Goal: Task Accomplishment & Management: Manage account settings

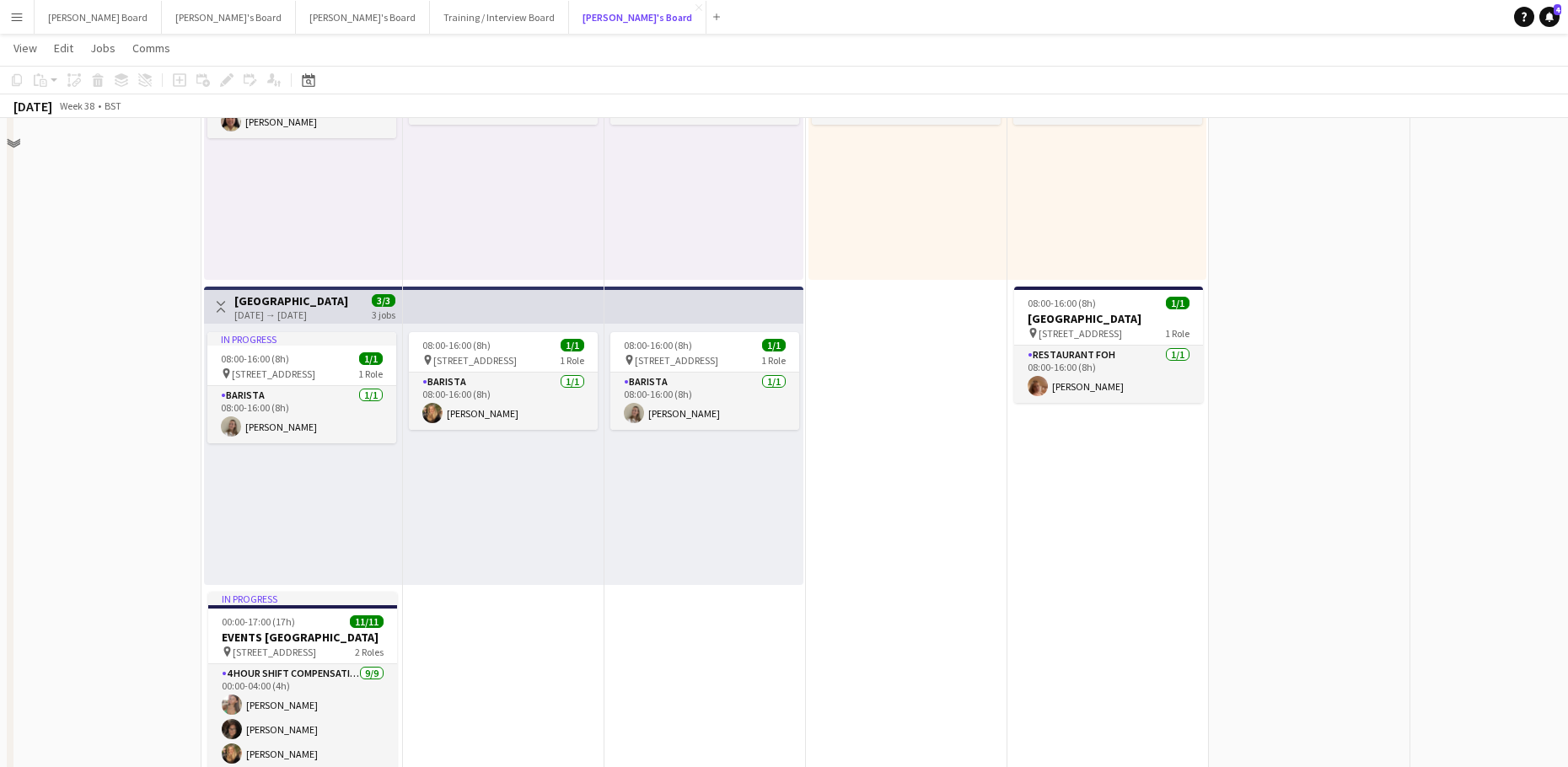
scroll to position [899, 0]
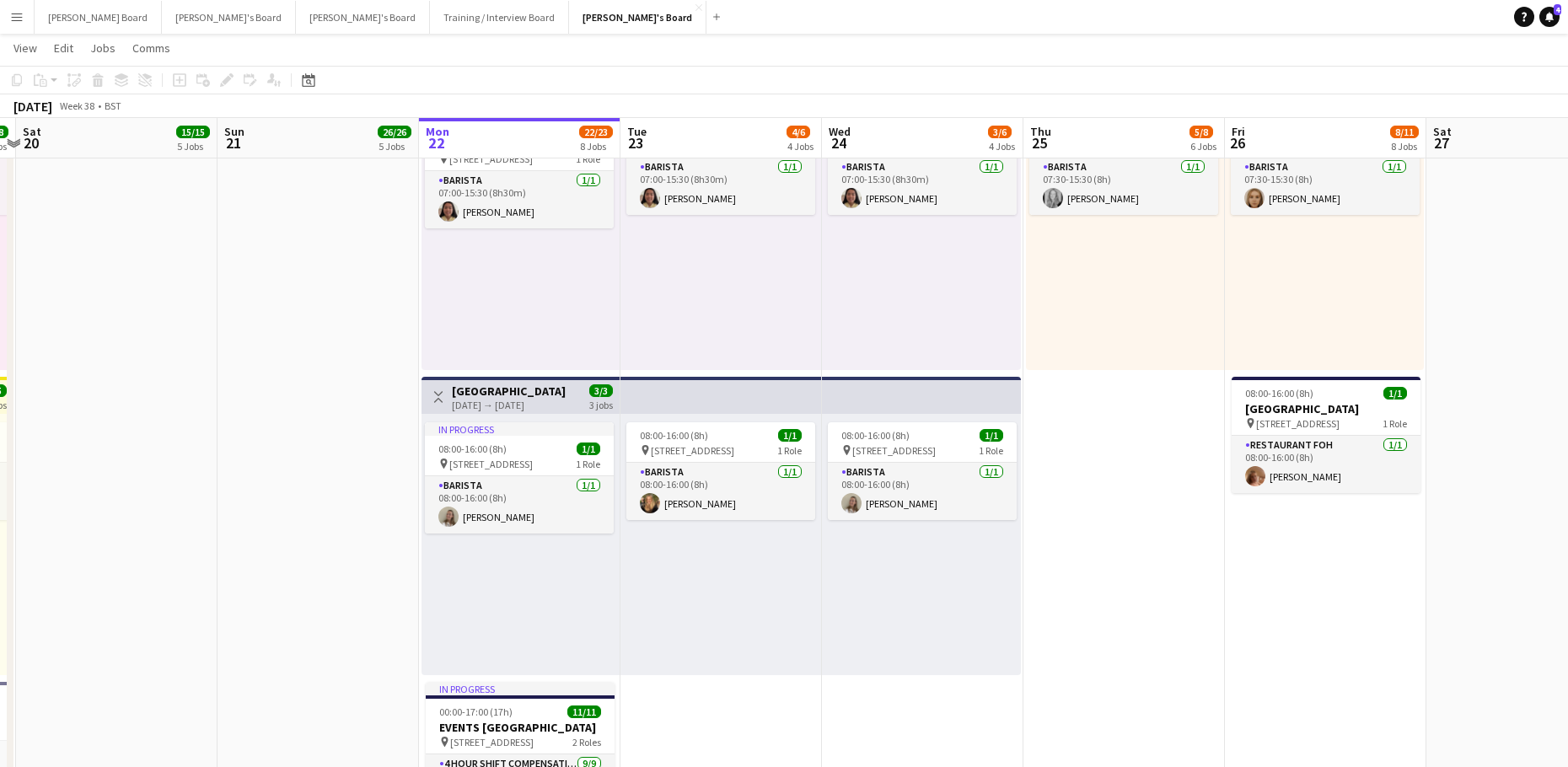
drag, startPoint x: 686, startPoint y: 582, endPoint x: 1004, endPoint y: 605, distance: 318.8
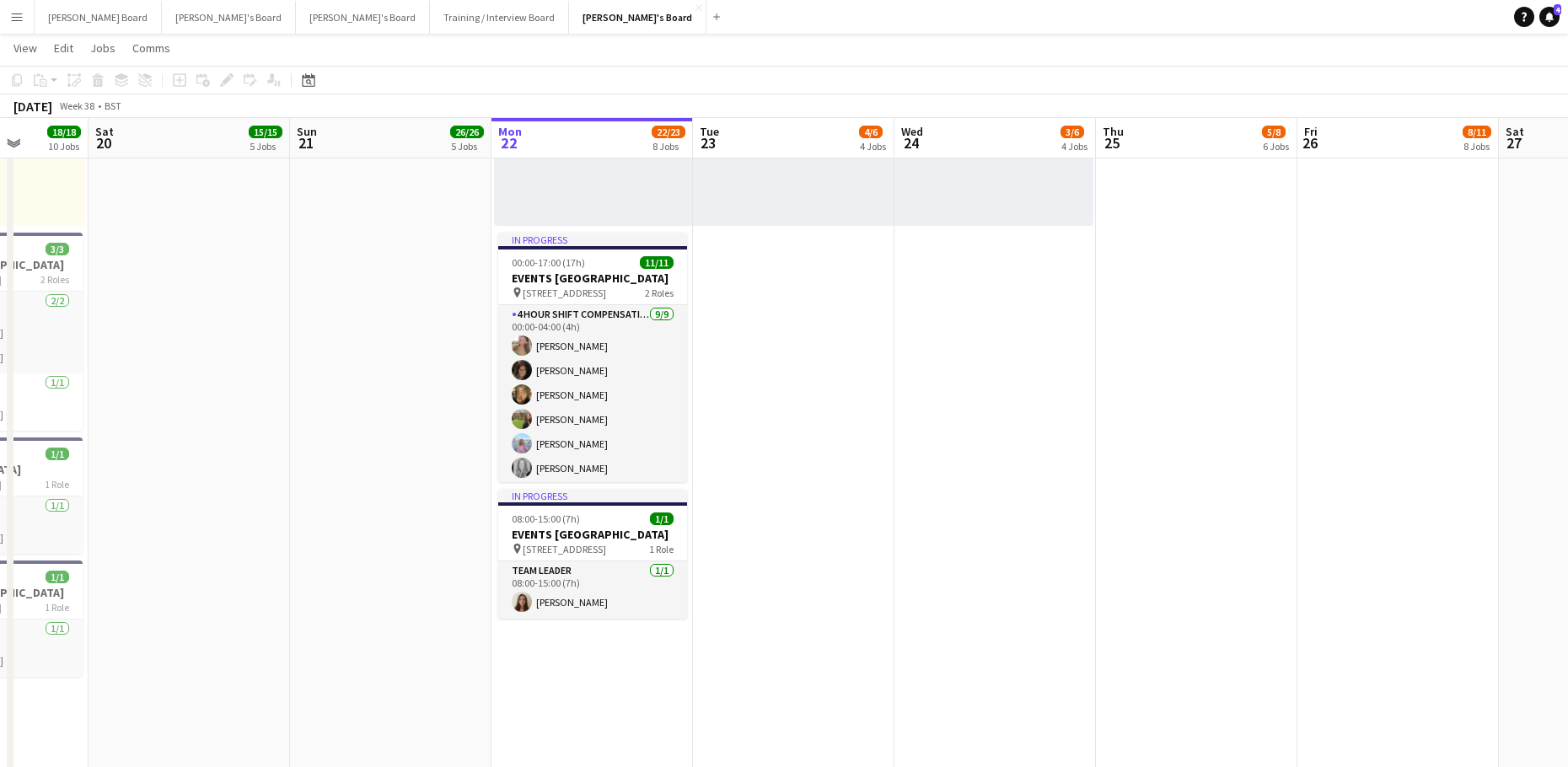
scroll to position [0, 627]
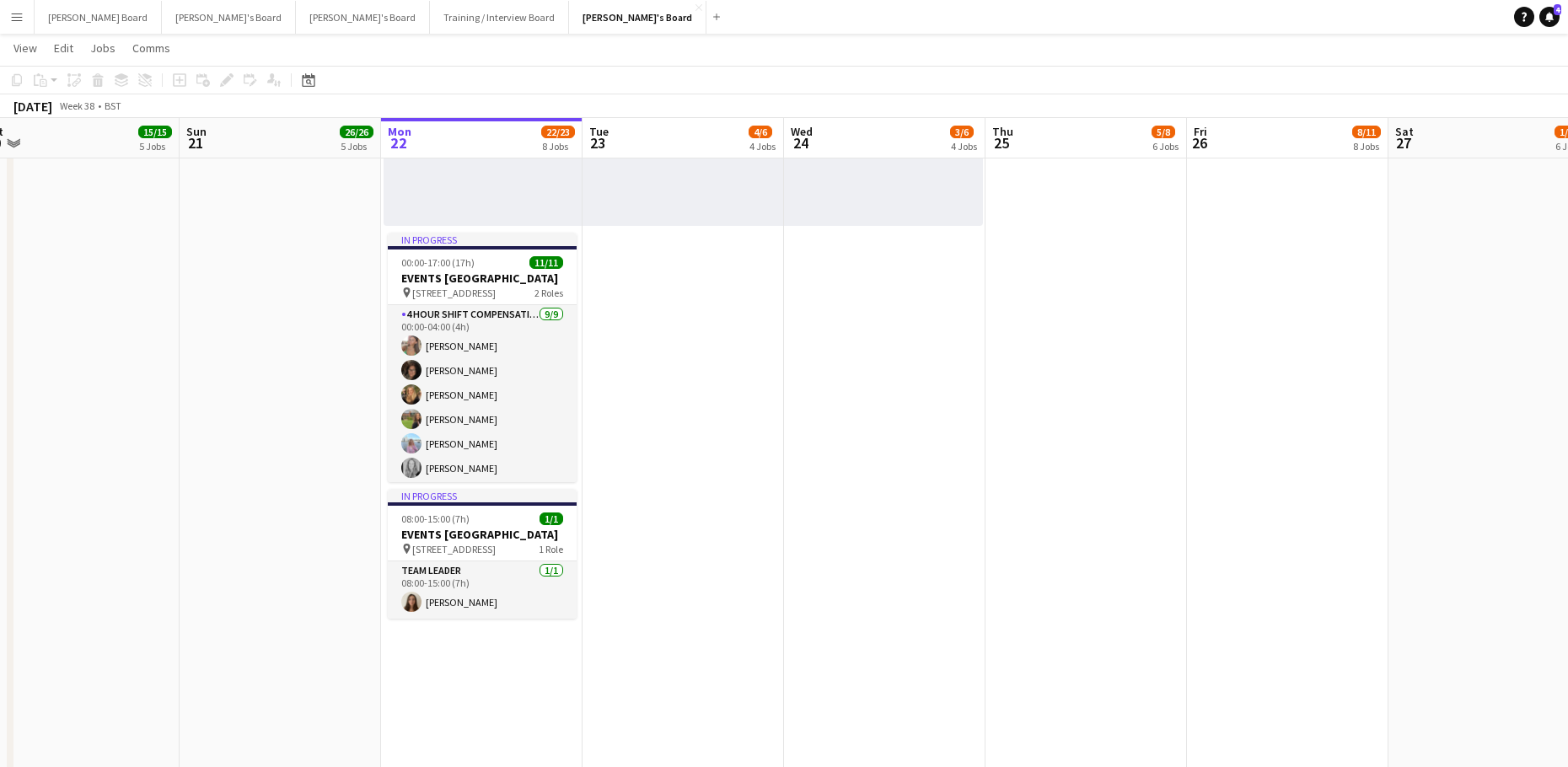
drag, startPoint x: 918, startPoint y: 520, endPoint x: 846, endPoint y: 523, distance: 72.1
click at [847, 523] on app-calendar-viewport "Wed 17 57/57 11 Jobs Thu 18 8/8 6 Jobs Fri 19 18/18 10 Jobs Sat 20 15/15 5 Jobs…" at bounding box center [784, 719] width 1568 height 4003
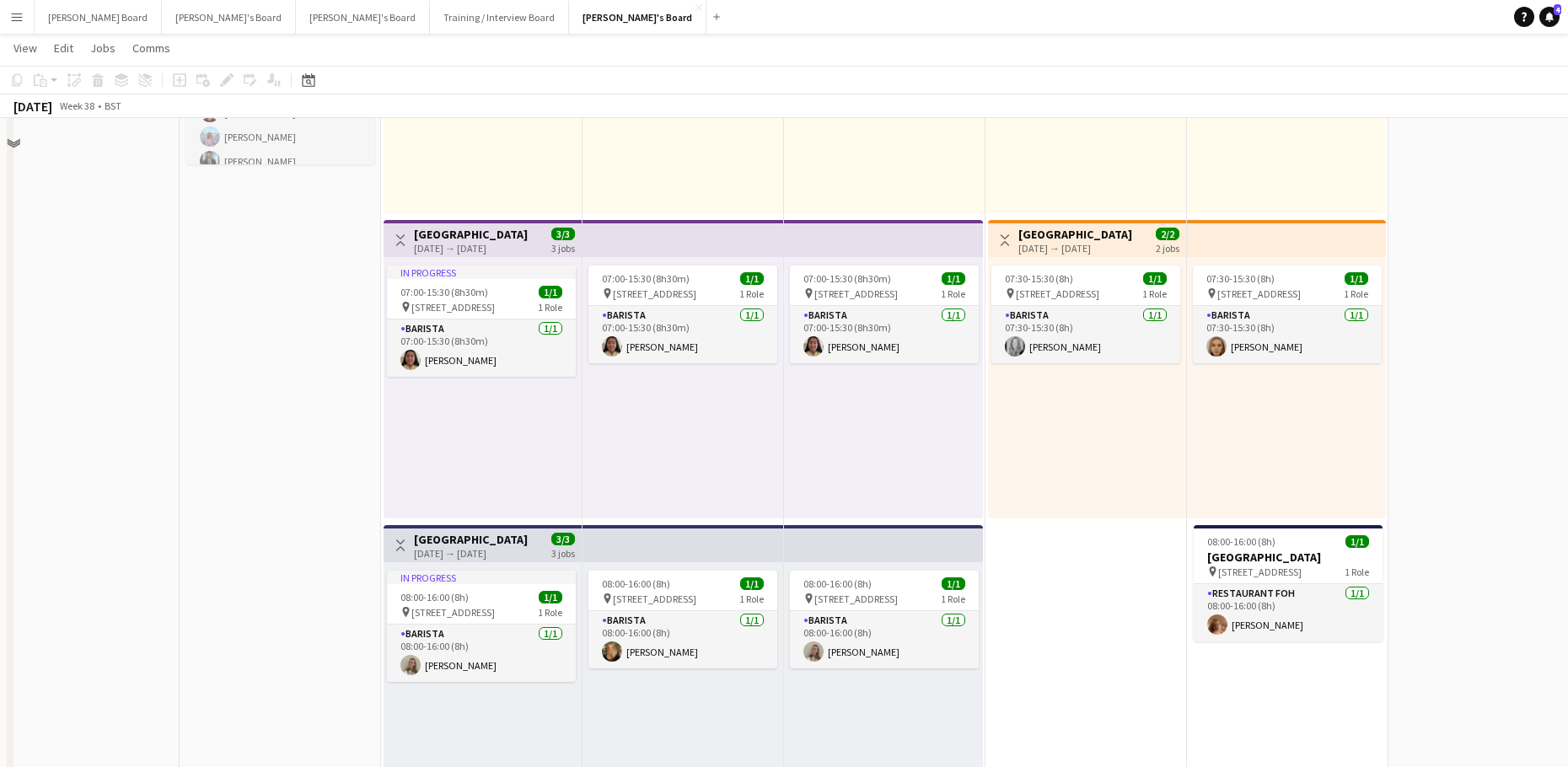
scroll to position [786, 0]
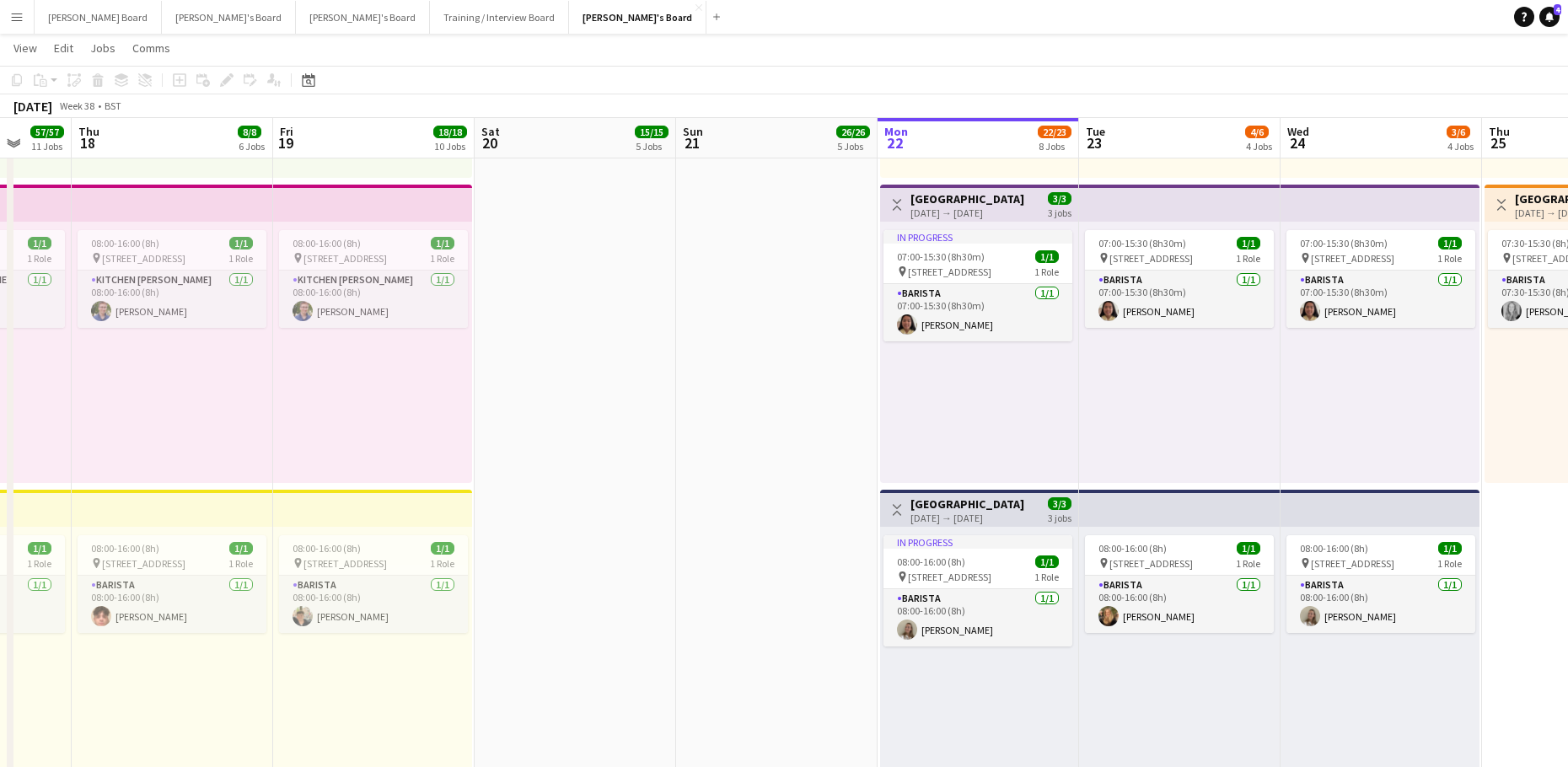
drag, startPoint x: 301, startPoint y: 491, endPoint x: 1018, endPoint y: 465, distance: 717.5
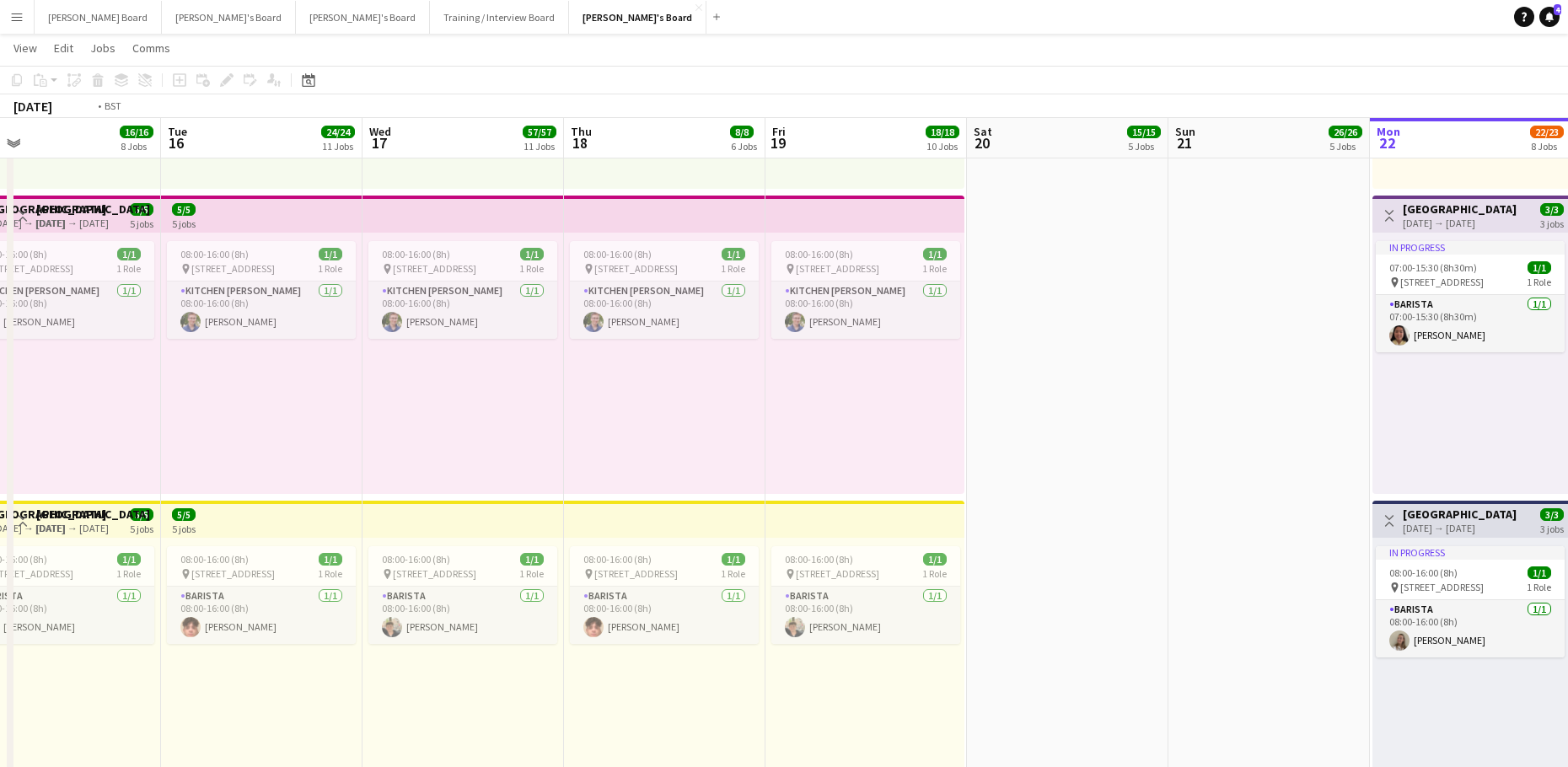
drag, startPoint x: 903, startPoint y: 392, endPoint x: 1382, endPoint y: 447, distance: 482.1
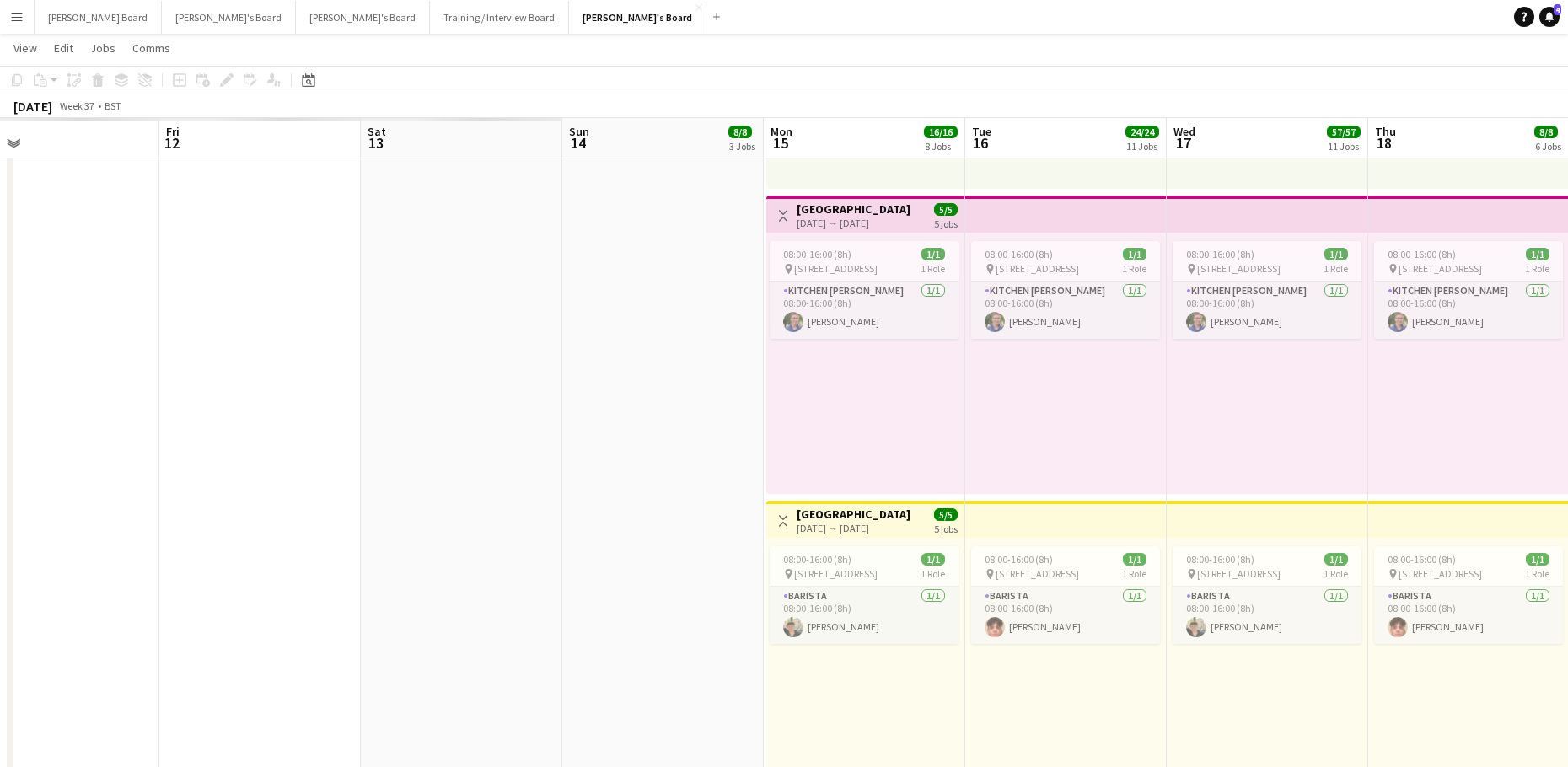
scroll to position [891, 0]
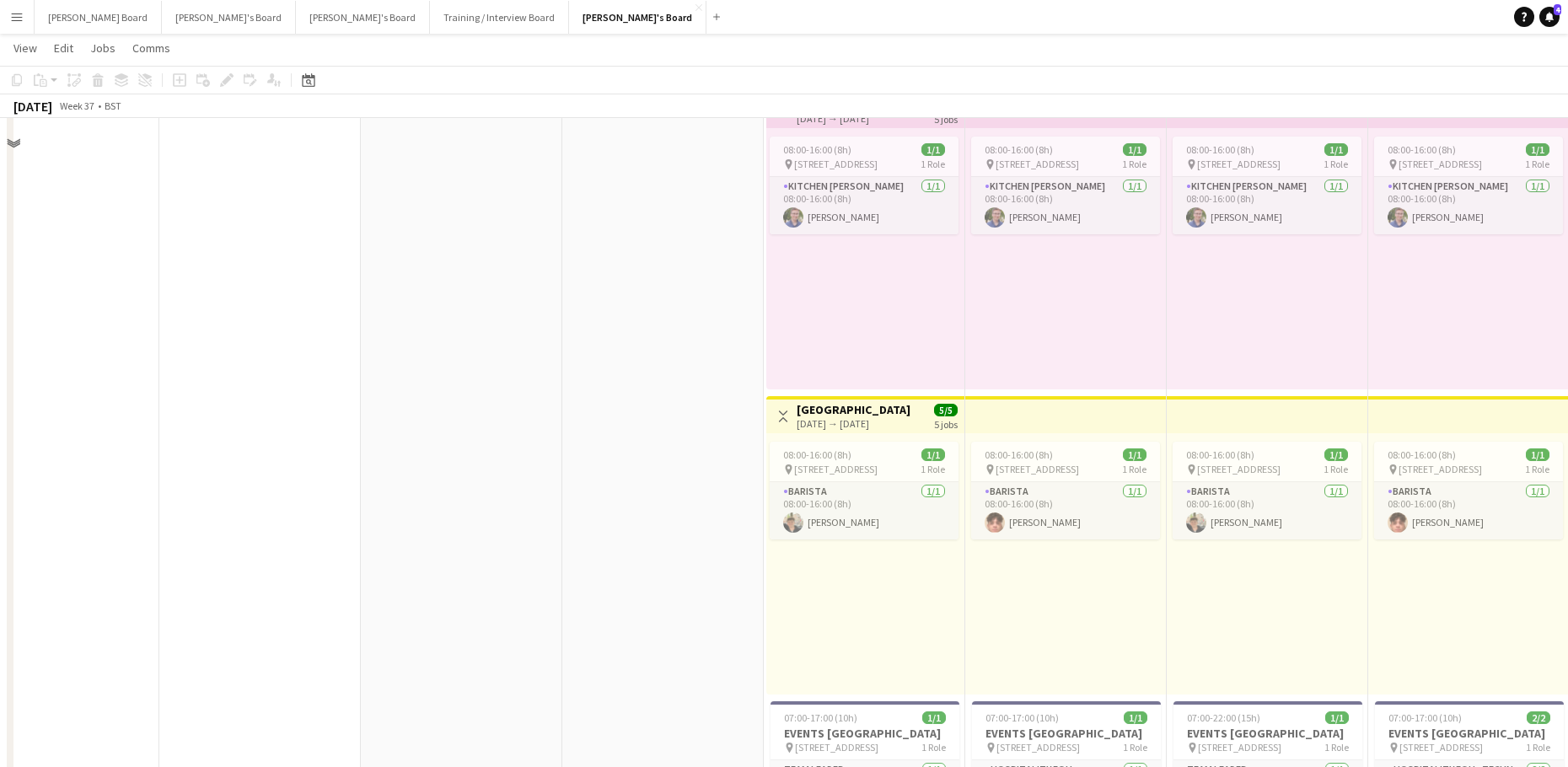
drag, startPoint x: 1030, startPoint y: 457, endPoint x: 1160, endPoint y: 477, distance: 131.5
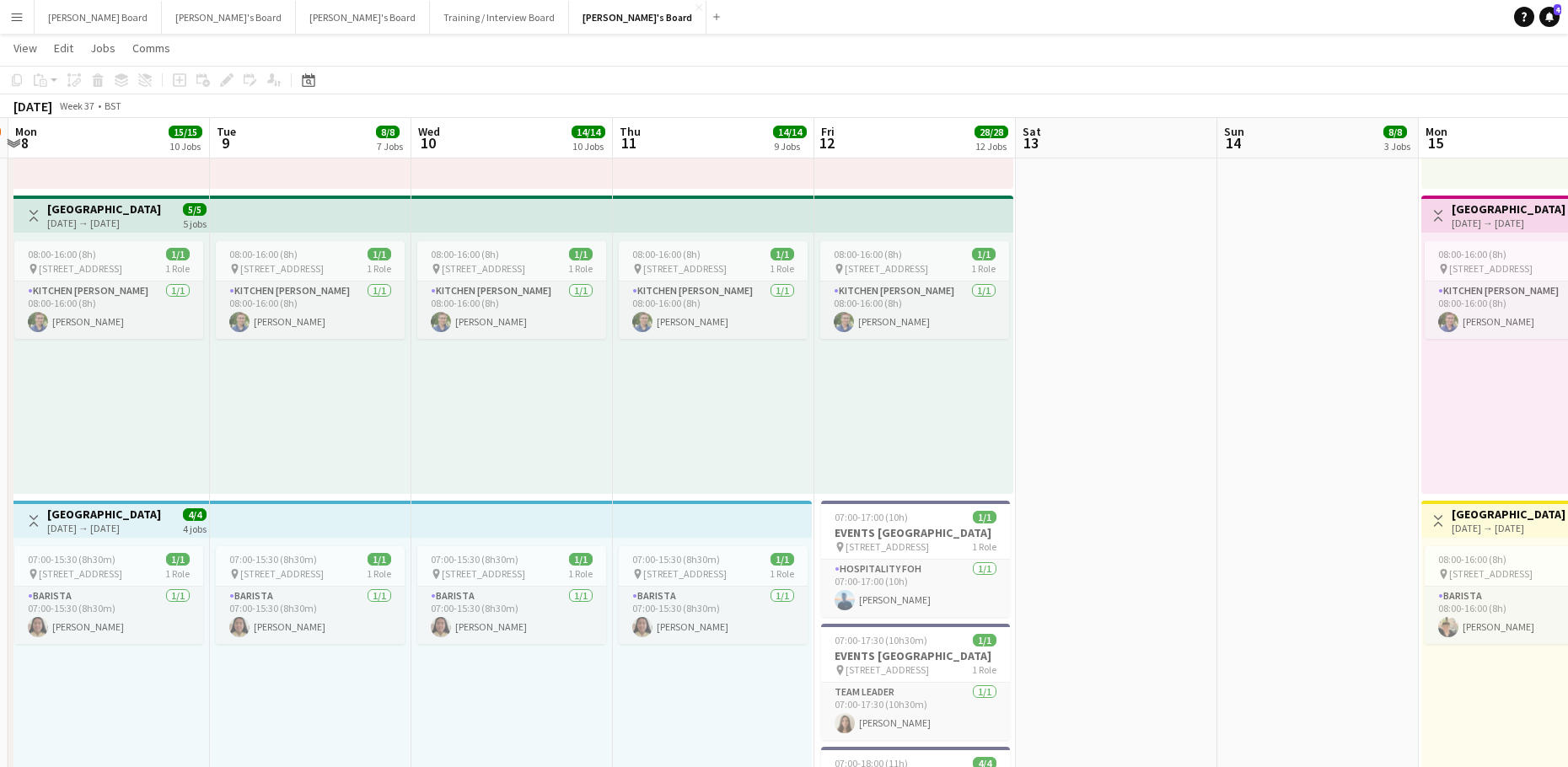
drag, startPoint x: 1123, startPoint y: 477, endPoint x: 31, endPoint y: 332, distance: 1101.6
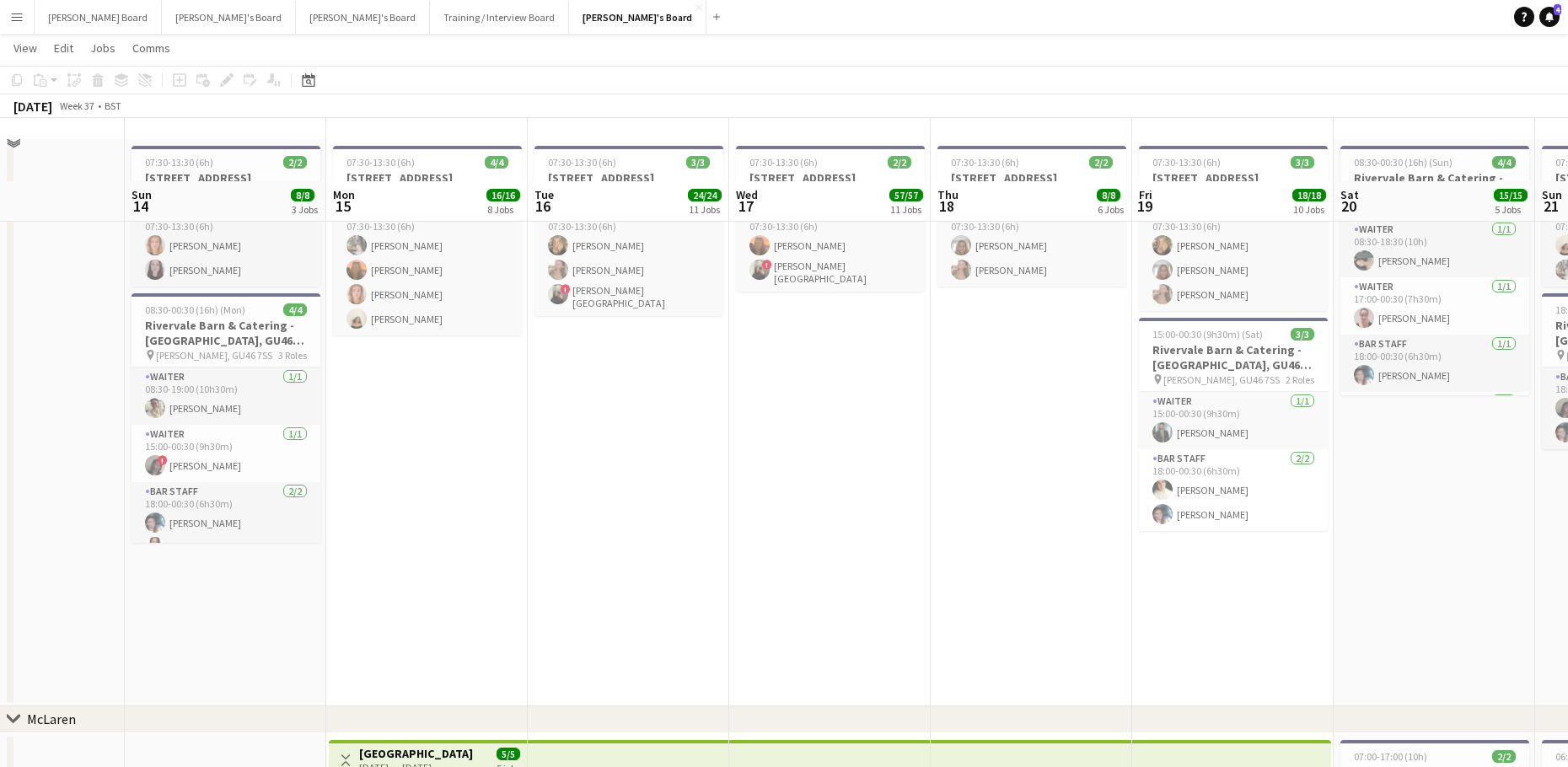
scroll to position [0, 0]
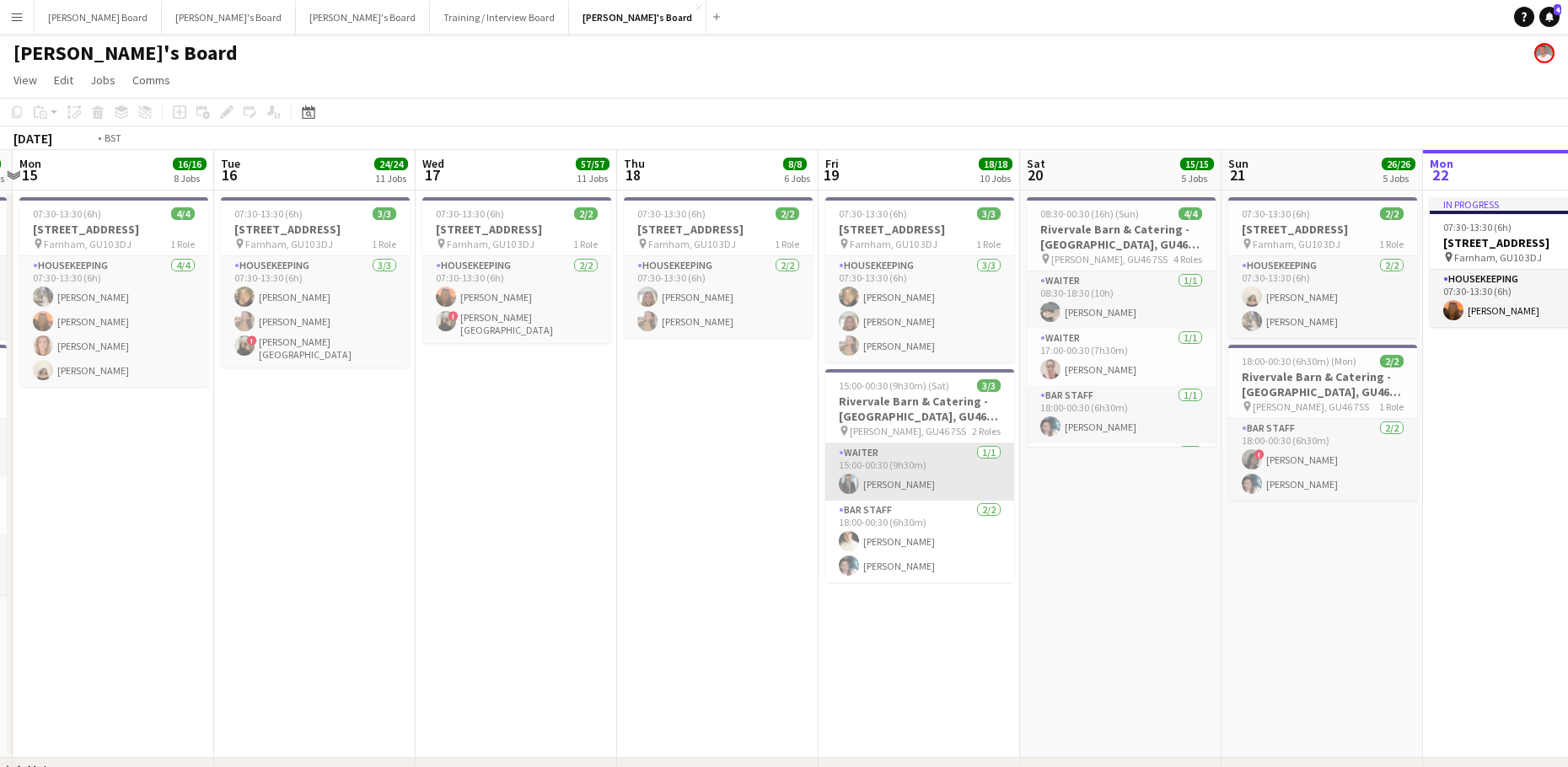
drag, startPoint x: 1182, startPoint y: 521, endPoint x: 362, endPoint y: 497, distance: 820.4
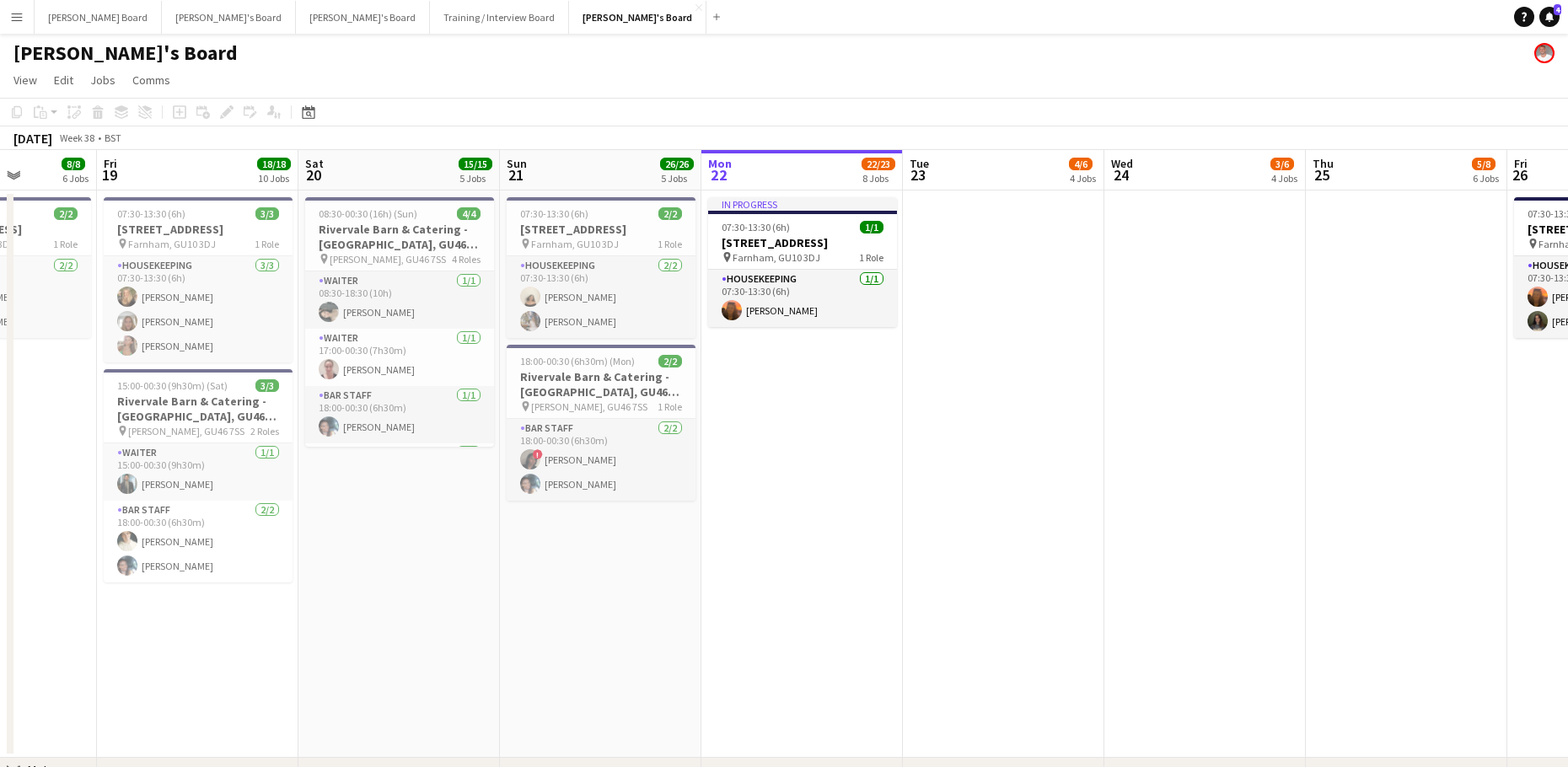
drag, startPoint x: 444, startPoint y: 384, endPoint x: 208, endPoint y: 376, distance: 236.1
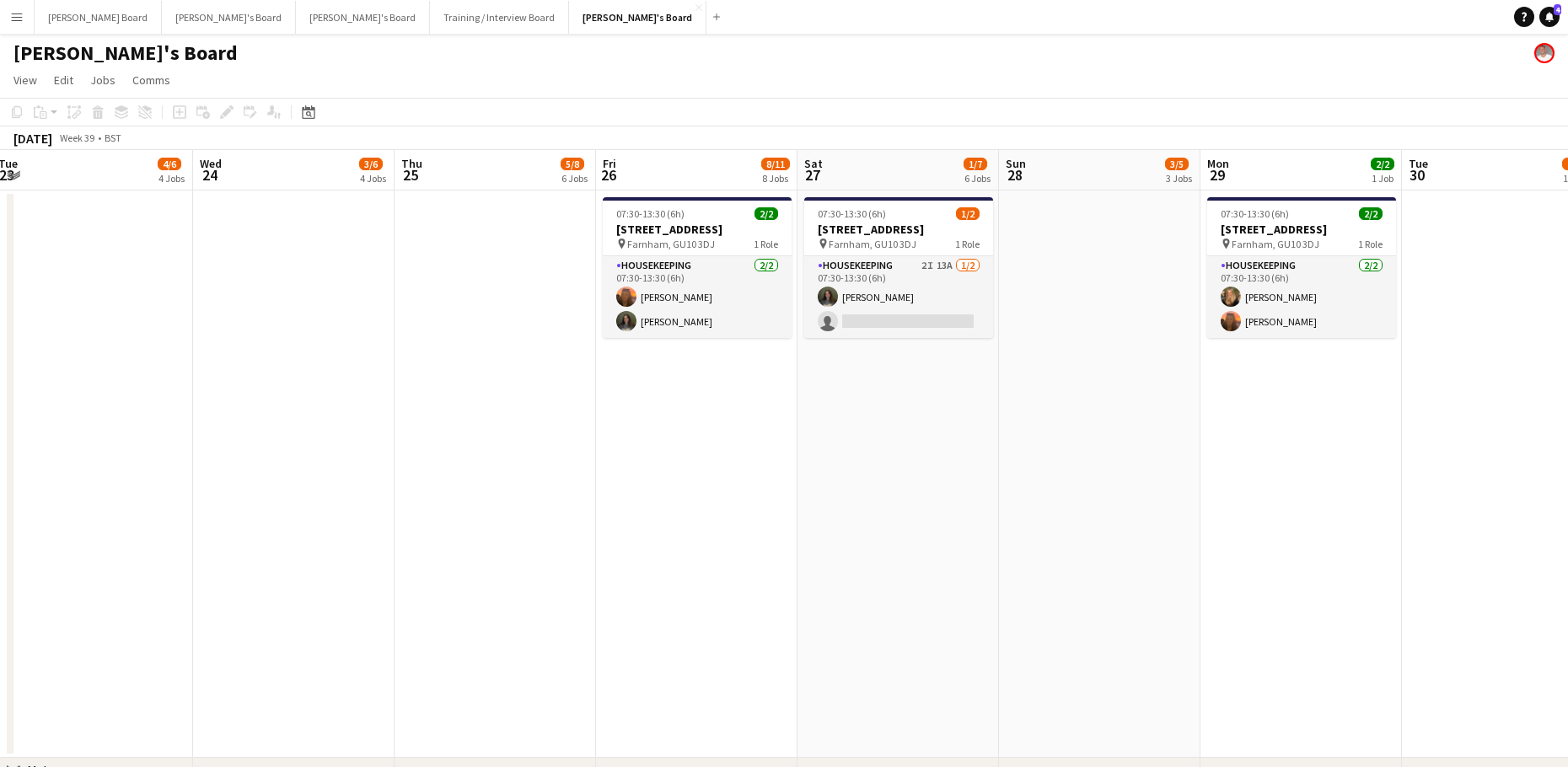
drag, startPoint x: 1351, startPoint y: 616, endPoint x: 901, endPoint y: 587, distance: 450.9
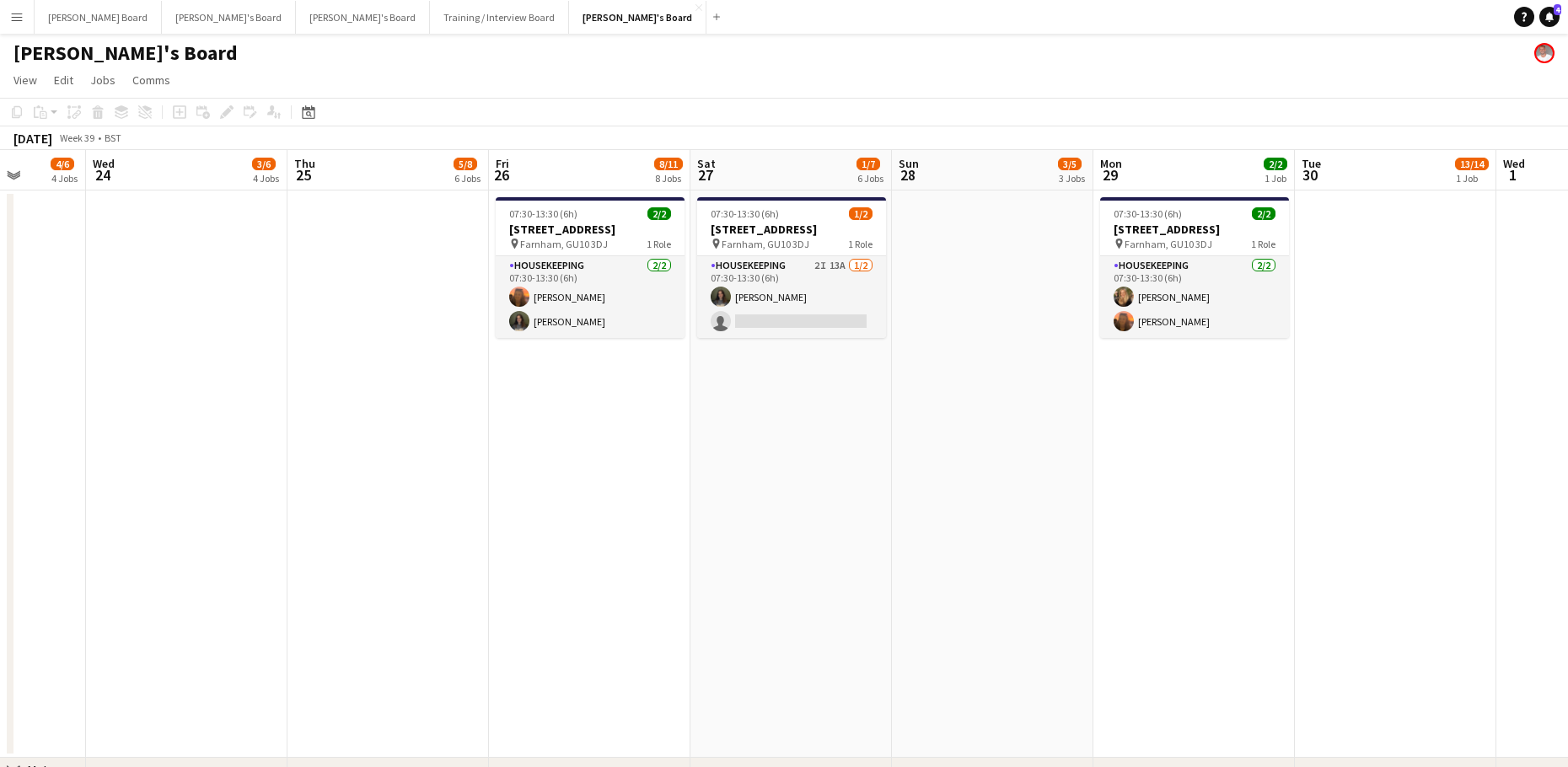
drag, startPoint x: 757, startPoint y: 551, endPoint x: 815, endPoint y: 518, distance: 66.7
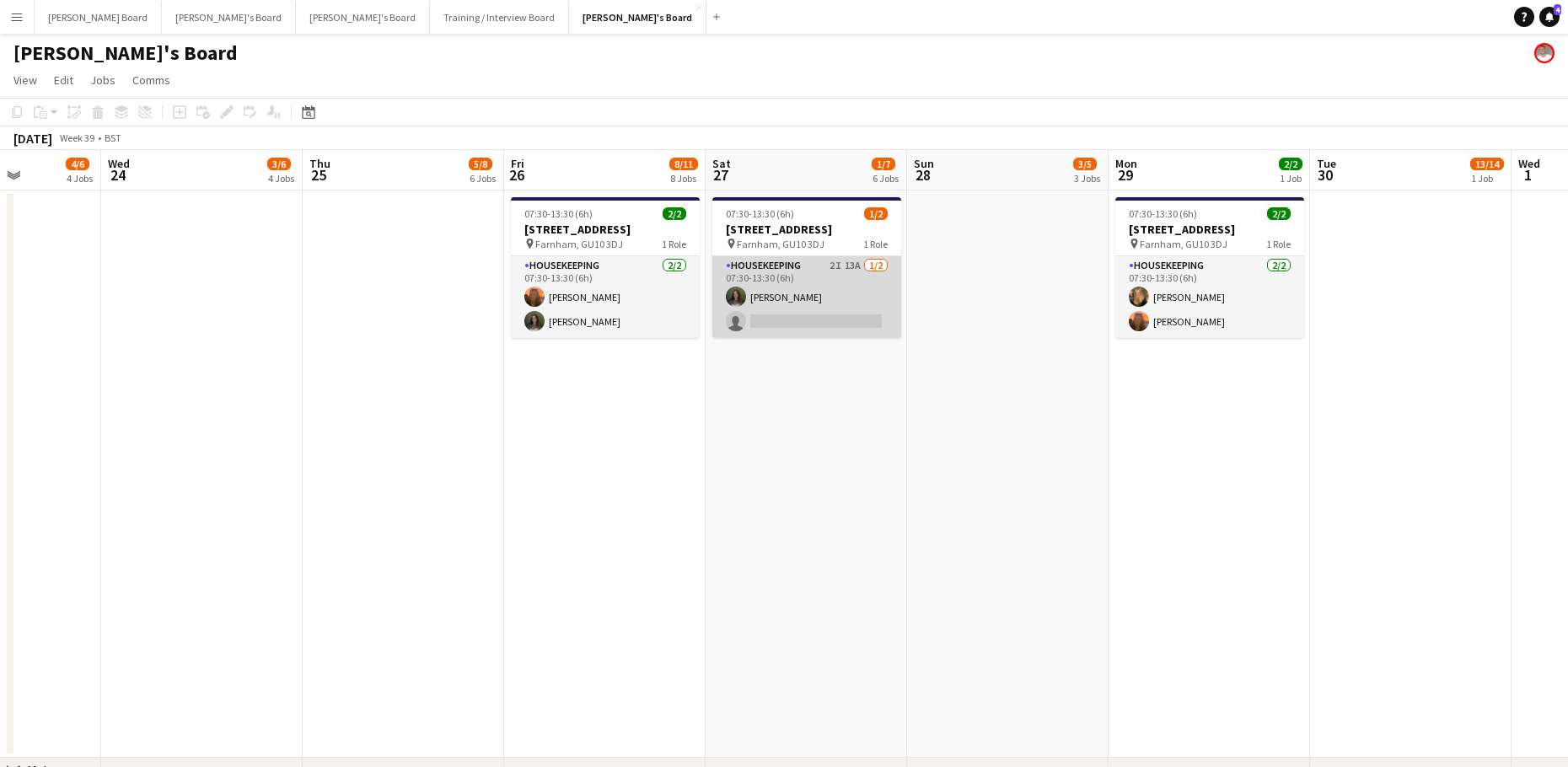
click at [838, 318] on app-card-role "Housekeeping 2I 13A 1/2 07:30-13:30 (6h) Kate Nevile single-neutral-actions" at bounding box center [807, 296] width 189 height 82
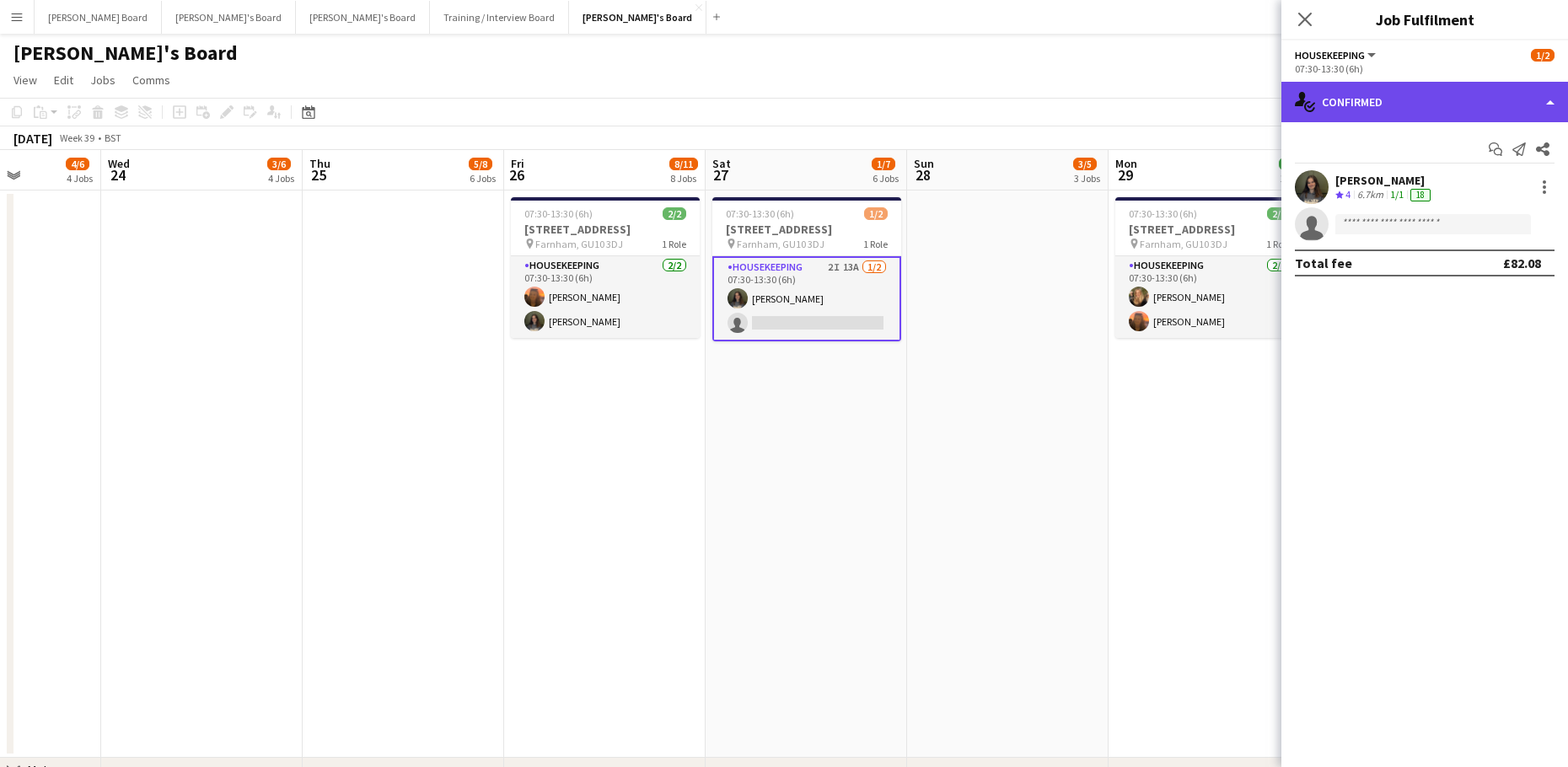
click at [1402, 95] on div "single-neutral-actions-check-2 Confirmed" at bounding box center [1423, 101] width 286 height 40
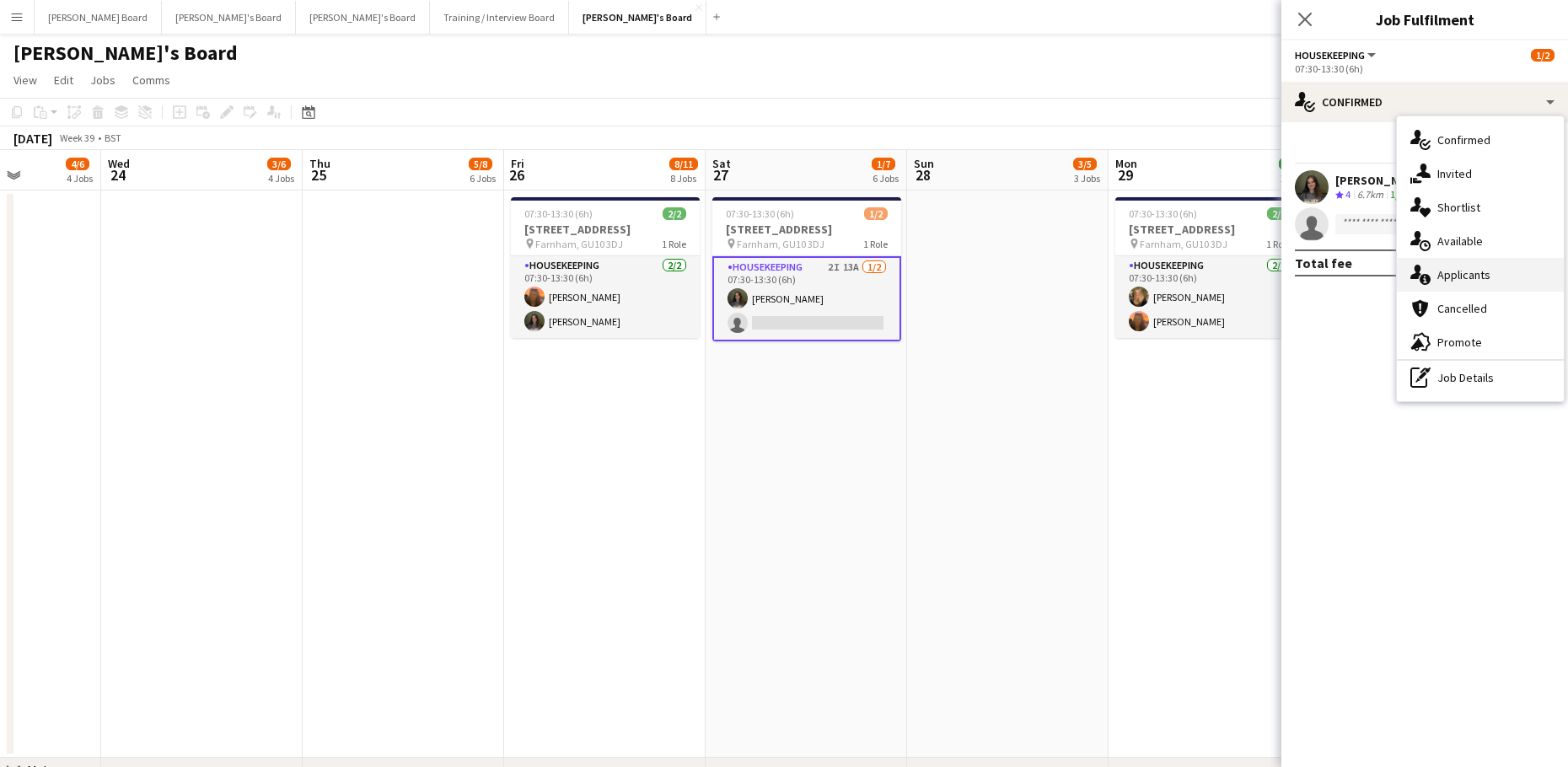
click at [1468, 274] on span "Applicants" at bounding box center [1464, 274] width 53 height 15
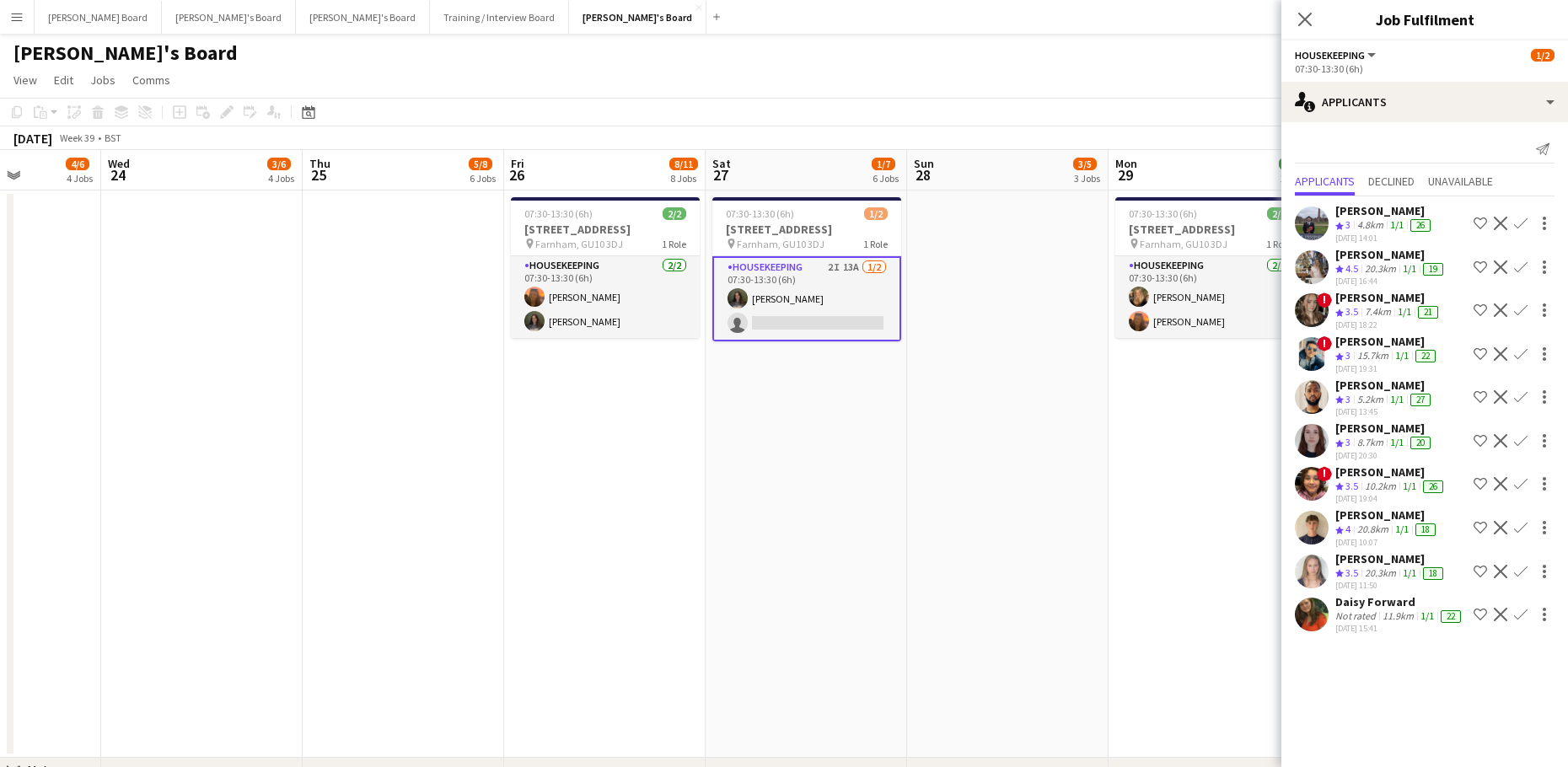
click at [1390, 266] on div "20.3km" at bounding box center [1380, 268] width 38 height 15
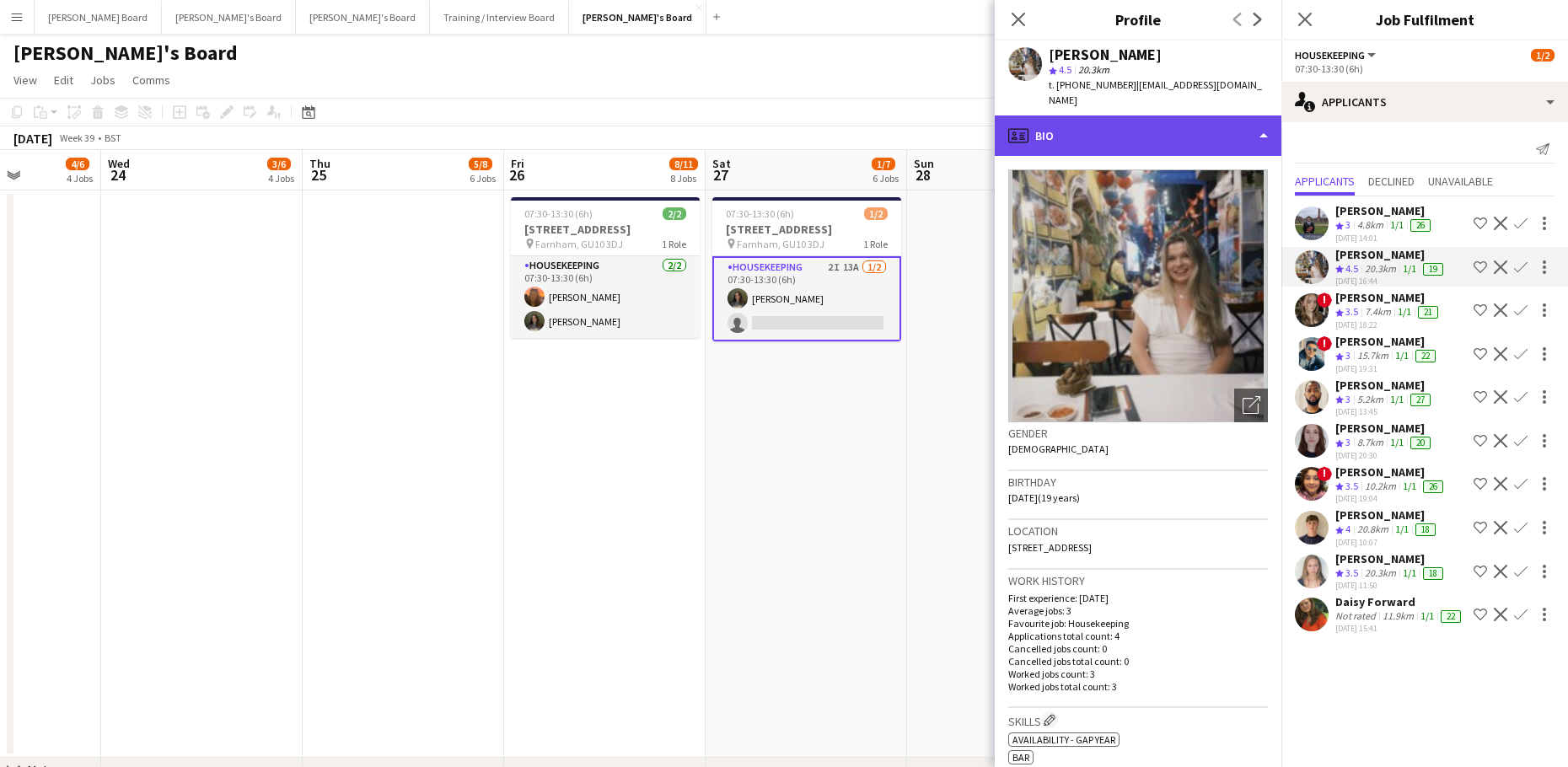
click at [1162, 125] on div "profile Bio" at bounding box center [1137, 135] width 286 height 40
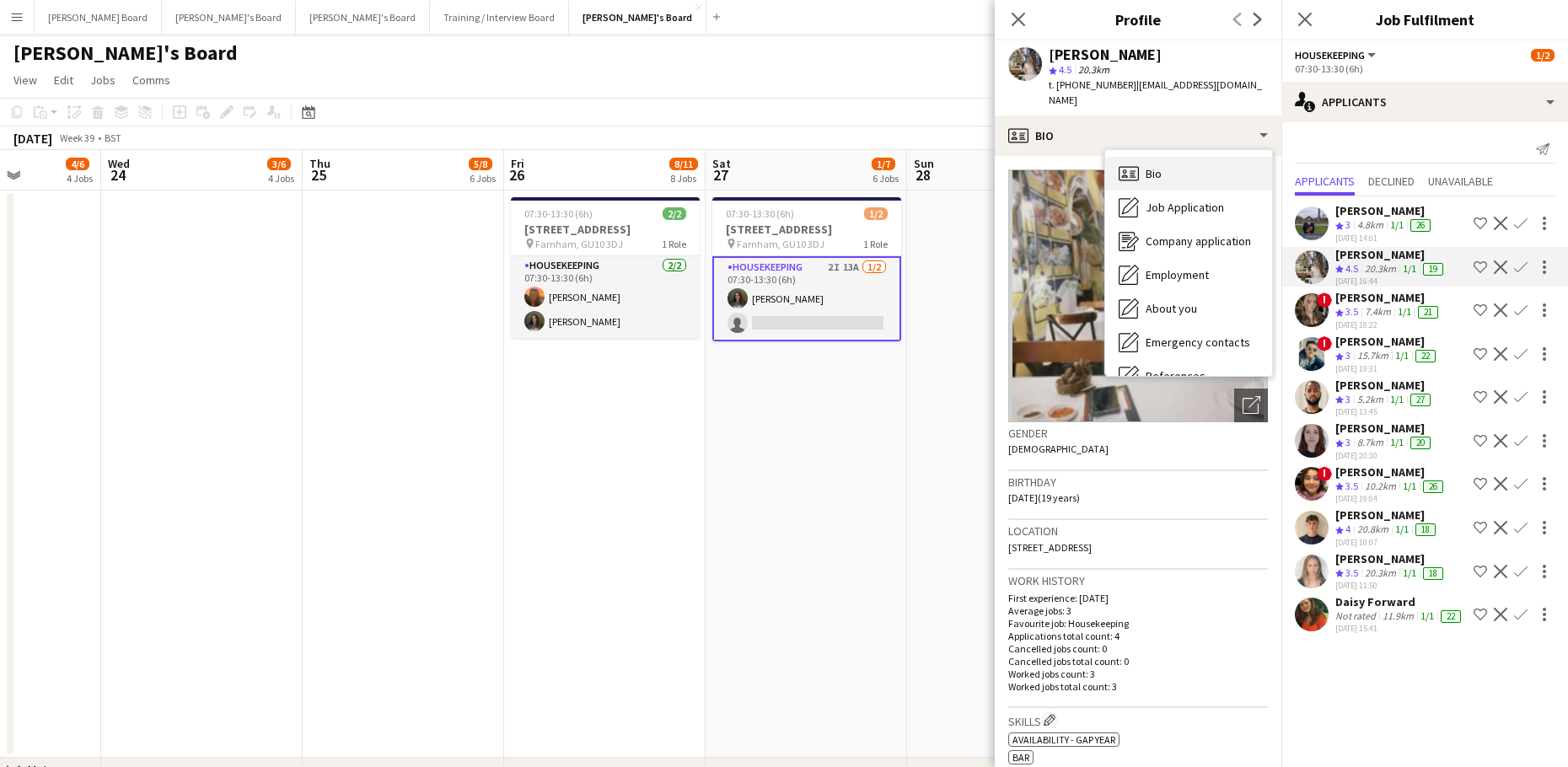
click at [1192, 168] on div "Bio Bio" at bounding box center [1188, 173] width 167 height 33
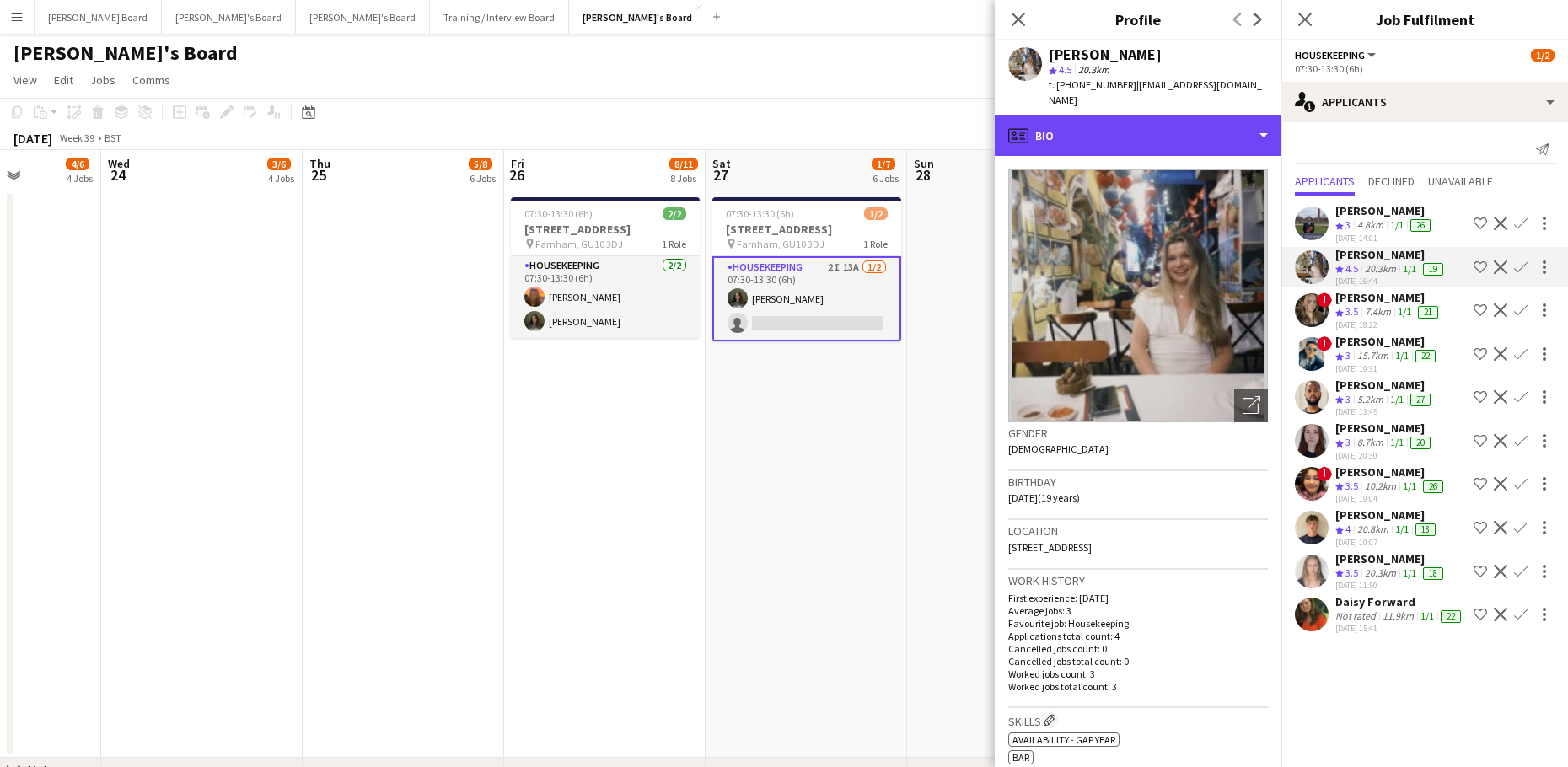
drag, startPoint x: 1180, startPoint y: 117, endPoint x: 1197, endPoint y: 174, distance: 59.5
click at [1180, 120] on div "profile Bio" at bounding box center [1137, 135] width 286 height 40
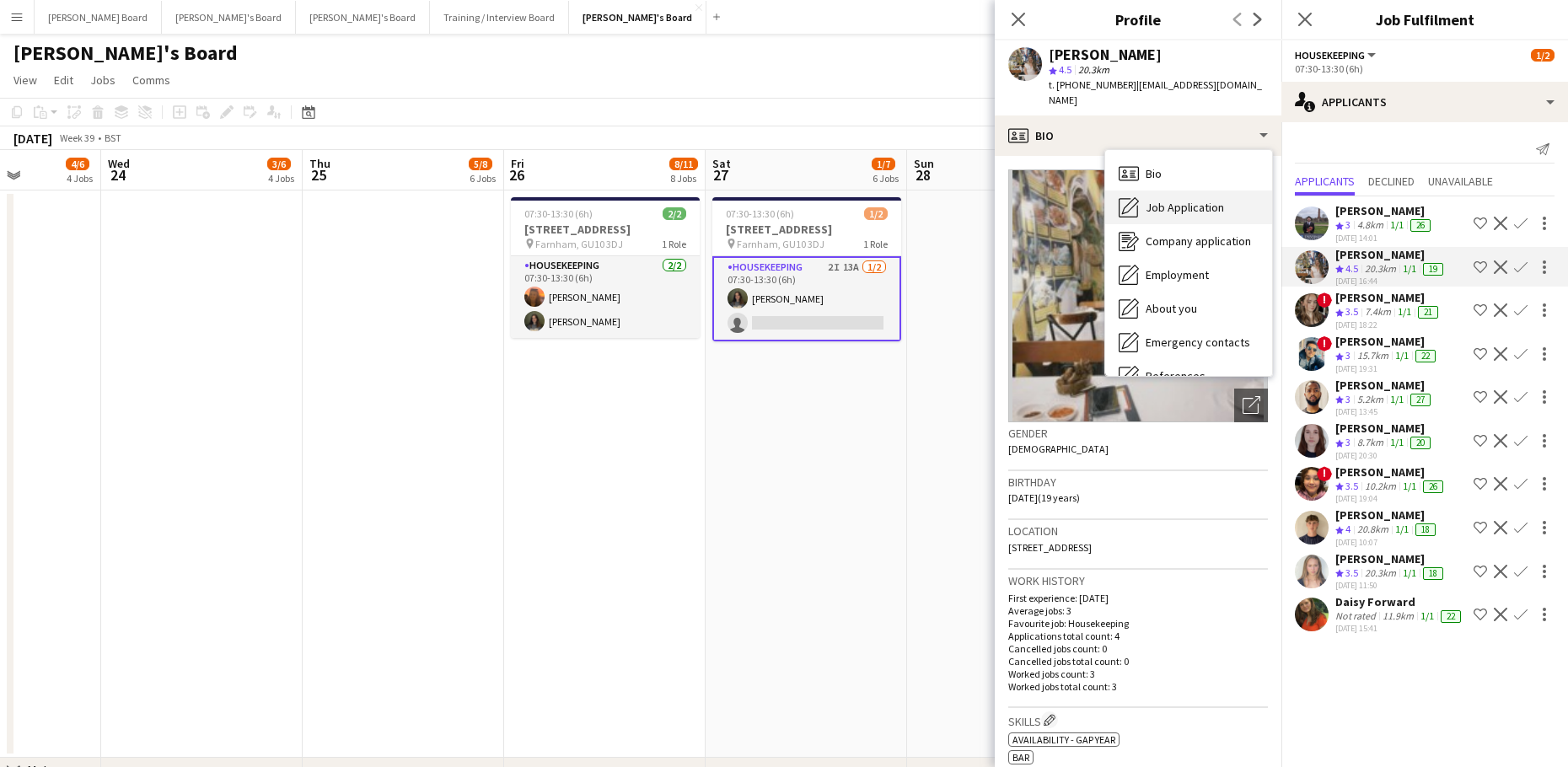
click at [1199, 200] on span "Job Application" at bounding box center [1184, 206] width 79 height 15
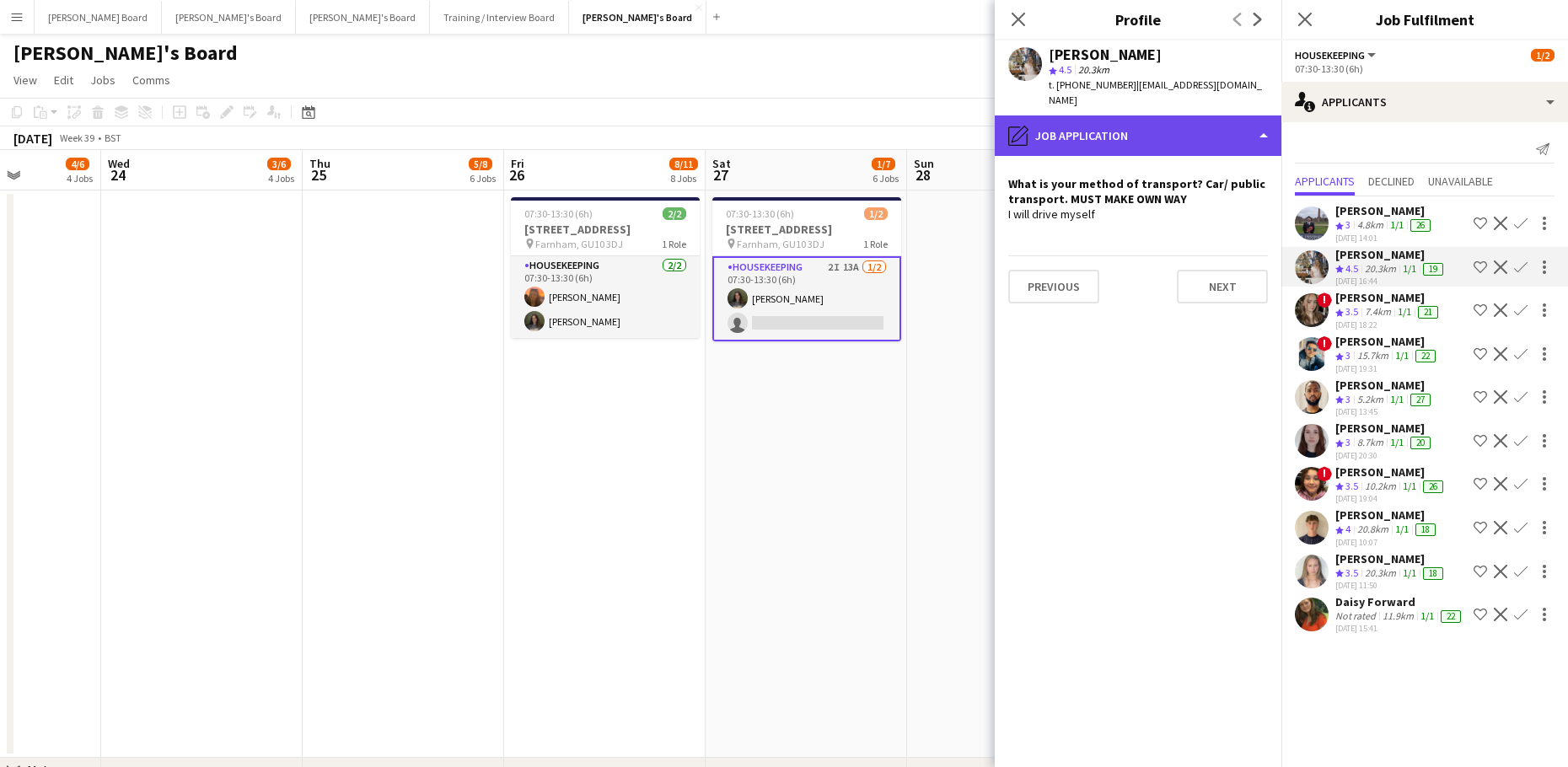
click at [1095, 115] on div "pencil4 Job Application" at bounding box center [1137, 135] width 286 height 40
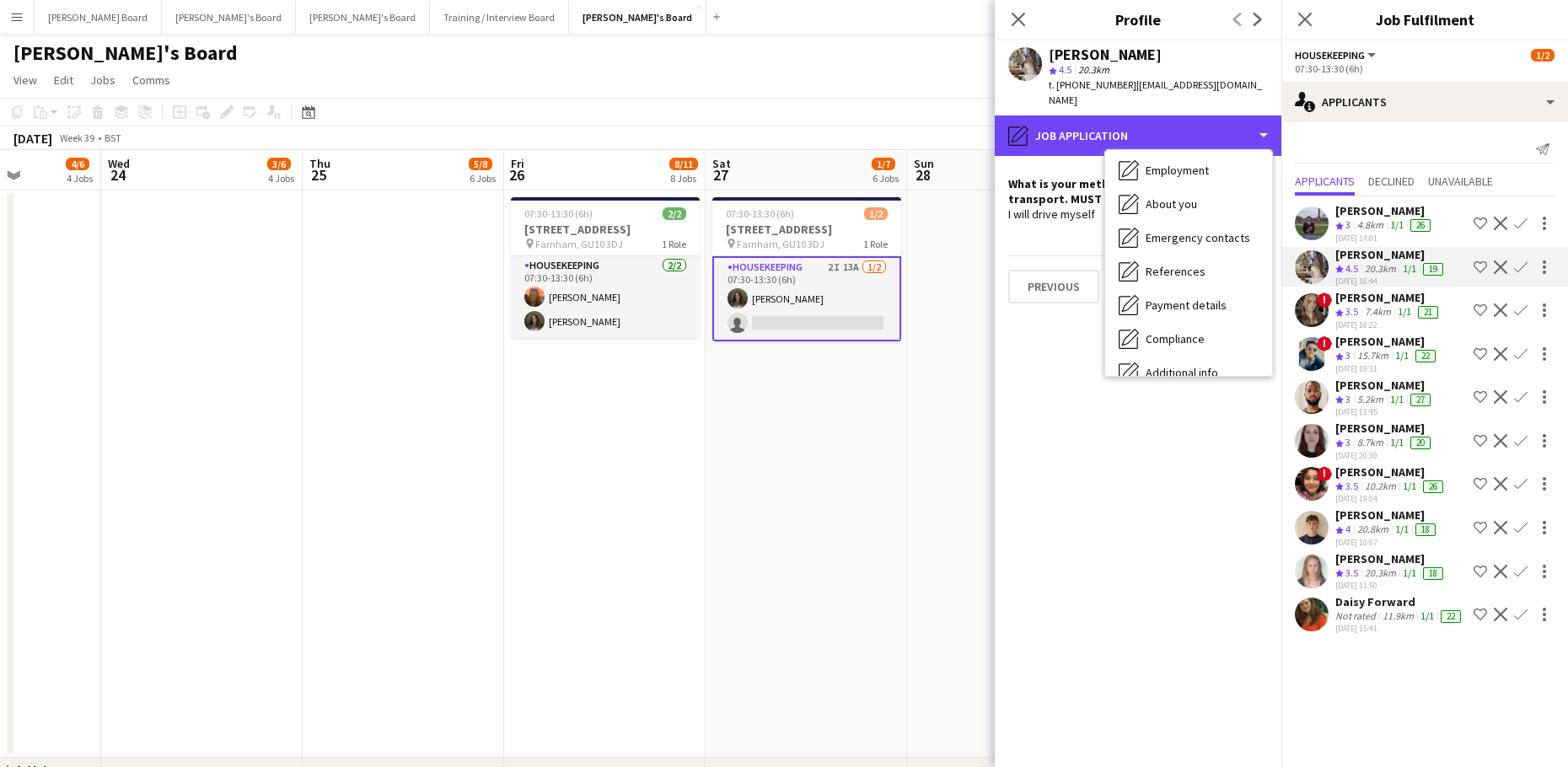
scroll to position [225, 0]
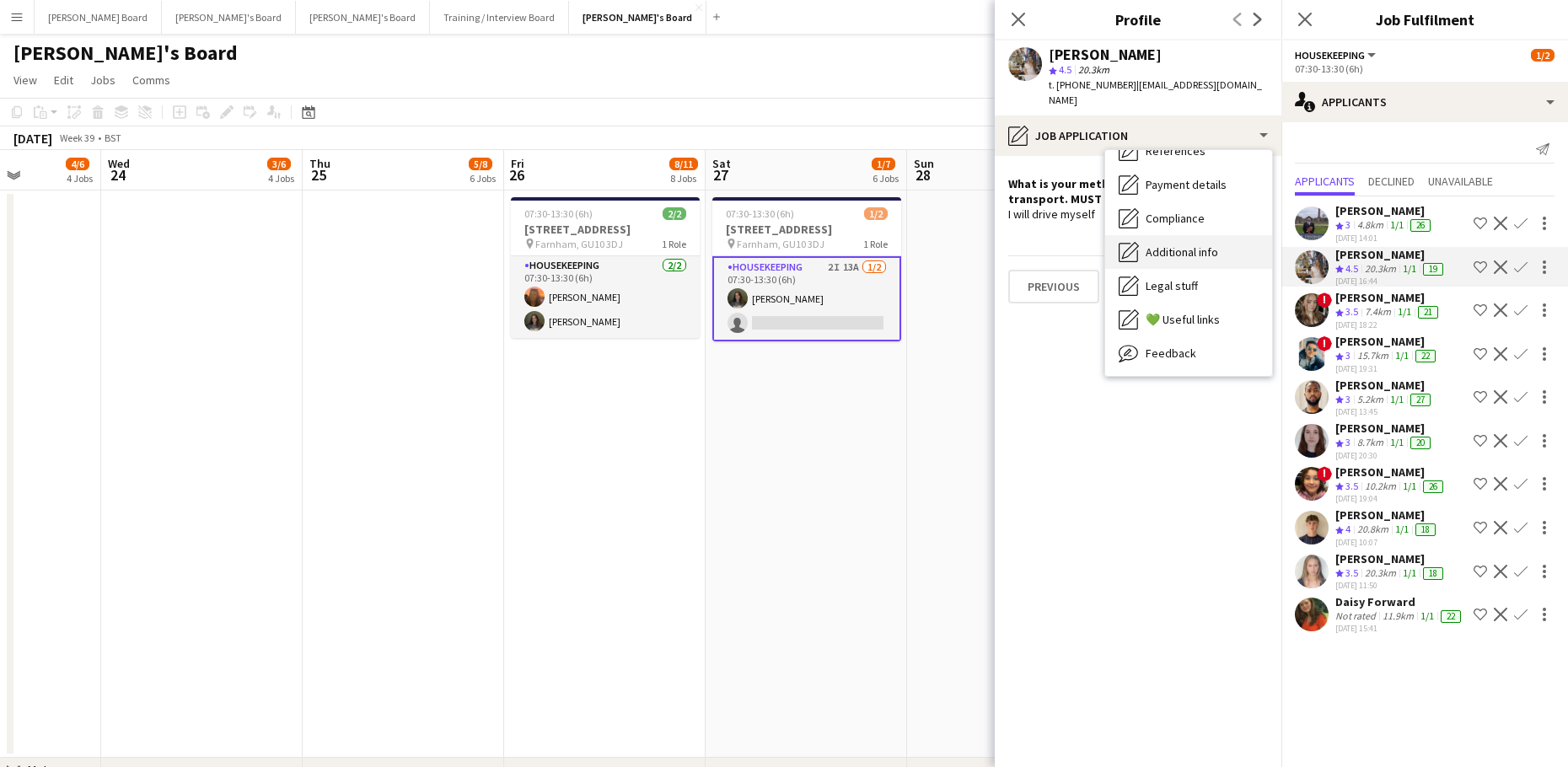
click at [1197, 244] on span "Additional info" at bounding box center [1181, 251] width 73 height 15
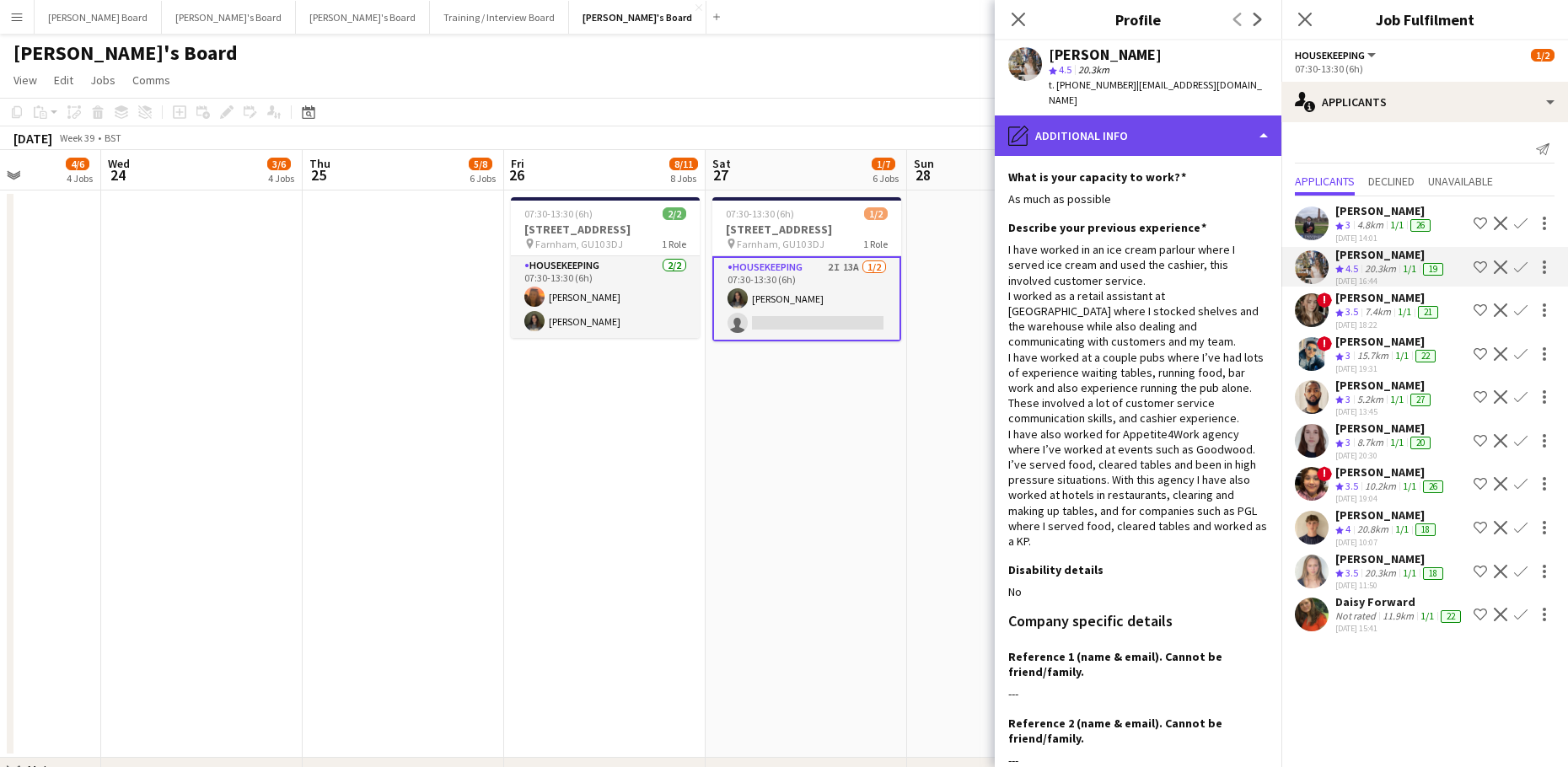
click at [1138, 115] on div "pencil4 Additional info" at bounding box center [1137, 135] width 286 height 40
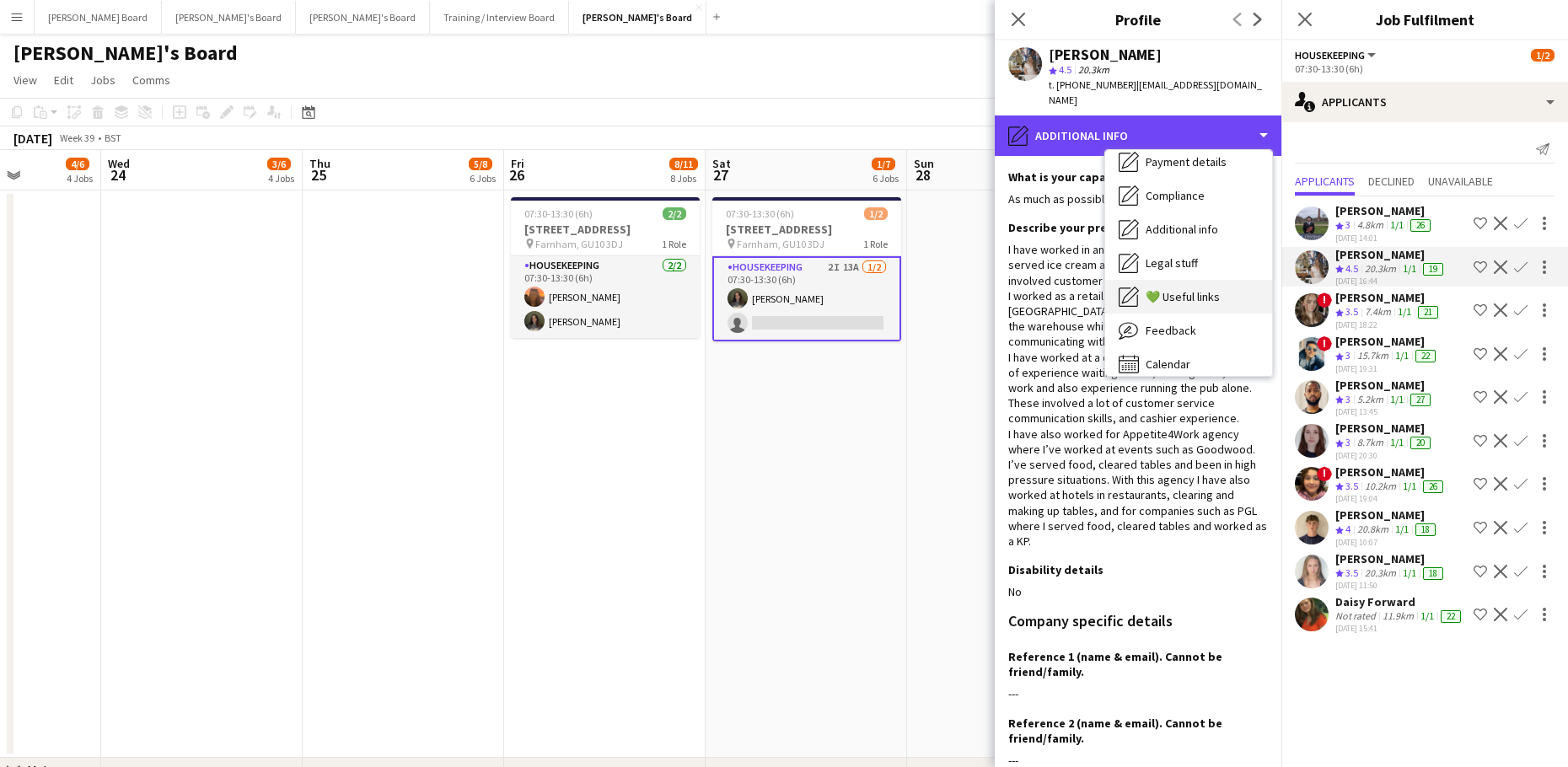
scroll to position [260, 0]
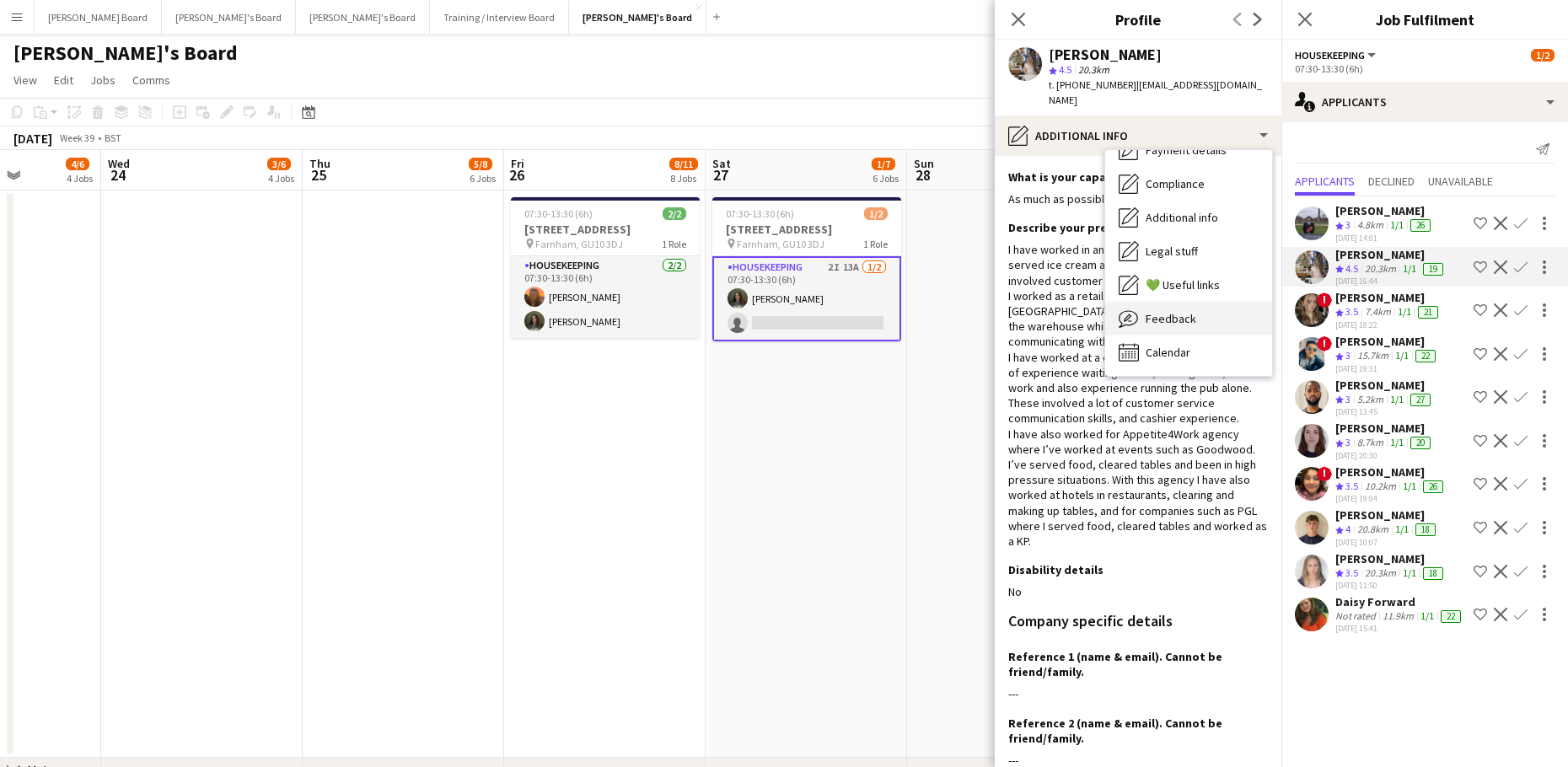
click at [1197, 302] on div "Feedback Feedback" at bounding box center [1188, 319] width 167 height 33
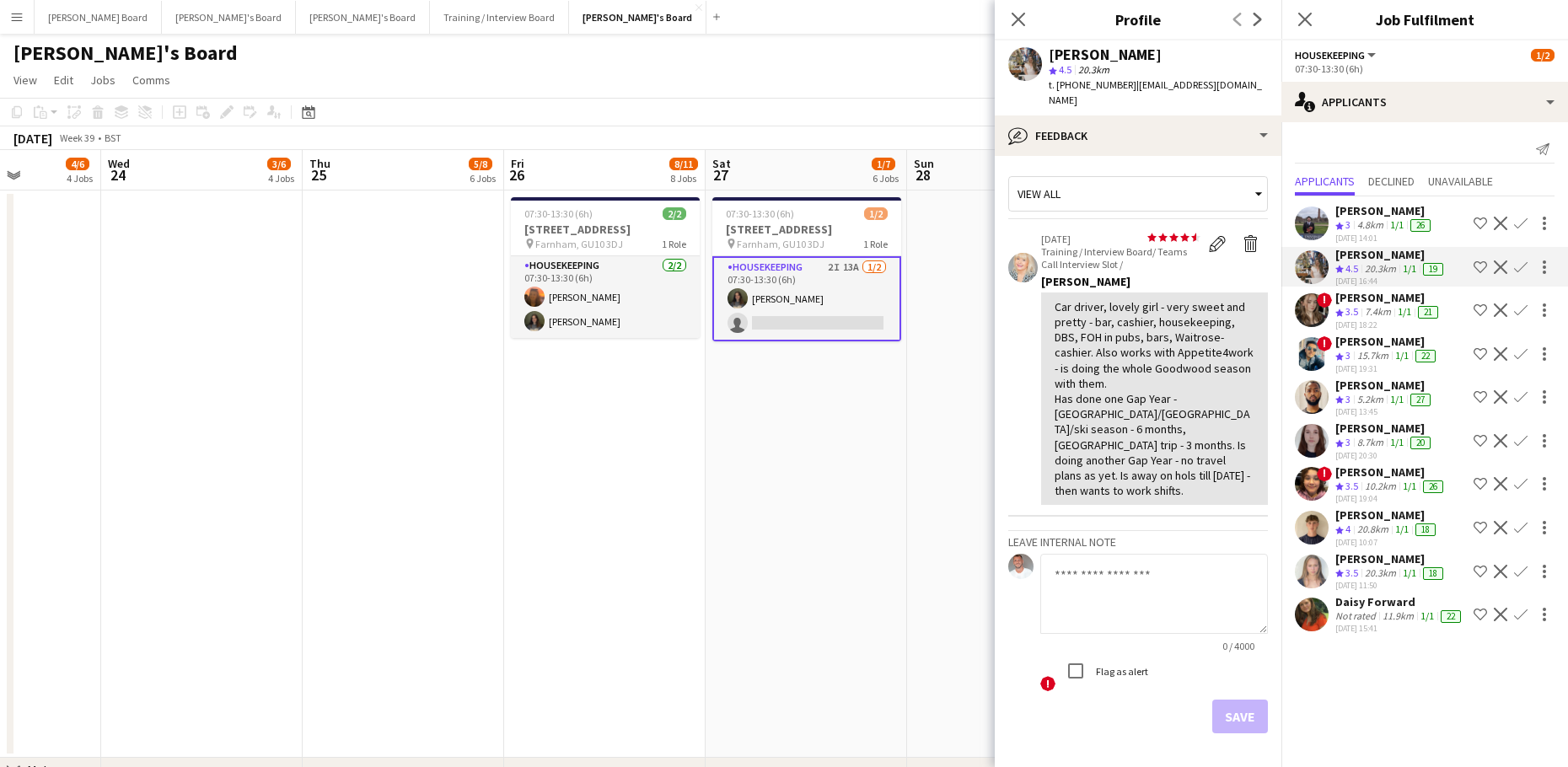
click at [1399, 525] on app-skills-label "1/1" at bounding box center [1402, 528] width 14 height 13
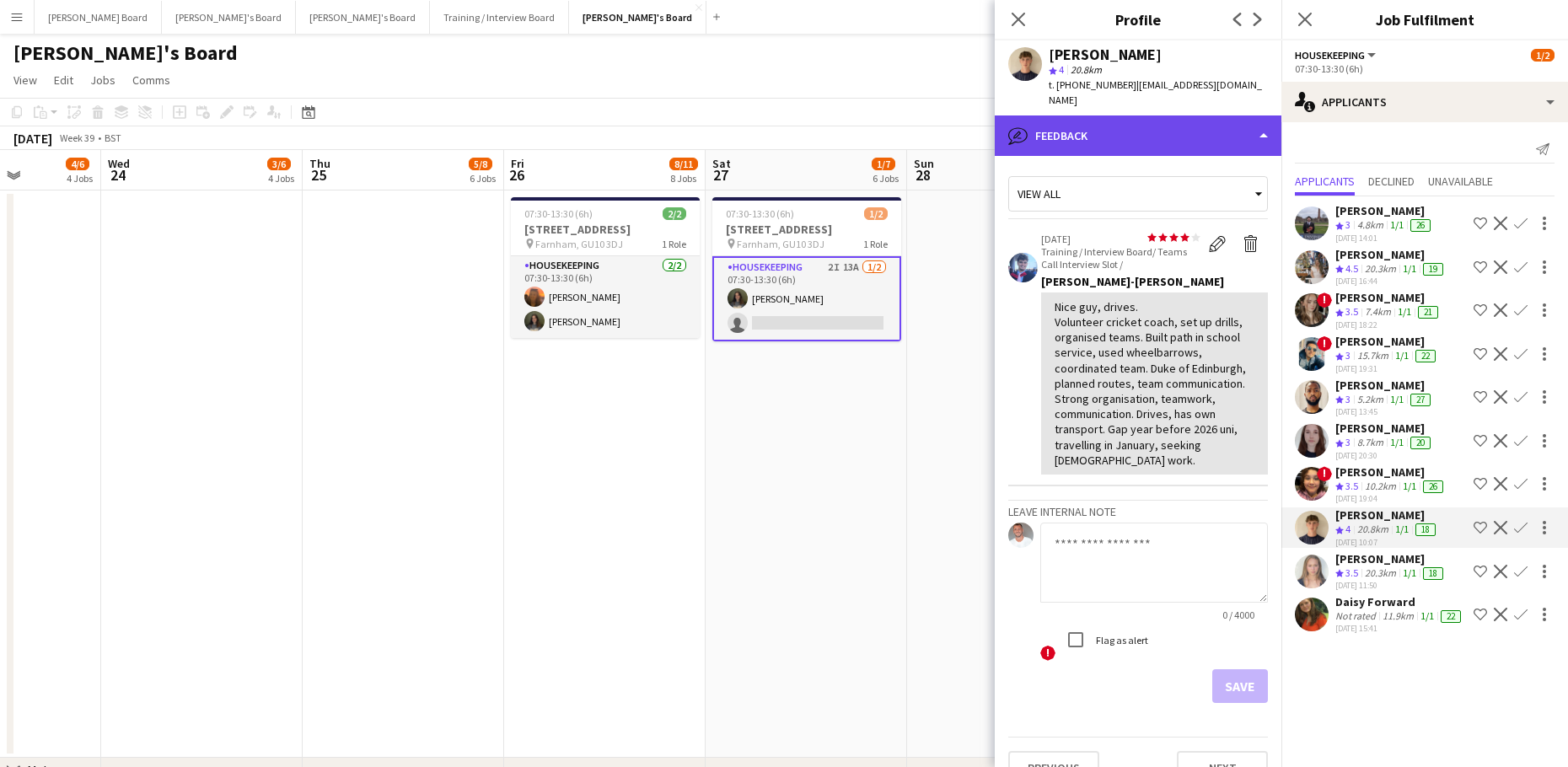
click at [1144, 121] on div "bubble-pencil Feedback" at bounding box center [1137, 135] width 286 height 40
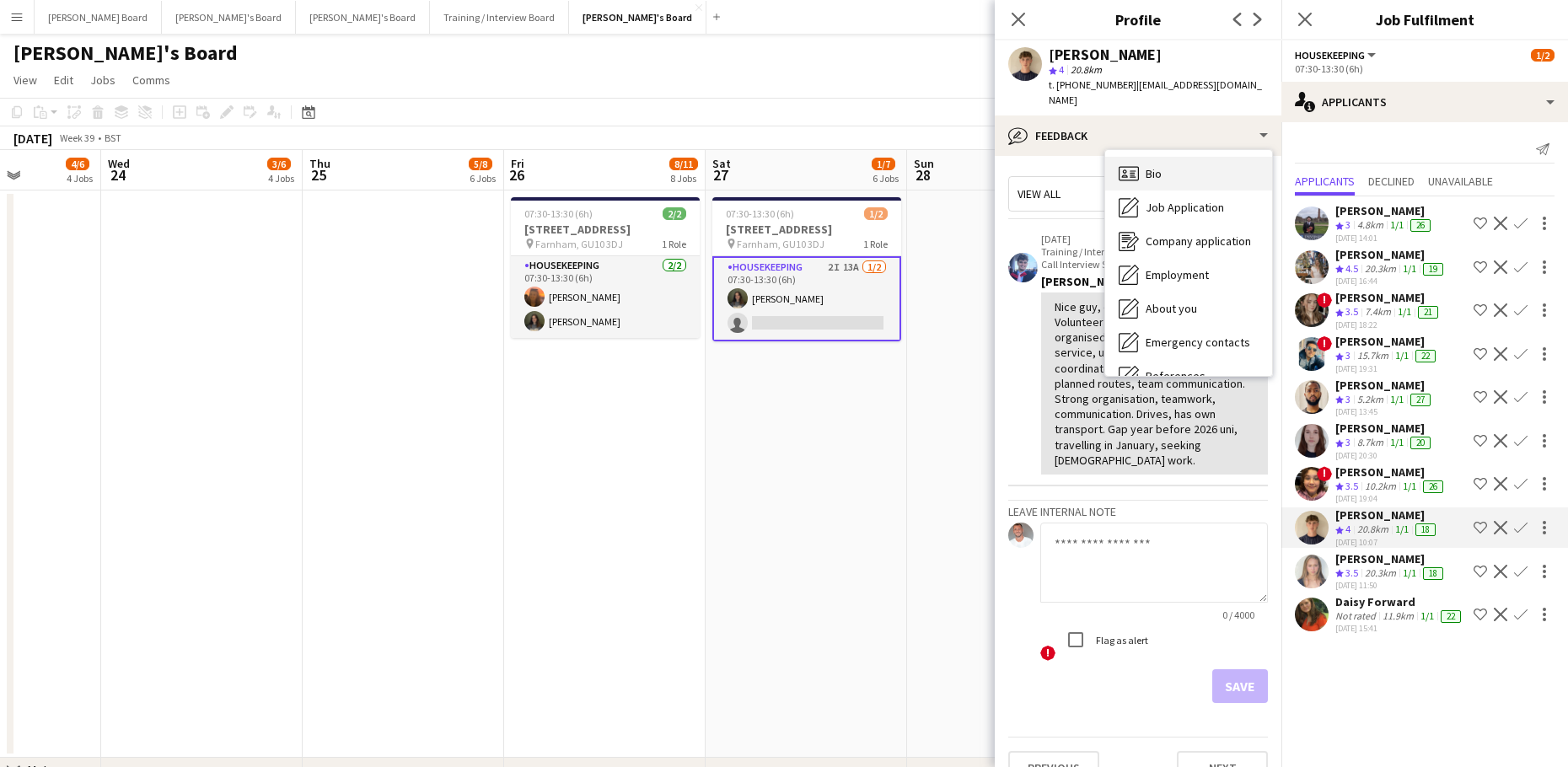
click at [1200, 164] on div "Bio Bio" at bounding box center [1188, 173] width 167 height 33
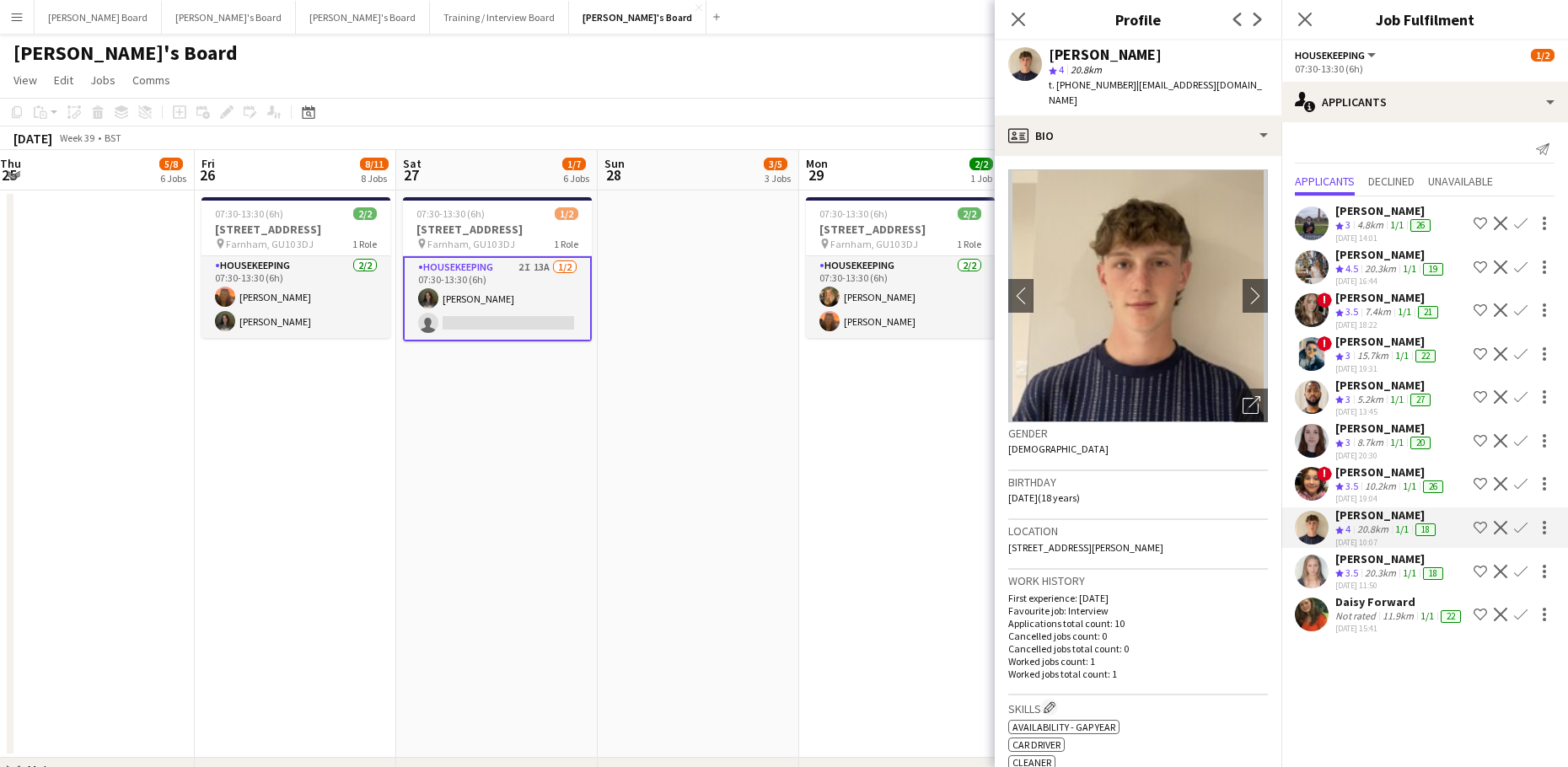
drag, startPoint x: 738, startPoint y: 430, endPoint x: 580, endPoint y: 454, distance: 159.8
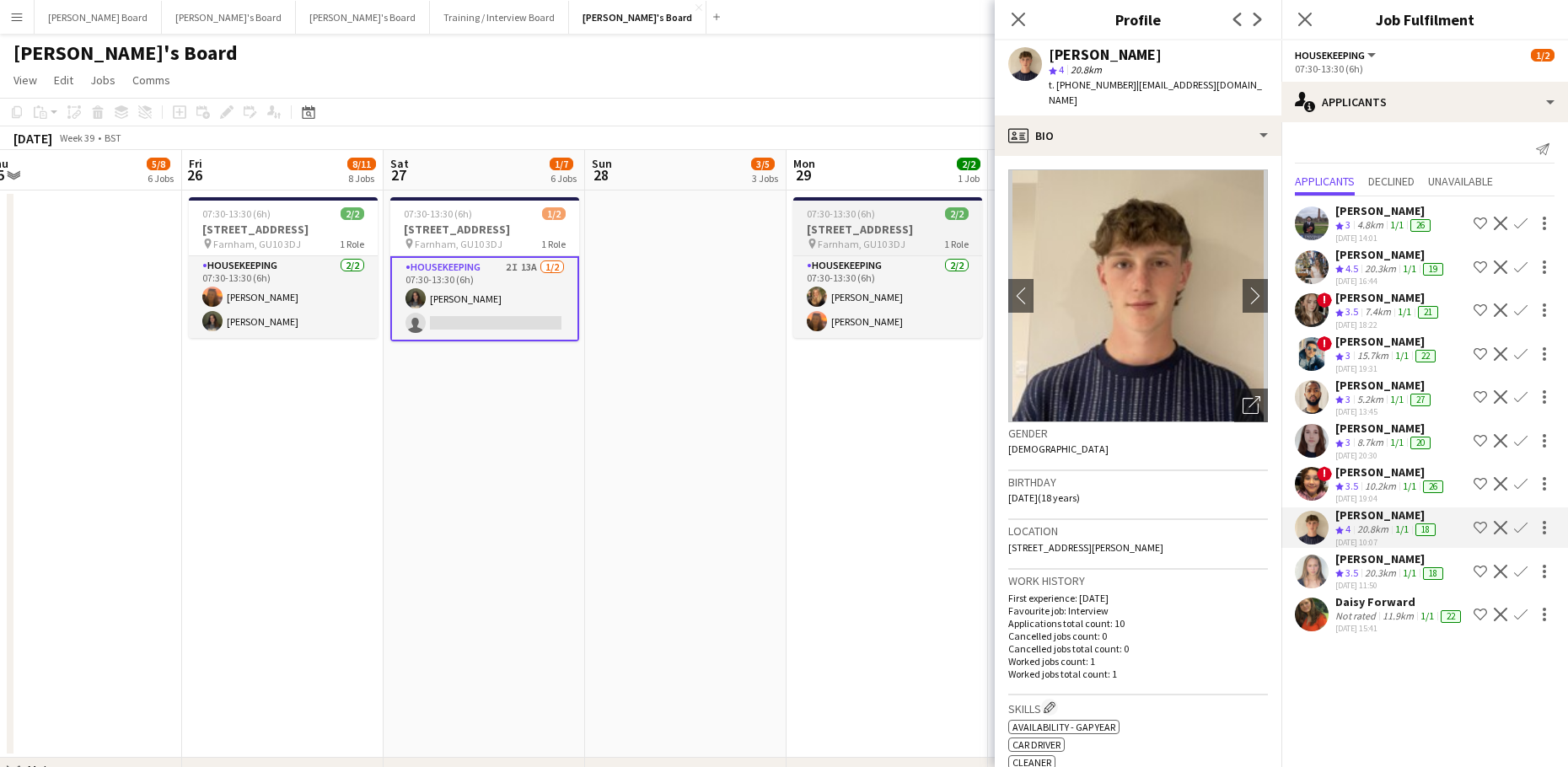
click at [905, 253] on app-job-card "07:30-13:30 (6h) 2/2 Millbridge Court GU10 3DJ pin Farnham, GU10 3DJ 1 Role Hou…" at bounding box center [887, 266] width 189 height 141
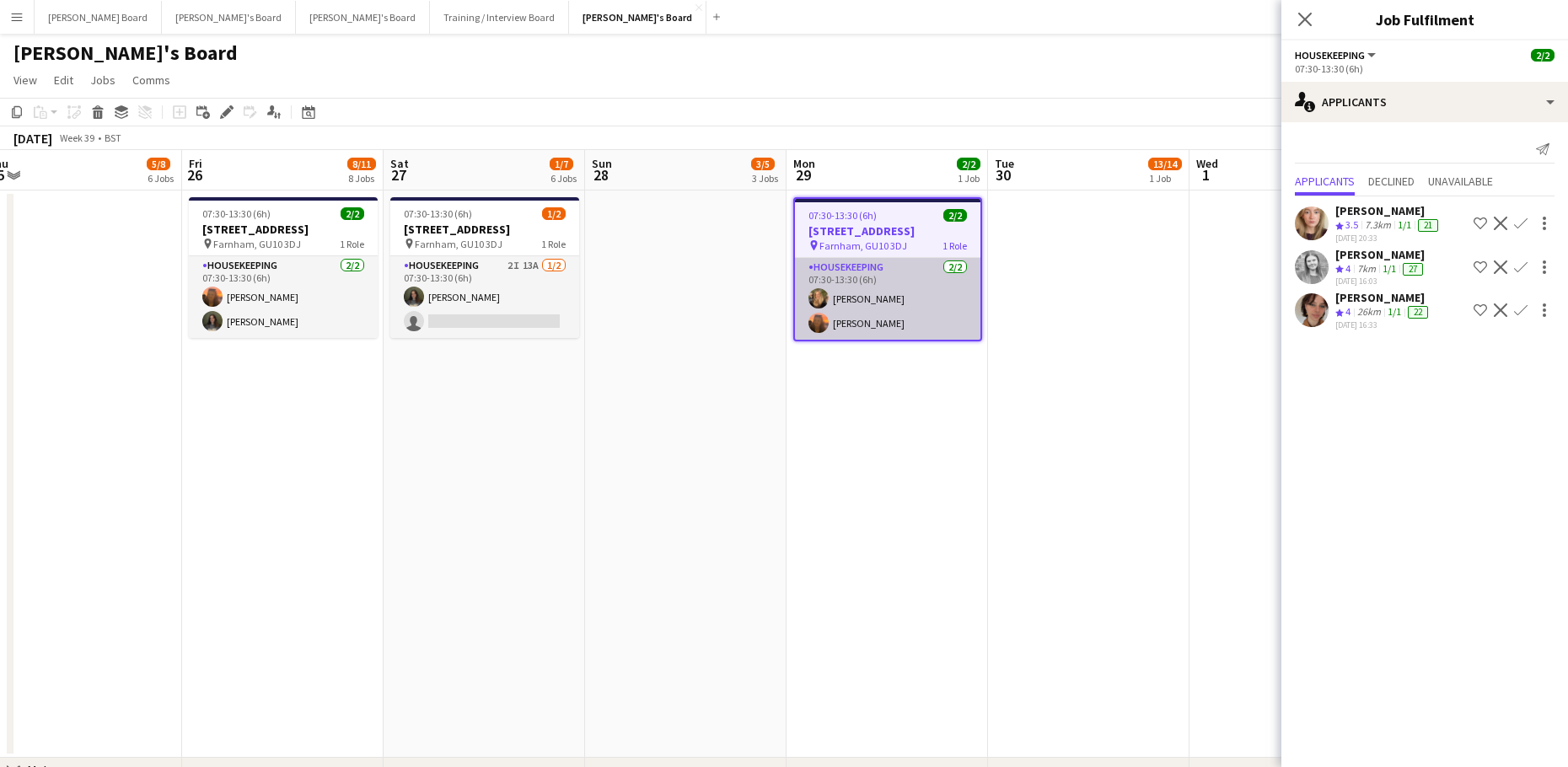
click at [932, 302] on app-card-role "Housekeeping 2/2 07:30-13:30 (6h) Emilie Baxter Millie Cregeen" at bounding box center [887, 298] width 185 height 82
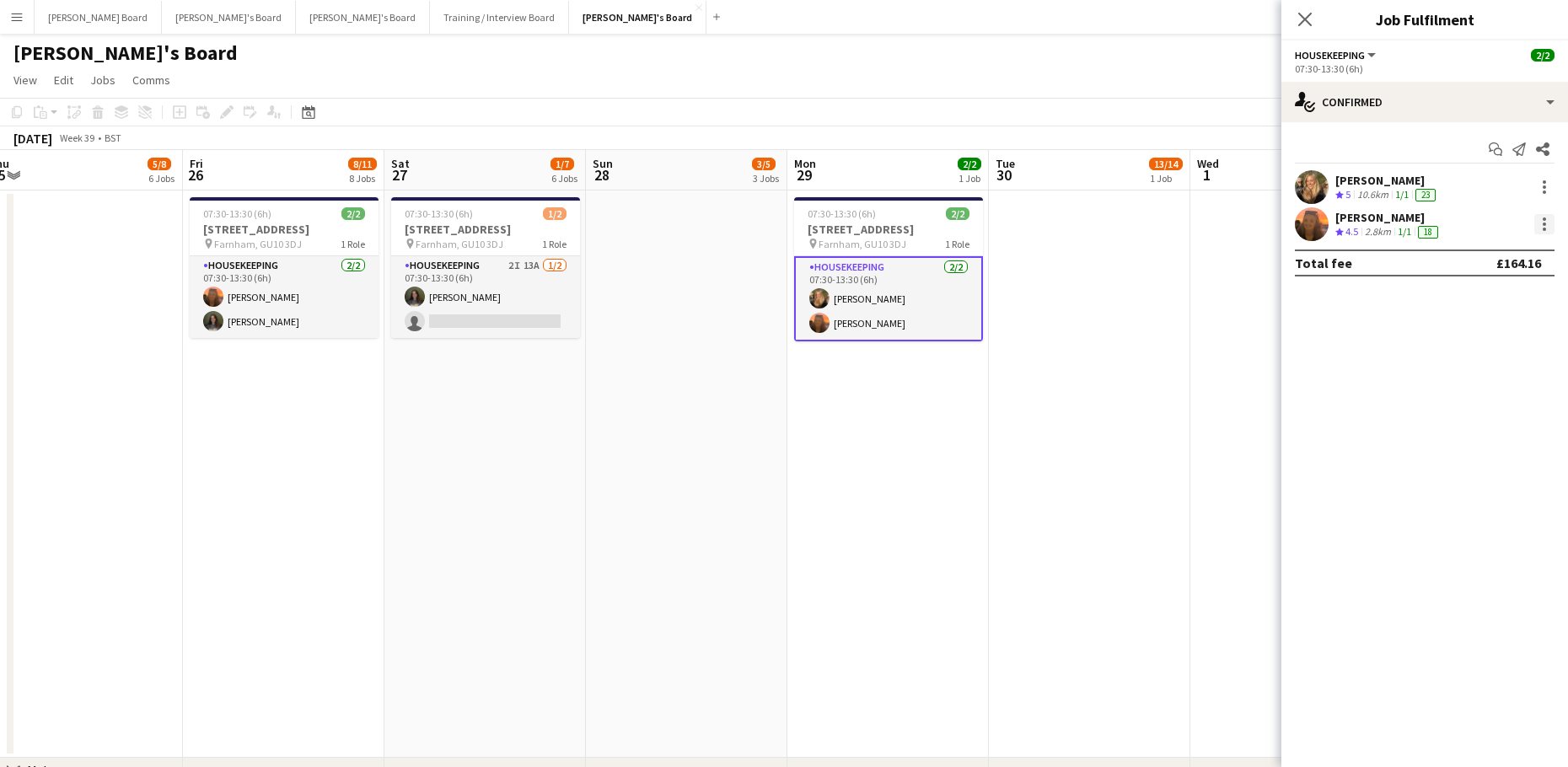
click at [1547, 226] on div at bounding box center [1543, 224] width 21 height 21
drag, startPoint x: 1488, startPoint y: 407, endPoint x: 1472, endPoint y: 406, distance: 16.0
click at [1487, 407] on button "Remove" at bounding box center [1488, 417] width 132 height 40
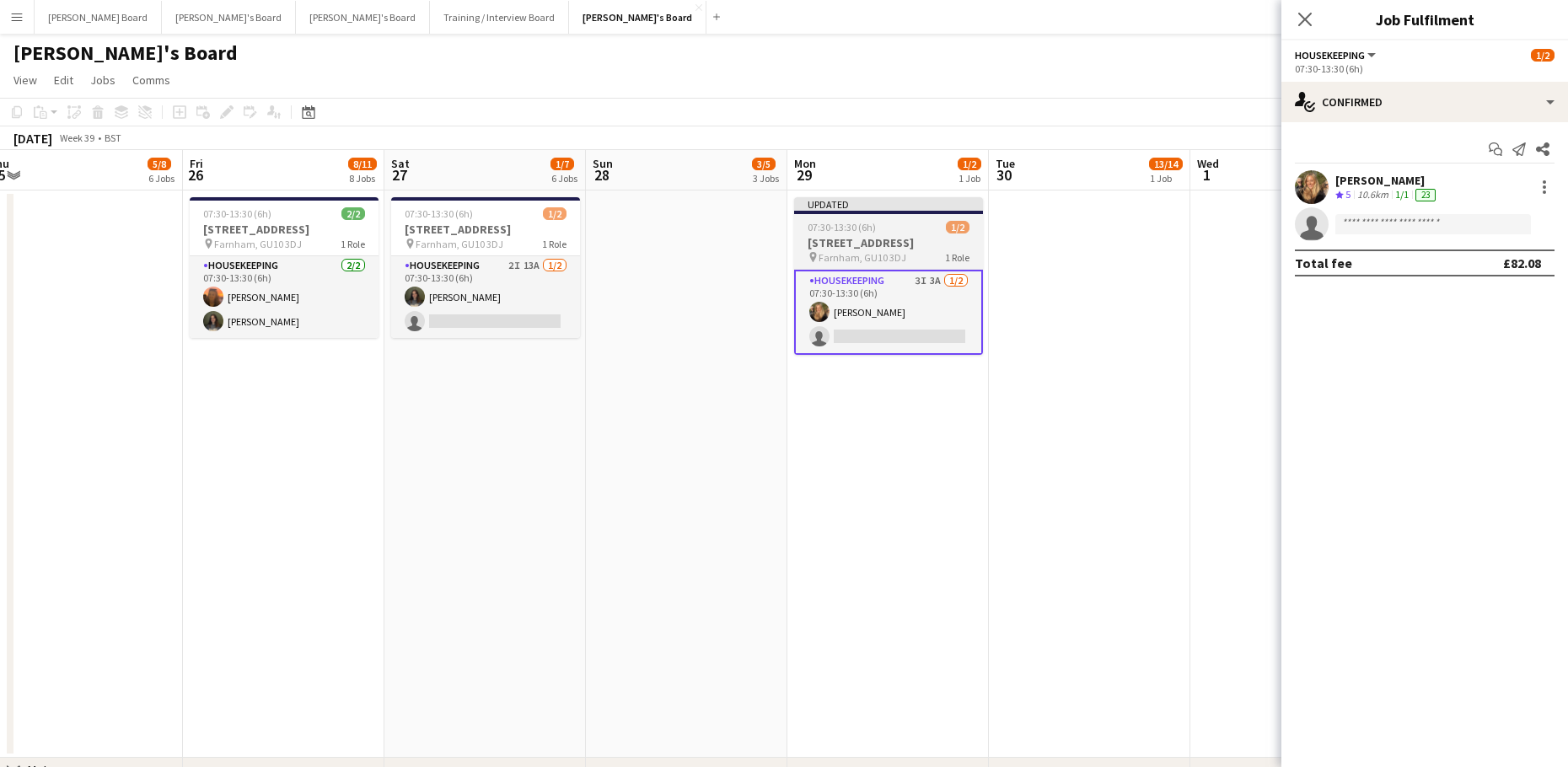
click at [846, 220] on span "07:30-13:30 (6h)" at bounding box center [841, 226] width 68 height 13
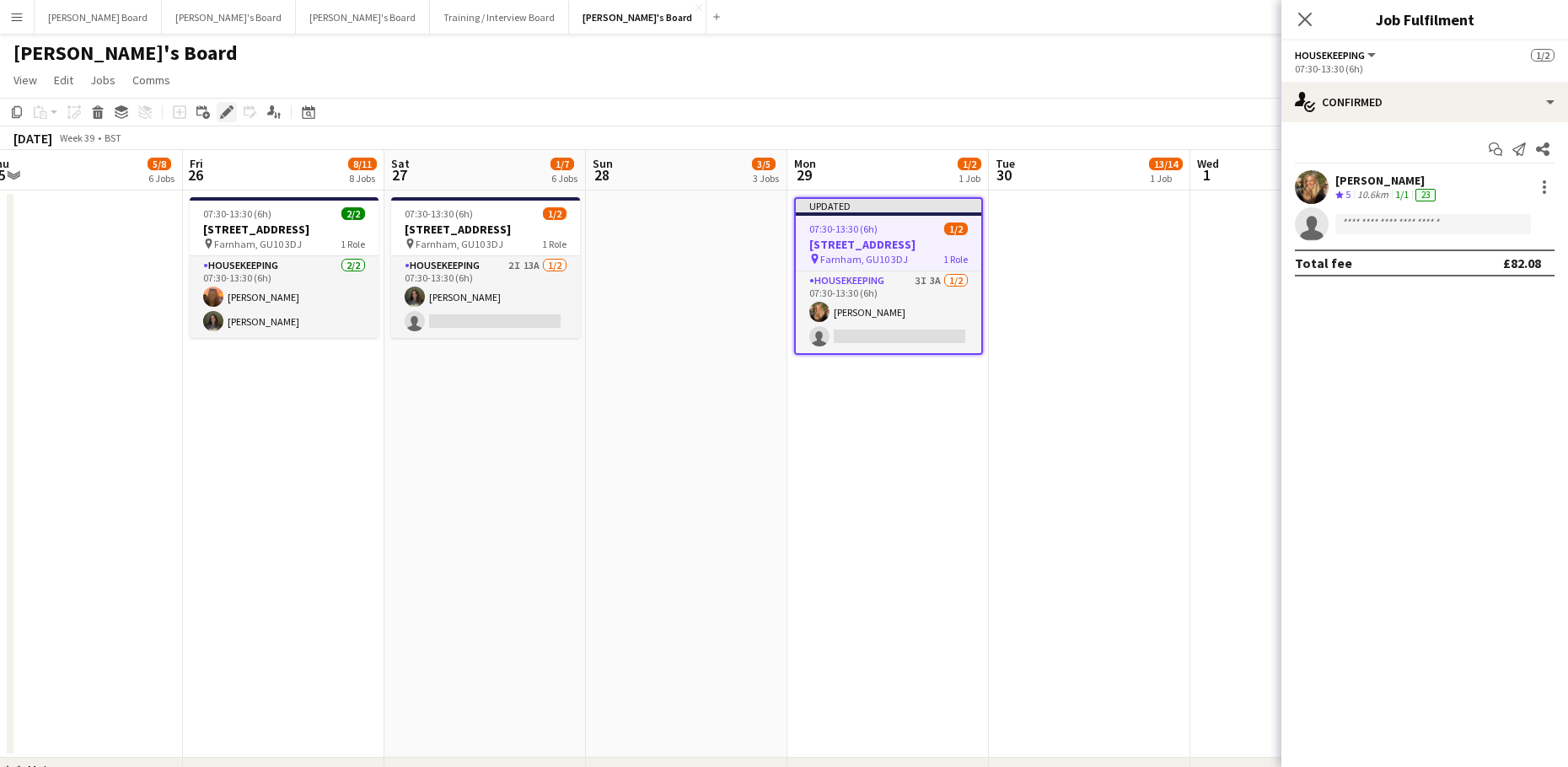
click at [225, 114] on icon at bounding box center [225, 112] width 9 height 9
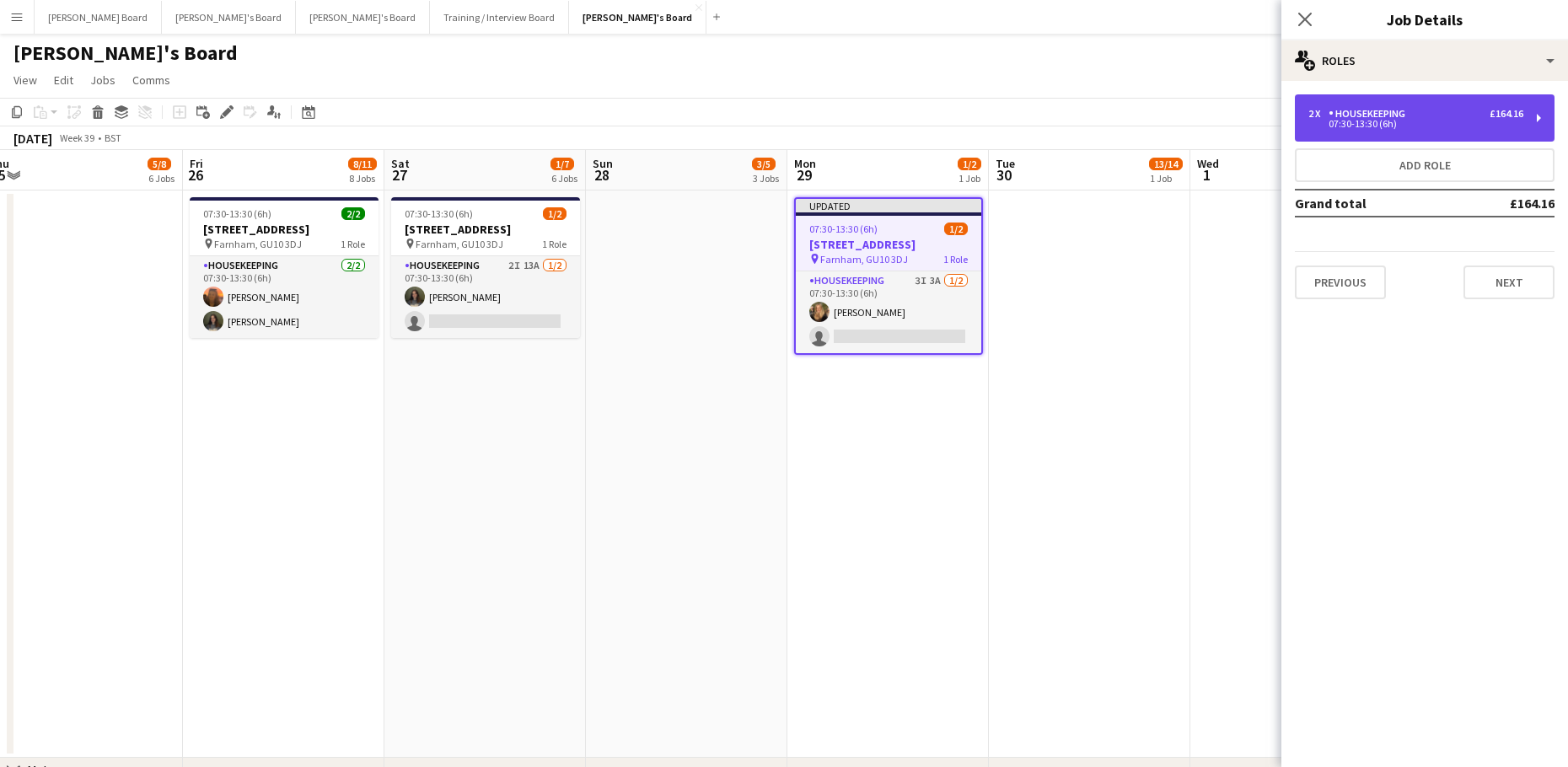
click at [1327, 117] on div "2 x" at bounding box center [1318, 114] width 21 height 12
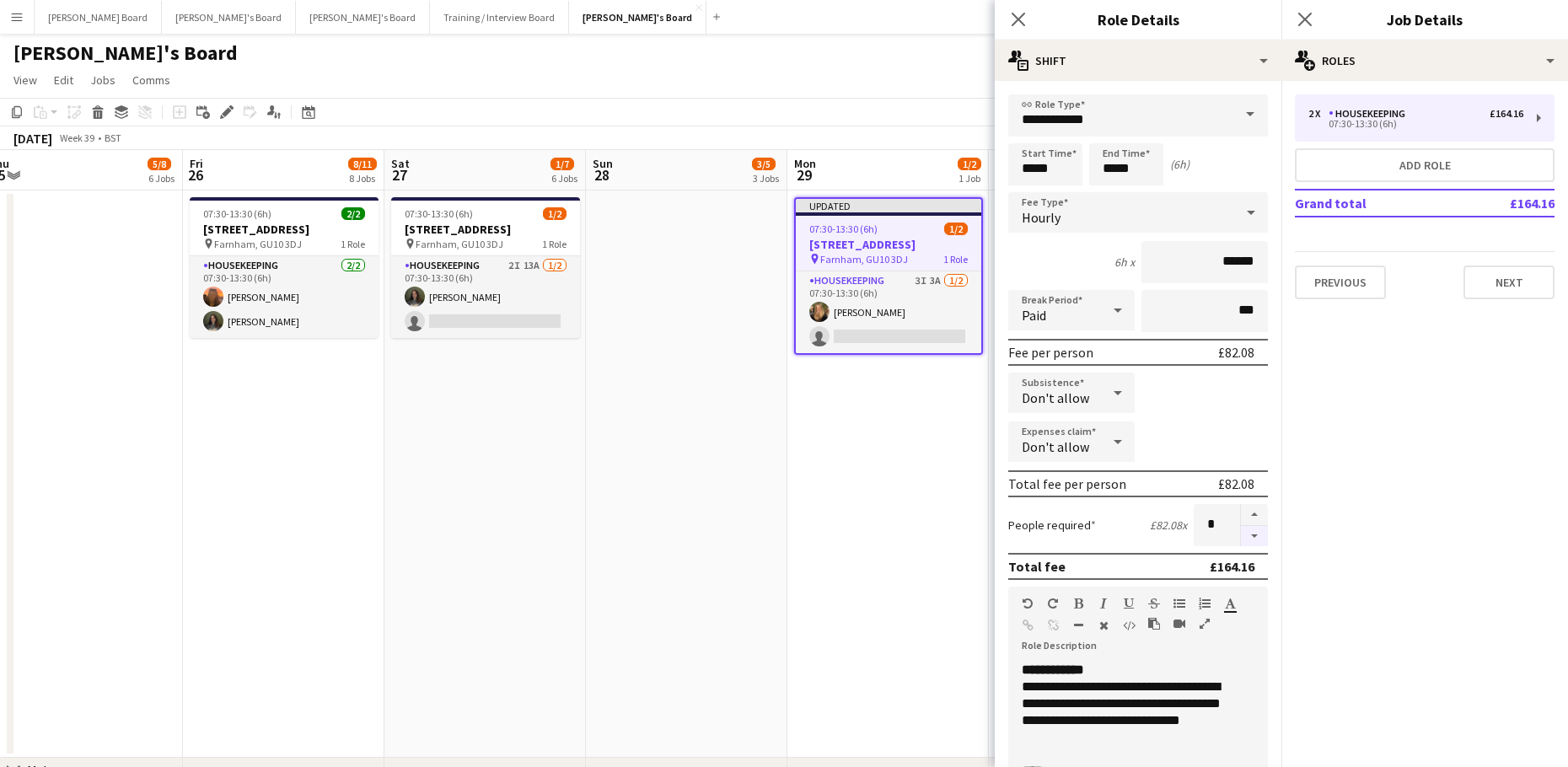
click at [1240, 532] on button "button" at bounding box center [1253, 536] width 27 height 21
type input "*"
click at [915, 505] on app-date-cell "Updated 07:30-13:30 (6h) 1/2 Millbridge Court GU10 3DJ pin Farnham, GU10 3DJ 1 …" at bounding box center [887, 474] width 202 height 567
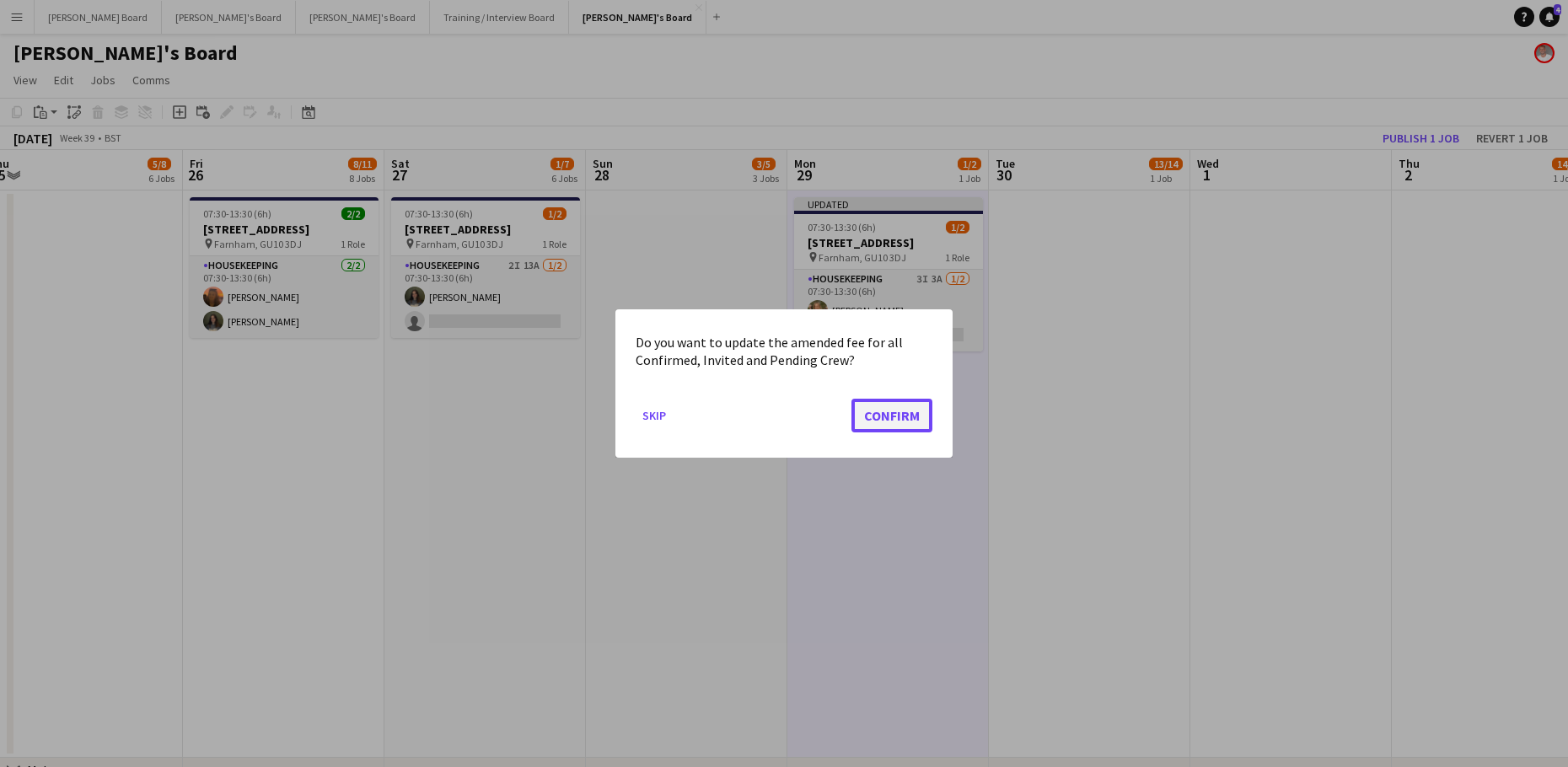
click at [885, 427] on button "Confirm" at bounding box center [891, 415] width 81 height 33
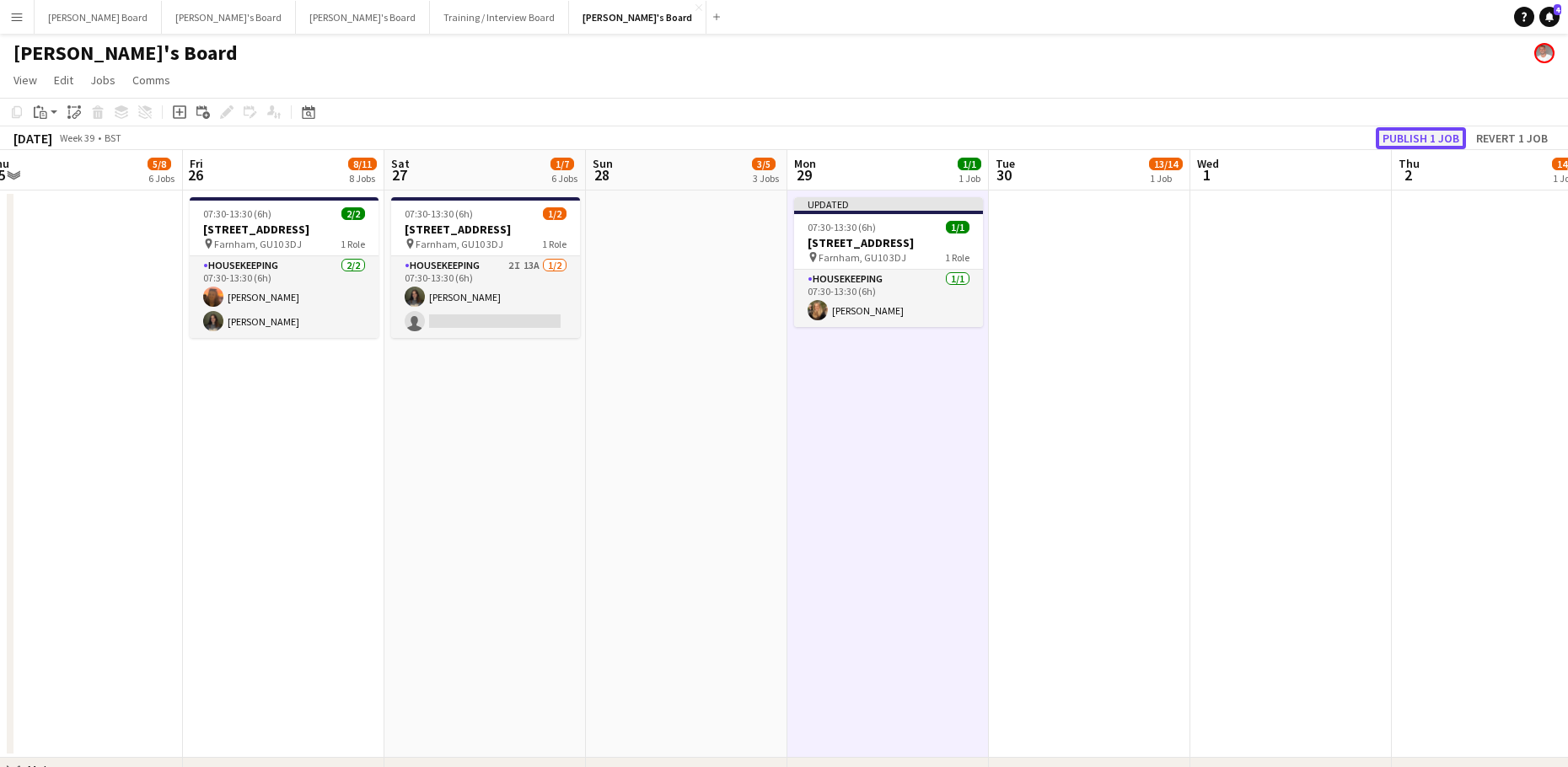
click at [1411, 128] on button "Publish 1 job" at bounding box center [1420, 138] width 90 height 22
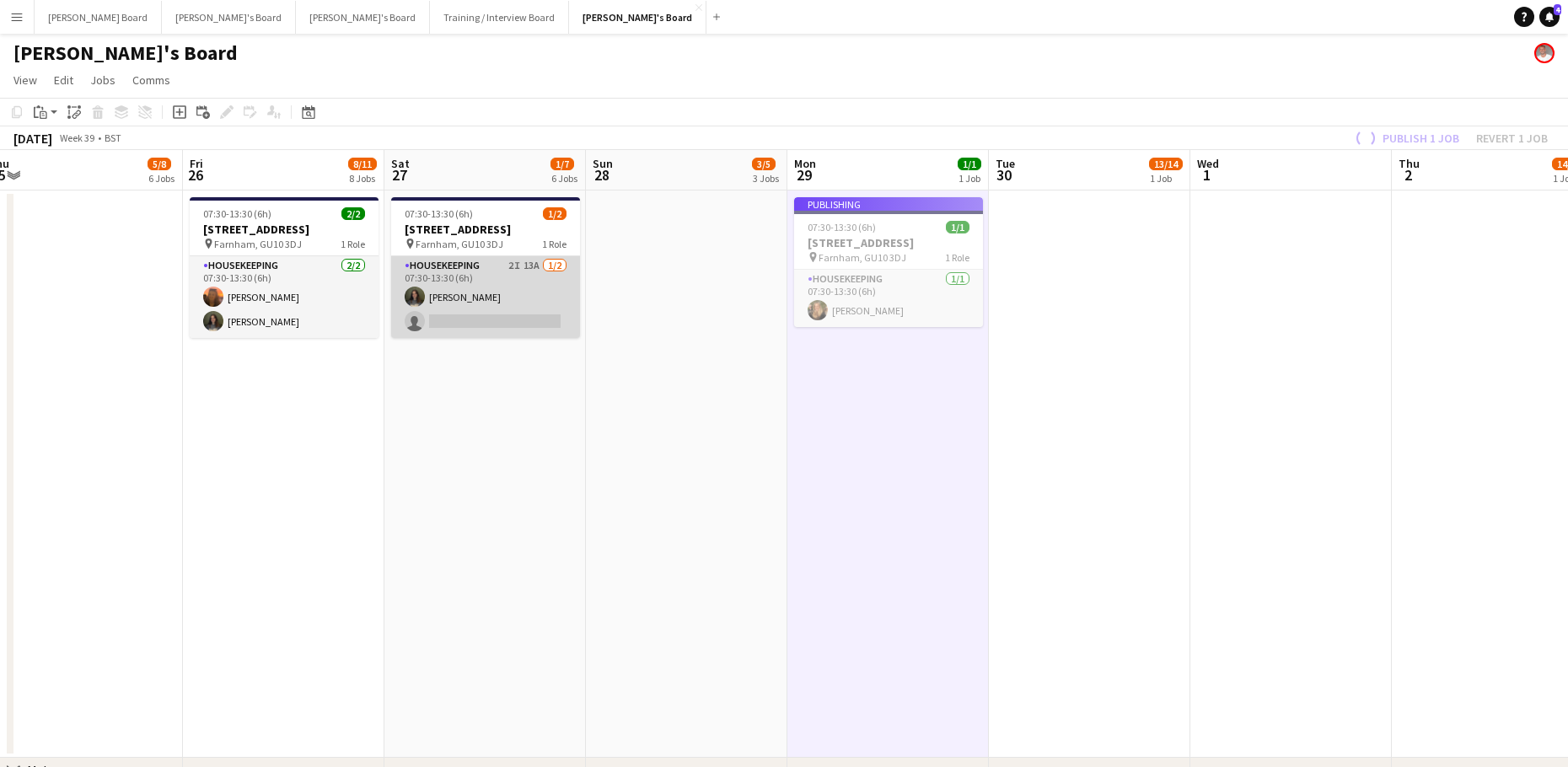
click at [533, 270] on app-card-role "Housekeeping 2I 13A 1/2 07:30-13:30 (6h) Kate Nevile single-neutral-actions" at bounding box center [486, 296] width 189 height 82
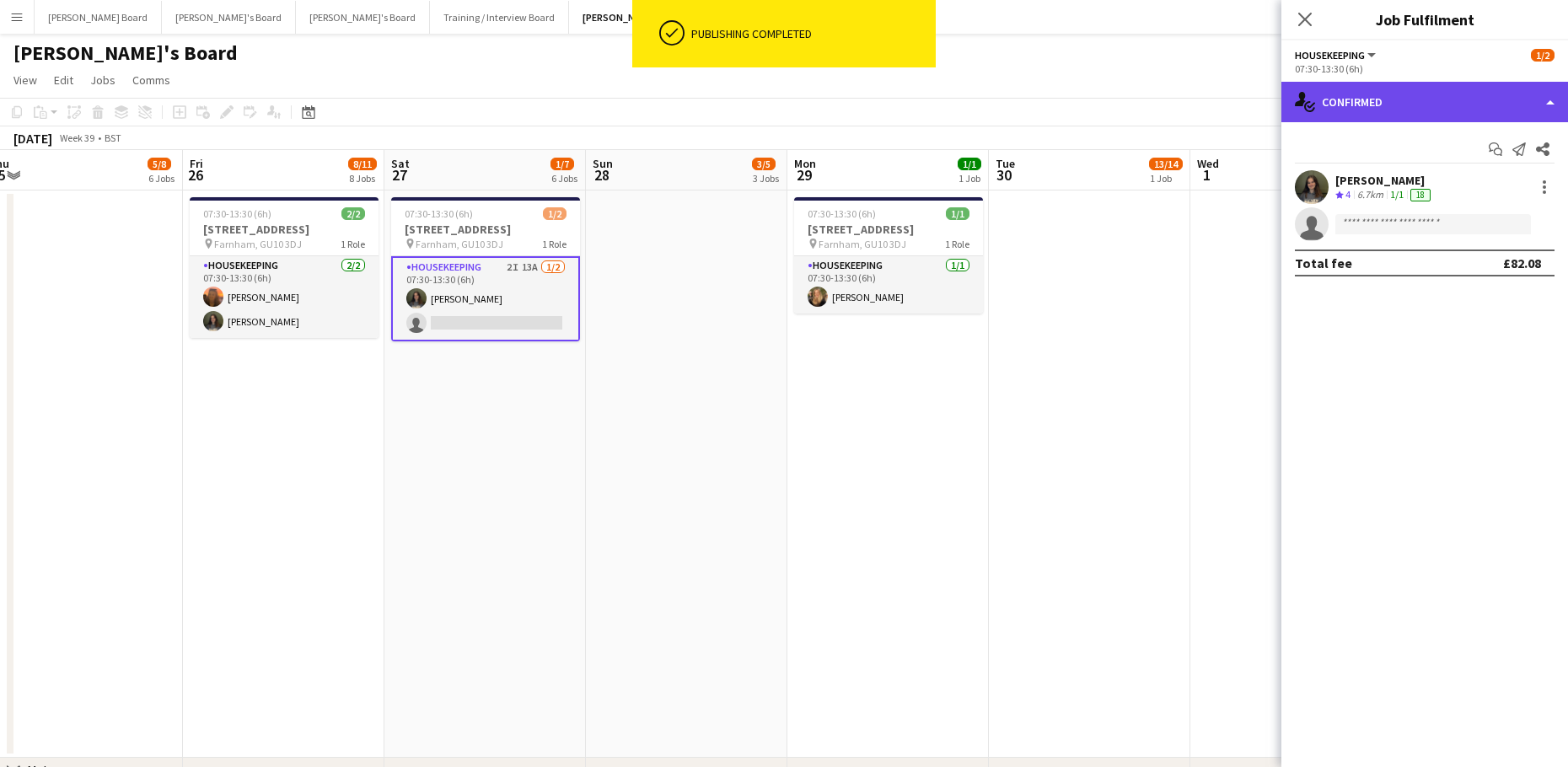
click at [1446, 94] on div "single-neutral-actions-check-2 Confirmed" at bounding box center [1423, 101] width 286 height 40
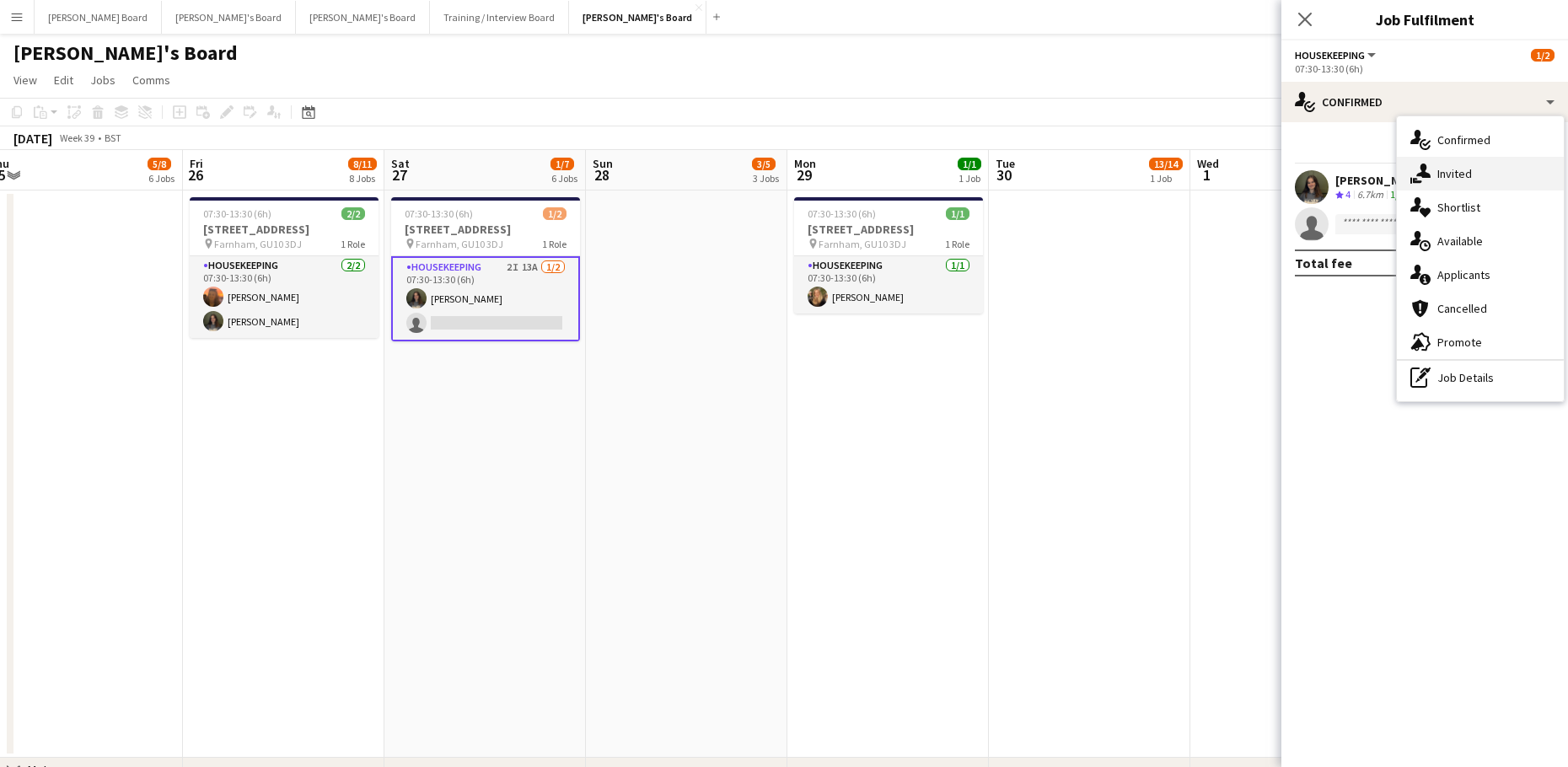
click at [1494, 156] on div "single-neutral-actions-share-1 Invited" at bounding box center [1480, 173] width 167 height 33
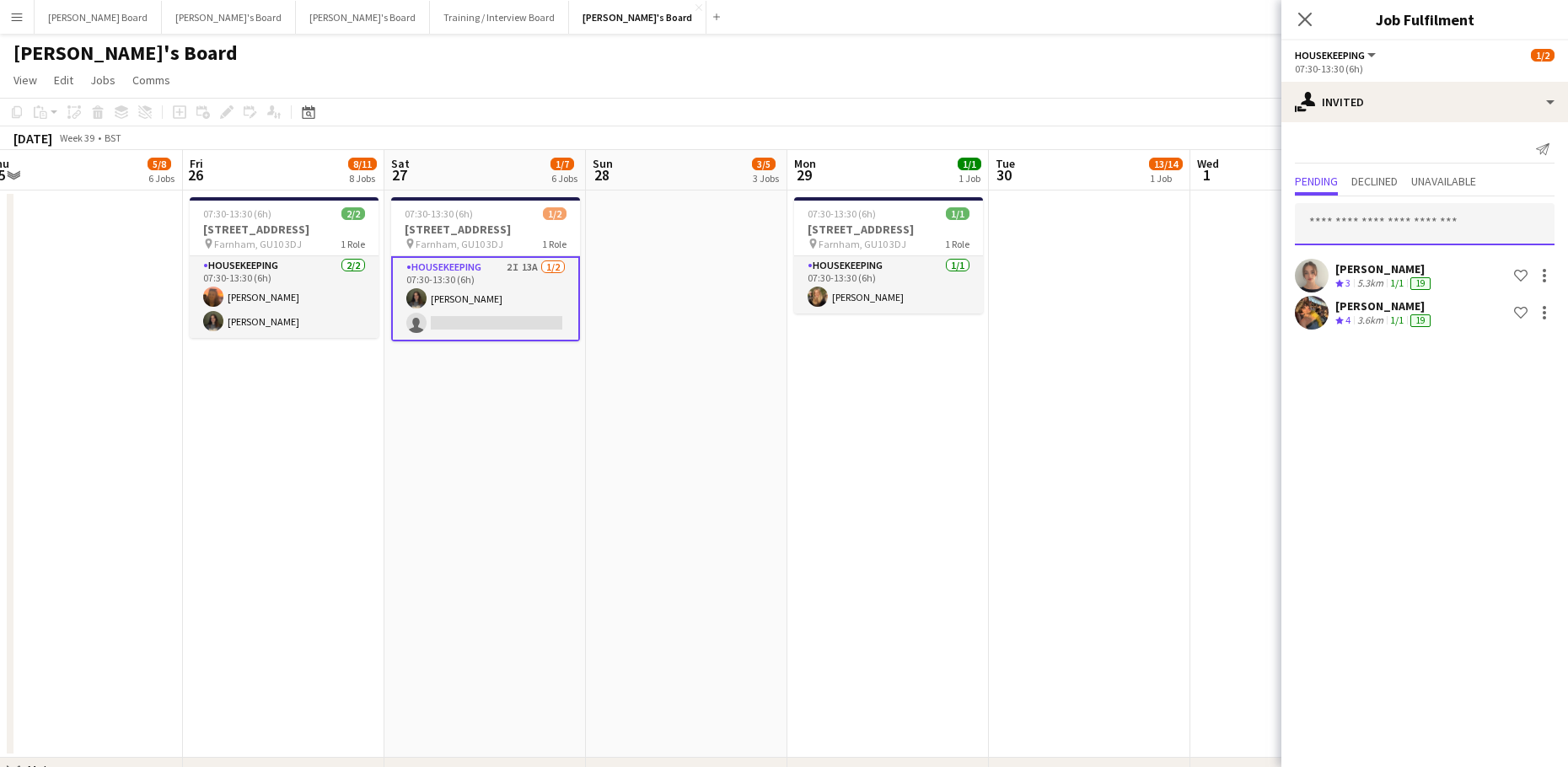
click at [1364, 230] on input "text" at bounding box center [1424, 223] width 260 height 42
type input "**"
click at [1405, 186] on div "Pending Declined Unavailable" at bounding box center [1424, 183] width 260 height 27
click at [1393, 186] on span "Declined" at bounding box center [1373, 181] width 46 height 12
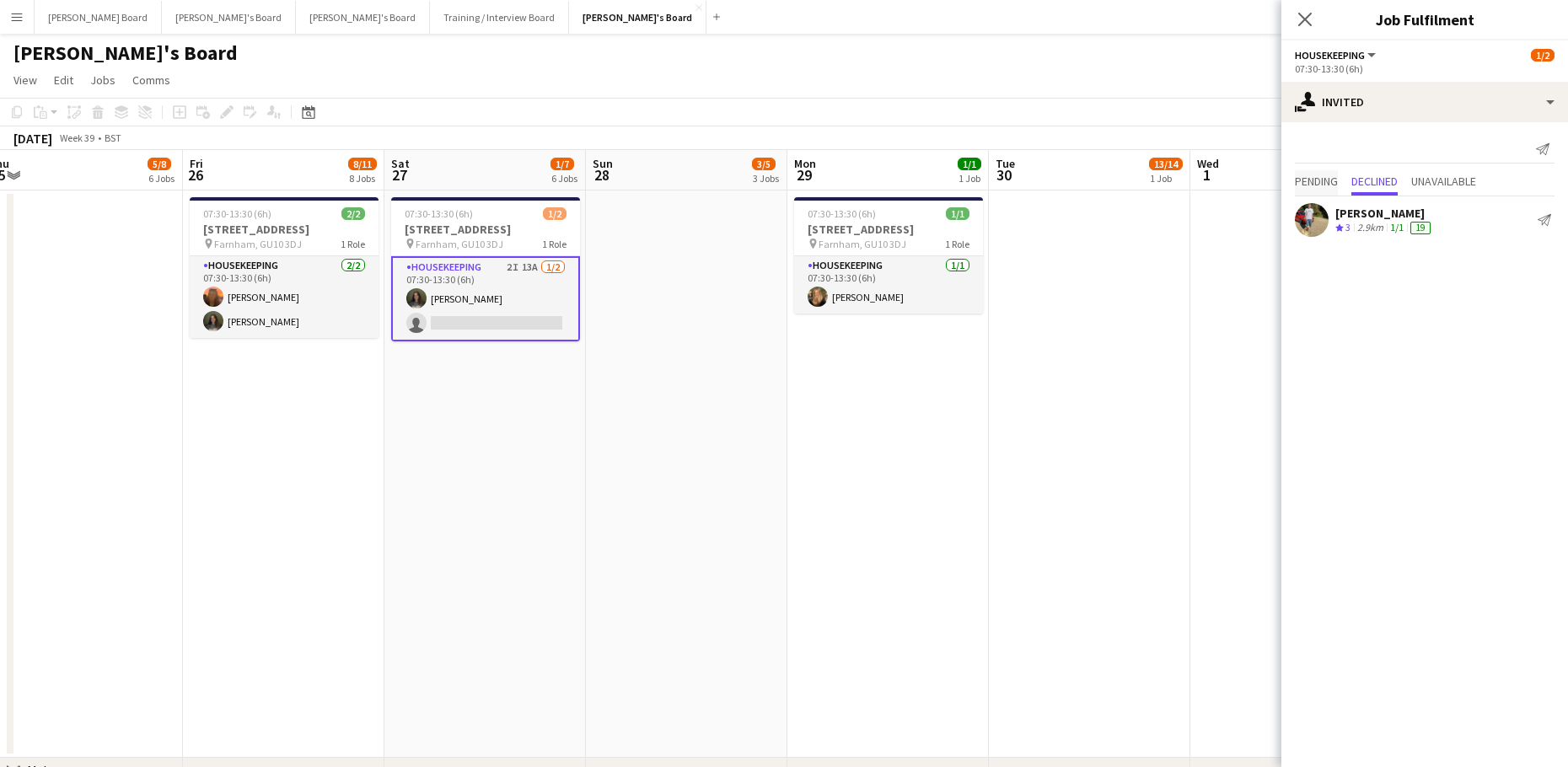
click at [1338, 177] on span "Pending" at bounding box center [1316, 181] width 43 height 12
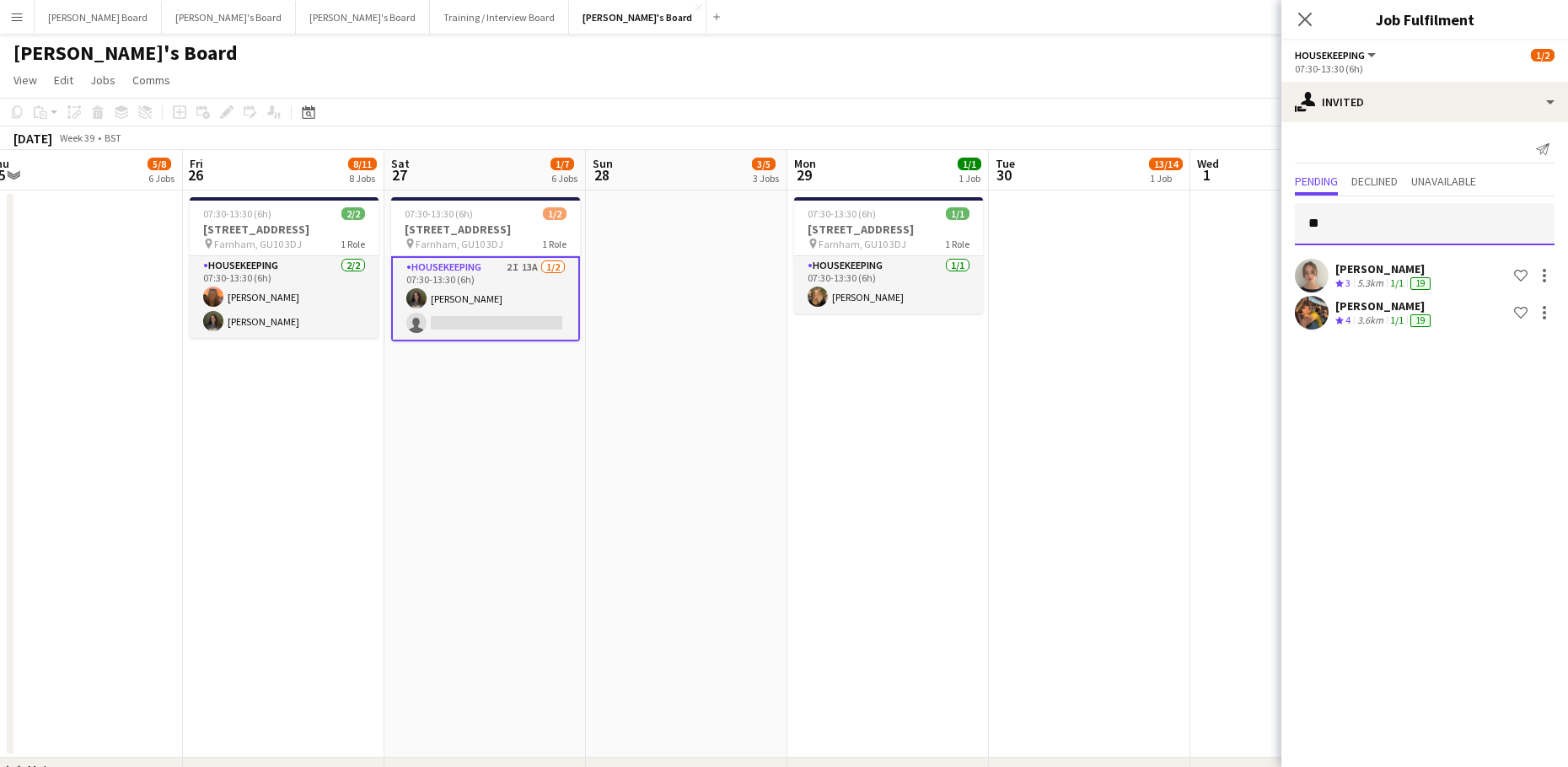
click at [1373, 232] on input "**" at bounding box center [1424, 223] width 260 height 42
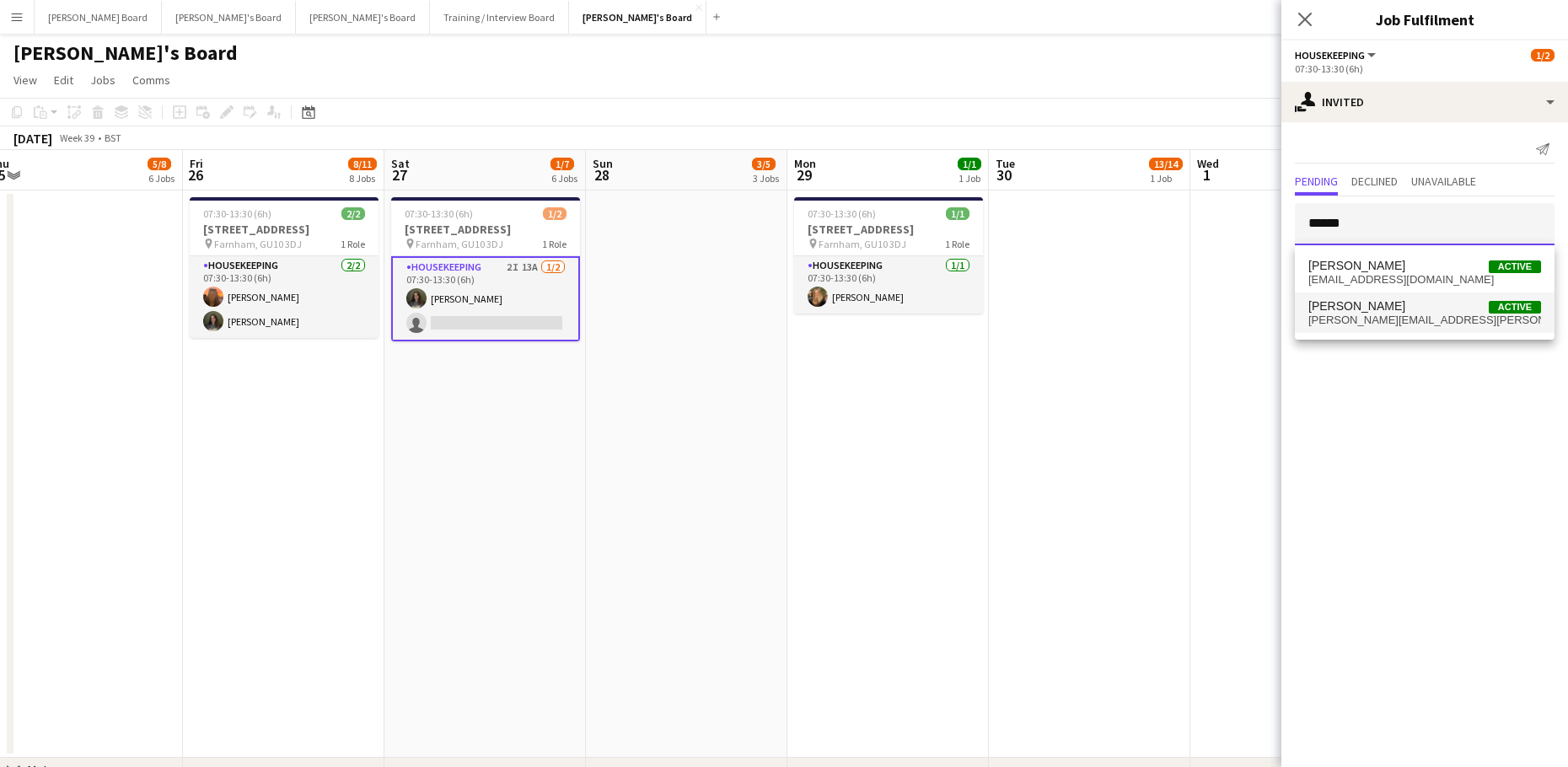
type input "******"
click at [1399, 296] on mat-option "Millie Cregeen Active millie.cregeen@icloud.com" at bounding box center [1424, 312] width 260 height 40
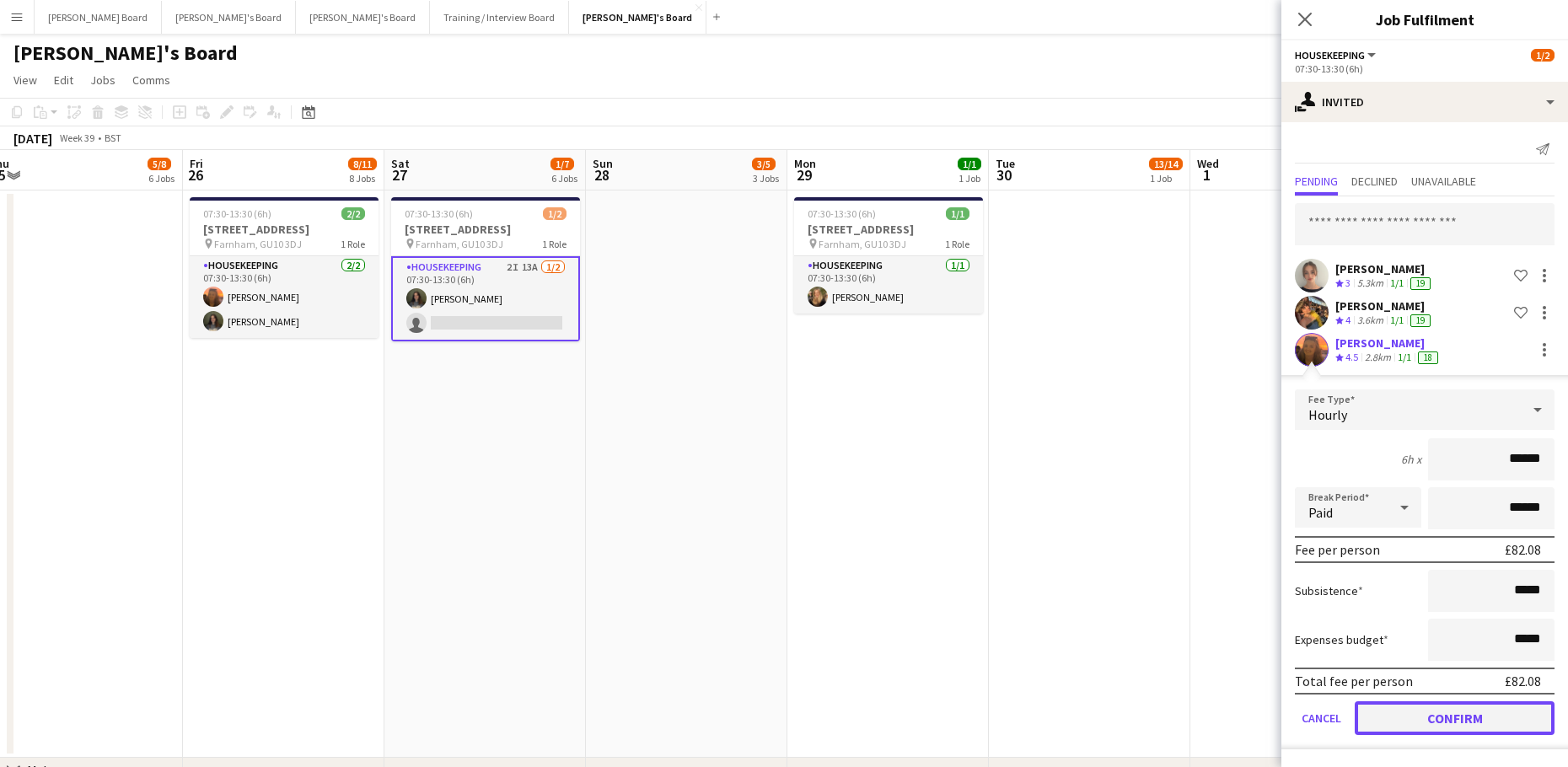
click at [1425, 719] on button "Confirm" at bounding box center [1454, 718] width 200 height 33
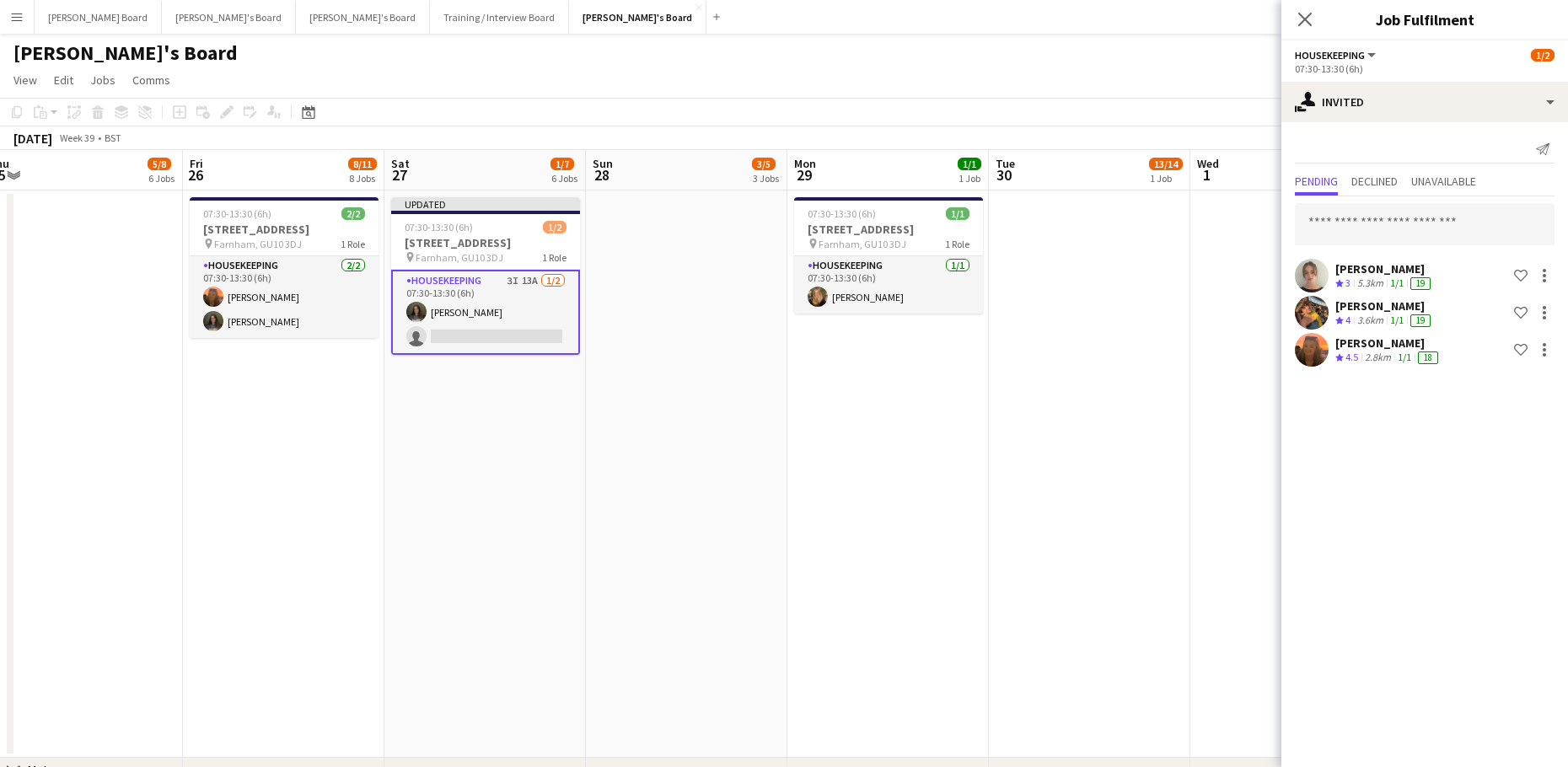
click at [1132, 597] on app-date-cell at bounding box center [1089, 474] width 202 height 567
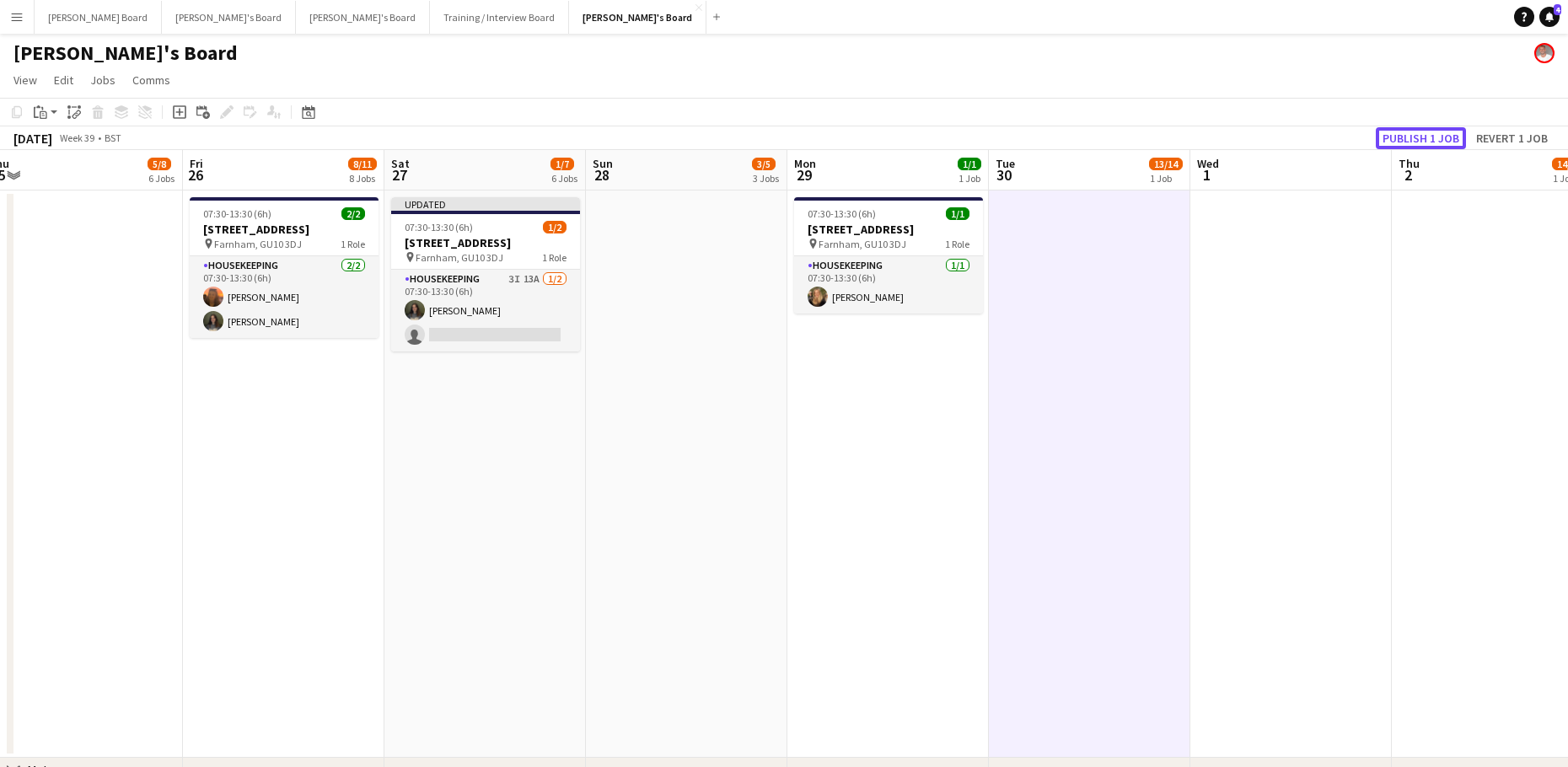
click at [1444, 145] on button "Publish 1 job" at bounding box center [1420, 138] width 90 height 22
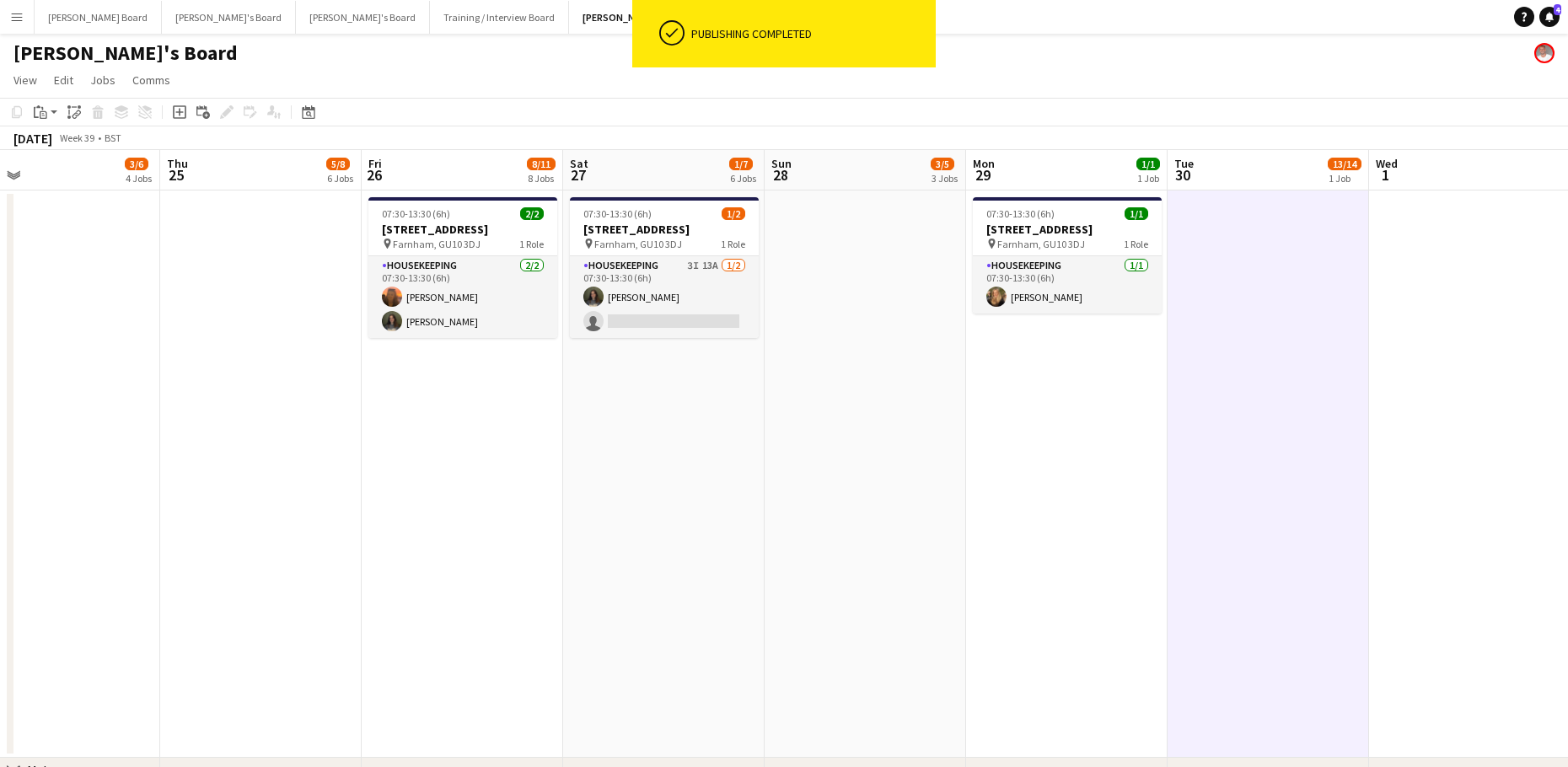
drag, startPoint x: 273, startPoint y: 552, endPoint x: 718, endPoint y: 569, distance: 445.3
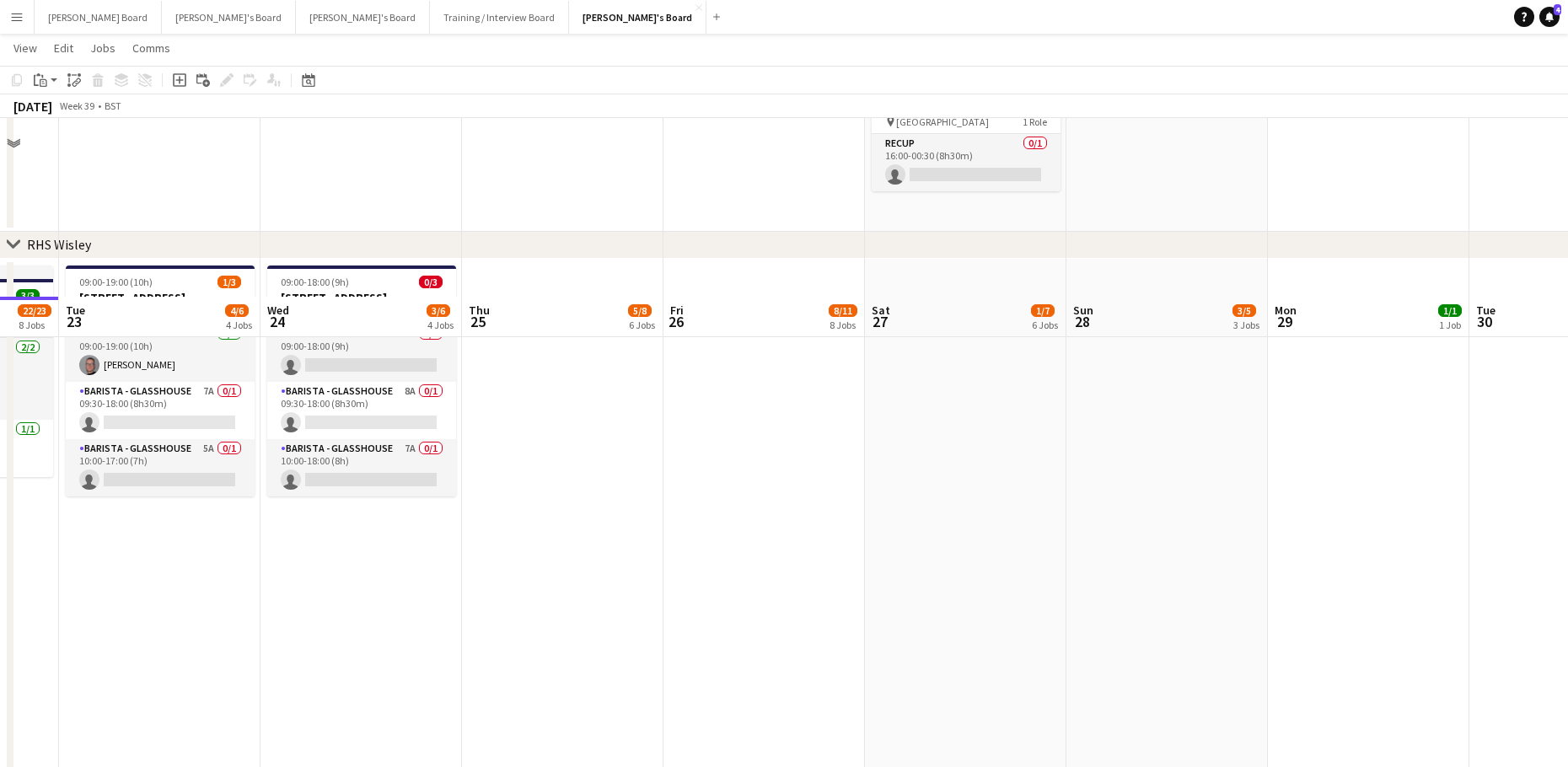
scroll to position [3501, 0]
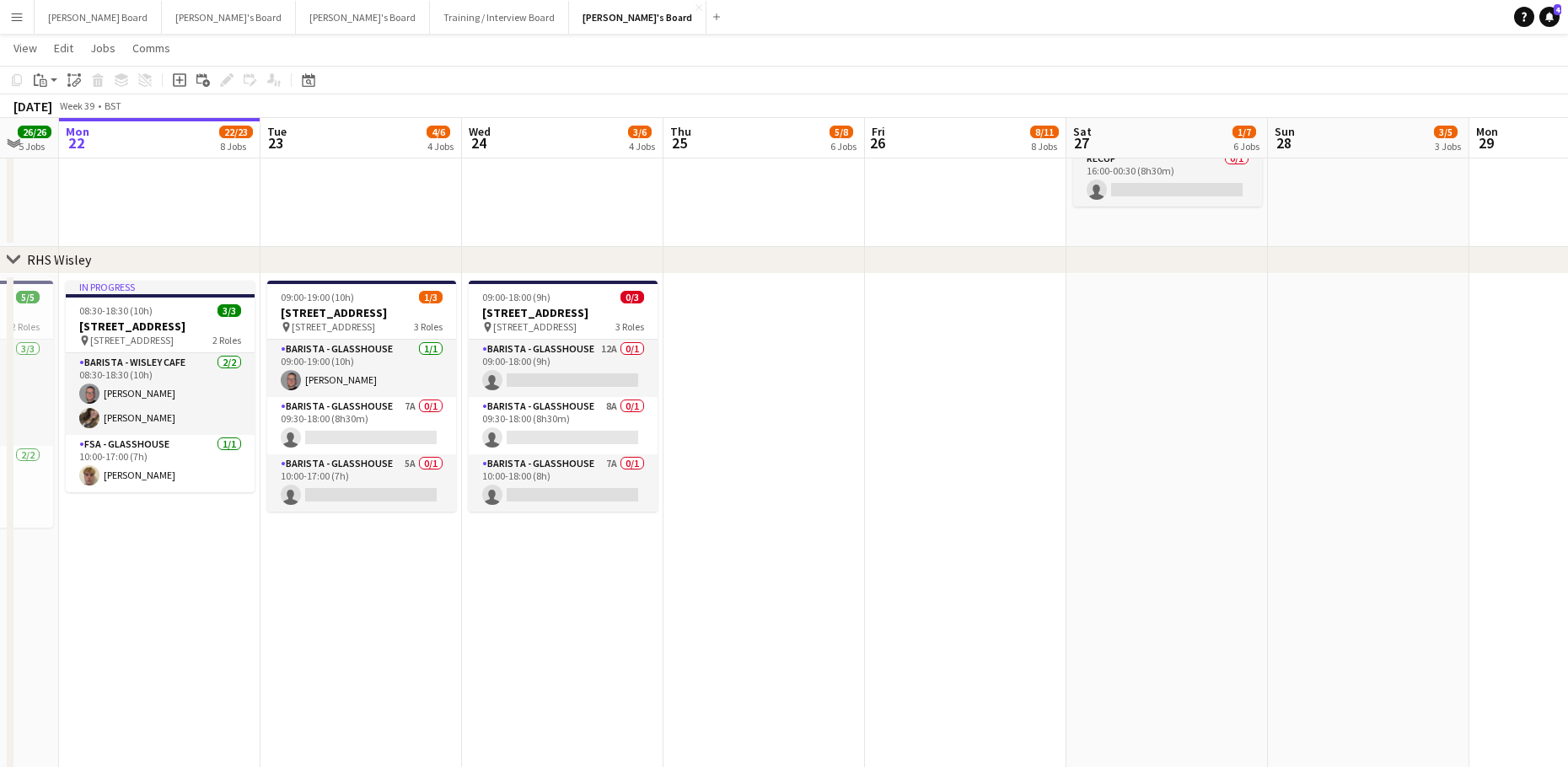
drag, startPoint x: 953, startPoint y: 585, endPoint x: 1050, endPoint y: 571, distance: 98.0
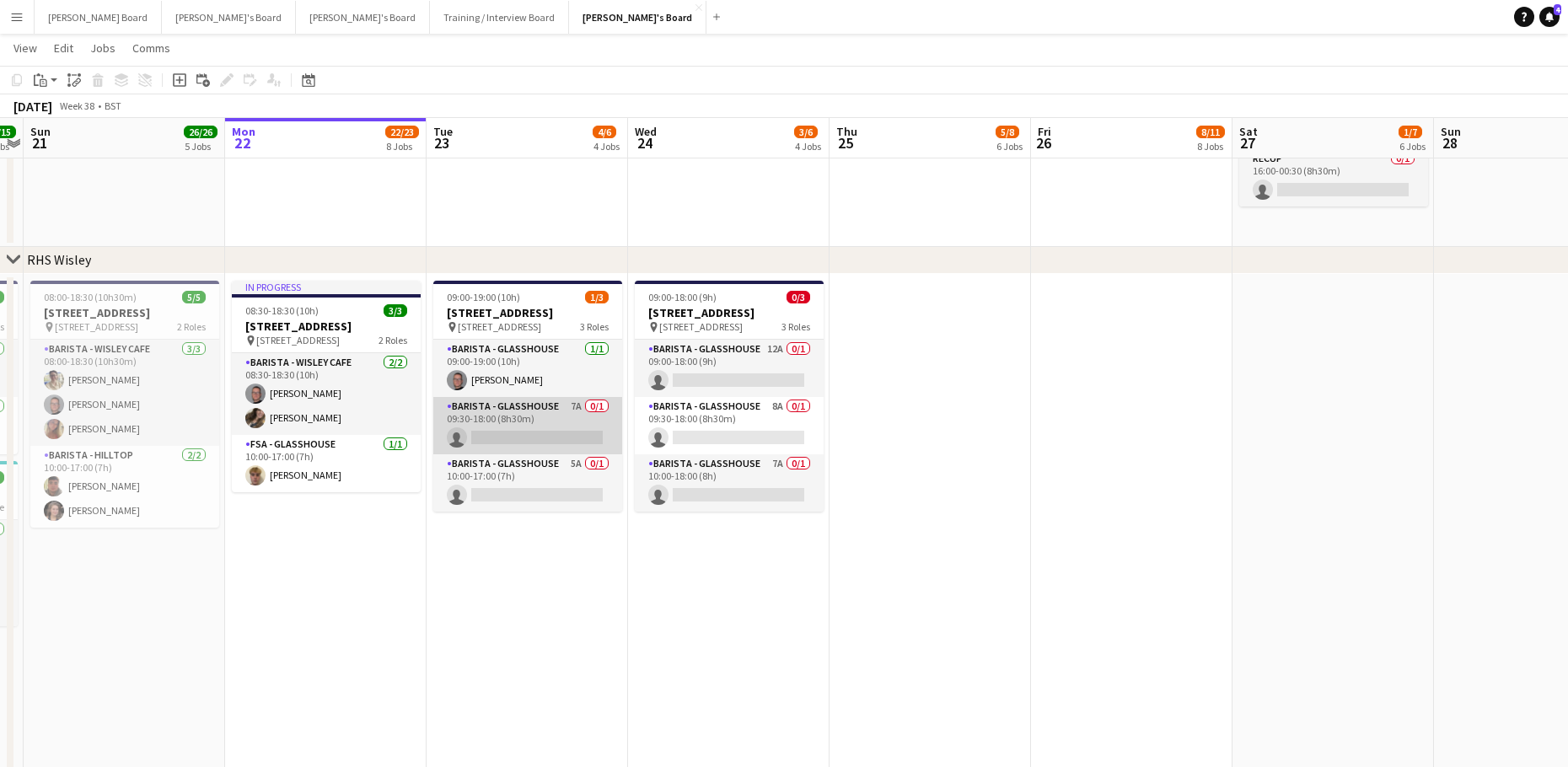
click at [584, 443] on app-card-role "Barista - Glasshouse 7A 0/1 09:30-18:00 (8h30m) single-neutral-actions" at bounding box center [527, 426] width 189 height 57
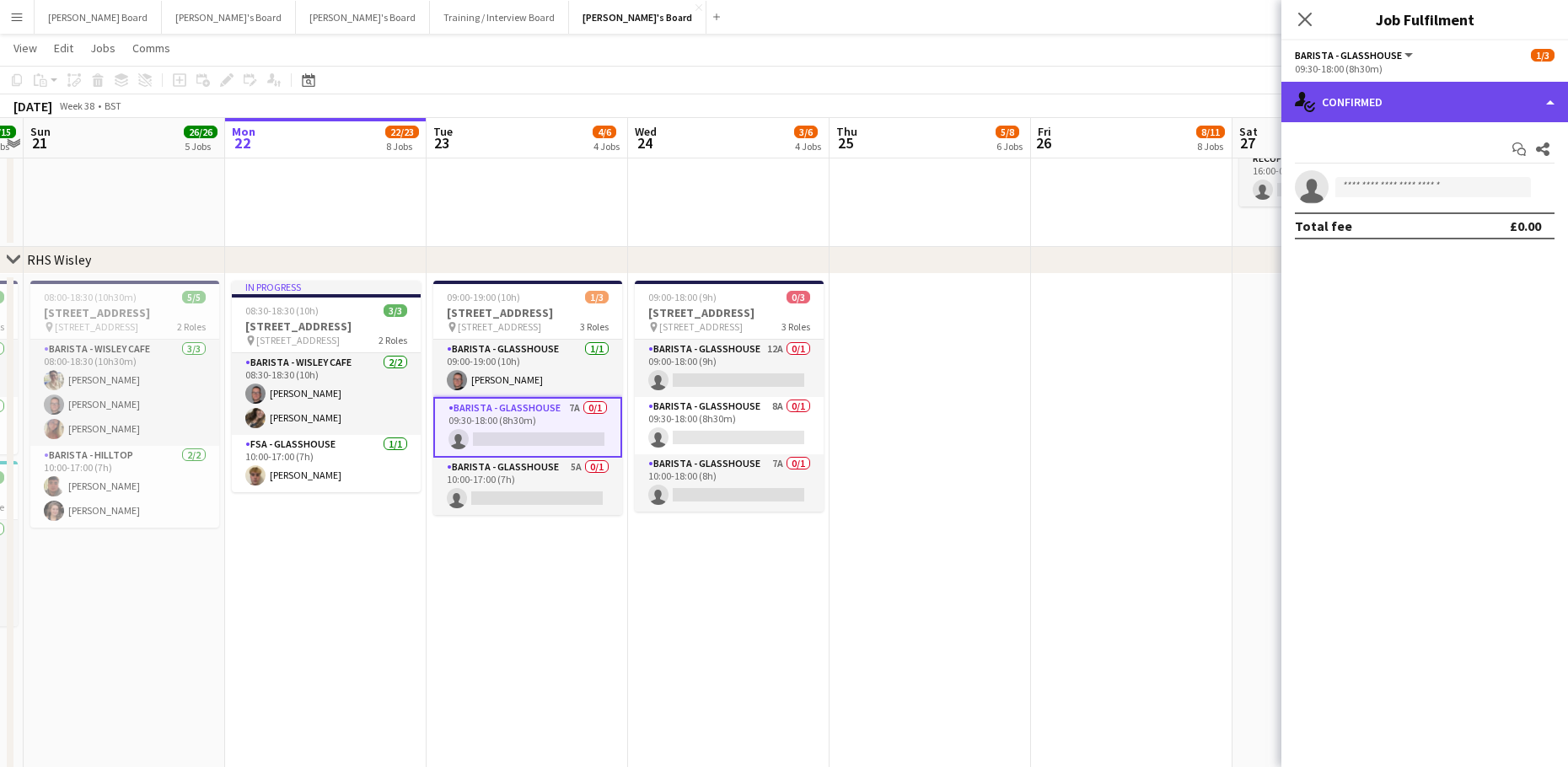
click at [1435, 94] on div "single-neutral-actions-check-2 Confirmed" at bounding box center [1423, 101] width 286 height 40
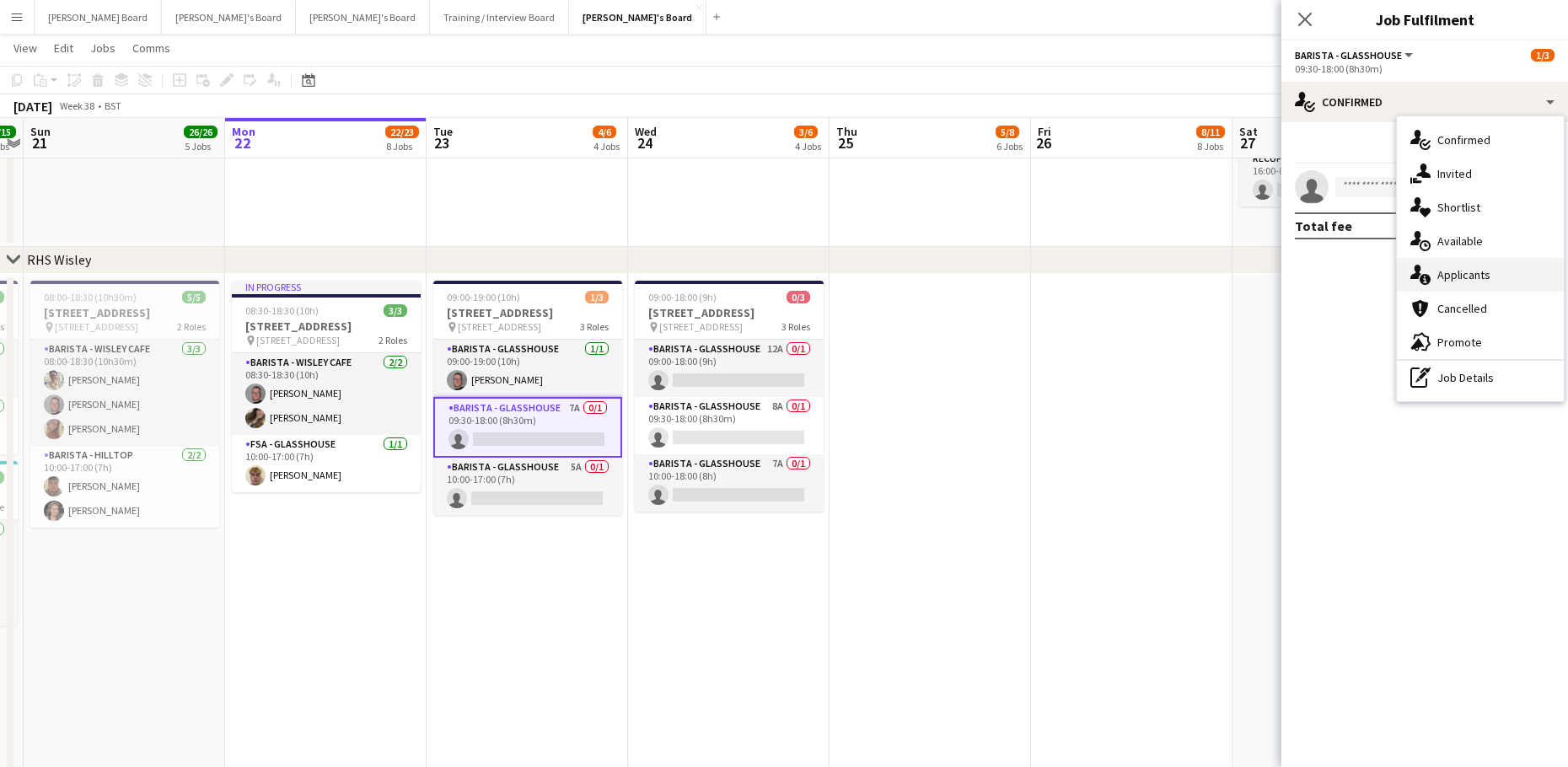
click at [1487, 276] on span "Applicants" at bounding box center [1464, 274] width 53 height 15
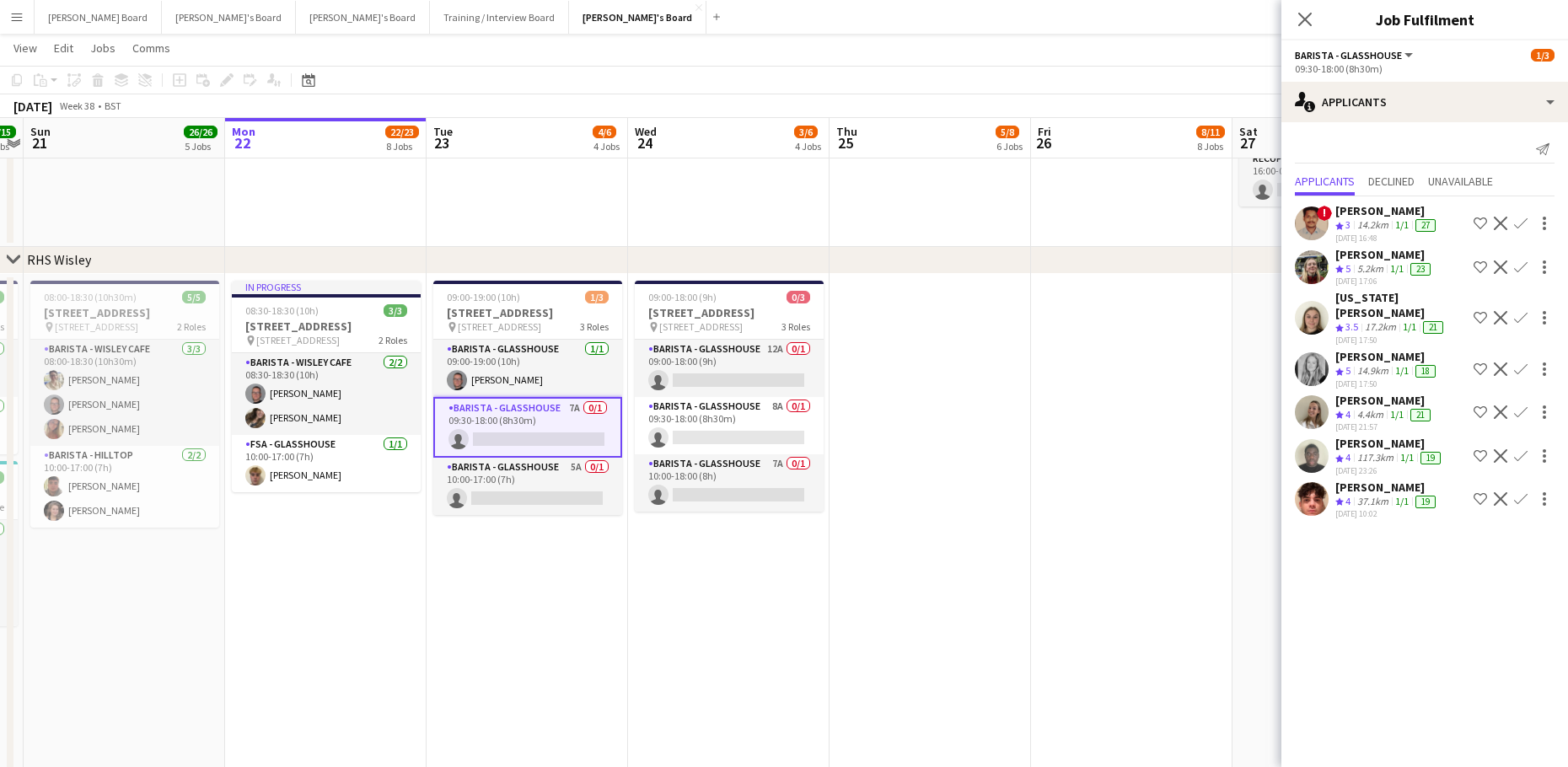
click at [1526, 492] on app-icon "Confirm" at bounding box center [1521, 499] width 14 height 14
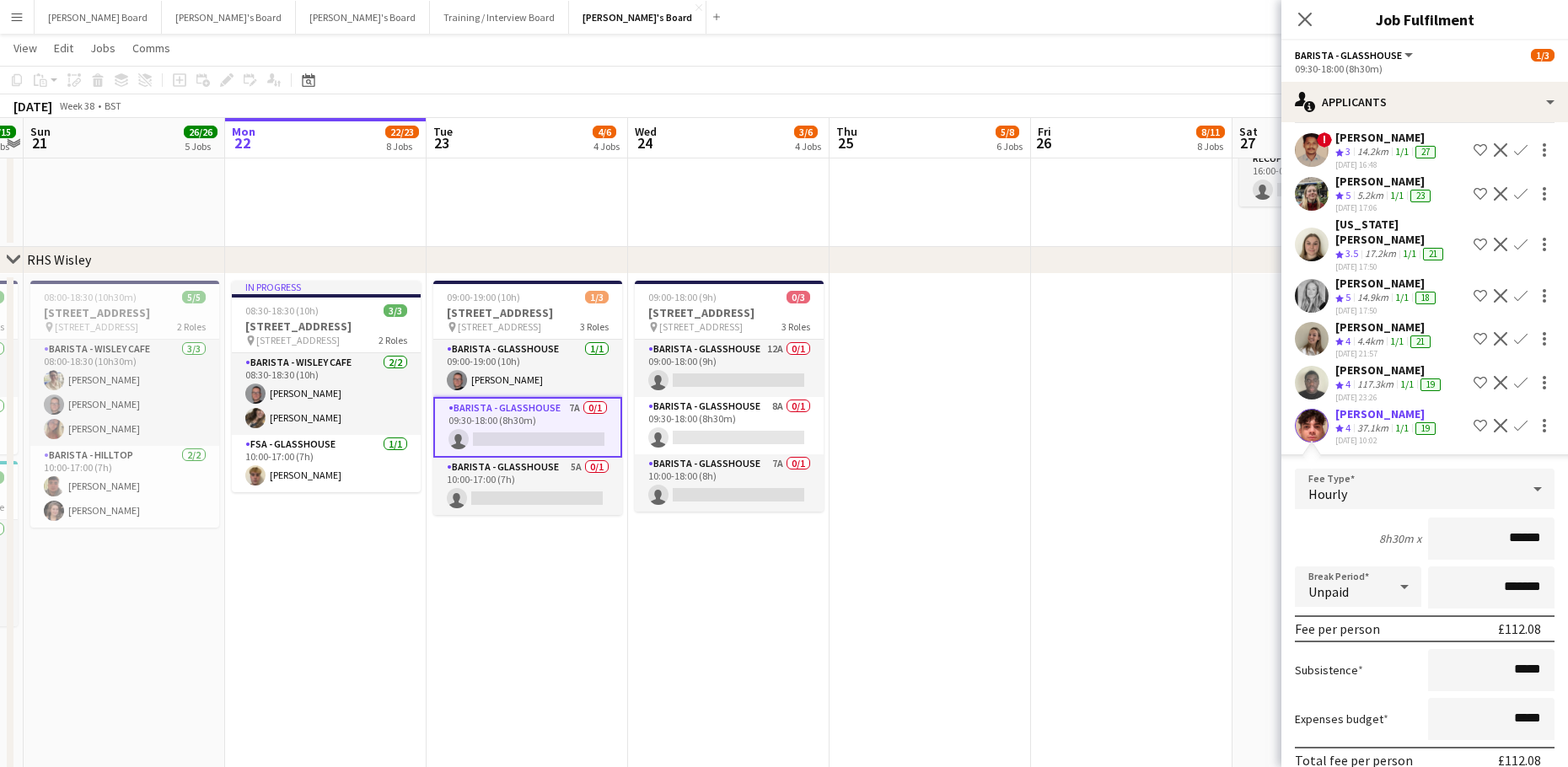
scroll to position [137, 0]
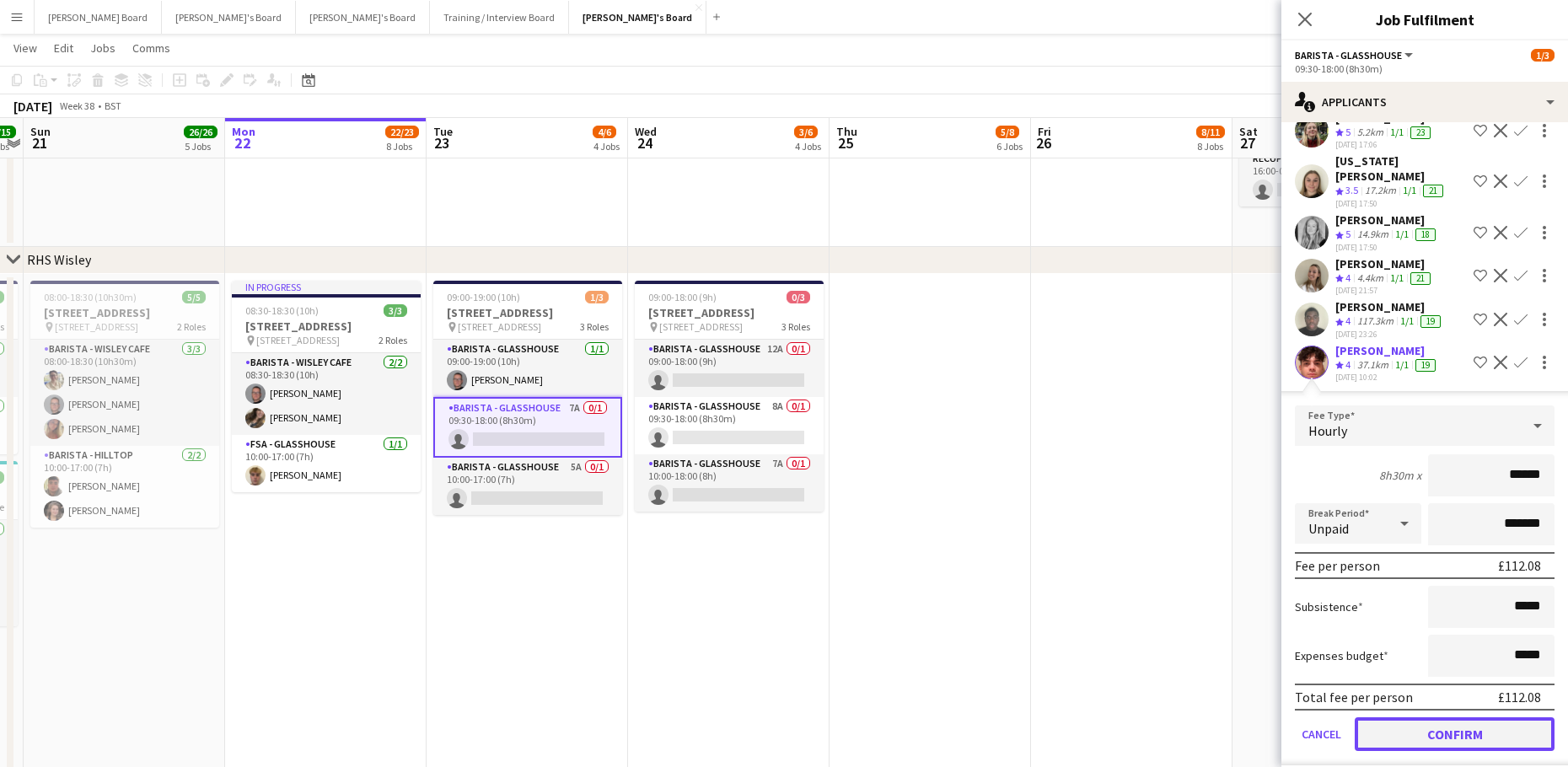
drag, startPoint x: 1403, startPoint y: 713, endPoint x: 1417, endPoint y: 707, distance: 15.2
click at [1406, 717] on button "Confirm" at bounding box center [1454, 734] width 200 height 33
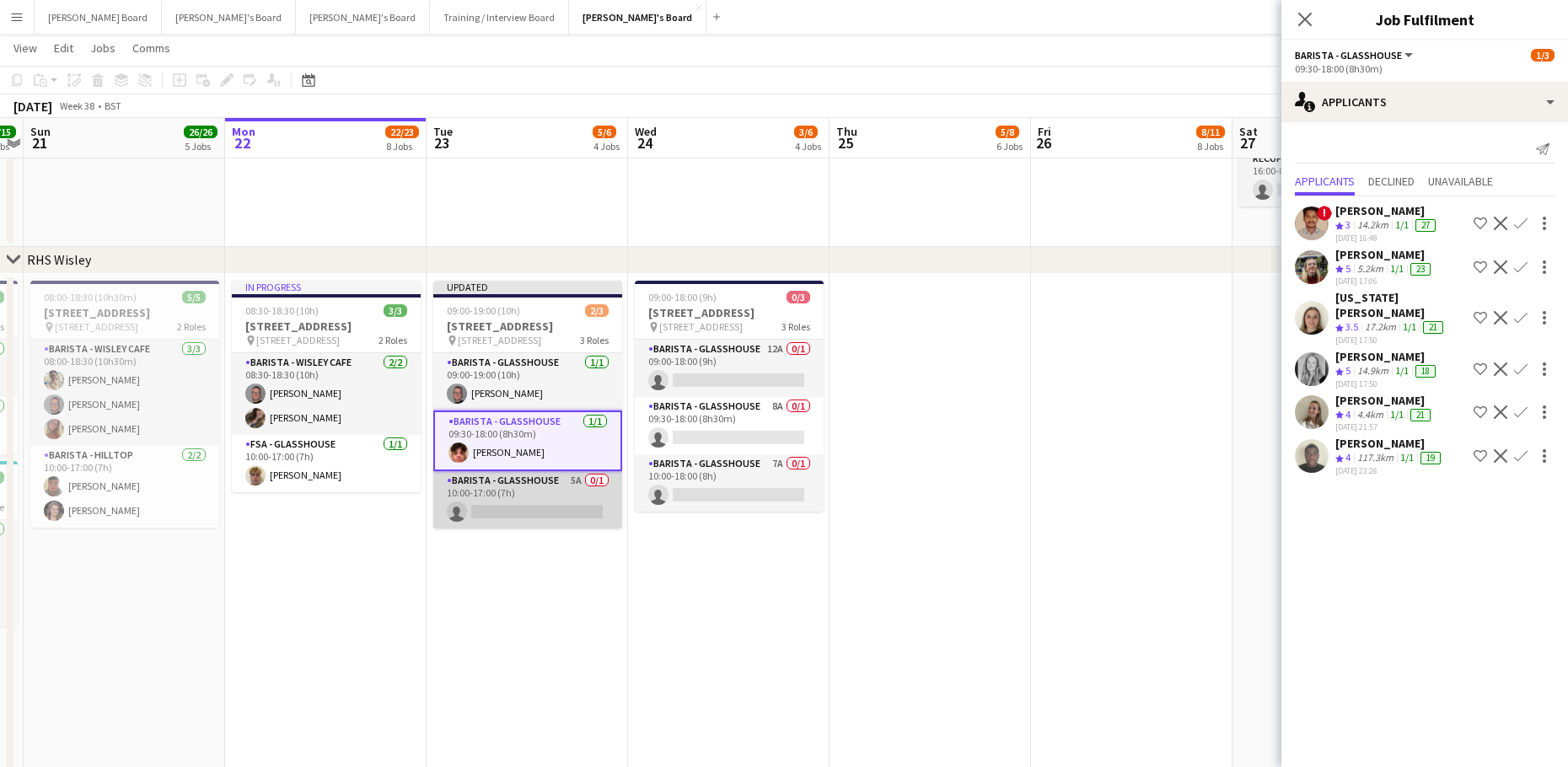
click at [550, 501] on app-card-role "Barista - Glasshouse 5A 0/1 10:00-17:00 (7h) single-neutral-actions" at bounding box center [527, 500] width 189 height 57
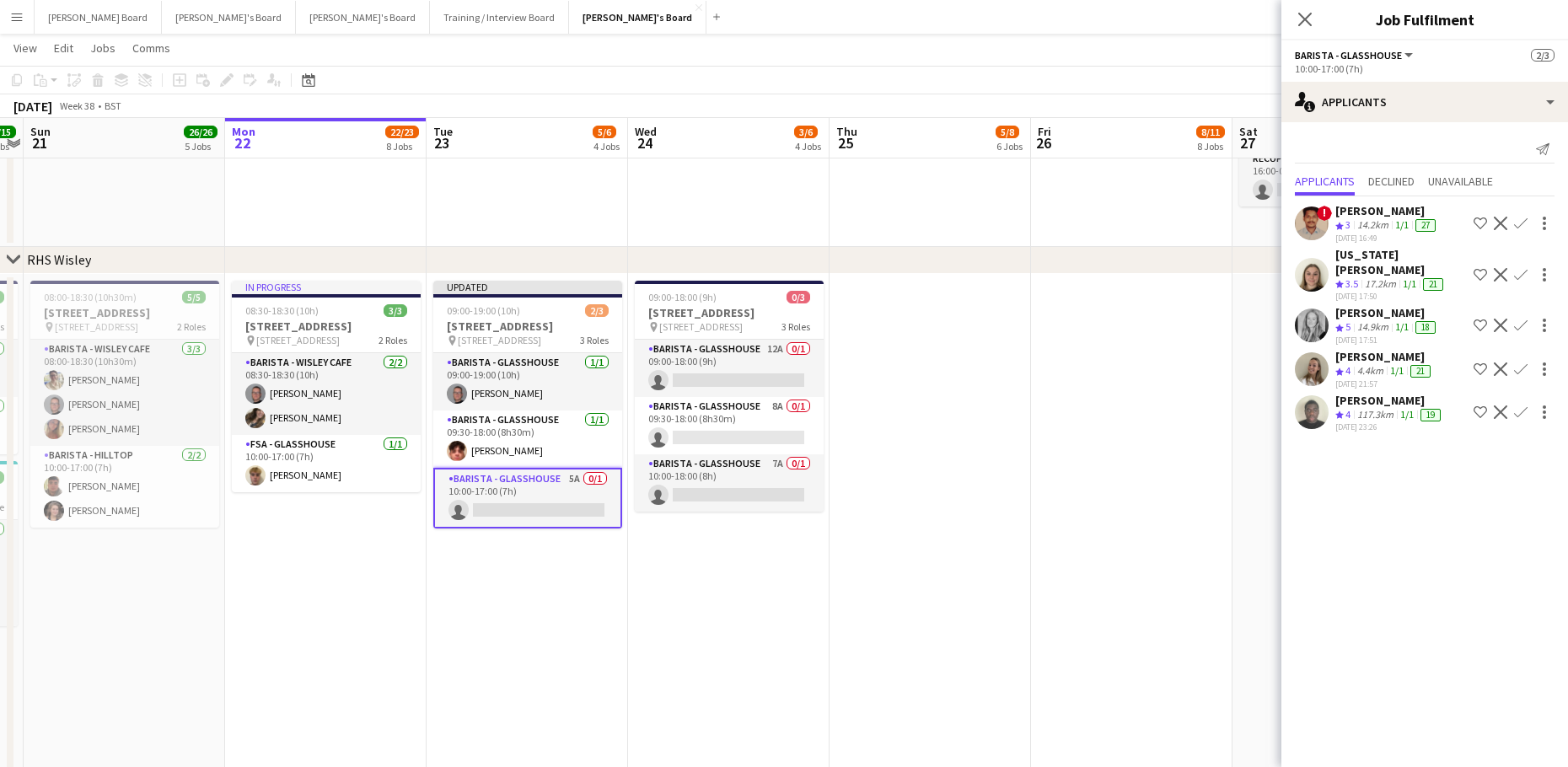
click at [1381, 261] on div "Georgia Marsden" at bounding box center [1401, 262] width 132 height 30
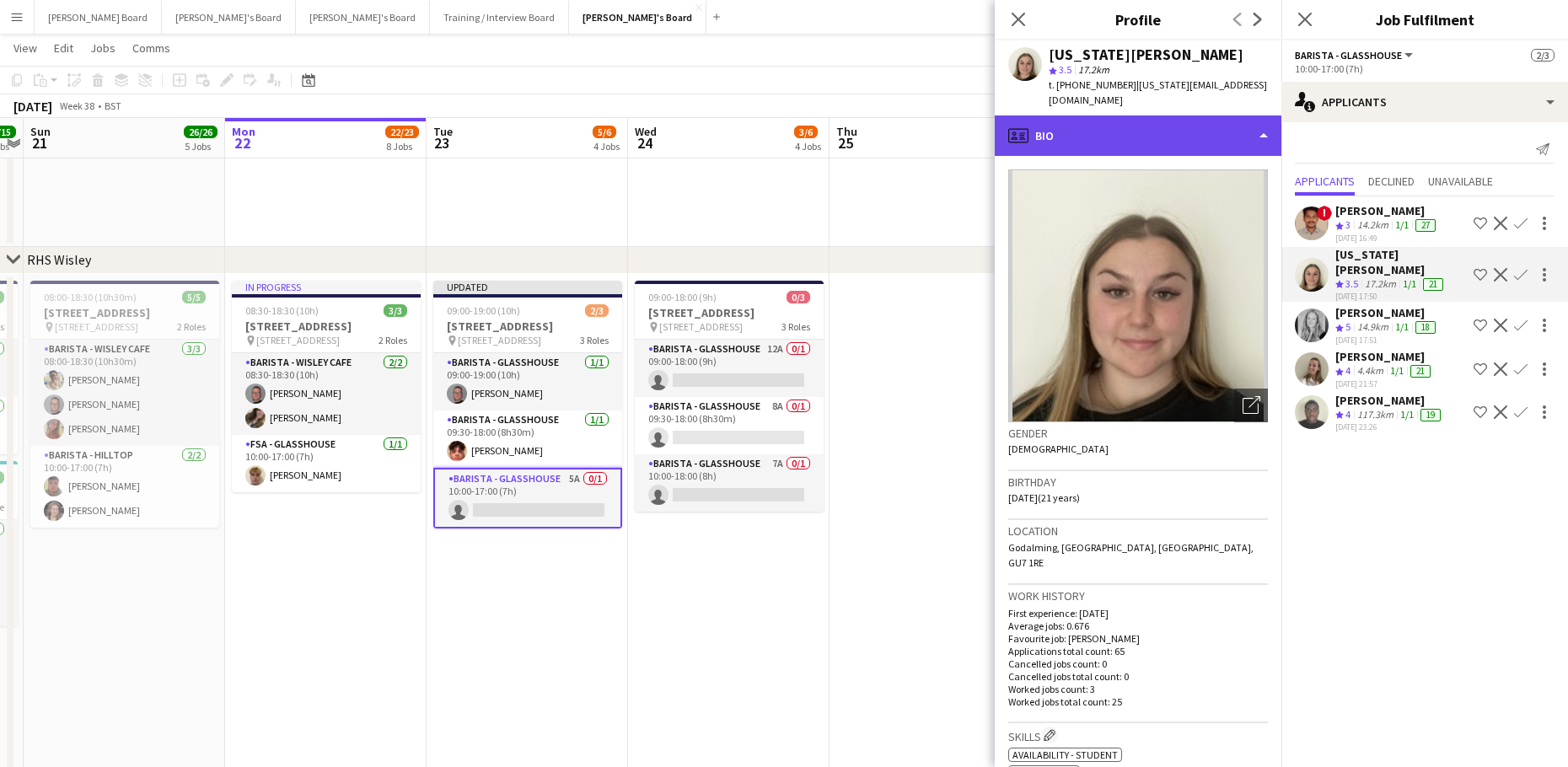
click at [1084, 115] on div "profile Bio" at bounding box center [1137, 135] width 286 height 40
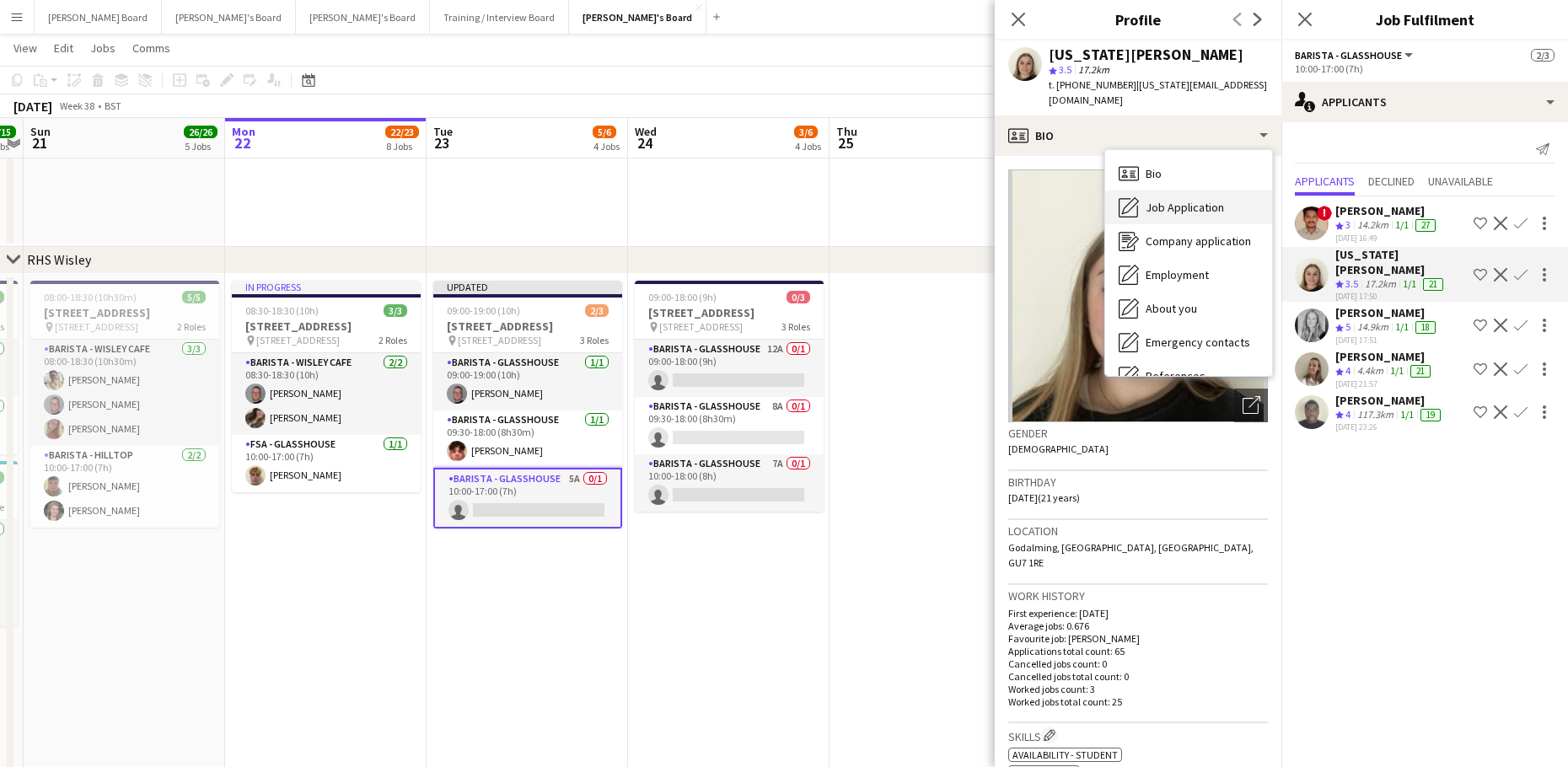
click at [1174, 191] on div "Job Application Job Application" at bounding box center [1188, 207] width 167 height 33
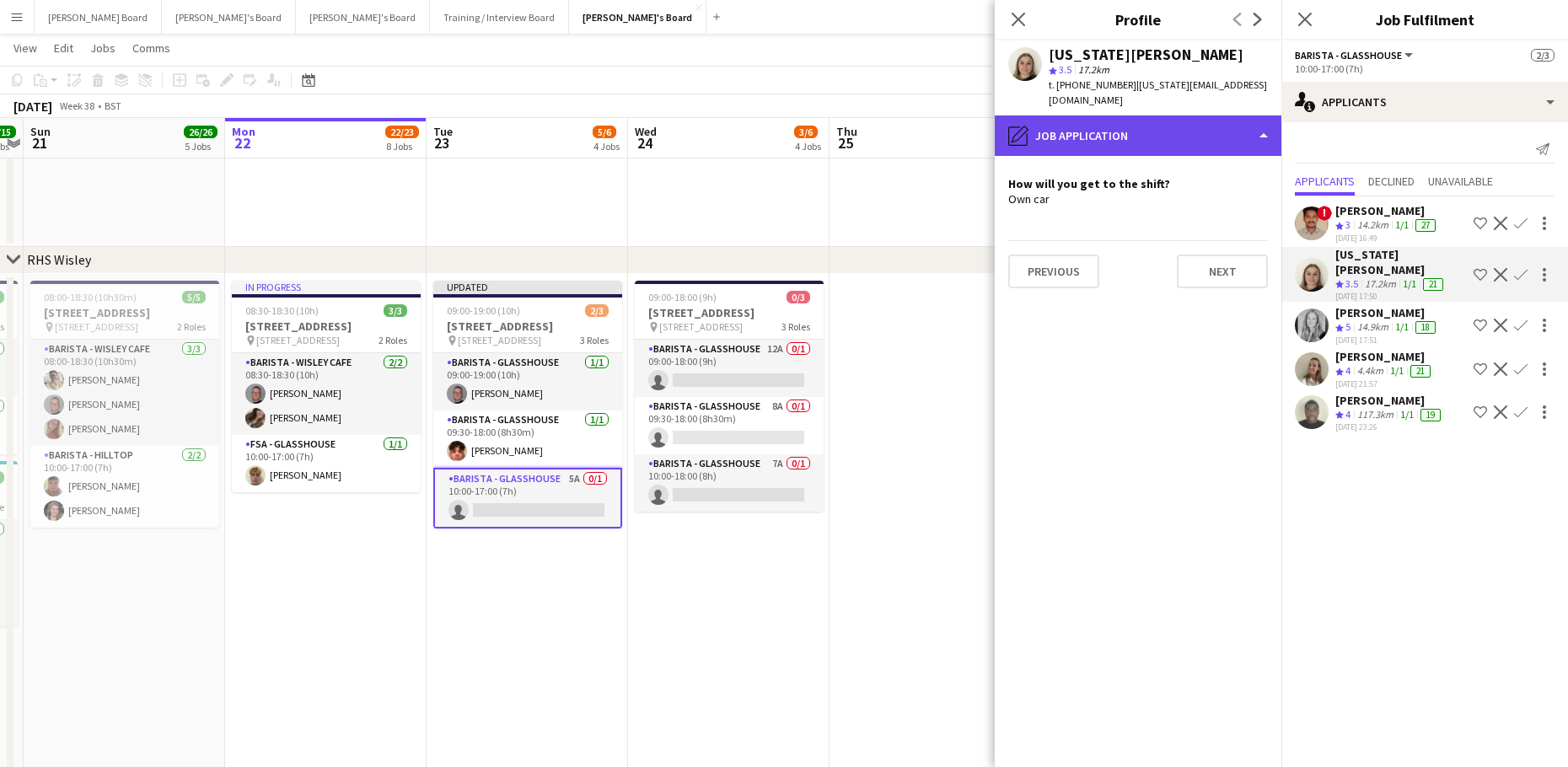
click at [1127, 124] on div "pencil4 Job Application" at bounding box center [1137, 135] width 286 height 40
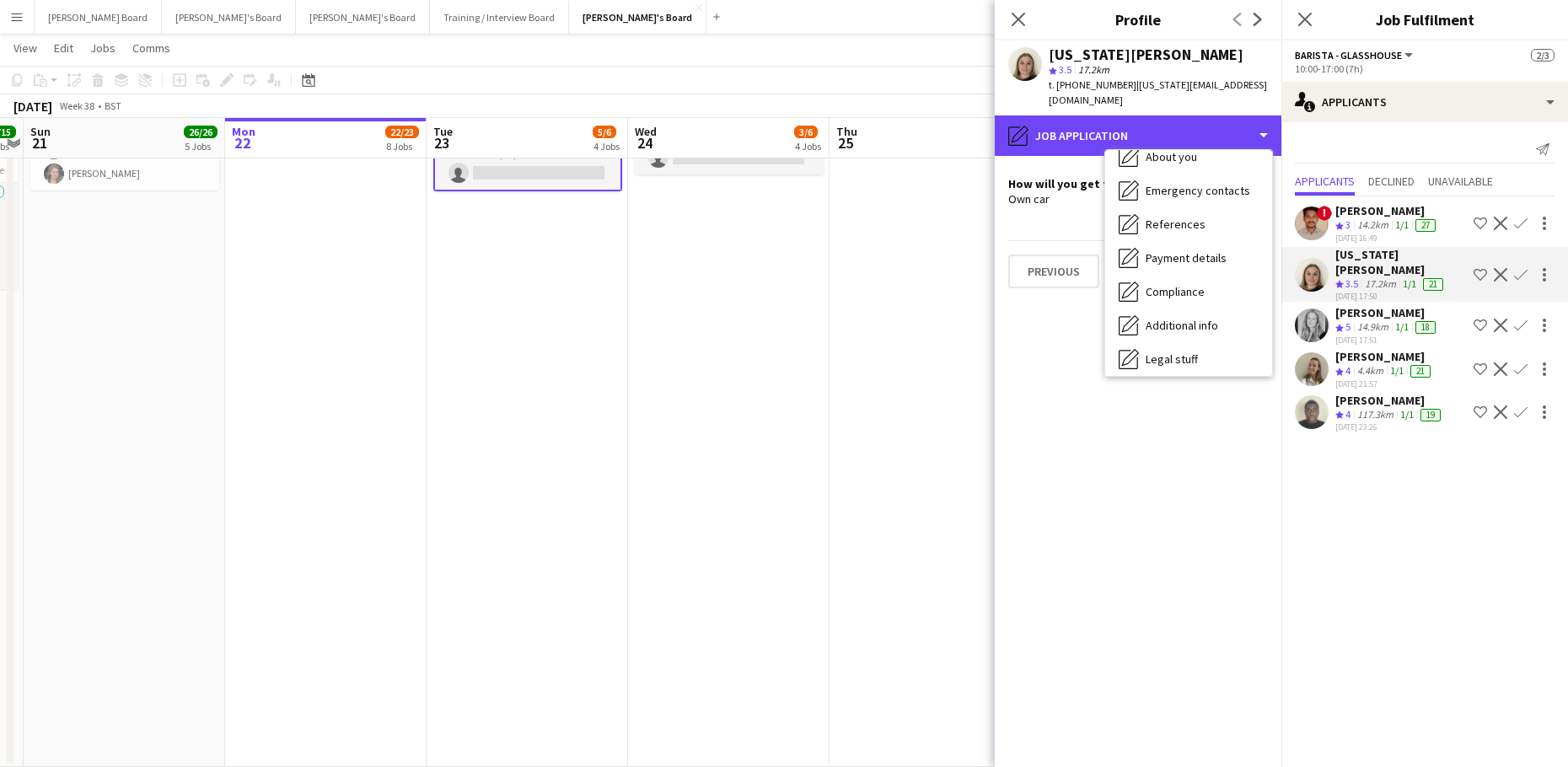
scroll to position [260, 0]
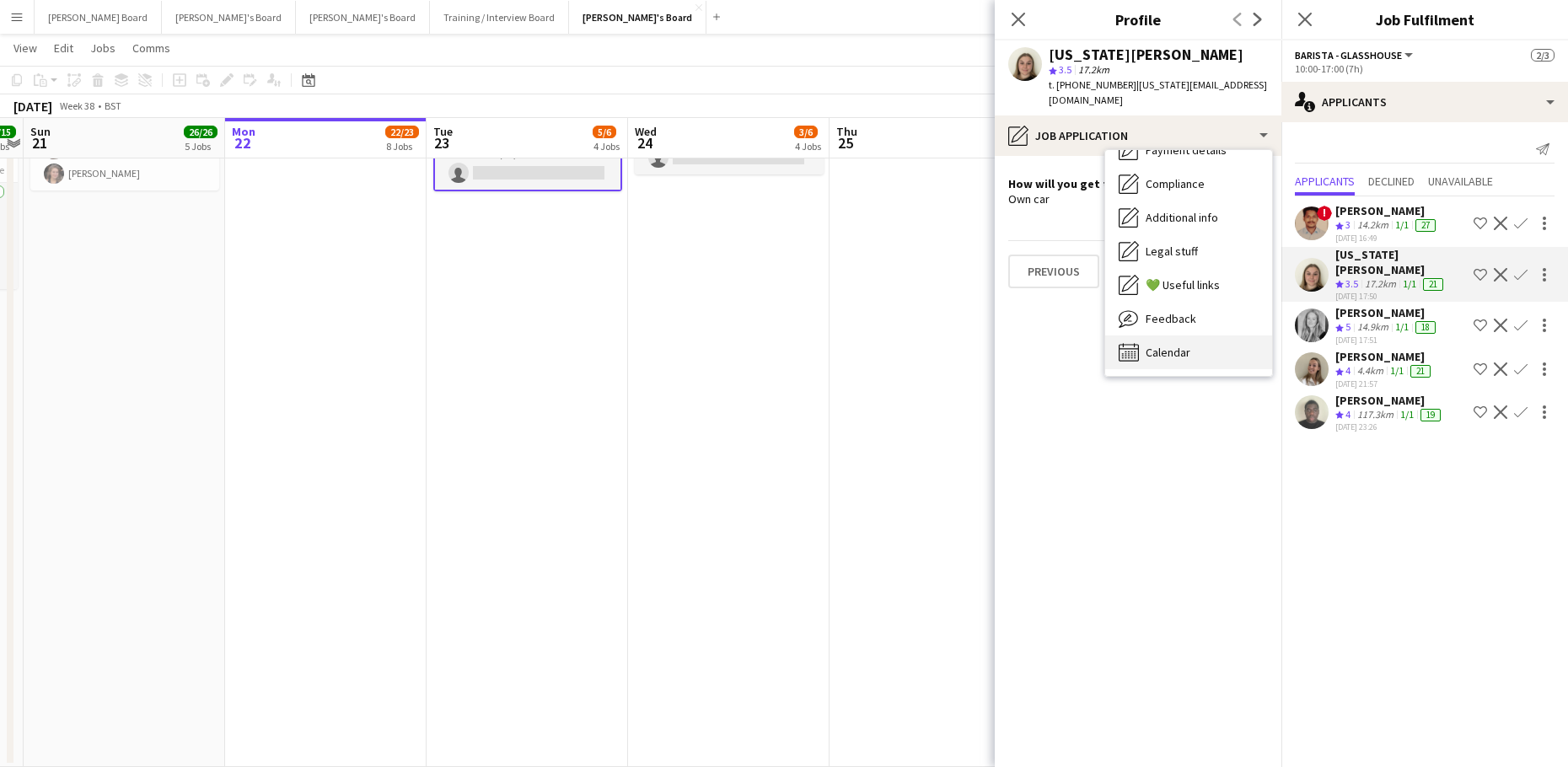
click at [1183, 344] on span "Calendar" at bounding box center [1167, 351] width 44 height 15
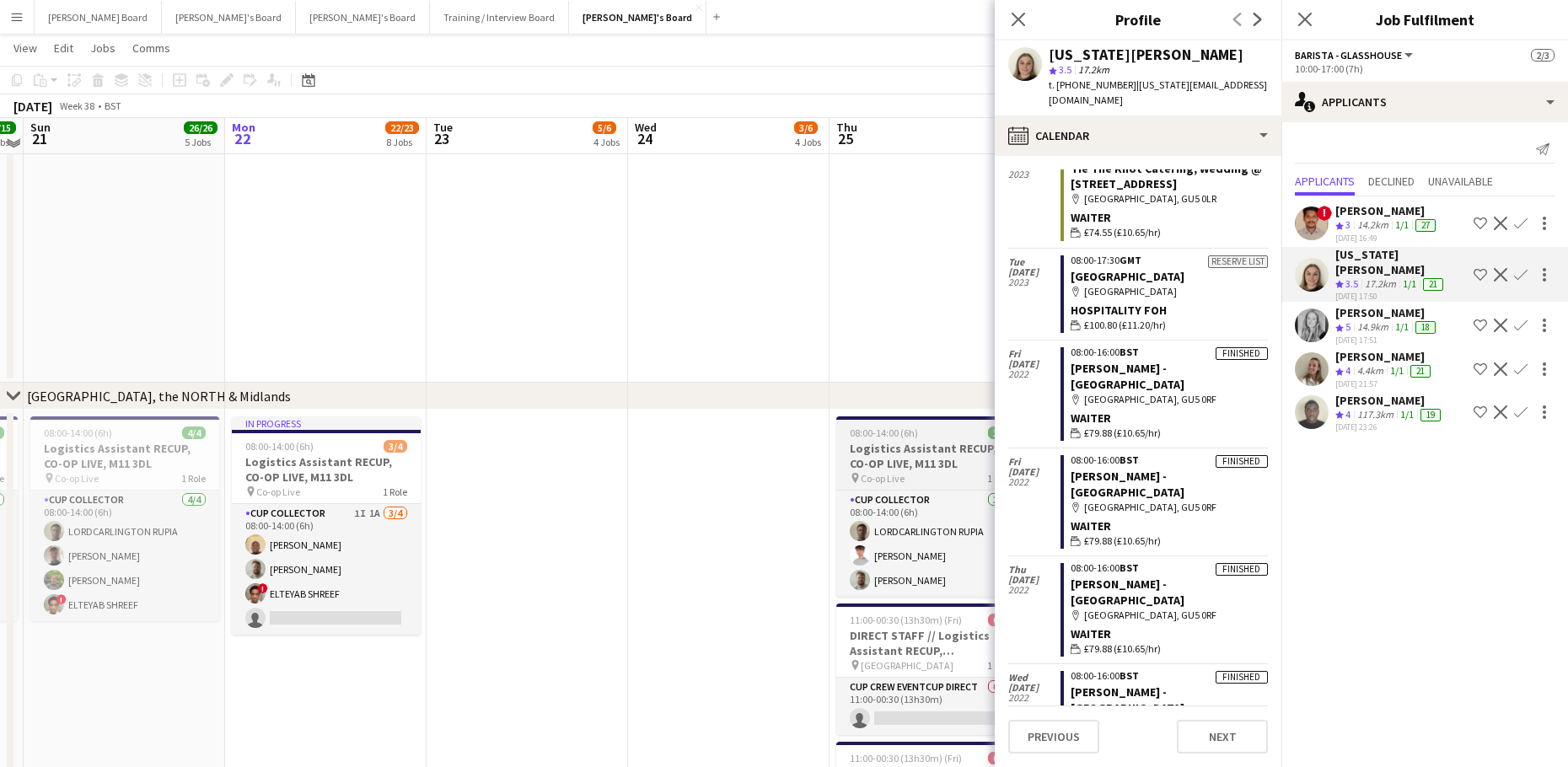
scroll to position [2602, 0]
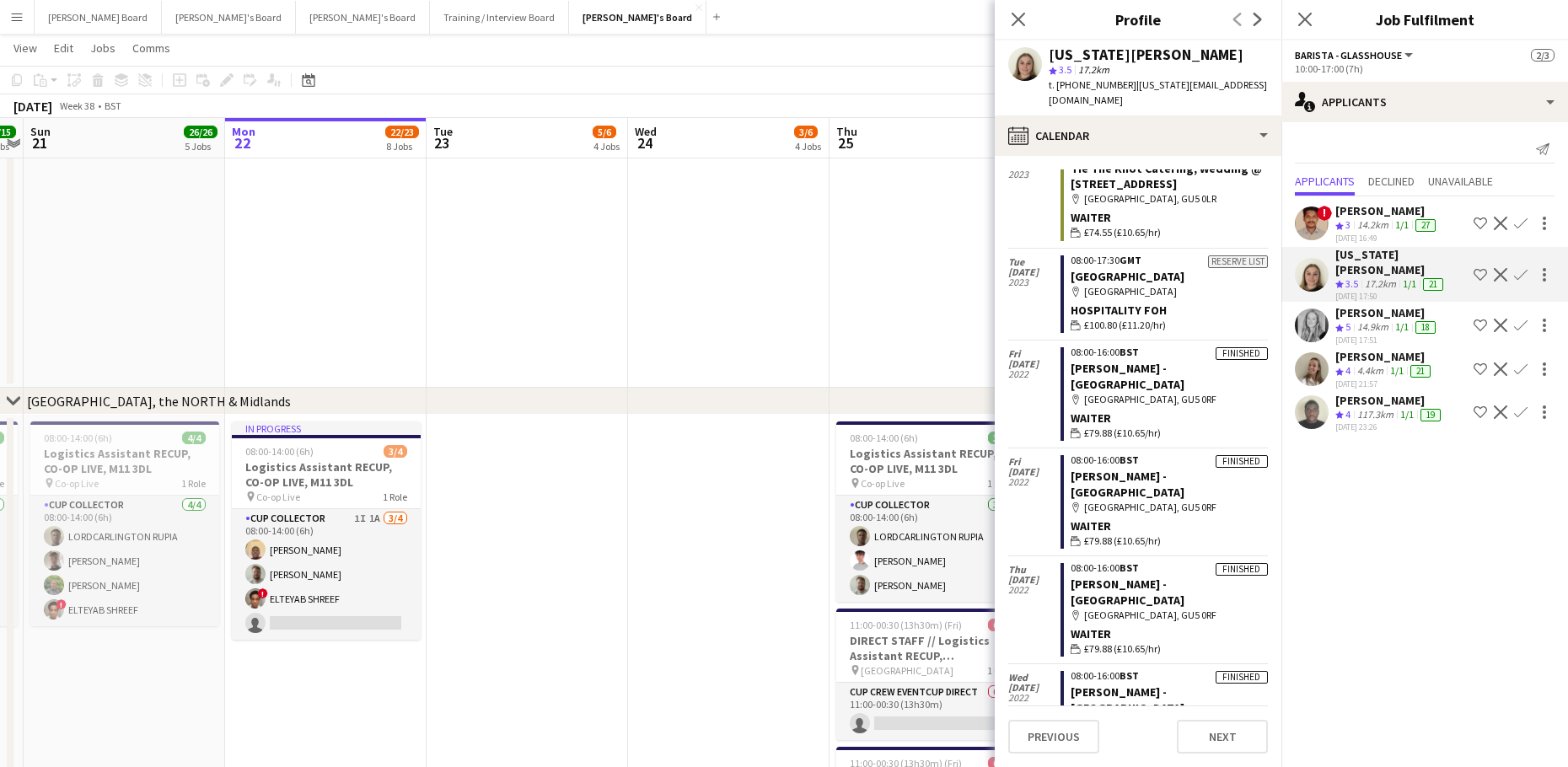
click at [1367, 321] on div "14.9km" at bounding box center [1372, 327] width 38 height 15
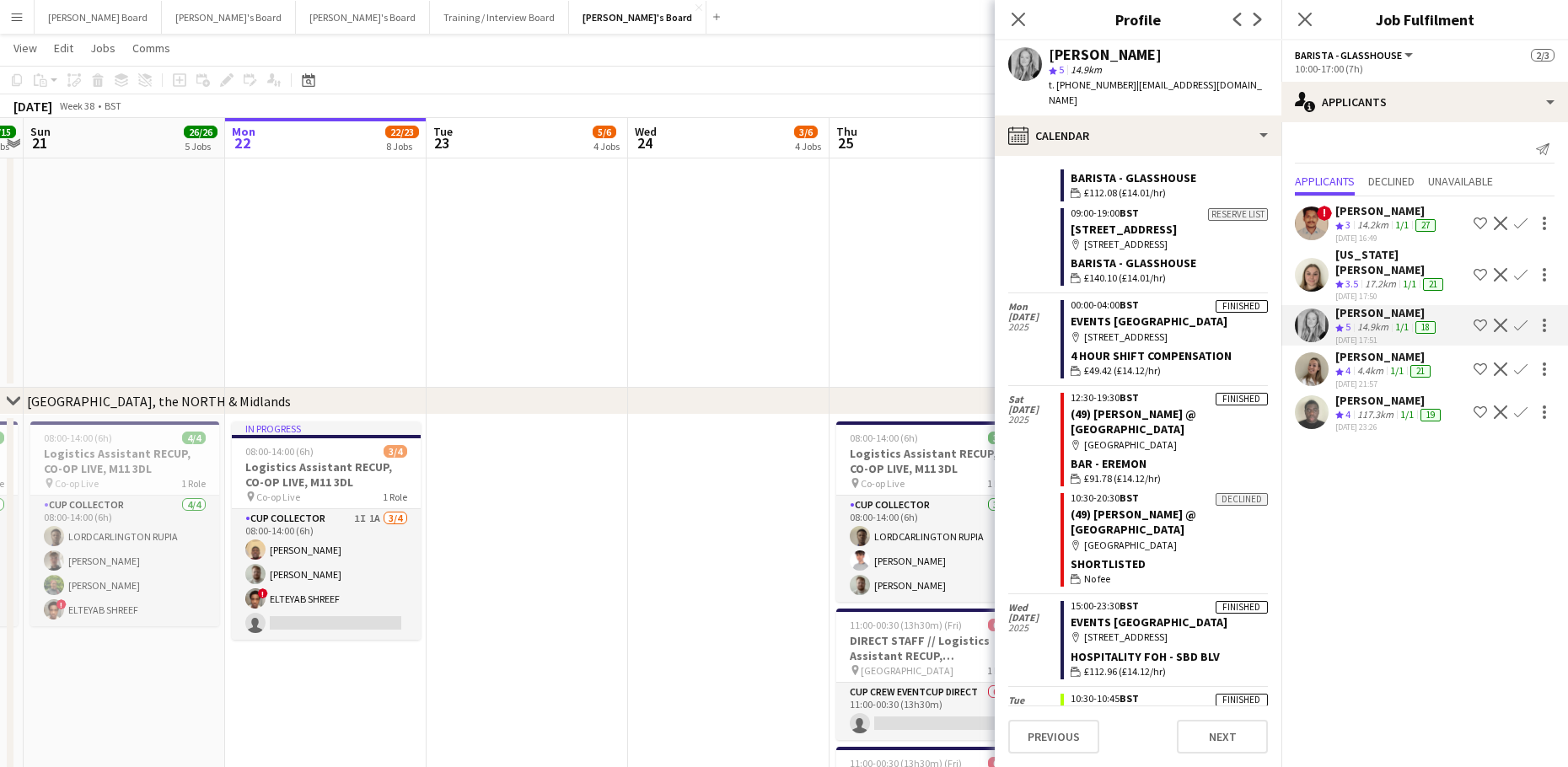
scroll to position [756, 0]
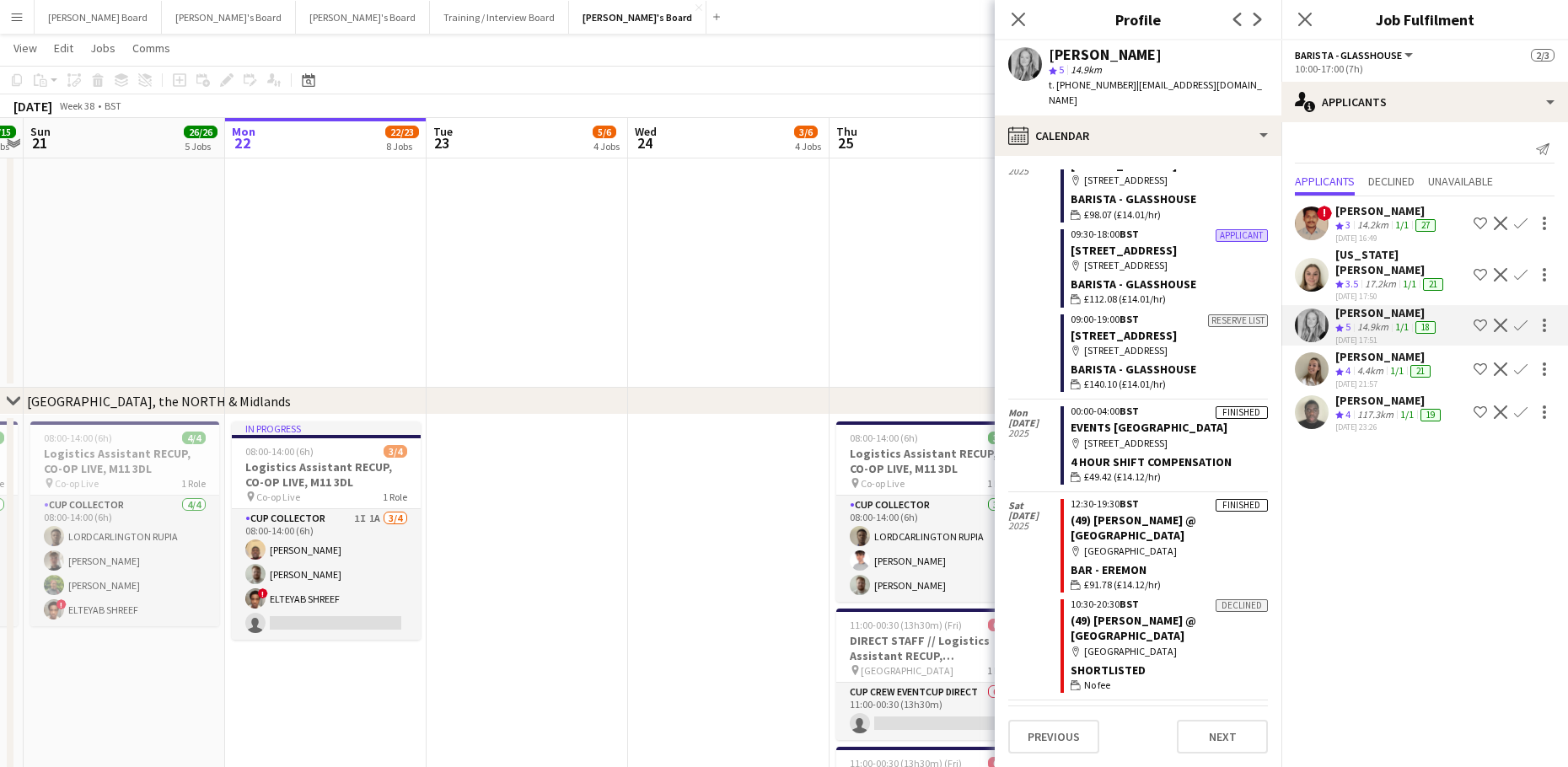
click at [1365, 349] on div "[PERSON_NAME]" at bounding box center [1384, 356] width 98 height 15
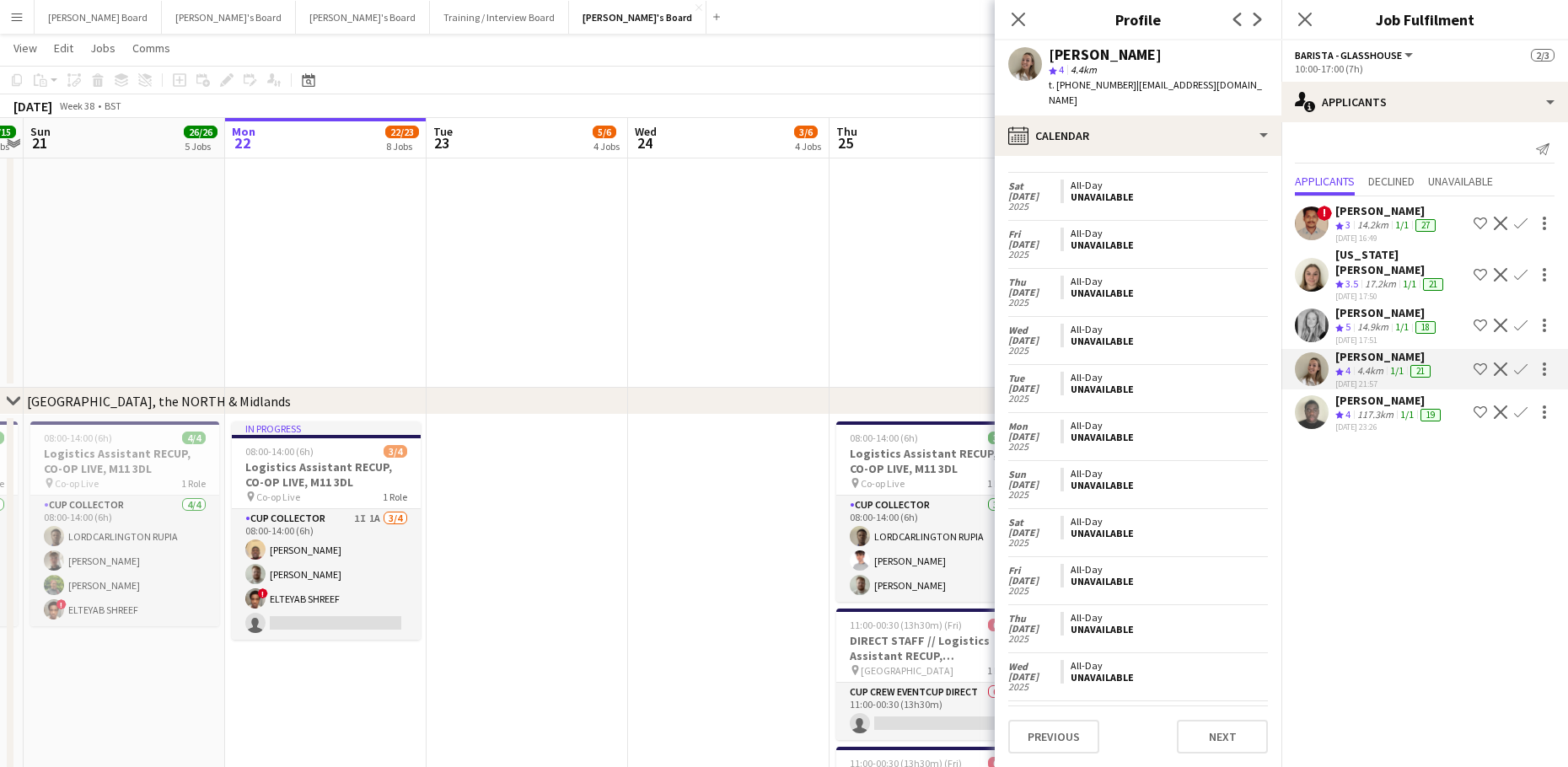
scroll to position [774, 0]
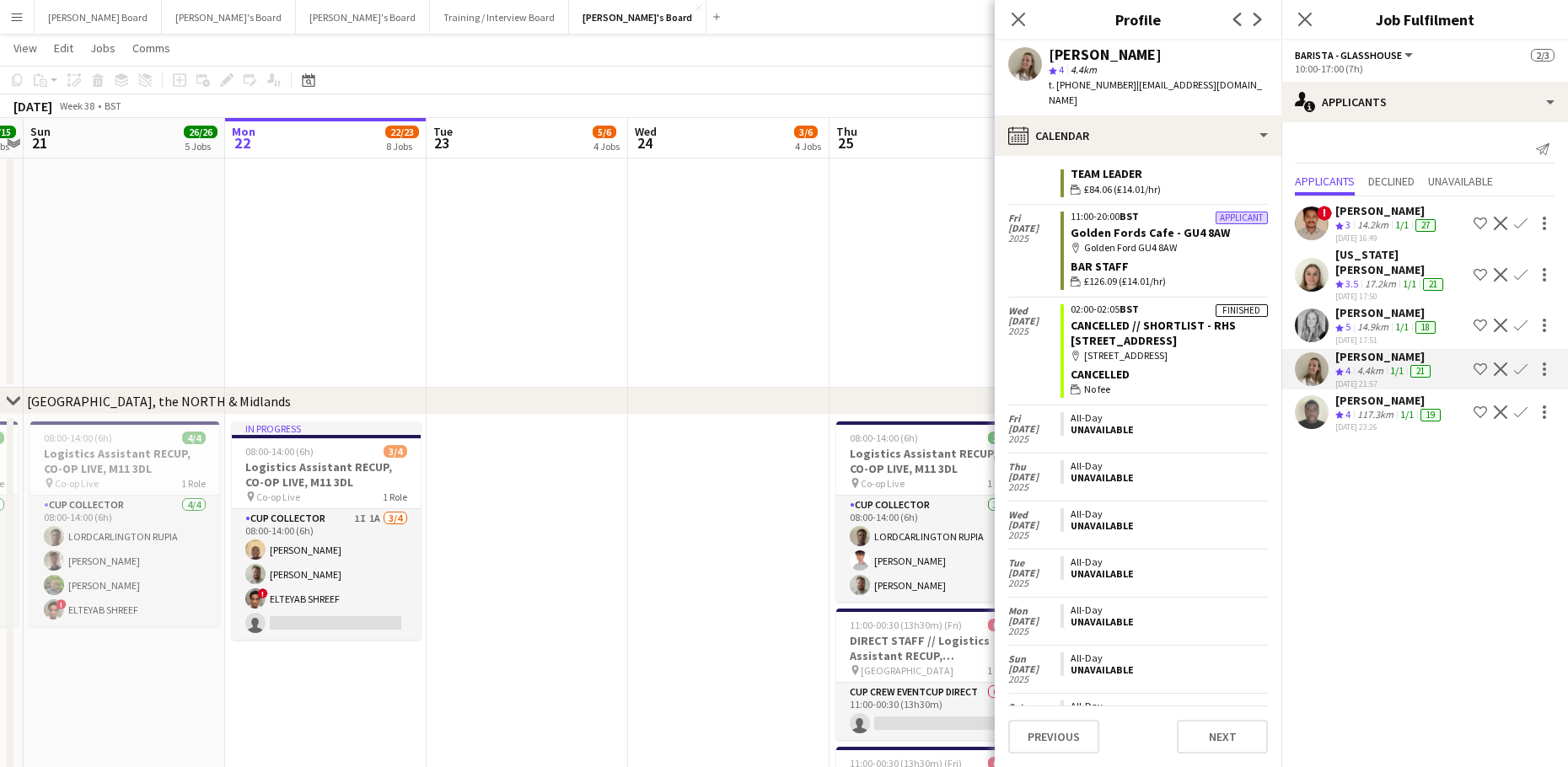
click at [1518, 362] on app-icon "Confirm" at bounding box center [1521, 369] width 14 height 14
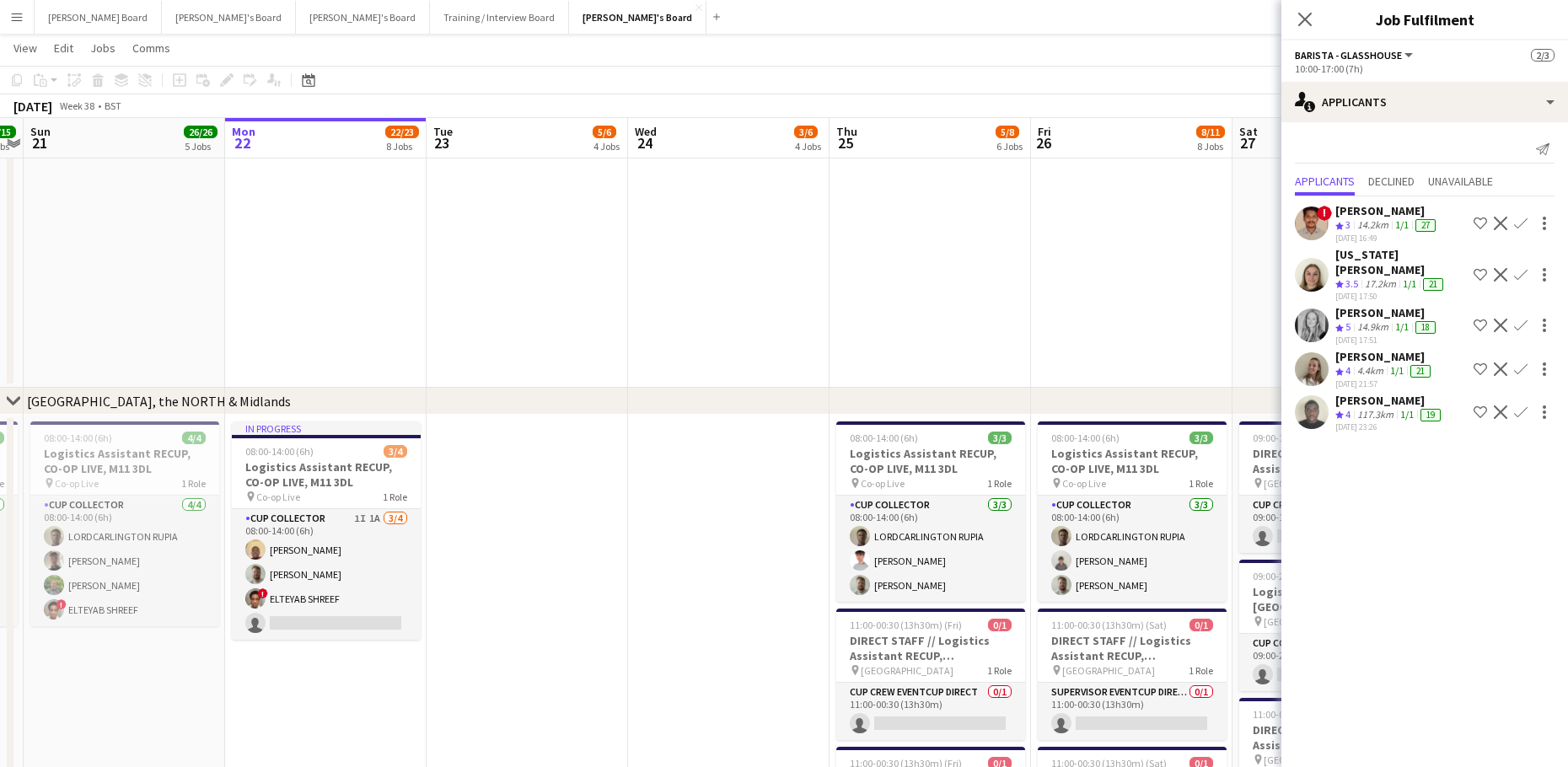
click at [1518, 362] on app-icon "Confirm" at bounding box center [1521, 369] width 14 height 14
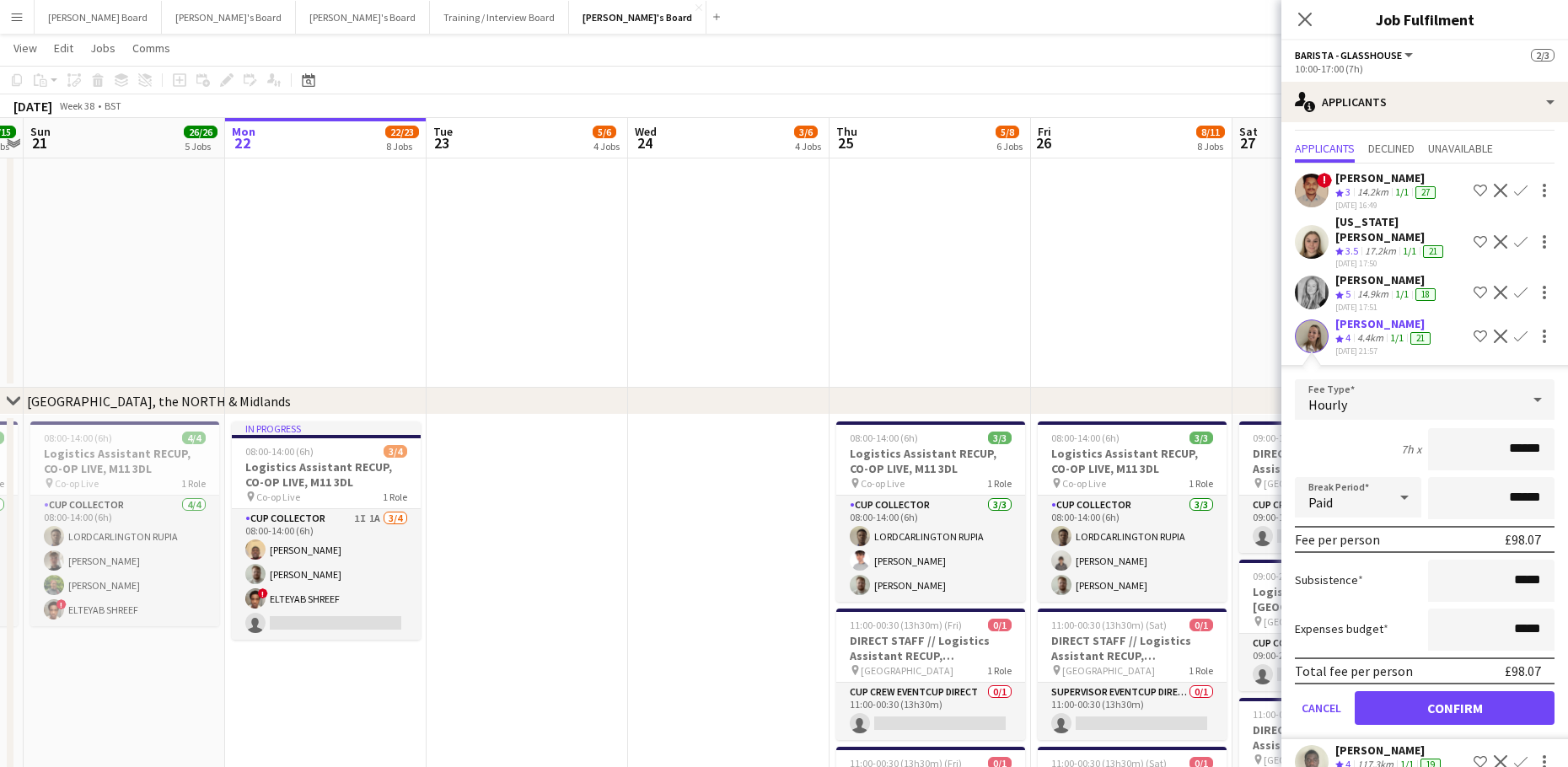
scroll to position [50, 0]
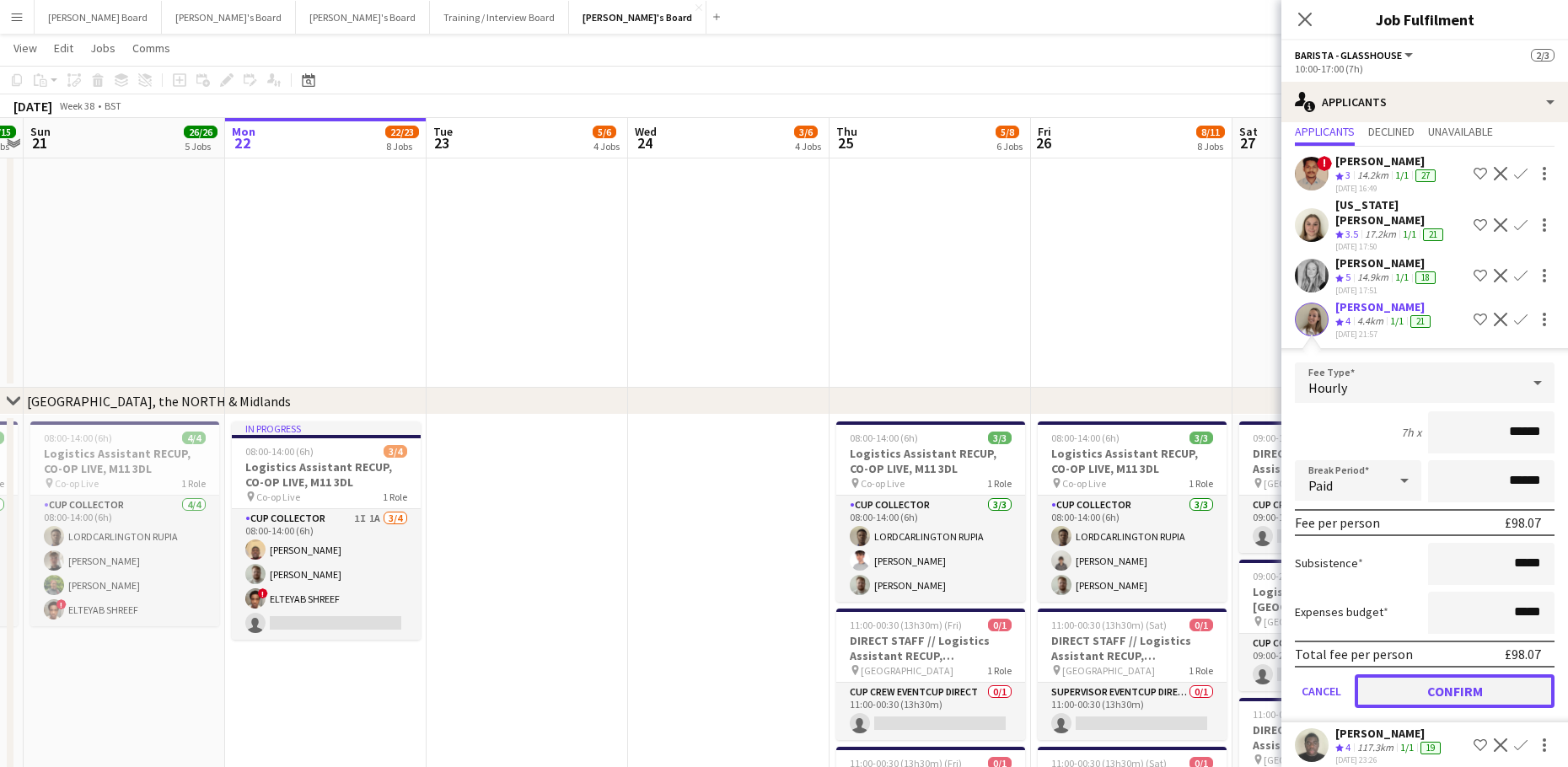
click at [1417, 685] on button "Confirm" at bounding box center [1454, 690] width 200 height 33
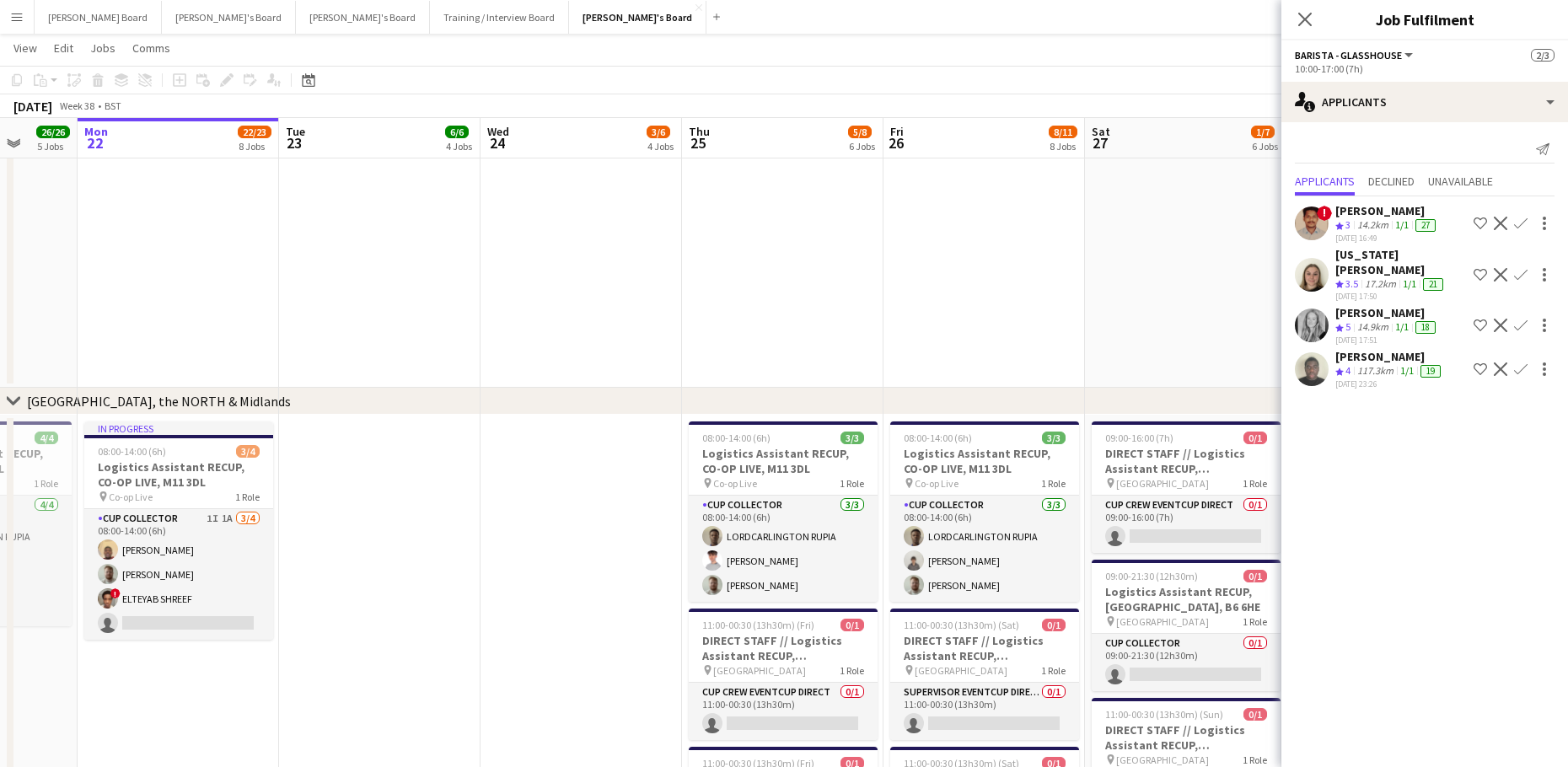
drag, startPoint x: 681, startPoint y: 482, endPoint x: 608, endPoint y: 475, distance: 73.3
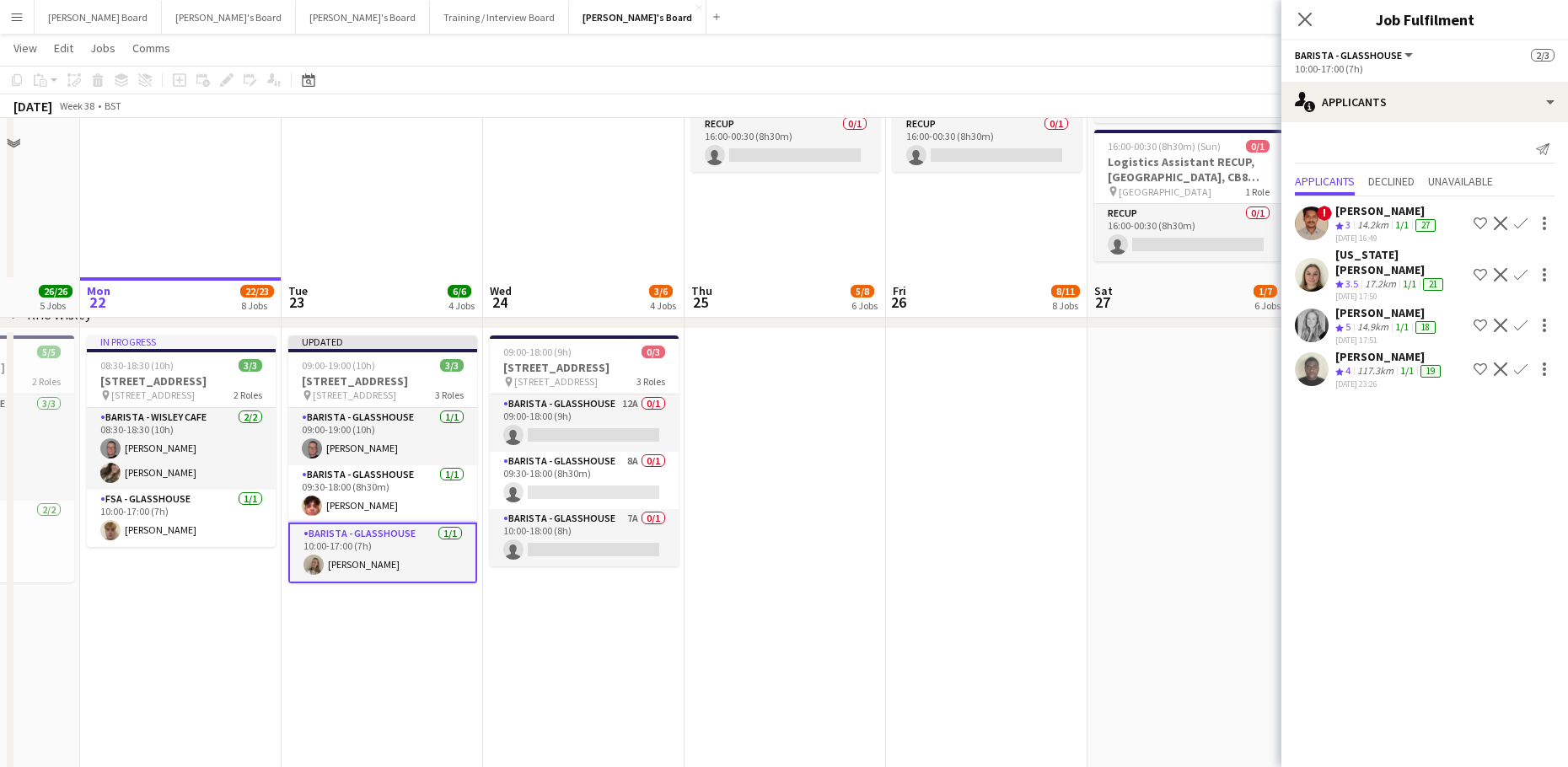
scroll to position [3613, 0]
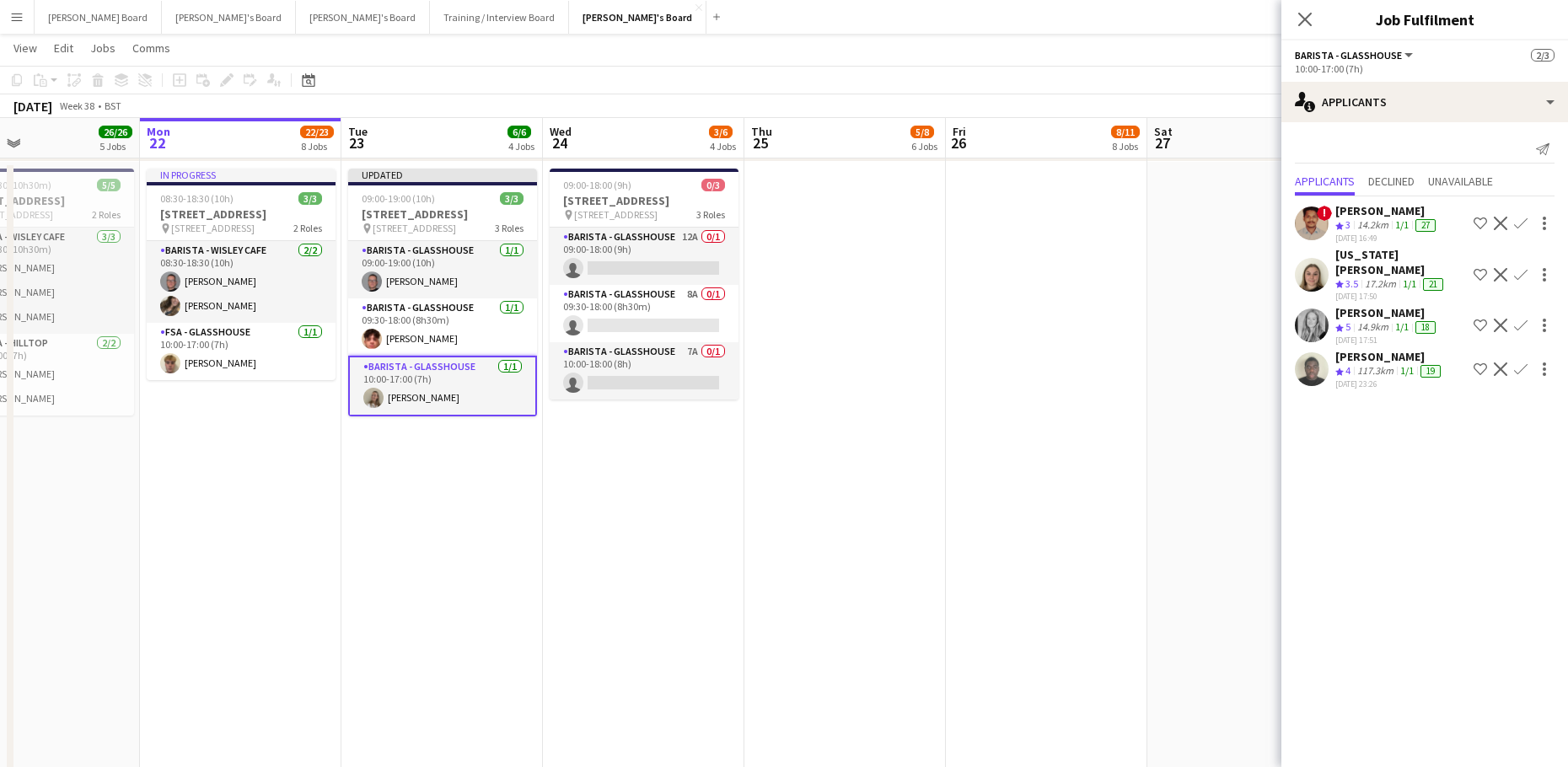
drag, startPoint x: 751, startPoint y: 538, endPoint x: 744, endPoint y: 514, distance: 25.0
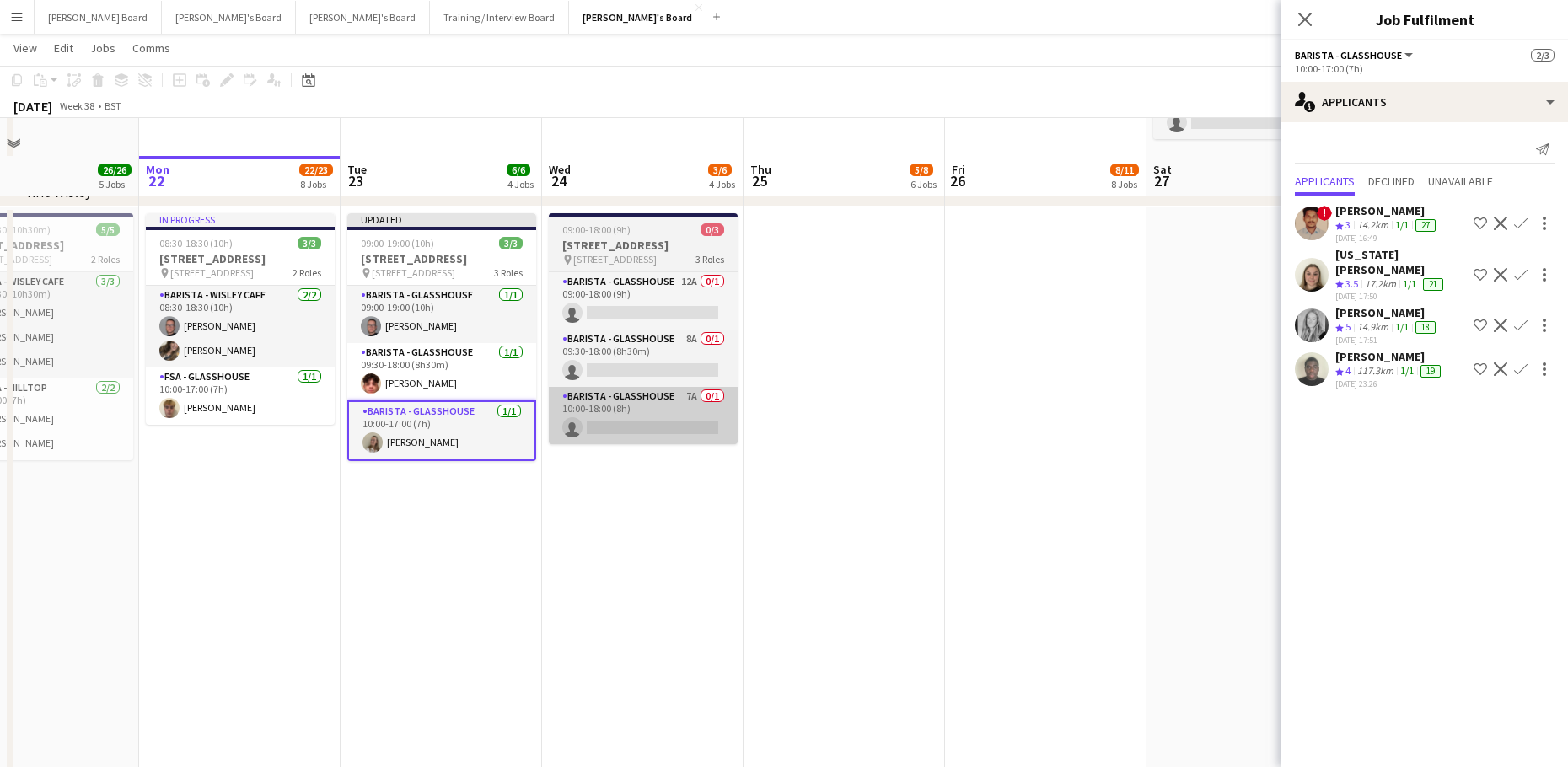
scroll to position [3501, 0]
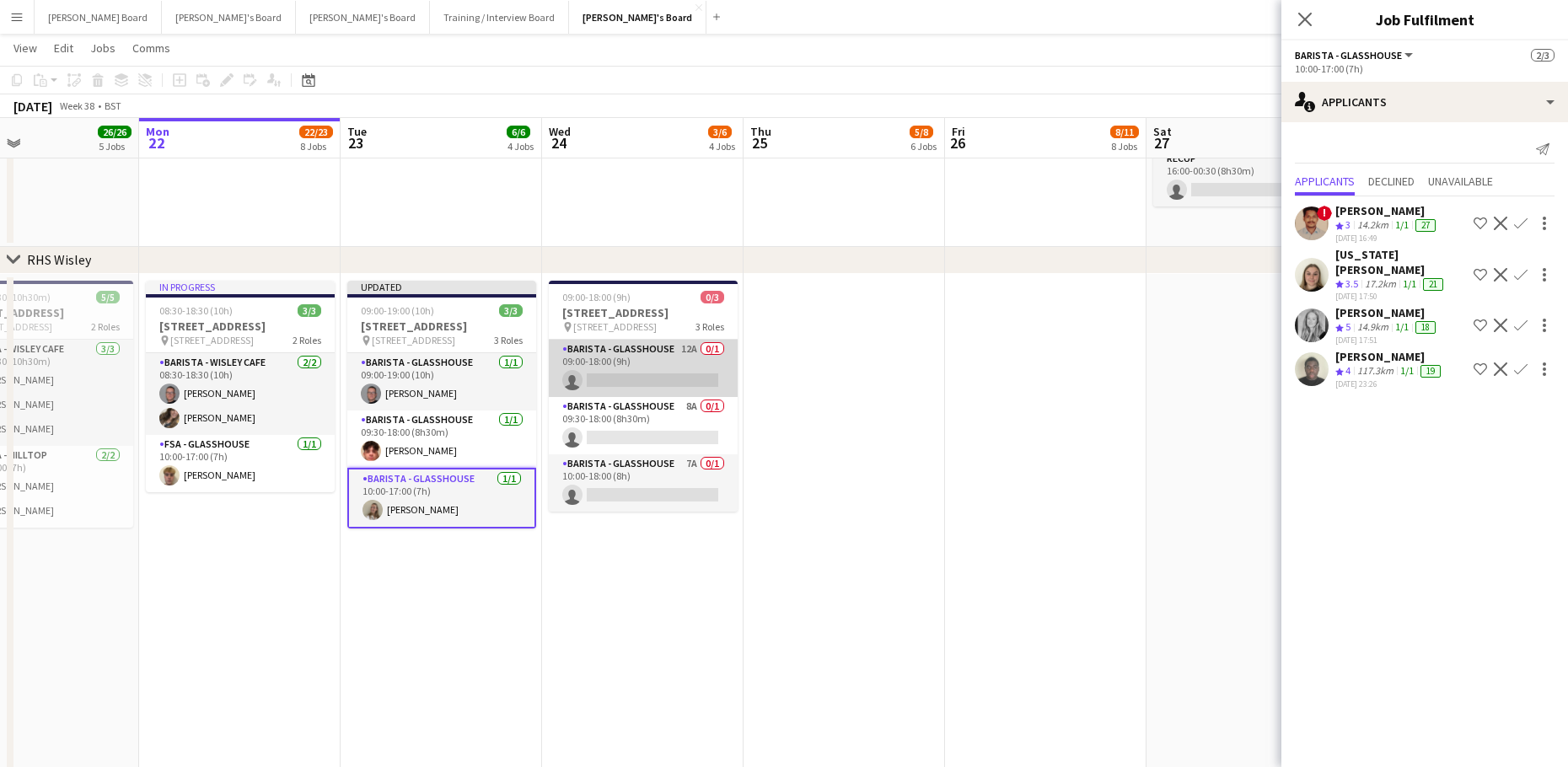
click at [642, 370] on app-card-role "Barista - Glasshouse 12A 0/1 09:00-18:00 (9h) single-neutral-actions" at bounding box center [643, 368] width 189 height 57
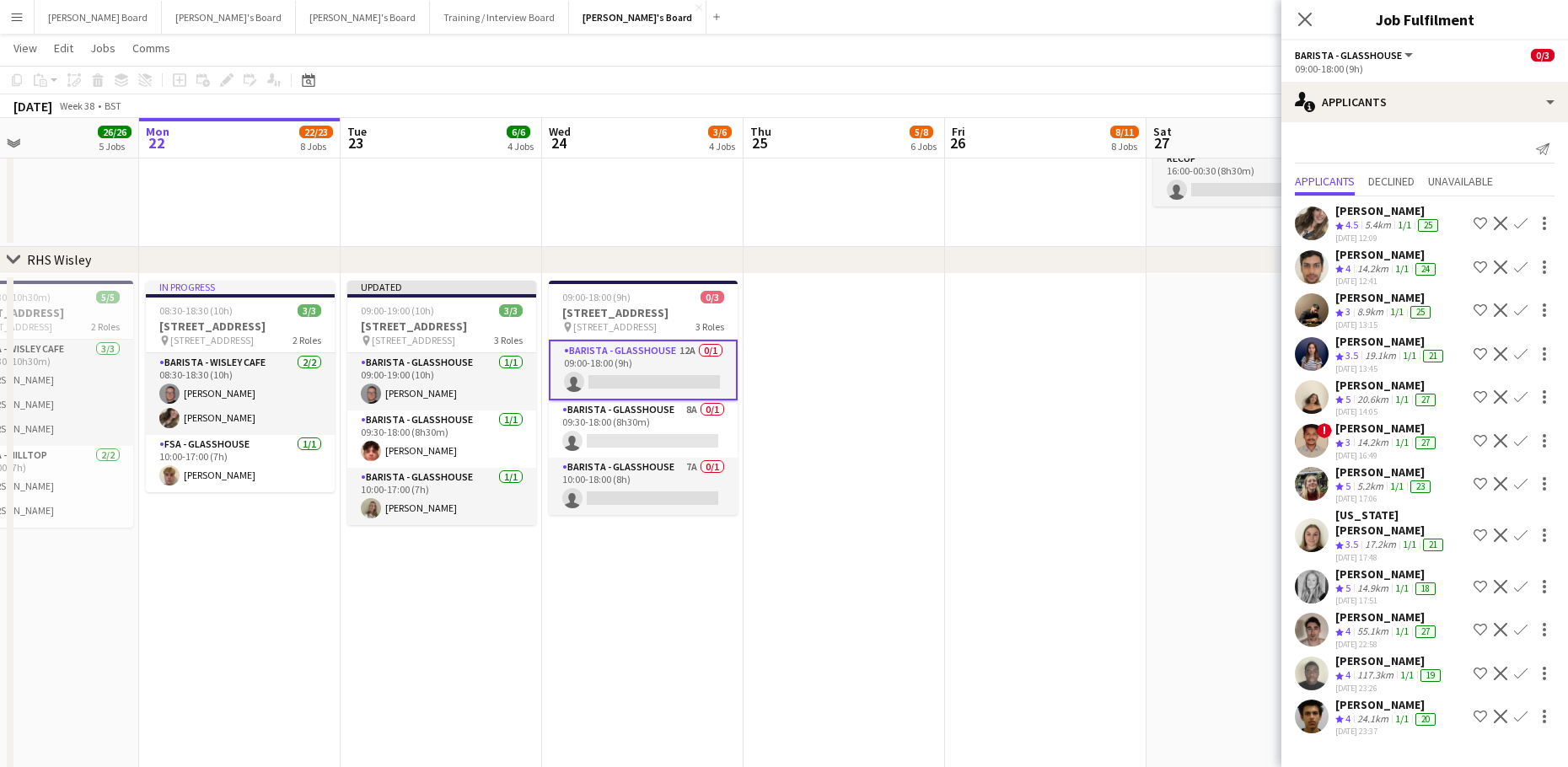
click at [1520, 349] on app-icon "Confirm" at bounding box center [1521, 354] width 14 height 14
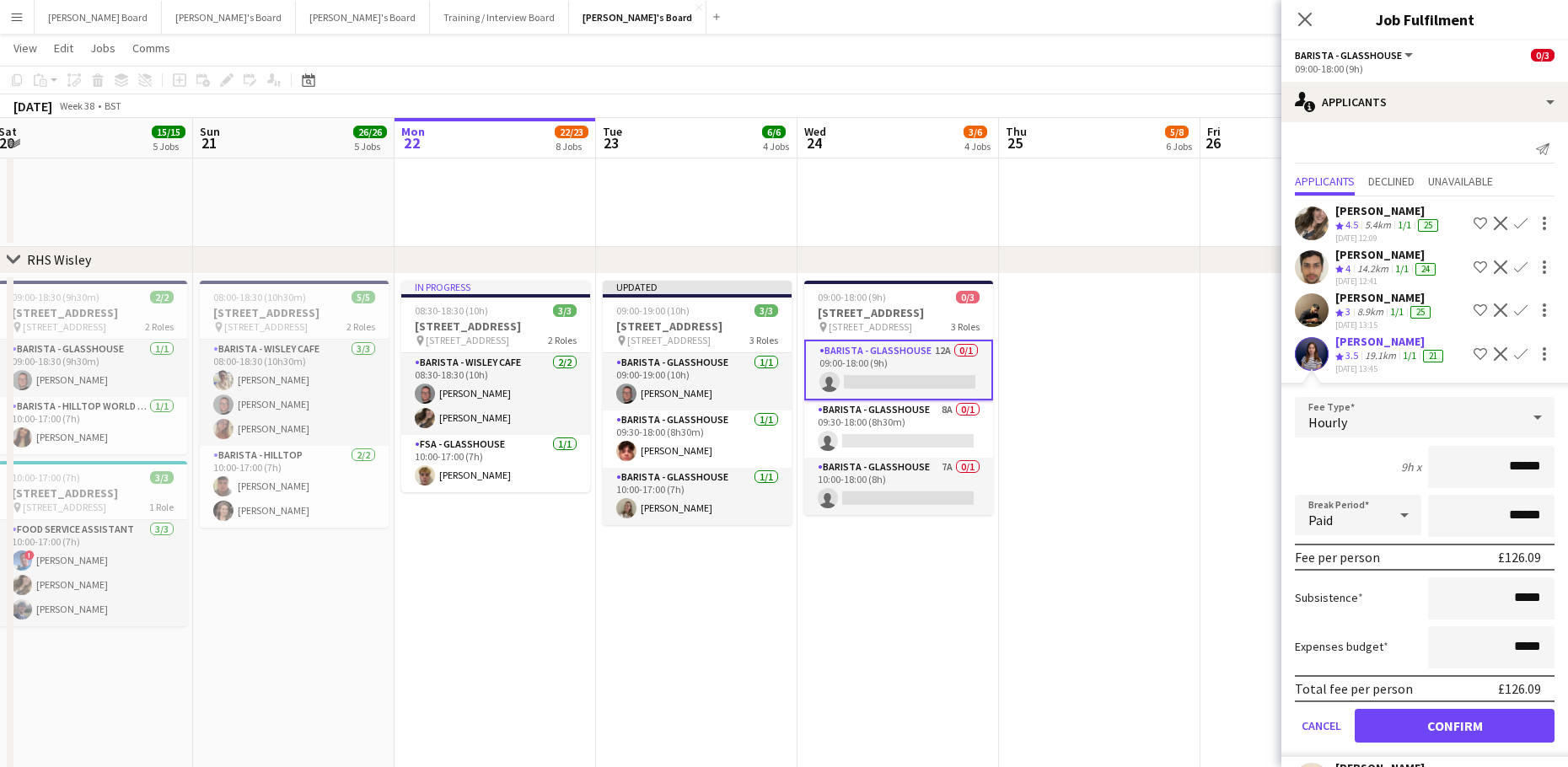
scroll to position [0, 547]
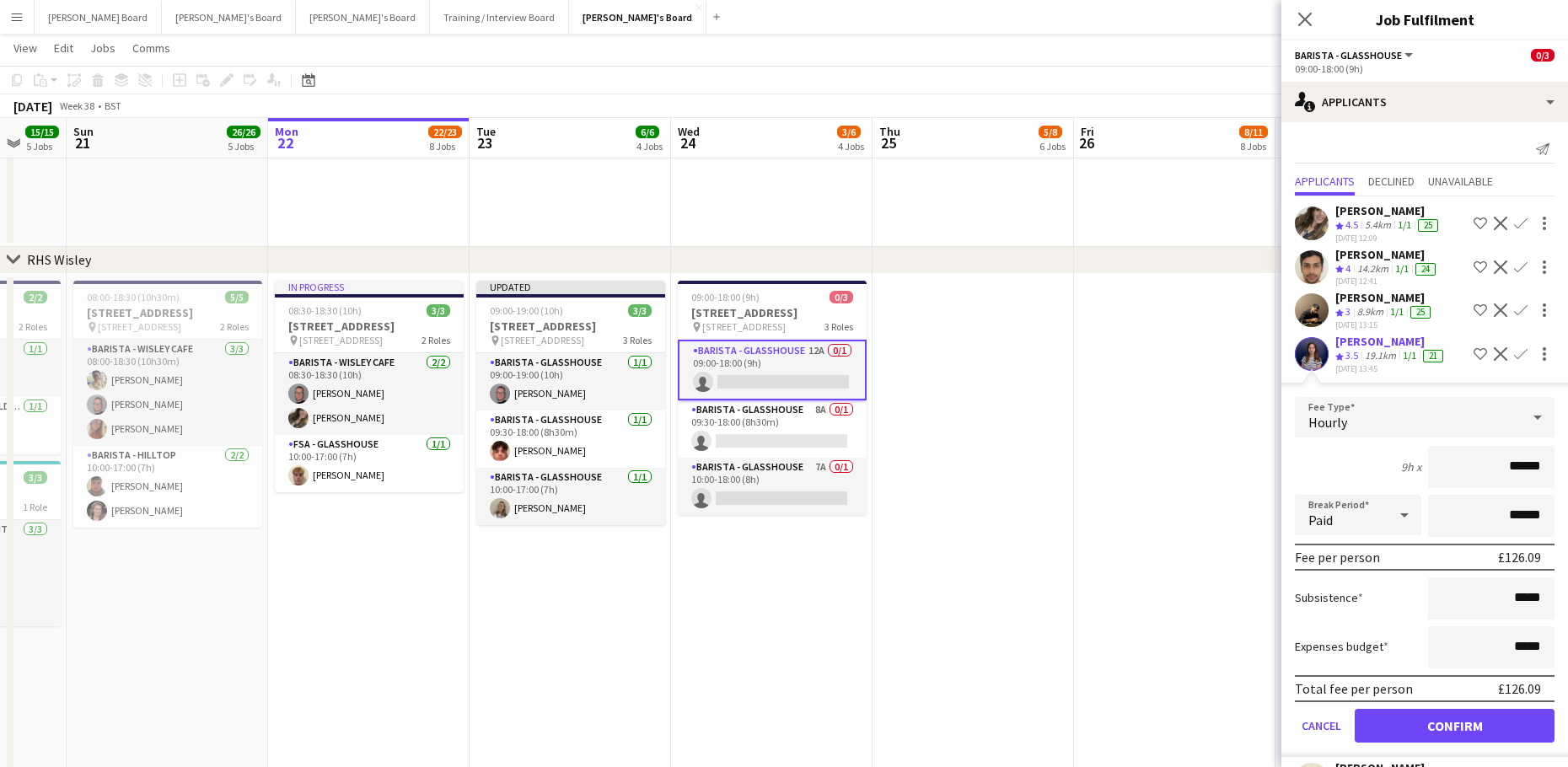
drag, startPoint x: 465, startPoint y: 614, endPoint x: 629, endPoint y: 626, distance: 164.4
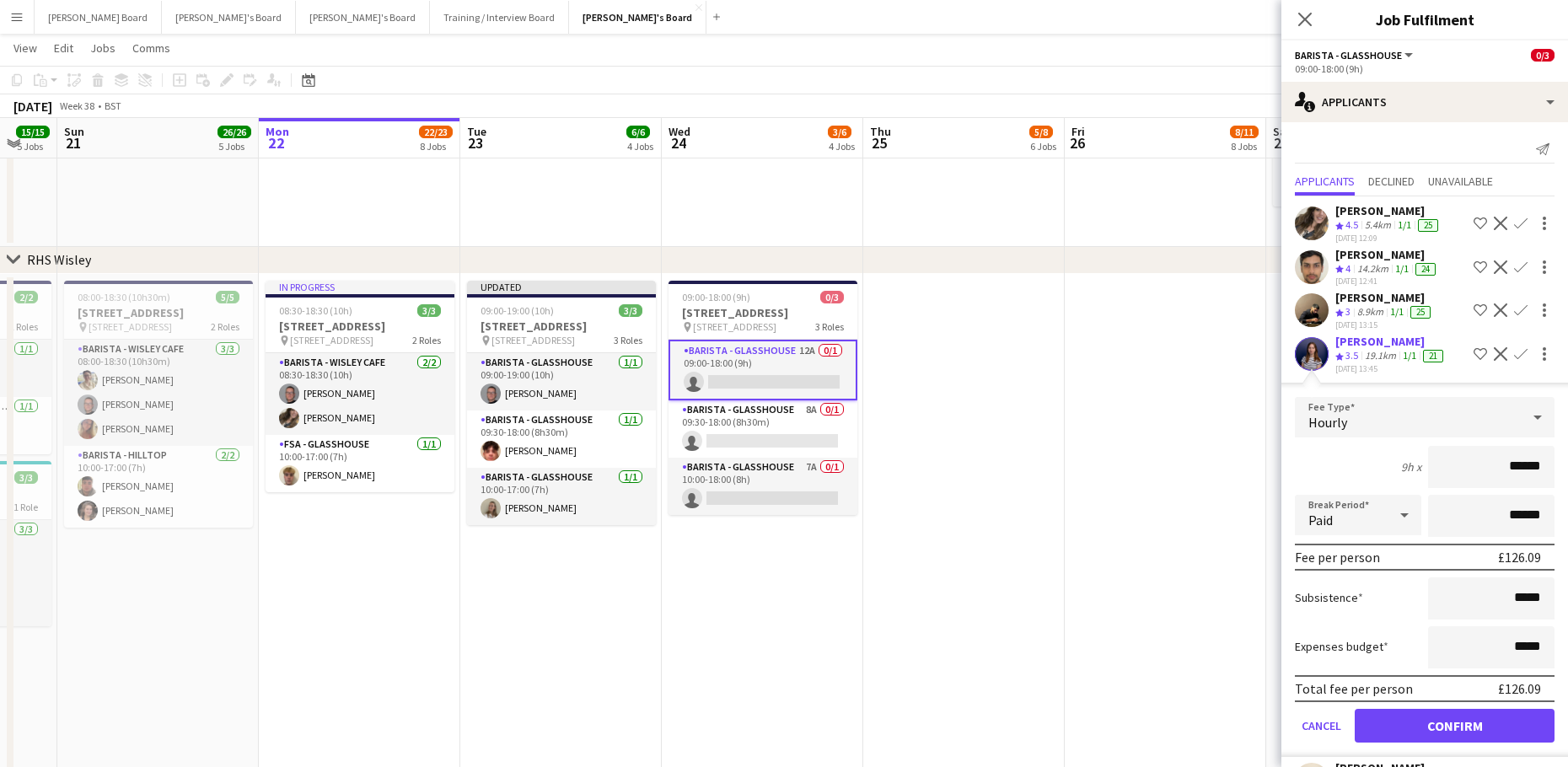
click at [1446, 298] on div "Amin Saxena Crew rating 3 8.9km 1/1 25 21-09-2025 13:15 Shortlist crew Decline …" at bounding box center [1423, 310] width 286 height 40
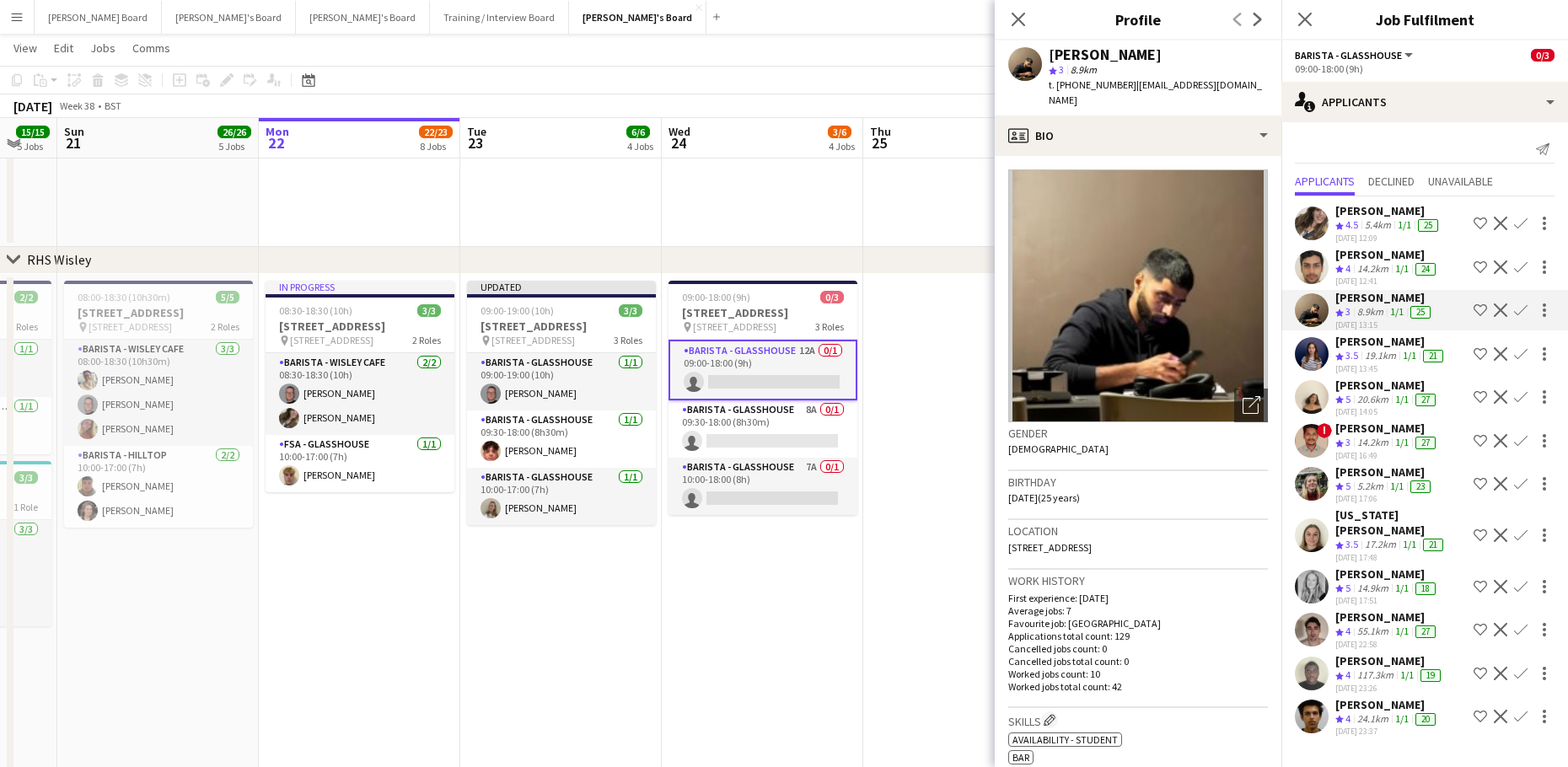
click at [1451, 219] on div "Roberta Scannella Crew rating 4.5 5.4km 1/1 25 21-09-2025 12:09 Shortlist crew …" at bounding box center [1423, 222] width 286 height 40
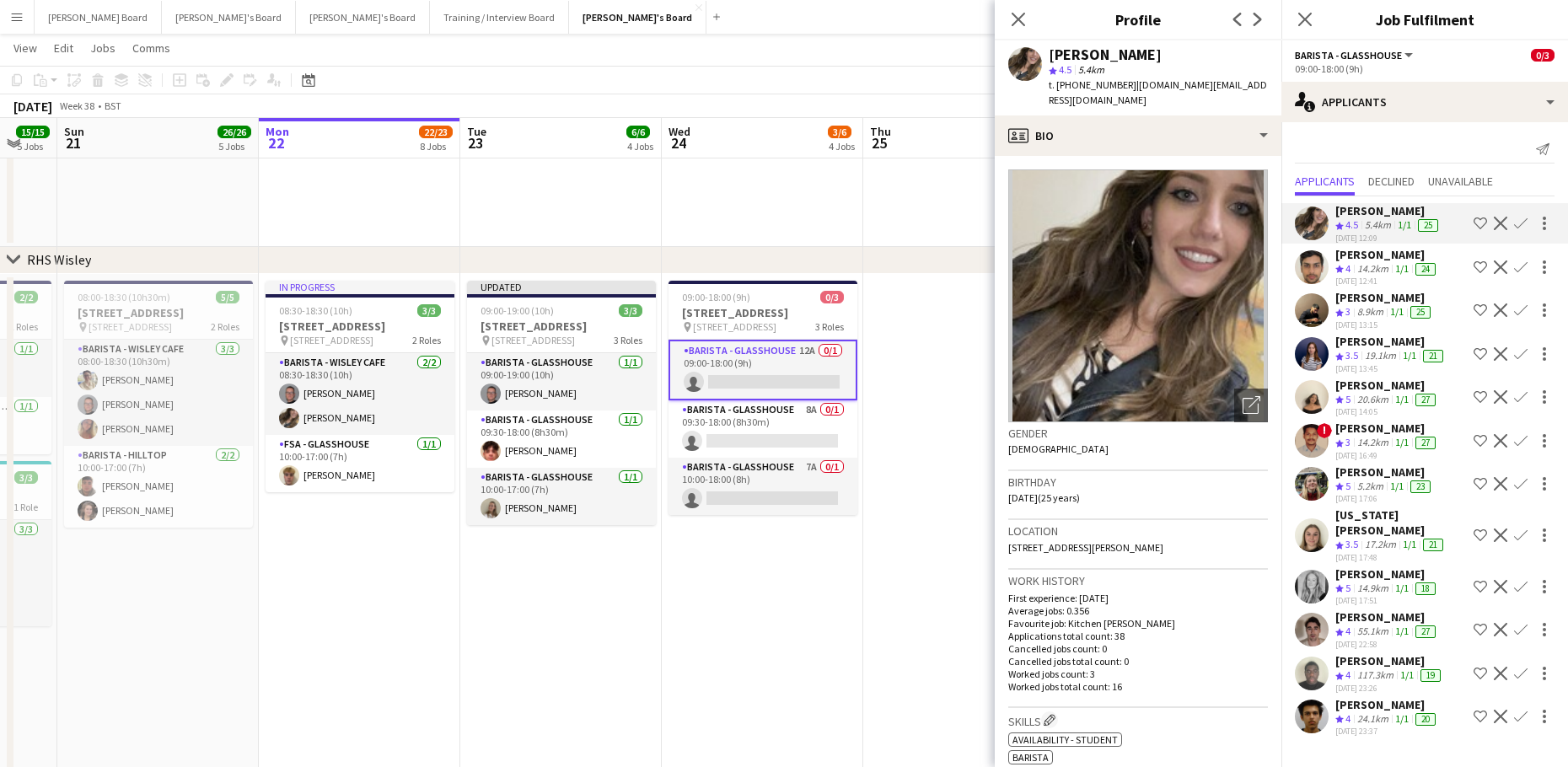
click at [1403, 402] on app-skills-label "1/1" at bounding box center [1402, 398] width 14 height 13
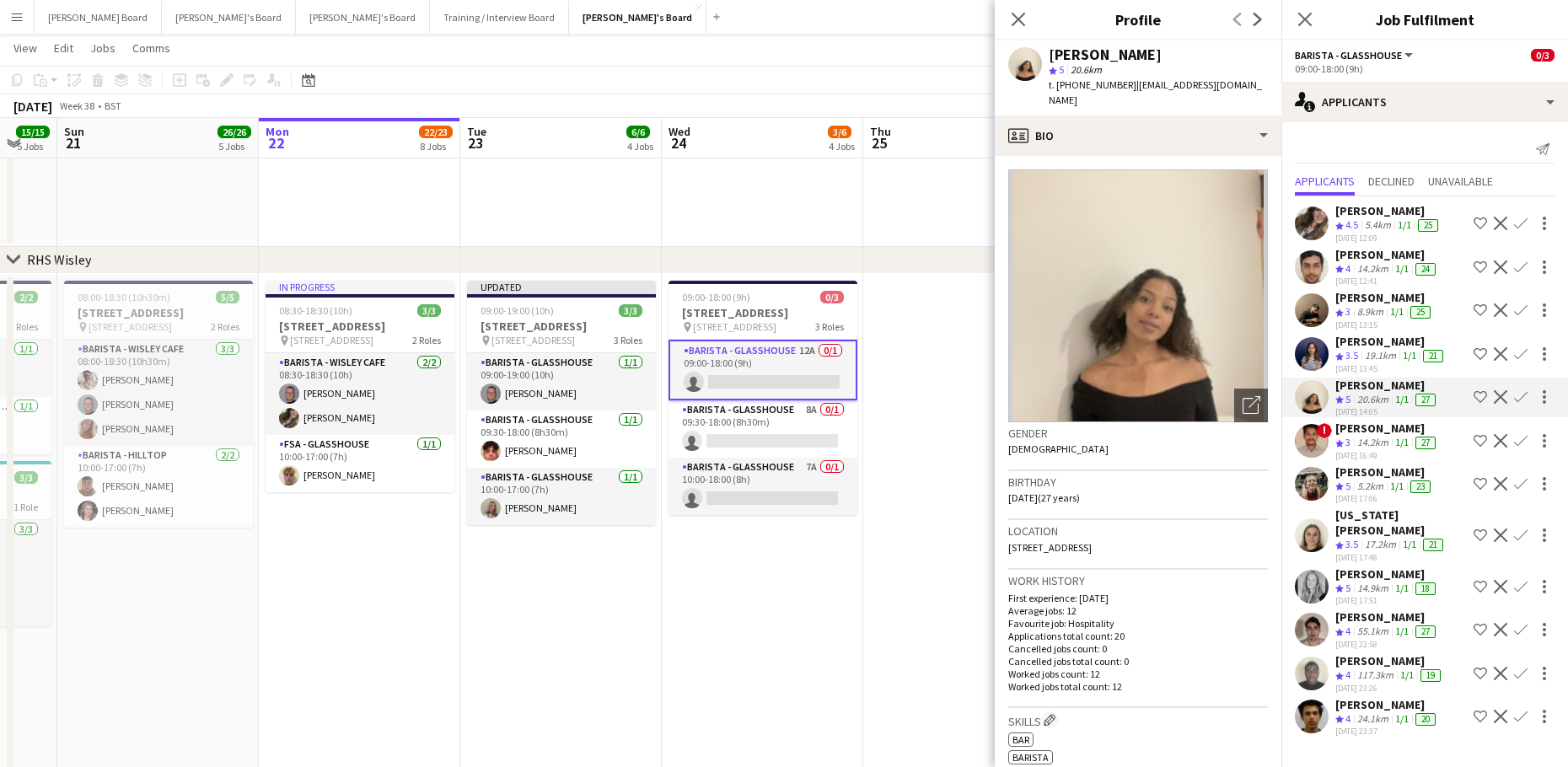
click at [1520, 393] on app-icon "Confirm" at bounding box center [1521, 397] width 14 height 14
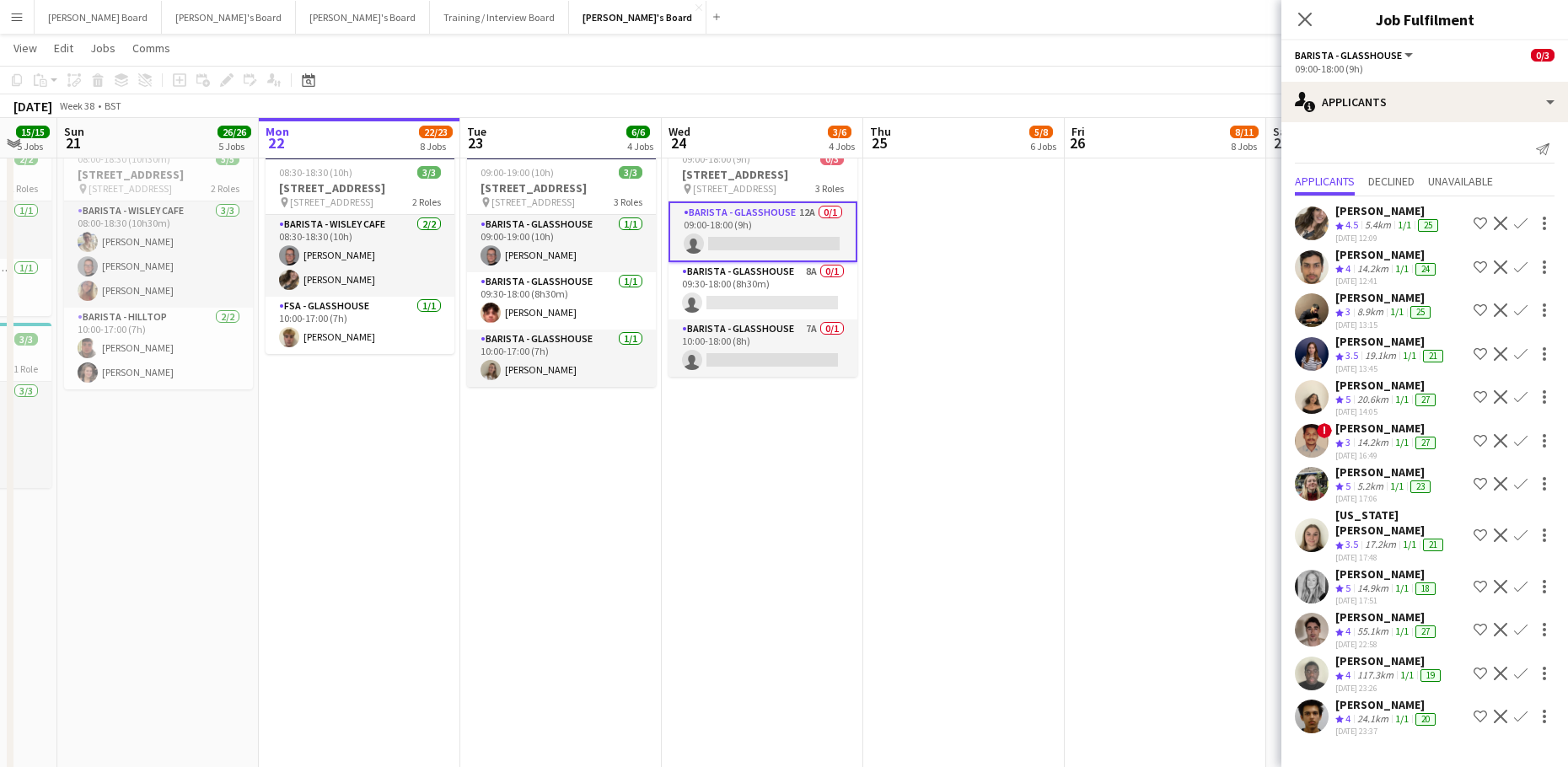
scroll to position [3725, 0]
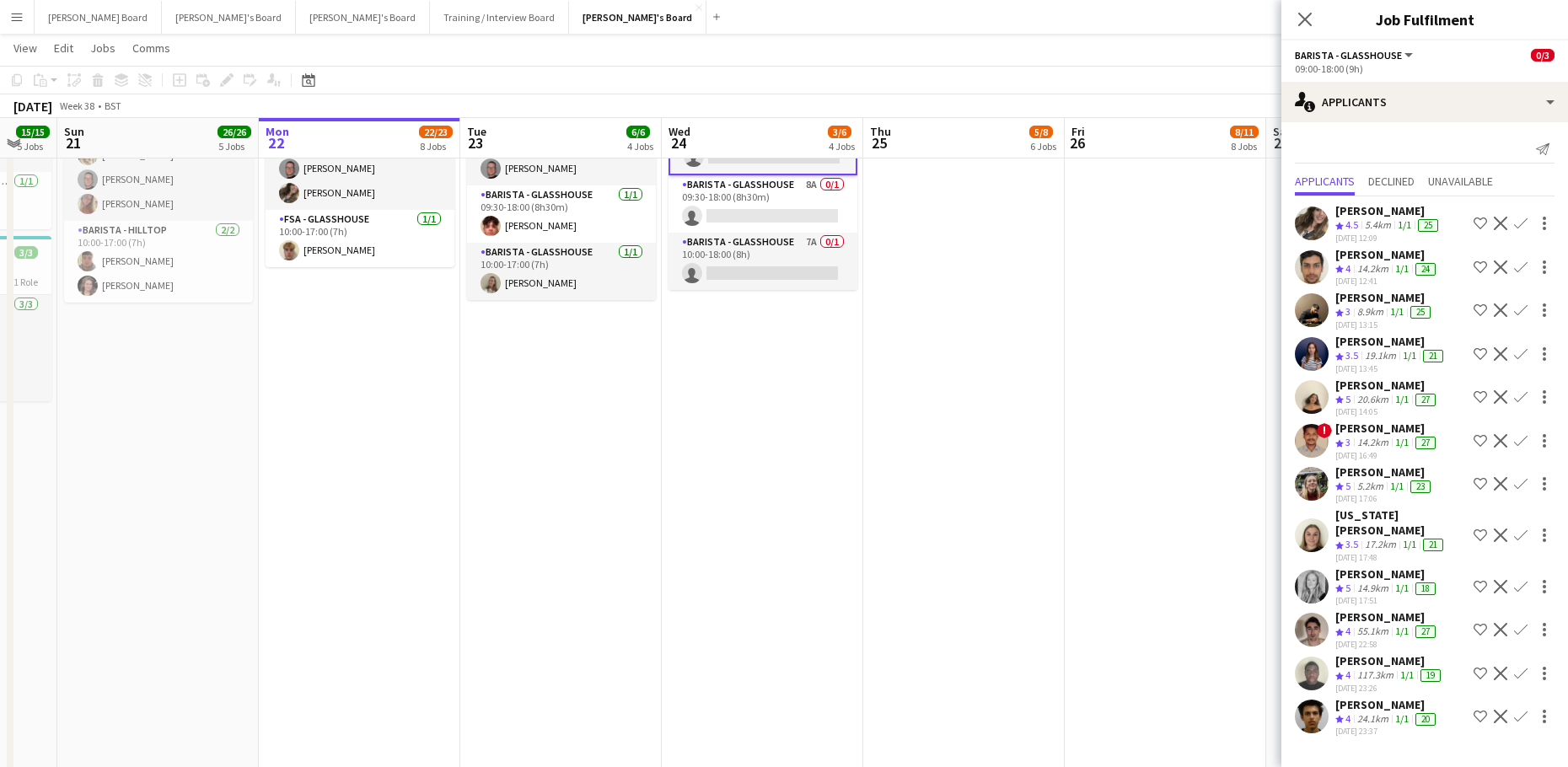
click at [1518, 392] on app-icon "Confirm" at bounding box center [1521, 397] width 14 height 14
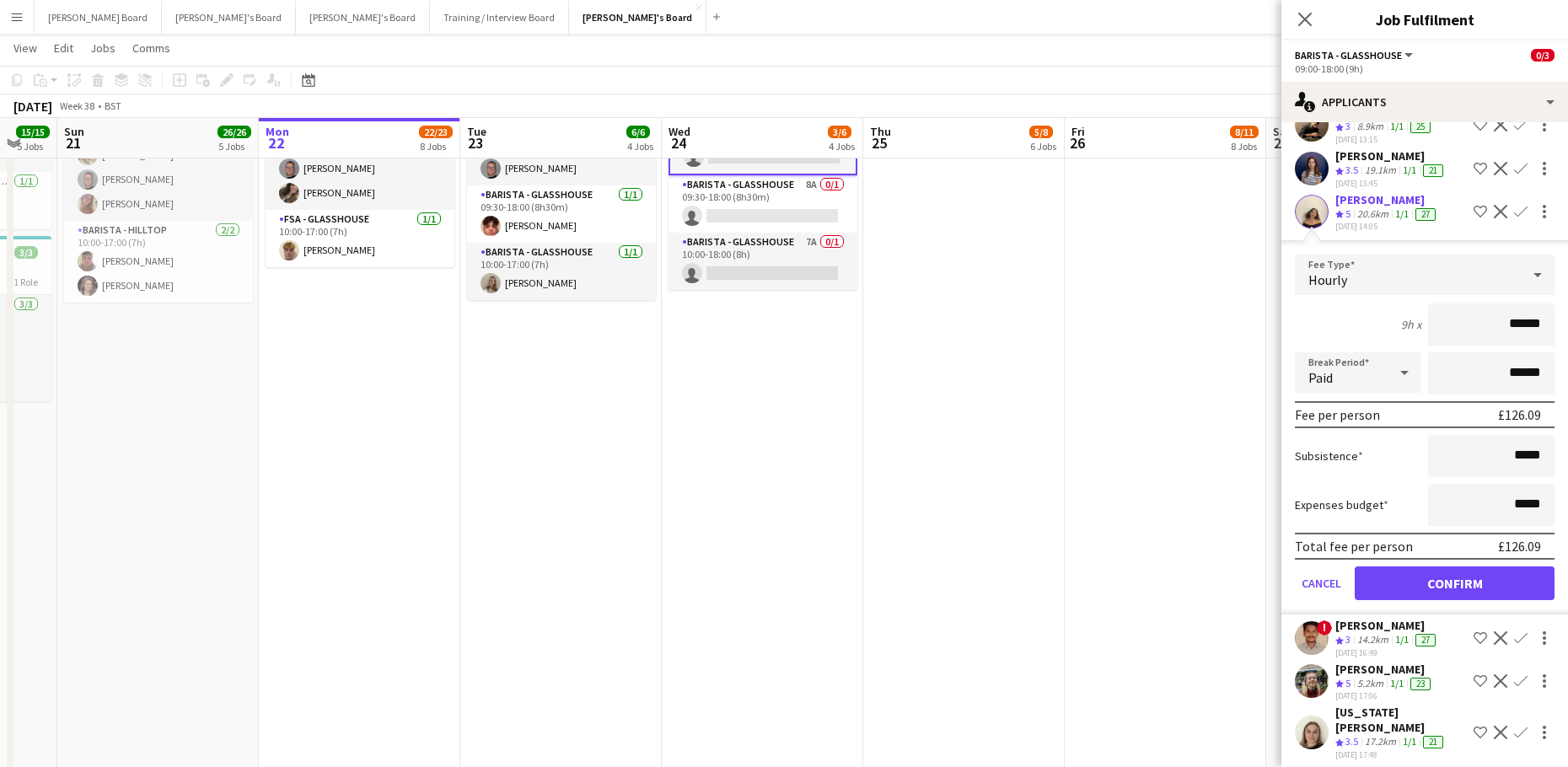
scroll to position [337, 0]
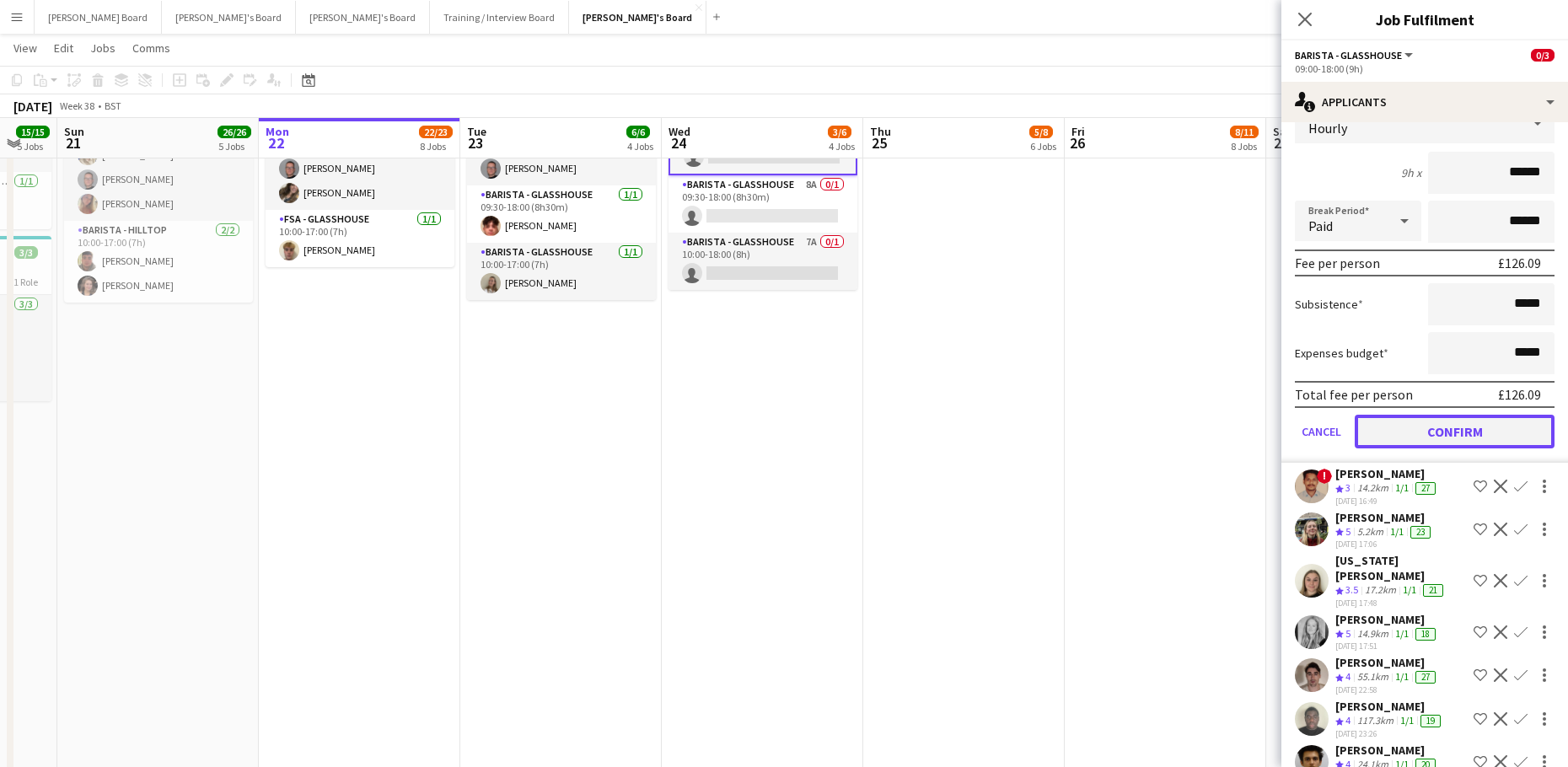
click at [1442, 429] on button "Confirm" at bounding box center [1454, 432] width 200 height 33
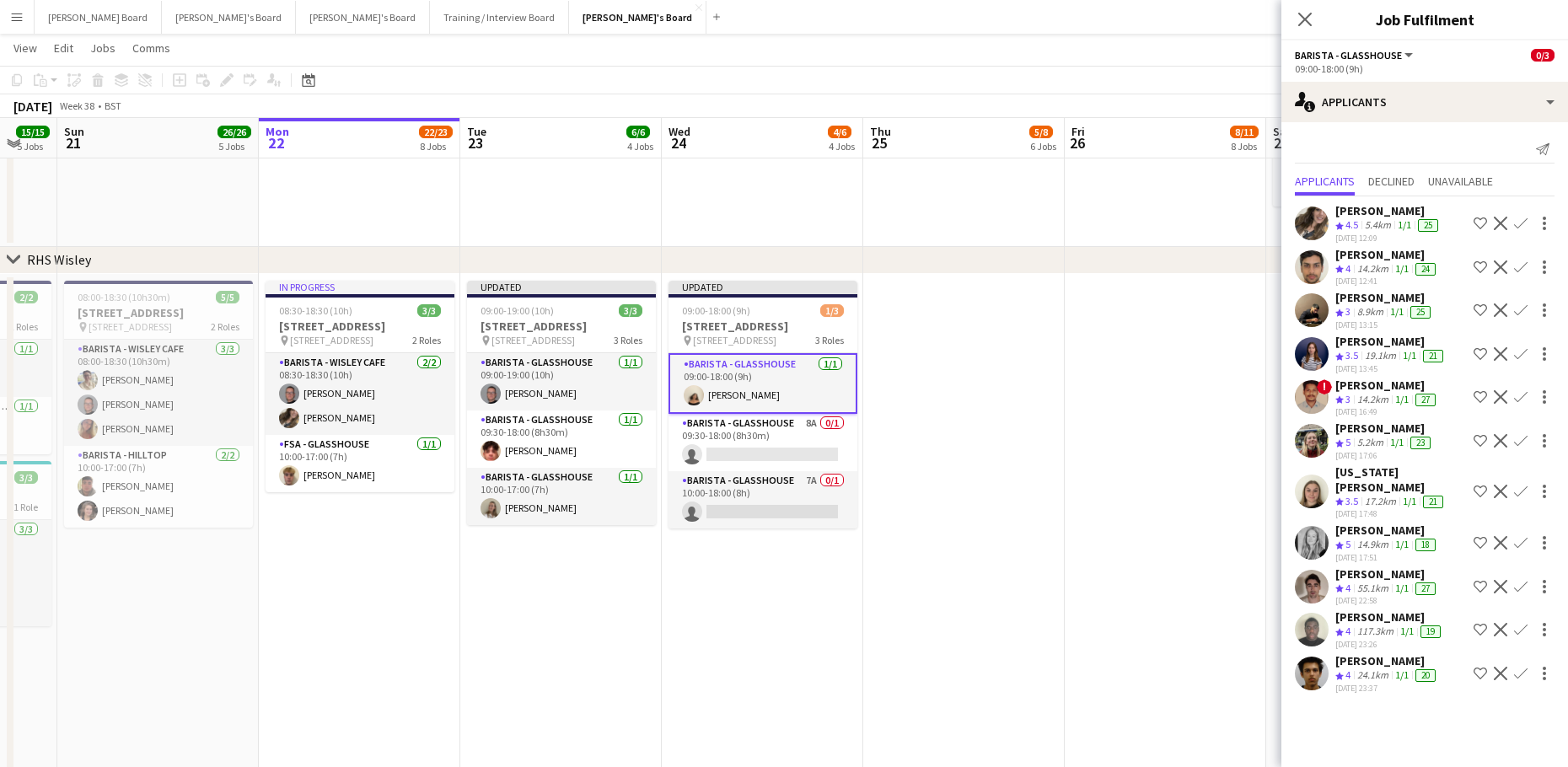
scroll to position [14, 0]
drag, startPoint x: 777, startPoint y: 434, endPoint x: 835, endPoint y: 435, distance: 58.0
click at [778, 434] on app-card-role "Barista - Glasshouse 8A 0/1 09:30-18:00 (8h30m) single-neutral-actions" at bounding box center [762, 442] width 189 height 57
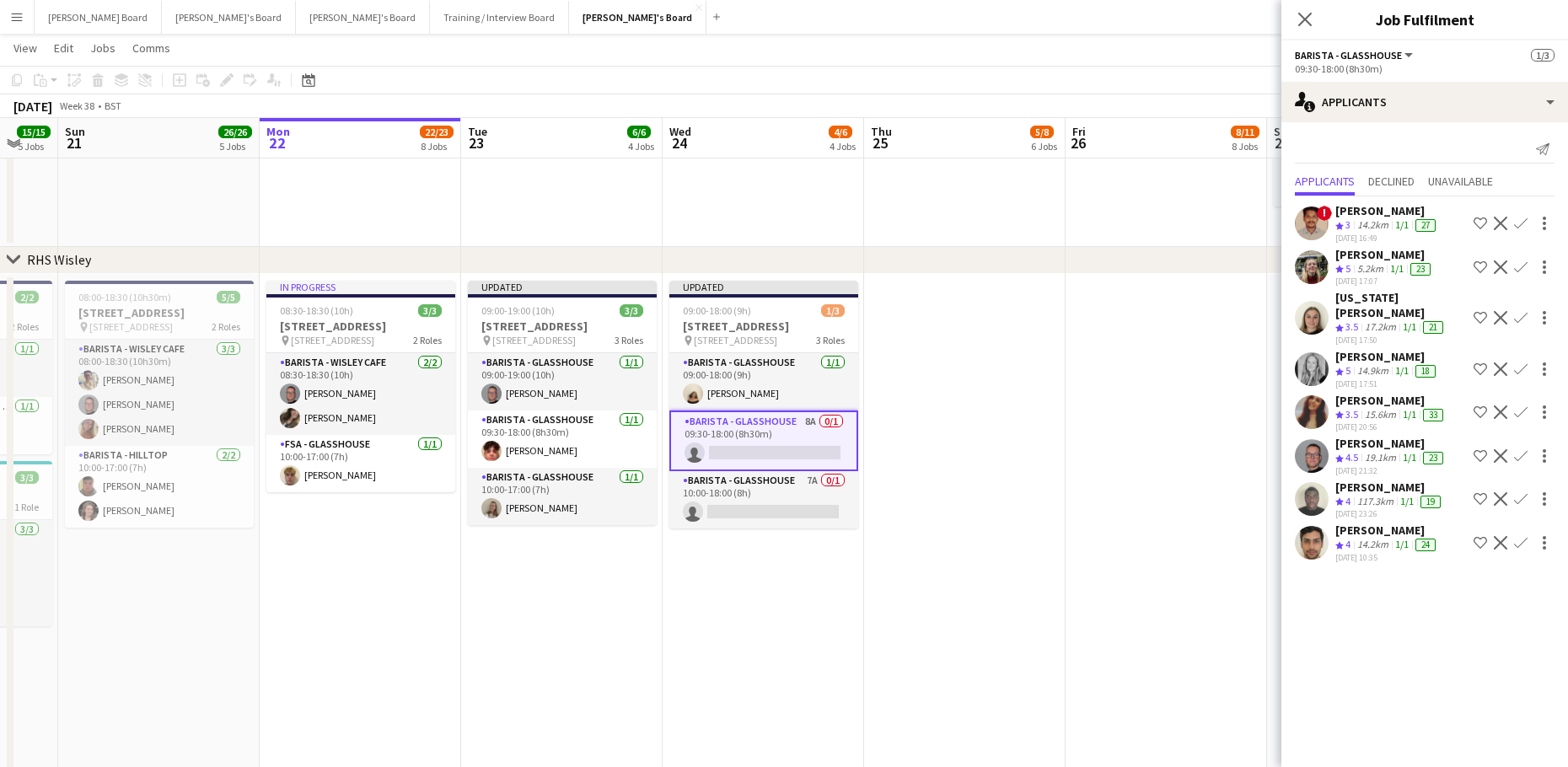
click at [1522, 449] on app-icon "Confirm" at bounding box center [1521, 456] width 14 height 14
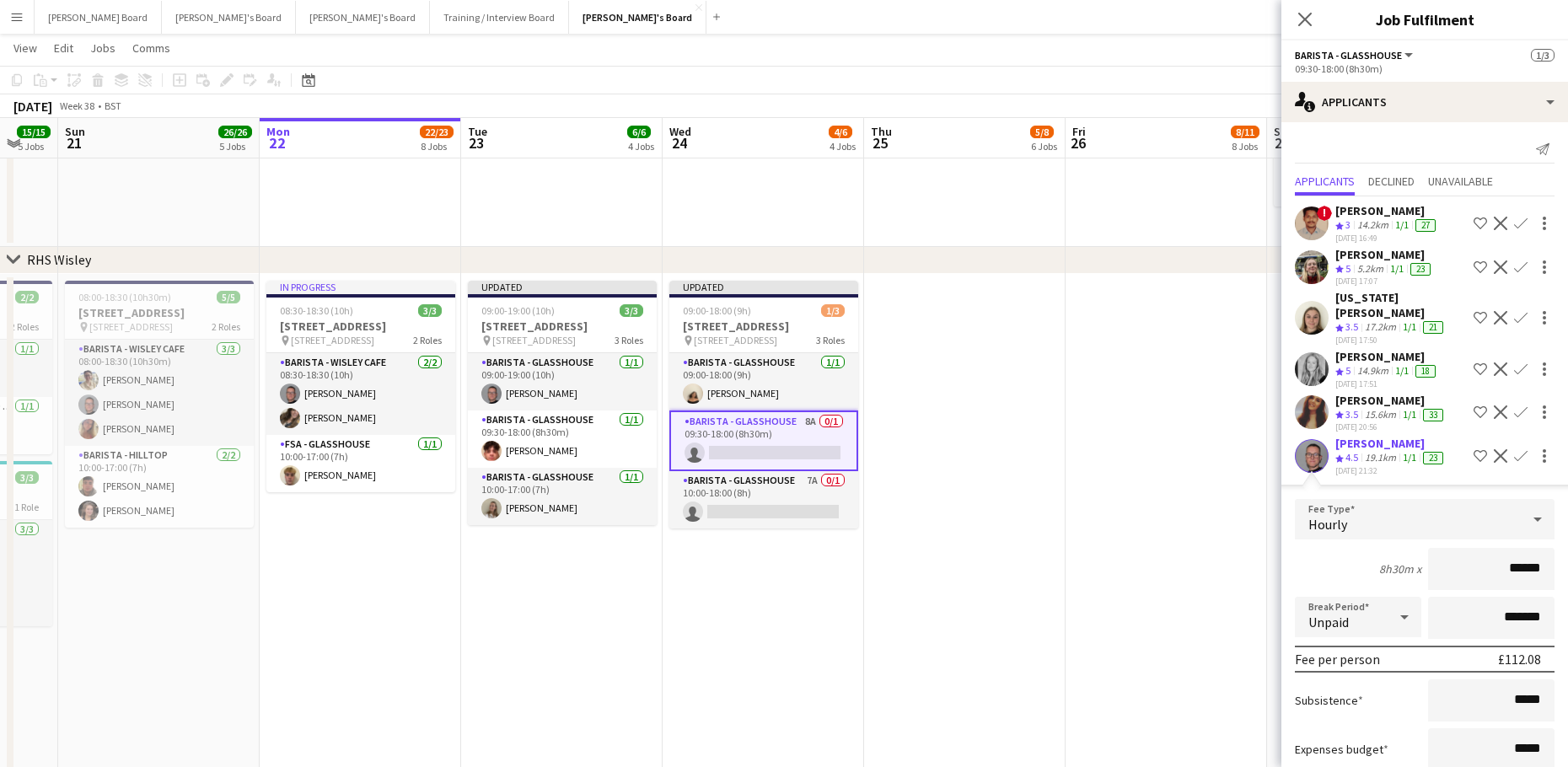
scroll to position [112, 0]
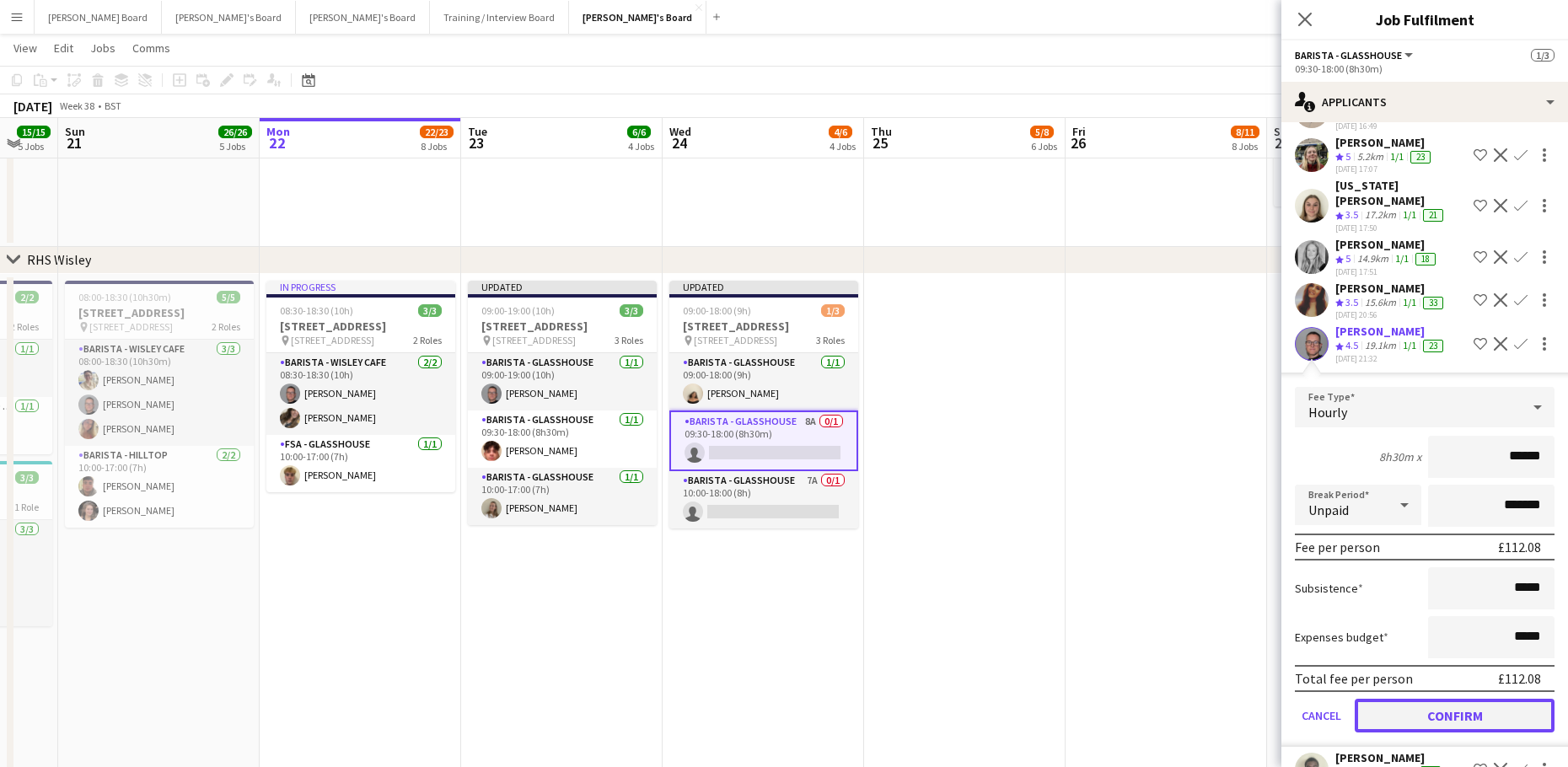
click at [1394, 703] on button "Confirm" at bounding box center [1454, 715] width 200 height 33
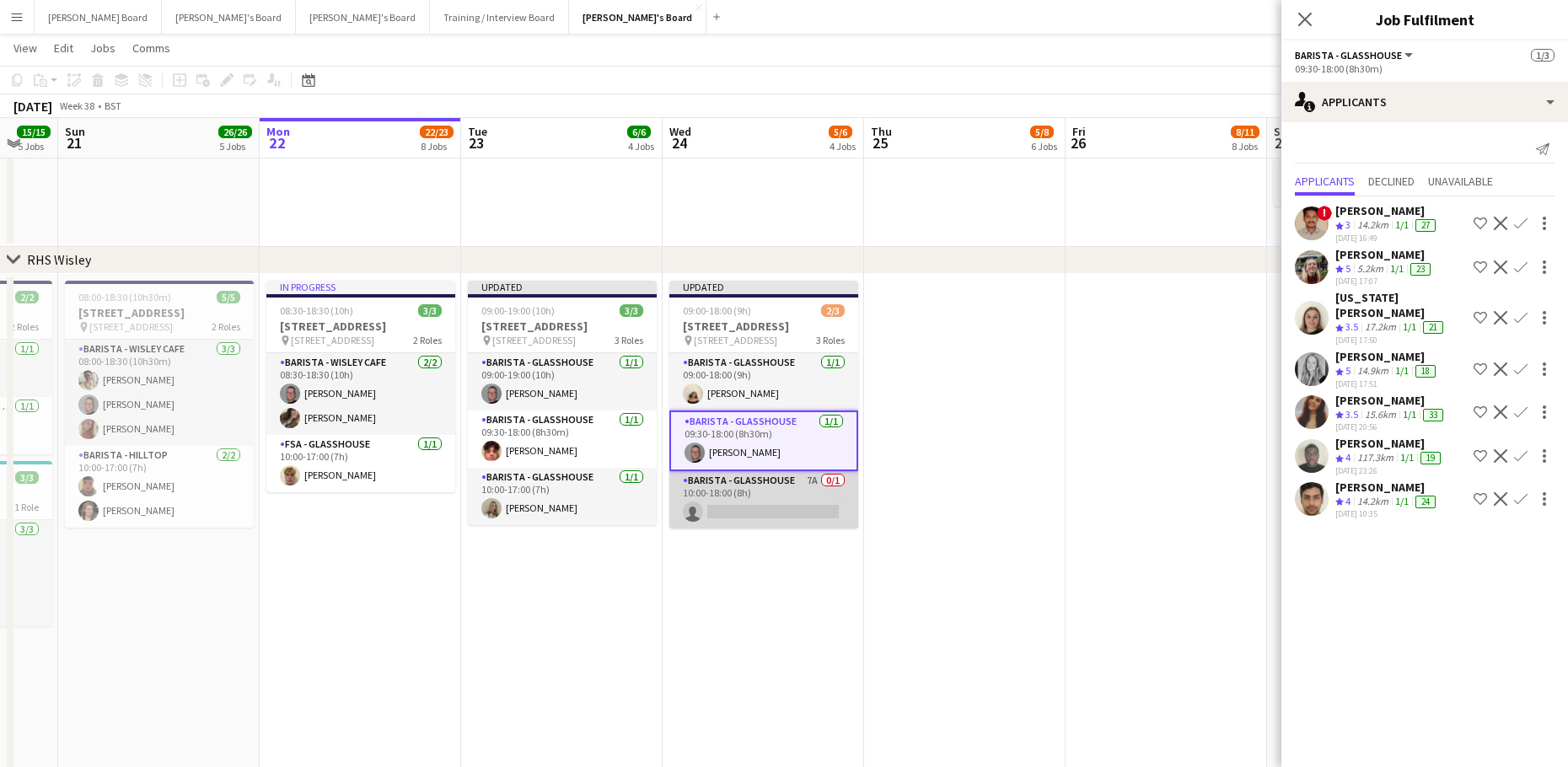
click at [756, 489] on app-card-role "Barista - Glasshouse 7A 0/1 10:00-18:00 (8h) single-neutral-actions" at bounding box center [763, 500] width 189 height 57
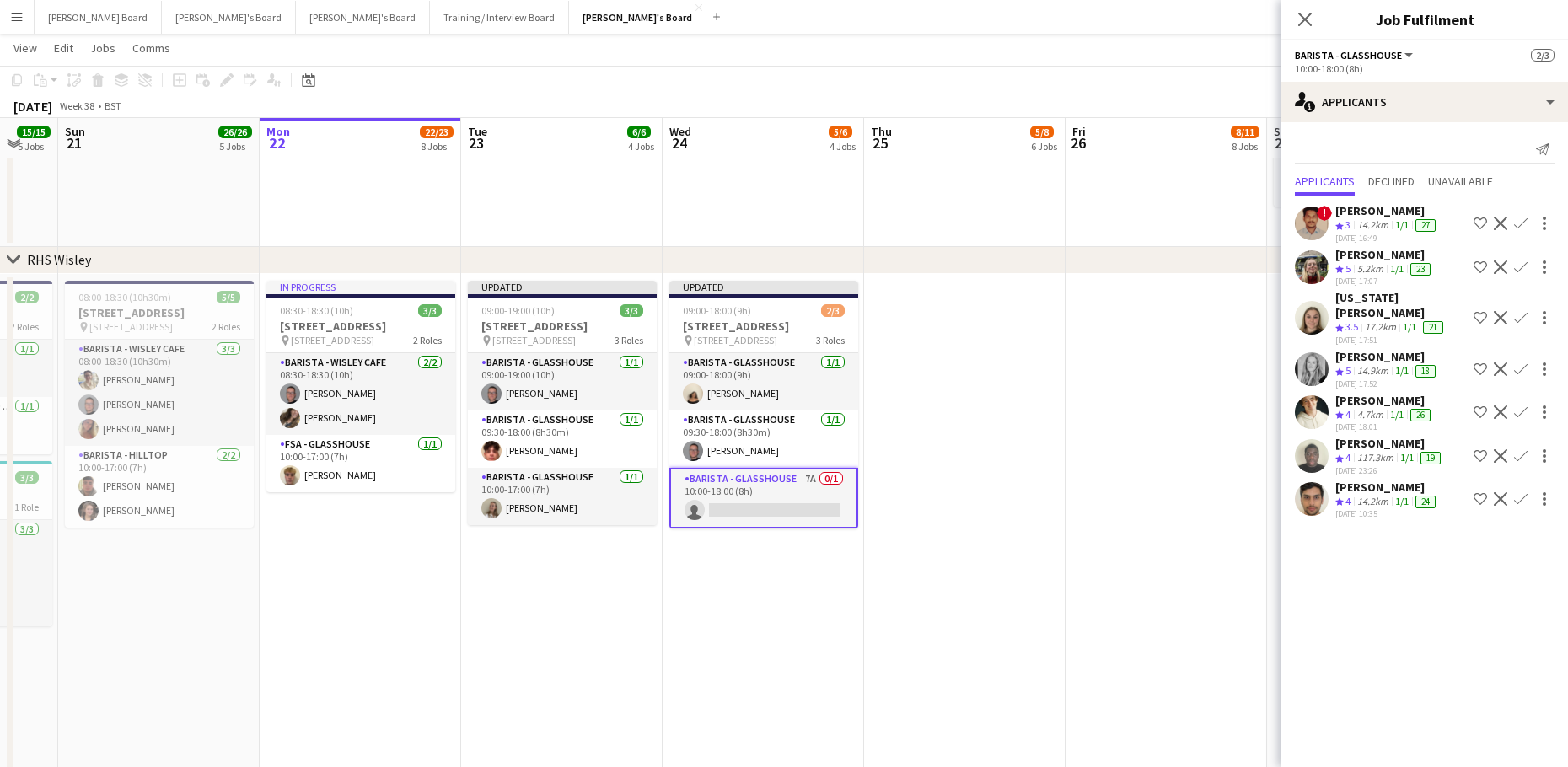
click at [1374, 408] on div "4.7km" at bounding box center [1369, 415] width 32 height 15
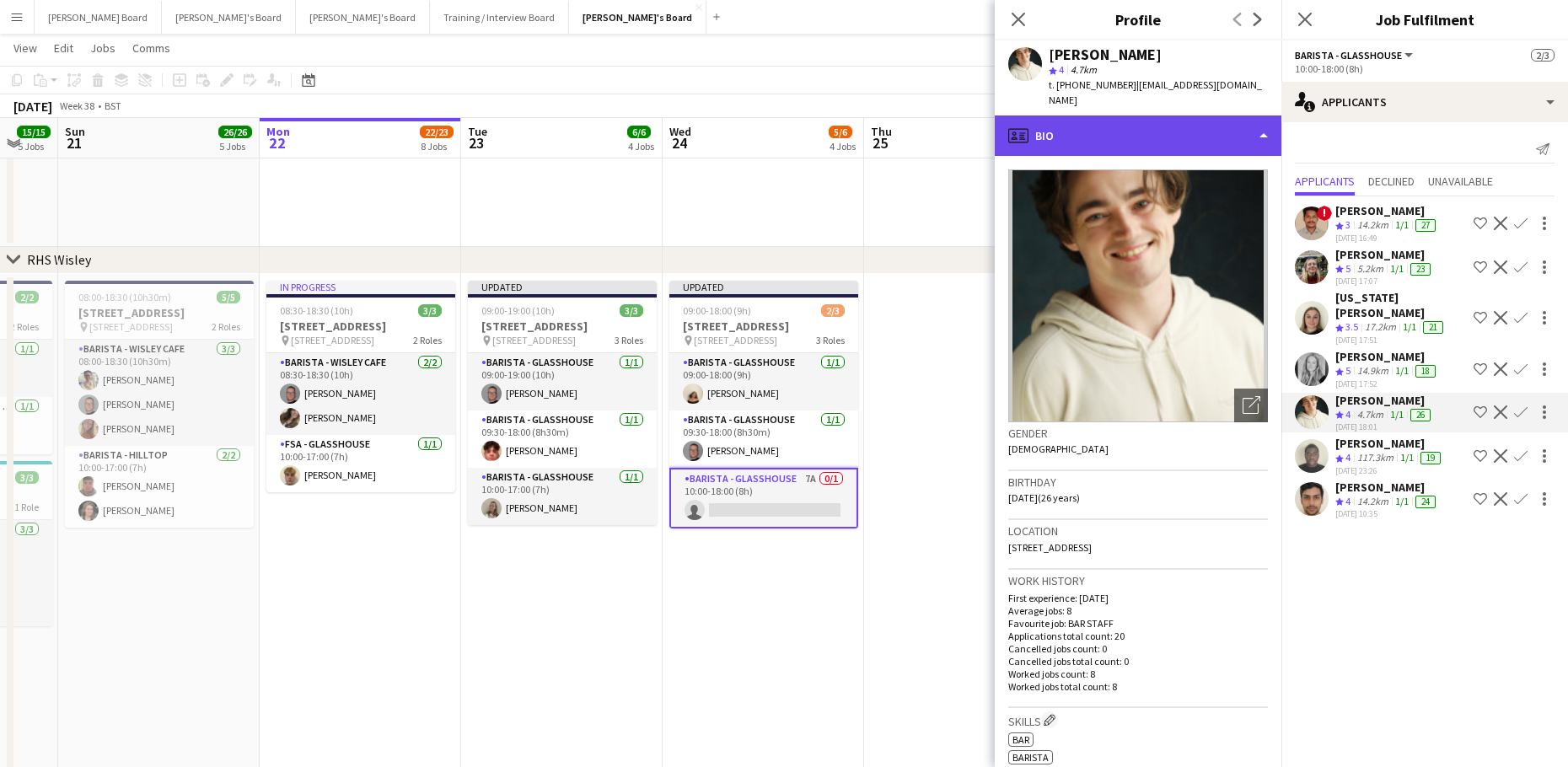
click at [1116, 124] on div "profile Bio" at bounding box center [1137, 135] width 286 height 40
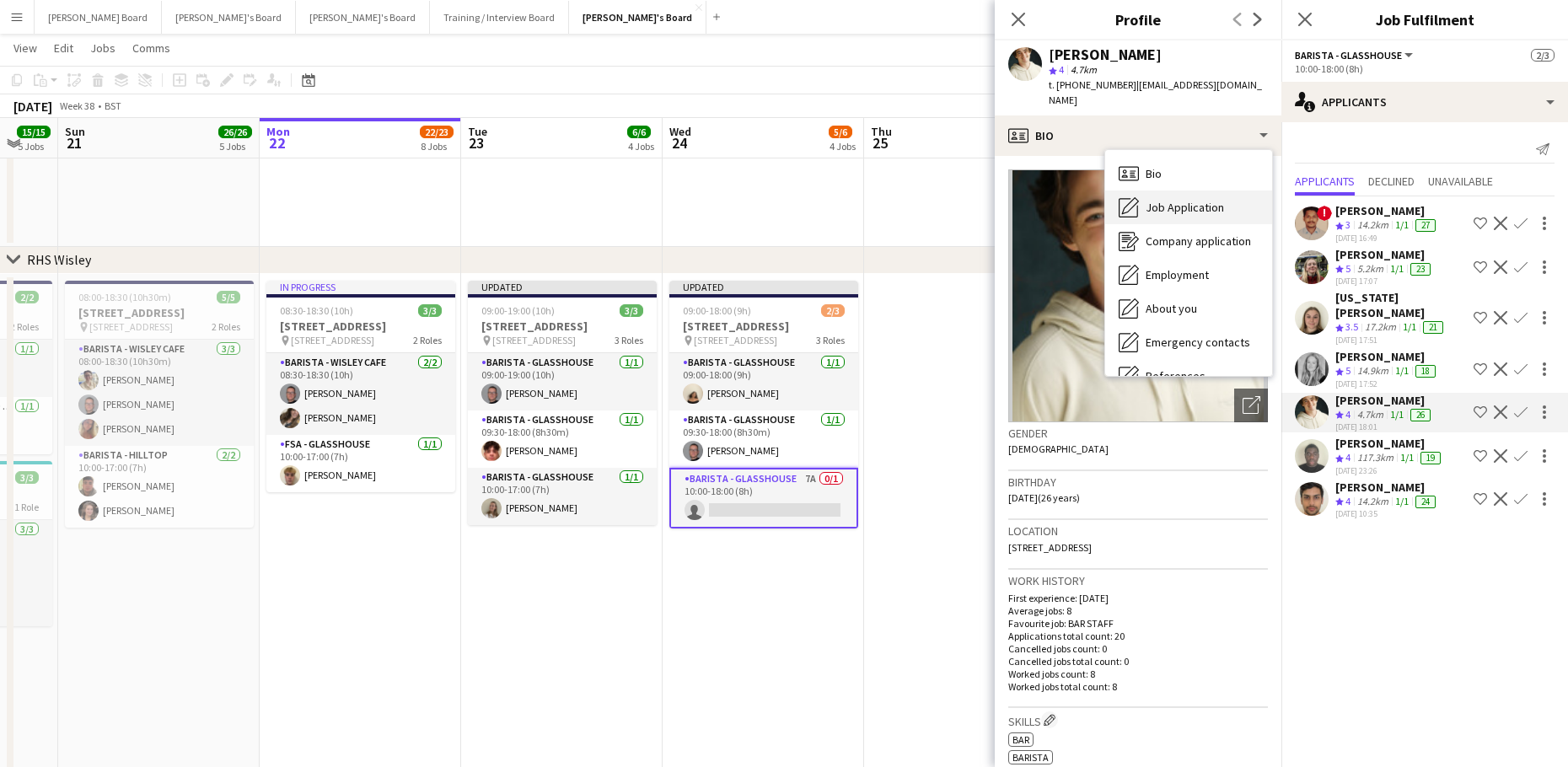
click at [1200, 191] on div "Job Application Job Application" at bounding box center [1188, 207] width 167 height 33
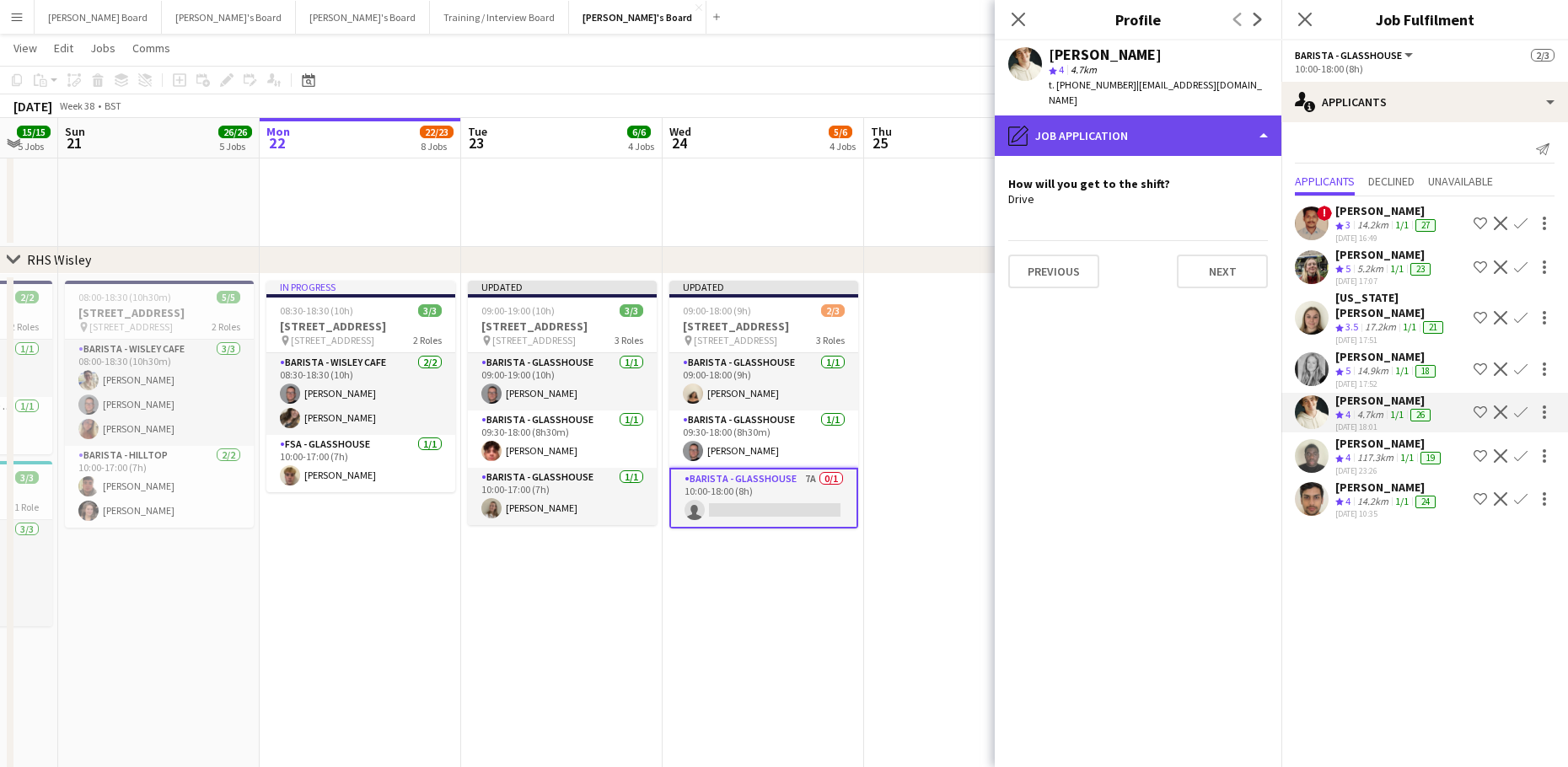
click at [1164, 121] on div "pencil4 Job Application" at bounding box center [1137, 135] width 286 height 40
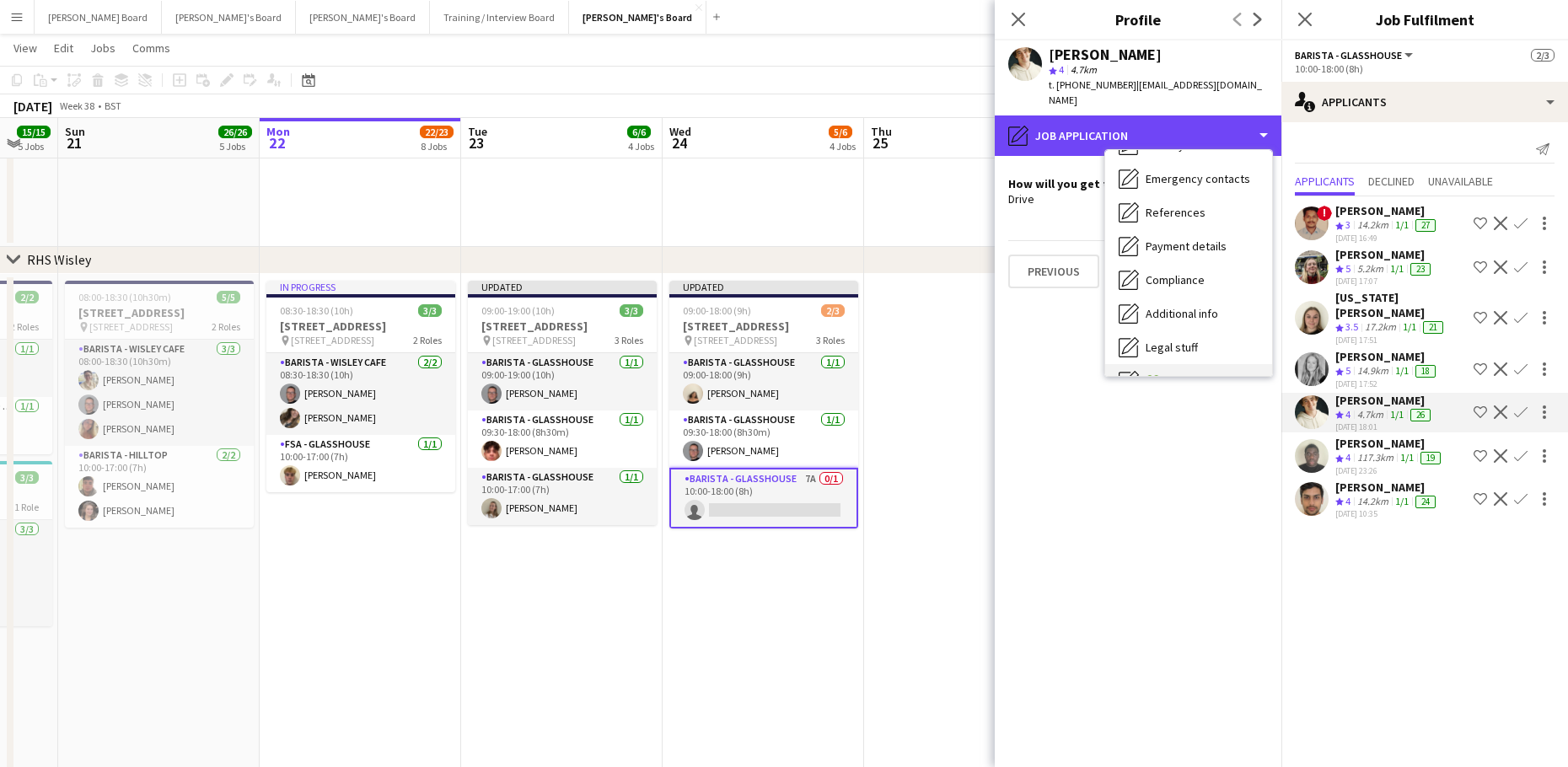
scroll to position [260, 0]
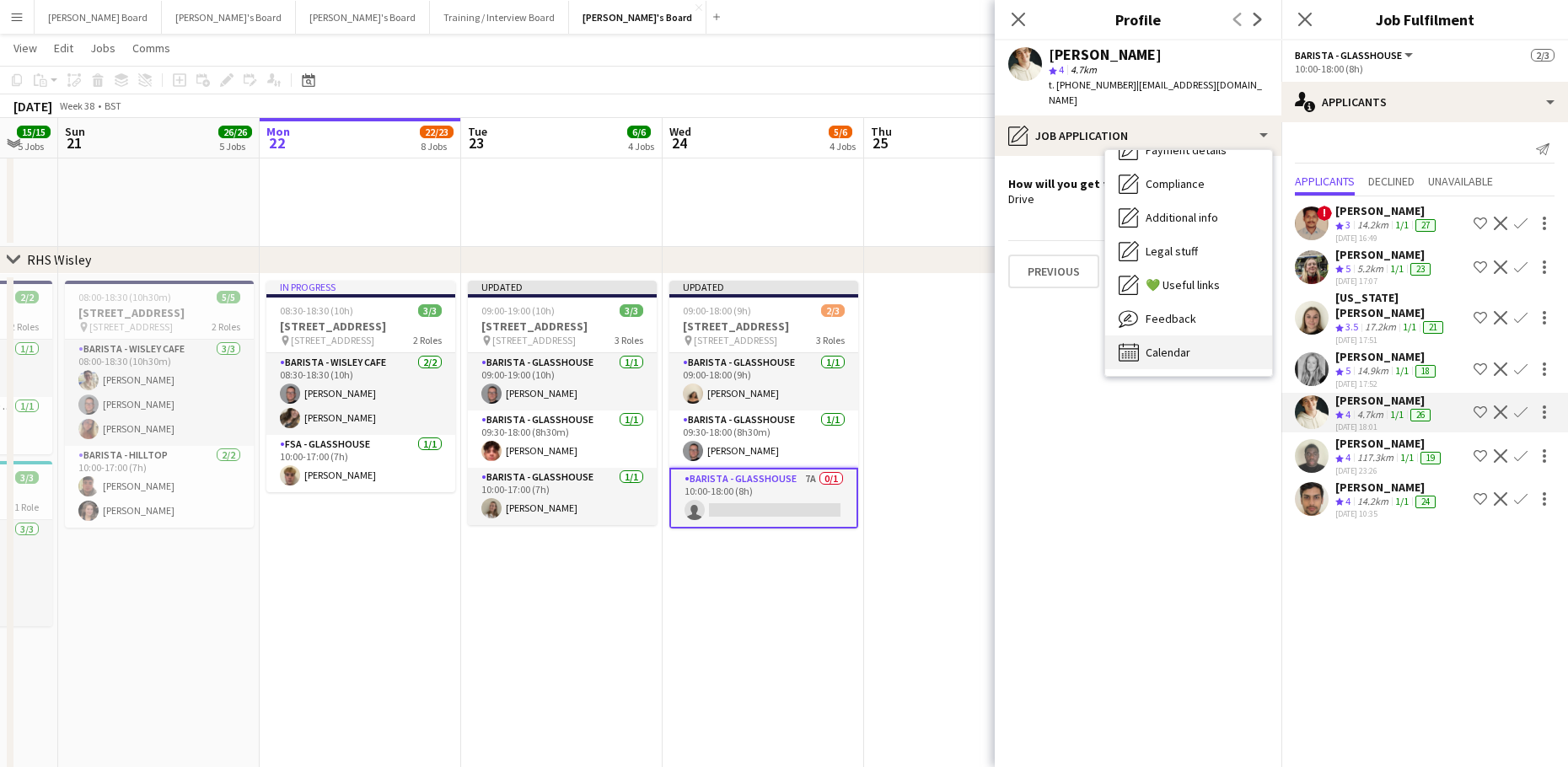
click at [1174, 344] on span "Calendar" at bounding box center [1167, 351] width 44 height 15
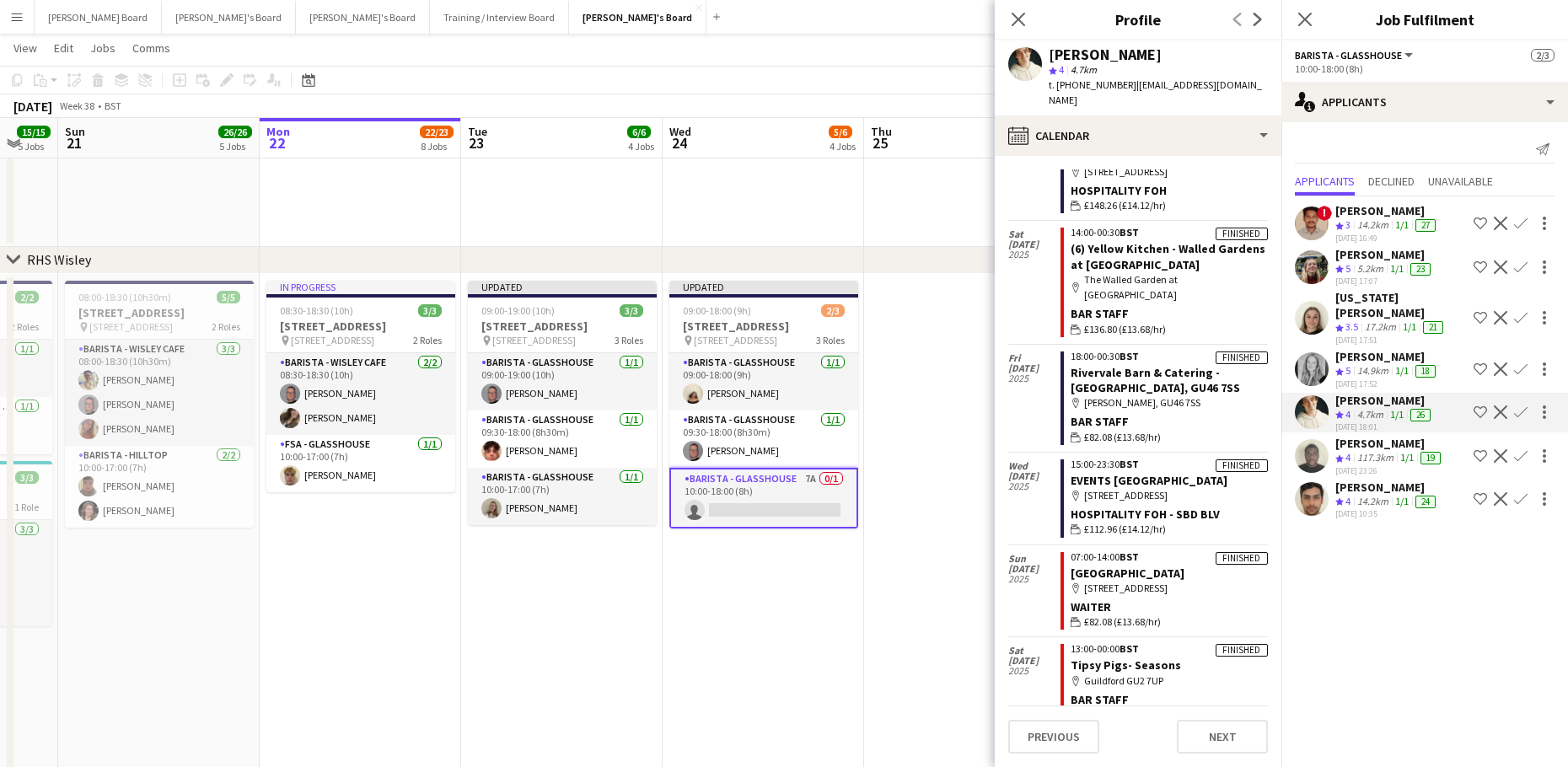
scroll to position [298, 0]
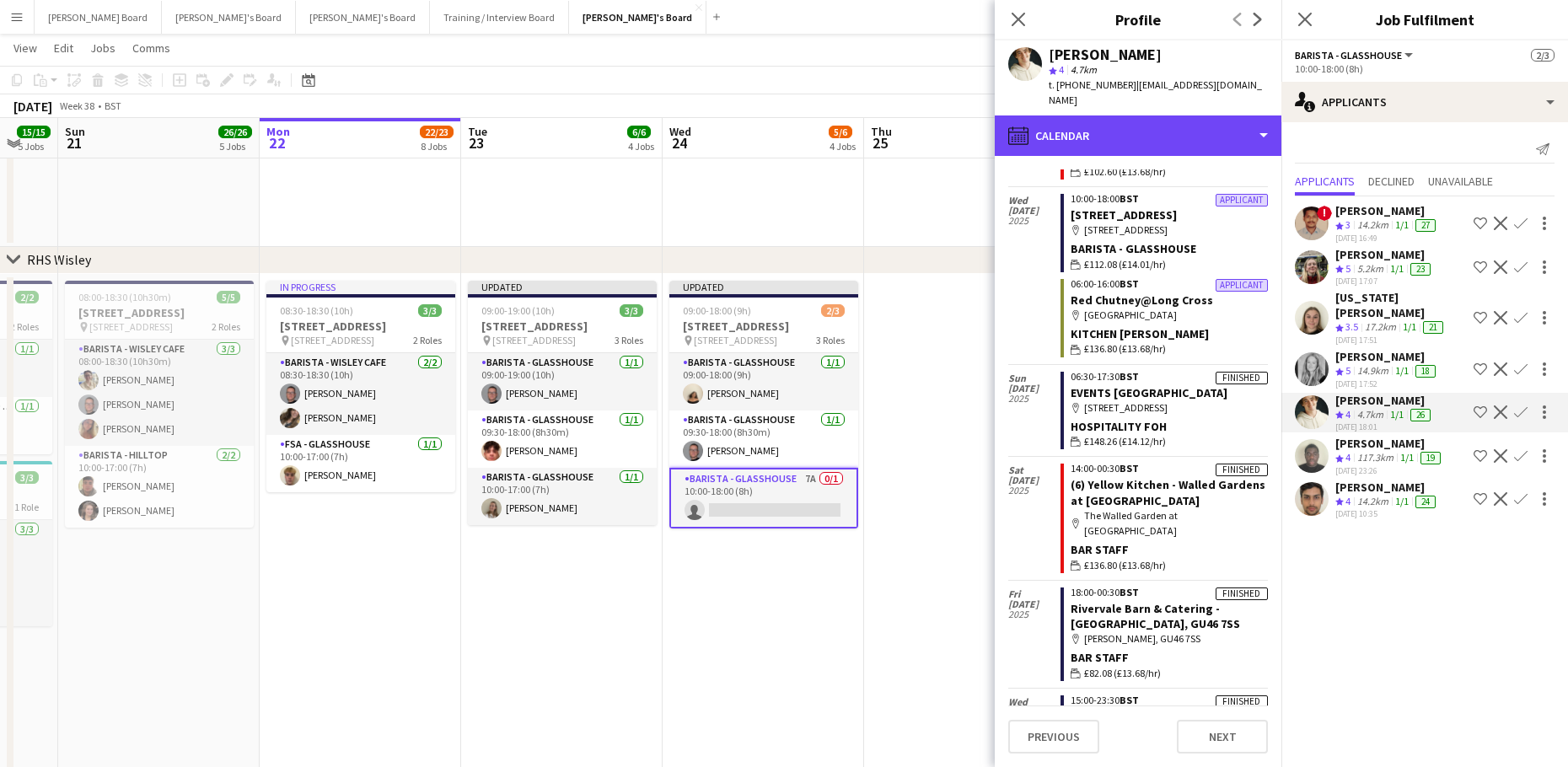
drag, startPoint x: 1138, startPoint y: 131, endPoint x: 1139, endPoint y: 139, distance: 8.1
click at [1138, 131] on div "calendar-full Calendar" at bounding box center [1137, 135] width 286 height 40
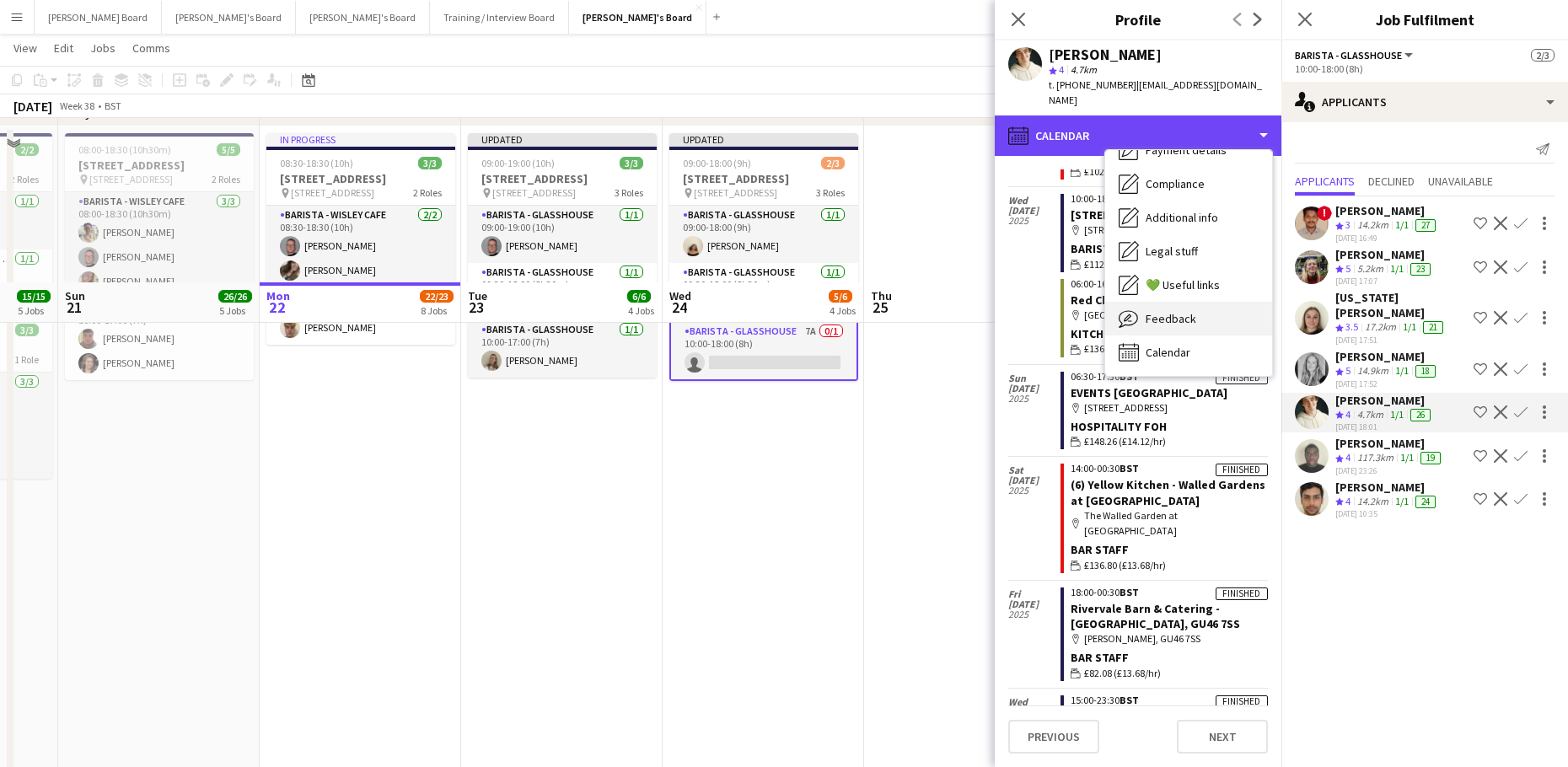
scroll to position [3837, 0]
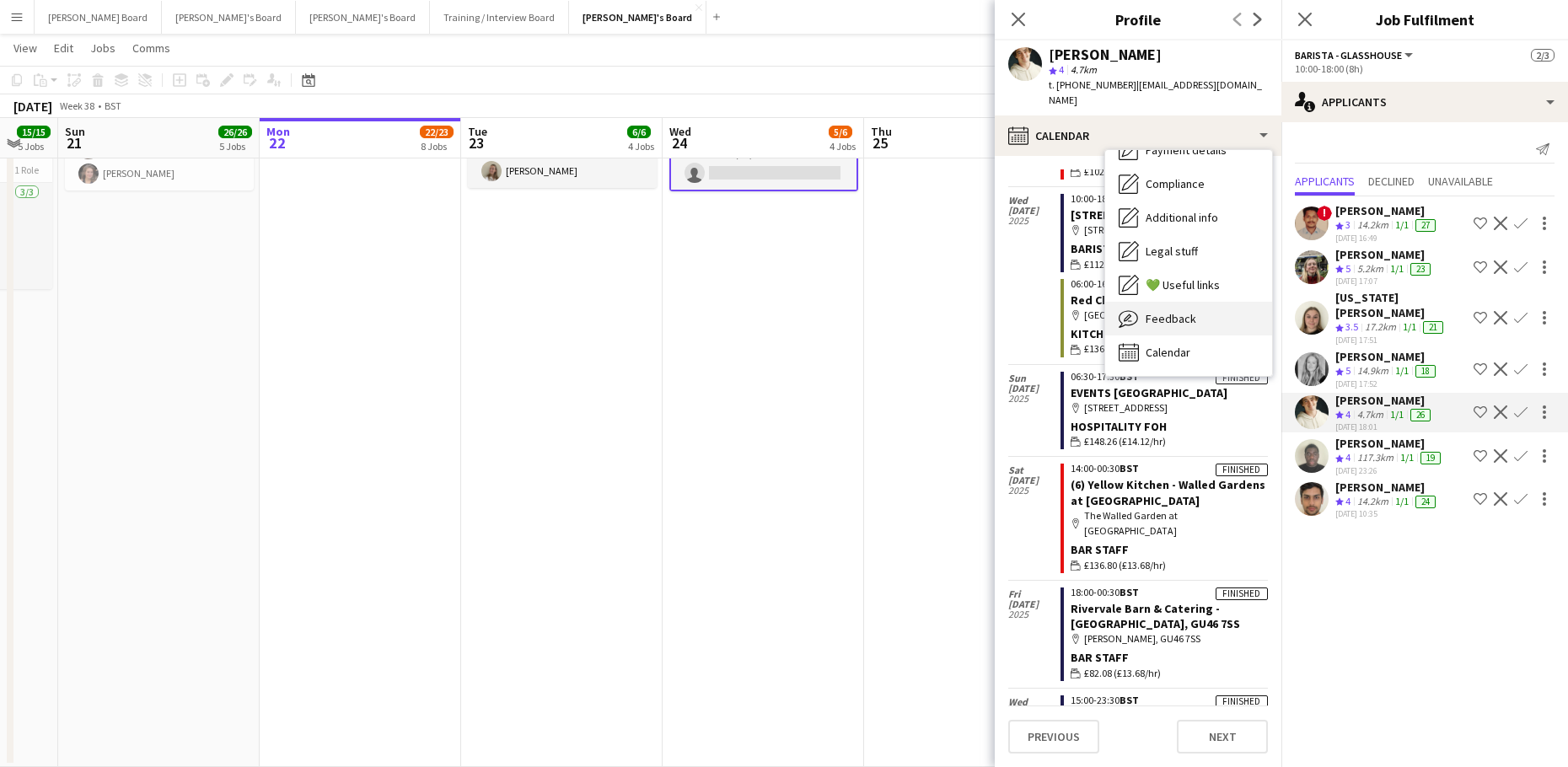
click at [1191, 311] on span "Feedback" at bounding box center [1170, 318] width 50 height 15
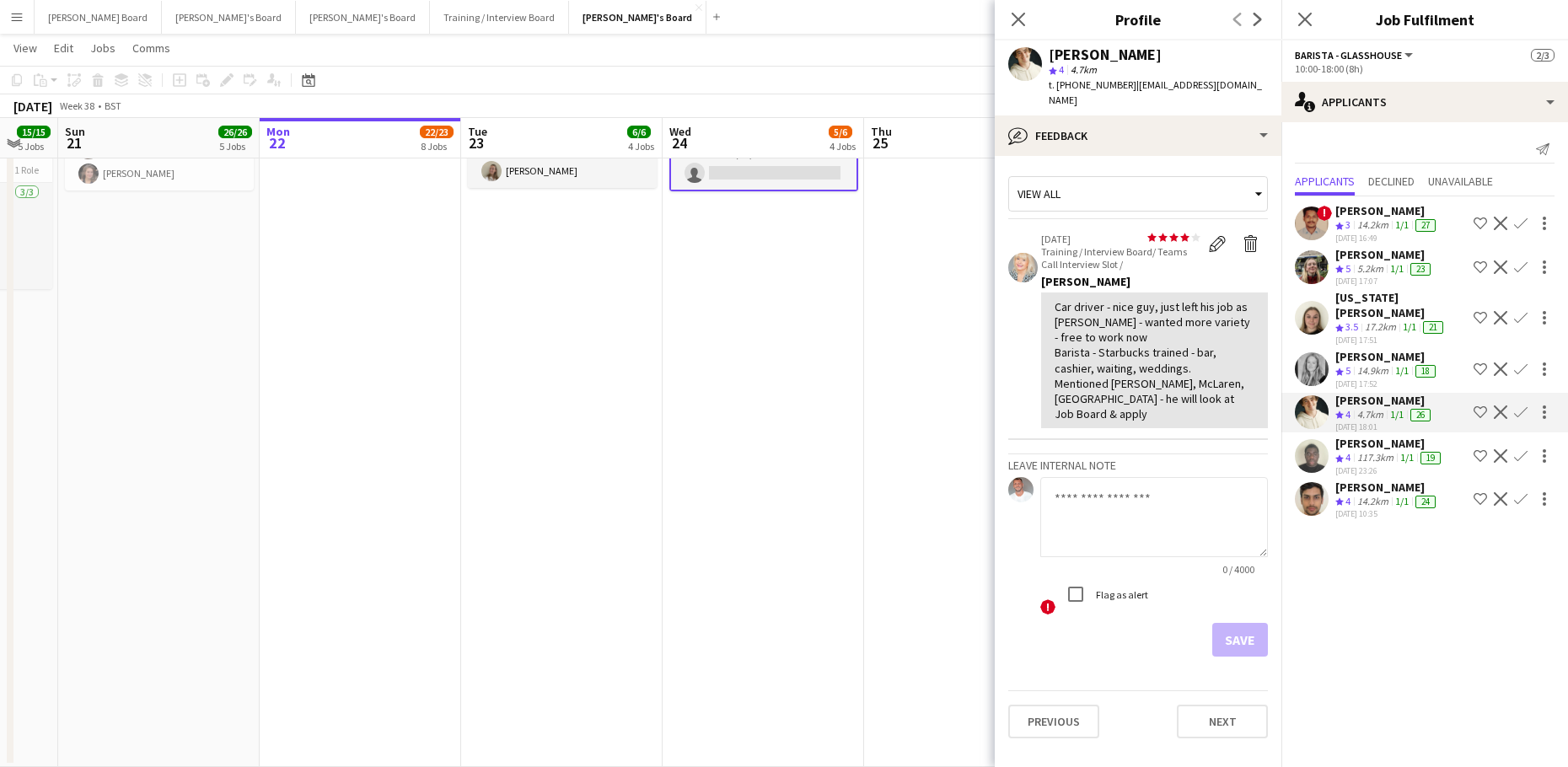
click at [1515, 405] on app-icon "Confirm" at bounding box center [1521, 412] width 14 height 14
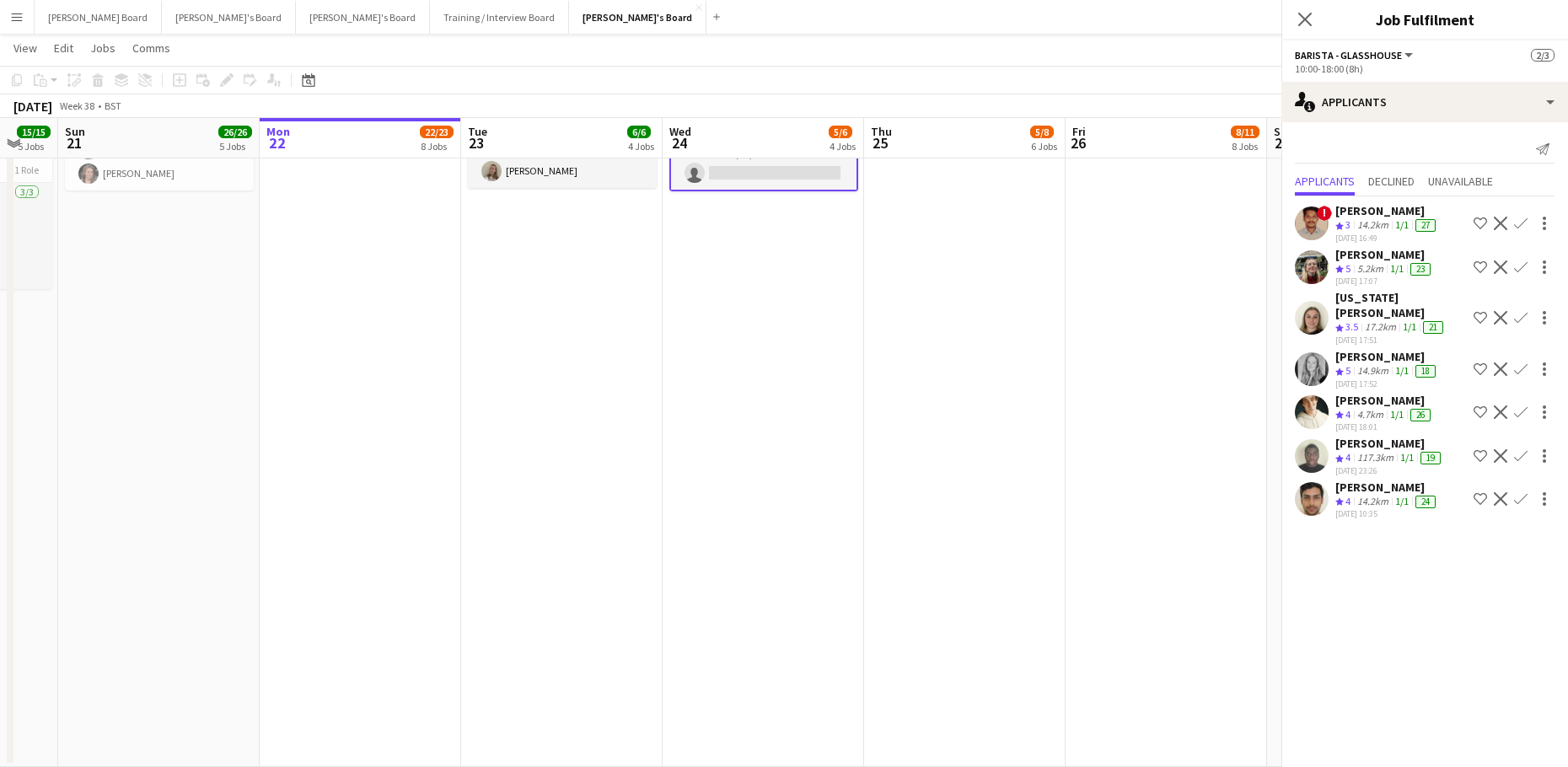
click at [1515, 405] on app-icon "Confirm" at bounding box center [1521, 412] width 14 height 14
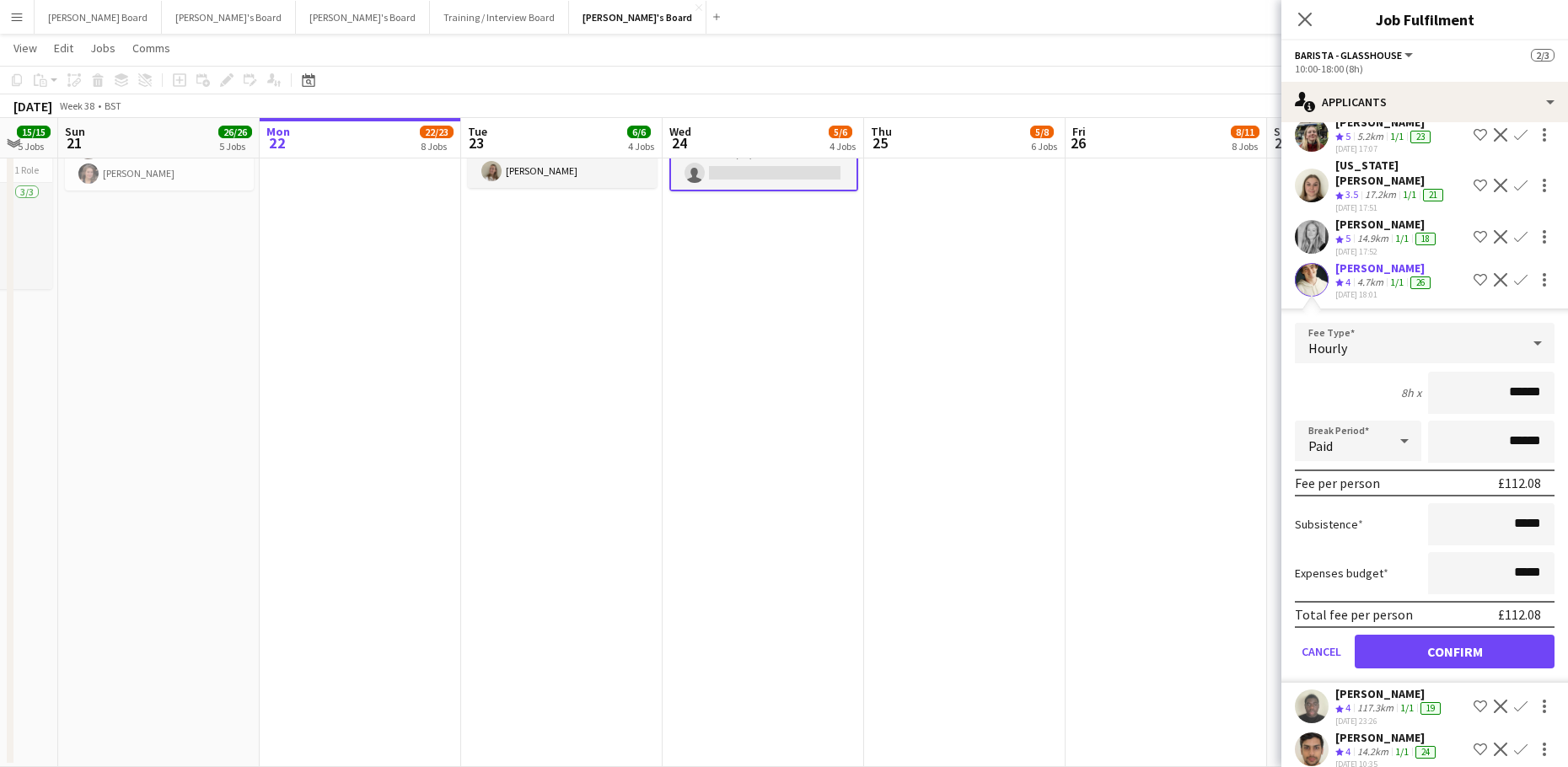
scroll to position [137, 0]
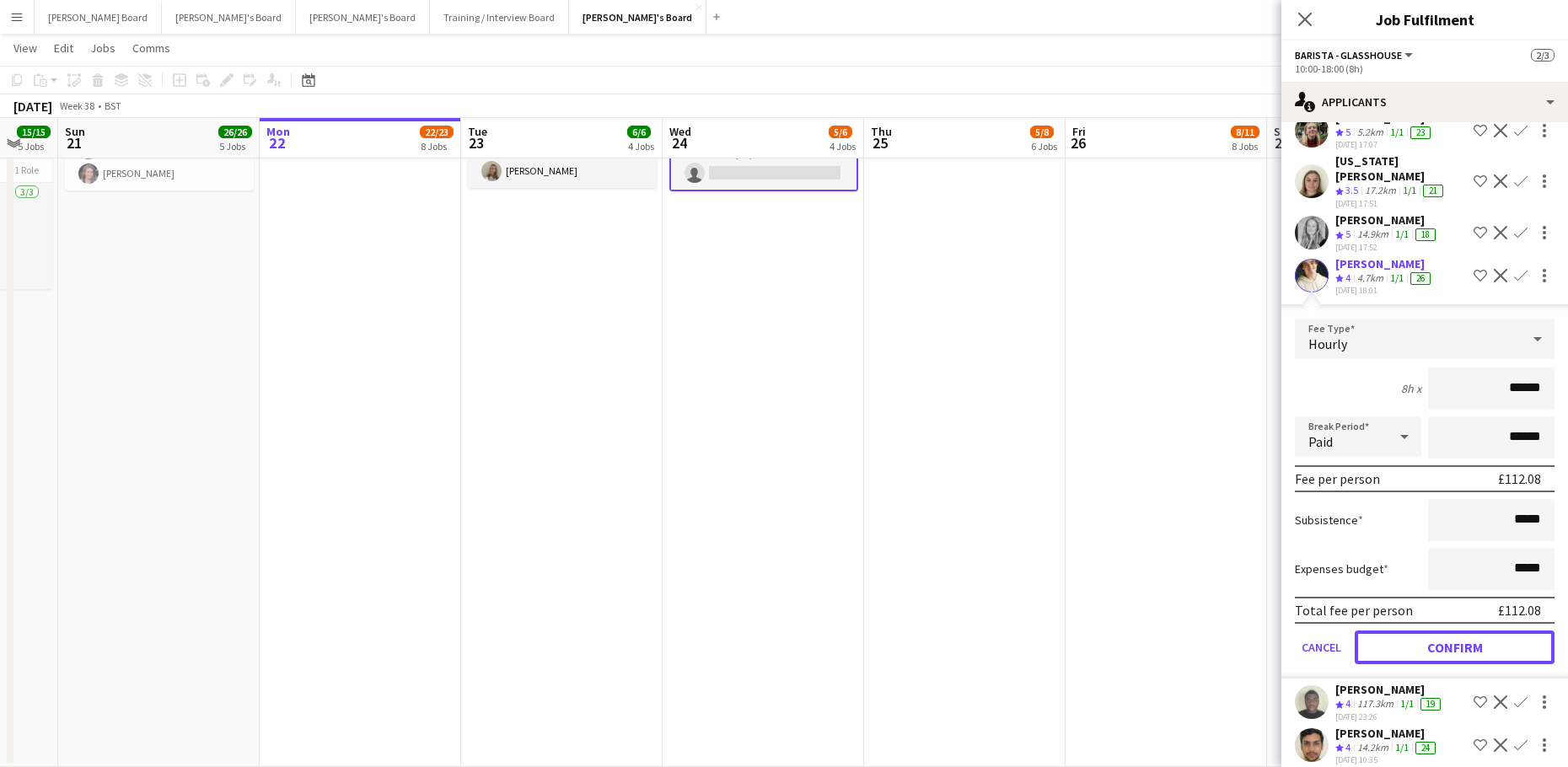
click at [1427, 630] on button "Confirm" at bounding box center [1454, 647] width 200 height 33
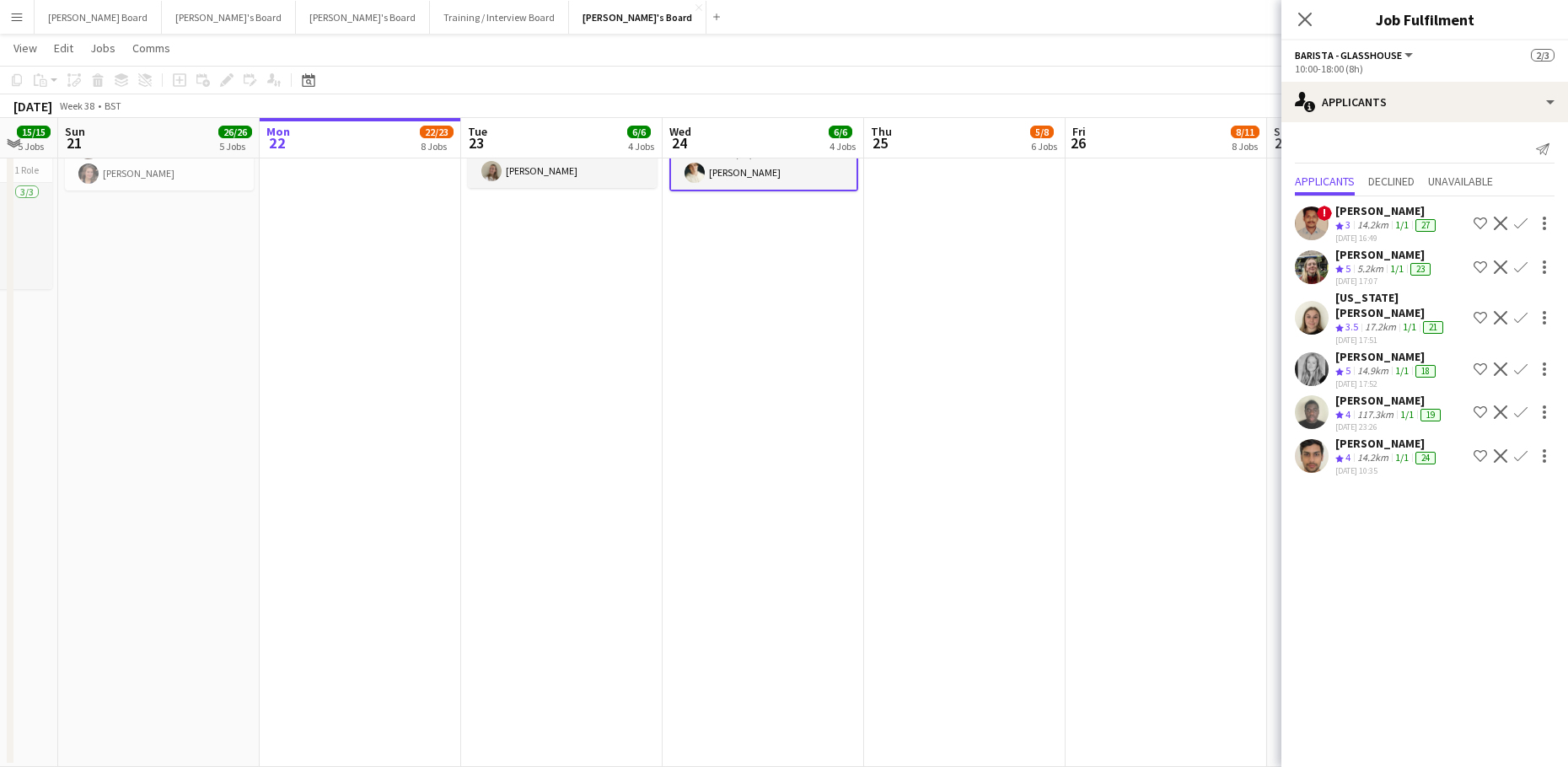
scroll to position [0, 0]
drag, startPoint x: 1039, startPoint y: 476, endPoint x: 1081, endPoint y: 433, distance: 60.1
click at [1040, 476] on app-date-cell at bounding box center [964, 352] width 202 height 831
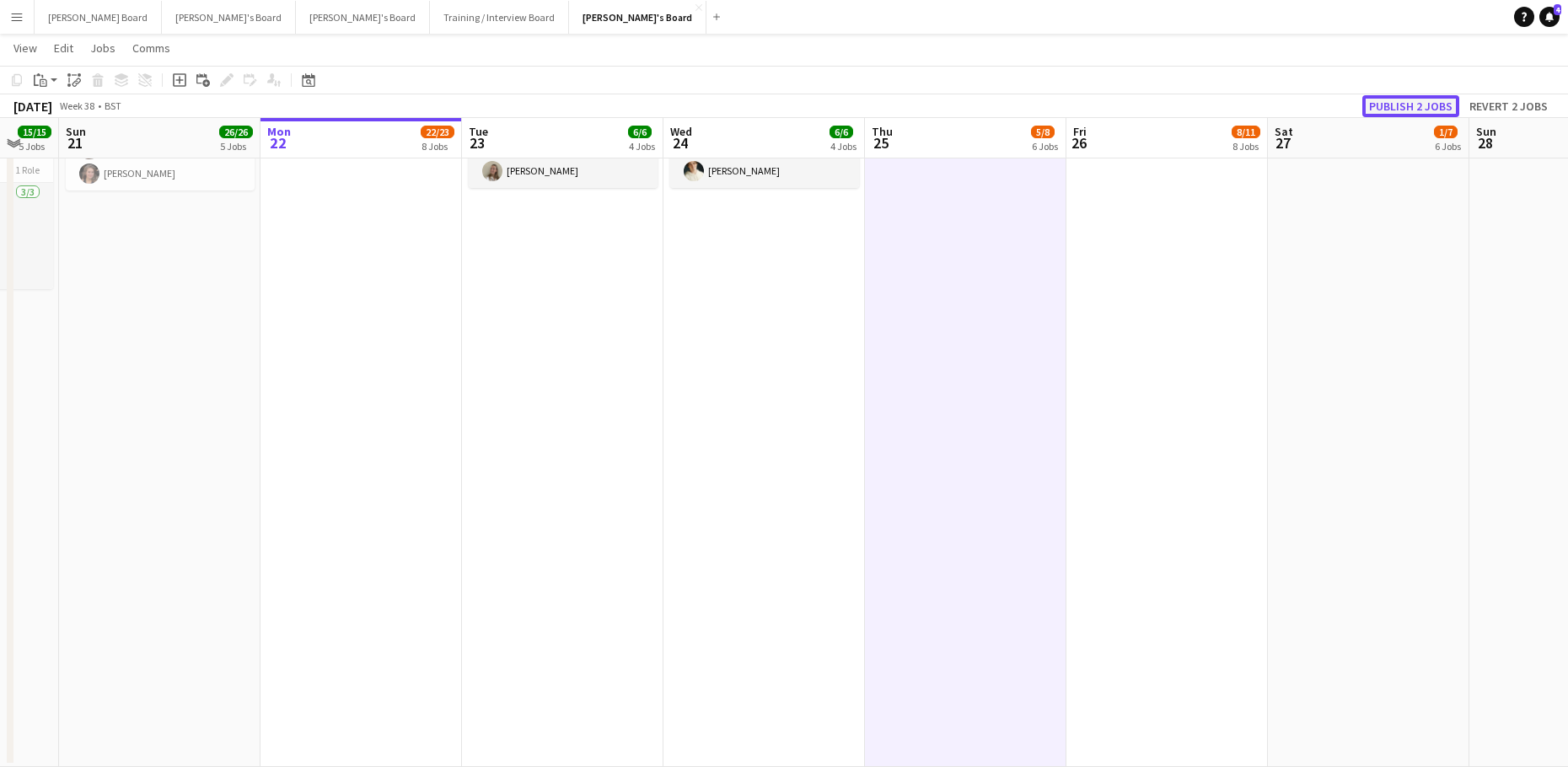
click at [1406, 95] on button "Publish 2 jobs" at bounding box center [1410, 106] width 97 height 22
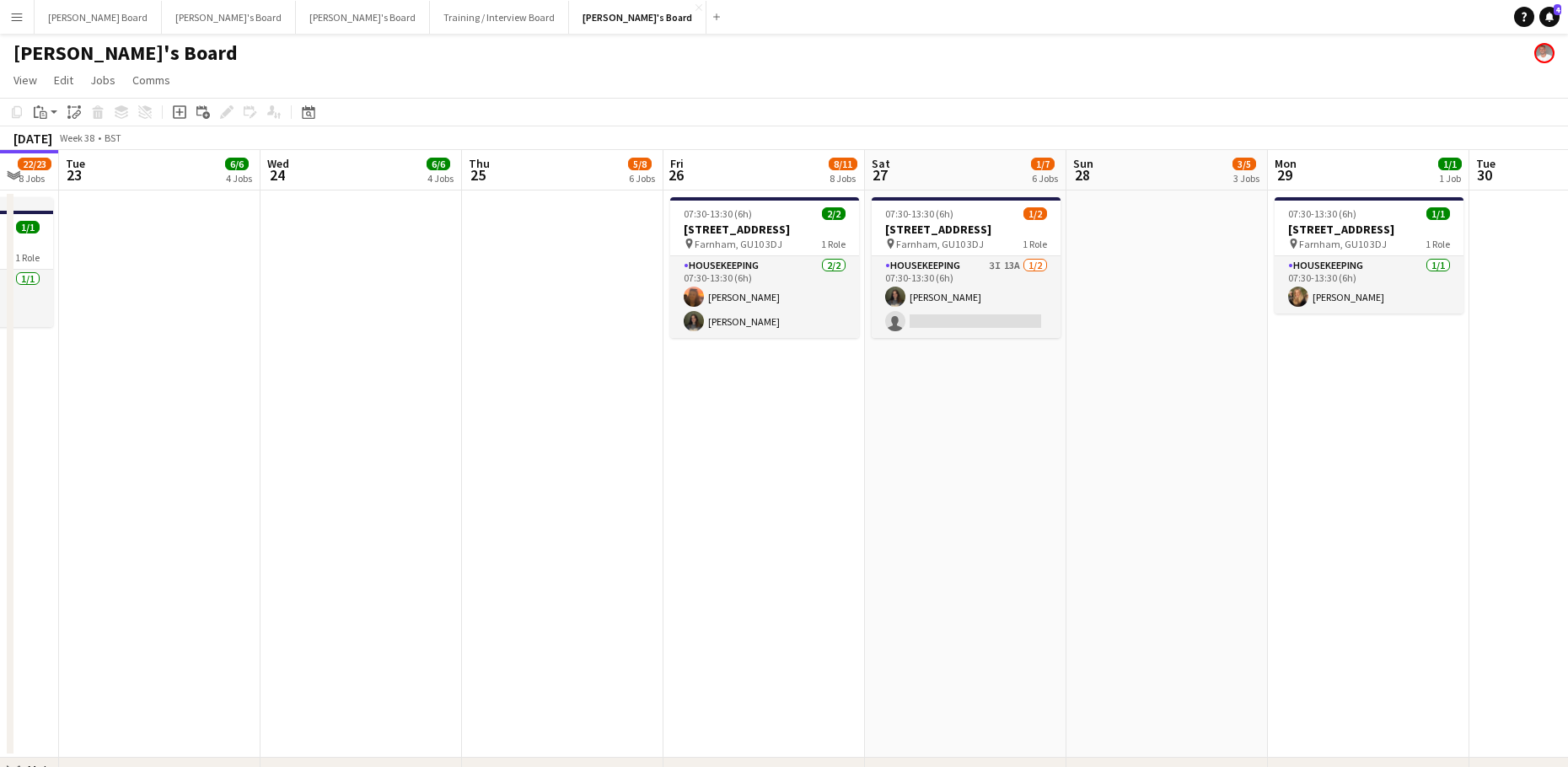
scroll to position [0, 691]
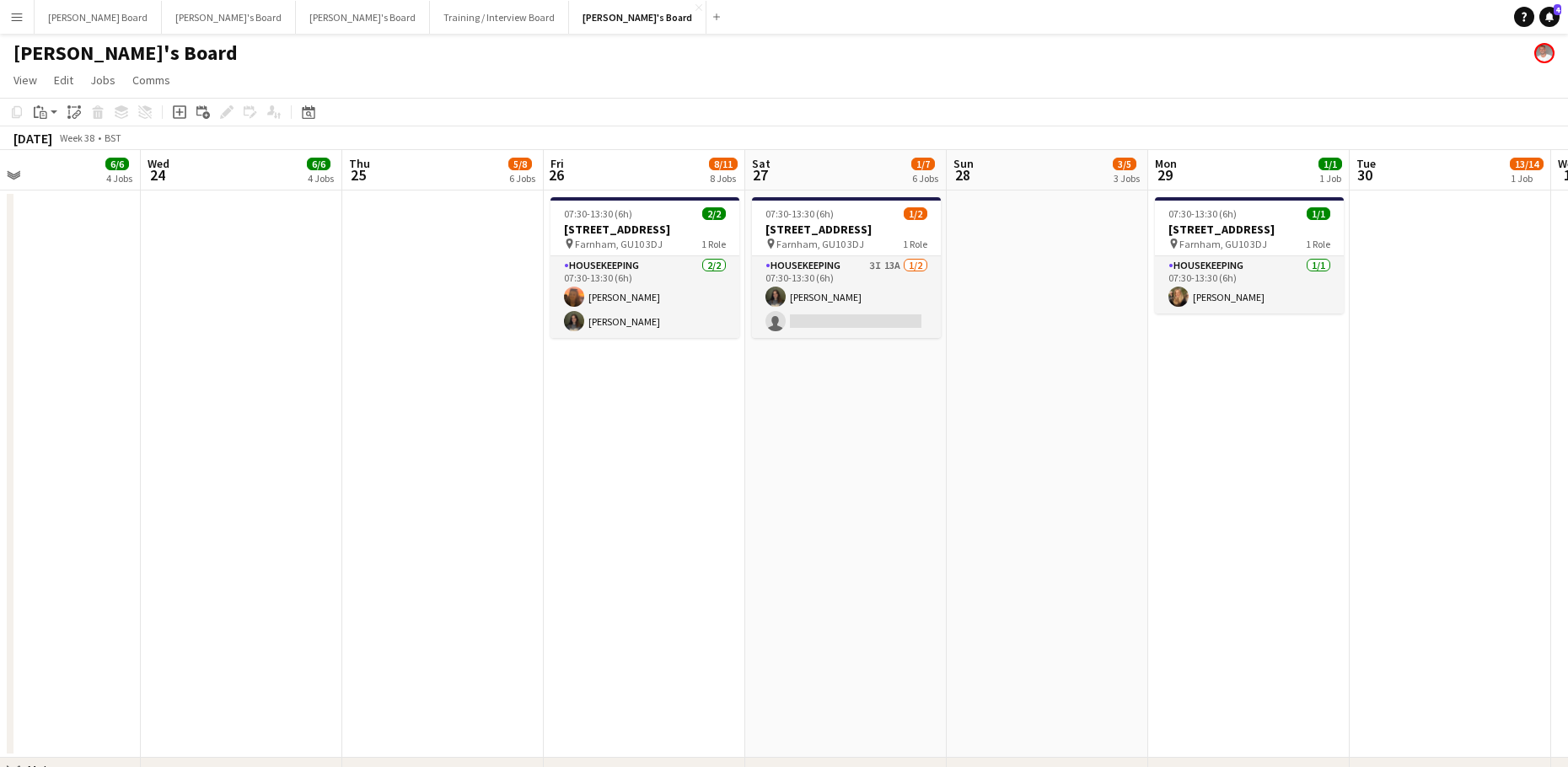
drag, startPoint x: 638, startPoint y: 532, endPoint x: 768, endPoint y: 359, distance: 216.4
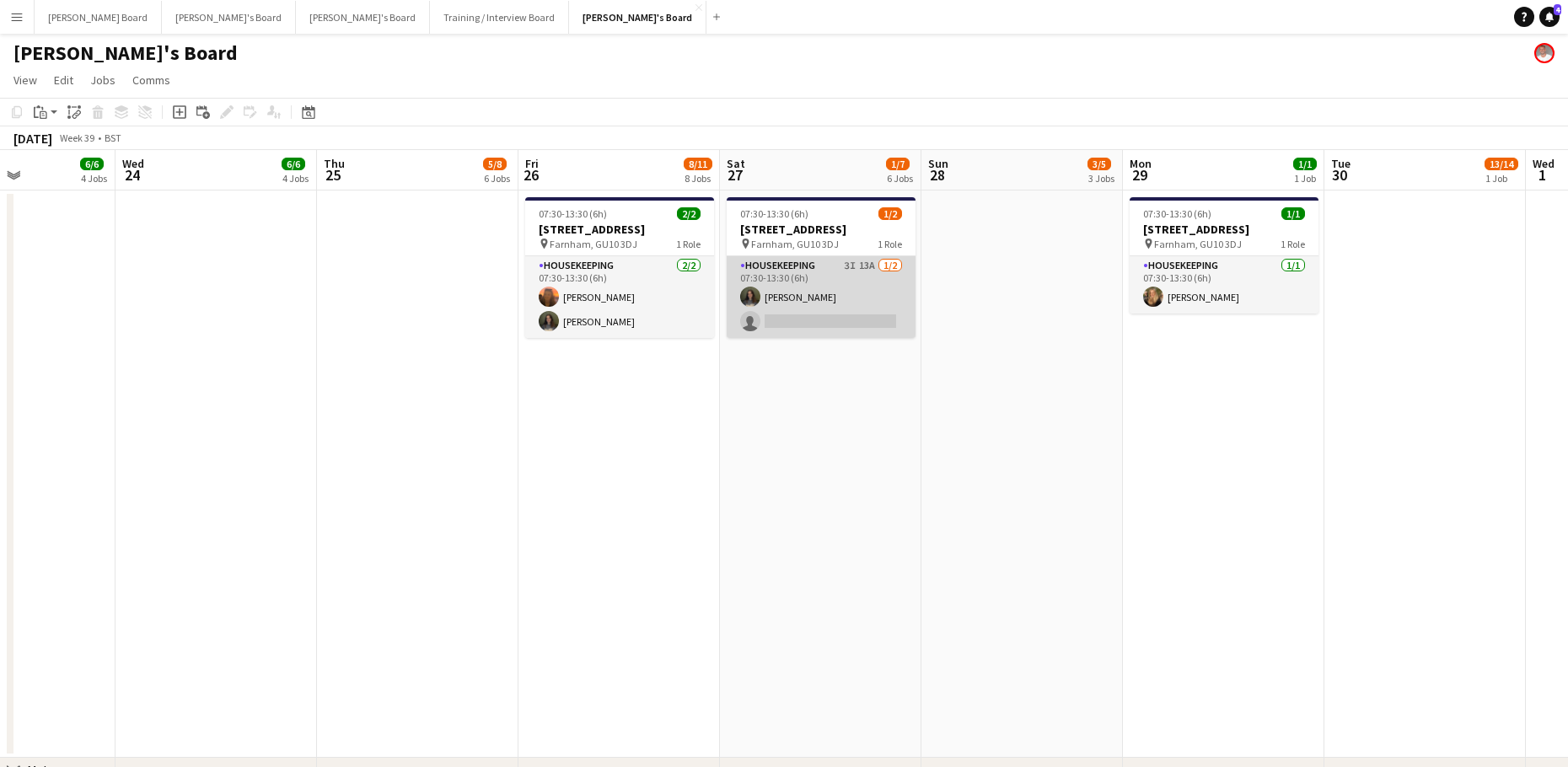
click at [852, 307] on app-card-role "Housekeeping 3I 13A 1/2 07:30-13:30 (6h) Kate Nevile single-neutral-actions" at bounding box center [821, 296] width 189 height 82
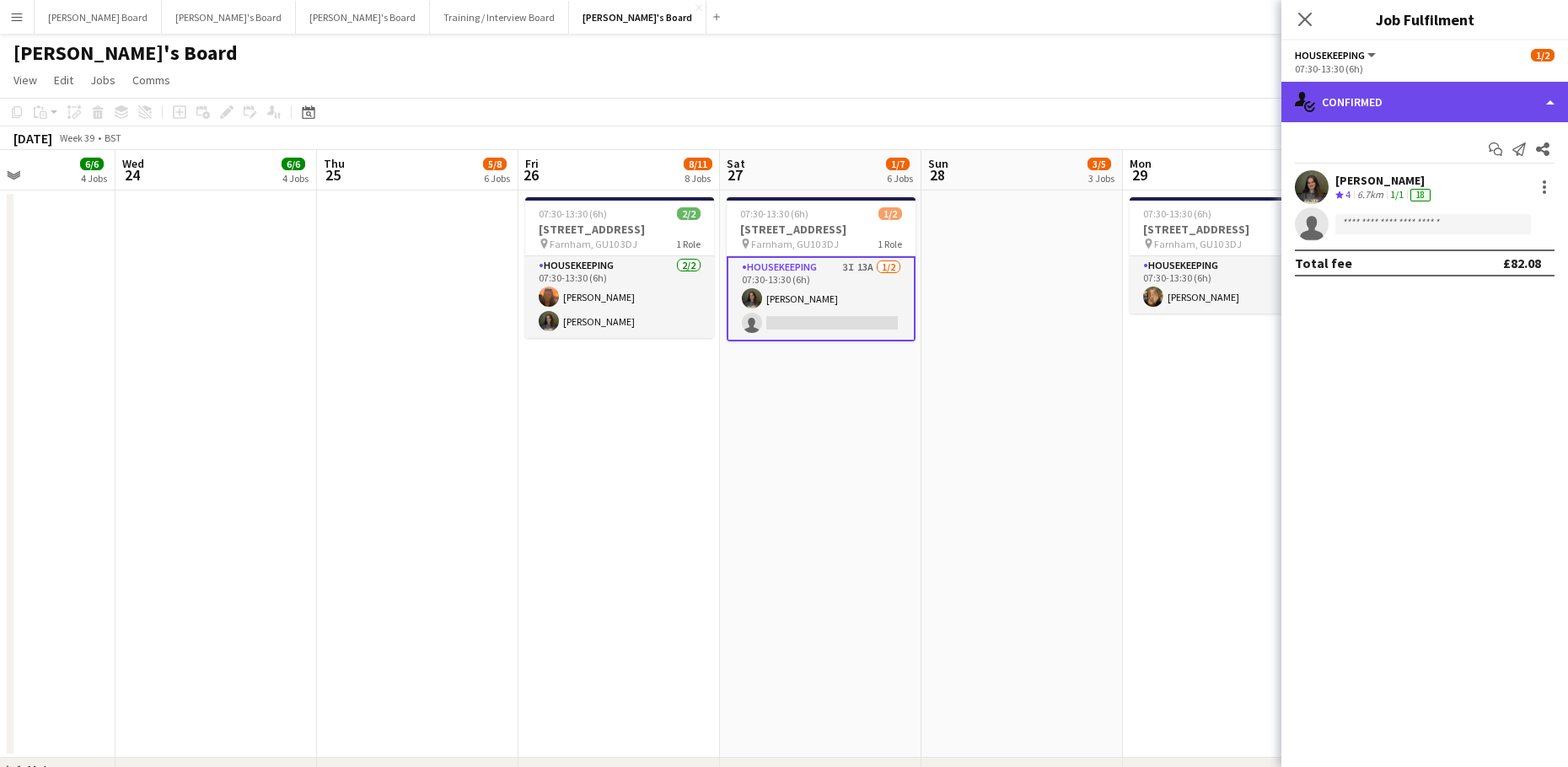
click at [1456, 107] on div "single-neutral-actions-check-2 Confirmed" at bounding box center [1423, 101] width 286 height 40
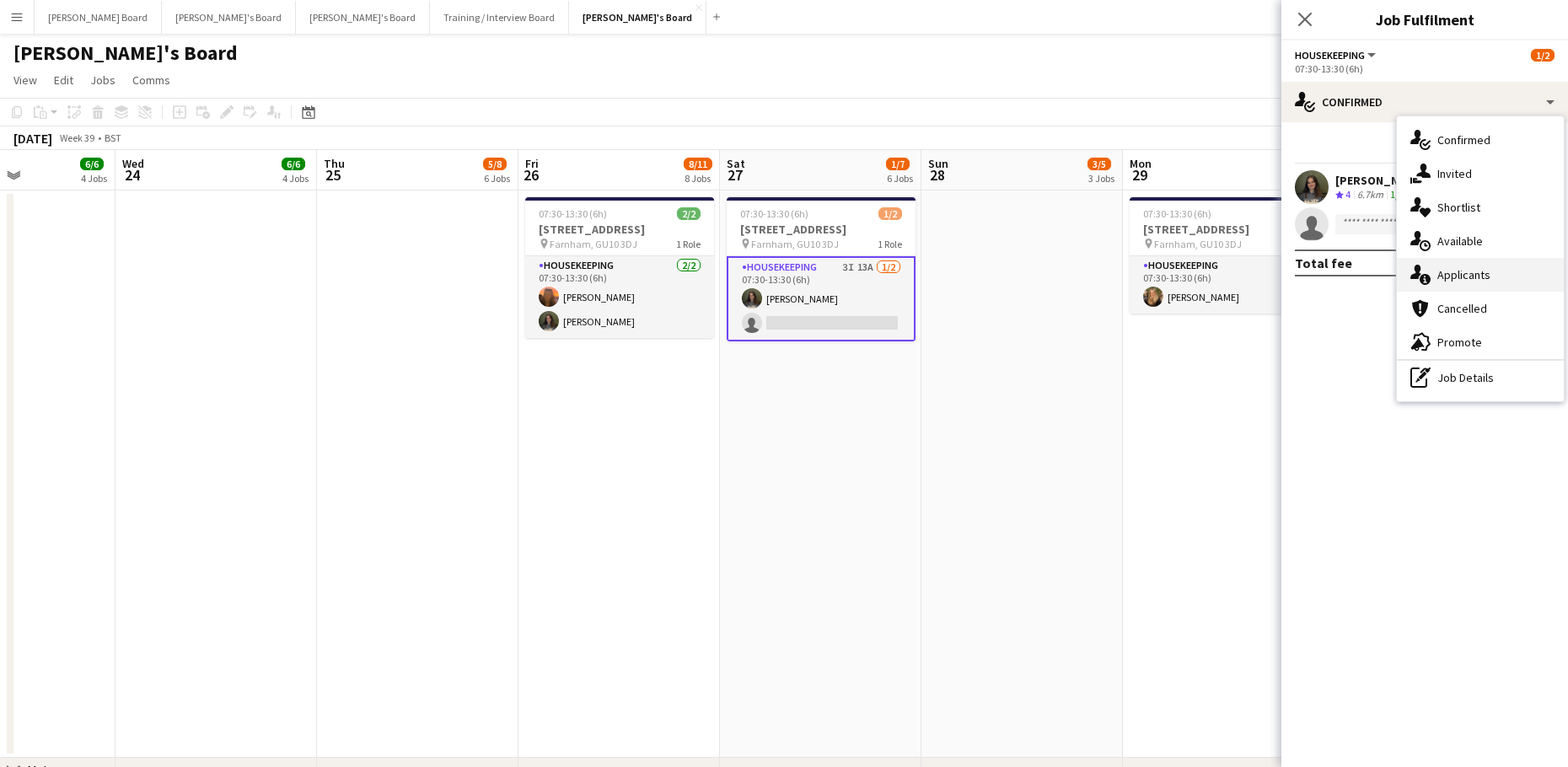
click at [1450, 268] on span "Applicants" at bounding box center [1464, 274] width 53 height 15
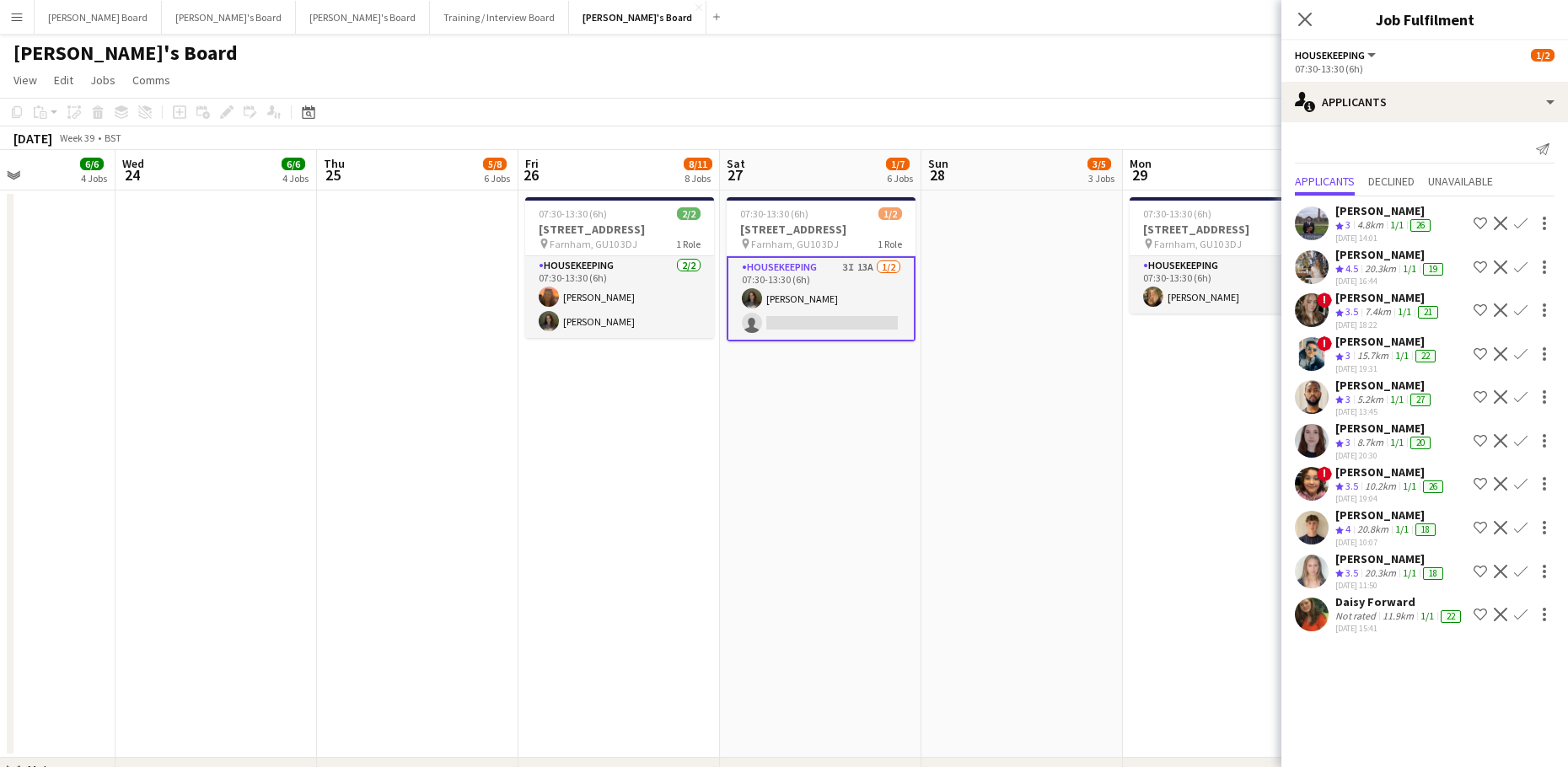
click at [1394, 566] on div "20.3km" at bounding box center [1380, 573] width 38 height 15
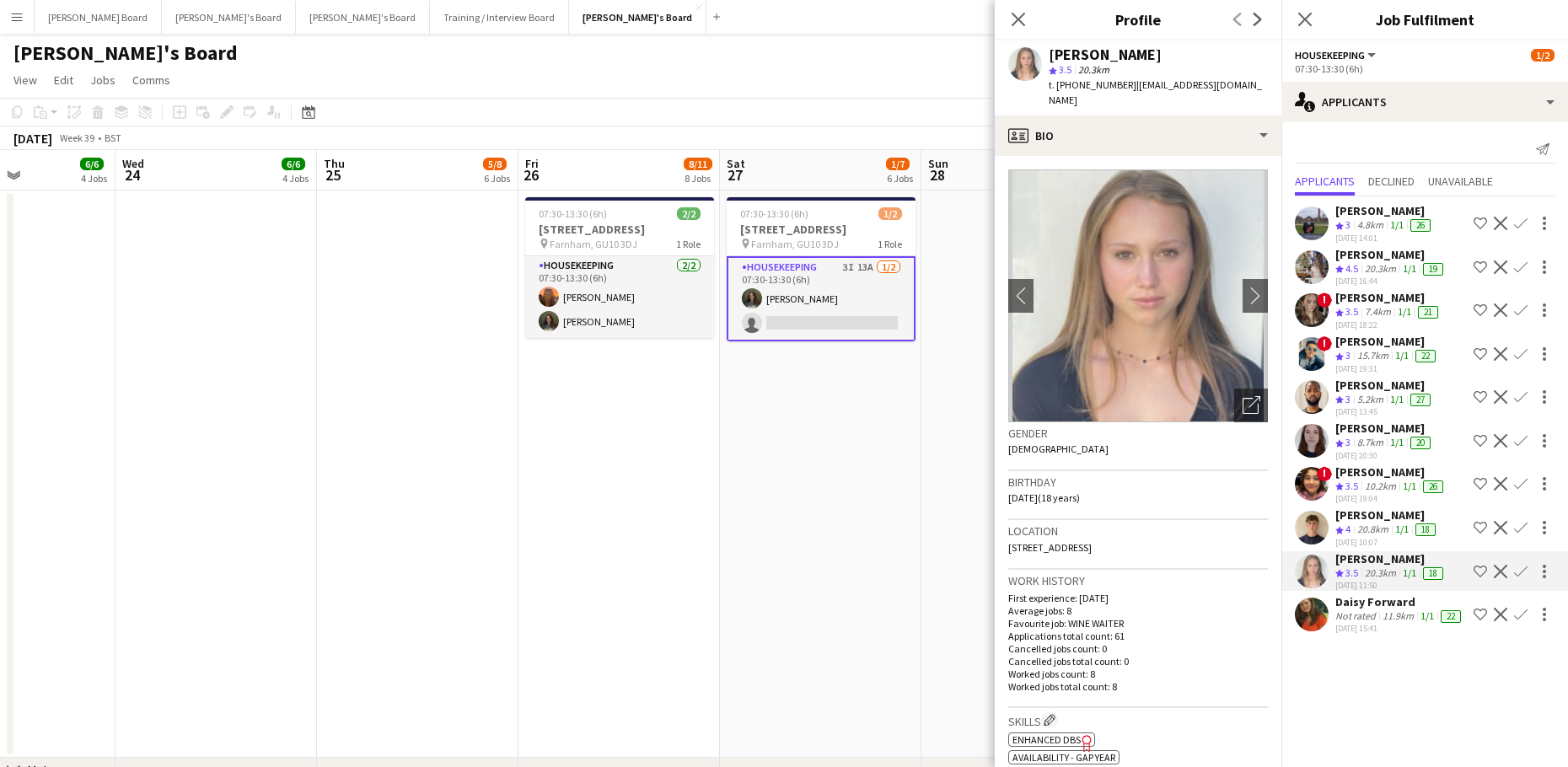
click at [1388, 622] on div "11.9km" at bounding box center [1398, 616] width 38 height 14
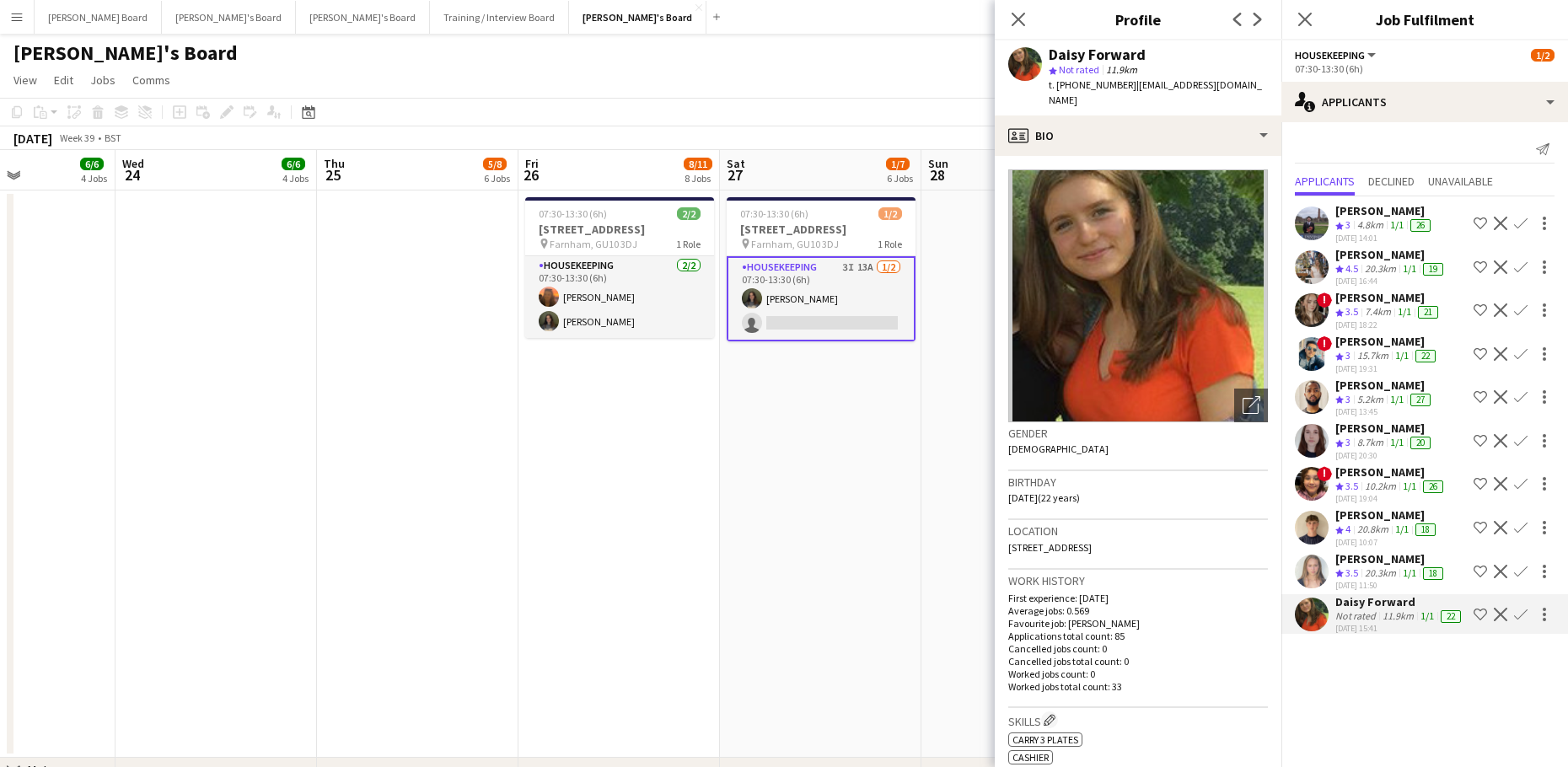
click at [1100, 155] on app-crew-profile-bio "Open photos pop-in Gender Female Birthday 26-02-2003 (22 years) Location 16 Lar…" at bounding box center [1137, 460] width 286 height 611
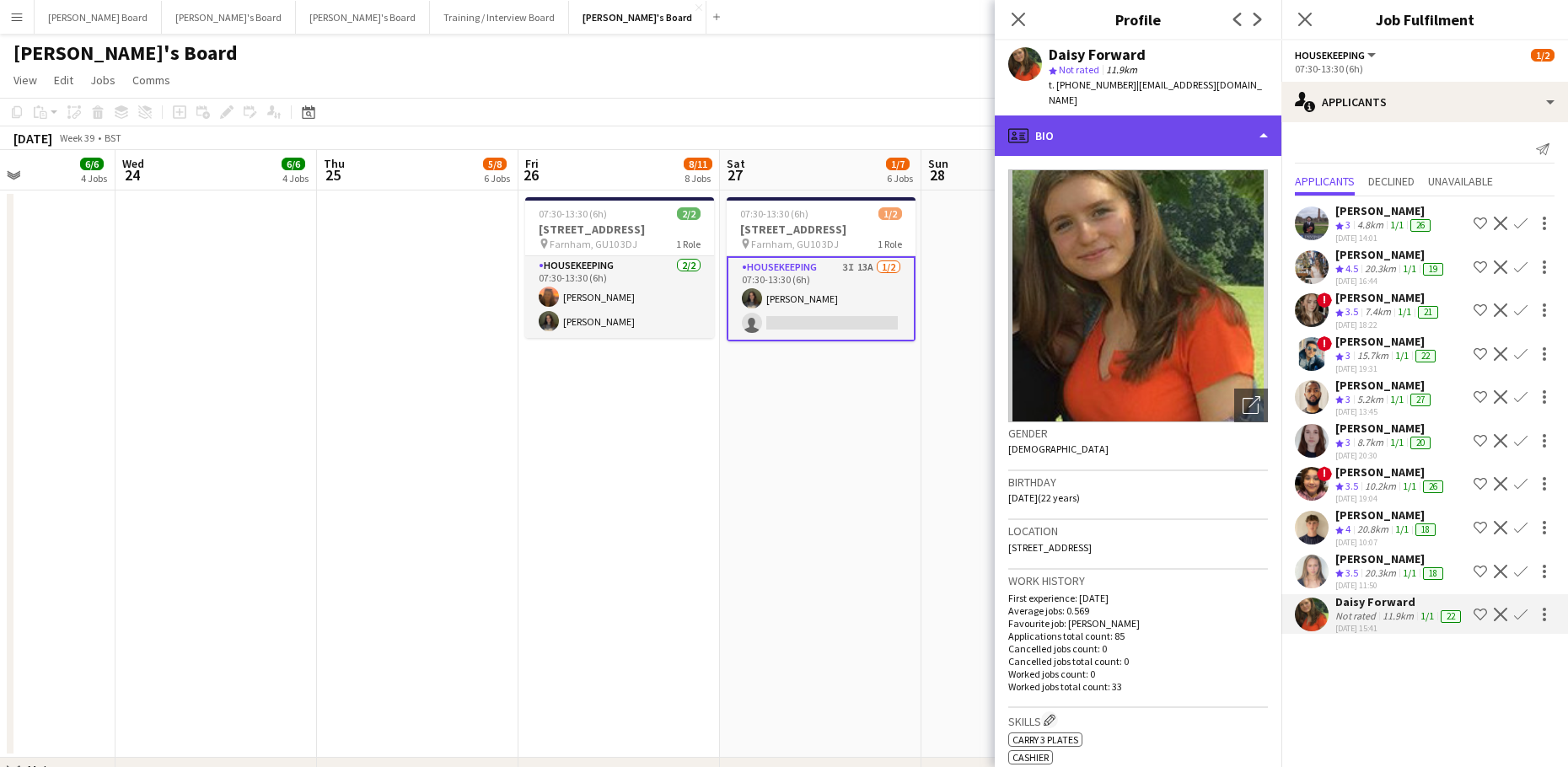
click at [1127, 139] on div "profile Bio" at bounding box center [1137, 135] width 286 height 40
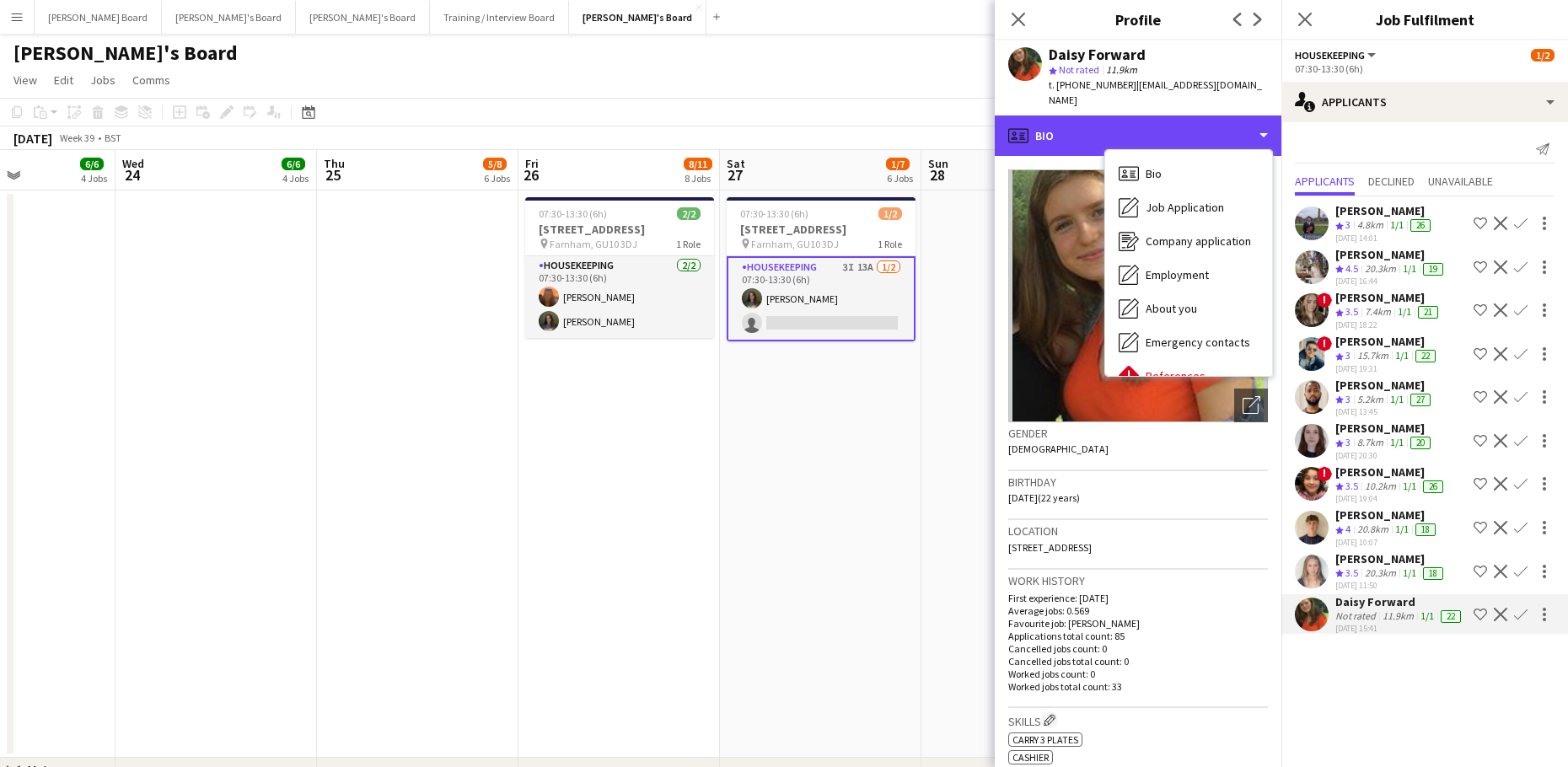
scroll to position [260, 0]
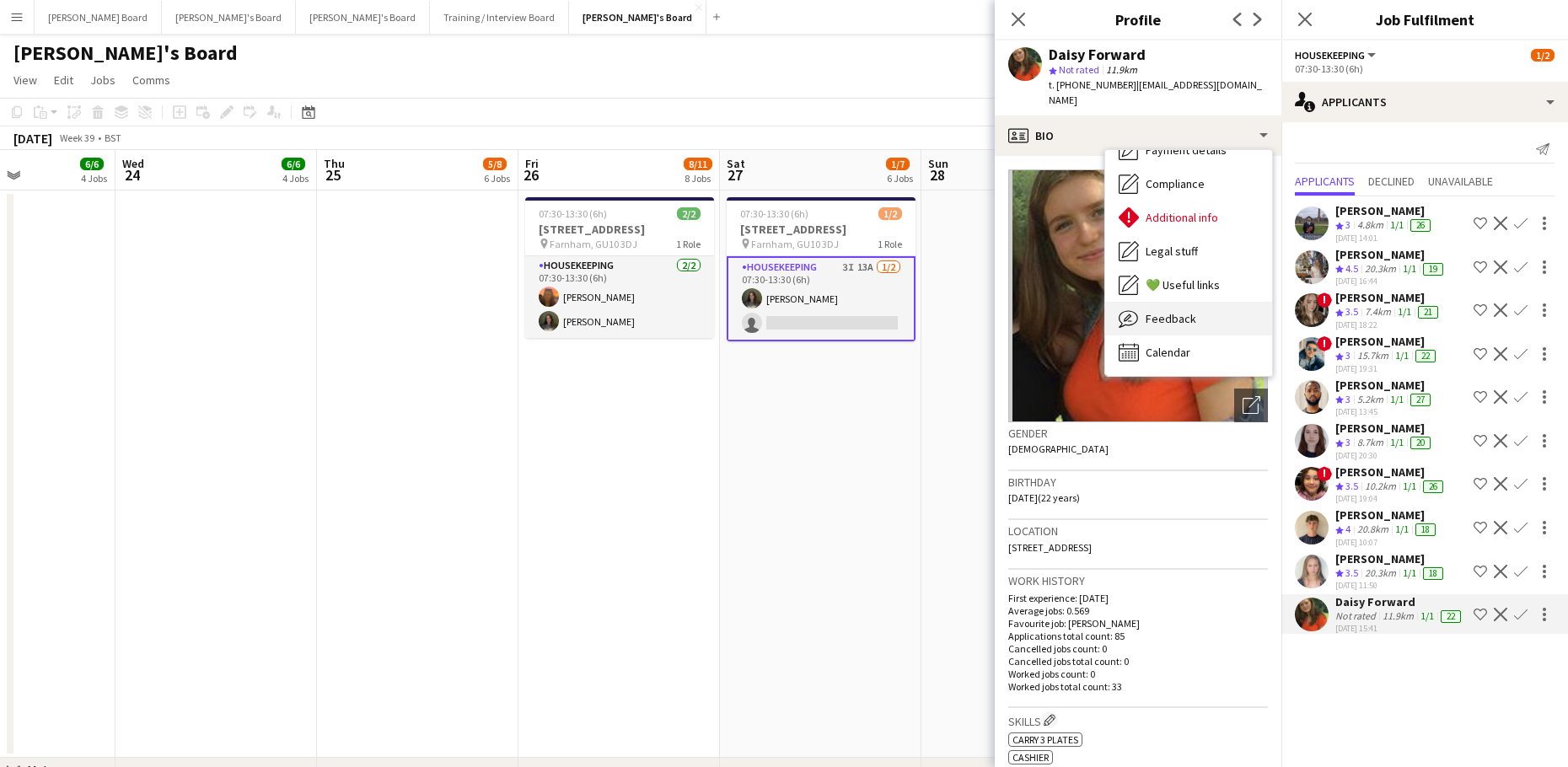
click at [1196, 302] on div "Feedback Feedback" at bounding box center [1188, 319] width 167 height 33
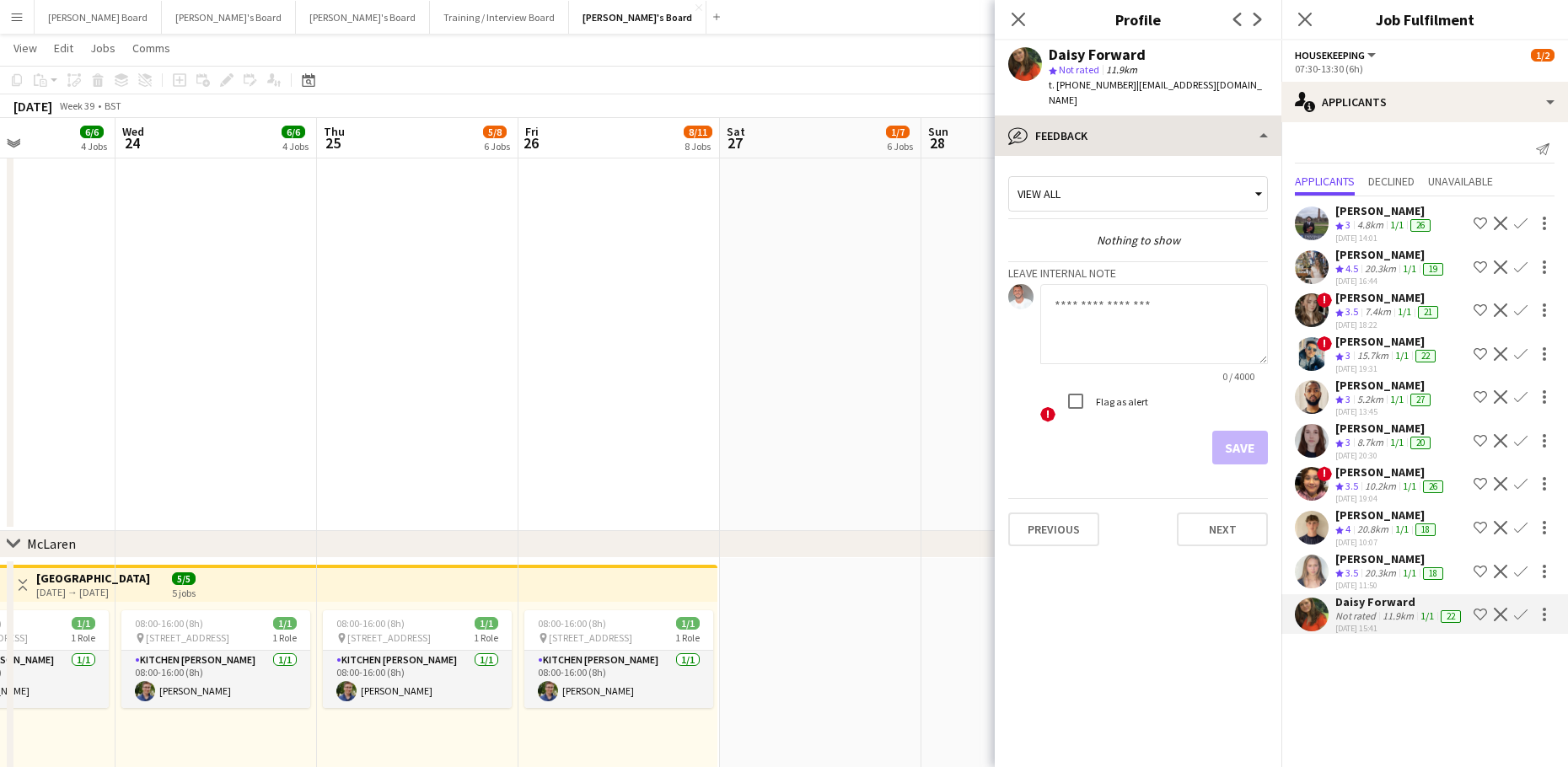
drag, startPoint x: 1094, startPoint y: 91, endPoint x: 1095, endPoint y: 116, distance: 25.0
click at [1094, 91] on div "t. +447948552203 | daisy.forward@hotmail.com" at bounding box center [1158, 92] width 219 height 30
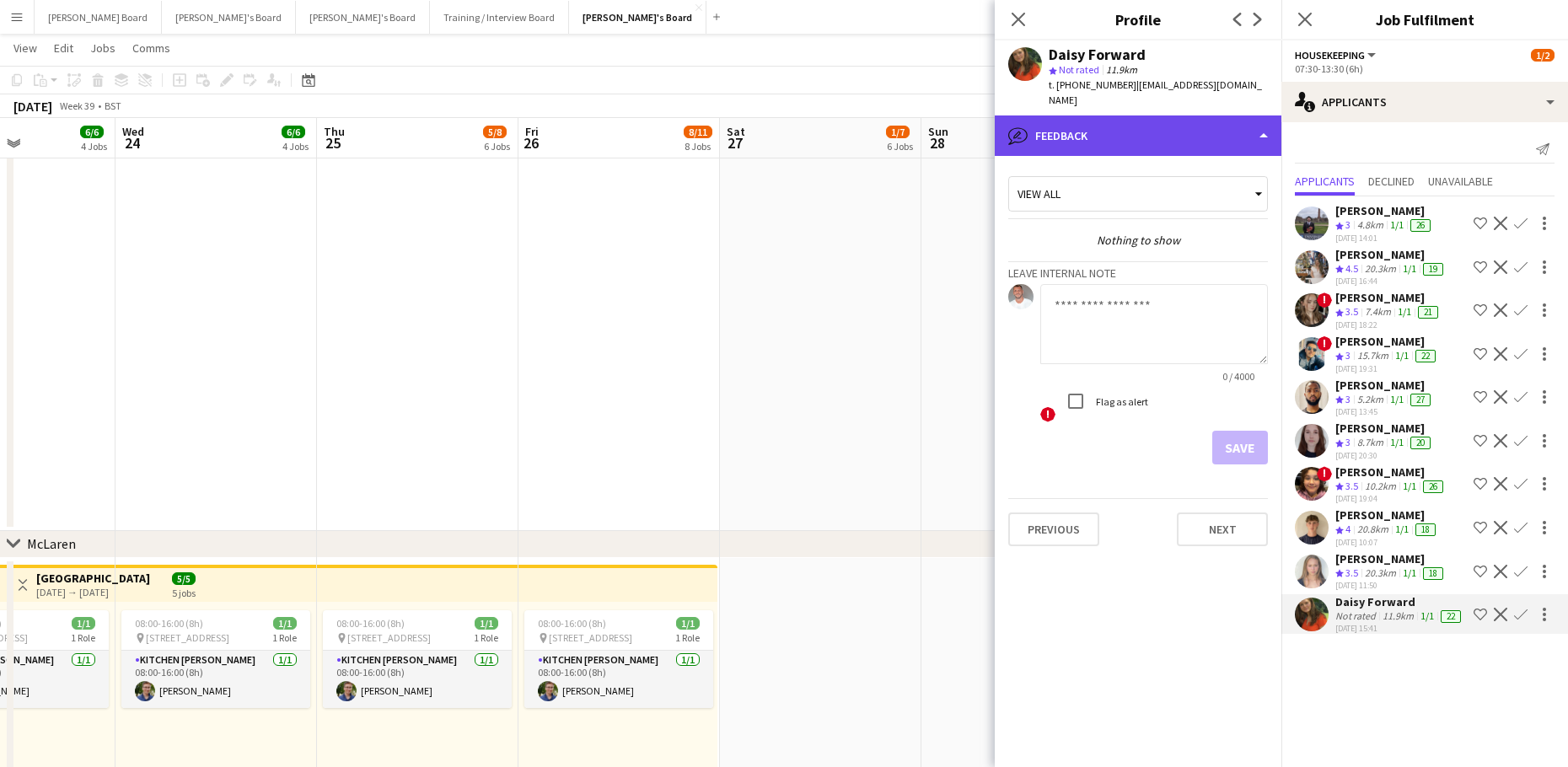
click at [1096, 119] on div "bubble-pencil Feedback" at bounding box center [1137, 135] width 286 height 40
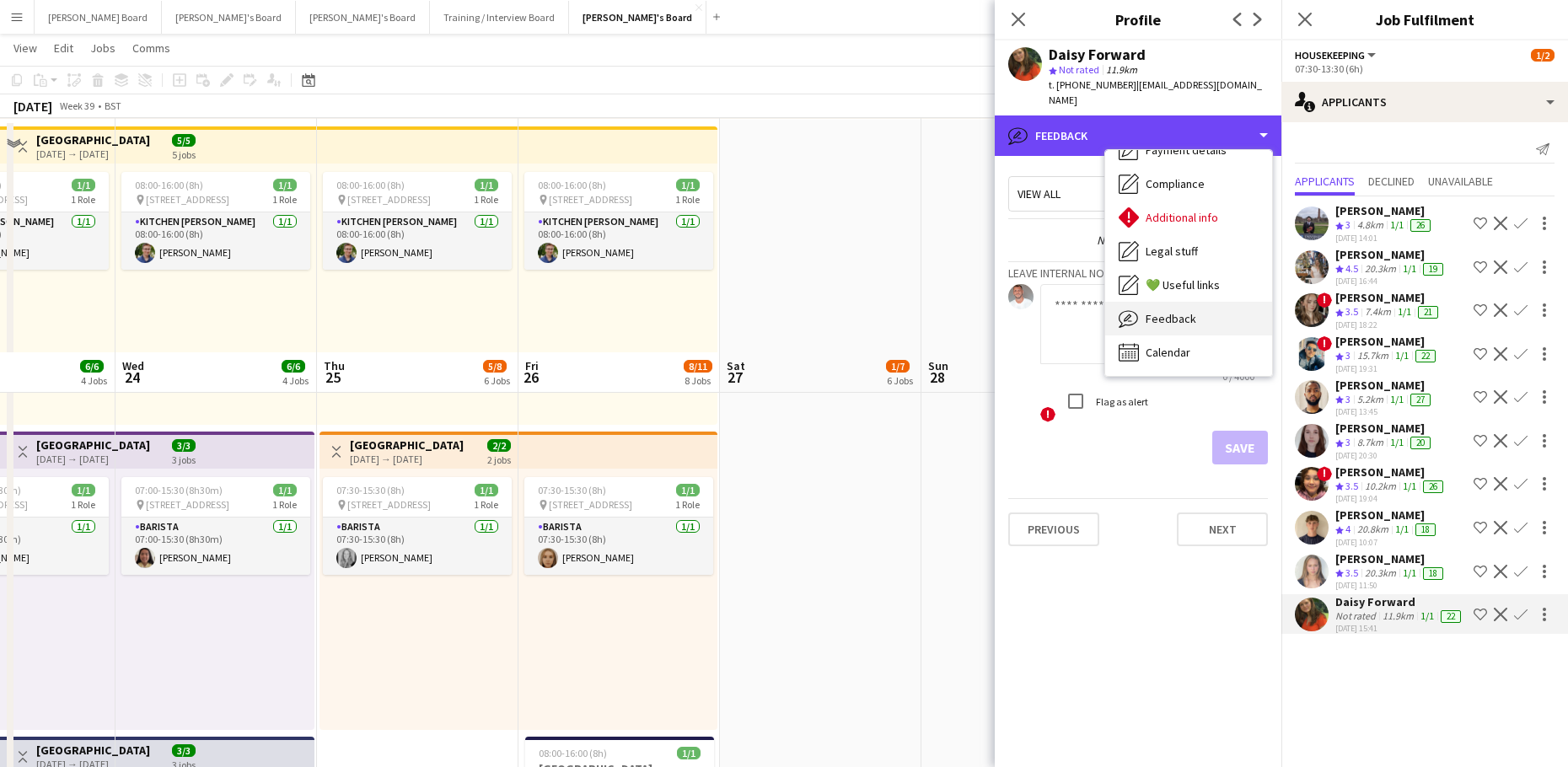
scroll to position [899, 0]
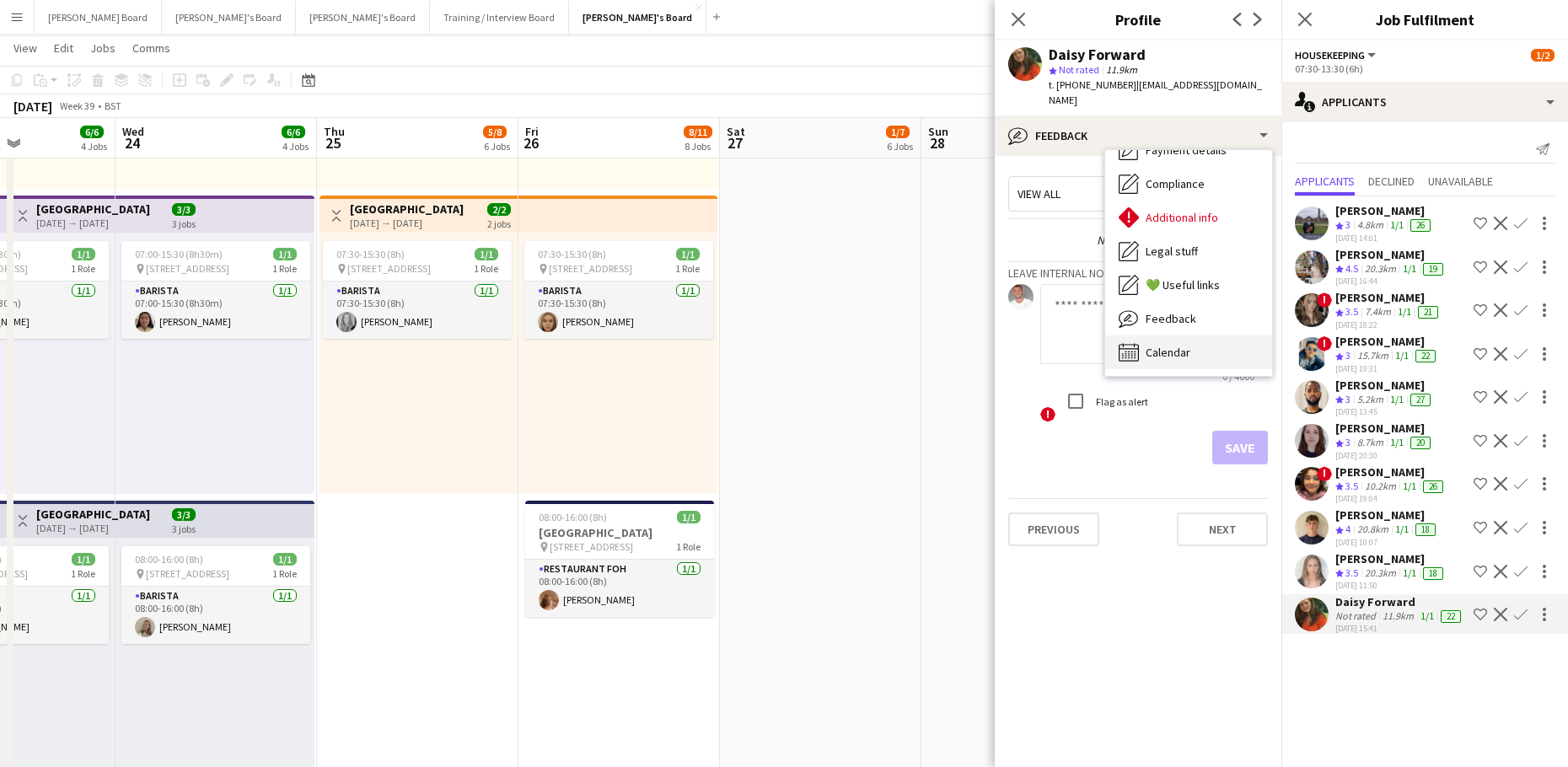
click at [1169, 344] on span "Calendar" at bounding box center [1167, 351] width 44 height 15
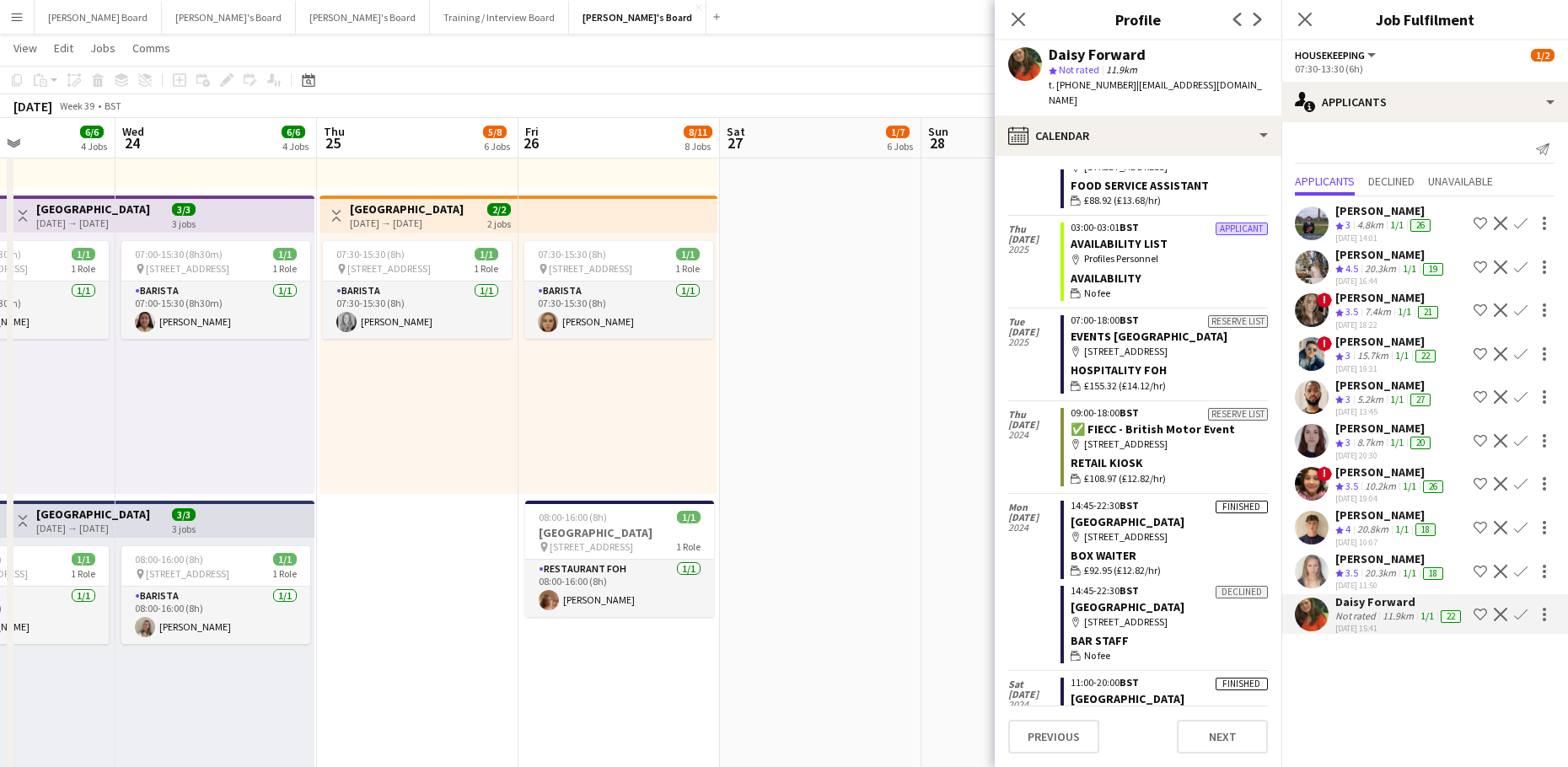
scroll to position [1740, 0]
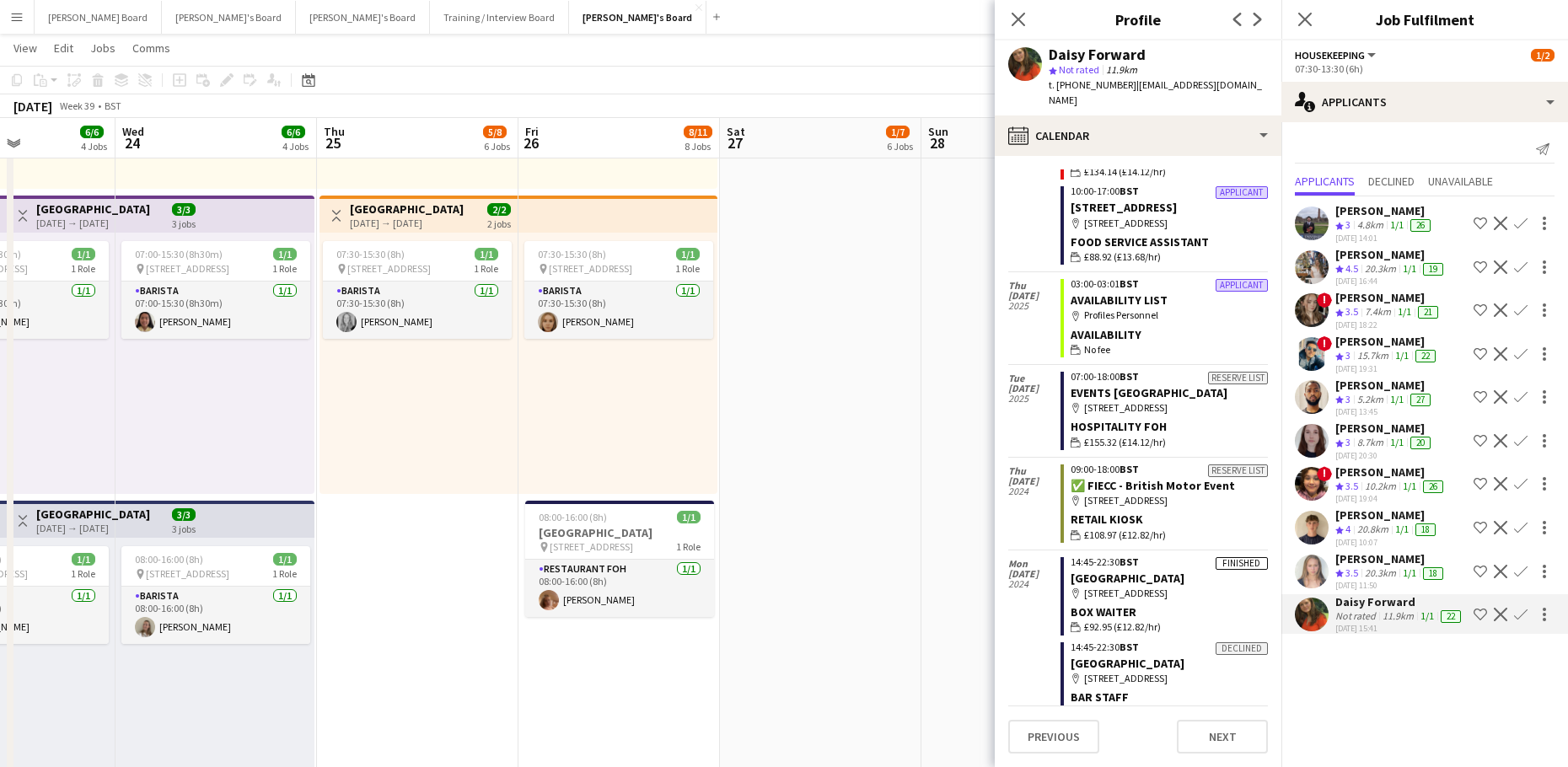
click at [1369, 273] on div "20.3km" at bounding box center [1380, 268] width 38 height 15
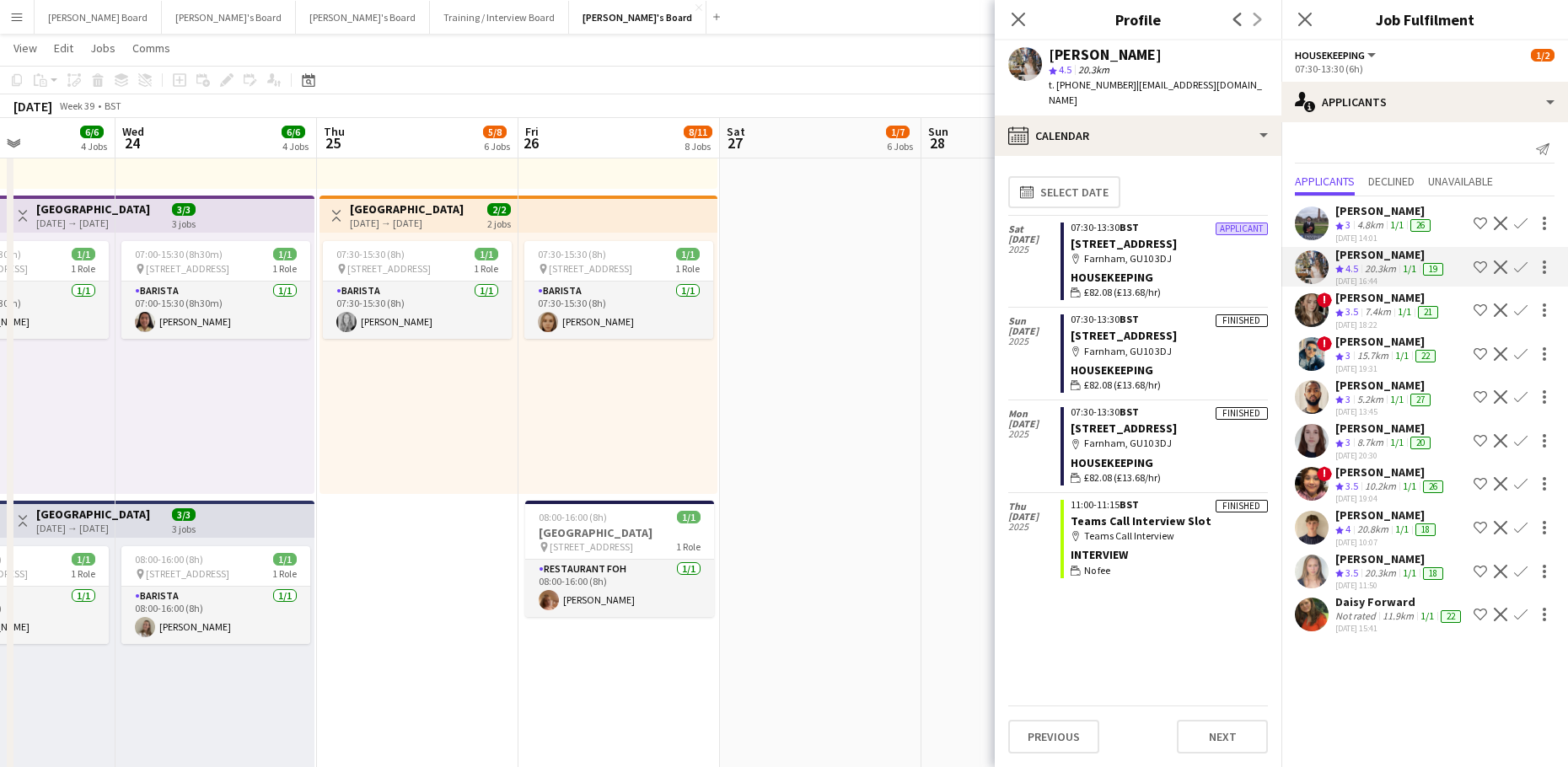
click at [1514, 266] on app-icon "Confirm" at bounding box center [1521, 267] width 14 height 14
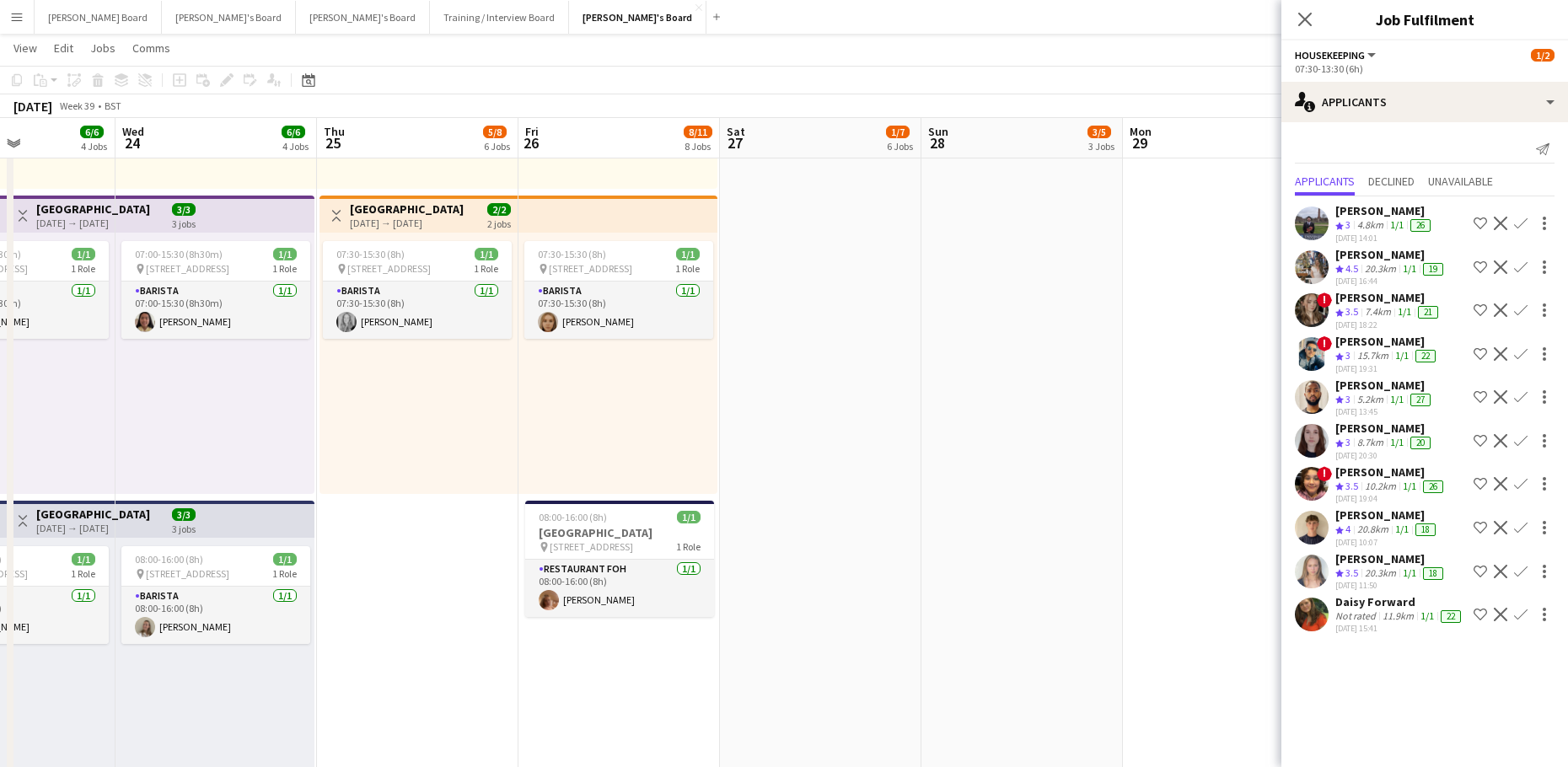
click at [1521, 267] on app-icon "Confirm" at bounding box center [1521, 267] width 14 height 14
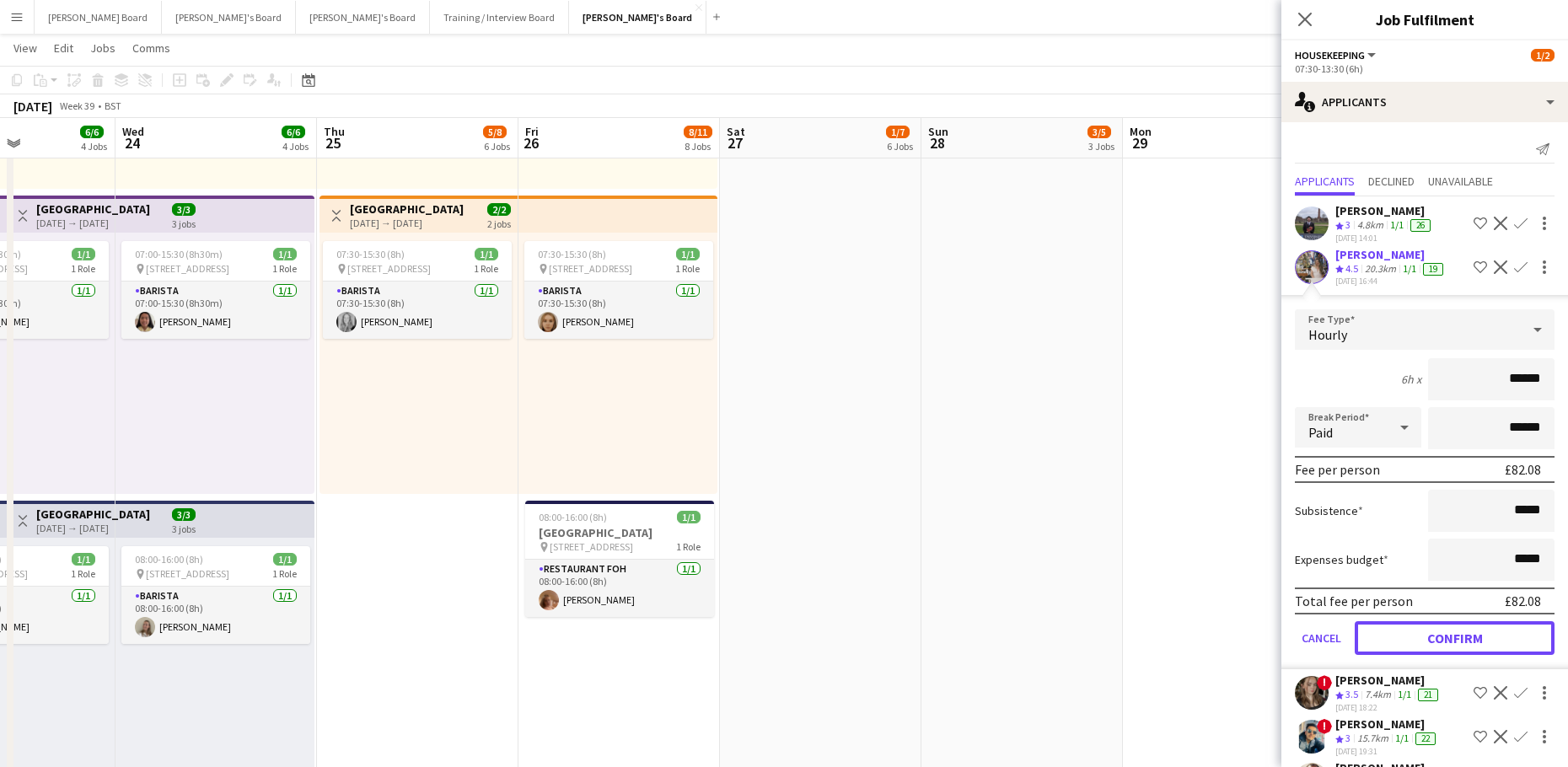
click at [1406, 627] on button "Confirm" at bounding box center [1454, 637] width 200 height 33
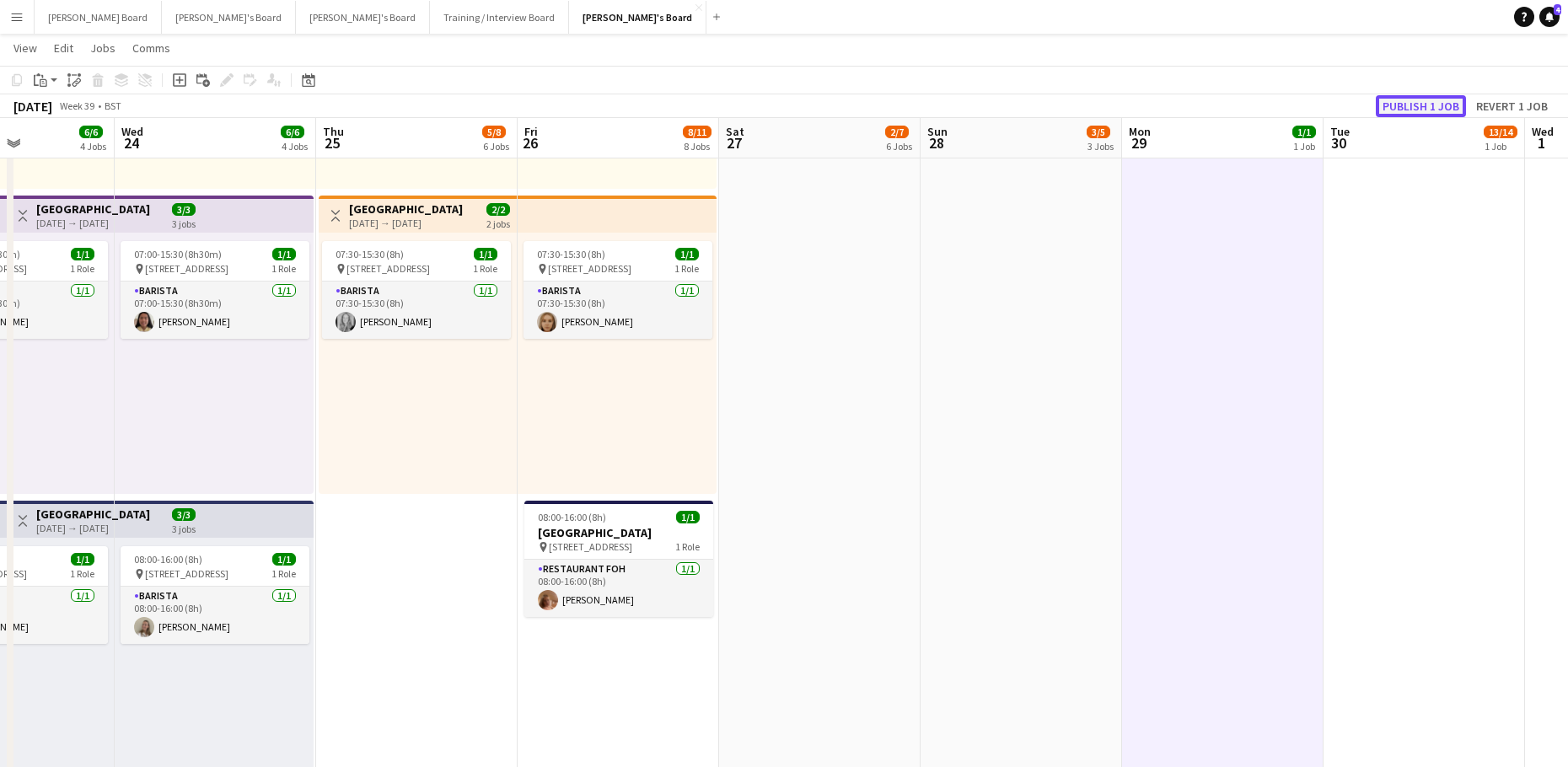
click at [1430, 110] on button "Publish 1 job" at bounding box center [1420, 106] width 90 height 22
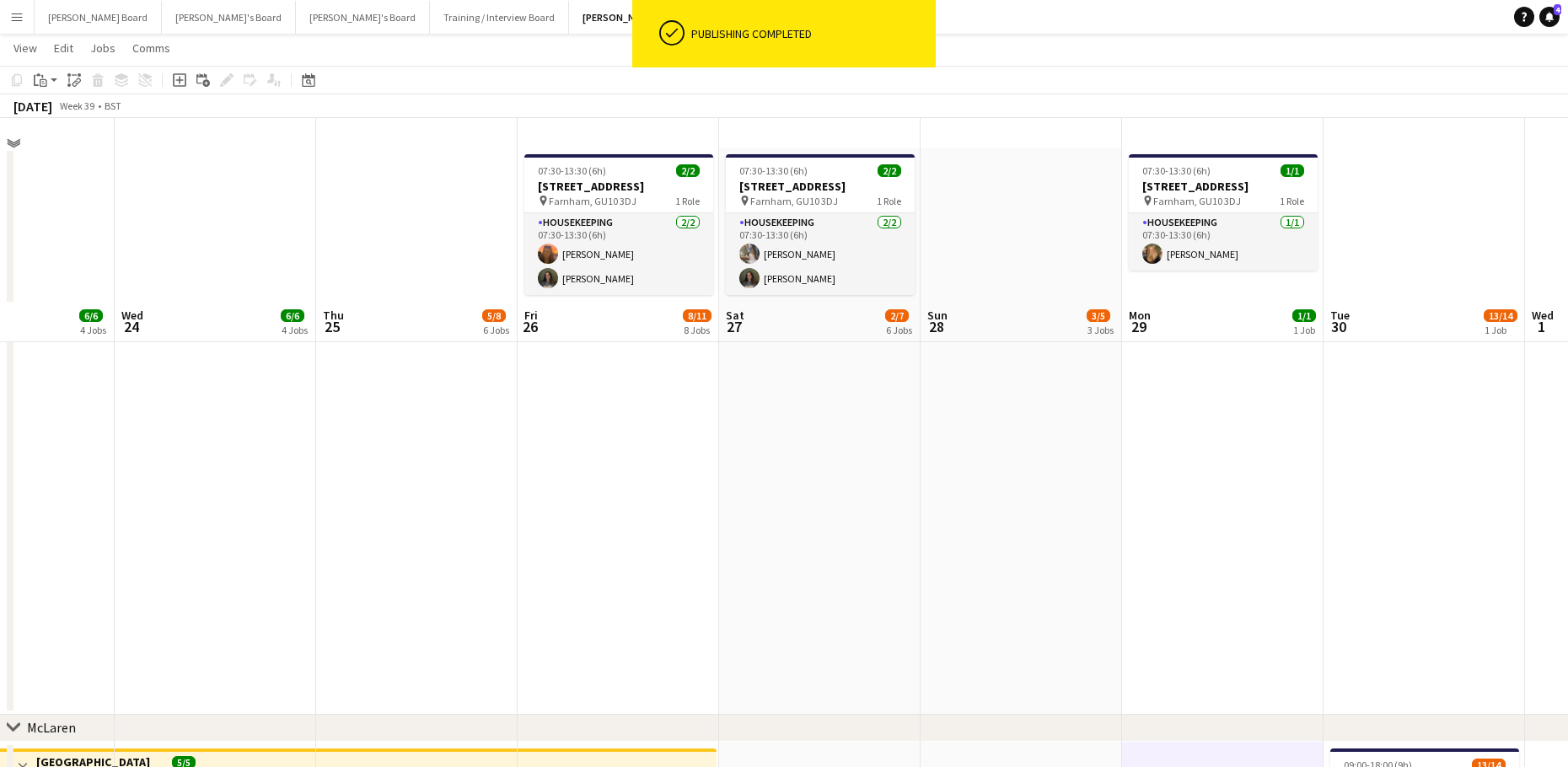
scroll to position [0, 0]
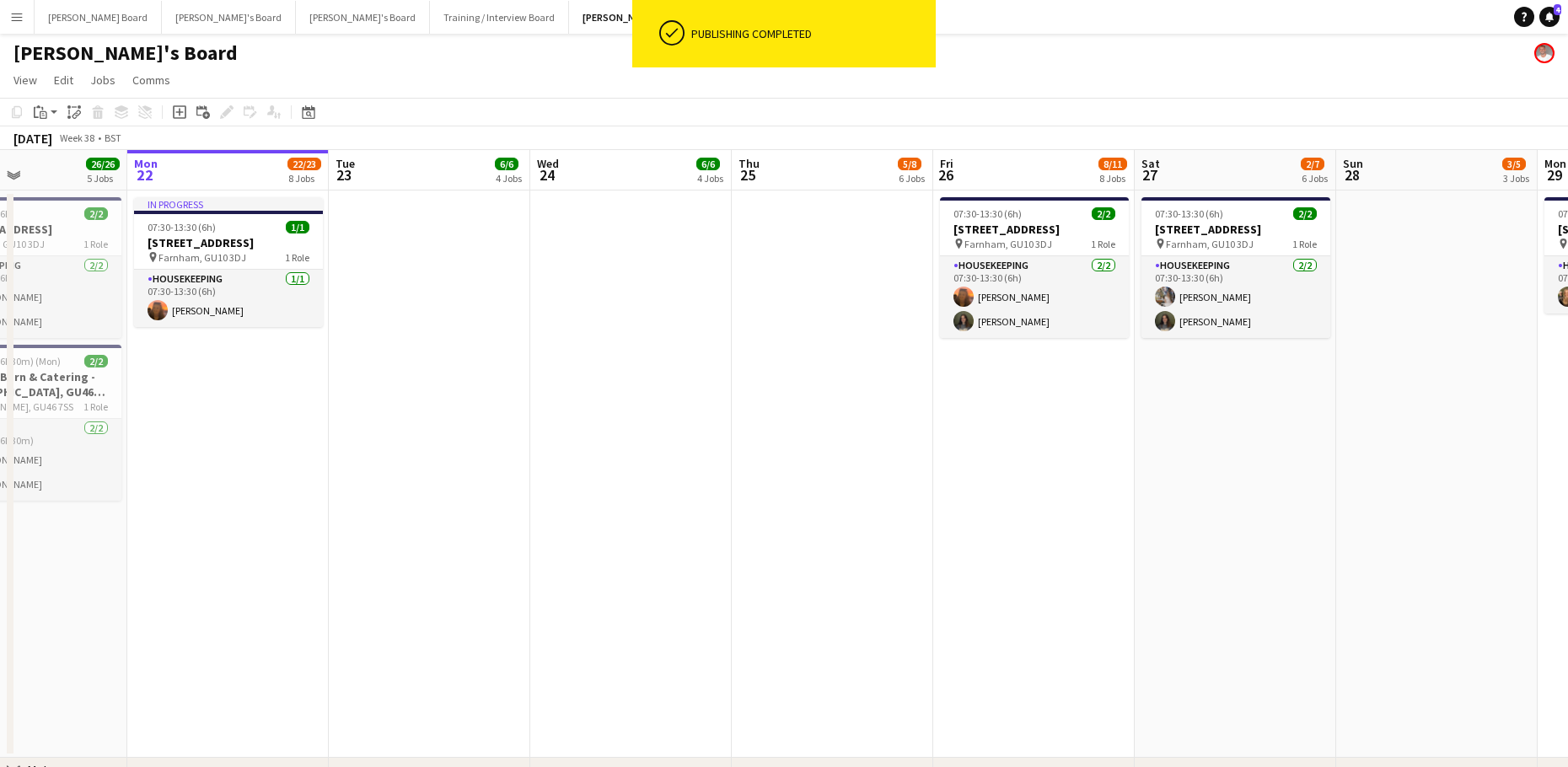
drag, startPoint x: 547, startPoint y: 512, endPoint x: 958, endPoint y: 526, distance: 411.2
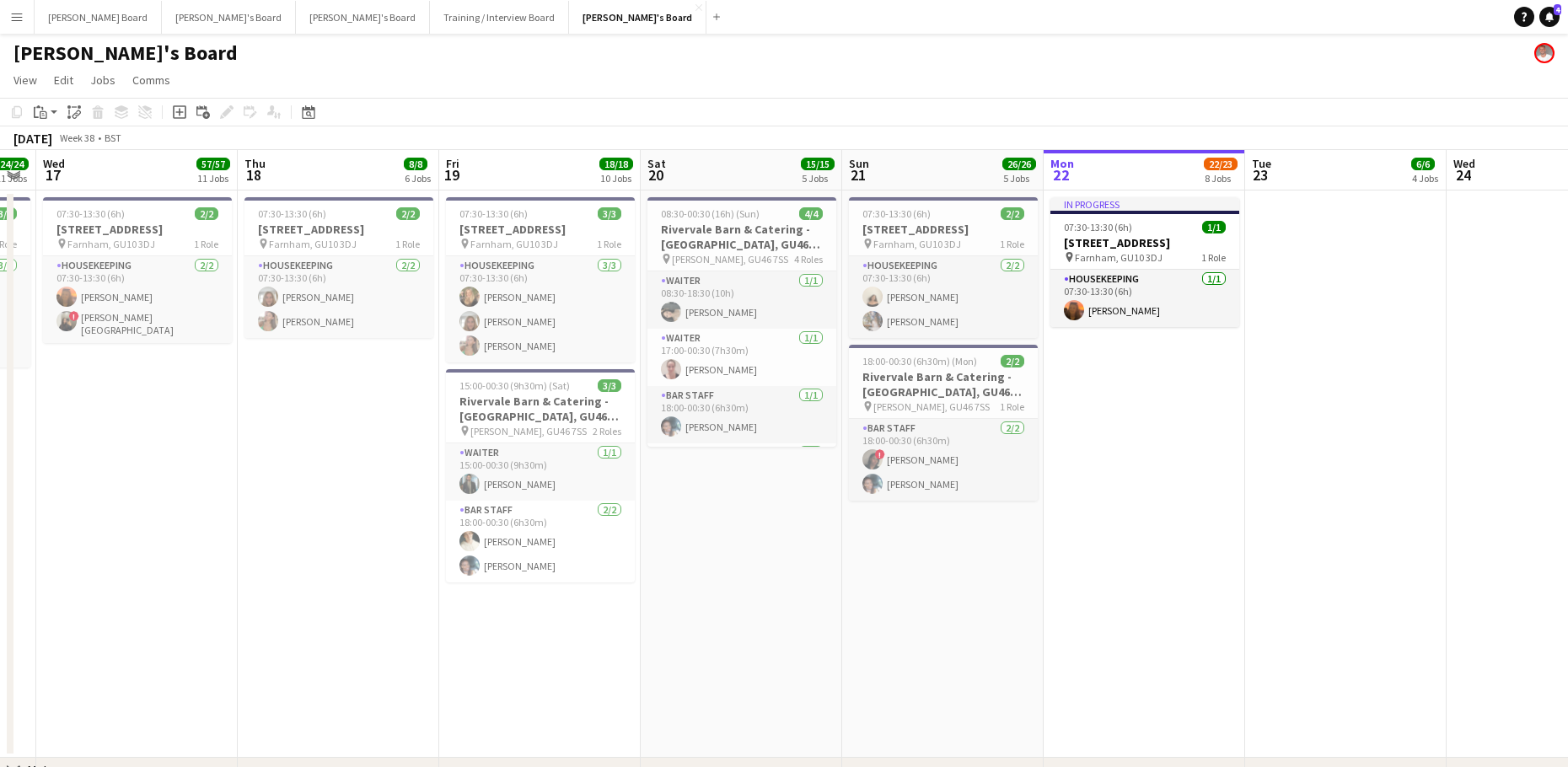
drag, startPoint x: 353, startPoint y: 535, endPoint x: 1189, endPoint y: 579, distance: 837.2
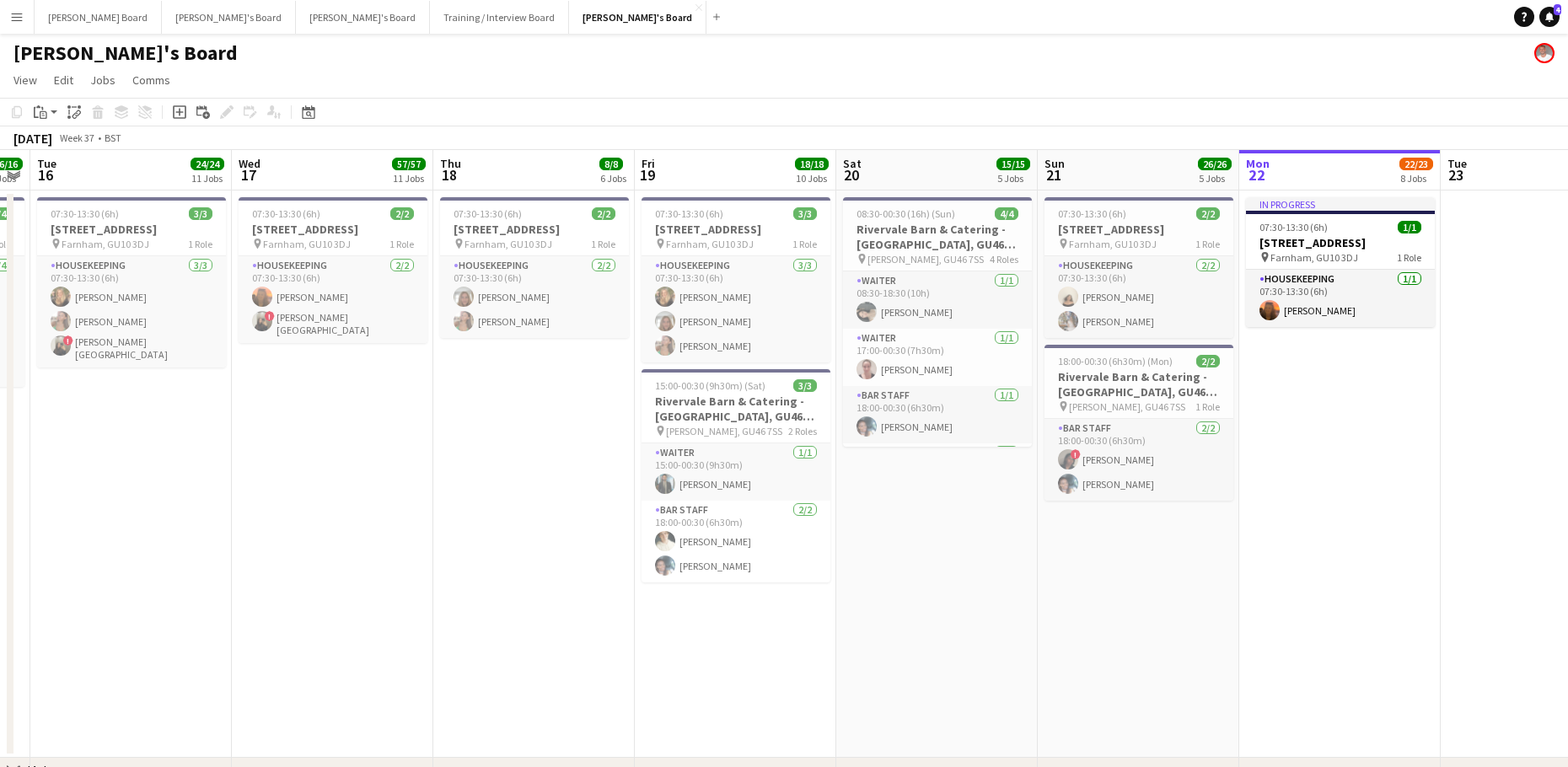
drag, startPoint x: 365, startPoint y: 621, endPoint x: 476, endPoint y: 708, distance: 141.0
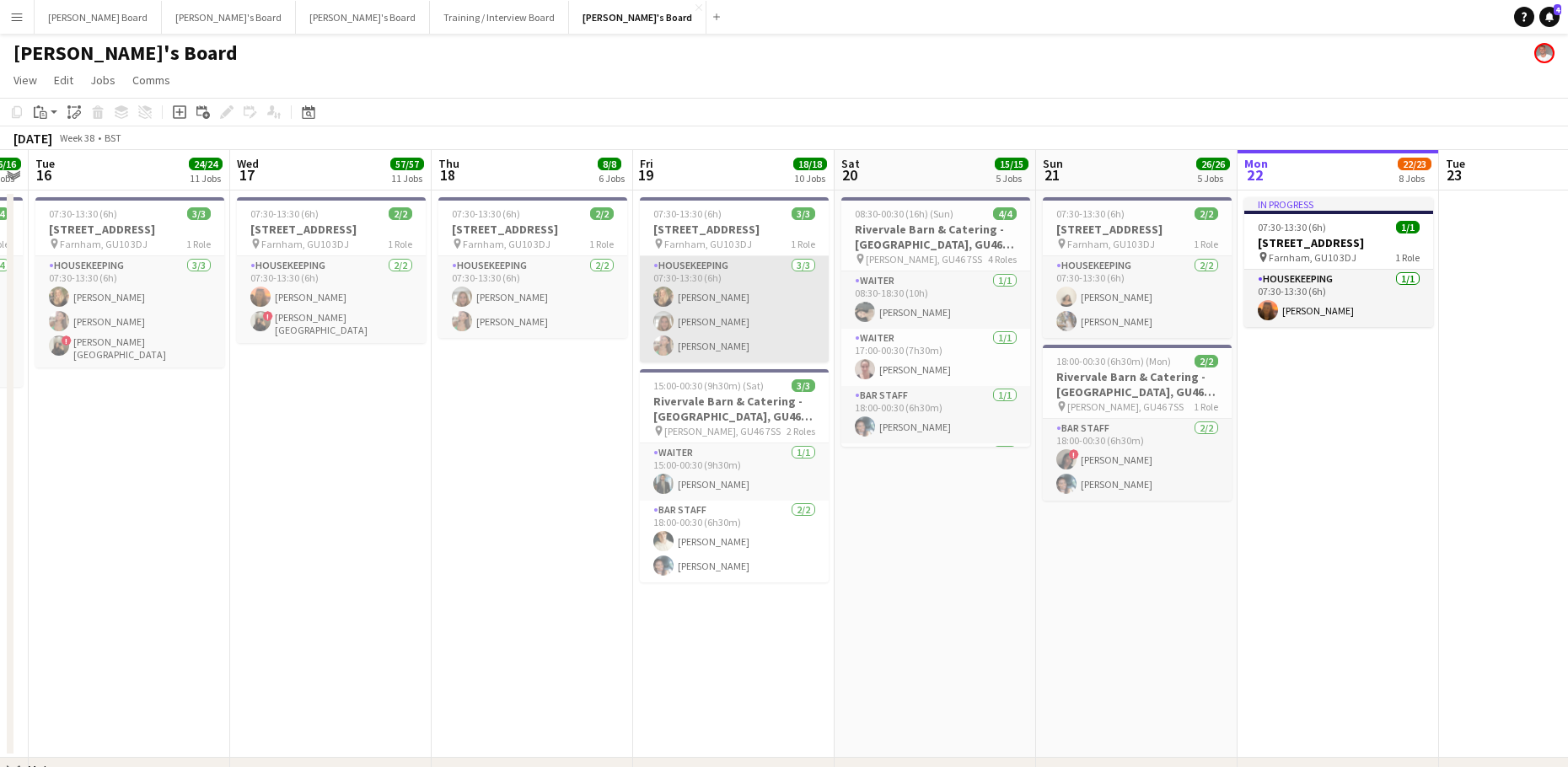
click at [741, 342] on app-card-role "Housekeeping 3/3 07:30-13:30 (6h) Emilie Baxter Annette Leibold Sabrina Farrugg…" at bounding box center [734, 309] width 189 height 106
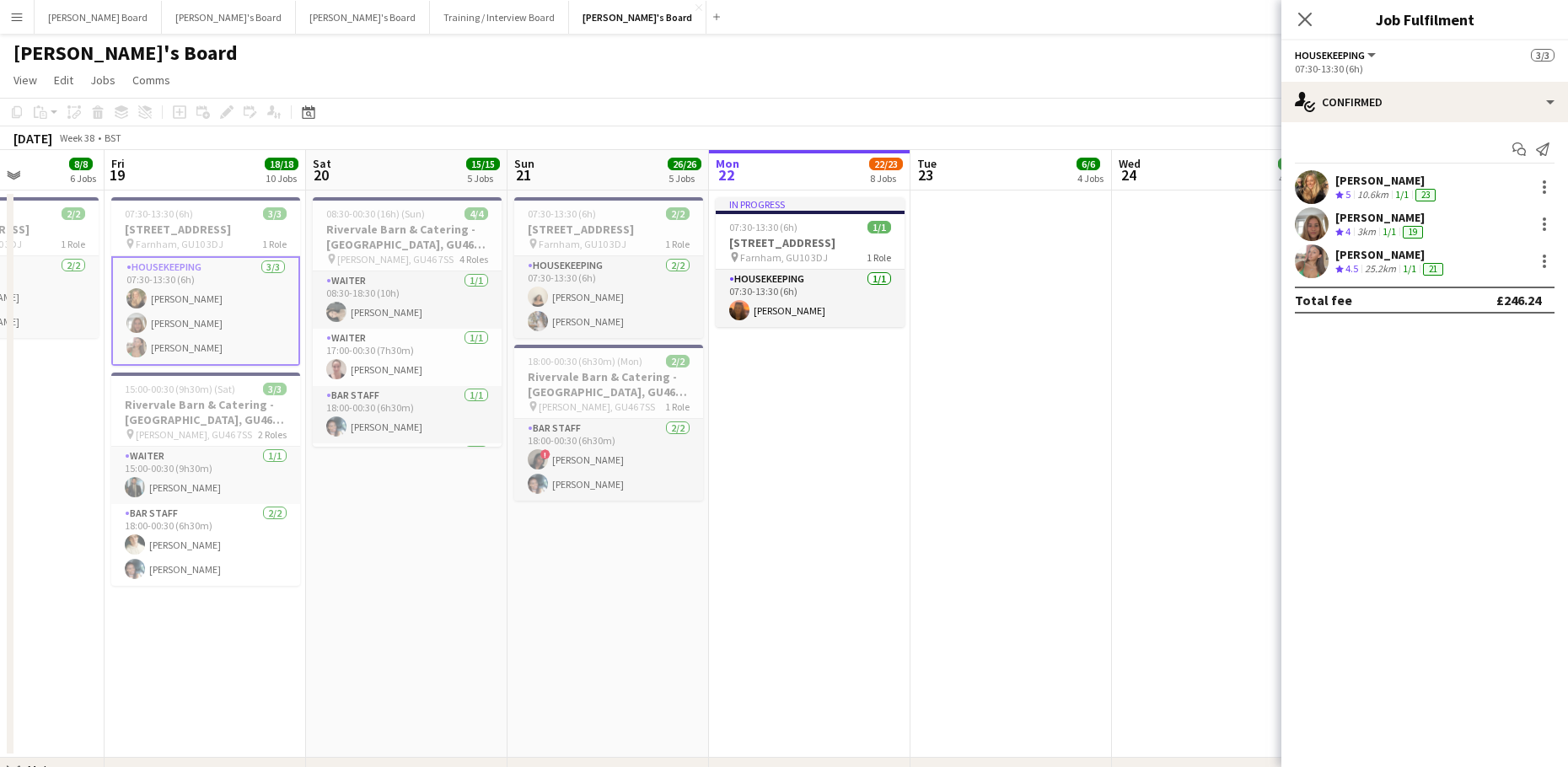
drag, startPoint x: 1123, startPoint y: 629, endPoint x: 270, endPoint y: 605, distance: 853.3
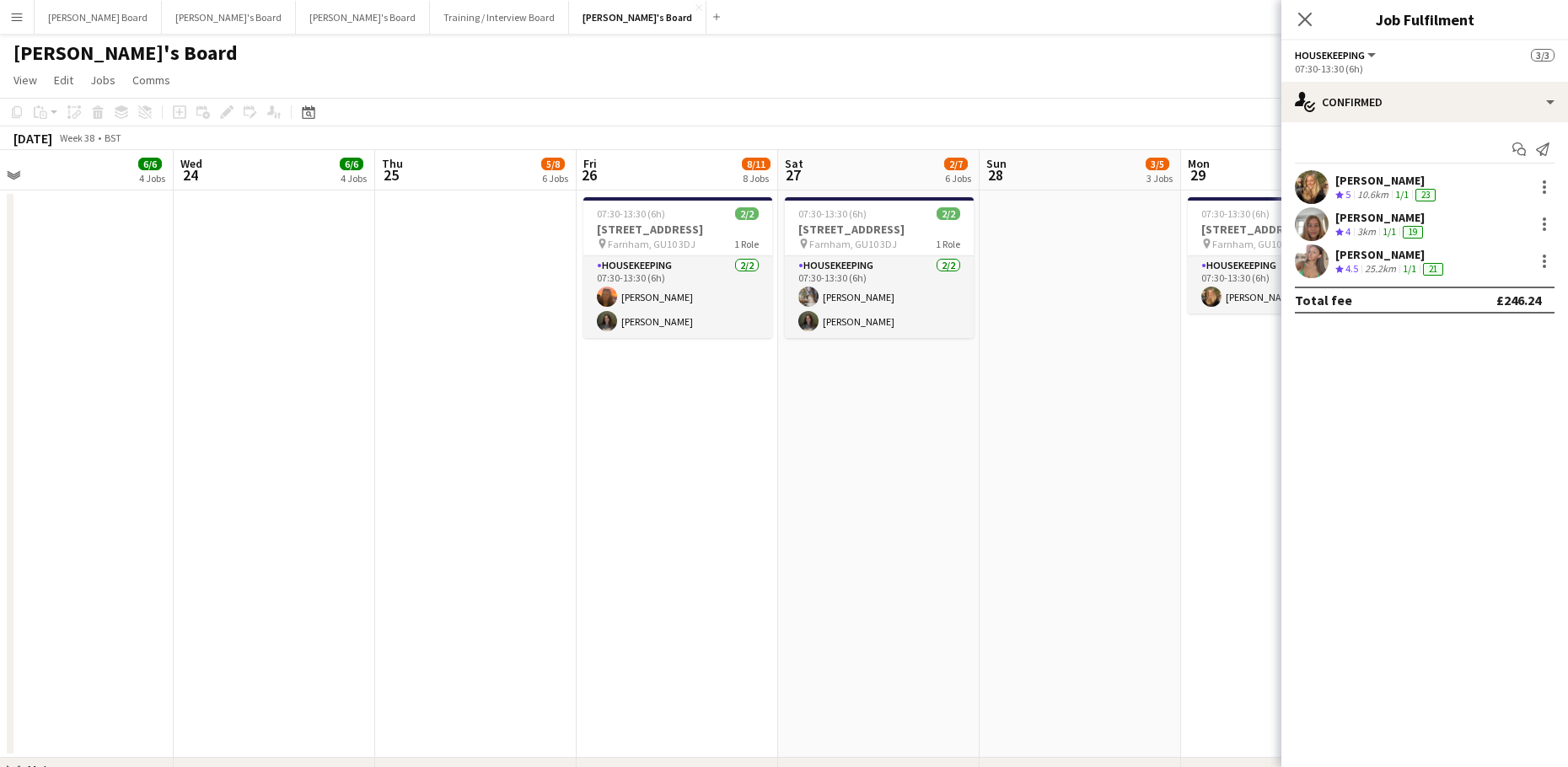
drag, startPoint x: 742, startPoint y: 585, endPoint x: 80, endPoint y: 542, distance: 663.4
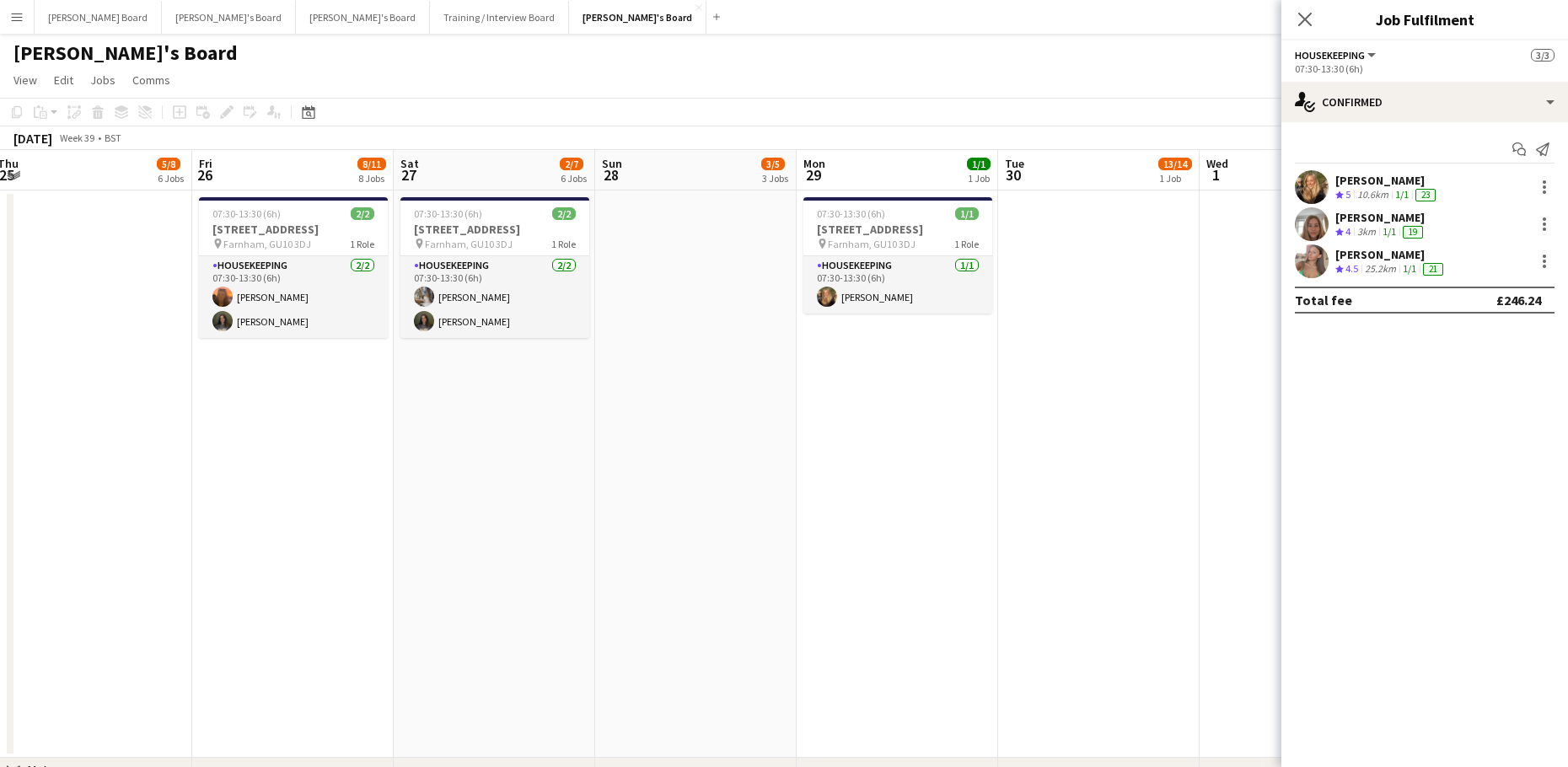
drag, startPoint x: 571, startPoint y: 557, endPoint x: 1084, endPoint y: 748, distance: 547.4
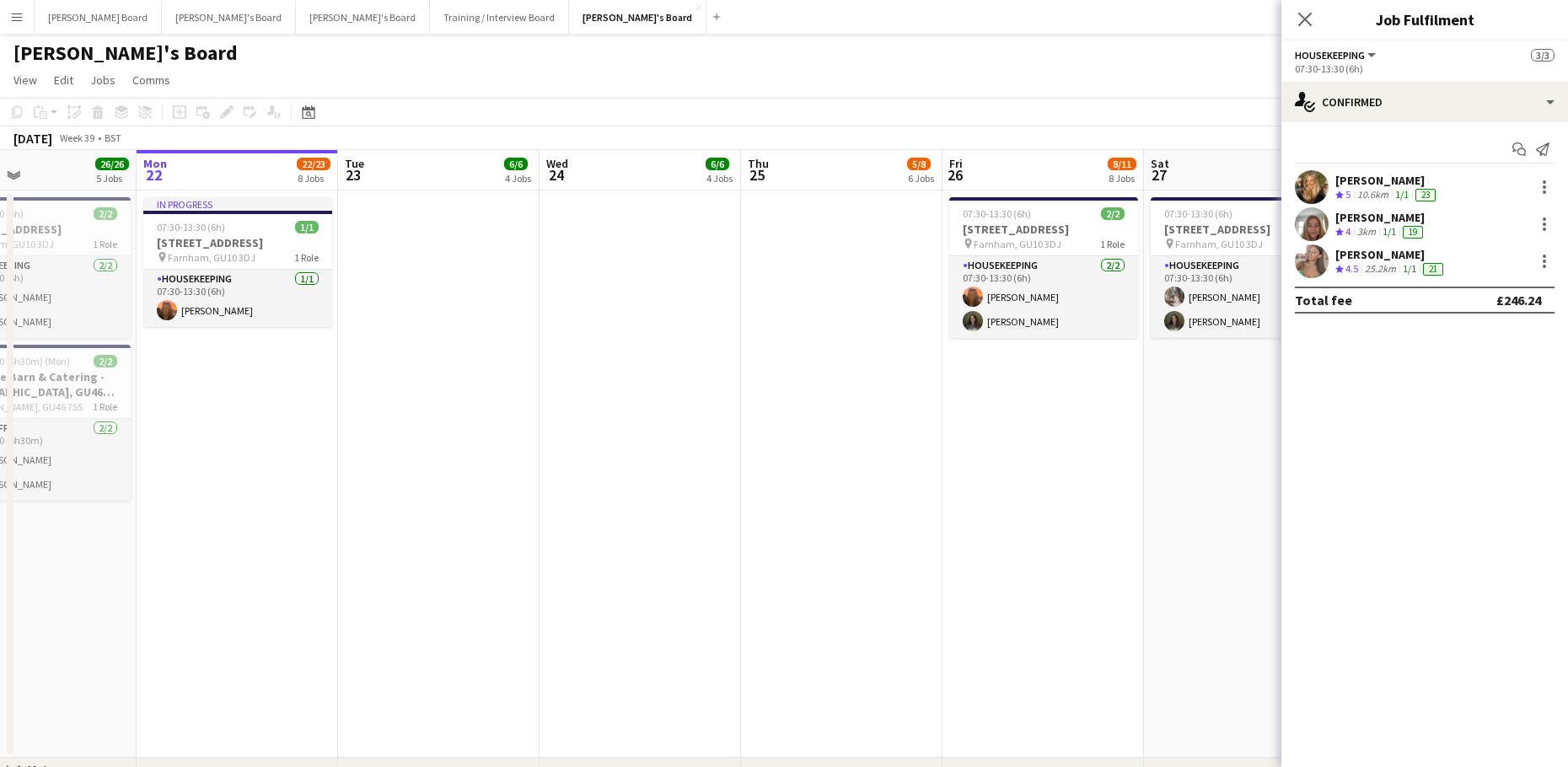
drag, startPoint x: 398, startPoint y: 703, endPoint x: 1160, endPoint y: 734, distance: 762.6
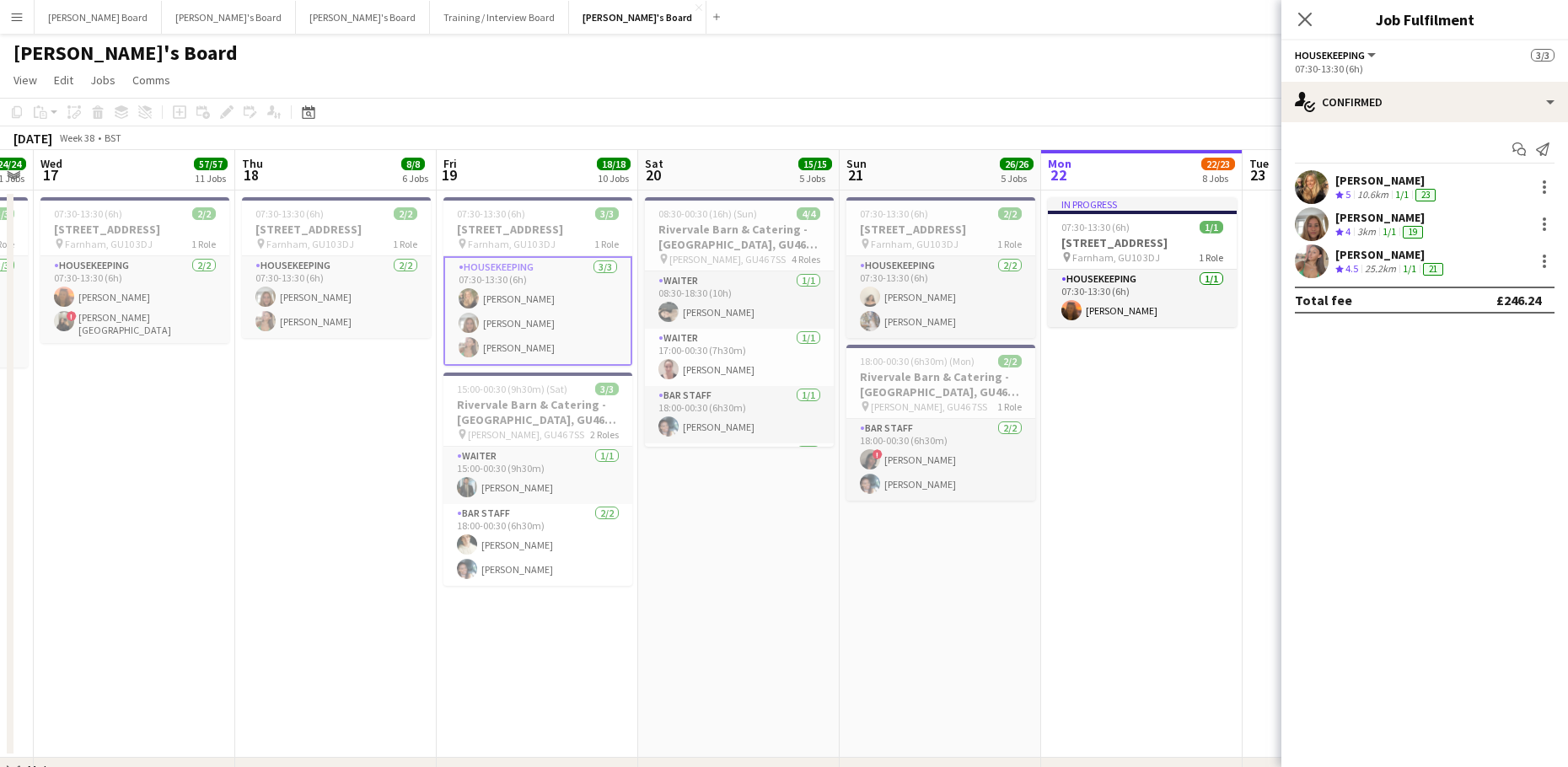
drag, startPoint x: 694, startPoint y: 679, endPoint x: 917, endPoint y: 679, distance: 223.0
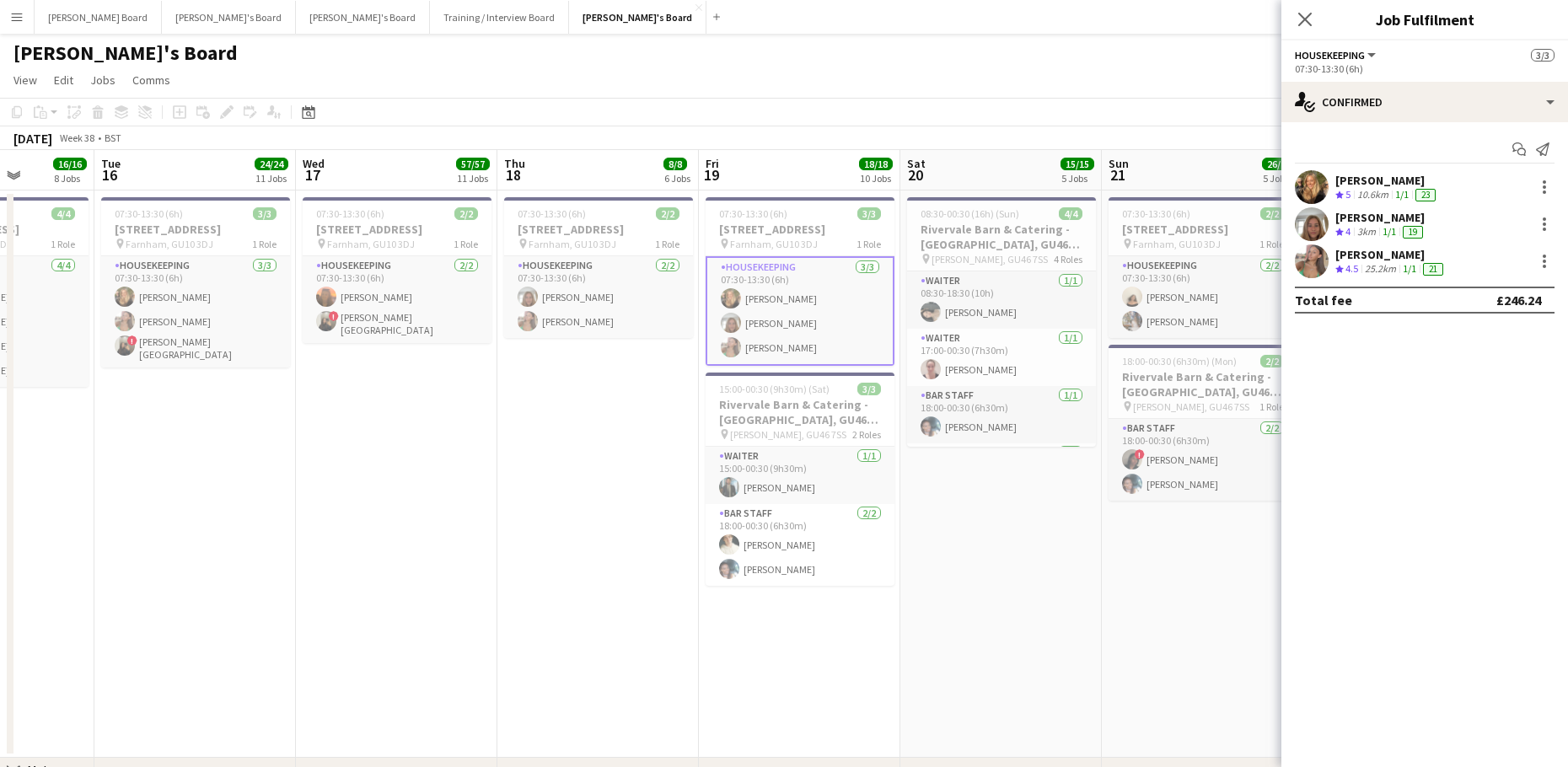
click at [773, 329] on app-card-role "Housekeeping 3/3 07:30-13:30 (6h) Emilie Baxter Annette Leibold Sabrina Farrugg…" at bounding box center [800, 310] width 189 height 109
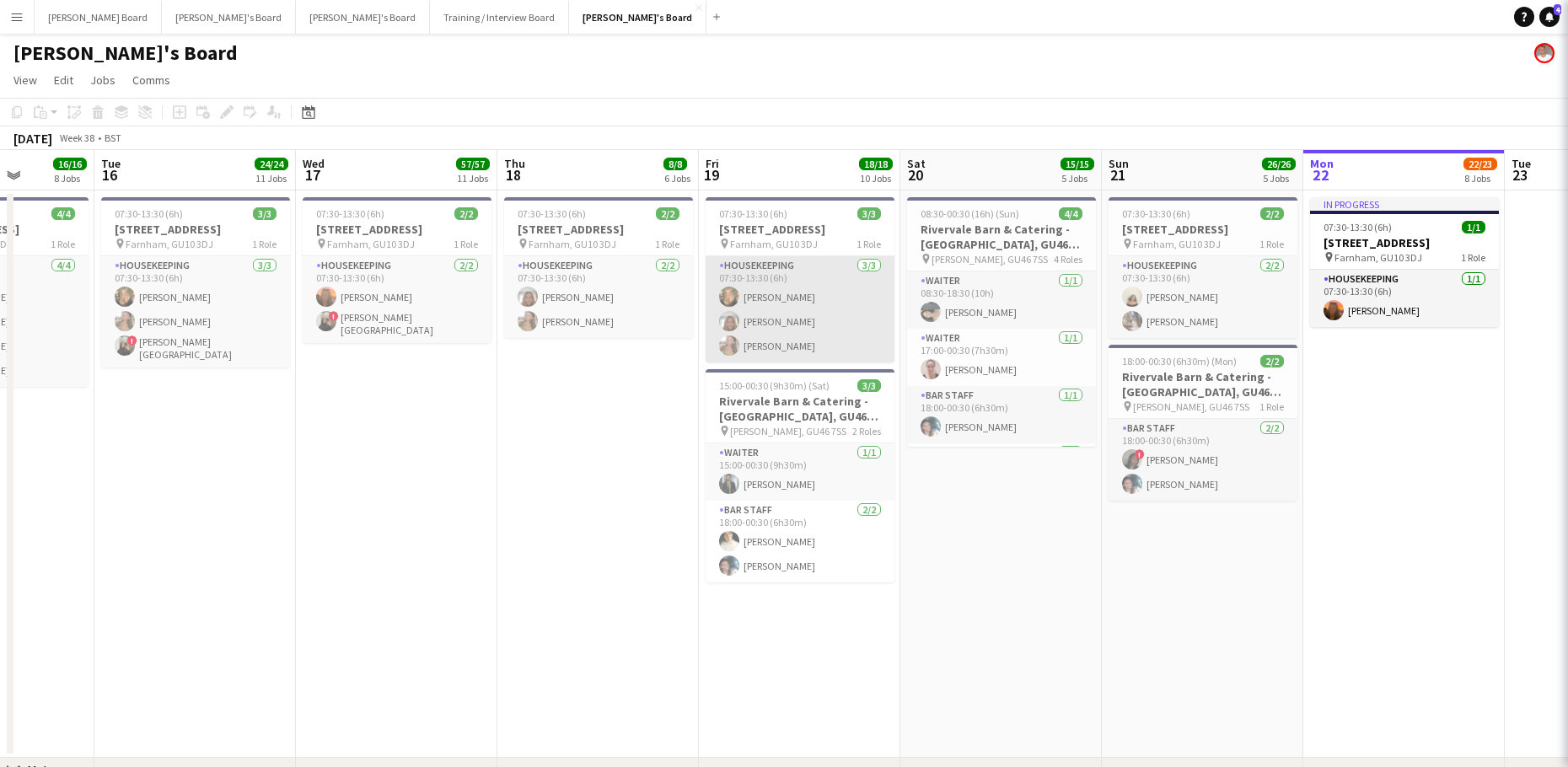
click at [767, 341] on app-card-role "Housekeeping 3/3 07:30-13:30 (6h) Emilie Baxter Annette Leibold Sabrina Farrugg…" at bounding box center [800, 309] width 189 height 106
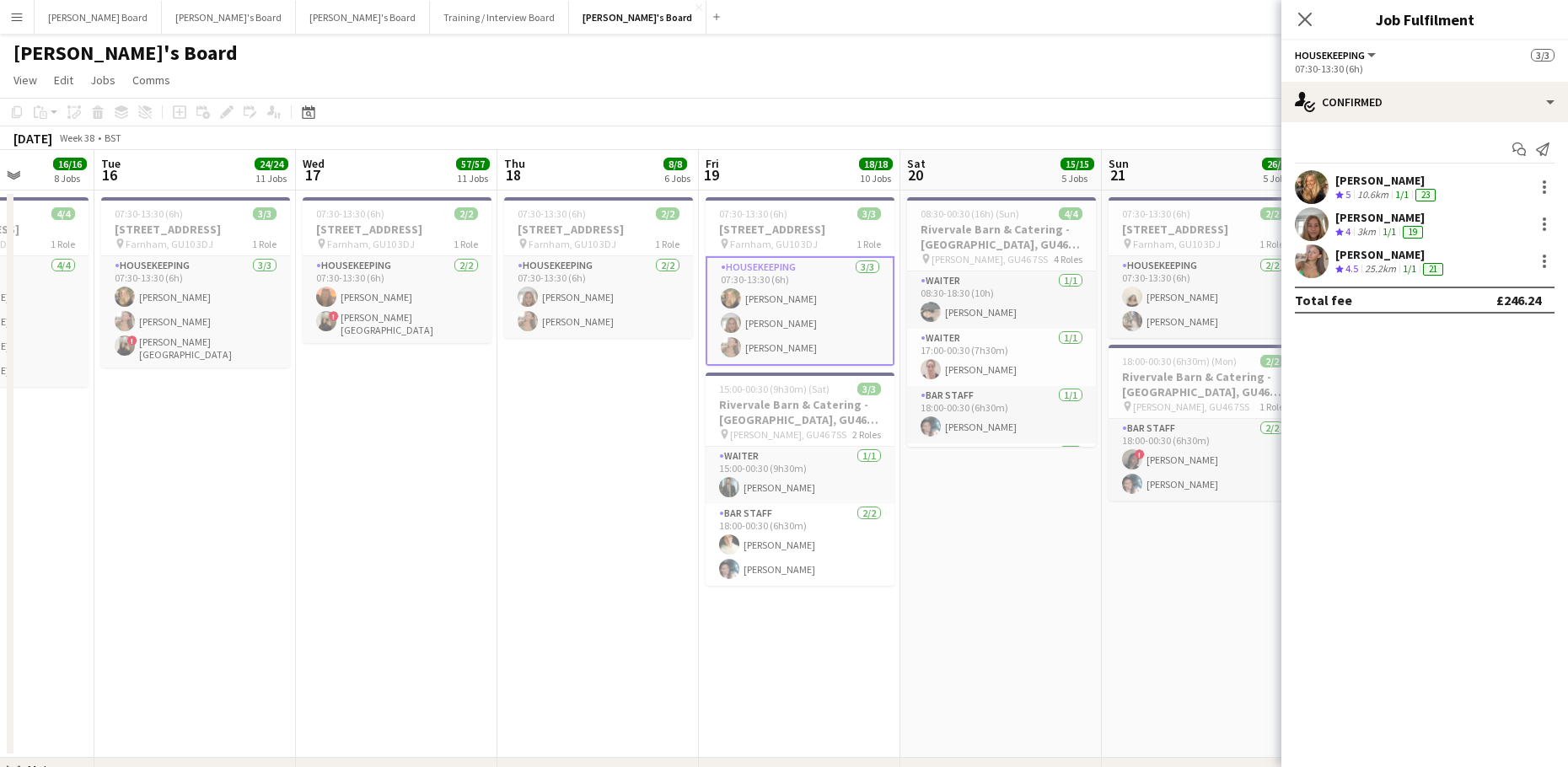
click at [1364, 253] on div "[PERSON_NAME]" at bounding box center [1390, 254] width 111 height 15
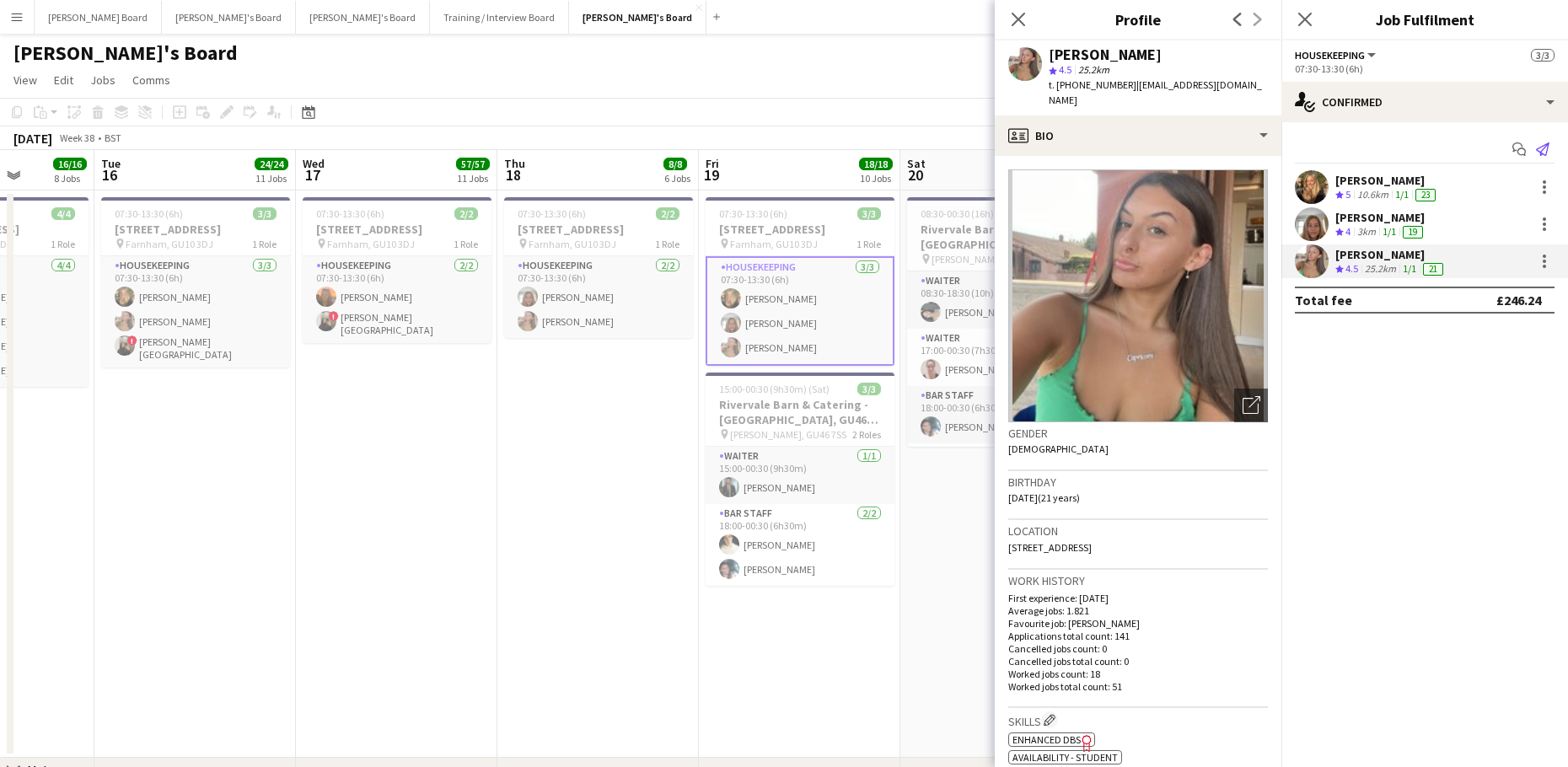
click at [1543, 151] on icon "Send notification" at bounding box center [1542, 149] width 14 height 14
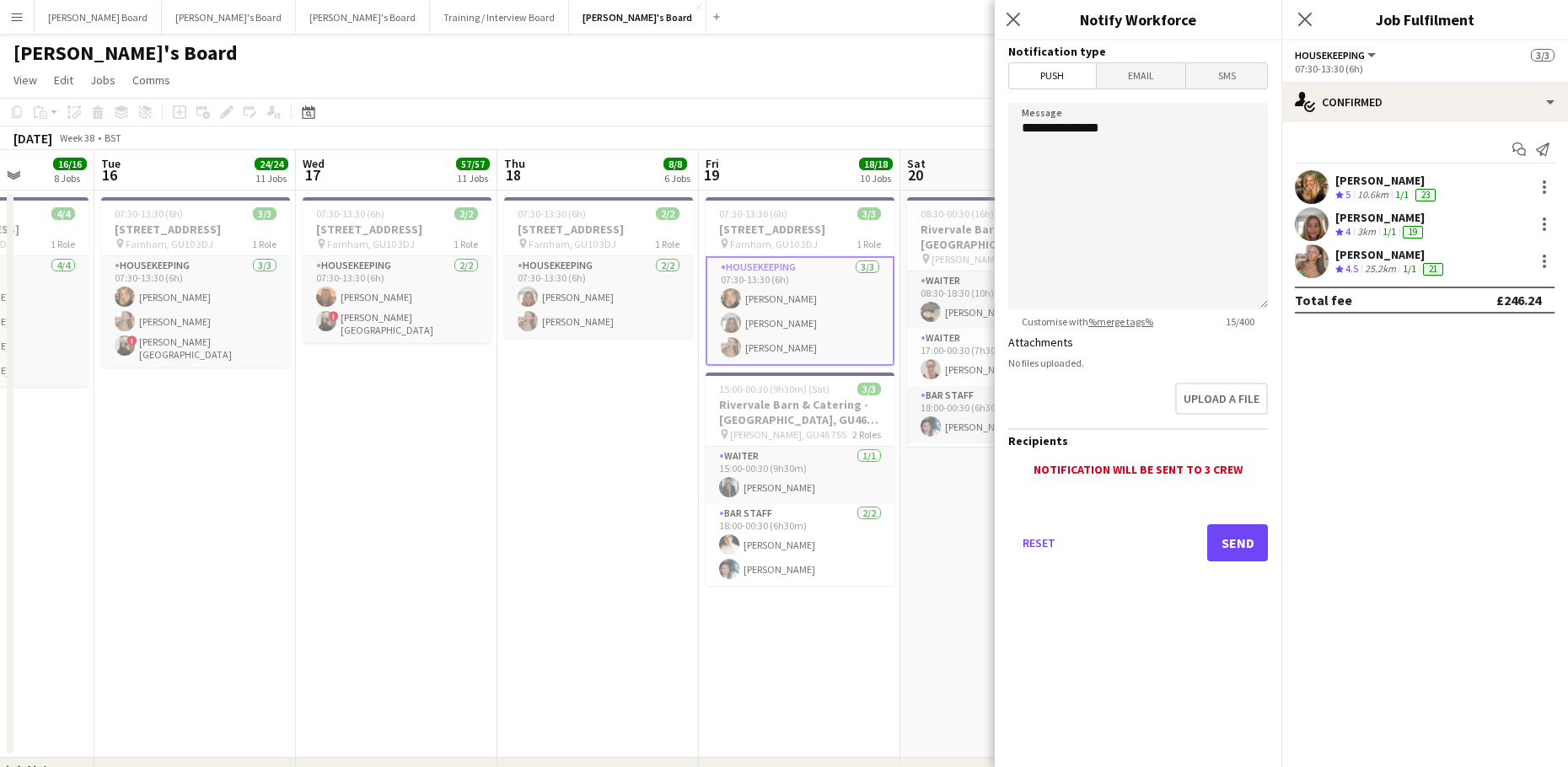
click at [1227, 68] on span "SMS" at bounding box center [1226, 76] width 81 height 26
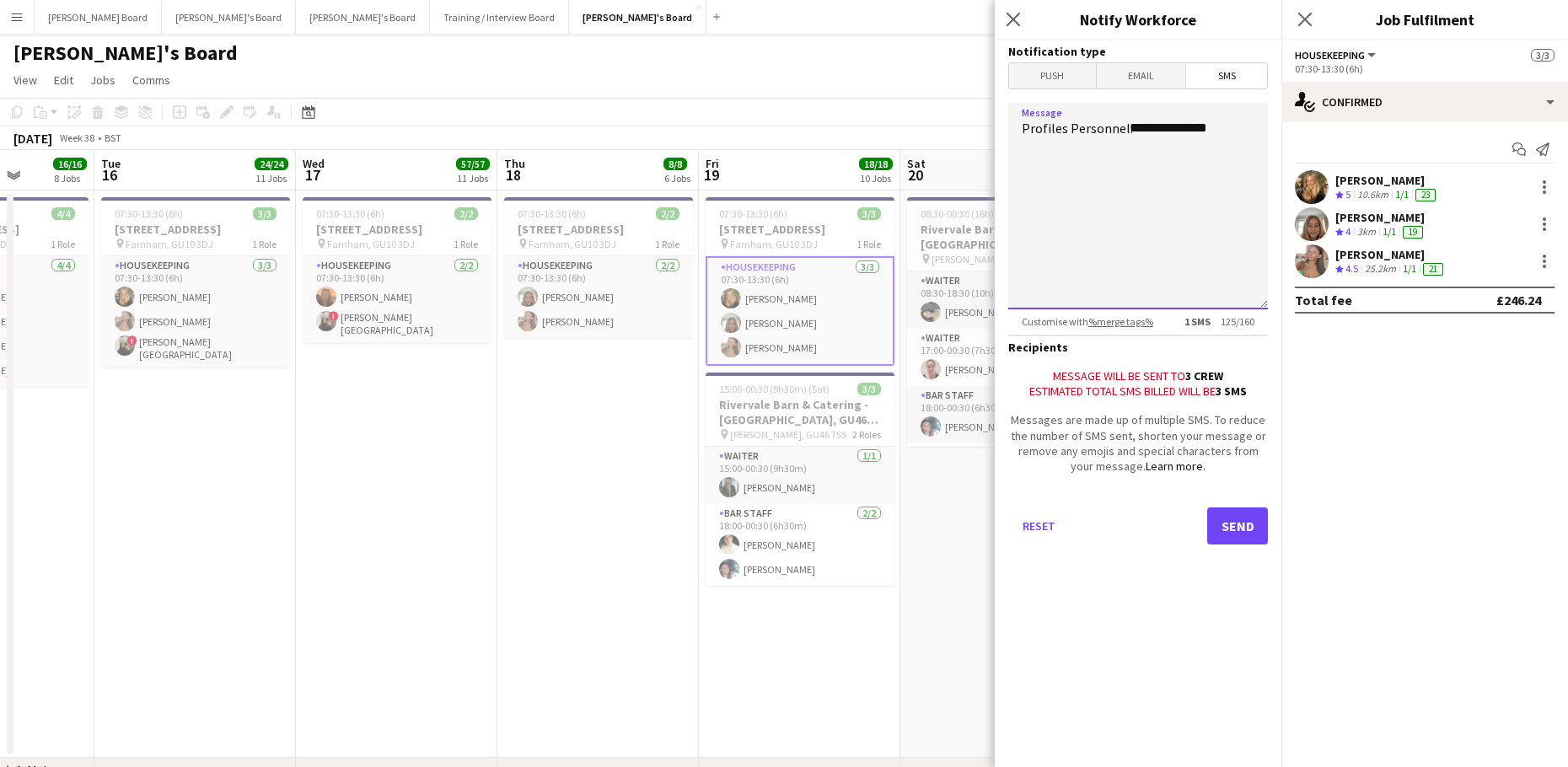
click at [1240, 126] on textarea "**********" at bounding box center [1138, 206] width 260 height 206
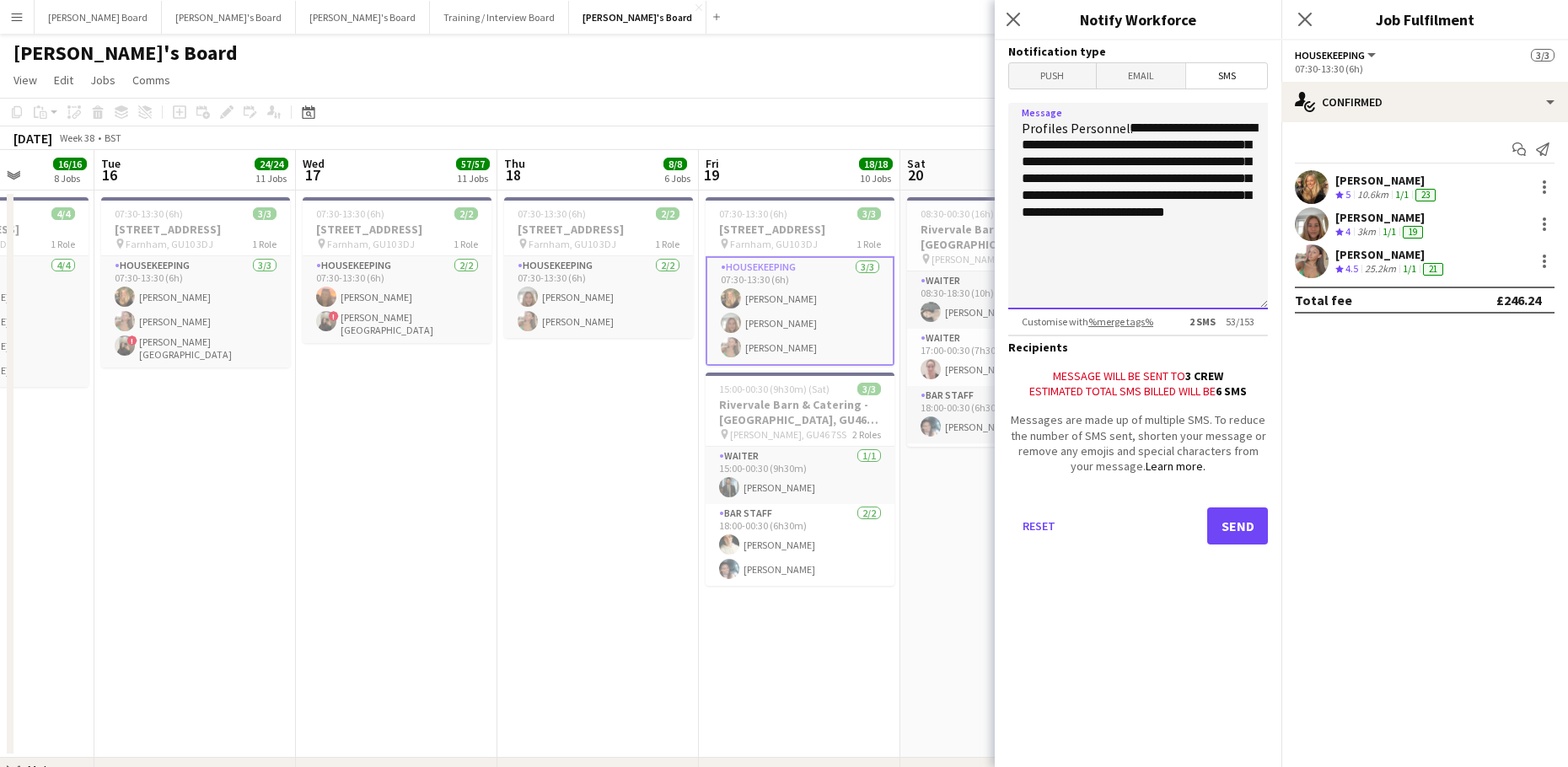
type textarea "**********"
click at [1228, 525] on button "Send" at bounding box center [1237, 526] width 61 height 37
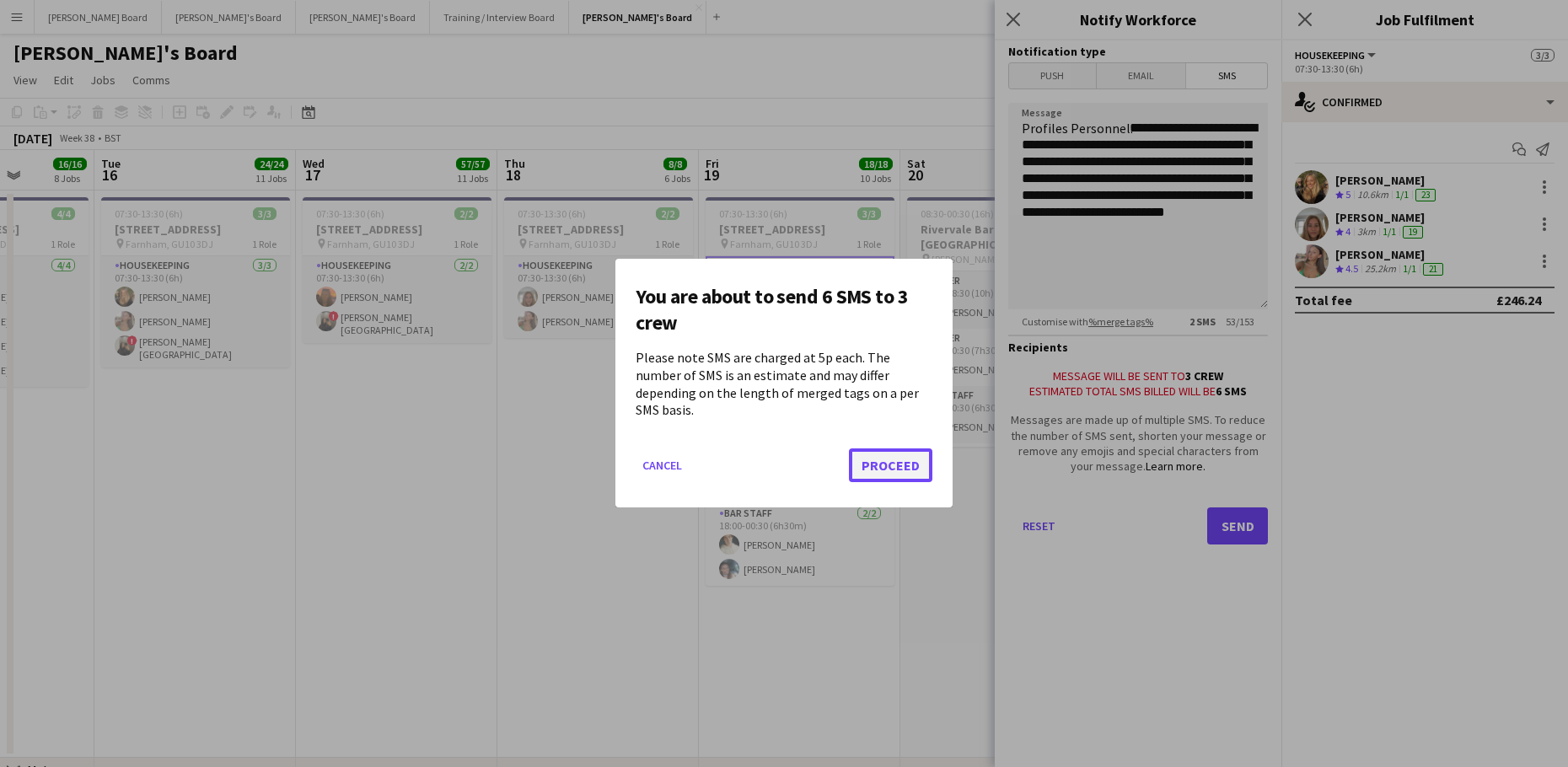
click at [909, 458] on button "Proceed" at bounding box center [890, 466] width 84 height 33
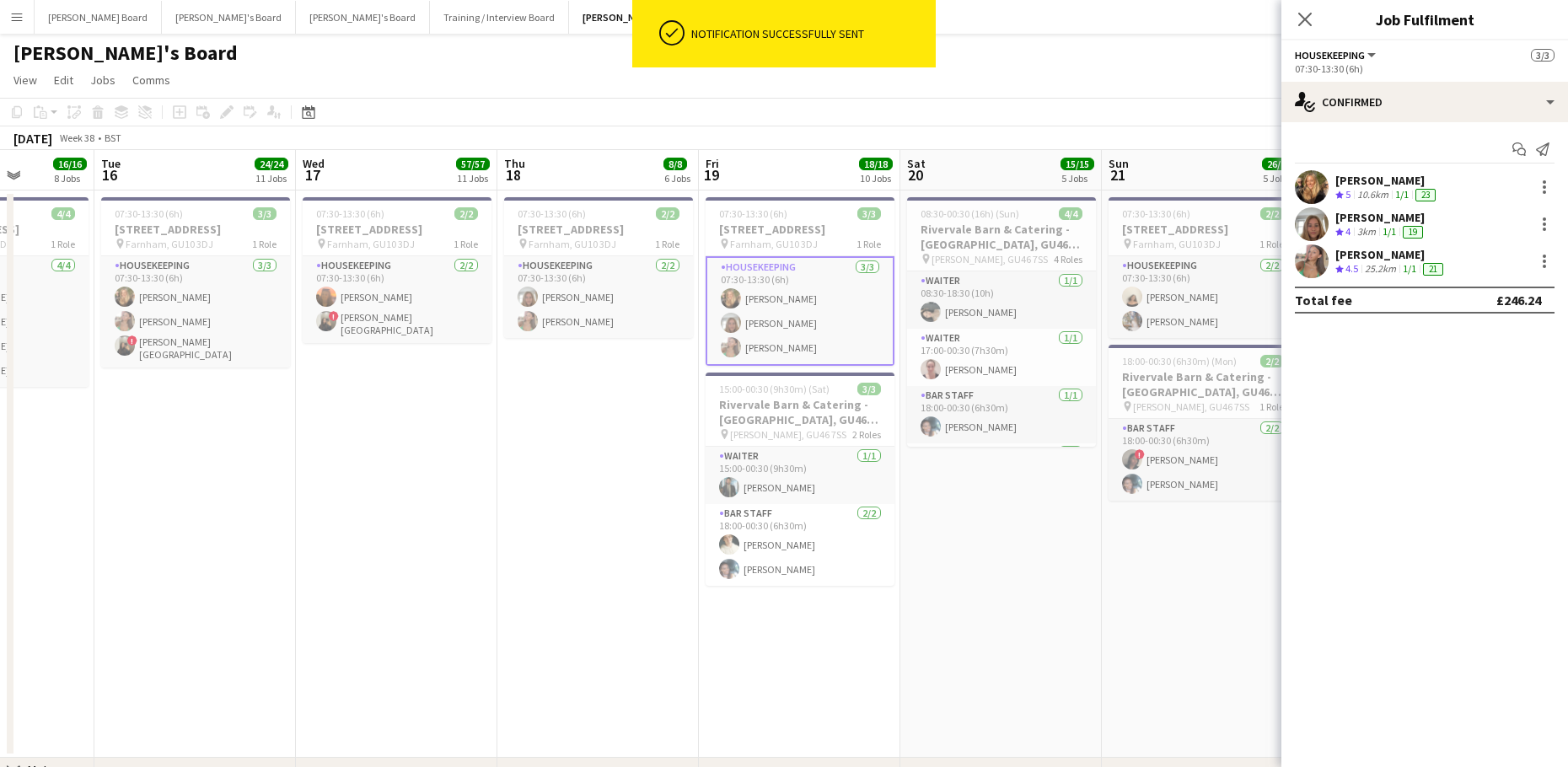
click at [1467, 221] on div "Annette Leibold Crew rating 4 3km 1/1 19" at bounding box center [1423, 224] width 286 height 33
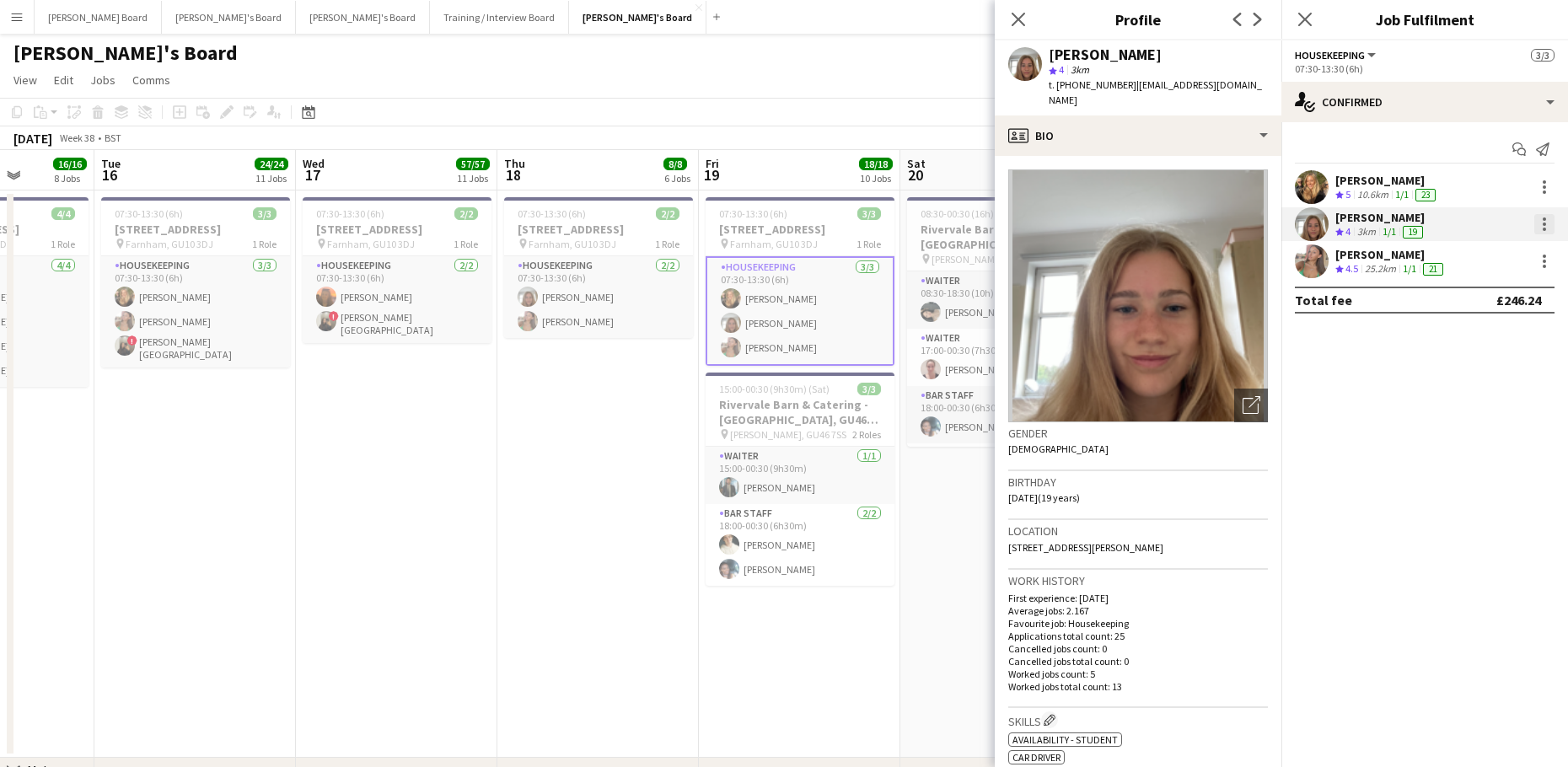
click at [1542, 221] on div at bounding box center [1543, 224] width 21 height 21
drag, startPoint x: 469, startPoint y: 438, endPoint x: 76, endPoint y: 456, distance: 393.4
click at [76, 456] on div at bounding box center [784, 384] width 1568 height 767
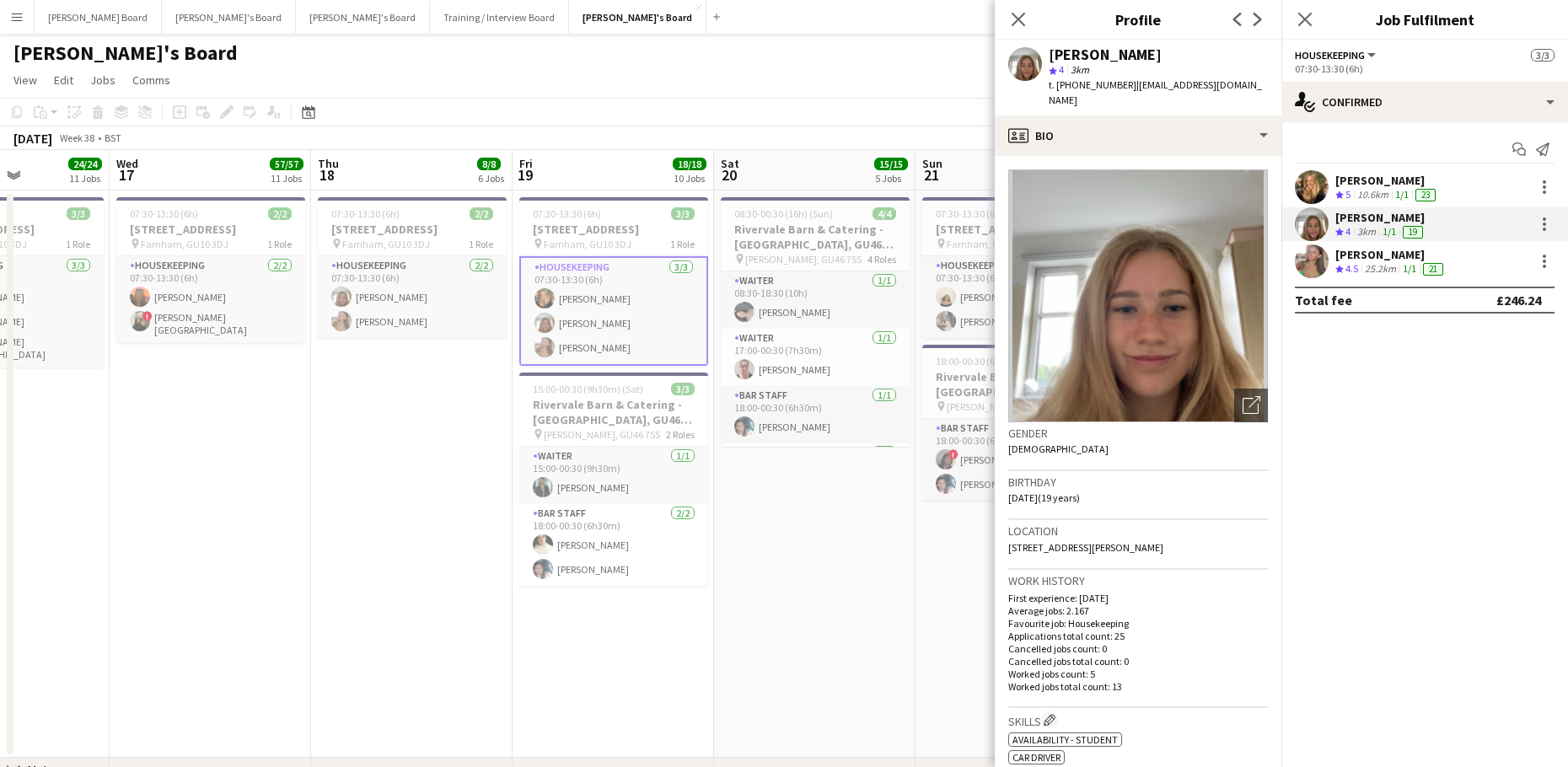
drag, startPoint x: 516, startPoint y: 477, endPoint x: 362, endPoint y: 481, distance: 154.1
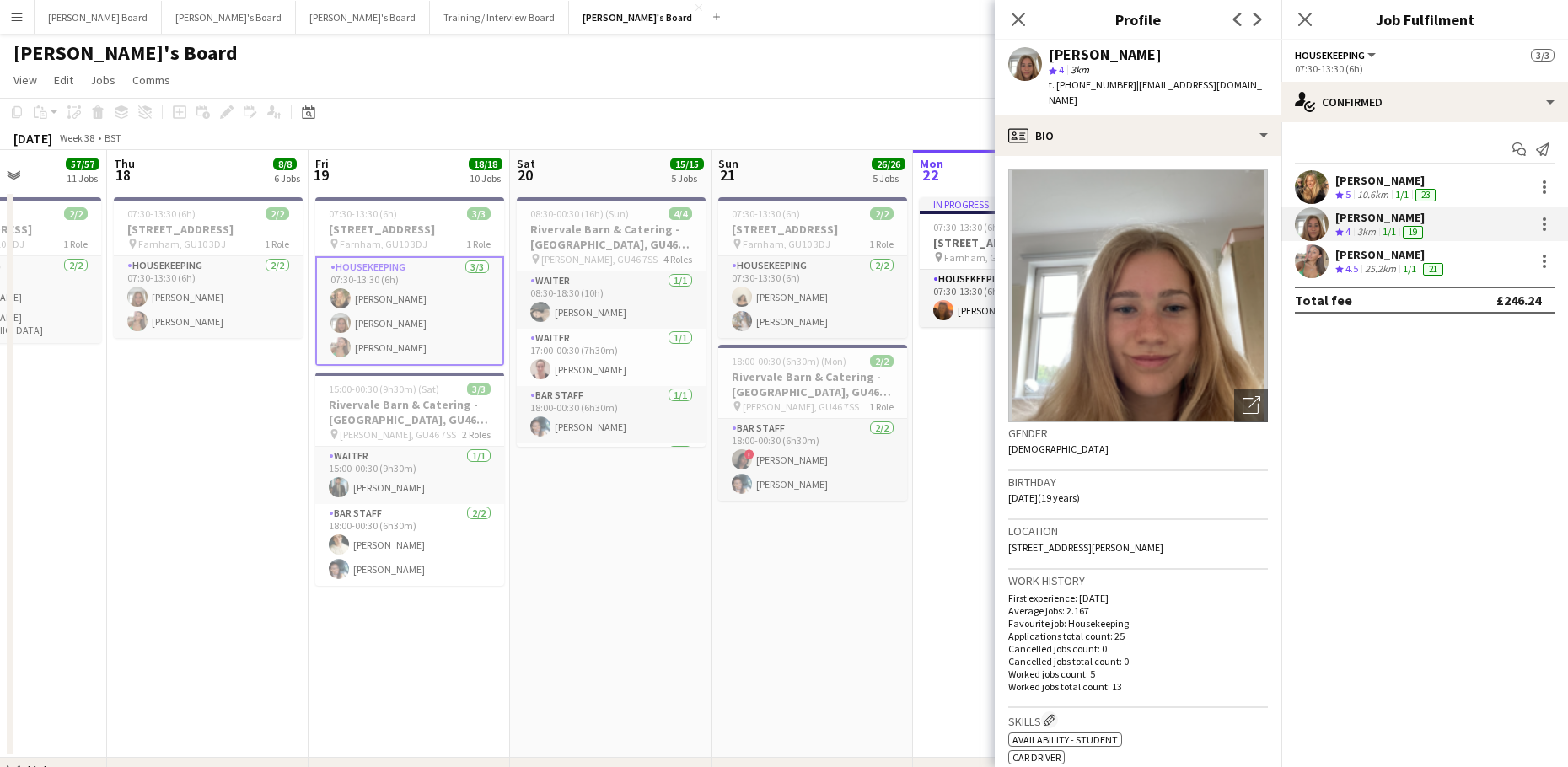
scroll to position [0, 639]
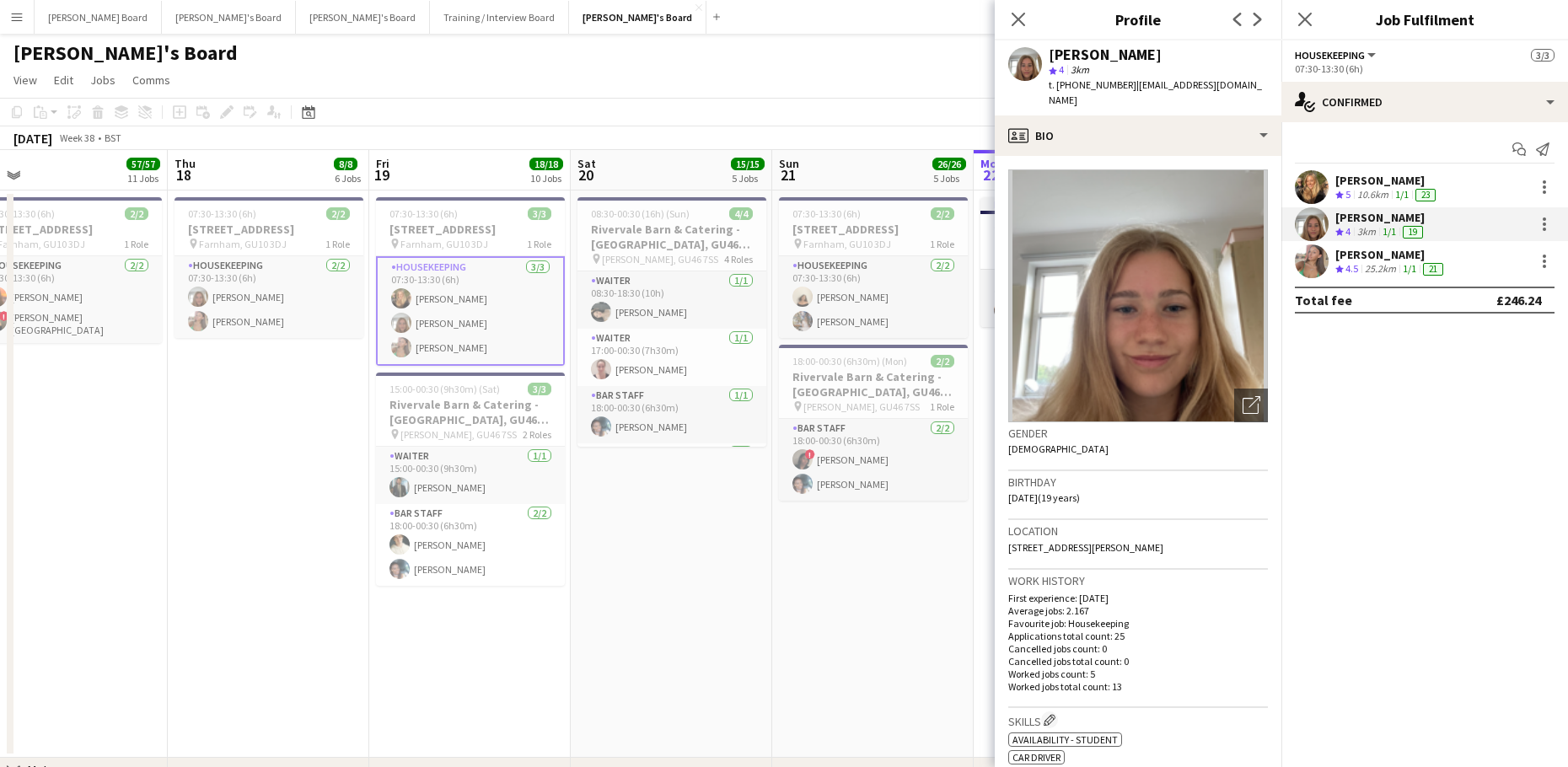
drag, startPoint x: 692, startPoint y: 544, endPoint x: 634, endPoint y: 550, distance: 58.3
drag, startPoint x: 712, startPoint y: 532, endPoint x: 514, endPoint y: 555, distance: 199.3
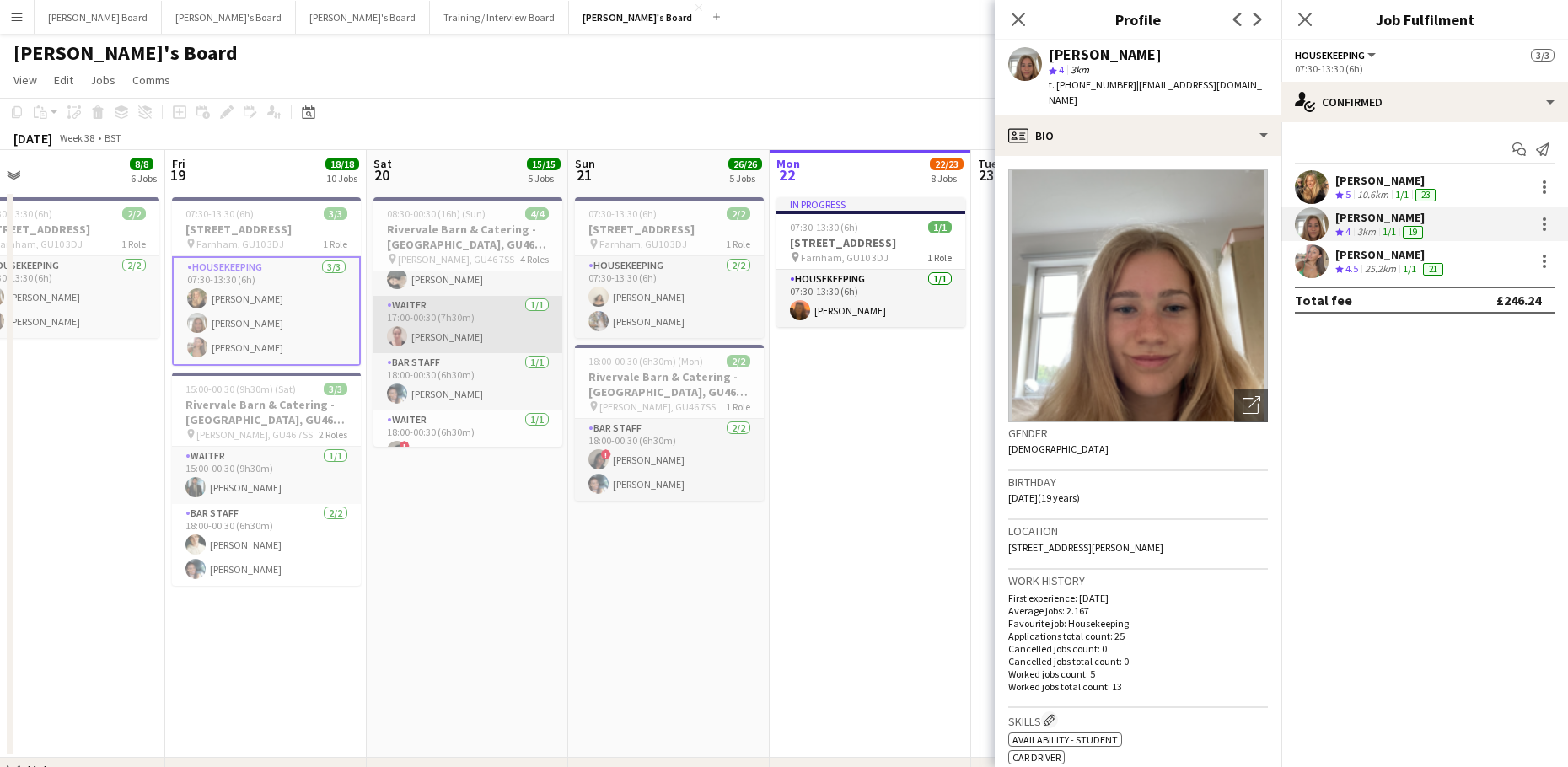
scroll to position [54, 0]
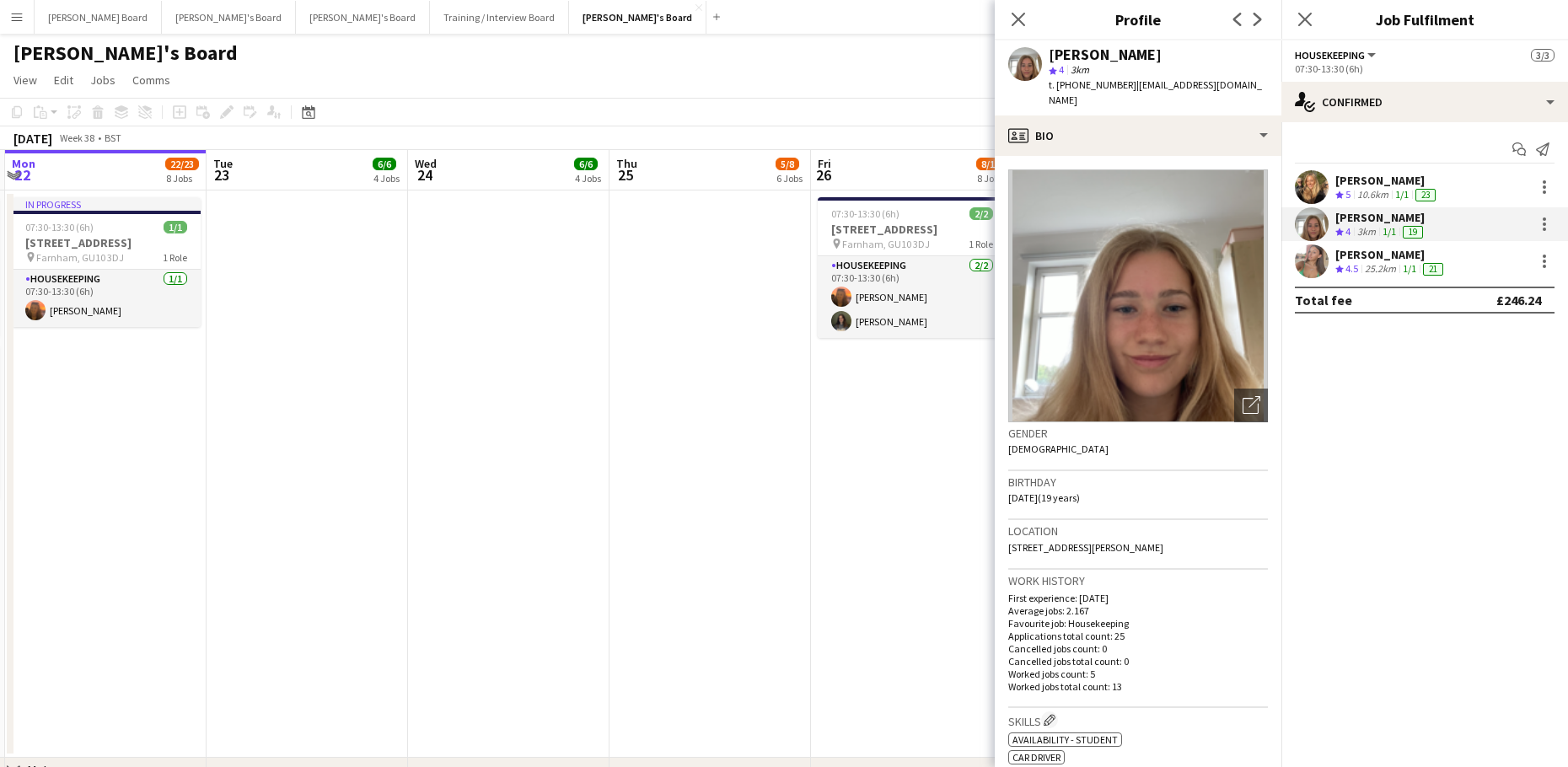
drag, startPoint x: 754, startPoint y: 589, endPoint x: 238, endPoint y: 541, distance: 518.2
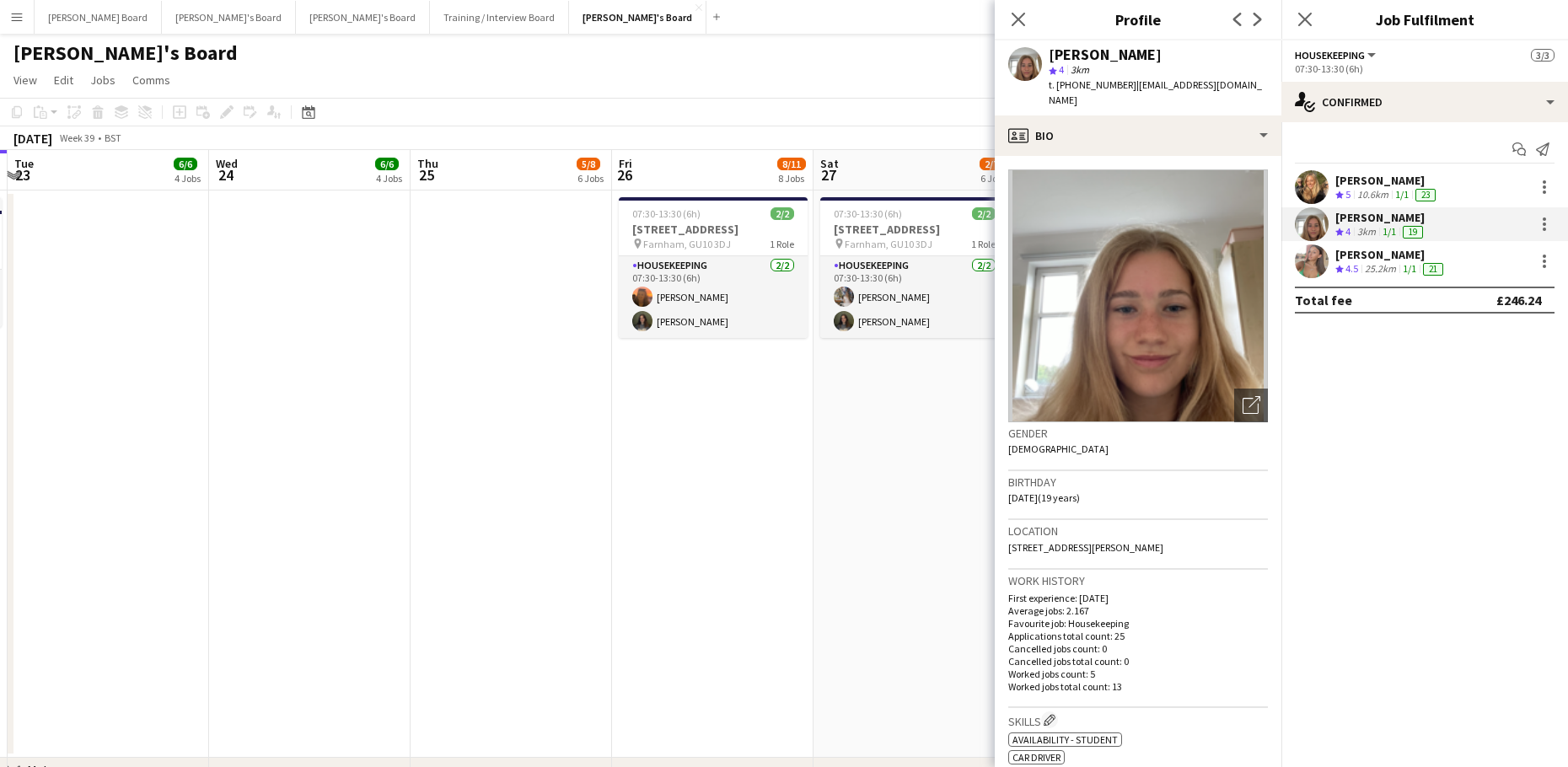
scroll to position [0, 347]
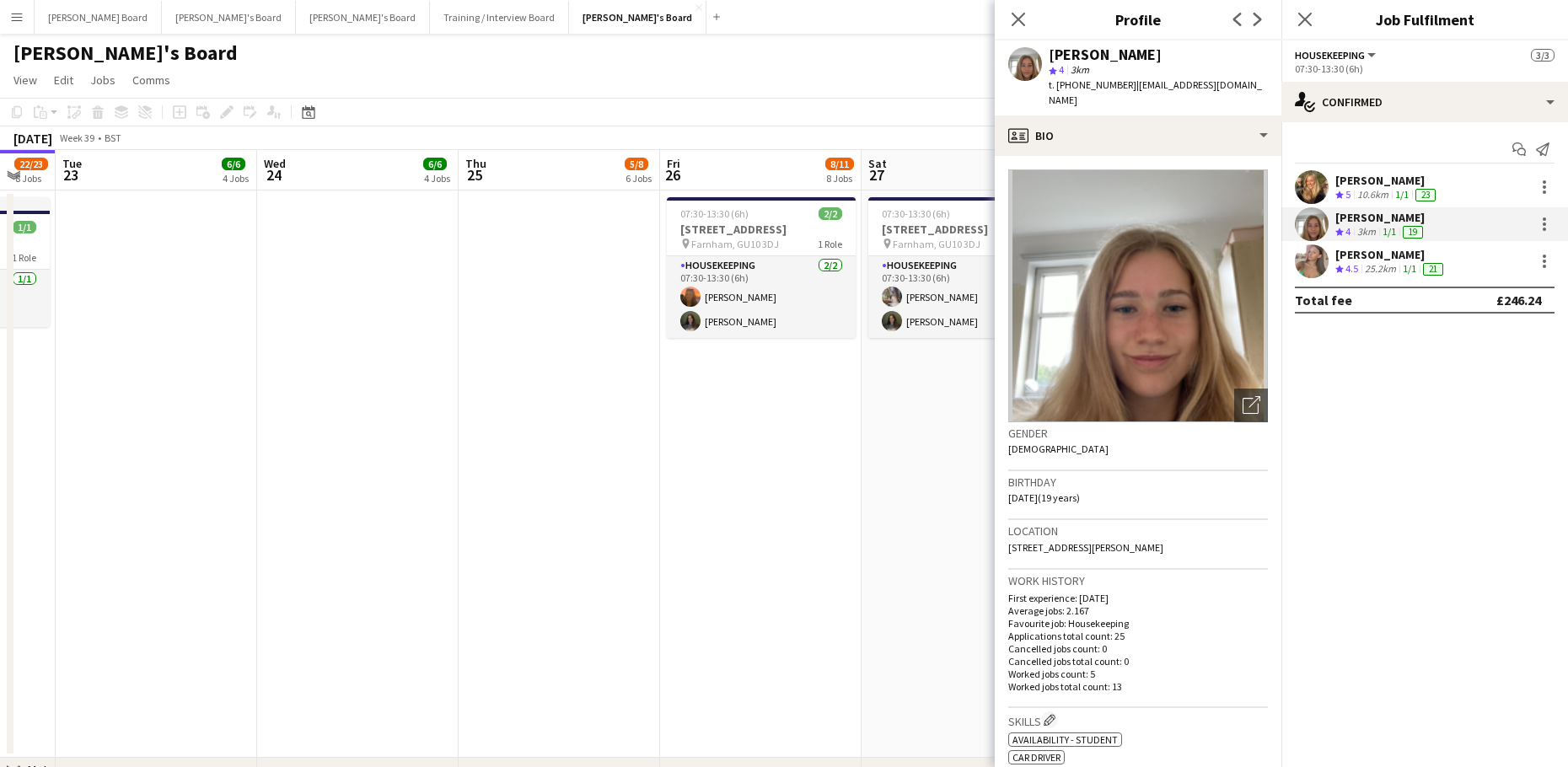
drag, startPoint x: 402, startPoint y: 540, endPoint x: 703, endPoint y: 581, distance: 303.8
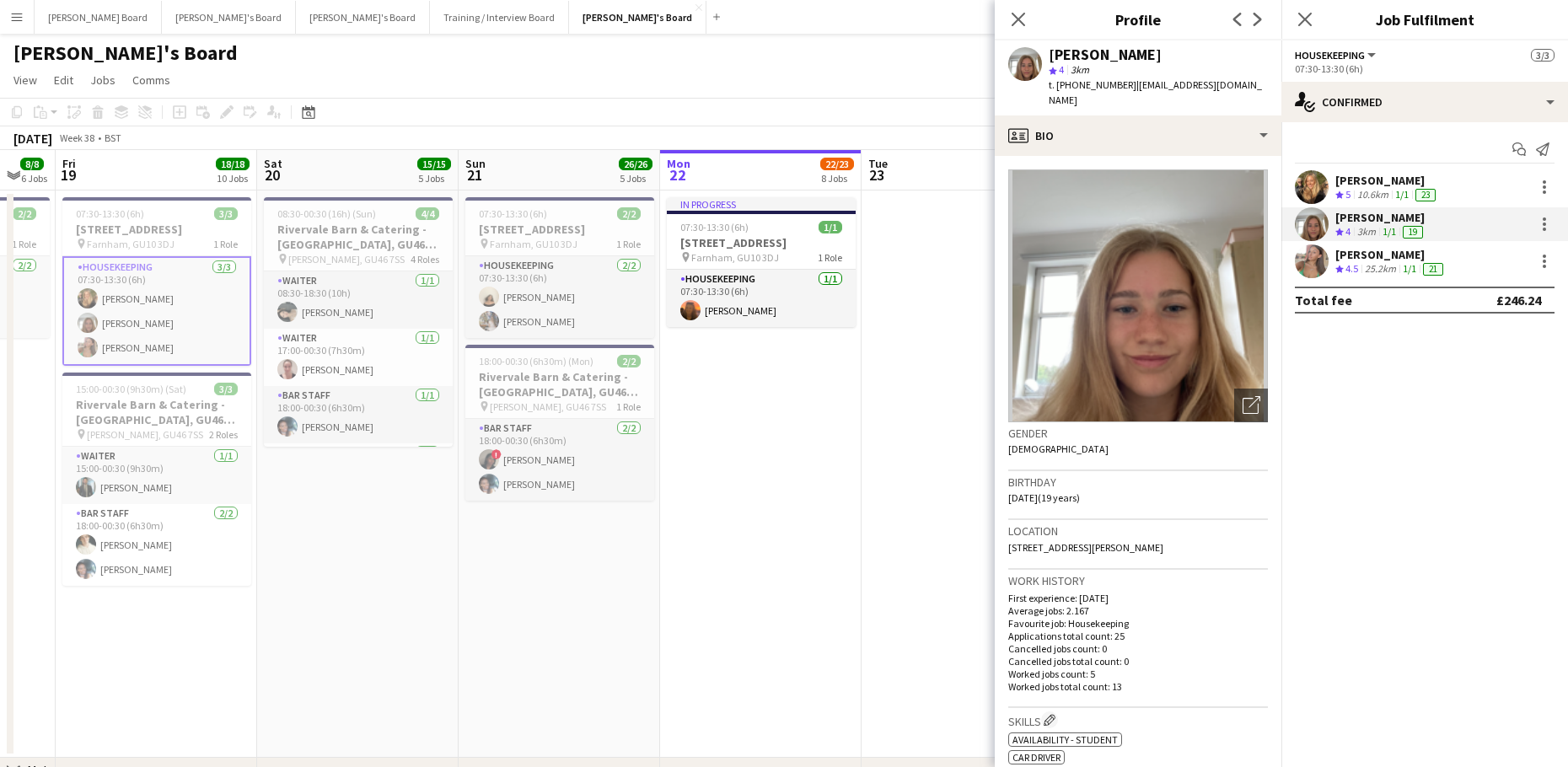
drag, startPoint x: 256, startPoint y: 504, endPoint x: 794, endPoint y: 551, distance: 540.0
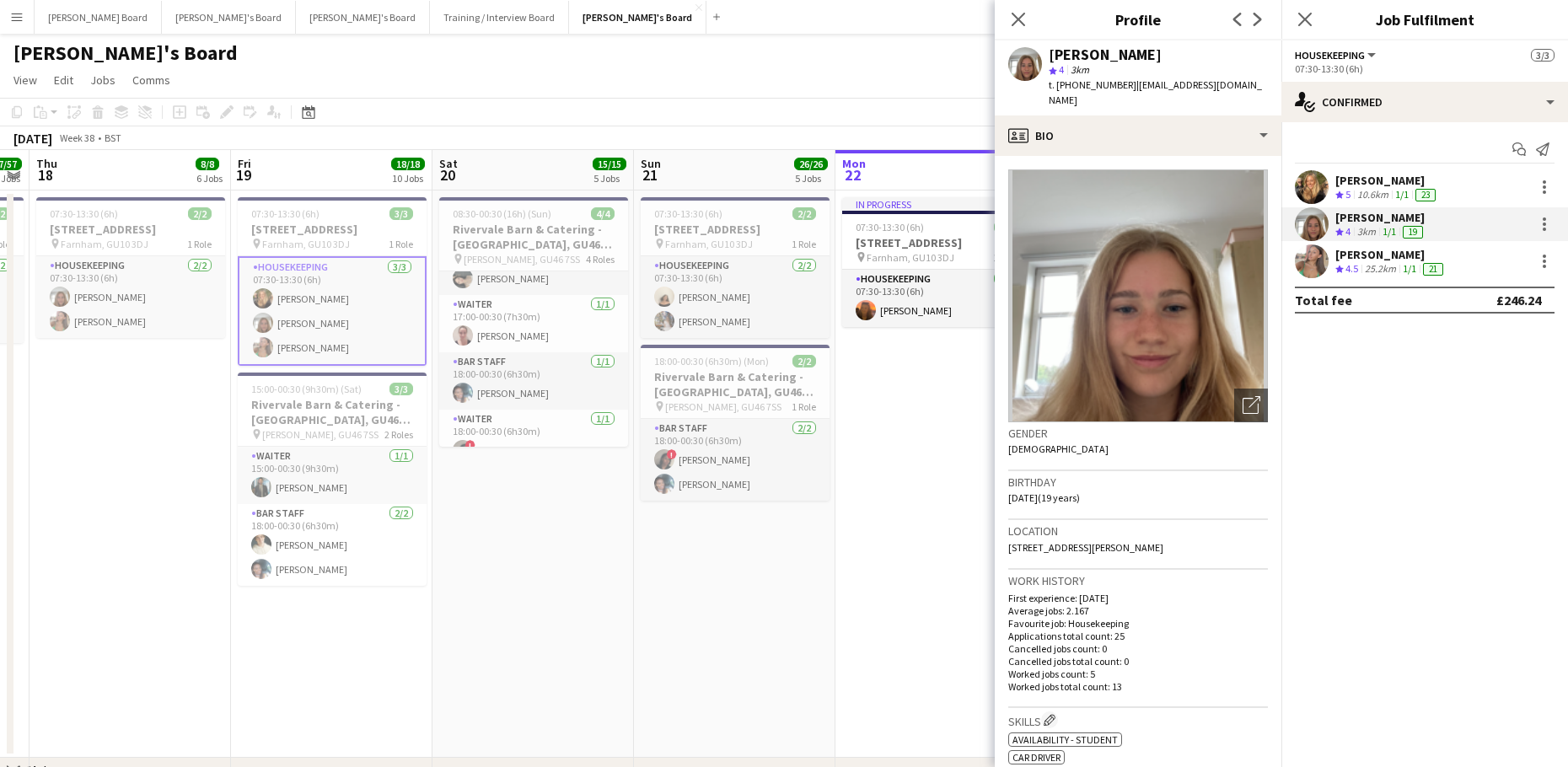
scroll to position [54, 0]
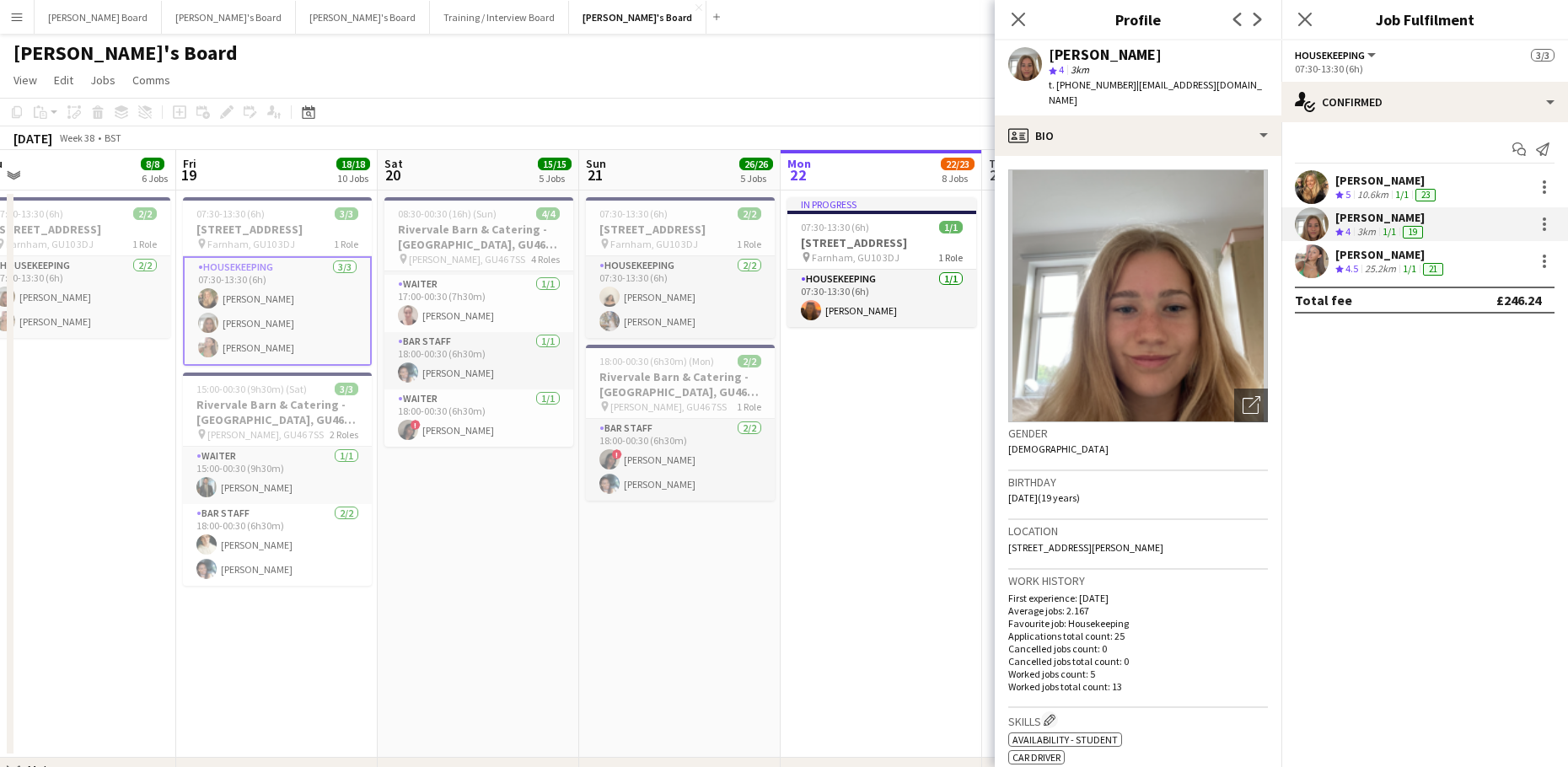
drag, startPoint x: 708, startPoint y: 736, endPoint x: 409, endPoint y: 682, distance: 303.8
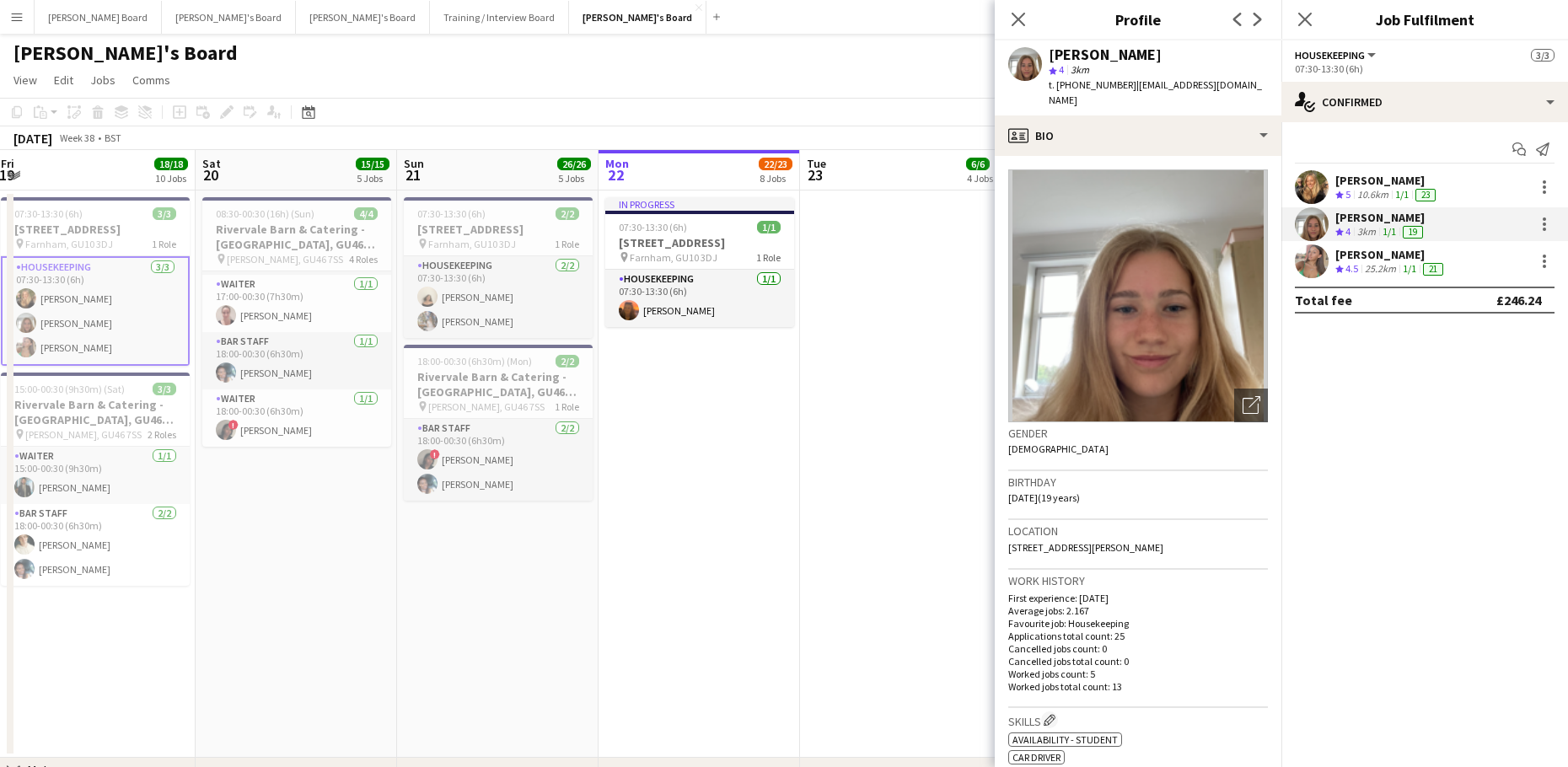
drag, startPoint x: 372, startPoint y: 615, endPoint x: 391, endPoint y: 597, distance: 26.2
click at [295, 218] on span "08:30-00:30 (16h) (Sun)" at bounding box center [267, 213] width 98 height 13
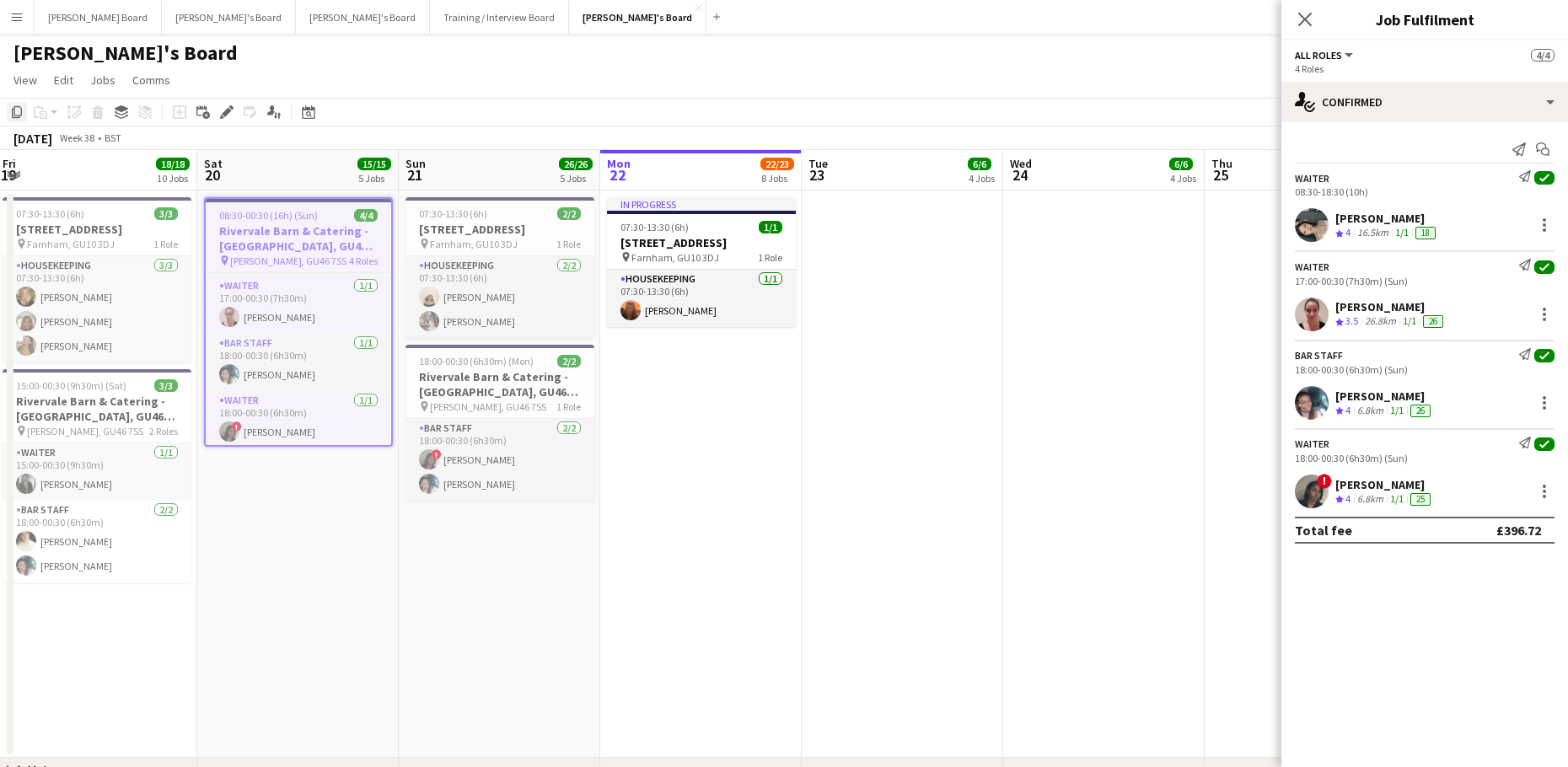
click at [19, 115] on icon "Copy" at bounding box center [17, 112] width 14 height 14
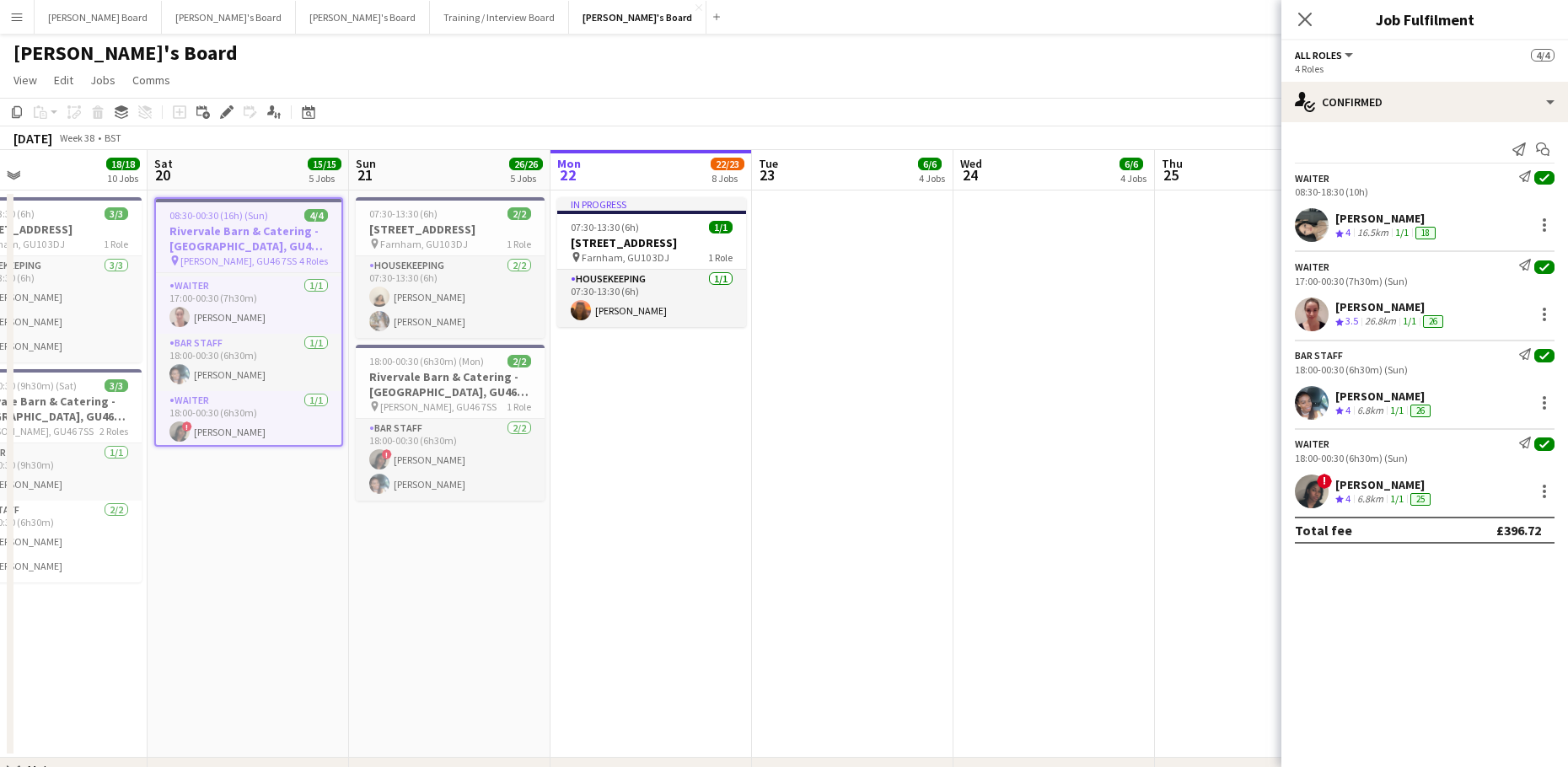
drag, startPoint x: 980, startPoint y: 362, endPoint x: 705, endPoint y: 363, distance: 275.0
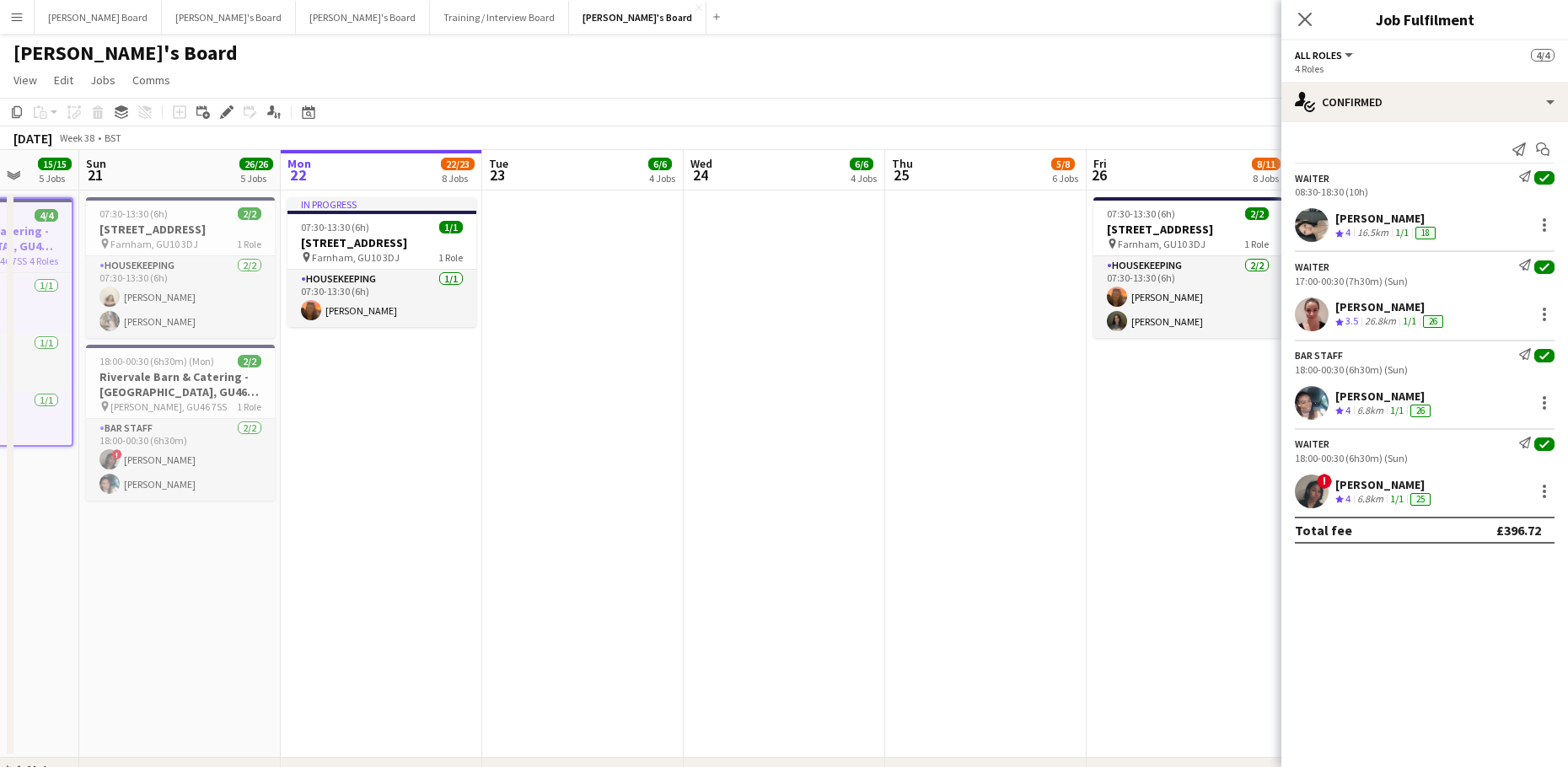
click at [778, 347] on app-date-cell at bounding box center [784, 474] width 202 height 567
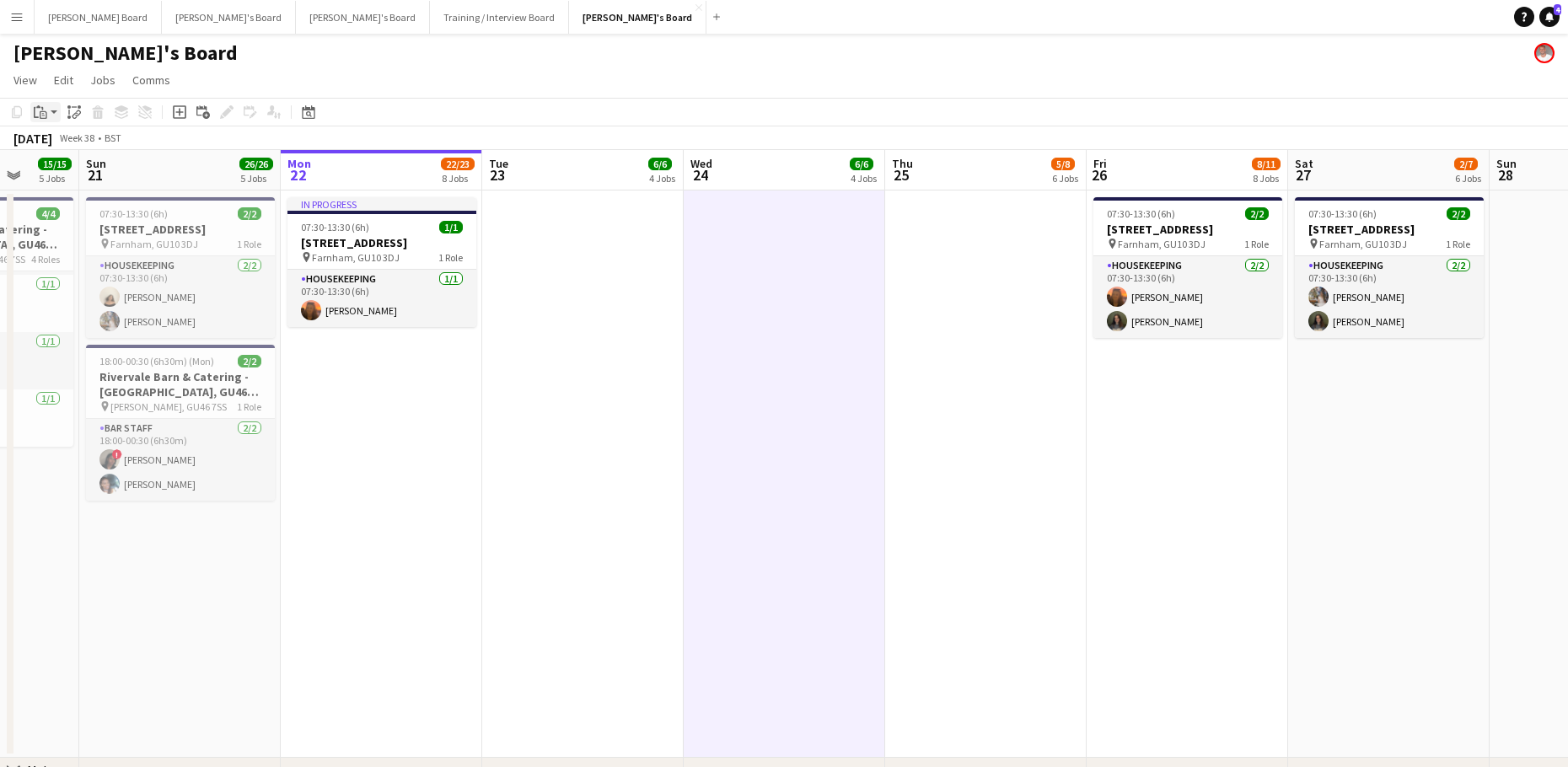
click at [44, 112] on icon at bounding box center [43, 115] width 8 height 8
click at [85, 150] on link "Paste Ctrl+V" at bounding box center [123, 144] width 158 height 15
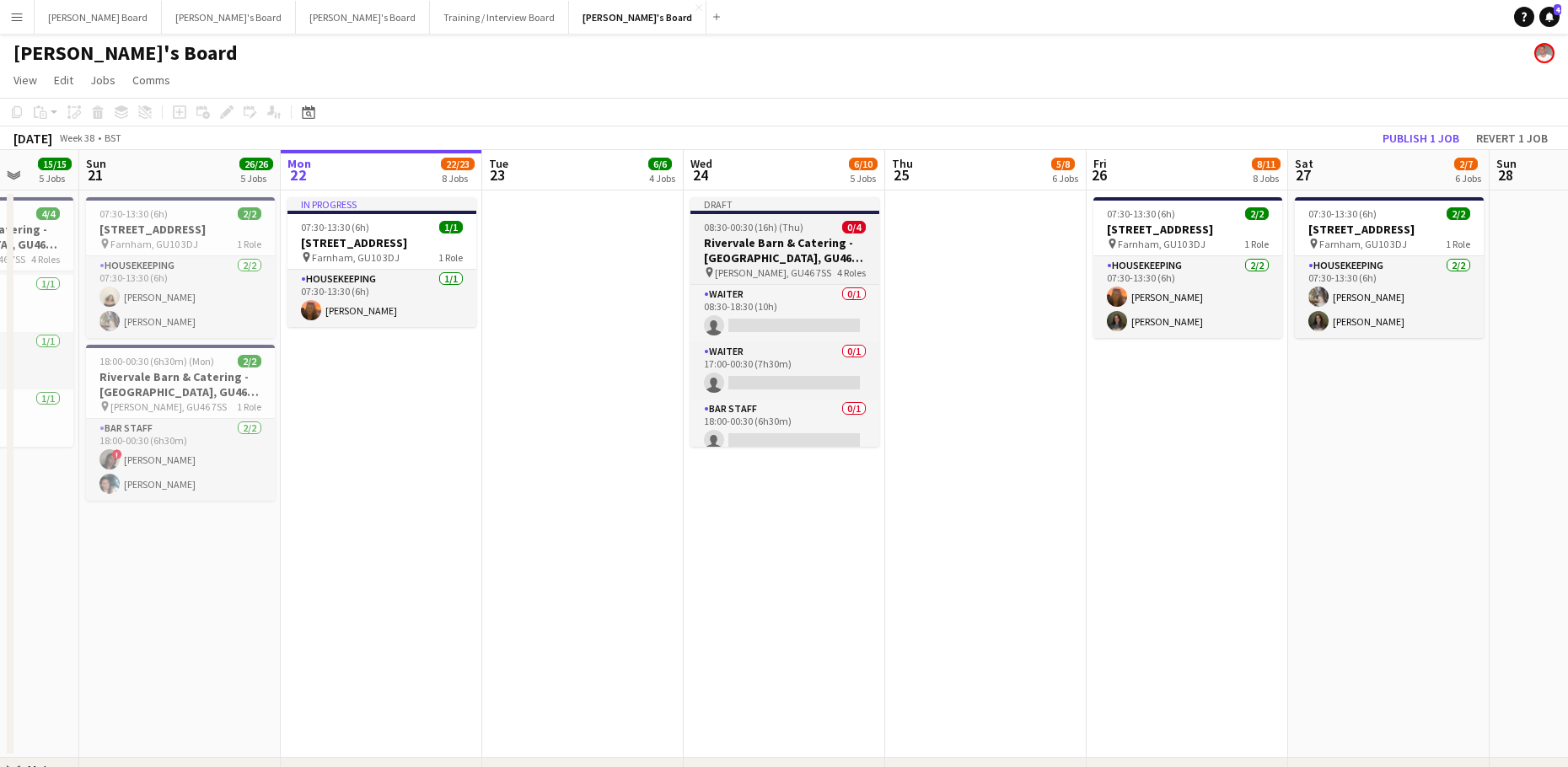
click at [762, 231] on span "08:30-00:30 (16h) (Thu)" at bounding box center [753, 226] width 99 height 13
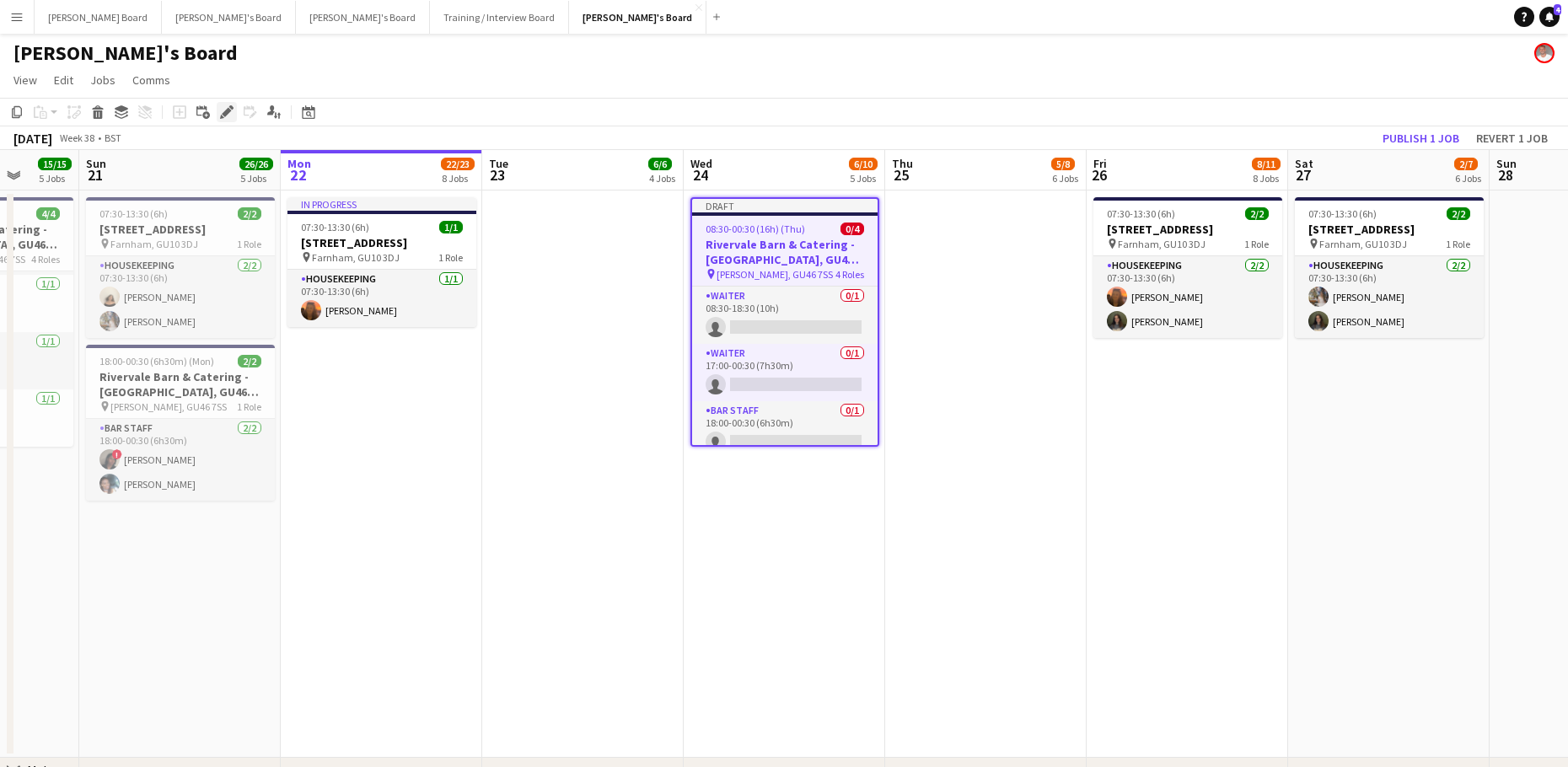
click at [230, 115] on icon "Edit" at bounding box center [227, 112] width 14 height 14
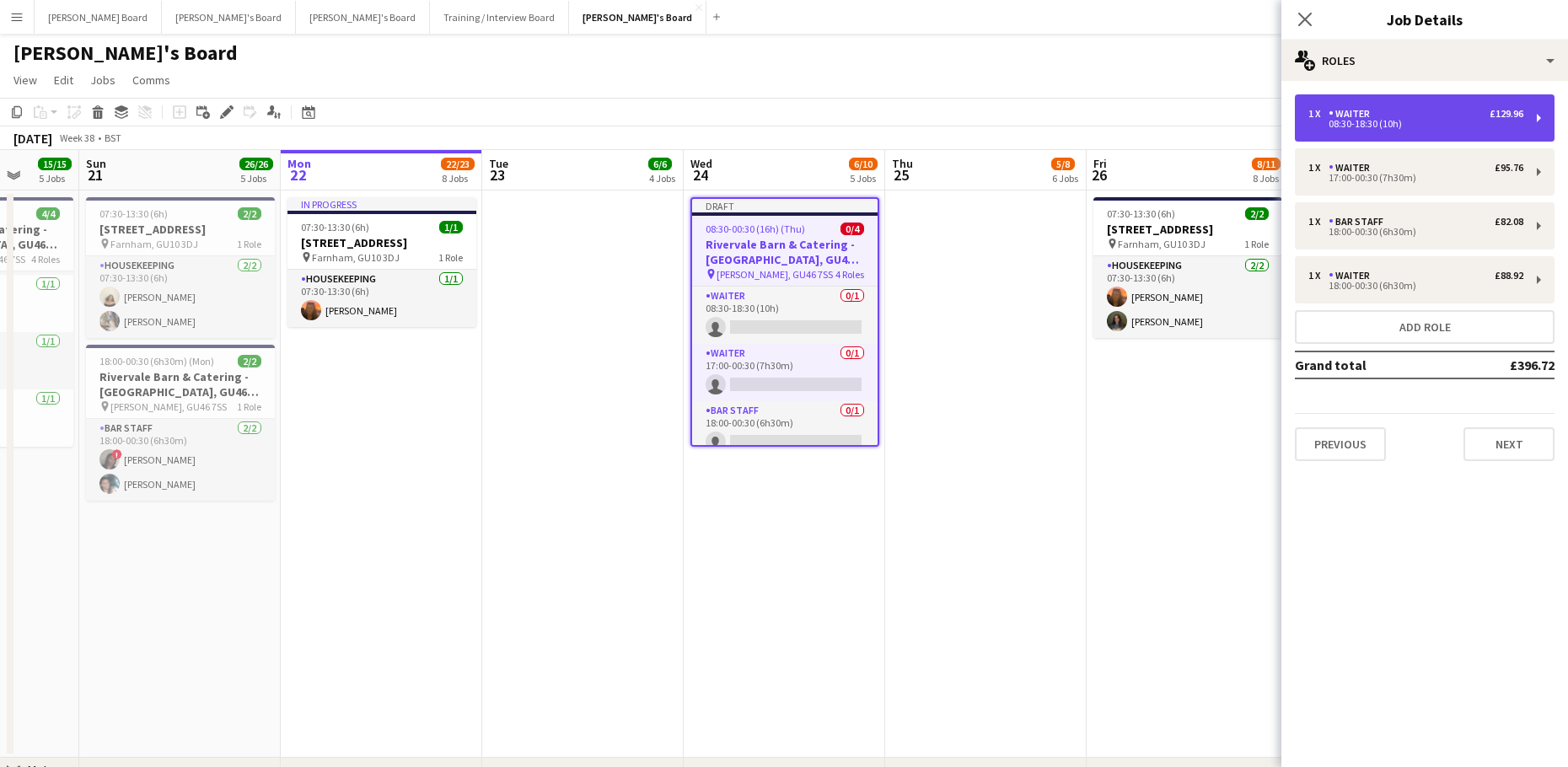
click at [1402, 115] on div "1 x Waiter £129.96" at bounding box center [1416, 114] width 214 height 12
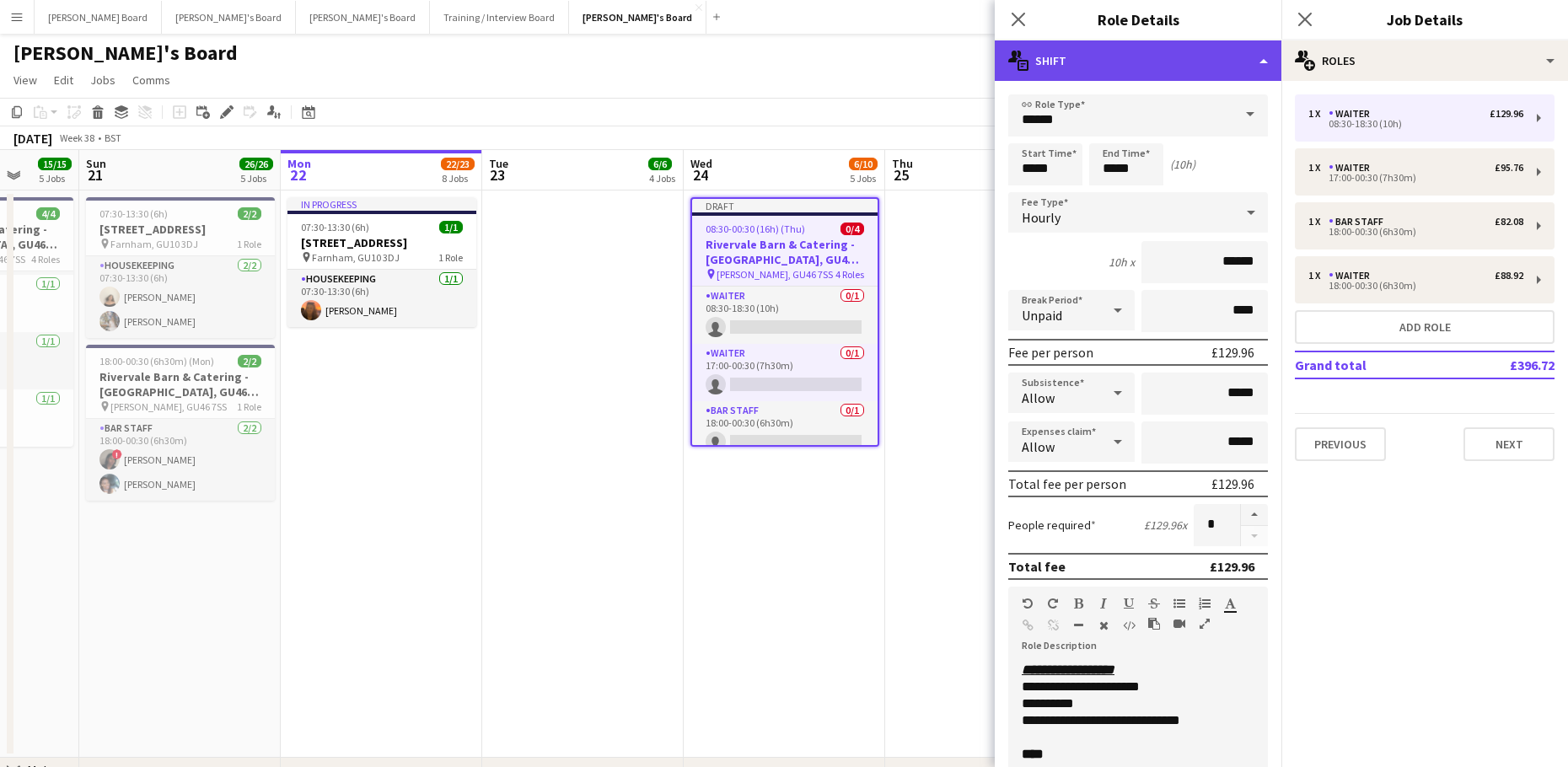
click at [1082, 68] on div "multiple-actions-text Shift" at bounding box center [1137, 60] width 286 height 40
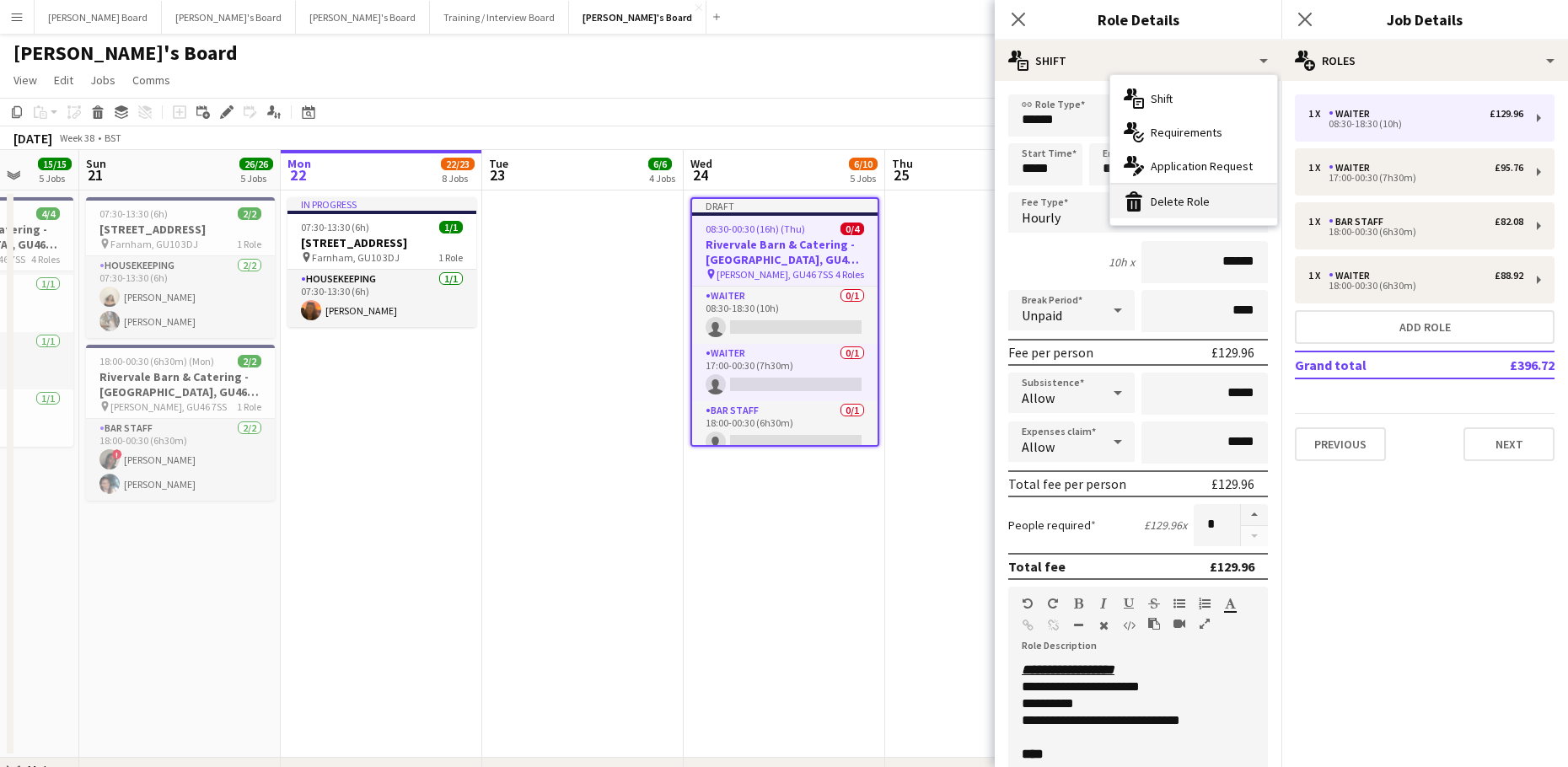
click at [1164, 209] on div "bin-2 Delete Role" at bounding box center [1193, 202] width 167 height 33
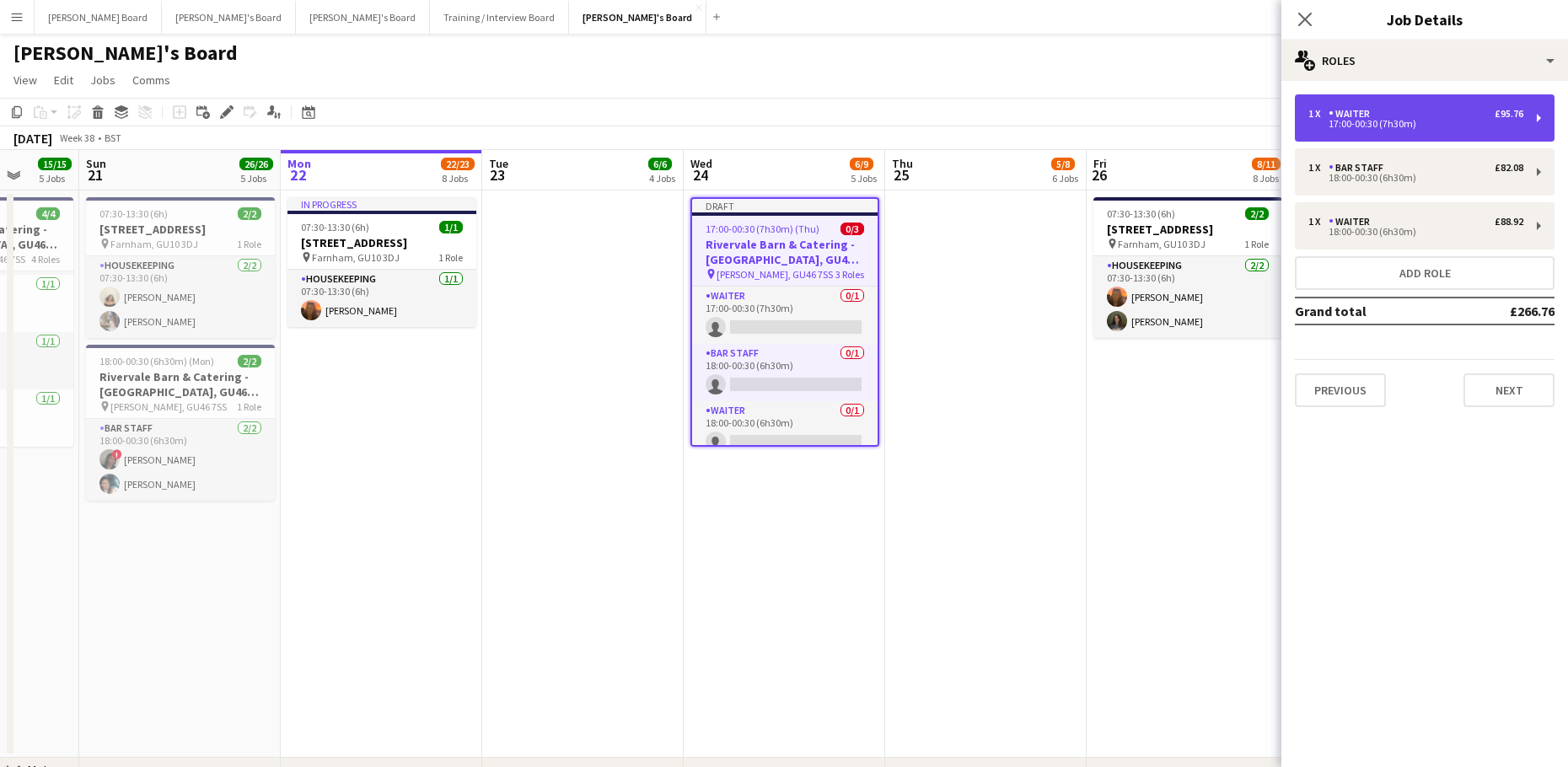
click at [1359, 126] on div "17:00-00:30 (7h30m)" at bounding box center [1416, 124] width 214 height 9
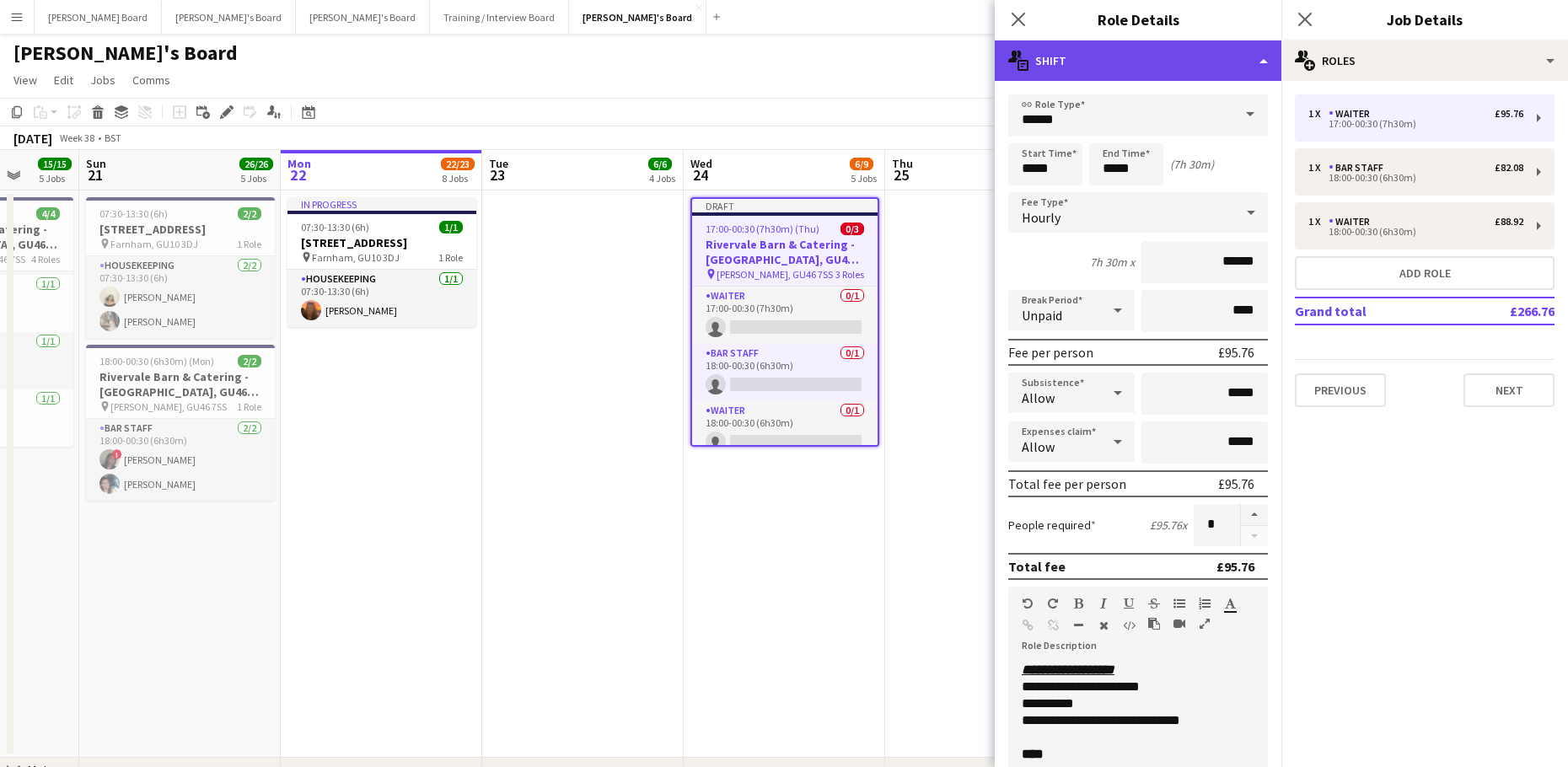
click at [1113, 63] on div "multiple-actions-text Shift" at bounding box center [1137, 60] width 286 height 40
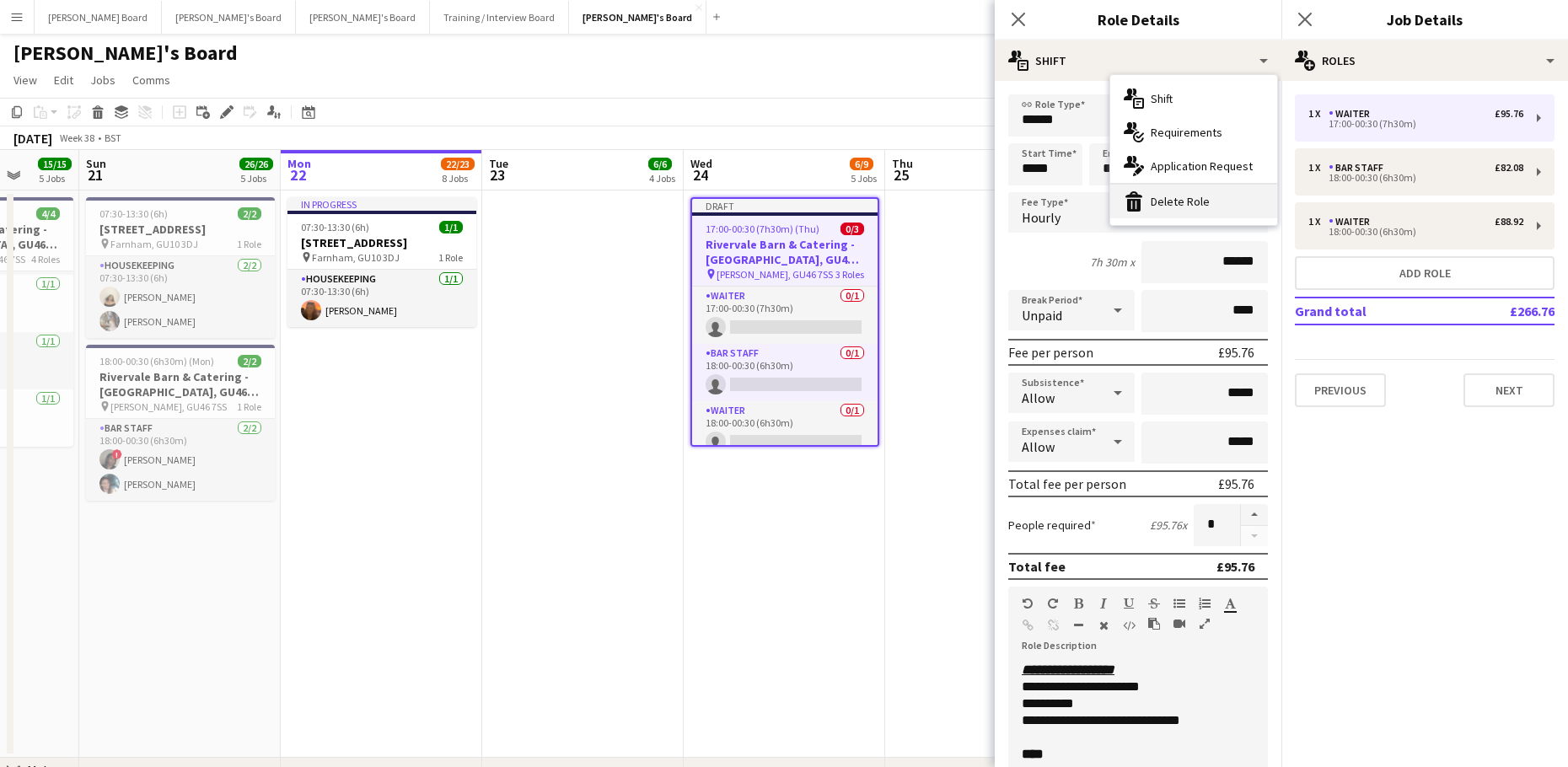
click at [1166, 206] on div "bin-2 Delete Role" at bounding box center [1193, 202] width 167 height 33
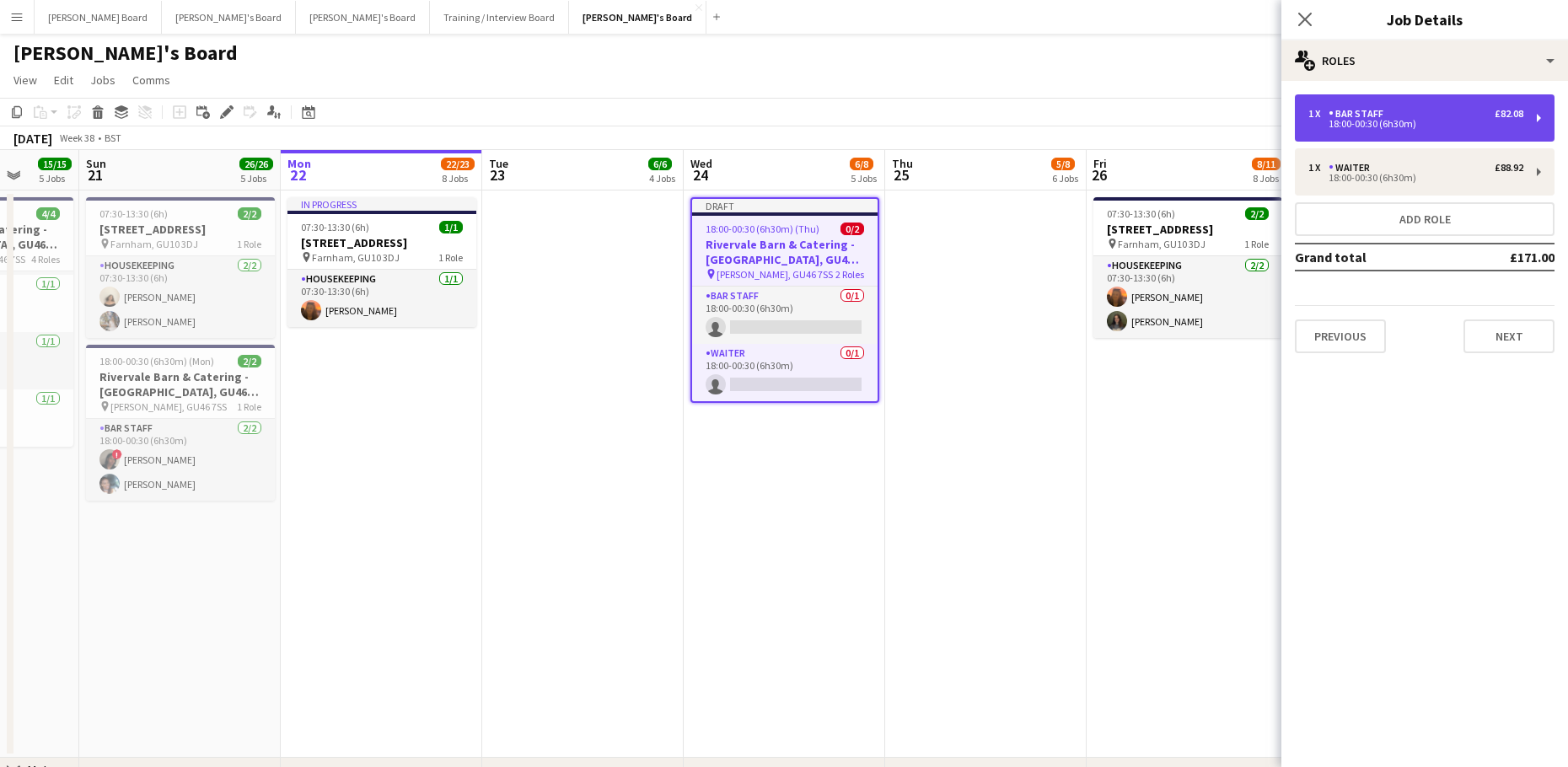
click at [1380, 121] on div "18:00-00:30 (6h30m)" at bounding box center [1416, 124] width 214 height 9
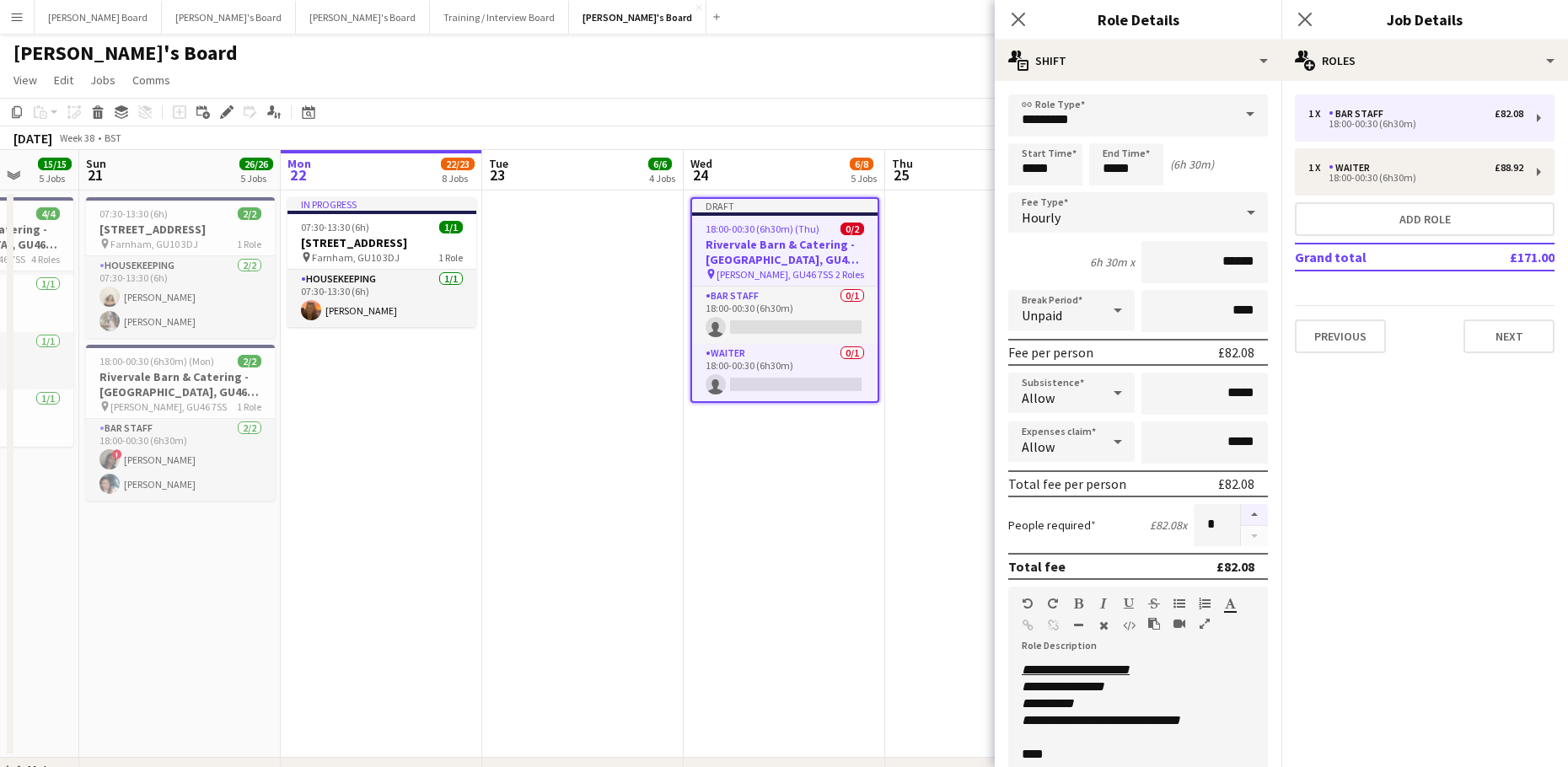
click at [1245, 510] on button "button" at bounding box center [1253, 514] width 27 height 22
type input "*"
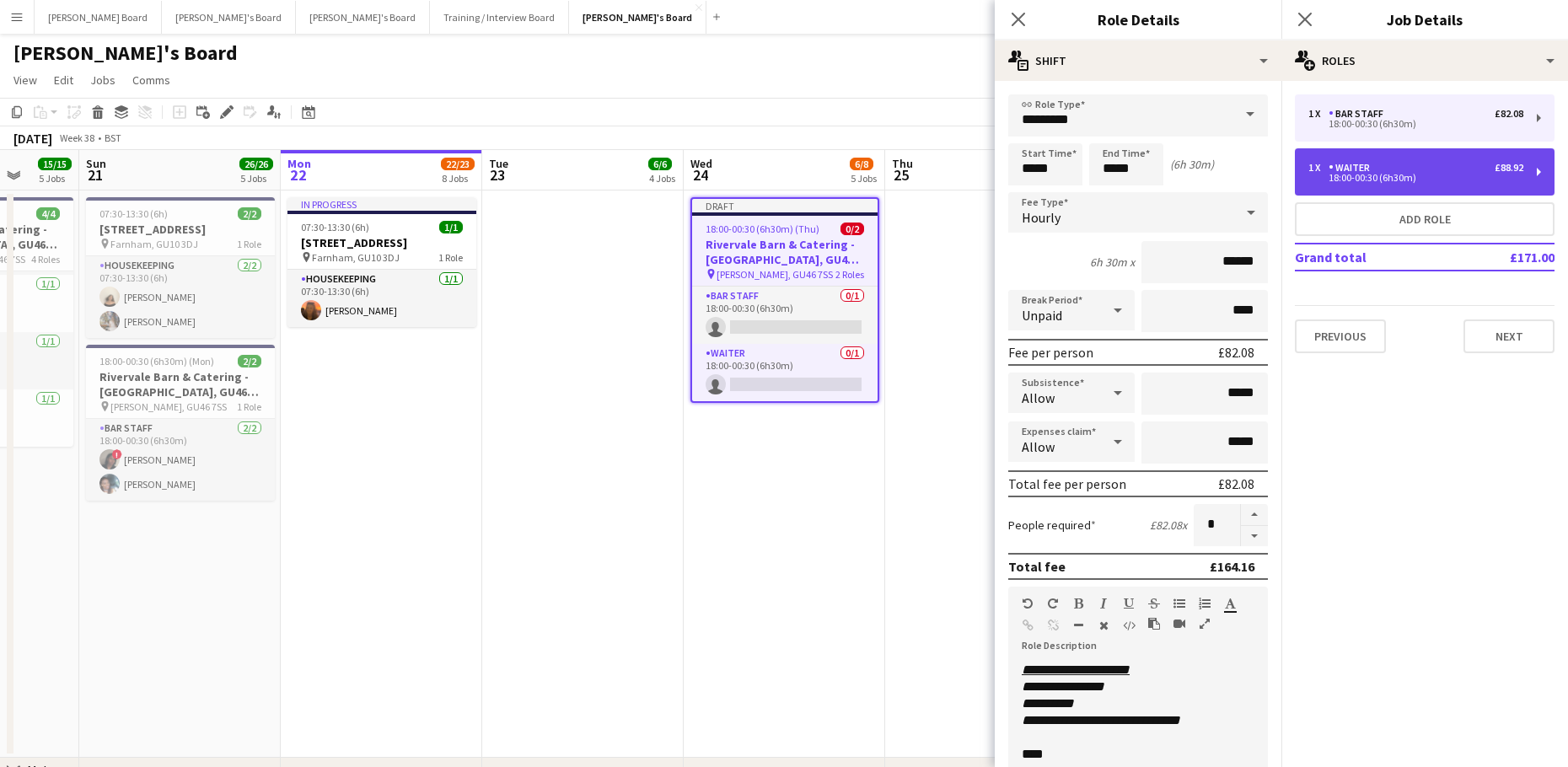
click at [1409, 181] on div "18:00-00:30 (6h30m)" at bounding box center [1416, 177] width 214 height 9
type input "******"
type input "***"
type input "*"
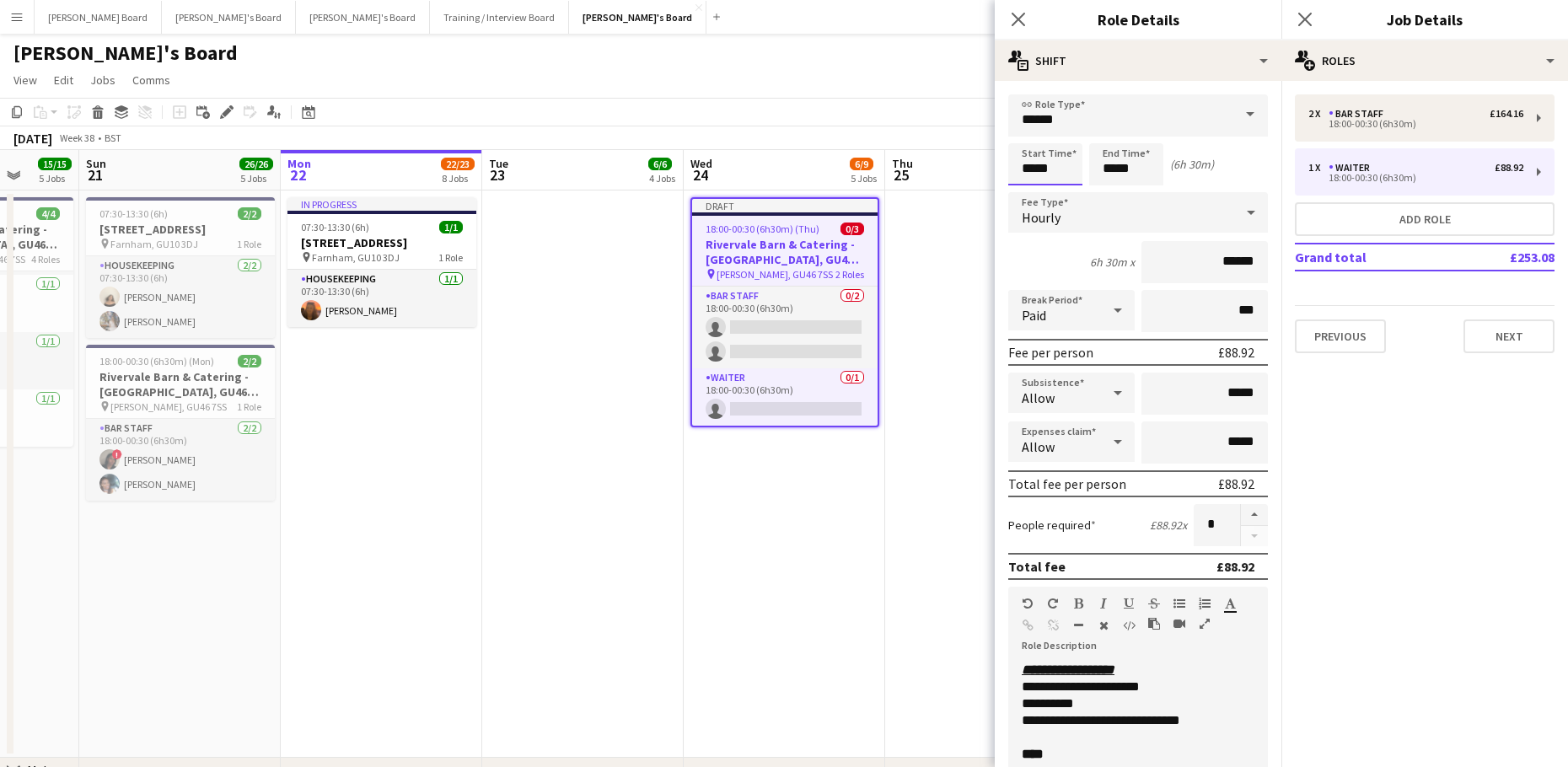
click at [1034, 167] on input "*****" at bounding box center [1045, 164] width 74 height 42
click at [1068, 139] on div at bounding box center [1061, 135] width 33 height 17
type input "*****"
click at [1068, 139] on div at bounding box center [1061, 135] width 33 height 17
click at [715, 497] on app-date-cell "Draft 18:00-00:30 (6h30m) (Thu) 0/3 Rivervale Barn & Catering - Yateley, GU46 7…" at bounding box center [784, 474] width 202 height 567
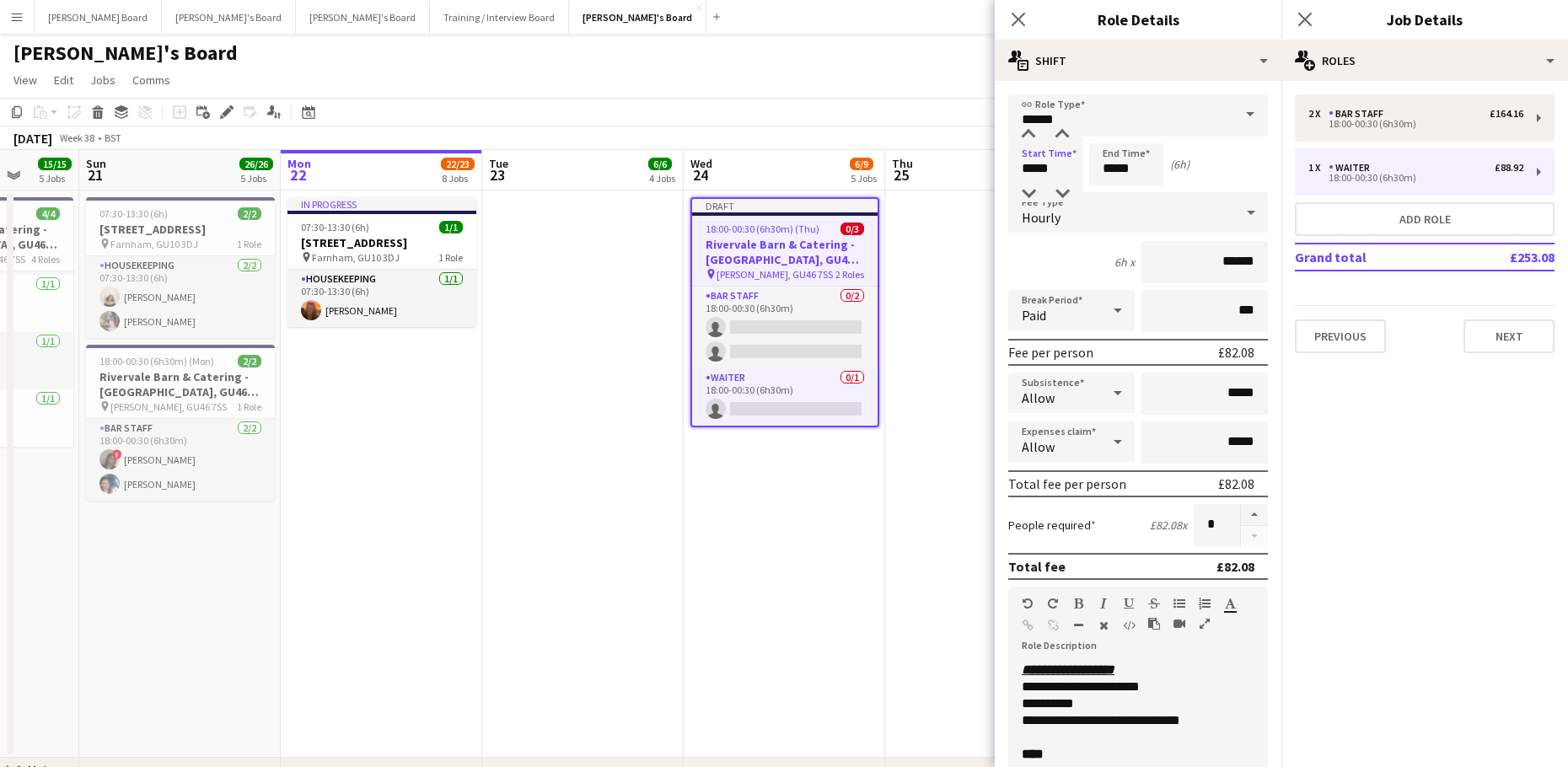
scroll to position [0, 524]
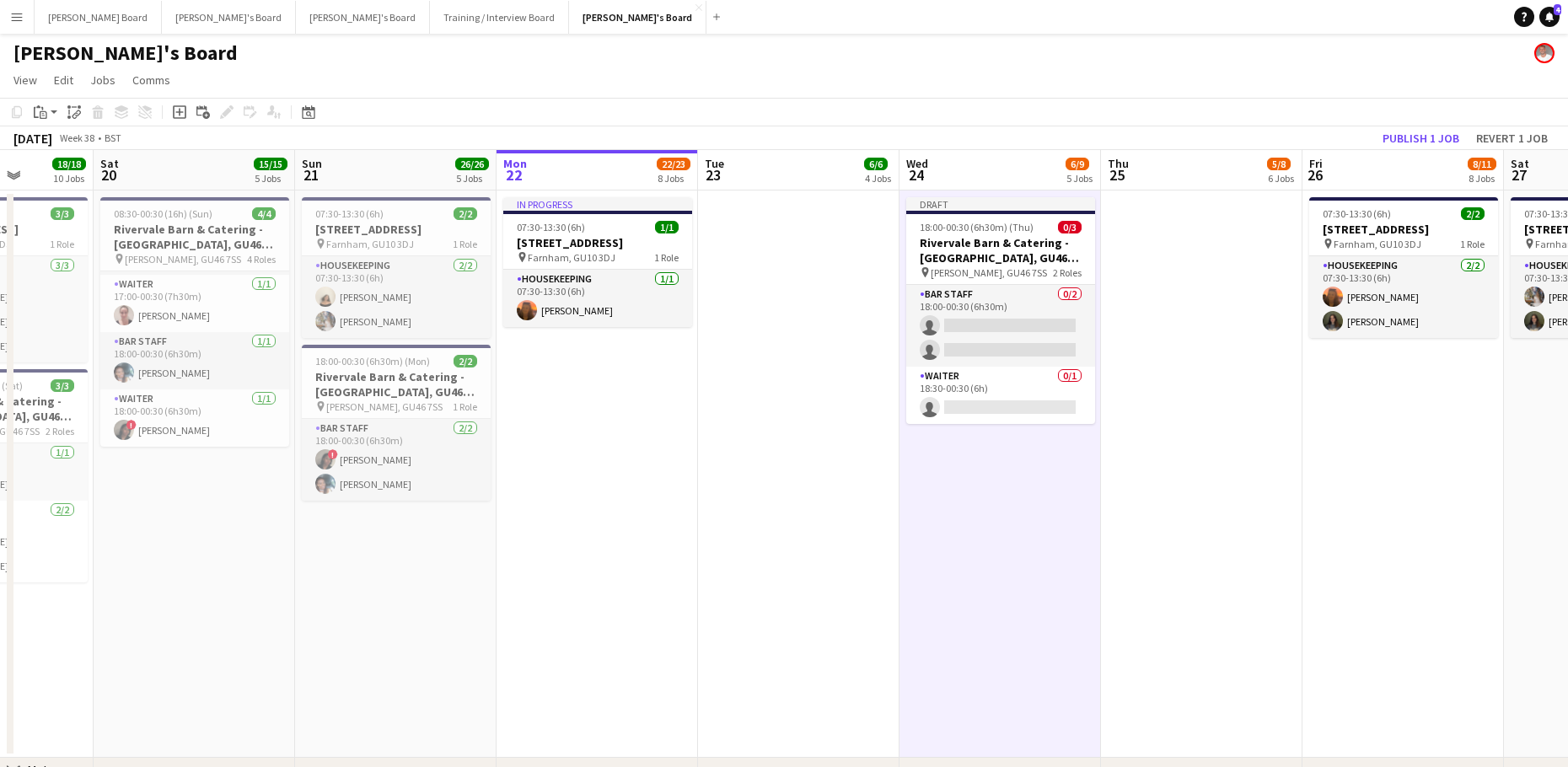
drag, startPoint x: 298, startPoint y: 569, endPoint x: 525, endPoint y: 575, distance: 227.1
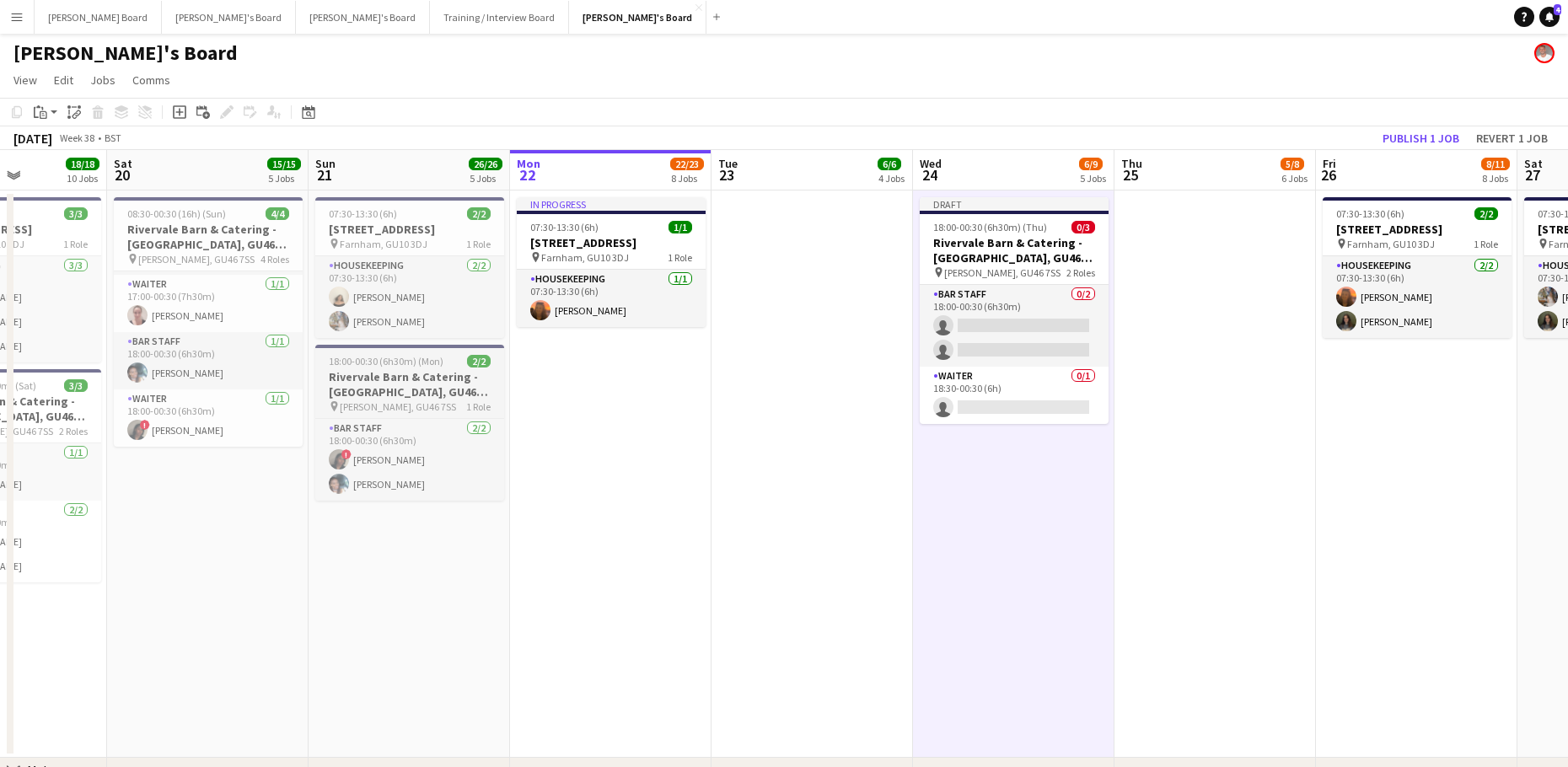
click at [396, 368] on app-job-card "18:00-00:30 (6h30m) (Mon) 2/2 Rivervale Barn & Catering - Yateley, GU46 7SS pin…" at bounding box center [409, 422] width 189 height 155
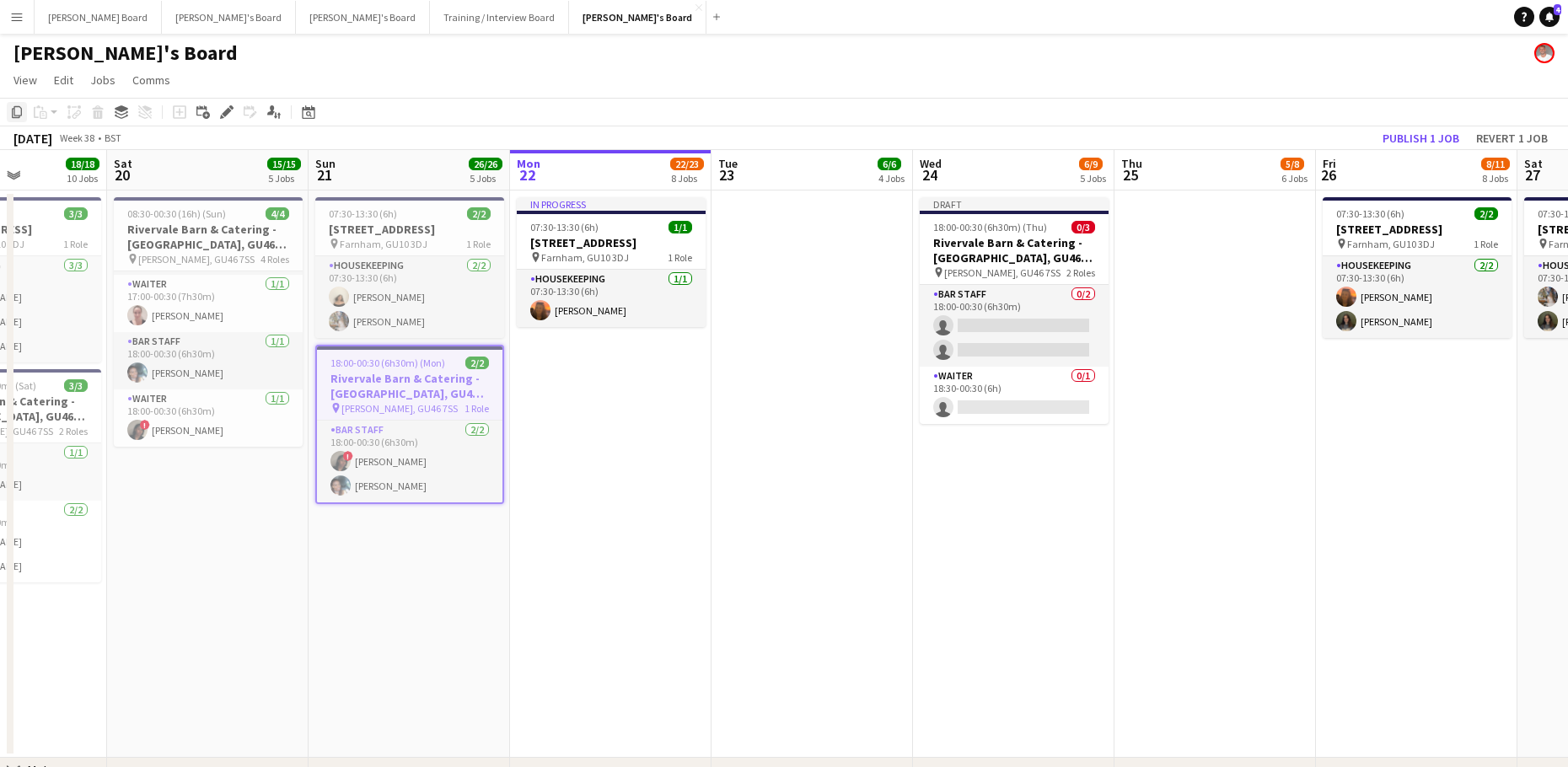
click at [21, 109] on icon "Copy" at bounding box center [17, 112] width 14 height 14
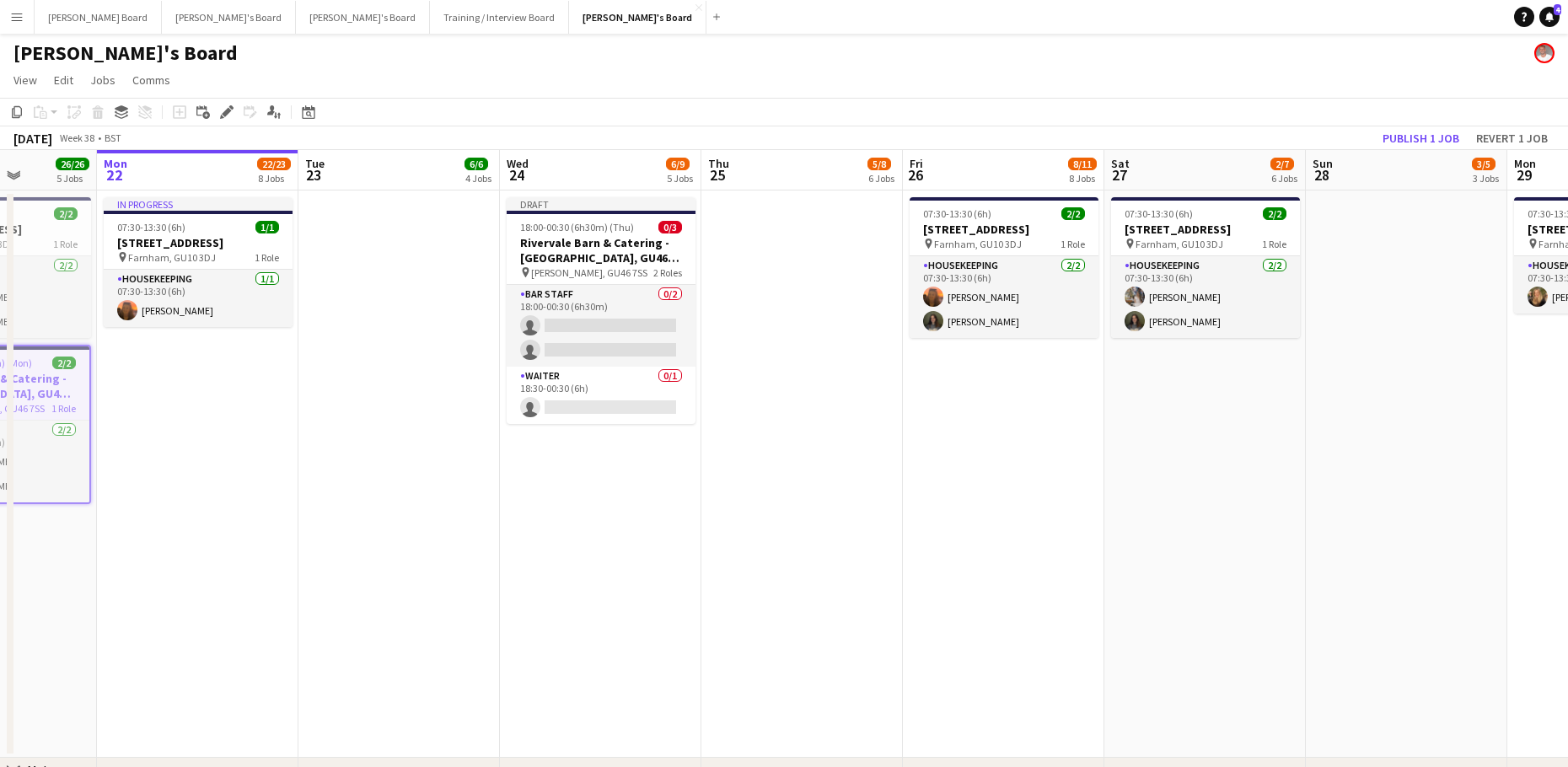
drag, startPoint x: 761, startPoint y: 491, endPoint x: 597, endPoint y: 488, distance: 164.0
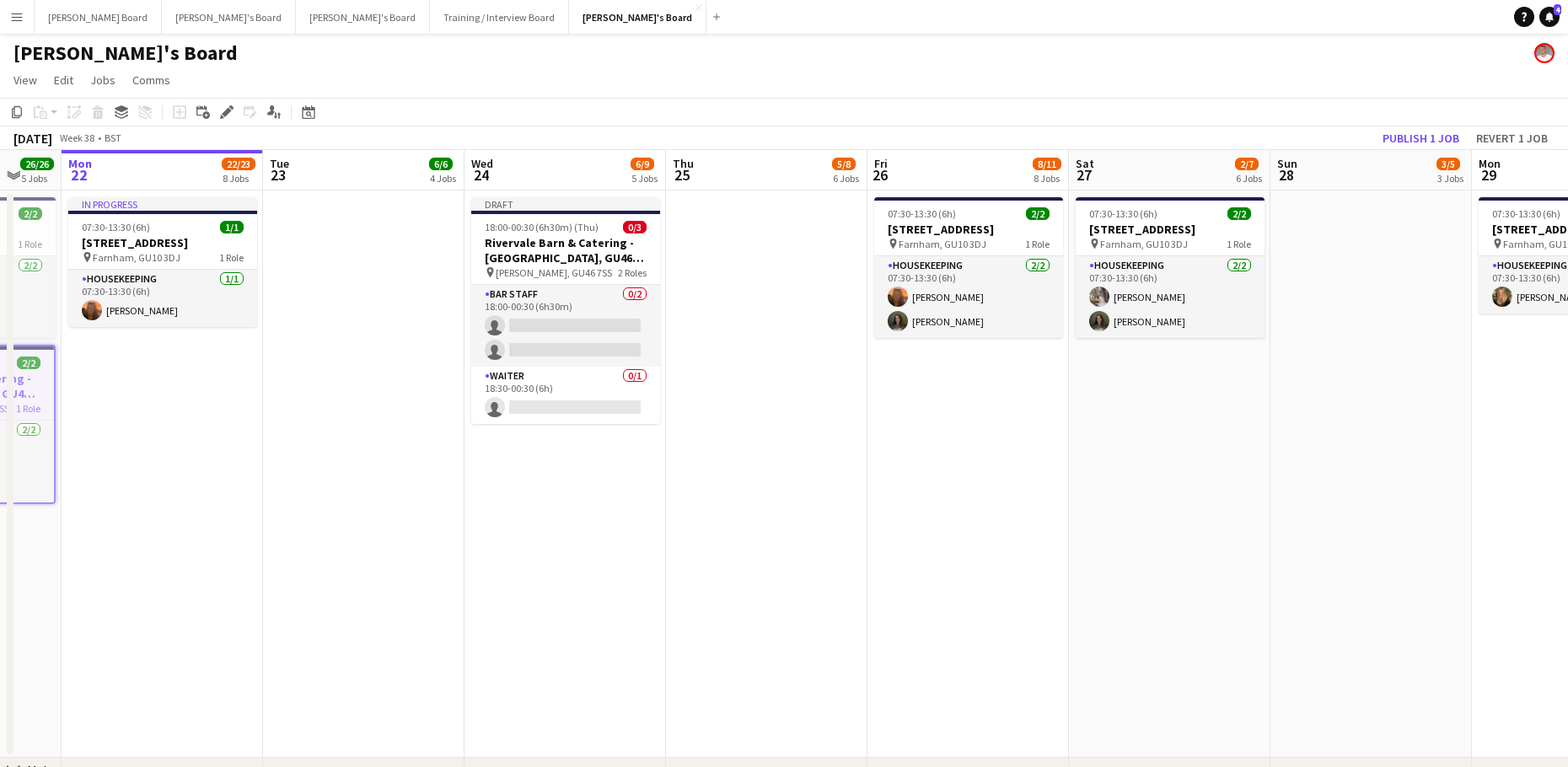
click at [1168, 385] on app-date-cell "07:30-13:30 (6h) 2/2 Millbridge Court GU10 3DJ pin Farnham, GU10 3DJ 1 Role Hou…" at bounding box center [1169, 474] width 202 height 567
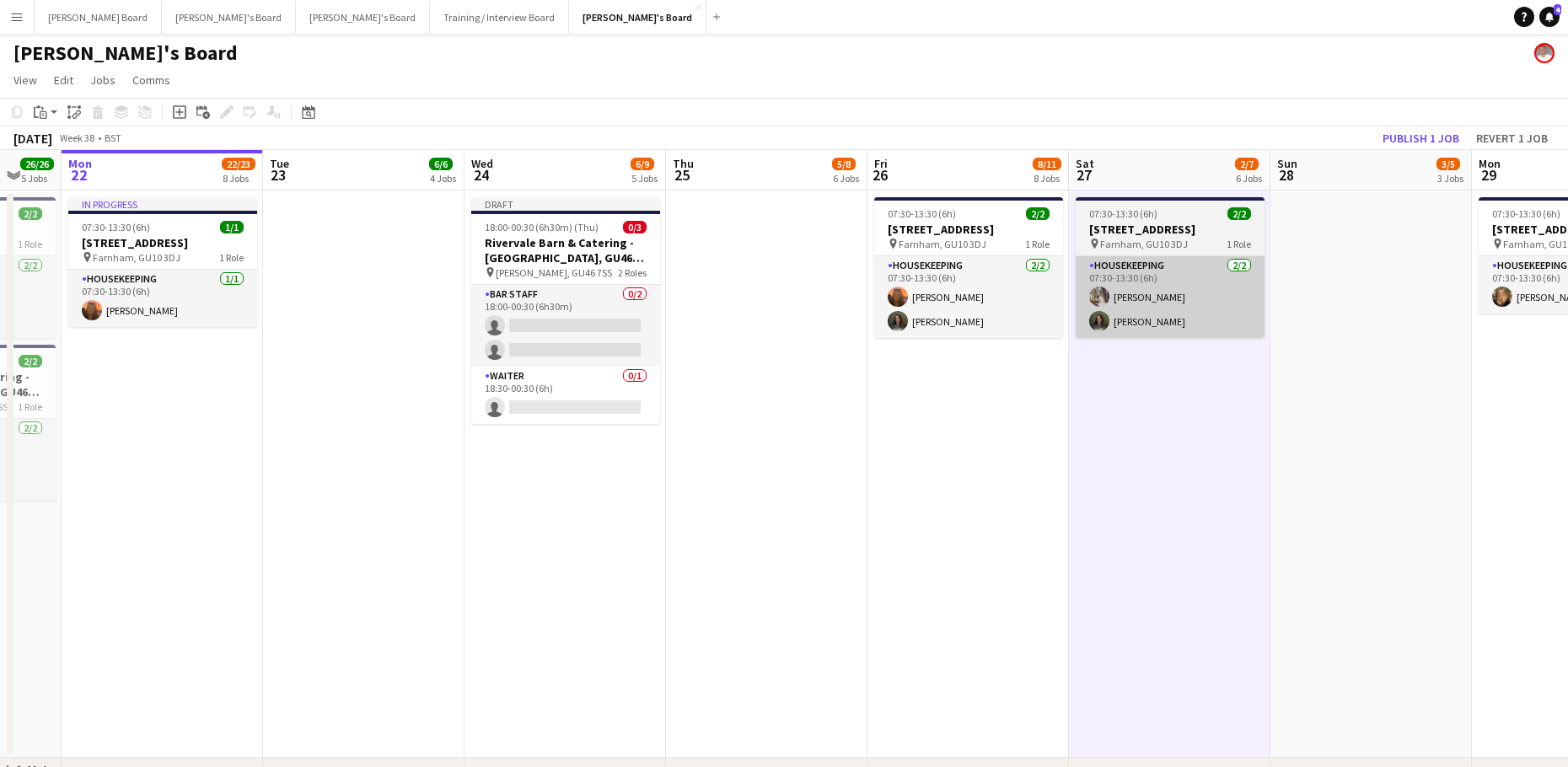
drag, startPoint x: 1379, startPoint y: 287, endPoint x: 1244, endPoint y: 272, distance: 135.8
click at [1378, 287] on app-date-cell at bounding box center [1370, 474] width 202 height 567
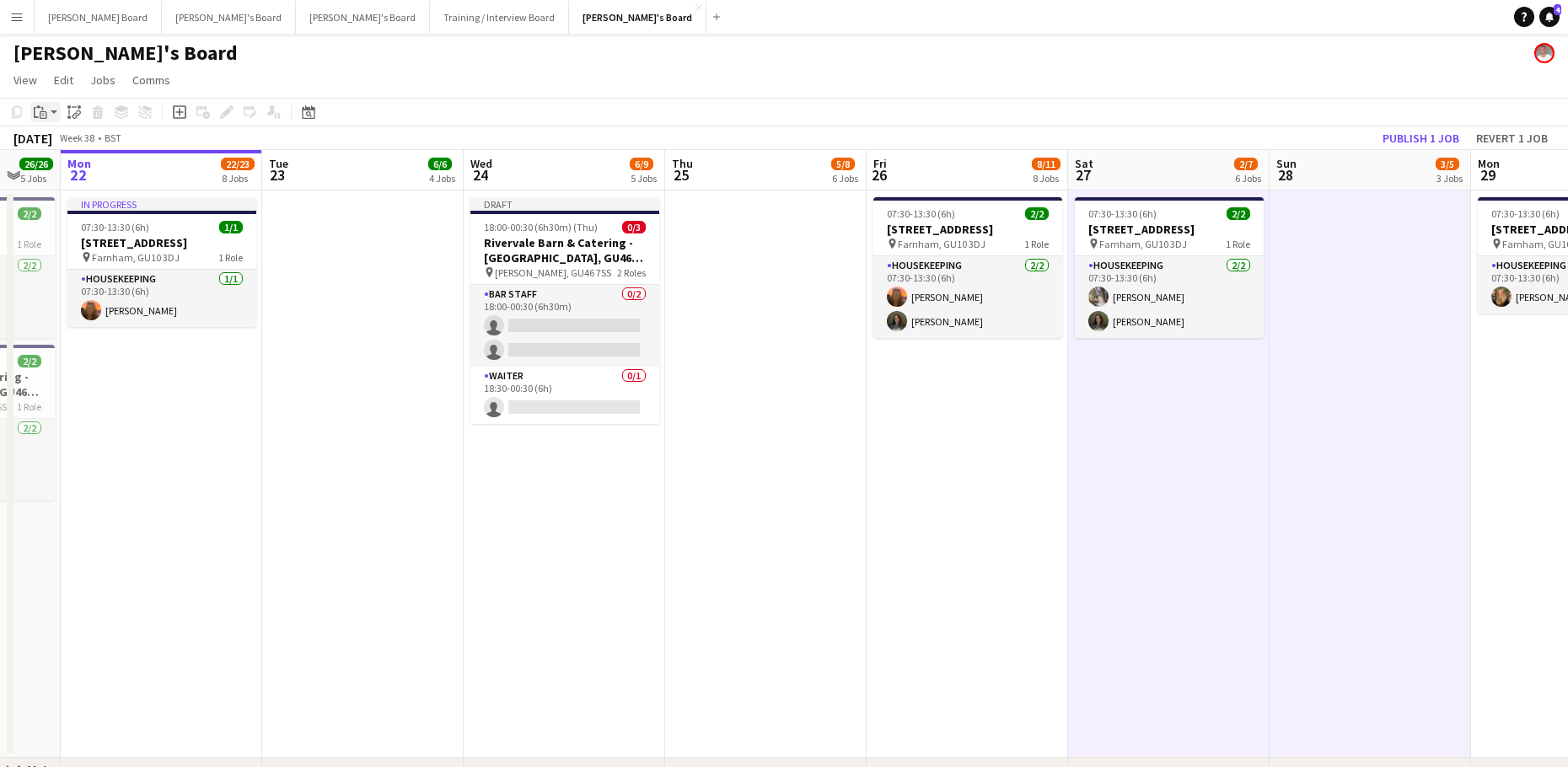
click at [54, 115] on app-action-btn "Paste" at bounding box center [45, 112] width 30 height 21
click at [62, 139] on link "Paste Ctrl+V" at bounding box center [123, 144] width 158 height 15
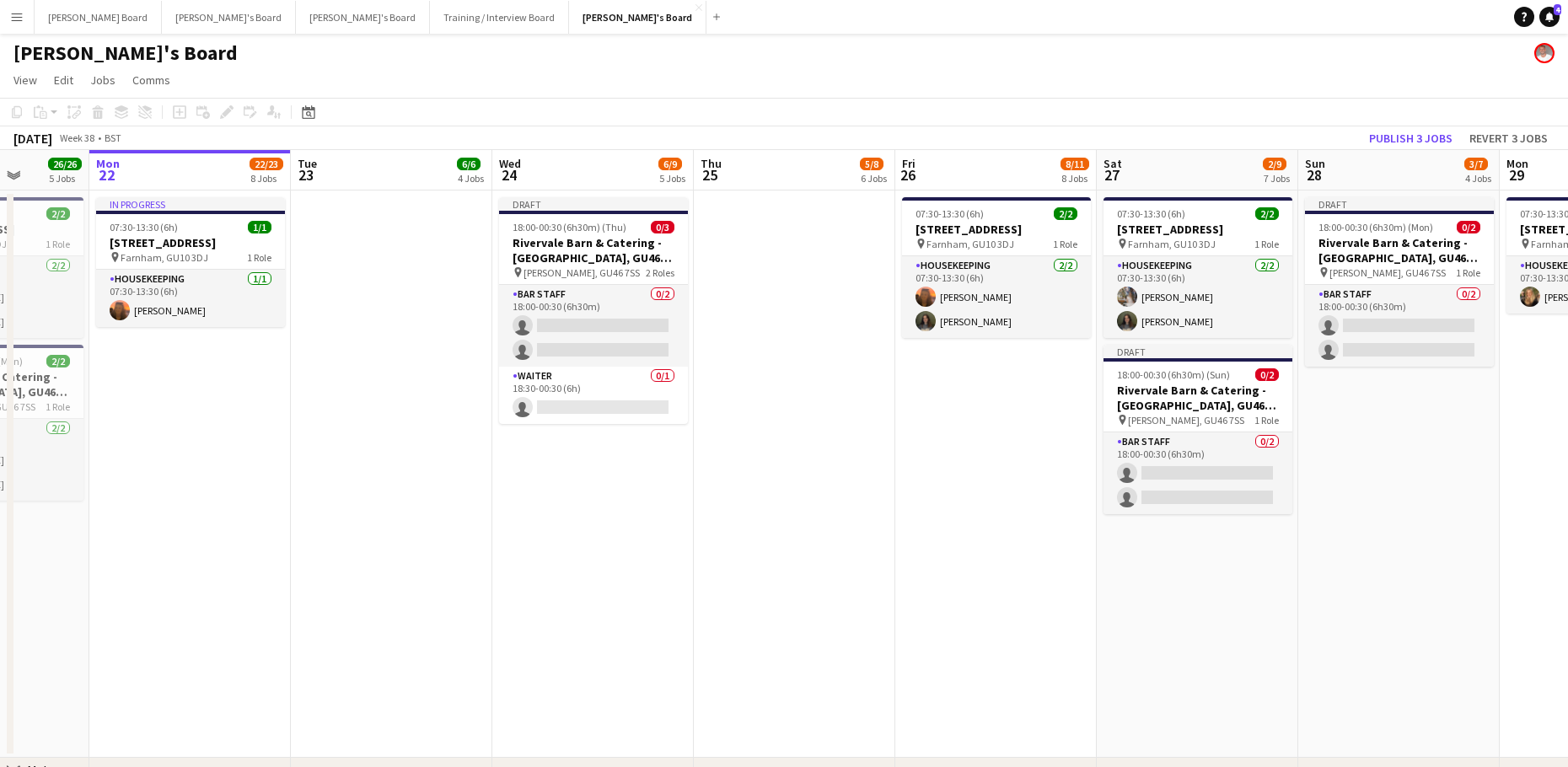
drag, startPoint x: 1162, startPoint y: 621, endPoint x: 787, endPoint y: 587, distance: 376.5
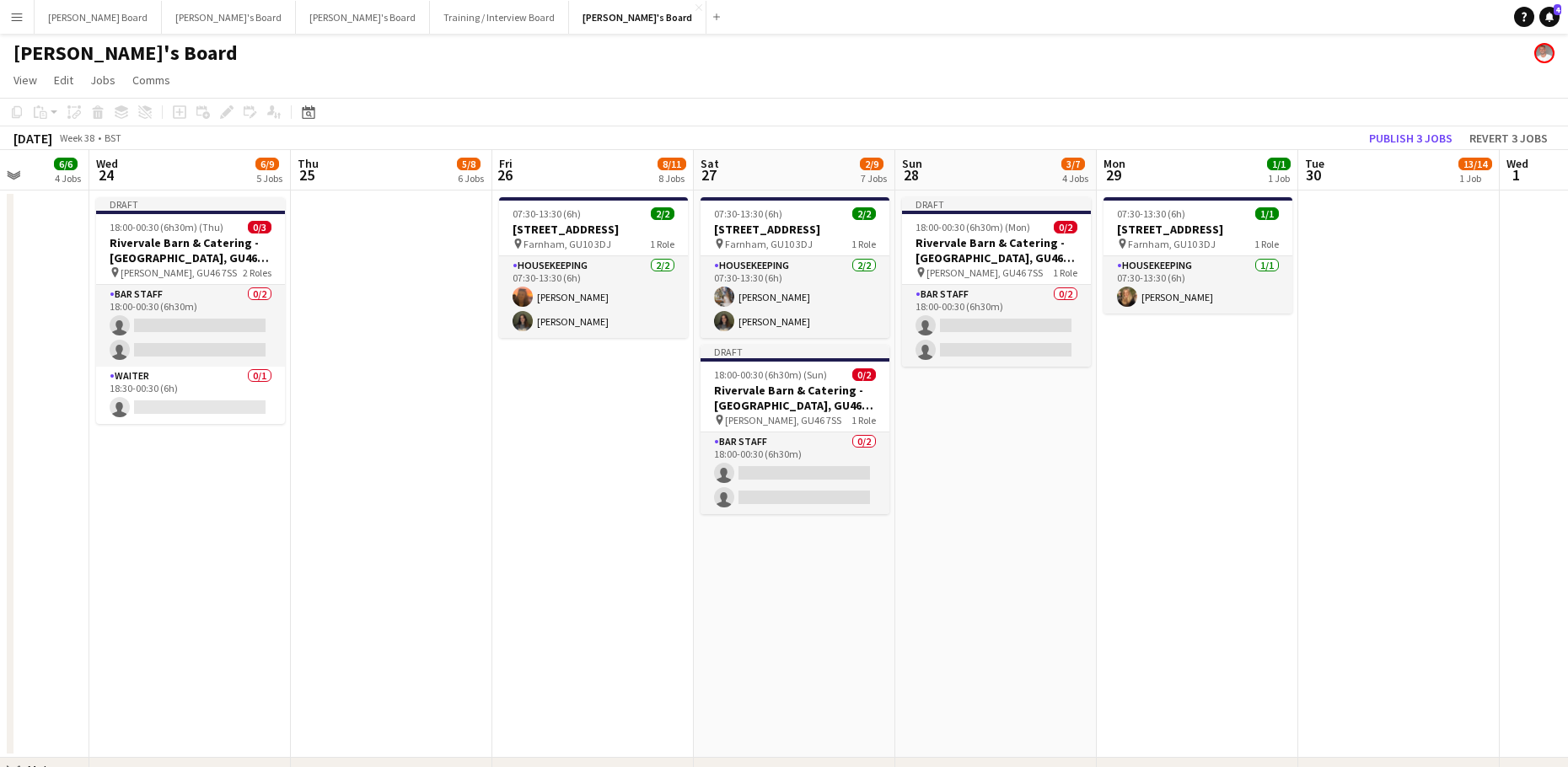
scroll to position [0, 515]
click at [790, 405] on h3 "Rivervale Barn & Catering - [GEOGRAPHIC_DATA], GU46 7SS" at bounding box center [794, 397] width 189 height 30
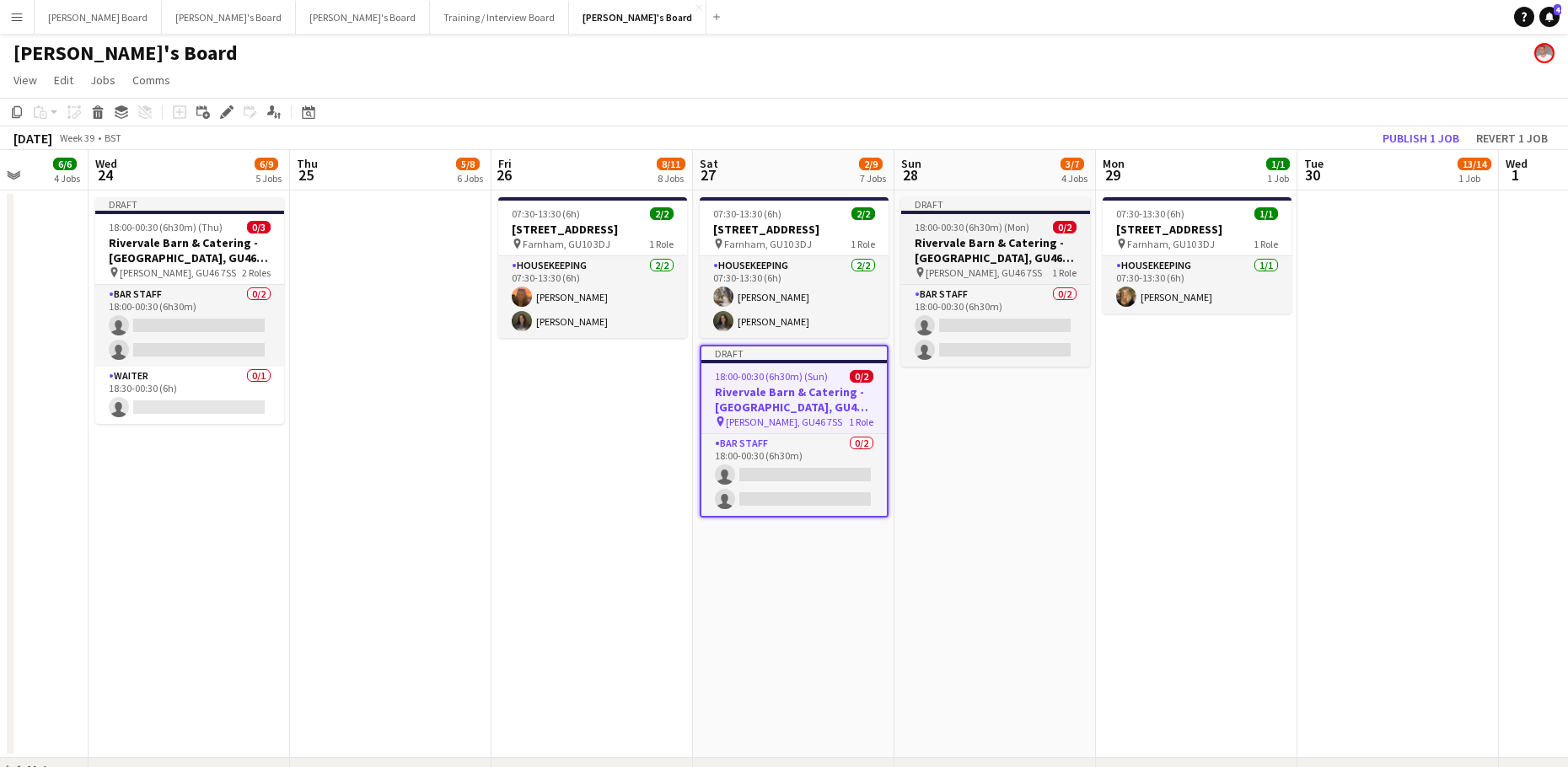
click at [982, 241] on h3 "Rivervale Barn & Catering - [GEOGRAPHIC_DATA], GU46 7SS" at bounding box center [995, 250] width 189 height 30
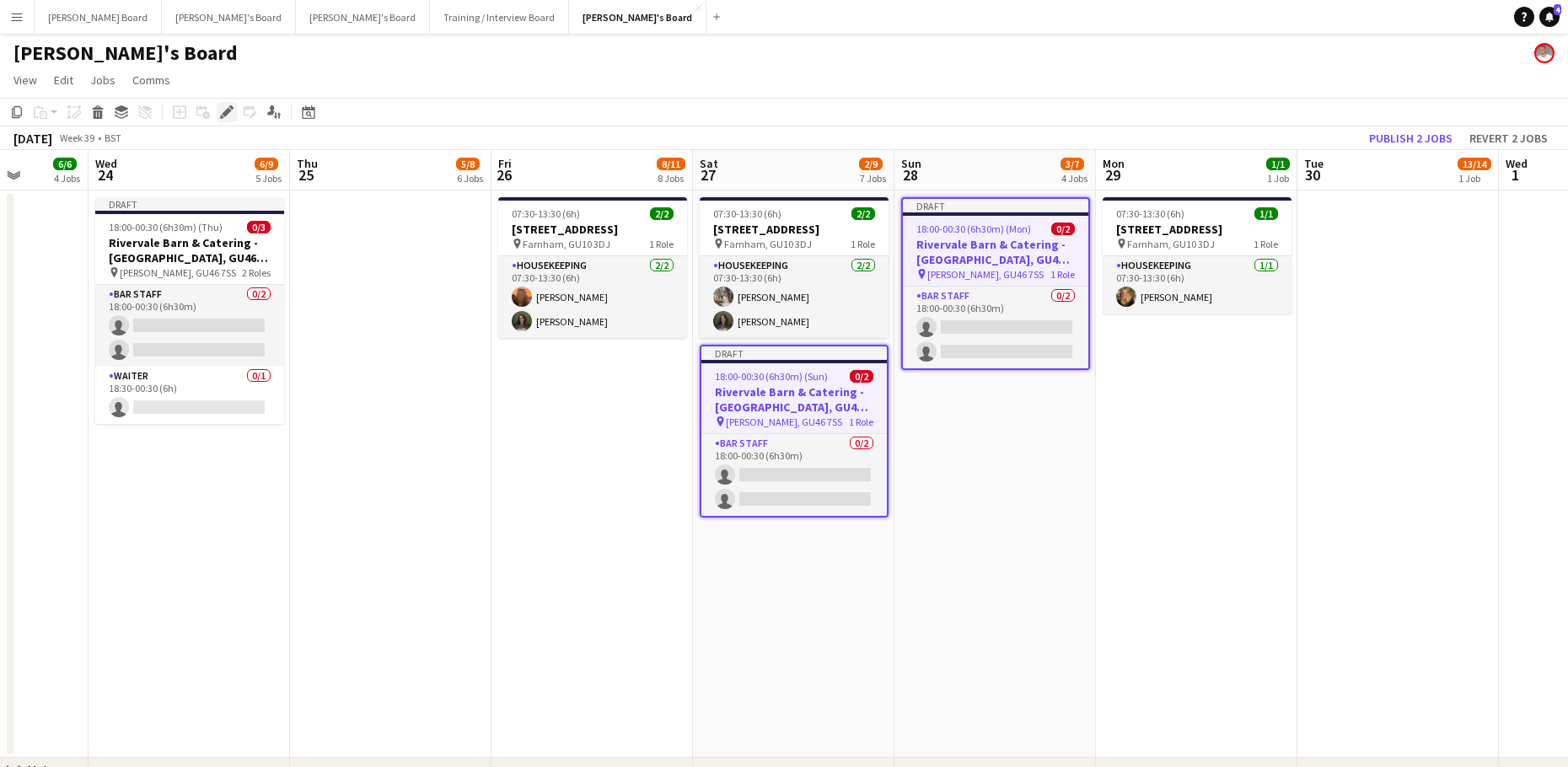
click at [234, 115] on div "Edit" at bounding box center [226, 112] width 21 height 21
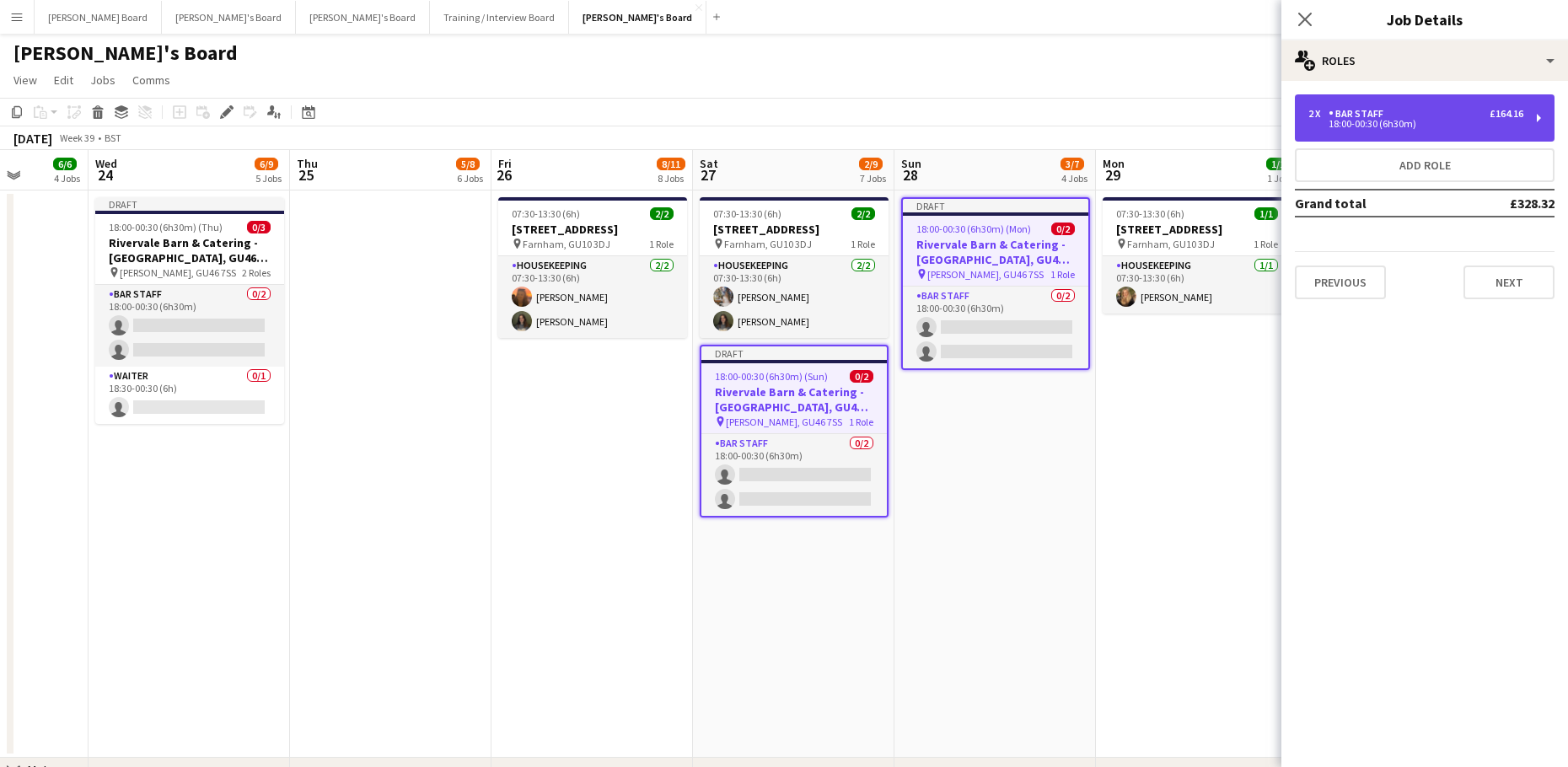
click at [1319, 118] on div "2 x" at bounding box center [1318, 114] width 21 height 12
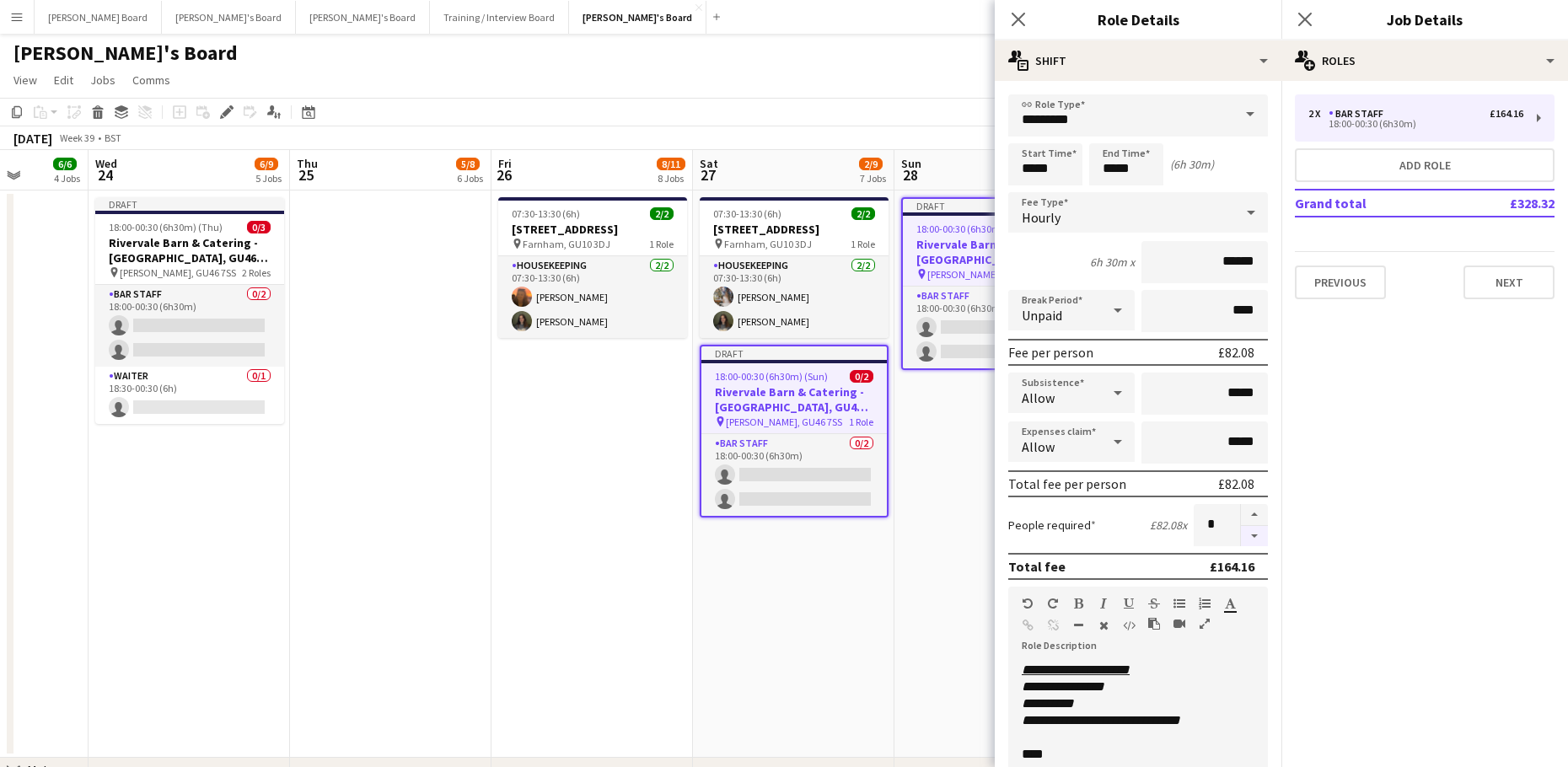
click at [1240, 538] on button "button" at bounding box center [1253, 536] width 27 height 21
type input "*"
click at [905, 518] on app-date-cell "Draft 18:00-00:30 (6h30m) (Mon) 0/2 Rivervale Barn & Catering - Yateley, GU46 7…" at bounding box center [995, 474] width 202 height 567
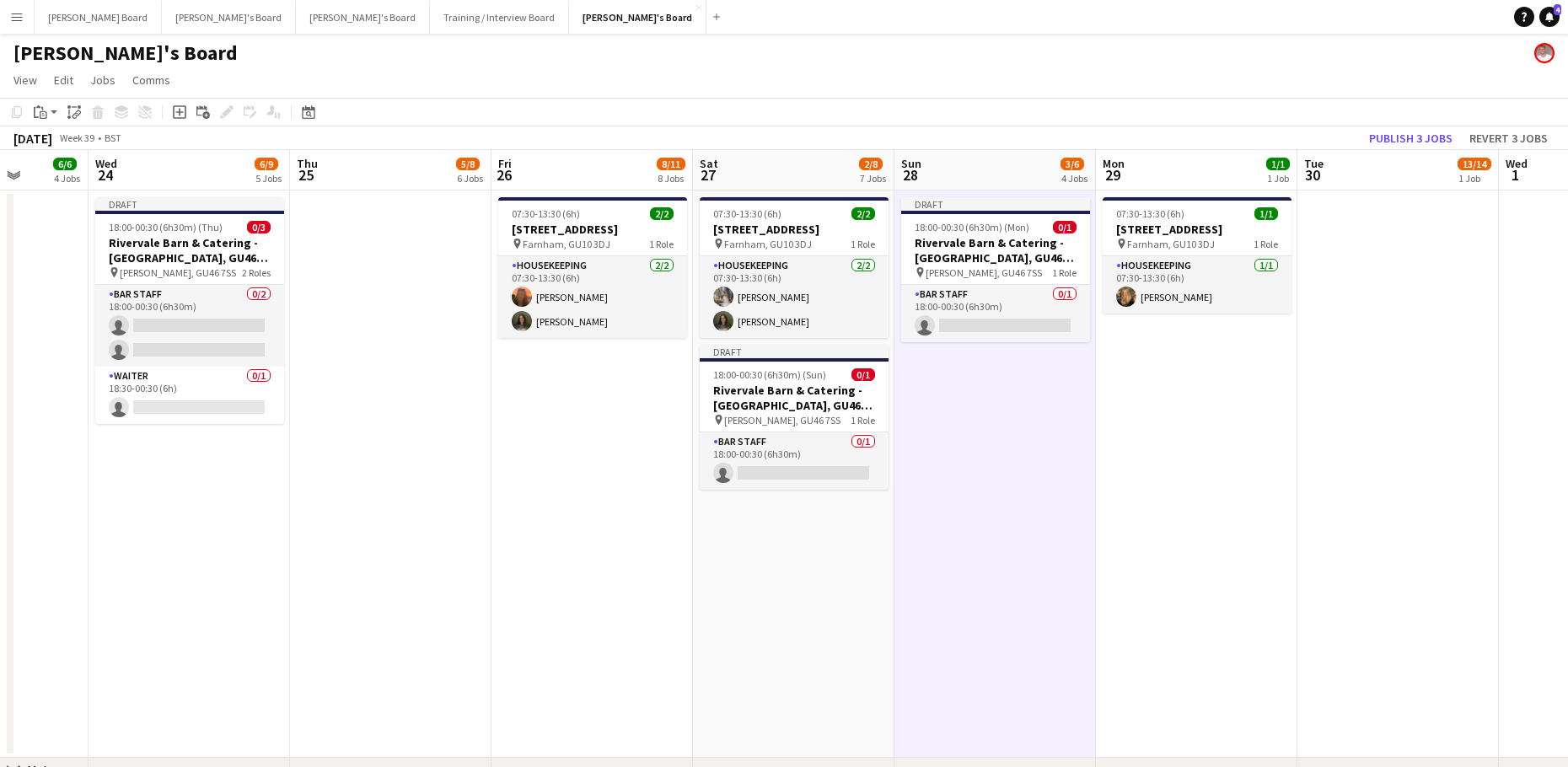
click at [1414, 126] on app-toolbar "Copy Paste Paste Ctrl+V Paste with crew Ctrl+Shift+V Paste linked Job [GEOGRAPH…" at bounding box center [784, 111] width 1568 height 29
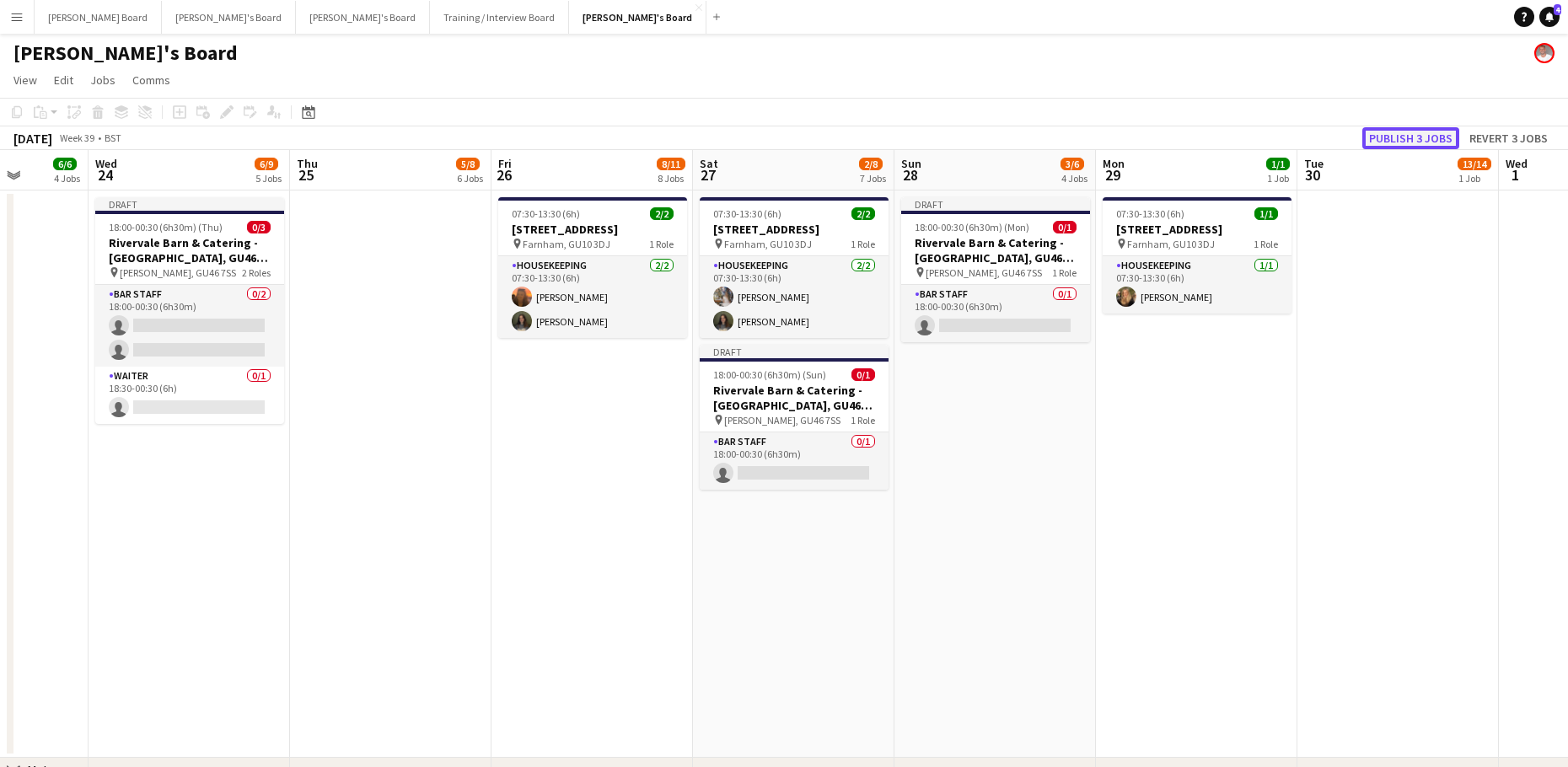
click at [1388, 139] on button "Publish 3 jobs" at bounding box center [1410, 138] width 97 height 22
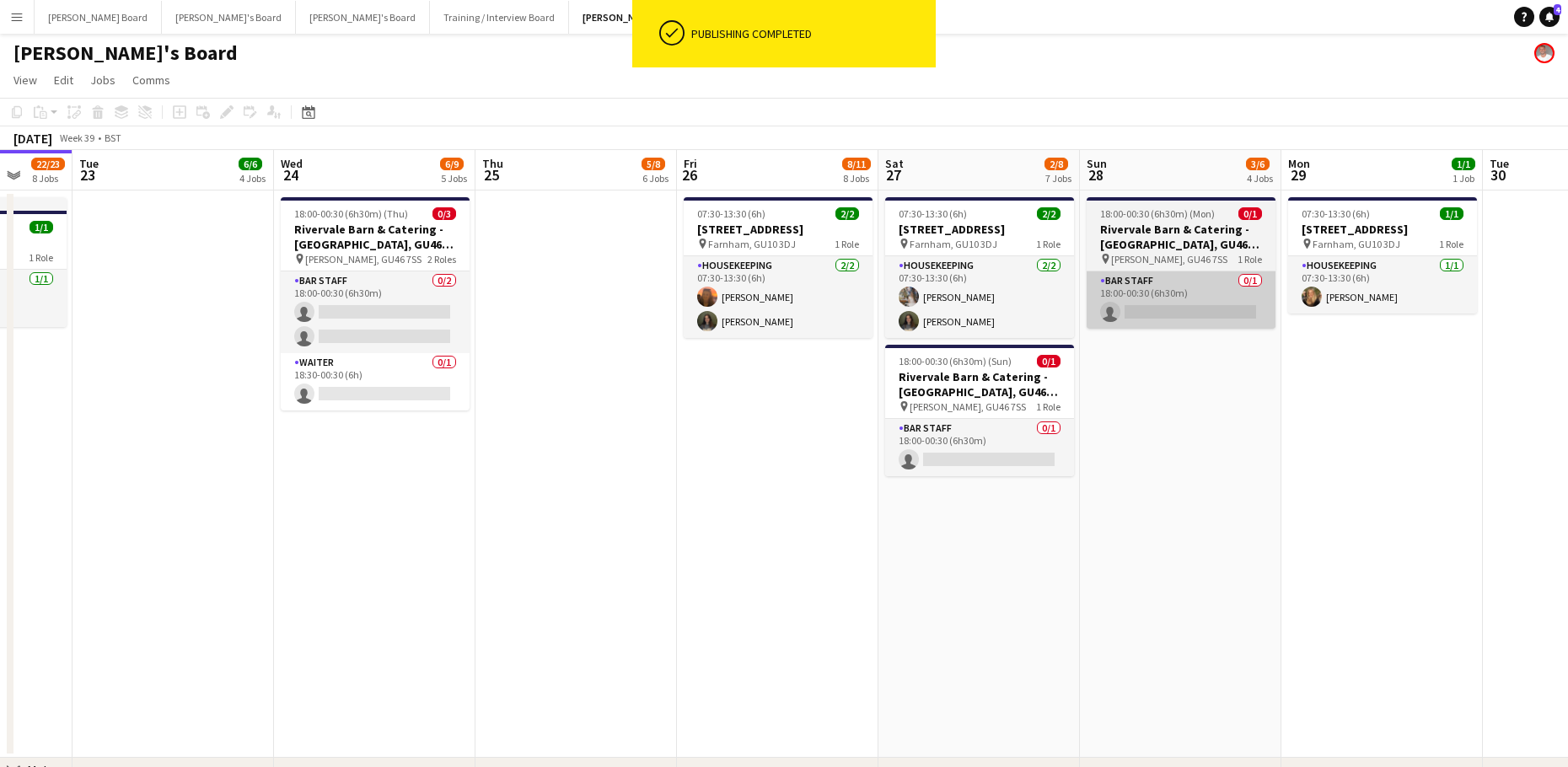
drag, startPoint x: 946, startPoint y: 587, endPoint x: 1197, endPoint y: 313, distance: 371.6
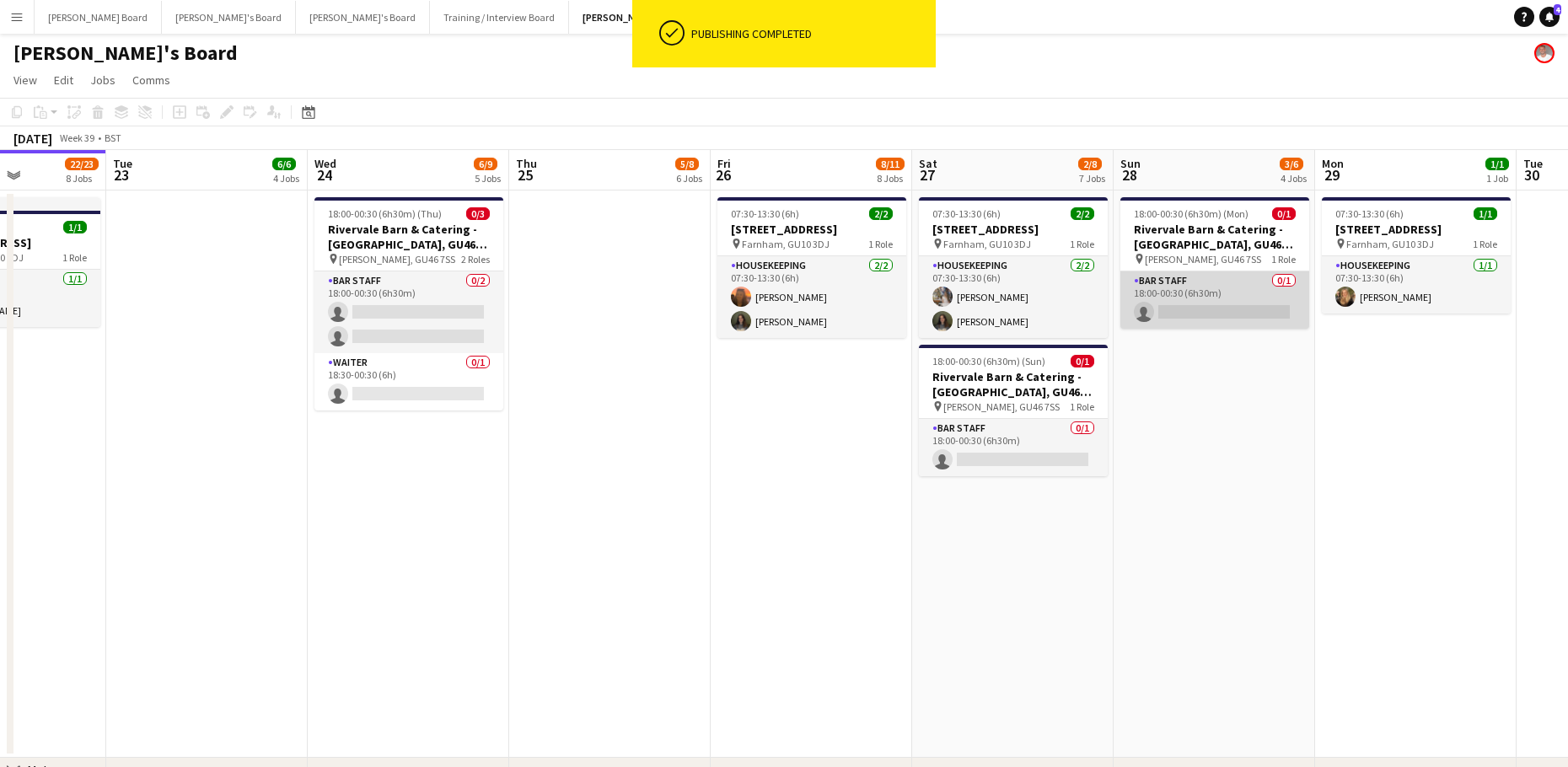
click at [1202, 285] on app-card-role "BAR STAFF 0/1 18:00-00:30 (6h30m) single-neutral-actions" at bounding box center [1215, 300] width 189 height 57
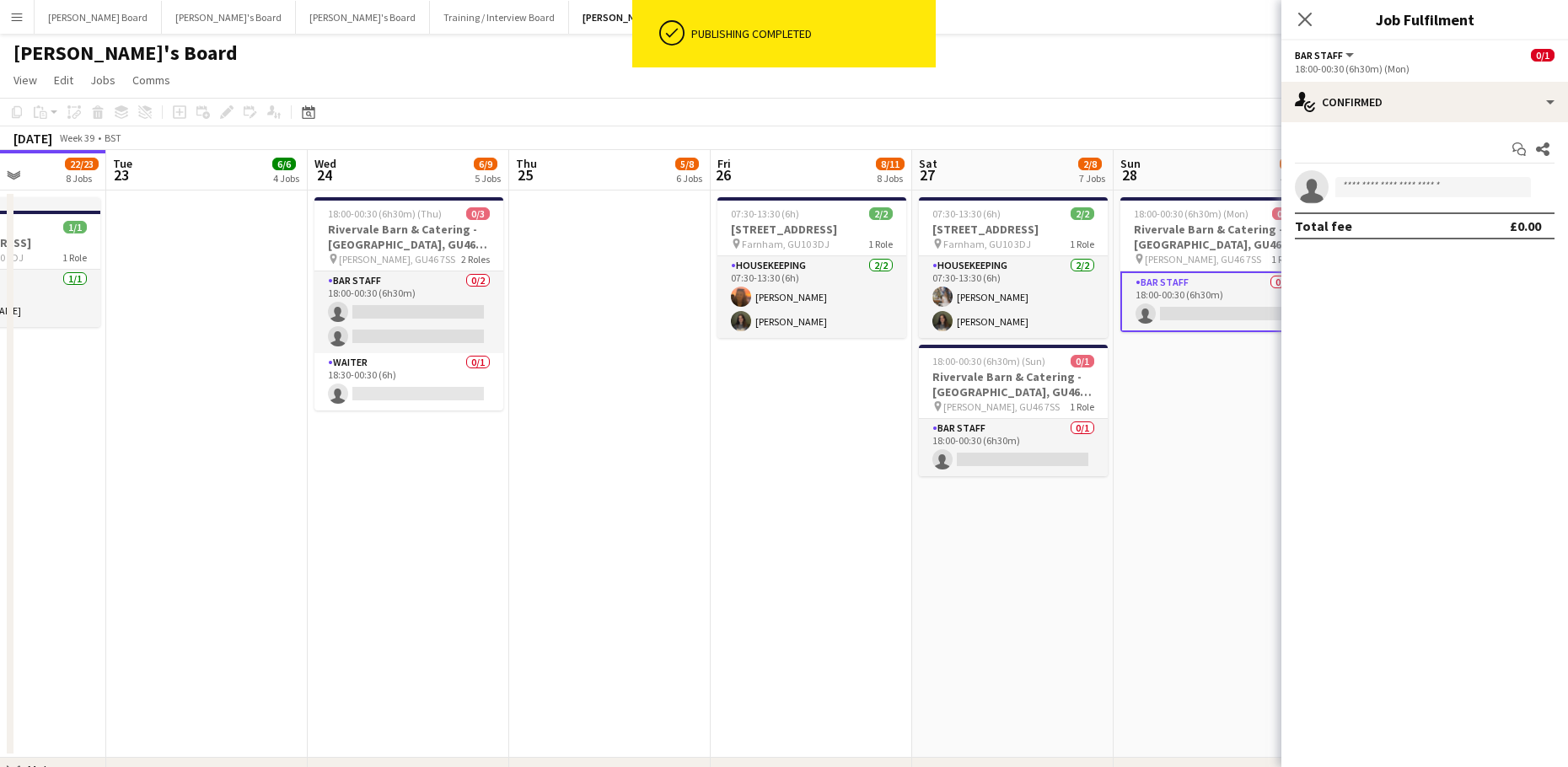
drag, startPoint x: 1020, startPoint y: 449, endPoint x: 824, endPoint y: 431, distance: 196.8
click at [1015, 449] on app-card-role "BAR STAFF 0/1 18:00-00:30 (6h30m) single-neutral-actions" at bounding box center [1013, 447] width 189 height 57
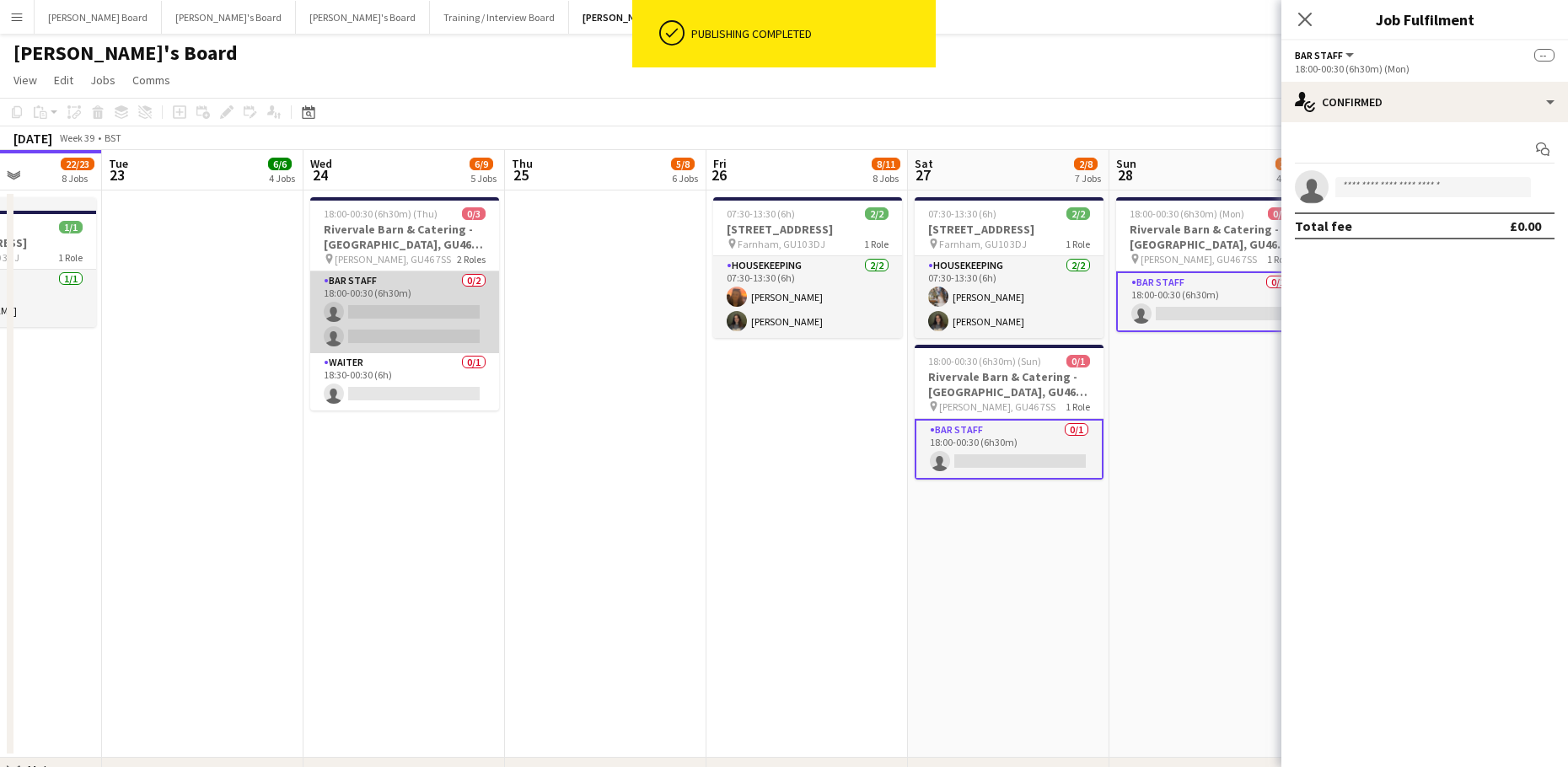
click at [419, 310] on app-card-role "BAR STAFF 0/2 18:00-00:30 (6h30m) single-neutral-actions single-neutral-actions" at bounding box center [404, 312] width 189 height 82
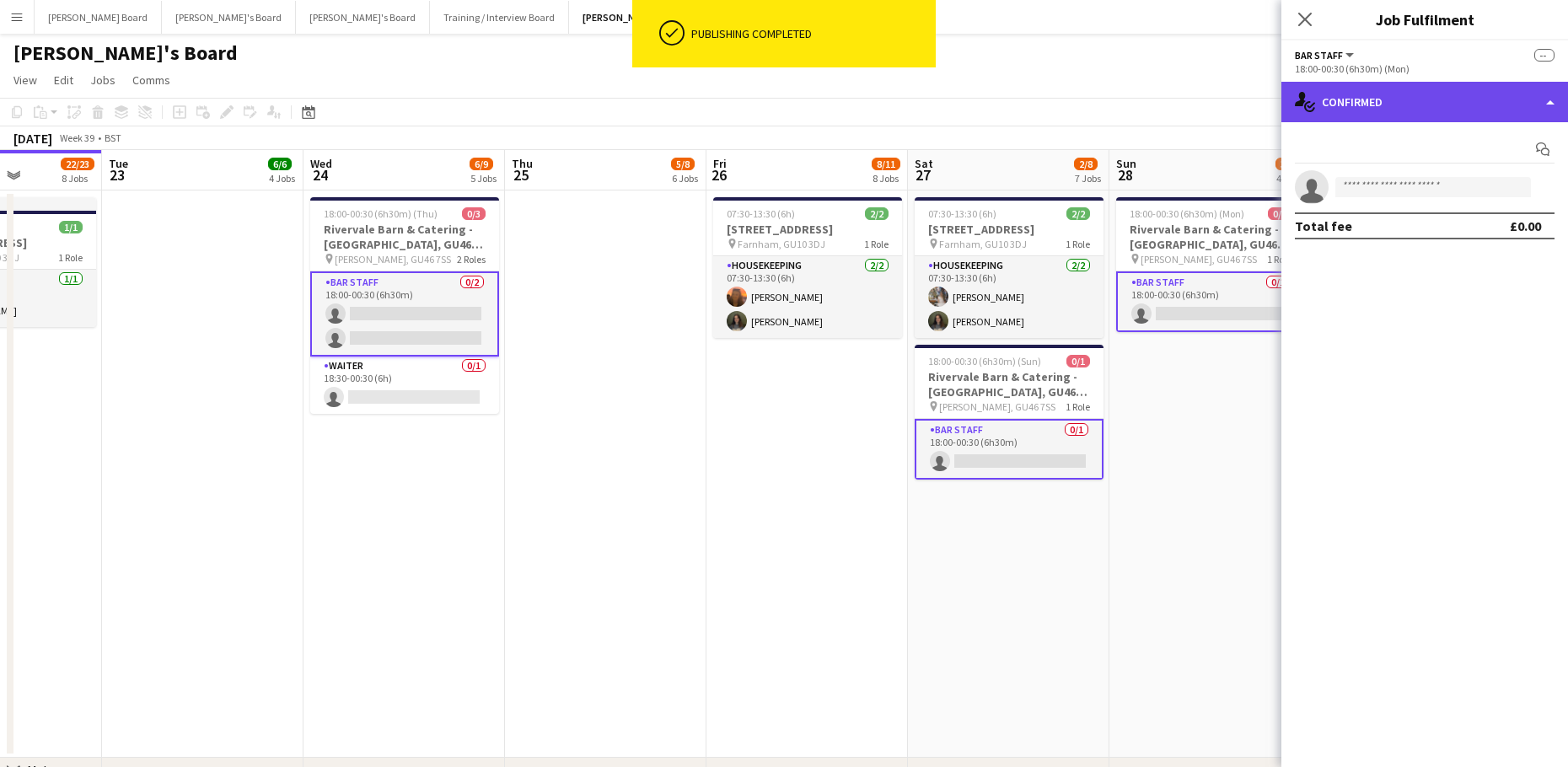
click at [1414, 104] on div "single-neutral-actions-check-2 Confirmed" at bounding box center [1423, 101] width 286 height 40
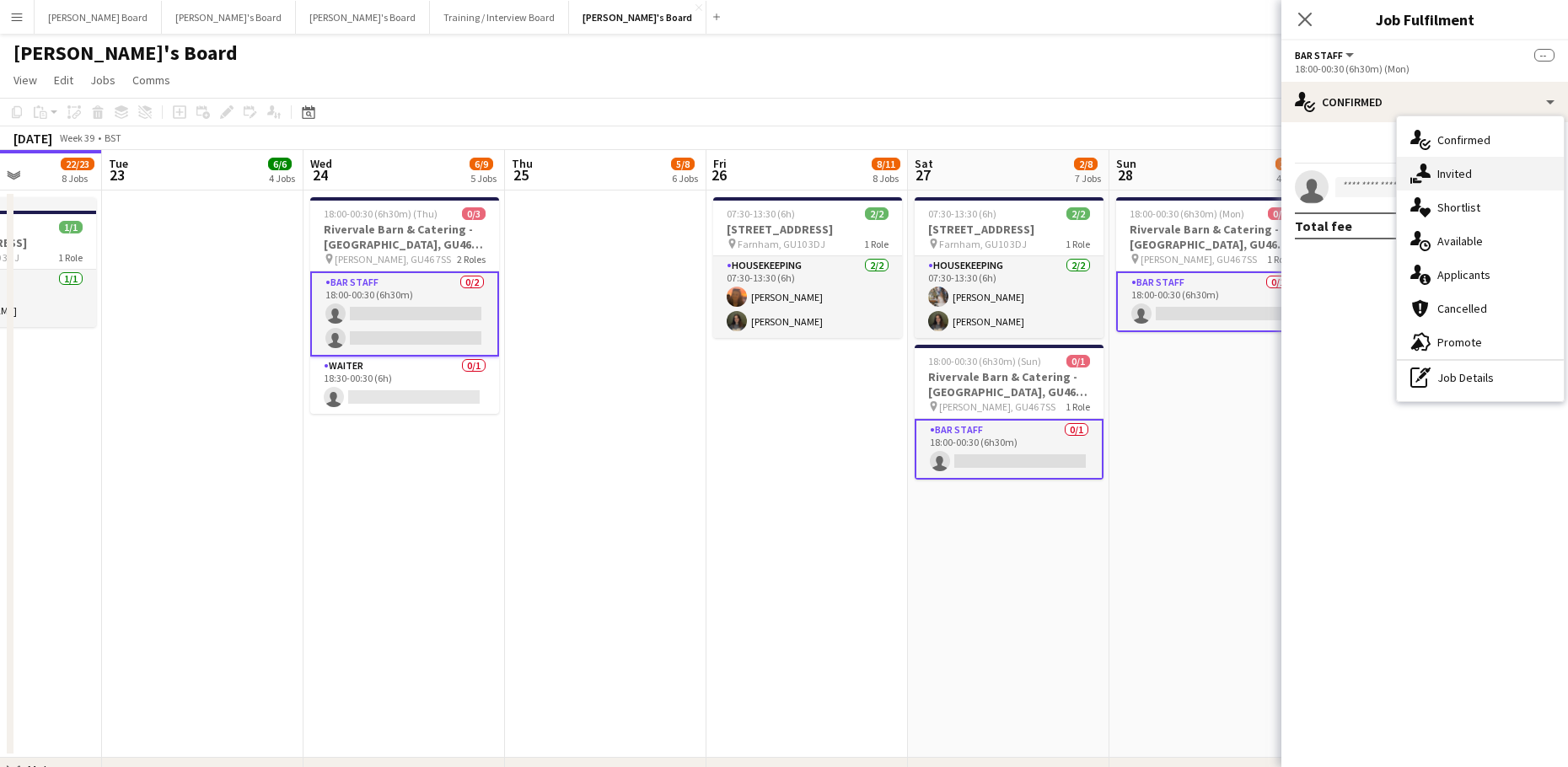
click at [1468, 170] on span "Invited" at bounding box center [1454, 173] width 34 height 15
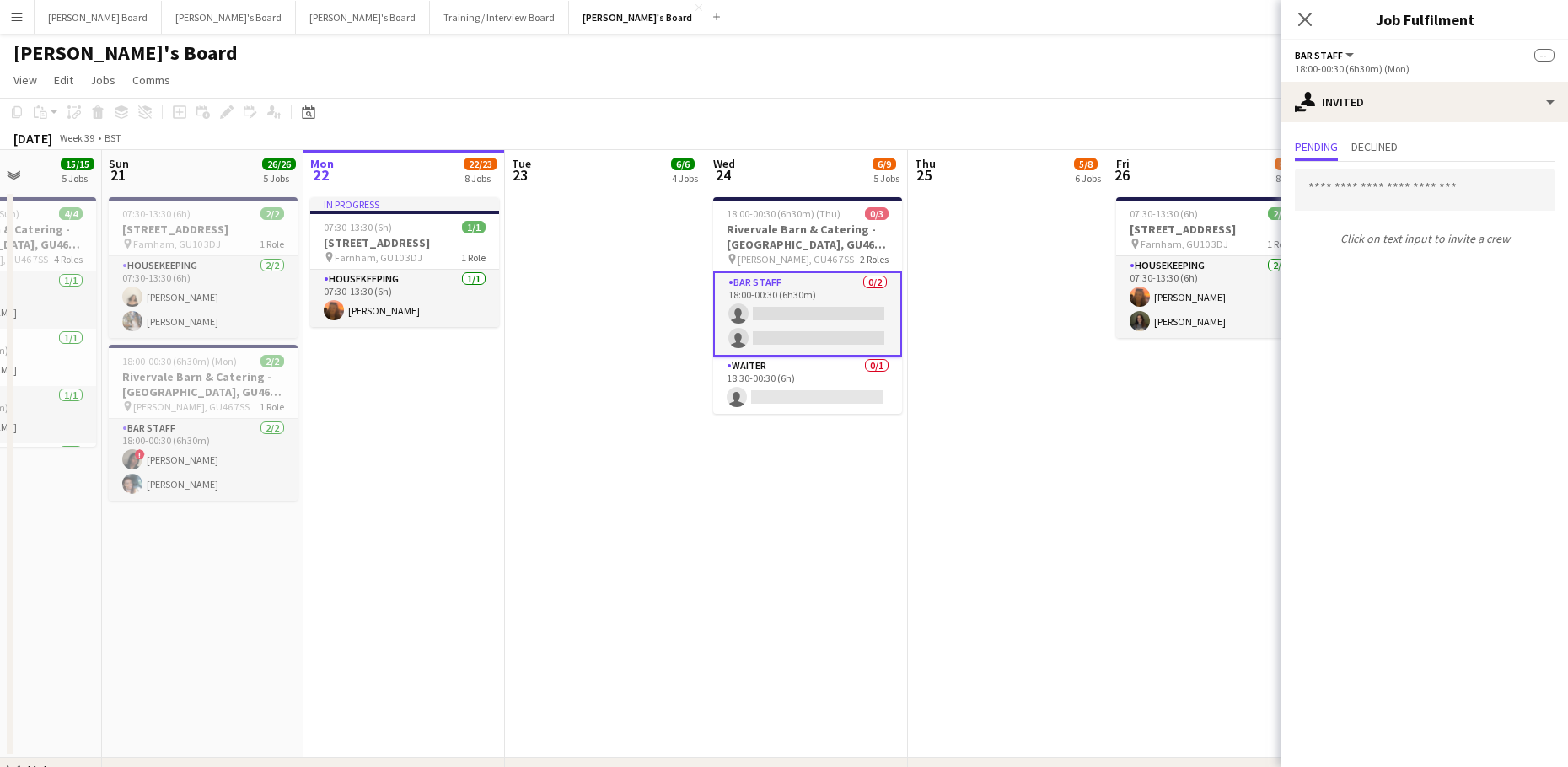
scroll to position [0, 398]
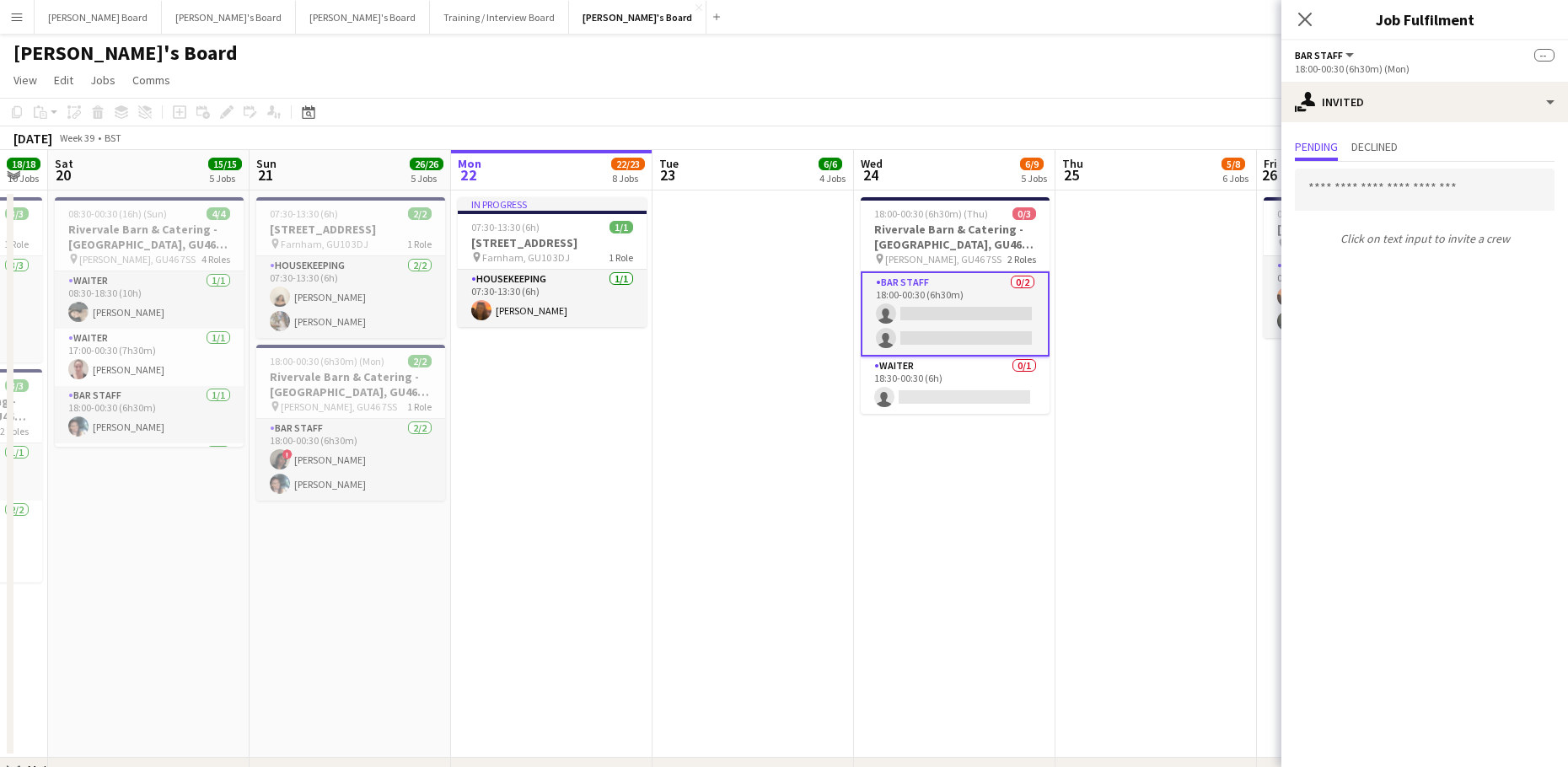
drag, startPoint x: 727, startPoint y: 561, endPoint x: 980, endPoint y: 561, distance: 253.0
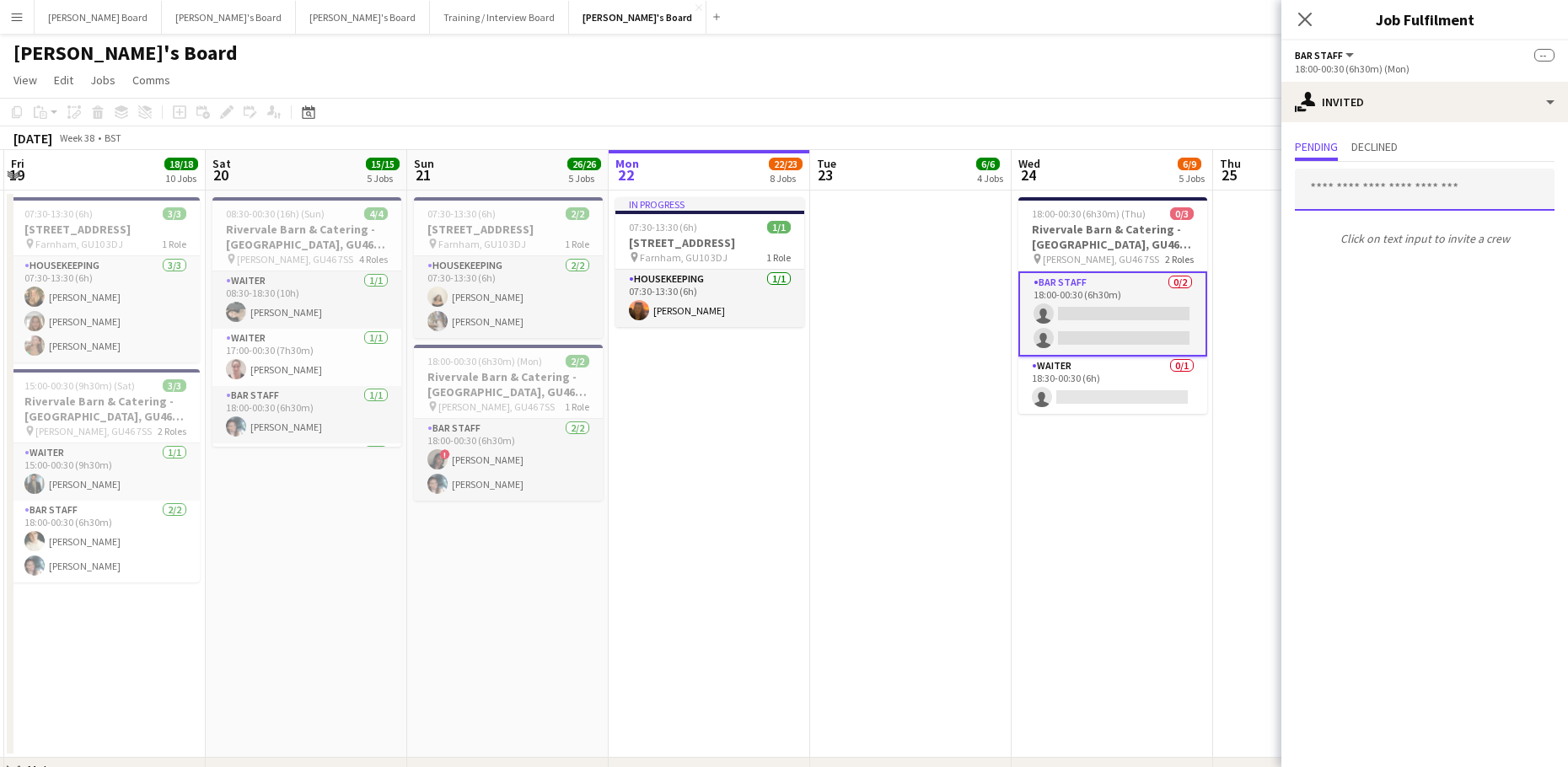
click at [1344, 171] on input "text" at bounding box center [1424, 189] width 260 height 42
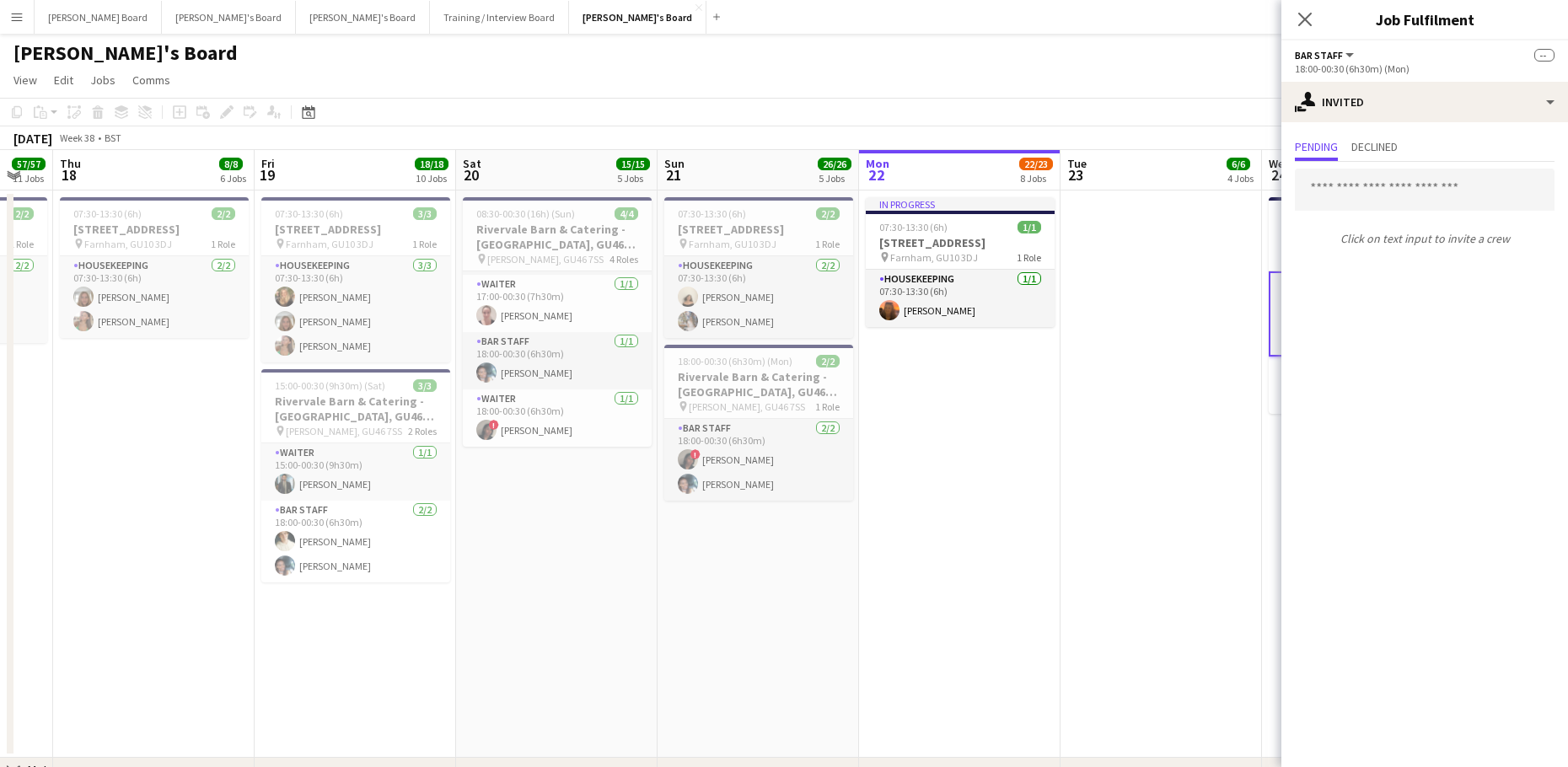
drag, startPoint x: 224, startPoint y: 563, endPoint x: 472, endPoint y: 589, distance: 249.4
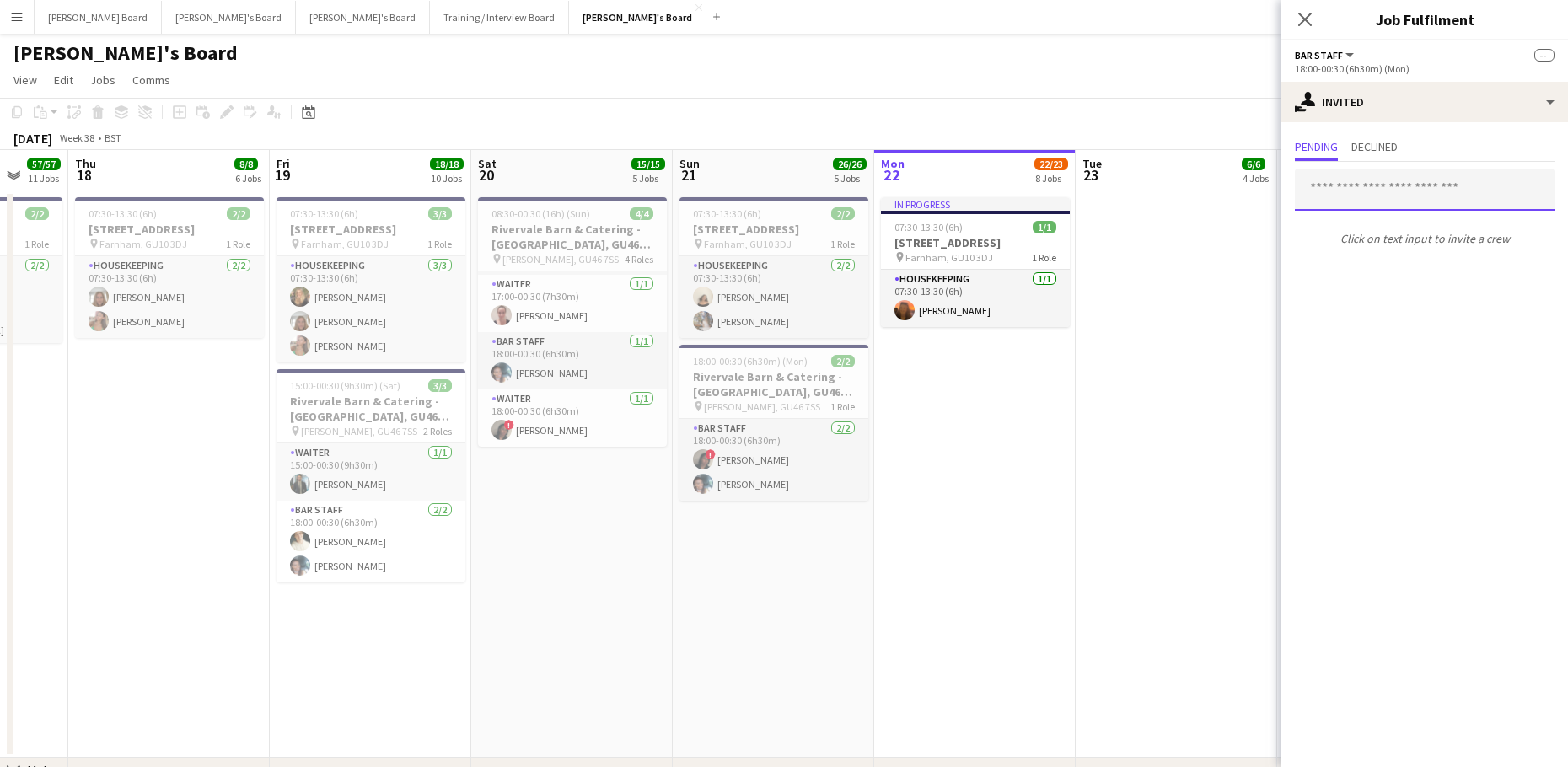
click at [1367, 168] on input "text" at bounding box center [1424, 189] width 260 height 42
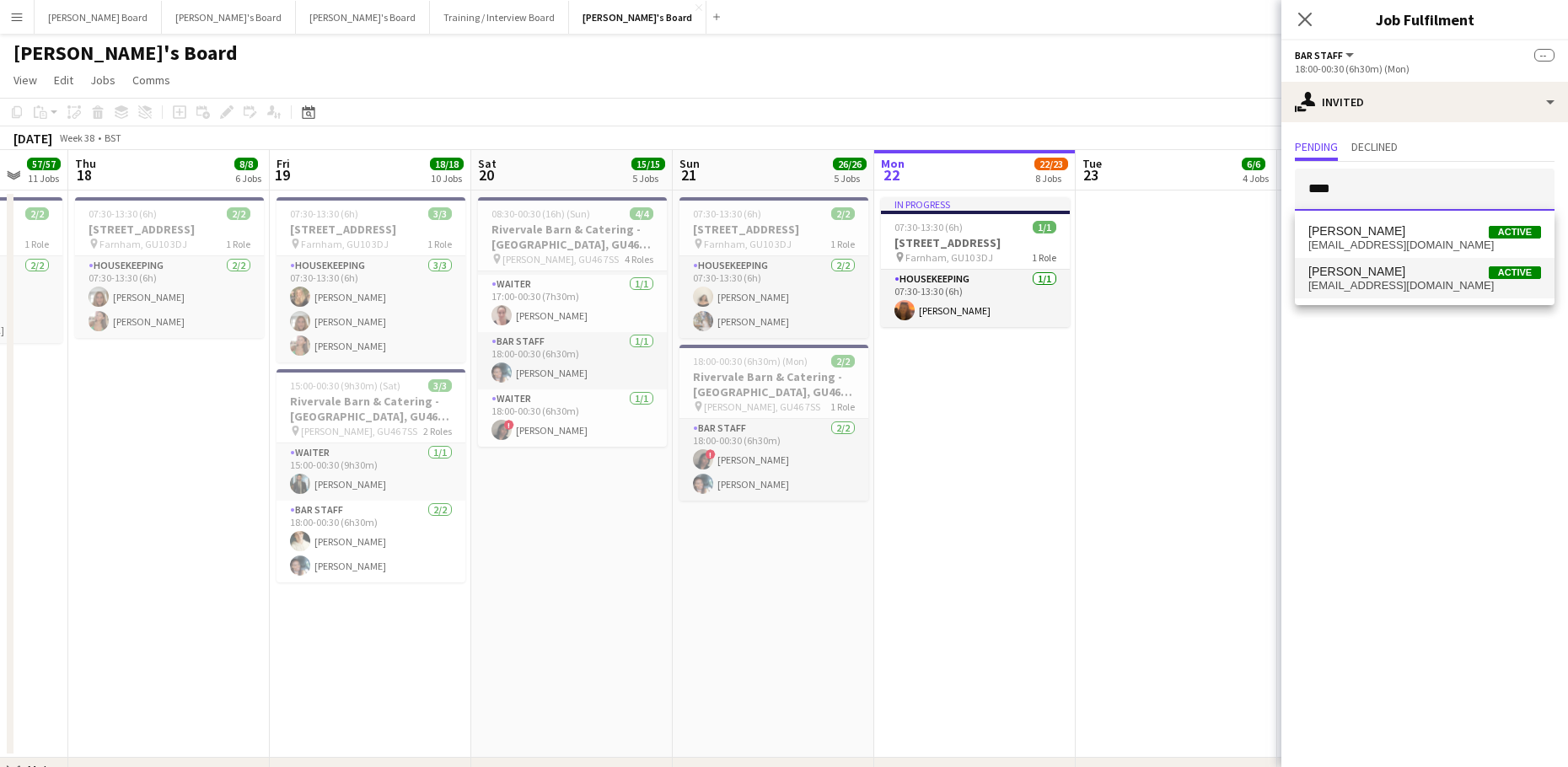
type input "****"
click at [1398, 280] on span "labriscagumbs@gmail.com" at bounding box center [1424, 286] width 232 height 14
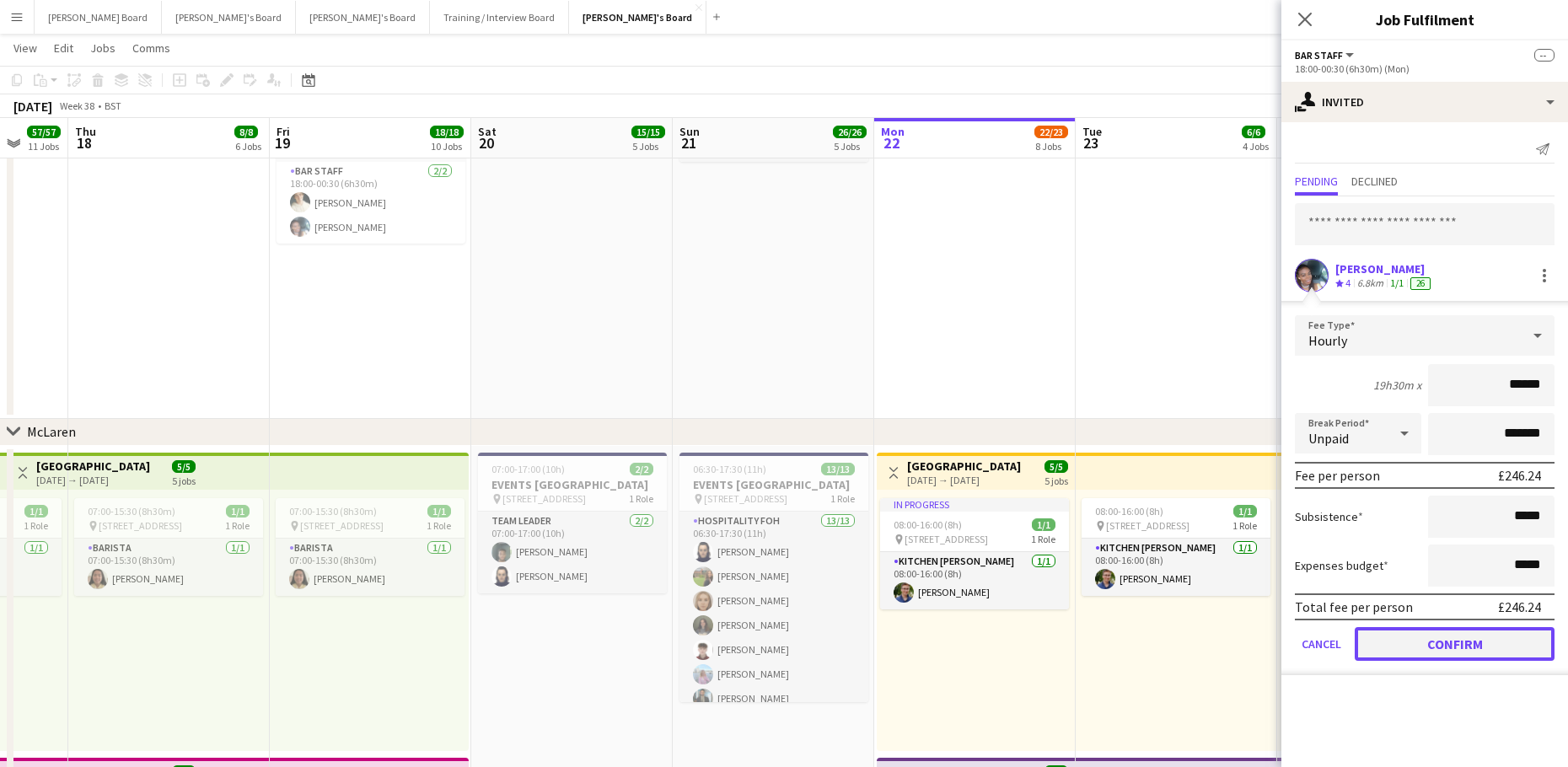
click at [1390, 640] on button "Confirm" at bounding box center [1454, 643] width 200 height 33
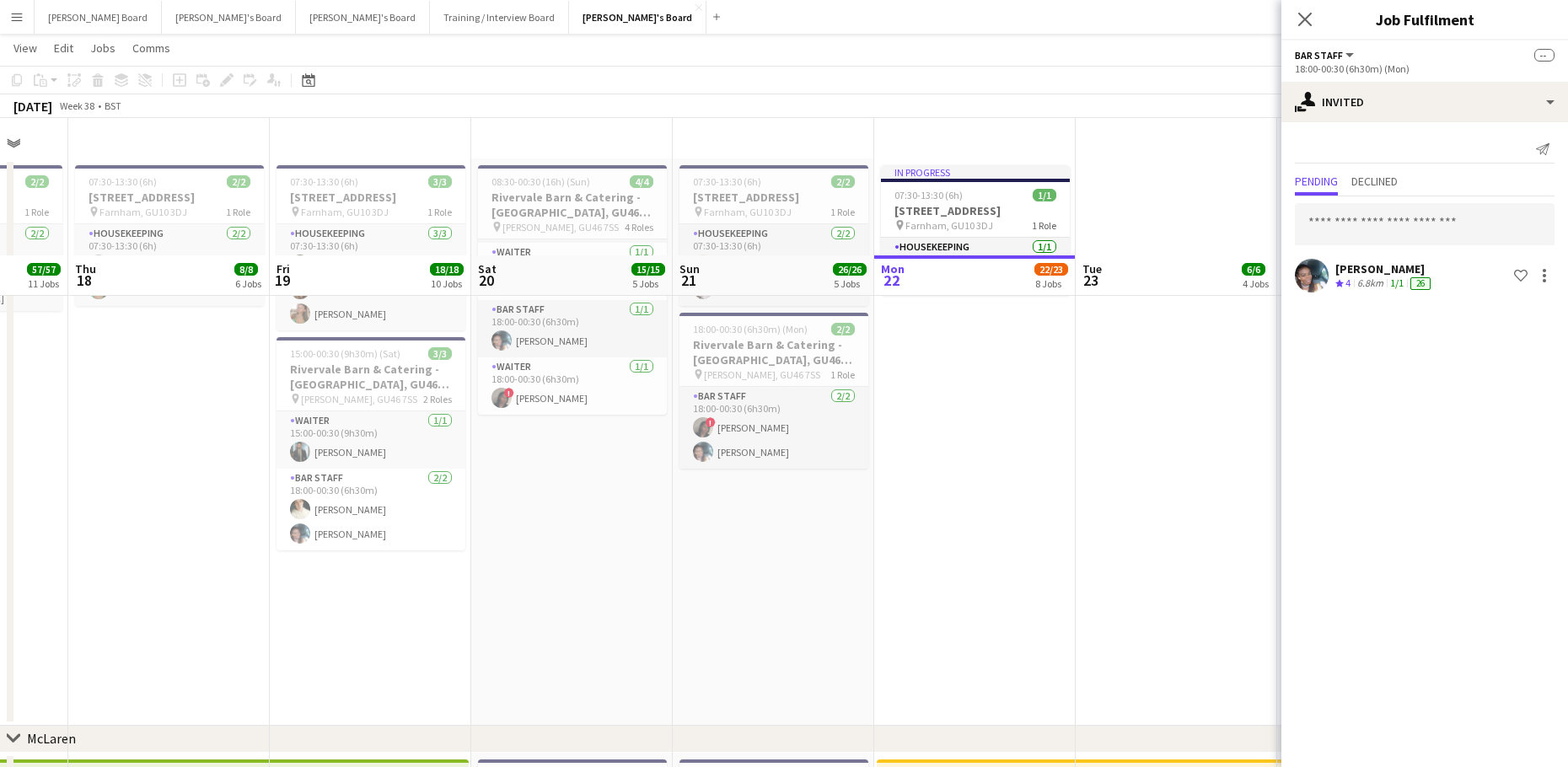
scroll to position [0, 0]
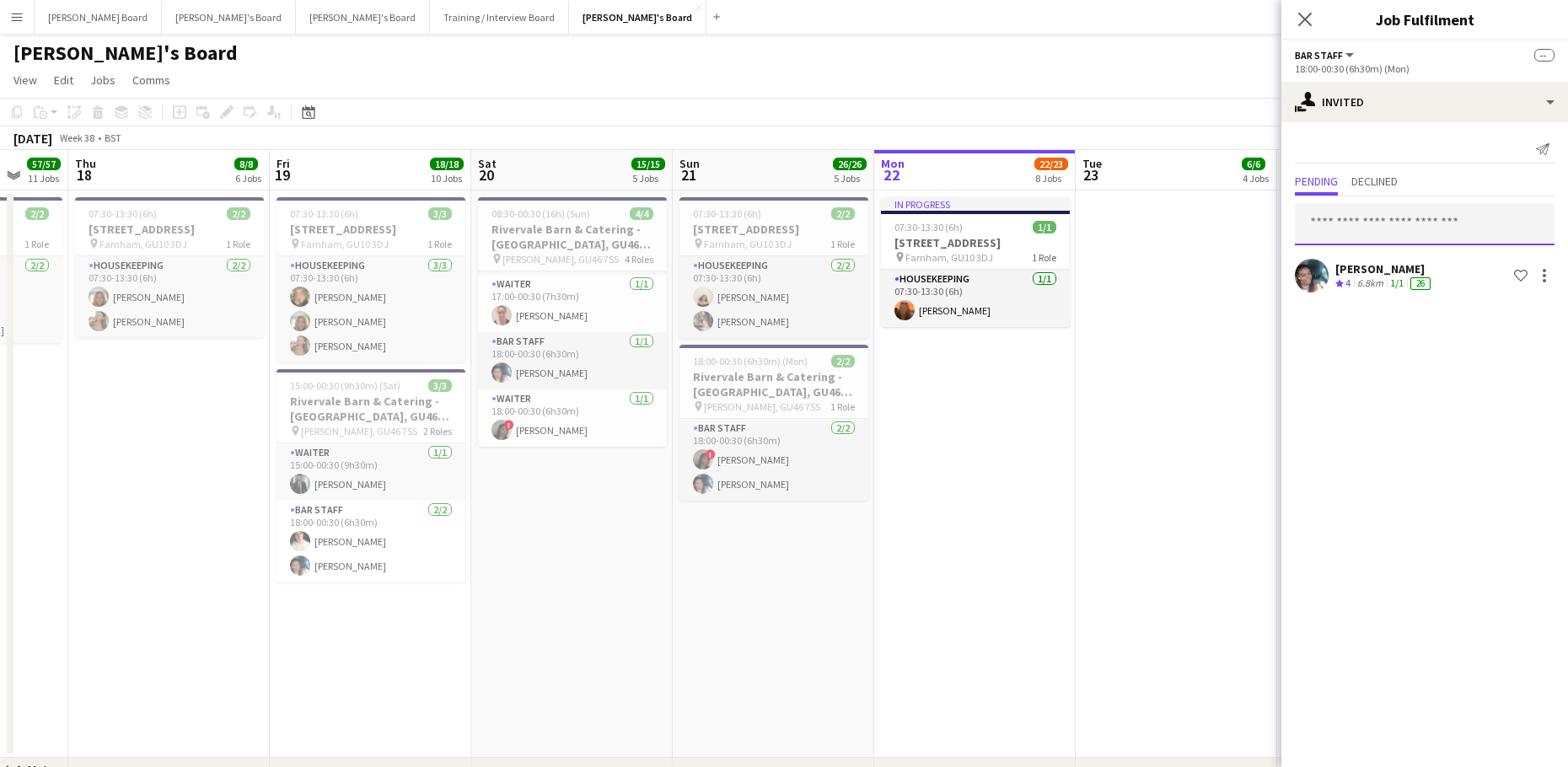
click at [1365, 221] on input "text" at bounding box center [1424, 223] width 260 height 42
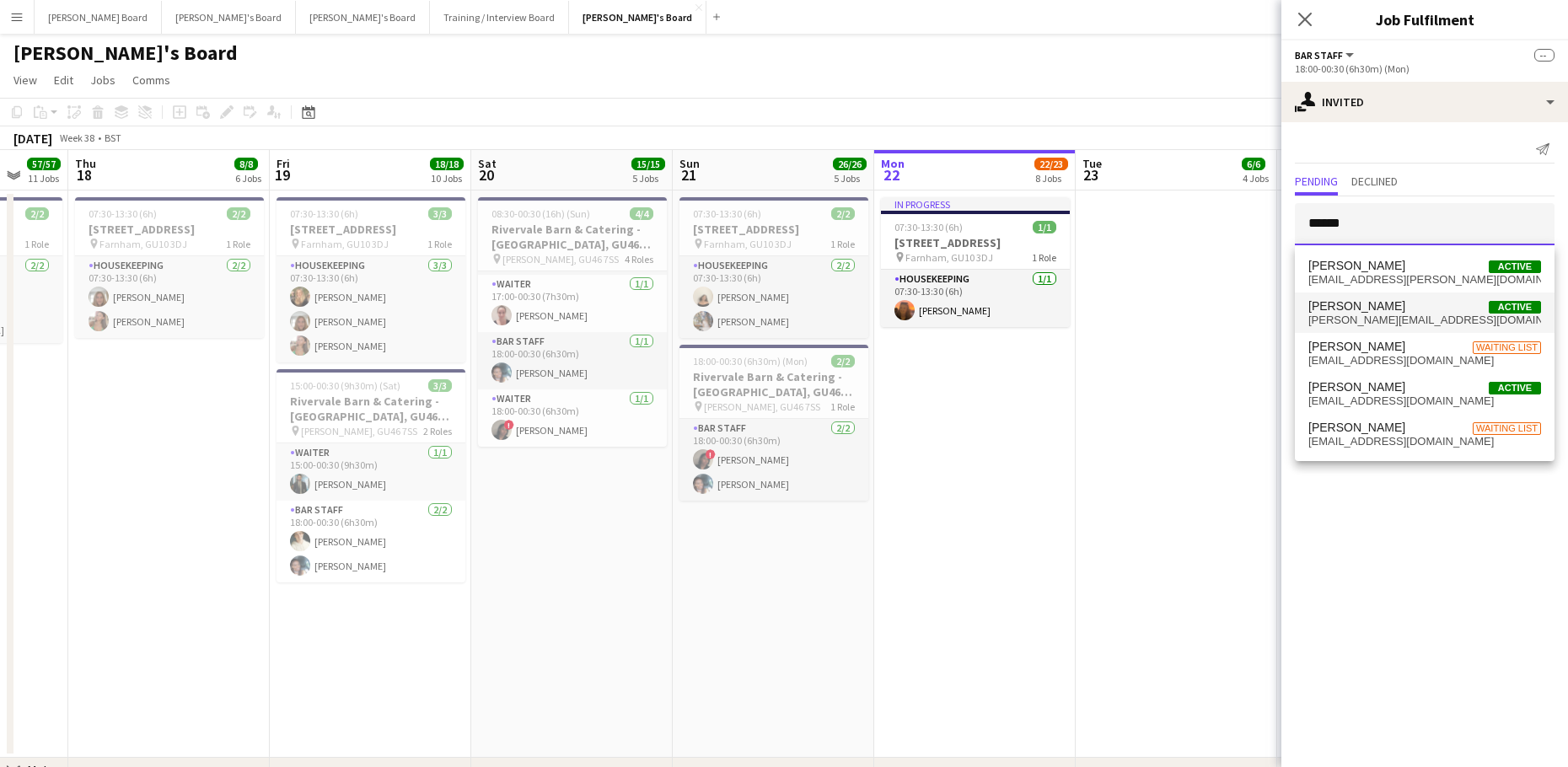
type input "******"
click at [1396, 309] on span "Sam Hammond Active" at bounding box center [1424, 306] width 232 height 15
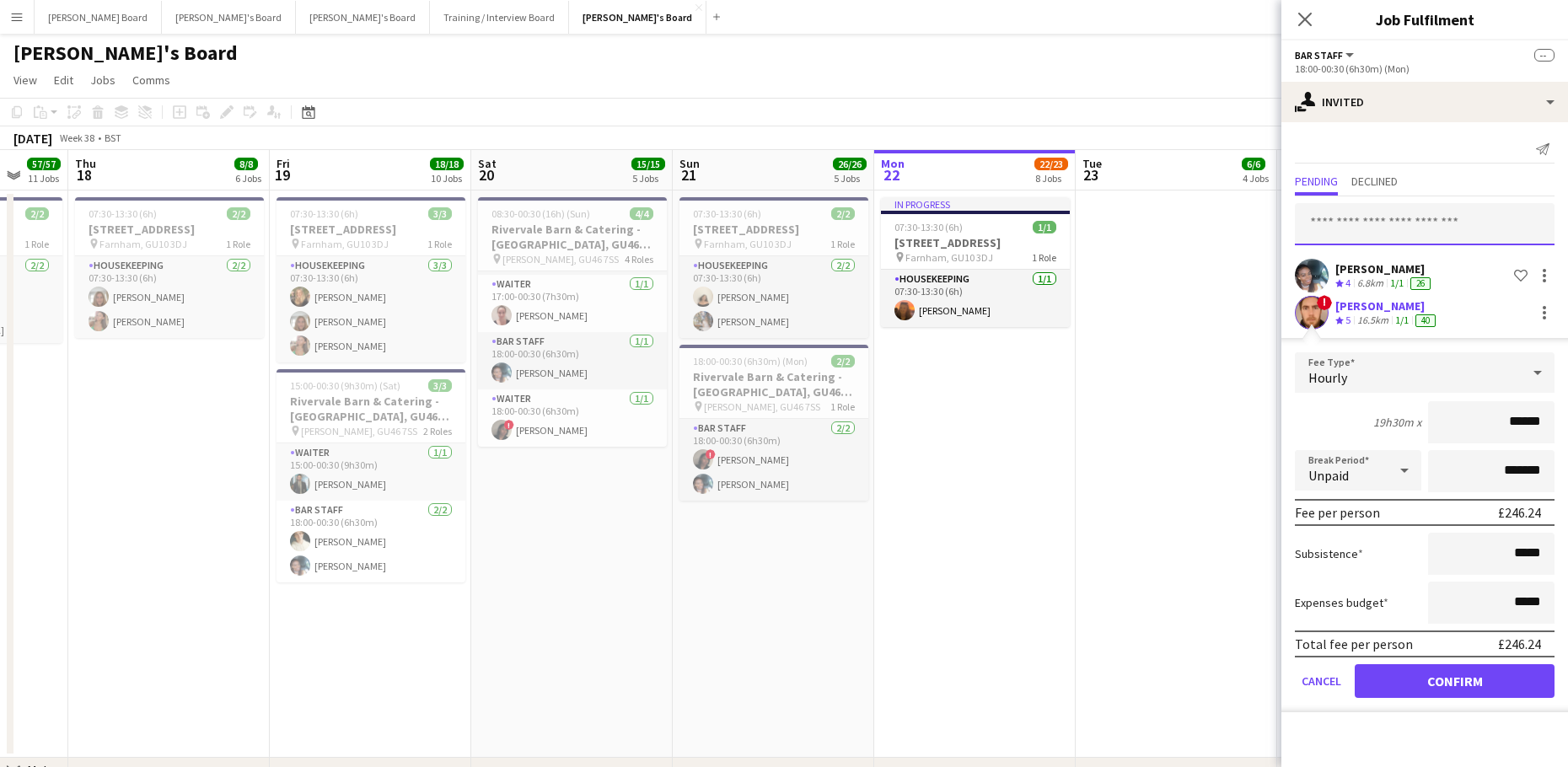
click at [1361, 237] on input "text" at bounding box center [1424, 223] width 260 height 42
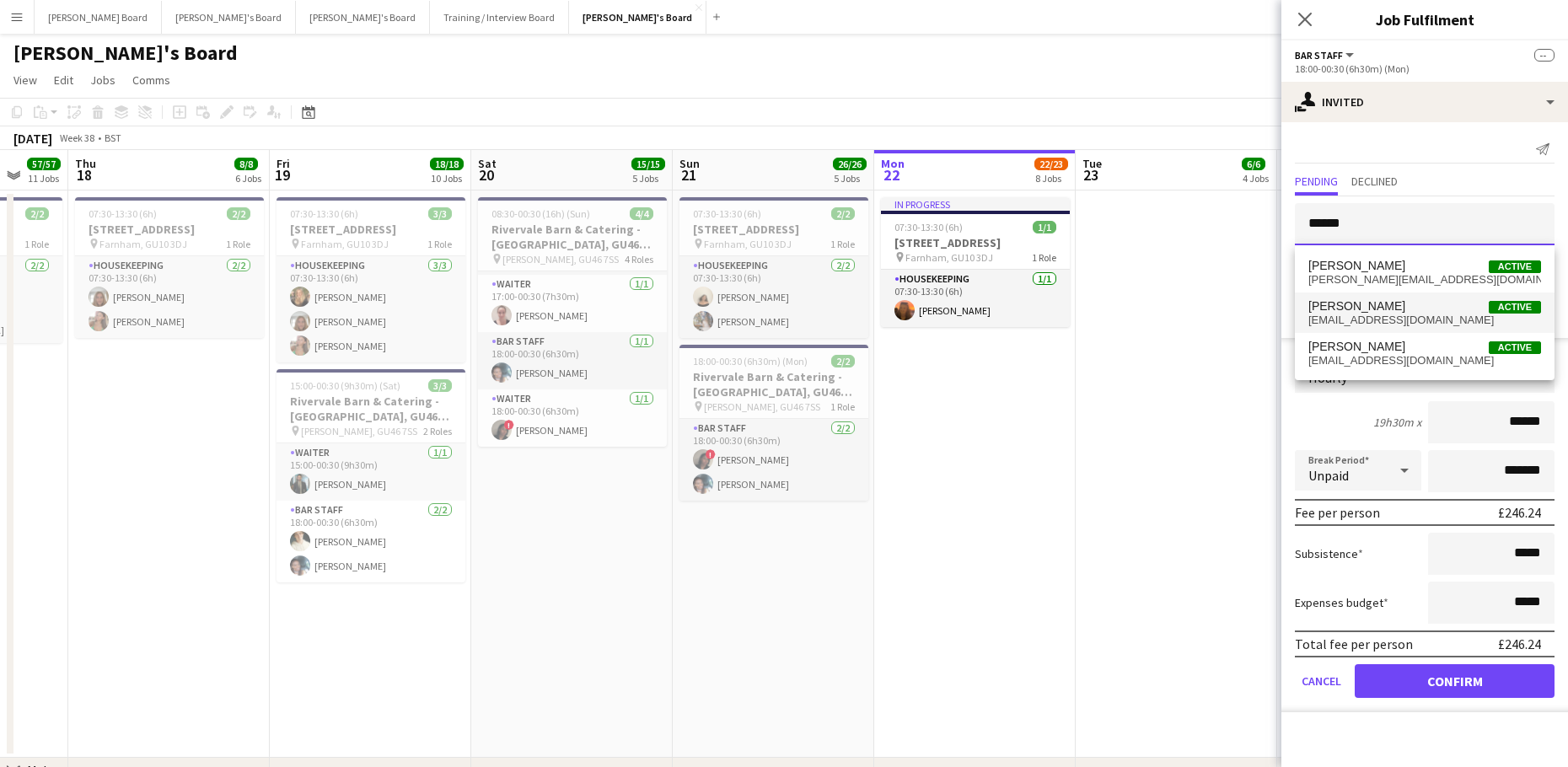
type input "******"
click at [1397, 314] on span "hammondsam@live.com" at bounding box center [1424, 321] width 232 height 14
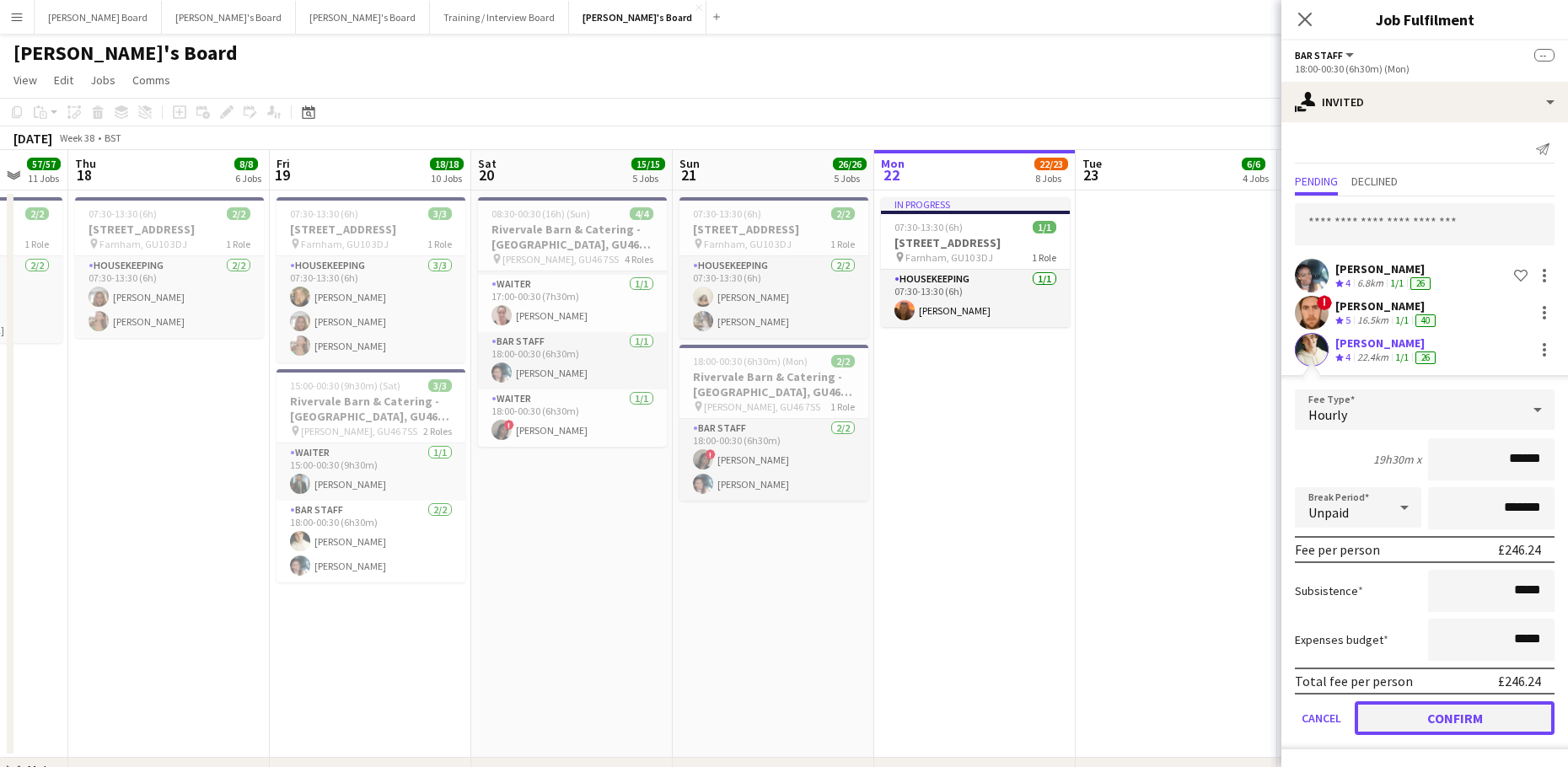
click at [1450, 716] on button "Confirm" at bounding box center [1454, 718] width 200 height 33
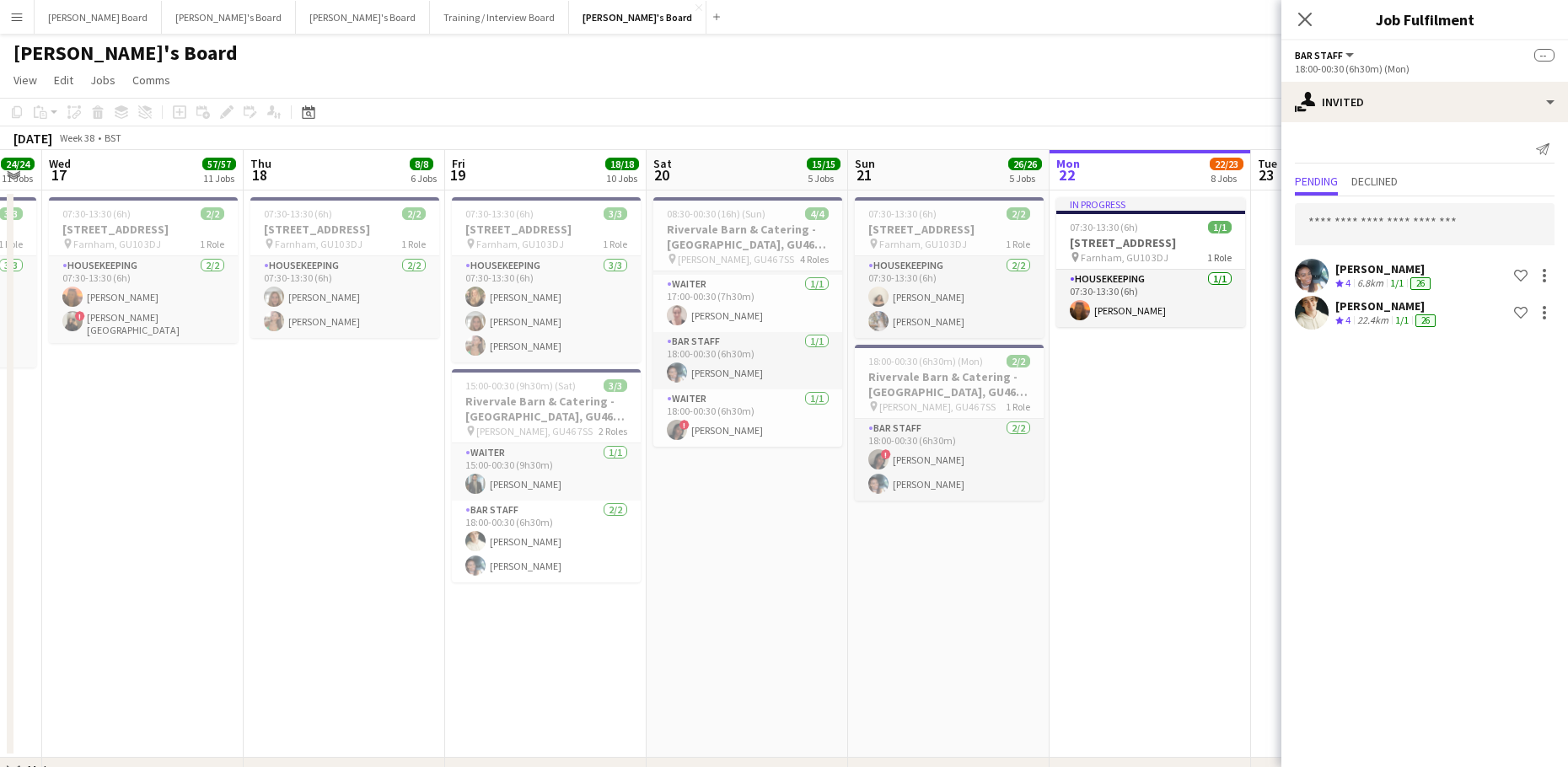
drag, startPoint x: 426, startPoint y: 645, endPoint x: 1013, endPoint y: 677, distance: 587.9
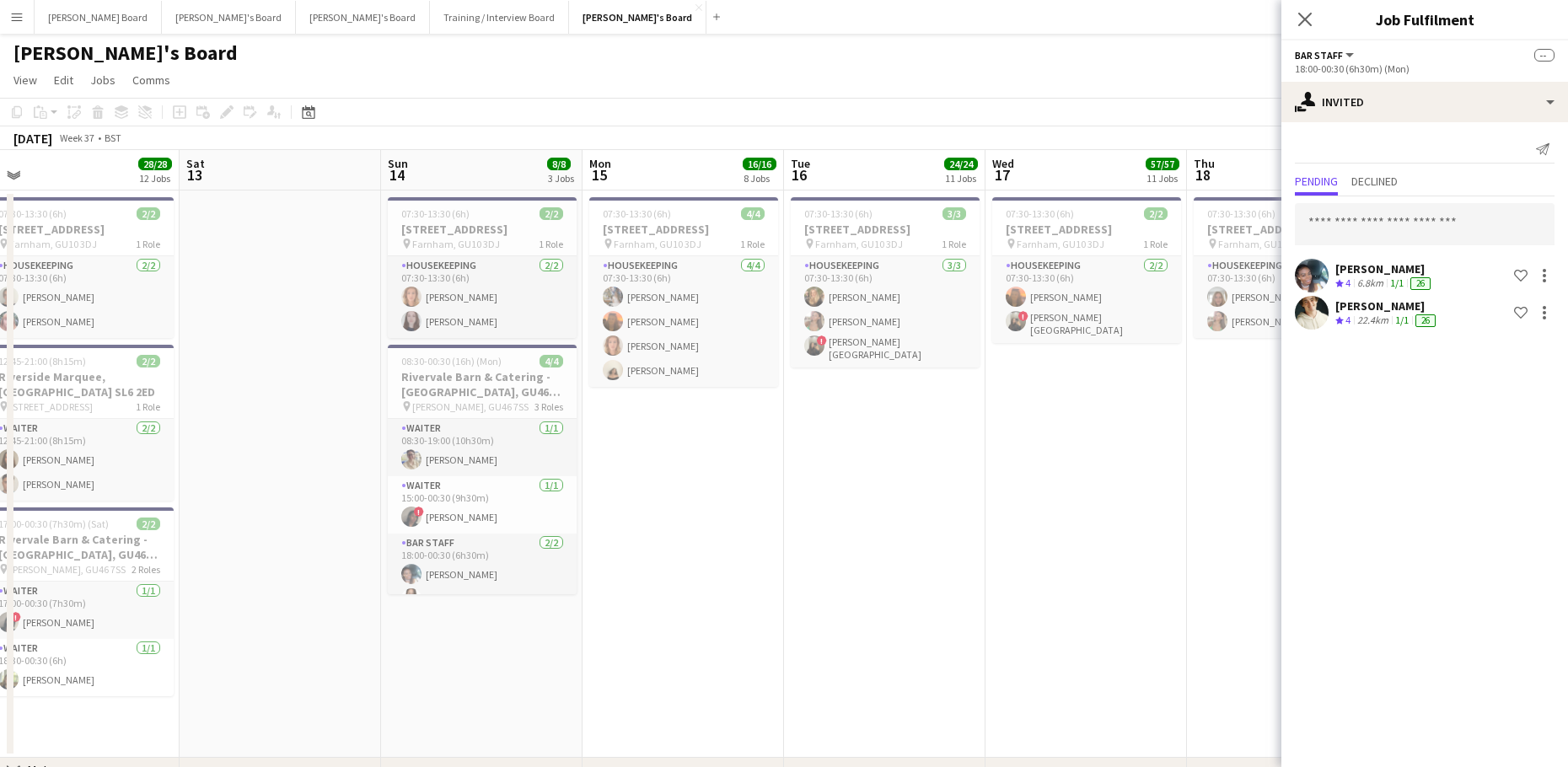
drag, startPoint x: 378, startPoint y: 618, endPoint x: 934, endPoint y: 668, distance: 558.2
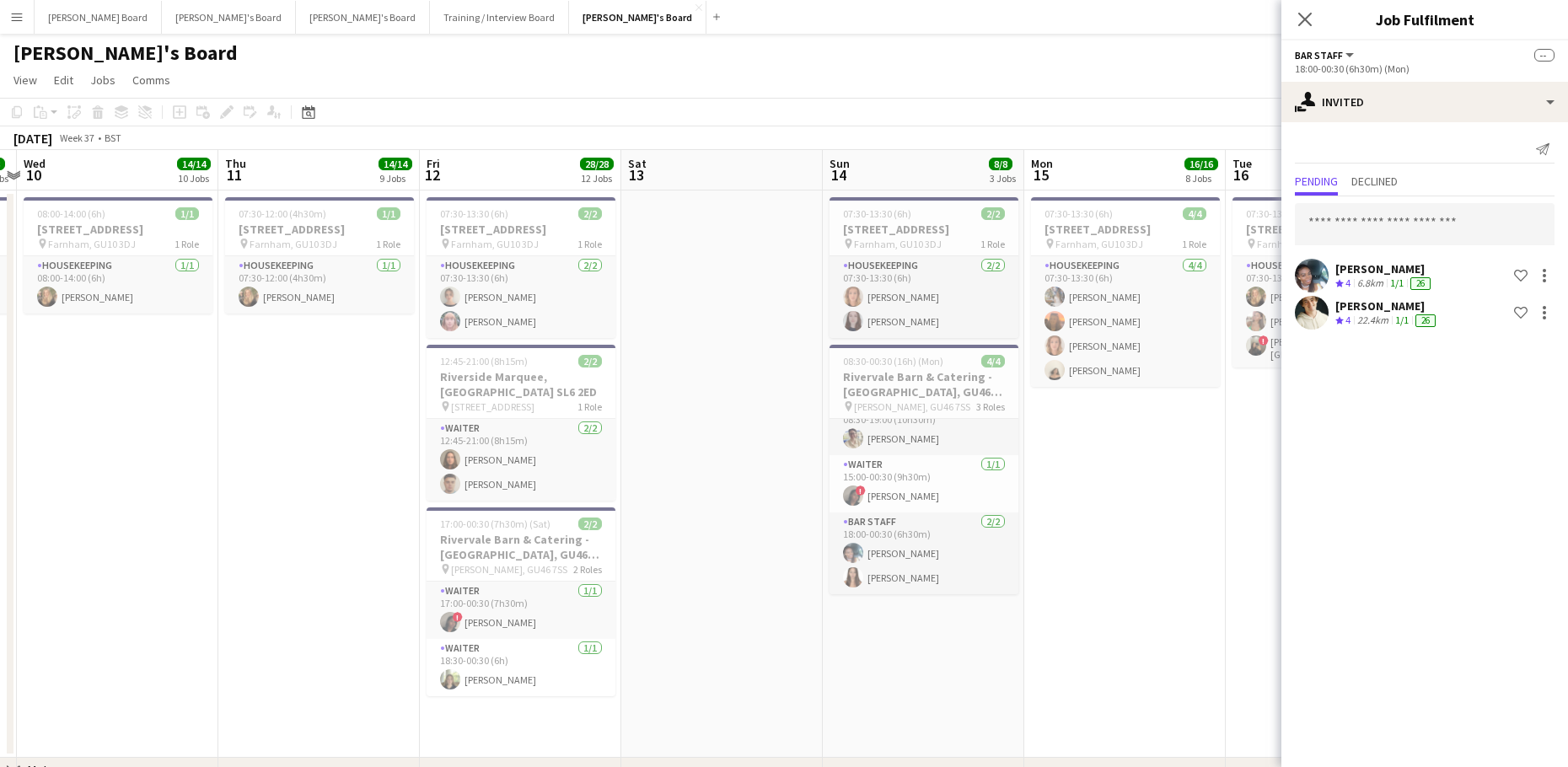
scroll to position [0, 386]
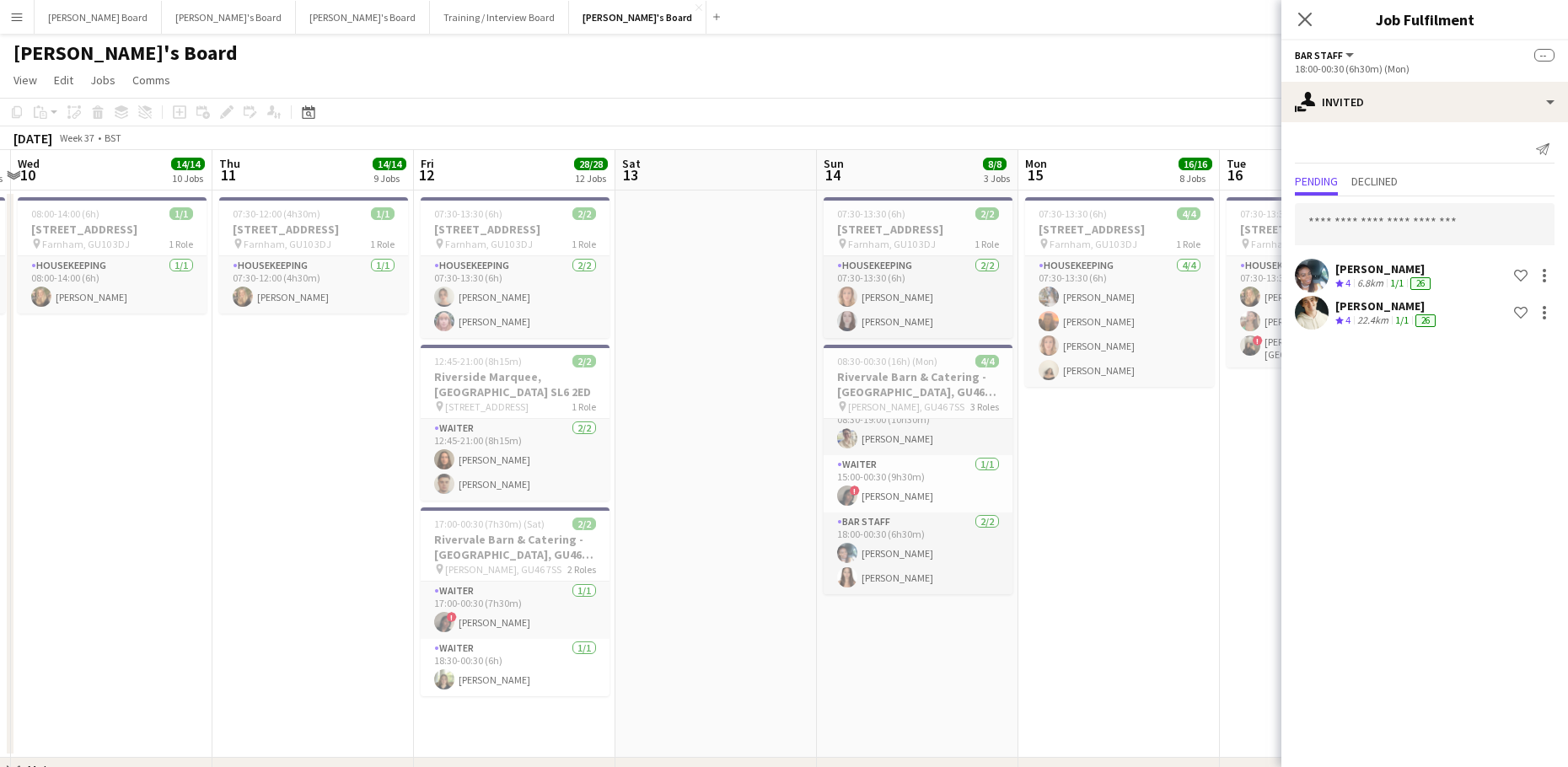
drag, startPoint x: 332, startPoint y: 625, endPoint x: 719, endPoint y: 631, distance: 387.0
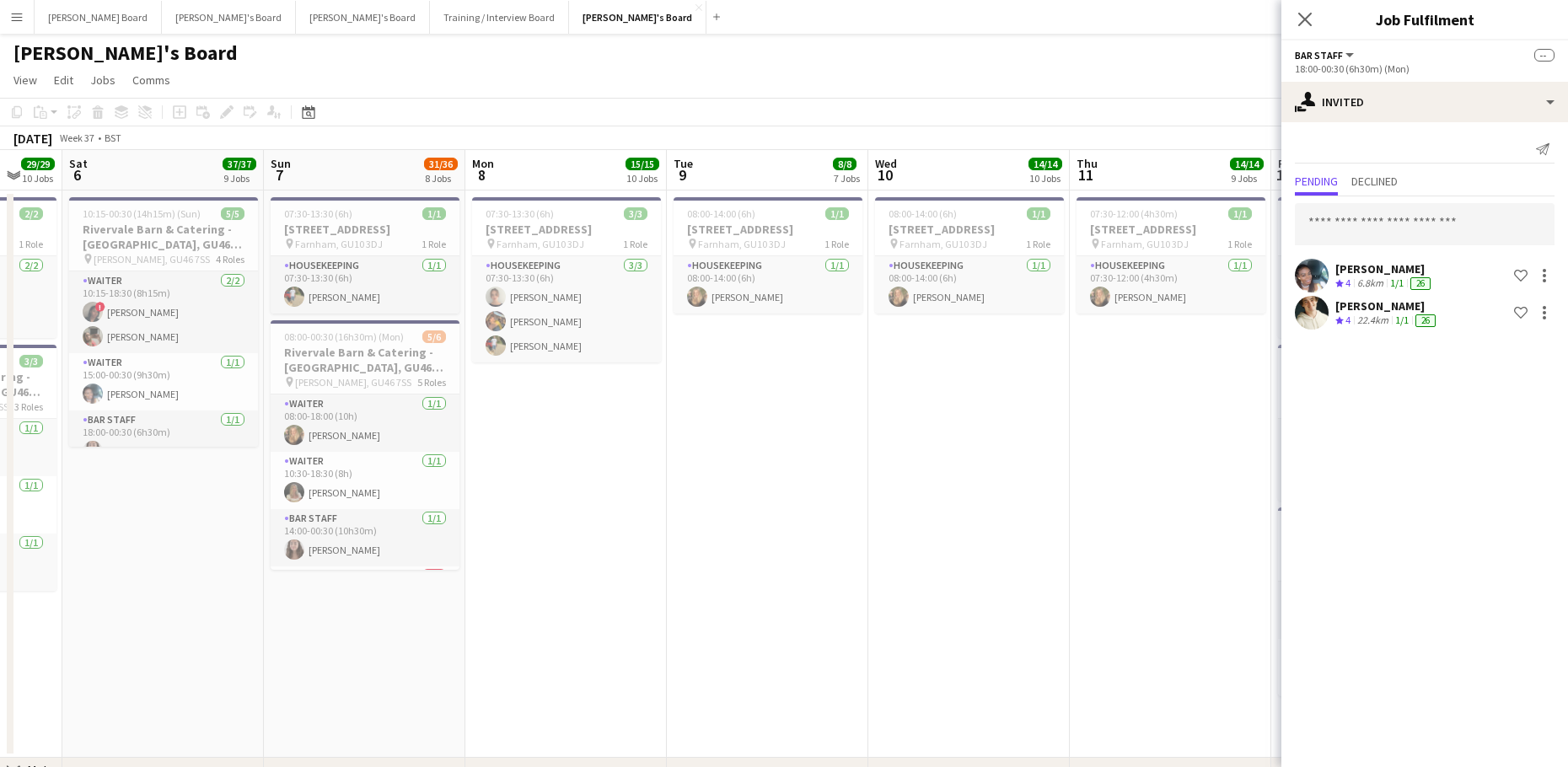
drag, startPoint x: 177, startPoint y: 588, endPoint x: 844, endPoint y: 620, distance: 667.8
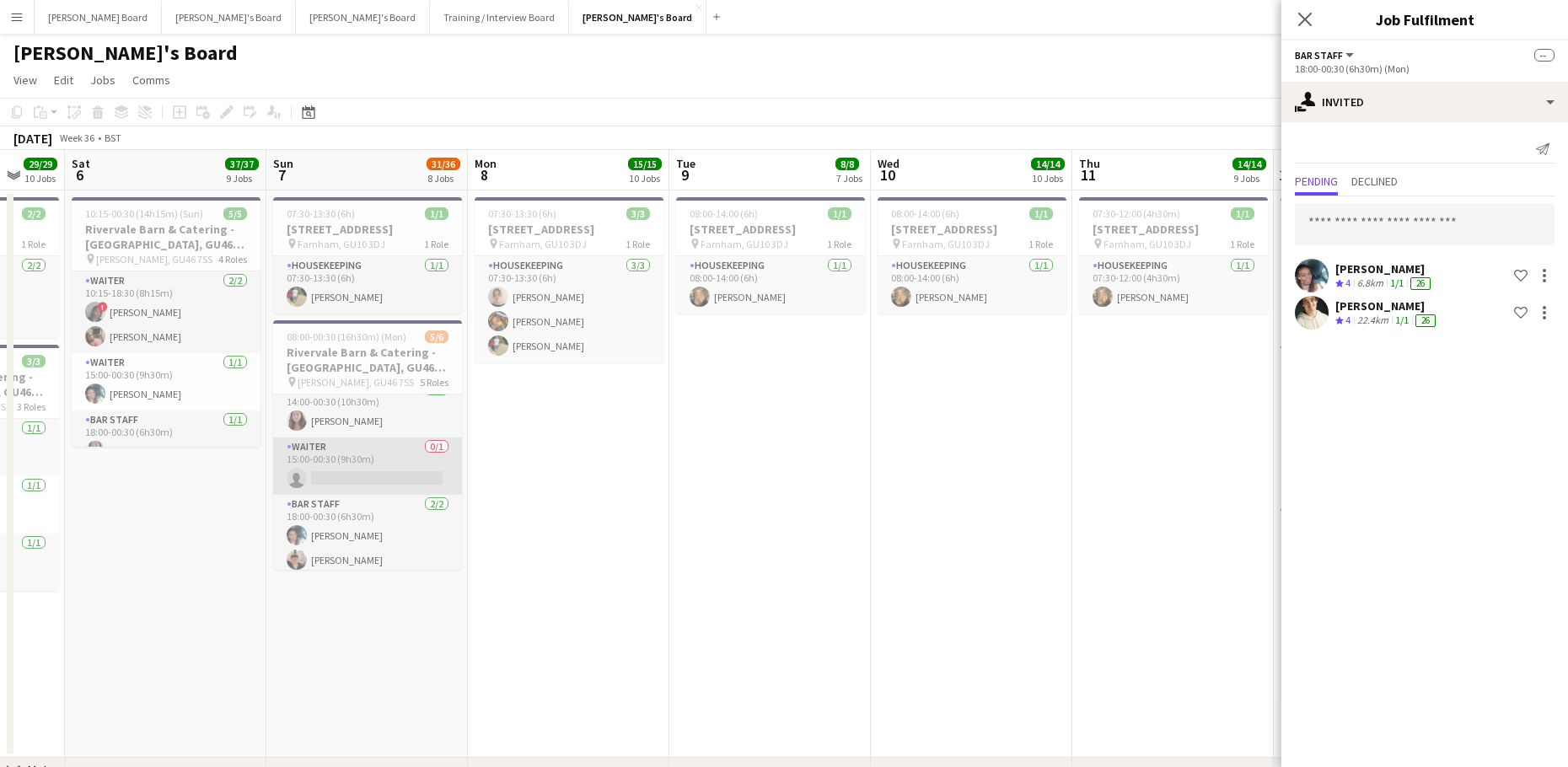
scroll to position [136, 0]
click at [1369, 220] on input "text" at bounding box center [1424, 223] width 260 height 42
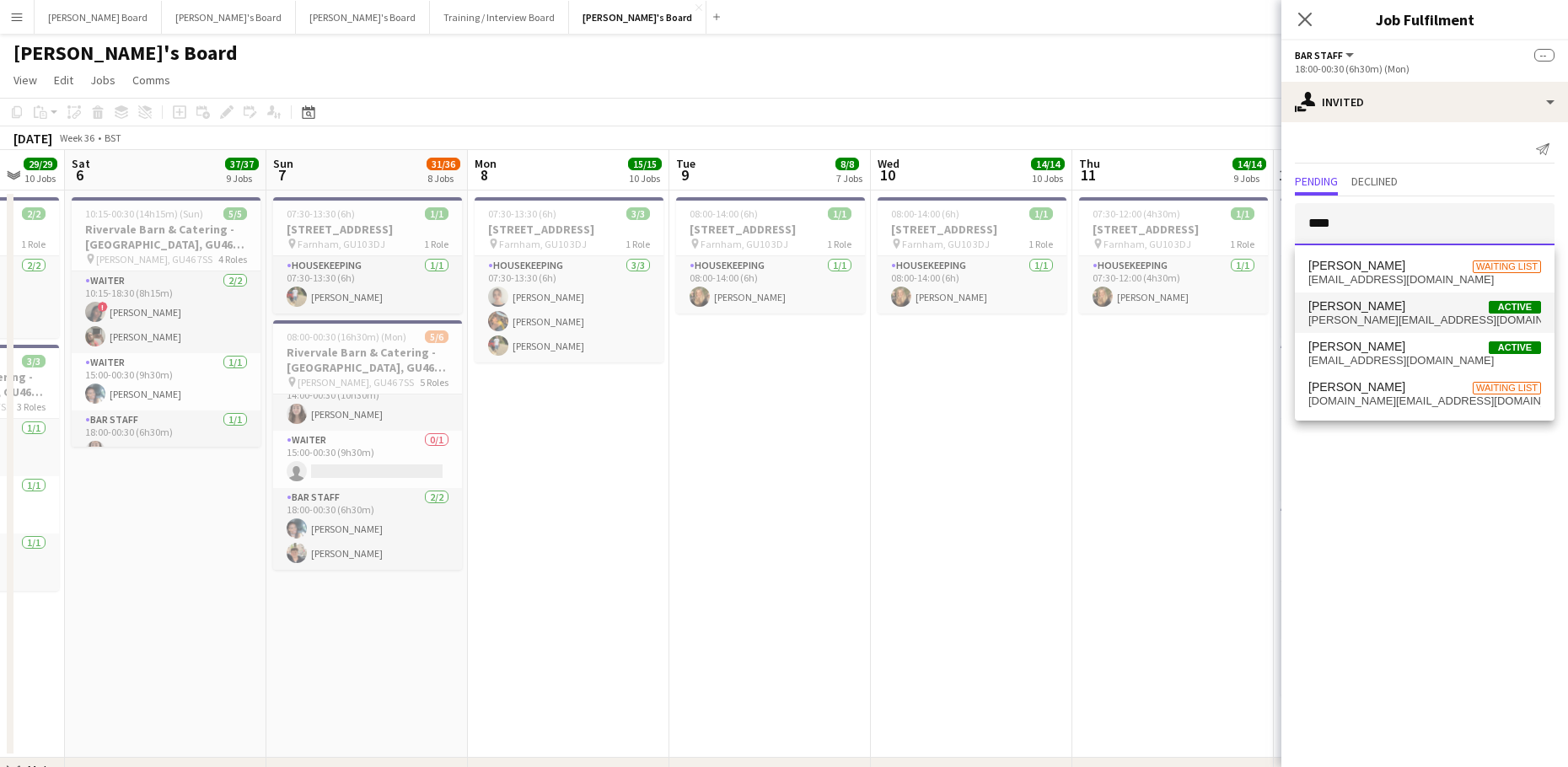
type input "****"
click at [1414, 323] on span "millie.bashan@gmail.com" at bounding box center [1424, 321] width 232 height 14
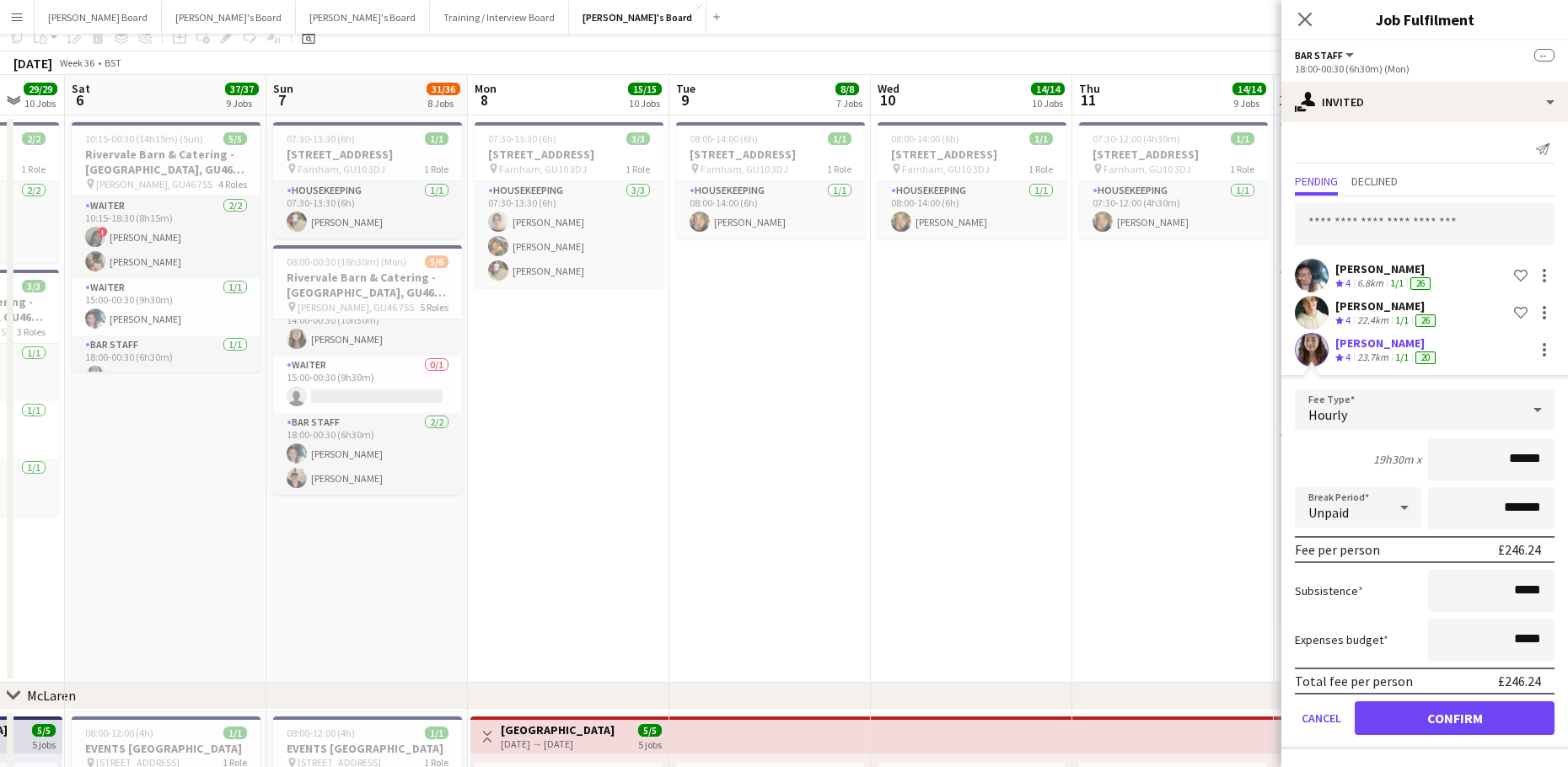
scroll to position [112, 0]
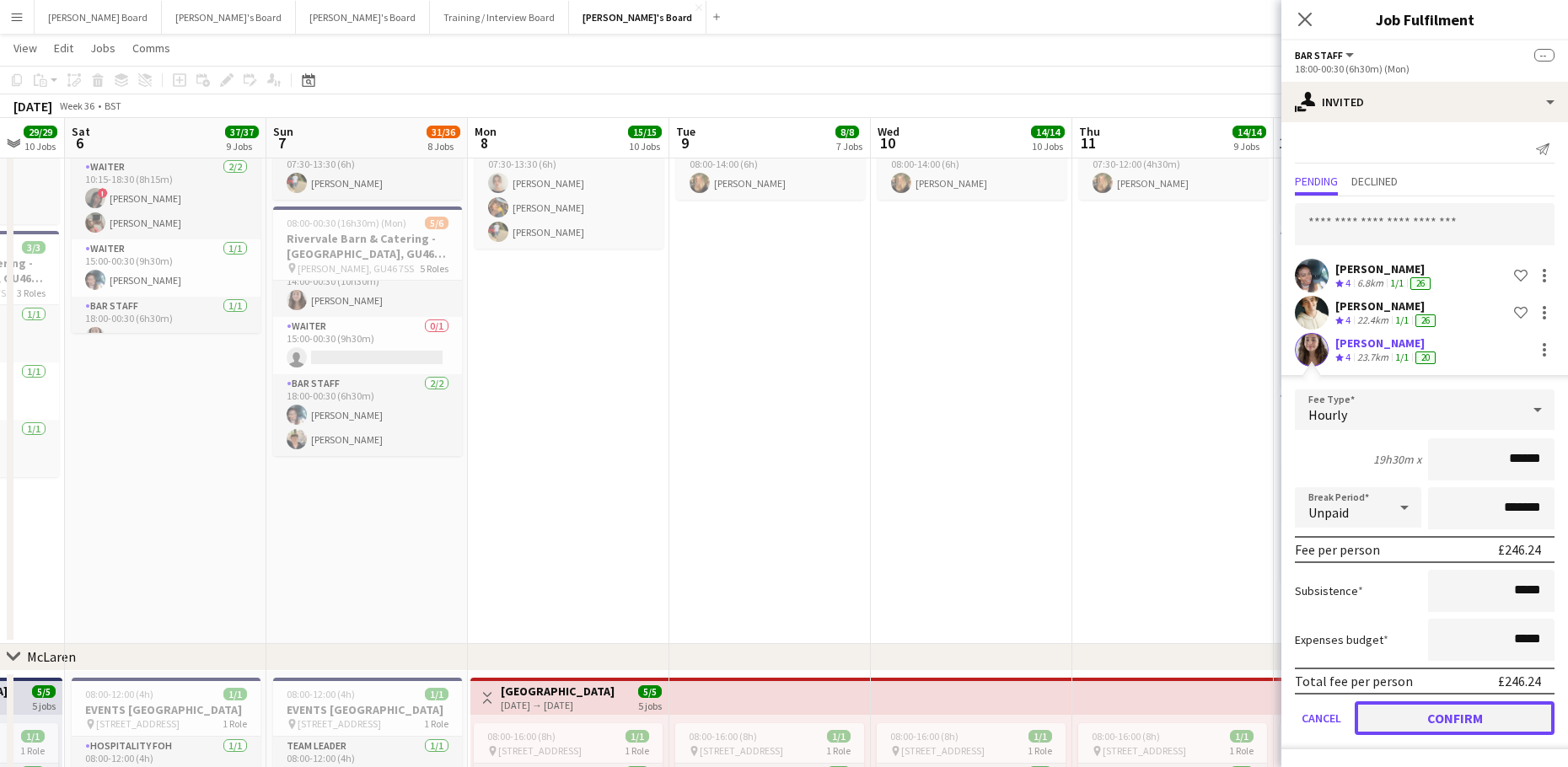
click at [1389, 732] on button "Confirm" at bounding box center [1454, 718] width 200 height 33
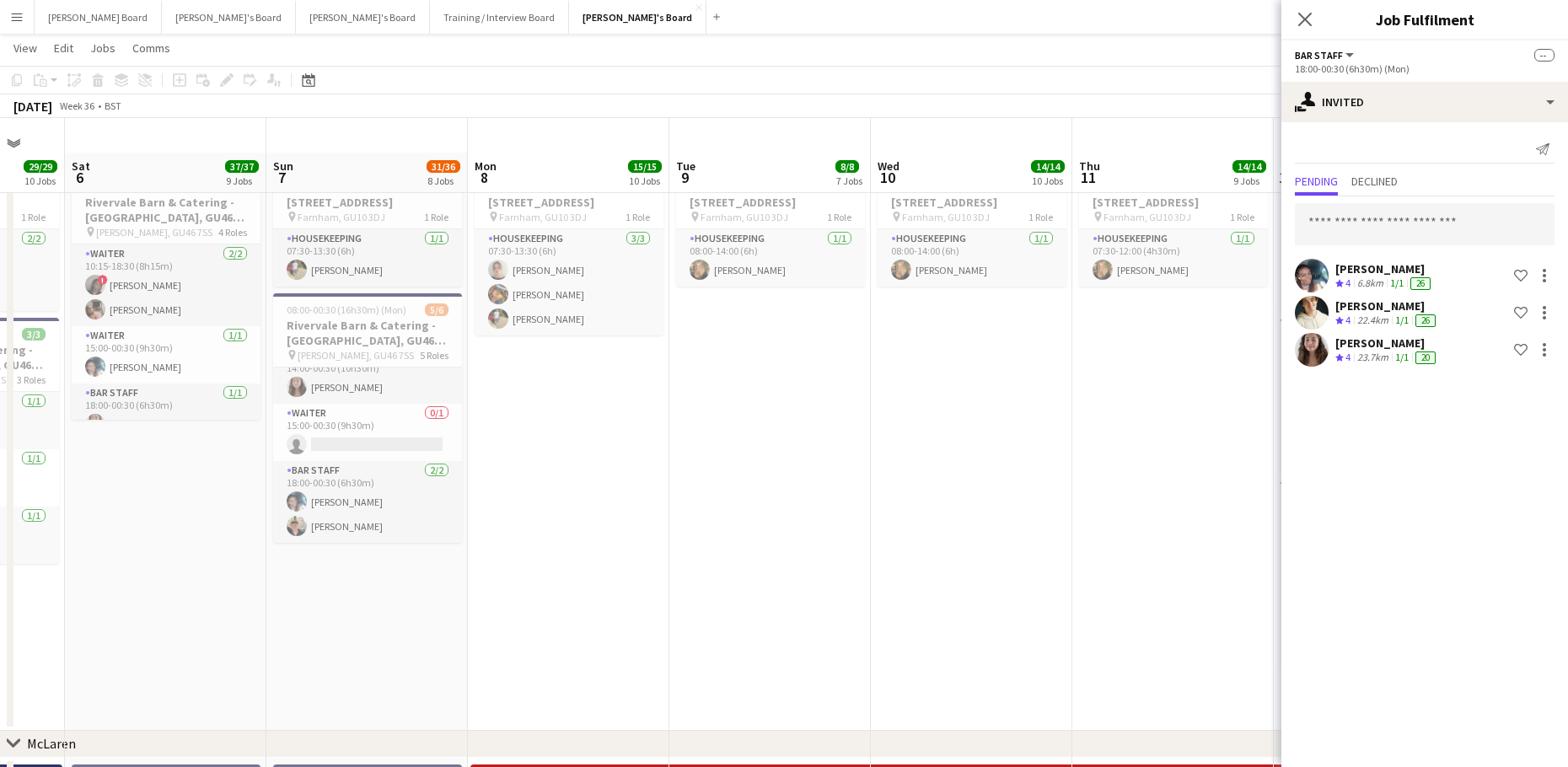
scroll to position [0, 0]
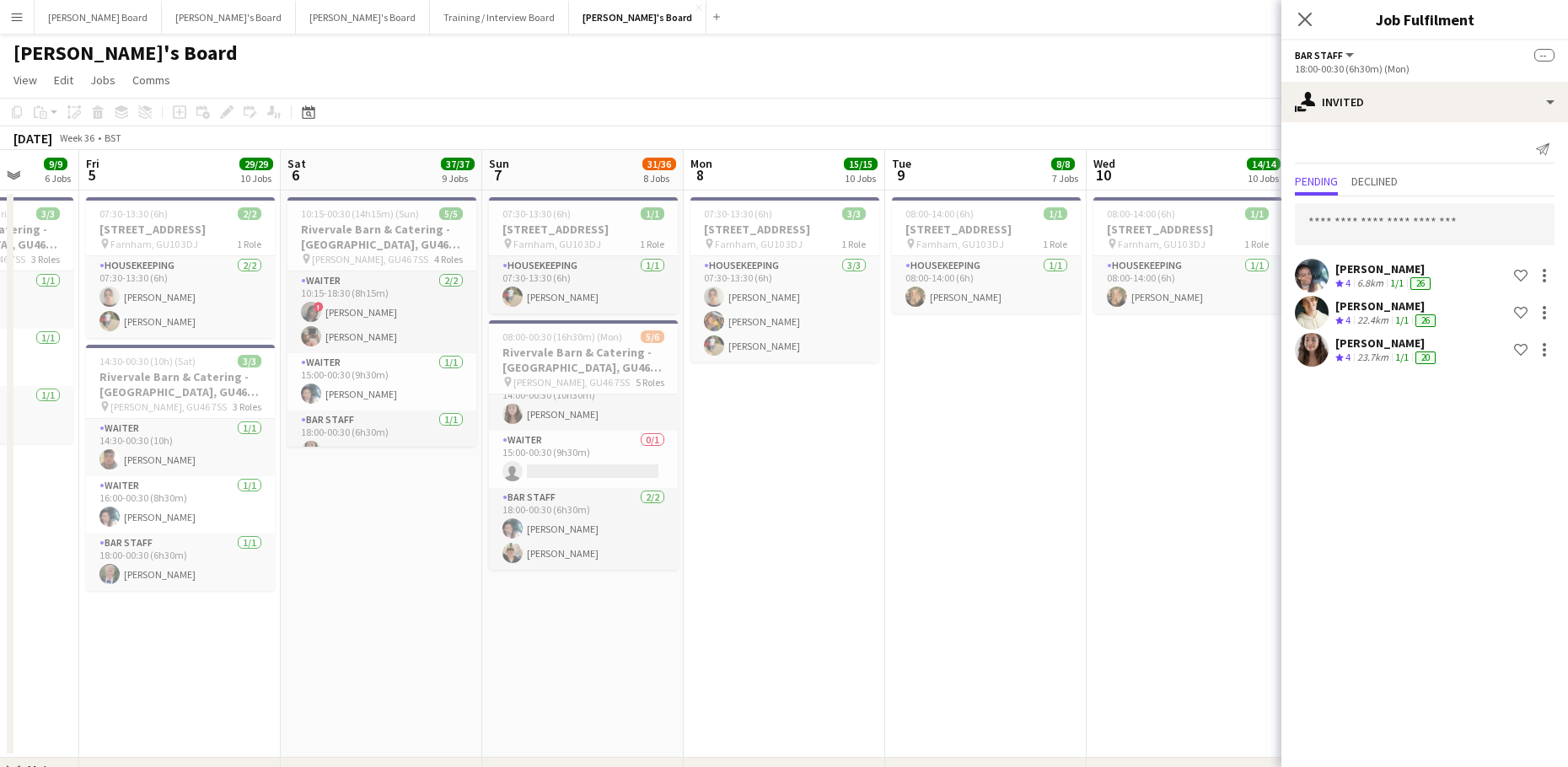
drag, startPoint x: 46, startPoint y: 648, endPoint x: 398, endPoint y: 495, distance: 383.8
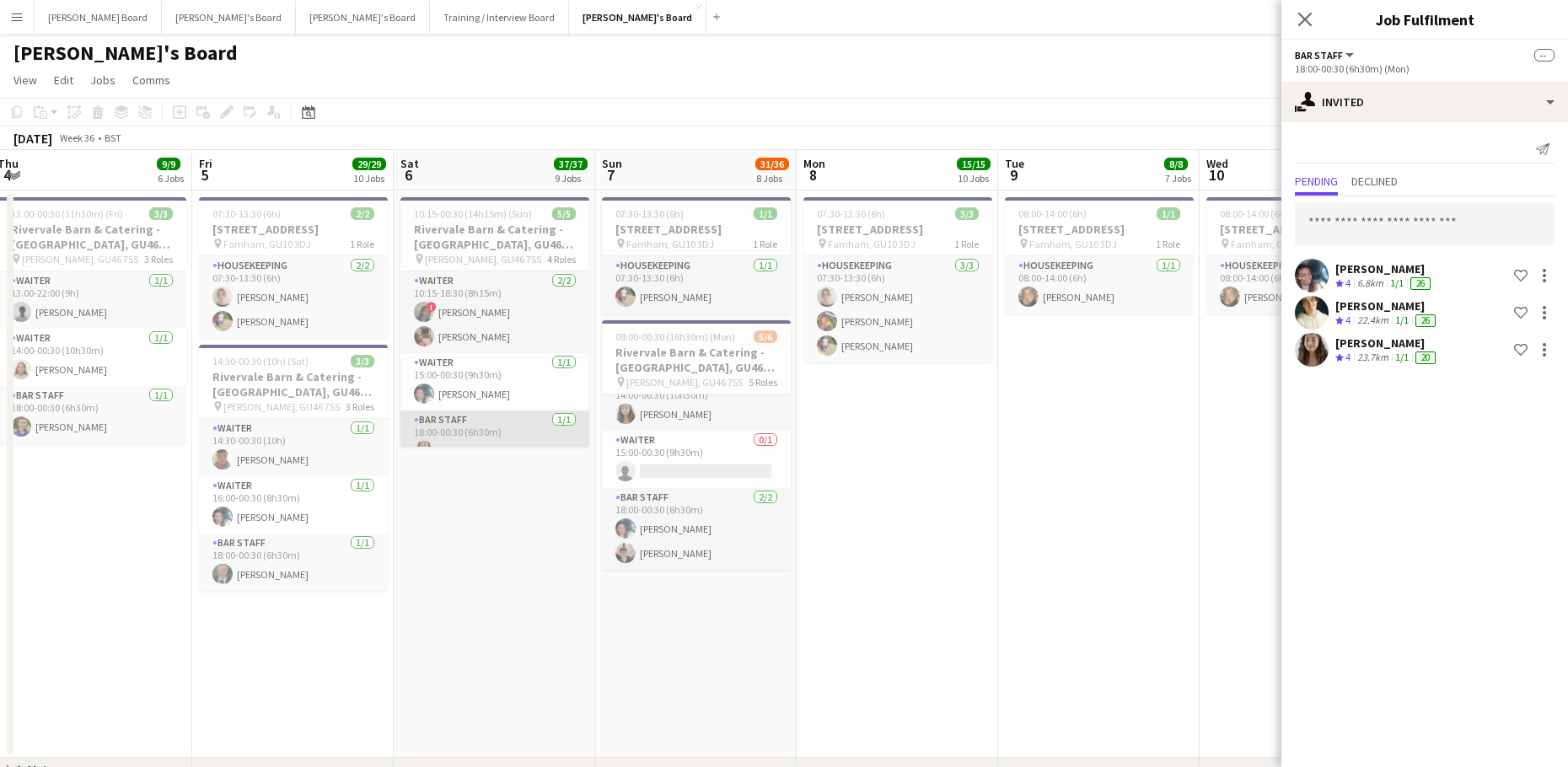
scroll to position [79, 0]
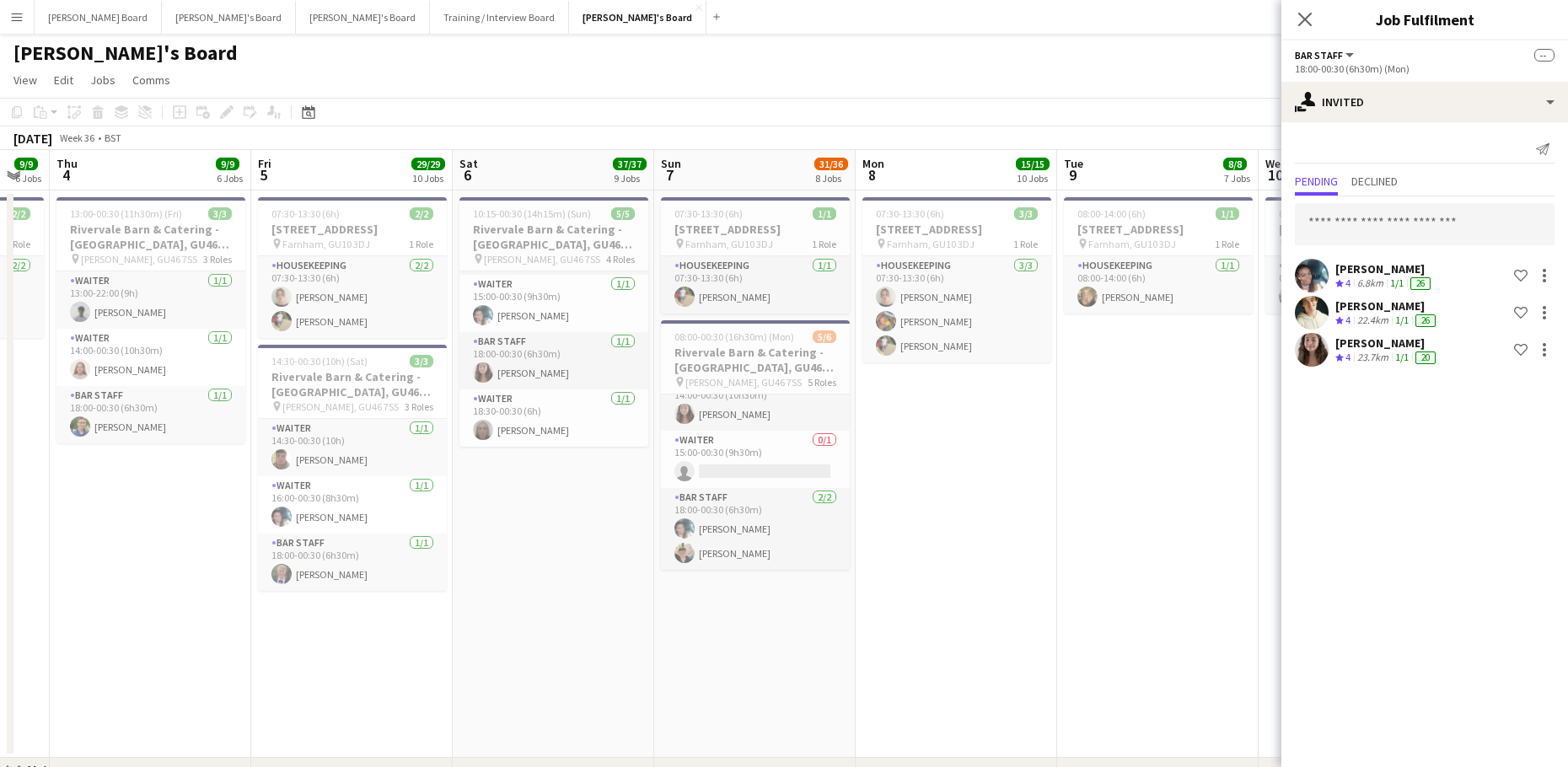
drag, startPoint x: 438, startPoint y: 617, endPoint x: 496, endPoint y: 620, distance: 58.1
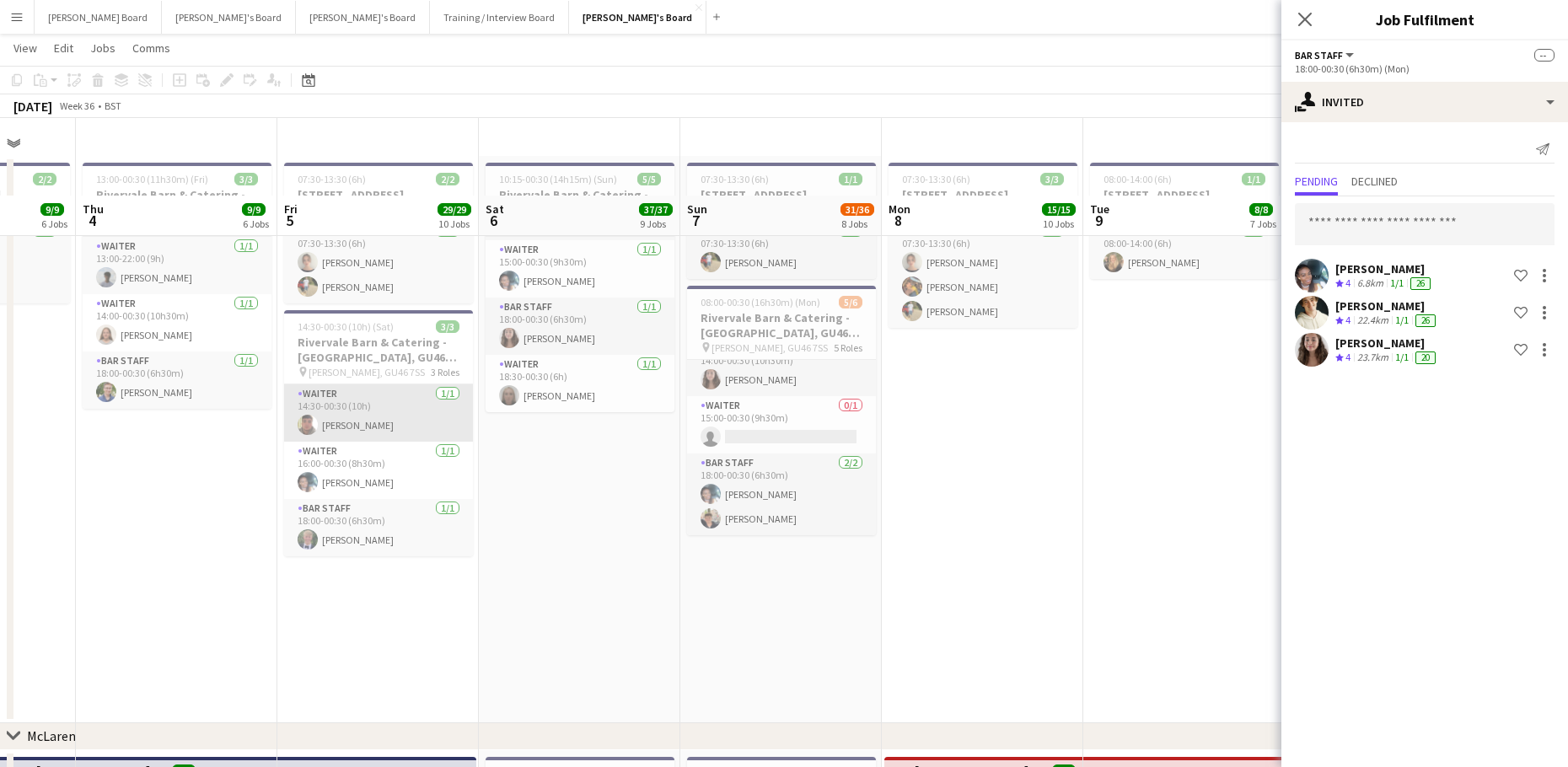
scroll to position [0, 0]
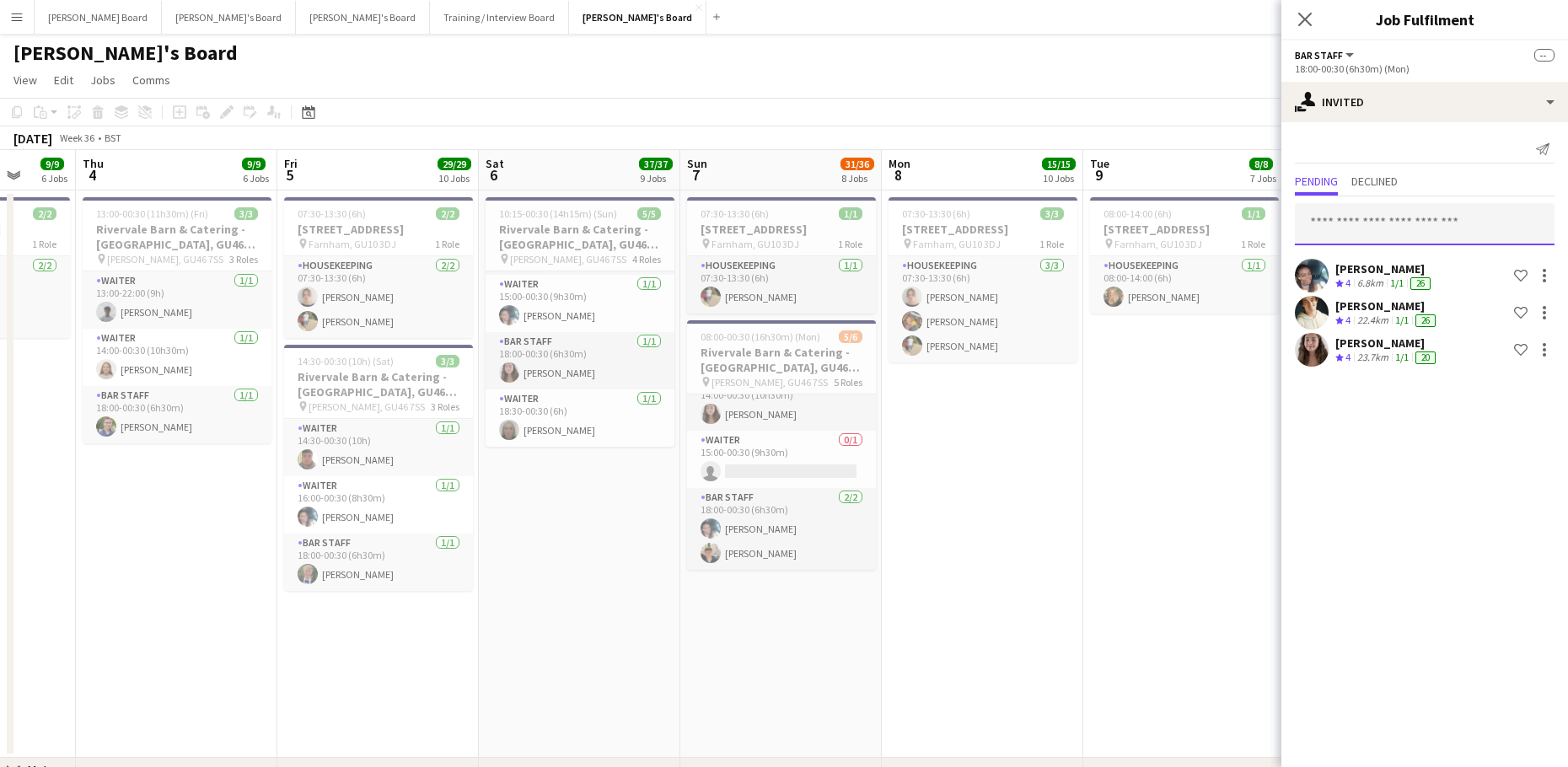
click at [1346, 231] on input "text" at bounding box center [1424, 223] width 260 height 42
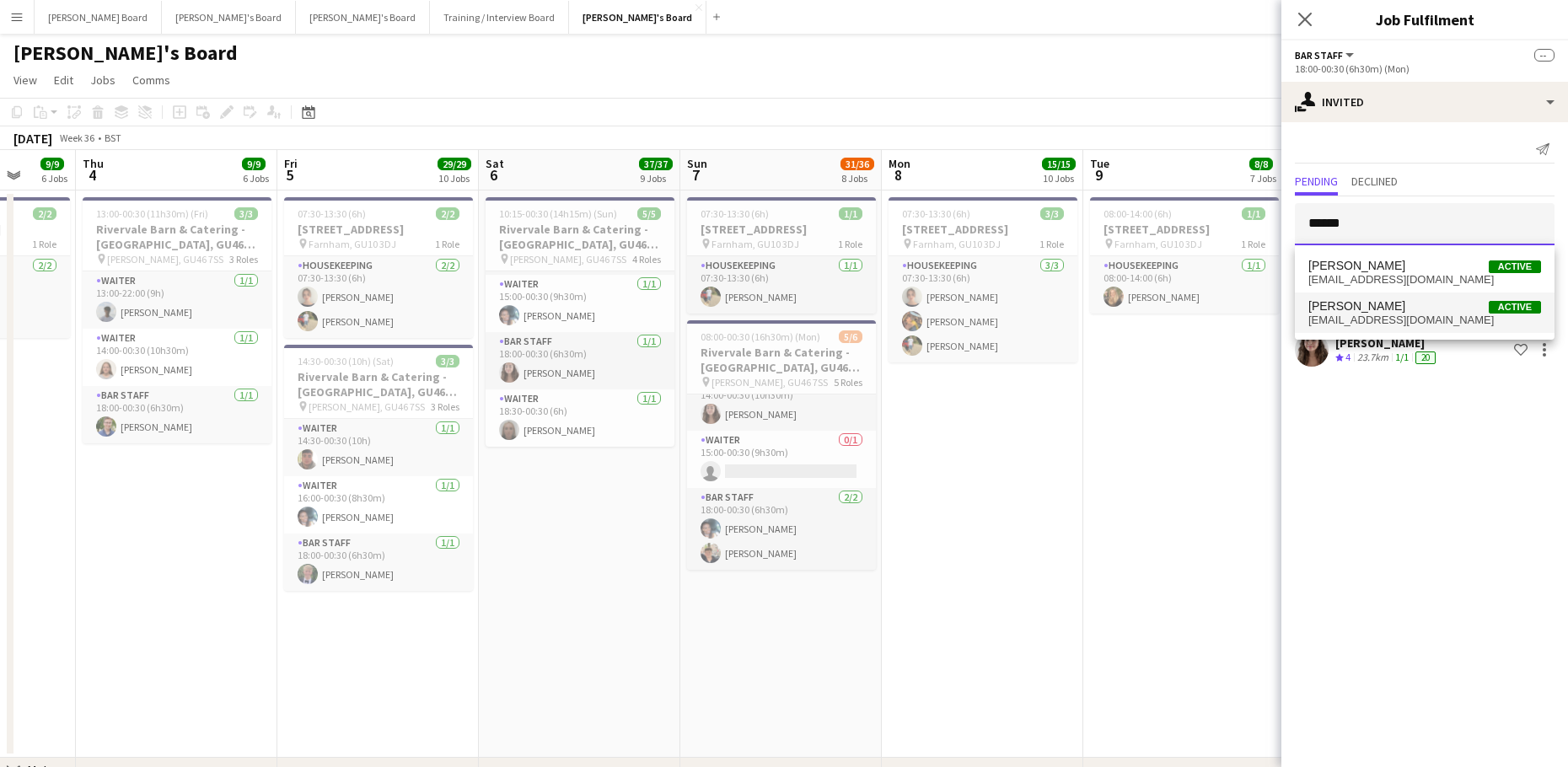
type input "******"
click at [1405, 320] on span "zzjstadler@gmail.com" at bounding box center [1424, 321] width 232 height 14
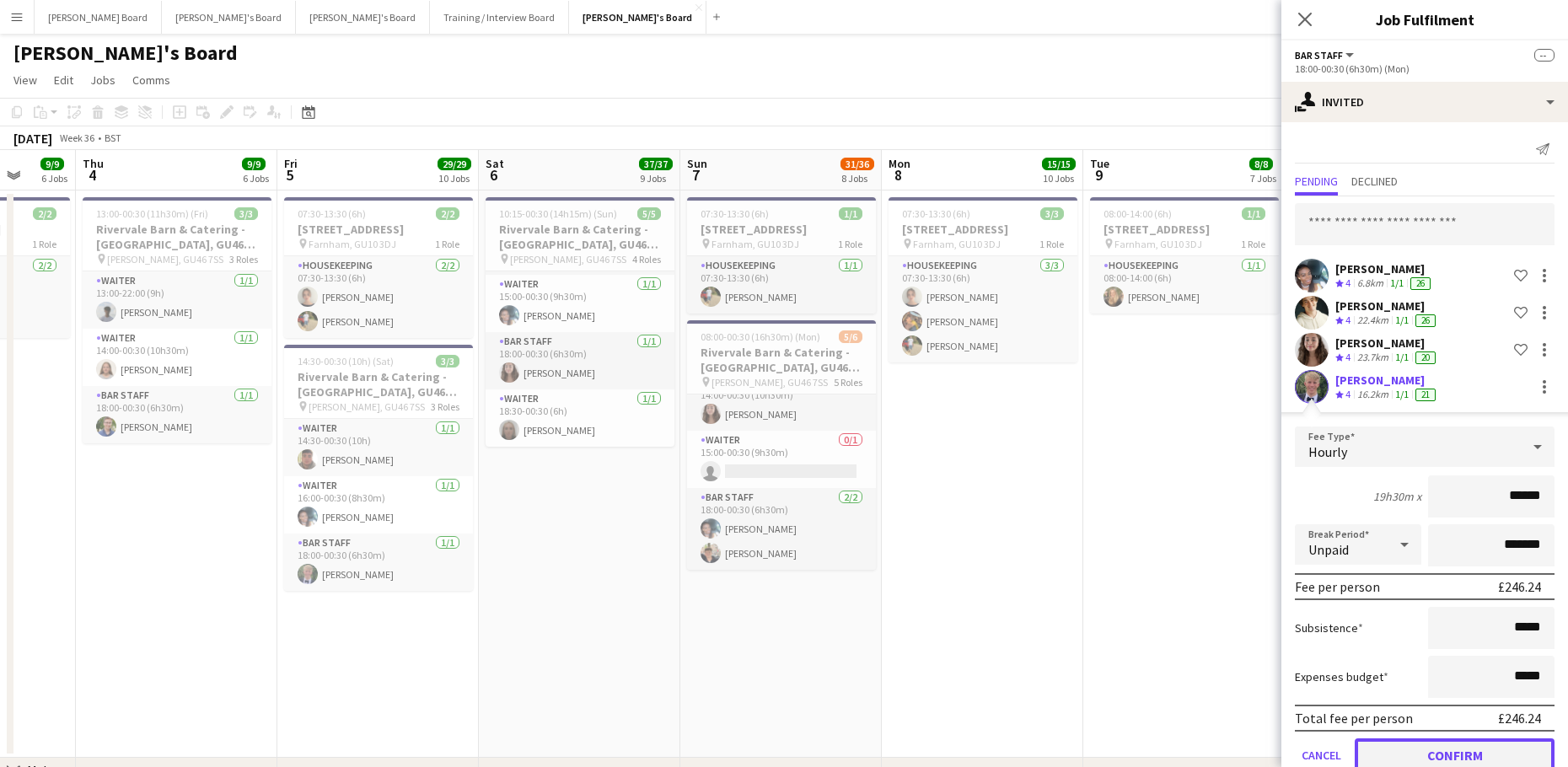
click at [1446, 749] on button "Confirm" at bounding box center [1454, 754] width 200 height 33
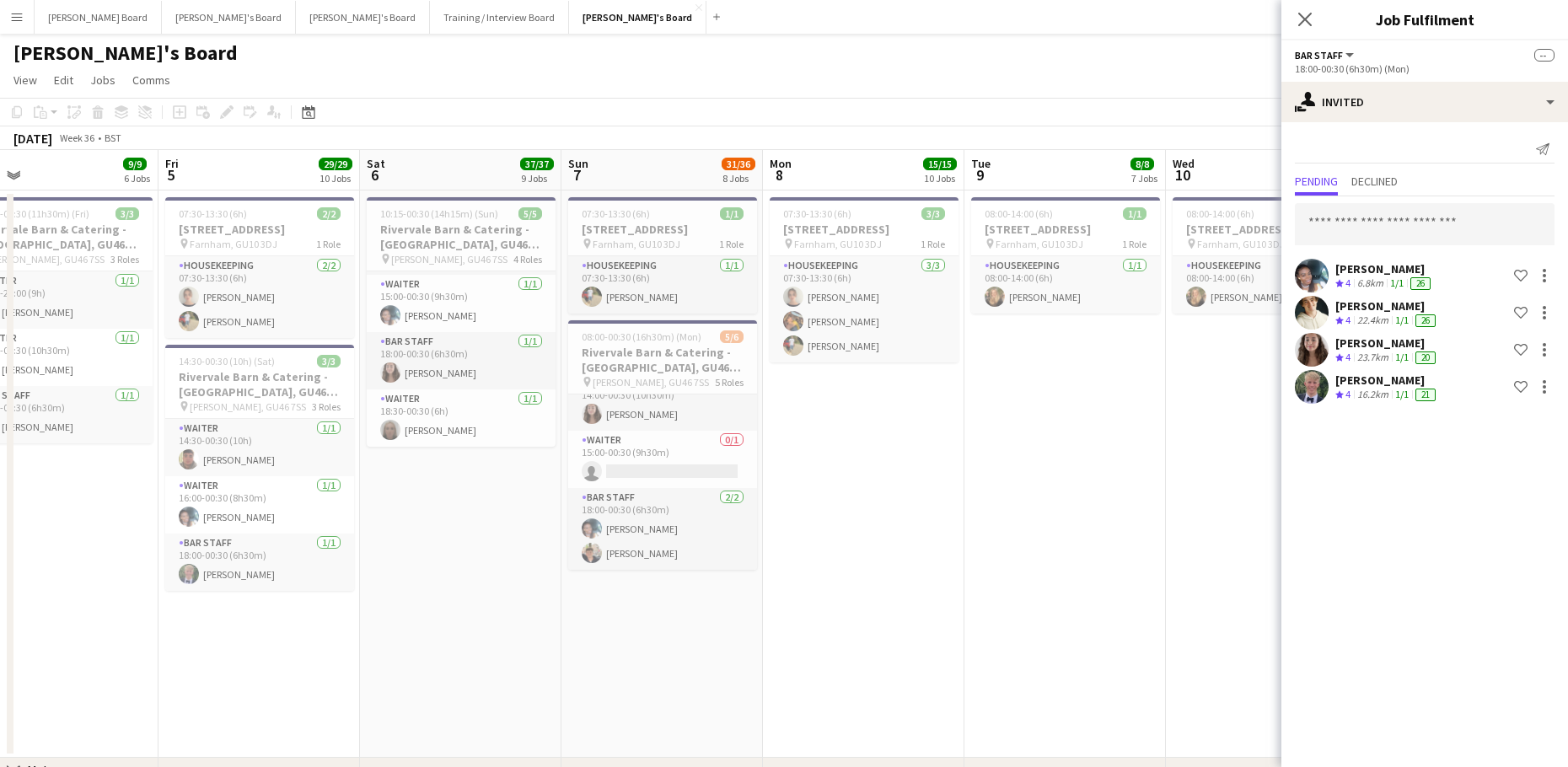
drag, startPoint x: 1156, startPoint y: 571, endPoint x: 541, endPoint y: 566, distance: 615.0
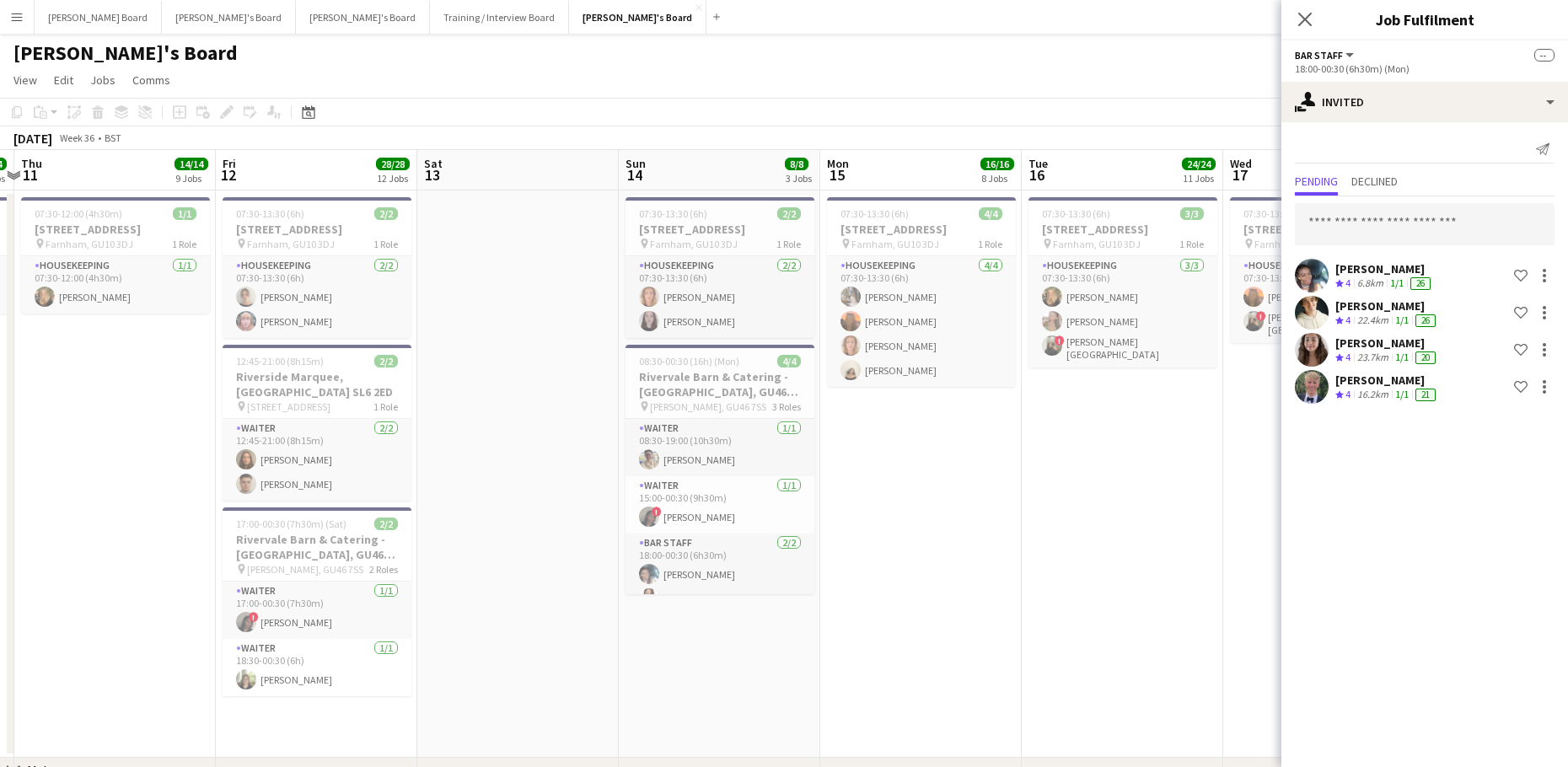
drag, startPoint x: 903, startPoint y: 558, endPoint x: 496, endPoint y: 526, distance: 408.3
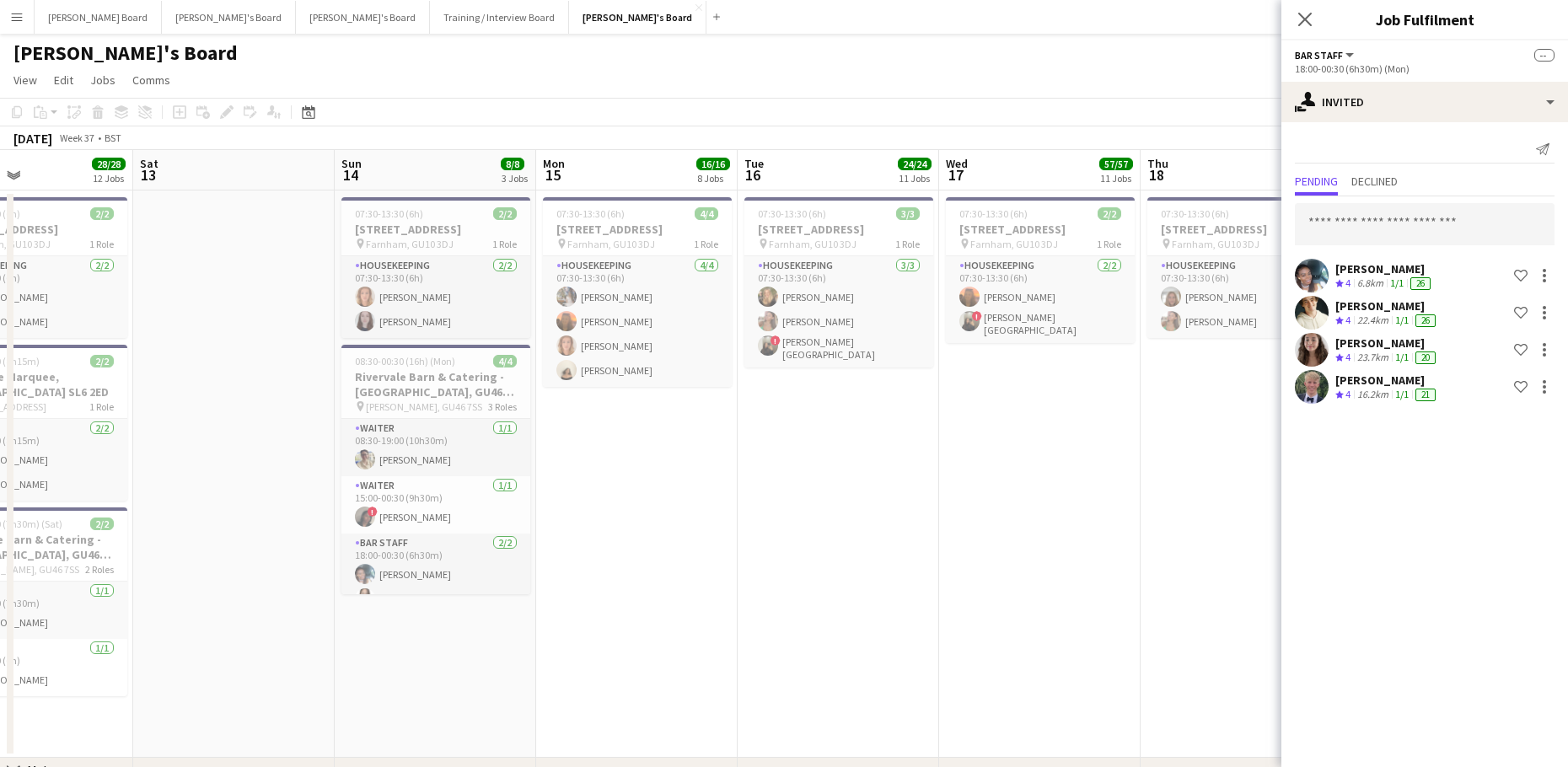
drag, startPoint x: 882, startPoint y: 523, endPoint x: 262, endPoint y: 516, distance: 620.0
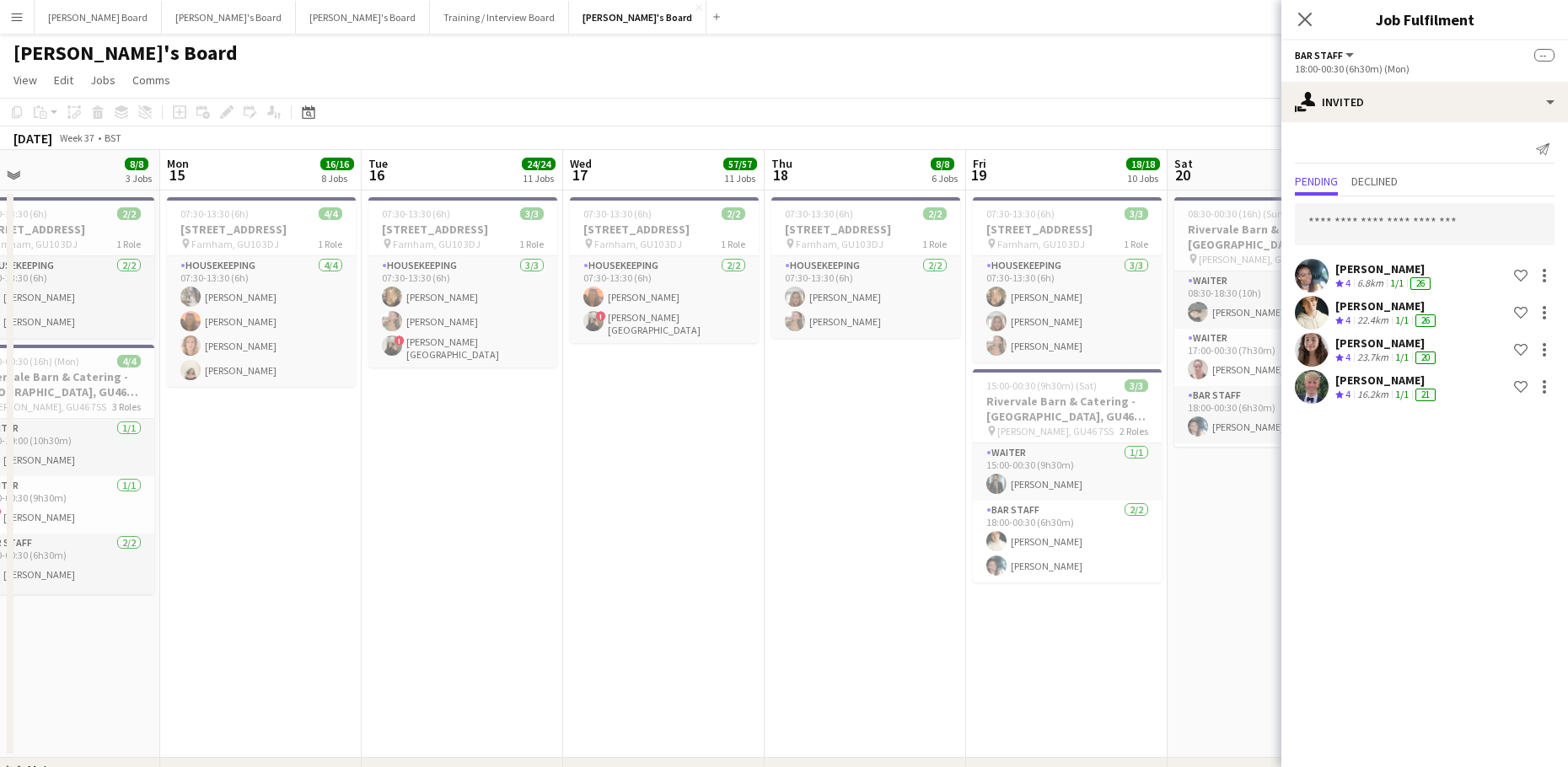
drag, startPoint x: 439, startPoint y: 537, endPoint x: 251, endPoint y: 525, distance: 188.4
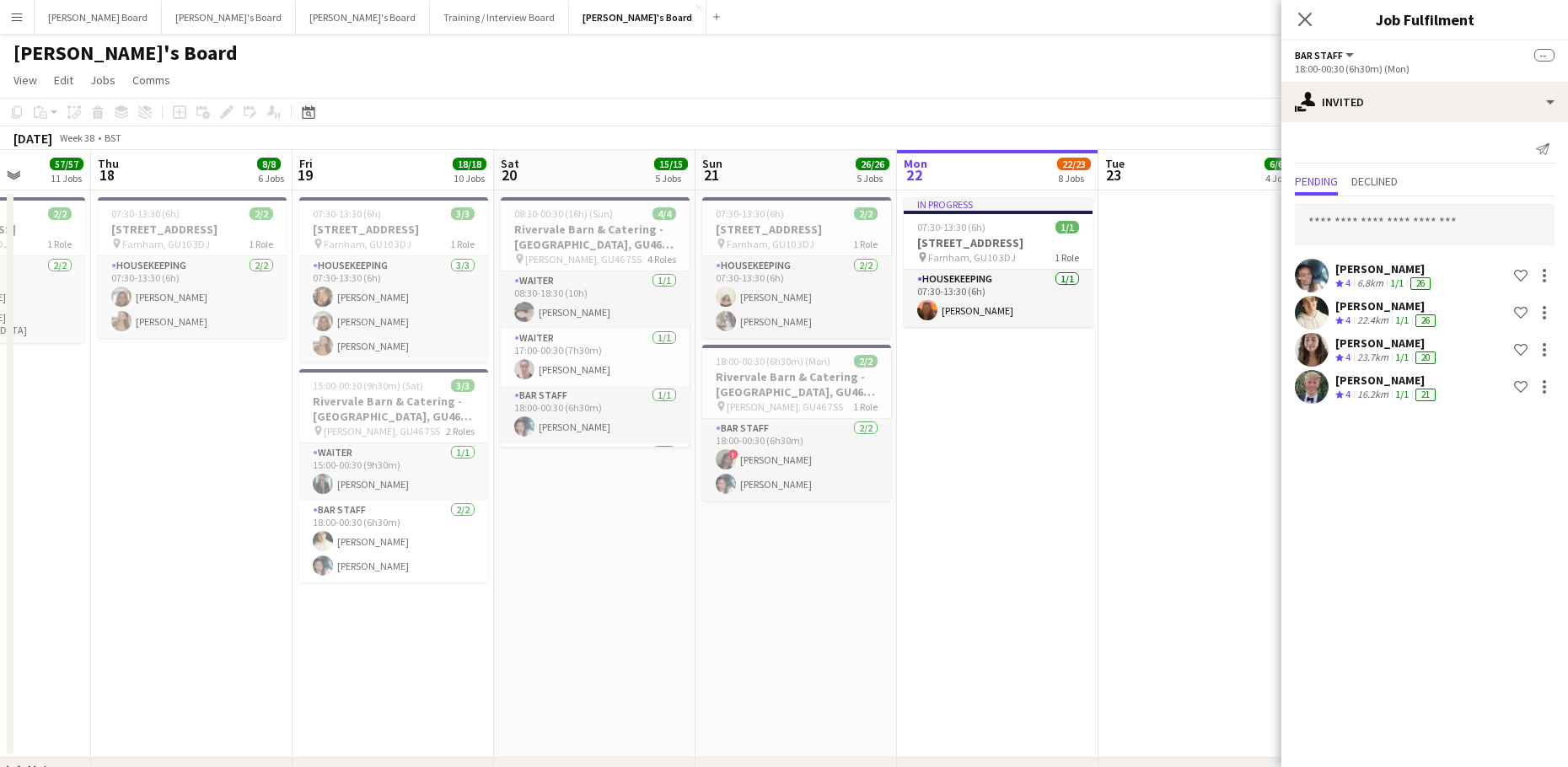
drag, startPoint x: 950, startPoint y: 507, endPoint x: 400, endPoint y: 509, distance: 550.0
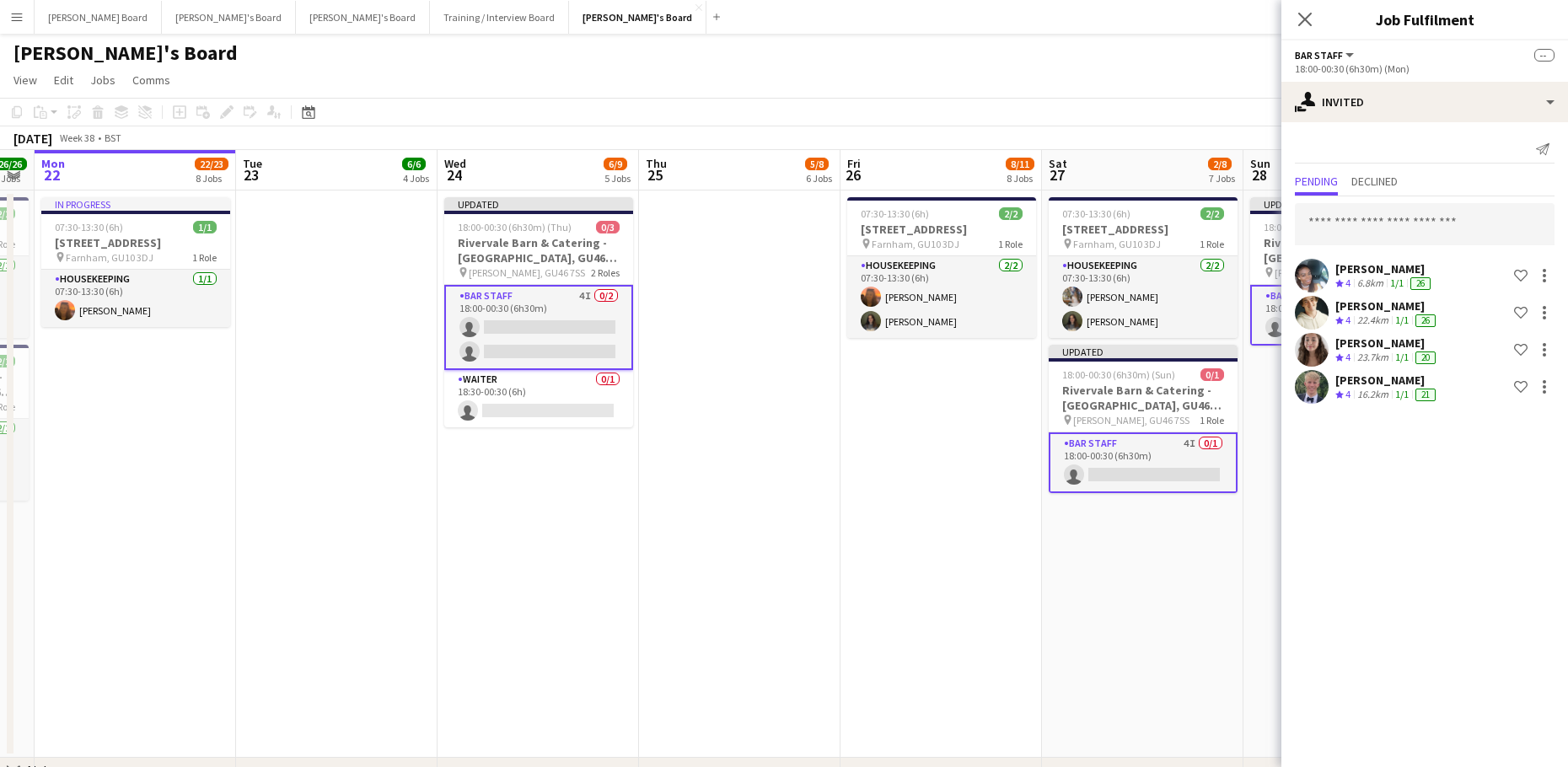
drag, startPoint x: 913, startPoint y: 504, endPoint x: 446, endPoint y: 497, distance: 467.1
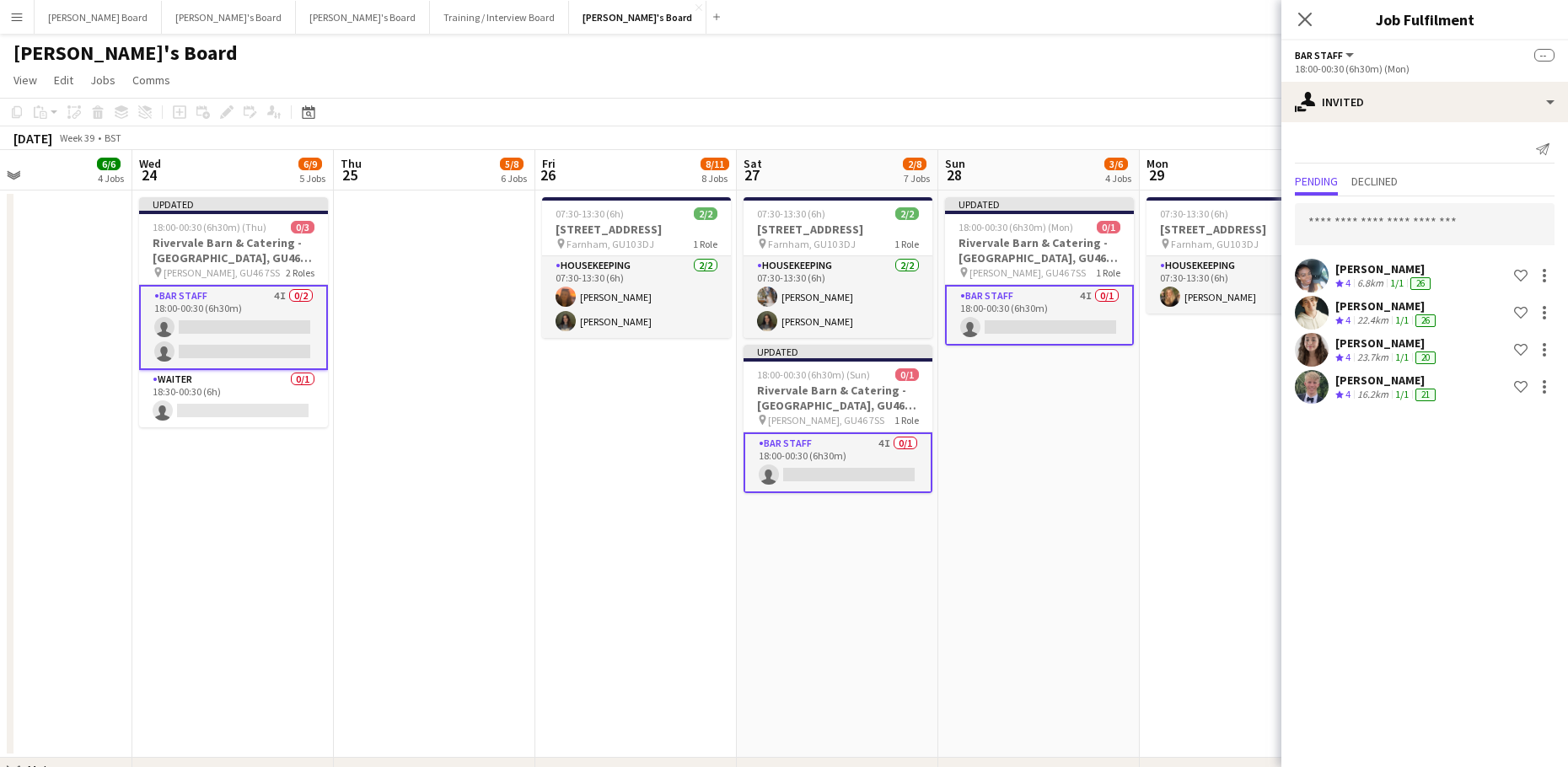
click at [1149, 416] on app-date-cell "07:30-13:30 (6h) 1/1 Millbridge Court GU10 3DJ pin Farnham, GU10 3DJ 1 Role Hou…" at bounding box center [1239, 474] width 202 height 567
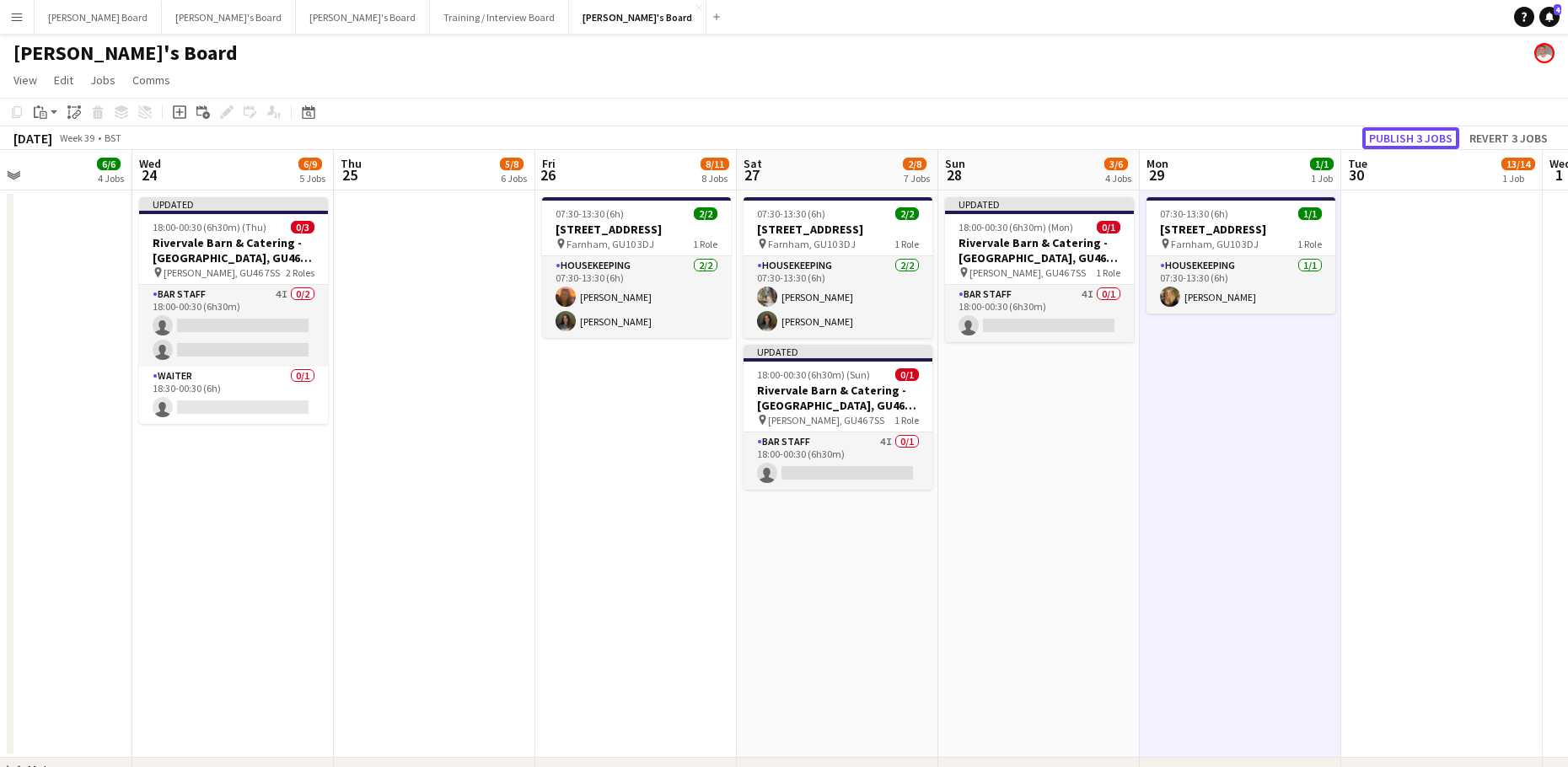
drag, startPoint x: 1411, startPoint y: 138, endPoint x: 1420, endPoint y: 141, distance: 9.5
click at [1414, 139] on button "Publish 3 jobs" at bounding box center [1410, 138] width 97 height 22
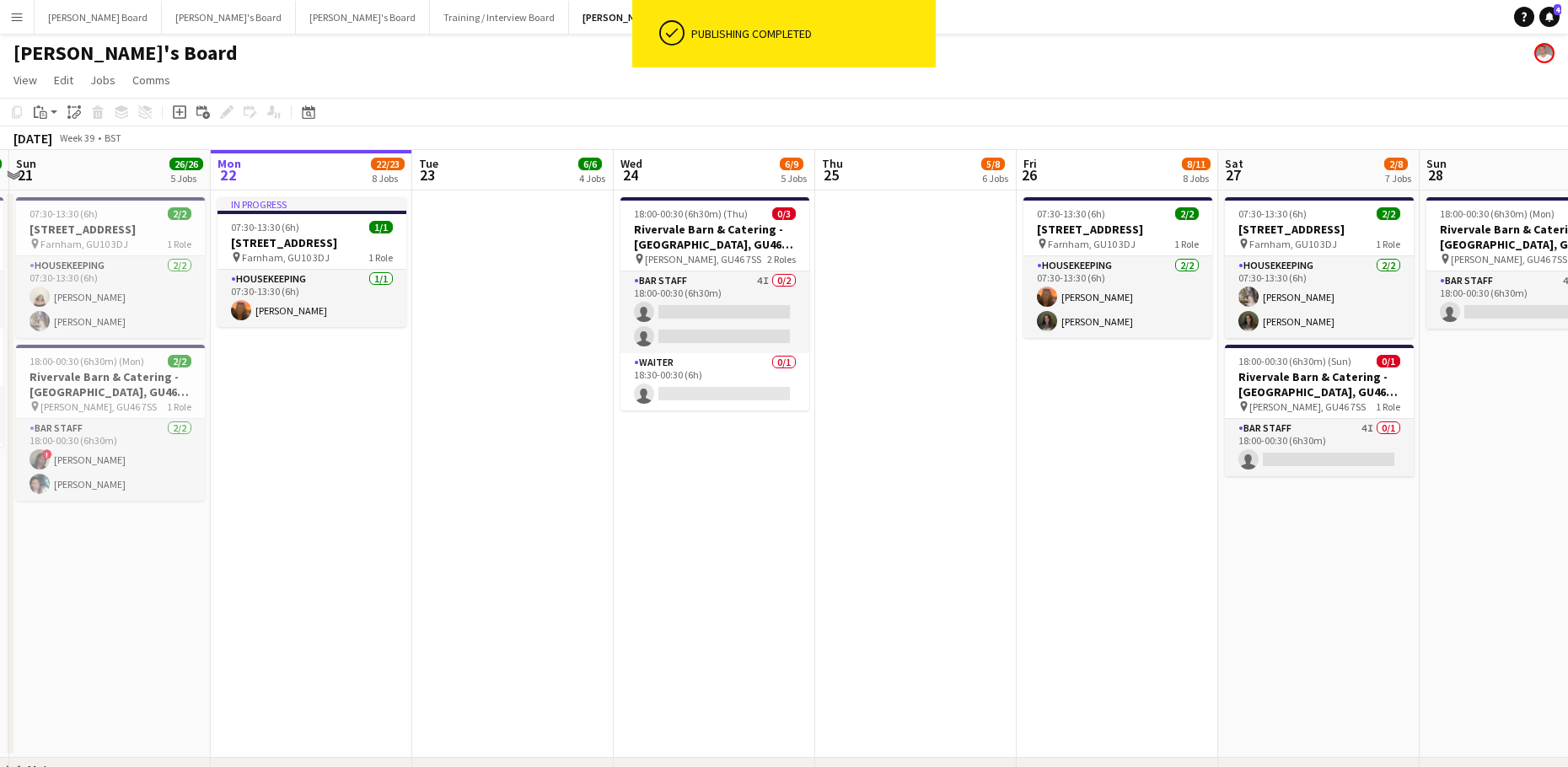
drag, startPoint x: 502, startPoint y: 526, endPoint x: 1117, endPoint y: 414, distance: 625.1
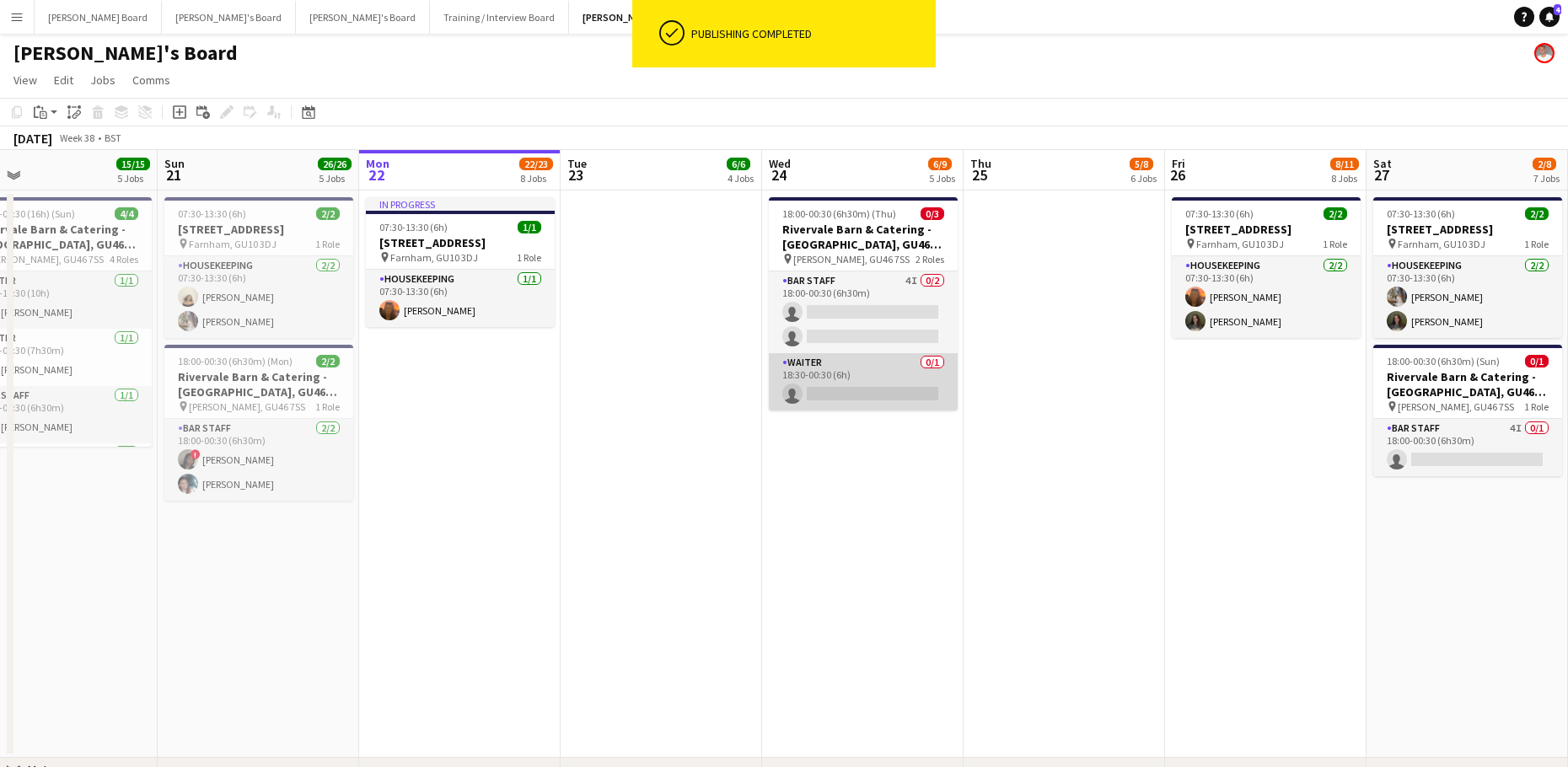
click at [883, 381] on app-card-role "Waiter 0/1 18:30-00:30 (6h) single-neutral-actions" at bounding box center [863, 382] width 189 height 57
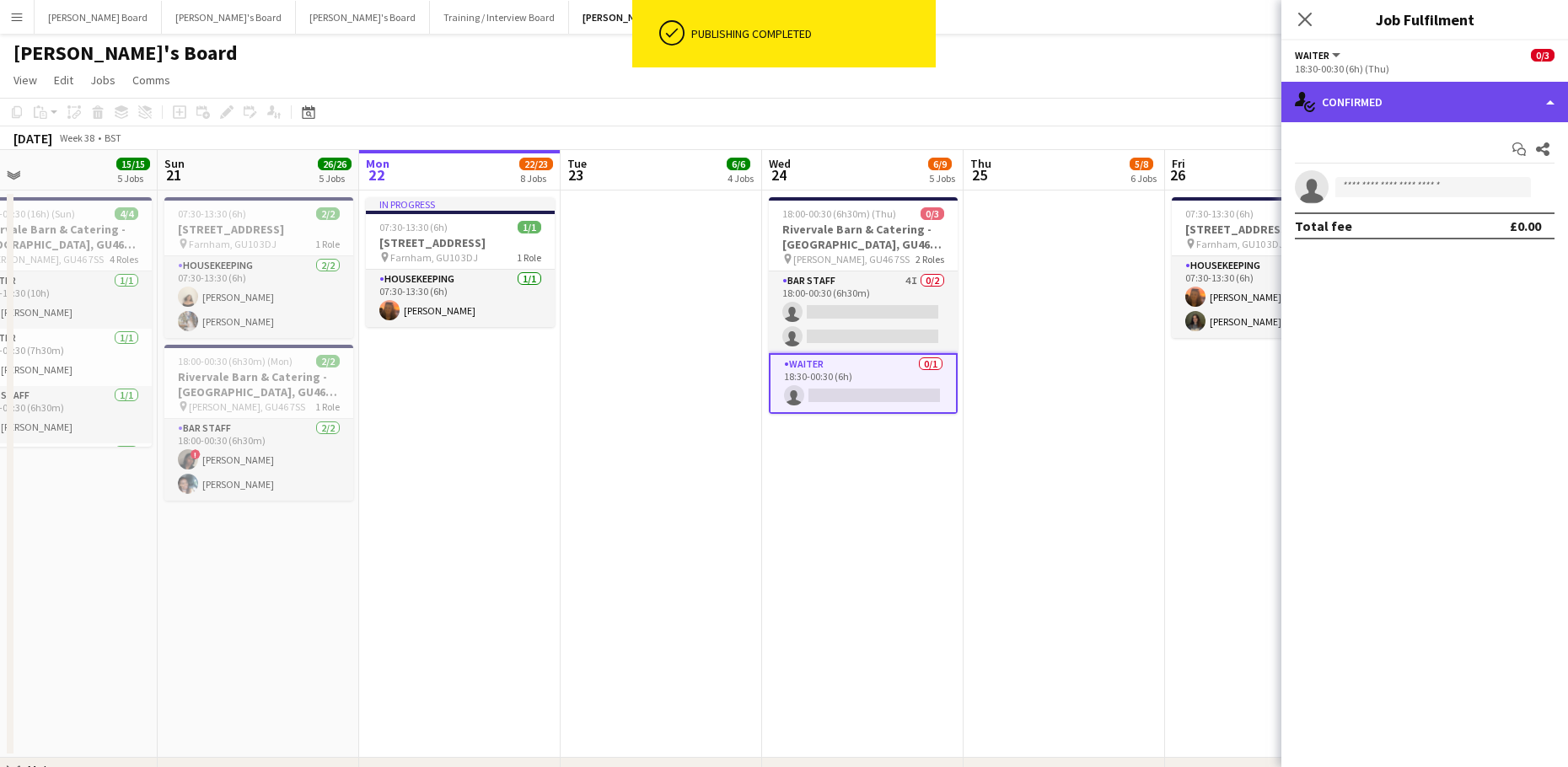
click at [1438, 120] on div "single-neutral-actions-check-2 Confirmed" at bounding box center [1423, 101] width 286 height 40
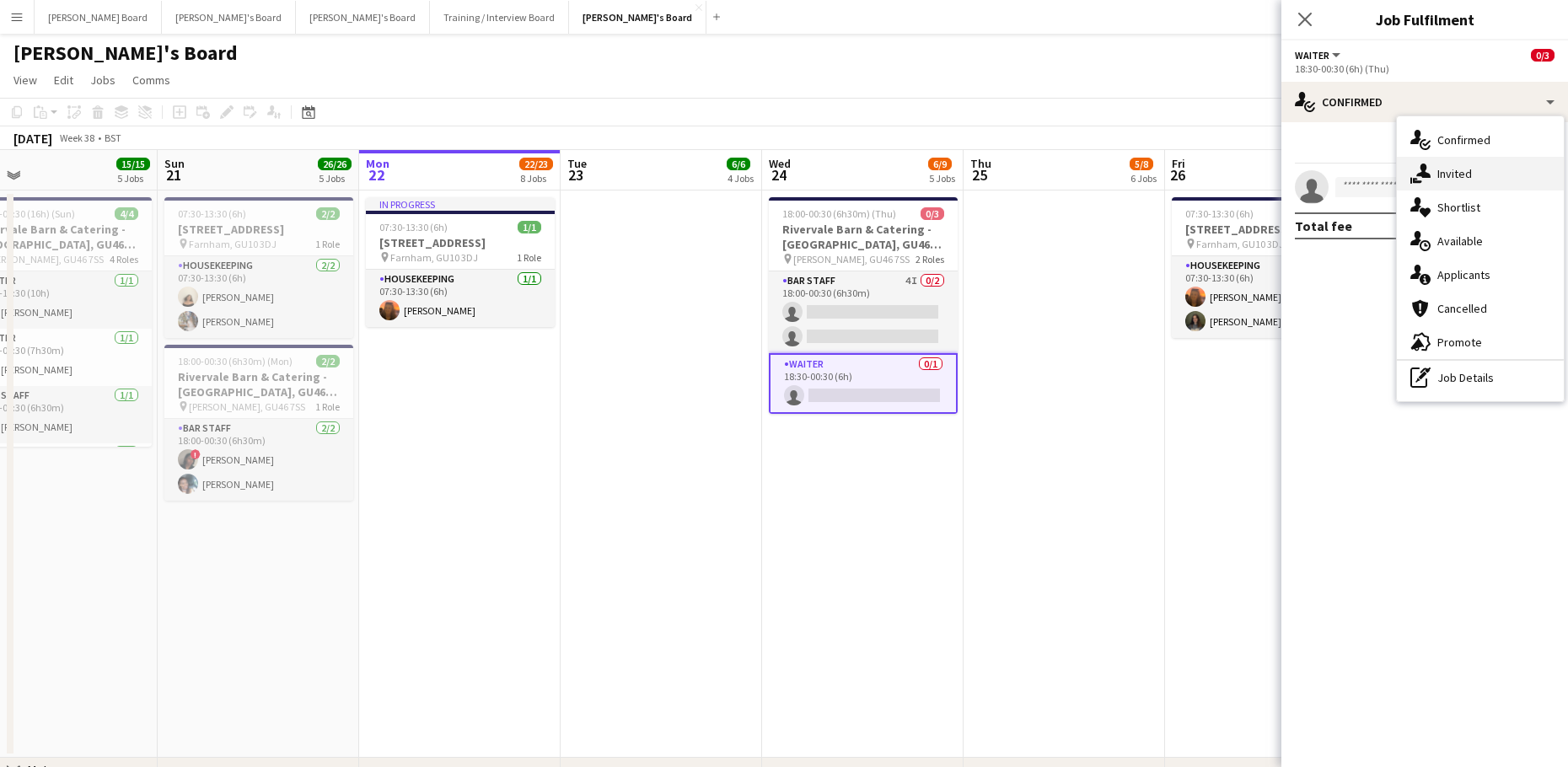
click at [1465, 182] on div "single-neutral-actions-share-1 Invited" at bounding box center [1480, 173] width 167 height 33
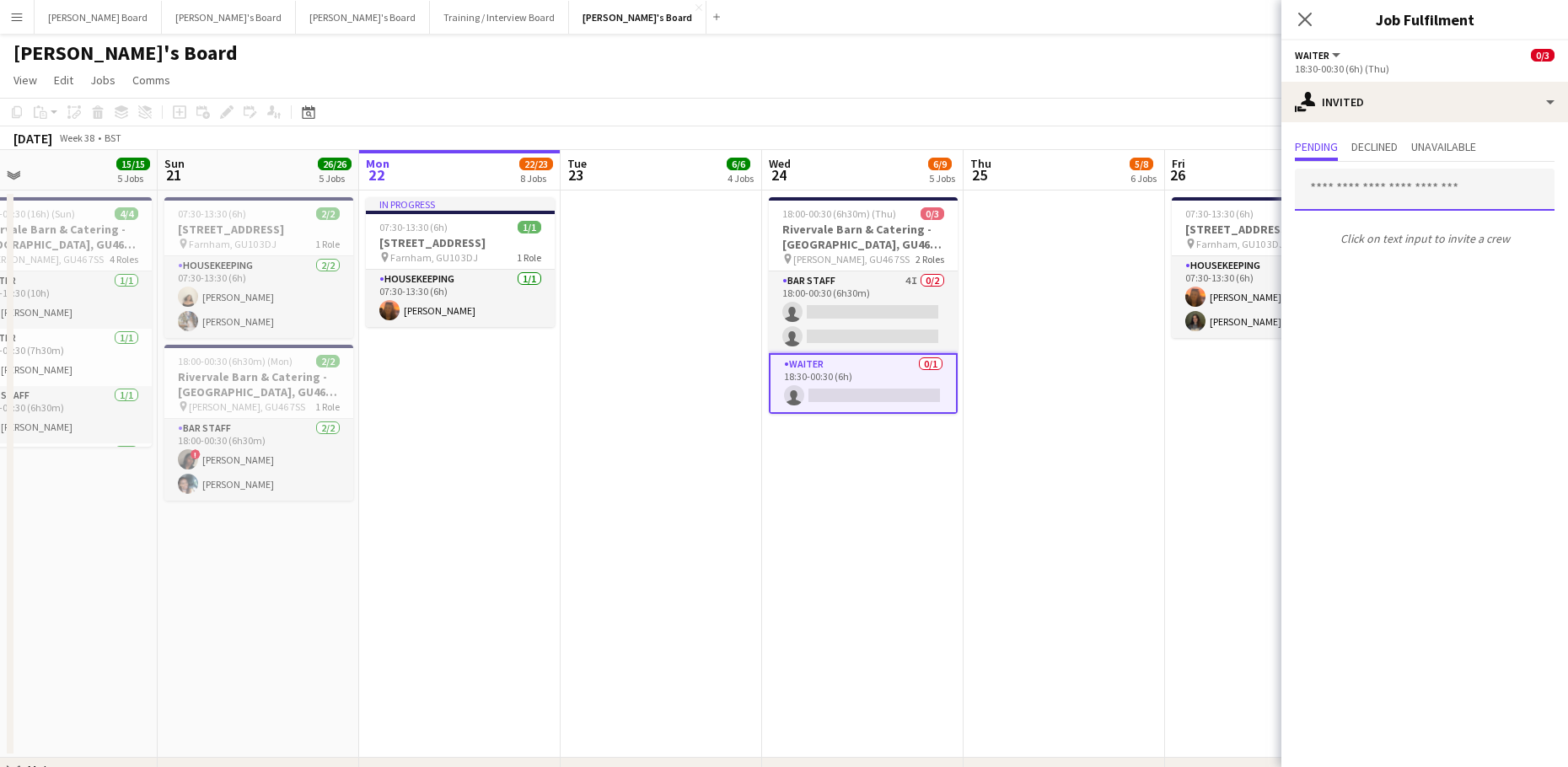
click at [1379, 191] on input "text" at bounding box center [1424, 189] width 260 height 42
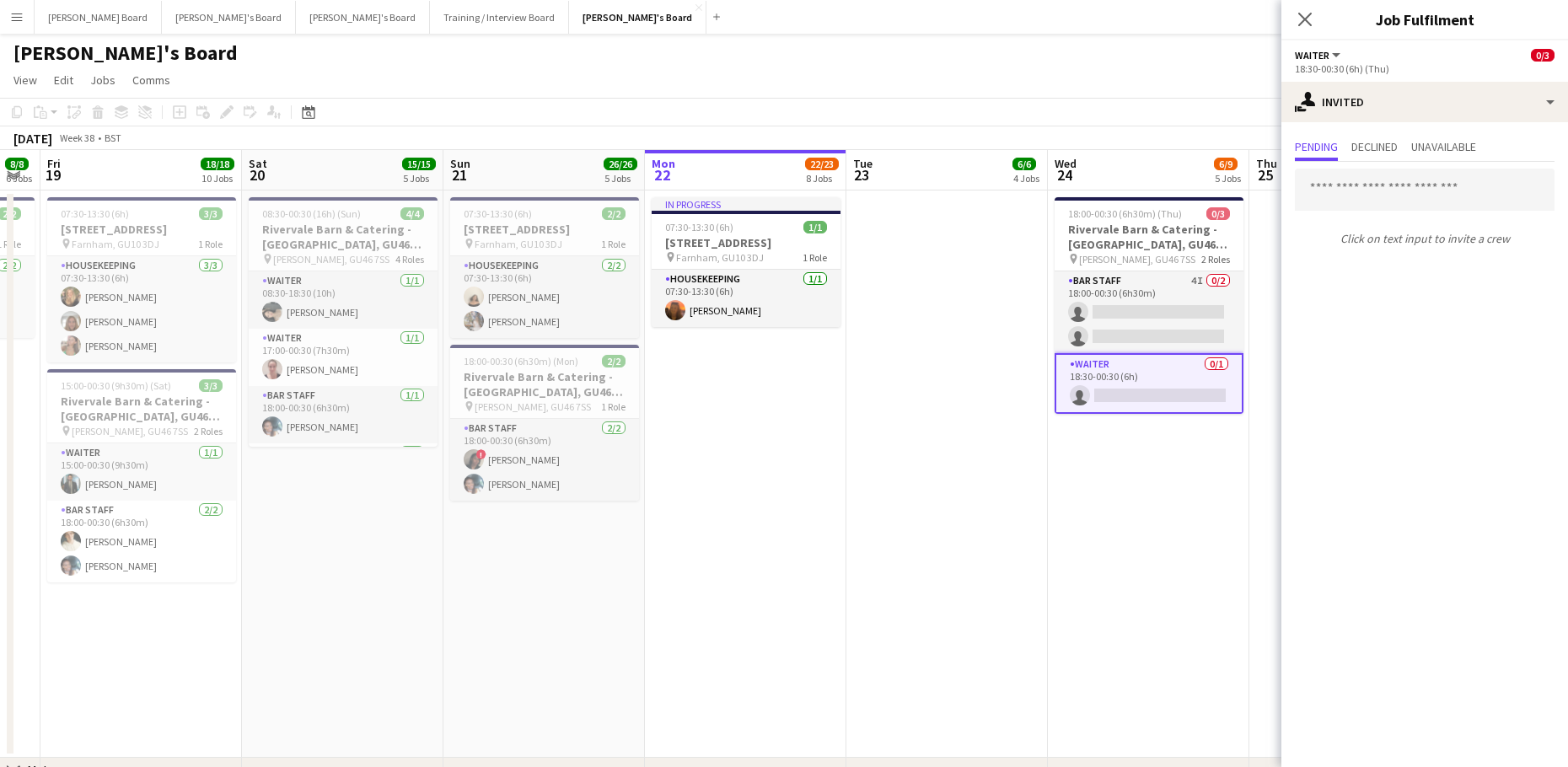
drag, startPoint x: 768, startPoint y: 631, endPoint x: 918, endPoint y: 639, distance: 150.2
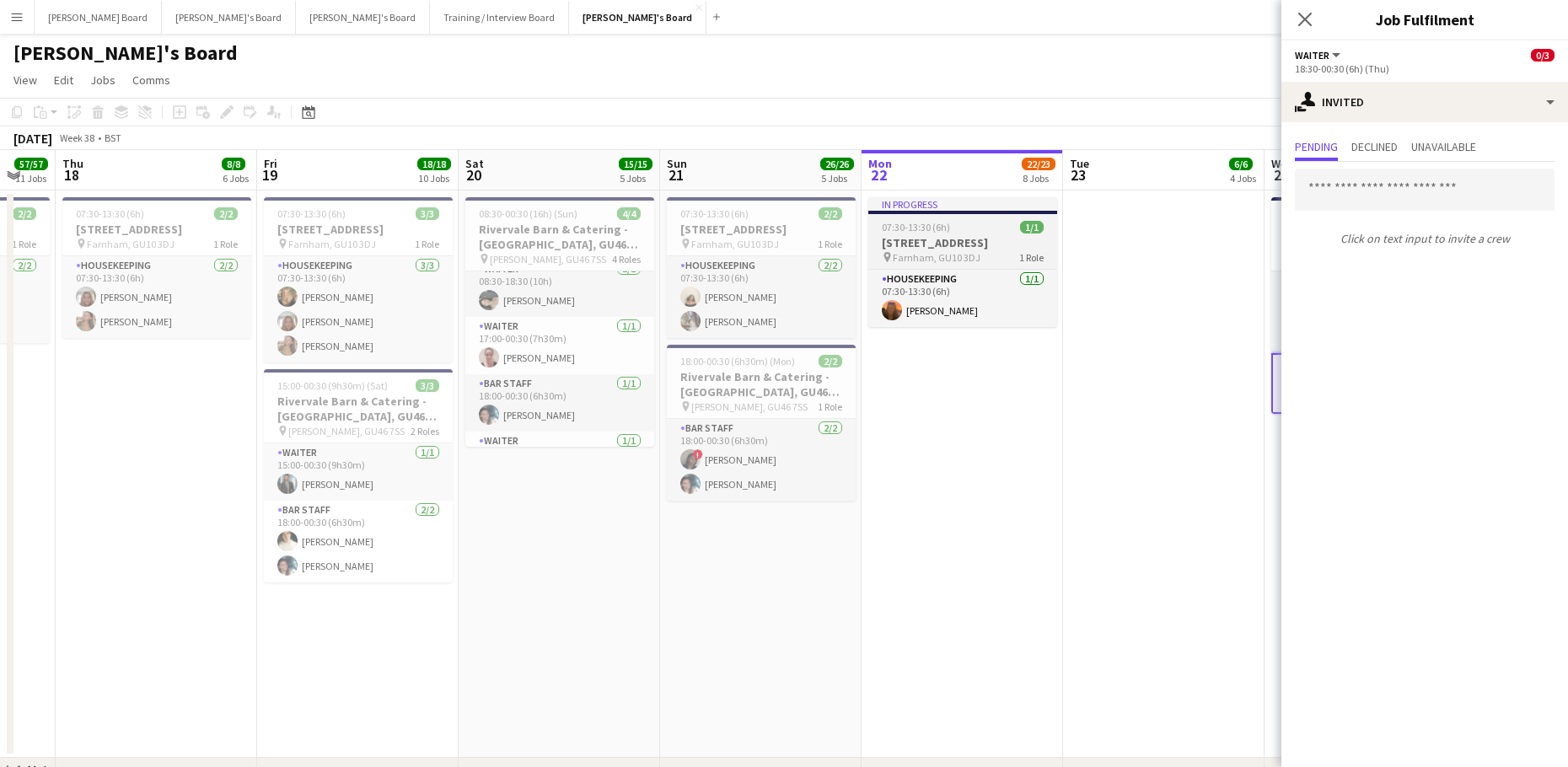
scroll to position [0, 0]
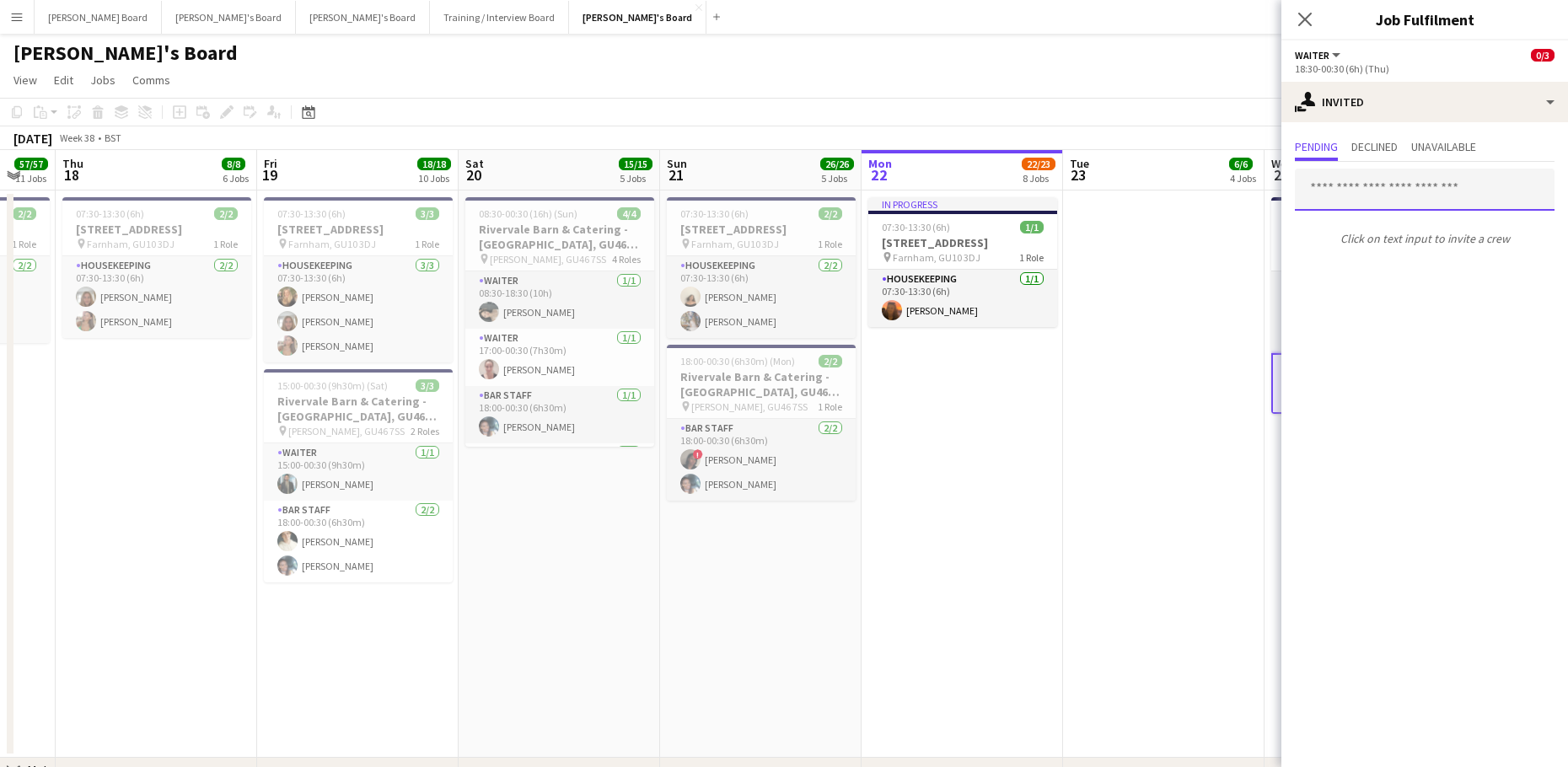
click at [1341, 185] on input "text" at bounding box center [1424, 189] width 260 height 42
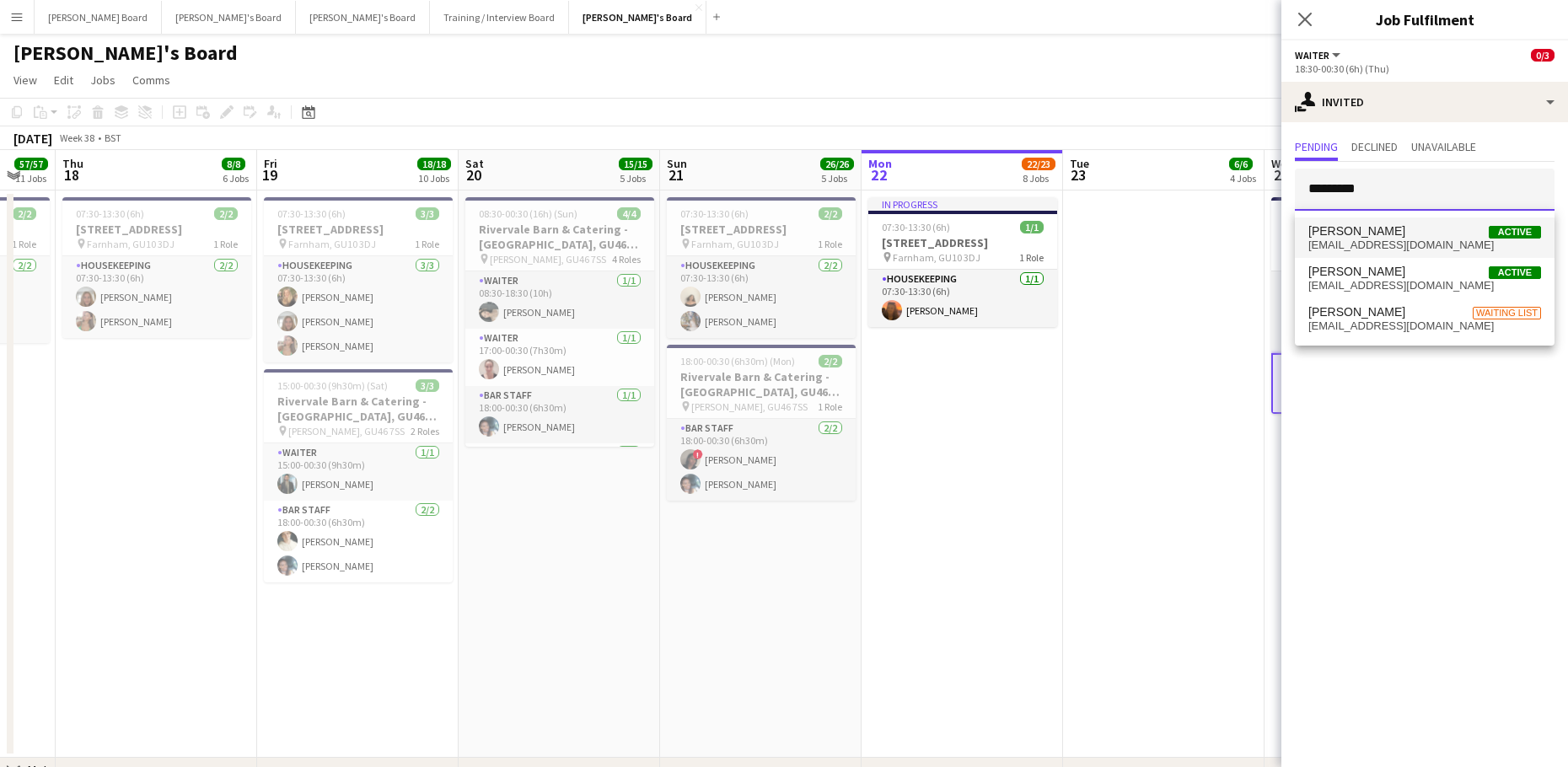
type input "*********"
click at [1452, 253] on mat-option "Eleanor Cooper Active eleanorc1999@googlemail.com" at bounding box center [1424, 237] width 260 height 40
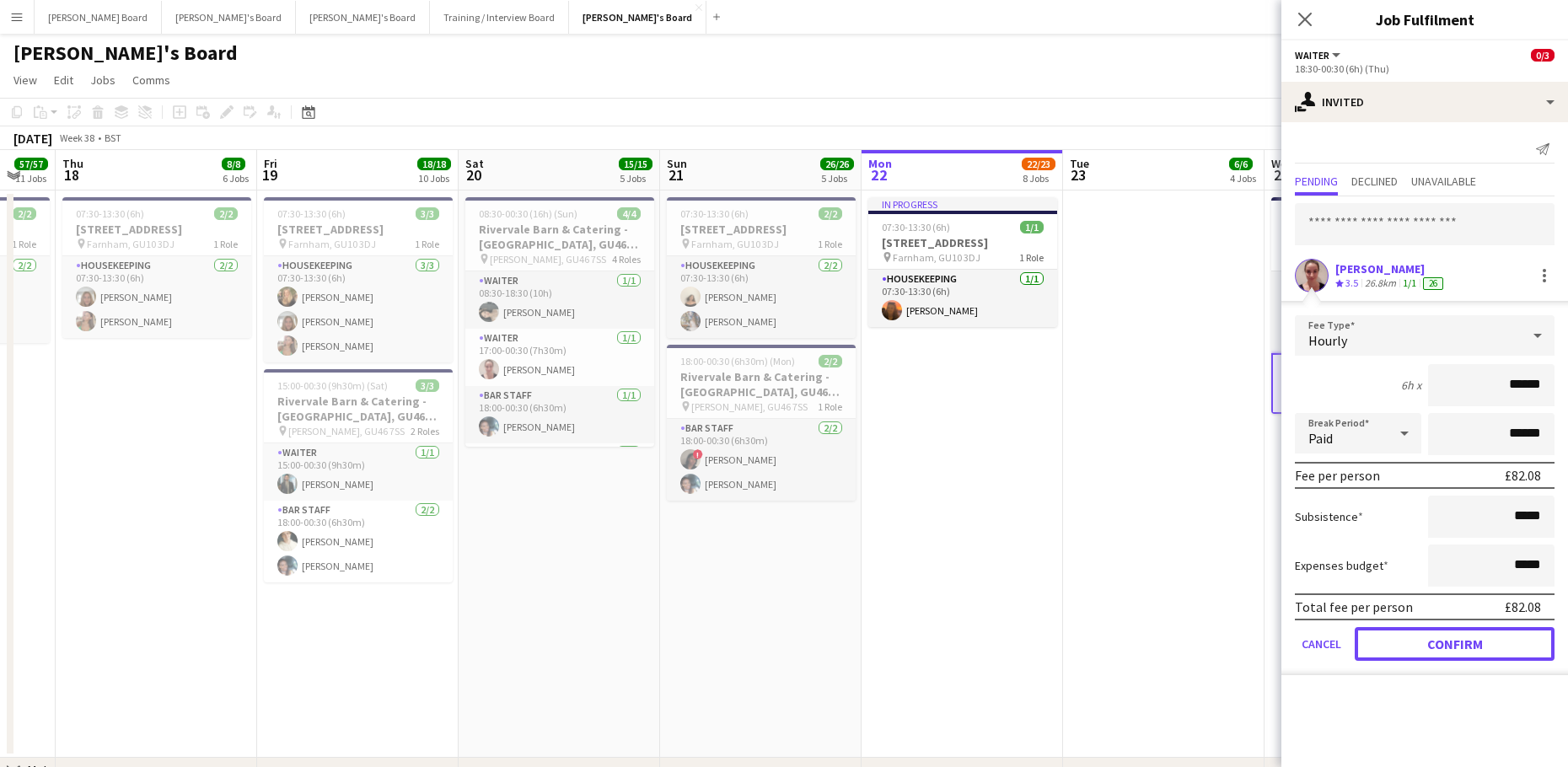
click at [1373, 639] on button "Confirm" at bounding box center [1454, 643] width 200 height 33
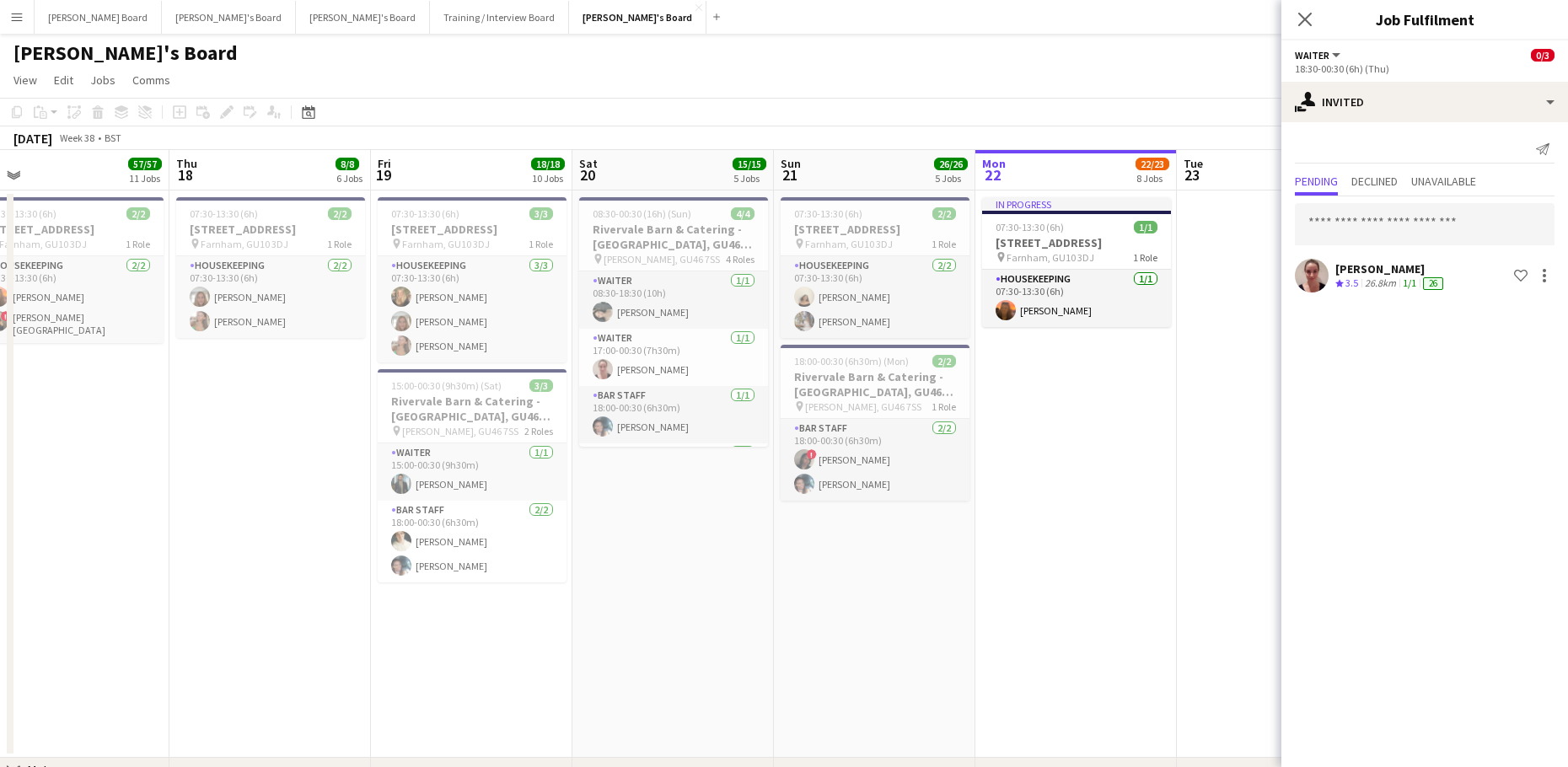
drag, startPoint x: 194, startPoint y: 619, endPoint x: 717, endPoint y: 570, distance: 525.3
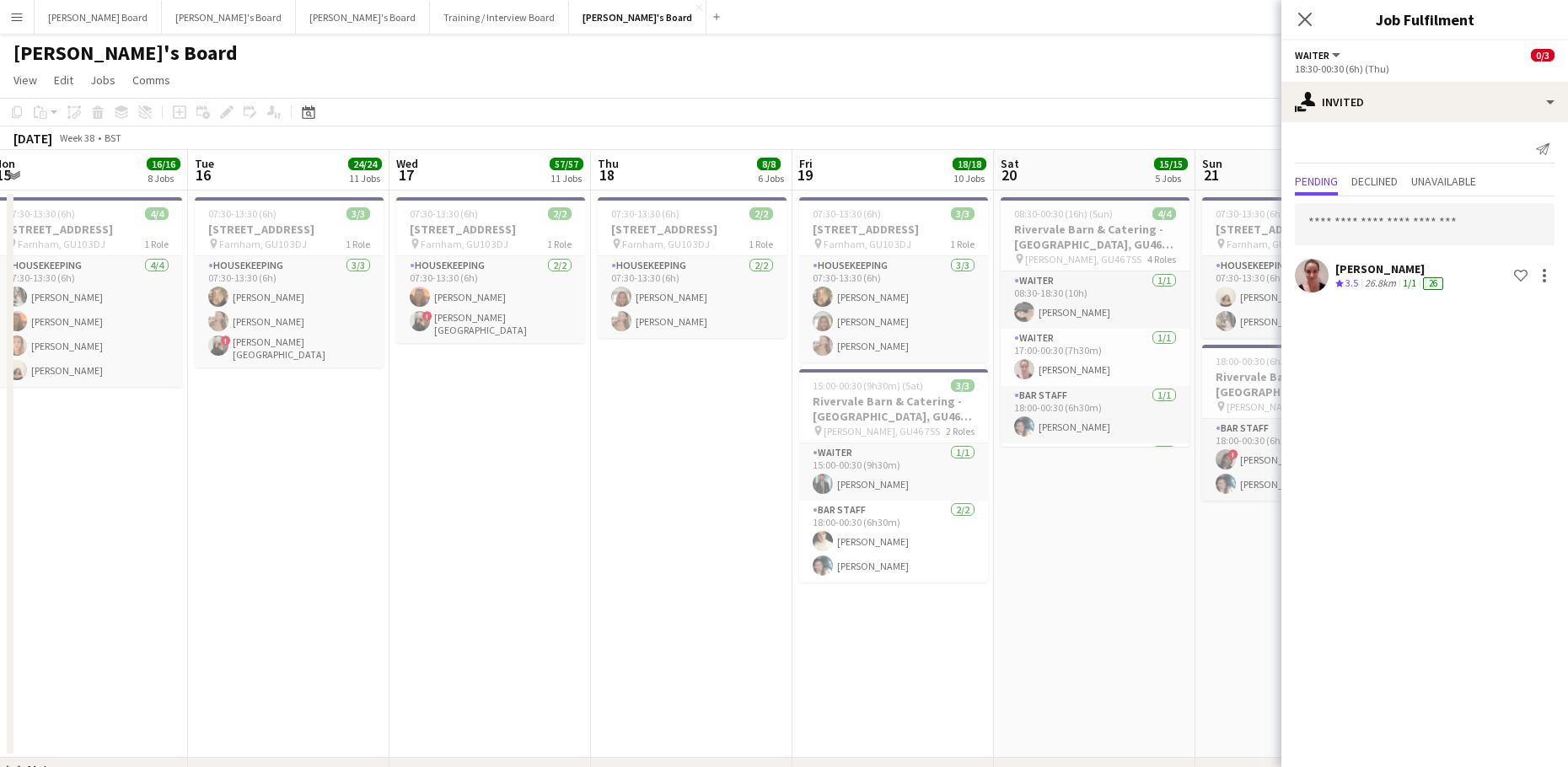
drag, startPoint x: 362, startPoint y: 504, endPoint x: 809, endPoint y: 506, distance: 447.0
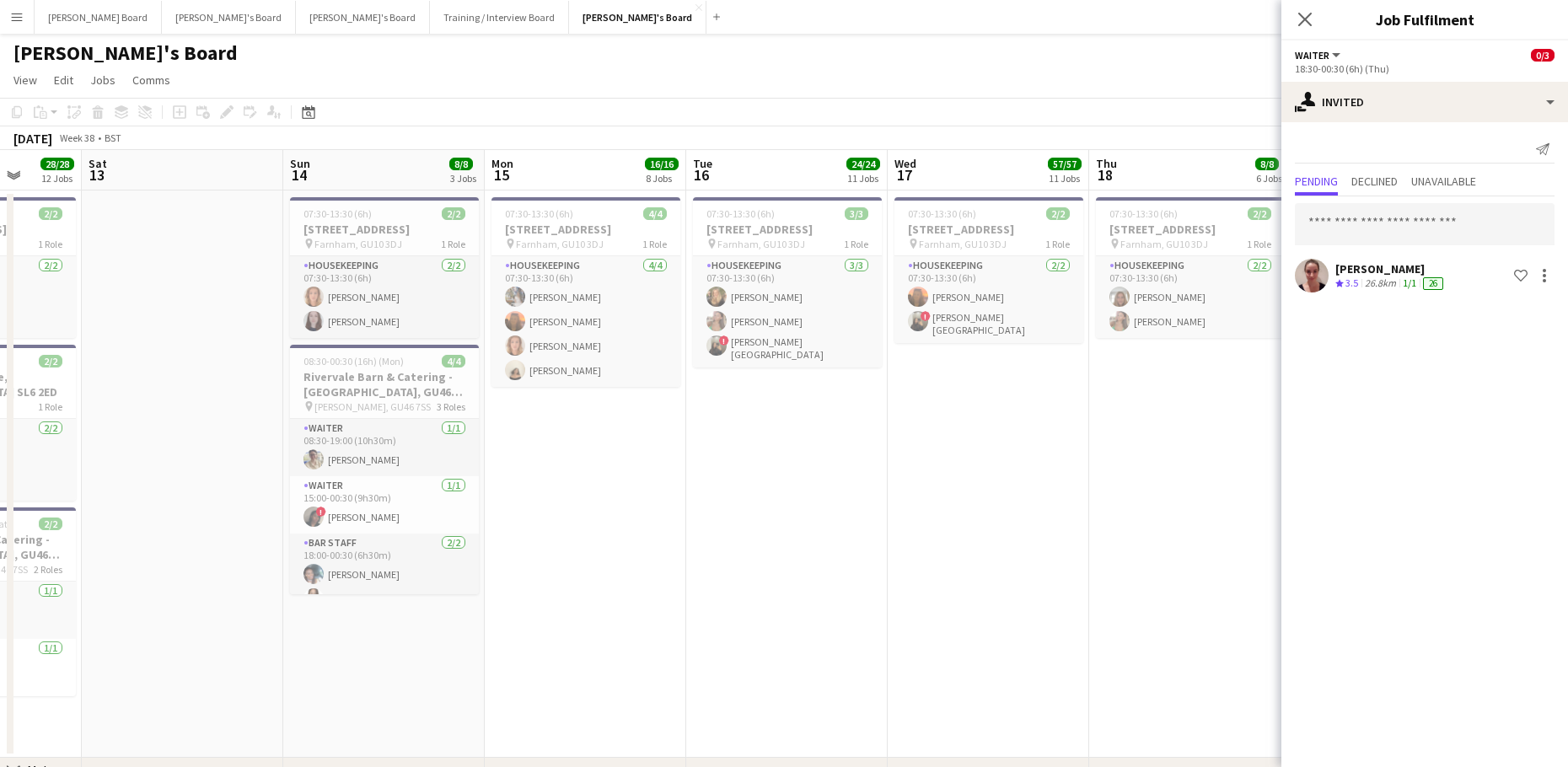
scroll to position [0, 522]
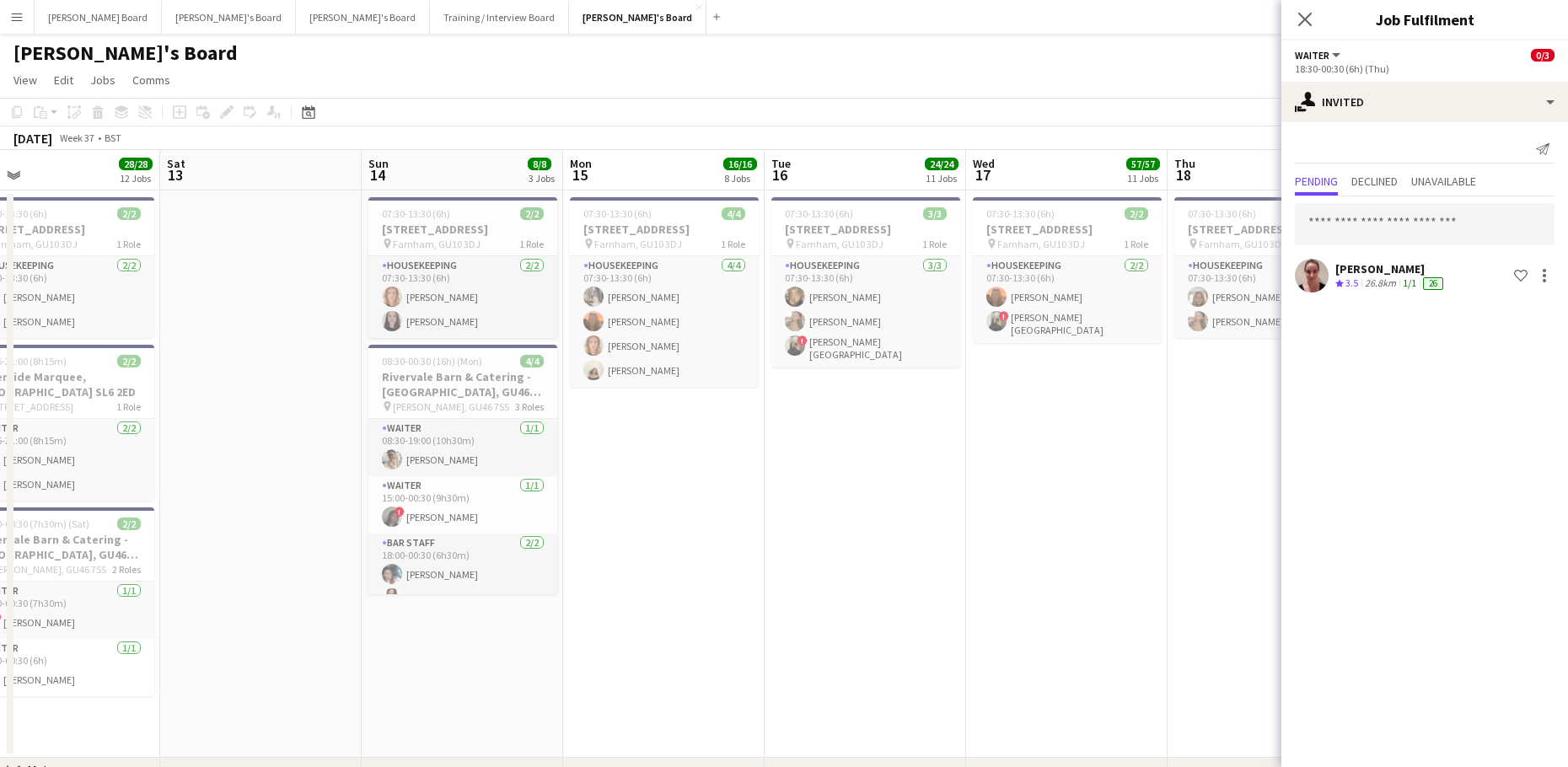
drag, startPoint x: 574, startPoint y: 588, endPoint x: 664, endPoint y: 588, distance: 90.0
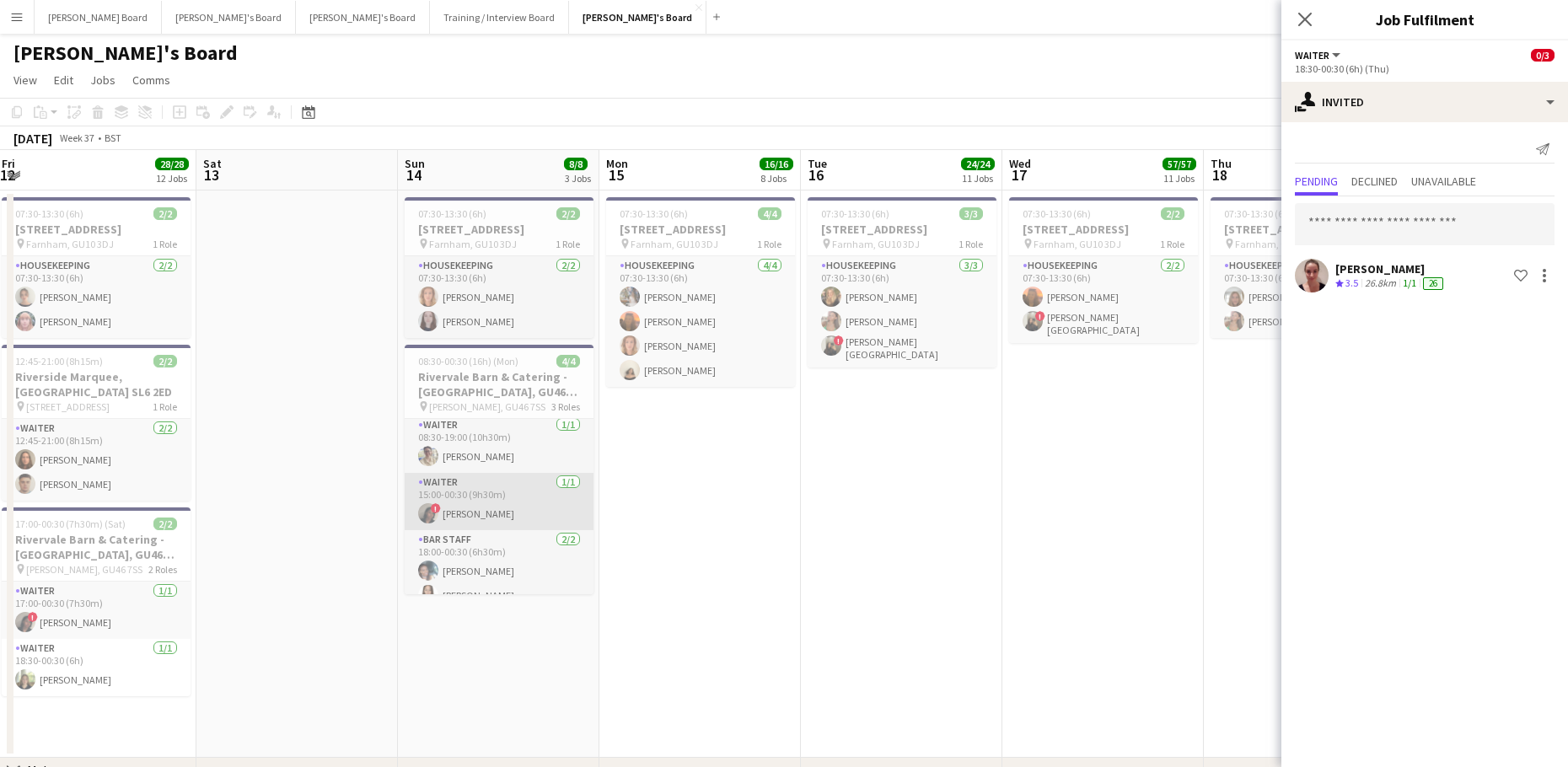
scroll to position [0, 0]
click at [1319, 228] on input "text" at bounding box center [1424, 223] width 260 height 42
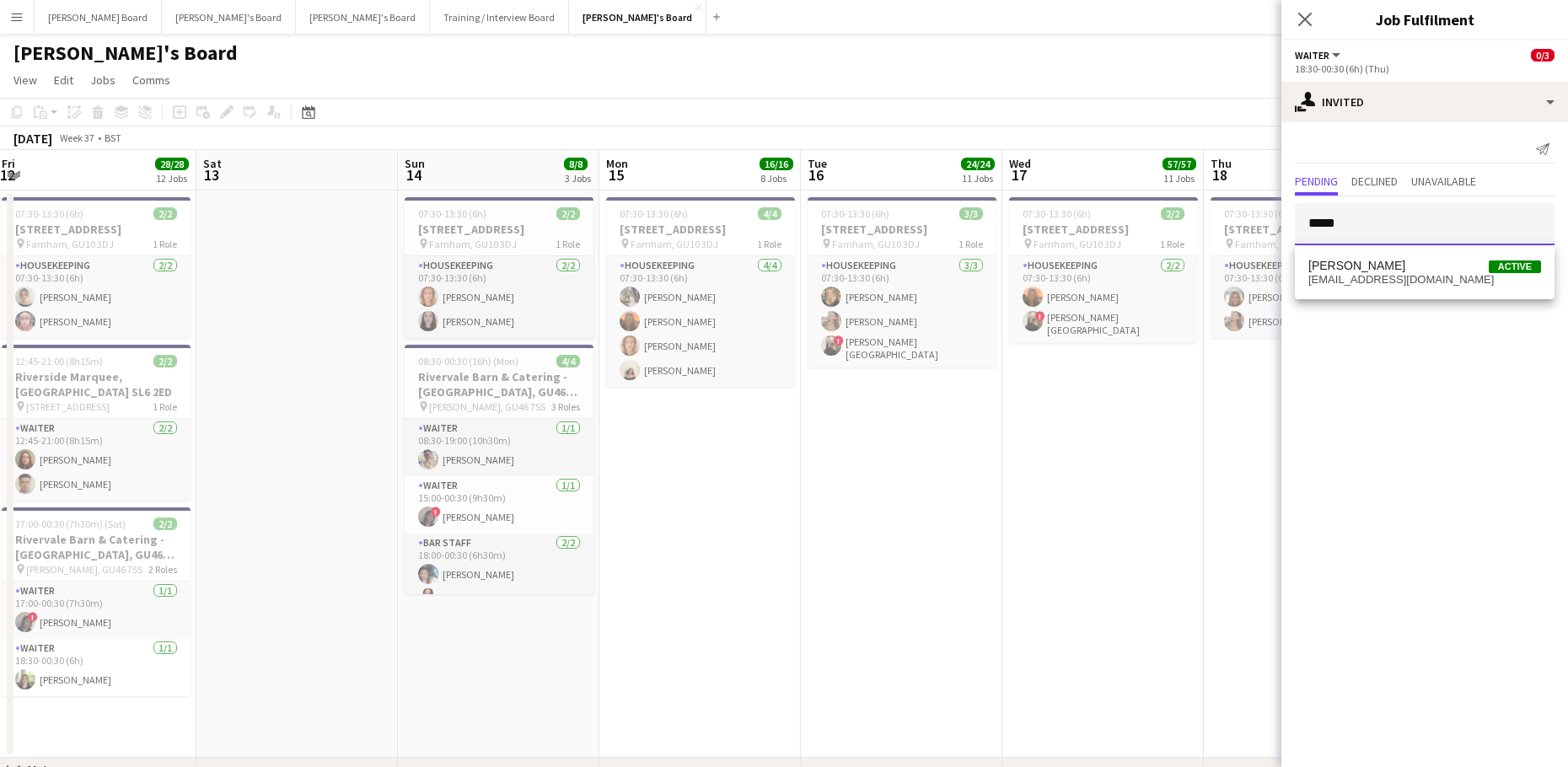
type input "*****"
click at [1332, 303] on div "Send notification Pending Declined Unavailable ***** Eleanor Cooper Crew rating…" at bounding box center [1423, 215] width 286 height 187
click at [1349, 270] on div "[PERSON_NAME]" at bounding box center [1390, 268] width 111 height 15
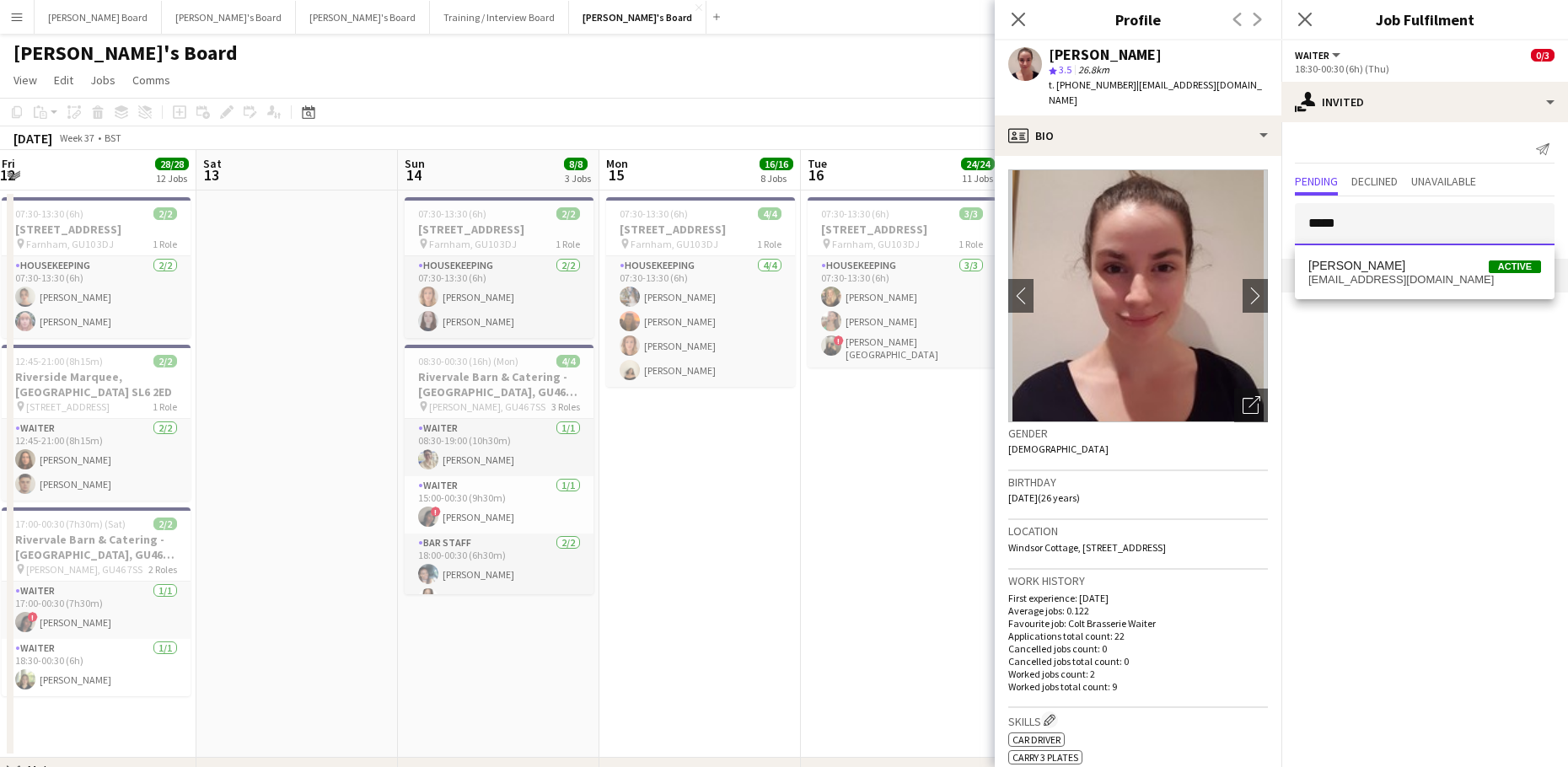
click at [1384, 216] on input "*****" at bounding box center [1424, 223] width 260 height 42
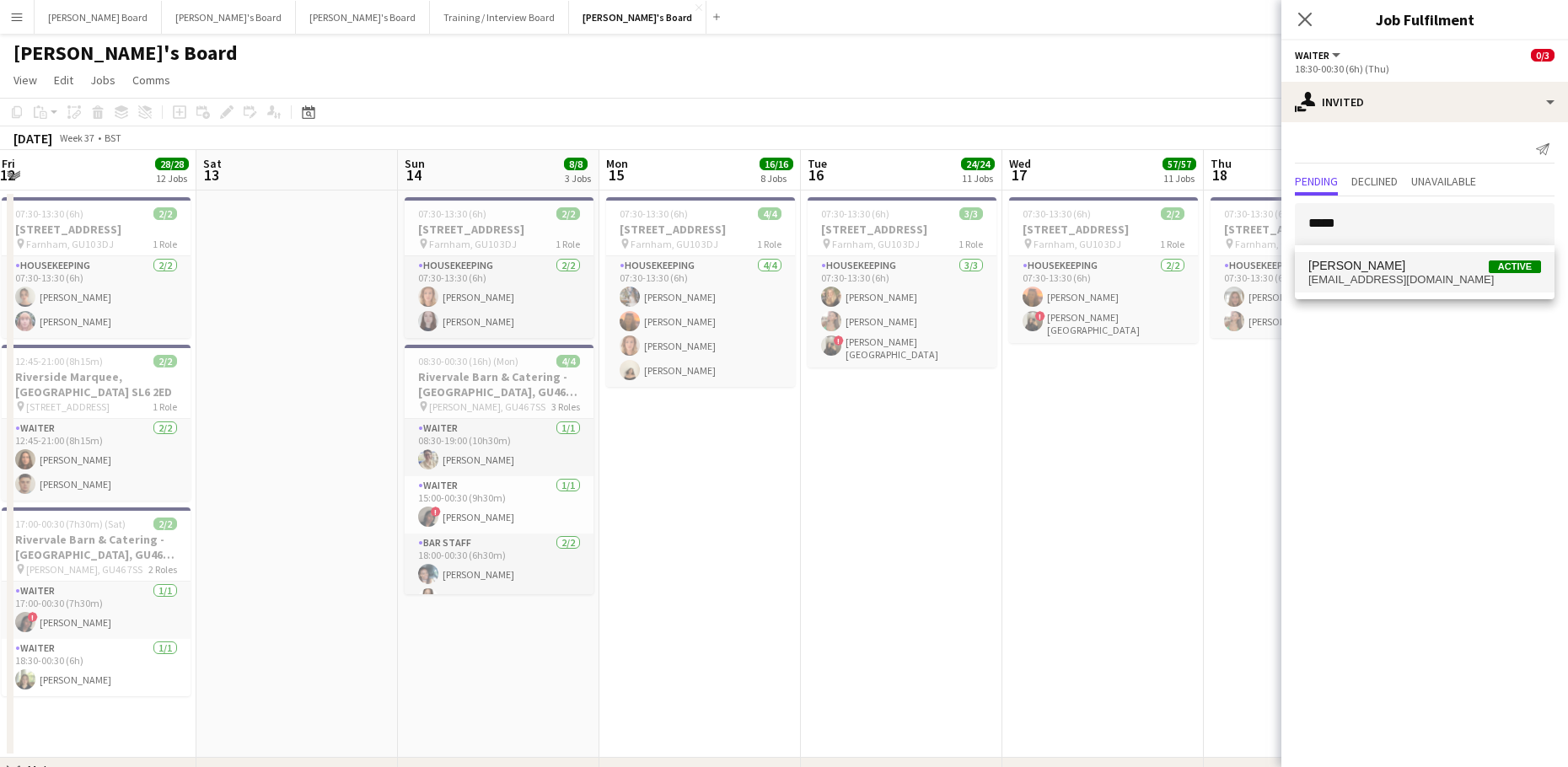
click at [1376, 266] on span "[PERSON_NAME]" at bounding box center [1357, 266] width 97 height 15
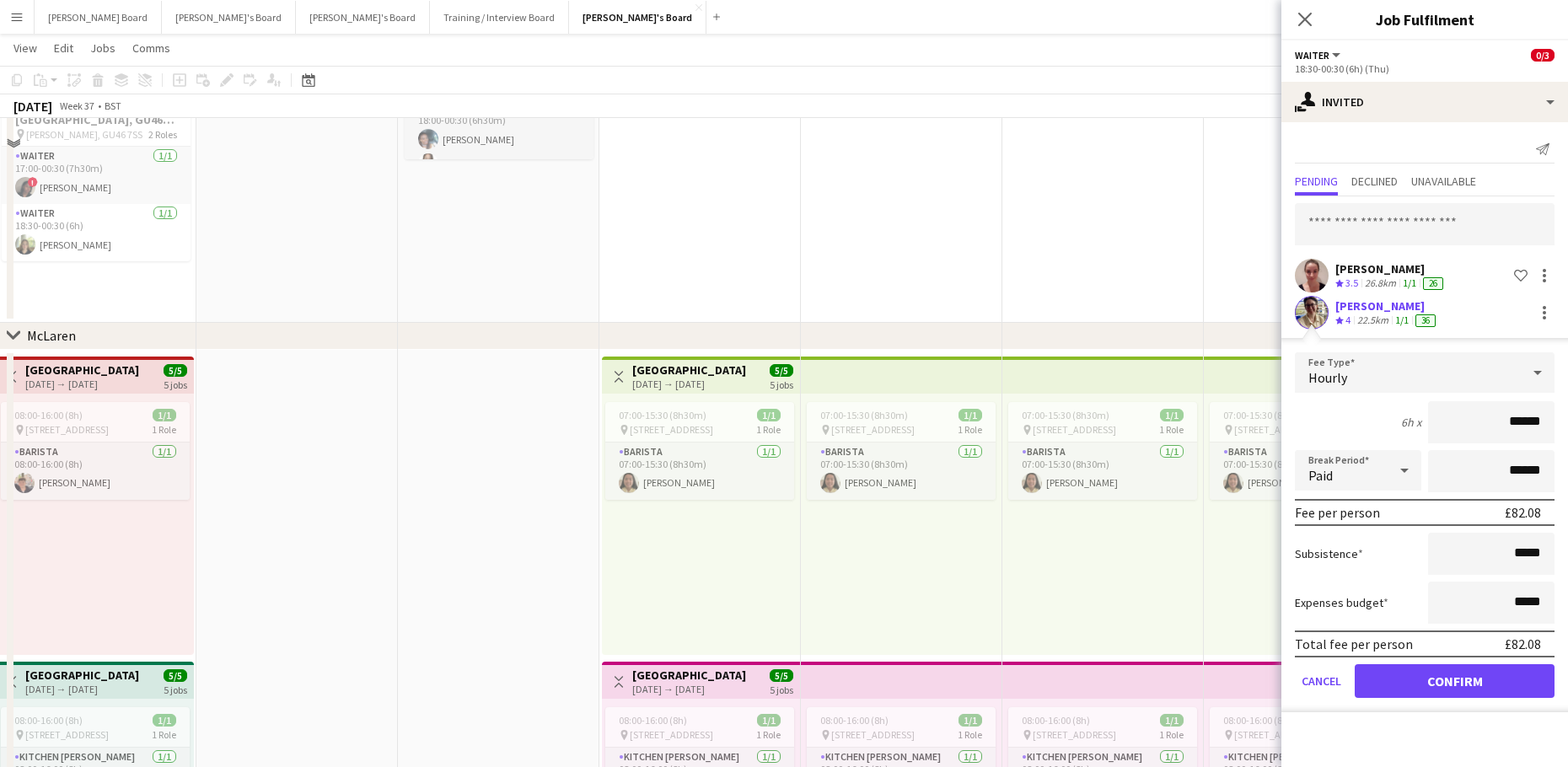
scroll to position [449, 0]
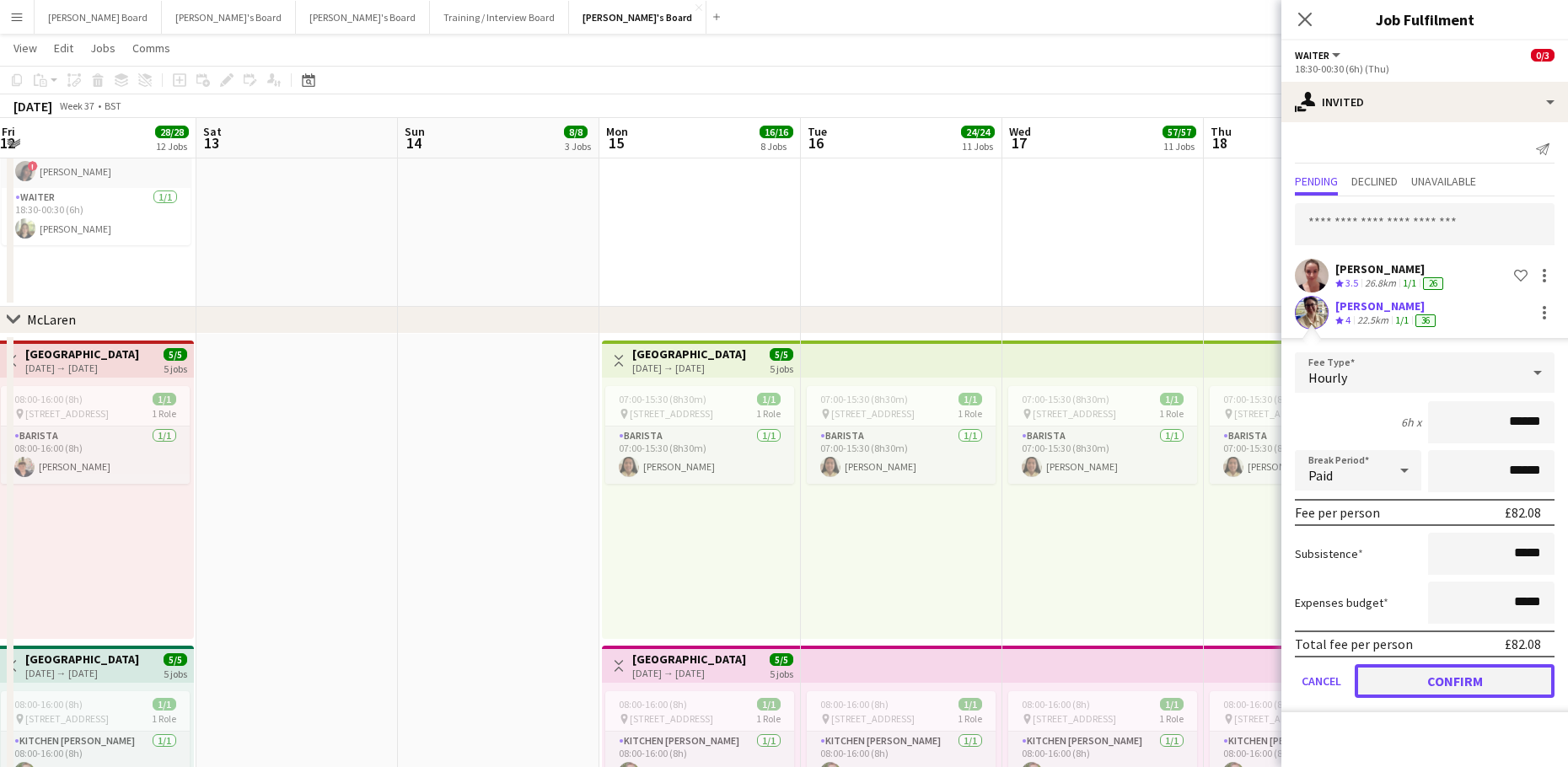
click at [1386, 667] on button "Confirm" at bounding box center [1454, 680] width 200 height 33
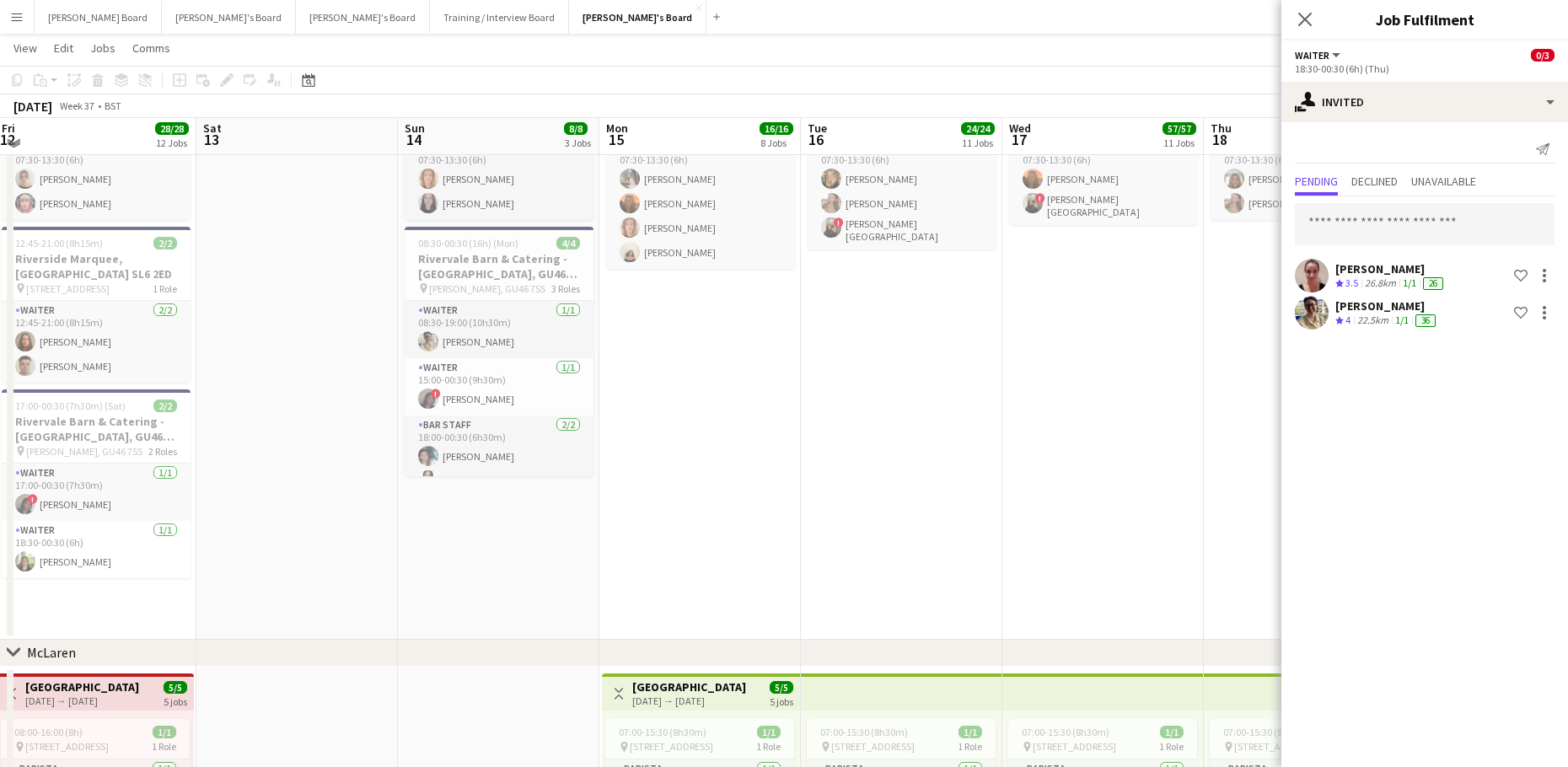
scroll to position [112, 0]
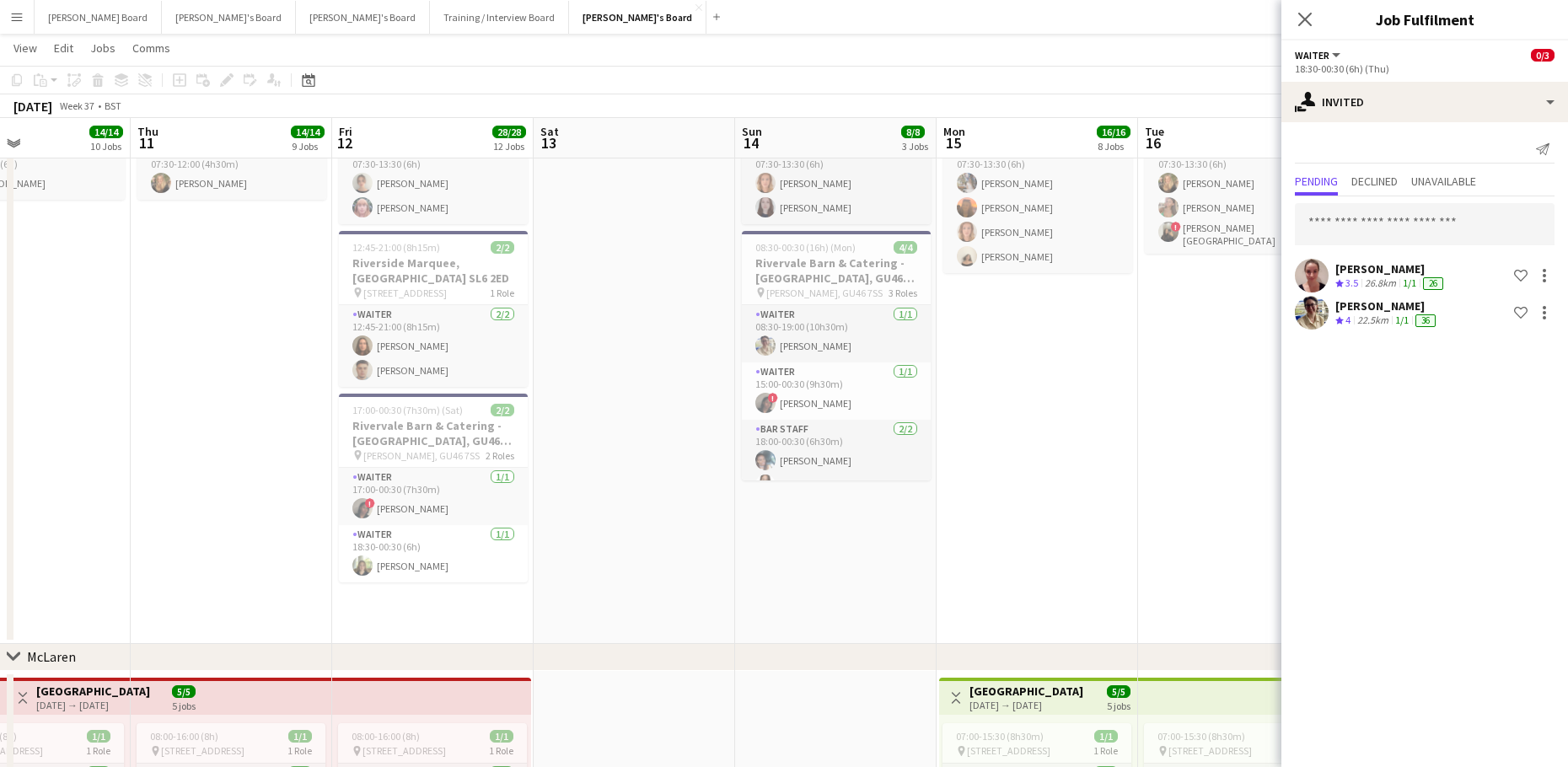
drag, startPoint x: 410, startPoint y: 542, endPoint x: 1111, endPoint y: 546, distance: 701.0
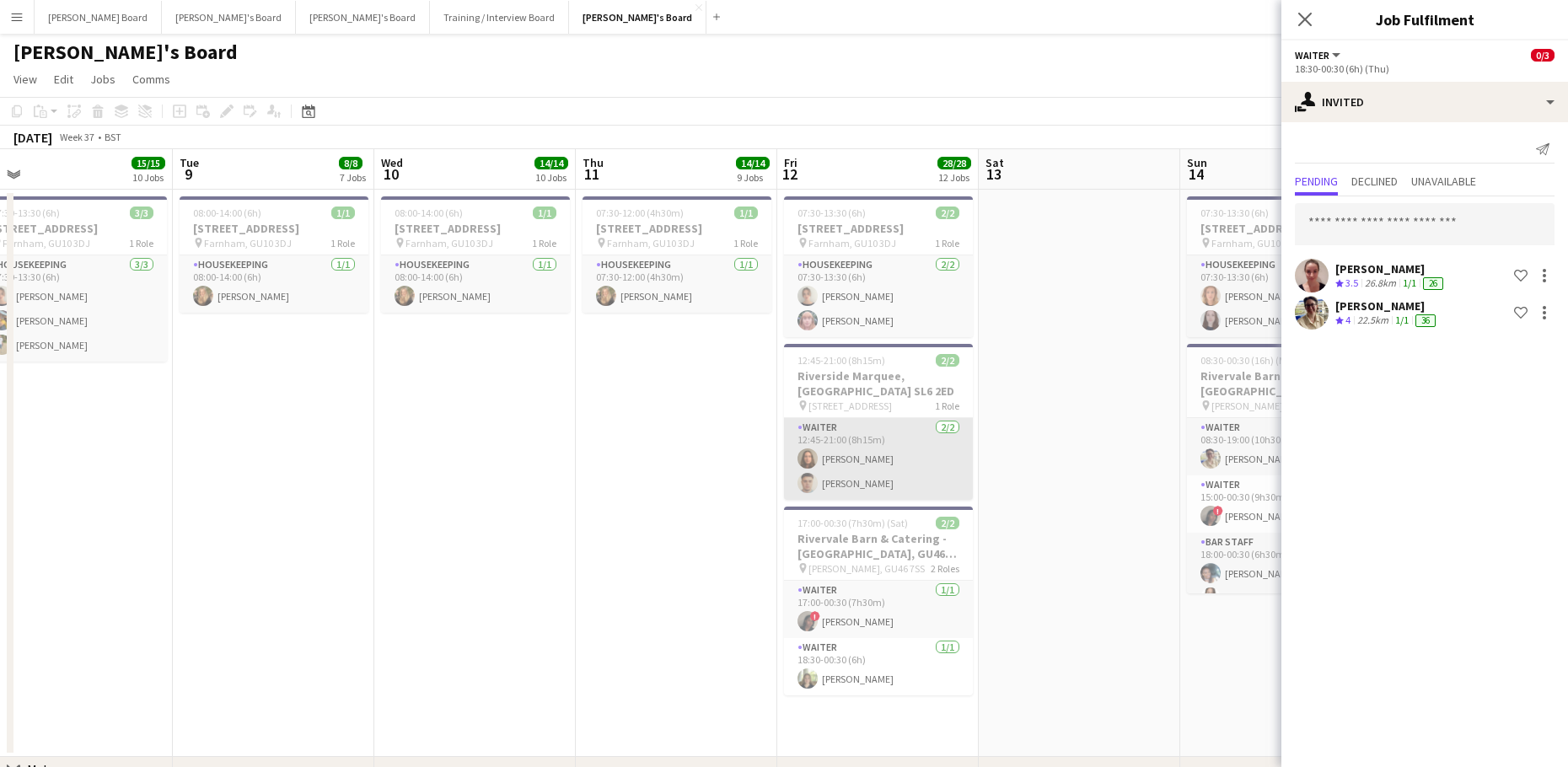
scroll to position [0, 0]
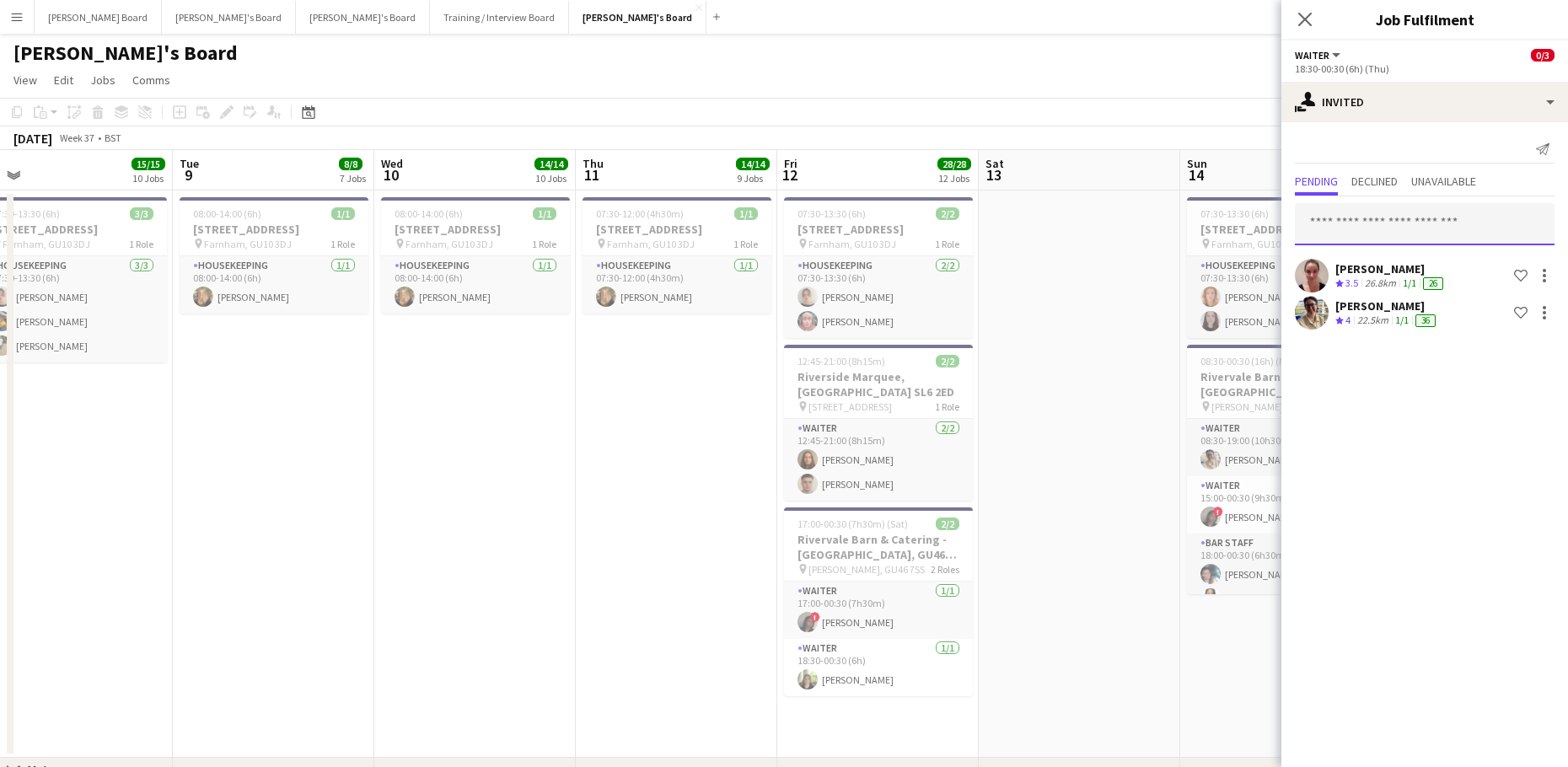
click at [1426, 228] on input "text" at bounding box center [1424, 223] width 260 height 42
type input "*******"
click at [1431, 265] on span "Kate Freel Active" at bounding box center [1424, 266] width 232 height 15
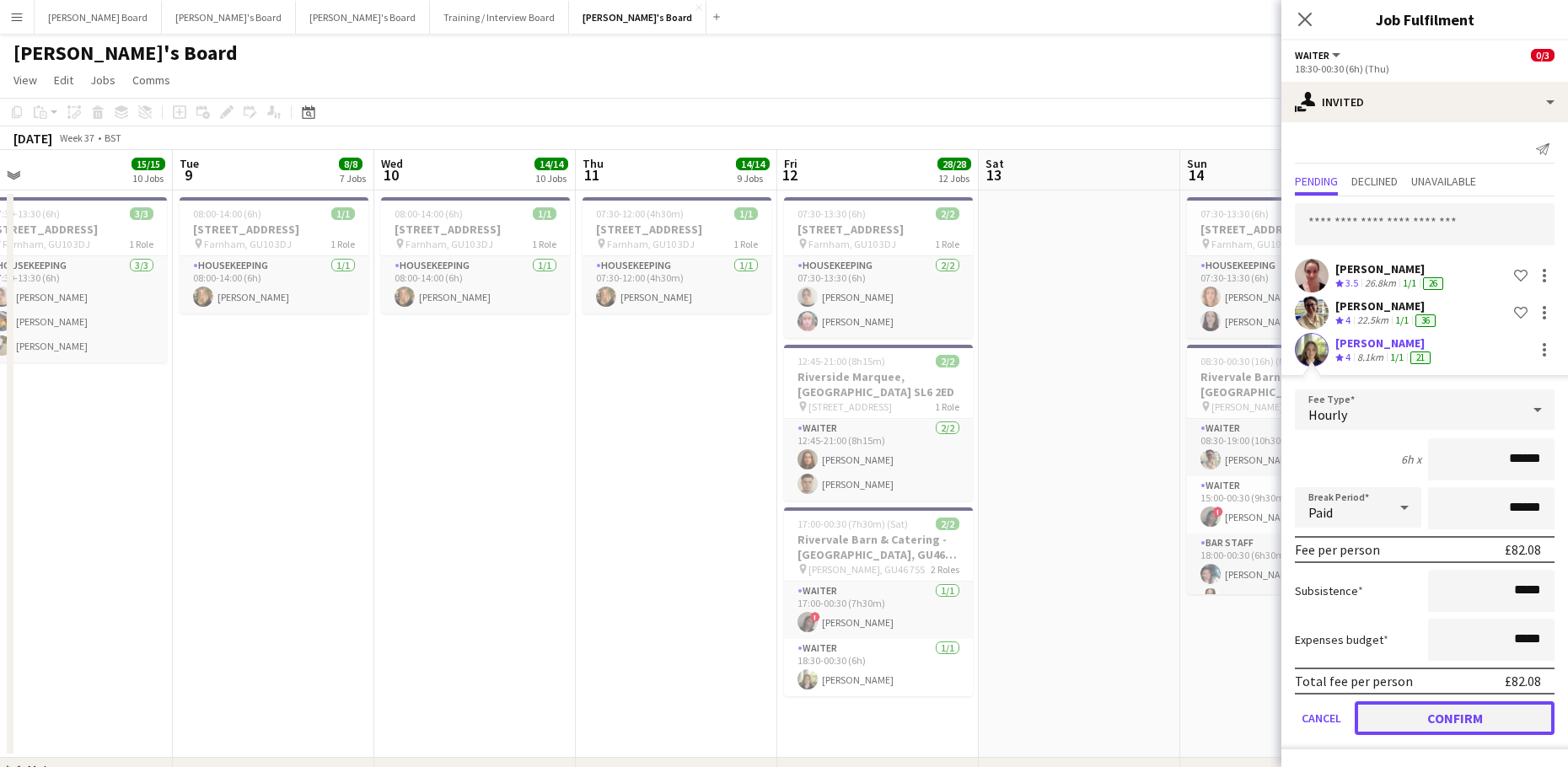
click at [1395, 703] on button "Confirm" at bounding box center [1454, 718] width 200 height 33
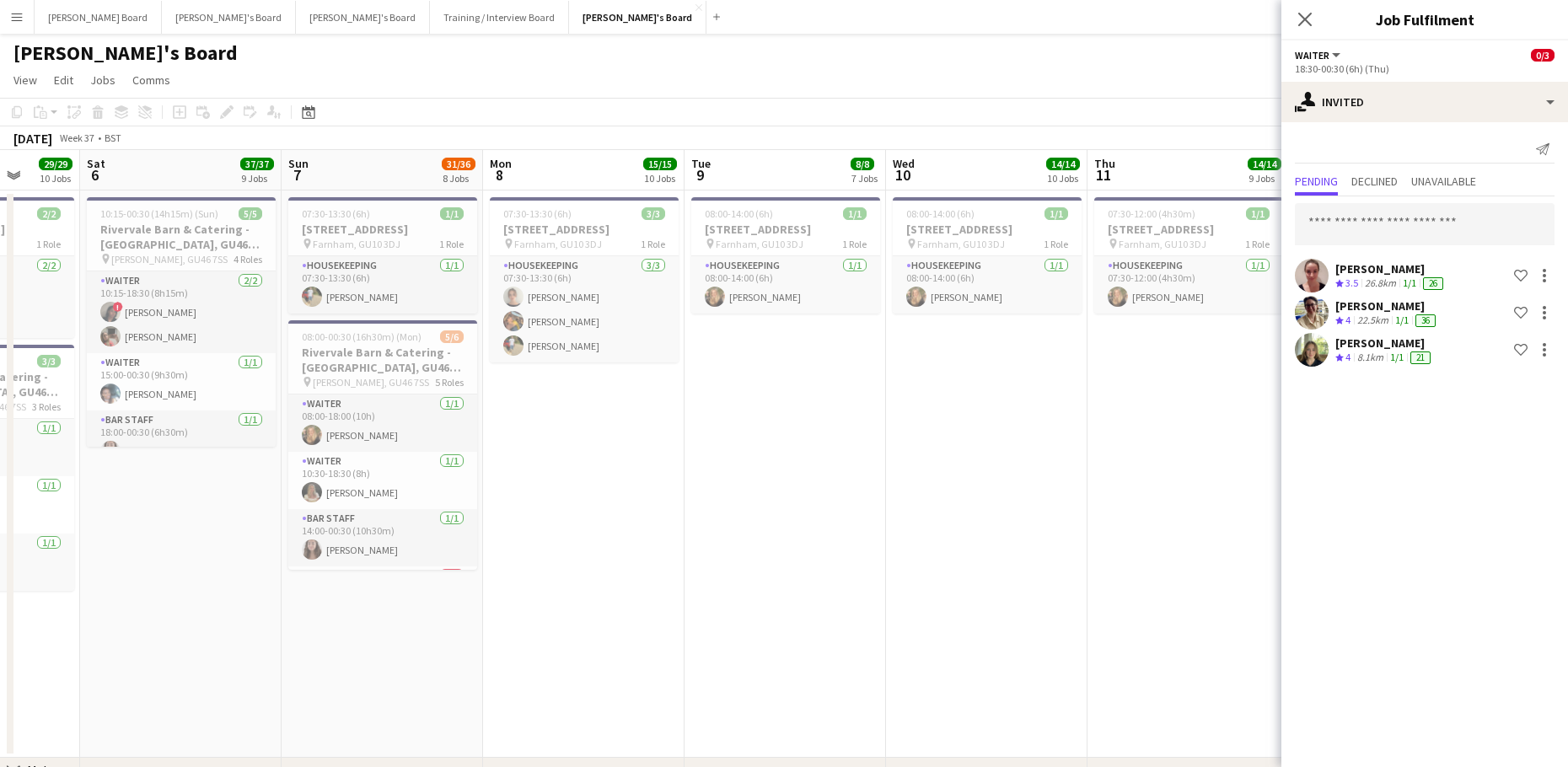
drag, startPoint x: 414, startPoint y: 593, endPoint x: 927, endPoint y: 573, distance: 513.4
click at [1345, 219] on input "text" at bounding box center [1424, 223] width 260 height 42
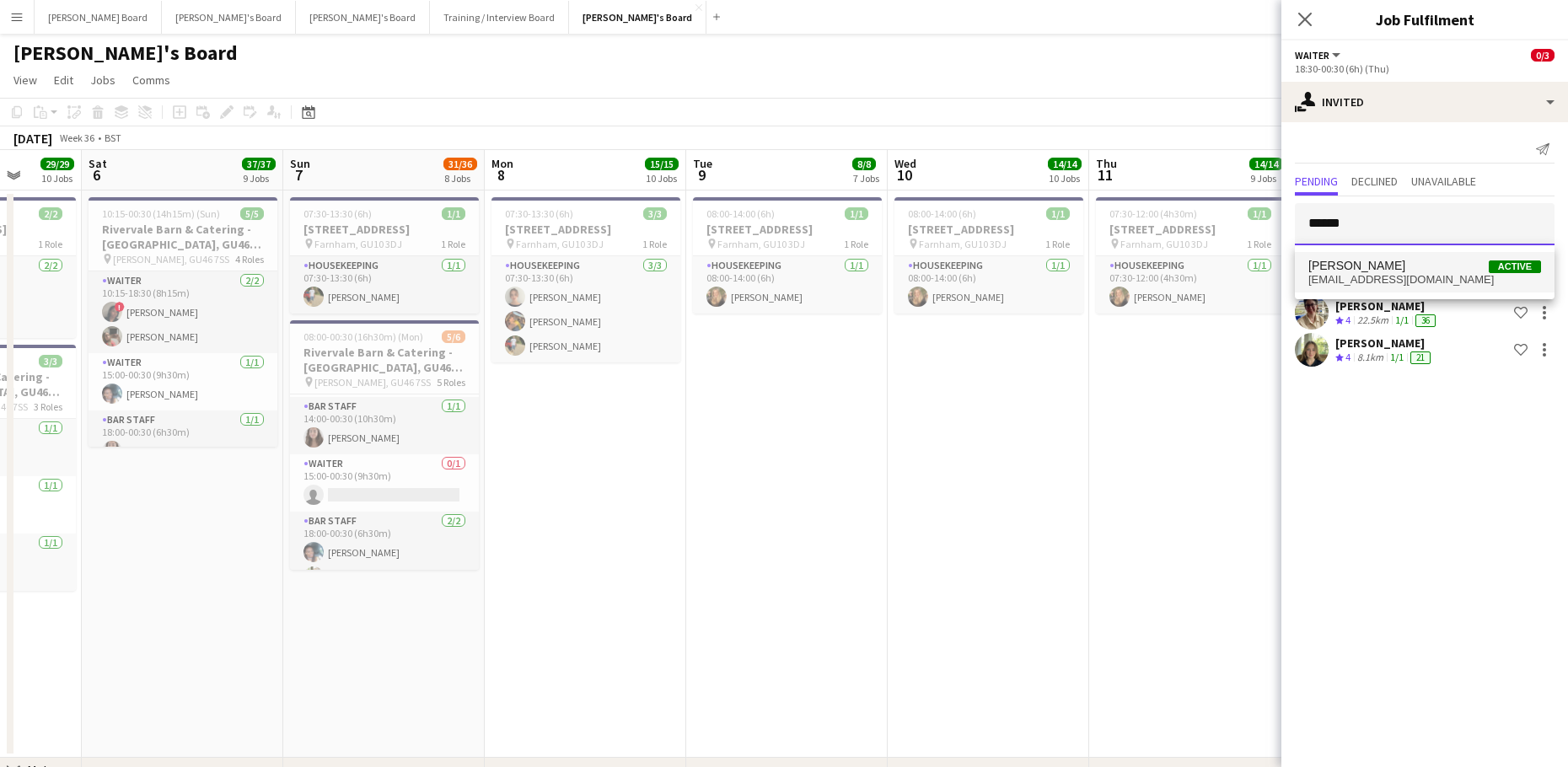
type input "******"
click at [1399, 263] on span "Bella Fulker Active" at bounding box center [1424, 266] width 232 height 15
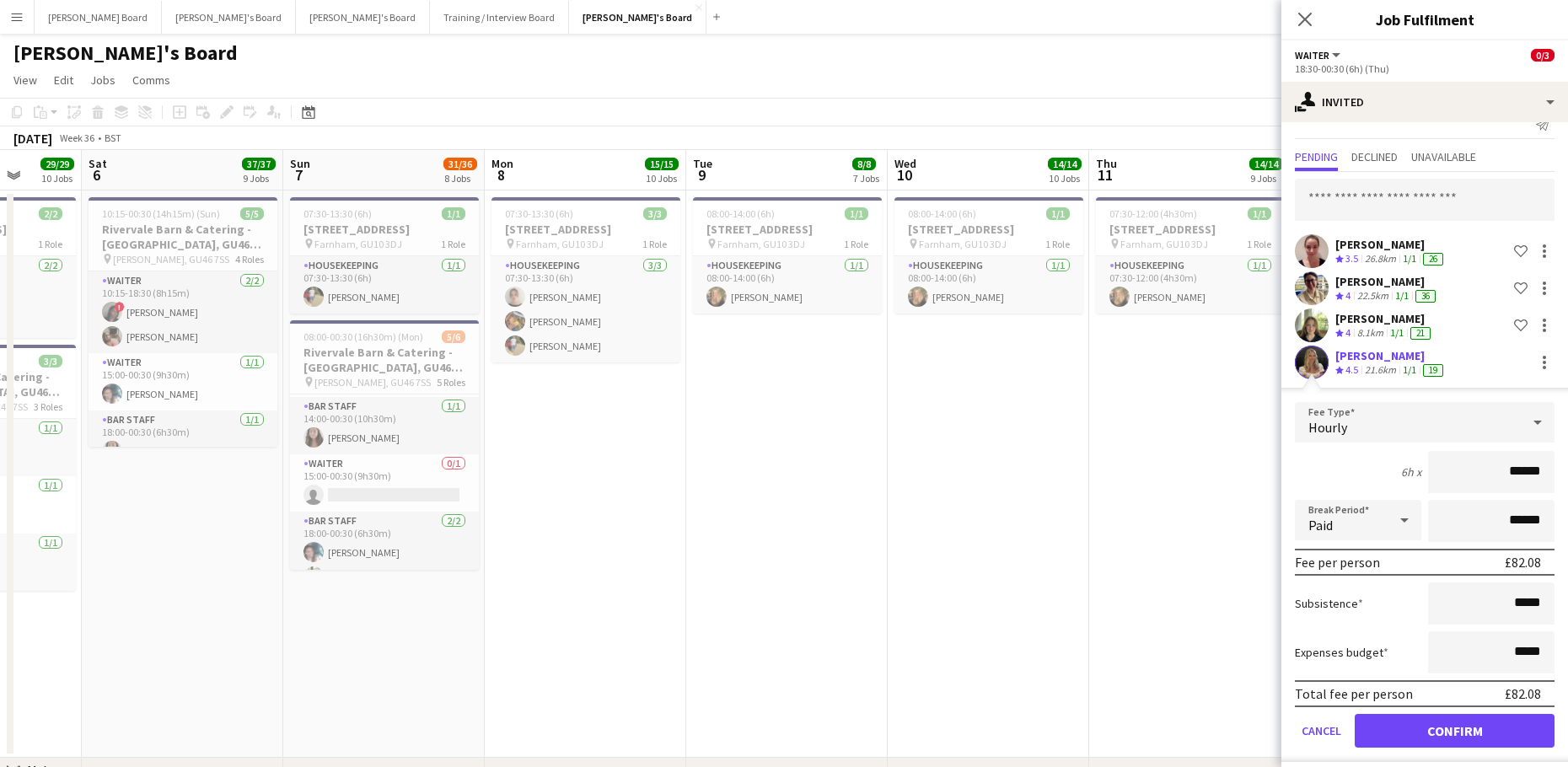
scroll to position [36, 0]
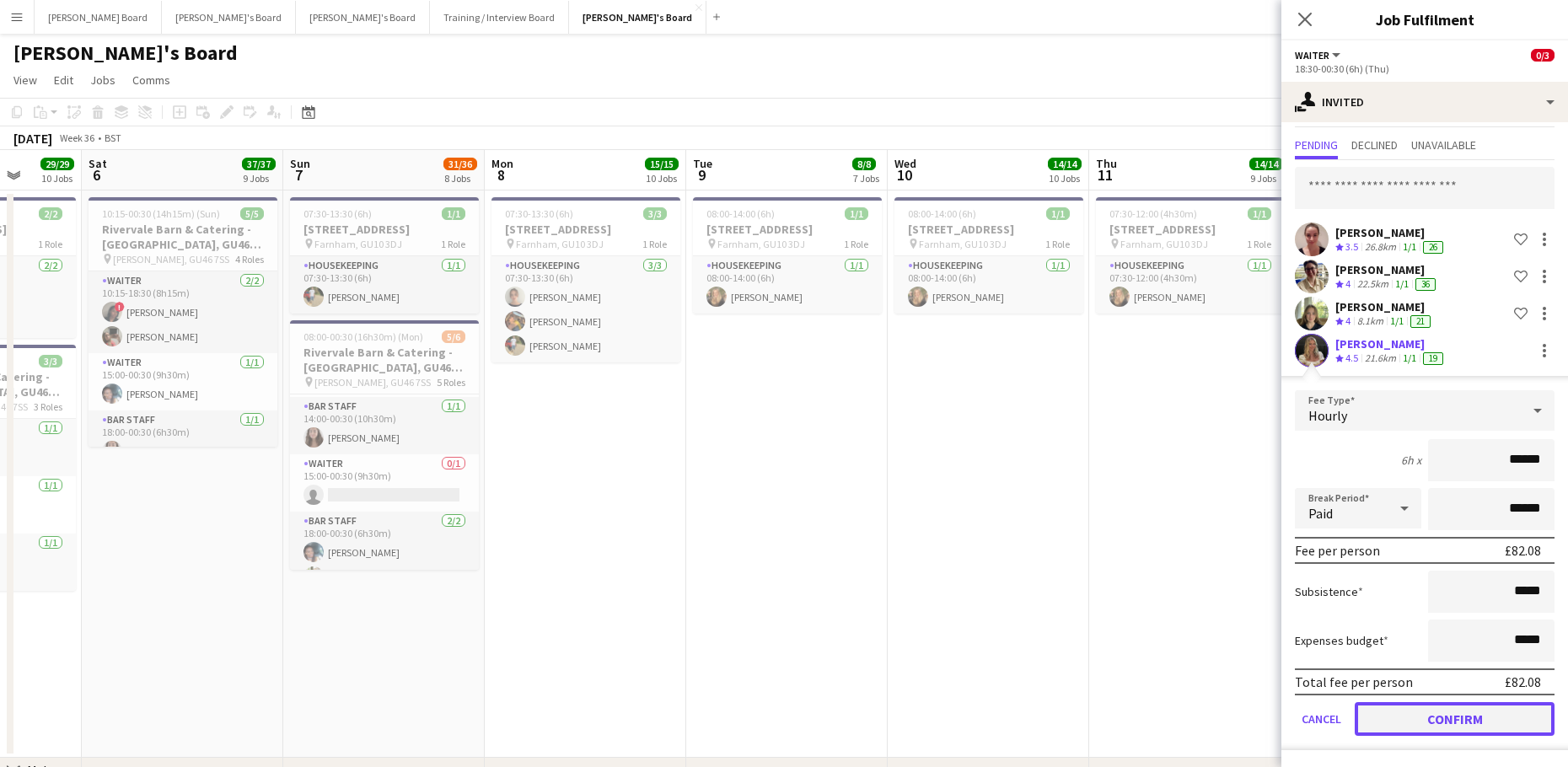
click at [1420, 707] on button "Confirm" at bounding box center [1454, 719] width 200 height 33
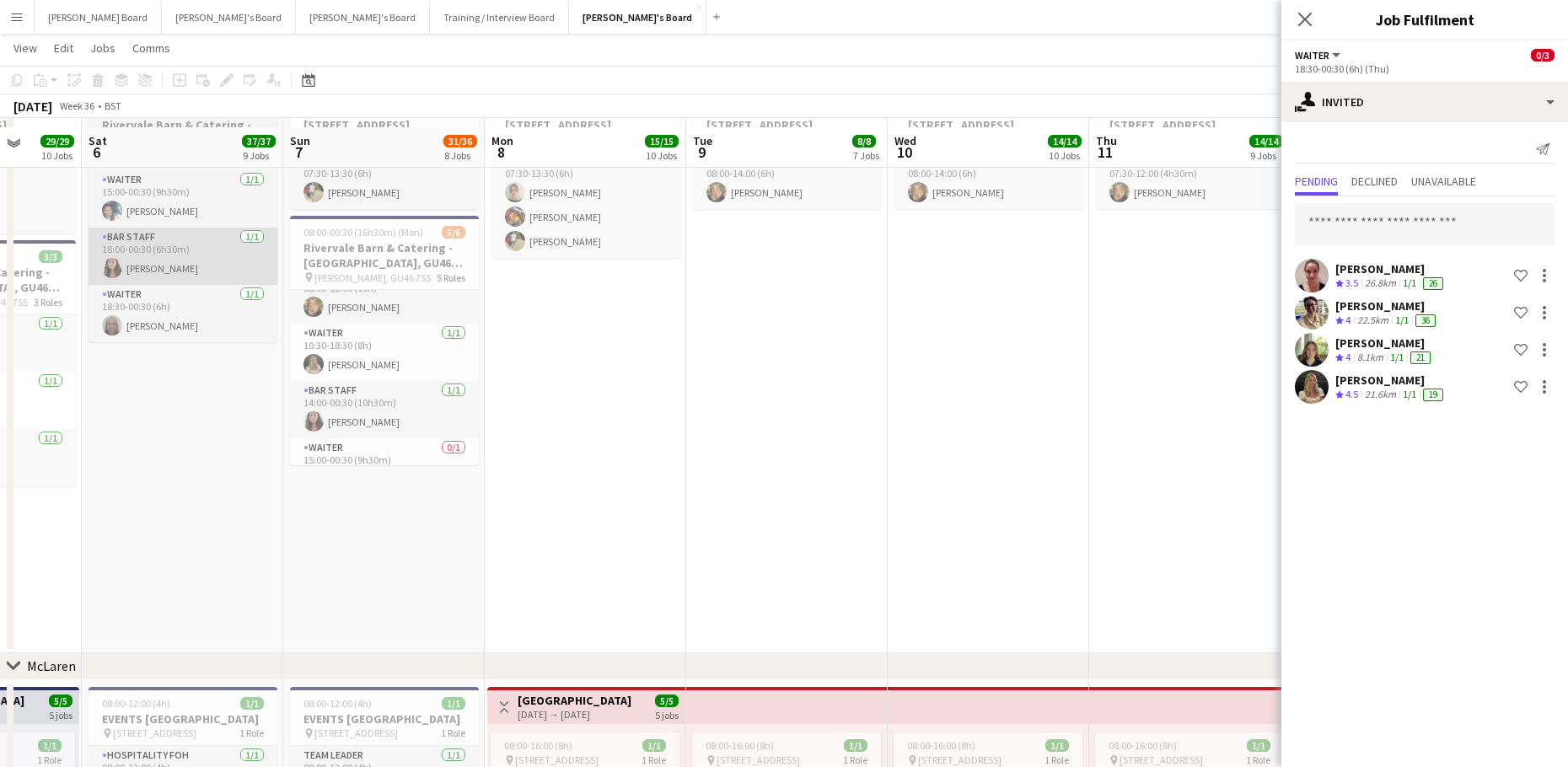
scroll to position [112, 0]
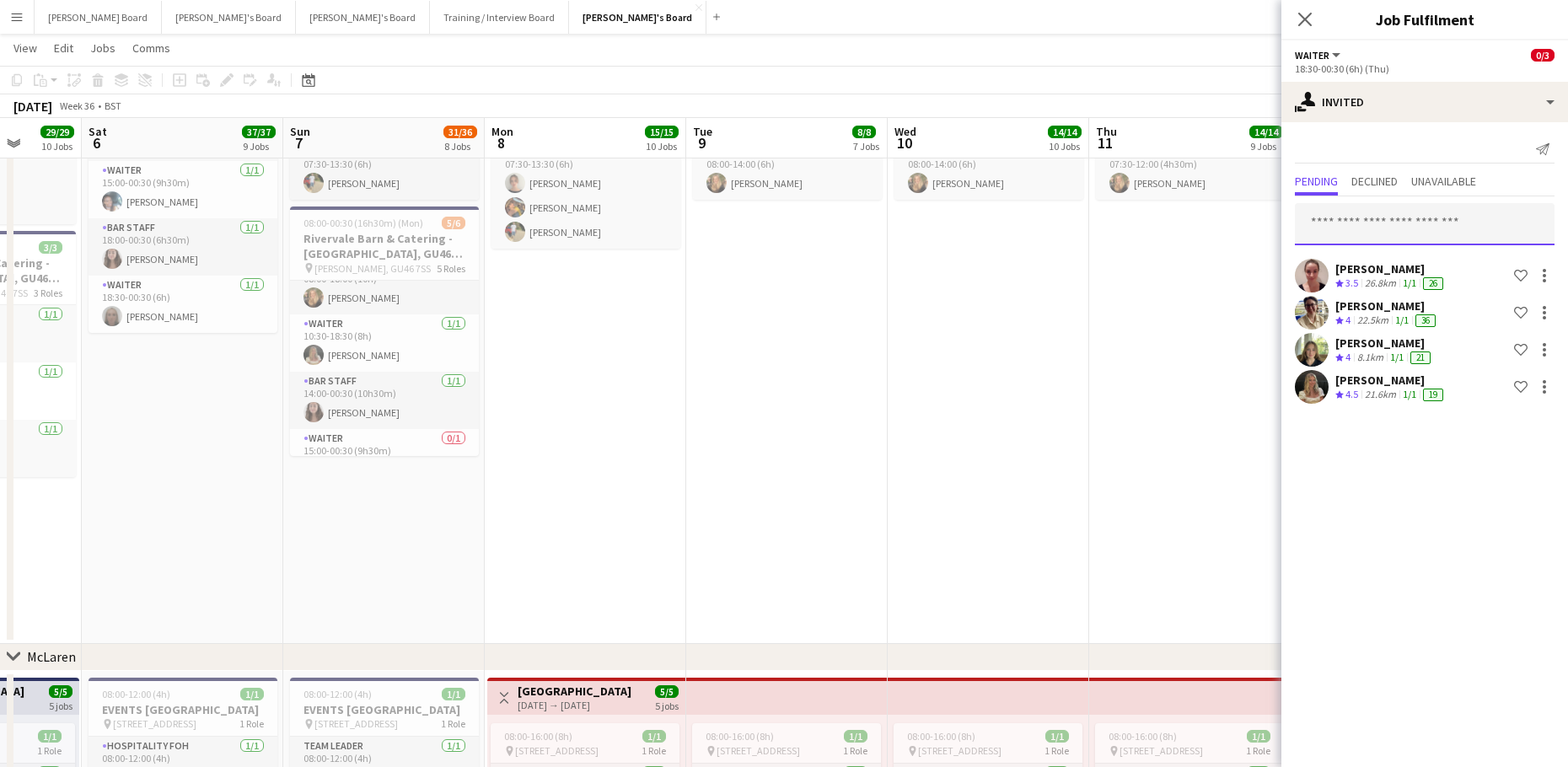
click at [1332, 215] on input "text" at bounding box center [1424, 223] width 260 height 42
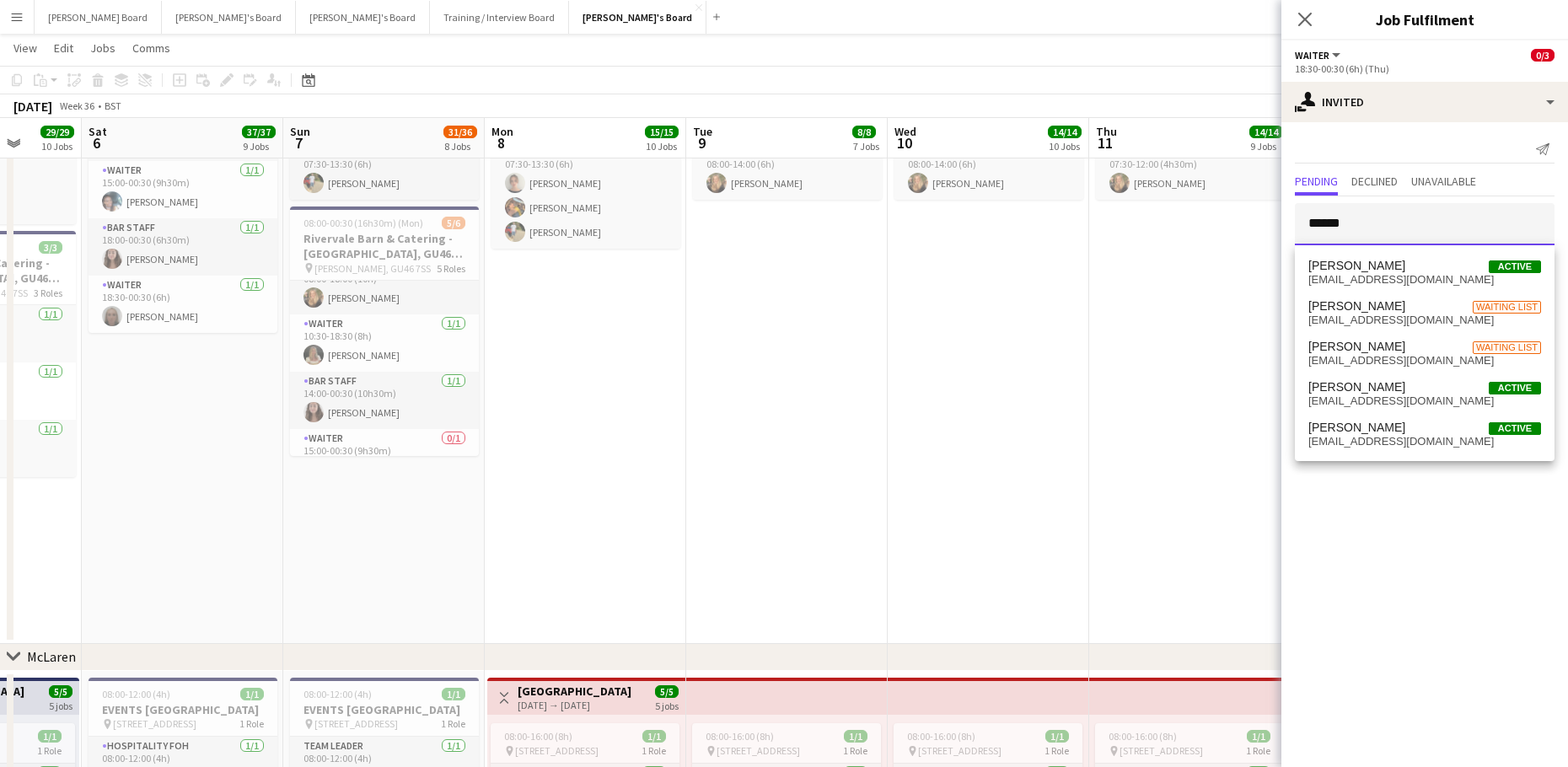
drag, startPoint x: 1304, startPoint y: 234, endPoint x: 1250, endPoint y: 234, distance: 54.0
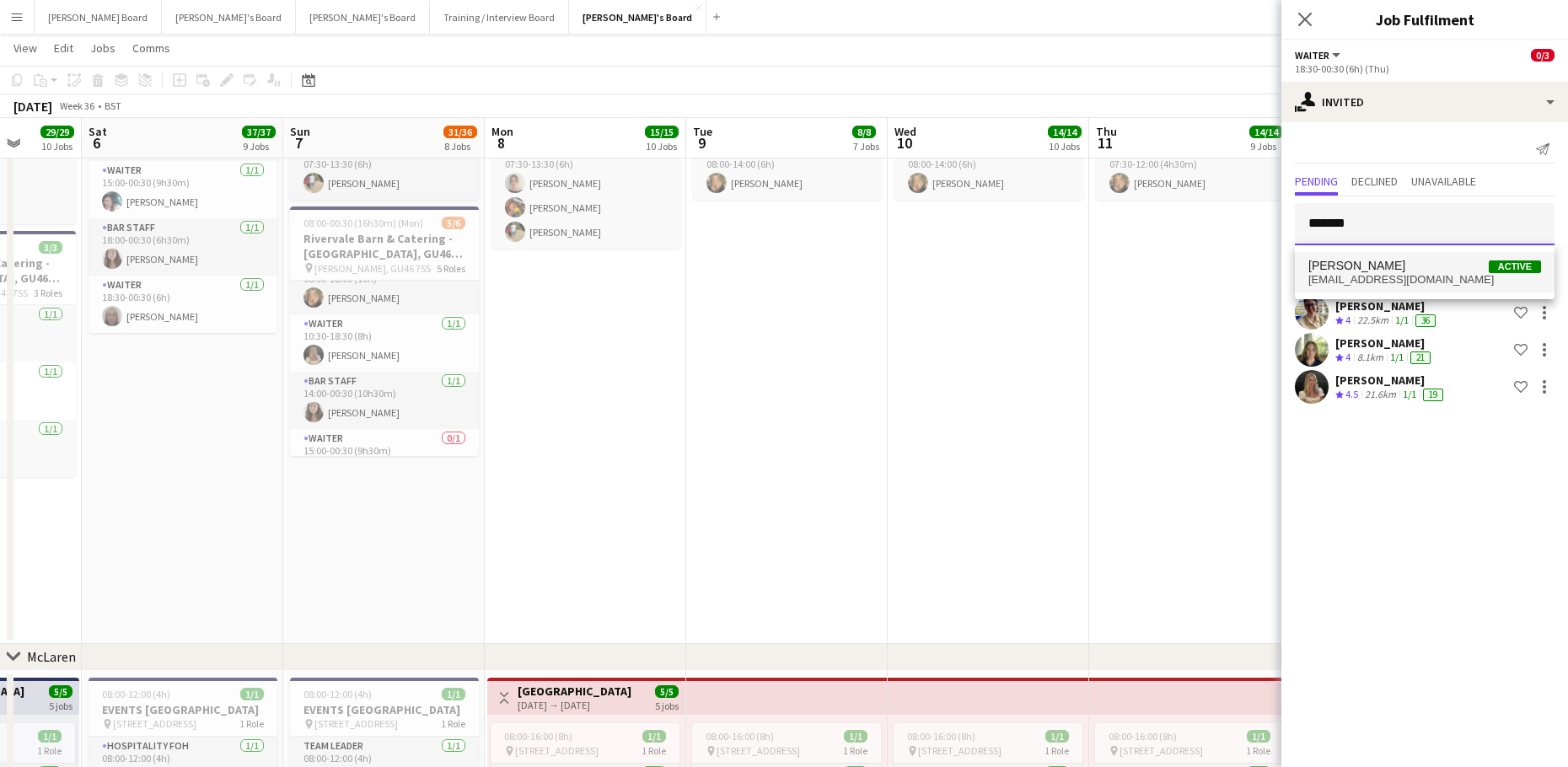
type input "*******"
click at [1379, 280] on span "elenaw444@yahoo.com" at bounding box center [1424, 280] width 232 height 14
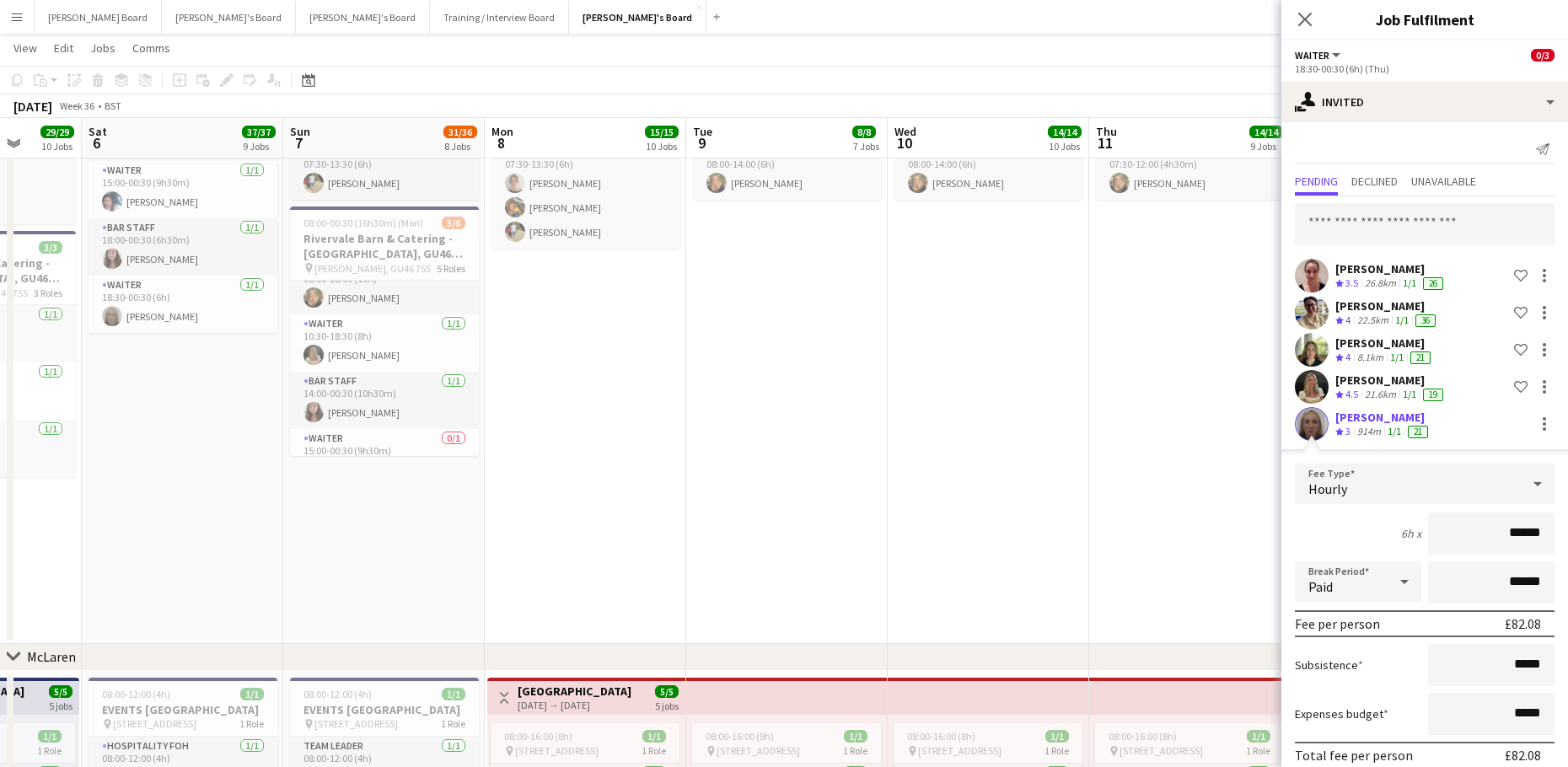
scroll to position [74, 0]
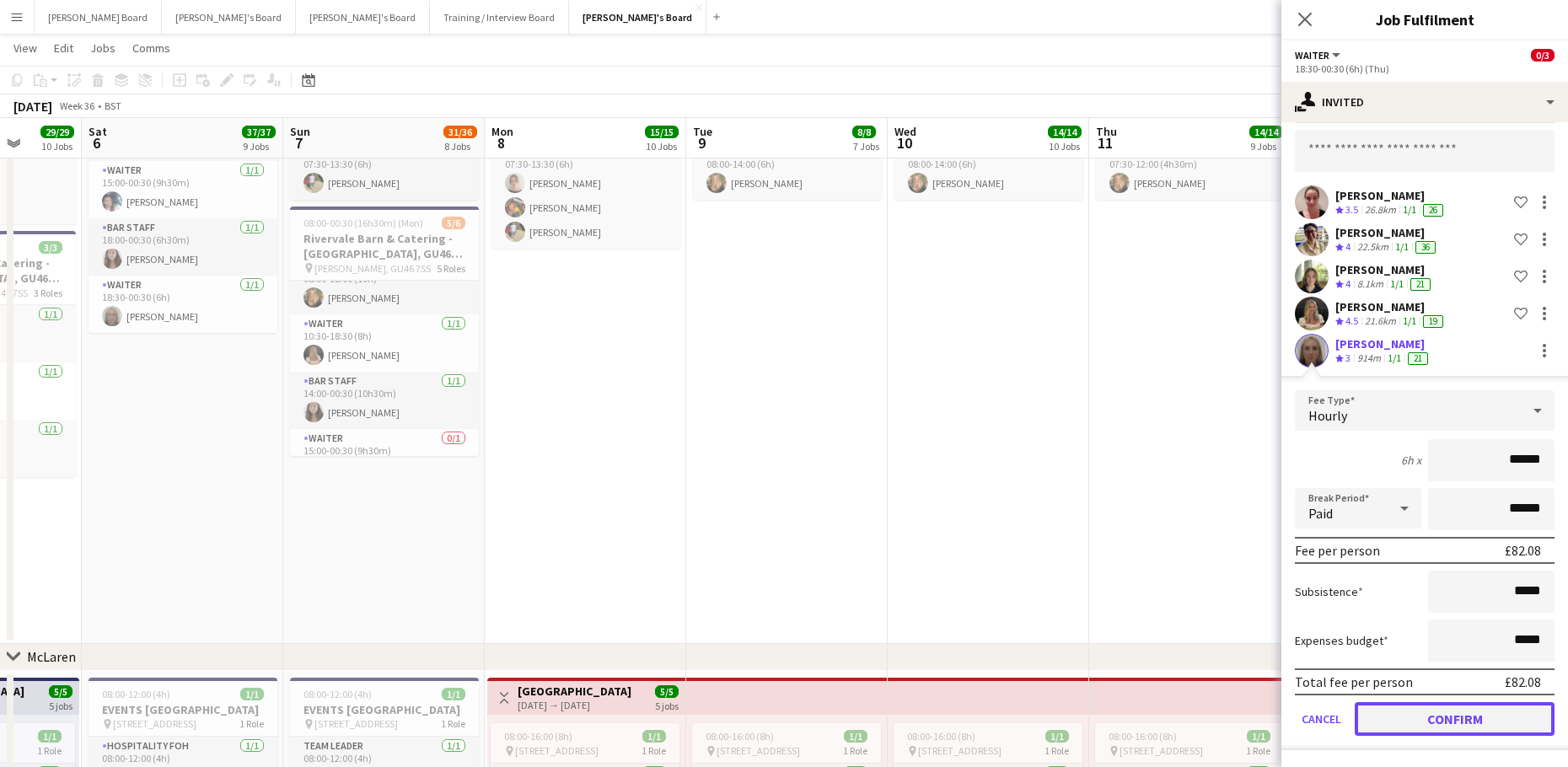
click at [1427, 715] on button "Confirm" at bounding box center [1454, 719] width 200 height 33
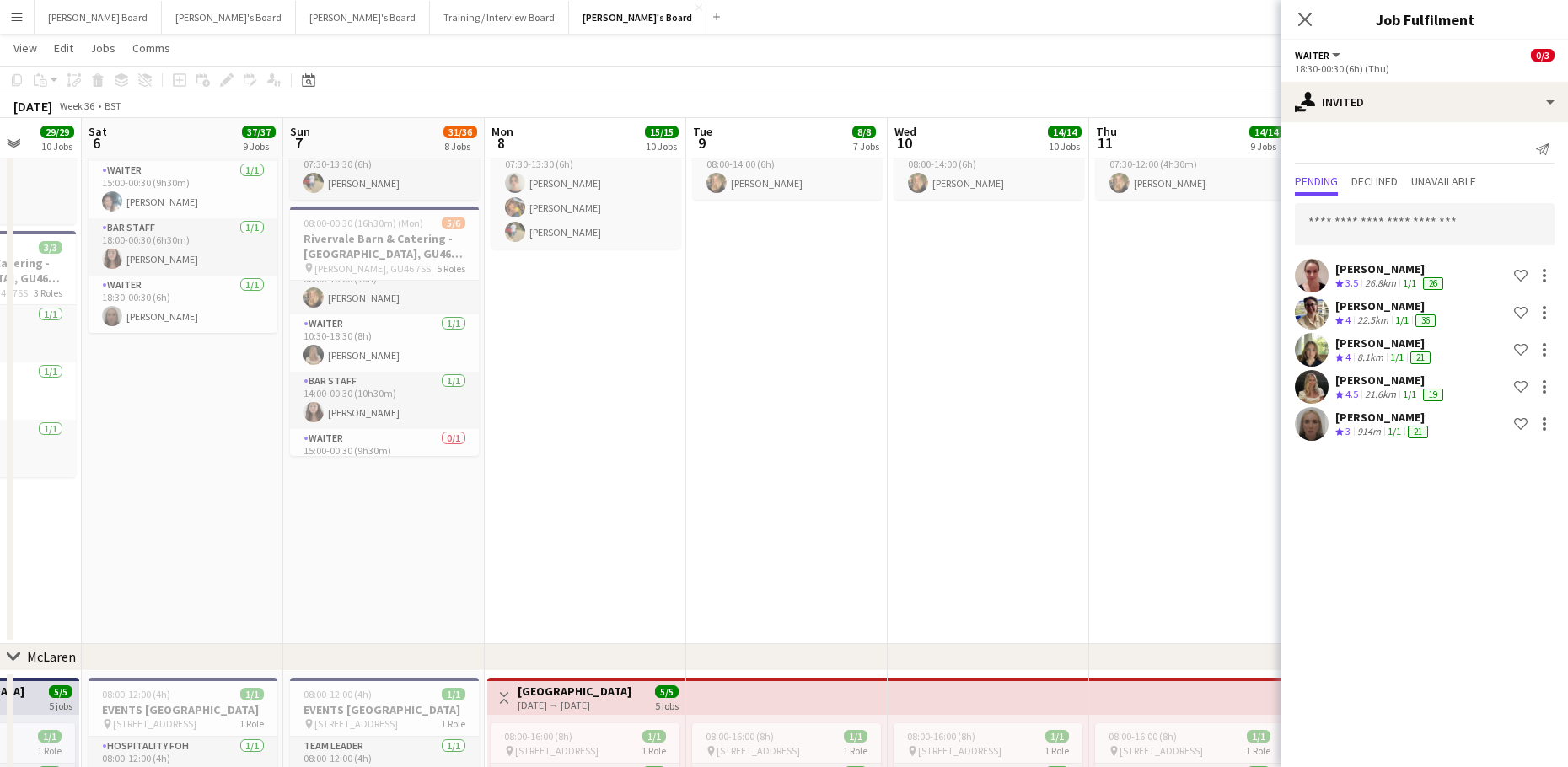
scroll to position [0, 0]
click at [1115, 444] on app-date-cell "07:30-12:00 (4h30m) 1/1 Millbridge Court GU10 3DJ pin Farnham, GU10 3DJ 1 Role …" at bounding box center [1189, 360] width 202 height 567
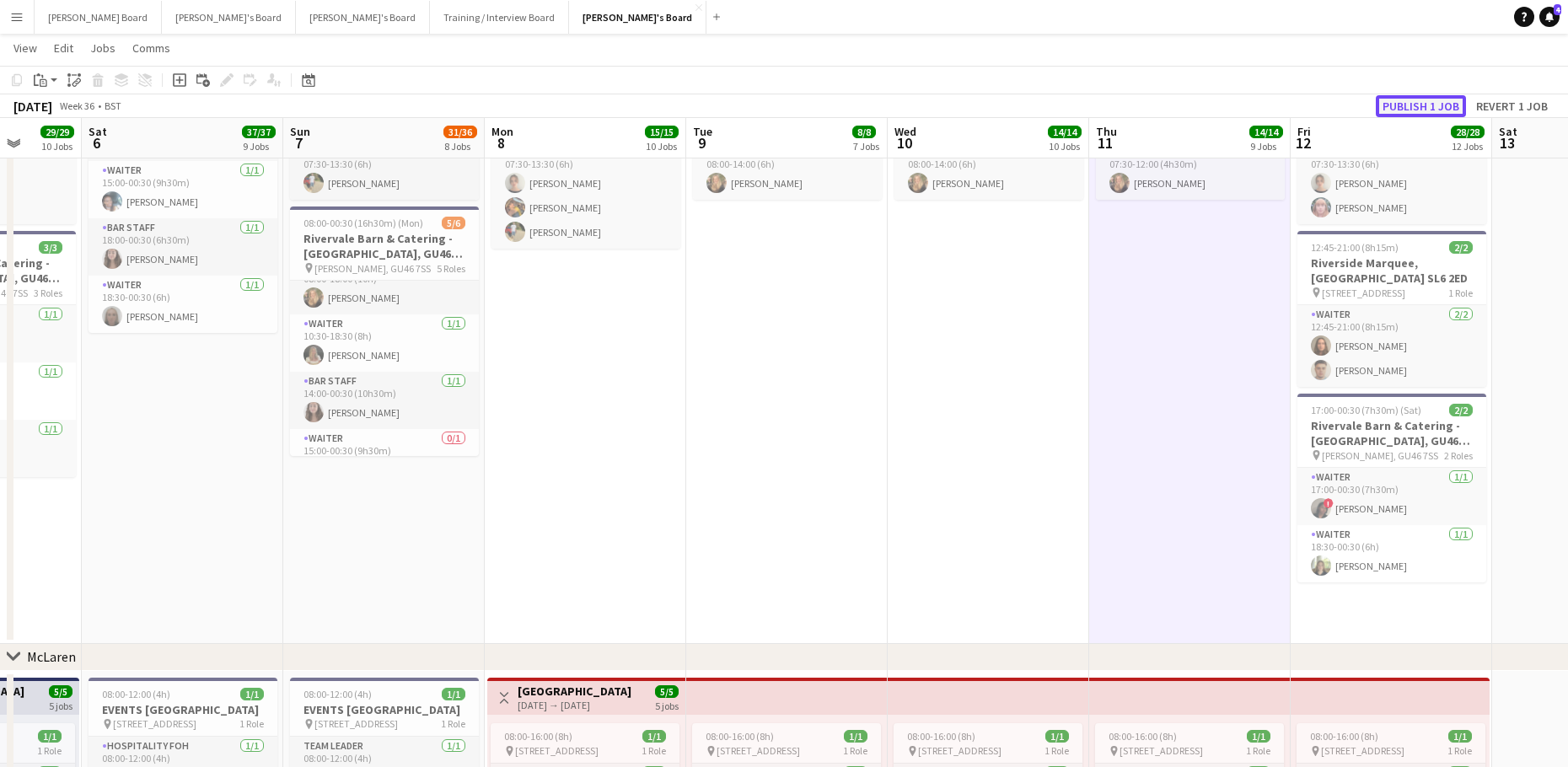
click at [1411, 110] on button "Publish 1 job" at bounding box center [1420, 106] width 90 height 22
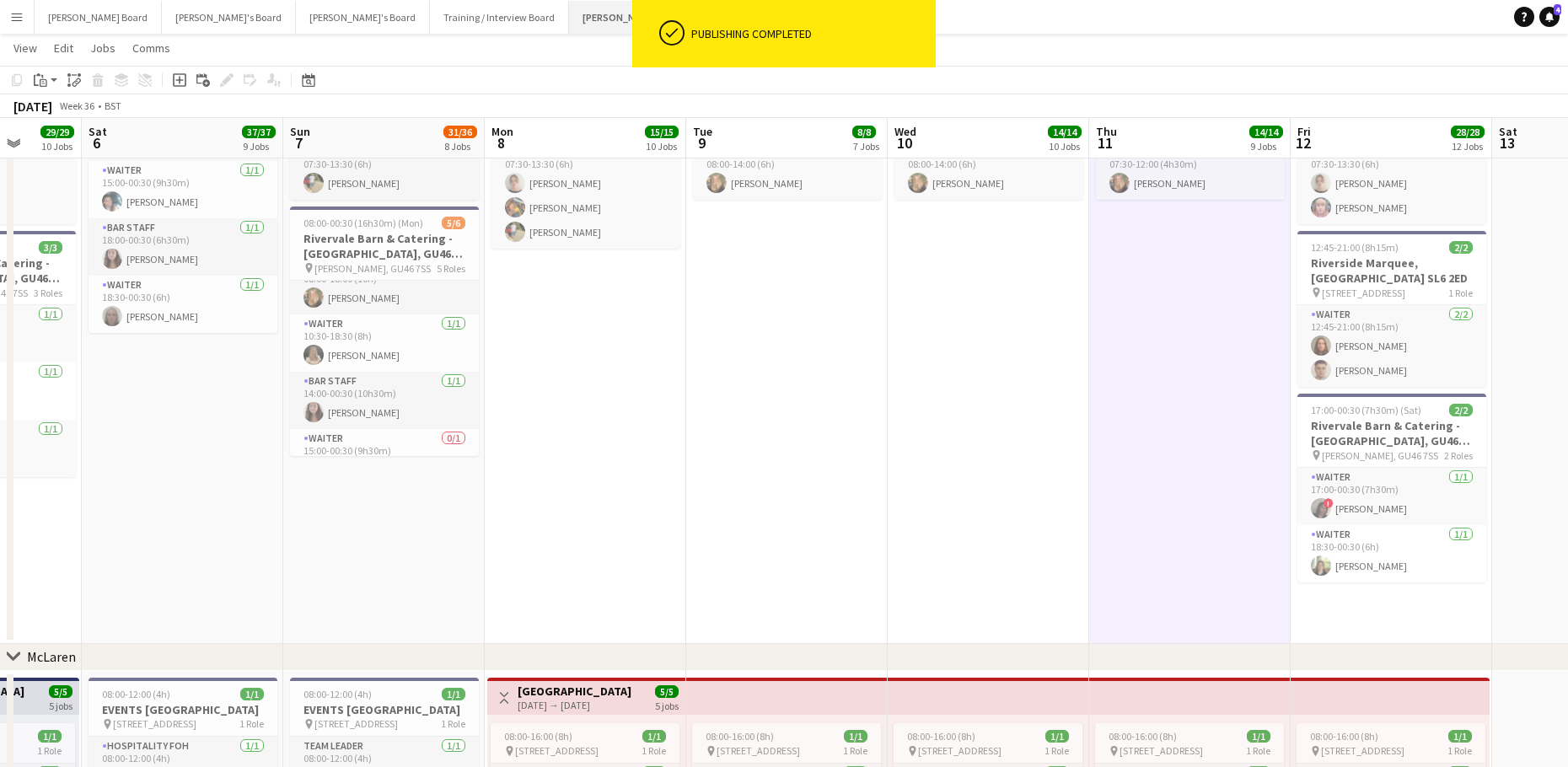
click at [569, 24] on button "[PERSON_NAME]'s Board Close" at bounding box center [637, 17] width 138 height 32
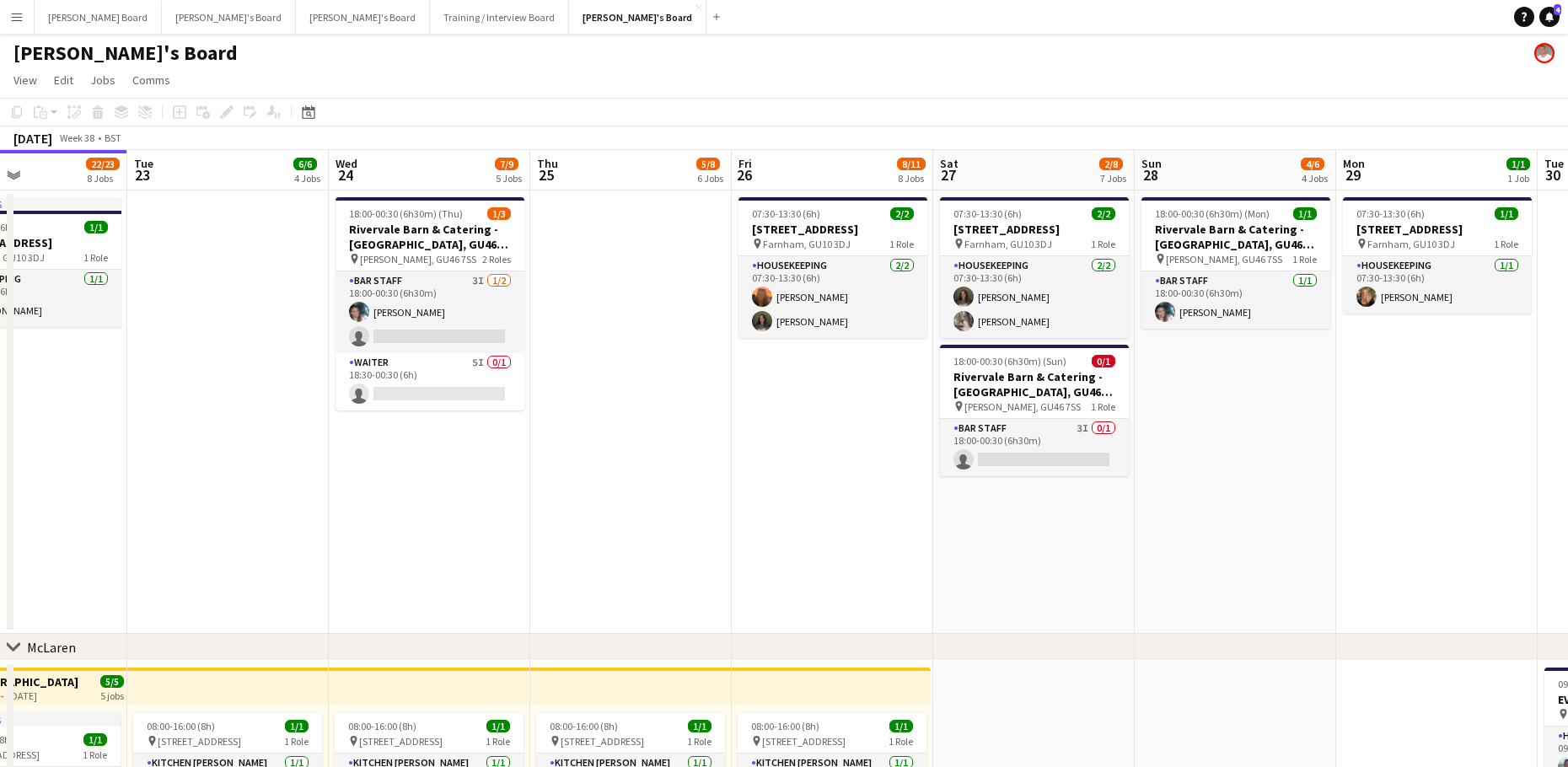
scroll to position [0, 530]
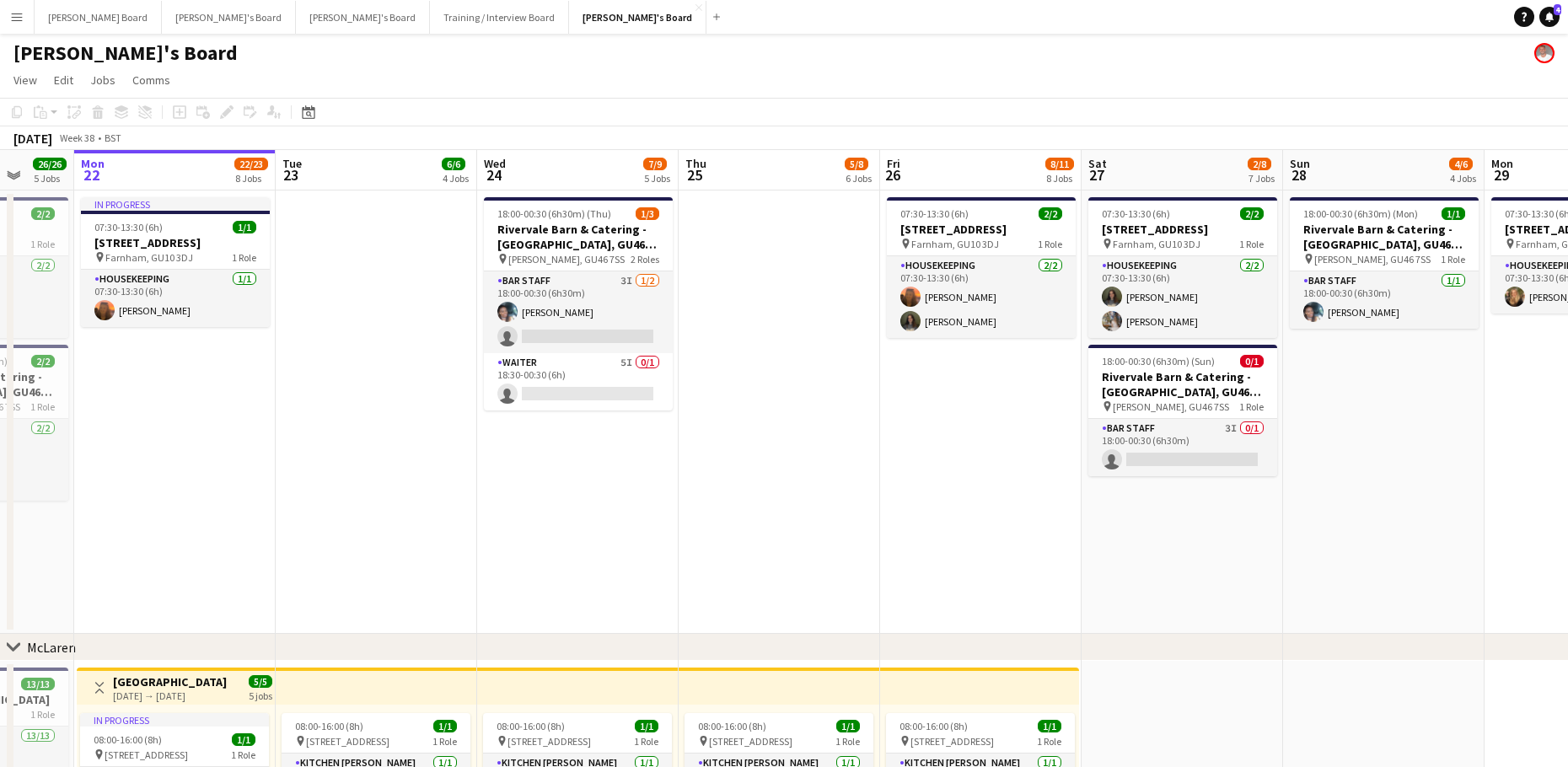
drag, startPoint x: 966, startPoint y: 437, endPoint x: 633, endPoint y: 454, distance: 333.4
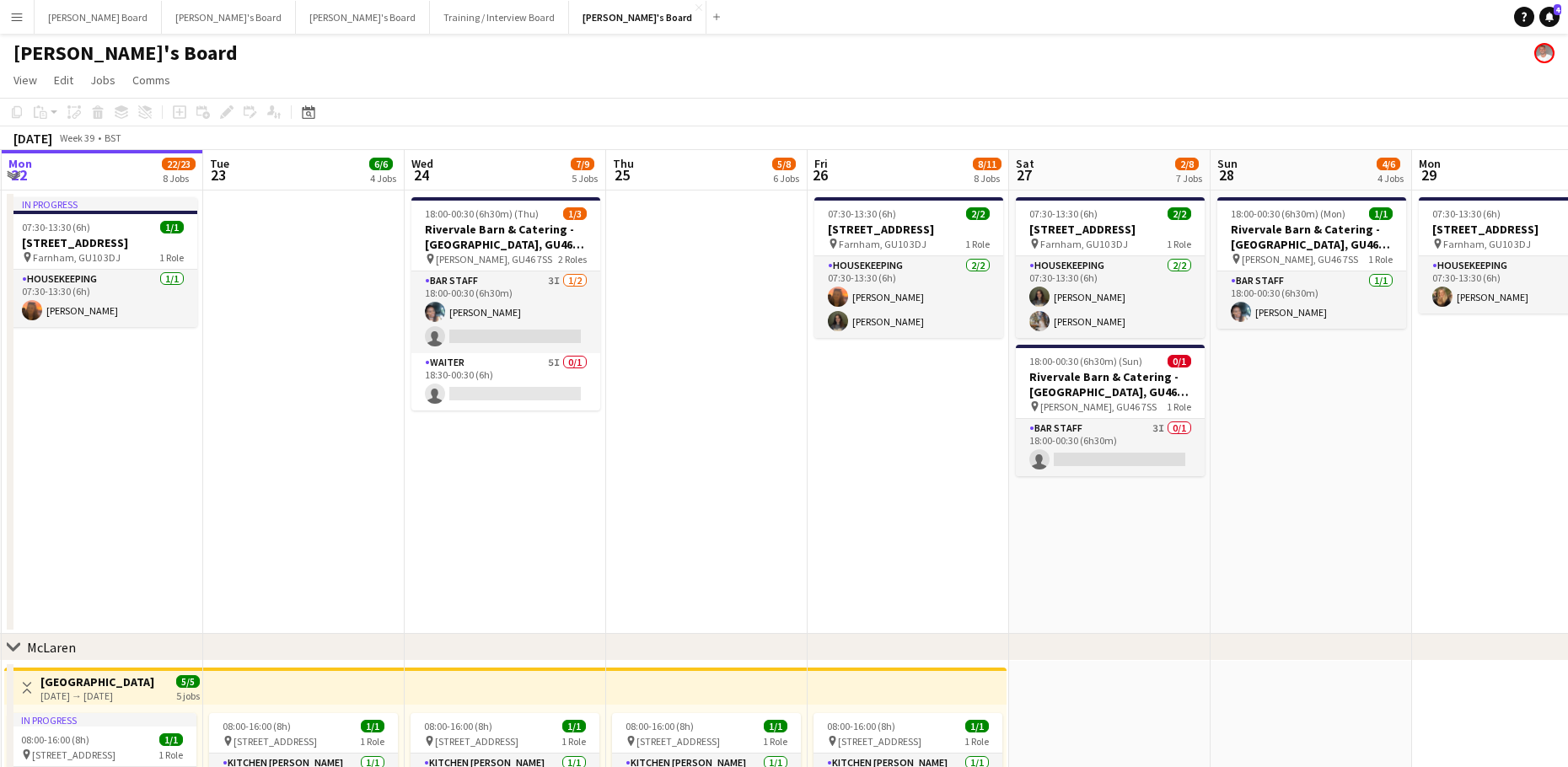
drag, startPoint x: 698, startPoint y: 521, endPoint x: 799, endPoint y: 507, distance: 102.0
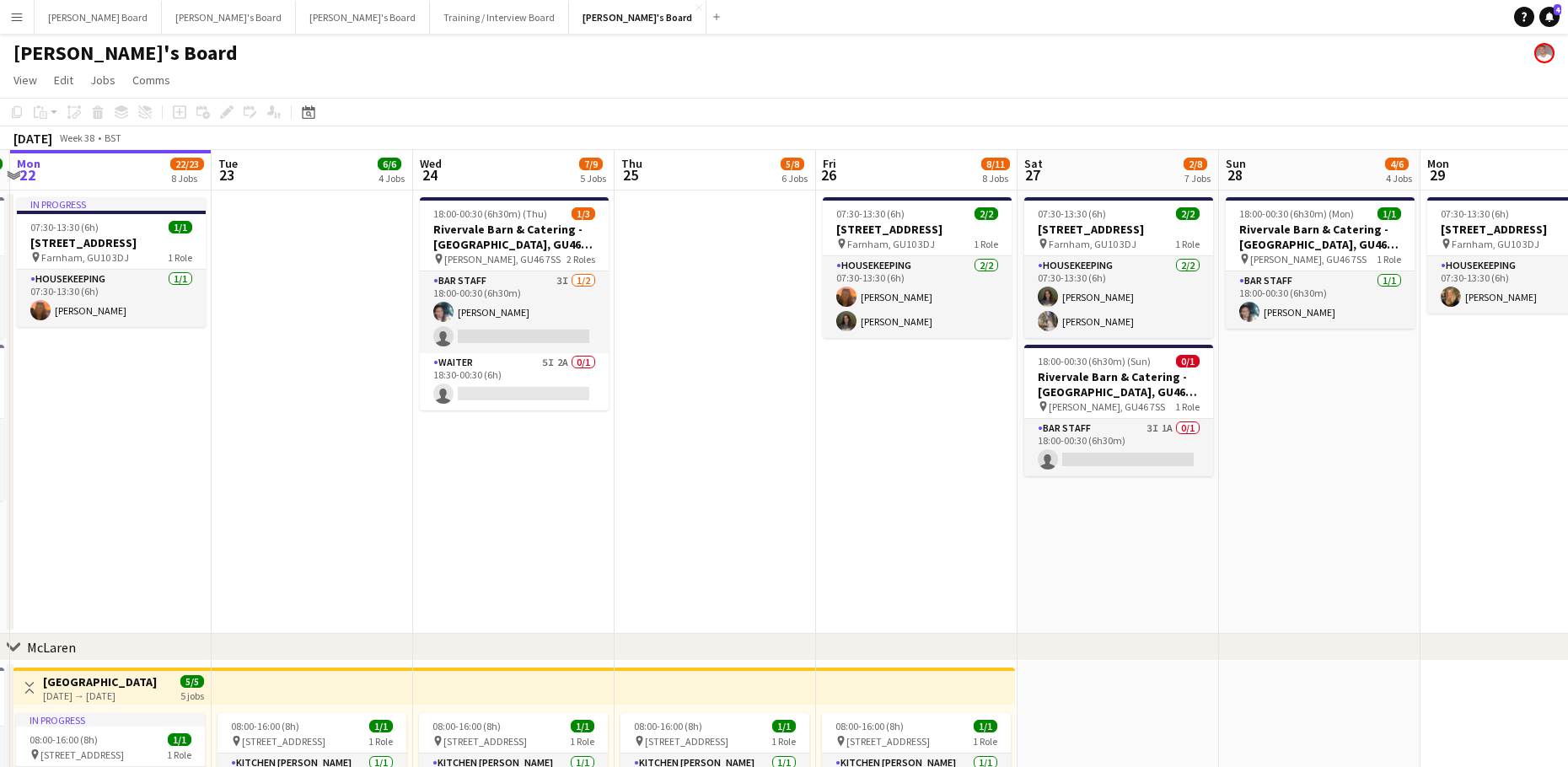
drag, startPoint x: 1532, startPoint y: 424, endPoint x: 1520, endPoint y: 424, distance: 12.0
click at [1531, 424] on app-date-cell "07:30-13:30 (6h) 1/1 Millbridge Court GU10 3DJ pin Farnham, GU10 3DJ 1 Role Hou…" at bounding box center [1521, 412] width 202 height 443
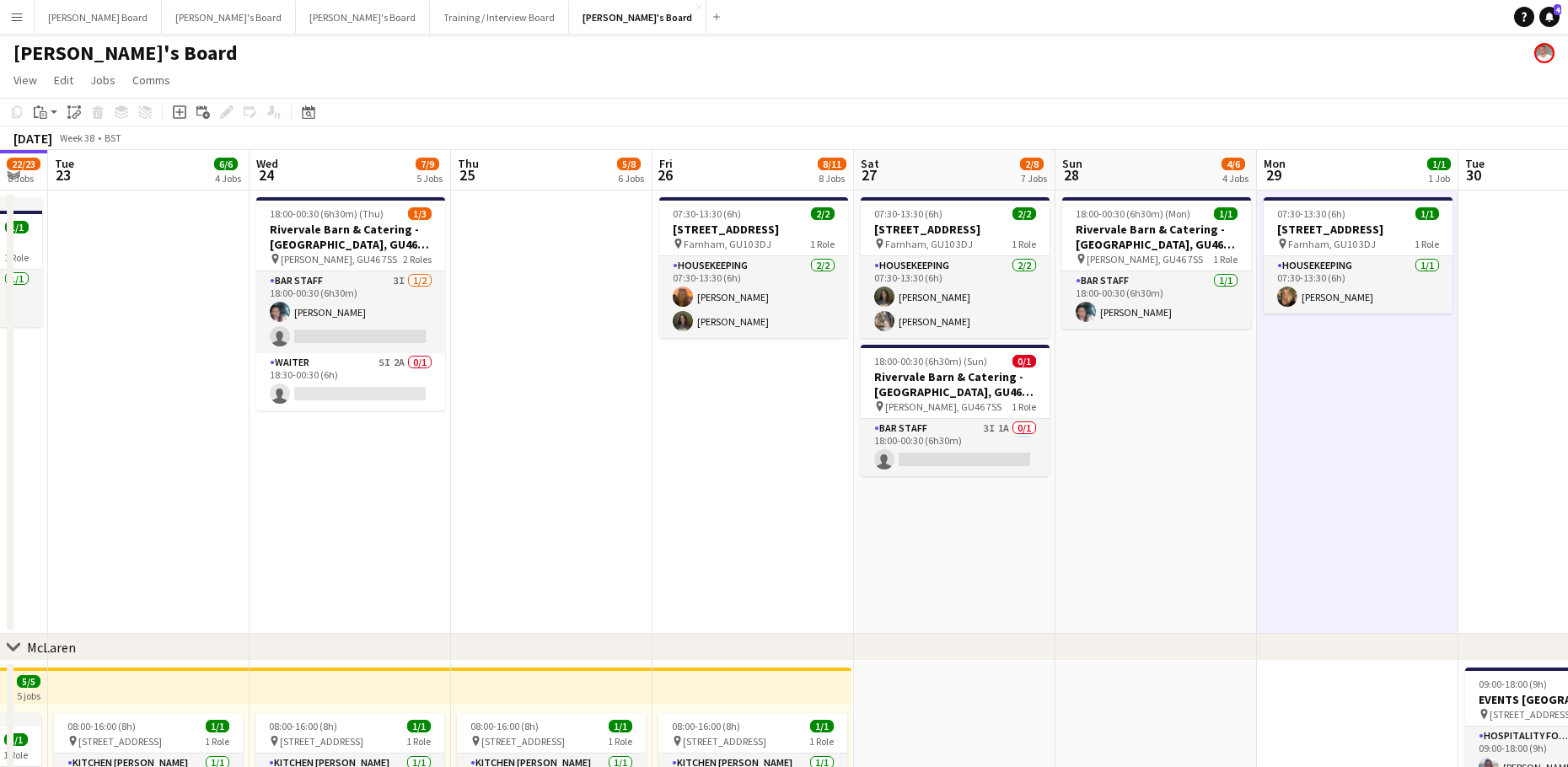
drag, startPoint x: 1196, startPoint y: 556, endPoint x: 956, endPoint y: 558, distance: 240.0
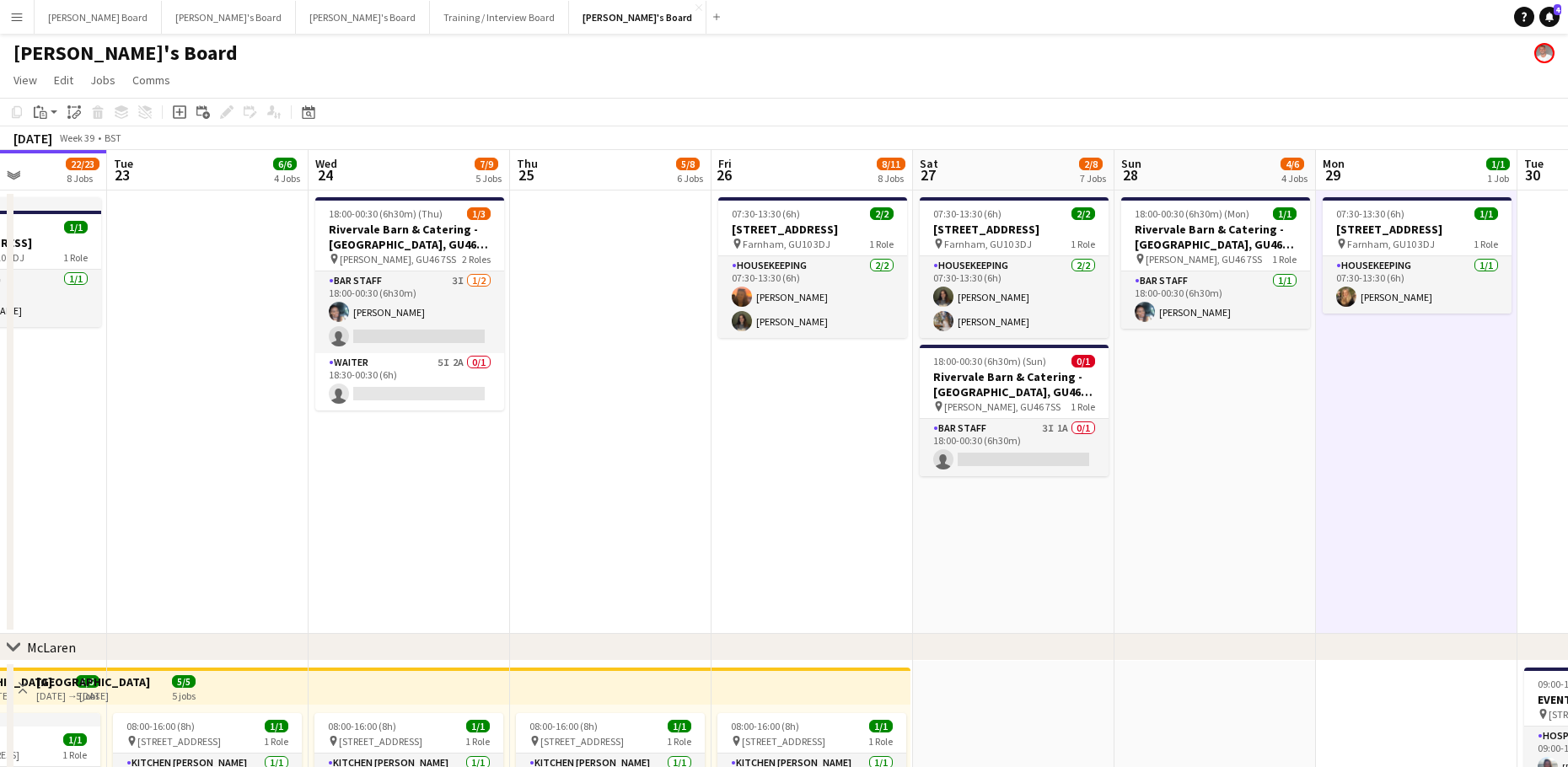
drag, startPoint x: 537, startPoint y: 551, endPoint x: 719, endPoint y: 520, distance: 184.6
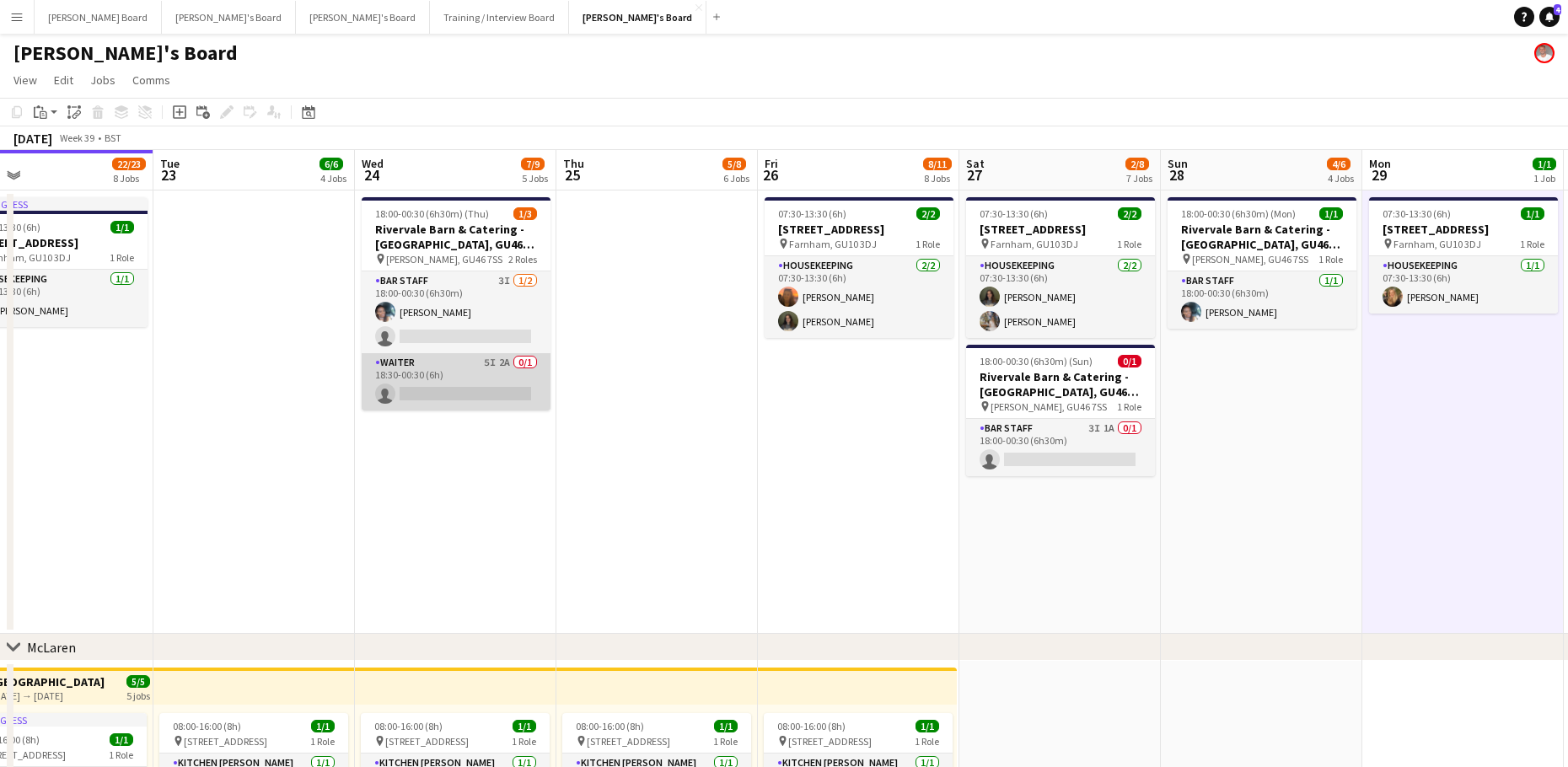
click at [445, 361] on app-card-role "Waiter 5I 2A 0/1 18:30-00:30 (6h) single-neutral-actions" at bounding box center [456, 382] width 189 height 57
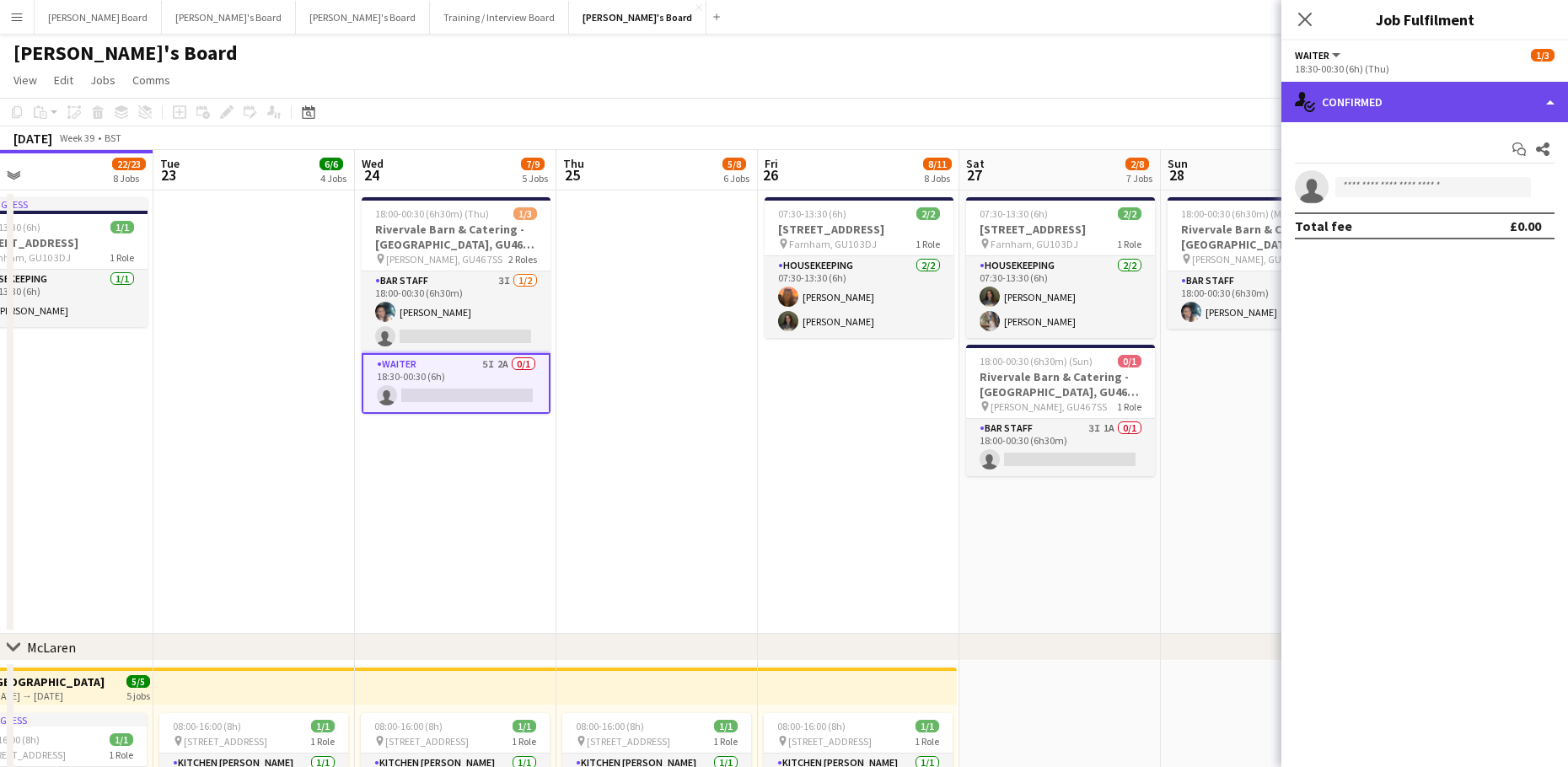
click at [1424, 103] on div "single-neutral-actions-check-2 Confirmed" at bounding box center [1423, 101] width 286 height 40
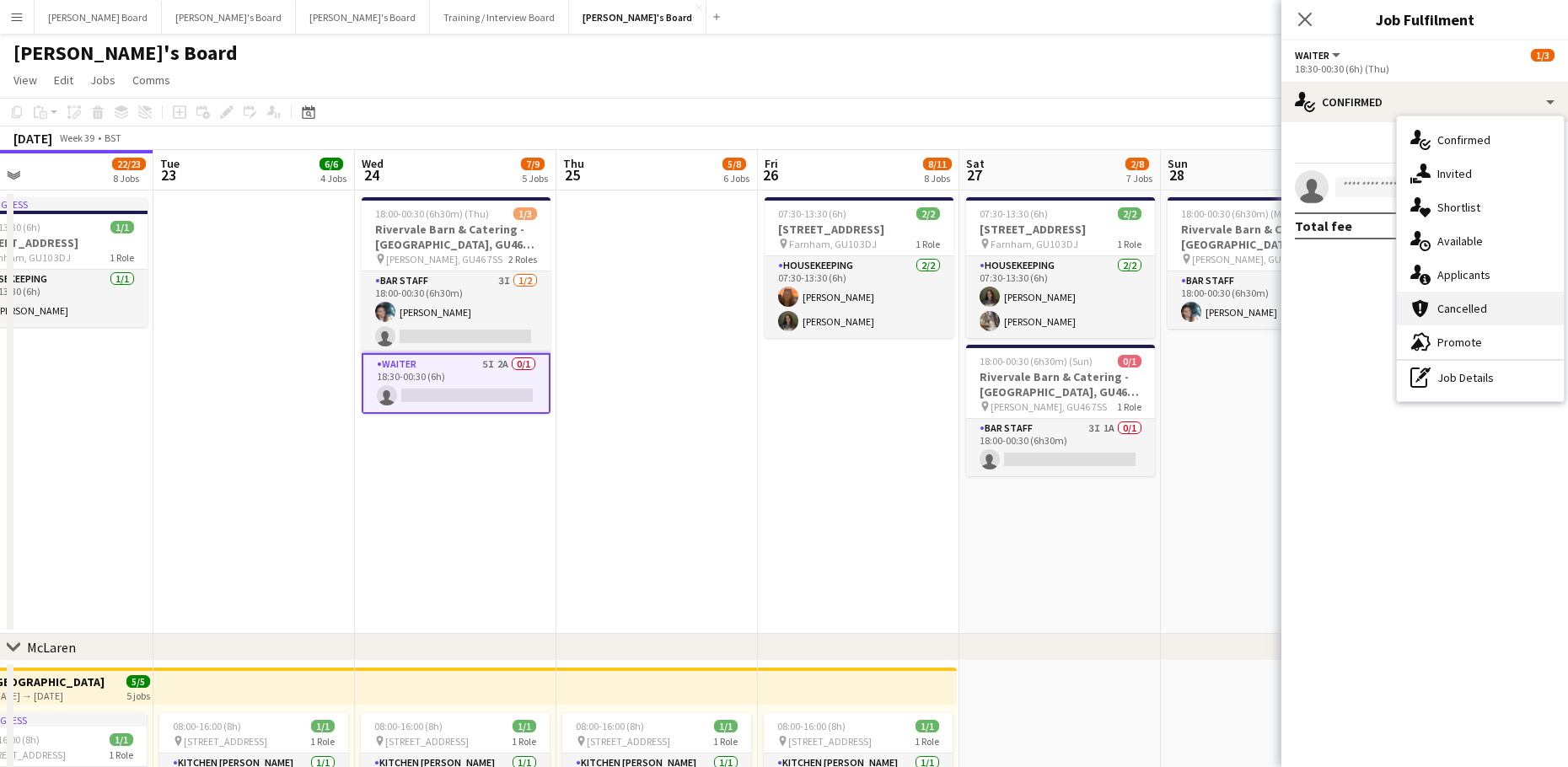
click at [1471, 295] on div "cancellation Cancelled" at bounding box center [1480, 308] width 167 height 33
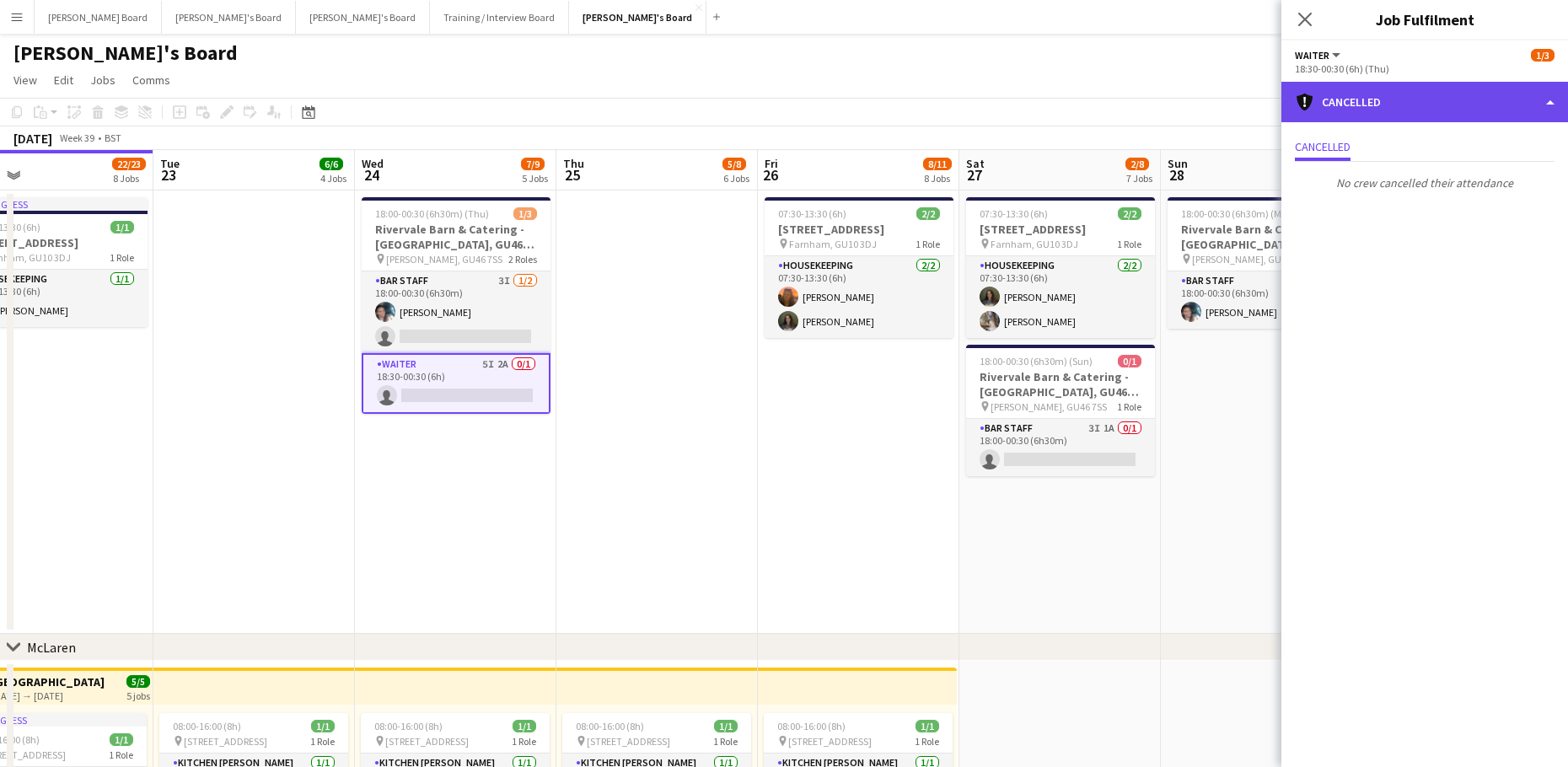
click at [1421, 103] on div "cancellation Cancelled" at bounding box center [1423, 101] width 286 height 40
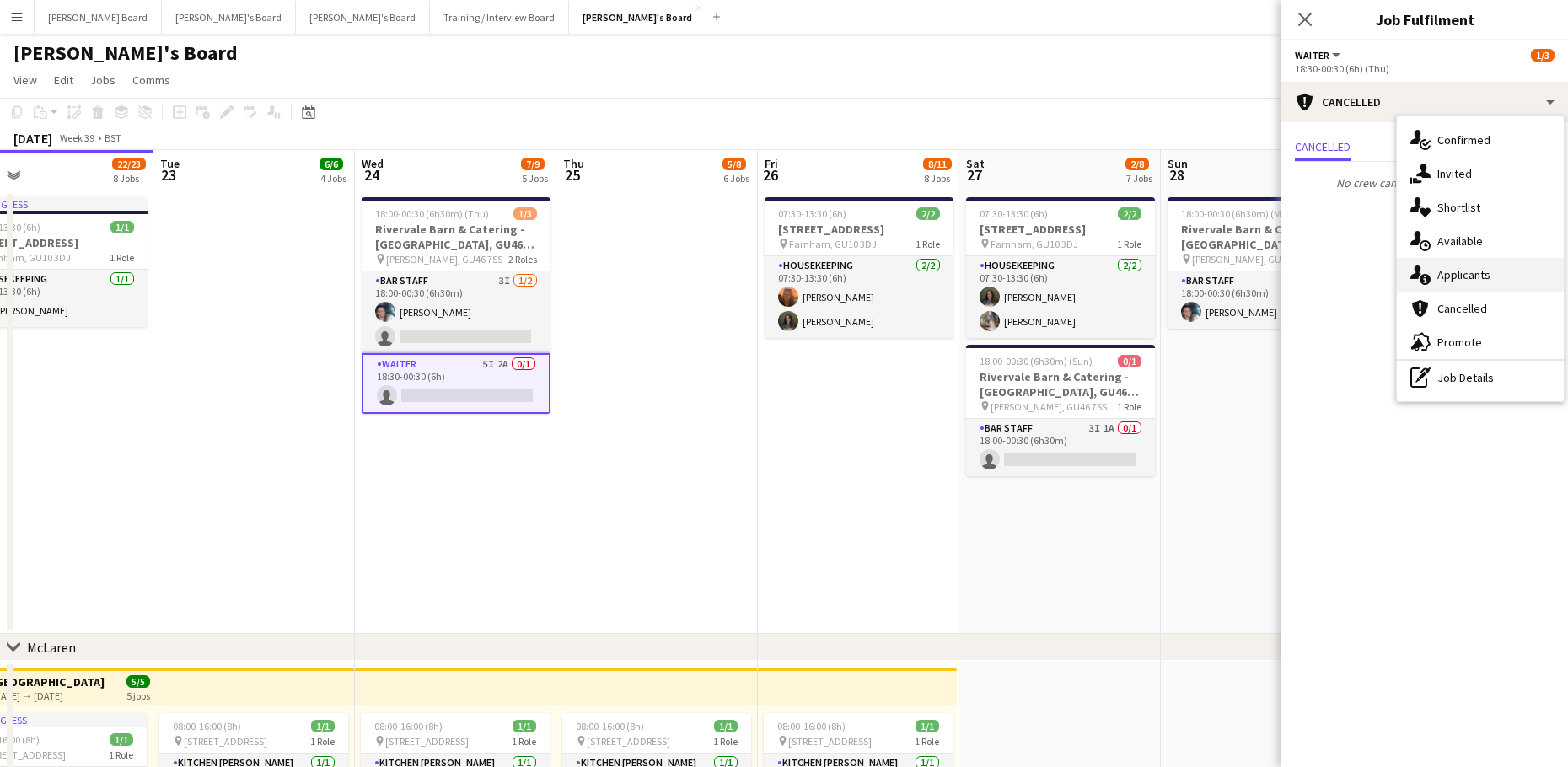
click at [1486, 279] on span "Applicants" at bounding box center [1464, 274] width 53 height 15
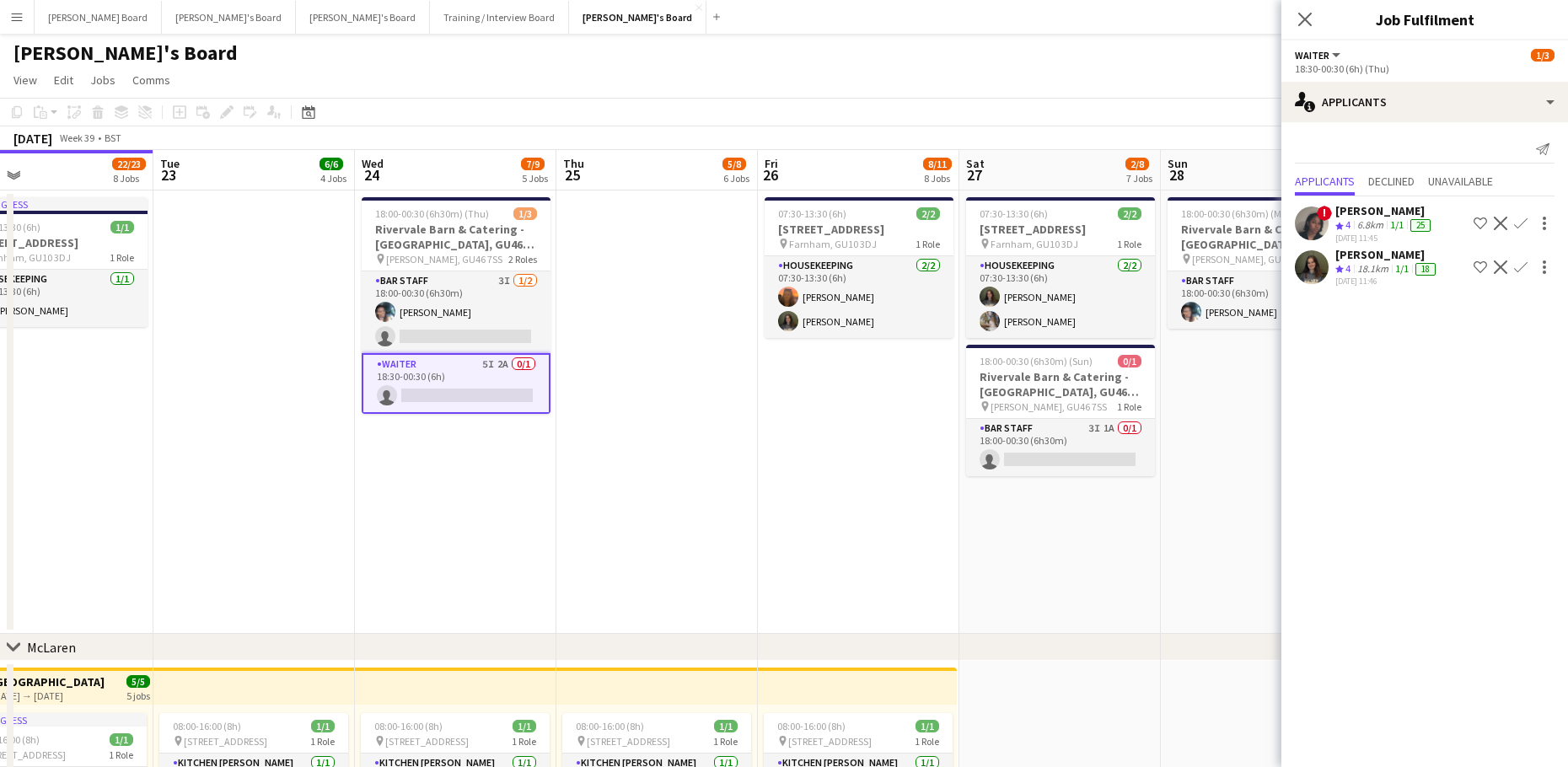
click at [1382, 262] on div "18.1km" at bounding box center [1372, 268] width 38 height 15
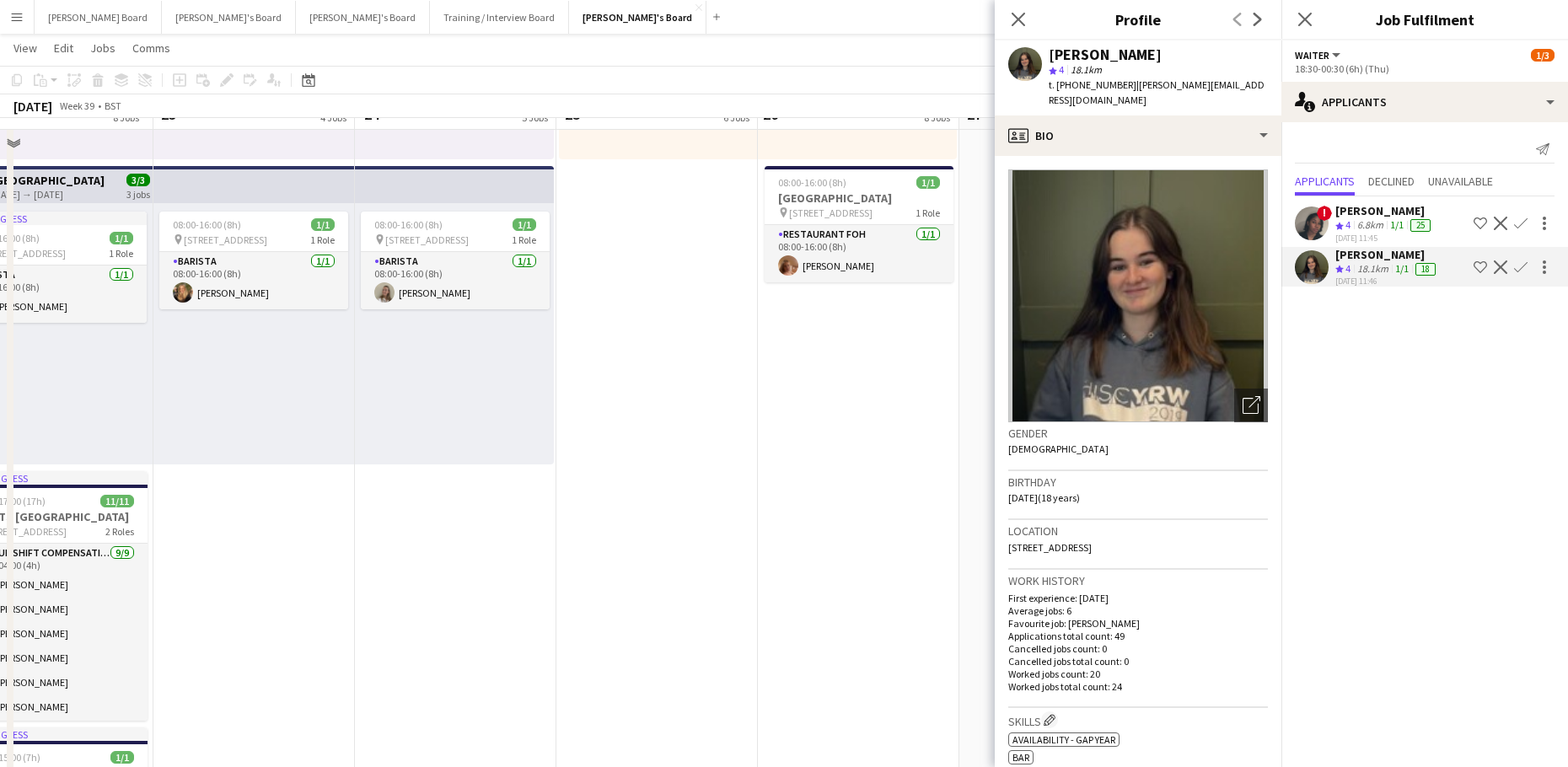
scroll to position [1123, 0]
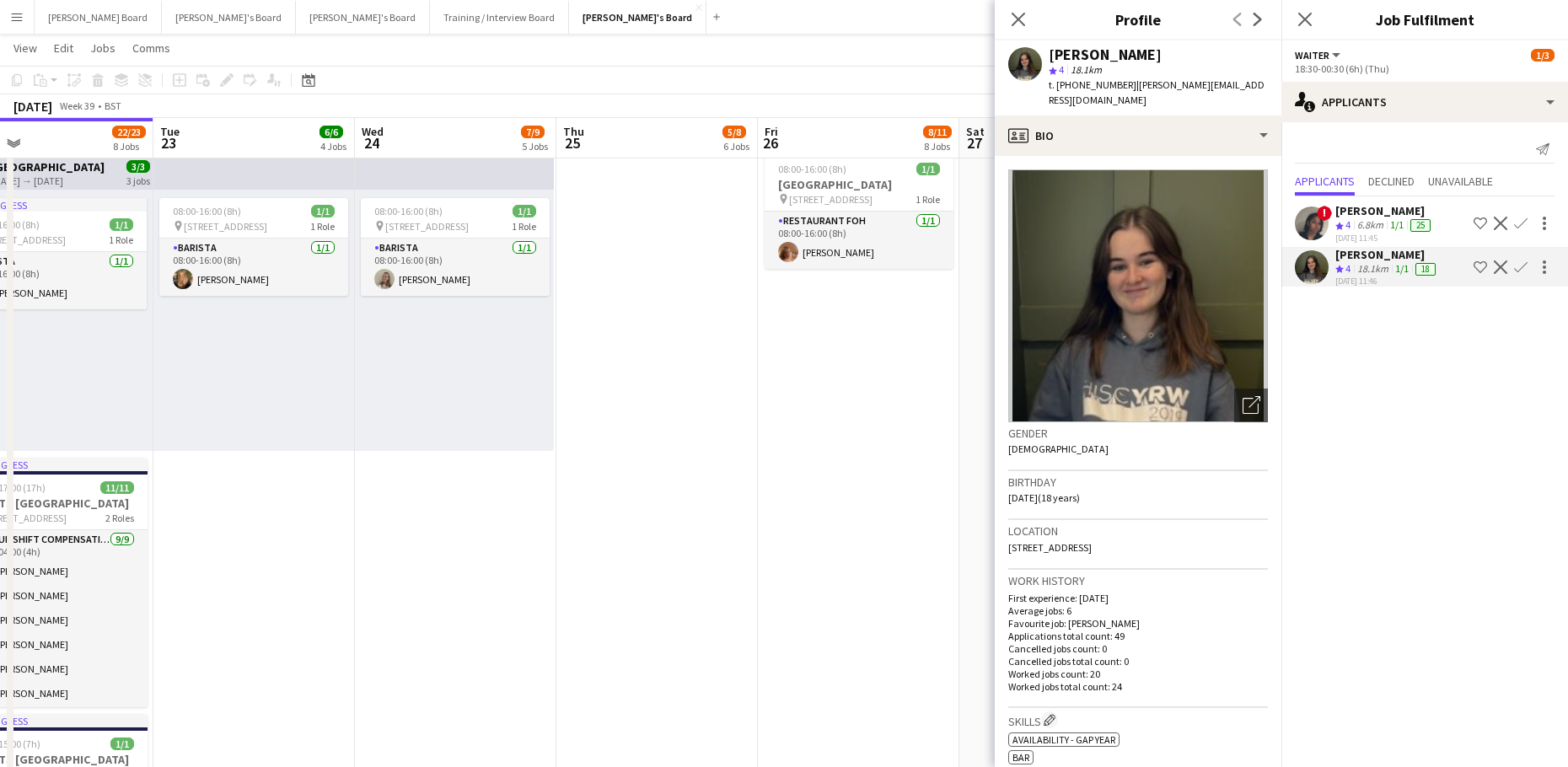
drag, startPoint x: 612, startPoint y: 514, endPoint x: 591, endPoint y: 506, distance: 22.5
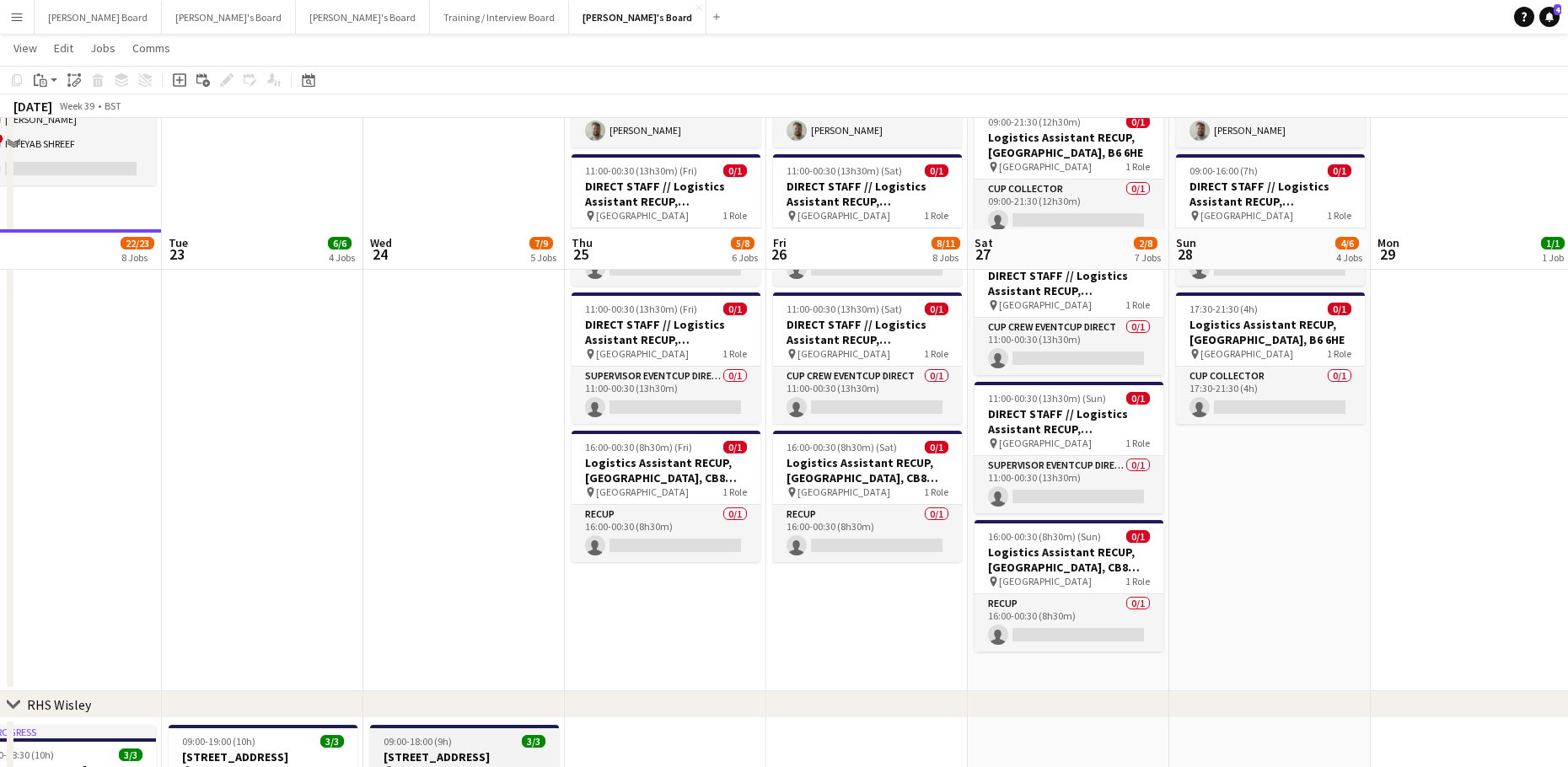
scroll to position [3302, 0]
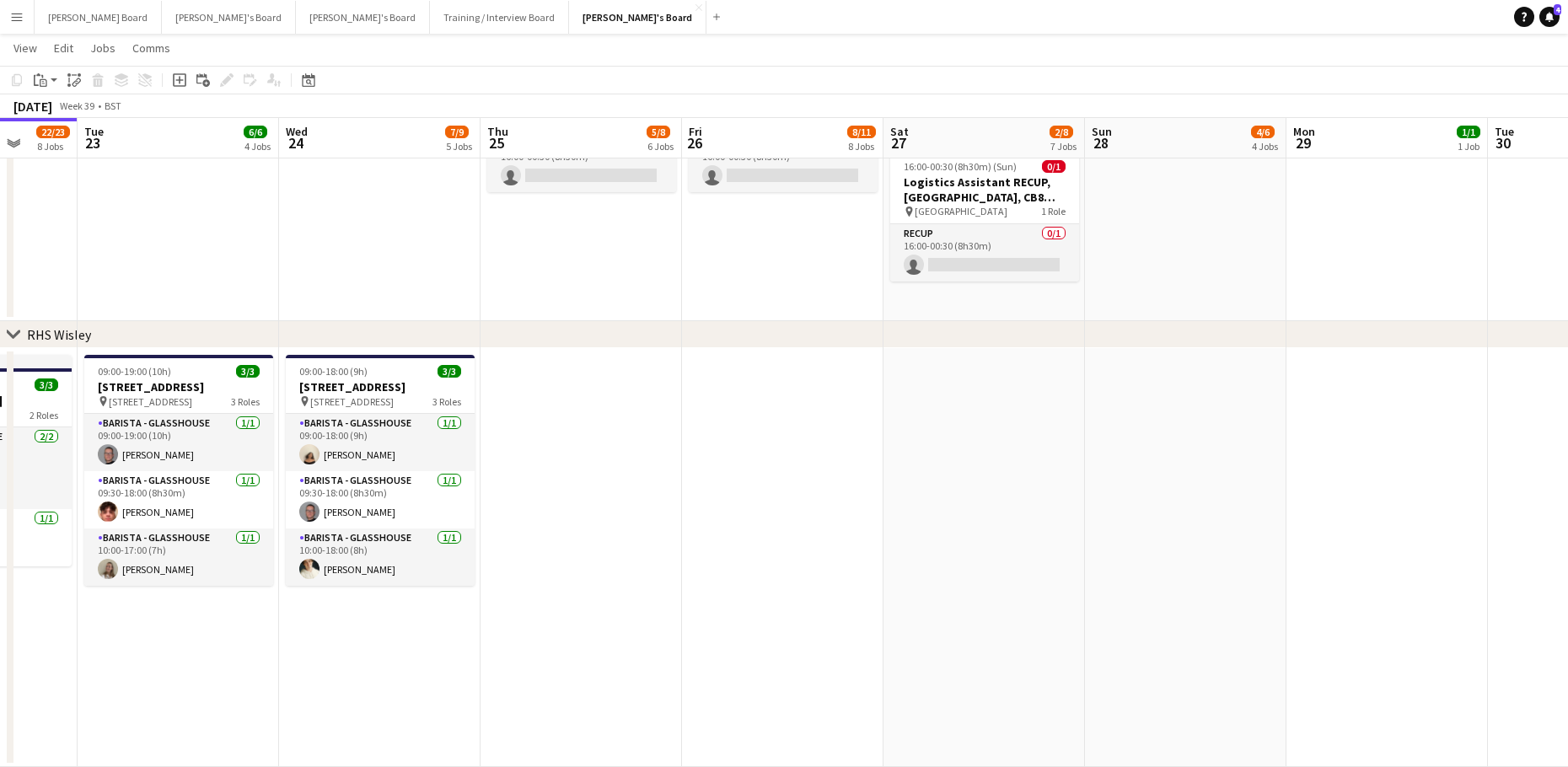
drag, startPoint x: 421, startPoint y: 556, endPoint x: 1000, endPoint y: 565, distance: 579.1
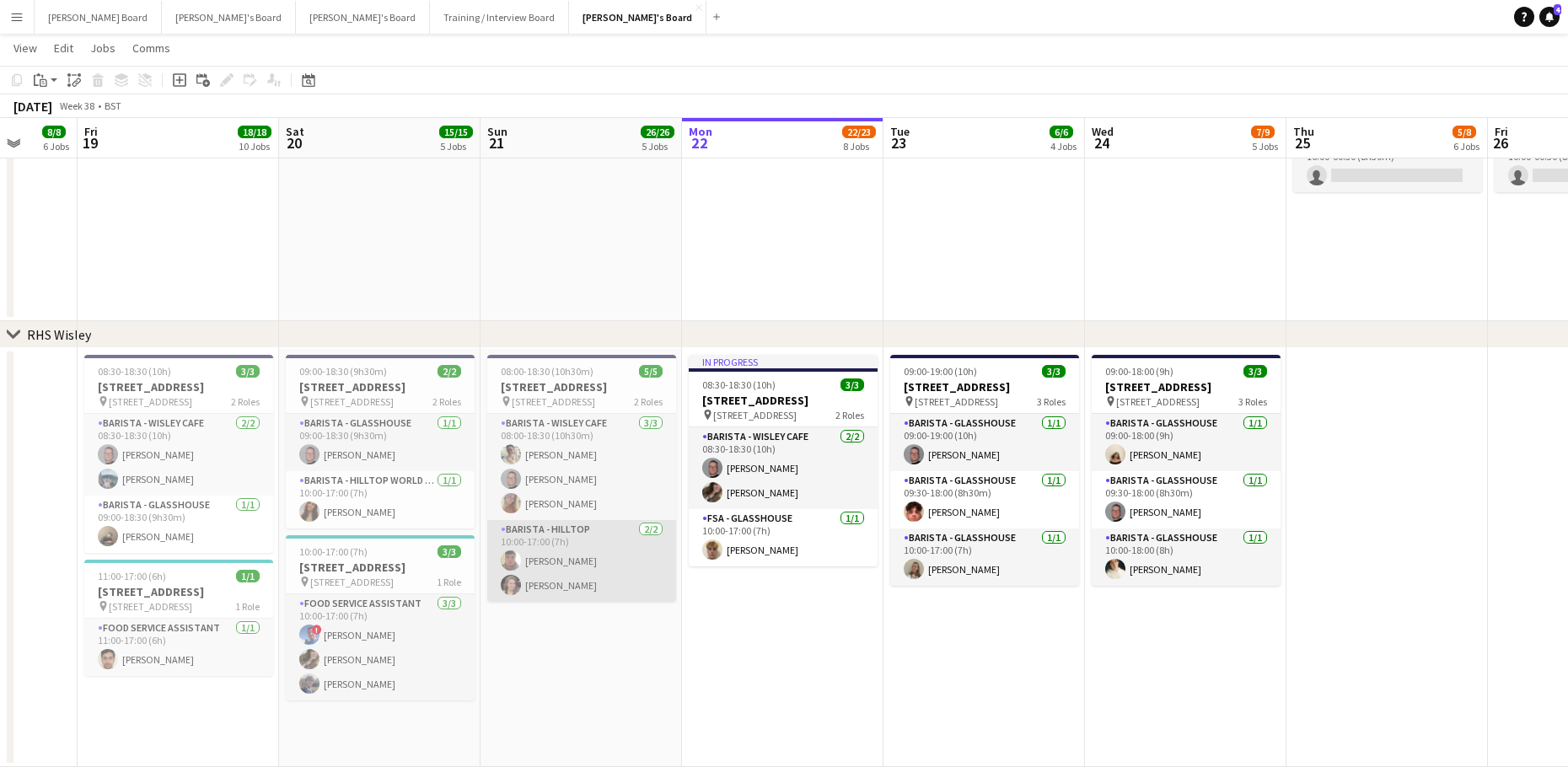
scroll to position [0, 486]
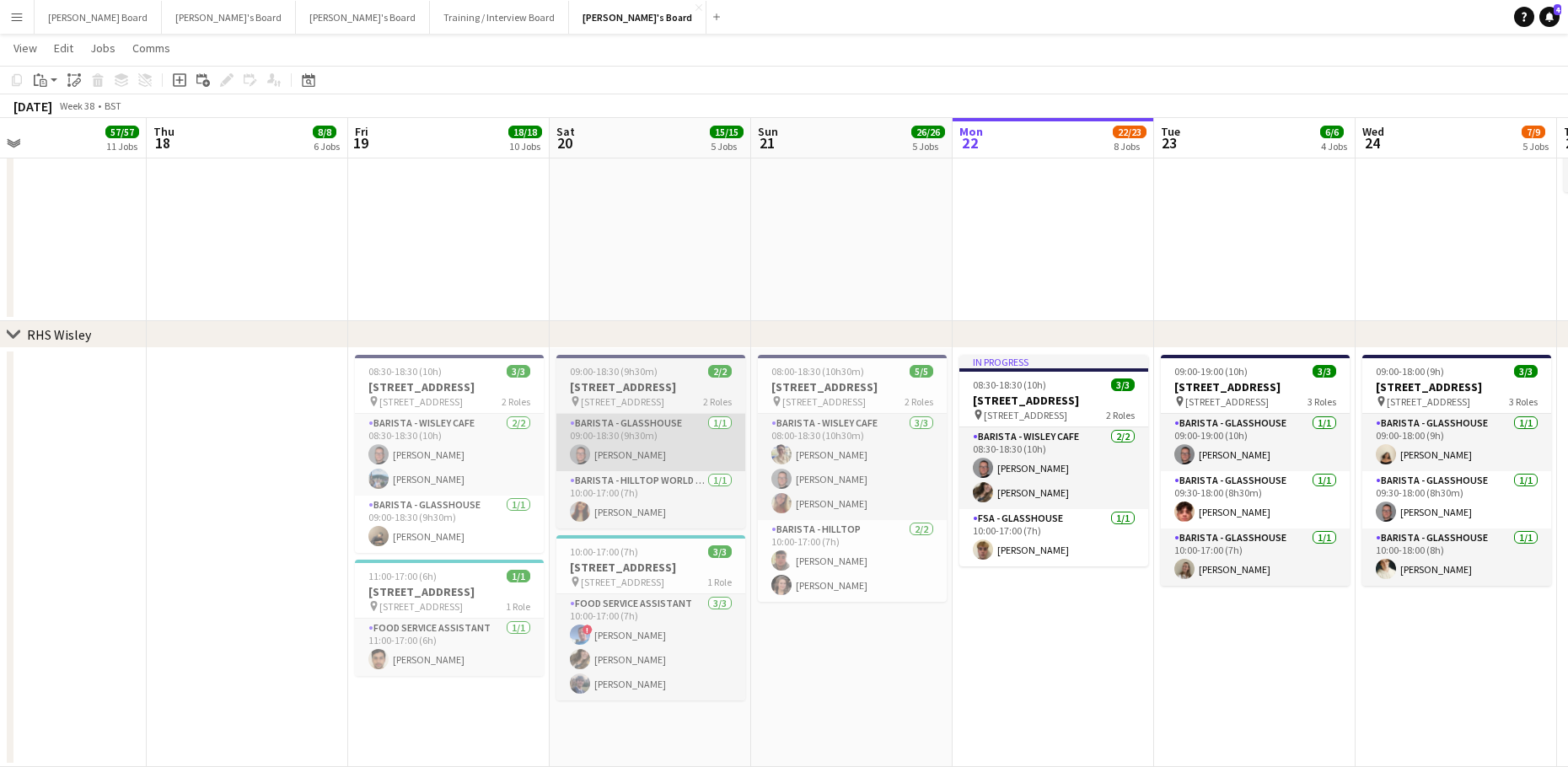
drag, startPoint x: 406, startPoint y: 503, endPoint x: 709, endPoint y: 477, distance: 304.1
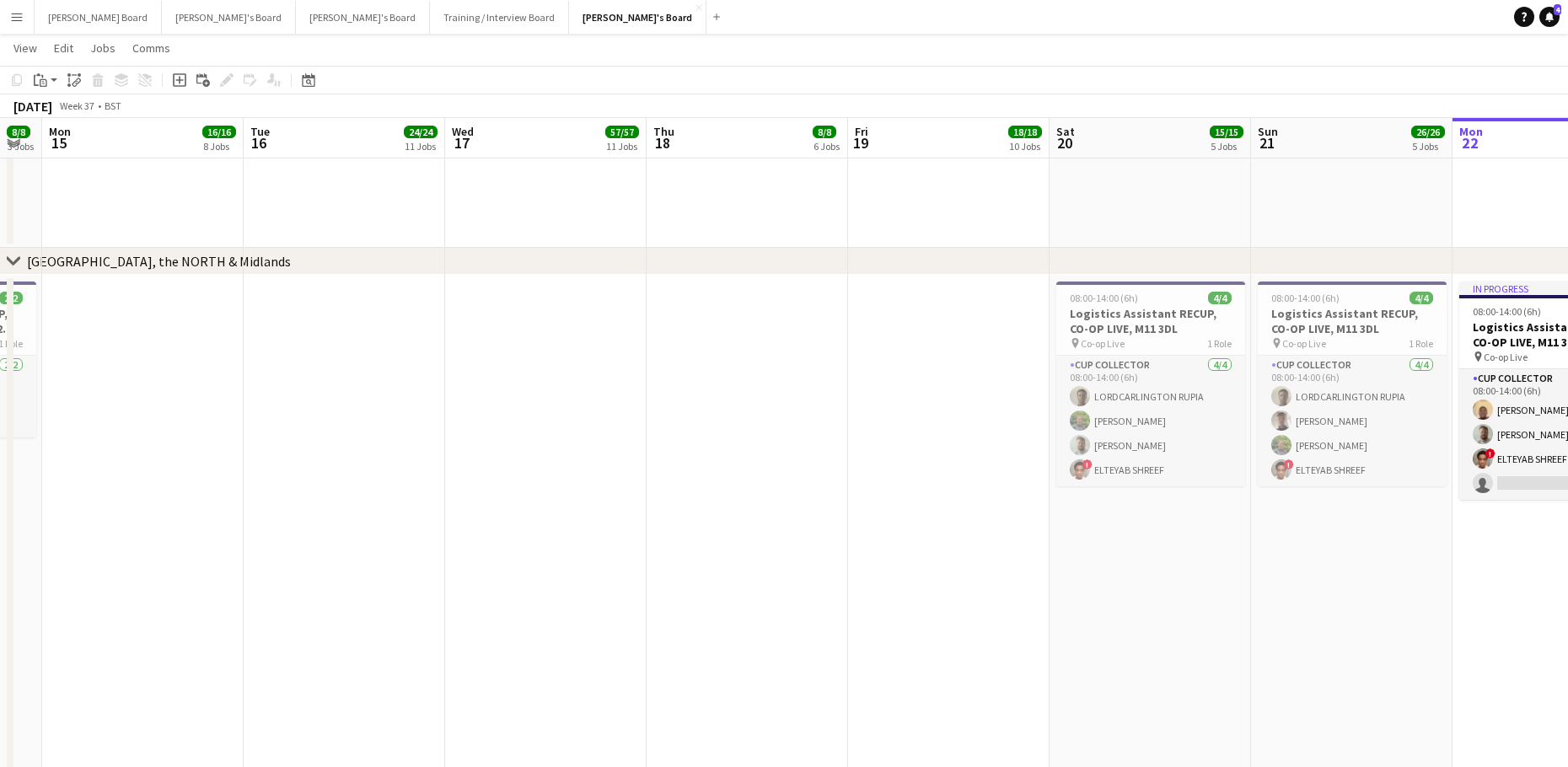
scroll to position [0, 360]
drag, startPoint x: 498, startPoint y: 596, endPoint x: 936, endPoint y: 579, distance: 438.3
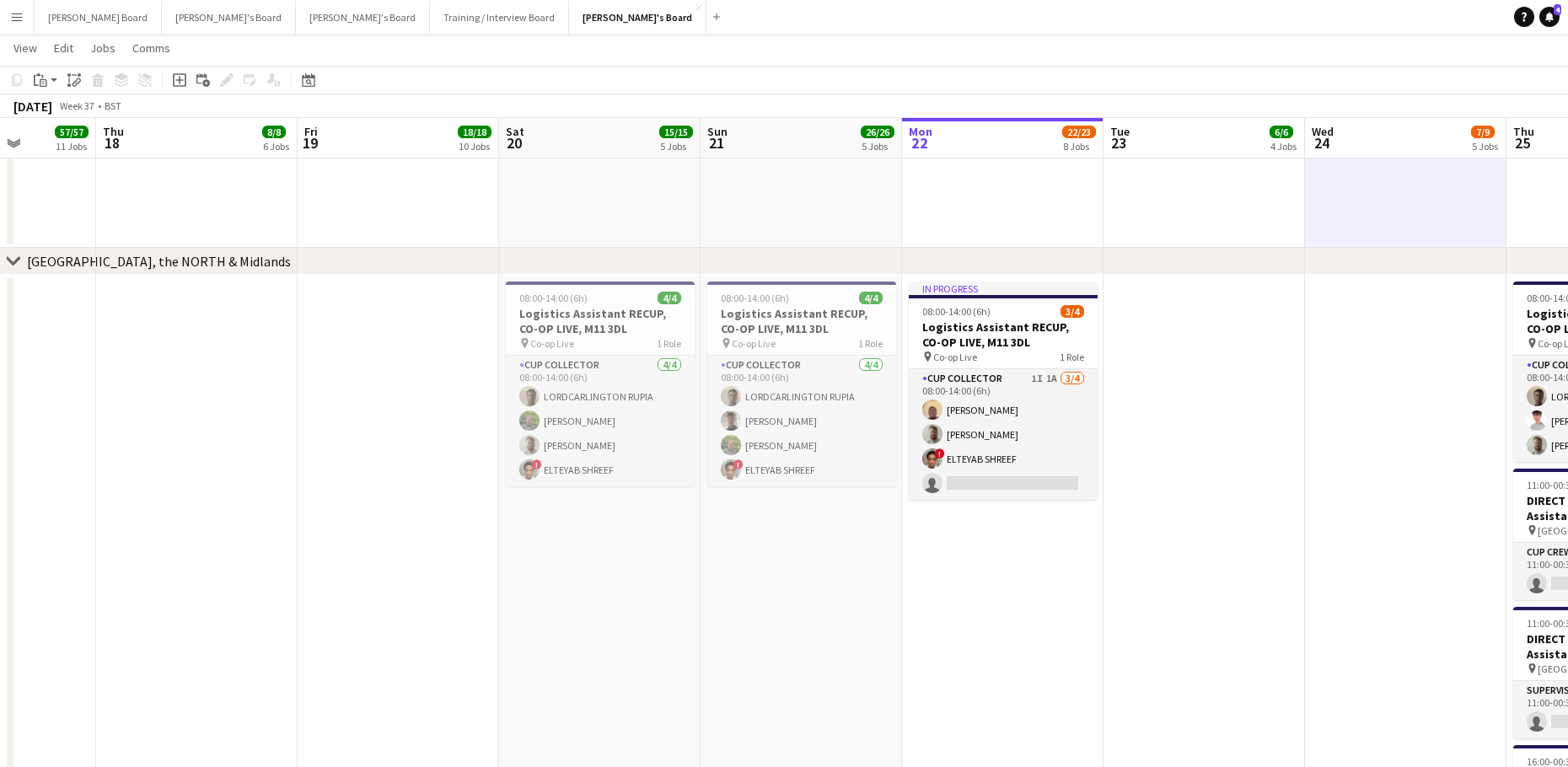
scroll to position [0, 522]
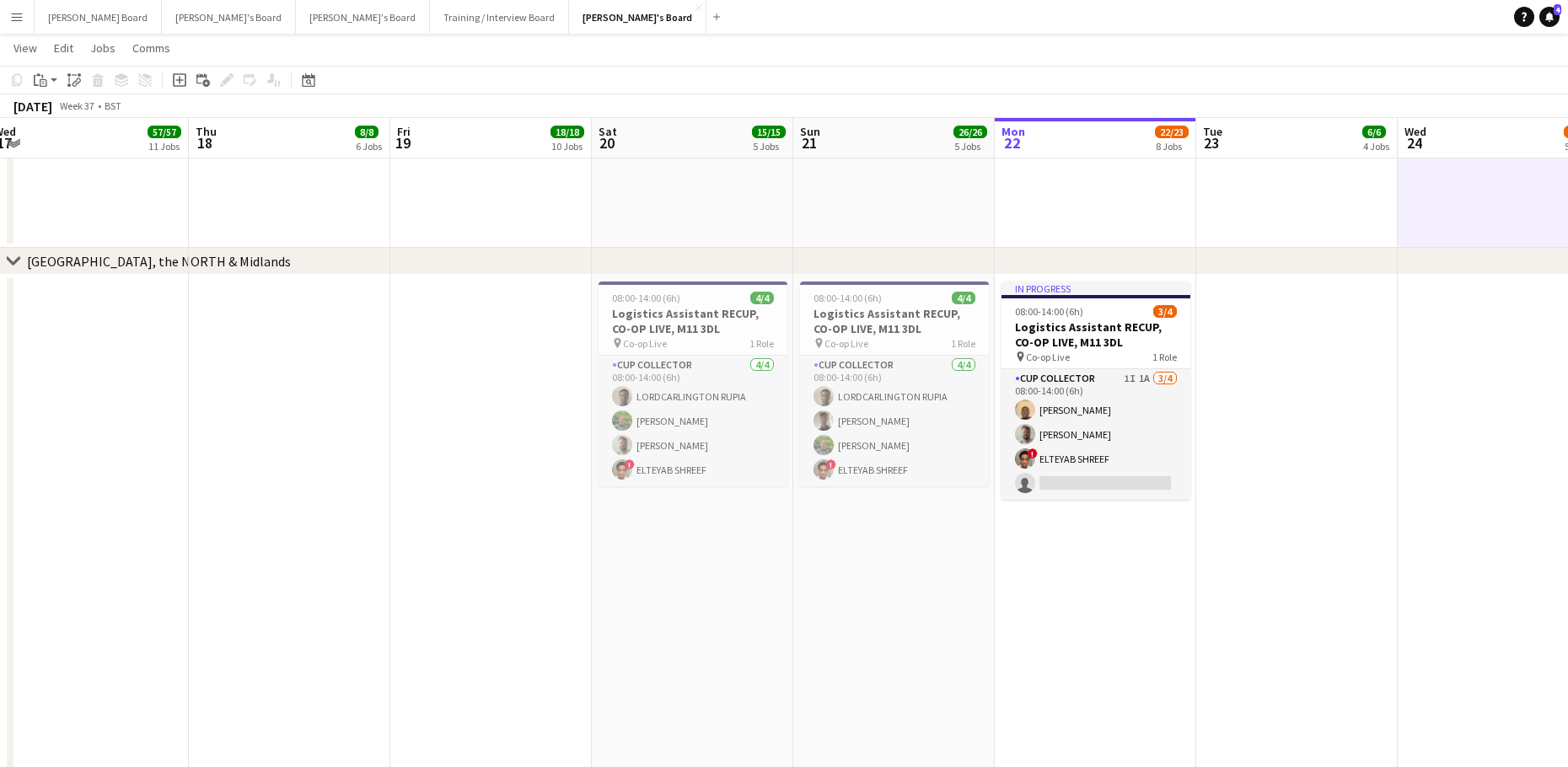
drag, startPoint x: 687, startPoint y: 611, endPoint x: 202, endPoint y: 608, distance: 485.0
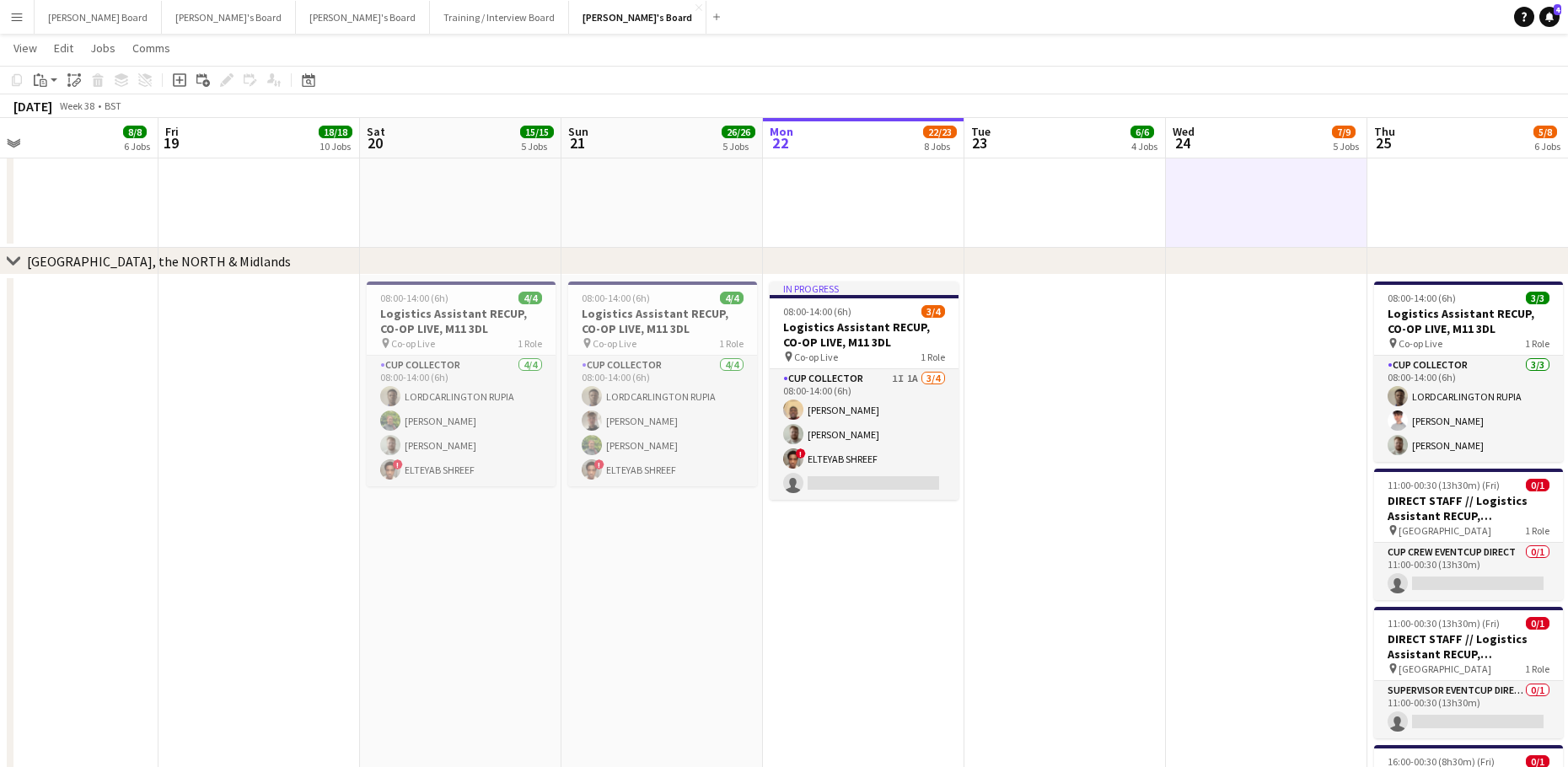
drag, startPoint x: 1011, startPoint y: 615, endPoint x: 526, endPoint y: 599, distance: 485.3
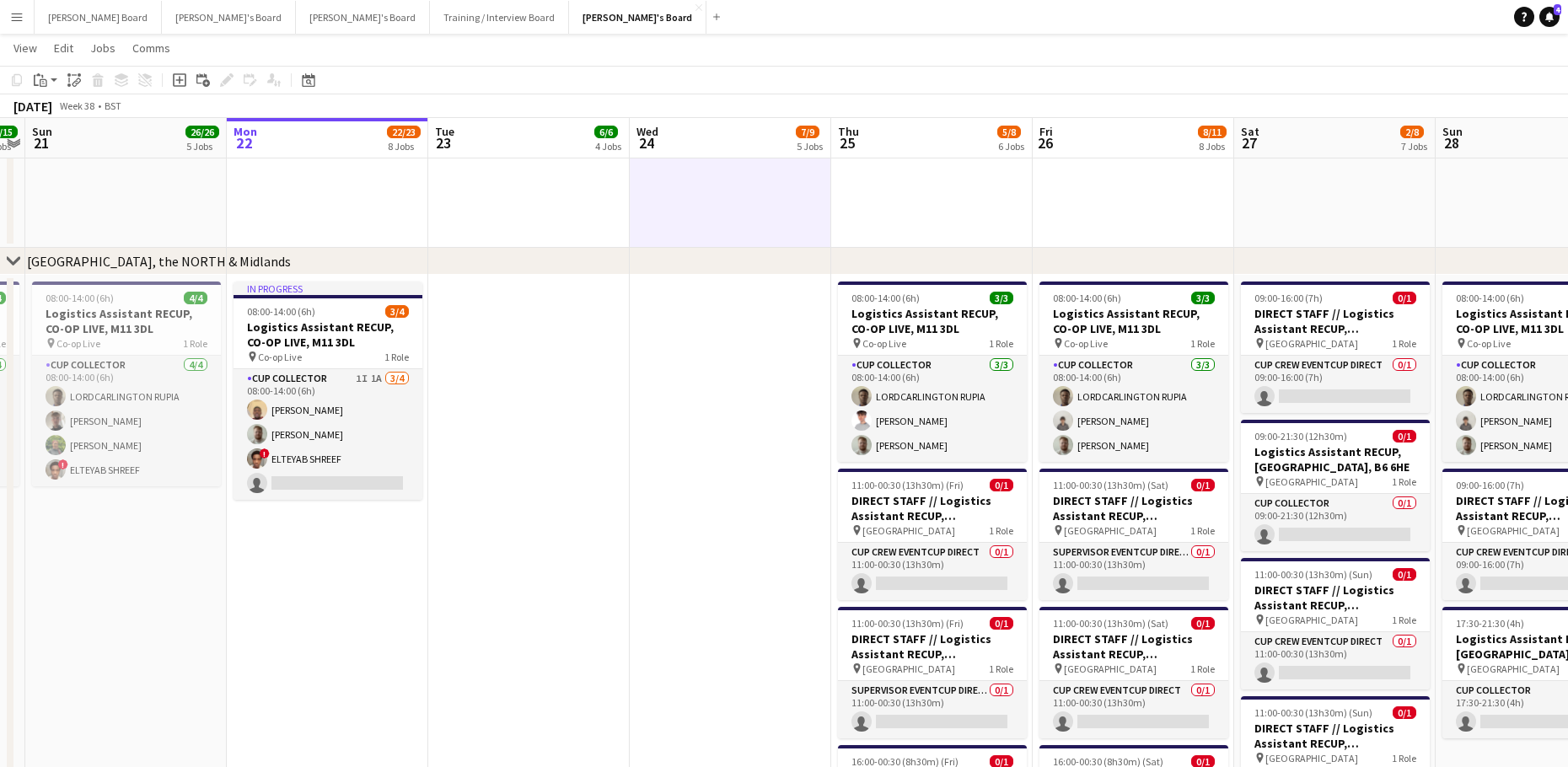
drag, startPoint x: 514, startPoint y: 592, endPoint x: 325, endPoint y: 609, distance: 189.8
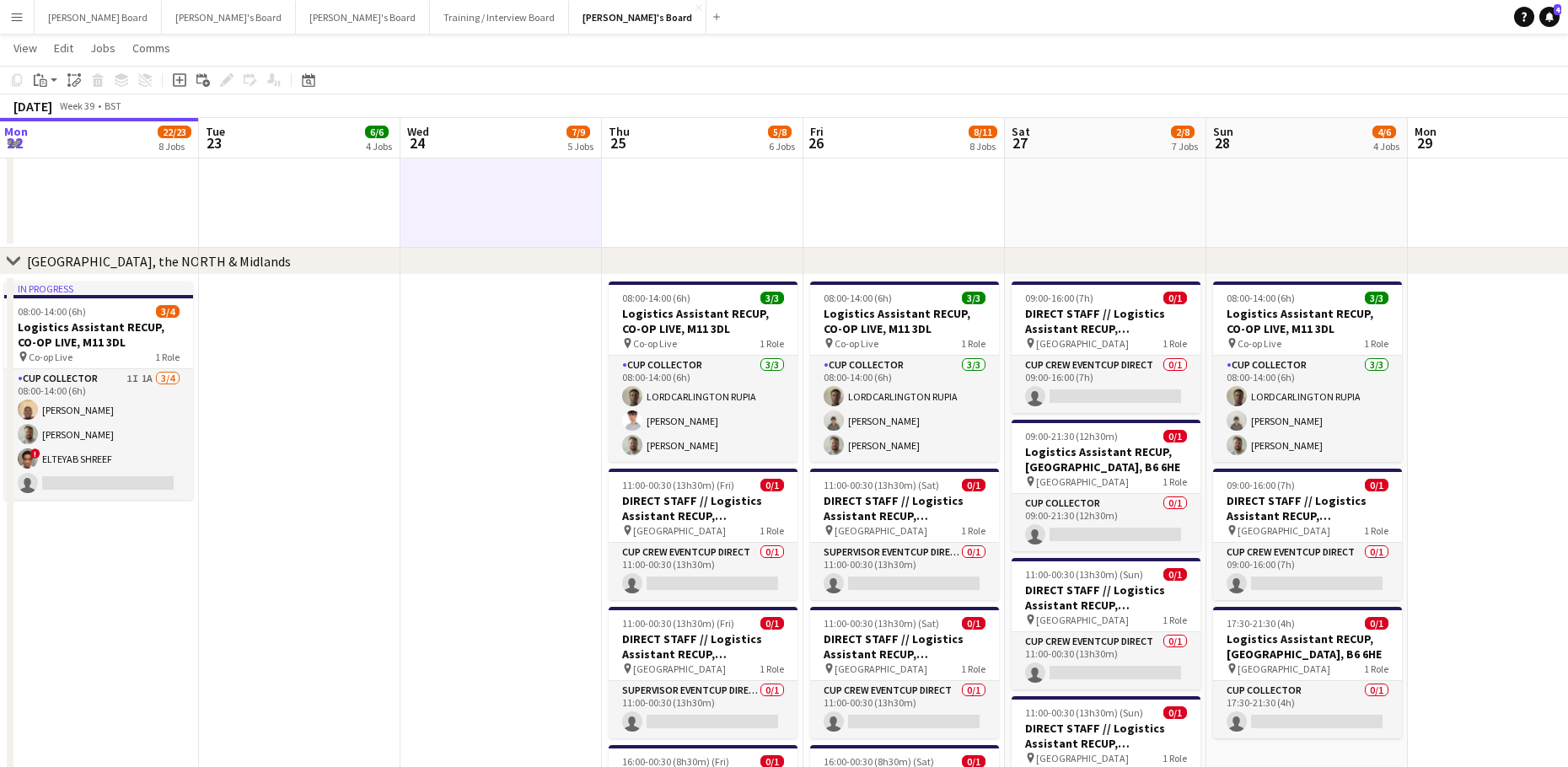
scroll to position [0, 601]
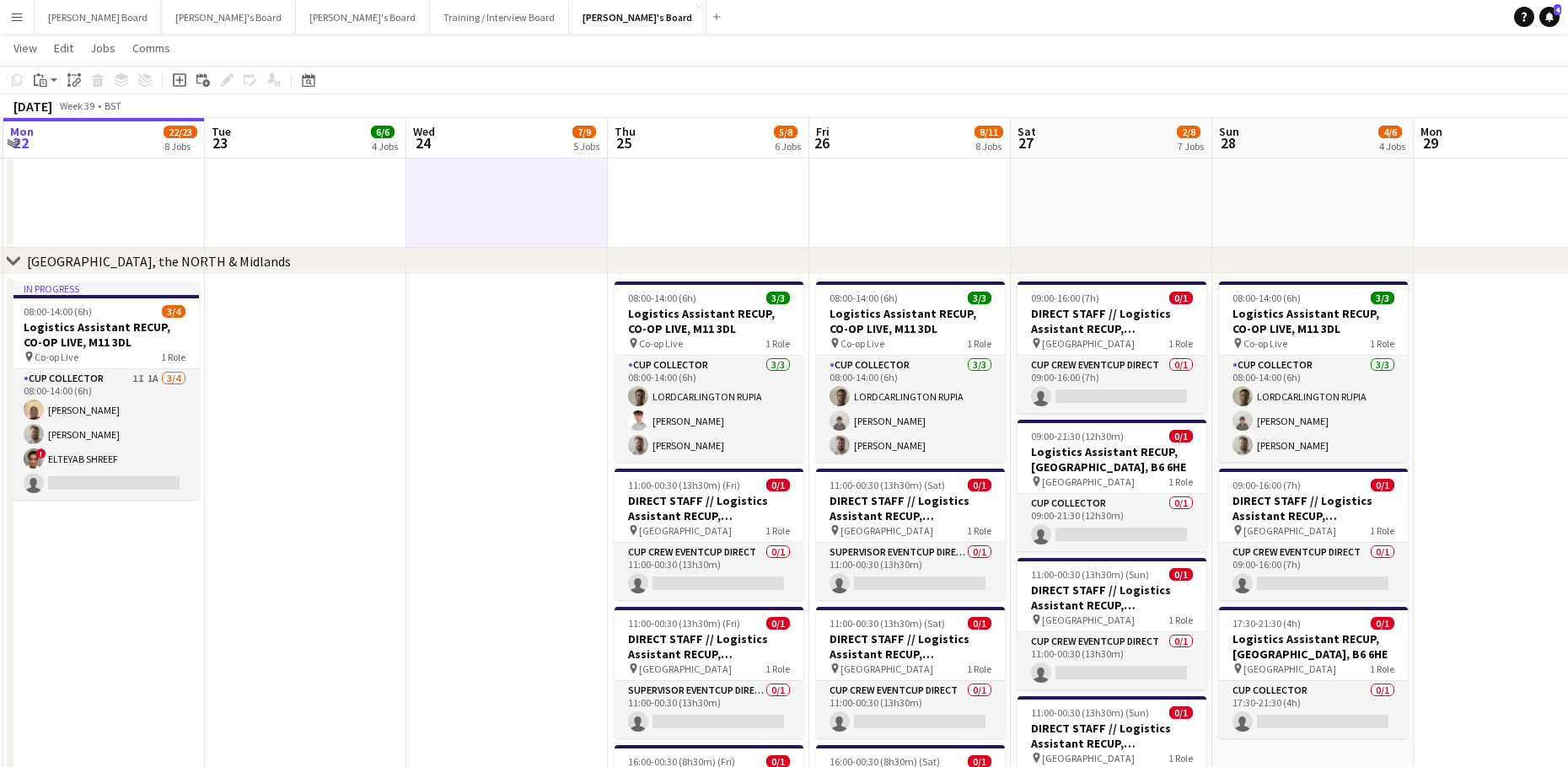
drag, startPoint x: 303, startPoint y: 631, endPoint x: 337, endPoint y: 640, distance: 35.2
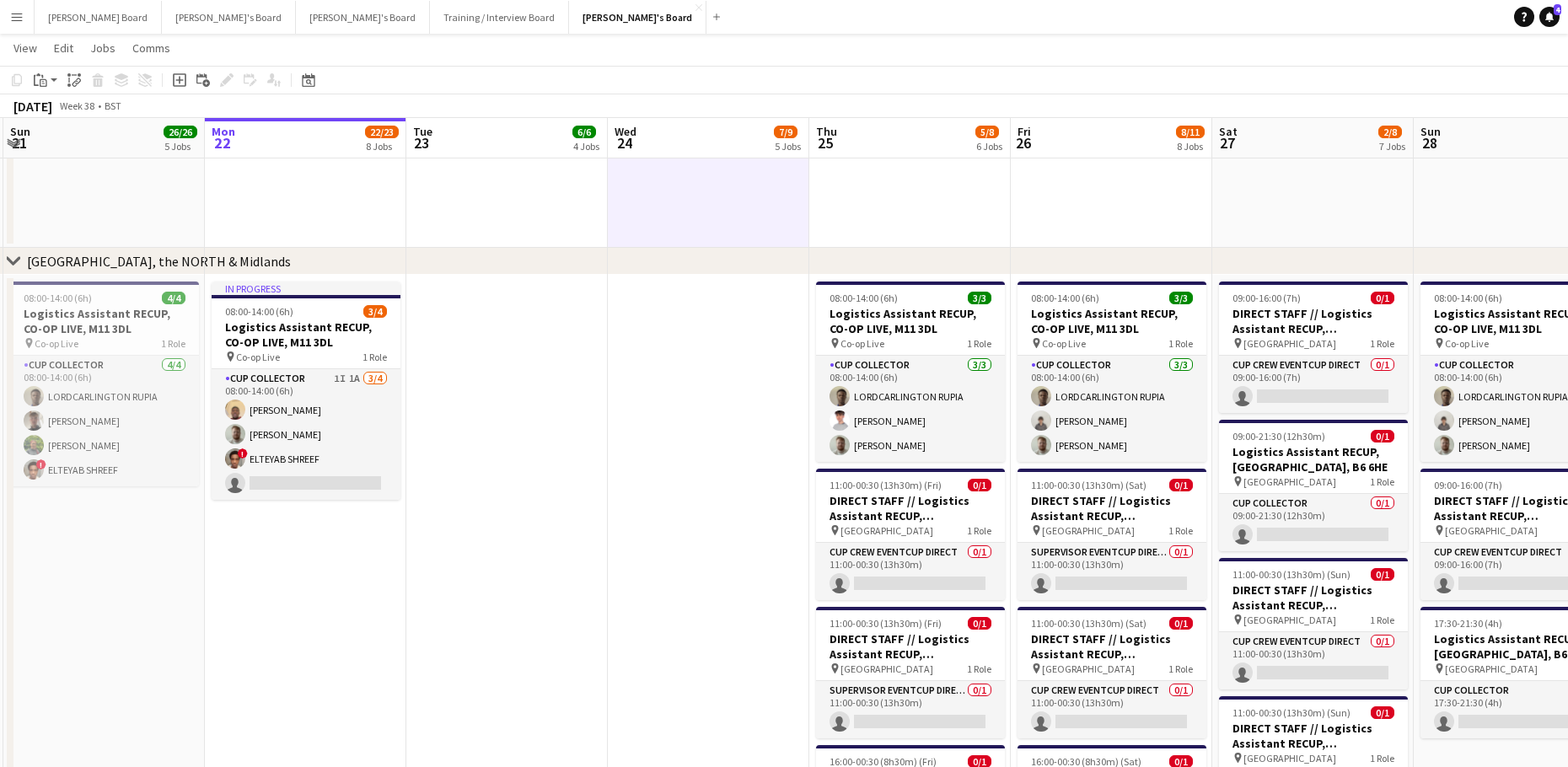
drag, startPoint x: 255, startPoint y: 579, endPoint x: 452, endPoint y: 589, distance: 197.3
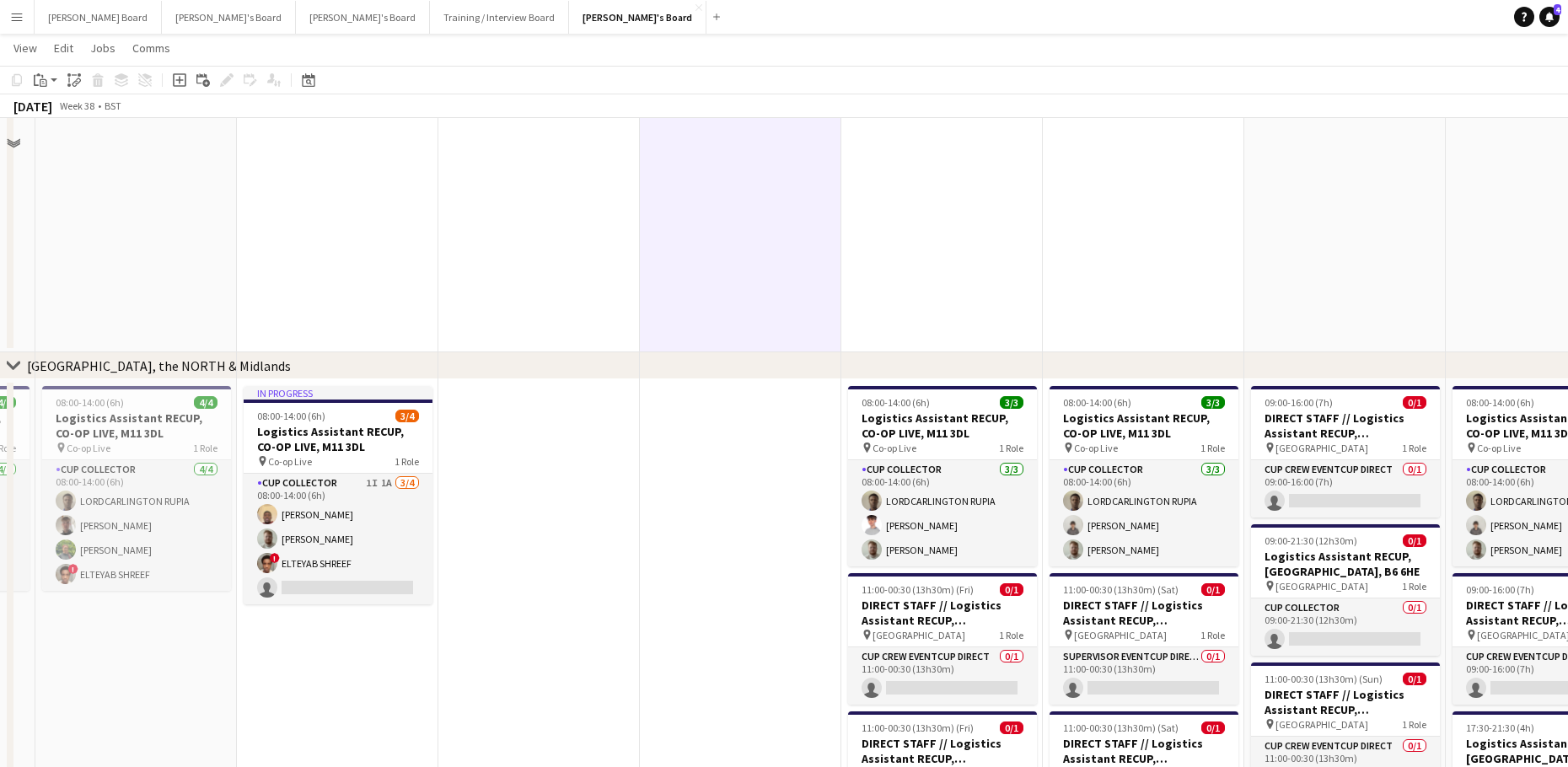
scroll to position [2628, 0]
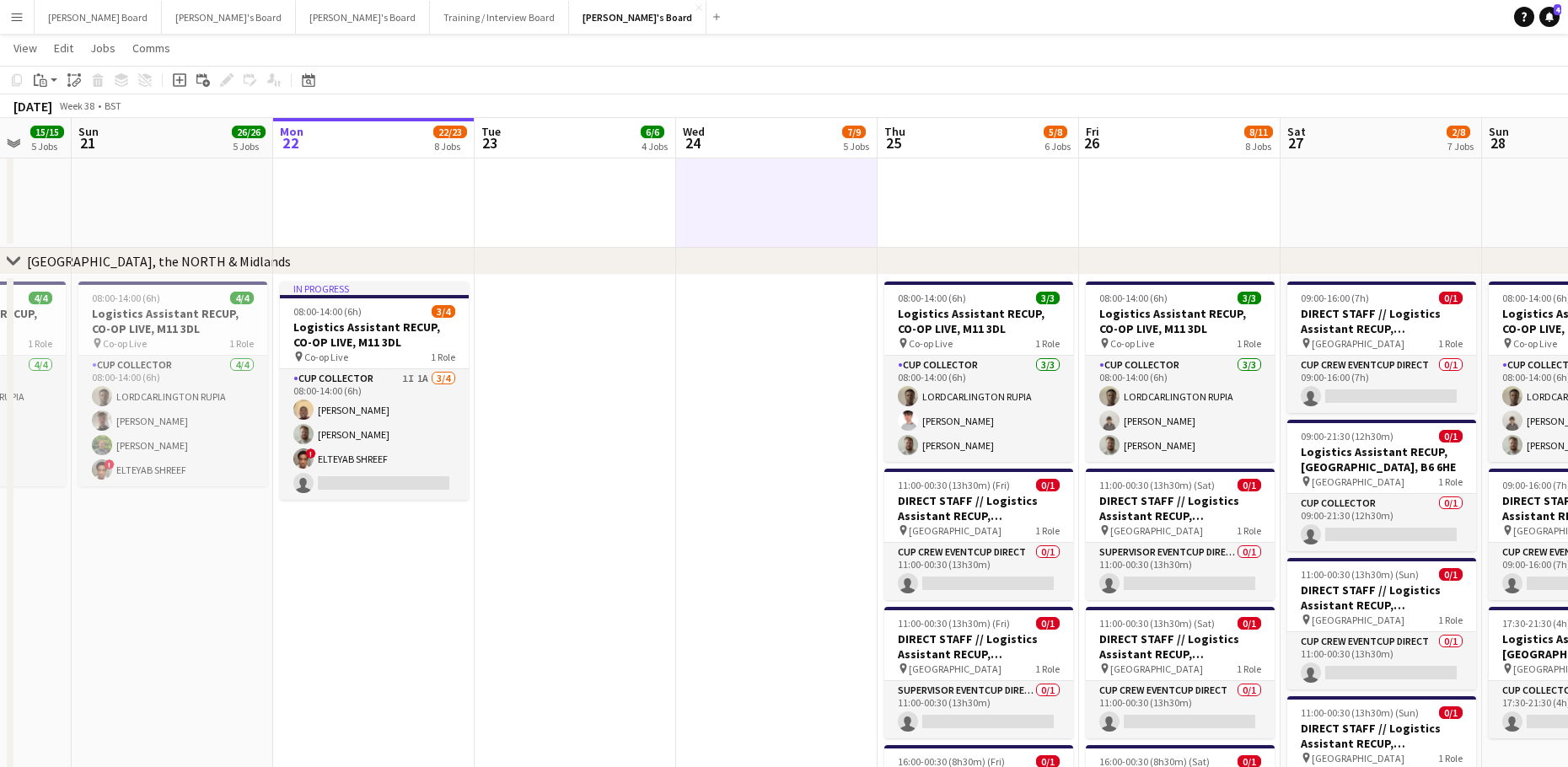
drag, startPoint x: 397, startPoint y: 604, endPoint x: 935, endPoint y: 617, distance: 538.2
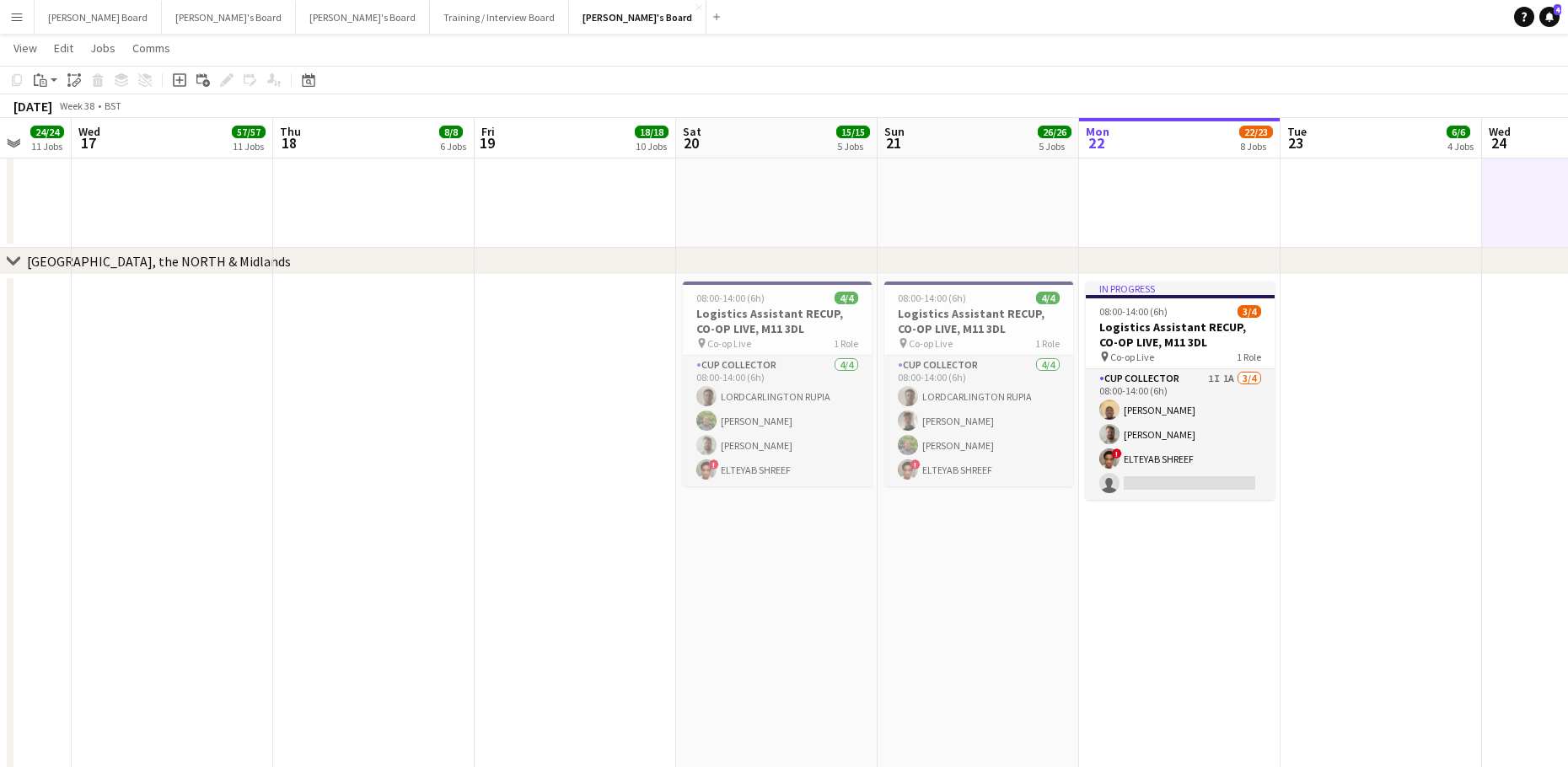
scroll to position [0, 497]
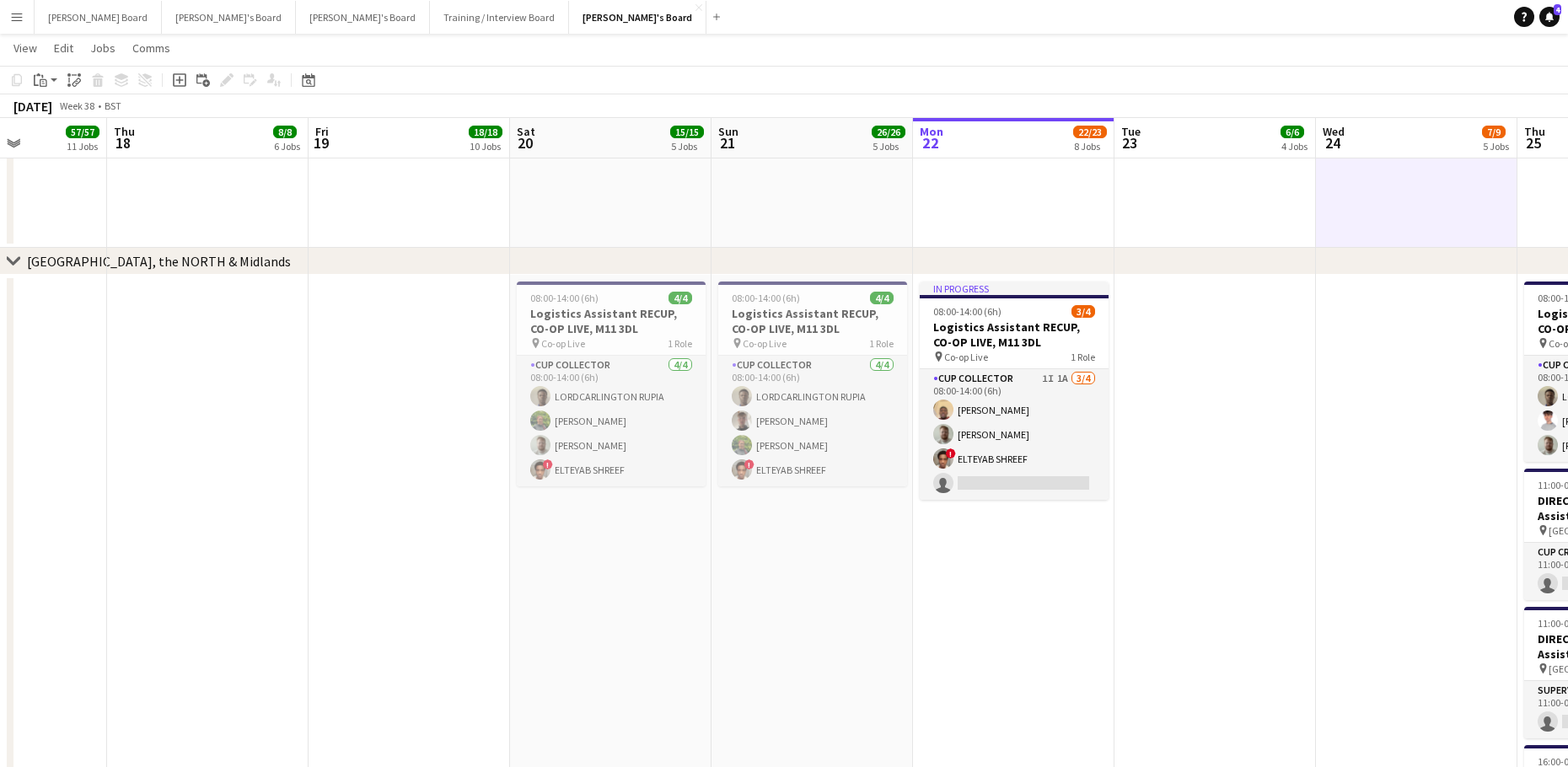
drag, startPoint x: 412, startPoint y: 598, endPoint x: 546, endPoint y: 596, distance: 134.0
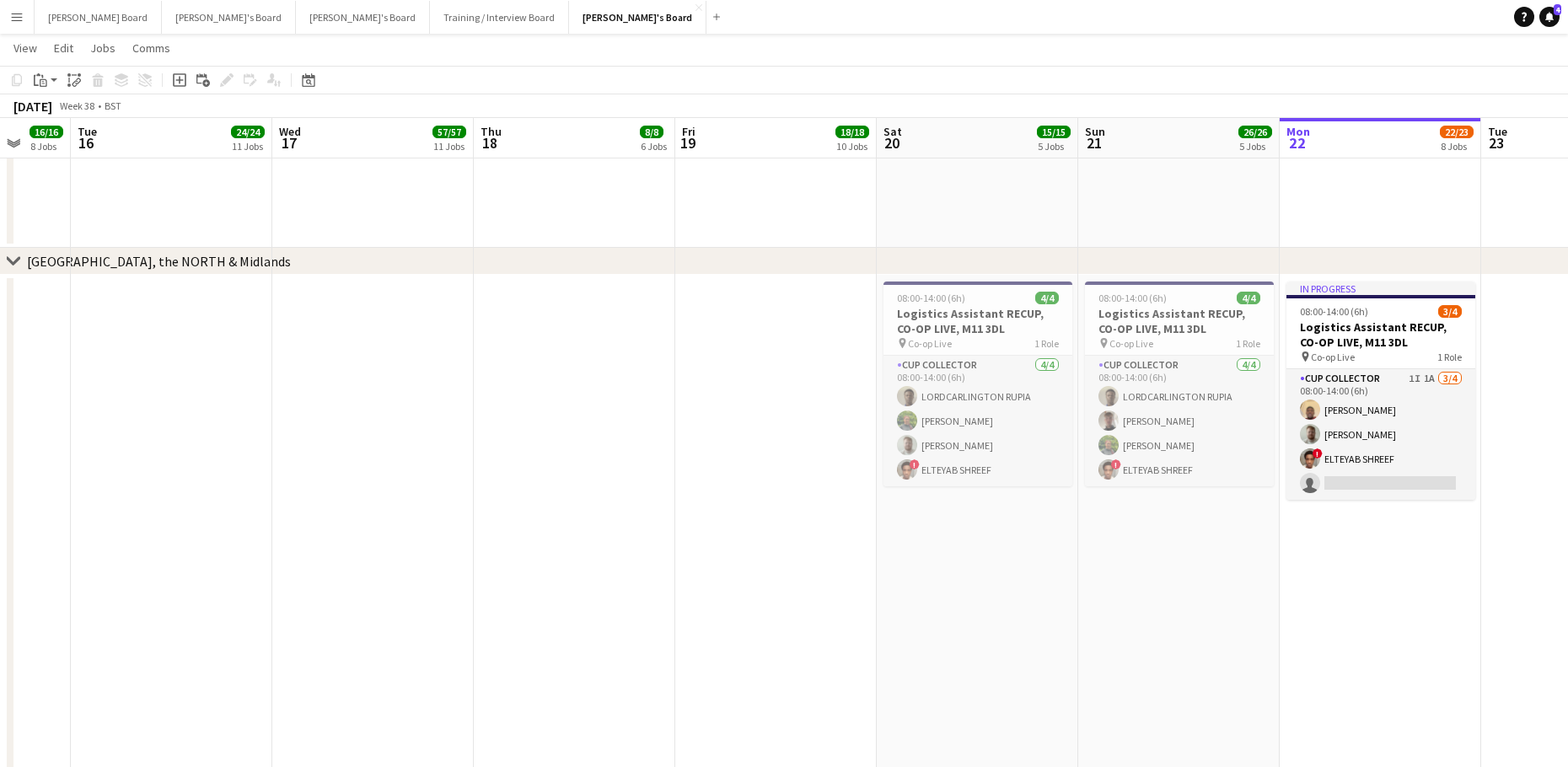
drag, startPoint x: 426, startPoint y: 511, endPoint x: 795, endPoint y: 519, distance: 369.1
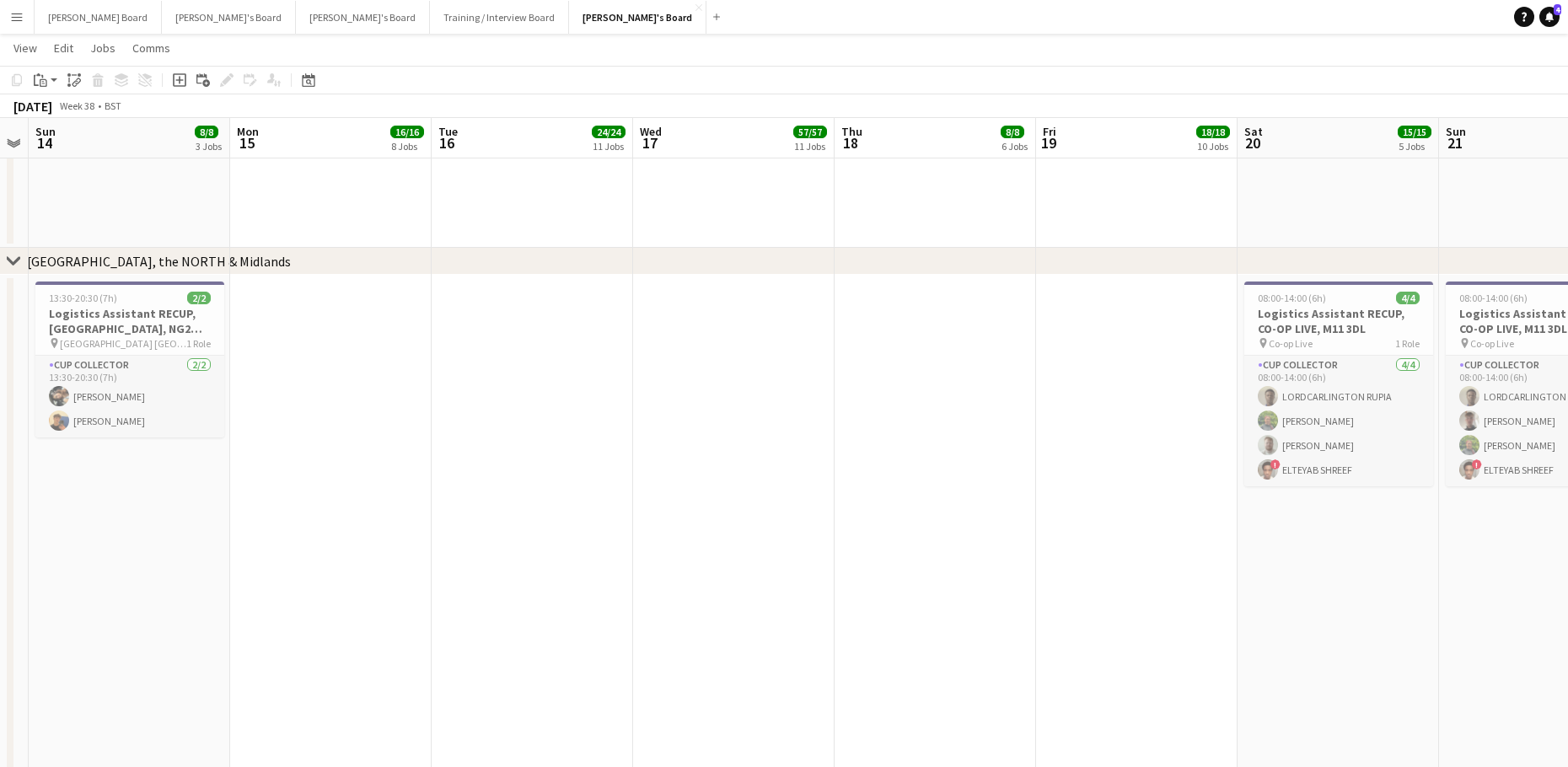
scroll to position [2733, 0]
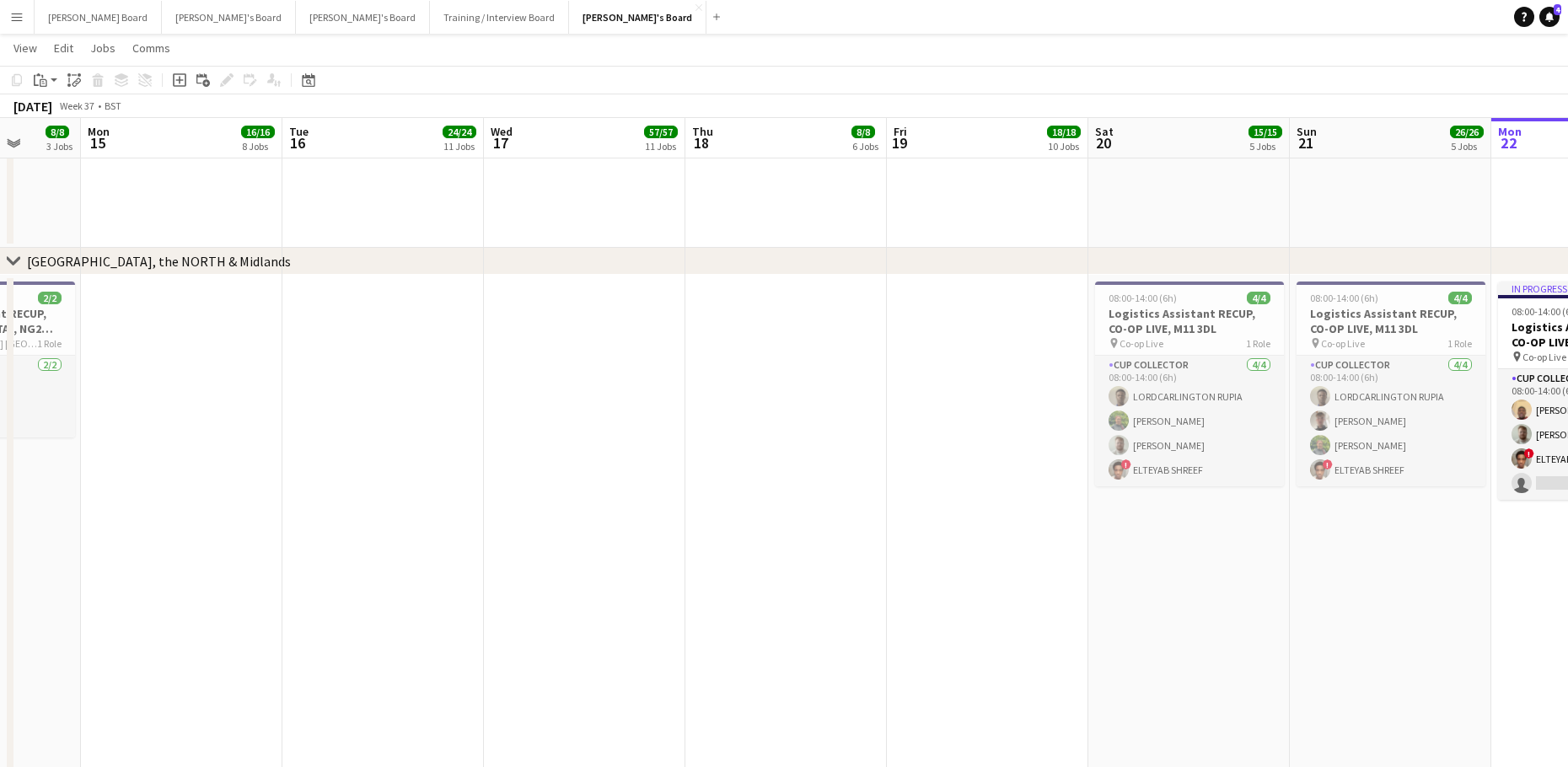
drag, startPoint x: 299, startPoint y: 576, endPoint x: 442, endPoint y: 608, distance: 146.5
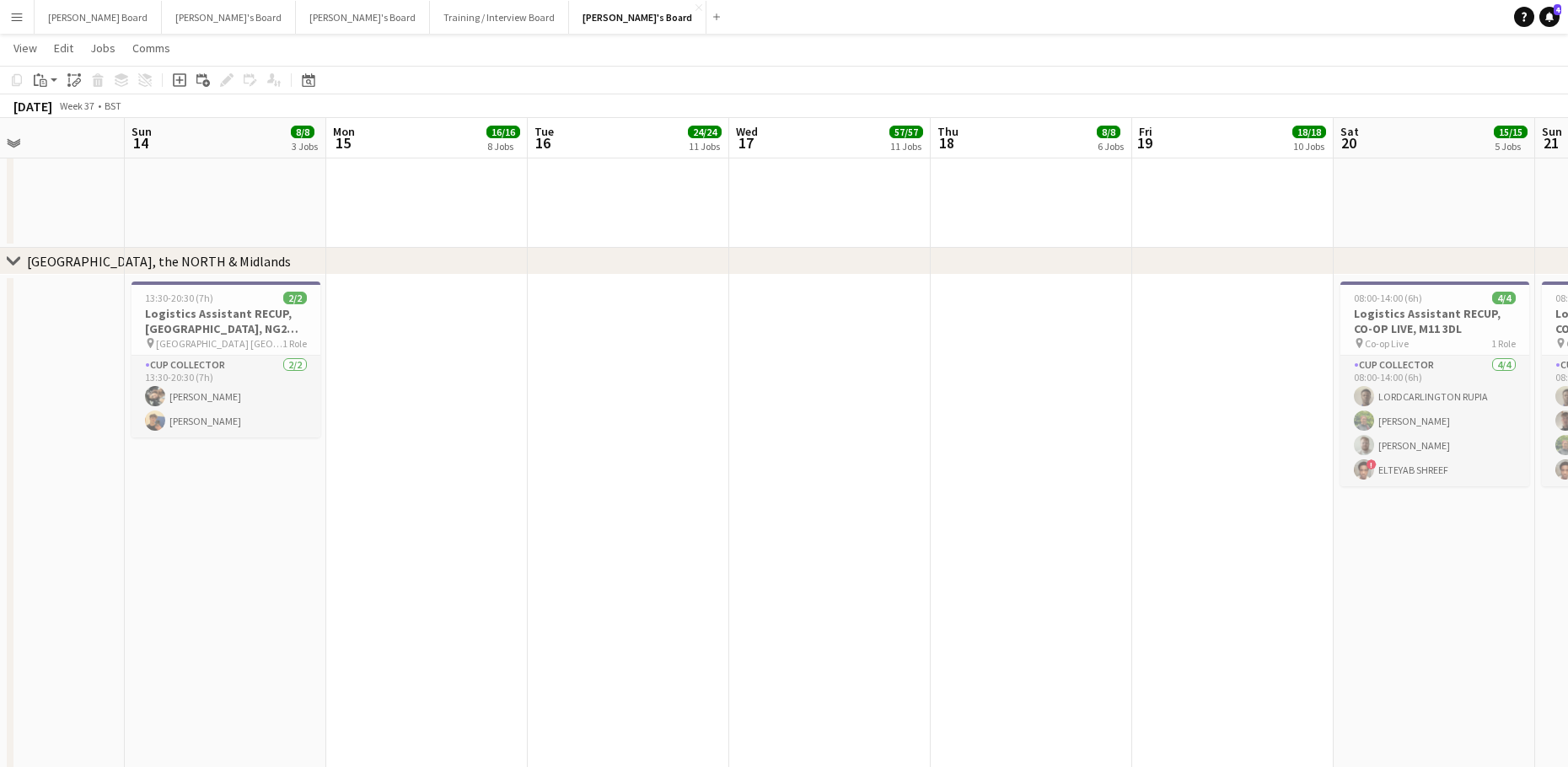
scroll to position [0, 477]
drag, startPoint x: 514, startPoint y: 561, endPoint x: 835, endPoint y: 569, distance: 321.1
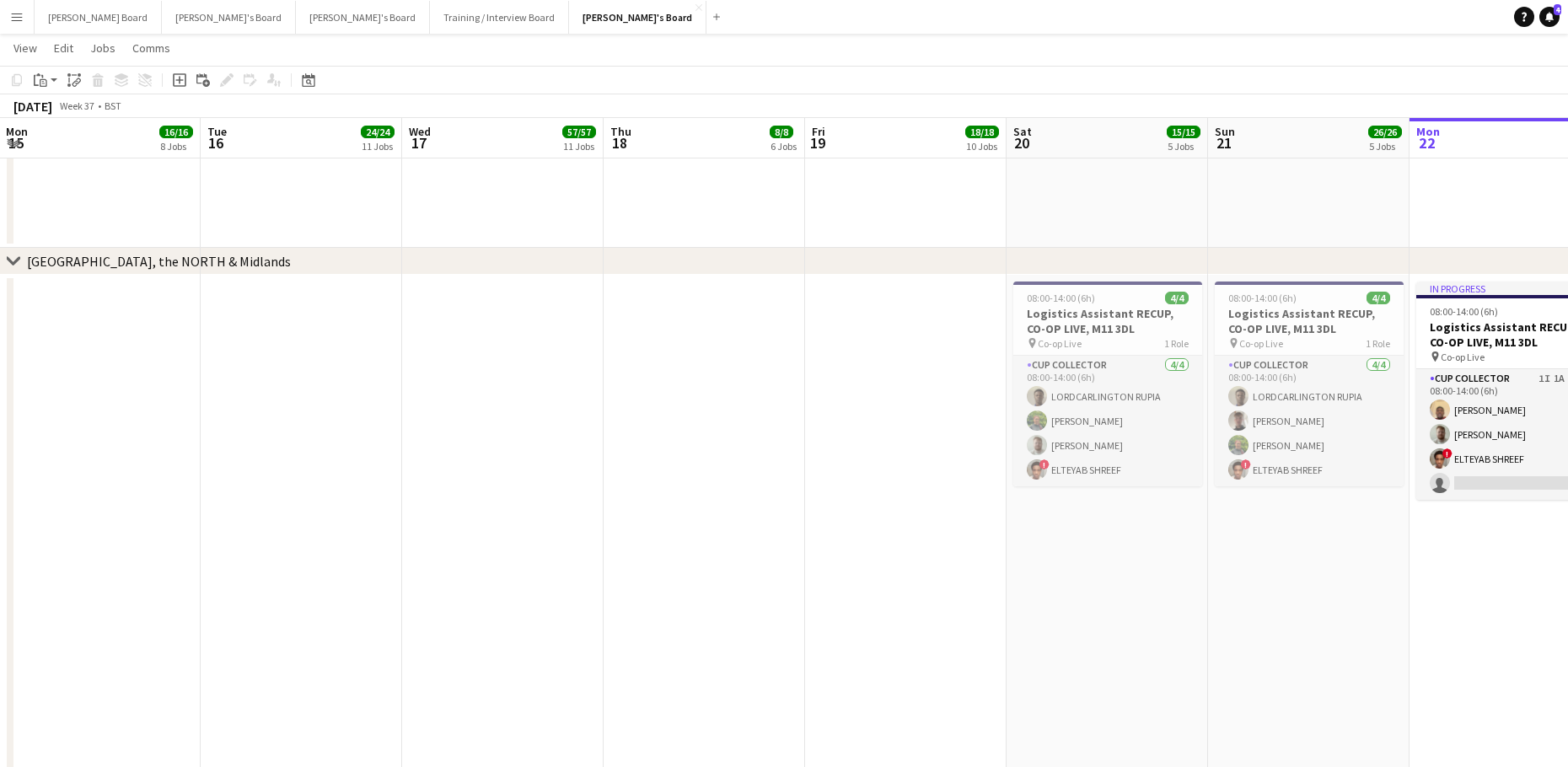
scroll to position [0, 450]
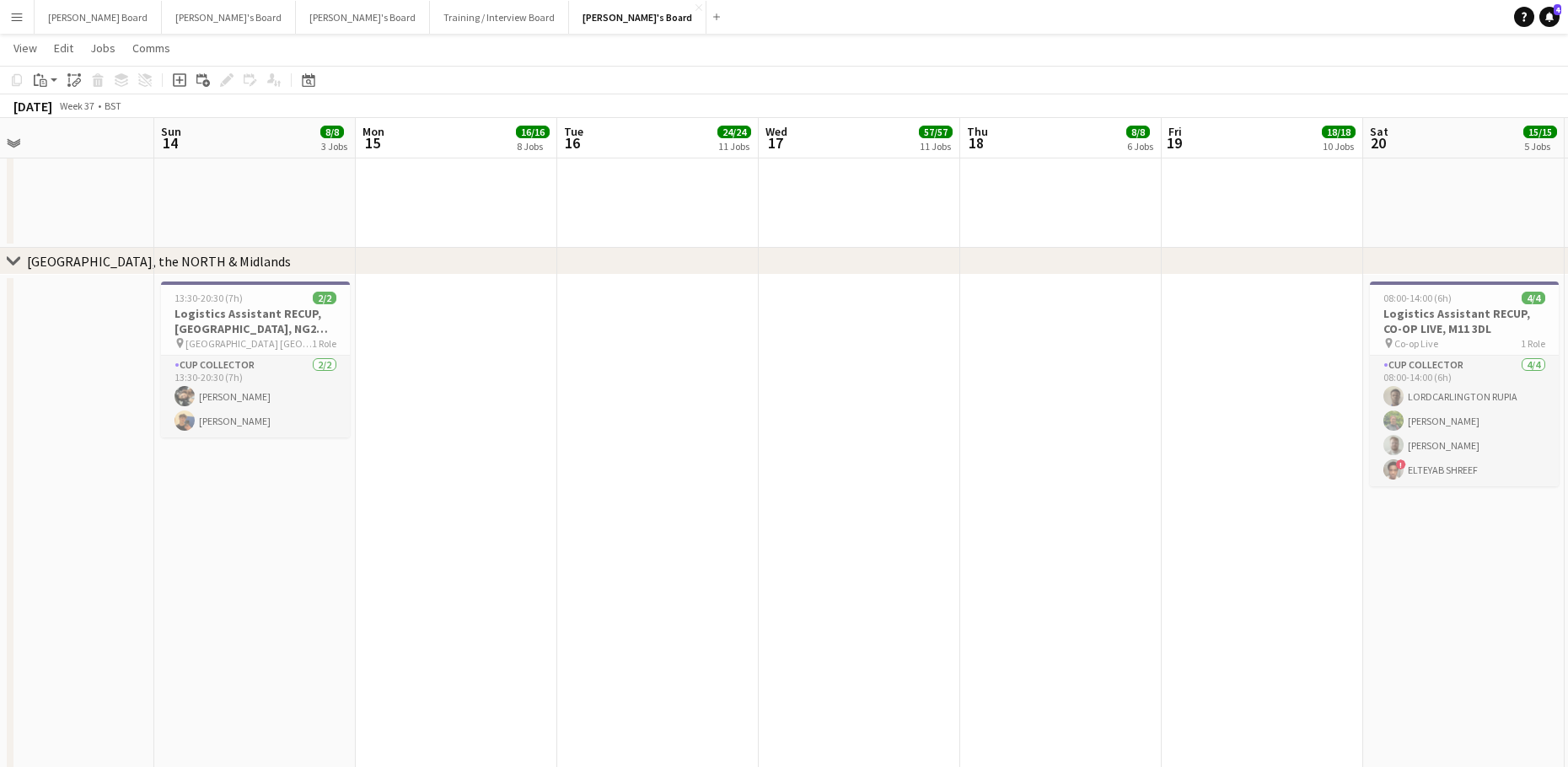
drag, startPoint x: 1021, startPoint y: 585, endPoint x: 646, endPoint y: 567, distance: 375.4
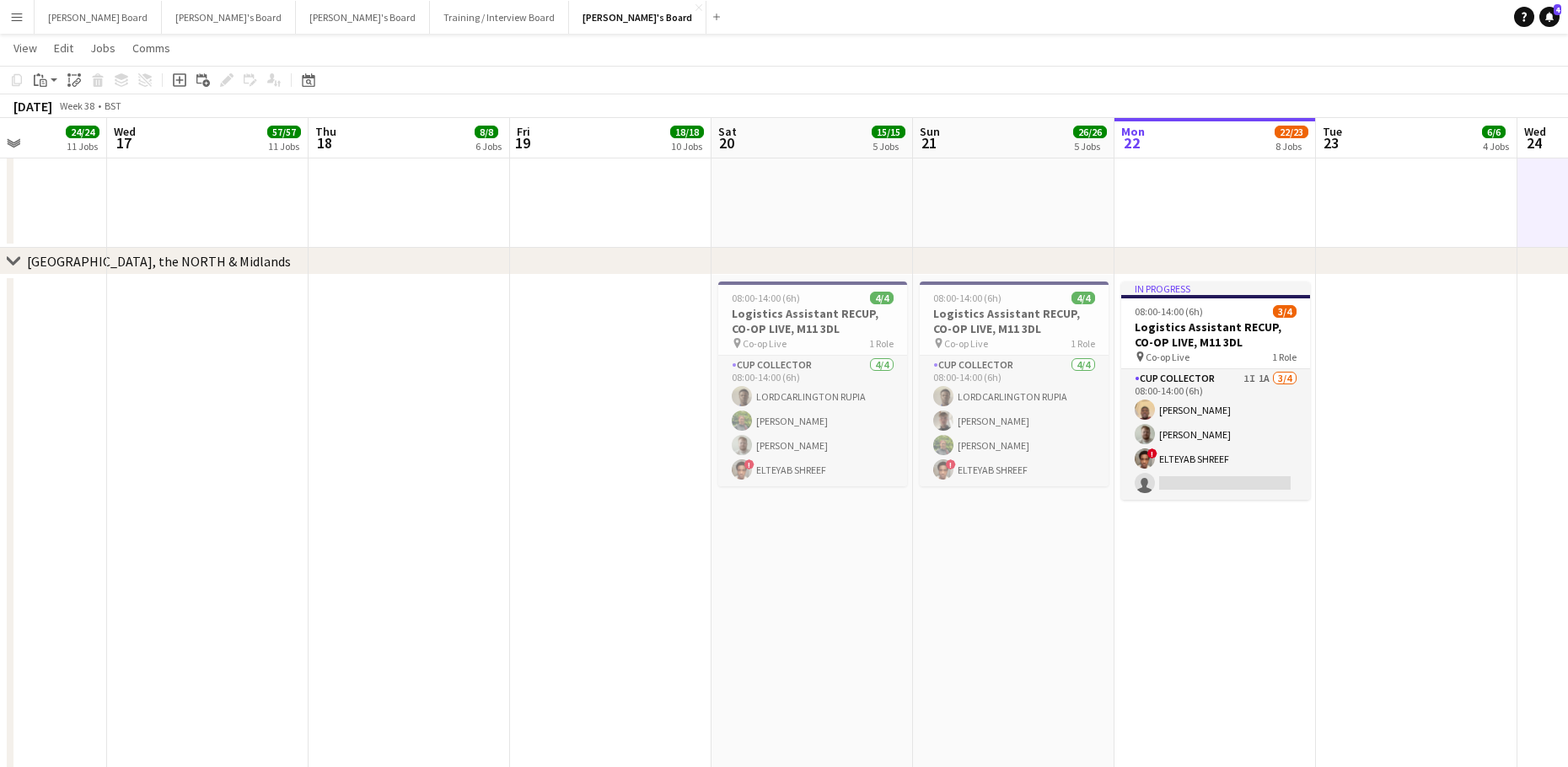
drag, startPoint x: 1238, startPoint y: 574, endPoint x: 527, endPoint y: 563, distance: 711.1
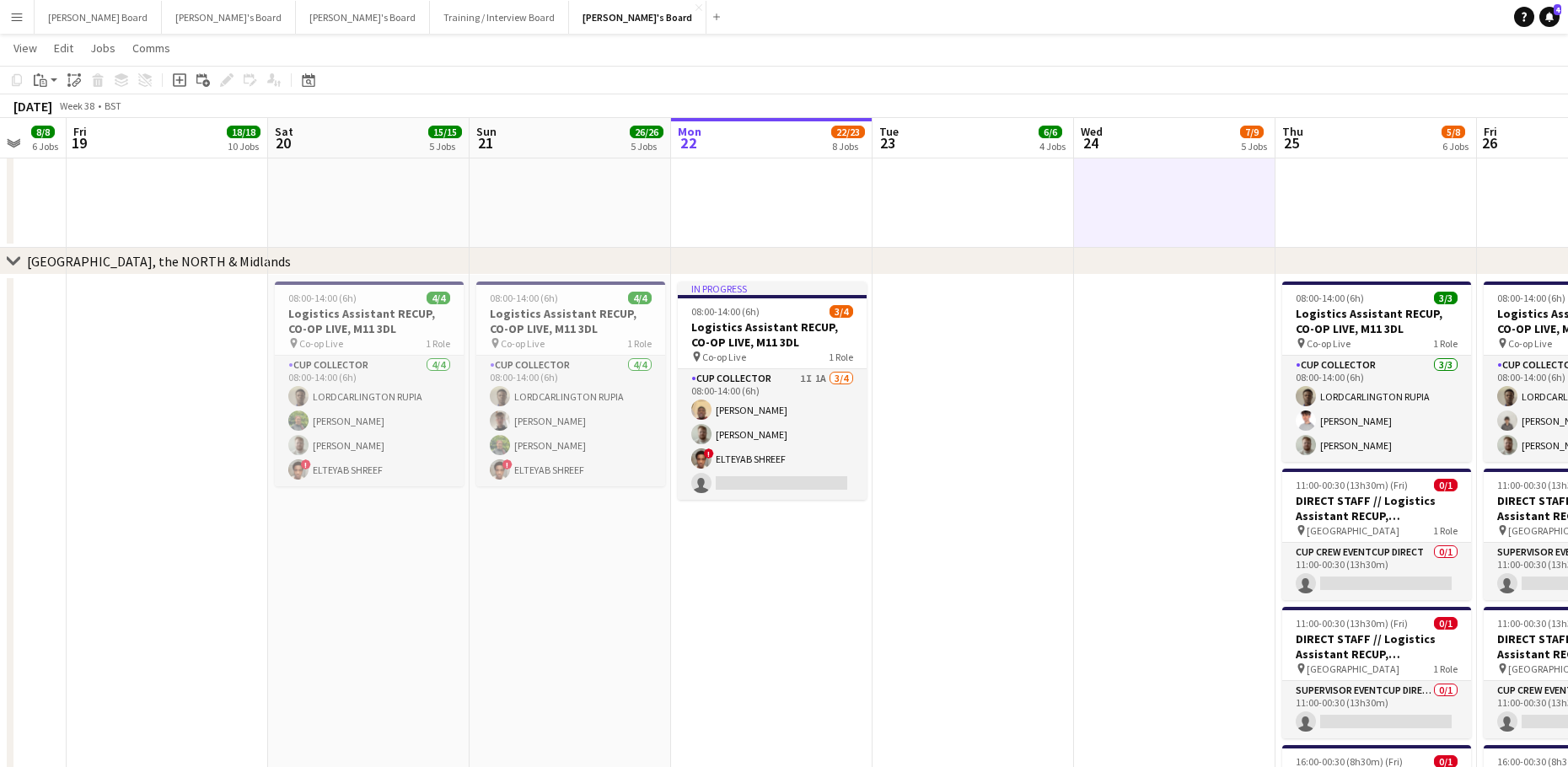
scroll to position [0, 659]
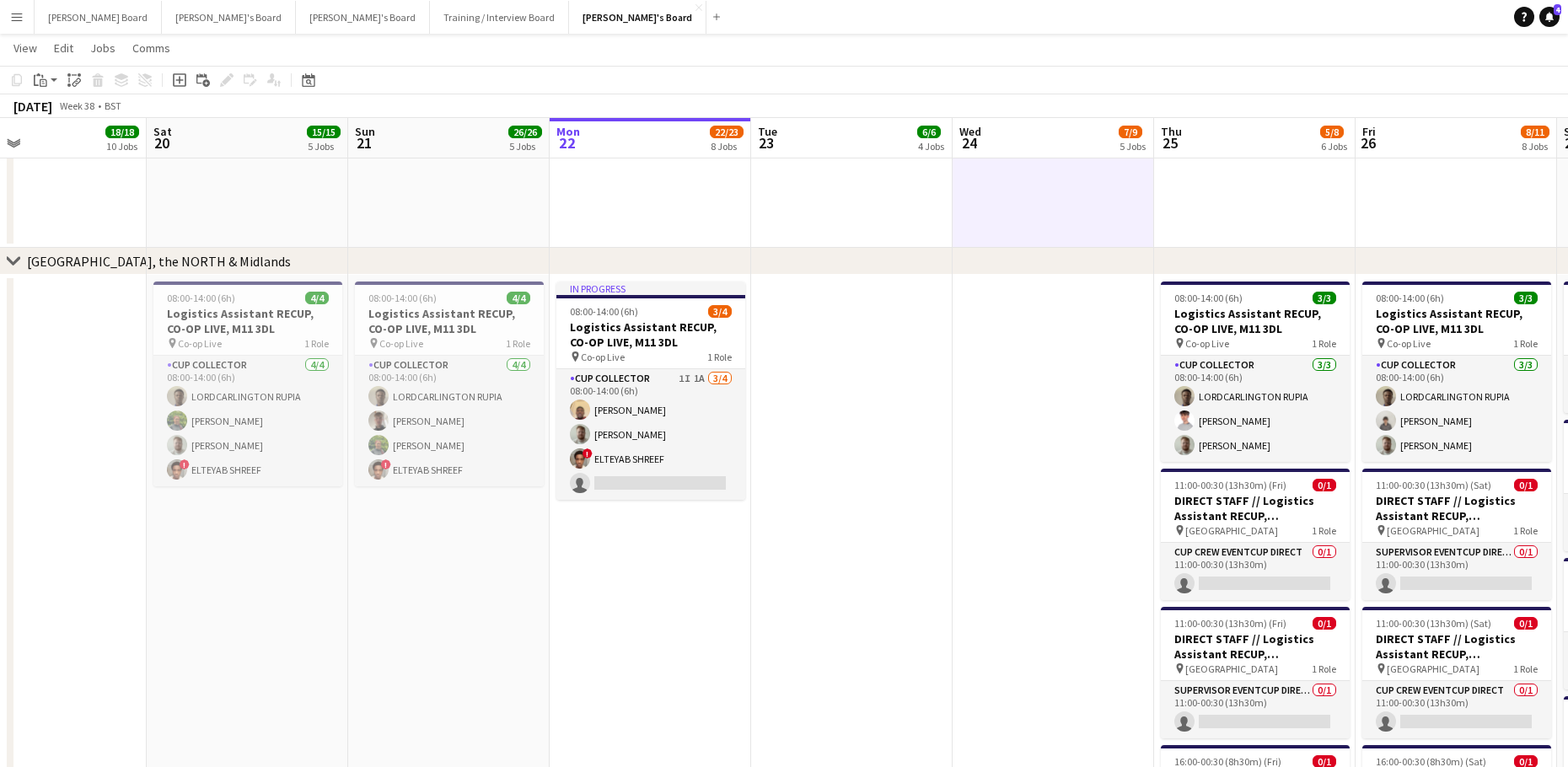
drag, startPoint x: 828, startPoint y: 541, endPoint x: 712, endPoint y: 582, distance: 123.0
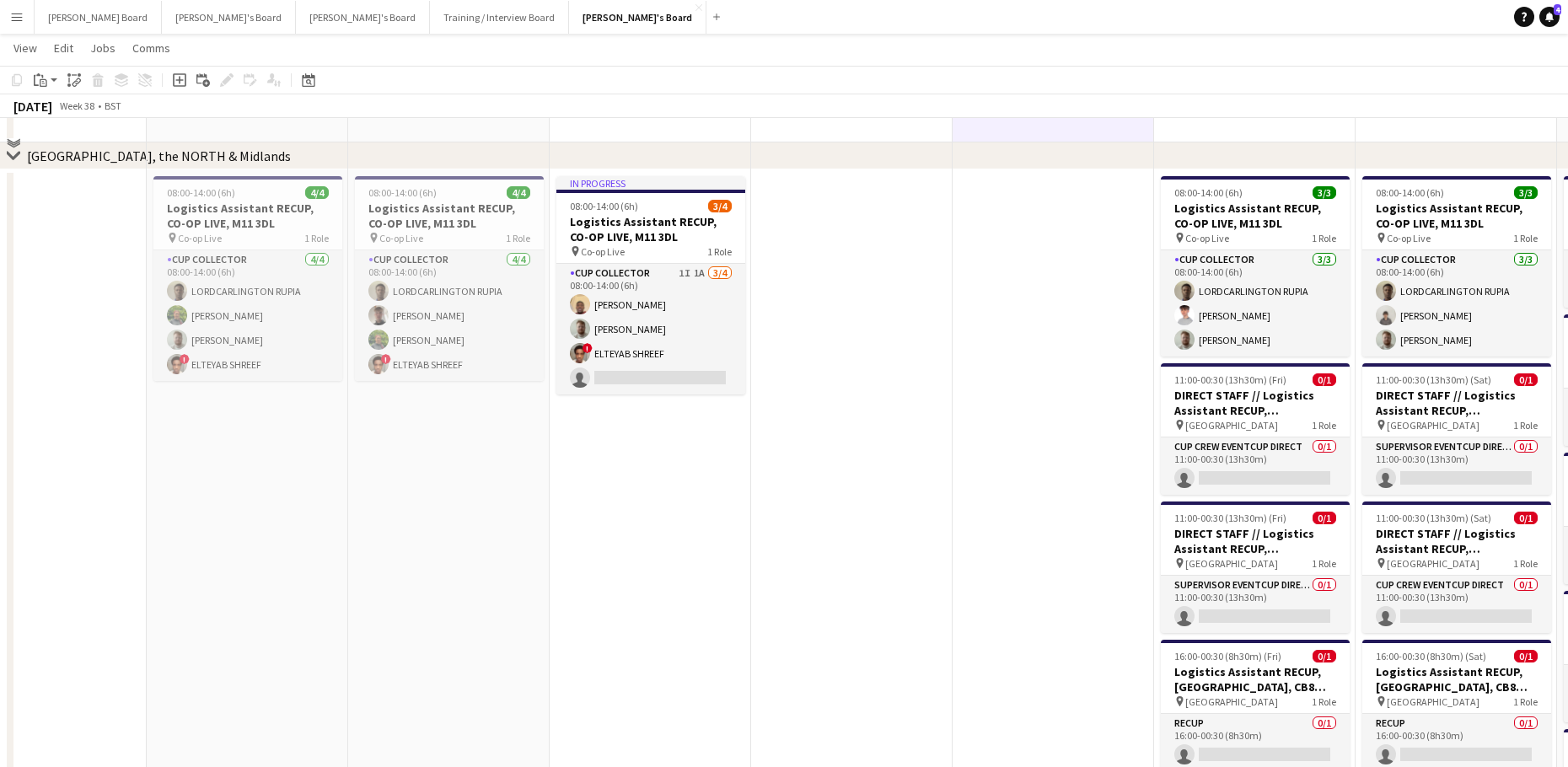
scroll to position [2733, 0]
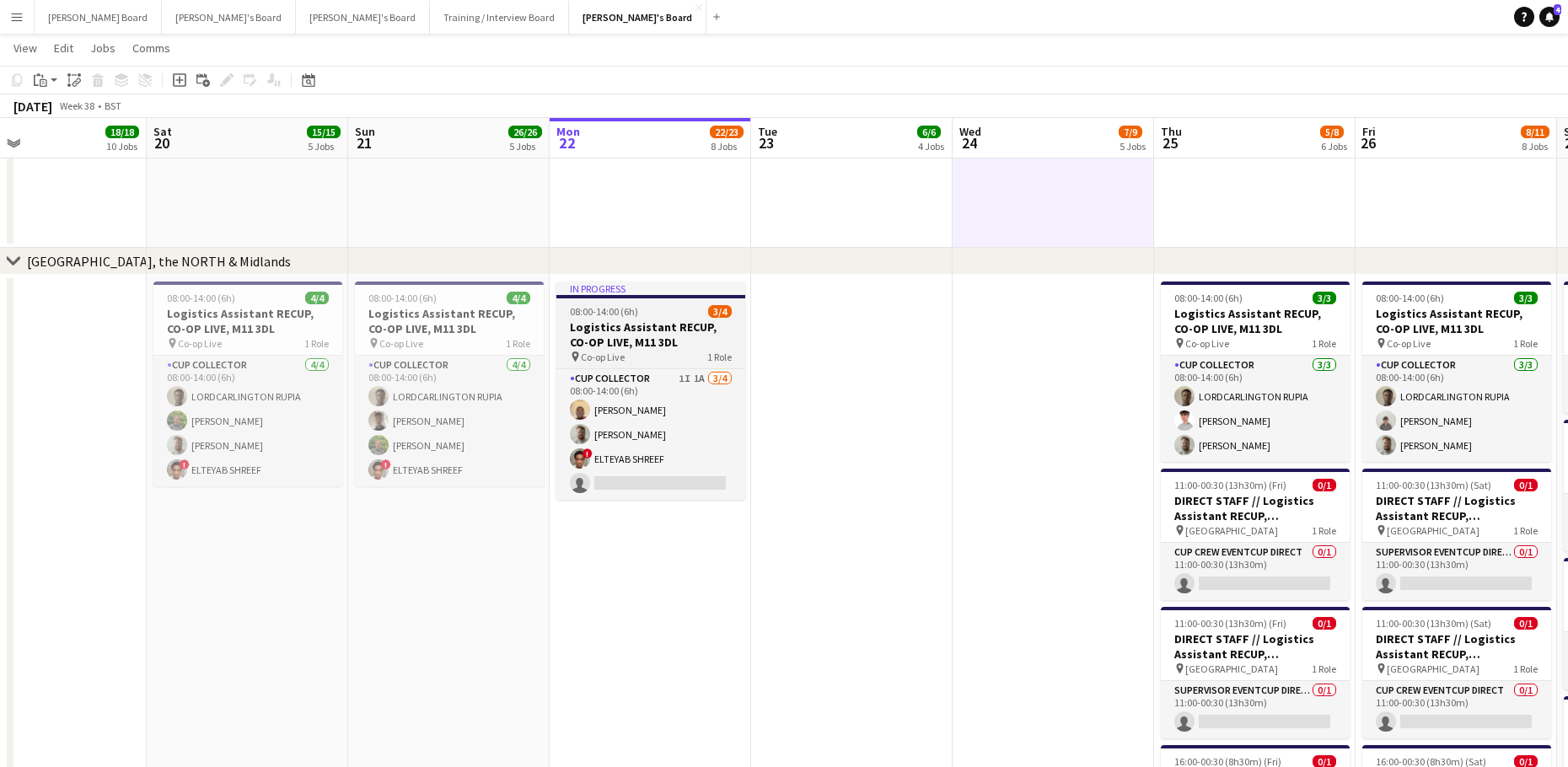
click at [596, 310] on span "08:00-14:00 (6h)" at bounding box center [603, 311] width 68 height 13
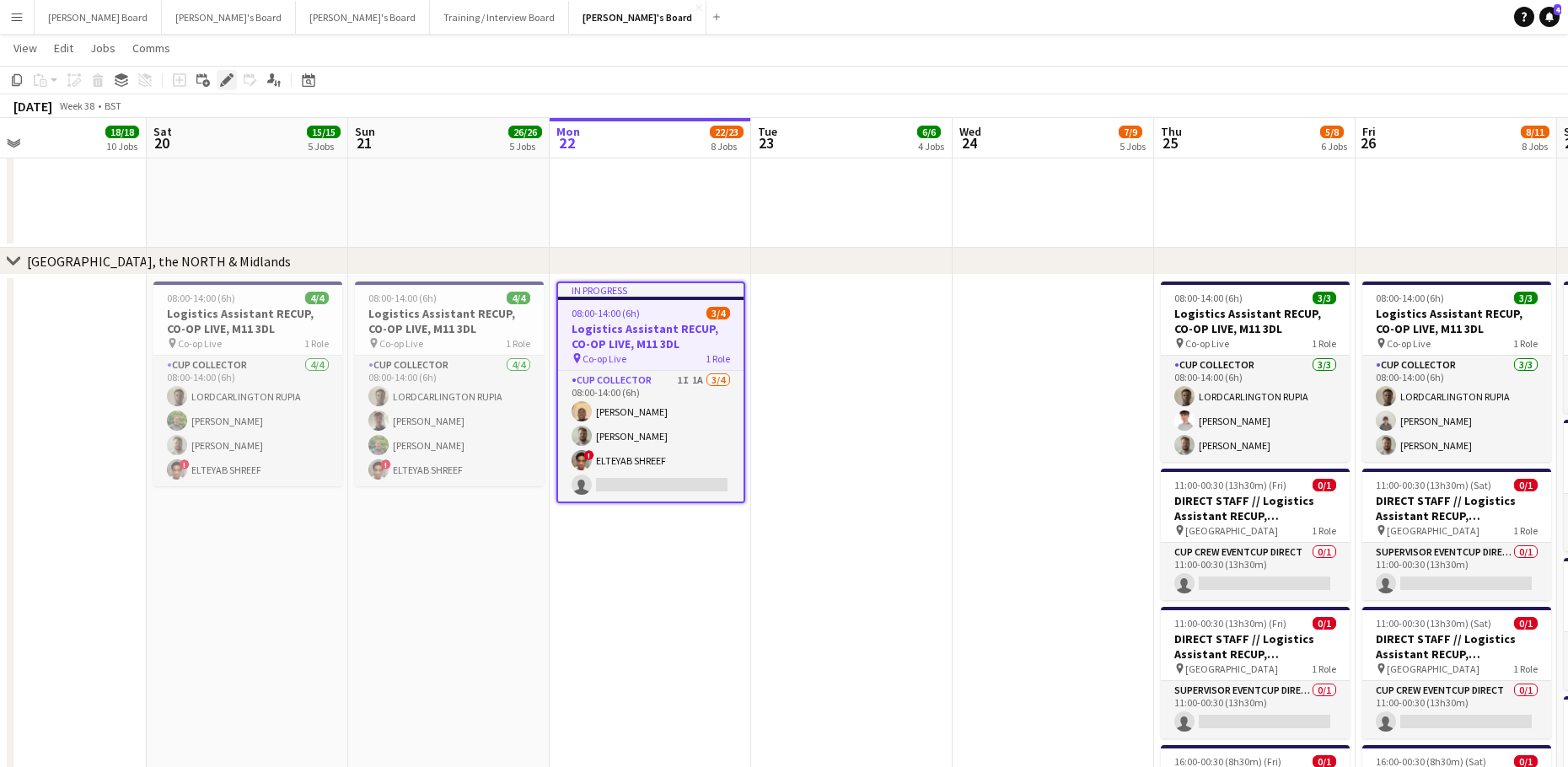
click at [220, 75] on icon "Edit" at bounding box center [227, 81] width 14 height 14
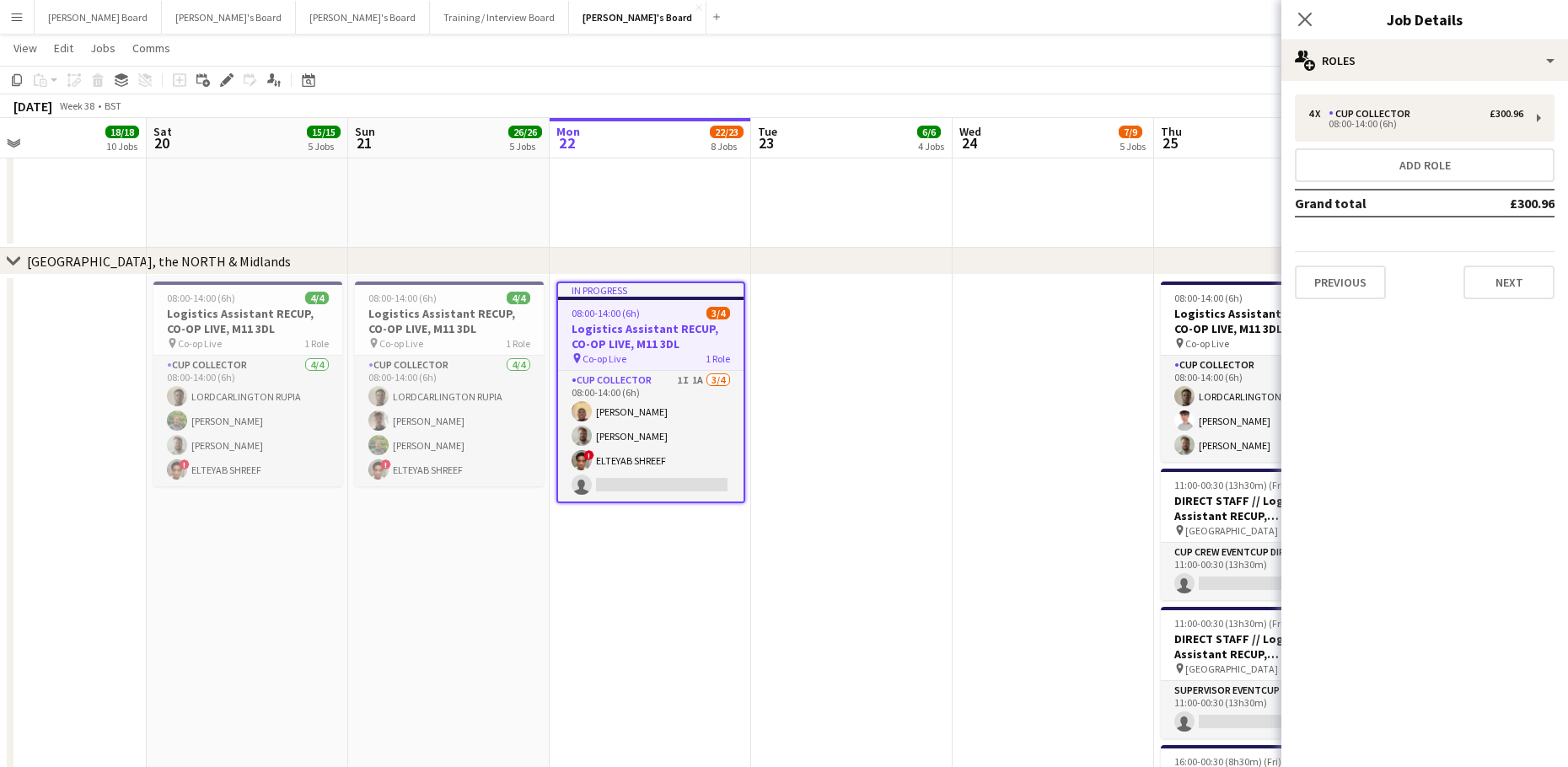
click at [1383, 145] on div "4 x CUP COLLECTOR £300.96 08:00-14:00 (6h) Add role Grand total £300.96 Previou…" at bounding box center [1423, 197] width 286 height 205
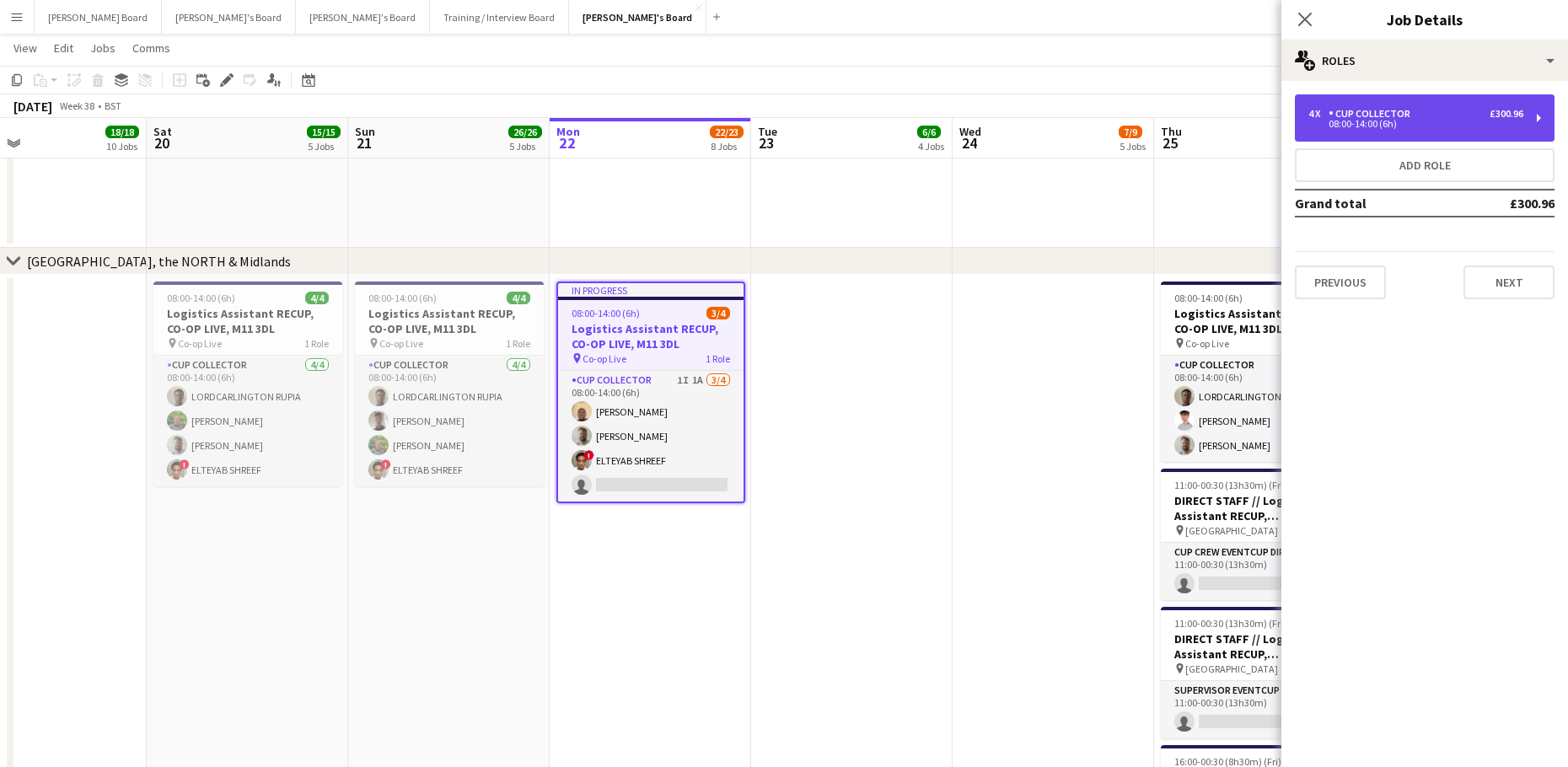
click at [1351, 128] on div "08:00-14:00 (6h)" at bounding box center [1416, 124] width 214 height 9
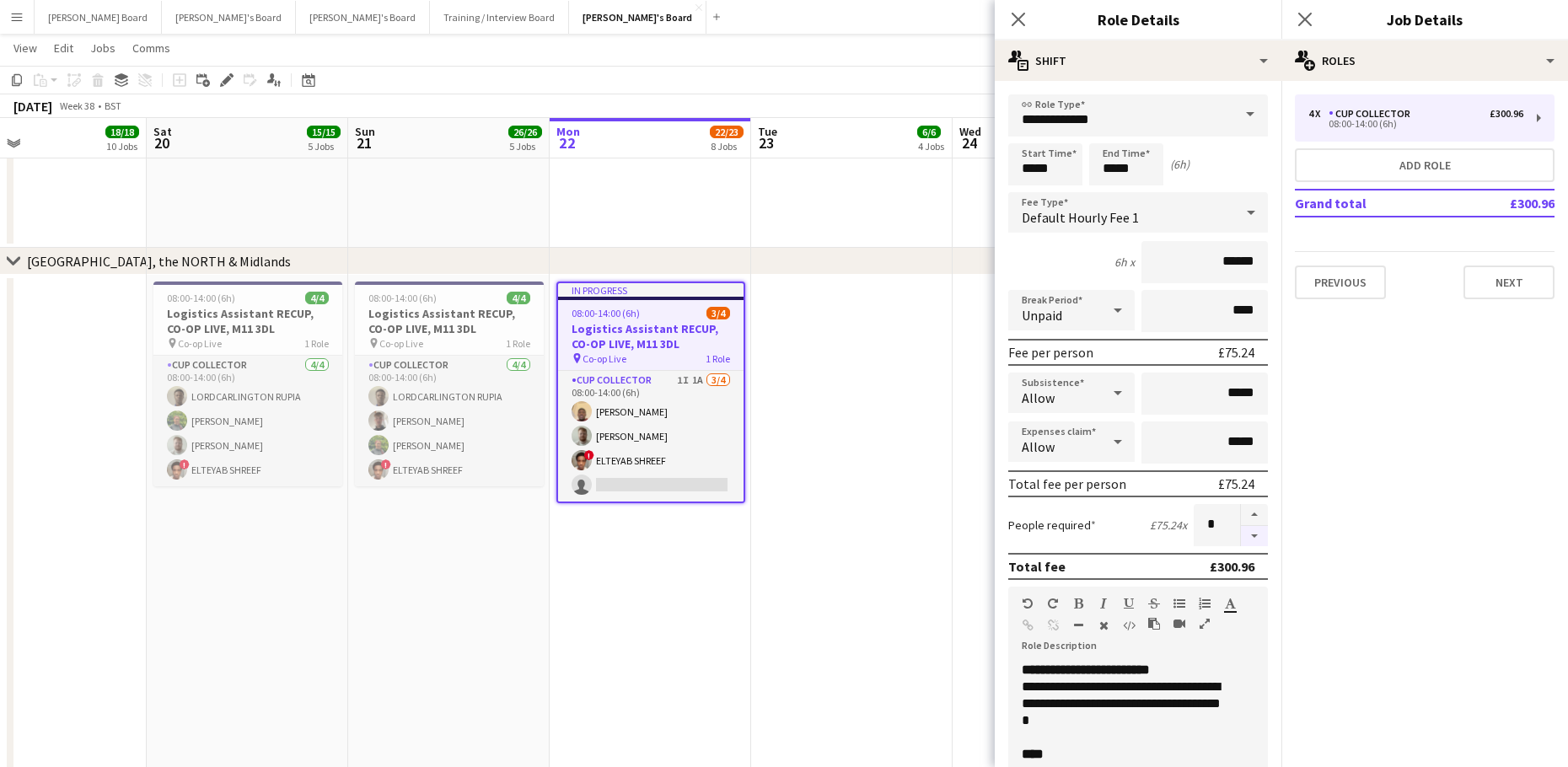
click at [1240, 539] on button "button" at bounding box center [1253, 536] width 27 height 21
type input "*"
click at [970, 469] on app-date-cell at bounding box center [1053, 640] width 202 height 732
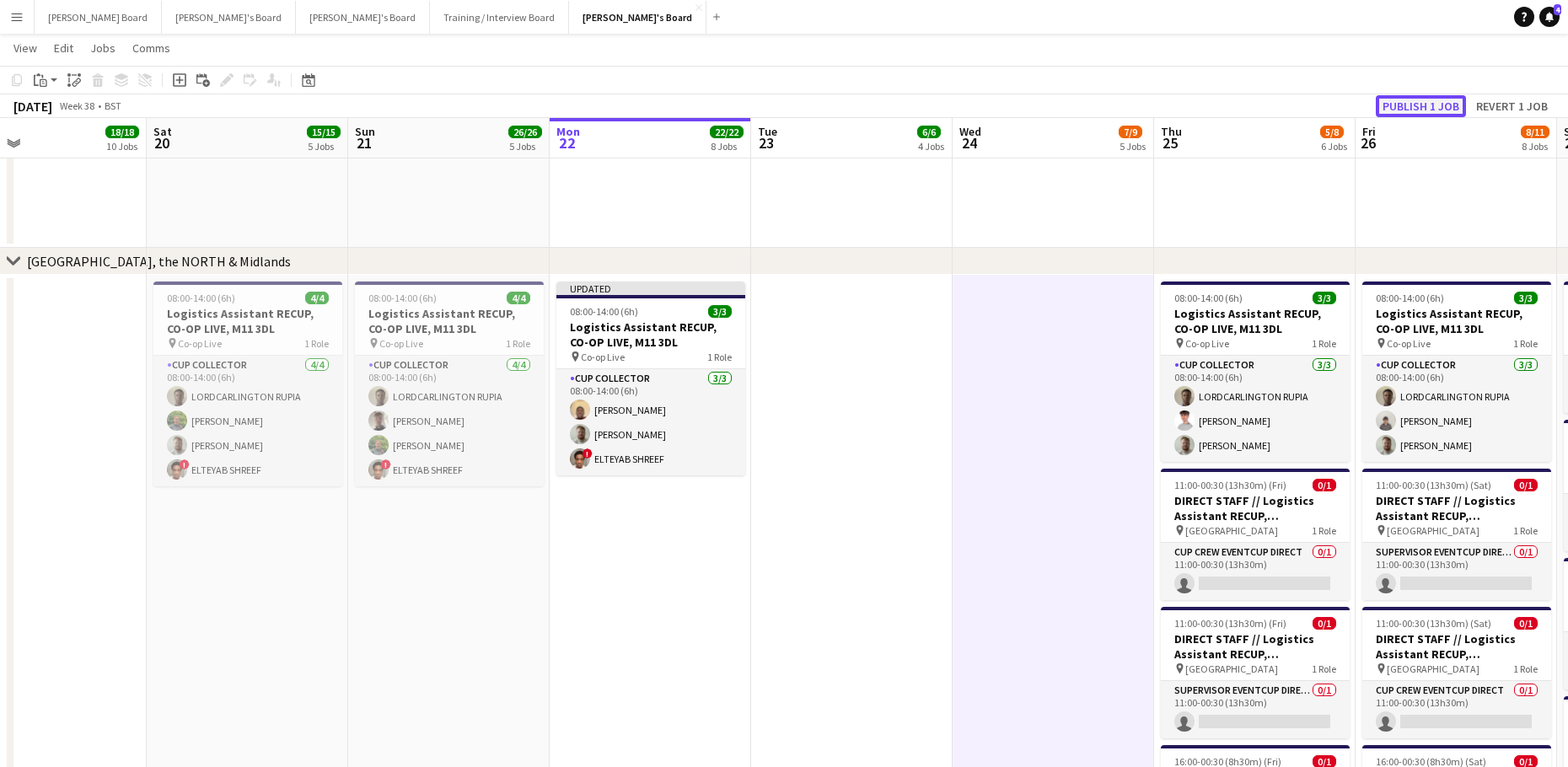
click at [1395, 106] on button "Publish 1 job" at bounding box center [1420, 106] width 90 height 22
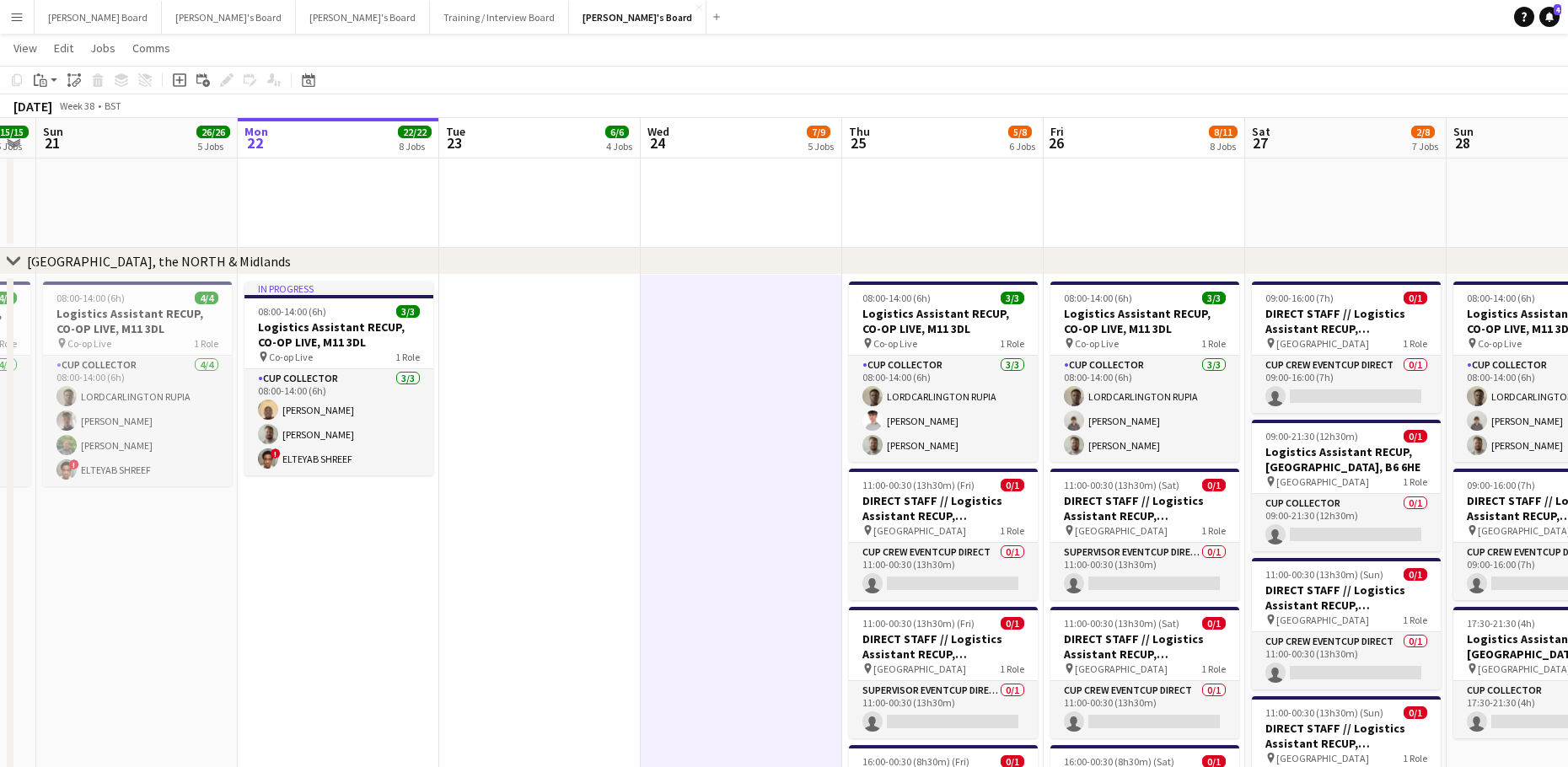
drag, startPoint x: 817, startPoint y: 363, endPoint x: 588, endPoint y: 445, distance: 243.2
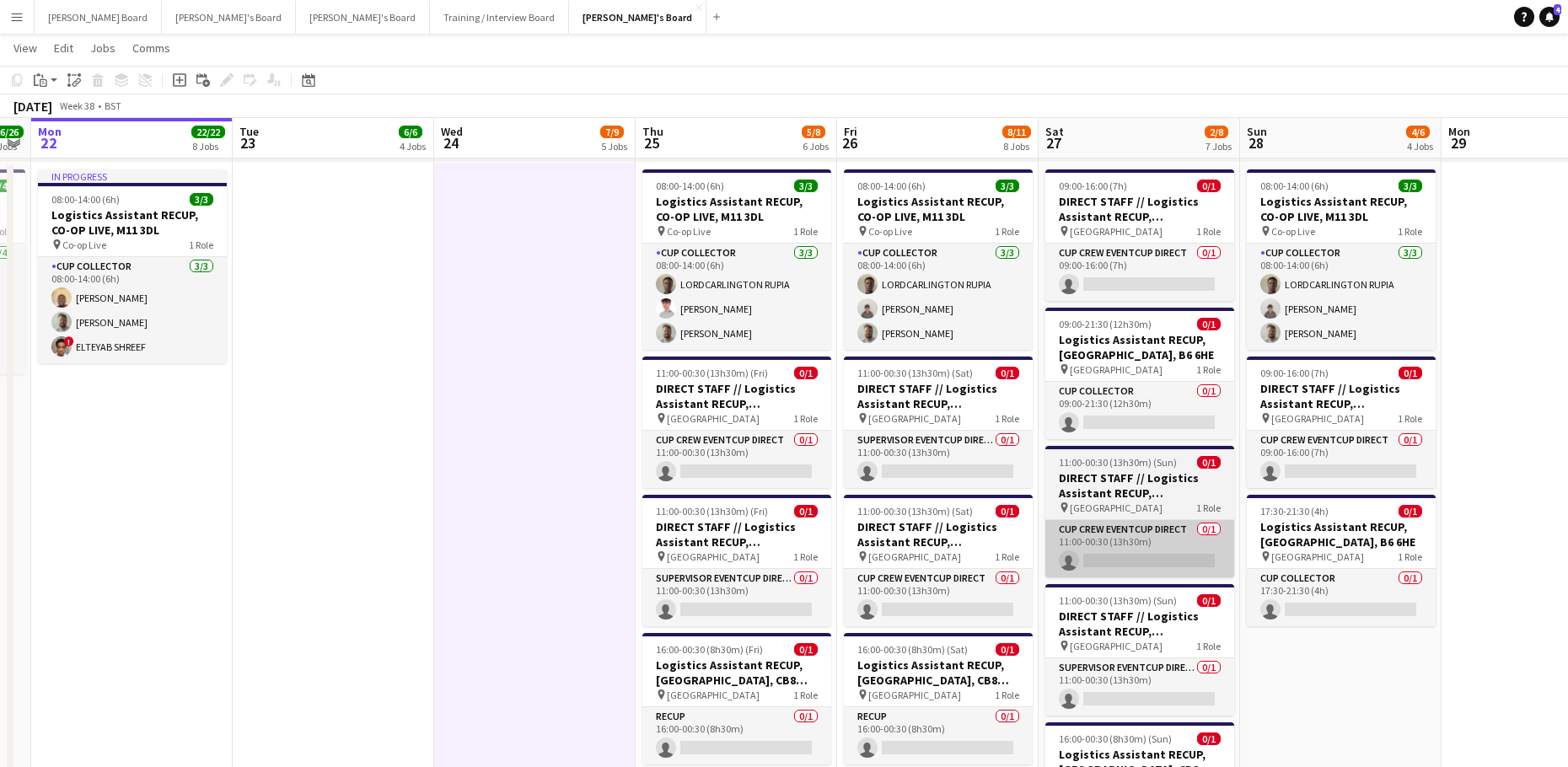
scroll to position [0, 638]
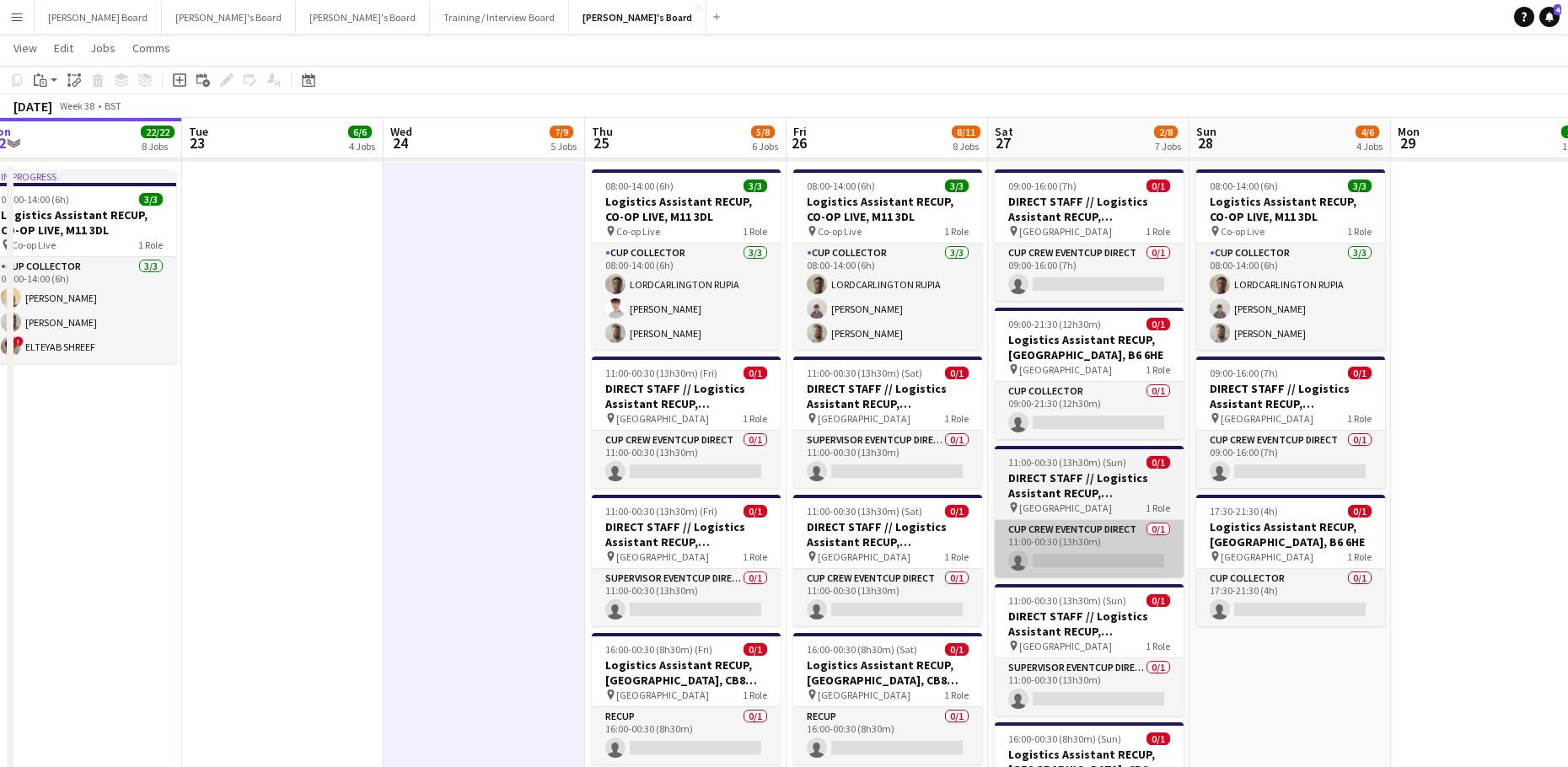
drag, startPoint x: 995, startPoint y: 510, endPoint x: 836, endPoint y: 527, distance: 159.9
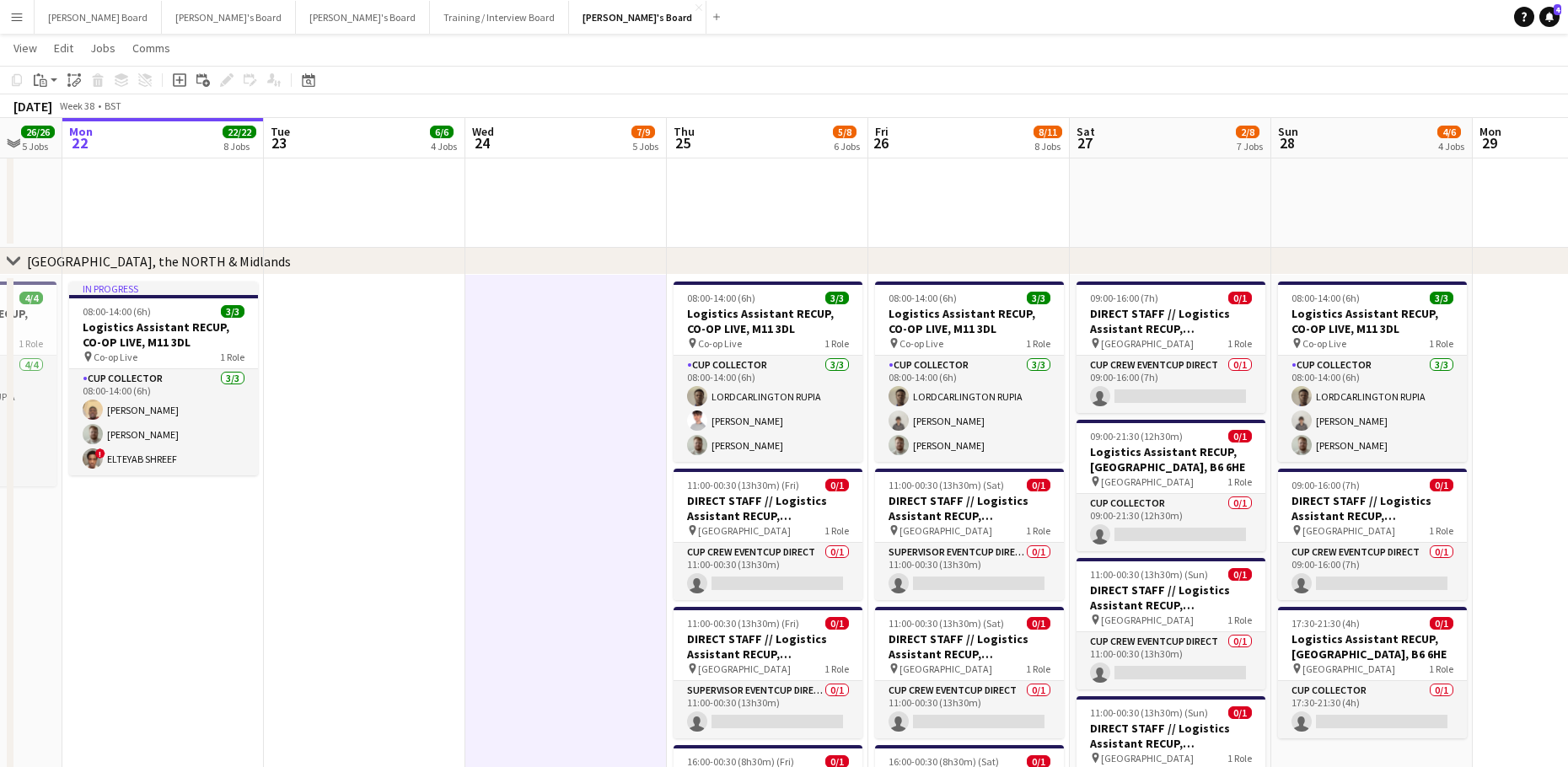
scroll to position [0, 519]
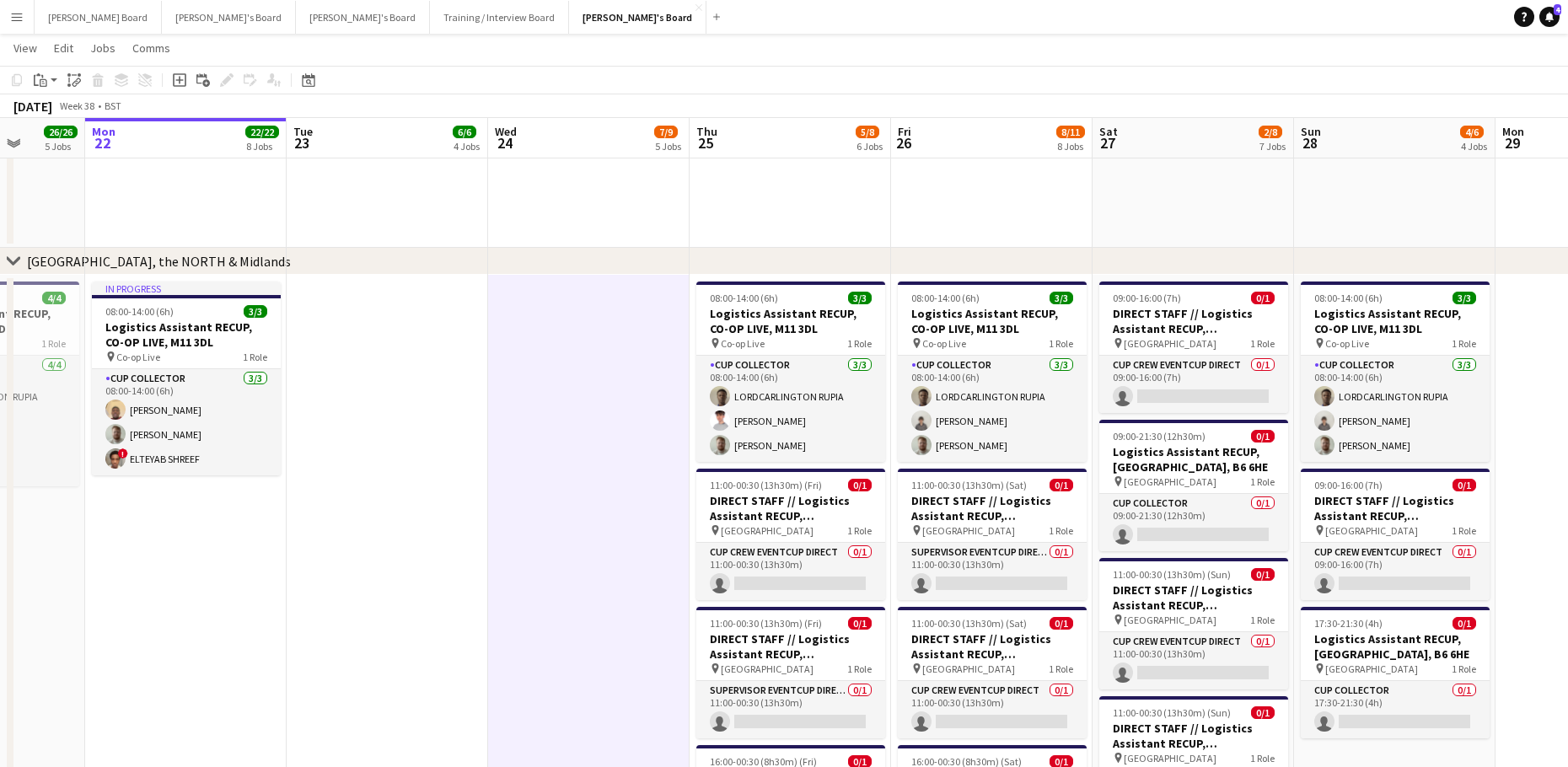
drag, startPoint x: 195, startPoint y: 488, endPoint x: 515, endPoint y: 511, distance: 320.8
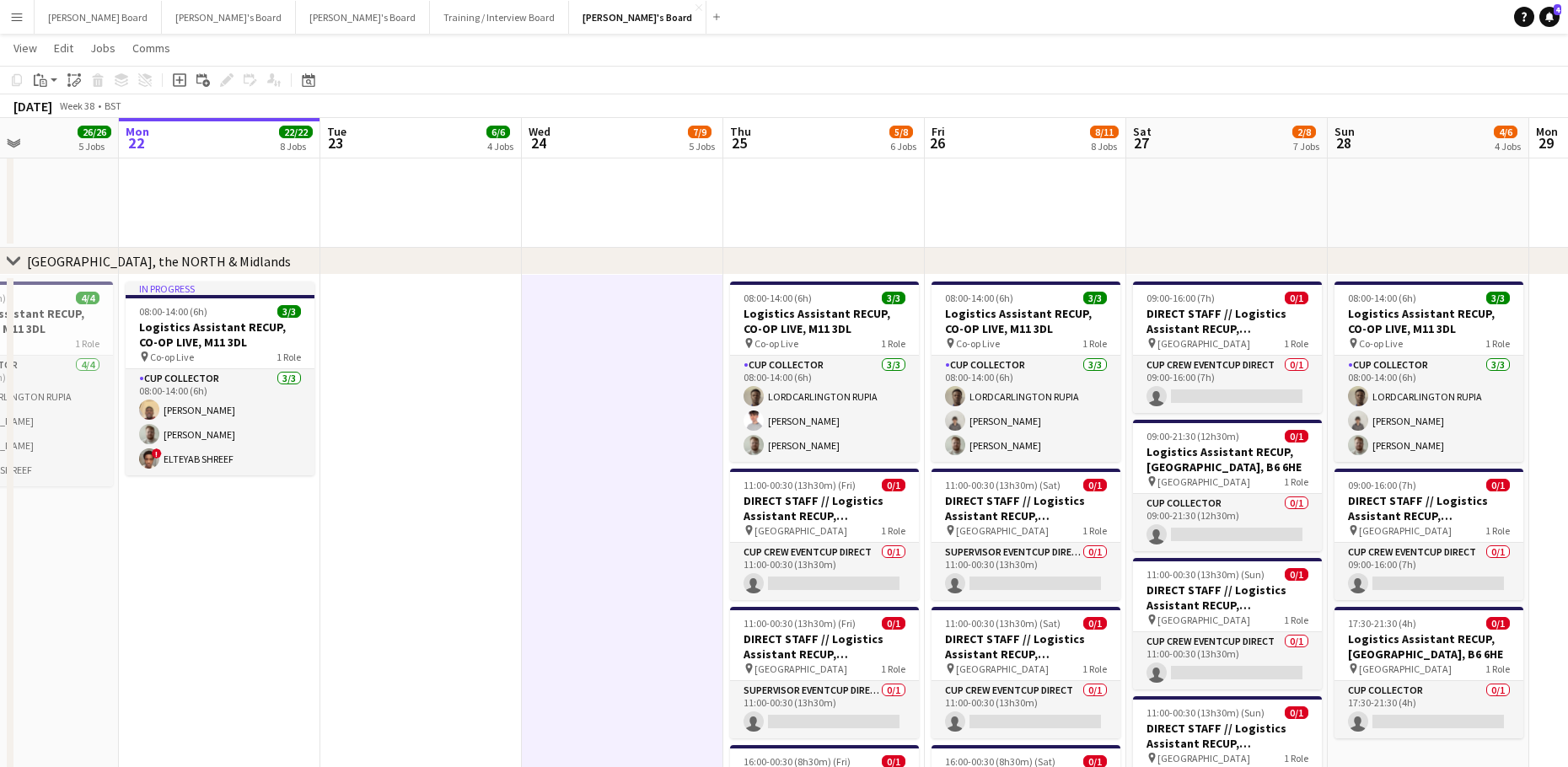
drag, startPoint x: 636, startPoint y: 520, endPoint x: 157, endPoint y: 554, distance: 480.2
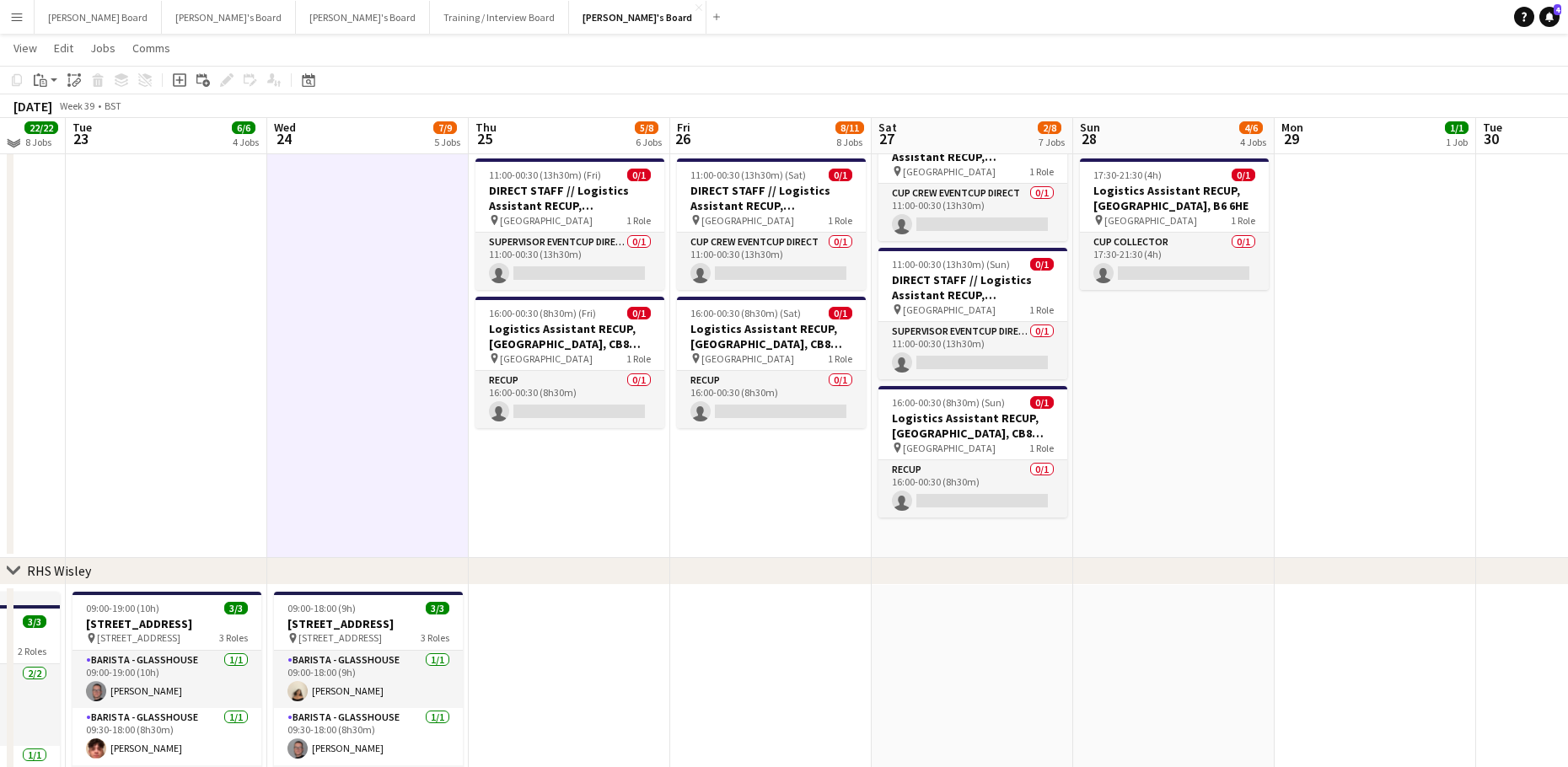
scroll to position [3182, 0]
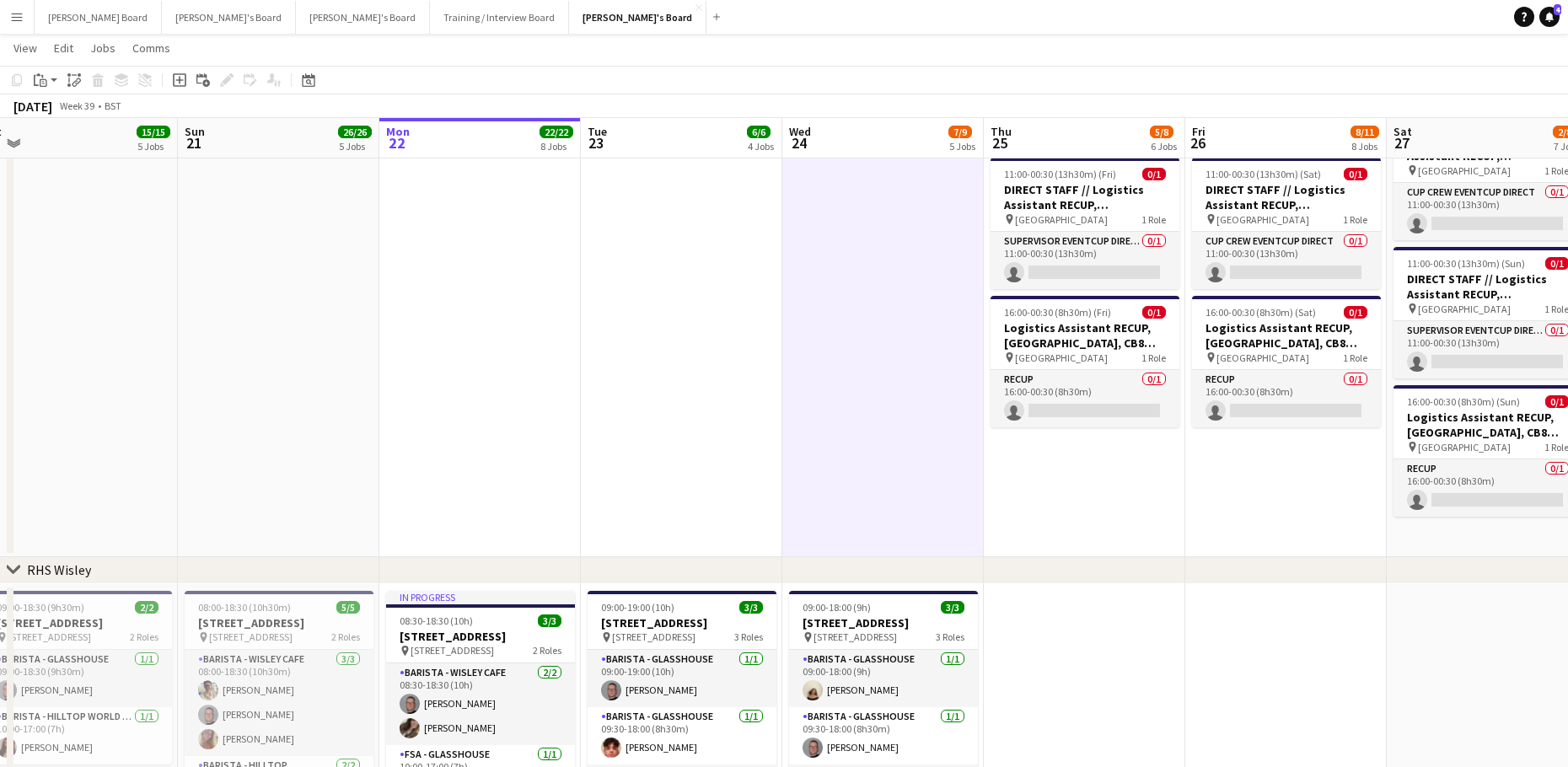
drag, startPoint x: 292, startPoint y: 457, endPoint x: 908, endPoint y: 511, distance: 618.4
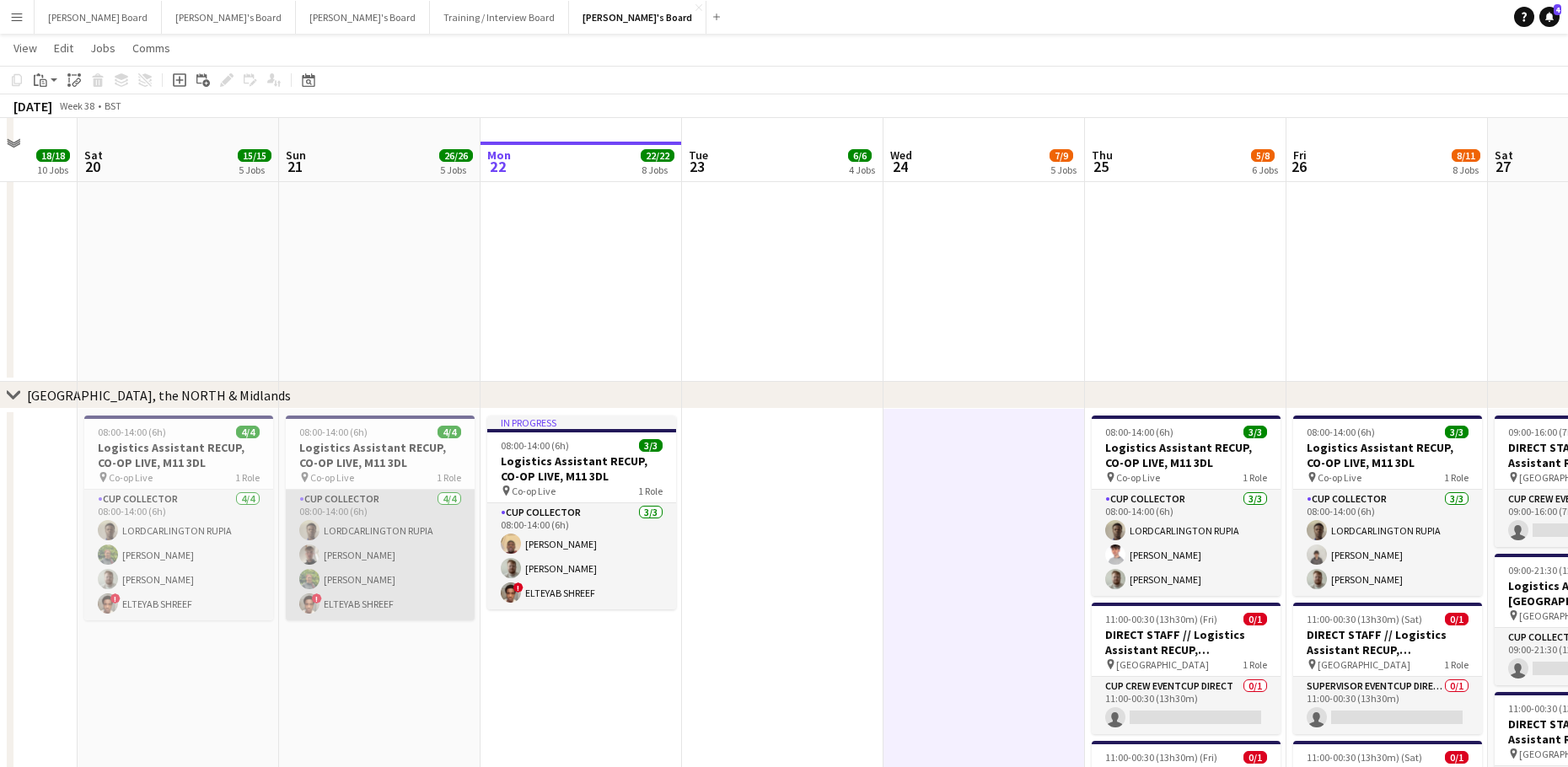
scroll to position [2631, 0]
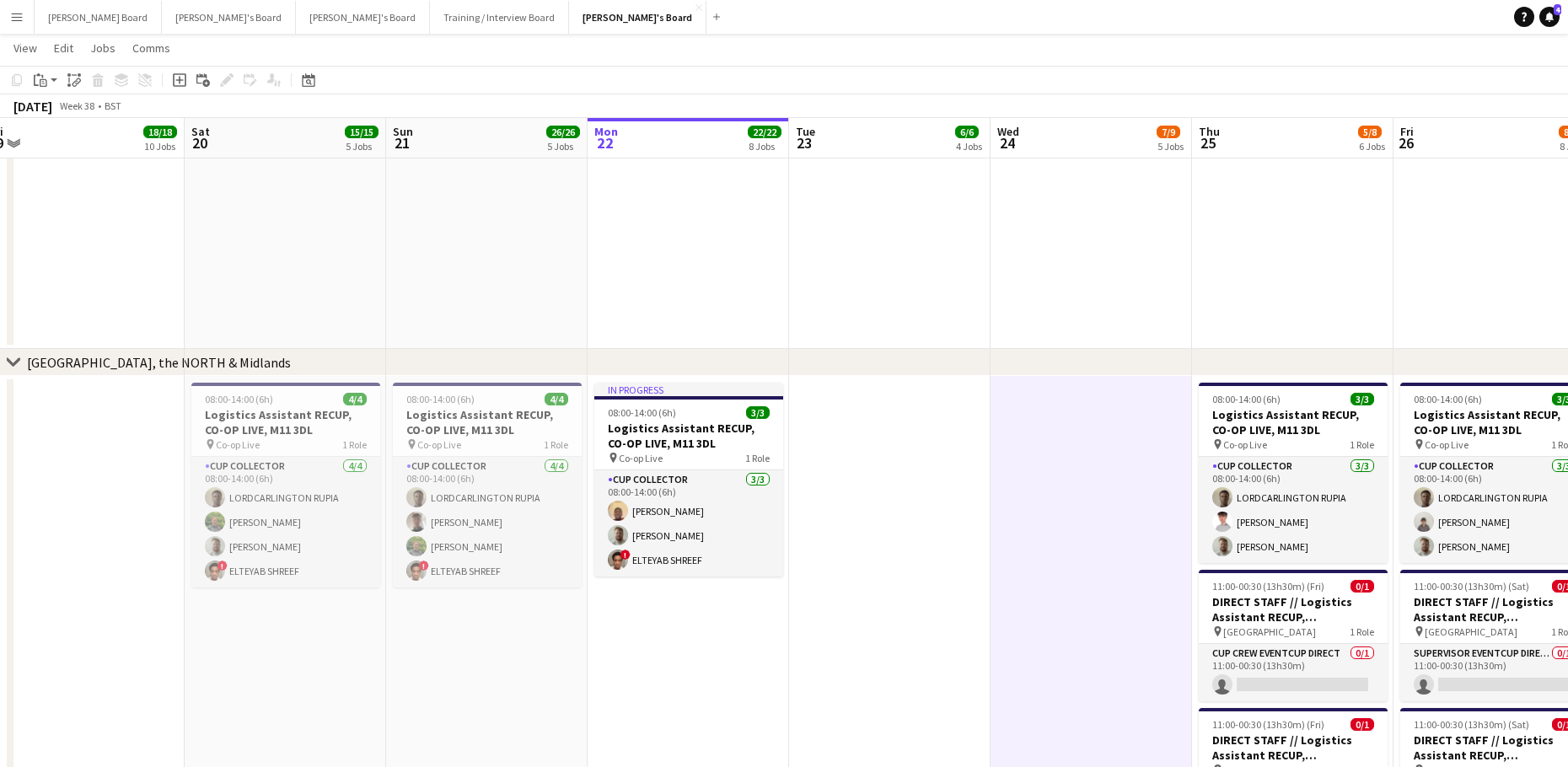
drag, startPoint x: 221, startPoint y: 574, endPoint x: 587, endPoint y: 598, distance: 366.8
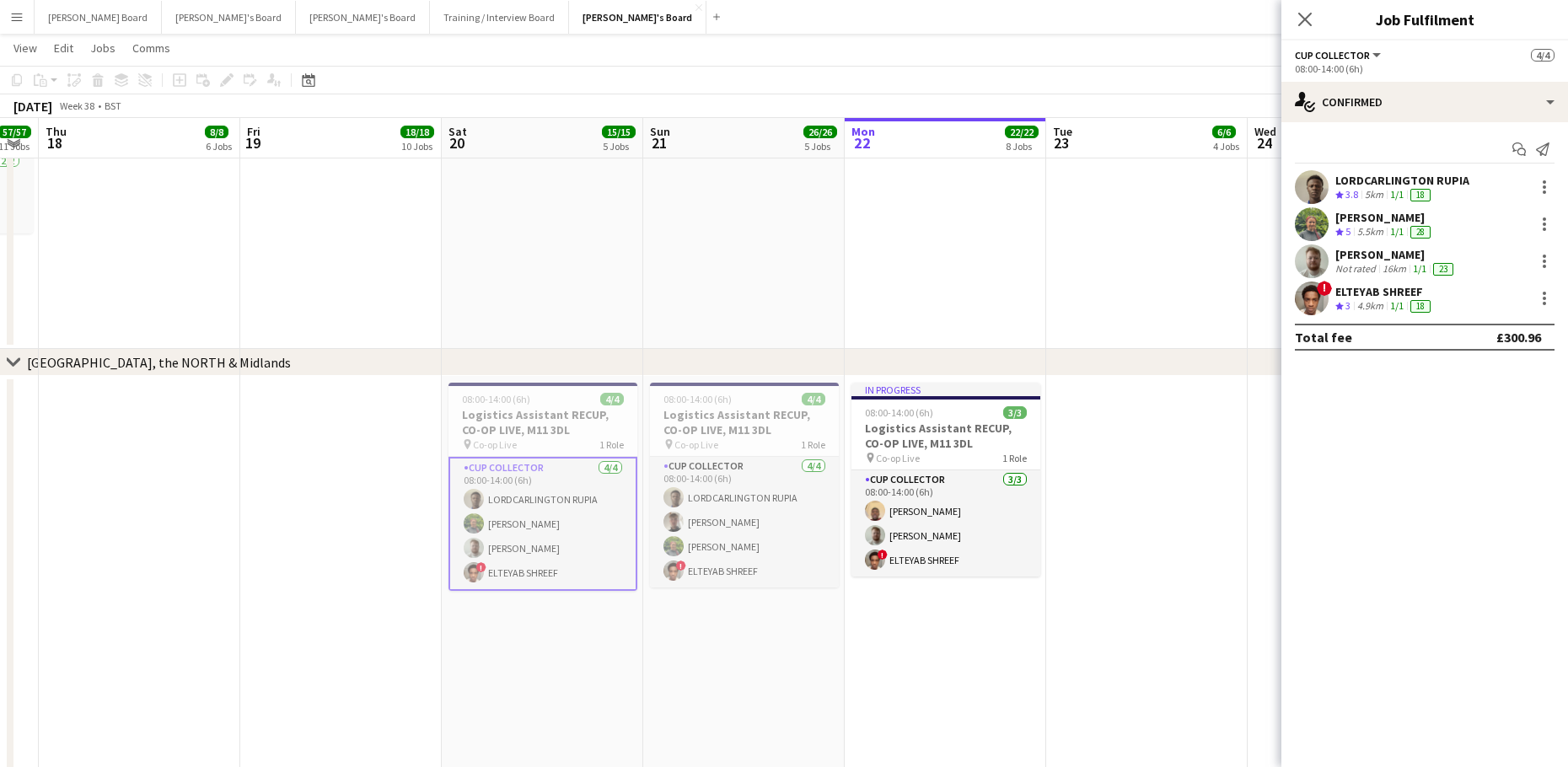
click at [1181, 550] on app-date-cell at bounding box center [1146, 741] width 202 height 732
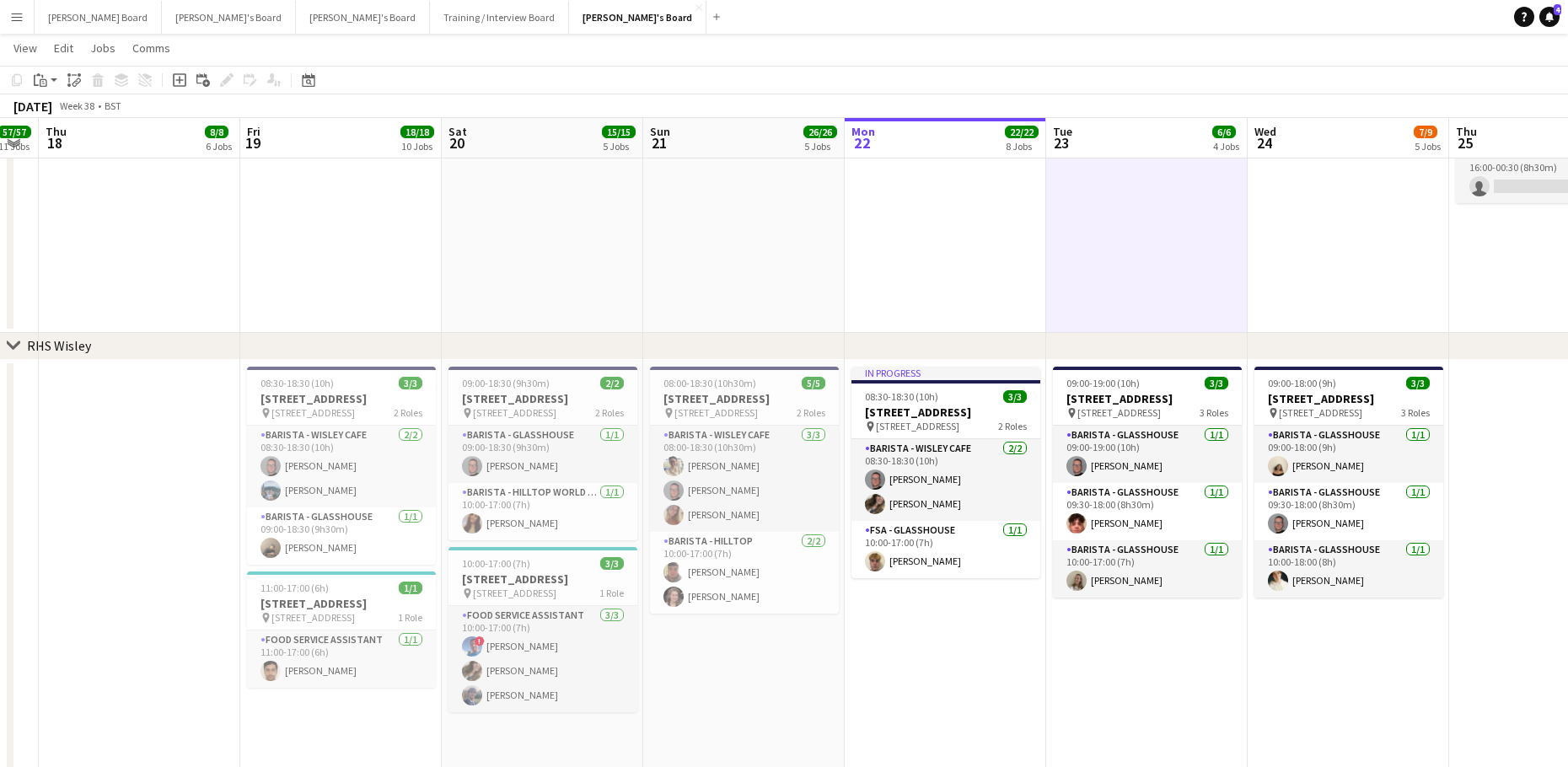
scroll to position [3418, 0]
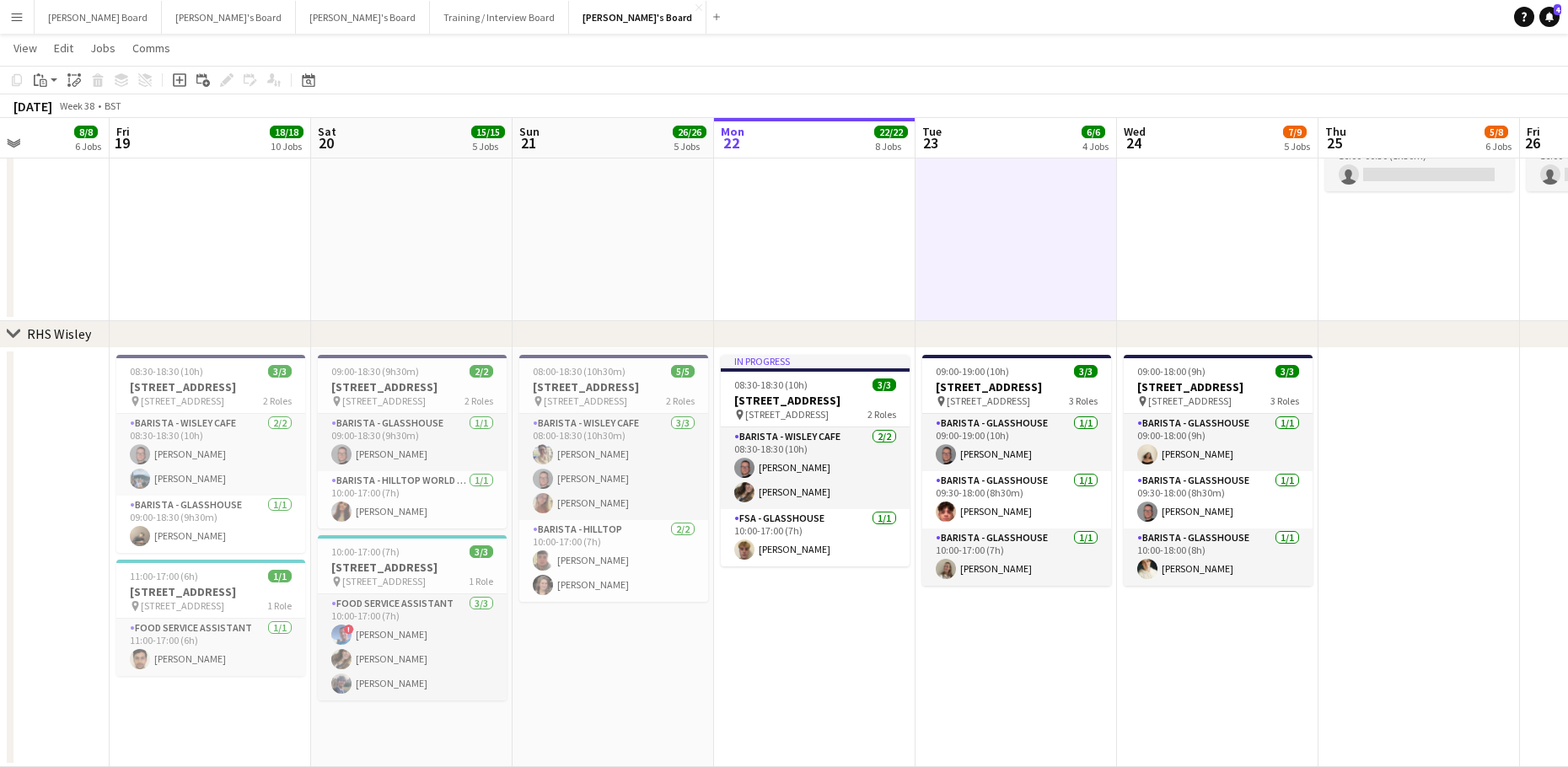
drag, startPoint x: 963, startPoint y: 724, endPoint x: 733, endPoint y: 701, distance: 231.1
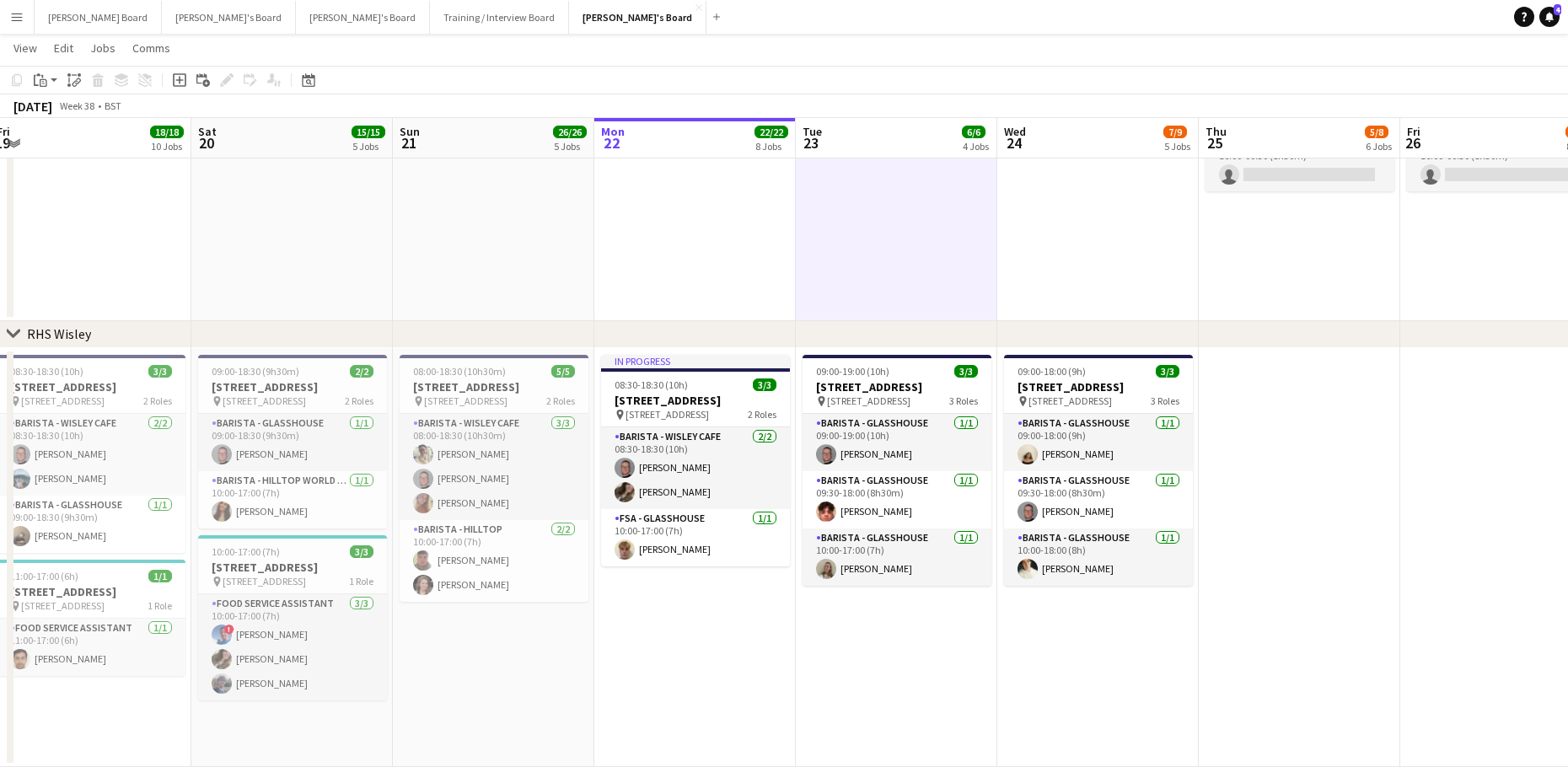
click at [1345, 508] on app-date-cell at bounding box center [1298, 558] width 202 height 419
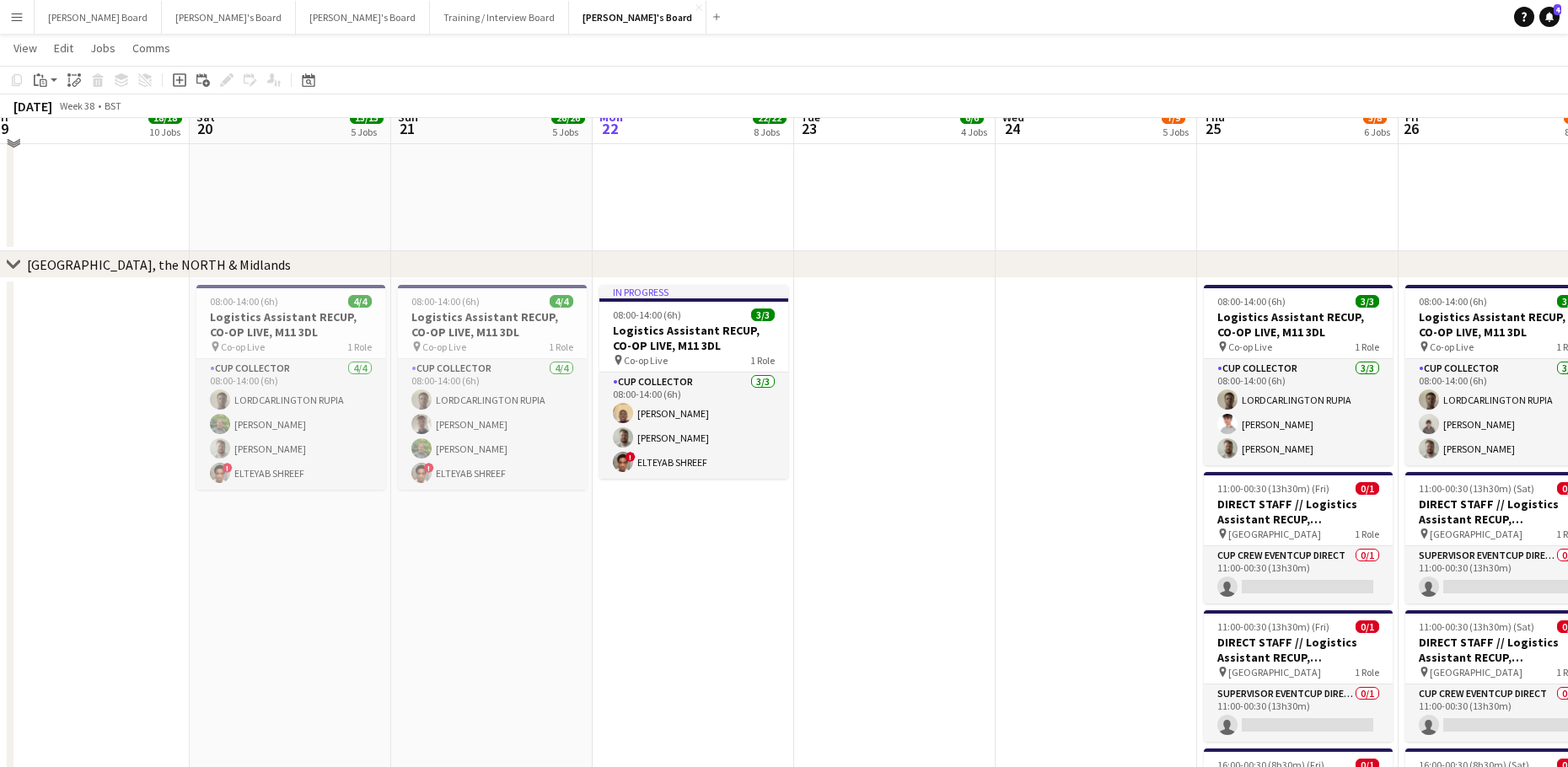
scroll to position [2744, 0]
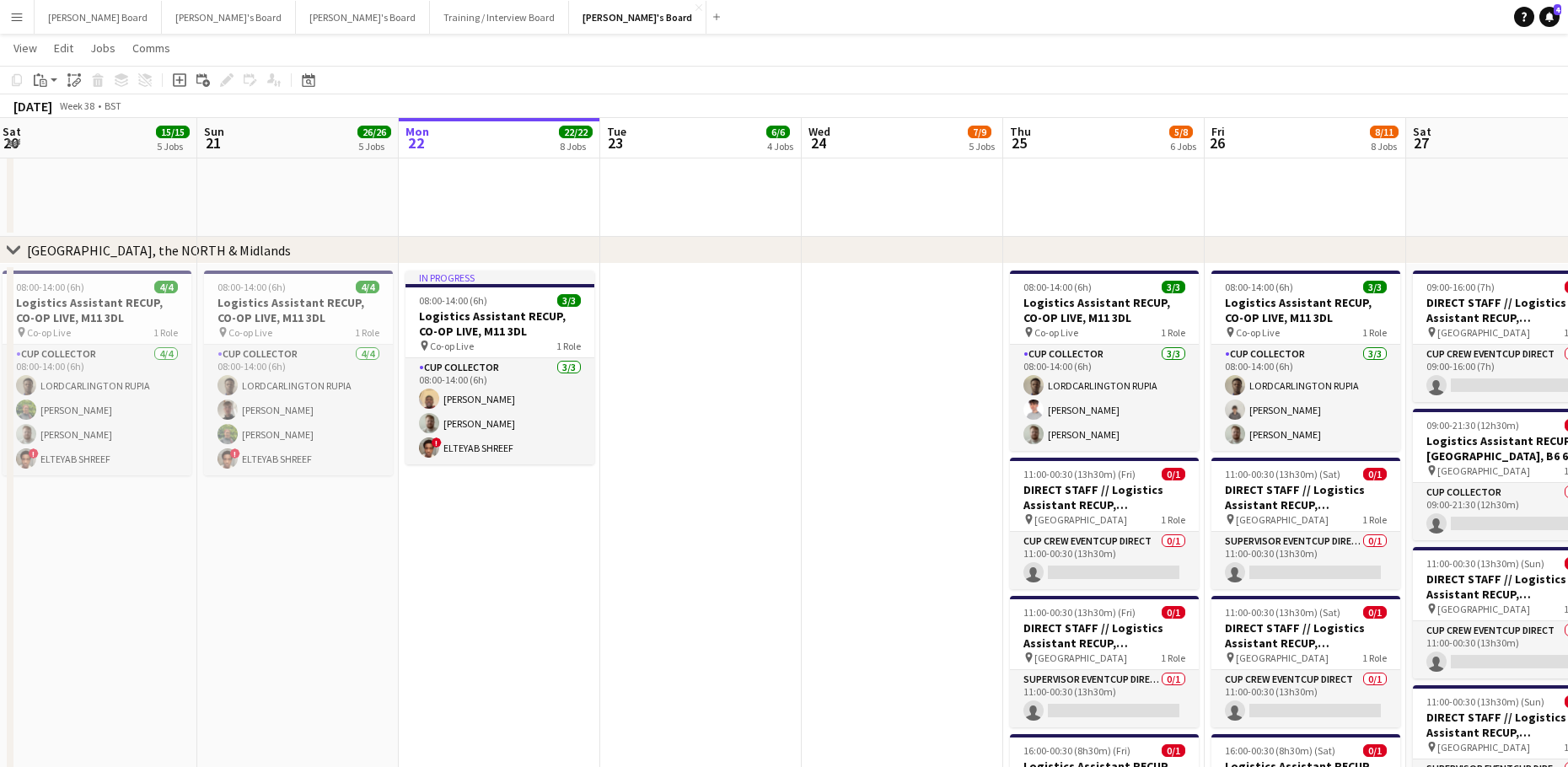
drag, startPoint x: 972, startPoint y: 548, endPoint x: 797, endPoint y: 550, distance: 175.0
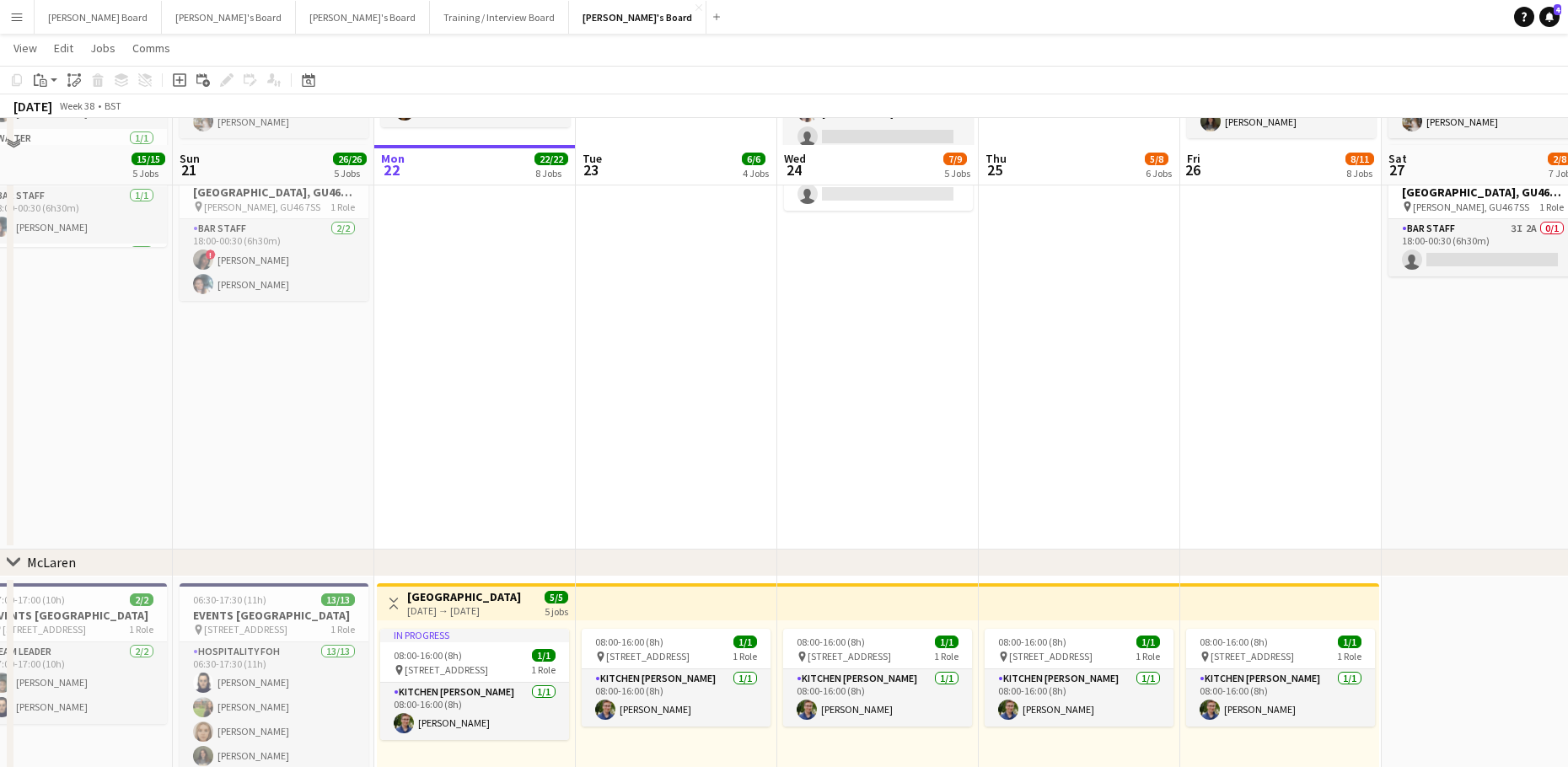
scroll to position [225, 0]
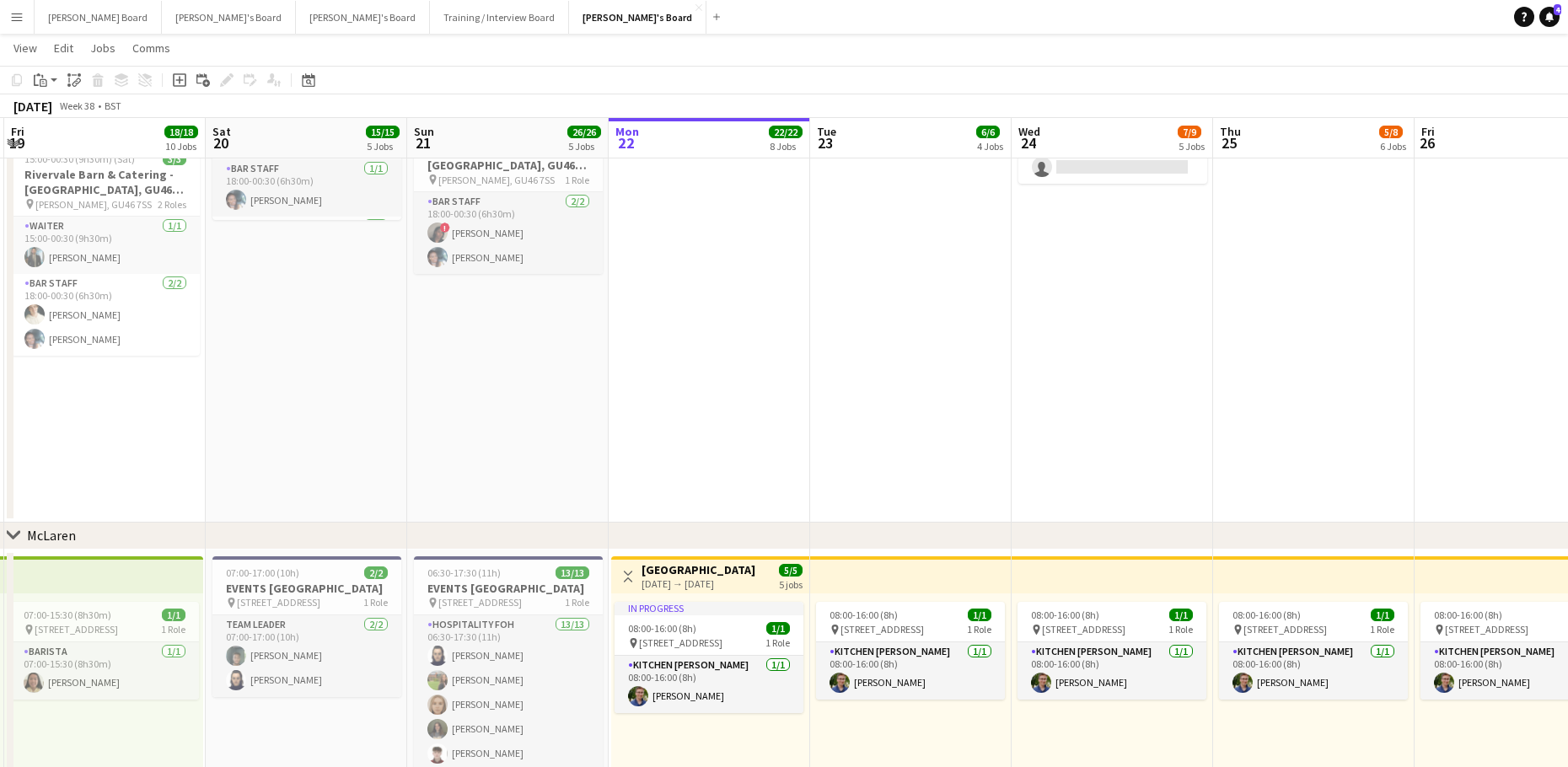
drag, startPoint x: 689, startPoint y: 405, endPoint x: 987, endPoint y: 411, distance: 298.1
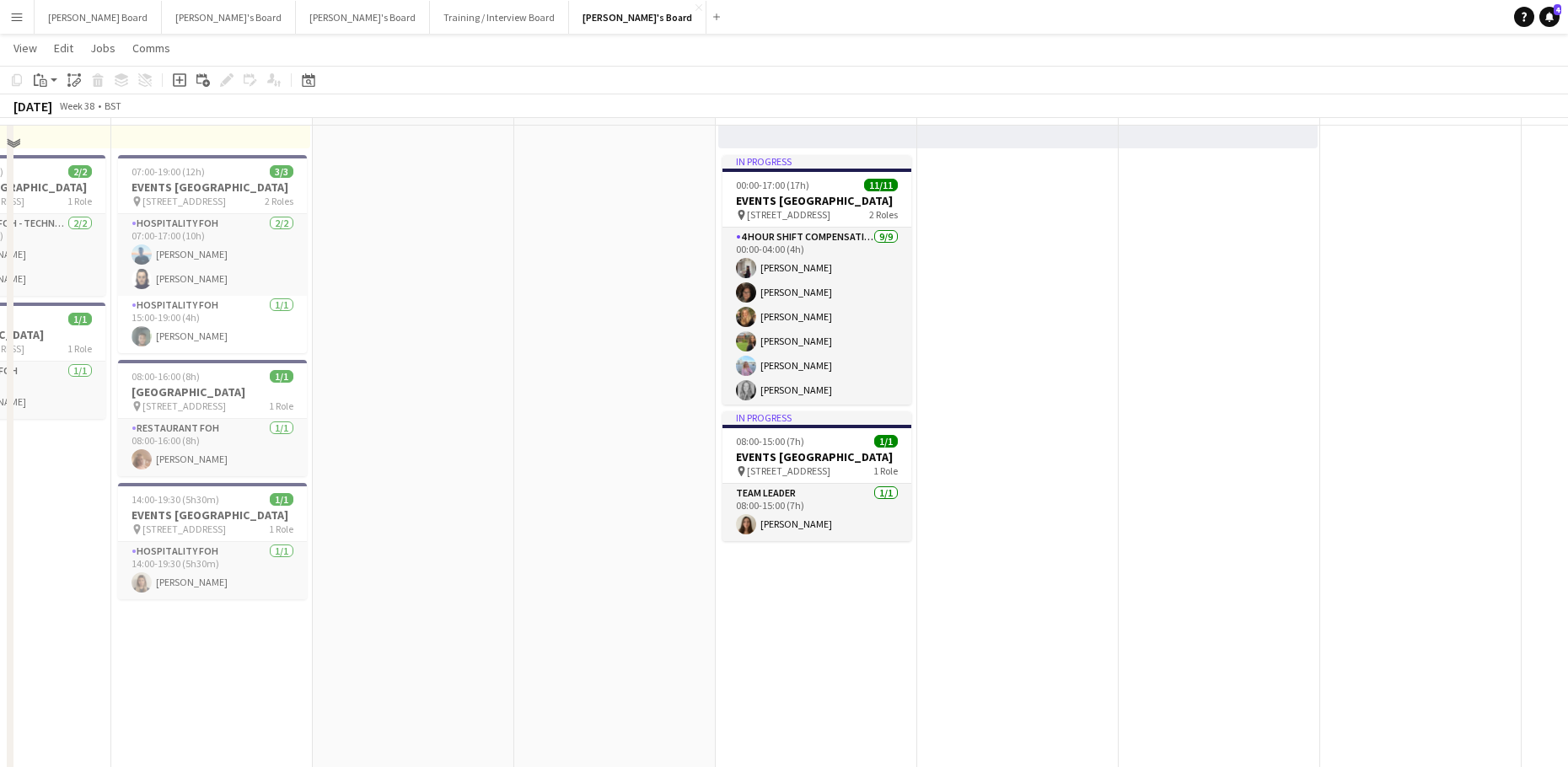
scroll to position [1508, 0]
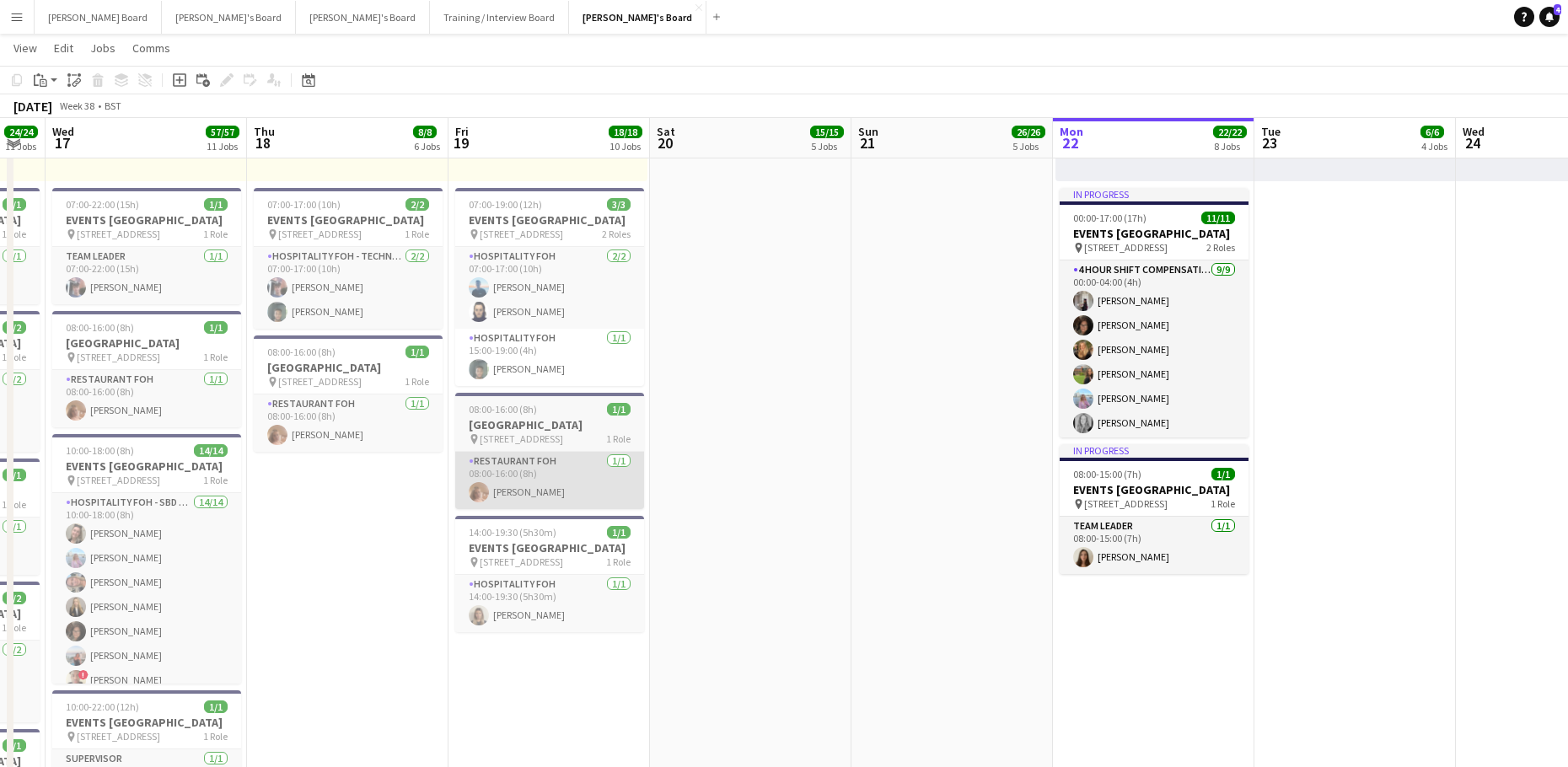
drag, startPoint x: 541, startPoint y: 462, endPoint x: 657, endPoint y: 498, distance: 121.5
click at [903, 511] on app-calendar-viewport "Mon 15 16/16 8 Jobs Tue 16 24/24 11 Jobs Wed 17 57/57 11 Jobs Thu 18 8/8 6 Jobs…" at bounding box center [784, 617] width 1568 height 4119
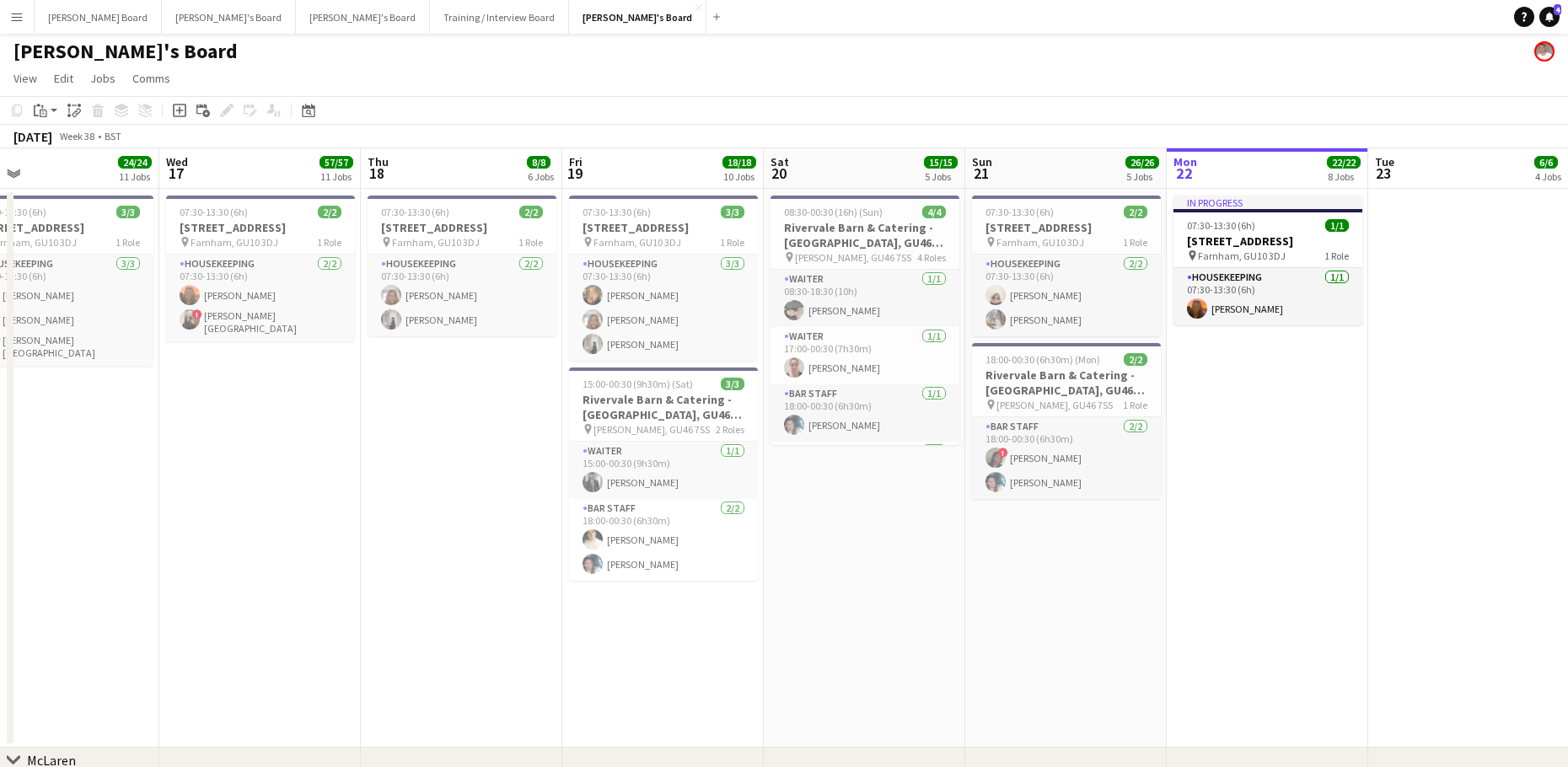
scroll to position [0, 0]
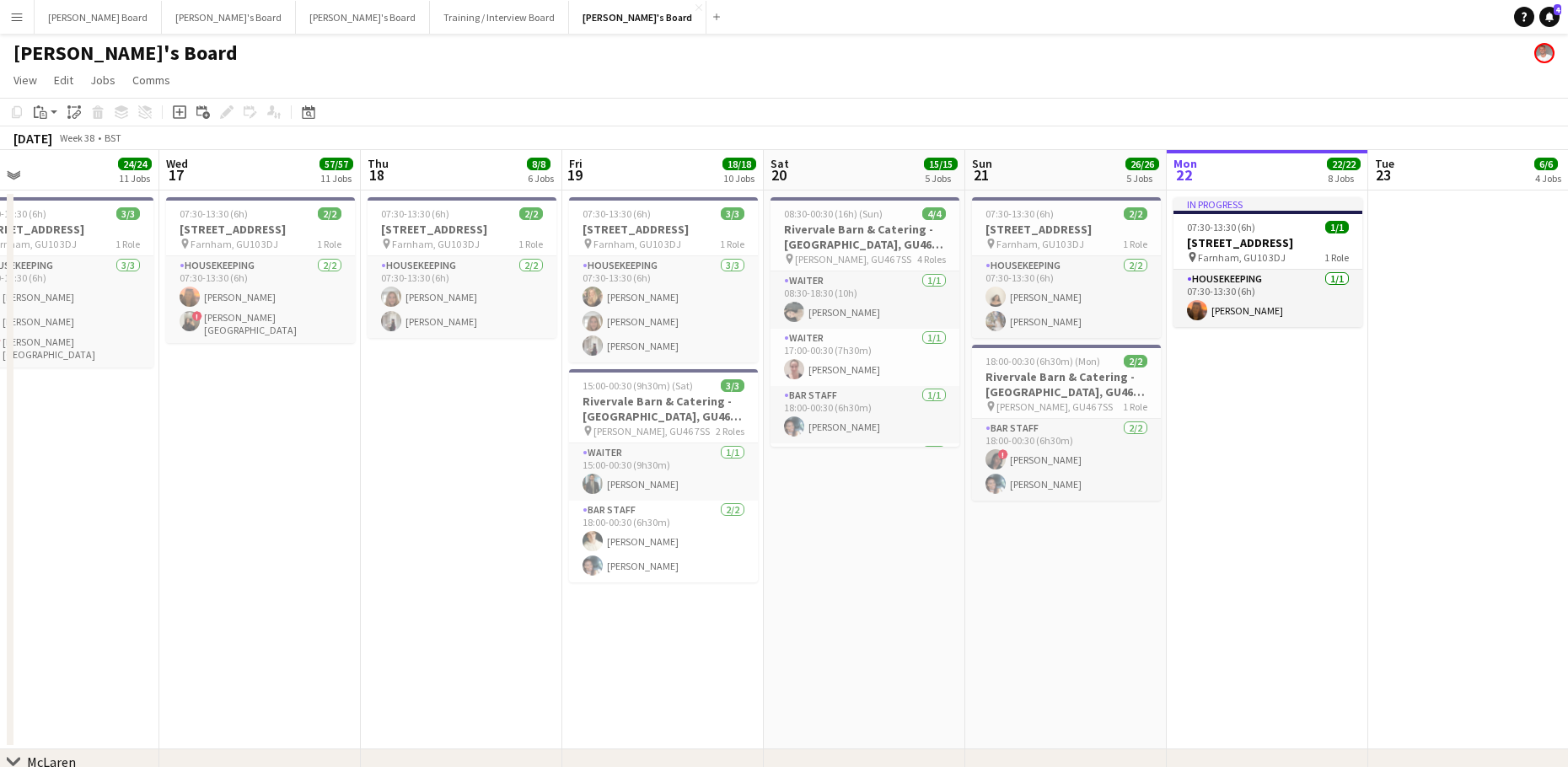
drag, startPoint x: 1392, startPoint y: 521, endPoint x: 1071, endPoint y: 556, distance: 322.9
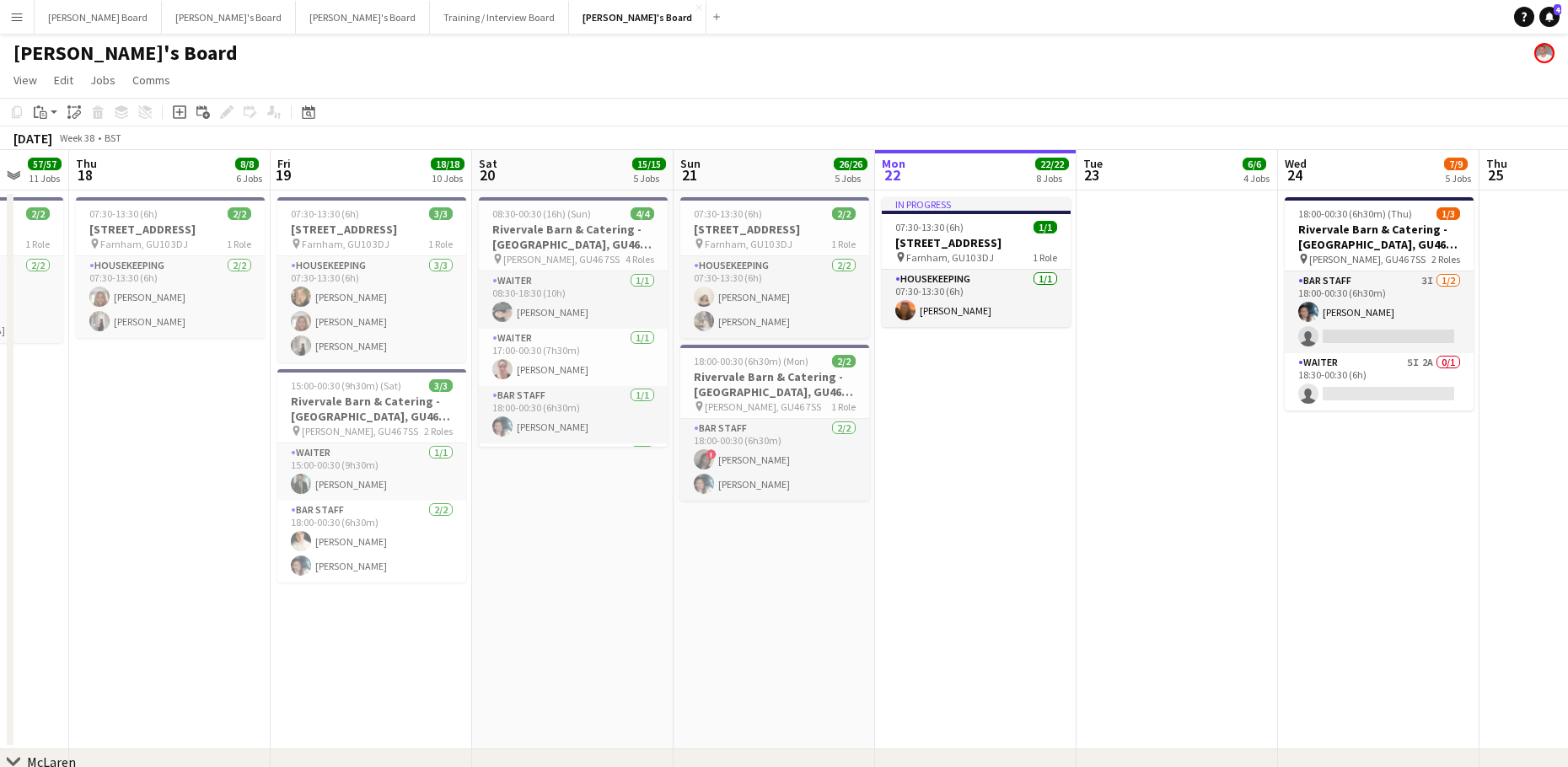
drag, startPoint x: 1292, startPoint y: 516, endPoint x: 422, endPoint y: 596, distance: 873.7
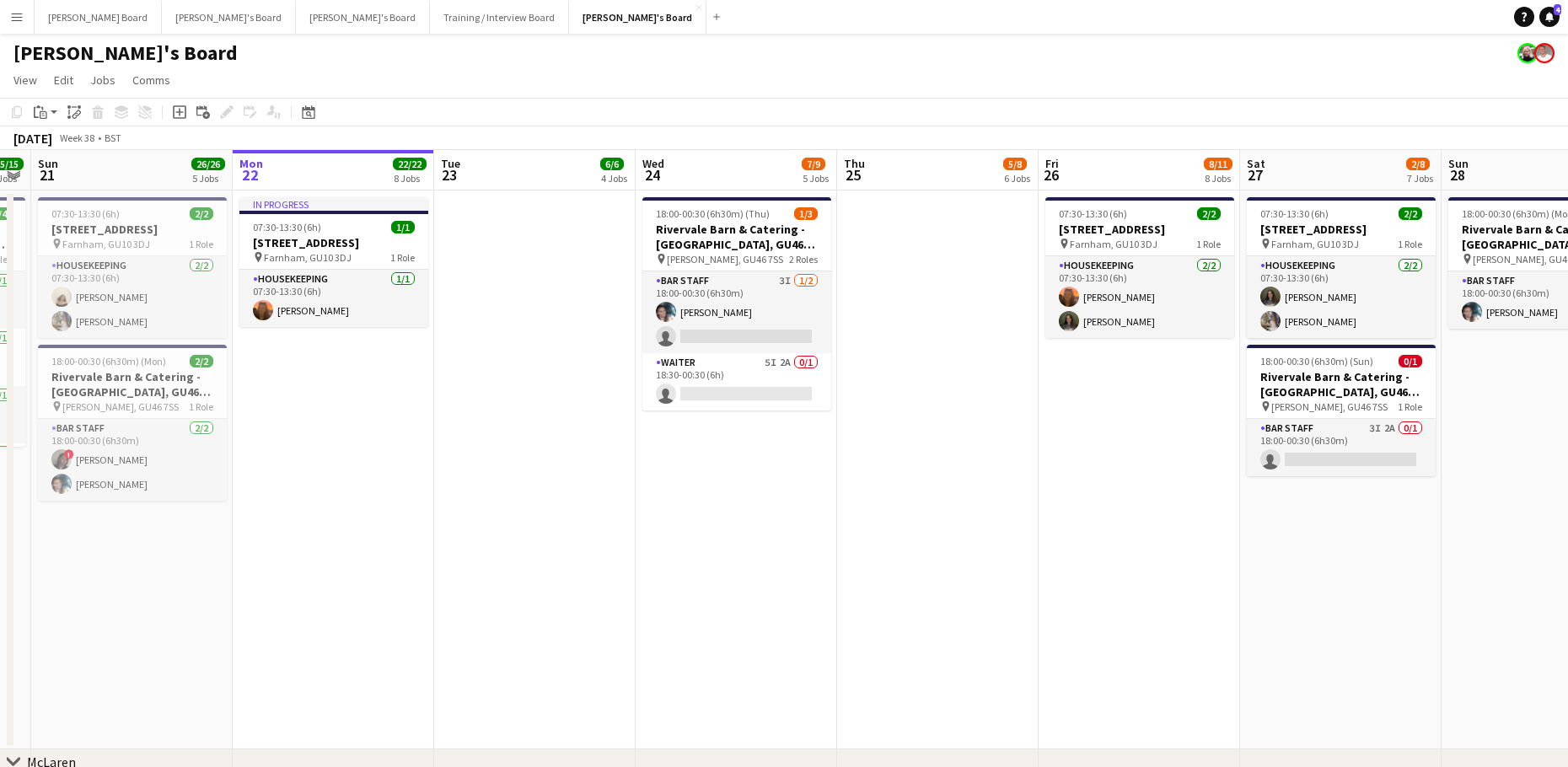
drag, startPoint x: 491, startPoint y: 528, endPoint x: 684, endPoint y: 525, distance: 193.0
drag, startPoint x: 489, startPoint y: 524, endPoint x: 692, endPoint y: 541, distance: 203.7
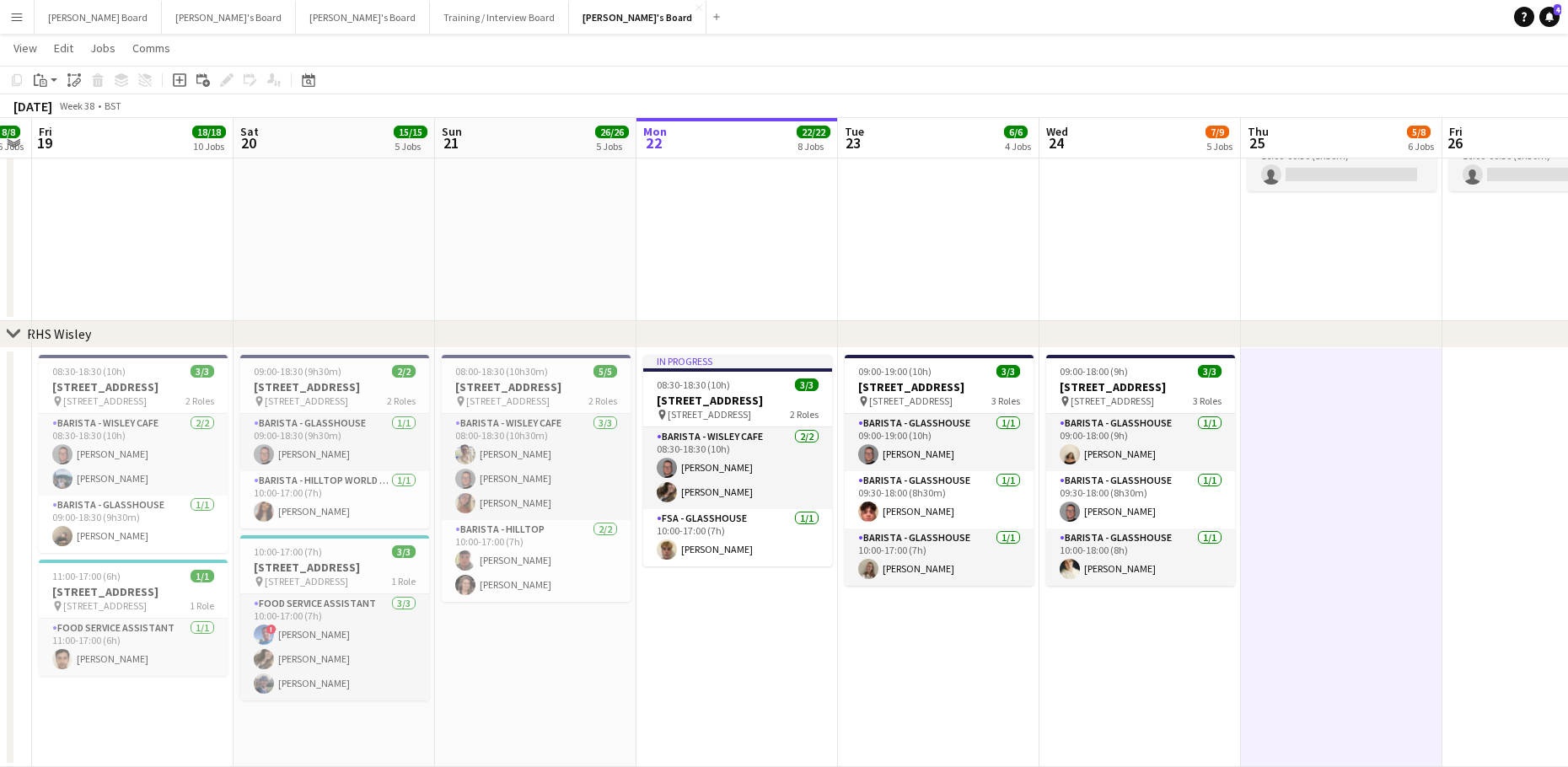
scroll to position [0, 463]
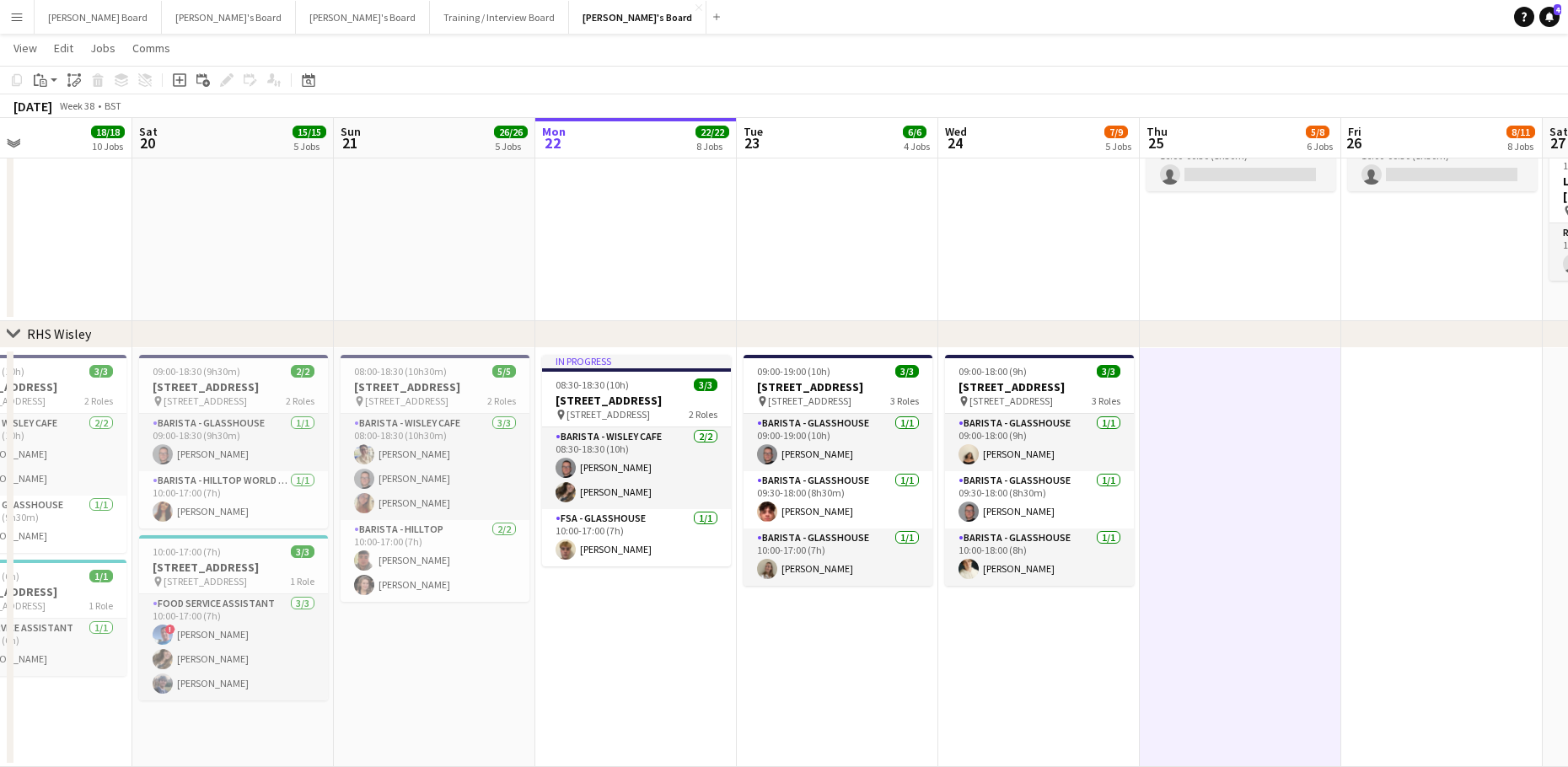
drag, startPoint x: 538, startPoint y: 659, endPoint x: 579, endPoint y: 640, distance: 45.2
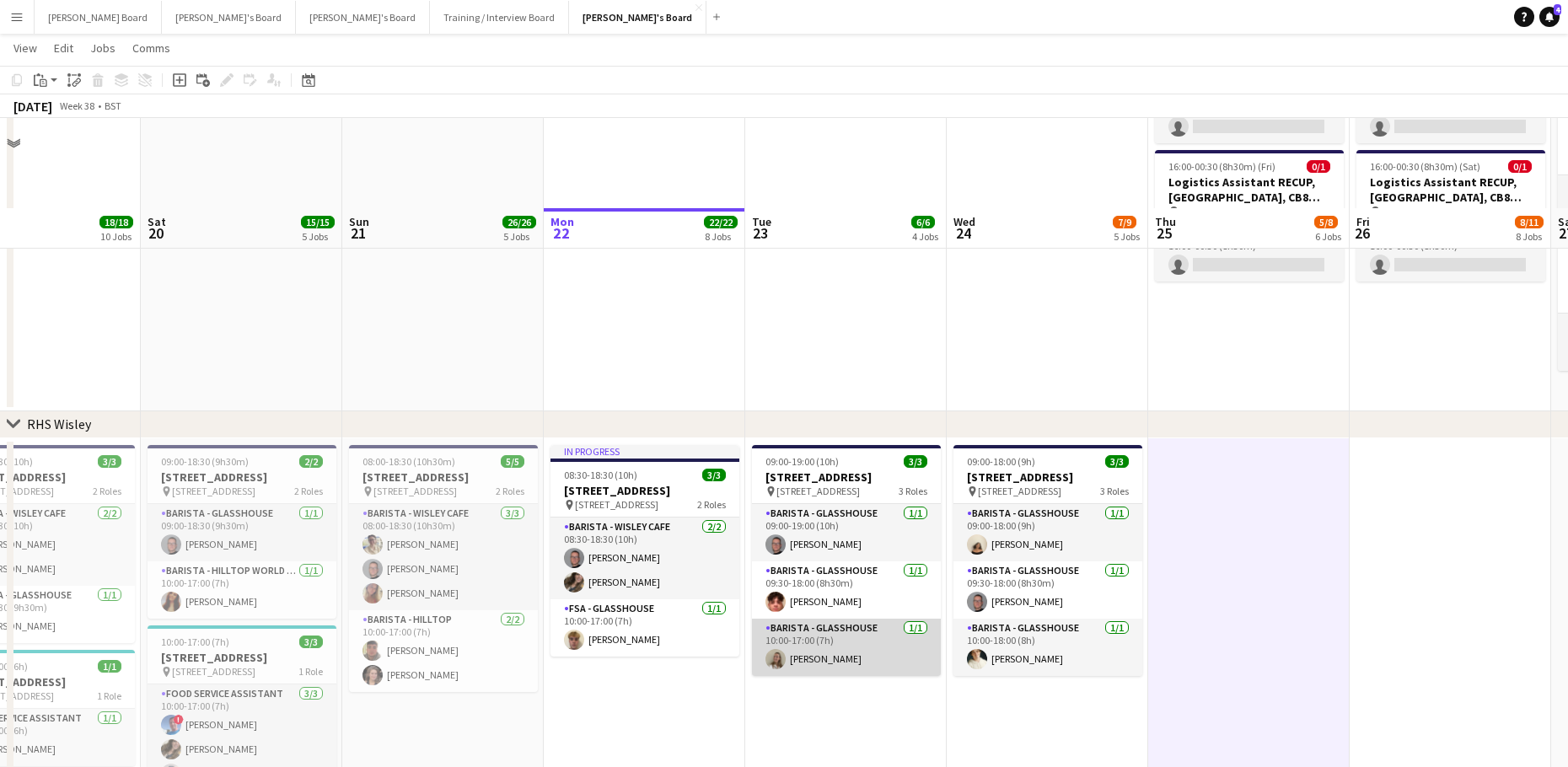
scroll to position [3418, 0]
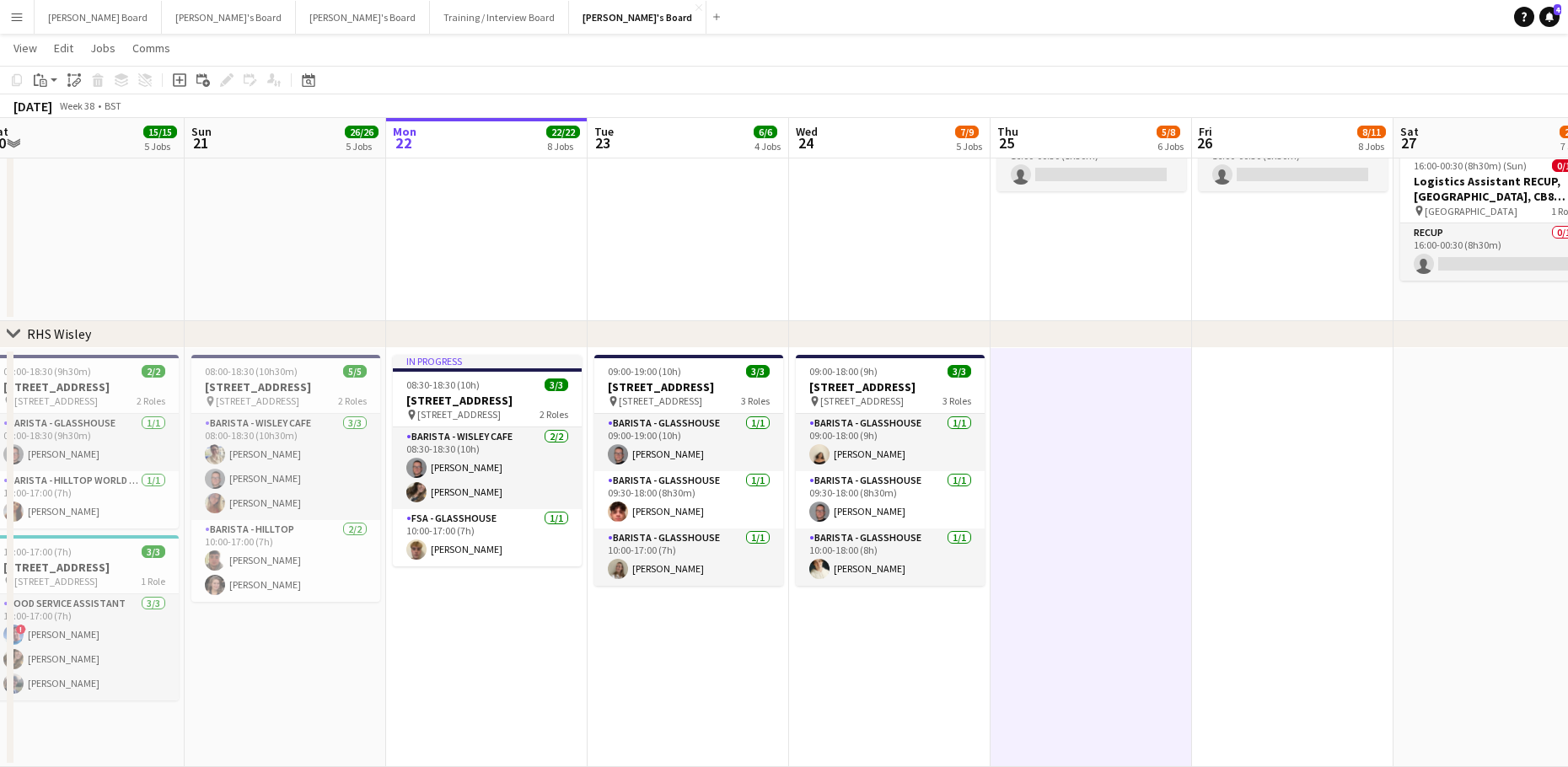
drag, startPoint x: 1281, startPoint y: 517, endPoint x: 925, endPoint y: 532, distance: 356.3
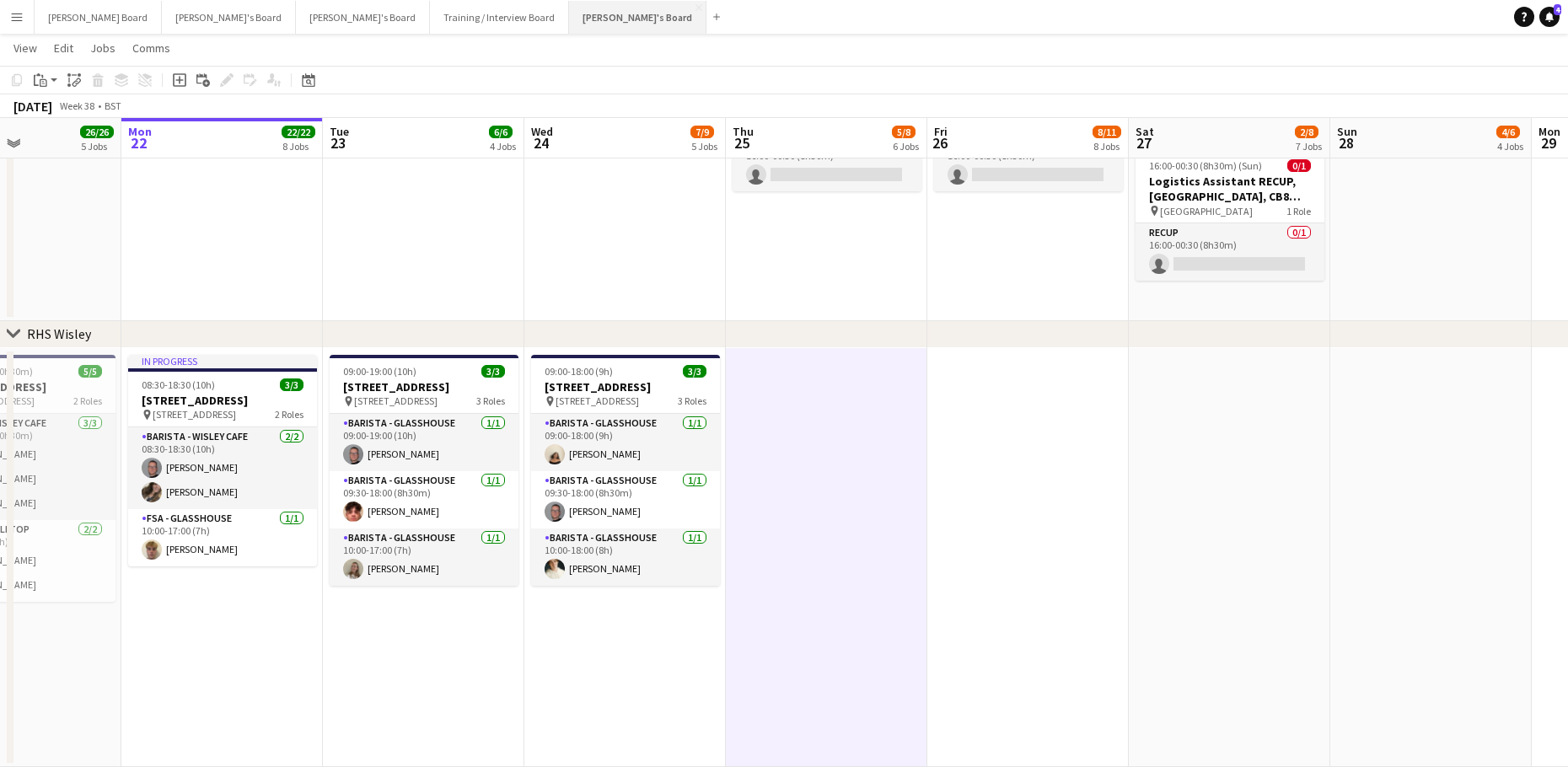
click at [569, 17] on button "[PERSON_NAME]'s Board Close" at bounding box center [637, 17] width 138 height 32
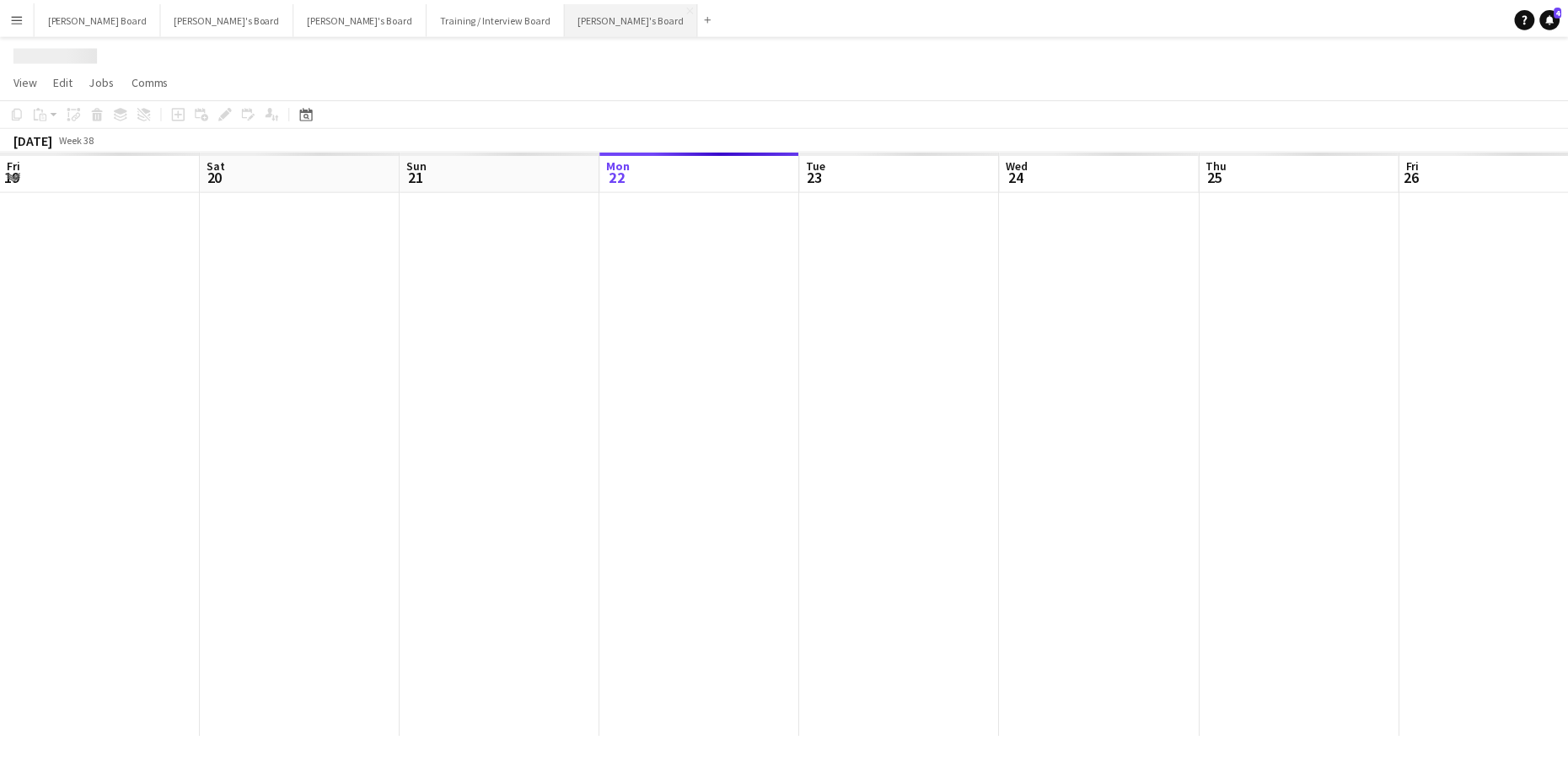
scroll to position [0, 403]
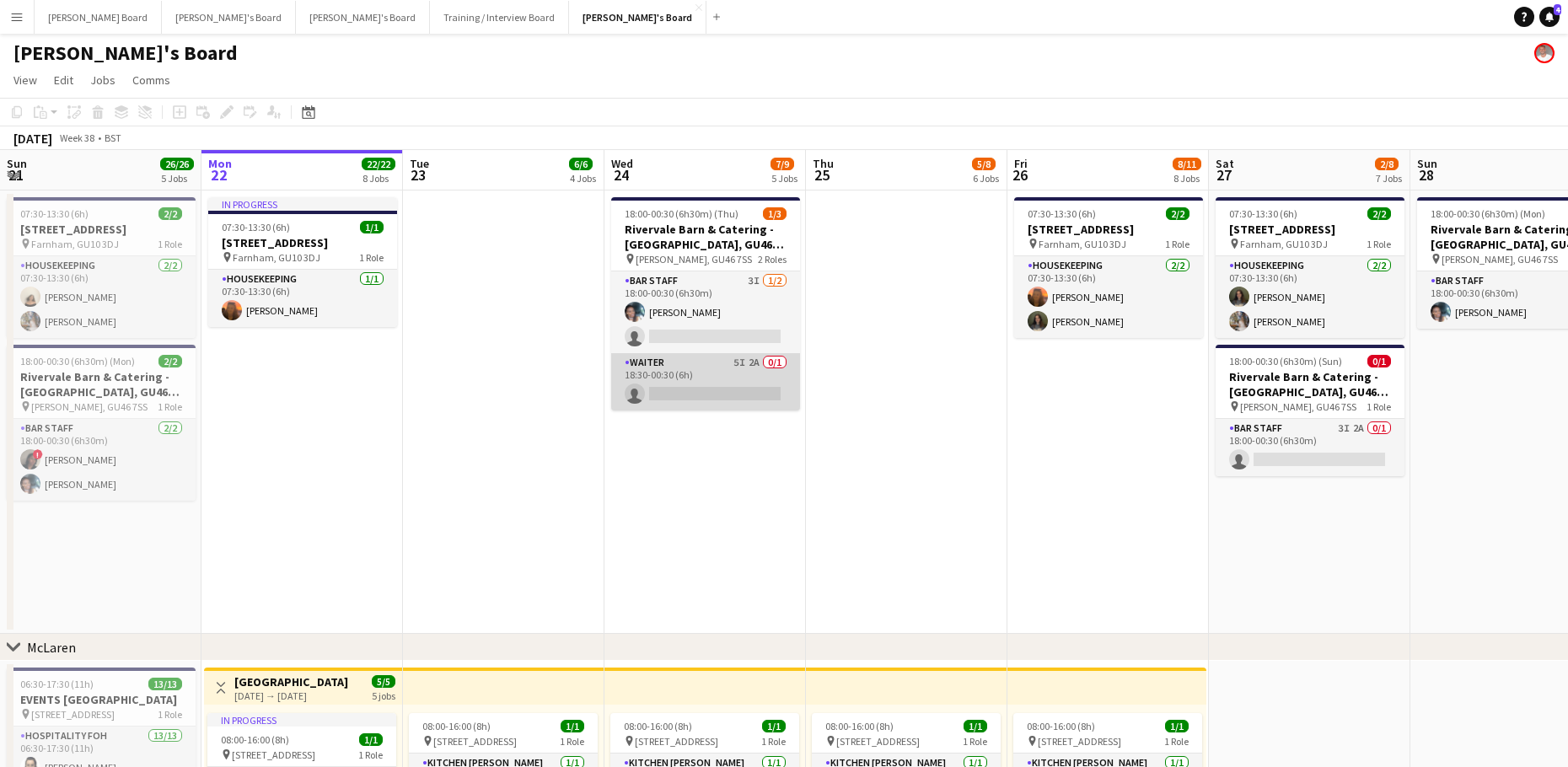
click at [719, 370] on app-card-role "Waiter 5I 2A 0/1 18:30-00:30 (6h) single-neutral-actions" at bounding box center [705, 382] width 189 height 57
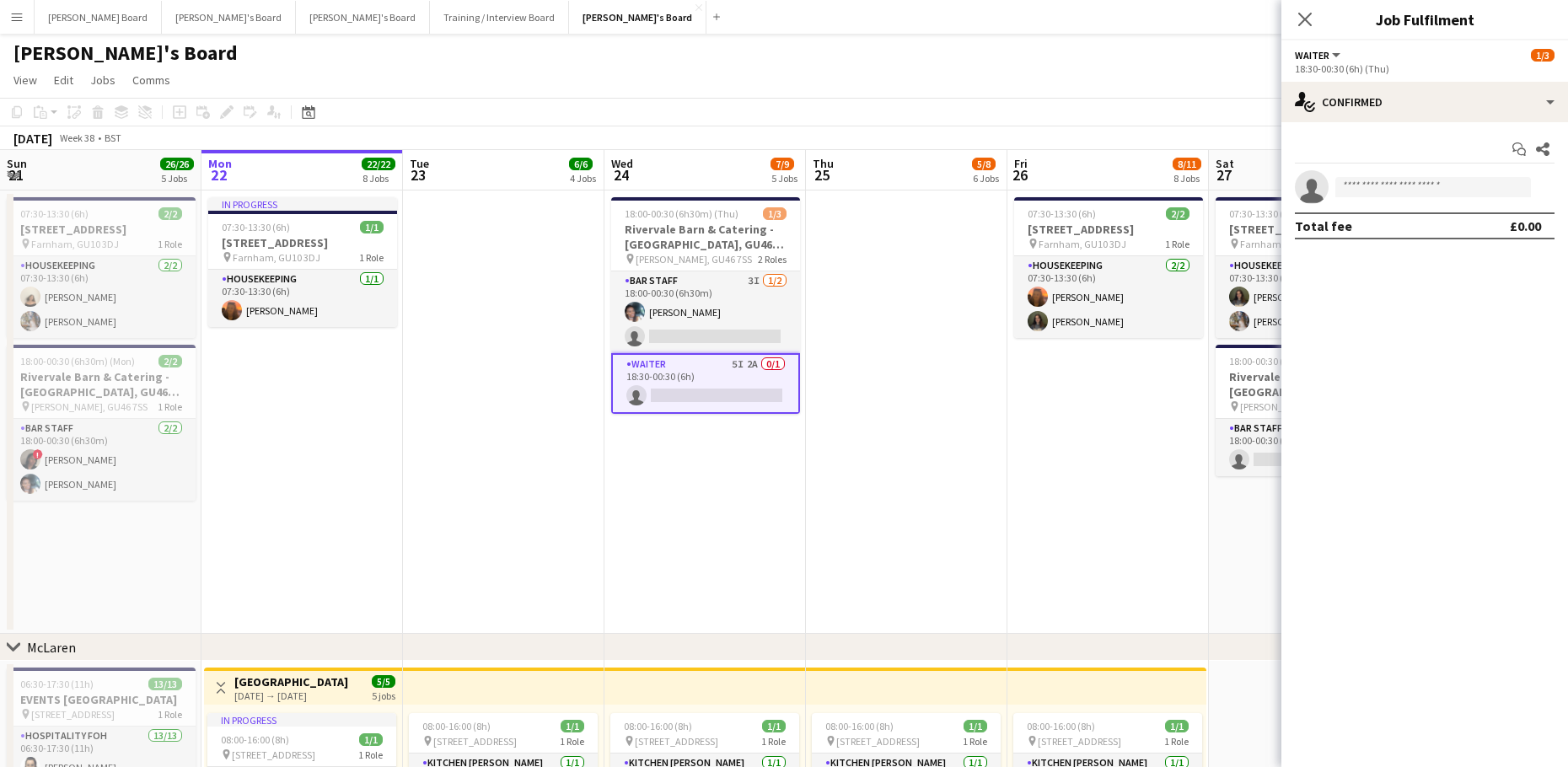
click at [1375, 128] on div "Start chat Share single-neutral-actions Total fee £0.00" at bounding box center [1423, 187] width 286 height 131
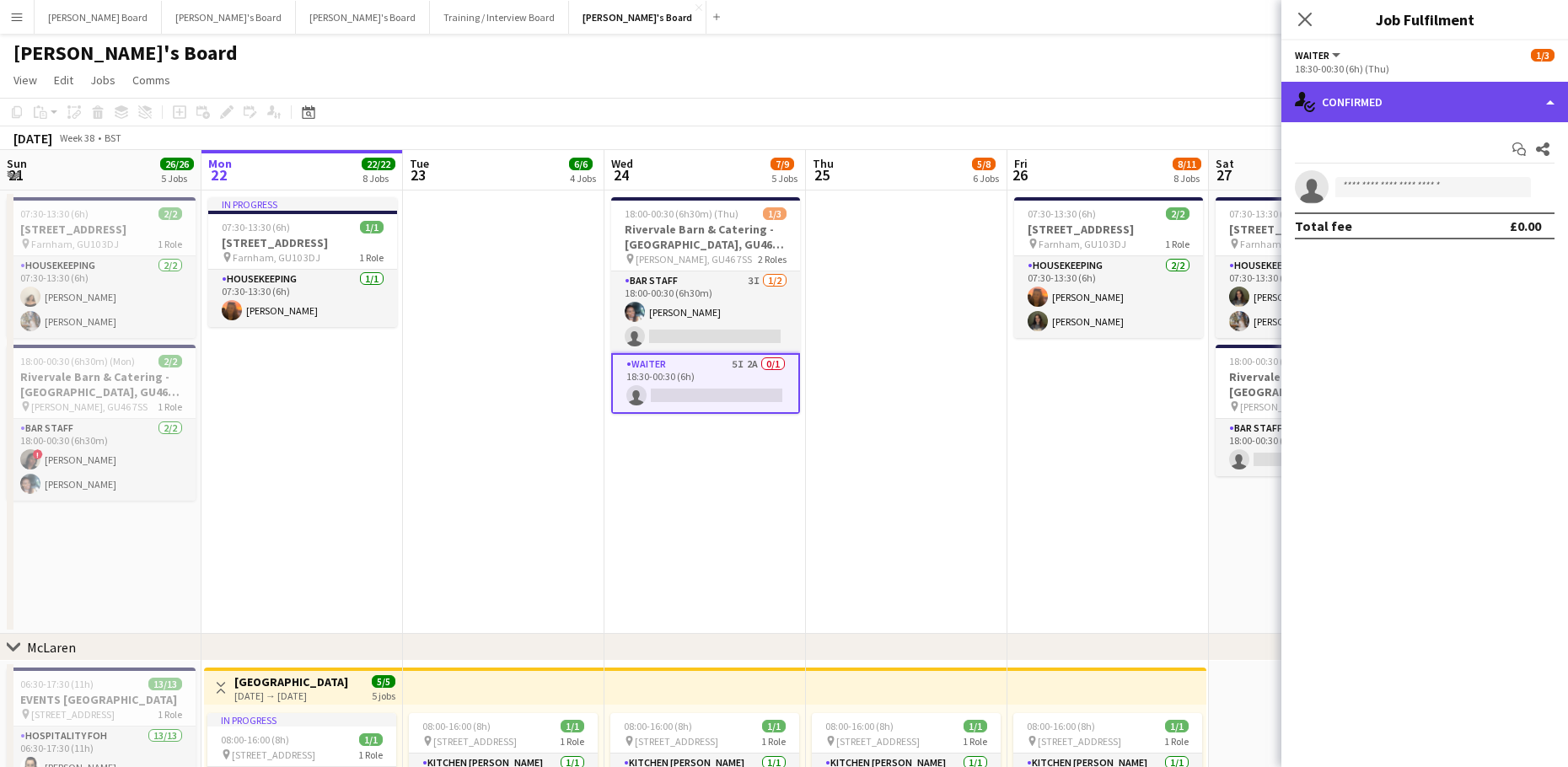
click at [1376, 102] on div "single-neutral-actions-check-2 Confirmed" at bounding box center [1423, 101] width 286 height 40
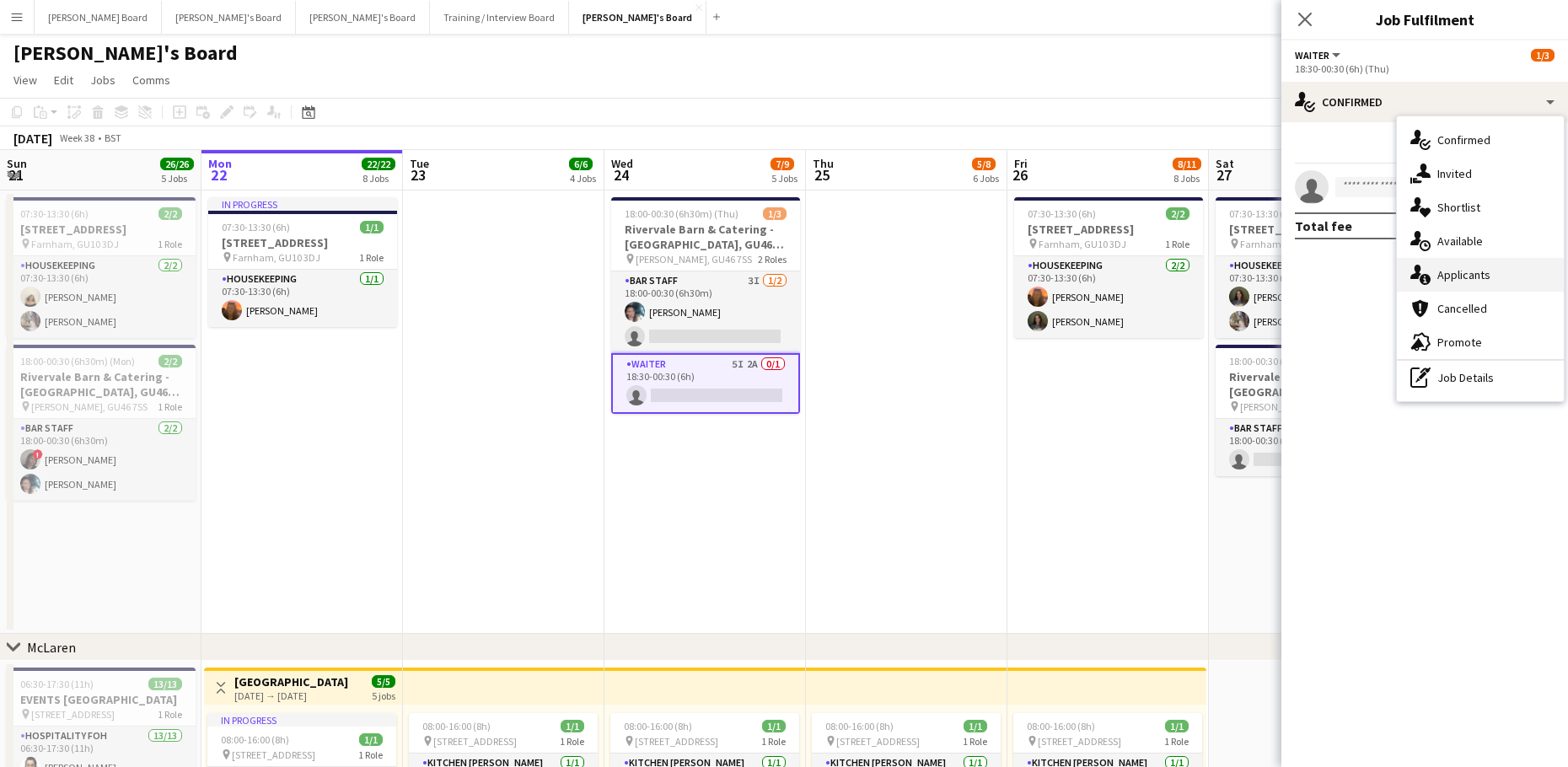
click at [1508, 276] on div "single-neutral-actions-information Applicants" at bounding box center [1480, 274] width 167 height 33
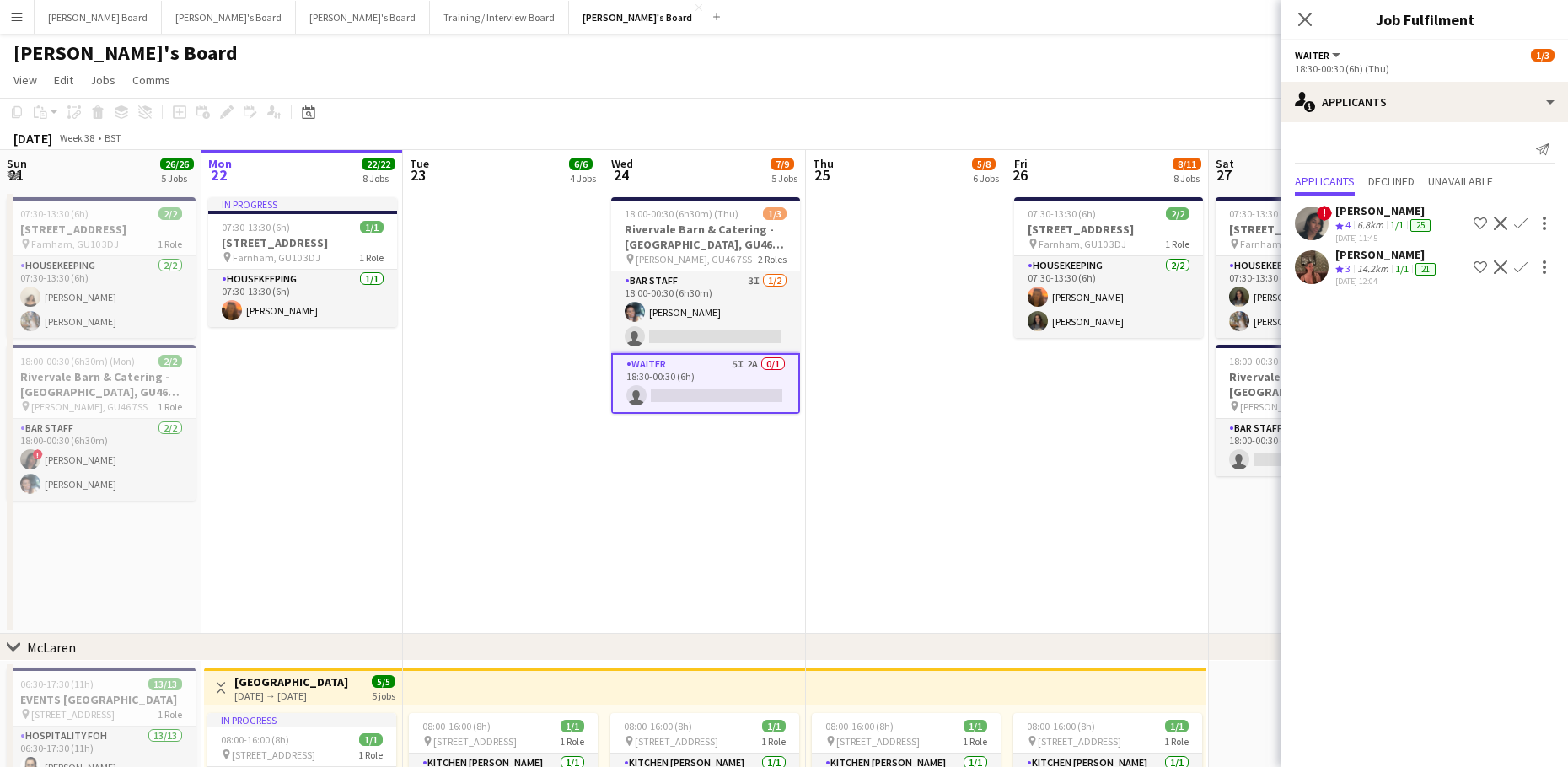
drag, startPoint x: 958, startPoint y: 429, endPoint x: 977, endPoint y: 432, distance: 19.2
click at [959, 432] on app-date-cell at bounding box center [906, 412] width 202 height 443
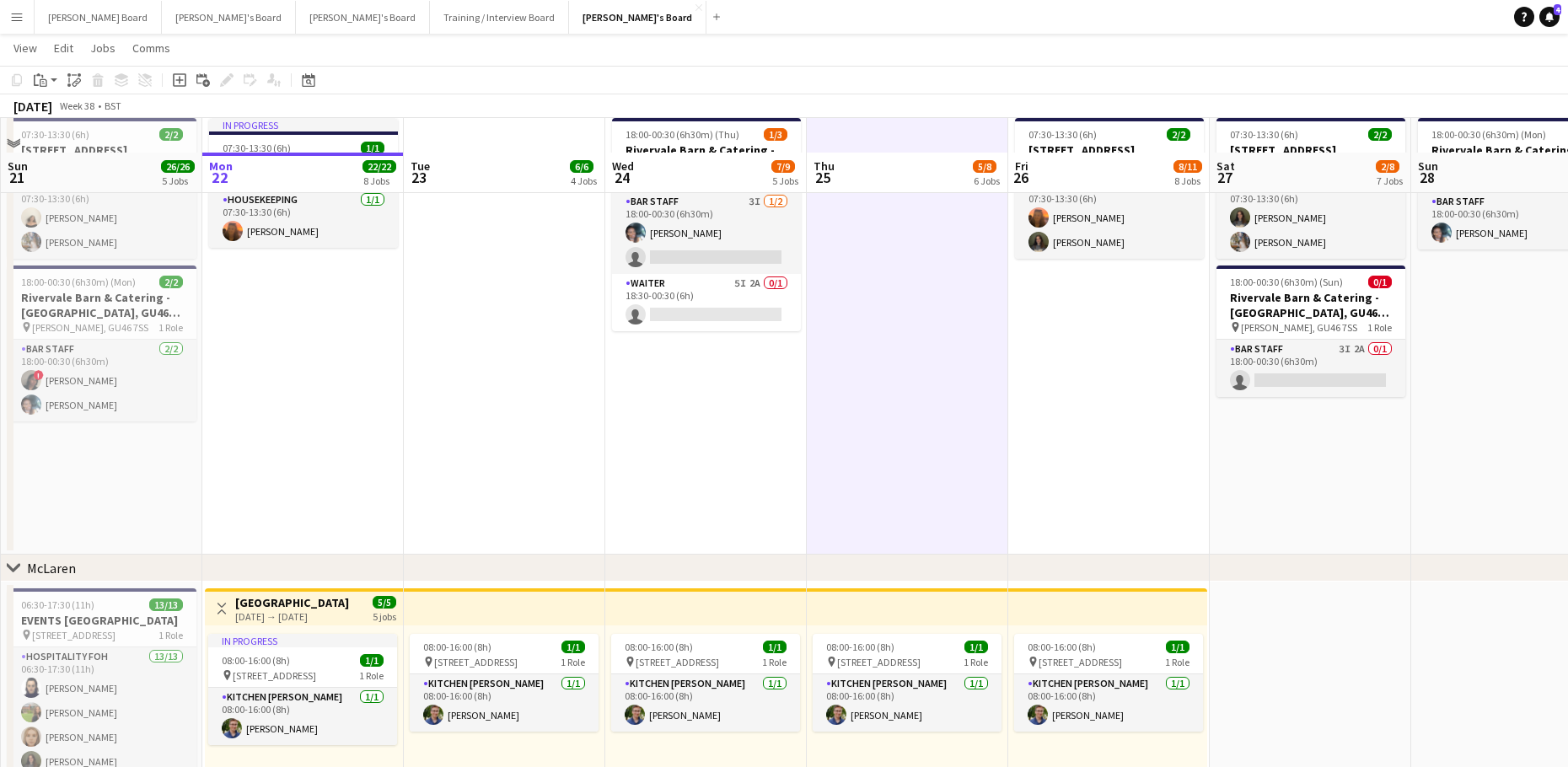
scroll to position [112, 0]
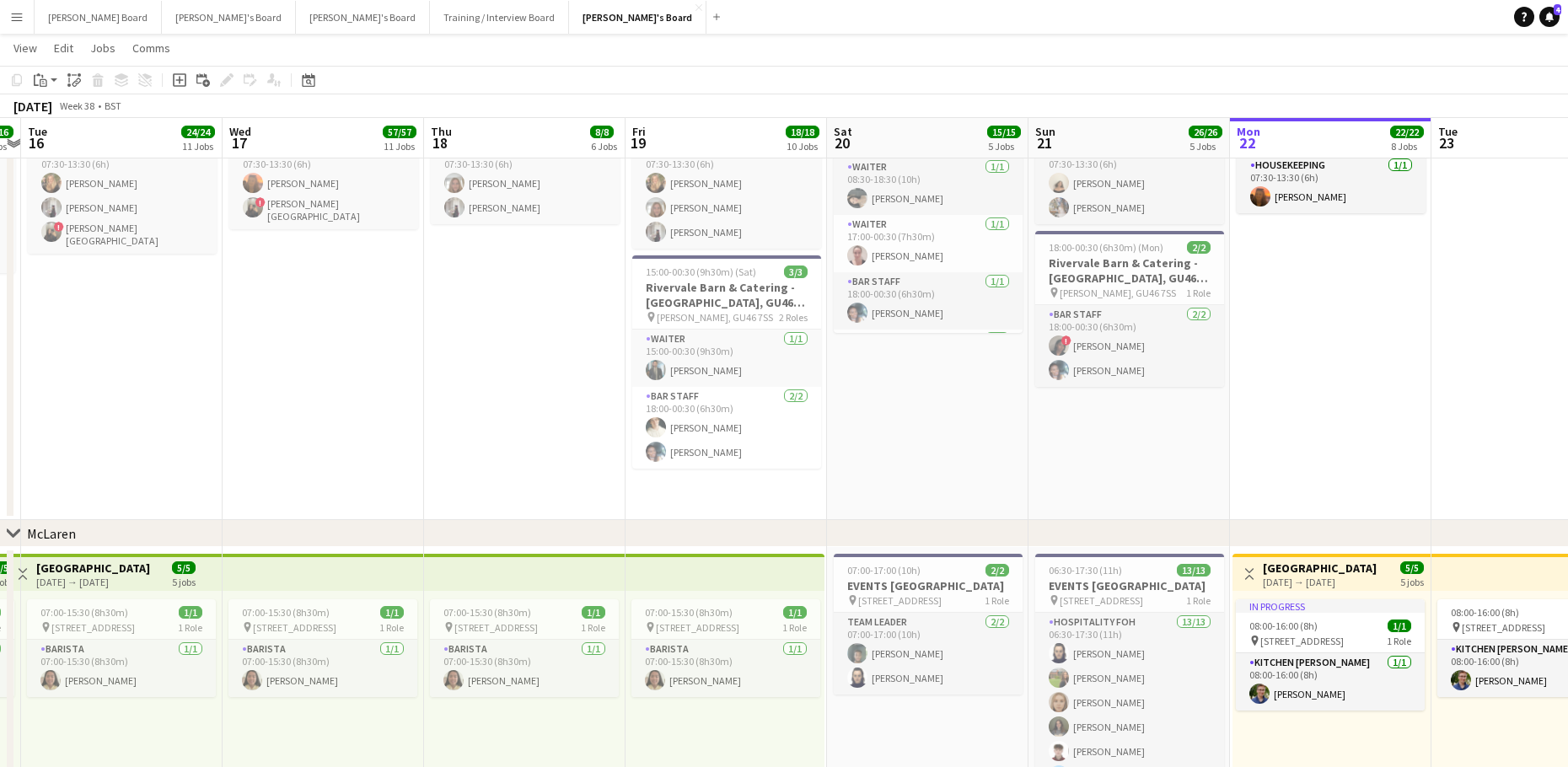
drag, startPoint x: 148, startPoint y: 484, endPoint x: 1237, endPoint y: 462, distance: 1089.2
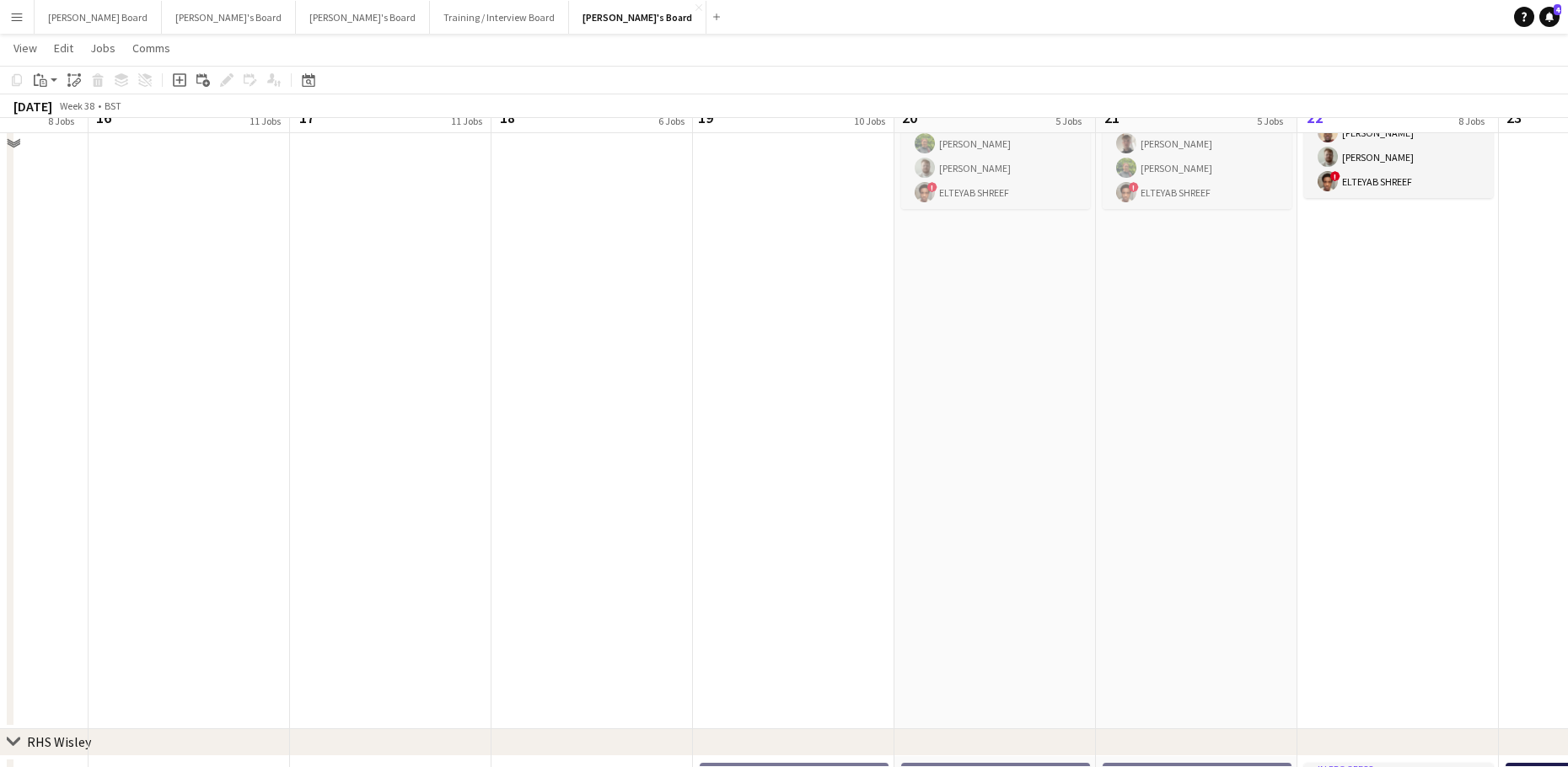
scroll to position [2920, 0]
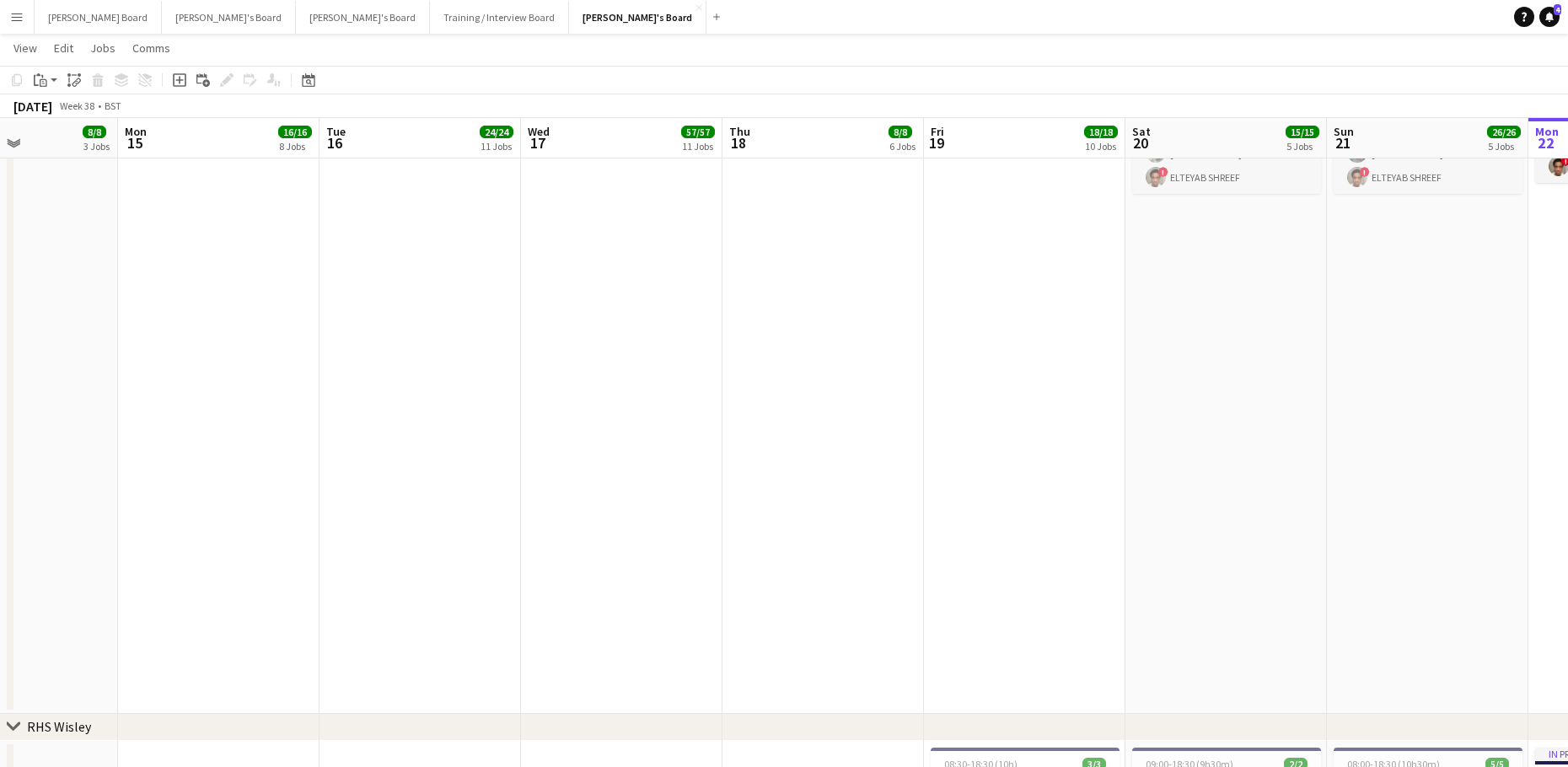
drag, startPoint x: 591, startPoint y: 523, endPoint x: 1602, endPoint y: 558, distance: 1011.6
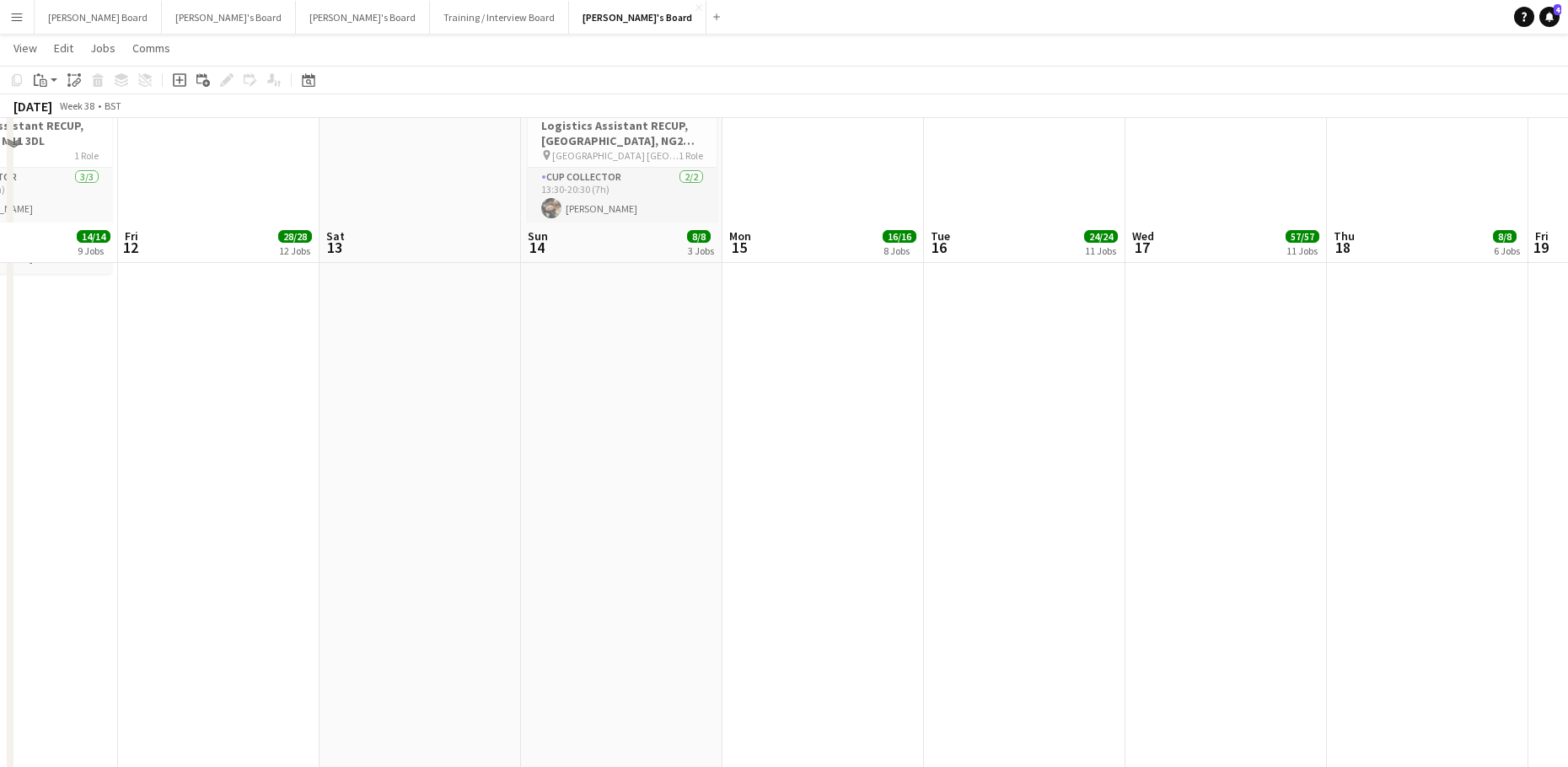
scroll to position [3026, 0]
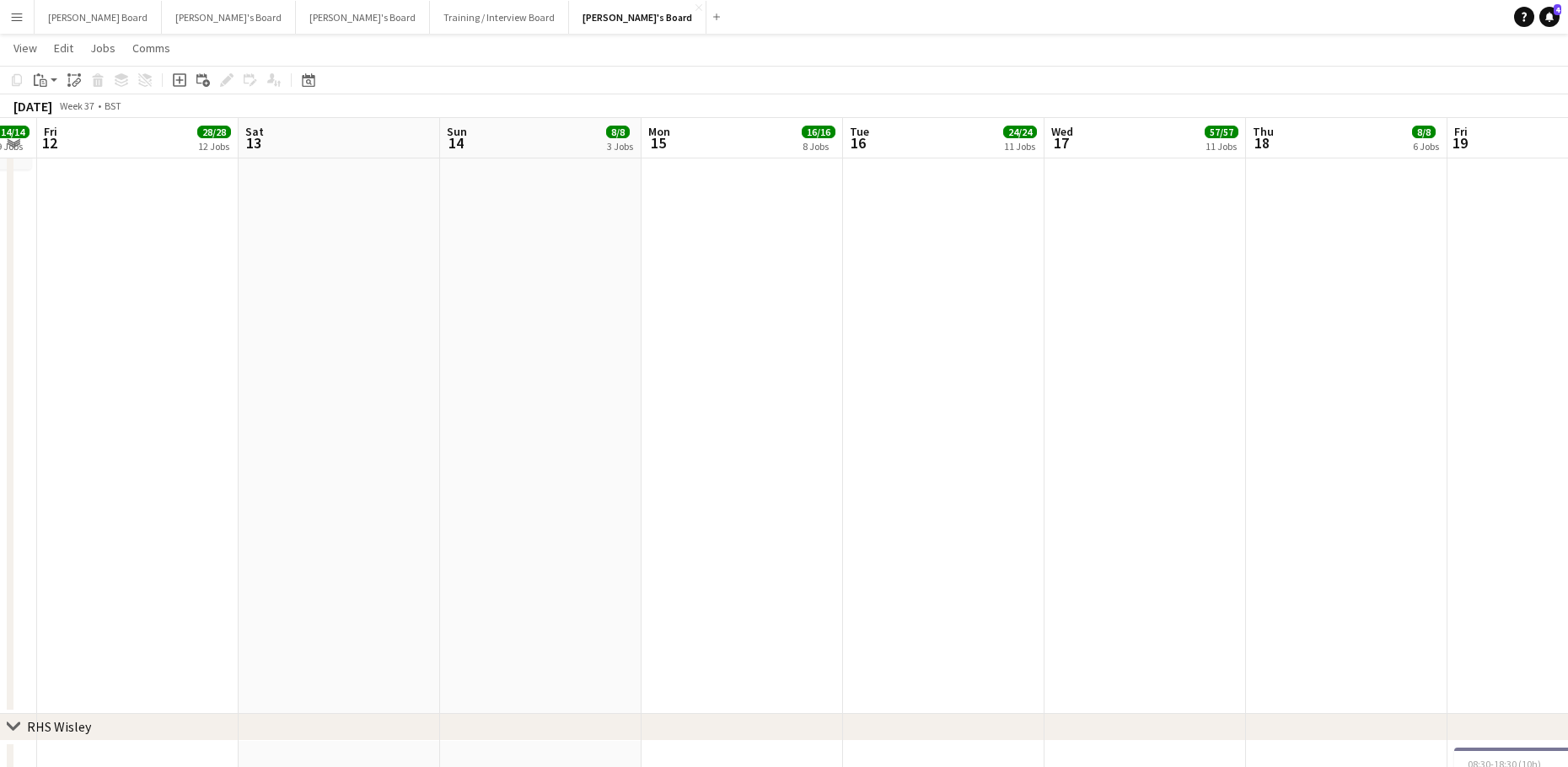
drag, startPoint x: 543, startPoint y: 529, endPoint x: 1596, endPoint y: 561, distance: 1053.5
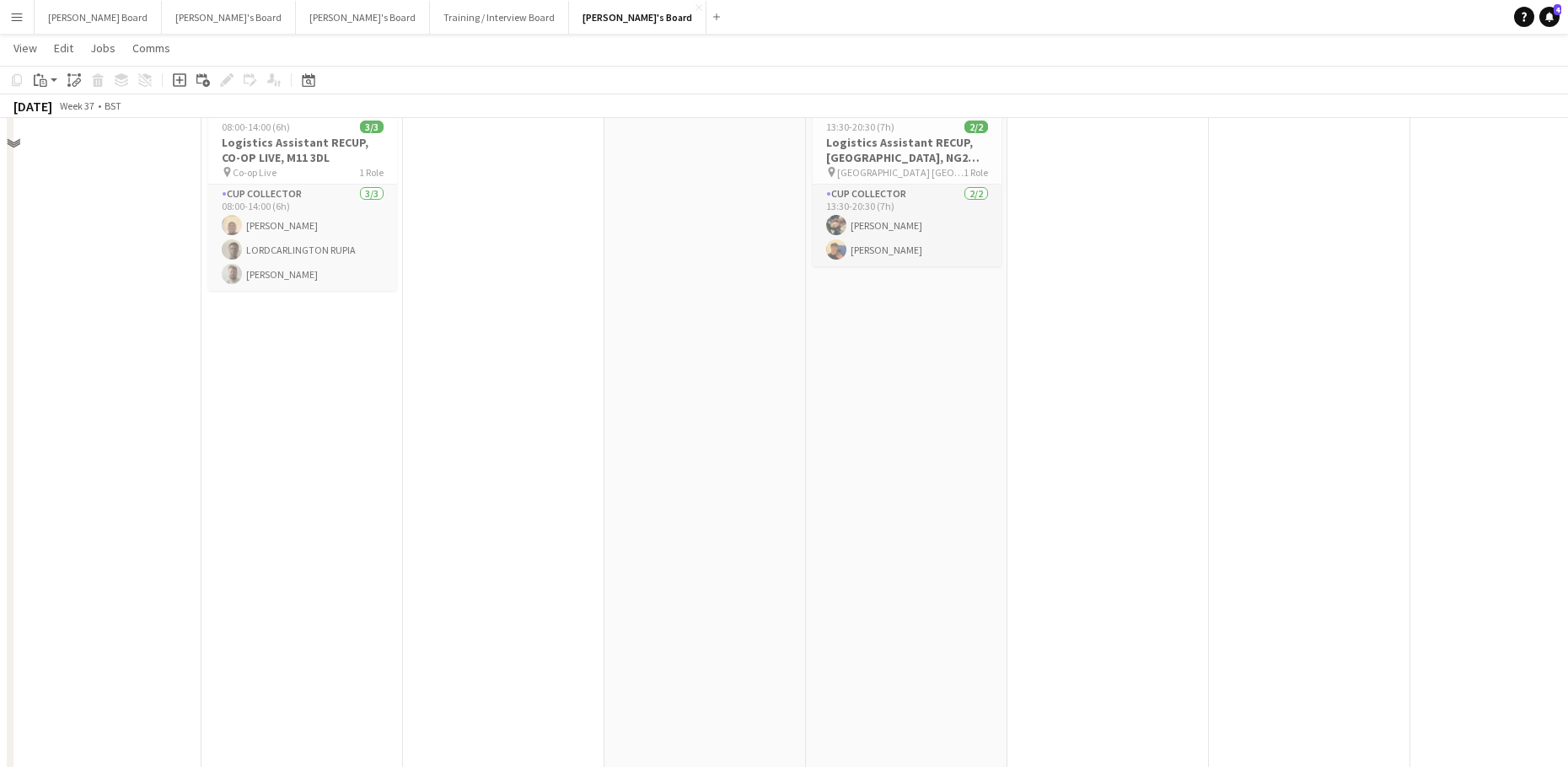
scroll to position [2688, 0]
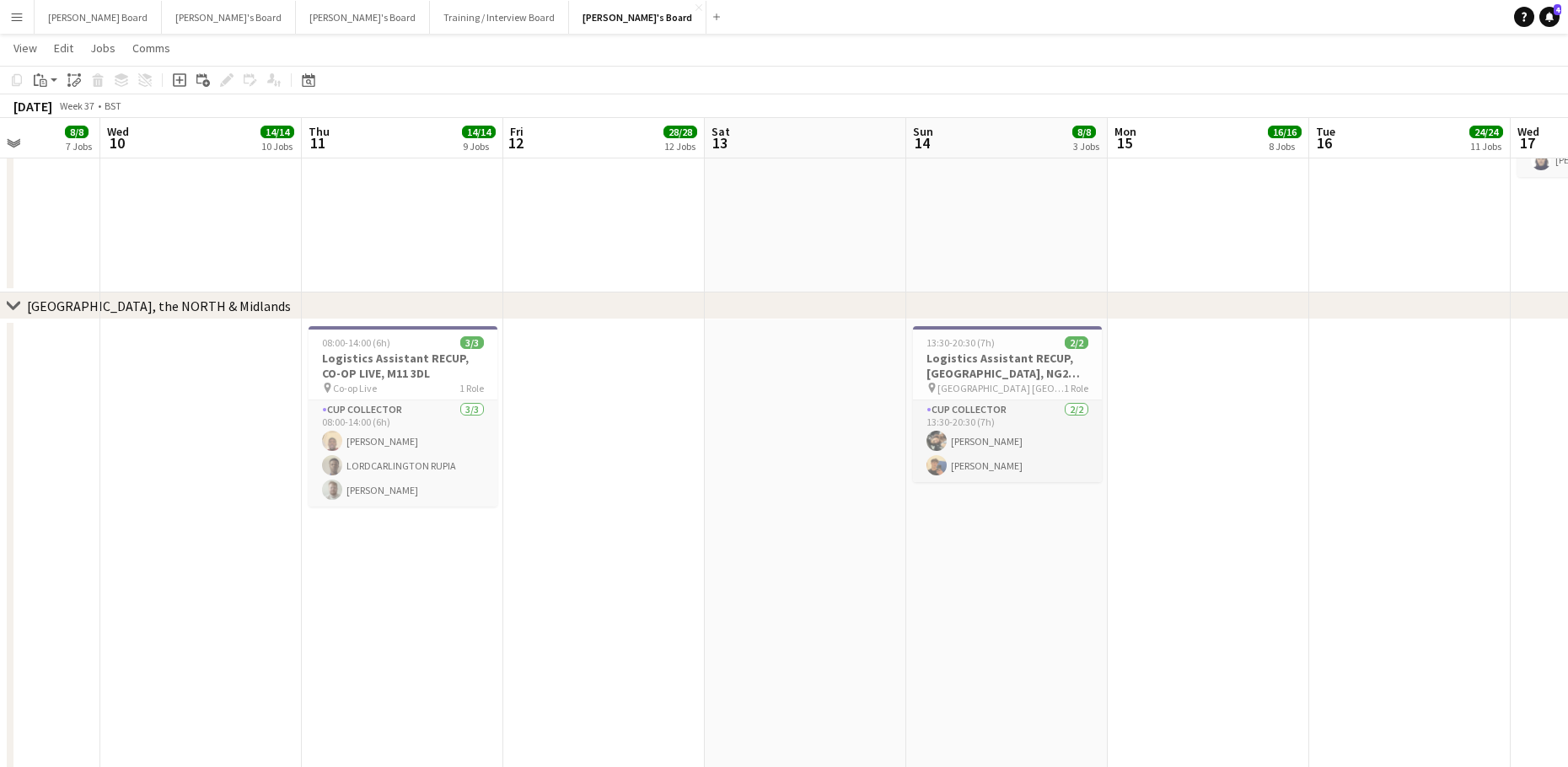
drag, startPoint x: 487, startPoint y: 547, endPoint x: 1413, endPoint y: 622, distance: 929.0
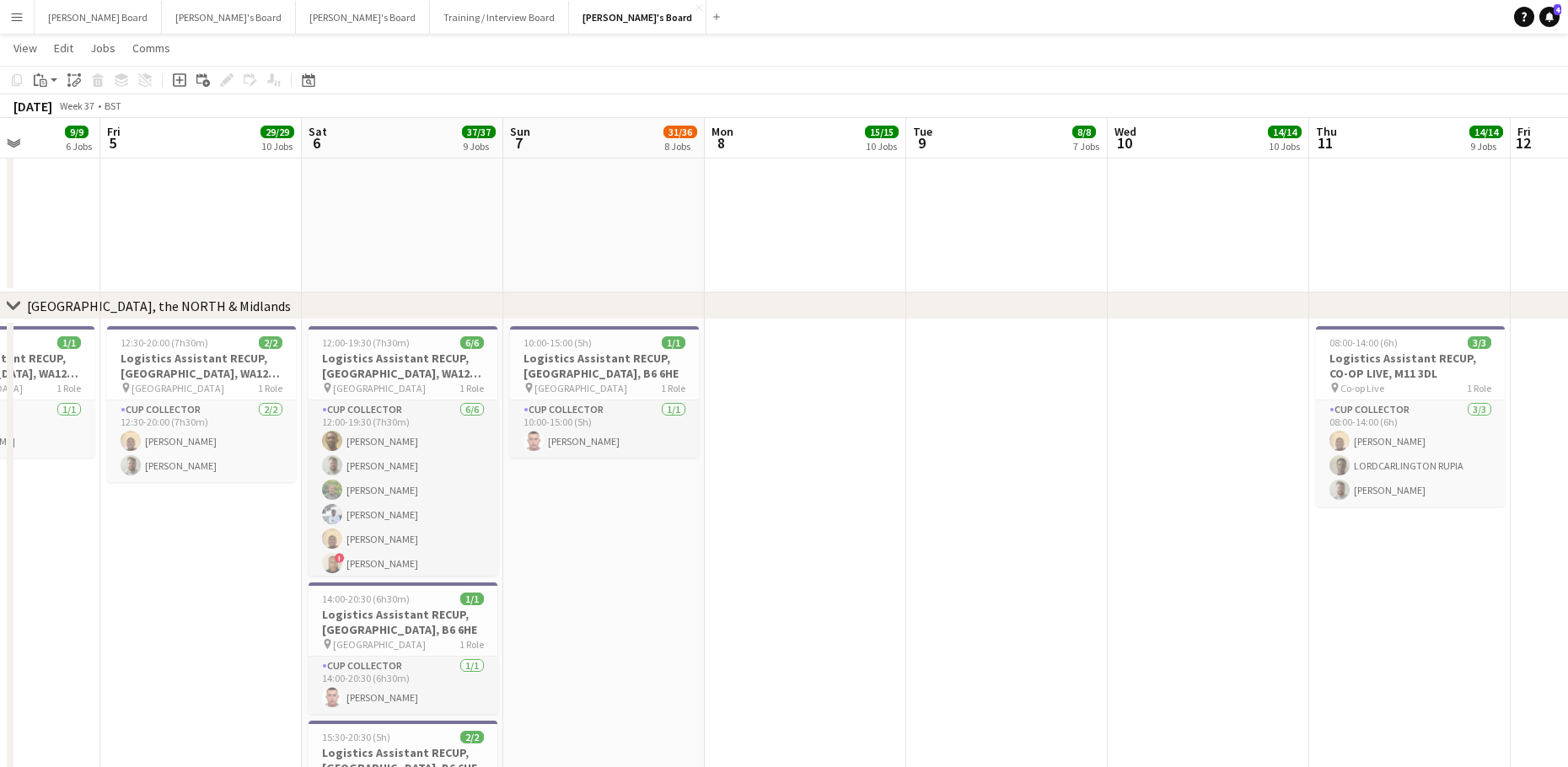
scroll to position [0, 164]
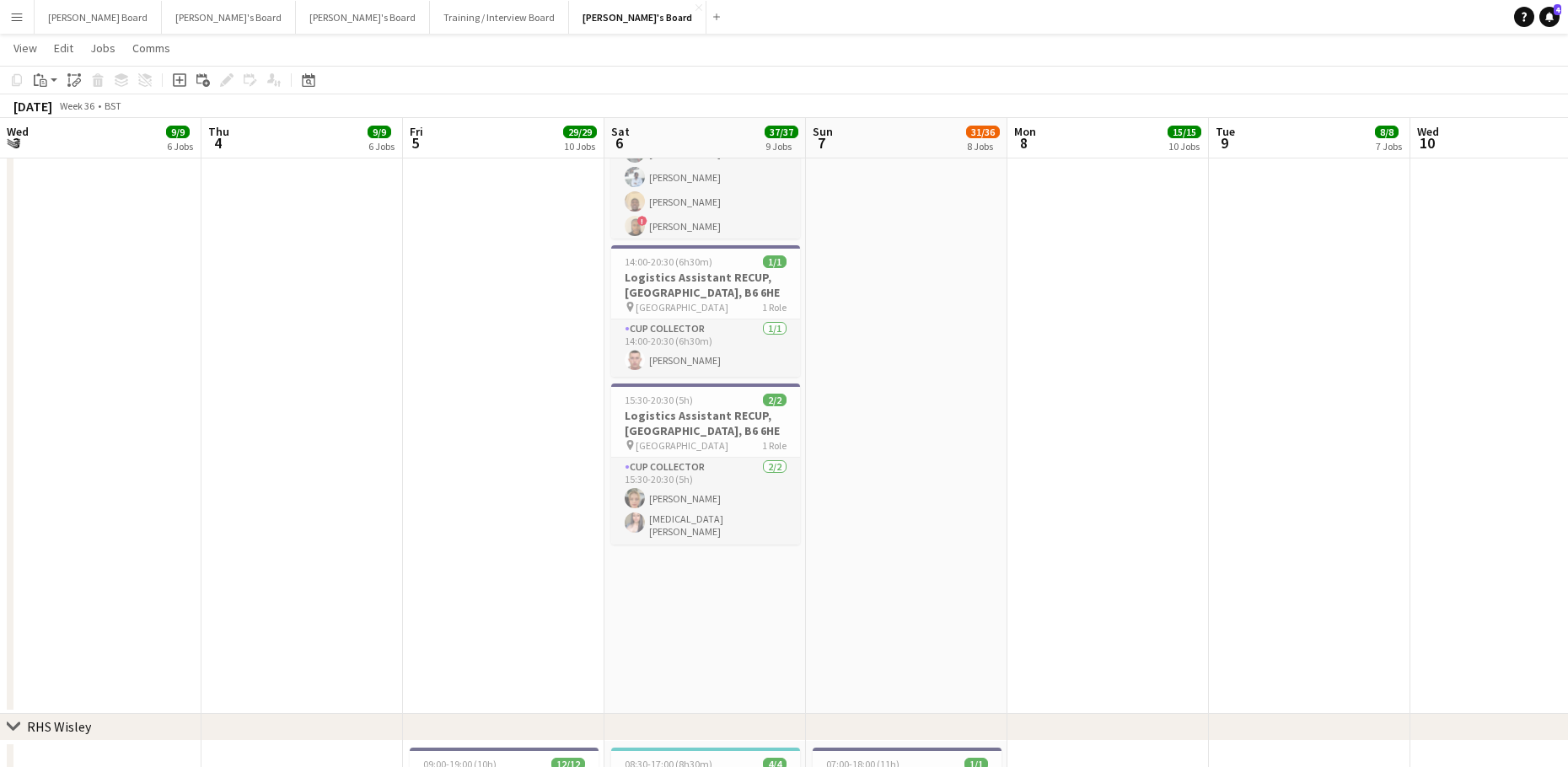
scroll to position [0, 467]
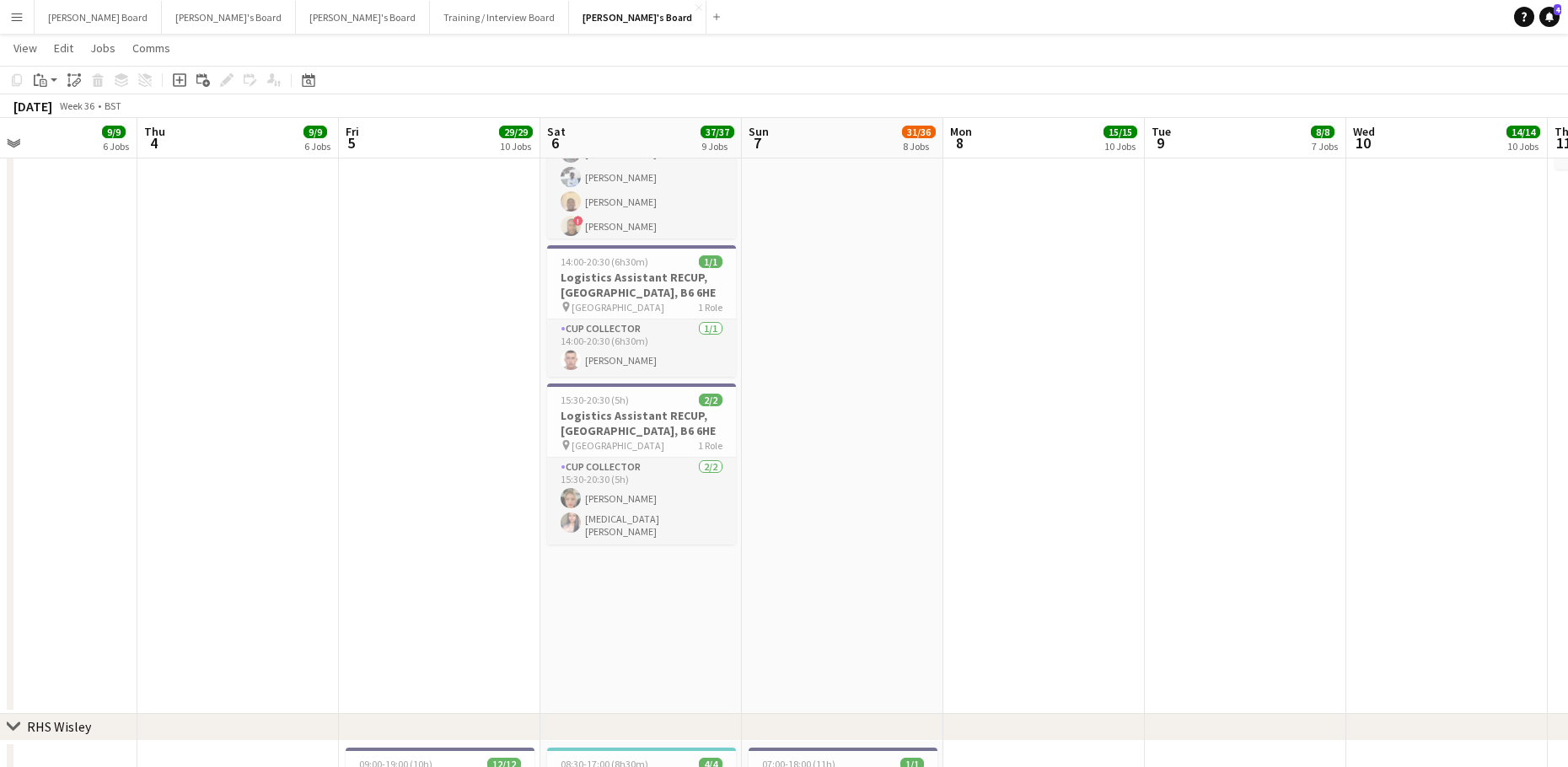
drag, startPoint x: 363, startPoint y: 461, endPoint x: 1133, endPoint y: 571, distance: 777.8
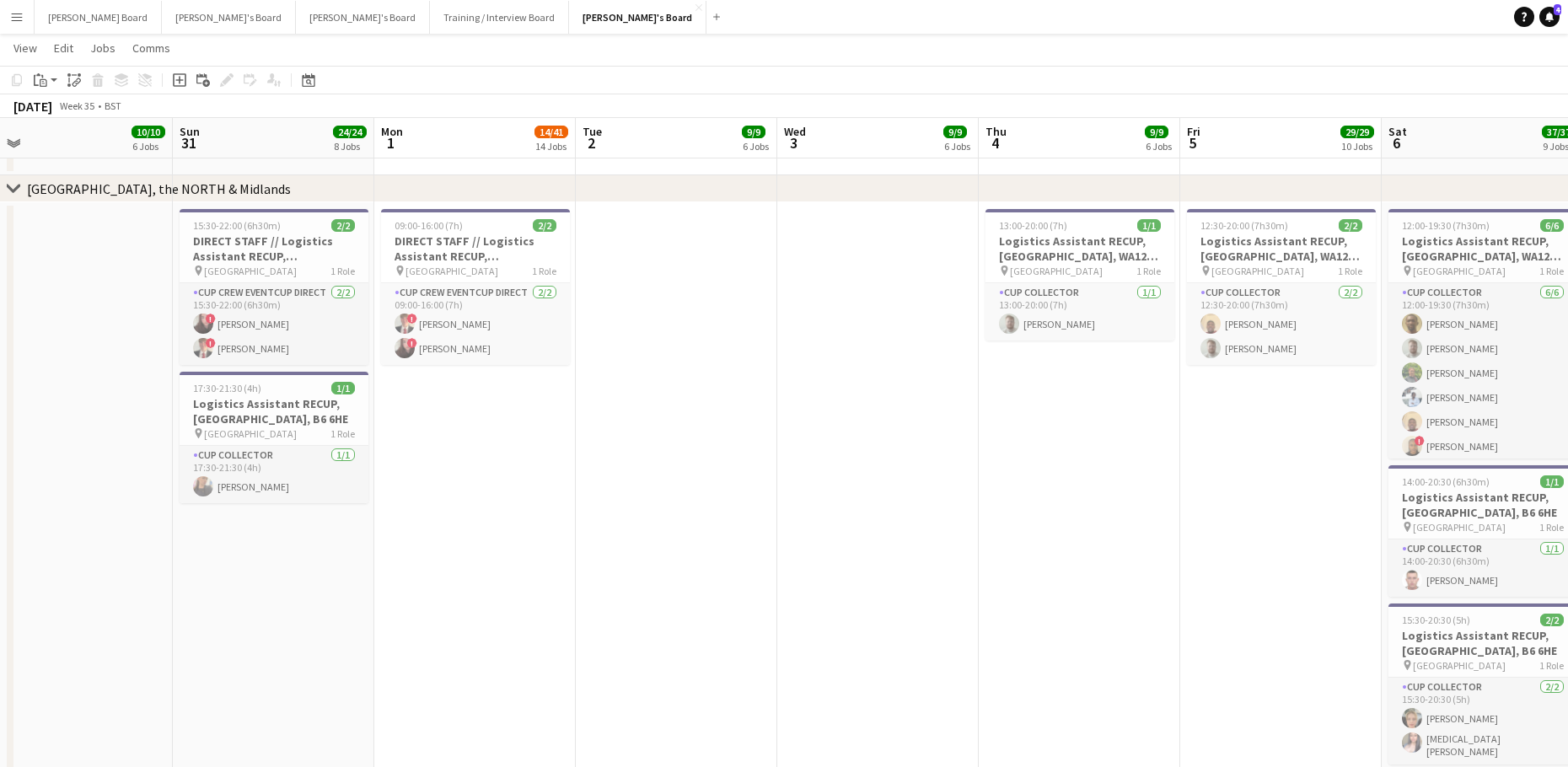
scroll to position [2950, 0]
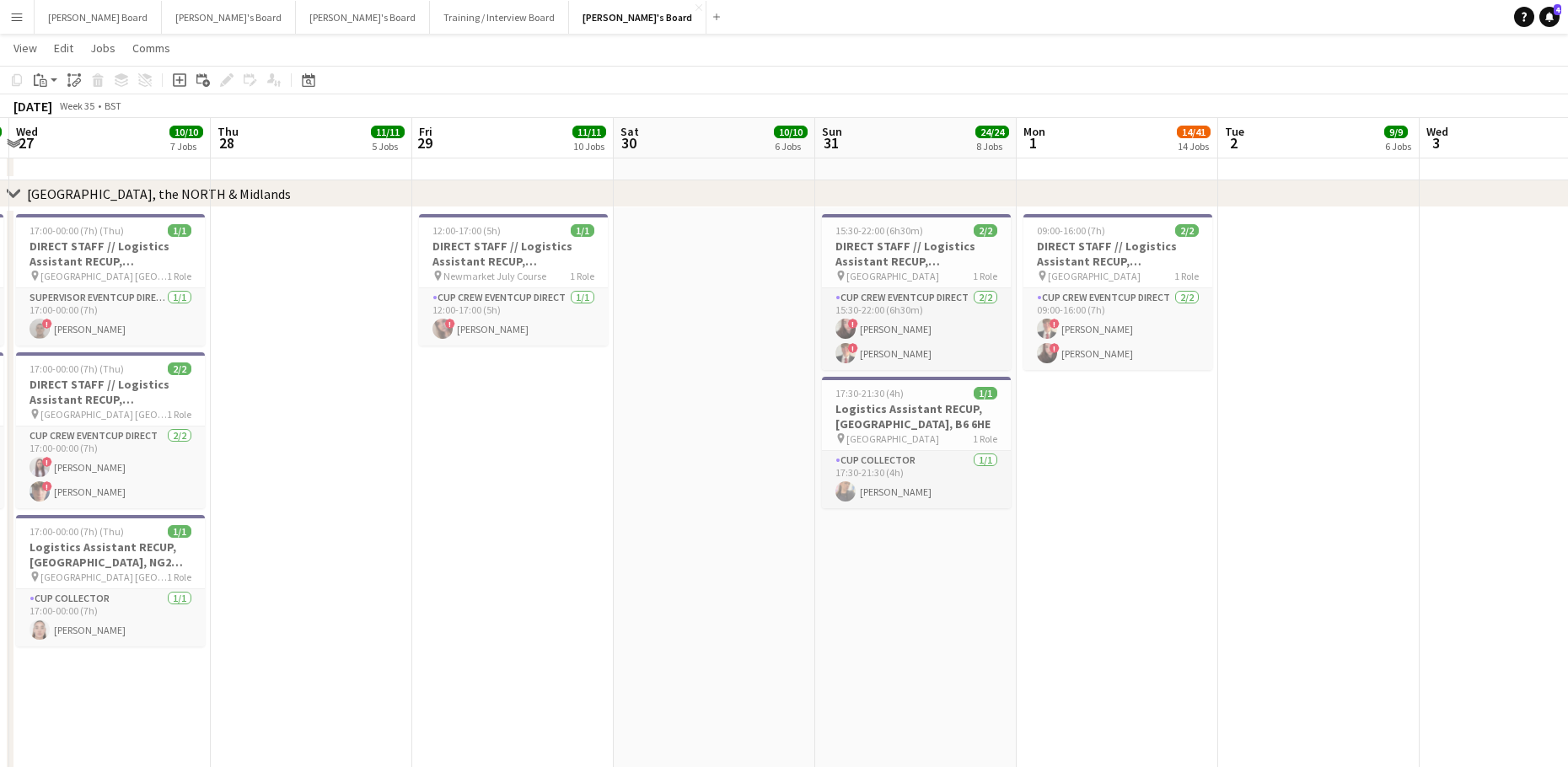
drag, startPoint x: 878, startPoint y: 538, endPoint x: 1192, endPoint y: 559, distance: 314.7
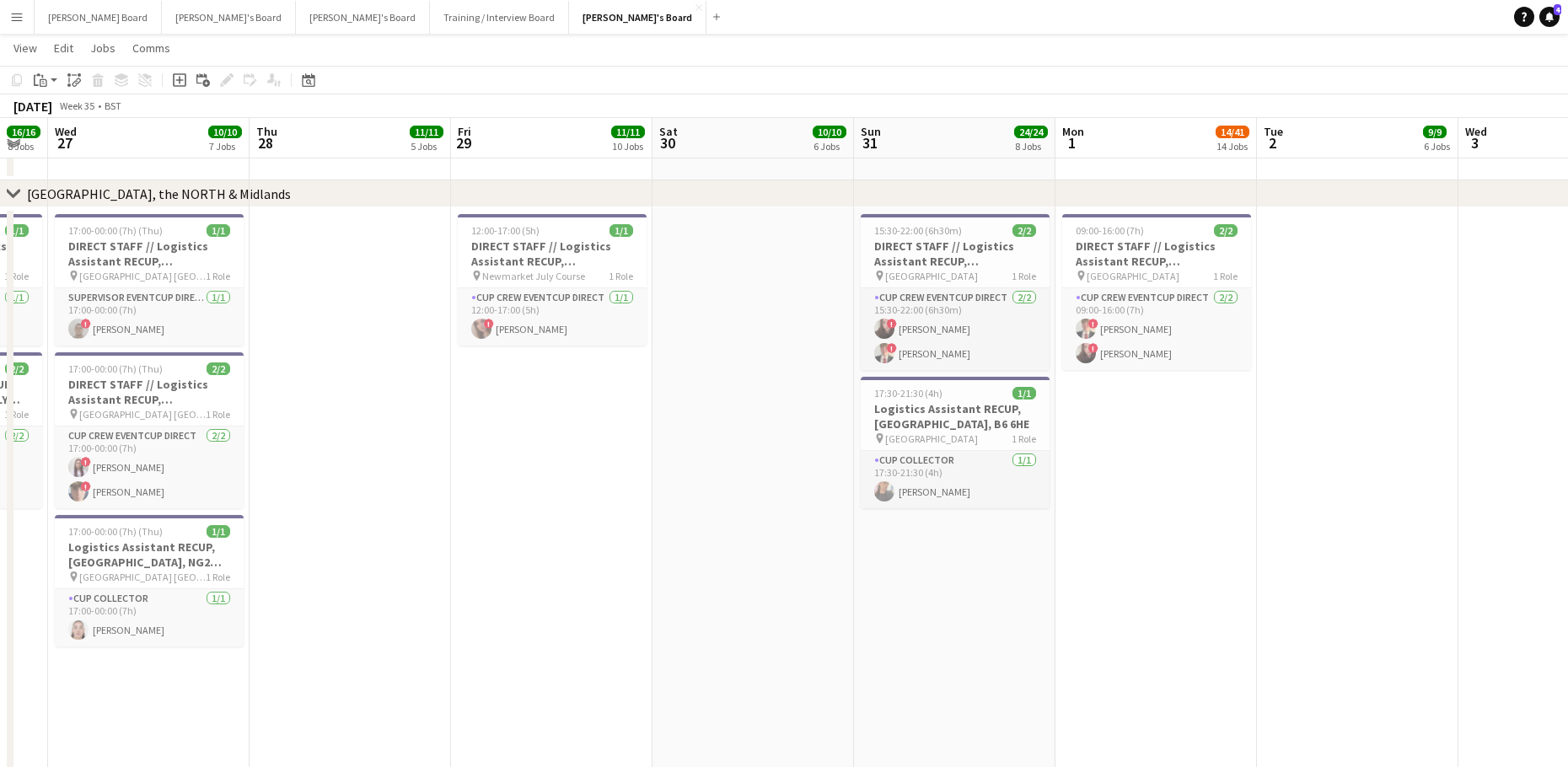
drag, startPoint x: 353, startPoint y: 600, endPoint x: 1073, endPoint y: 564, distance: 720.9
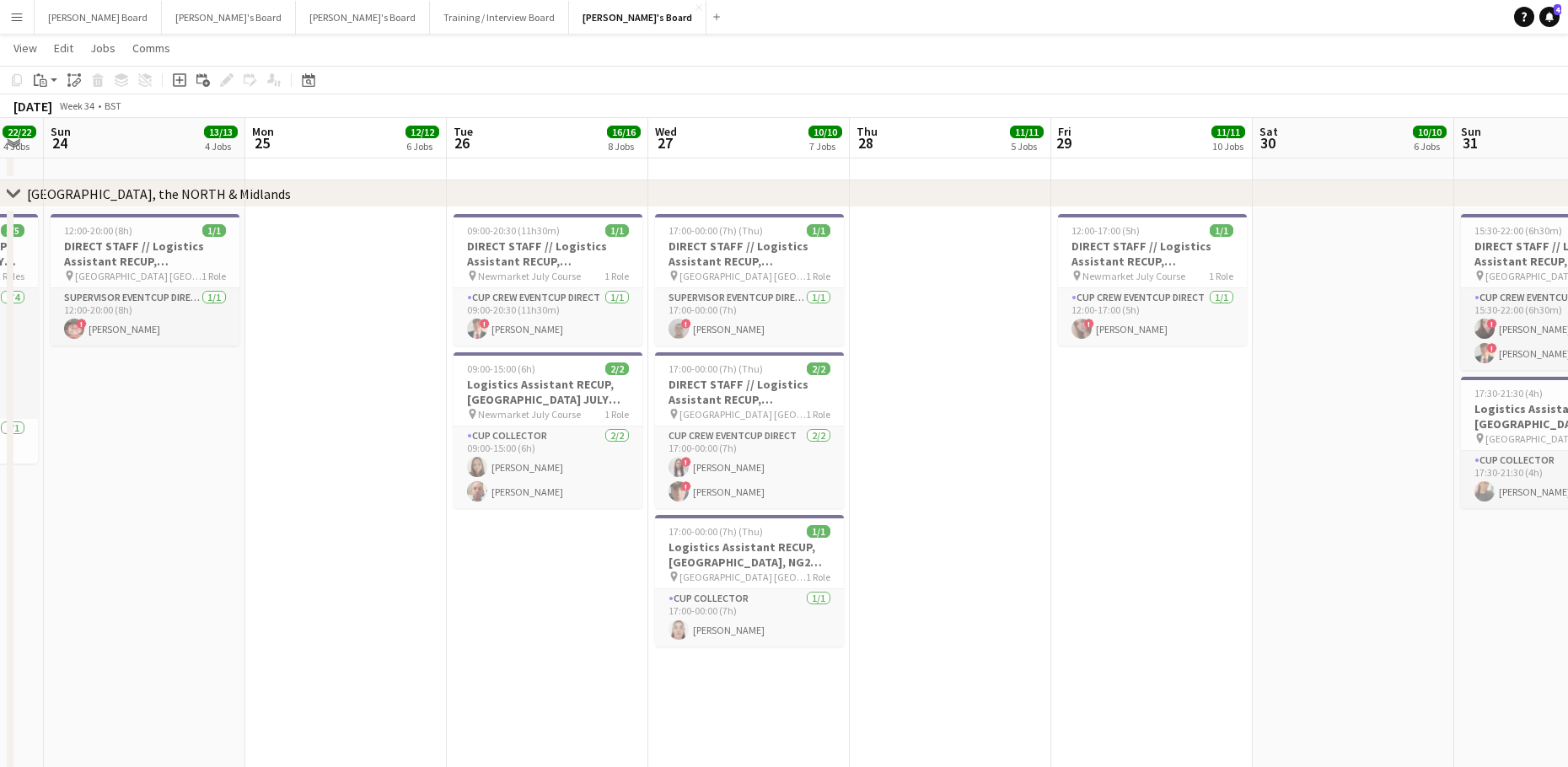
scroll to position [0, 601]
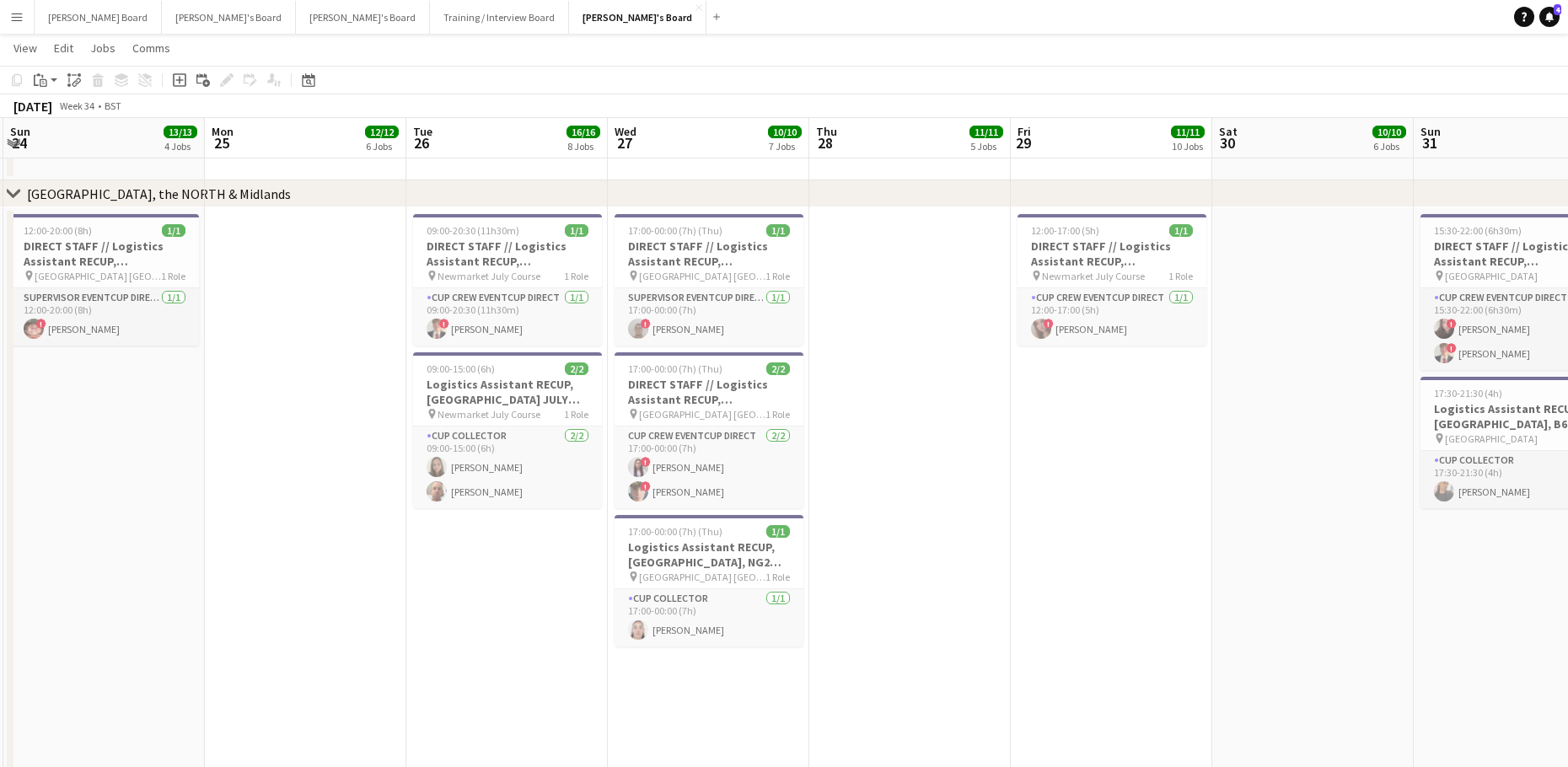
drag, startPoint x: 1151, startPoint y: 544, endPoint x: 1028, endPoint y: 550, distance: 123.1
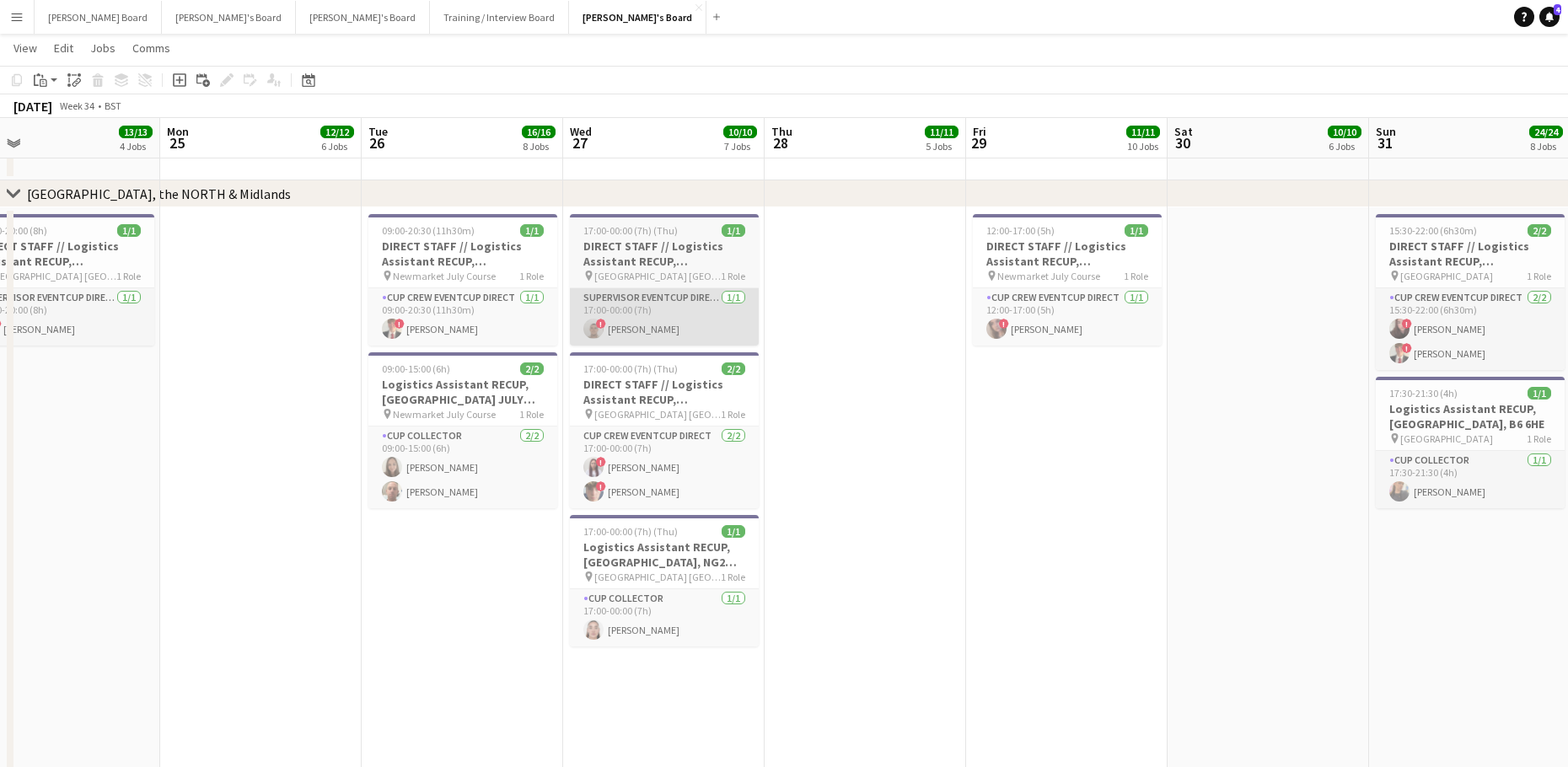
drag, startPoint x: 995, startPoint y: 555, endPoint x: 691, endPoint y: 332, distance: 377.0
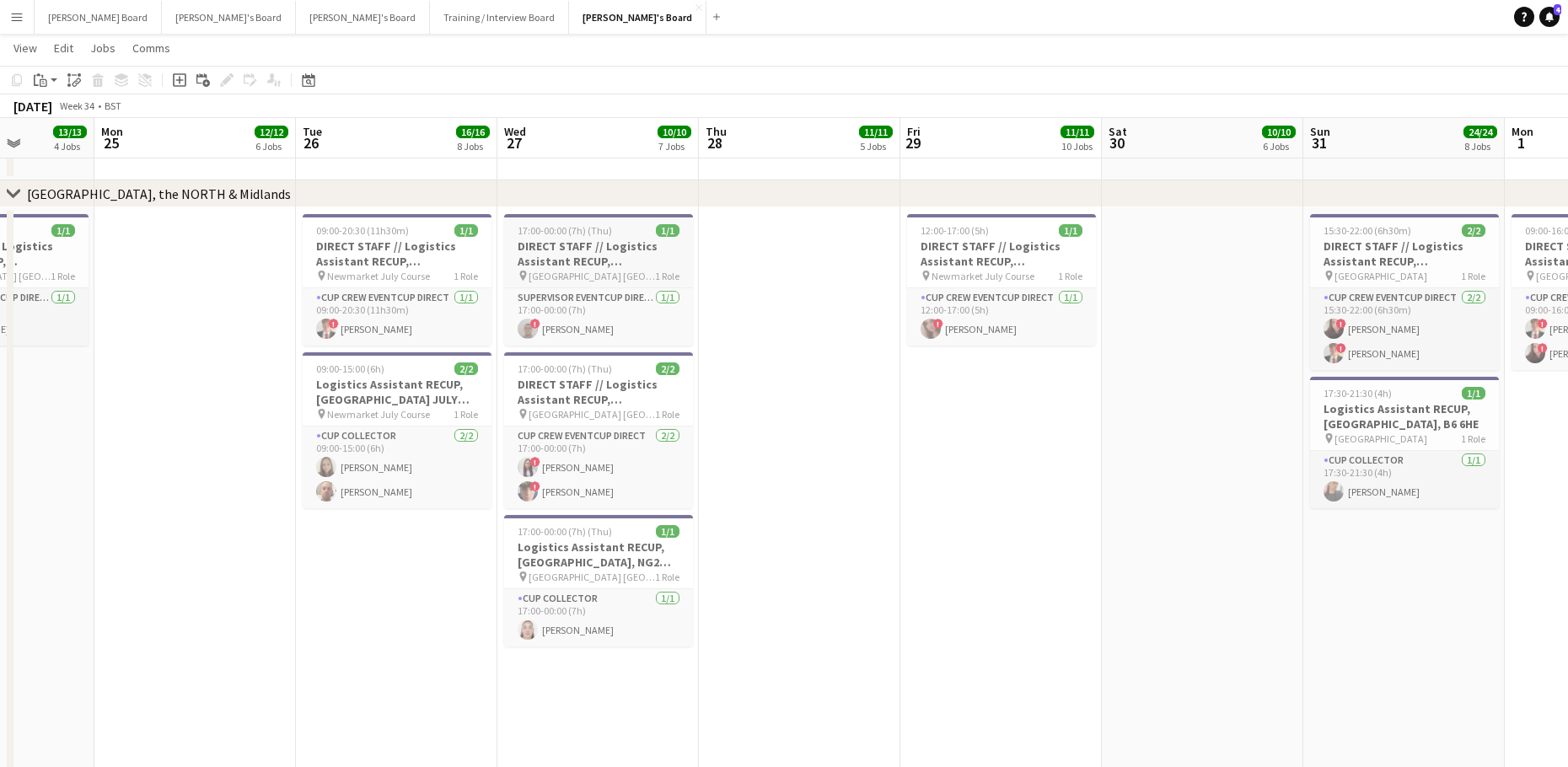
click at [558, 247] on h3 "DIRECT STAFF // Logistics Assistant RECUP, [GEOGRAPHIC_DATA], NG2 6AG" at bounding box center [598, 253] width 189 height 30
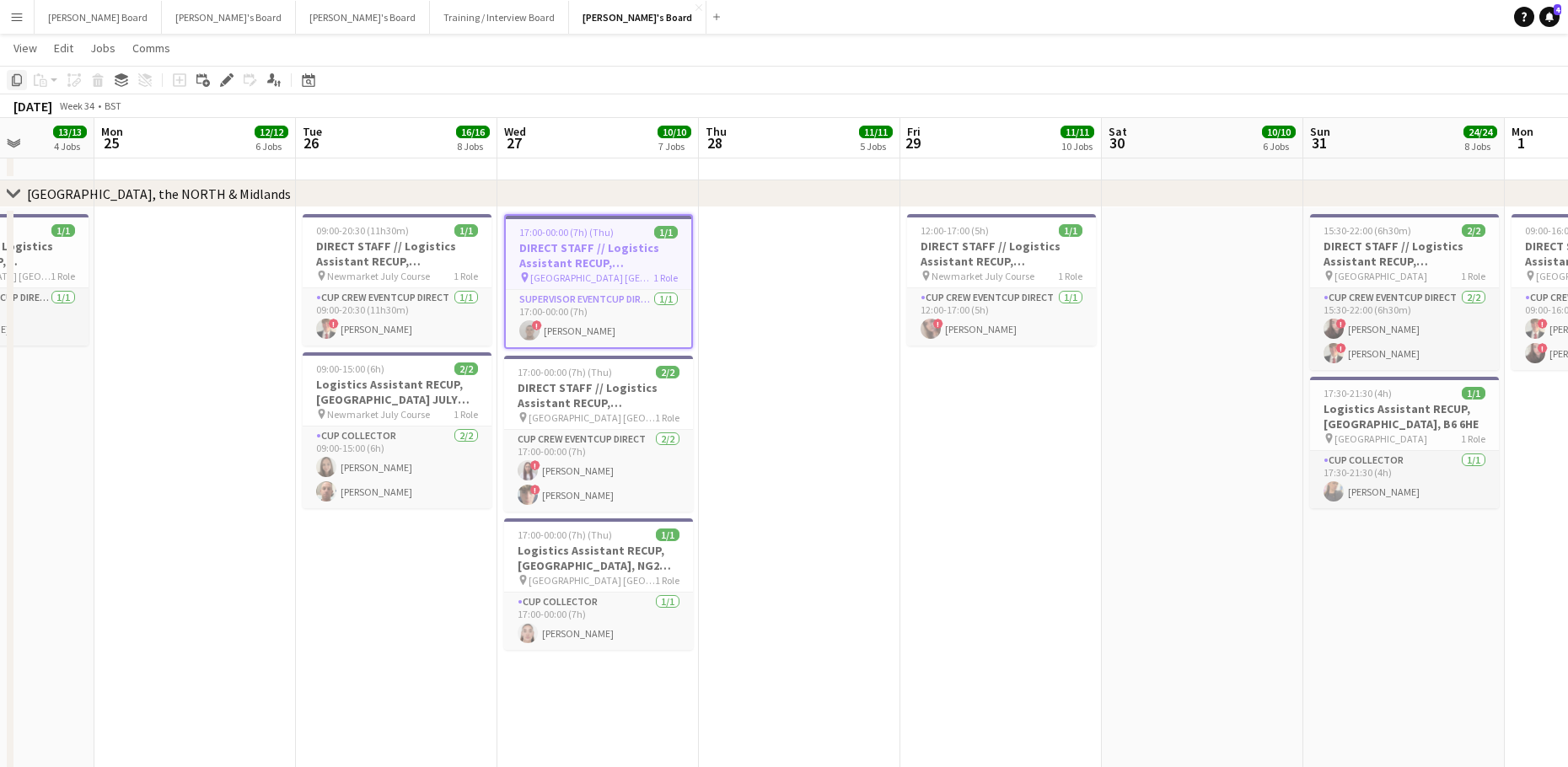
click at [16, 78] on icon "Copy" at bounding box center [17, 81] width 14 height 14
click at [582, 685] on app-date-cell "17:00-00:00 (7h) (Thu) 1/1 DIRECT STAFF // Logistics Assistant RECUP, TRENT BRI…" at bounding box center [597, 573] width 202 height 732
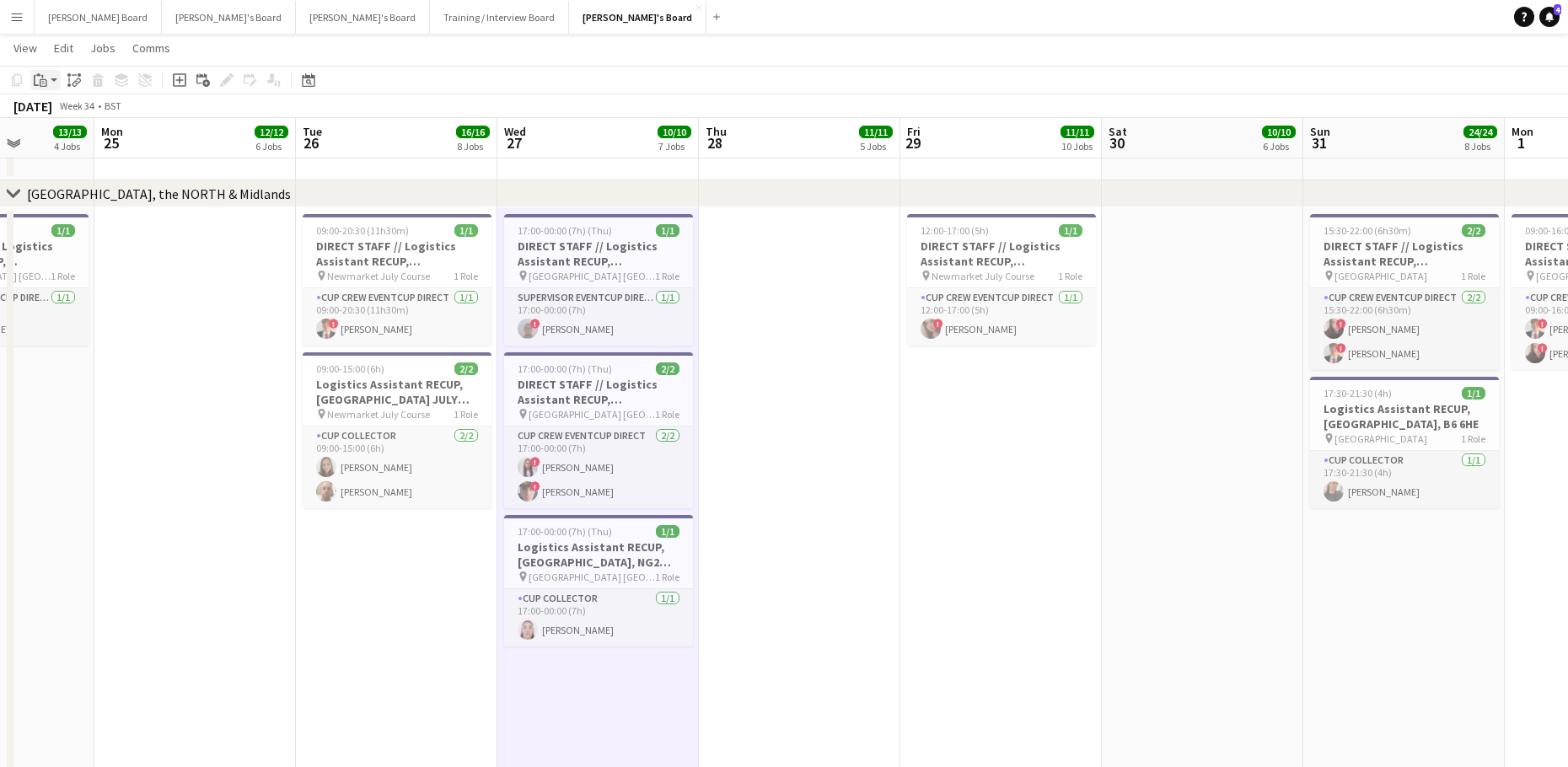
click at [47, 76] on div "Paste" at bounding box center [40, 80] width 21 height 21
click at [65, 106] on link "Paste Ctrl+V" at bounding box center [123, 111] width 158 height 15
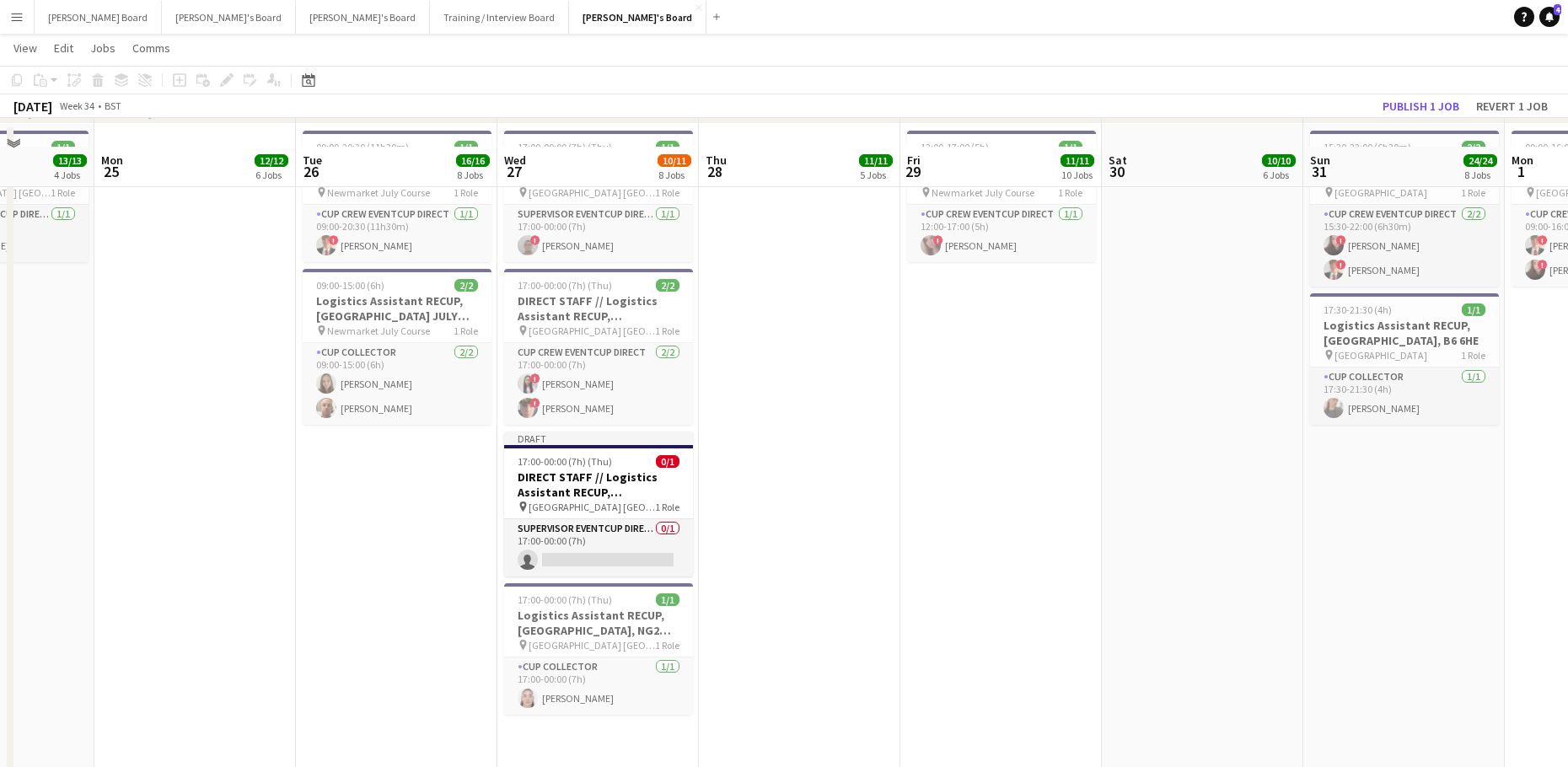
scroll to position [3062, 0]
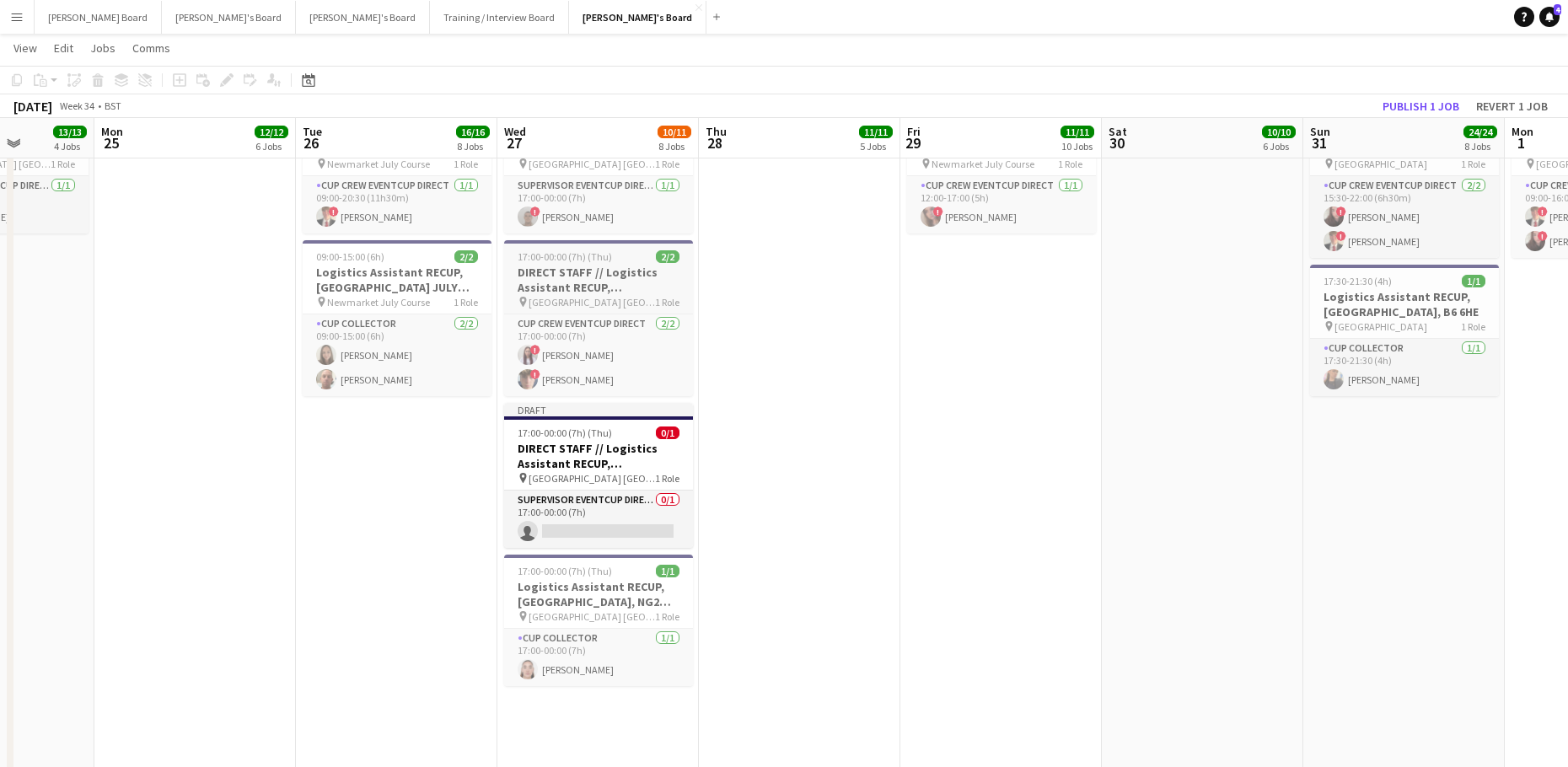
click at [563, 257] on span "17:00-00:00 (7h) (Thu)" at bounding box center [565, 256] width 94 height 13
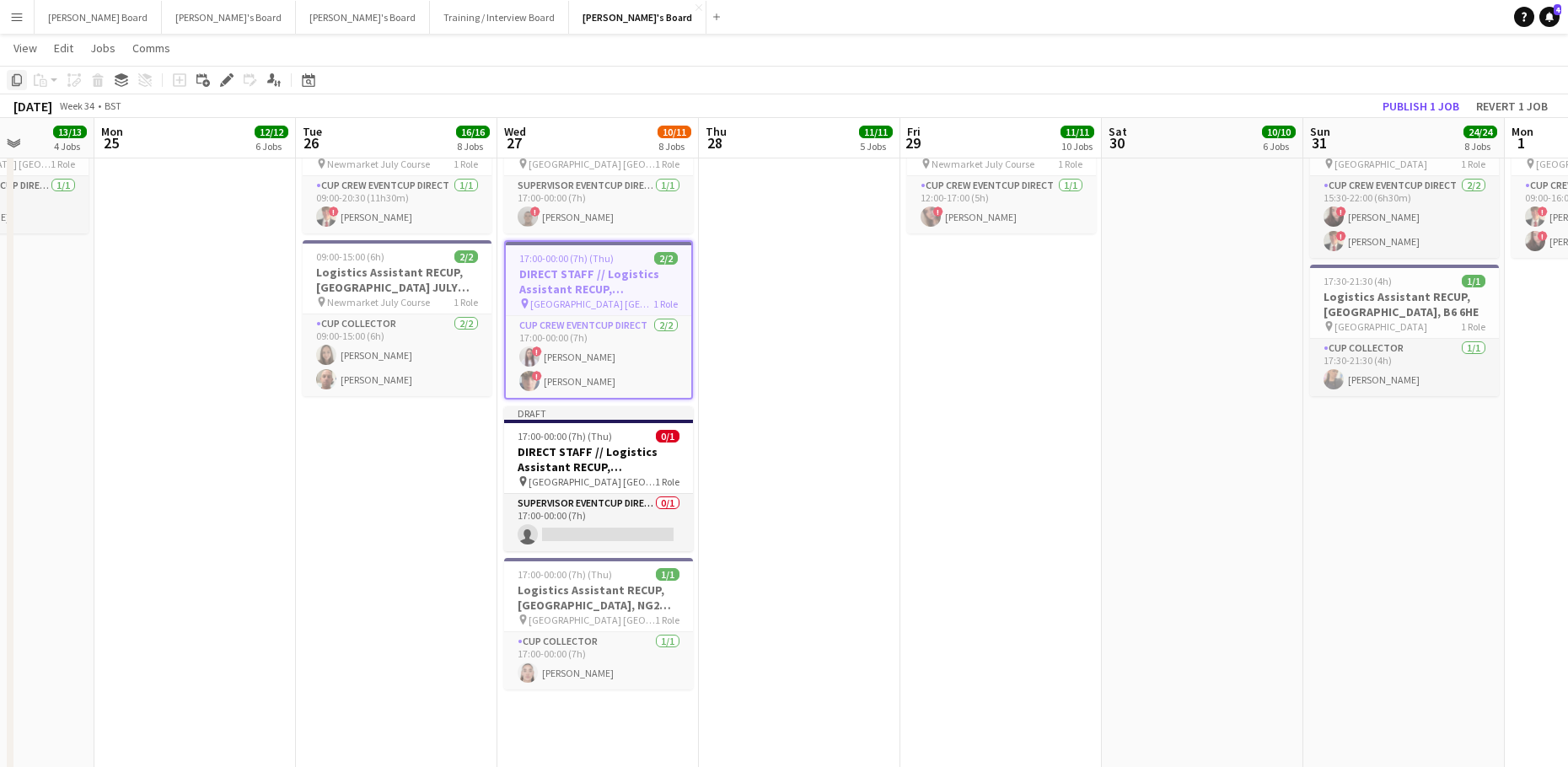
click at [15, 79] on icon "Copy" at bounding box center [17, 81] width 14 height 14
click at [582, 731] on app-date-cell "17:00-00:00 (7h) (Thu) 1/1 DIRECT STAFF // Logistics Assistant RECUP, TRENT BRI…" at bounding box center [597, 461] width 202 height 732
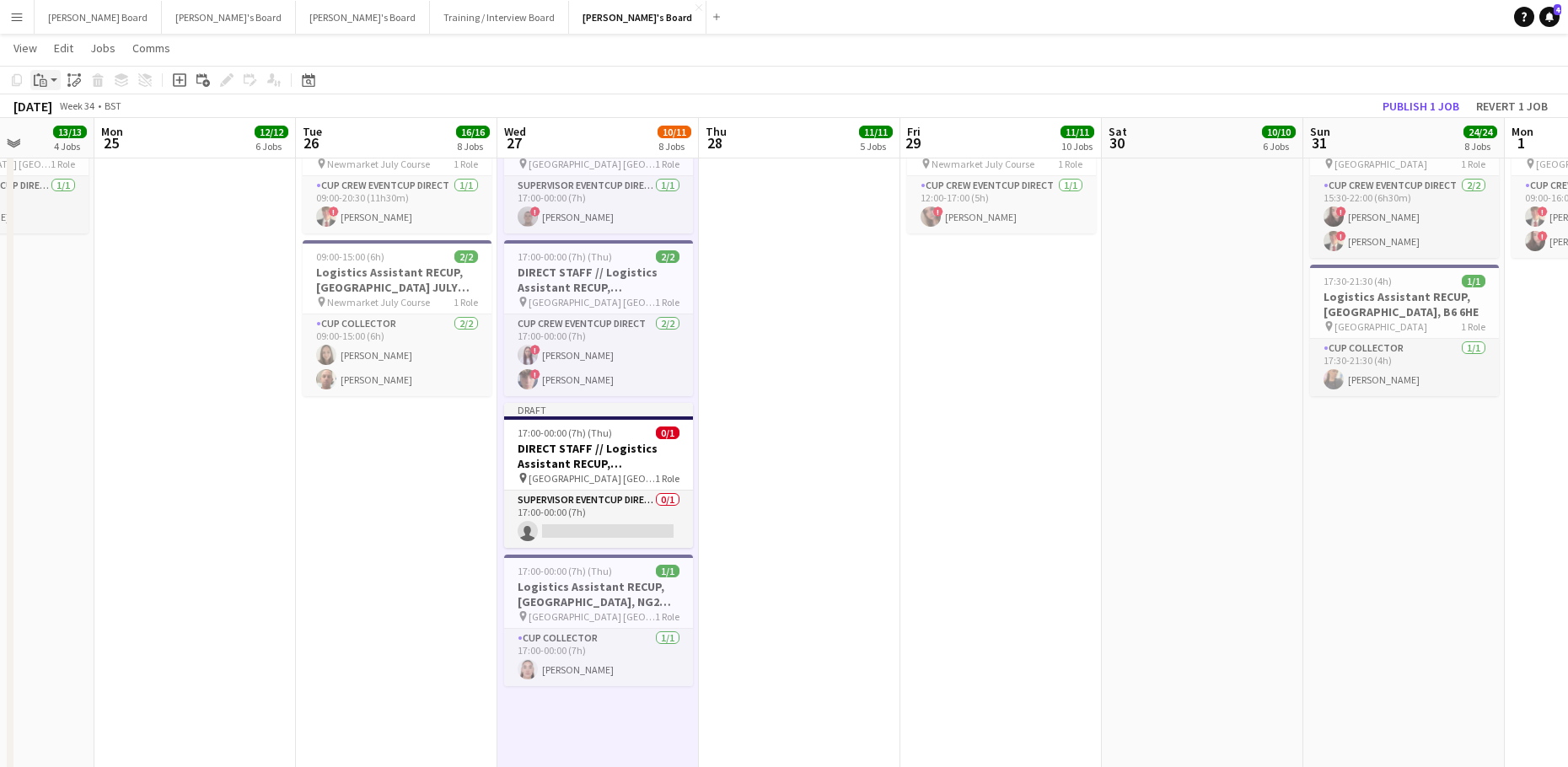
click at [34, 85] on icon at bounding box center [35, 80] width 5 height 11
click at [78, 115] on link "Paste Ctrl+V" at bounding box center [123, 111] width 158 height 15
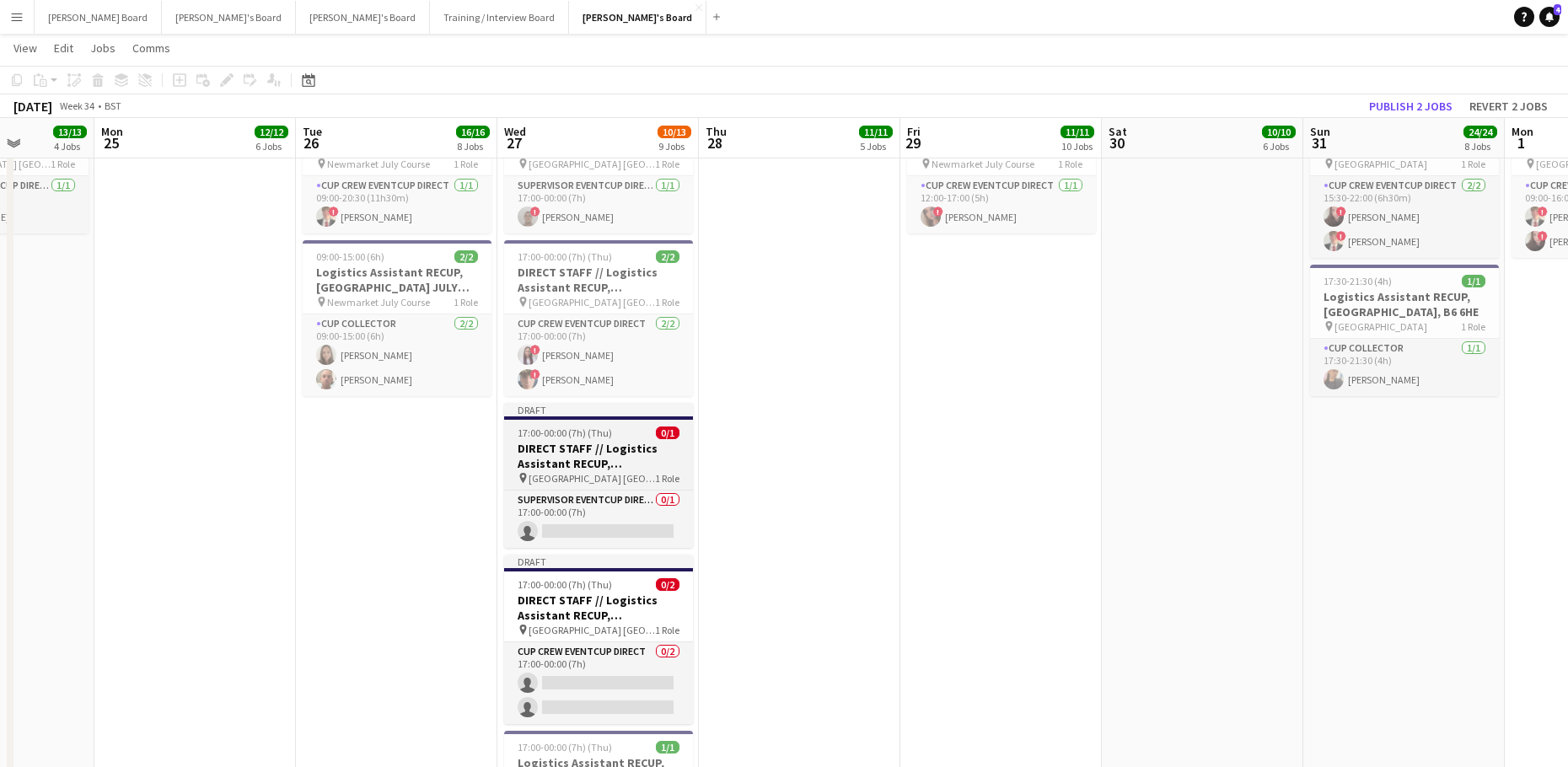
click at [615, 451] on h3 "DIRECT STAFF // Logistics Assistant RECUP, [GEOGRAPHIC_DATA], NG2 6AG" at bounding box center [598, 455] width 189 height 30
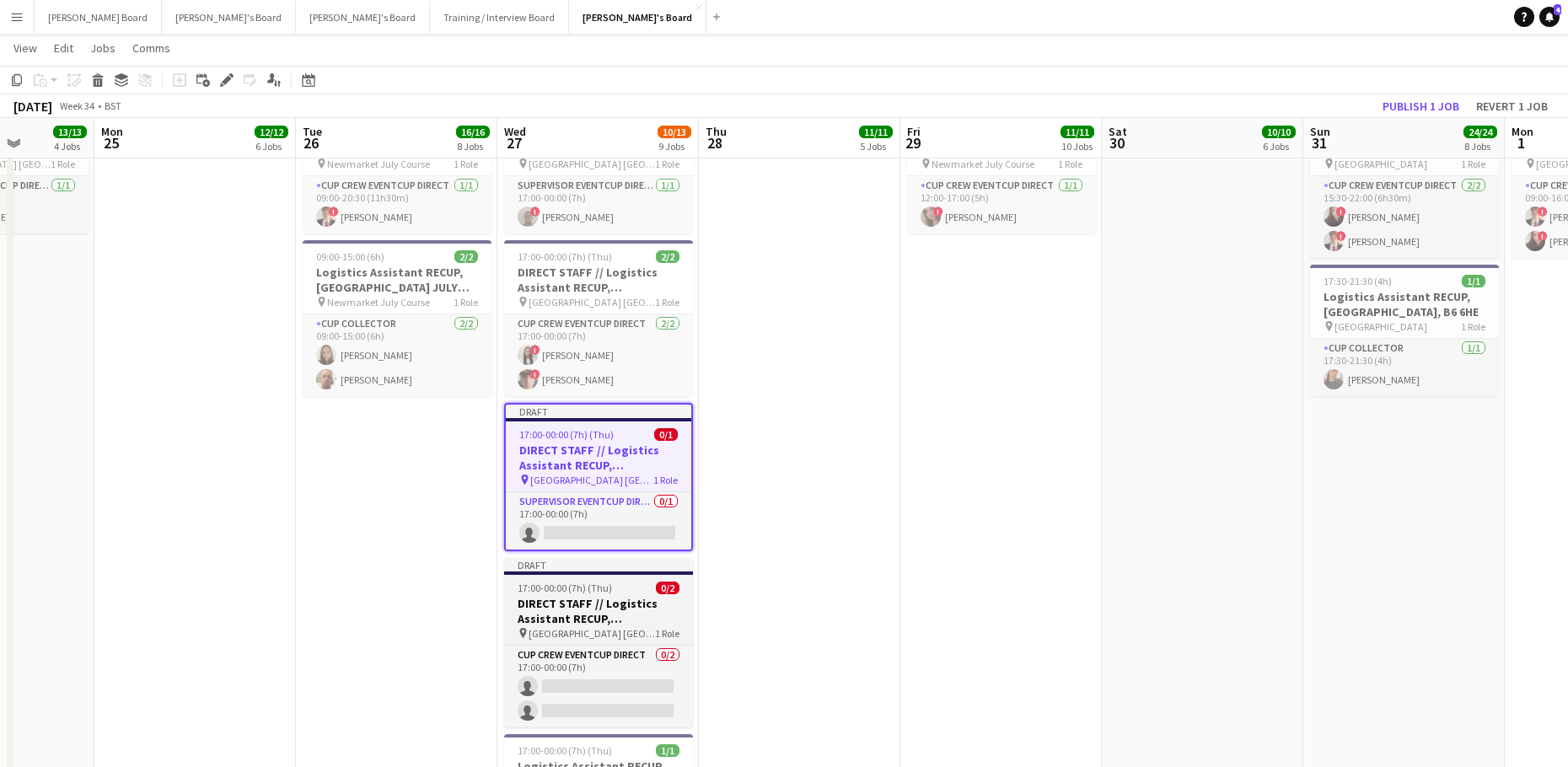
click at [600, 602] on h3 "DIRECT STAFF // Logistics Assistant RECUP, [GEOGRAPHIC_DATA], NG2 6AG" at bounding box center [598, 611] width 189 height 30
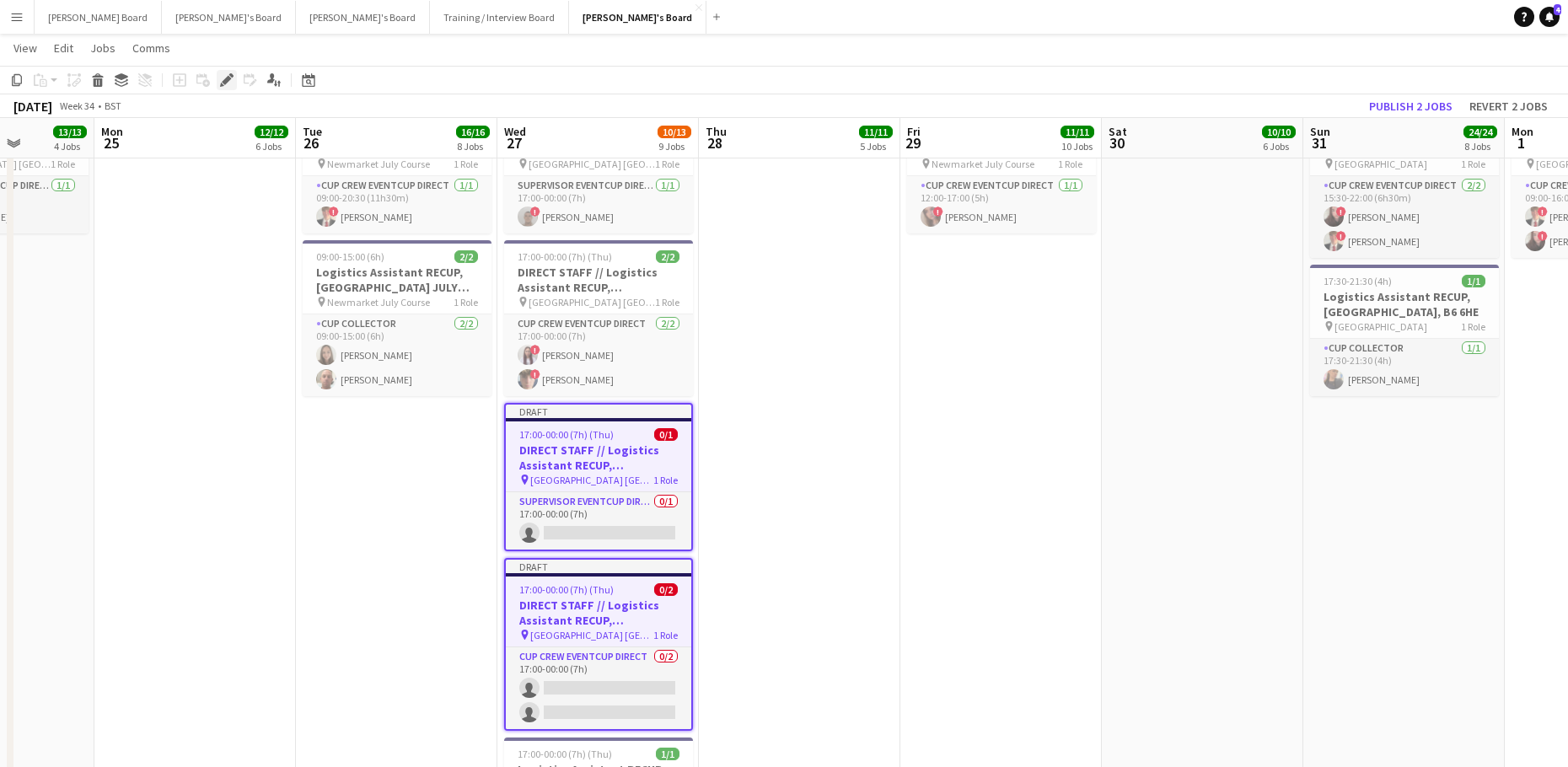
click at [220, 74] on icon "Edit" at bounding box center [227, 81] width 14 height 14
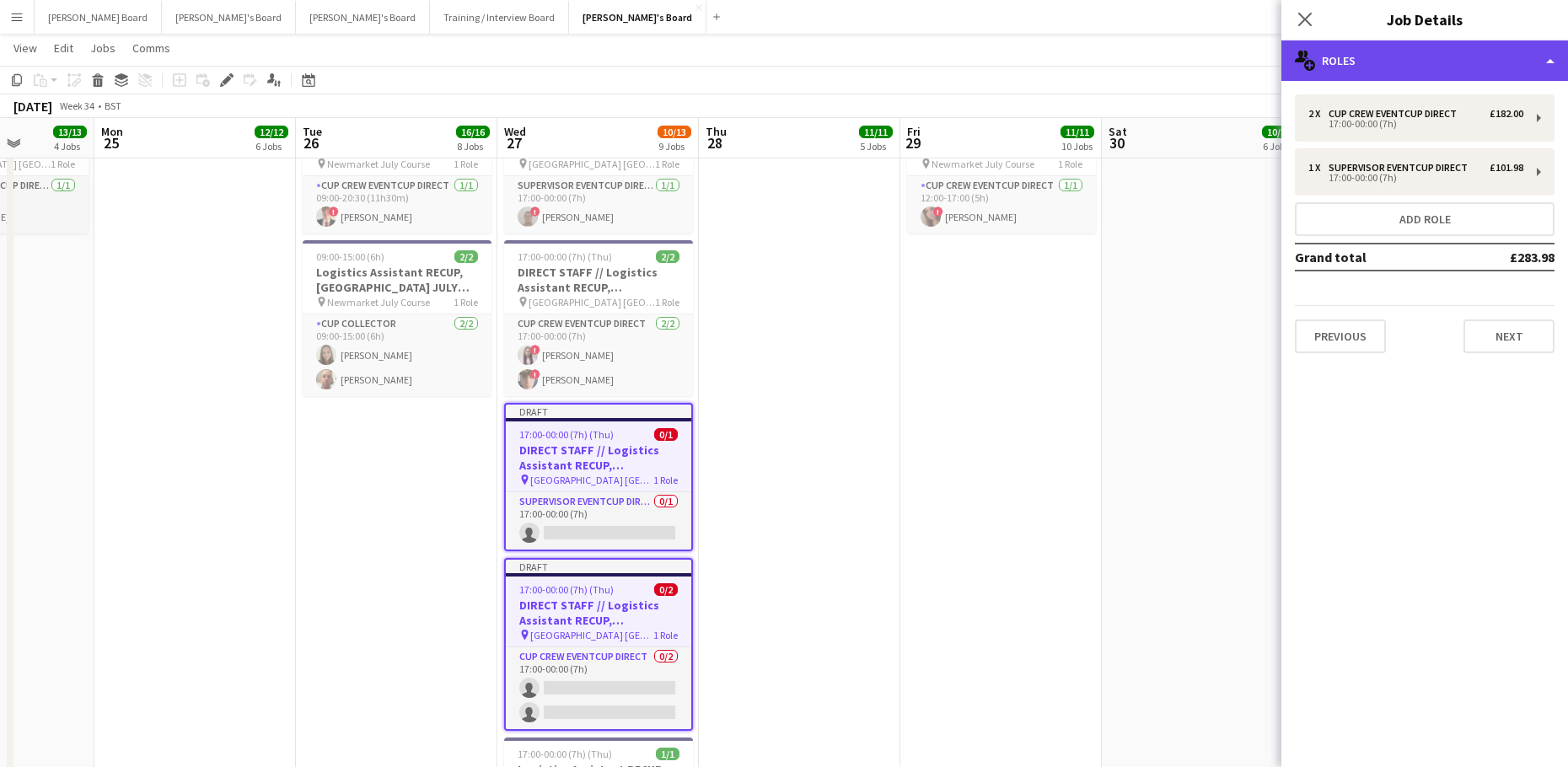
click at [1385, 63] on div "multiple-users-add Roles" at bounding box center [1423, 60] width 286 height 40
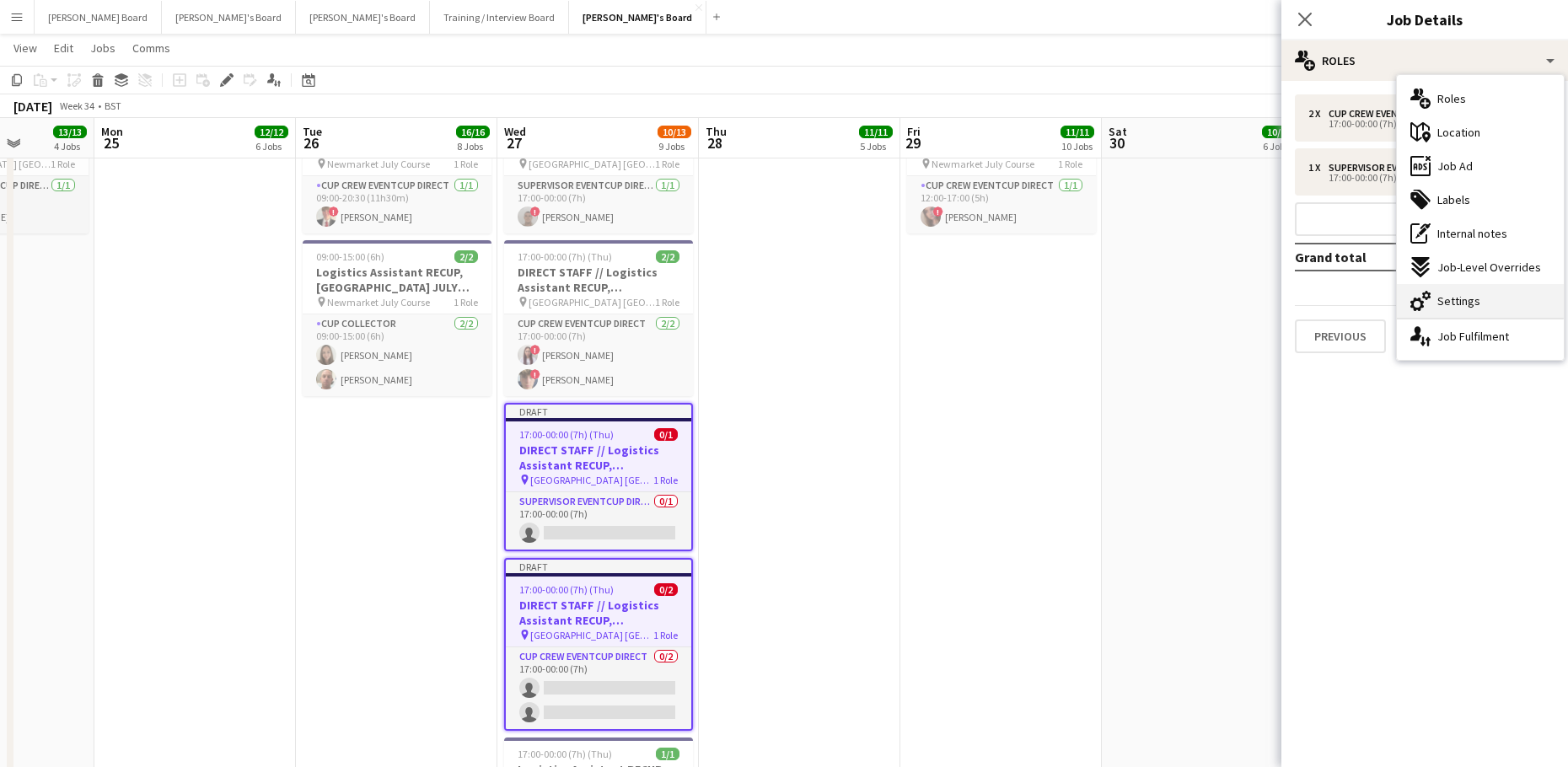
click at [1483, 303] on div "cog-double-3 Settings" at bounding box center [1480, 301] width 167 height 33
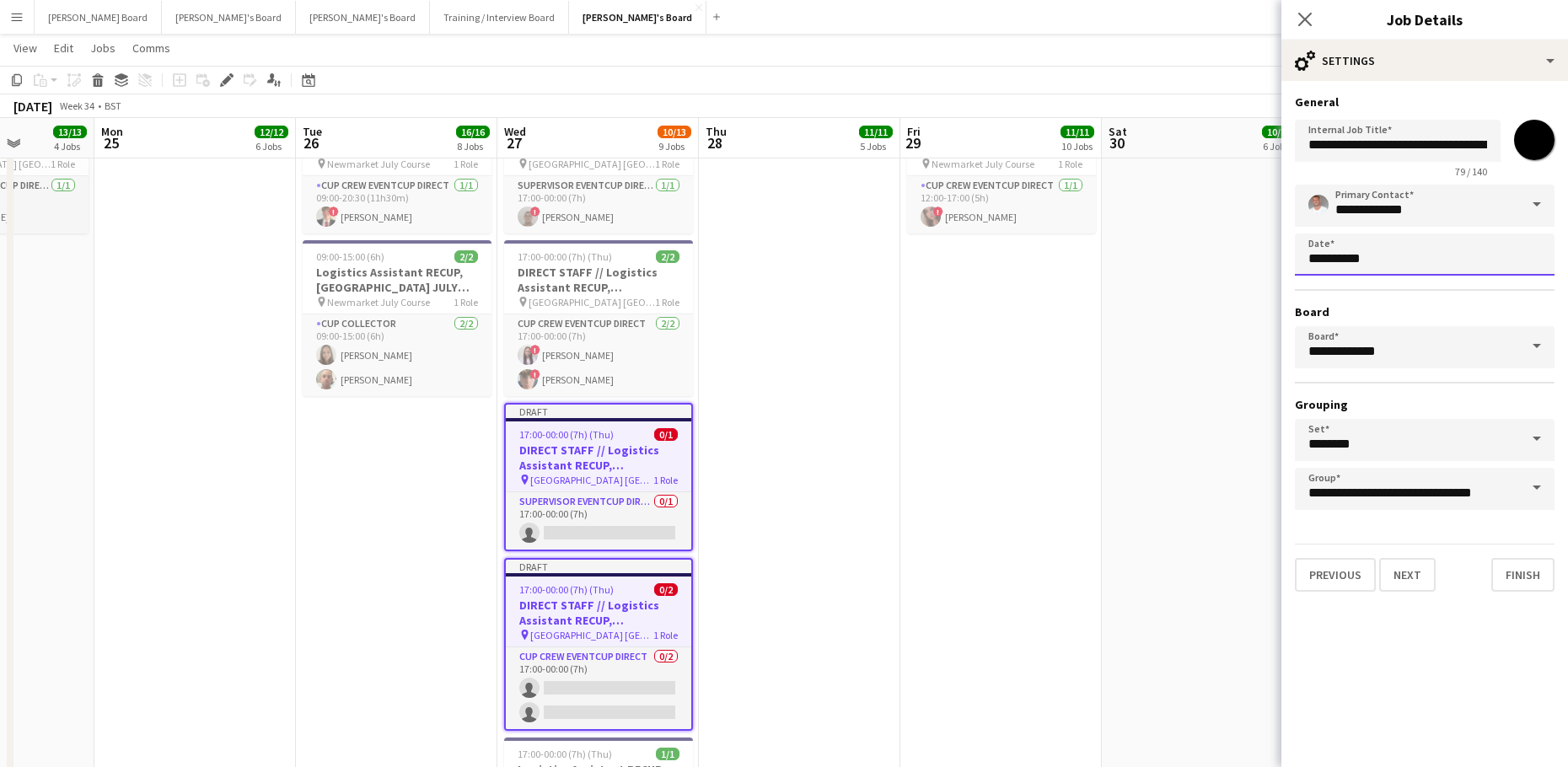
scroll to position [0, 0]
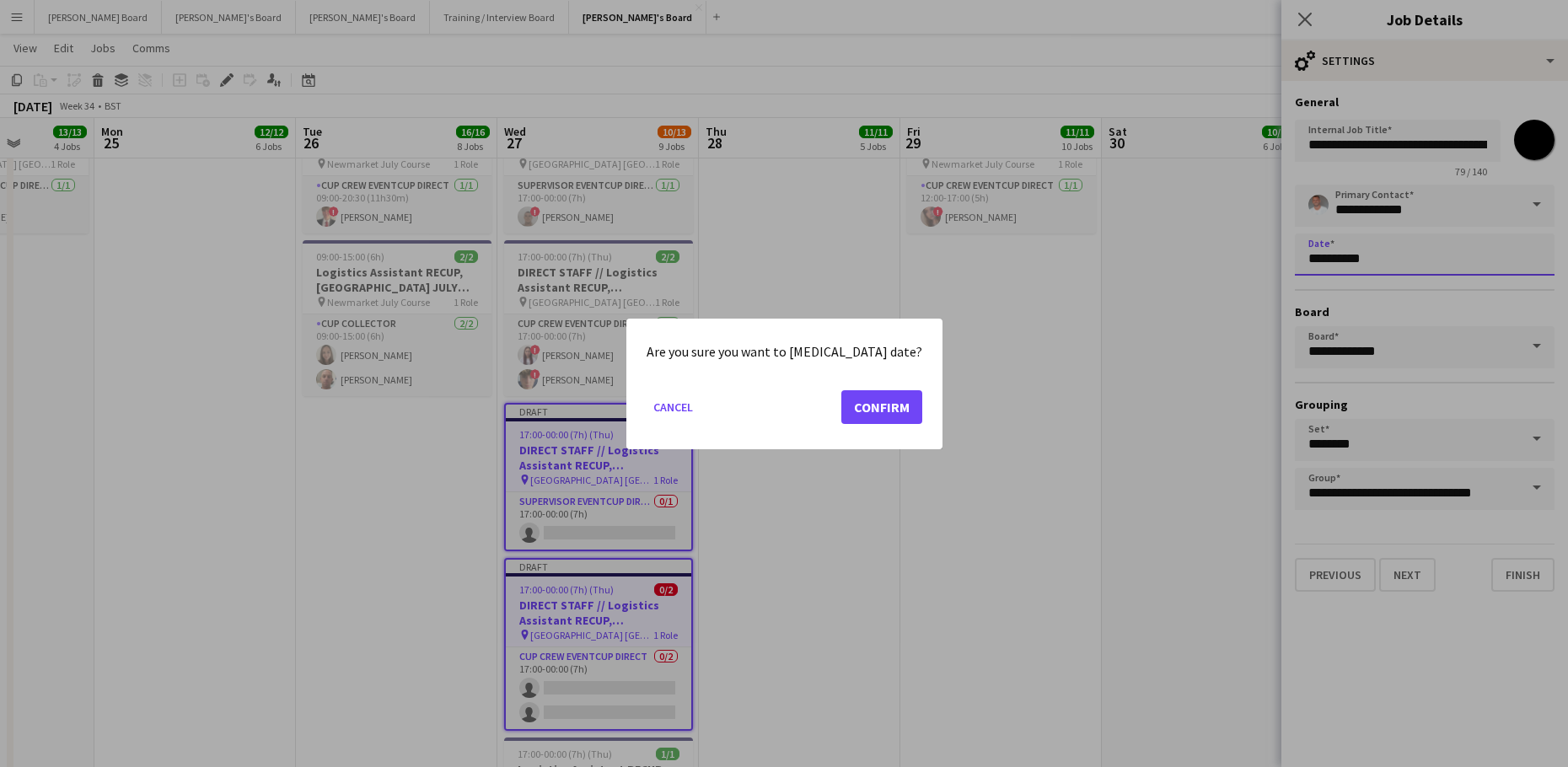
click at [869, 407] on button "Confirm" at bounding box center [881, 406] width 81 height 33
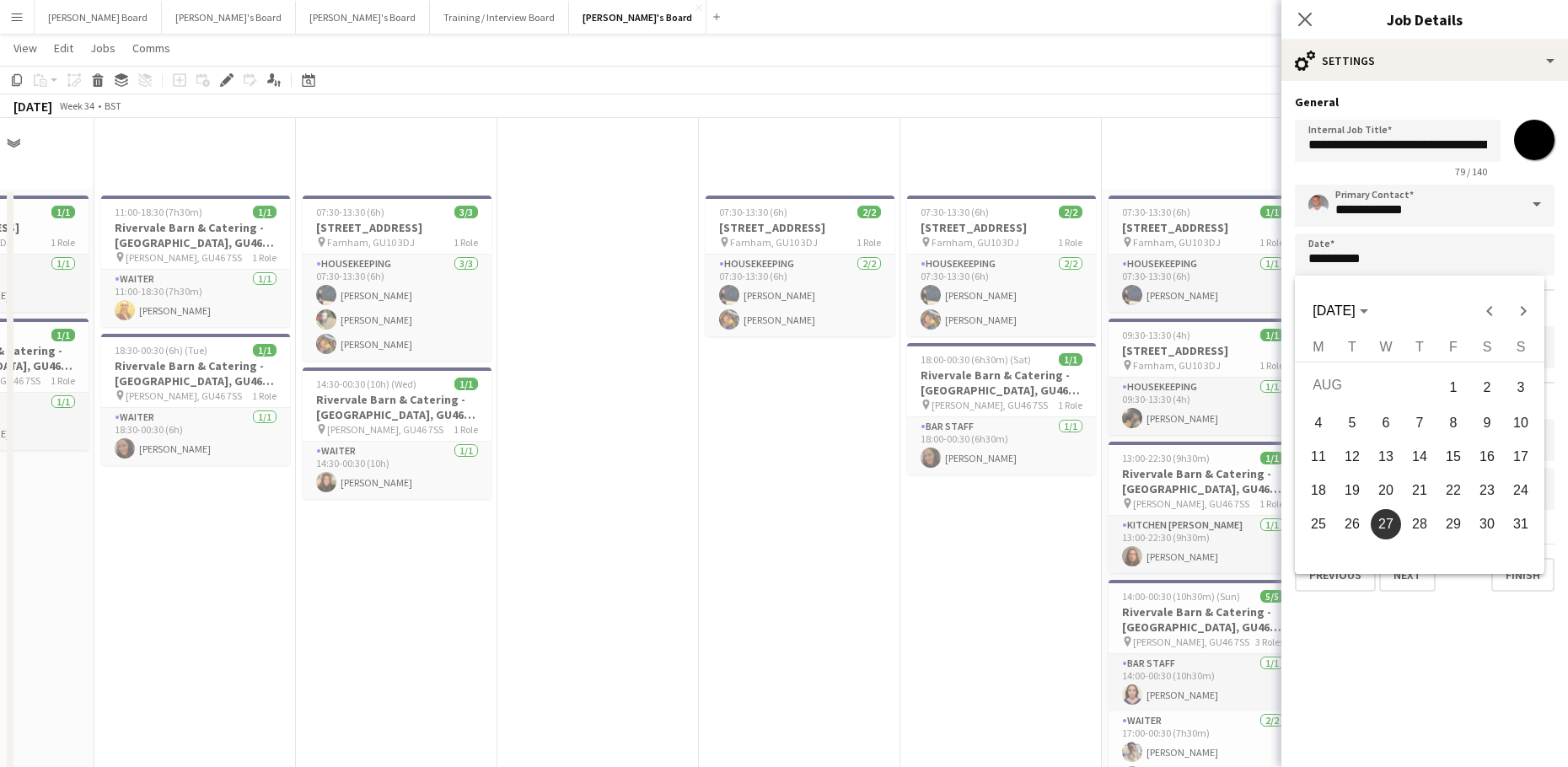
scroll to position [3062, 0]
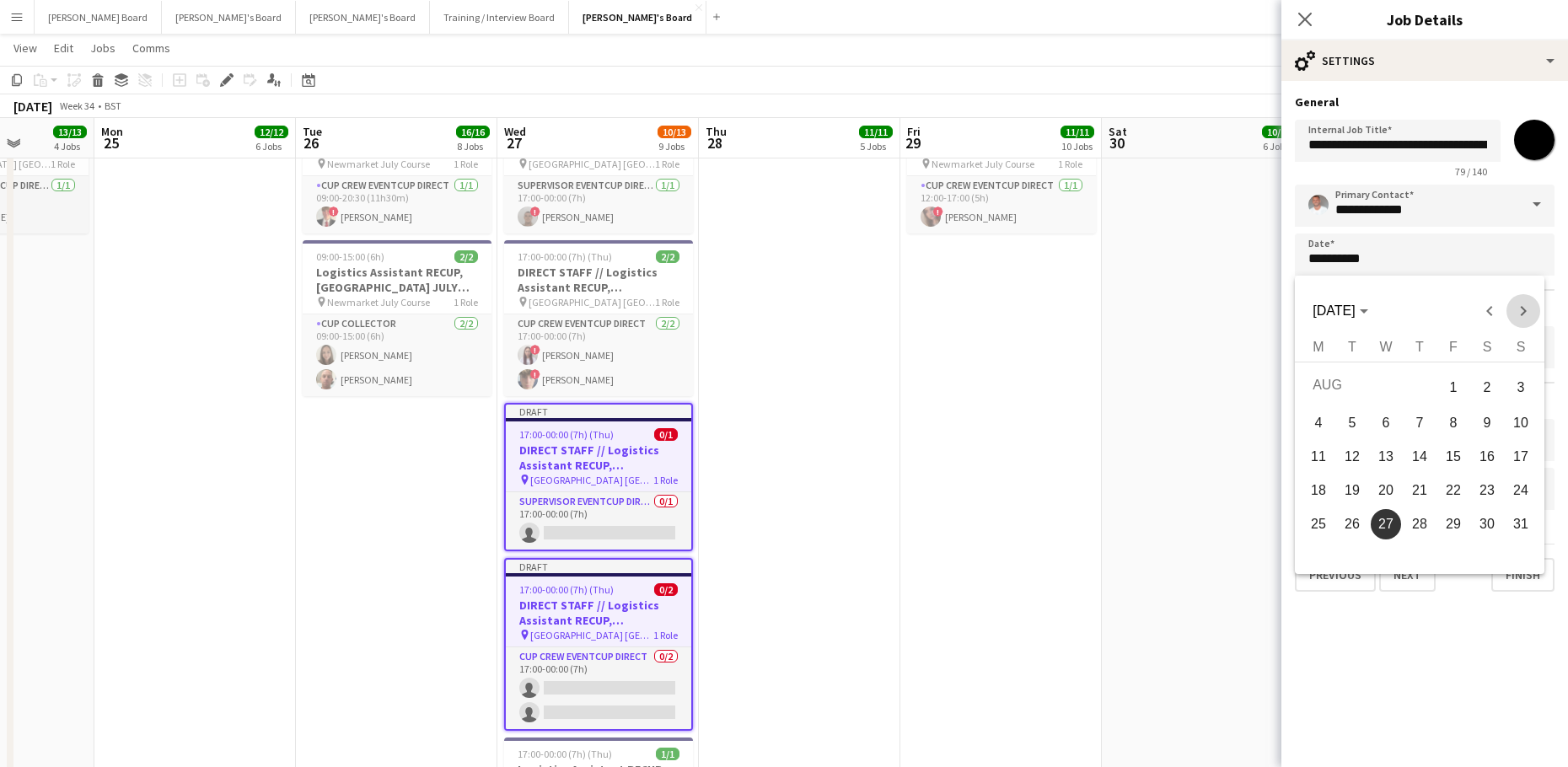
click at [1525, 300] on span "Next month" at bounding box center [1523, 311] width 33 height 33
click at [1477, 476] on span "20" at bounding box center [1486, 486] width 30 height 30
type input "**********"
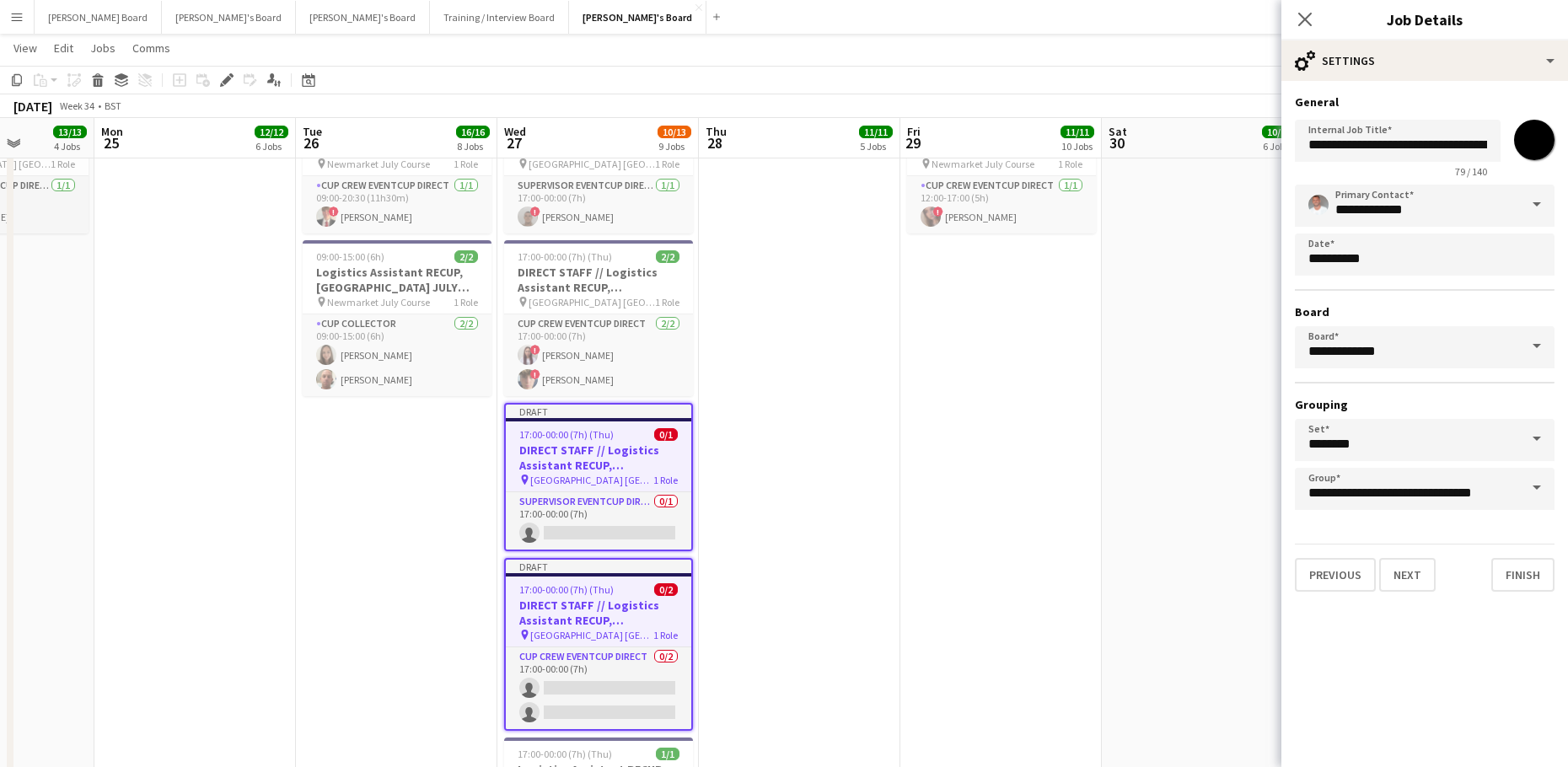
click at [1200, 525] on app-date-cell at bounding box center [1202, 499] width 202 height 807
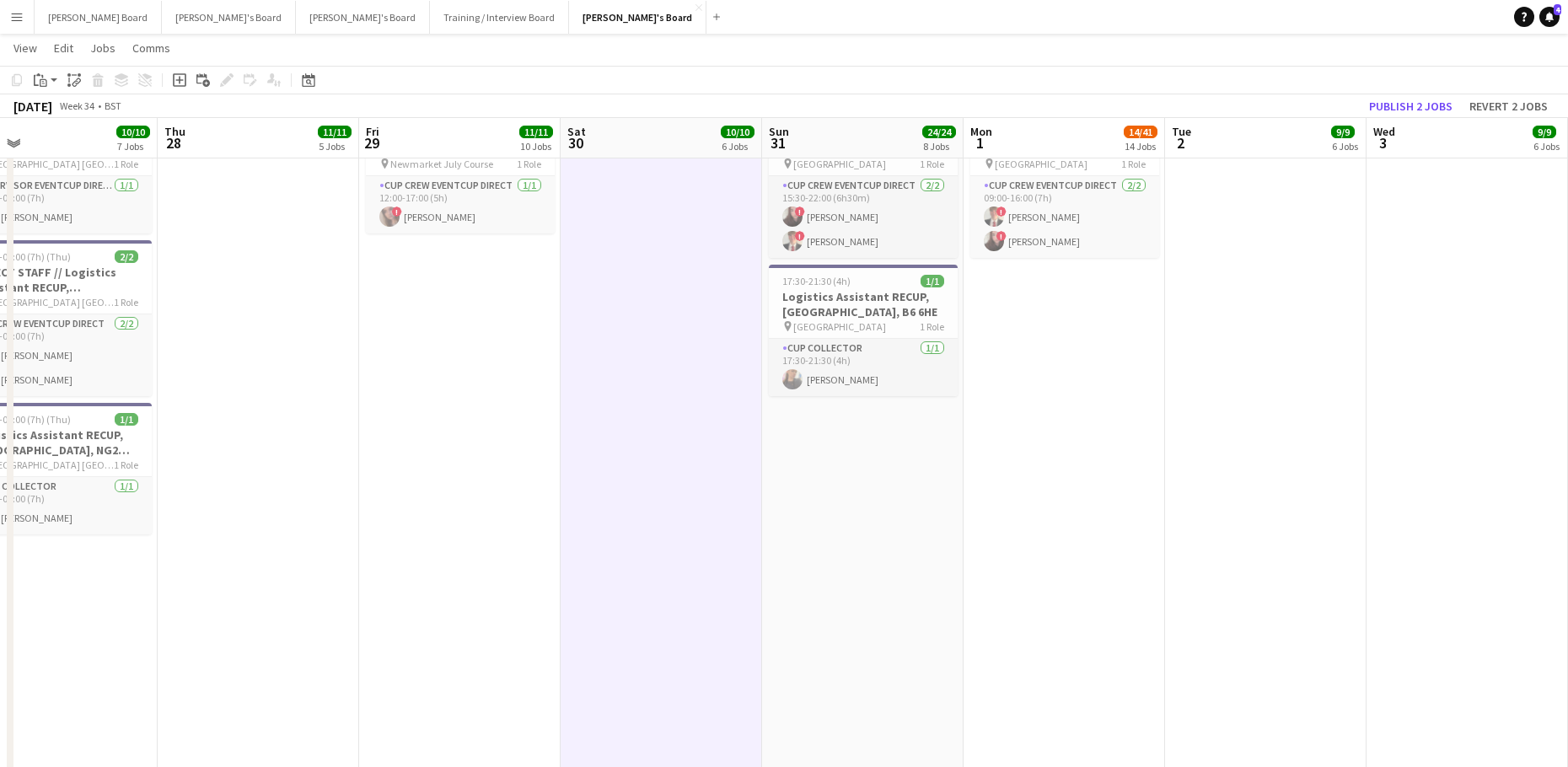
drag, startPoint x: 954, startPoint y: 437, endPoint x: 453, endPoint y: 305, distance: 518.1
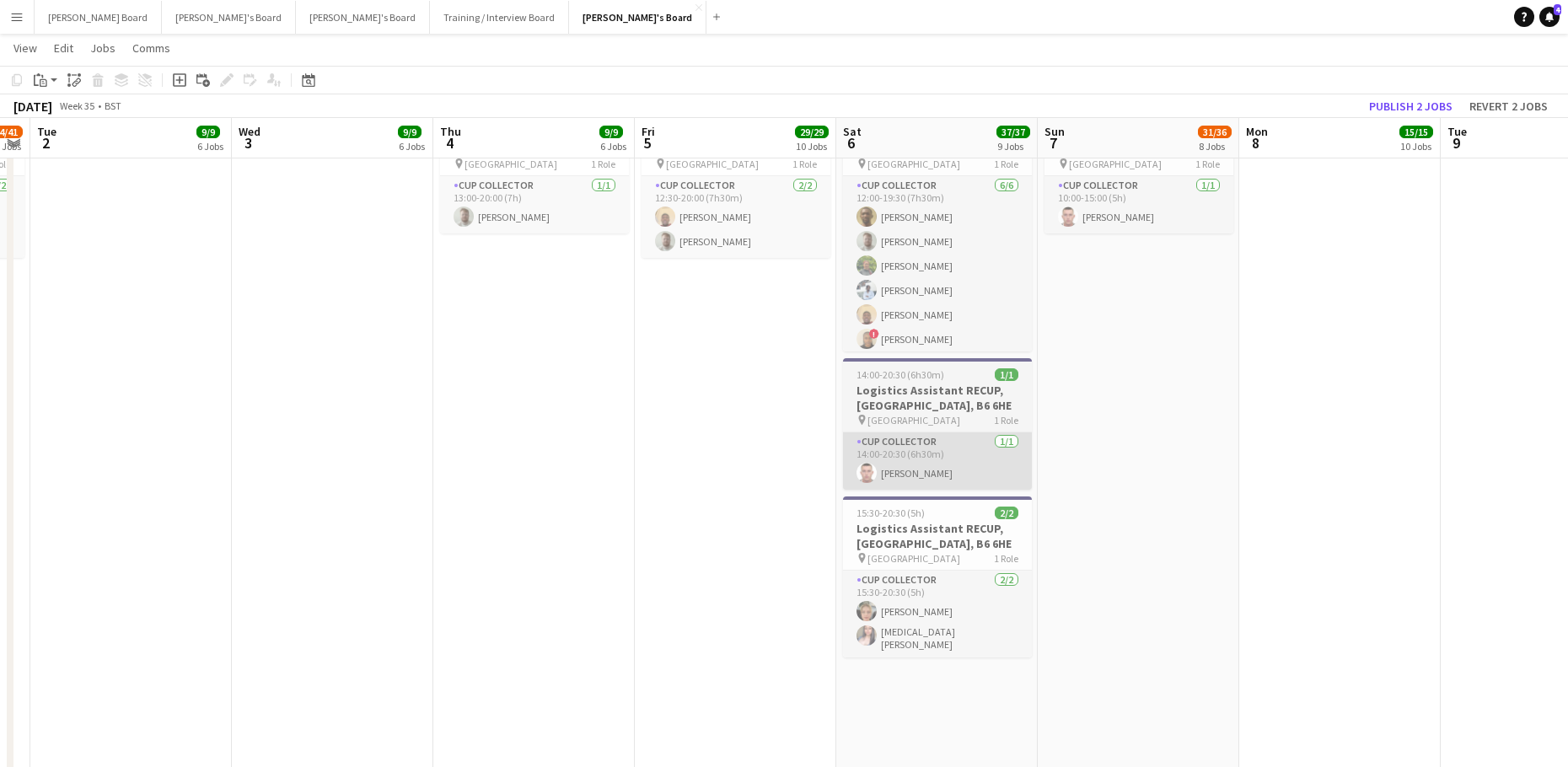
drag, startPoint x: 953, startPoint y: 332, endPoint x: 530, endPoint y: 442, distance: 437.1
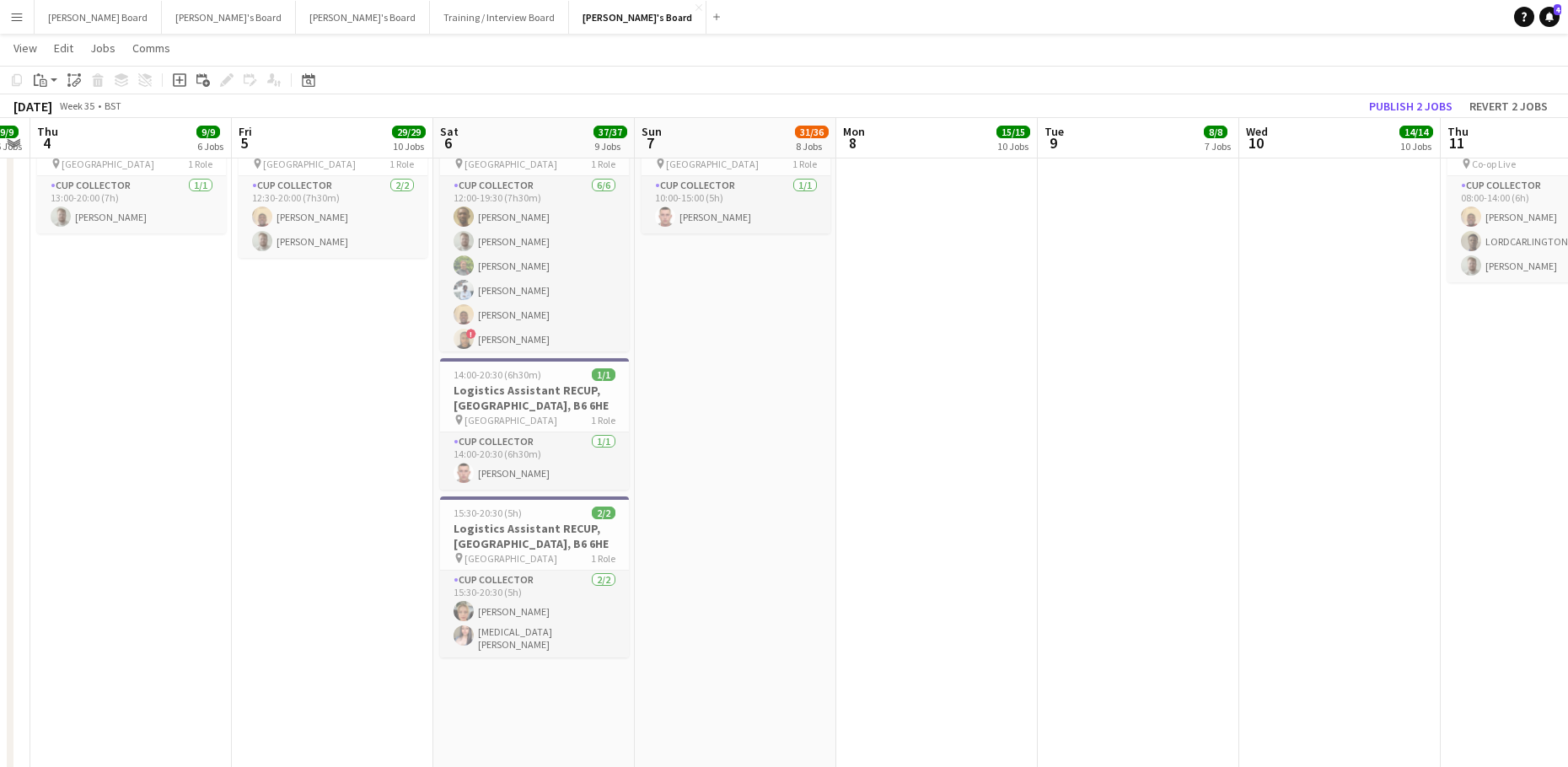
drag, startPoint x: 762, startPoint y: 474, endPoint x: 222, endPoint y: 485, distance: 540.1
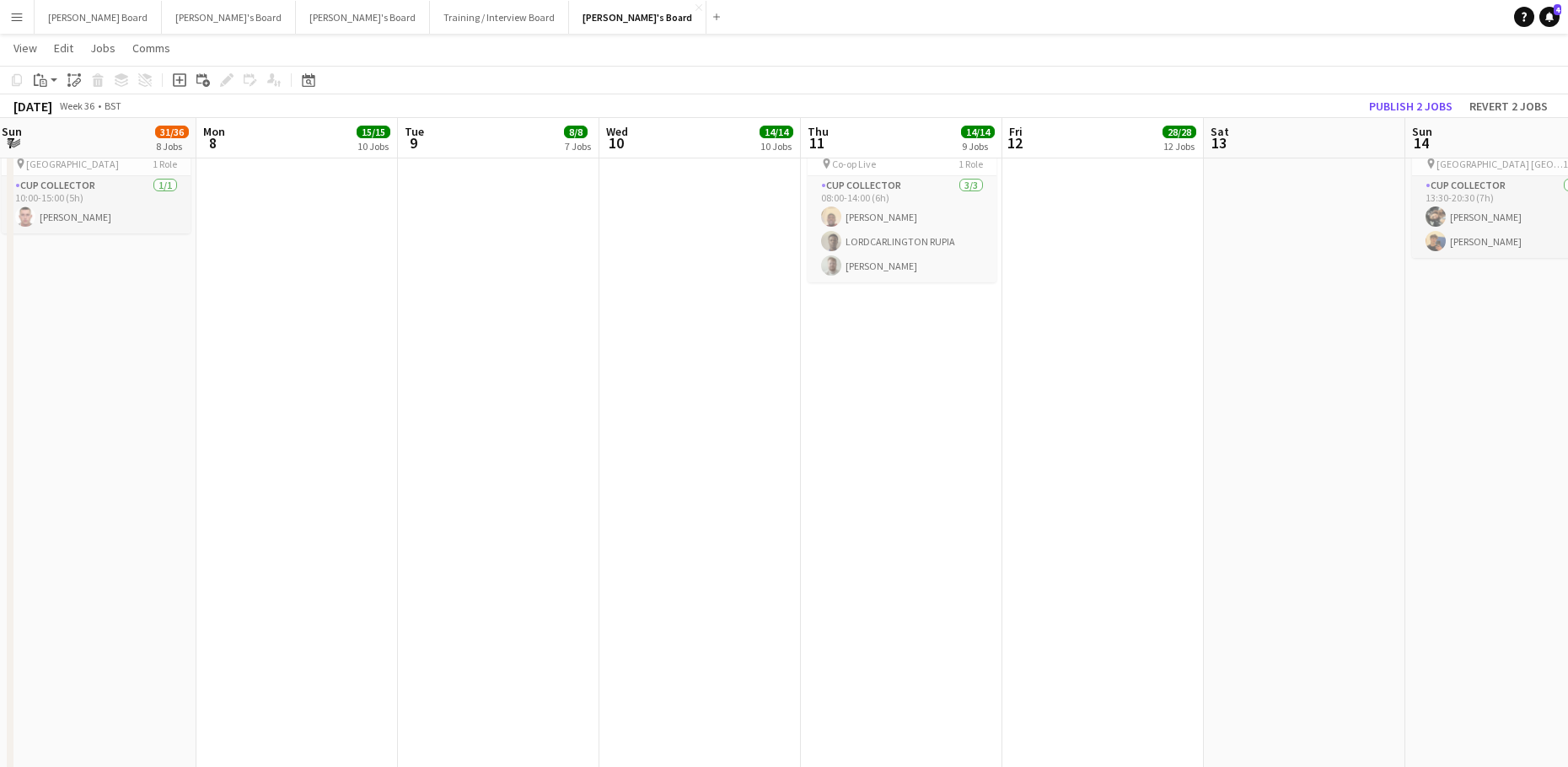
drag, startPoint x: 238, startPoint y: 480, endPoint x: 225, endPoint y: 466, distance: 19.1
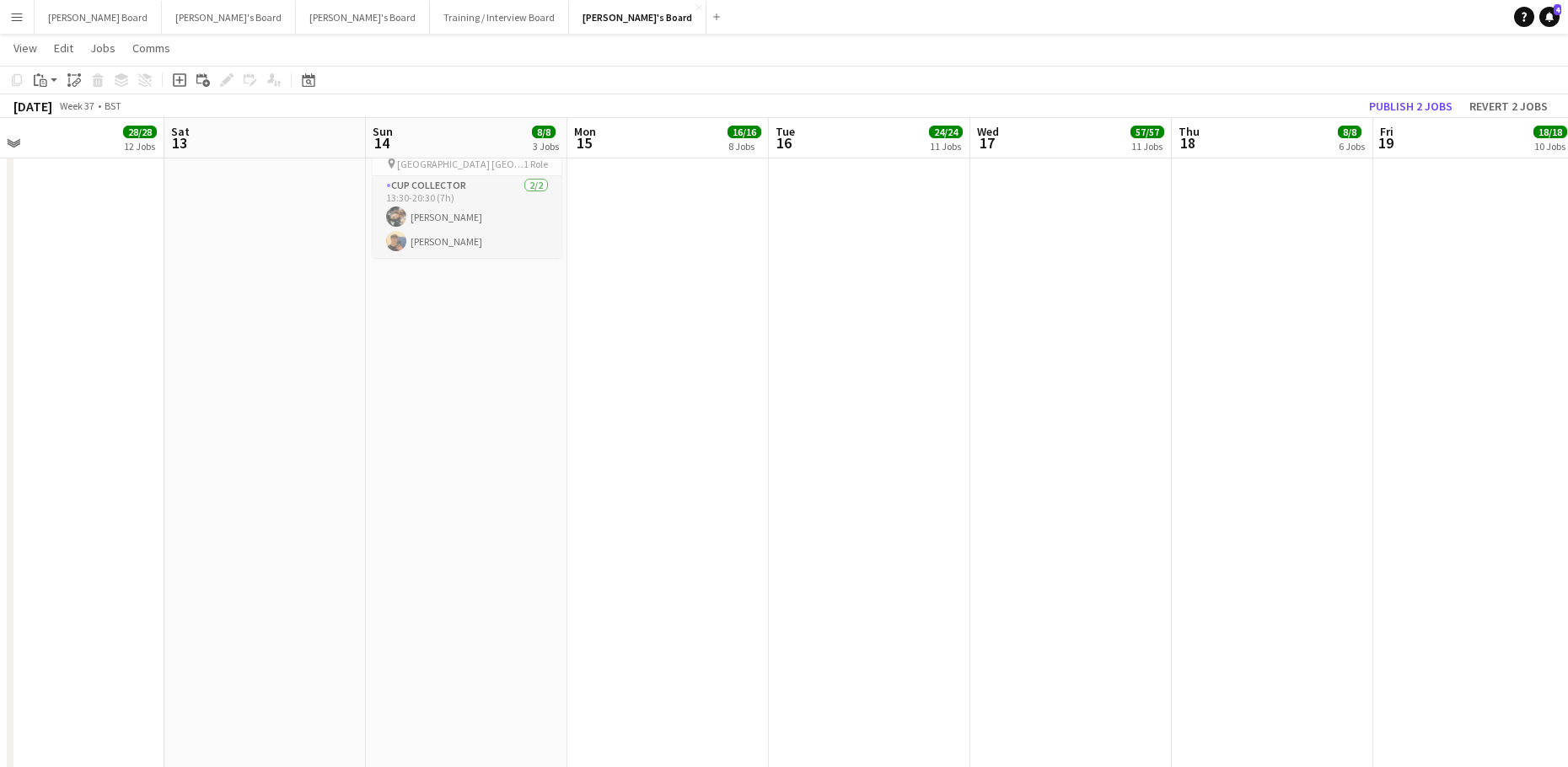
drag, startPoint x: 811, startPoint y: 458, endPoint x: 185, endPoint y: 463, distance: 626.0
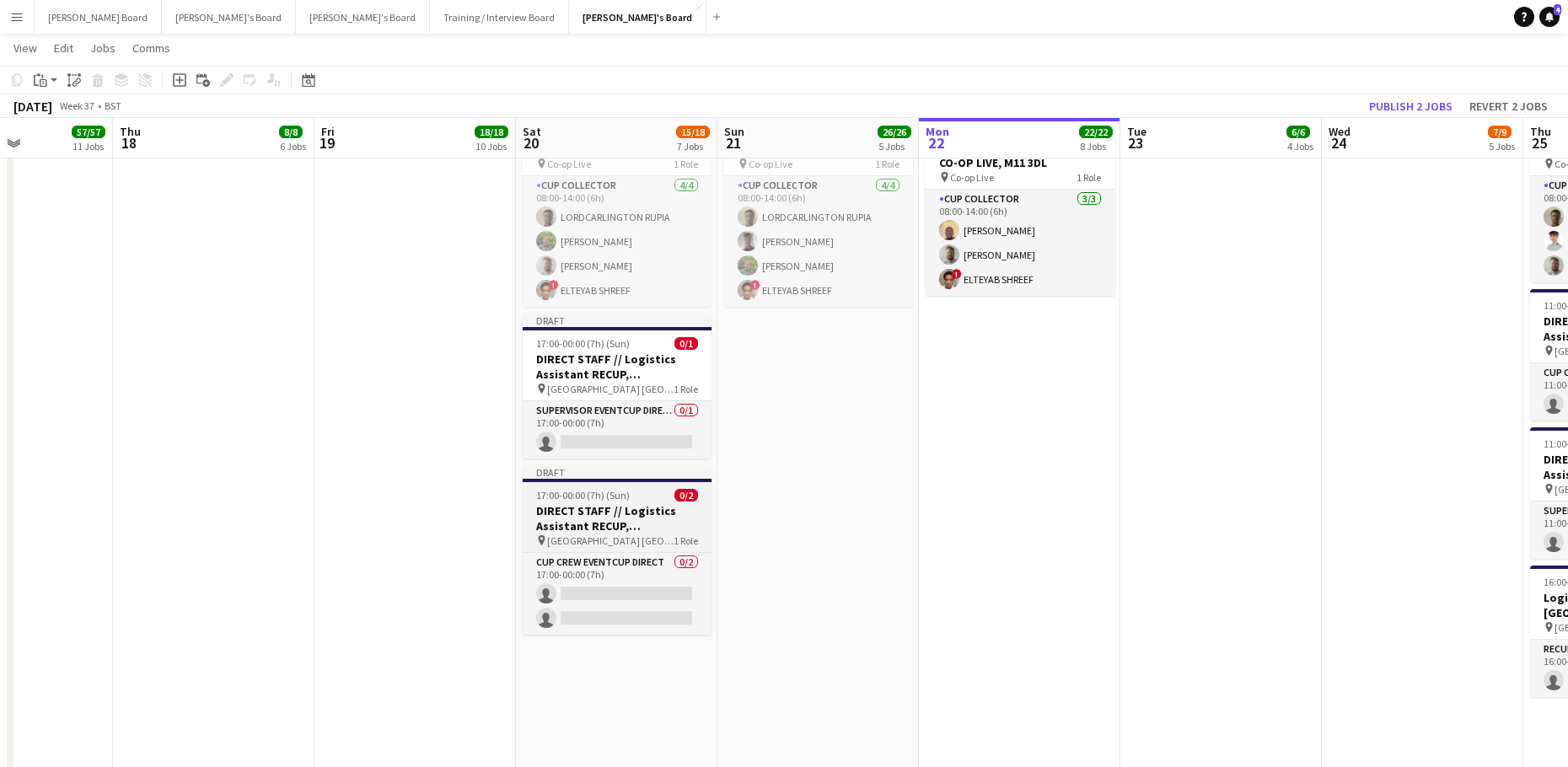
drag, startPoint x: 1103, startPoint y: 411, endPoint x: 450, endPoint y: 474, distance: 656.0
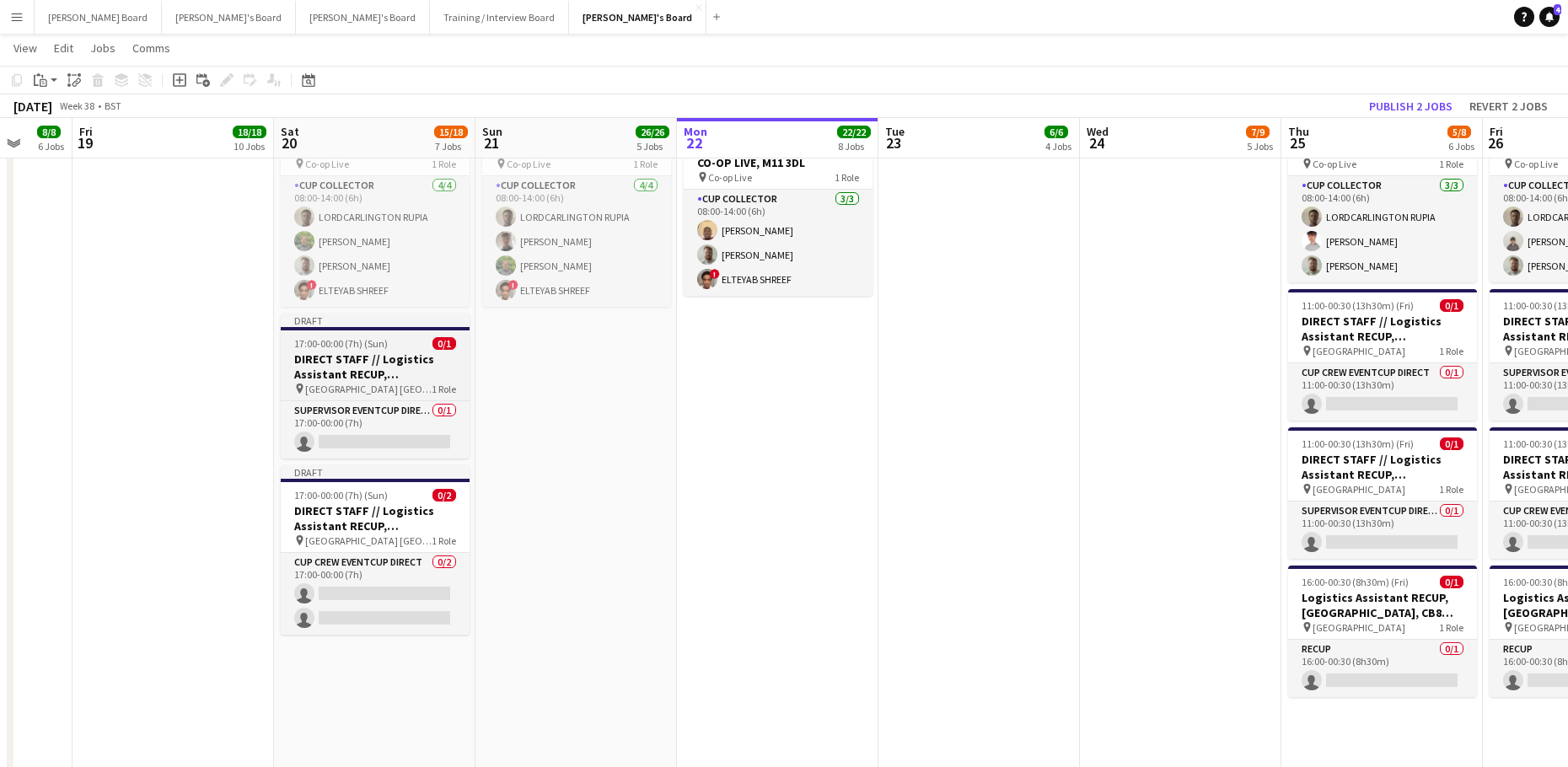
click at [370, 361] on h3 "DIRECT STAFF // Logistics Assistant RECUP, [GEOGRAPHIC_DATA], NG2 6AG" at bounding box center [375, 366] width 189 height 30
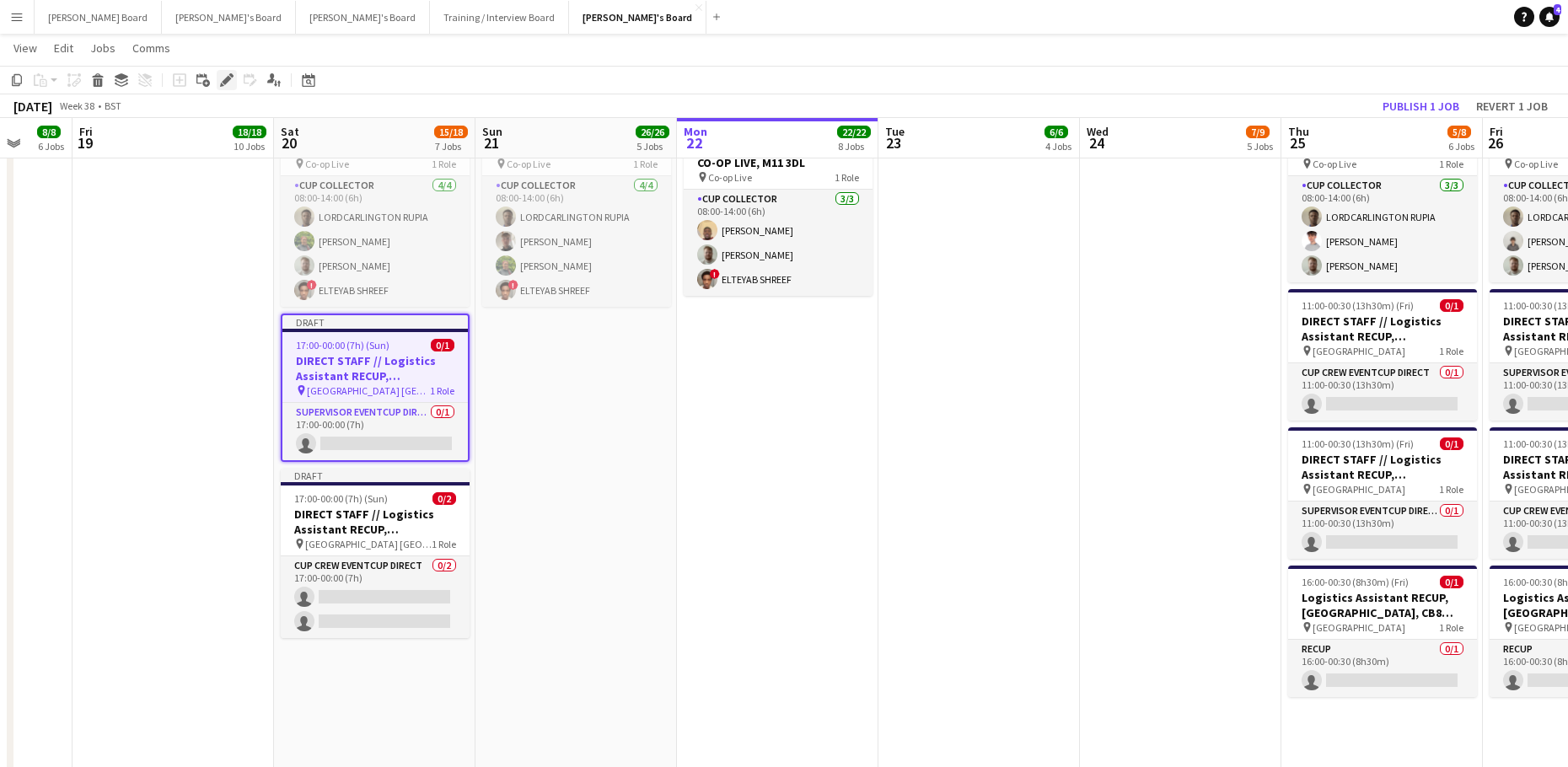
click at [229, 80] on icon at bounding box center [225, 80] width 9 height 9
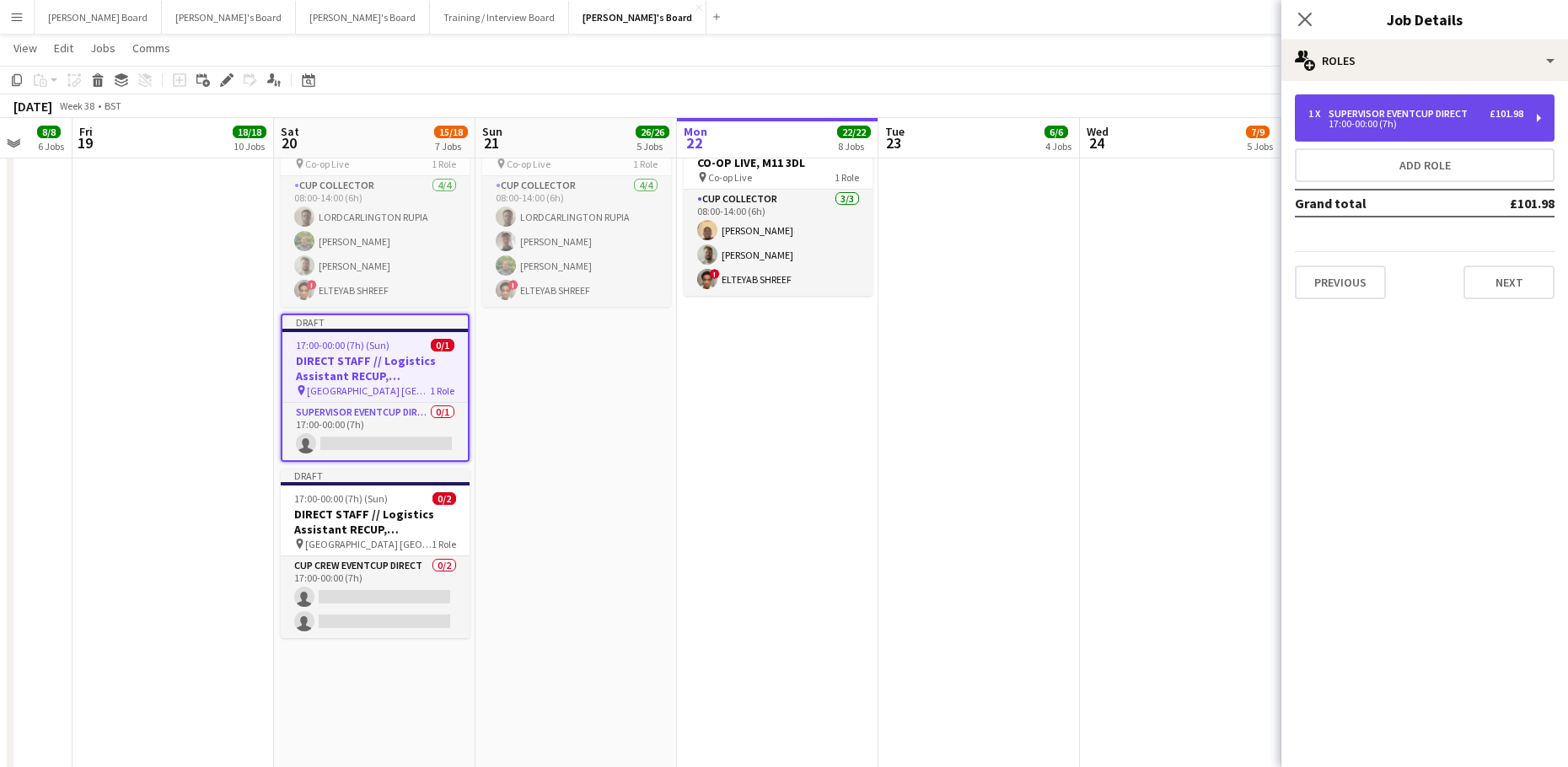
click at [1352, 120] on div "17:00-00:00 (7h)" at bounding box center [1416, 124] width 214 height 9
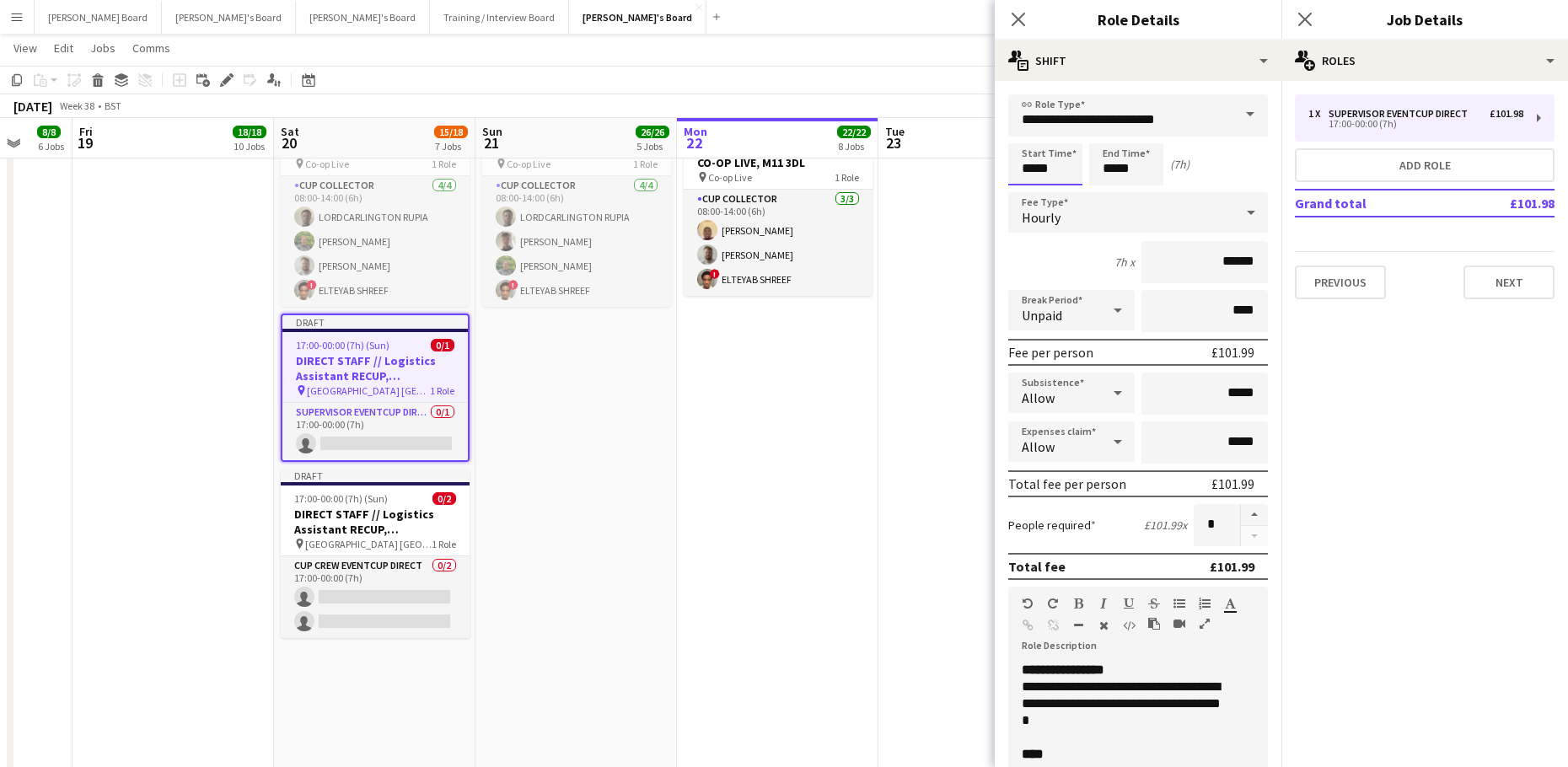
click at [1073, 184] on input "*****" at bounding box center [1045, 164] width 74 height 42
click at [1032, 186] on div at bounding box center [1028, 193] width 33 height 17
click at [1032, 187] on div at bounding box center [1028, 193] width 33 height 17
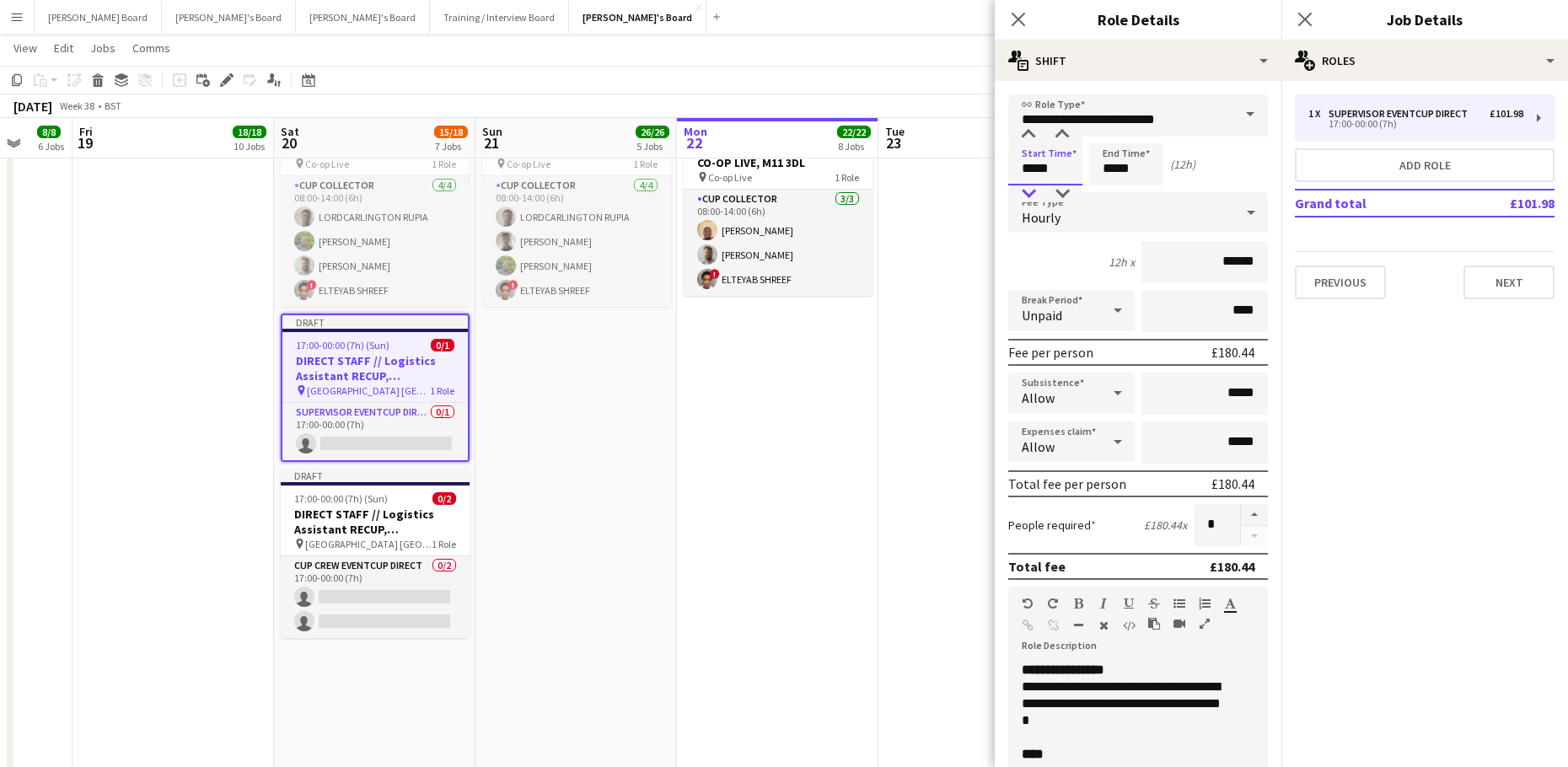
click at [1032, 187] on div at bounding box center [1028, 193] width 33 height 17
click at [1033, 187] on div at bounding box center [1028, 193] width 33 height 17
type input "*****"
click at [1034, 188] on div at bounding box center [1028, 193] width 33 height 17
click at [1128, 169] on input "*****" at bounding box center [1125, 164] width 74 height 42
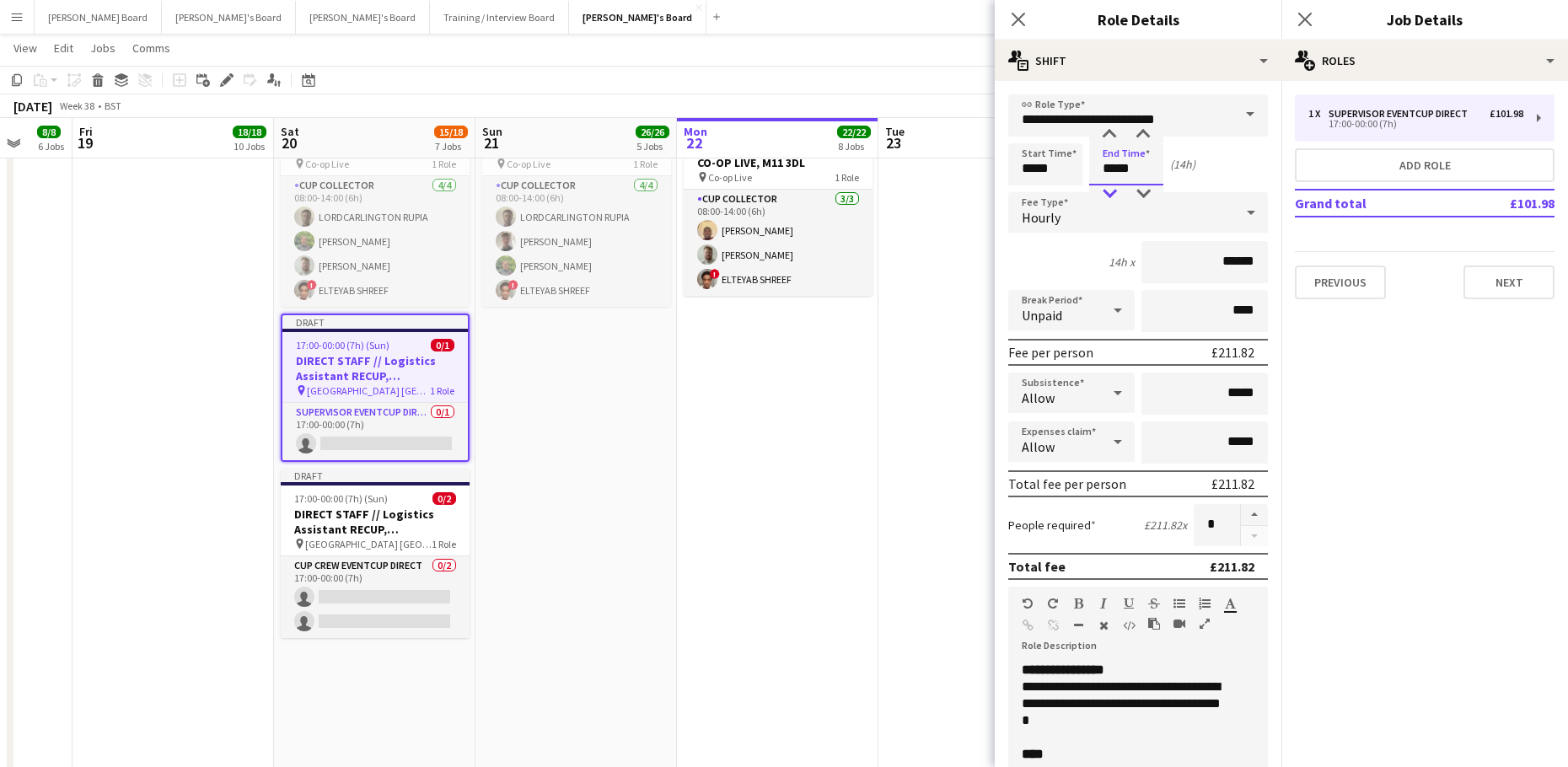
click at [1104, 193] on div at bounding box center [1109, 193] width 33 height 17
click at [1105, 193] on div at bounding box center [1109, 193] width 33 height 17
click at [1106, 193] on div at bounding box center [1109, 193] width 33 height 17
click at [1147, 135] on div at bounding box center [1143, 135] width 33 height 17
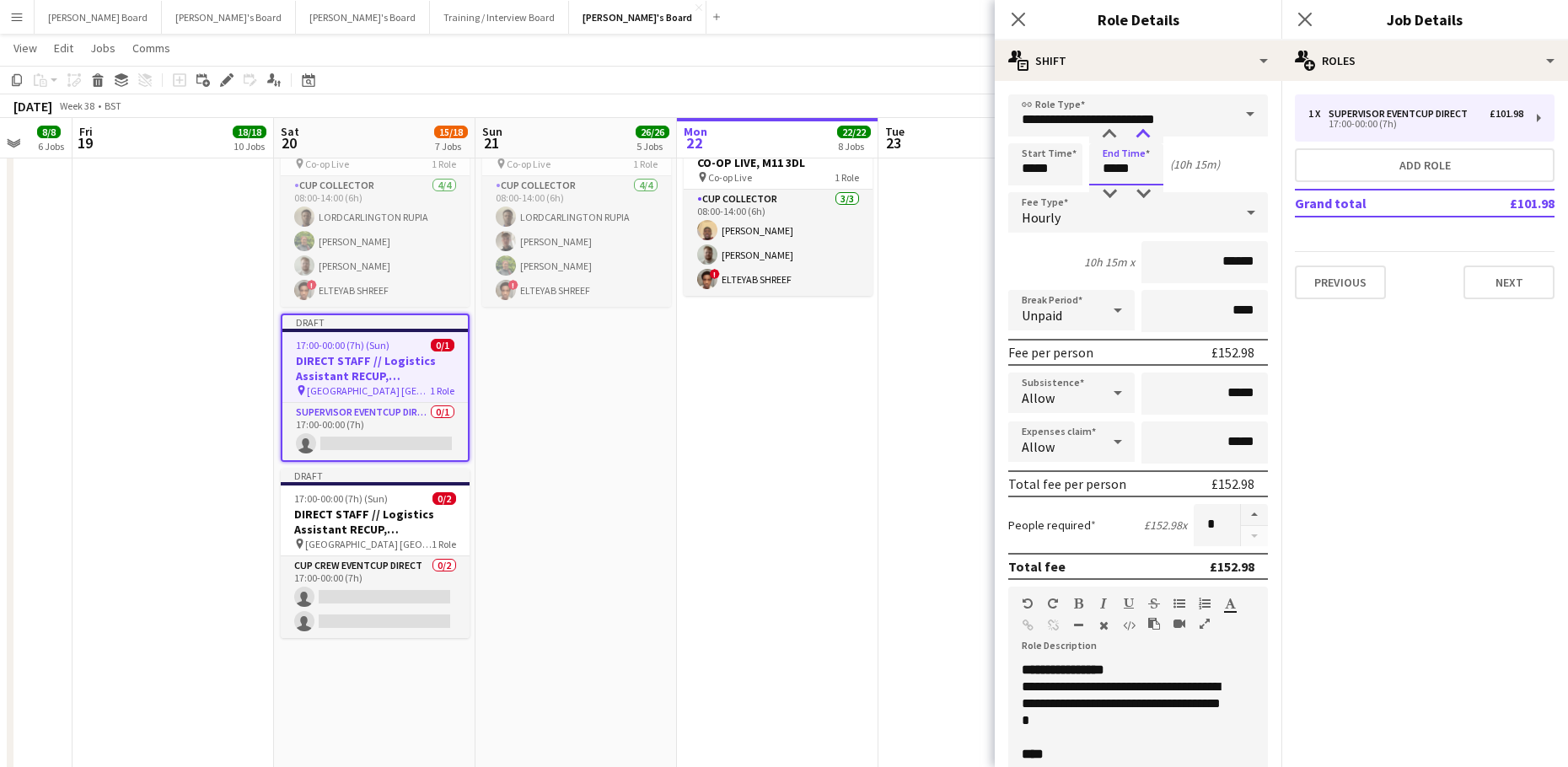
type input "*****"
click at [1147, 135] on div at bounding box center [1143, 135] width 33 height 17
click at [349, 494] on span "17:00-00:00 (7h) (Sun)" at bounding box center [340, 498] width 93 height 13
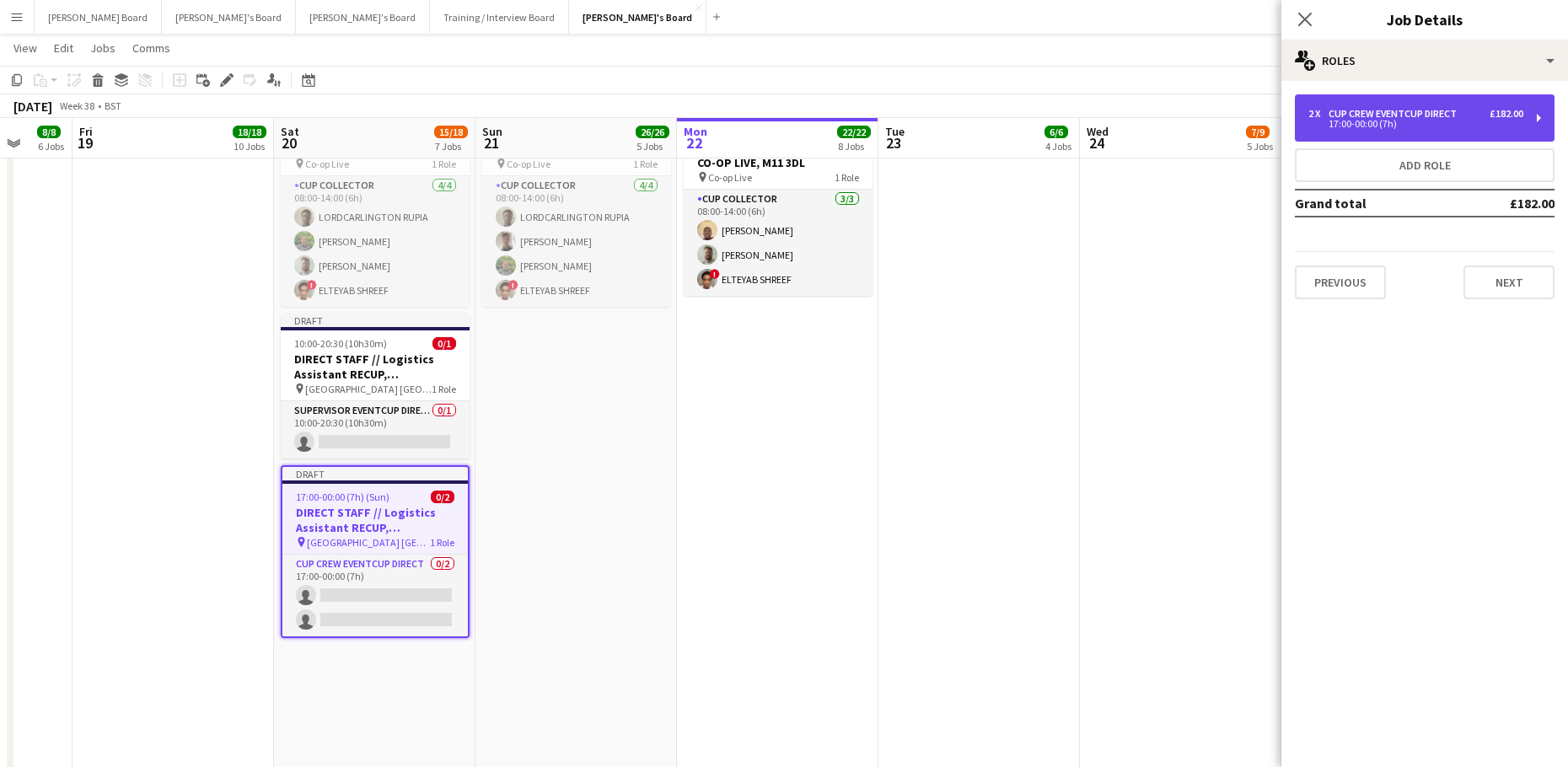
click at [1344, 110] on div "CUP CREW EVENTCUP DIRECT" at bounding box center [1395, 114] width 135 height 12
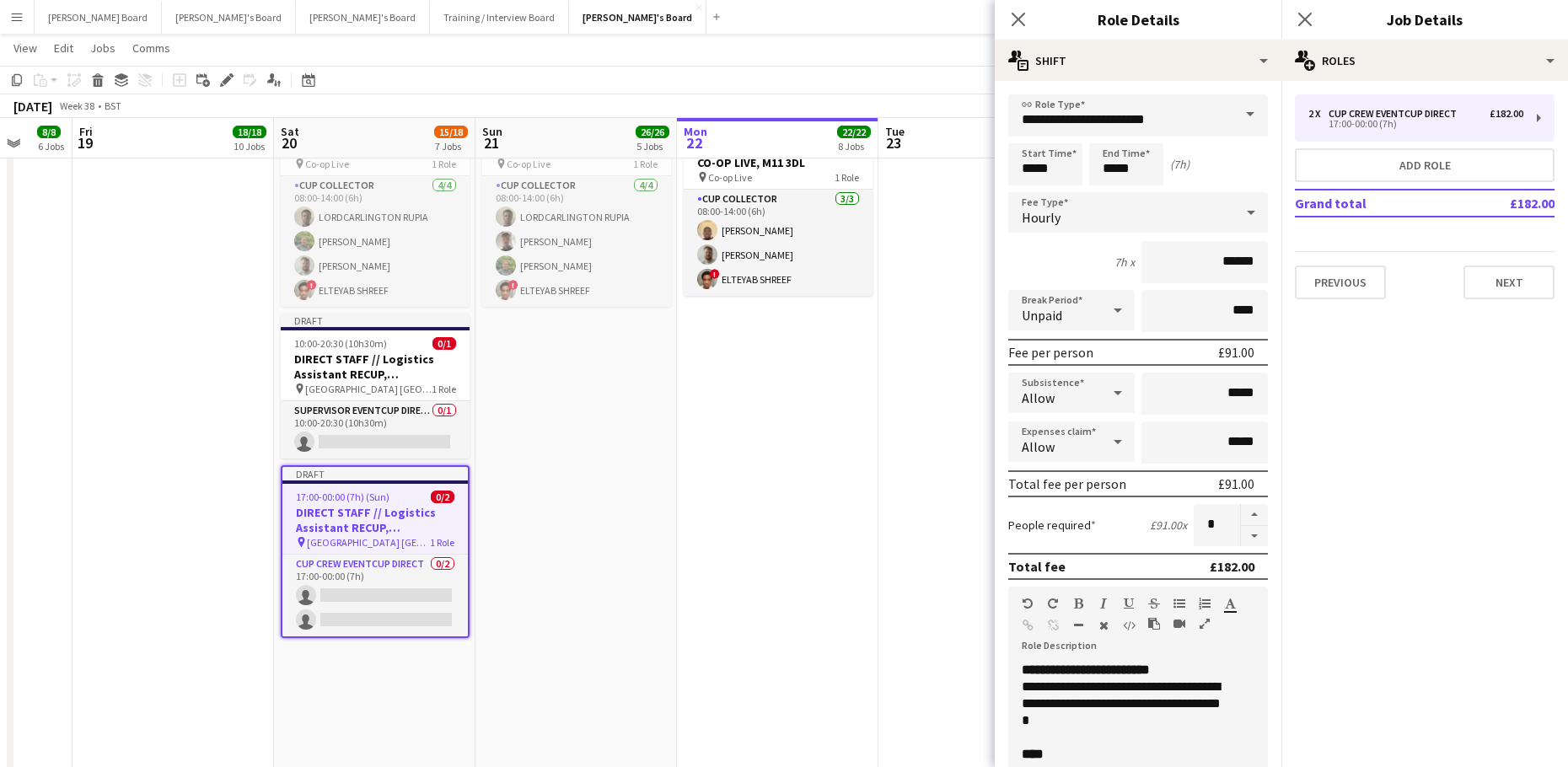
click at [1240, 532] on button "button" at bounding box center [1253, 536] width 27 height 21
type input "*"
click at [1055, 179] on input "*****" at bounding box center [1045, 164] width 74 height 42
click at [1037, 192] on div at bounding box center [1028, 193] width 33 height 17
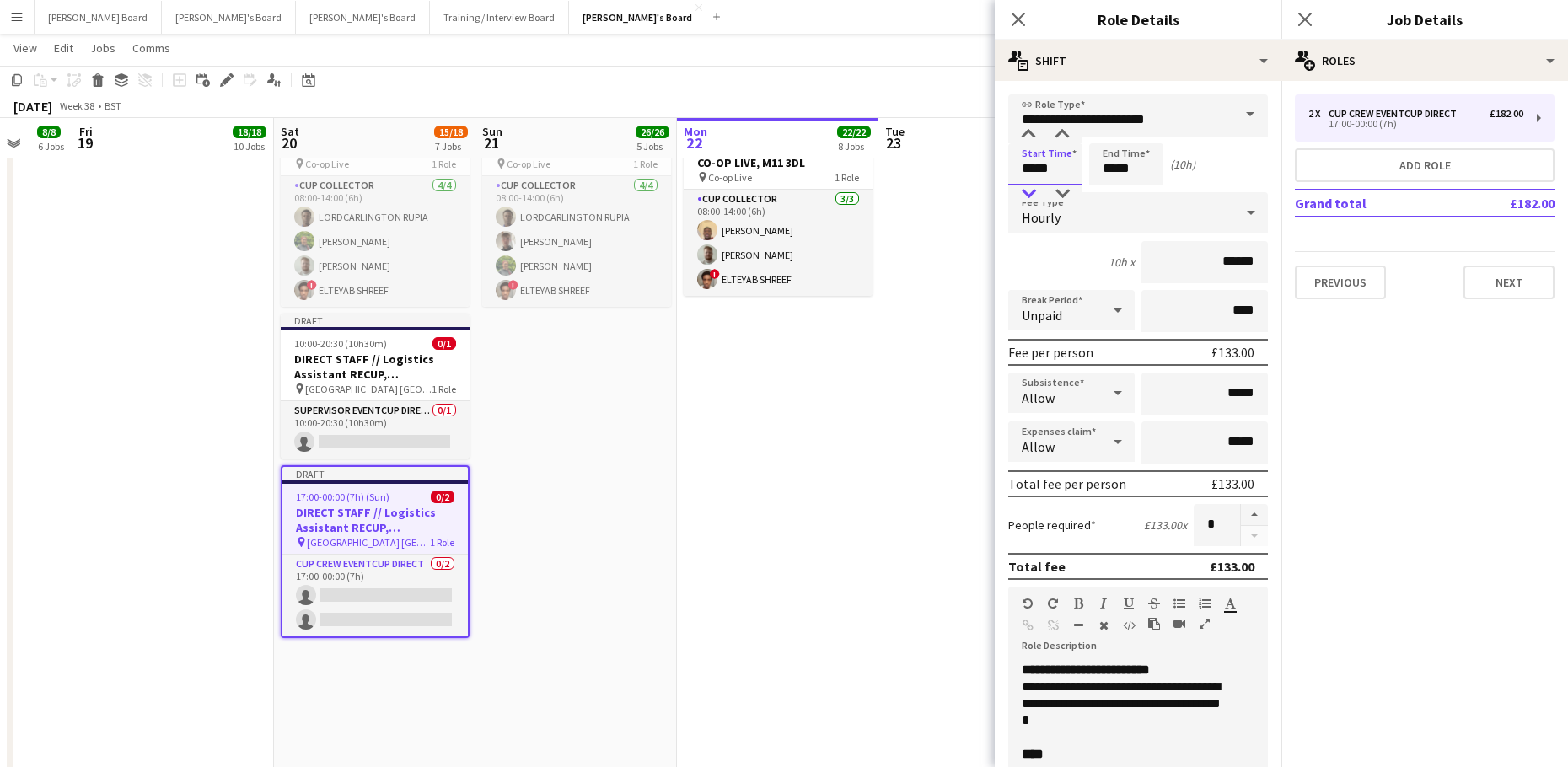
click at [1037, 192] on div at bounding box center [1028, 193] width 33 height 17
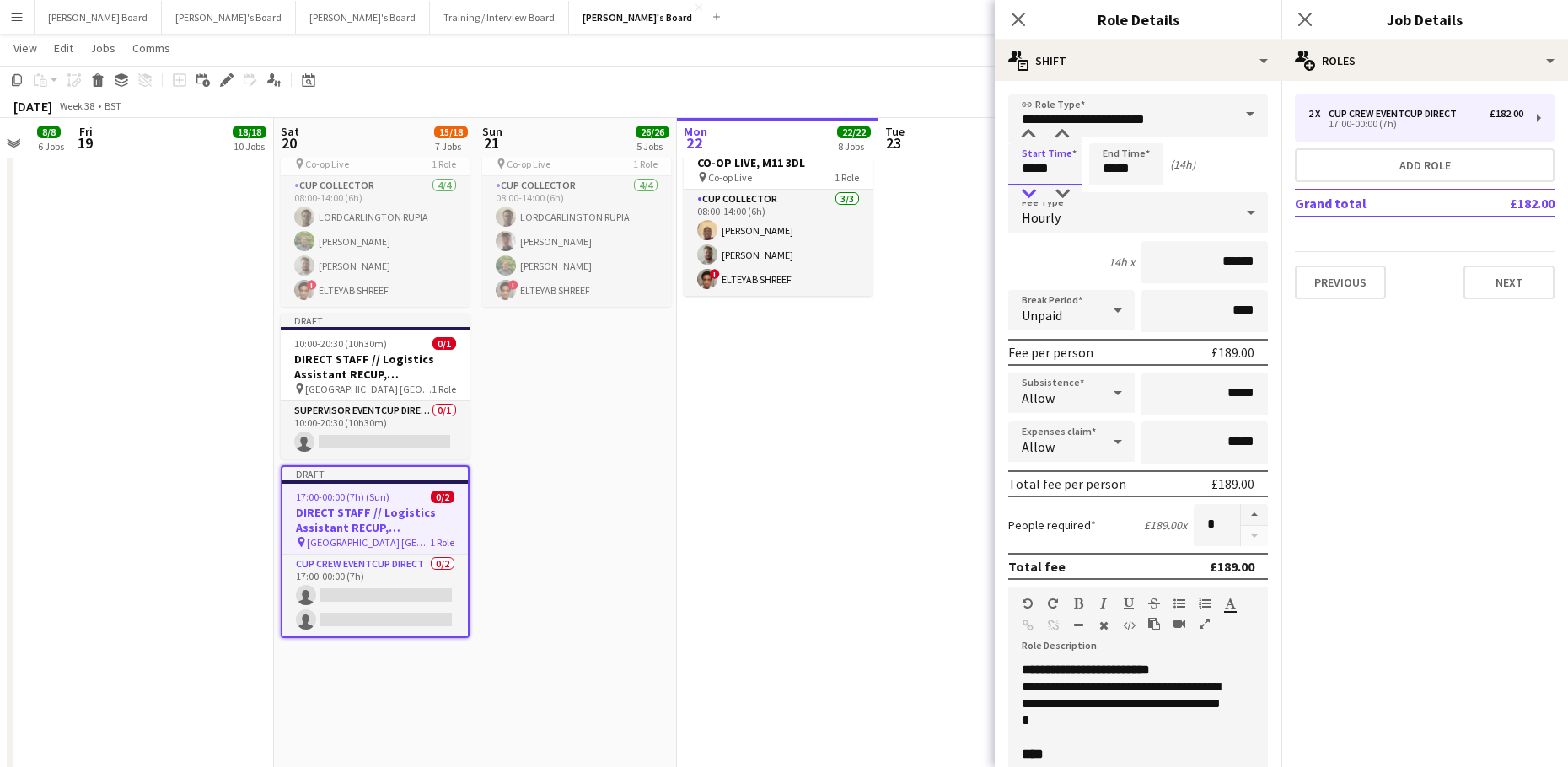
click at [1037, 192] on div at bounding box center [1028, 193] width 33 height 17
type input "*****"
click at [1029, 140] on div at bounding box center [1028, 135] width 33 height 17
click at [1132, 167] on input "*****" at bounding box center [1125, 164] width 74 height 42
click at [1107, 188] on div at bounding box center [1109, 193] width 33 height 17
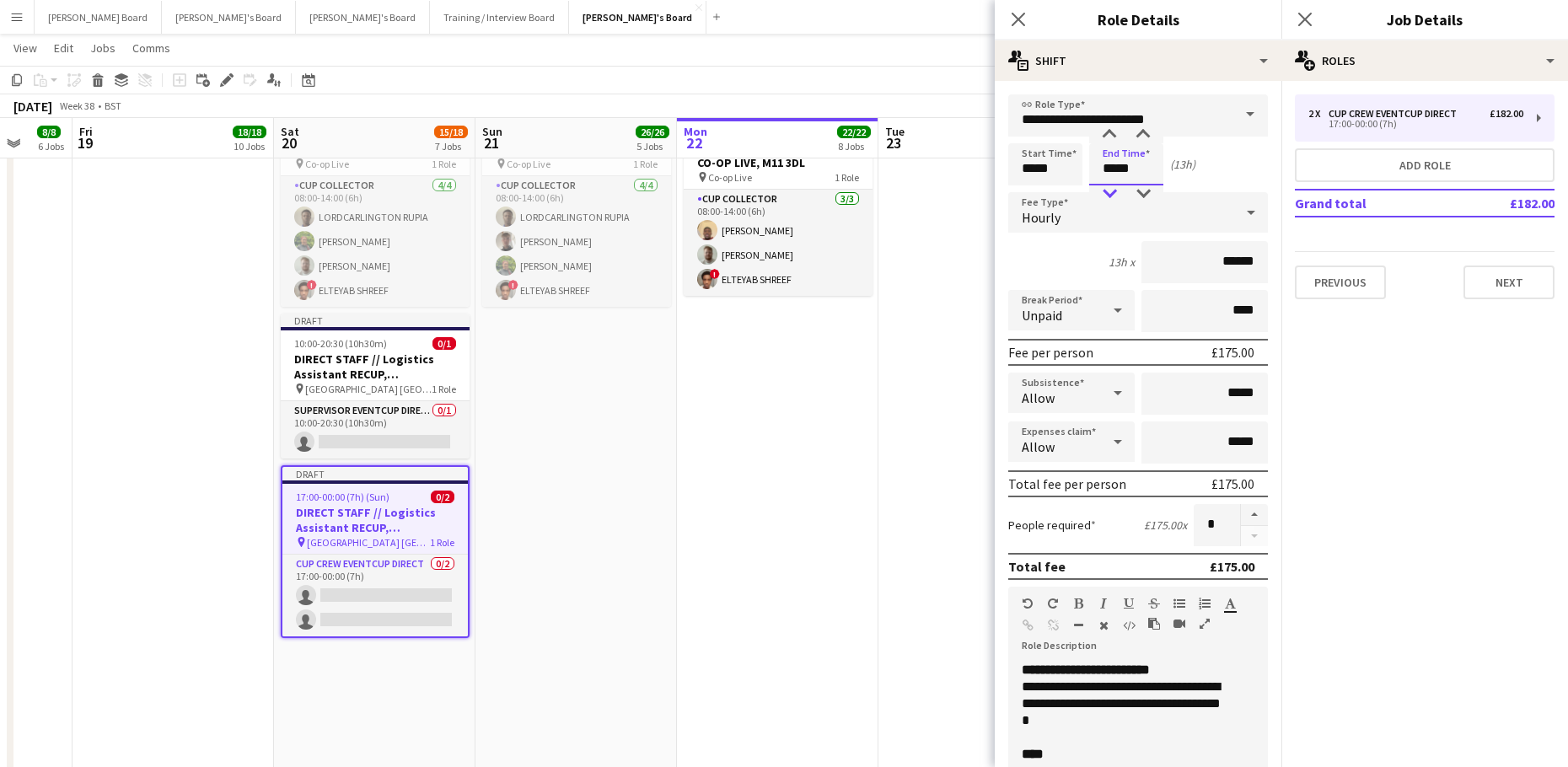
click at [1107, 188] on div at bounding box center [1109, 193] width 33 height 17
click at [1111, 183] on input "*****" at bounding box center [1125, 164] width 74 height 42
click at [1110, 190] on div at bounding box center [1109, 193] width 33 height 17
click at [1146, 141] on div at bounding box center [1143, 135] width 33 height 17
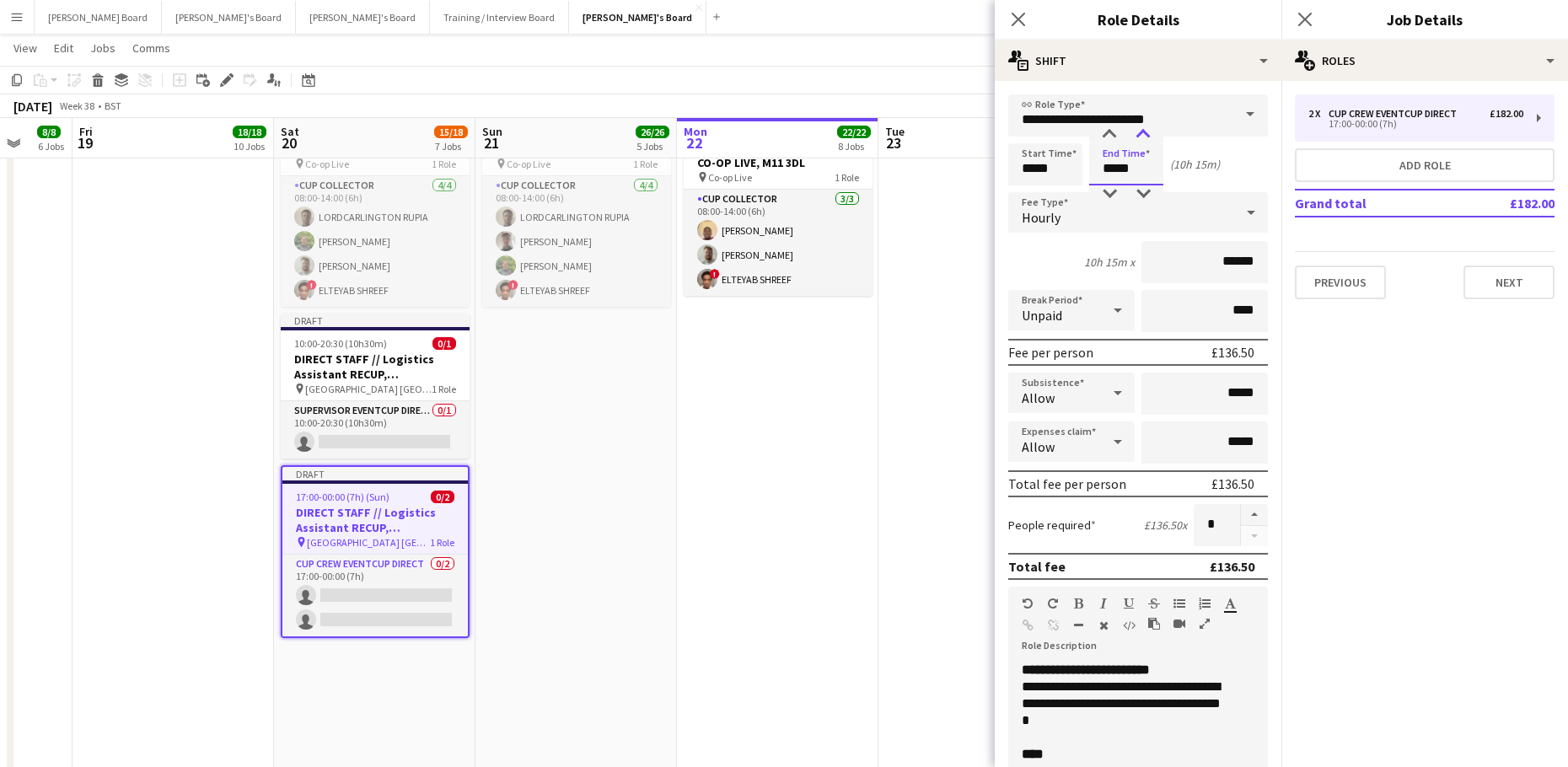
type input "*****"
click at [1146, 141] on div at bounding box center [1143, 135] width 33 height 17
click at [748, 473] on app-date-cell "In progress 08:00-14:00 (6h) 3/3 Logistics Assistant RECUP, CO-OP LIVE, M11 3DL…" at bounding box center [777, 461] width 202 height 732
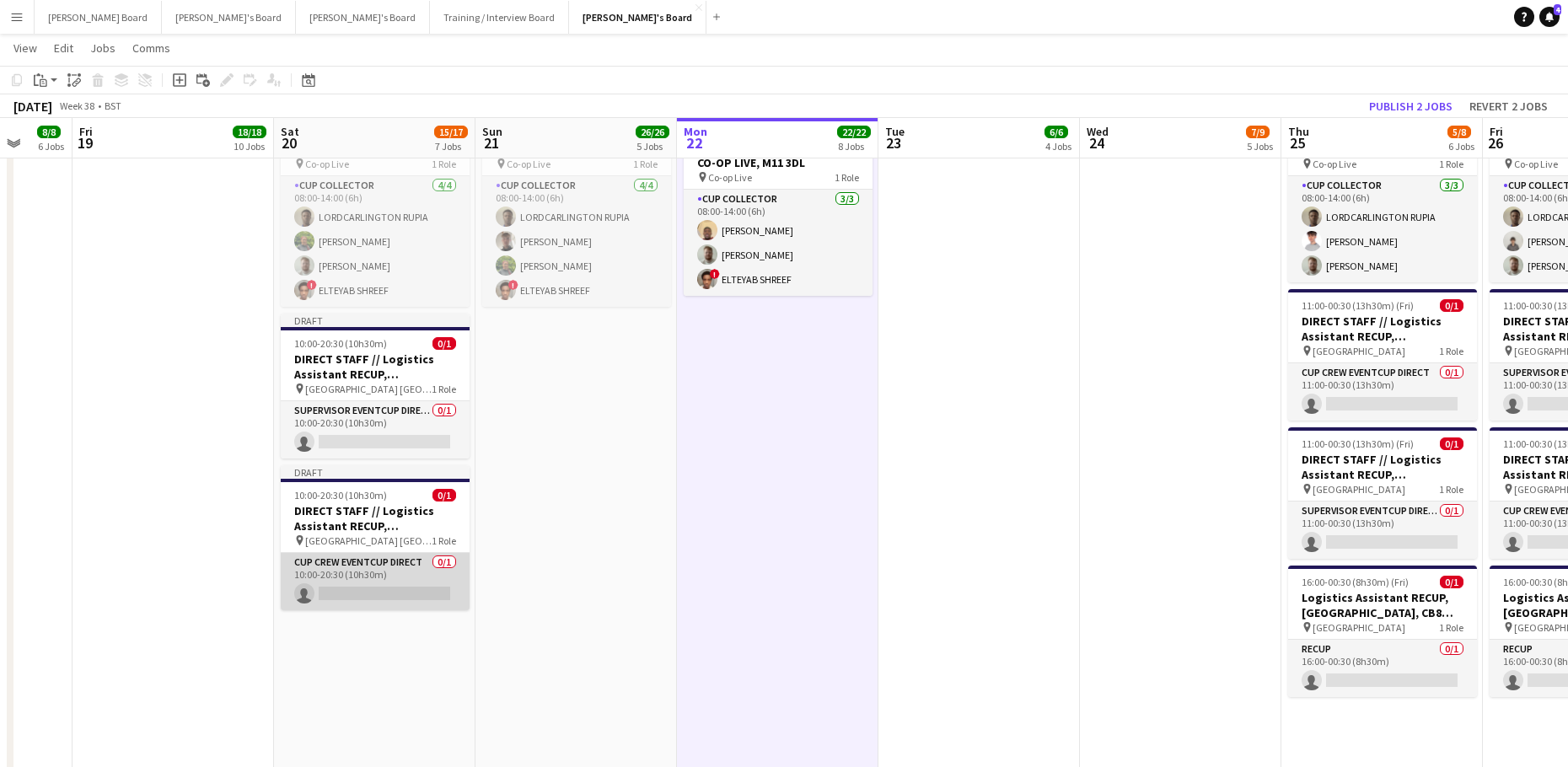
click at [412, 572] on app-card-role "CUP CREW EVENTCUP DIRECT 0/1 10:00-20:30 (10h30m) single-neutral-actions" at bounding box center [375, 581] width 189 height 57
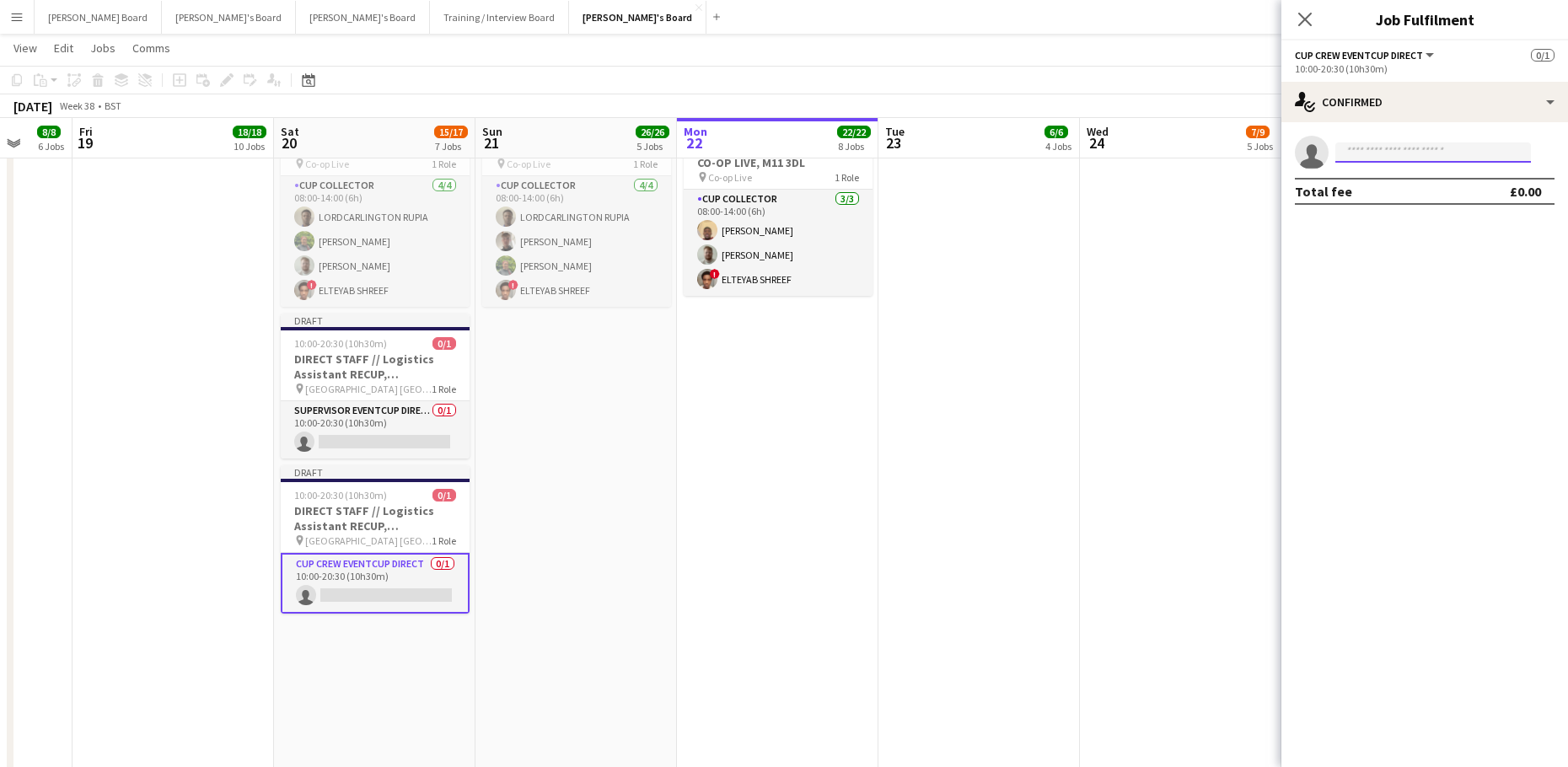
type input "****"
click at [1399, 187] on span "anniesimons398@gmail.com" at bounding box center [1432, 191] width 168 height 14
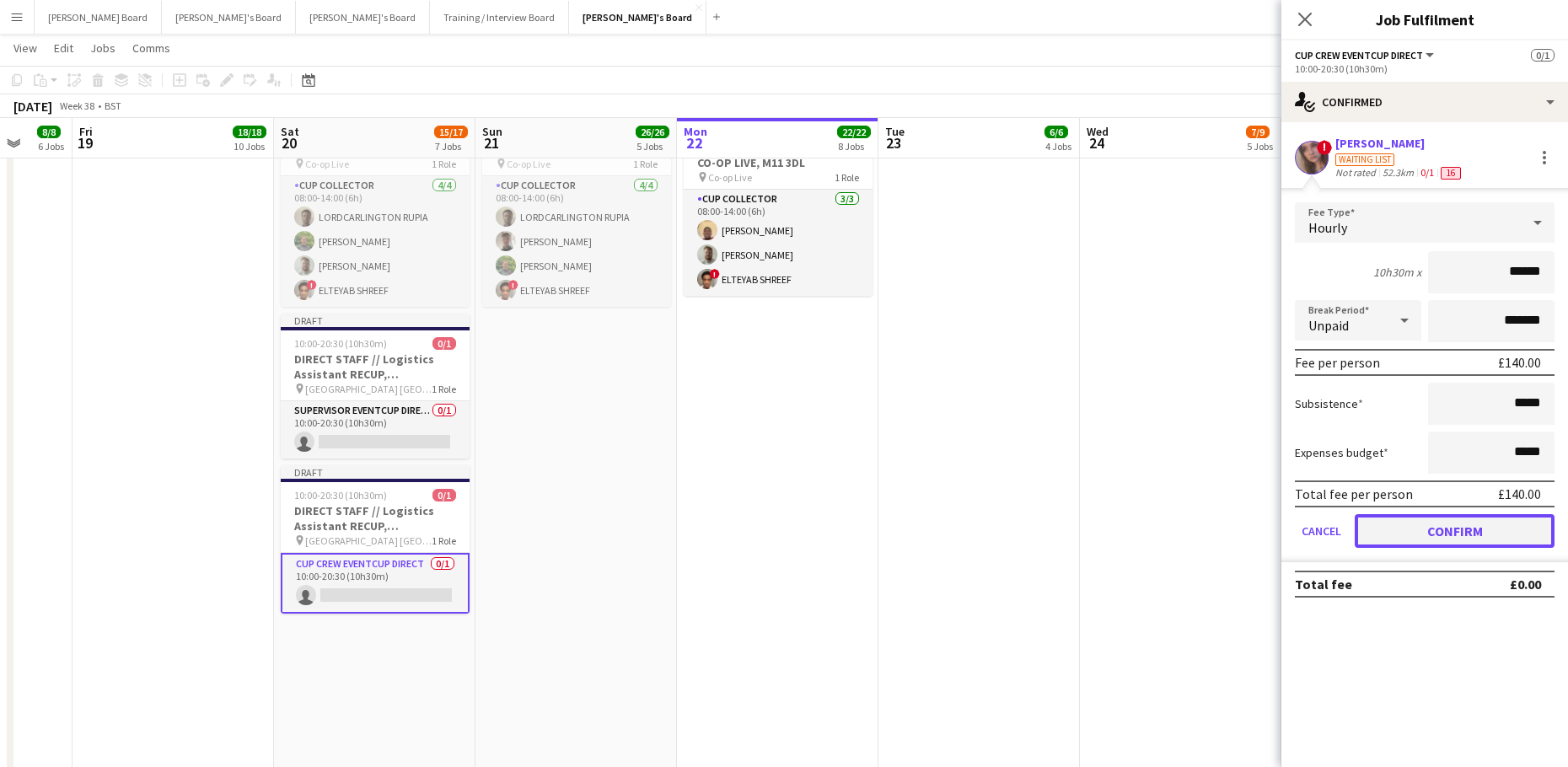
click at [1439, 532] on button "Confirm" at bounding box center [1454, 531] width 200 height 33
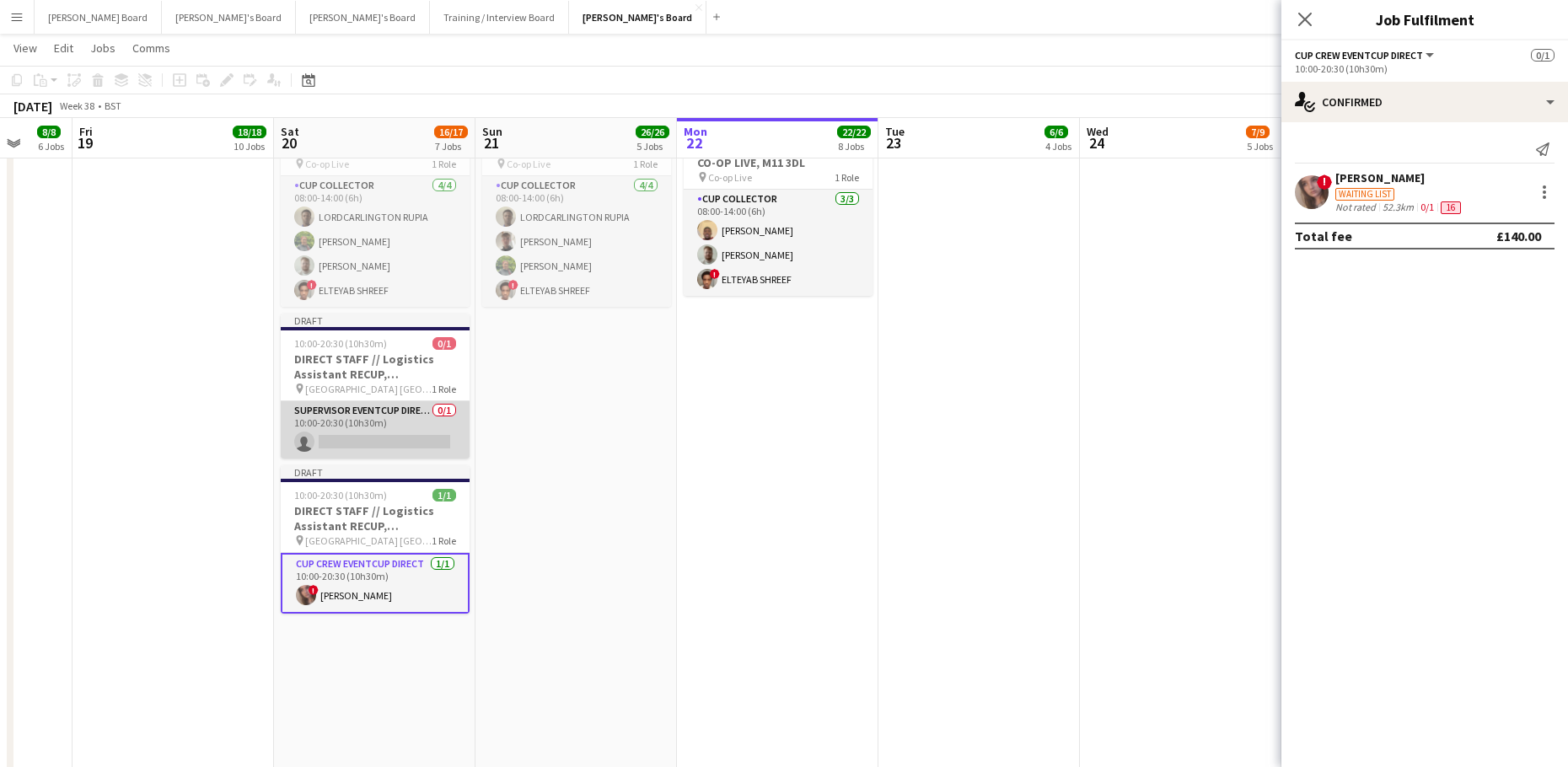
click at [410, 420] on app-card-role "SUPERVISOR EVENTCUP DIRECT 0/1 10:00-20:30 (10h30m) single-neutral-actions" at bounding box center [375, 430] width 189 height 57
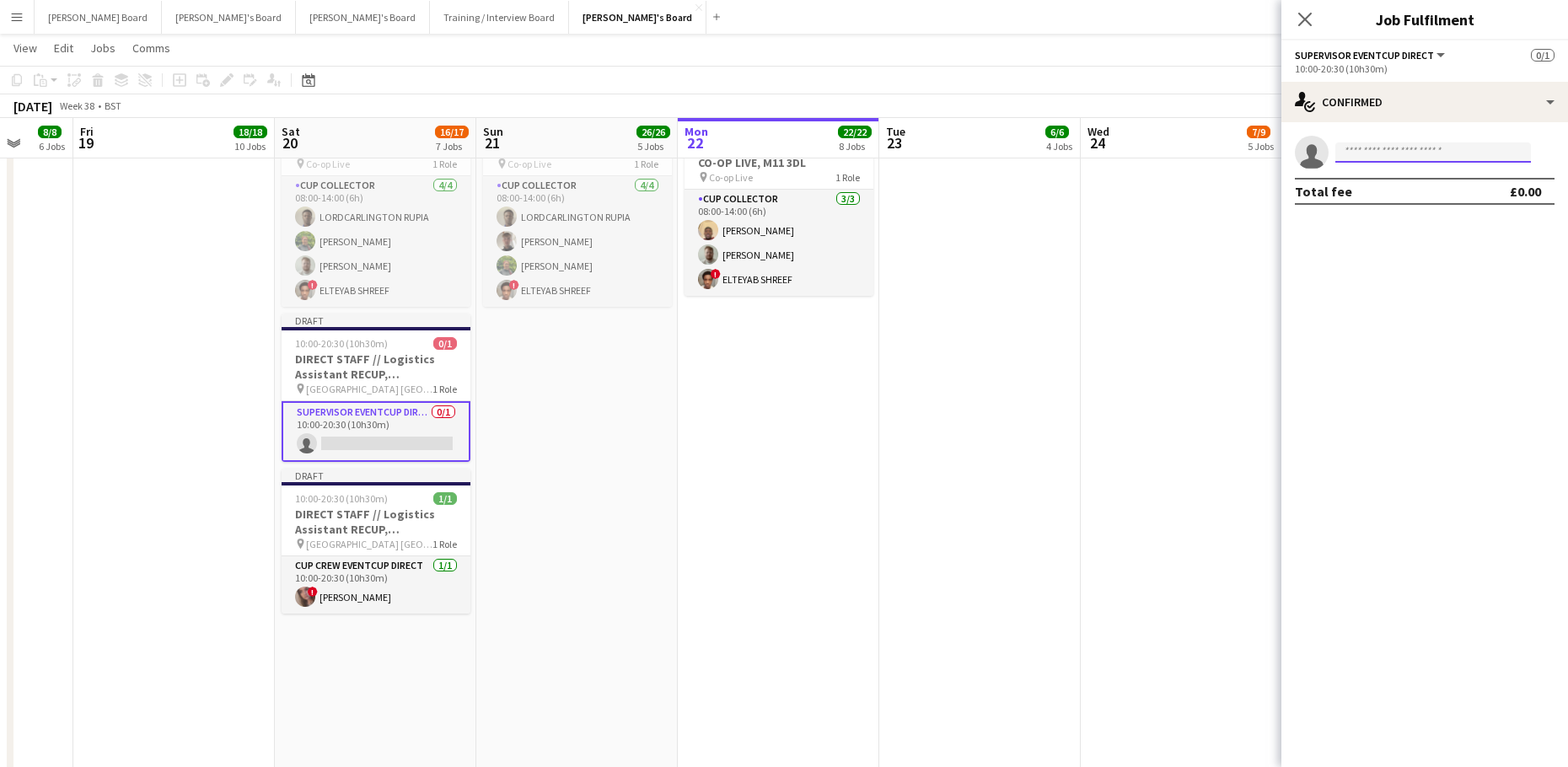
click at [1365, 143] on input at bounding box center [1432, 152] width 196 height 21
type input "*********"
click at [1385, 184] on span "mrlfg1972@hotmail.co.uk" at bounding box center [1432, 191] width 168 height 14
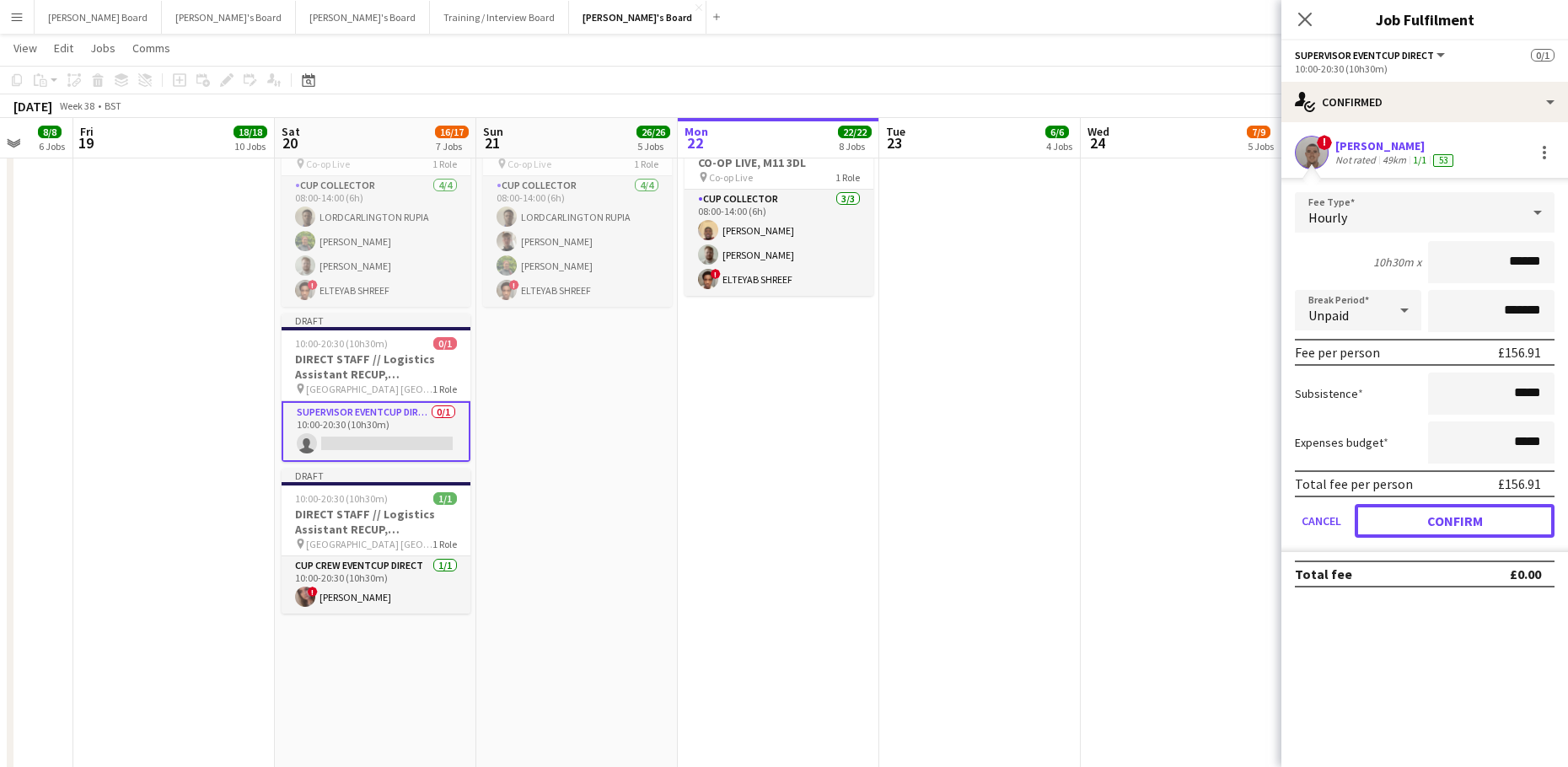
click at [1427, 520] on button "Confirm" at bounding box center [1454, 520] width 200 height 33
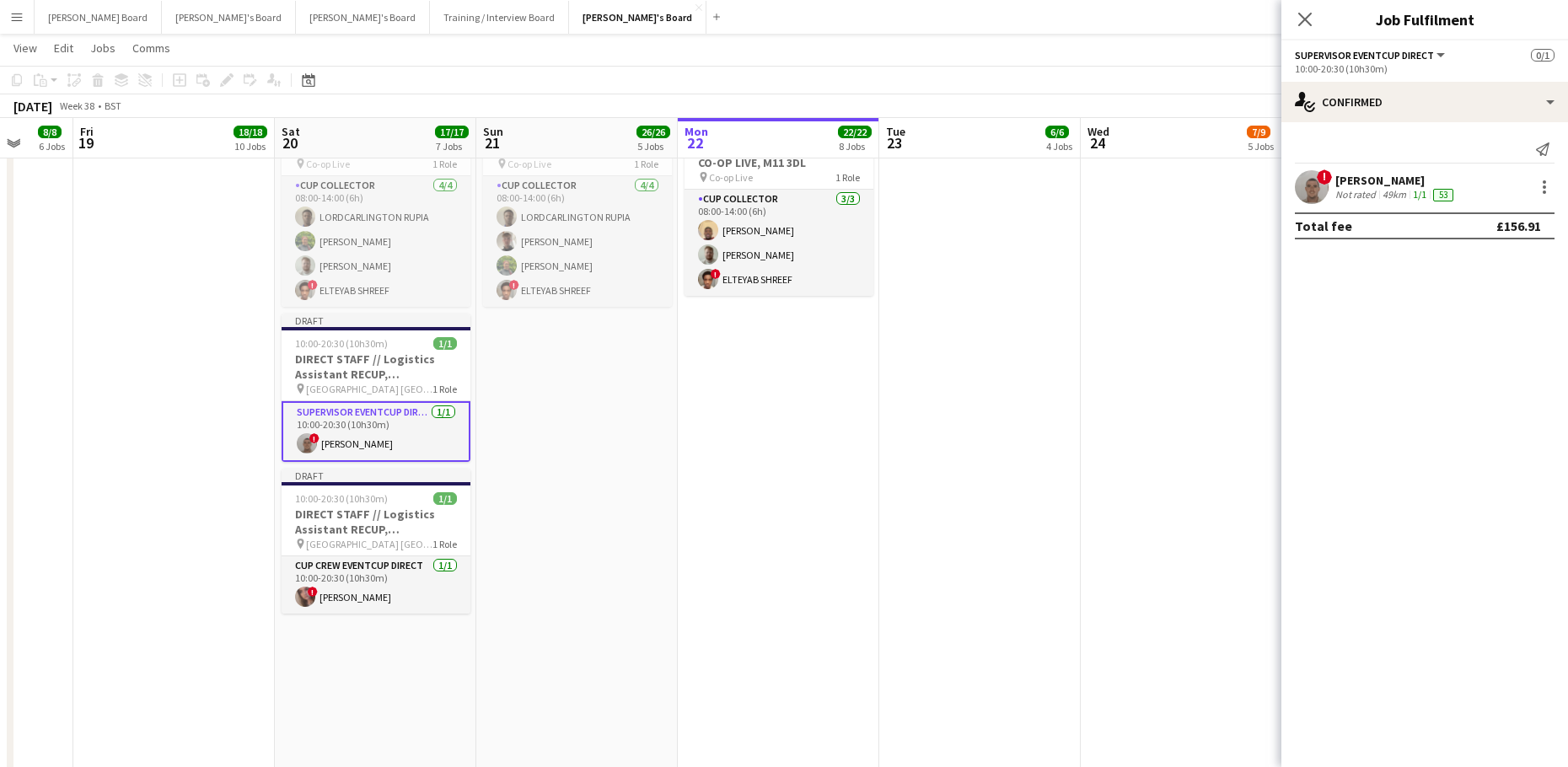
drag, startPoint x: 1170, startPoint y: 455, endPoint x: 1190, endPoint y: 388, distance: 69.9
click at [1171, 453] on app-date-cell at bounding box center [1180, 461] width 202 height 732
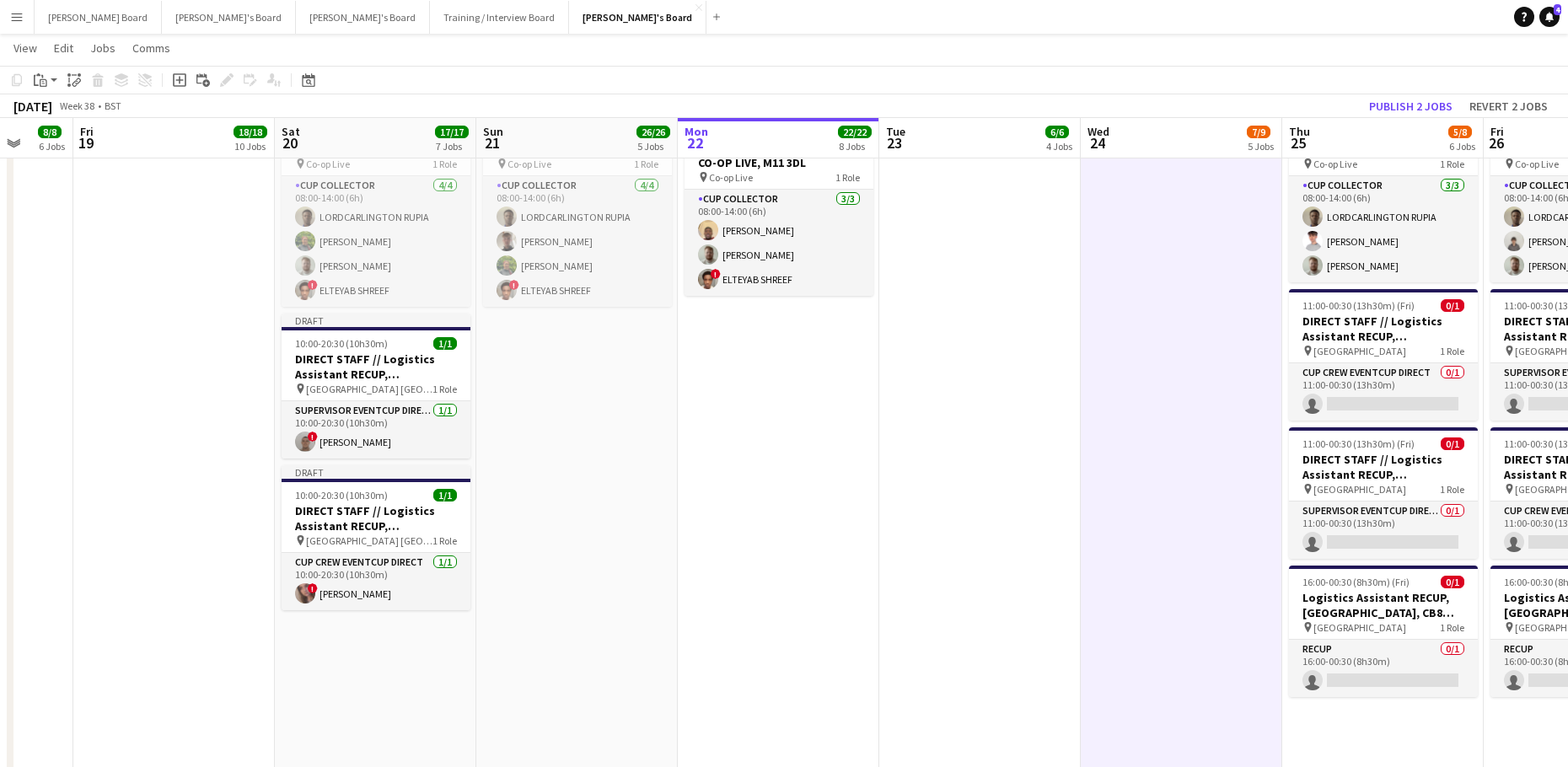
scroll to position [0, 530]
click at [1385, 98] on button "Publish 2 jobs" at bounding box center [1410, 106] width 97 height 22
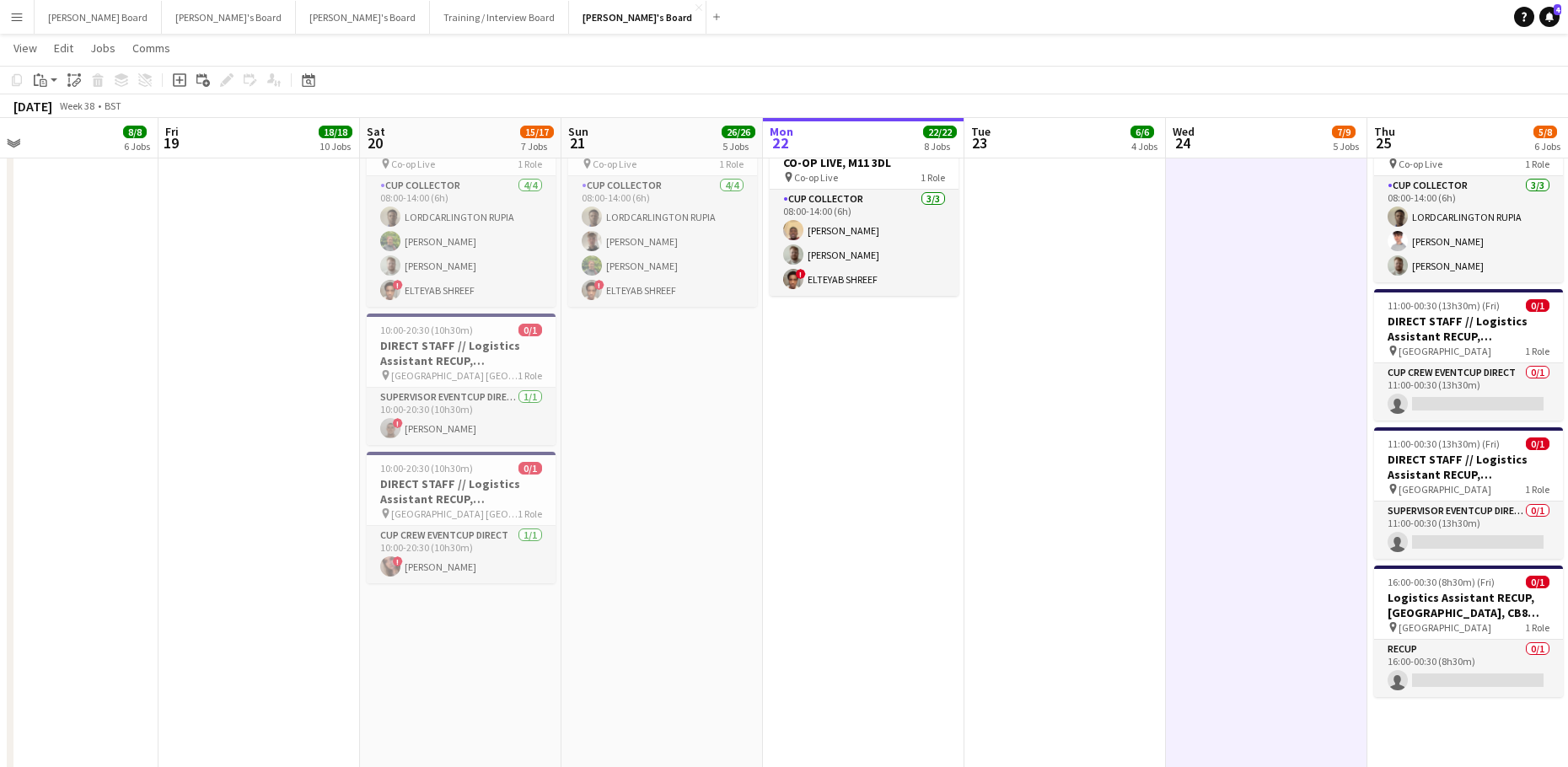
drag, startPoint x: 236, startPoint y: 448, endPoint x: 1165, endPoint y: 443, distance: 929.0
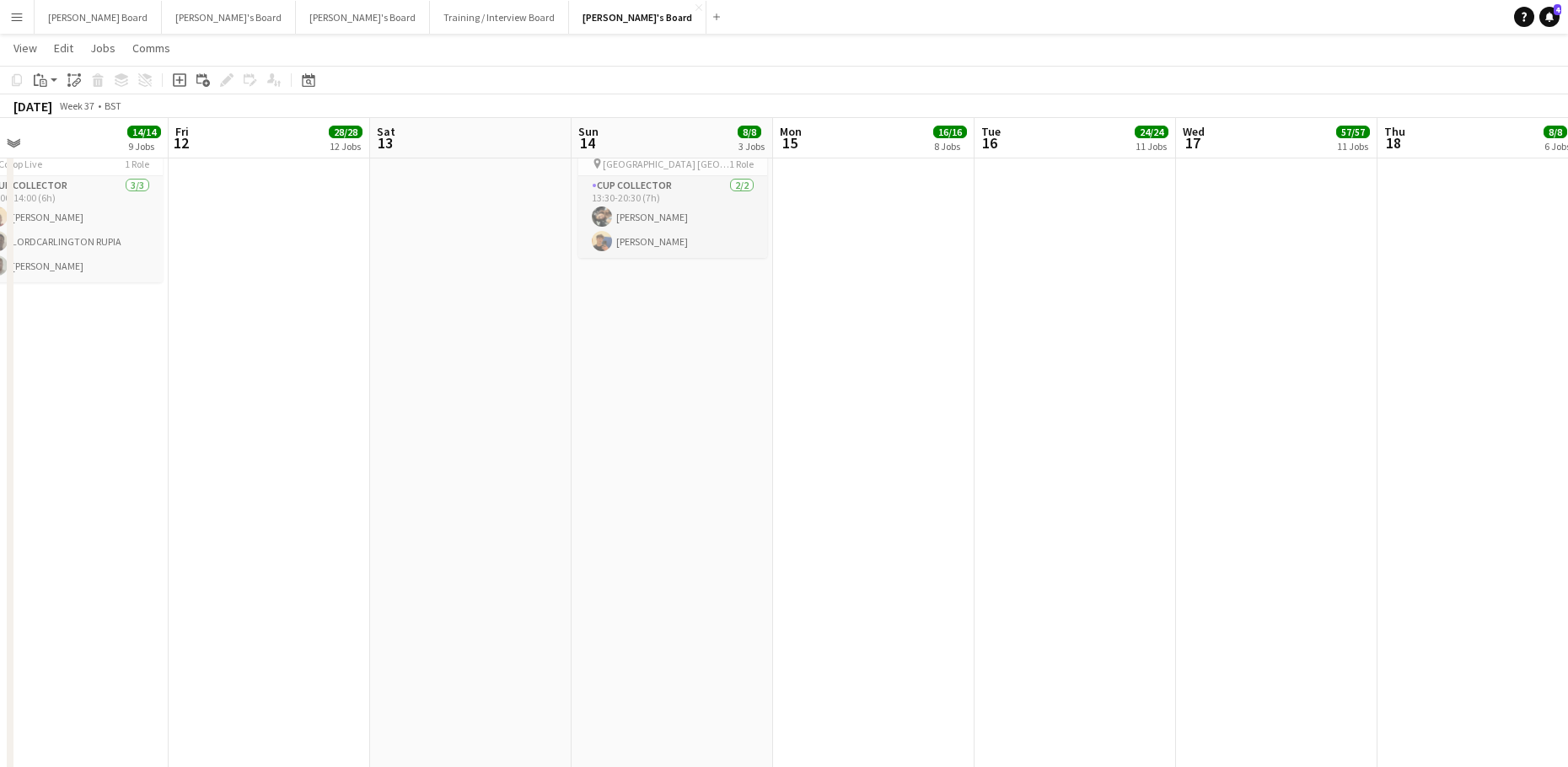
drag, startPoint x: 777, startPoint y: 491, endPoint x: 1312, endPoint y: 492, distance: 535.0
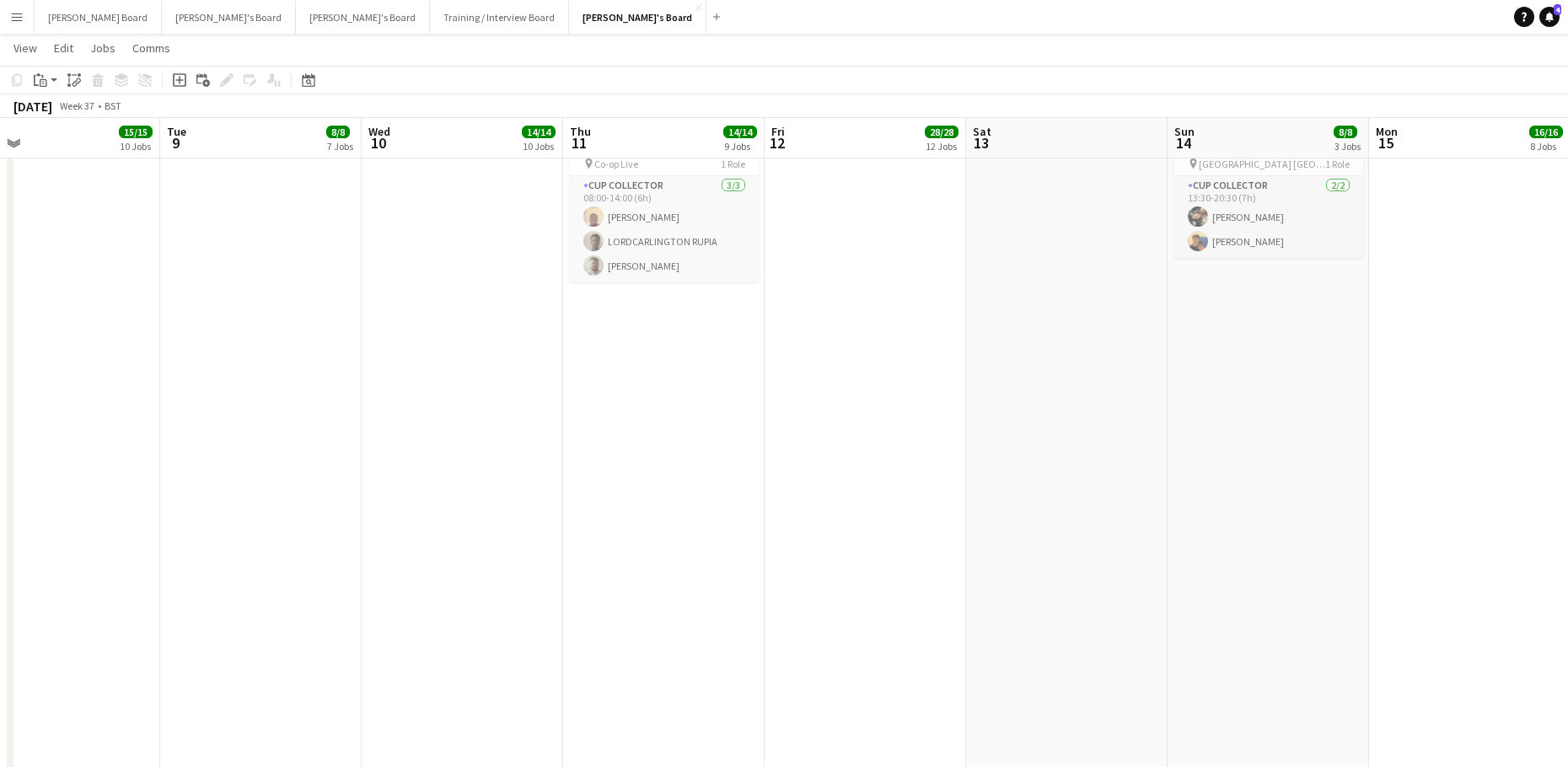
drag, startPoint x: 586, startPoint y: 446, endPoint x: 1277, endPoint y: 393, distance: 693.0
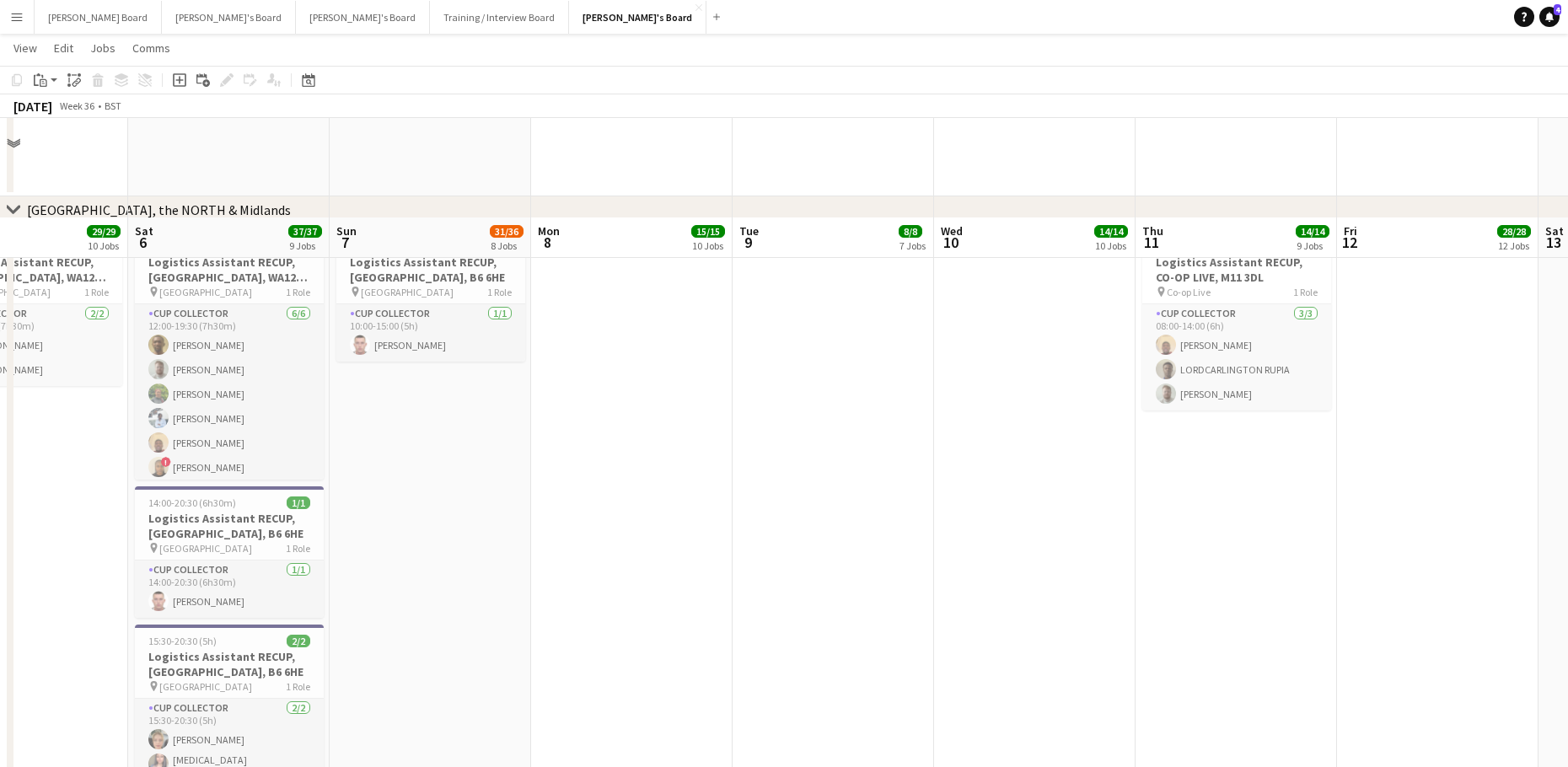
scroll to position [2837, 0]
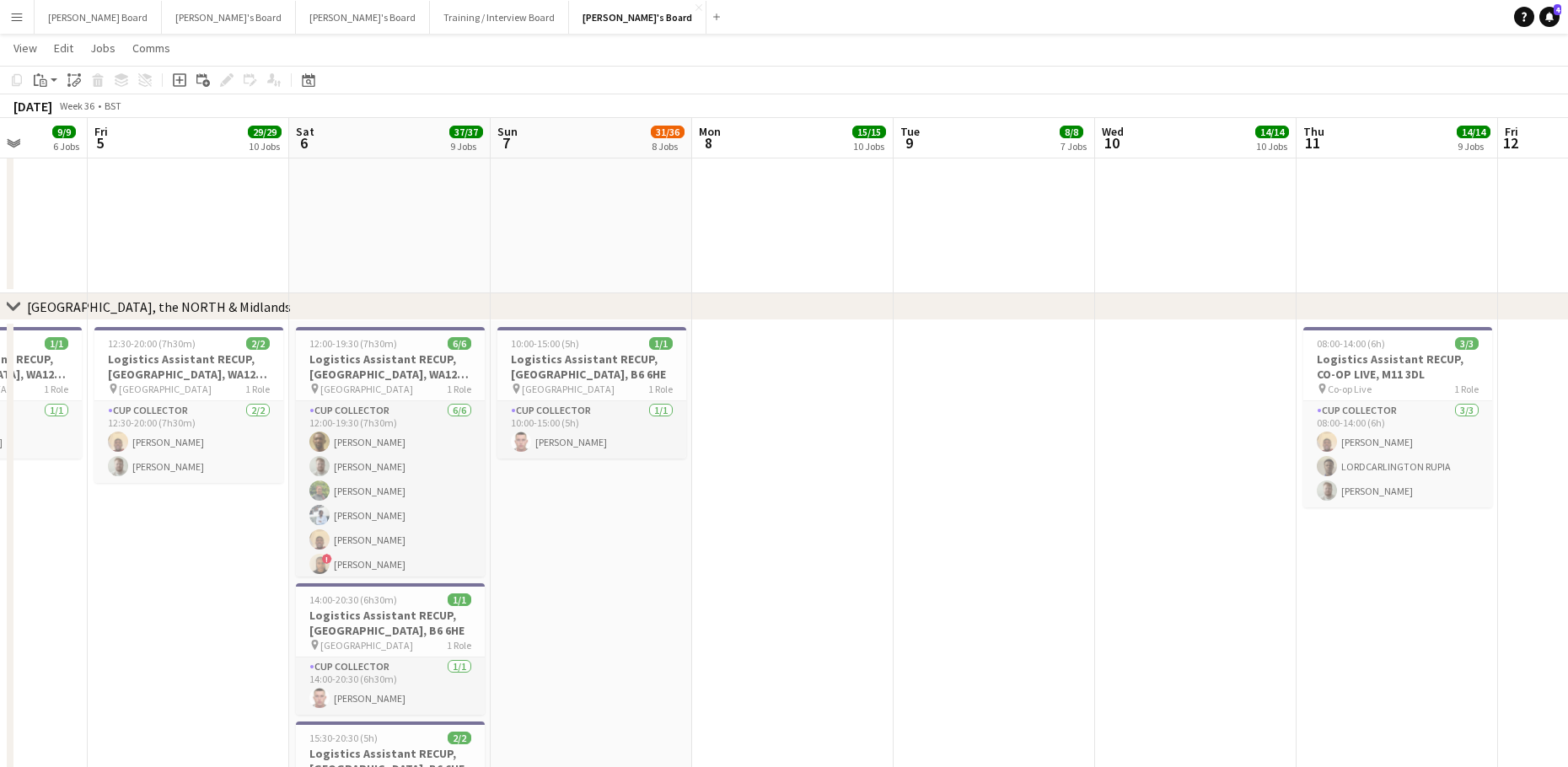
drag, startPoint x: 514, startPoint y: 563, endPoint x: 912, endPoint y: 471, distance: 408.5
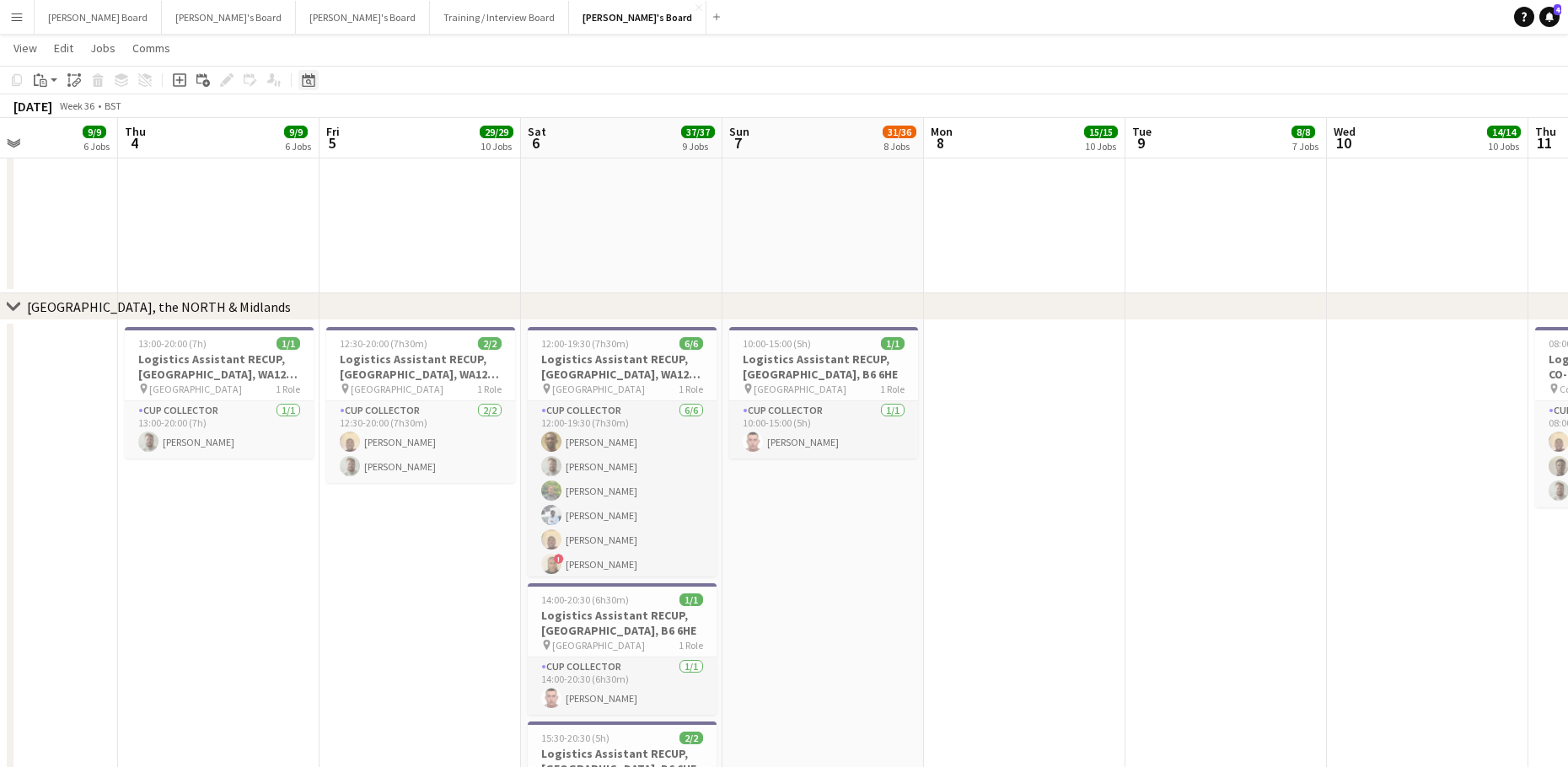
click at [308, 74] on icon "Date picker" at bounding box center [309, 81] width 14 height 14
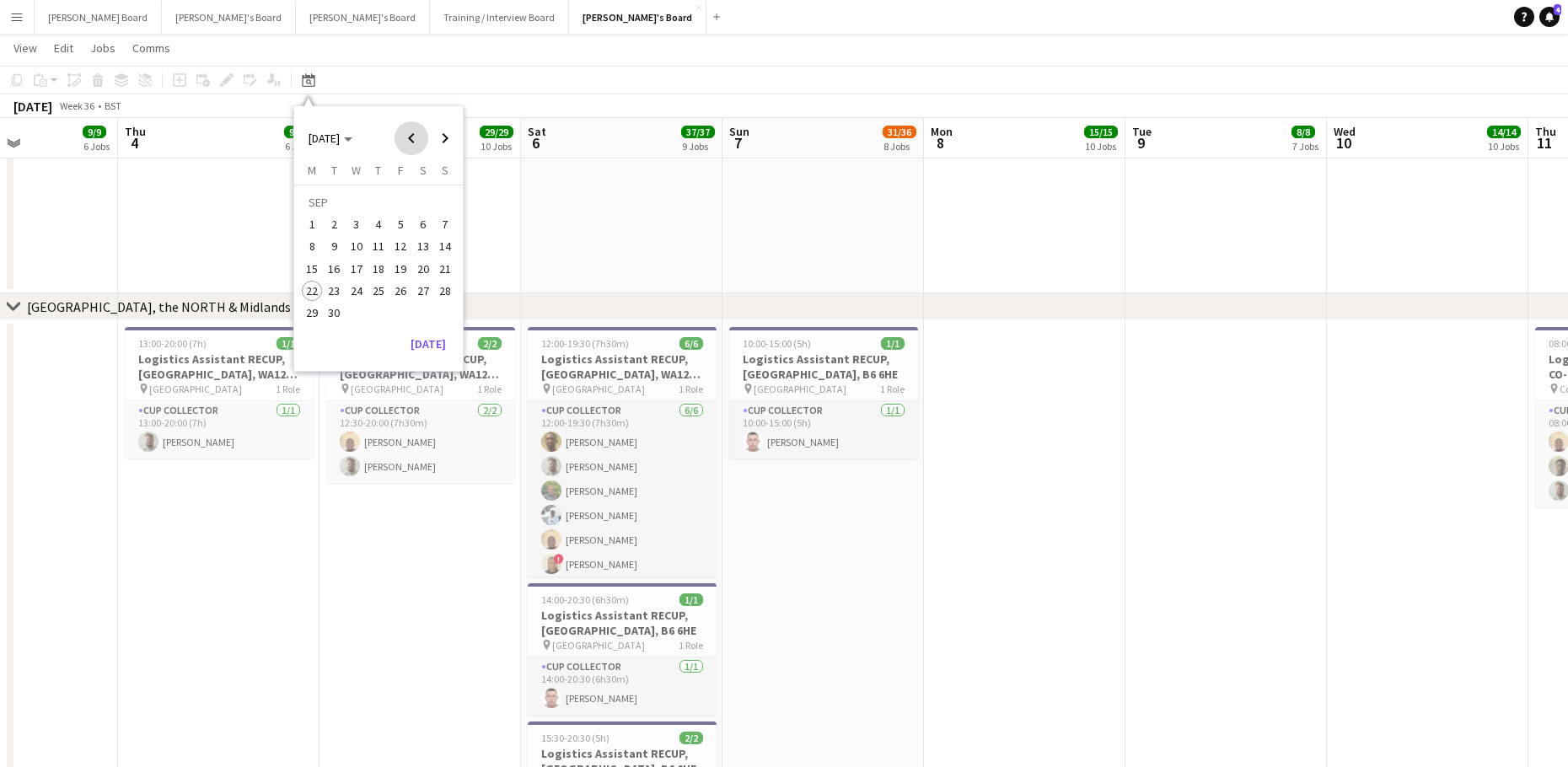
click at [408, 140] on span "Previous month" at bounding box center [411, 138] width 33 height 33
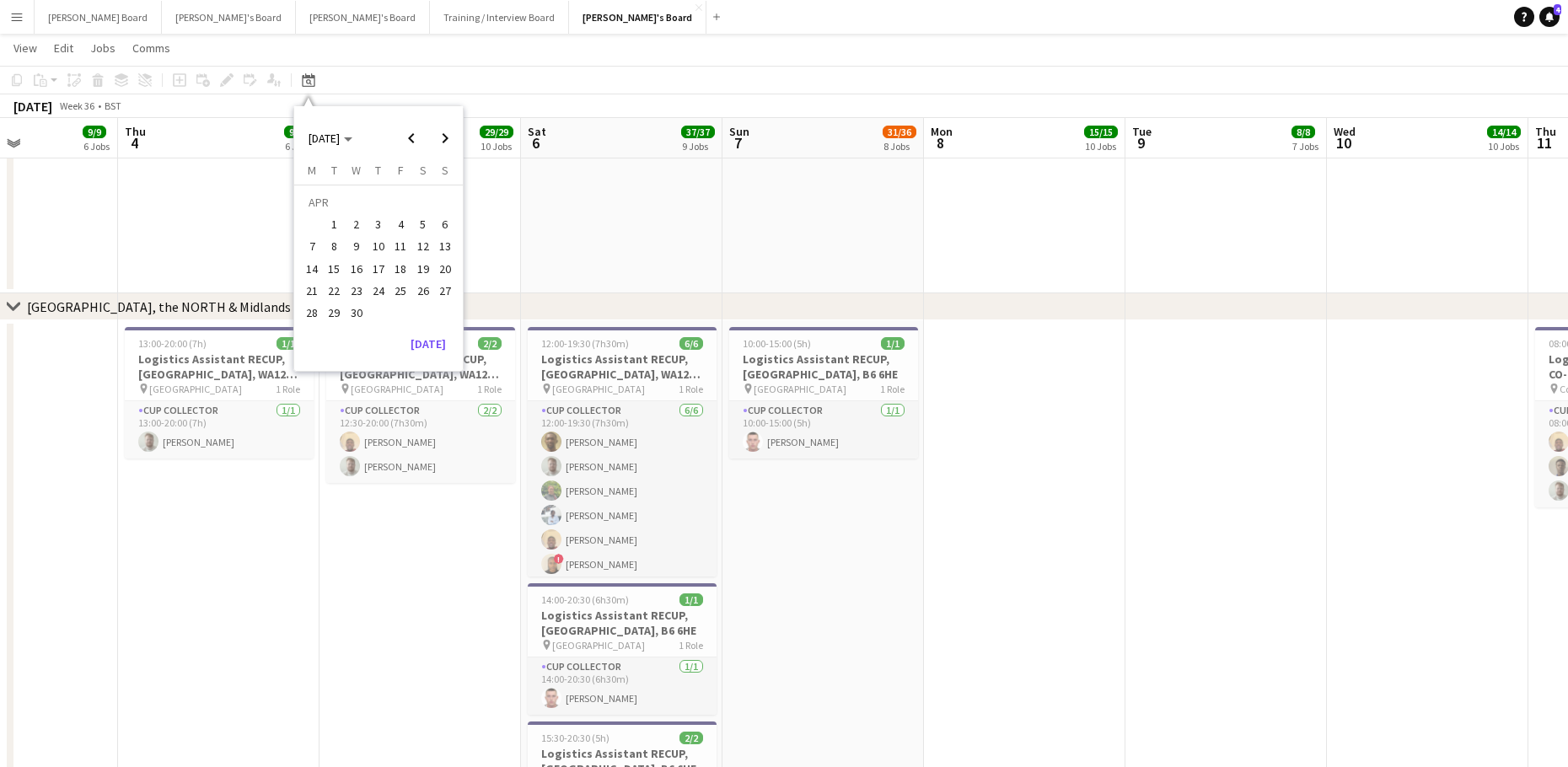
click at [392, 242] on span "11" at bounding box center [400, 247] width 21 height 21
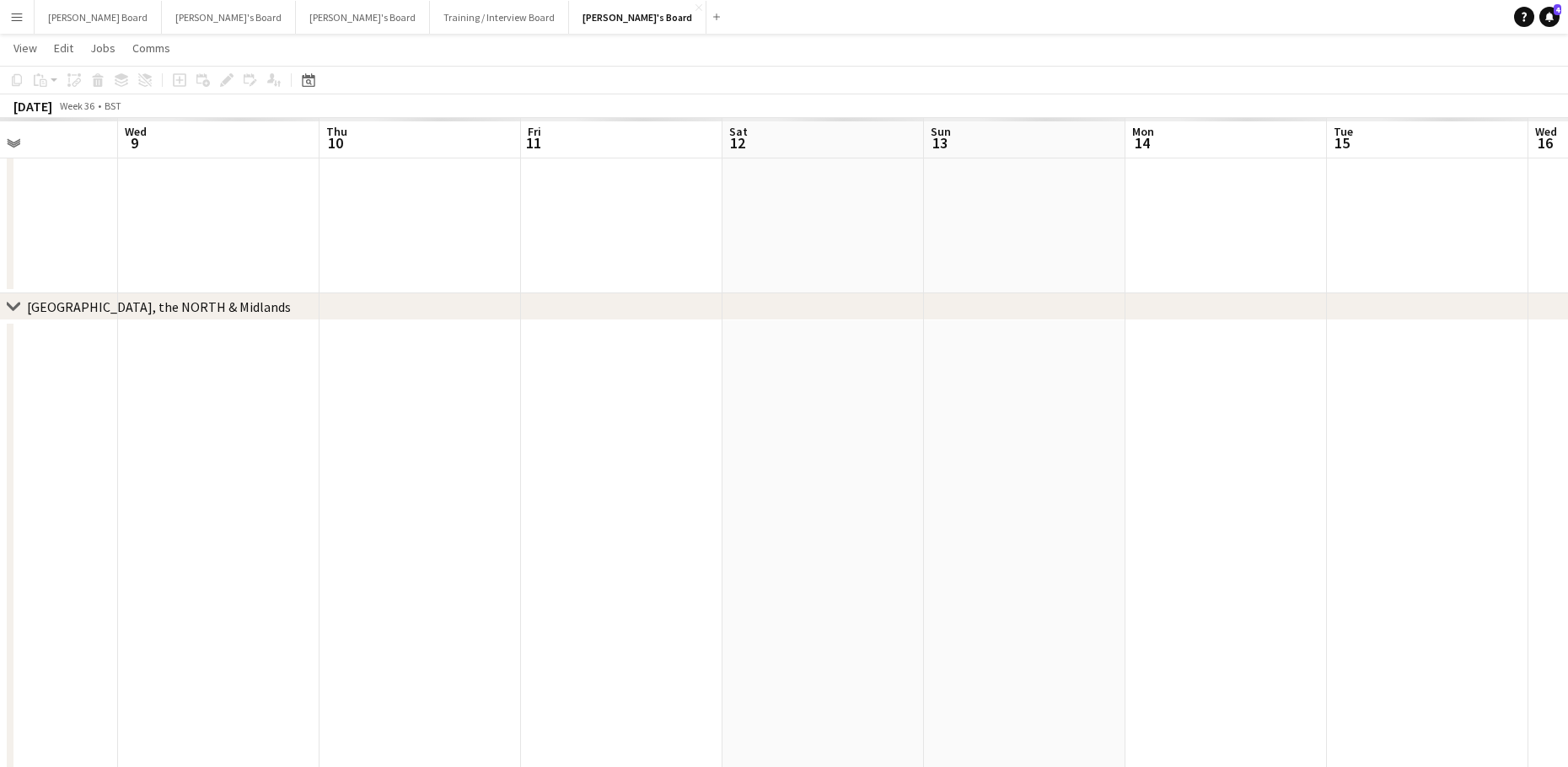
scroll to position [0, 579]
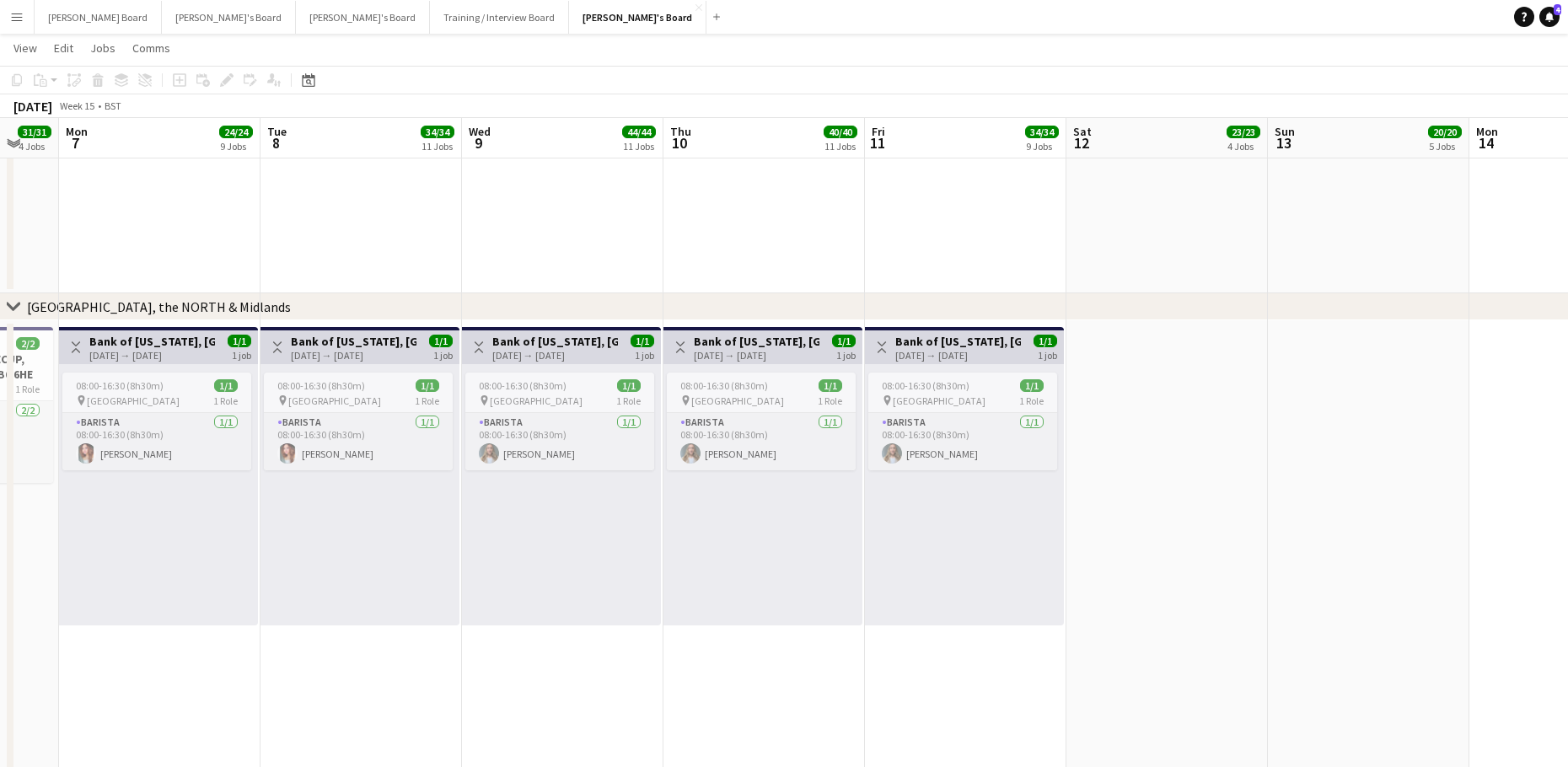
drag, startPoint x: 830, startPoint y: 532, endPoint x: 992, endPoint y: 512, distance: 163.2
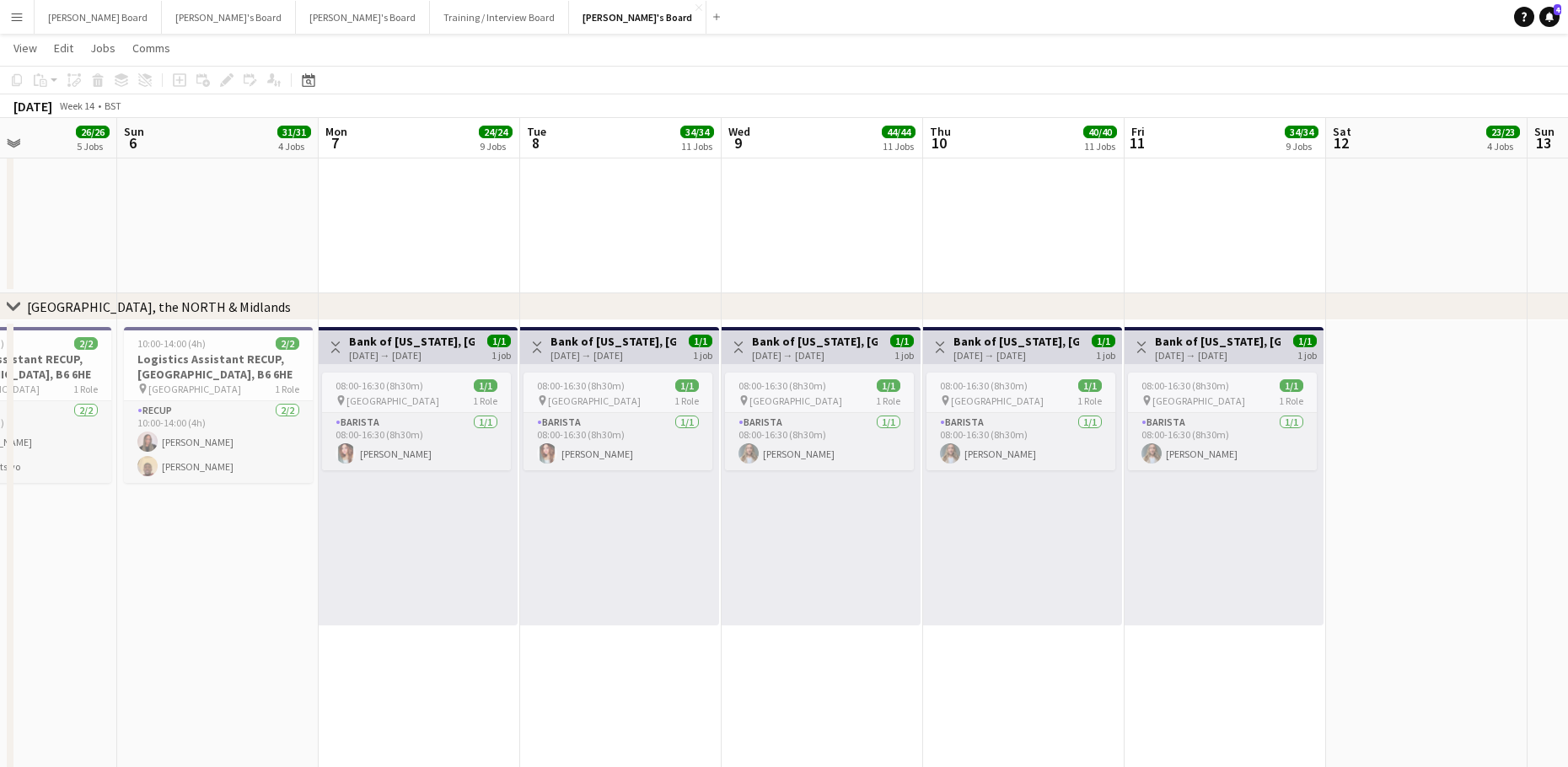
drag, startPoint x: 238, startPoint y: 724, endPoint x: 1021, endPoint y: 615, distance: 790.6
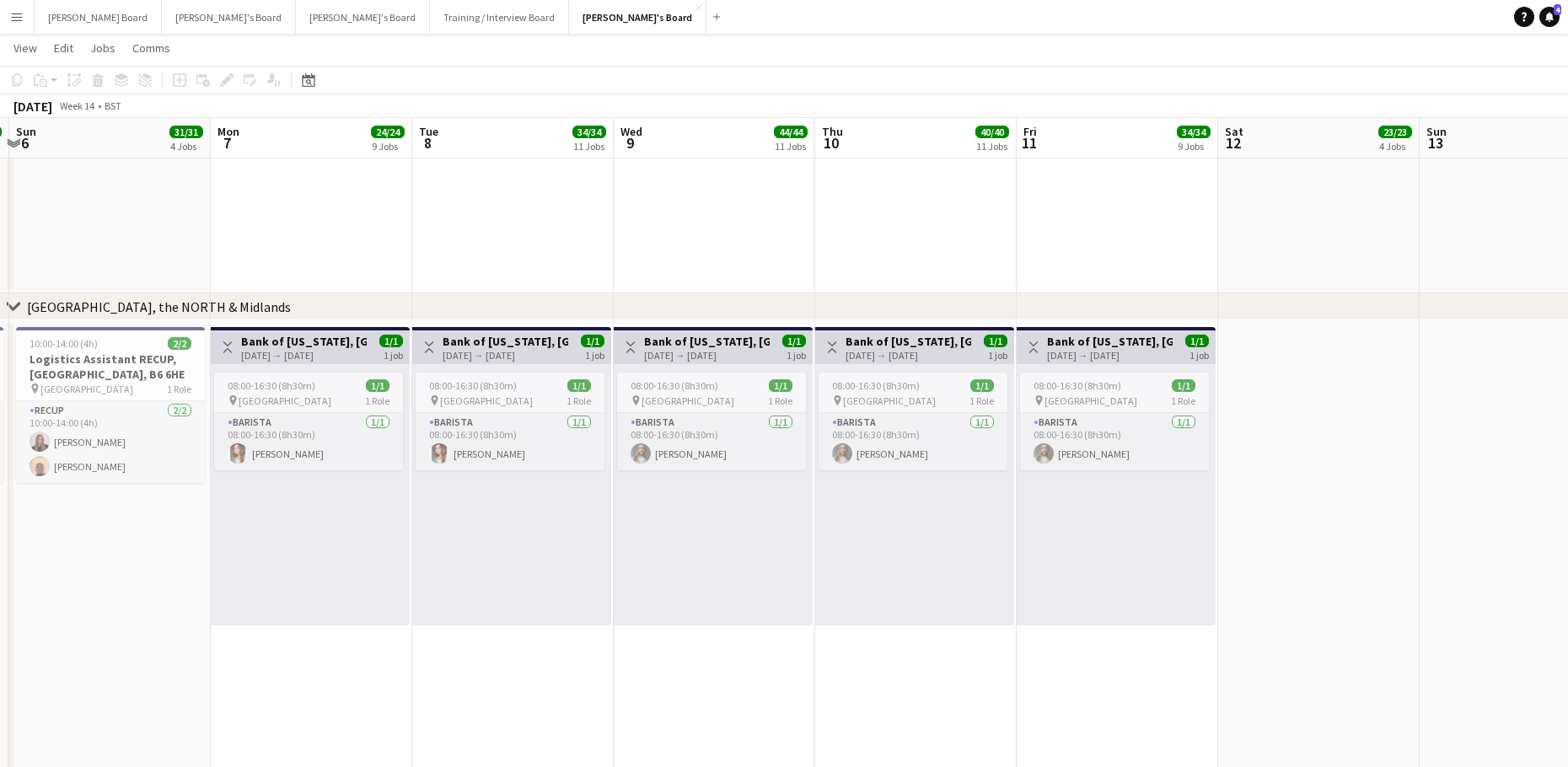
drag, startPoint x: 1151, startPoint y: 588, endPoint x: 935, endPoint y: 583, distance: 216.1
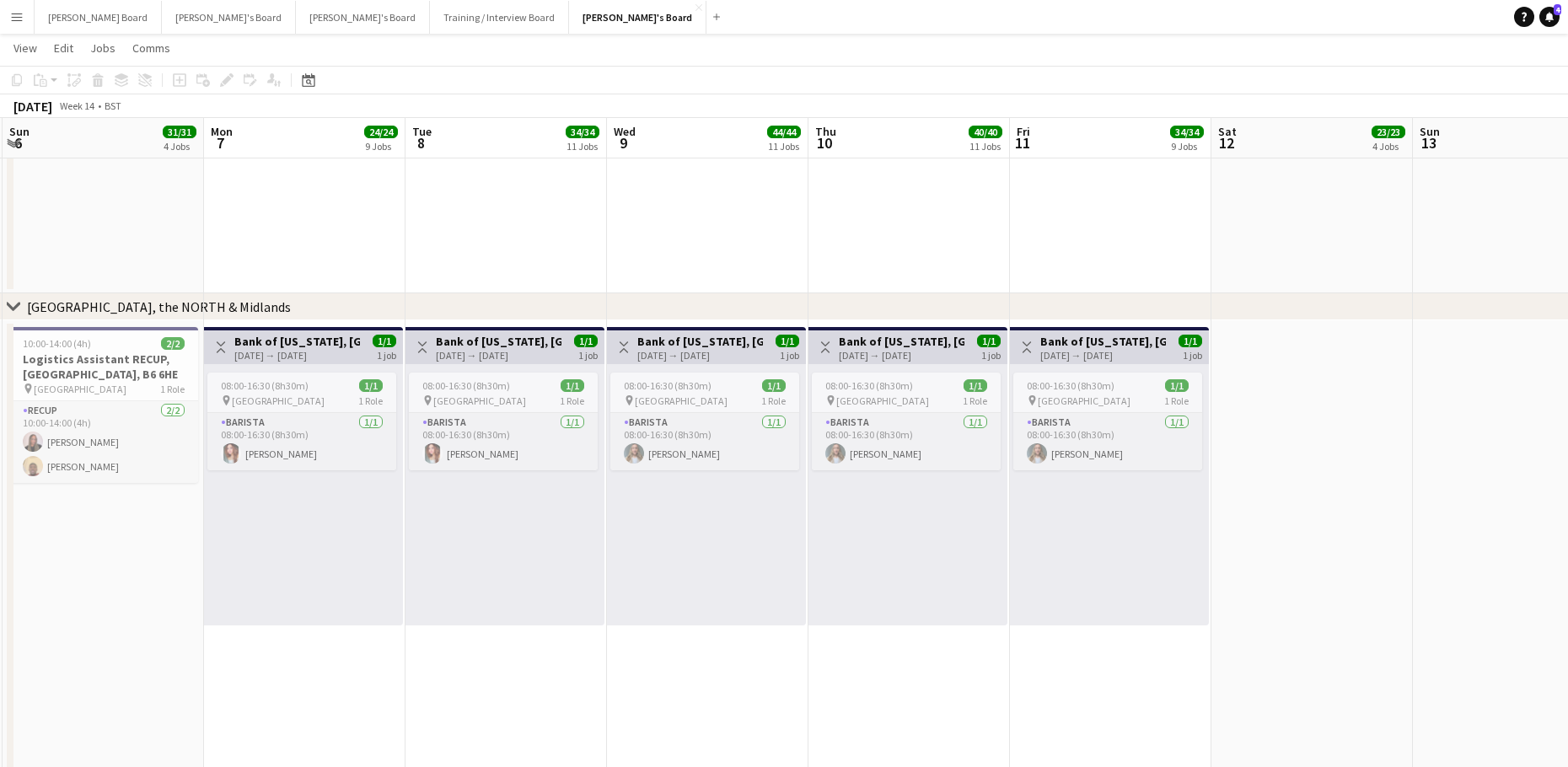
drag, startPoint x: 1173, startPoint y: 581, endPoint x: 521, endPoint y: 555, distance: 652.5
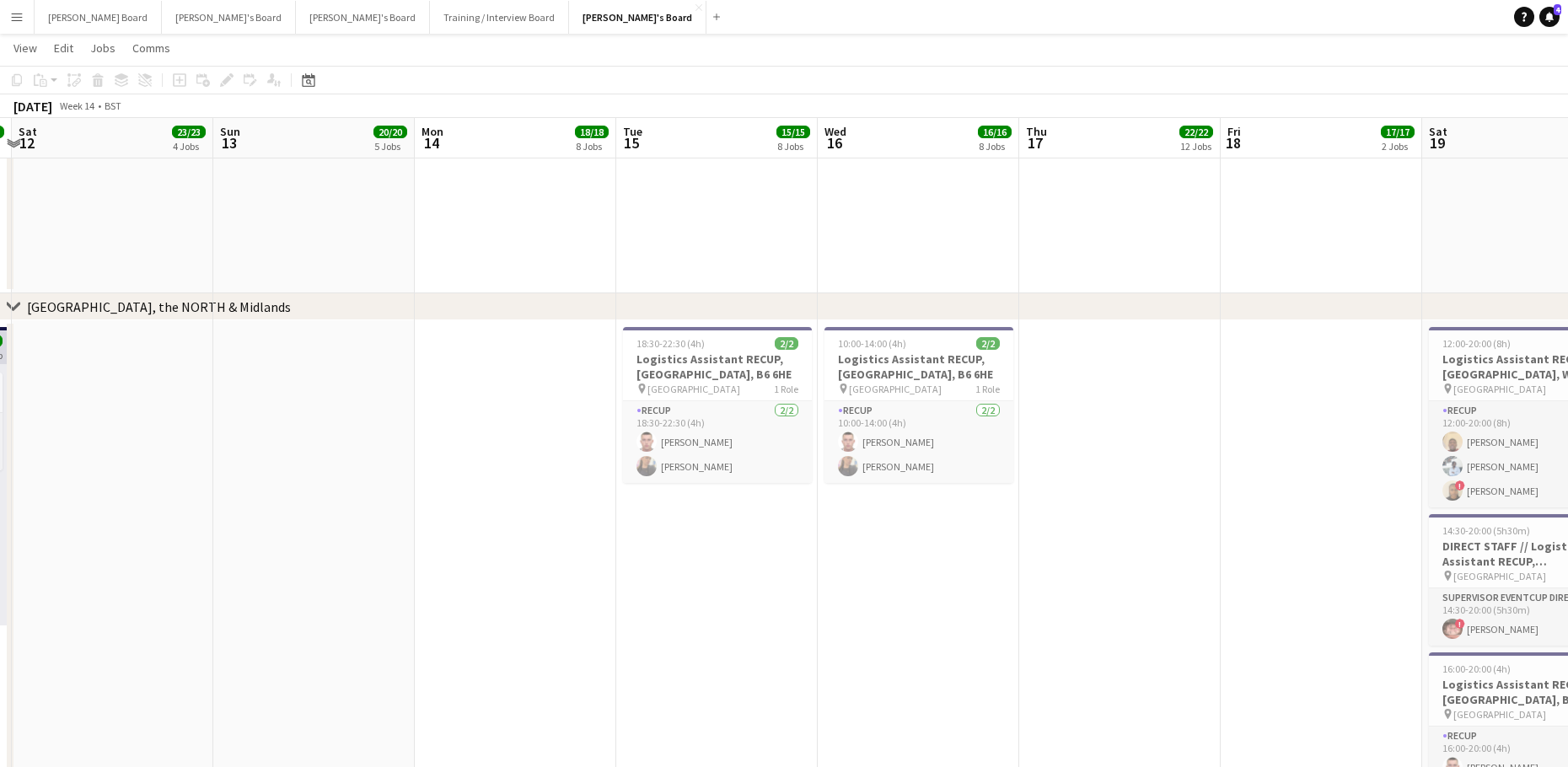
drag, startPoint x: 691, startPoint y: 583, endPoint x: 1026, endPoint y: 614, distance: 336.4
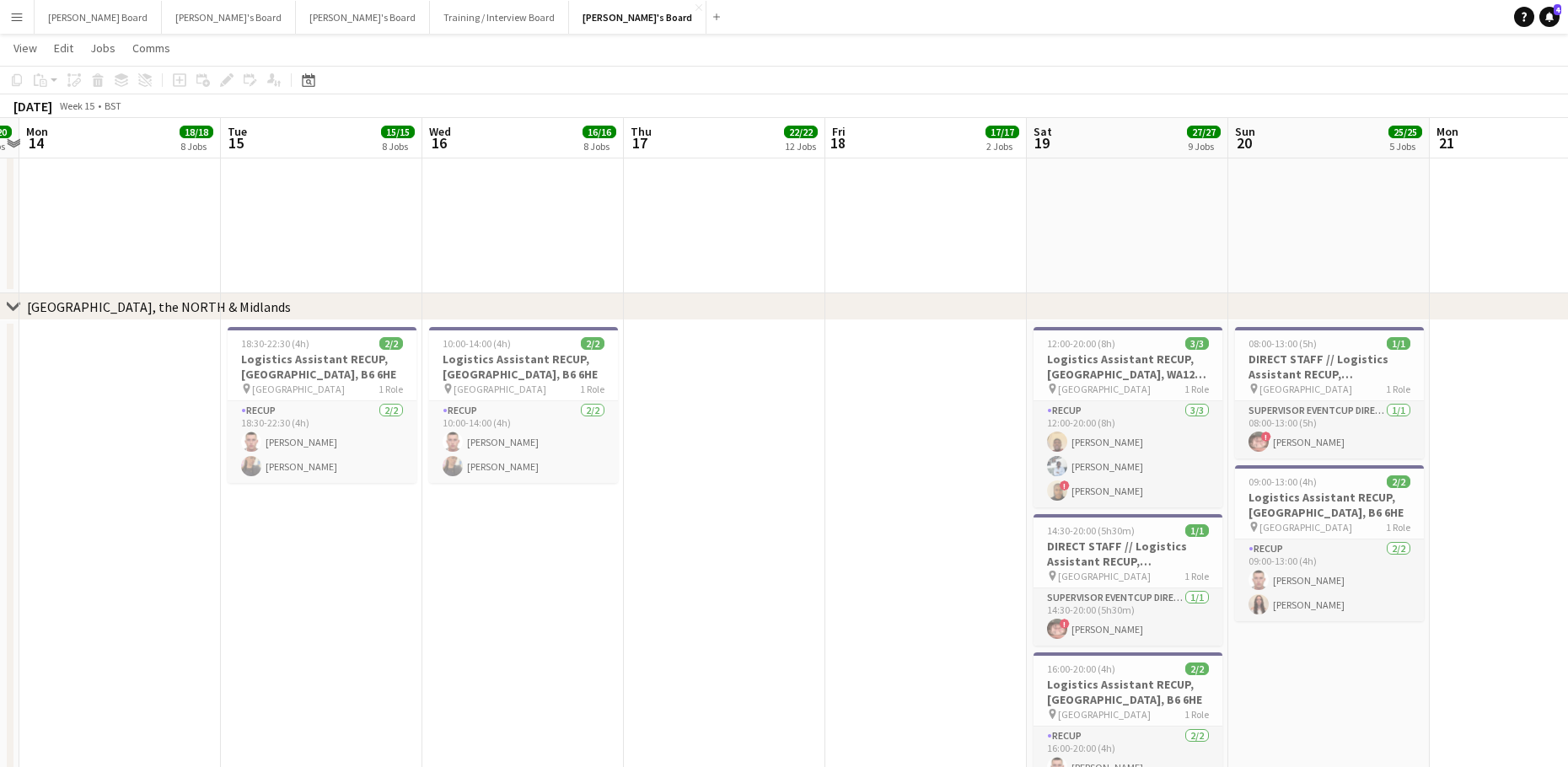
drag, startPoint x: 255, startPoint y: 591, endPoint x: 180, endPoint y: 568, distance: 78.4
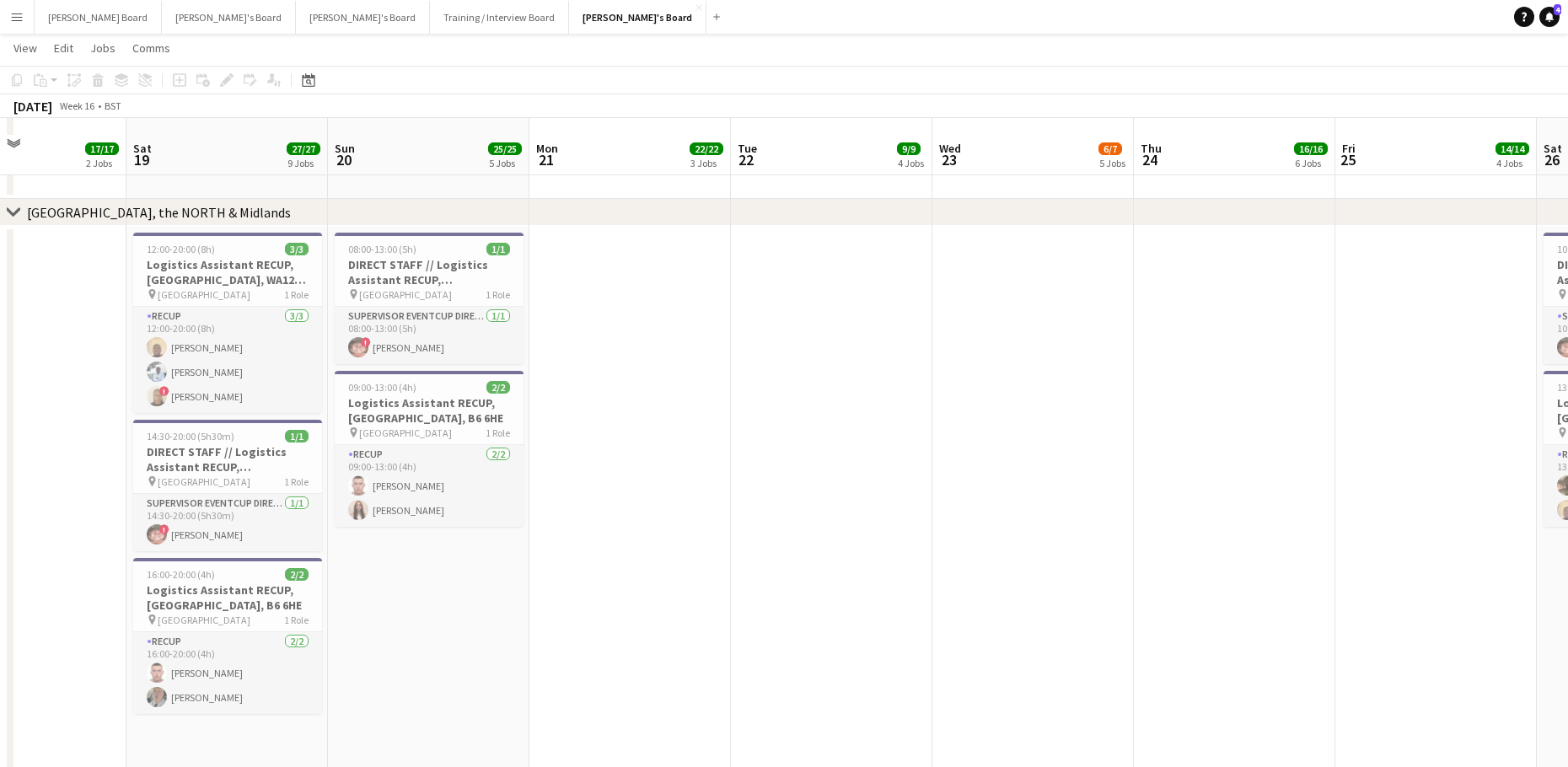
scroll to position [2950, 0]
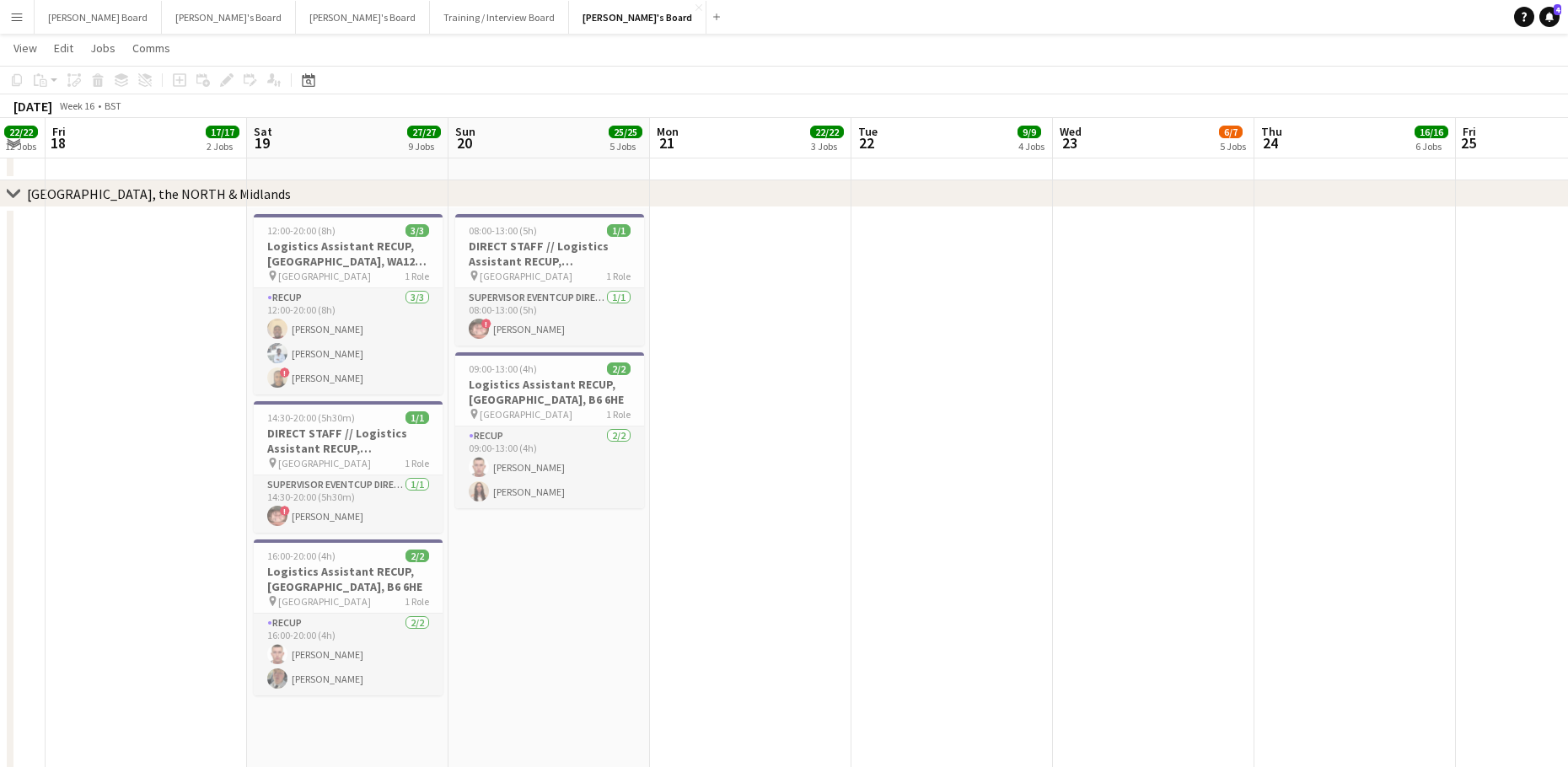
drag, startPoint x: 427, startPoint y: 584, endPoint x: 626, endPoint y: 560, distance: 200.4
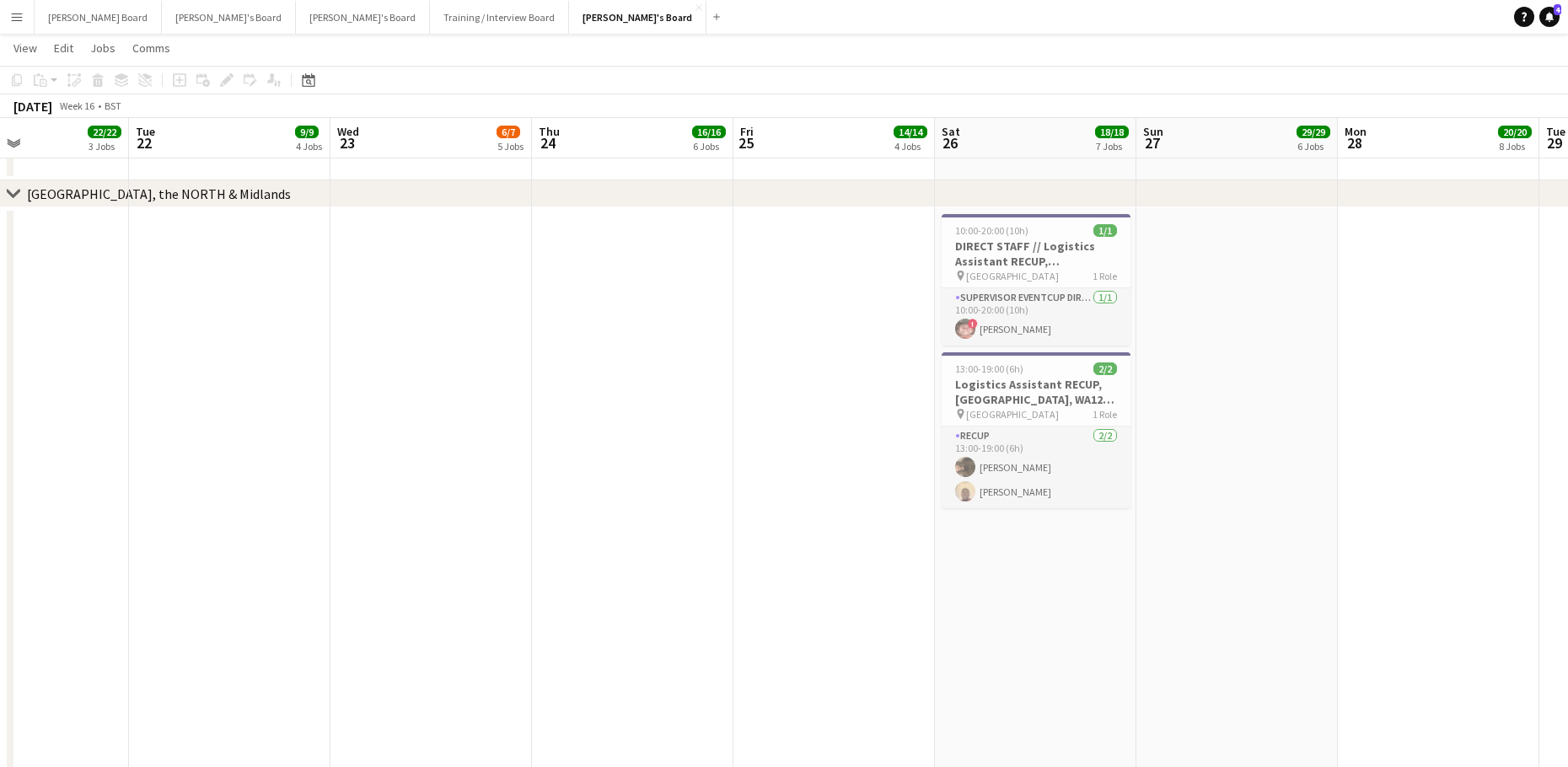
drag, startPoint x: 898, startPoint y: 515, endPoint x: 914, endPoint y: 519, distance: 16.5
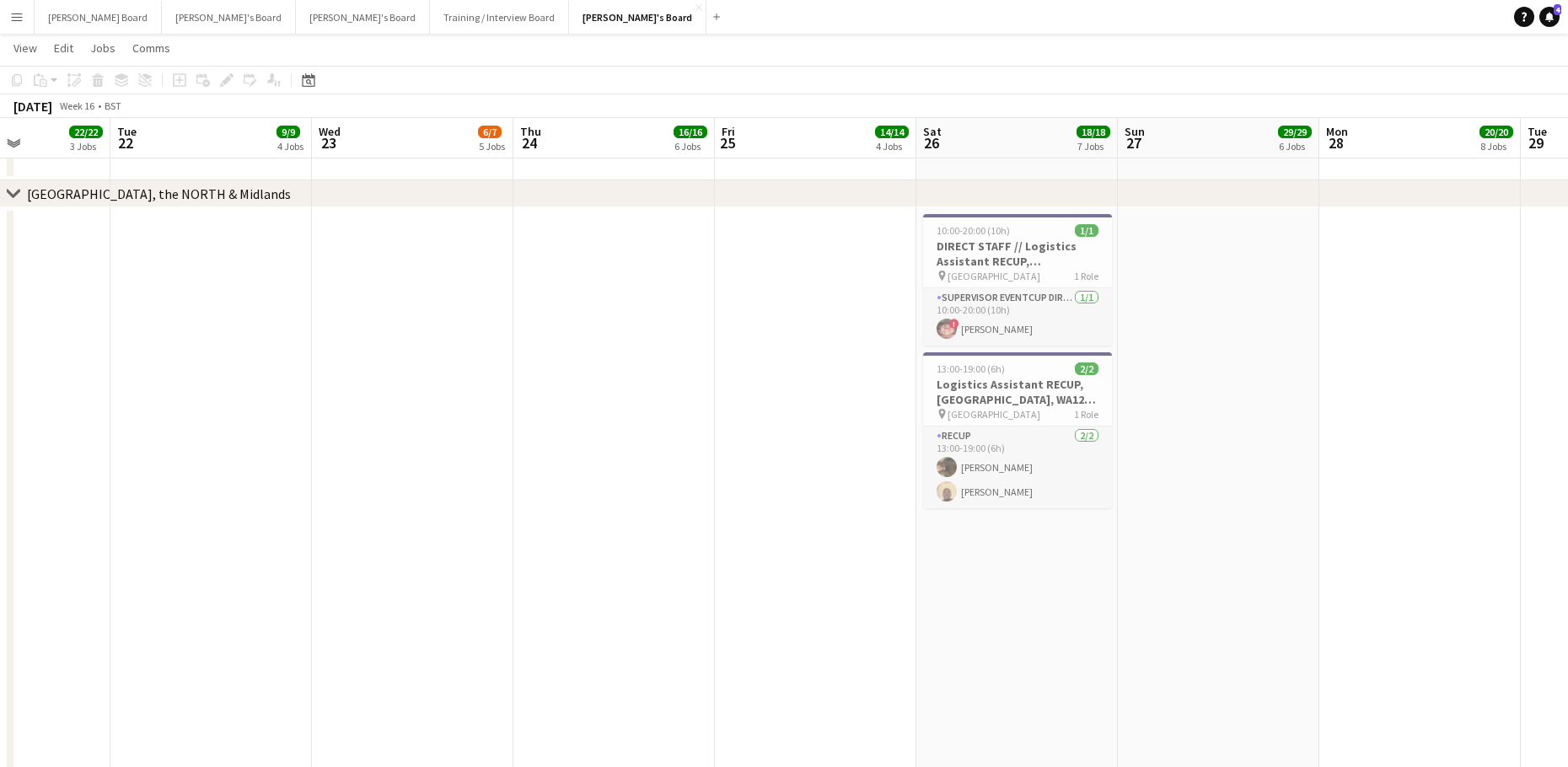
drag, startPoint x: 814, startPoint y: 530, endPoint x: 634, endPoint y: 508, distance: 181.3
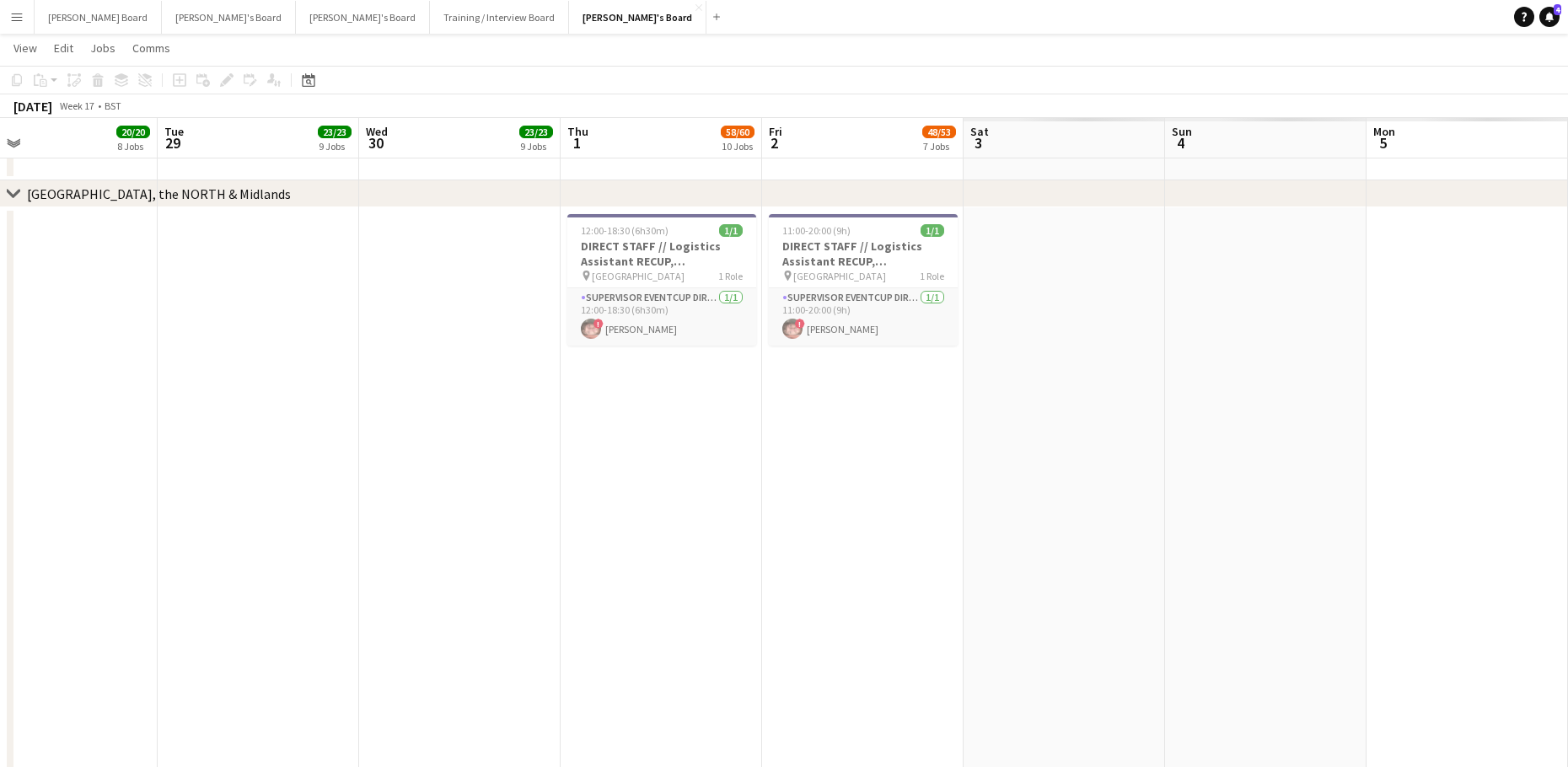
scroll to position [0, 447]
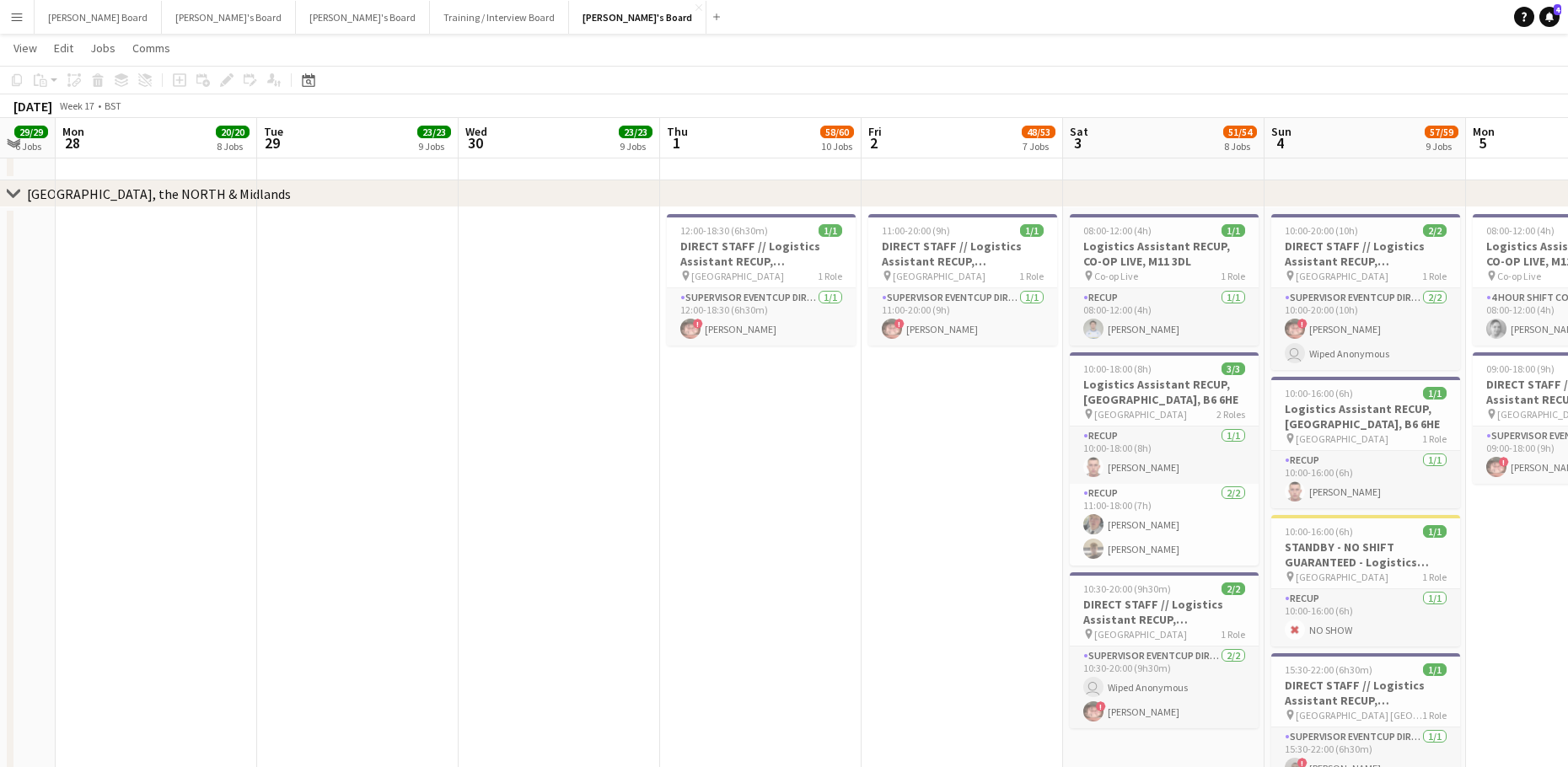
drag, startPoint x: 1047, startPoint y: 488, endPoint x: 347, endPoint y: 492, distance: 700.0
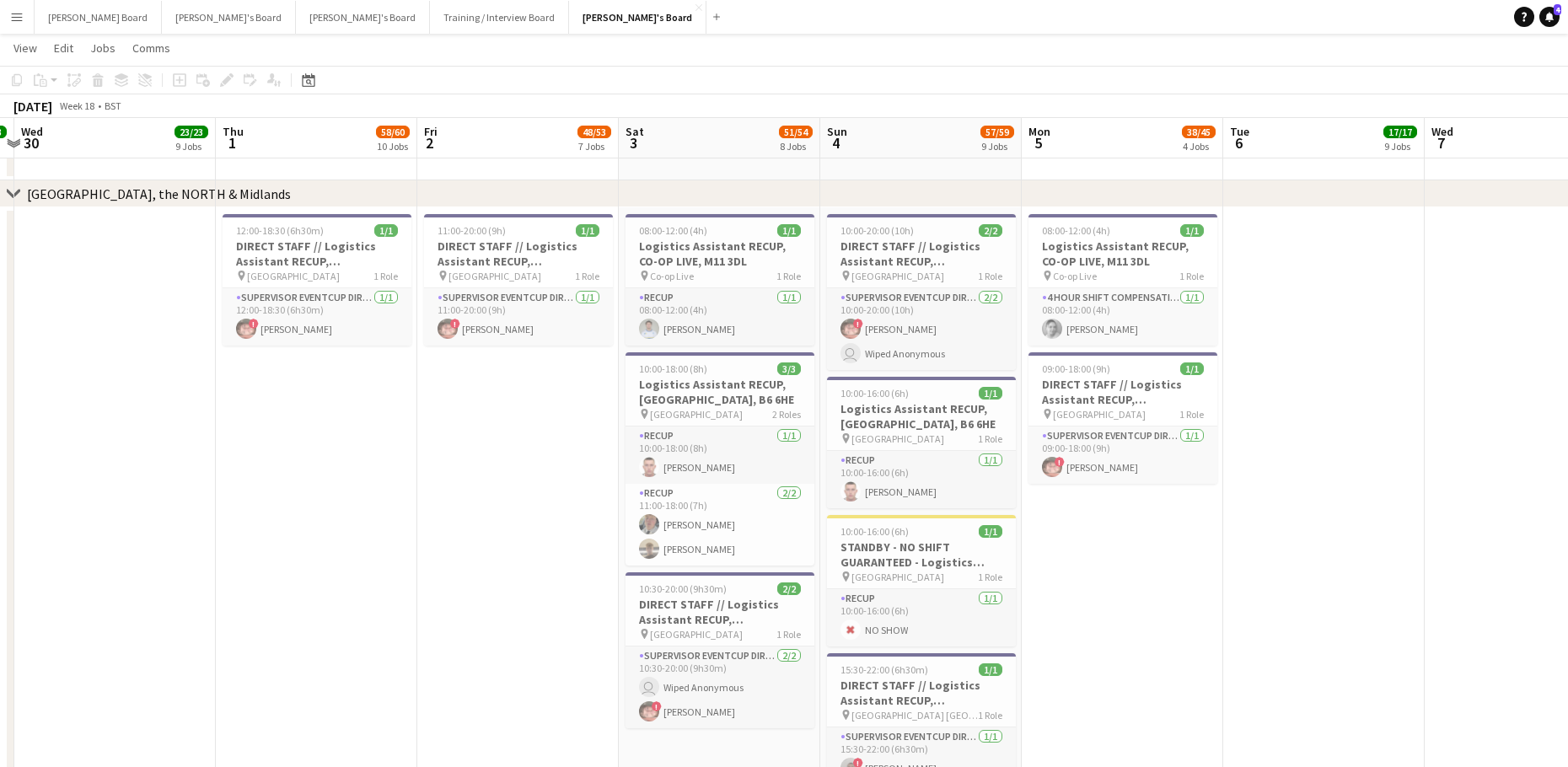
drag, startPoint x: 1300, startPoint y: 556, endPoint x: 1078, endPoint y: 550, distance: 222.1
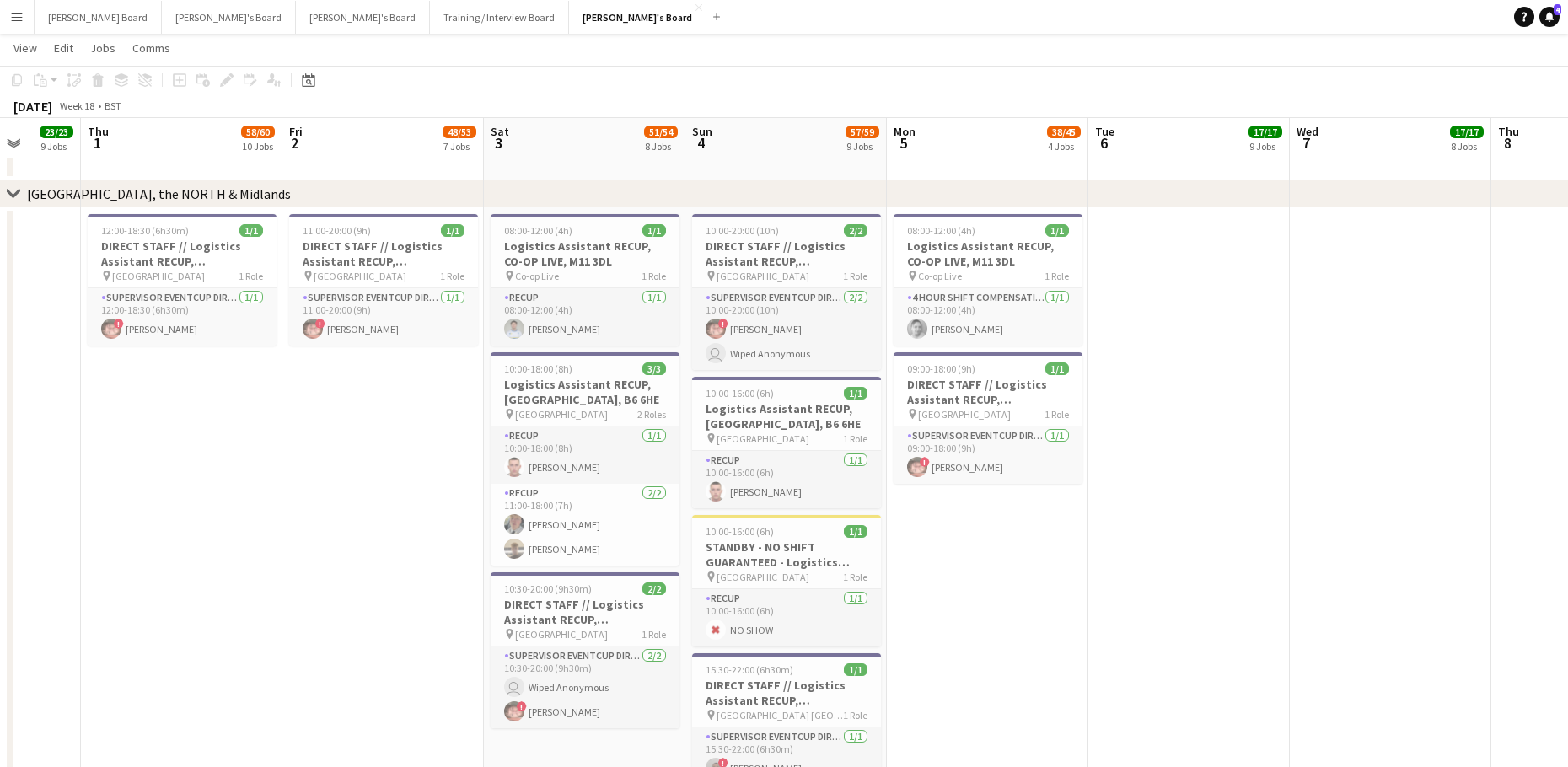
drag, startPoint x: 270, startPoint y: 437, endPoint x: 460, endPoint y: 418, distance: 190.9
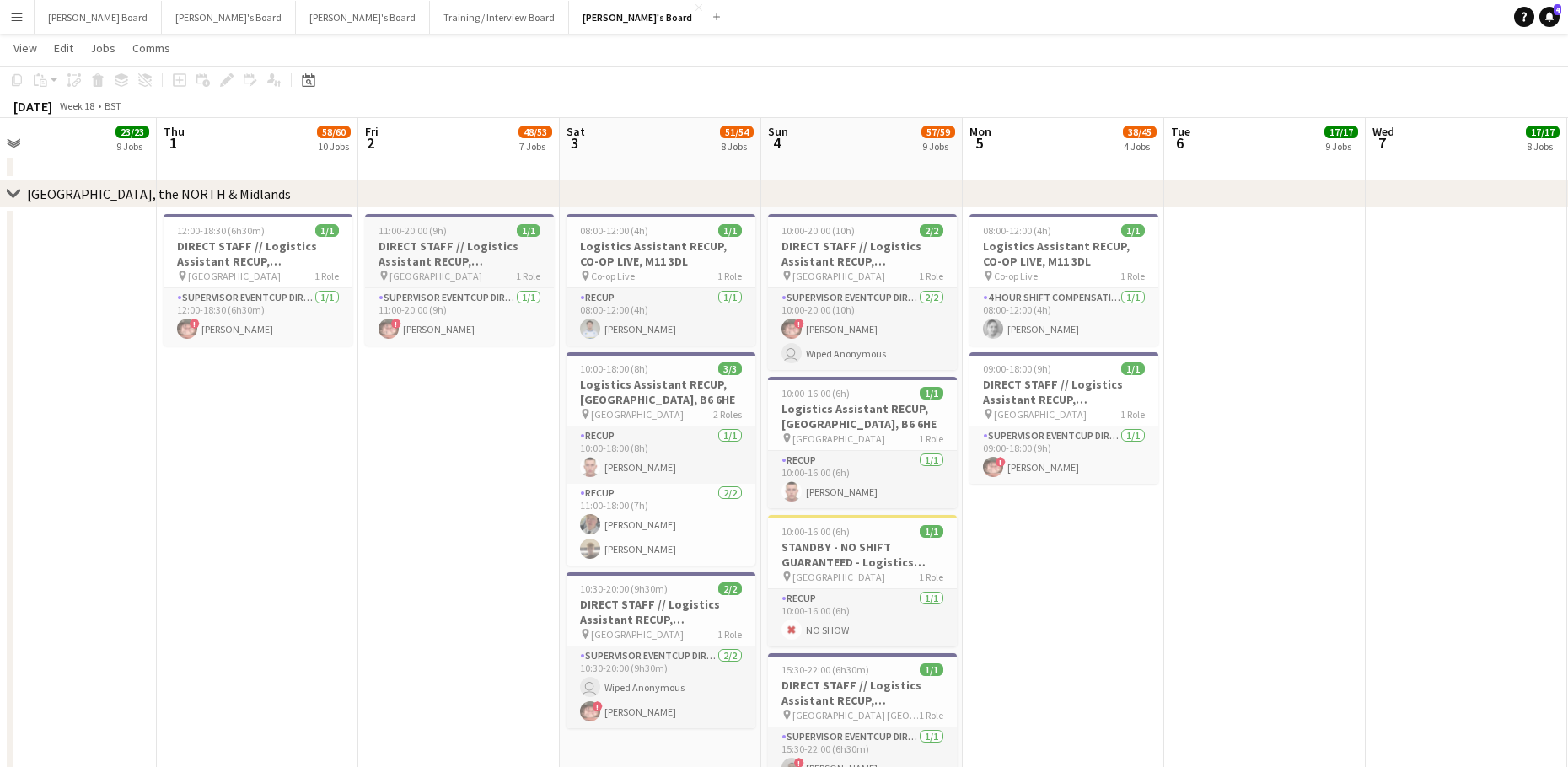
click at [476, 243] on h3 "DIRECT STAFF // Logistics Assistant RECUP, [GEOGRAPHIC_DATA], CB8 0TF" at bounding box center [459, 253] width 189 height 30
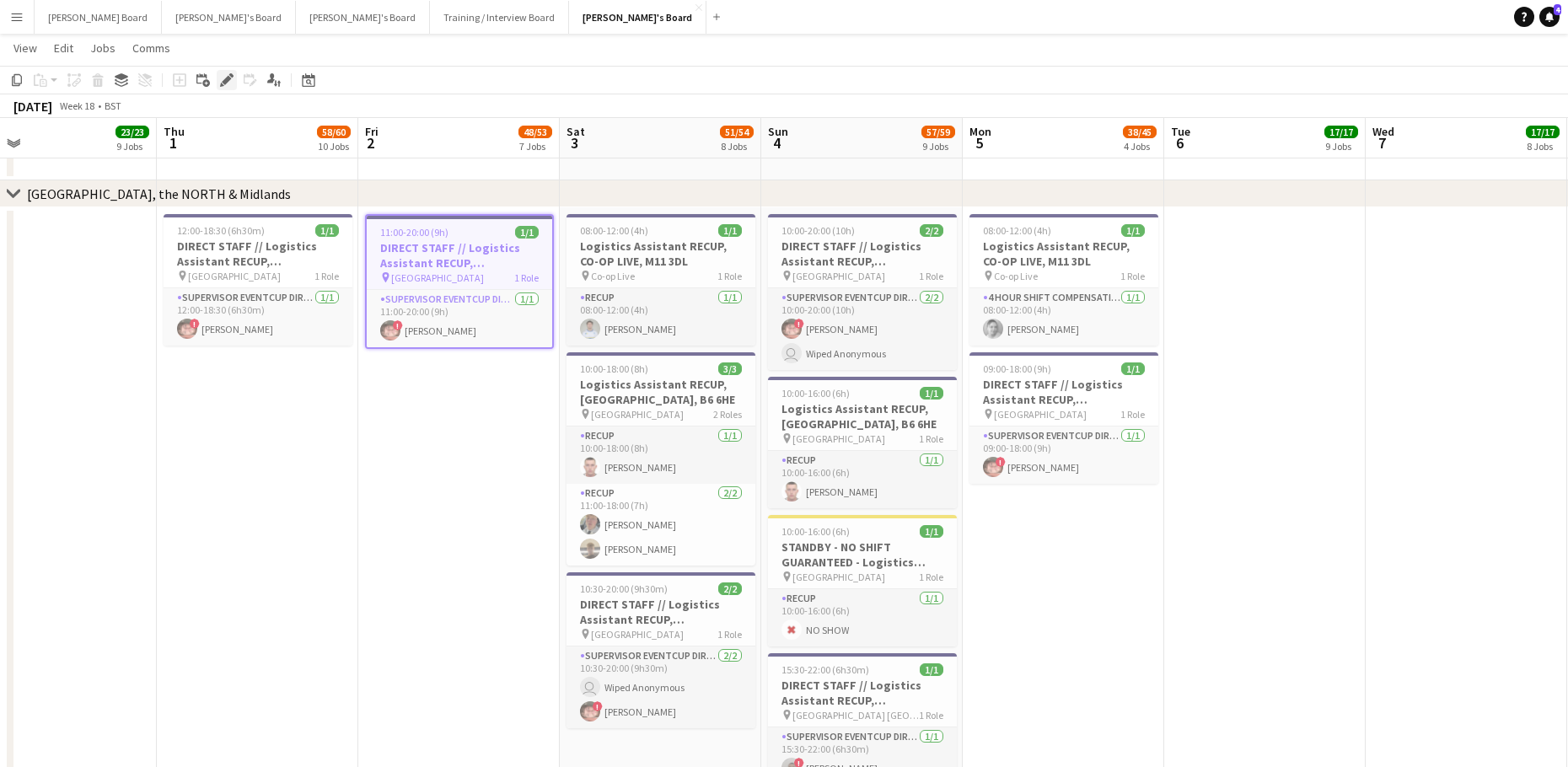
click at [222, 81] on icon "Edit" at bounding box center [227, 81] width 14 height 14
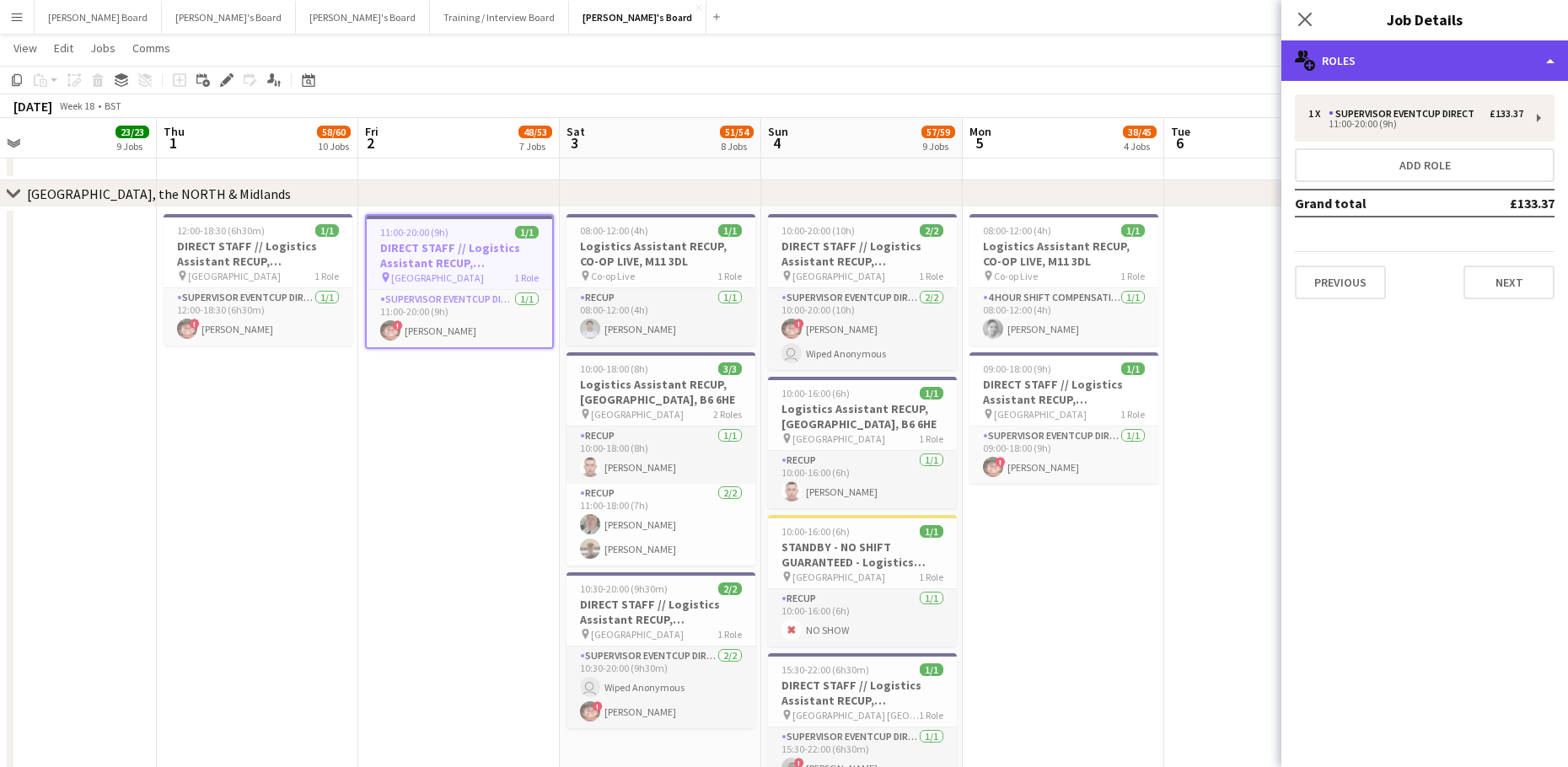
click at [1317, 67] on div "multiple-users-add Roles" at bounding box center [1423, 60] width 286 height 40
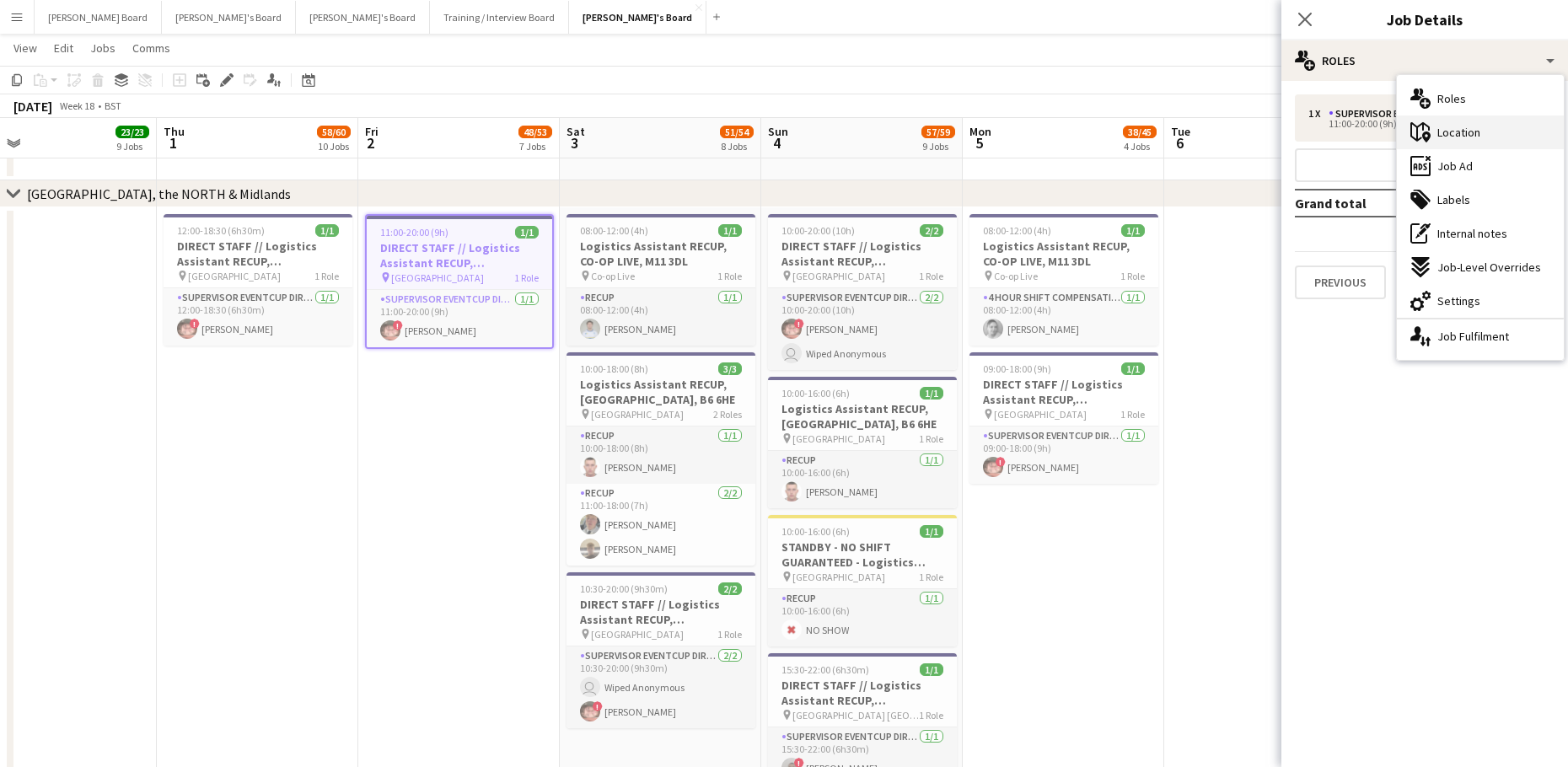
click at [1434, 142] on div "maps-pin-1 Location" at bounding box center [1480, 132] width 167 height 33
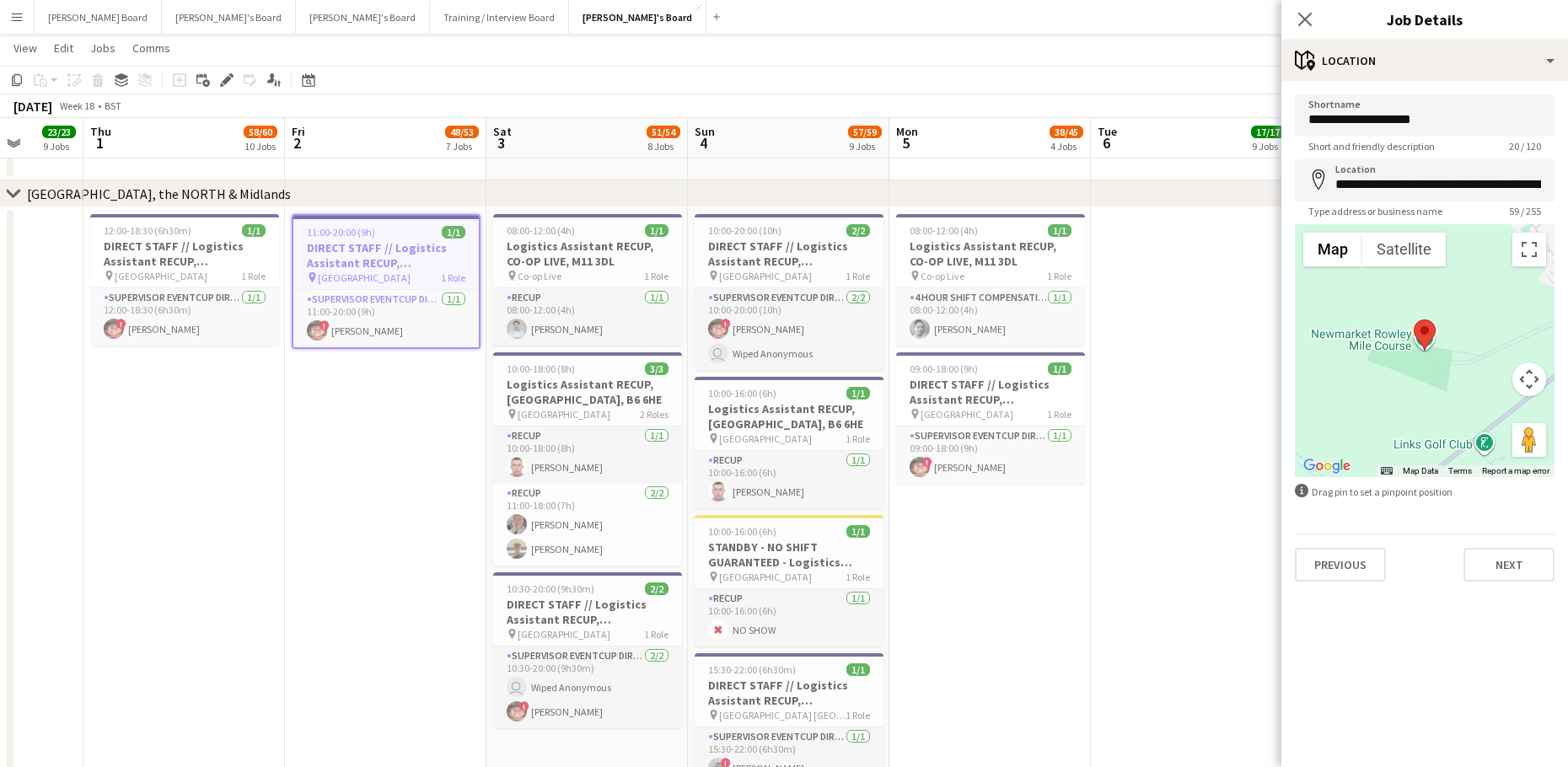
scroll to position [0, 587]
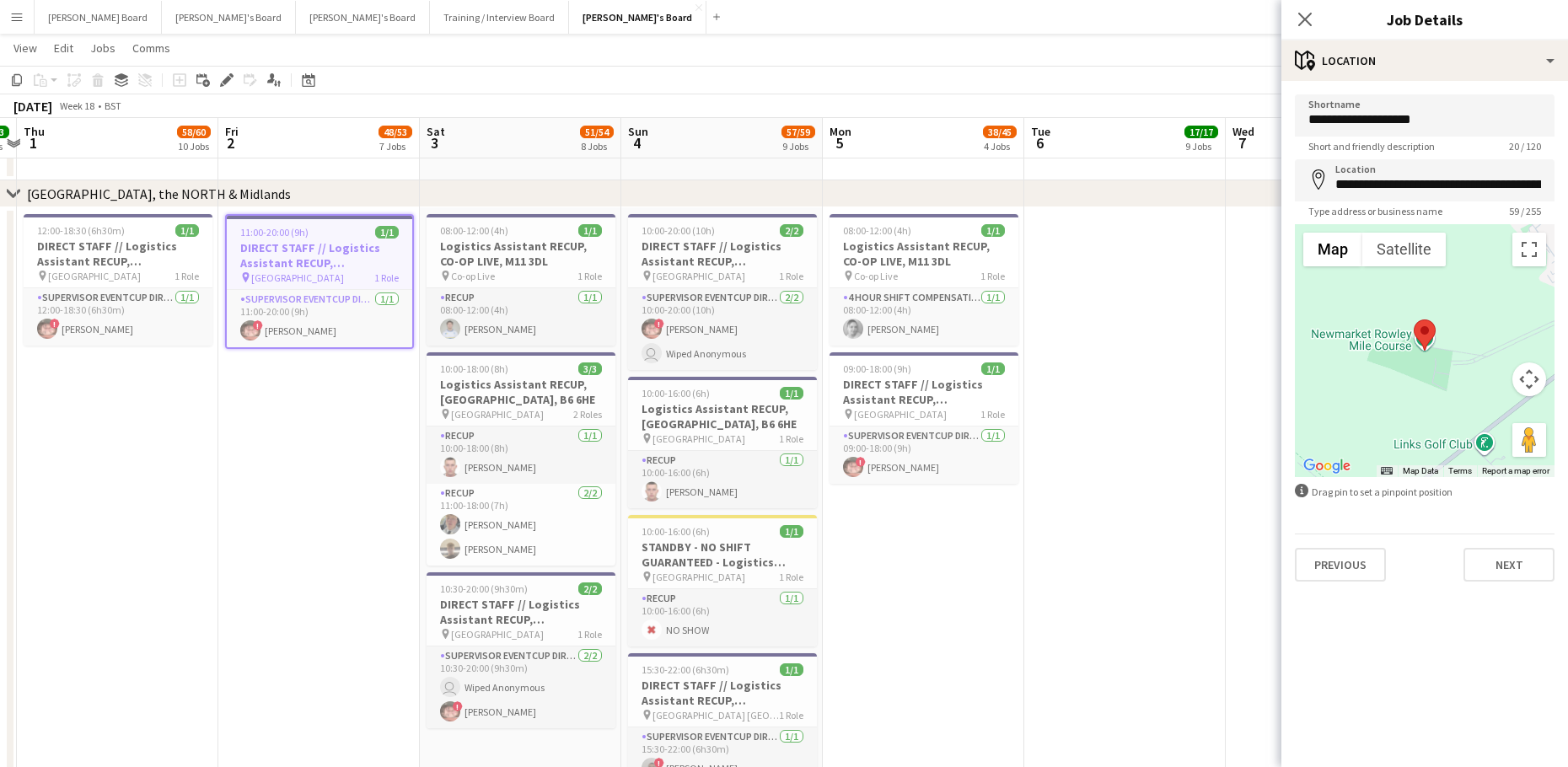
drag, startPoint x: 550, startPoint y: 514, endPoint x: 419, endPoint y: 536, distance: 132.8
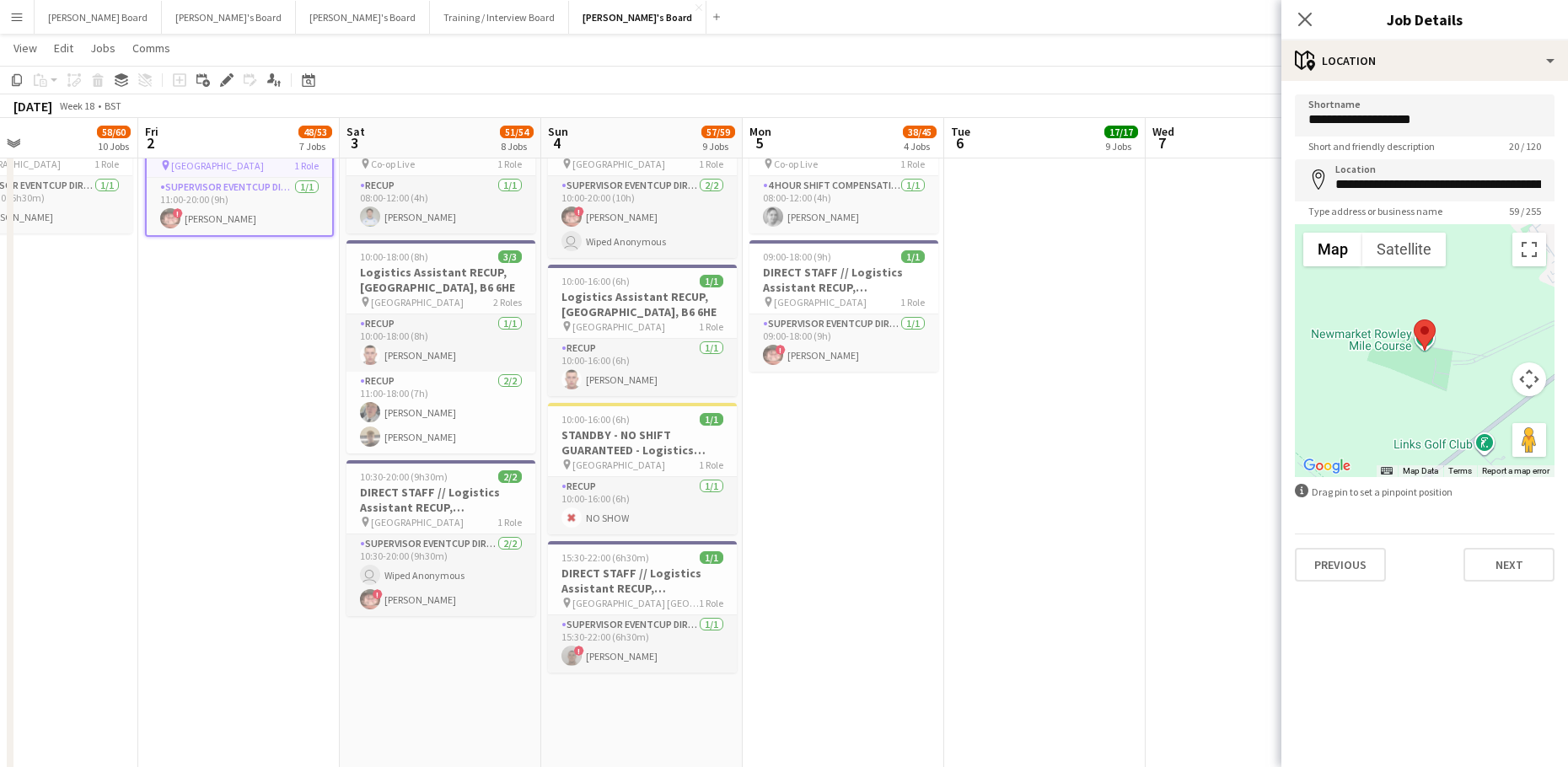
scroll to position [0, 693]
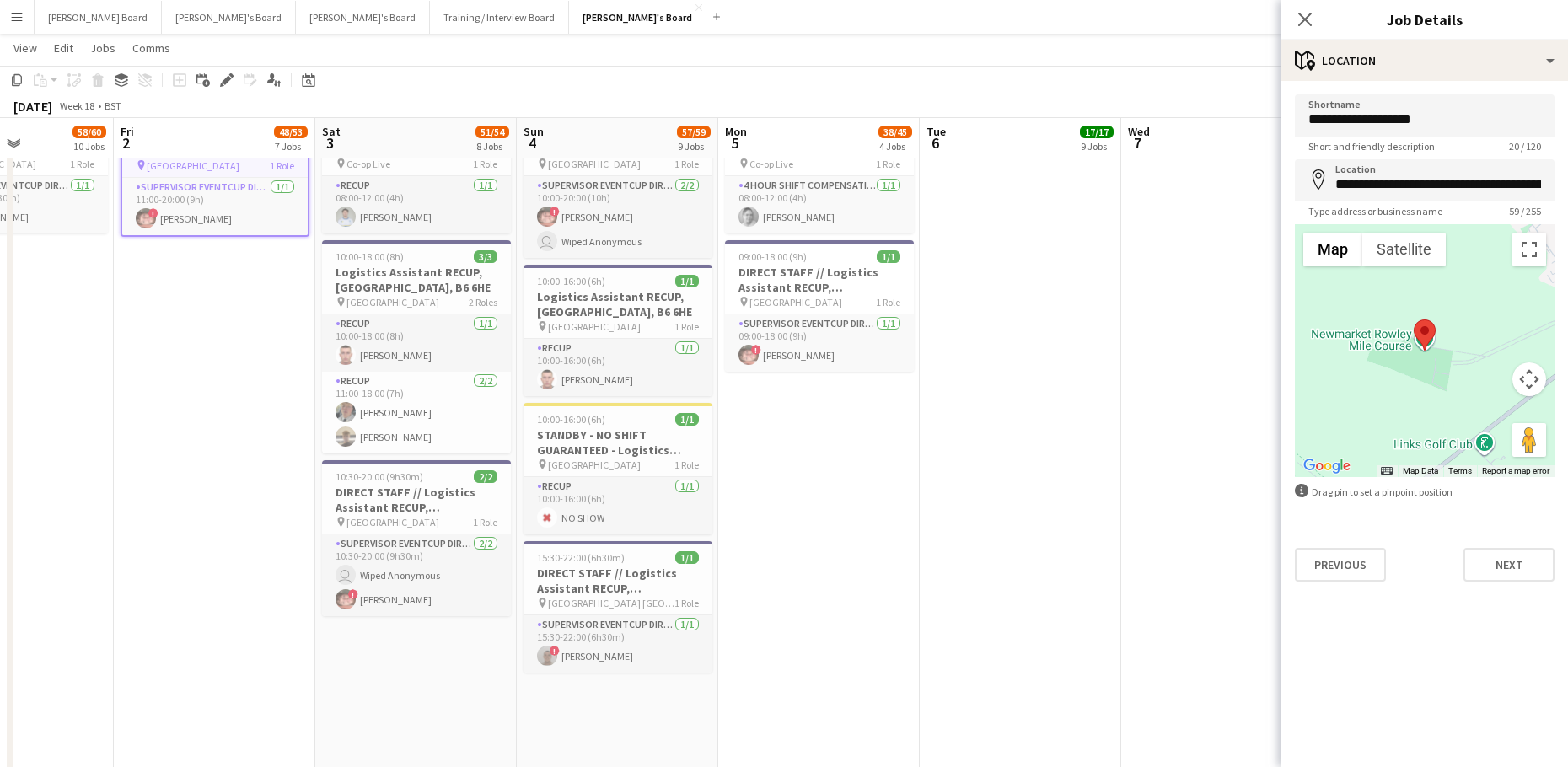
drag, startPoint x: 974, startPoint y: 569, endPoint x: 855, endPoint y: 585, distance: 120.1
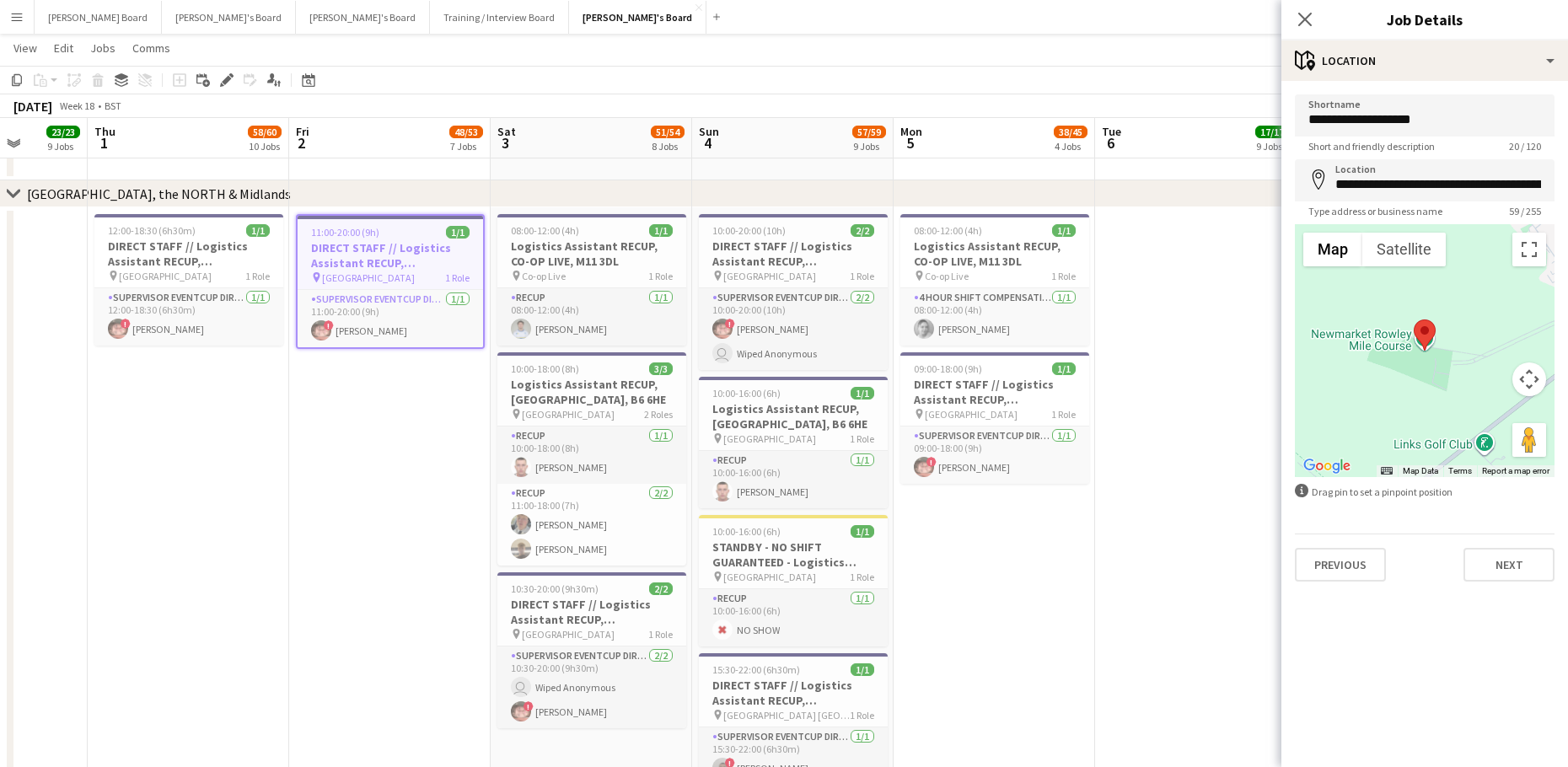
scroll to position [0, 503]
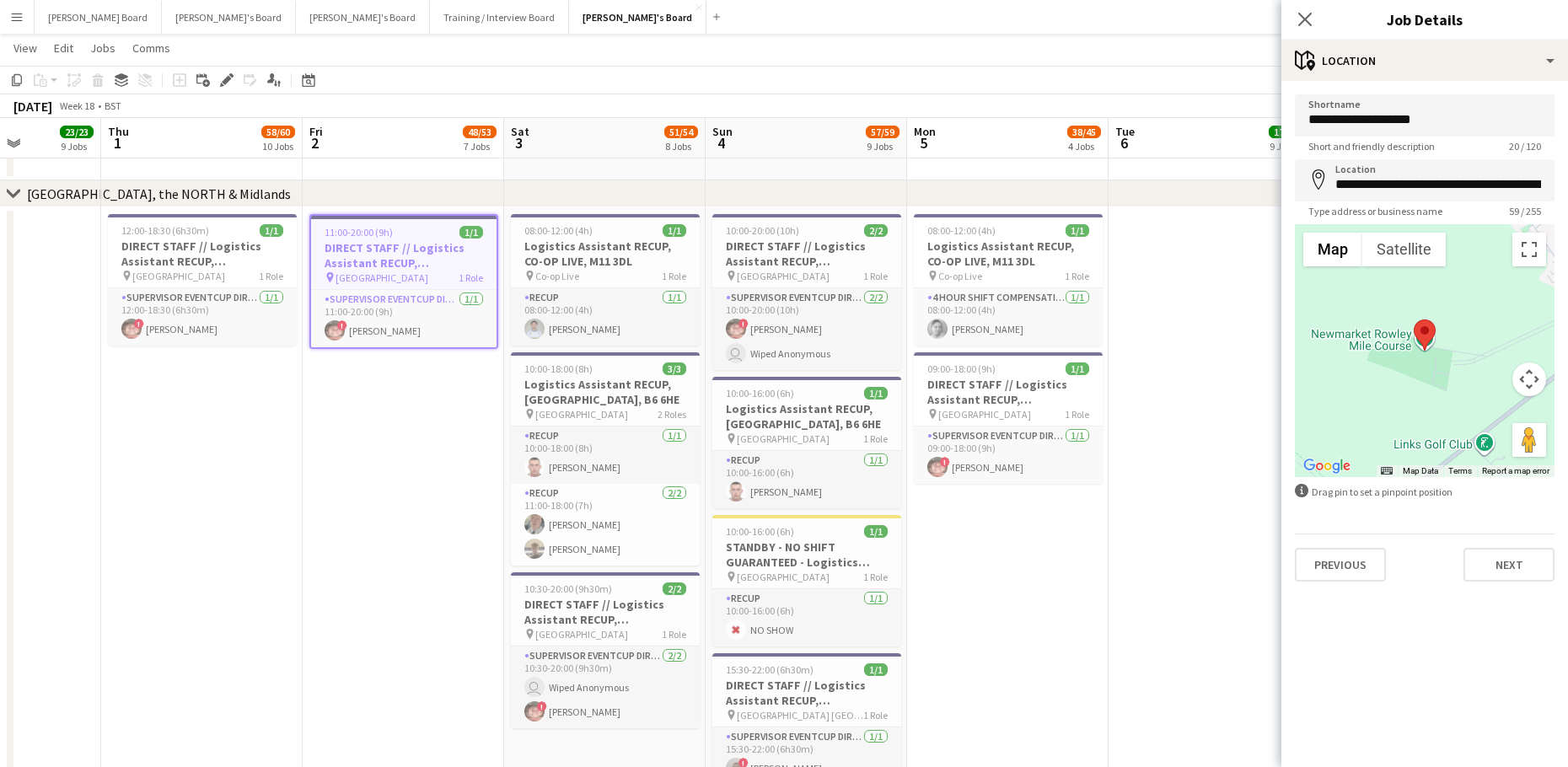
drag, startPoint x: 788, startPoint y: 595, endPoint x: 1179, endPoint y: 594, distance: 391.0
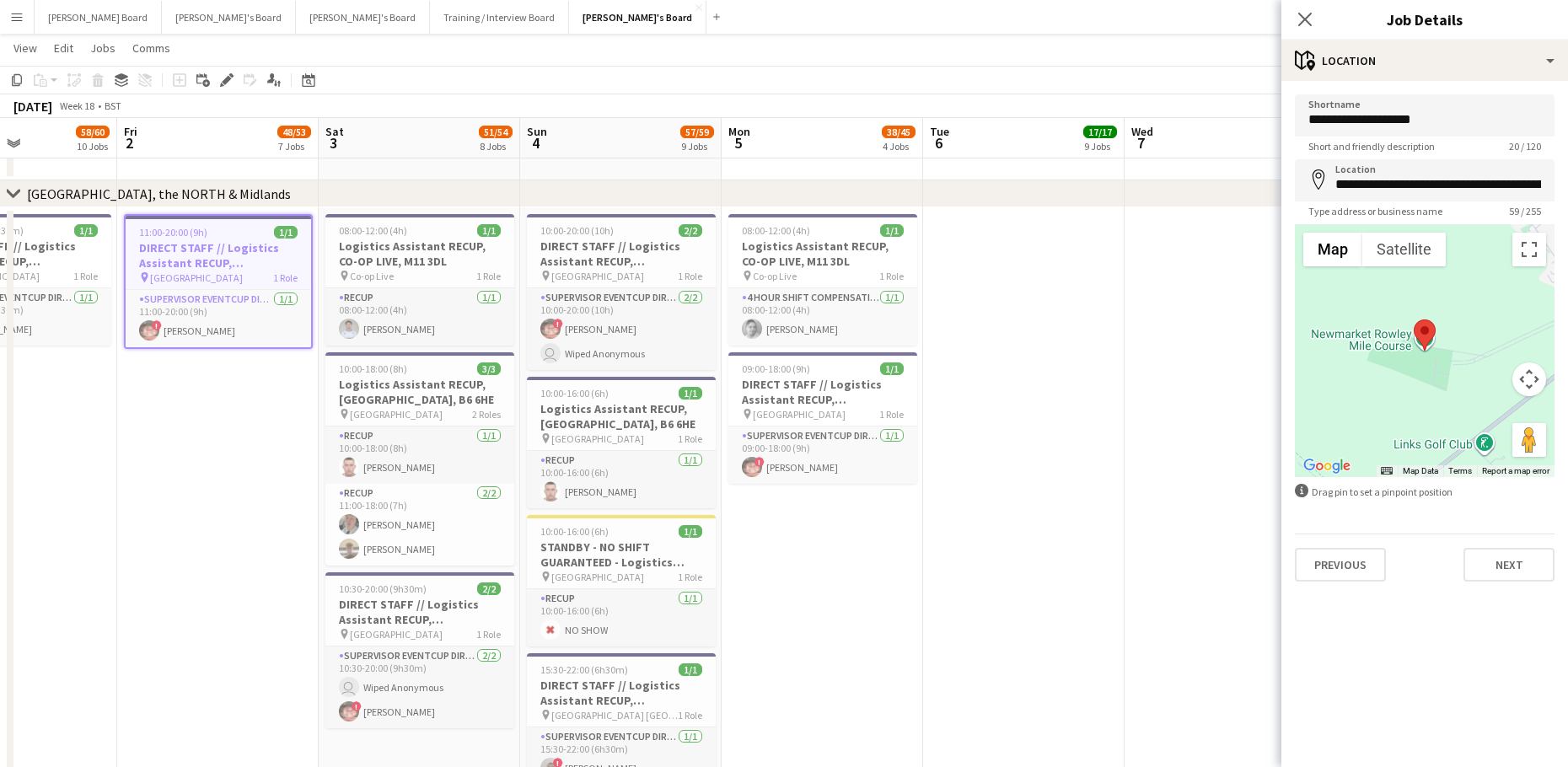
drag, startPoint x: 648, startPoint y: 551, endPoint x: -24, endPoint y: 561, distance: 672.1
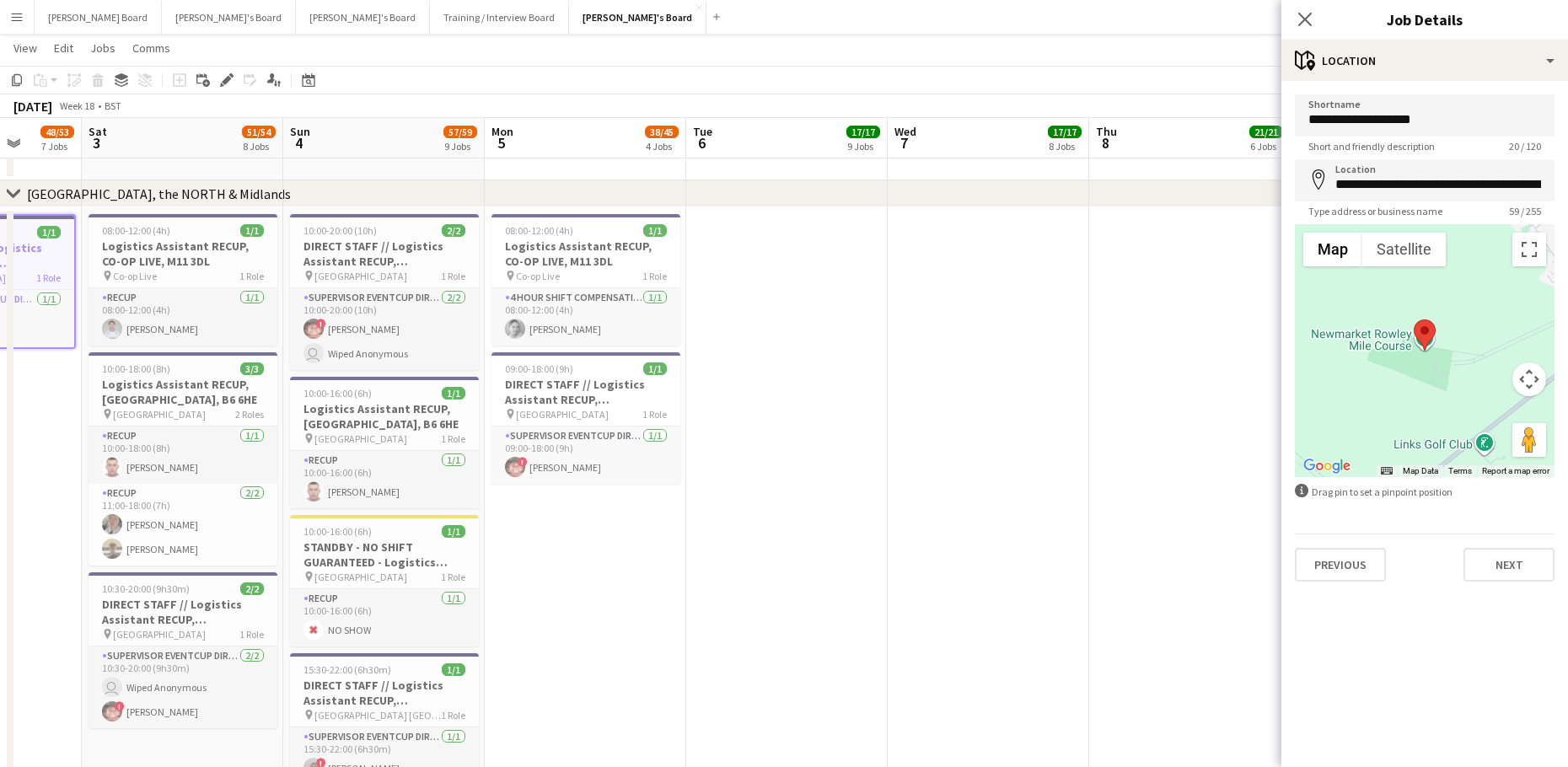
drag, startPoint x: 751, startPoint y: 597, endPoint x: 705, endPoint y: 557, distance: 61.0
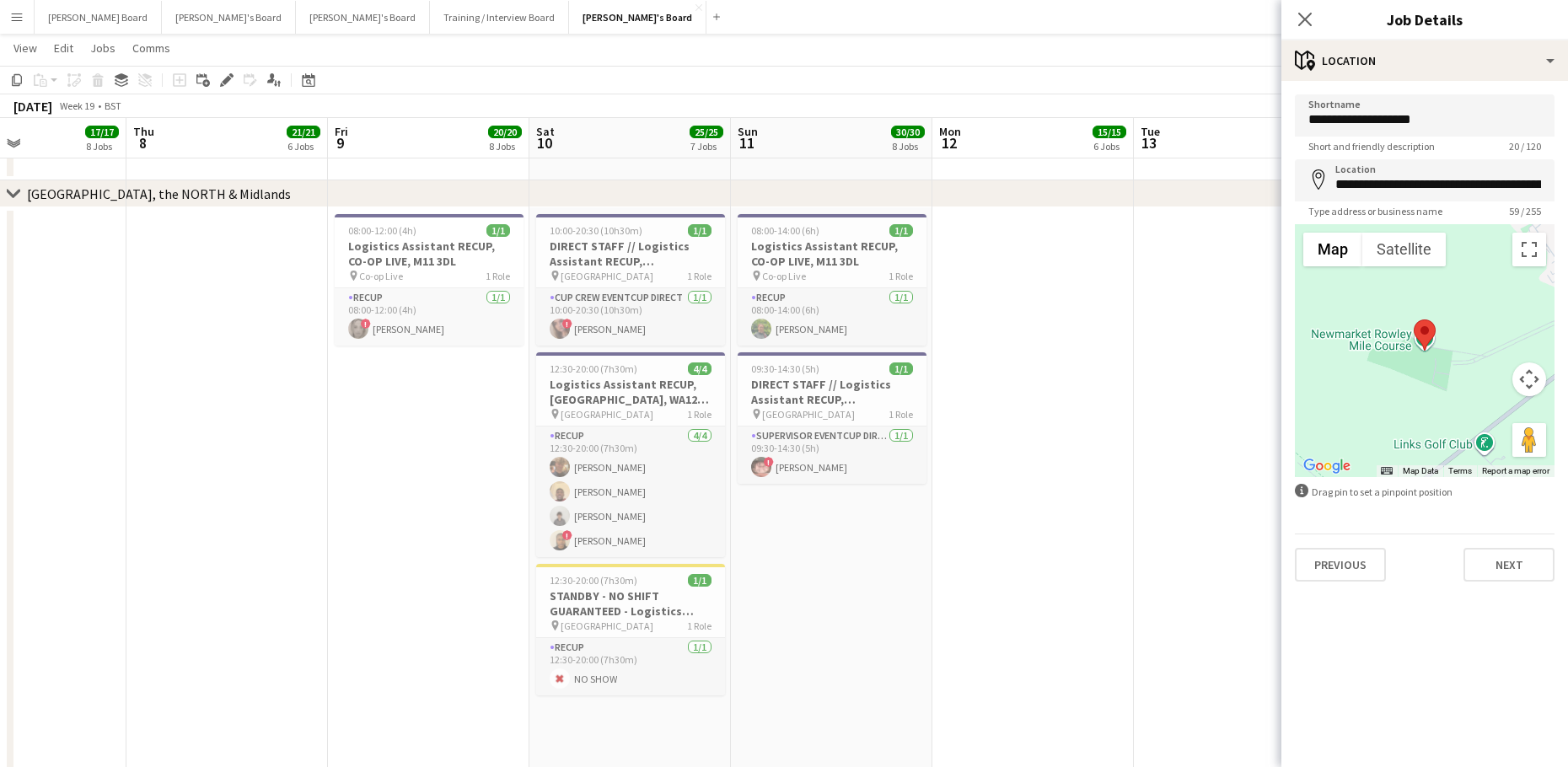
drag, startPoint x: 211, startPoint y: 532, endPoint x: 185, endPoint y: 531, distance: 26.0
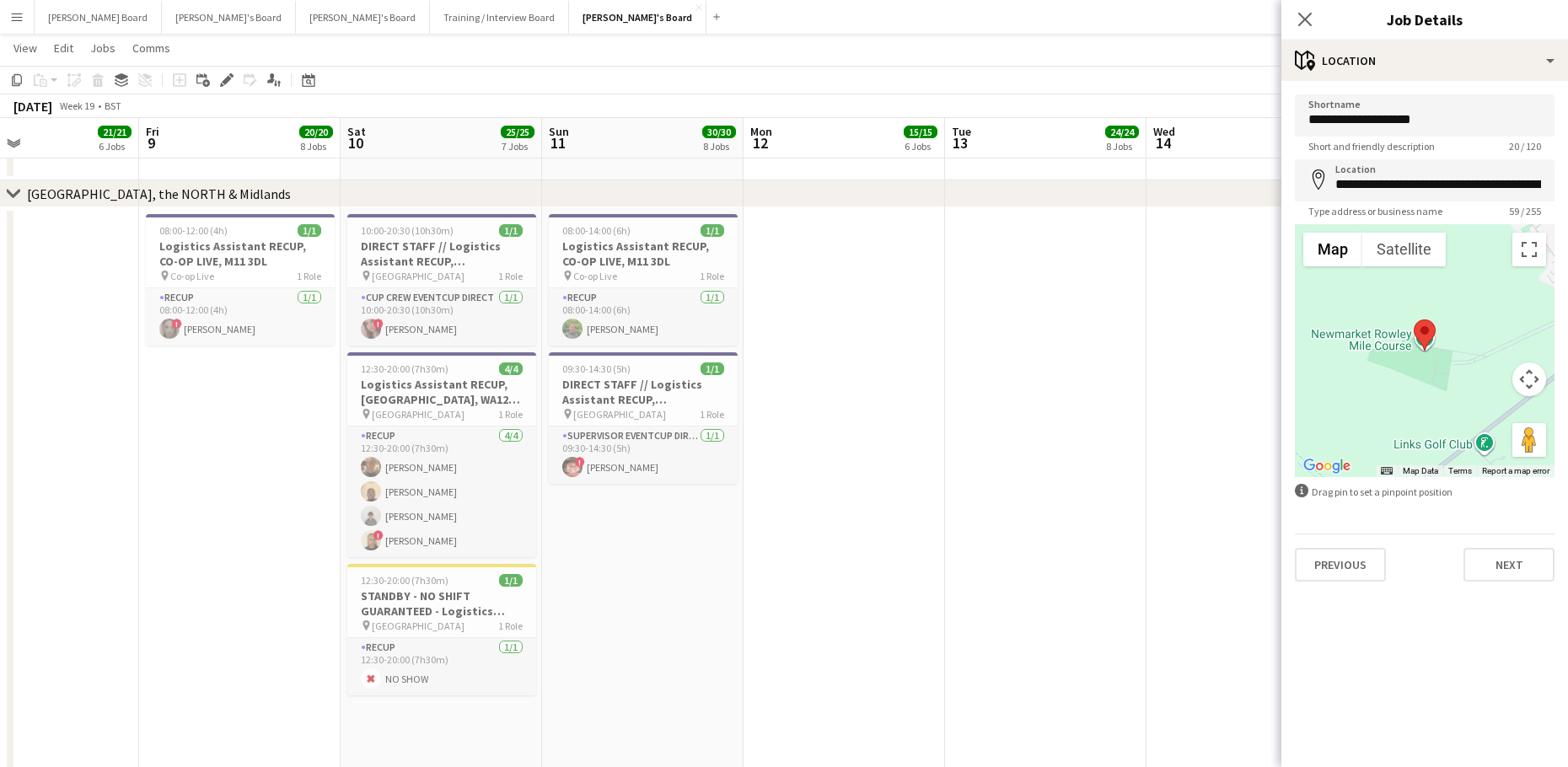
drag, startPoint x: 563, startPoint y: 560, endPoint x: 691, endPoint y: 560, distance: 128.0
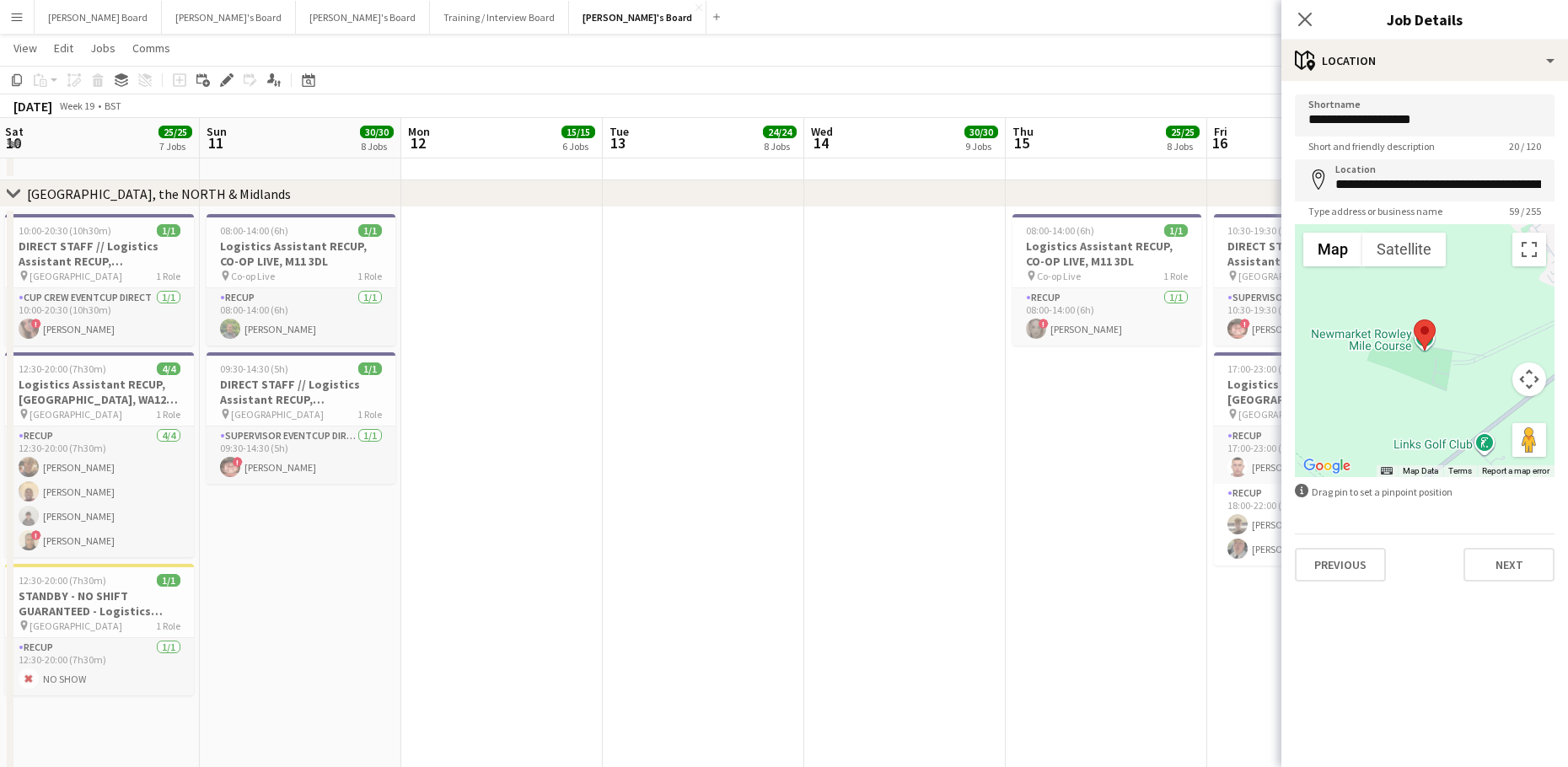
drag, startPoint x: 924, startPoint y: 606, endPoint x: 437, endPoint y: 577, distance: 487.9
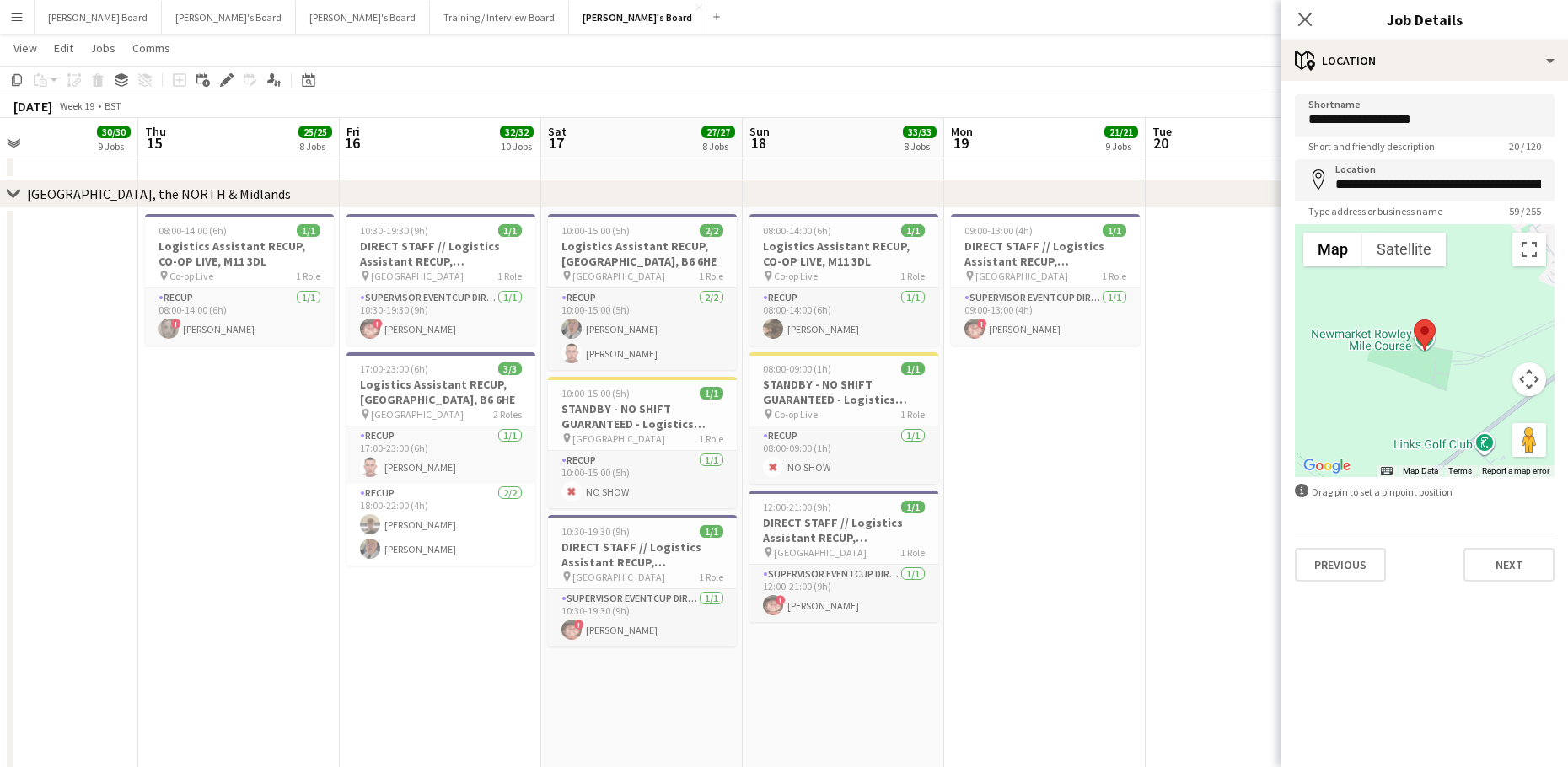
drag, startPoint x: 214, startPoint y: 555, endPoint x: 19, endPoint y: 534, distance: 196.1
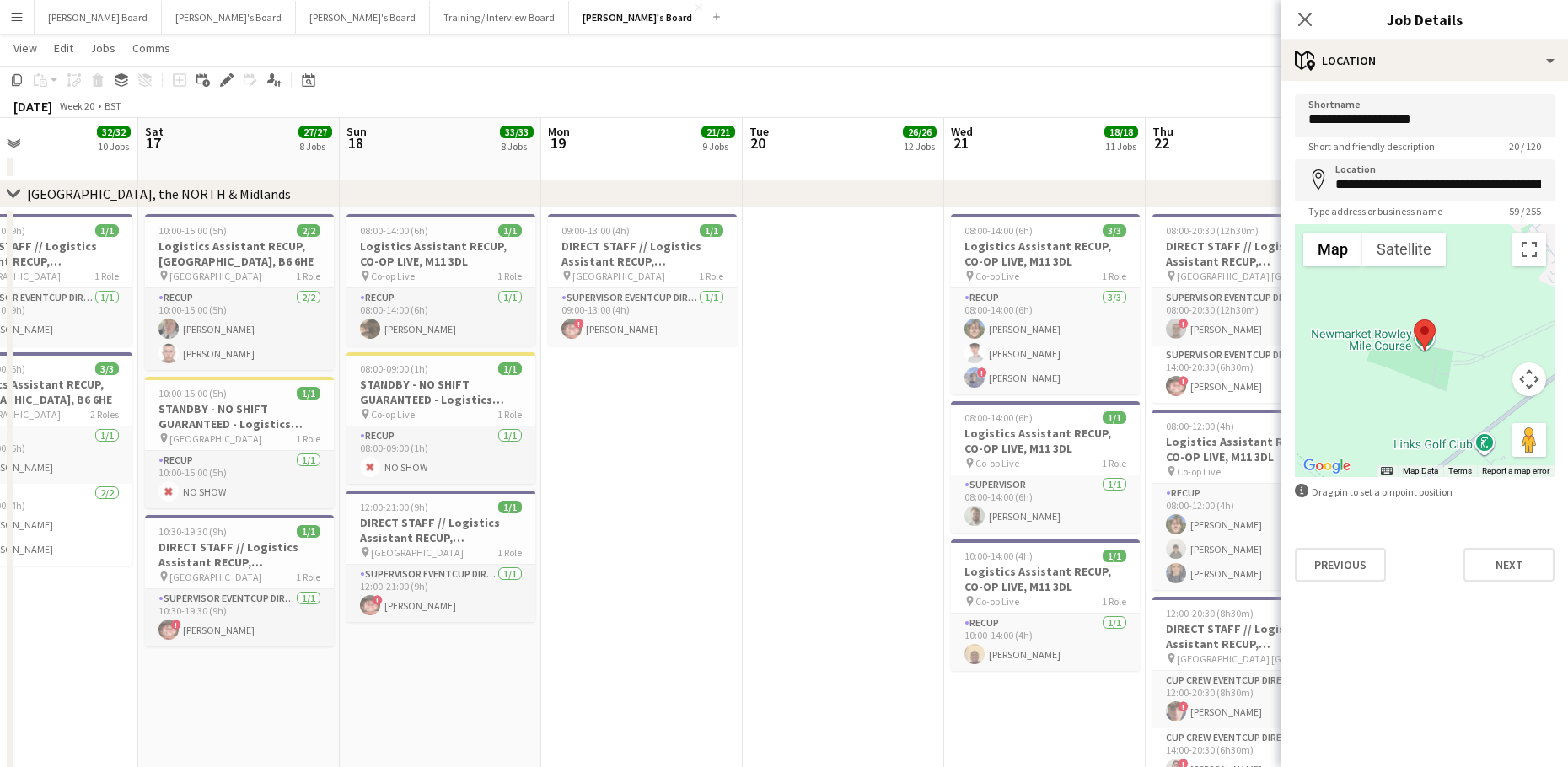
scroll to position [0, 474]
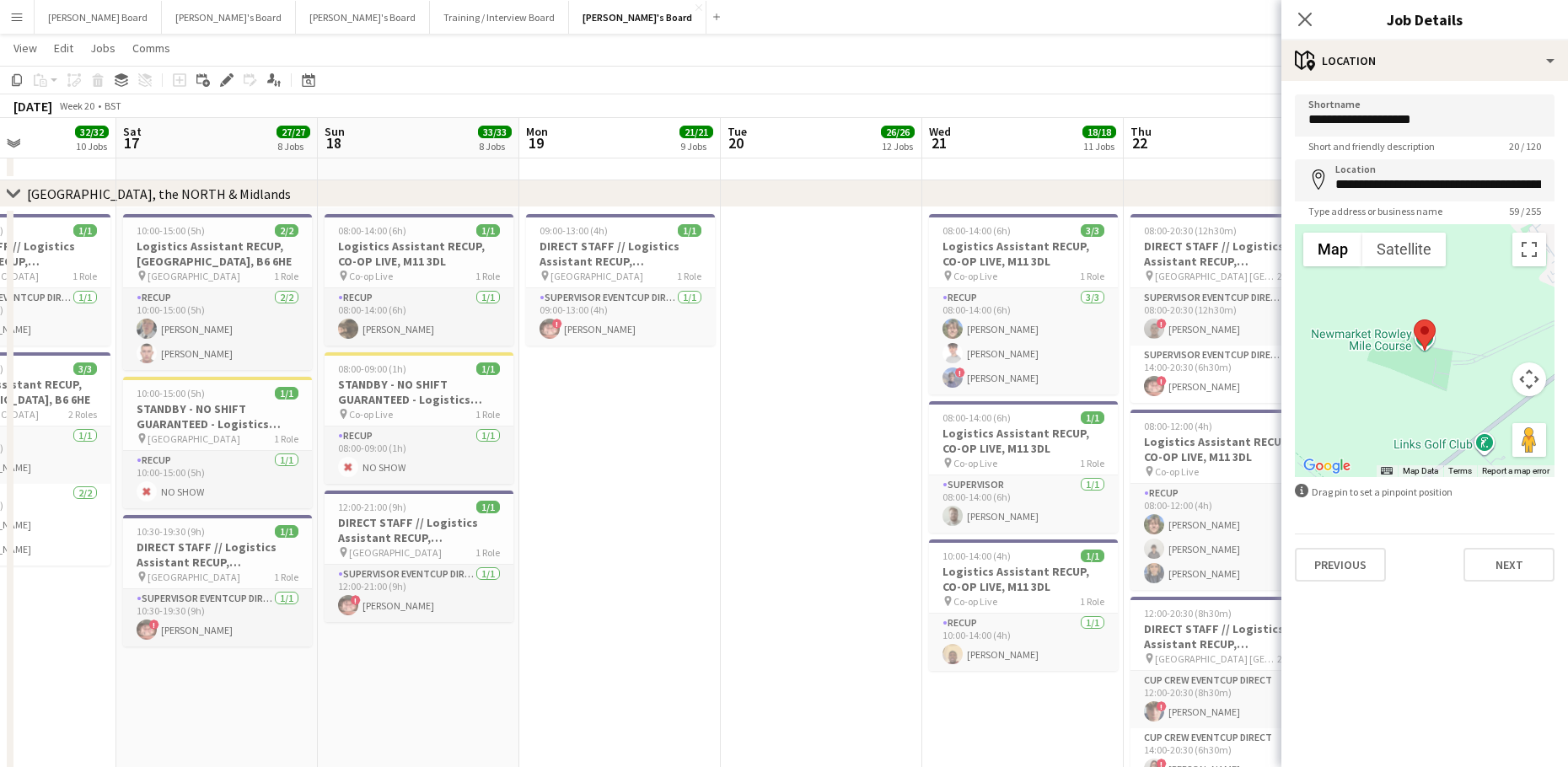
drag, startPoint x: 1027, startPoint y: 588, endPoint x: -56, endPoint y: 590, distance: 1083.0
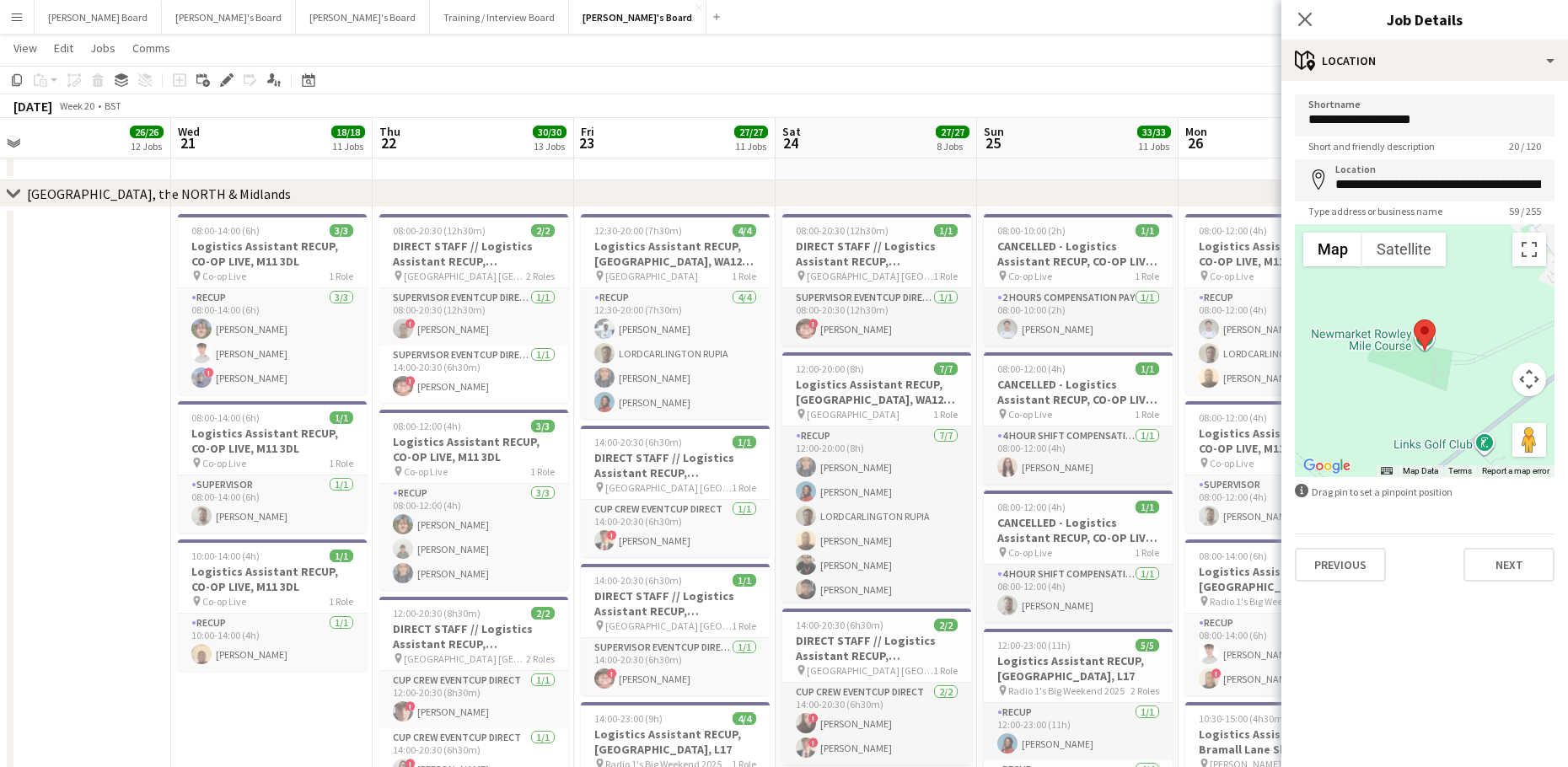
drag, startPoint x: 43, startPoint y: 573, endPoint x: -321, endPoint y: 522, distance: 367.6
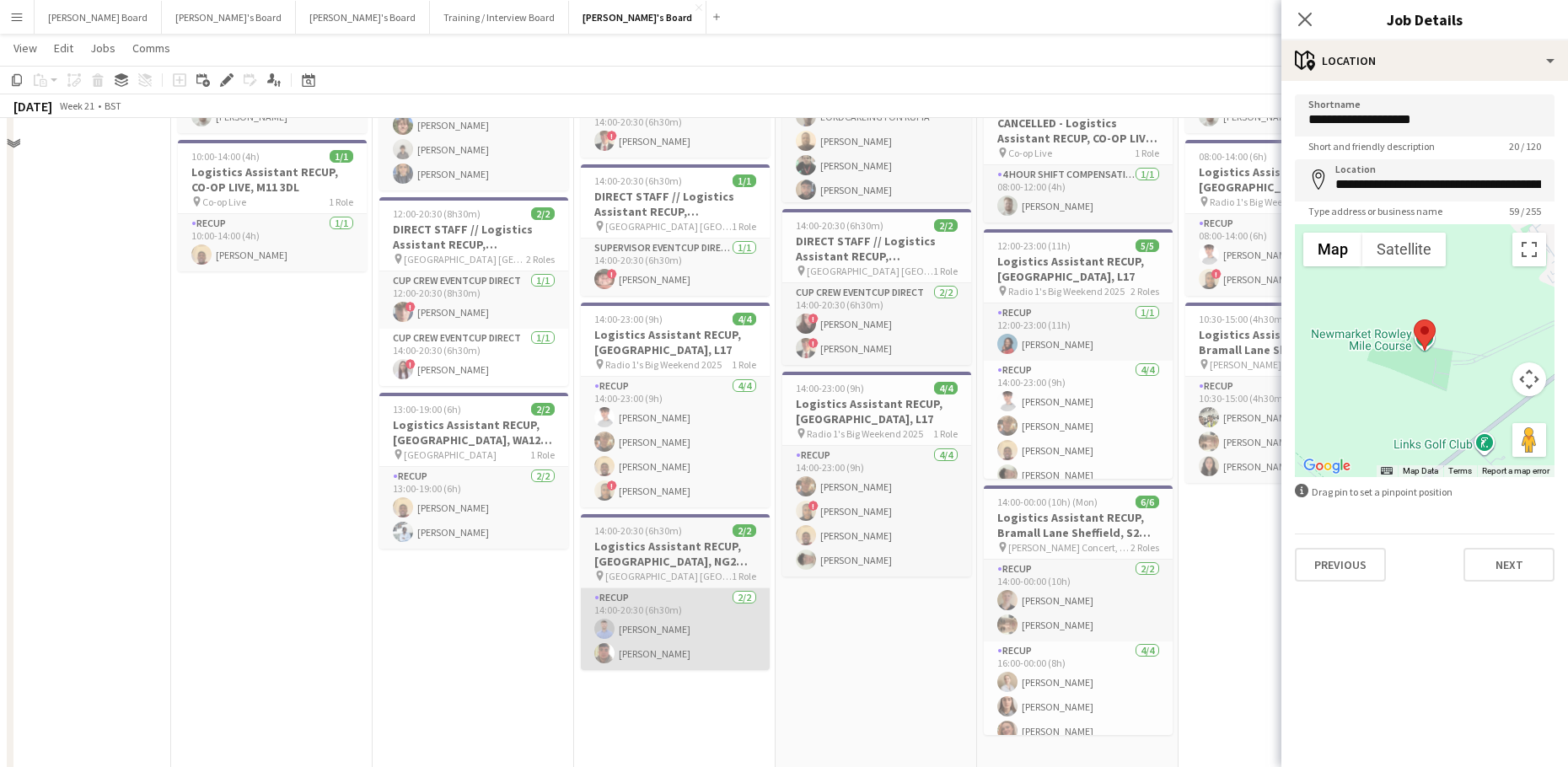
scroll to position [3399, 0]
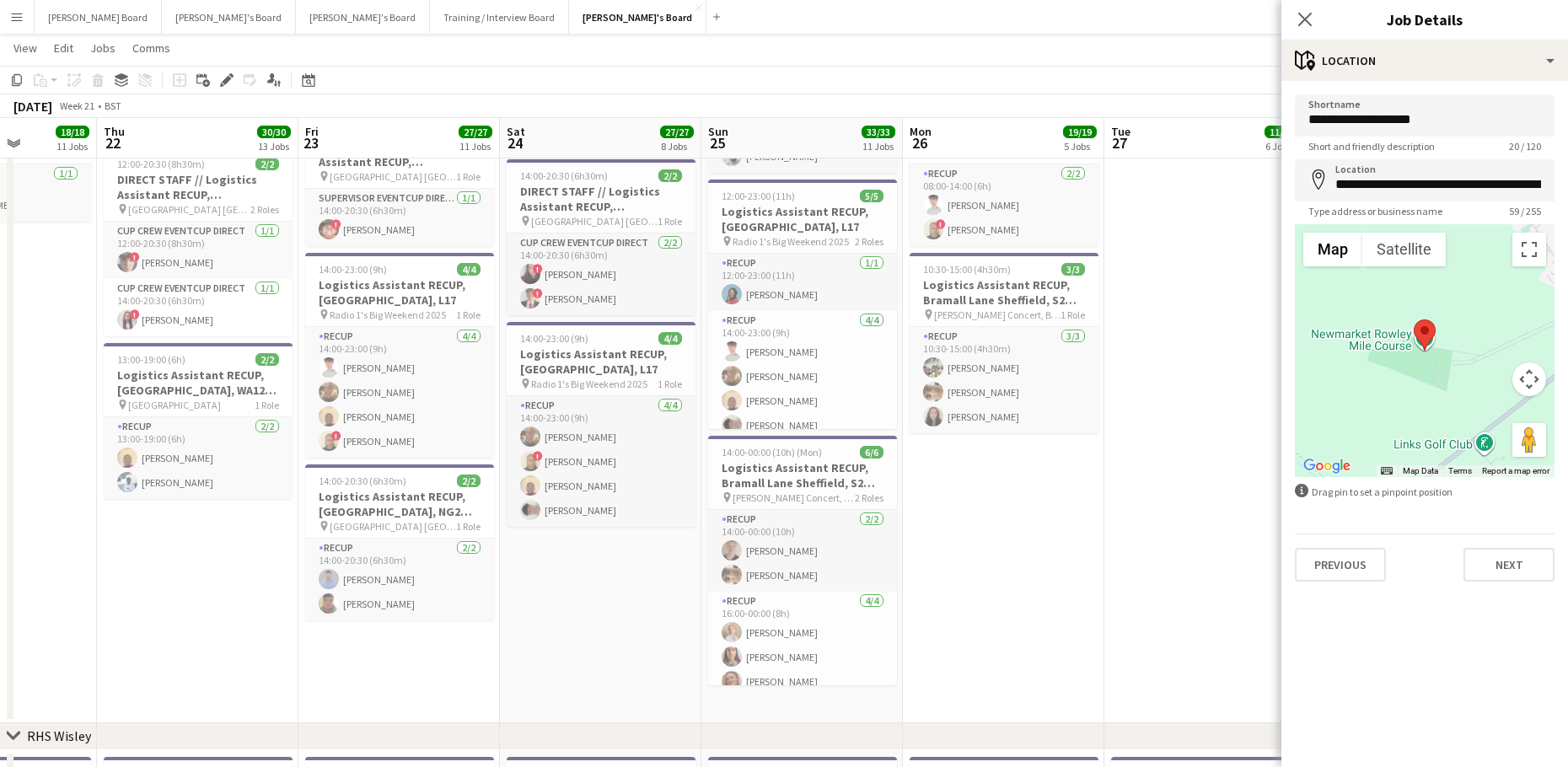
drag, startPoint x: 856, startPoint y: 620, endPoint x: 296, endPoint y: 637, distance: 560.3
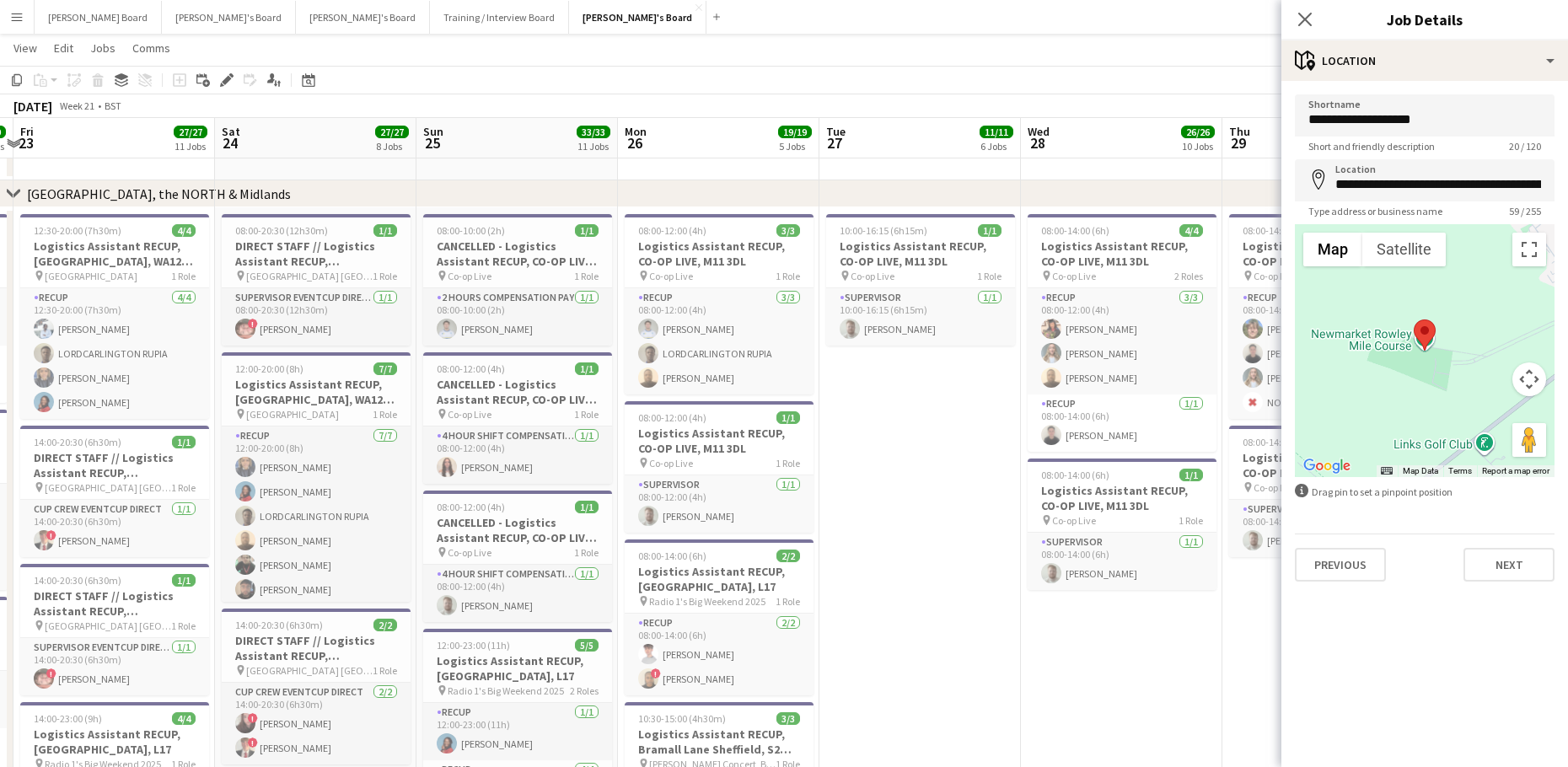
scroll to position [0, 612]
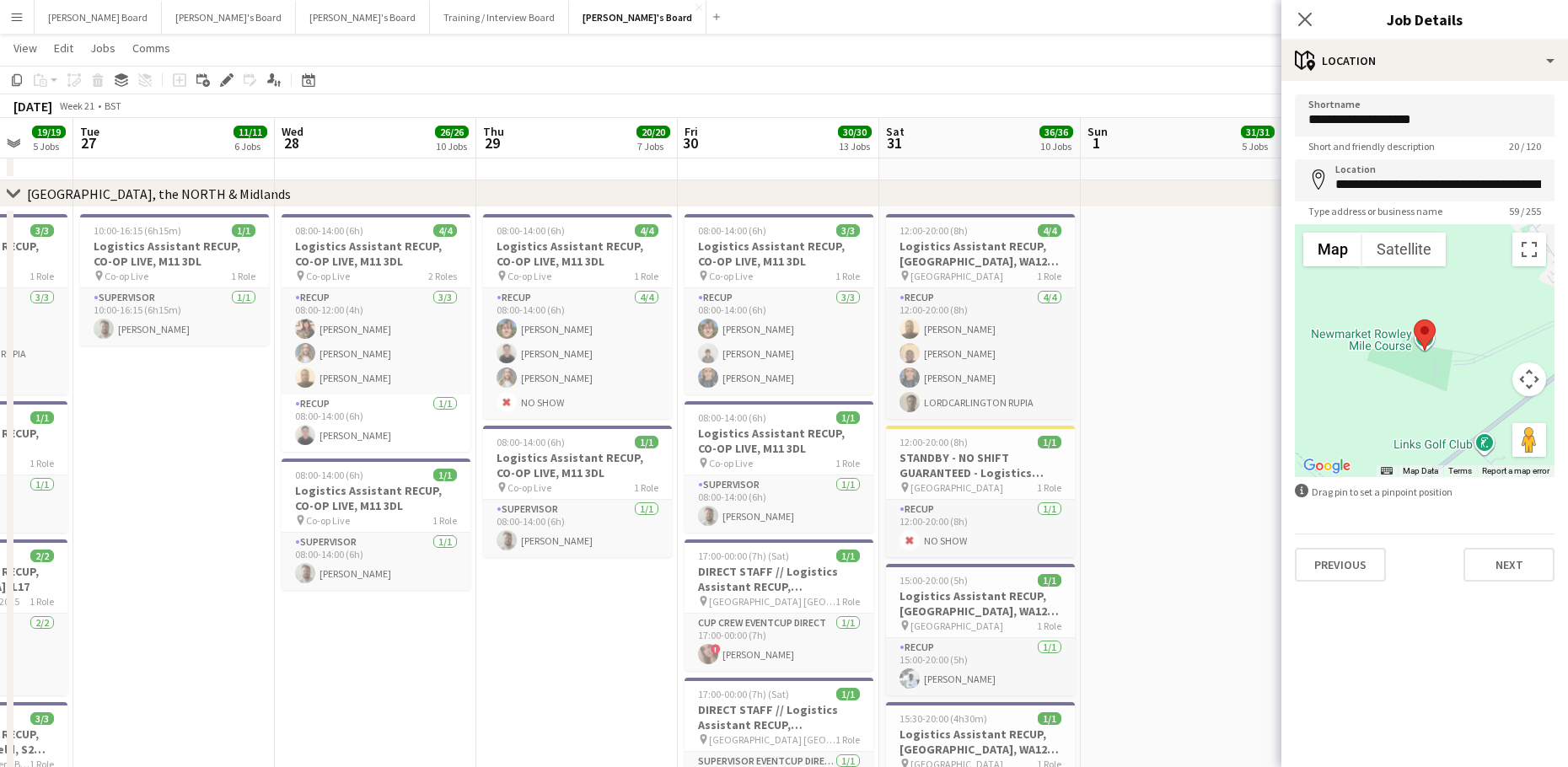
drag, startPoint x: 934, startPoint y: 628, endPoint x: 380, endPoint y: 642, distance: 554.2
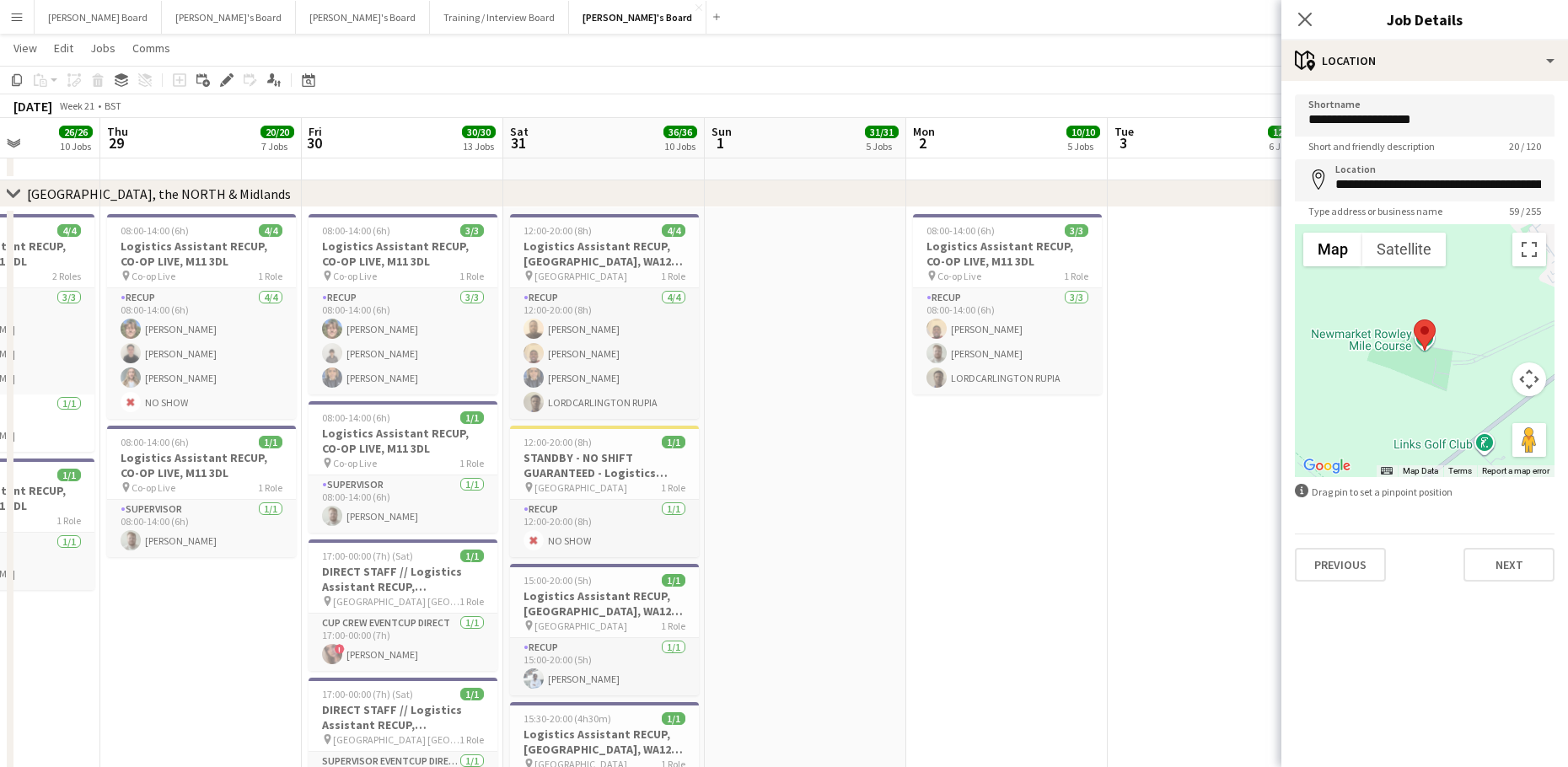
drag, startPoint x: 731, startPoint y: 653, endPoint x: 401, endPoint y: 611, distance: 332.7
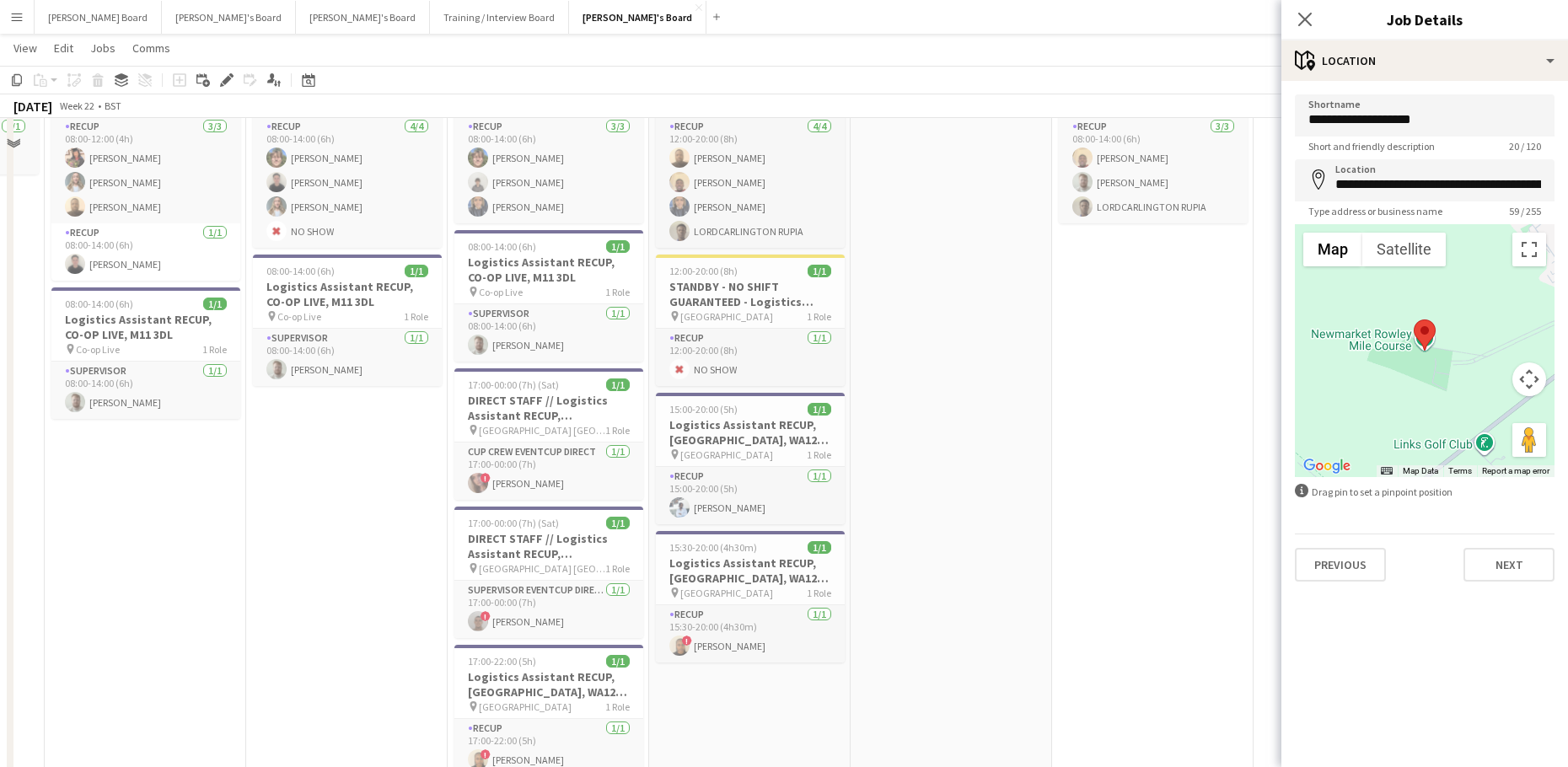
scroll to position [3174, 0]
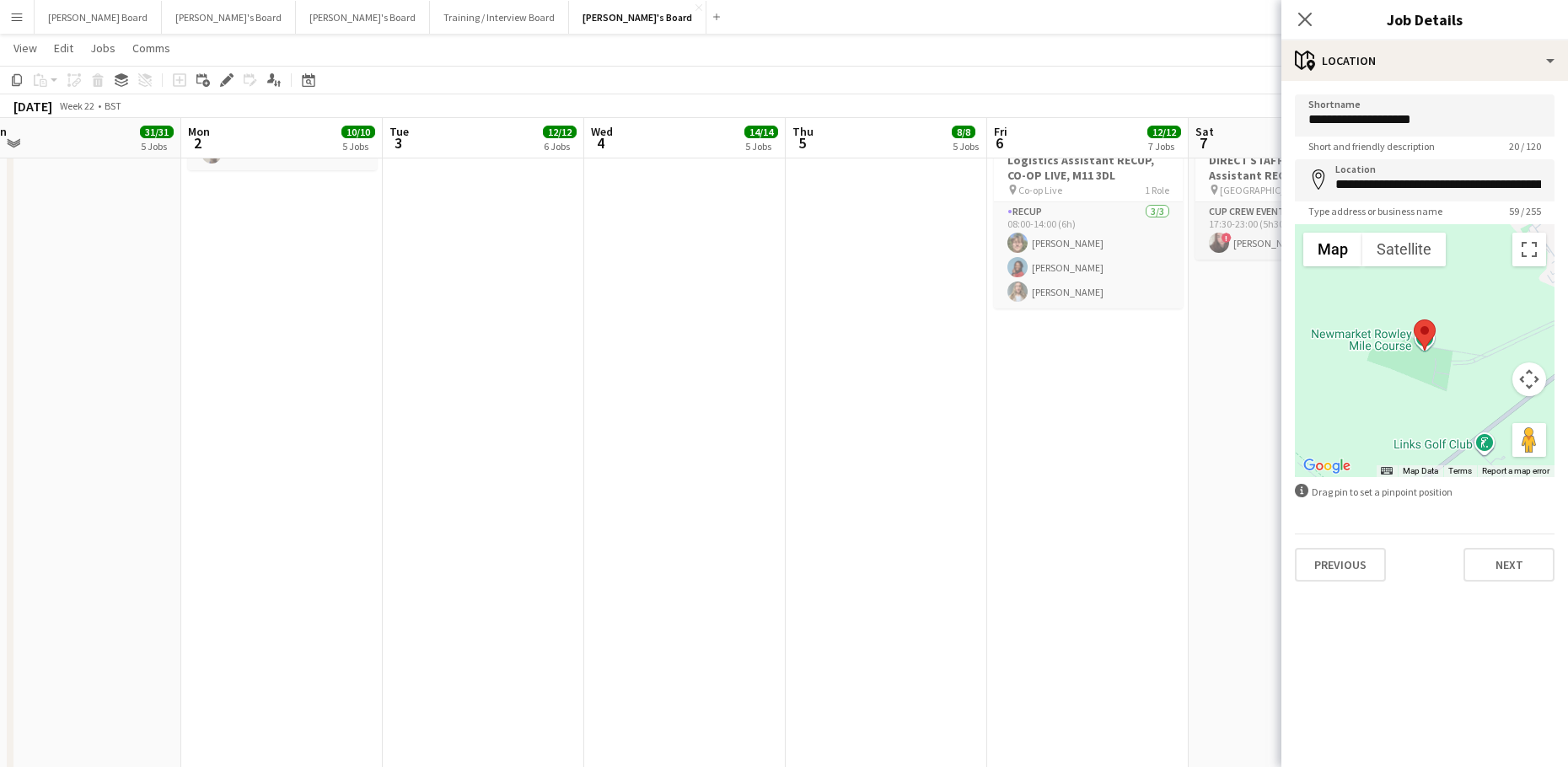
drag, startPoint x: 1024, startPoint y: 532, endPoint x: 461, endPoint y: 603, distance: 567.5
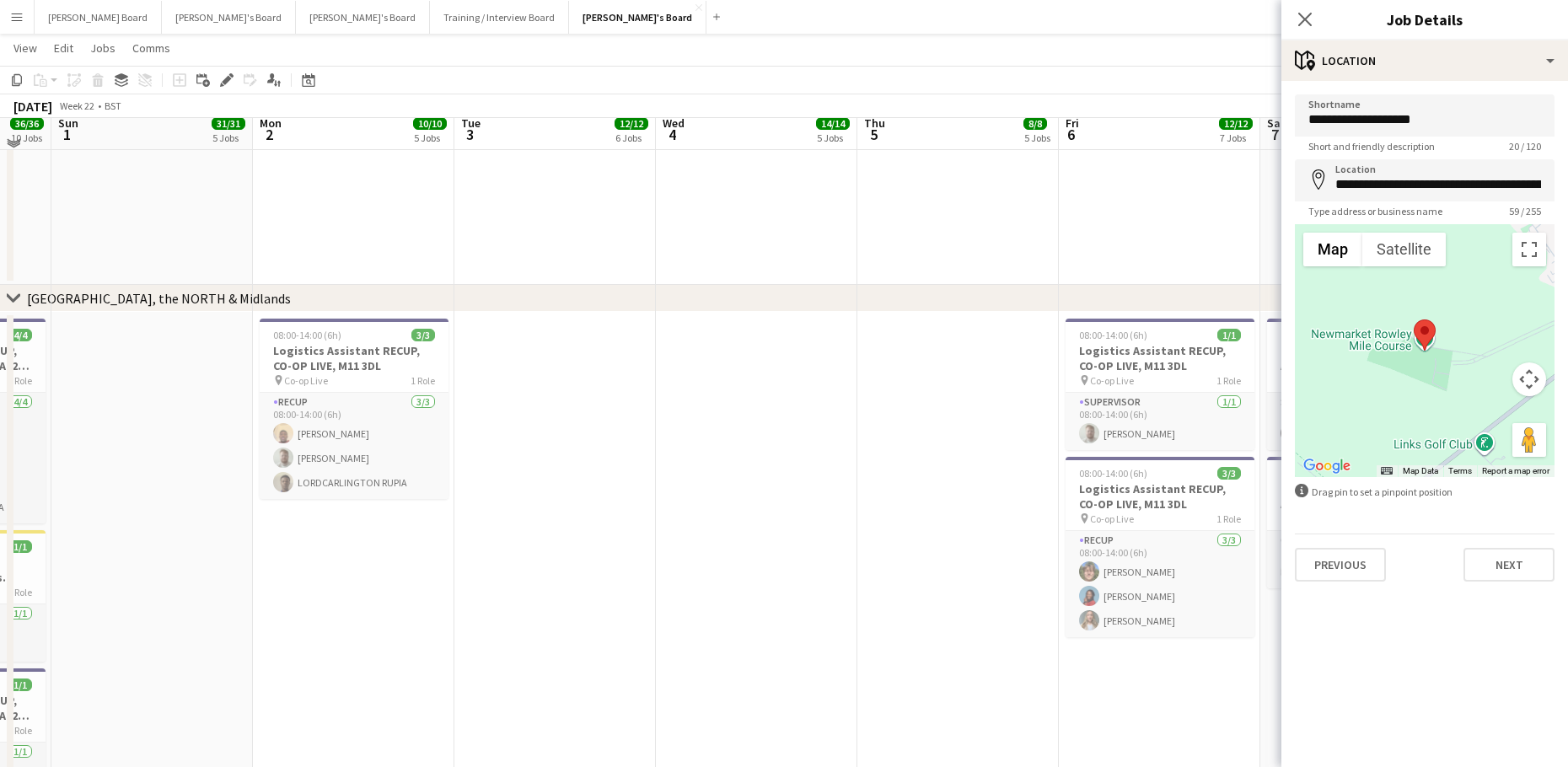
scroll to position [2837, 0]
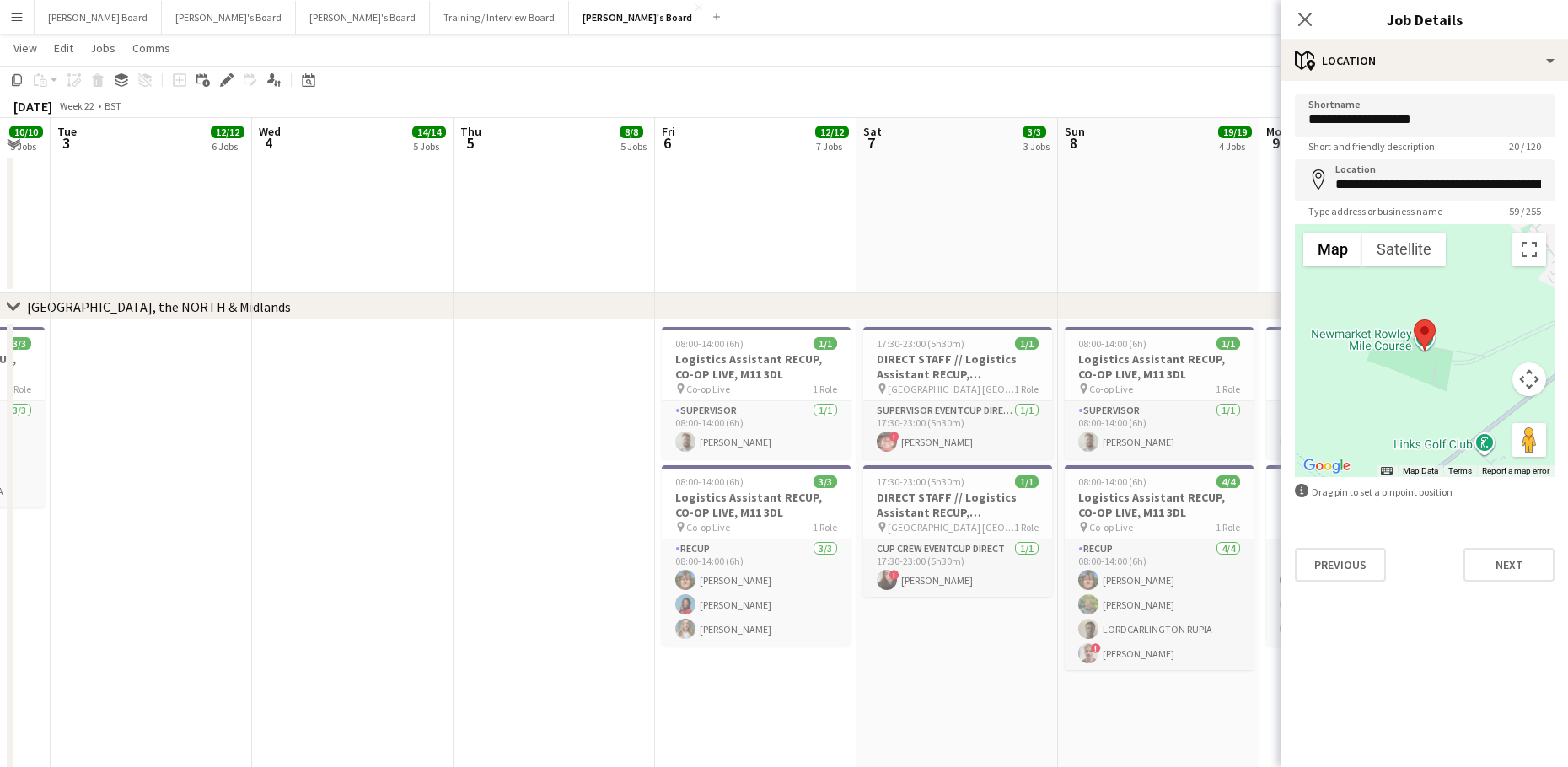
drag, startPoint x: 660, startPoint y: 645, endPoint x: 173, endPoint y: 633, distance: 487.1
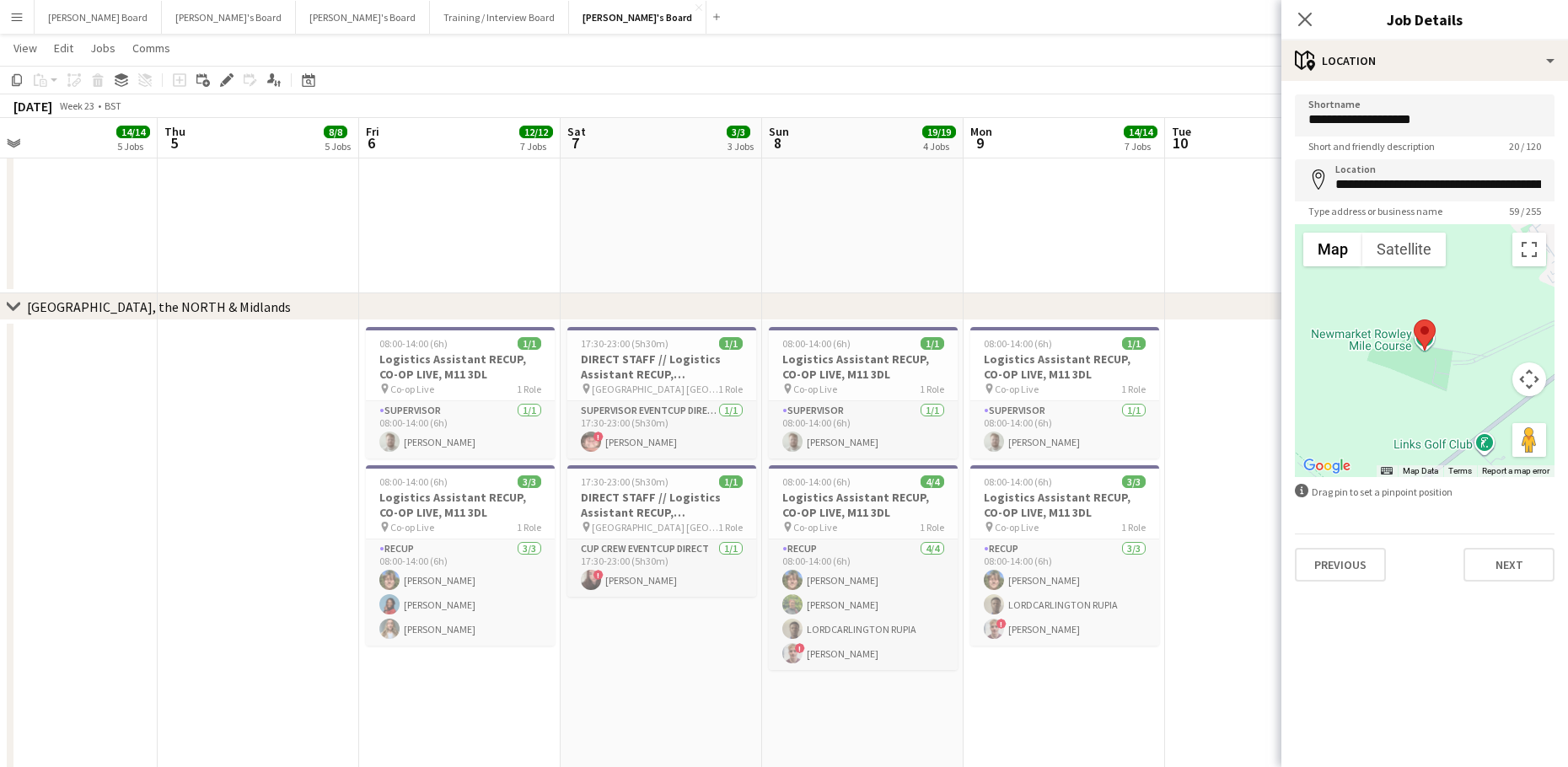
drag, startPoint x: 707, startPoint y: 688, endPoint x: 338, endPoint y: 678, distance: 369.1
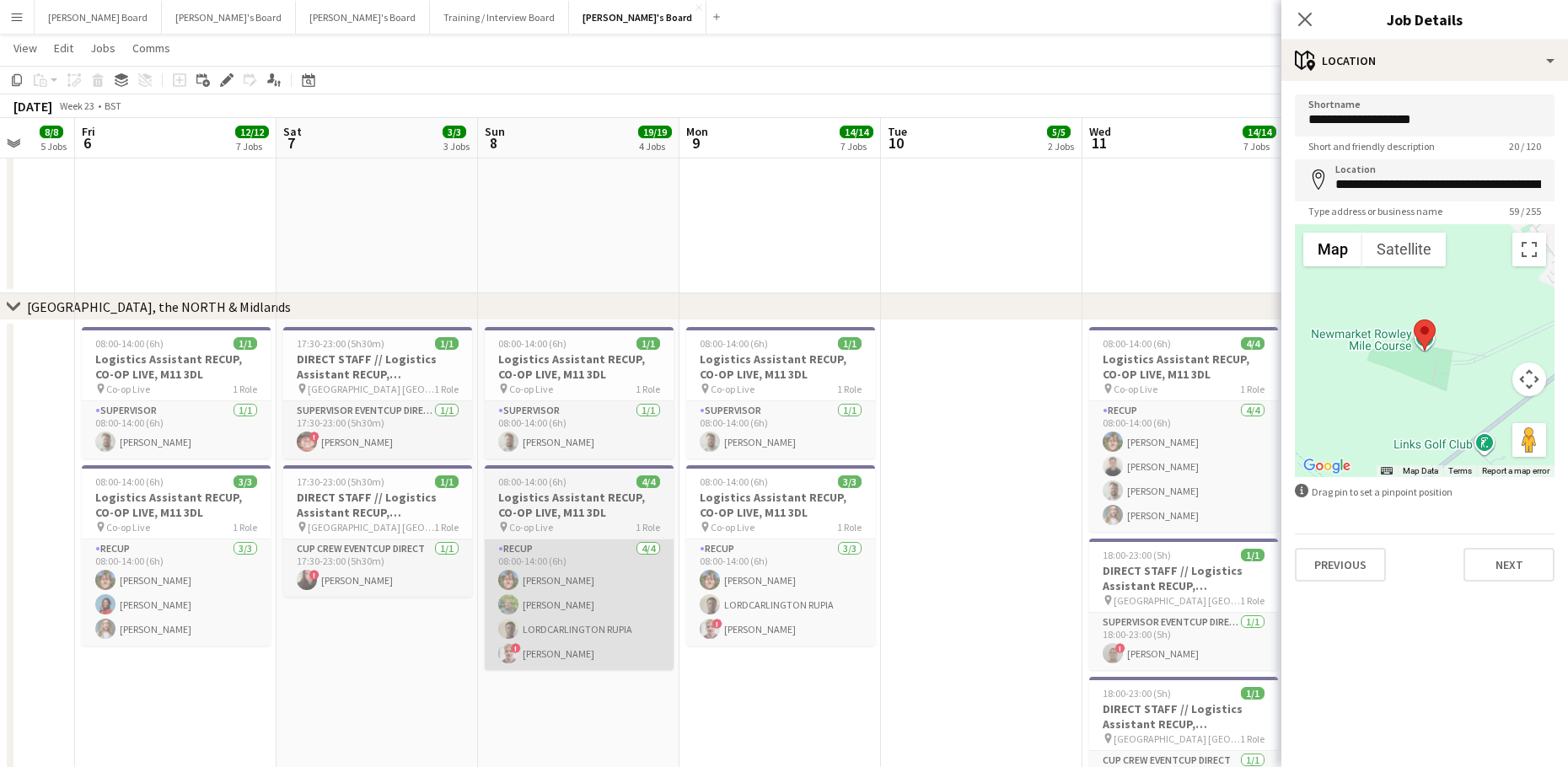
scroll to position [0, 529]
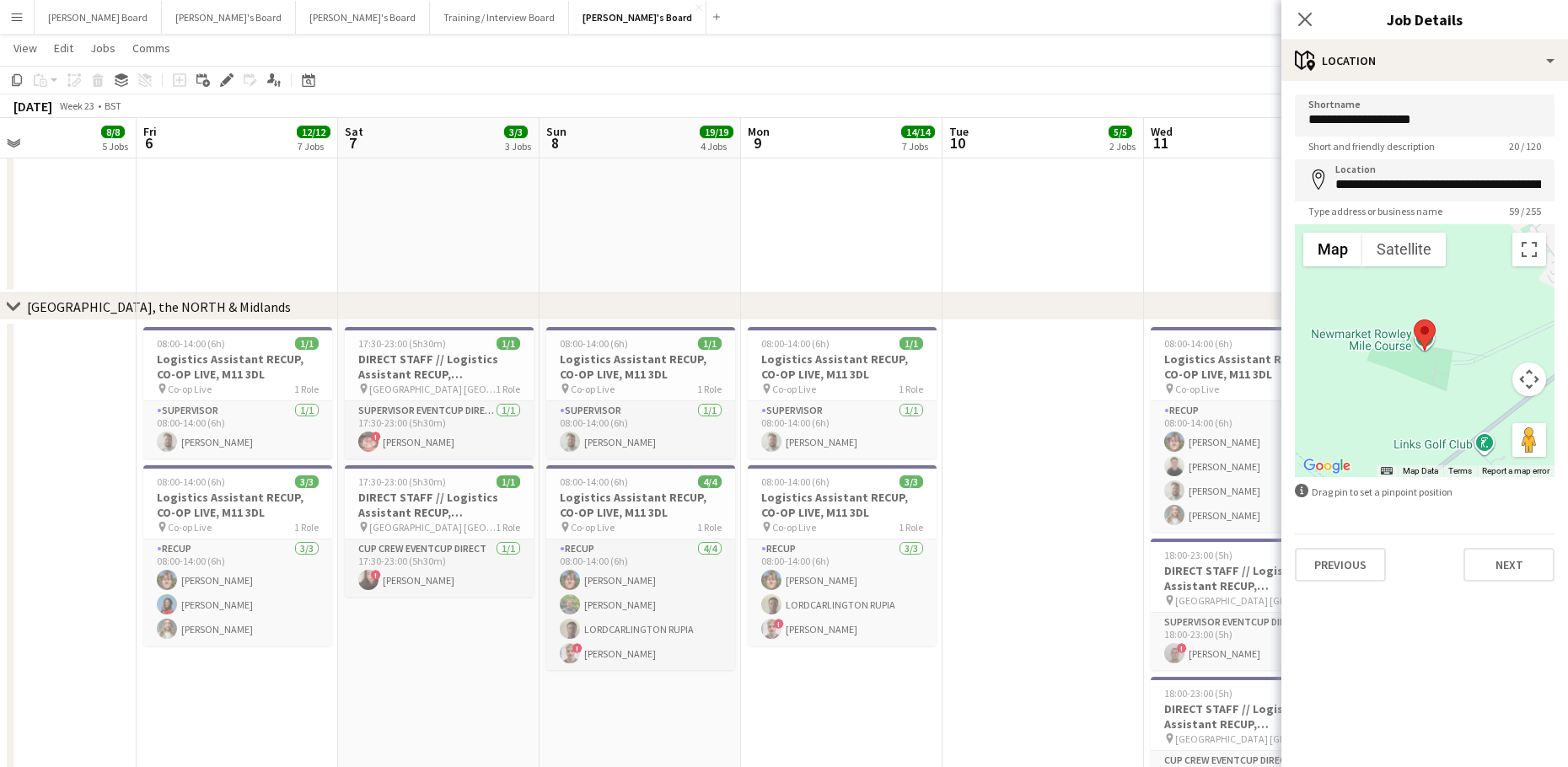
drag, startPoint x: 844, startPoint y: 665, endPoint x: 139, endPoint y: 648, distance: 705.2
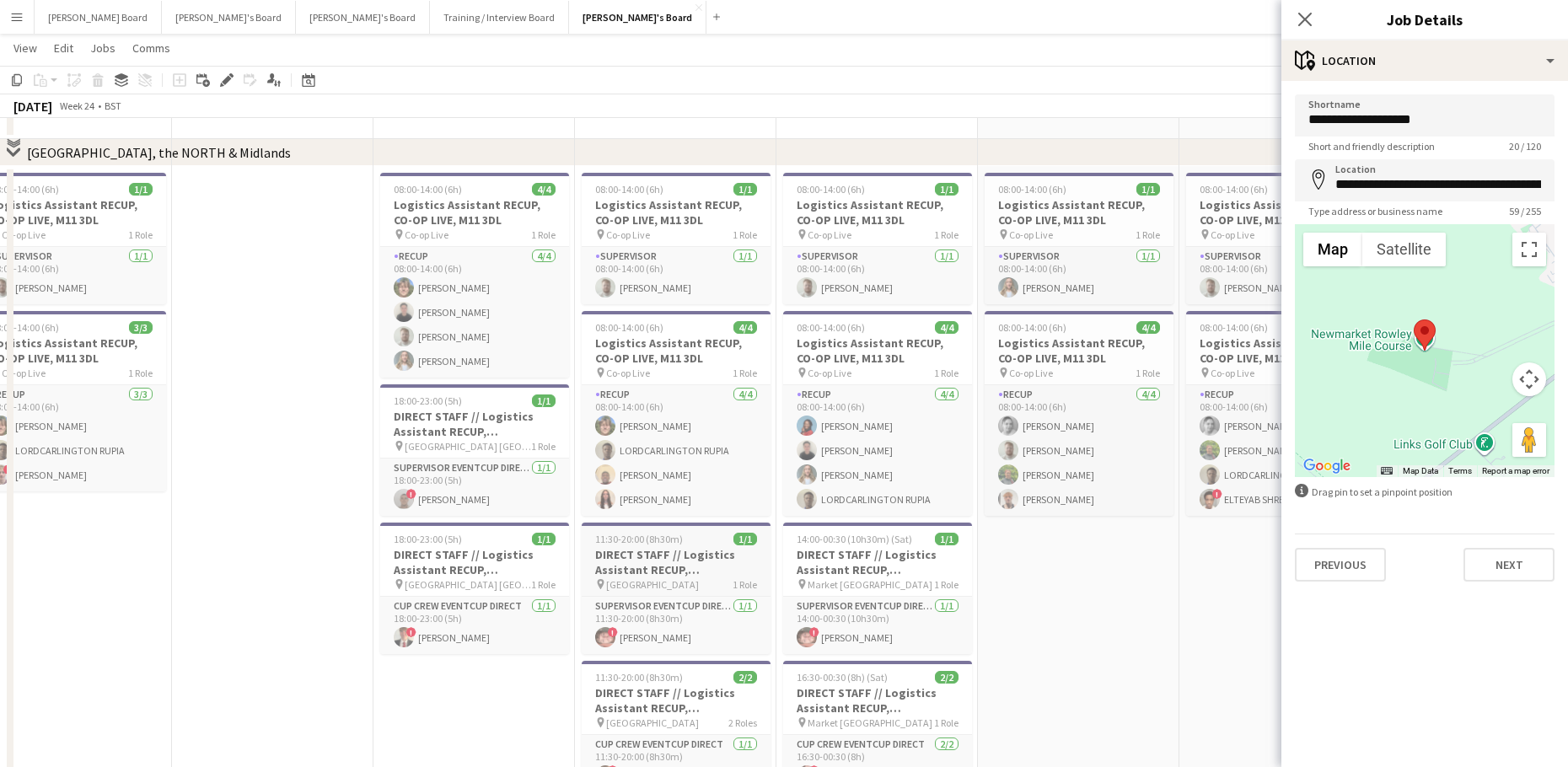
scroll to position [3062, 0]
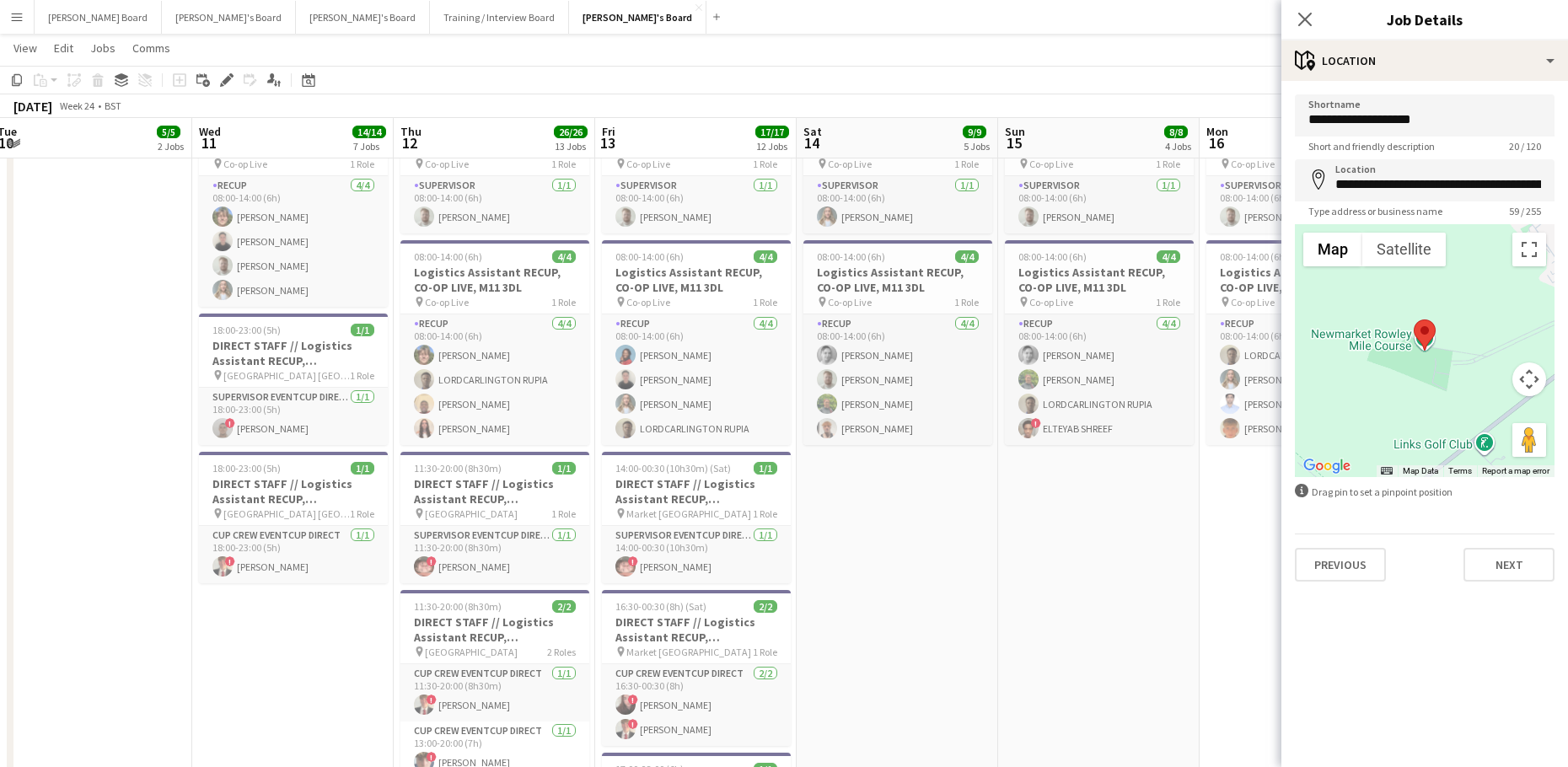
drag, startPoint x: 977, startPoint y: 620, endPoint x: 856, endPoint y: 624, distance: 121.1
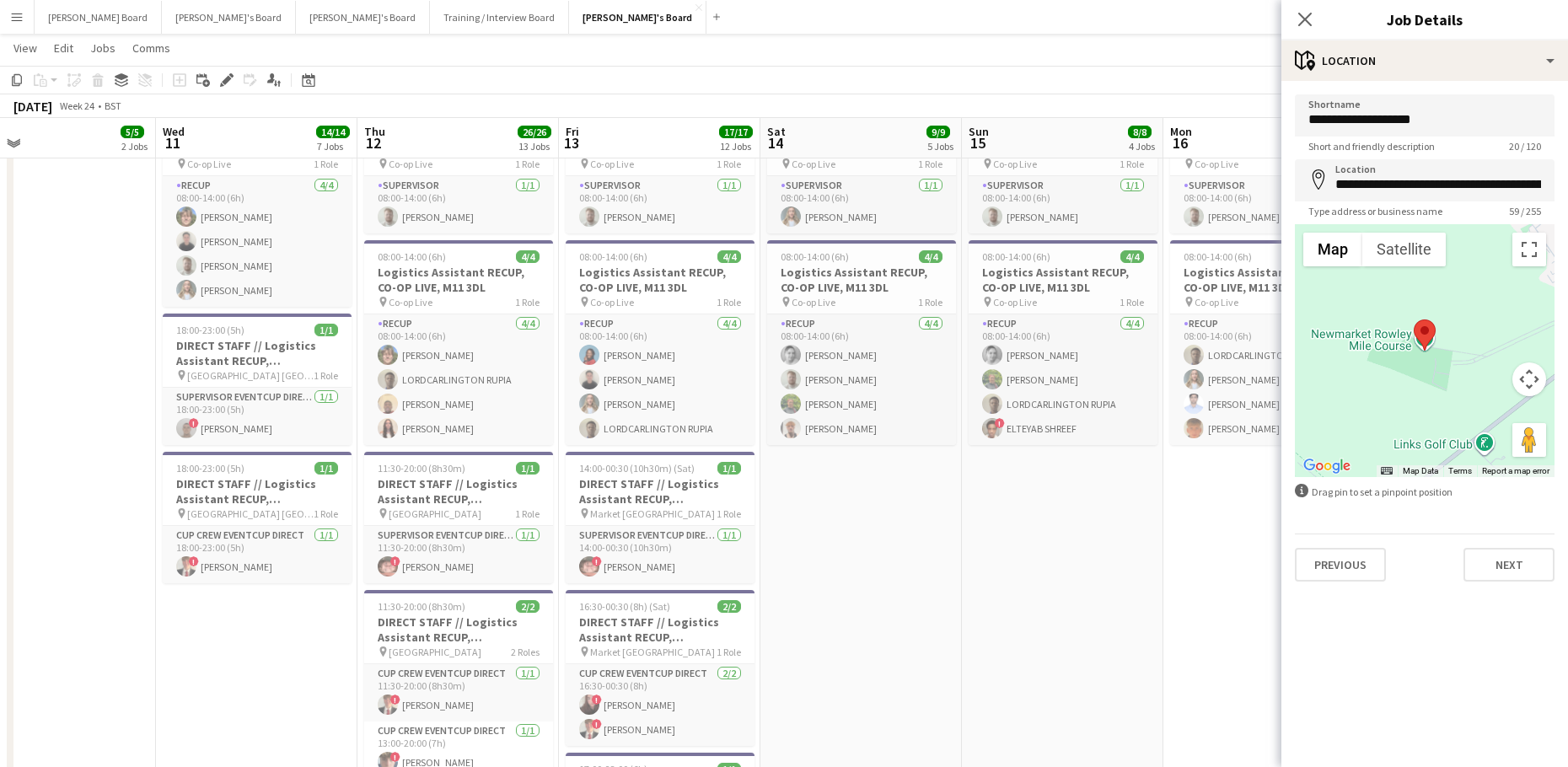
drag, startPoint x: 1046, startPoint y: 609, endPoint x: 854, endPoint y: 614, distance: 192.1
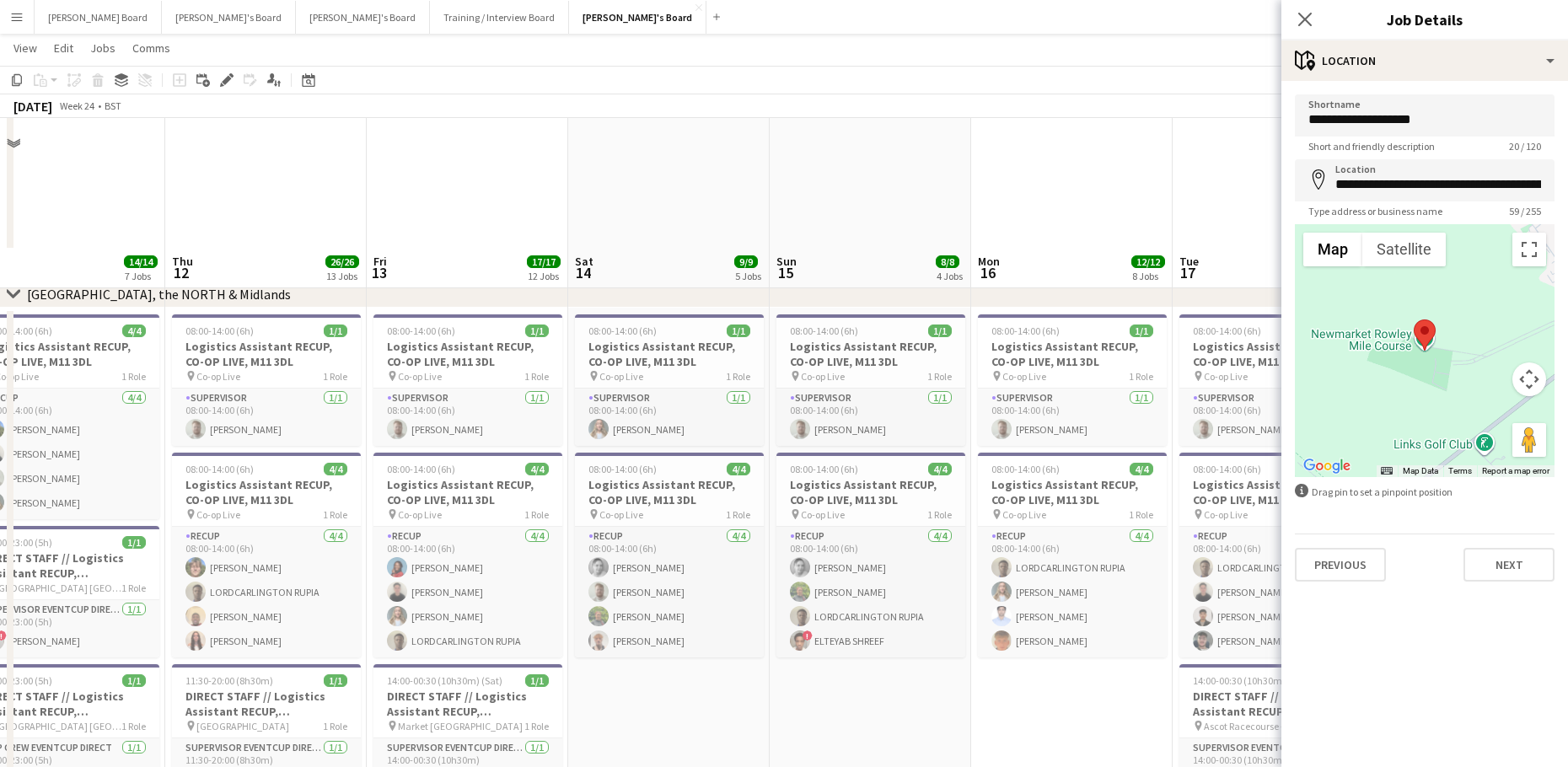
scroll to position [2837, 0]
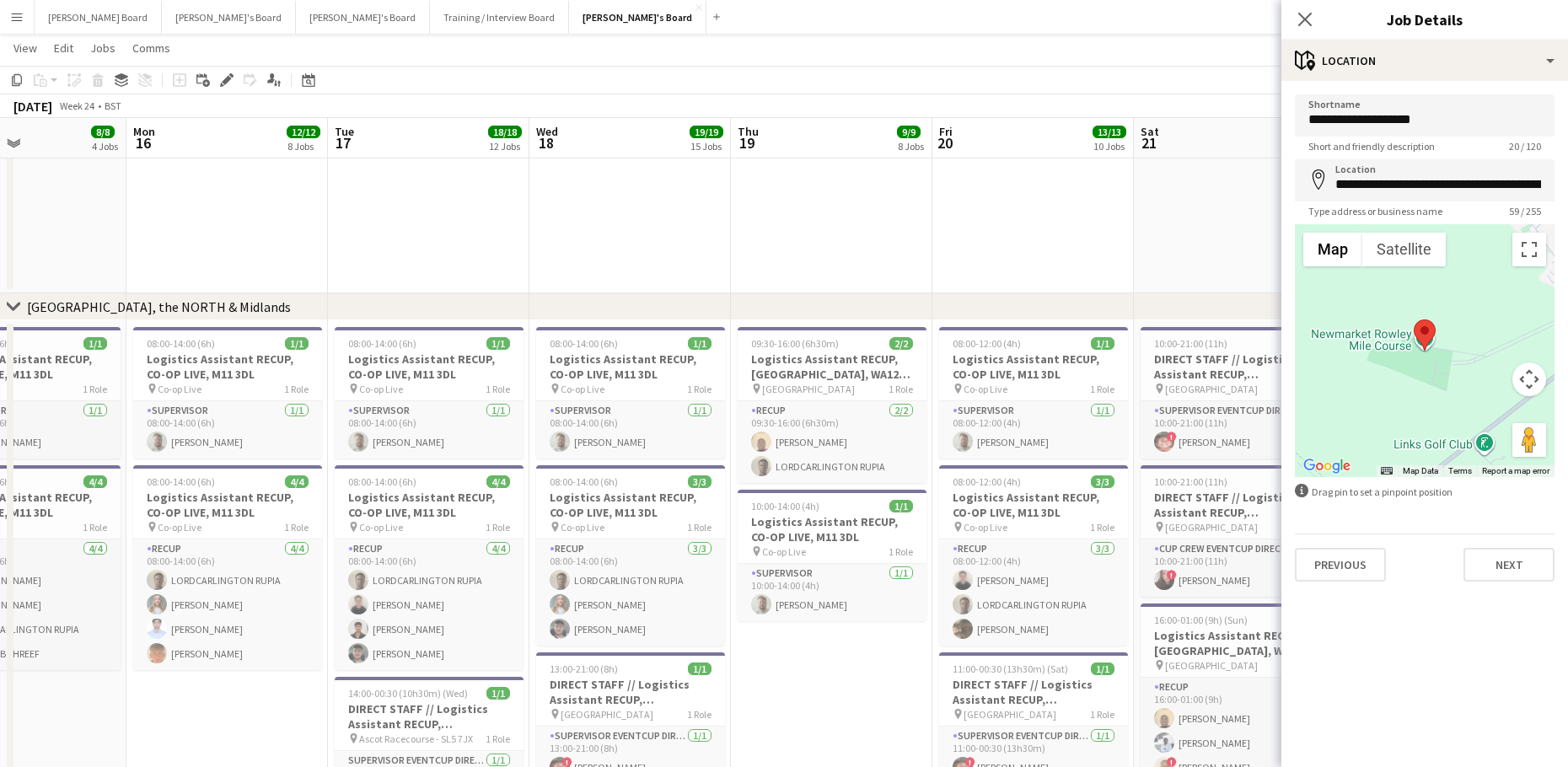
drag, startPoint x: 573, startPoint y: 591, endPoint x: 98, endPoint y: 561, distance: 475.9
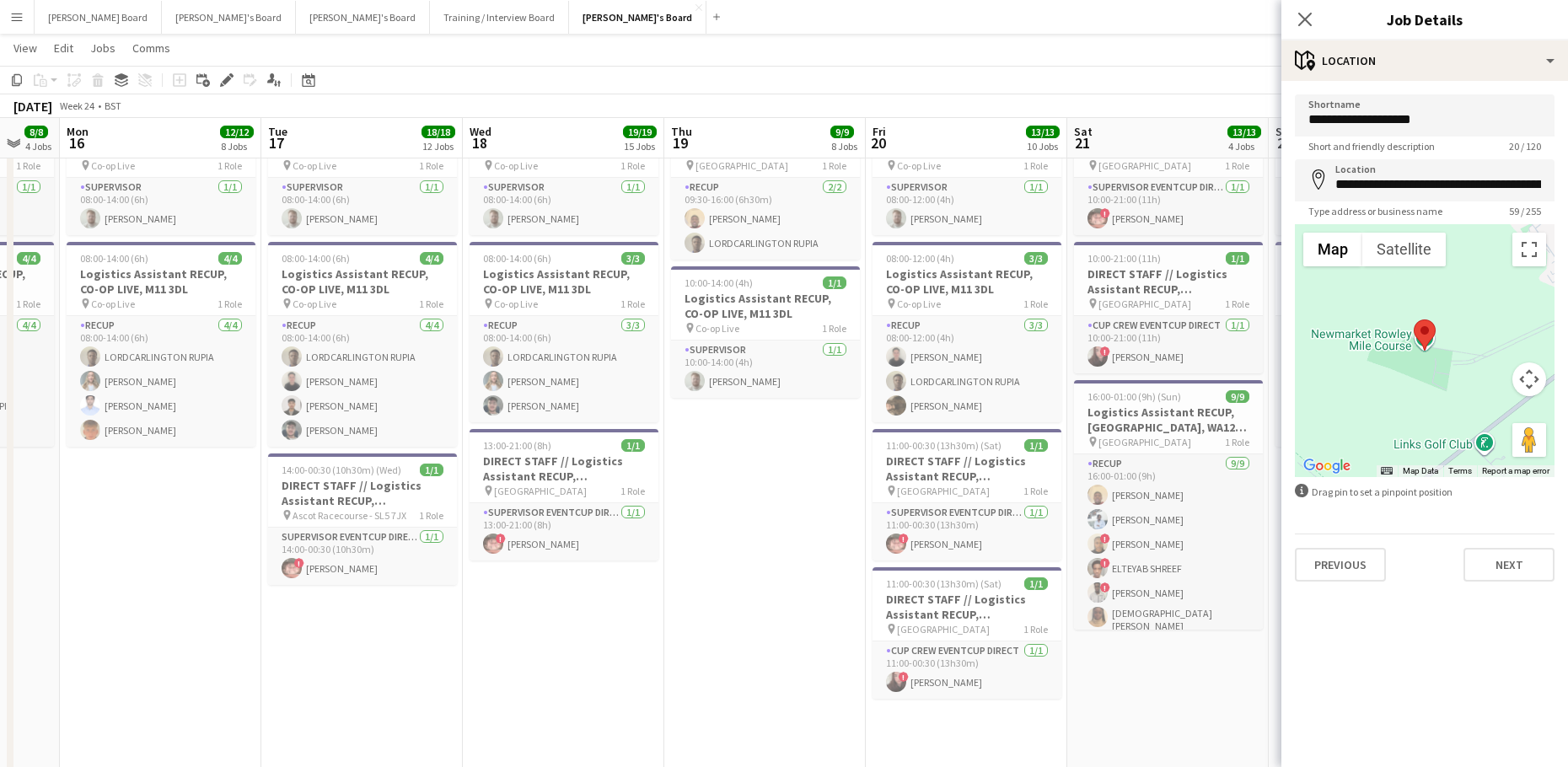
scroll to position [3062, 0]
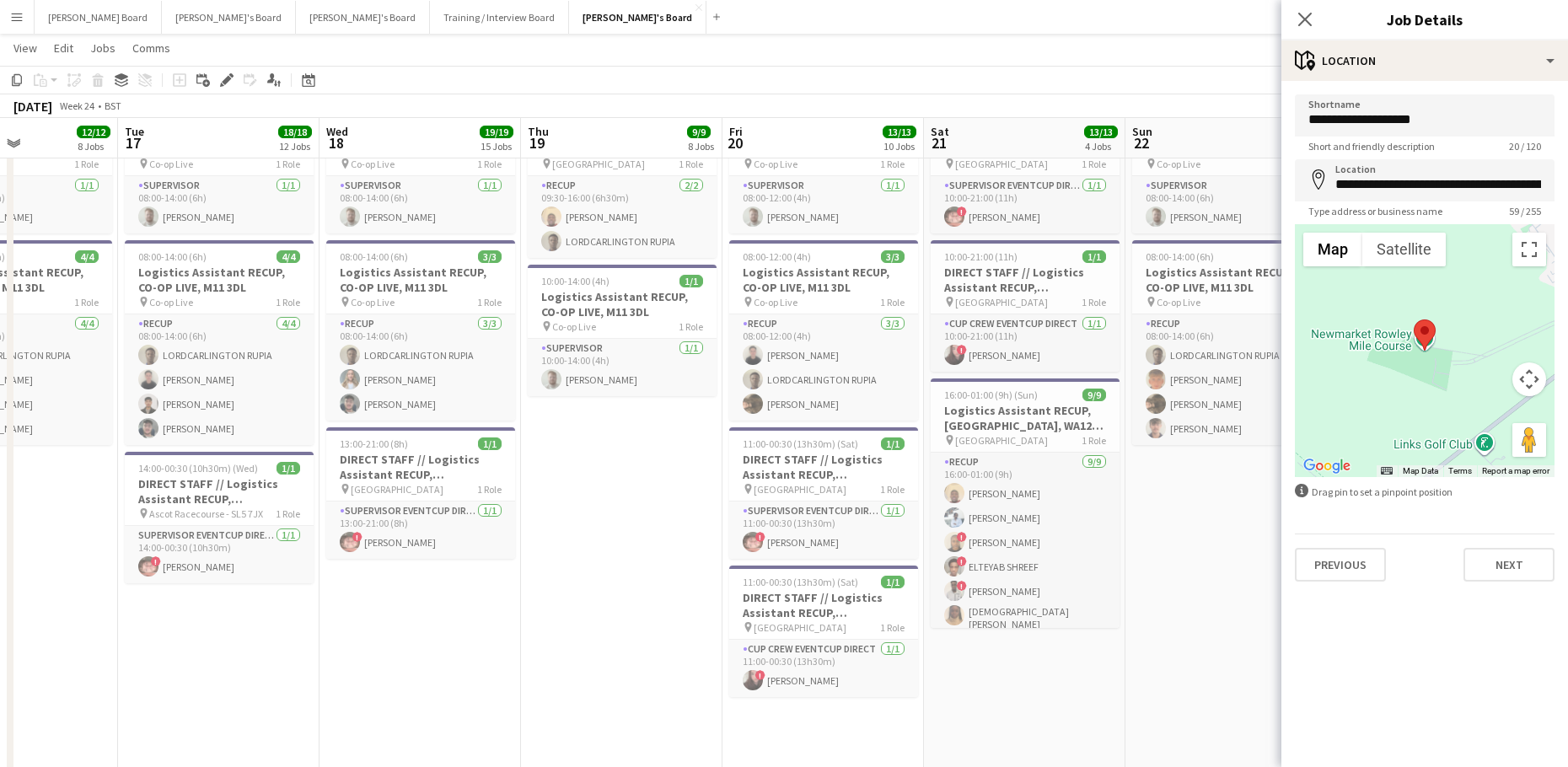
drag, startPoint x: 739, startPoint y: 602, endPoint x: 251, endPoint y: 607, distance: 488.0
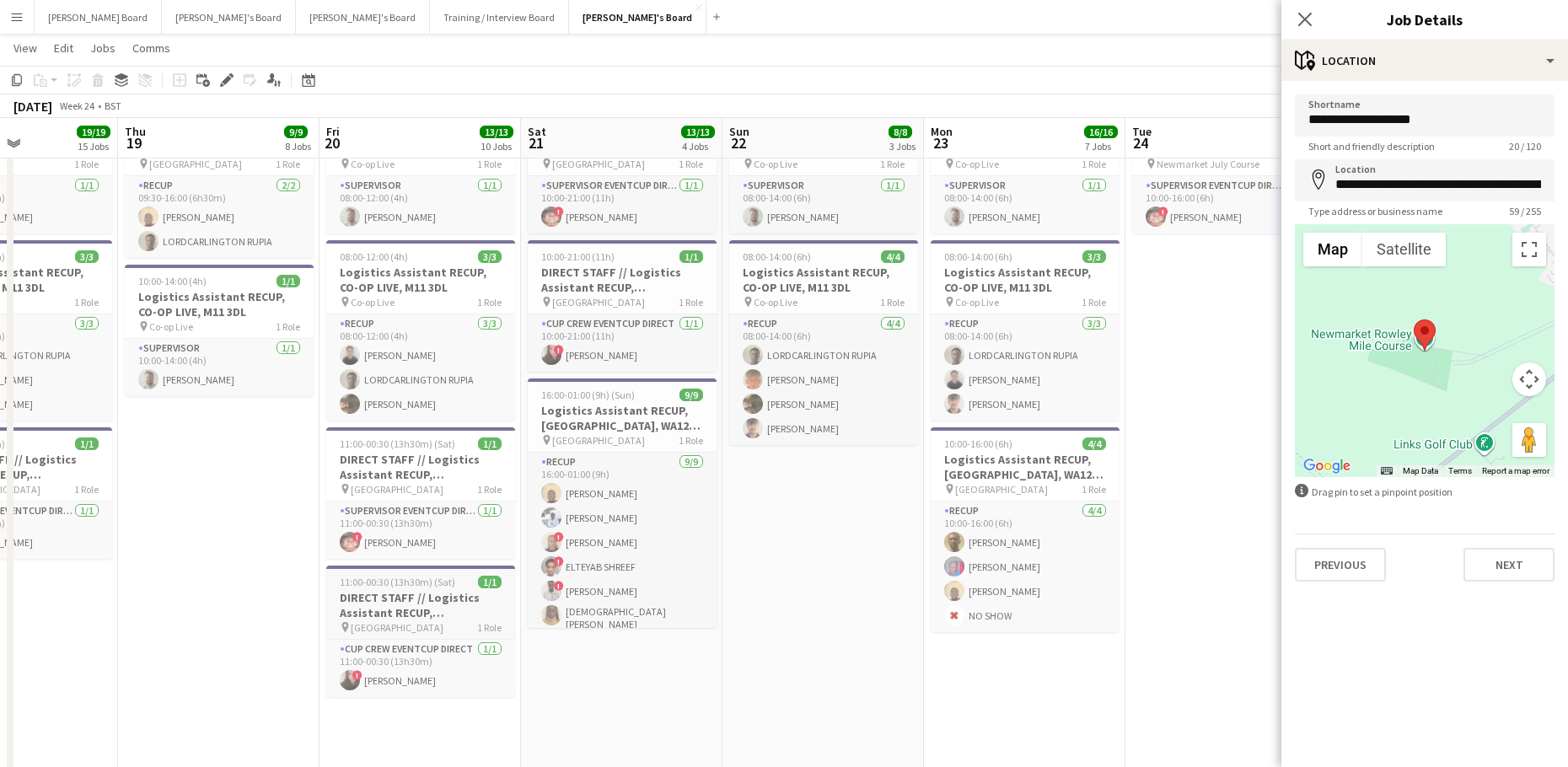
scroll to position [0, 0]
click at [401, 592] on h3 "DIRECT STAFF // Logistics Assistant RECUP, [GEOGRAPHIC_DATA], CB8 0TF" at bounding box center [419, 605] width 189 height 30
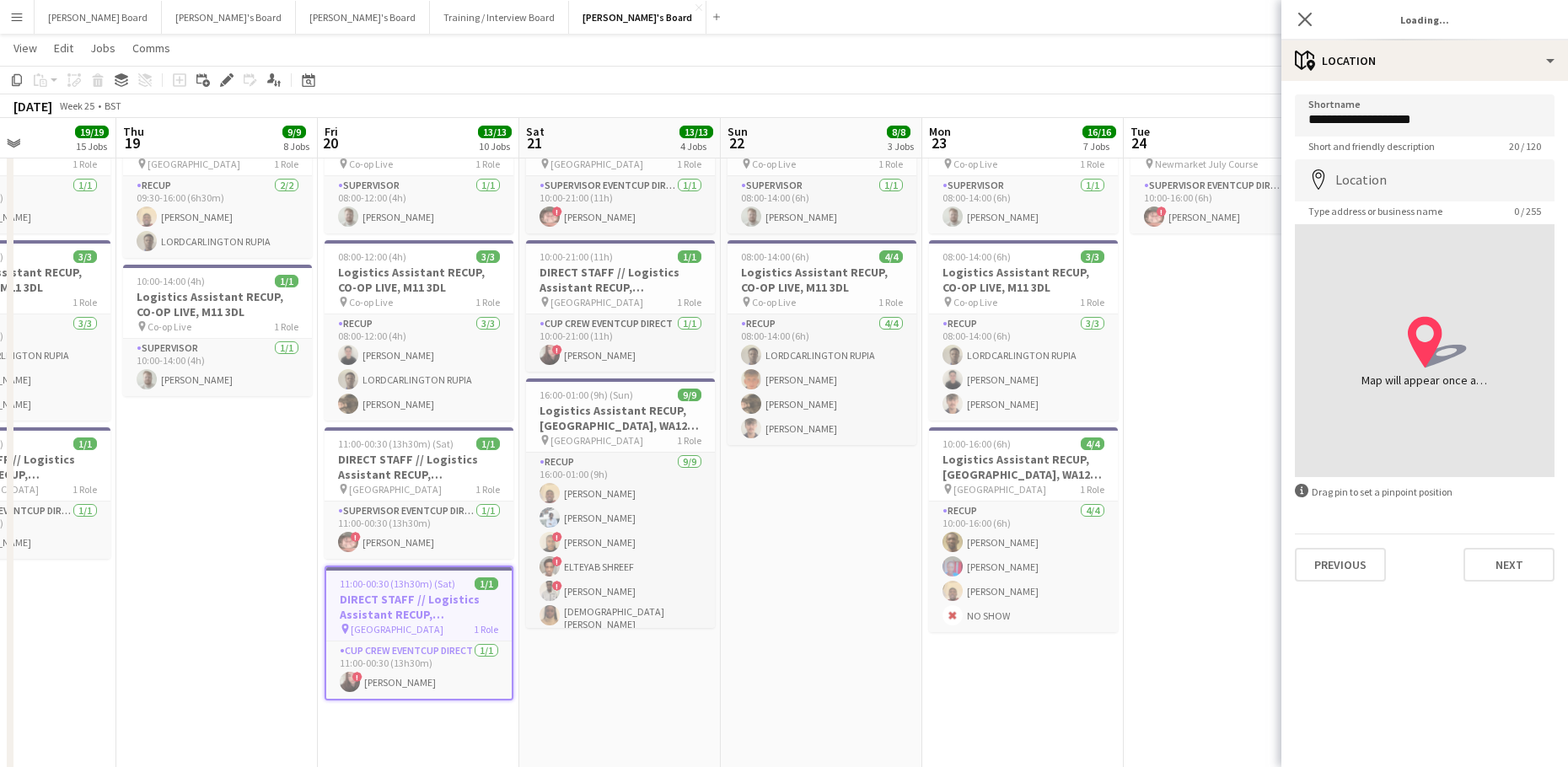
type input "**********"
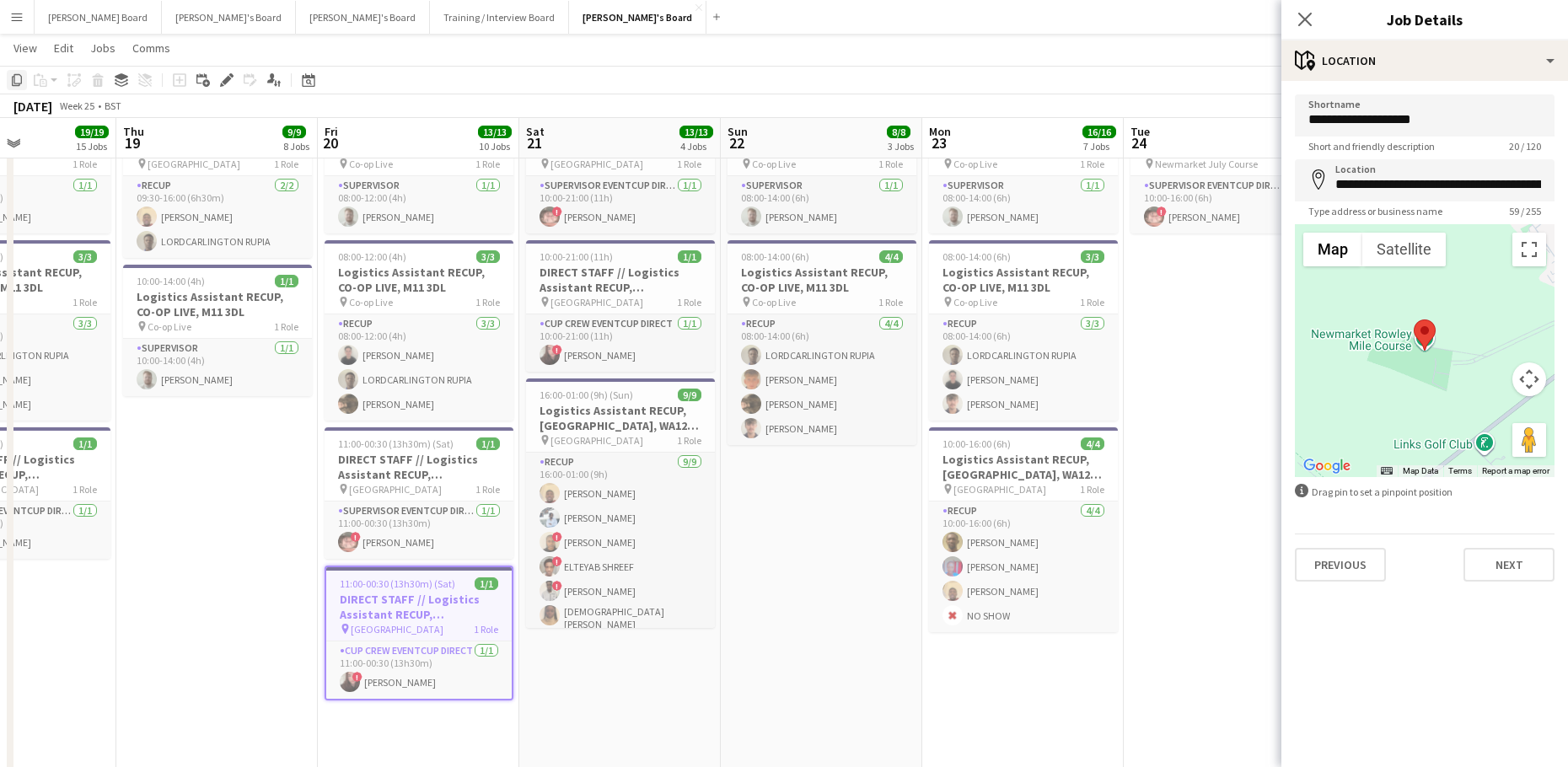
click at [21, 80] on icon "Copy" at bounding box center [17, 81] width 14 height 14
click at [309, 79] on icon at bounding box center [308, 81] width 13 height 14
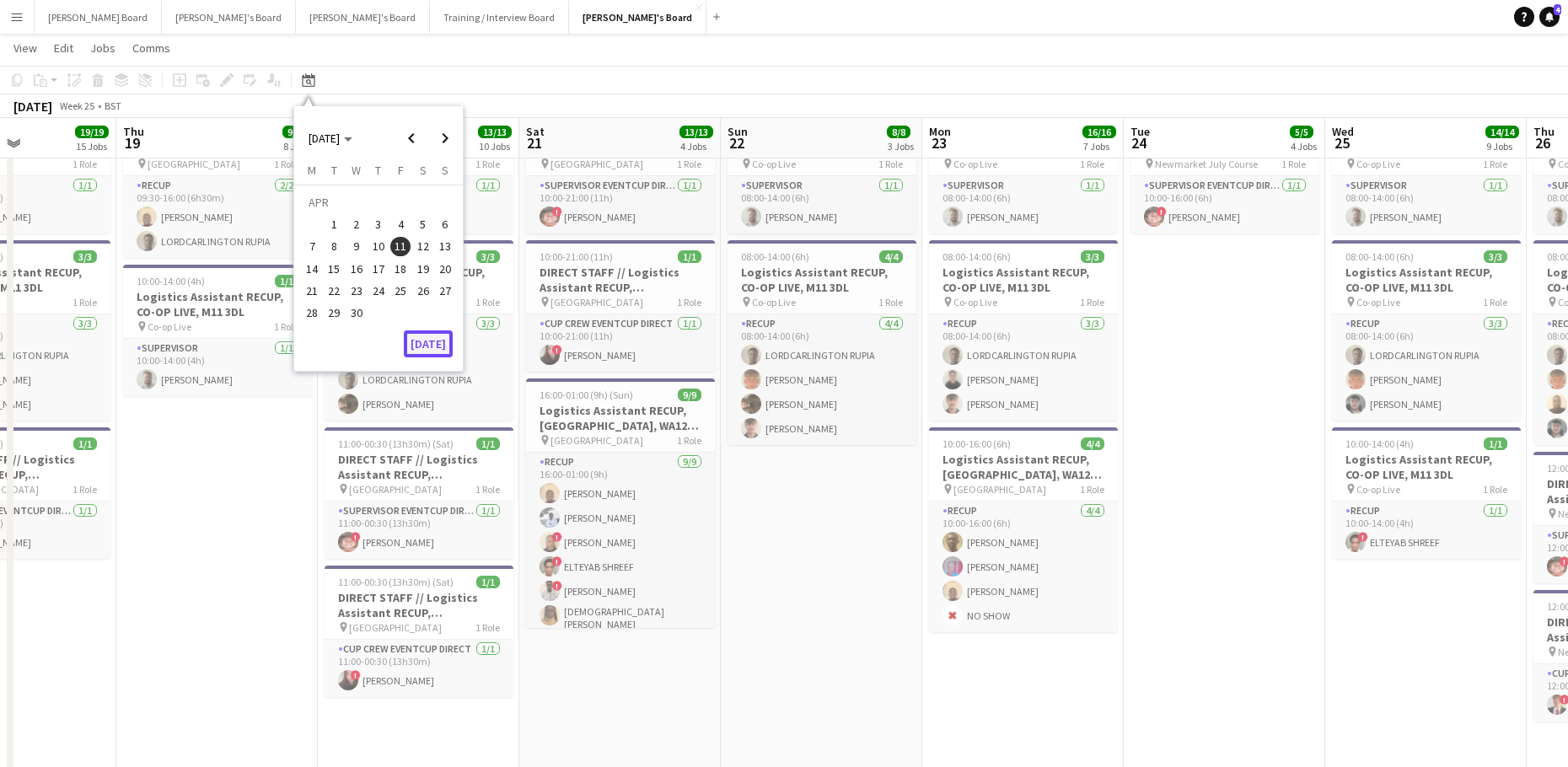
click at [445, 347] on button "[DATE]" at bounding box center [428, 343] width 49 height 27
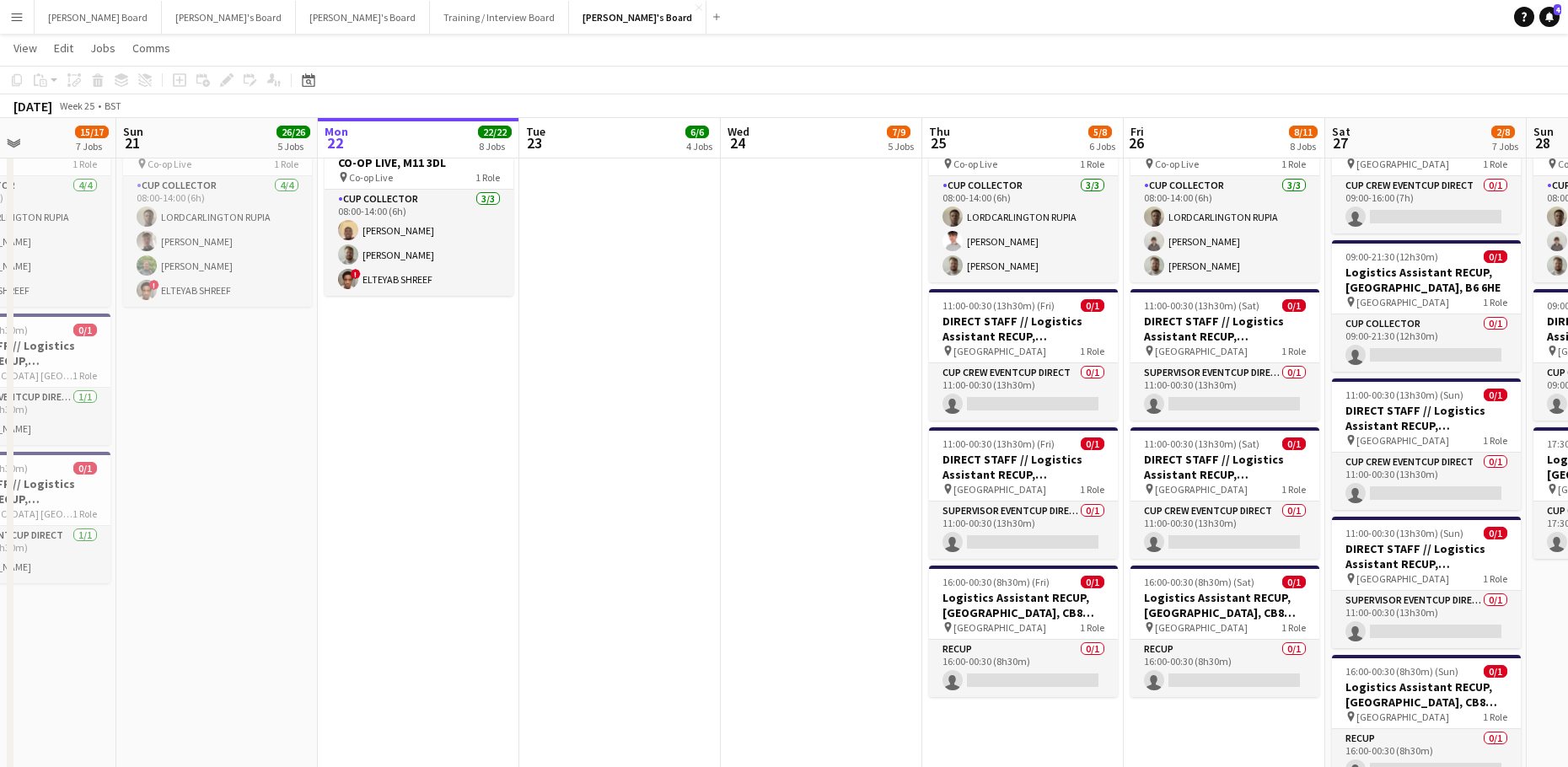
scroll to position [0, 579]
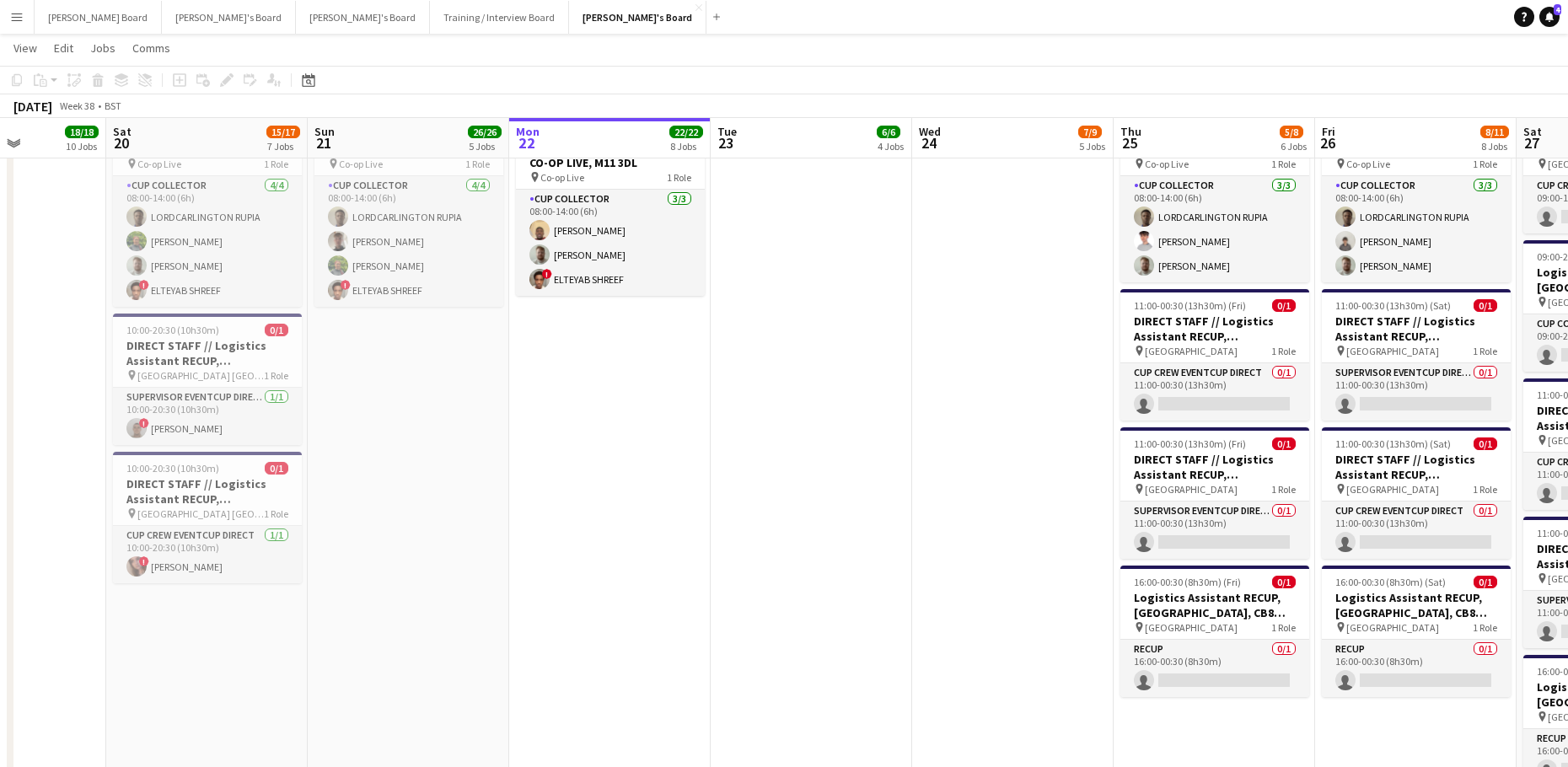
drag, startPoint x: 1233, startPoint y: 383, endPoint x: 1516, endPoint y: 516, distance: 312.7
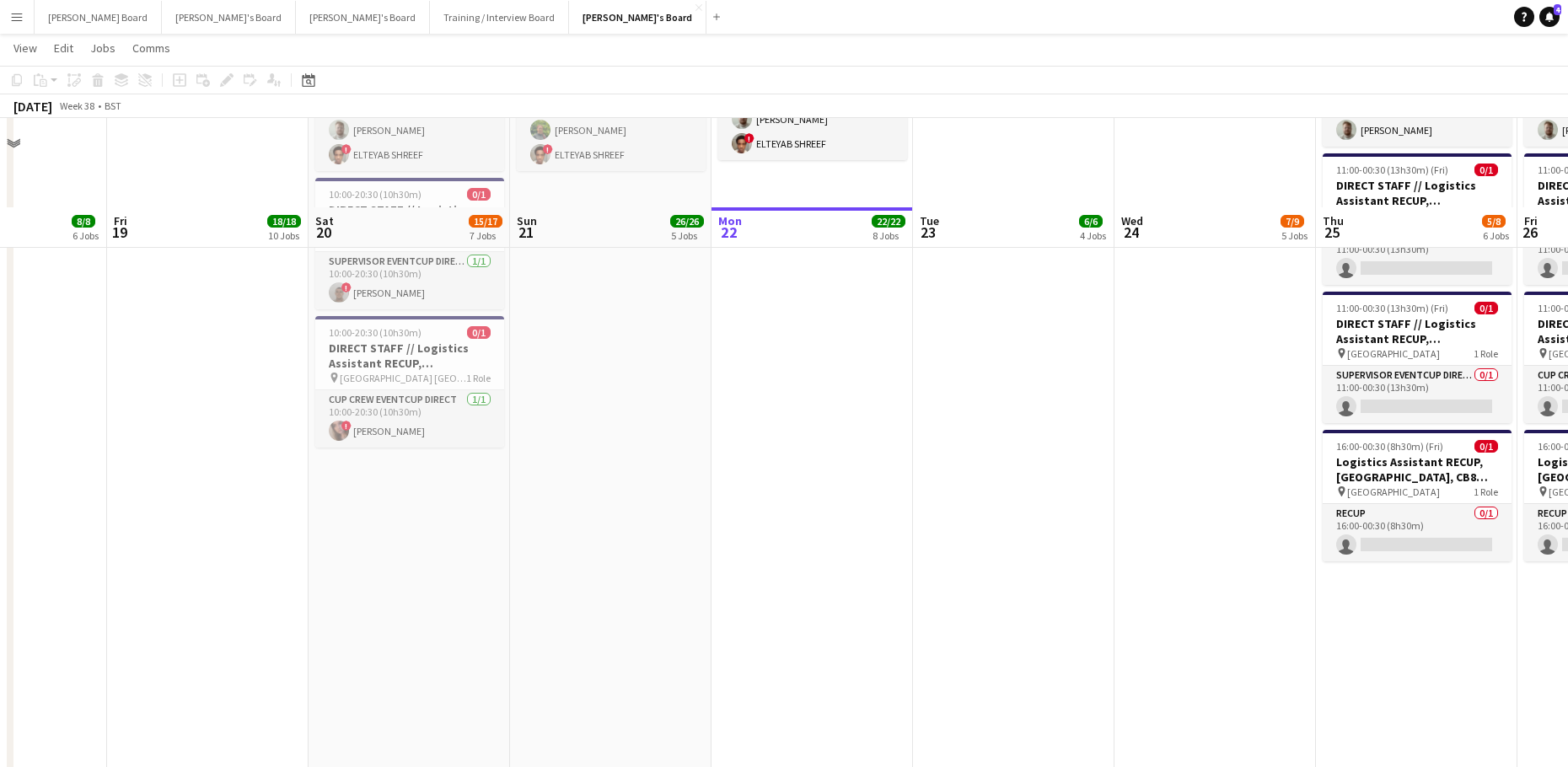
scroll to position [3287, 0]
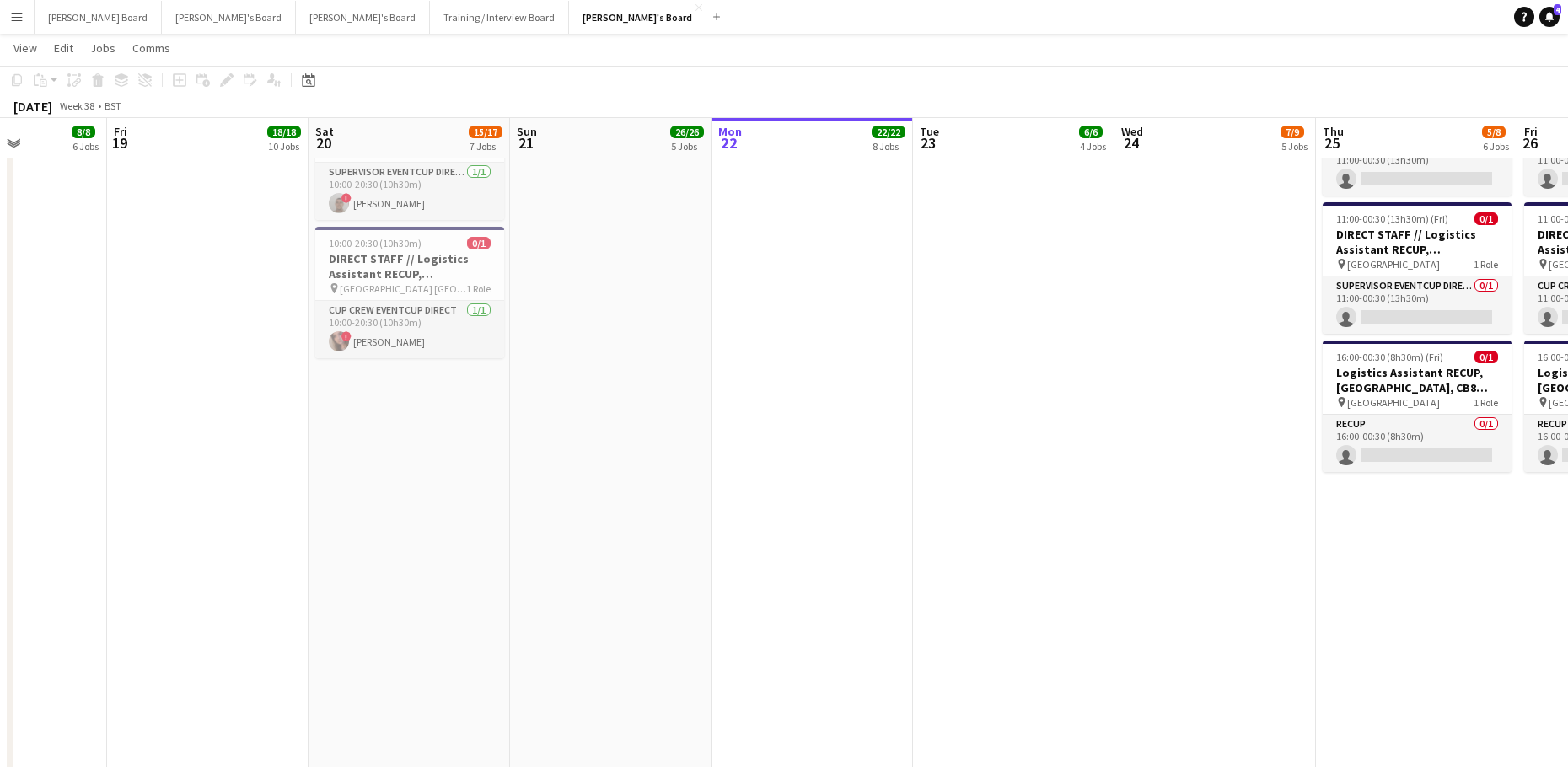
click at [497, 537] on app-date-cell "08:00-14:00 (6h) 4/4 Logistics Assistant RECUP, CO-OP LIVE, M11 3DL pin Co-op L…" at bounding box center [409, 424] width 202 height 1108
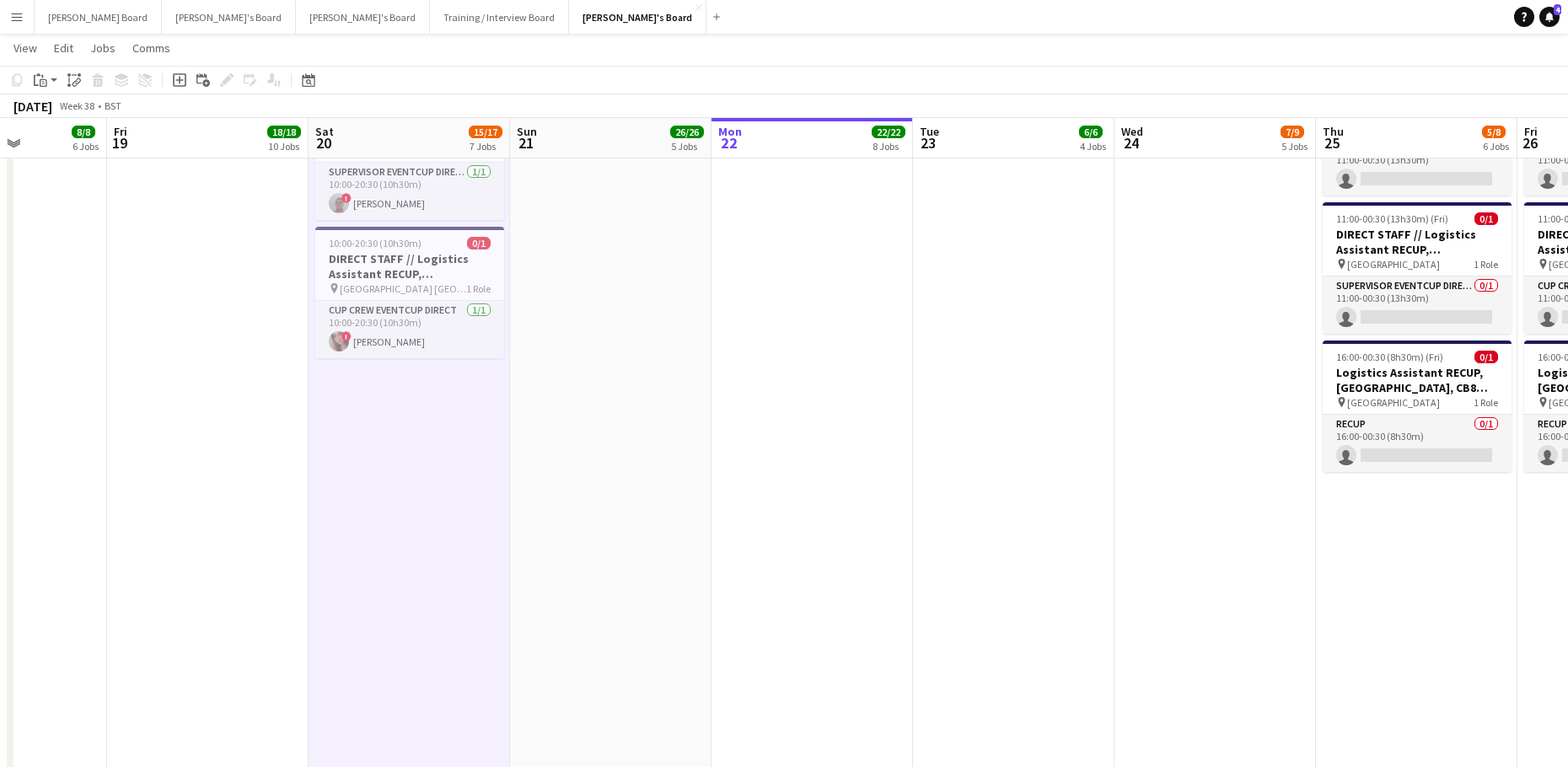
scroll to position [0, 499]
click at [47, 80] on div "Paste" at bounding box center [40, 80] width 21 height 21
click at [59, 118] on link "Paste Ctrl+V" at bounding box center [123, 111] width 158 height 15
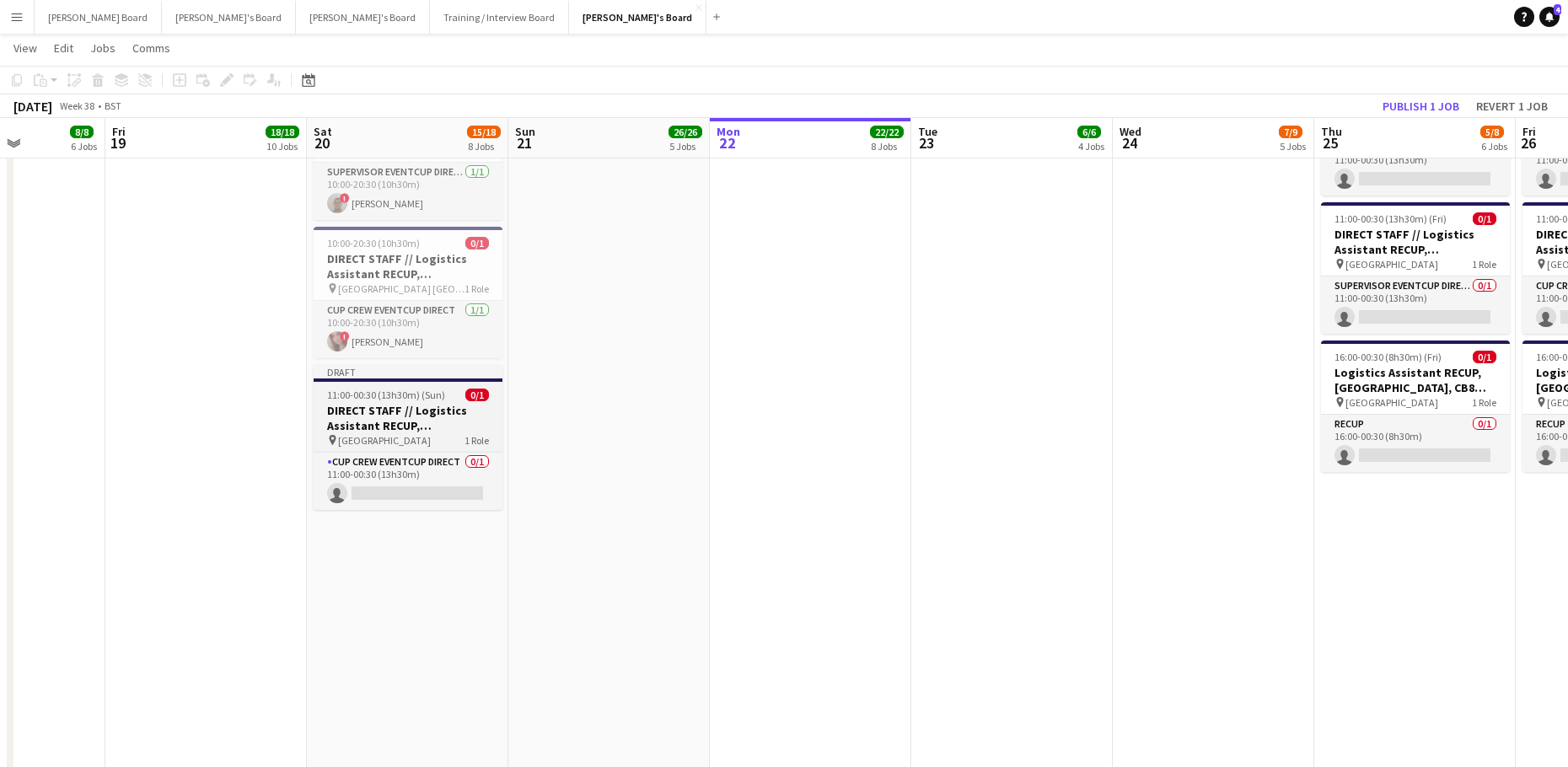
click at [373, 413] on h3 "DIRECT STAFF // Logistics Assistant RECUP, [GEOGRAPHIC_DATA], CB8 0TF" at bounding box center [408, 418] width 189 height 30
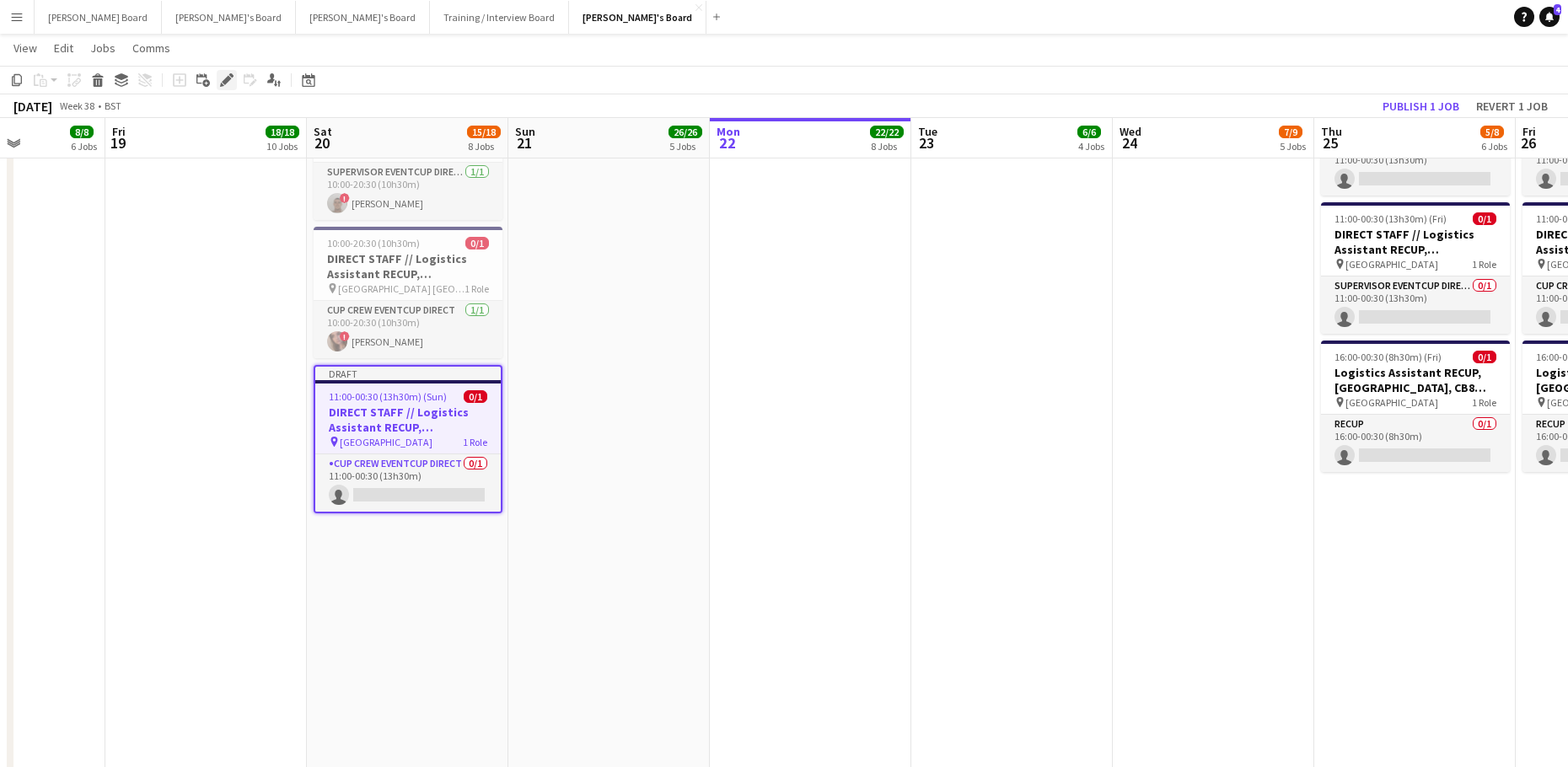
click at [228, 80] on icon at bounding box center [225, 80] width 9 height 9
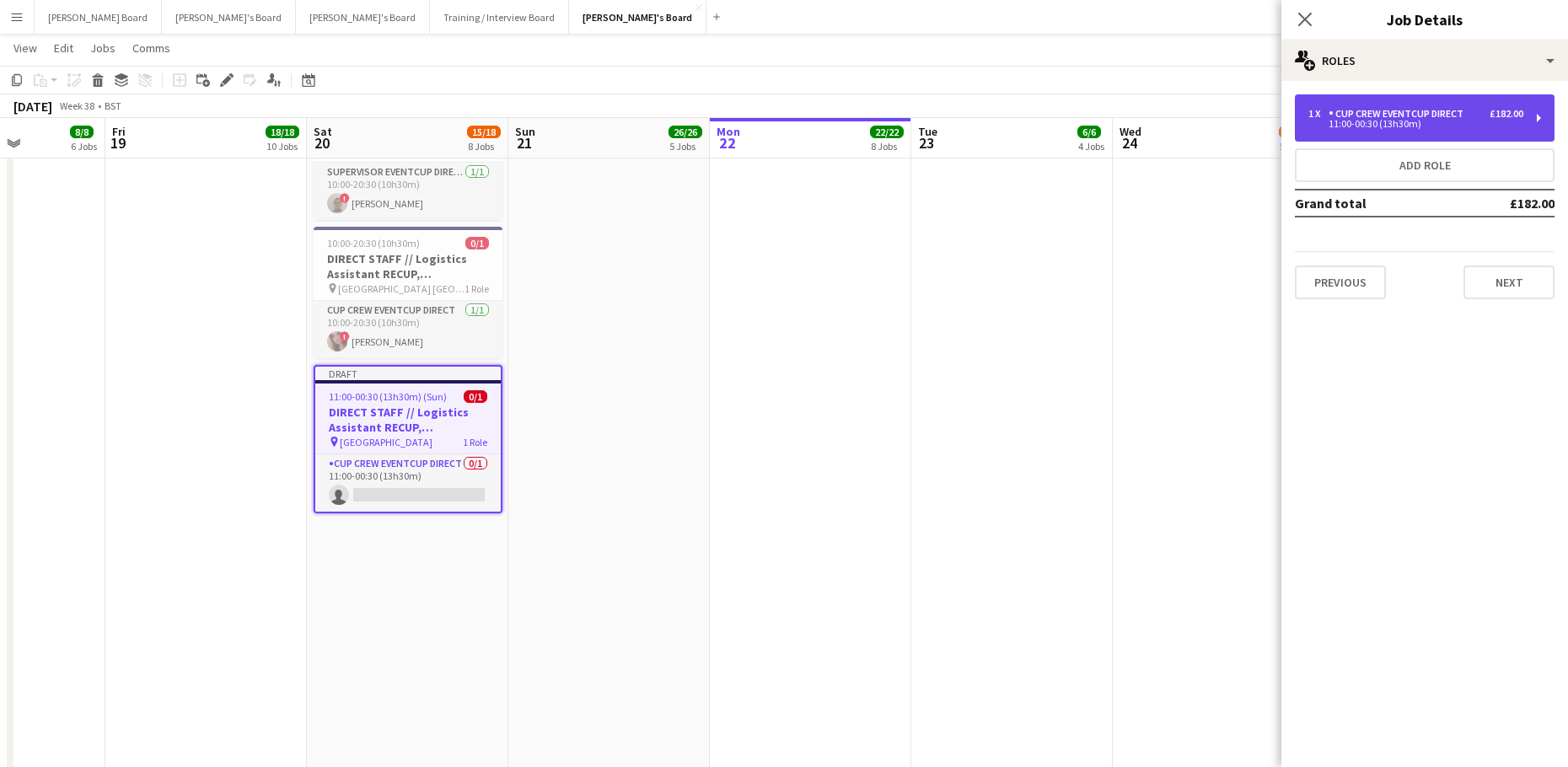
click at [1438, 120] on div "11:00-00:30 (13h30m)" at bounding box center [1416, 124] width 214 height 9
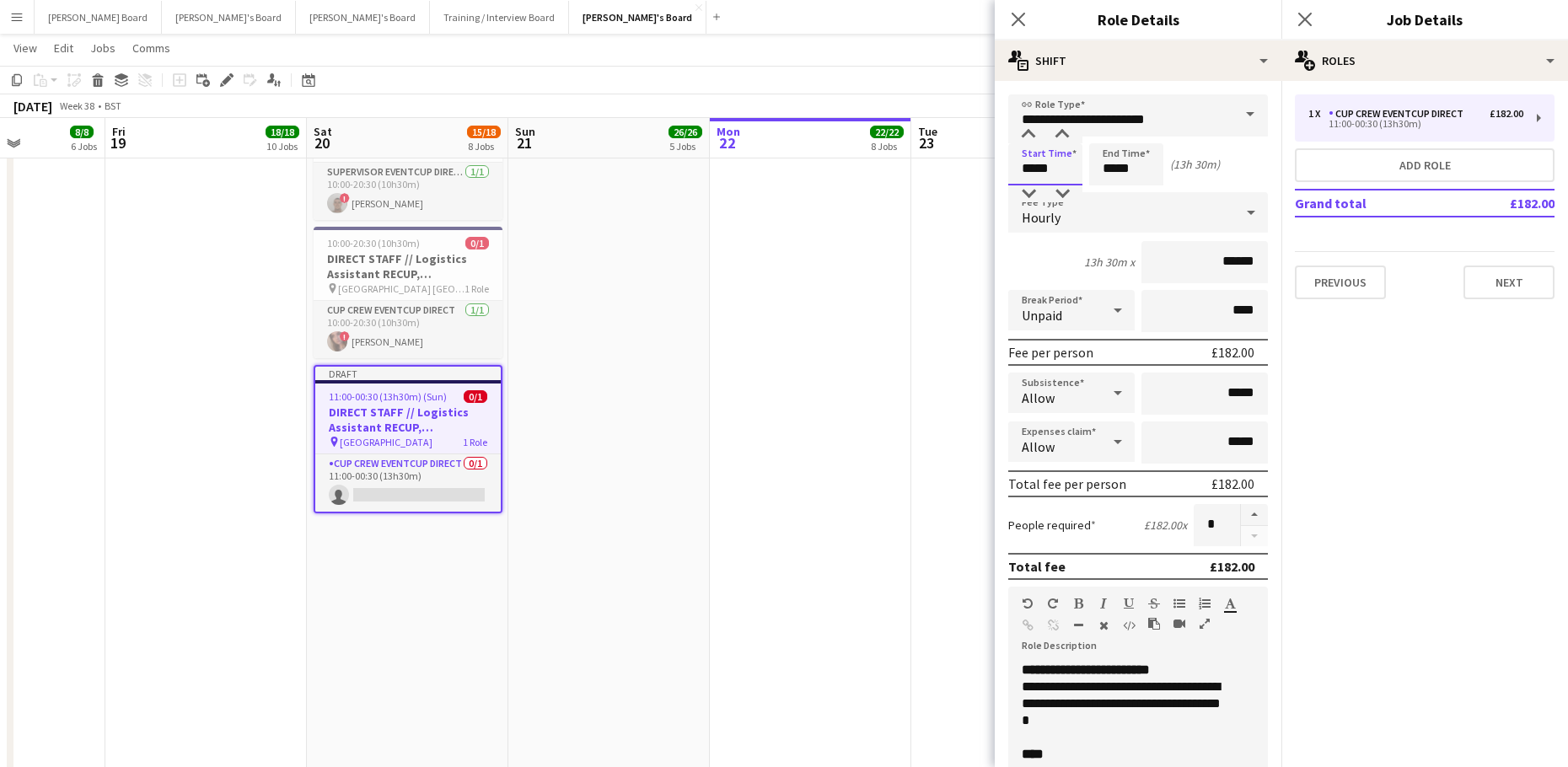
drag, startPoint x: 1053, startPoint y: 178, endPoint x: 1030, endPoint y: 191, distance: 26.4
click at [1051, 179] on input "*****" at bounding box center [1045, 164] width 74 height 42
type input "*****"
click at [1030, 191] on div at bounding box center [1028, 193] width 33 height 17
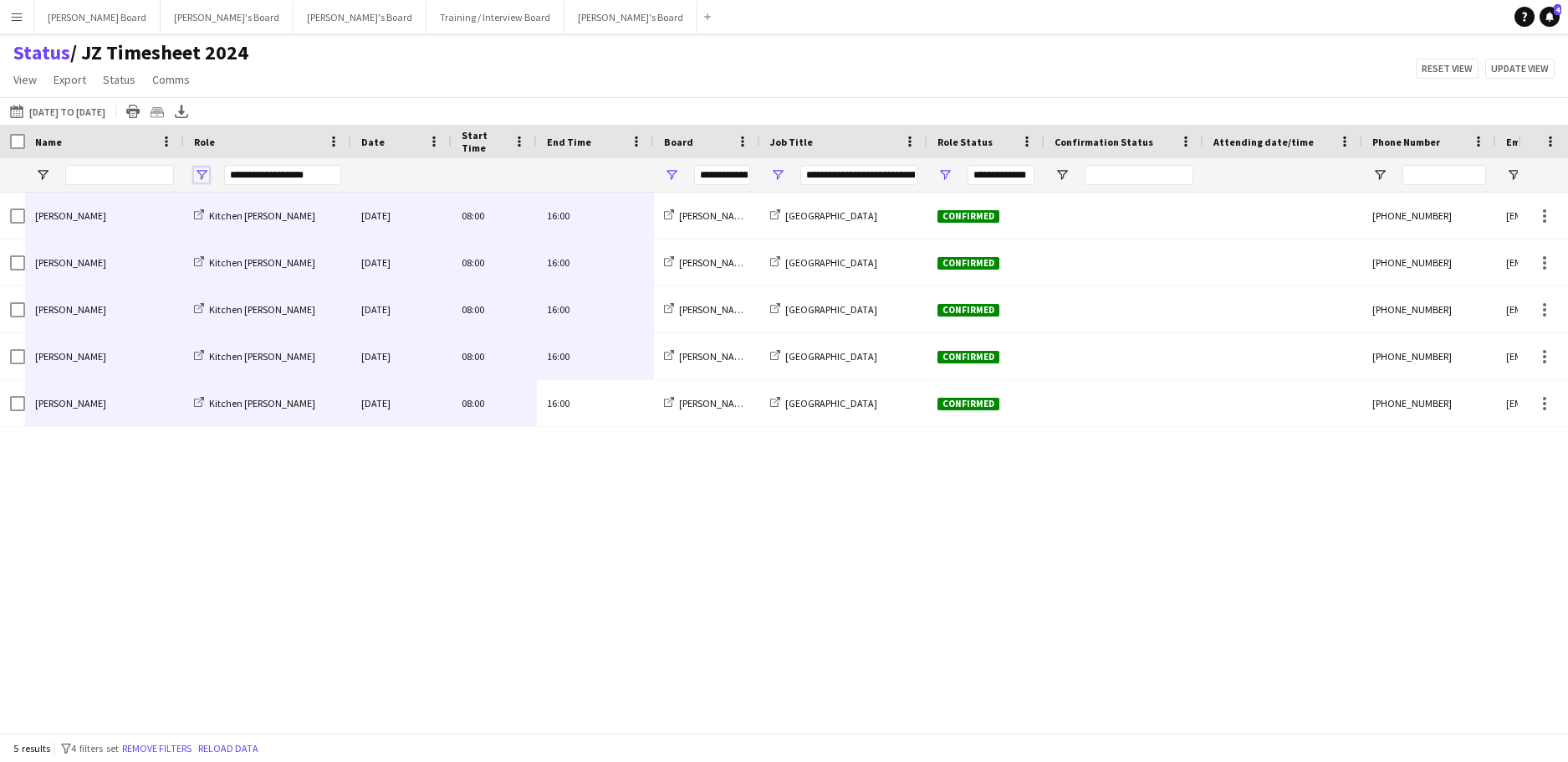
click at [202, 173] on span "Open Filter Menu" at bounding box center [201, 174] width 15 height 15
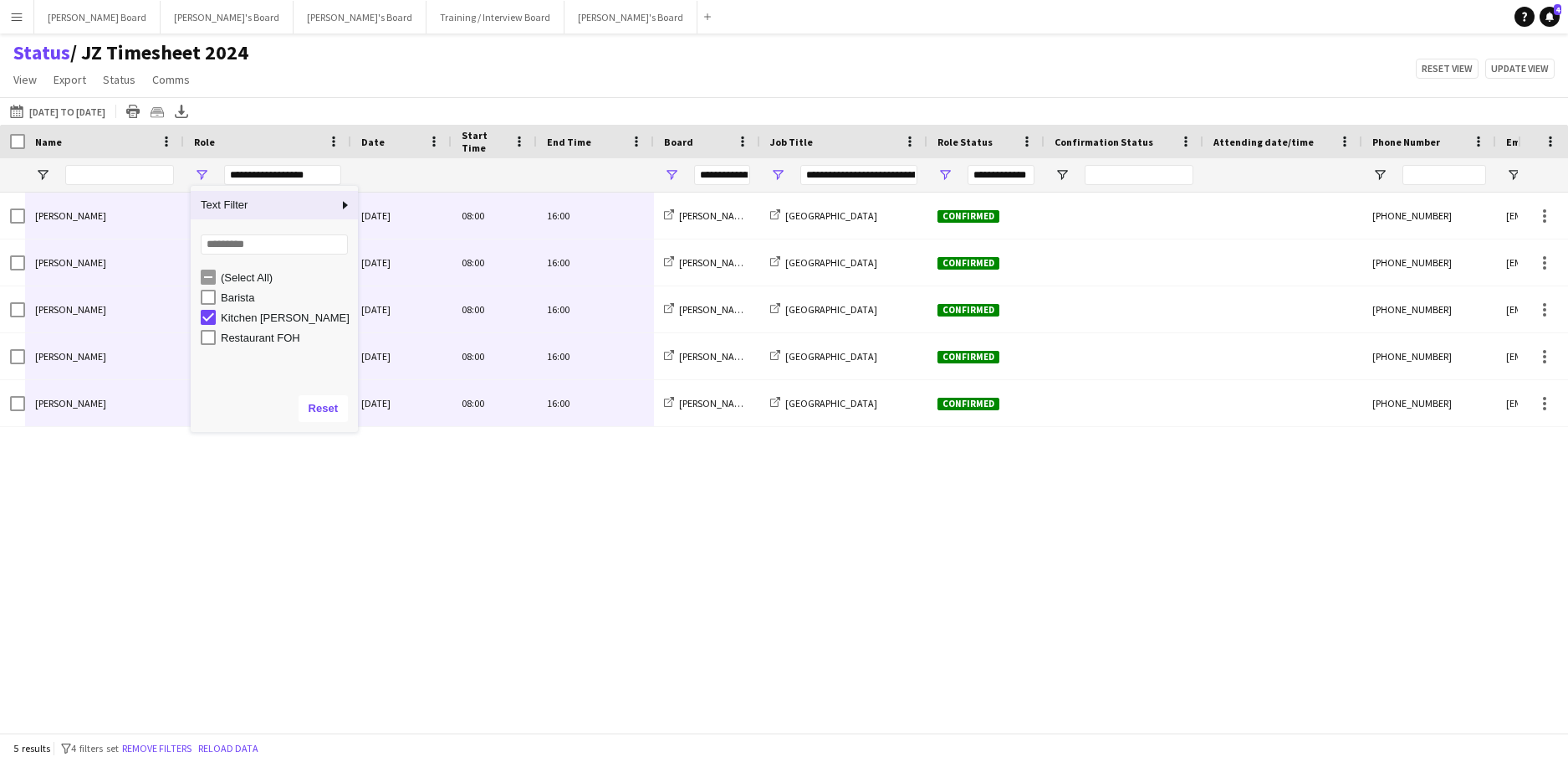
click at [197, 277] on div "(Select All)" at bounding box center [273, 276] width 167 height 21
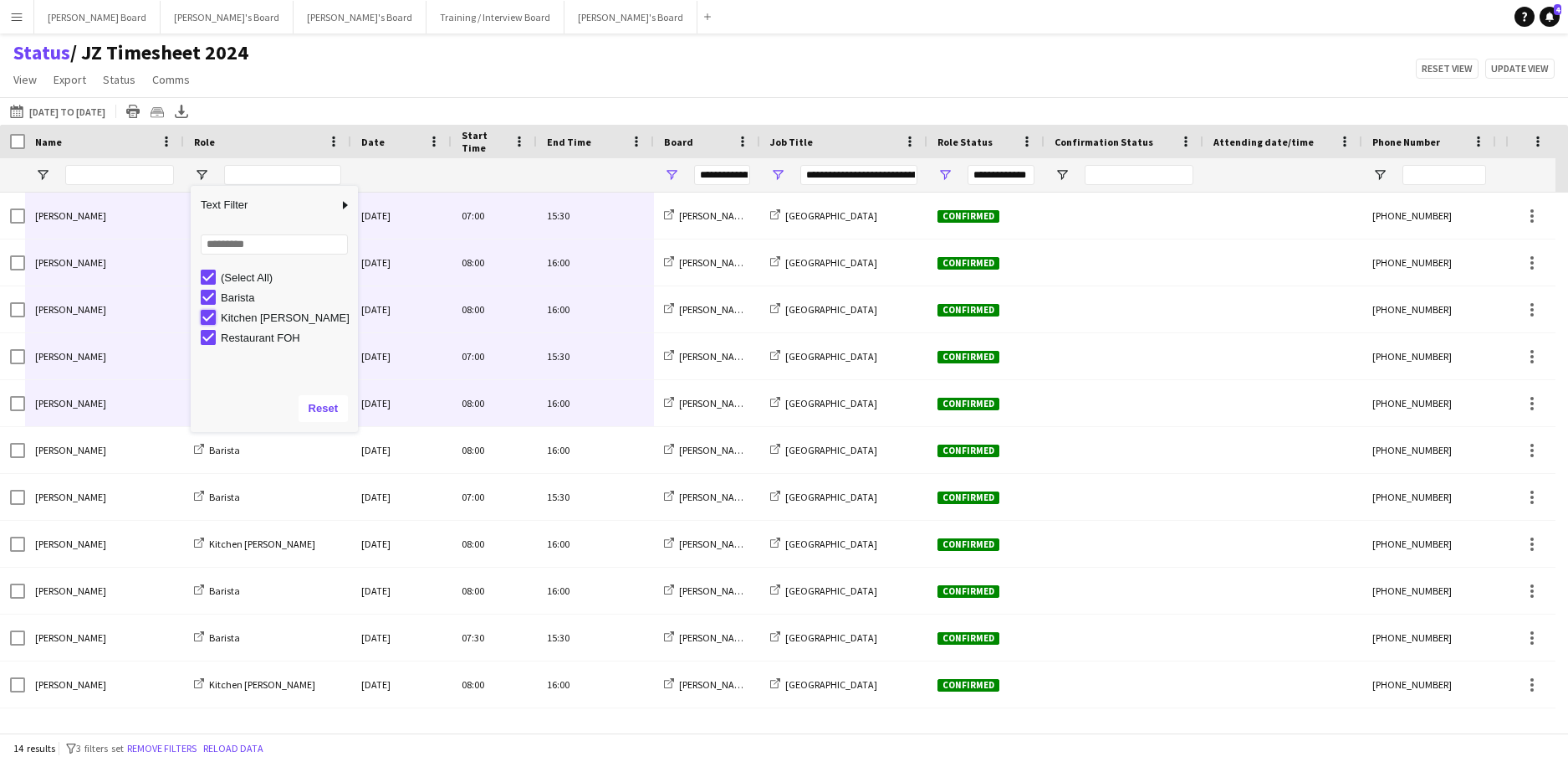
type input "**********"
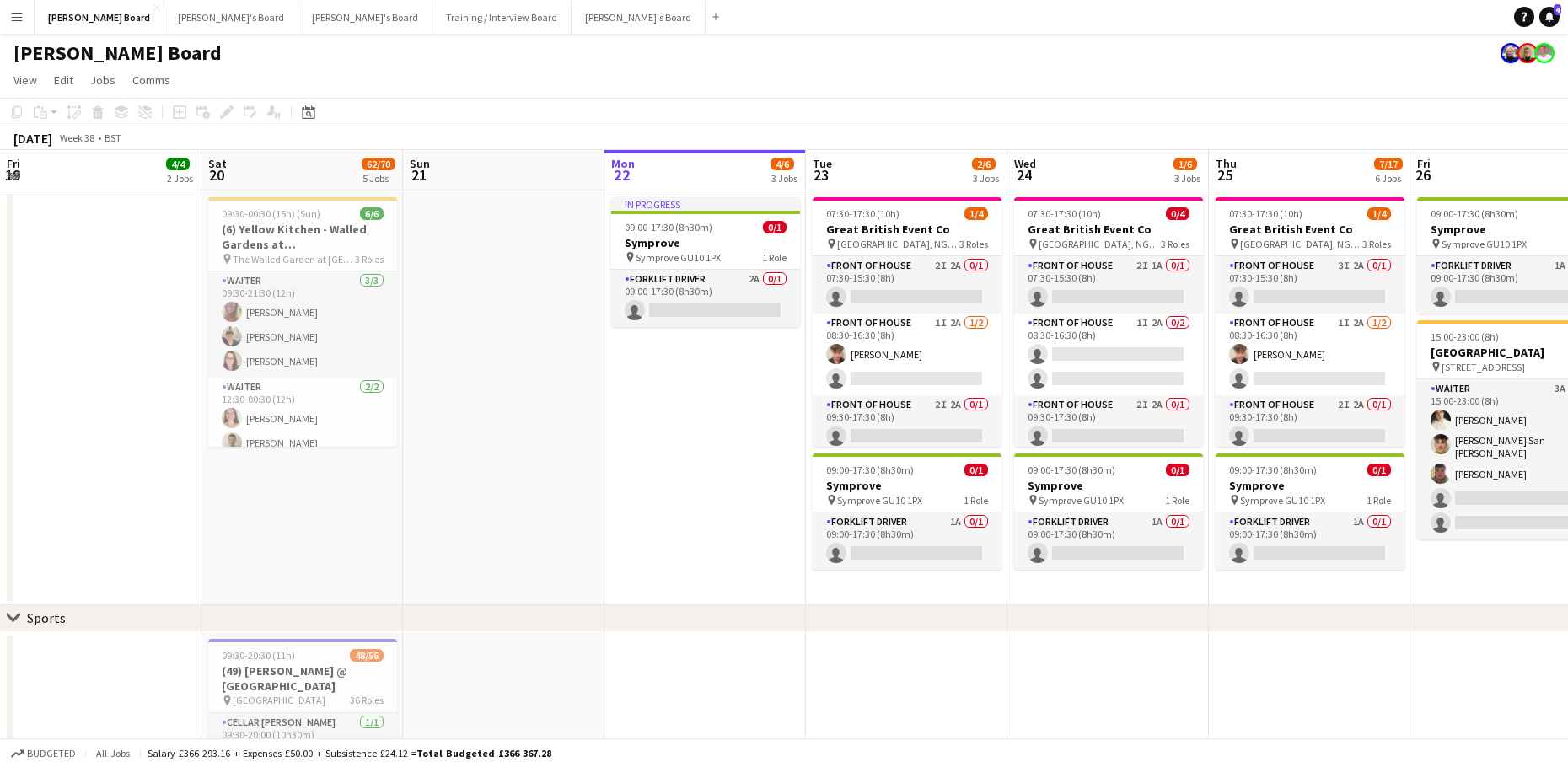
scroll to position [0, 403]
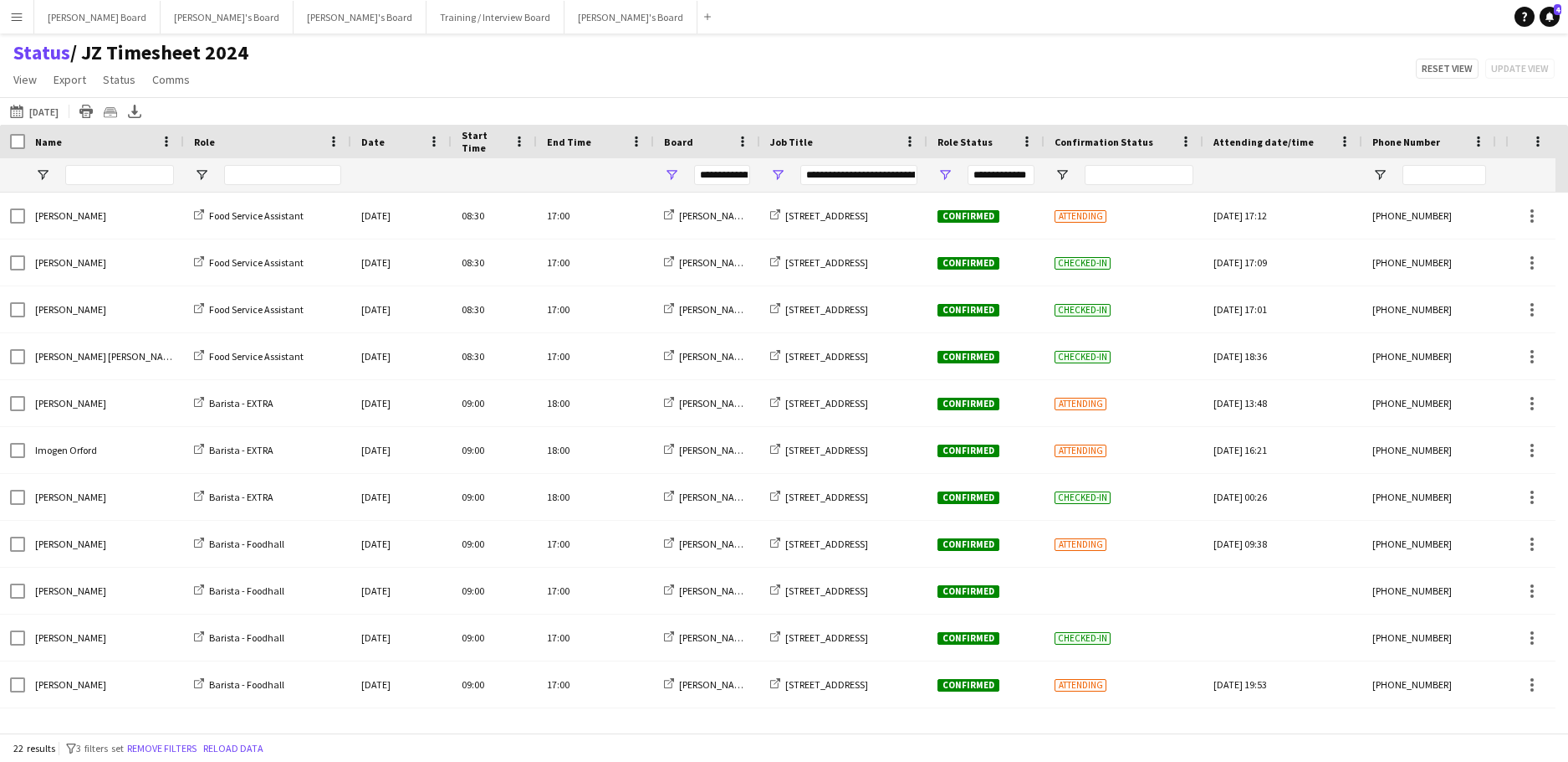
drag, startPoint x: 36, startPoint y: 85, endPoint x: 36, endPoint y: 102, distance: 17.0
click at [36, 91] on link "View" at bounding box center [25, 79] width 37 height 21
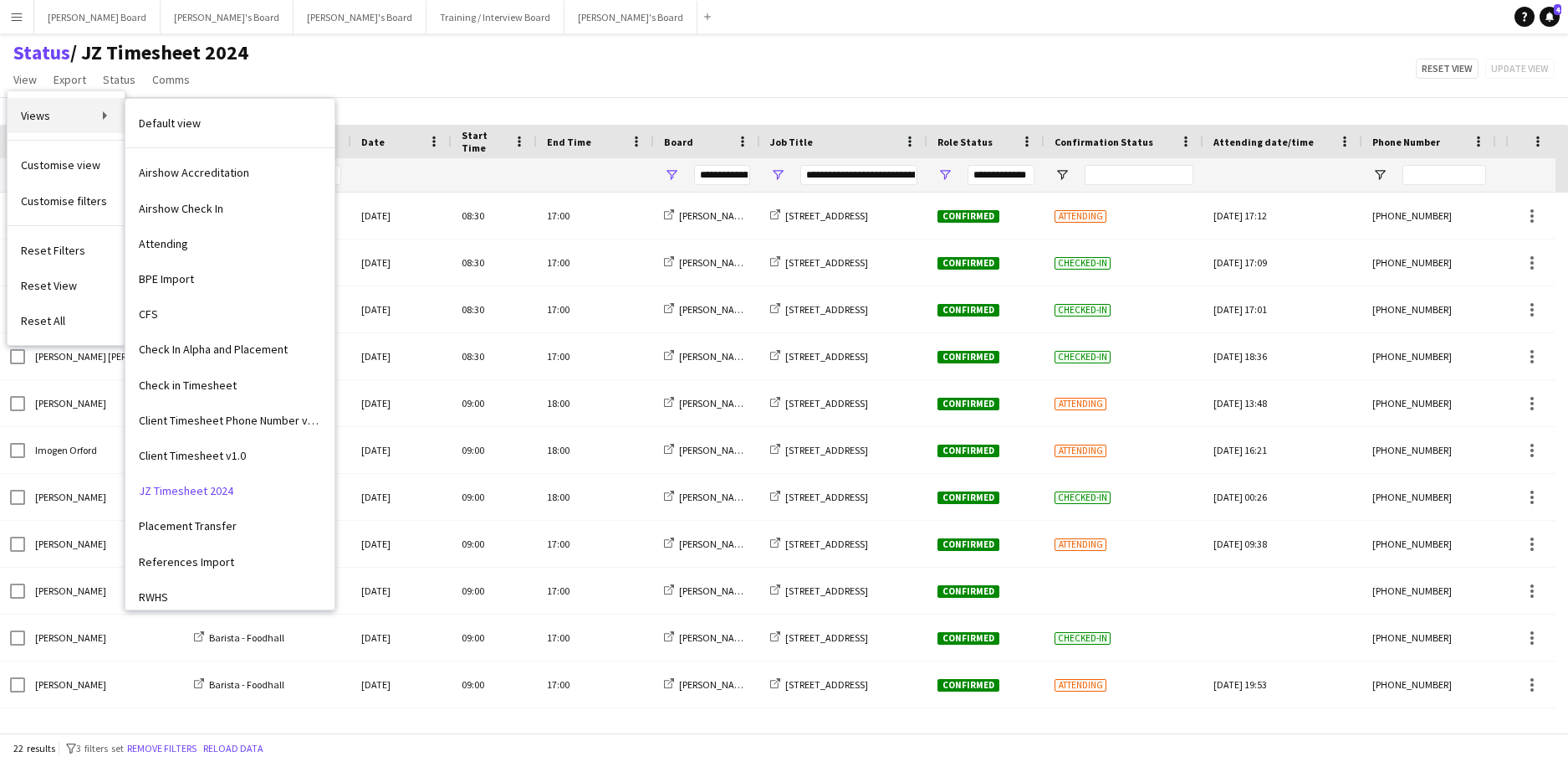
click at [42, 115] on span "Views" at bounding box center [35, 115] width 29 height 15
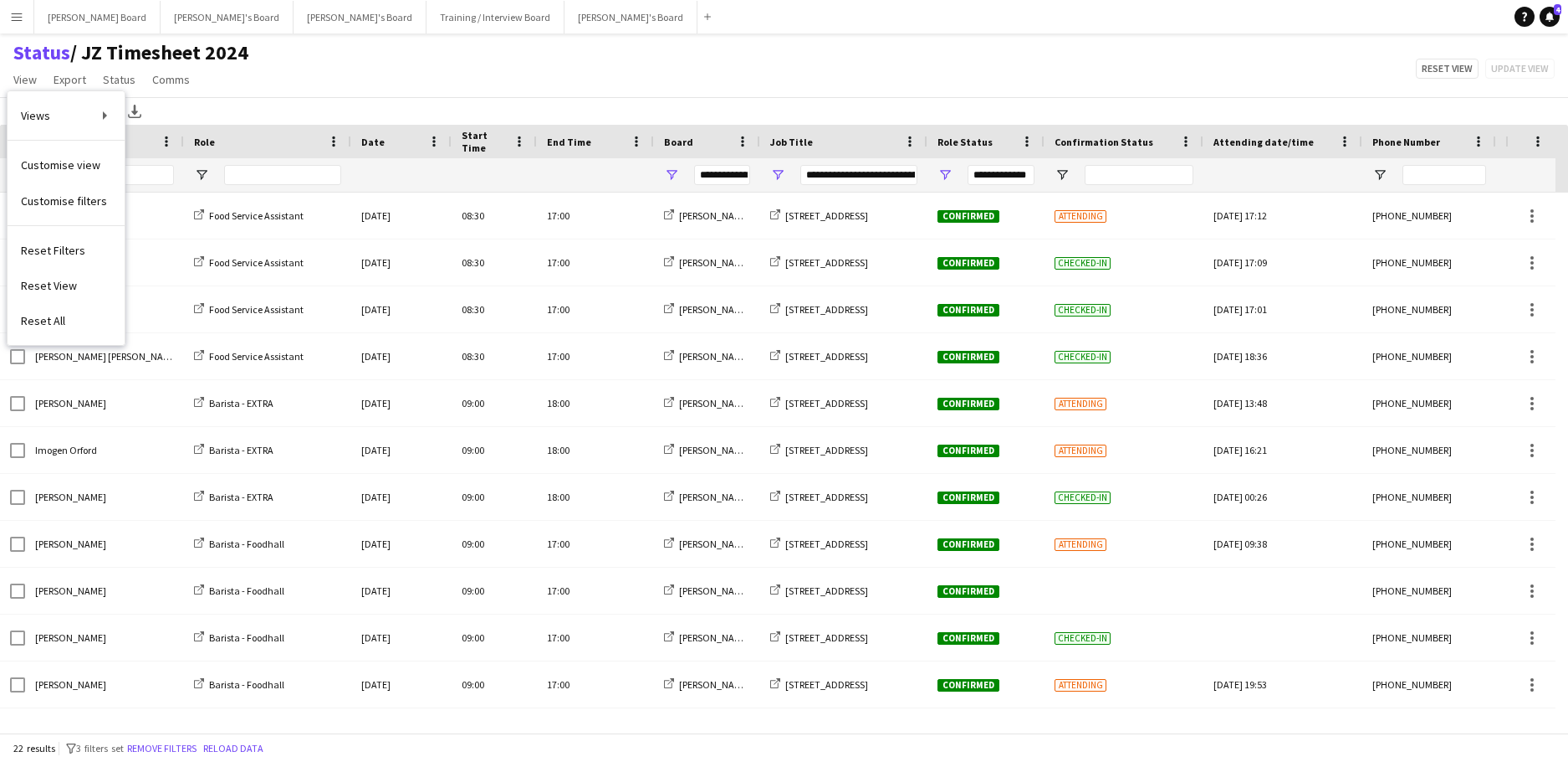
click at [217, 85] on app-page-menu "View Views Default view Airshow Accreditation Airshow Check In Attending BPE Im…" at bounding box center [131, 81] width 262 height 32
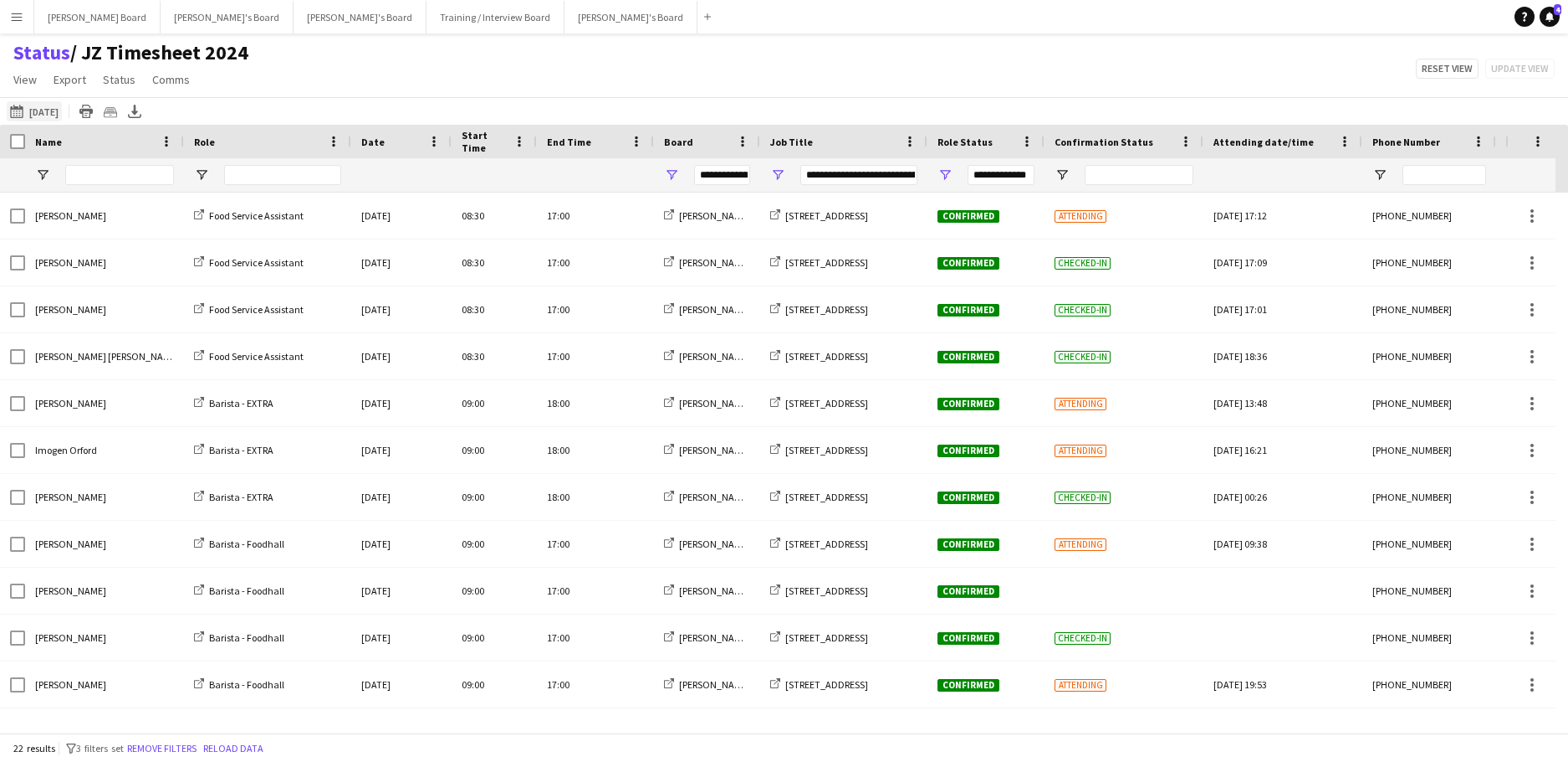
click at [62, 115] on button "22-09-2025 to 28-09-2025 06-09-2025" at bounding box center [34, 111] width 56 height 21
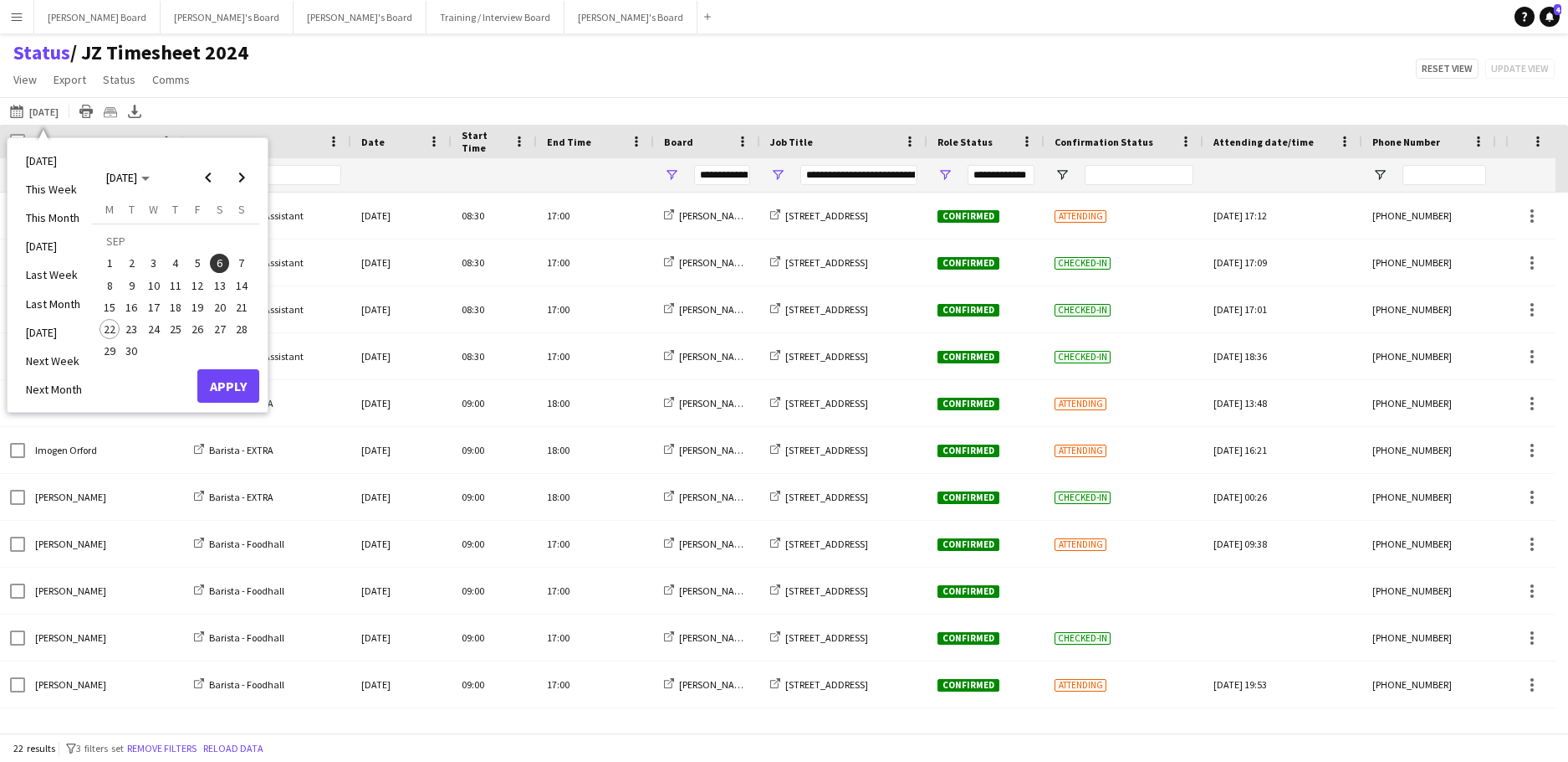
click at [118, 320] on button "22" at bounding box center [109, 329] width 21 height 21
click at [238, 323] on span "28" at bounding box center [241, 328] width 21 height 21
click at [231, 388] on button "Apply" at bounding box center [227, 386] width 62 height 33
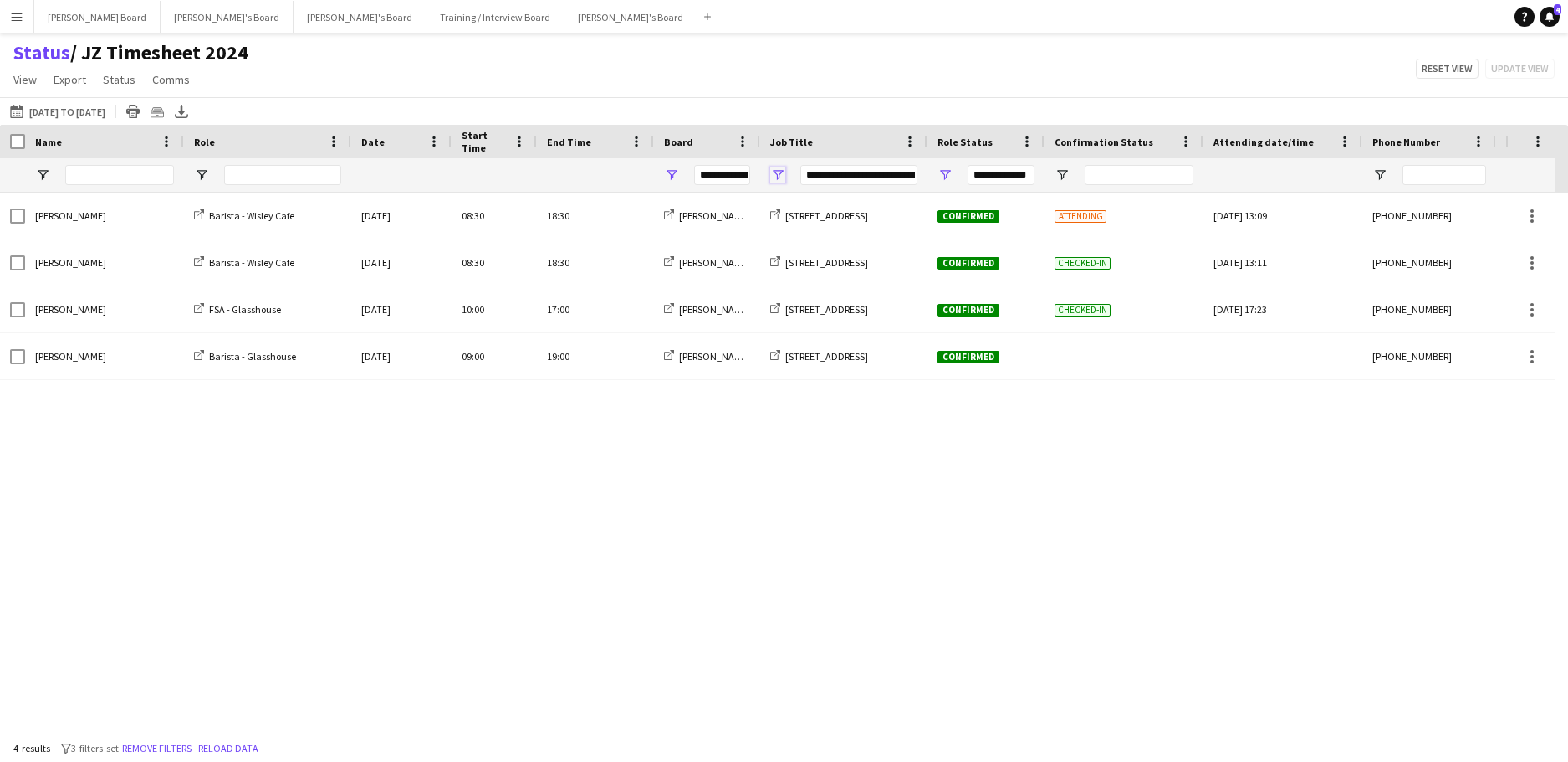
click at [779, 174] on span "Open Filter Menu" at bounding box center [777, 174] width 15 height 15
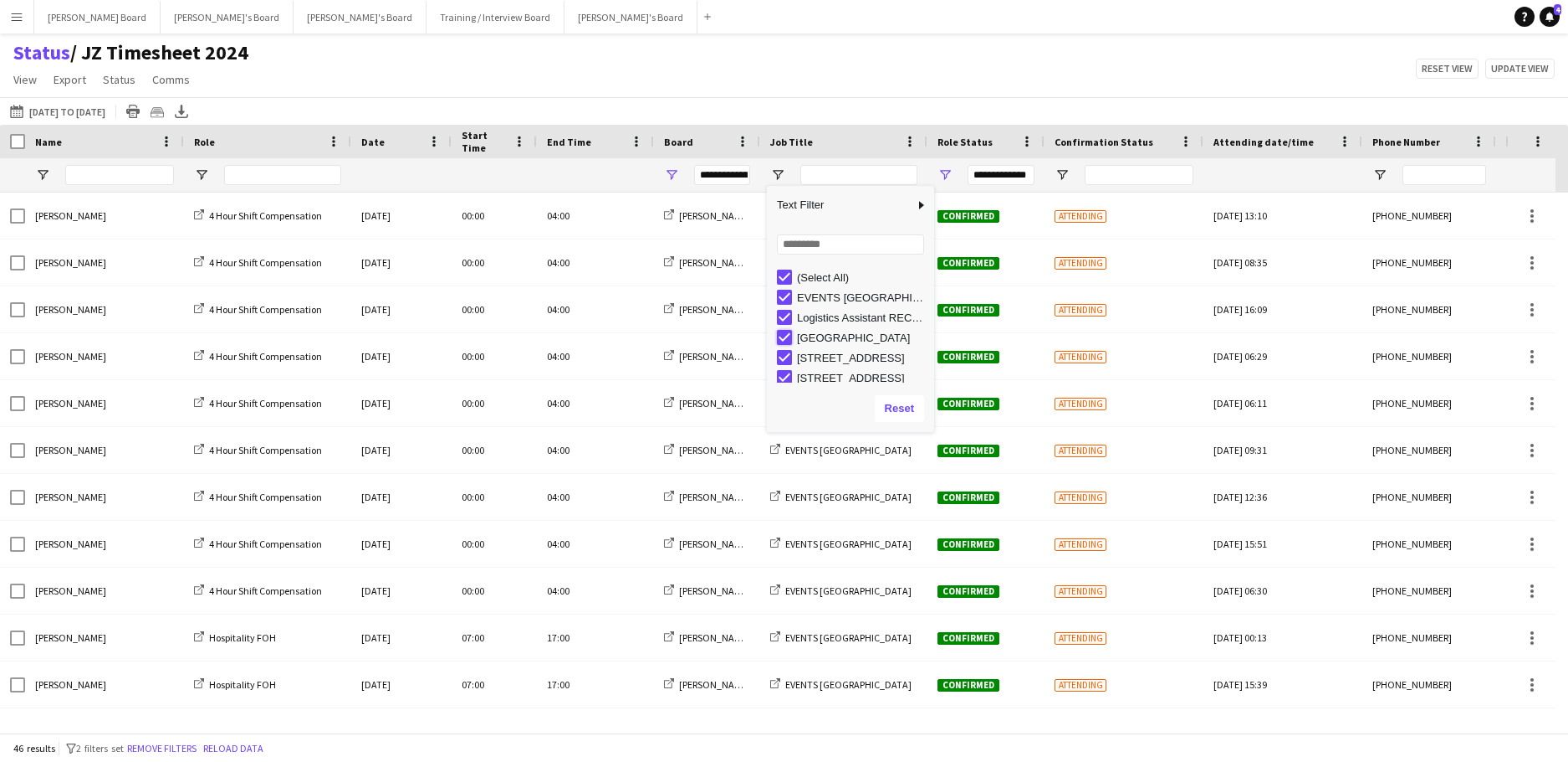
type input "**********"
type input "***"
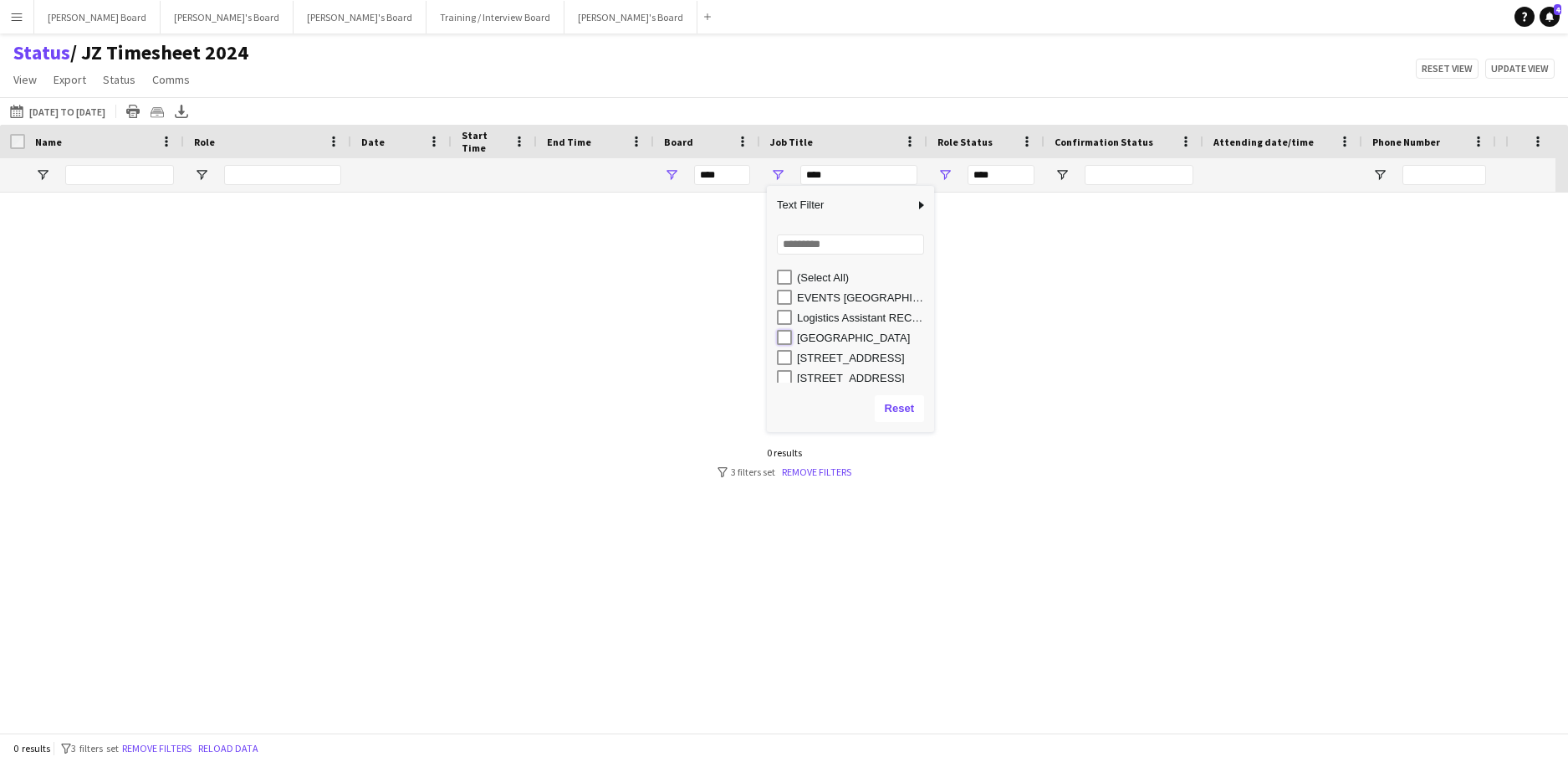
type input "**********"
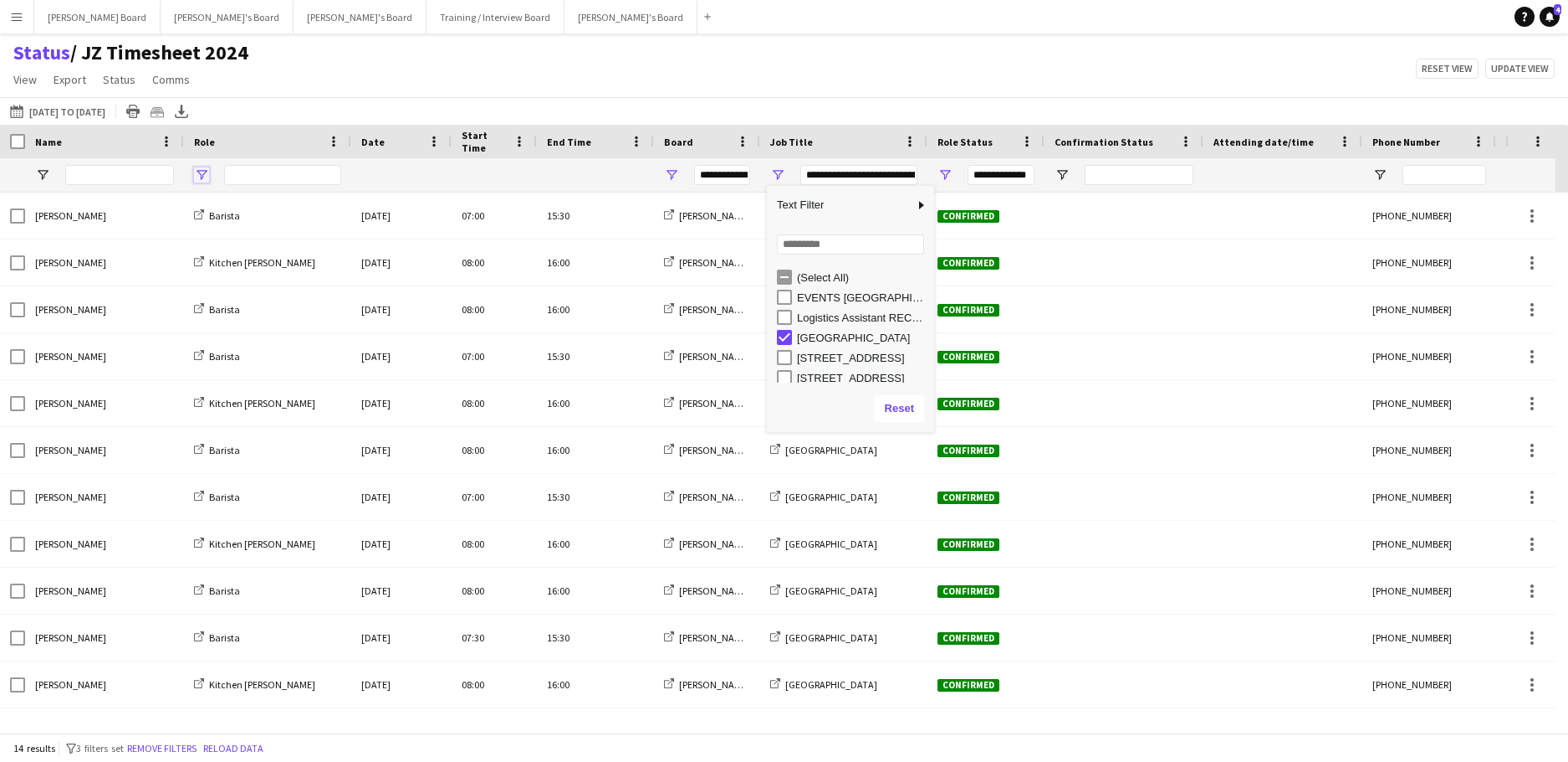
click at [207, 175] on span "Open Filter Menu" at bounding box center [201, 174] width 15 height 15
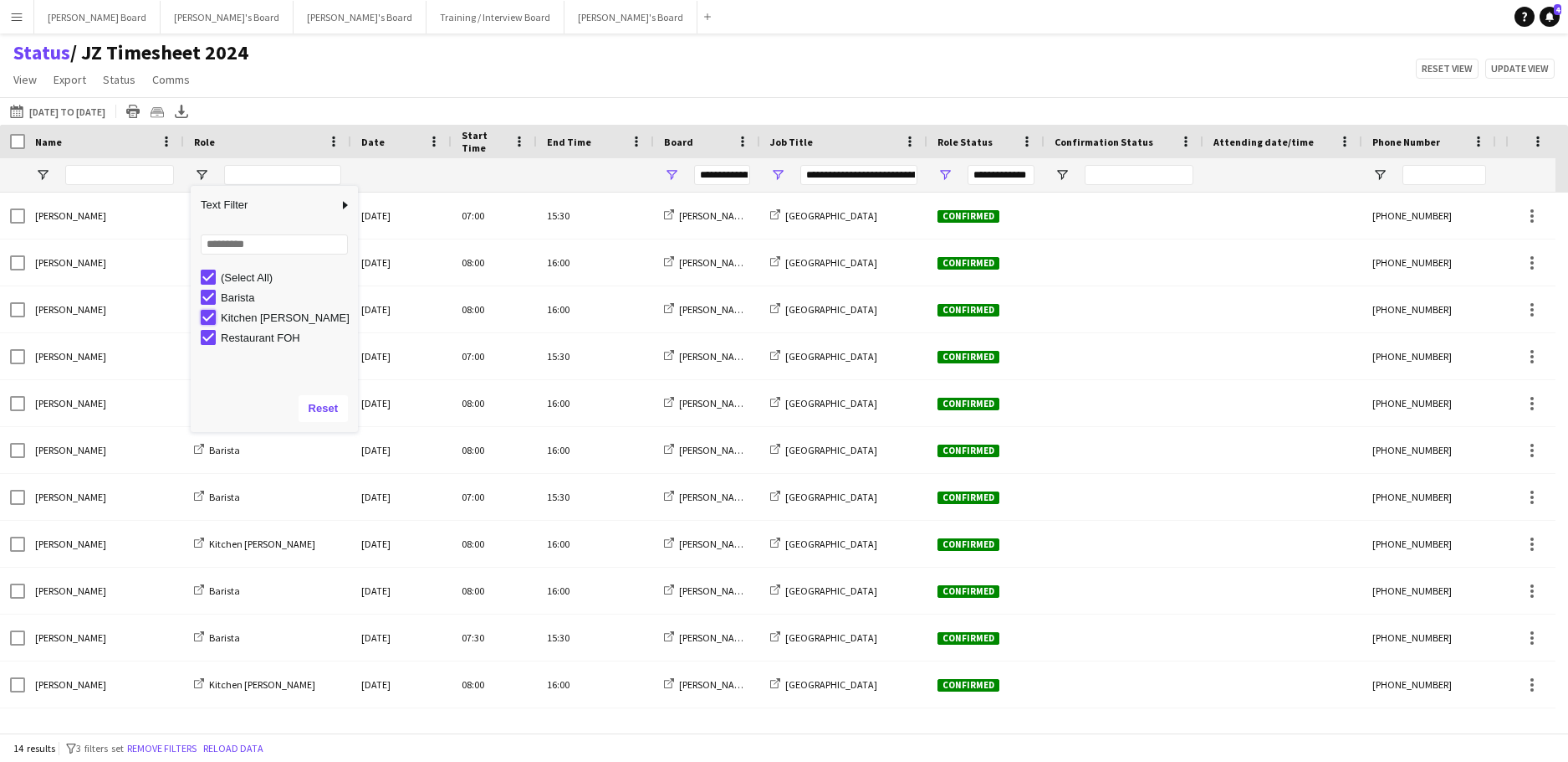
type input "**********"
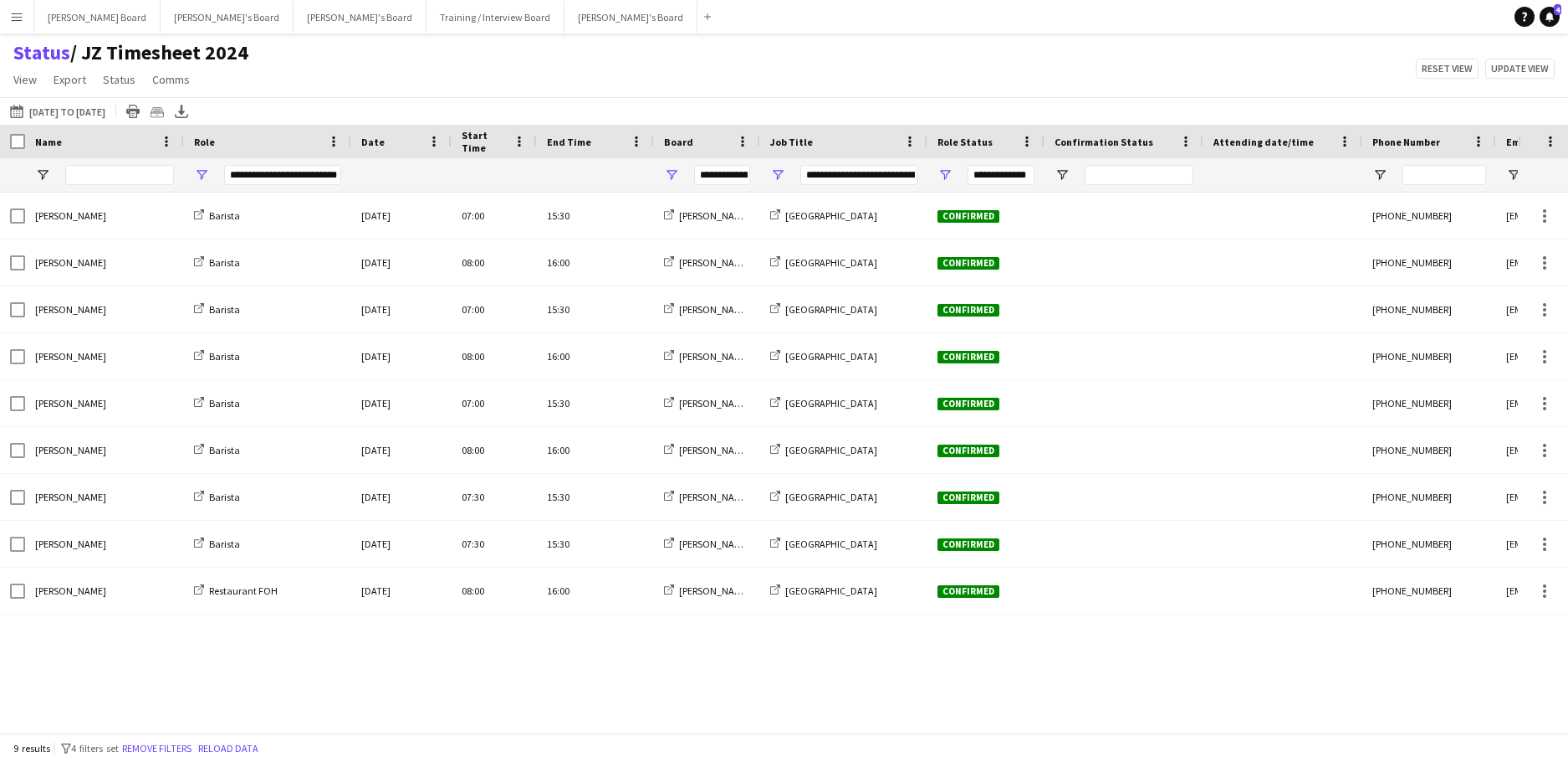
click at [491, 653] on div "Amy Little Barista Mon, 22 Sep 2025 07:00 15:30 Jakub's Board McLaren Technolog…" at bounding box center [759, 456] width 1518 height 528
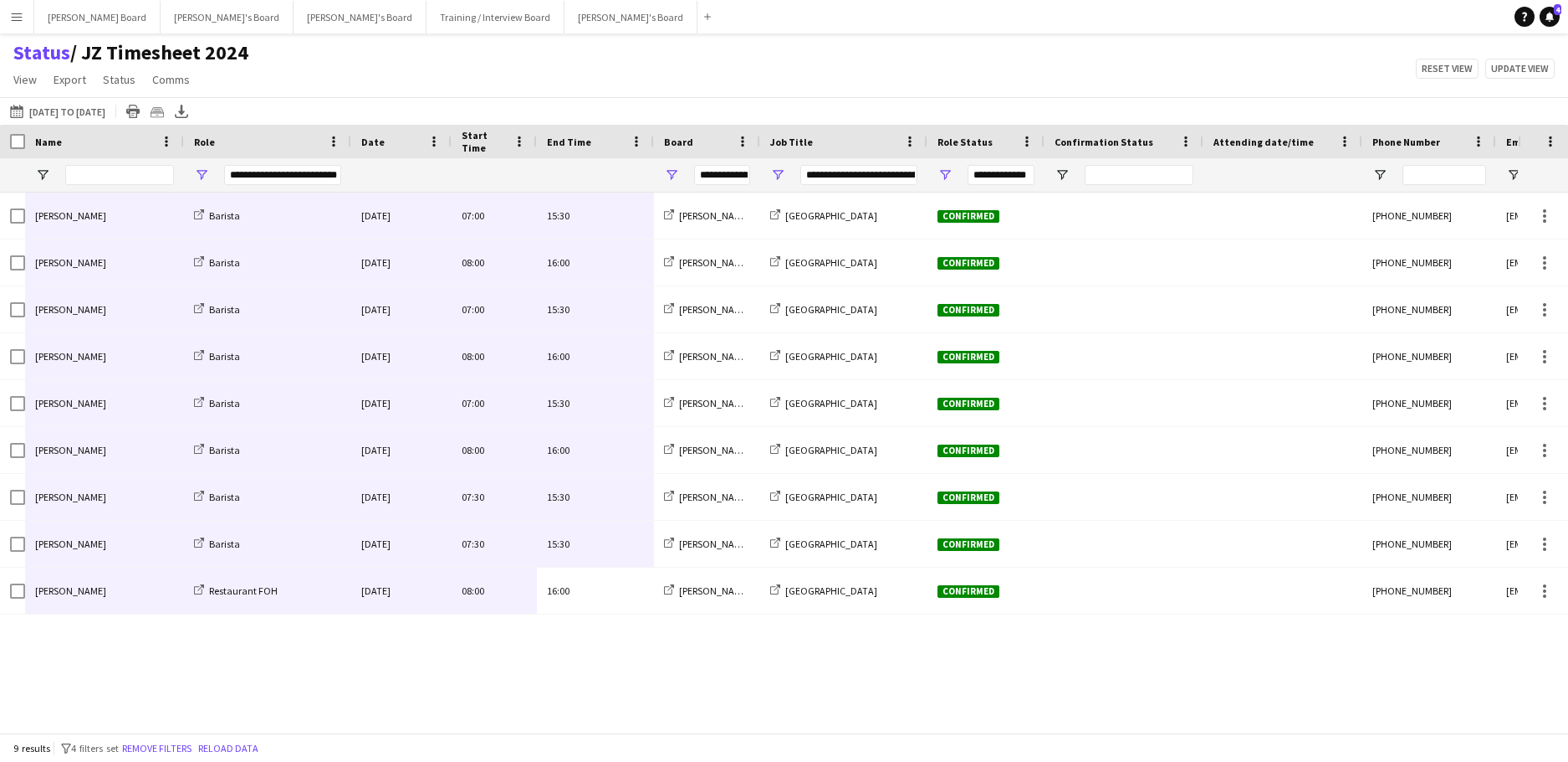
drag, startPoint x: 604, startPoint y: 599, endPoint x: 131, endPoint y: 213, distance: 610.5
click at [135, 215] on div "Amy Little Barista Mon, 22 Sep 2025 07:00 15:30 Jakub's Board McLaren Technolog…" at bounding box center [832, 403] width 1664 height 422
click at [207, 172] on span "Open Filter Menu" at bounding box center [201, 174] width 15 height 15
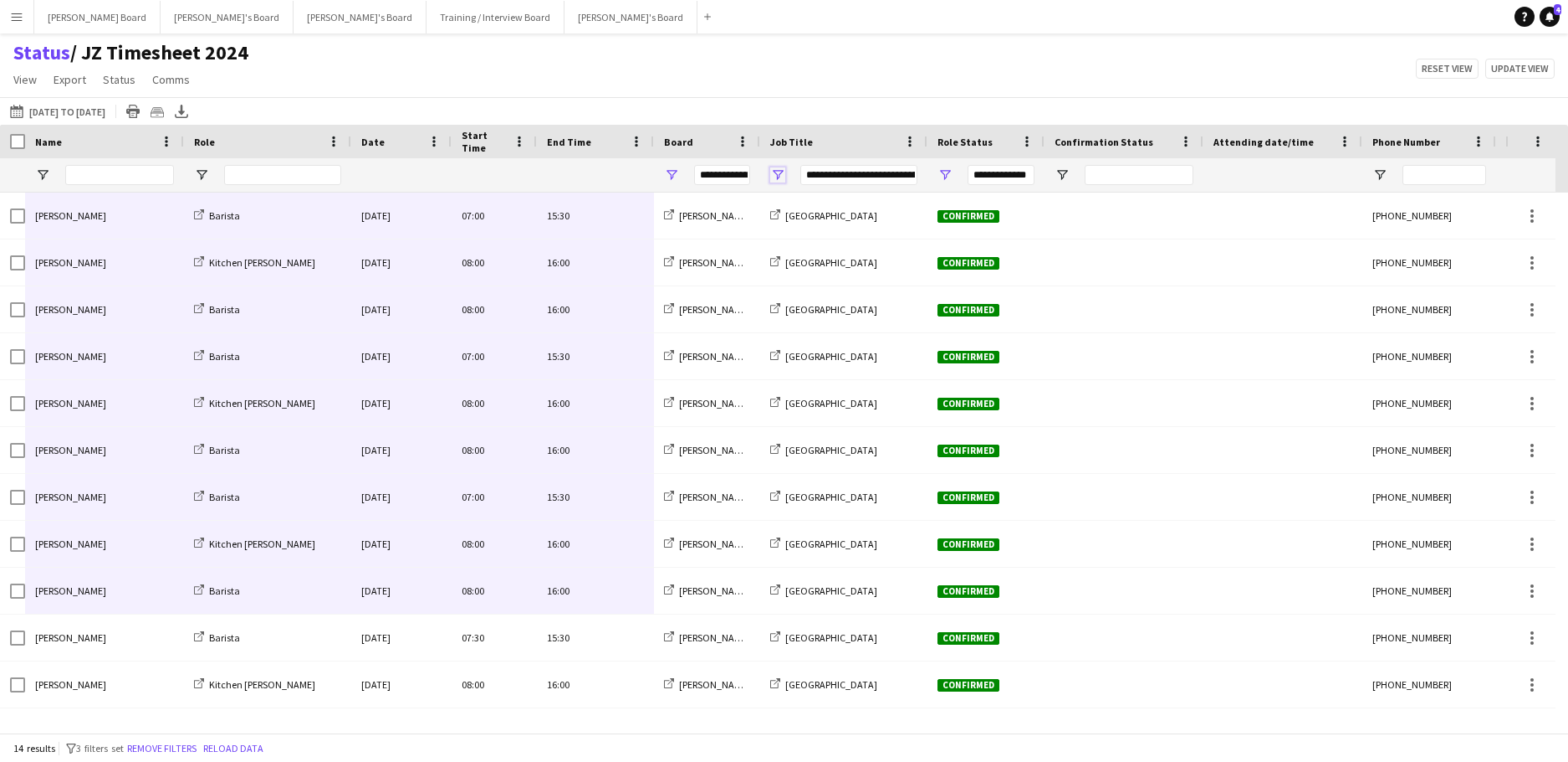
click at [782, 176] on span "Open Filter Menu" at bounding box center [777, 174] width 15 height 15
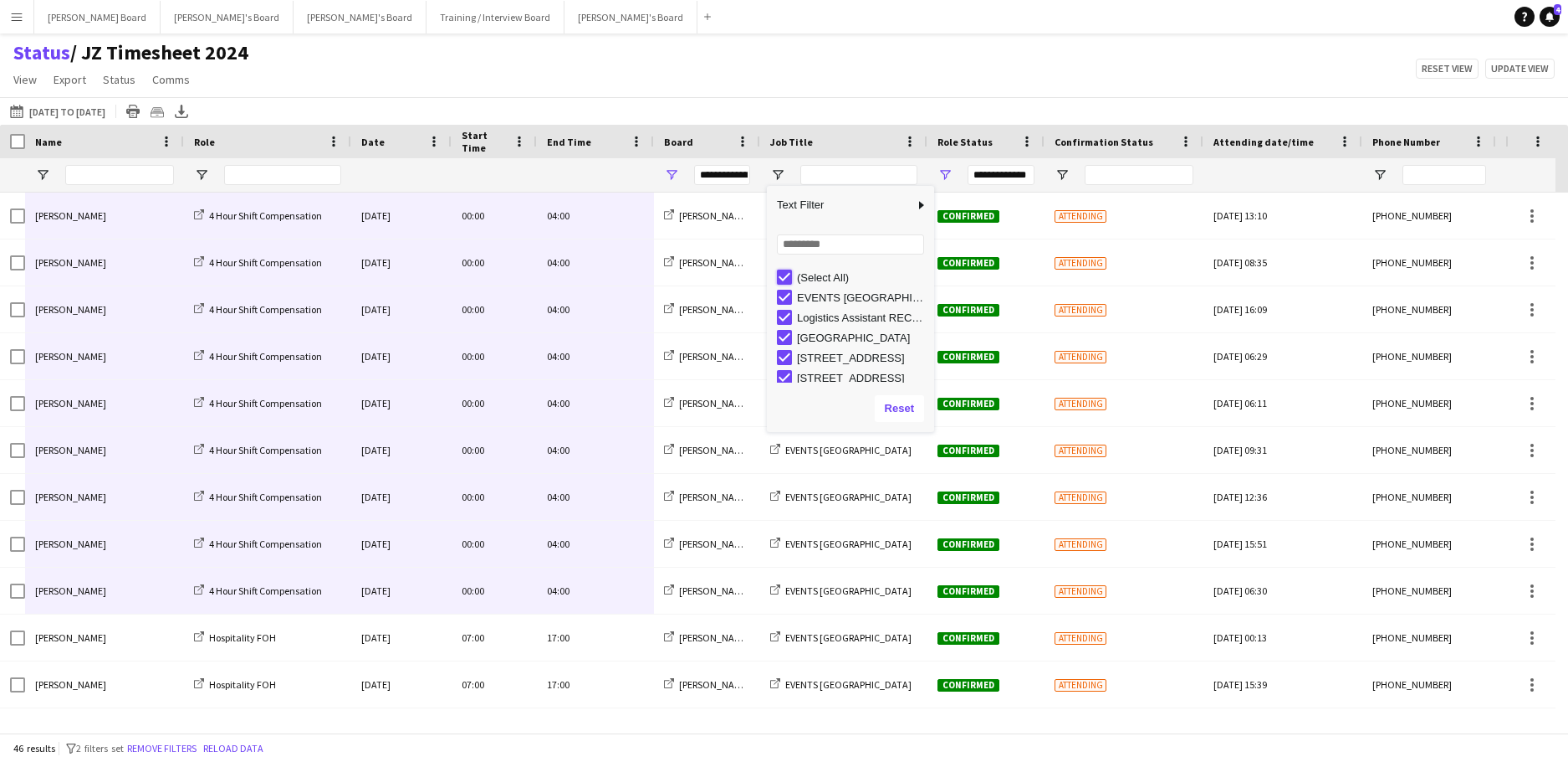
type input "***"
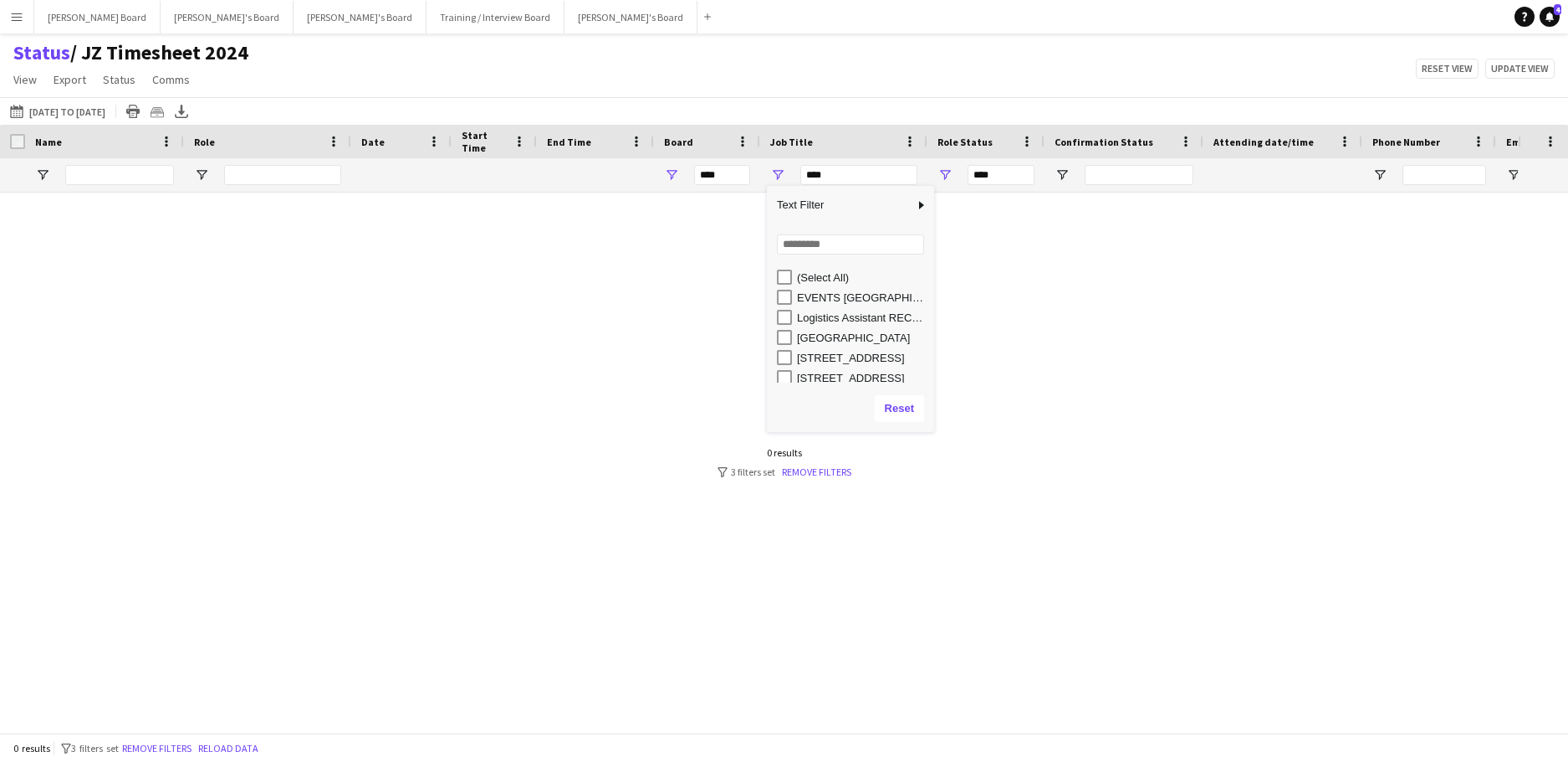
type input "**********"
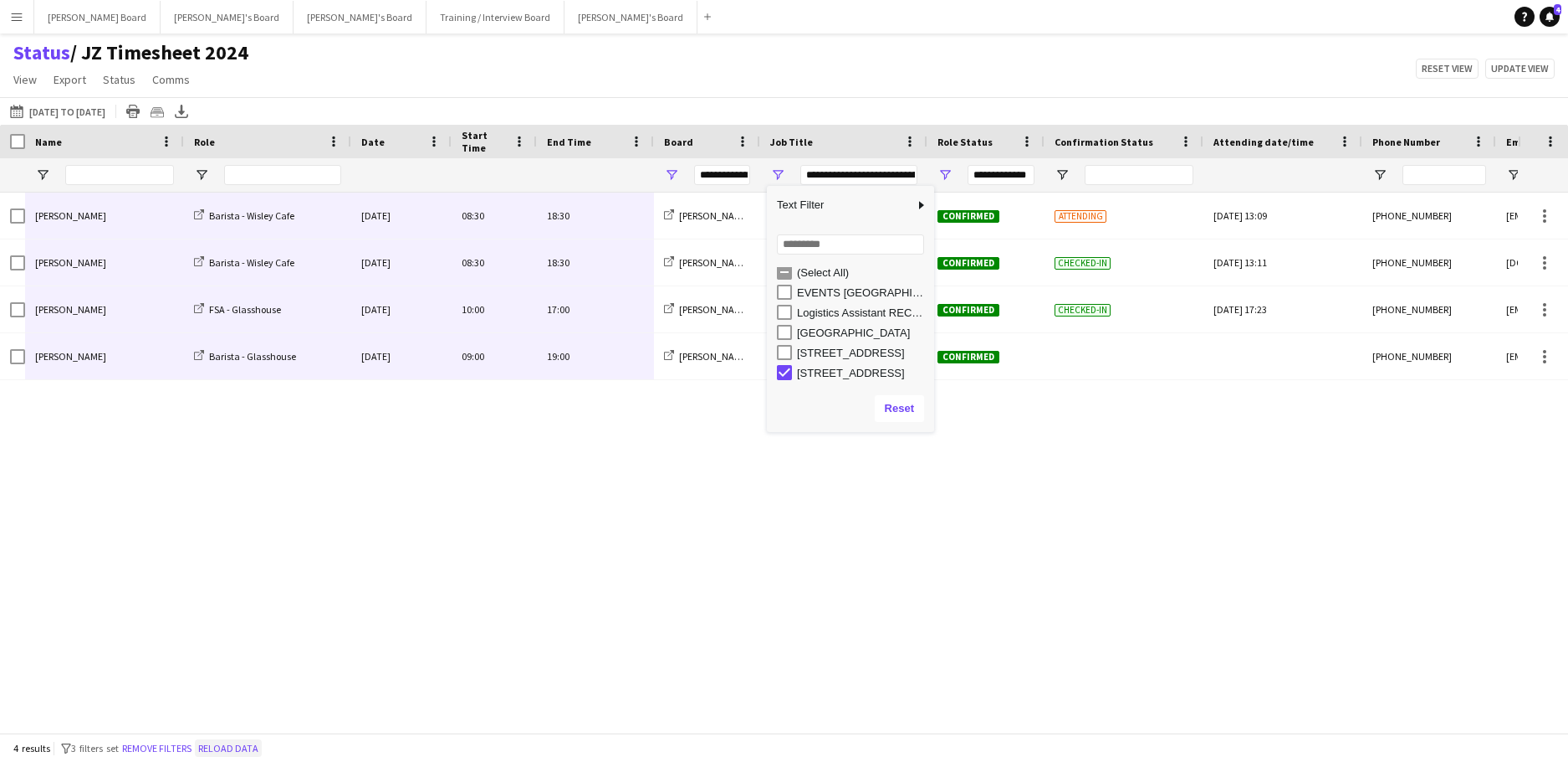
click at [231, 744] on button "Reload data" at bounding box center [228, 747] width 67 height 19
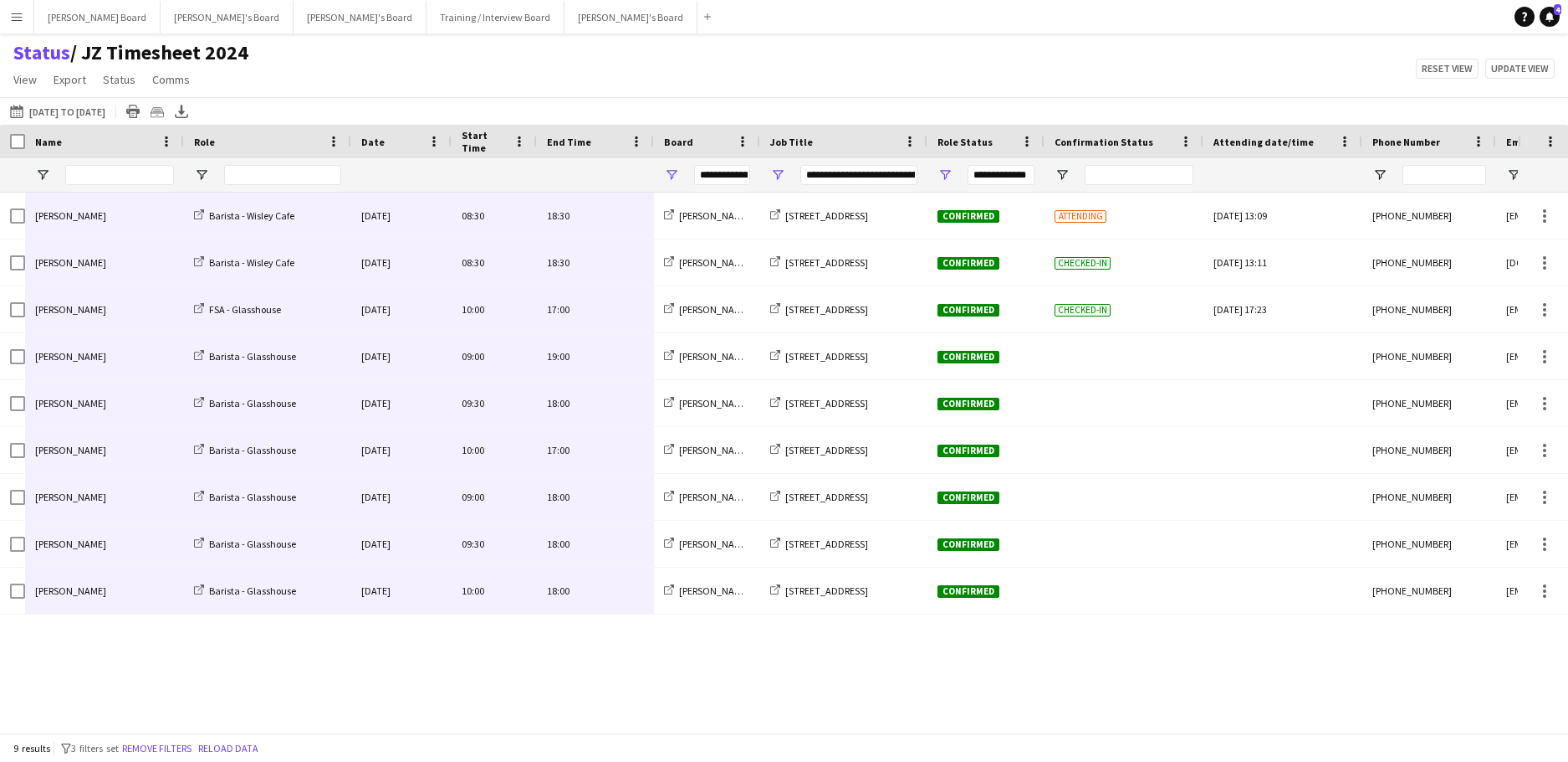
click at [486, 691] on div "Oliver Salt Barista - Wisley Cafe Mon, 22 Sep 2025 08:30 18:30 Jakub's Board RH…" at bounding box center [759, 456] width 1518 height 528
drag, startPoint x: 613, startPoint y: 603, endPoint x: 109, endPoint y: 225, distance: 630.0
click at [109, 225] on div "Oliver Salt Barista - Wisley Cafe Mon, 22 Sep 2025 08:30 18:30 Jakub's Board RH…" at bounding box center [832, 403] width 1664 height 422
click at [778, 170] on span "Open Filter Menu" at bounding box center [777, 174] width 15 height 15
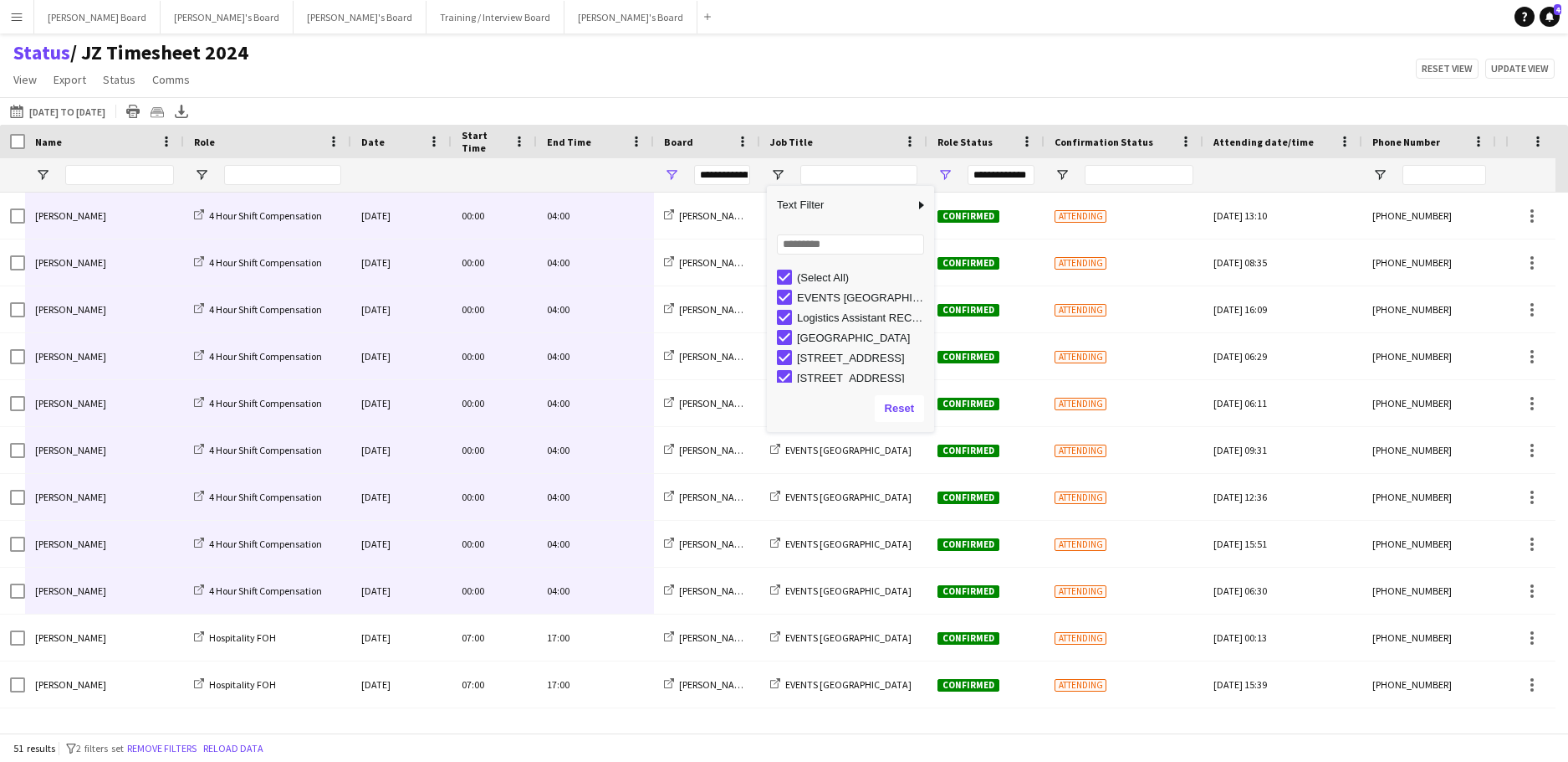
click at [103, 109] on button "22-09-2025 to 28-09-2025 22-09-2025 to 28-09-2025" at bounding box center [58, 111] width 103 height 21
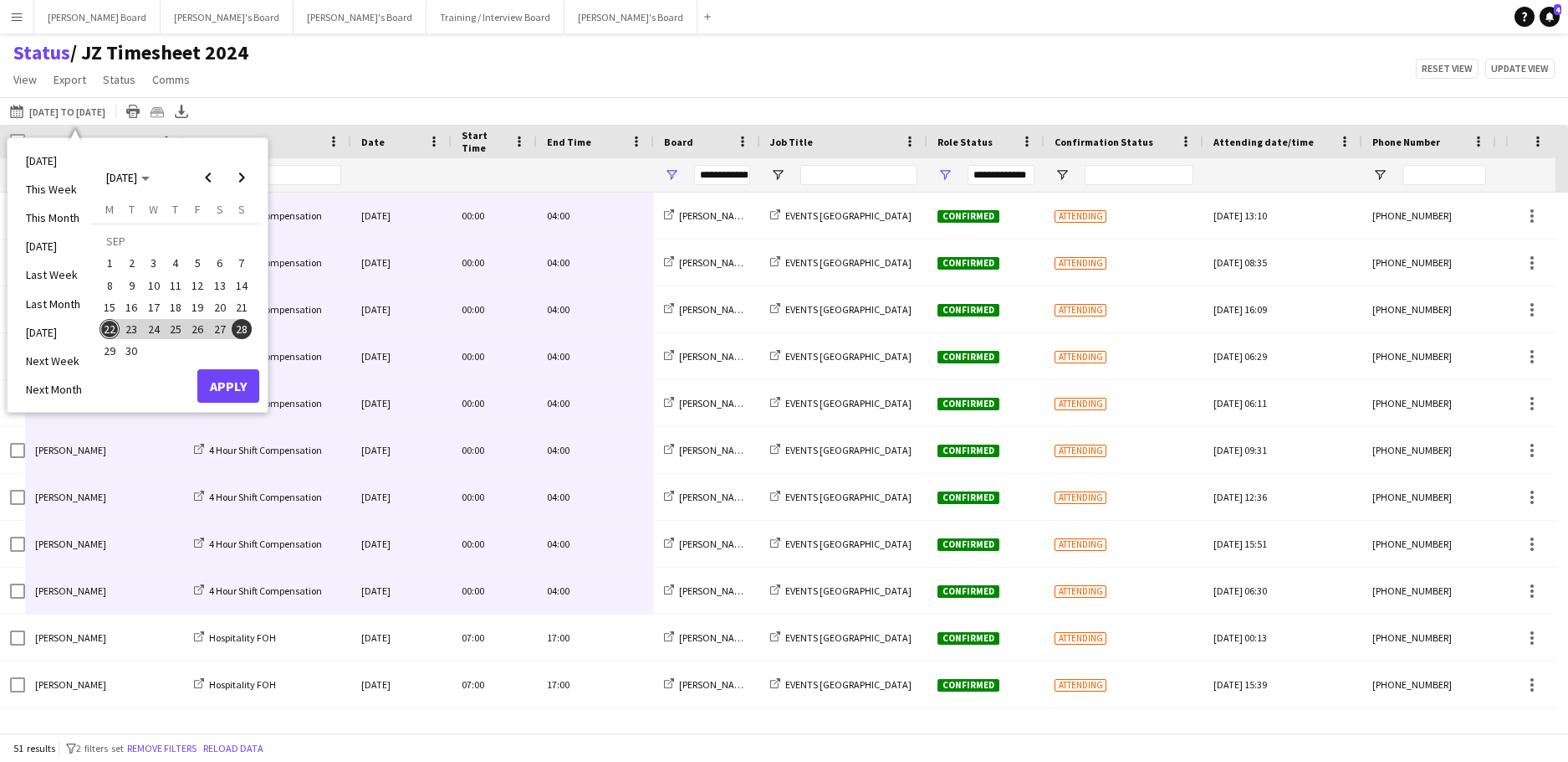
click at [107, 327] on span "22" at bounding box center [109, 328] width 21 height 21
click at [107, 328] on span "22" at bounding box center [109, 328] width 21 height 21
click at [109, 348] on span "29" at bounding box center [109, 352] width 21 height 21
click at [104, 322] on span "22" at bounding box center [109, 328] width 21 height 21
click at [105, 350] on span "29" at bounding box center [109, 352] width 21 height 21
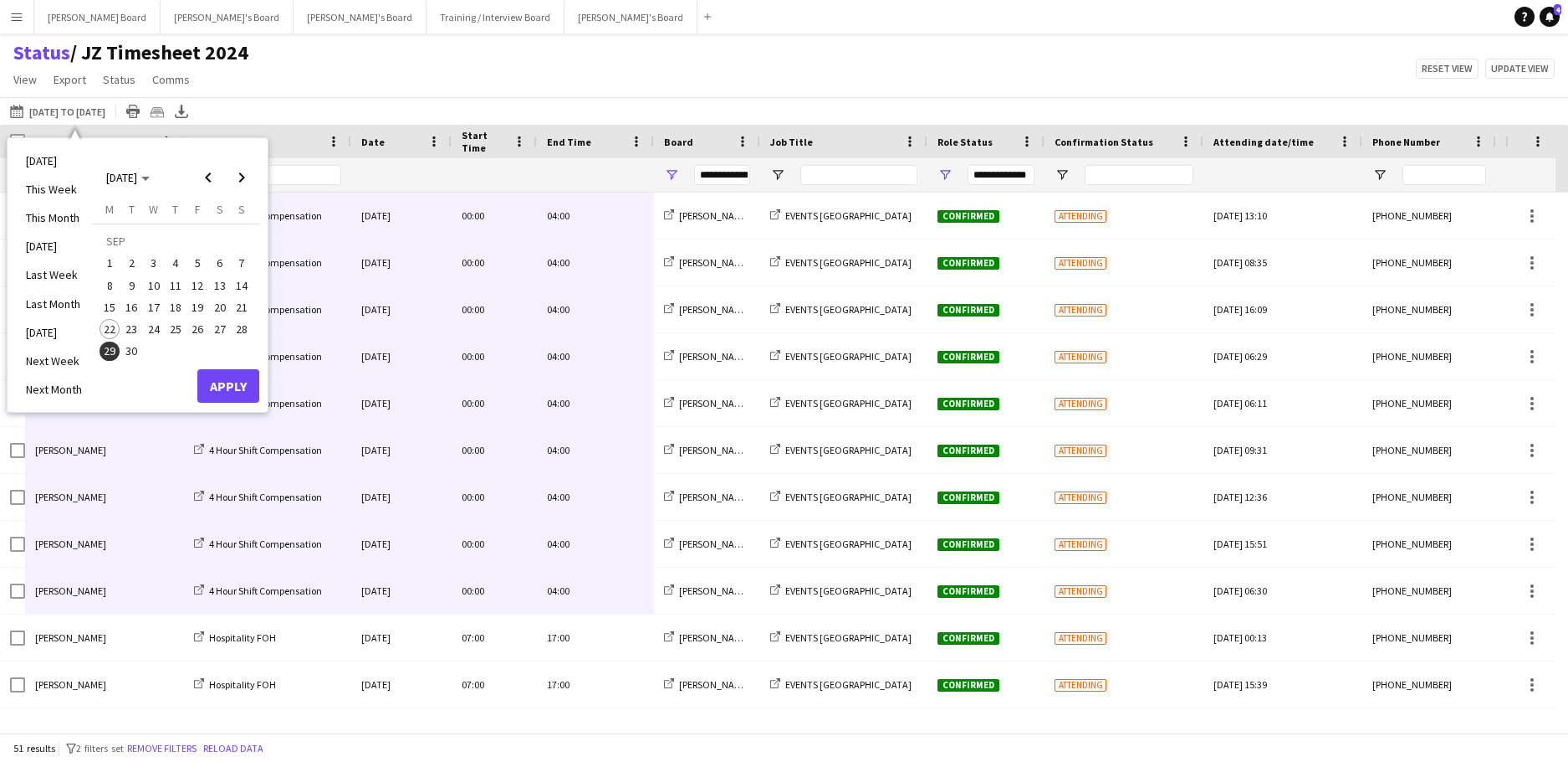
click at [103, 299] on span "15" at bounding box center [109, 307] width 21 height 21
click at [103, 301] on span "15" at bounding box center [109, 307] width 21 height 21
click at [108, 324] on span "22" at bounding box center [109, 328] width 21 height 21
click at [109, 354] on span "29" at bounding box center [109, 352] width 21 height 21
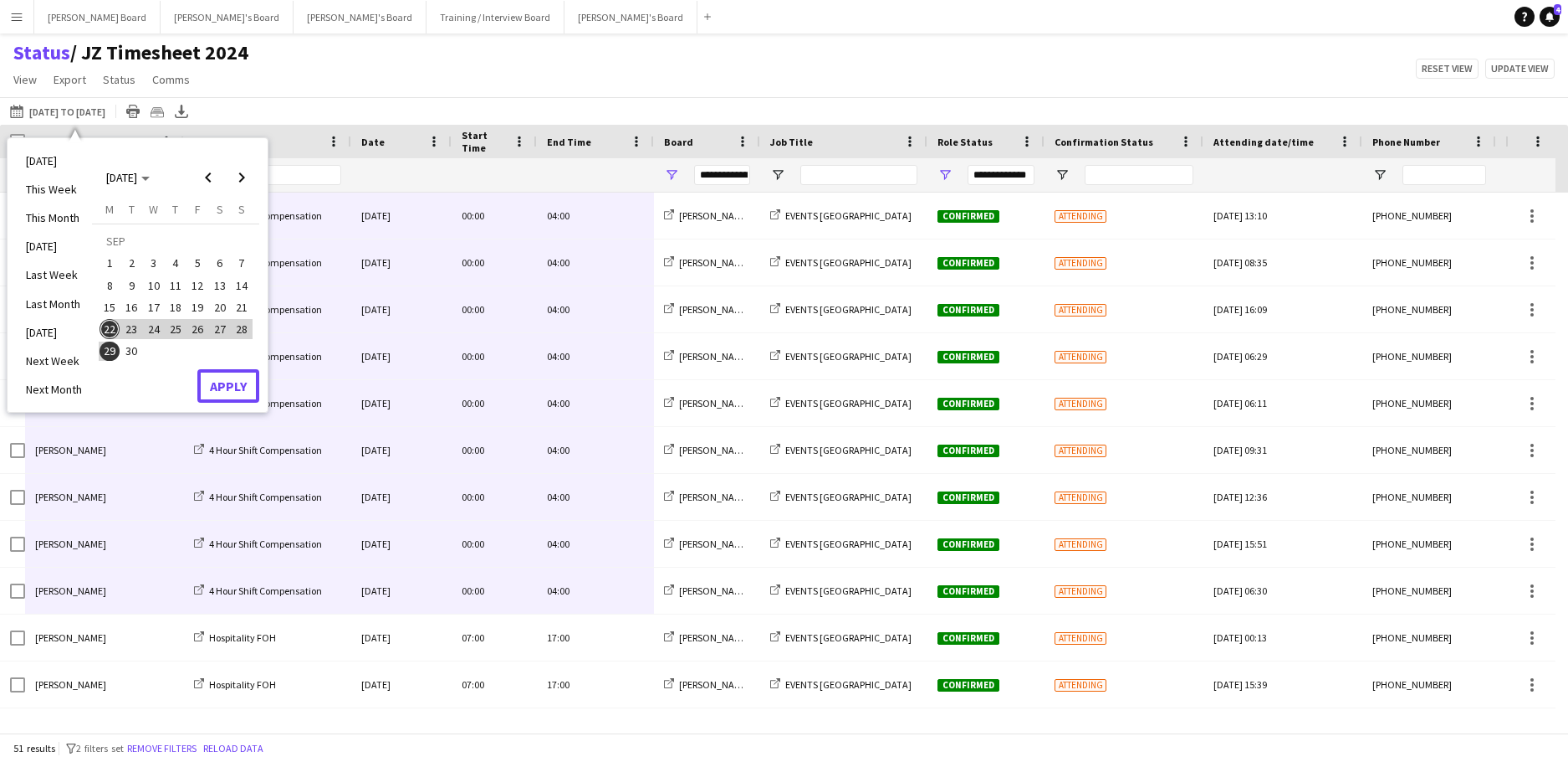
click at [217, 383] on button "Apply" at bounding box center [227, 386] width 62 height 33
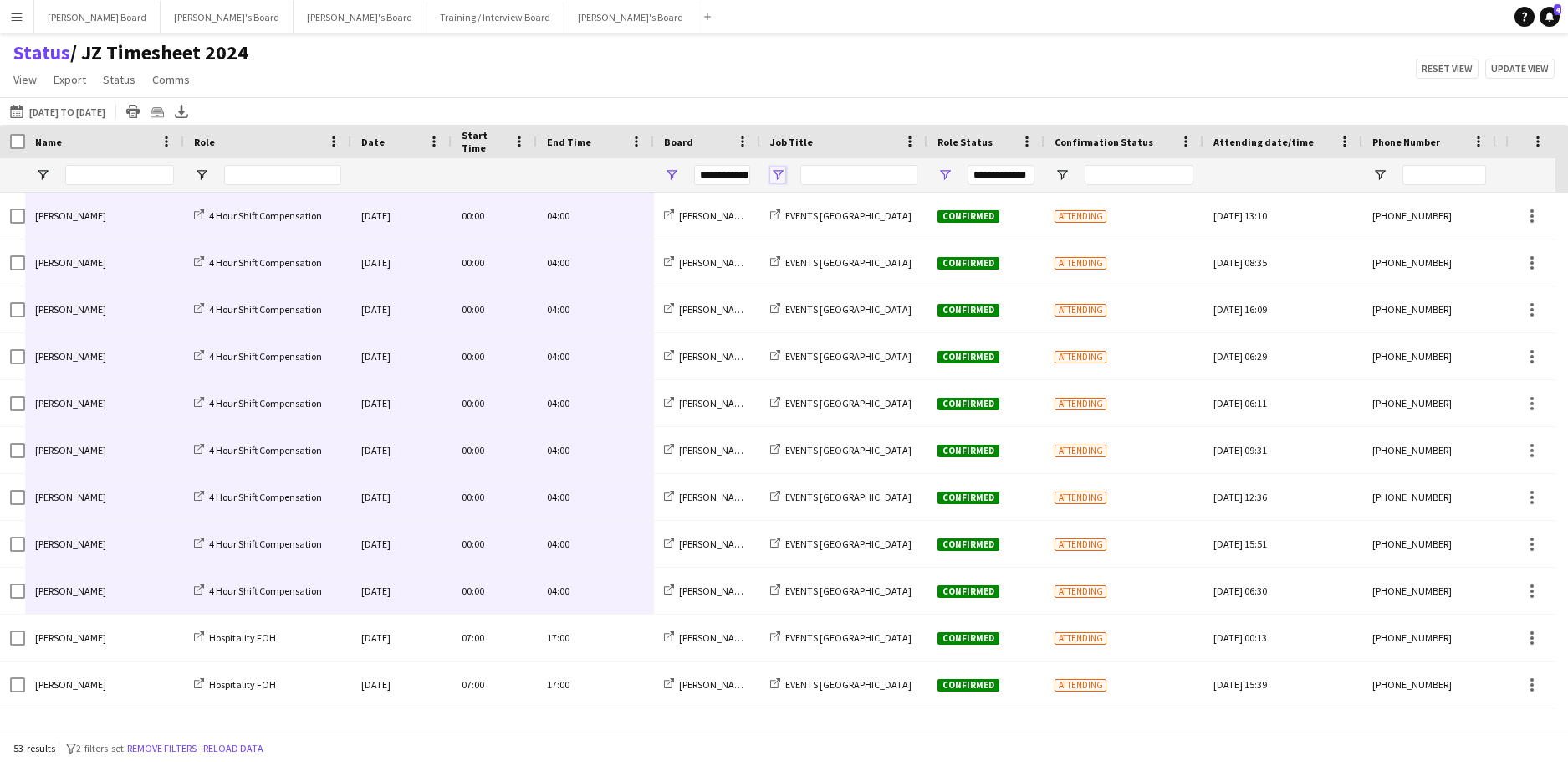
click at [775, 170] on span "Open Filter Menu" at bounding box center [777, 174] width 15 height 15
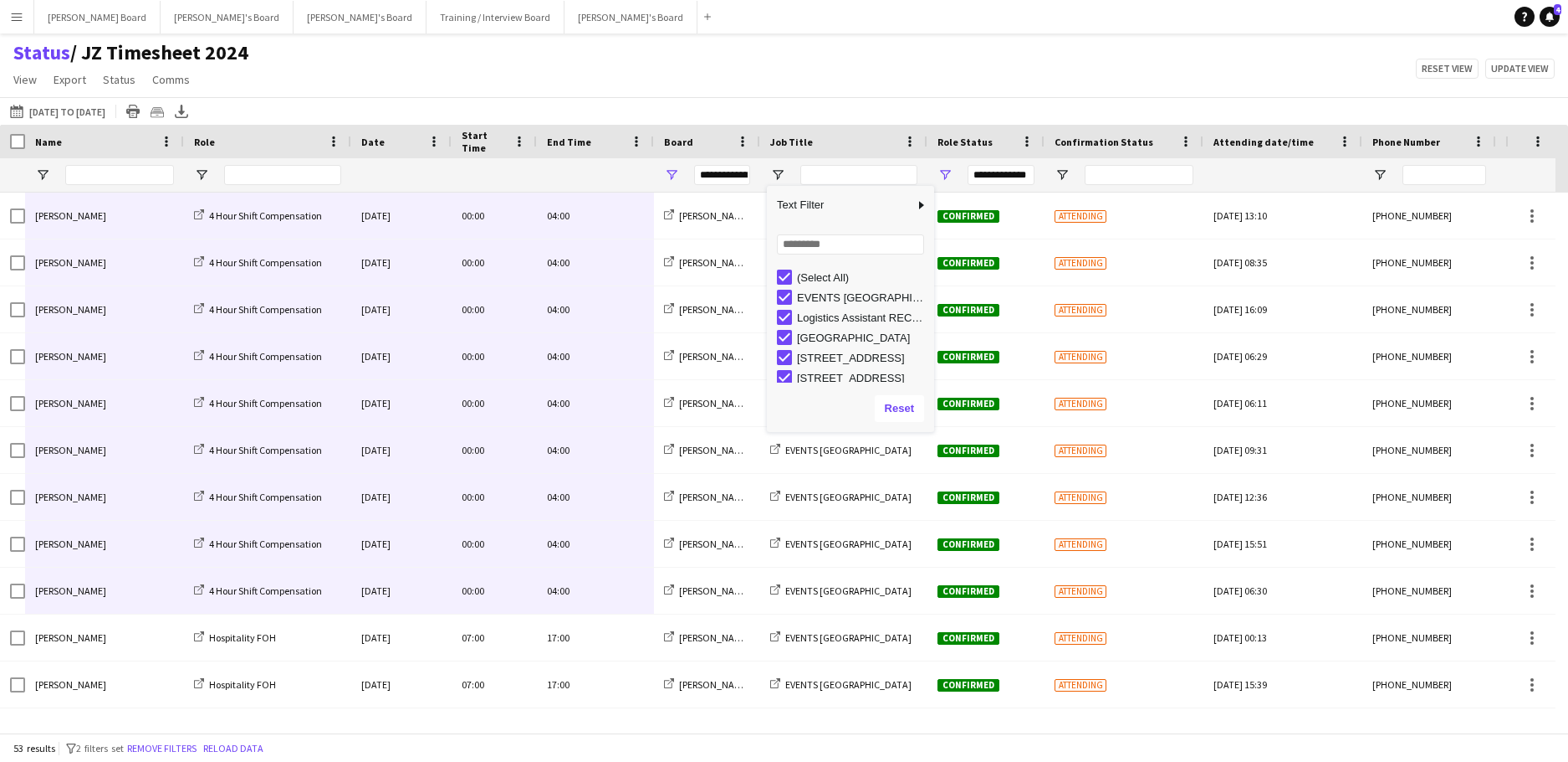
click at [775, 270] on div "(Select All)" at bounding box center [850, 276] width 167 height 21
type input "***"
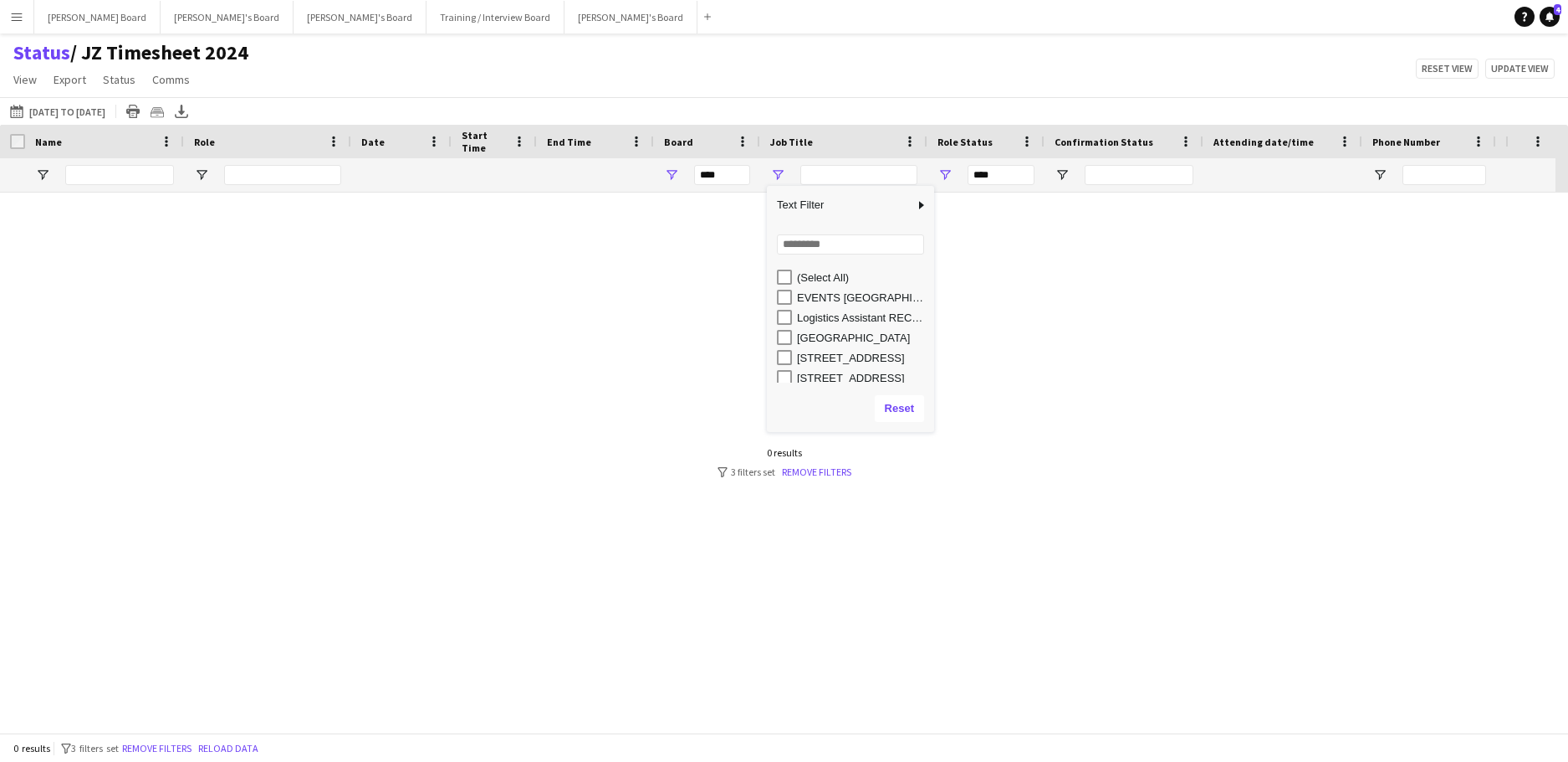
type input "**********"
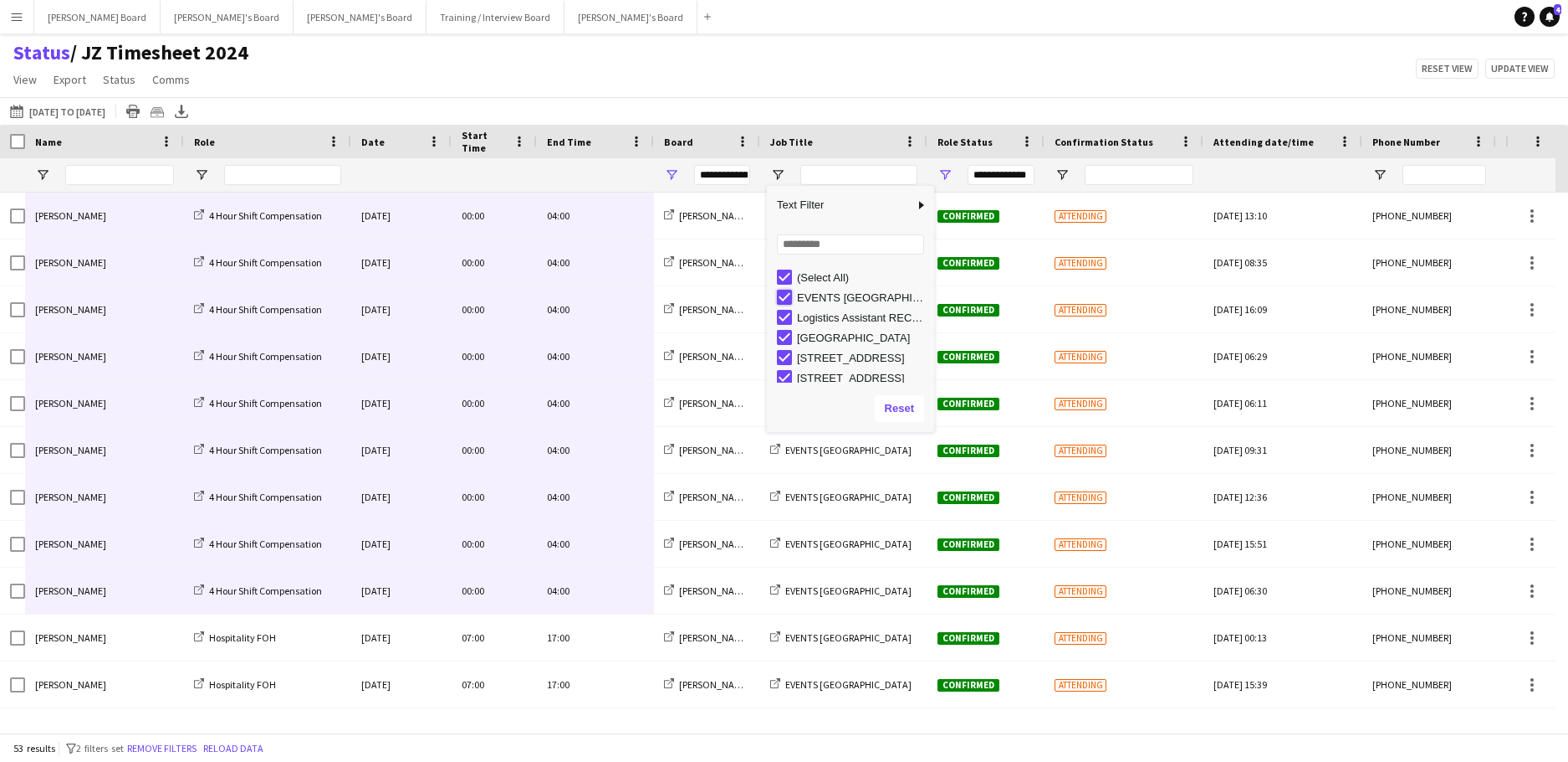
click at [785, 289] on div "EVENTS [GEOGRAPHIC_DATA]" at bounding box center [855, 297] width 157 height 21
type input "***"
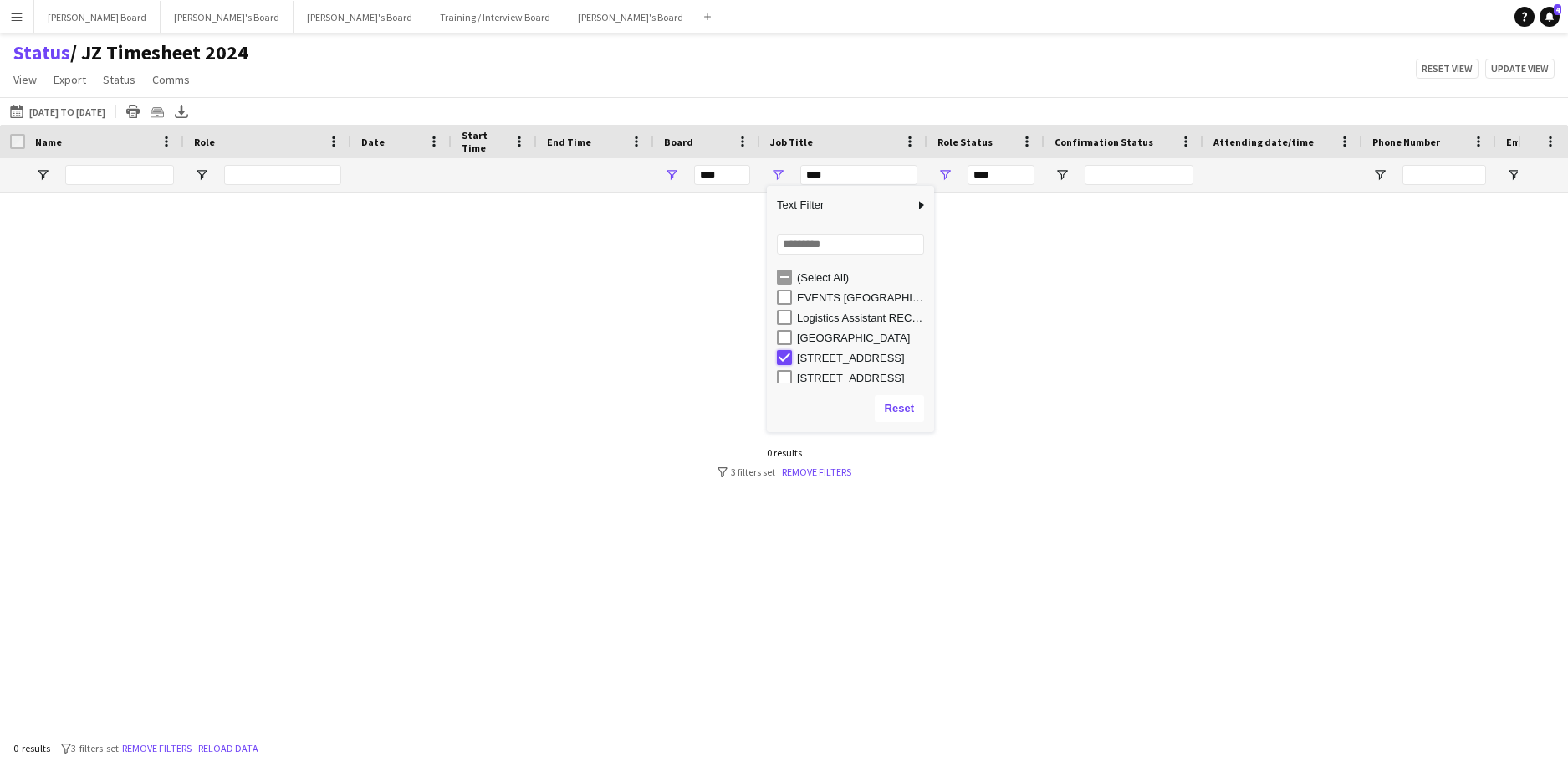
type input "**********"
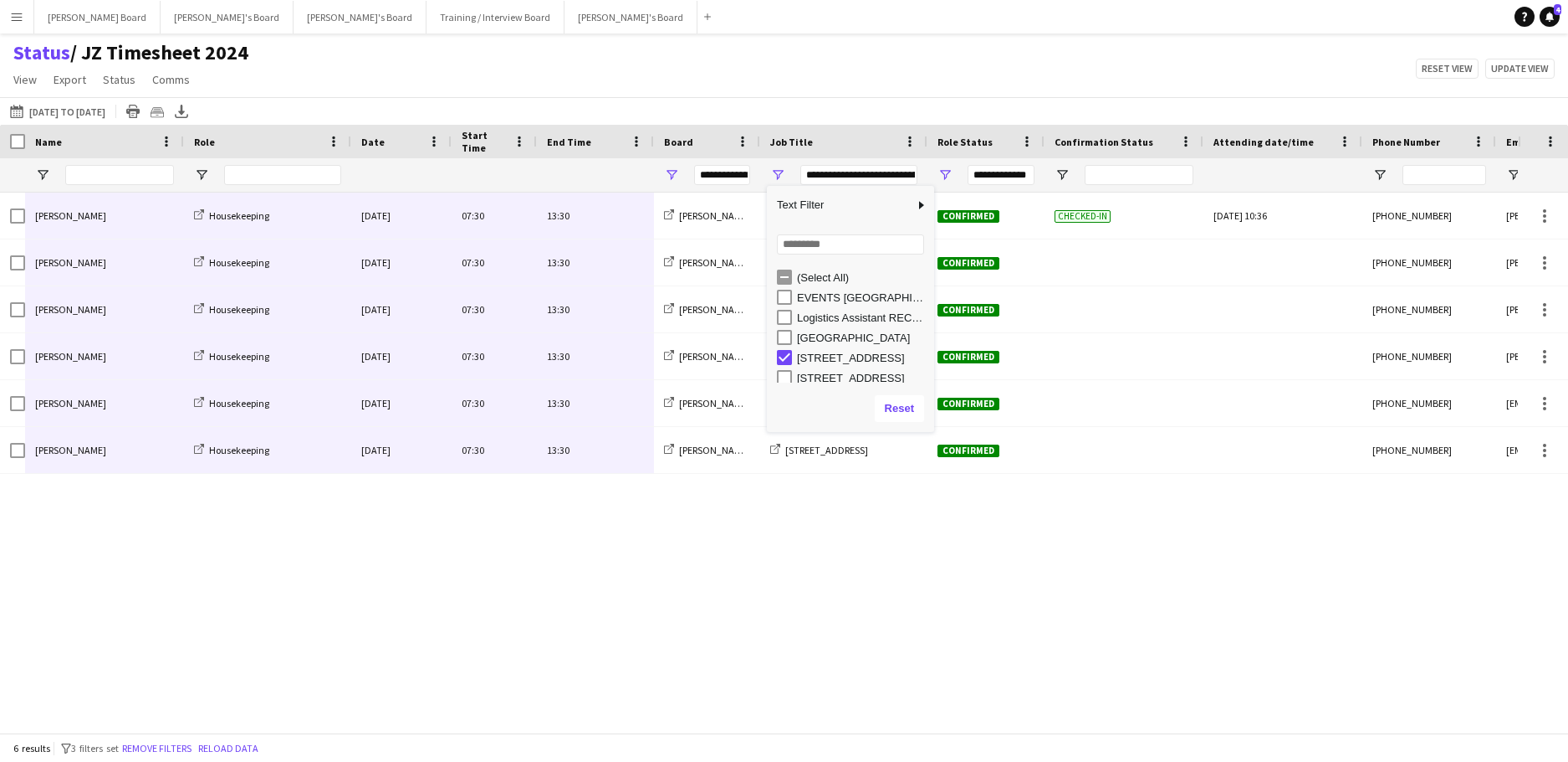
click at [516, 526] on div "Millie Cregeen Housekeeping Mon, 22 Sep 2025 07:30 13:30 Jakub's Board Millbrid…" at bounding box center [759, 456] width 1518 height 528
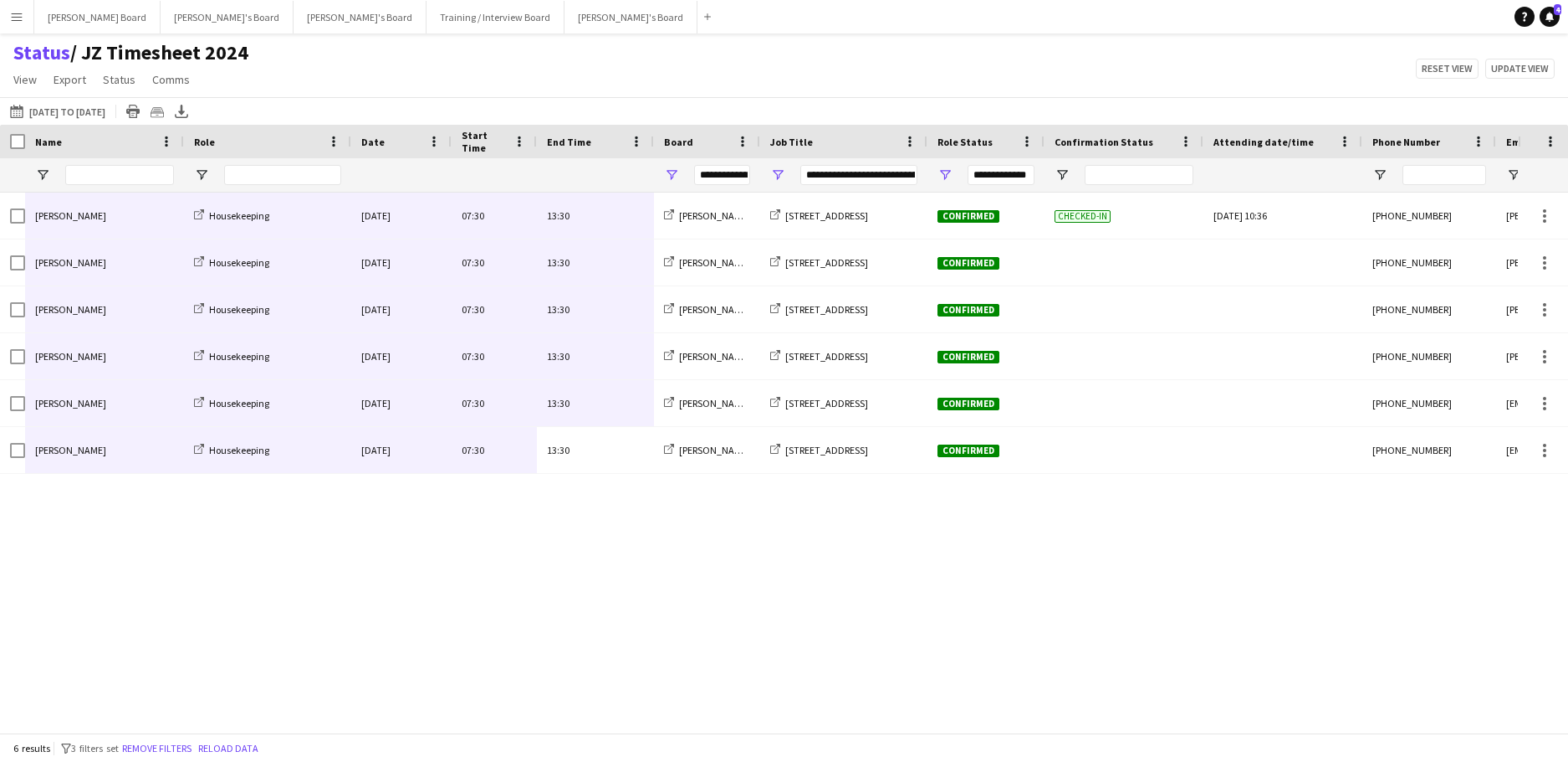
drag, startPoint x: 604, startPoint y: 457, endPoint x: 173, endPoint y: 213, distance: 495.3
click at [173, 213] on div "Millie Cregeen Housekeeping Mon, 22 Sep 2025 07:30 13:30 Jakub's Board Millbrid…" at bounding box center [832, 333] width 1664 height 281
click at [780, 172] on span "Open Filter Menu" at bounding box center [777, 174] width 15 height 15
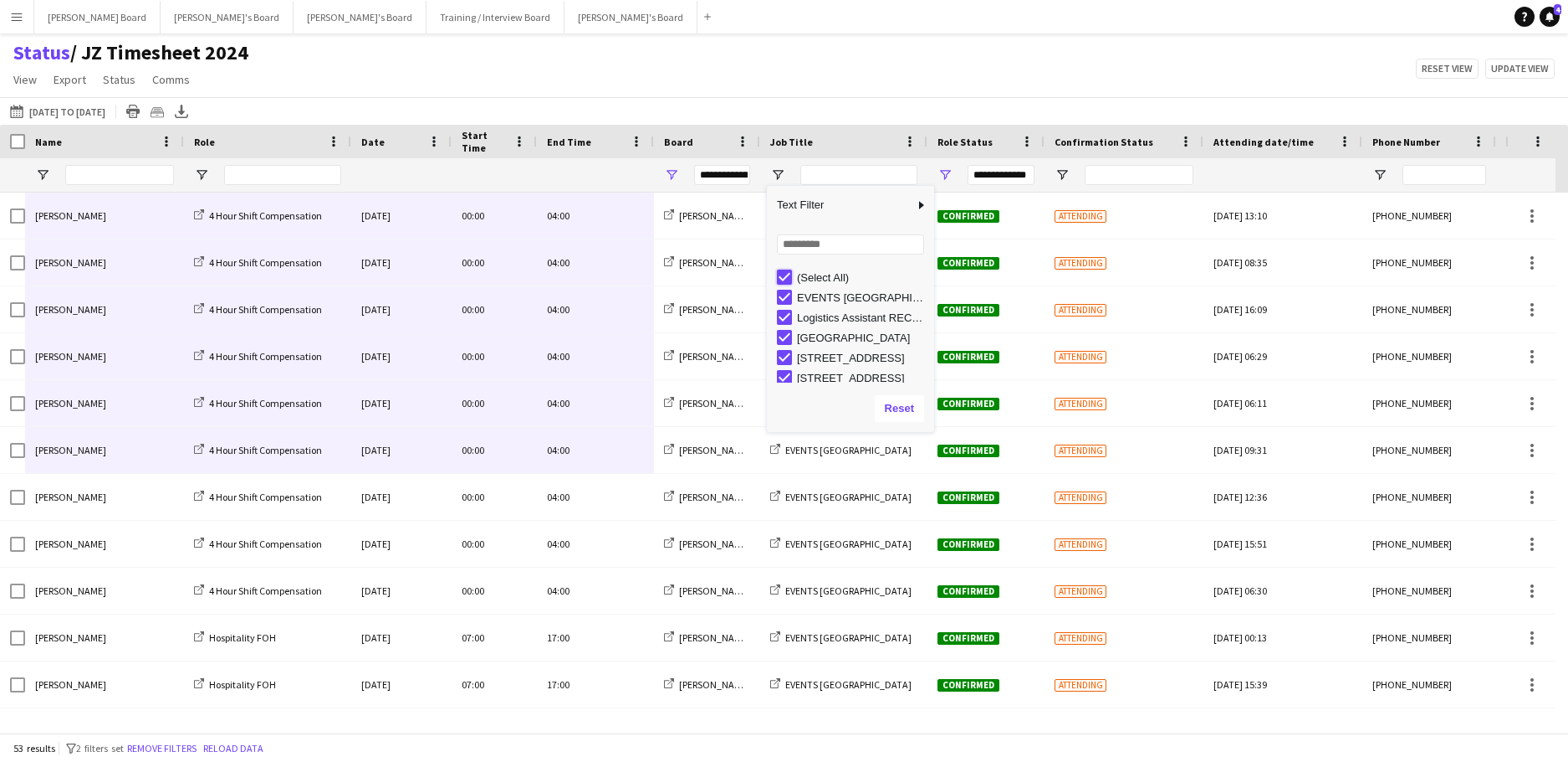
type input "***"
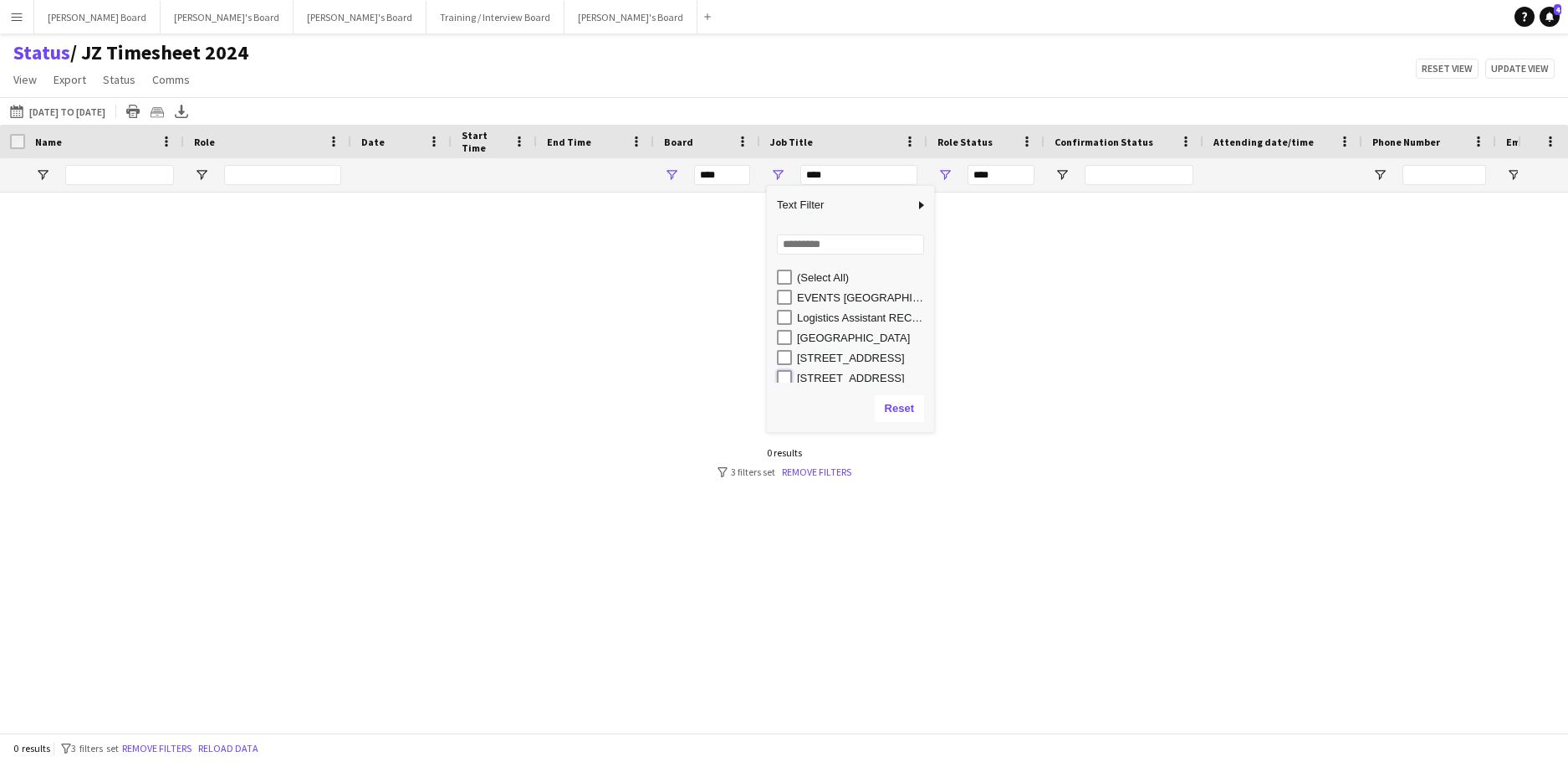
type input "**********"
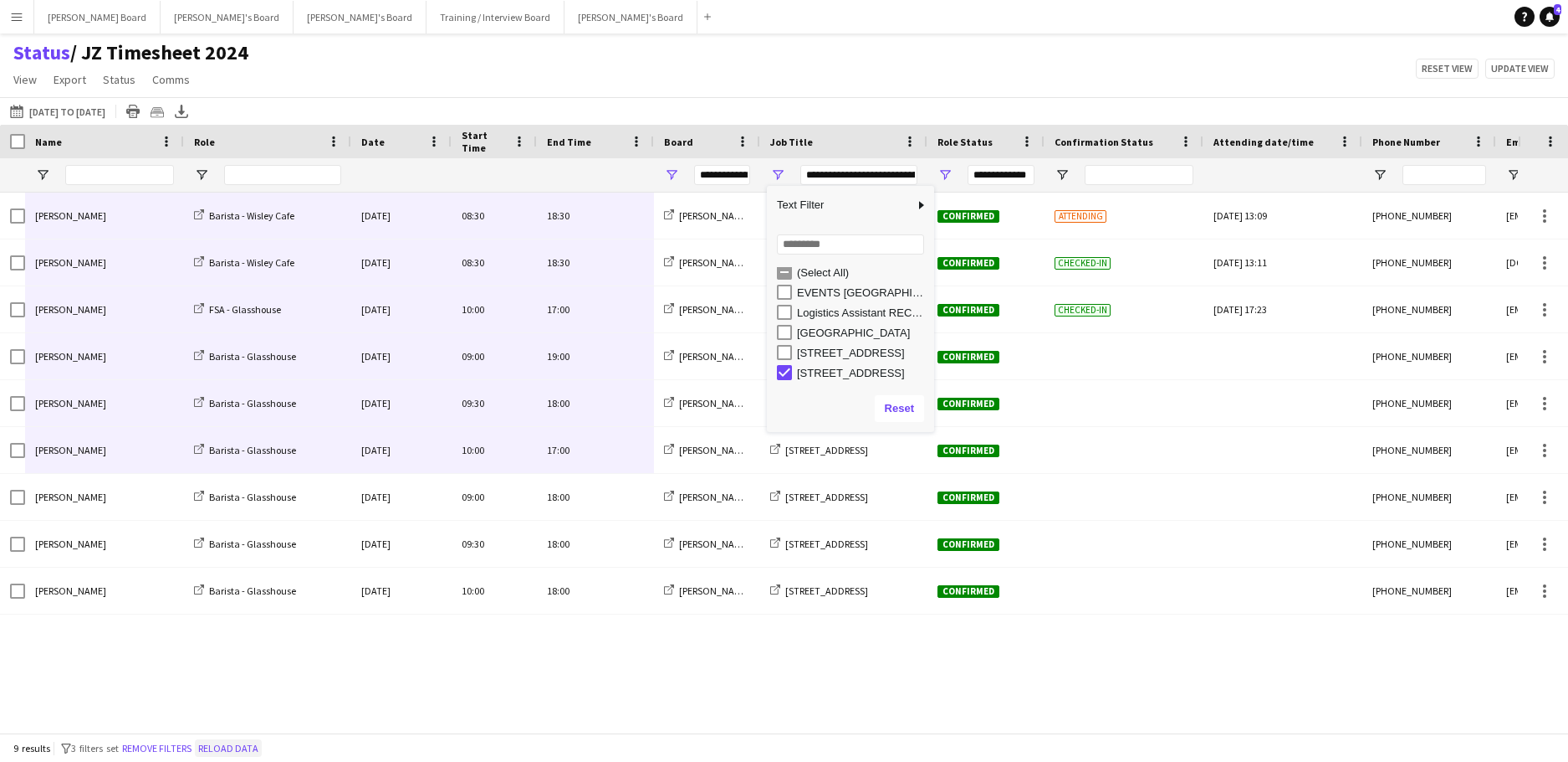
click at [251, 744] on button "Reload data" at bounding box center [228, 747] width 67 height 19
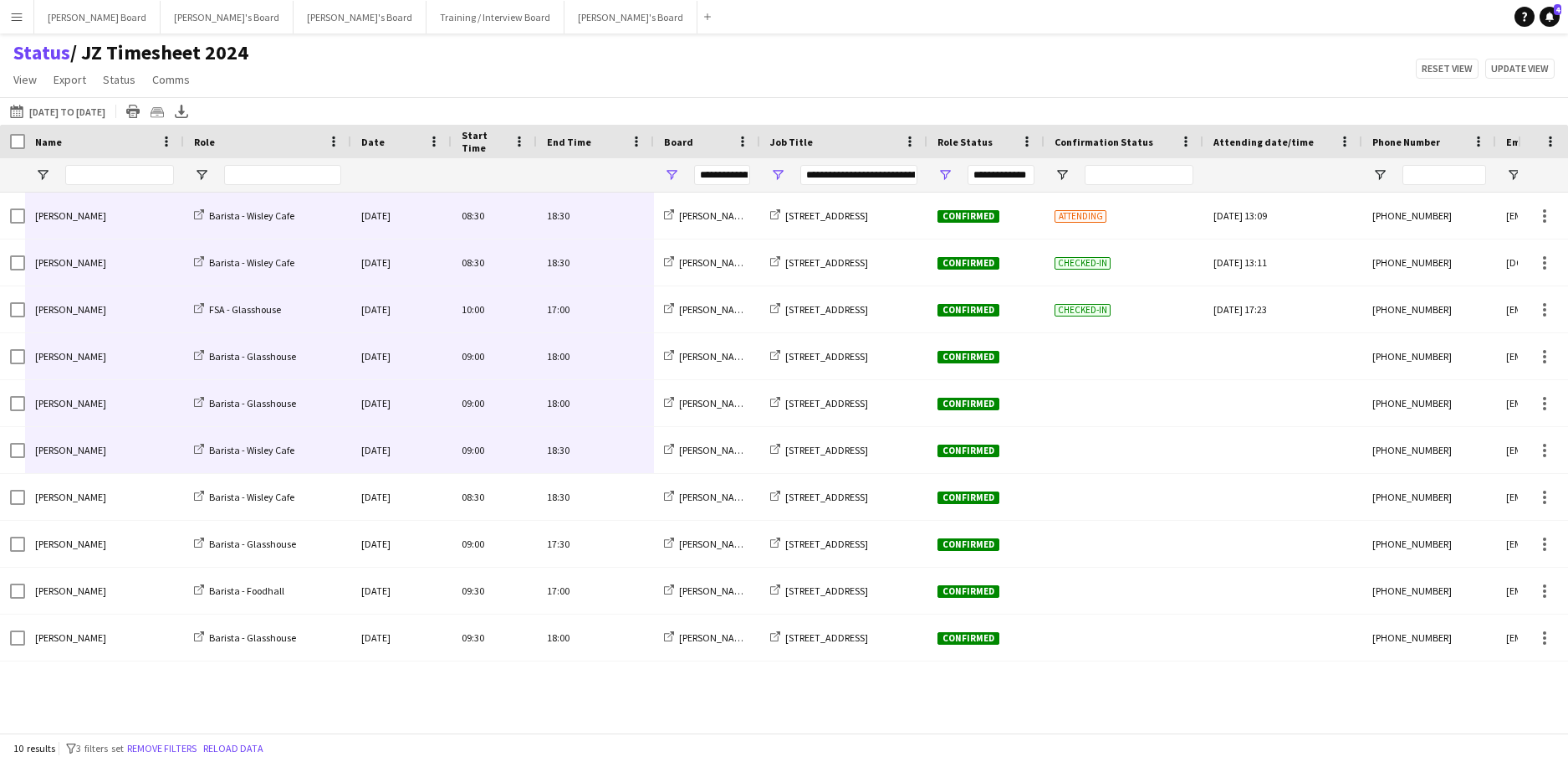
click at [637, 669] on div "[PERSON_NAME] Barista - [GEOGRAPHIC_DATA] [GEOGRAPHIC_DATA][DATE] 08:30 18:30 […" at bounding box center [759, 456] width 1518 height 528
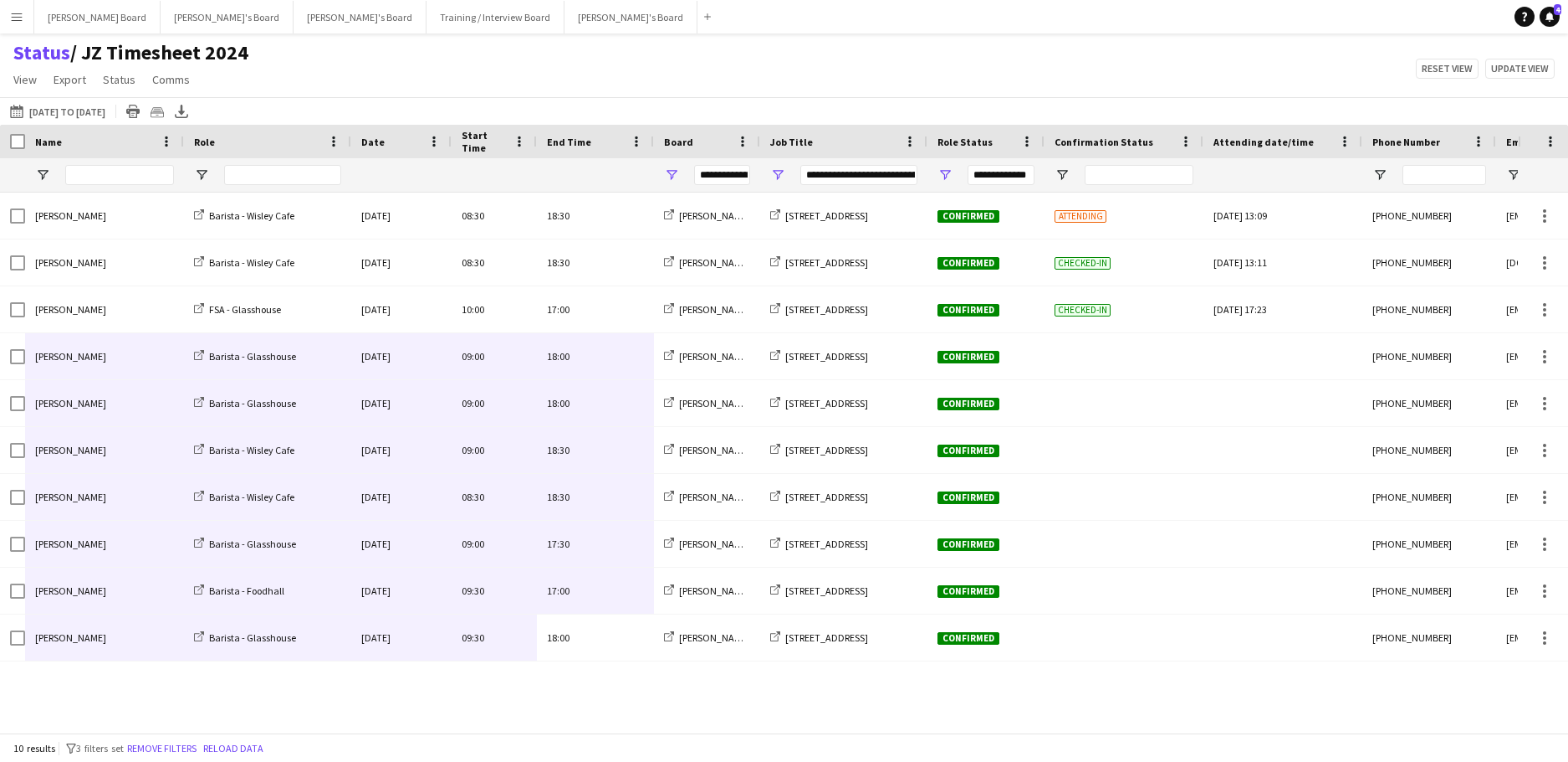
drag, startPoint x: 609, startPoint y: 646, endPoint x: 114, endPoint y: 350, distance: 576.8
click at [114, 350] on div "[PERSON_NAME] Barista - [GEOGRAPHIC_DATA] [GEOGRAPHIC_DATA][DATE] 08:30 18:30 […" at bounding box center [832, 427] width 1664 height 469
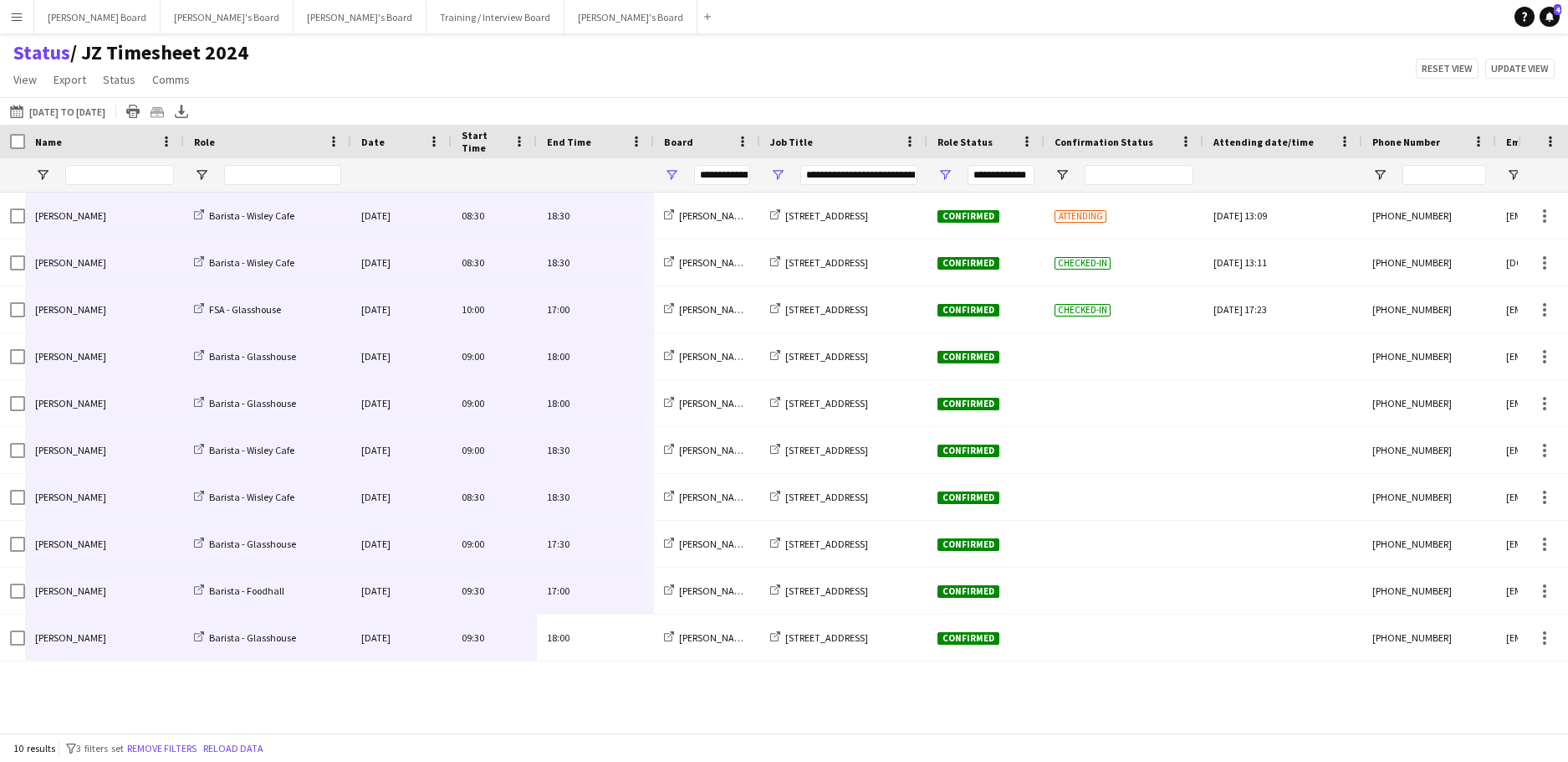
drag, startPoint x: 605, startPoint y: 654, endPoint x: 127, endPoint y: 212, distance: 651.0
click at [127, 212] on div "[PERSON_NAME] Barista - [GEOGRAPHIC_DATA] [GEOGRAPHIC_DATA][DATE] 08:30 18:30 […" at bounding box center [832, 427] width 1664 height 469
click at [91, 112] on button "[DATE] to [DATE] [DATE] to [DATE]" at bounding box center [58, 111] width 103 height 21
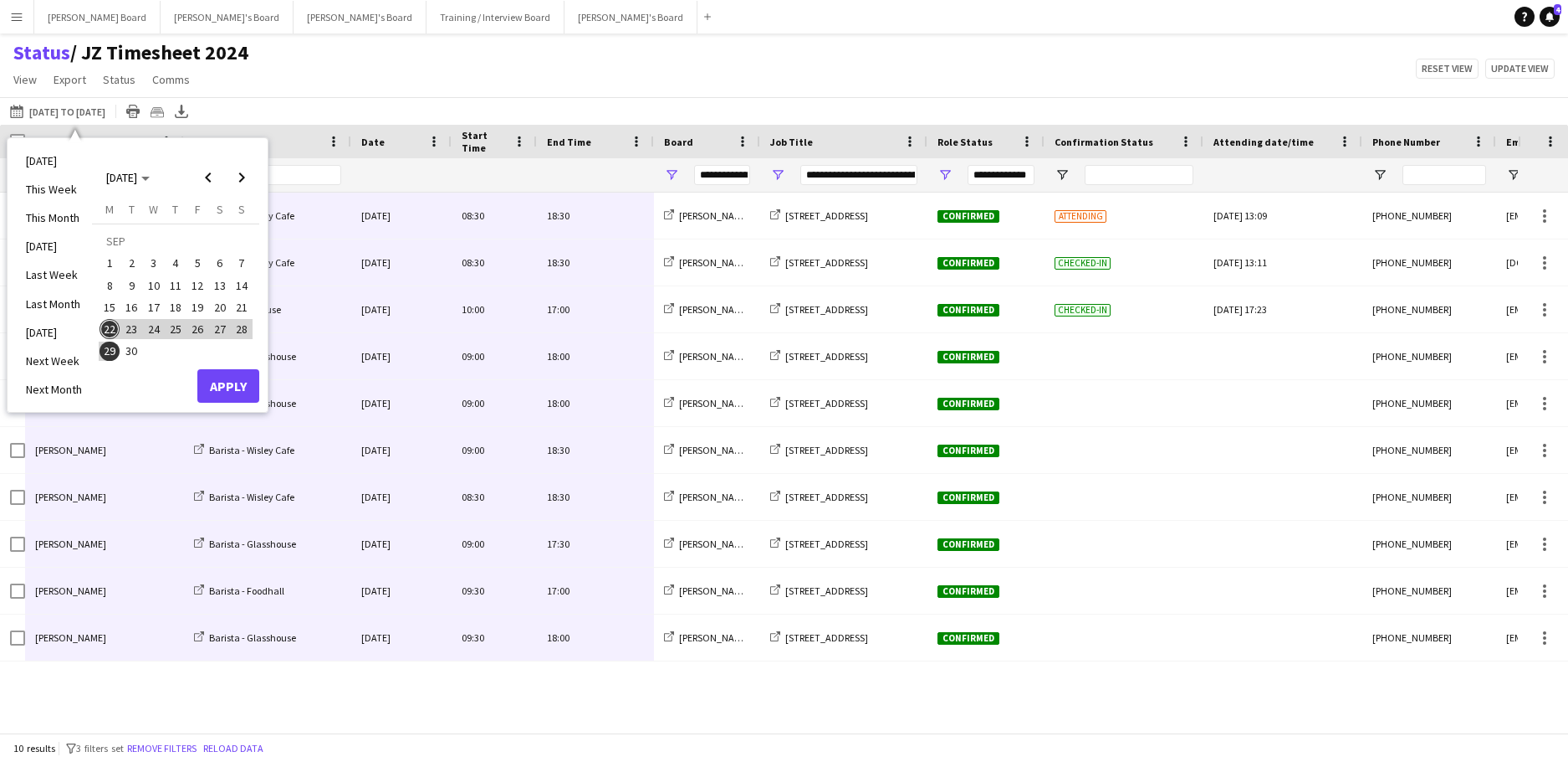
click at [176, 307] on span "18" at bounding box center [176, 307] width 21 height 21
click at [239, 305] on span "21" at bounding box center [241, 307] width 21 height 21
click at [184, 306] on span "18" at bounding box center [176, 307] width 21 height 21
click at [134, 351] on span "30" at bounding box center [132, 352] width 21 height 21
click at [233, 382] on button "Apply" at bounding box center [227, 386] width 62 height 33
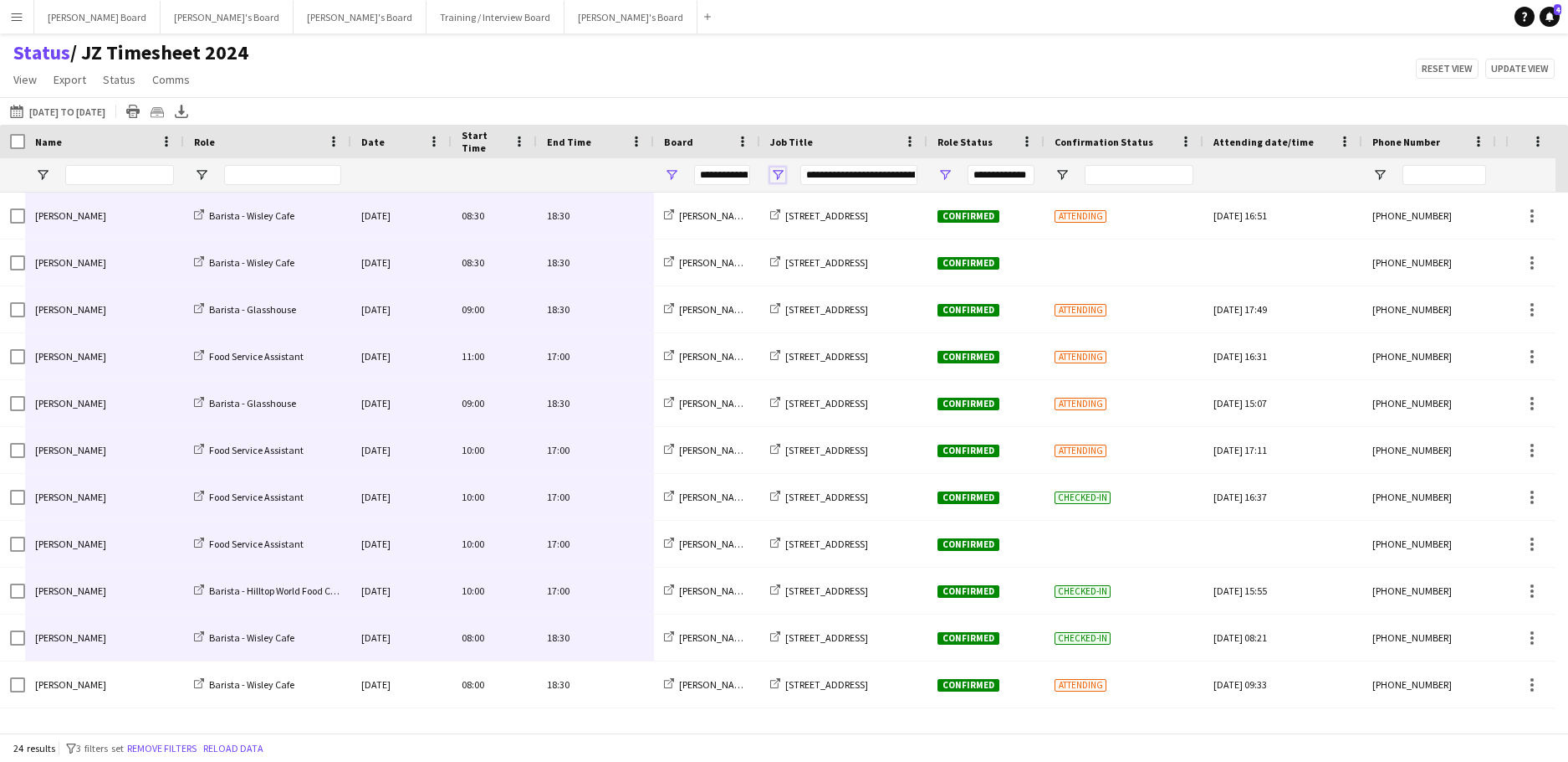
click at [778, 175] on span "Open Filter Menu" at bounding box center [777, 174] width 15 height 15
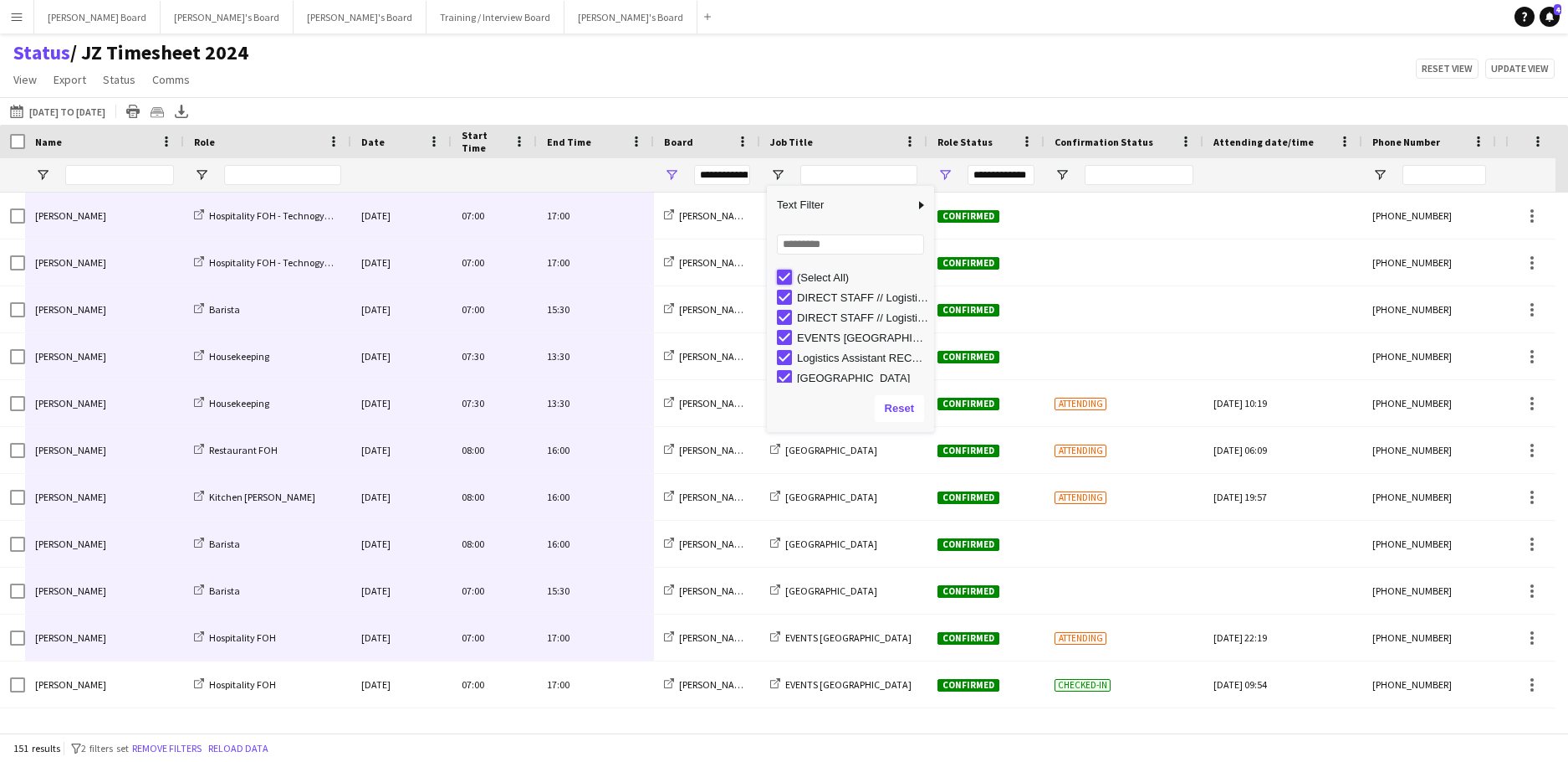
type input "***"
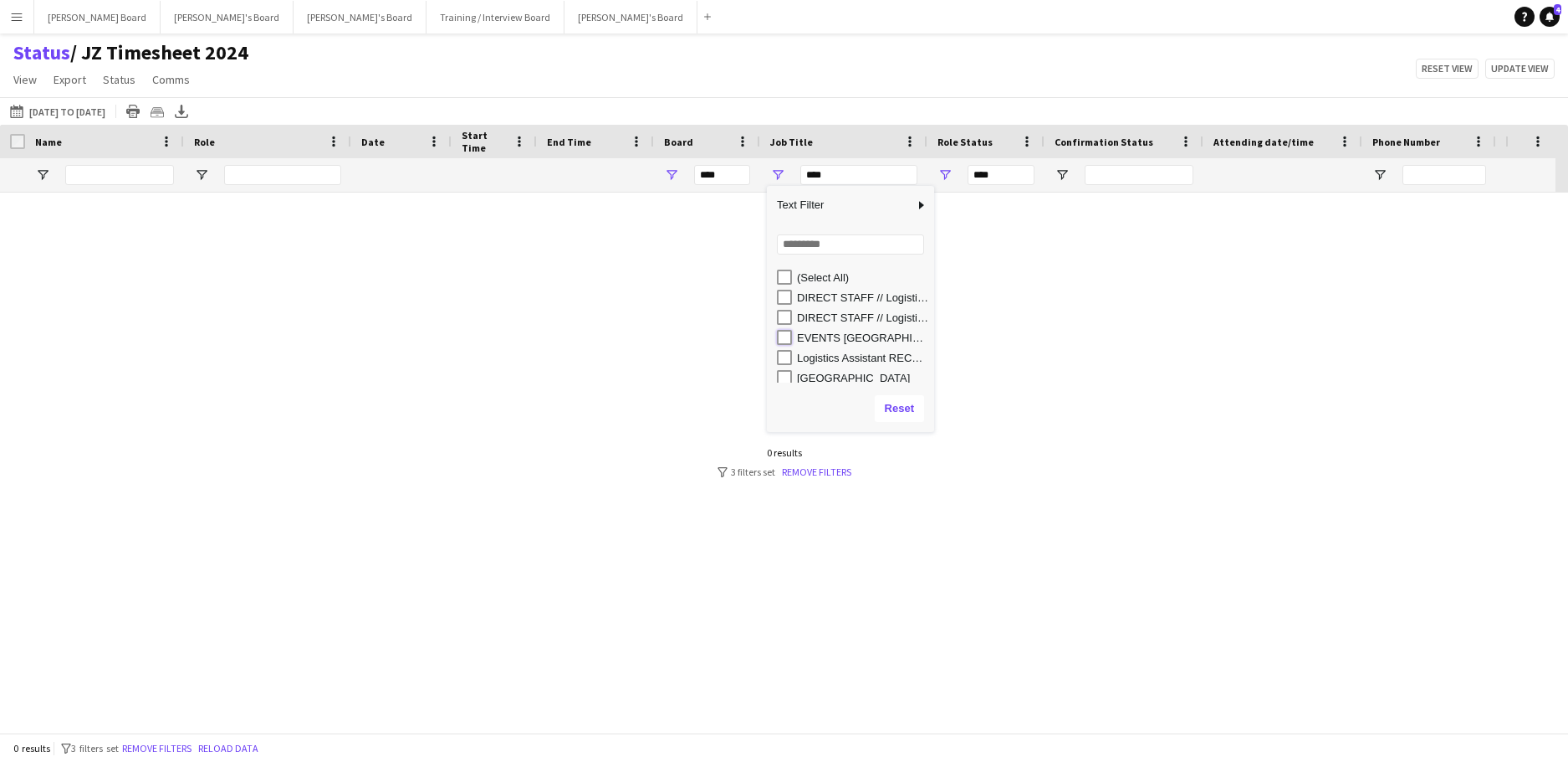
type input "**********"
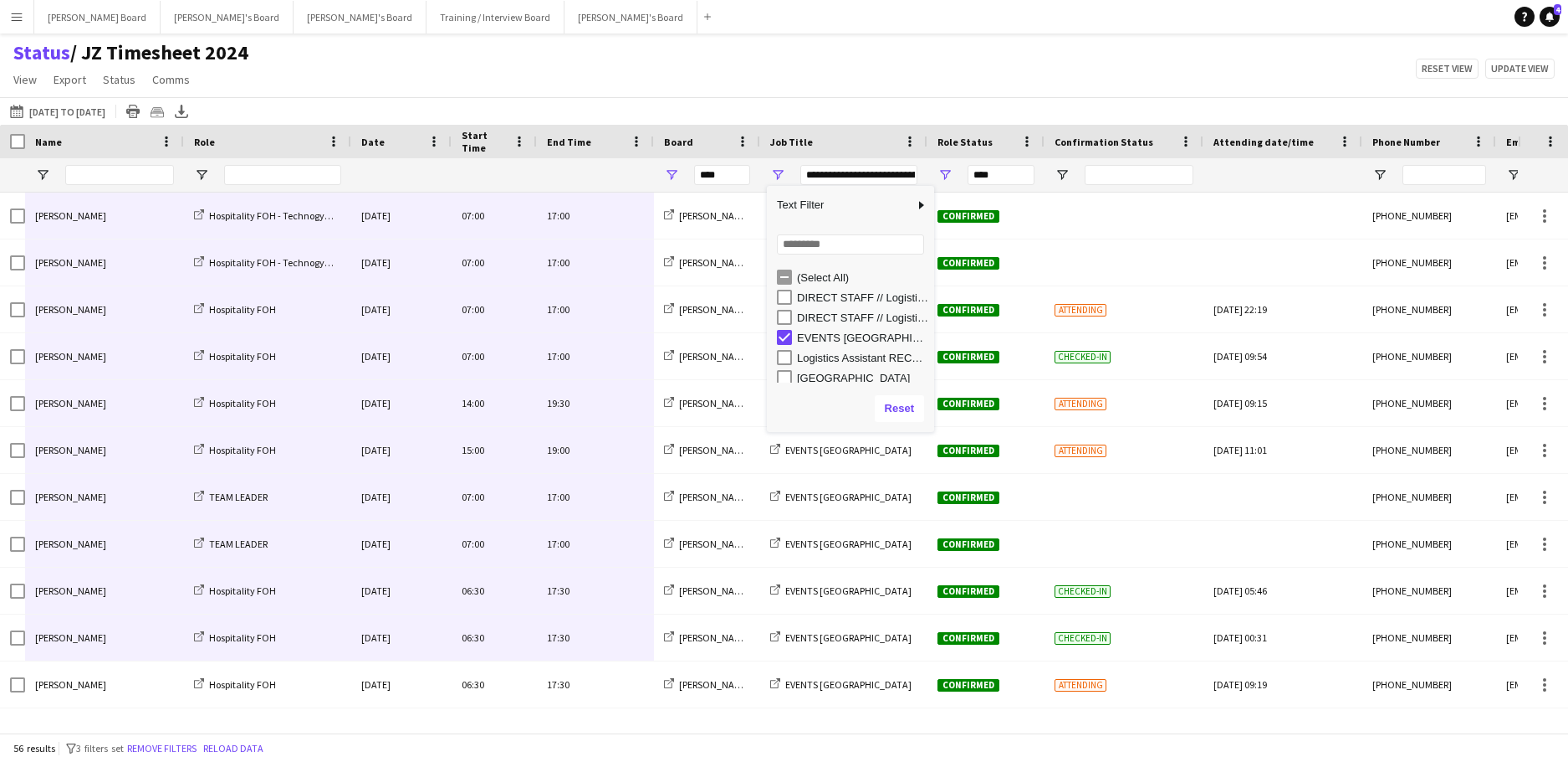
type input "**********"
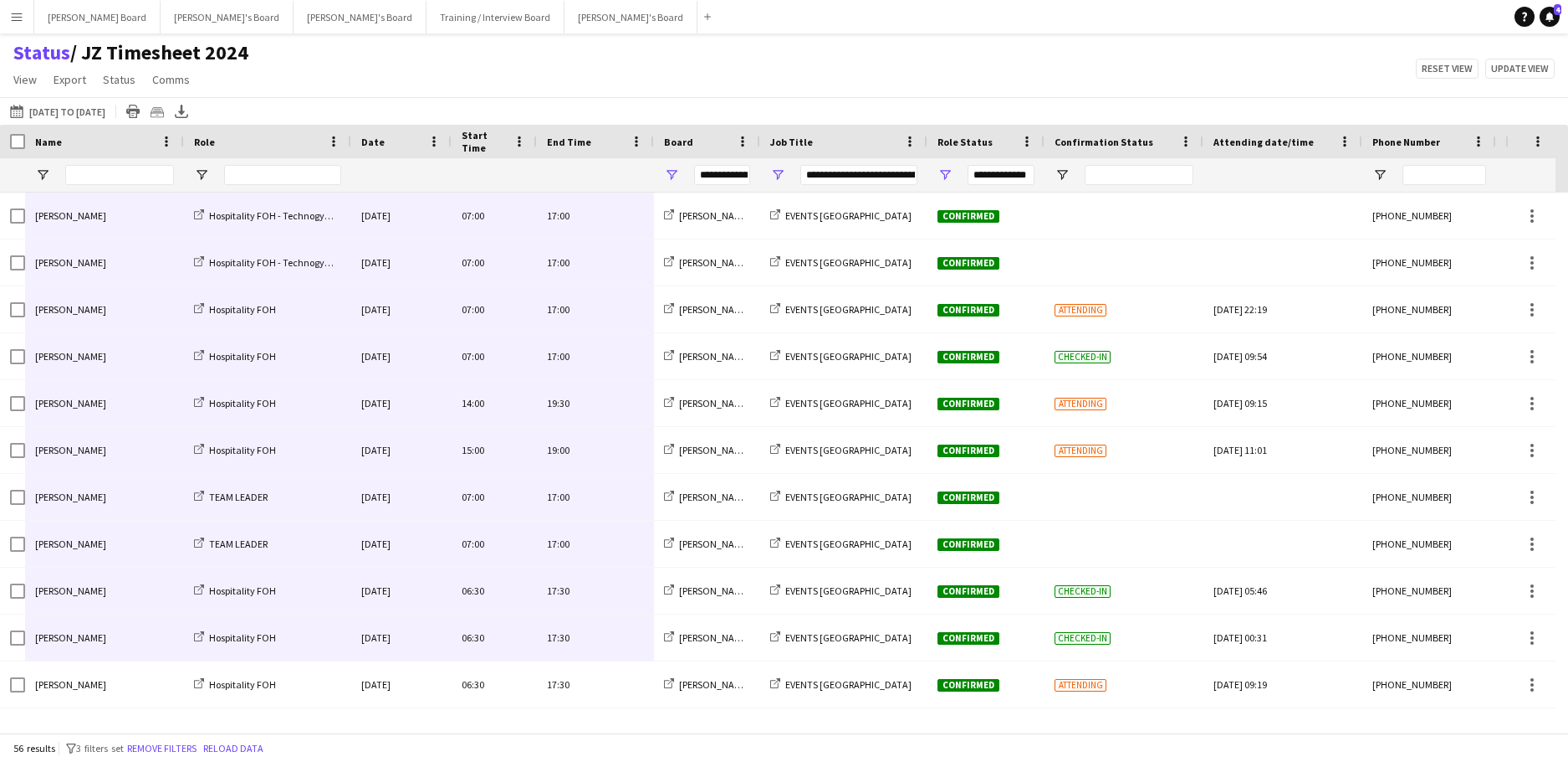
click at [850, 55] on div "Status / JZ Timesheet 2024 View Views Default view Airshow Accreditation Airsho…" at bounding box center [784, 68] width 1568 height 57
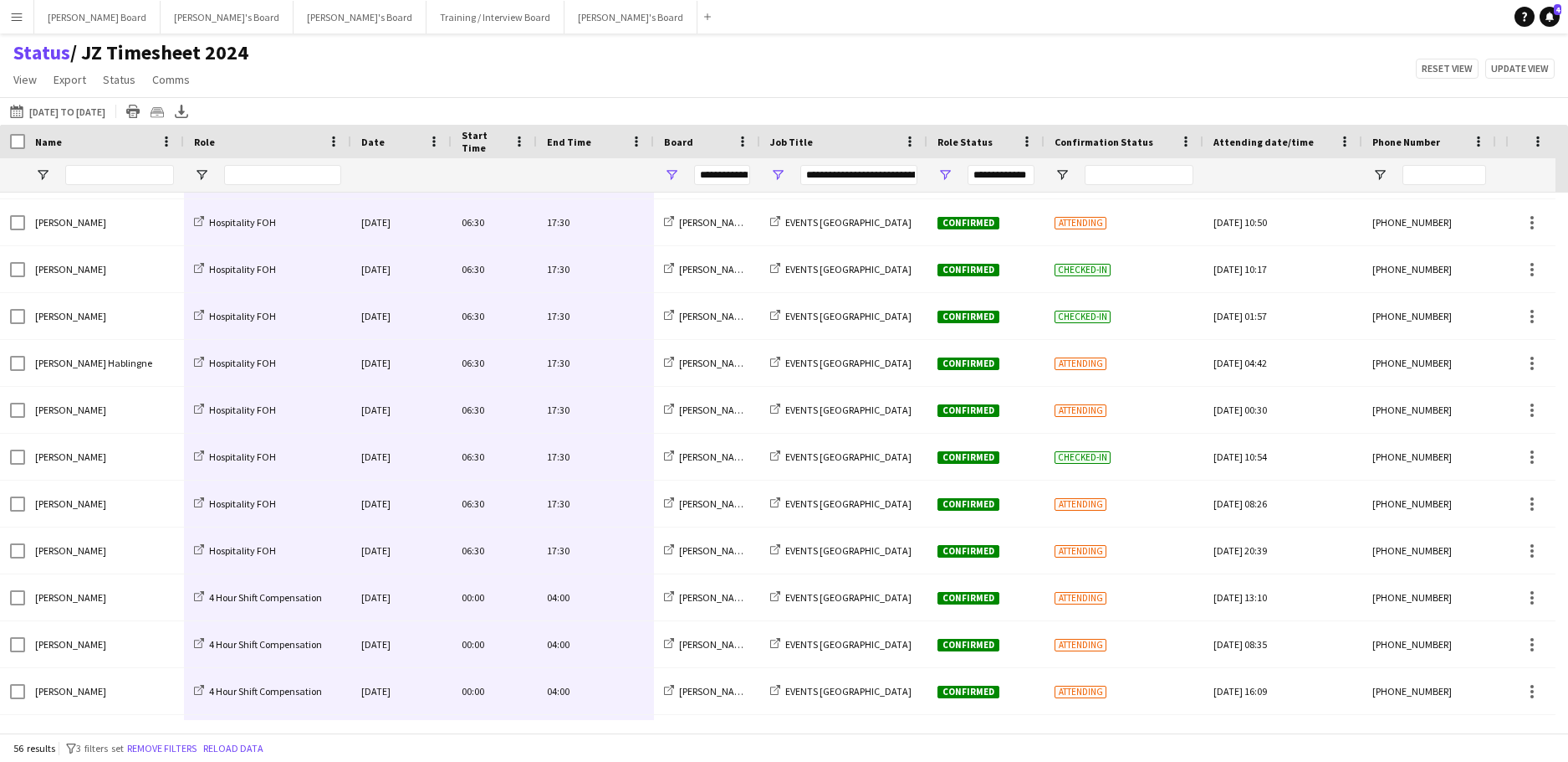
scroll to position [636, 0]
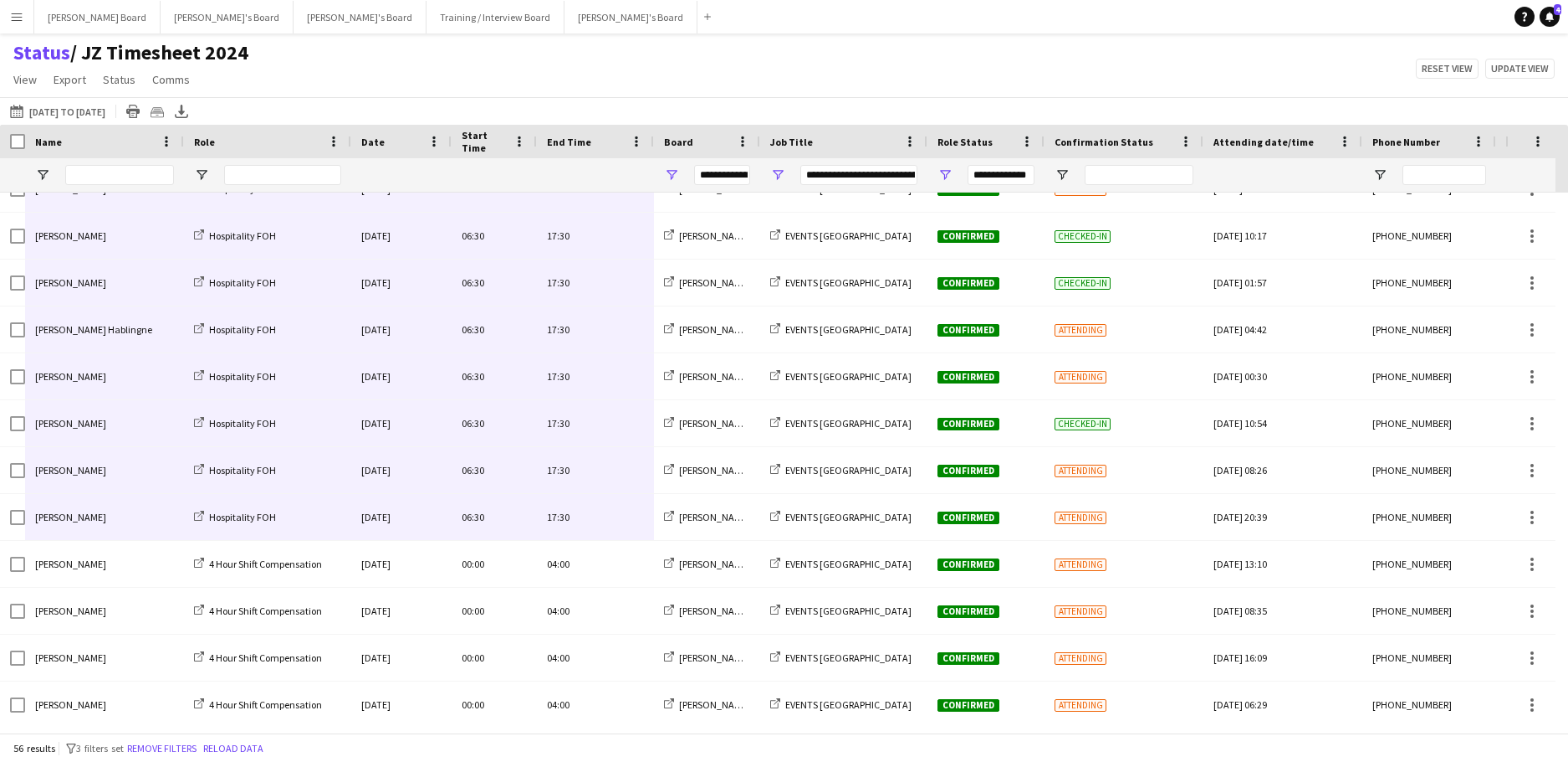
drag, startPoint x: 633, startPoint y: 214, endPoint x: 143, endPoint y: 526, distance: 580.9
click at [770, 175] on span "Open Filter Menu" at bounding box center [777, 174] width 15 height 15
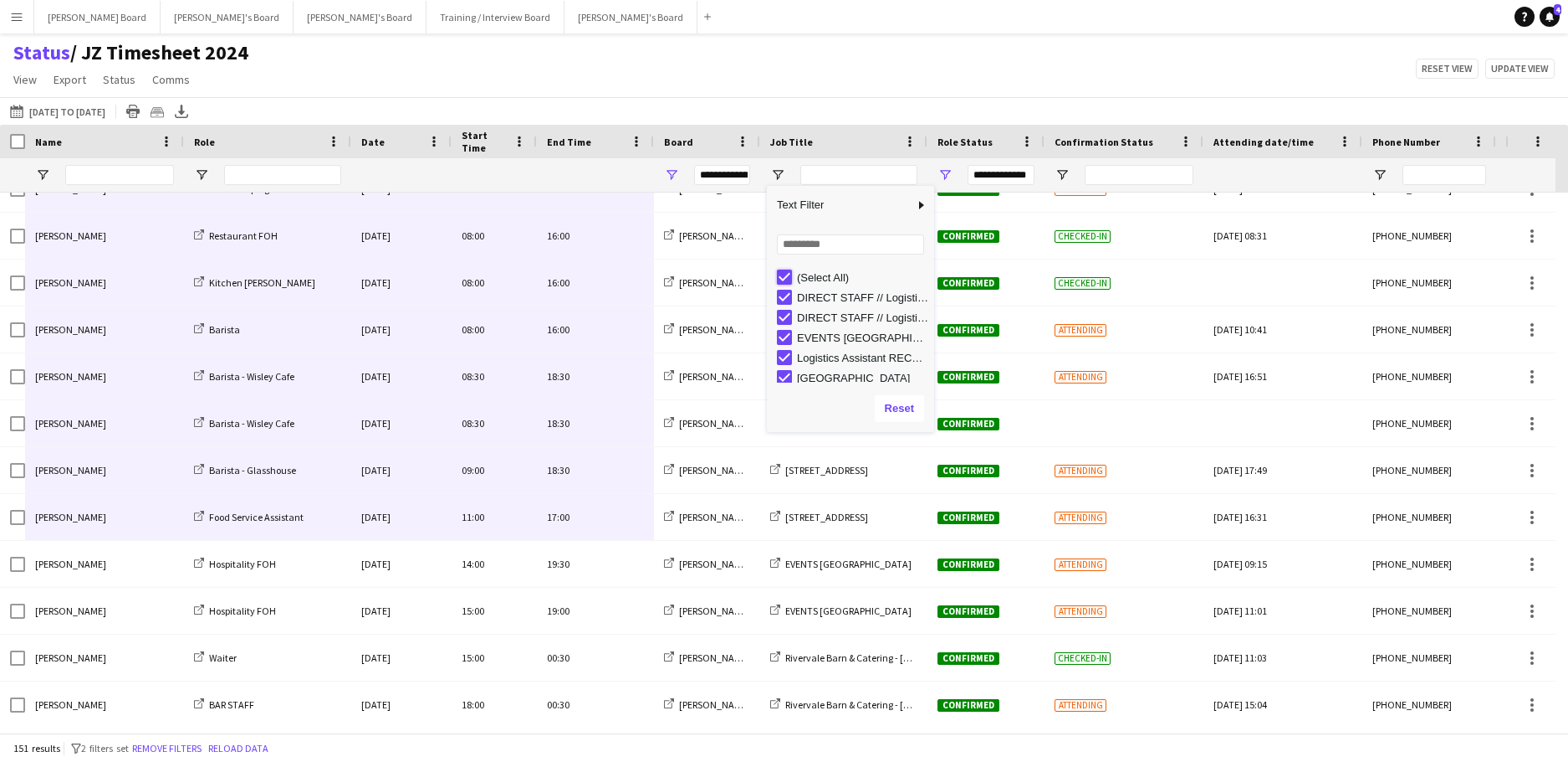
type input "***"
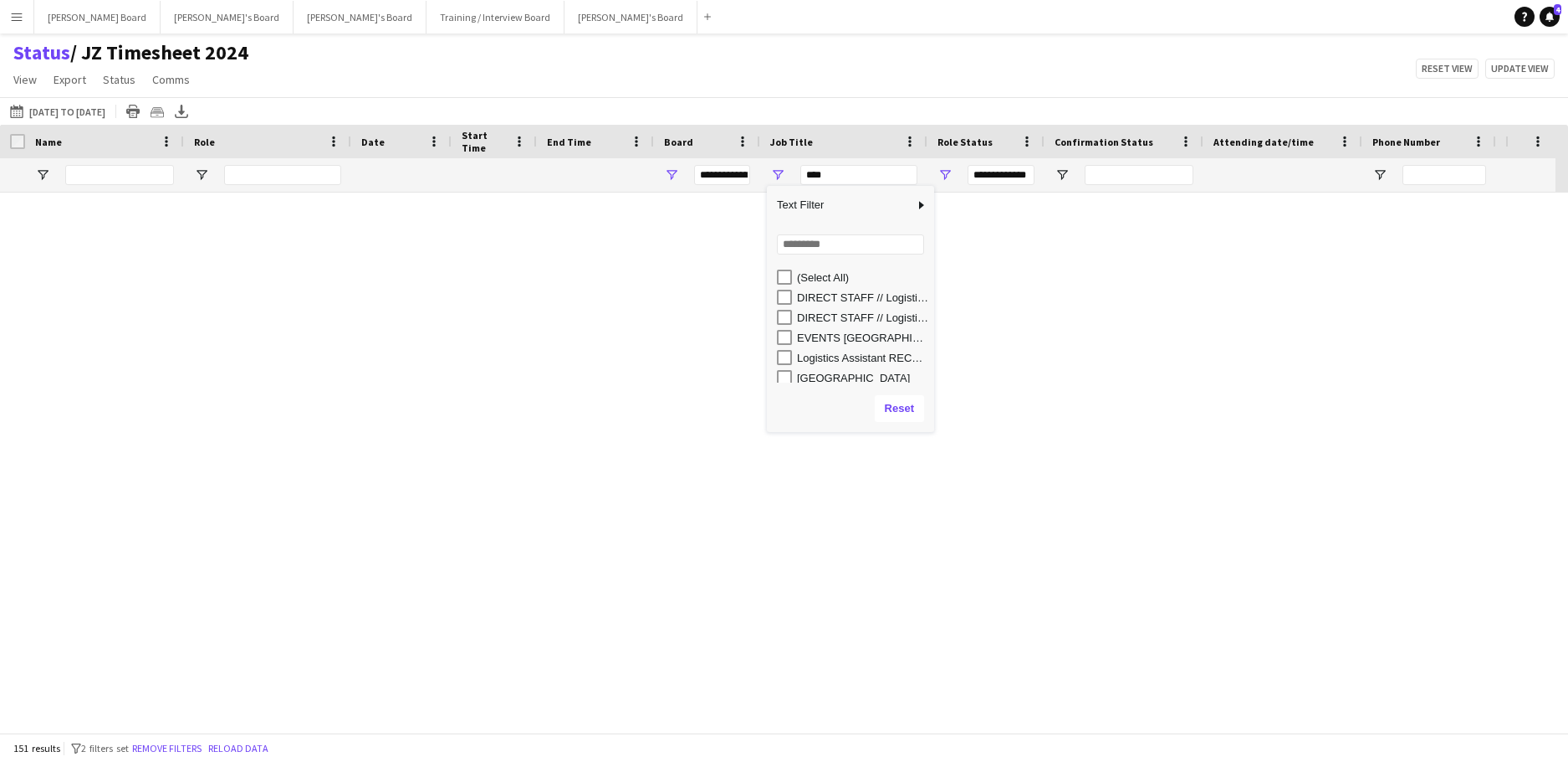
type input "***"
type input "**********"
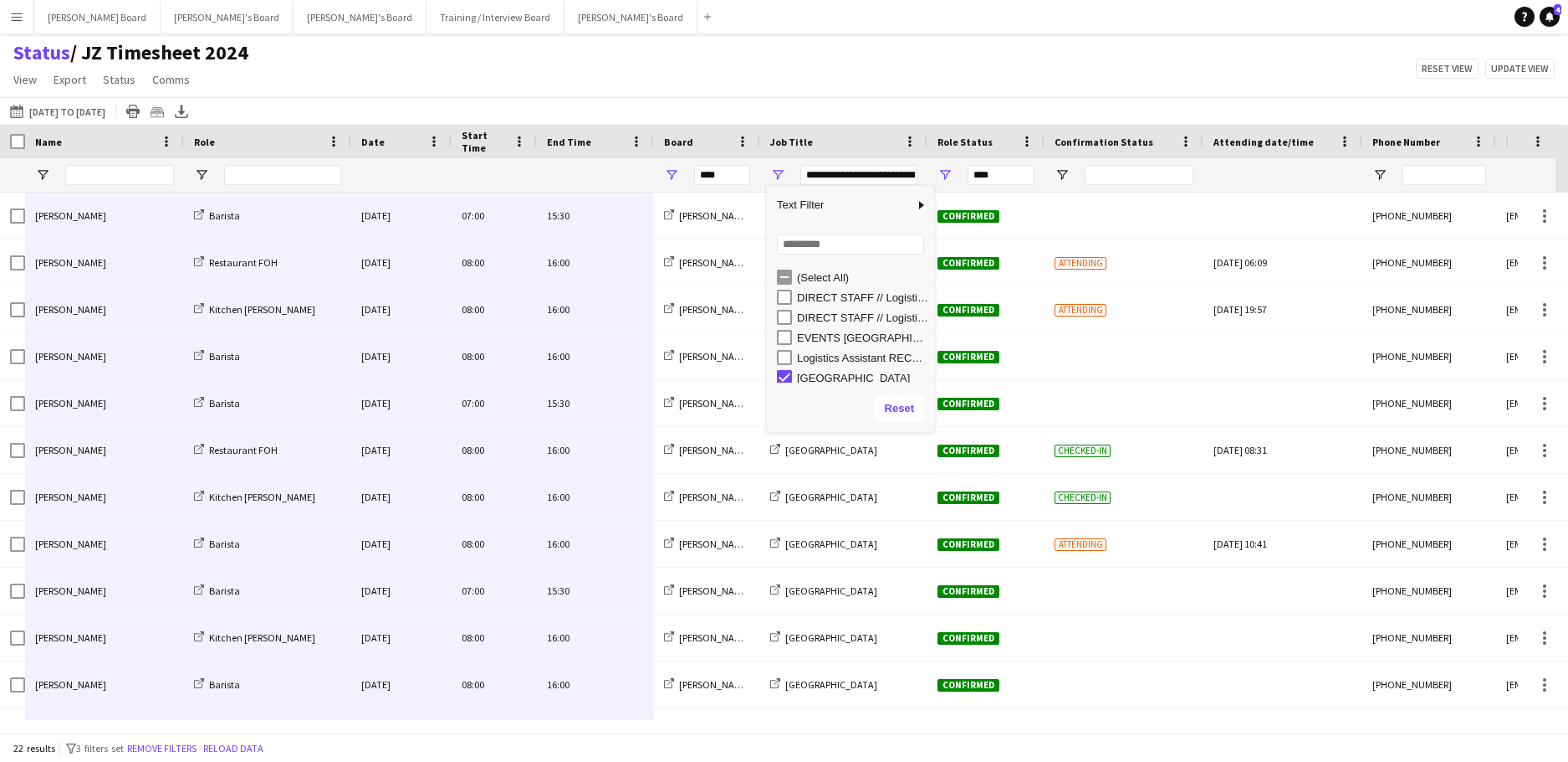
type input "**********"
click at [634, 37] on main "Status / JZ Timesheet 2024 View Views Default view Airshow Accreditation Airsho…" at bounding box center [784, 386] width 1568 height 705
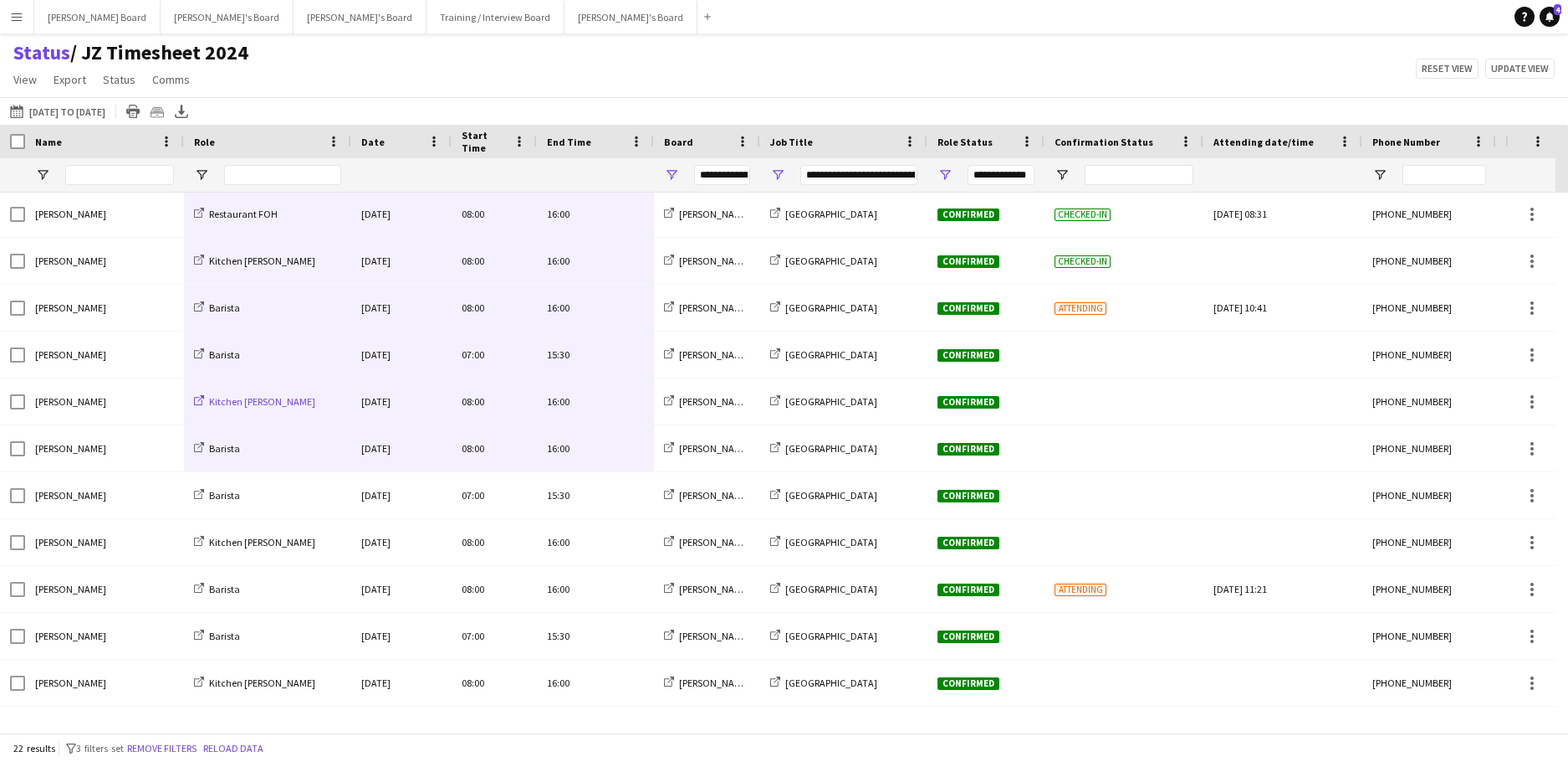
scroll to position [0, 0]
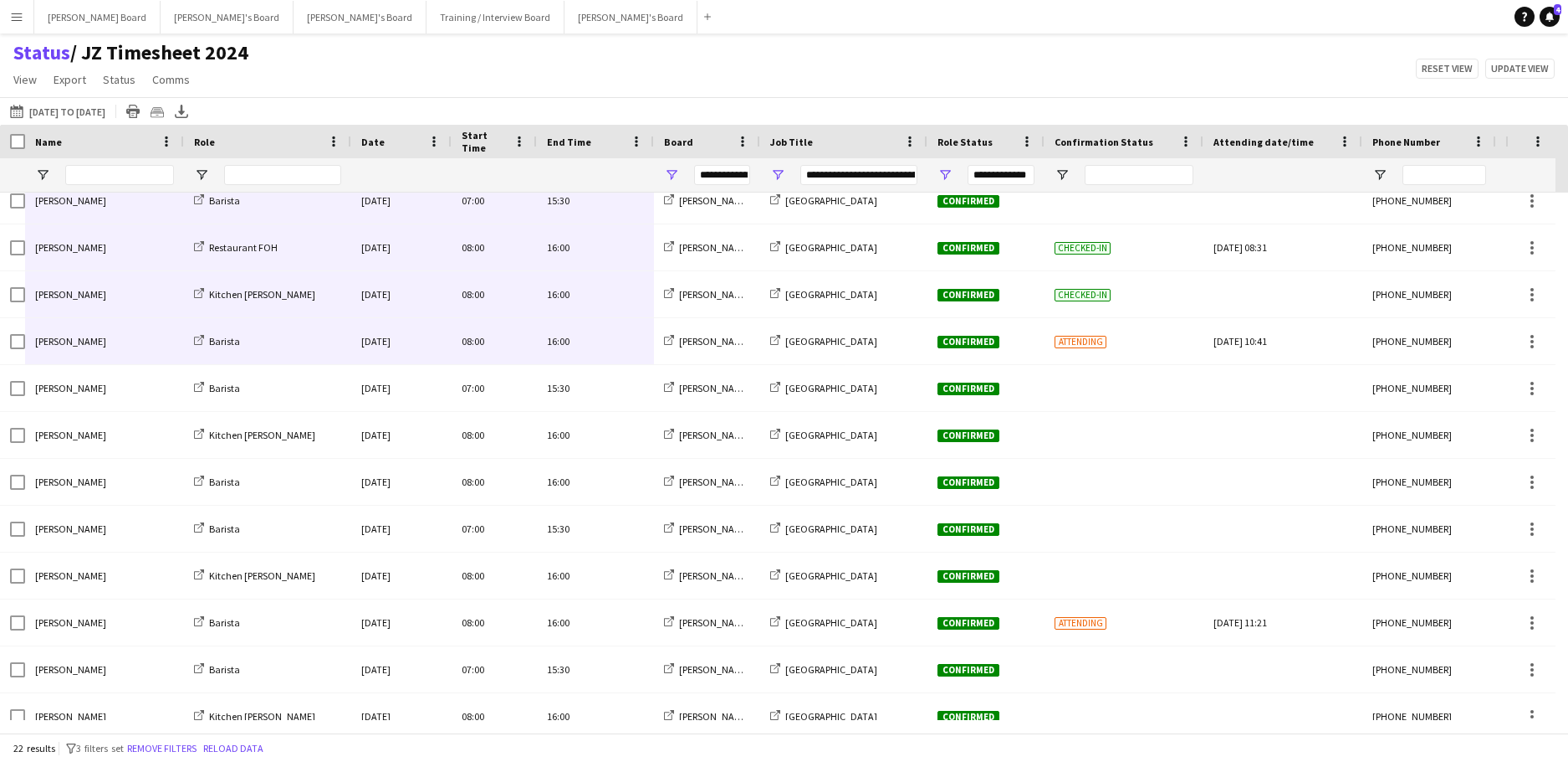
drag, startPoint x: 598, startPoint y: 207, endPoint x: 160, endPoint y: 360, distance: 464.0
click at [160, 360] on div "Amy Little Barista Thu, 18 Sep 2025 07:00 15:30 Jakub's Board McLaren Technolog…" at bounding box center [832, 505] width 1664 height 1031
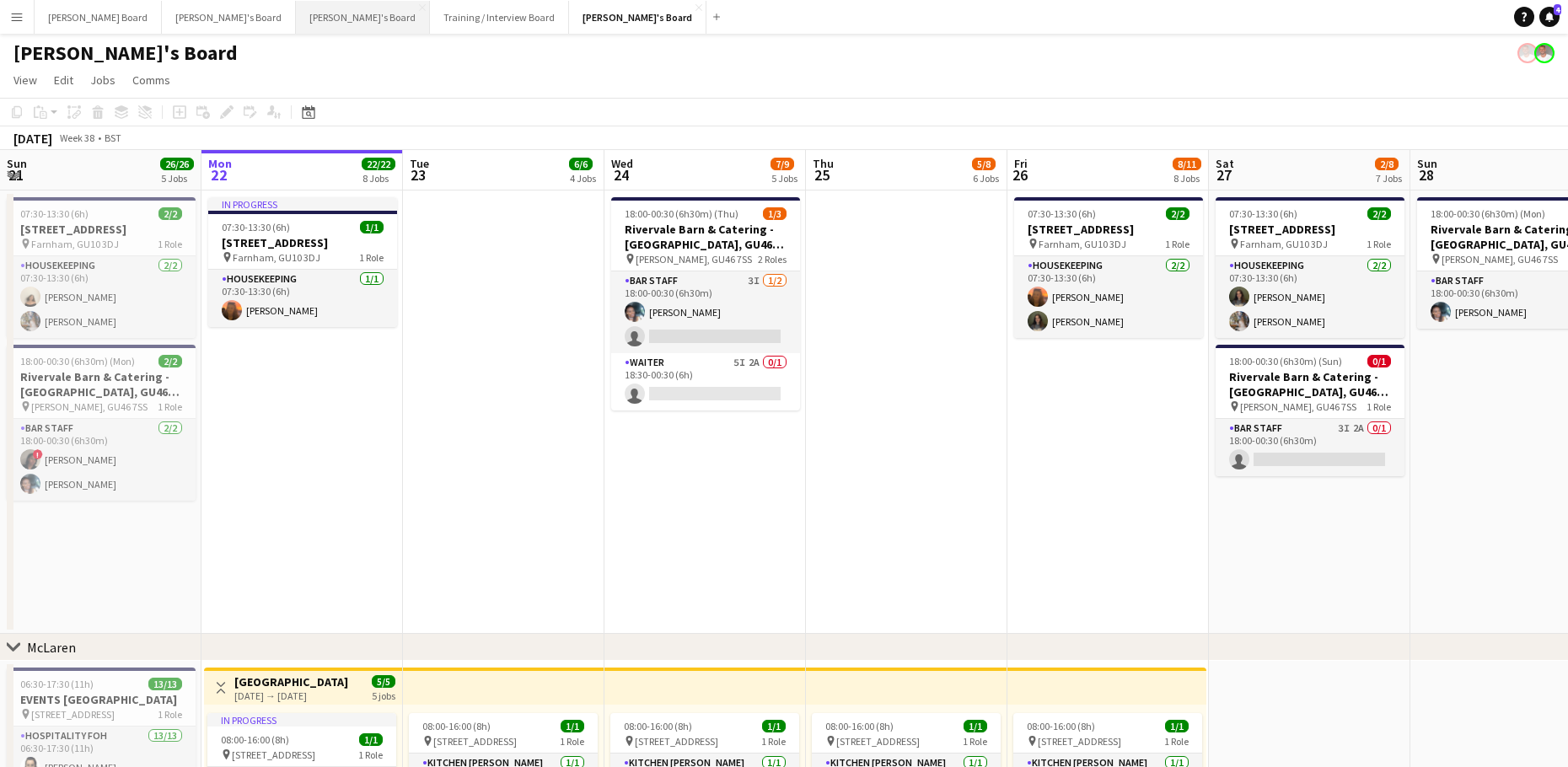
click at [296, 24] on button "[PERSON_NAME]'s Board Close" at bounding box center [363, 17] width 134 height 32
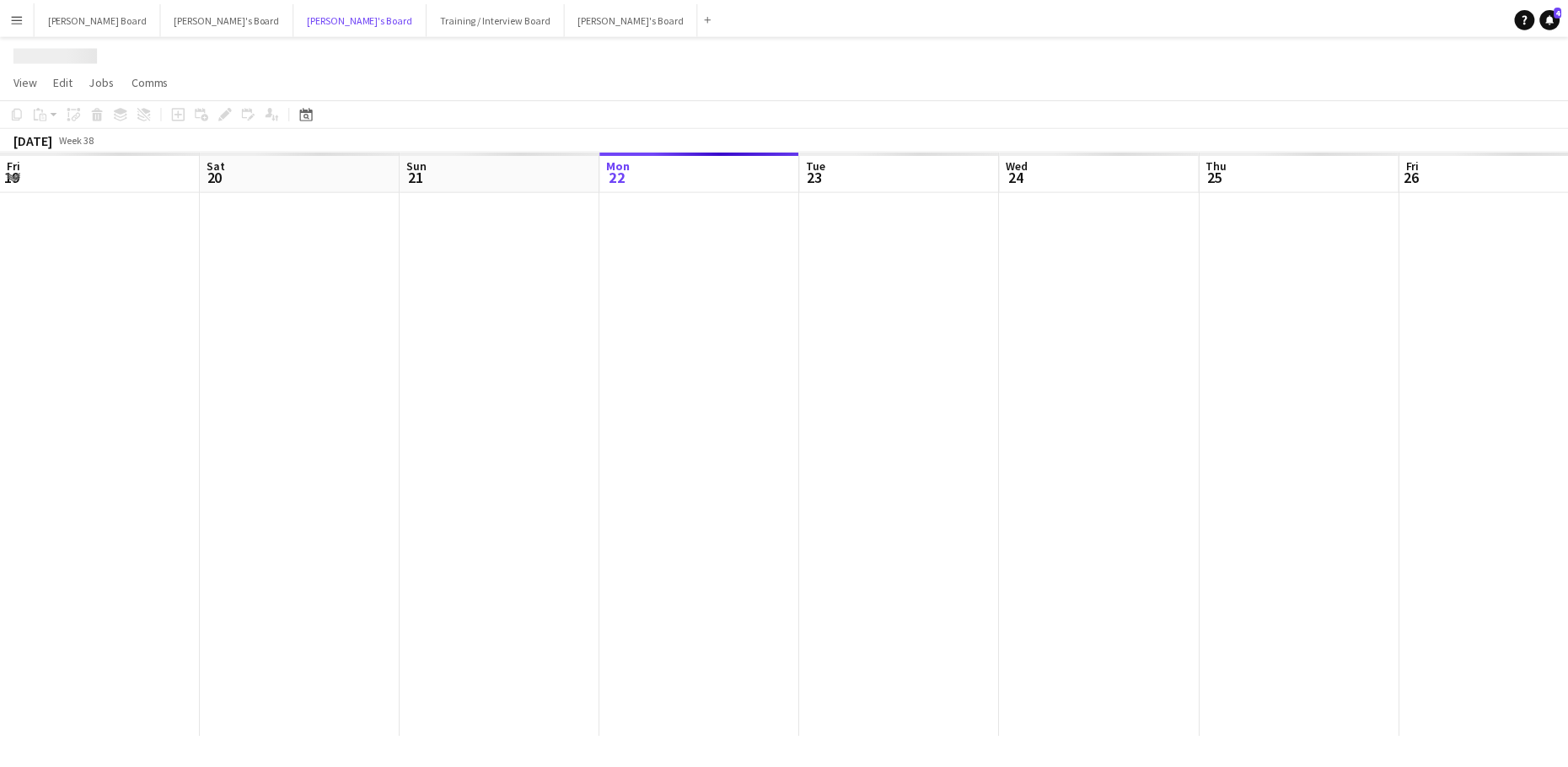
scroll to position [0, 403]
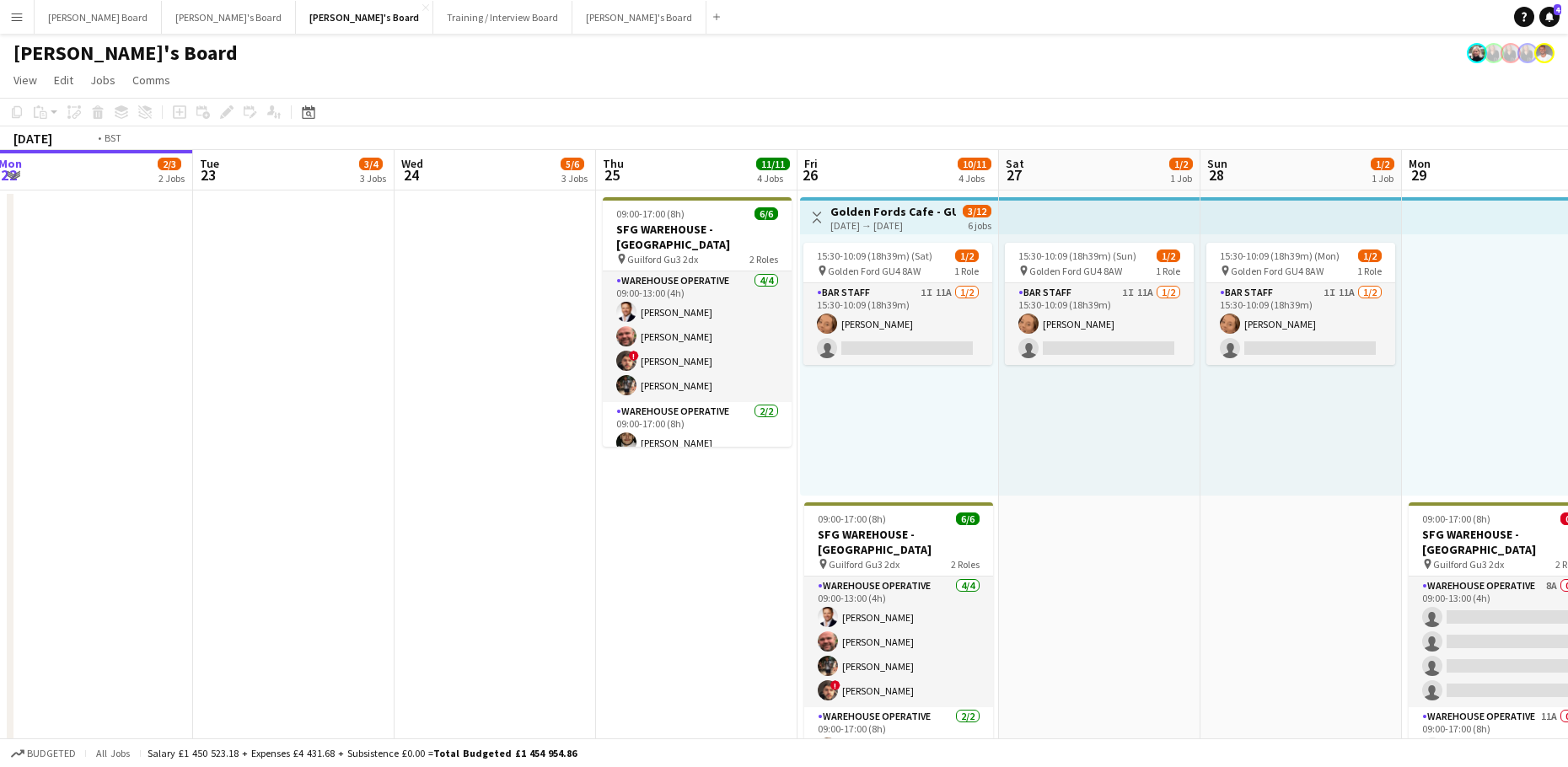
drag, startPoint x: 1265, startPoint y: 417, endPoint x: 1055, endPoint y: 421, distance: 210.0
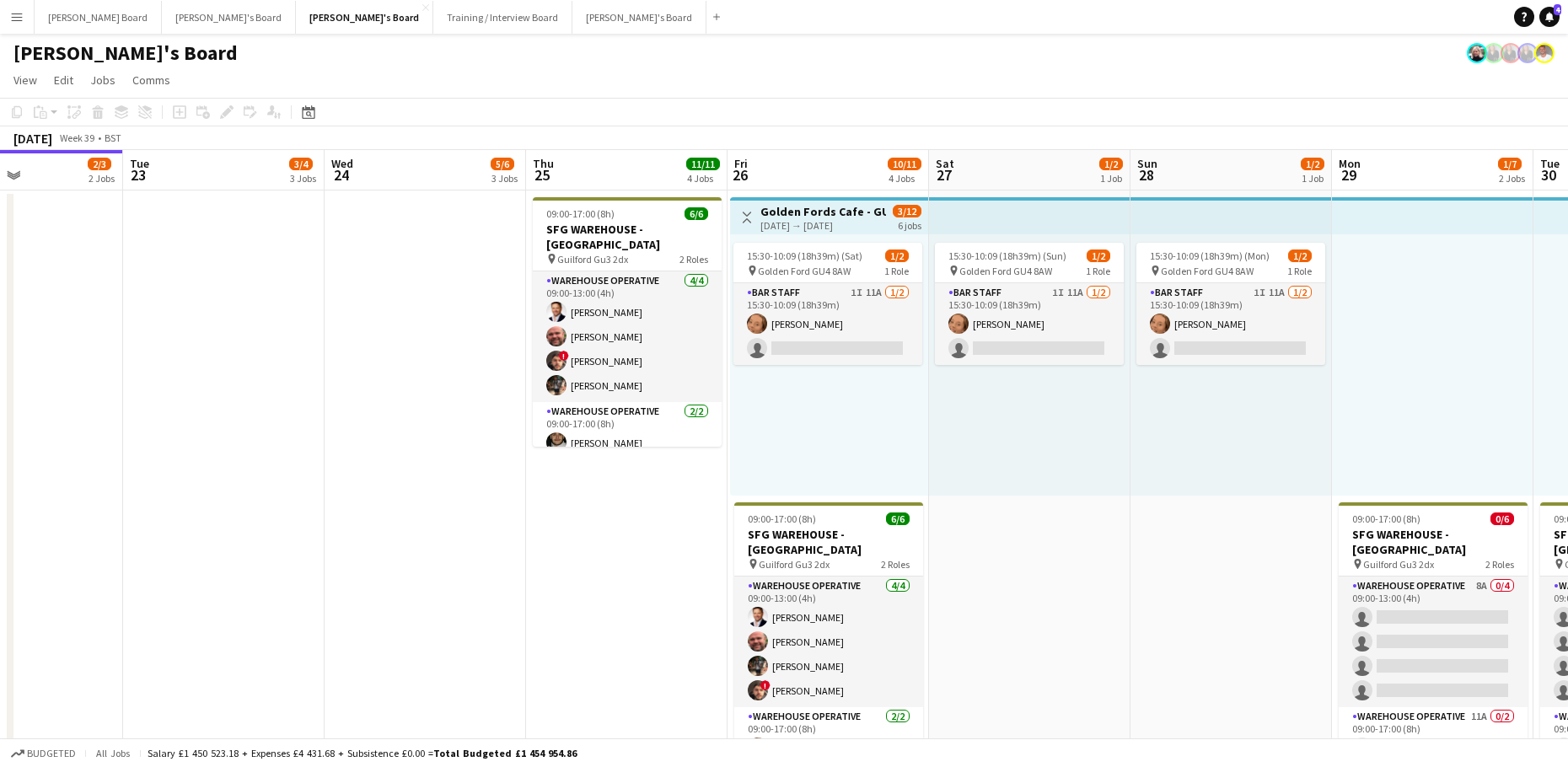
drag, startPoint x: 1133, startPoint y: 439, endPoint x: 1010, endPoint y: 414, distance: 125.5
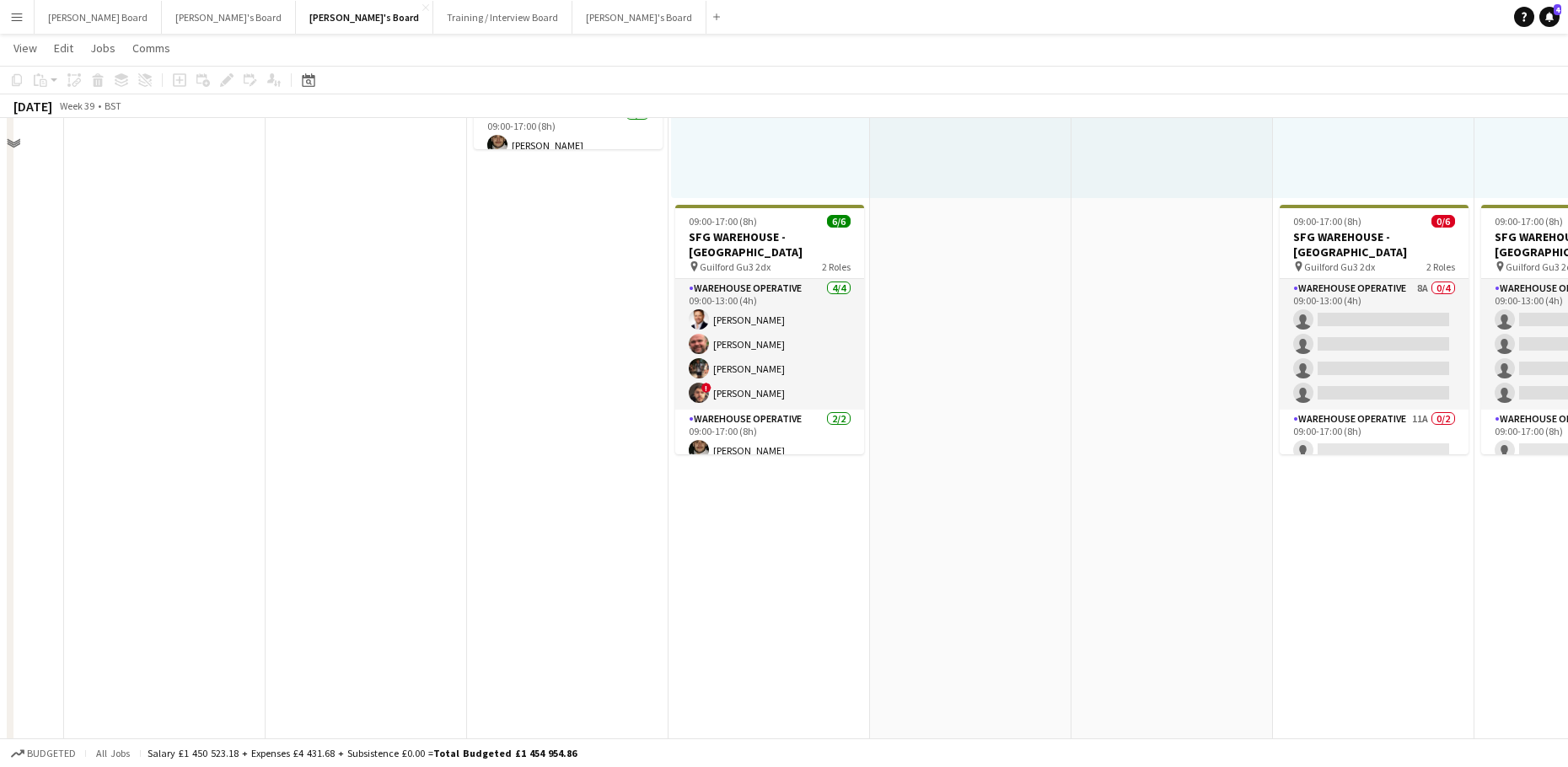
scroll to position [112, 0]
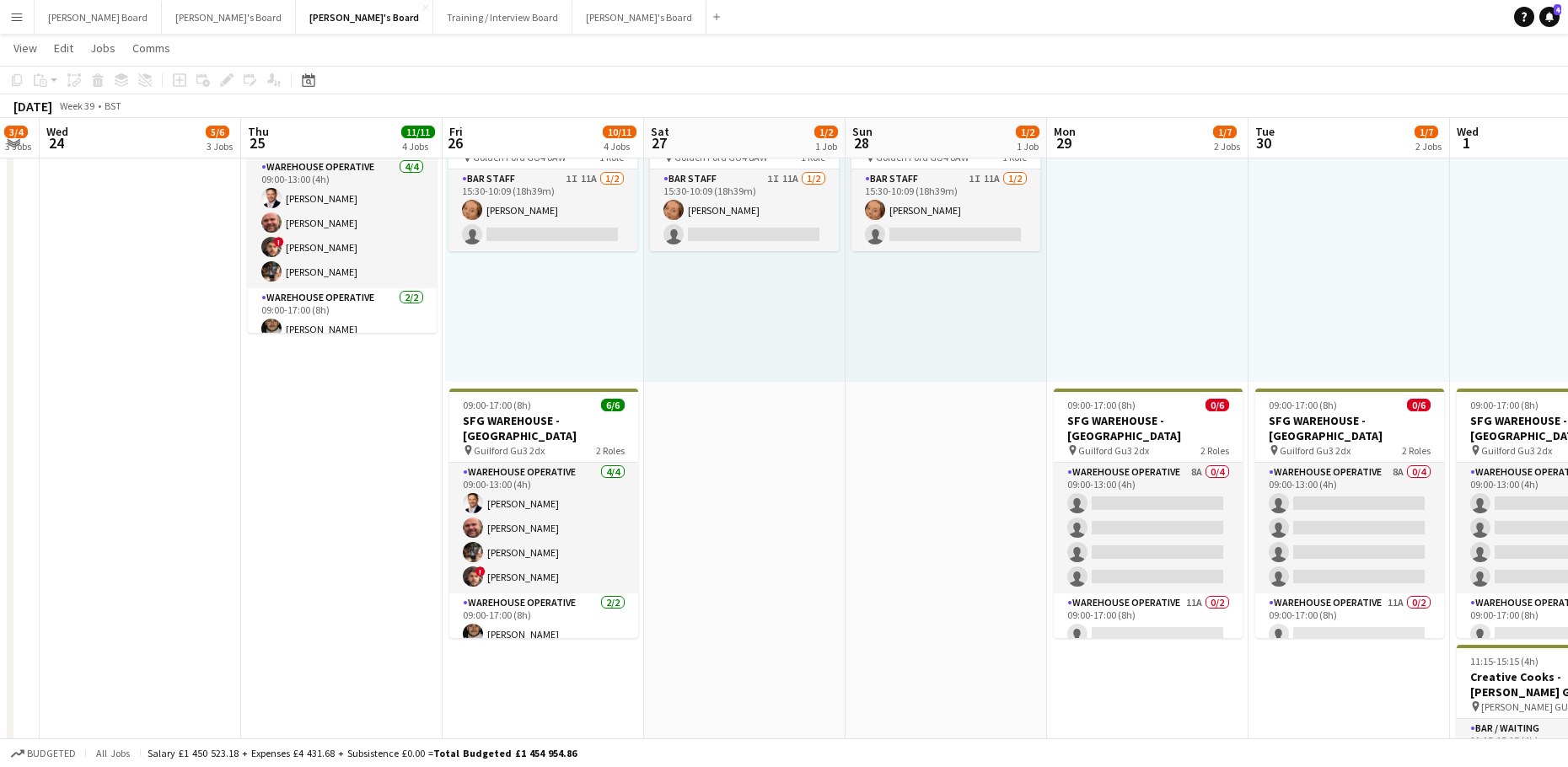
drag, startPoint x: 1140, startPoint y: 534, endPoint x: 680, endPoint y: 472, distance: 464.2
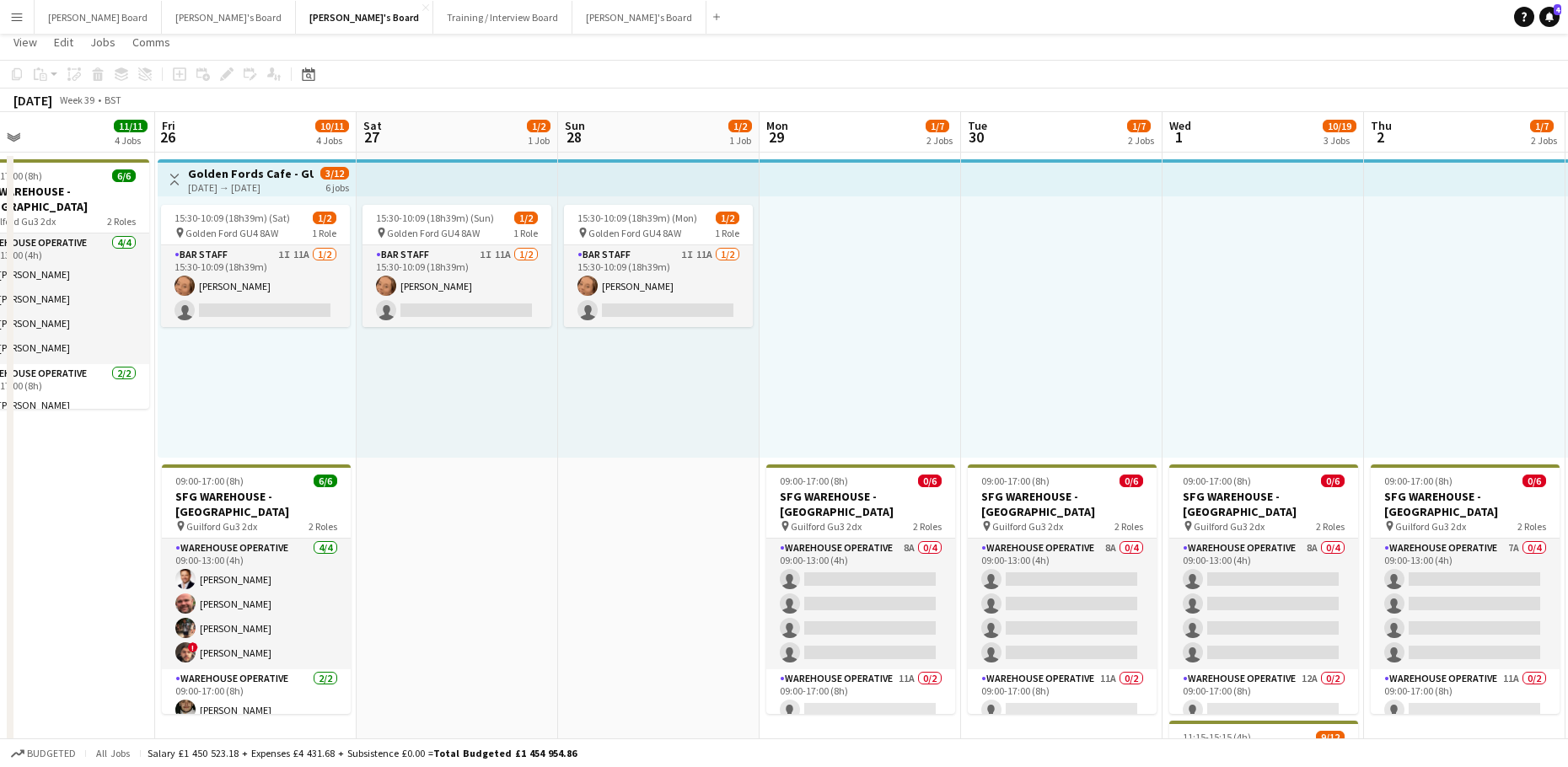
scroll to position [0, 0]
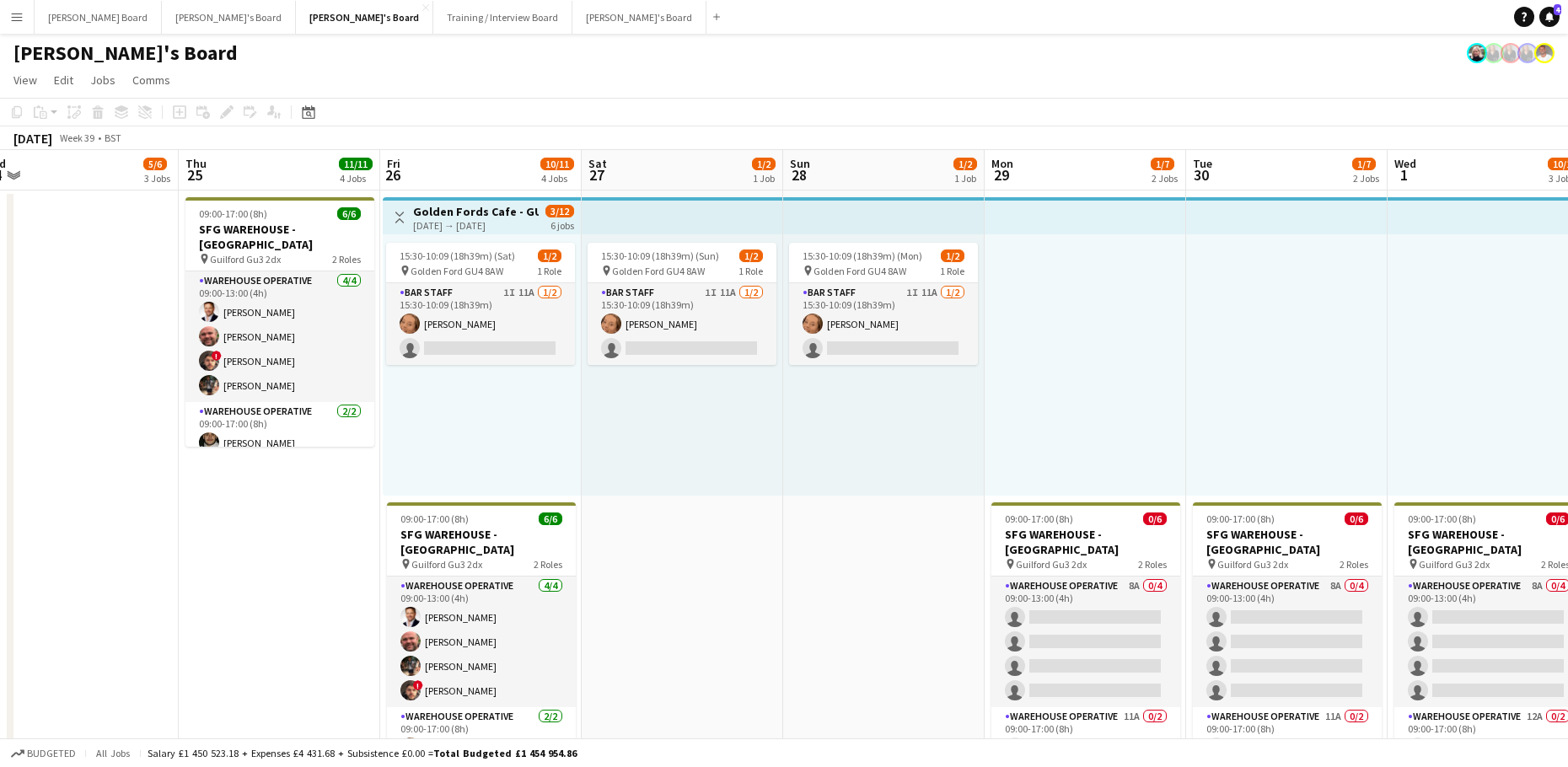
drag, startPoint x: 732, startPoint y: 429, endPoint x: 965, endPoint y: 433, distance: 233.0
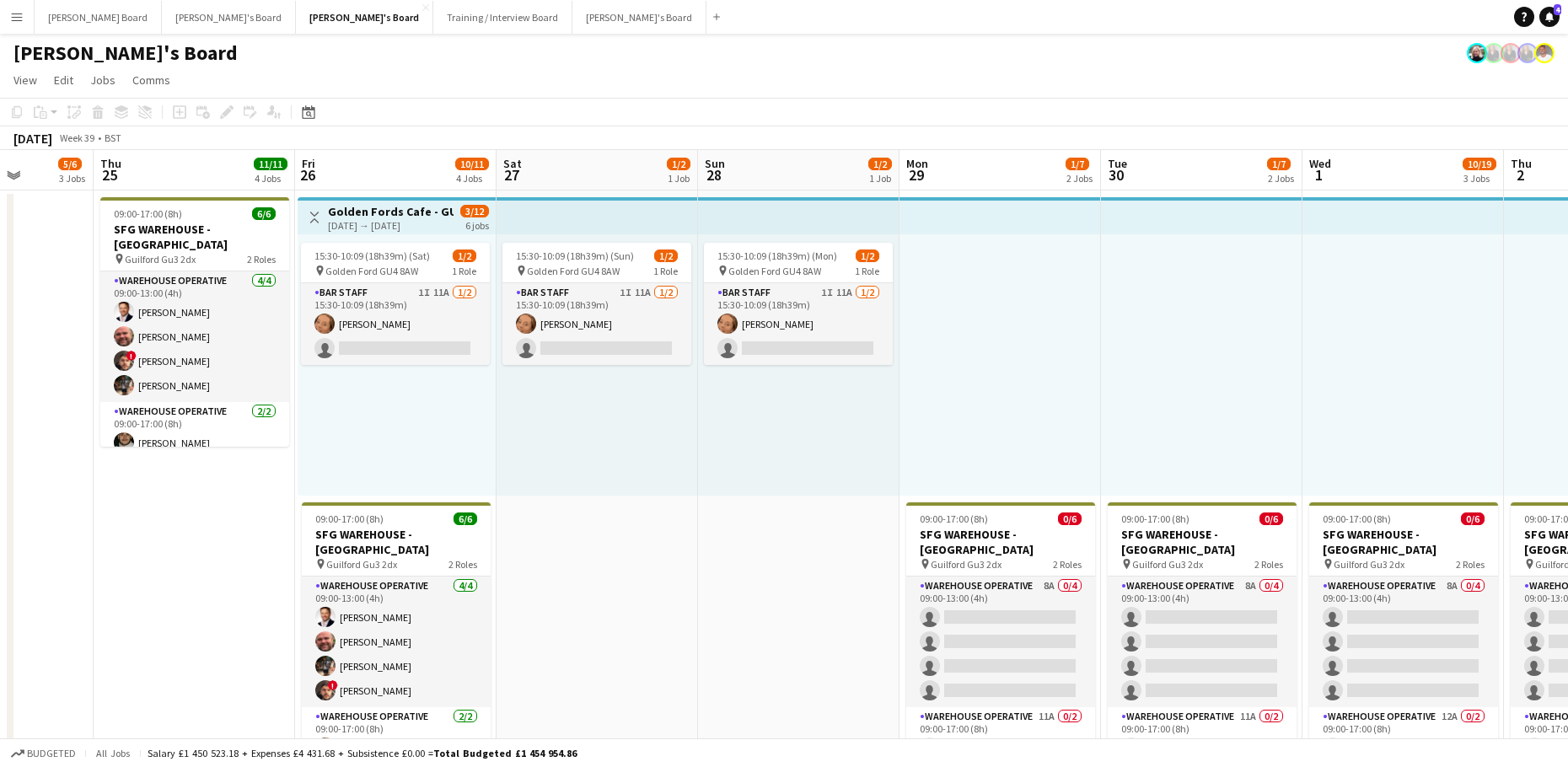
scroll to position [0, 514]
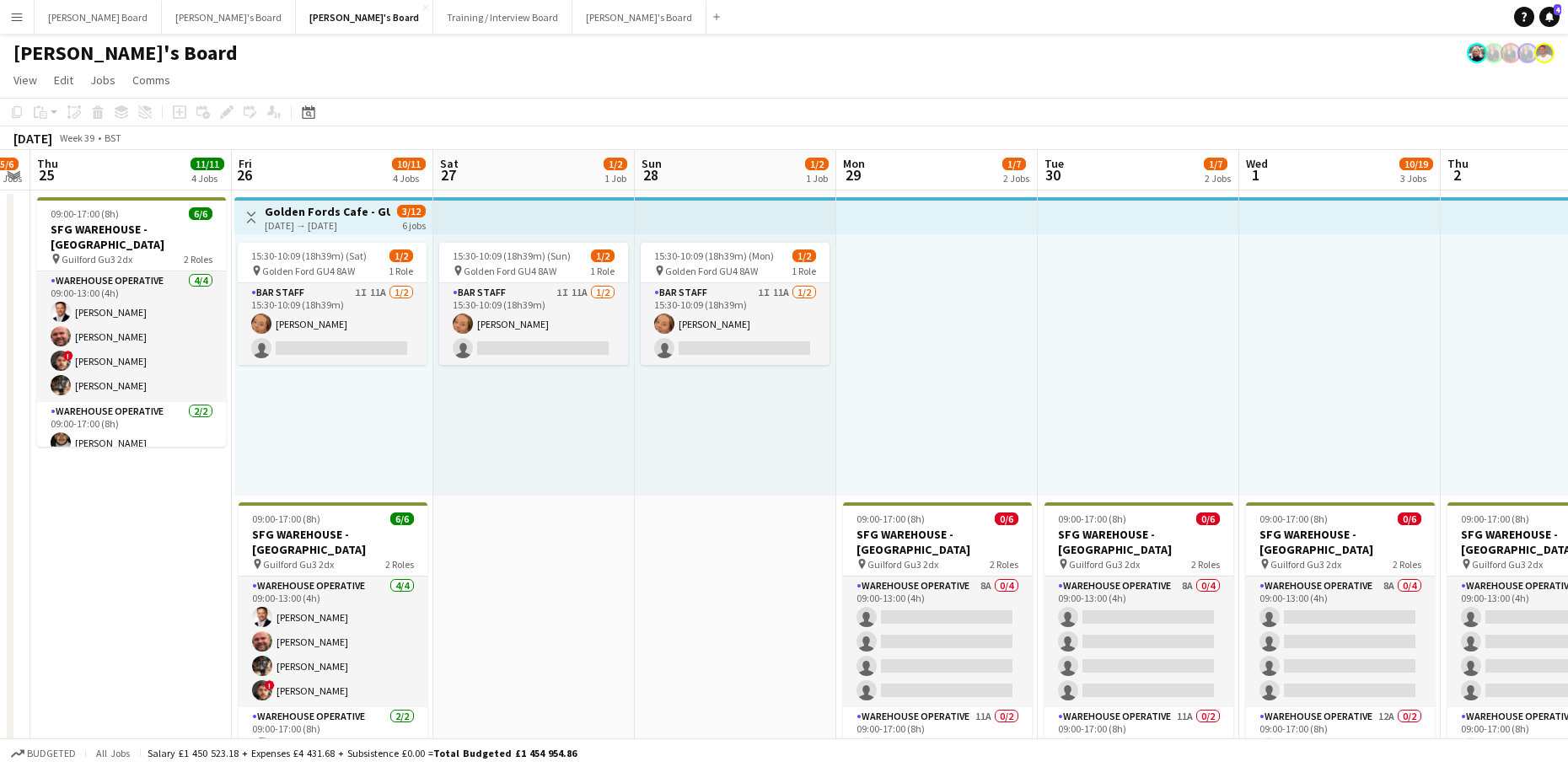
drag, startPoint x: 1390, startPoint y: 387, endPoint x: 1093, endPoint y: 407, distance: 297.7
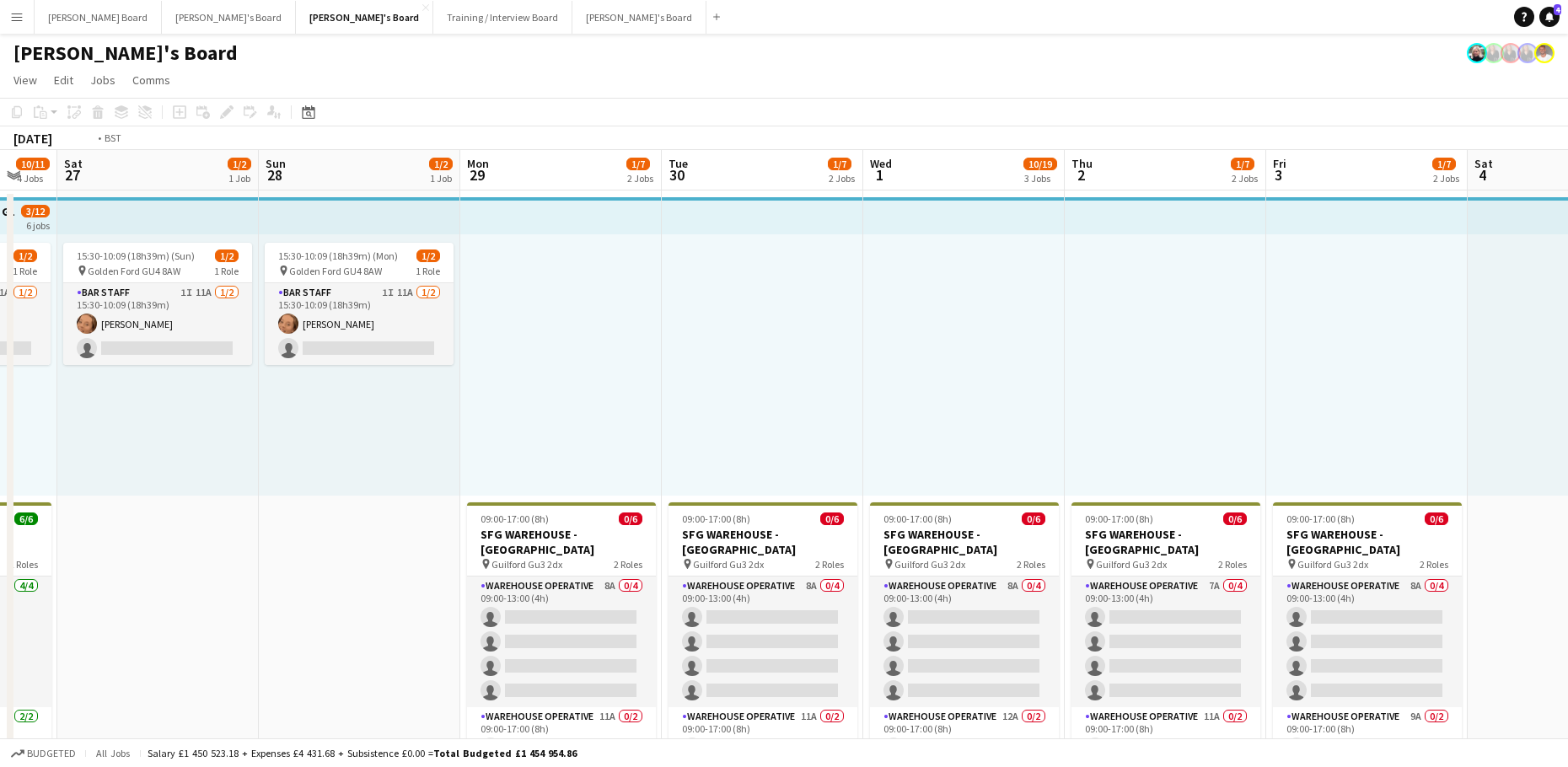
drag, startPoint x: 1116, startPoint y: 390, endPoint x: 457, endPoint y: 404, distance: 659.1
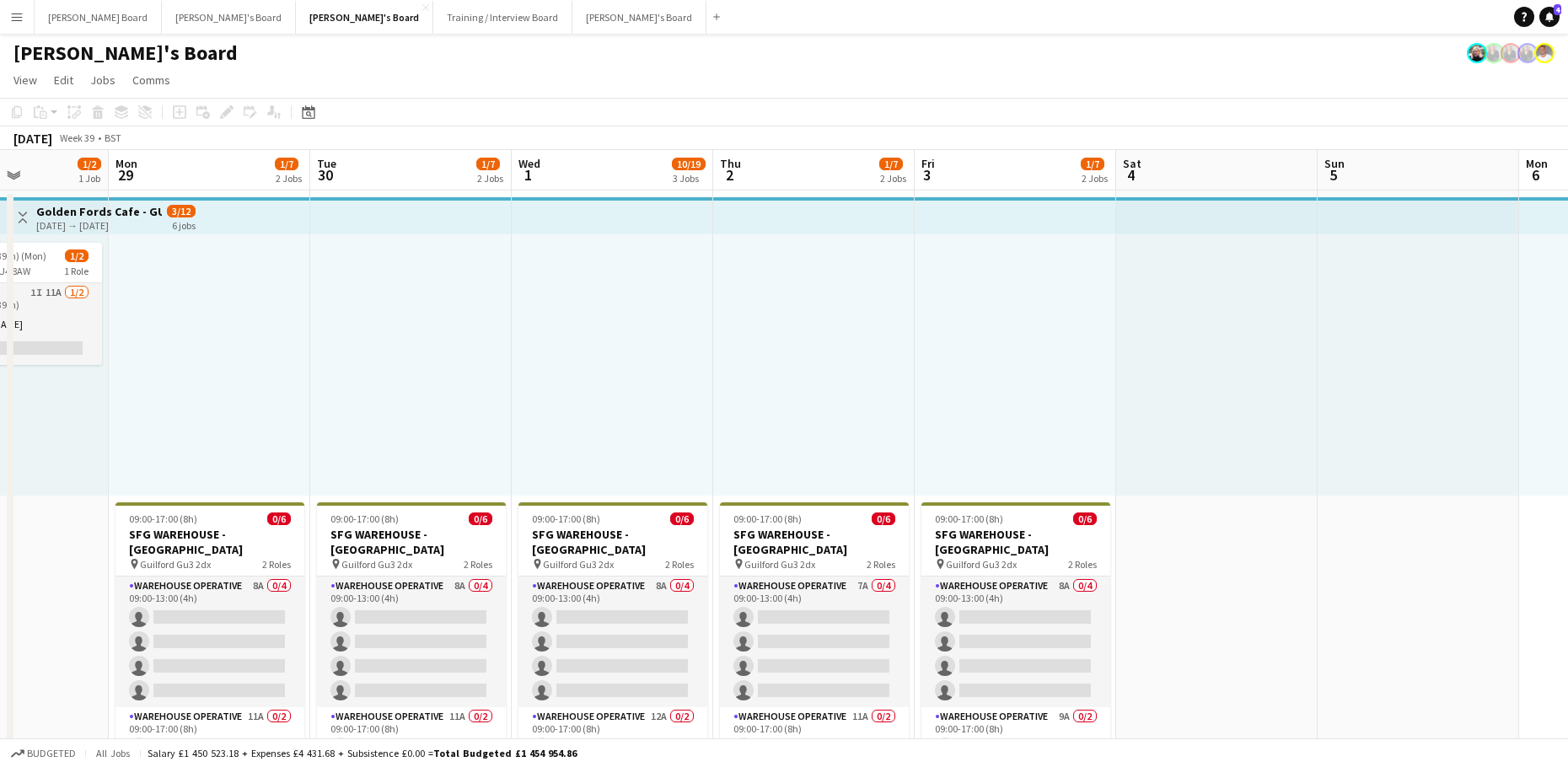
scroll to position [0, 402]
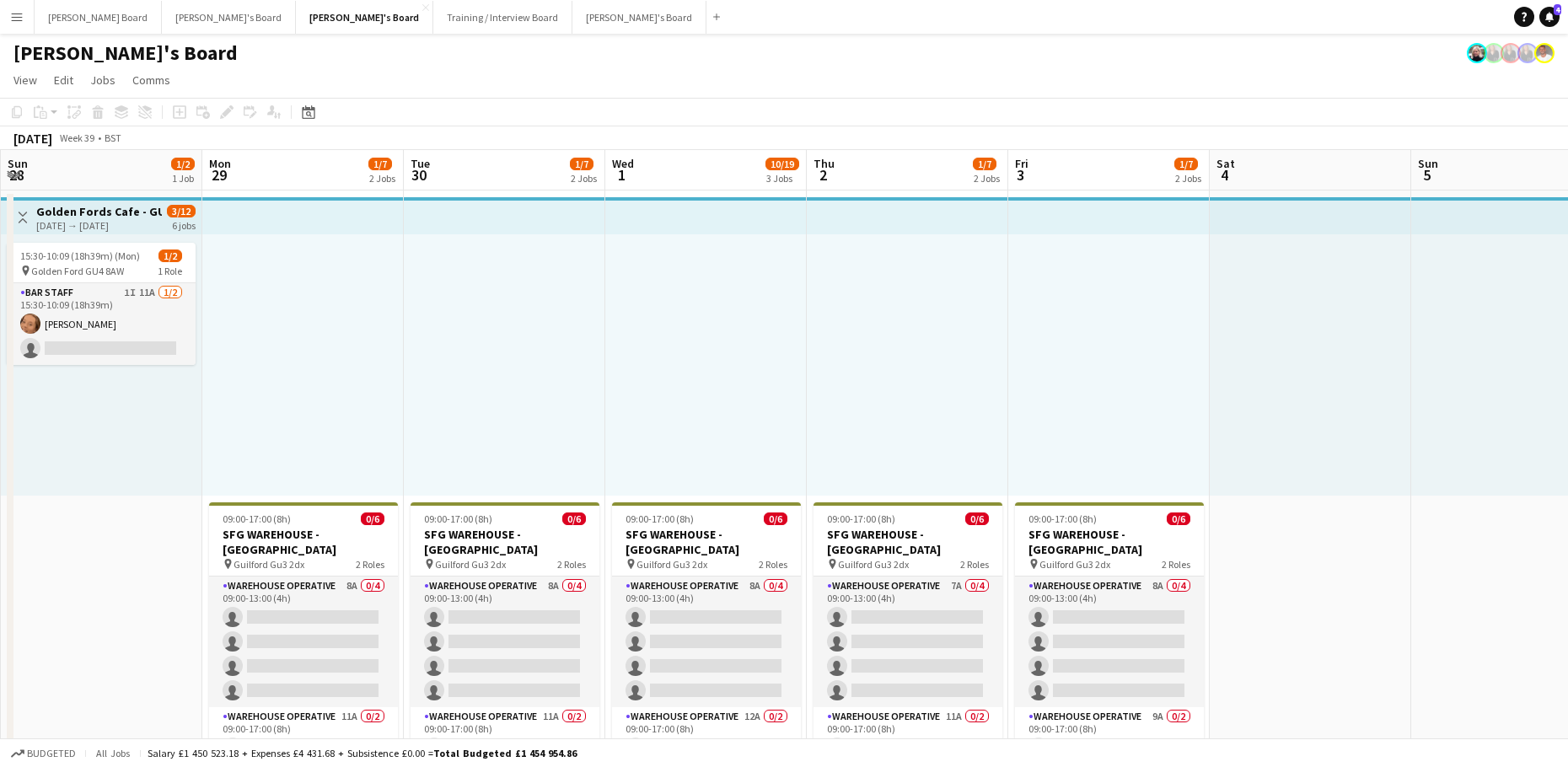
drag, startPoint x: 879, startPoint y: 409, endPoint x: 1038, endPoint y: 402, distance: 159.2
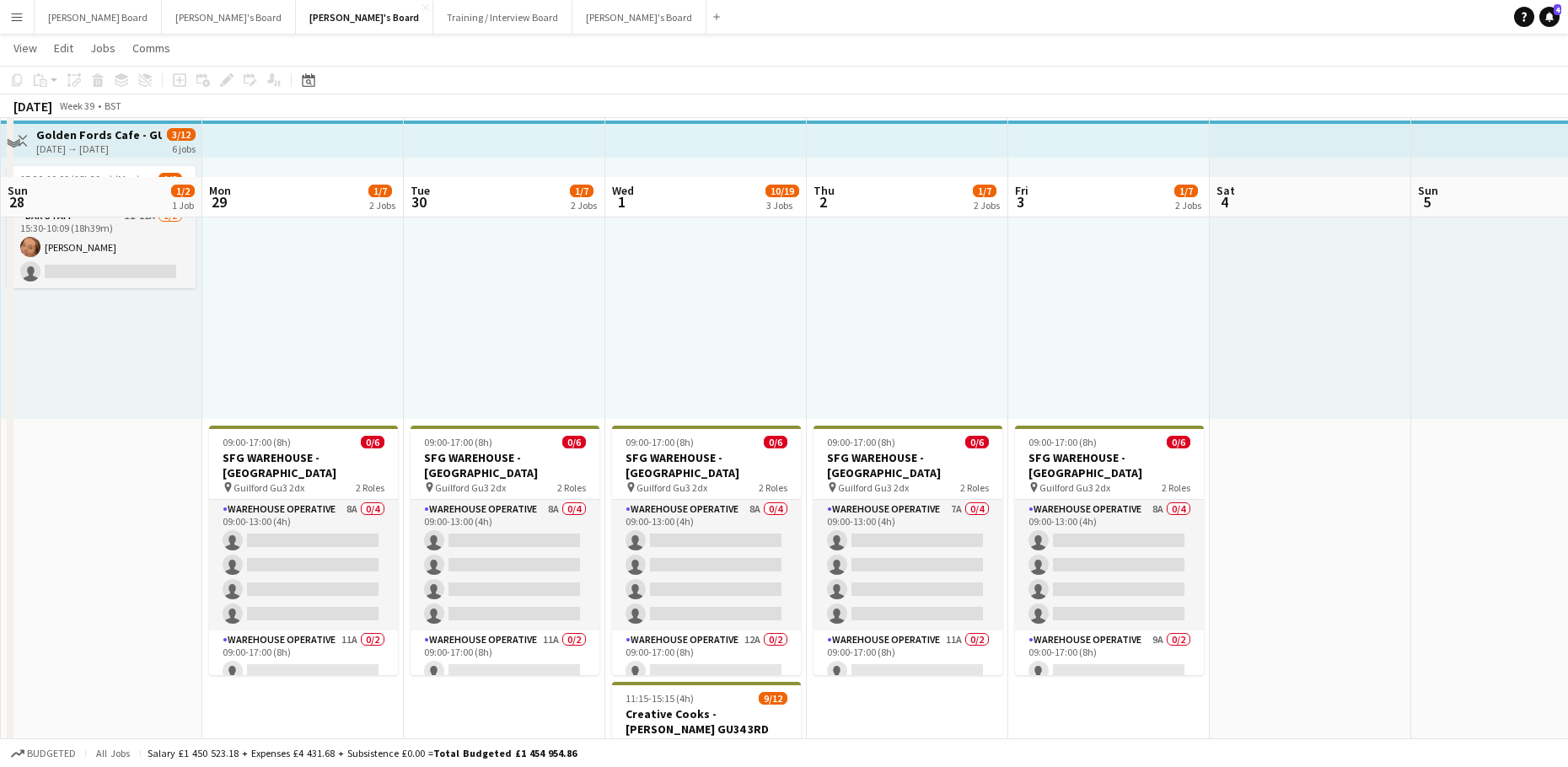
scroll to position [225, 0]
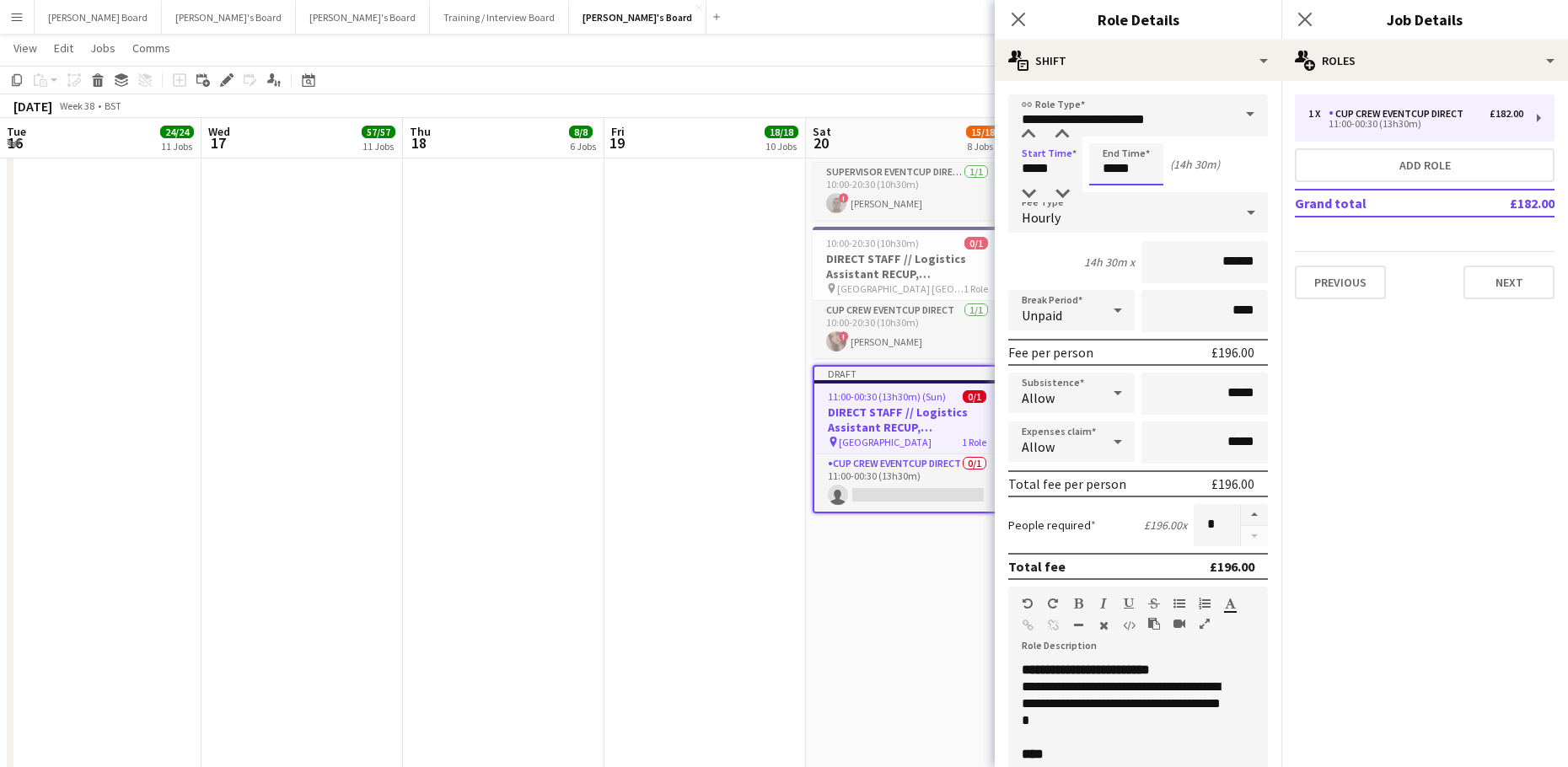
click at [1109, 176] on input "*****" at bounding box center [1125, 164] width 74 height 42
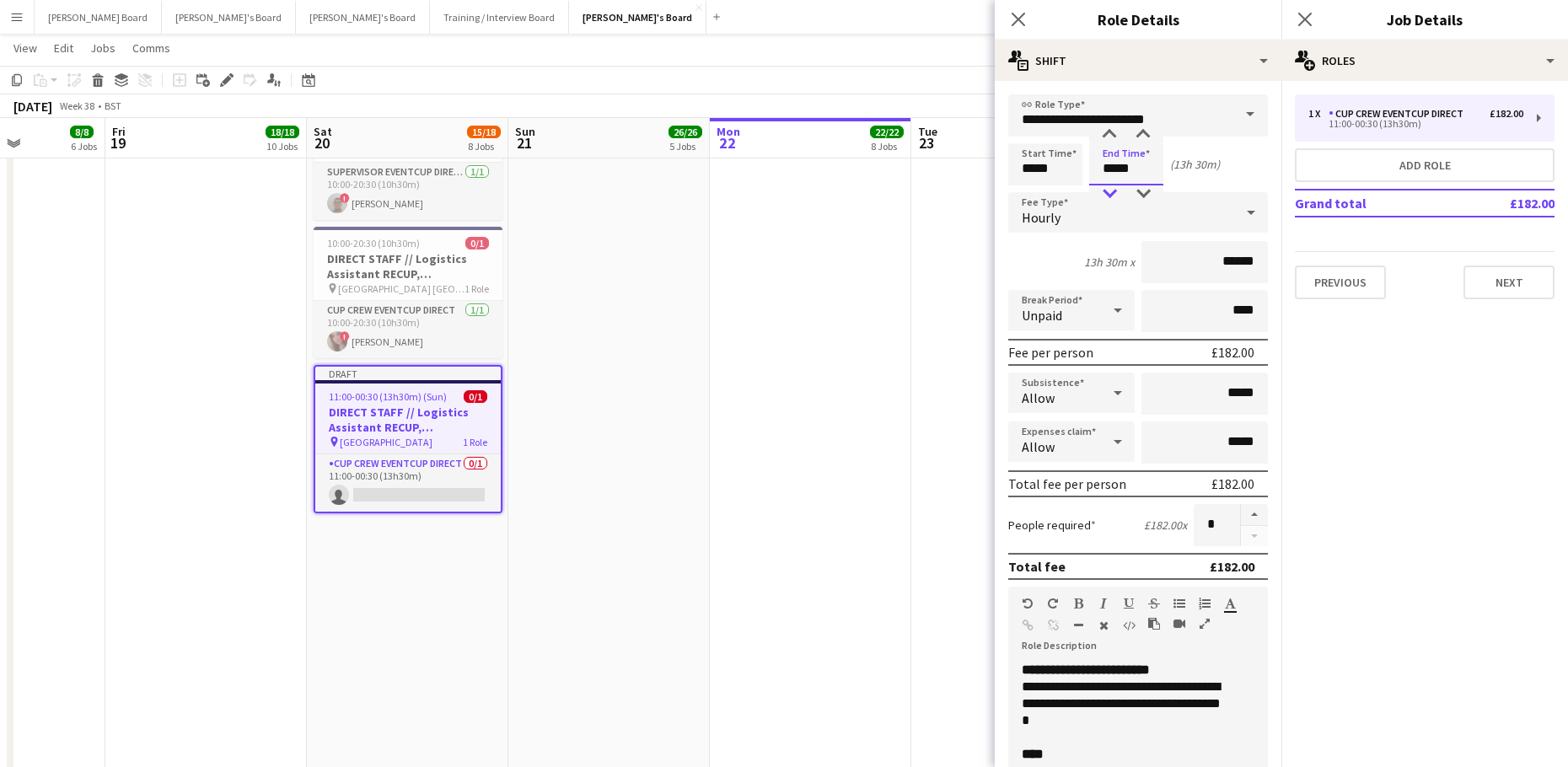
click at [1104, 192] on div at bounding box center [1109, 193] width 33 height 17
type input "*****"
click at [1104, 192] on div at bounding box center [1109, 193] width 33 height 17
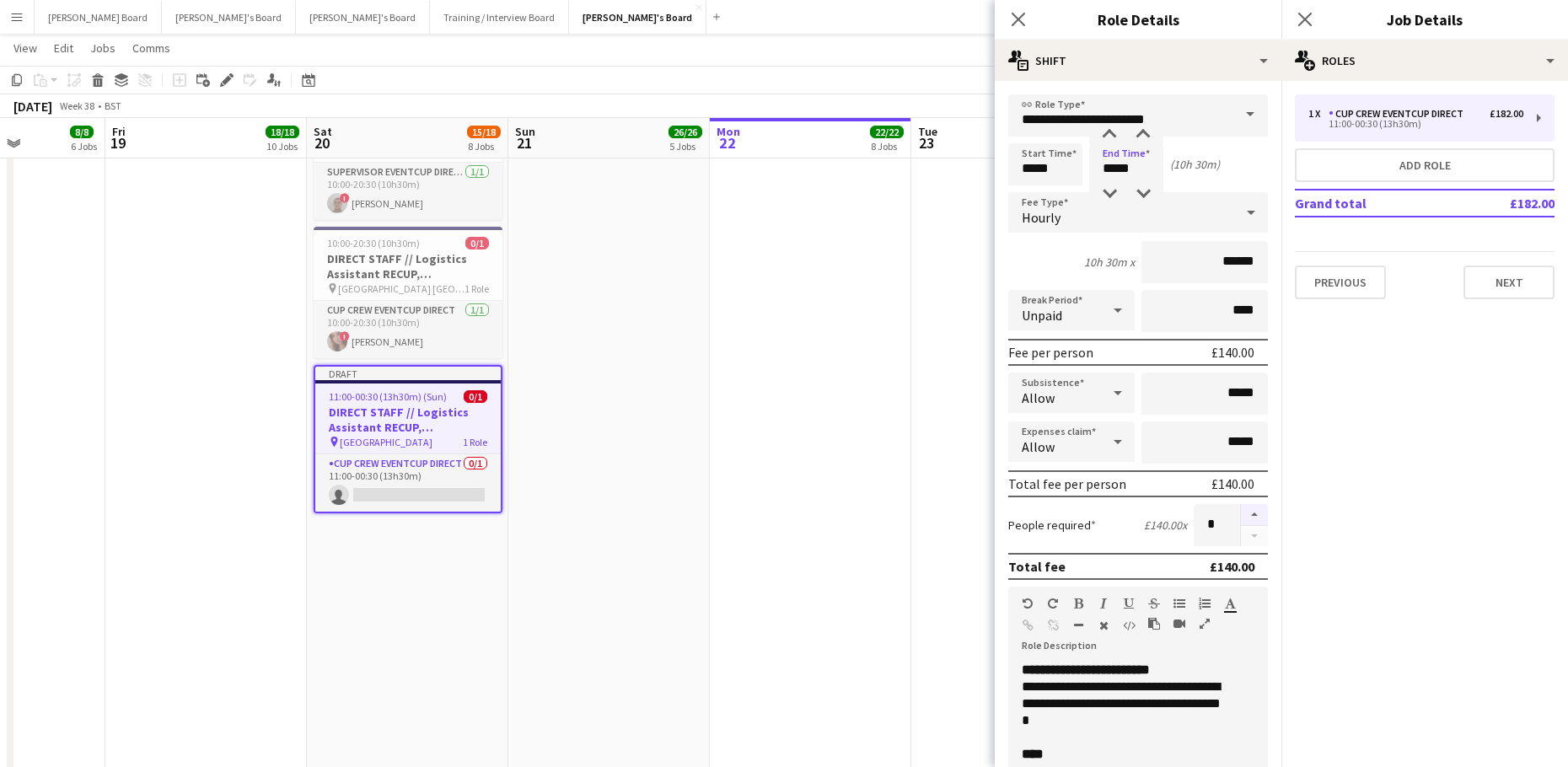
click at [1240, 513] on button "button" at bounding box center [1253, 514] width 27 height 22
type input "*"
click at [755, 479] on app-date-cell "In progress 08:00-14:00 (6h) 3/3 Logistics Assistant RECUP, CO-OP LIVE, M11 3DL…" at bounding box center [810, 424] width 202 height 1108
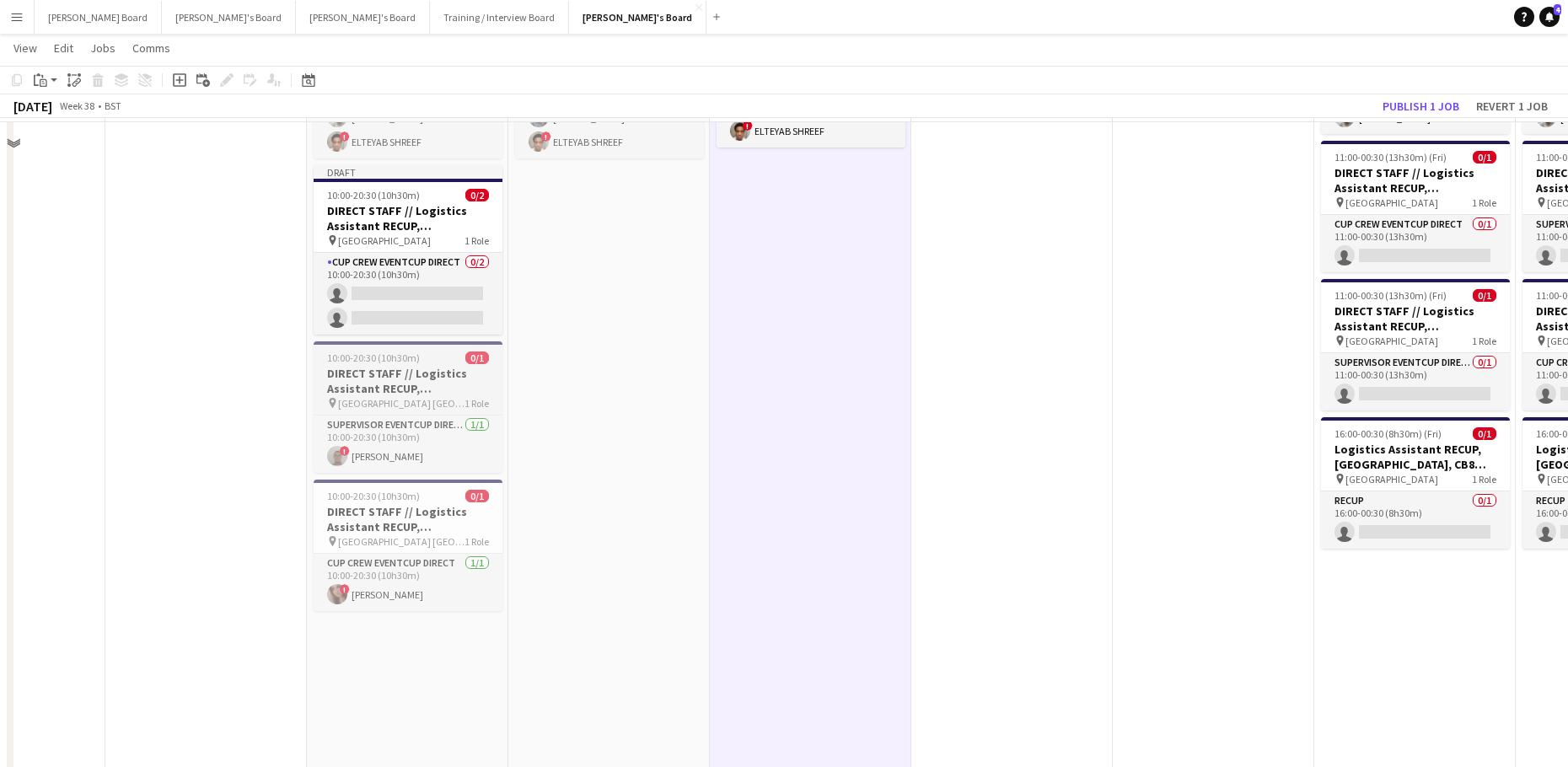
scroll to position [3174, 0]
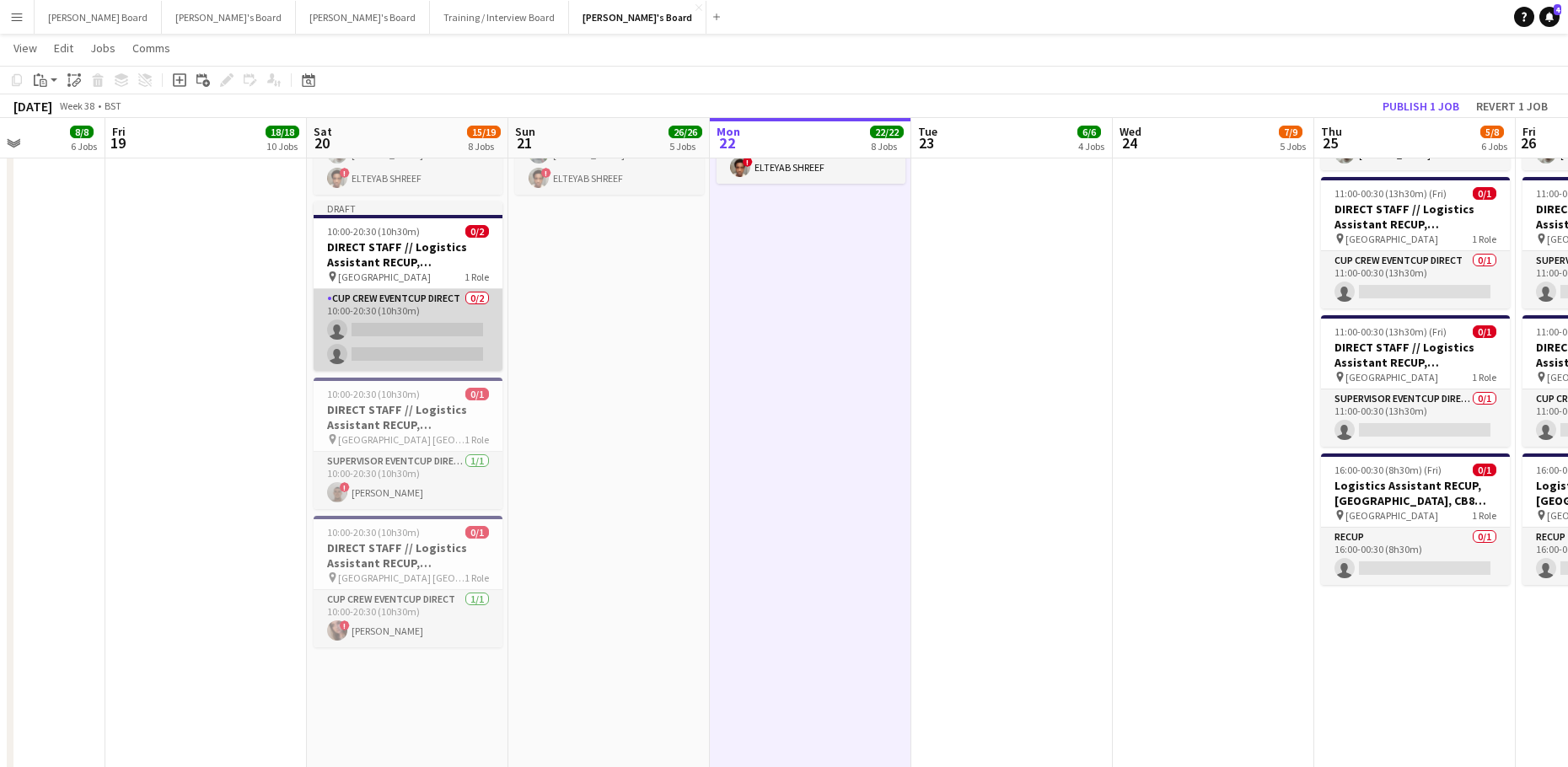
click at [397, 333] on app-card-role "CUP CREW EVENTCUP DIRECT 0/2 10:00-20:30 (10h30m) single-neutral-actions single…" at bounding box center [408, 329] width 189 height 82
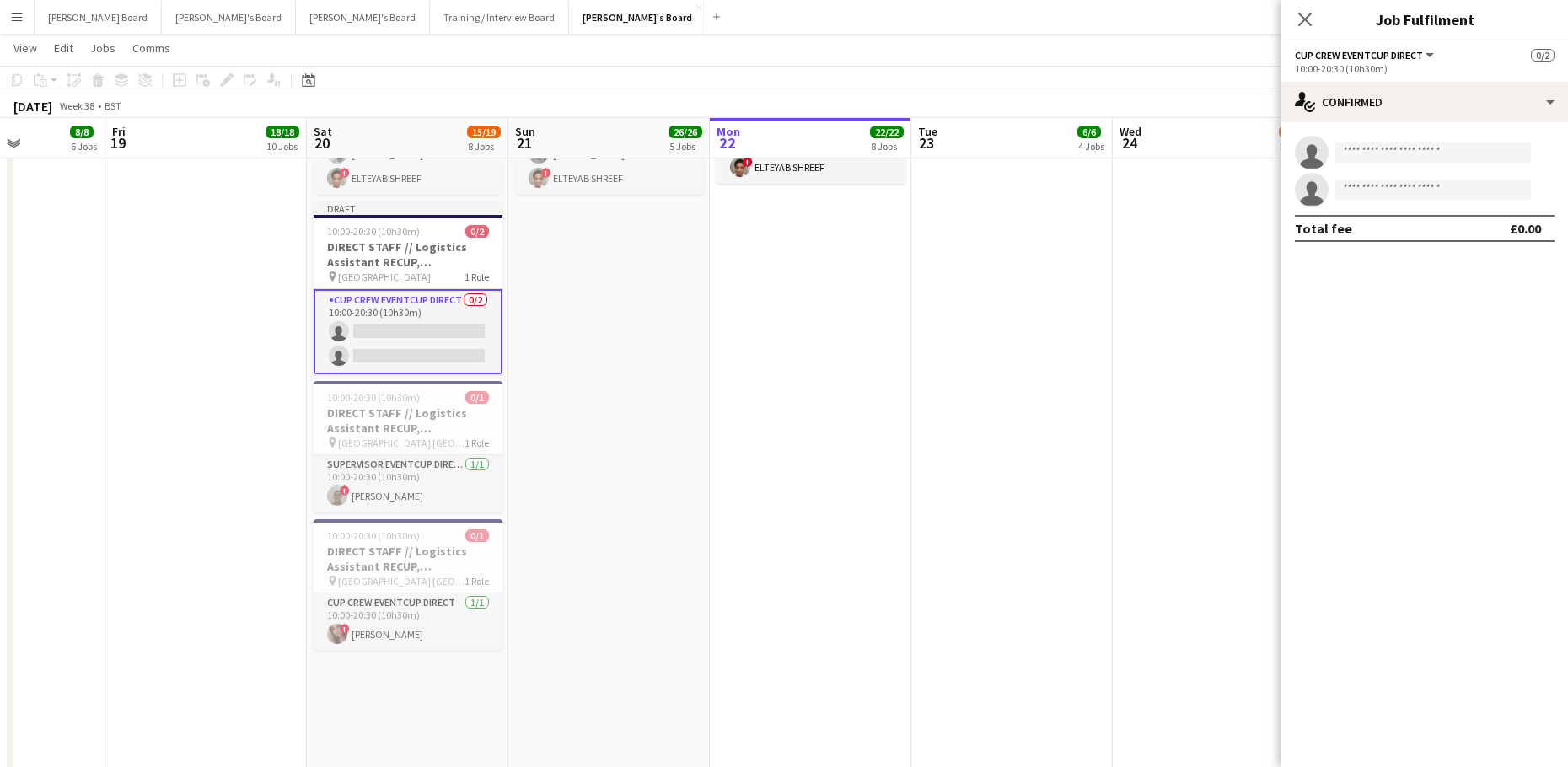
click at [1391, 167] on app-invite-slot "single-neutral-actions" at bounding box center [1423, 152] width 286 height 33
click at [1387, 156] on input at bounding box center [1432, 152] width 196 height 21
type input "*******"
click at [1363, 179] on span "[PERSON_NAME]" at bounding box center [1397, 176] width 97 height 15
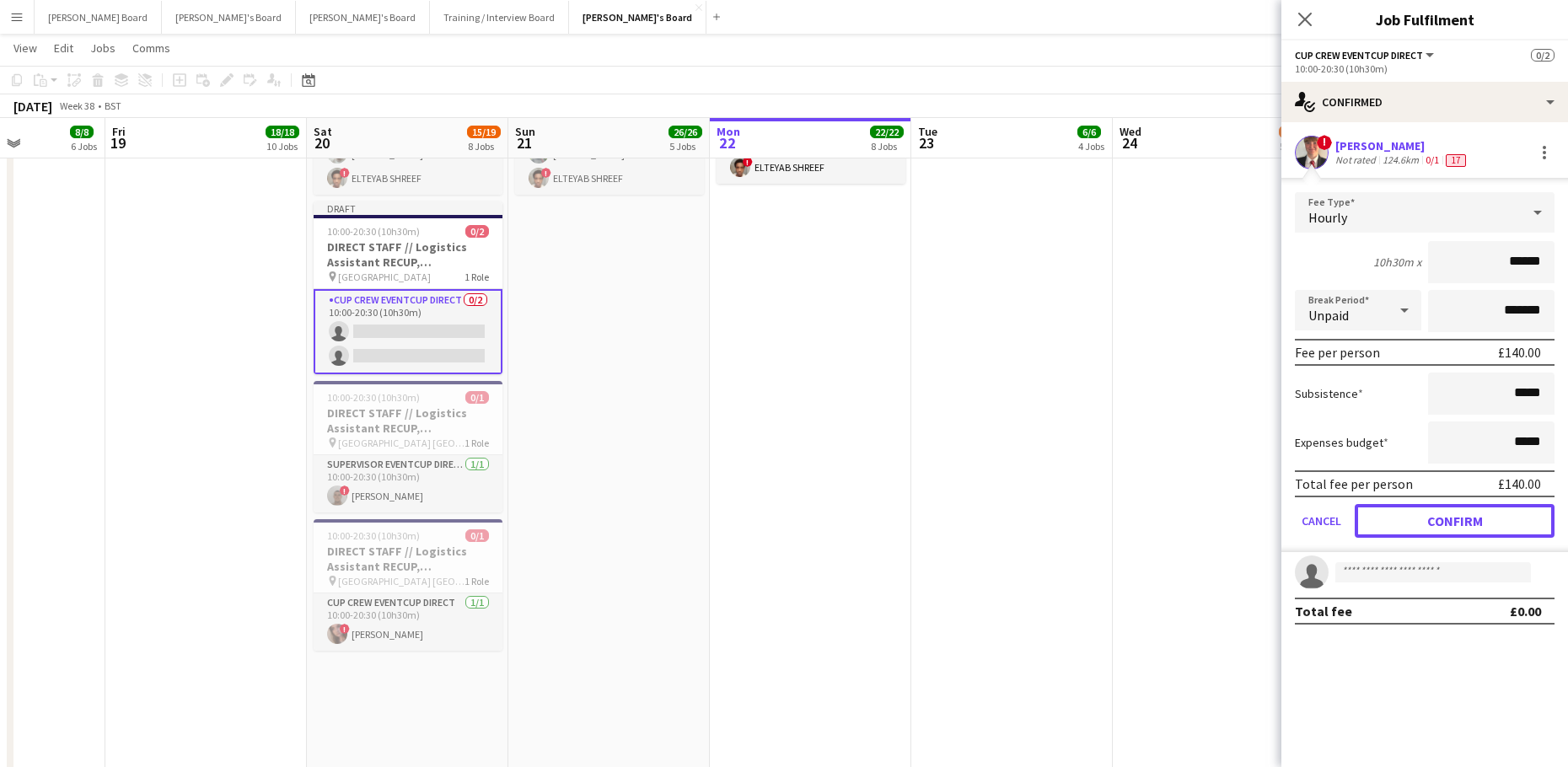
drag, startPoint x: 1436, startPoint y: 524, endPoint x: 1423, endPoint y: 493, distance: 33.6
click at [1436, 523] on button "Confirm" at bounding box center [1454, 520] width 200 height 33
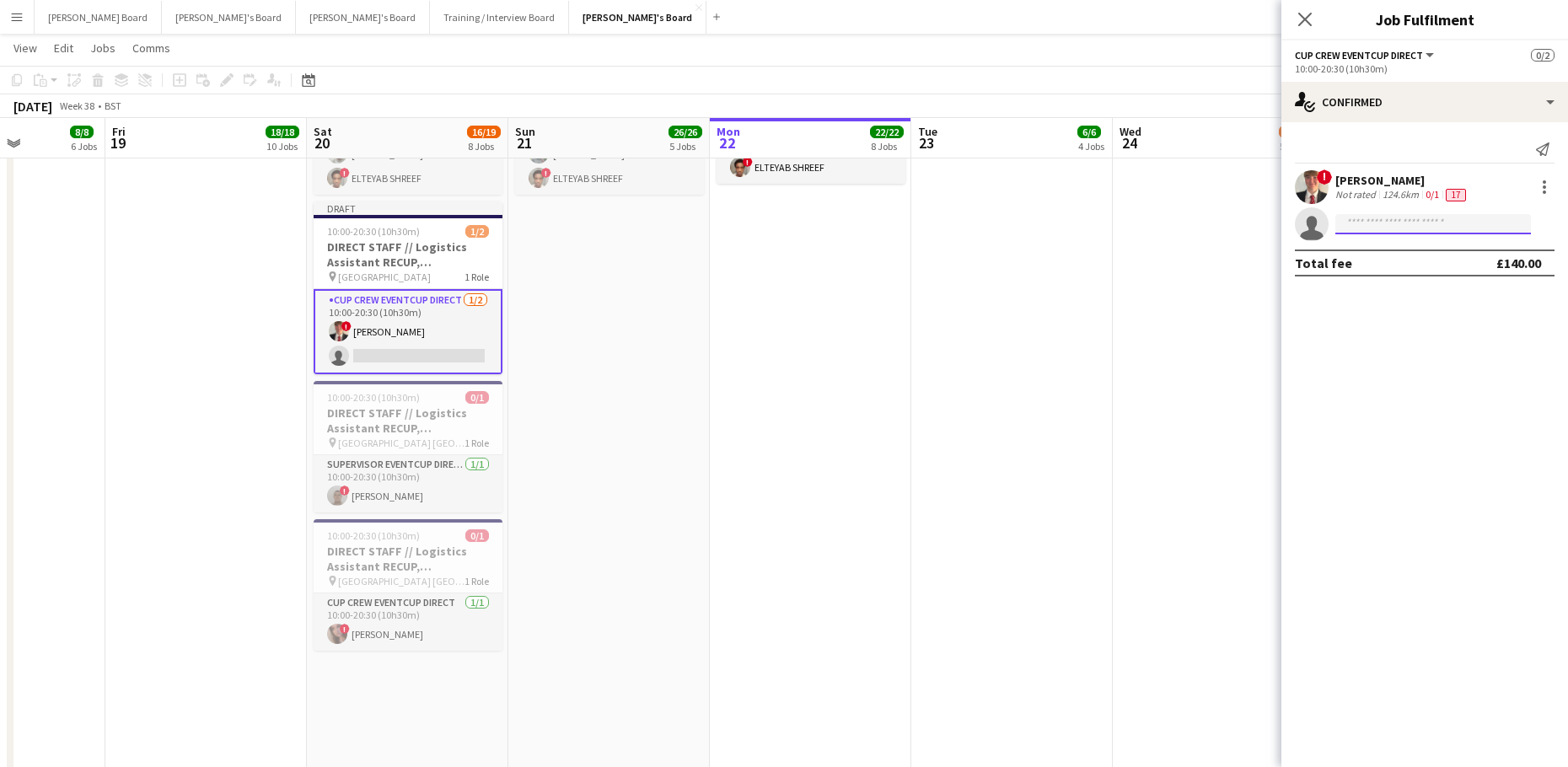
click at [1352, 221] on input at bounding box center [1432, 224] width 196 height 21
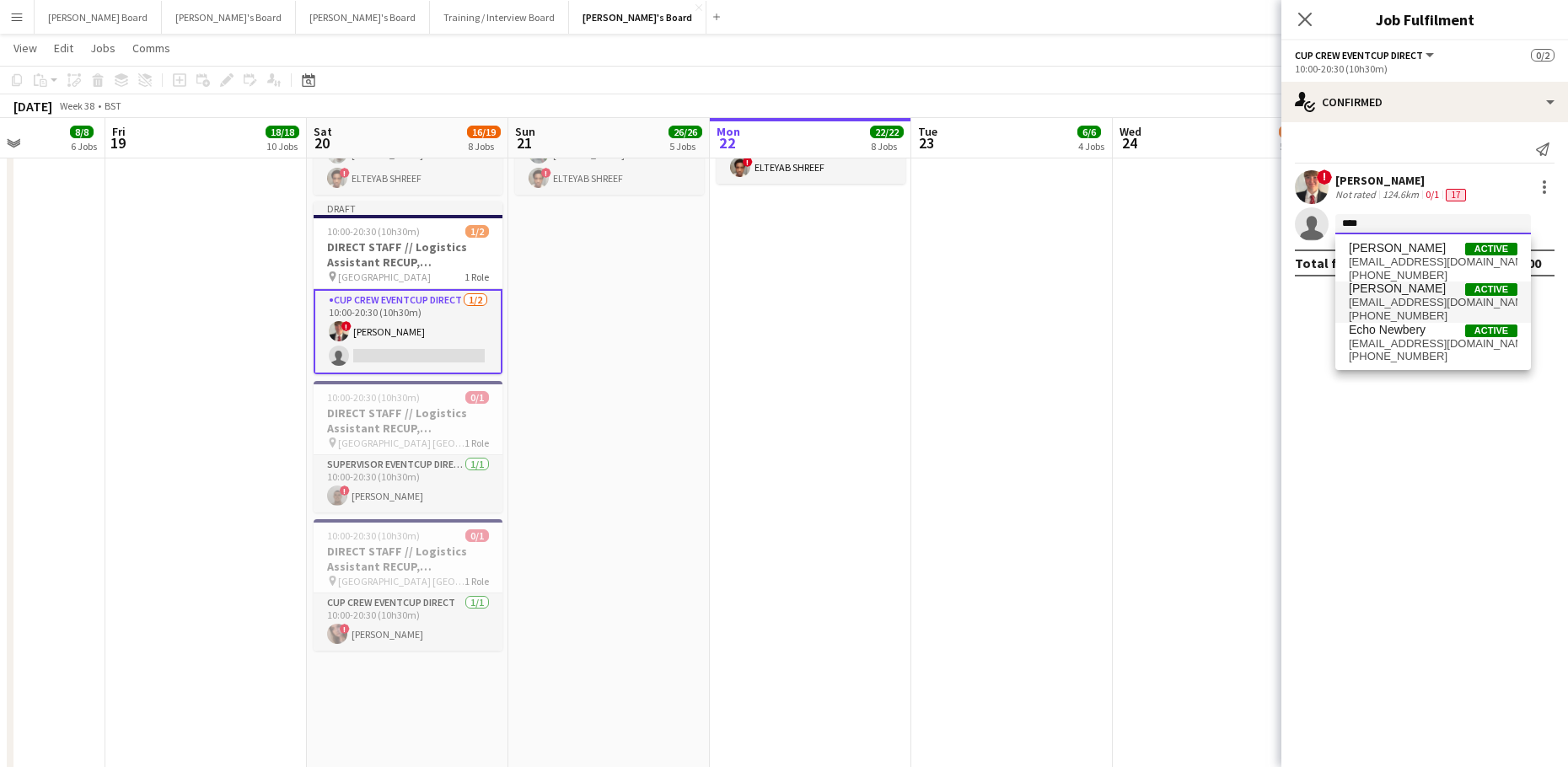
type input "****"
click at [1393, 289] on span "[PERSON_NAME]" at bounding box center [1397, 288] width 97 height 15
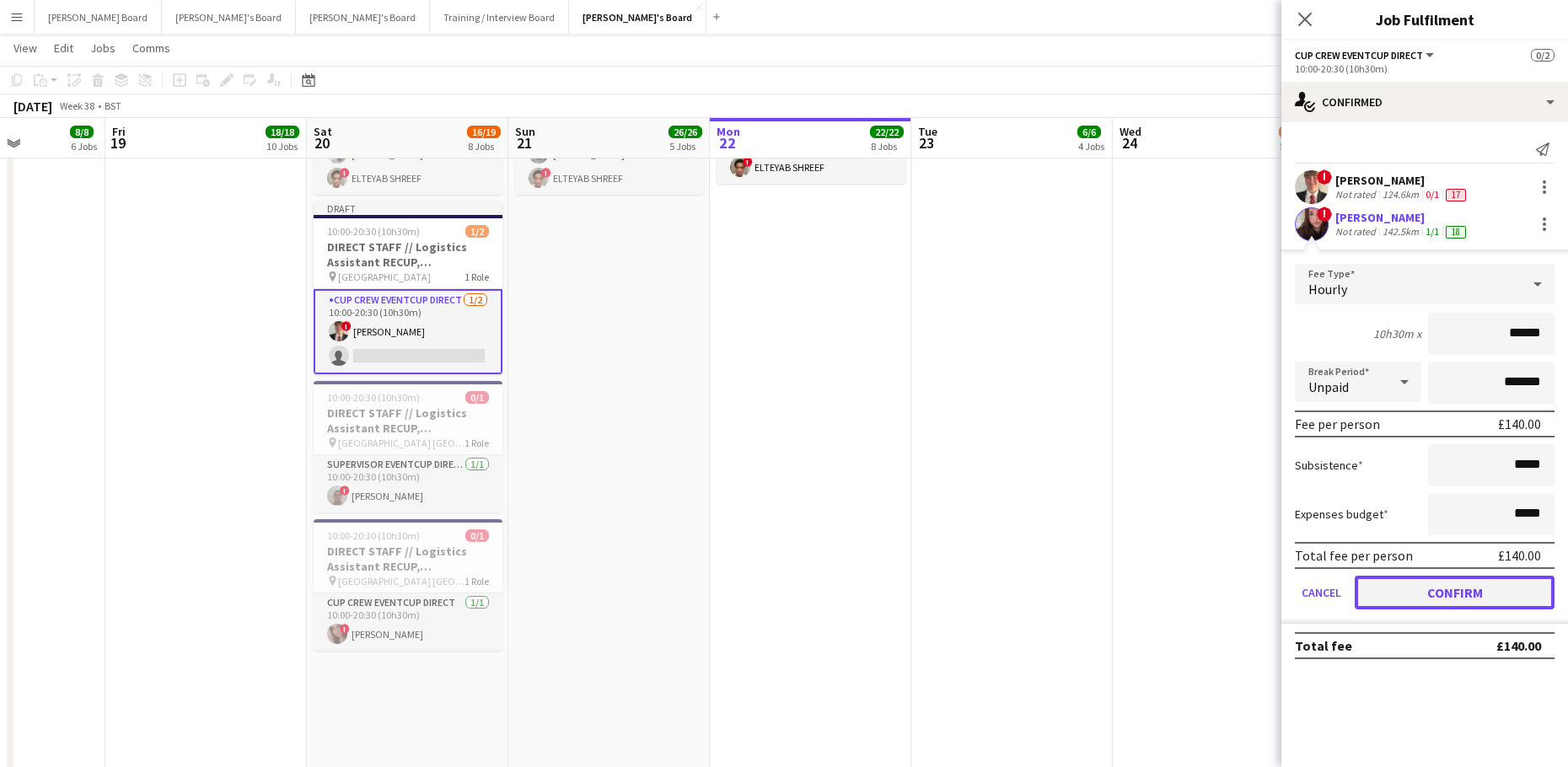
click at [1407, 591] on button "Confirm" at bounding box center [1454, 592] width 200 height 33
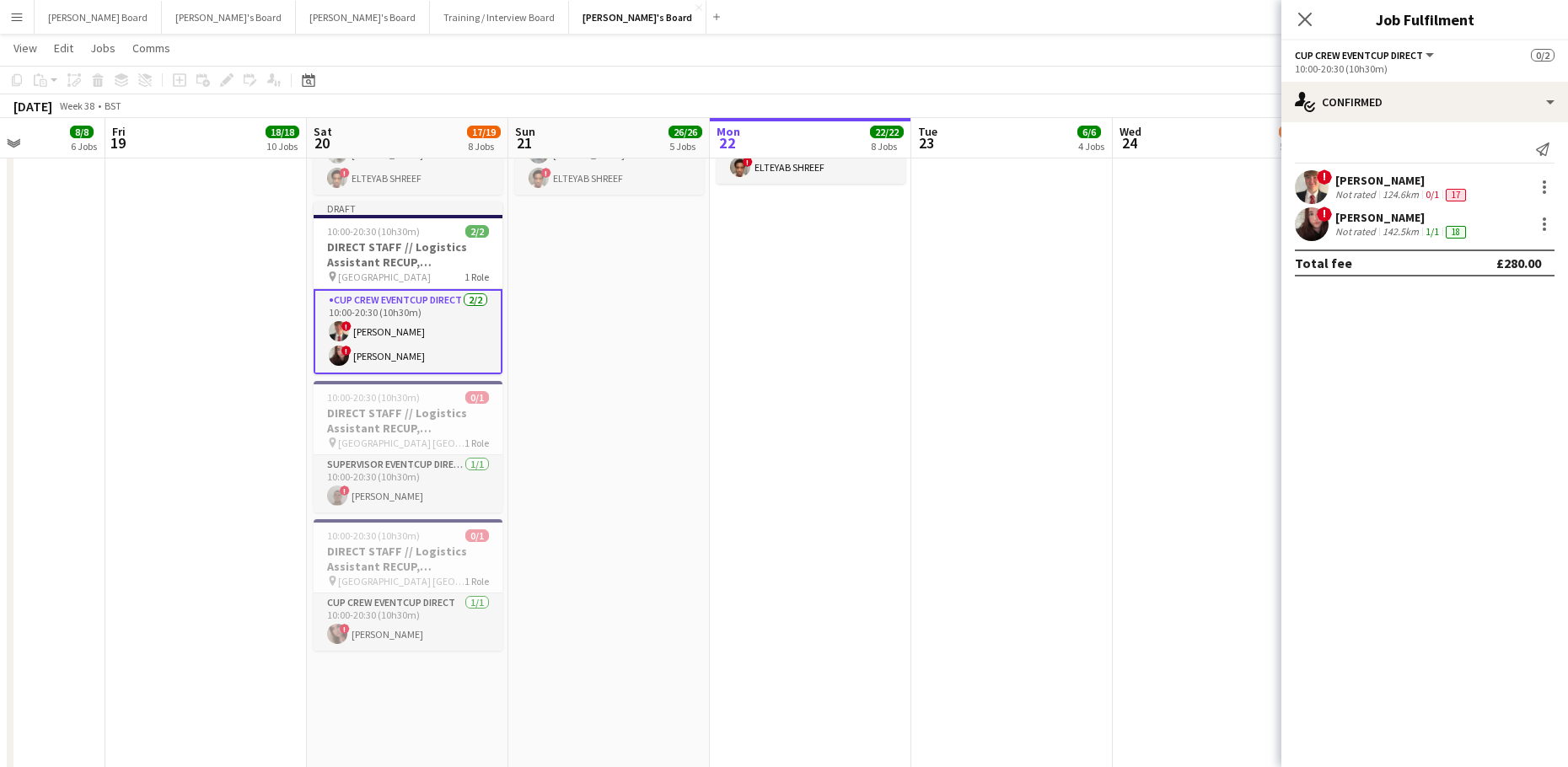
click at [1111, 514] on app-date-cell at bounding box center [1011, 537] width 202 height 1108
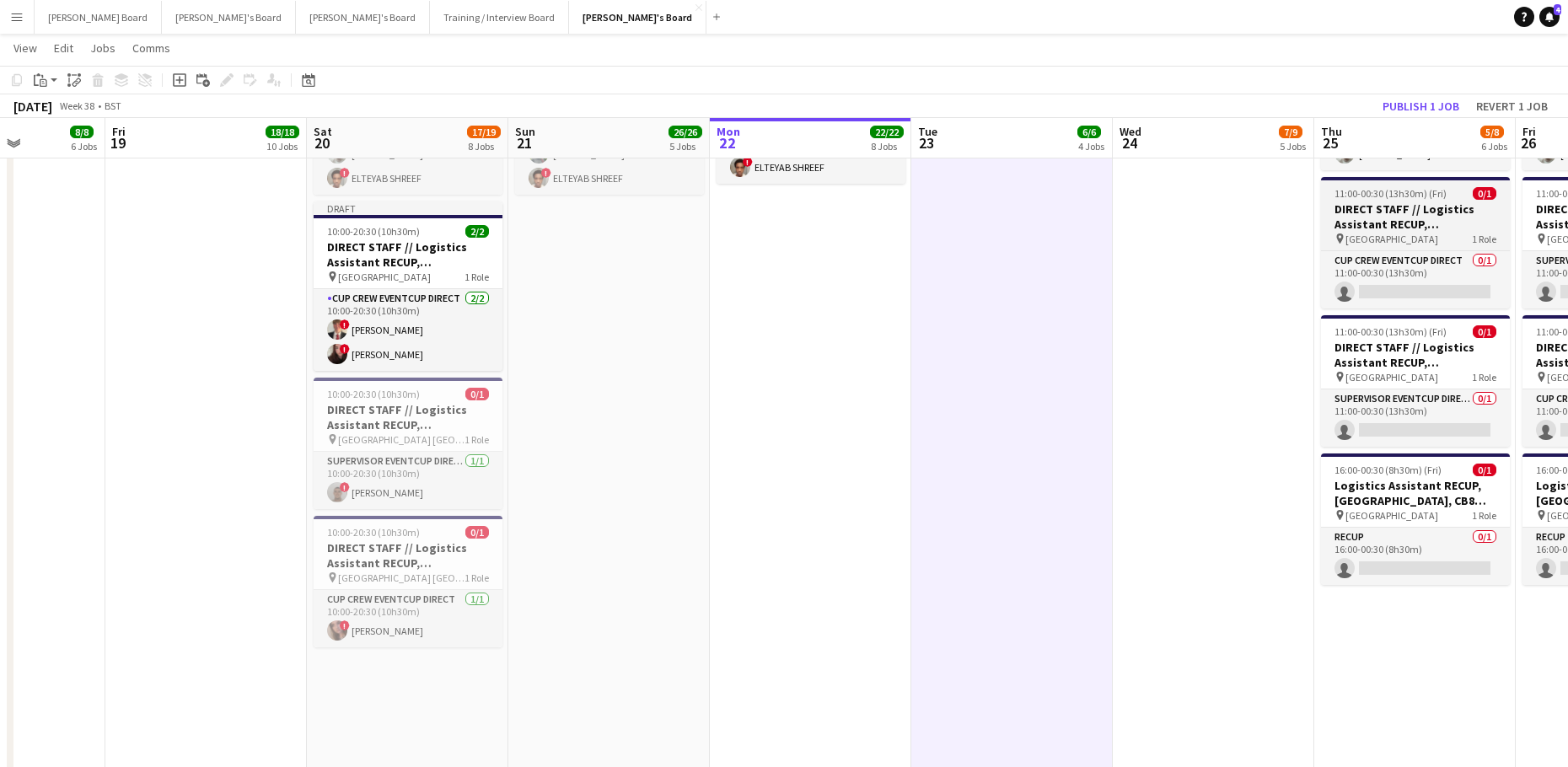
scroll to position [0, 497]
click at [1415, 97] on button "Publish 1 job" at bounding box center [1420, 106] width 90 height 22
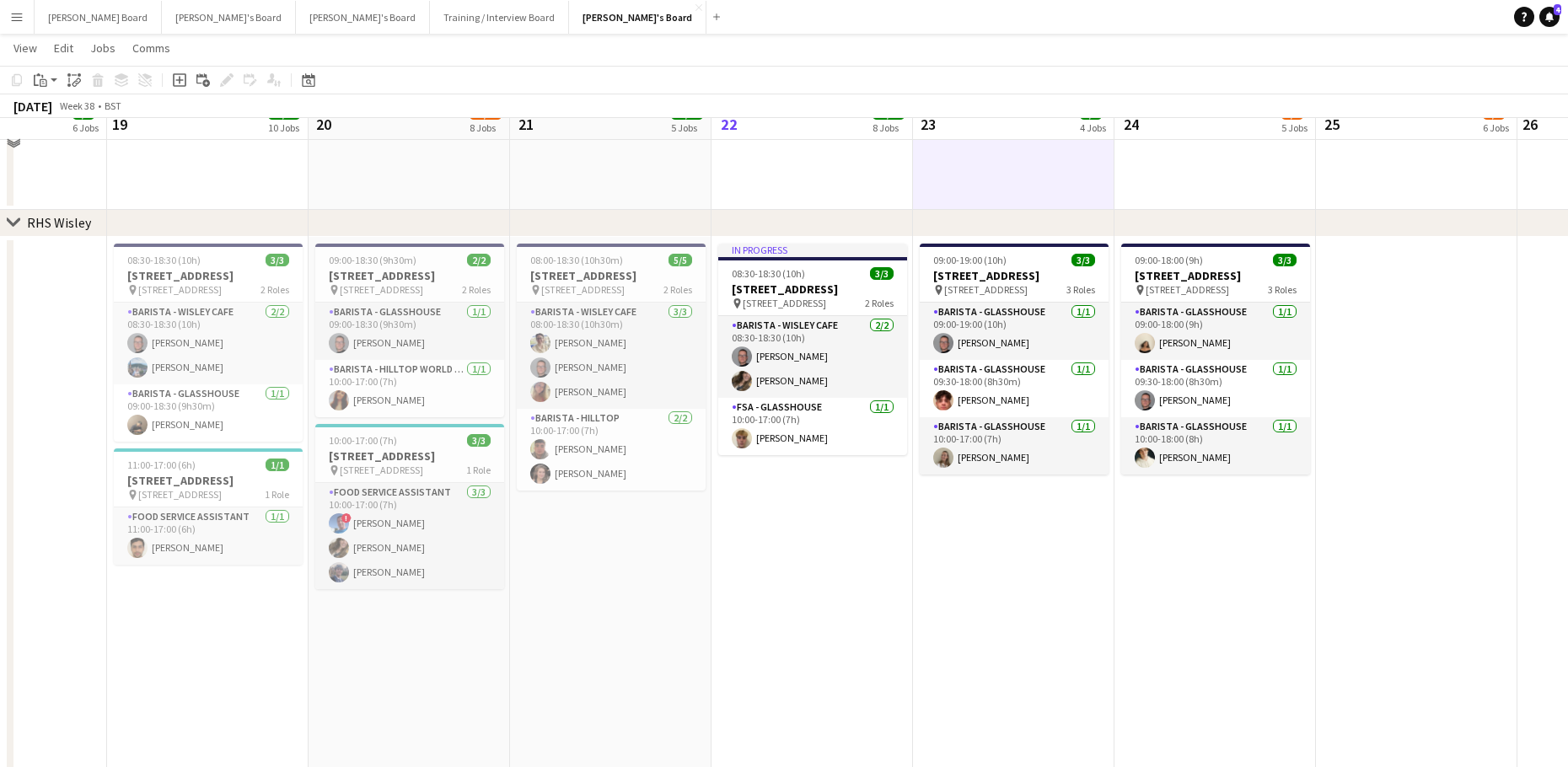
scroll to position [4073, 0]
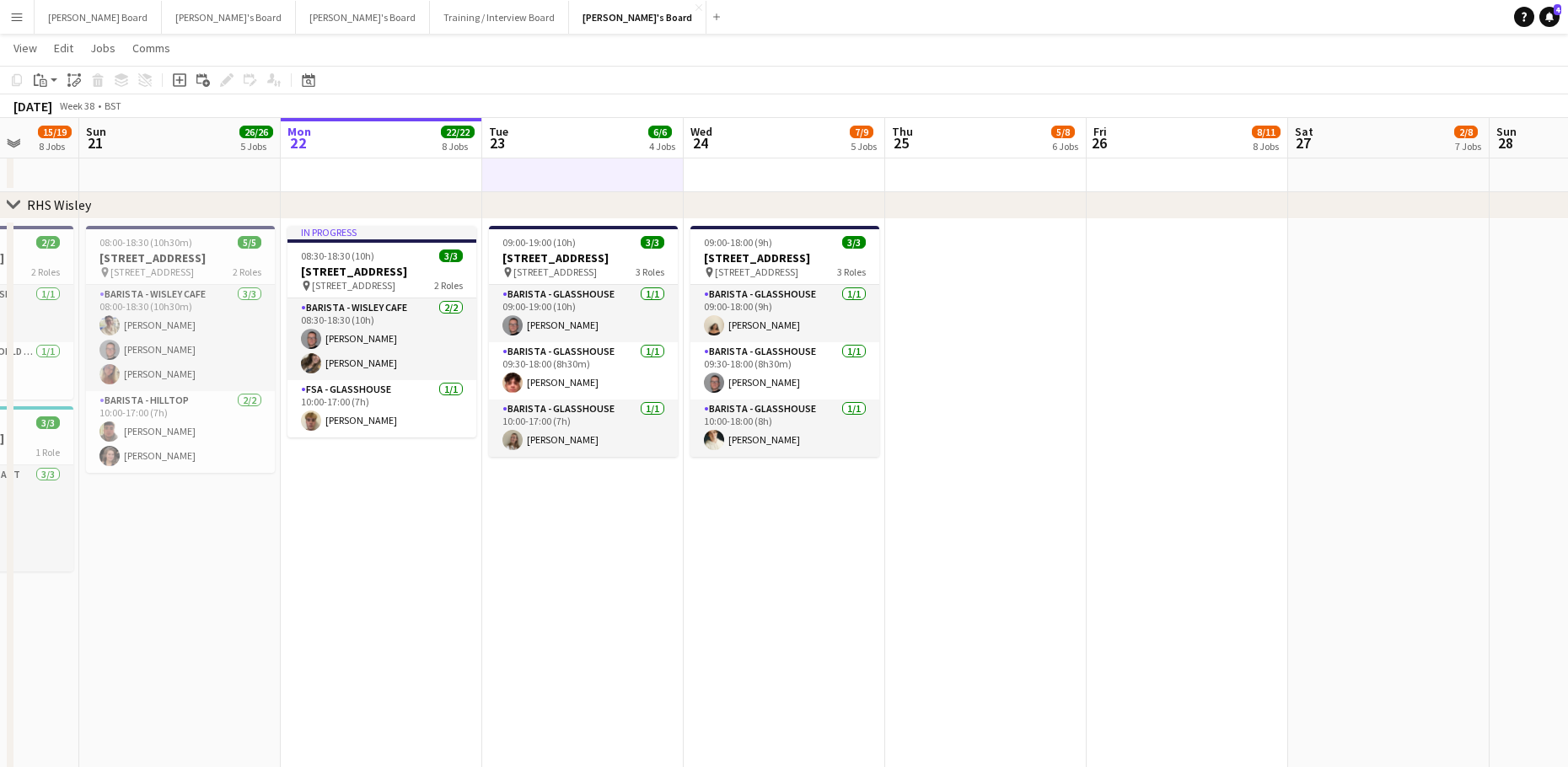
drag, startPoint x: 725, startPoint y: 599, endPoint x: 445, endPoint y: 634, distance: 282.2
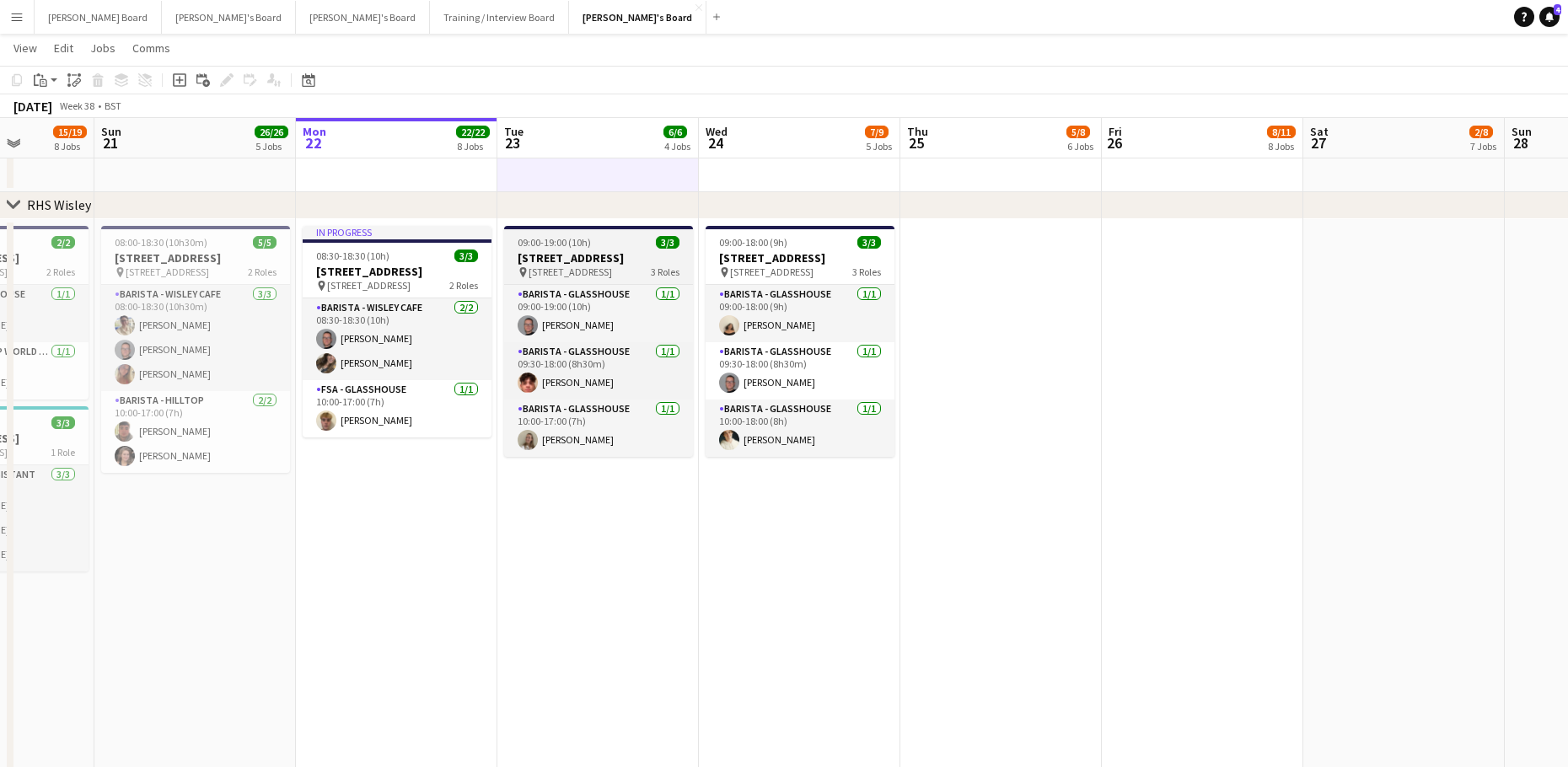
click at [586, 262] on h3 "[STREET_ADDRESS]" at bounding box center [598, 257] width 189 height 15
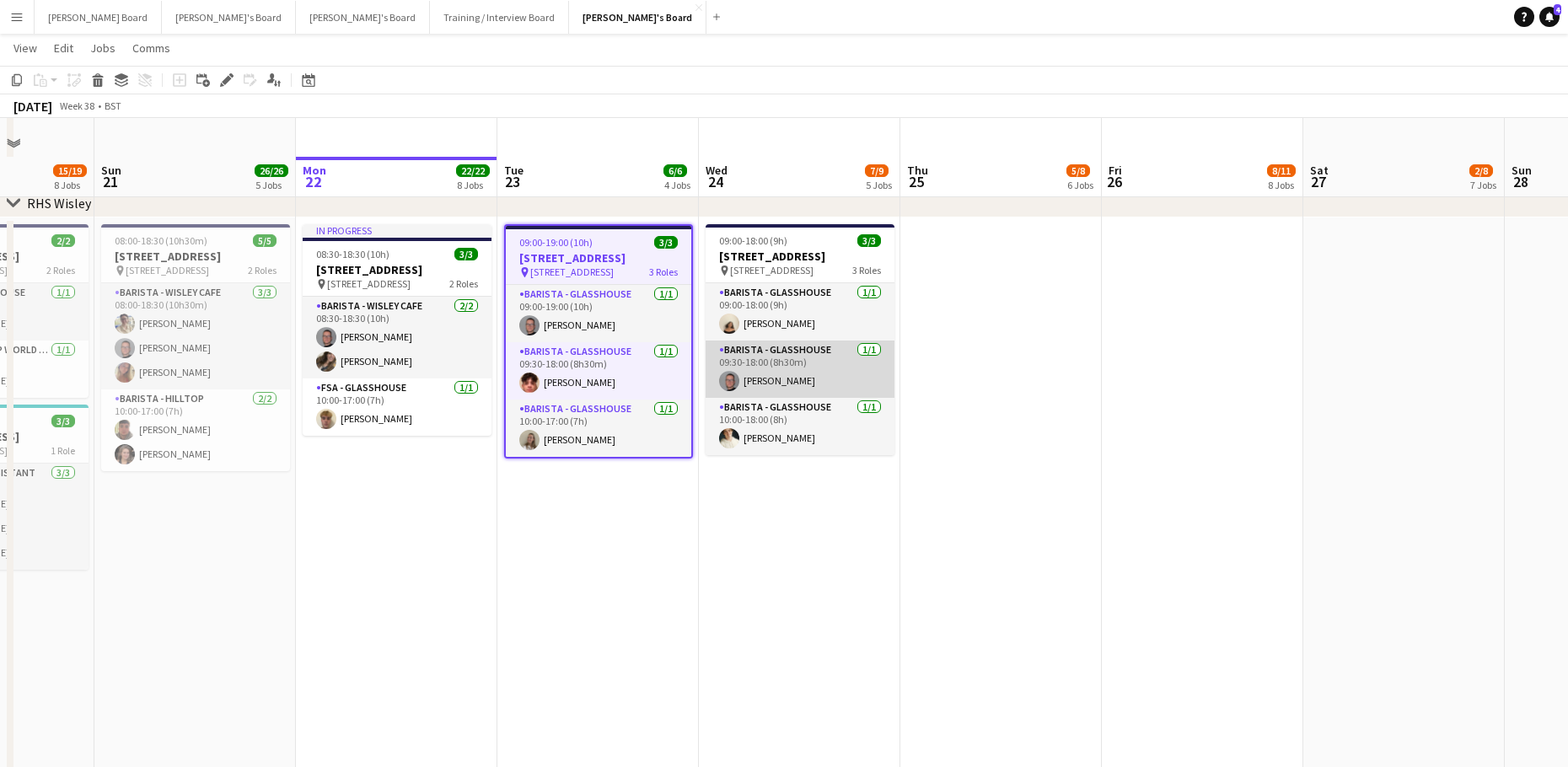
scroll to position [4073, 0]
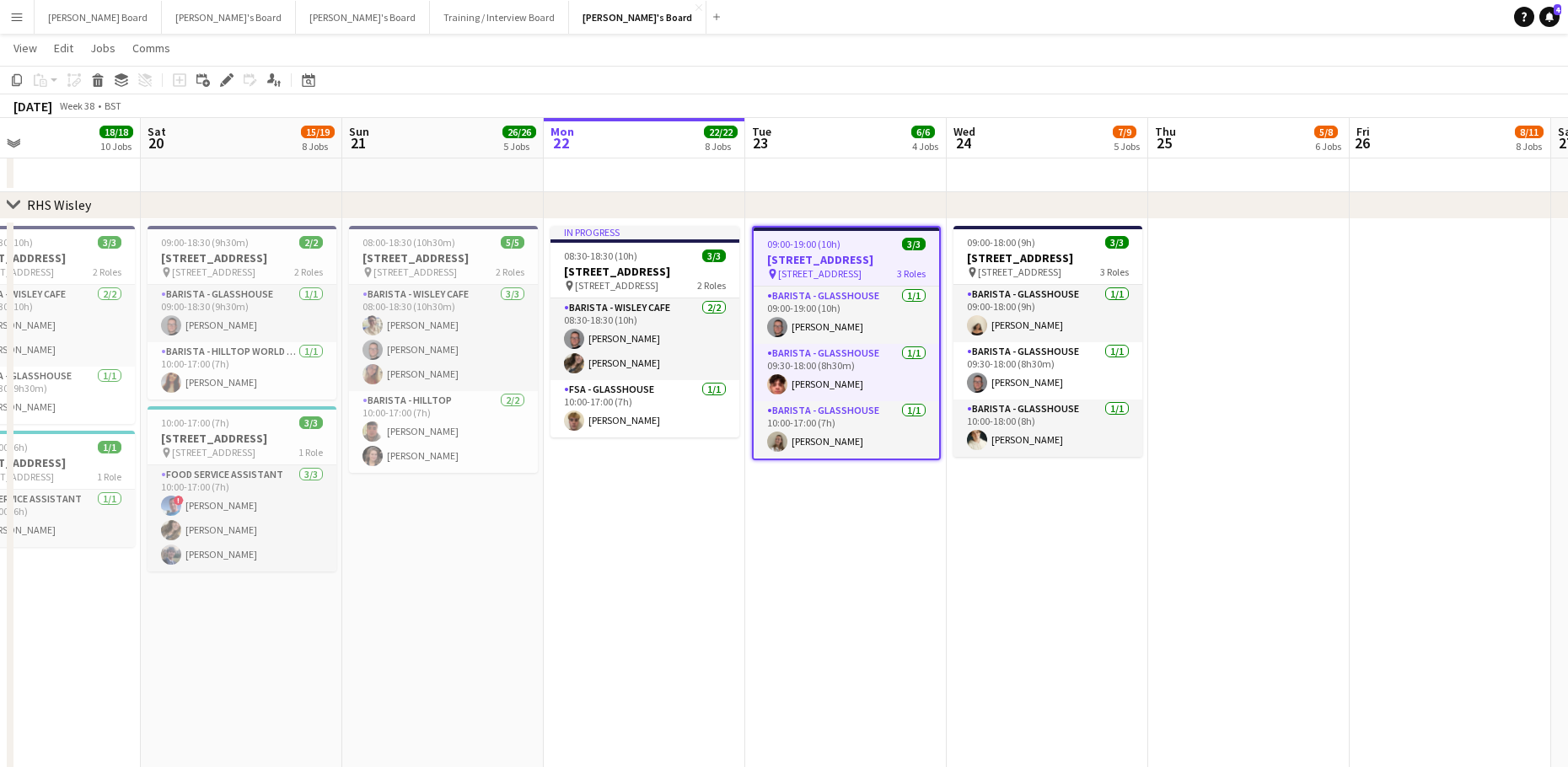
drag, startPoint x: 423, startPoint y: 605, endPoint x: 504, endPoint y: 593, distance: 81.9
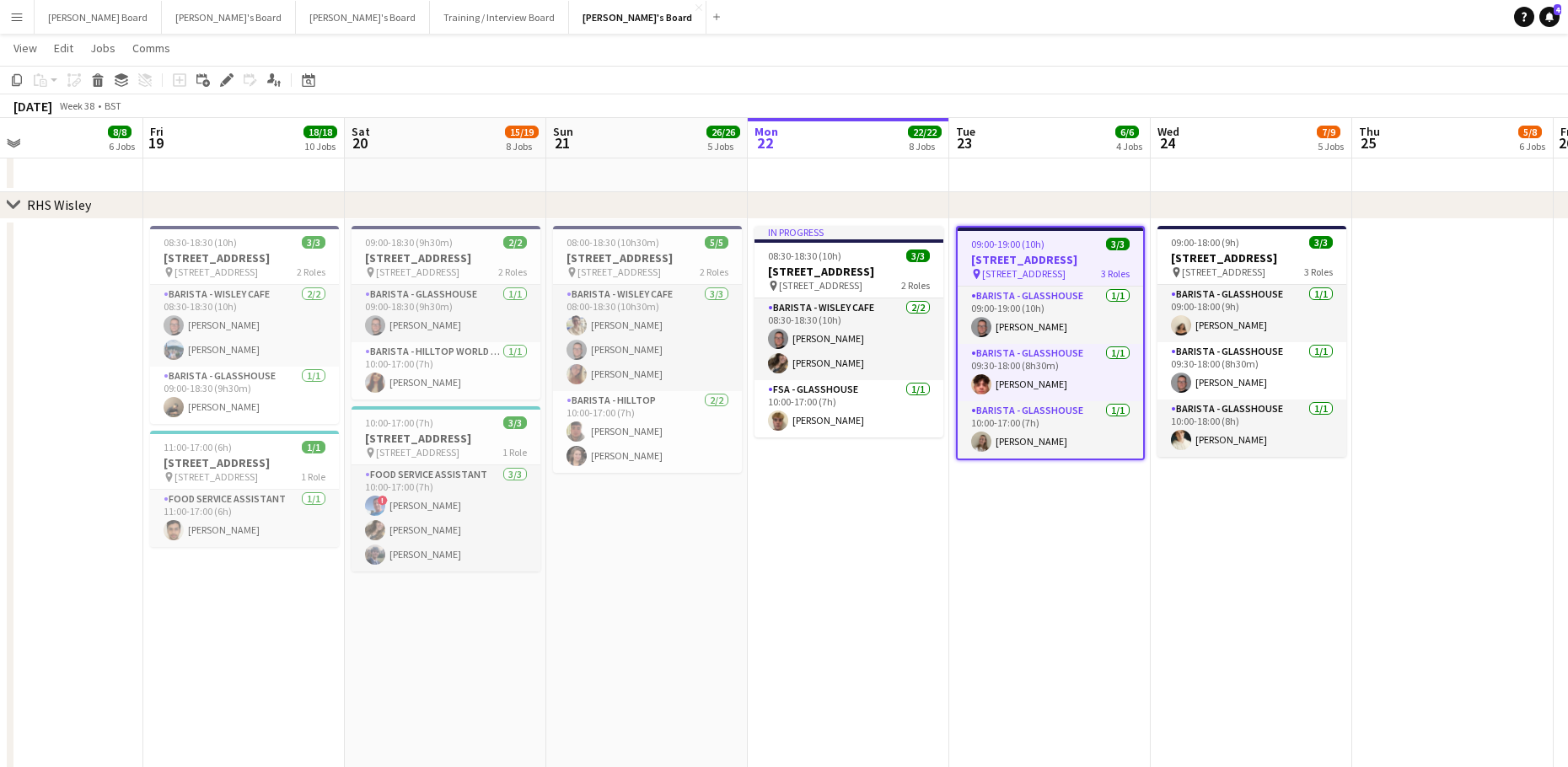
drag, startPoint x: 447, startPoint y: 567, endPoint x: 589, endPoint y: 567, distance: 142.0
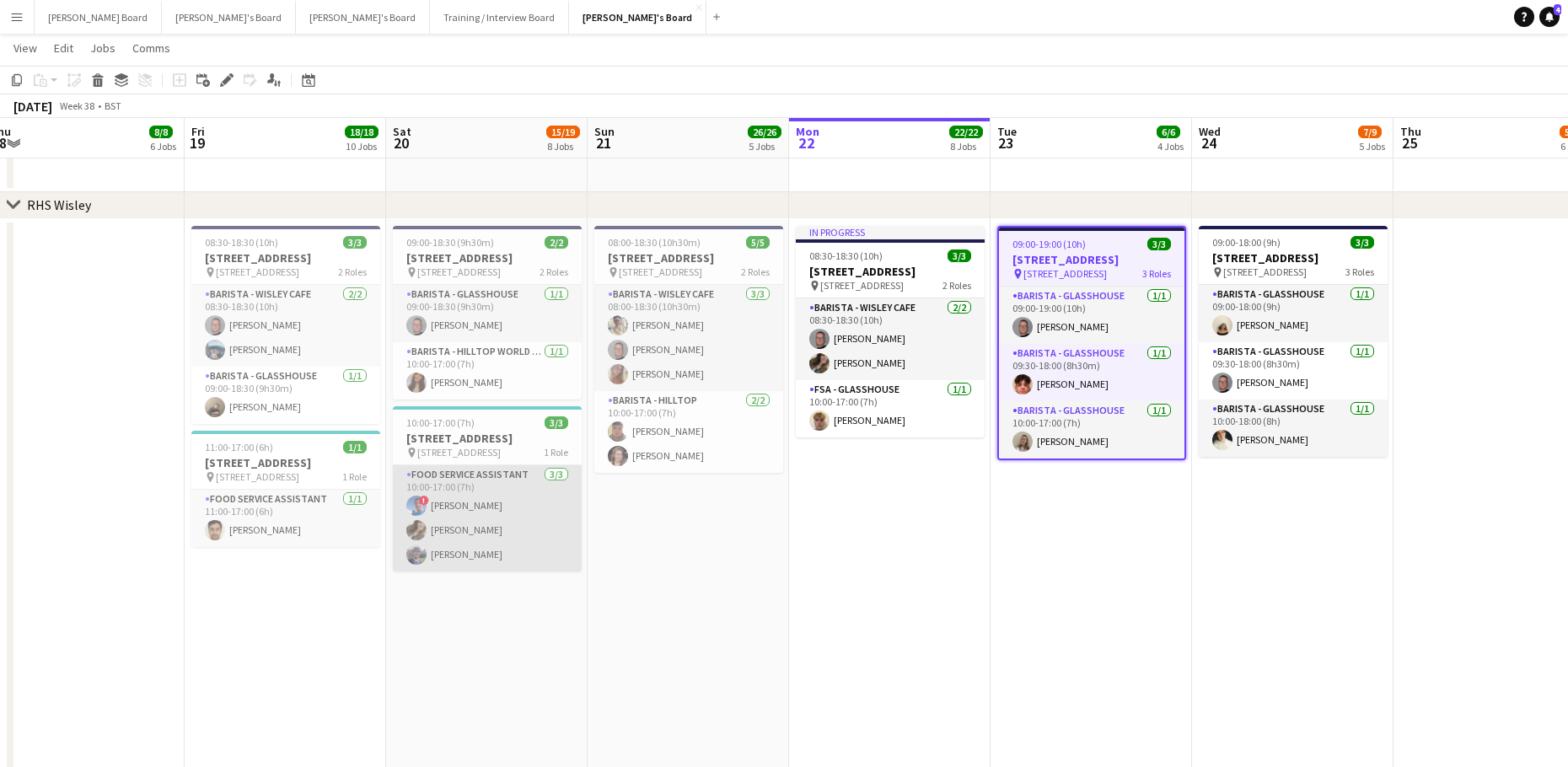
scroll to position [0, 0]
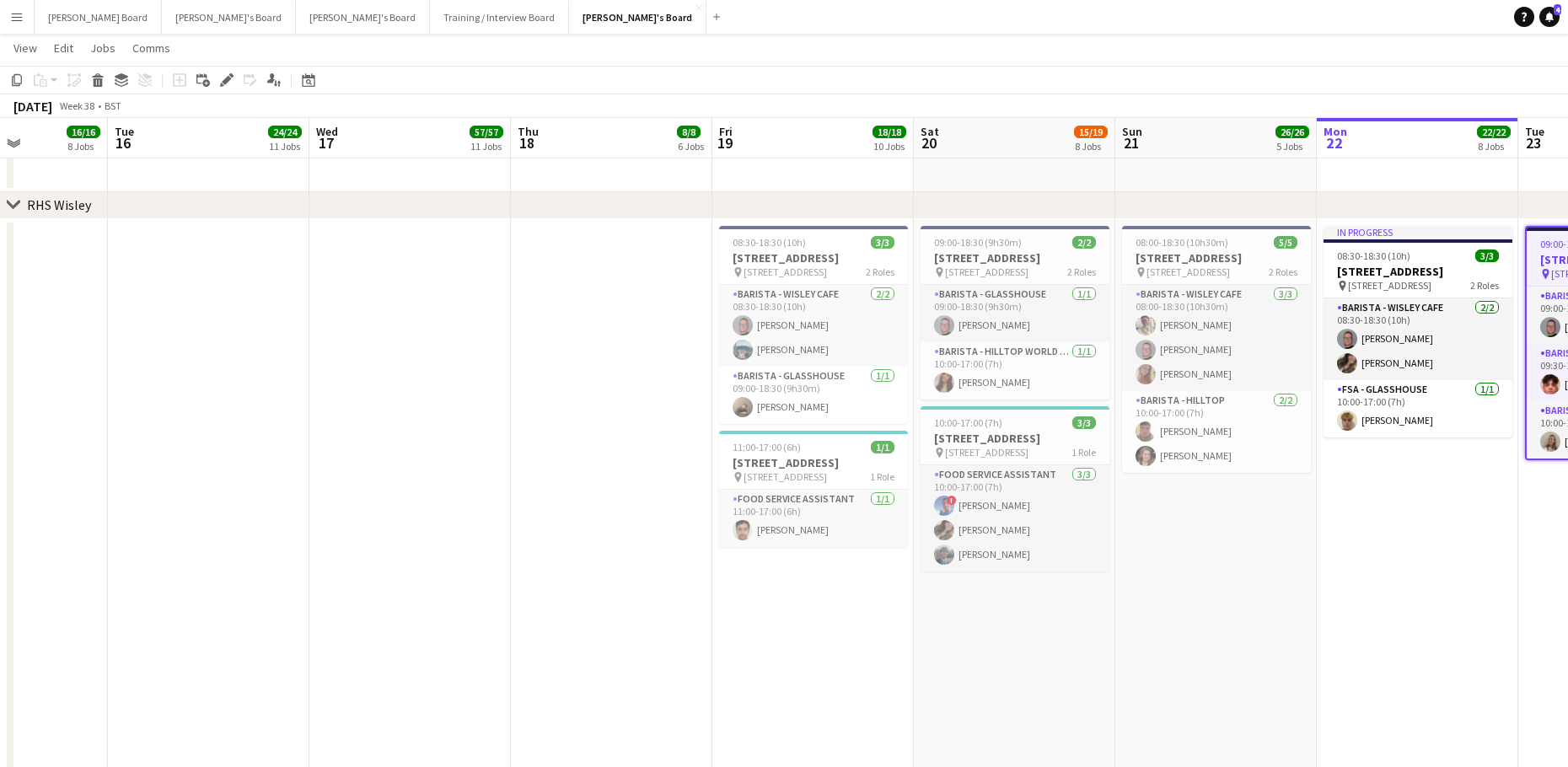
drag, startPoint x: 396, startPoint y: 613, endPoint x: 686, endPoint y: 591, distance: 290.8
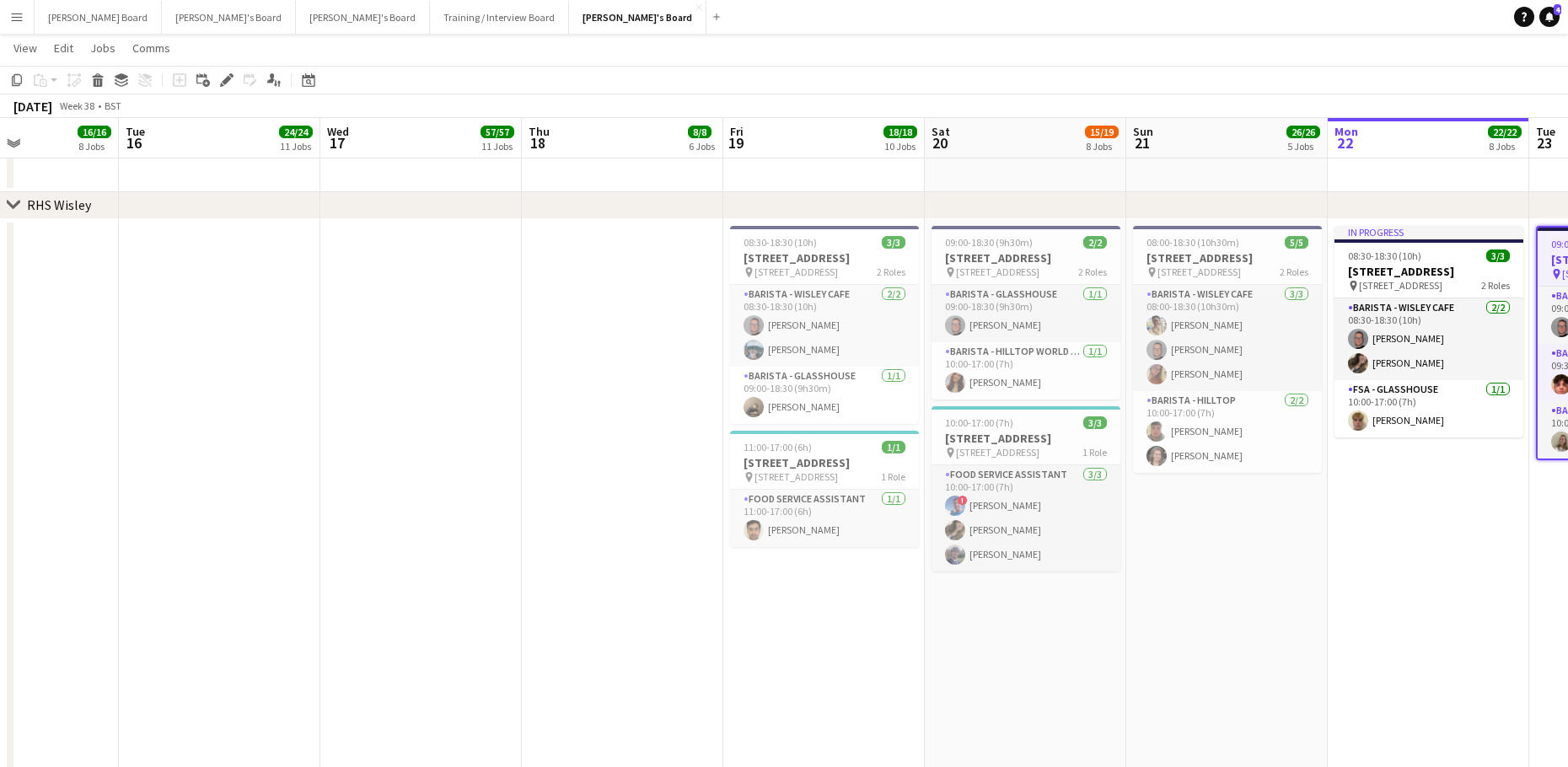
drag, startPoint x: 423, startPoint y: 581, endPoint x: 810, endPoint y: 570, distance: 387.2
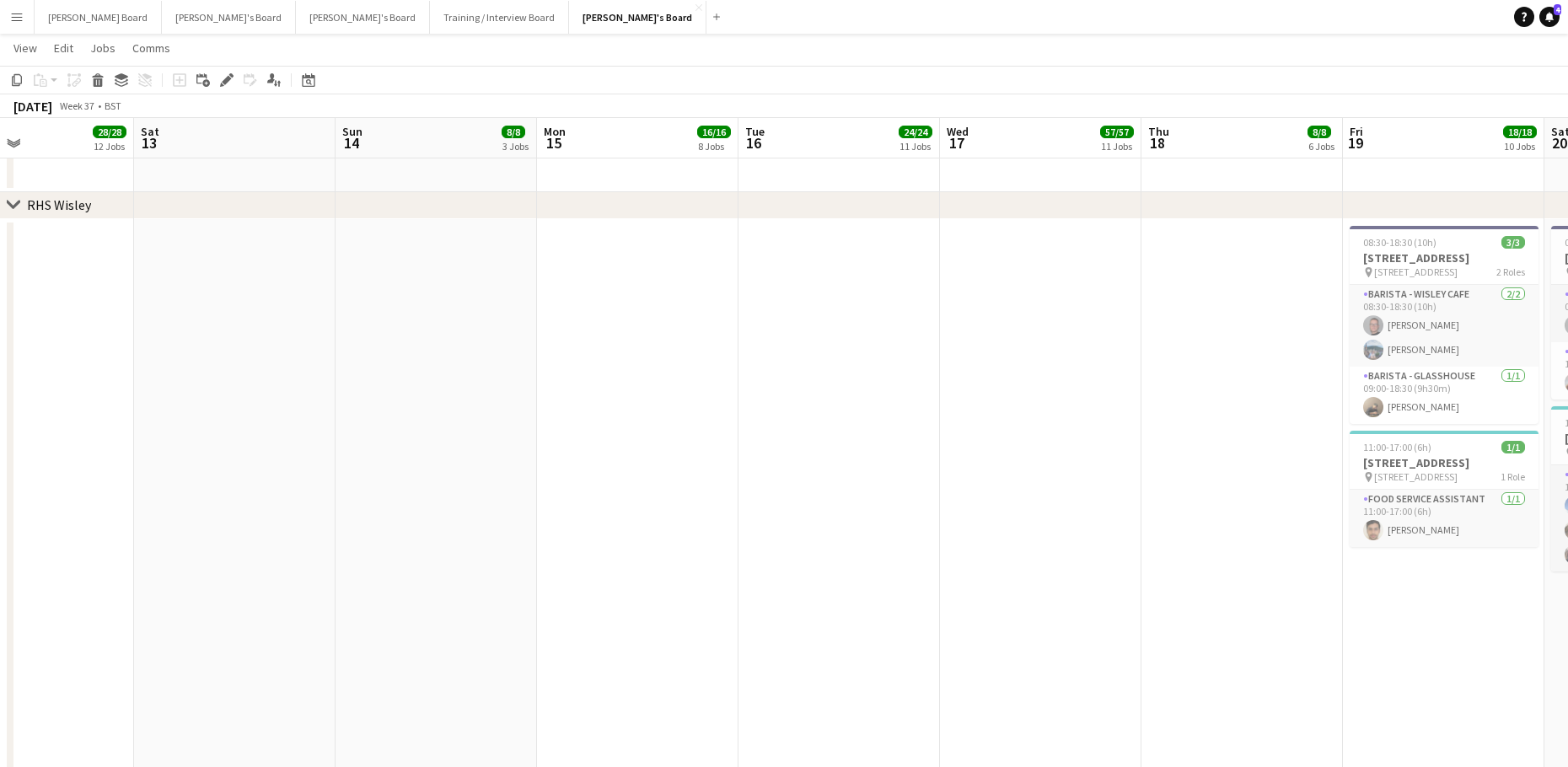
drag, startPoint x: 409, startPoint y: 541, endPoint x: 968, endPoint y: 564, distance: 559.5
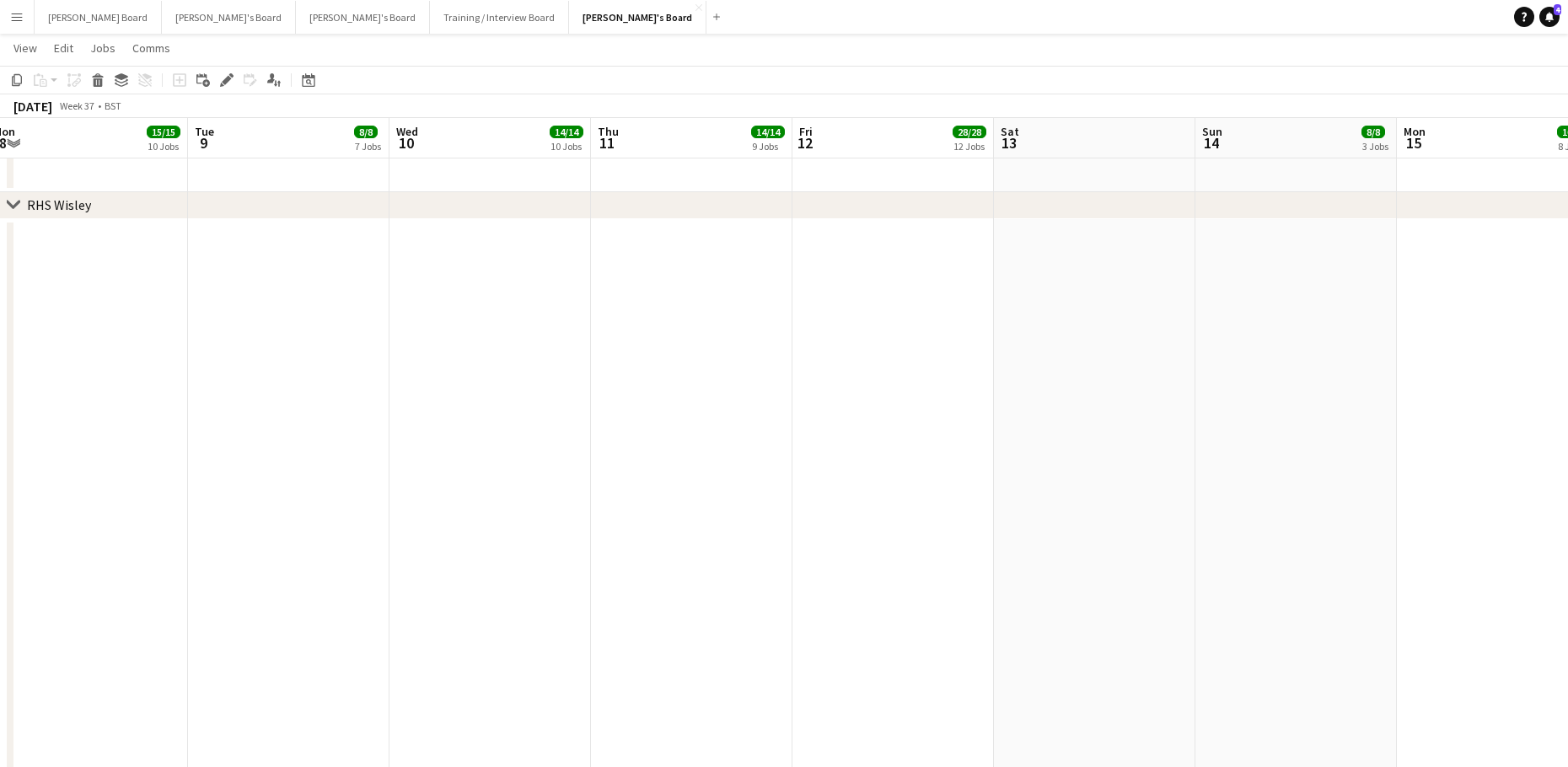
drag, startPoint x: 408, startPoint y: 553, endPoint x: 998, endPoint y: 553, distance: 590.0
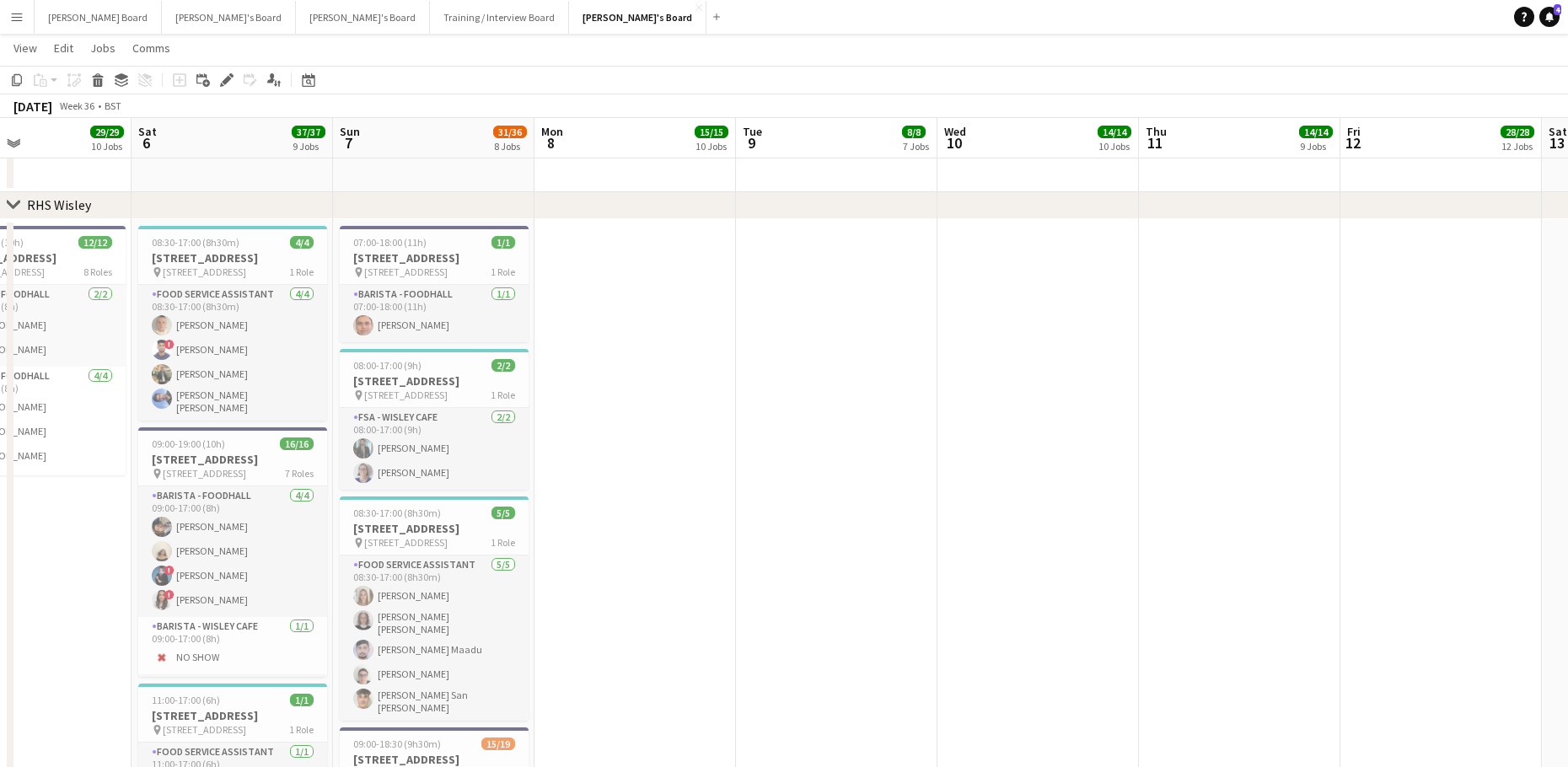
drag, startPoint x: 751, startPoint y: 579, endPoint x: 840, endPoint y: 585, distance: 89.2
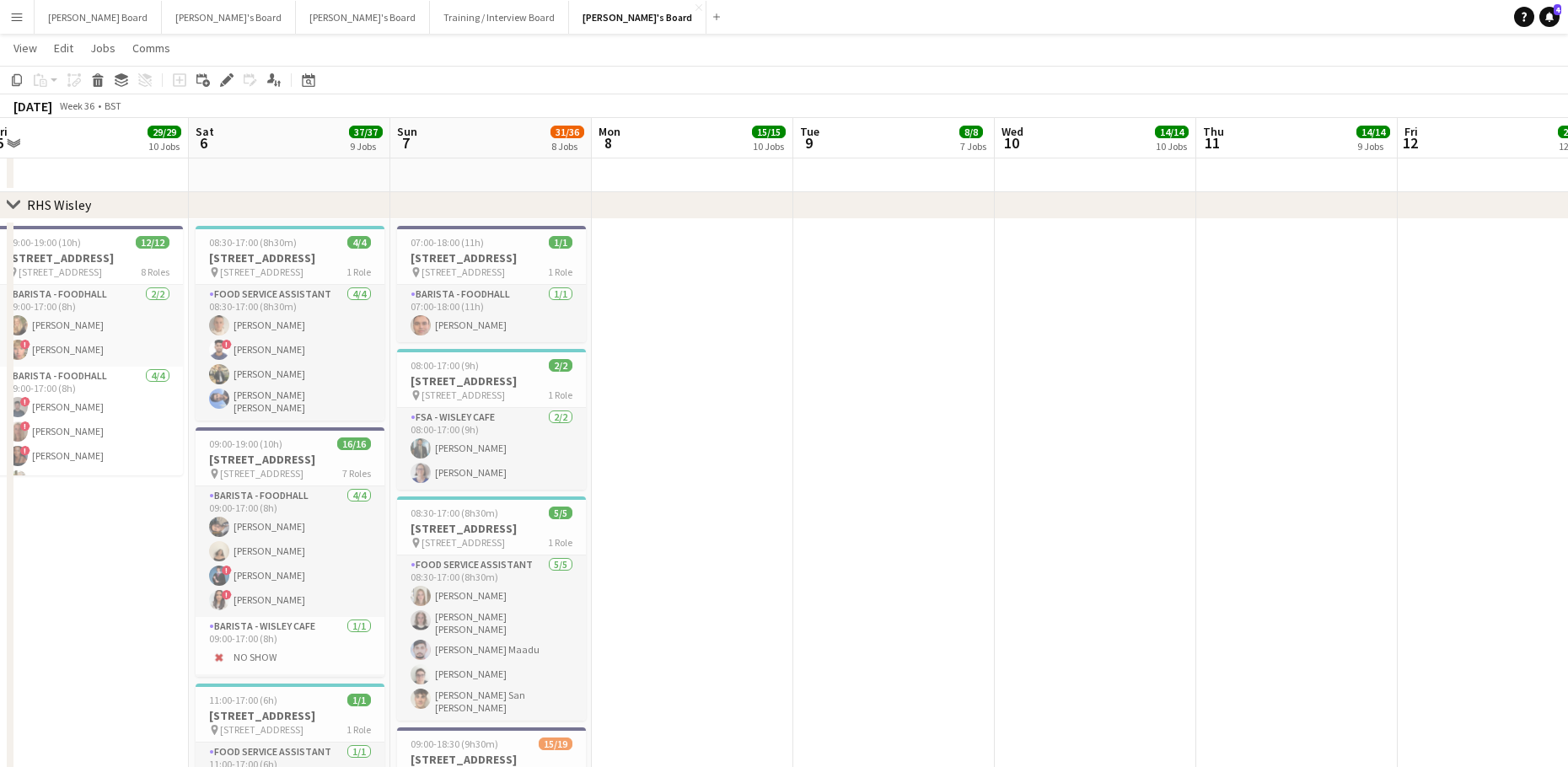
drag, startPoint x: 893, startPoint y: 574, endPoint x: 621, endPoint y: 547, distance: 273.3
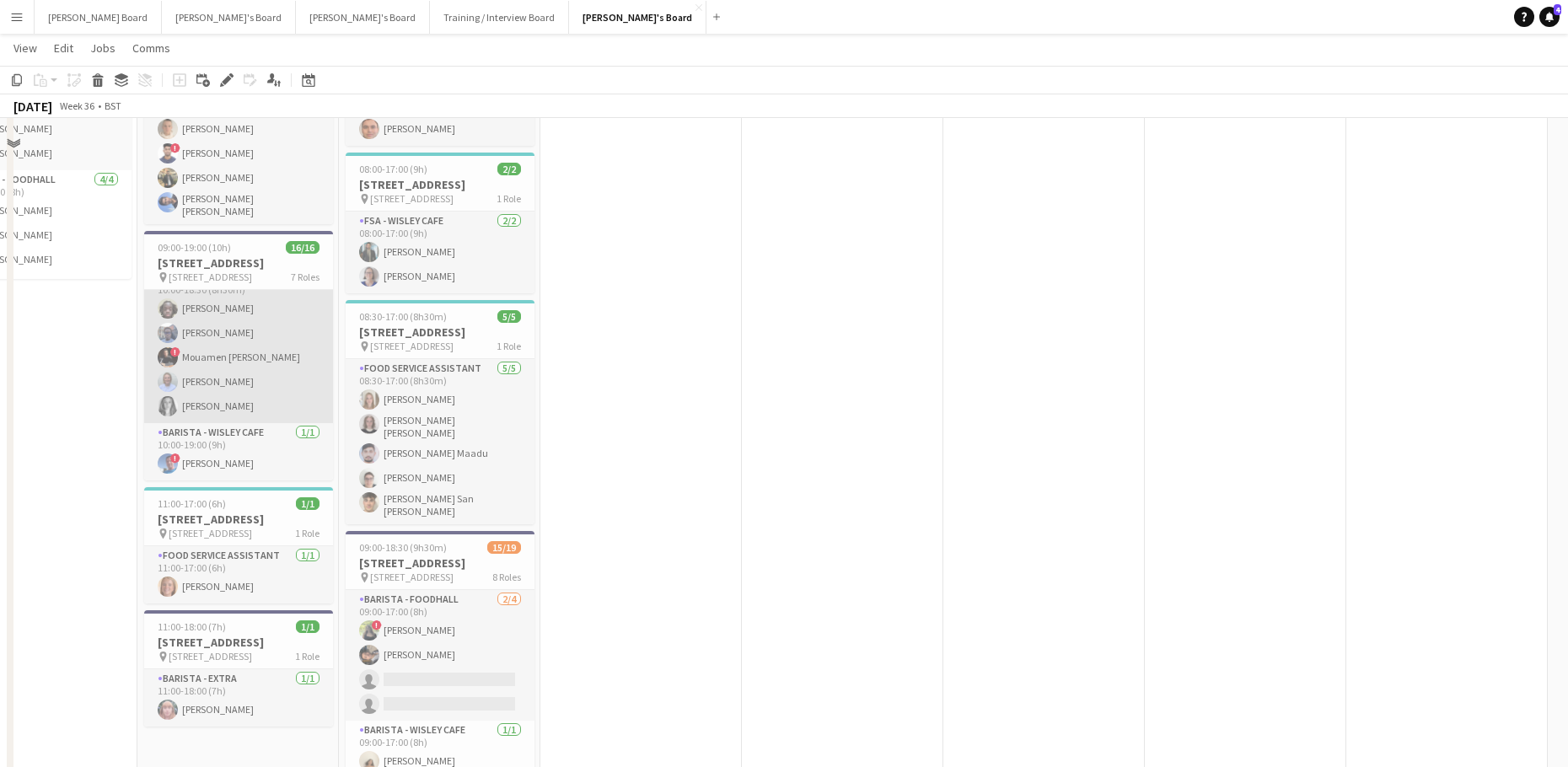
scroll to position [4410, 0]
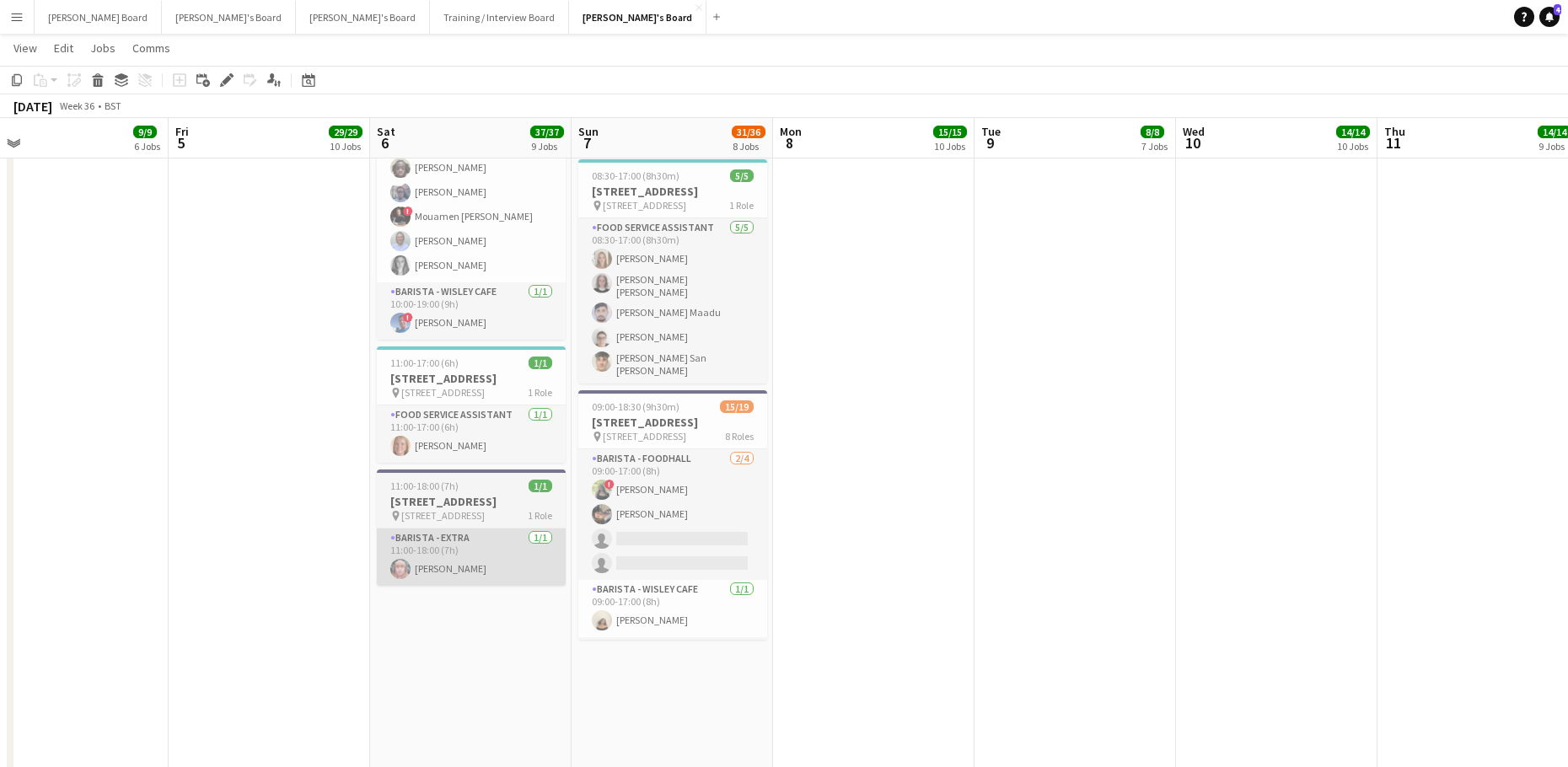
drag, startPoint x: 150, startPoint y: 561, endPoint x: 650, endPoint y: 593, distance: 501.0
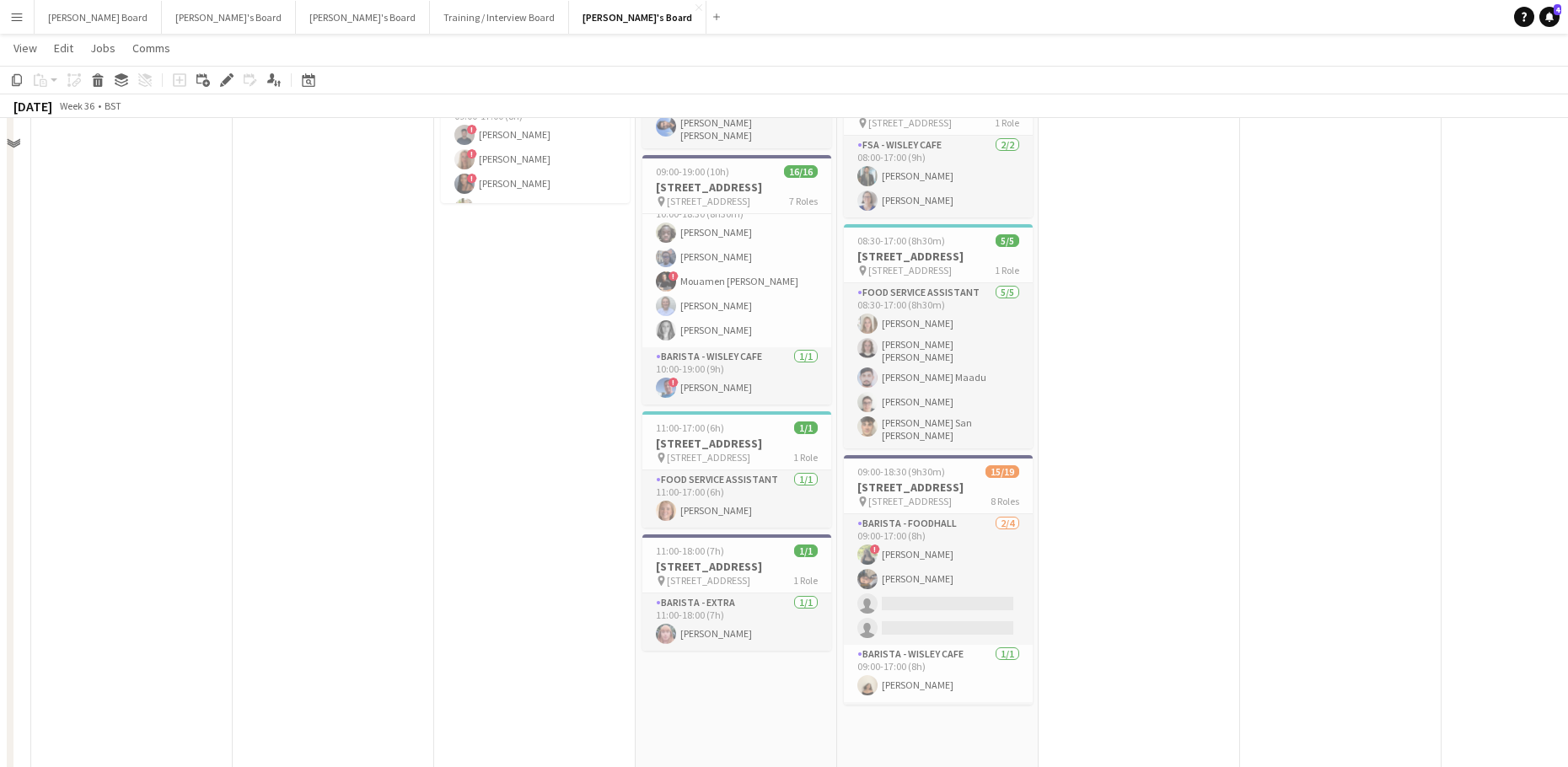
scroll to position [4298, 0]
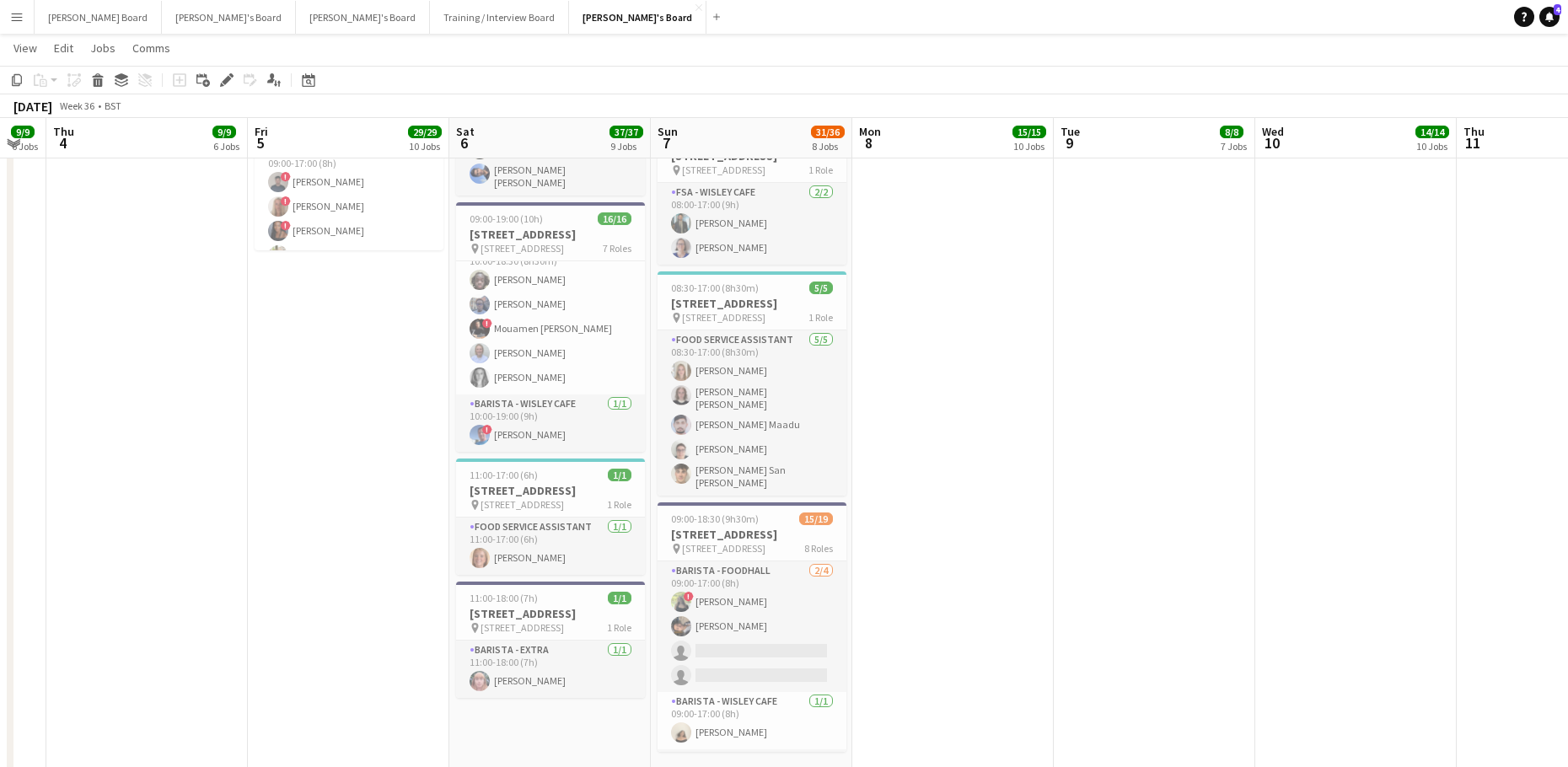
drag, startPoint x: 1197, startPoint y: 629, endPoint x: 720, endPoint y: 618, distance: 477.1
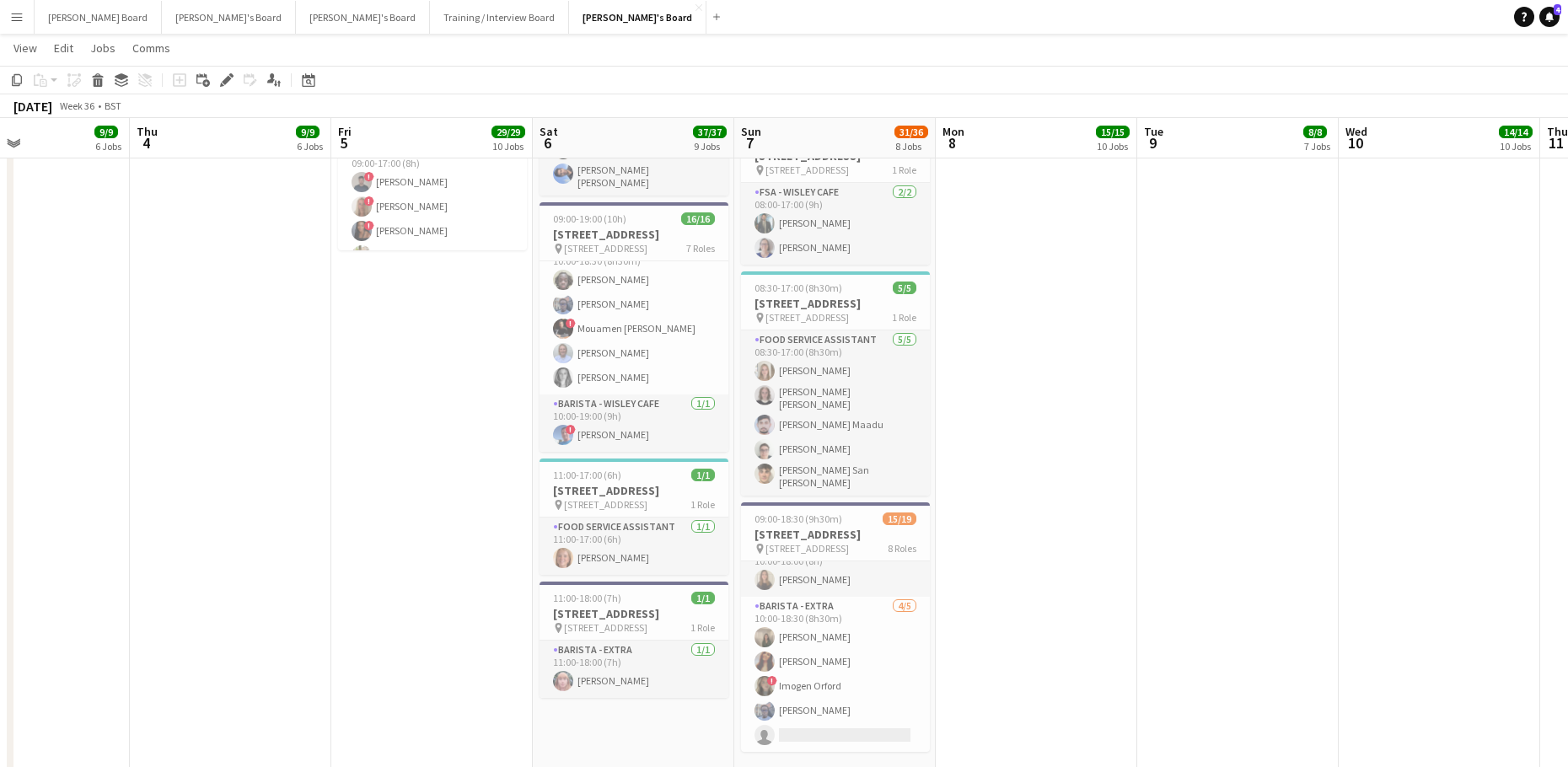
scroll to position [0, 432]
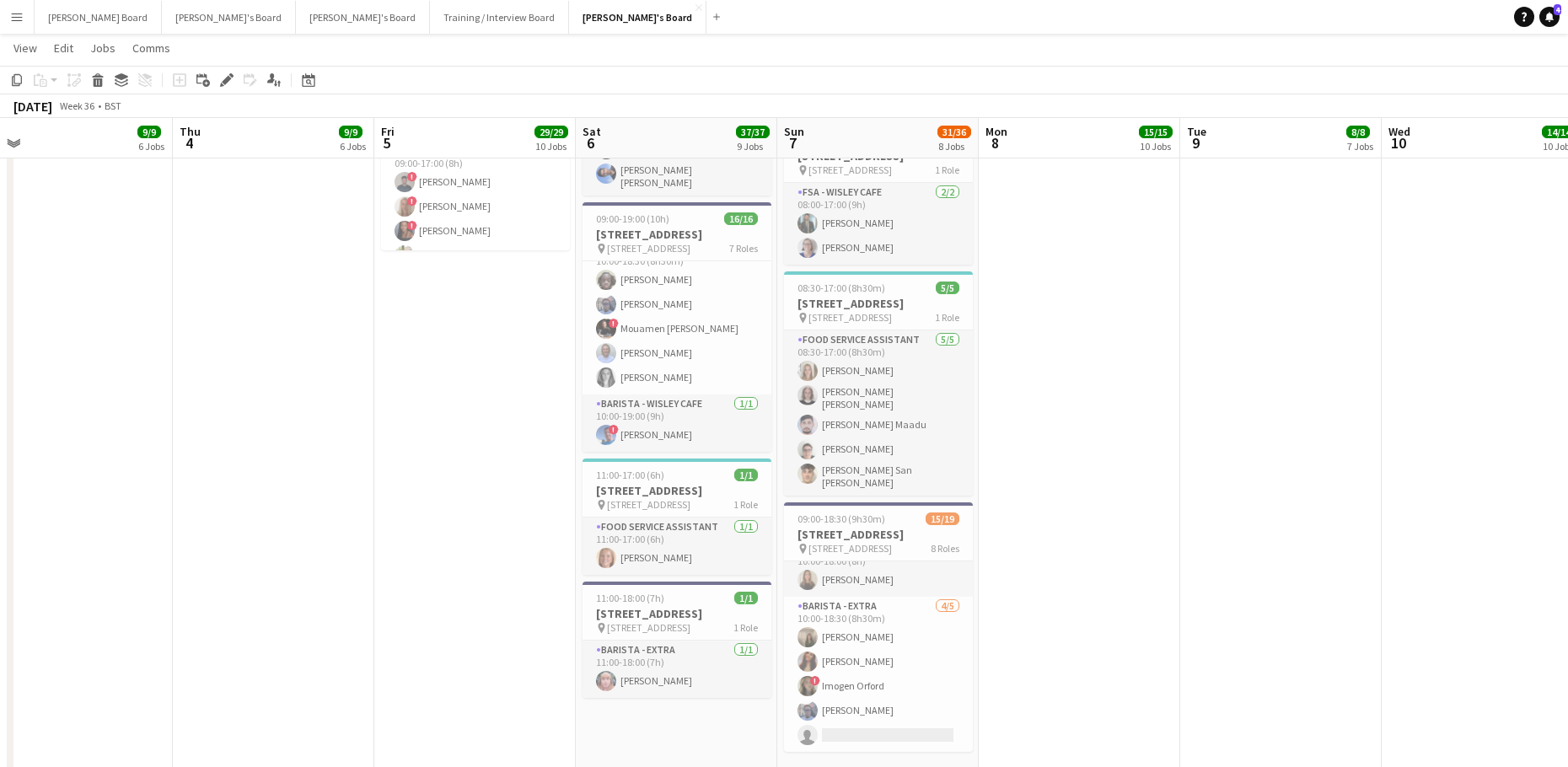
drag, startPoint x: 94, startPoint y: 535, endPoint x: 686, endPoint y: 505, distance: 592.8
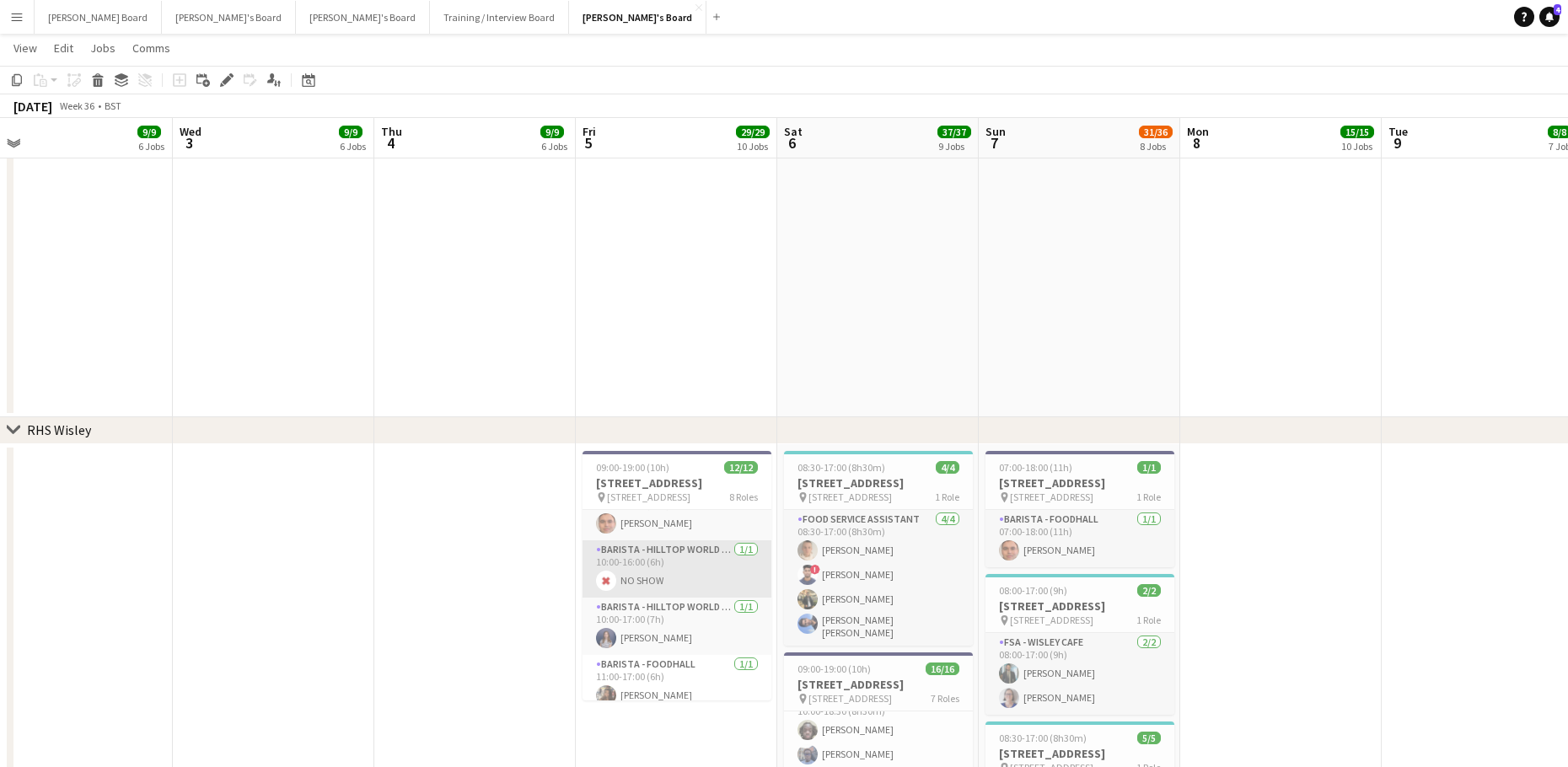
scroll to position [381, 0]
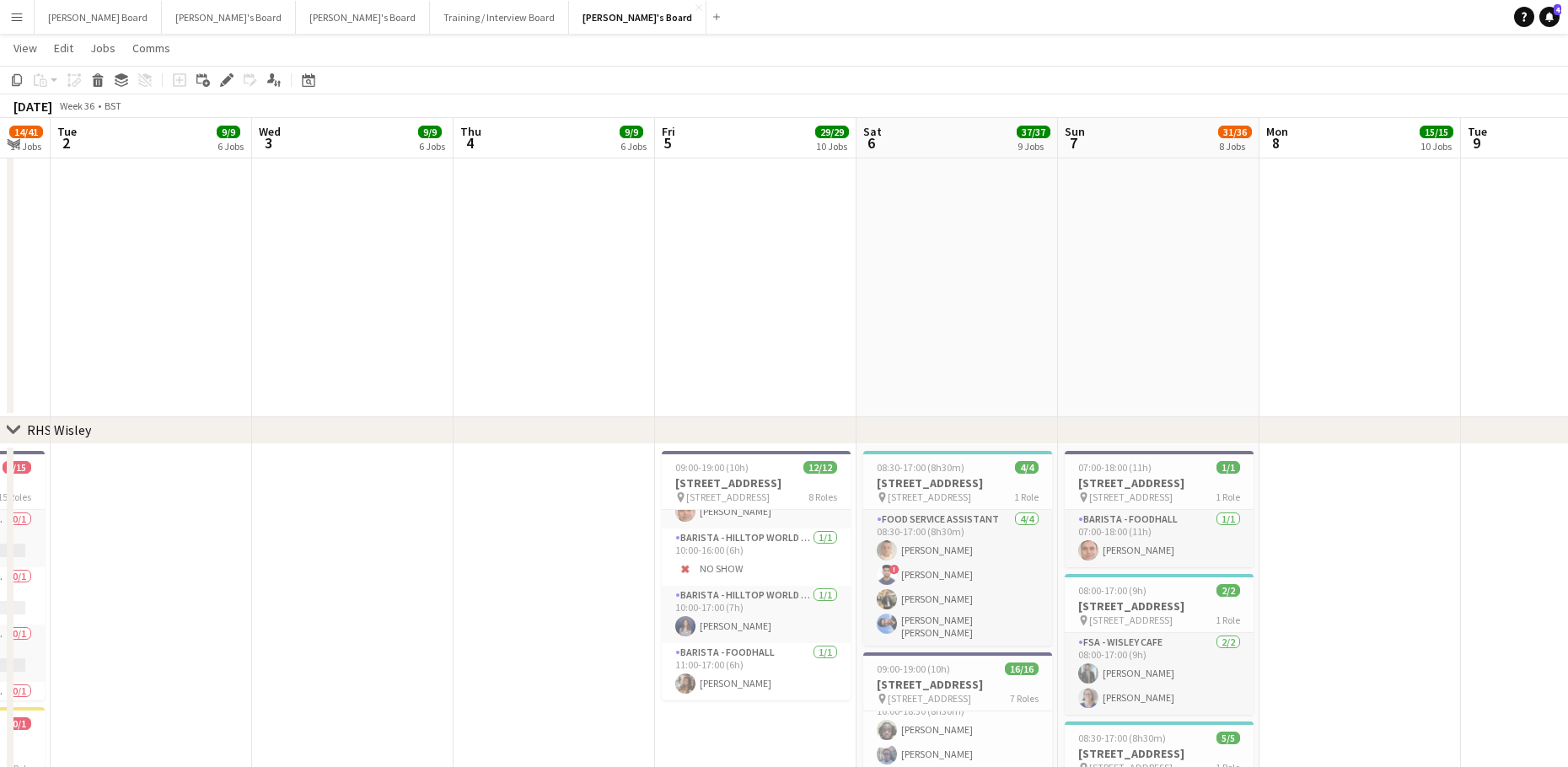
drag, startPoint x: 397, startPoint y: 616, endPoint x: 865, endPoint y: 609, distance: 468.1
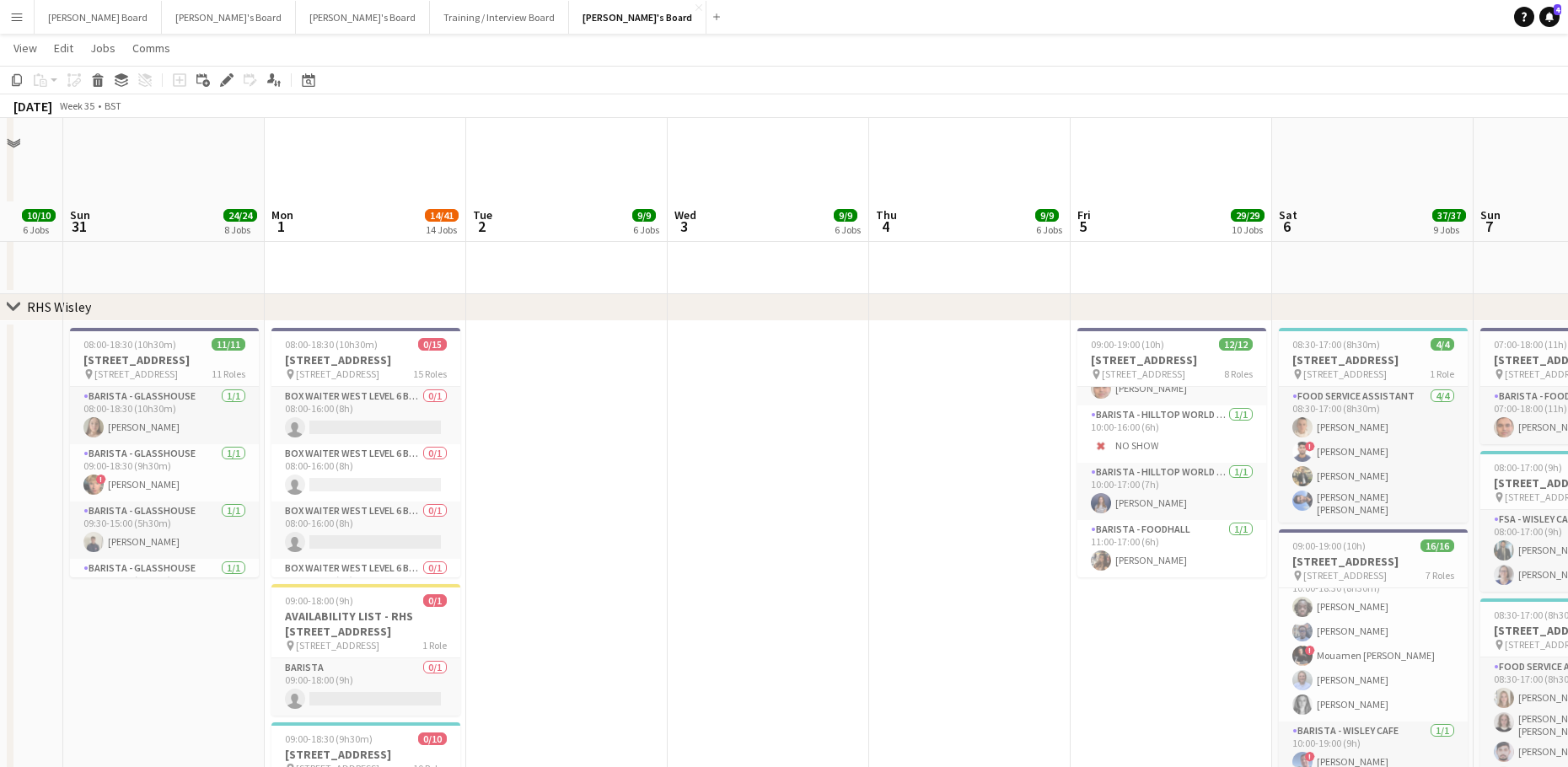
scroll to position [4073, 0]
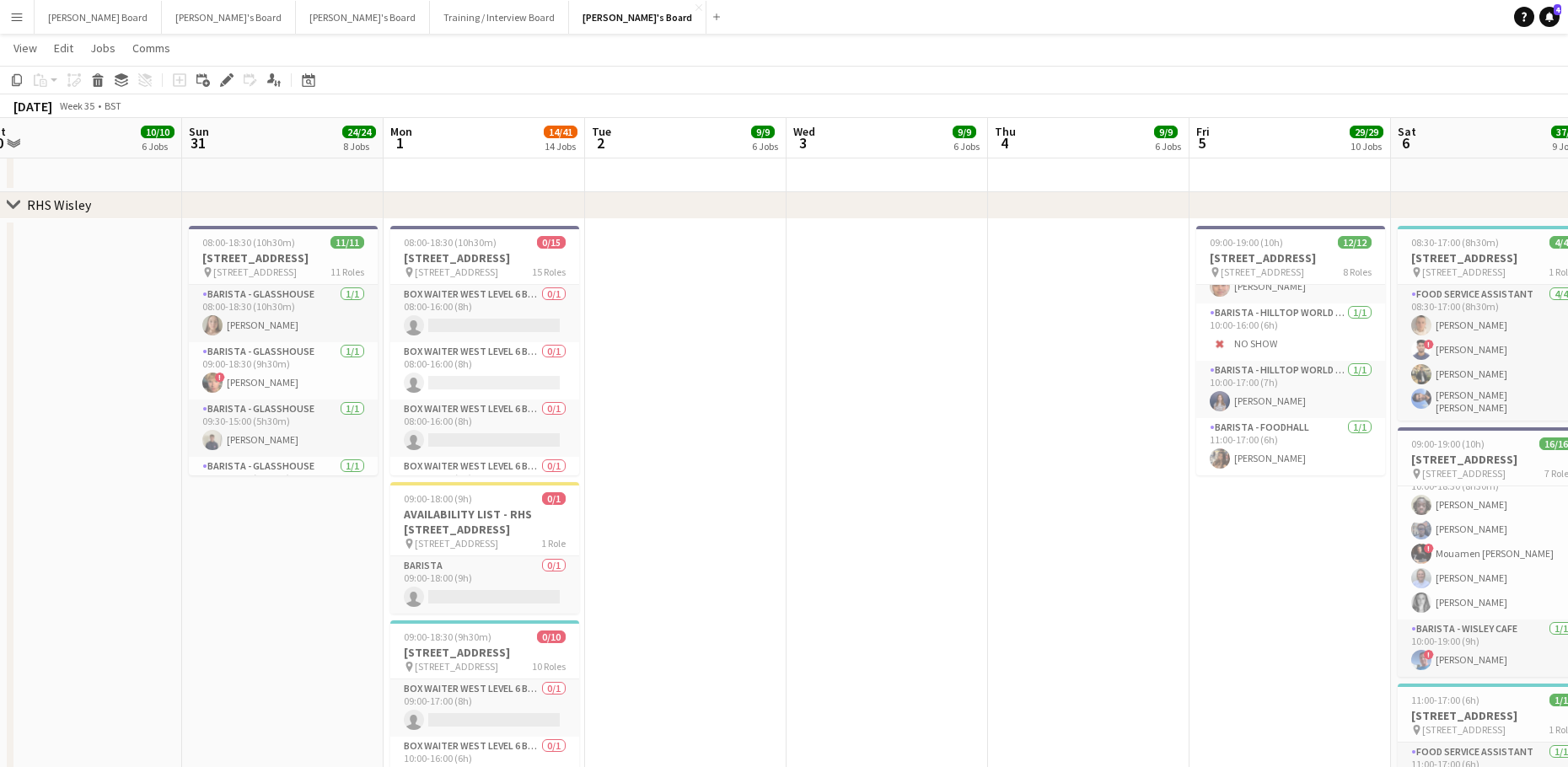
drag, startPoint x: 194, startPoint y: 525, endPoint x: 400, endPoint y: 522, distance: 206.0
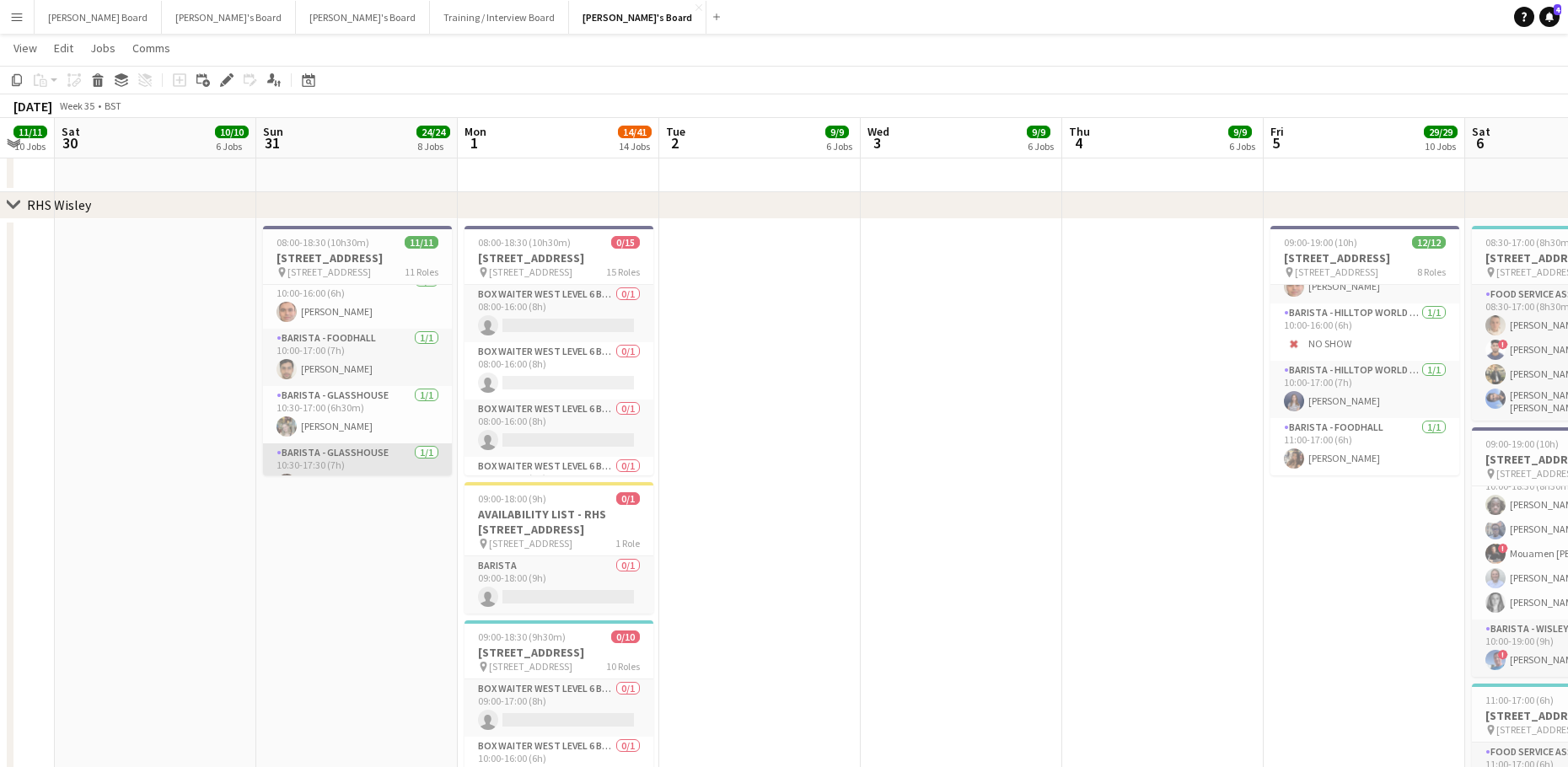
scroll to position [337, 0]
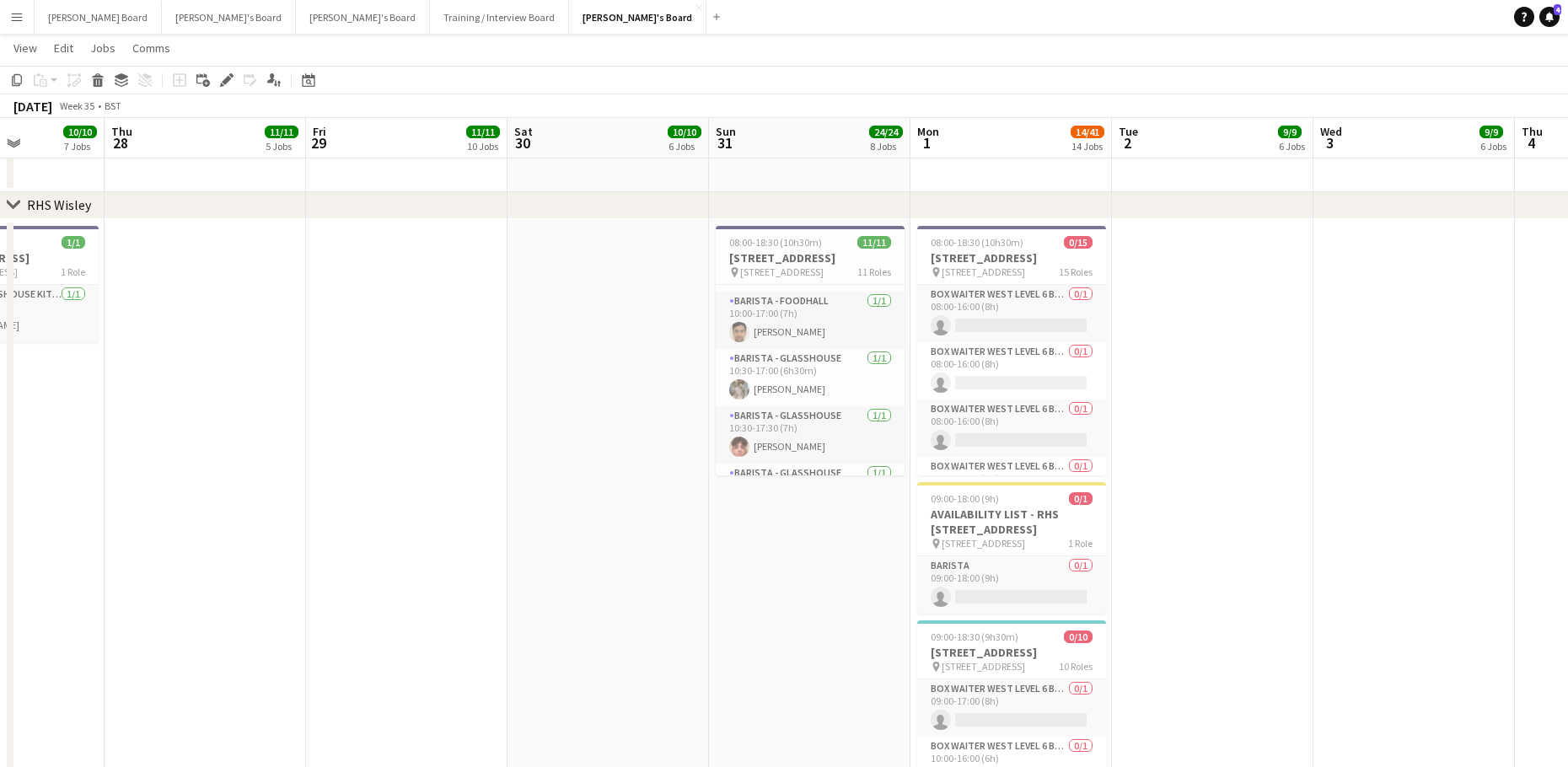
drag, startPoint x: 277, startPoint y: 458, endPoint x: 929, endPoint y: 542, distance: 657.4
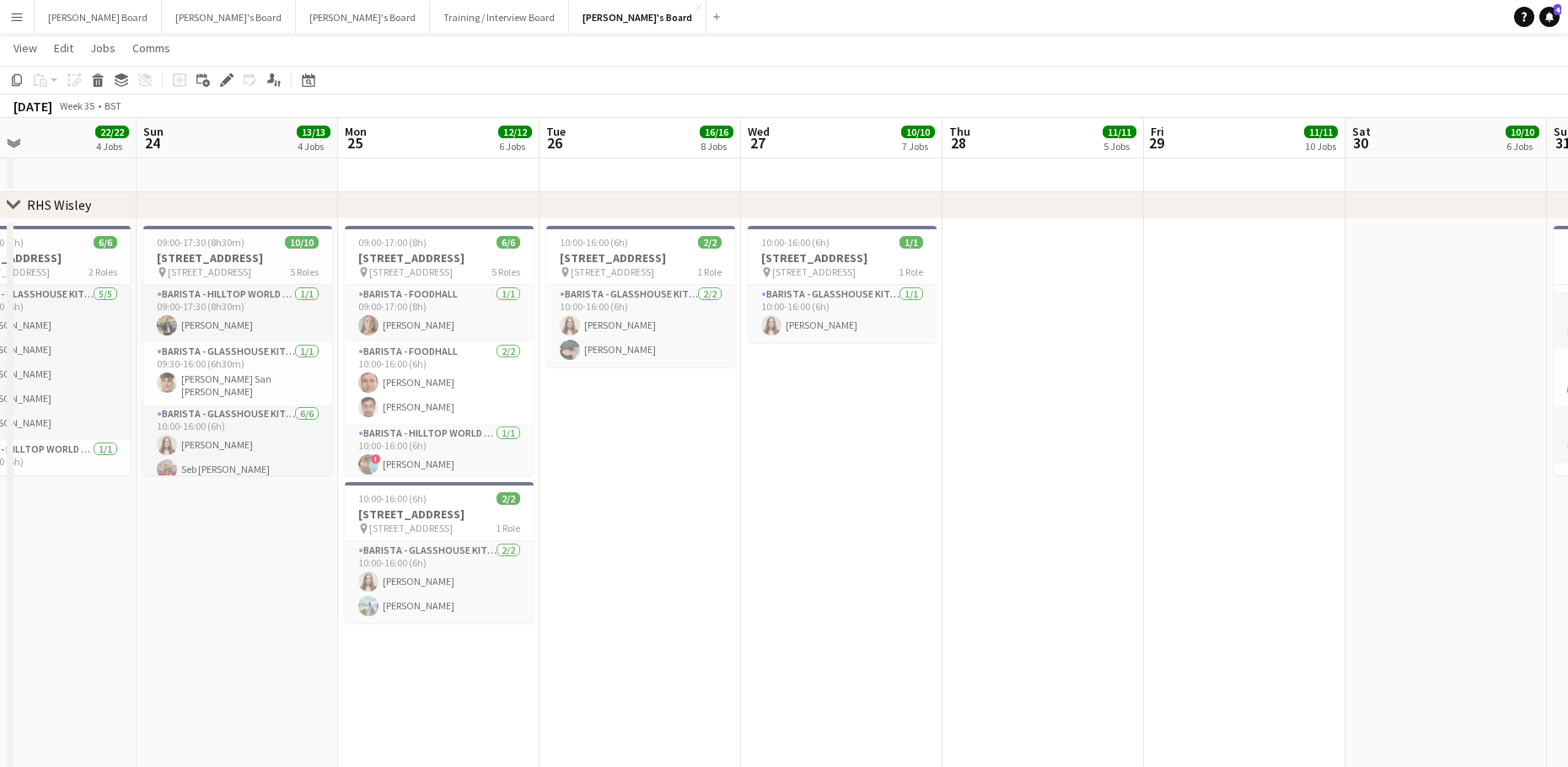
scroll to position [0, 465]
drag, startPoint x: 744, startPoint y: 526, endPoint x: 1006, endPoint y: 542, distance: 262.5
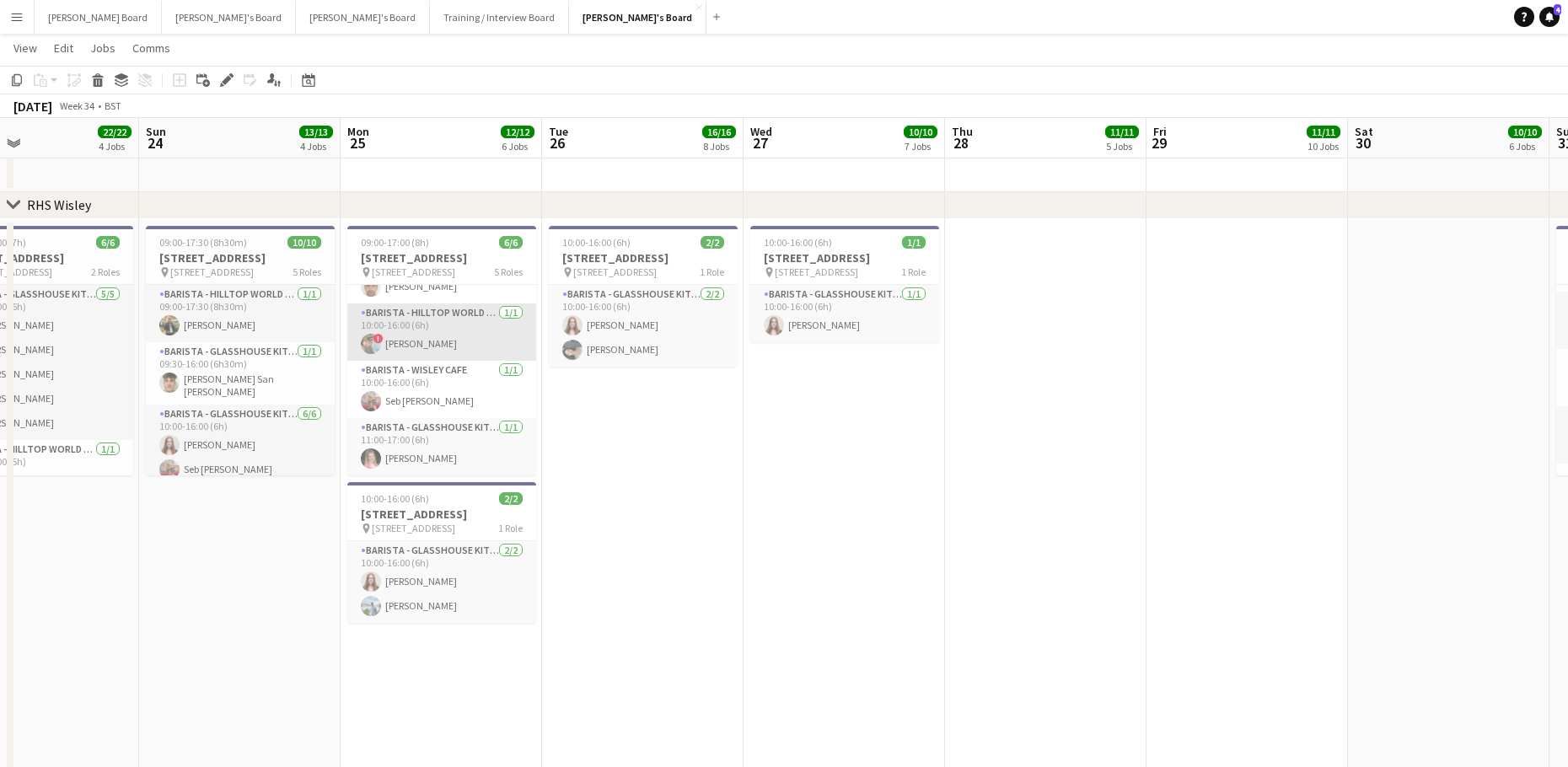
scroll to position [24, 0]
click at [397, 244] on span "09:00-17:00 (8h)" at bounding box center [394, 242] width 68 height 13
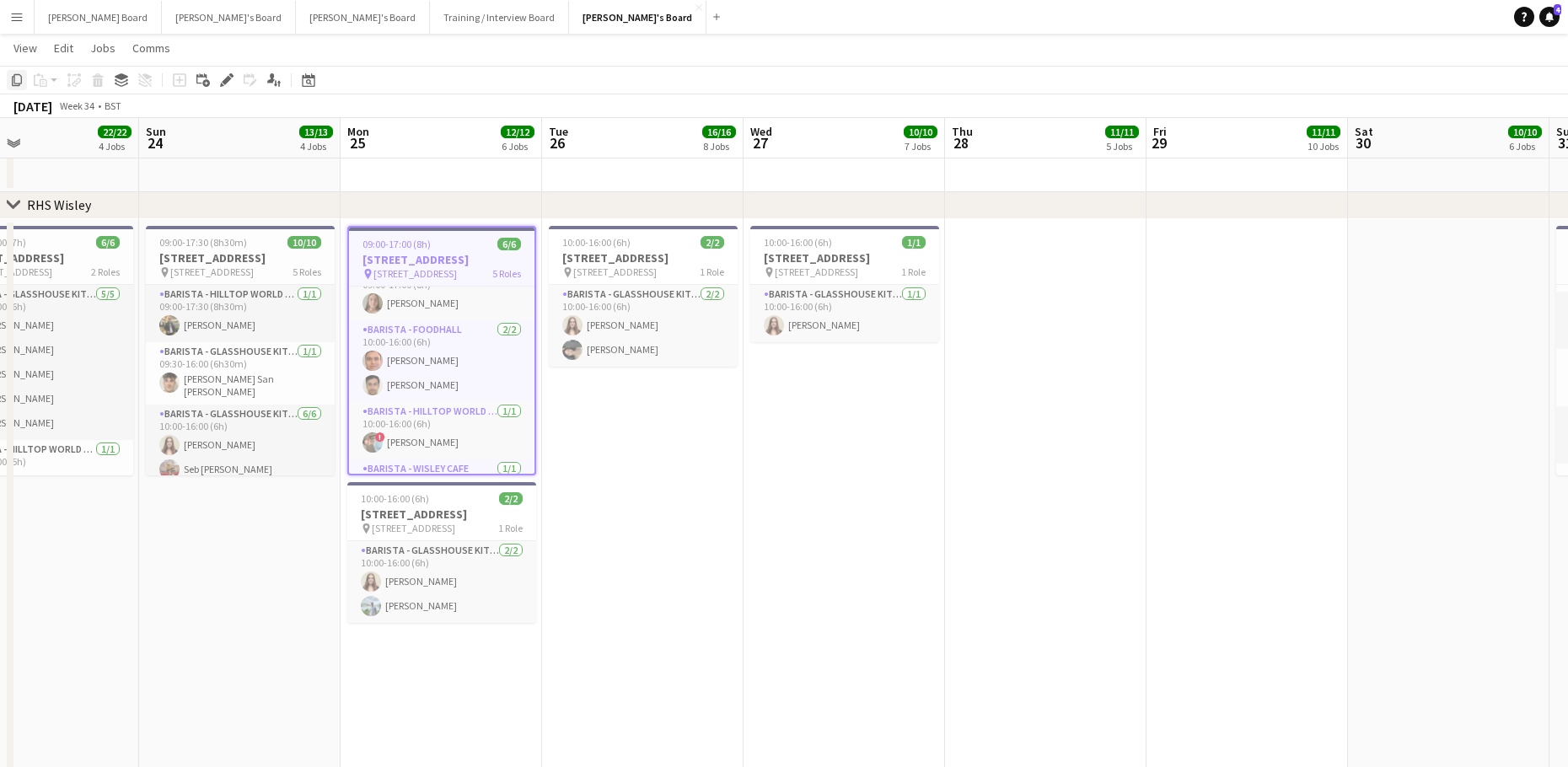
click at [18, 82] on icon "Copy" at bounding box center [17, 81] width 14 height 14
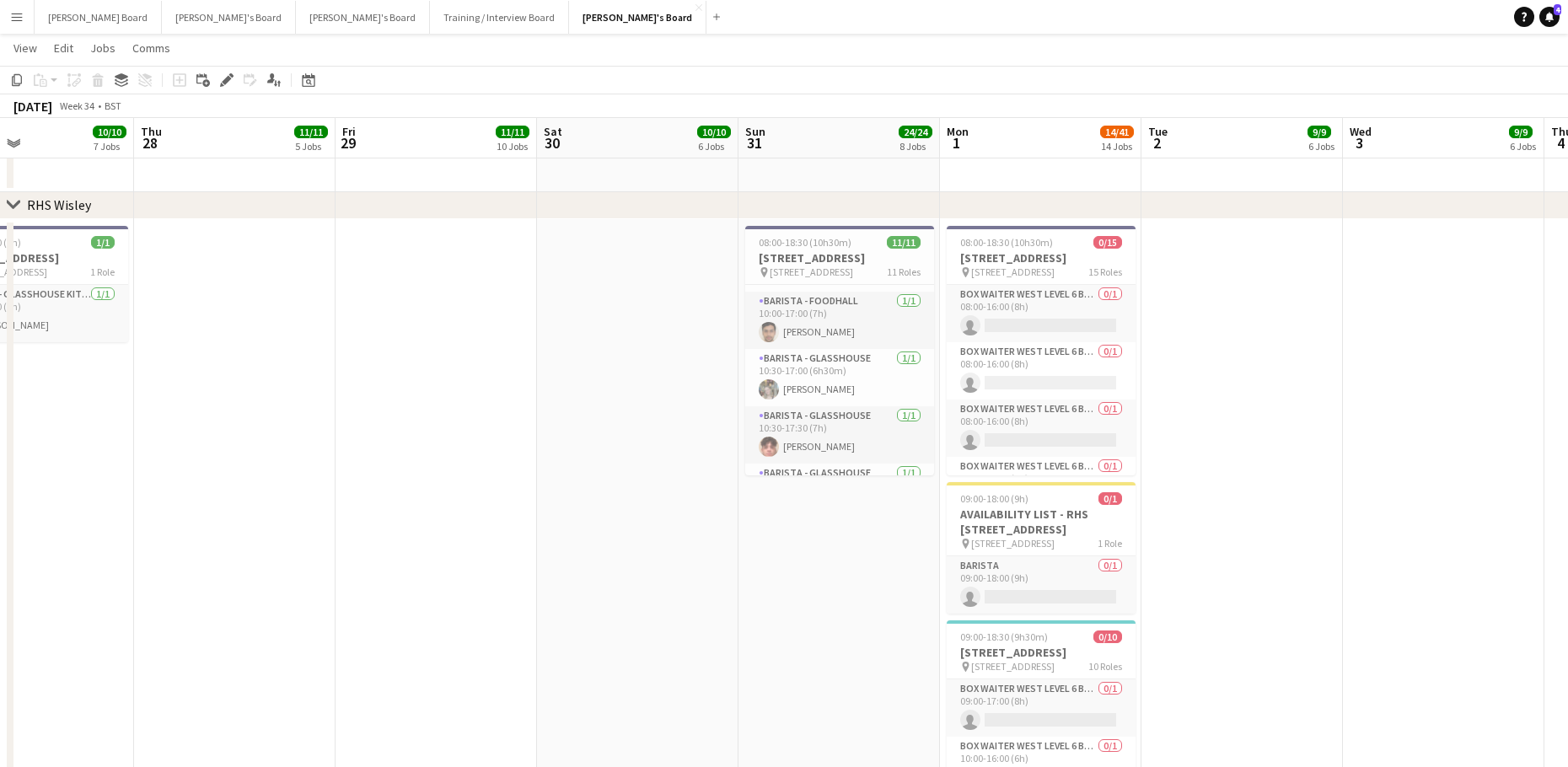
drag, startPoint x: 1055, startPoint y: 491, endPoint x: 432, endPoint y: 462, distance: 623.7
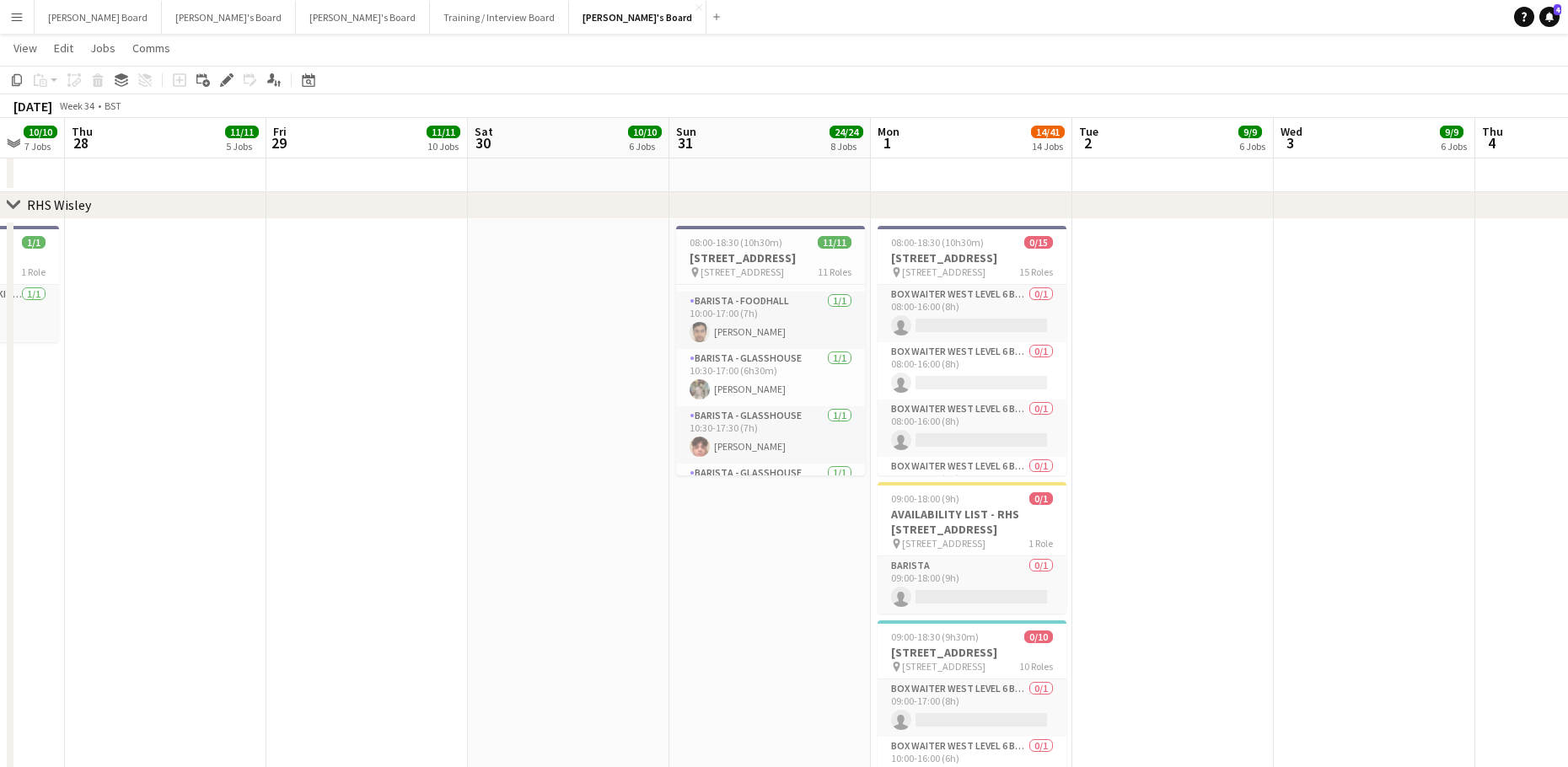
drag, startPoint x: 1117, startPoint y: 495, endPoint x: 346, endPoint y: 497, distance: 771.0
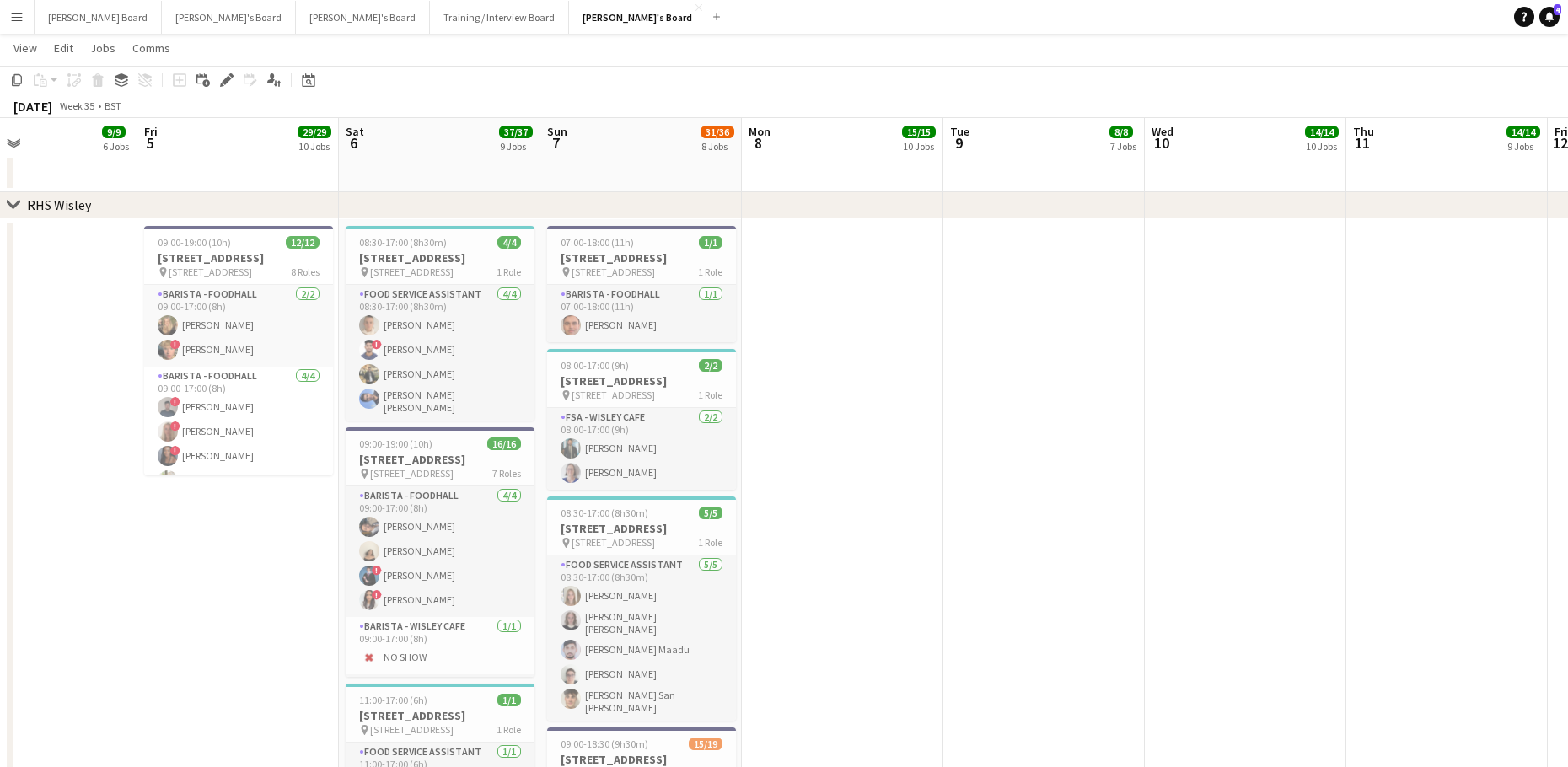
drag, startPoint x: 1123, startPoint y: 531, endPoint x: 587, endPoint y: 531, distance: 536.0
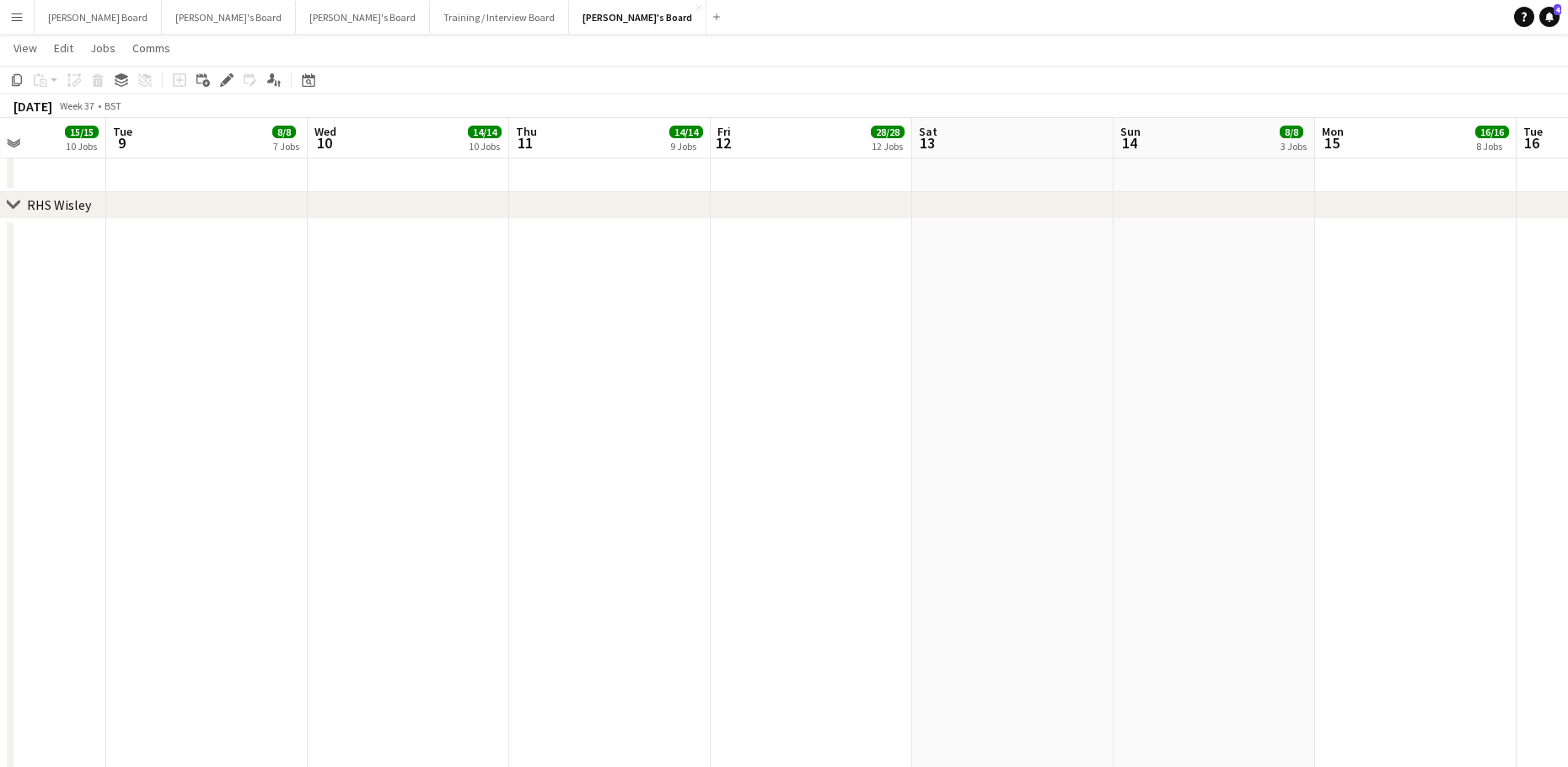
drag, startPoint x: 995, startPoint y: 525, endPoint x: 230, endPoint y: 518, distance: 765.0
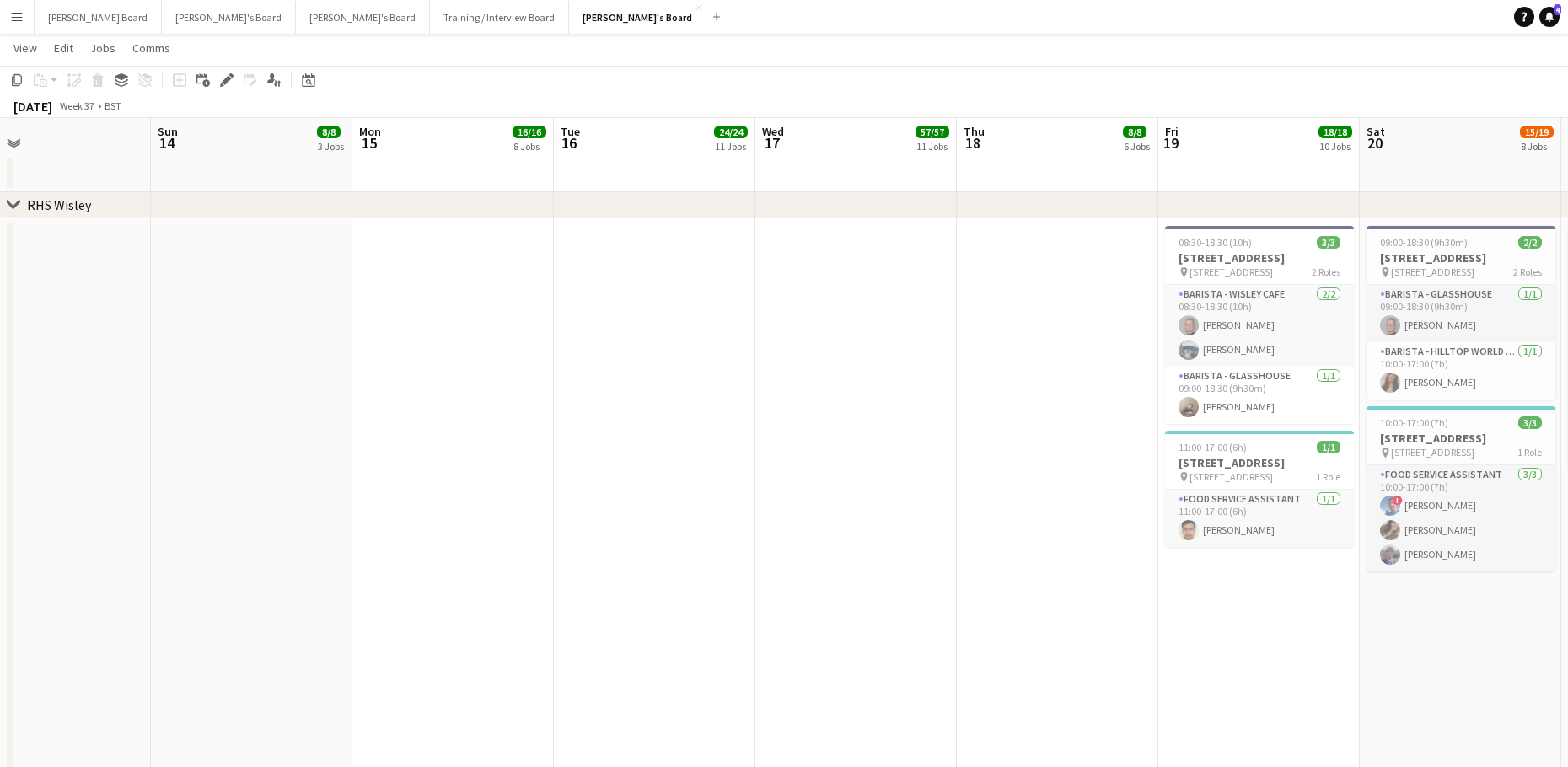
drag, startPoint x: 219, startPoint y: 520, endPoint x: -265, endPoint y: 520, distance: 484.0
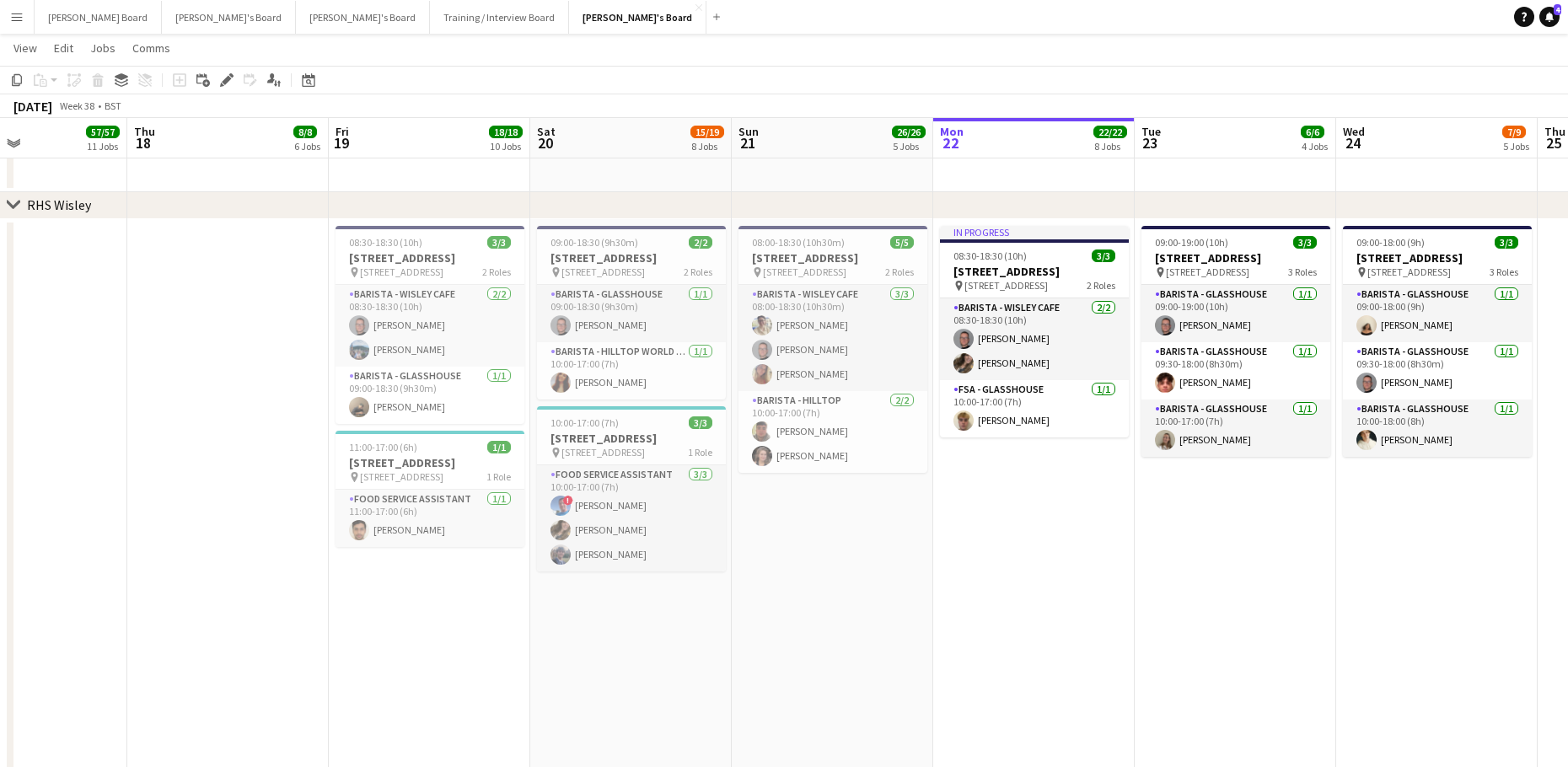
drag, startPoint x: 467, startPoint y: 469, endPoint x: -280, endPoint y: 491, distance: 747.3
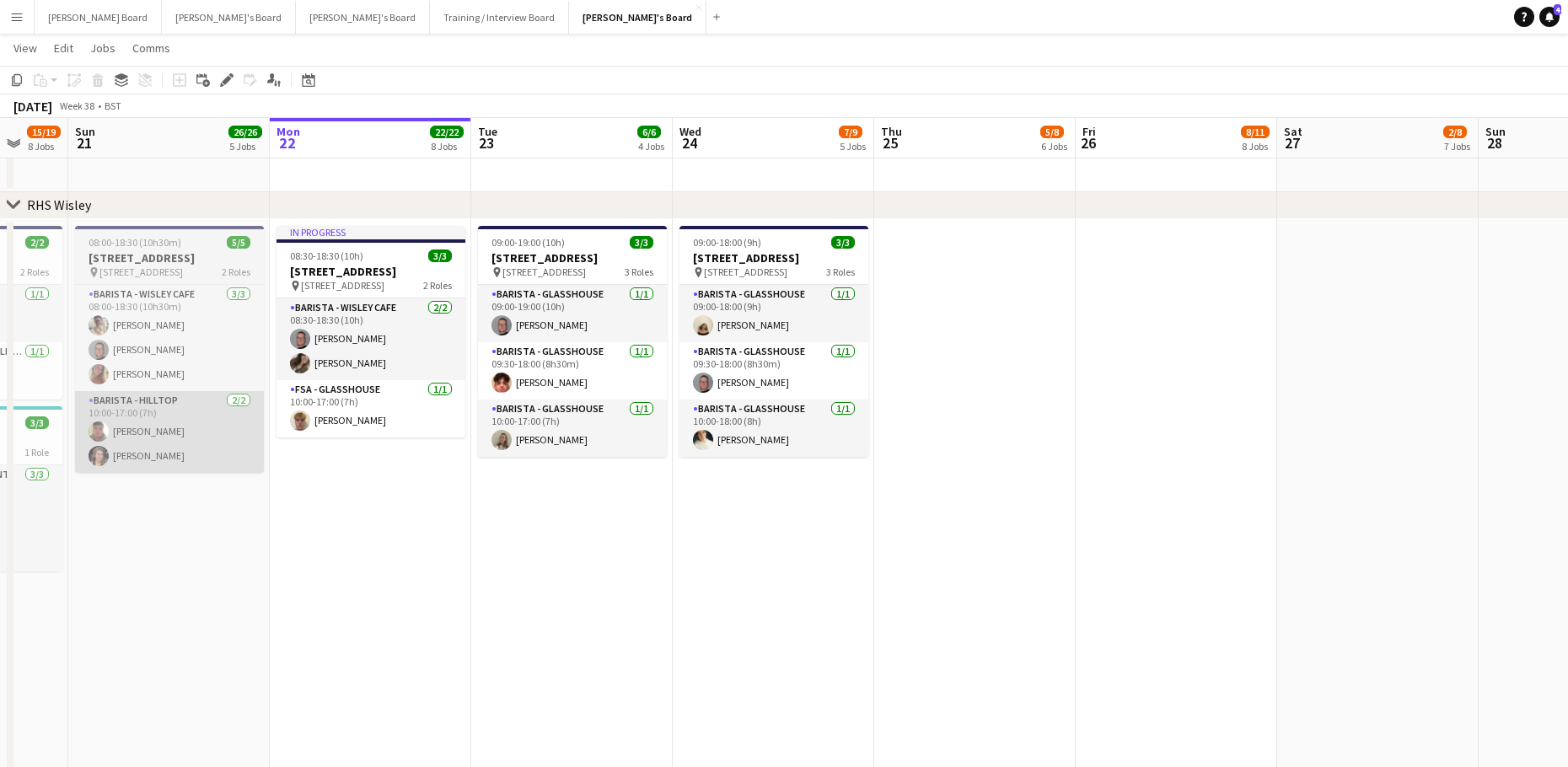
drag, startPoint x: 911, startPoint y: 440, endPoint x: 3, endPoint y: 455, distance: 908.1
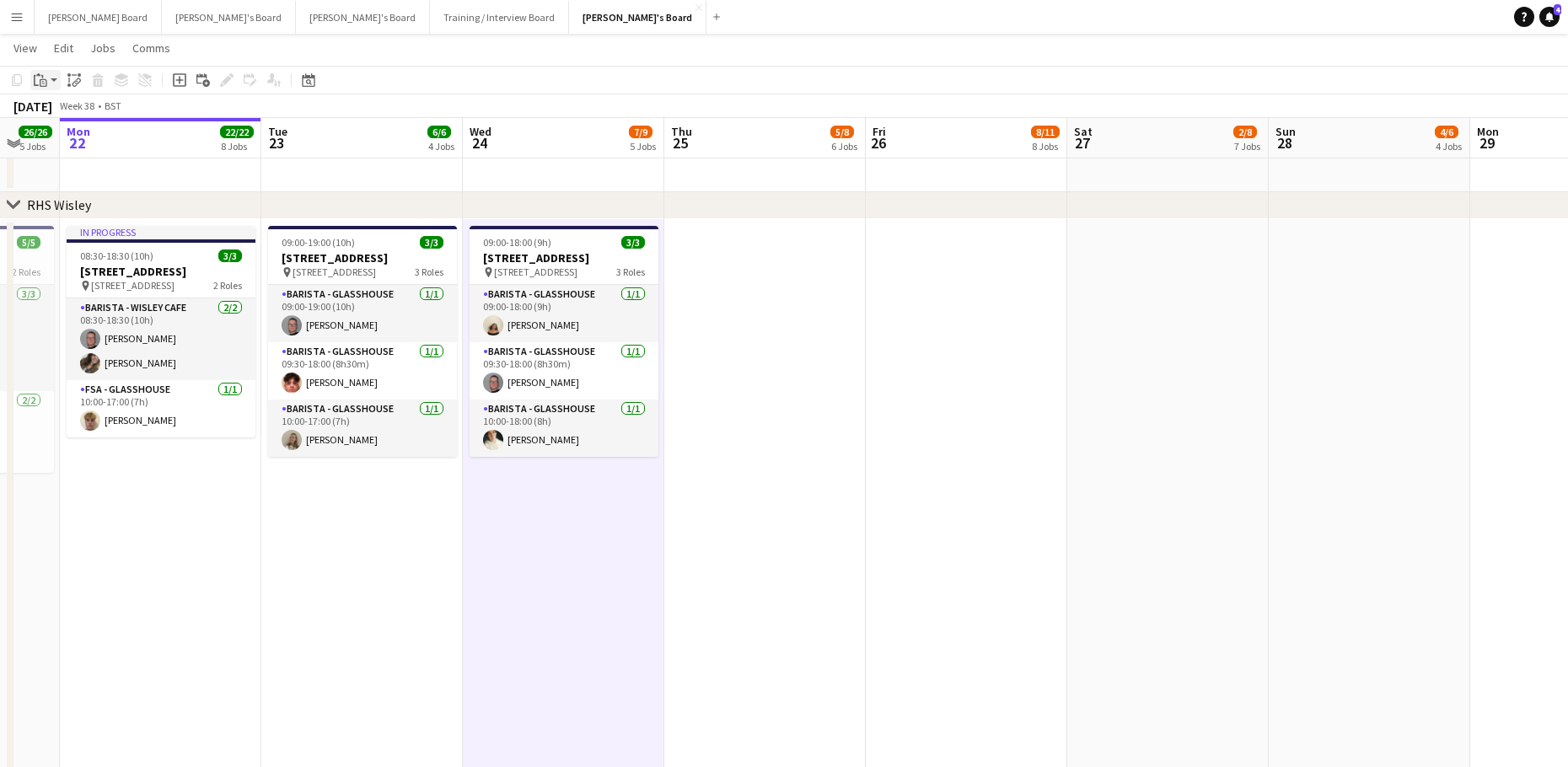
click at [51, 81] on app-action-btn "Paste" at bounding box center [45, 80] width 30 height 21
click at [56, 107] on link "Paste Ctrl+V" at bounding box center [123, 111] width 158 height 15
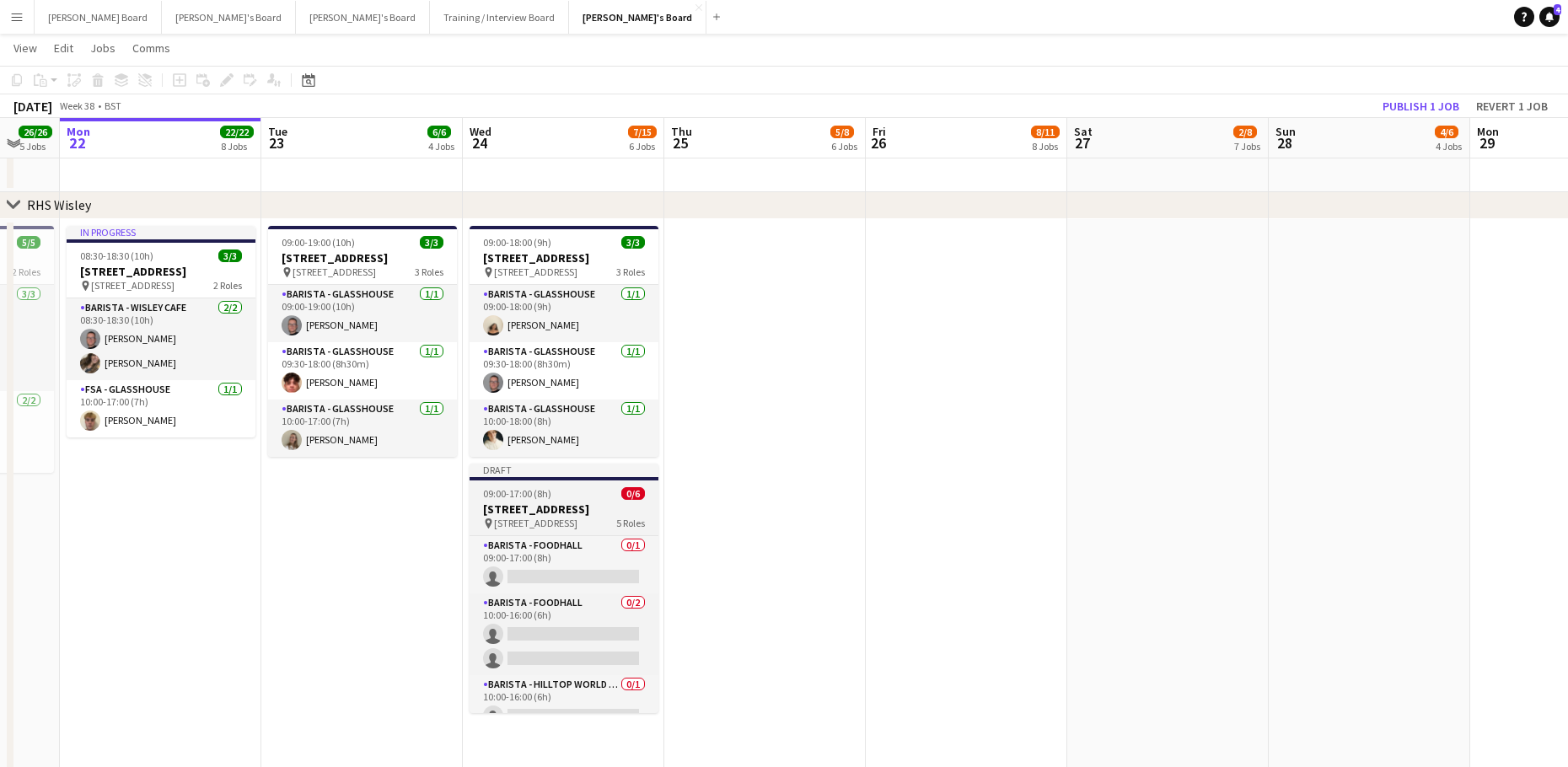
click at [519, 497] on app-job-card "Draft 09:00-17:00 (8h) 0/6 RHS Wisley Gardens, Wisley Ln, Woking GU23 6QB pin W…" at bounding box center [564, 588] width 189 height 250
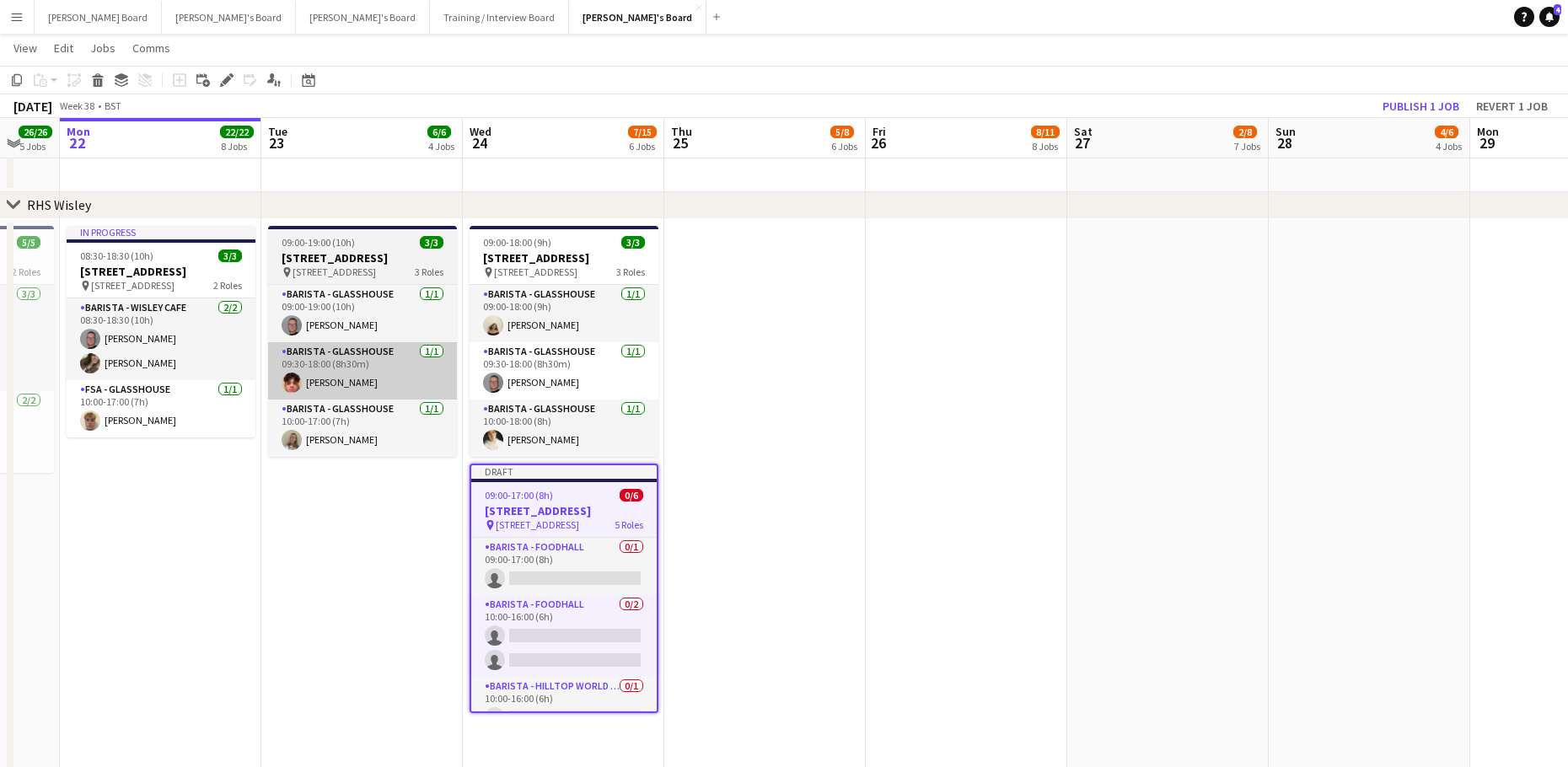
scroll to position [0, 544]
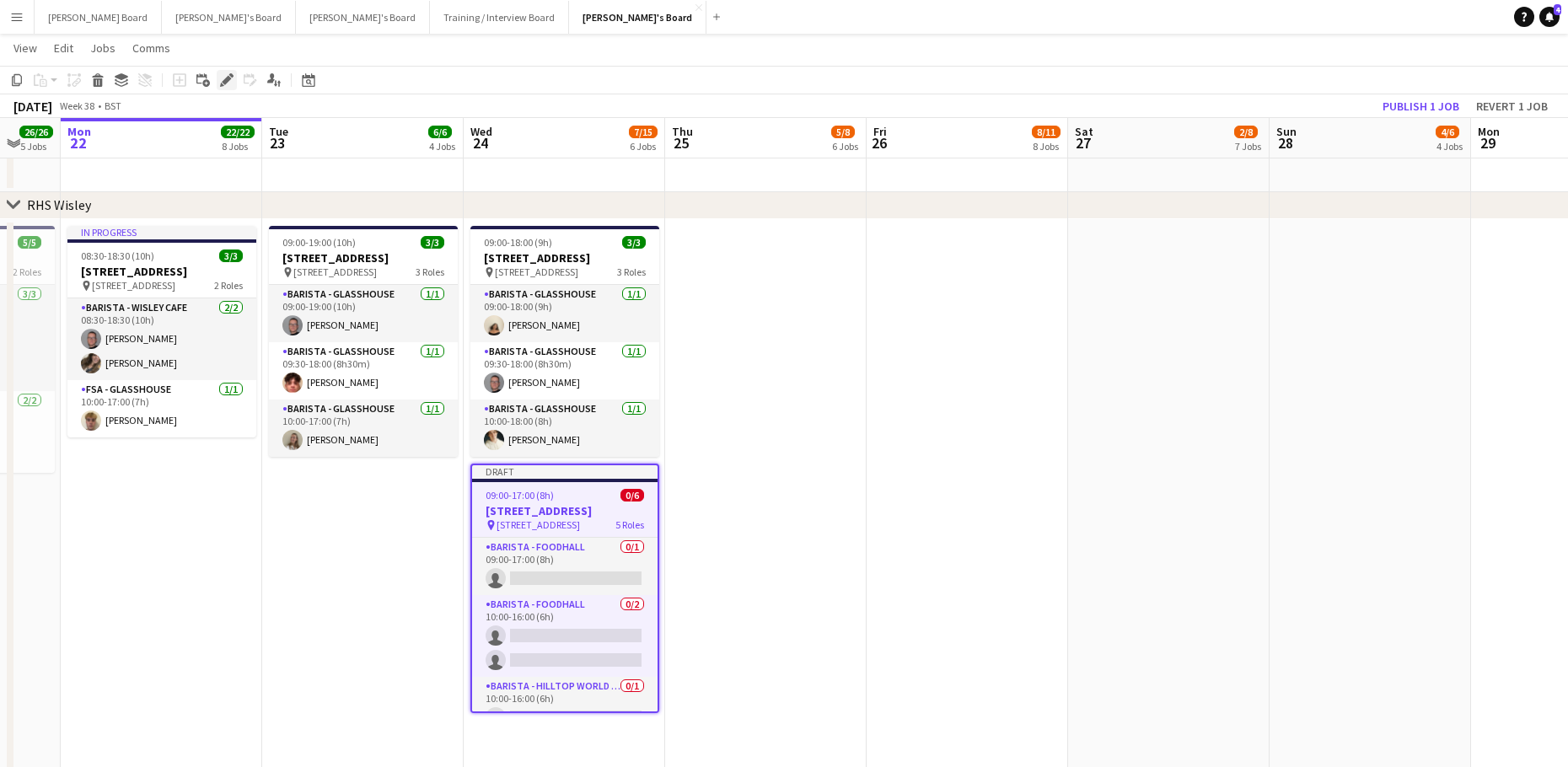
click at [227, 79] on icon at bounding box center [225, 80] width 9 height 9
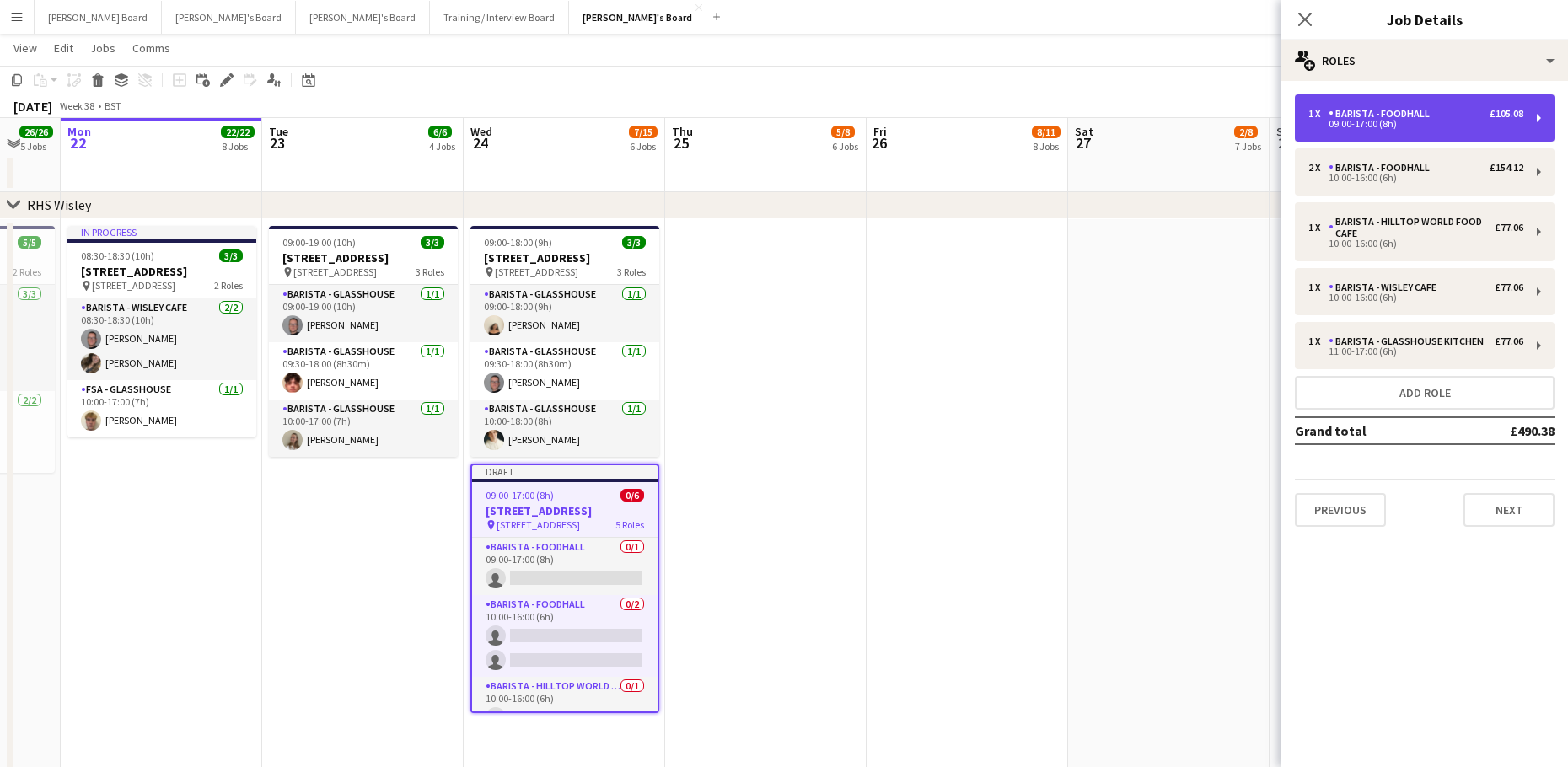
click at [1394, 121] on div "09:00-17:00 (8h)" at bounding box center [1416, 124] width 214 height 9
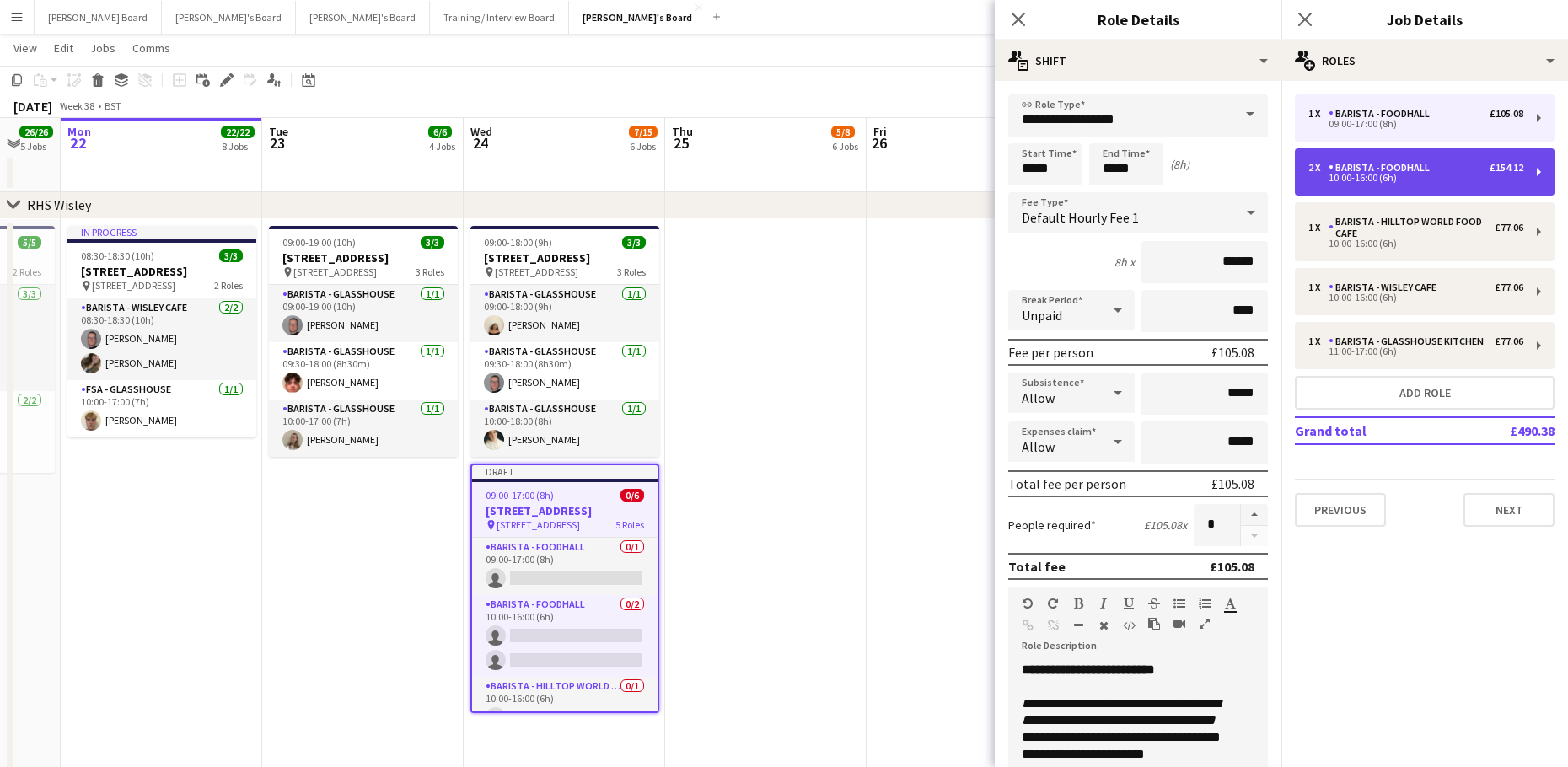
click at [1409, 156] on div "2 x Barista - Foodhall £154.12 10:00-16:00 (6h)" at bounding box center [1424, 172] width 260 height 47
type input "*****"
type input "*"
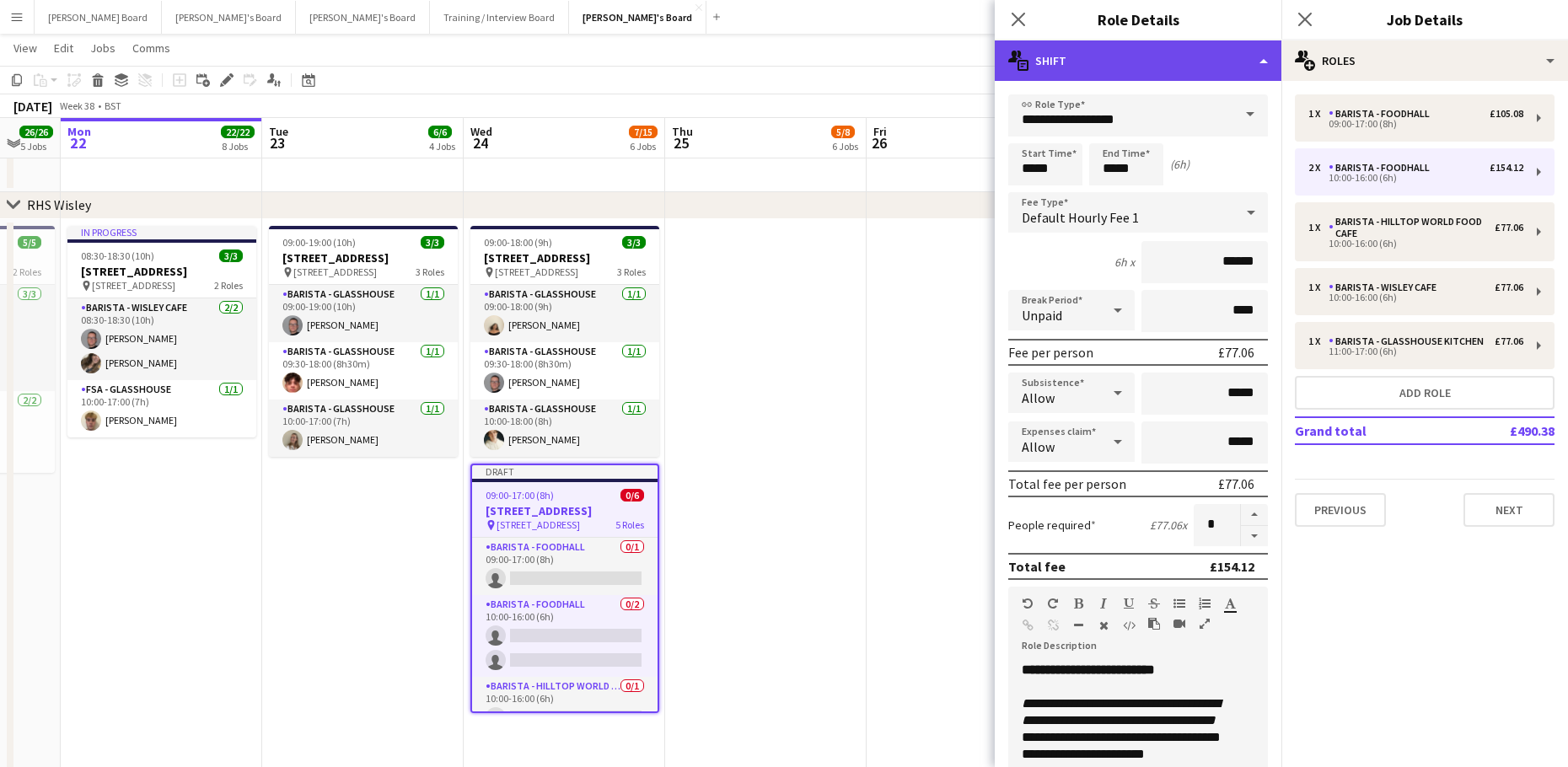
click at [1155, 68] on div "multiple-actions-text Shift" at bounding box center [1137, 60] width 286 height 40
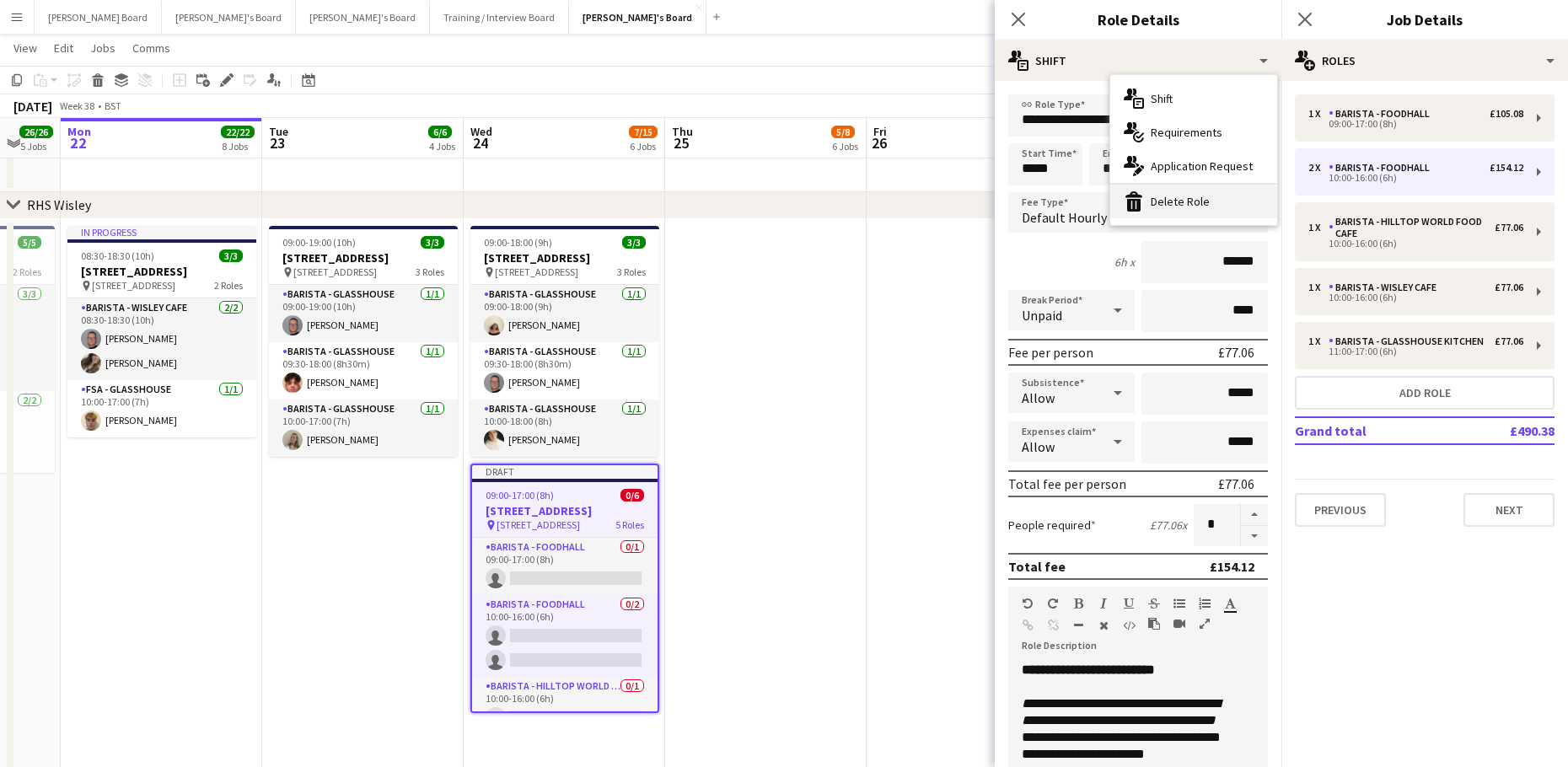
click at [1185, 203] on div "bin-2 Delete Role" at bounding box center [1193, 202] width 167 height 33
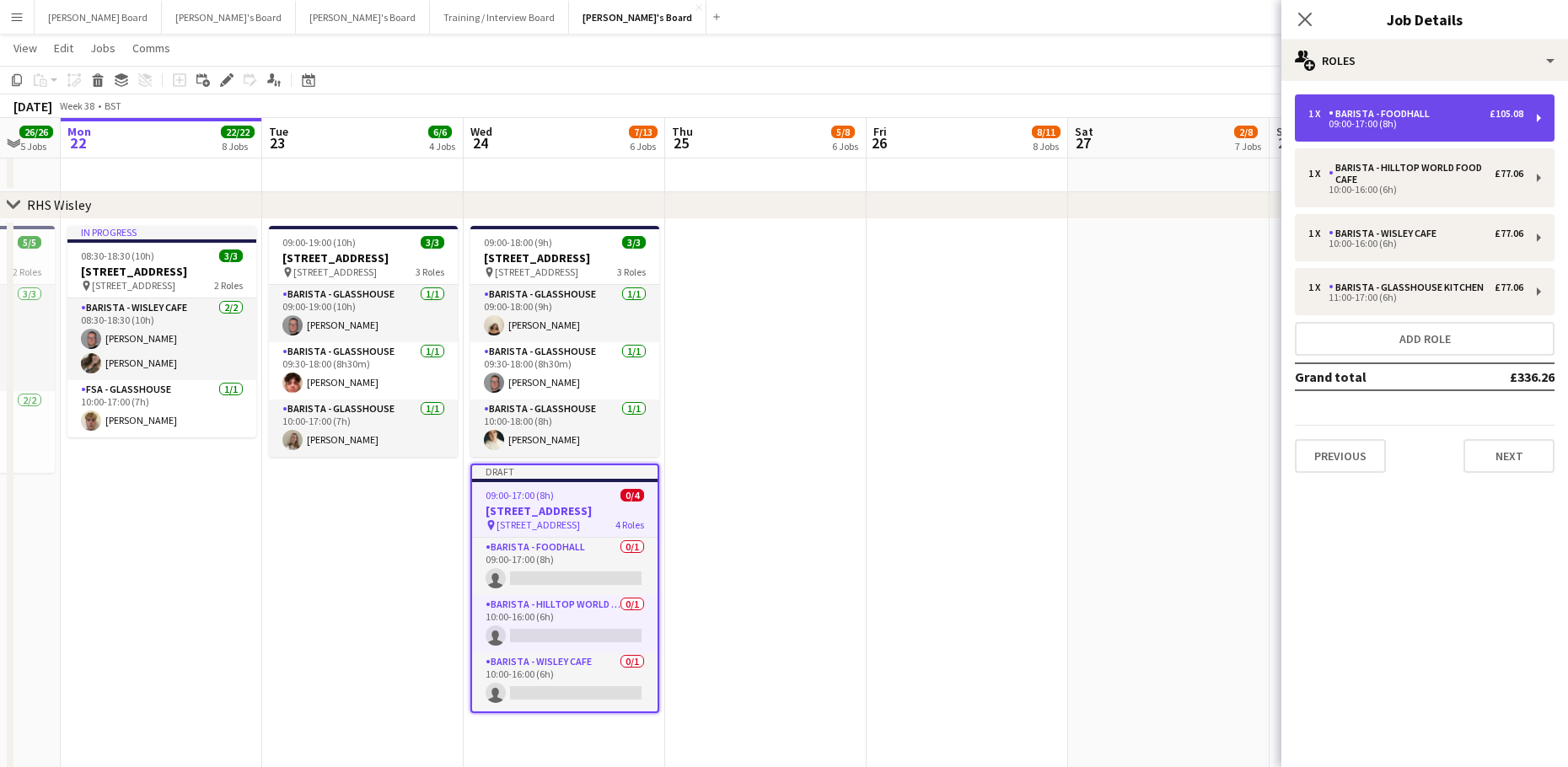
click at [1409, 117] on div "Barista - Foodhall" at bounding box center [1382, 114] width 108 height 12
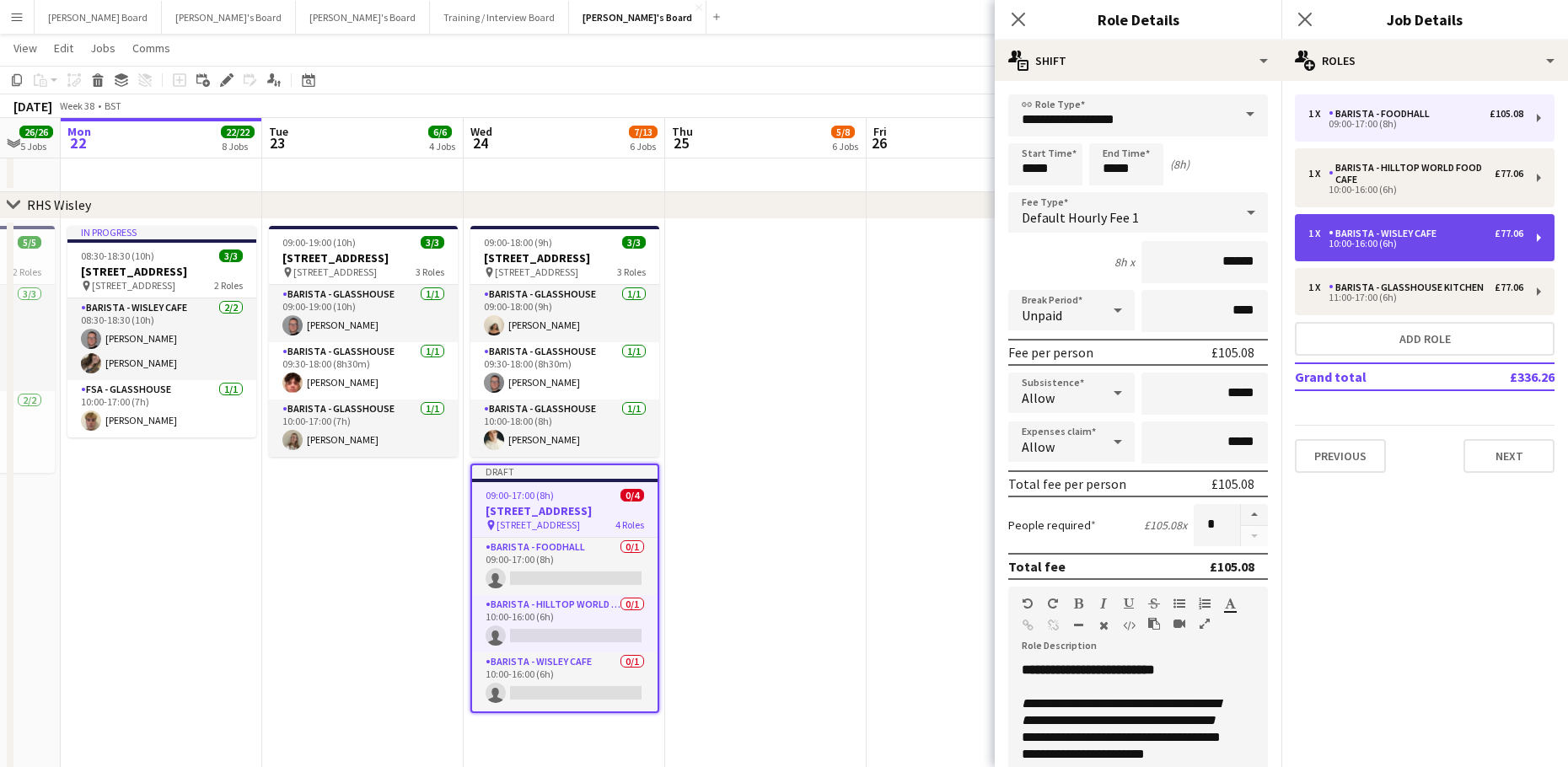
click at [1426, 232] on div "Barista - Wisley Cafe" at bounding box center [1385, 233] width 115 height 12
type input "**********"
type input "*****"
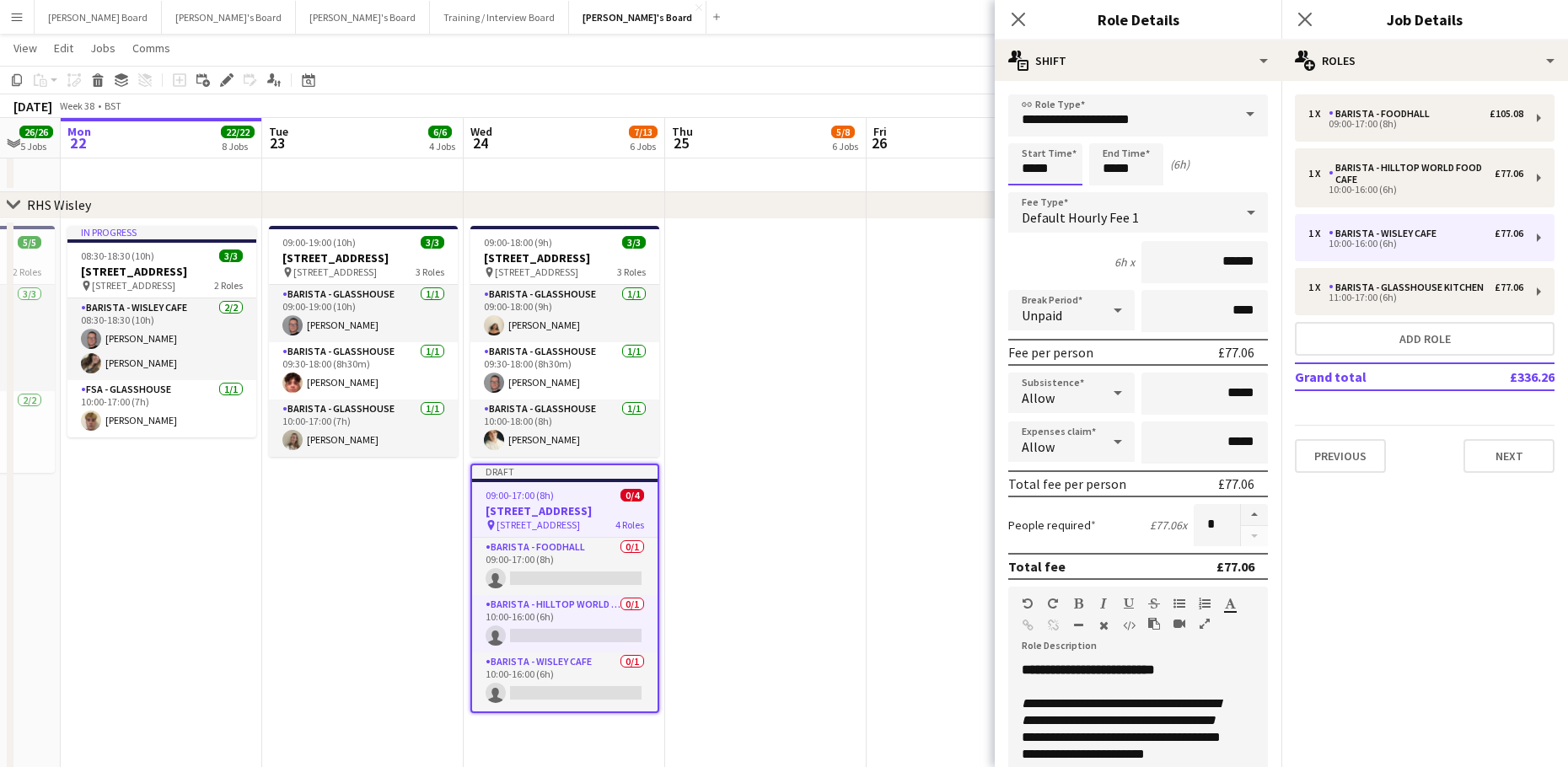
click at [1048, 177] on input "*****" at bounding box center [1045, 164] width 74 height 42
click at [1041, 191] on div at bounding box center [1028, 193] width 33 height 17
click at [1037, 191] on div at bounding box center [1028, 193] width 33 height 17
click at [1069, 138] on div at bounding box center [1061, 135] width 33 height 17
type input "*****"
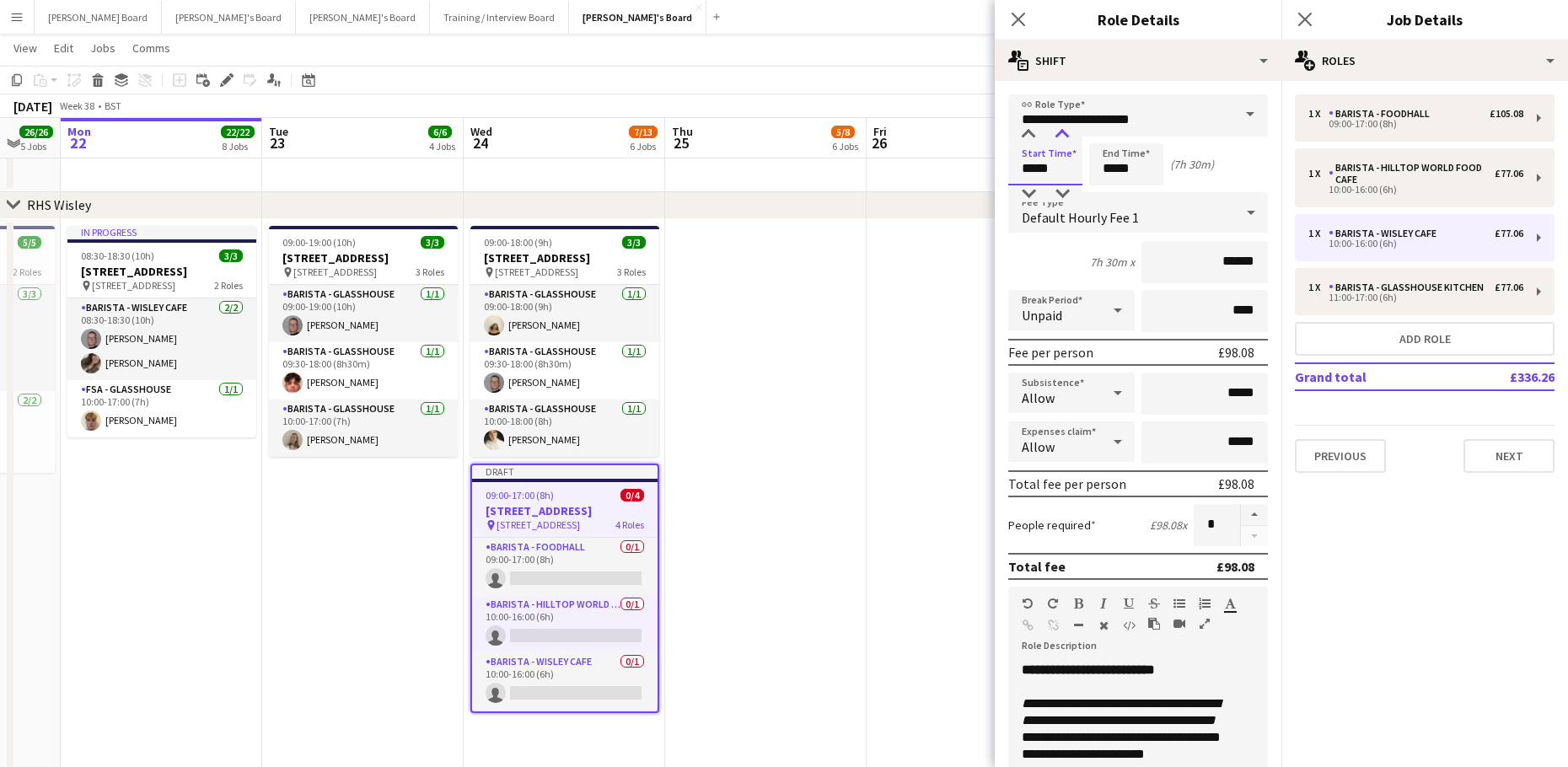
click at [1069, 138] on div at bounding box center [1061, 135] width 33 height 17
click at [1136, 166] on input "*****" at bounding box center [1125, 164] width 74 height 42
click at [1114, 191] on div at bounding box center [1109, 193] width 33 height 17
click at [1115, 142] on div at bounding box center [1109, 135] width 33 height 17
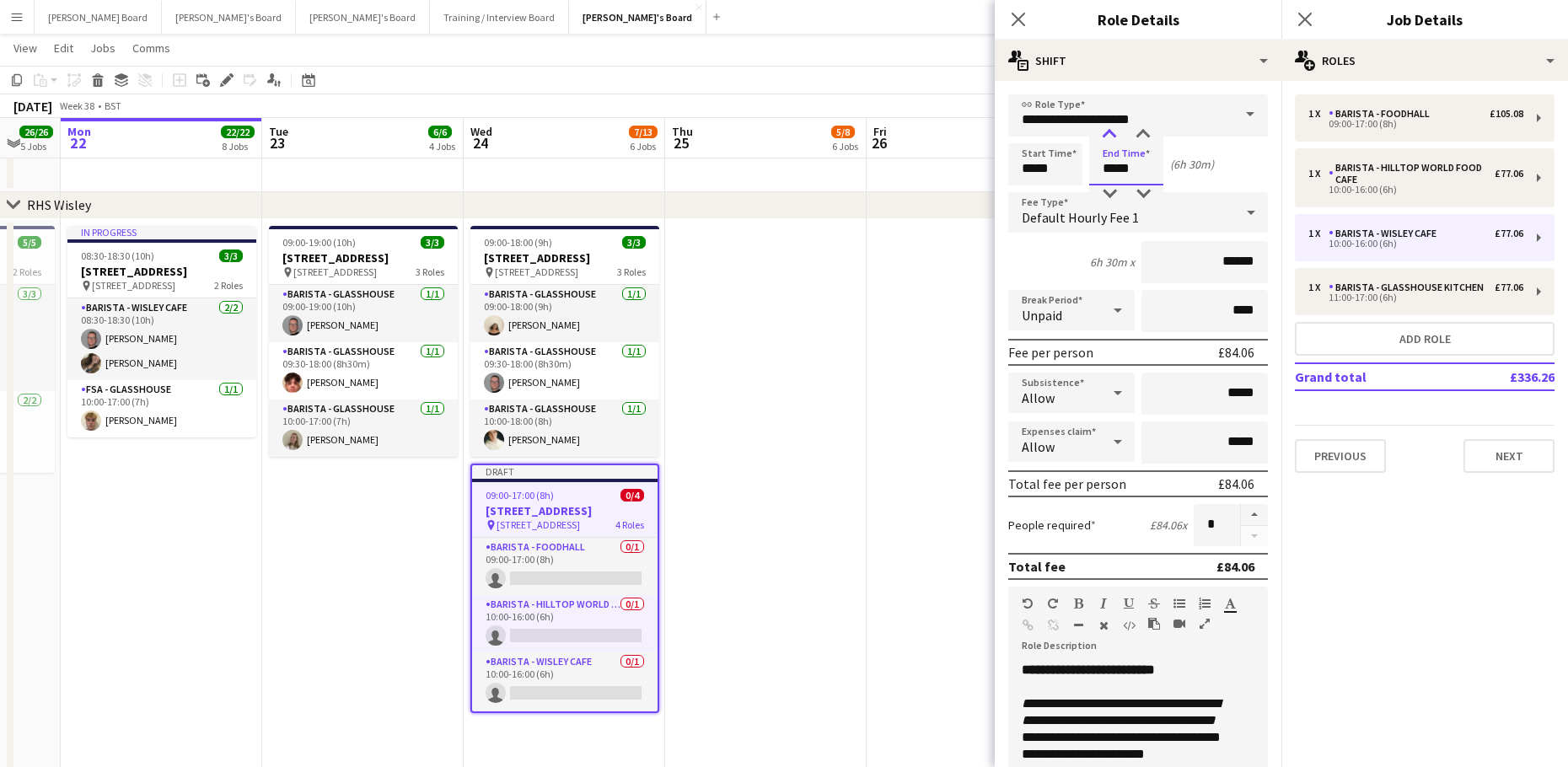
click at [1115, 142] on div at bounding box center [1109, 135] width 33 height 17
click at [1145, 141] on div at bounding box center [1143, 135] width 33 height 17
type input "*****"
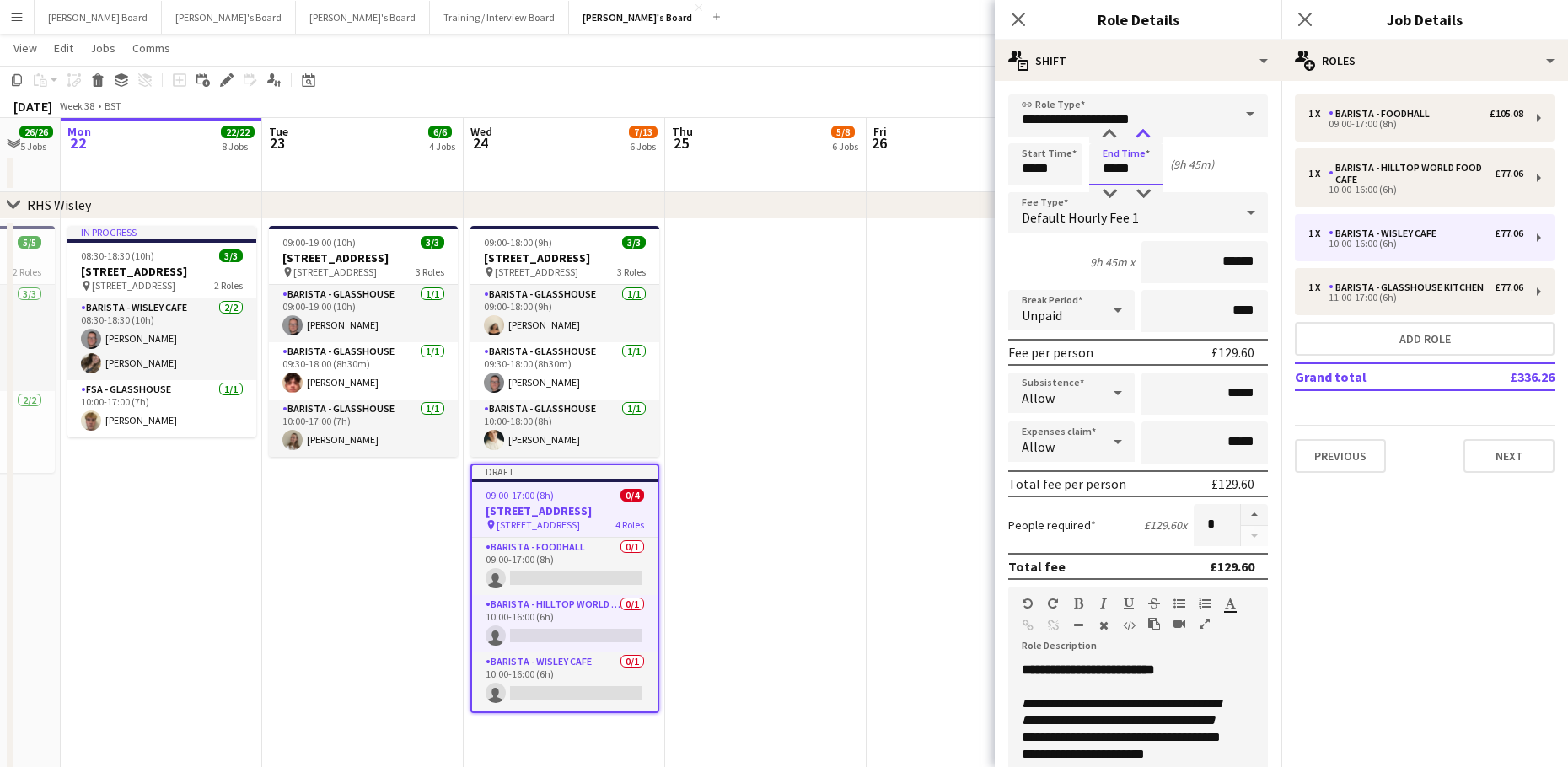
click at [1145, 141] on div at bounding box center [1143, 135] width 33 height 17
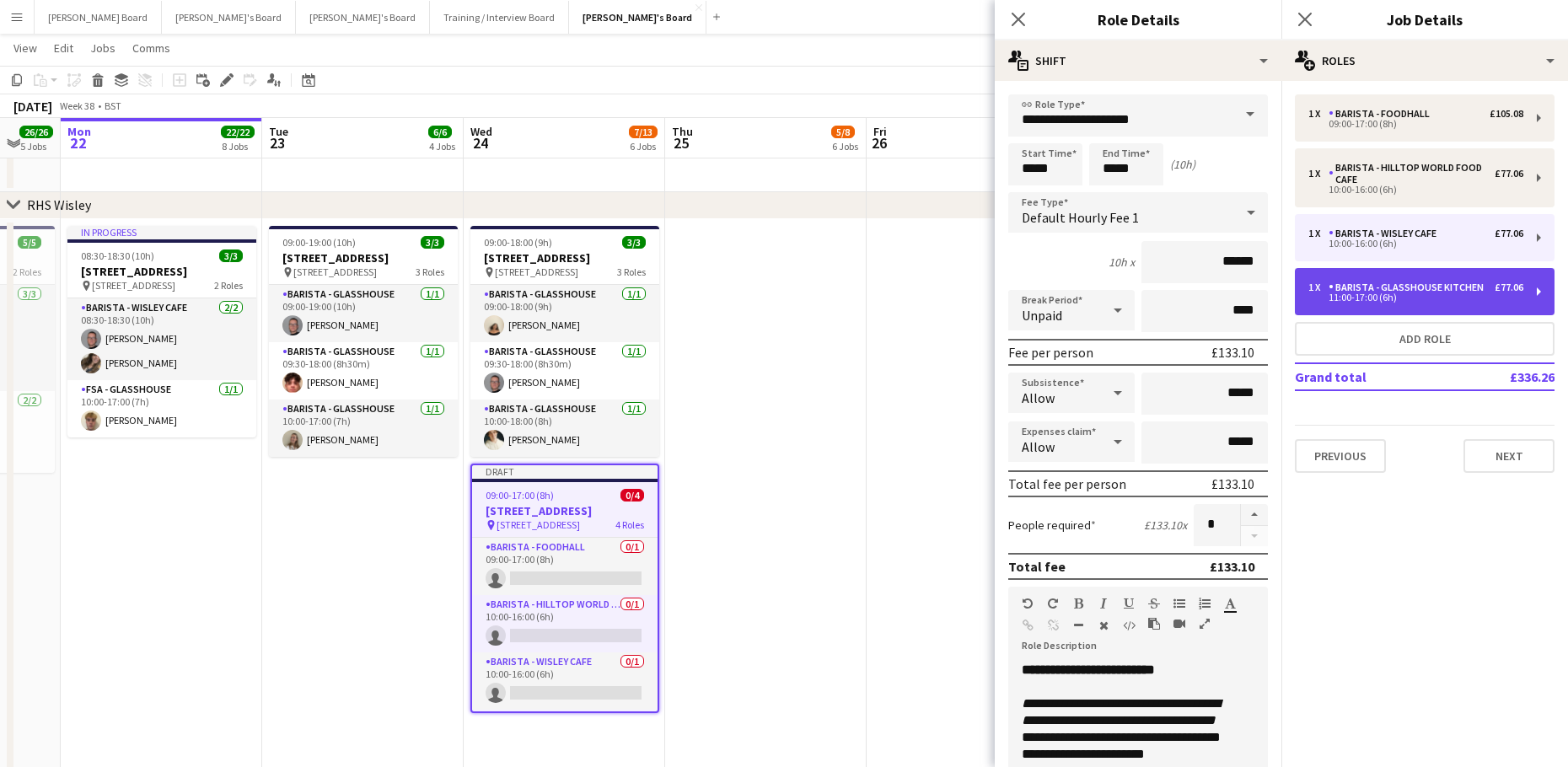
click at [1466, 287] on div "Barista - Glasshouse Kitchen" at bounding box center [1409, 287] width 161 height 12
type input "**********"
type input "*****"
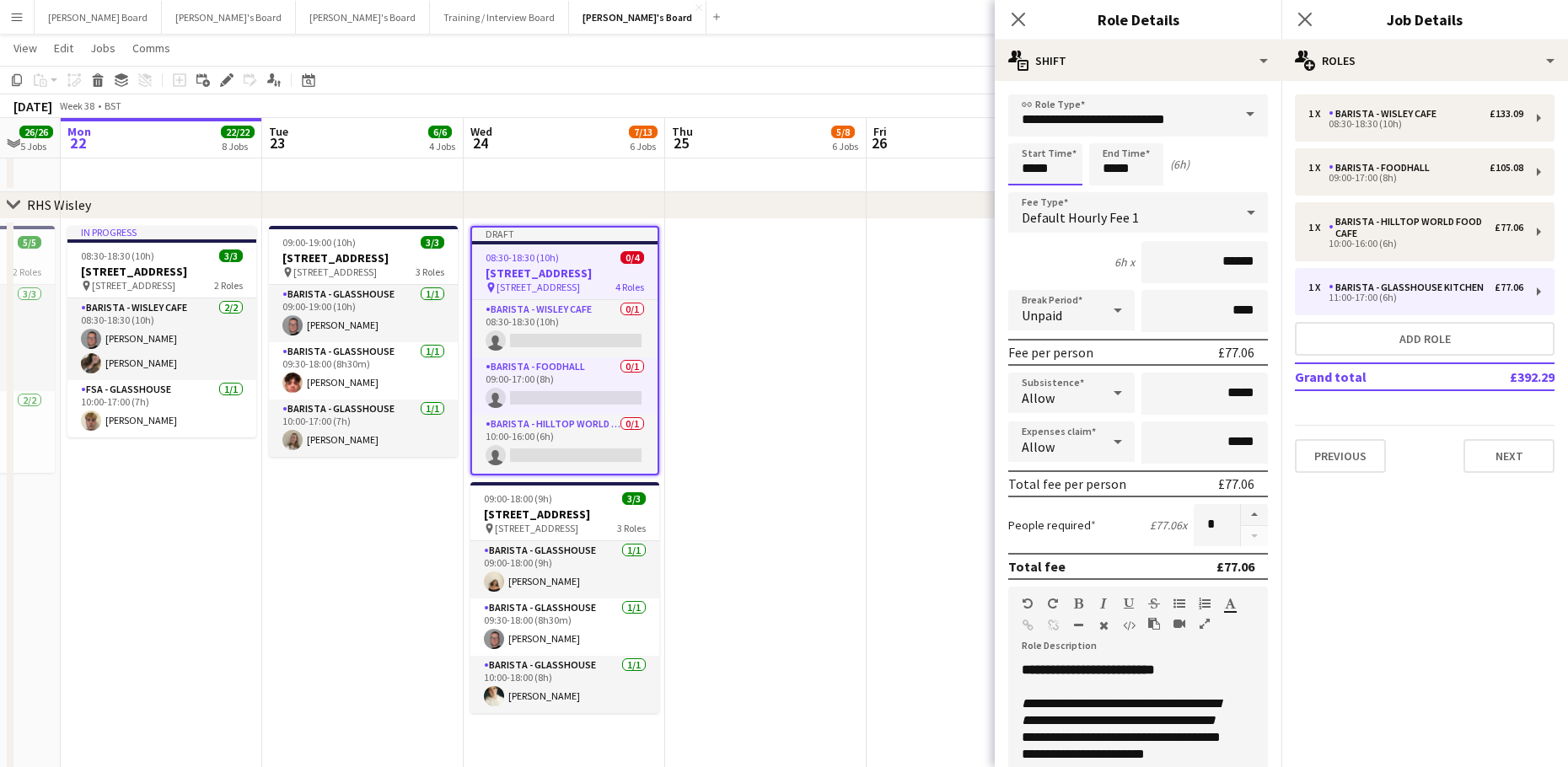
click at [1051, 171] on input "*****" at bounding box center [1045, 164] width 74 height 42
click at [1037, 189] on div at bounding box center [1028, 193] width 33 height 17
click at [1036, 189] on div at bounding box center [1028, 193] width 33 height 17
click at [1036, 190] on div at bounding box center [1028, 193] width 33 height 17
click at [1031, 145] on input "*****" at bounding box center [1045, 164] width 74 height 42
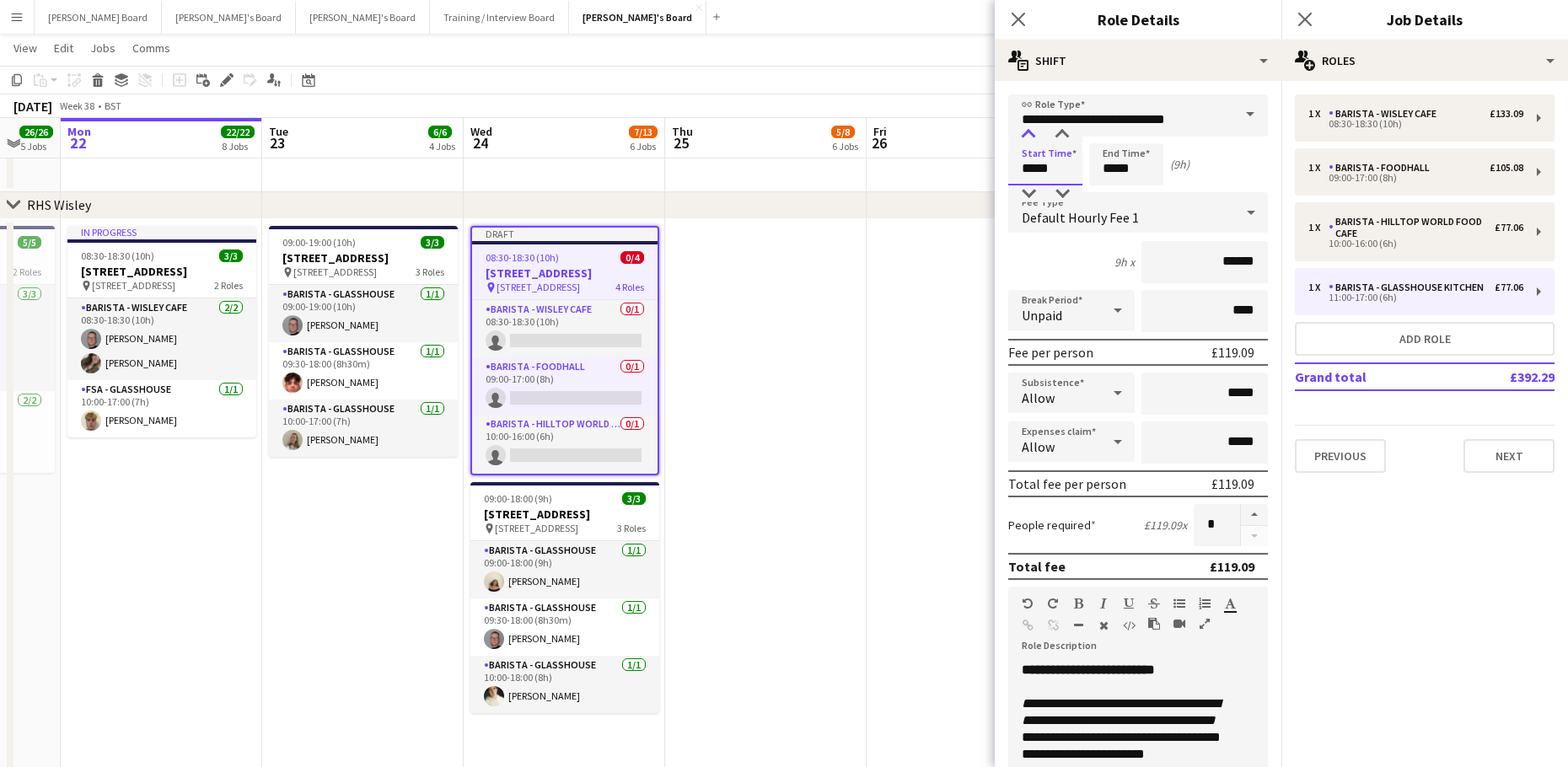
type input "*****"
click at [1033, 139] on div at bounding box center [1028, 135] width 33 height 17
click at [1113, 163] on input "*****" at bounding box center [1125, 164] width 74 height 42
click at [1150, 136] on div at bounding box center [1143, 135] width 33 height 17
type input "*****"
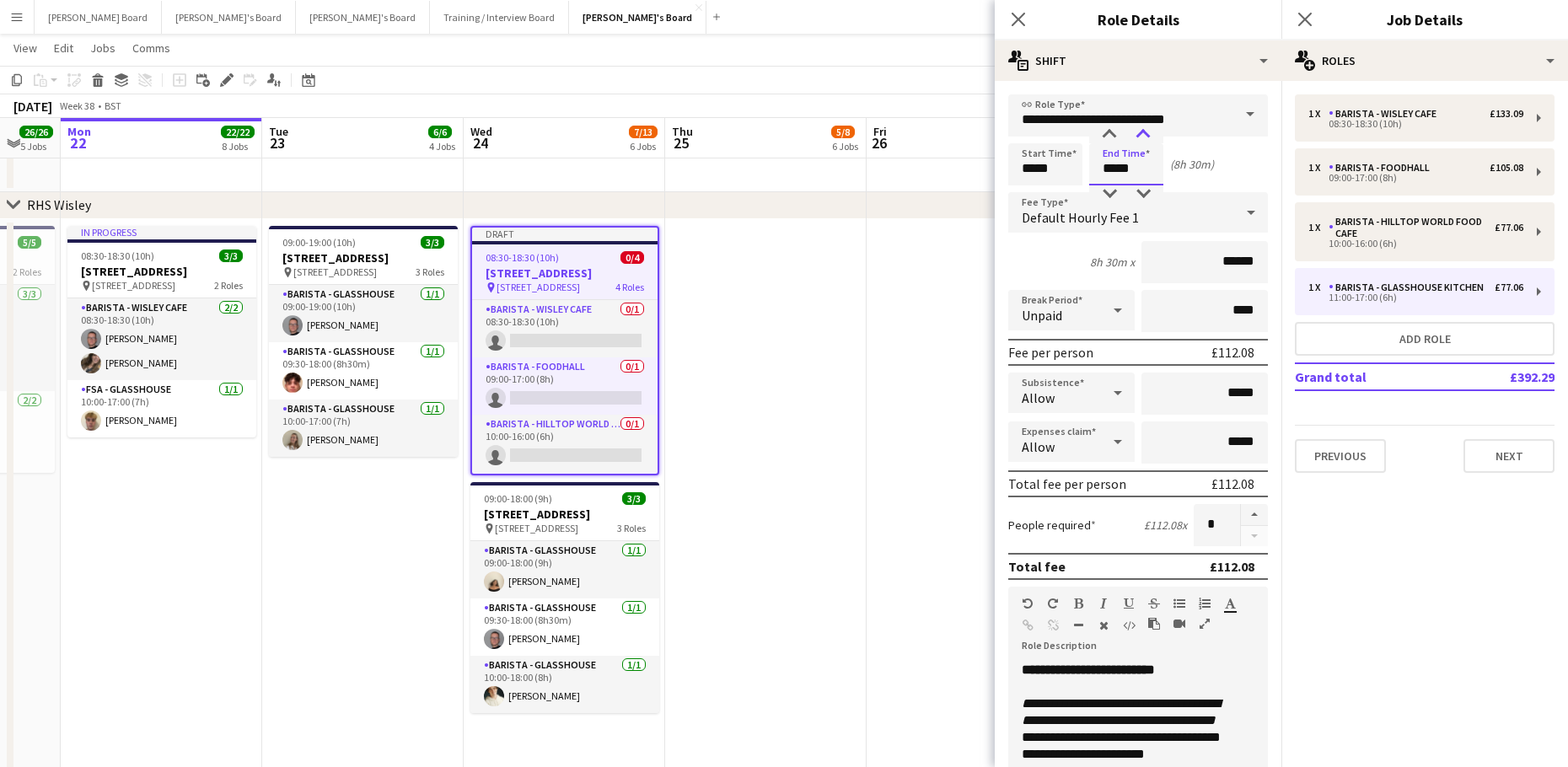
click at [1150, 136] on div at bounding box center [1143, 135] width 33 height 17
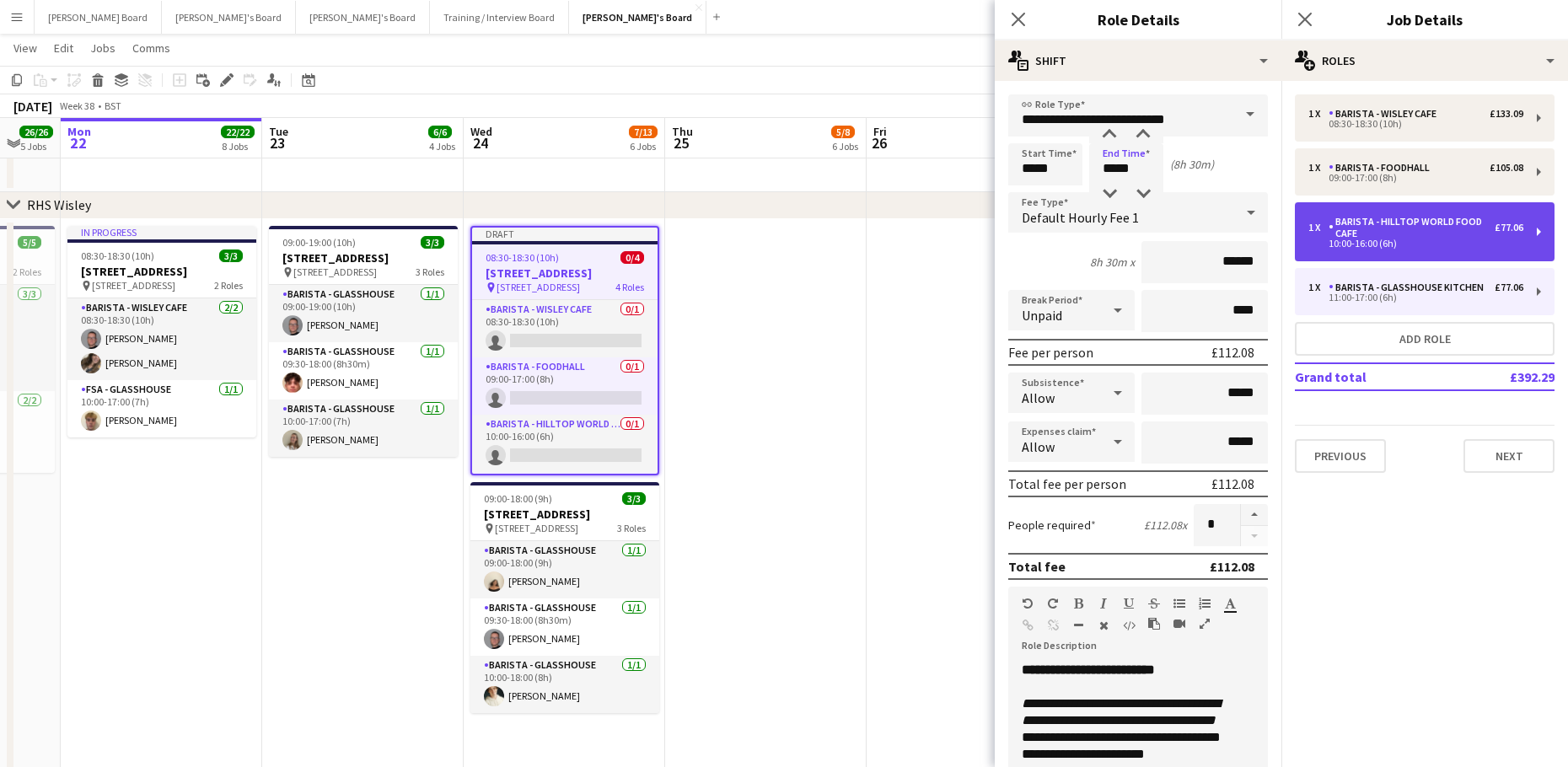
click at [1355, 216] on div "Barista - Hilltop World Food Cafe" at bounding box center [1411, 227] width 166 height 24
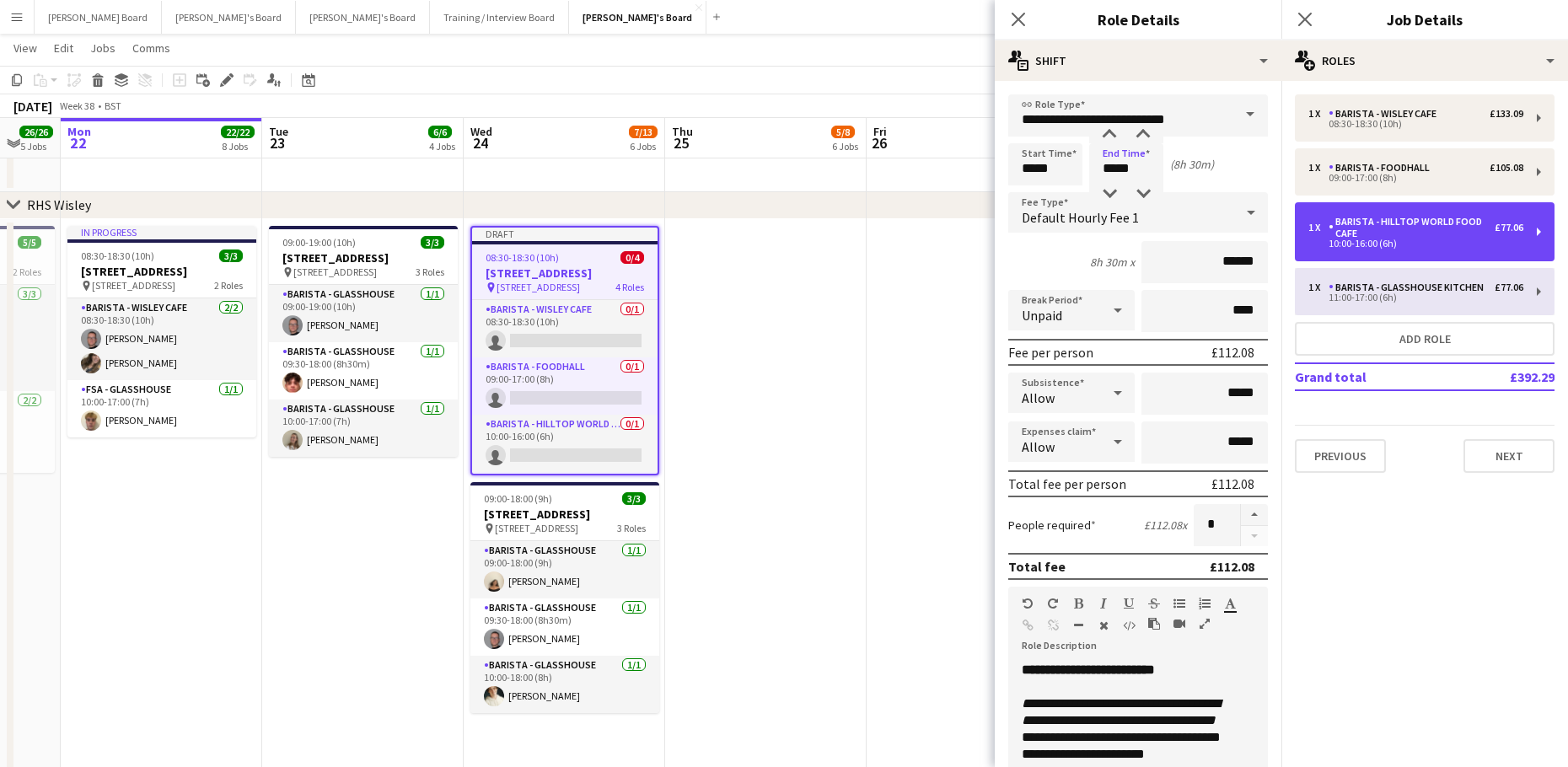
type input "**********"
type input "*****"
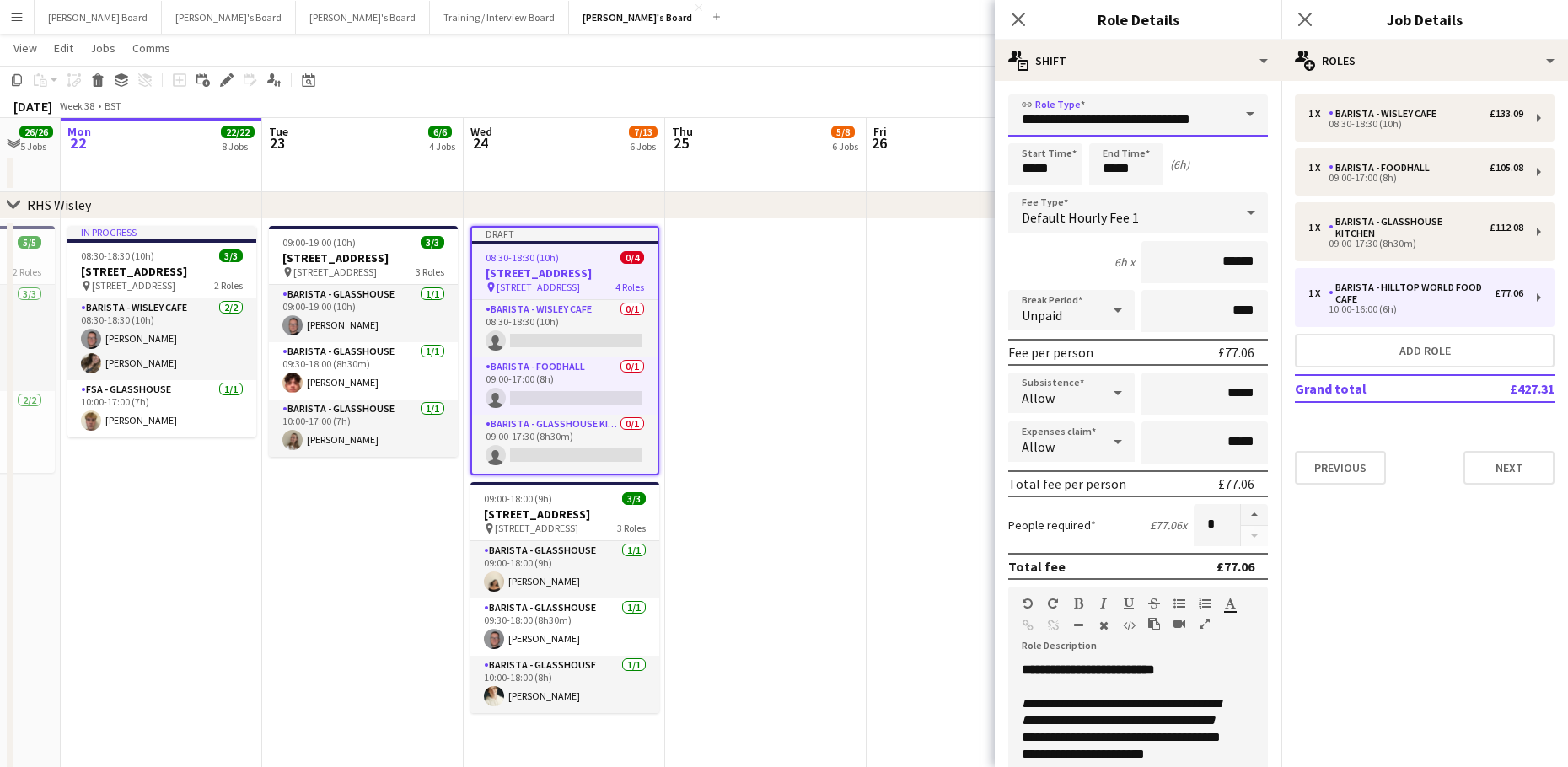
click at [1142, 121] on input "**********" at bounding box center [1138, 115] width 260 height 42
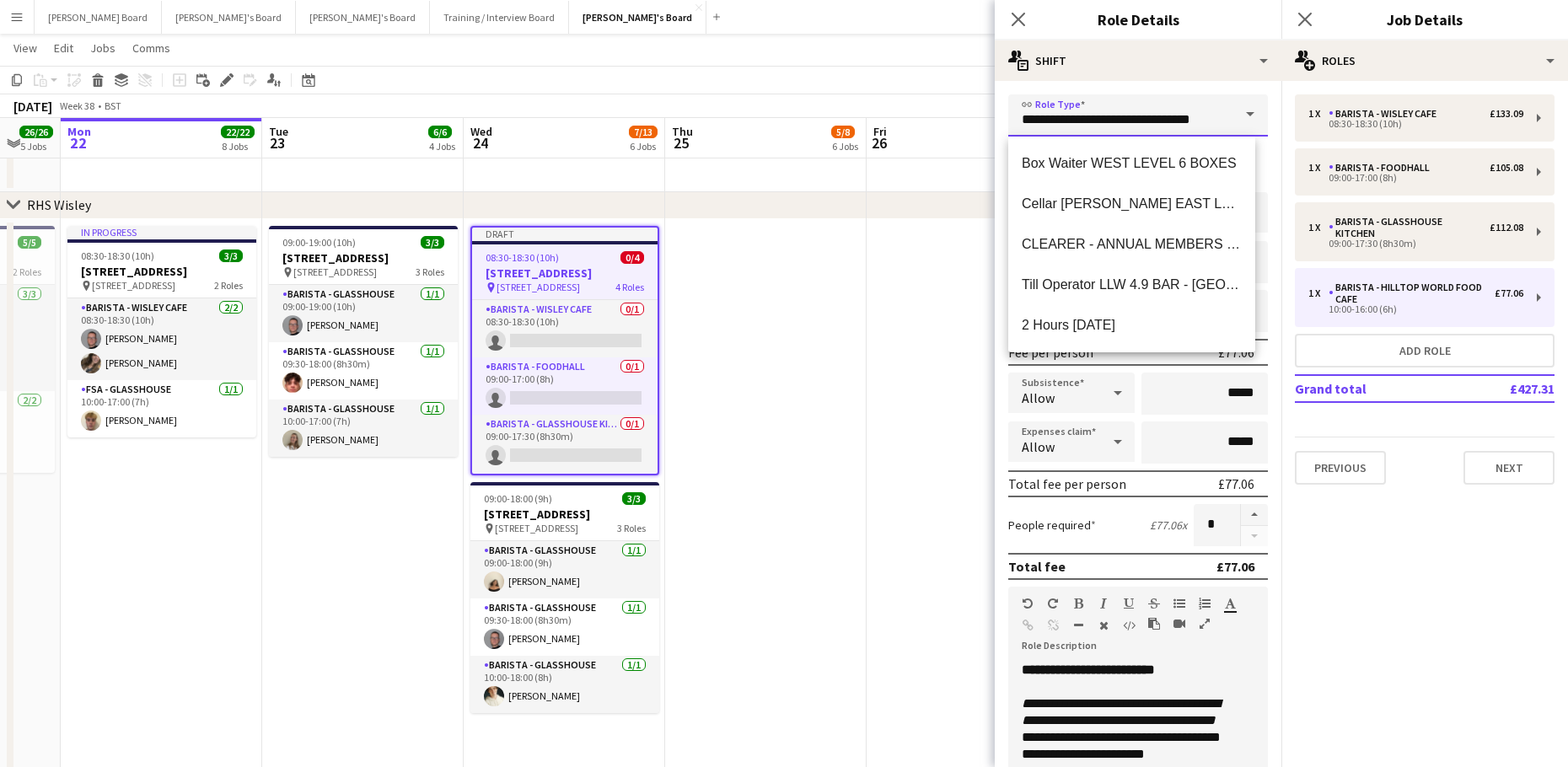
click at [1142, 121] on input "**********" at bounding box center [1138, 115] width 260 height 42
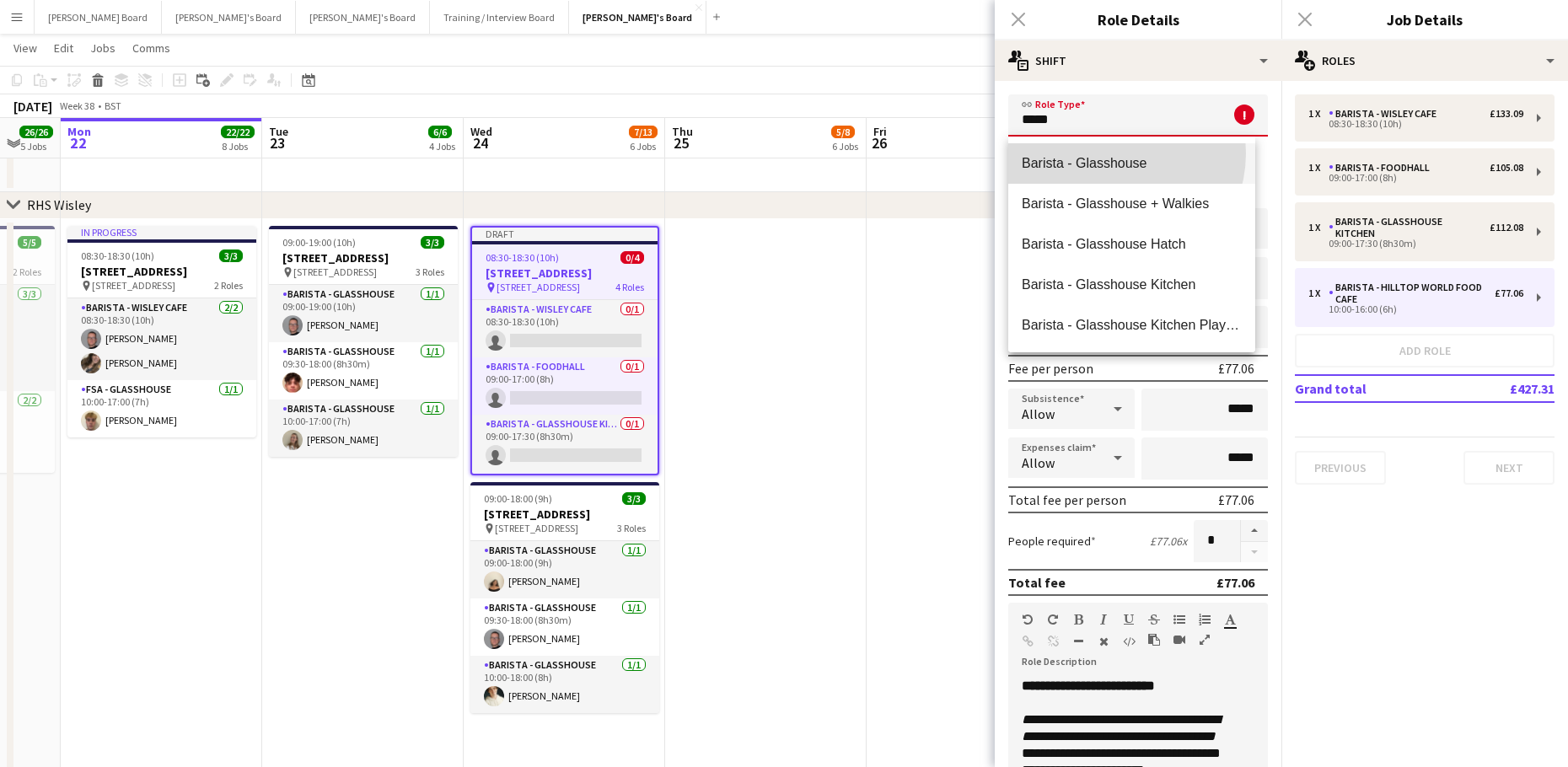
click at [1115, 153] on mat-option "Barista - Glasshouse" at bounding box center [1131, 163] width 247 height 40
type input "**********"
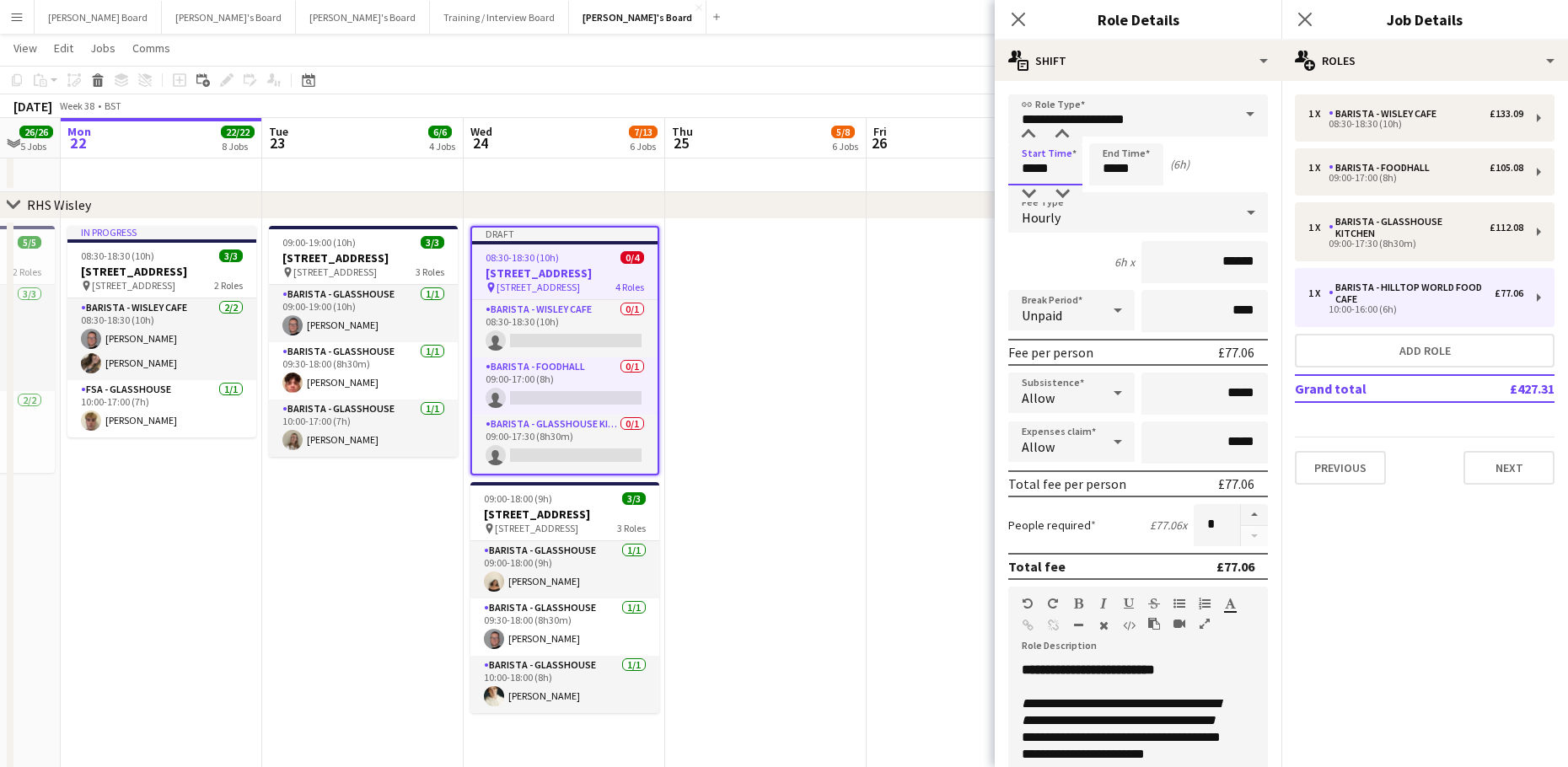
click at [1065, 155] on input "*****" at bounding box center [1045, 164] width 74 height 42
click at [1034, 191] on div at bounding box center [1028, 193] width 33 height 17
click at [1067, 136] on div at bounding box center [1061, 135] width 33 height 17
type input "*****"
click at [1067, 136] on div at bounding box center [1061, 135] width 33 height 17
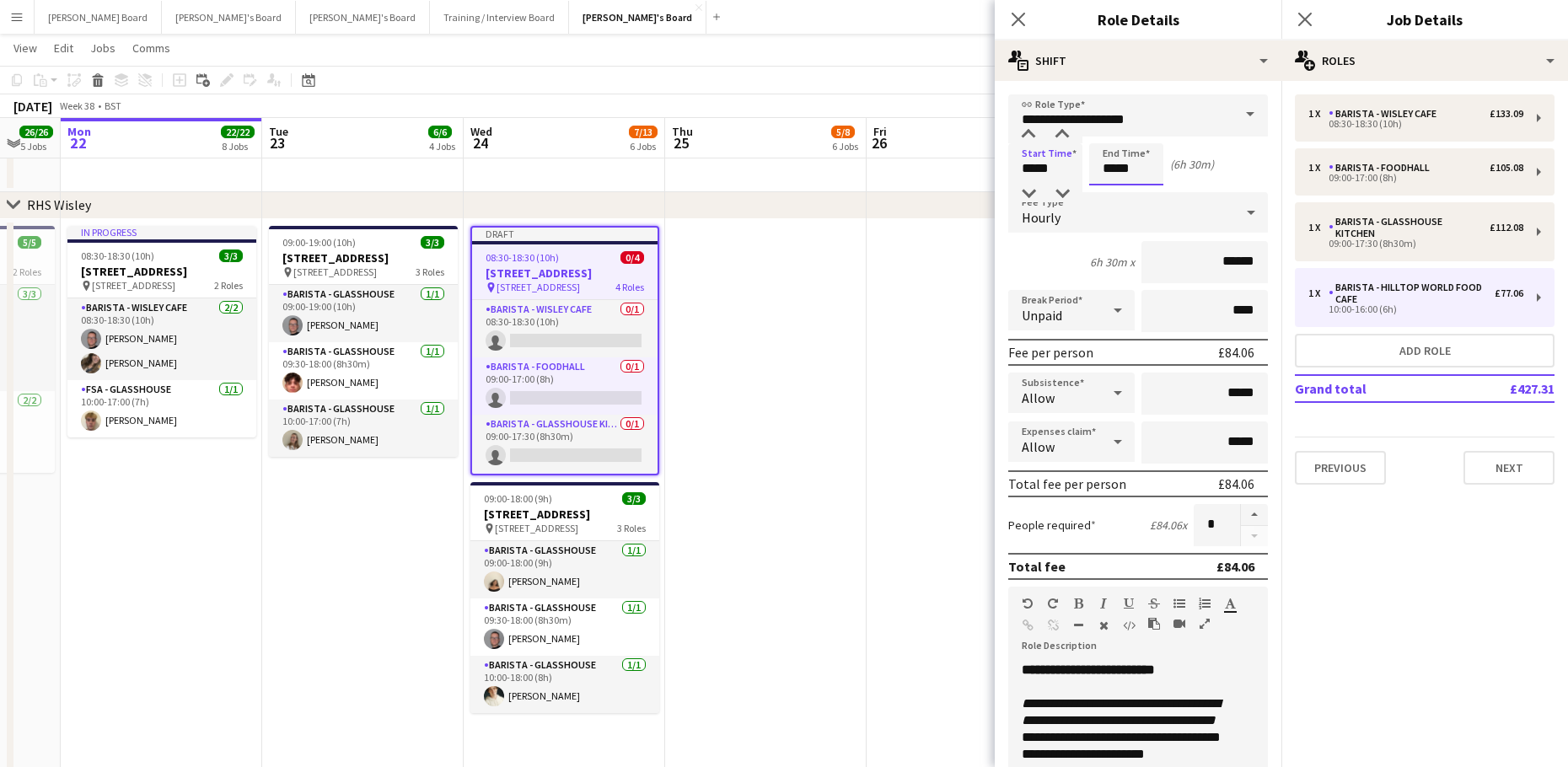
click at [1131, 158] on input "*****" at bounding box center [1125, 164] width 74 height 42
click at [1114, 132] on div at bounding box center [1109, 135] width 33 height 17
type input "*****"
click at [1114, 132] on div at bounding box center [1109, 135] width 33 height 17
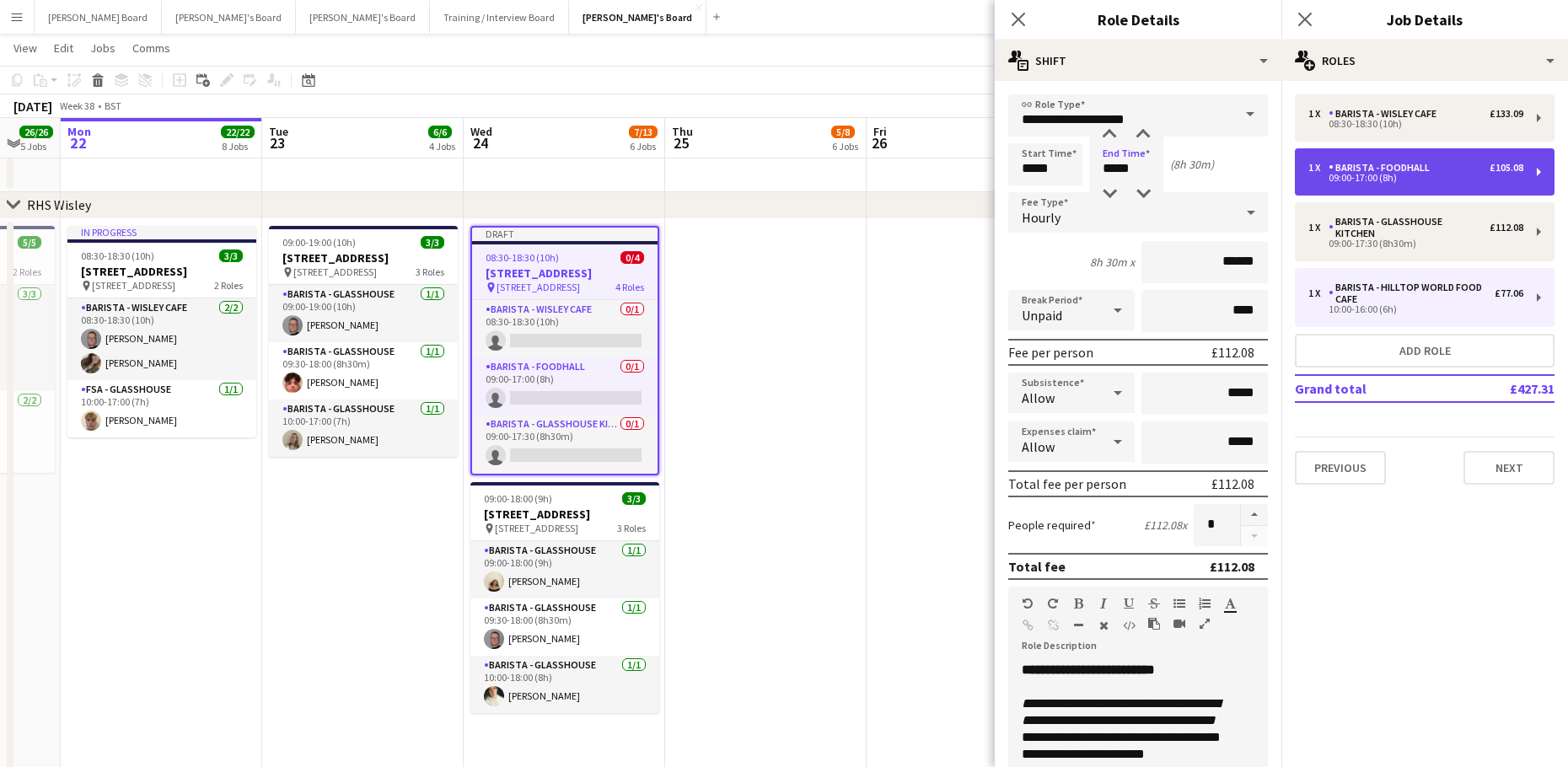
click at [1478, 156] on div "1 x Barista - Foodhall £105.08 09:00-17:00 (8h)" at bounding box center [1424, 172] width 260 height 47
type input "**********"
type input "*****"
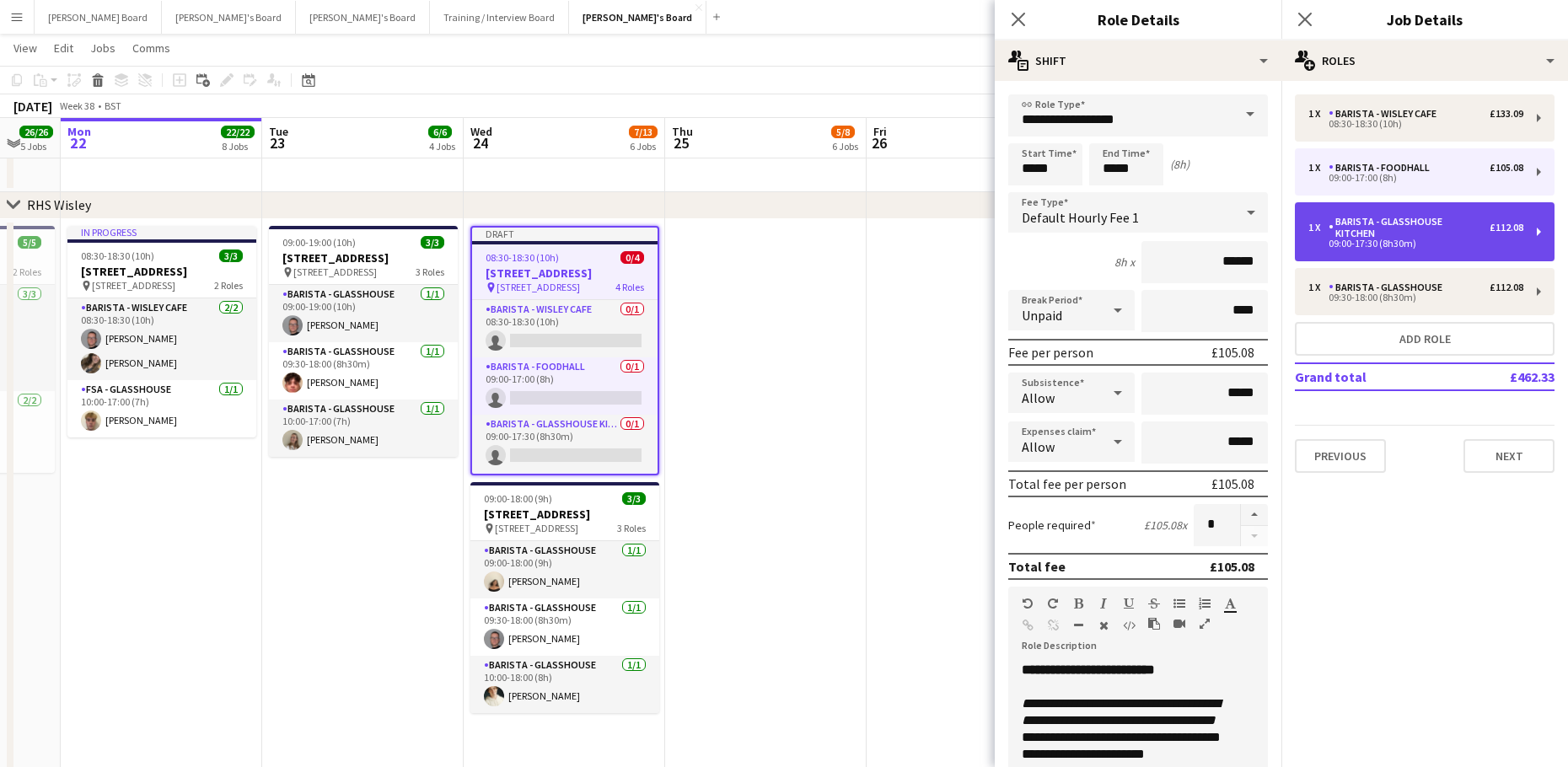
click at [1459, 226] on div "Barista - Glasshouse Kitchen" at bounding box center [1409, 227] width 161 height 24
type input "**********"
type input "*****"
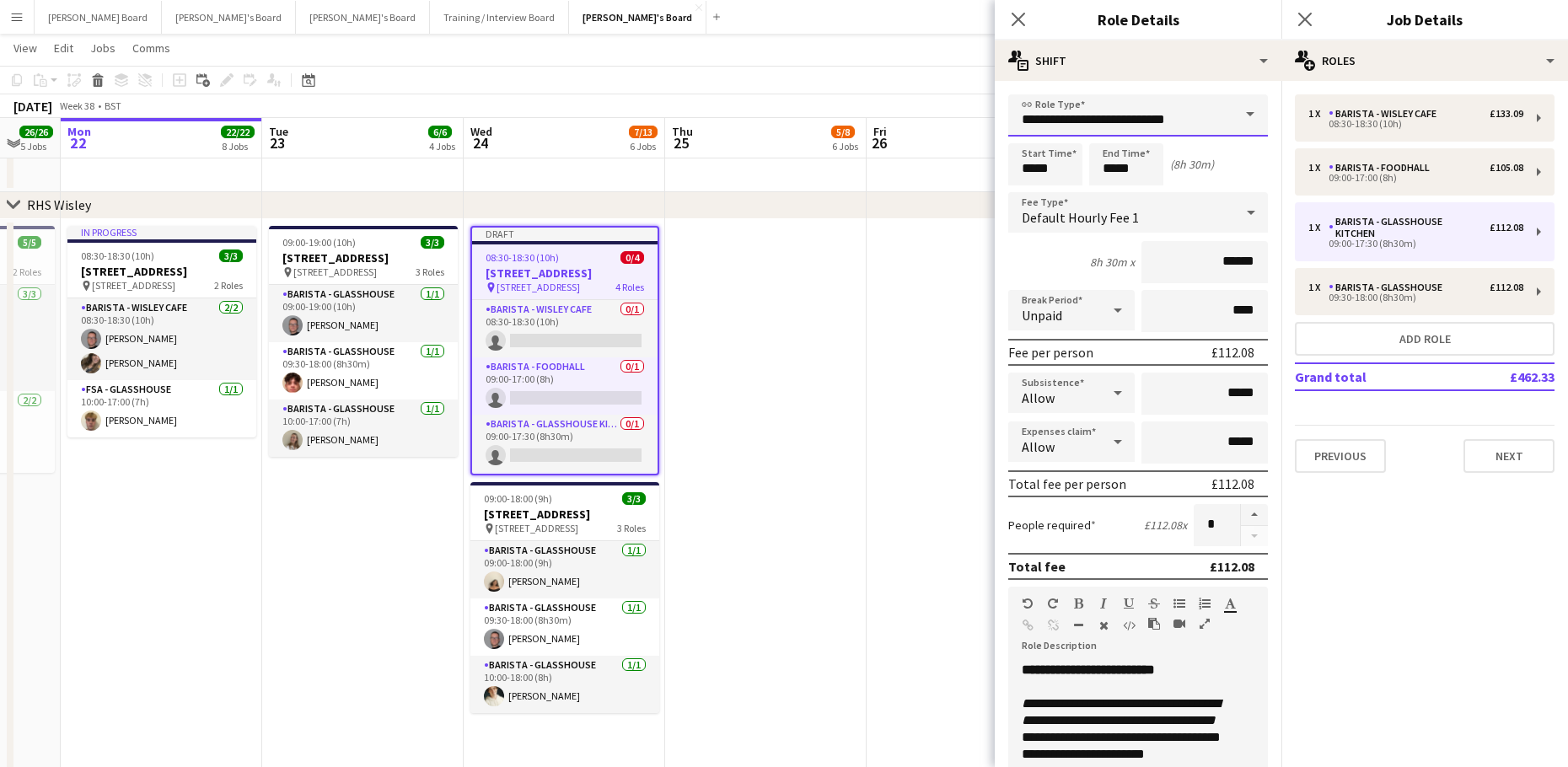
click at [1168, 122] on input "**********" at bounding box center [1138, 115] width 260 height 42
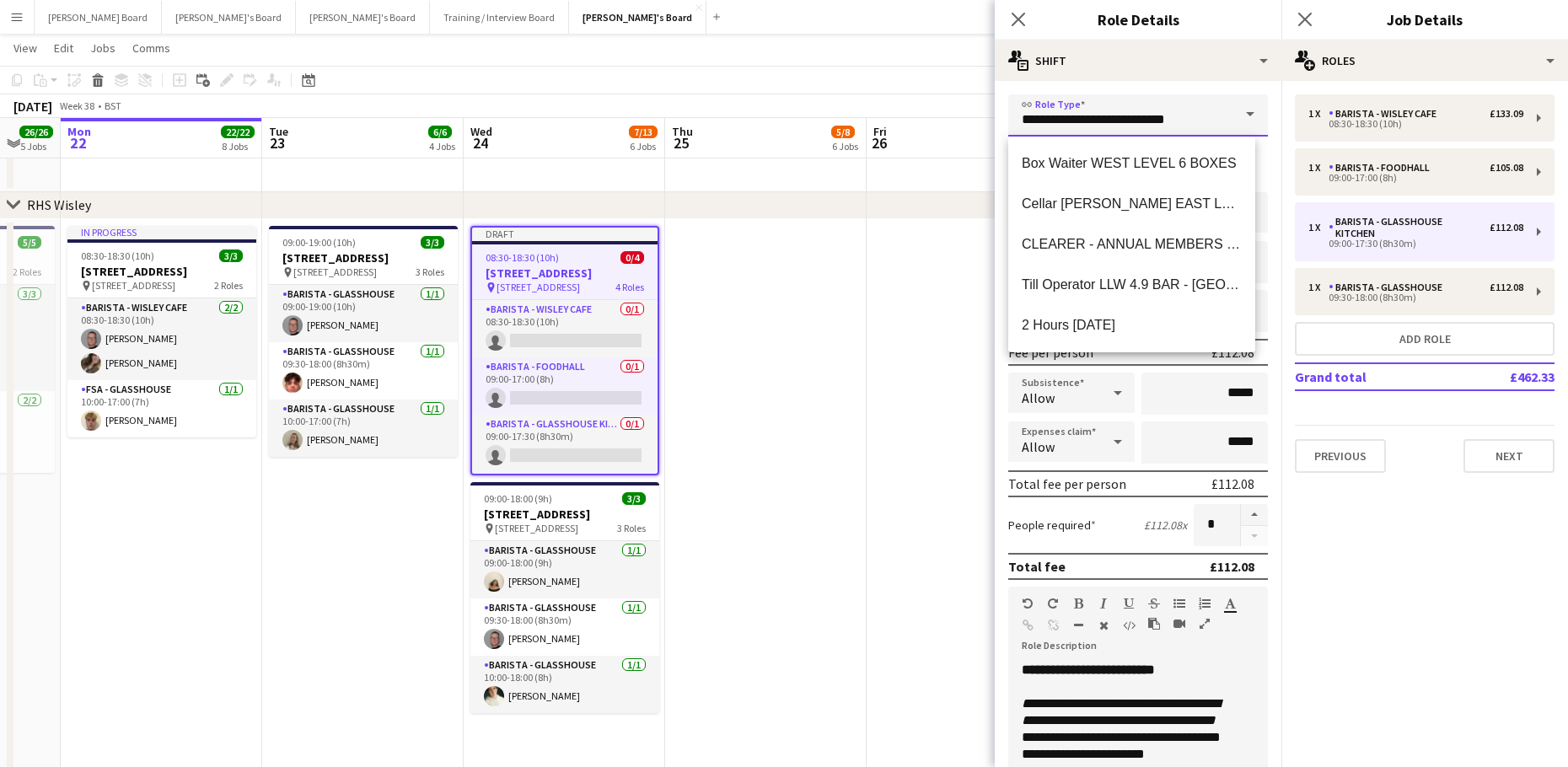
click at [1168, 122] on input "**********" at bounding box center [1138, 115] width 260 height 42
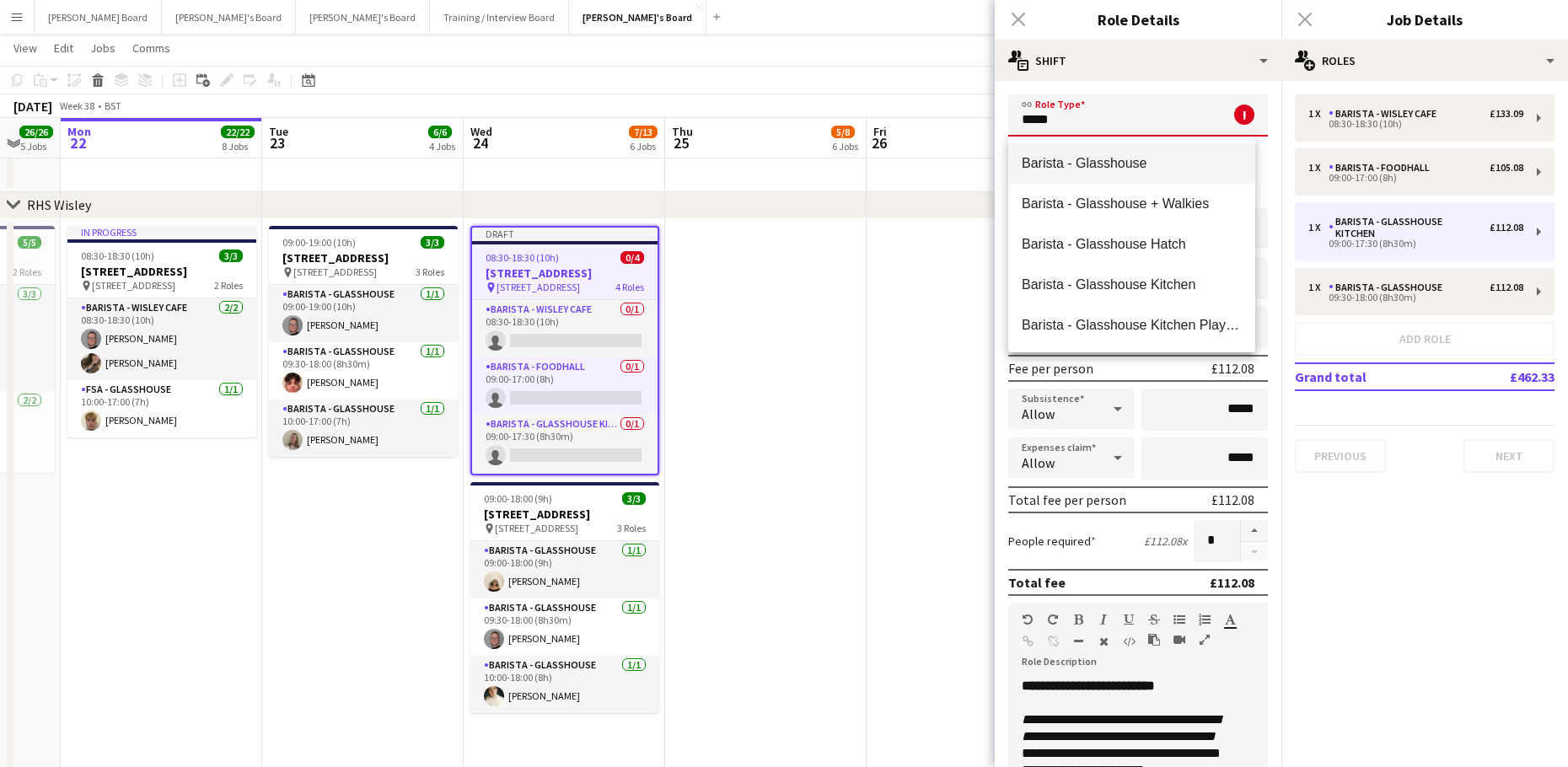
click at [1143, 163] on span "Barista - Glasshouse" at bounding box center [1131, 163] width 220 height 16
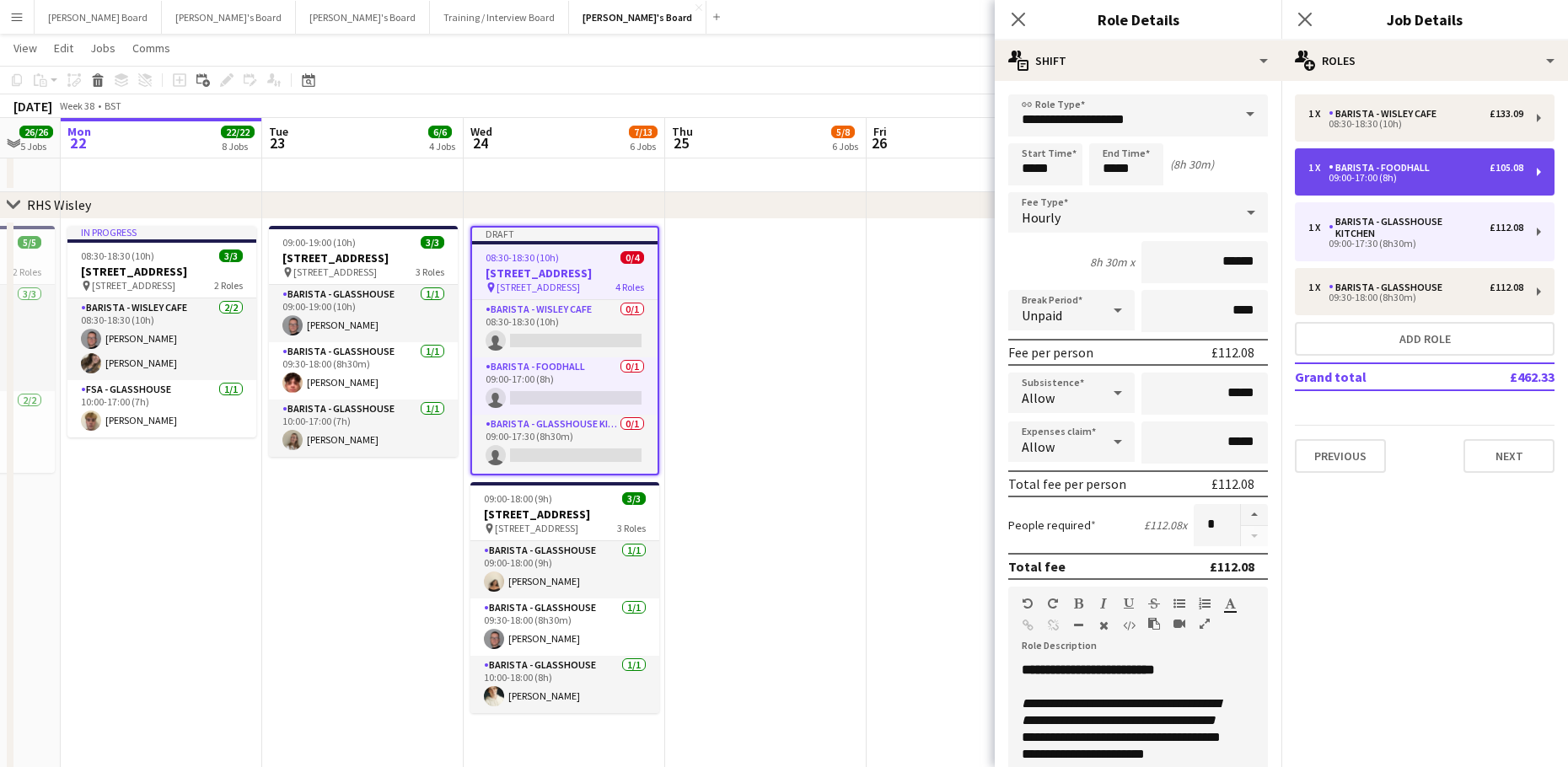
click at [1420, 179] on div "09:00-17:00 (8h)" at bounding box center [1416, 177] width 214 height 9
type input "**********"
type input "*****"
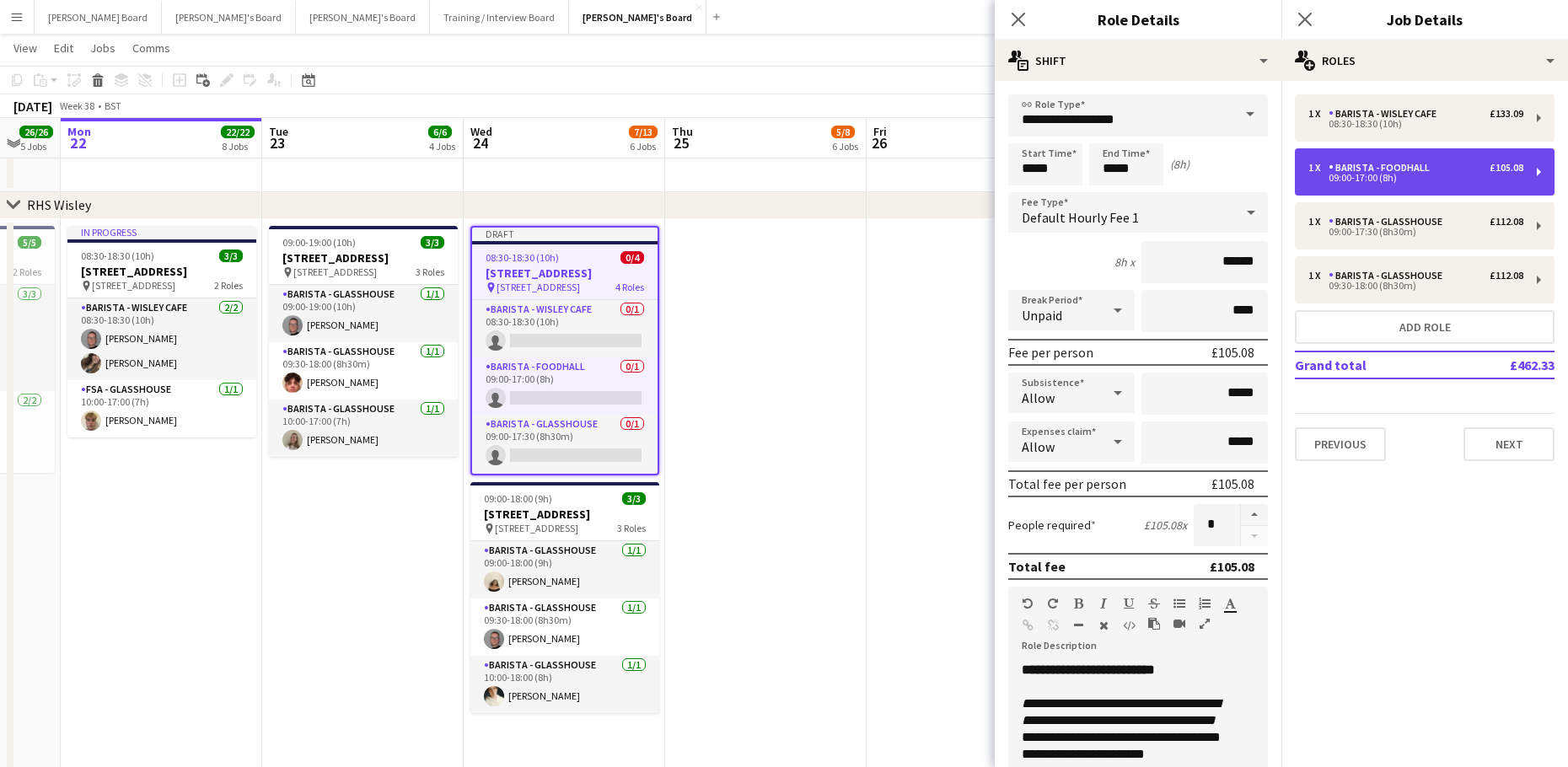
click at [1445, 177] on div "09:00-17:00 (8h)" at bounding box center [1416, 177] width 214 height 9
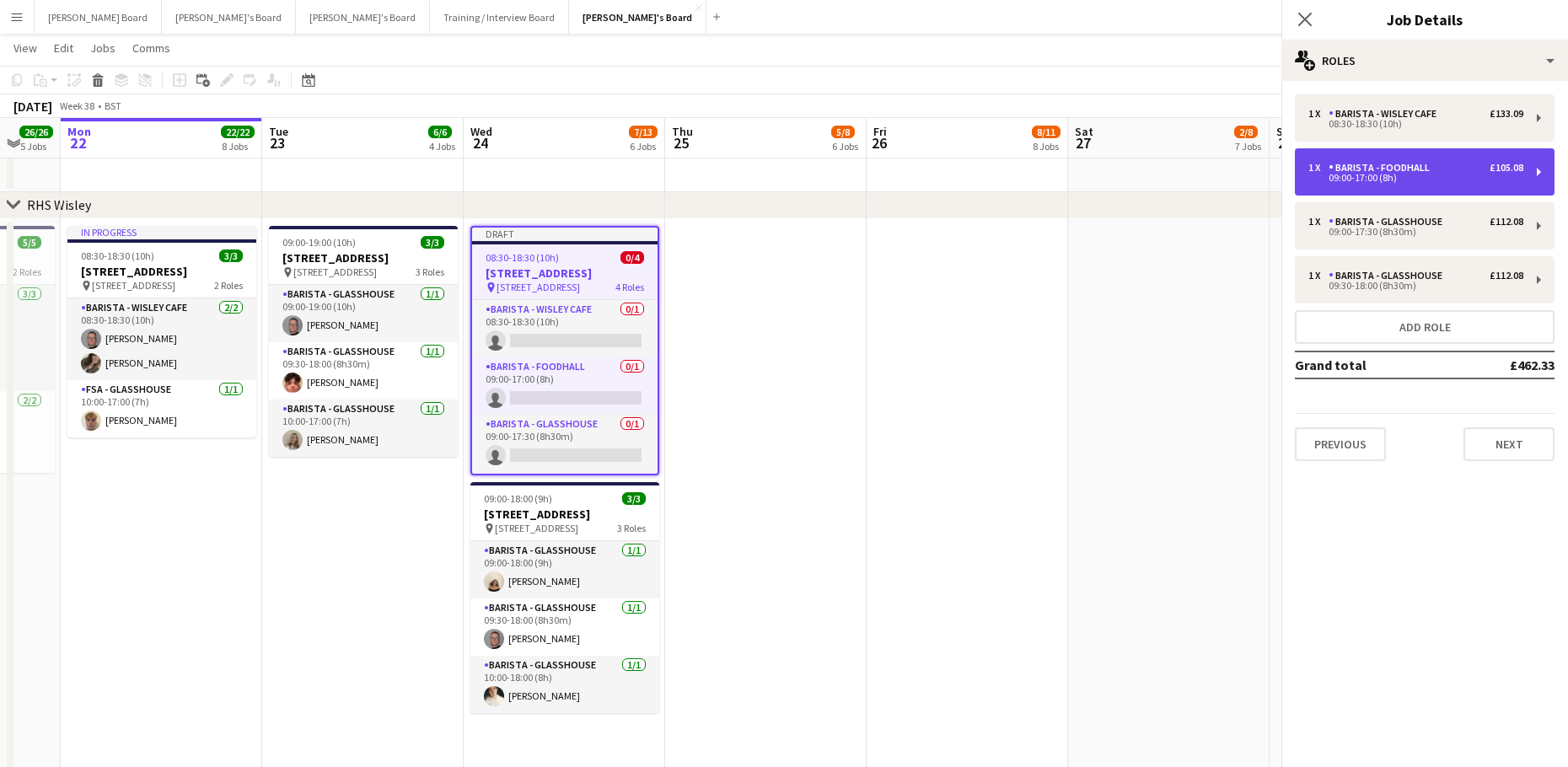
click at [1445, 177] on div "09:00-17:00 (8h)" at bounding box center [1416, 177] width 214 height 9
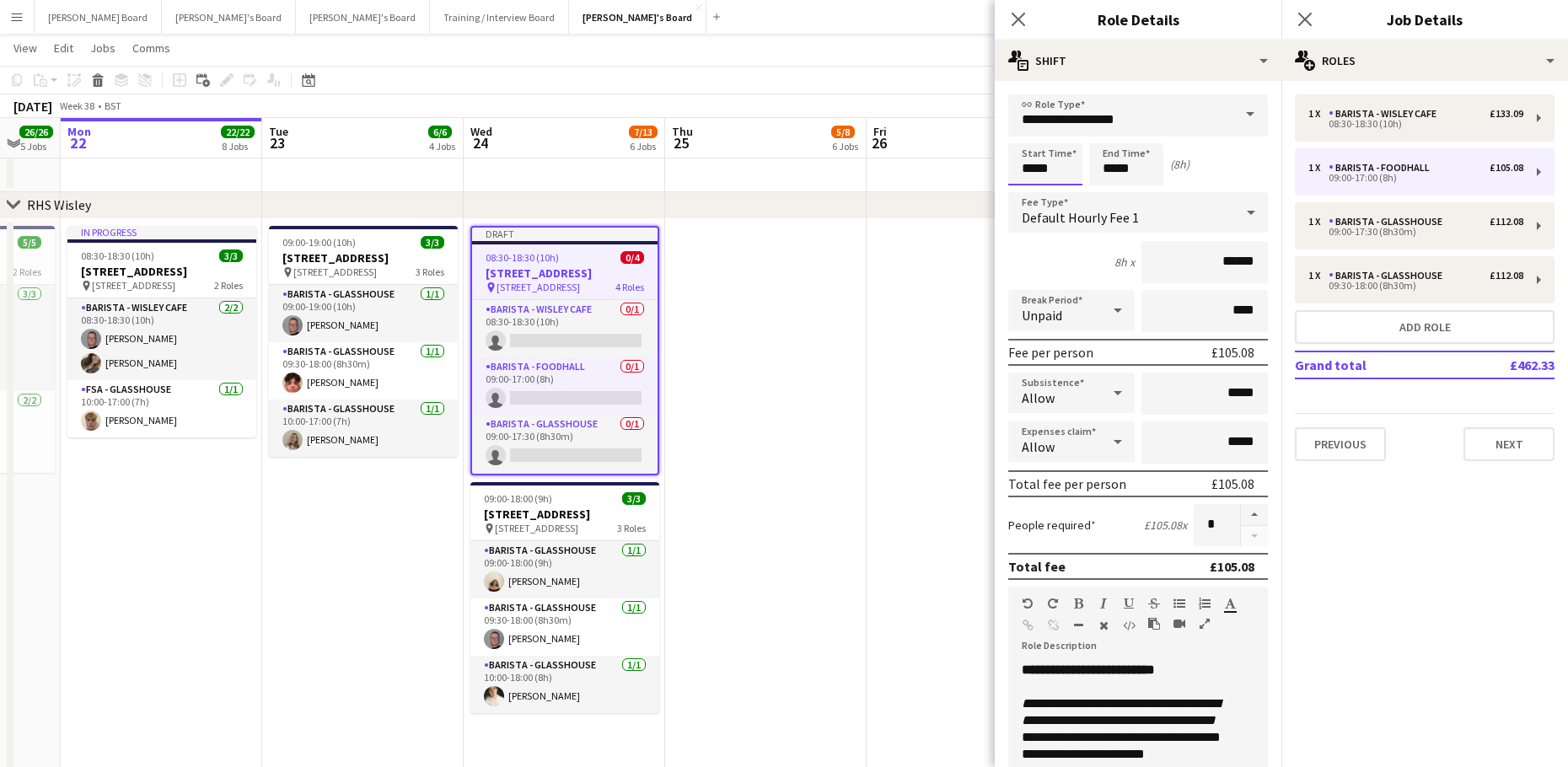
click at [1065, 171] on input "*****" at bounding box center [1045, 164] width 74 height 42
click at [1061, 130] on div at bounding box center [1061, 135] width 33 height 17
type input "*****"
click at [1061, 130] on div at bounding box center [1061, 135] width 33 height 17
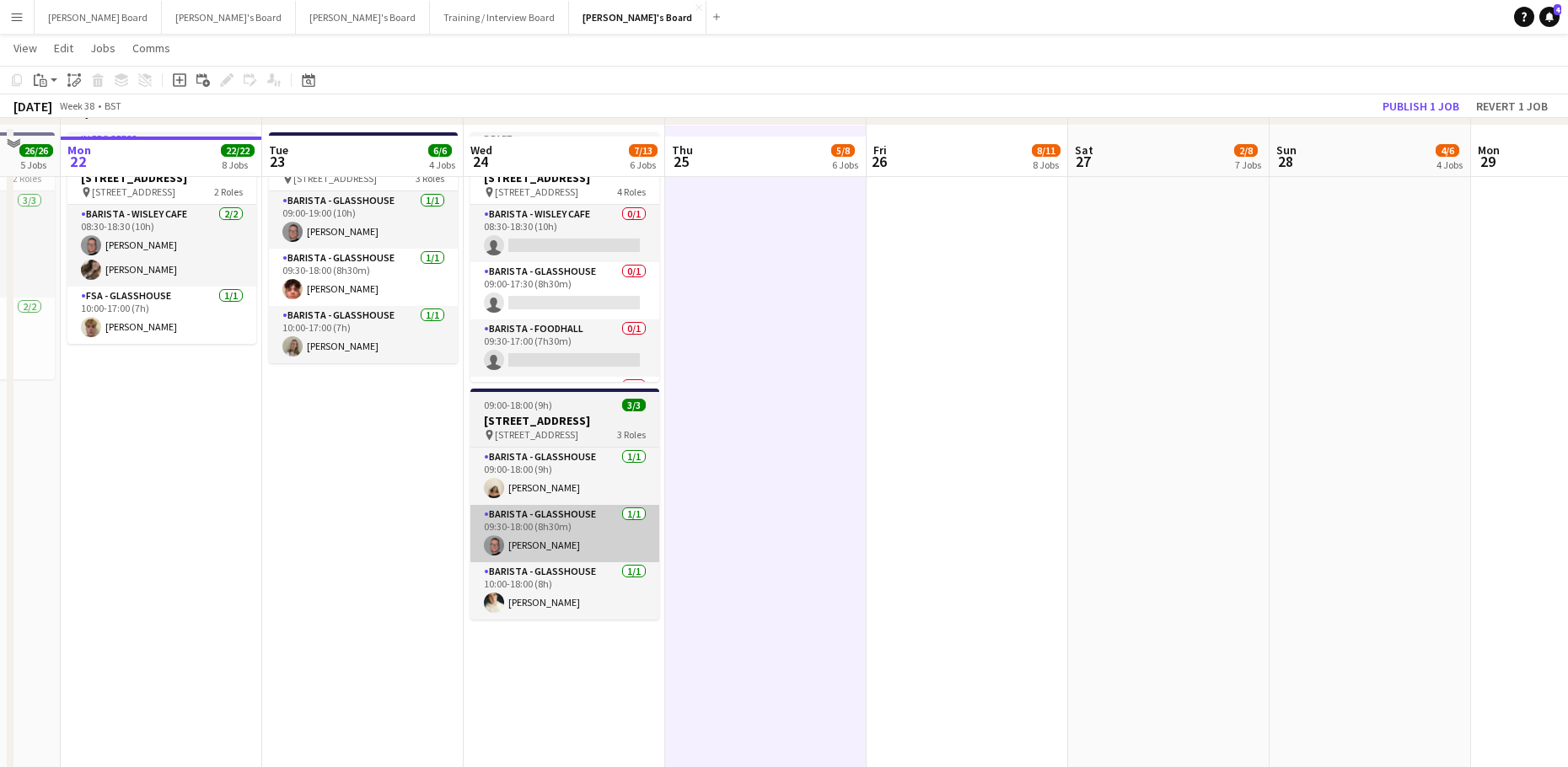
scroll to position [4185, 0]
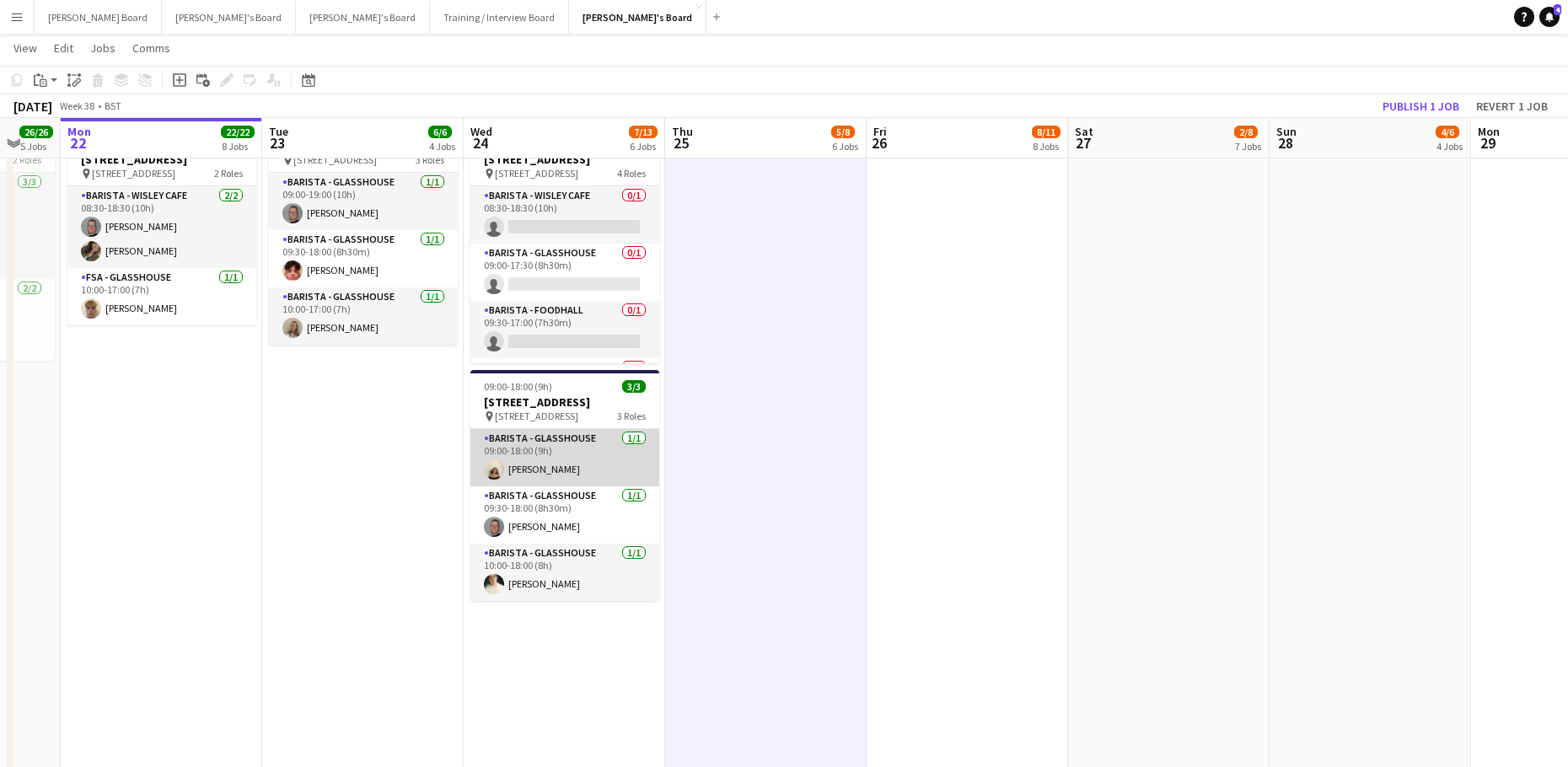
click at [581, 482] on app-card-role "Barista - Glasshouse 1/1 09:00-18:00 (9h) Sian Garland" at bounding box center [565, 457] width 189 height 57
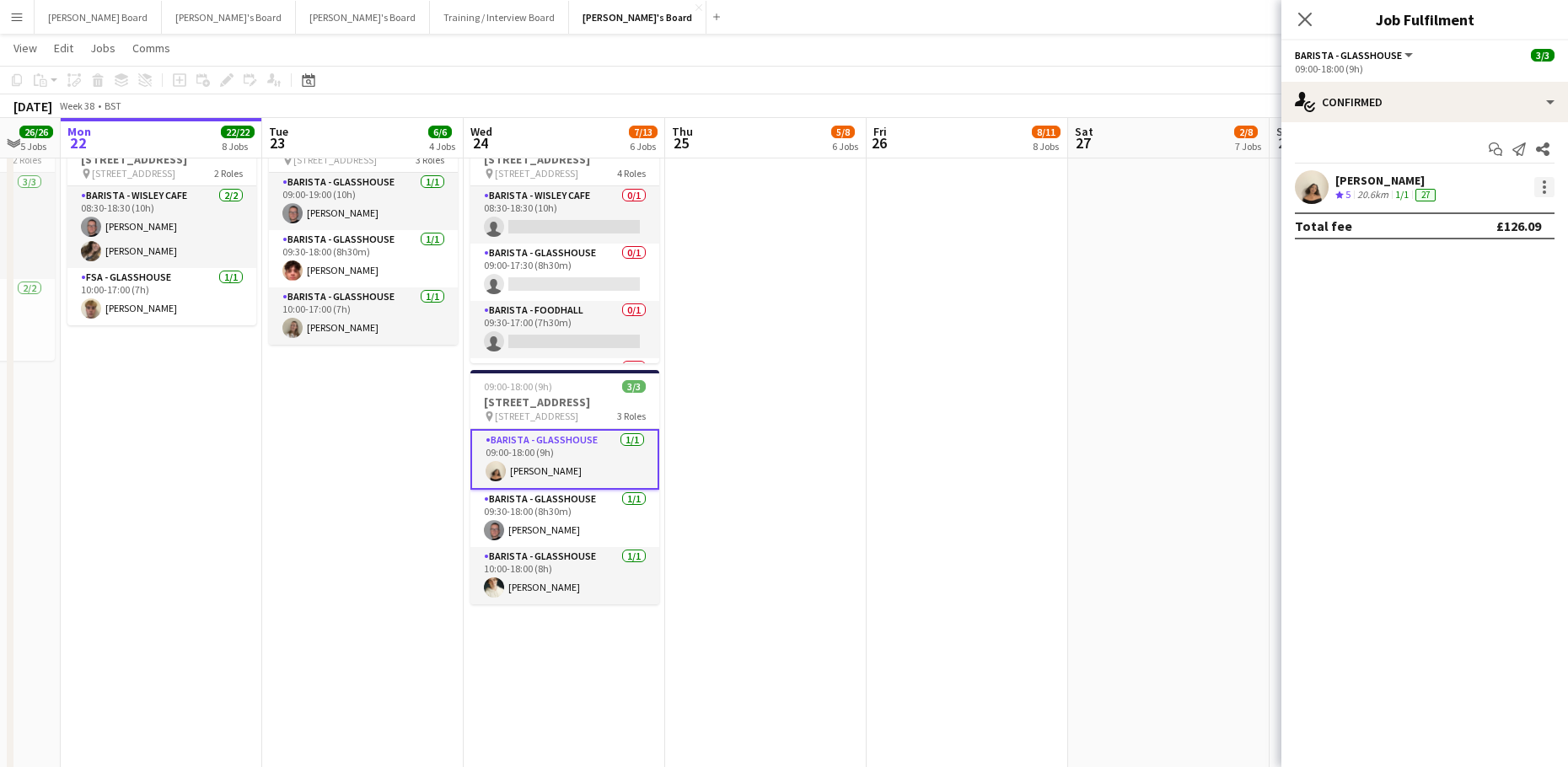
click at [1534, 184] on div at bounding box center [1542, 187] width 24 height 21
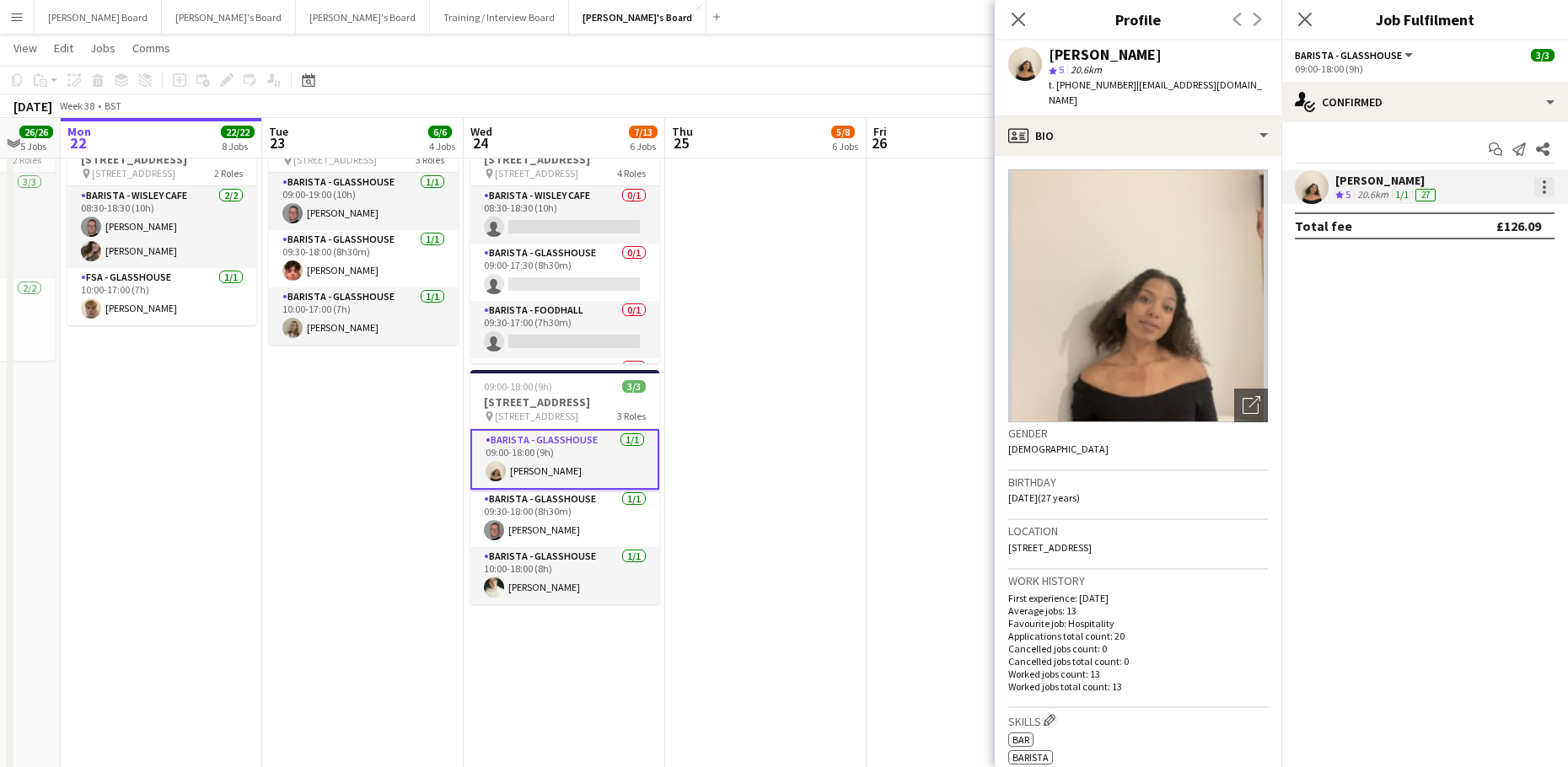
click at [1537, 187] on div at bounding box center [1543, 187] width 21 height 21
click at [1483, 267] on button "Switch crew" at bounding box center [1488, 258] width 132 height 40
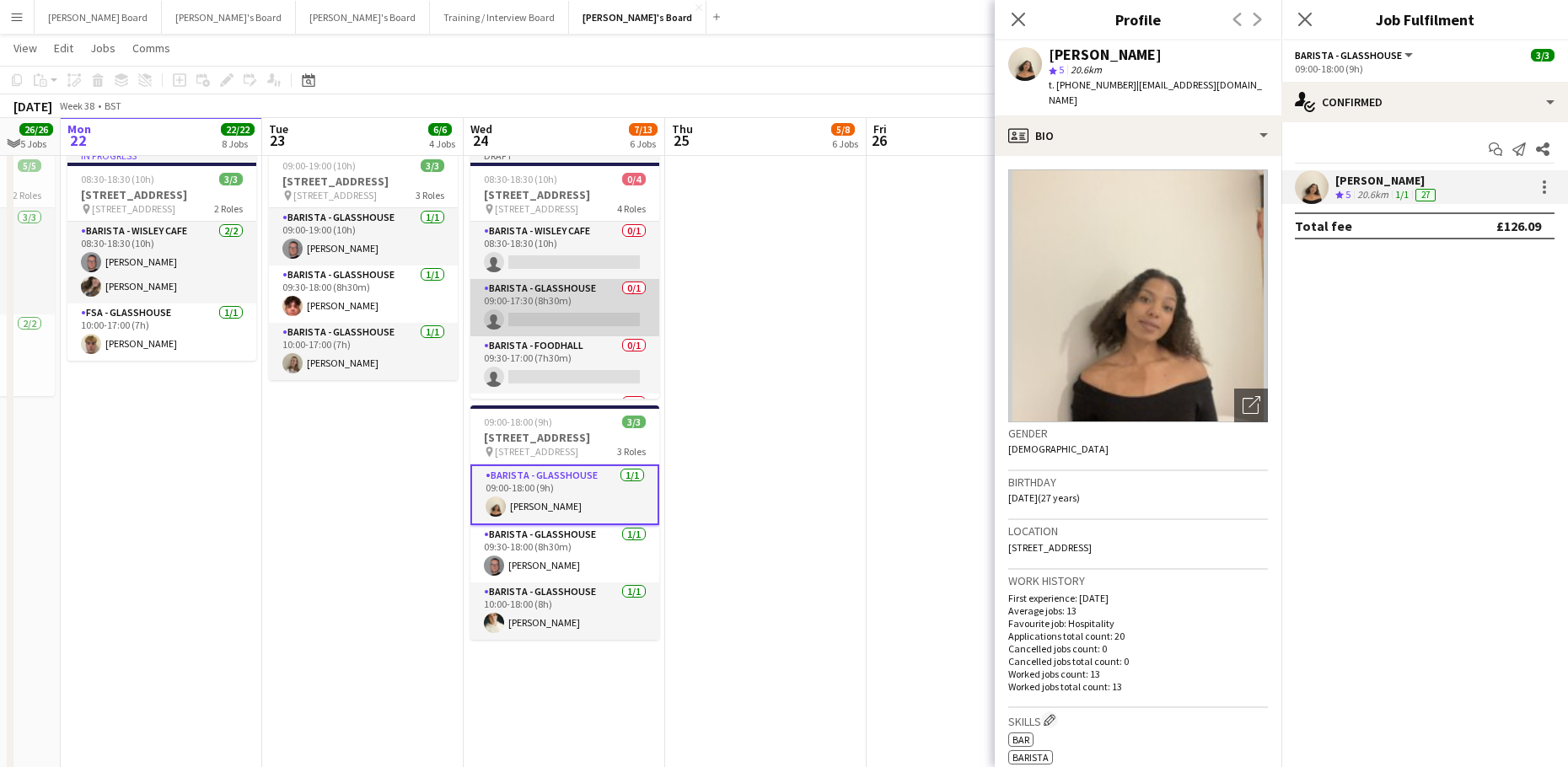
click at [589, 317] on app-card-role "Barista - Glasshouse 0/1 09:00-17:30 (8h30m) single-neutral-actions" at bounding box center [565, 308] width 189 height 57
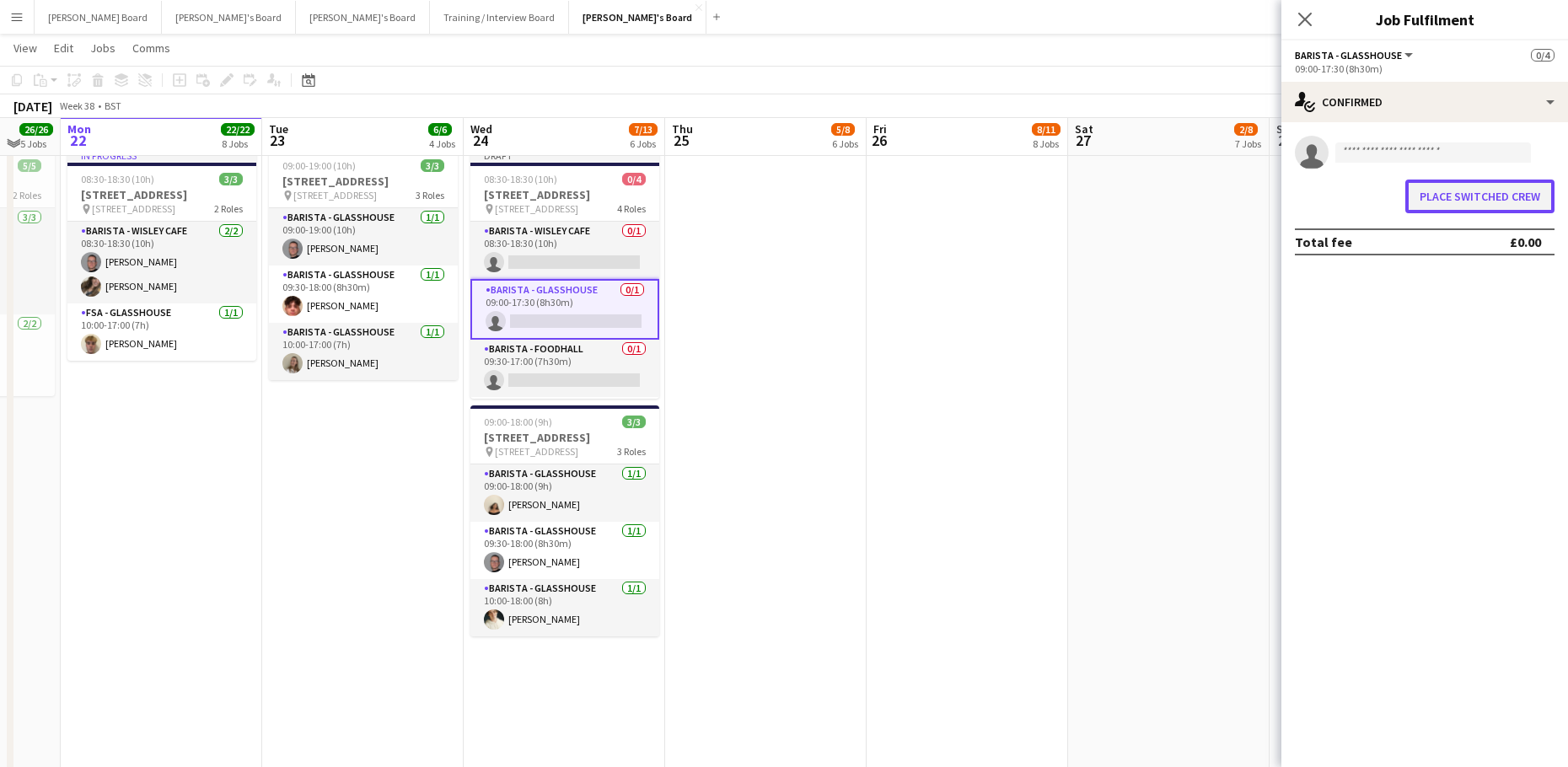
click at [1423, 199] on button "Place switched crew" at bounding box center [1479, 196] width 150 height 33
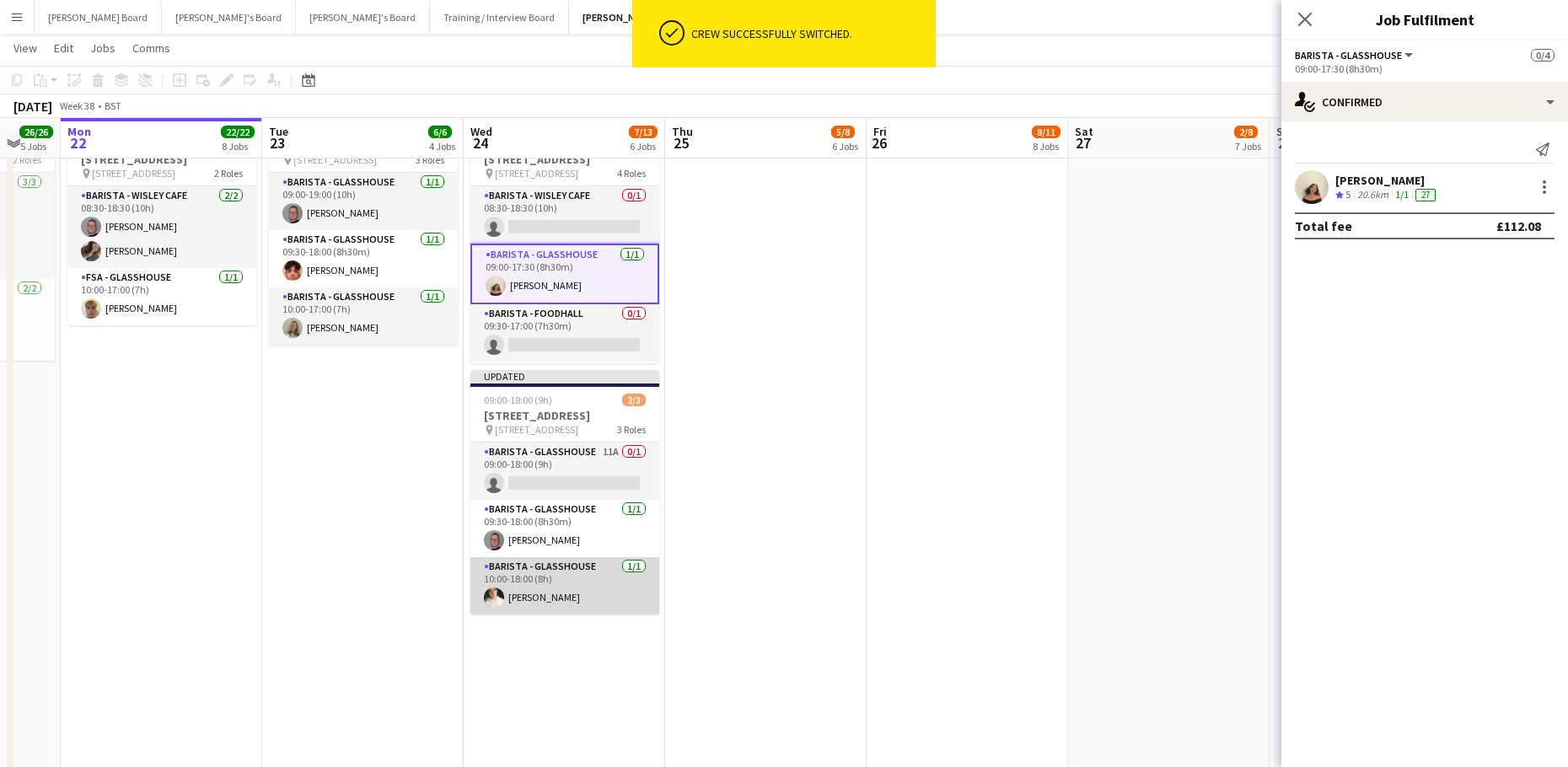
click at [584, 592] on app-card-role "Barista - Glasshouse 1/1 10:00-18:00 (8h) Sam Hammond" at bounding box center [565, 585] width 189 height 57
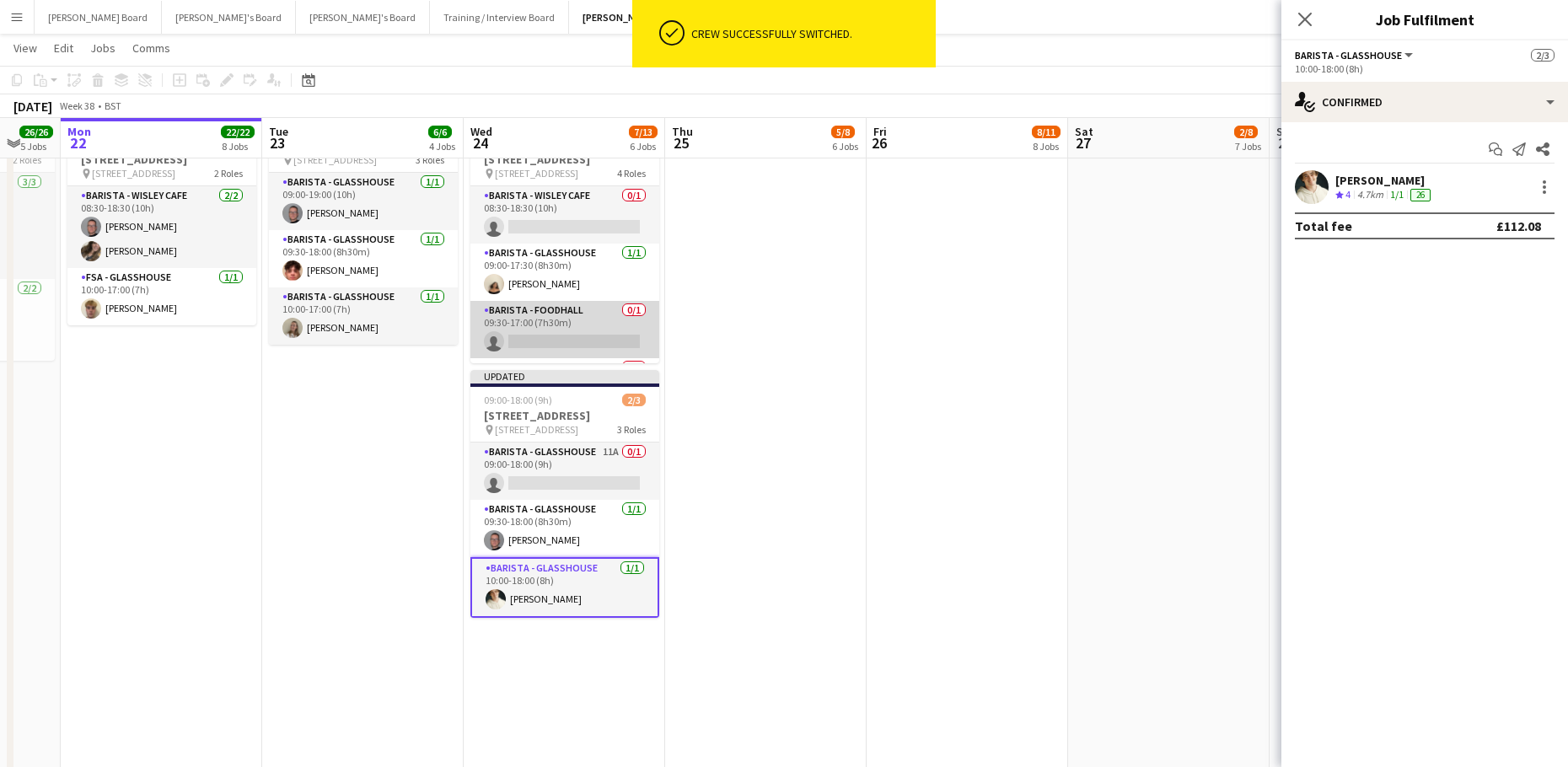
click at [568, 338] on app-card-role "Barista - Foodhall 0/1 09:30-17:00 (7h30m) single-neutral-actions" at bounding box center [565, 329] width 189 height 57
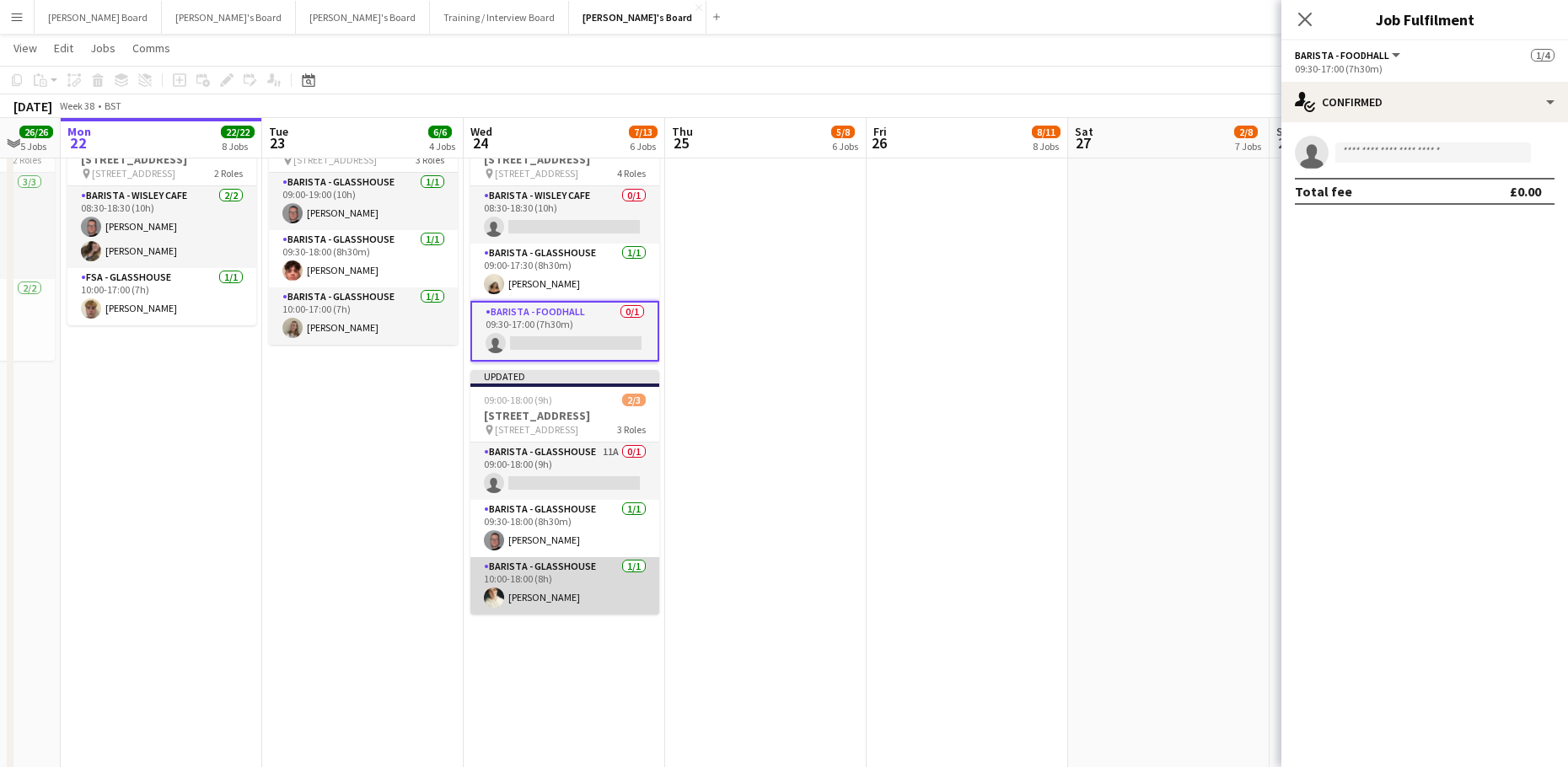
click at [573, 600] on app-card-role "Barista - Glasshouse 1/1 10:00-18:00 (8h) Sam Hammond" at bounding box center [565, 585] width 189 height 57
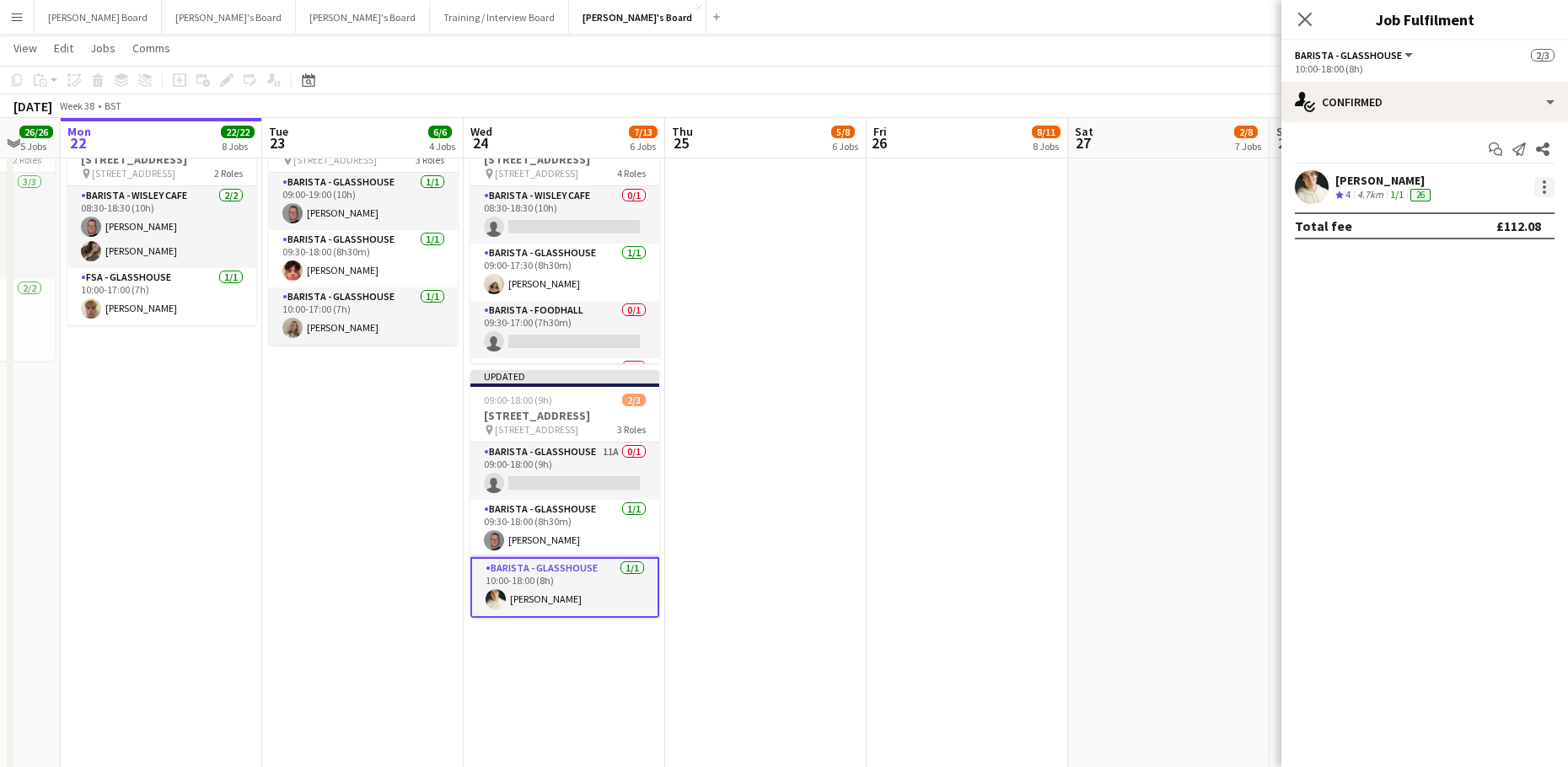
click at [1544, 179] on div at bounding box center [1543, 187] width 21 height 21
click at [1497, 251] on span "Switch crew" at bounding box center [1472, 258] width 72 height 15
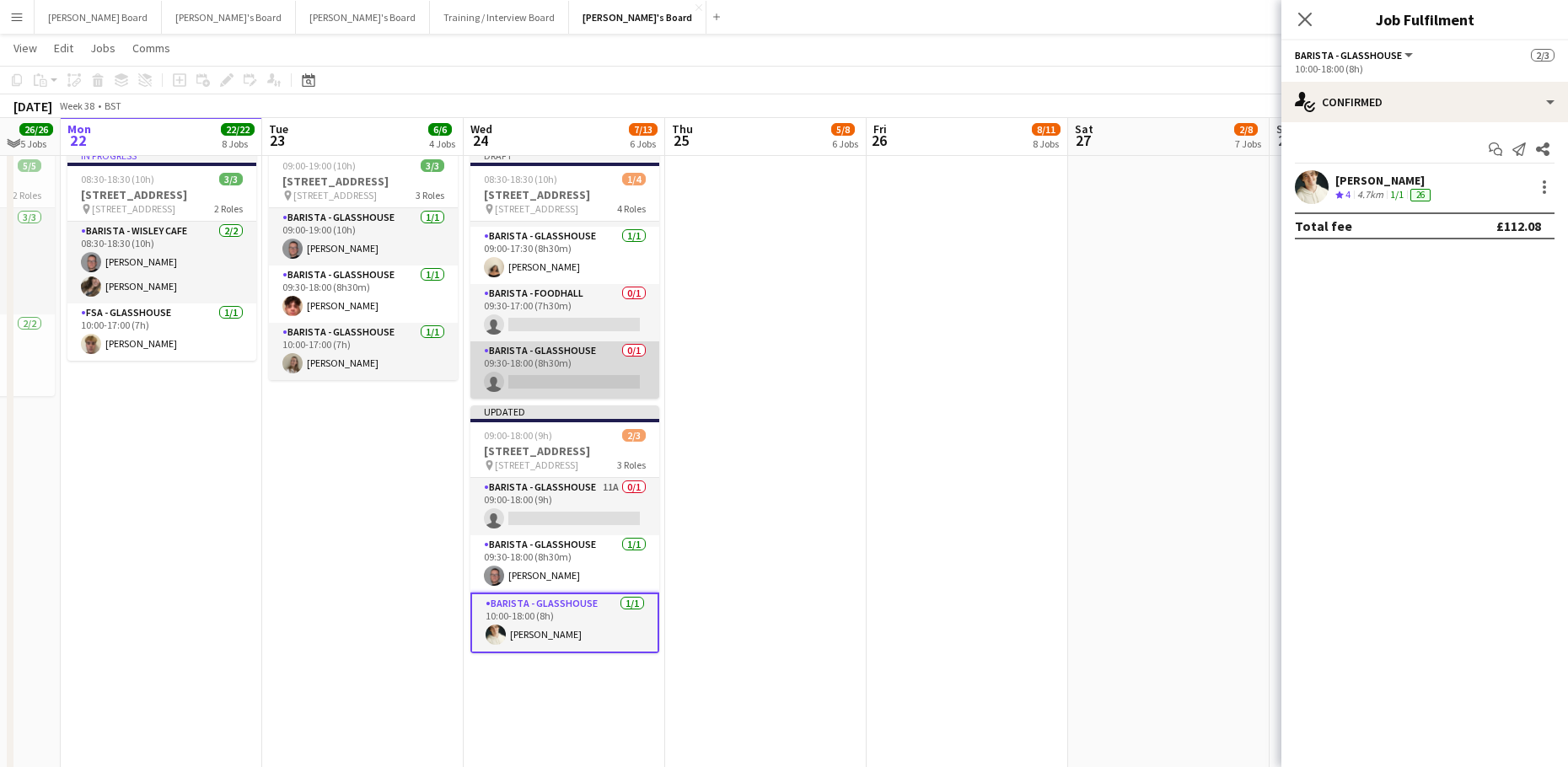
scroll to position [68, 0]
click at [573, 358] on app-card-role "Barista - Glasshouse 0/1 09:30-18:00 (8h30m) single-neutral-actions" at bounding box center [565, 370] width 189 height 57
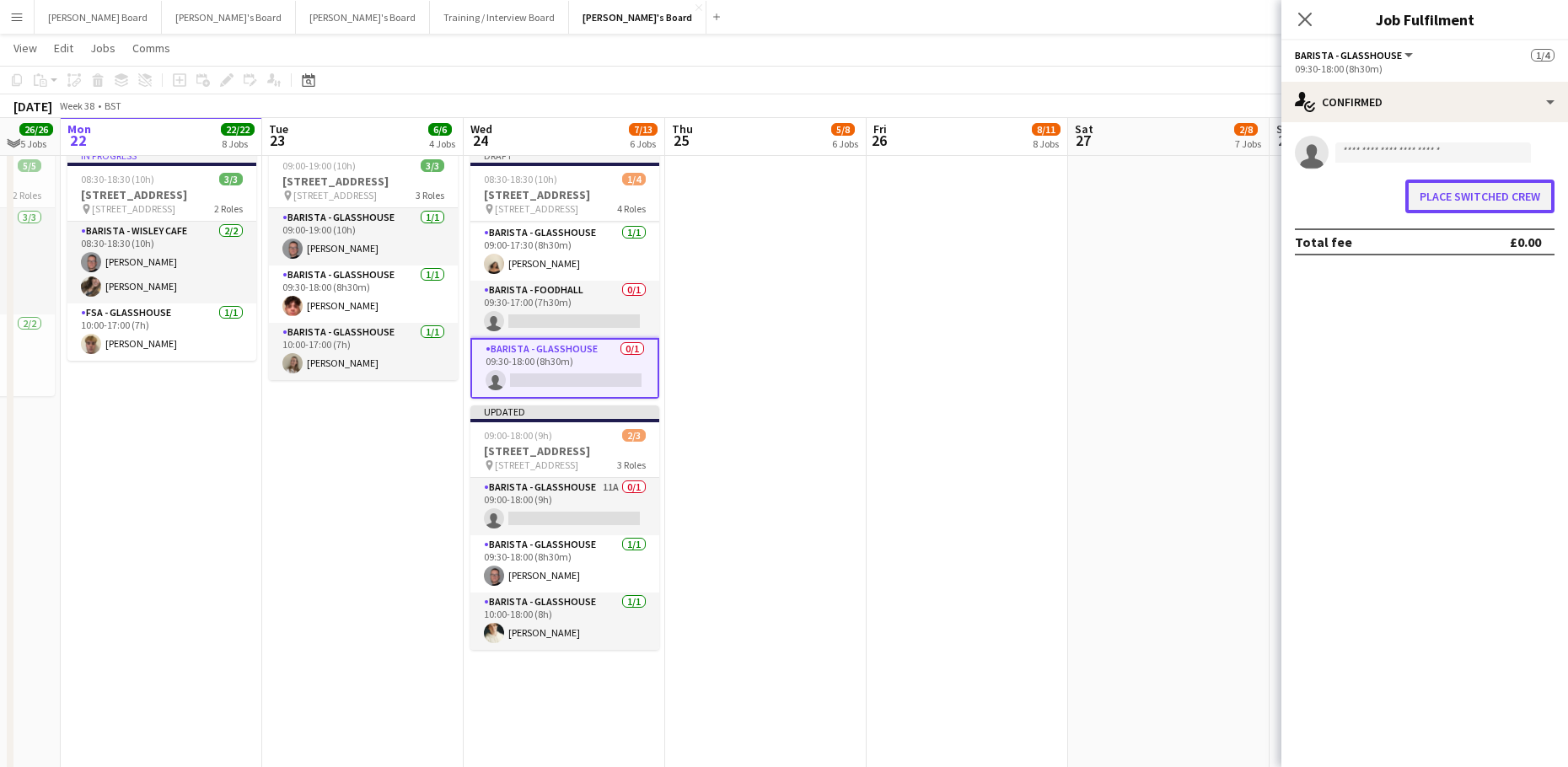
click at [1426, 201] on button "Place switched crew" at bounding box center [1479, 196] width 150 height 33
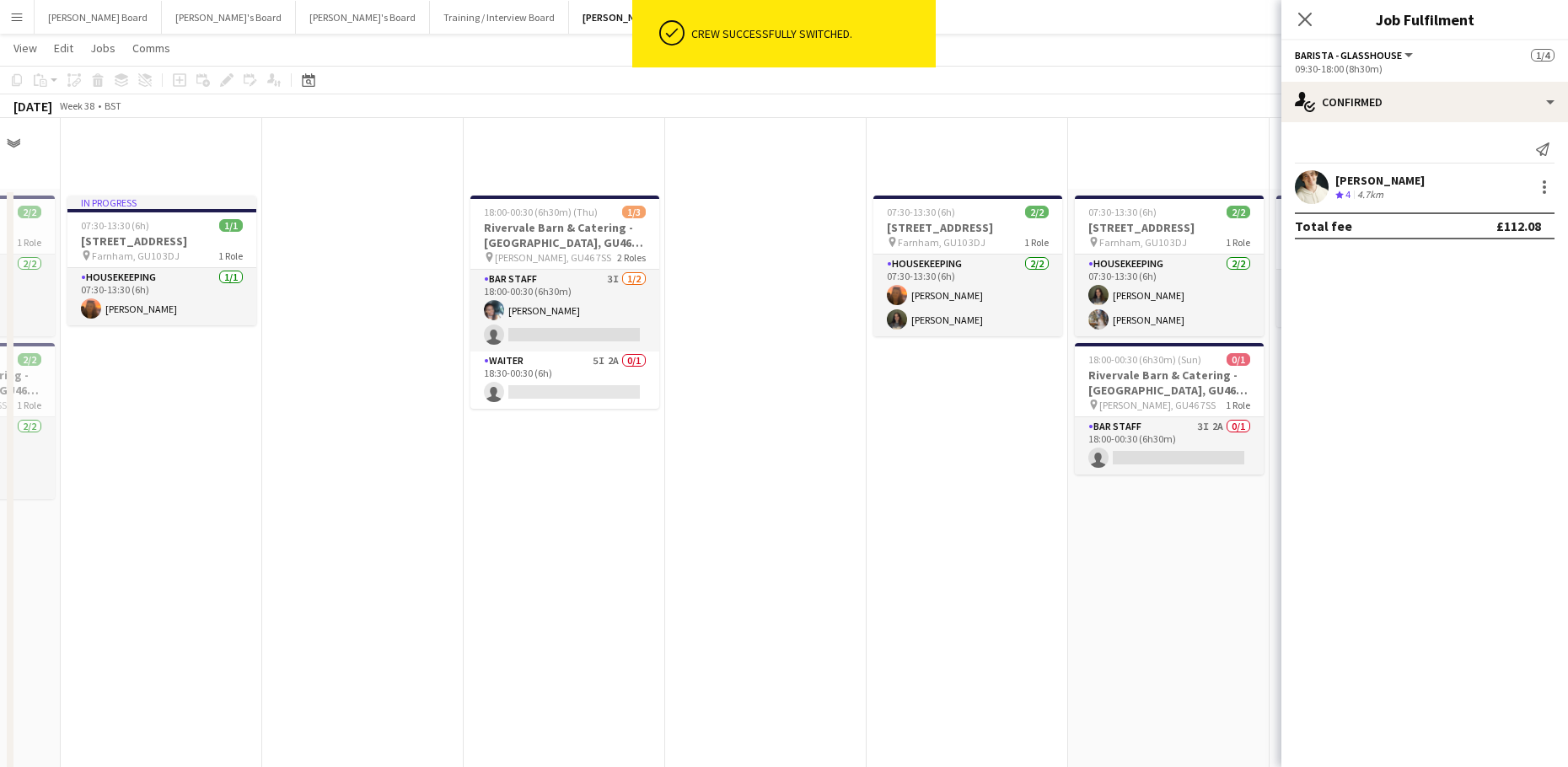
scroll to position [4185, 0]
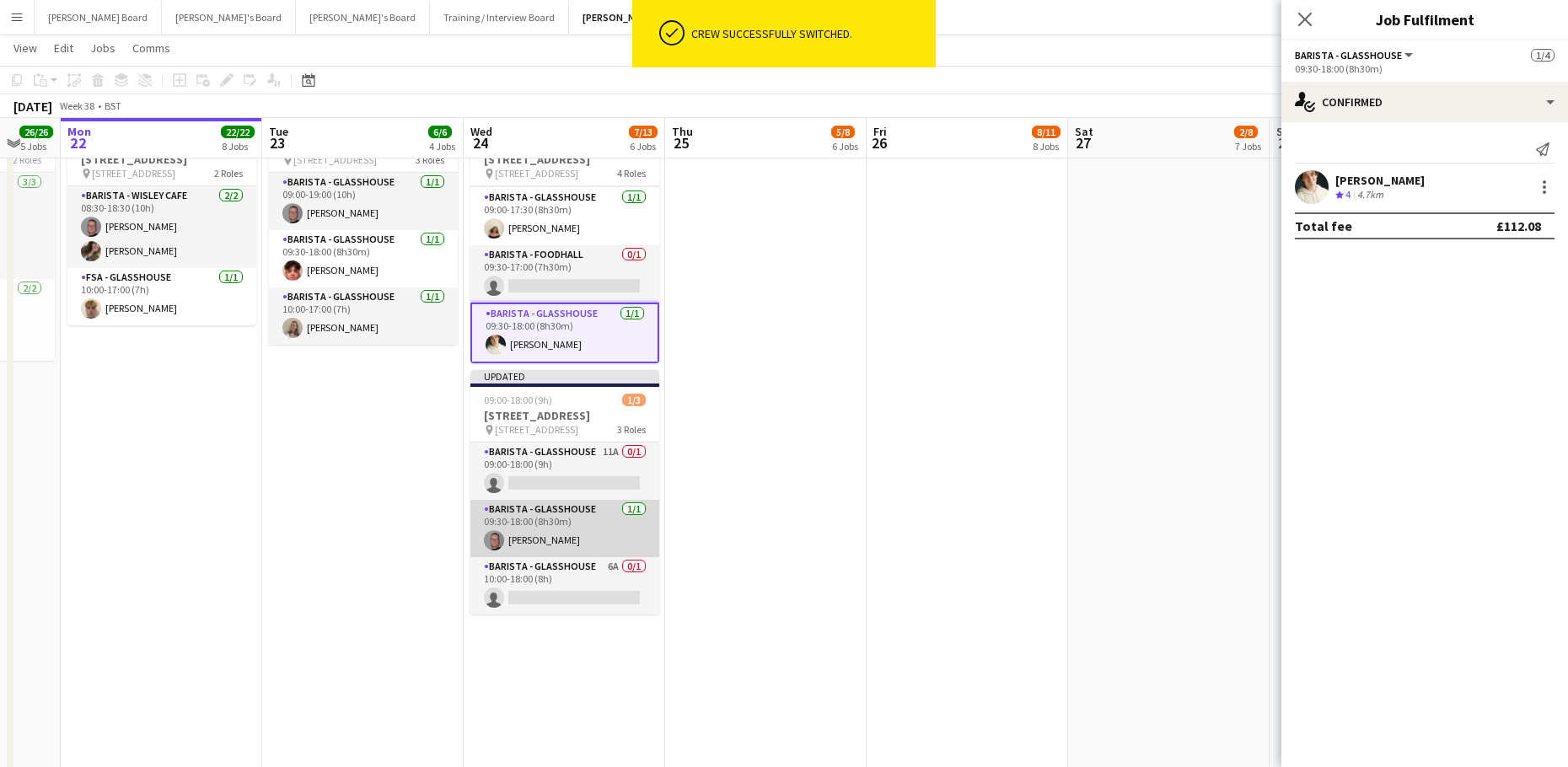
click at [580, 546] on app-card-role "Barista - Glasshouse 1/1 09:30-18:00 (8h30m) Oliver Salt" at bounding box center [565, 528] width 189 height 57
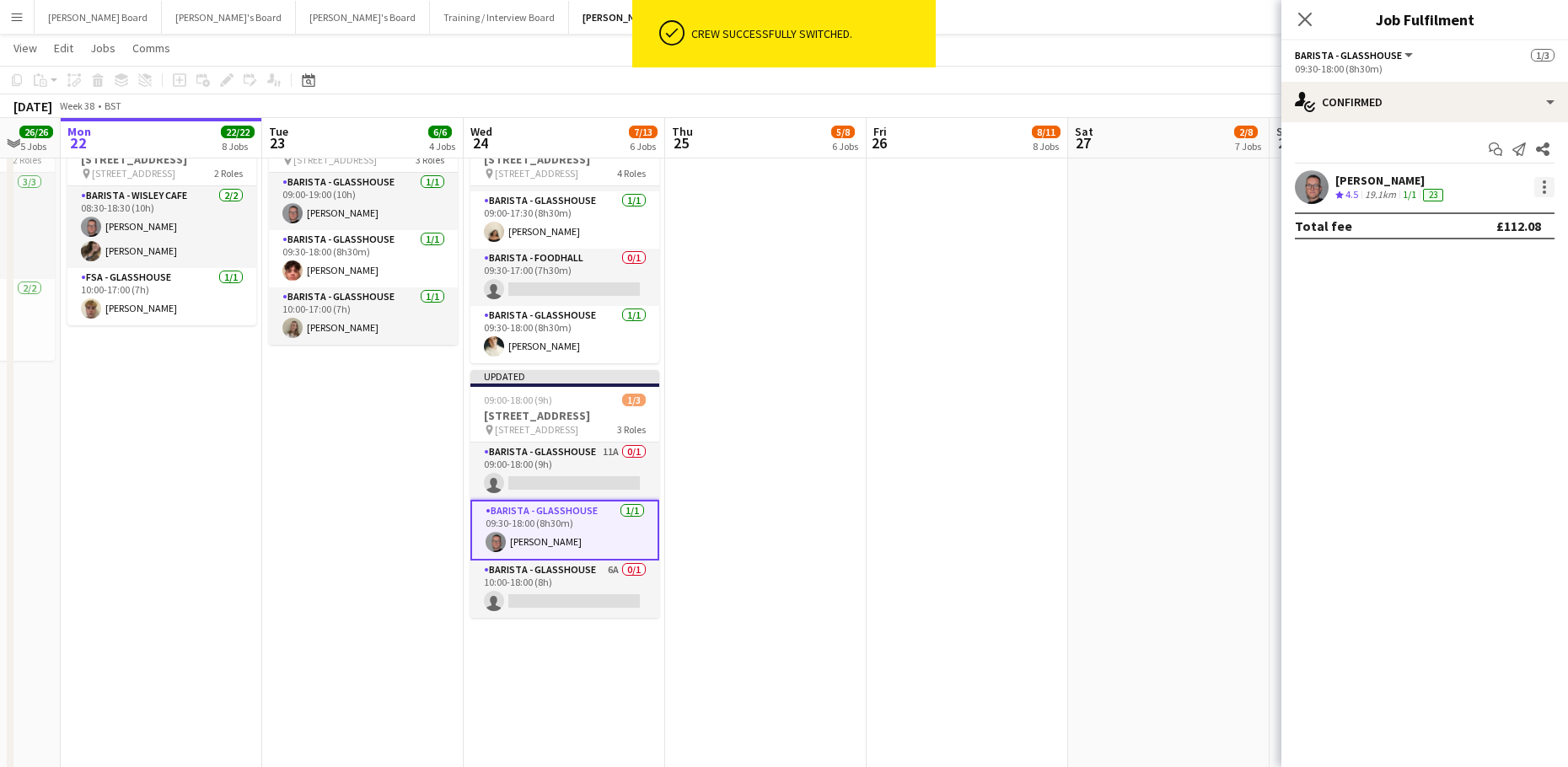
click at [1548, 181] on div at bounding box center [1543, 187] width 21 height 21
click at [1495, 249] on button "Switch crew" at bounding box center [1488, 258] width 132 height 40
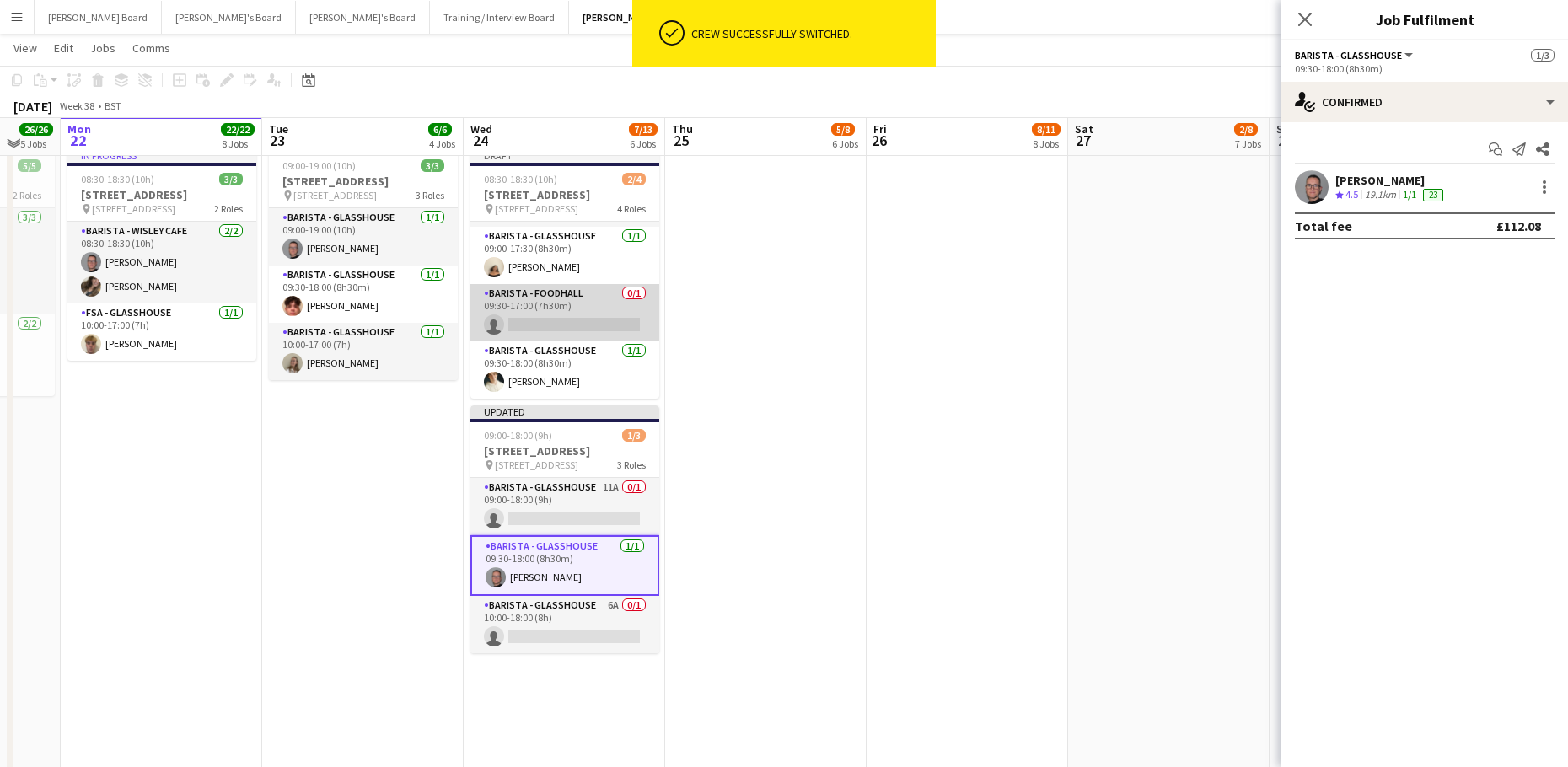
click at [563, 326] on app-card-role "Barista - Foodhall 0/1 09:30-17:00 (7h30m) single-neutral-actions" at bounding box center [565, 313] width 189 height 57
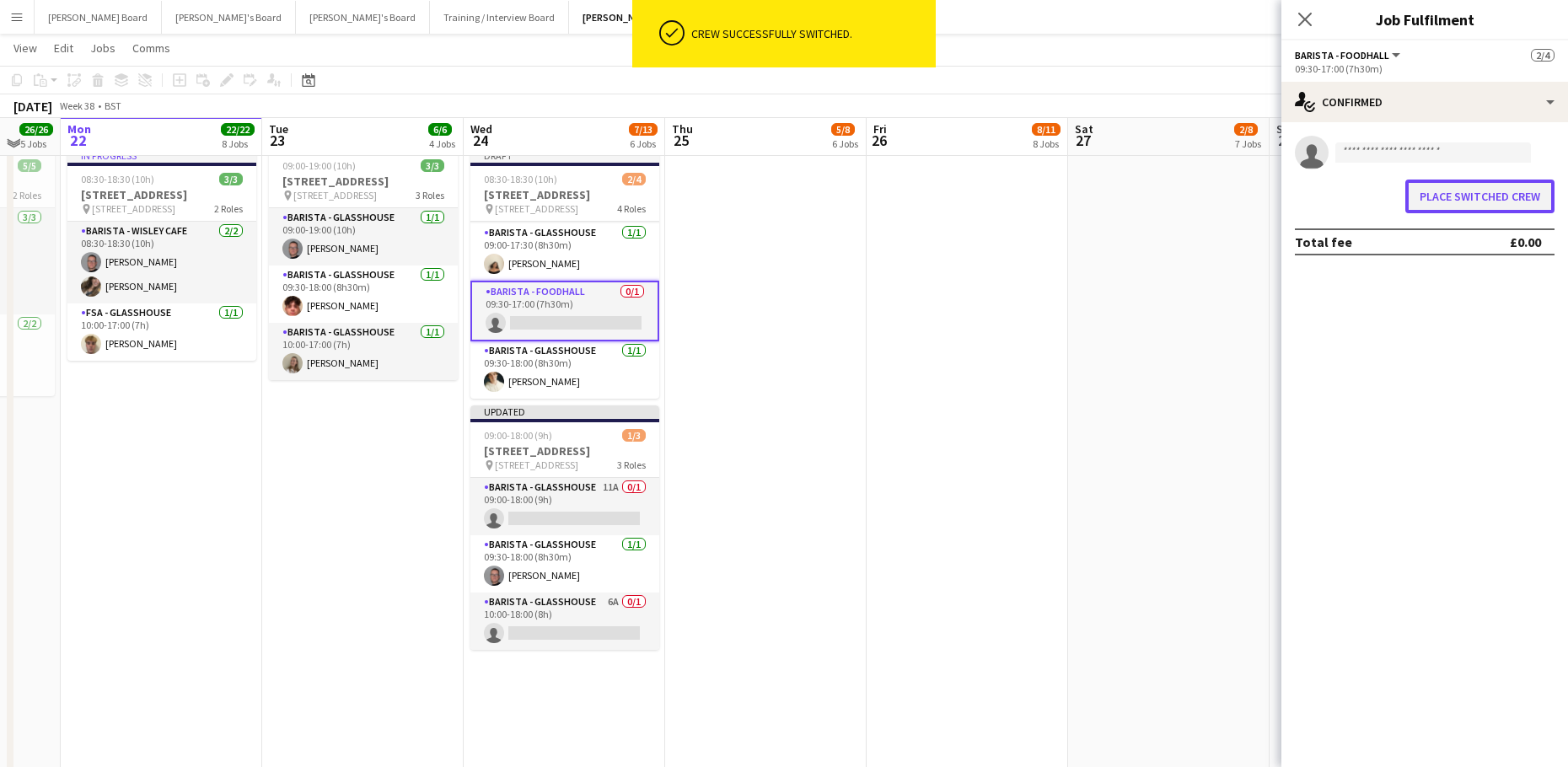
click at [1432, 191] on button "Place switched crew" at bounding box center [1479, 196] width 150 height 33
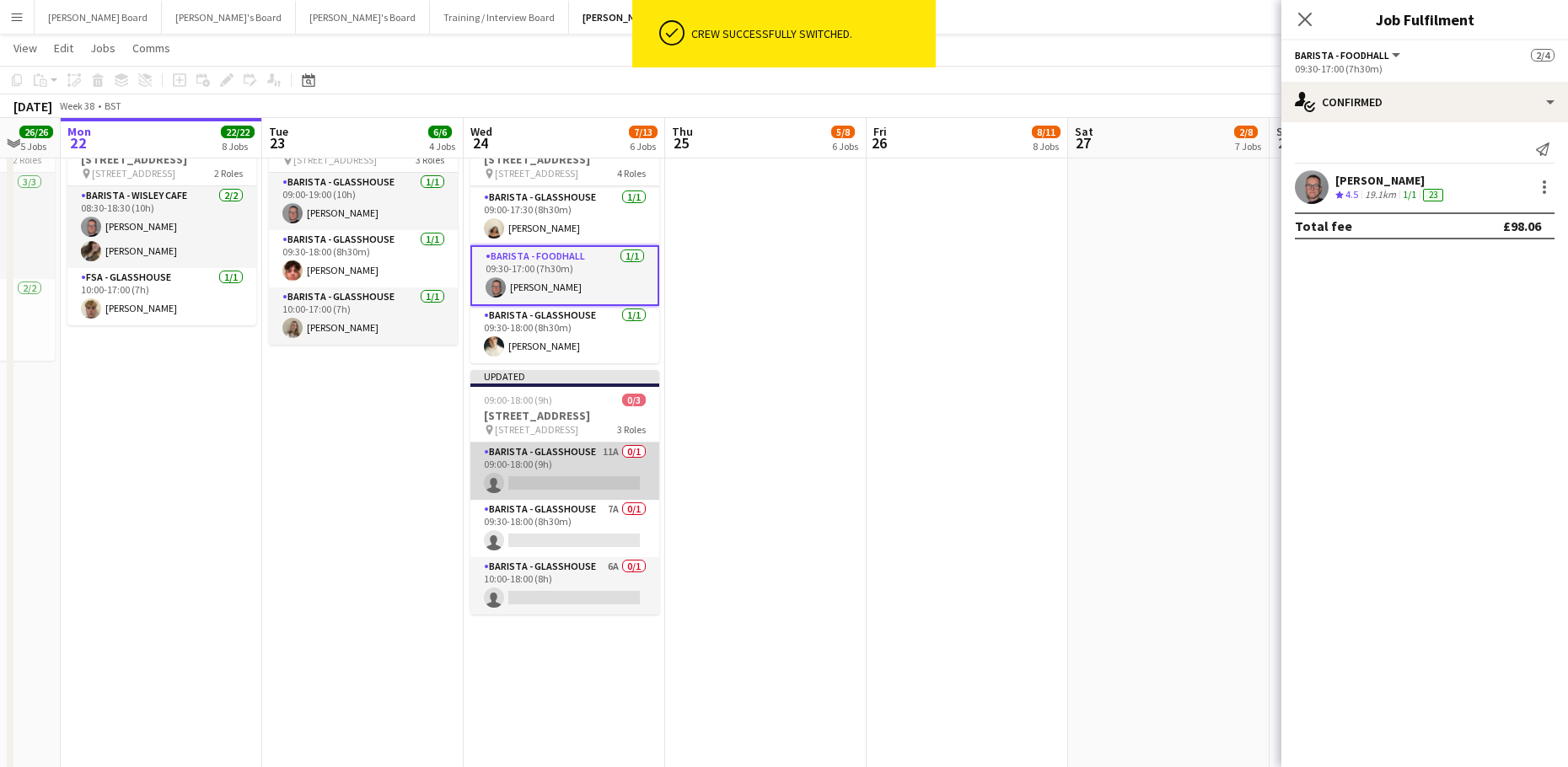
click at [582, 479] on app-card-role "Barista - Glasshouse 11A 0/1 09:00-18:00 (9h) single-neutral-actions" at bounding box center [565, 471] width 189 height 57
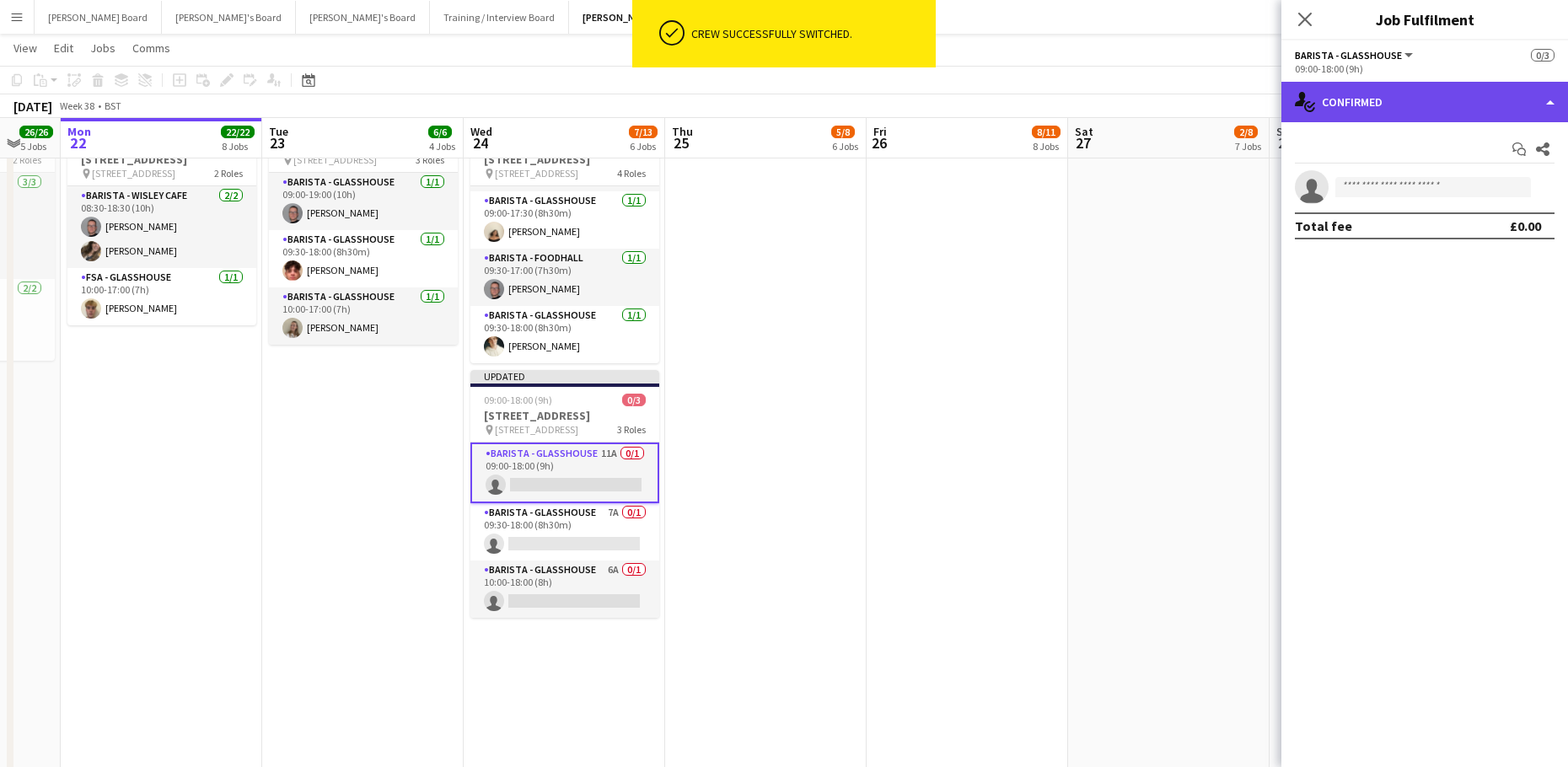
click at [1352, 112] on div "single-neutral-actions-check-2 Confirmed" at bounding box center [1423, 101] width 286 height 40
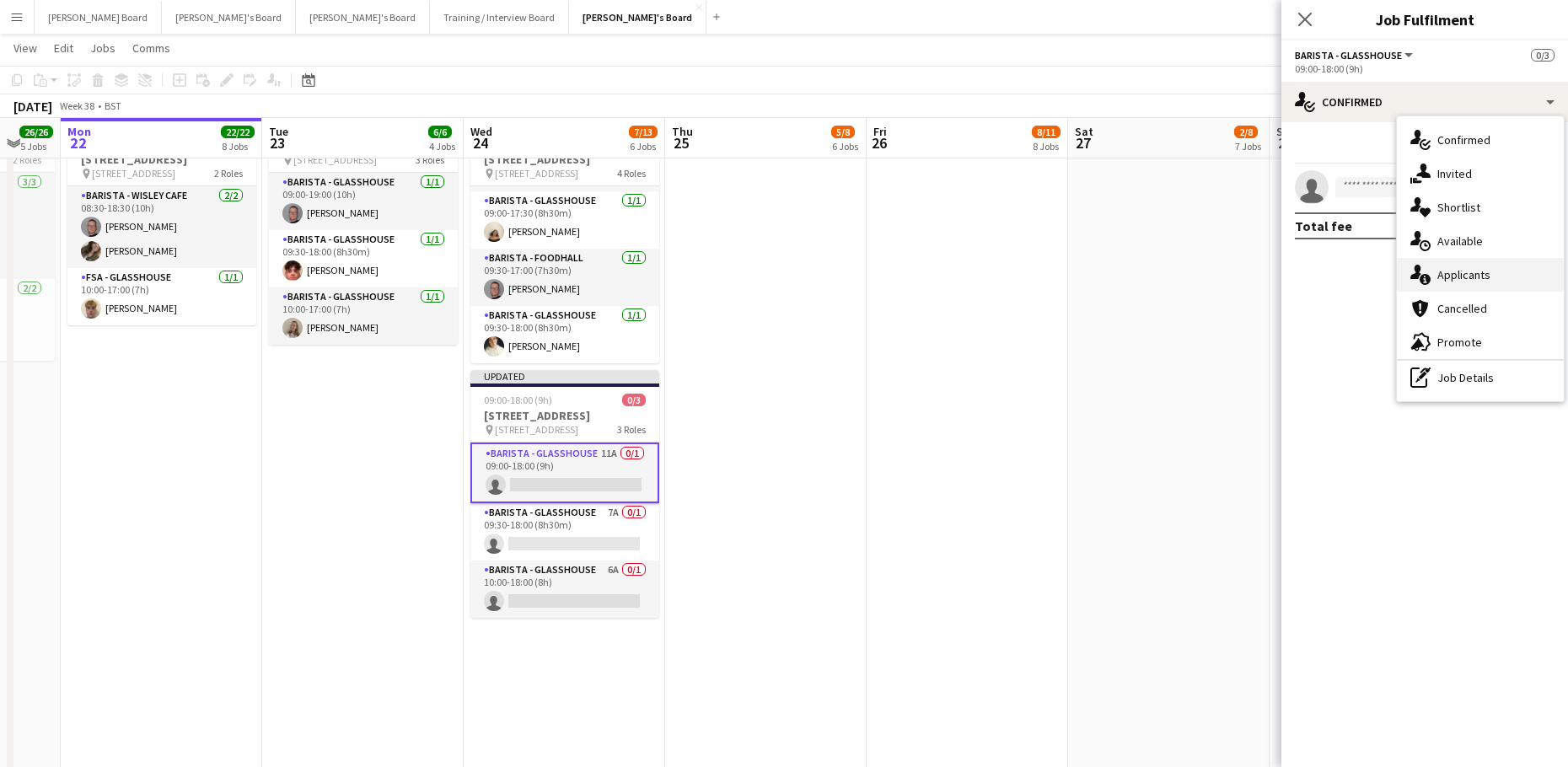
click at [1480, 273] on span "Applicants" at bounding box center [1464, 274] width 53 height 15
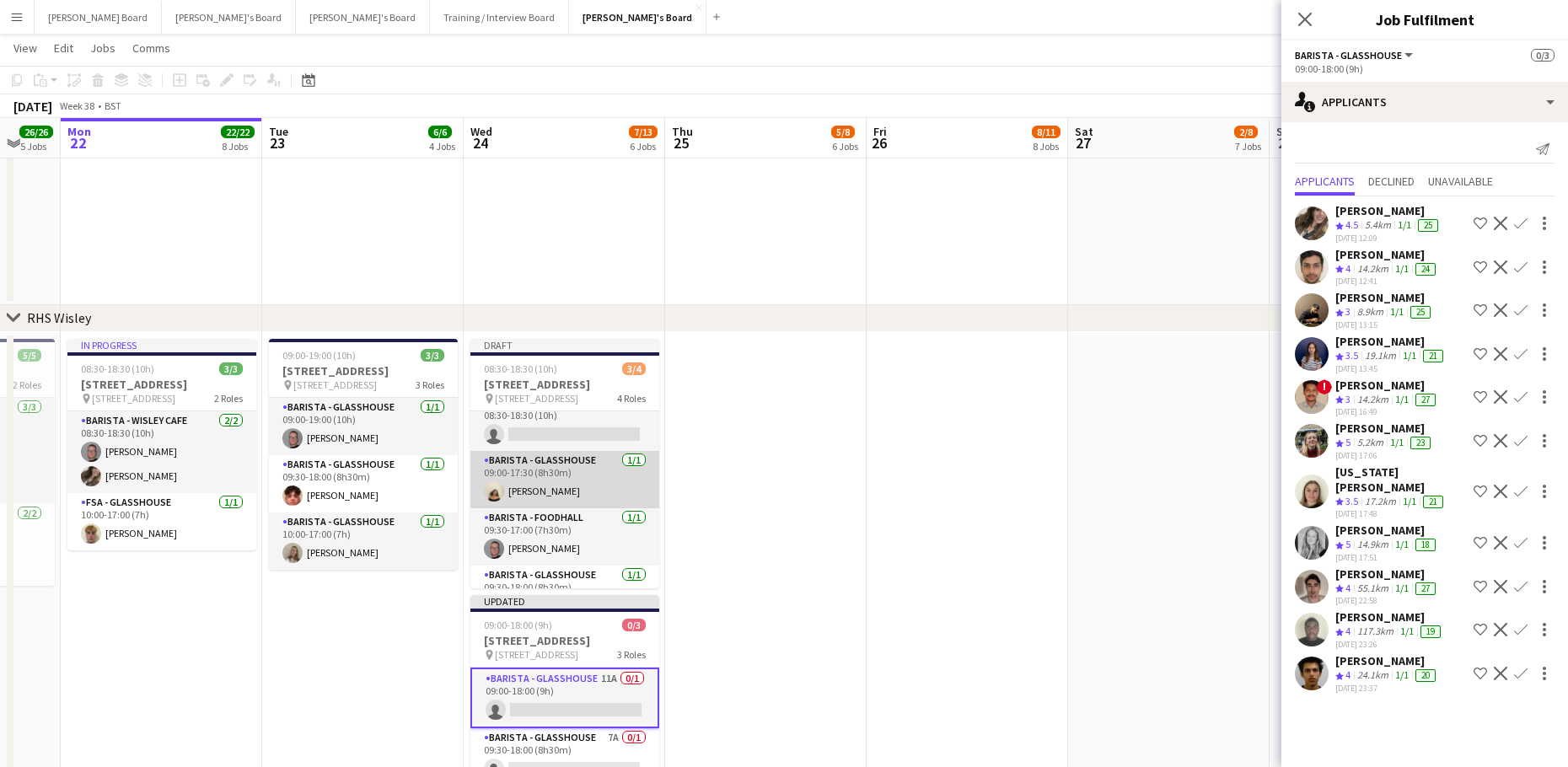
scroll to position [0, 0]
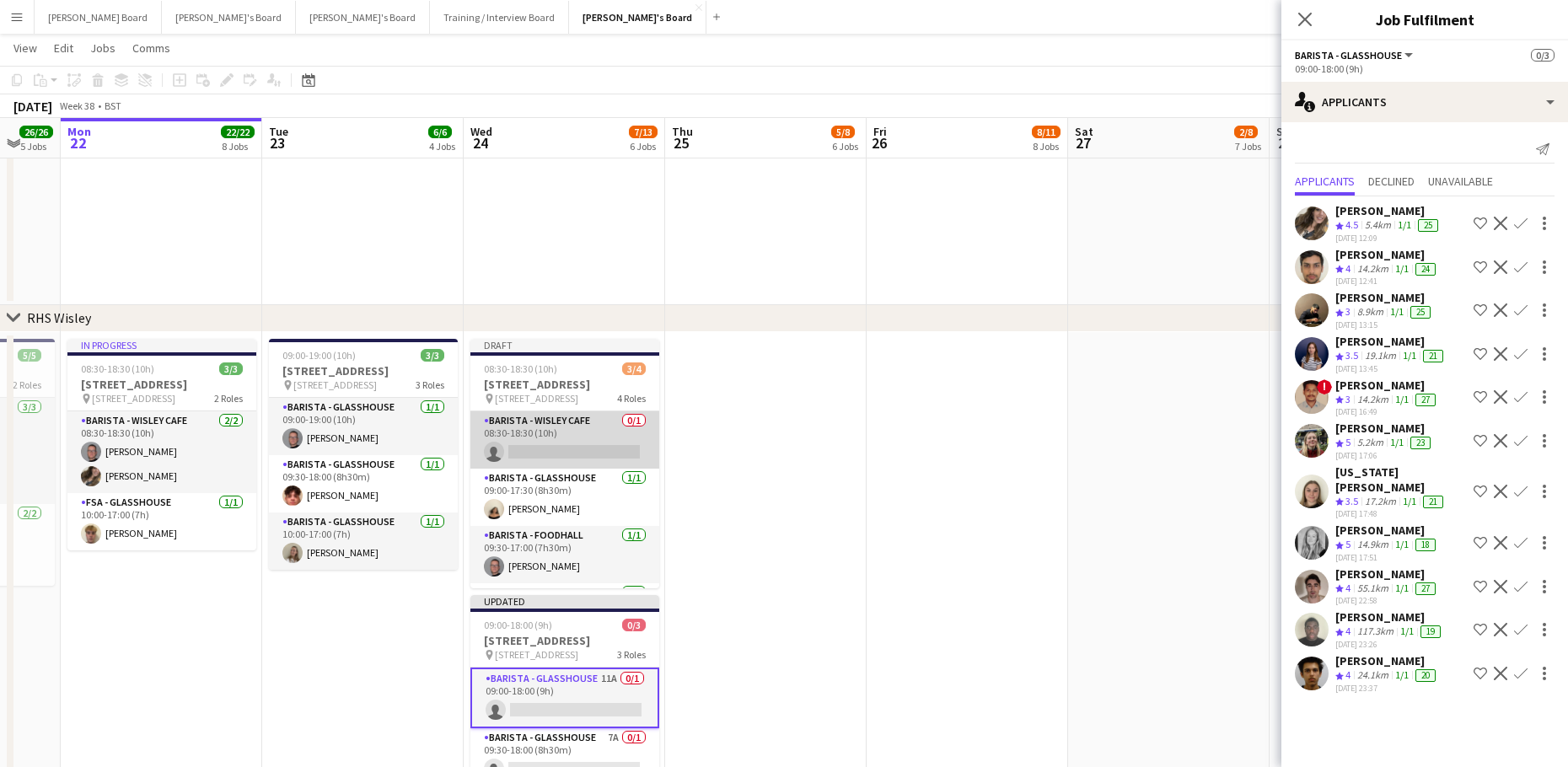
click at [581, 468] on app-card-role "Barista - Wisley Cafe 0/1 08:30-18:30 (10h) single-neutral-actions" at bounding box center [565, 440] width 189 height 57
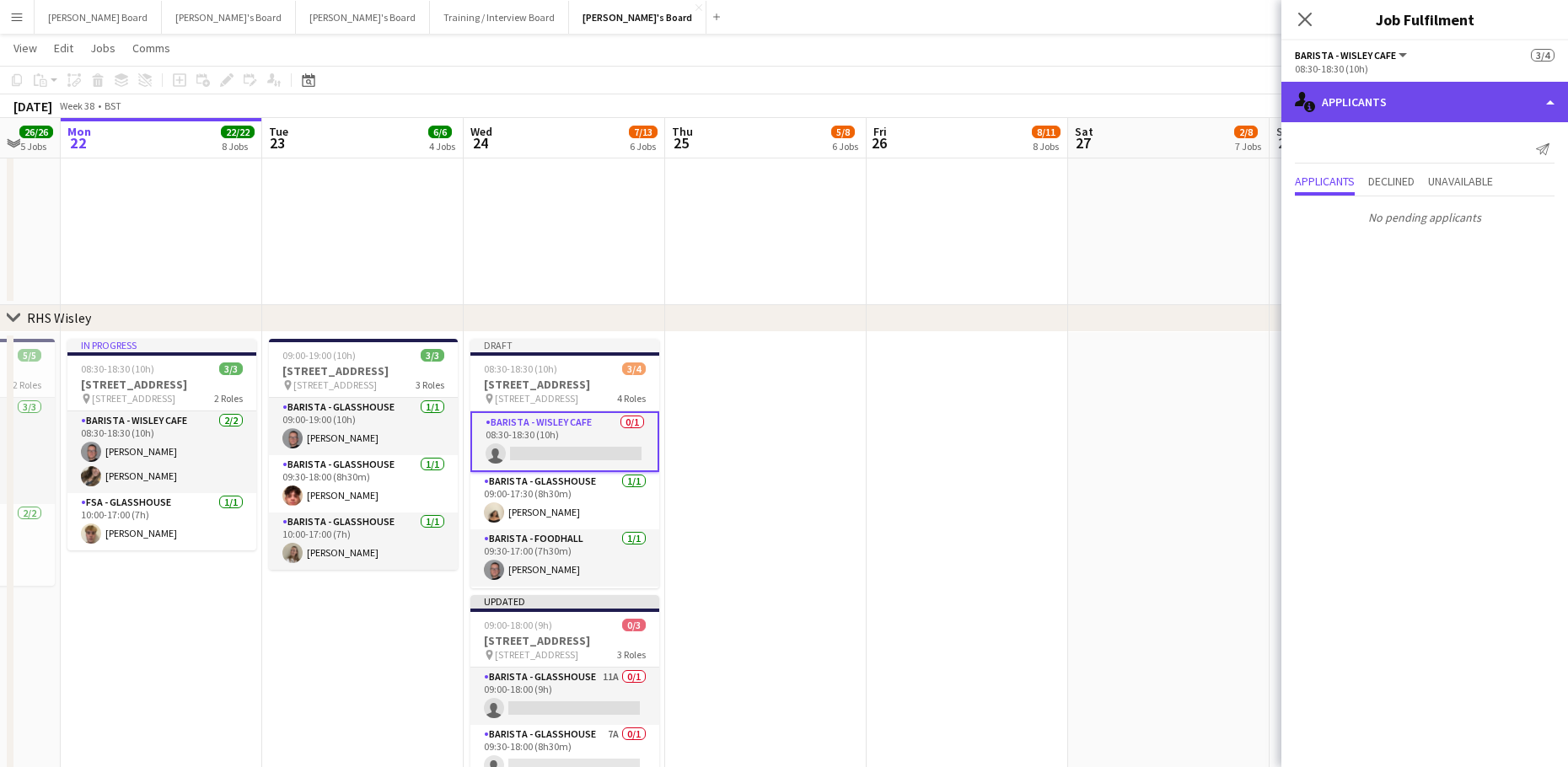
click at [1376, 106] on div "single-neutral-actions-information Applicants" at bounding box center [1423, 101] width 286 height 40
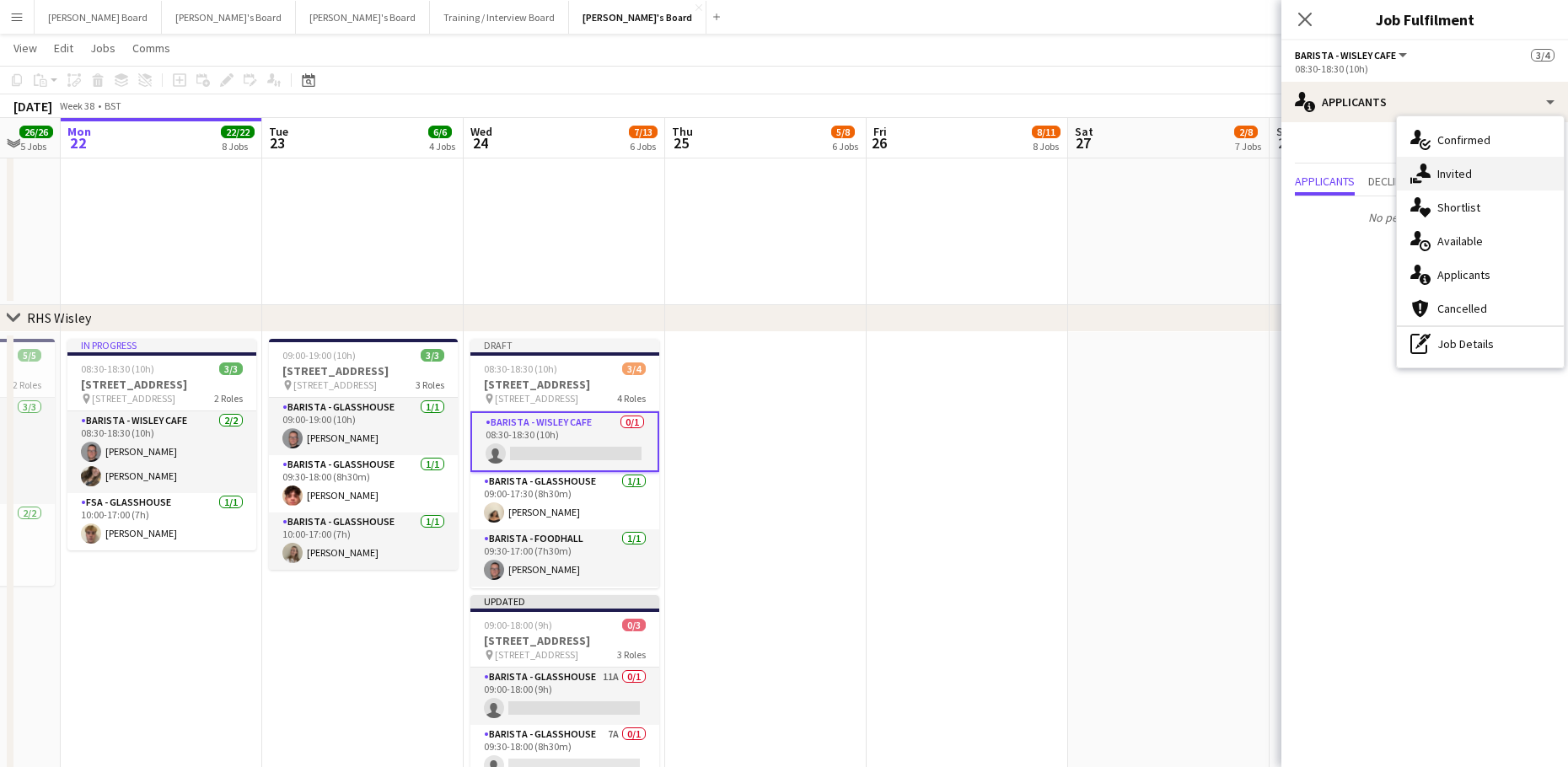
click at [1445, 179] on span "Invited" at bounding box center [1454, 173] width 34 height 15
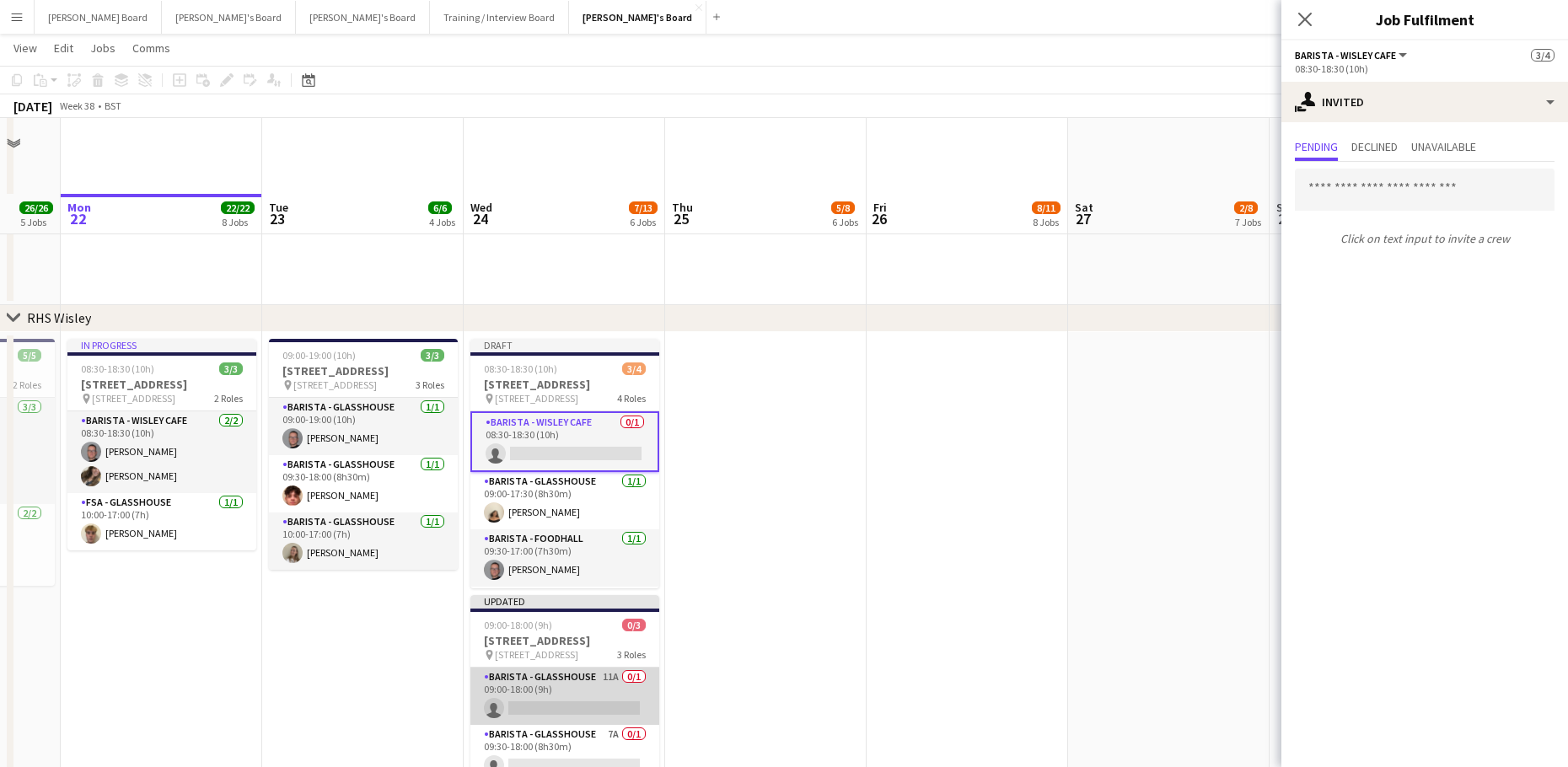
scroll to position [4073, 0]
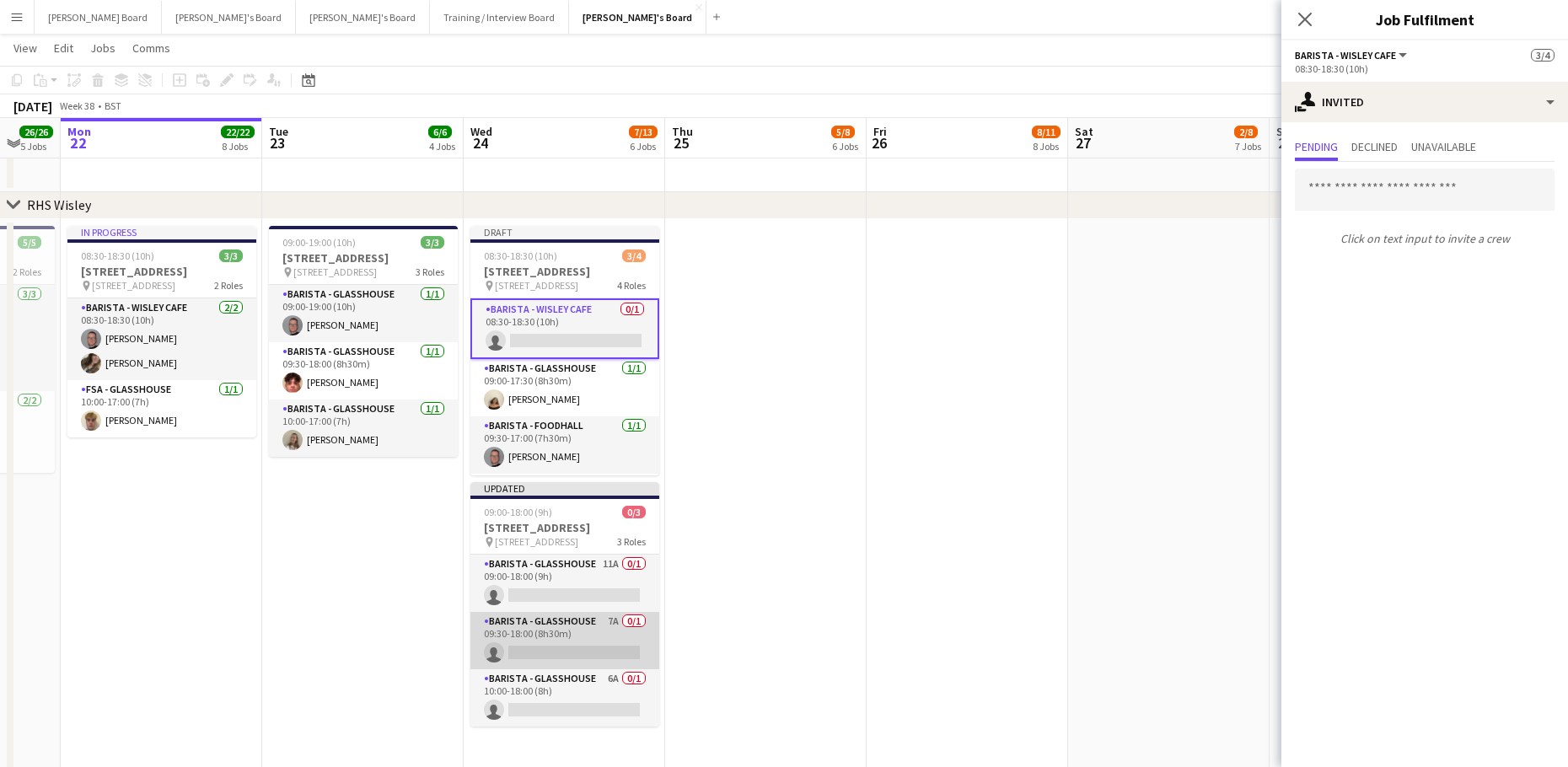
click at [582, 647] on app-card-role "Barista - Glasshouse 7A 0/1 09:30-18:00 (8h30m) single-neutral-actions" at bounding box center [565, 640] width 189 height 57
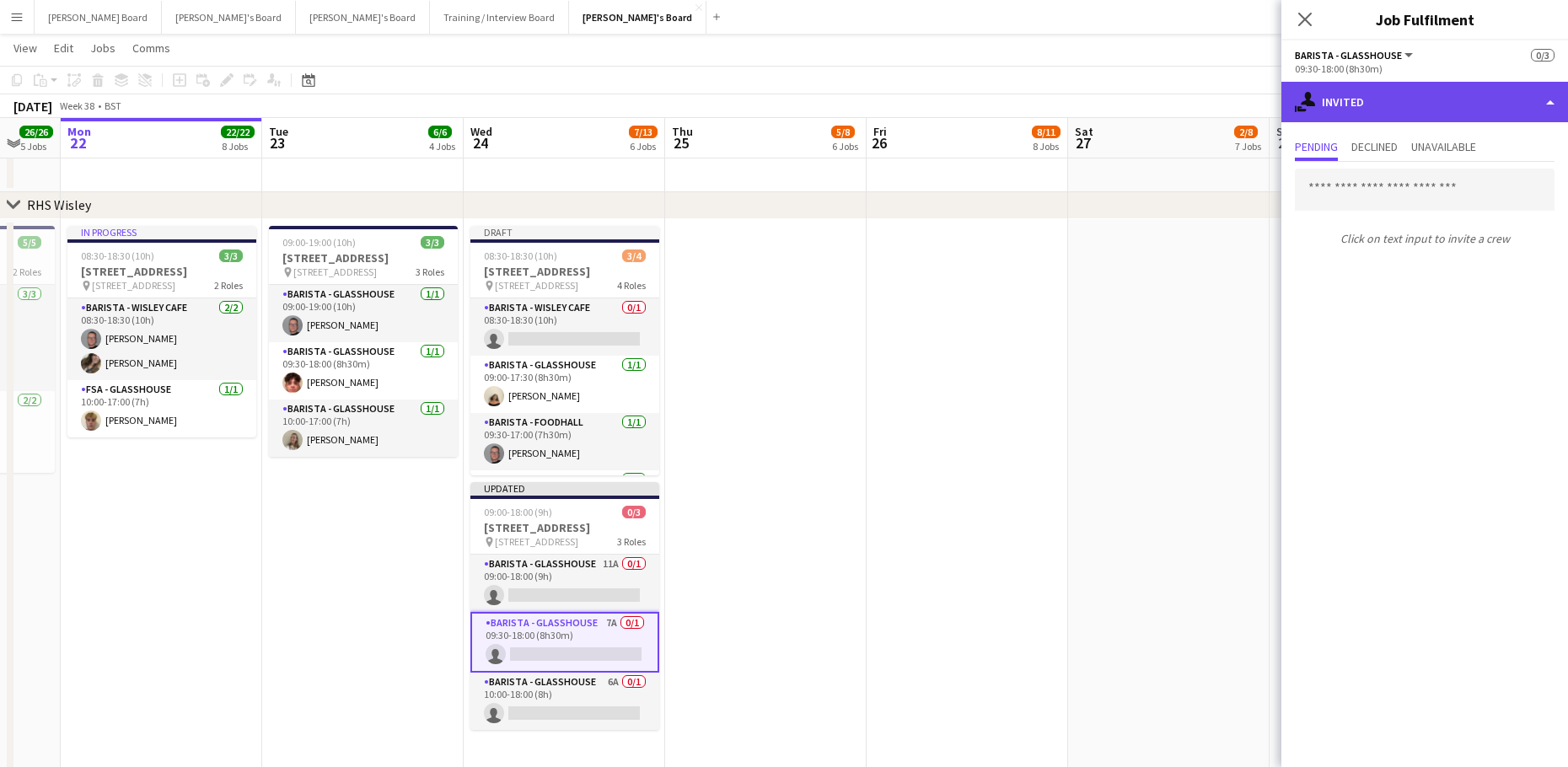
click at [1357, 106] on div "single-neutral-actions-share-1 Invited" at bounding box center [1423, 101] width 286 height 40
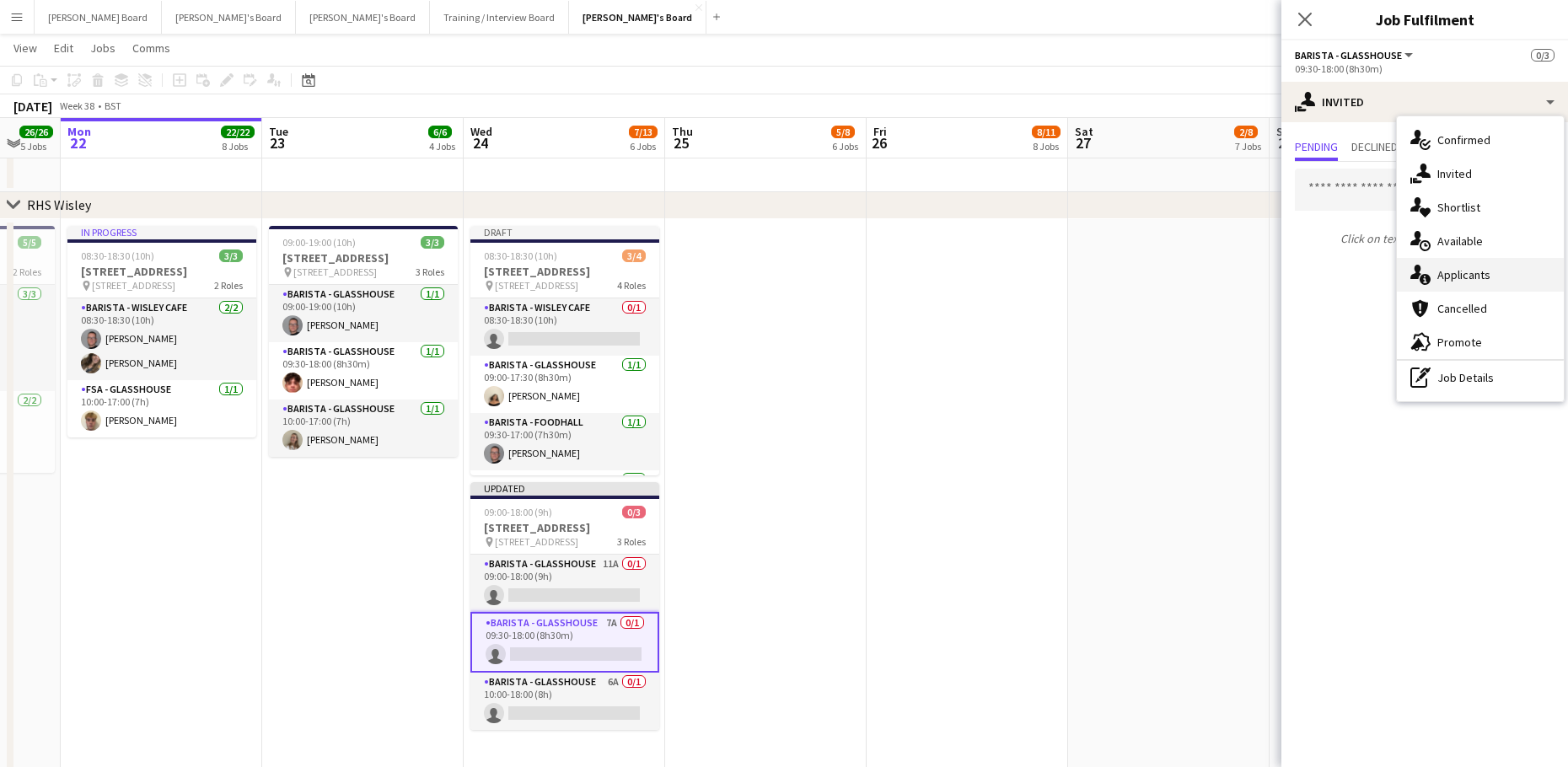
click at [1459, 277] on span "Applicants" at bounding box center [1464, 274] width 53 height 15
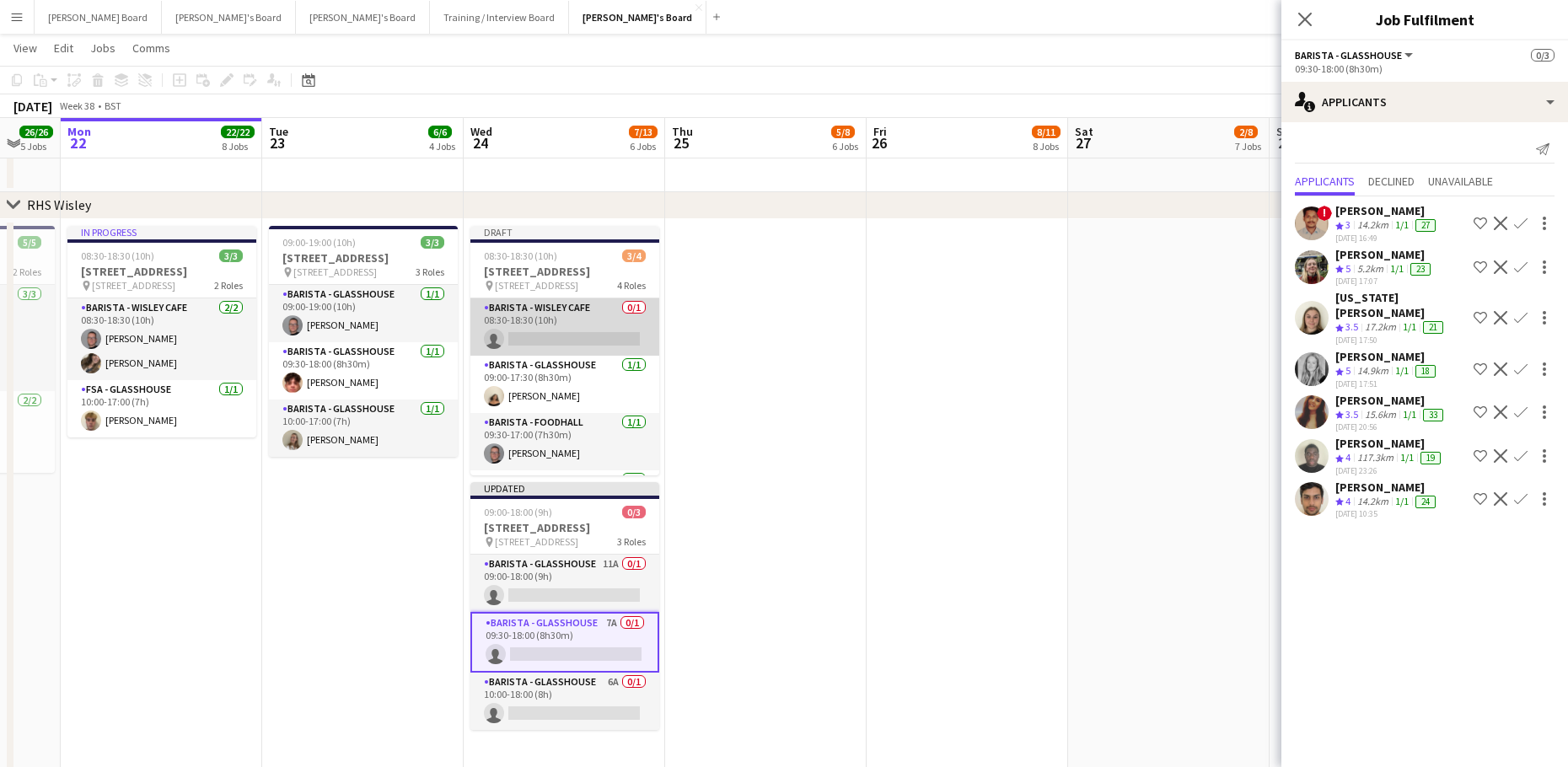
click at [569, 350] on app-card-role "Barista - Wisley Cafe 0/1 08:30-18:30 (10h) single-neutral-actions" at bounding box center [565, 326] width 189 height 57
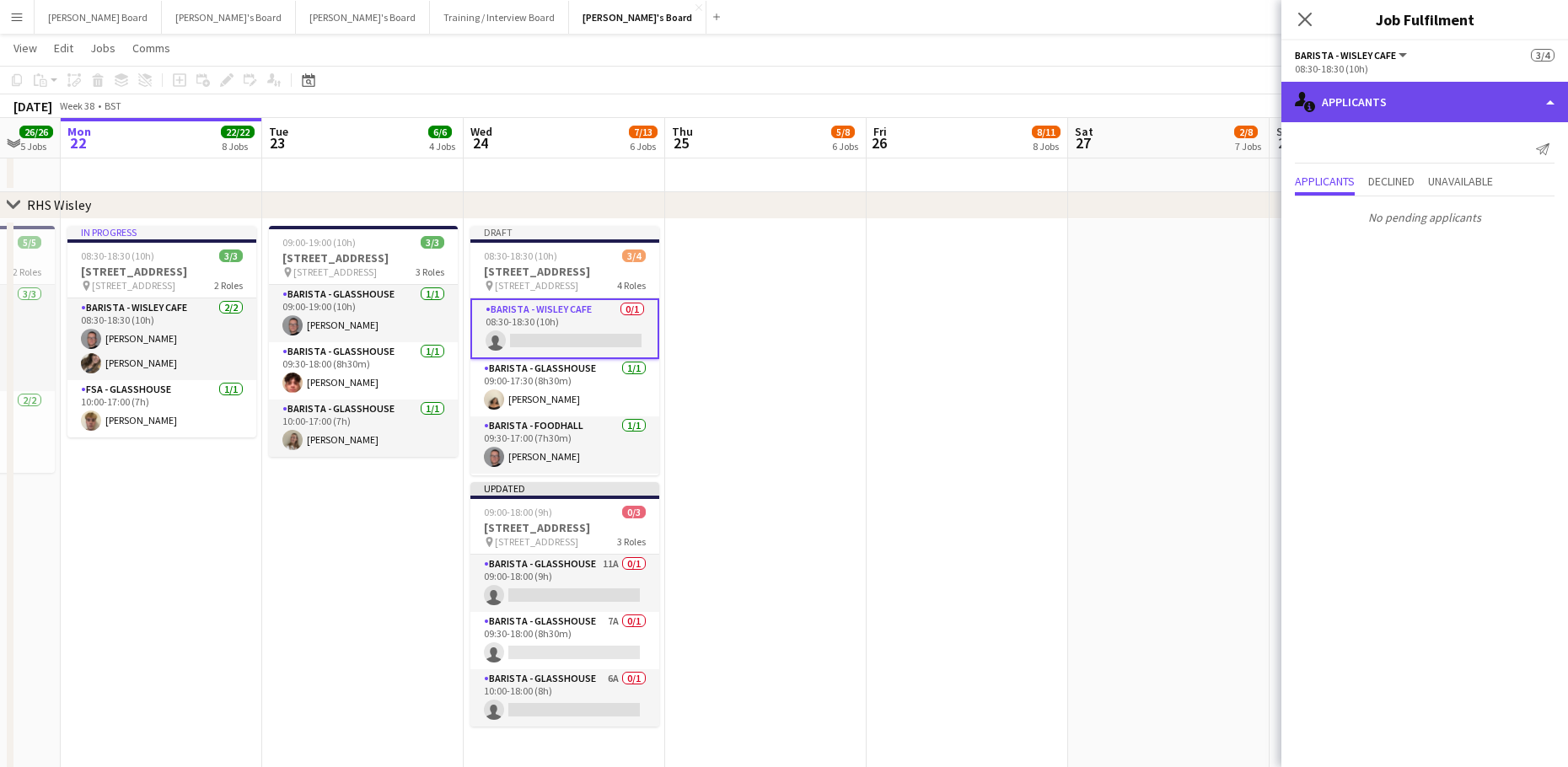
click at [1437, 104] on div "single-neutral-actions-information Applicants" at bounding box center [1423, 101] width 286 height 40
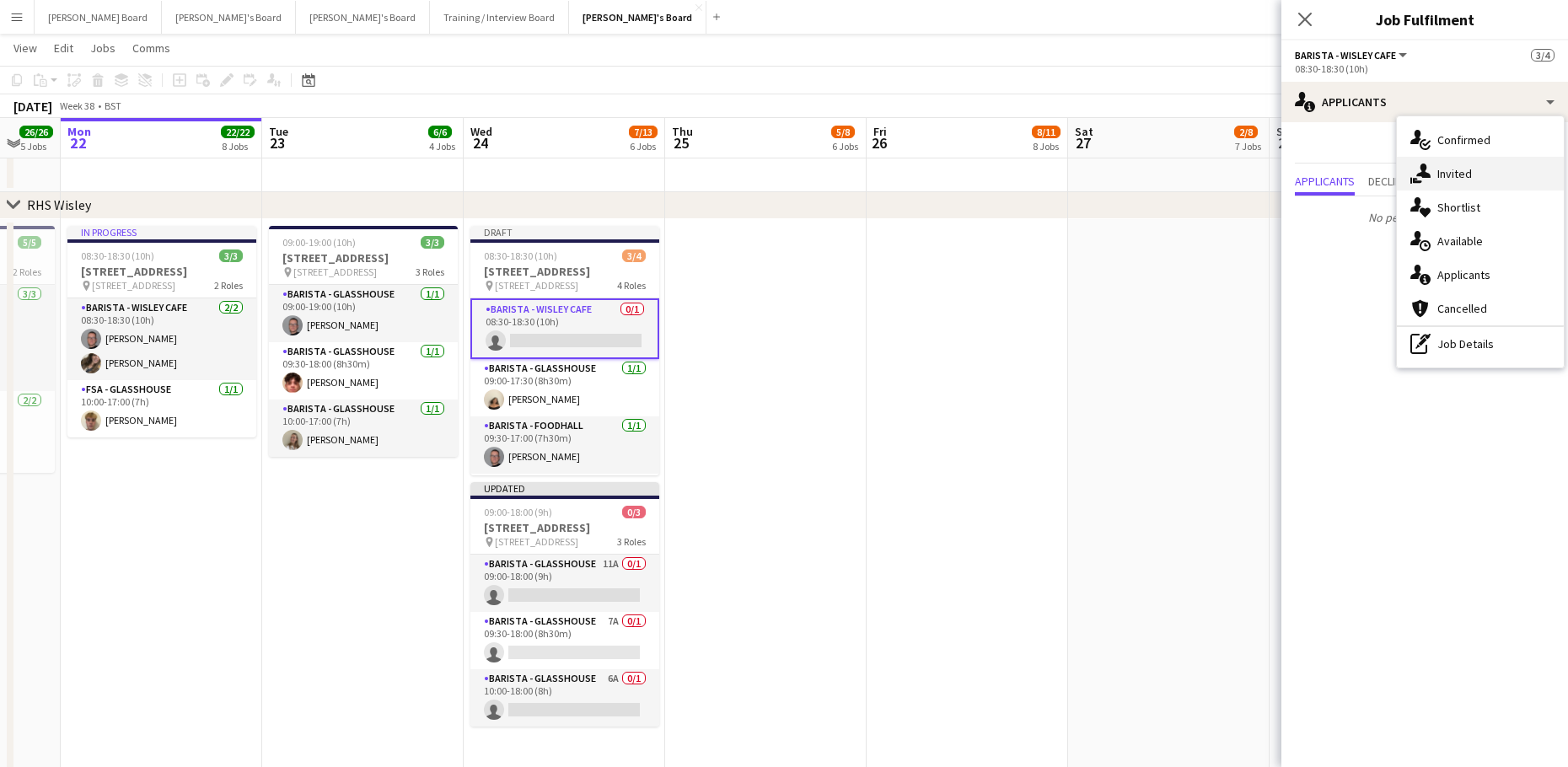
click at [1468, 173] on span "Invited" at bounding box center [1454, 173] width 34 height 15
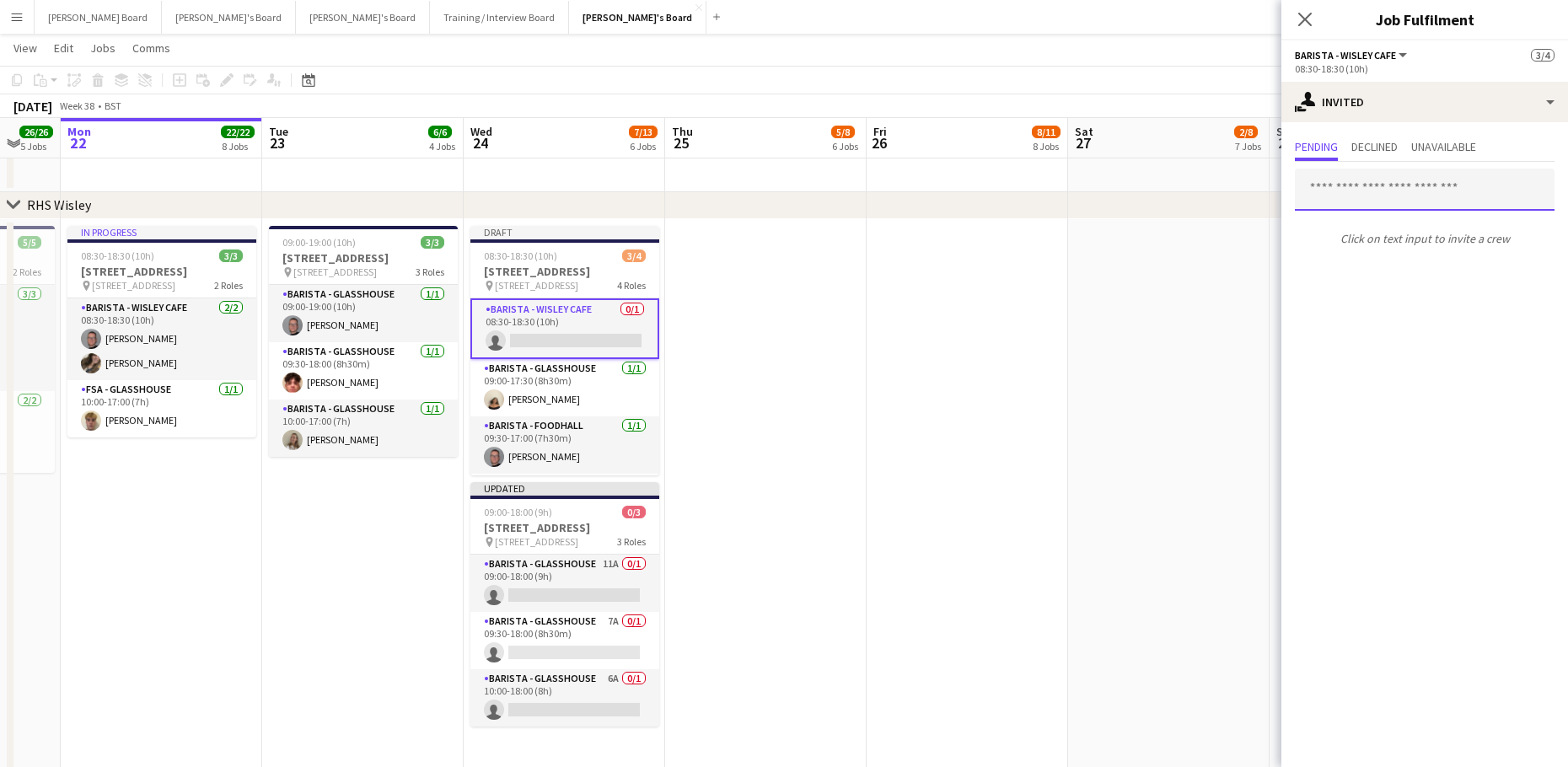
click at [1374, 185] on input "text" at bounding box center [1424, 189] width 260 height 42
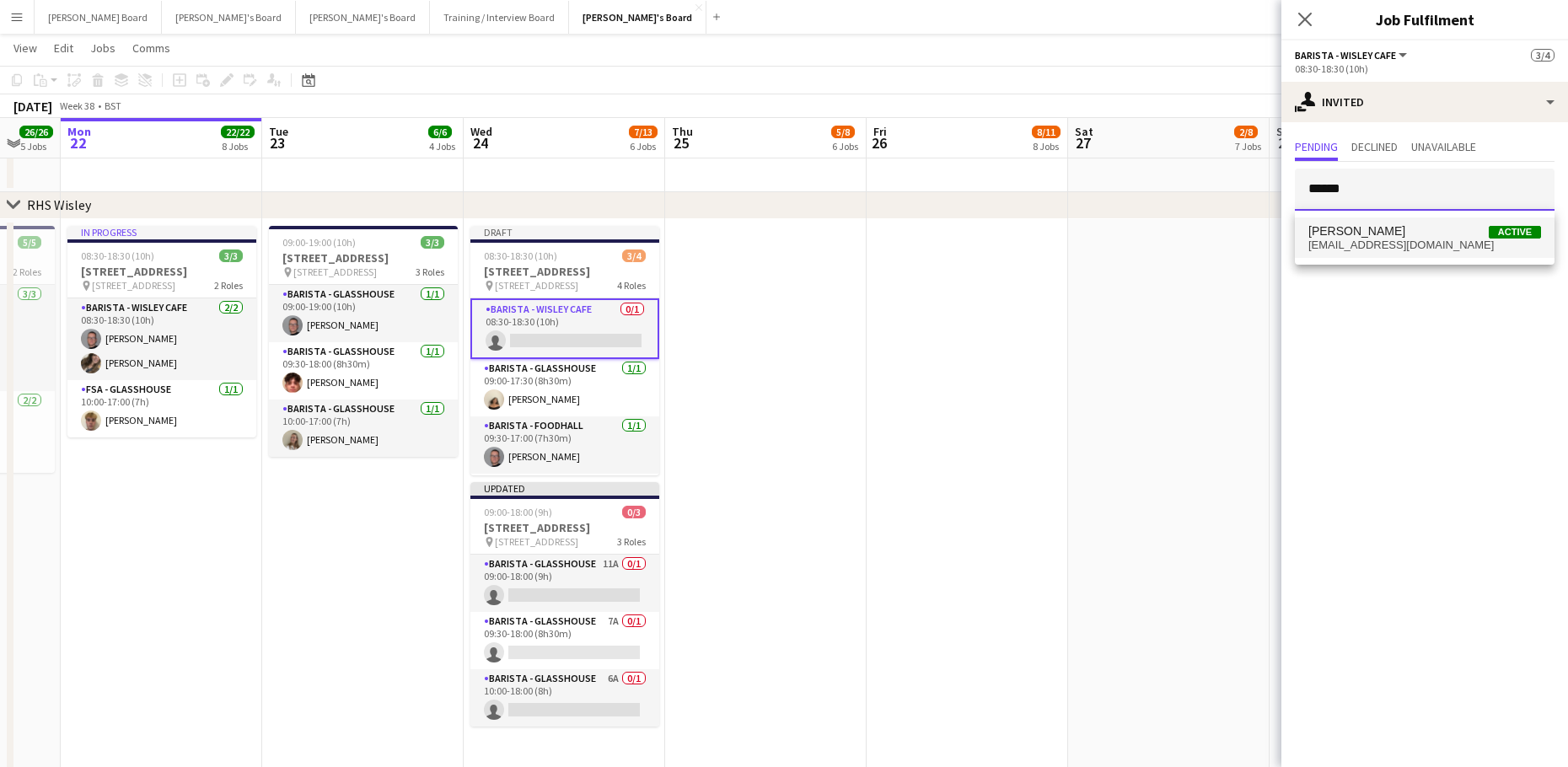
type input "*****"
click at [1381, 236] on span "[PERSON_NAME]" at bounding box center [1357, 231] width 97 height 15
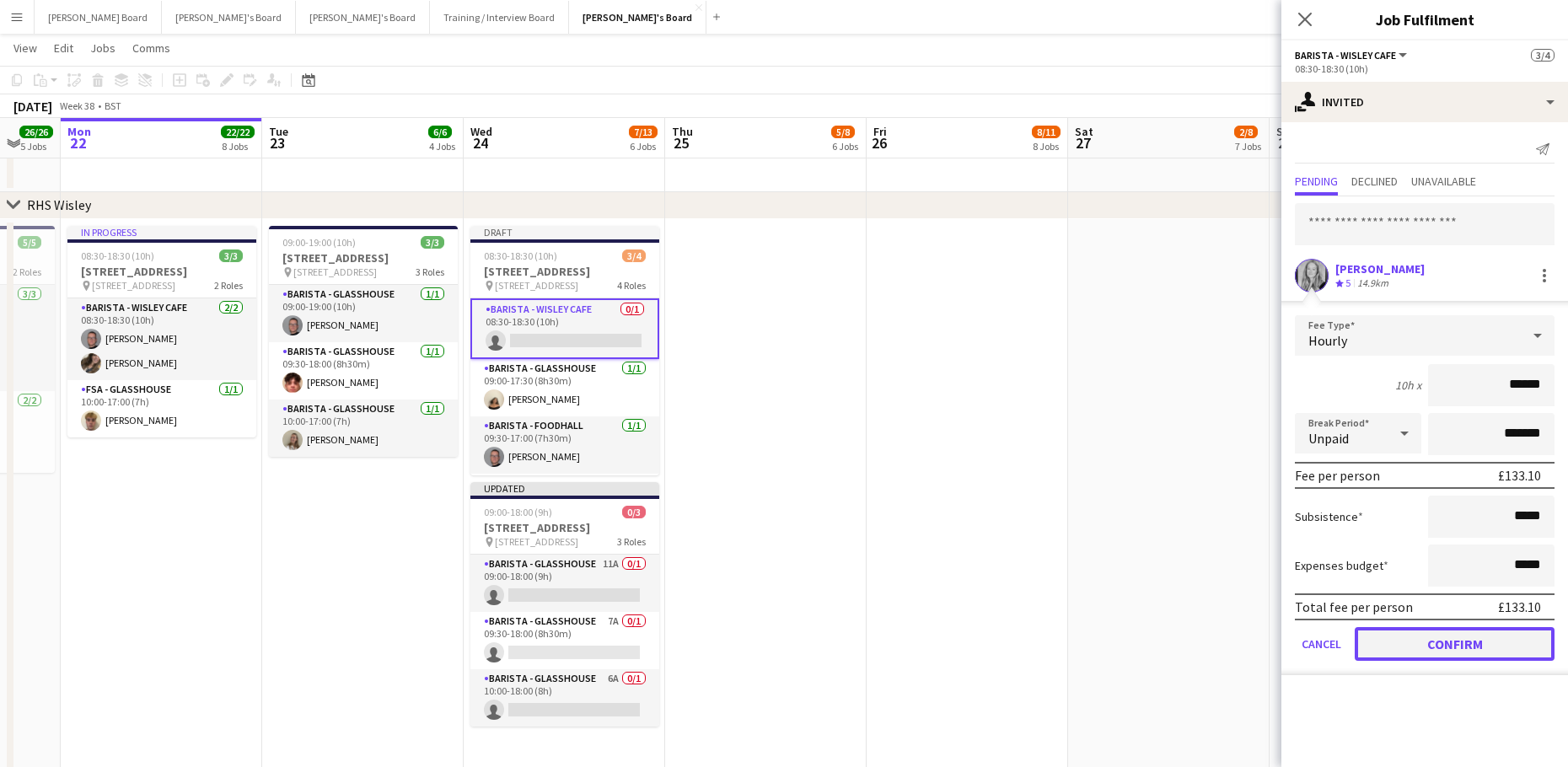
click at [1417, 660] on button "Confirm" at bounding box center [1454, 643] width 200 height 33
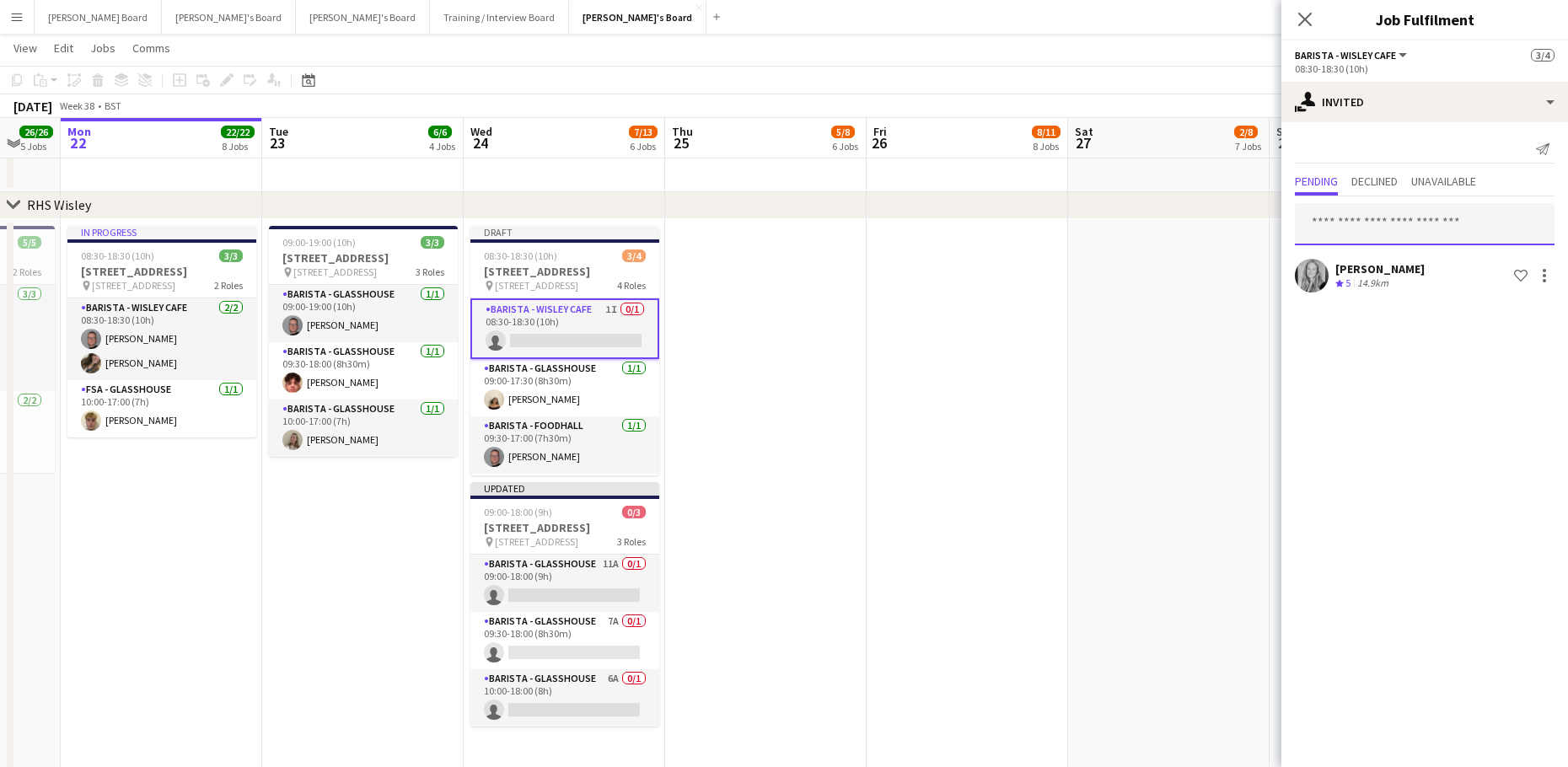
click at [1391, 218] on input "text" at bounding box center [1424, 223] width 260 height 42
type input "*********"
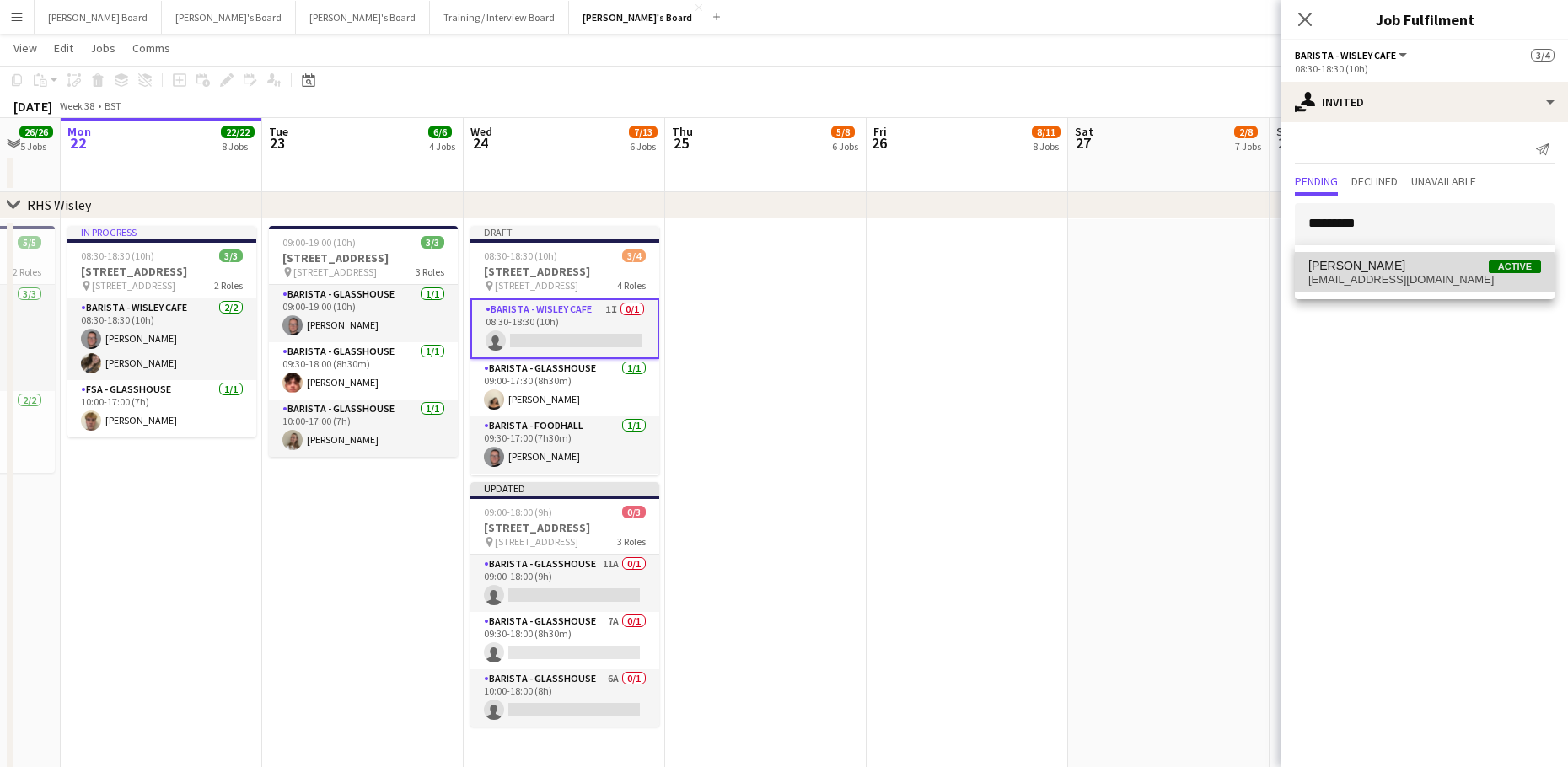
click at [1407, 275] on span "kellylouise24792@yahoo.com" at bounding box center [1424, 280] width 232 height 14
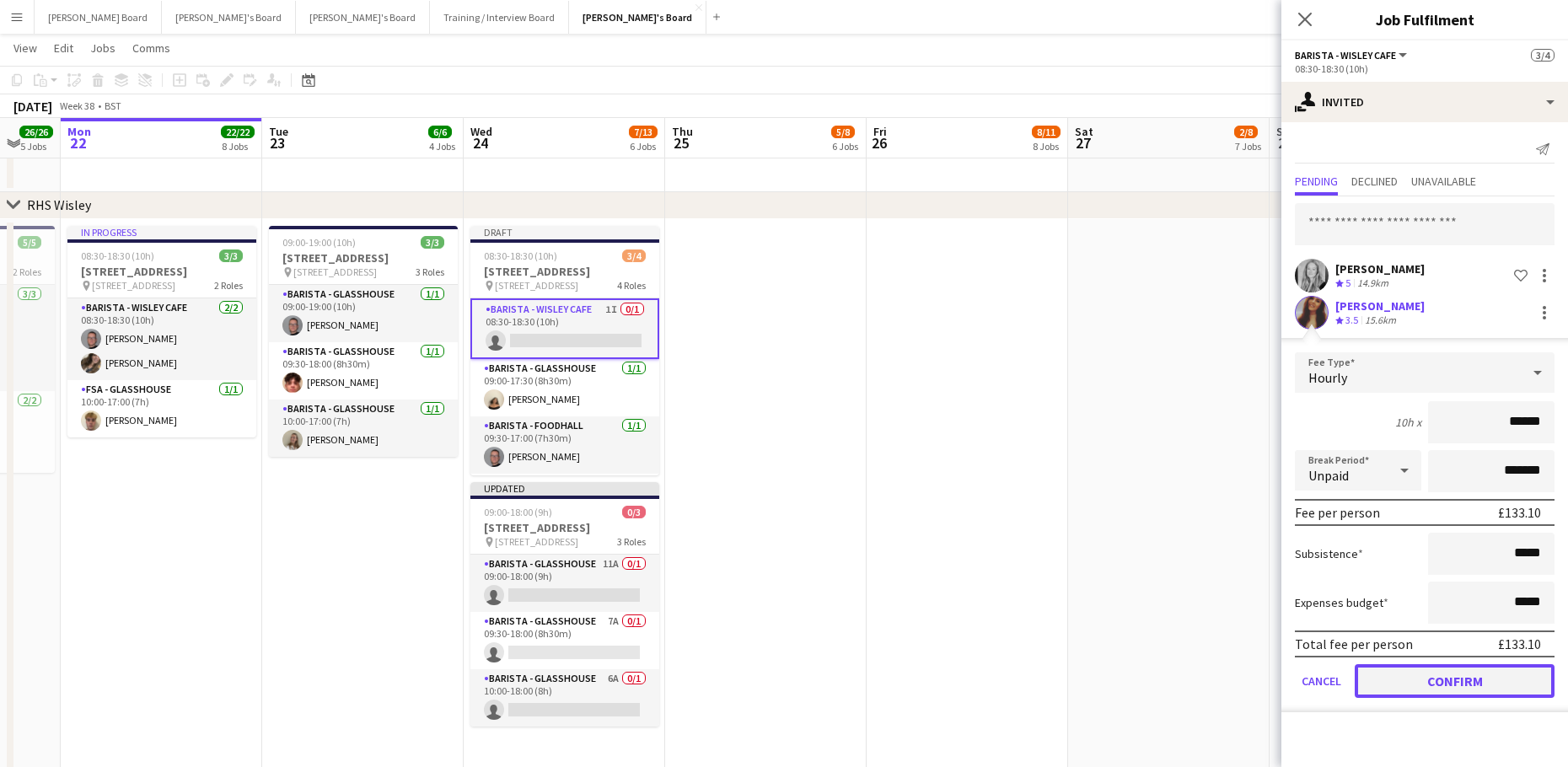
click at [1379, 683] on button "Confirm" at bounding box center [1454, 680] width 200 height 33
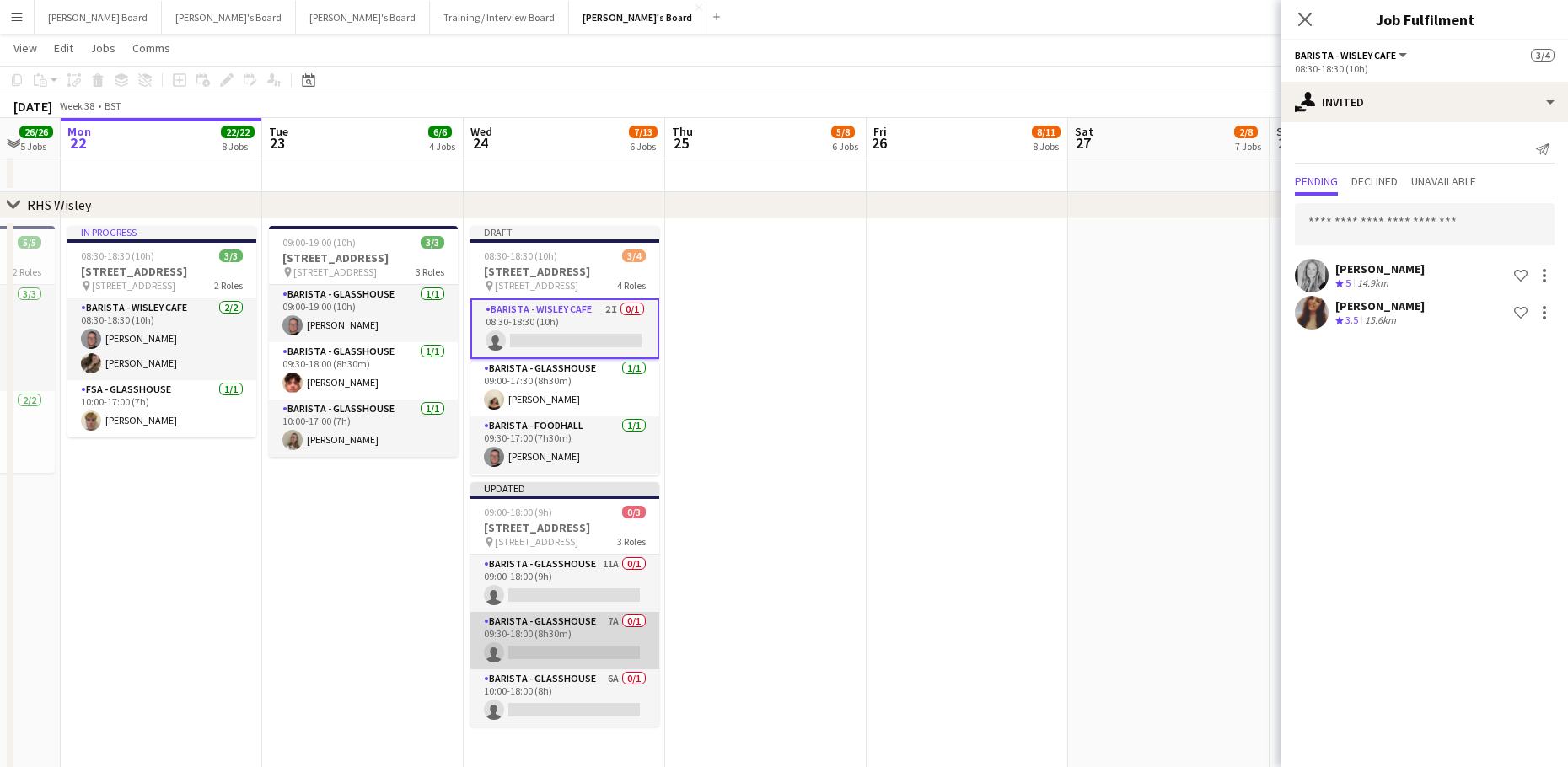
click at [581, 641] on app-card-role "Barista - Glasshouse 7A 0/1 09:30-18:00 (8h30m) single-neutral-actions" at bounding box center [565, 640] width 189 height 57
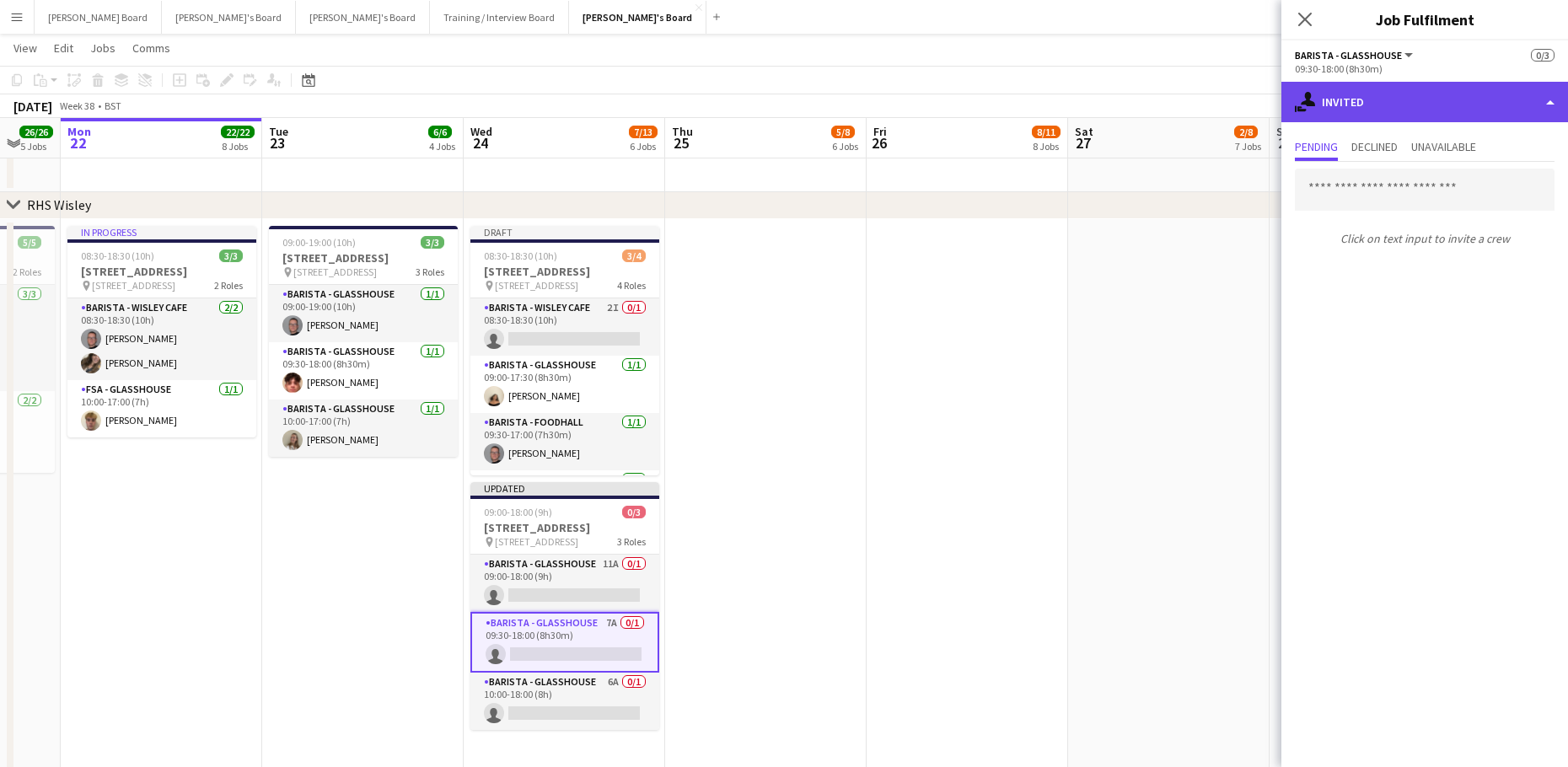
click at [1399, 104] on div "single-neutral-actions-share-1 Invited" at bounding box center [1423, 101] width 286 height 40
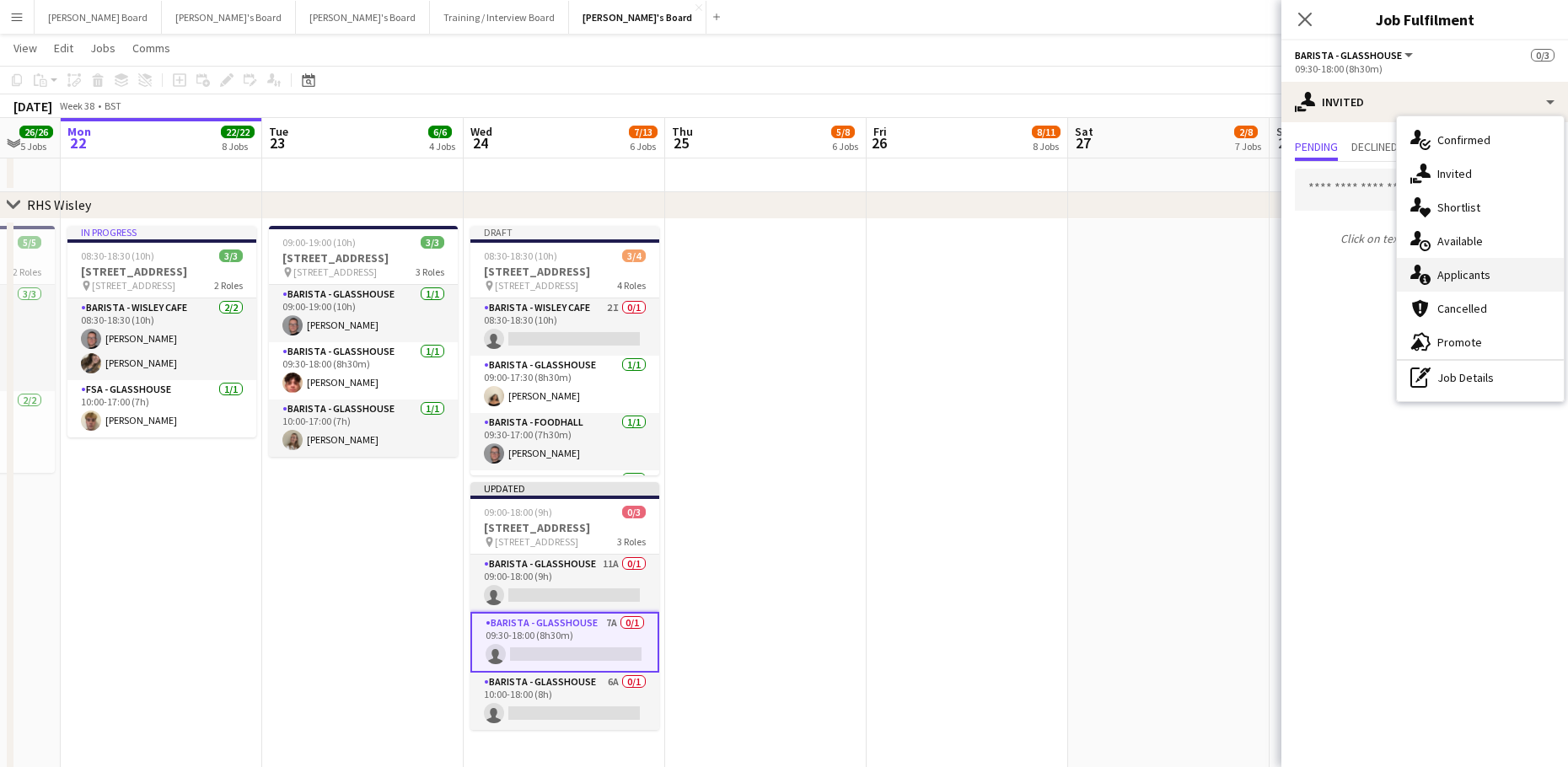
click at [1473, 279] on span "Applicants" at bounding box center [1464, 274] width 53 height 15
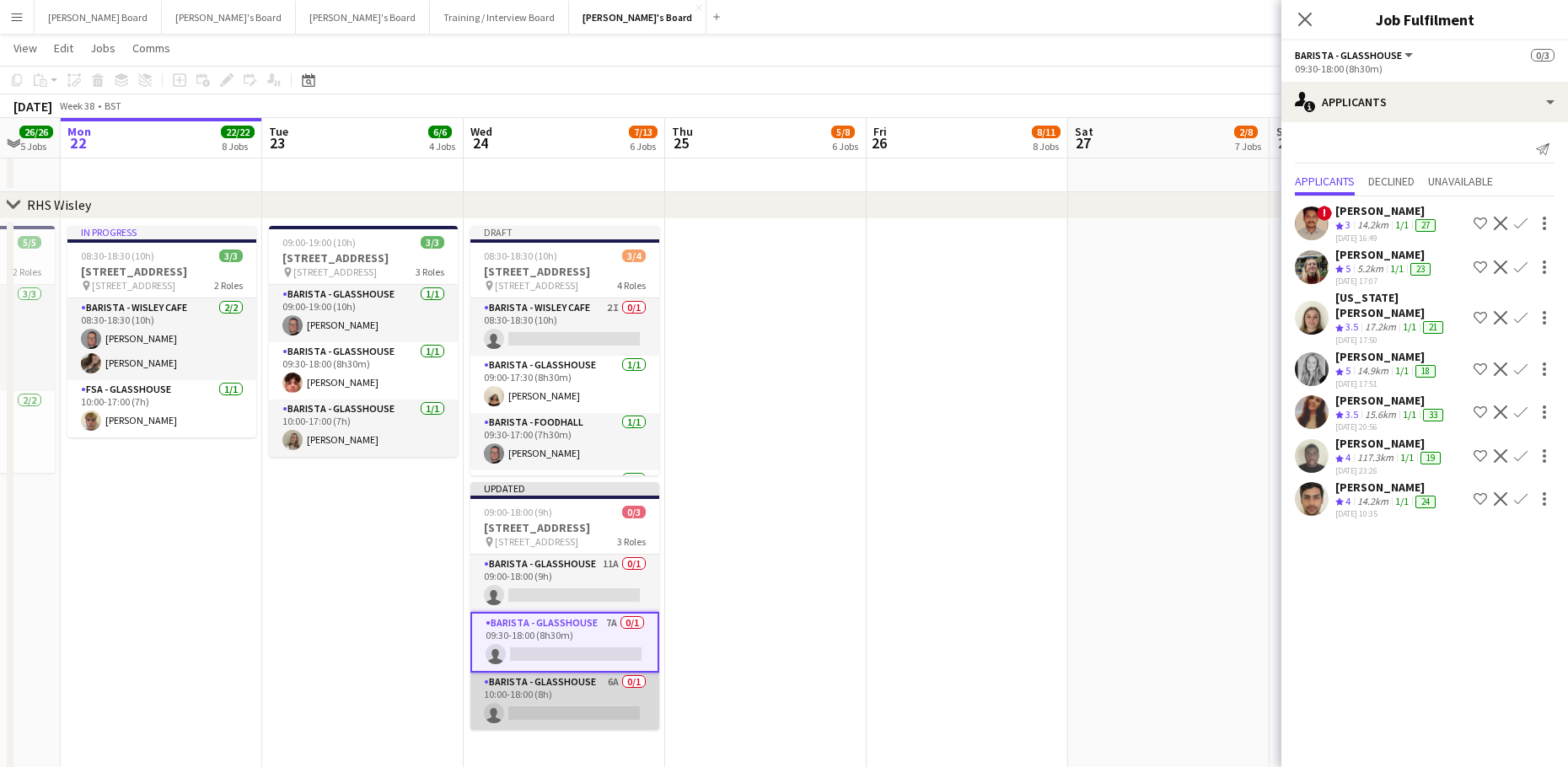
click at [574, 717] on app-card-role "Barista - Glasshouse 6A 0/1 10:00-18:00 (8h) single-neutral-actions" at bounding box center [565, 701] width 189 height 57
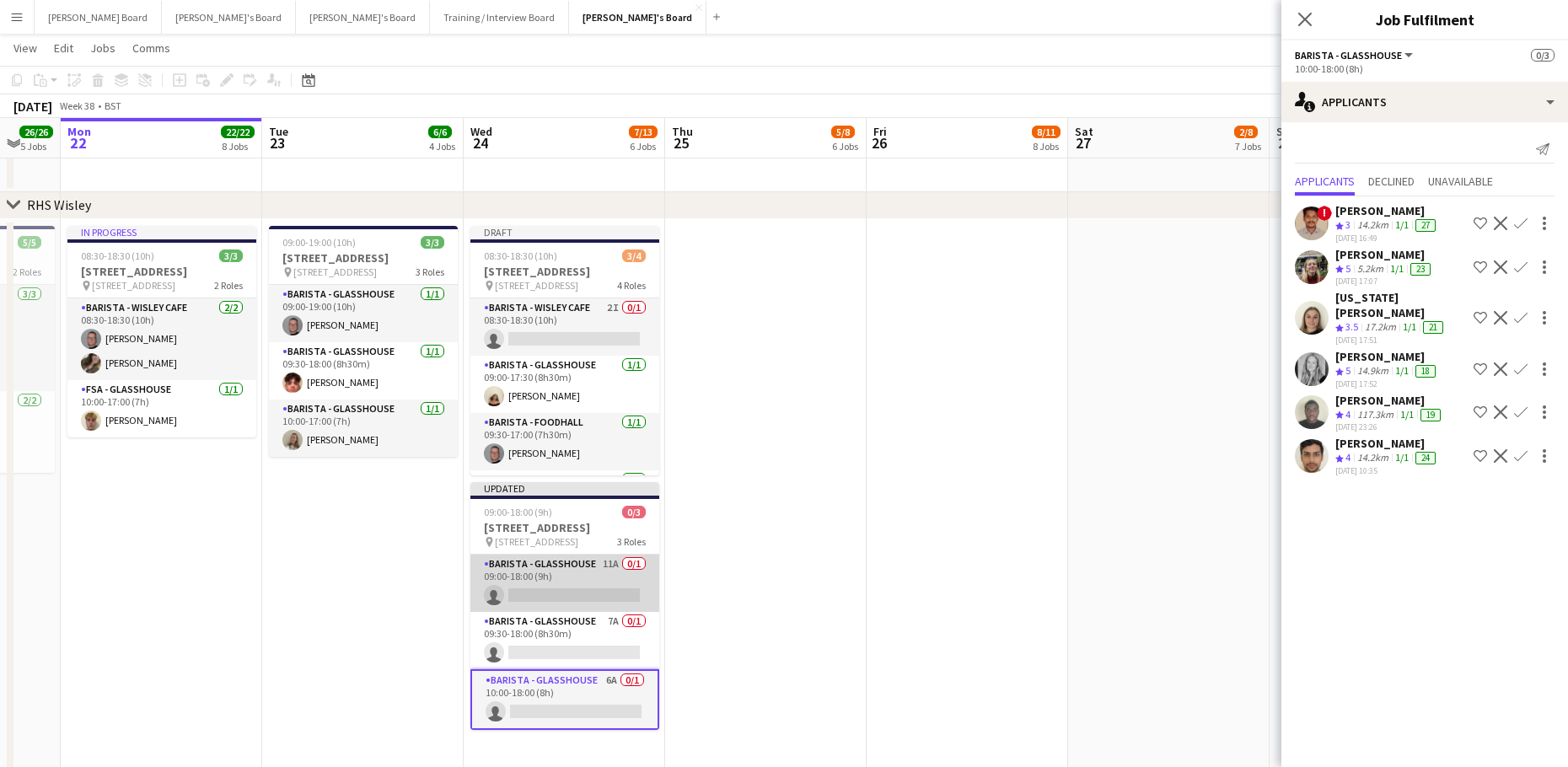
click at [586, 606] on app-card-role "Barista - Glasshouse 11A 0/1 09:00-18:00 (9h) single-neutral-actions" at bounding box center [565, 583] width 189 height 57
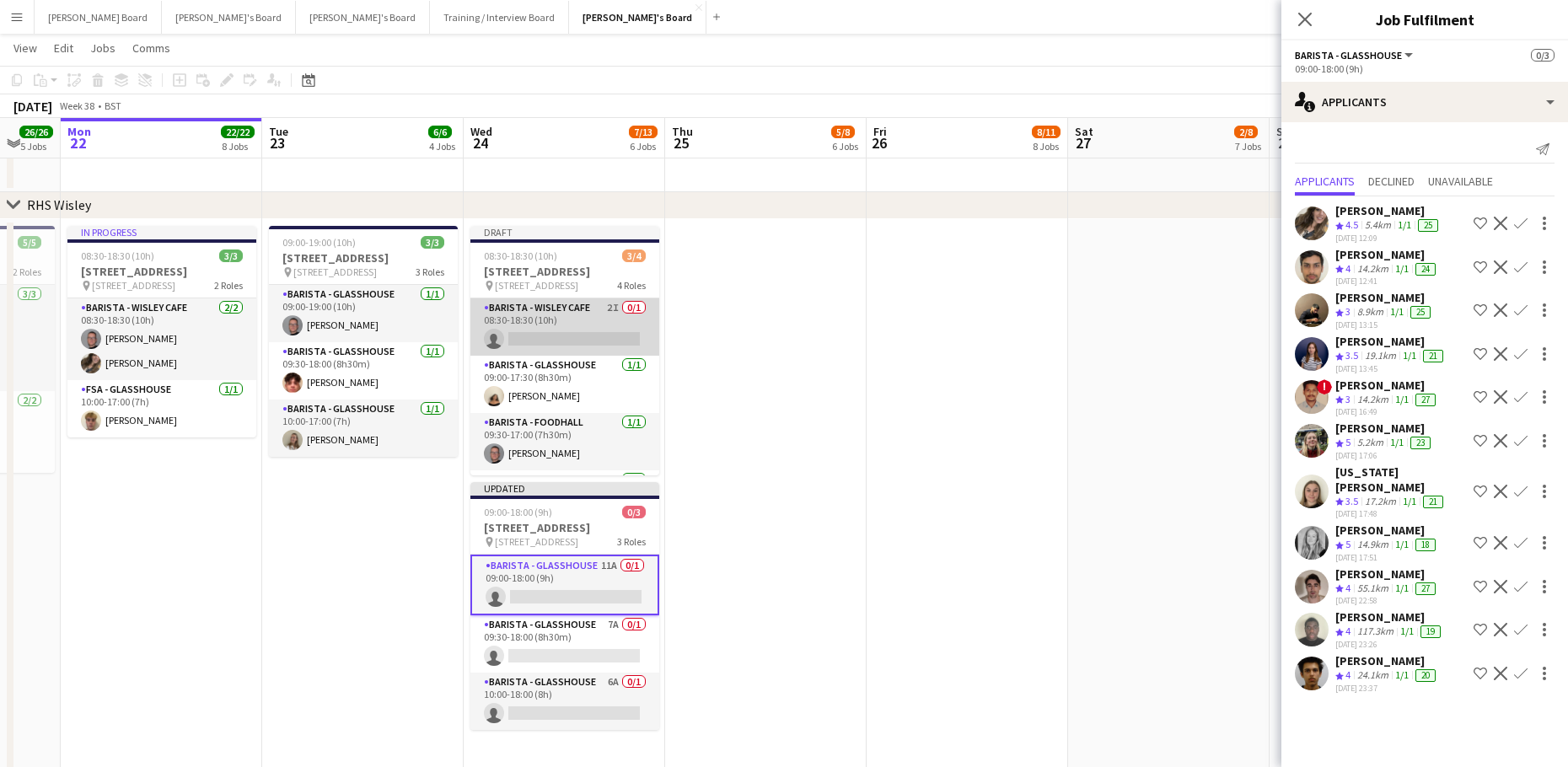
click at [574, 350] on app-card-role "Barista - Wisley Cafe 2I 0/1 08:30-18:30 (10h) single-neutral-actions" at bounding box center [565, 326] width 189 height 57
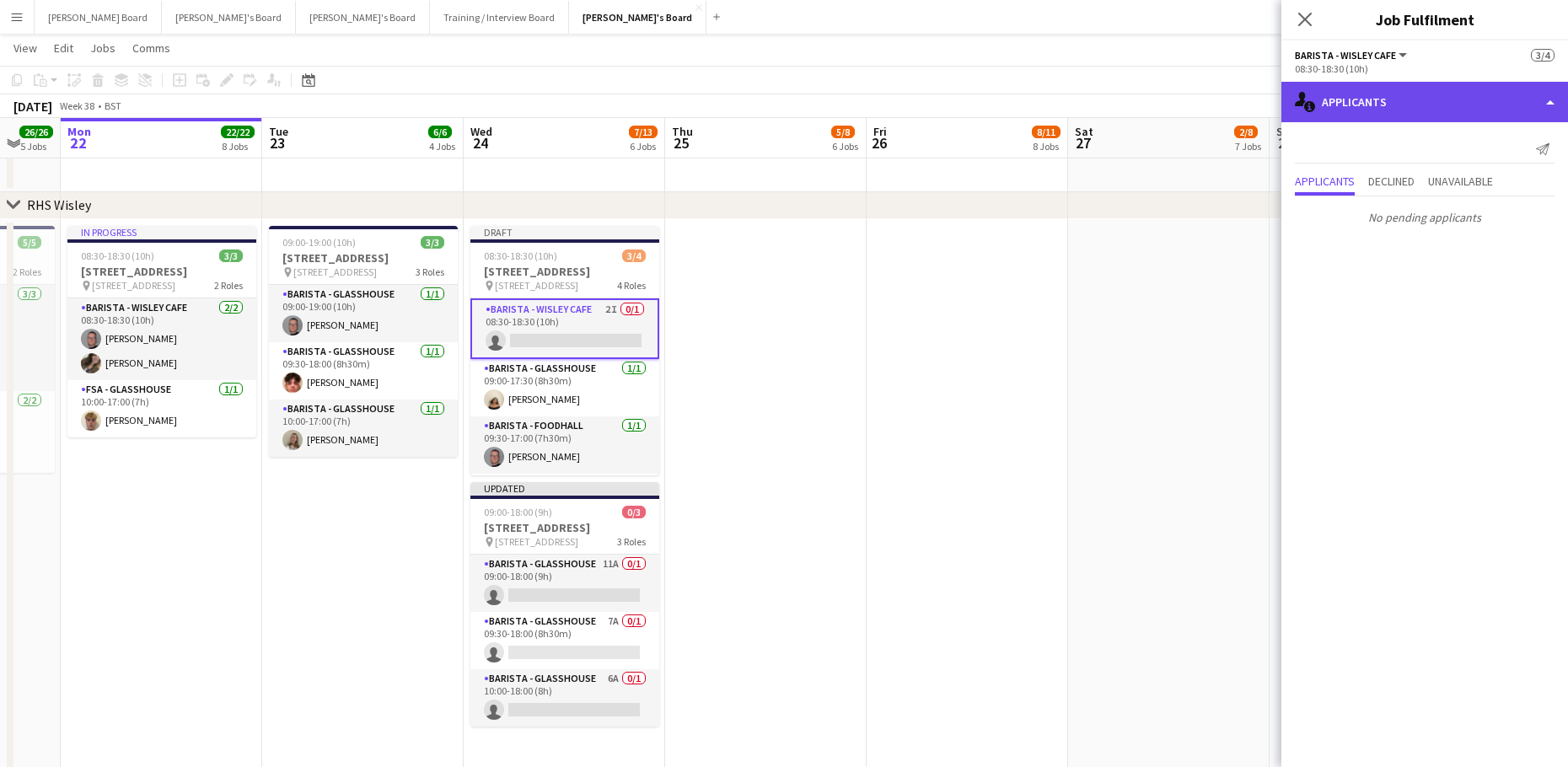
click at [1402, 115] on div "single-neutral-actions-information Applicants" at bounding box center [1423, 101] width 286 height 40
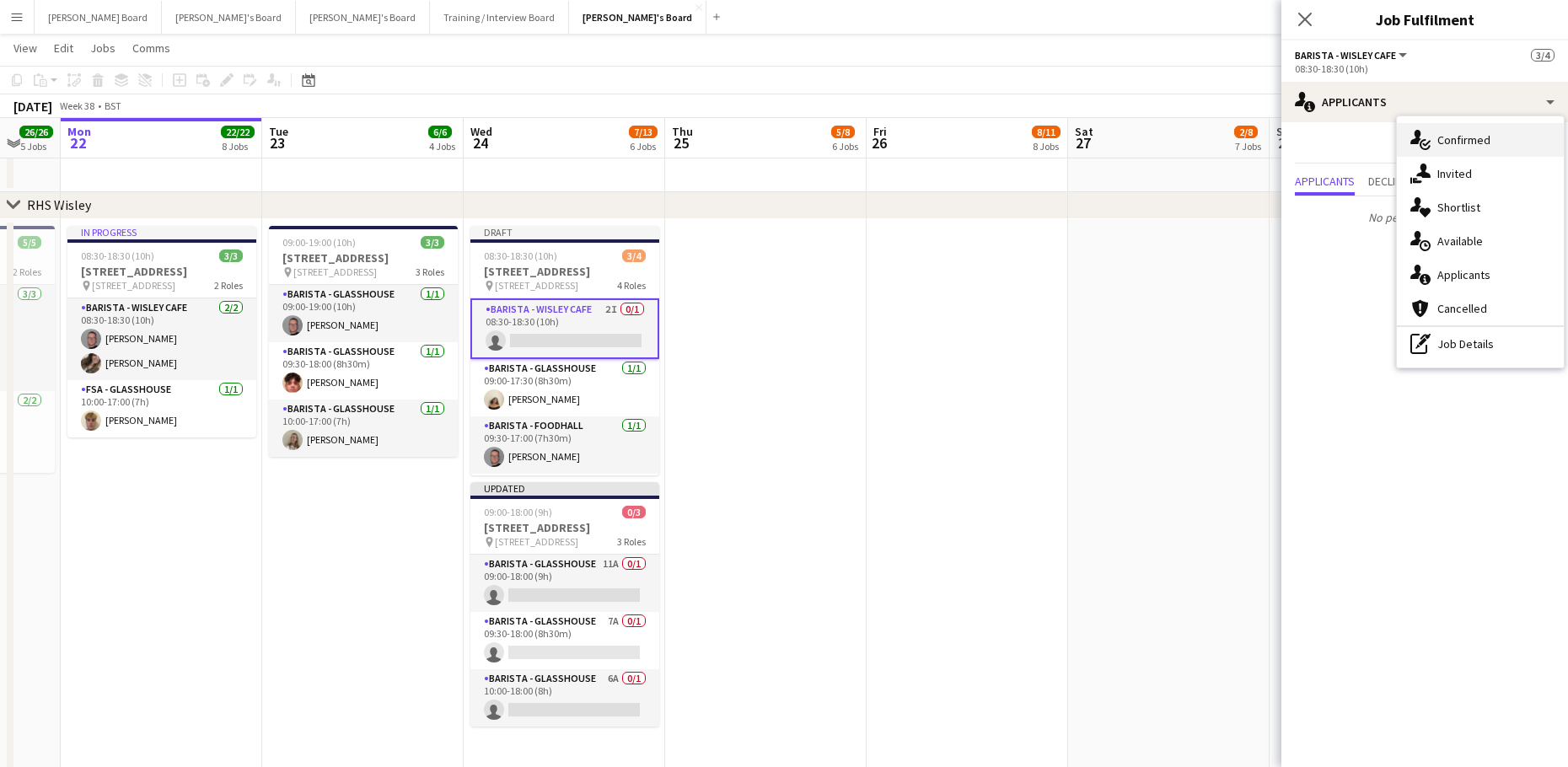
click at [1470, 155] on div "single-neutral-actions-check-2 Confirmed" at bounding box center [1480, 140] width 167 height 33
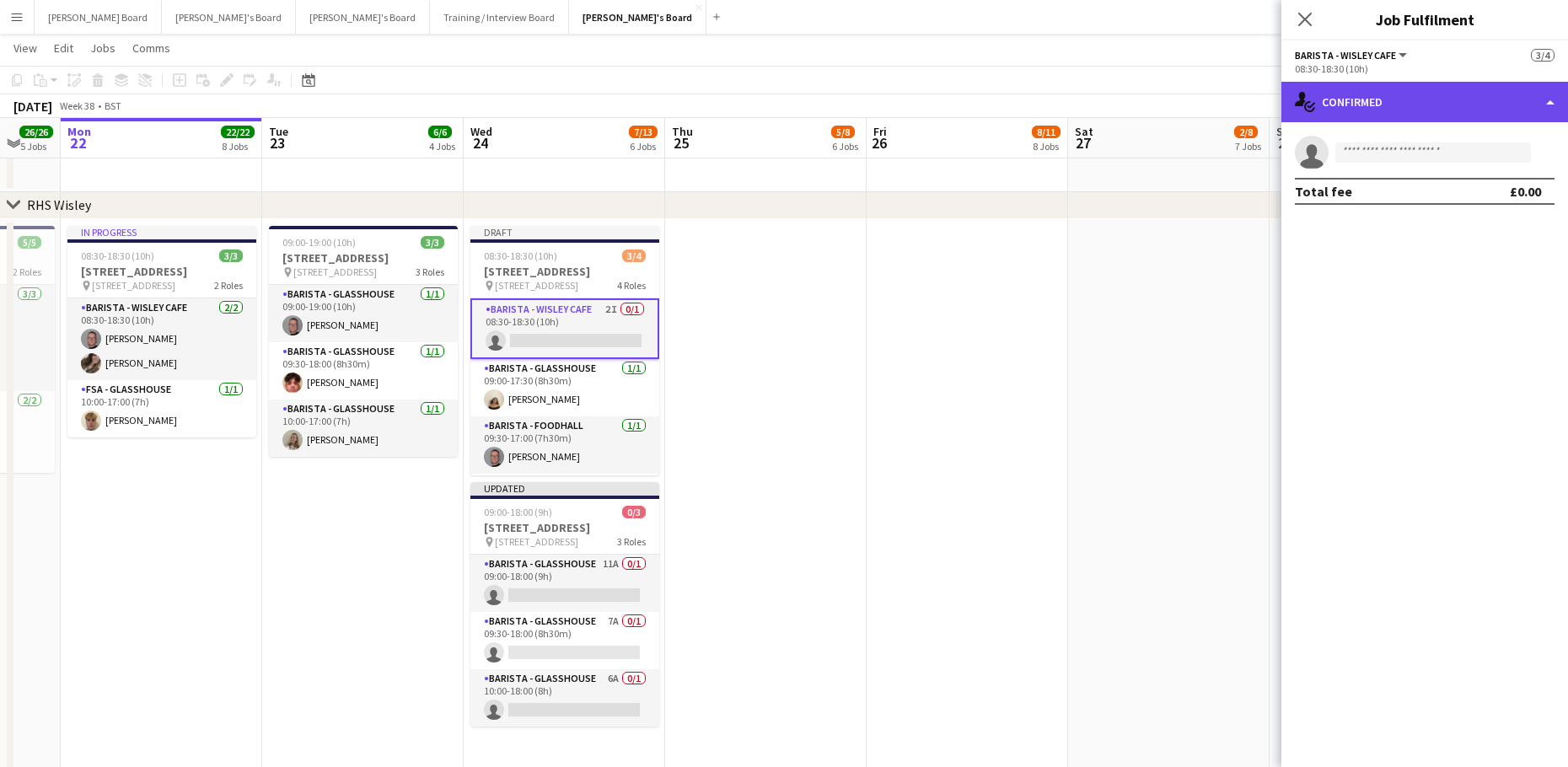
click at [1379, 97] on div "single-neutral-actions-check-2 Confirmed" at bounding box center [1423, 101] width 286 height 40
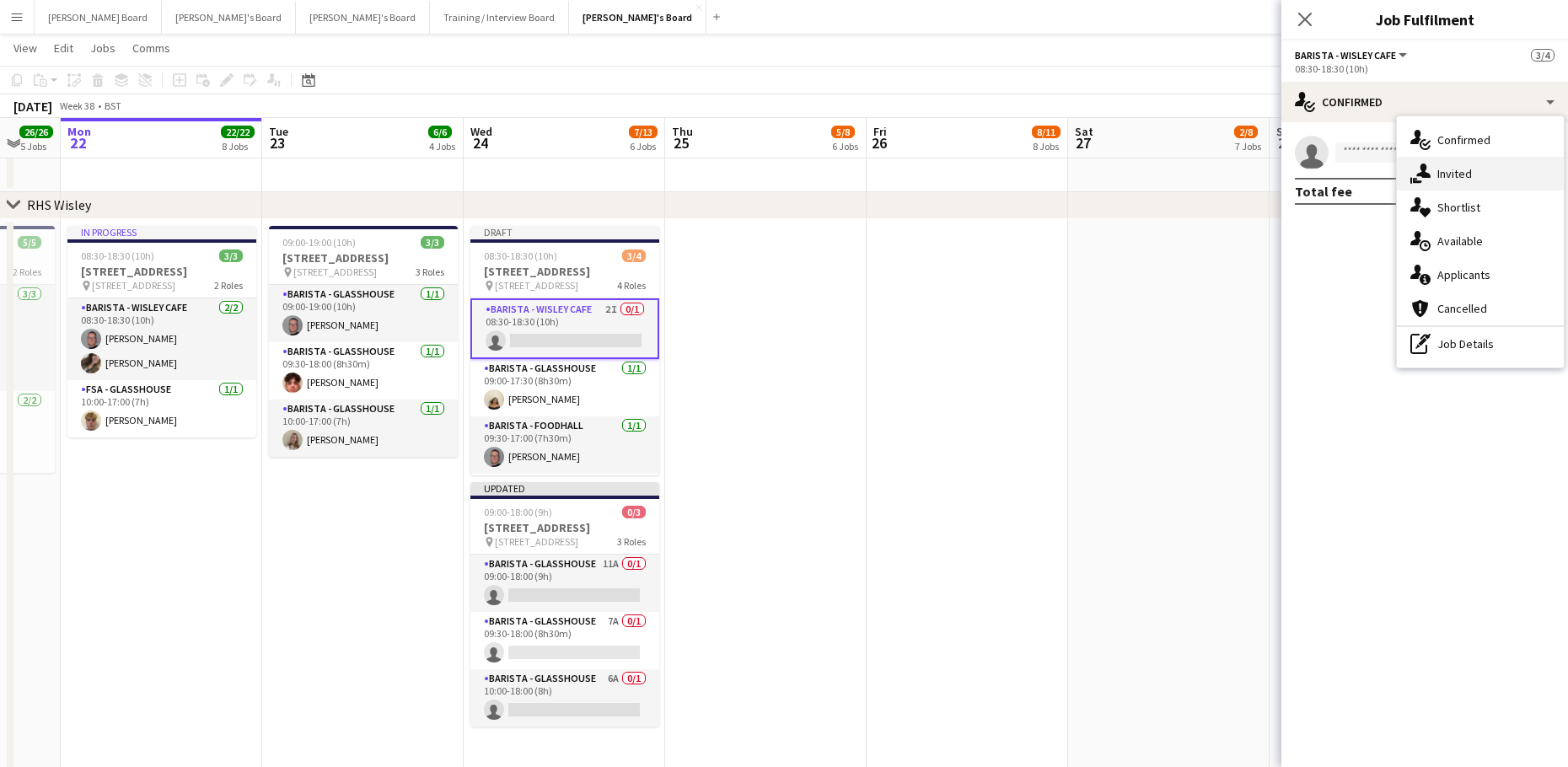
click at [1468, 177] on span "Invited" at bounding box center [1454, 173] width 34 height 15
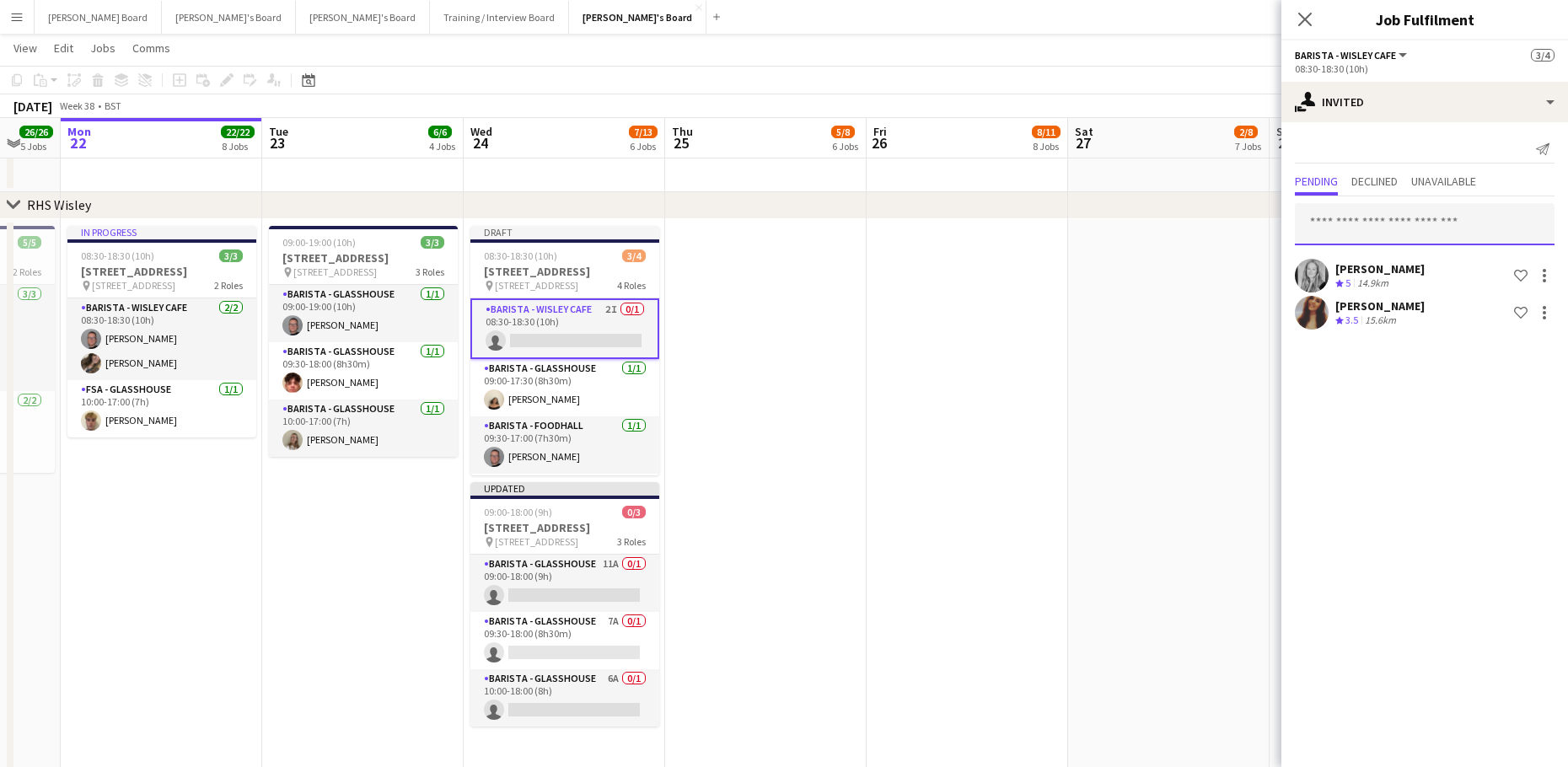
click at [1398, 220] on input "text" at bounding box center [1424, 223] width 260 height 42
type input "*****"
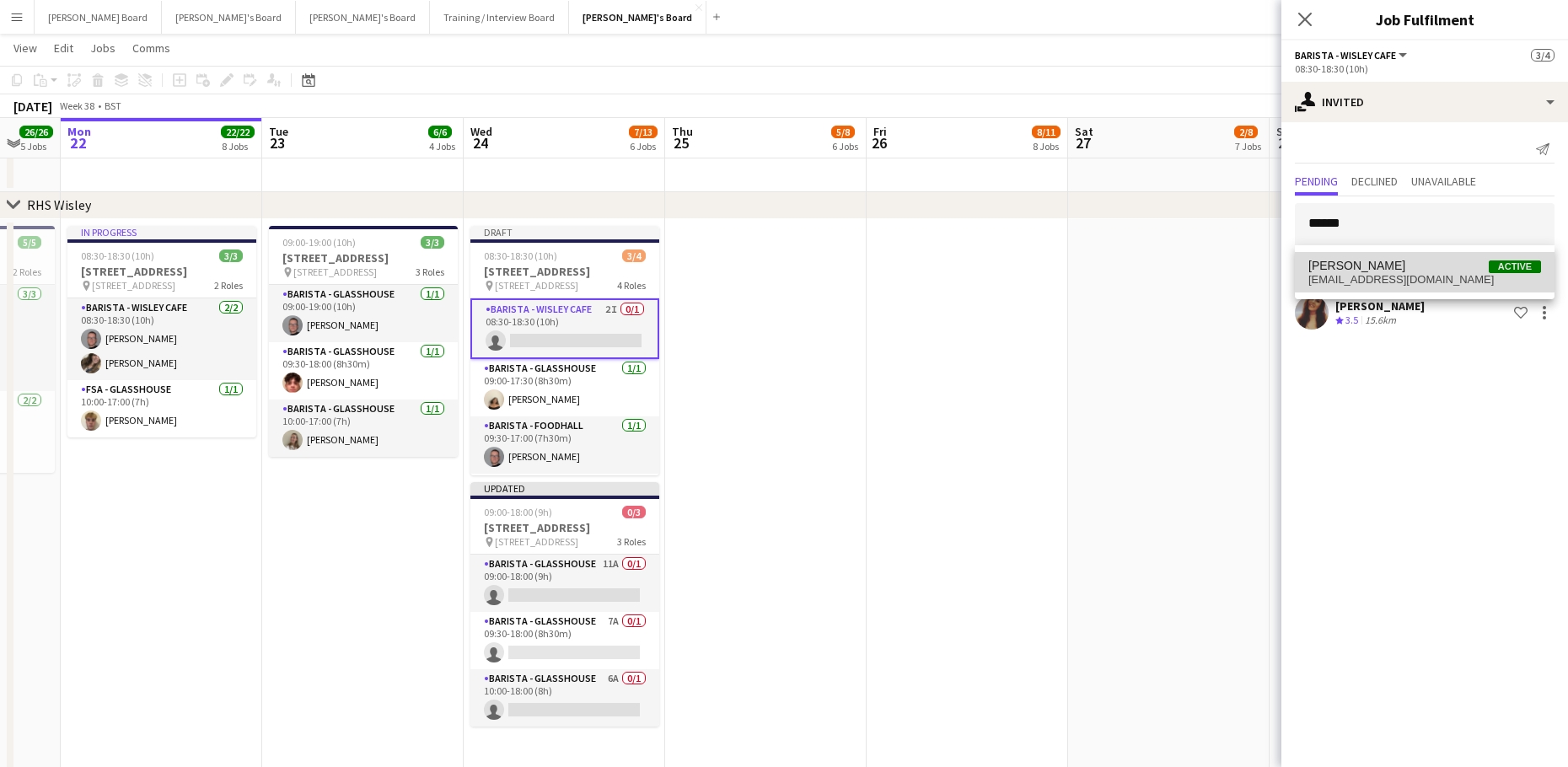
click at [1408, 256] on mat-option "Chelsea Foote Active chelseaafoote@gmail.com" at bounding box center [1424, 271] width 260 height 40
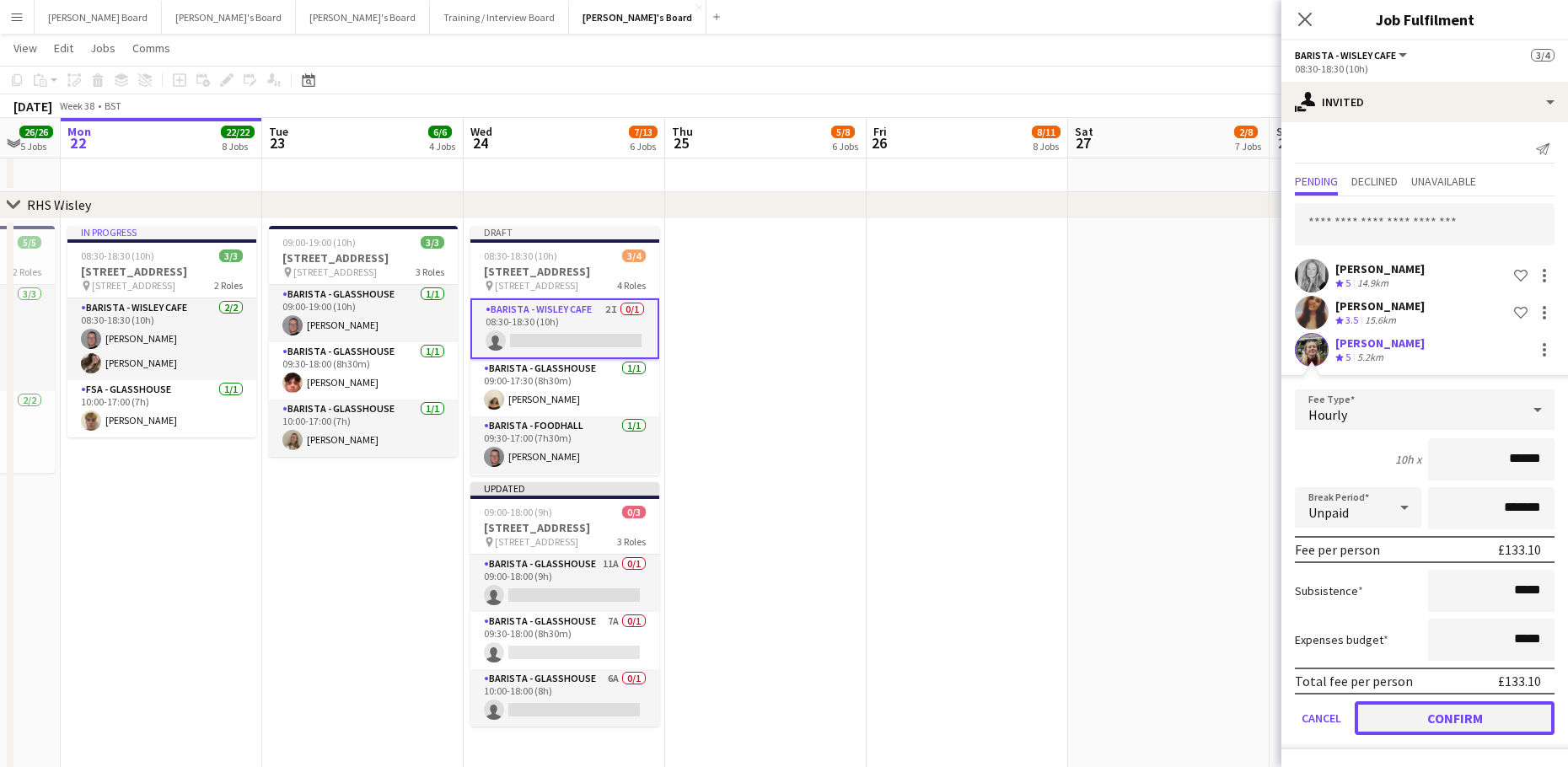
click at [1404, 712] on button "Confirm" at bounding box center [1454, 718] width 200 height 33
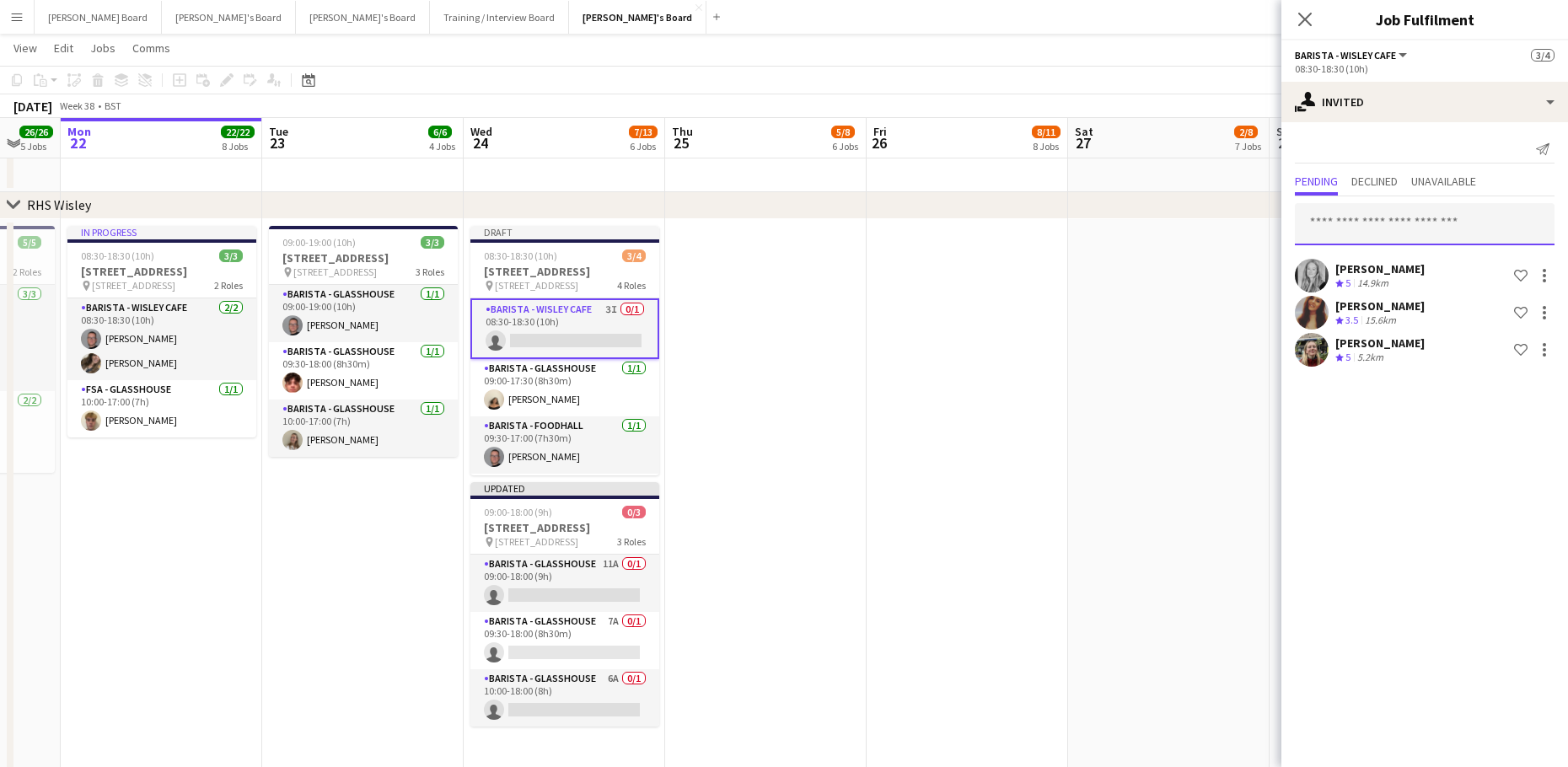
click at [1341, 234] on input "text" at bounding box center [1424, 223] width 260 height 42
type input "******"
click at [1381, 259] on span "Rory Marsh Active" at bounding box center [1424, 266] width 232 height 15
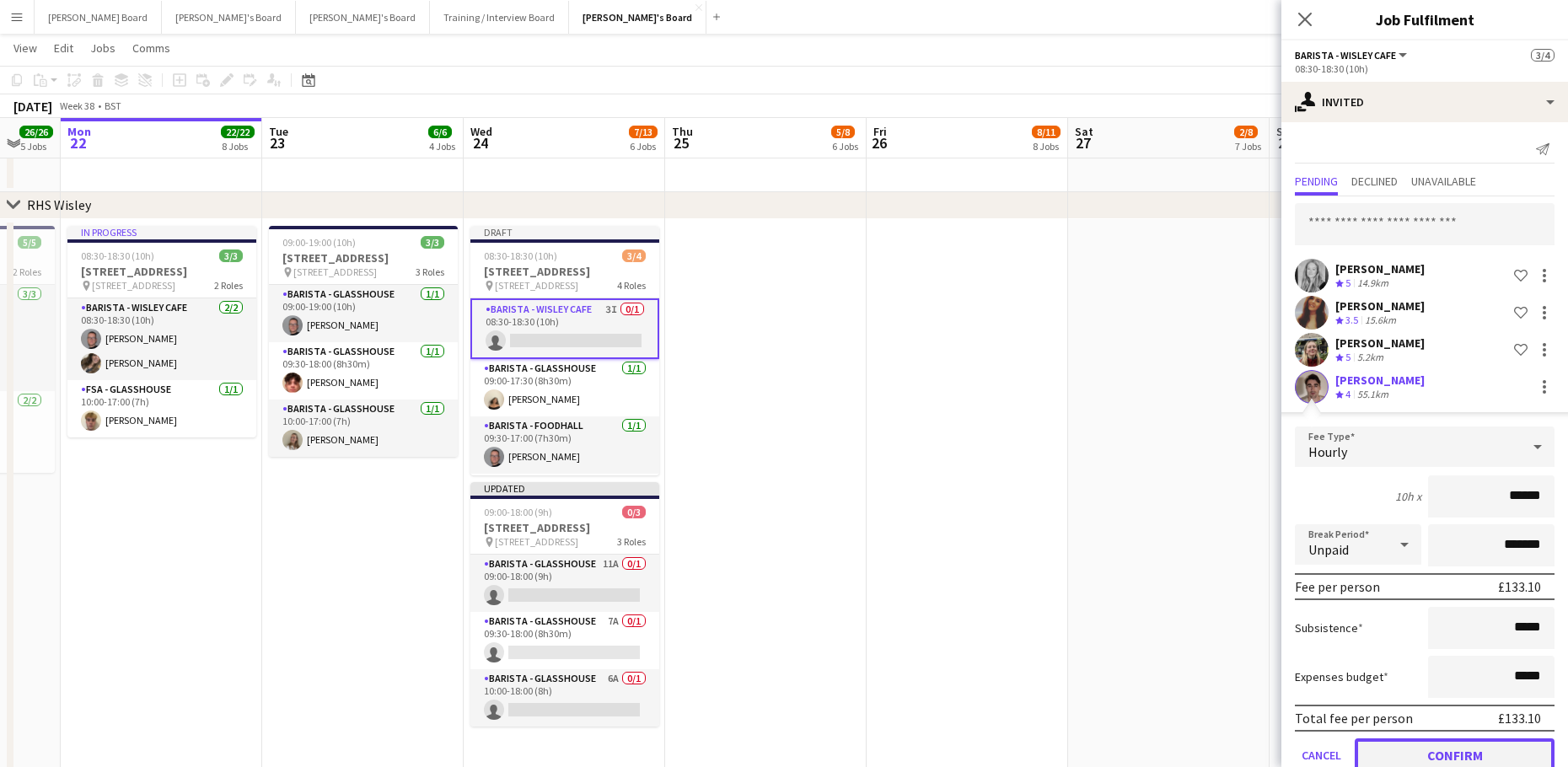
click at [1427, 745] on button "Confirm" at bounding box center [1454, 754] width 200 height 33
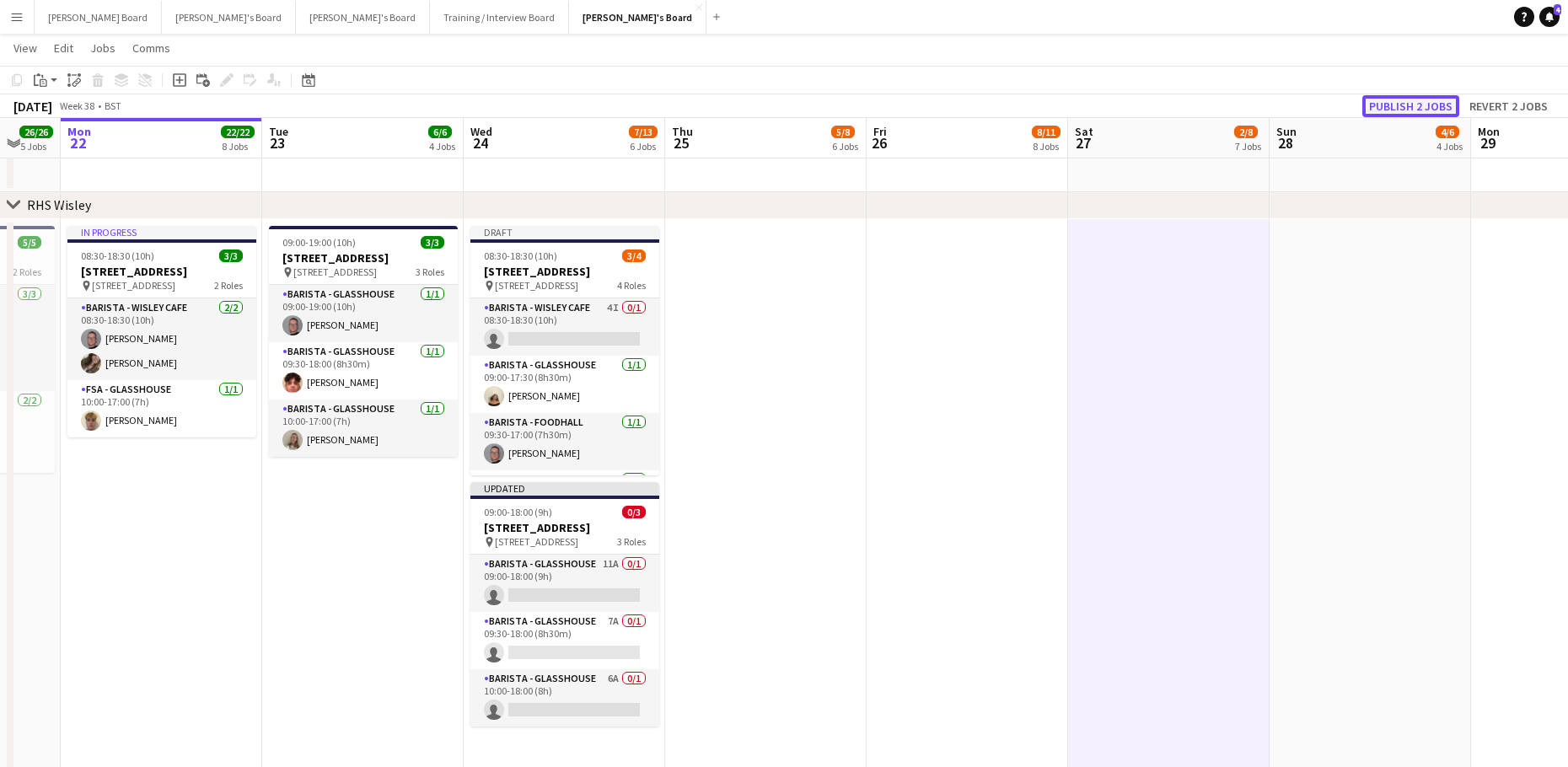
click at [1435, 100] on button "Publish 2 jobs" at bounding box center [1410, 106] width 97 height 22
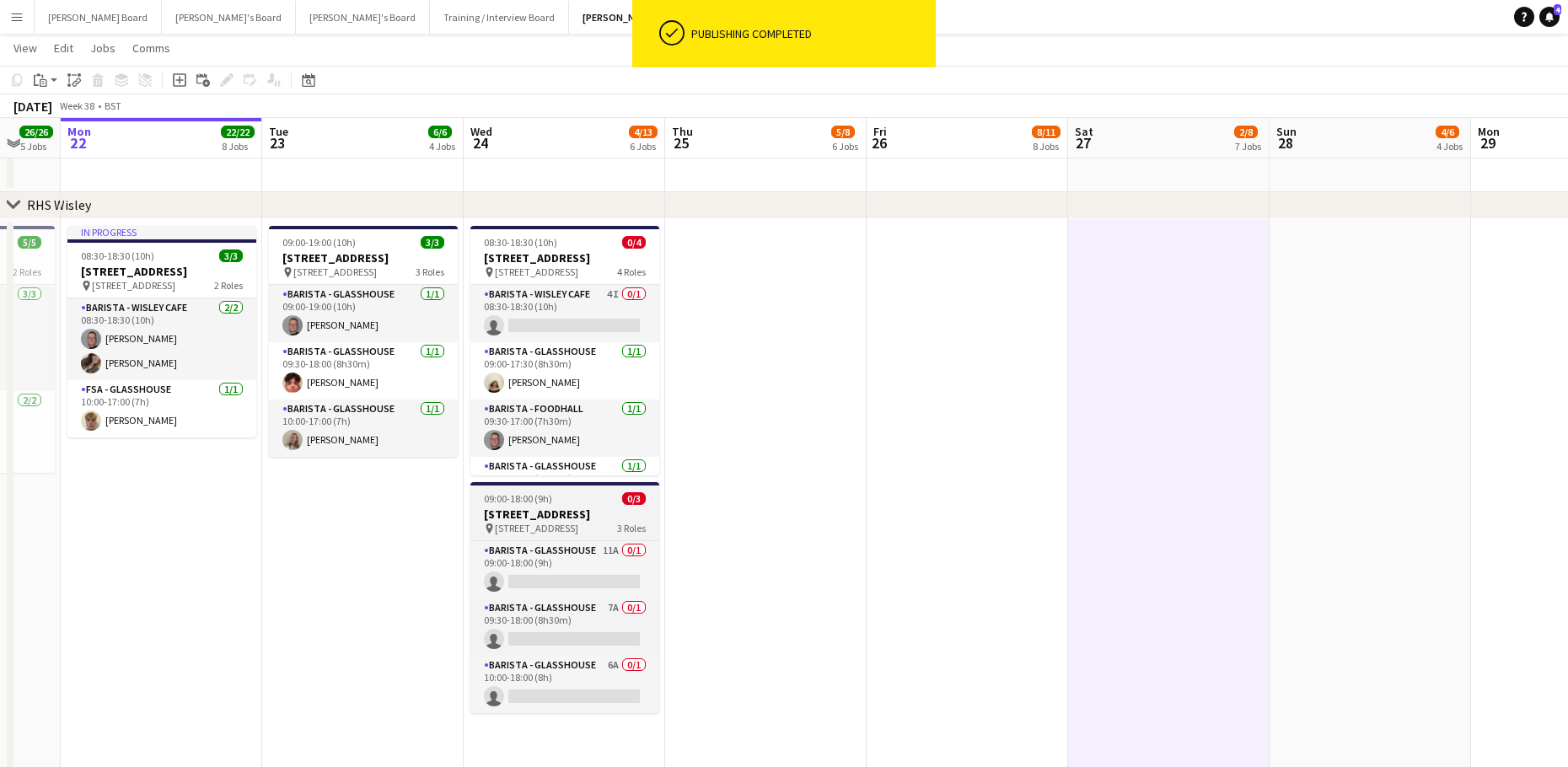
click at [552, 514] on h3 "[STREET_ADDRESS]" at bounding box center [565, 513] width 189 height 15
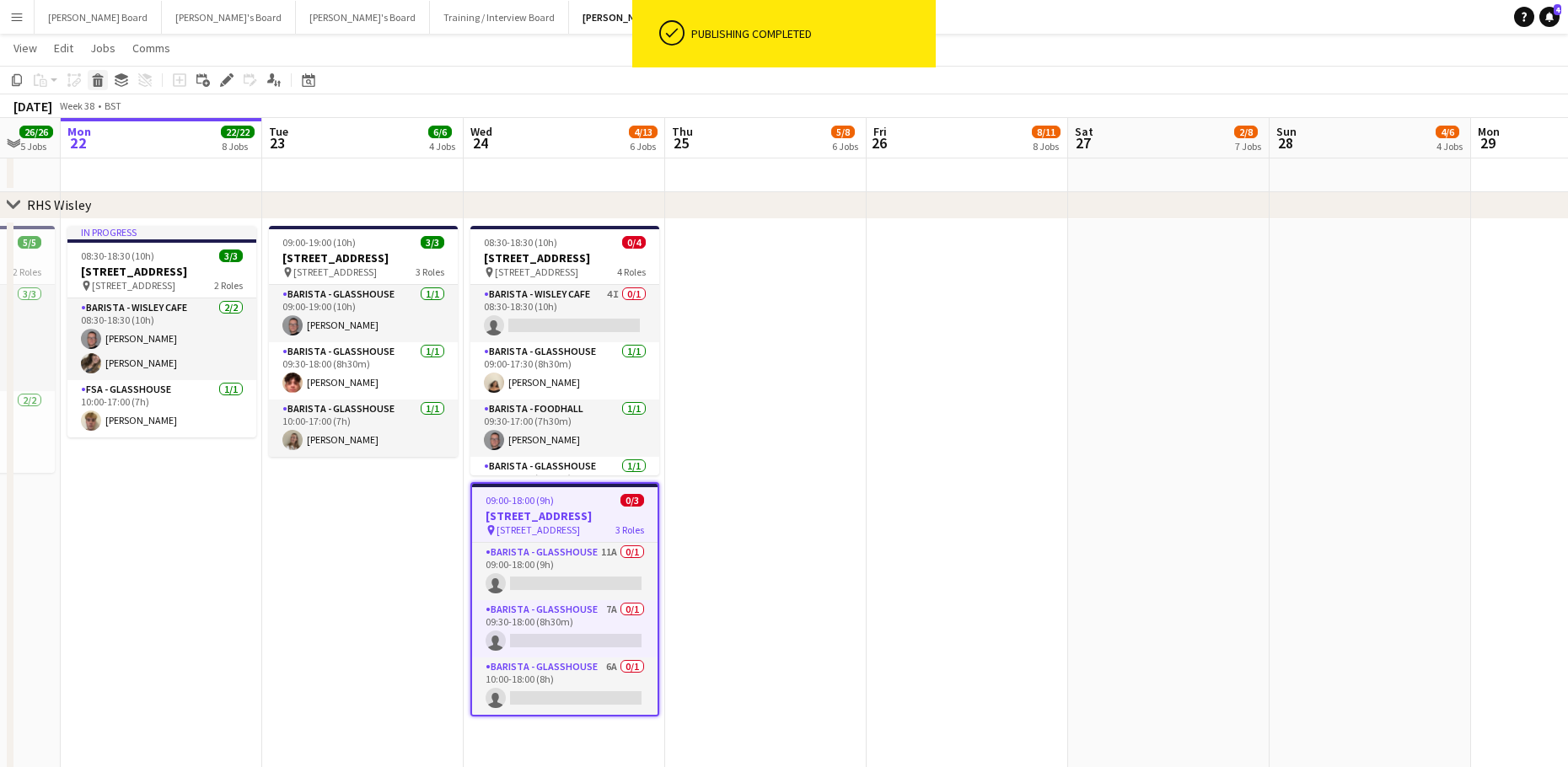
click at [102, 79] on icon at bounding box center [97, 83] width 9 height 9
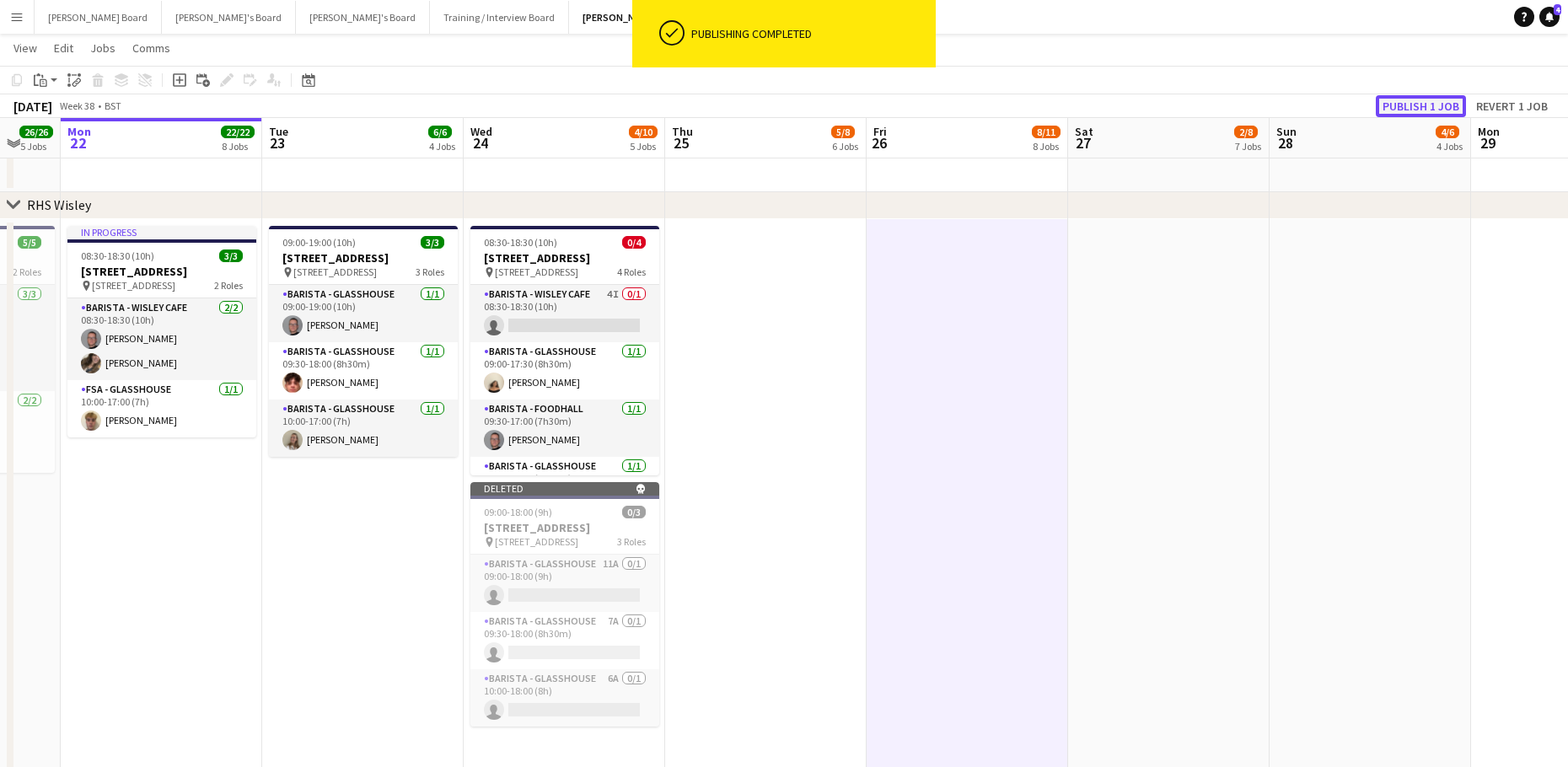
click at [1440, 103] on button "Publish 1 job" at bounding box center [1420, 106] width 90 height 22
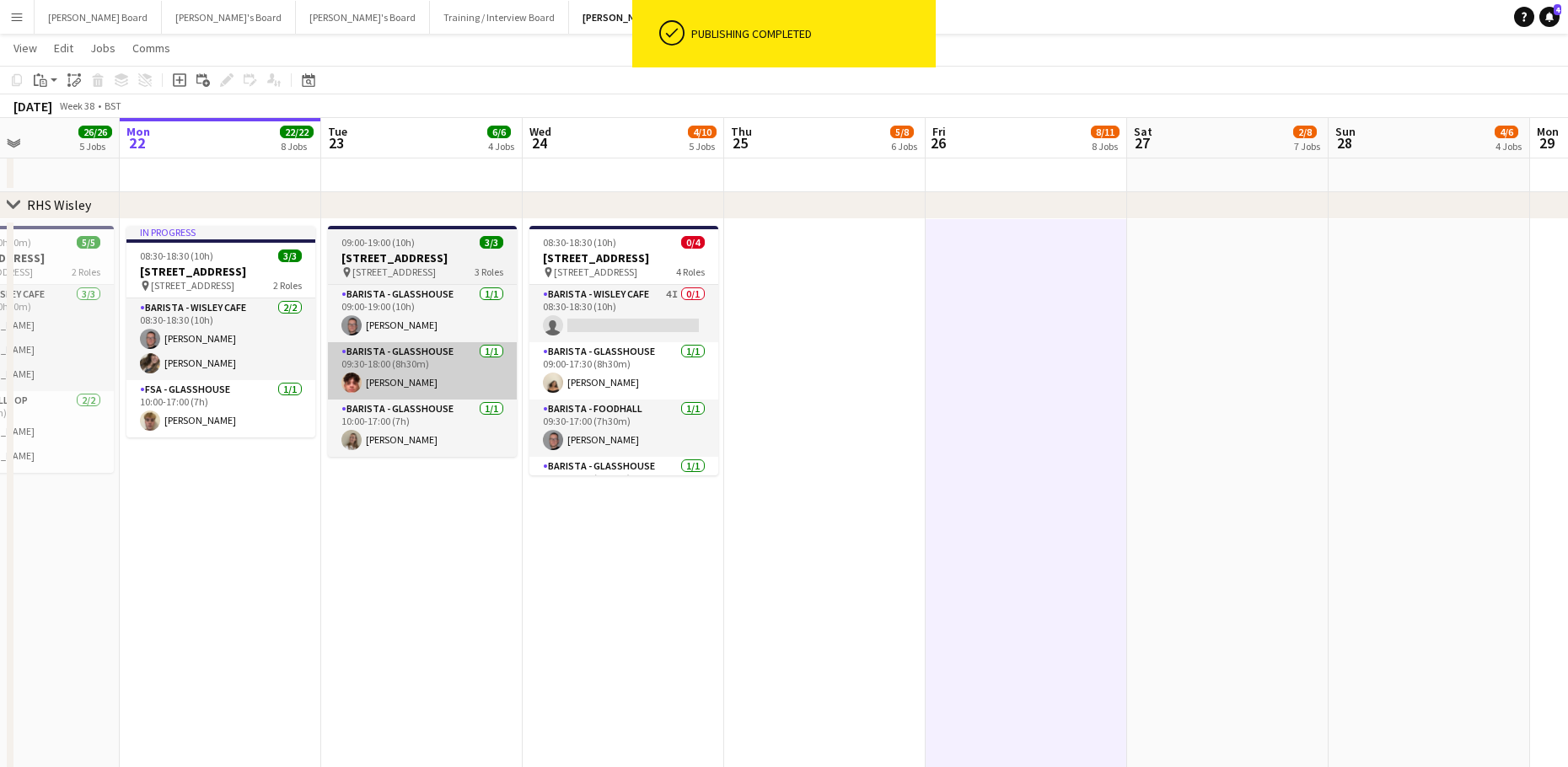
drag, startPoint x: 430, startPoint y: 662, endPoint x: 479, endPoint y: 391, distance: 275.4
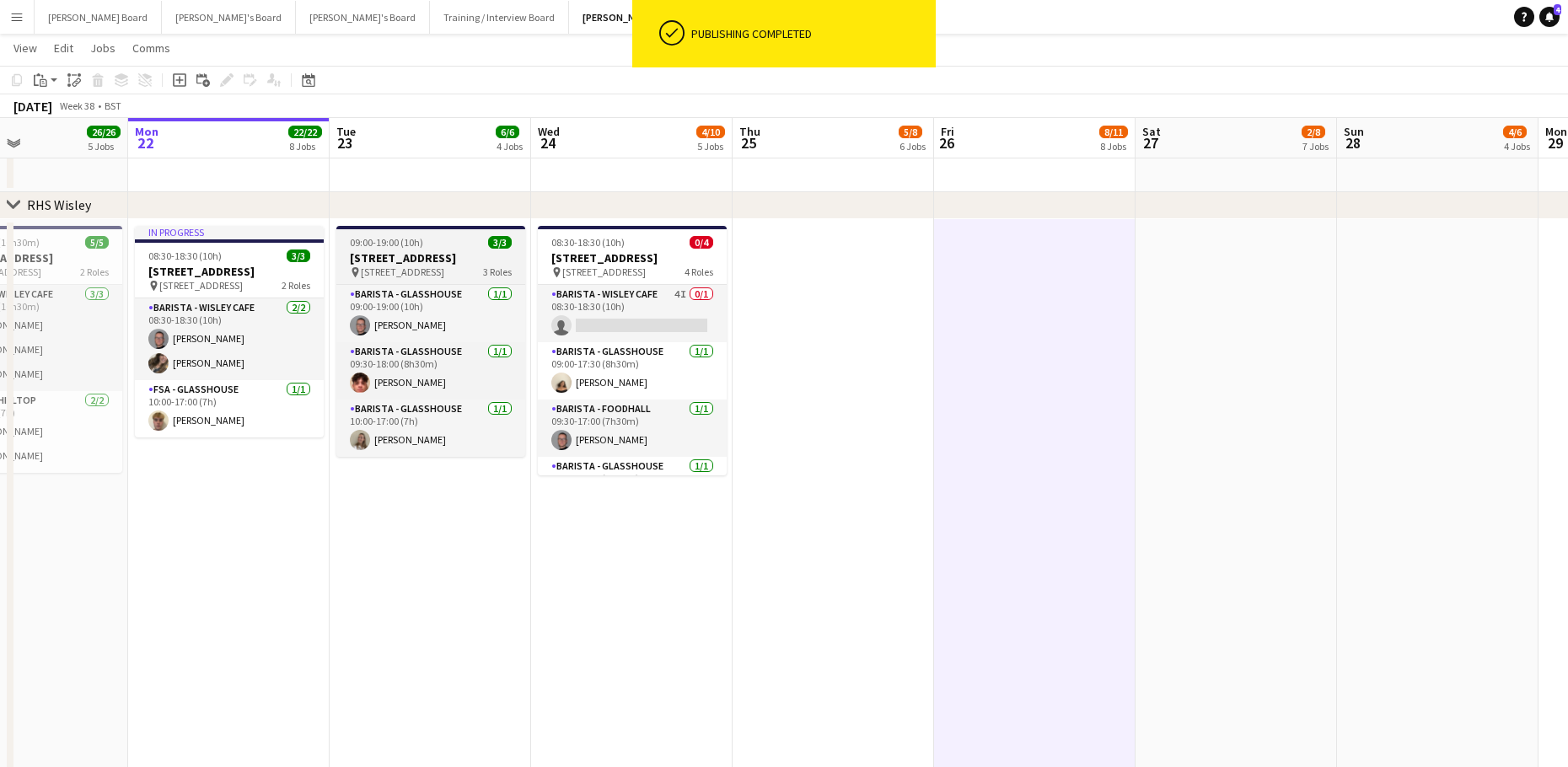
click at [389, 240] on span "09:00-19:00 (10h)" at bounding box center [387, 242] width 74 height 13
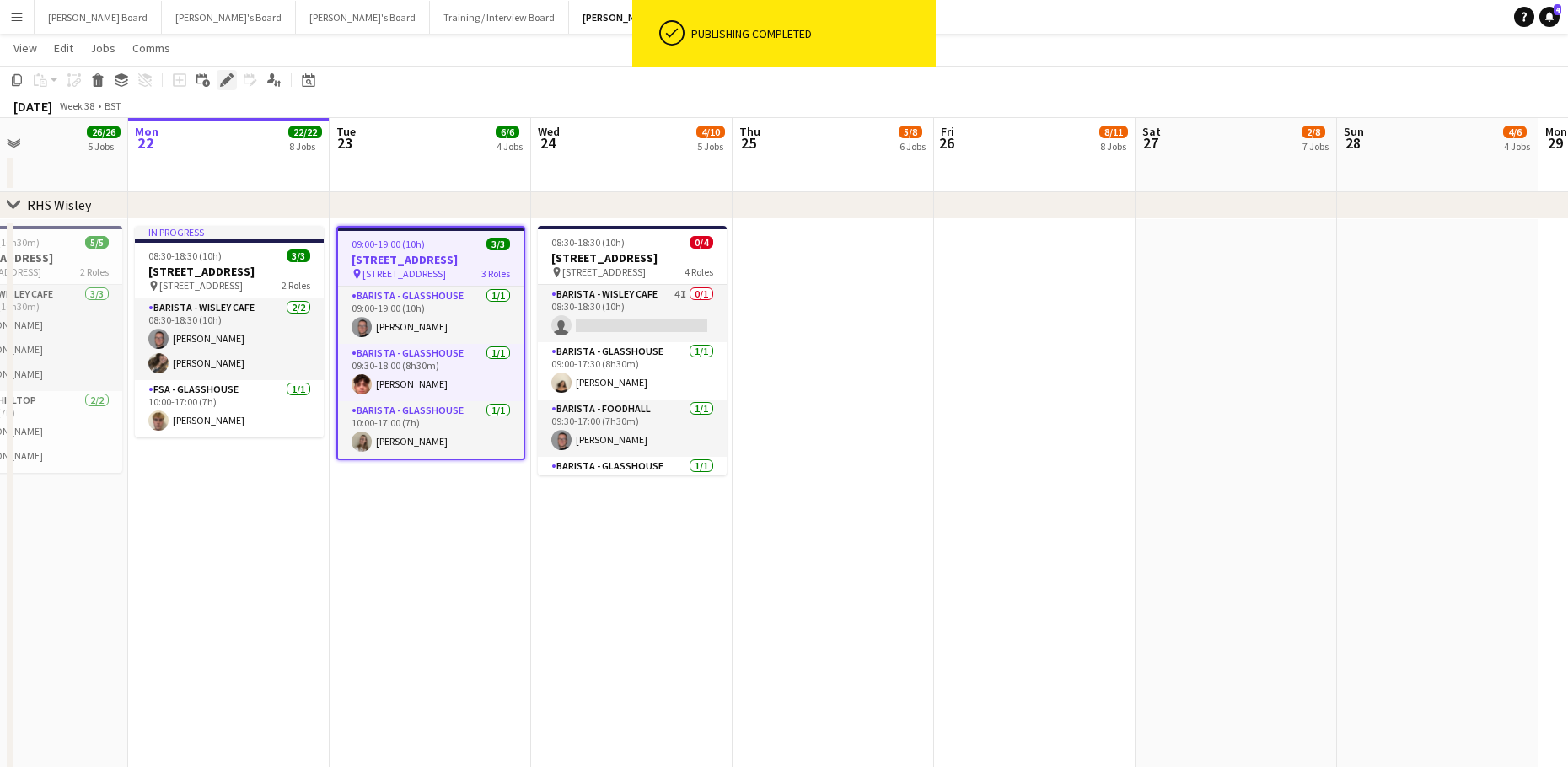
click at [226, 74] on icon "Edit" at bounding box center [227, 81] width 14 height 14
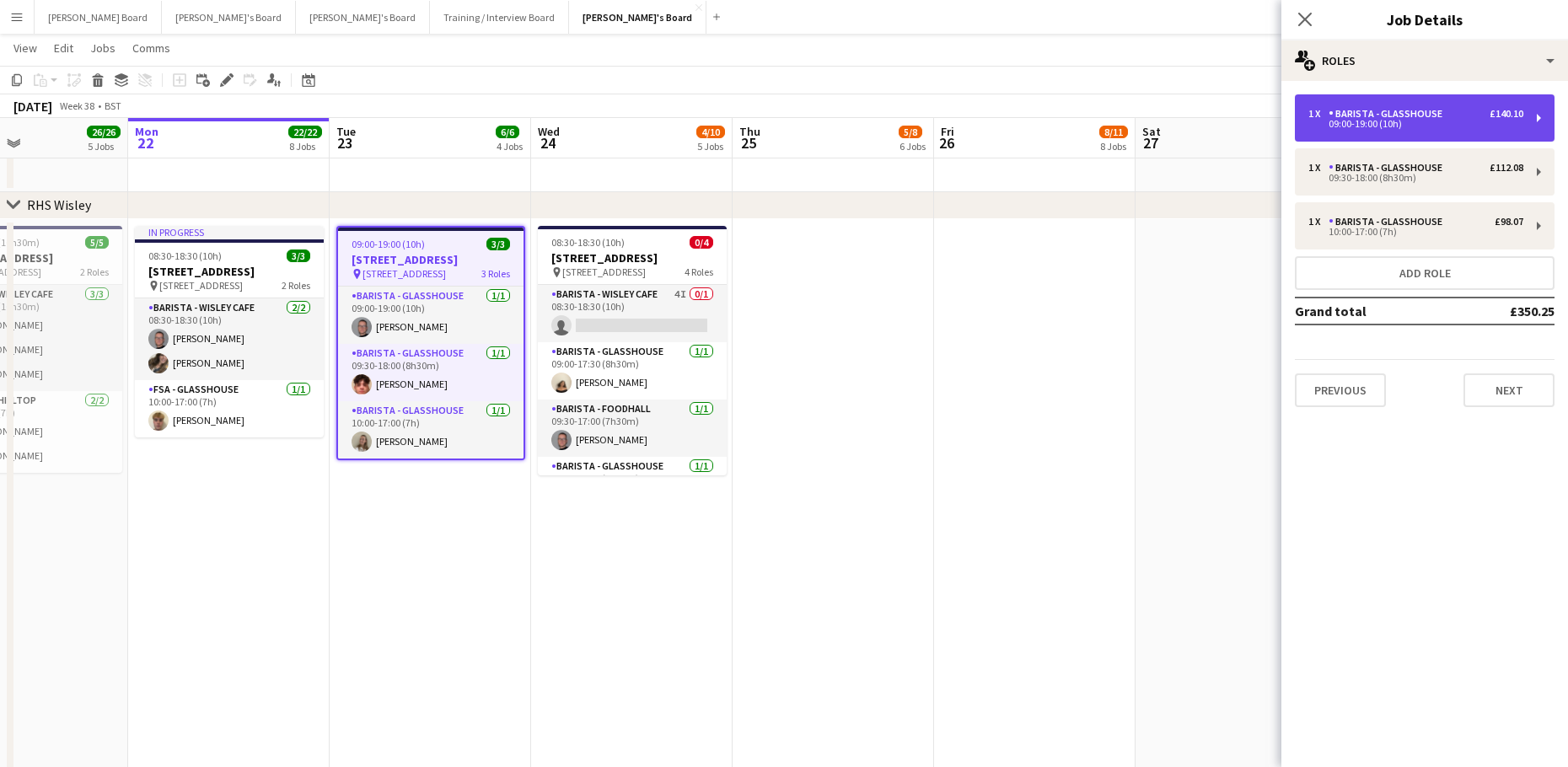
click at [1451, 115] on div "1 x Barista - Glasshouse £140.10" at bounding box center [1416, 114] width 214 height 12
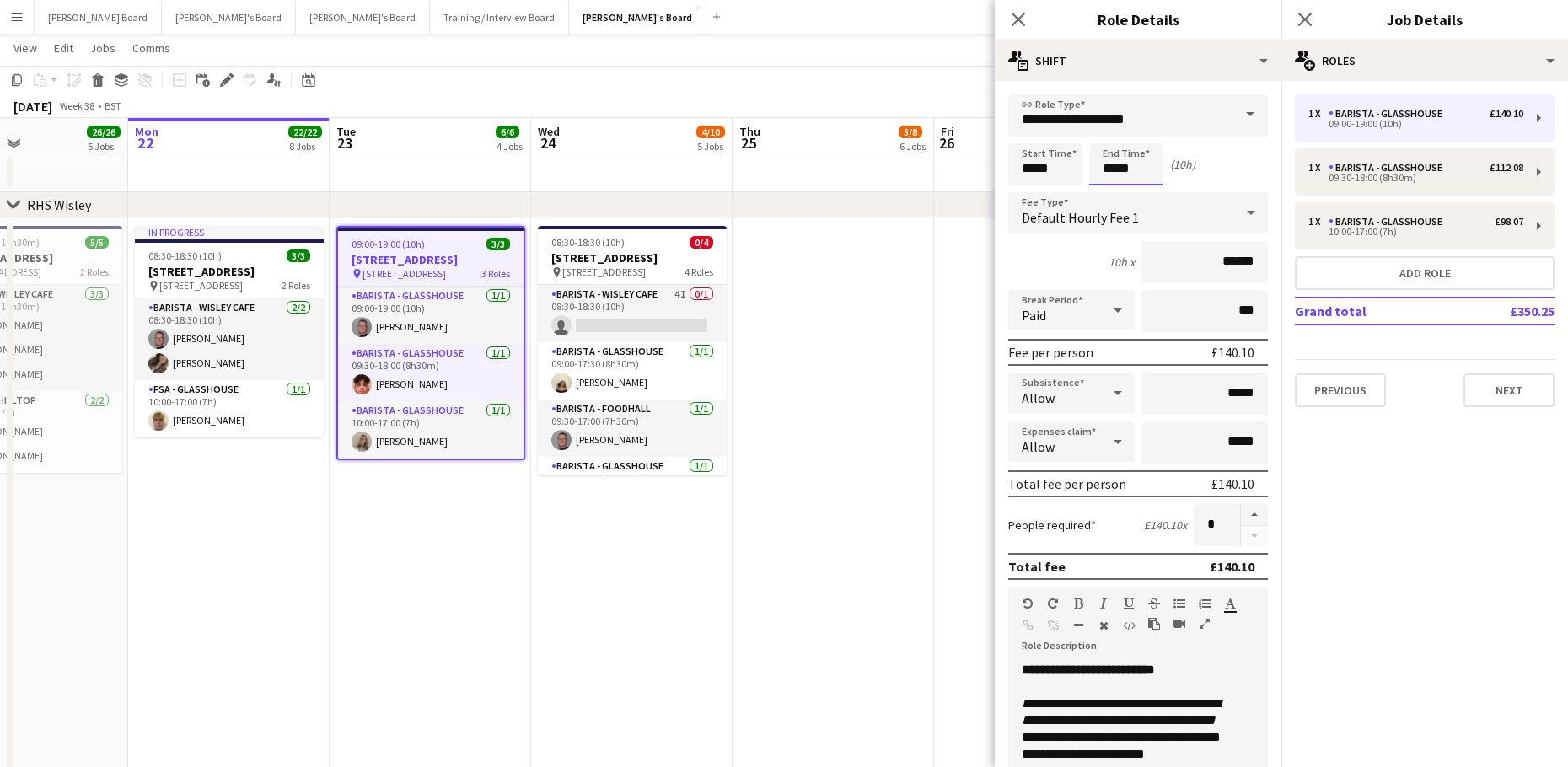
click at [1128, 173] on input "*****" at bounding box center [1125, 164] width 74 height 42
click at [1106, 195] on div at bounding box center [1109, 193] width 33 height 17
click at [1138, 132] on div at bounding box center [1143, 135] width 33 height 17
type input "*****"
click at [1138, 132] on div at bounding box center [1143, 135] width 33 height 17
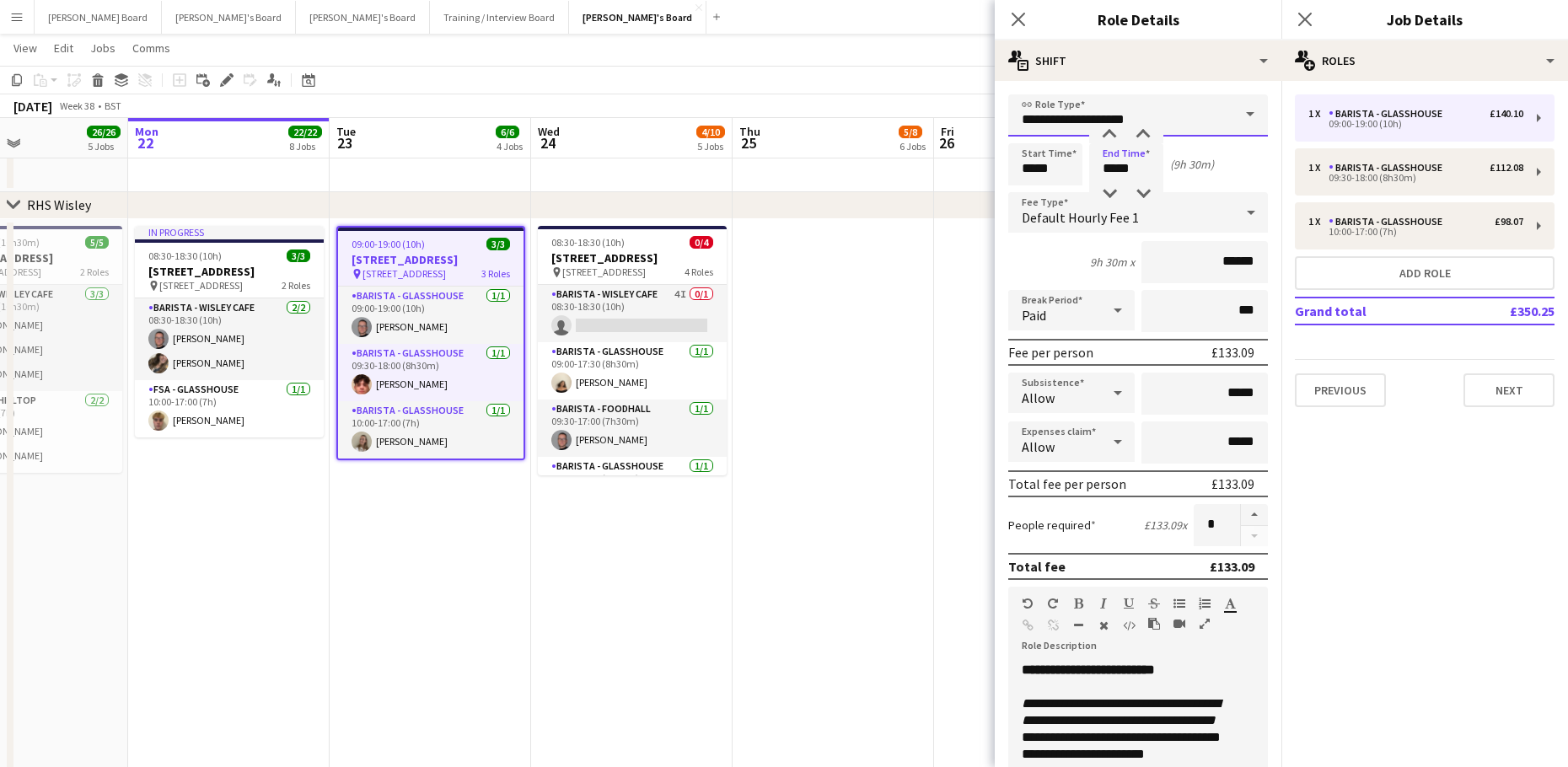
click at [1123, 115] on input "**********" at bounding box center [1138, 115] width 260 height 42
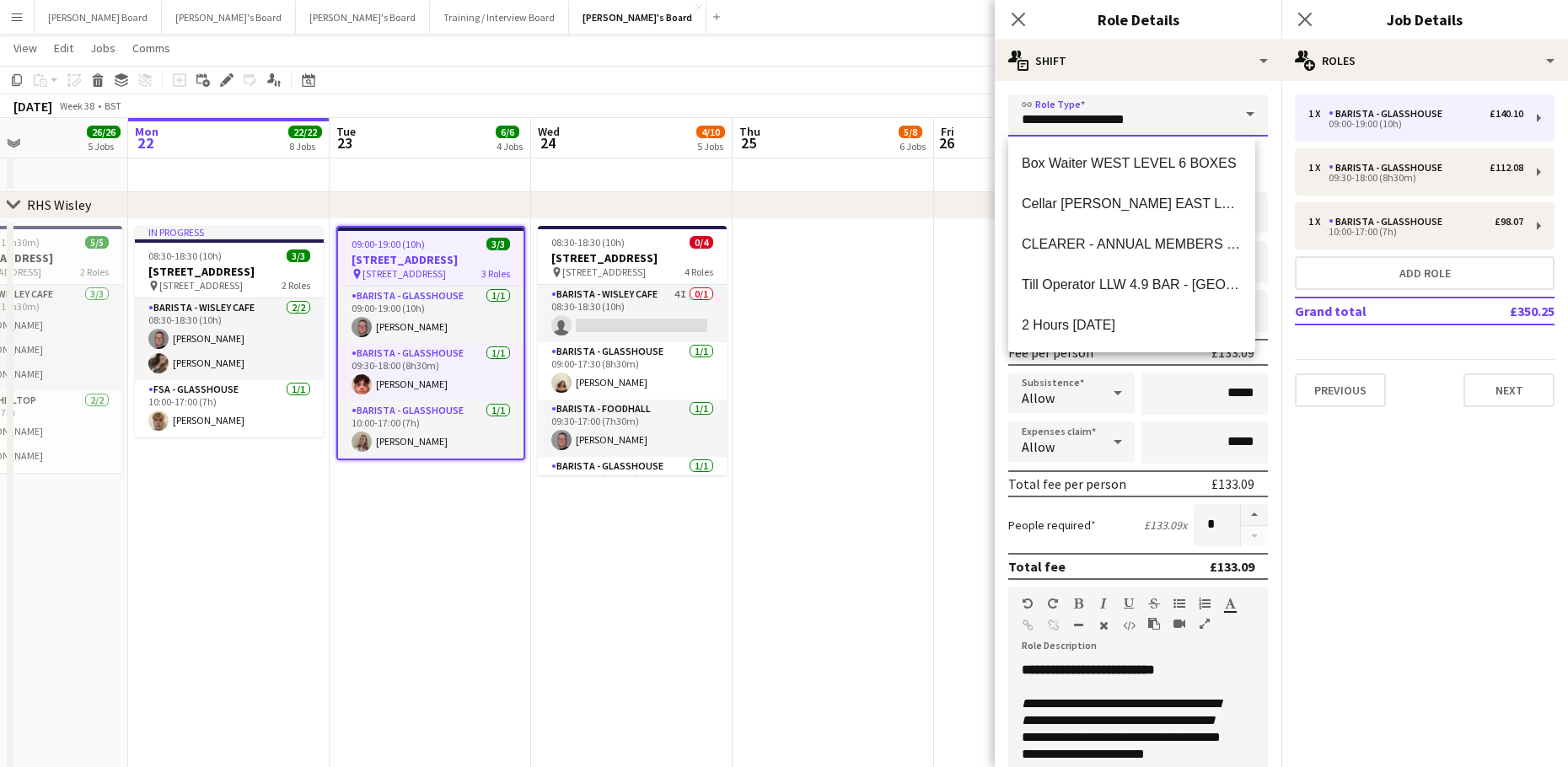
click at [1123, 115] on input "**********" at bounding box center [1138, 115] width 260 height 42
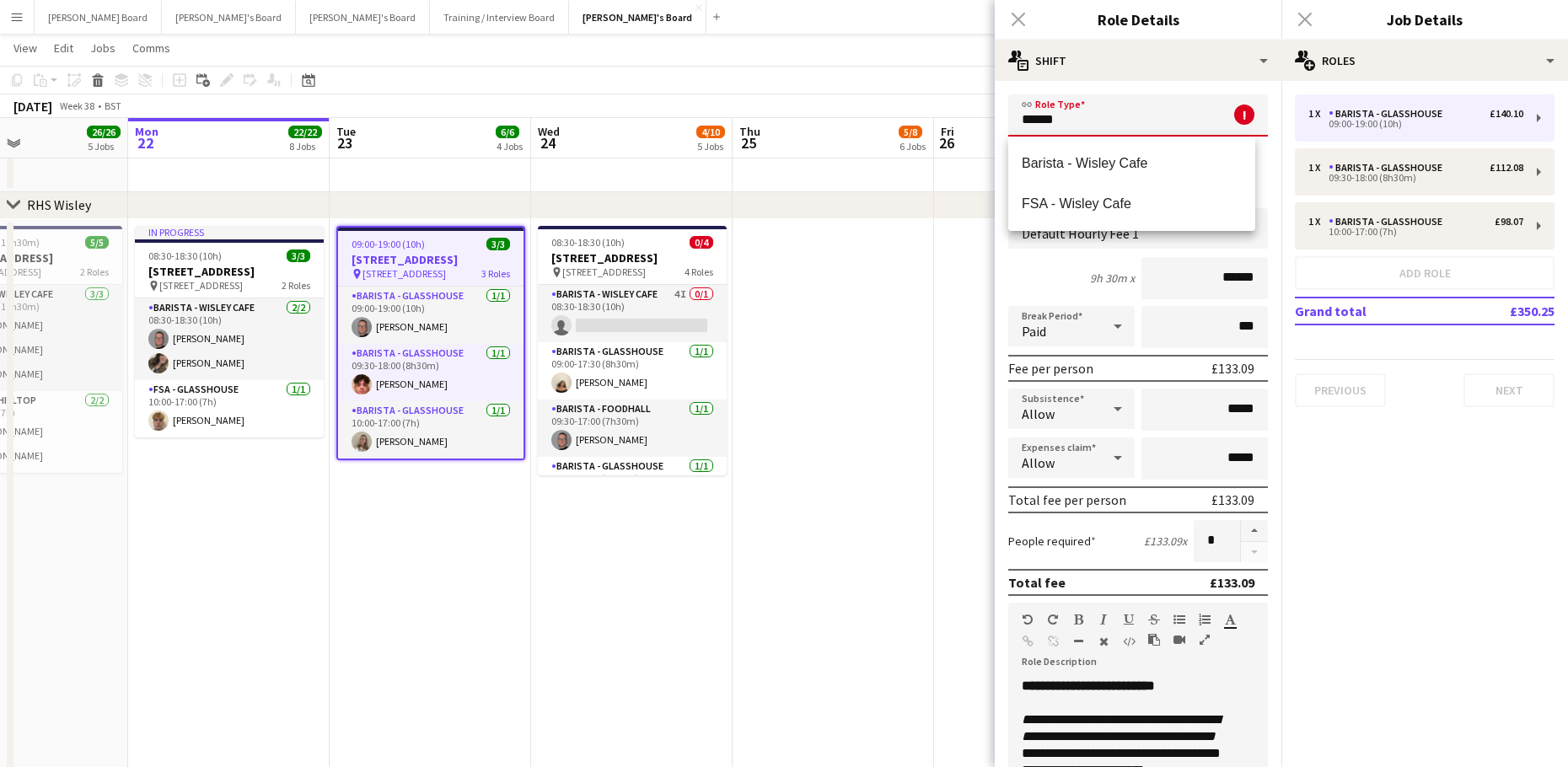
click at [1117, 156] on span "Barista - Wisley Cafe" at bounding box center [1131, 163] width 220 height 16
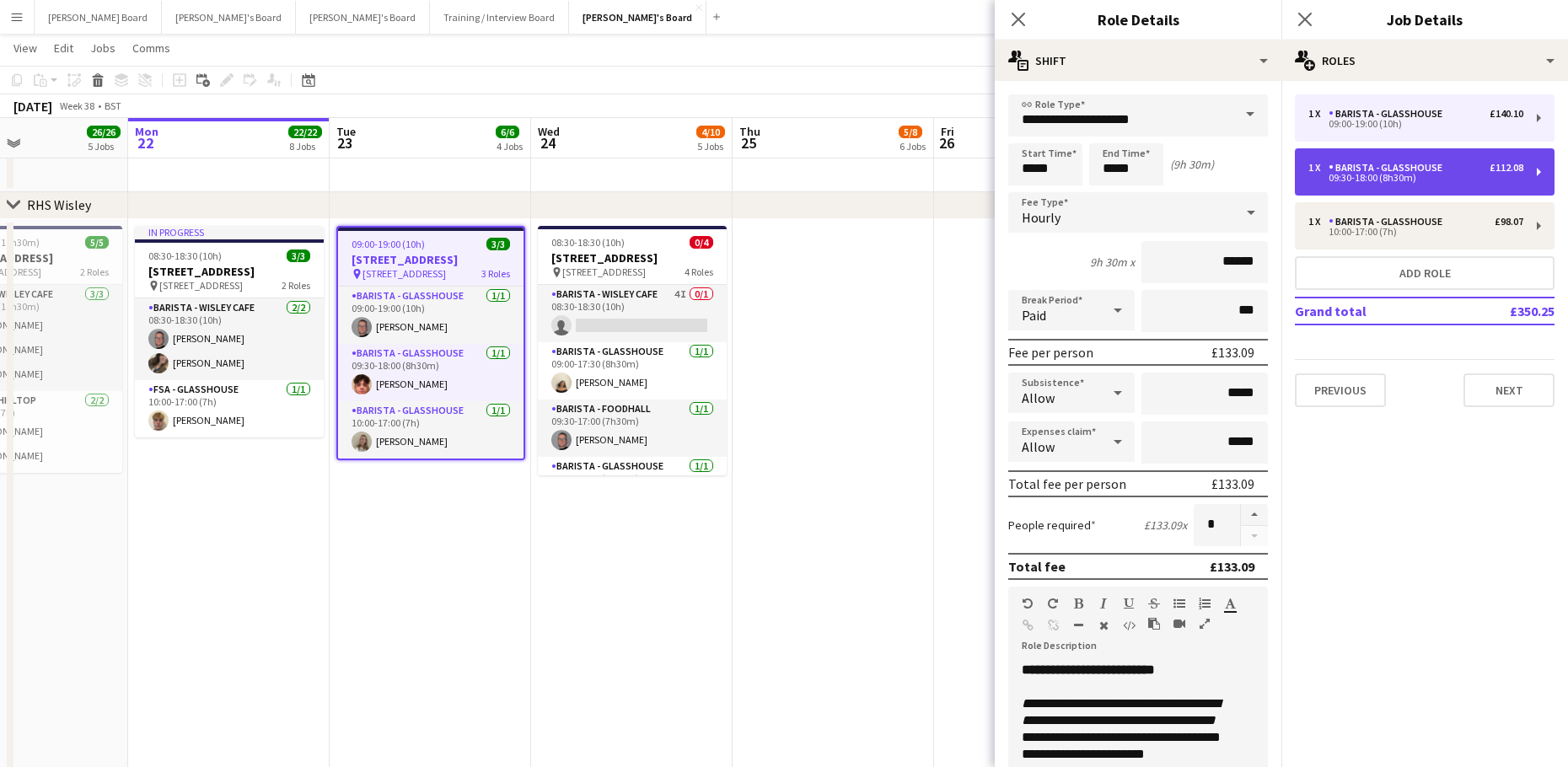
click at [1440, 181] on div "09:30-18:00 (8h30m)" at bounding box center [1416, 177] width 214 height 9
type input "**********"
type input "*****"
type input "****"
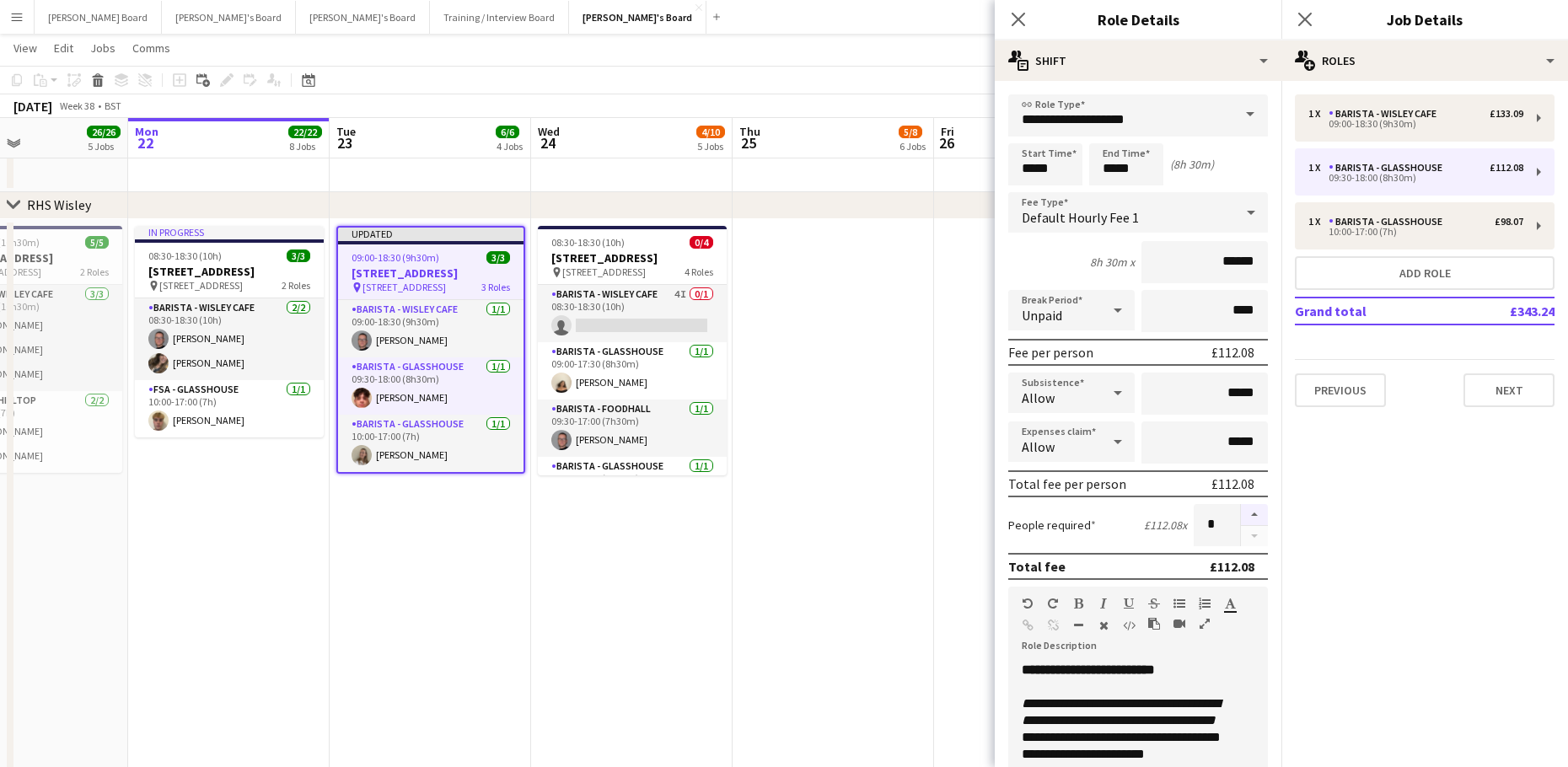
click at [1240, 511] on button "button" at bounding box center [1253, 514] width 27 height 22
type input "*"
click at [1054, 171] on input "*****" at bounding box center [1045, 164] width 74 height 42
click at [1067, 188] on div at bounding box center [1061, 193] width 33 height 17
type input "*****"
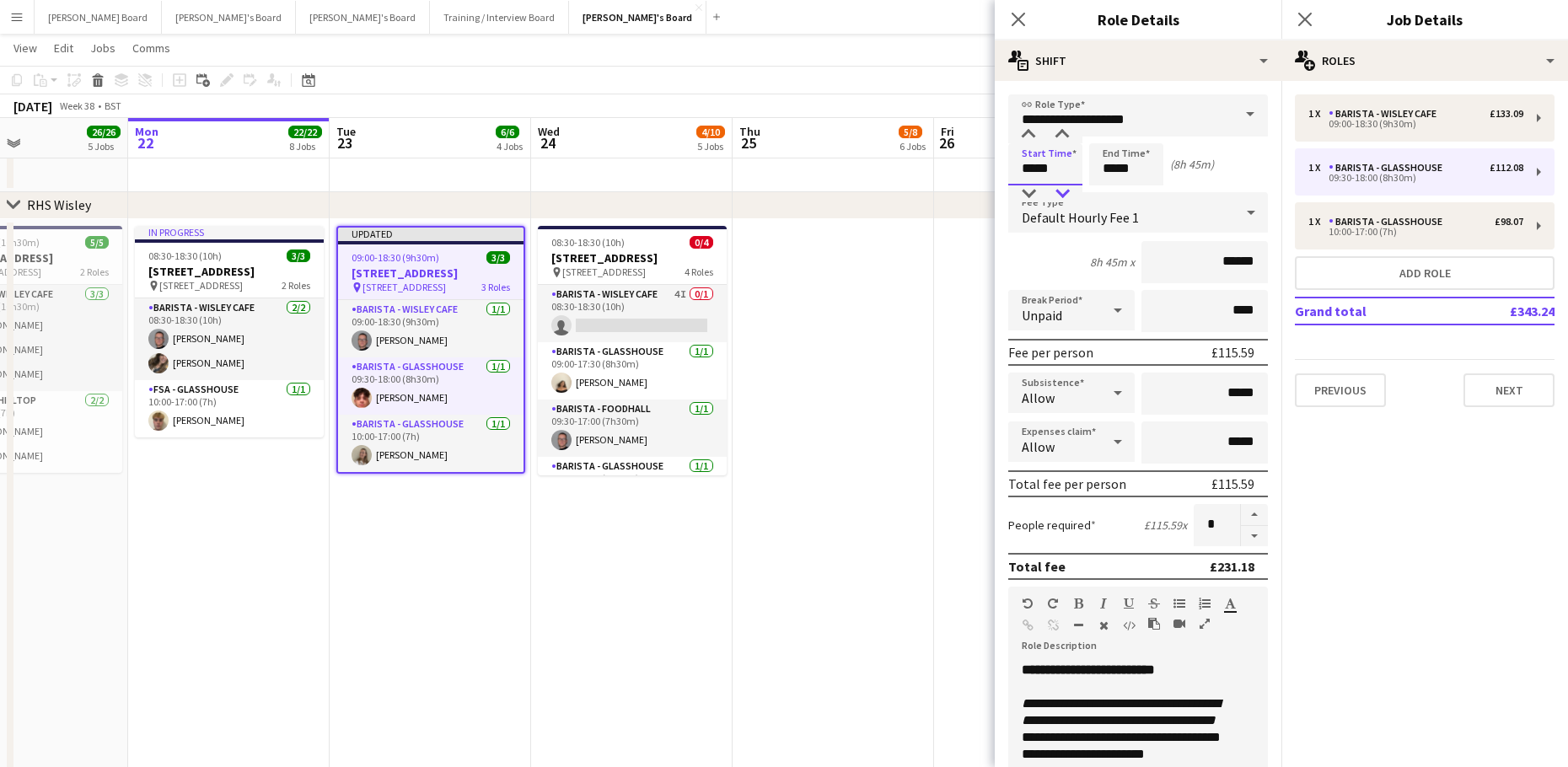
click at [1066, 188] on div at bounding box center [1061, 193] width 33 height 17
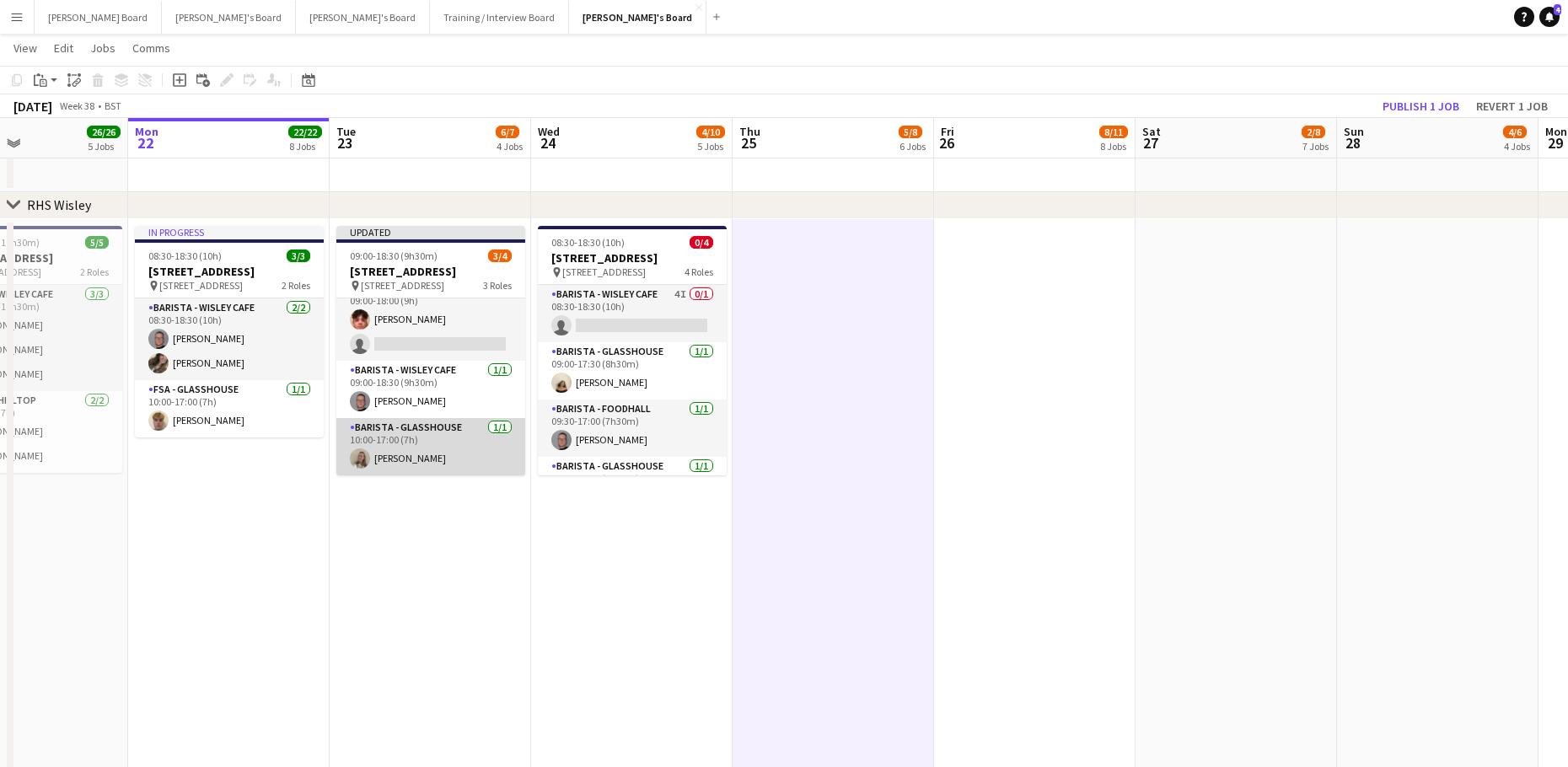
scroll to position [34, 0]
click at [452, 441] on app-card-role "Barista - Glasshouse 1/1 10:00-17:00 (7h) Annabel Dougans" at bounding box center [431, 446] width 189 height 57
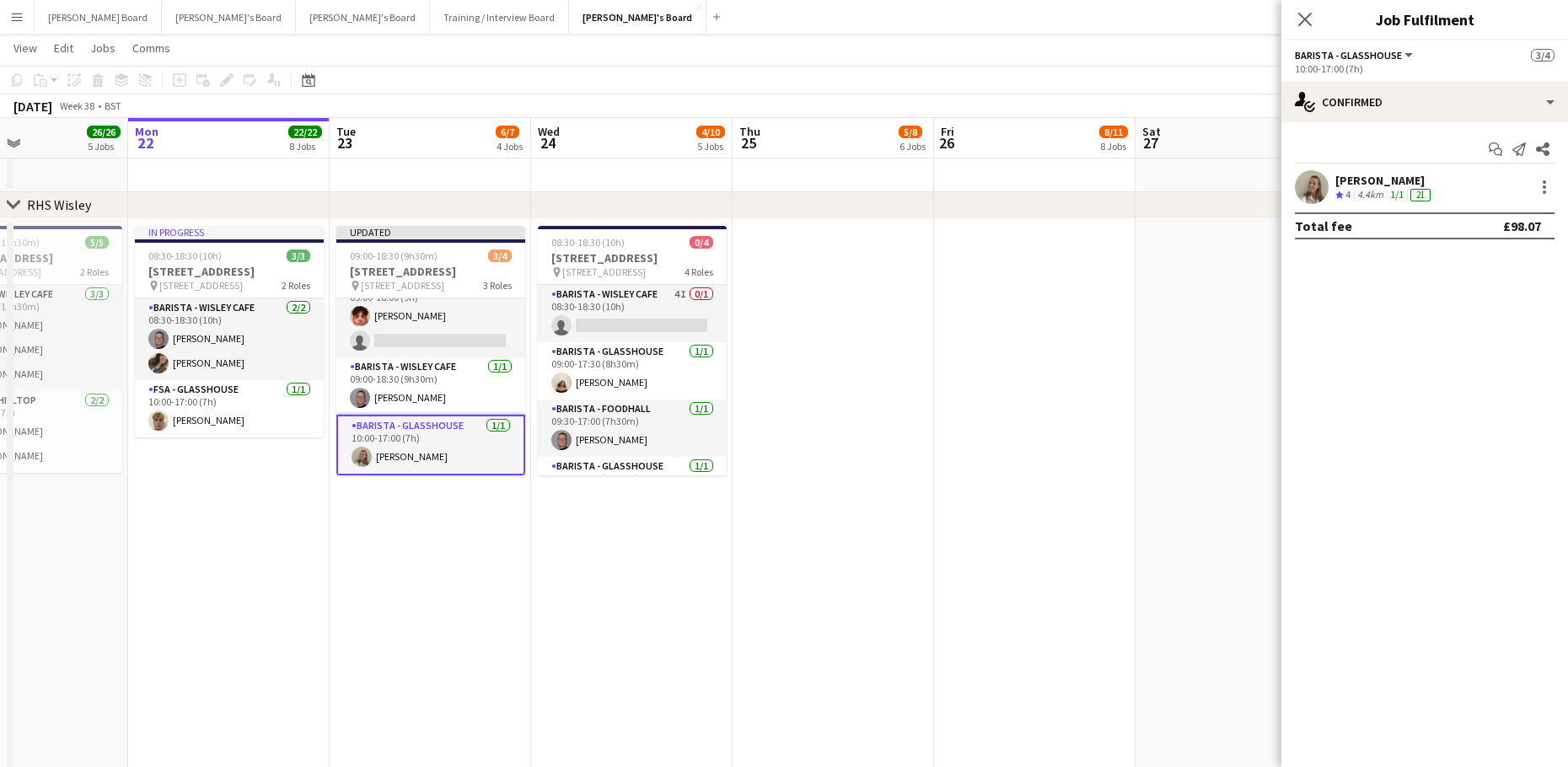
drag, startPoint x: 1544, startPoint y: 174, endPoint x: 1535, endPoint y: 200, distance: 27.5
click at [1544, 175] on div "Annabel Dougans Crew rating 4 4.4km 1/1 21" at bounding box center [1423, 187] width 286 height 33
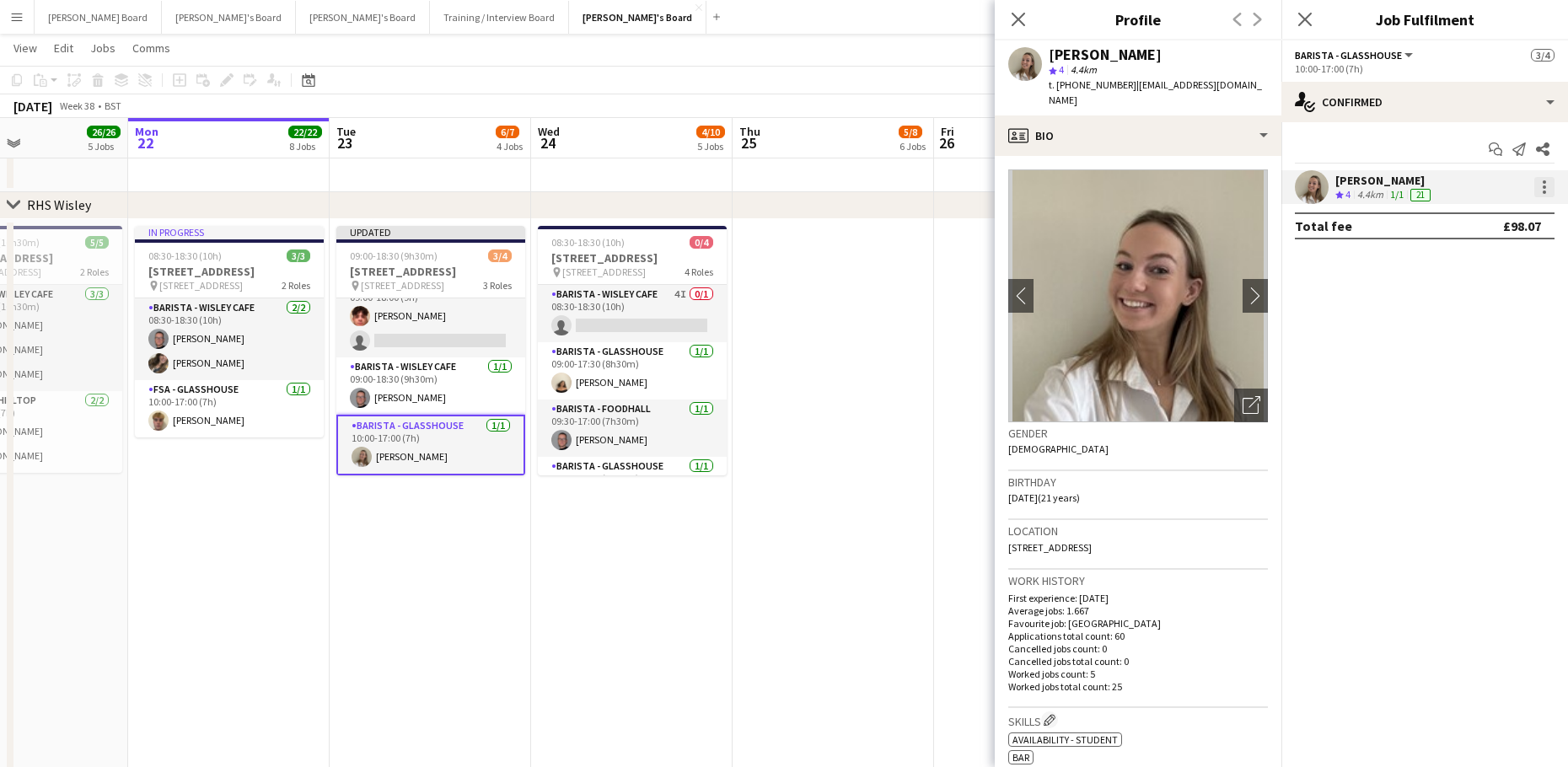
click at [1545, 187] on div at bounding box center [1543, 187] width 21 height 21
click at [1485, 258] on span "Switch crew" at bounding box center [1472, 258] width 72 height 15
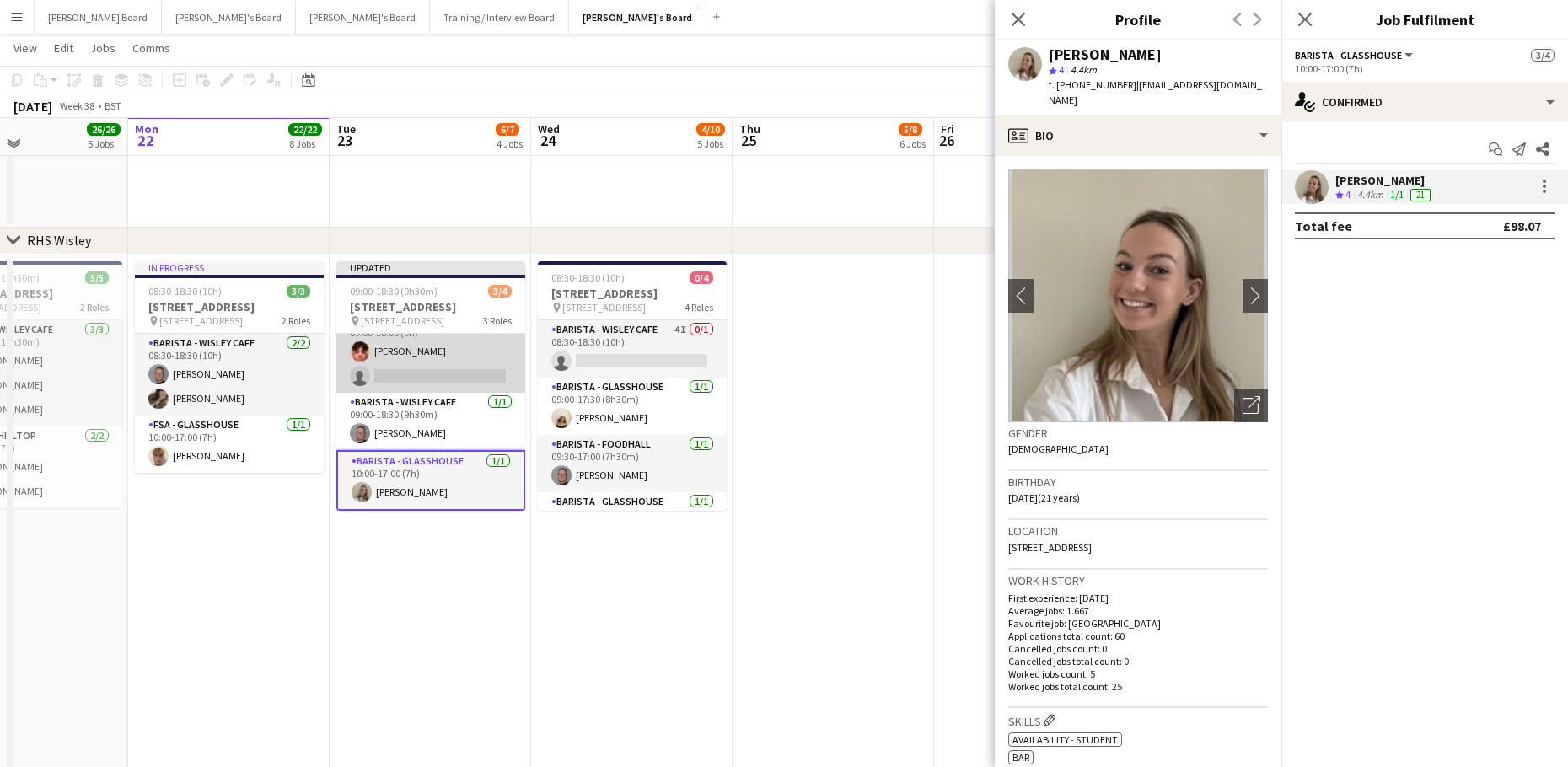
click at [423, 366] on app-card-role "Barista - Glasshouse 6A 1/2 09:00-18:00 (9h) William Martin single-neutral-acti…" at bounding box center [431, 351] width 189 height 82
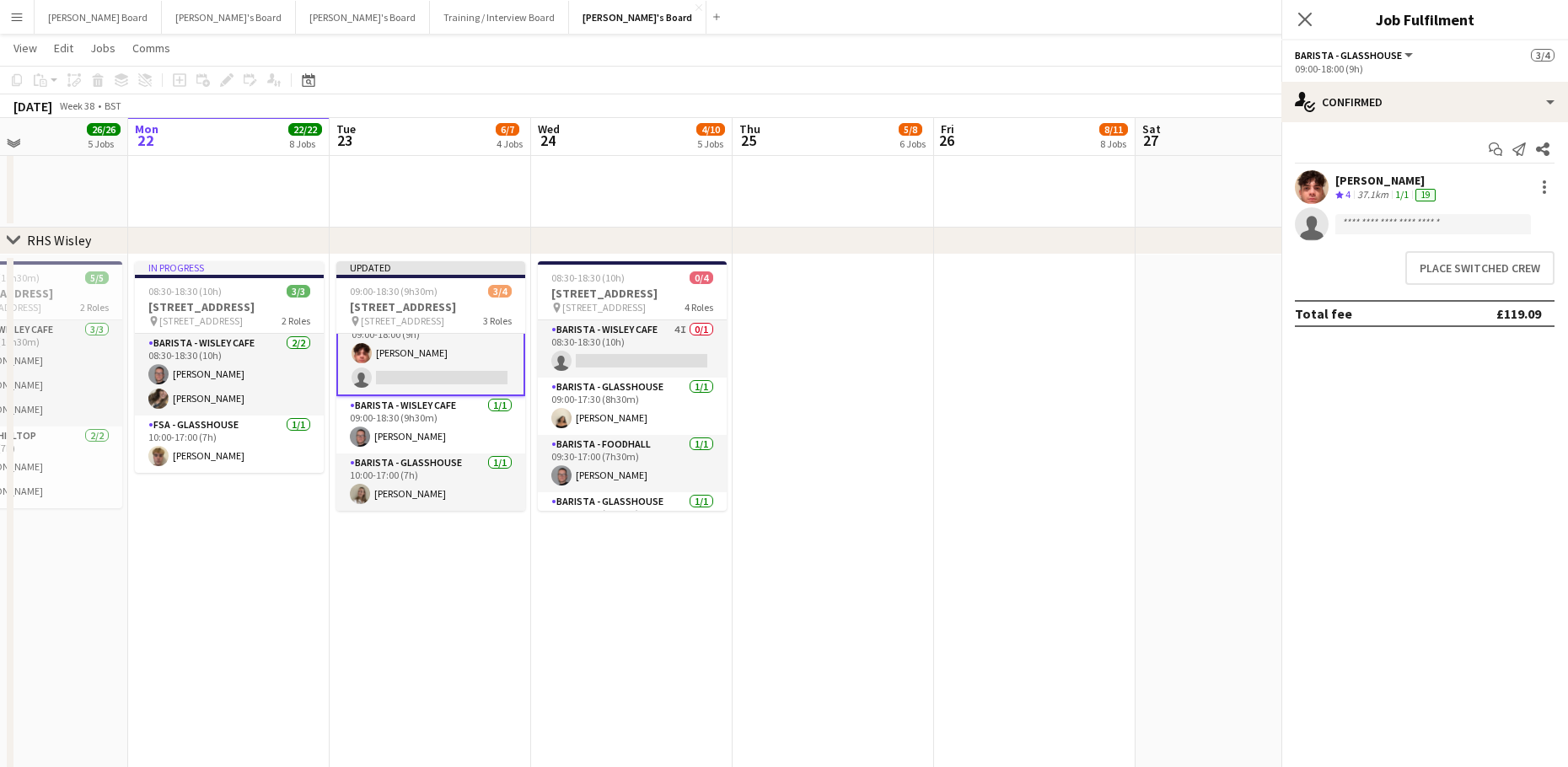
scroll to position [36, 0]
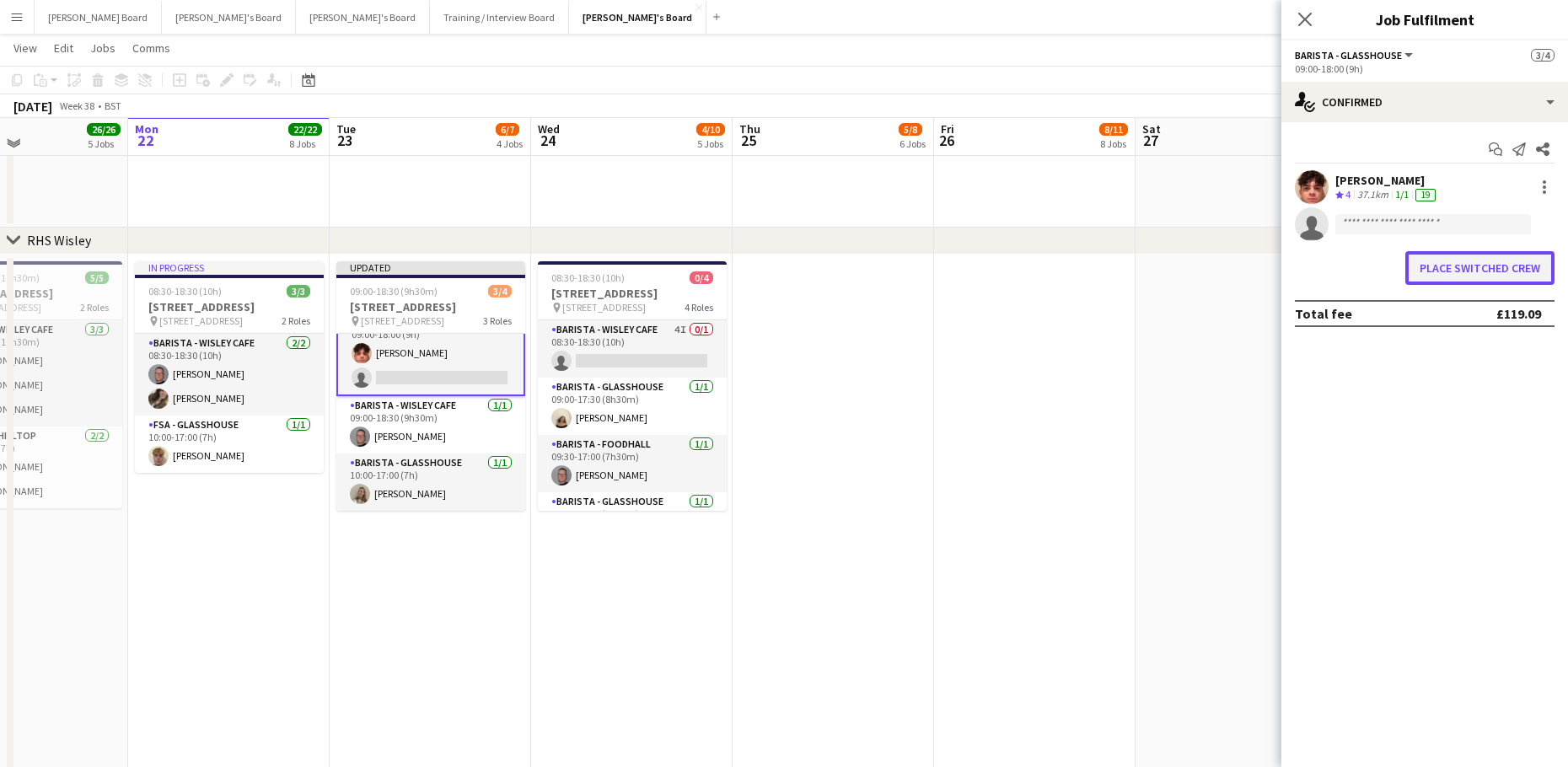
click at [1468, 267] on button "Place switched crew" at bounding box center [1479, 267] width 150 height 33
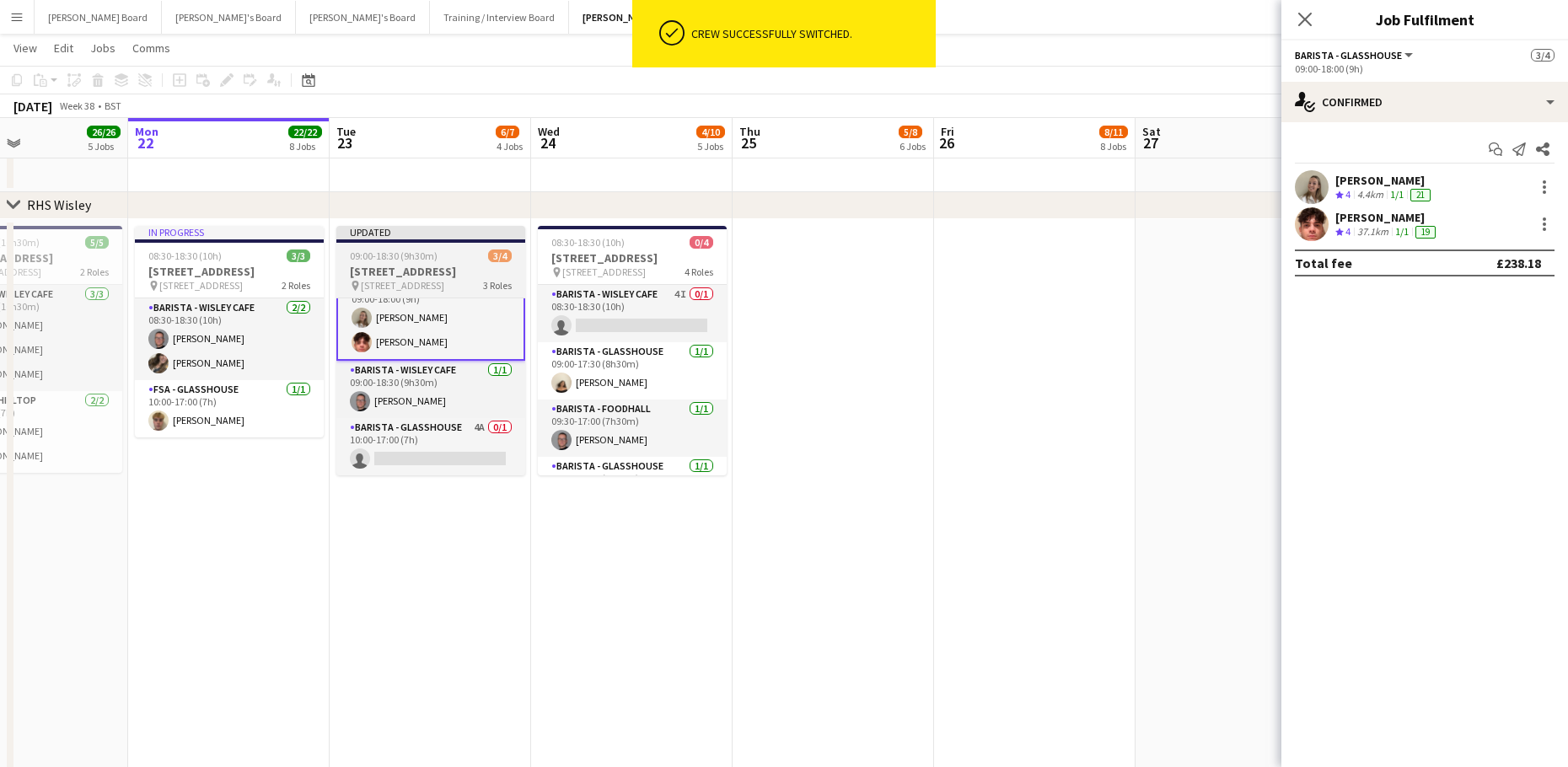
click at [392, 264] on h3 "[STREET_ADDRESS]" at bounding box center [431, 270] width 189 height 15
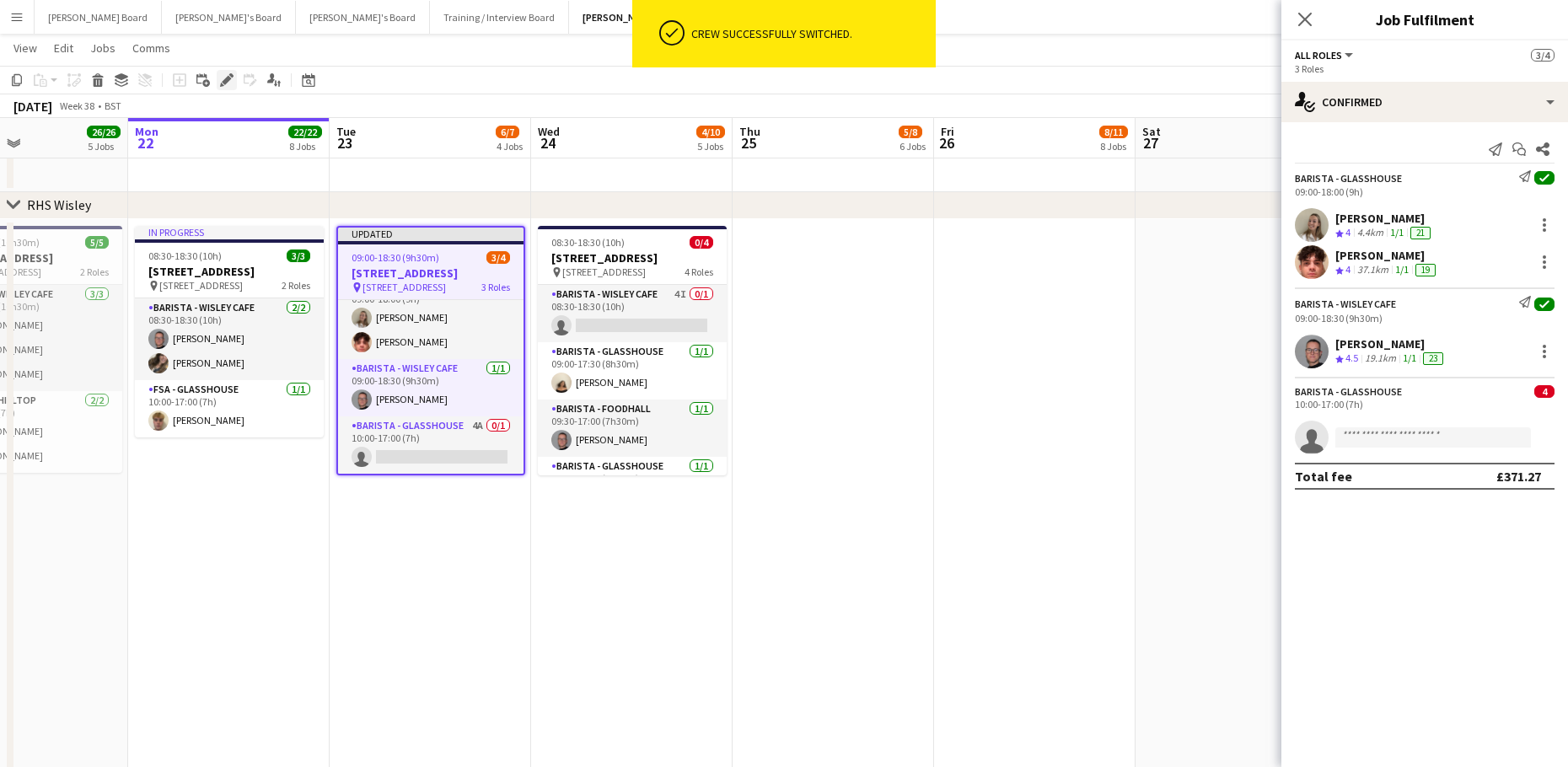
click at [226, 81] on icon at bounding box center [225, 80] width 9 height 9
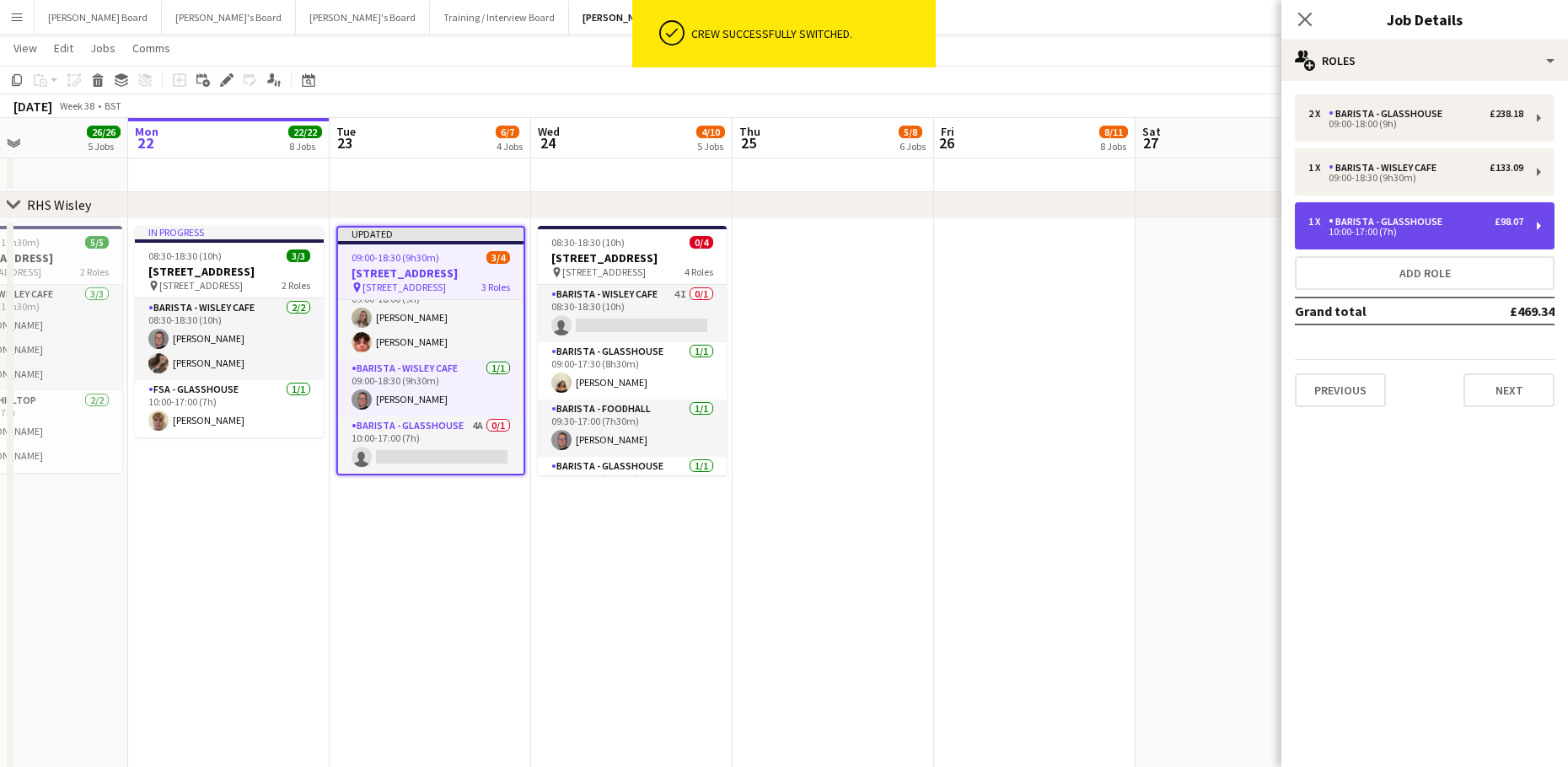
click at [1386, 235] on div "10:00-17:00 (7h)" at bounding box center [1416, 231] width 214 height 9
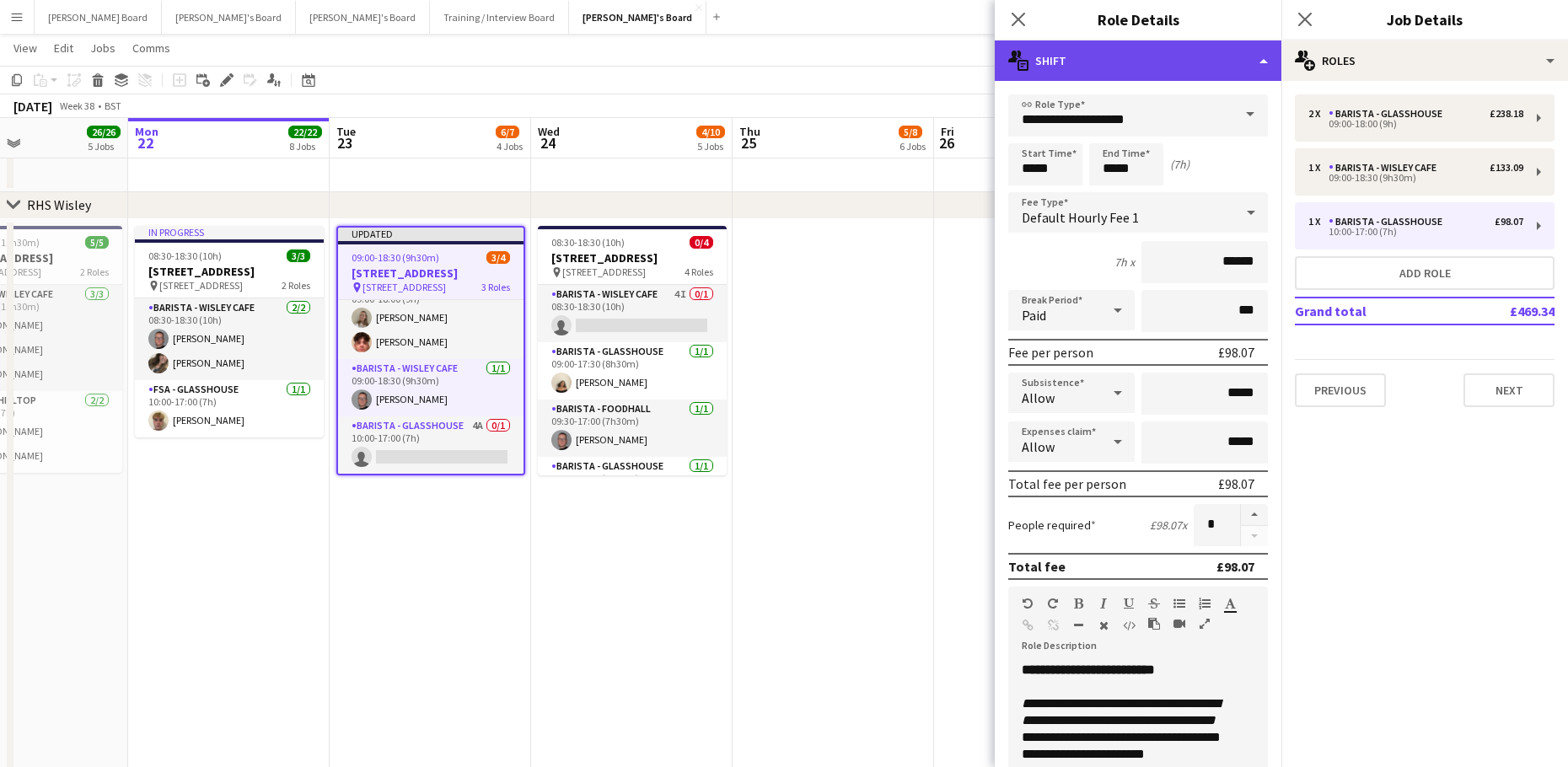
click at [1053, 47] on div "multiple-actions-text Shift" at bounding box center [1137, 60] width 286 height 40
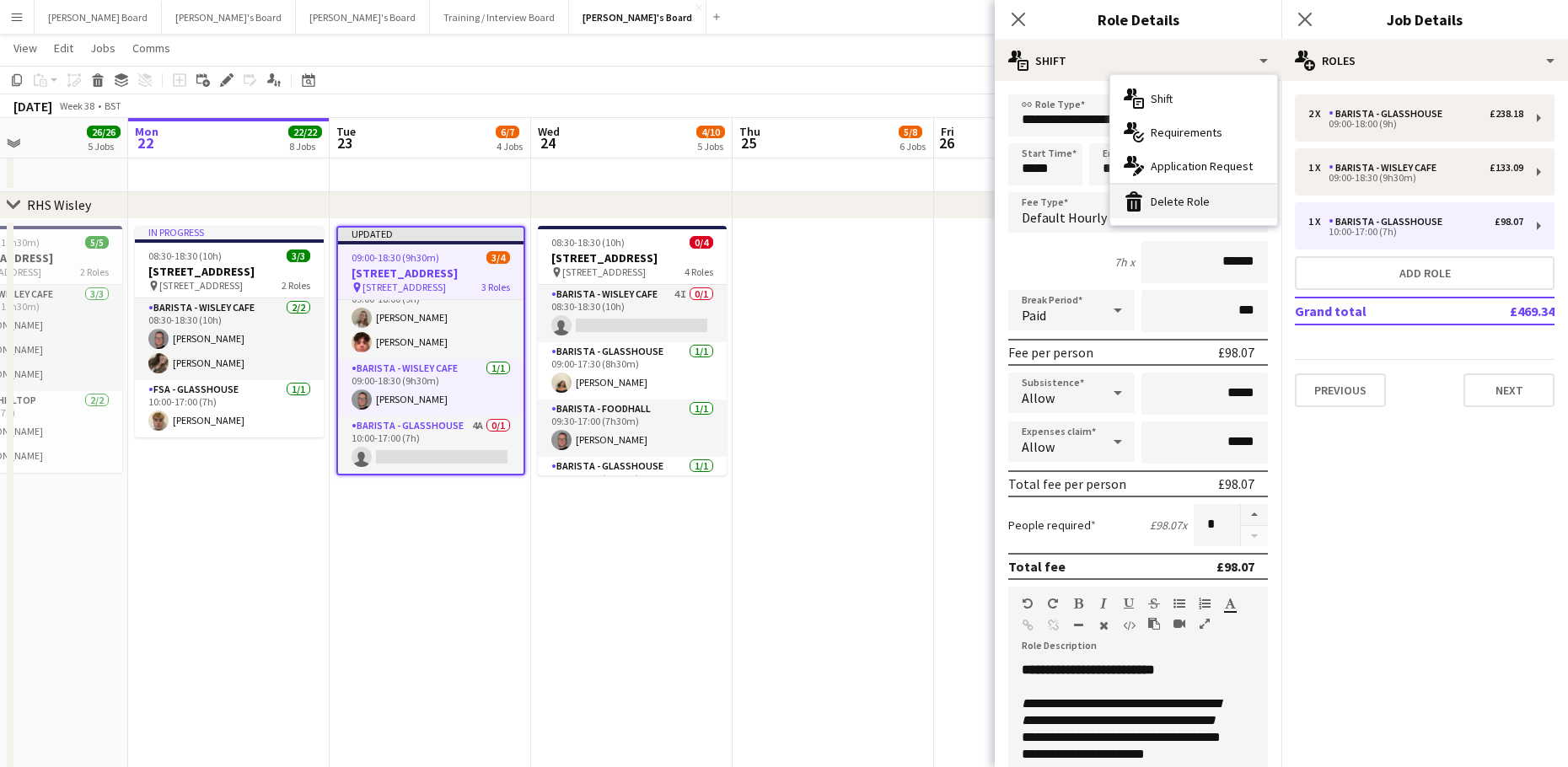
click at [1177, 214] on div "bin-2 Delete Role" at bounding box center [1193, 202] width 167 height 33
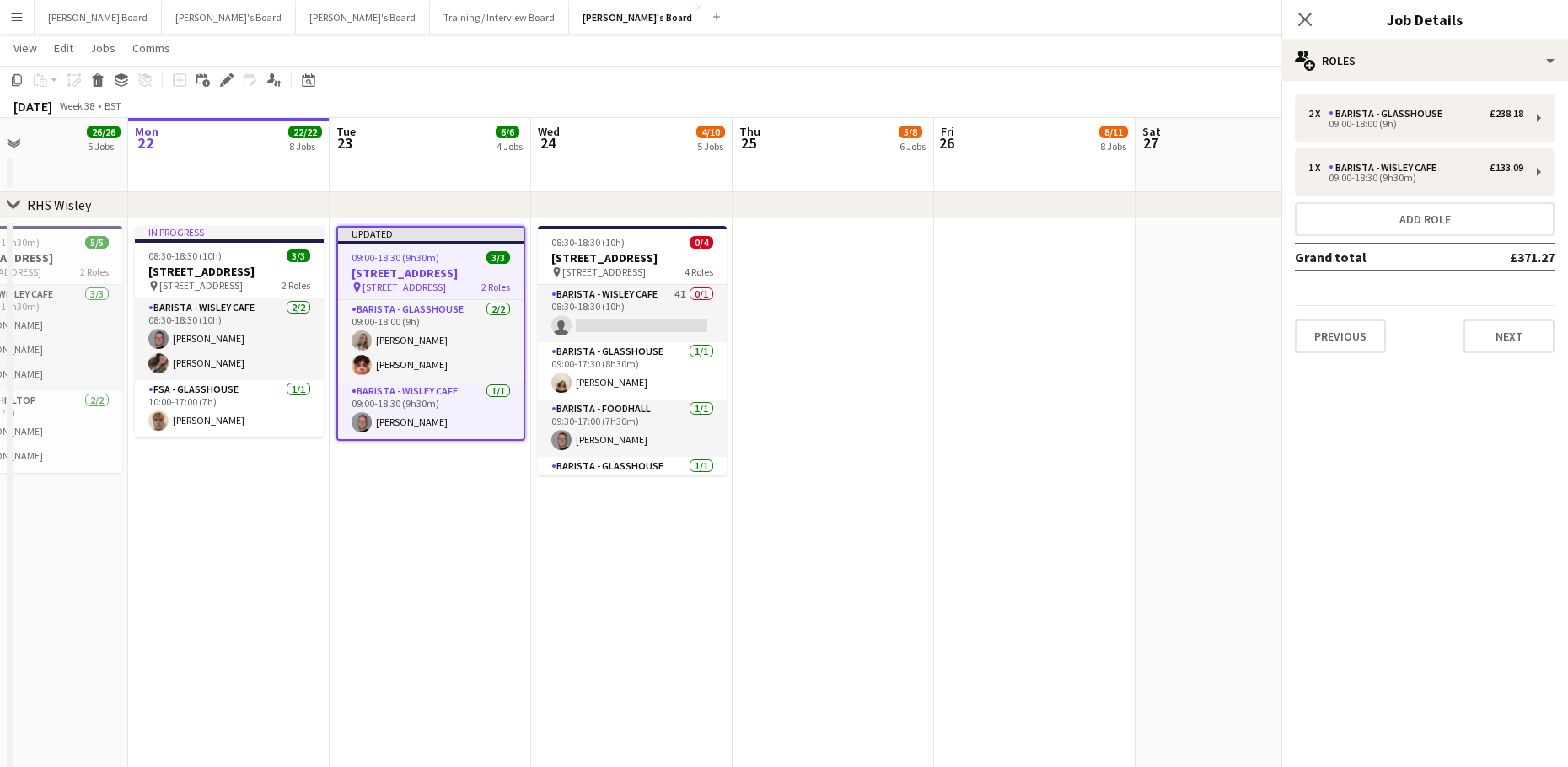
scroll to position [0, 0]
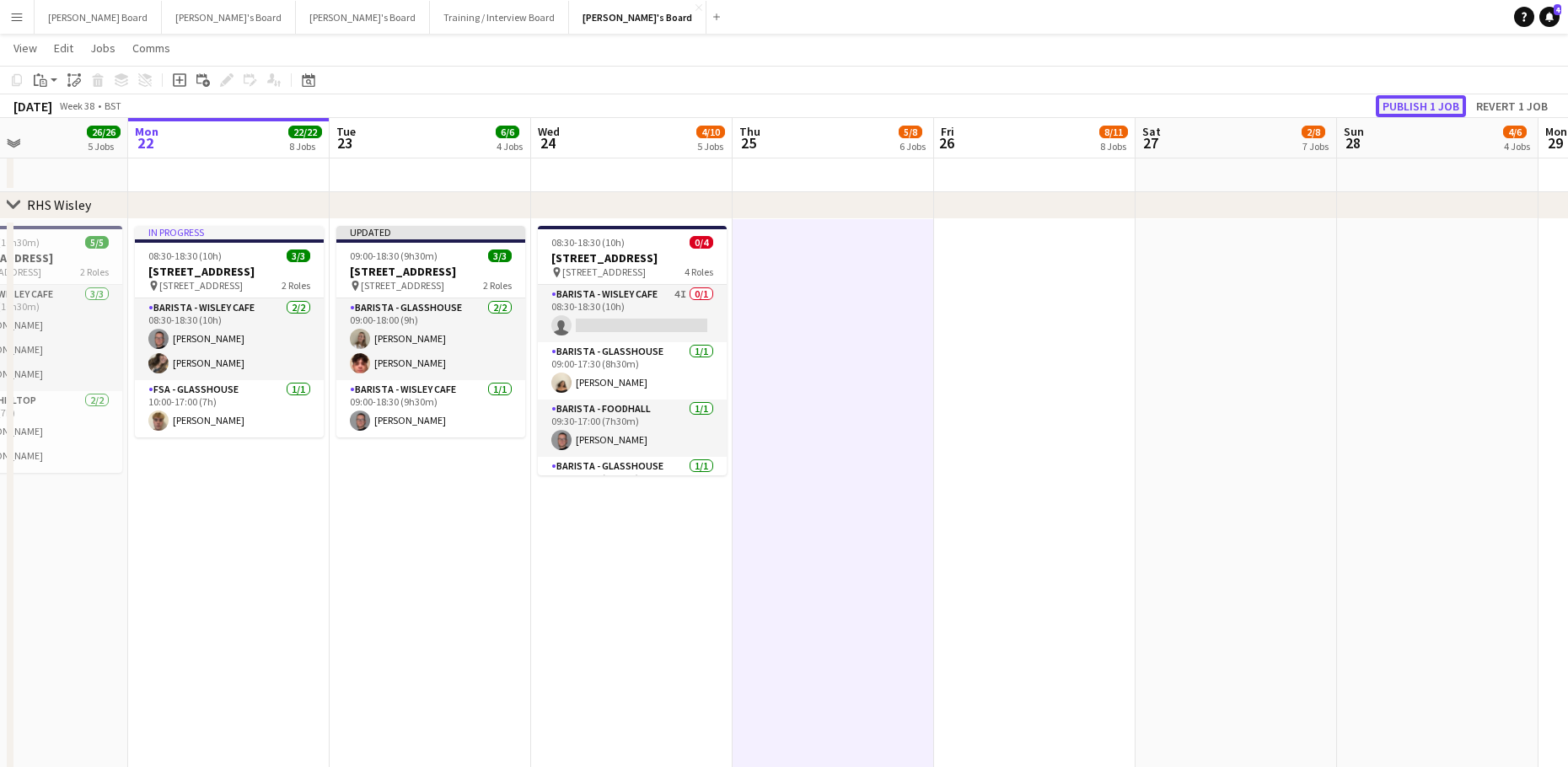
click at [1414, 105] on button "Publish 1 job" at bounding box center [1420, 106] width 90 height 22
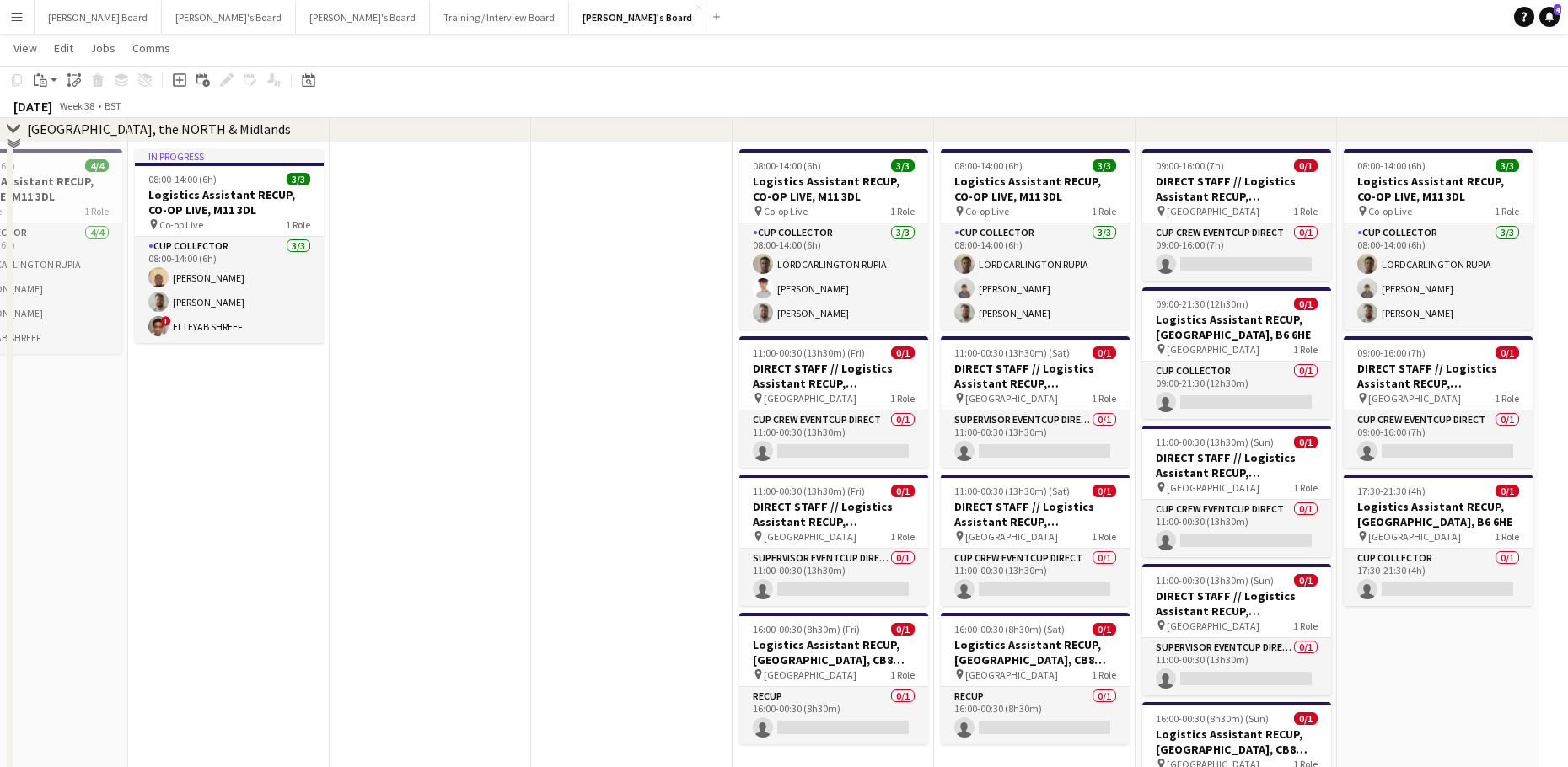
scroll to position [3062, 0]
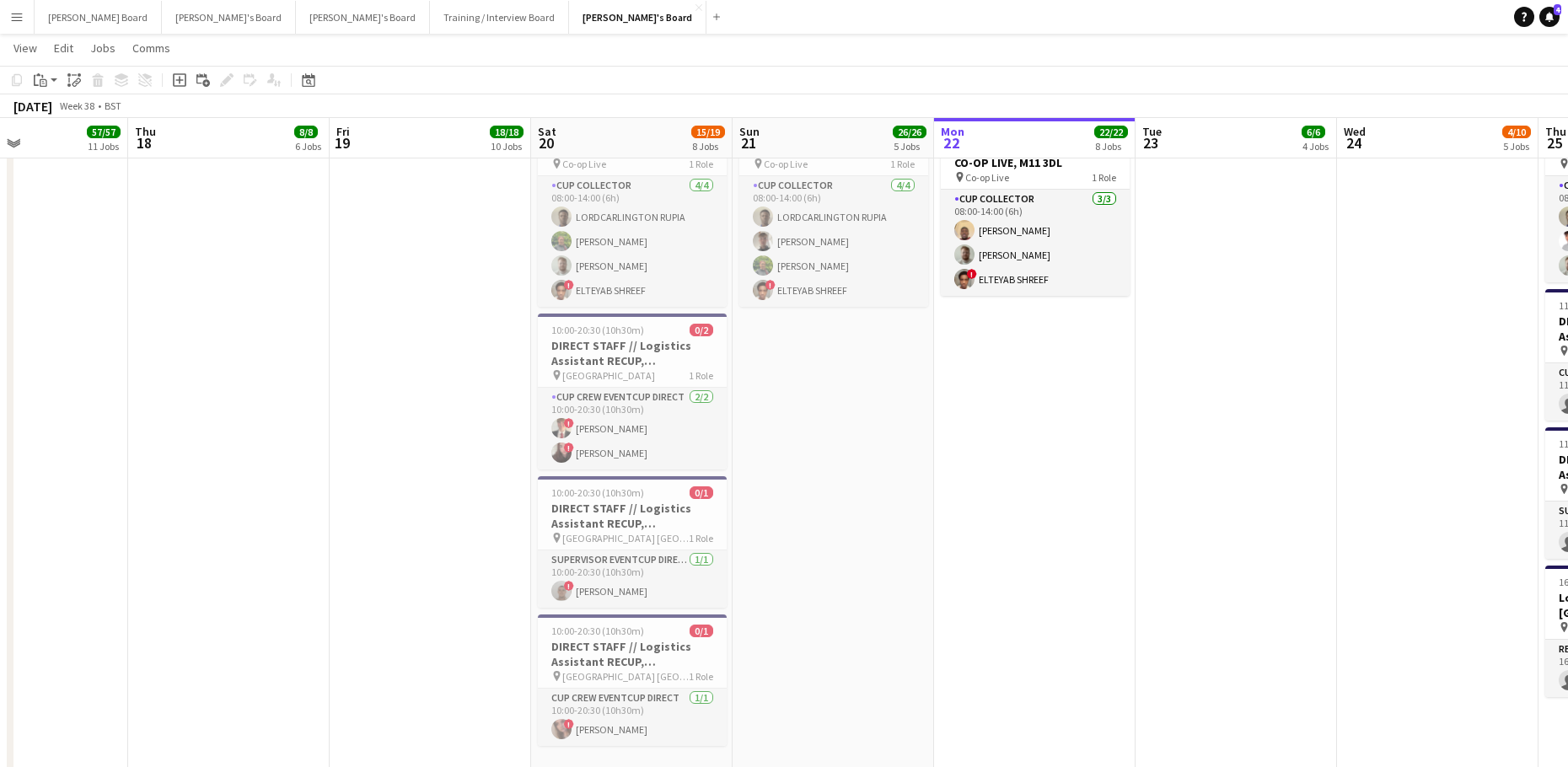
drag, startPoint x: 259, startPoint y: 531, endPoint x: 1044, endPoint y: 589, distance: 787.1
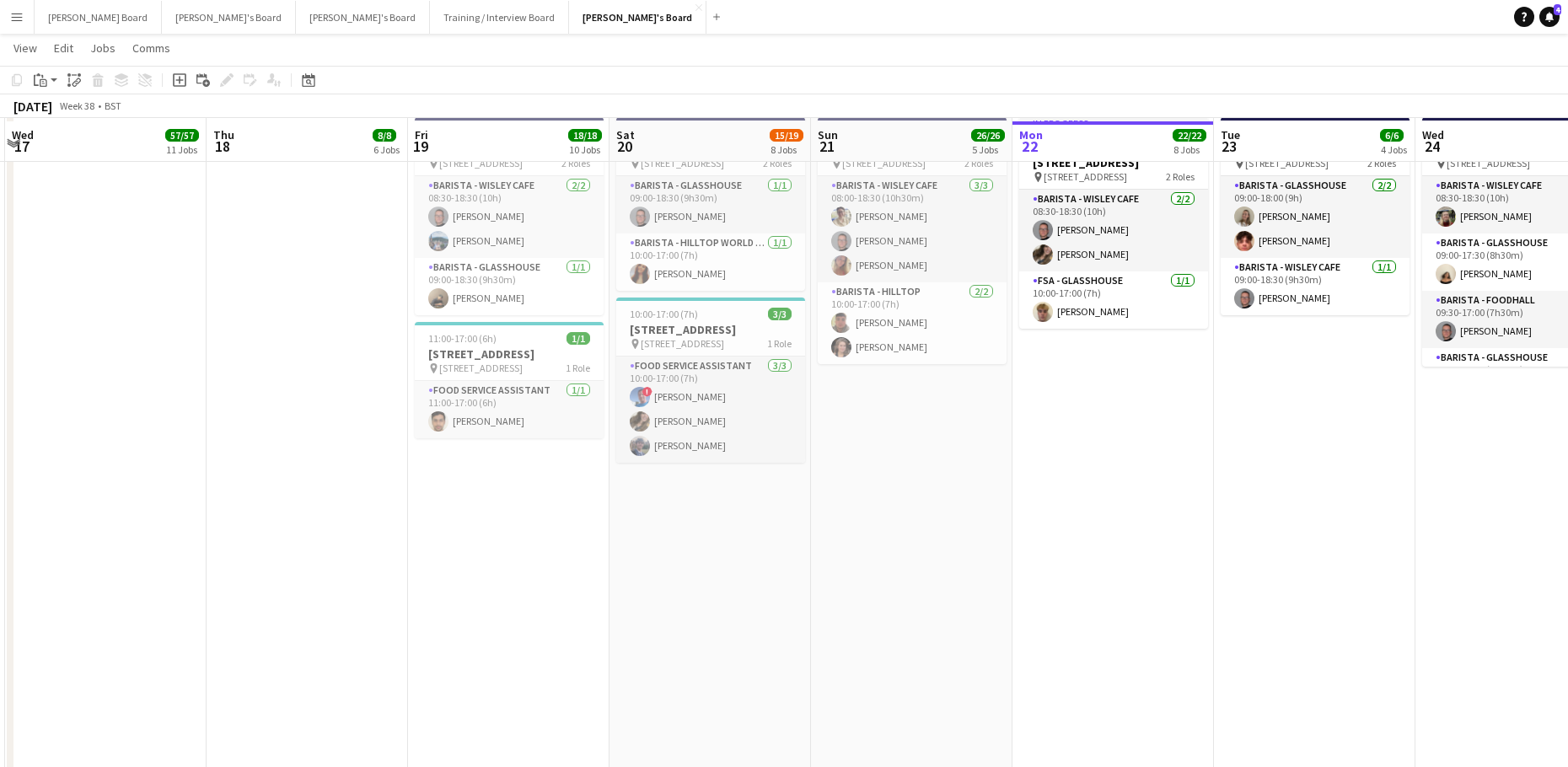
scroll to position [4185, 0]
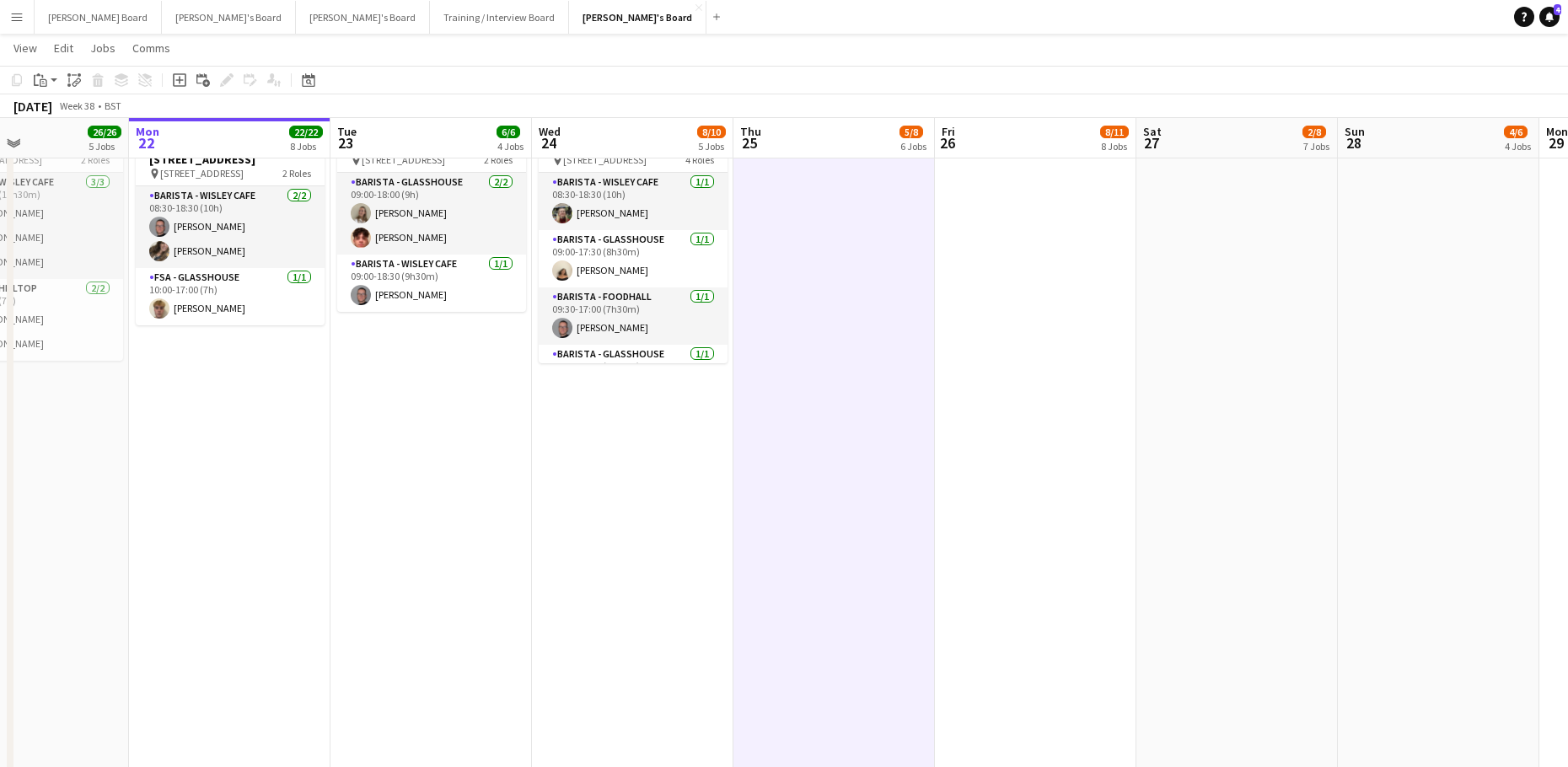
drag, startPoint x: 1163, startPoint y: 587, endPoint x: 418, endPoint y: 573, distance: 745.1
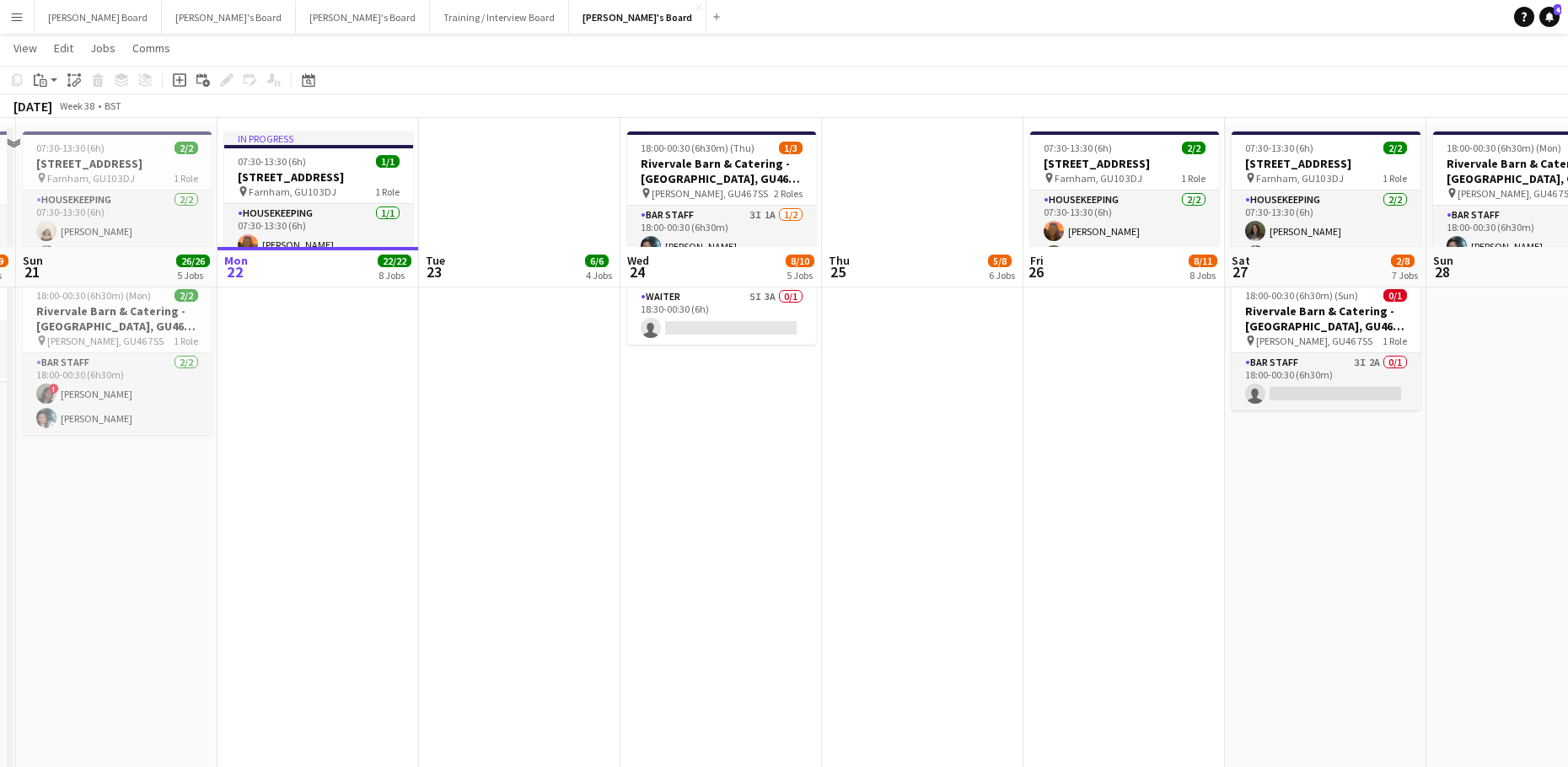
scroll to position [0, 0]
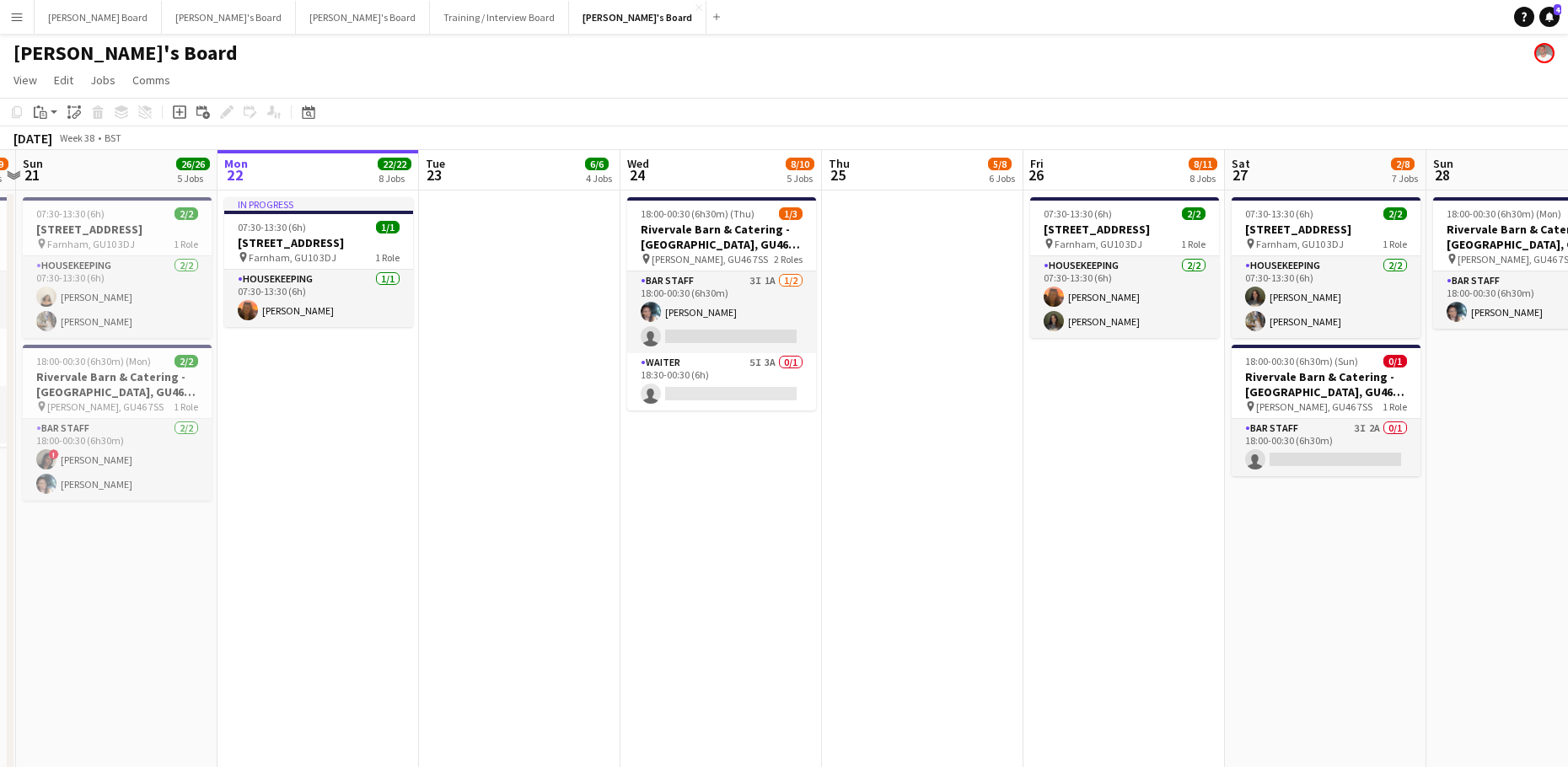
drag, startPoint x: 833, startPoint y: 609, endPoint x: 846, endPoint y: 614, distance: 13.9
click at [836, 610] on app-date-cell at bounding box center [922, 545] width 202 height 709
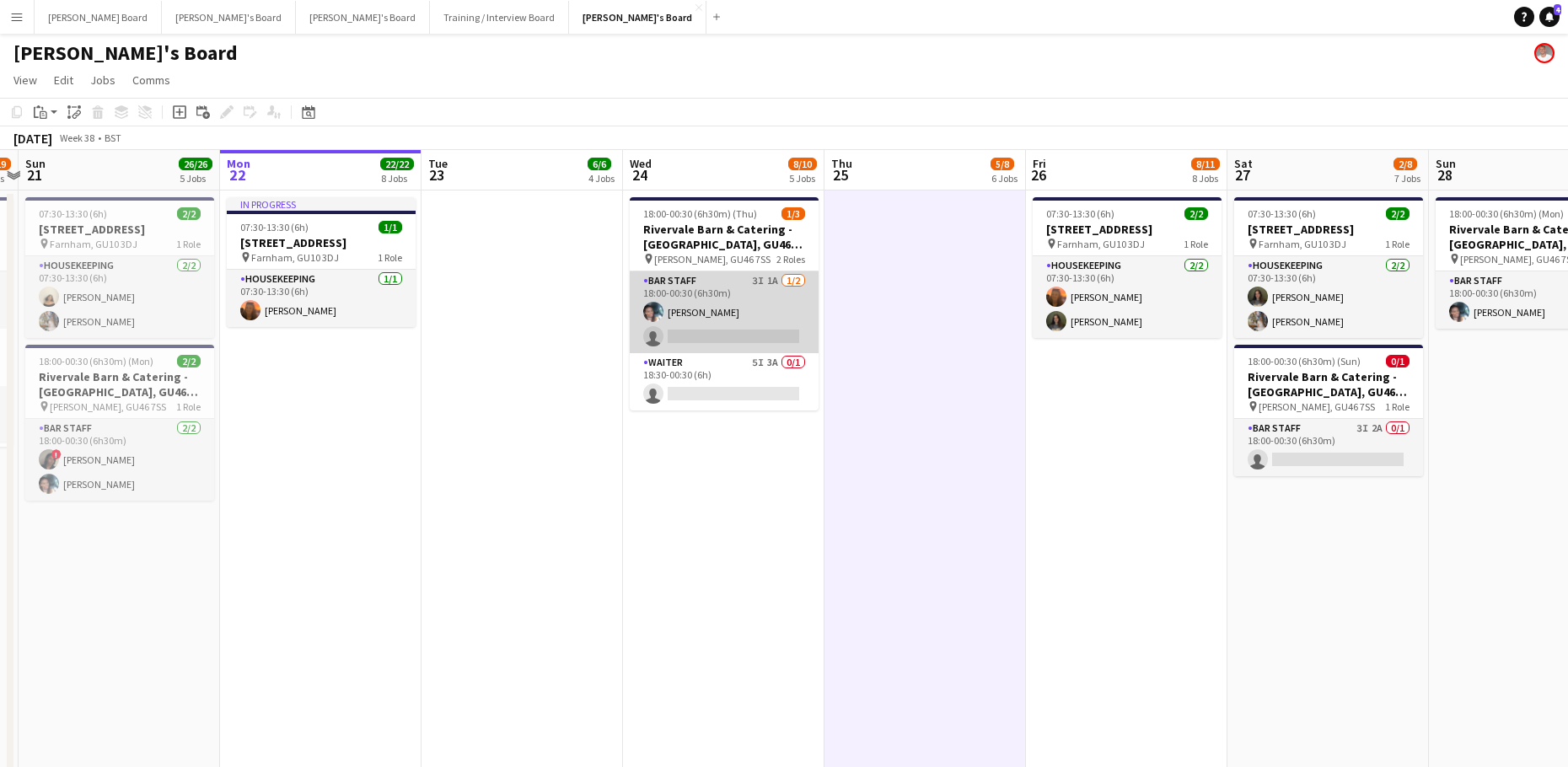
click at [752, 323] on app-card-role "BAR STAFF 3I 1A 1/2 18:00-00:30 (6h30m) Labrisca Gumbs single-neutral-actions" at bounding box center [724, 312] width 189 height 82
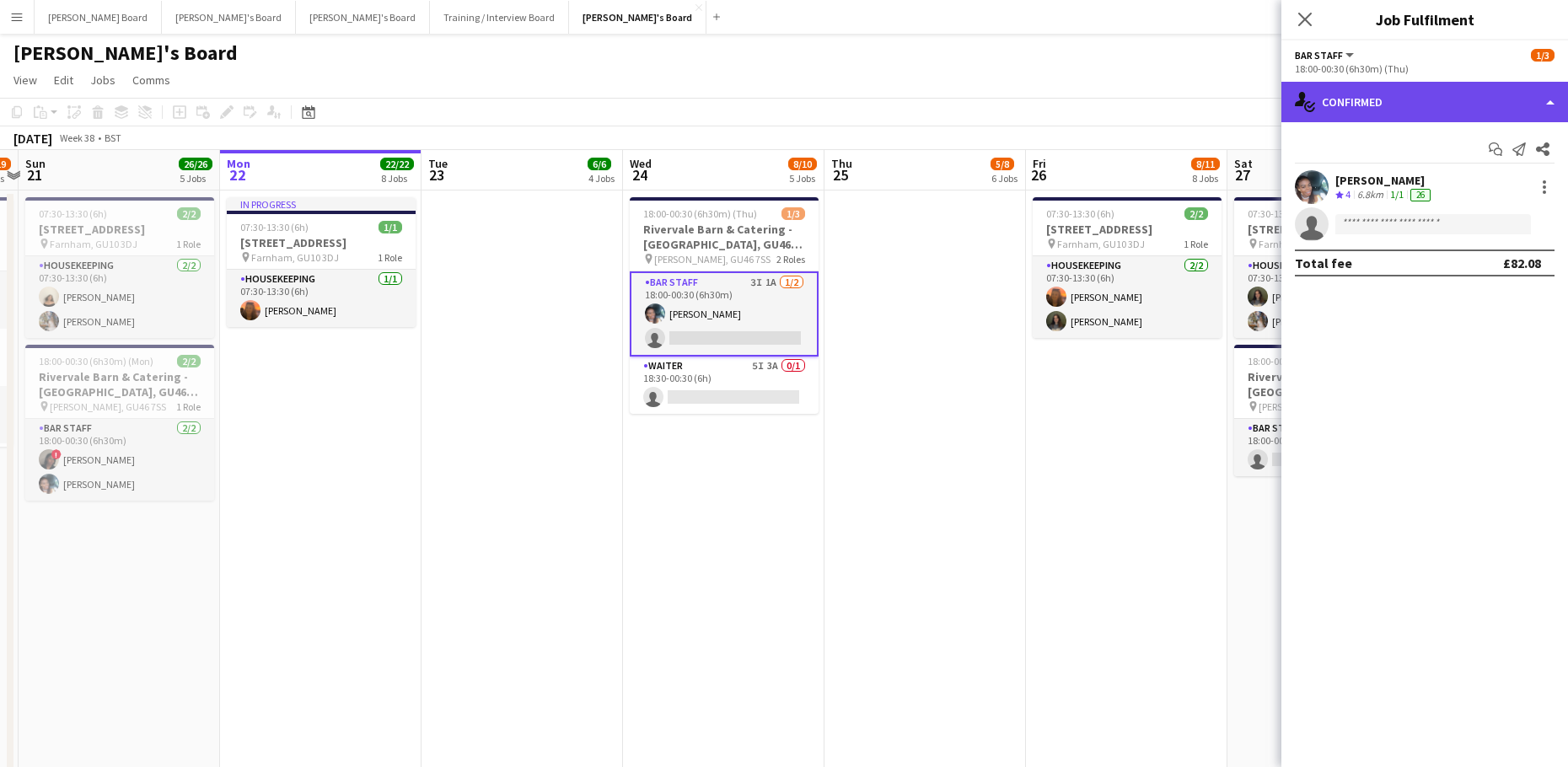
click at [1418, 85] on div "single-neutral-actions-check-2 Confirmed" at bounding box center [1423, 101] width 286 height 40
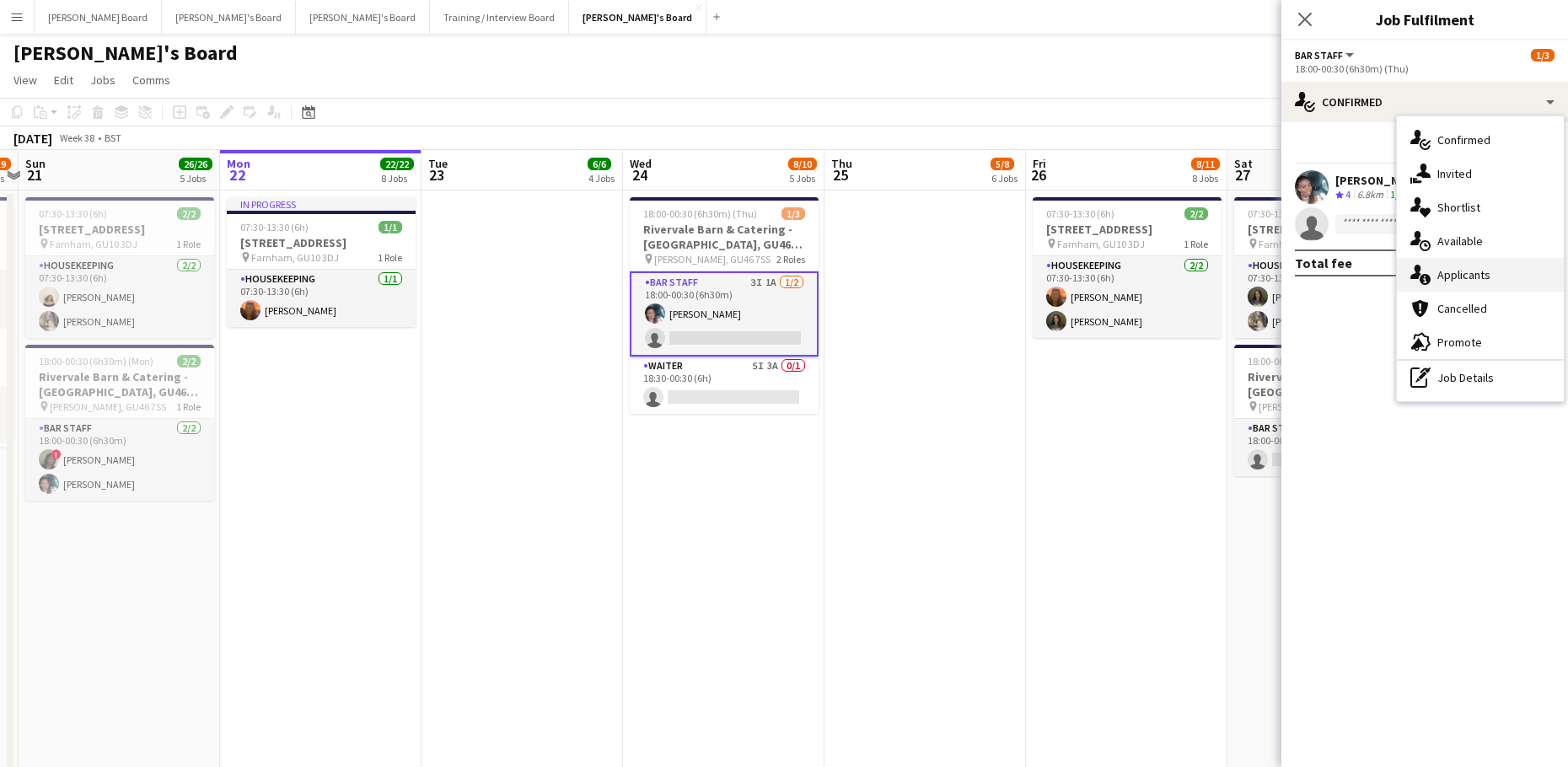
click at [1474, 280] on span "Applicants" at bounding box center [1464, 274] width 53 height 15
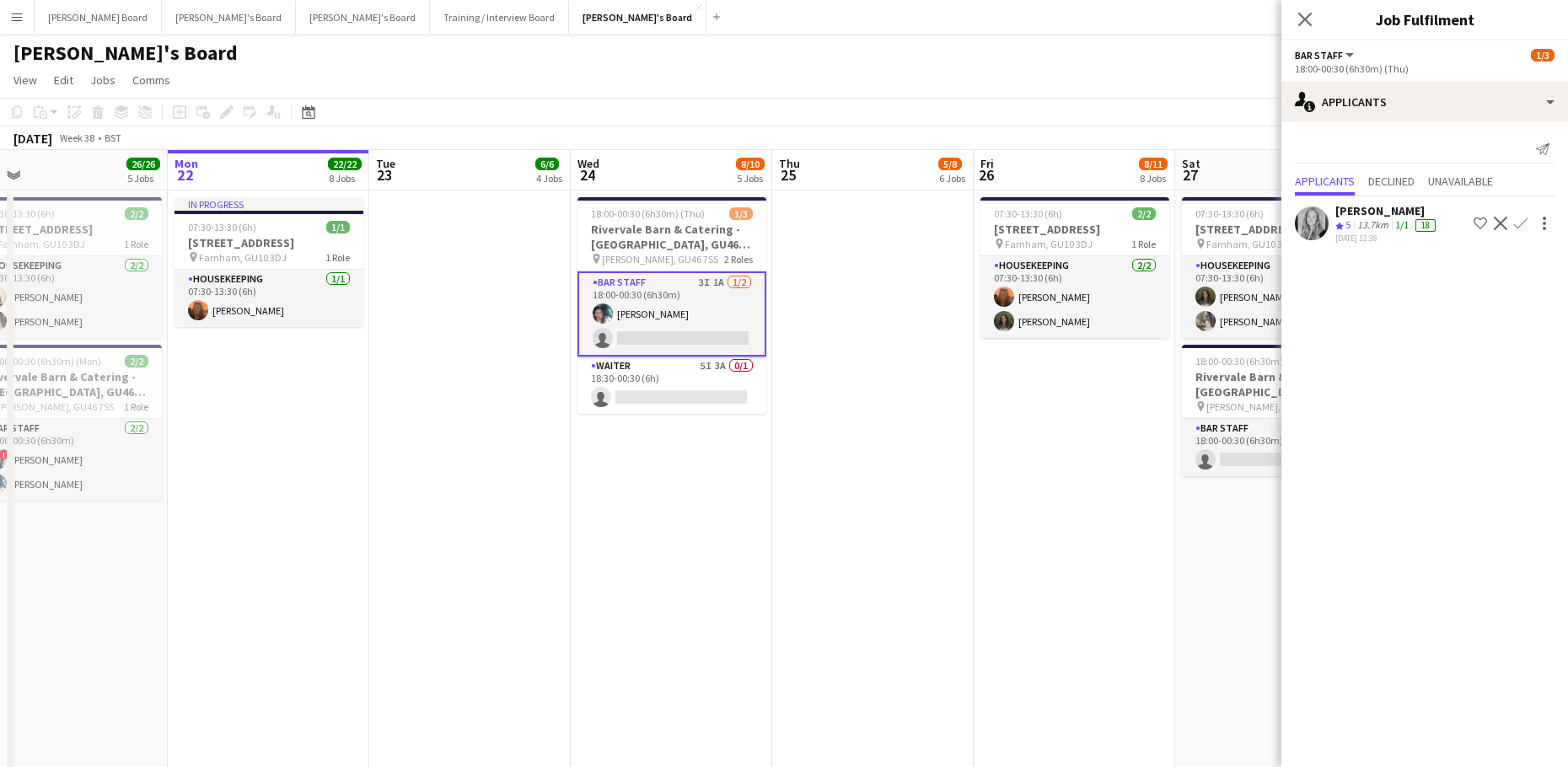
drag, startPoint x: 1183, startPoint y: 447, endPoint x: 1115, endPoint y: 462, distance: 69.6
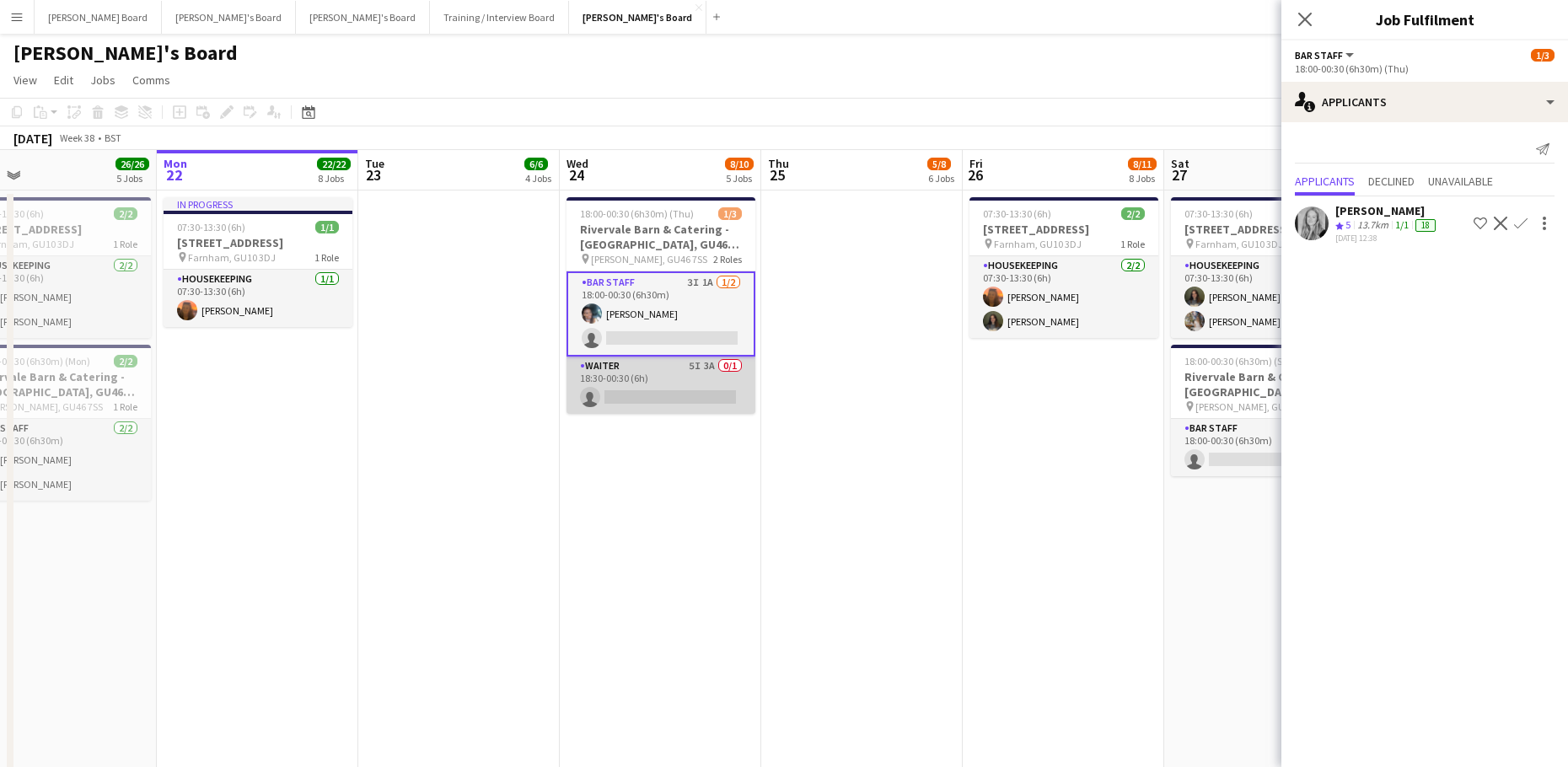
click at [674, 391] on app-card-role "Waiter 5I 3A 0/1 18:30-00:30 (6h) single-neutral-actions" at bounding box center [661, 384] width 189 height 57
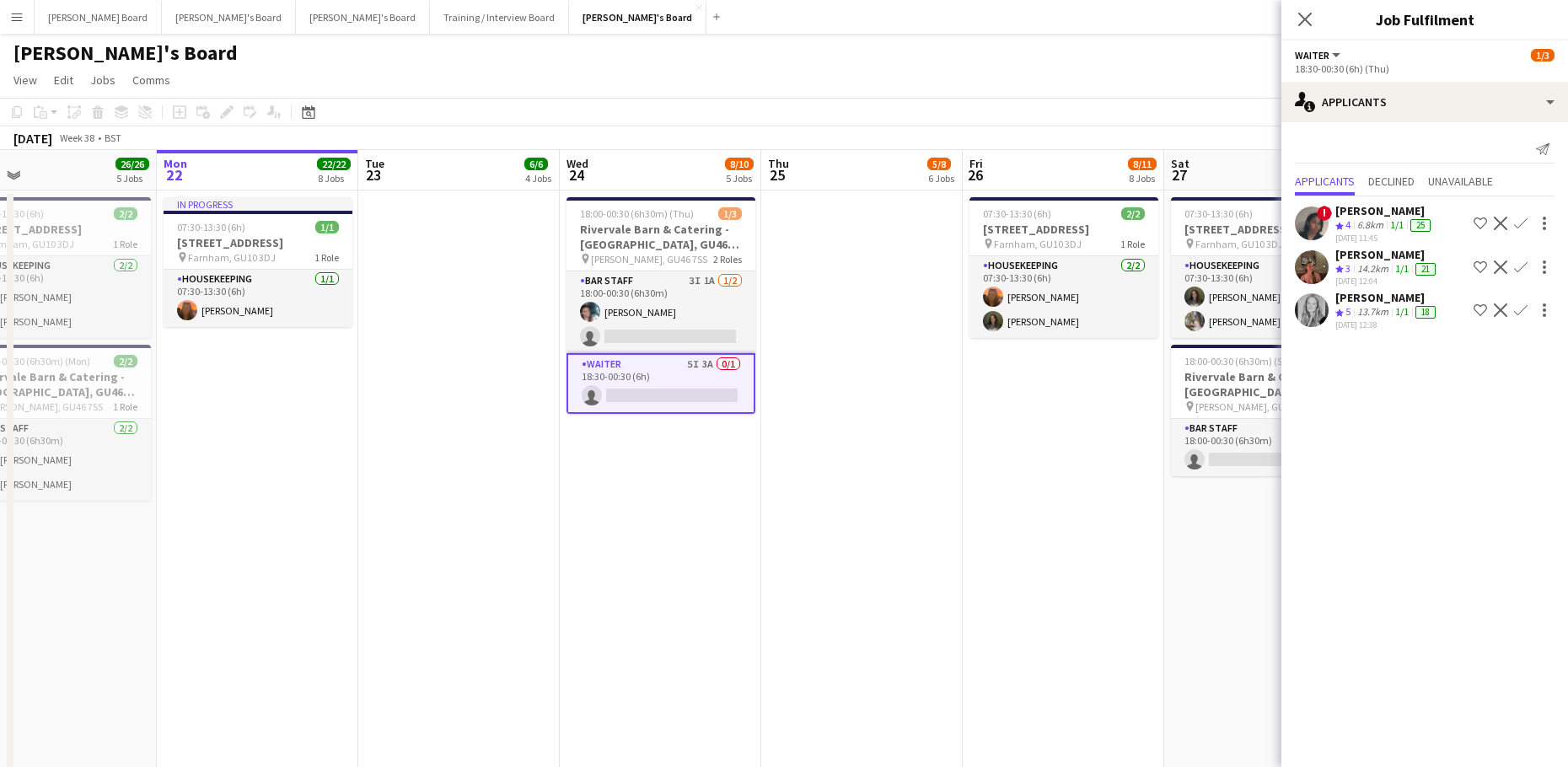
click at [1516, 309] on app-icon "Confirm" at bounding box center [1521, 310] width 14 height 14
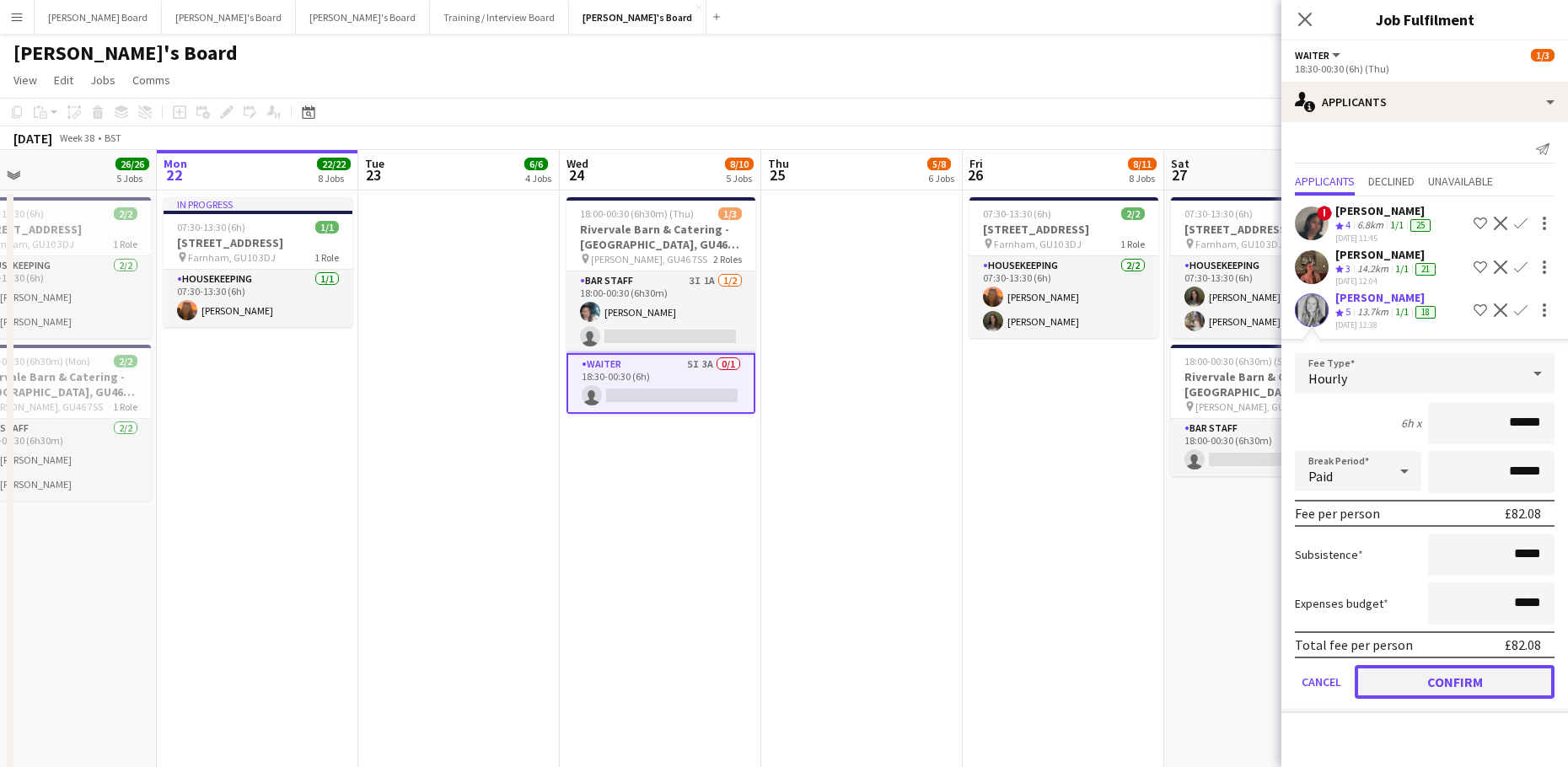
click at [1440, 680] on button "Confirm" at bounding box center [1454, 681] width 200 height 33
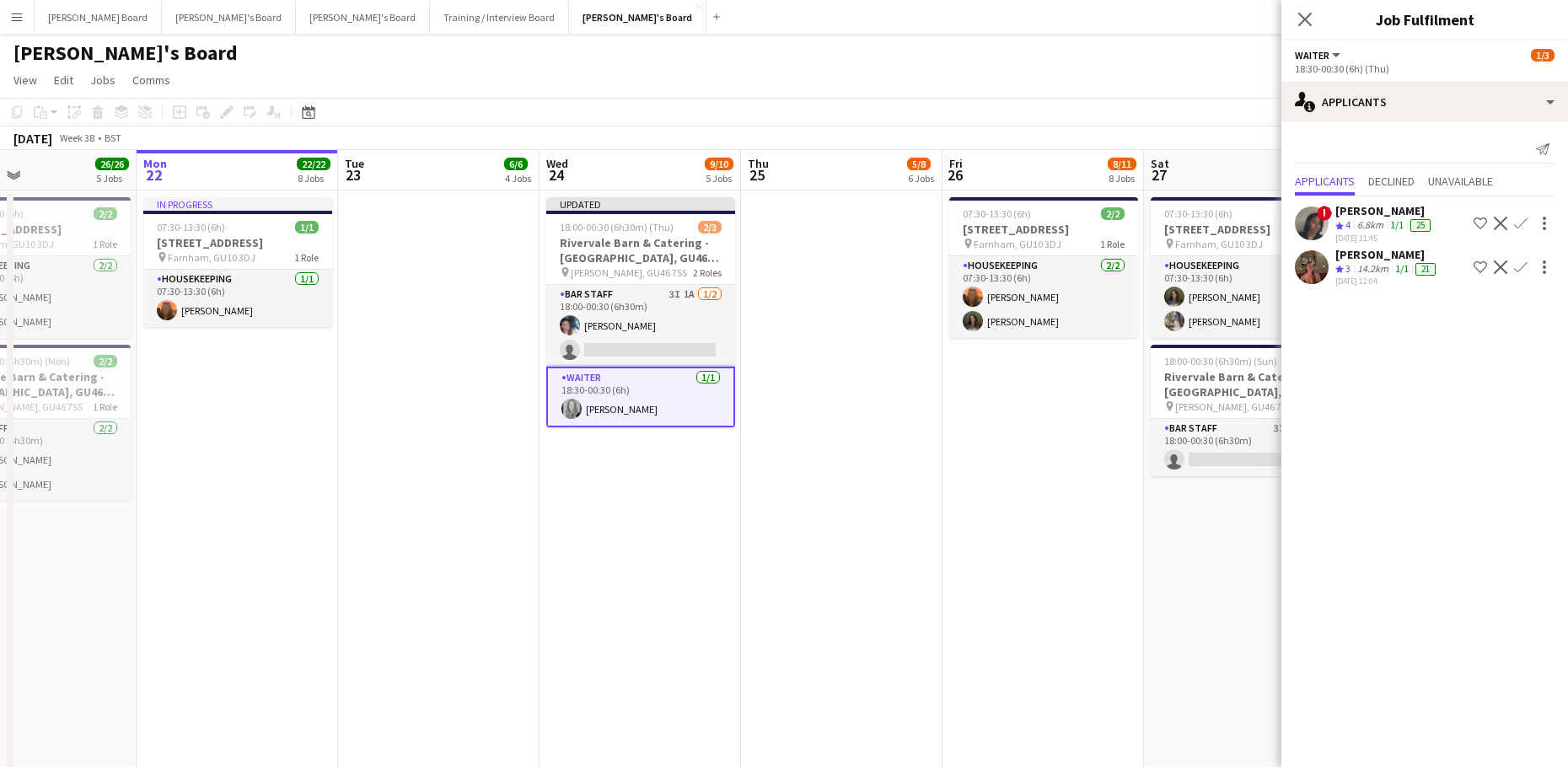
drag, startPoint x: 1080, startPoint y: 630, endPoint x: 553, endPoint y: 569, distance: 530.5
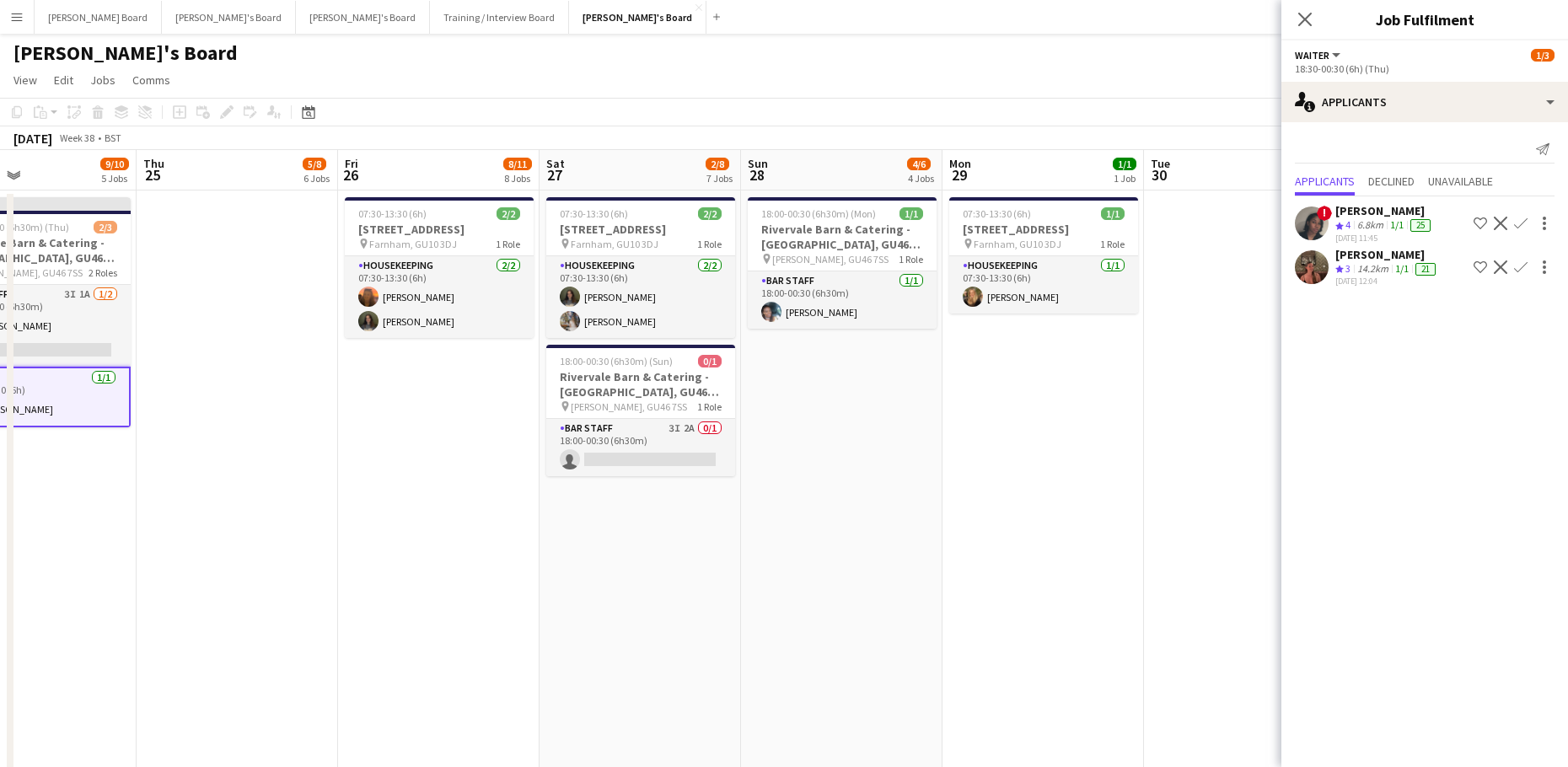
scroll to position [0, 571]
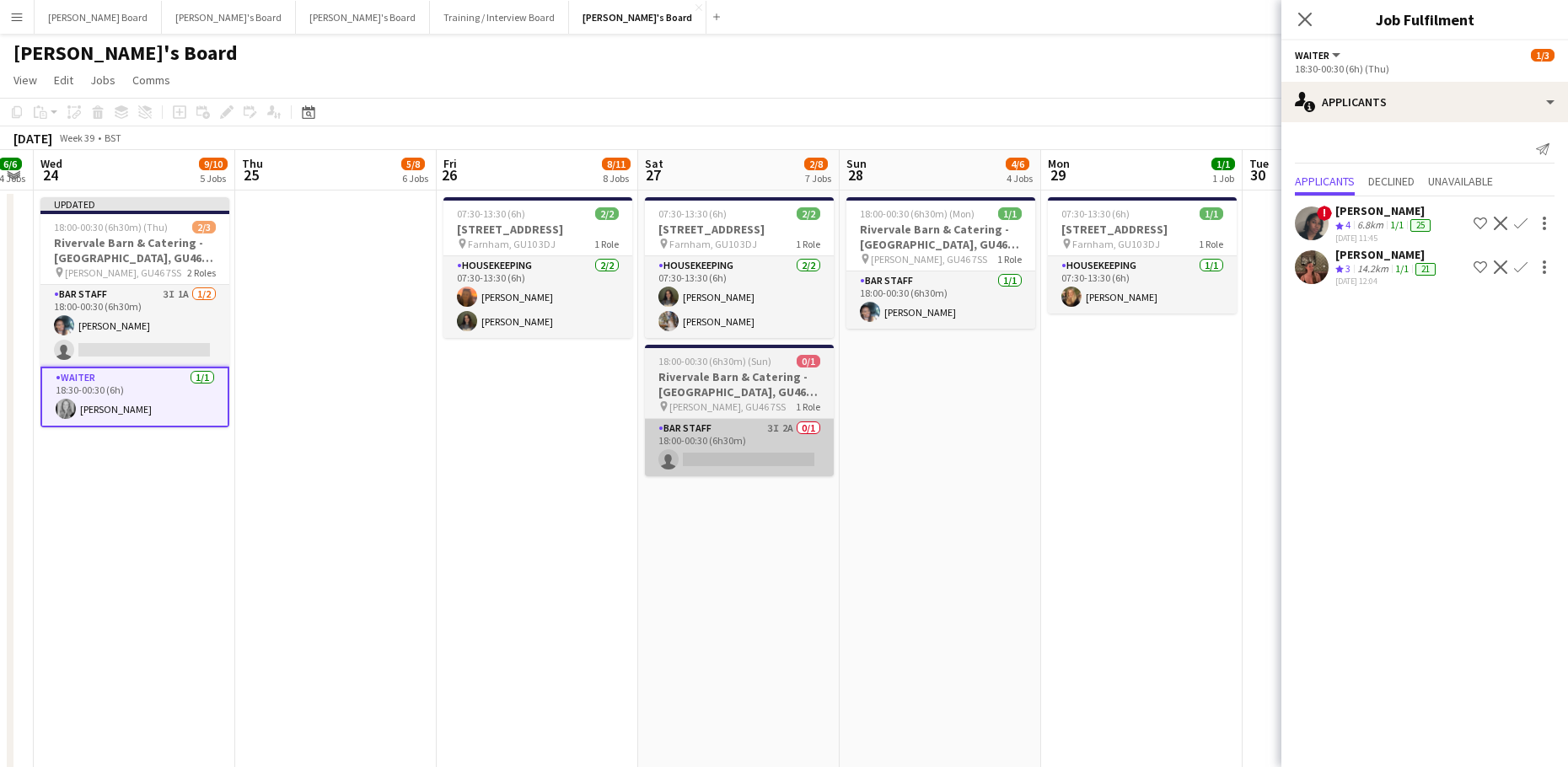
click at [755, 473] on app-card-role "BAR STAFF 3I 2A 0/1 18:00-00:30 (6h30m) single-neutral-actions" at bounding box center [739, 447] width 189 height 57
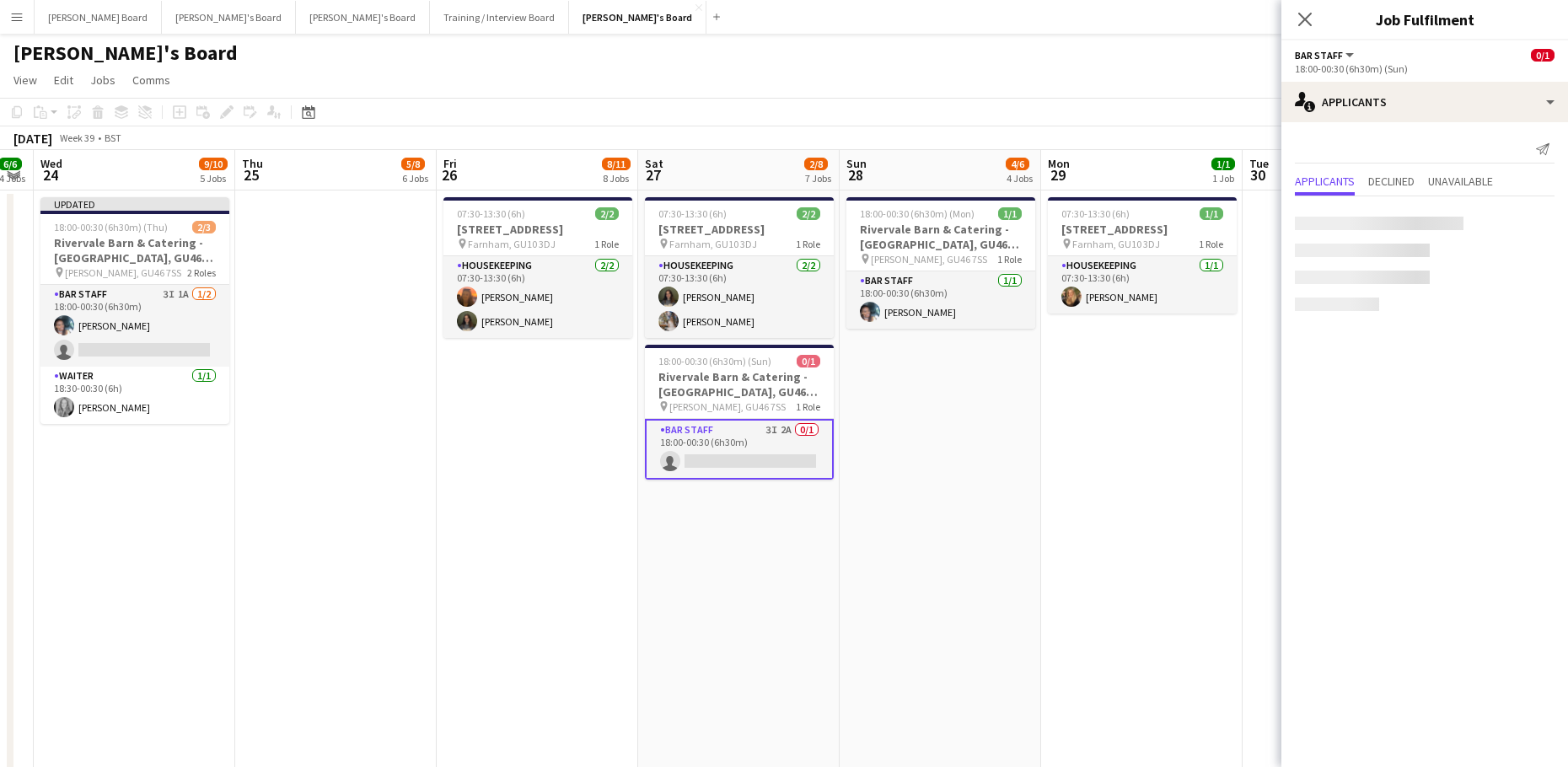
click at [755, 461] on app-card-role "BAR STAFF 3I 2A 0/1 18:00-00:30 (6h30m) single-neutral-actions" at bounding box center [739, 449] width 189 height 61
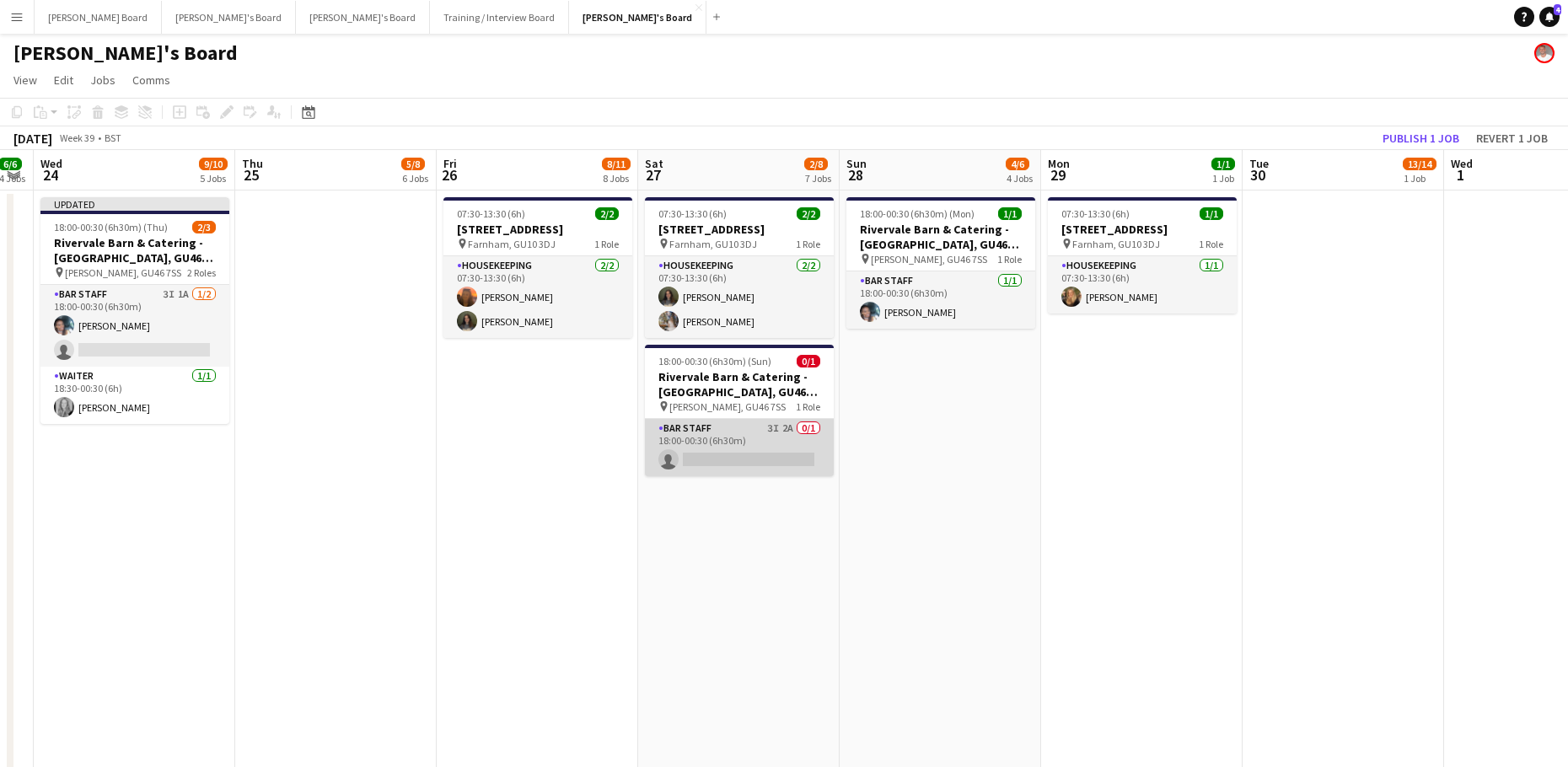
click at [750, 467] on app-card-role "BAR STAFF 3I 2A 0/1 18:00-00:30 (6h30m) single-neutral-actions" at bounding box center [739, 447] width 189 height 57
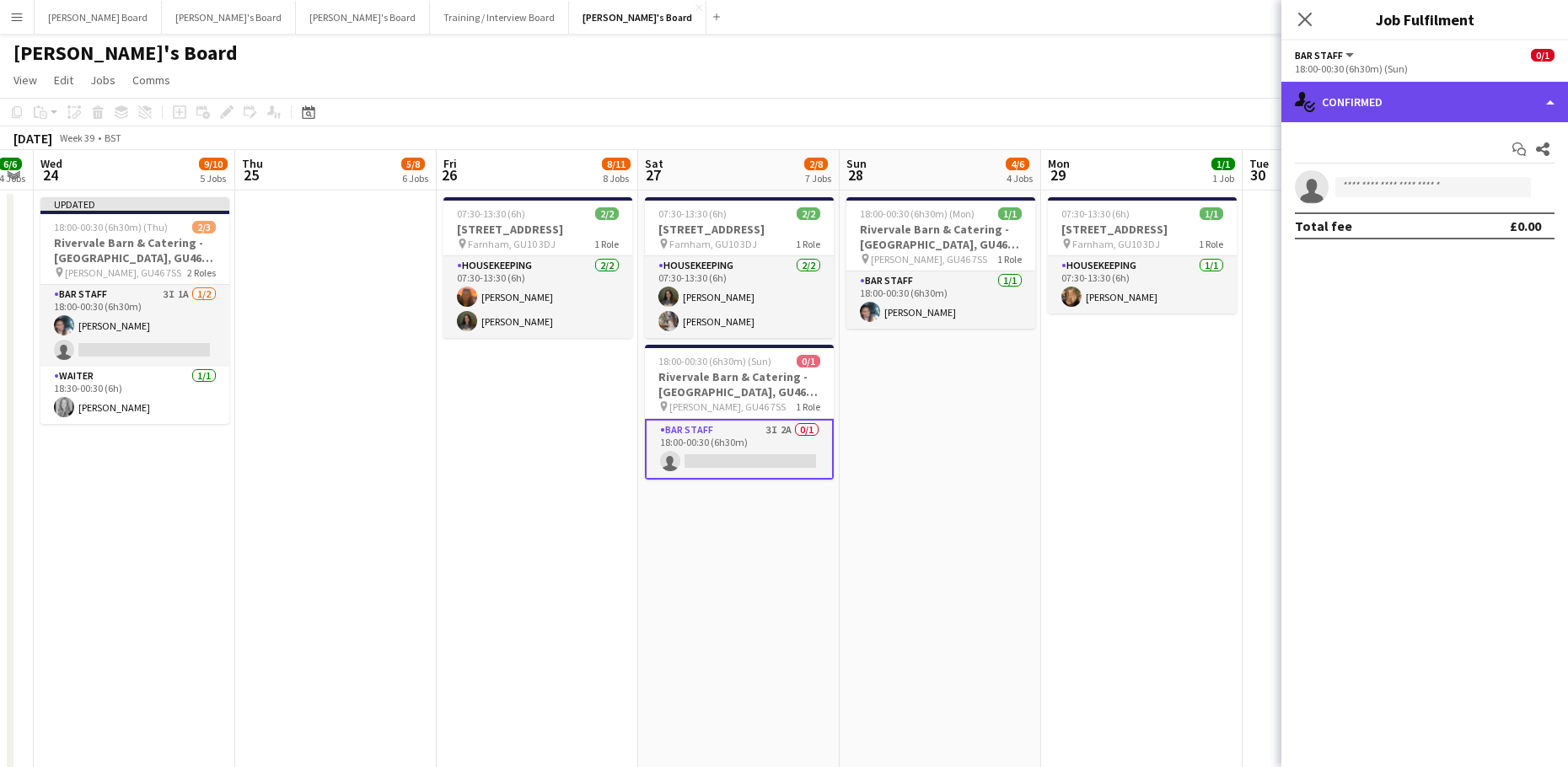
click at [1379, 115] on div "single-neutral-actions-check-2 Confirmed" at bounding box center [1423, 101] width 286 height 40
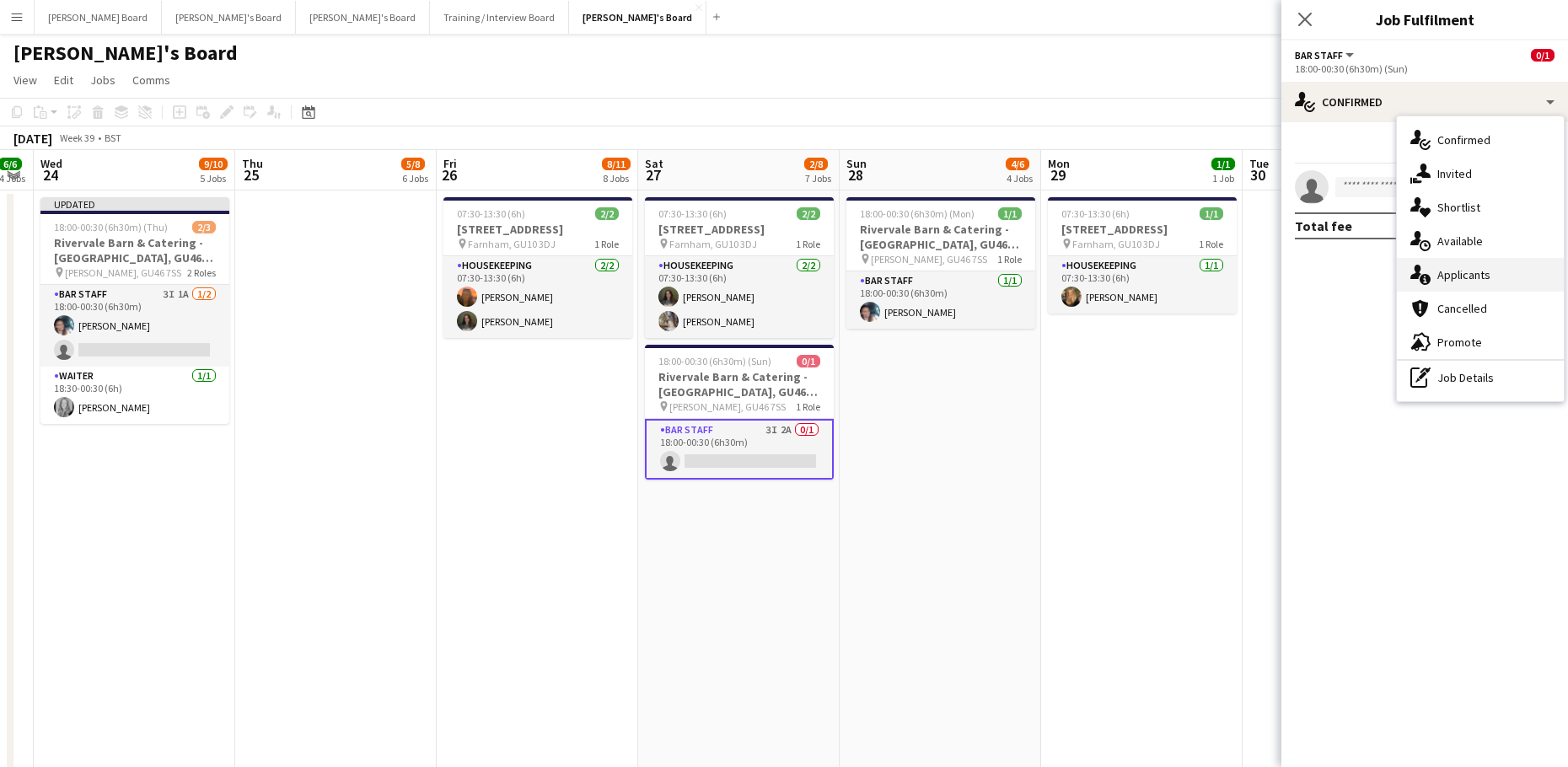
click at [1488, 285] on div "single-neutral-actions-information Applicants" at bounding box center [1480, 274] width 167 height 33
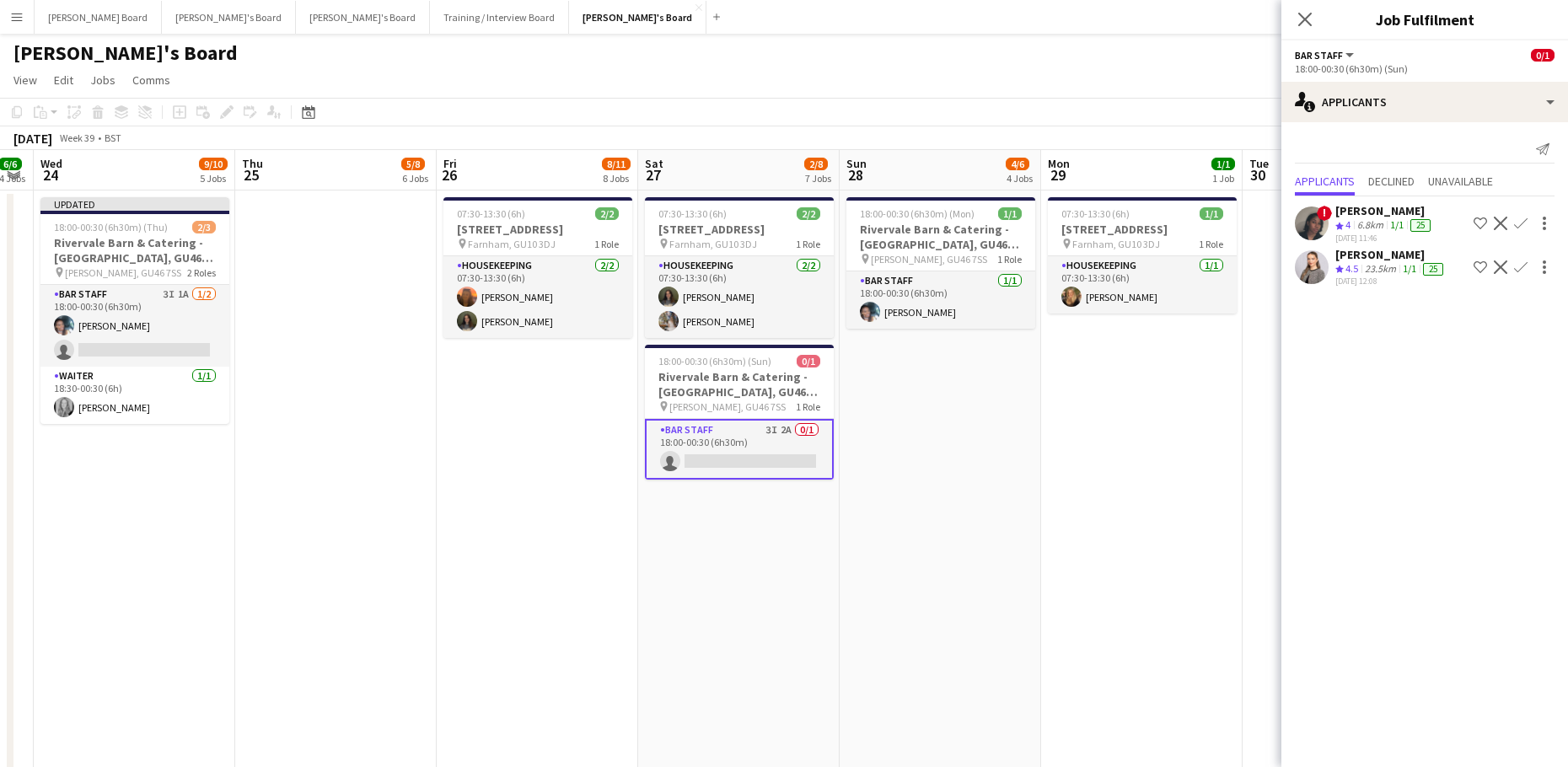
click at [1430, 283] on div "22-09-2025 12:08" at bounding box center [1390, 280] width 111 height 11
click at [1393, 267] on div "23.5km" at bounding box center [1380, 268] width 38 height 15
click at [1385, 267] on div "23.5km" at bounding box center [1380, 268] width 38 height 15
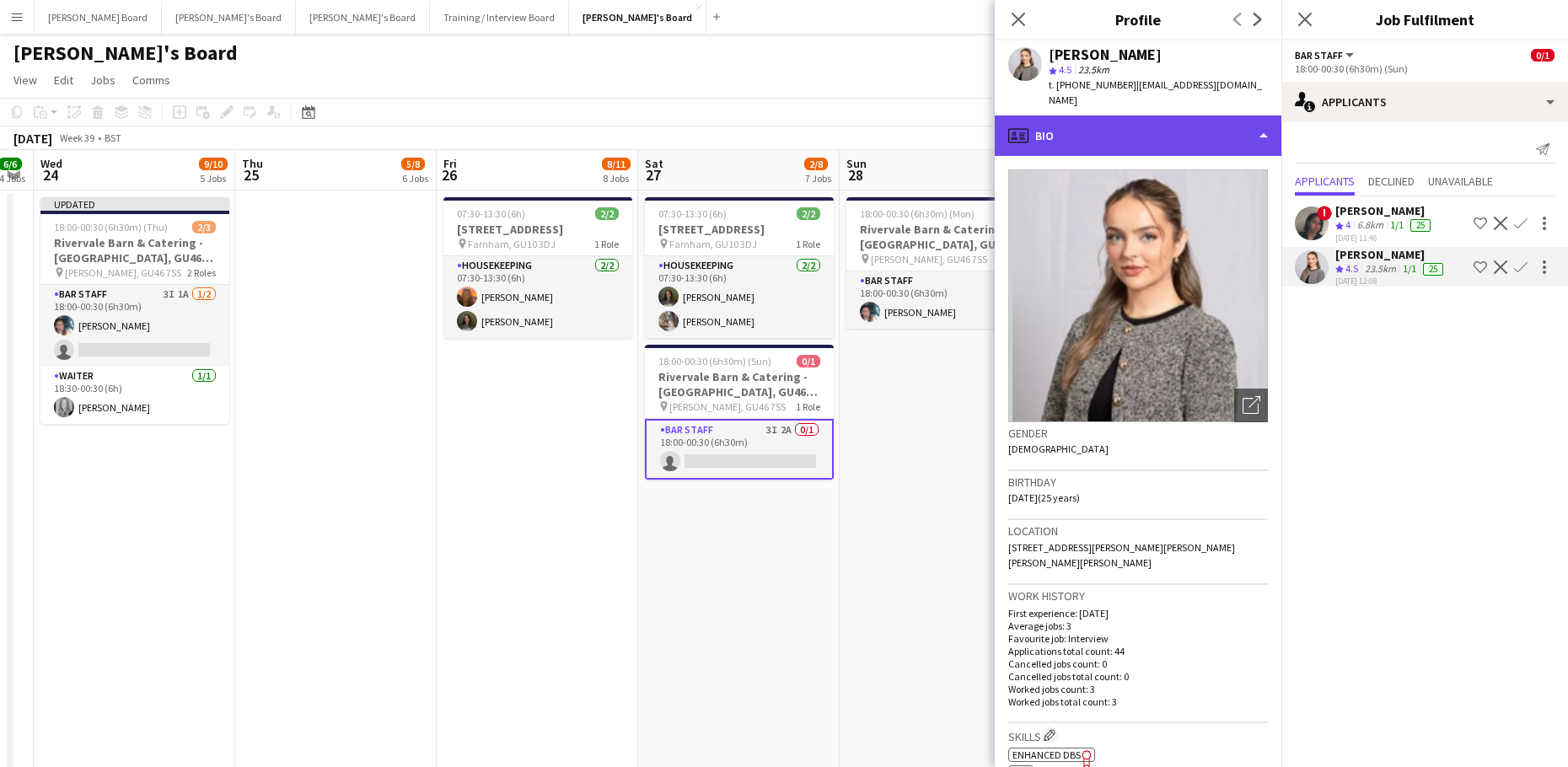
click at [1120, 115] on div "profile Bio" at bounding box center [1137, 135] width 286 height 40
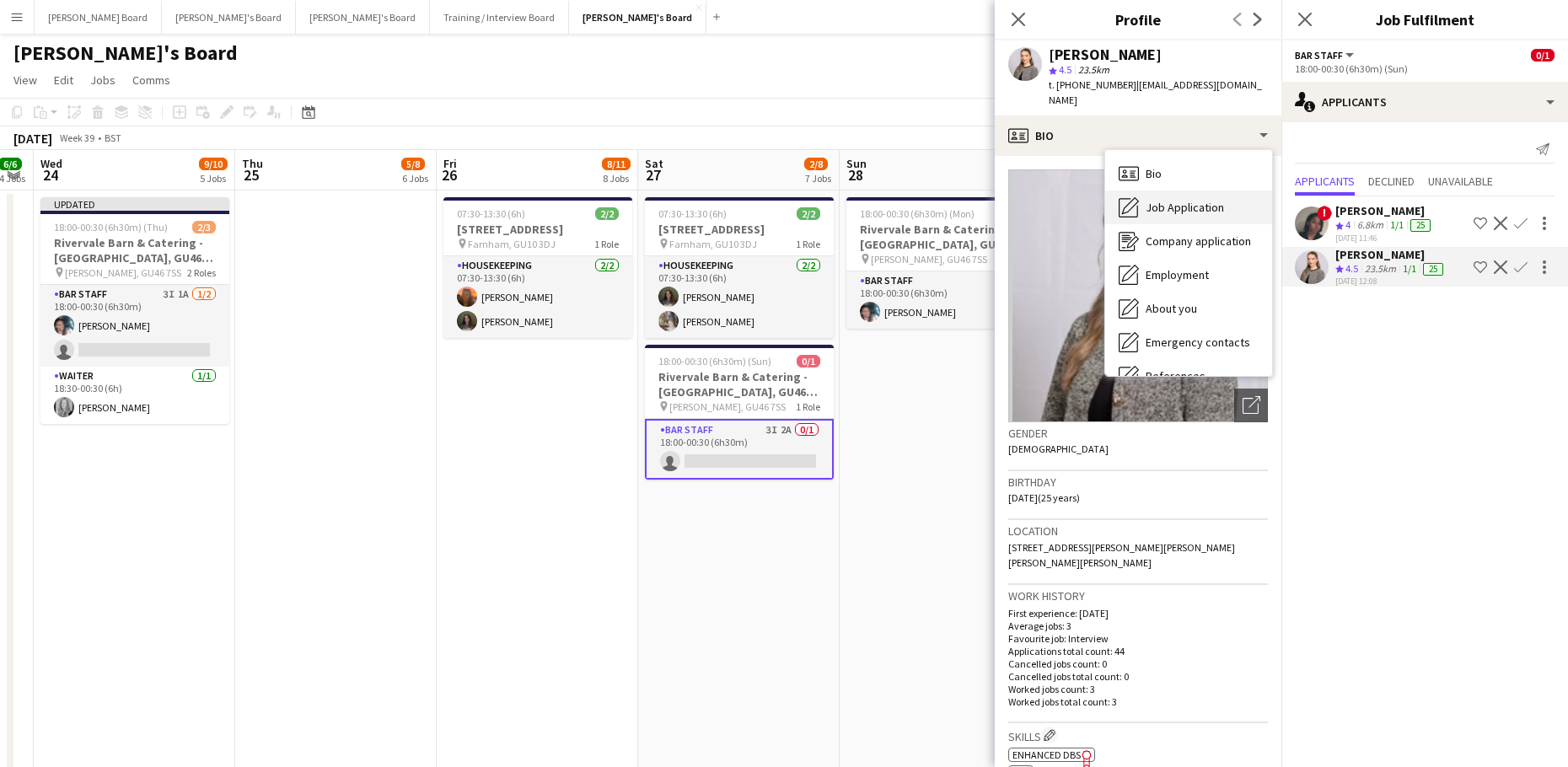
click at [1192, 202] on div "Job Application Job Application" at bounding box center [1188, 207] width 167 height 33
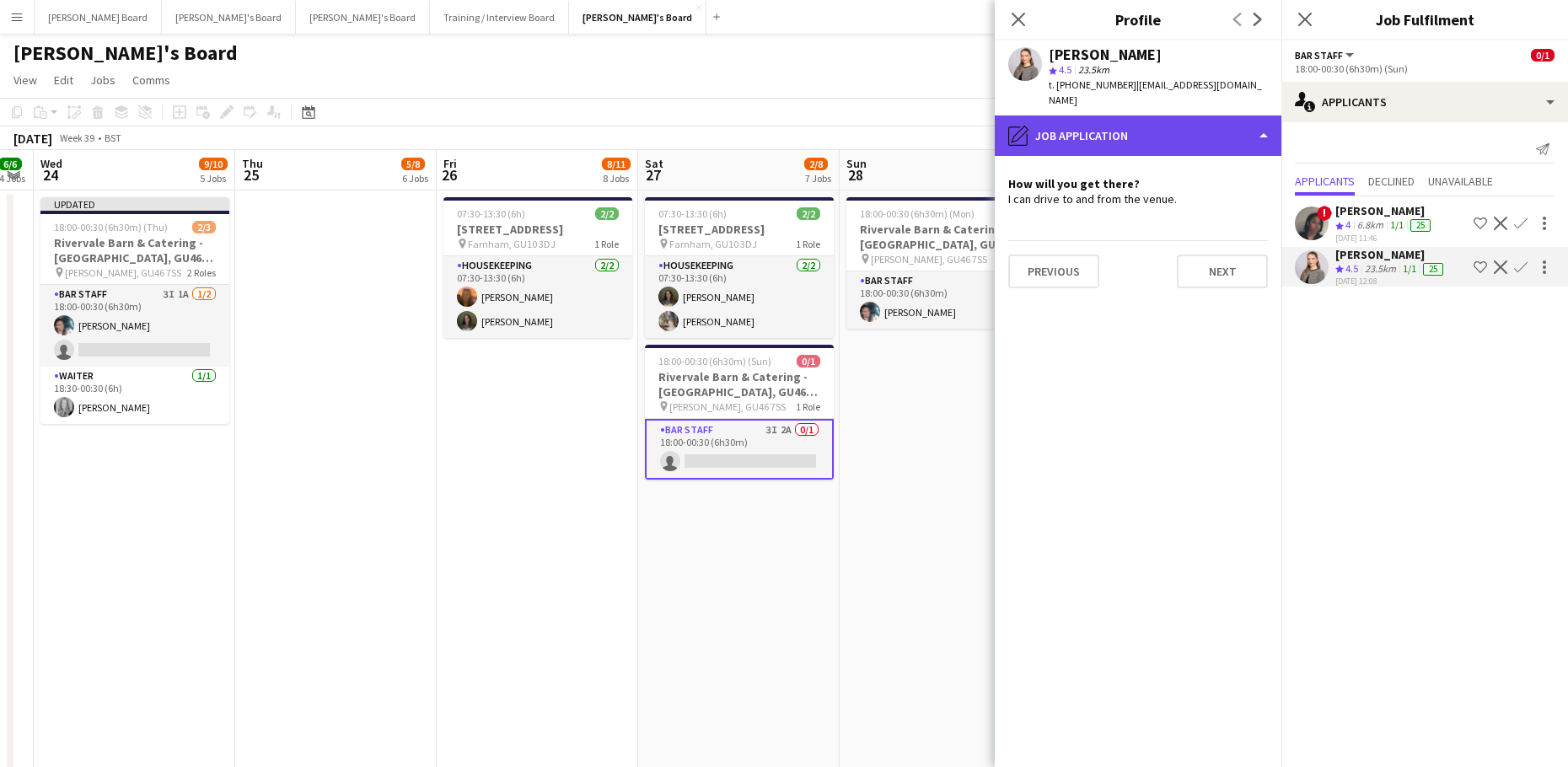
click at [1184, 121] on div "pencil4 Job Application" at bounding box center [1137, 135] width 286 height 40
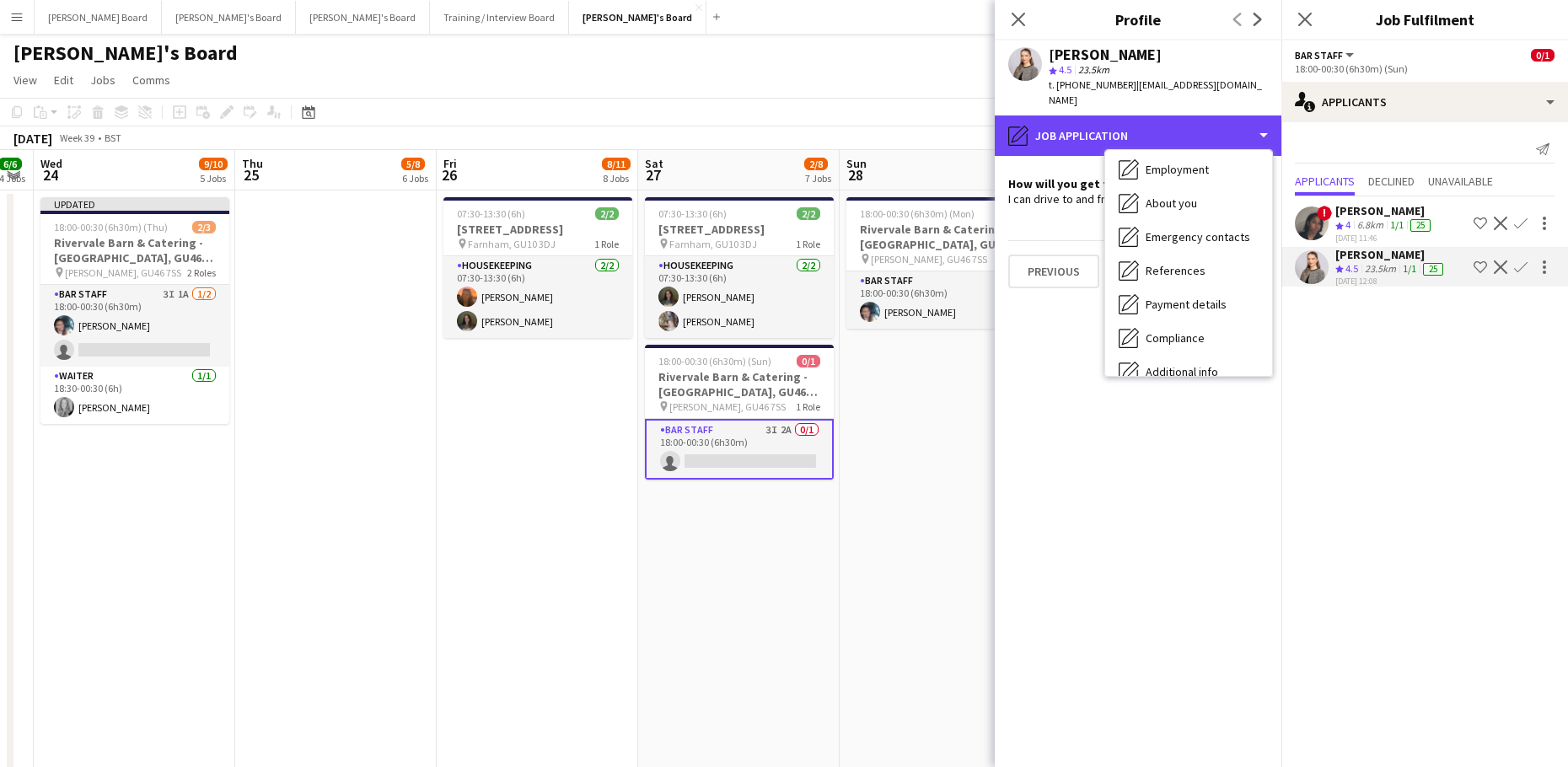
scroll to position [260, 0]
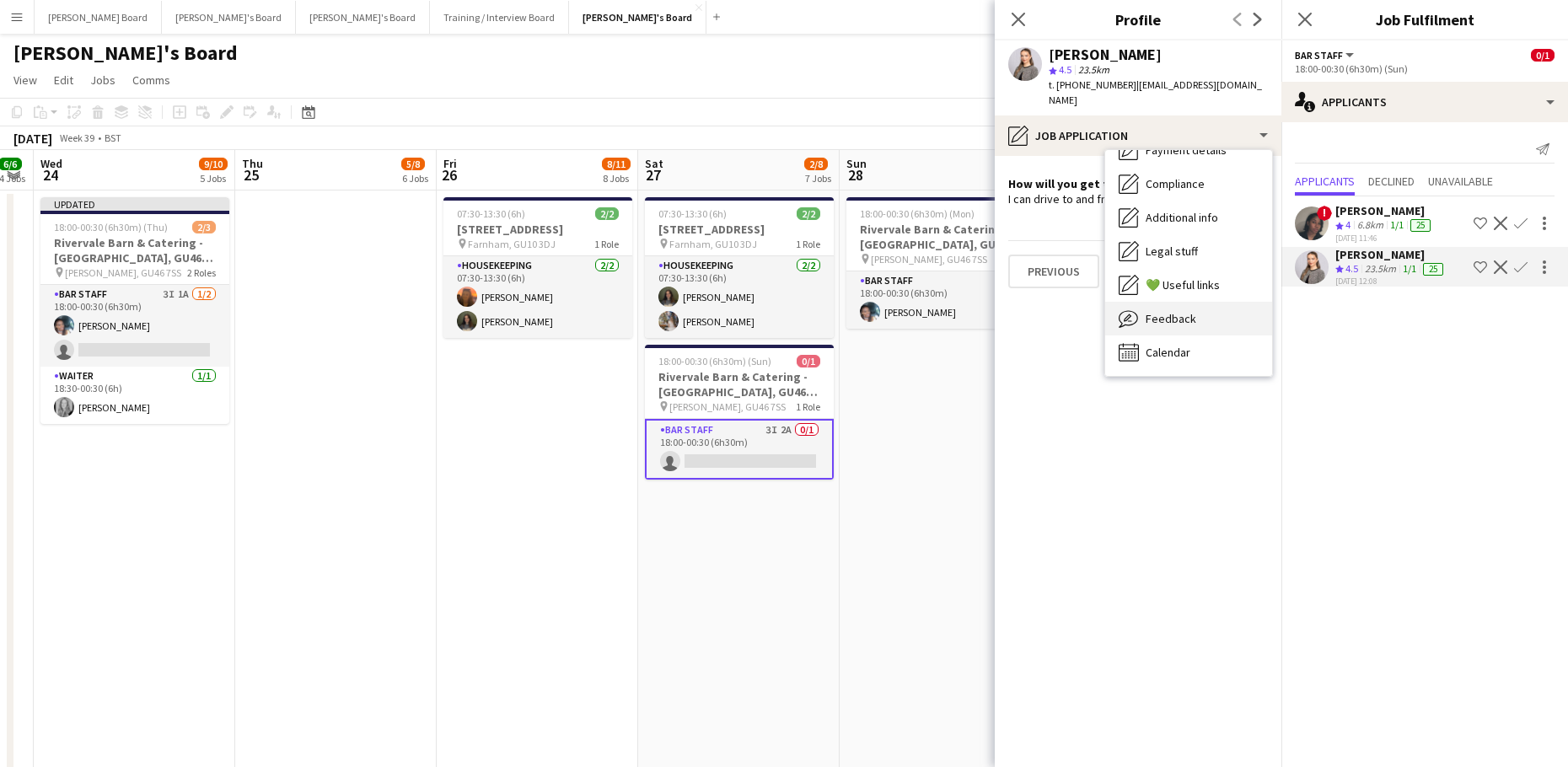
click at [1218, 302] on div "Feedback Feedback" at bounding box center [1188, 319] width 167 height 33
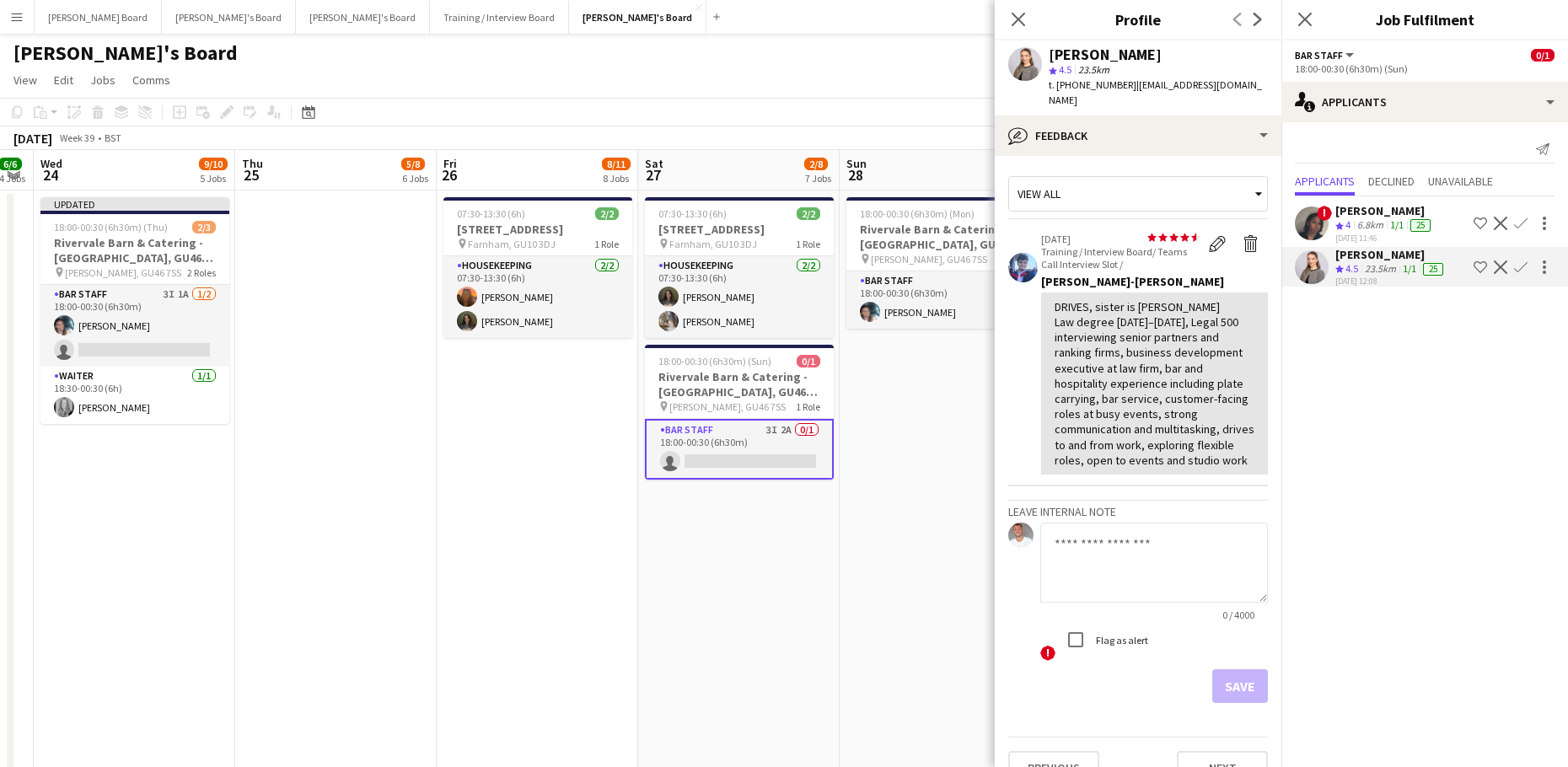
click at [1018, 60] on app-user-avatar at bounding box center [1025, 64] width 33 height 33
click at [1362, 266] on div "23.5km" at bounding box center [1380, 268] width 38 height 15
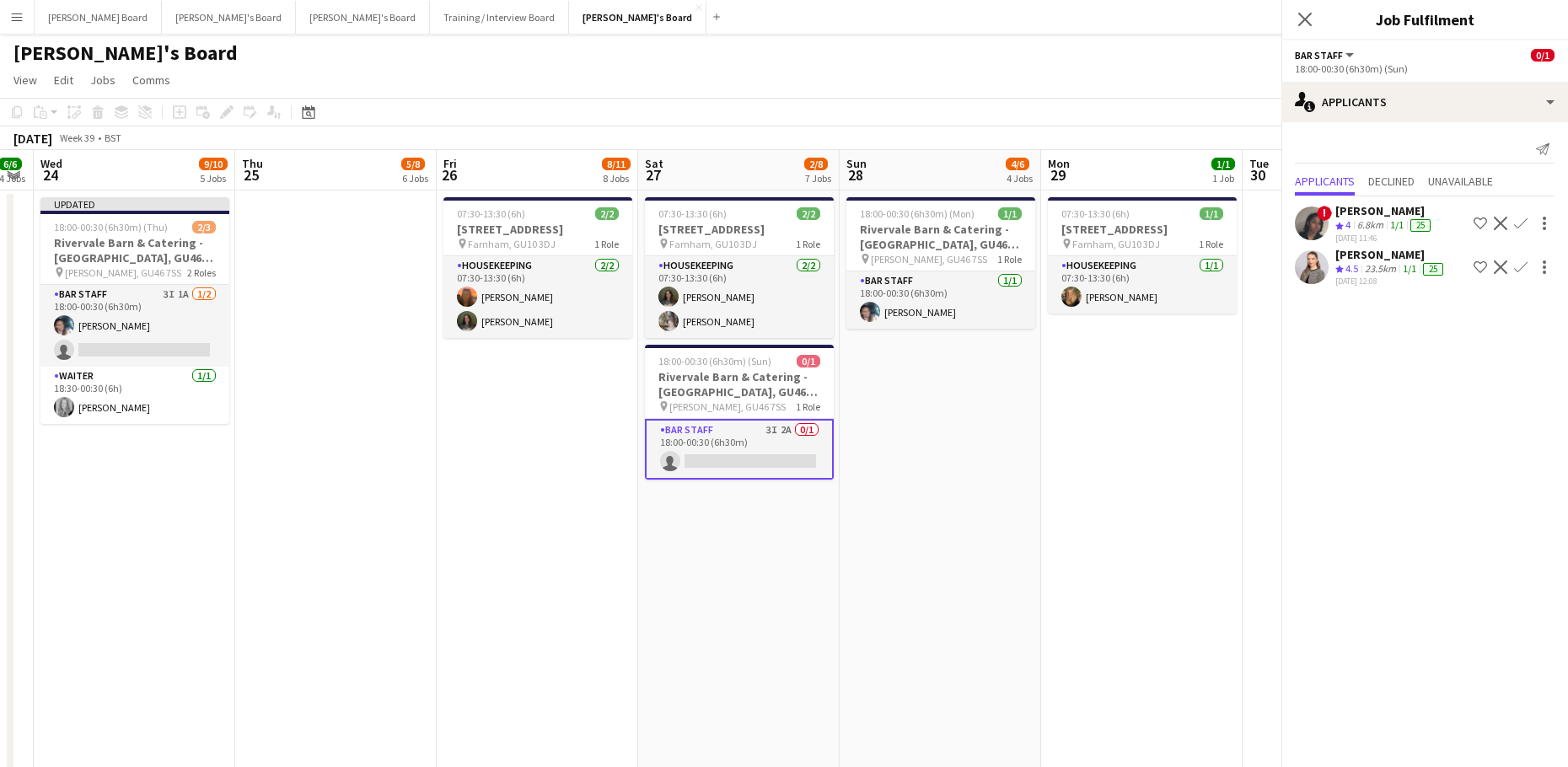
click at [1362, 266] on div "23.5km" at bounding box center [1380, 268] width 38 height 15
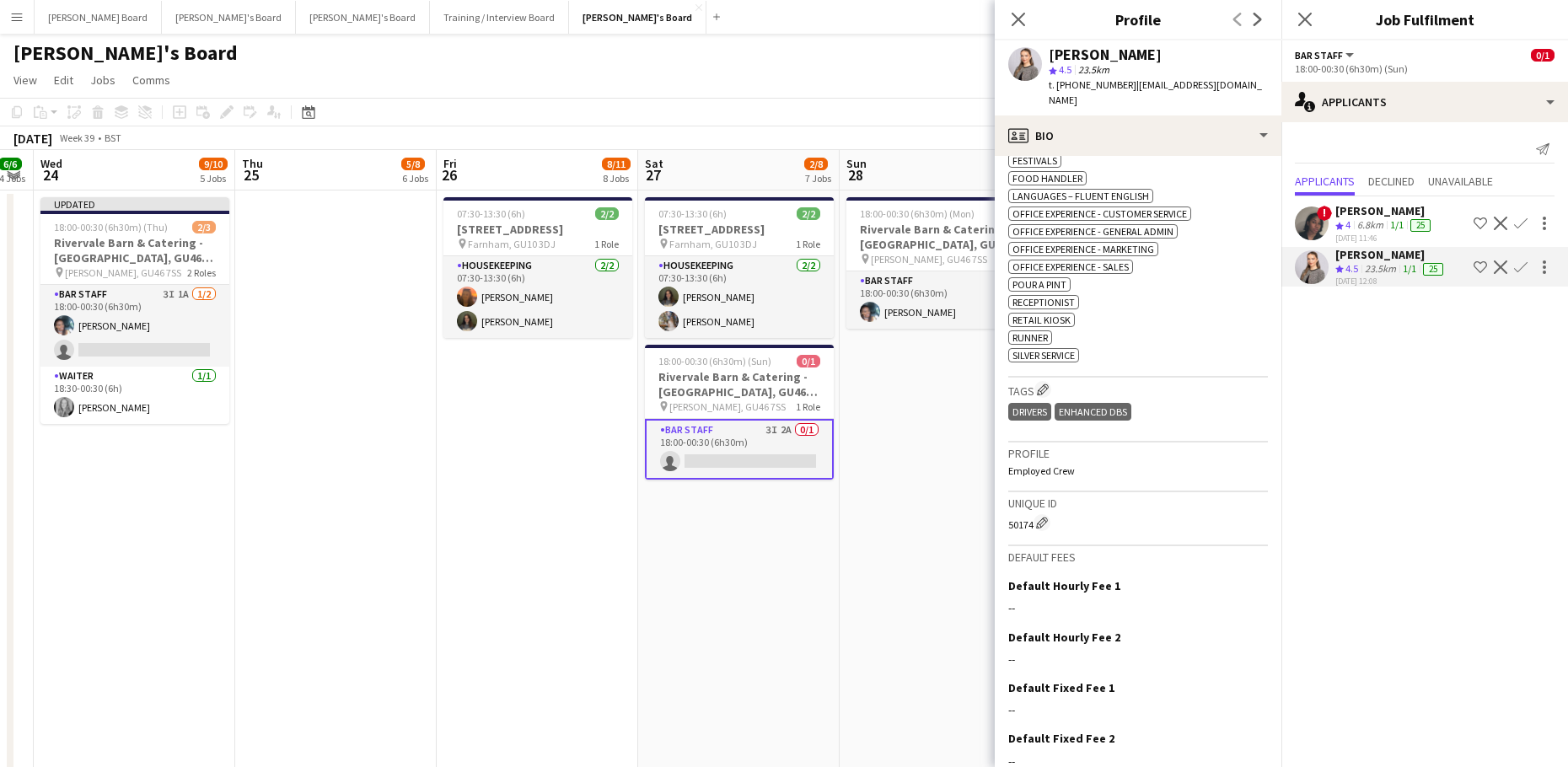
scroll to position [905, 0]
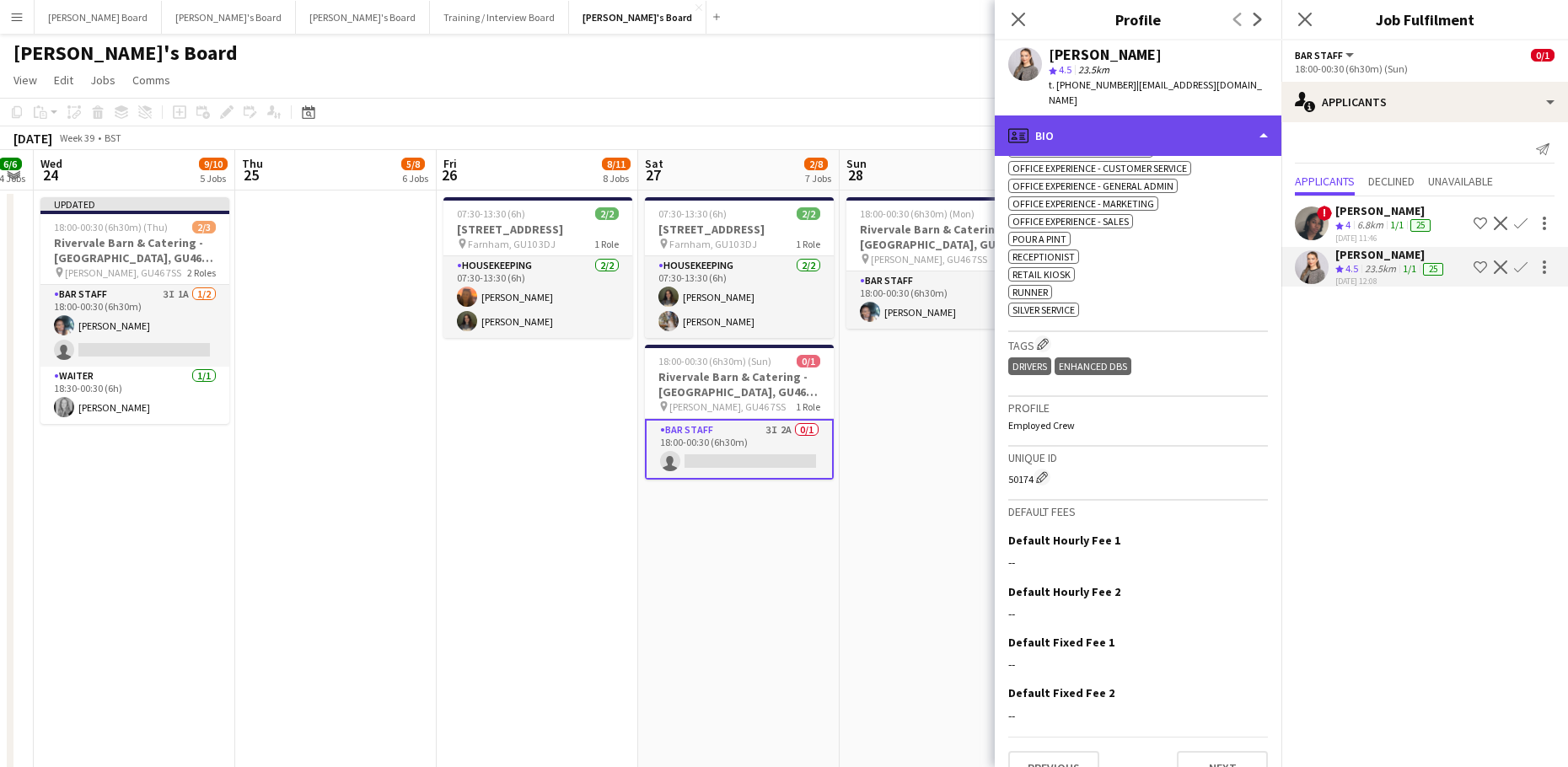
click at [1118, 132] on div "profile Bio" at bounding box center [1137, 135] width 286 height 40
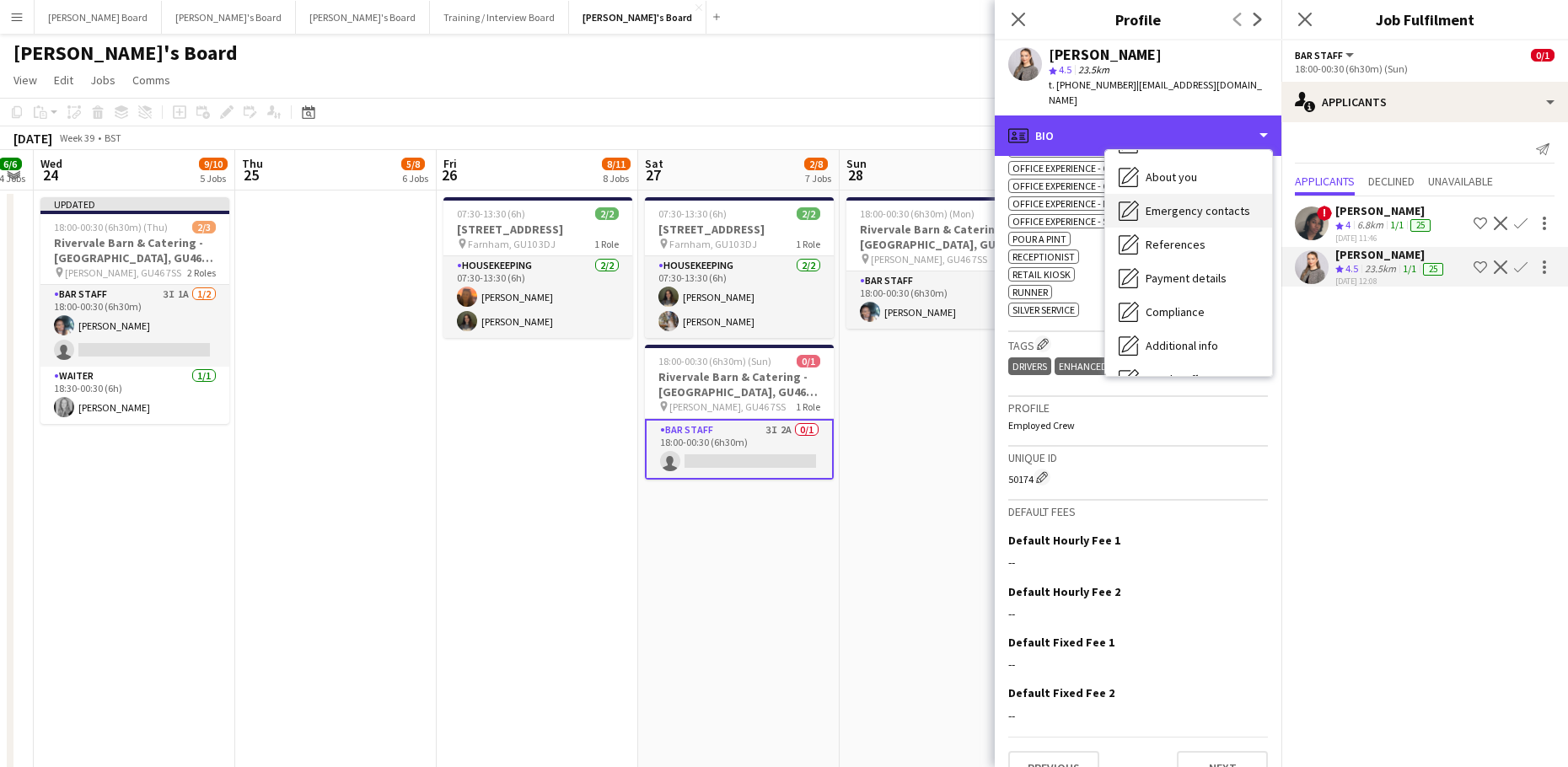
scroll to position [260, 0]
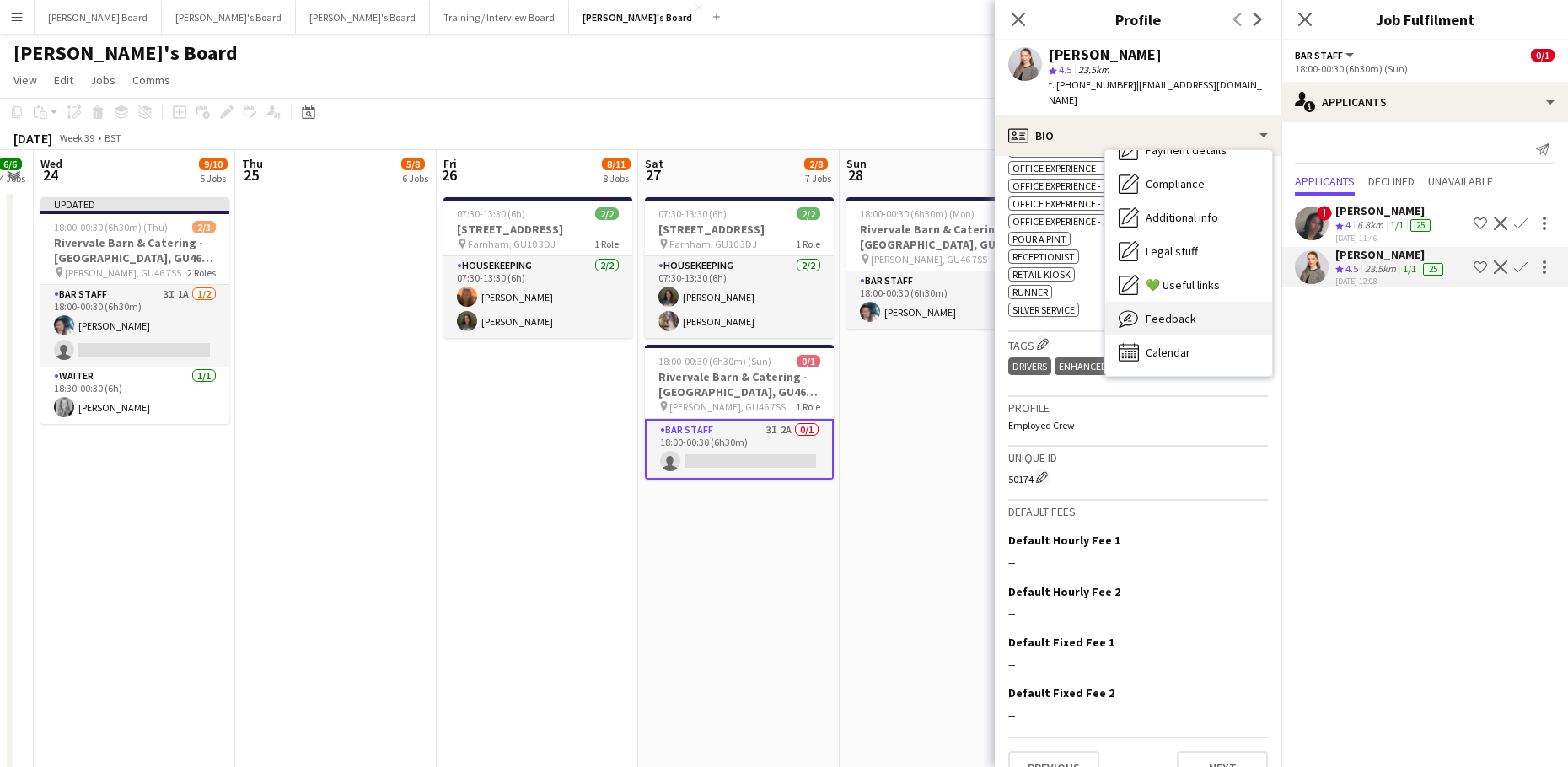
click at [1186, 311] on span "Feedback" at bounding box center [1170, 318] width 50 height 15
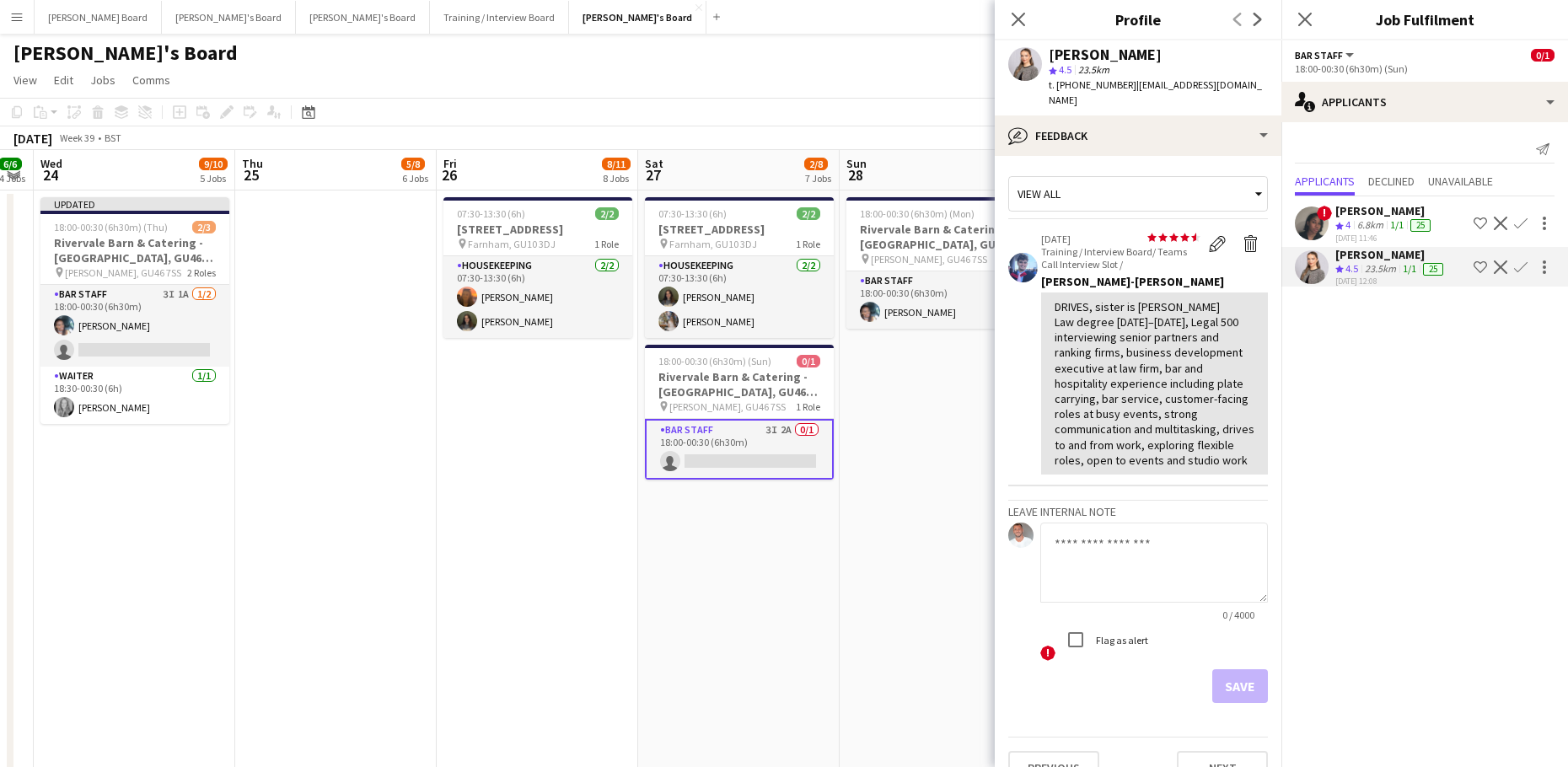
click at [928, 517] on app-date-cell "18:00-00:30 (6h30m) (Mon) 1/1 Rivervale Barn & Catering - Yateley, GU46 7SS pin…" at bounding box center [939, 545] width 202 height 709
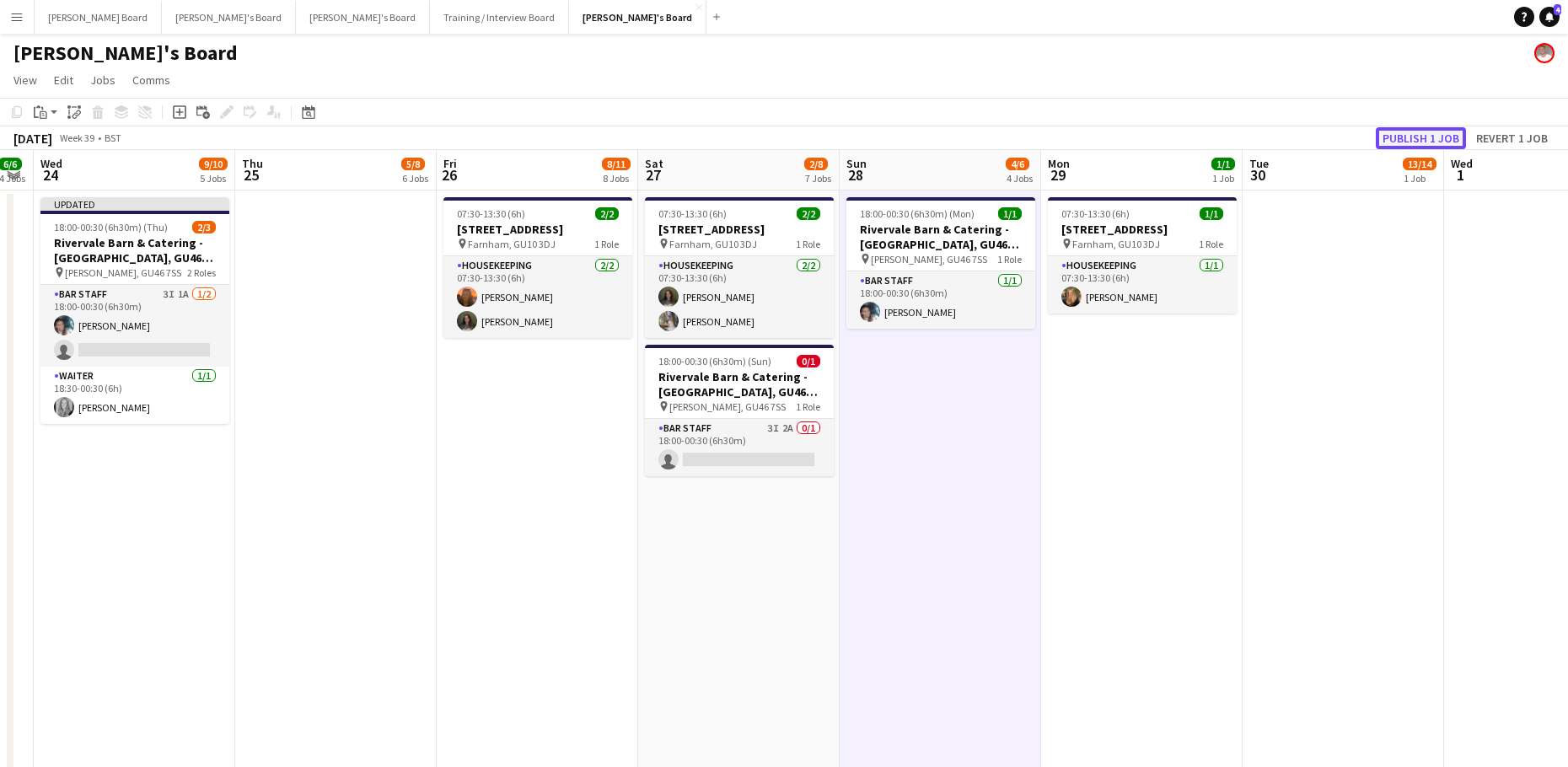
click at [1403, 142] on button "Publish 1 job" at bounding box center [1420, 138] width 90 height 22
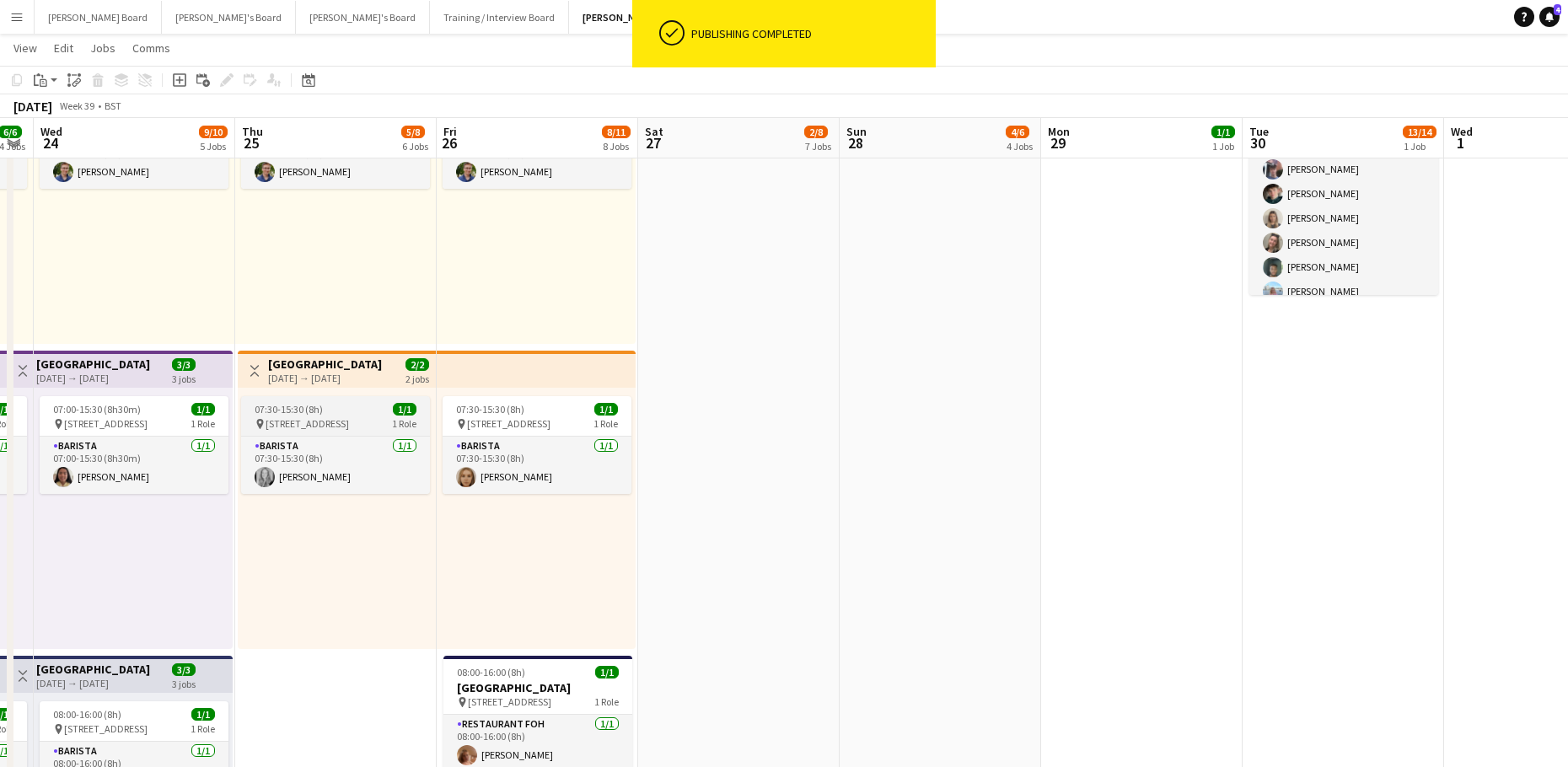
scroll to position [899, 0]
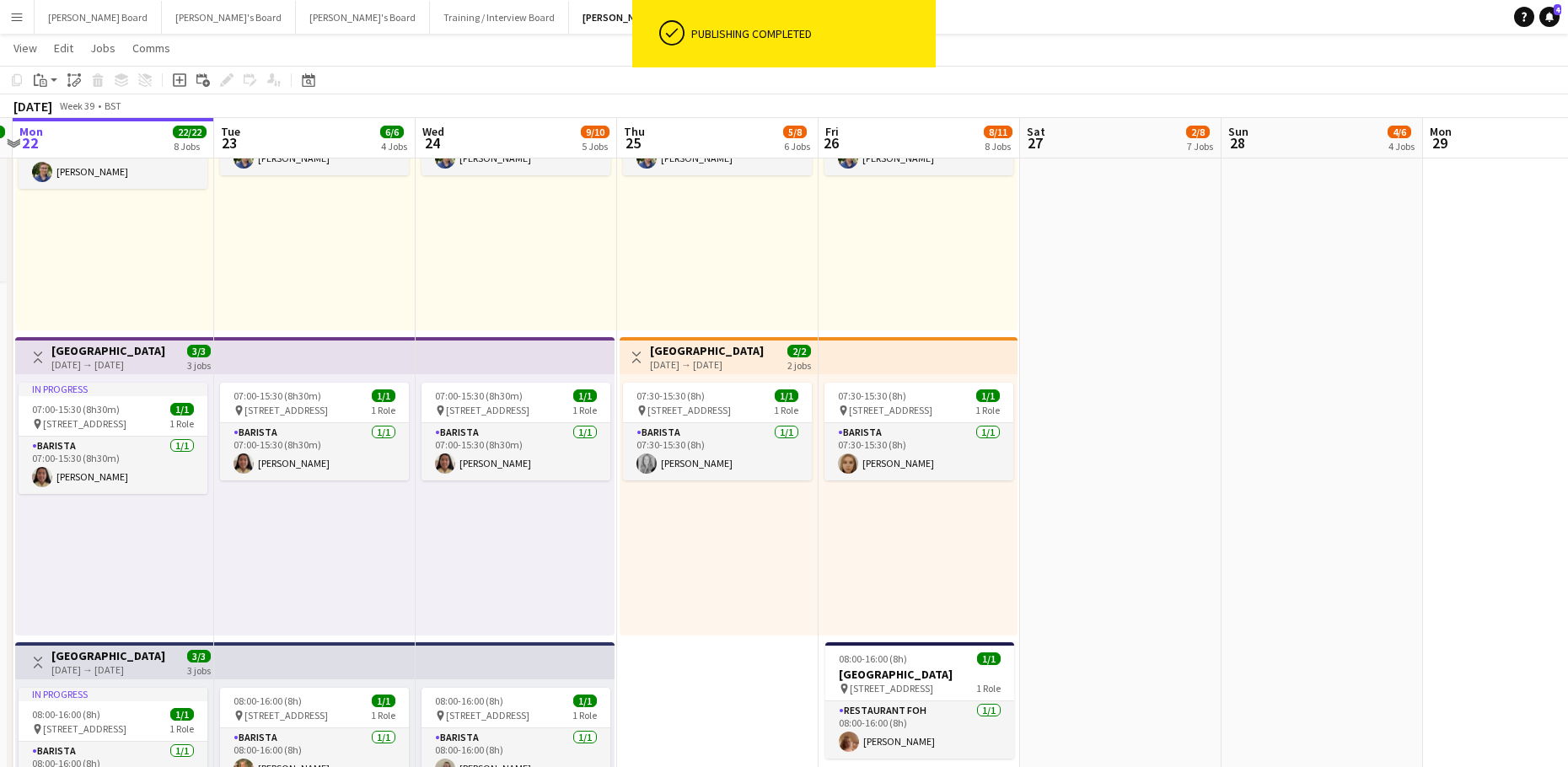
drag, startPoint x: 500, startPoint y: 530, endPoint x: 1084, endPoint y: 497, distance: 584.9
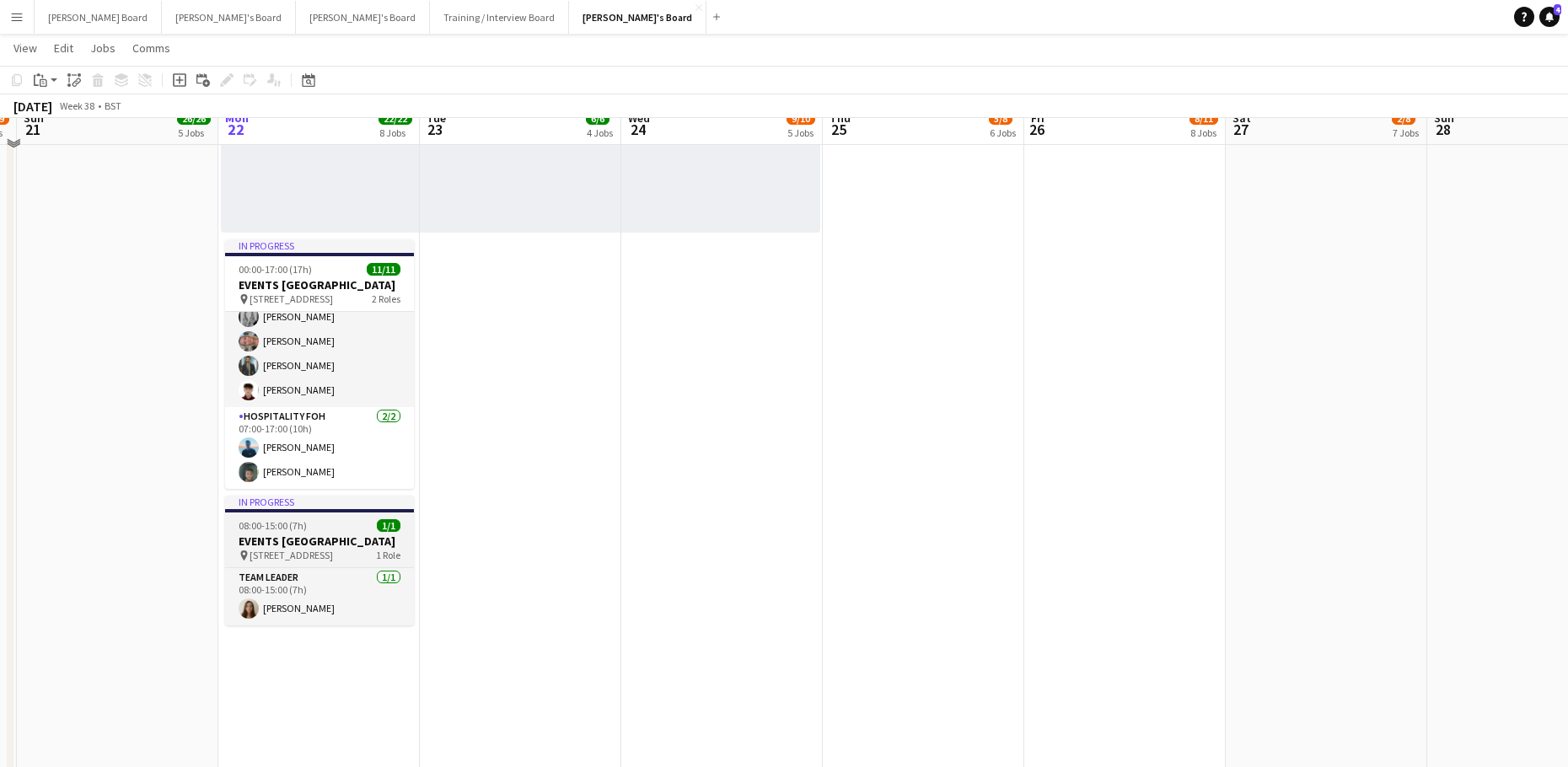
scroll to position [1573, 0]
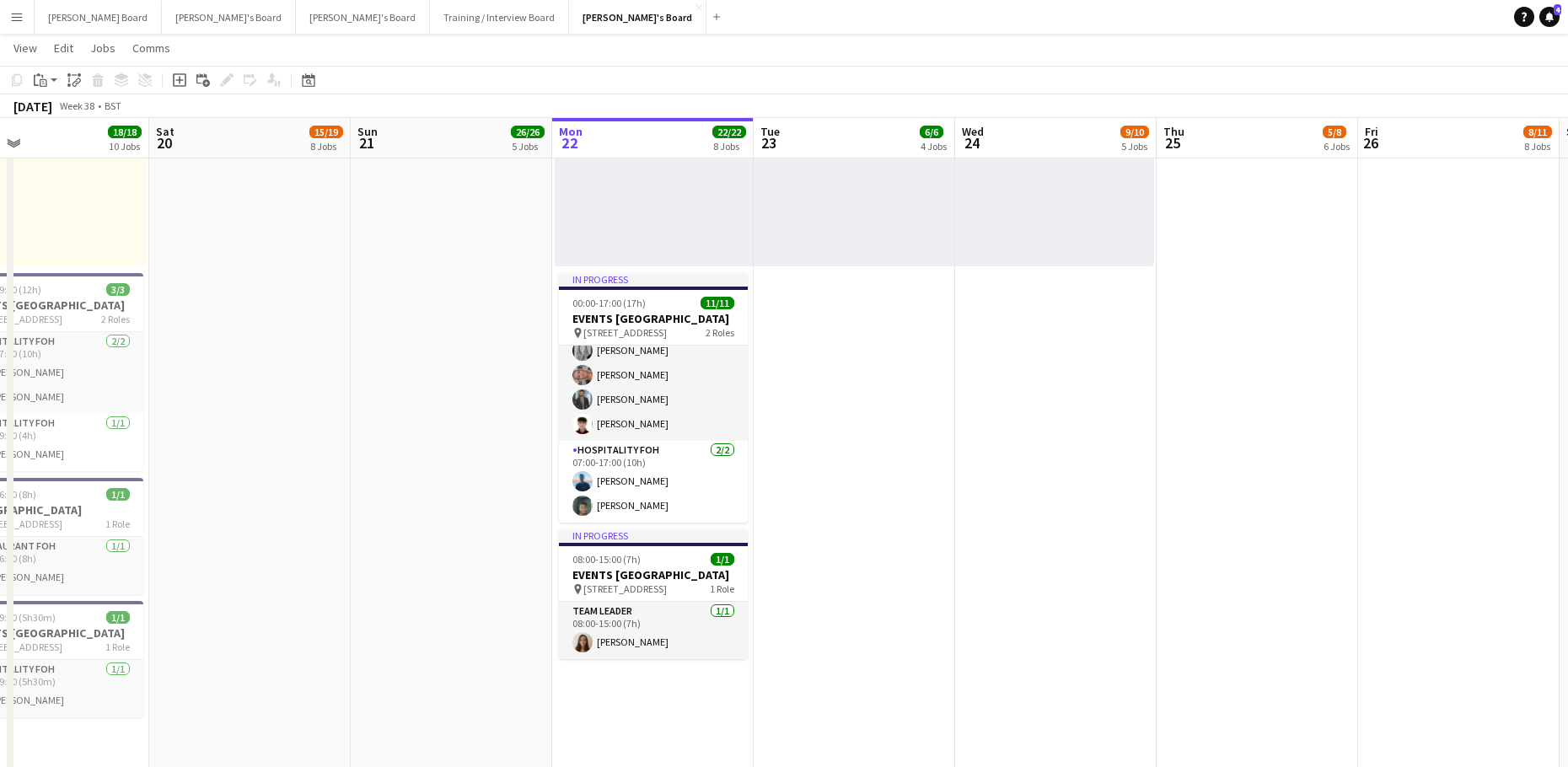
drag, startPoint x: 509, startPoint y: 534, endPoint x: 843, endPoint y: 543, distance: 334.1
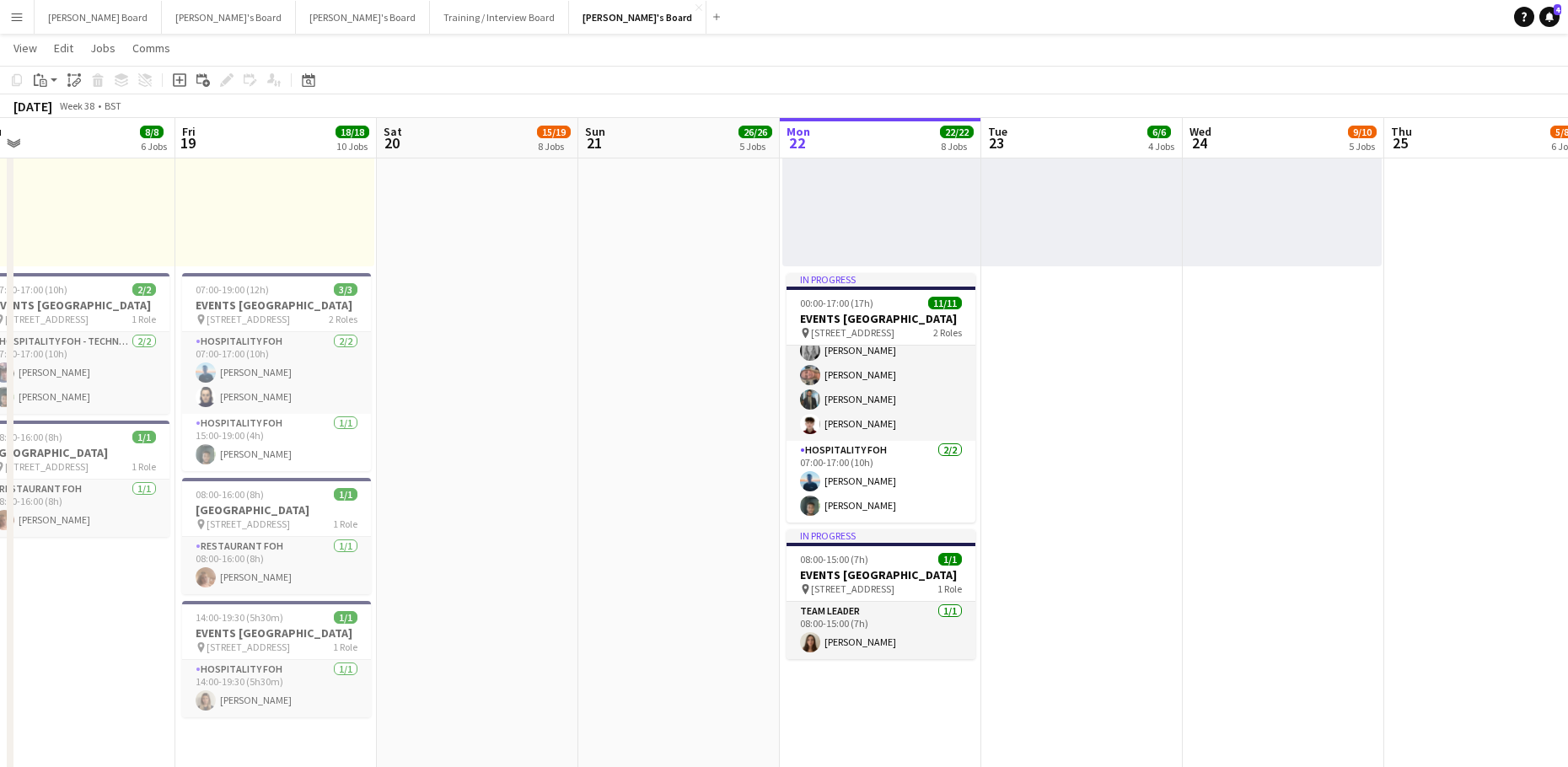
drag, startPoint x: 515, startPoint y: 513, endPoint x: 541, endPoint y: 491, distance: 34.1
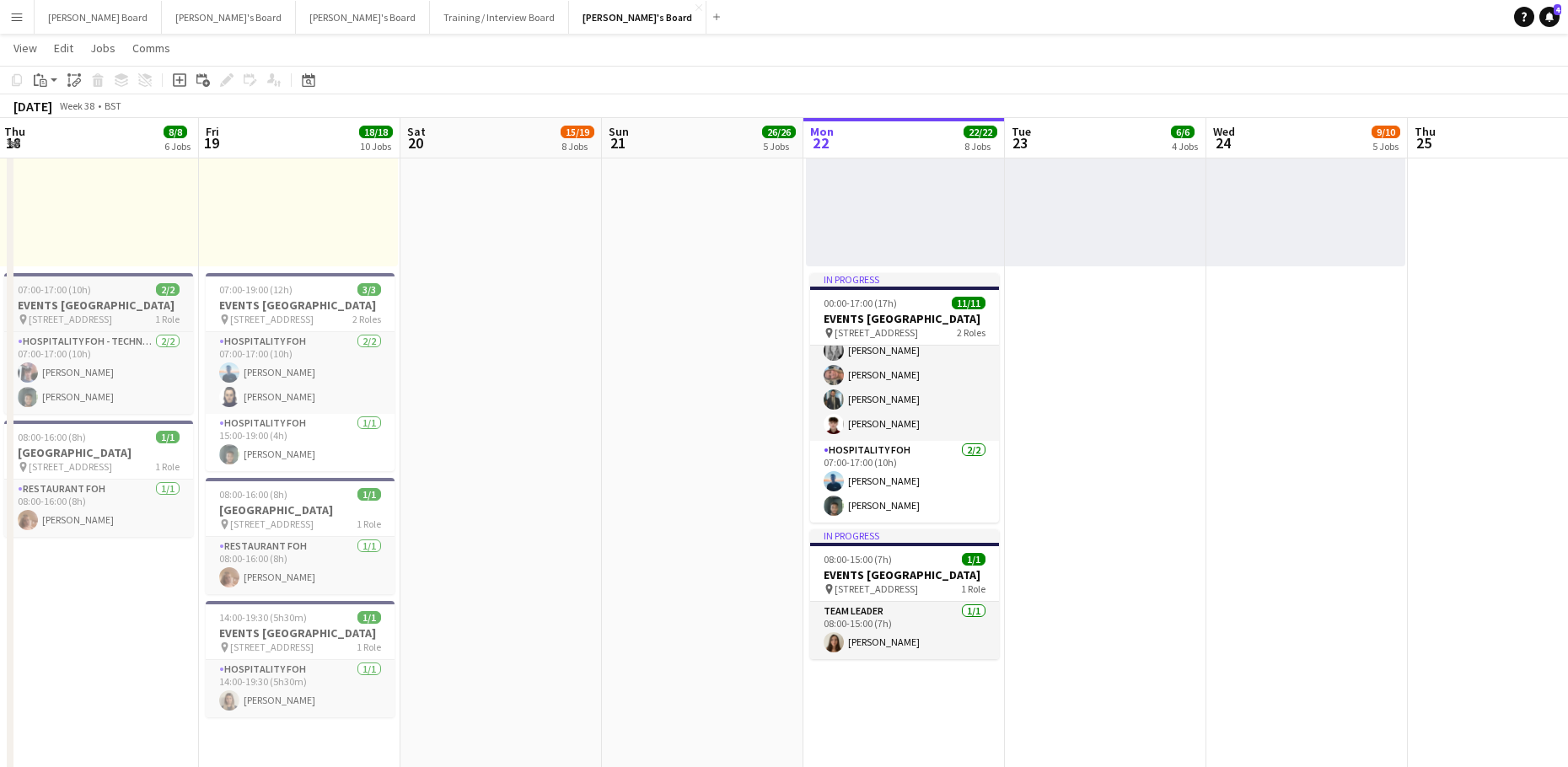
click at [63, 294] on span "07:00-17:00 (10h)" at bounding box center [54, 289] width 74 height 13
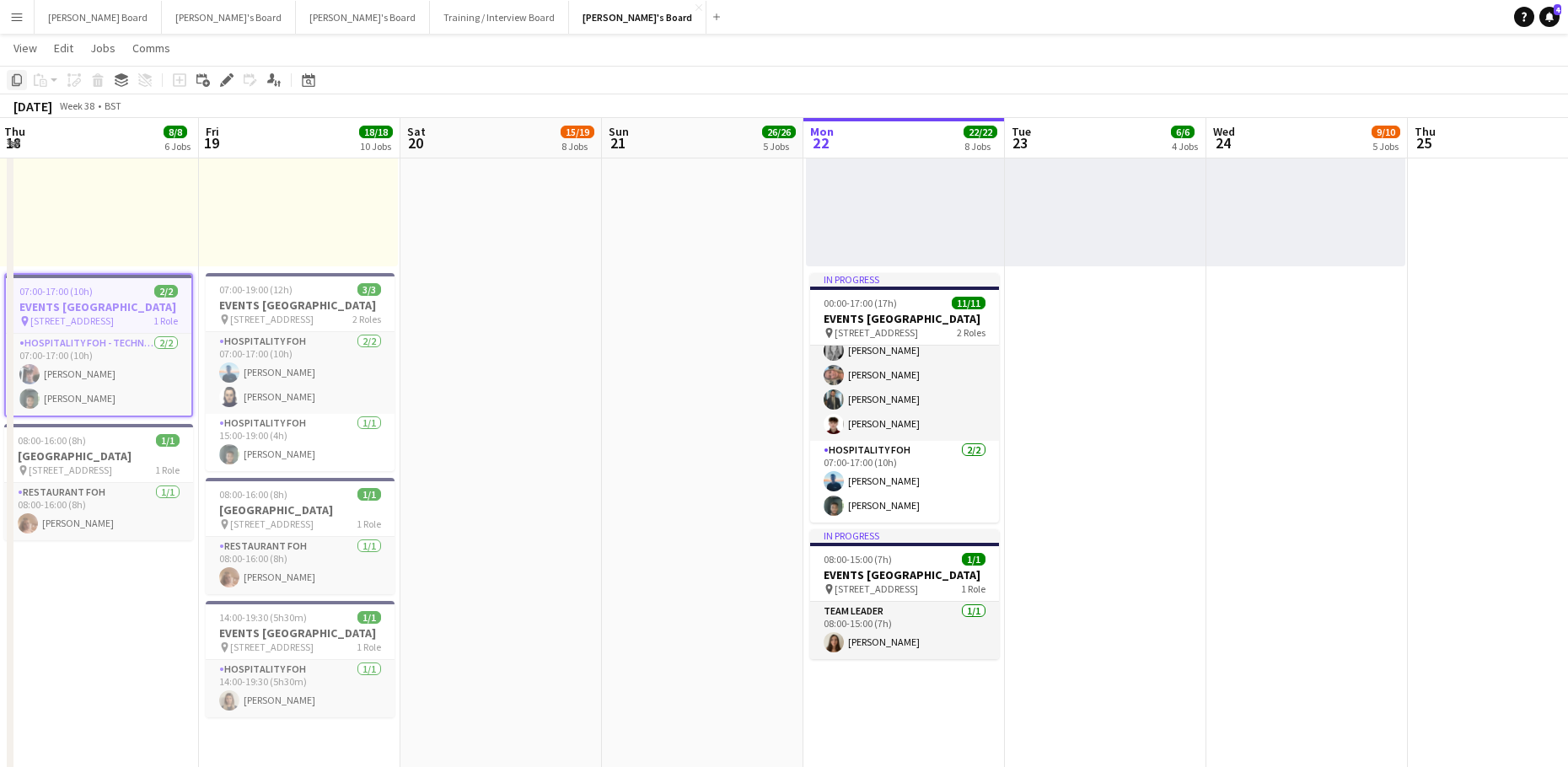
click at [20, 83] on icon "Copy" at bounding box center [17, 81] width 14 height 14
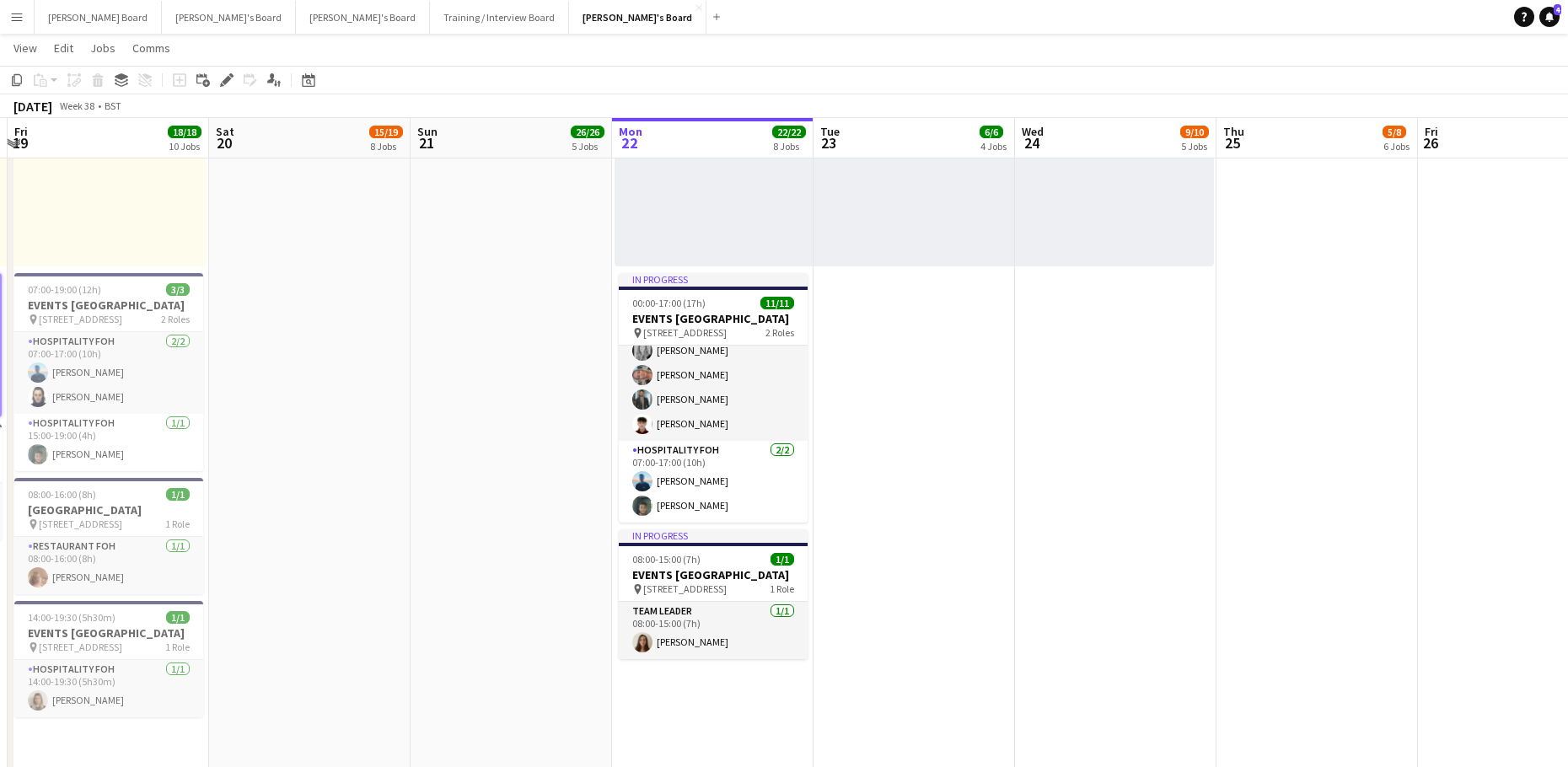
drag, startPoint x: 582, startPoint y: 417, endPoint x: 432, endPoint y: 420, distance: 150.0
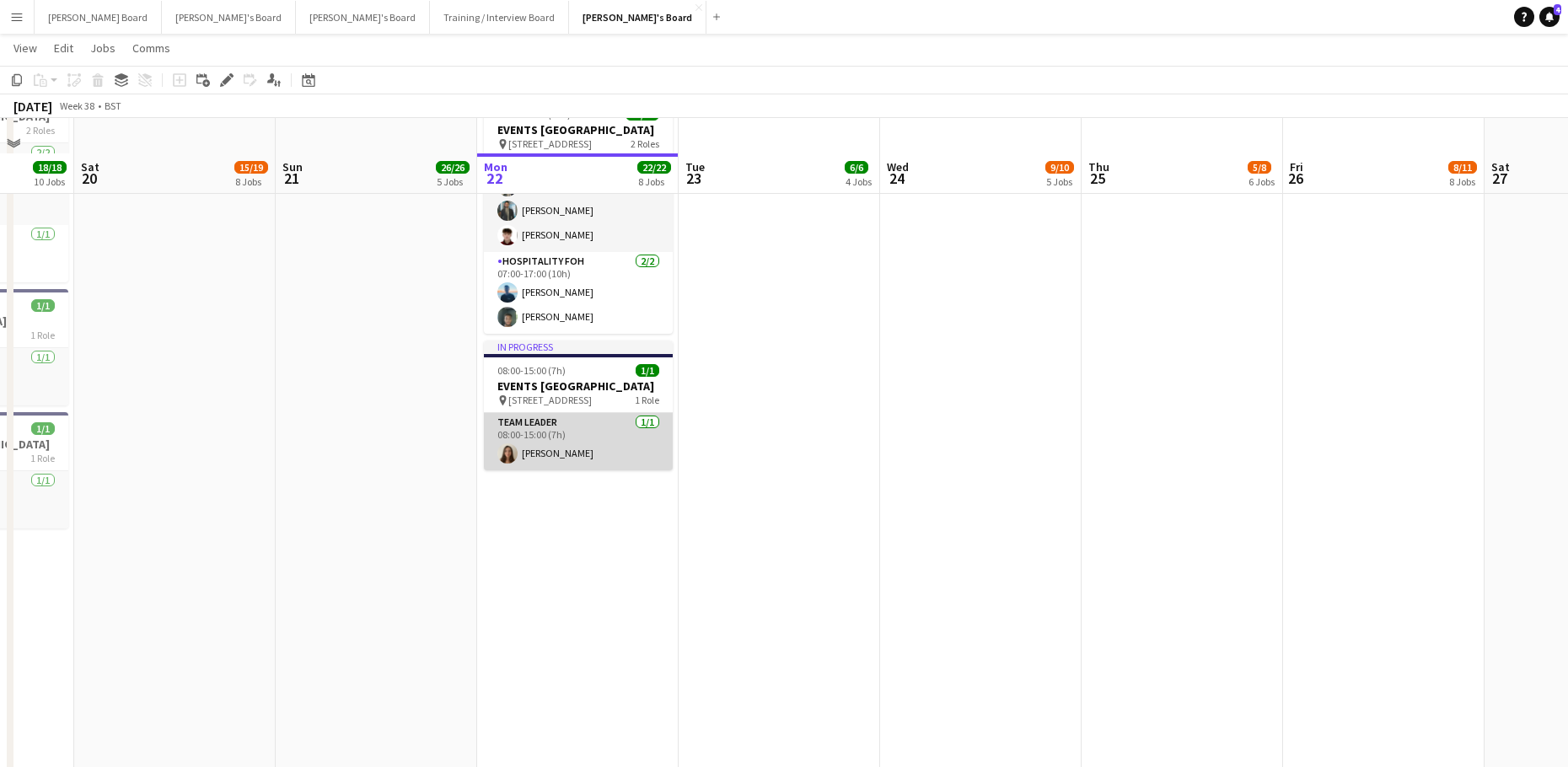
scroll to position [1797, 0]
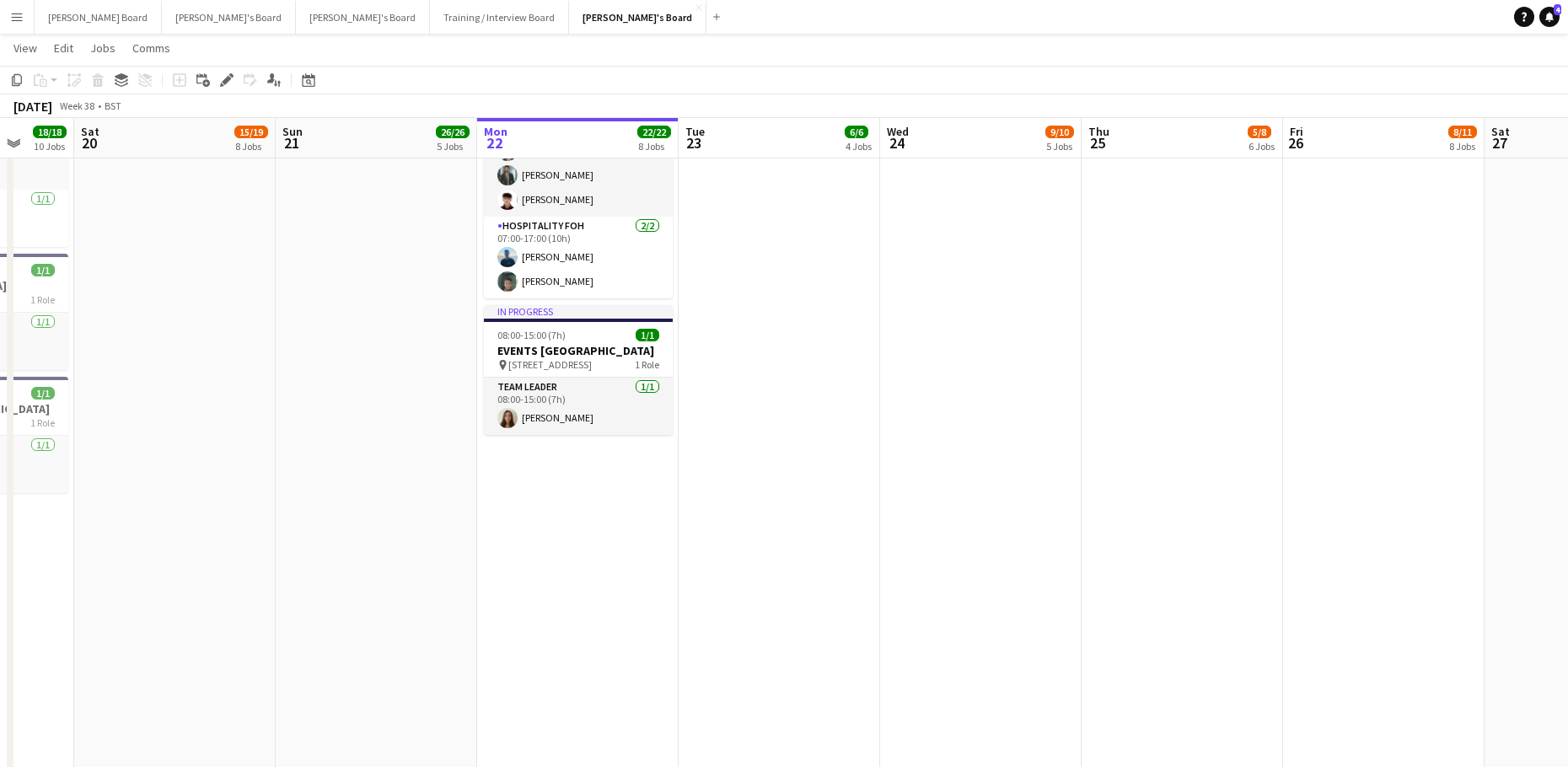
click at [640, 508] on app-date-cell "Toggle View McLaren Technology Centre 22-09-2025 → 26-09-2025 5/5 5 jobs In pro…" at bounding box center [577, 230] width 202 height 2208
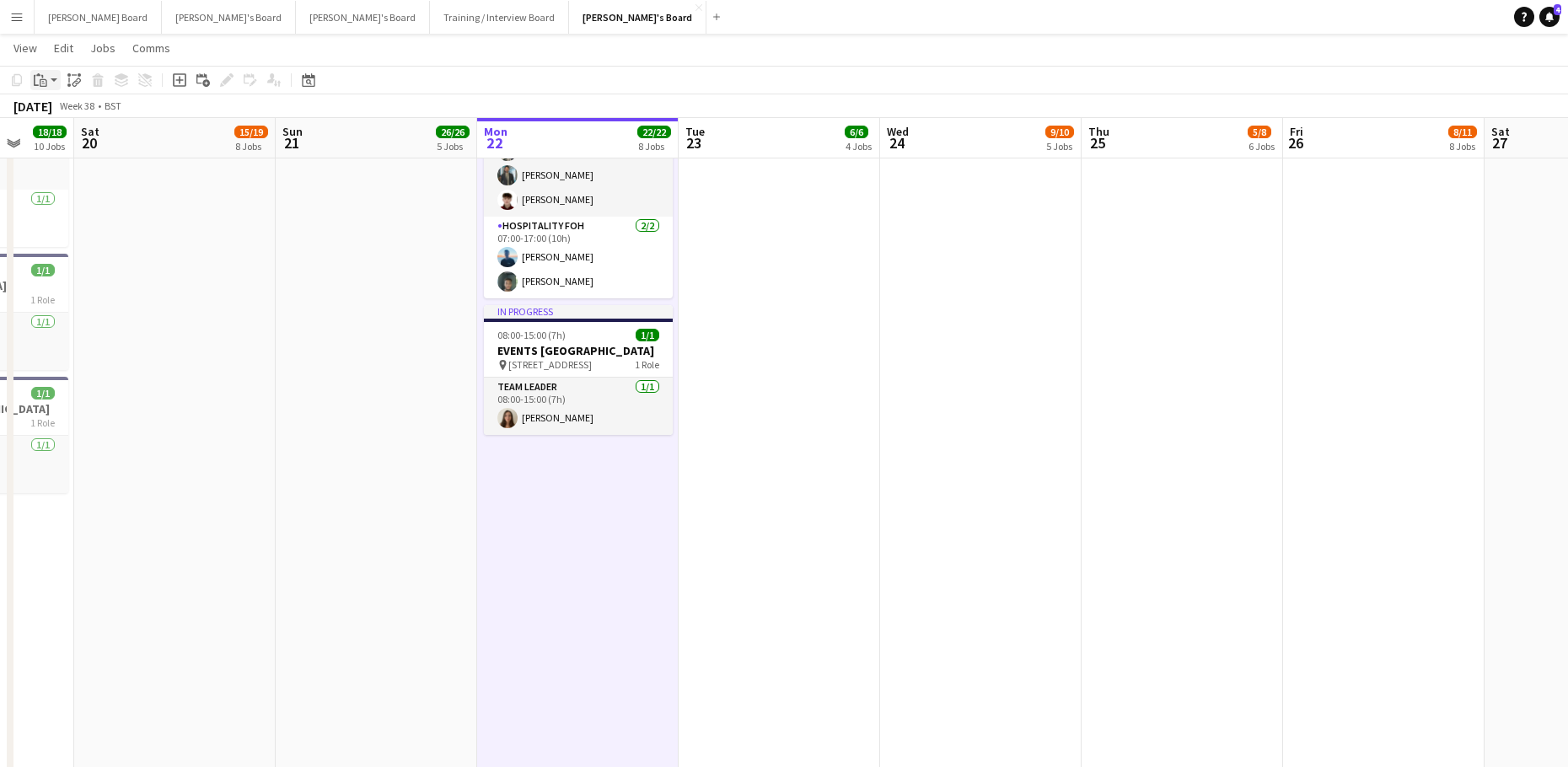
click at [41, 79] on icon "Paste" at bounding box center [40, 81] width 14 height 14
click at [58, 119] on link "Paste Ctrl+V" at bounding box center [123, 111] width 158 height 15
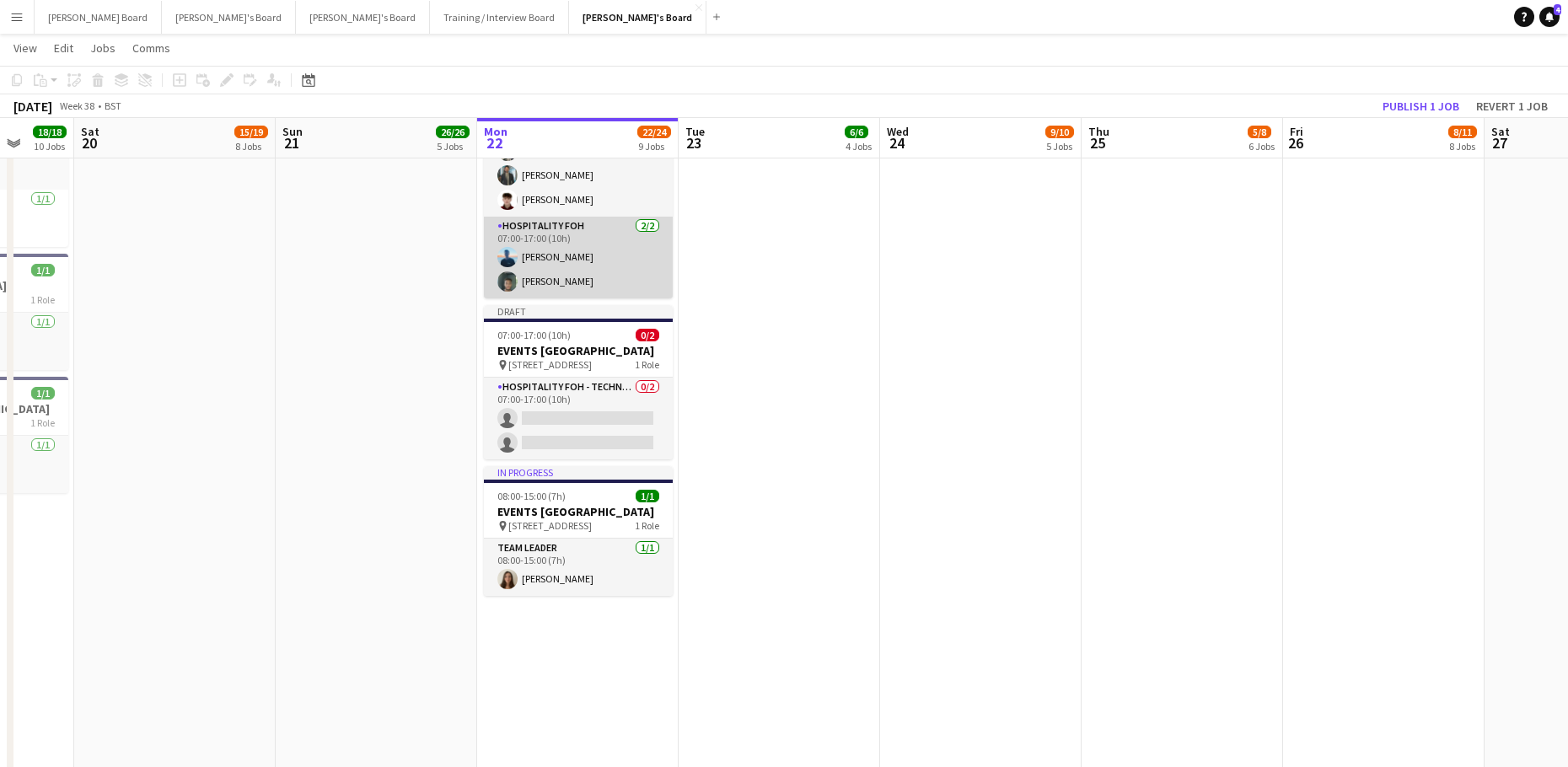
click at [535, 260] on app-card-role "Hospitality FOH 2/2 07:00-17:00 (10h) Daniel de Caestecker Harrison Clarke" at bounding box center [578, 257] width 189 height 82
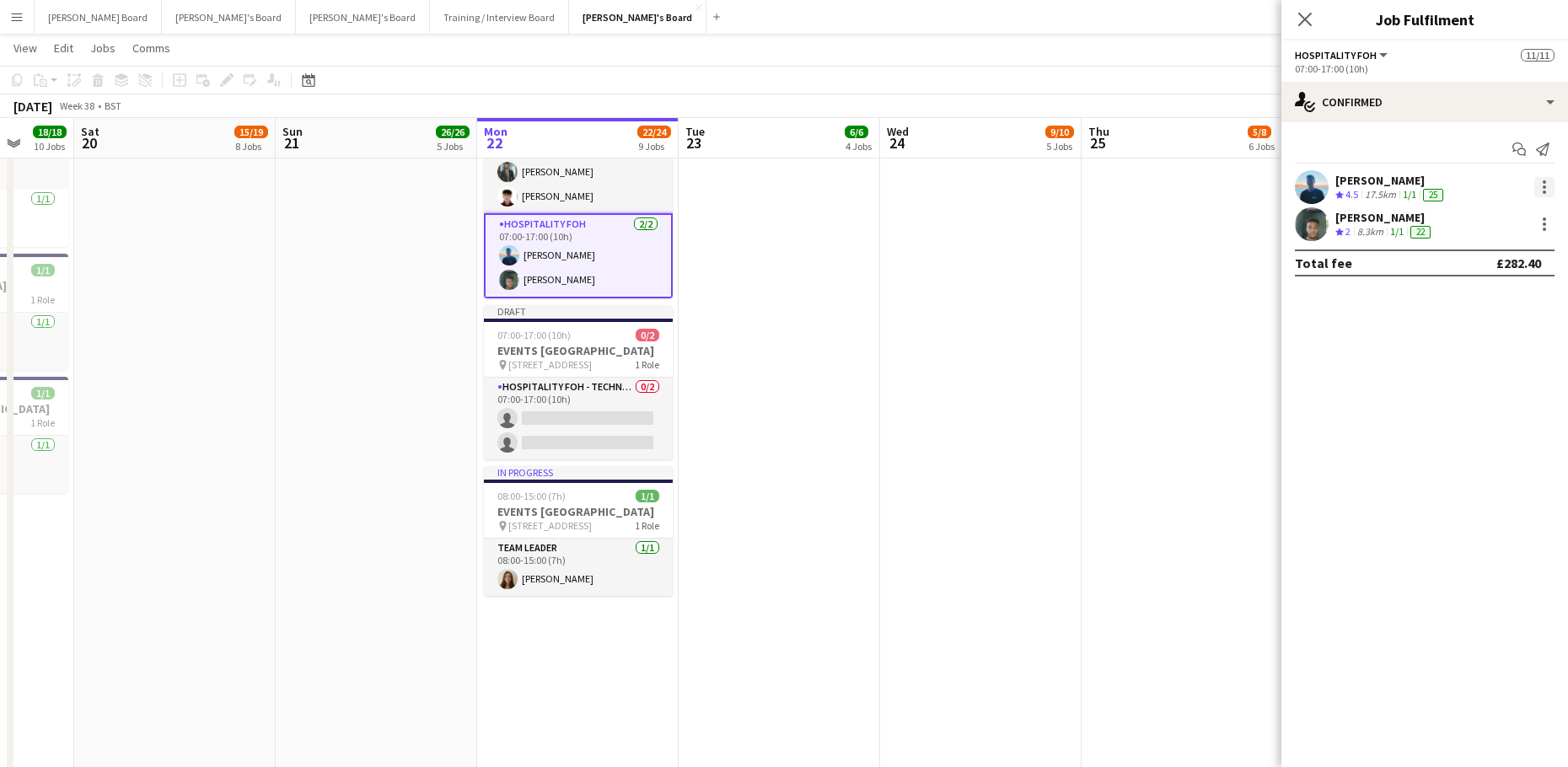
click at [1539, 184] on div at bounding box center [1543, 187] width 21 height 21
click at [1499, 251] on span "Switch crew" at bounding box center [1472, 258] width 72 height 15
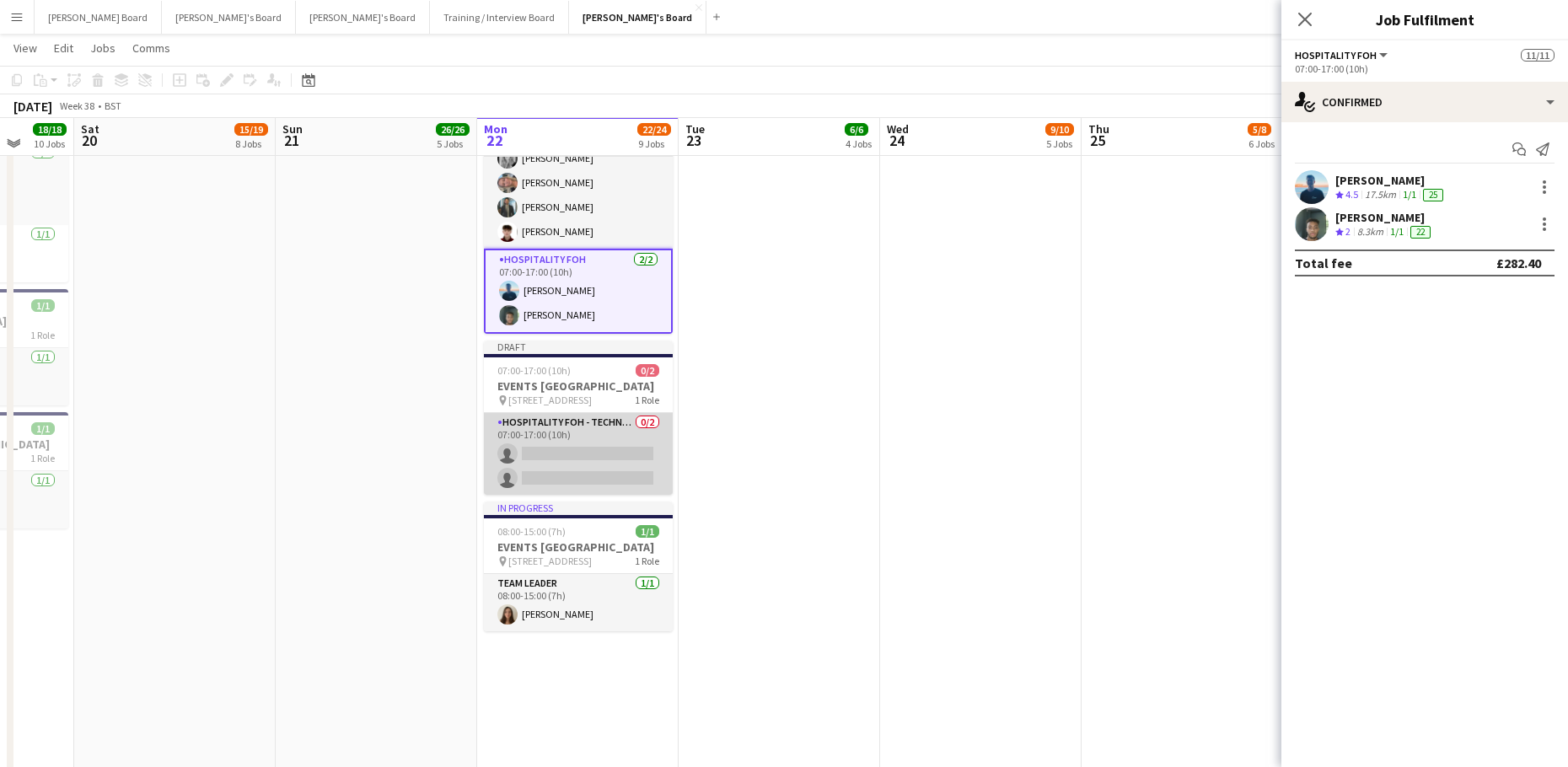
click at [600, 495] on app-card-role "Hospitality FOH - Technogym BLV 0/2 07:00-17:00 (10h) single-neutral-actions si…" at bounding box center [578, 453] width 189 height 82
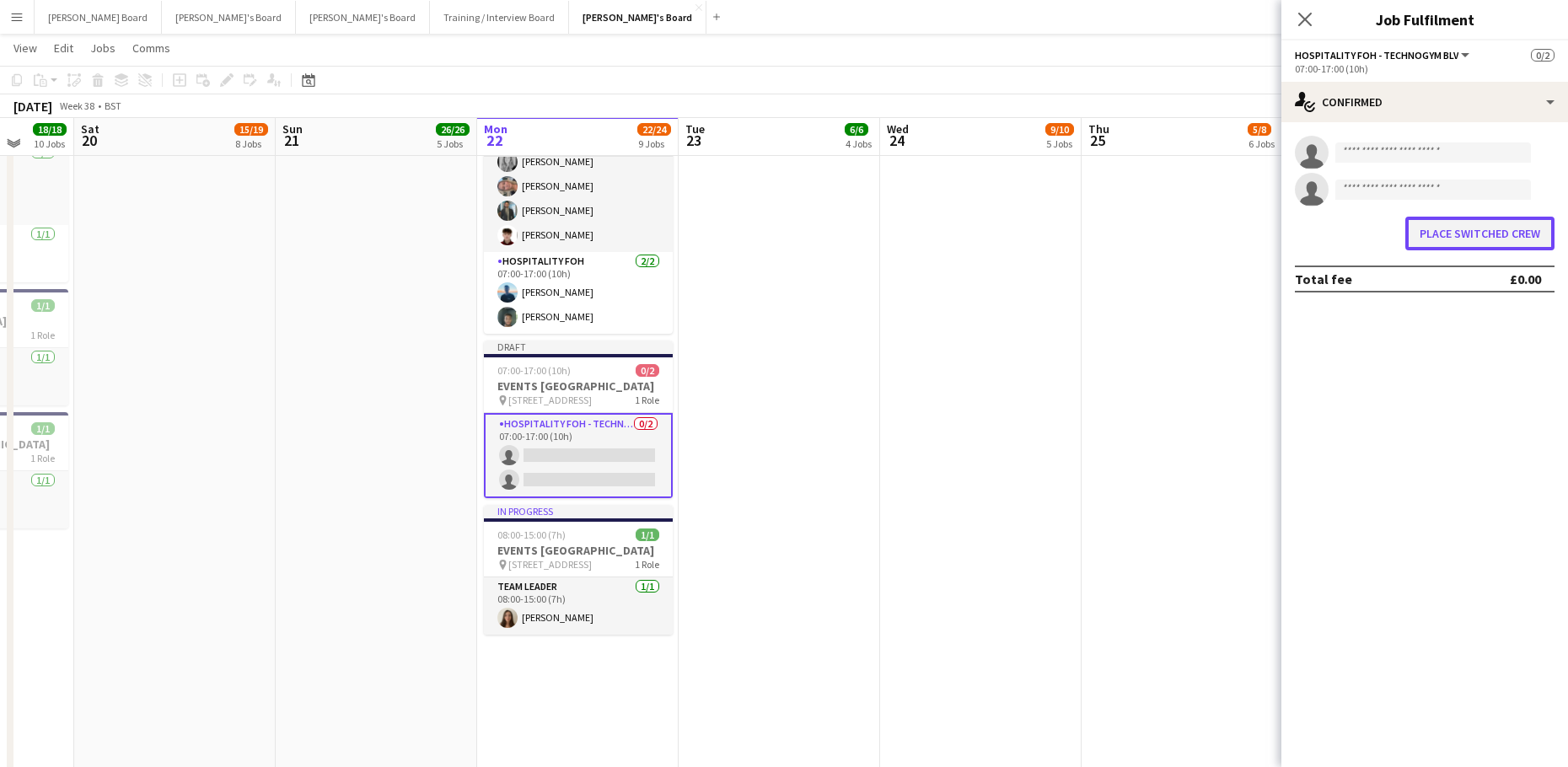
click at [1438, 226] on button "Place switched crew" at bounding box center [1479, 233] width 150 height 33
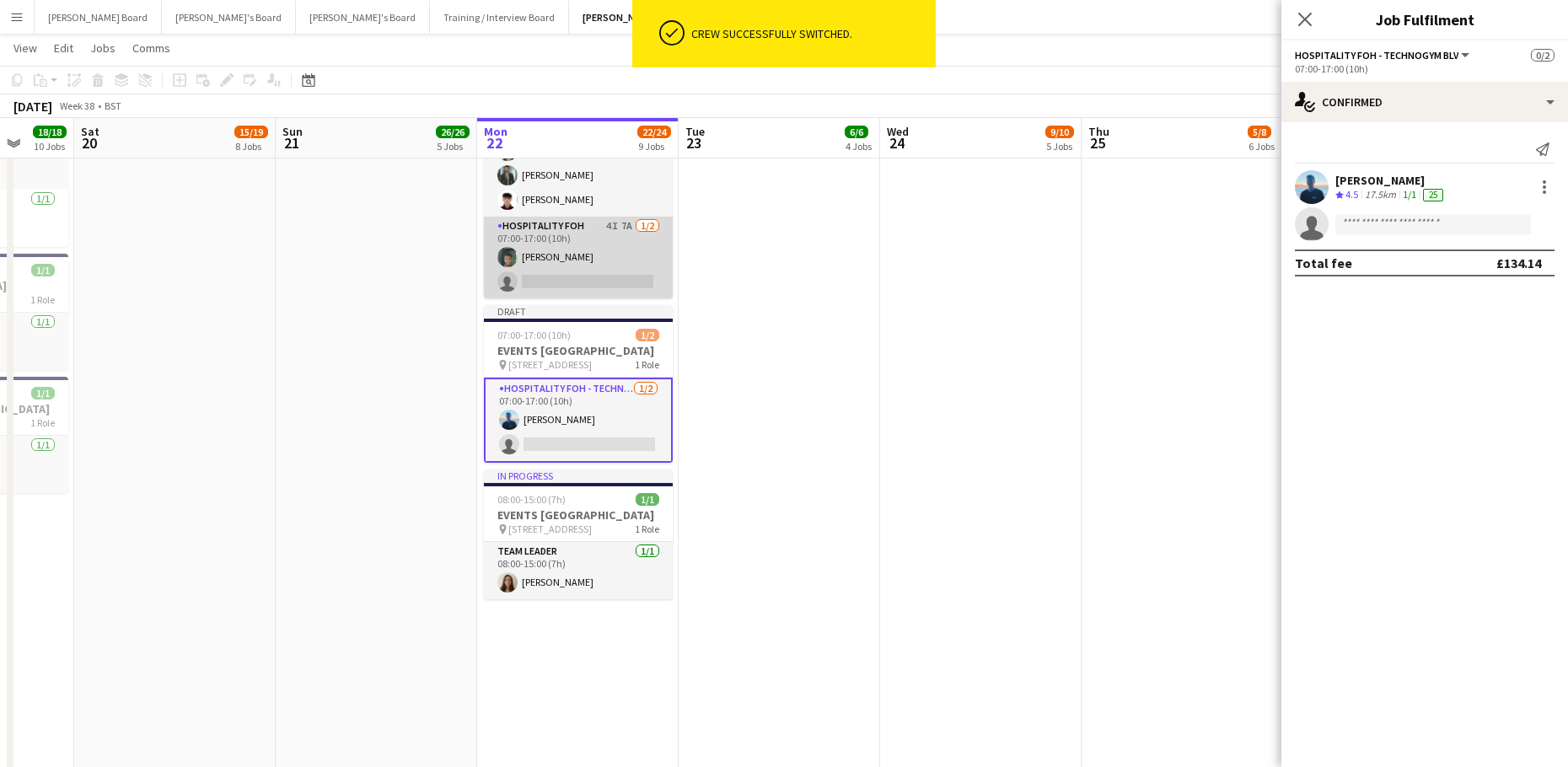
drag, startPoint x: 590, startPoint y: 274, endPoint x: 639, endPoint y: 274, distance: 49.0
click at [591, 274] on app-card-role "Hospitality FOH 4I 7A 1/2 07:00-17:00 (10h) Harrison Clarke single-neutral-acti…" at bounding box center [578, 257] width 189 height 82
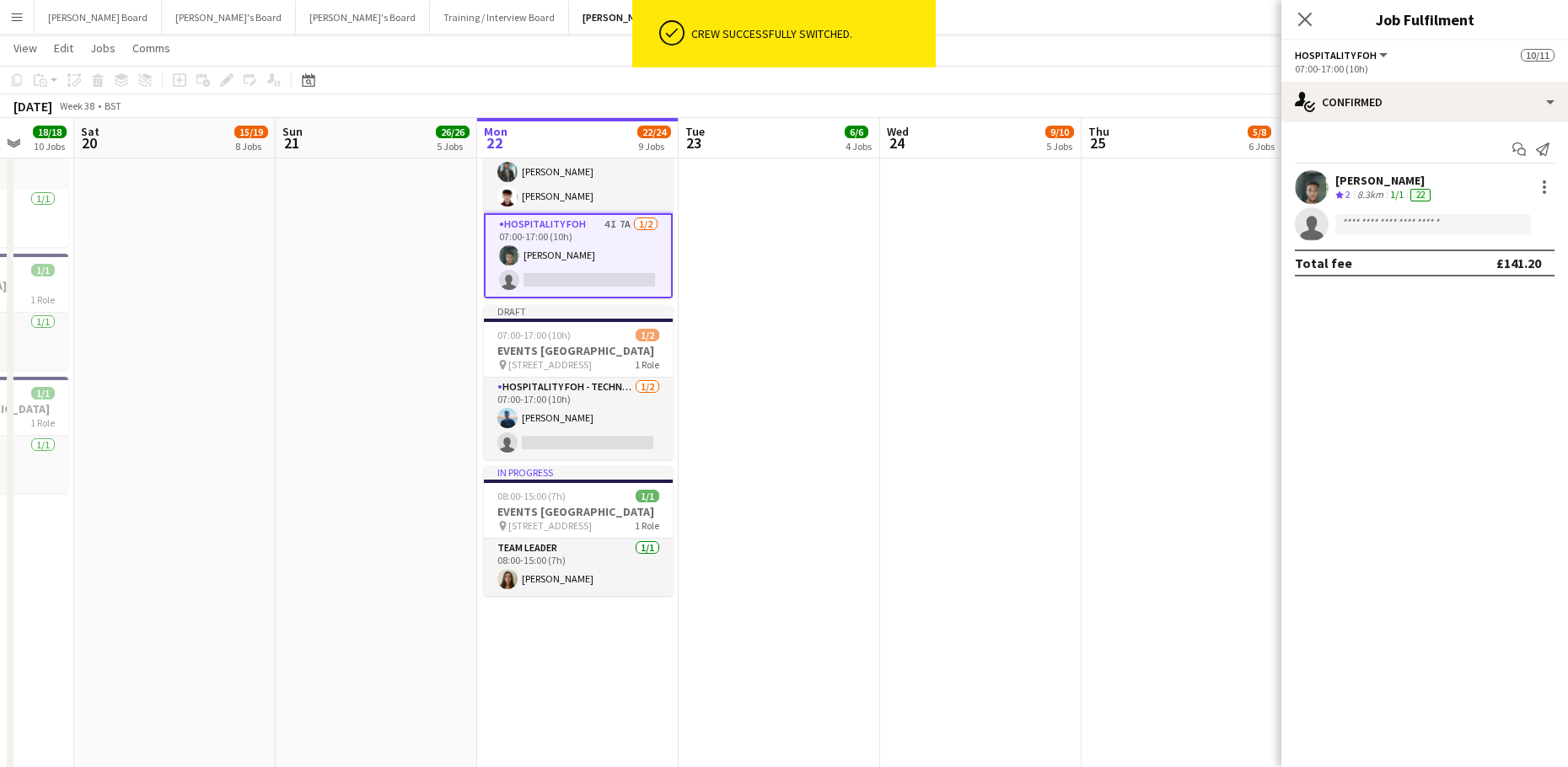
scroll to position [0, 529]
click at [1541, 188] on div at bounding box center [1543, 187] width 21 height 21
click at [1485, 266] on span "Switch crew" at bounding box center [1488, 258] width 104 height 15
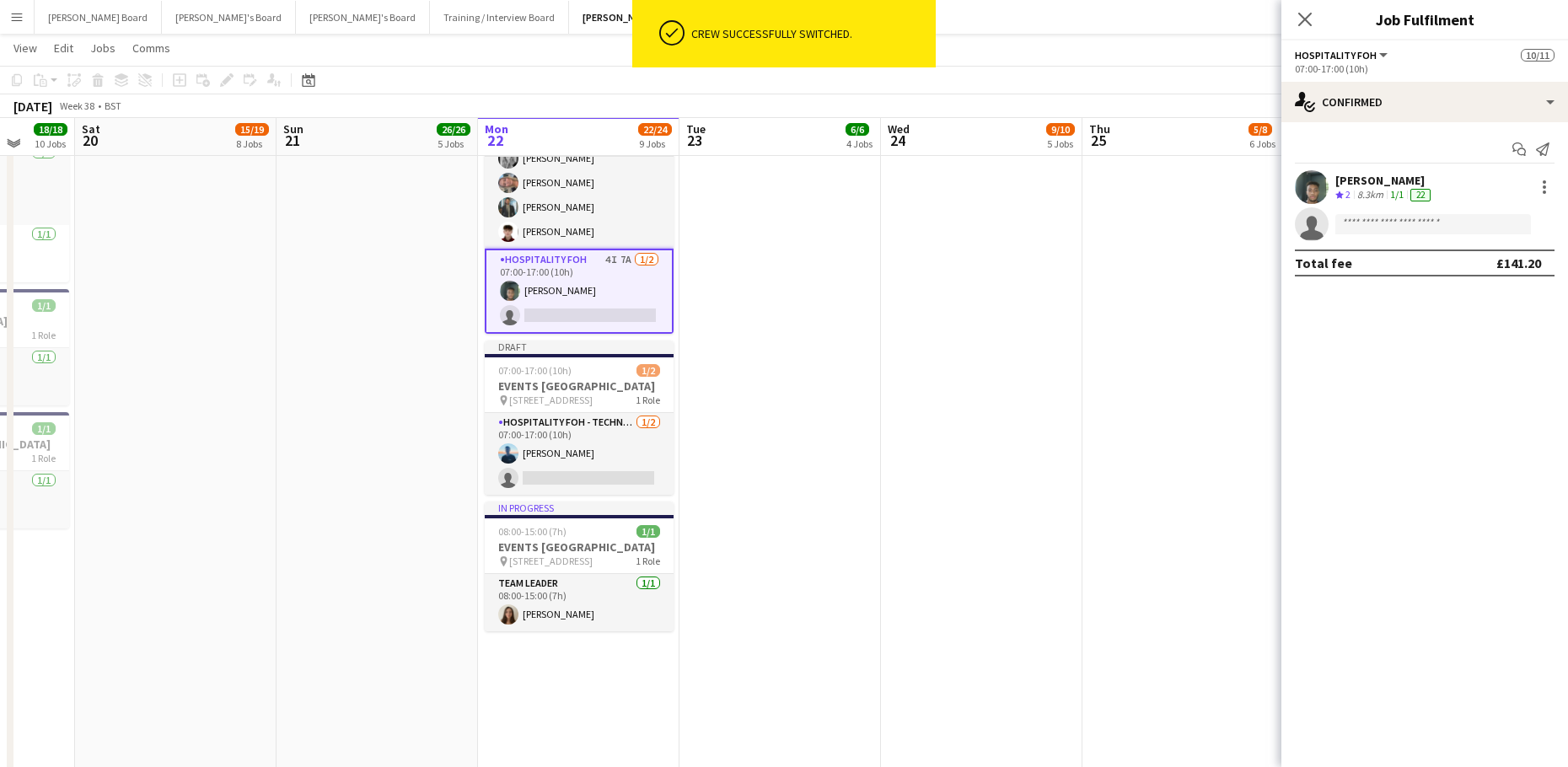
drag, startPoint x: 579, startPoint y: 482, endPoint x: 906, endPoint y: 427, distance: 331.6
click at [581, 480] on app-card-role "Hospitality FOH - Technogym BLV 1/2 07:00-17:00 (10h) Daniel de Caestecker sing…" at bounding box center [579, 453] width 189 height 82
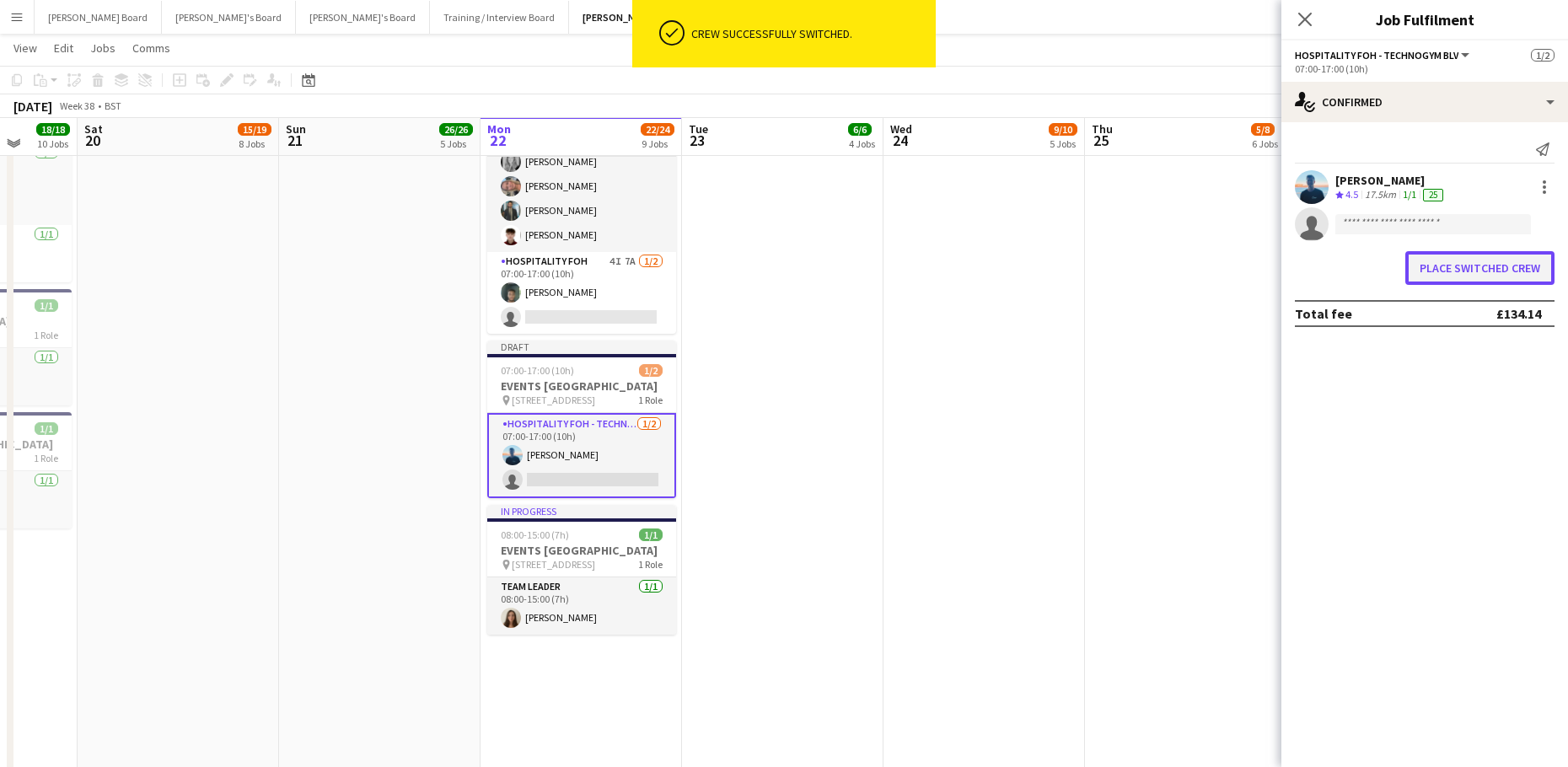
click at [1462, 273] on button "Place switched crew" at bounding box center [1479, 267] width 150 height 33
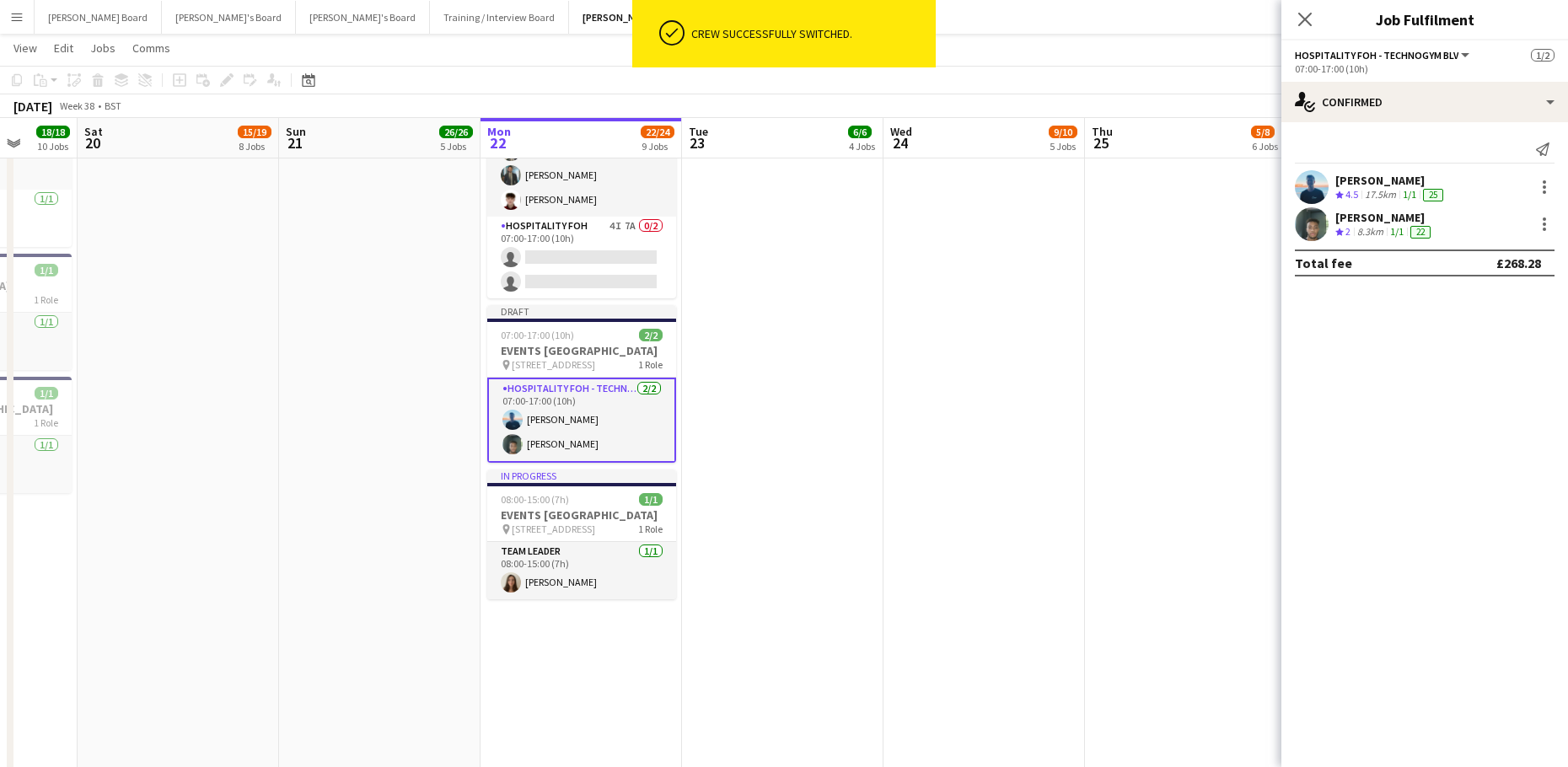
click at [891, 462] on app-date-cell "08:00-16:00 (8h) 1/1 pin Woking, GU21 4YH 1 Role Kitchen Porter 1/1 08:00-16:00…" at bounding box center [984, 230] width 202 height 2208
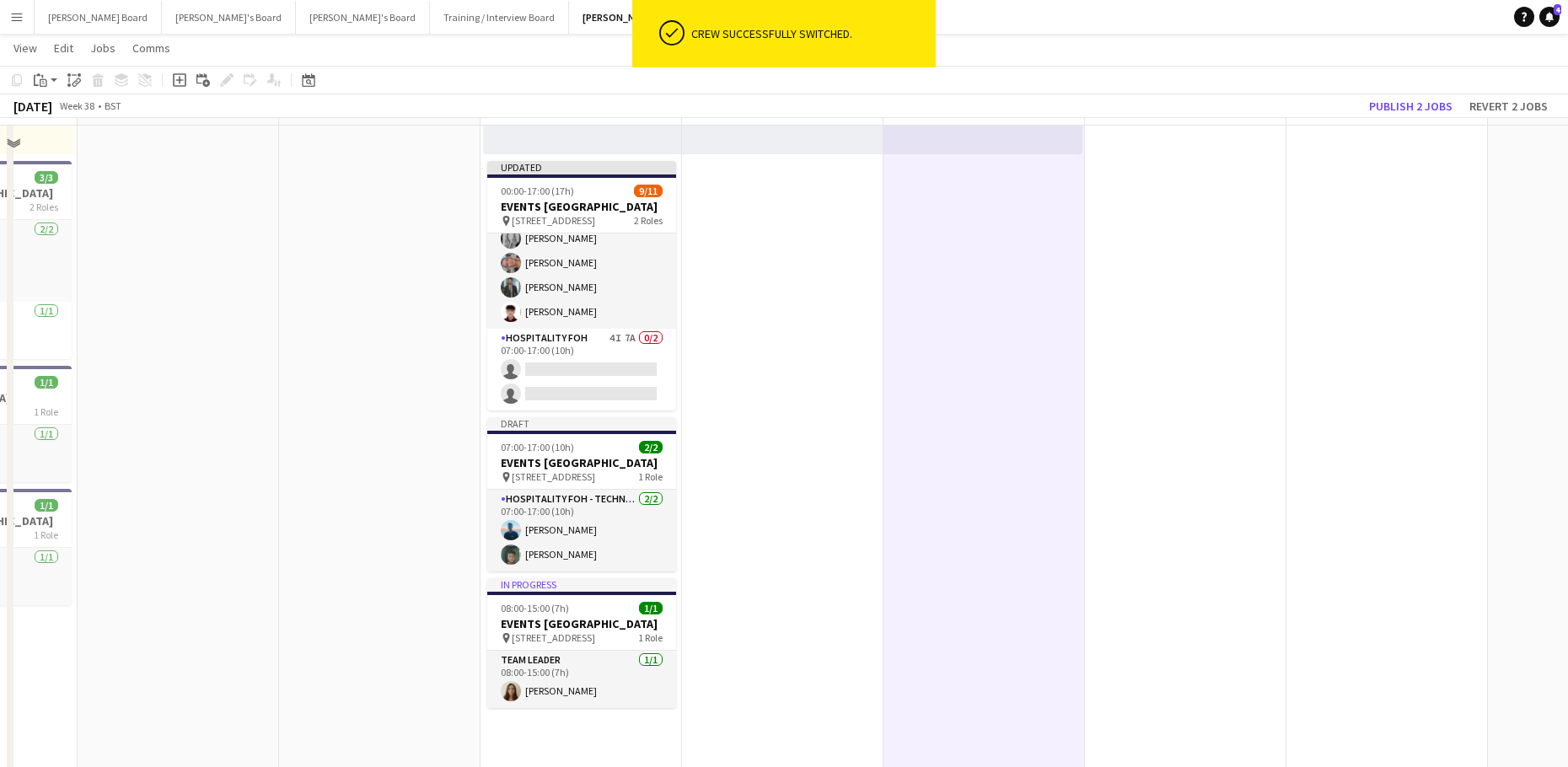
scroll to position [1572, 0]
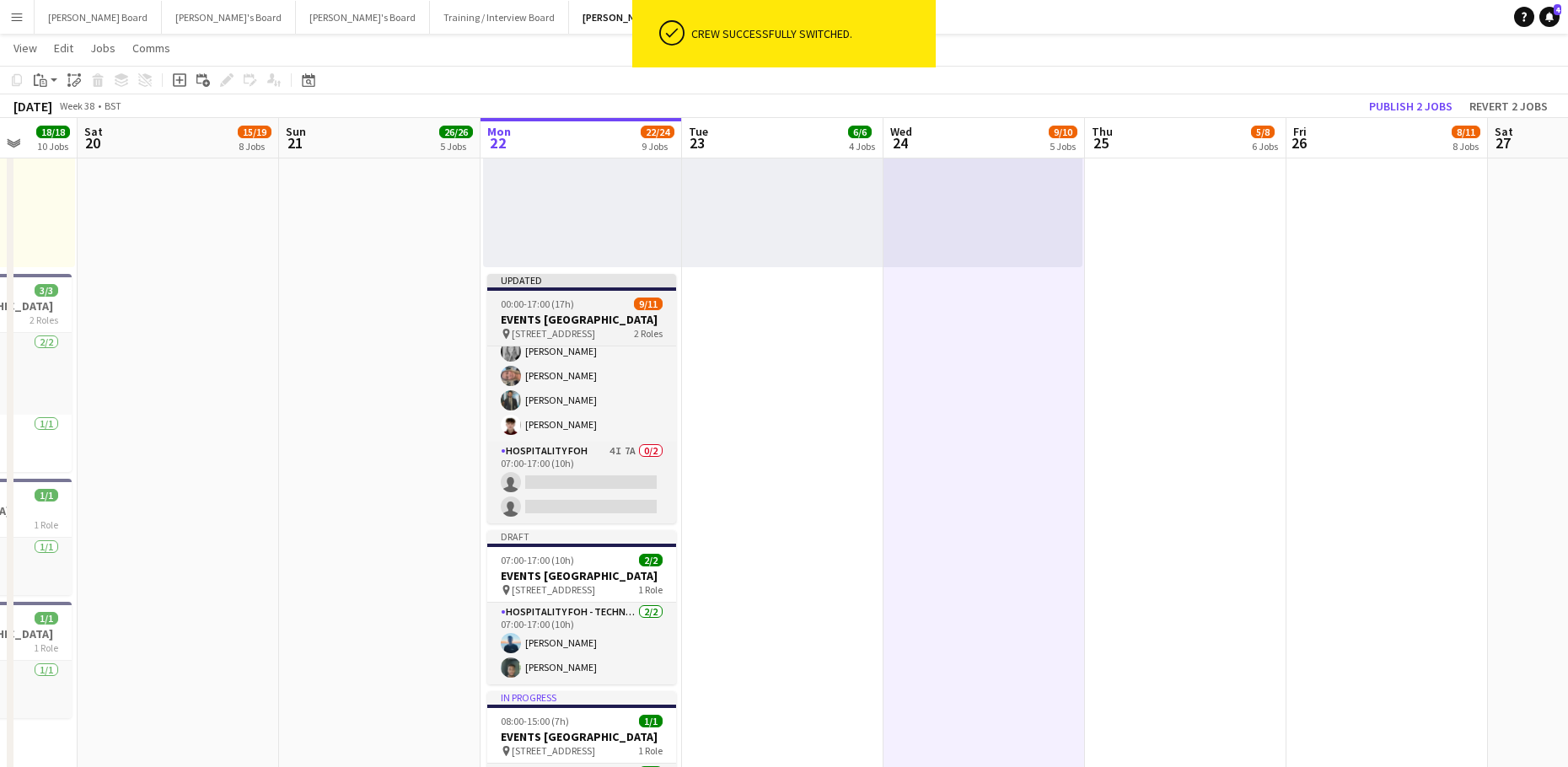
click at [544, 322] on h3 "EVENTS [GEOGRAPHIC_DATA]" at bounding box center [581, 319] width 189 height 15
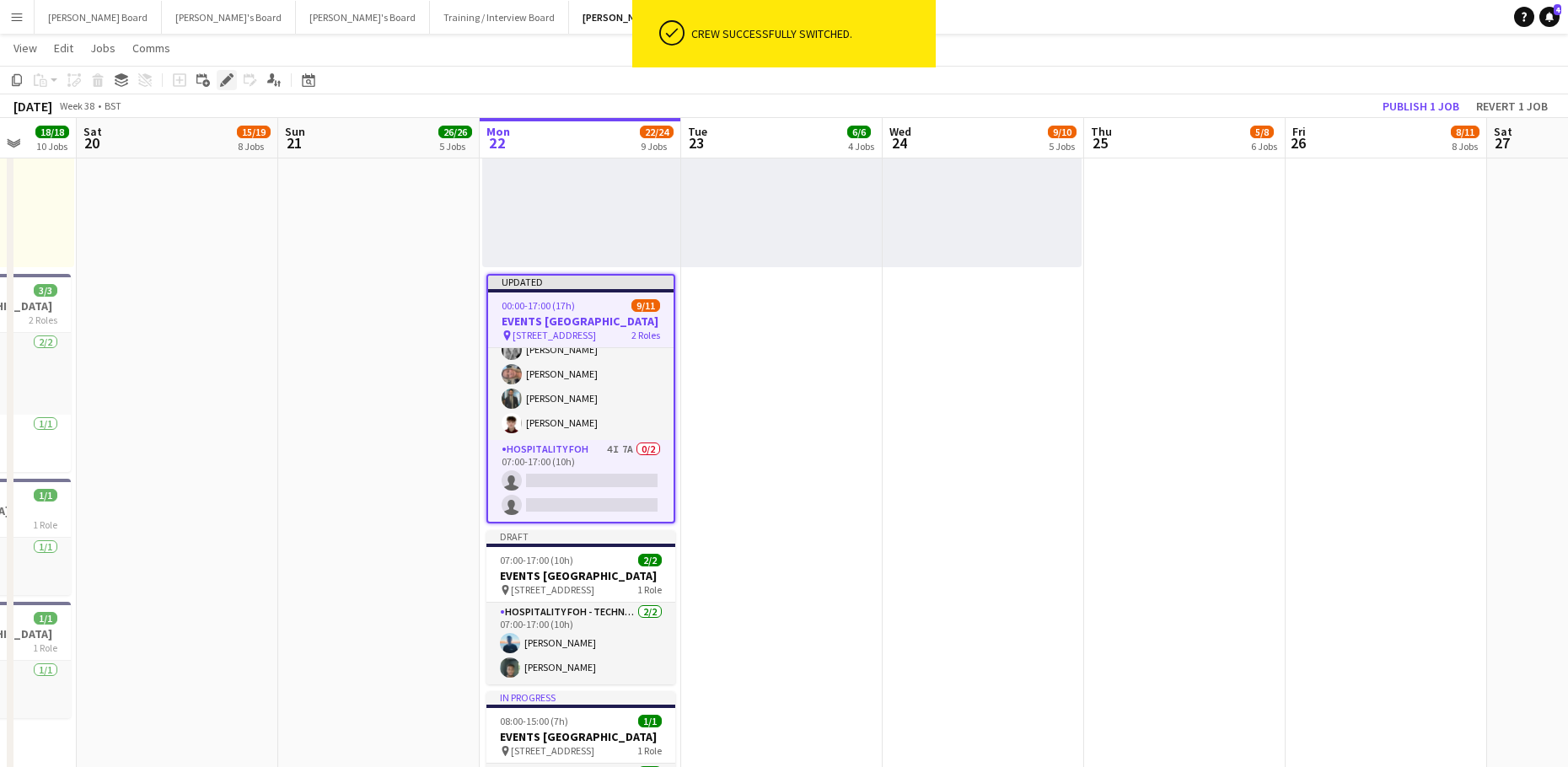
click at [221, 88] on div "Edit" at bounding box center [226, 80] width 21 height 21
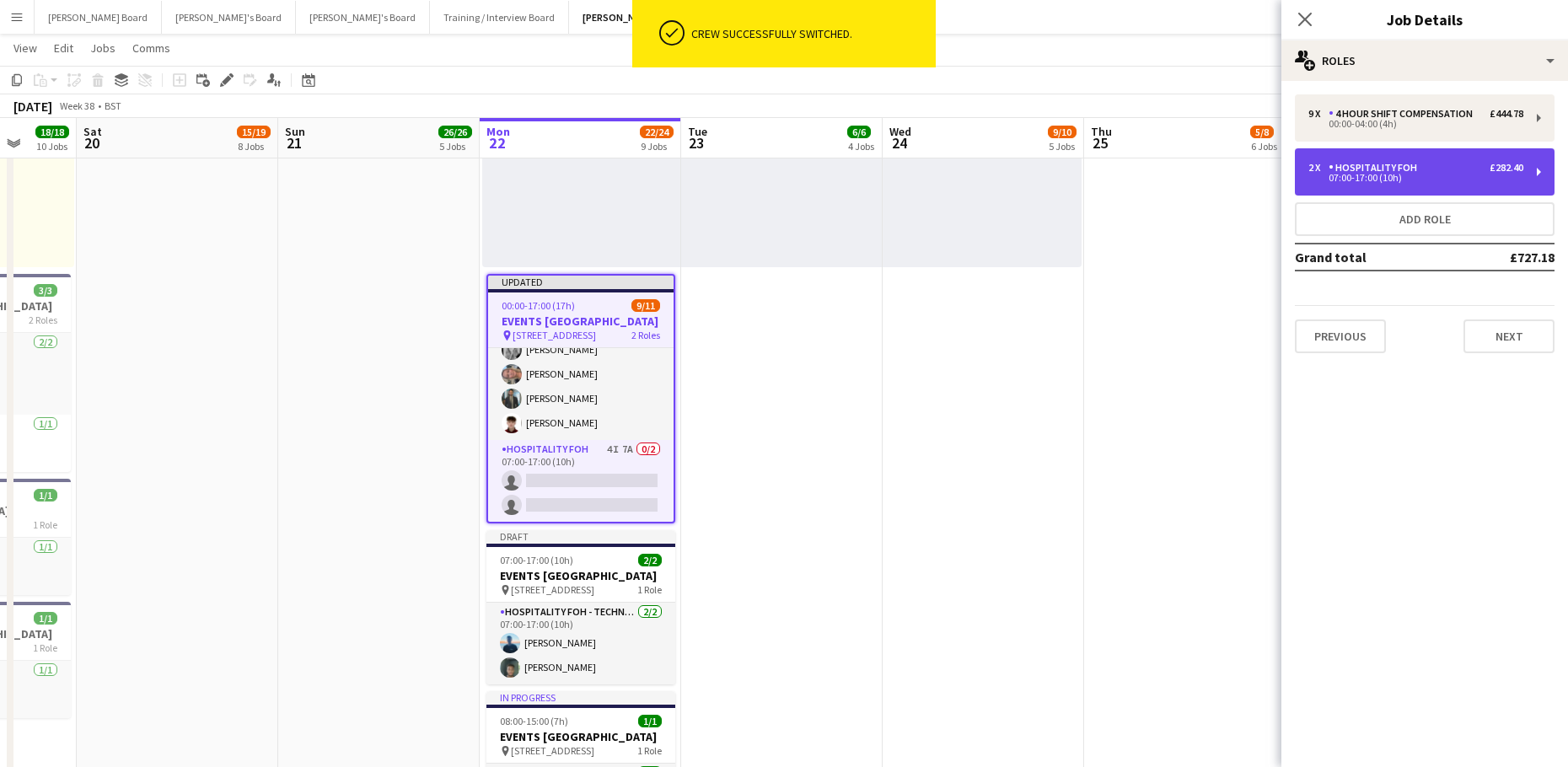
click at [1393, 162] on div "Hospitality FOH" at bounding box center [1375, 167] width 95 height 12
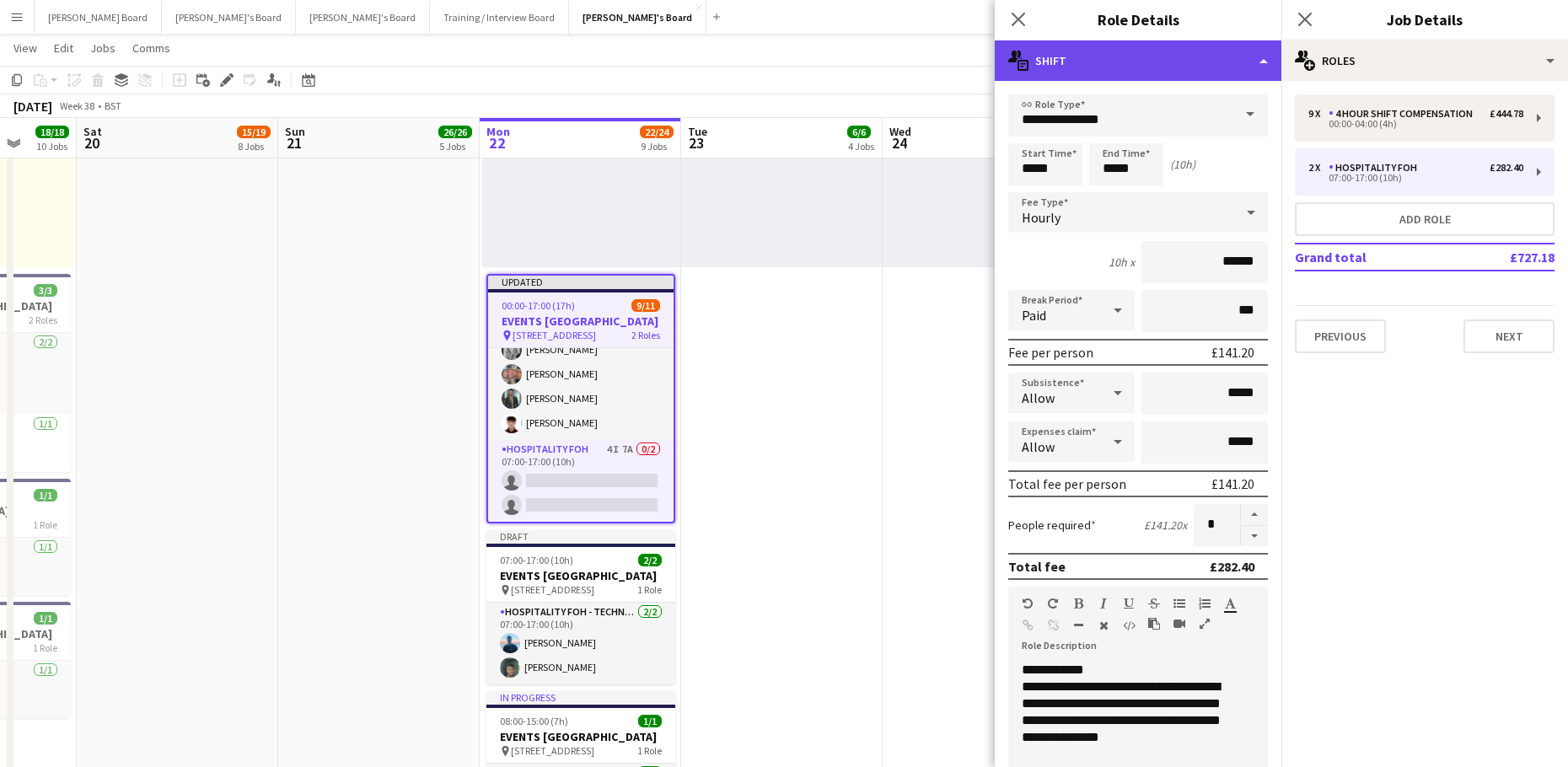
click at [1071, 58] on div "multiple-actions-text Shift" at bounding box center [1137, 60] width 286 height 40
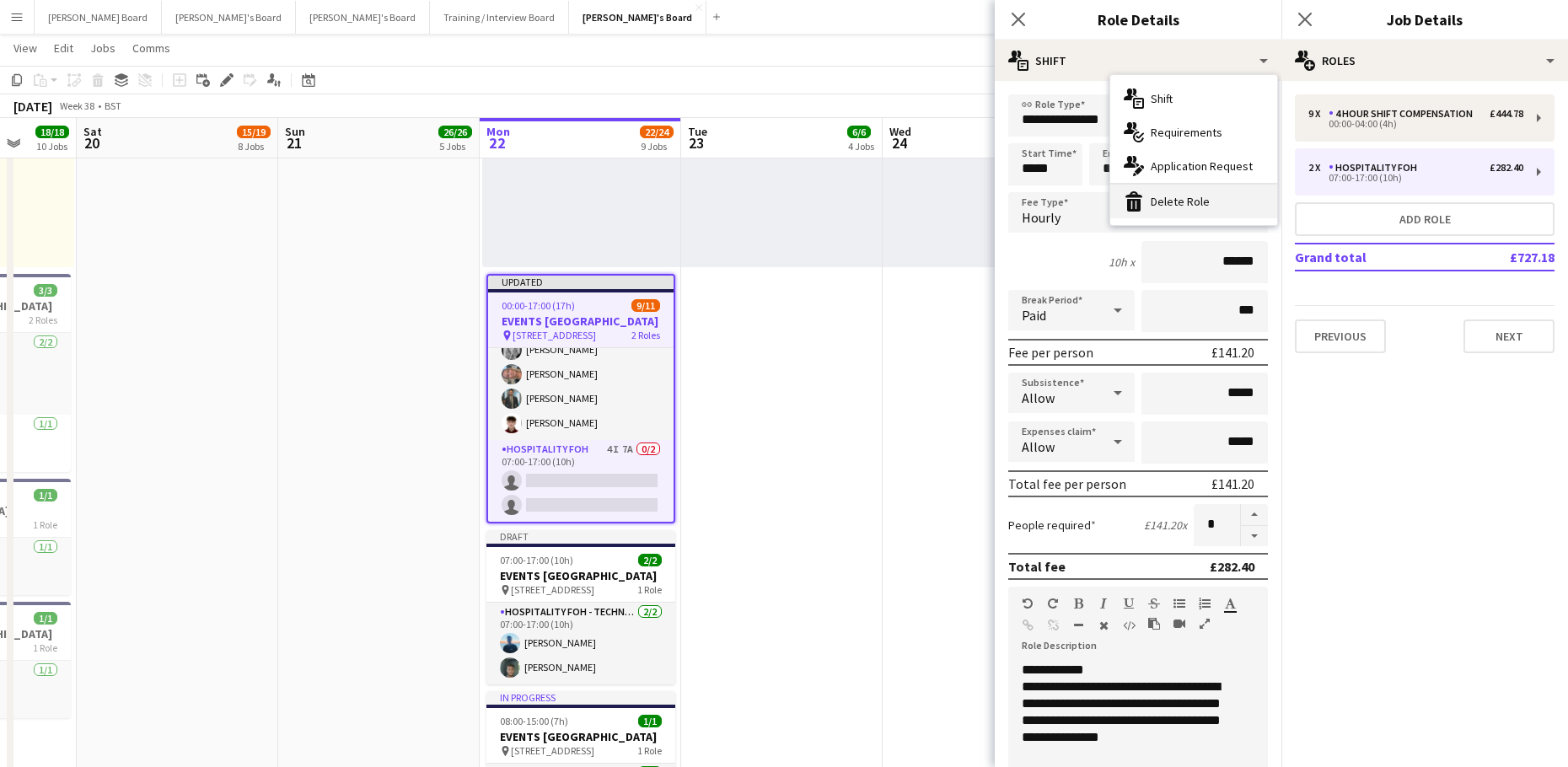
click at [1162, 203] on div "bin-2 Delete Role" at bounding box center [1193, 202] width 167 height 33
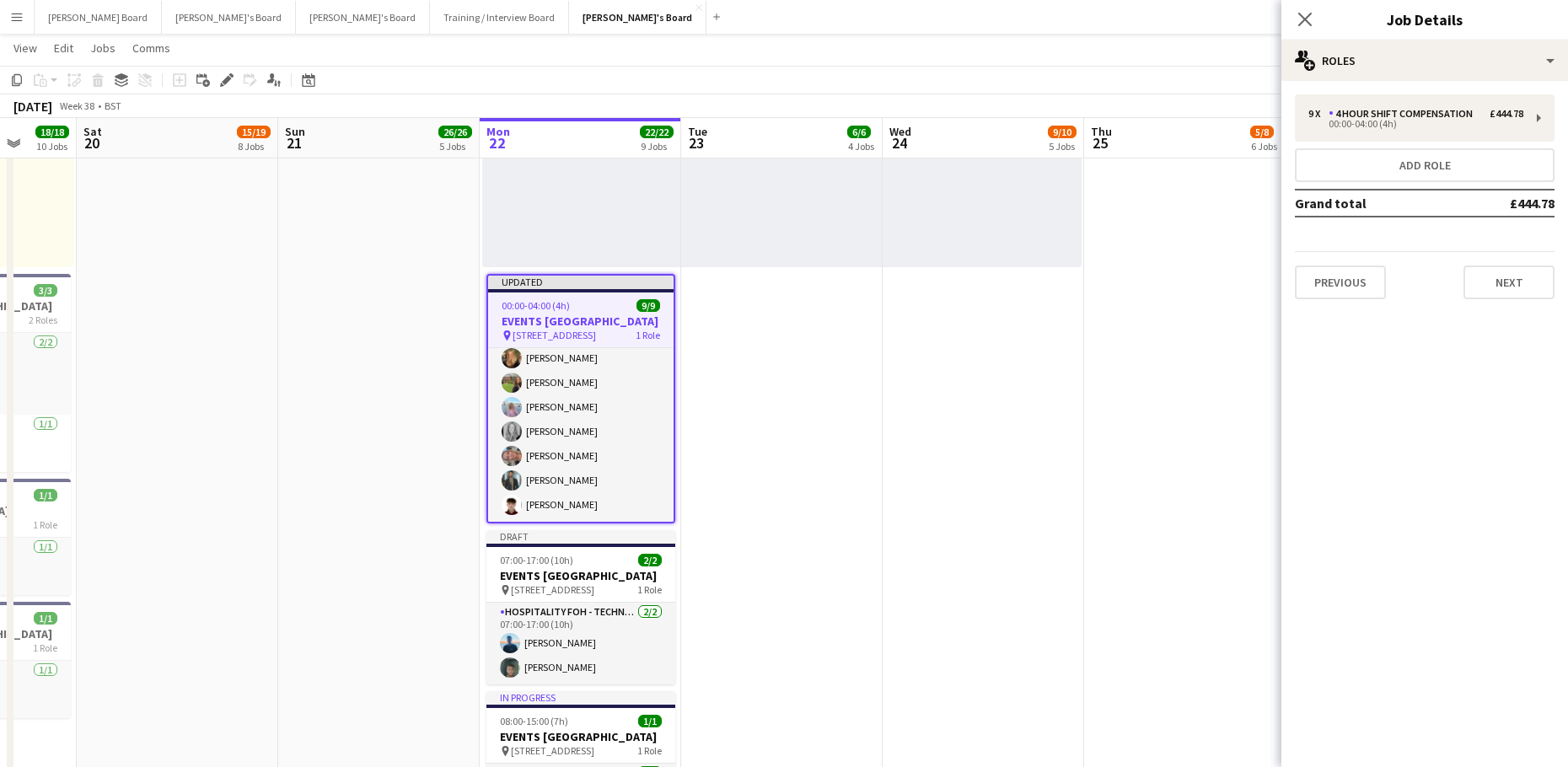
click at [970, 387] on app-date-cell "08:00-16:00 (8h) 1/1 pin Woking, GU21 4YH 1 Role Kitchen Porter 1/1 08:00-16:00…" at bounding box center [983, 455] width 202 height 2208
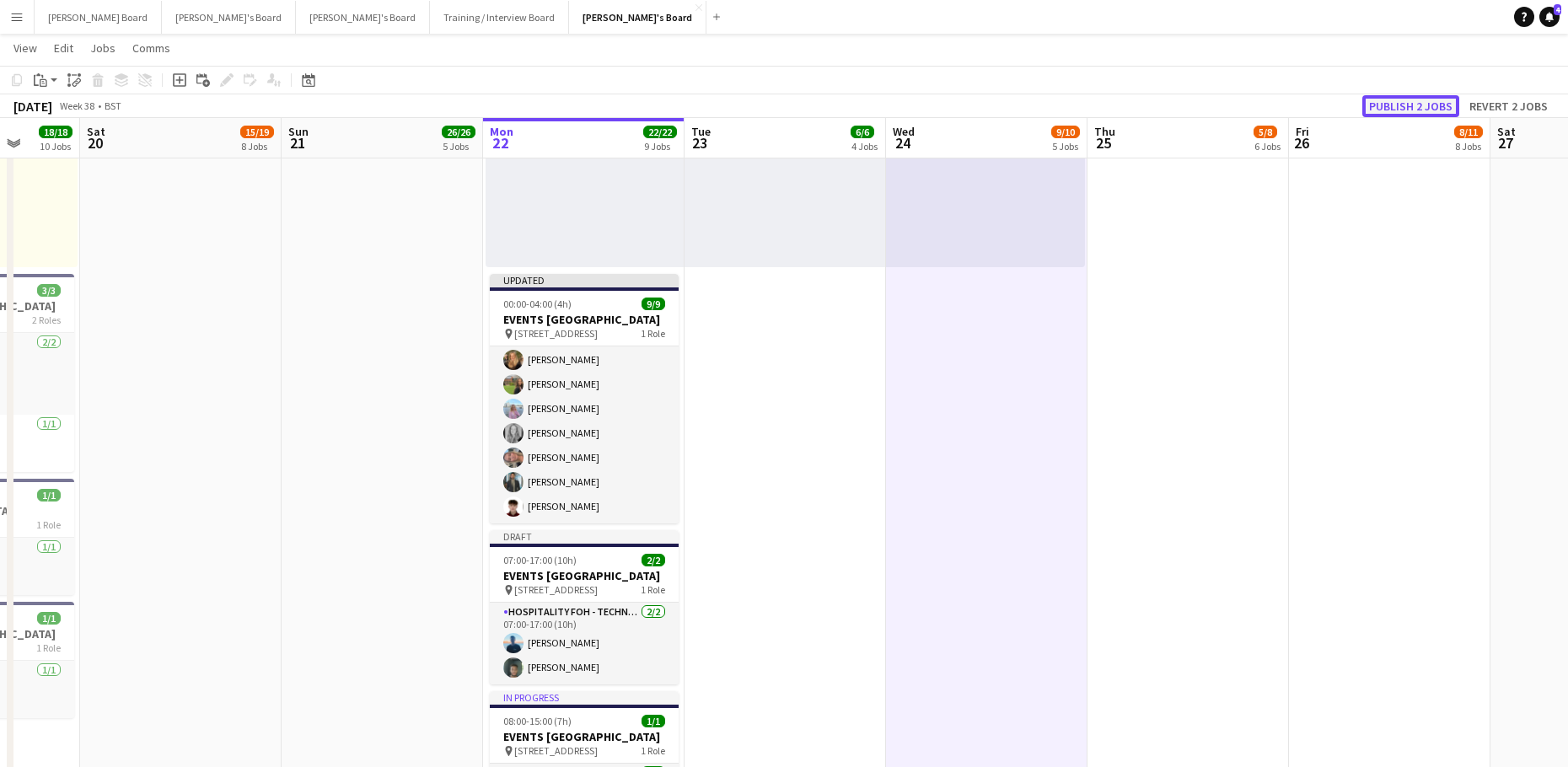
drag, startPoint x: 1383, startPoint y: 111, endPoint x: 1399, endPoint y: 109, distance: 16.1
click at [1384, 111] on button "Publish 2 jobs" at bounding box center [1410, 106] width 97 height 22
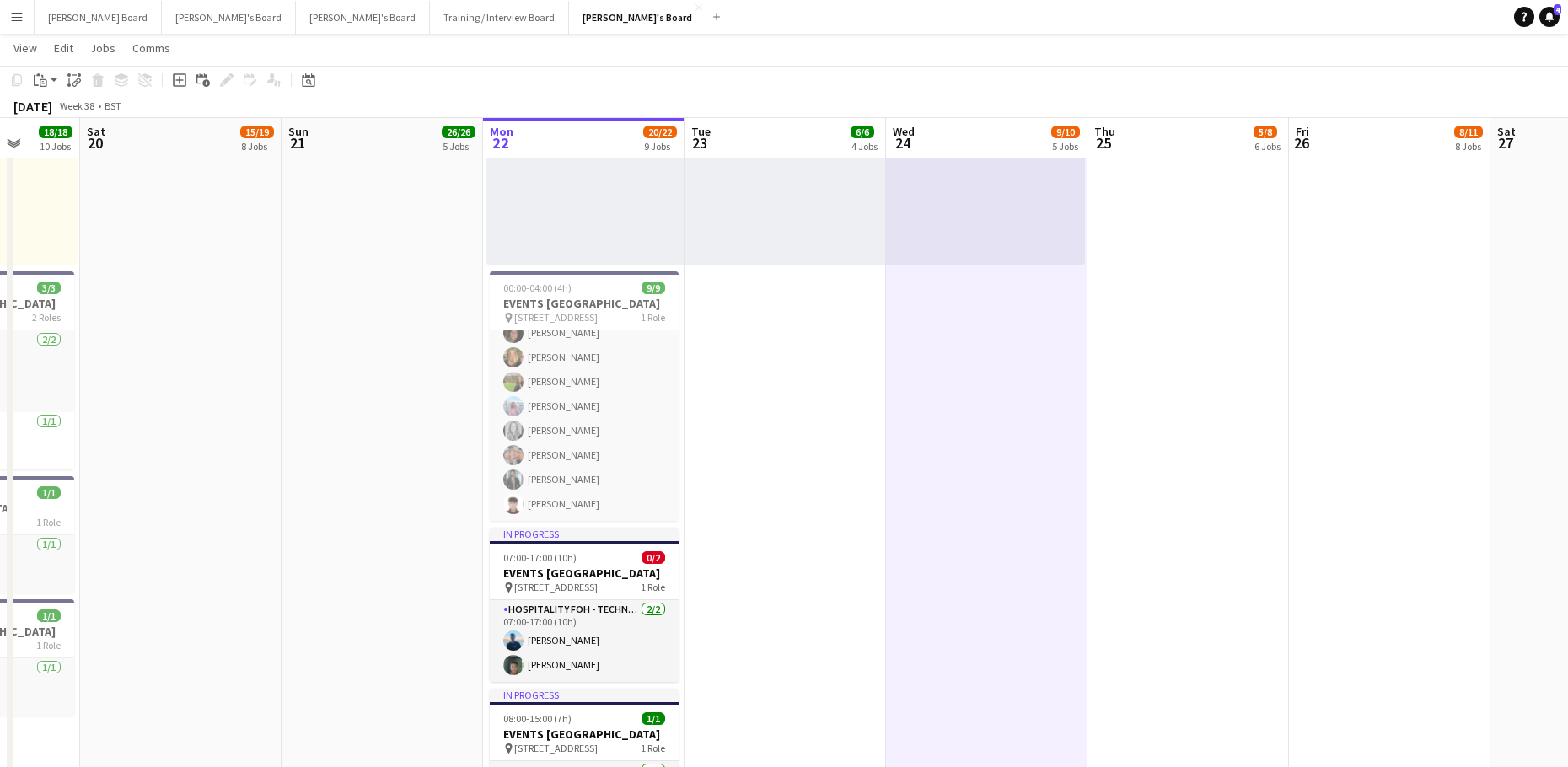
scroll to position [1572, 0]
click at [793, 495] on app-date-cell "08:00-16:00 (8h) 1/1 pin Woking, GU21 4YH 1 Role Kitchen Porter 1/1 08:00-16:00…" at bounding box center [785, 455] width 202 height 2208
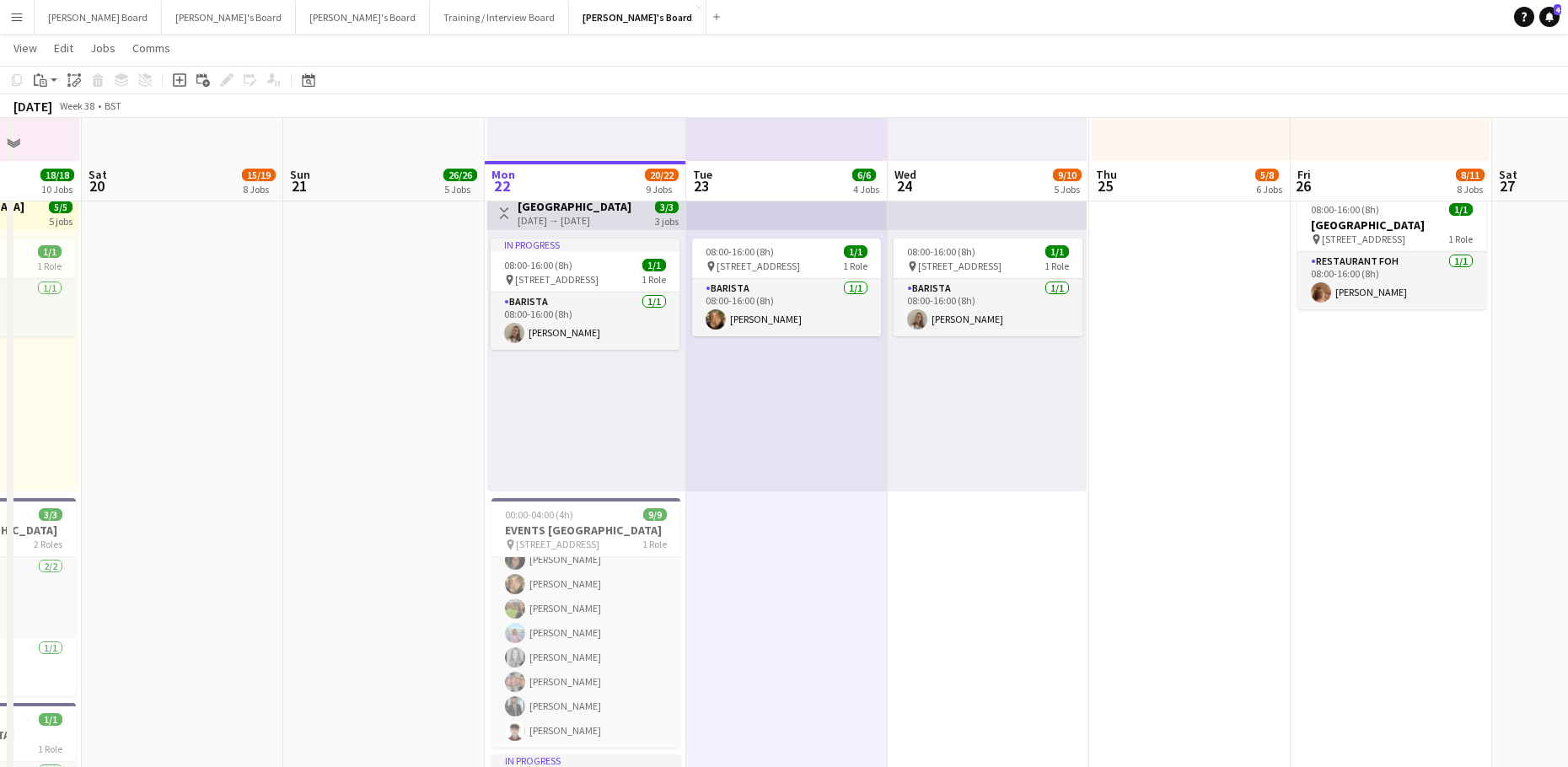
scroll to position [1460, 0]
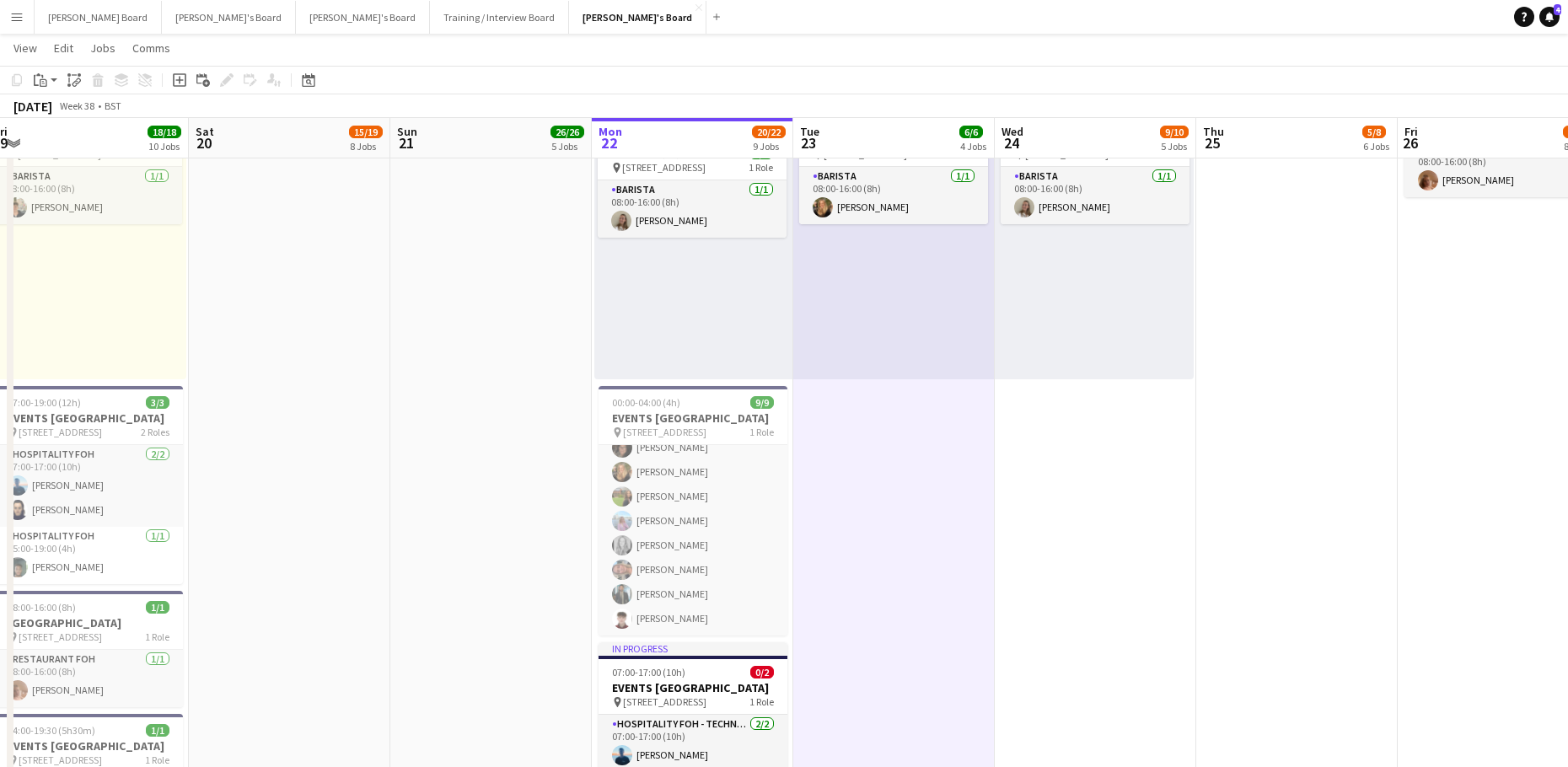
drag, startPoint x: 856, startPoint y: 485, endPoint x: 878, endPoint y: 479, distance: 22.8
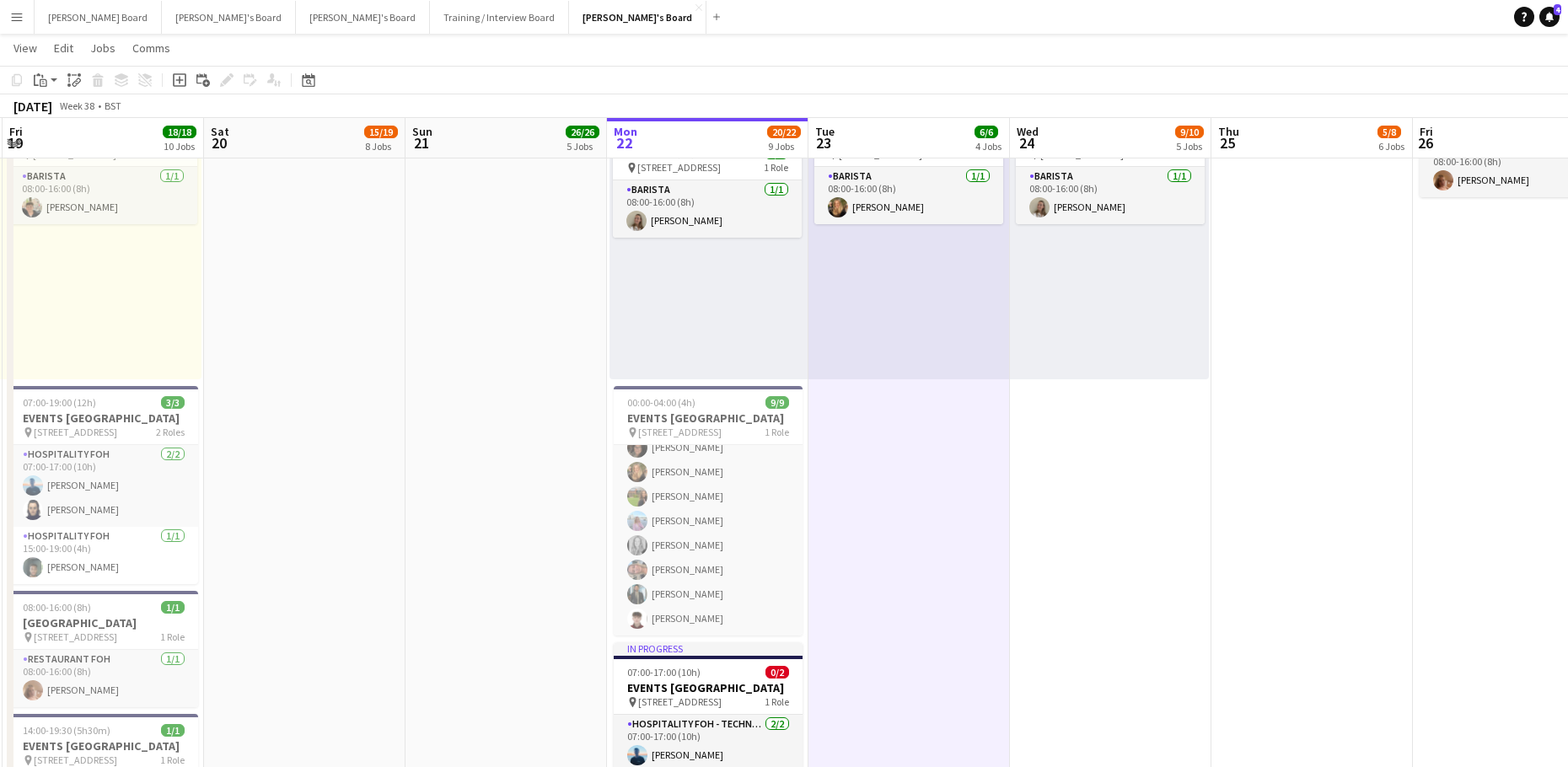
click at [1032, 484] on app-date-cell "08:00-16:00 (8h) 1/1 pin Woking, GU21 4YH 1 Role Kitchen Porter 1/1 08:00-16:00…" at bounding box center [1110, 567] width 202 height 2208
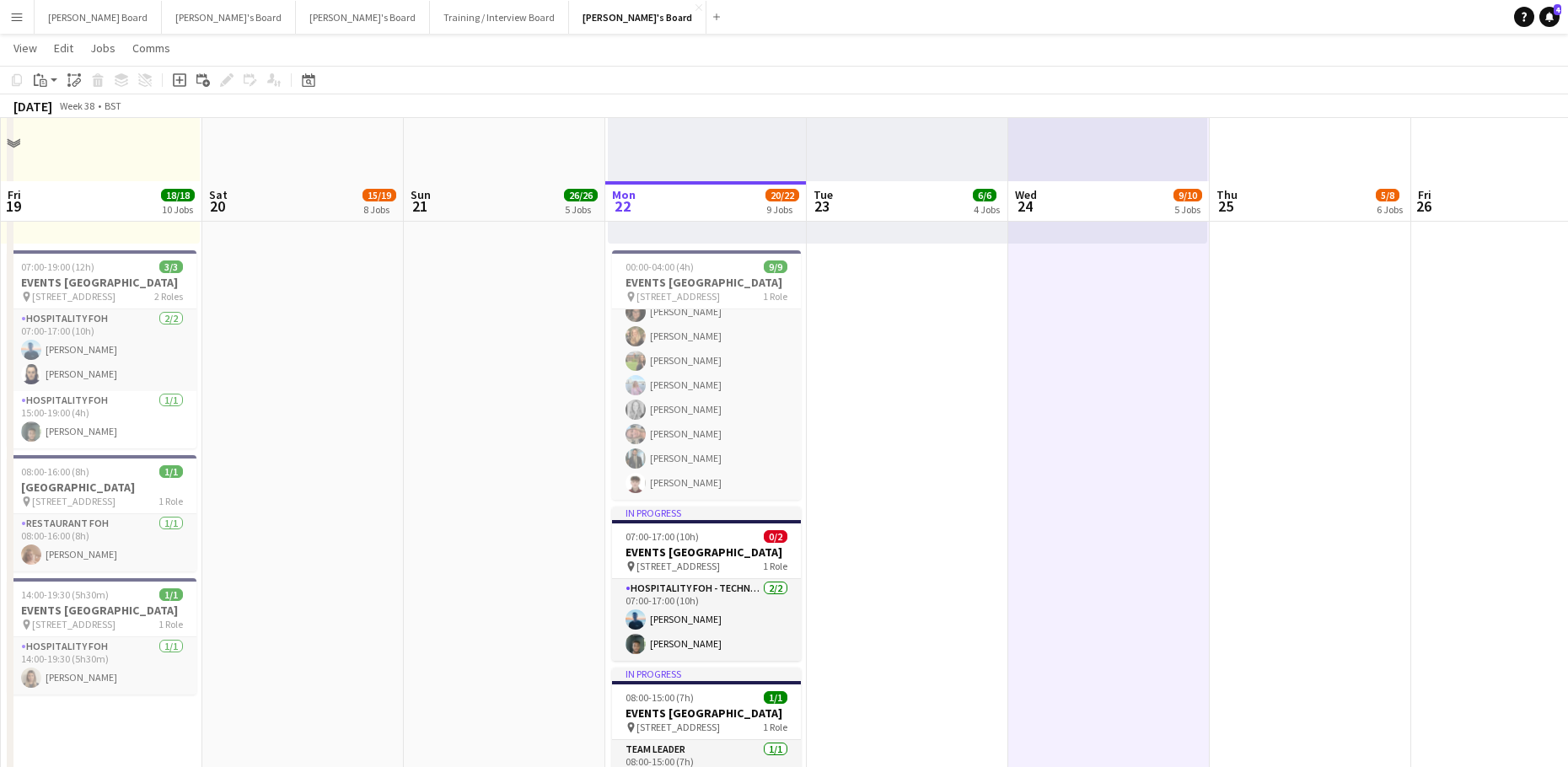
scroll to position [1572, 0]
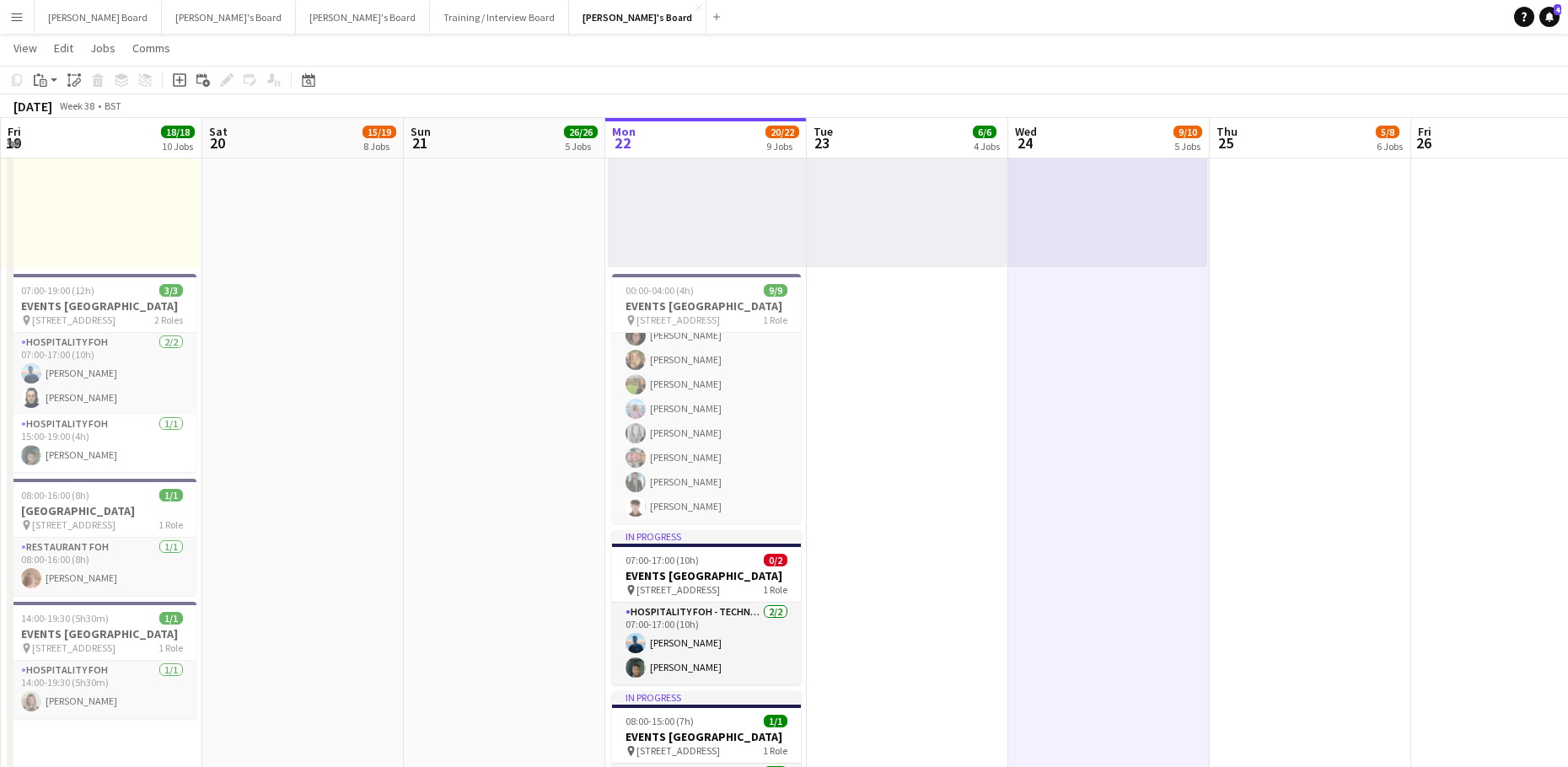
click at [232, 347] on app-date-cell "07:00-17:00 (10h) 2/2 EVENTS McLaren Technology Centre pin Woking, GU21 4YH 1 R…" at bounding box center [303, 455] width 202 height 2208
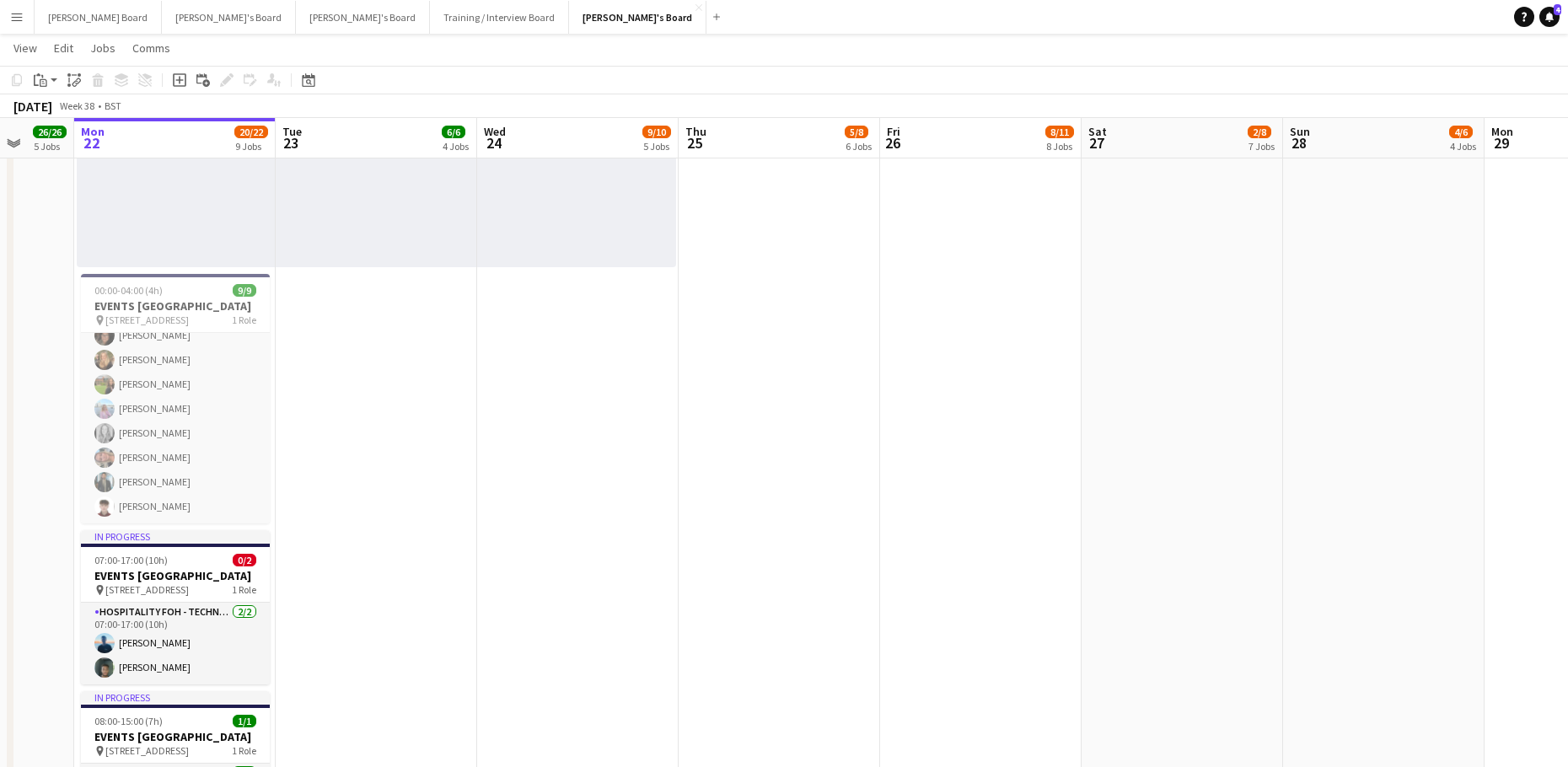
scroll to position [0, 515]
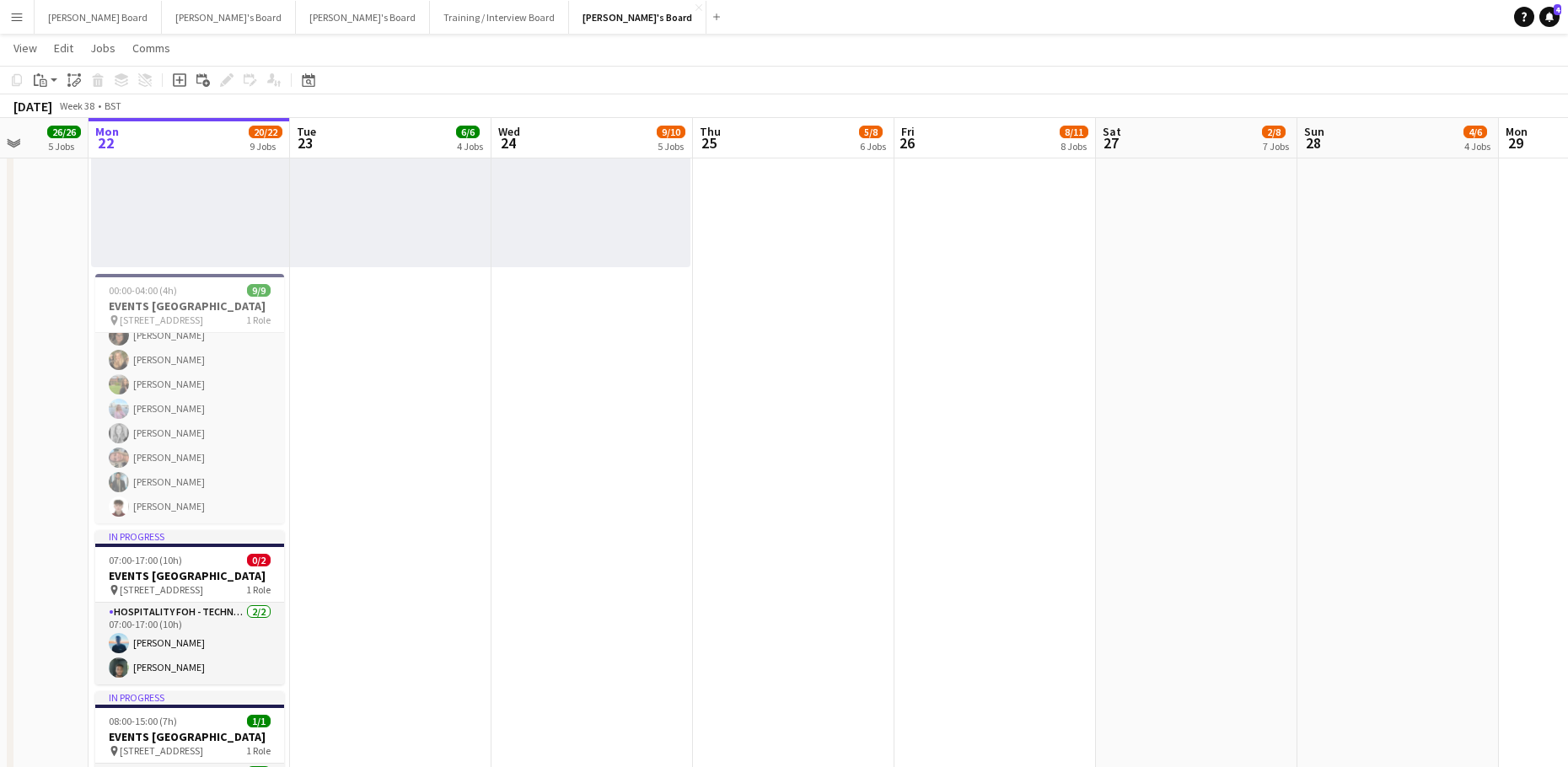
drag, startPoint x: 1015, startPoint y: 548, endPoint x: 498, endPoint y: 577, distance: 517.8
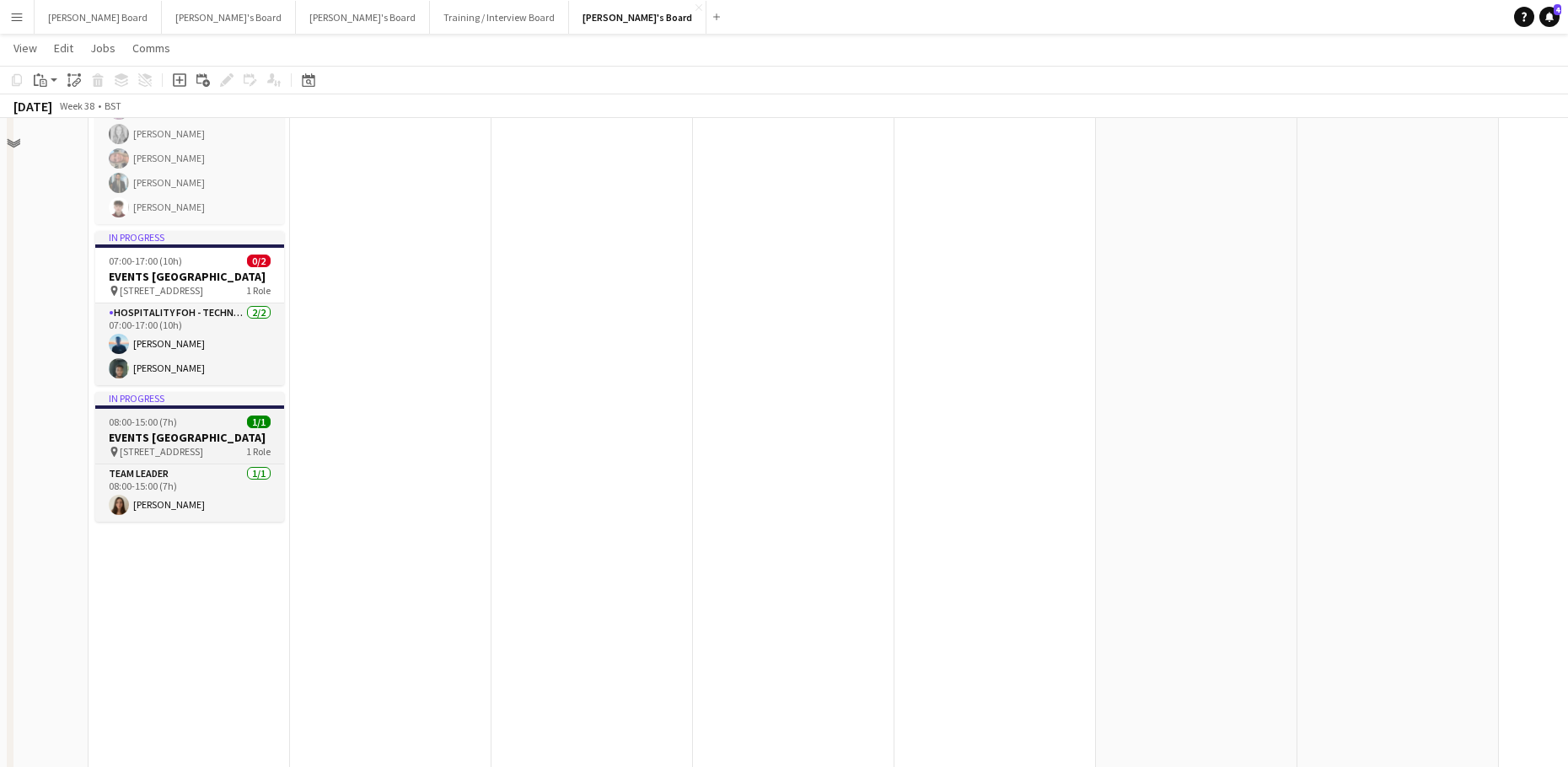
scroll to position [1909, 0]
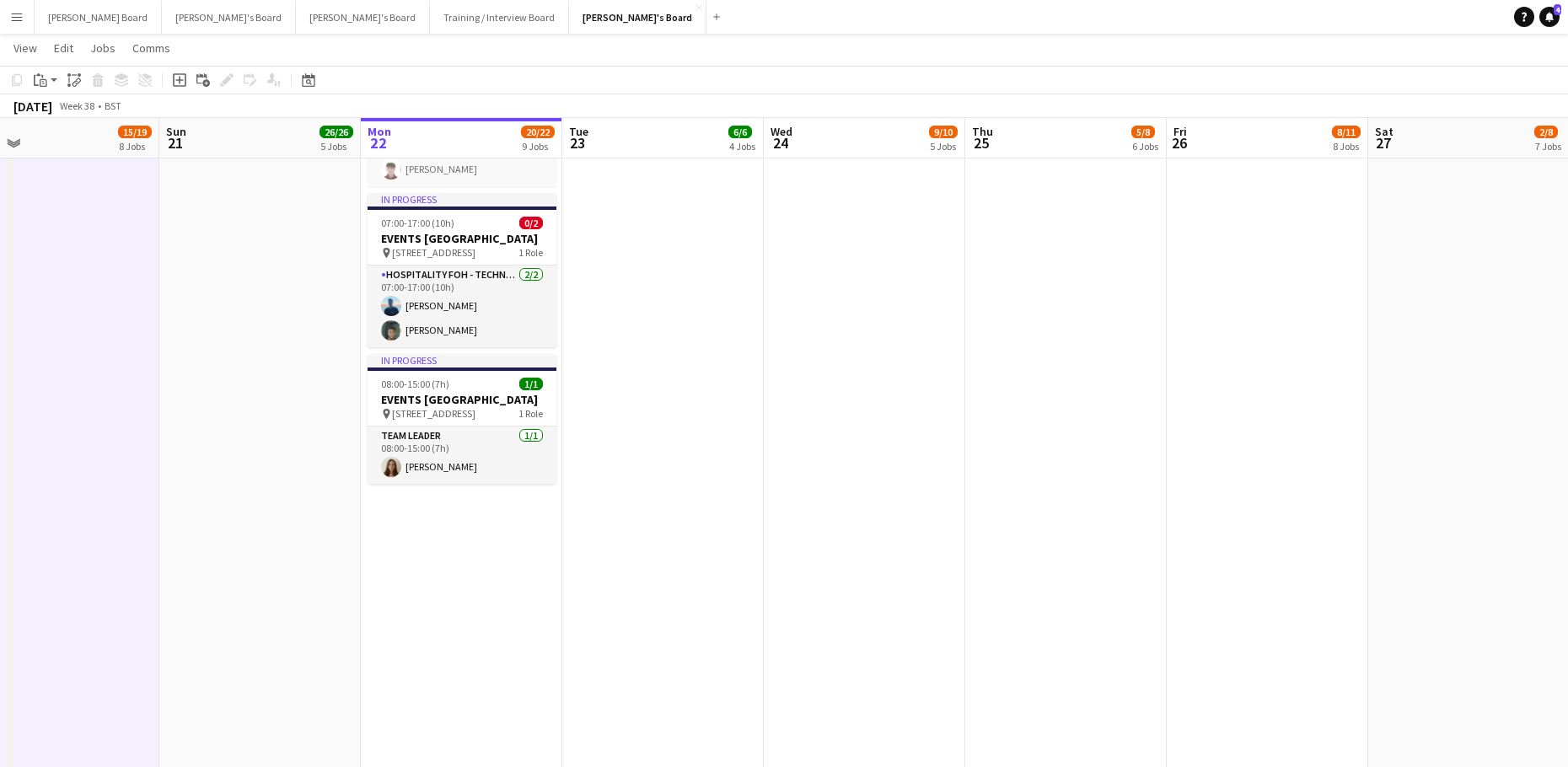
drag, startPoint x: 328, startPoint y: 528, endPoint x: 649, endPoint y: 538, distance: 321.2
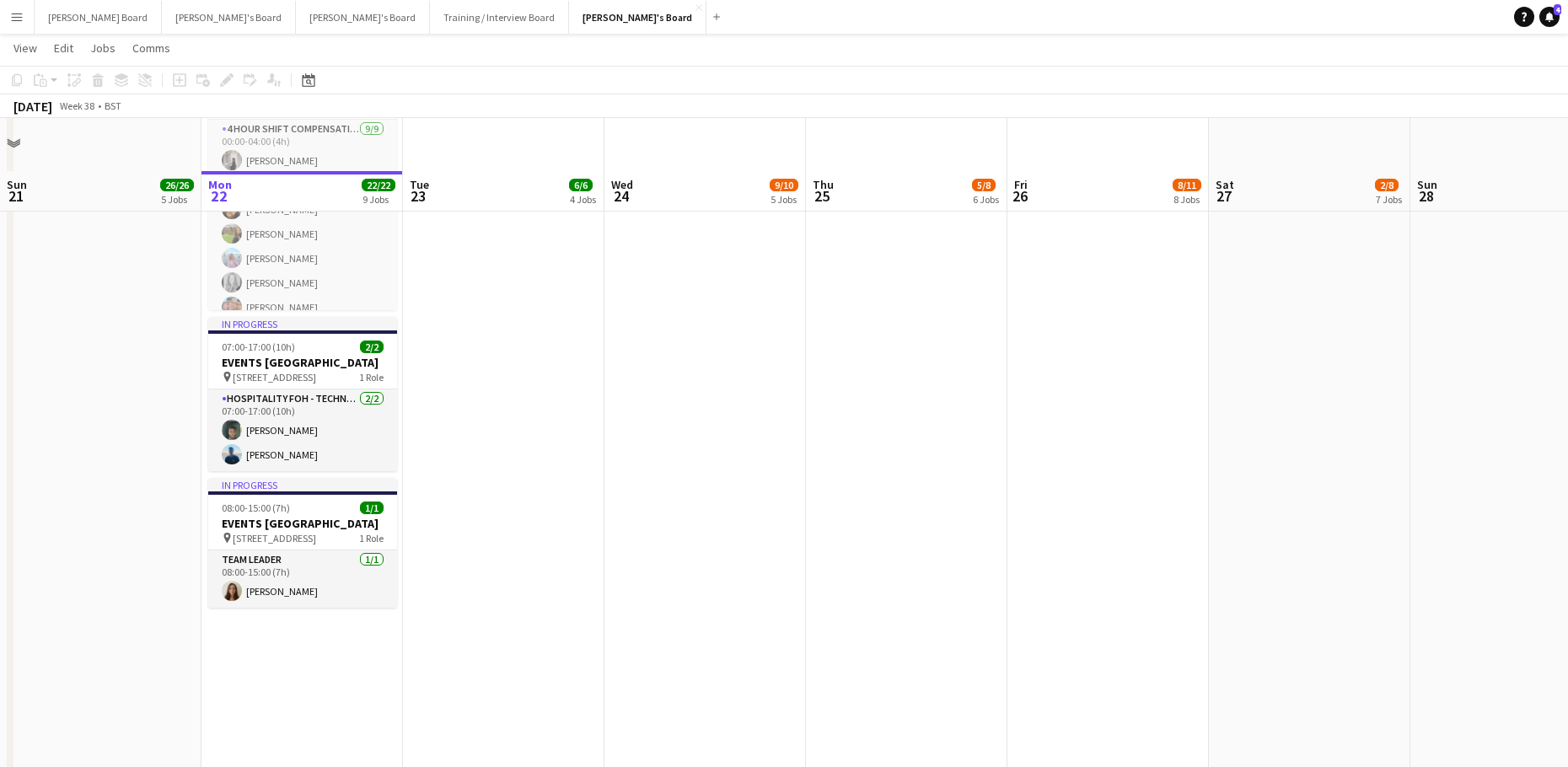
scroll to position [1573, 0]
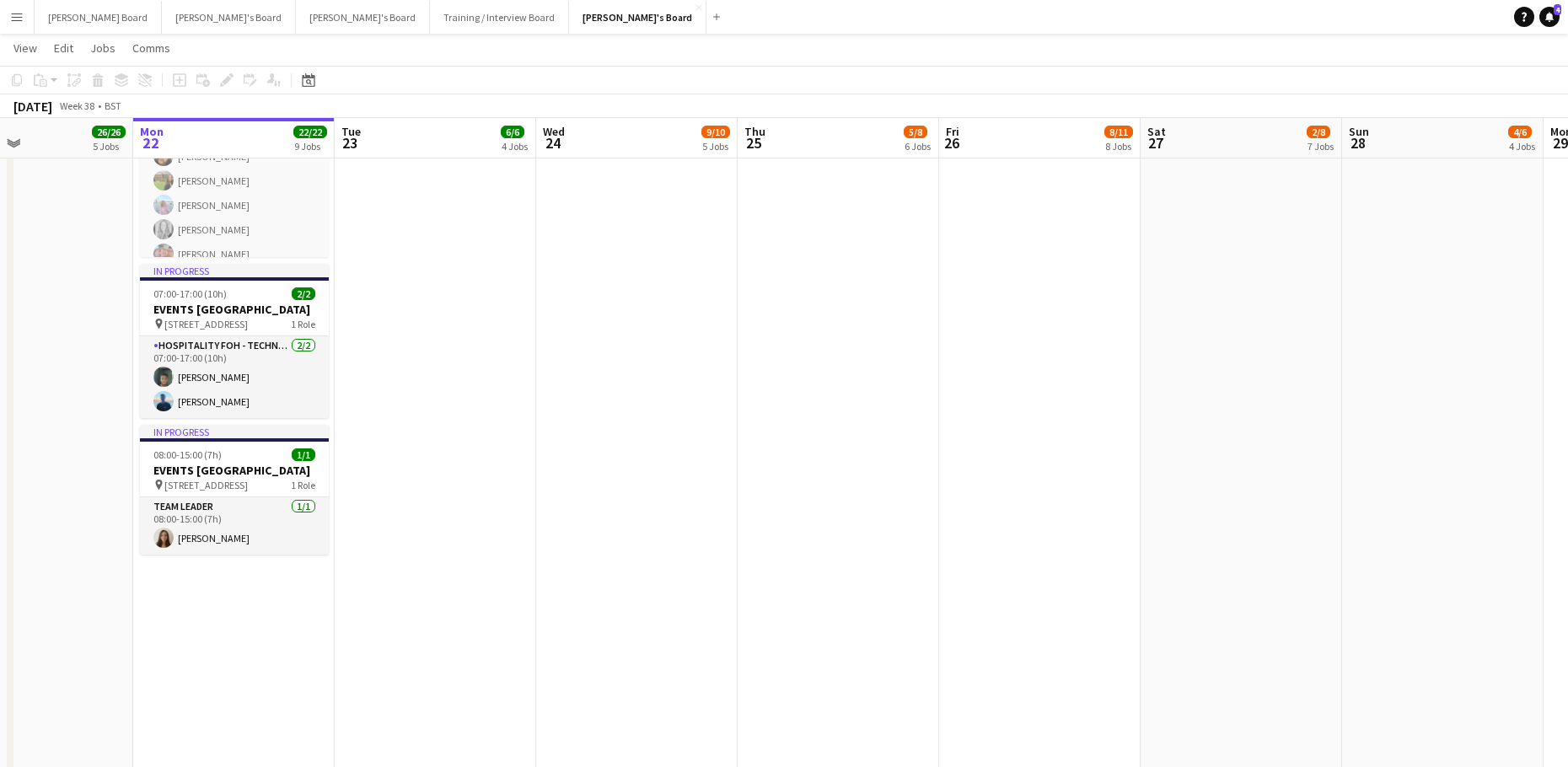
drag, startPoint x: 597, startPoint y: 410, endPoint x: 772, endPoint y: 421, distance: 175.3
click at [771, 421] on app-calendar-viewport "Fri 19 18/18 10 Jobs Sat 20 19/19 8 Jobs Sun 21 26/26 5 Jobs Mon 22 22/22 9 Job…" at bounding box center [784, 494] width 1568 height 4003
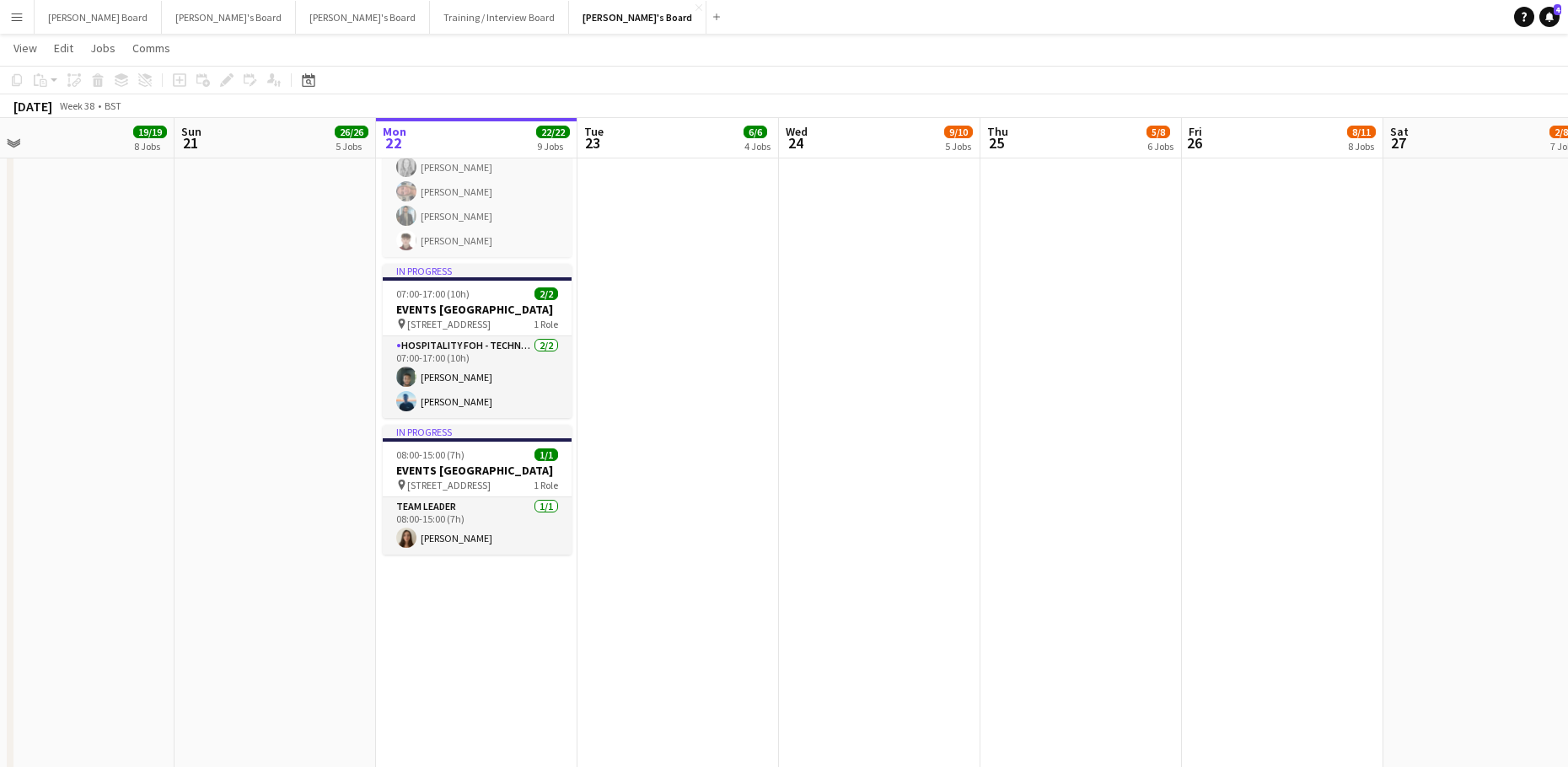
click at [1056, 517] on app-date-cell "08:00-16:00 (8h) 1/1 pin Woking, GU21 4YH 1 Role Kitchen [PERSON_NAME] [DATE] 0…" at bounding box center [1080, 189] width 202 height 2208
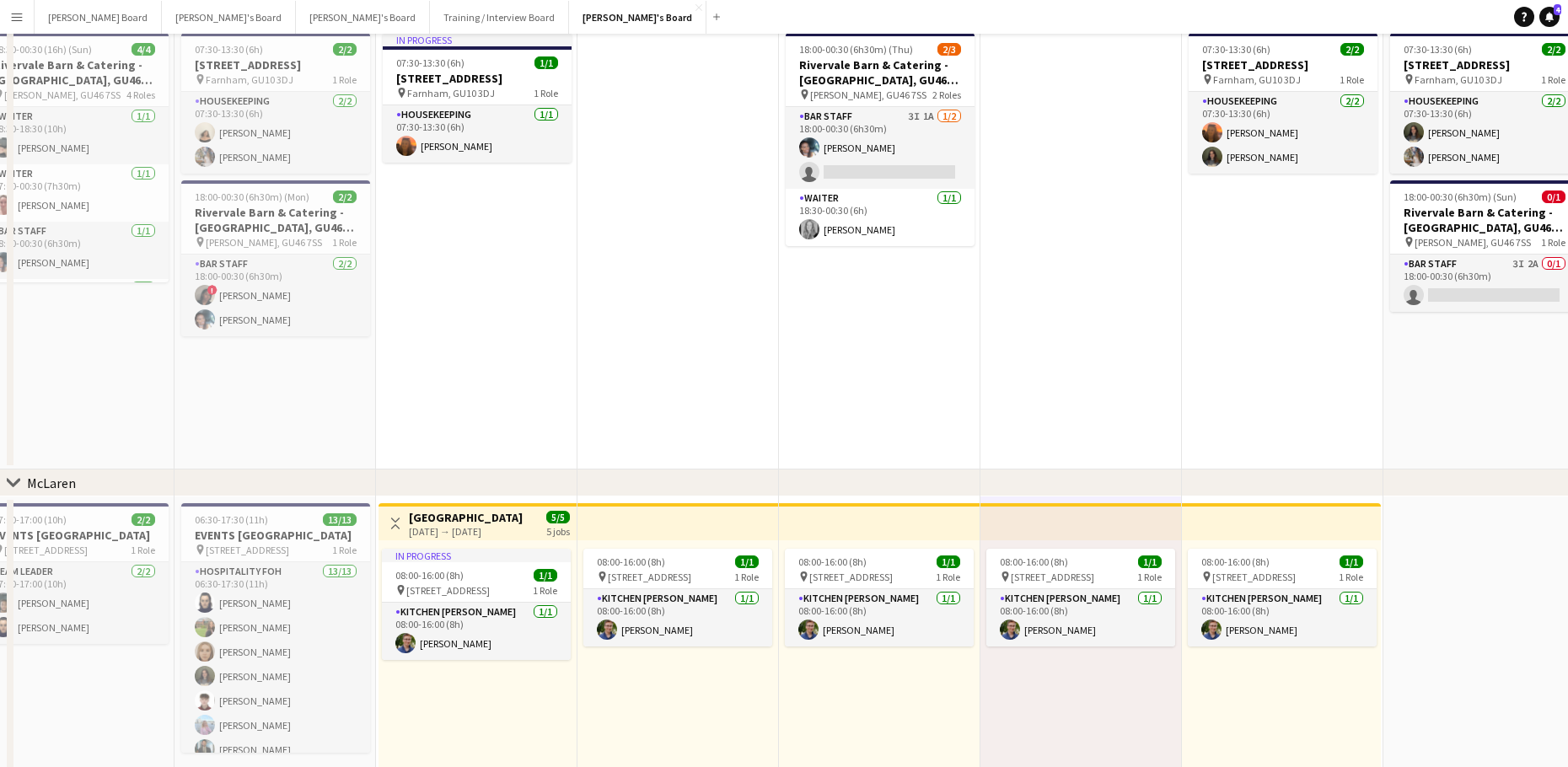
scroll to position [0, 0]
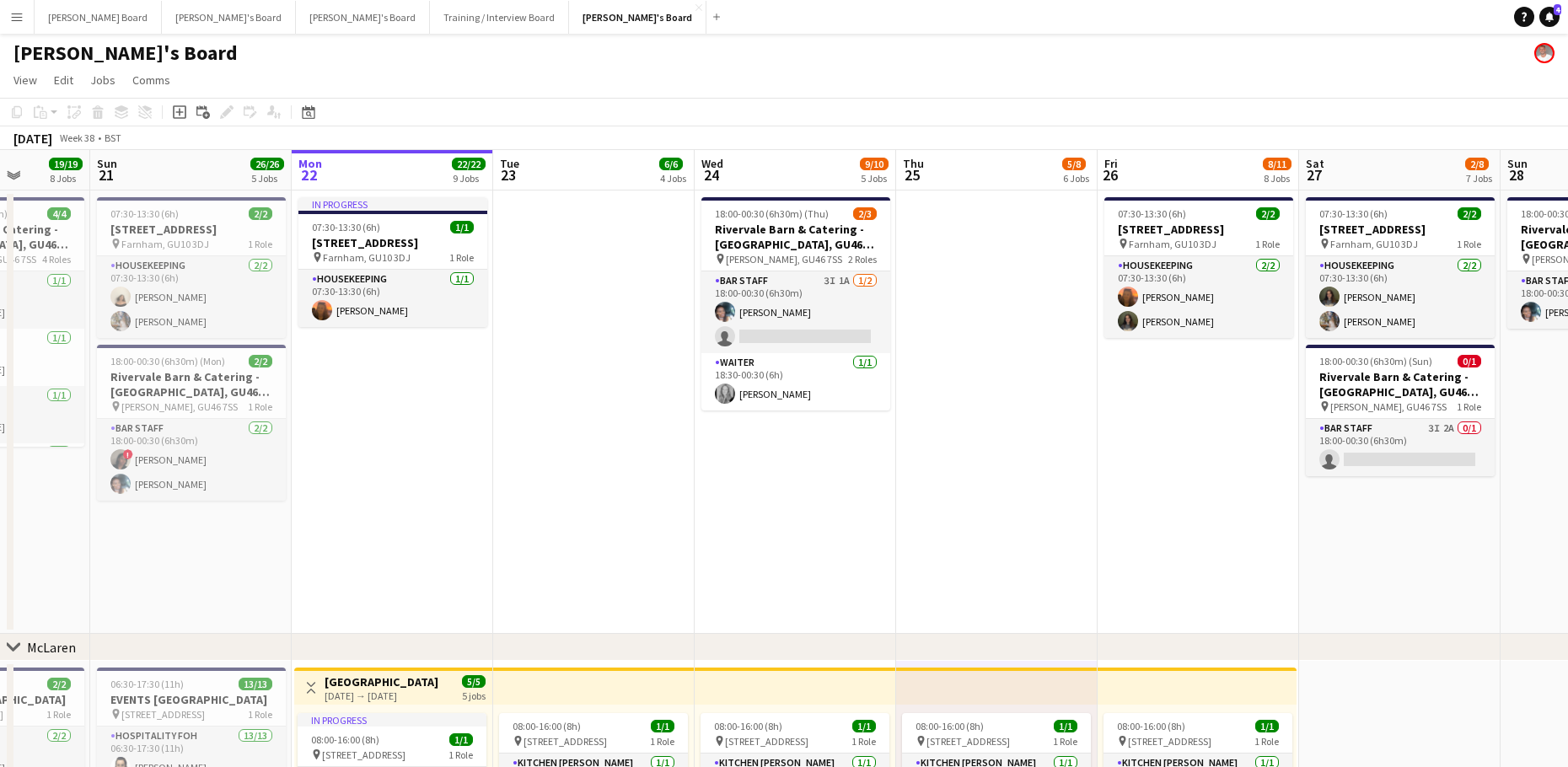
drag, startPoint x: 1087, startPoint y: 482, endPoint x: 954, endPoint y: 464, distance: 134.2
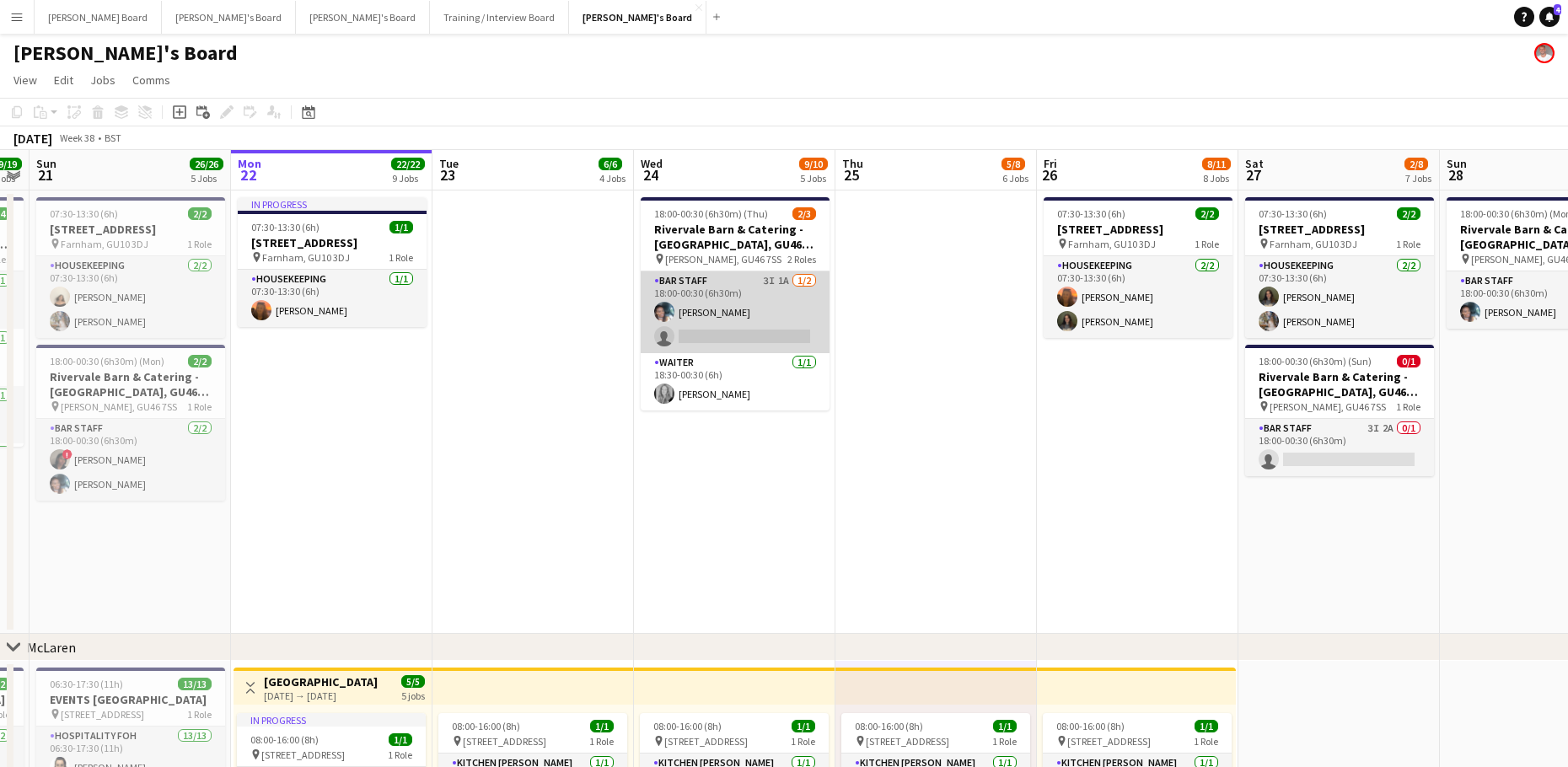
click at [741, 303] on app-card-role "BAR STAFF 3I 1A [DATE] 18:00-00:30 (6h30m) [PERSON_NAME] single-neutral-actions" at bounding box center [735, 312] width 189 height 82
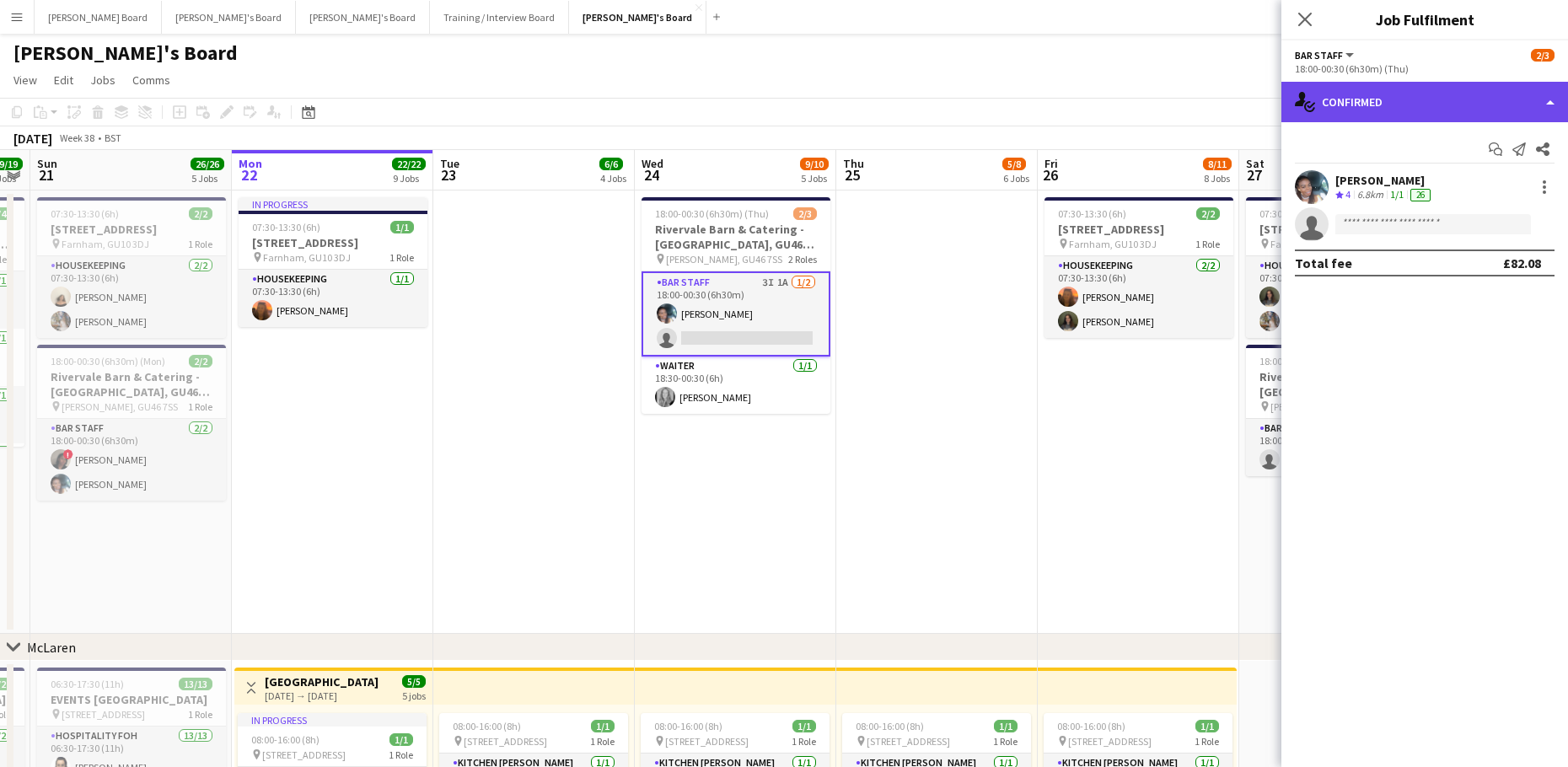
click at [1400, 91] on div "single-neutral-actions-check-2 Confirmed" at bounding box center [1423, 101] width 286 height 40
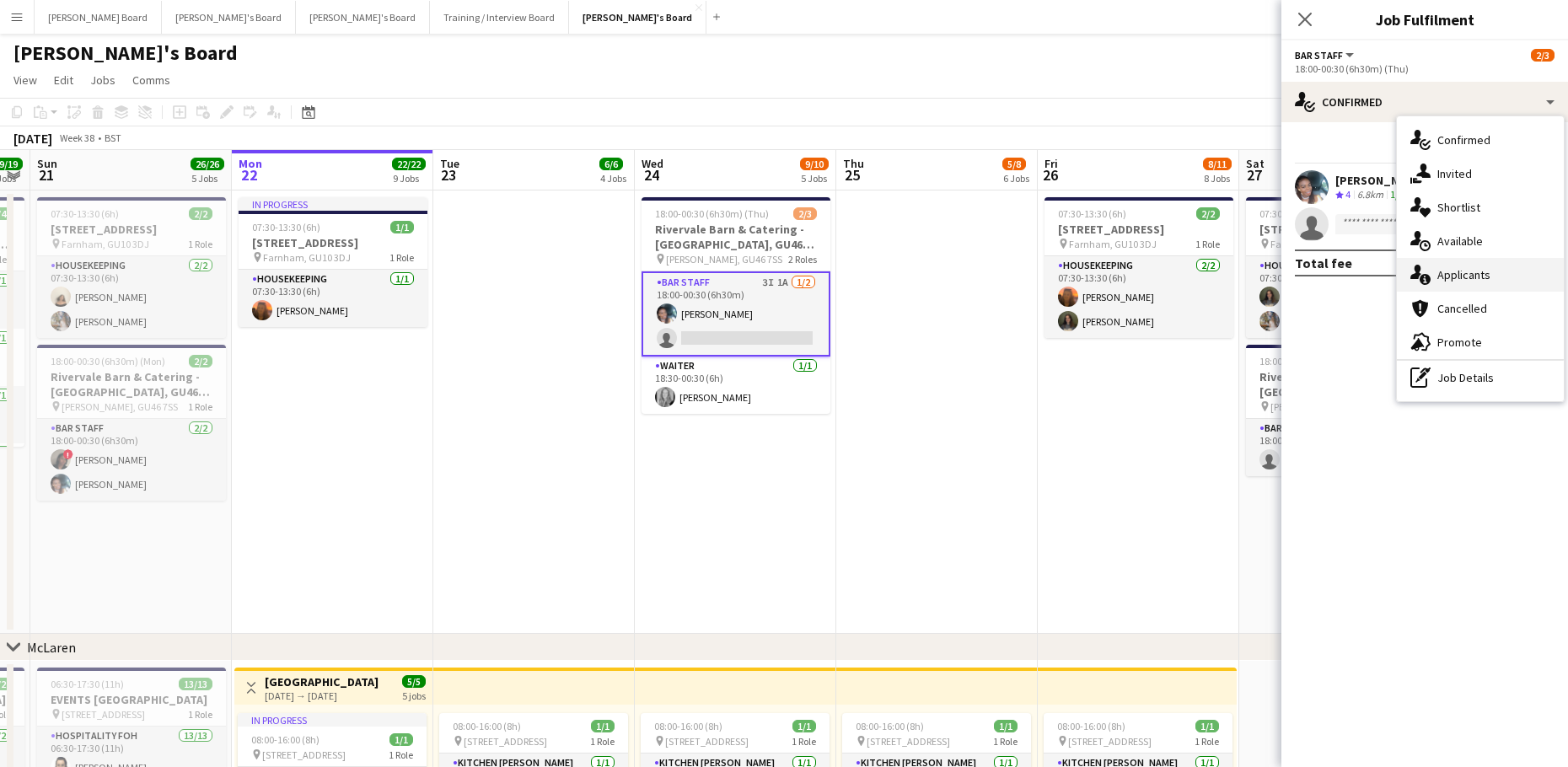
click at [1510, 270] on div "single-neutral-actions-information Applicants" at bounding box center [1480, 274] width 167 height 33
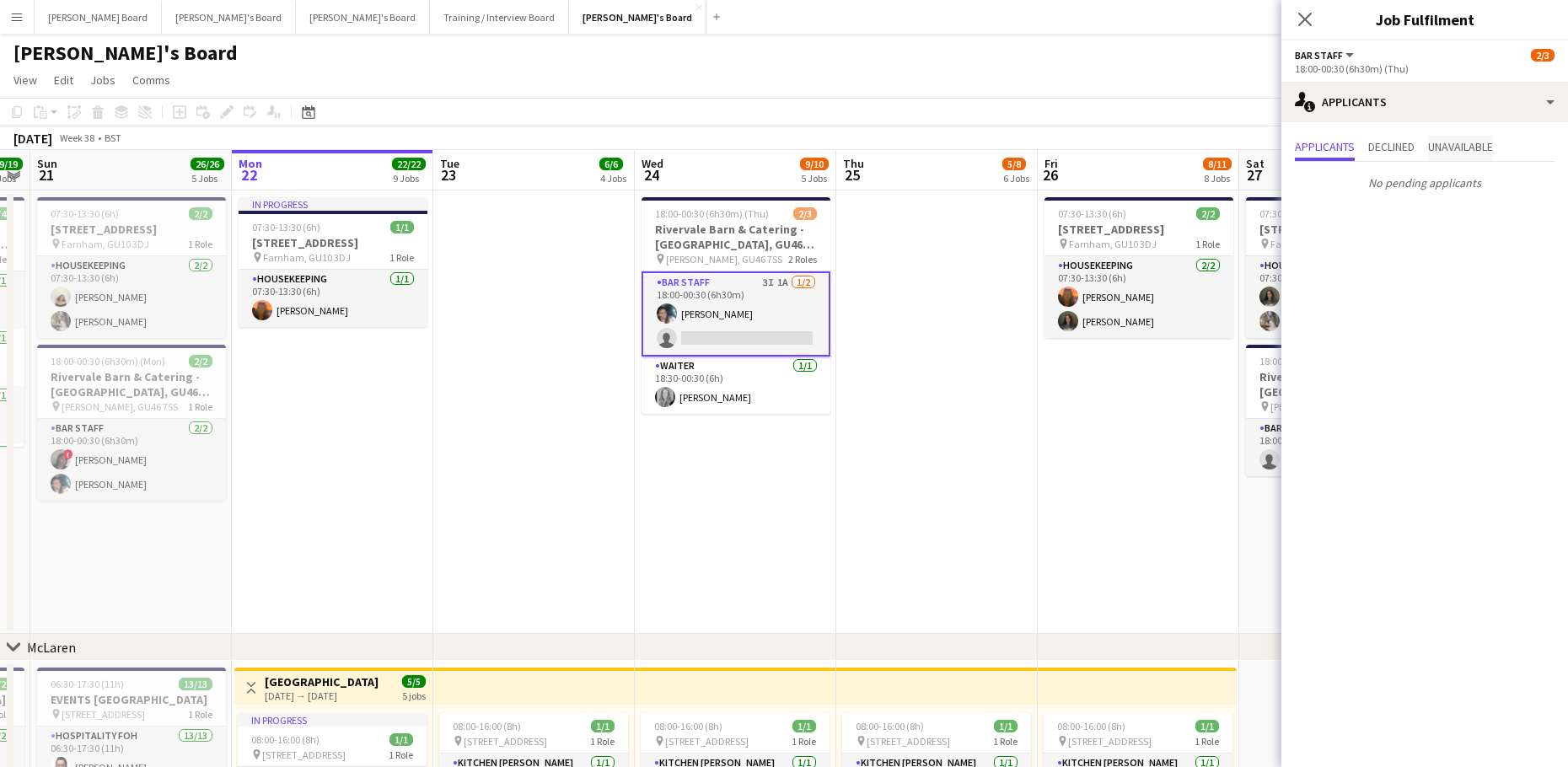
click at [1465, 151] on span "Unavailable" at bounding box center [1460, 147] width 65 height 12
click at [1519, 185] on app-icon "Decline" at bounding box center [1524, 189] width 14 height 14
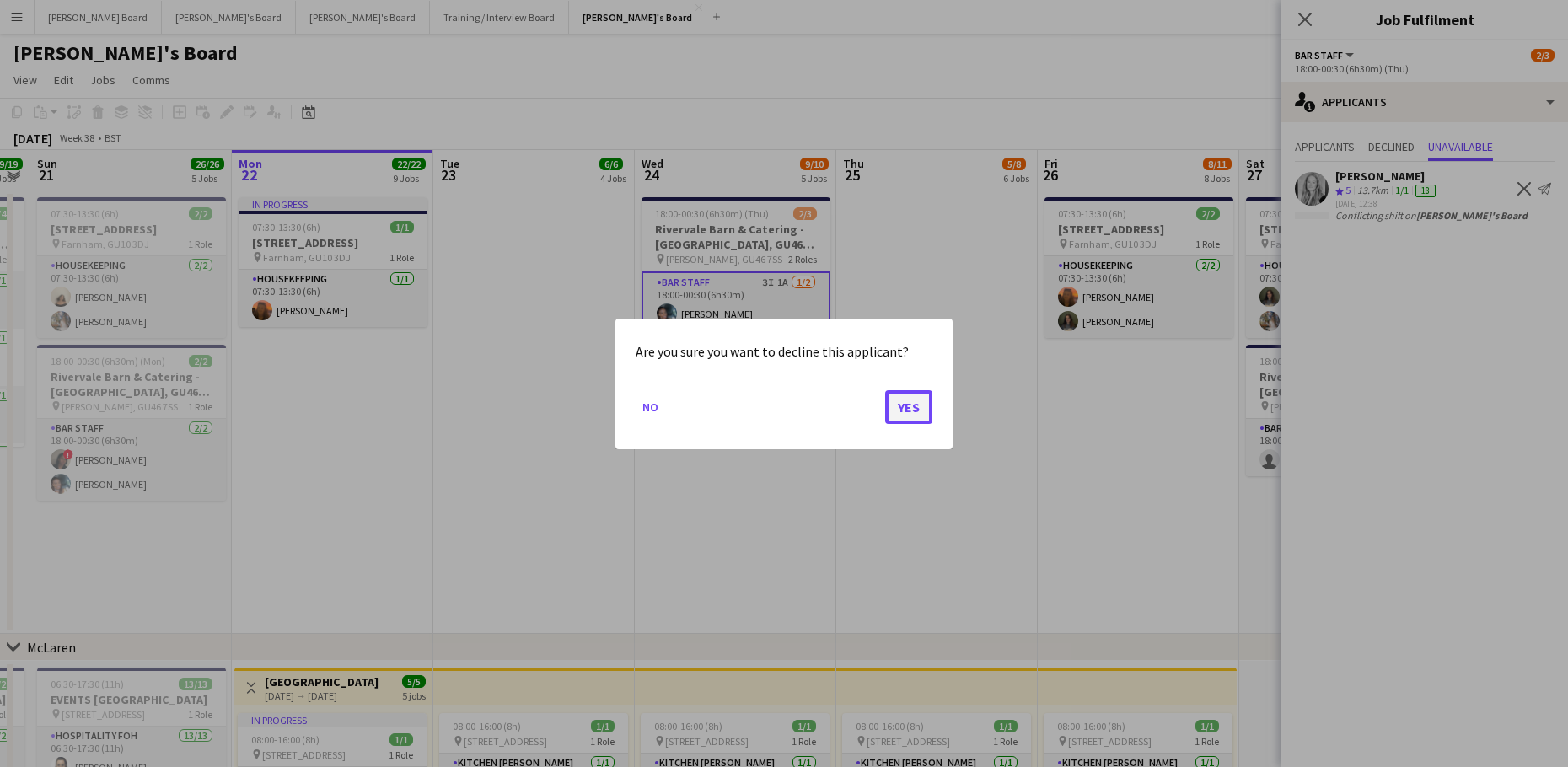
click at [914, 403] on button "Yes" at bounding box center [909, 406] width 47 height 33
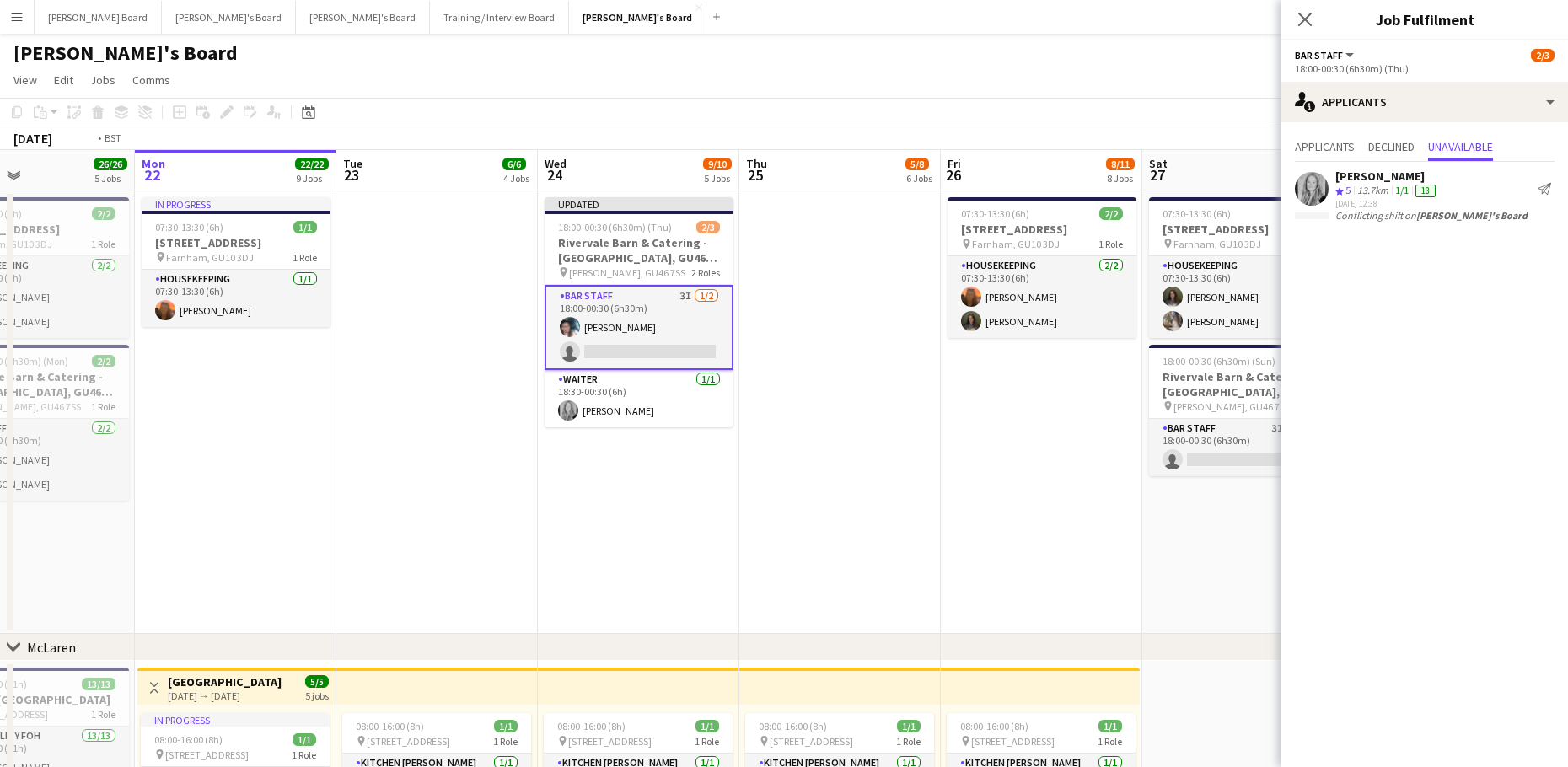
drag, startPoint x: 1101, startPoint y: 473, endPoint x: 944, endPoint y: 482, distance: 157.3
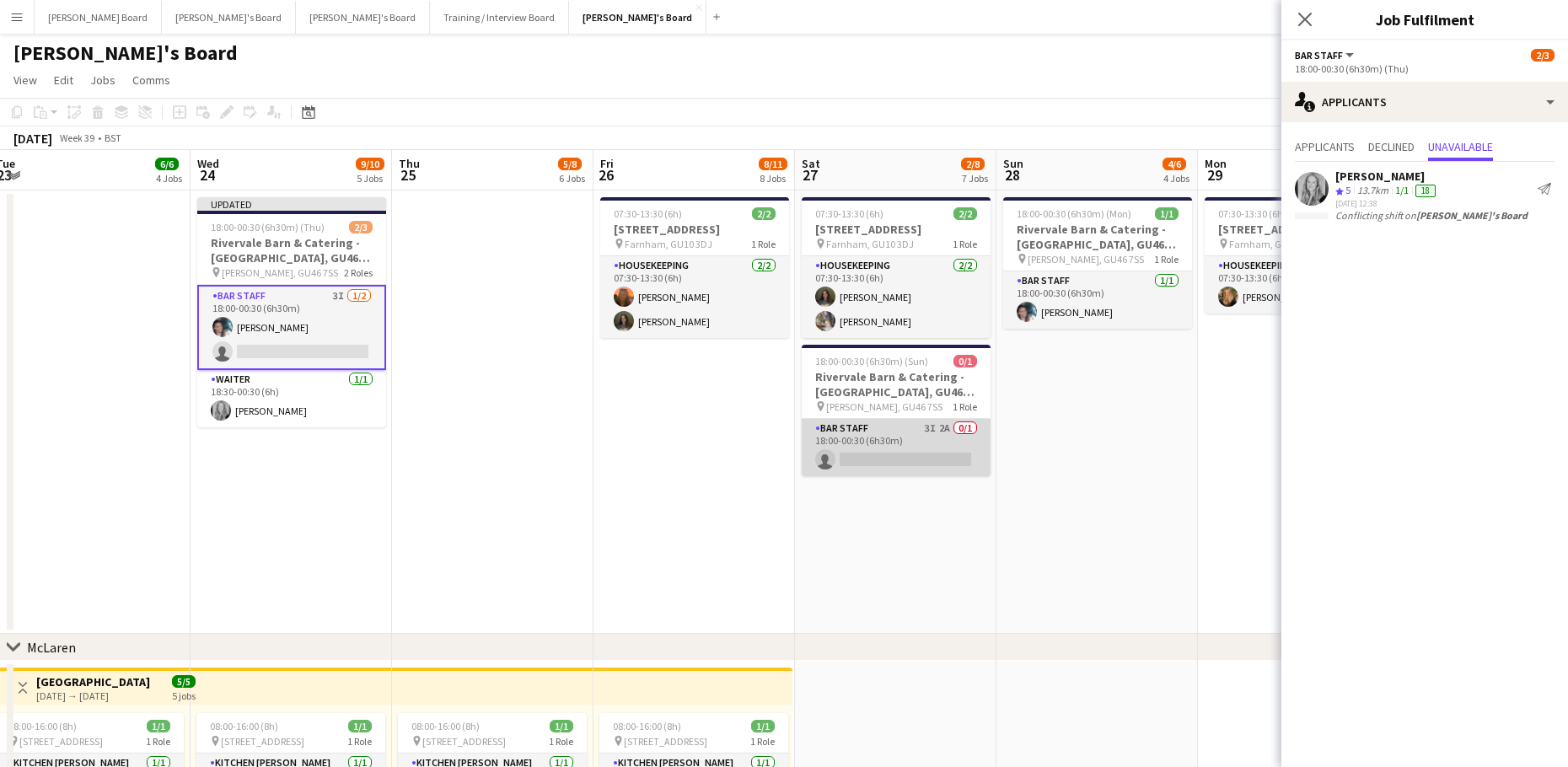
click at [941, 467] on app-card-role "BAR STAFF 3I 2A 0/1 18:00-00:30 (6h30m) single-neutral-actions" at bounding box center [896, 447] width 189 height 57
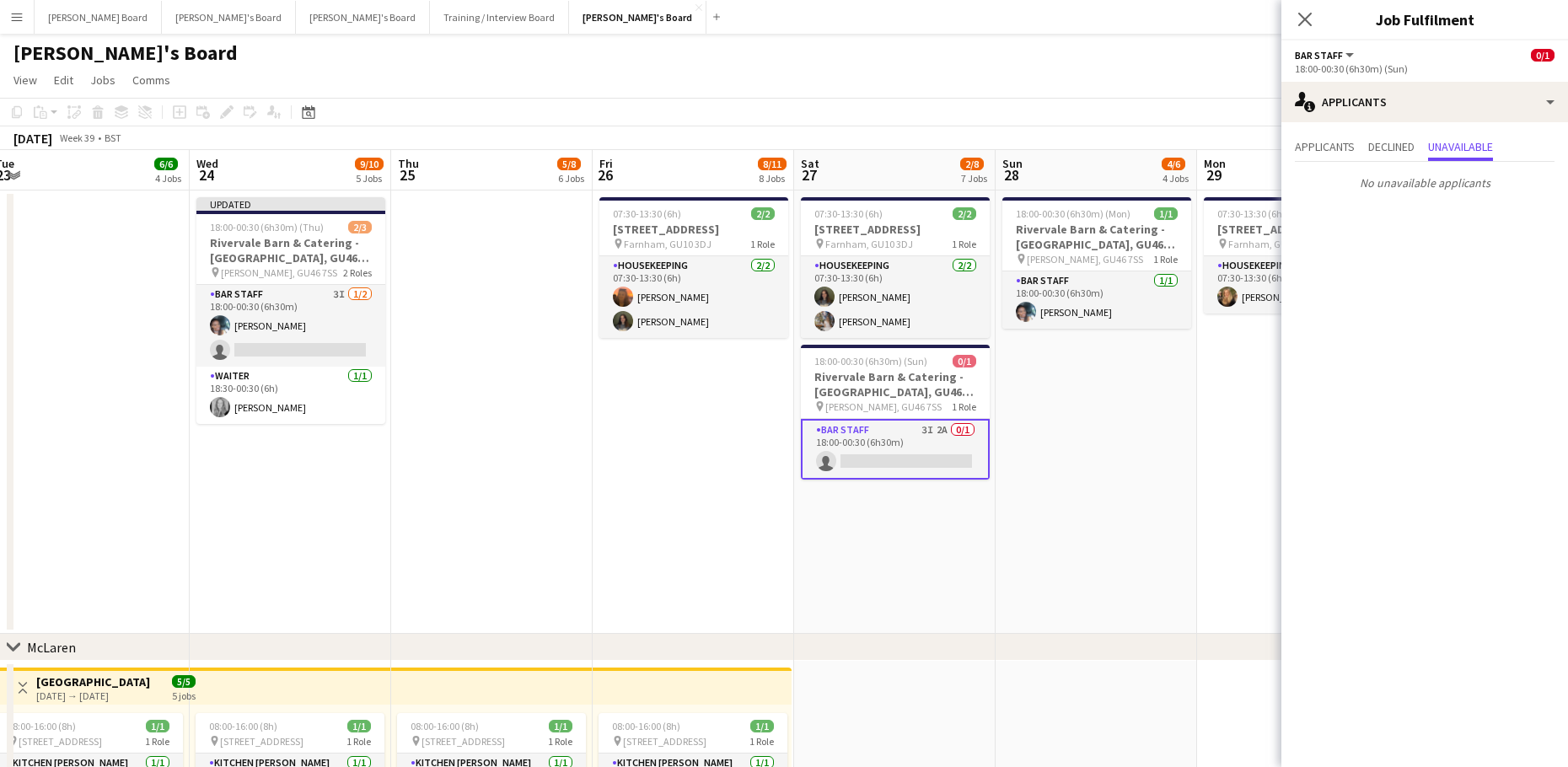
click at [1360, 150] on div "Applicants Declined Unavailable" at bounding box center [1424, 148] width 260 height 27
click at [1342, 150] on span "Applicants" at bounding box center [1324, 147] width 60 height 12
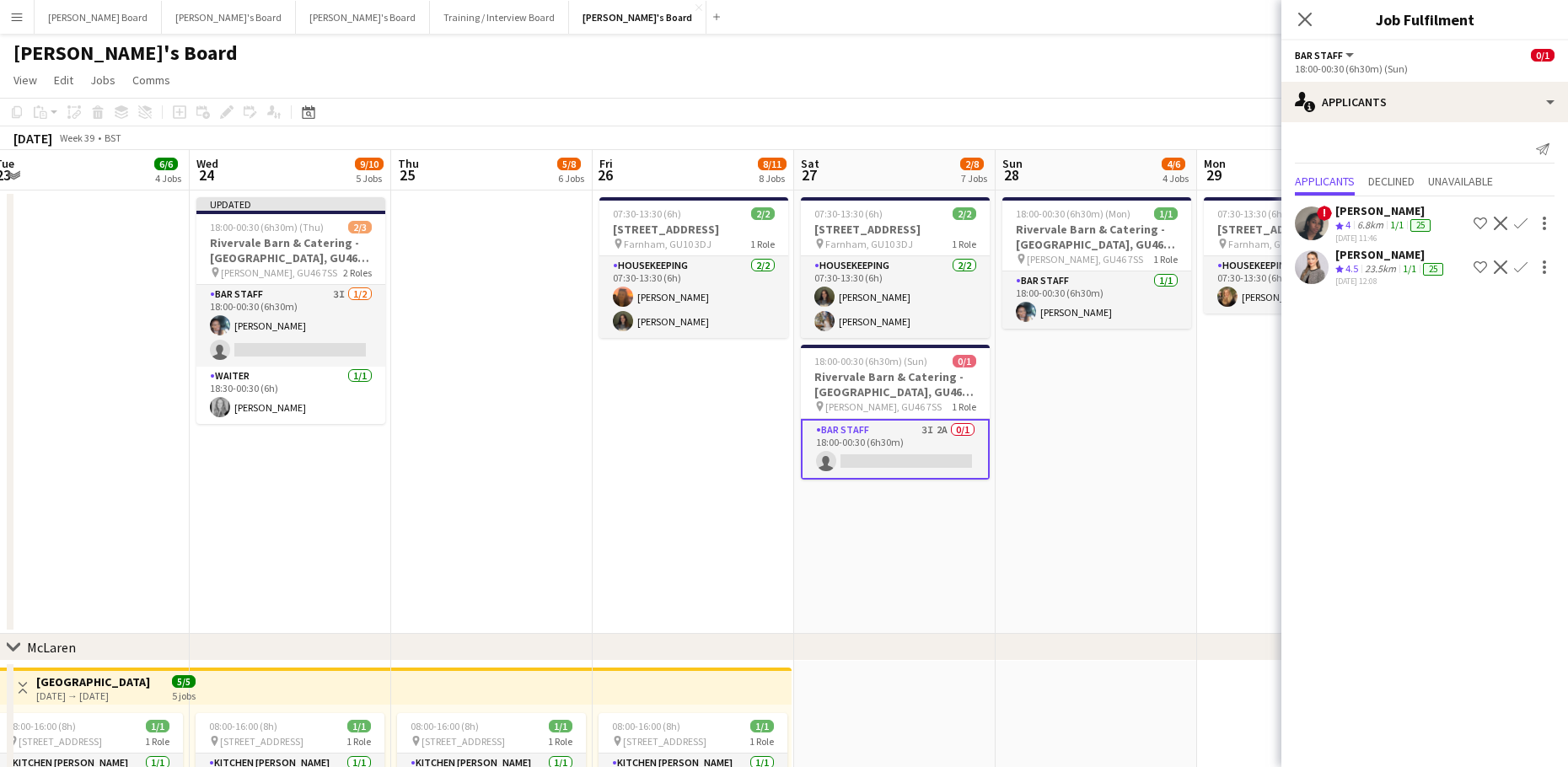
click at [1223, 506] on app-date-cell "07:30-13:30 (6h) [STREET_ADDRESS] pin Farnham, GU10 3DJ 1 Role Housekeeping [DA…" at bounding box center [1297, 412] width 202 height 443
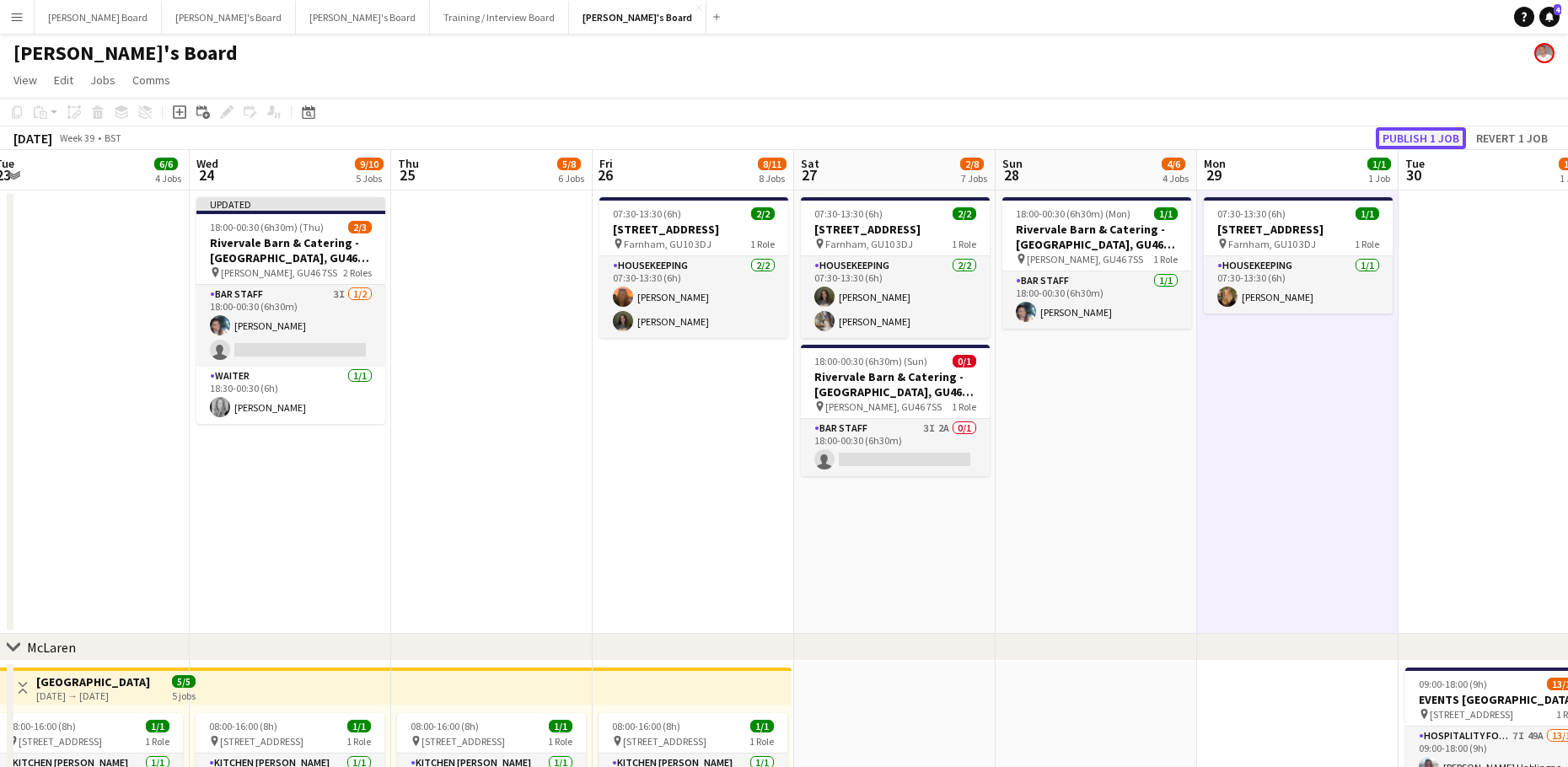
click at [1446, 142] on button "Publish 1 job" at bounding box center [1420, 138] width 90 height 22
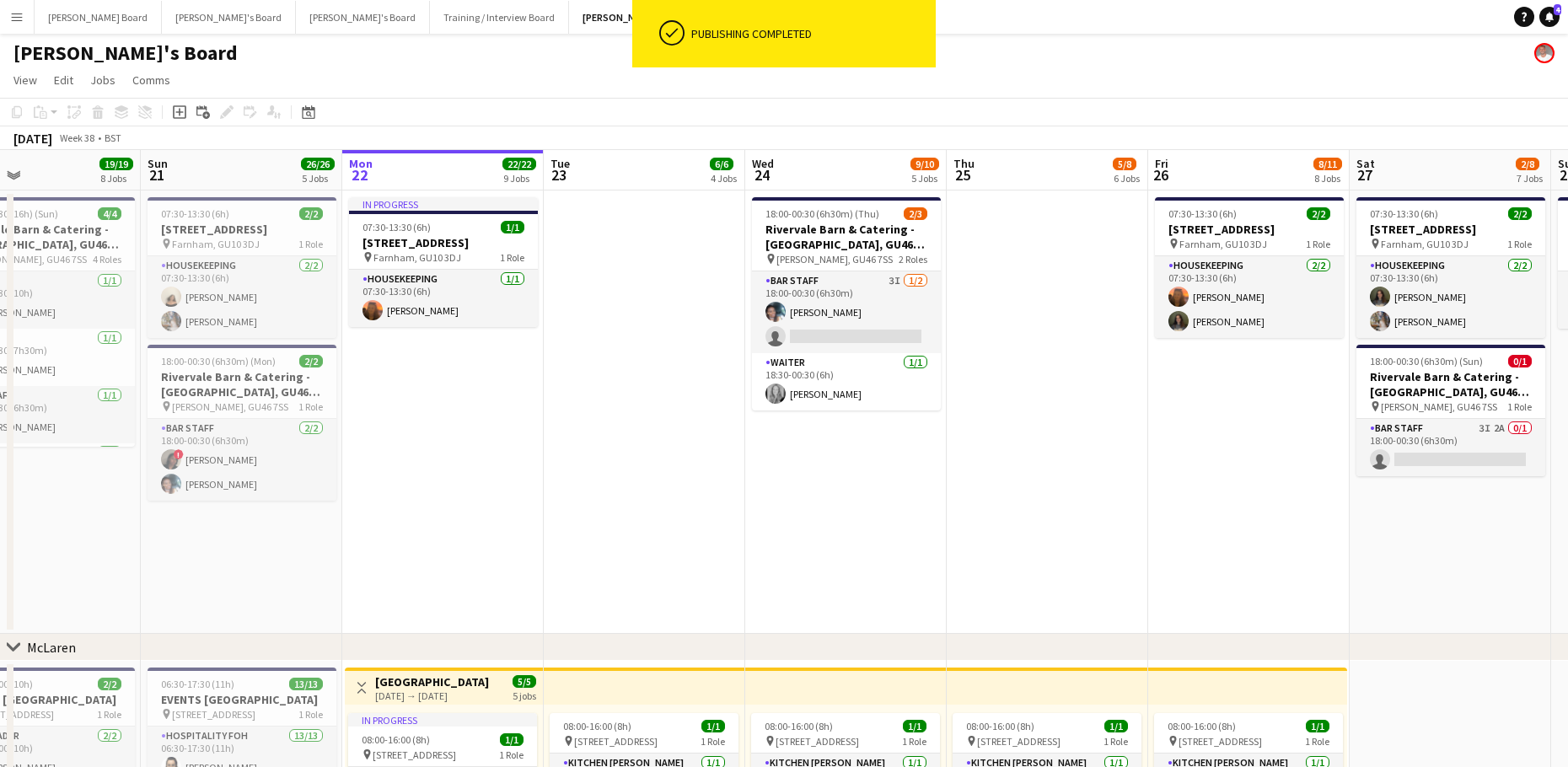
drag, startPoint x: 573, startPoint y: 482, endPoint x: 1362, endPoint y: 461, distance: 789.3
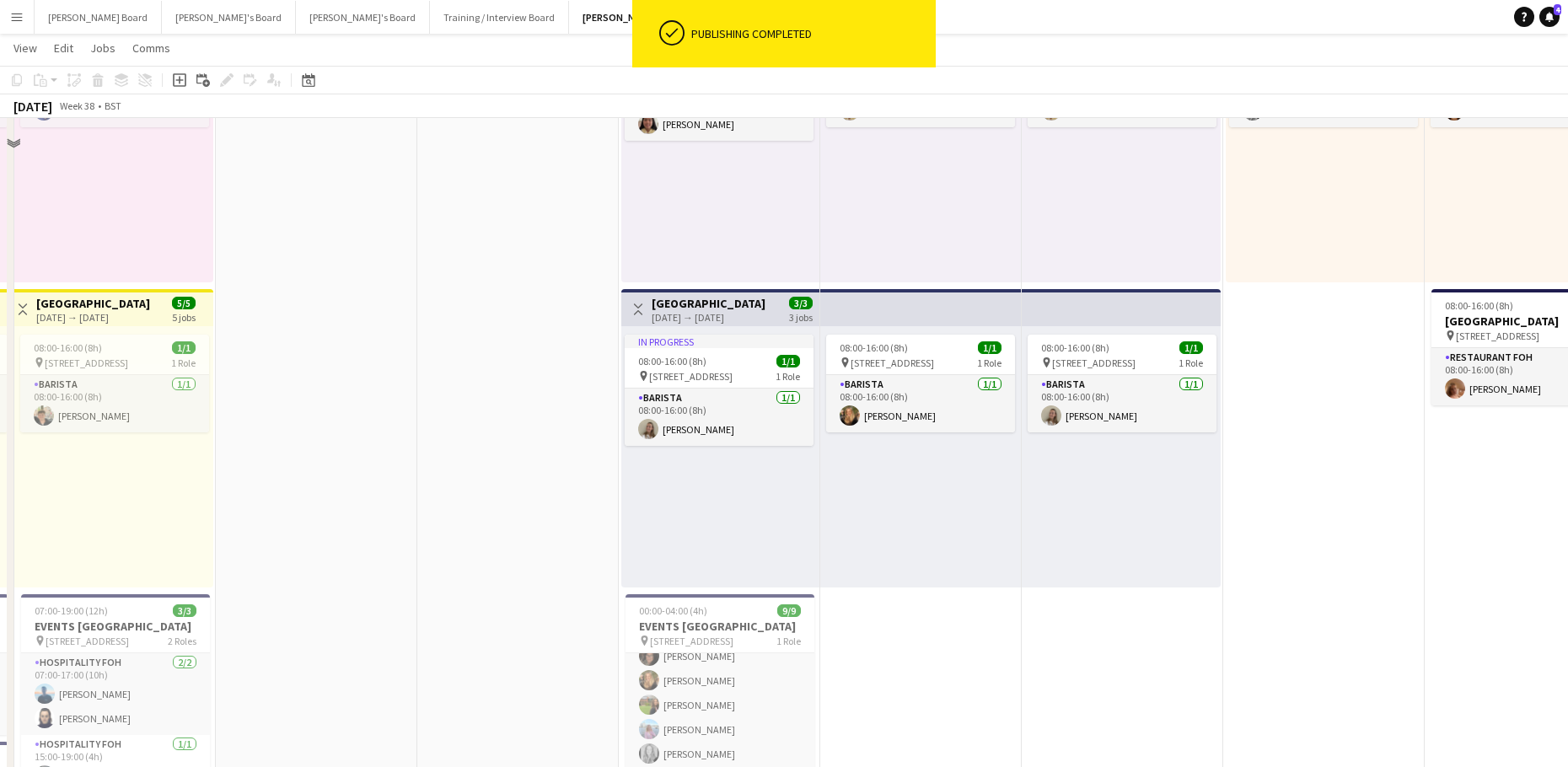
scroll to position [1123, 0]
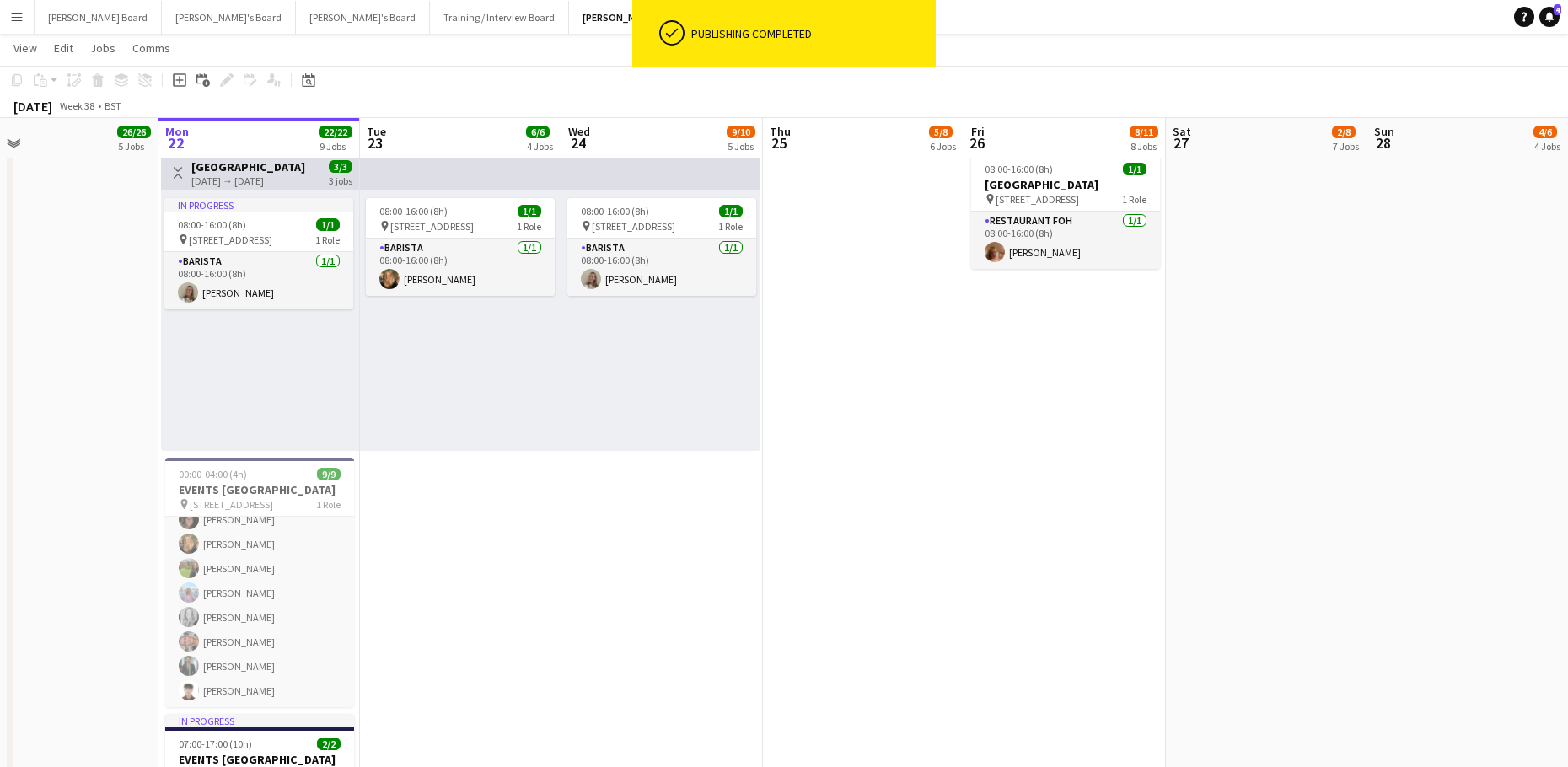
drag, startPoint x: 1163, startPoint y: 475, endPoint x: 765, endPoint y: 579, distance: 411.4
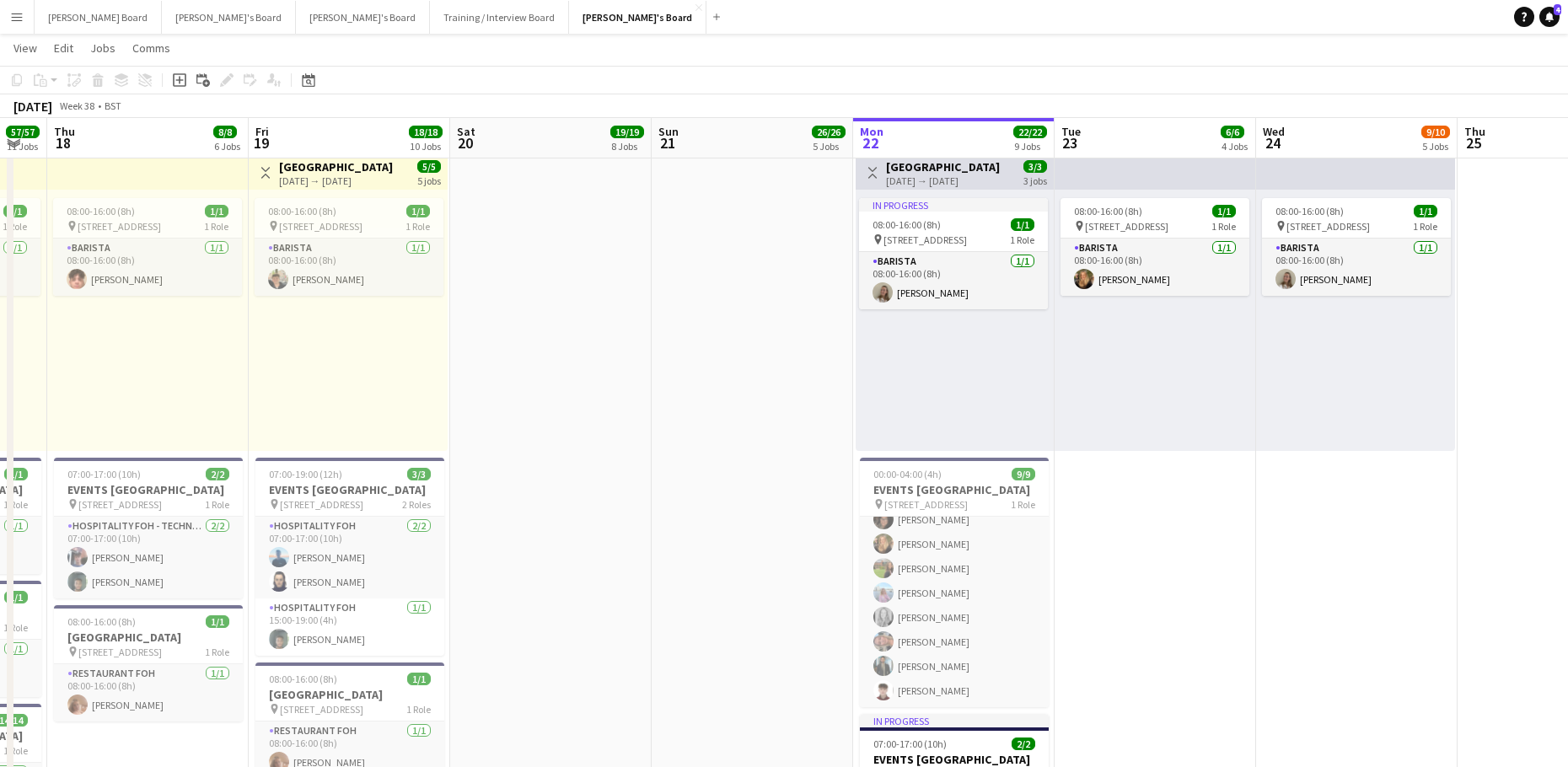
drag, startPoint x: 598, startPoint y: 581, endPoint x: 1409, endPoint y: 583, distance: 811.0
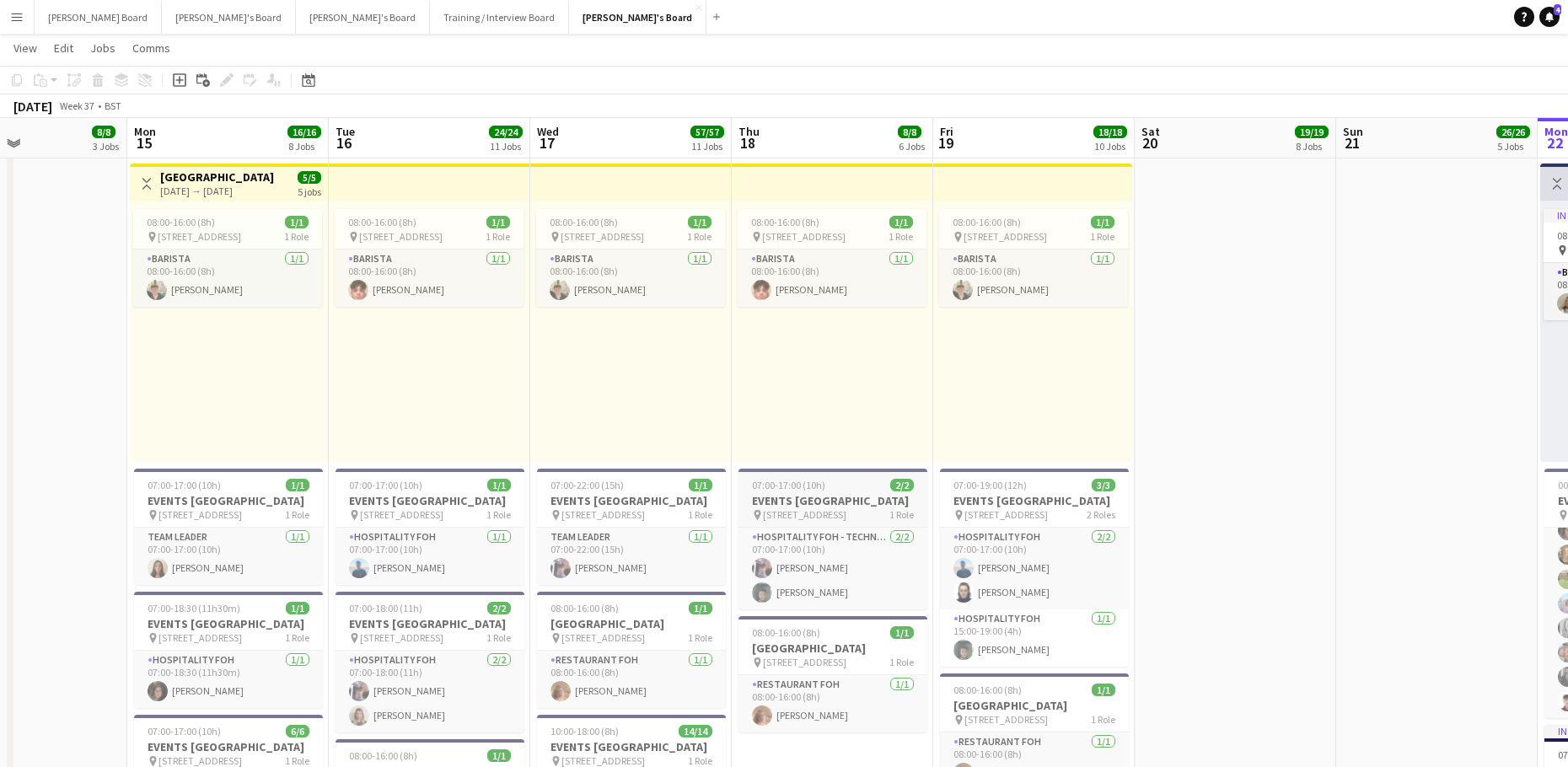
drag, startPoint x: 1344, startPoint y: 542, endPoint x: 1363, endPoint y: 503, distance: 43.4
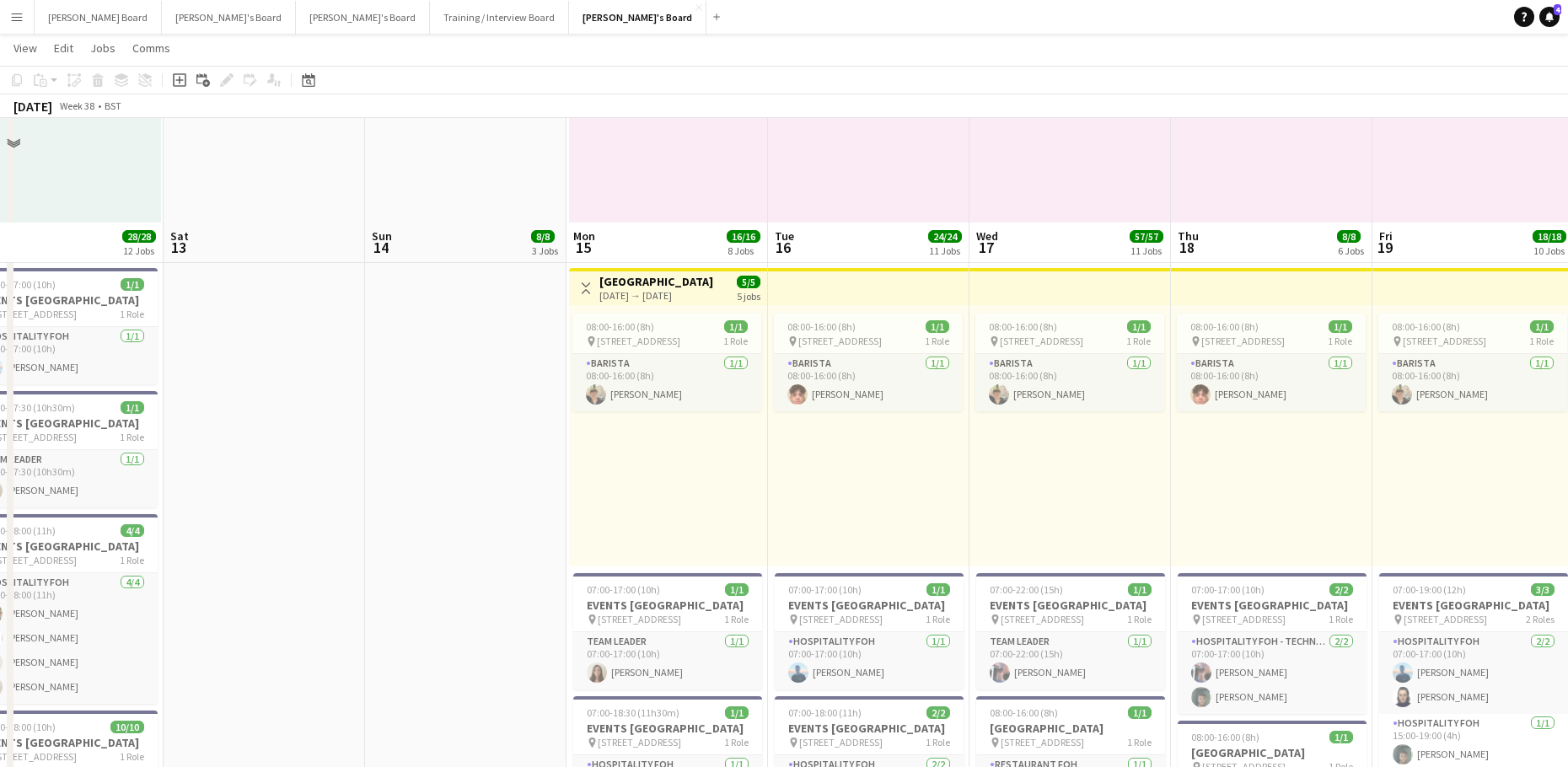
scroll to position [1227, 0]
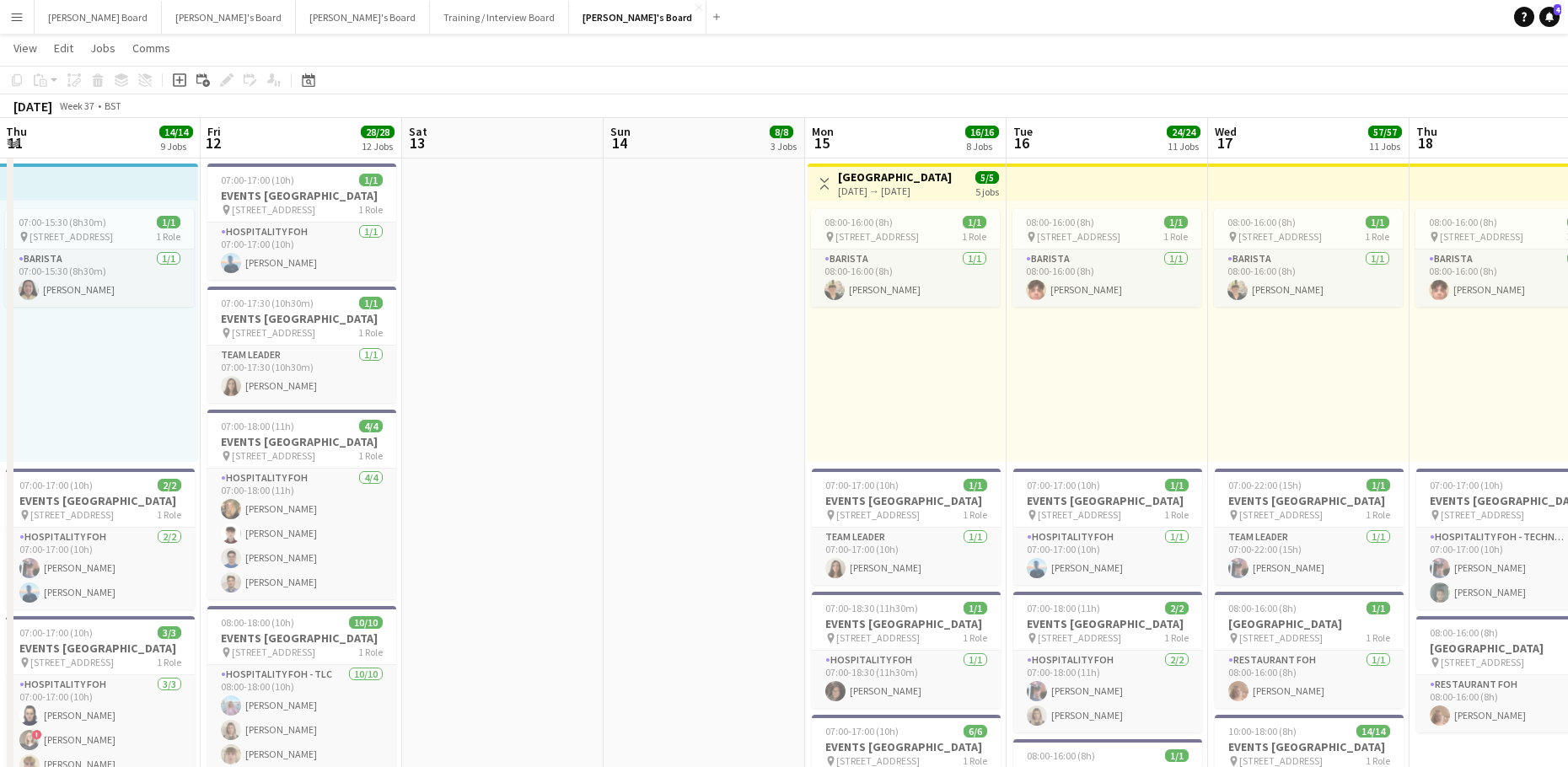
drag, startPoint x: 747, startPoint y: 430, endPoint x: 1476, endPoint y: 481, distance: 730.8
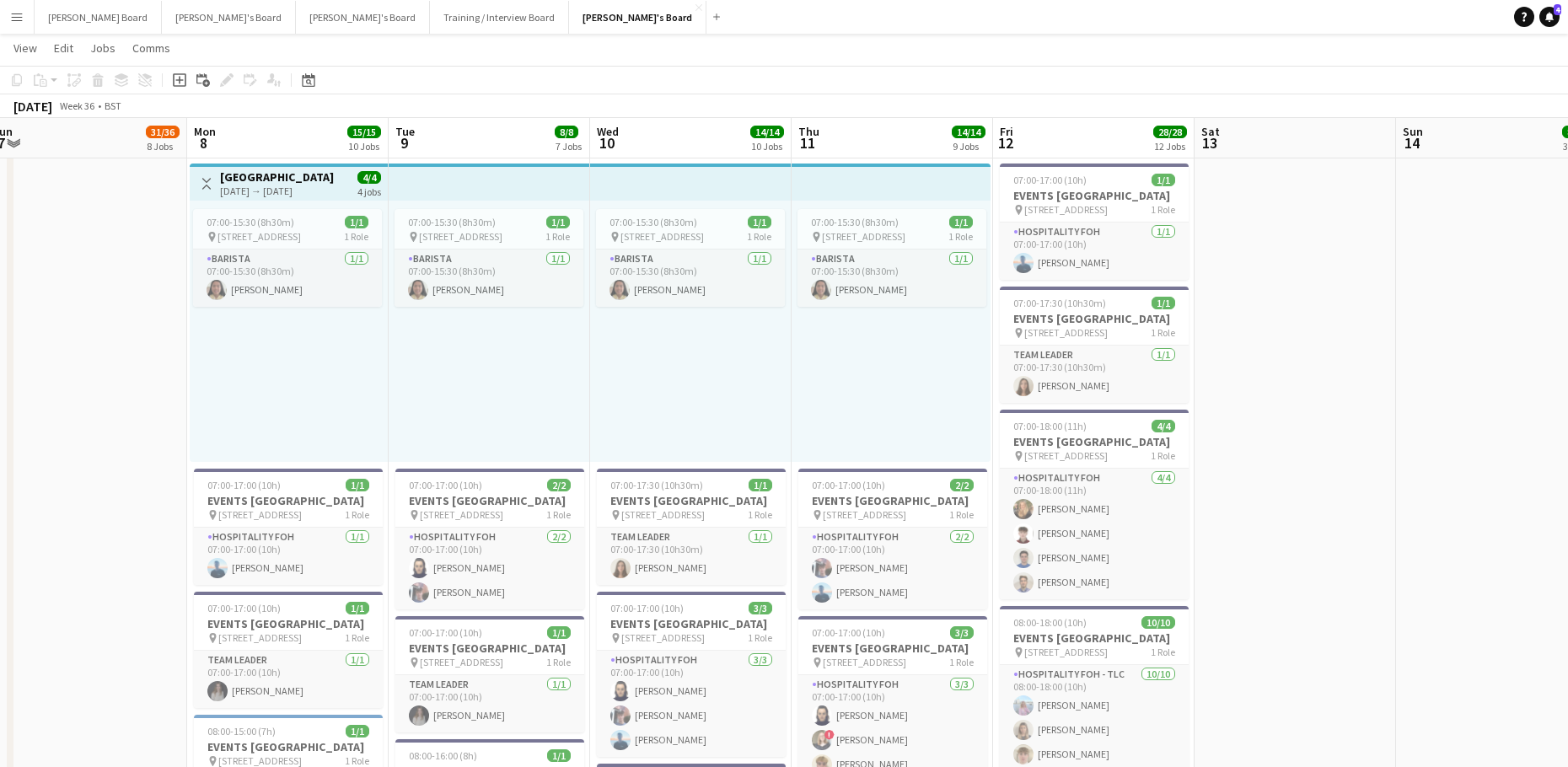
scroll to position [0, 430]
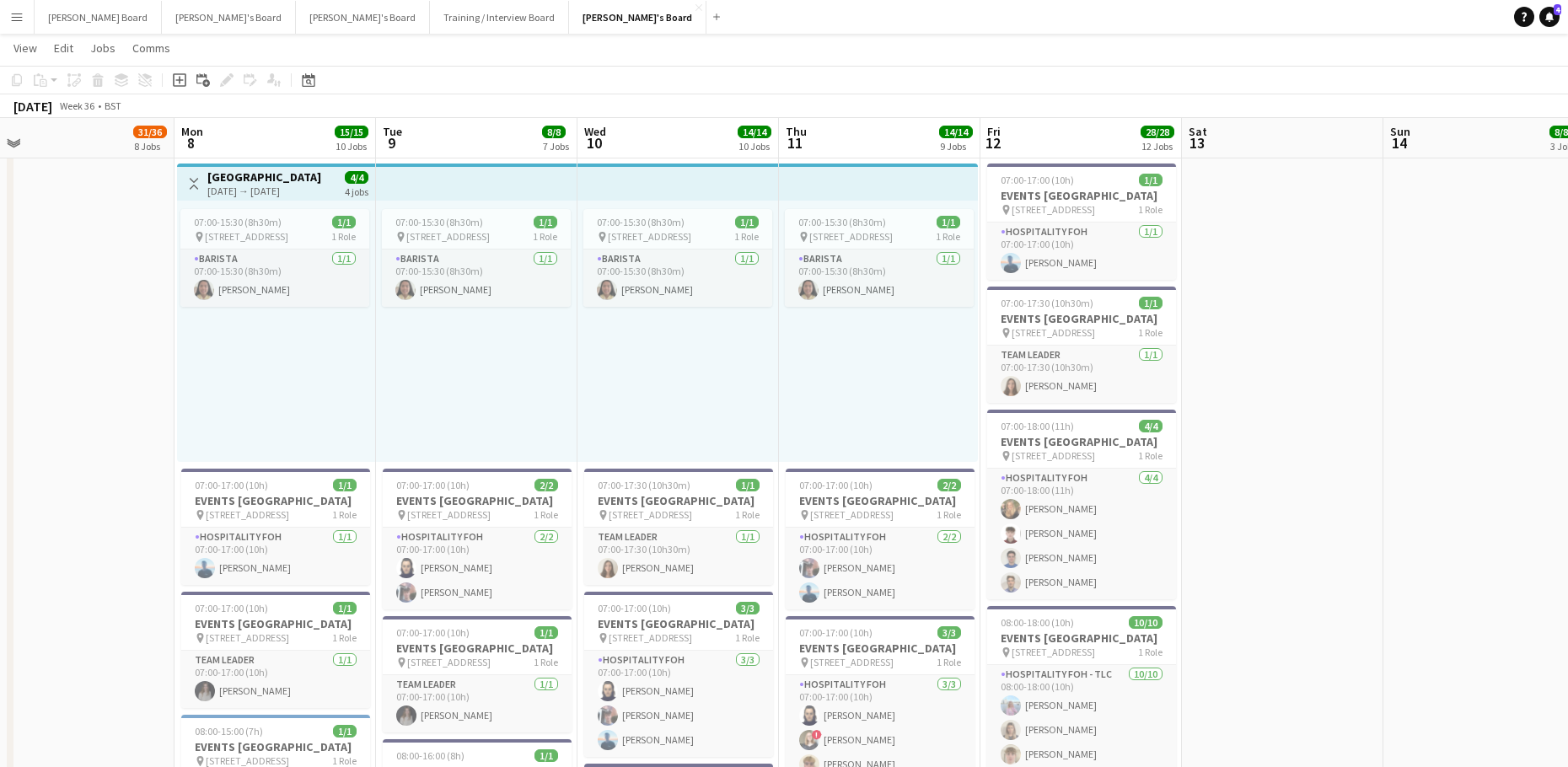
drag, startPoint x: 1312, startPoint y: 486, endPoint x: 1602, endPoint y: 501, distance: 290.4
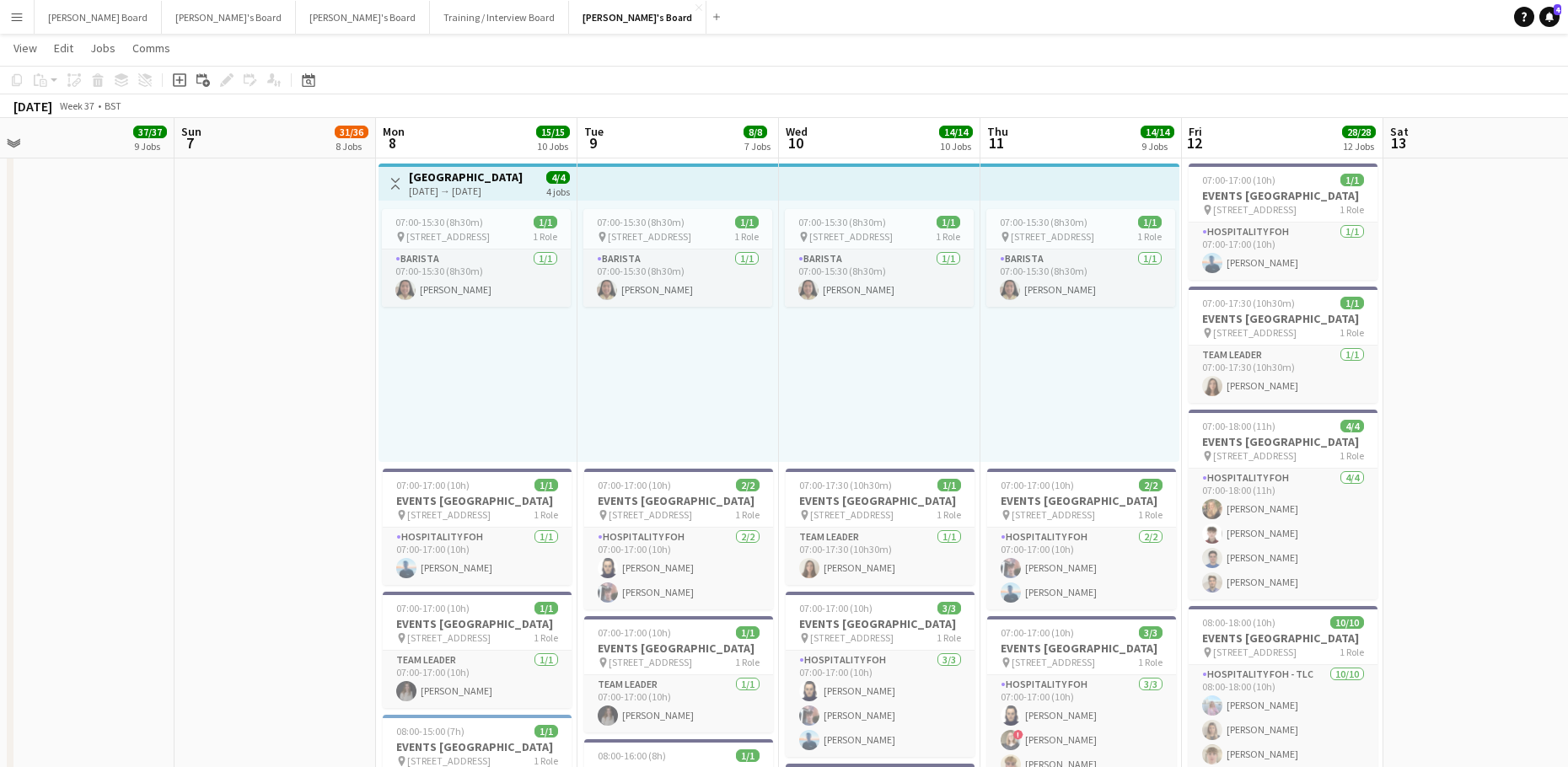
scroll to position [1236, 0]
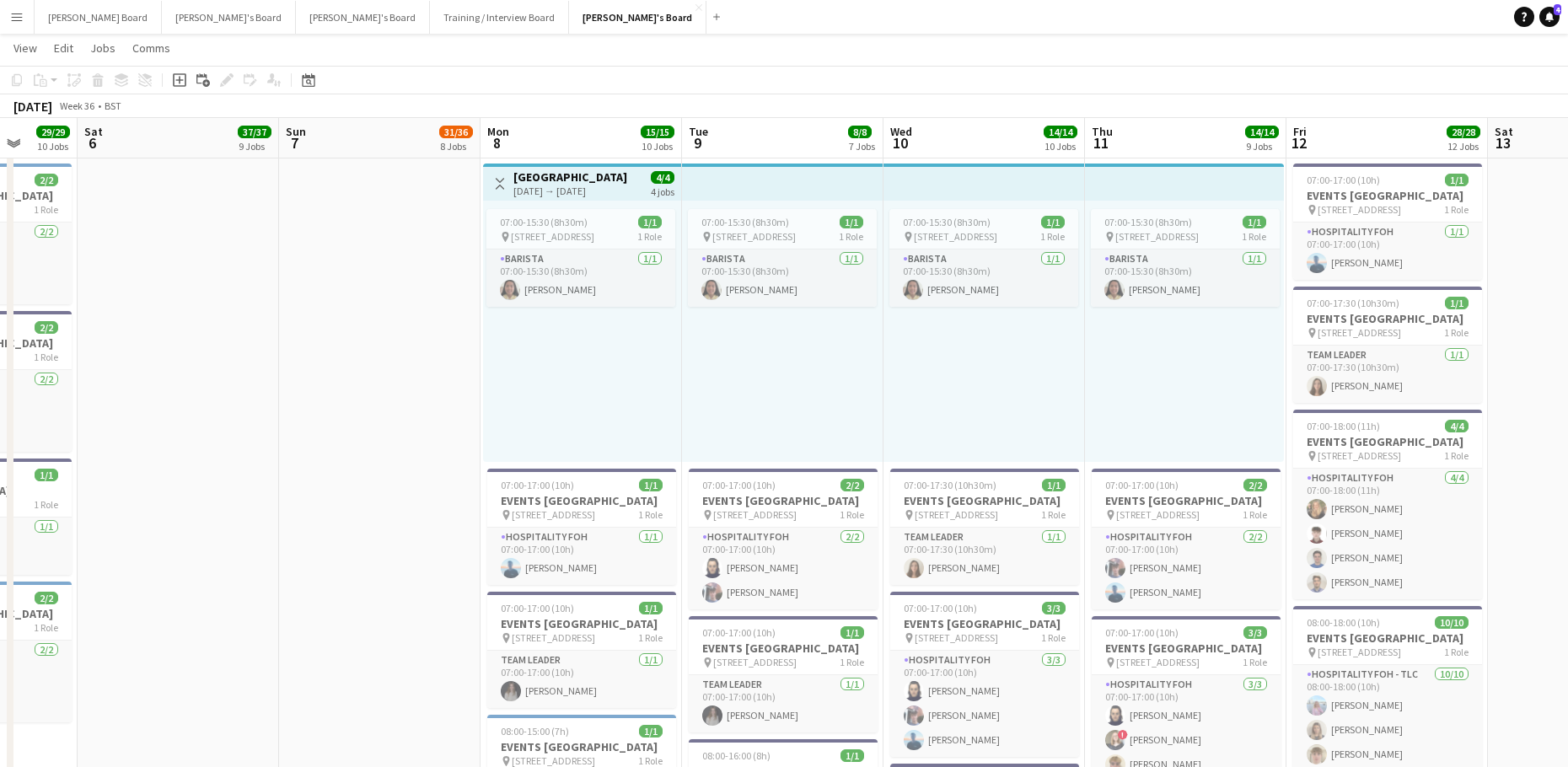
drag, startPoint x: 470, startPoint y: 456, endPoint x: 1103, endPoint y: 411, distance: 634.6
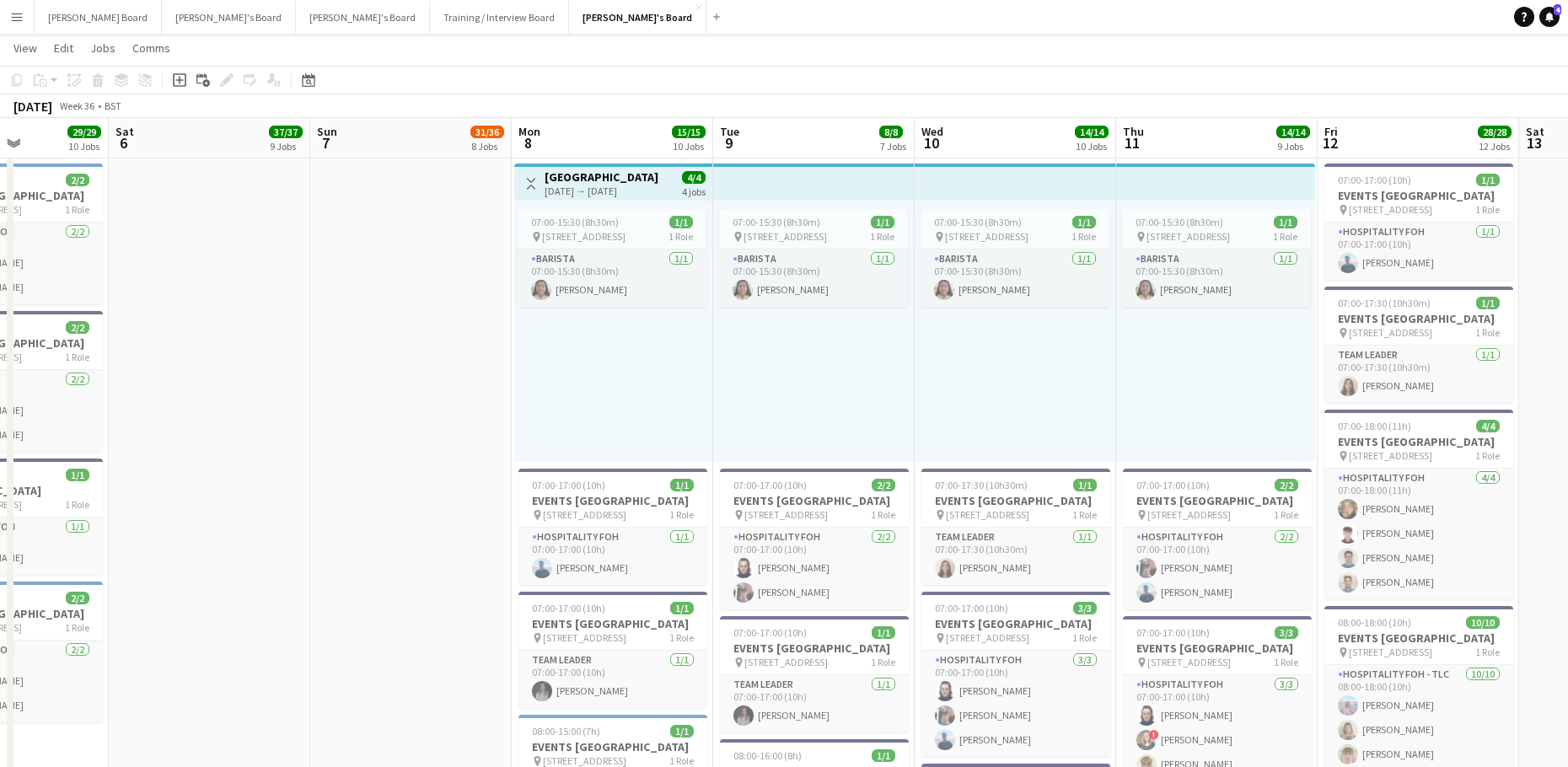
drag, startPoint x: 909, startPoint y: 523, endPoint x: -68, endPoint y: 514, distance: 977.0
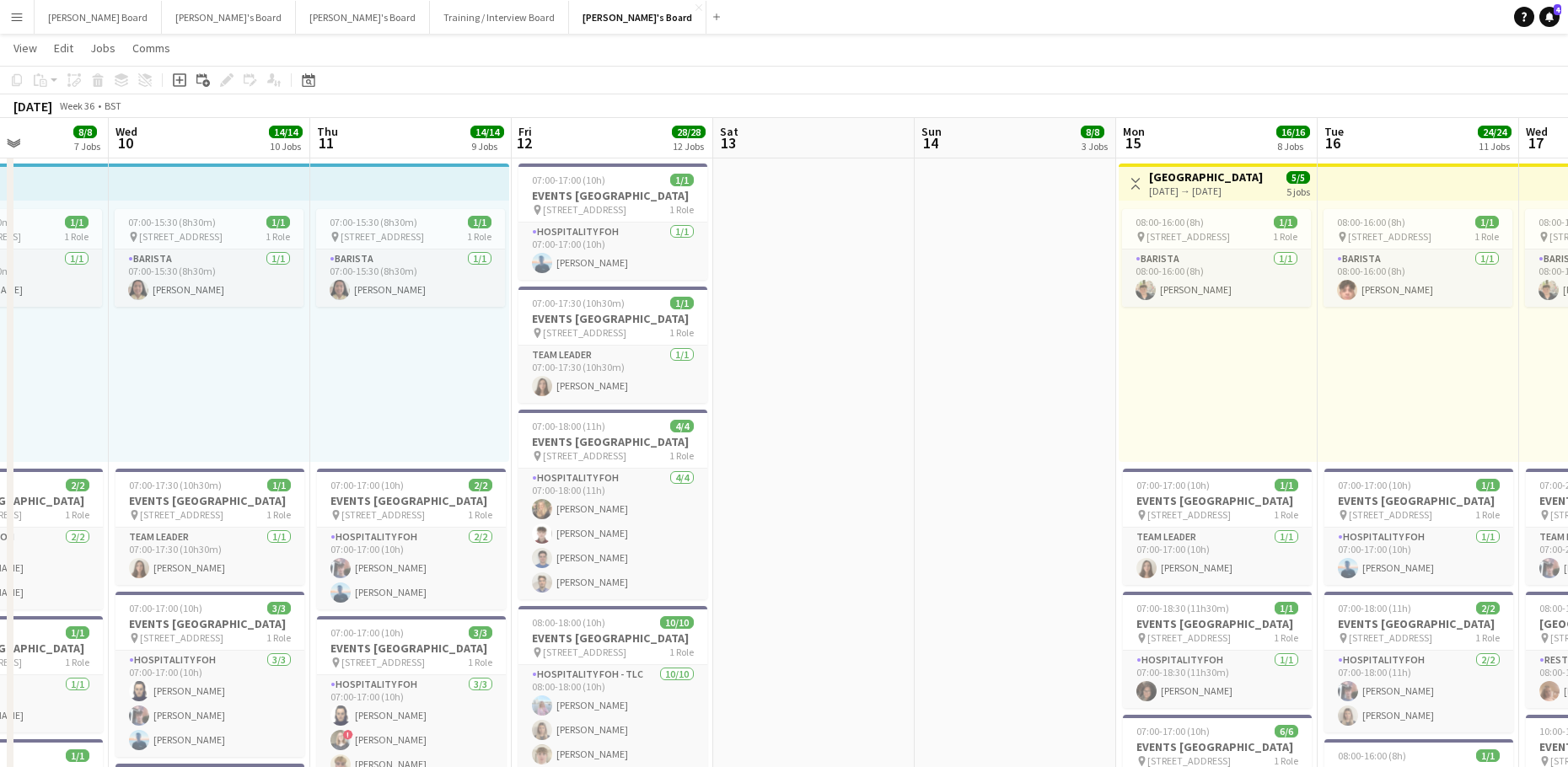
scroll to position [0, 496]
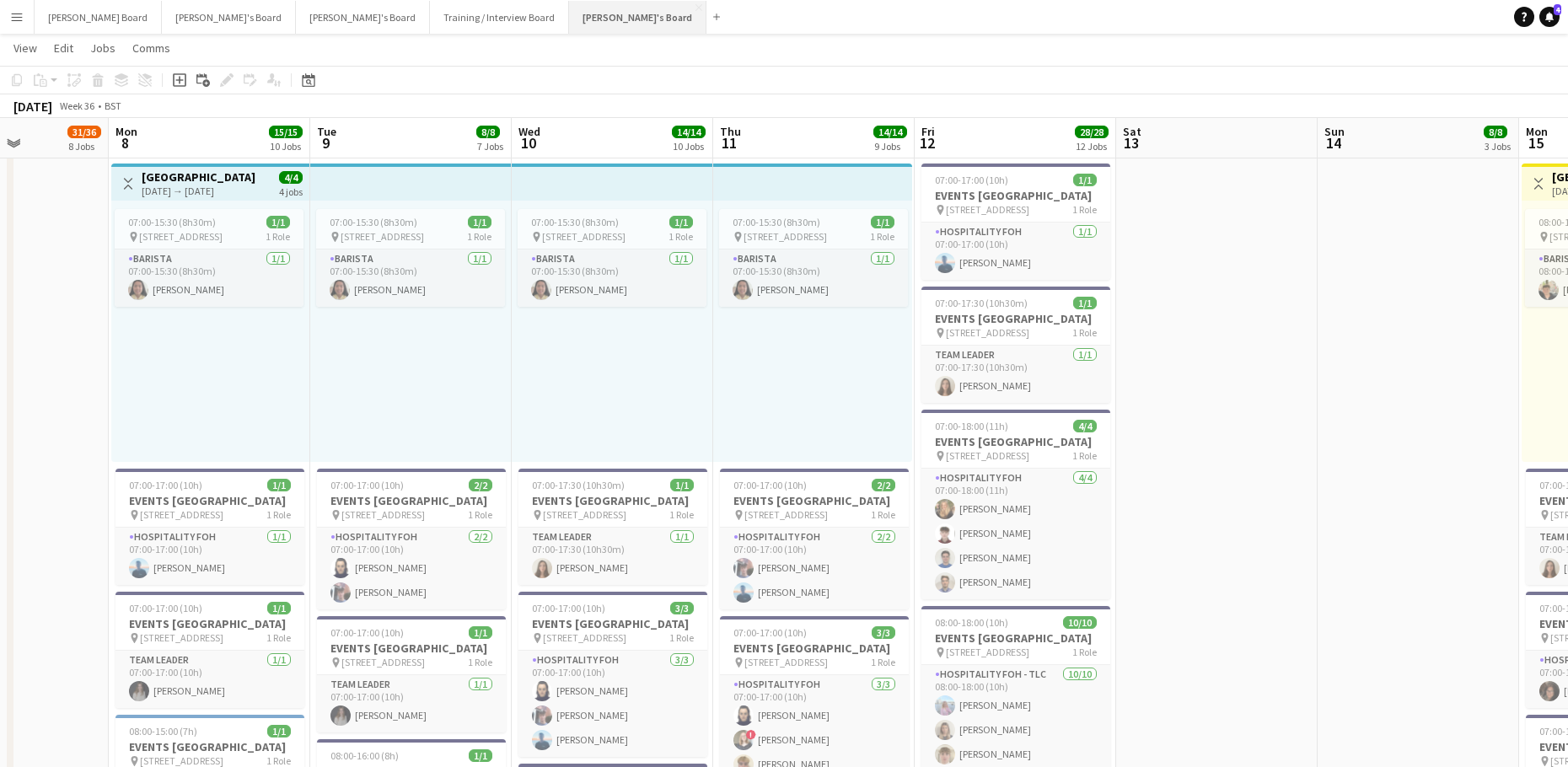
click at [569, 24] on button "[PERSON_NAME]'s Board Close" at bounding box center [637, 17] width 138 height 32
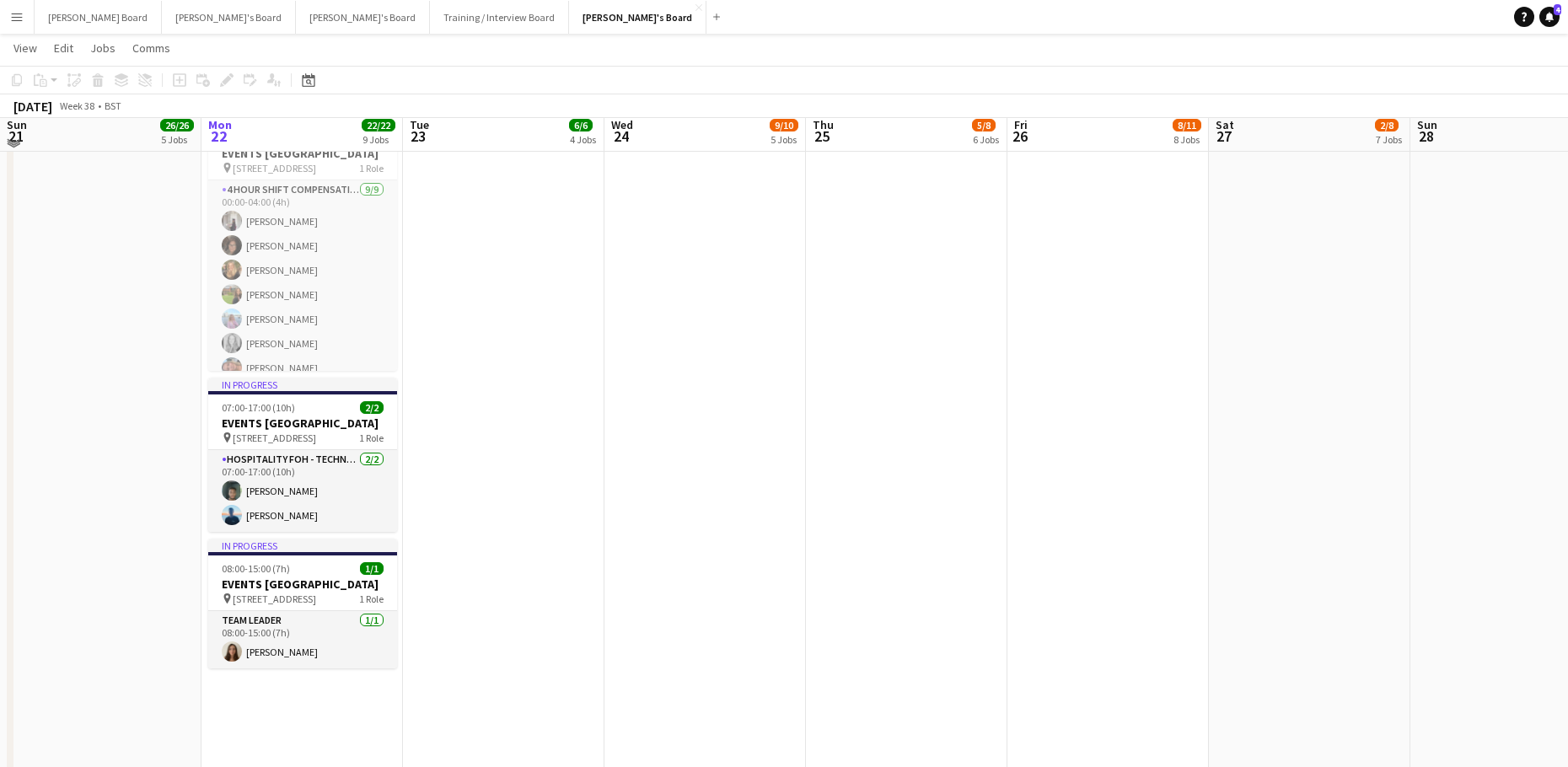
scroll to position [1460, 0]
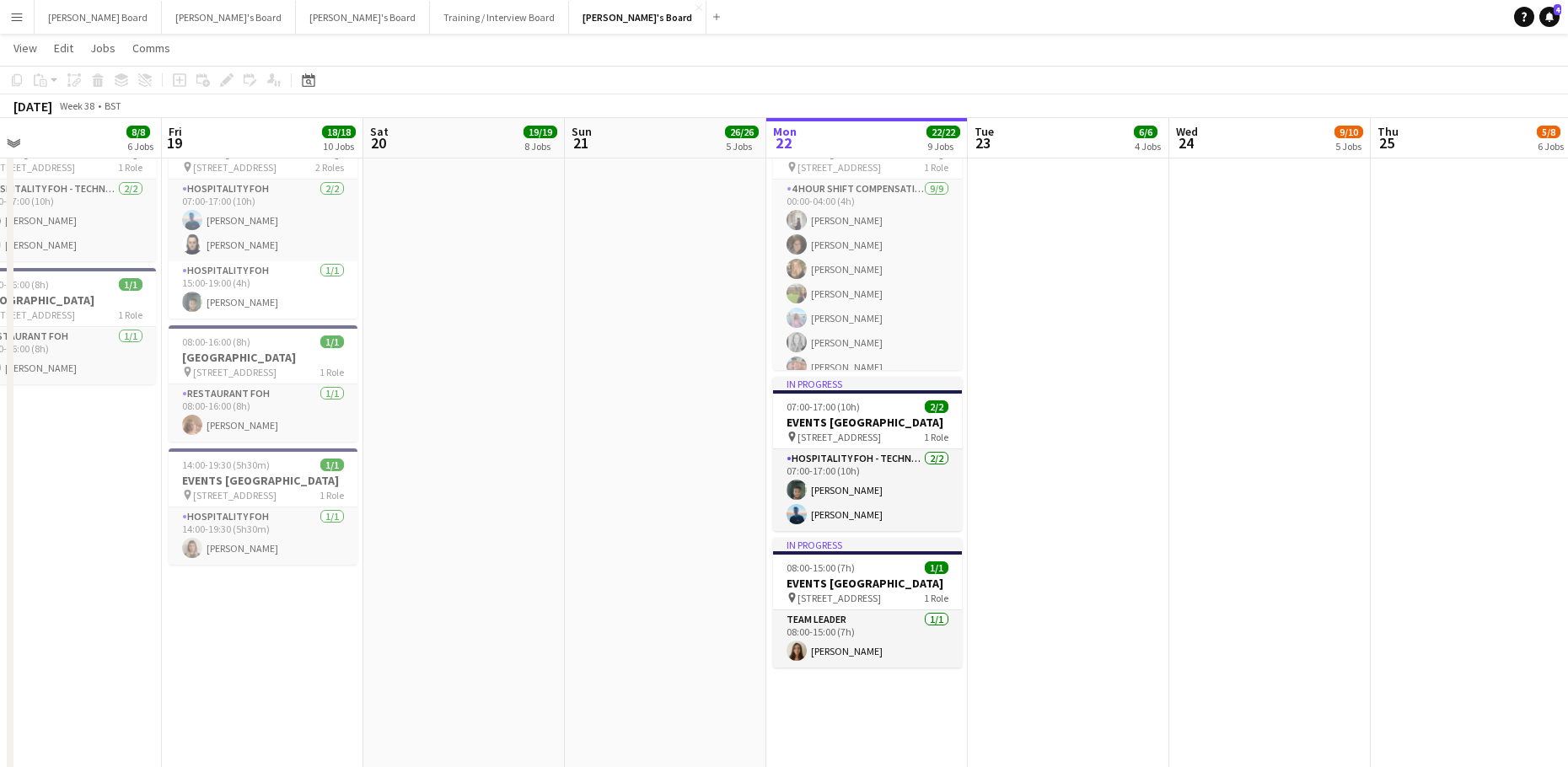
drag, startPoint x: 487, startPoint y: 639, endPoint x: 1107, endPoint y: 540, distance: 627.9
click at [1115, 546] on app-calendar-viewport "Wed 17 57/57 11 Jobs Thu 18 8/8 6 Jobs Fri 19 18/18 10 Jobs Sat 20 19/19 8 Jobs…" at bounding box center [784, 607] width 1568 height 4003
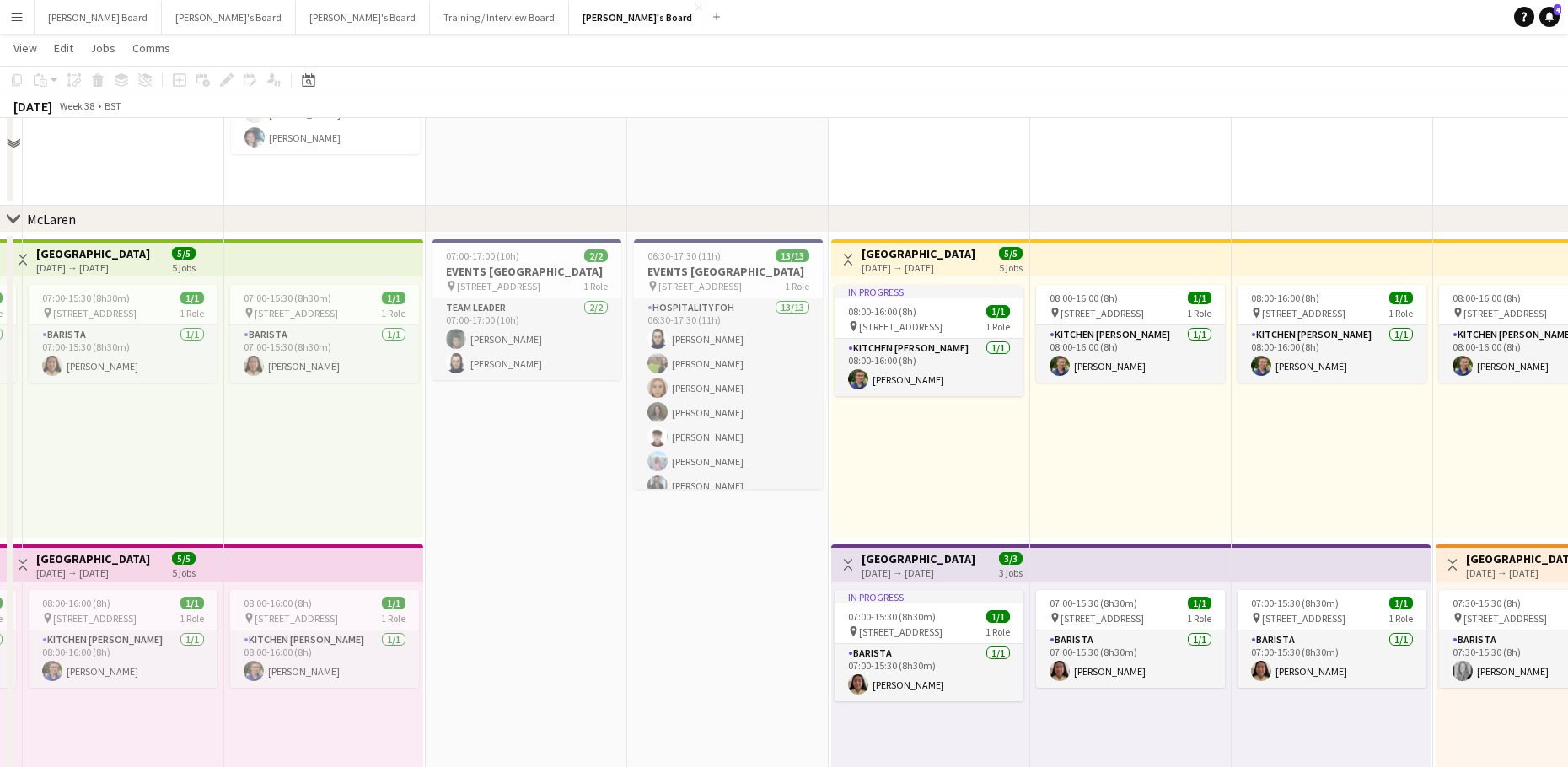
scroll to position [337, 0]
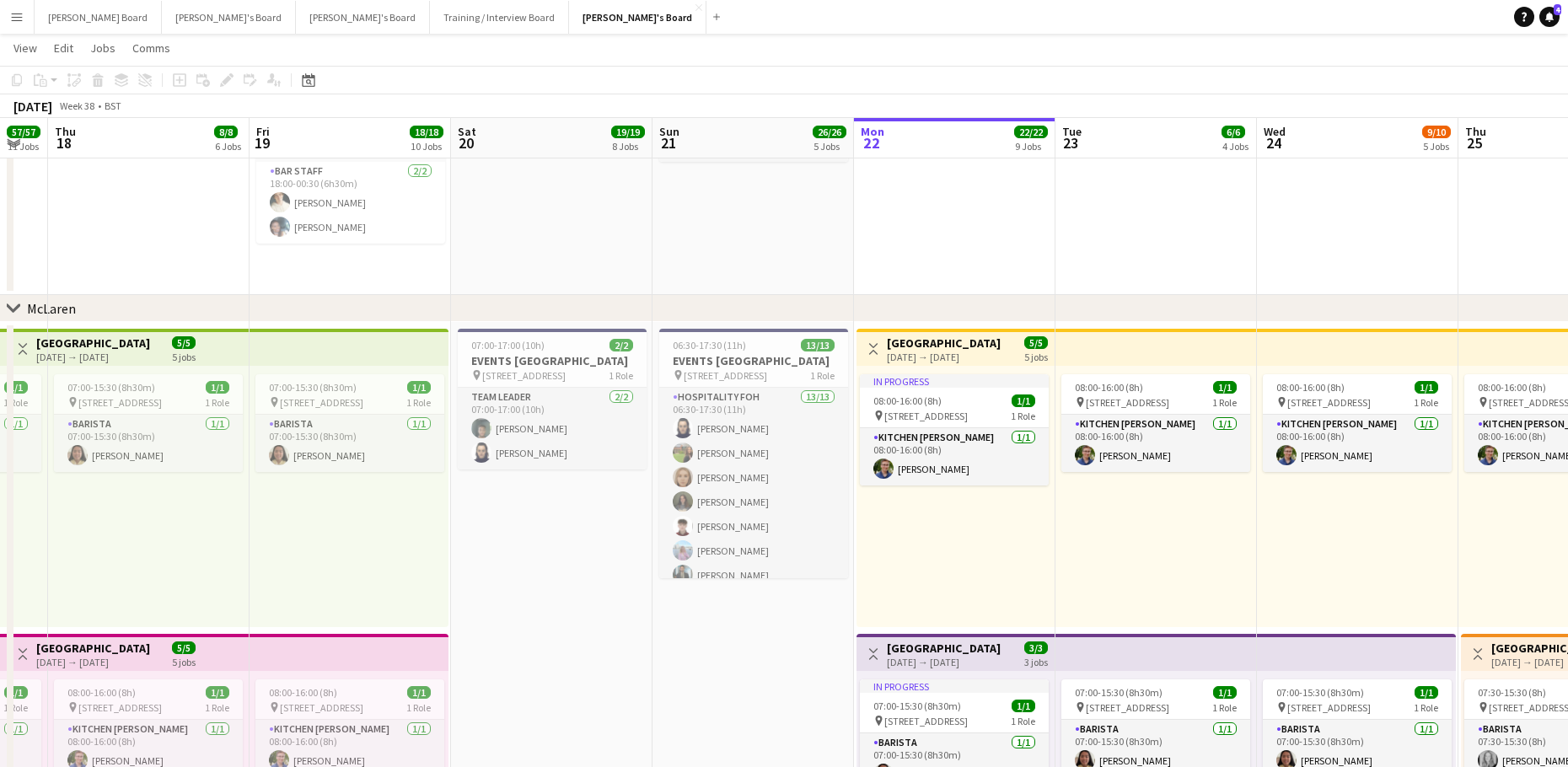
drag, startPoint x: 1230, startPoint y: 561, endPoint x: 1257, endPoint y: 552, distance: 28.5
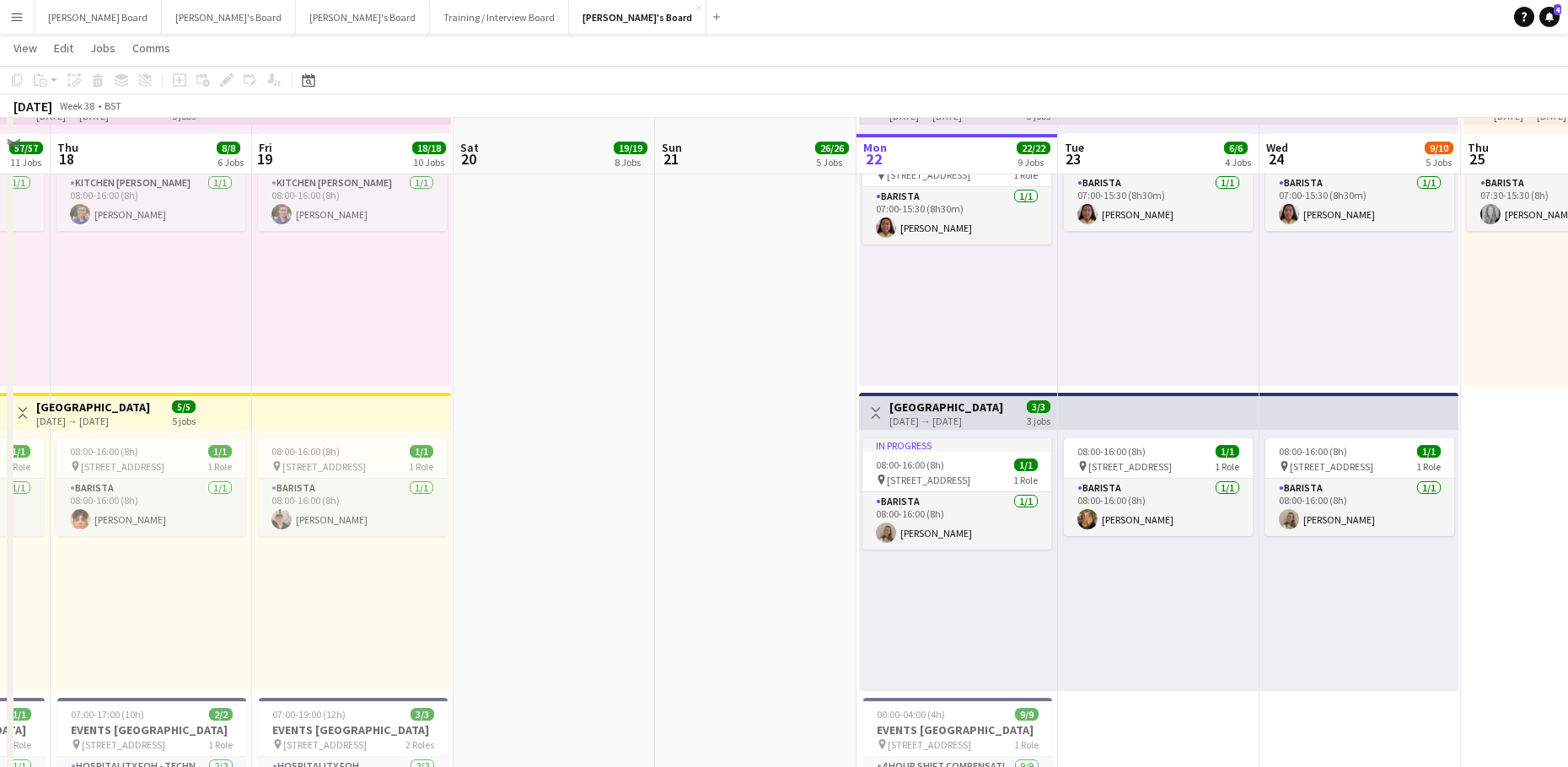
scroll to position [899, 0]
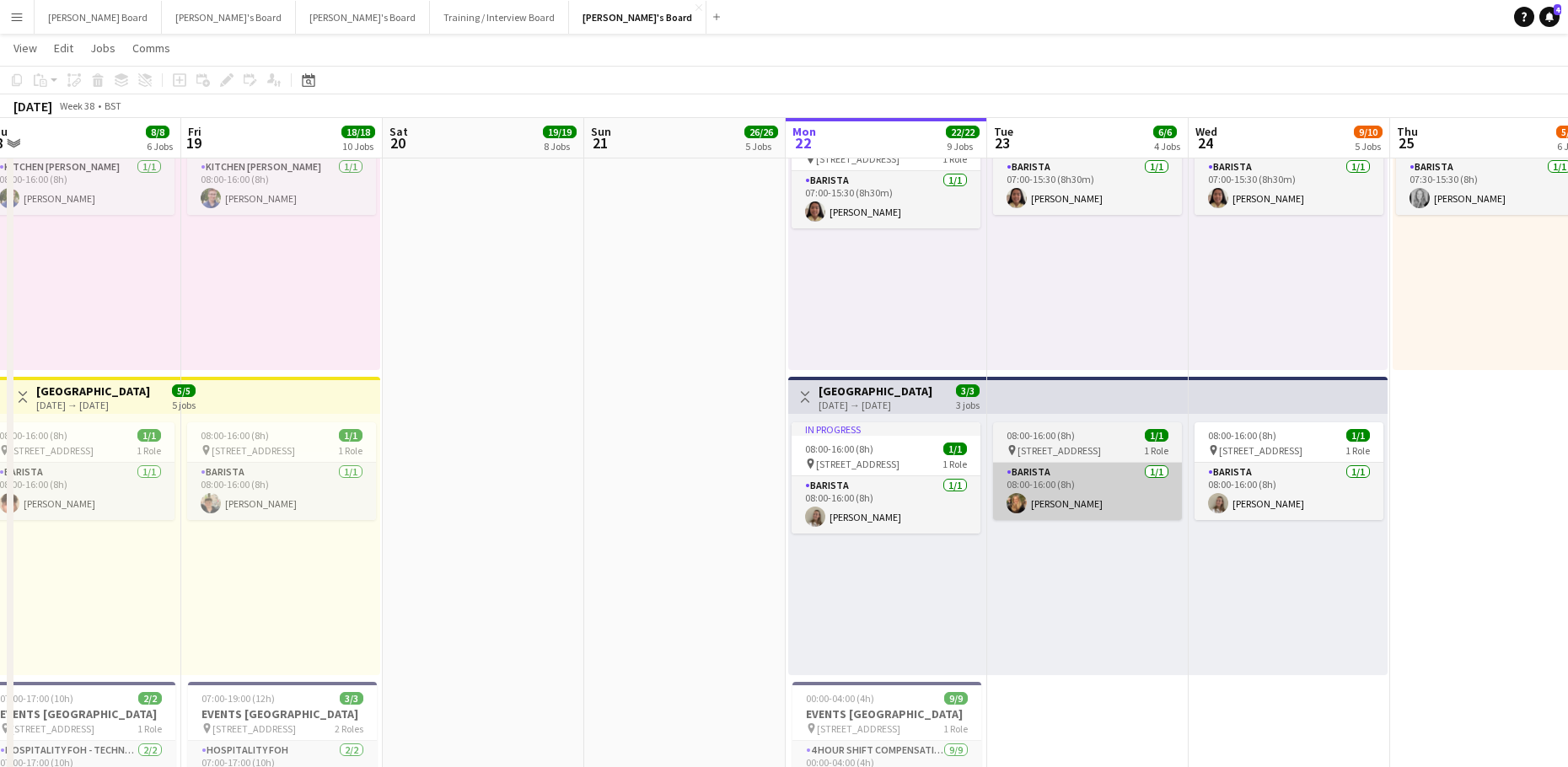
drag, startPoint x: 1206, startPoint y: 538, endPoint x: 633, endPoint y: 514, distance: 573.5
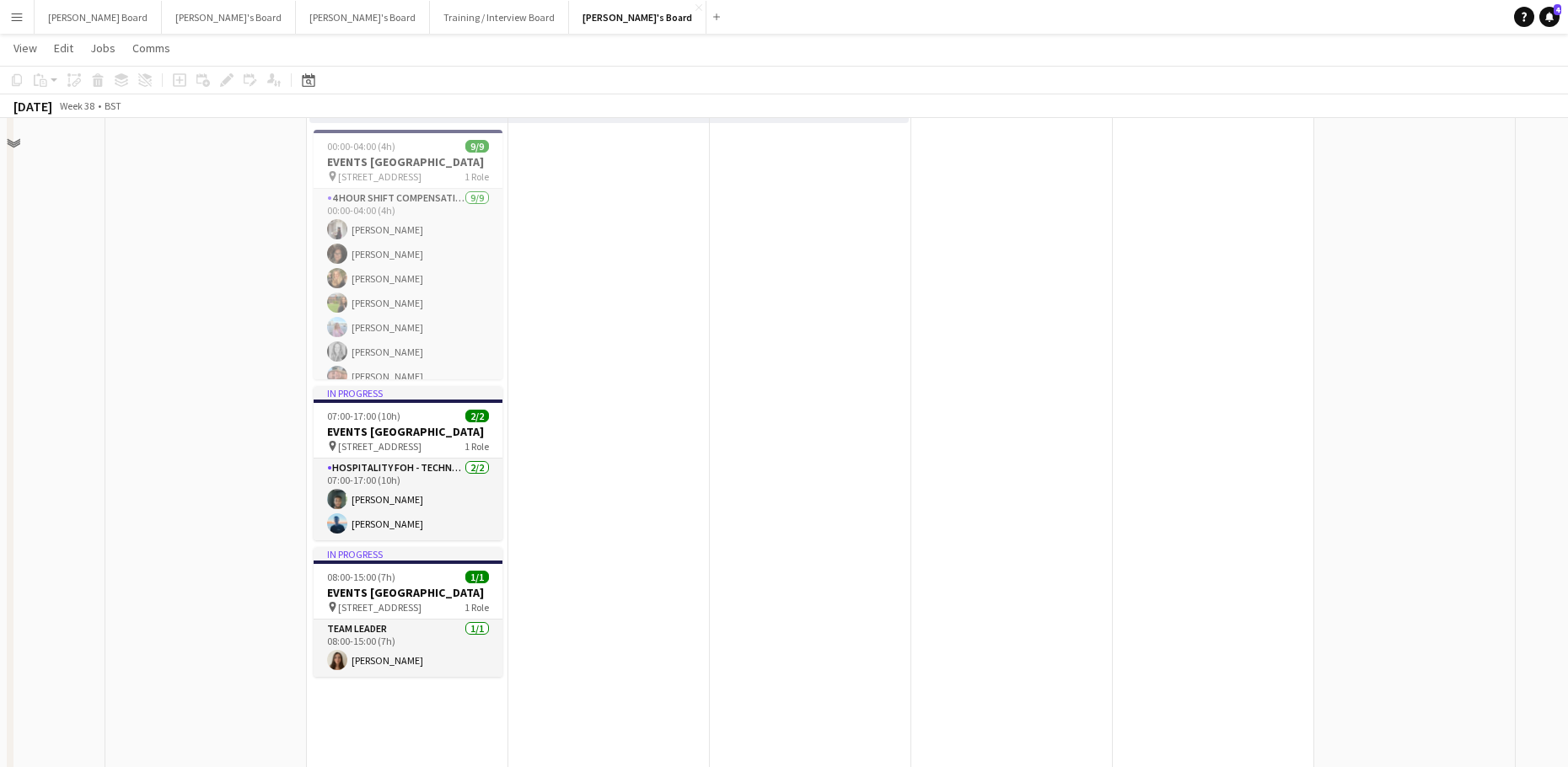
scroll to position [1460, 0]
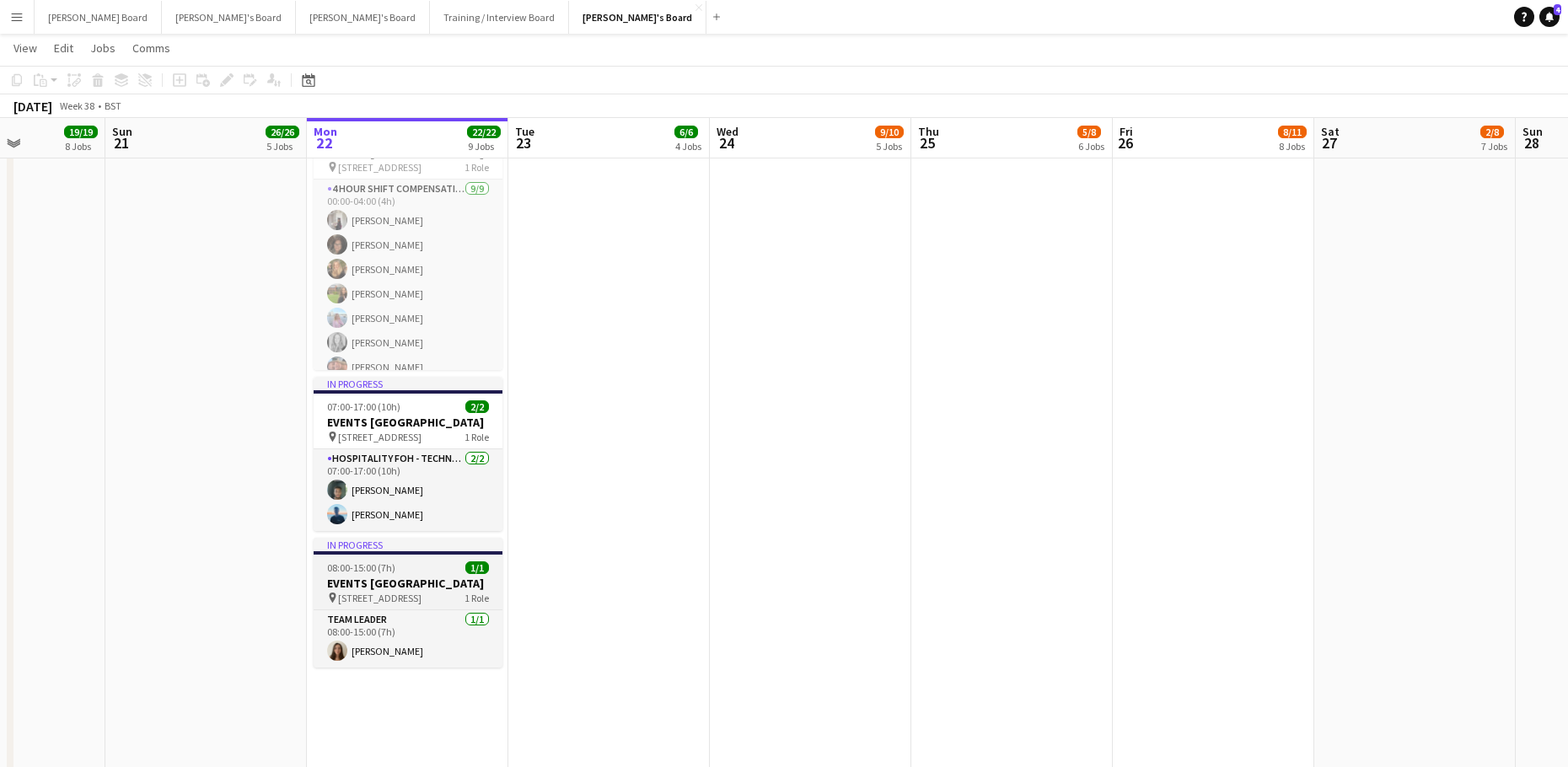
click at [378, 574] on app-job-card "In progress 08:00-15:00 (7h) 1/1 EVENTS [GEOGRAPHIC_DATA] pin Woking, GU21 4YH …" at bounding box center [408, 603] width 189 height 130
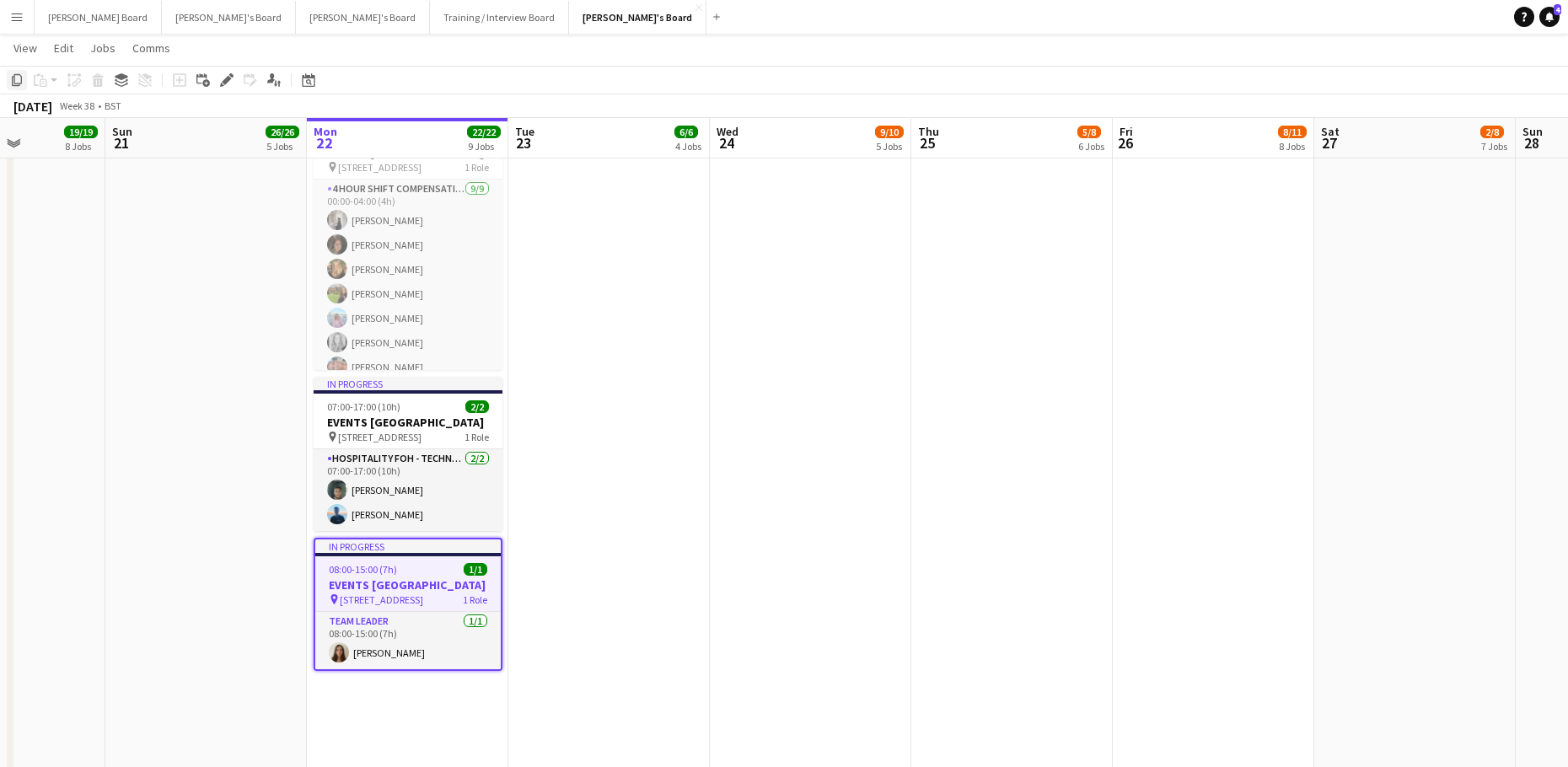
click at [15, 74] on icon "Copy" at bounding box center [17, 81] width 14 height 14
click at [609, 251] on app-date-cell "08:00-16:00 (8h) 1/1 pin Woking, GU21 4YH 1 Role Kitchen [PERSON_NAME] [DATE] 0…" at bounding box center [609, 302] width 202 height 2208
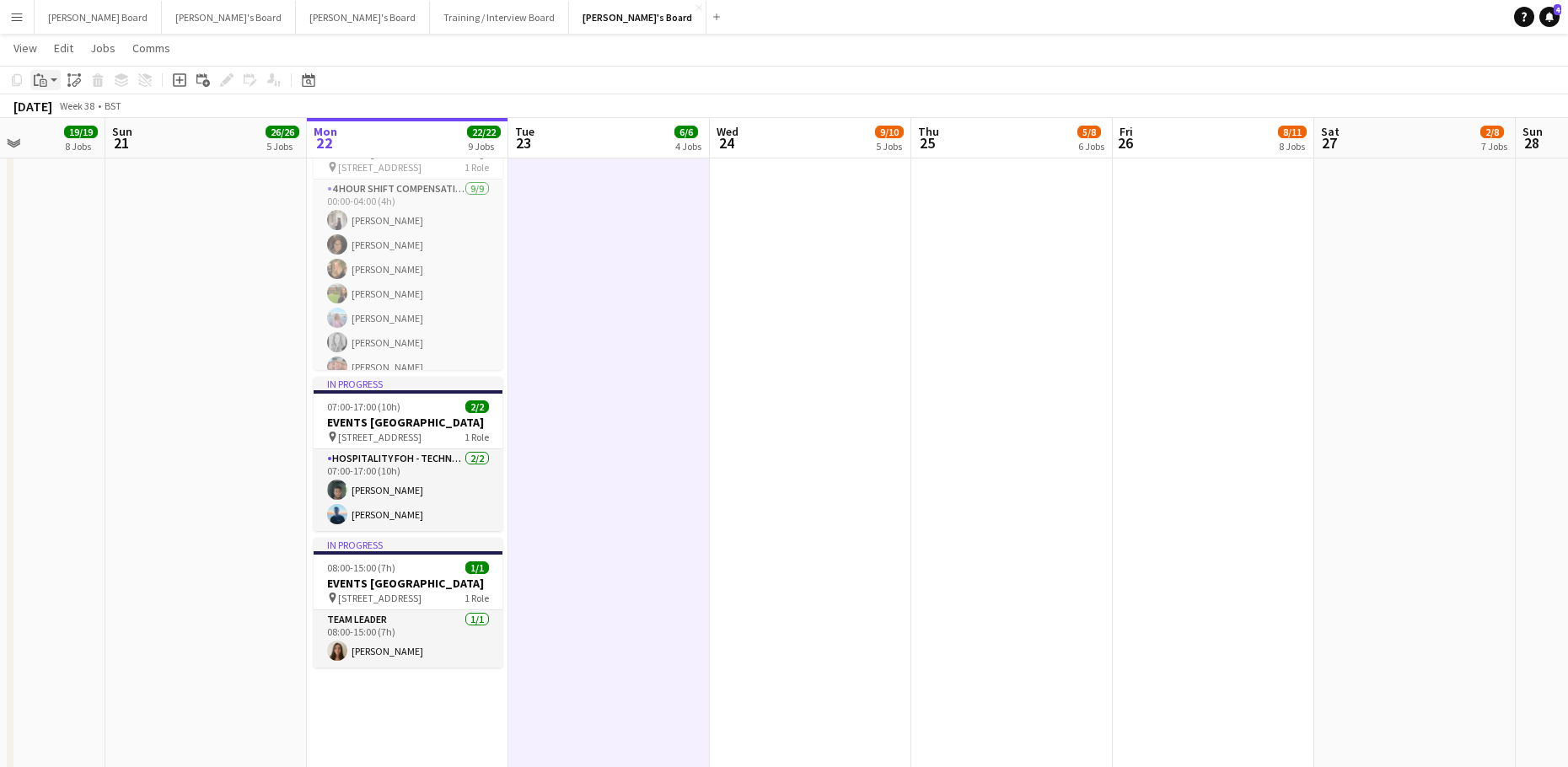
click at [56, 86] on app-action-btn "Paste" at bounding box center [45, 80] width 30 height 21
click at [74, 137] on link "Paste with crew Ctrl+Shift+V" at bounding box center [123, 140] width 158 height 15
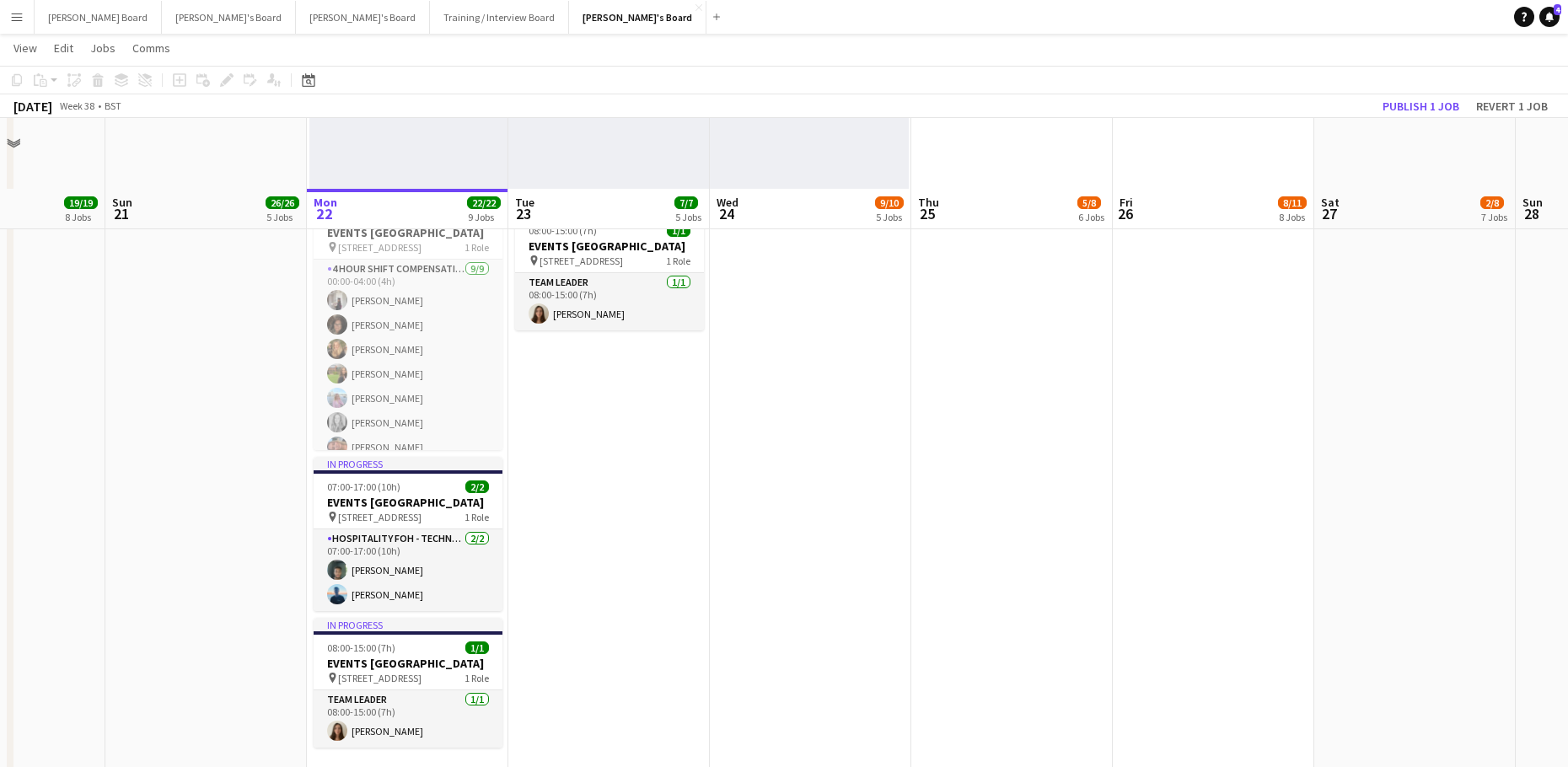
scroll to position [1236, 0]
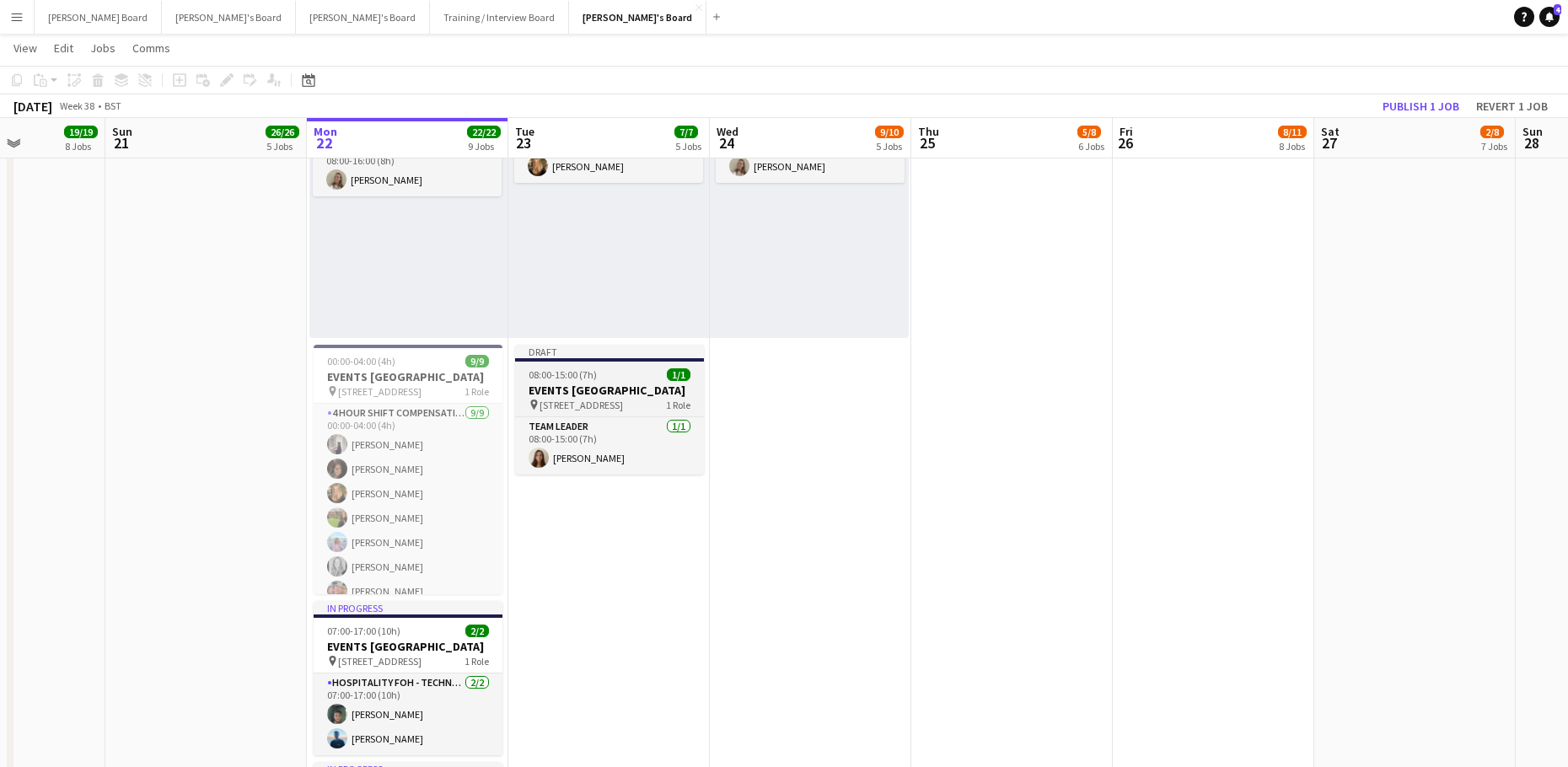
click at [603, 383] on h3 "EVENTS [GEOGRAPHIC_DATA]" at bounding box center [609, 389] width 189 height 15
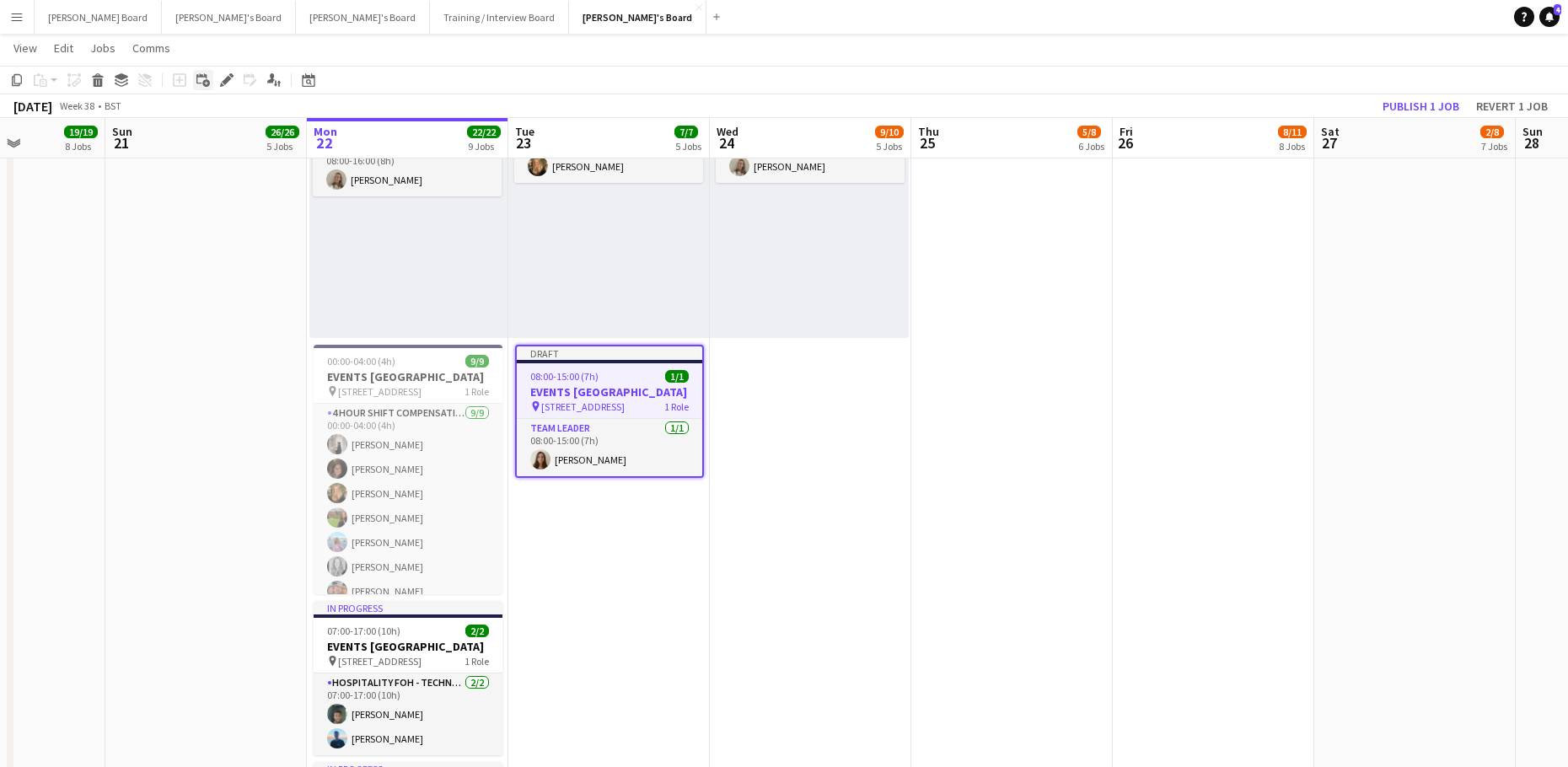
click at [211, 80] on div "Add linked Job" at bounding box center [203, 80] width 21 height 21
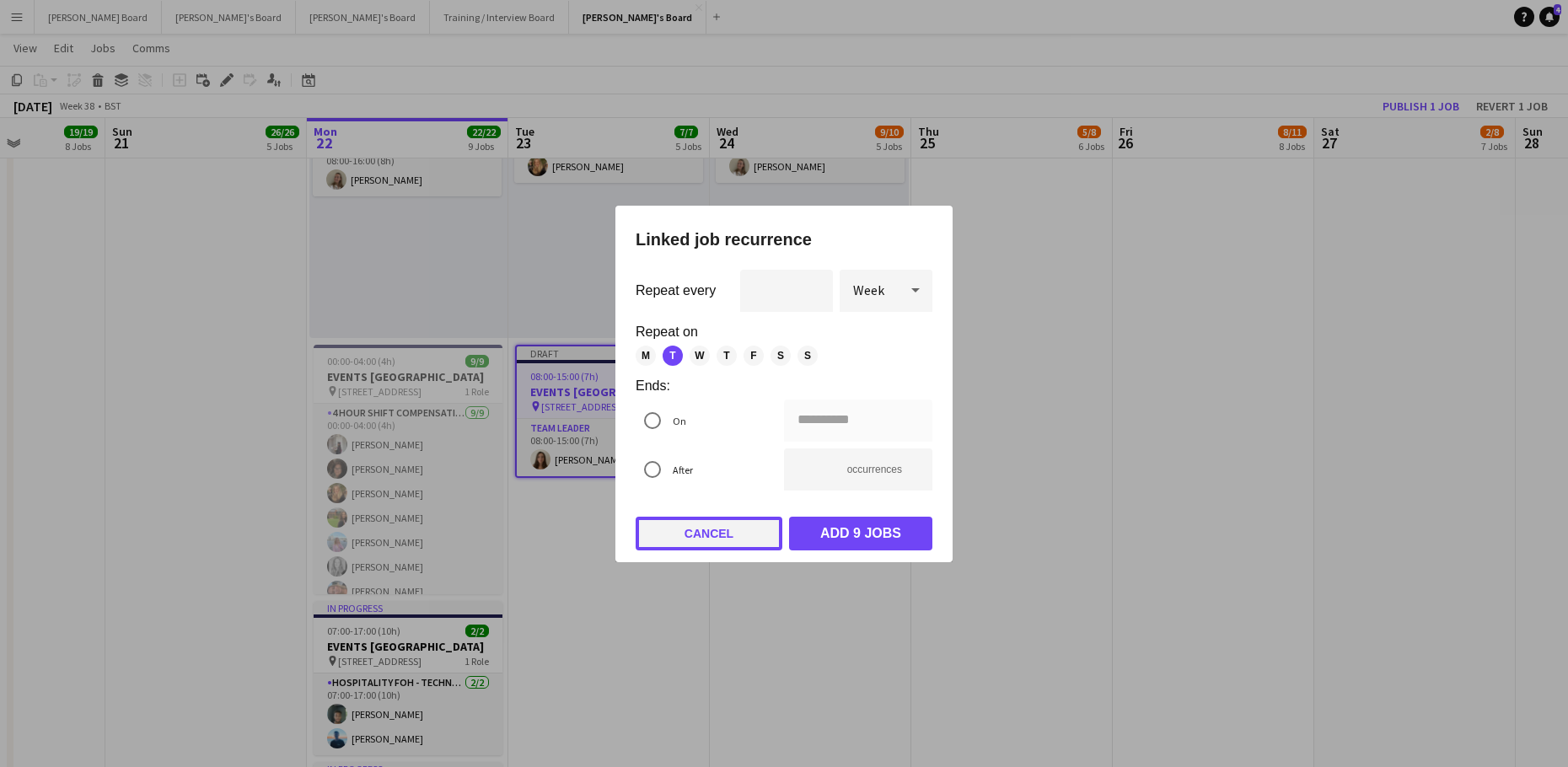
click at [698, 544] on button "Cancel" at bounding box center [708, 533] width 147 height 33
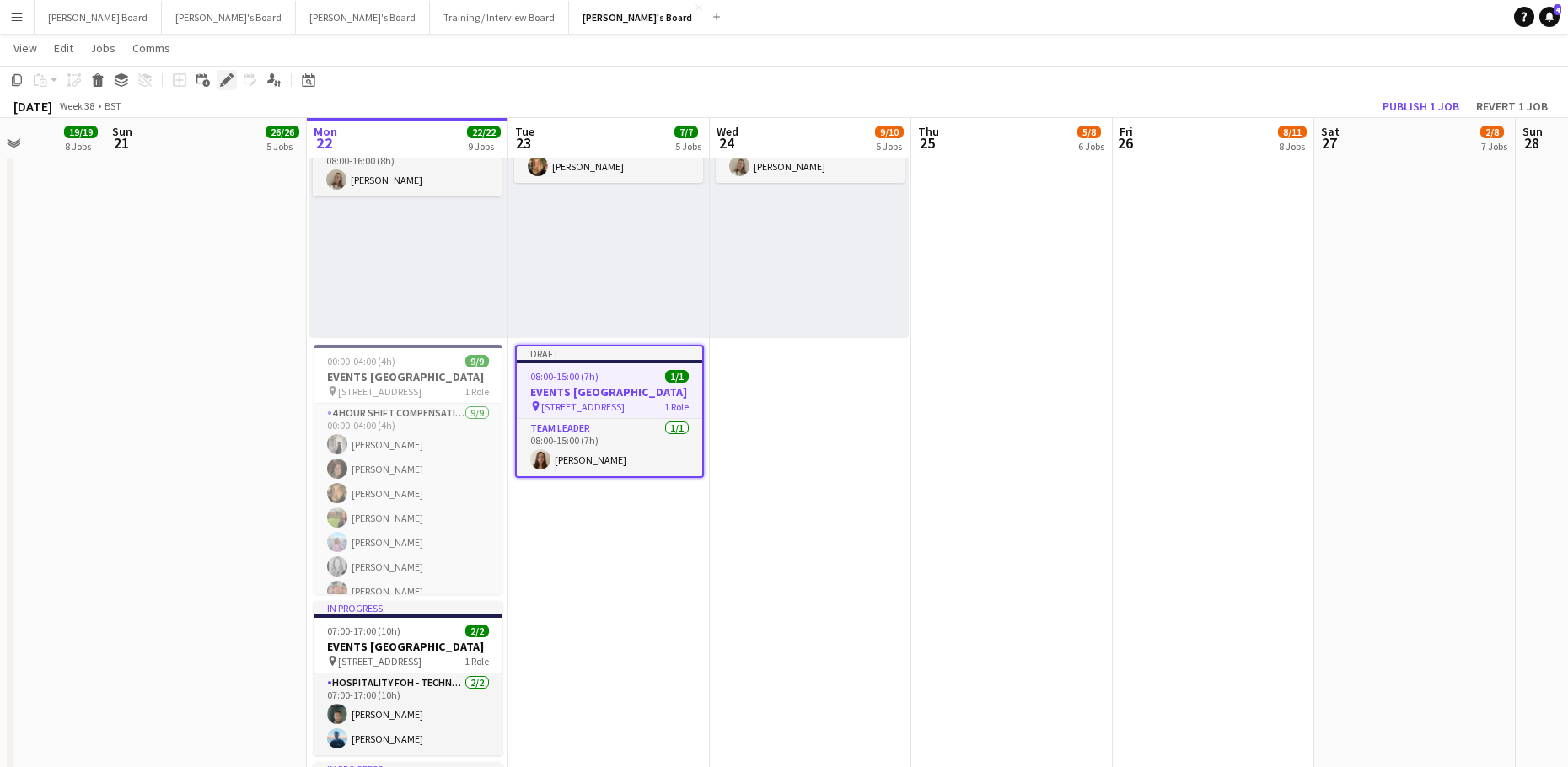
click at [232, 86] on icon "Edit" at bounding box center [227, 81] width 14 height 14
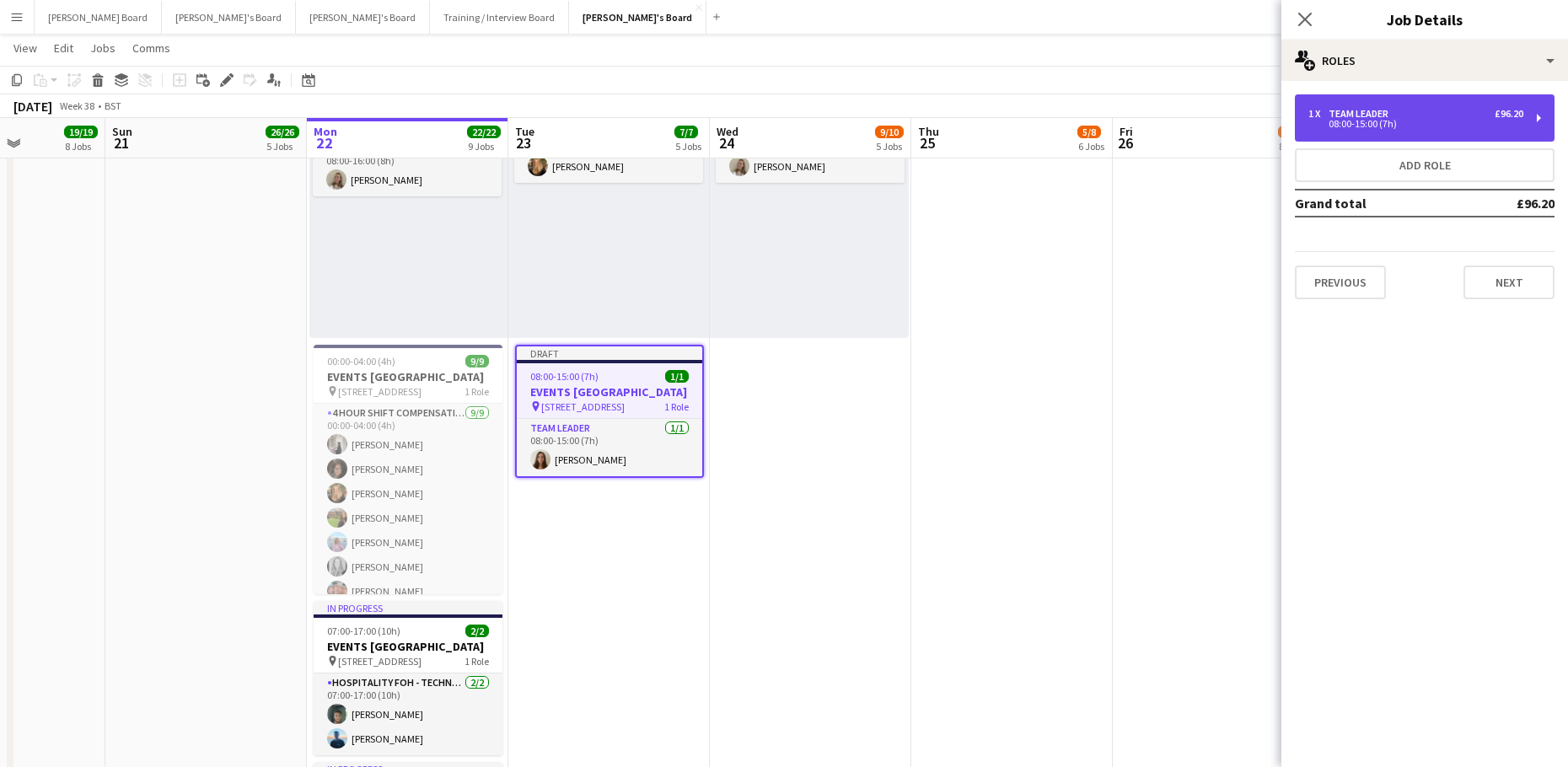
click at [1443, 112] on div "1 x TEAM LEADER £96.20" at bounding box center [1416, 114] width 214 height 12
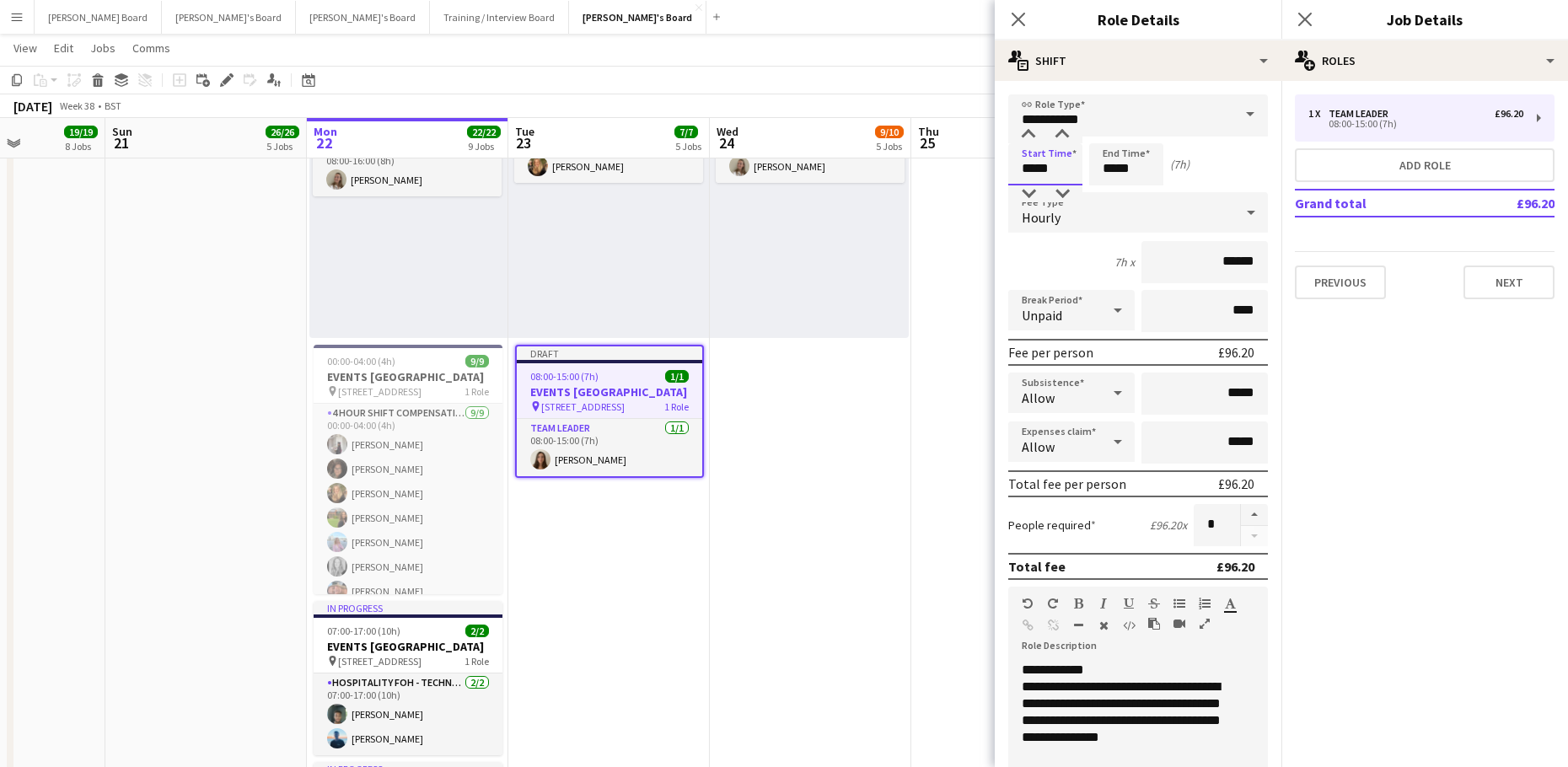
click at [1050, 178] on input "*****" at bounding box center [1045, 164] width 74 height 42
type input "*****"
click at [1033, 189] on div at bounding box center [1028, 193] width 33 height 17
click at [1109, 171] on input "*****" at bounding box center [1125, 164] width 74 height 42
click at [1110, 132] on div at bounding box center [1109, 135] width 33 height 17
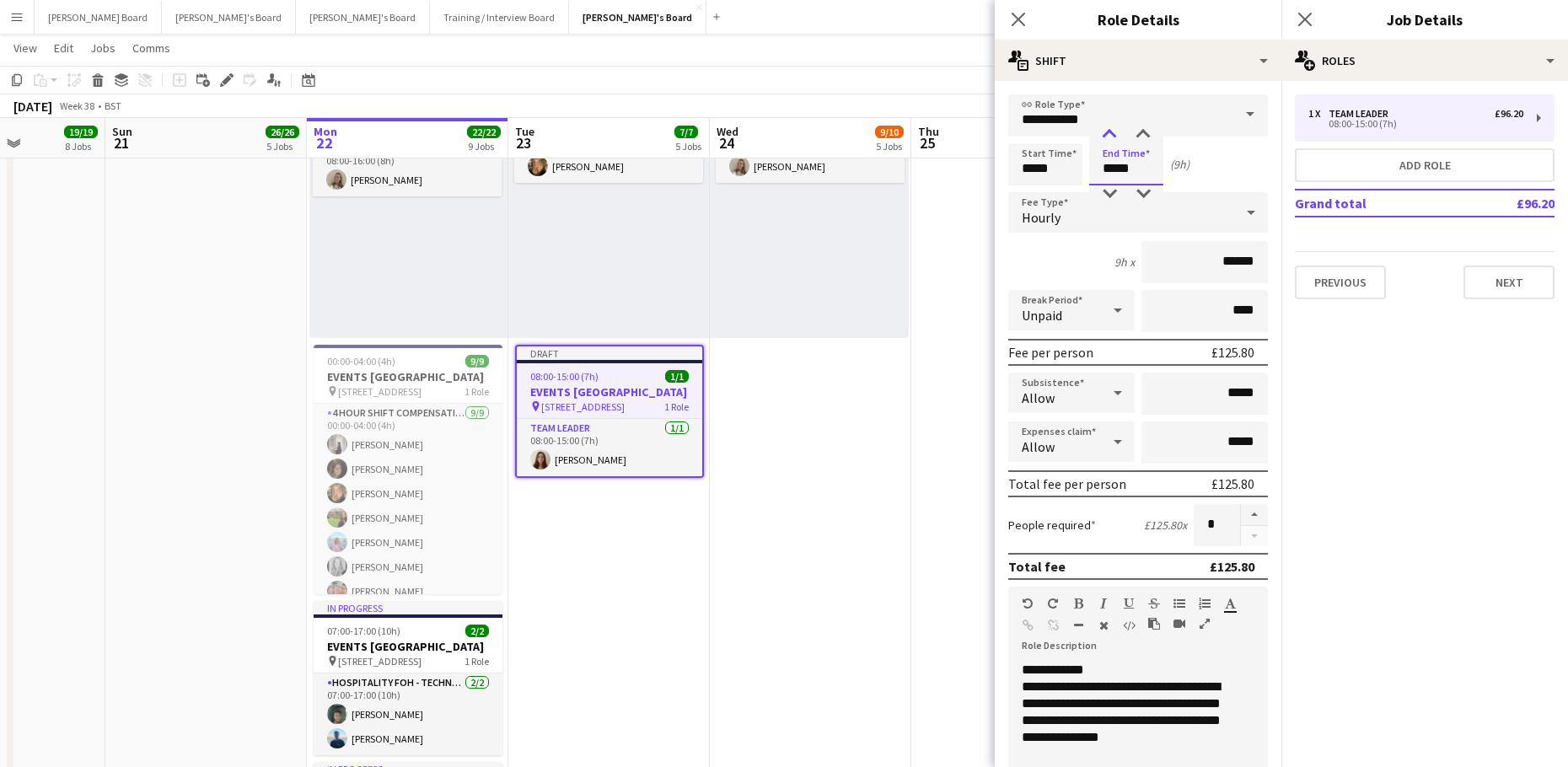
type input "*****"
click at [1110, 132] on div at bounding box center [1109, 135] width 33 height 17
click at [895, 490] on app-date-cell "08:00-16:00 (8h) 1/1 pin Woking, GU21 4YH 1 Role Kitchen [PERSON_NAME] [DATE] 0…" at bounding box center [810, 526] width 202 height 2208
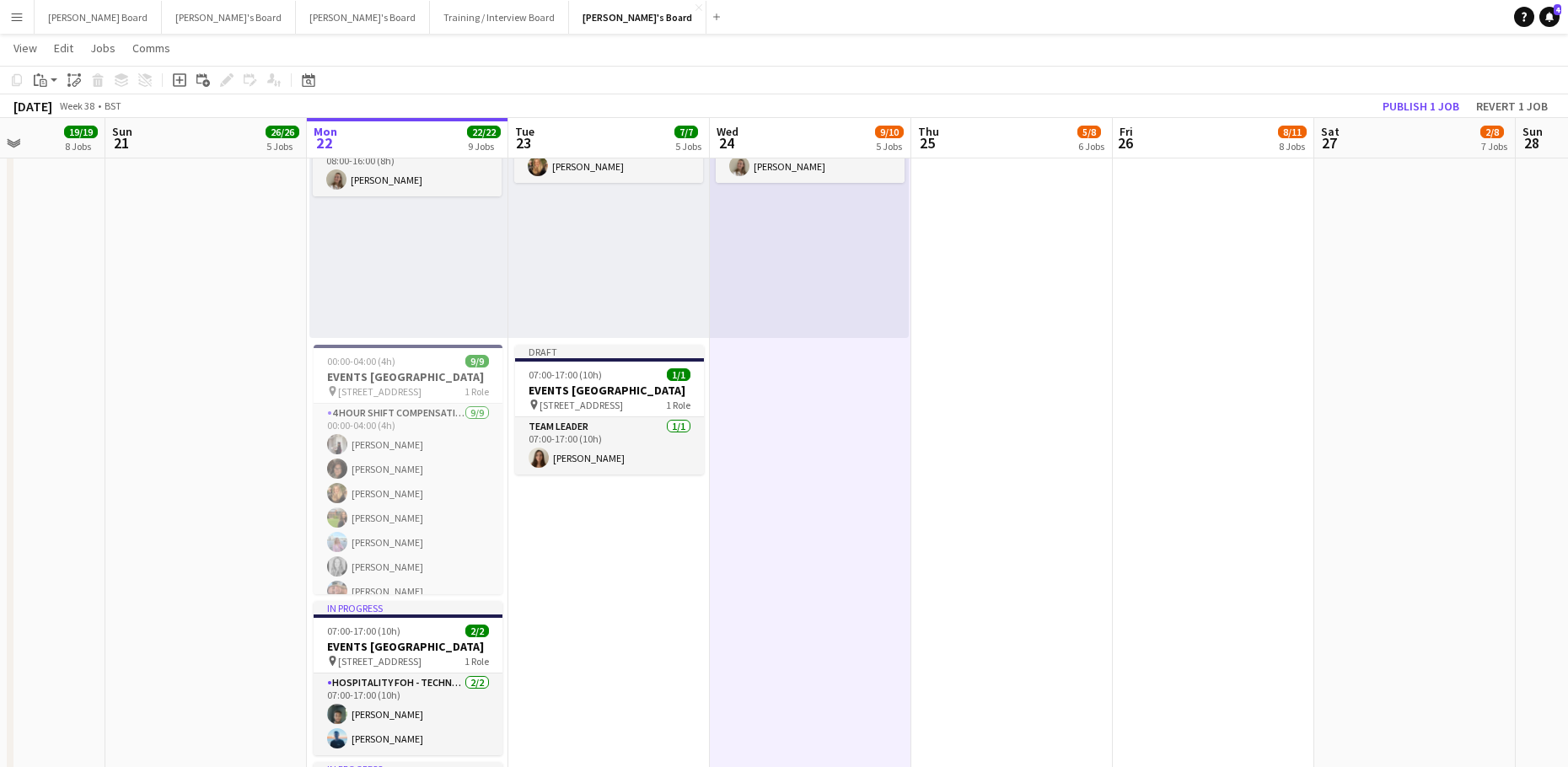
click at [746, 491] on app-date-cell "08:00-16:00 (8h) 1/1 pin Woking, GU21 4YH 1 Role Kitchen [PERSON_NAME] [DATE] 0…" at bounding box center [810, 526] width 202 height 2208
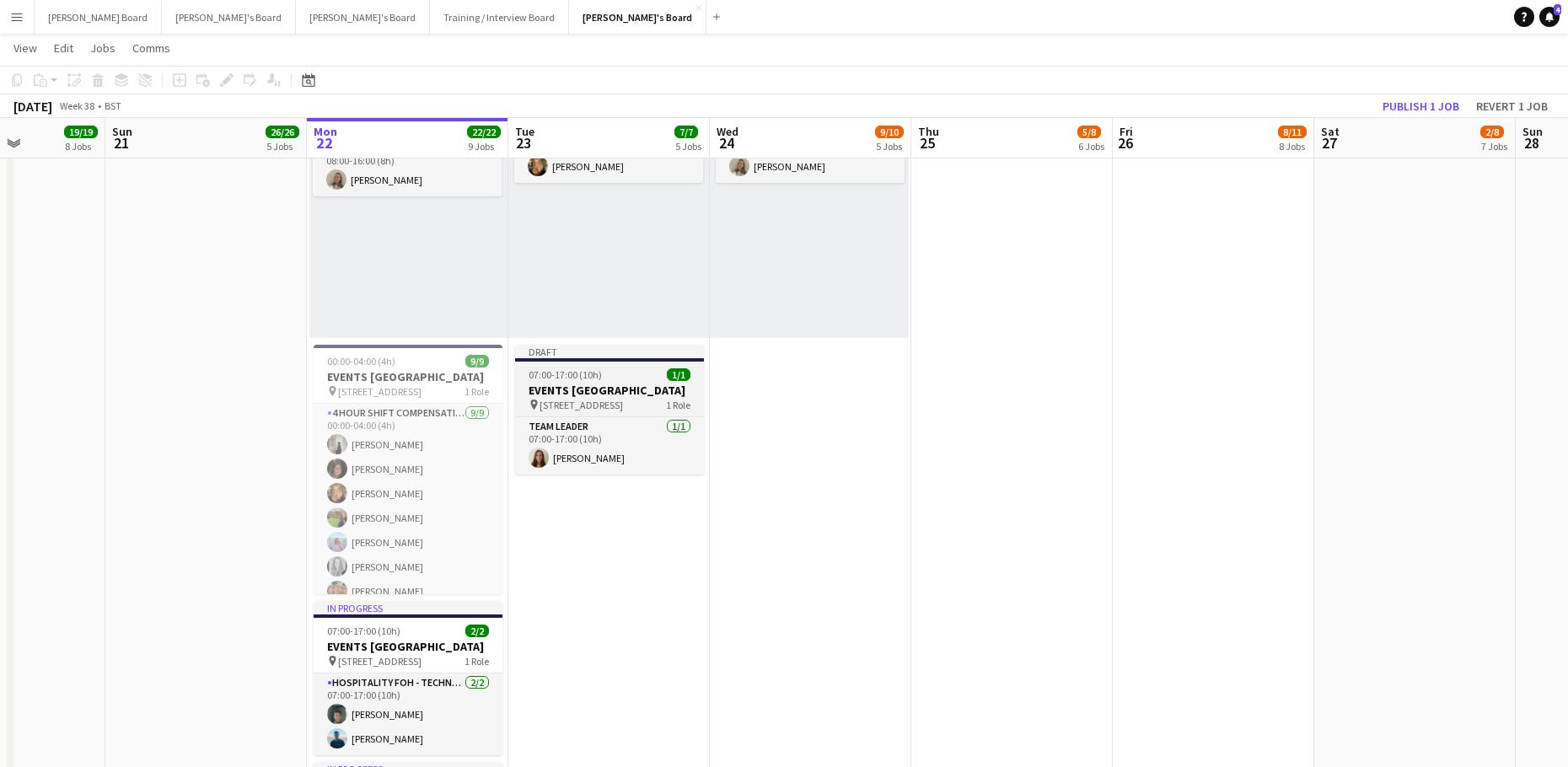
click at [581, 374] on span "07:00-17:00 (10h)" at bounding box center [565, 374] width 74 height 13
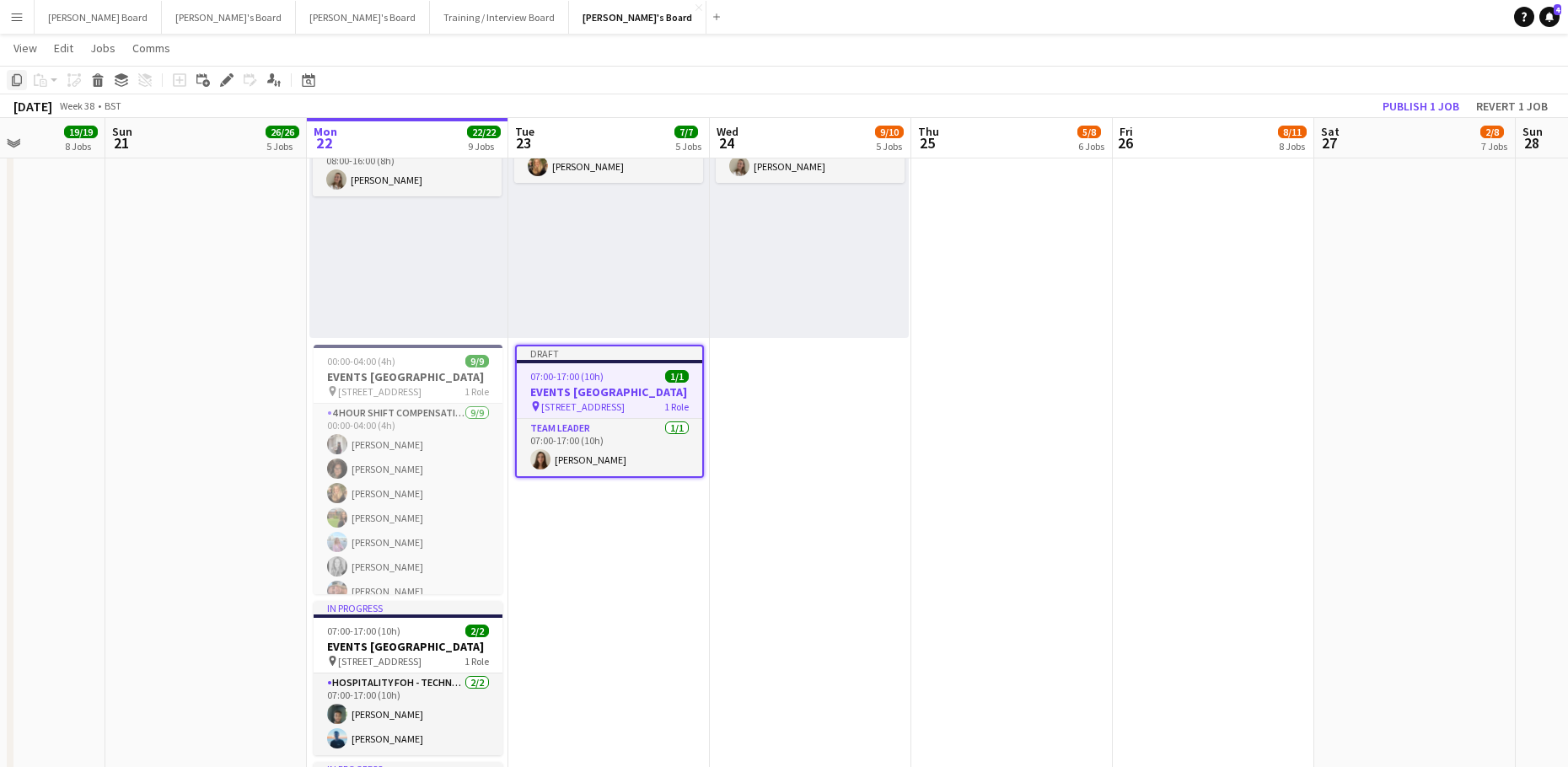
click at [17, 81] on icon "Copy" at bounding box center [17, 81] width 14 height 14
click at [780, 474] on app-date-cell "08:00-16:00 (8h) 1/1 pin Woking, GU21 4YH 1 Role Kitchen [PERSON_NAME] [DATE] 0…" at bounding box center [810, 526] width 202 height 2208
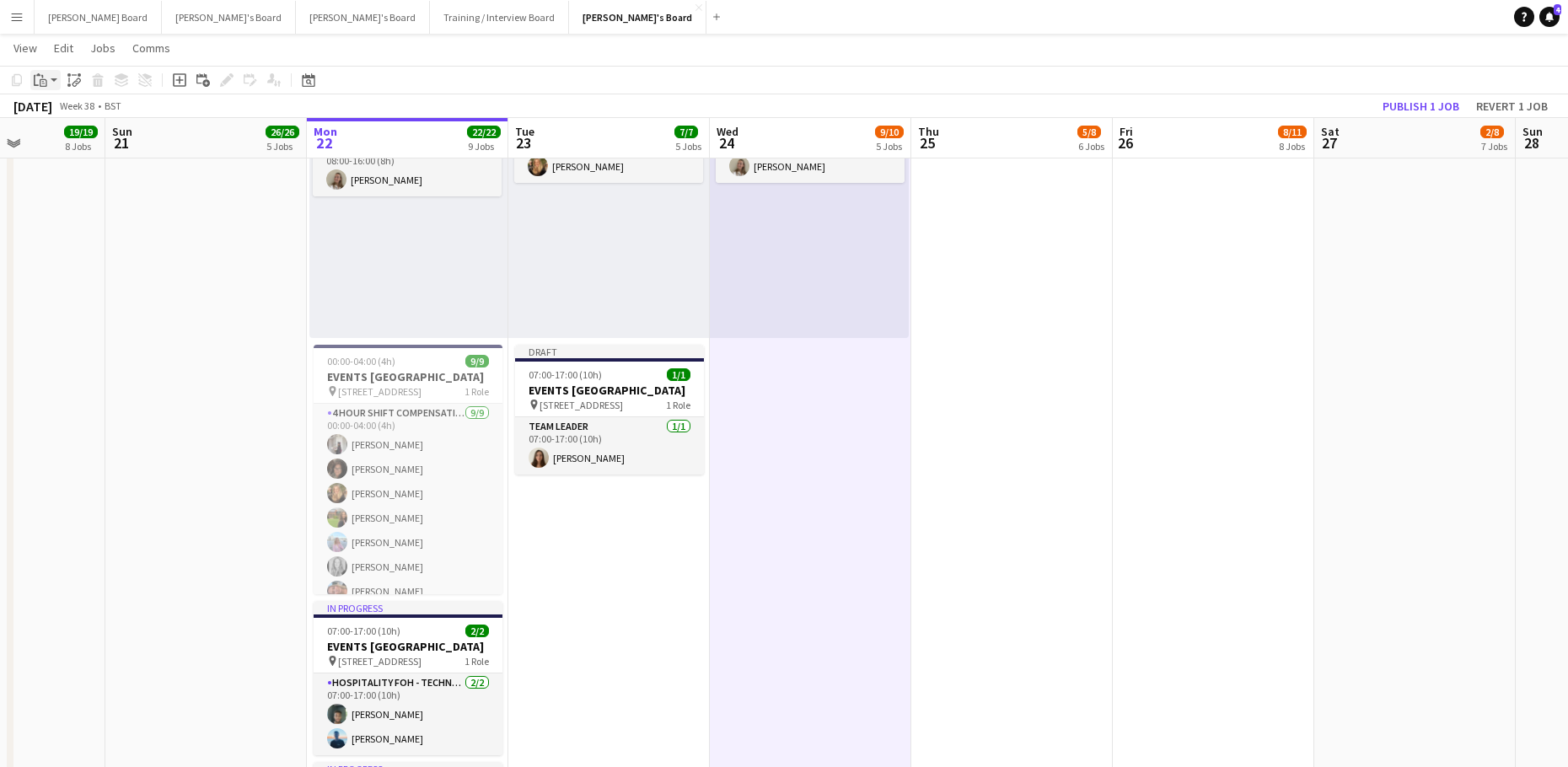
click at [52, 82] on app-action-btn "Paste" at bounding box center [45, 80] width 30 height 21
click at [78, 142] on link "Paste with crew Ctrl+Shift+V" at bounding box center [123, 140] width 158 height 15
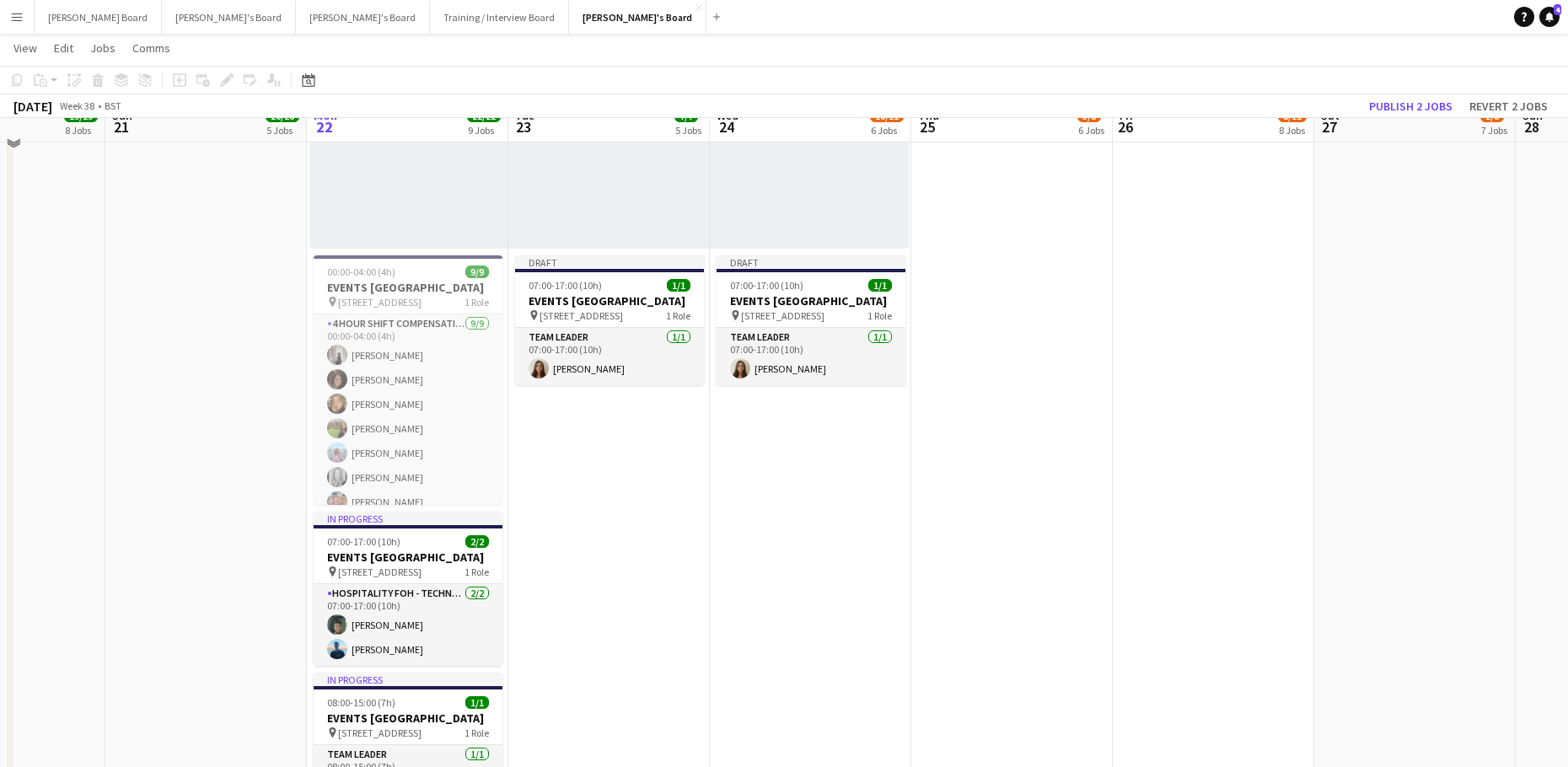
scroll to position [1348, 0]
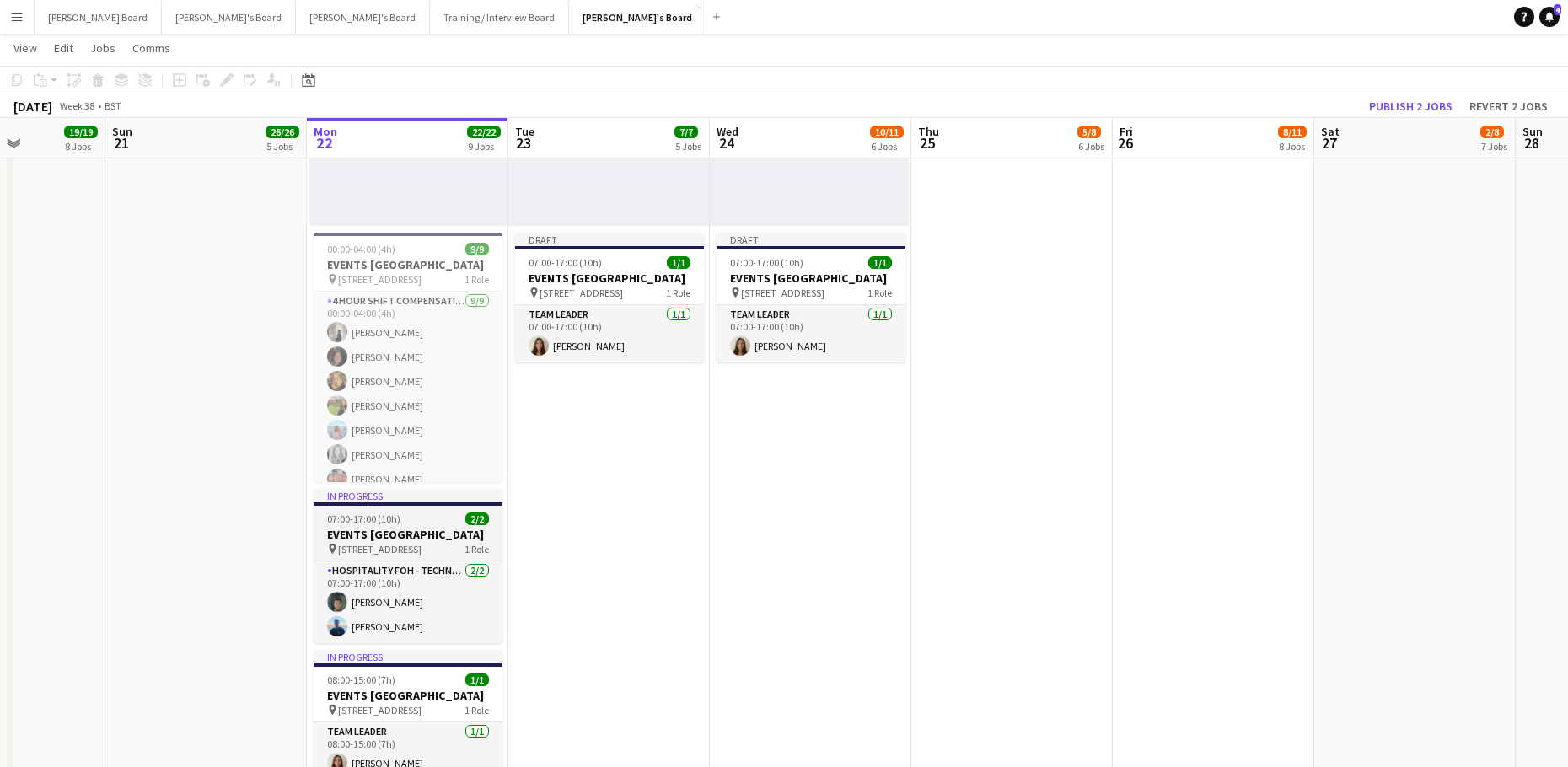
click at [357, 518] on span "07:00-17:00 (10h)" at bounding box center [363, 518] width 74 height 13
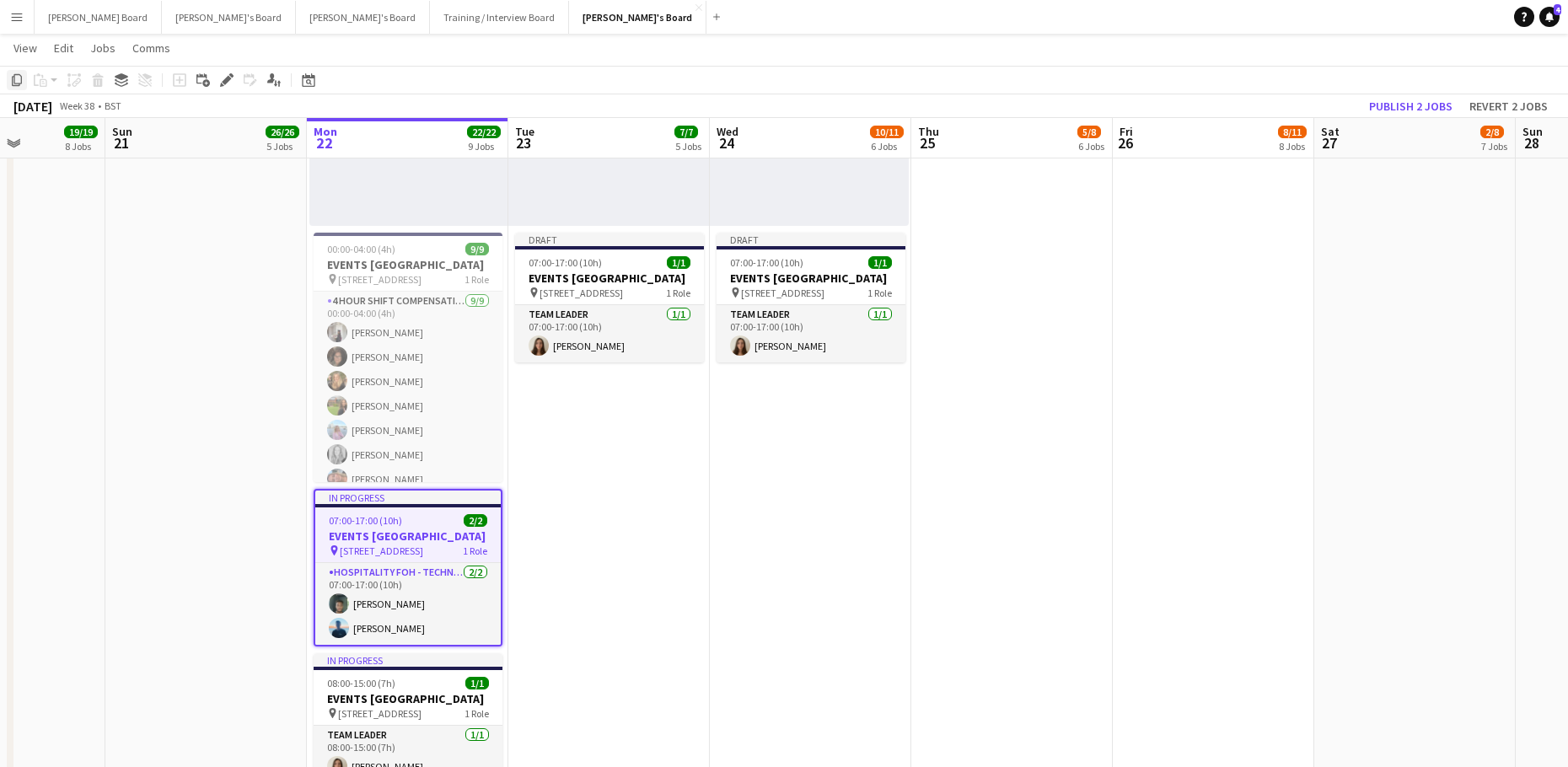
click at [14, 78] on icon "Copy" at bounding box center [17, 81] width 14 height 14
drag, startPoint x: 813, startPoint y: 500, endPoint x: 803, endPoint y: 492, distance: 12.8
click at [813, 499] on app-date-cell "08:00-16:00 (8h) 1/1 pin Woking, GU21 4YH 1 Role Kitchen [PERSON_NAME] [DATE] 0…" at bounding box center [810, 414] width 202 height 2208
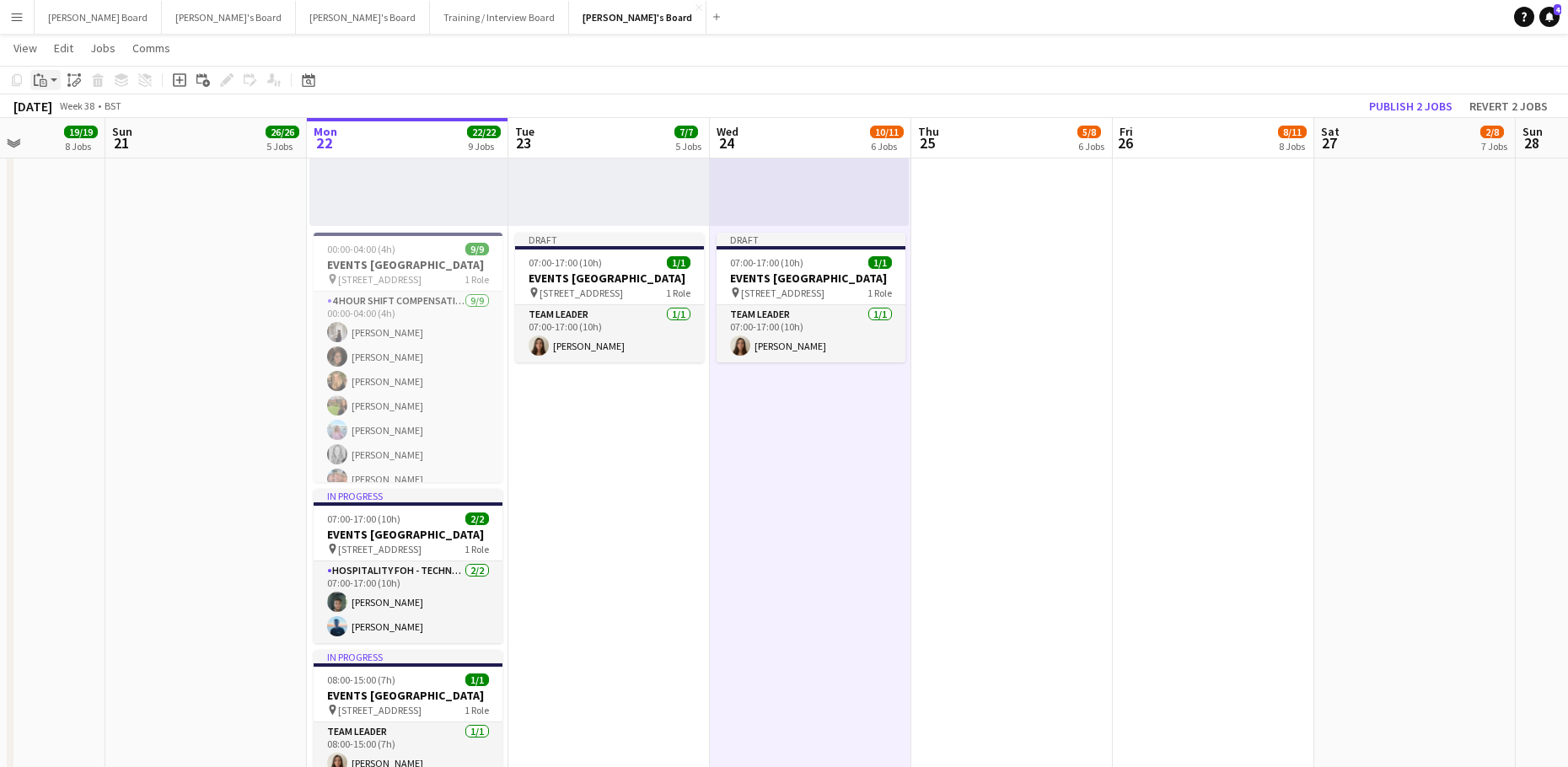
click at [45, 75] on icon "Paste" at bounding box center [40, 81] width 14 height 14
click at [97, 145] on link "Paste with crew Ctrl+Shift+V" at bounding box center [123, 140] width 158 height 15
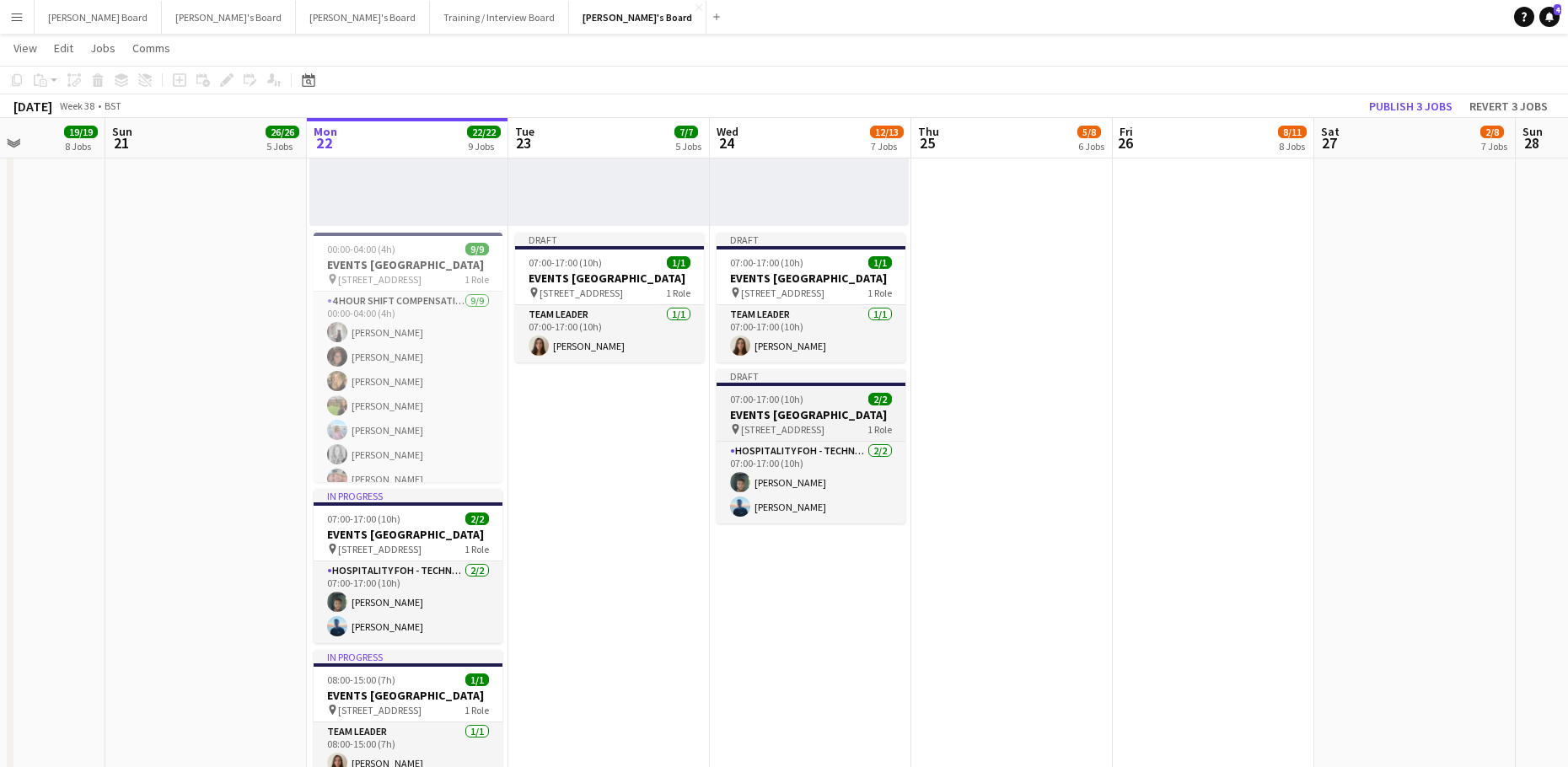
click at [765, 421] on app-job-card "Draft 07:00-17:00 (10h) 2/2 EVENTS [GEOGRAPHIC_DATA] pin Woking, GU21 4YH 1 Rol…" at bounding box center [811, 445] width 189 height 154
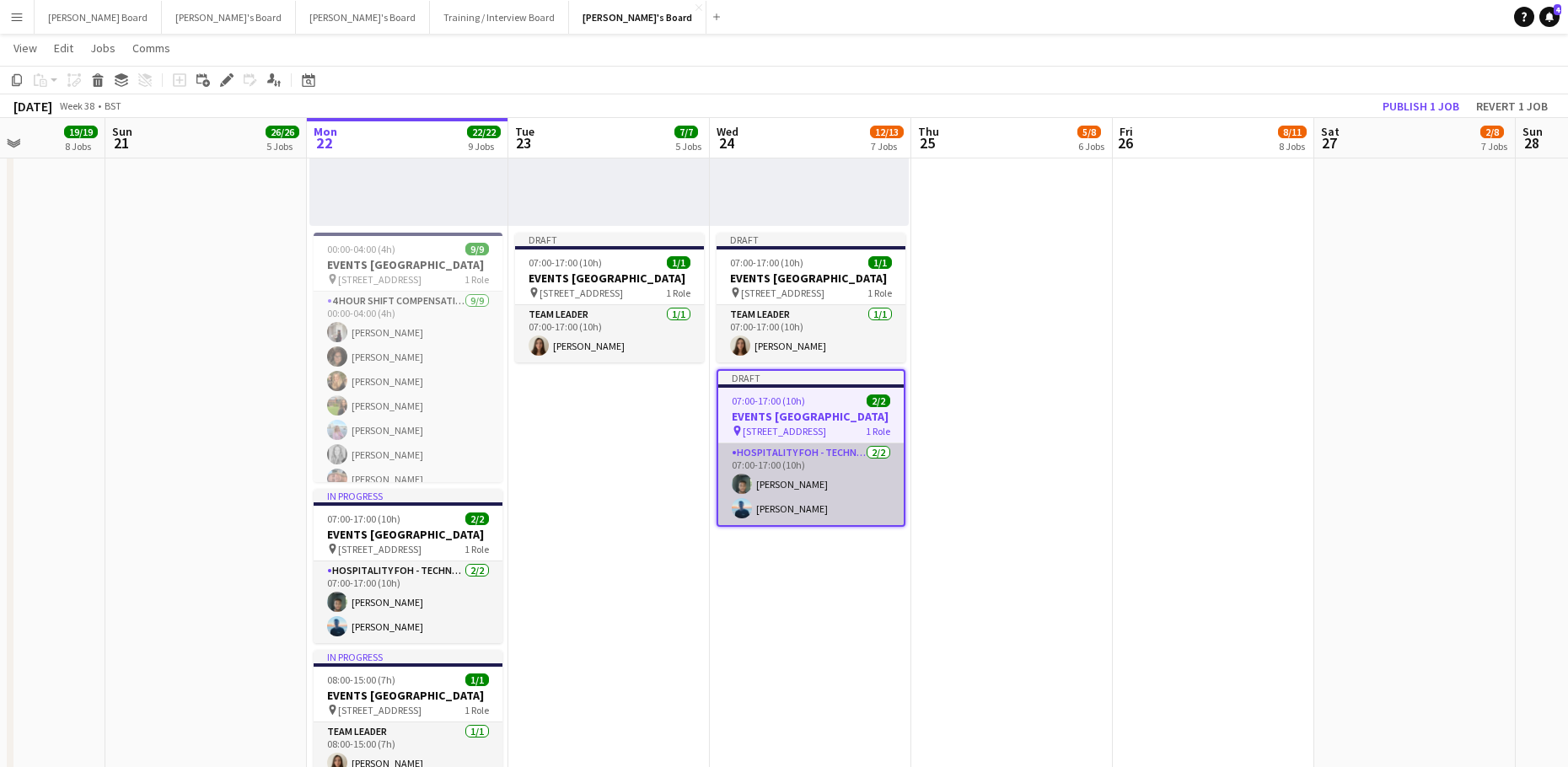
click at [799, 525] on app-card-role "Hospitality FOH - Technogym BLV [DATE] 07:00-17:00 (10h) [PERSON_NAME] [PERSON_…" at bounding box center [811, 484] width 185 height 82
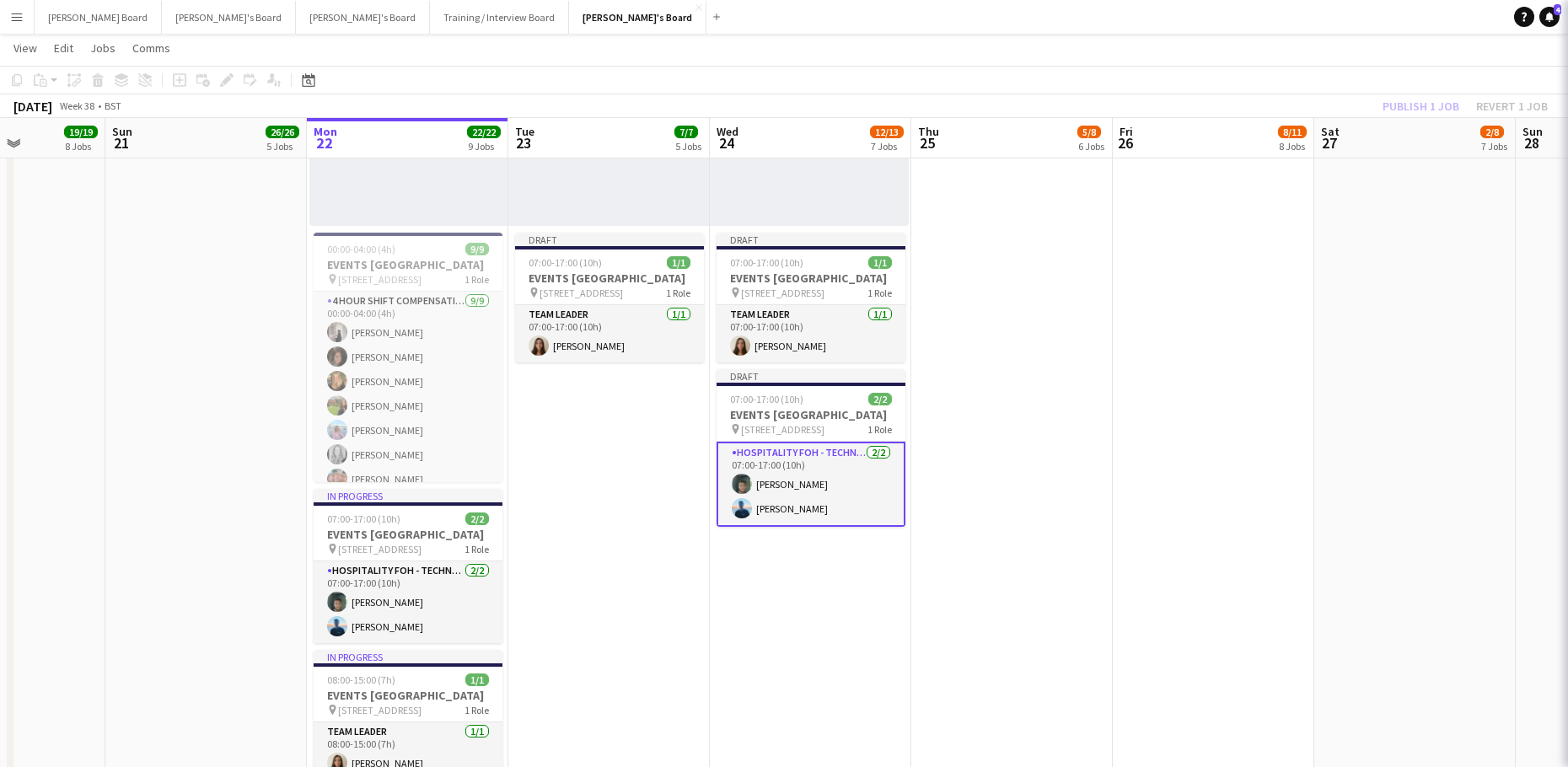
scroll to position [0, 698]
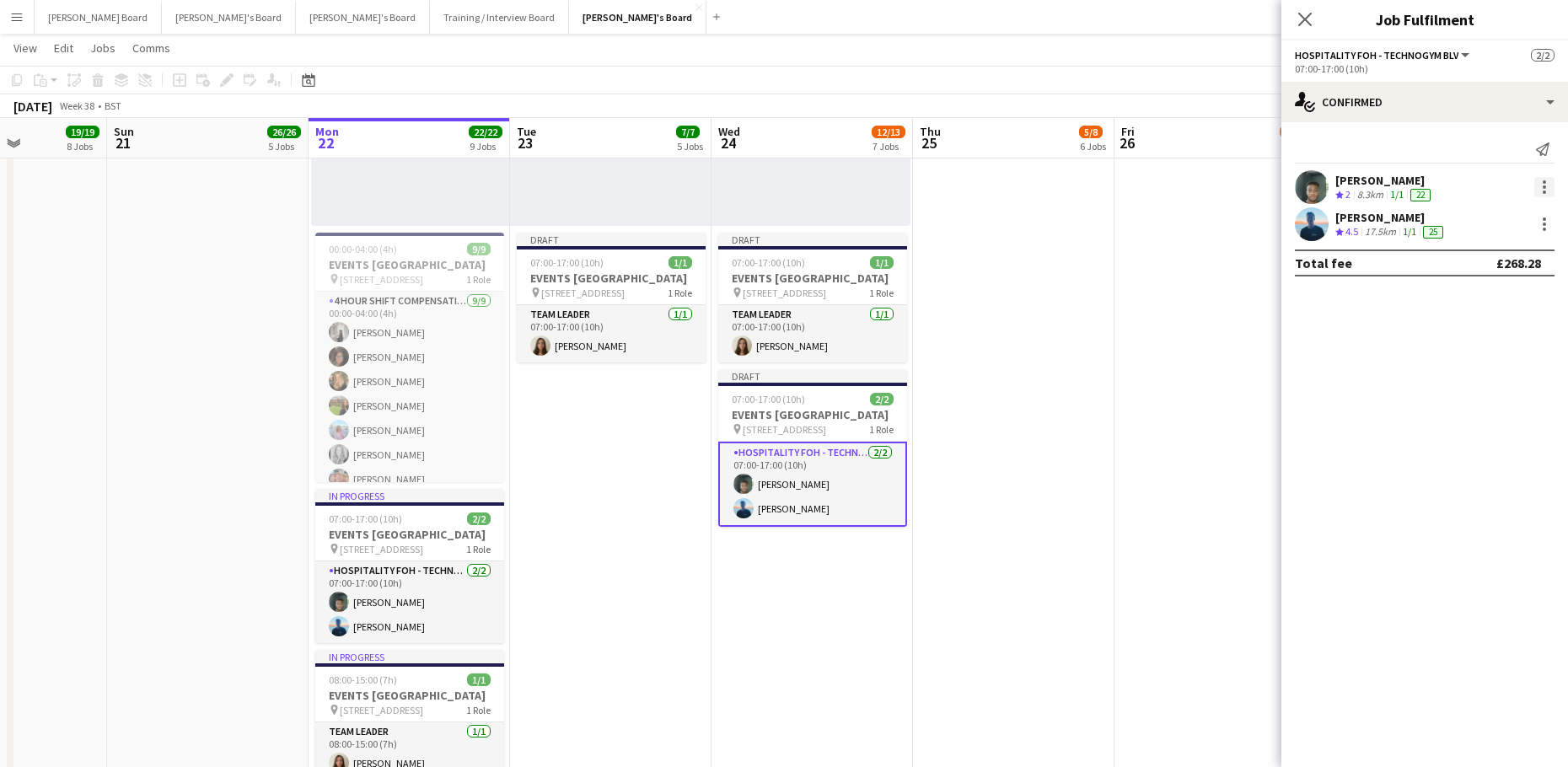
click at [1541, 179] on div at bounding box center [1543, 187] width 21 height 21
click at [1477, 374] on span "Remove" at bounding box center [1461, 380] width 50 height 15
click at [1379, 222] on input at bounding box center [1432, 224] width 196 height 21
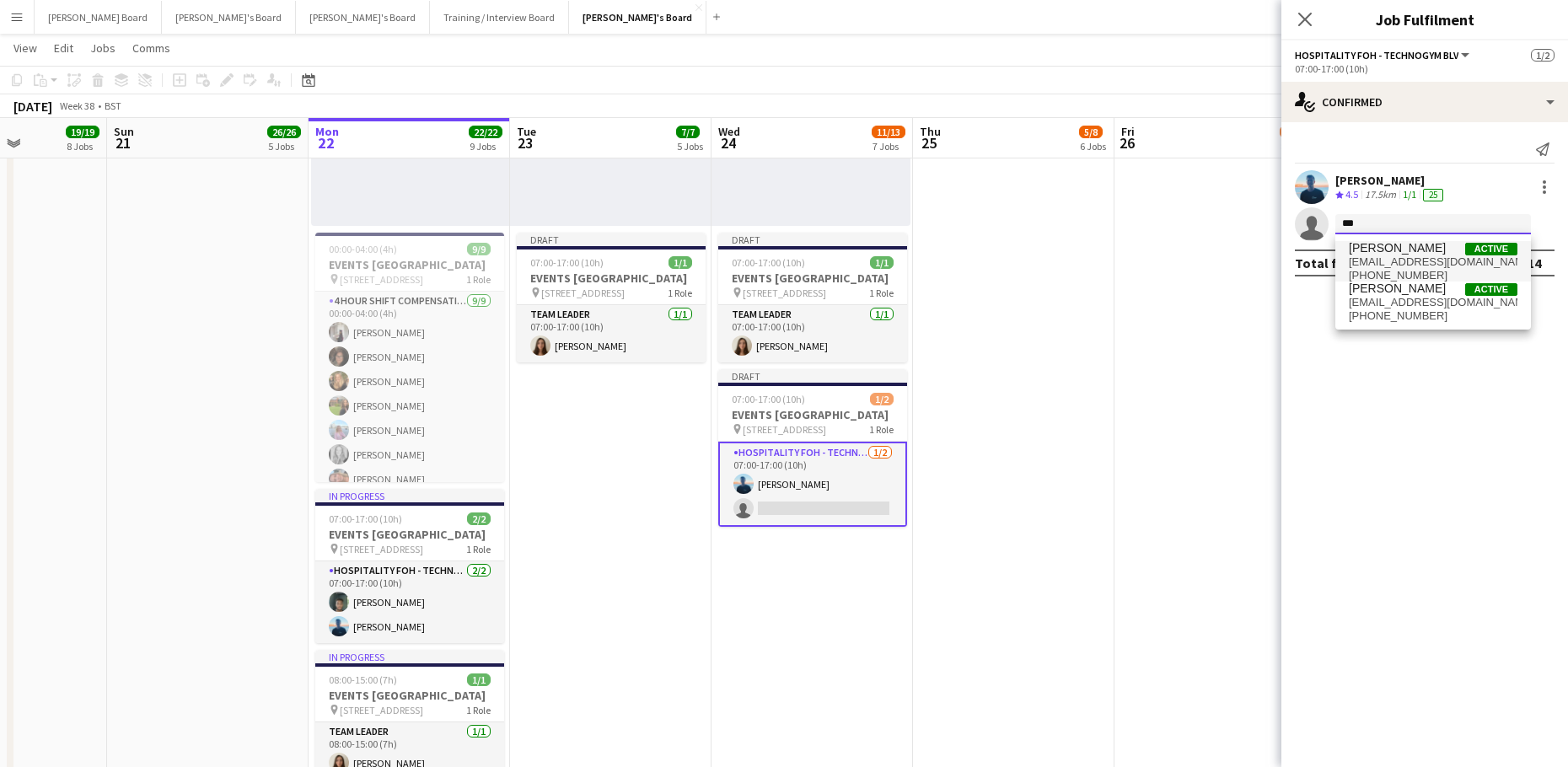
type input "***"
click at [1404, 253] on span "[PERSON_NAME]" at bounding box center [1397, 248] width 97 height 15
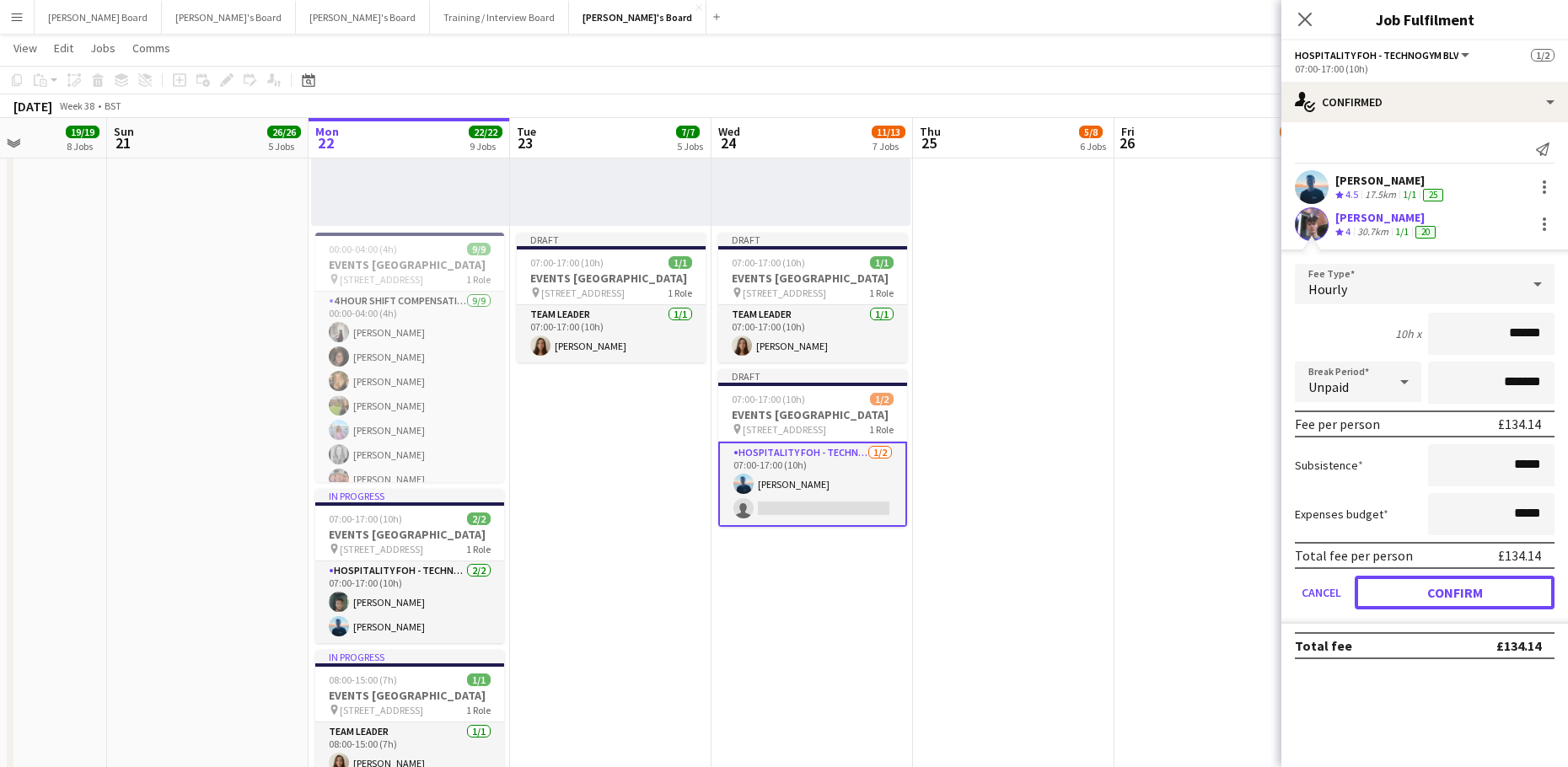
click at [1398, 579] on button "Confirm" at bounding box center [1454, 592] width 200 height 33
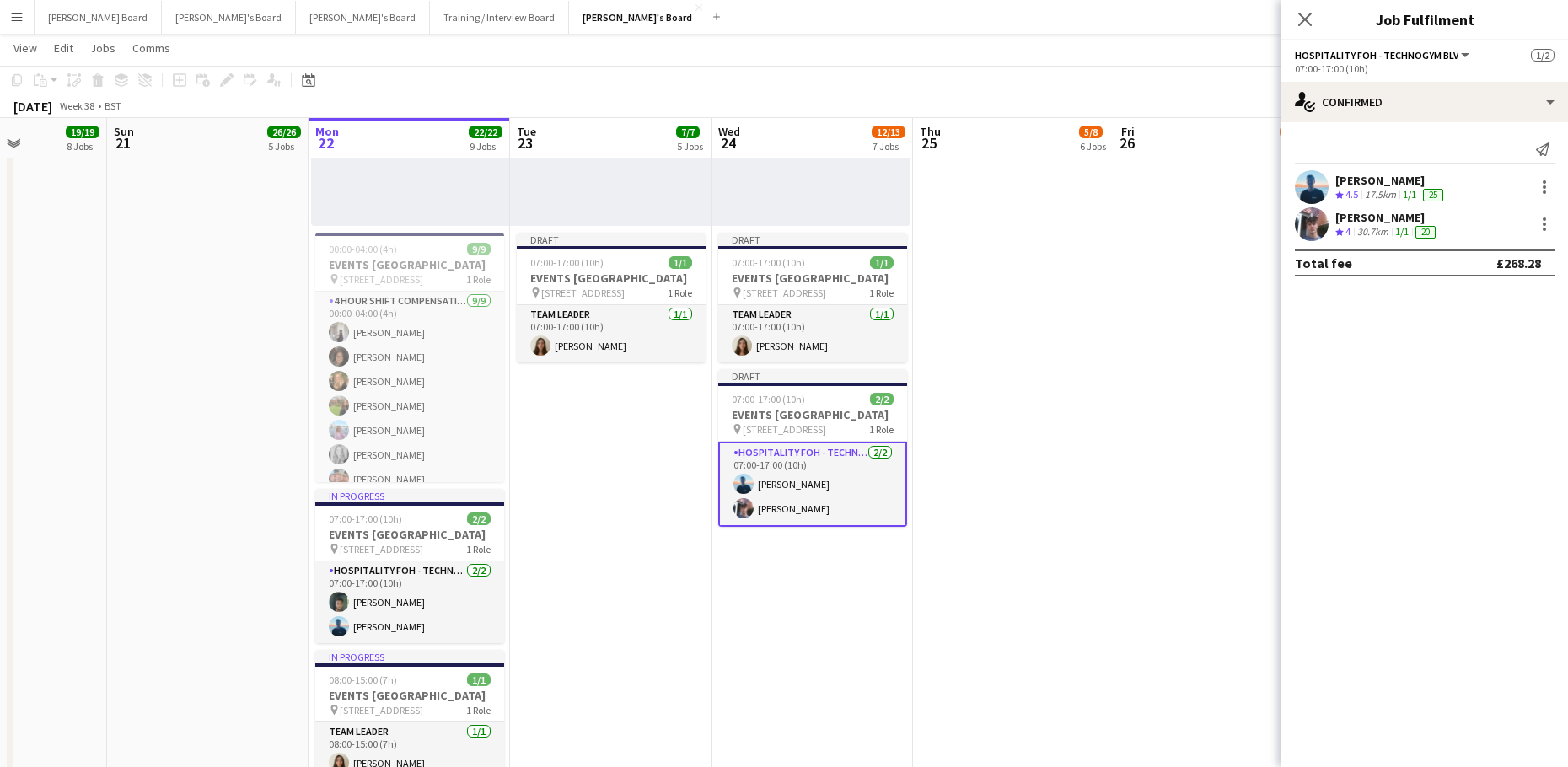
click at [1050, 588] on app-date-cell "08:00-16:00 (8h) 1/1 pin Woking, GU21 4YH 1 Role Kitchen Porter 1/1 08:00-16:00…" at bounding box center [1013, 414] width 202 height 2208
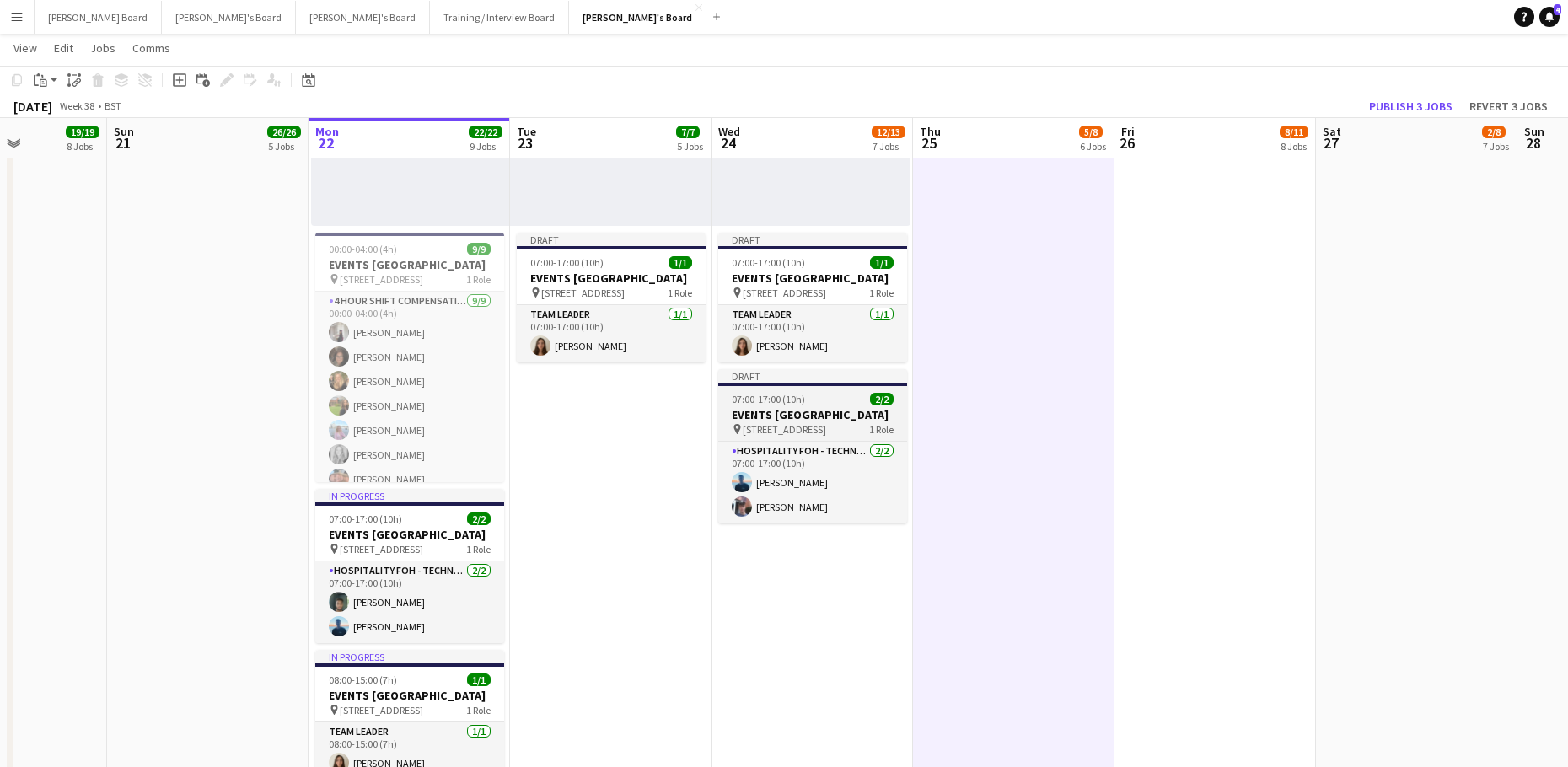
click at [774, 405] on span "07:00-17:00 (10h)" at bounding box center [768, 398] width 74 height 13
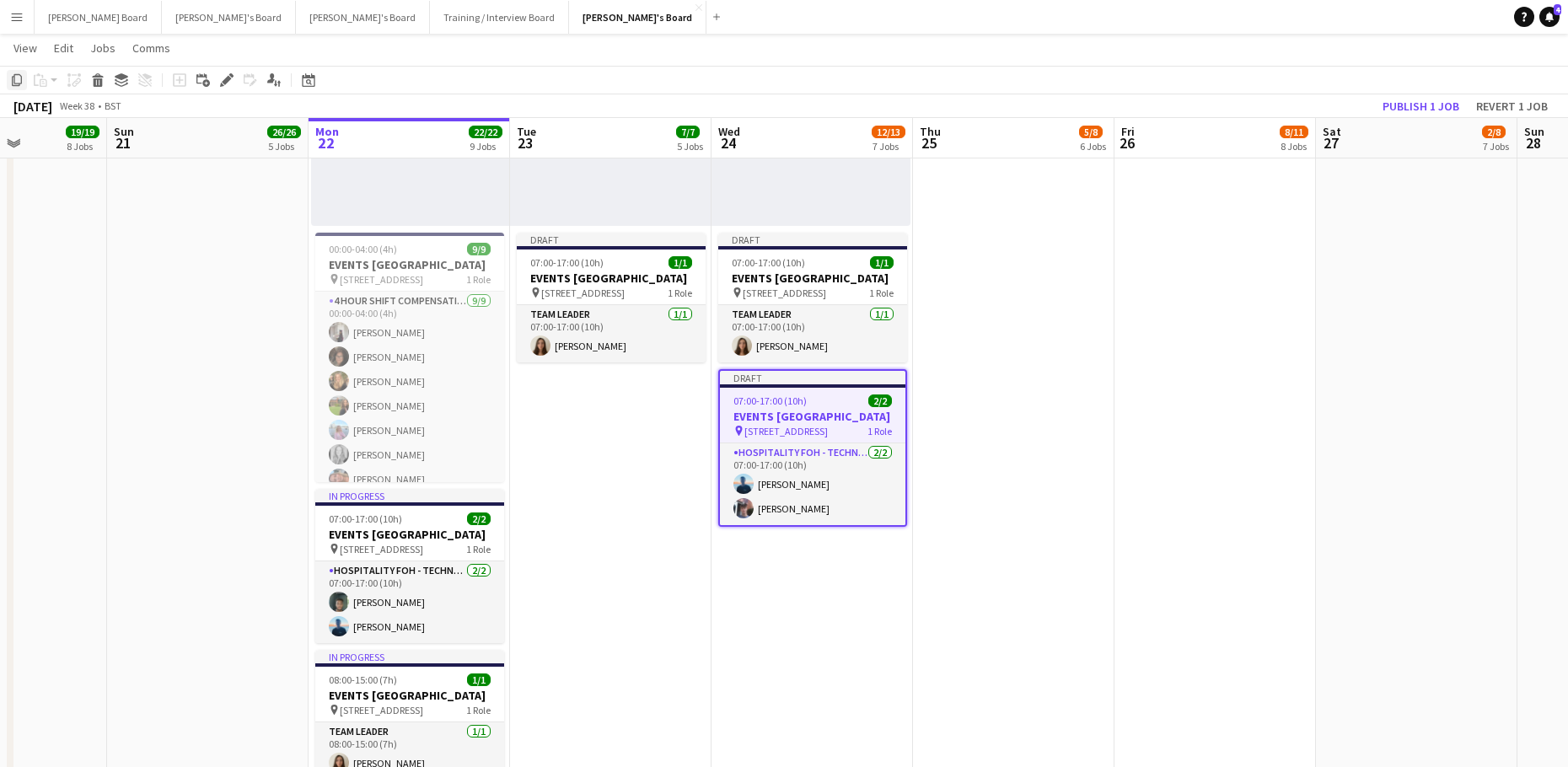
click at [19, 88] on div "Copy" at bounding box center [17, 80] width 21 height 21
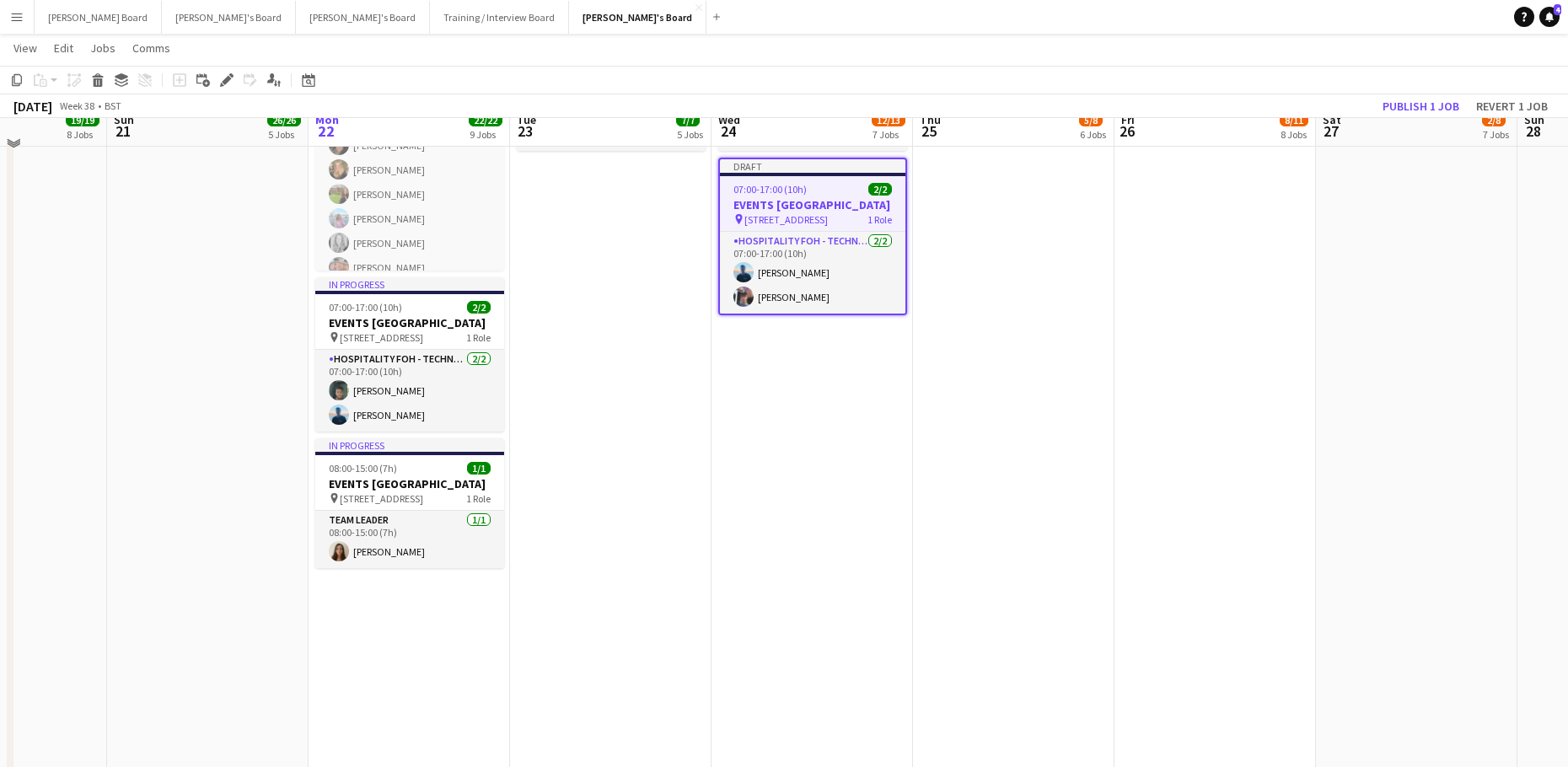
scroll to position [1573, 0]
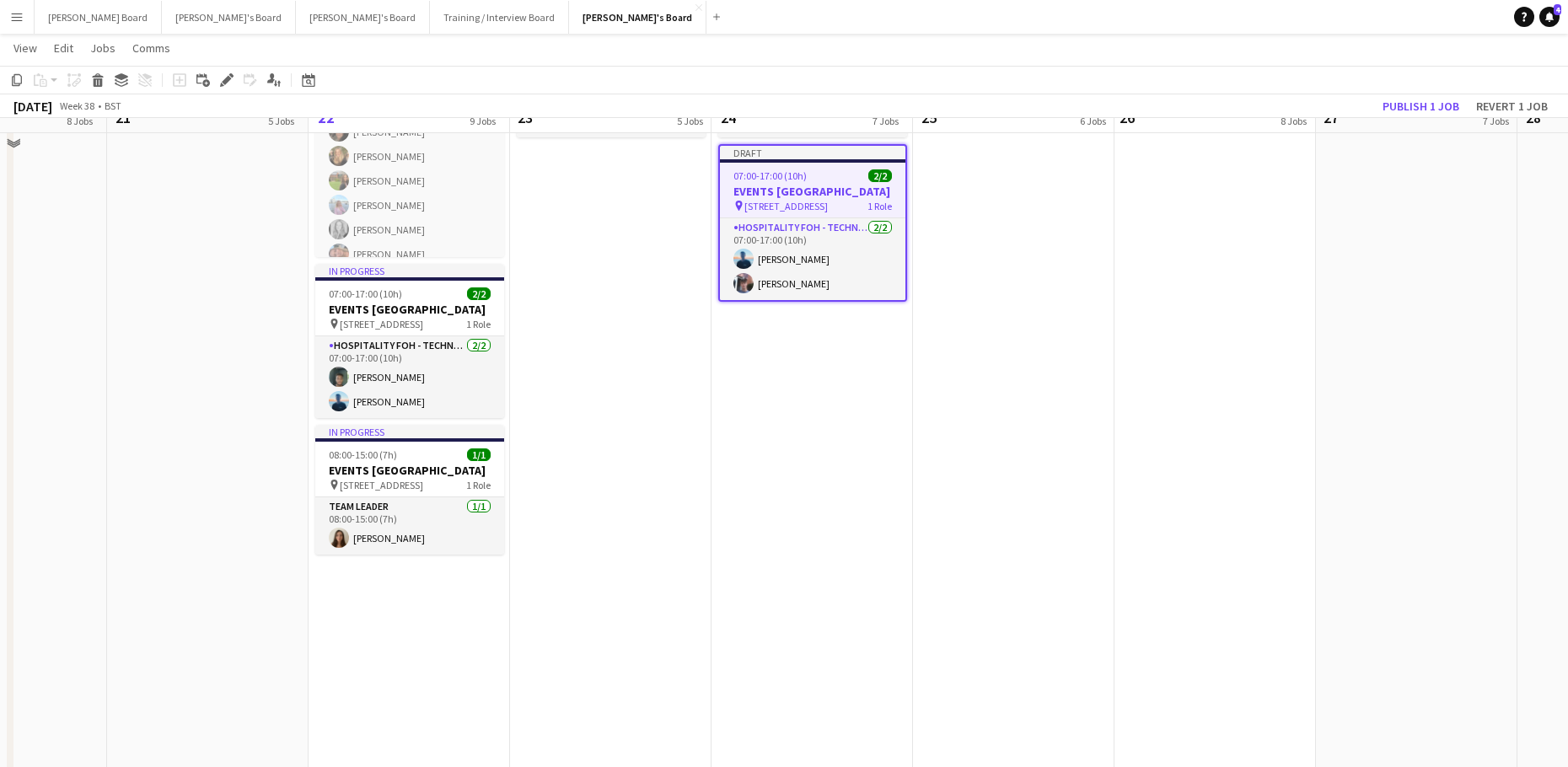
click at [759, 468] on app-date-cell "08:00-16:00 (8h) 1/1 pin Woking, GU21 4YH 1 Role Kitchen Porter 1/1 08:00-16:00…" at bounding box center [812, 189] width 202 height 2208
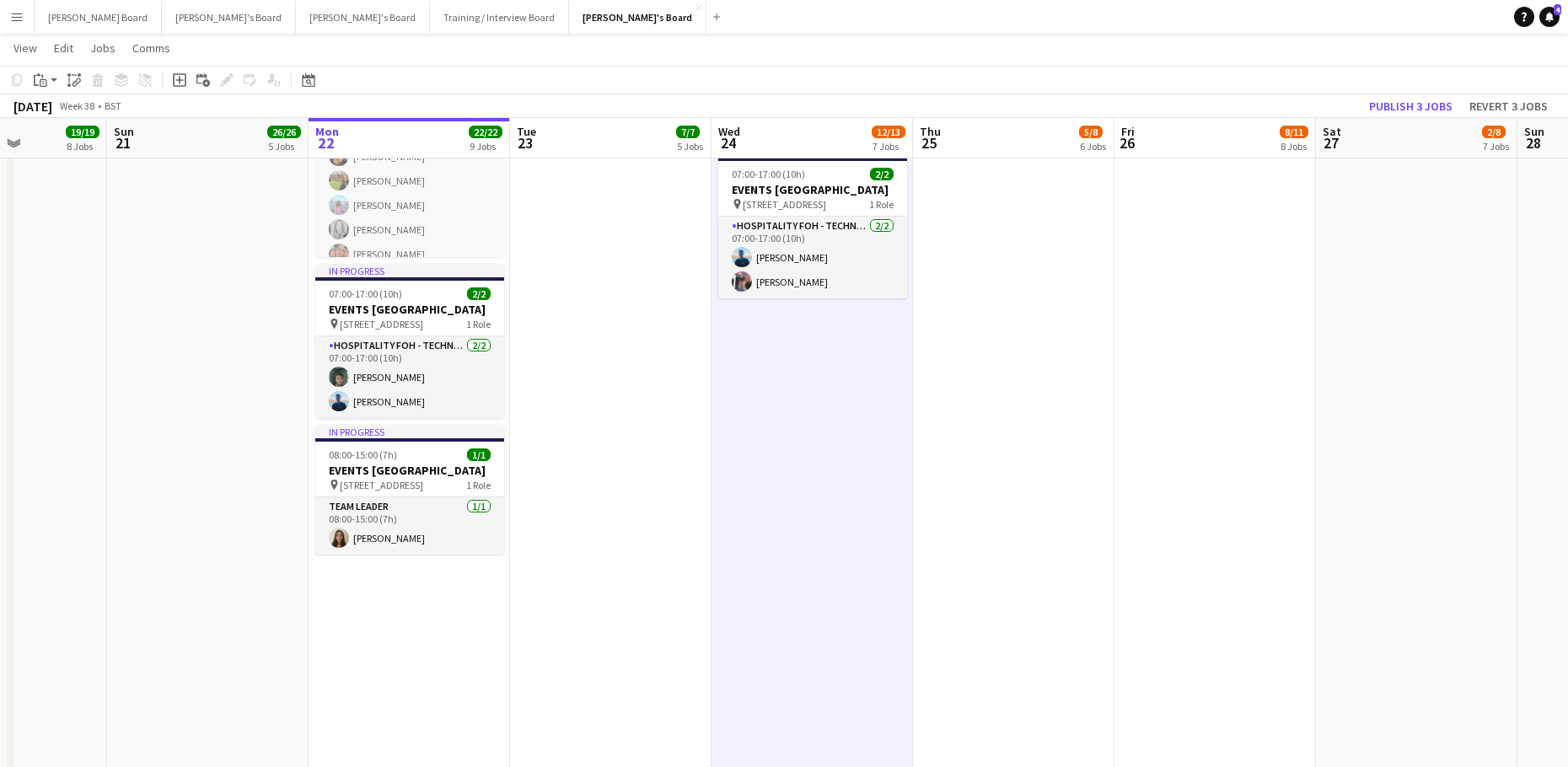
click at [27, 88] on div "Copy Paste Paste Ctrl+V Paste with crew Ctrl+Shift+V Paste linked Job Delete Gr…" at bounding box center [81, 80] width 149 height 21
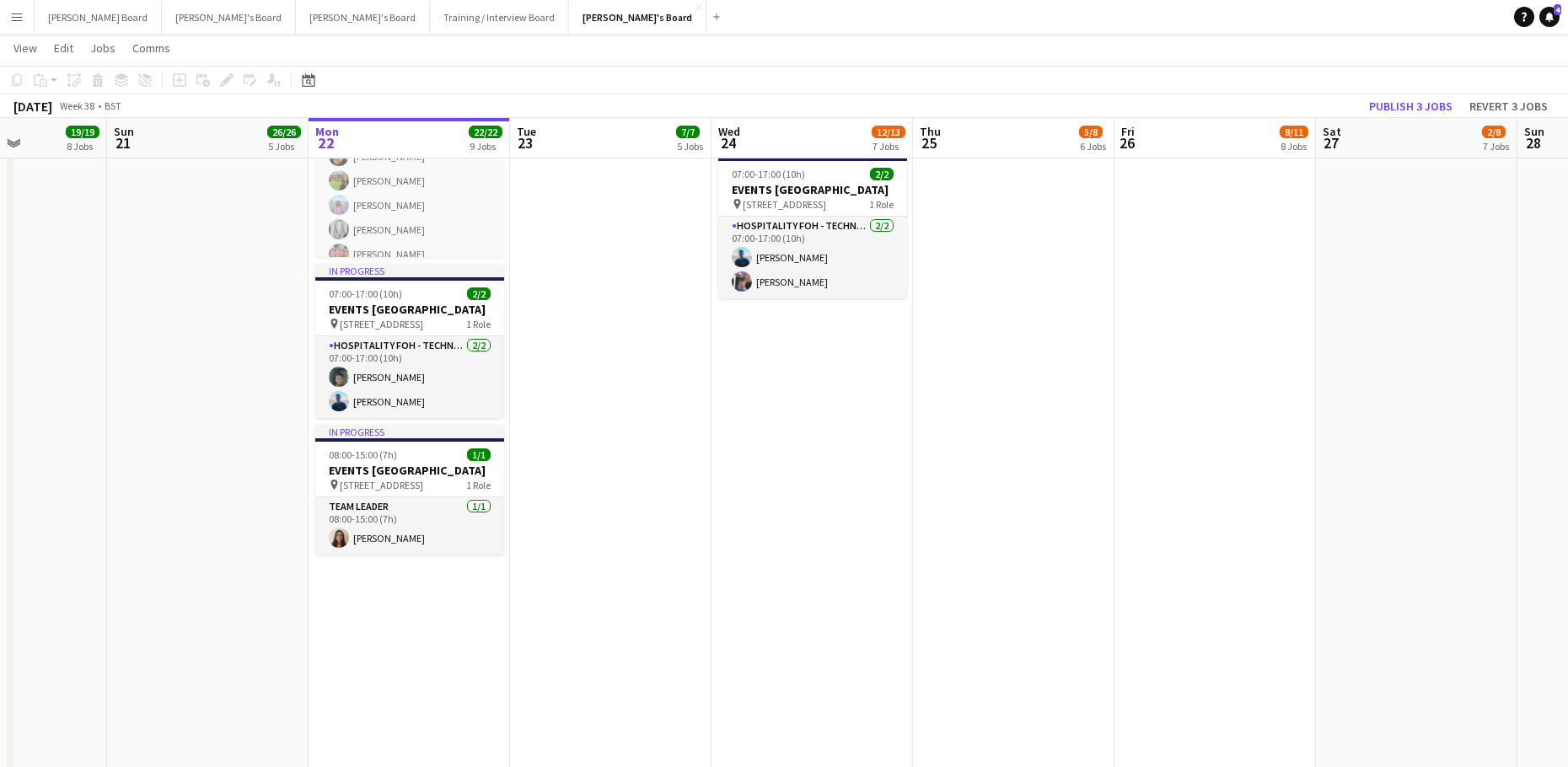
click at [758, 391] on app-date-cell "08:00-16:00 (8h) 1/1 pin Woking, GU21 4YH 1 Role Kitchen Porter 1/1 08:00-16:00…" at bounding box center [812, 189] width 202 height 2208
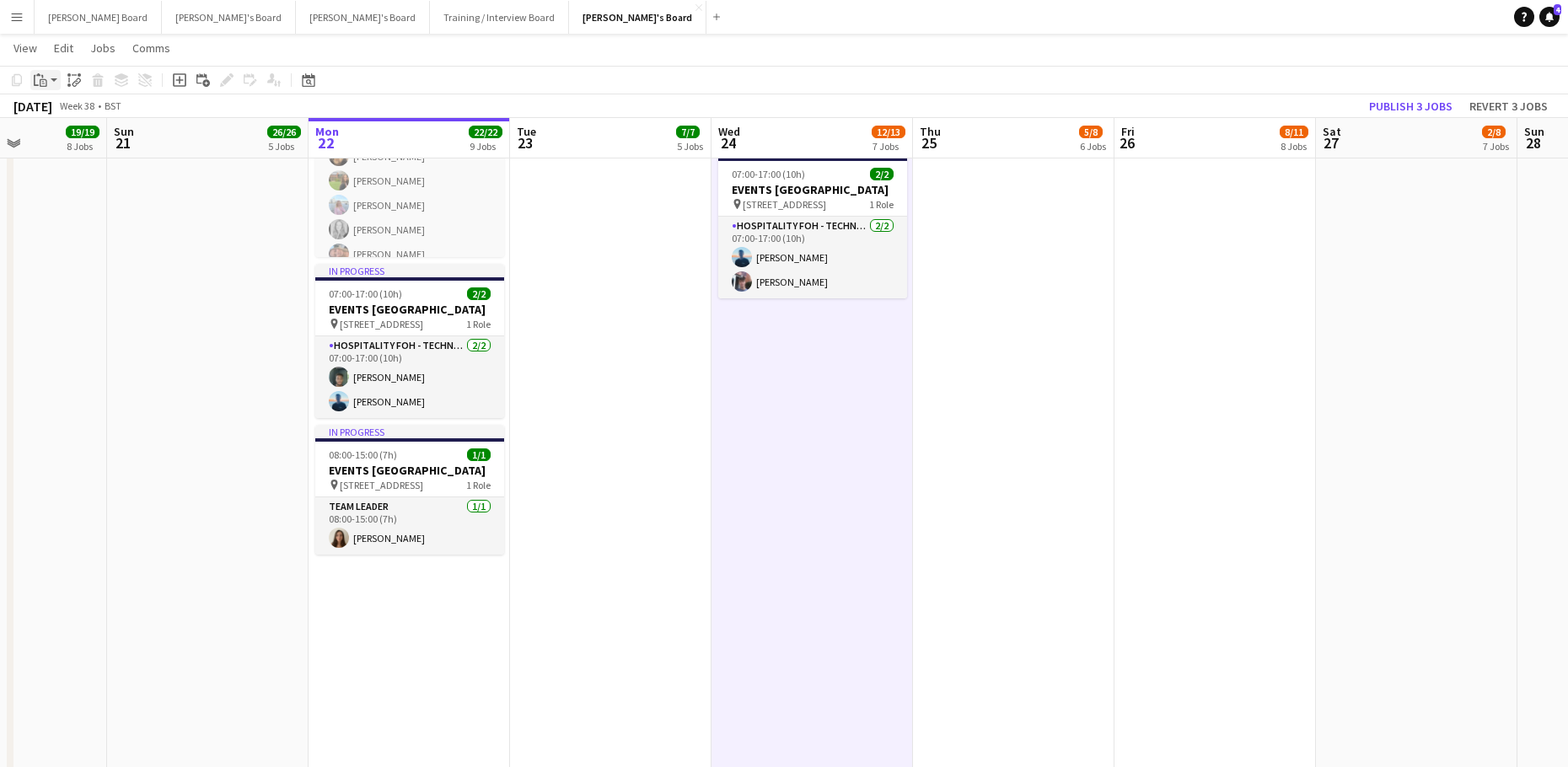
click at [49, 83] on div "Paste" at bounding box center [40, 80] width 21 height 21
click at [51, 109] on link "Paste Ctrl+V" at bounding box center [123, 111] width 158 height 15
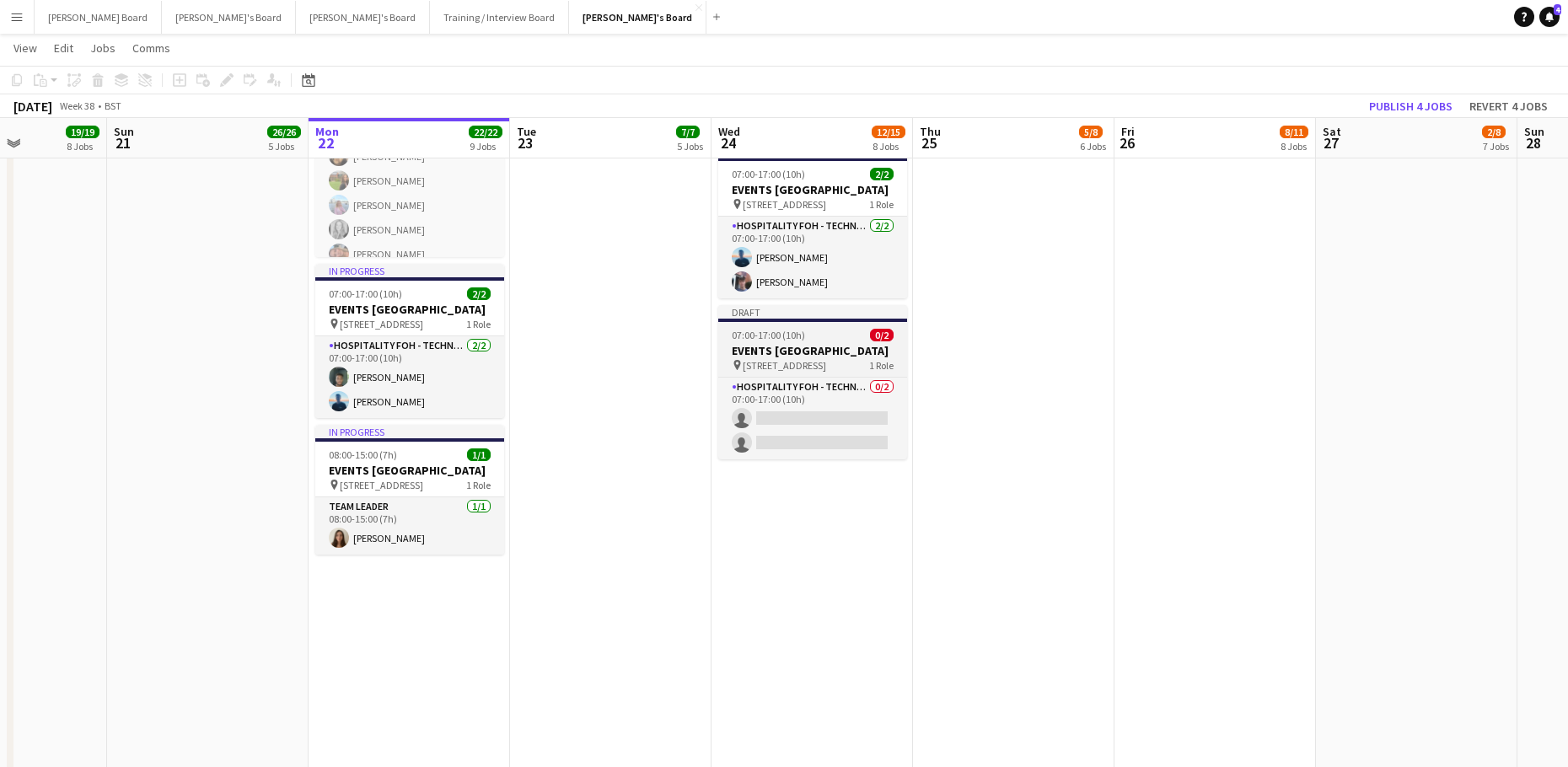
click at [754, 358] on h3 "EVENTS [GEOGRAPHIC_DATA]" at bounding box center [813, 350] width 189 height 15
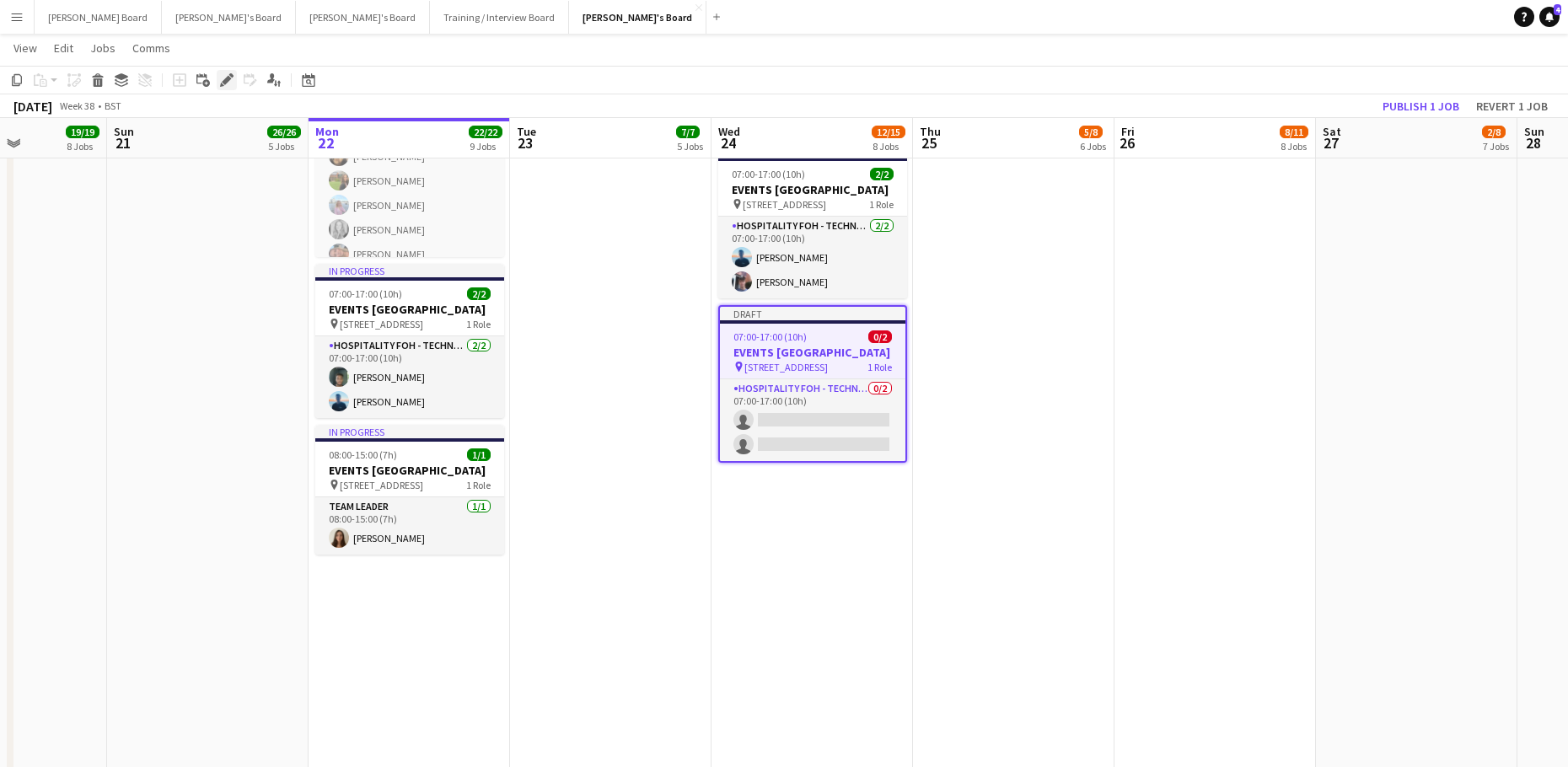
click at [221, 80] on icon "Edit" at bounding box center [227, 81] width 14 height 14
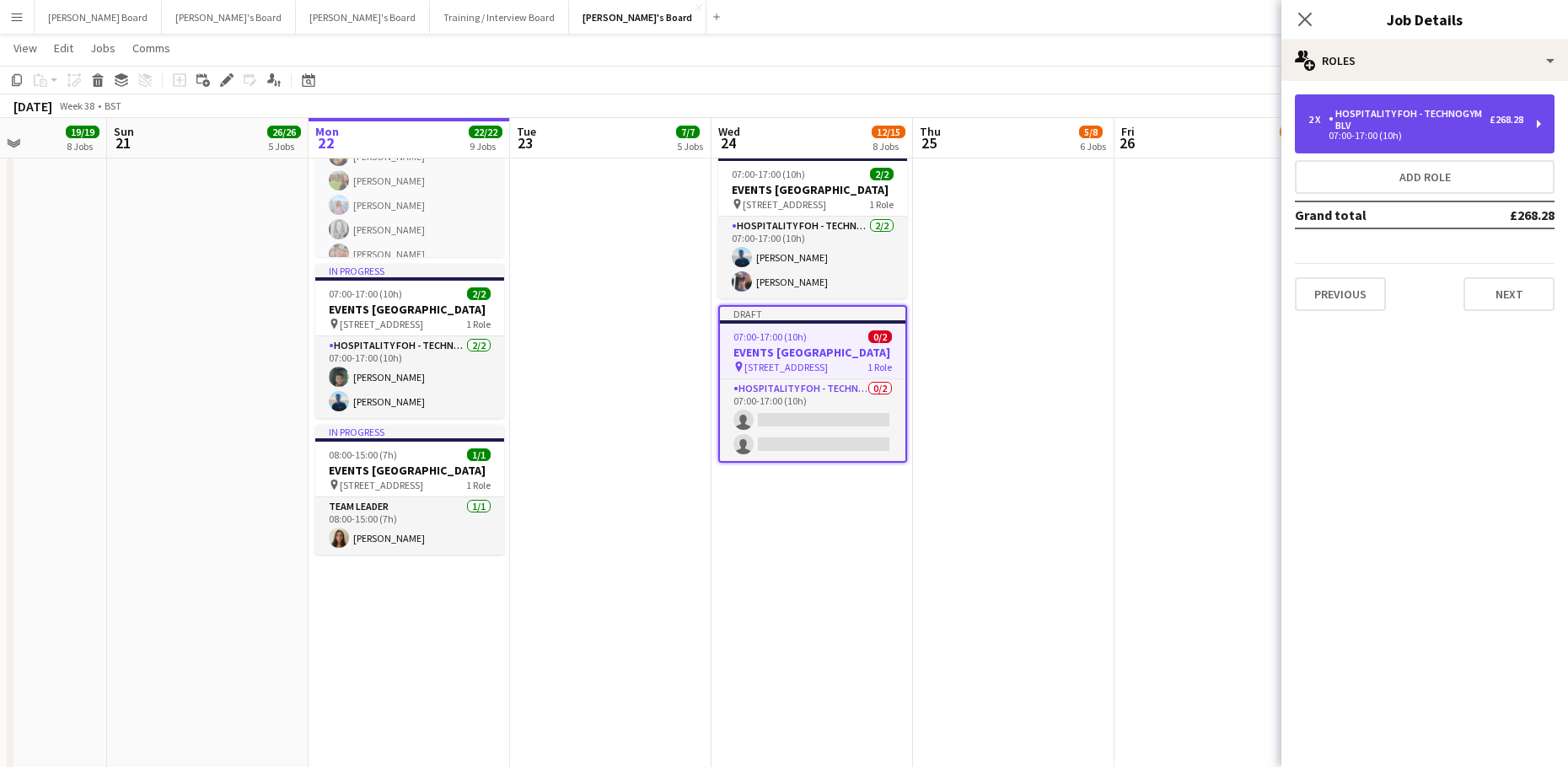
click at [1437, 130] on div "Hospitality FOH - Technogym BLV" at bounding box center [1409, 120] width 161 height 24
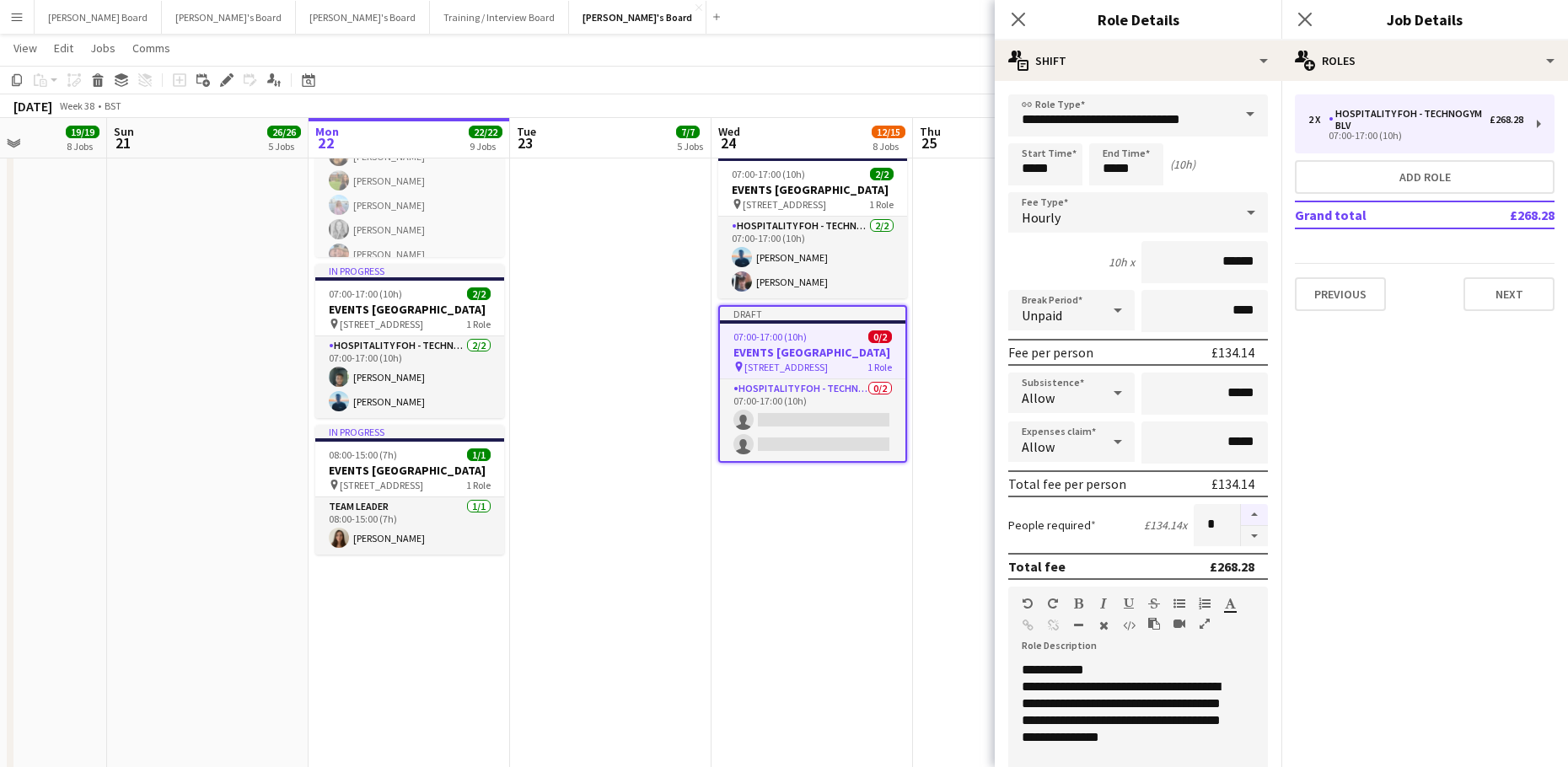
click at [1248, 512] on button "button" at bounding box center [1253, 514] width 27 height 22
type input "*"
click at [850, 572] on app-date-cell "08:00-16:00 (8h) 1/1 pin Woking, GU21 4YH 1 Role Kitchen Porter 1/1 08:00-16:00…" at bounding box center [812, 189] width 202 height 2208
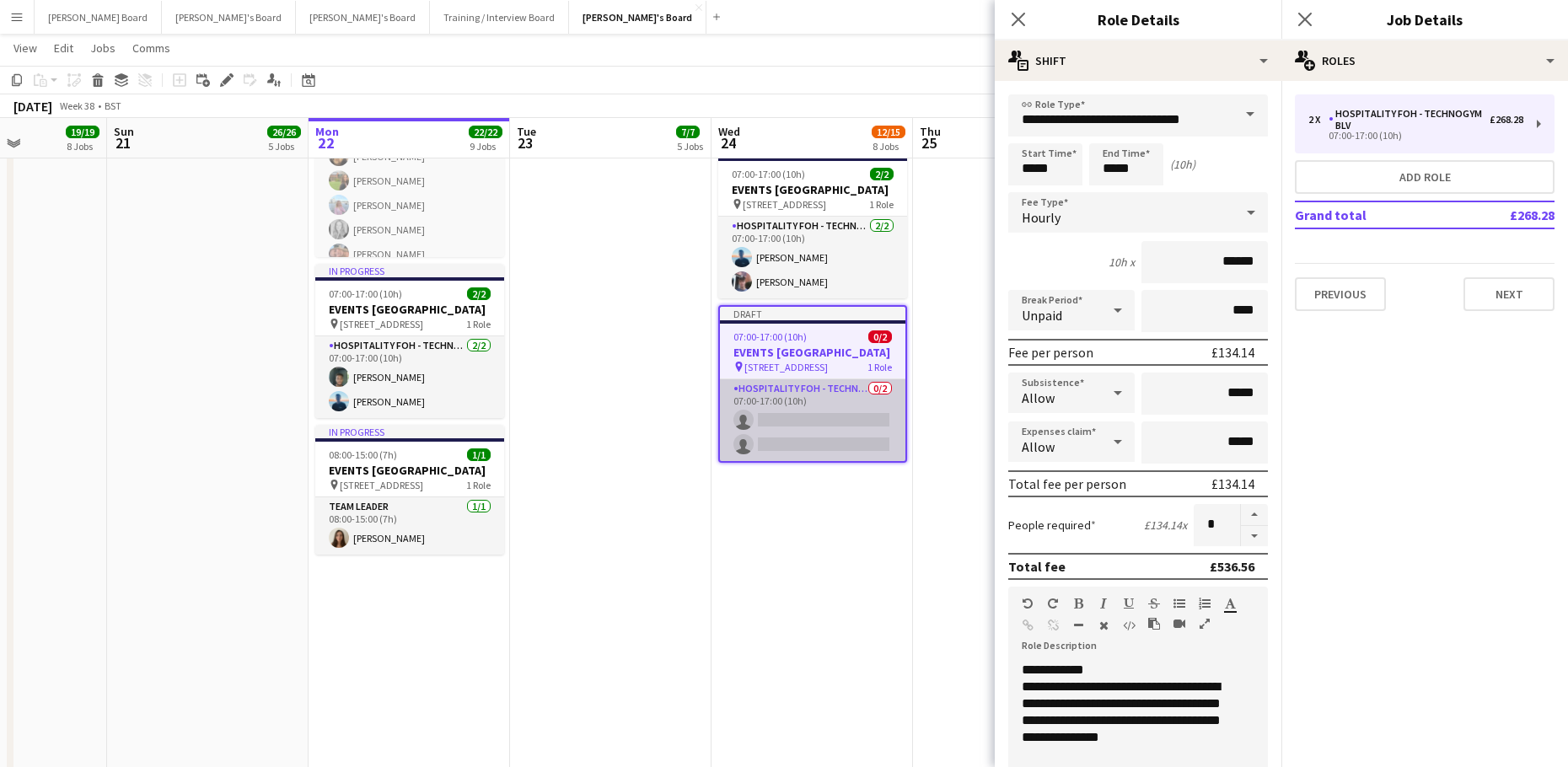
scroll to position [0, 697]
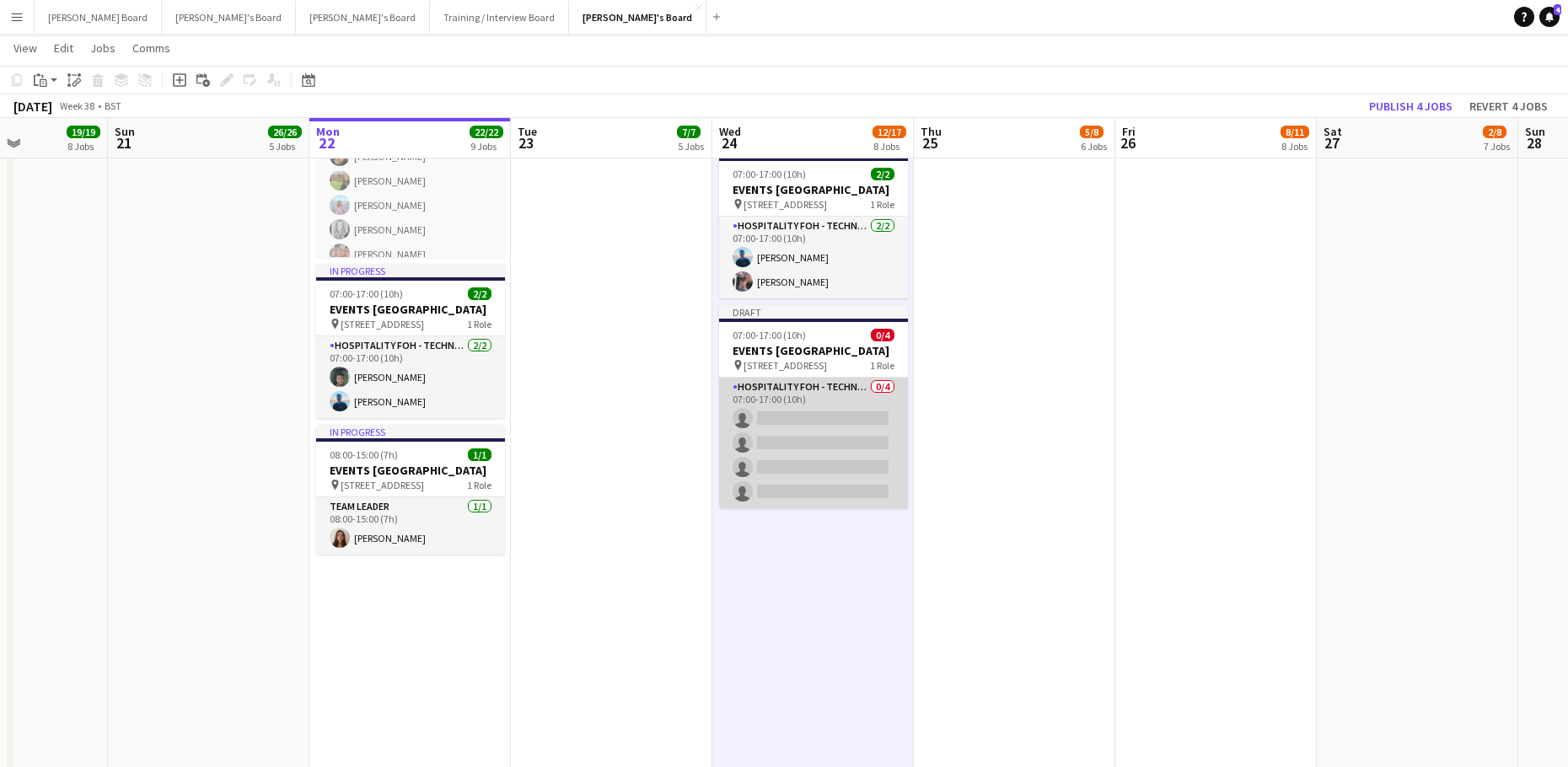
click at [793, 472] on app-card-role "Hospitality FOH - Technogym BLV 0/4 07:00-17:00 (10h) single-neutral-actions si…" at bounding box center [814, 442] width 189 height 131
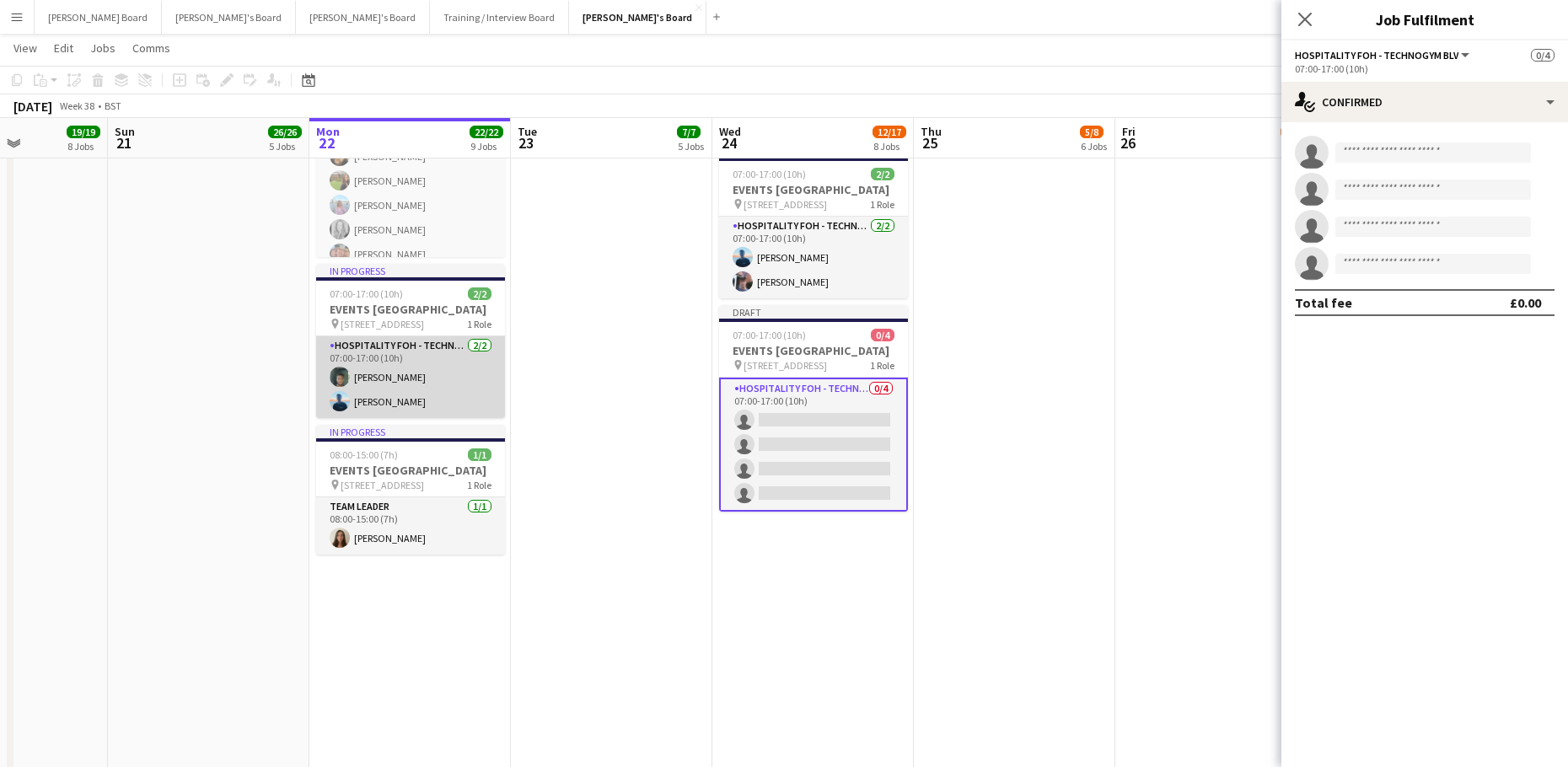
click at [396, 383] on app-card-role "Hospitality FOH - Technogym BLV 2/2 07:00-17:00 (10h) Harrison Clarke Daniel de…" at bounding box center [410, 377] width 189 height 82
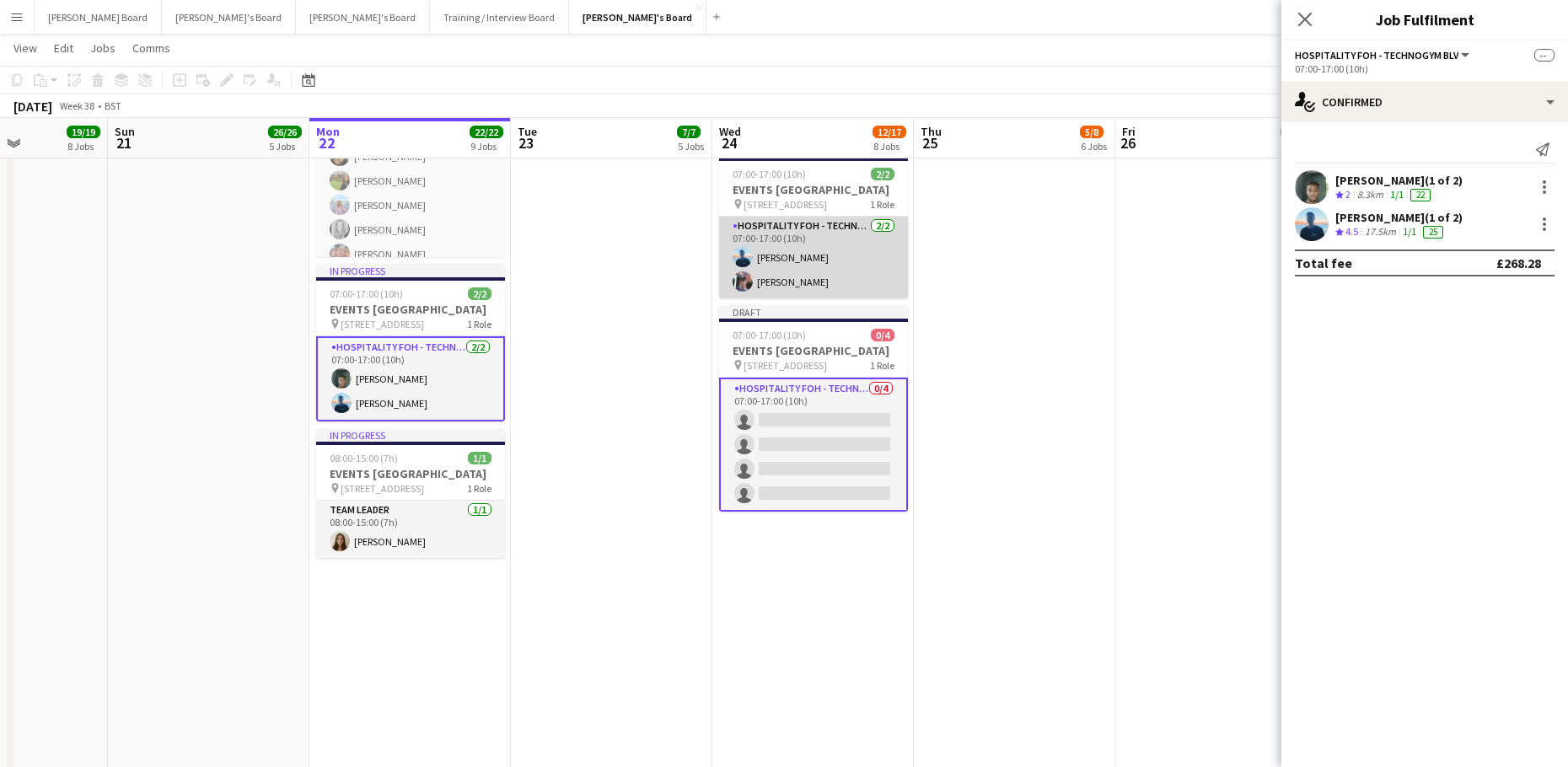
click at [797, 297] on app-card-role "Hospitality FOH - Technogym BLV 2/2 07:00-17:00 (10h) Daniel de Caestecker Came…" at bounding box center [814, 257] width 189 height 82
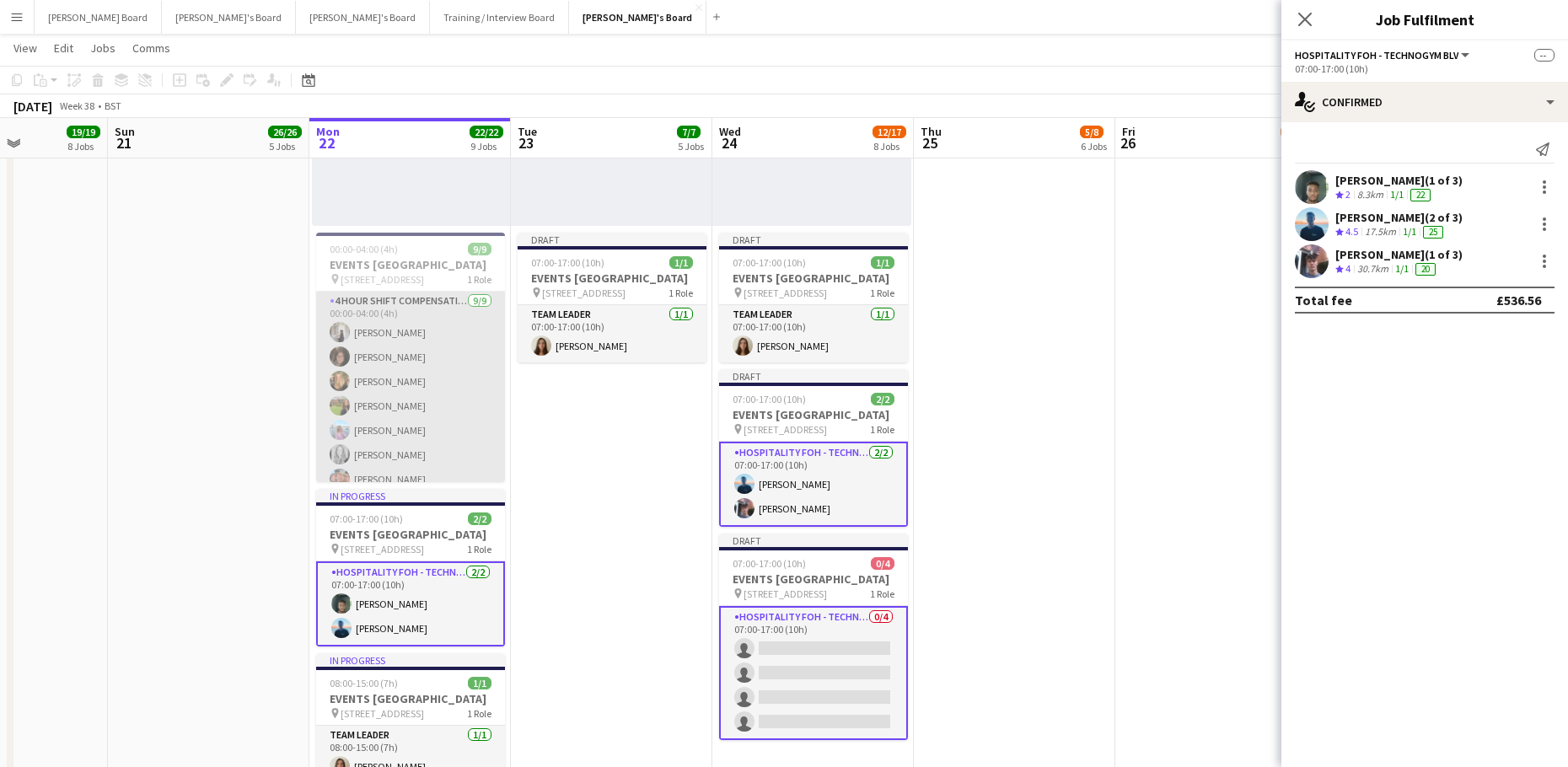
scroll to position [78, 0]
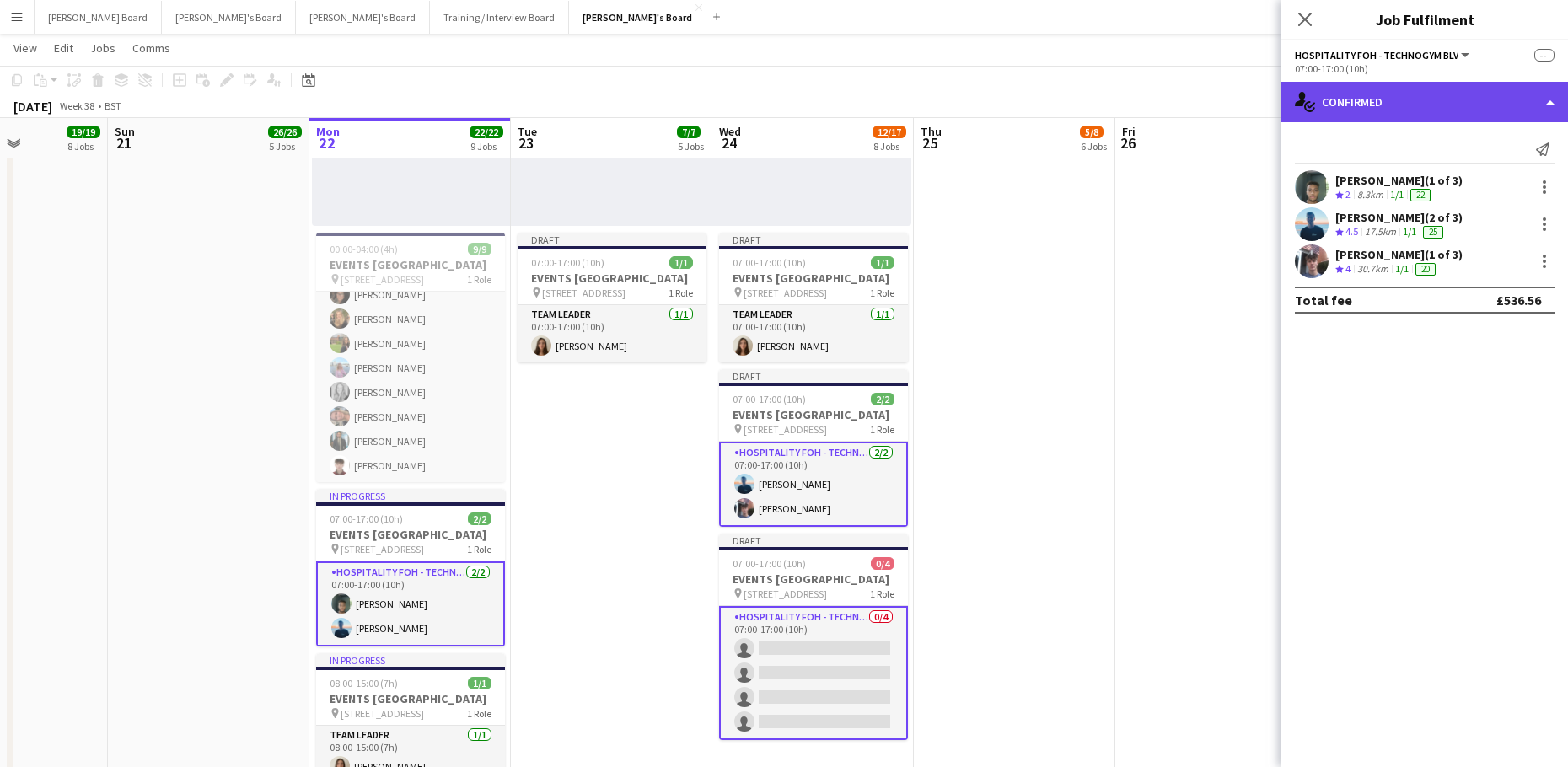
click at [1397, 97] on div "single-neutral-actions-check-2 Confirmed" at bounding box center [1423, 101] width 286 height 40
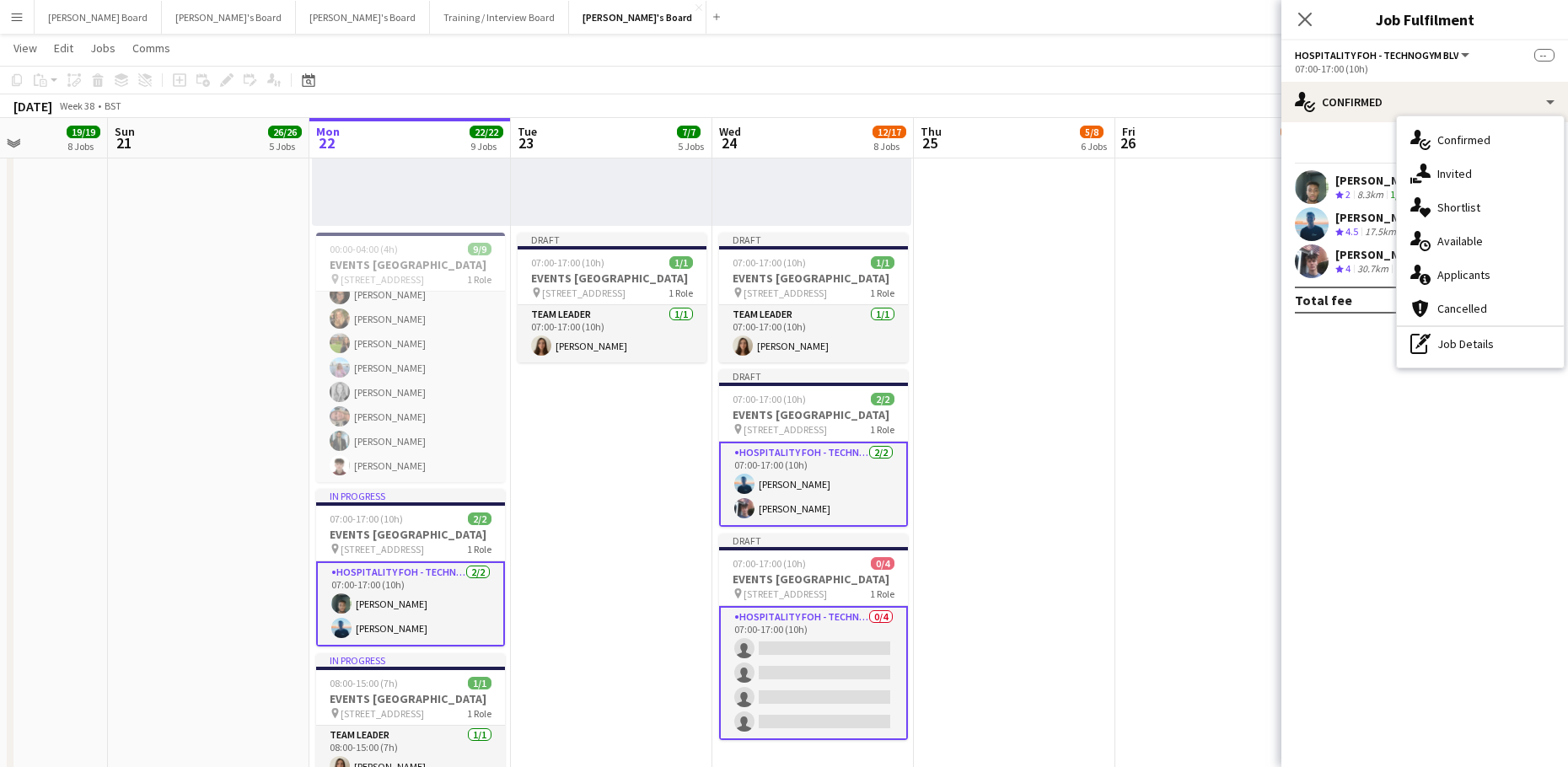
click at [766, 514] on app-card-role "Hospitality FOH - Technogym BLV 2/2 07:00-17:00 (10h) Daniel de Caestecker Came…" at bounding box center [814, 484] width 189 height 86
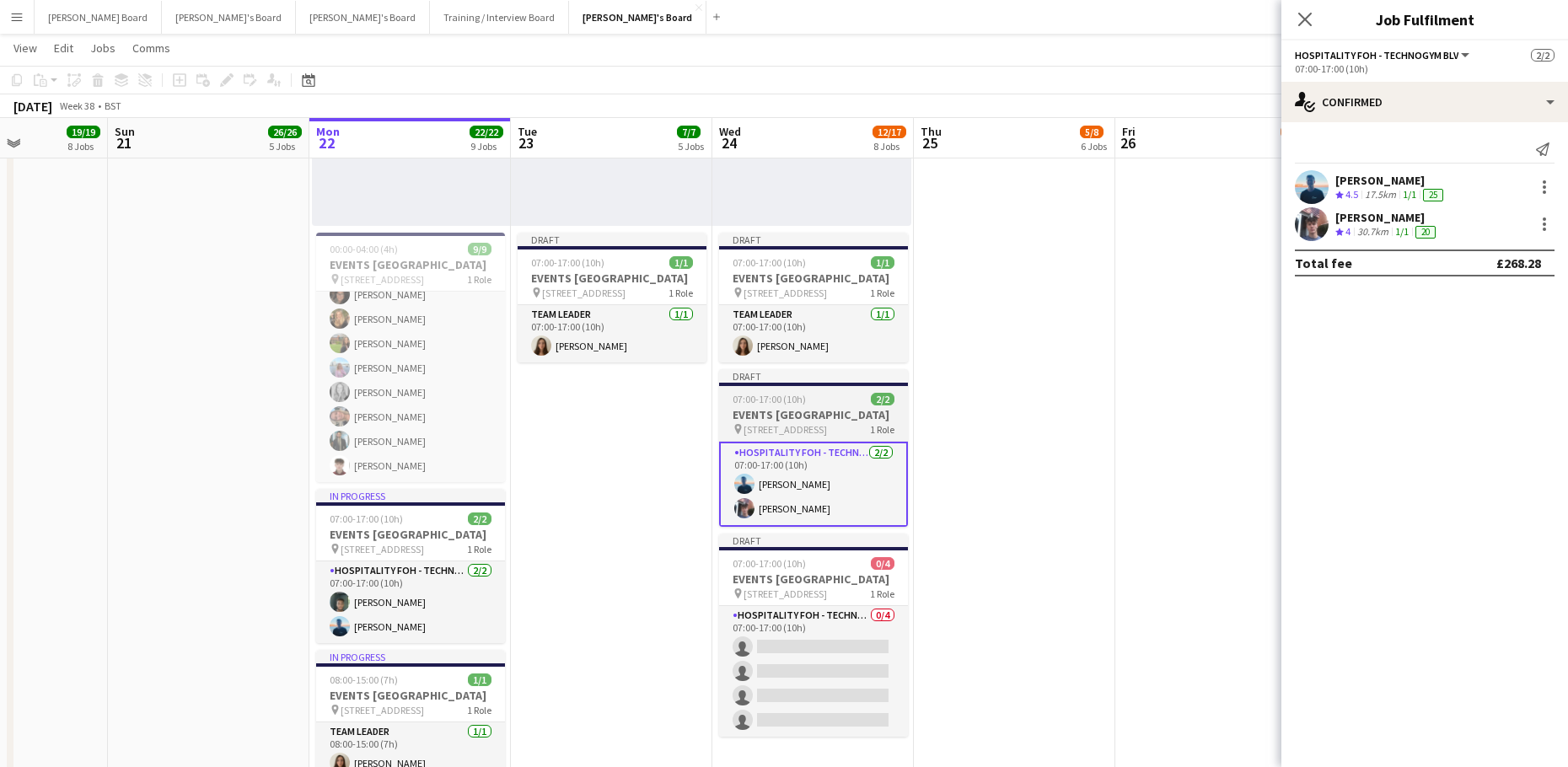
click at [742, 402] on app-job-card "Draft 07:00-17:00 (10h) 2/2 EVENTS McLaren Technology Centre pin Woking, GU21 4…" at bounding box center [814, 447] width 189 height 157
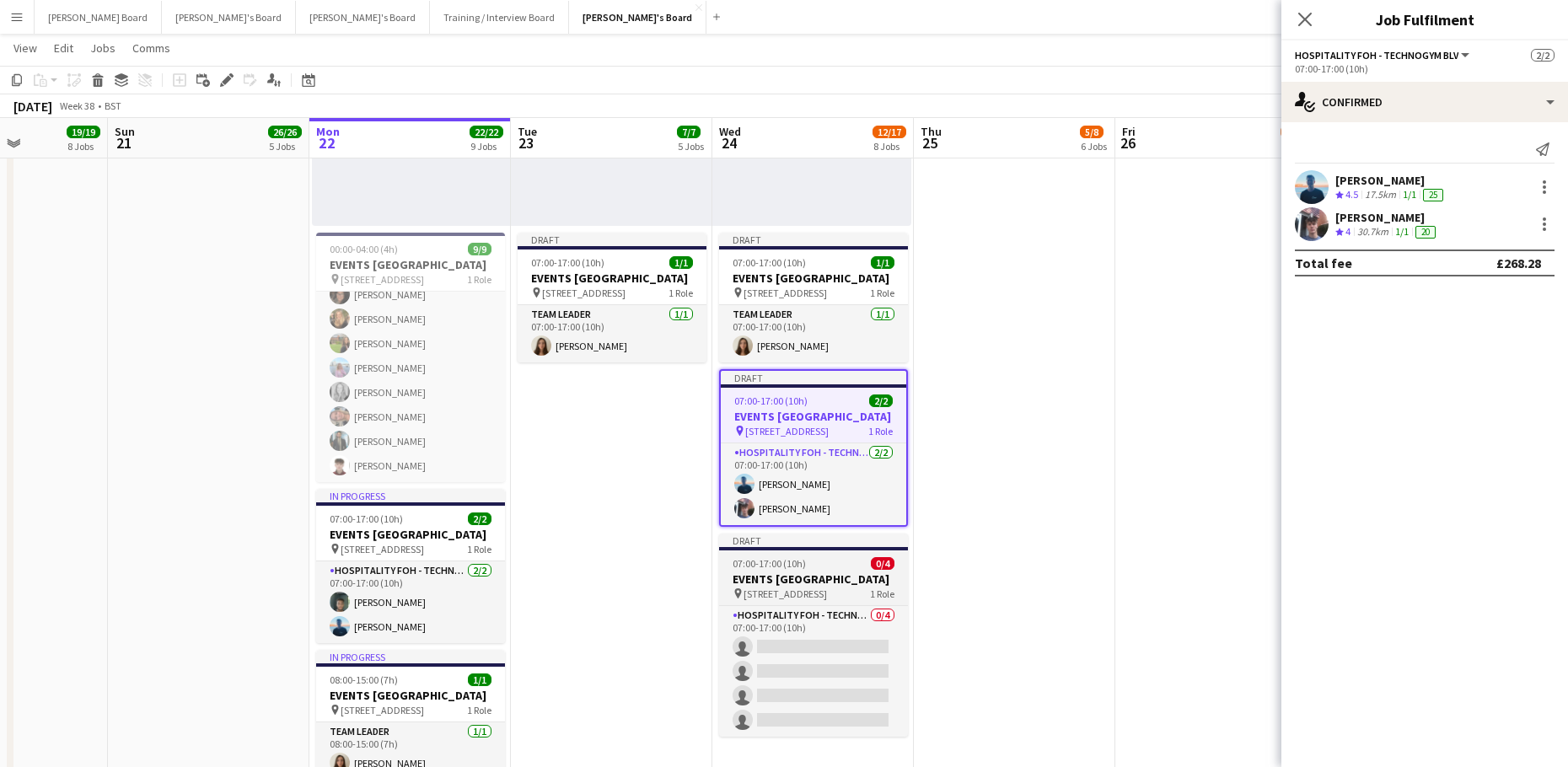
click at [799, 586] on h3 "EVENTS [GEOGRAPHIC_DATA]" at bounding box center [814, 578] width 189 height 15
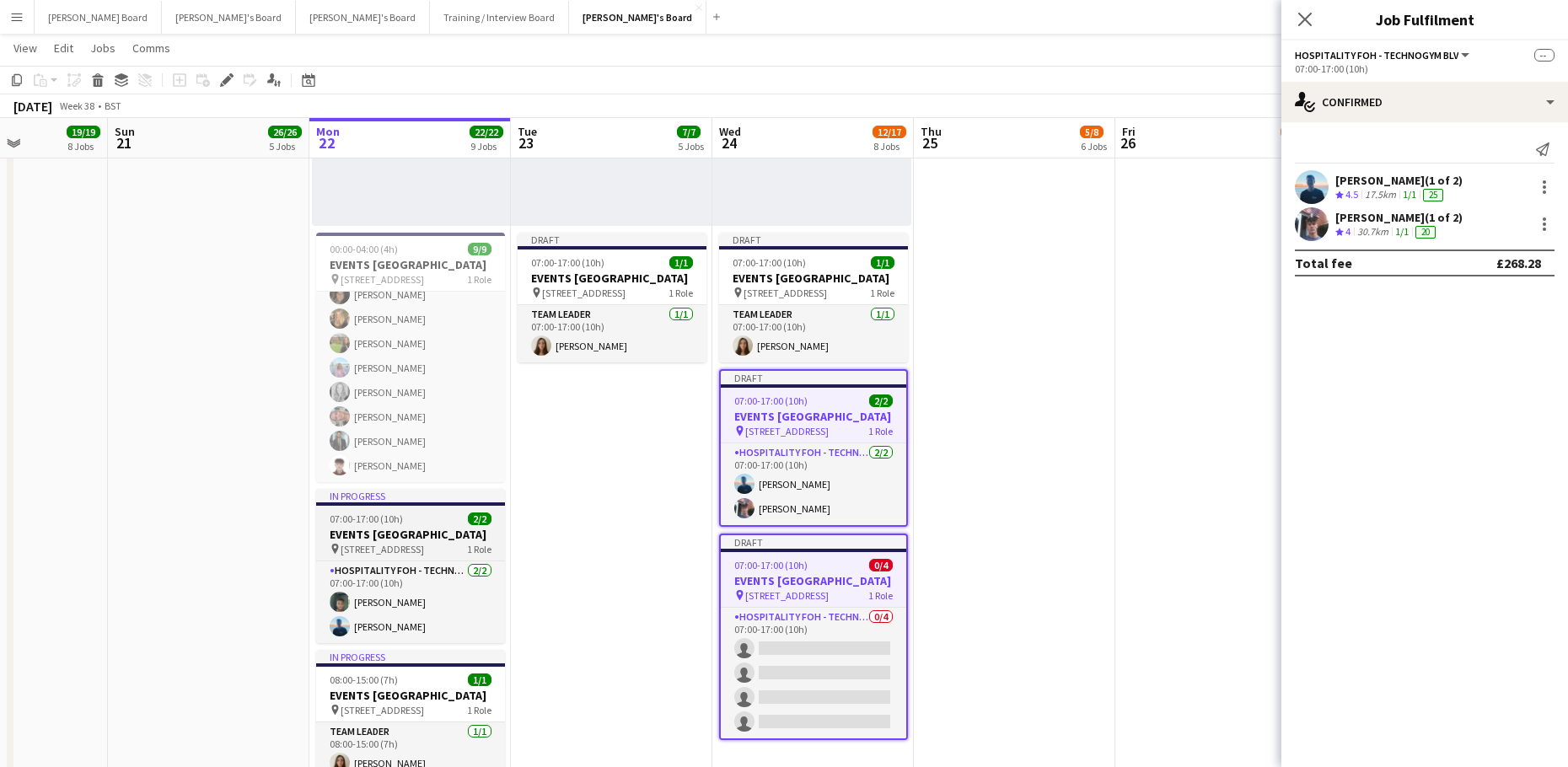
click at [409, 536] on h3 "EVENTS [GEOGRAPHIC_DATA]" at bounding box center [410, 533] width 189 height 15
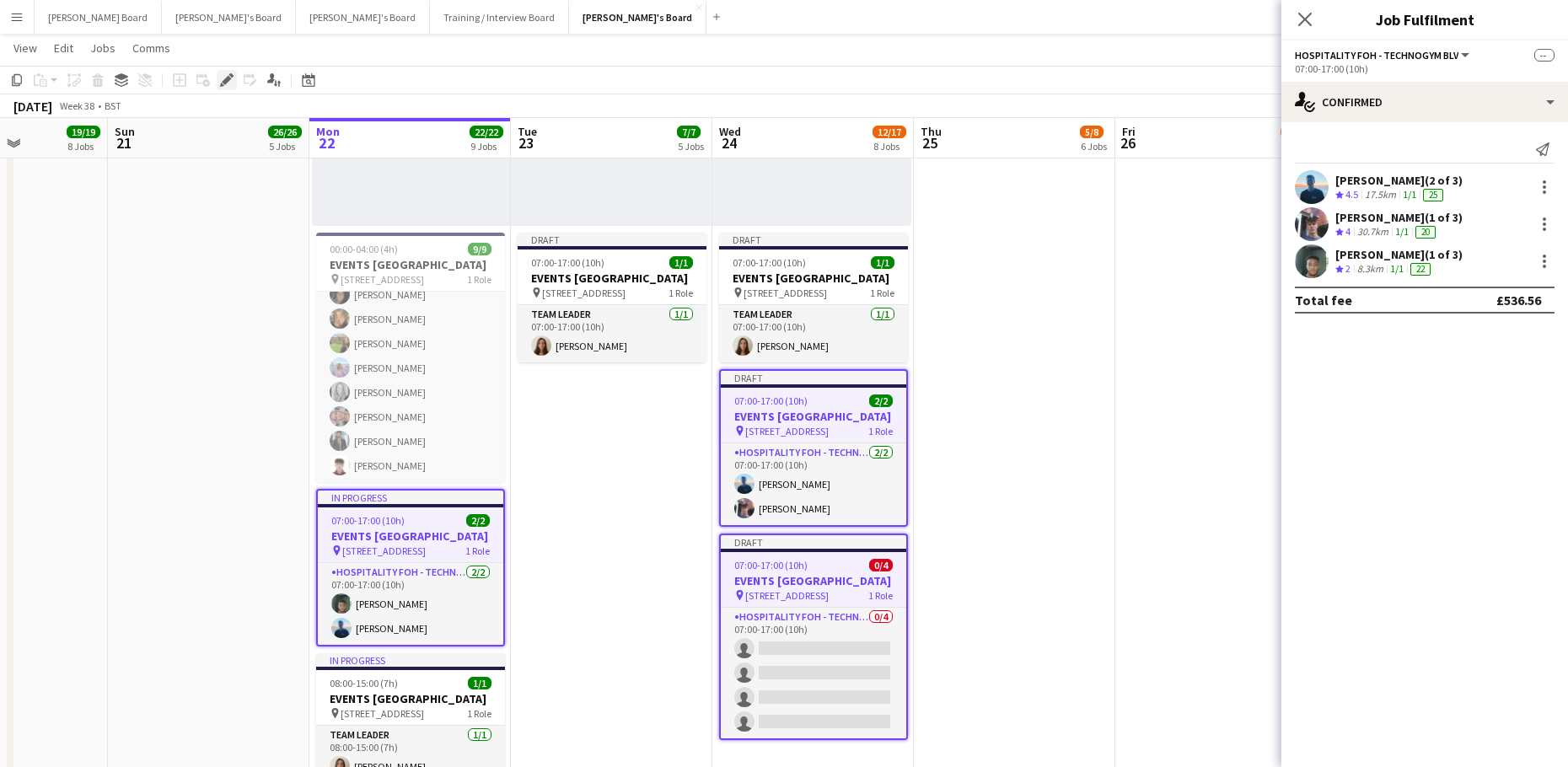
click at [232, 79] on icon "Edit" at bounding box center [227, 81] width 14 height 14
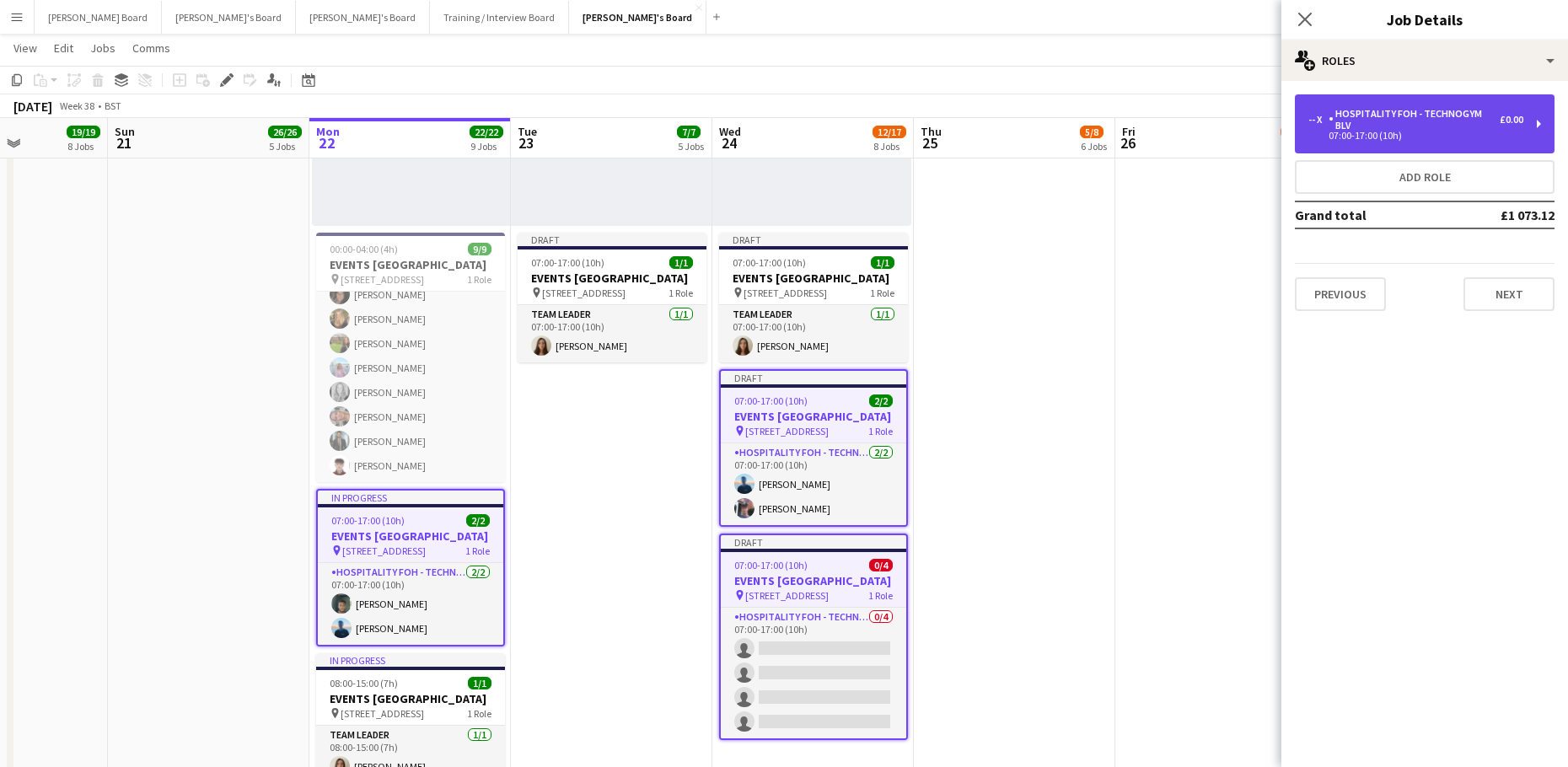
click at [1388, 115] on div "Hospitality FOH - Technogym BLV" at bounding box center [1414, 120] width 171 height 24
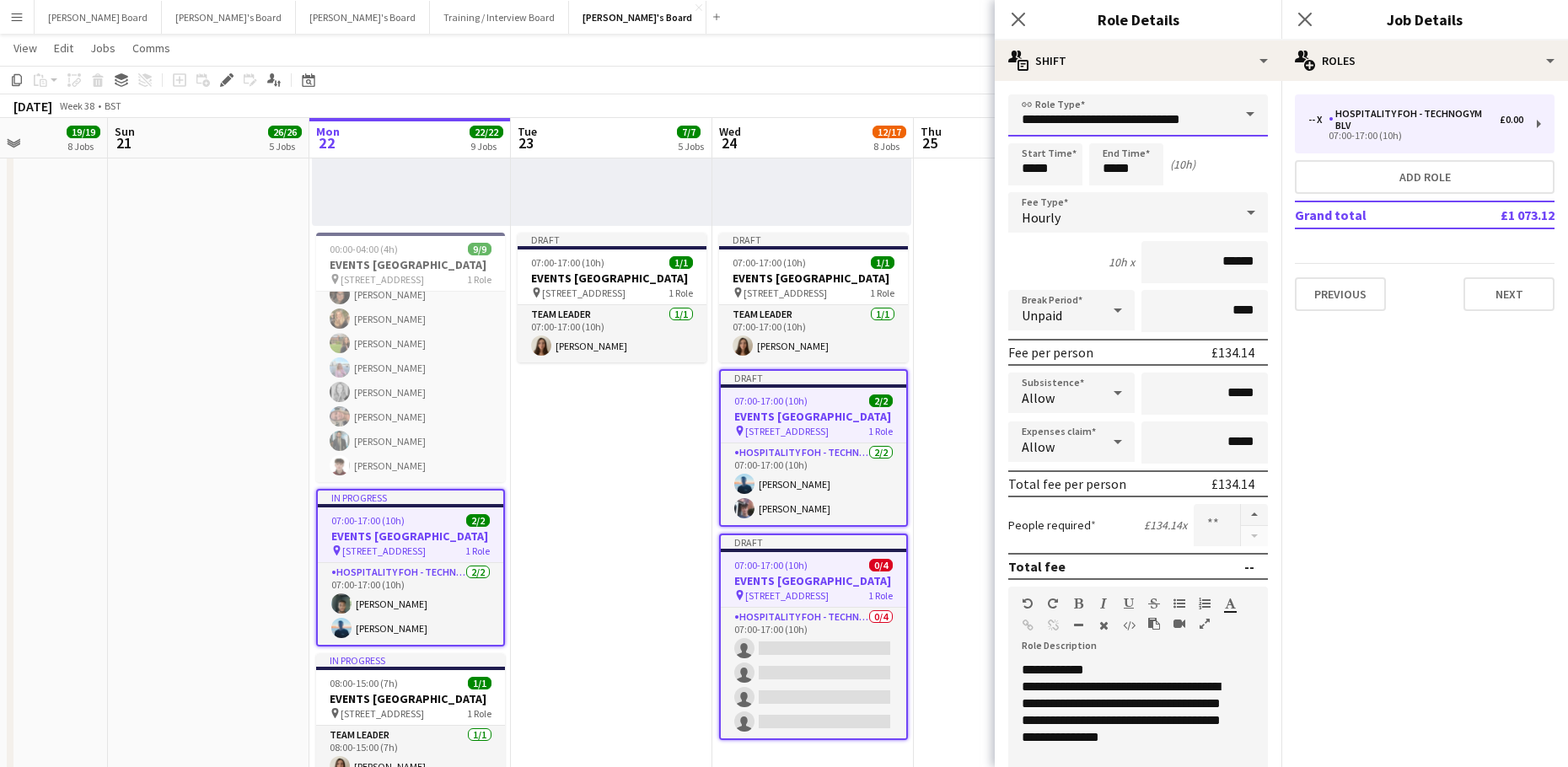
click at [1176, 129] on input "**********" at bounding box center [1138, 115] width 260 height 42
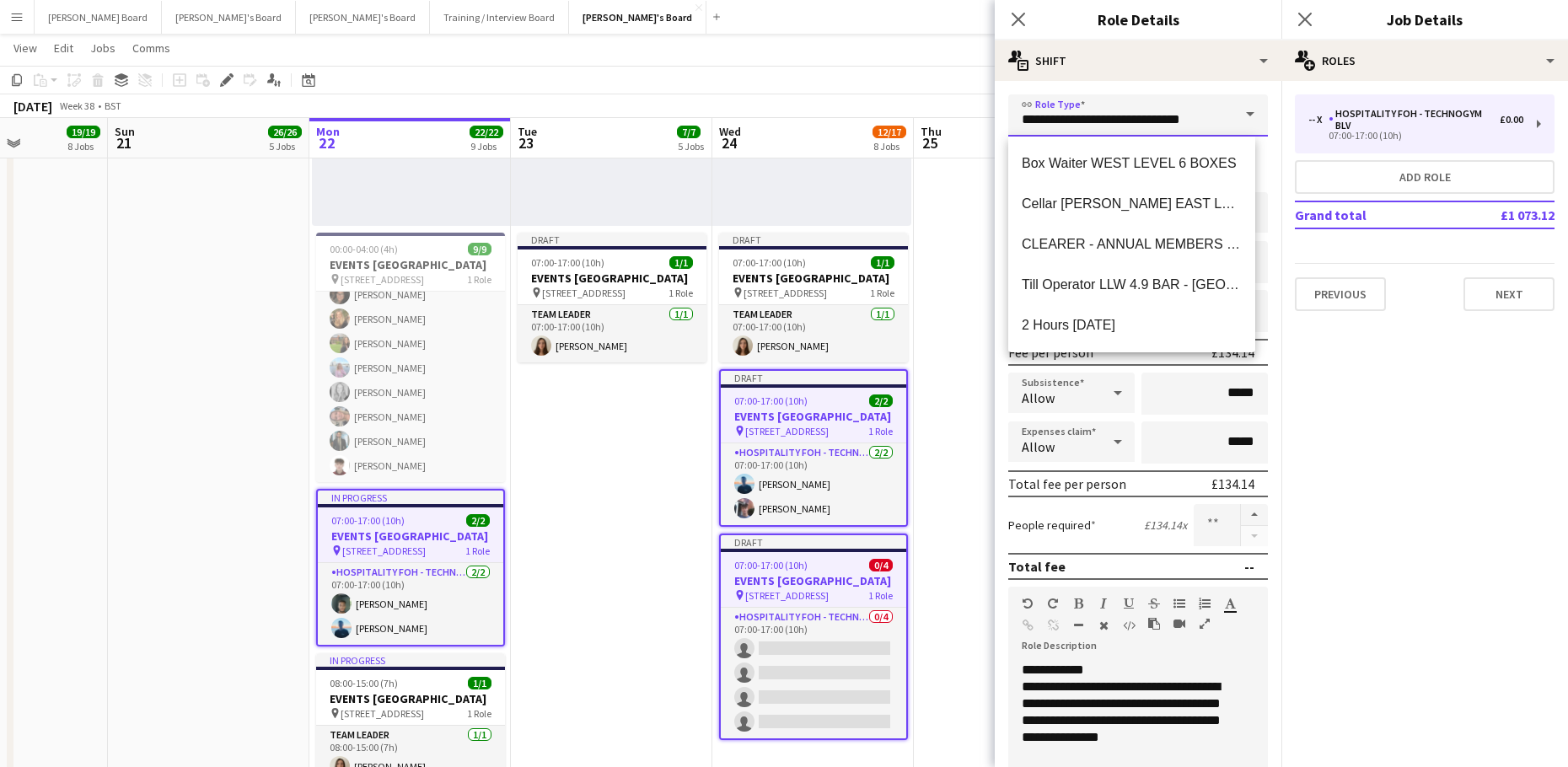
click at [1176, 129] on input "**********" at bounding box center [1138, 115] width 260 height 42
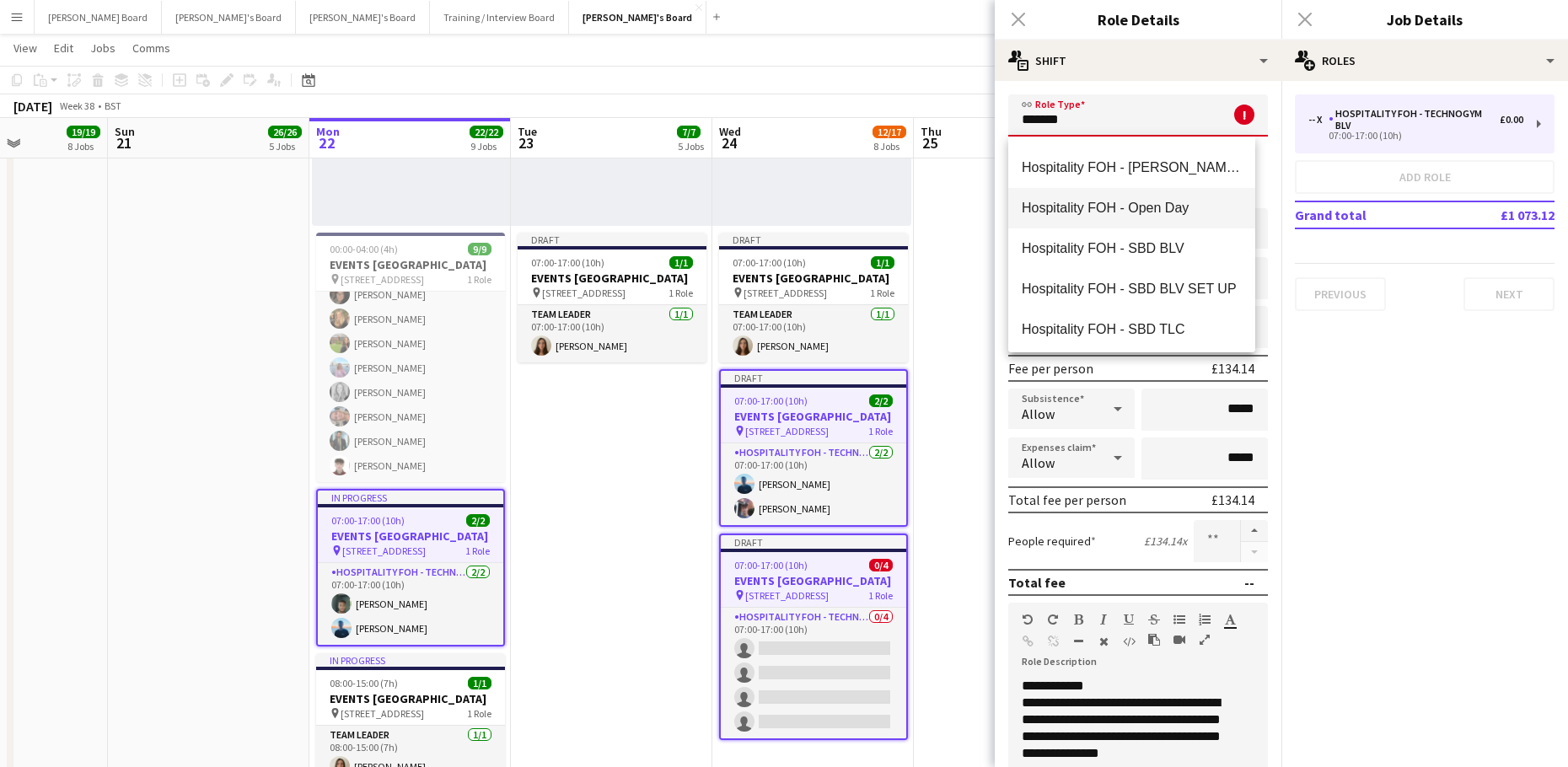
scroll to position [225, 0]
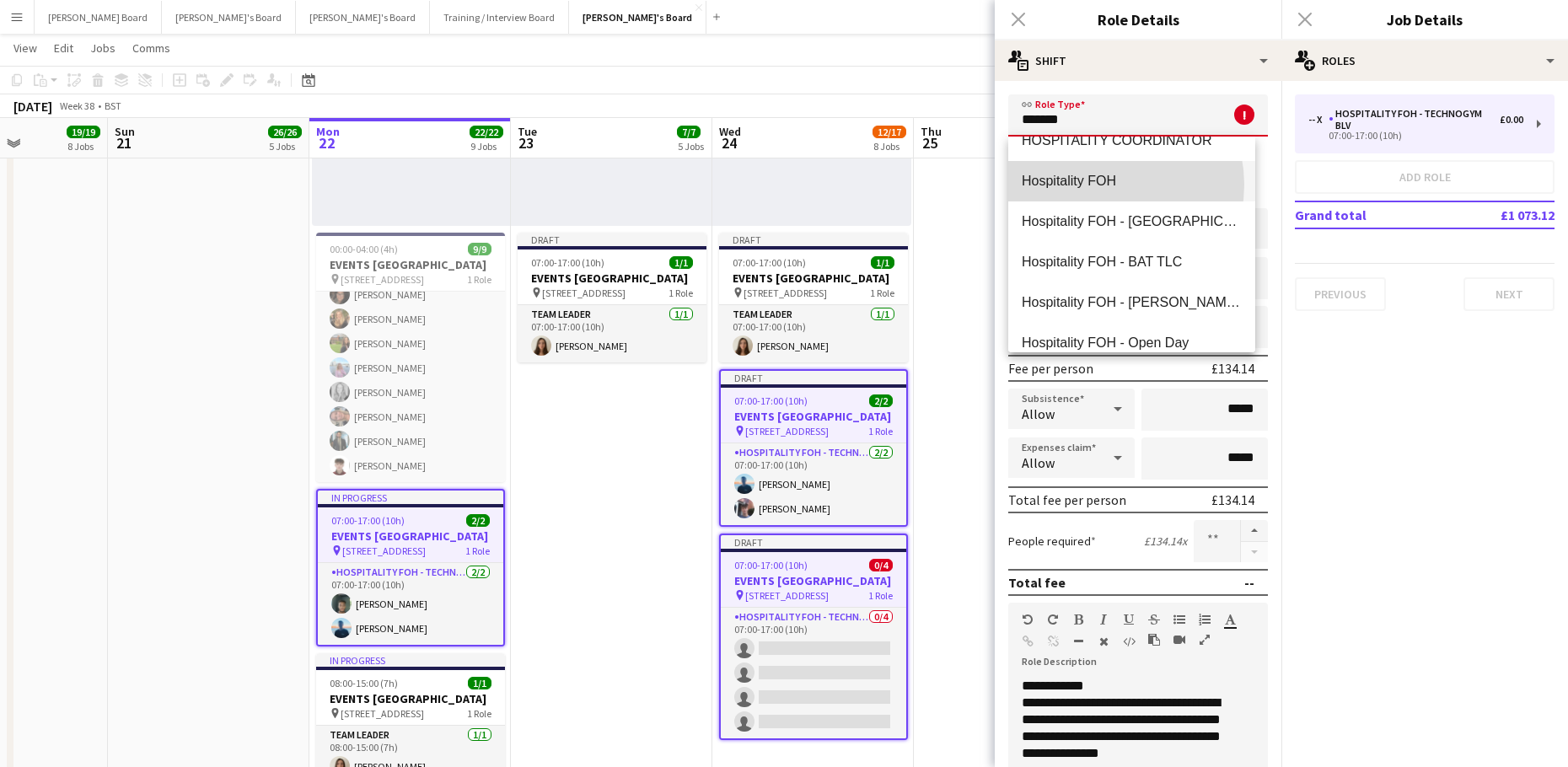
click at [1101, 185] on span "Hospitality FOH" at bounding box center [1131, 181] width 220 height 16
type input "**********"
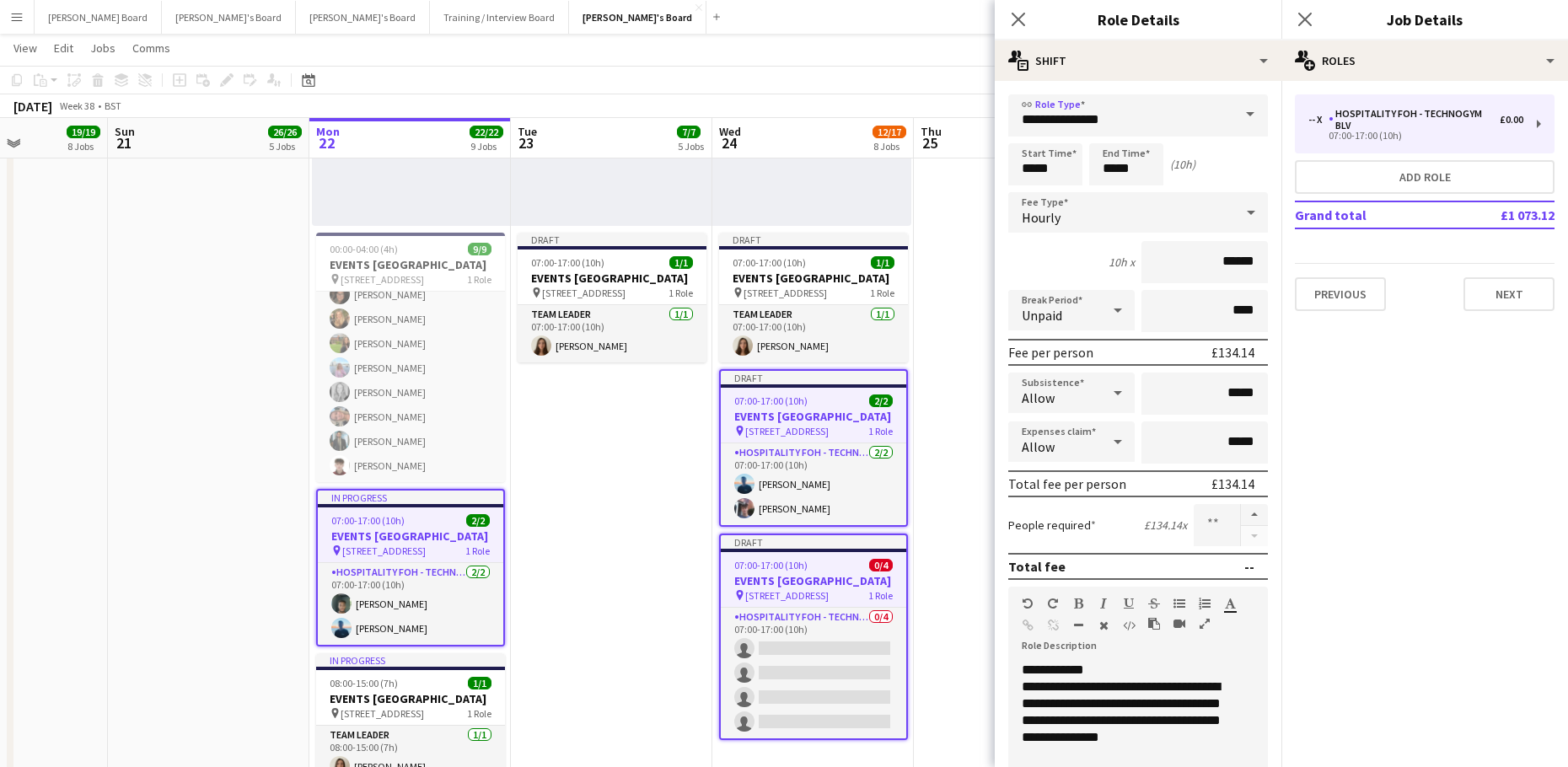
click at [953, 271] on app-date-cell "08:00-16:00 (8h) 1/1 pin Woking, GU21 4YH 1 Role Kitchen Porter 1/1 08:00-16:00…" at bounding box center [1014, 414] width 202 height 2208
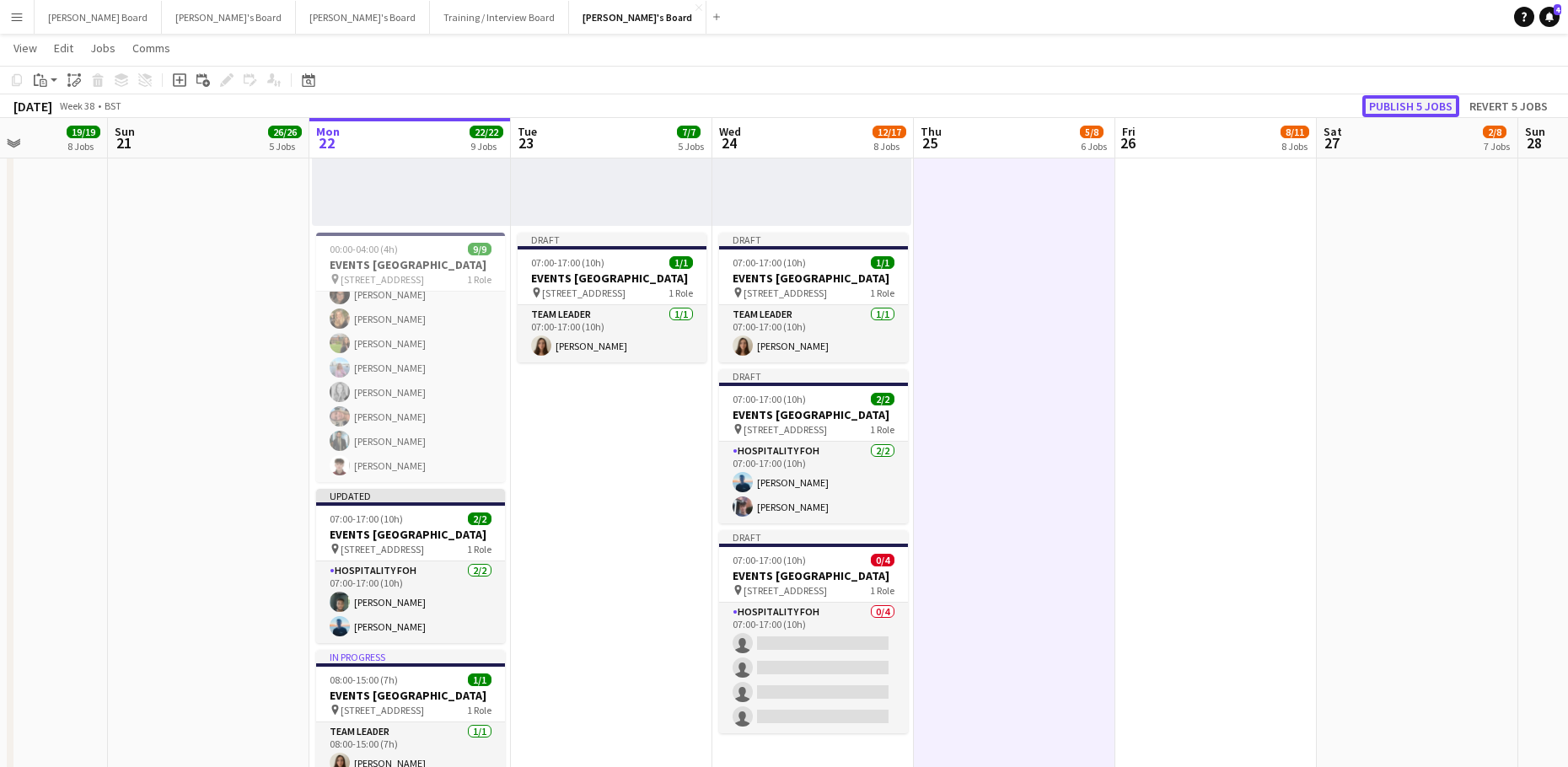
click at [1417, 102] on button "Publish 5 jobs" at bounding box center [1410, 106] width 97 height 22
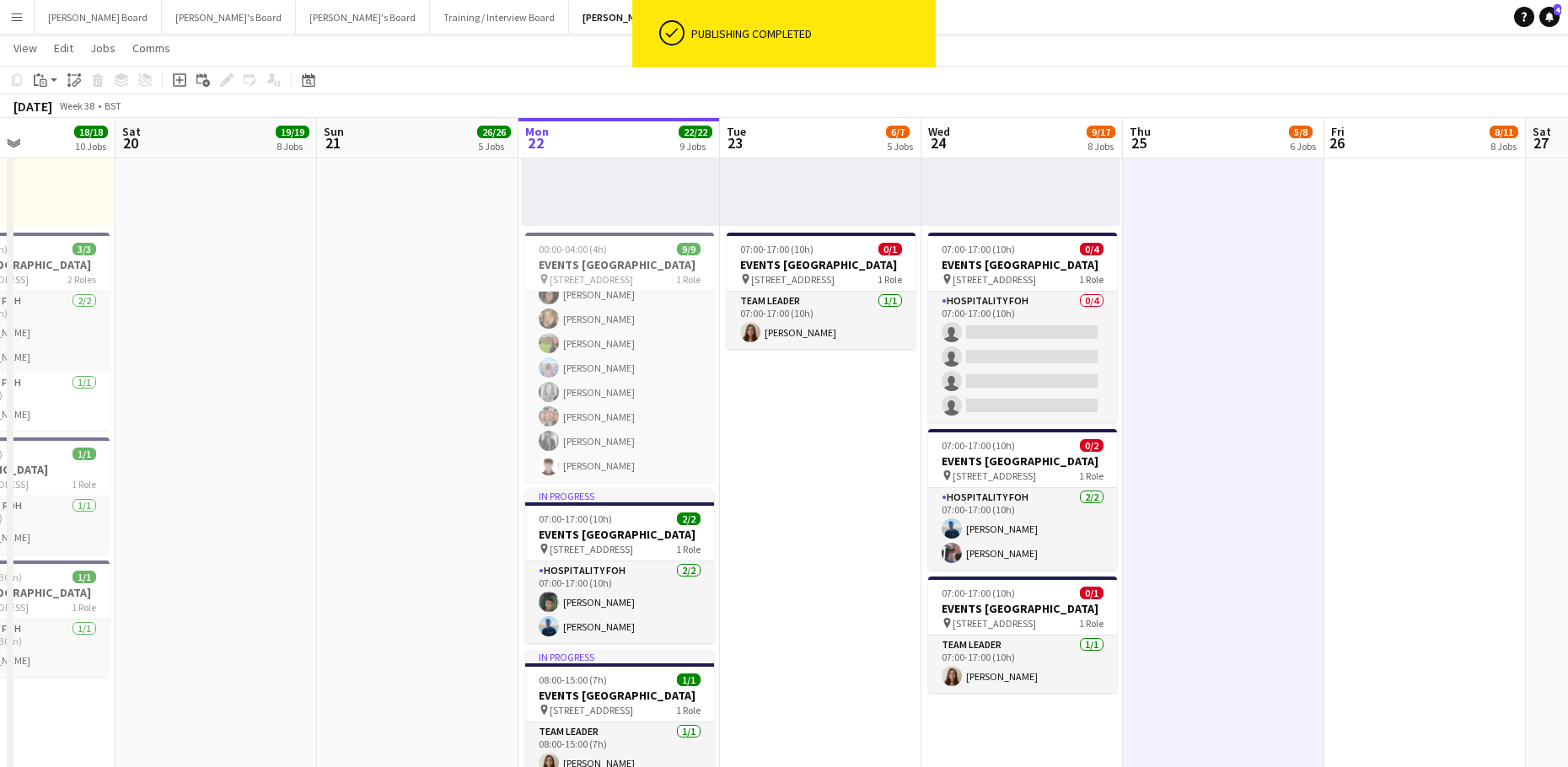
scroll to position [0, 372]
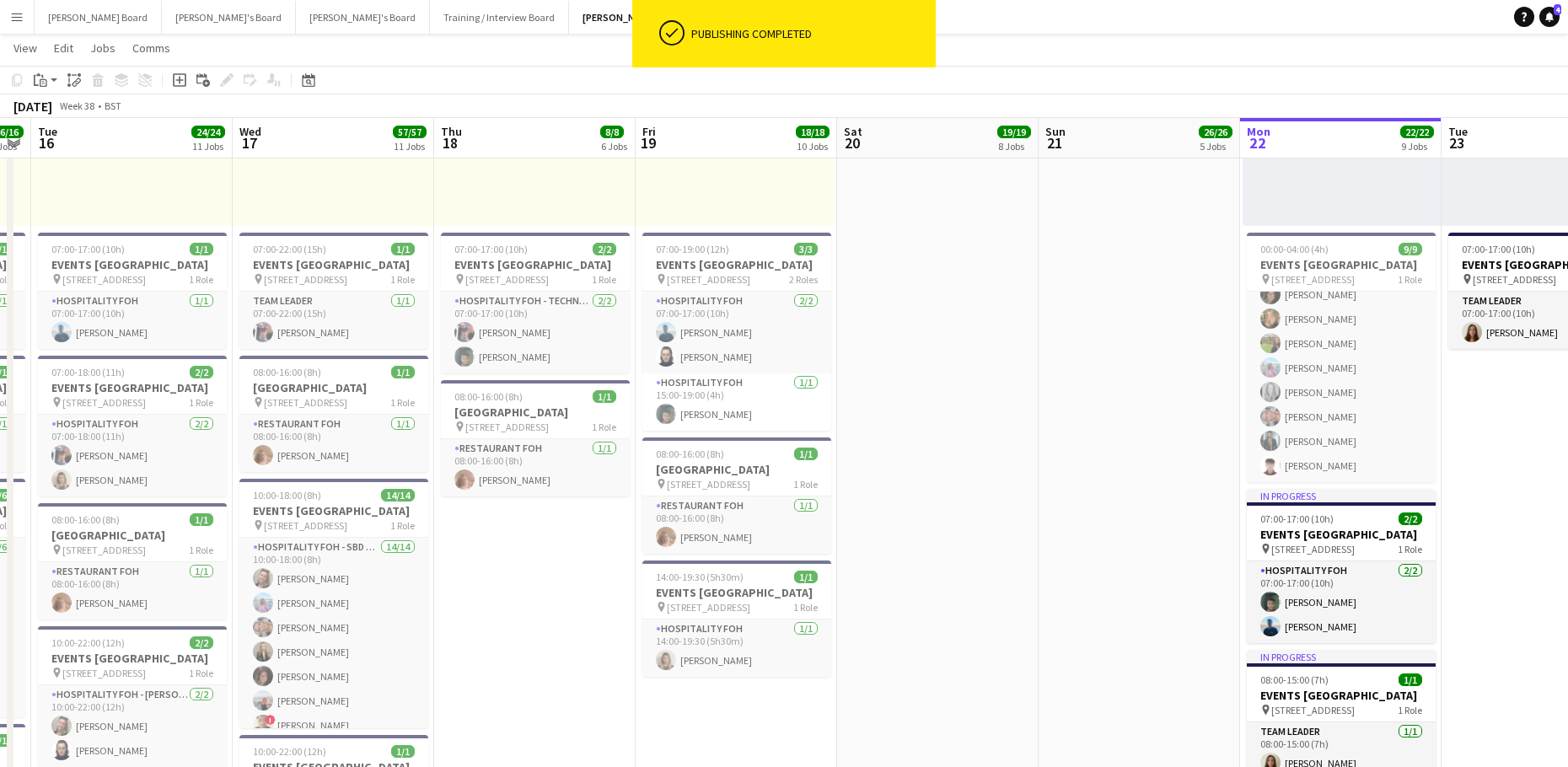
drag, startPoint x: 190, startPoint y: 449, endPoint x: 958, endPoint y: 377, distance: 771.4
click at [958, 377] on app-calendar-viewport "Sun 14 Mon 15 16/16 8 Jobs Tue 16 24/24 11 Jobs Wed 17 57/57 11 Jobs Thu 18 8/8…" at bounding box center [784, 719] width 1568 height 4003
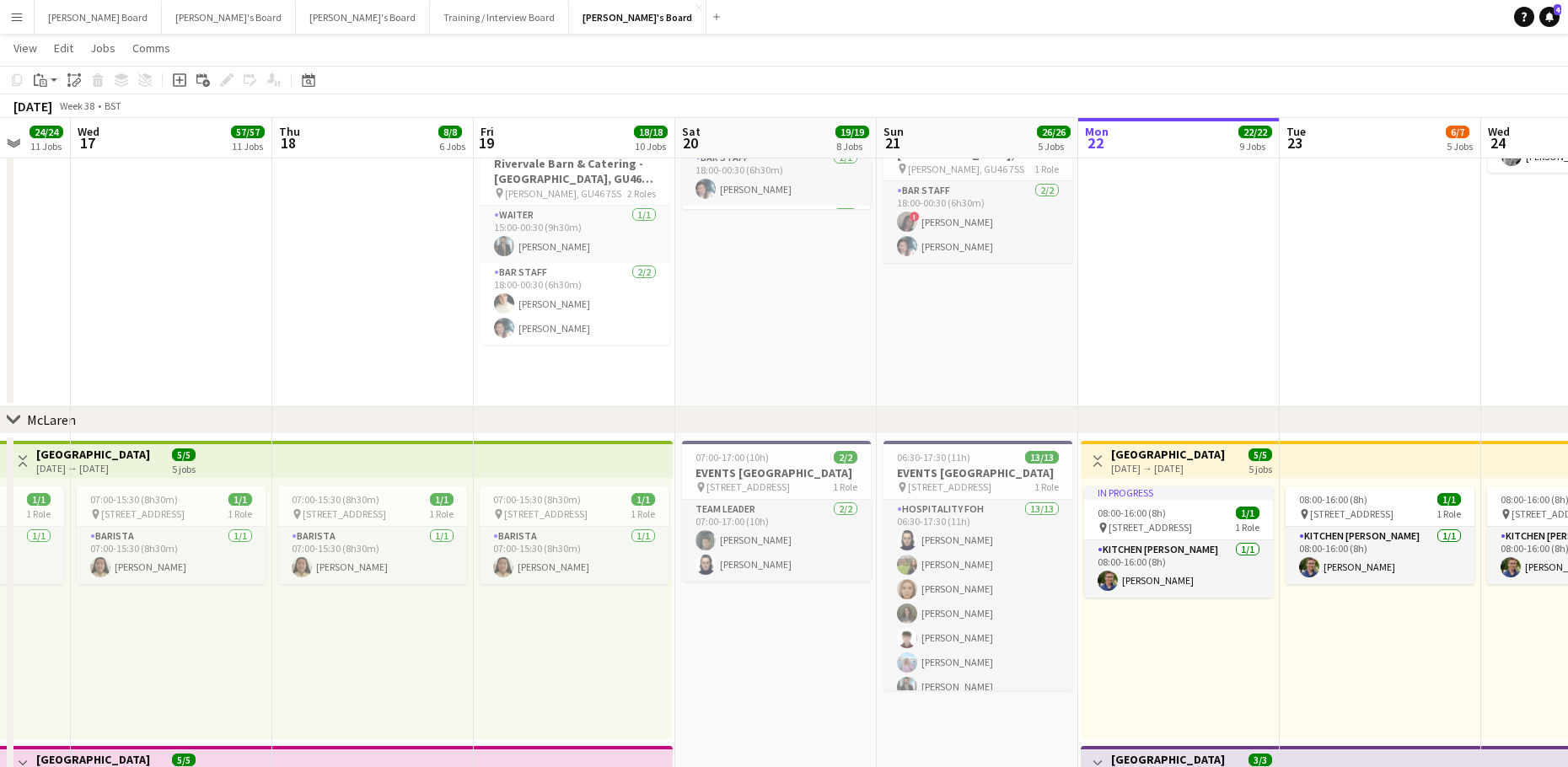
scroll to position [175, 0]
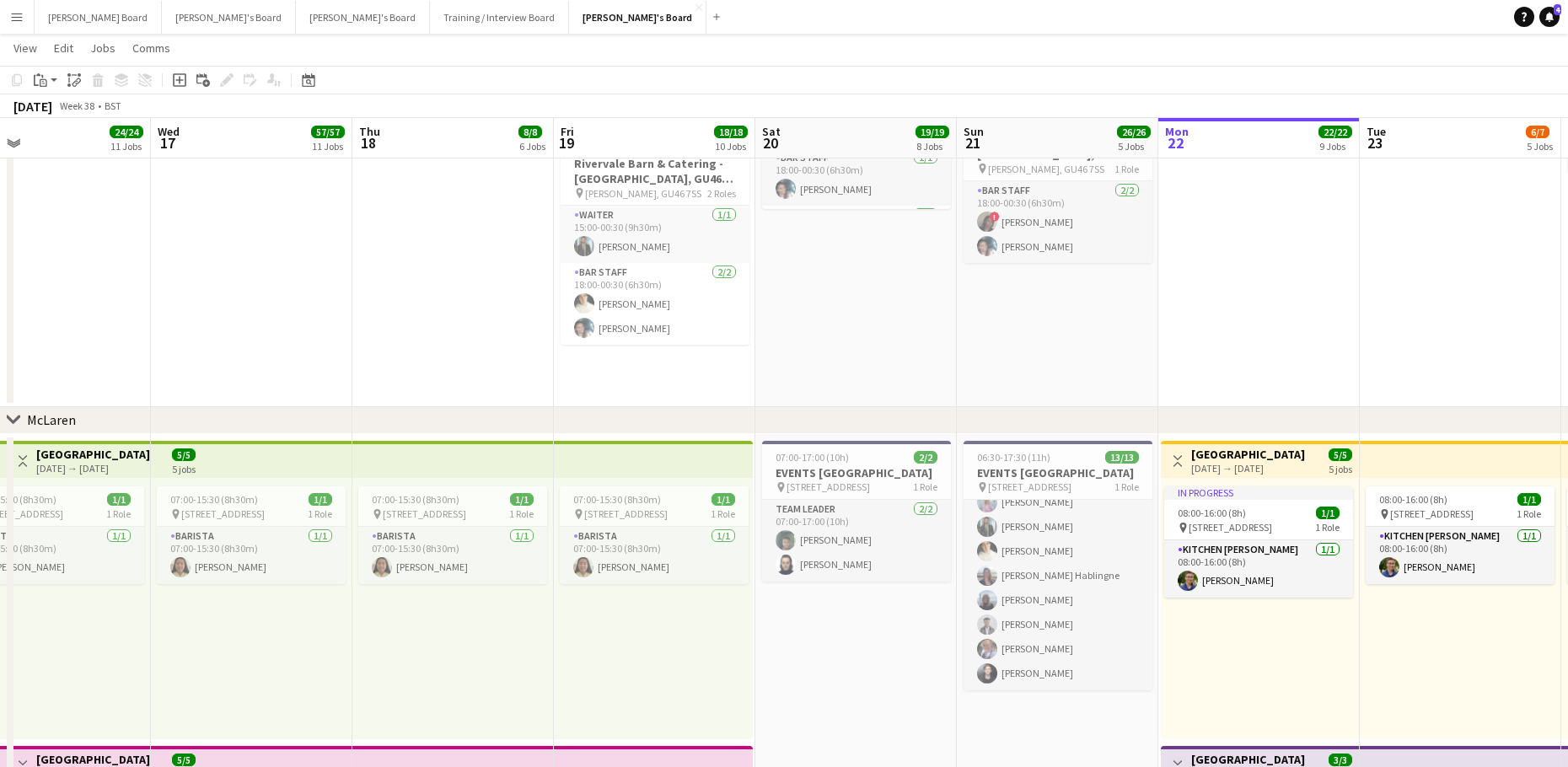
drag, startPoint x: 1249, startPoint y: 666, endPoint x: 133, endPoint y: 623, distance: 1116.8
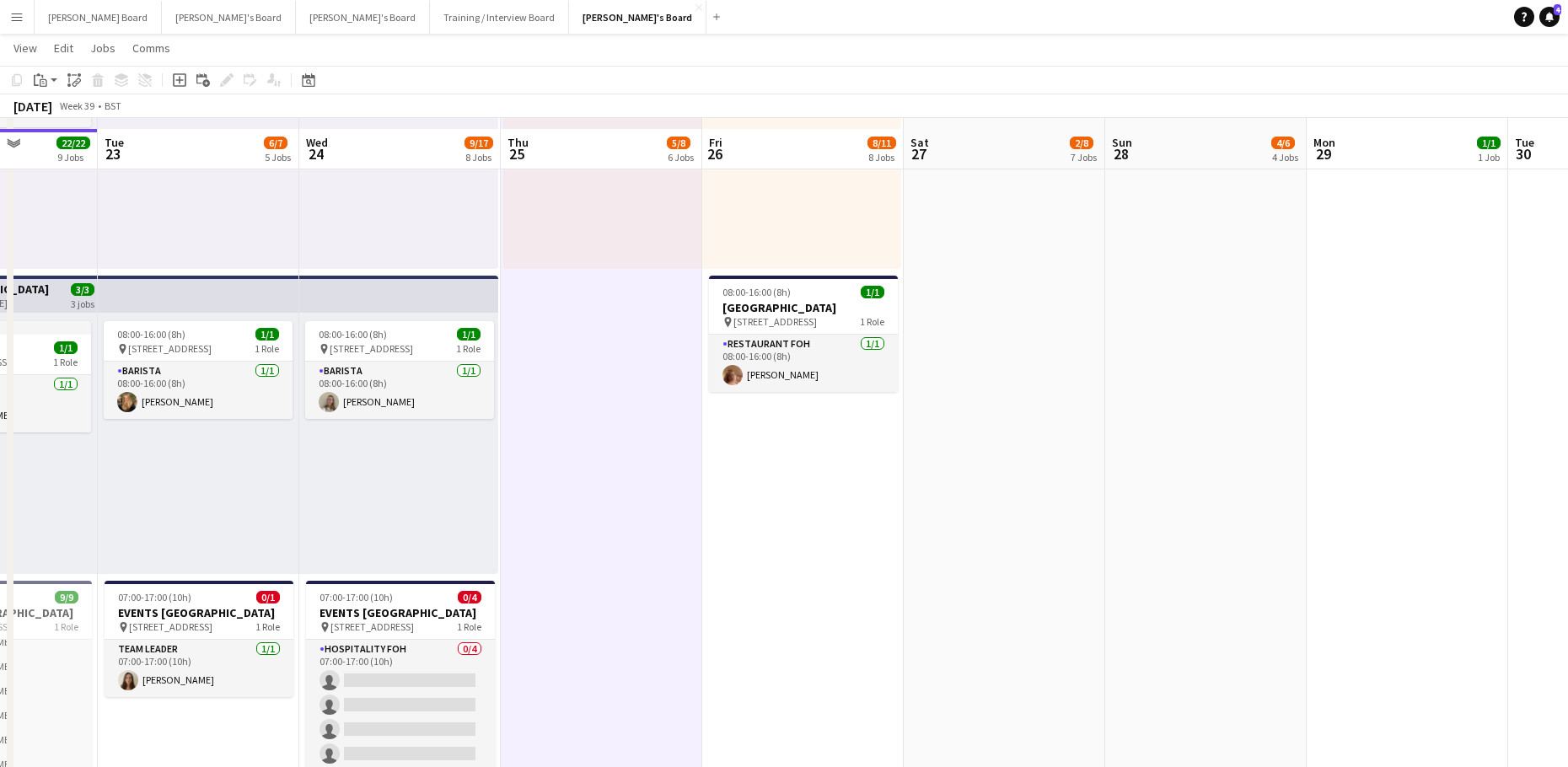
scroll to position [1022, 0]
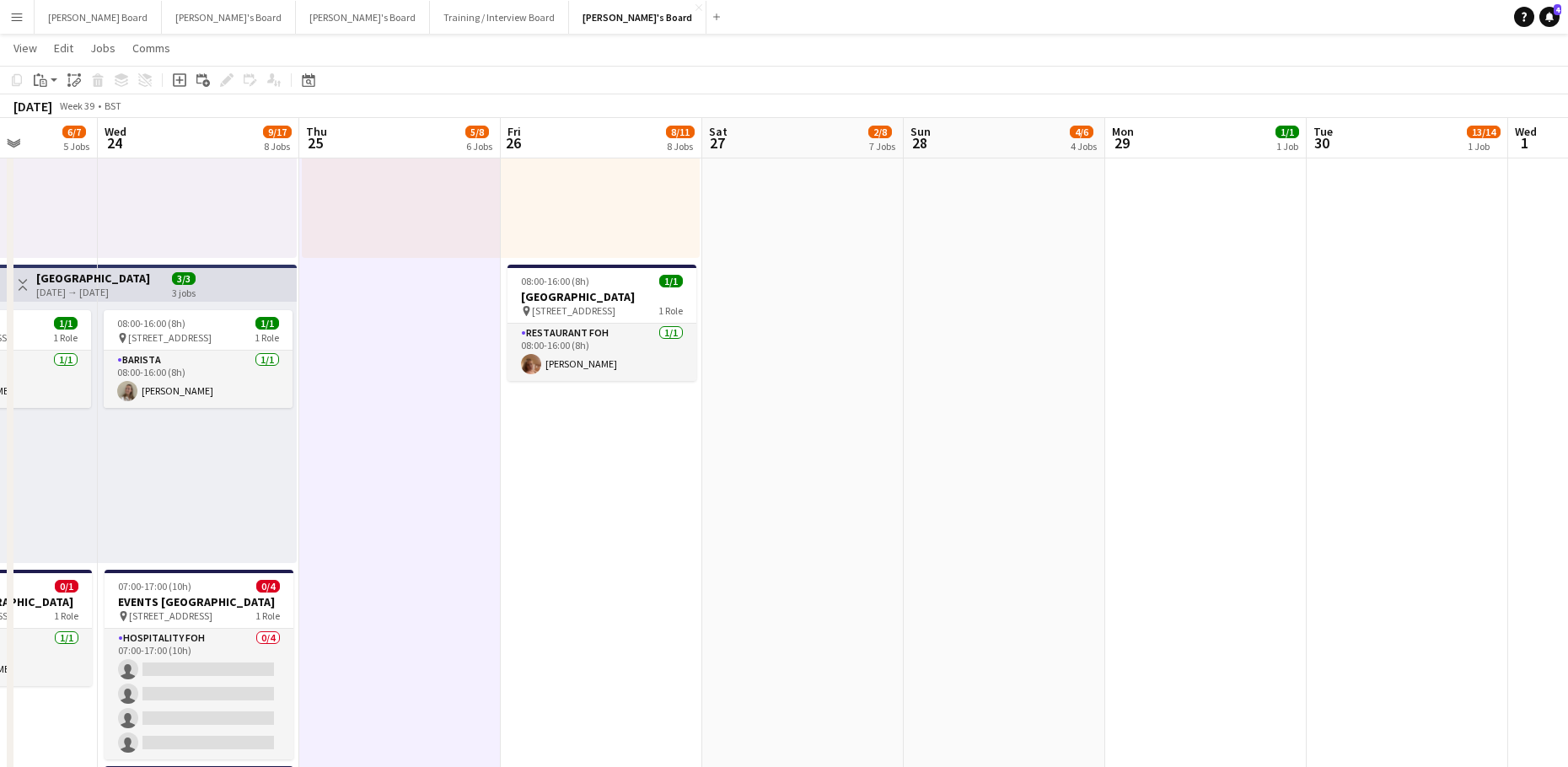
drag, startPoint x: 861, startPoint y: 553, endPoint x: 721, endPoint y: 578, distance: 142.2
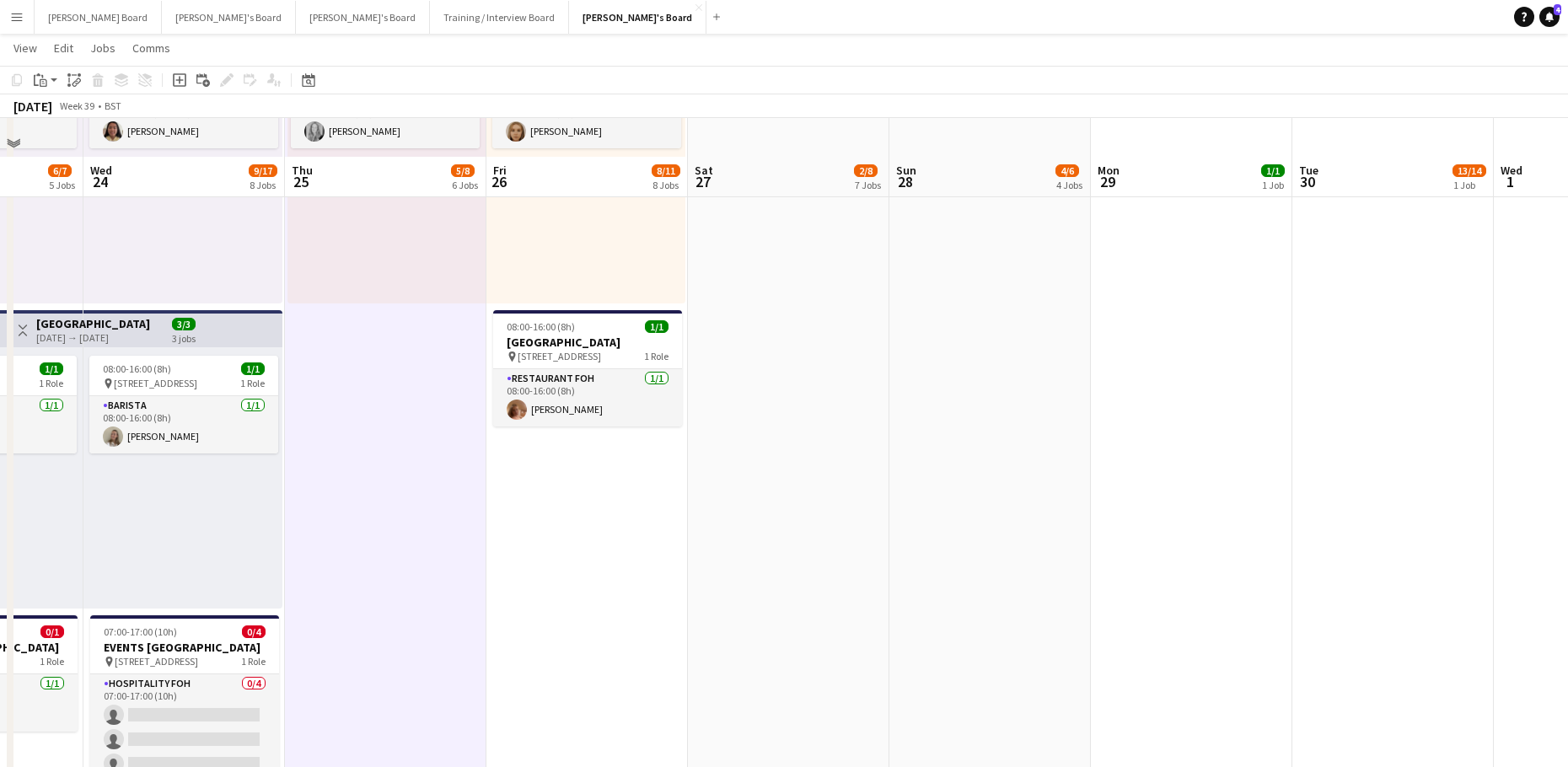
scroll to position [910, 0]
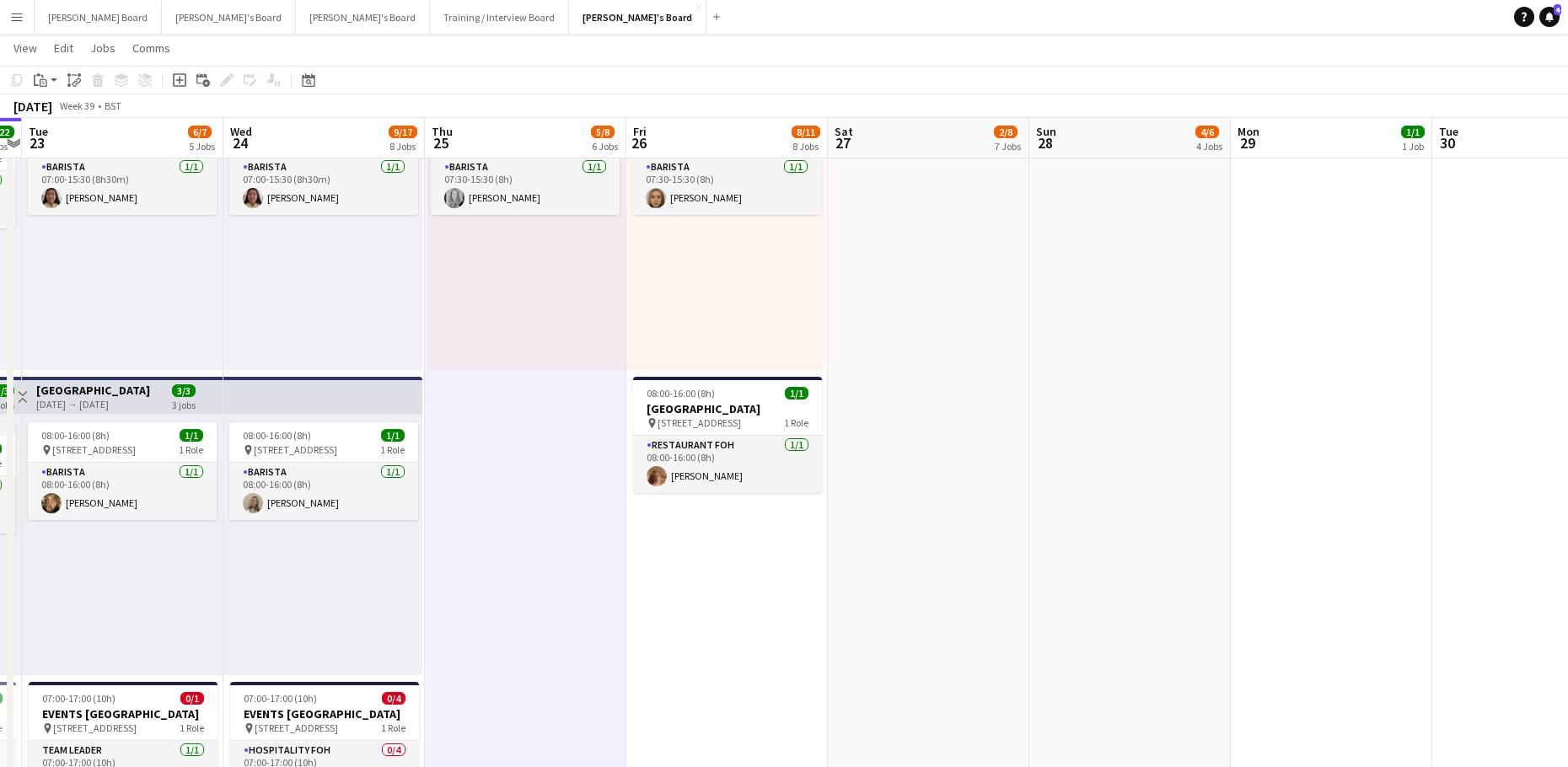
drag, startPoint x: 520, startPoint y: 583, endPoint x: 1032, endPoint y: 558, distance: 512.6
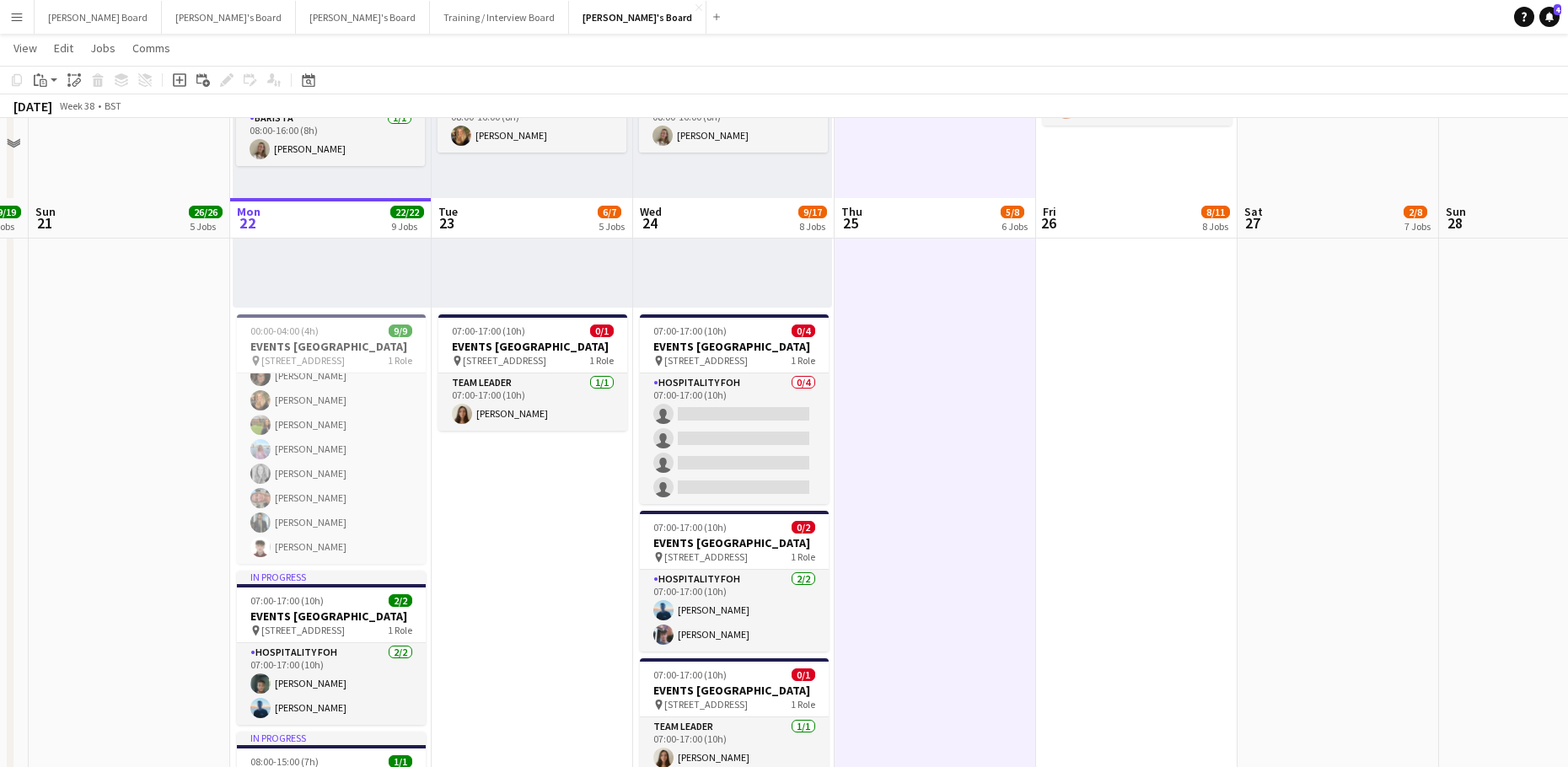
scroll to position [1359, 0]
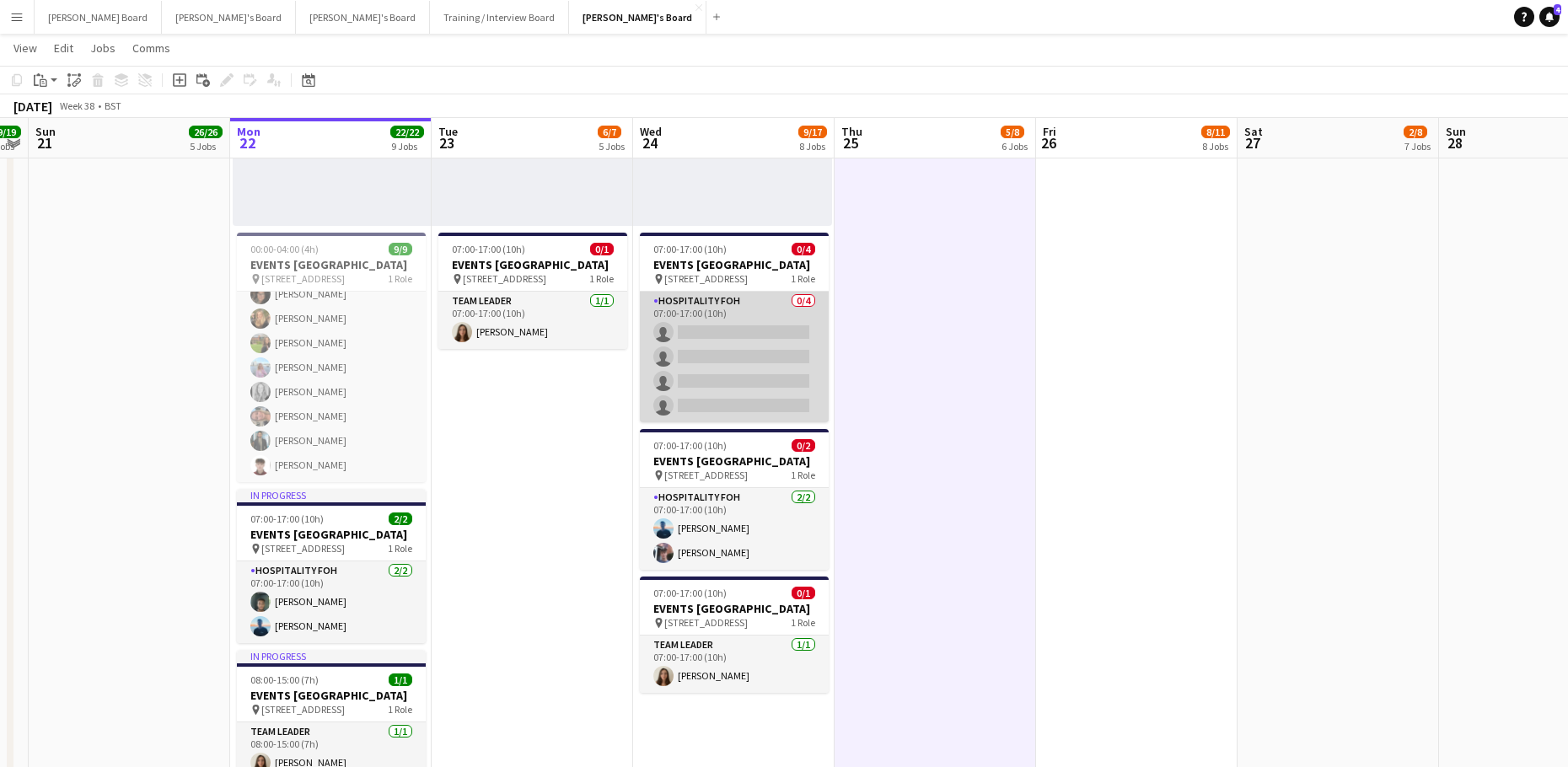
click at [727, 350] on app-card-role "Hospitality FOH 0/4 07:00-17:00 (10h) single-neutral-actions single-neutral-act…" at bounding box center [734, 356] width 189 height 131
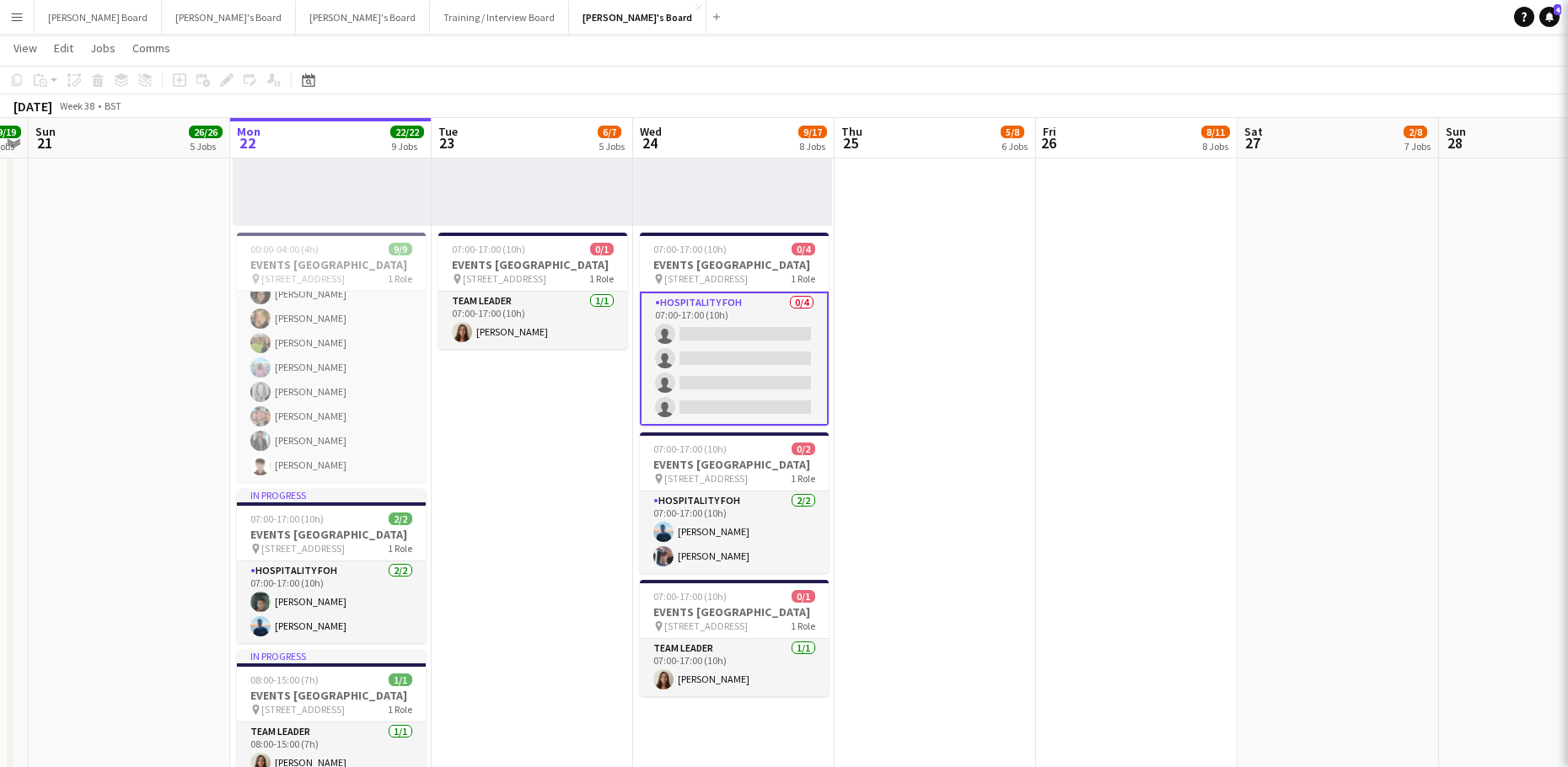
scroll to position [0, 374]
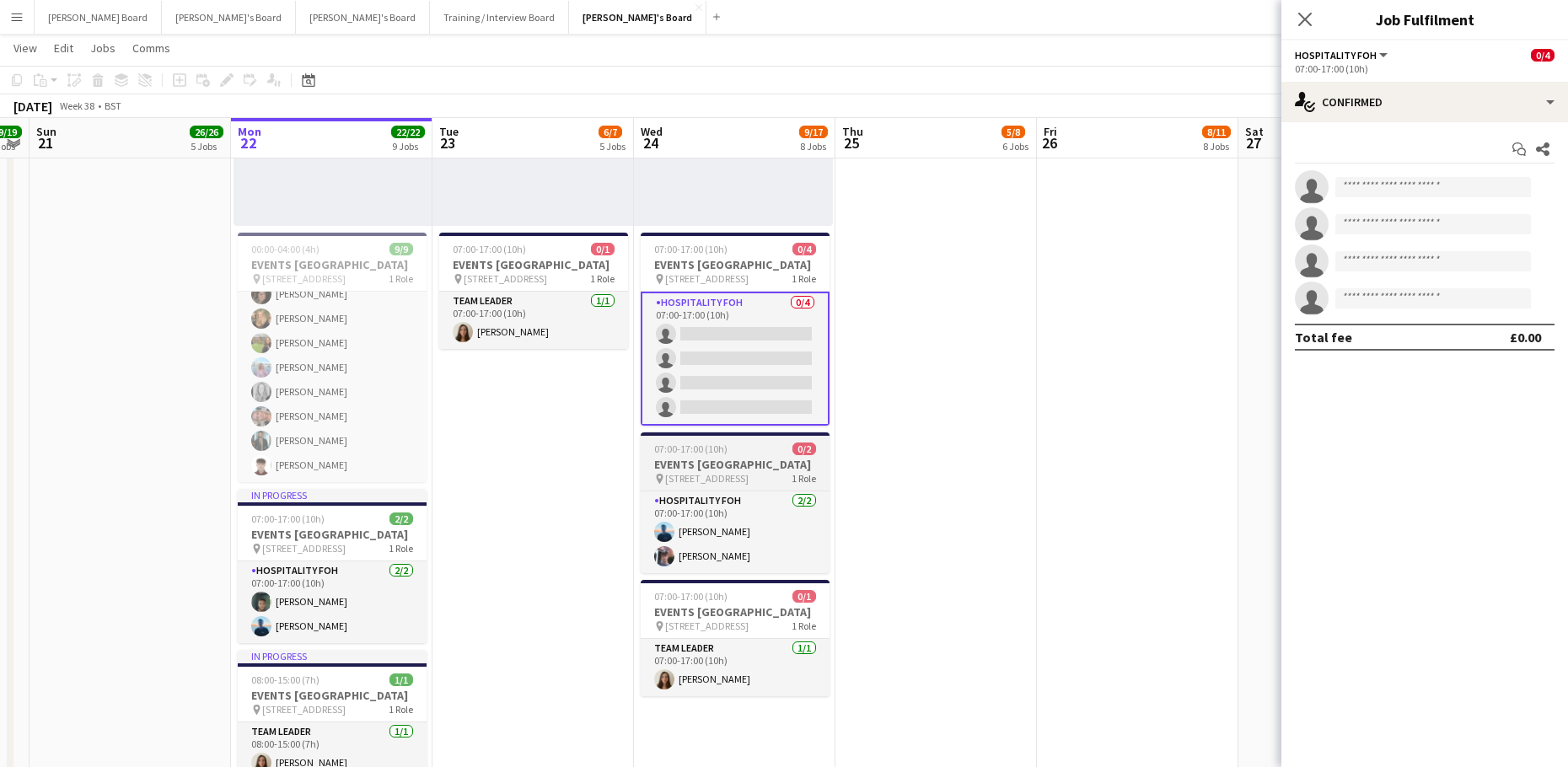
click at [758, 472] on h3 "EVENTS [GEOGRAPHIC_DATA]" at bounding box center [735, 463] width 189 height 15
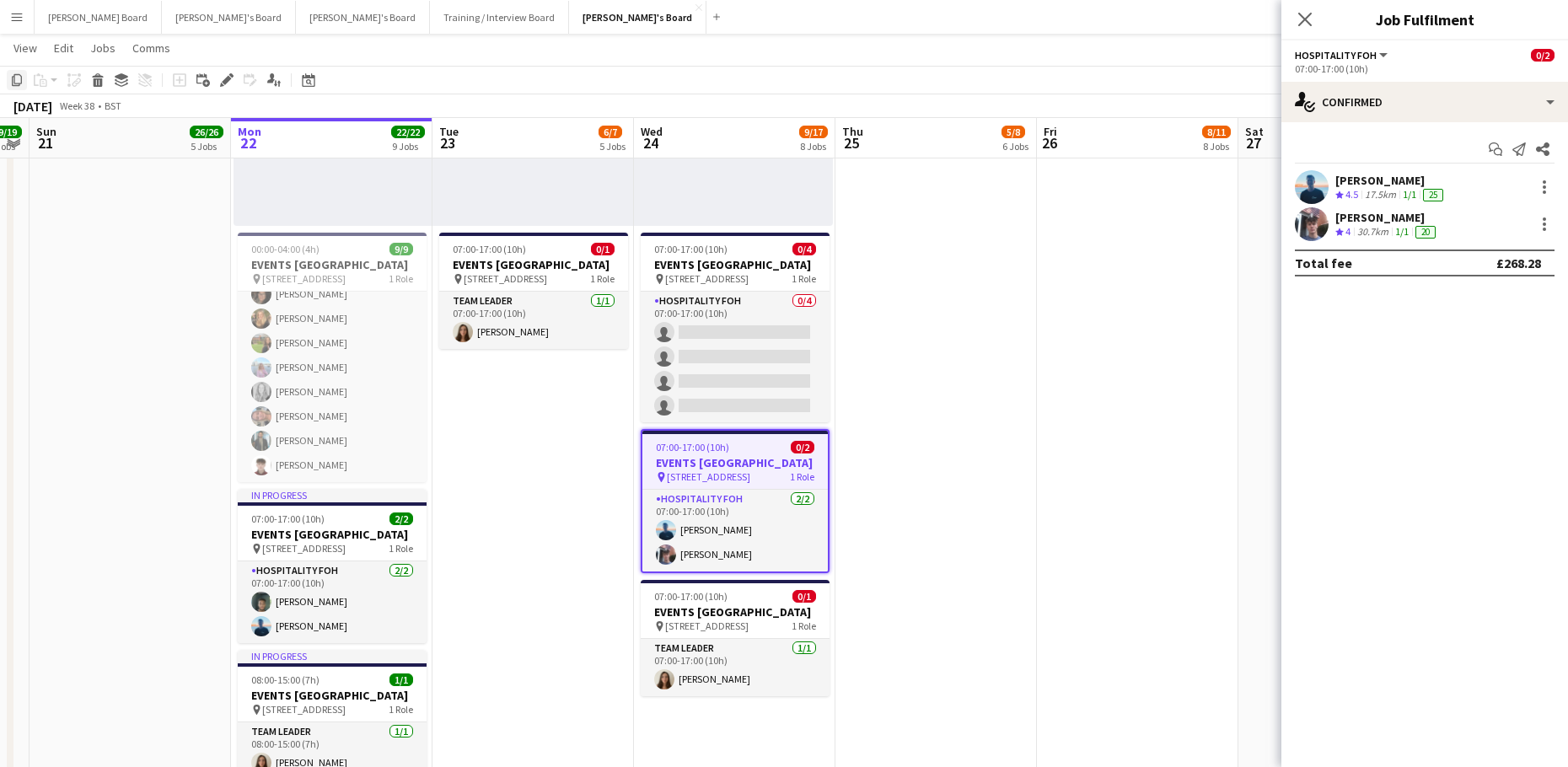
click at [14, 83] on icon "Copy" at bounding box center [17, 81] width 14 height 14
drag, startPoint x: 935, startPoint y: 266, endPoint x: 912, endPoint y: 269, distance: 23.2
click at [935, 266] on app-date-cell "08:00-16:00 (8h) 1/1 pin Woking, GU21 4YH 1 Role Kitchen Porter 1/1 08:00-16:00…" at bounding box center [935, 414] width 202 height 2208
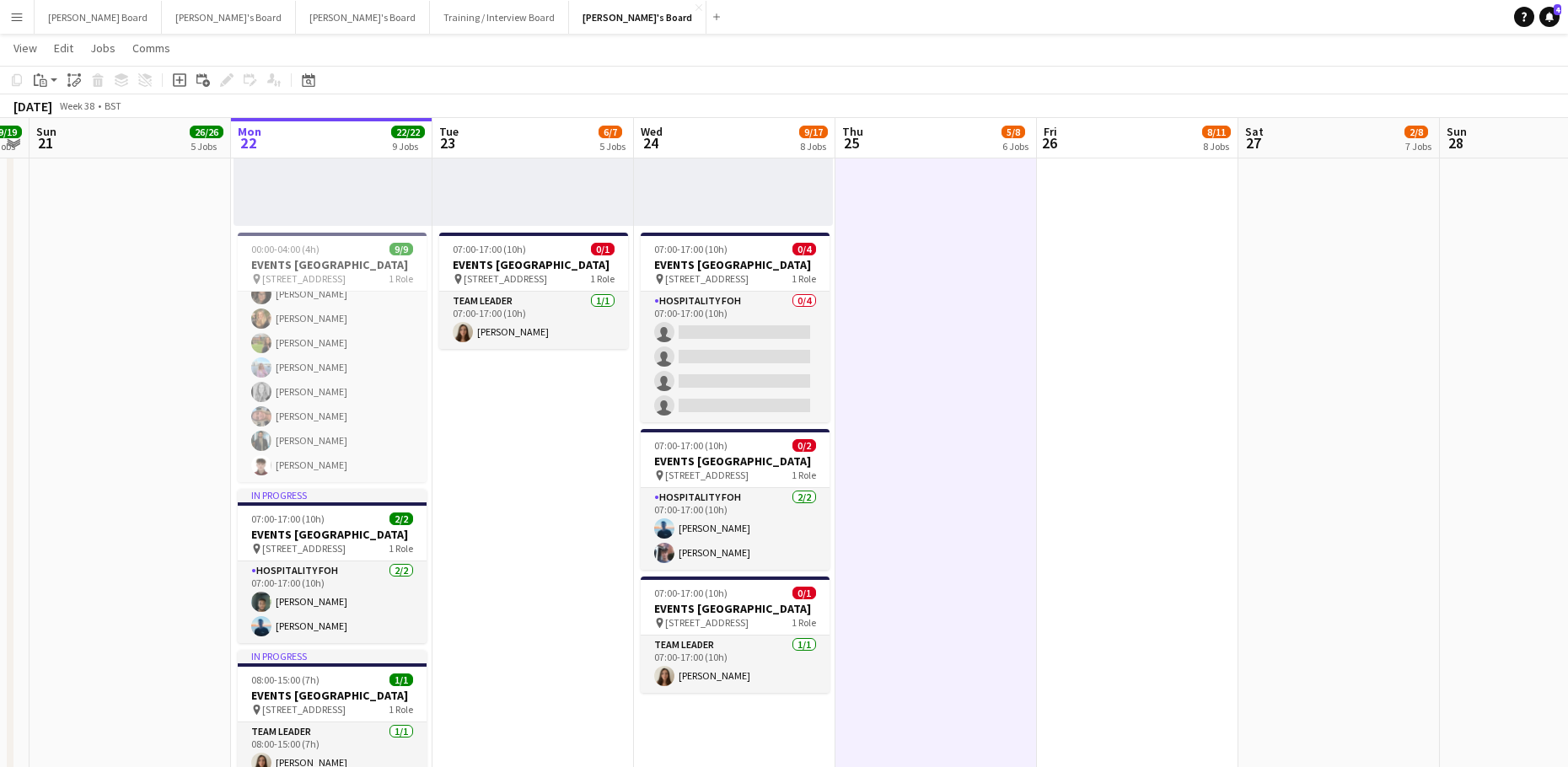
scroll to position [0, 374]
click at [36, 84] on icon "Paste" at bounding box center [40, 81] width 14 height 14
click at [95, 143] on link "Paste with crew Ctrl+Shift+V" at bounding box center [123, 140] width 158 height 15
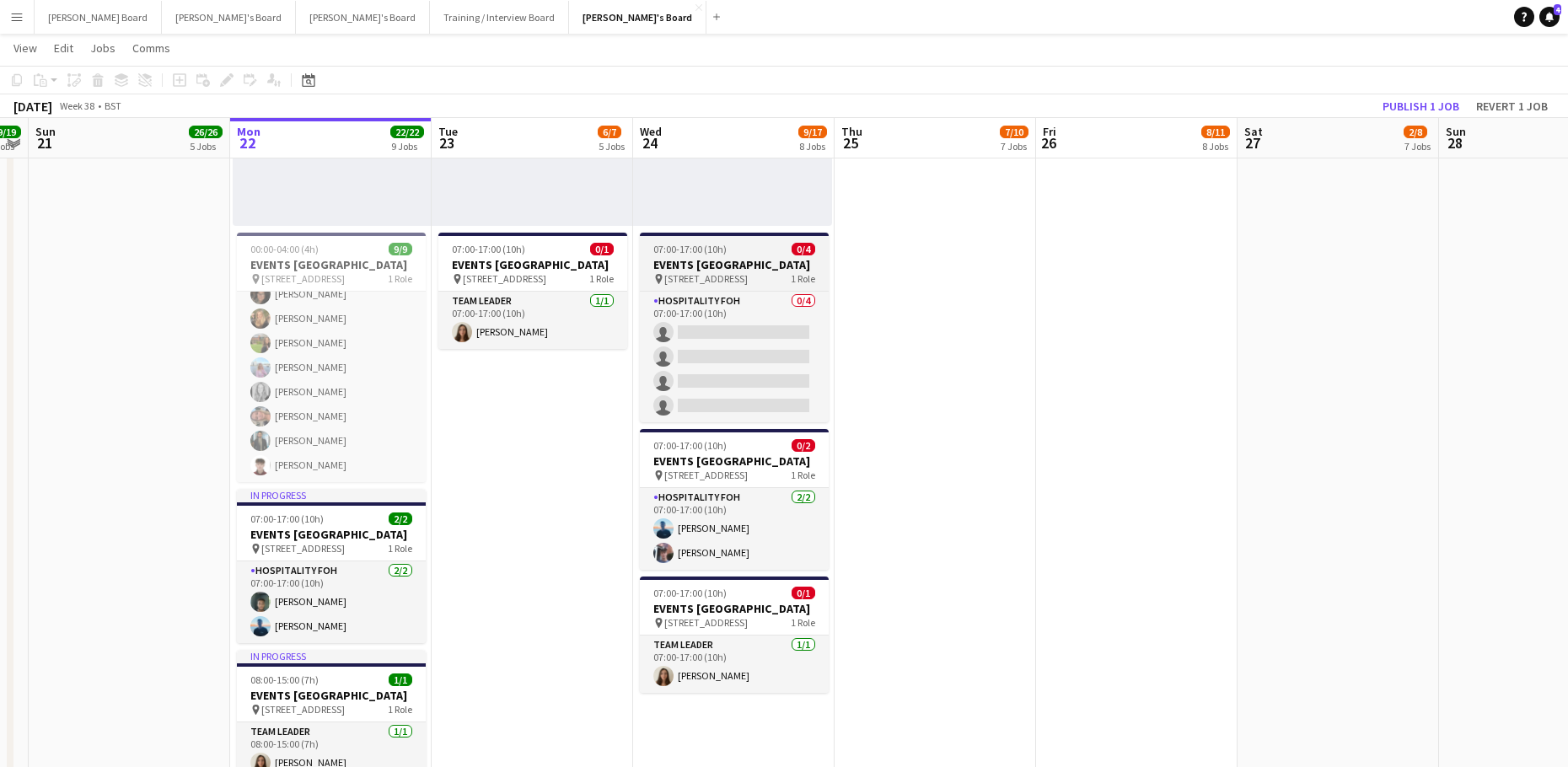
click at [698, 262] on h3 "EVENTS [GEOGRAPHIC_DATA]" at bounding box center [734, 264] width 189 height 15
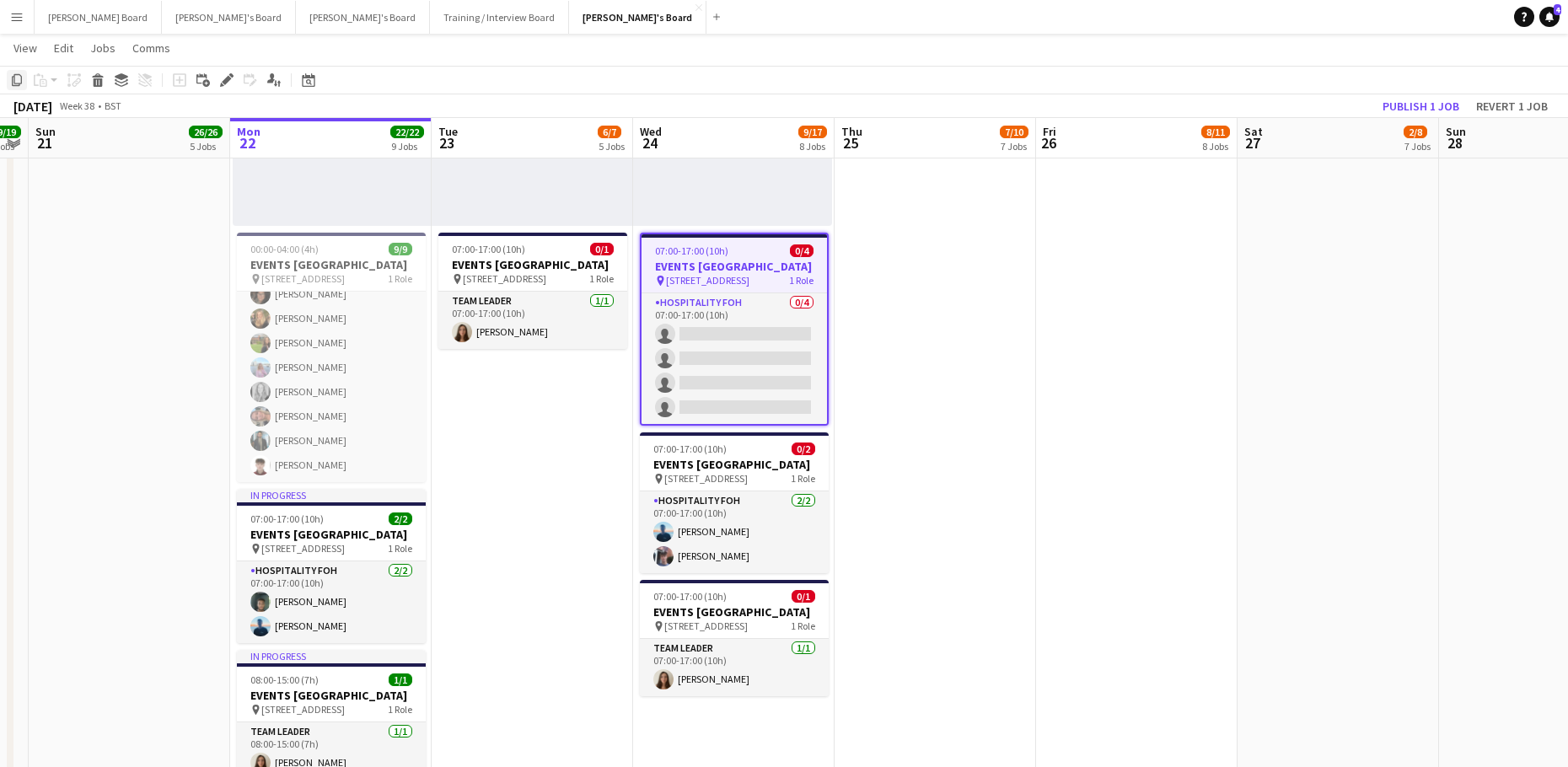
click at [17, 82] on icon "Copy" at bounding box center [17, 81] width 14 height 14
click at [948, 286] on app-date-cell "08:00-16:00 (8h) 1/1 pin Woking, GU21 4YH 1 Role Kitchen Porter 1/1 08:00-16:00…" at bounding box center [935, 414] width 202 height 2208
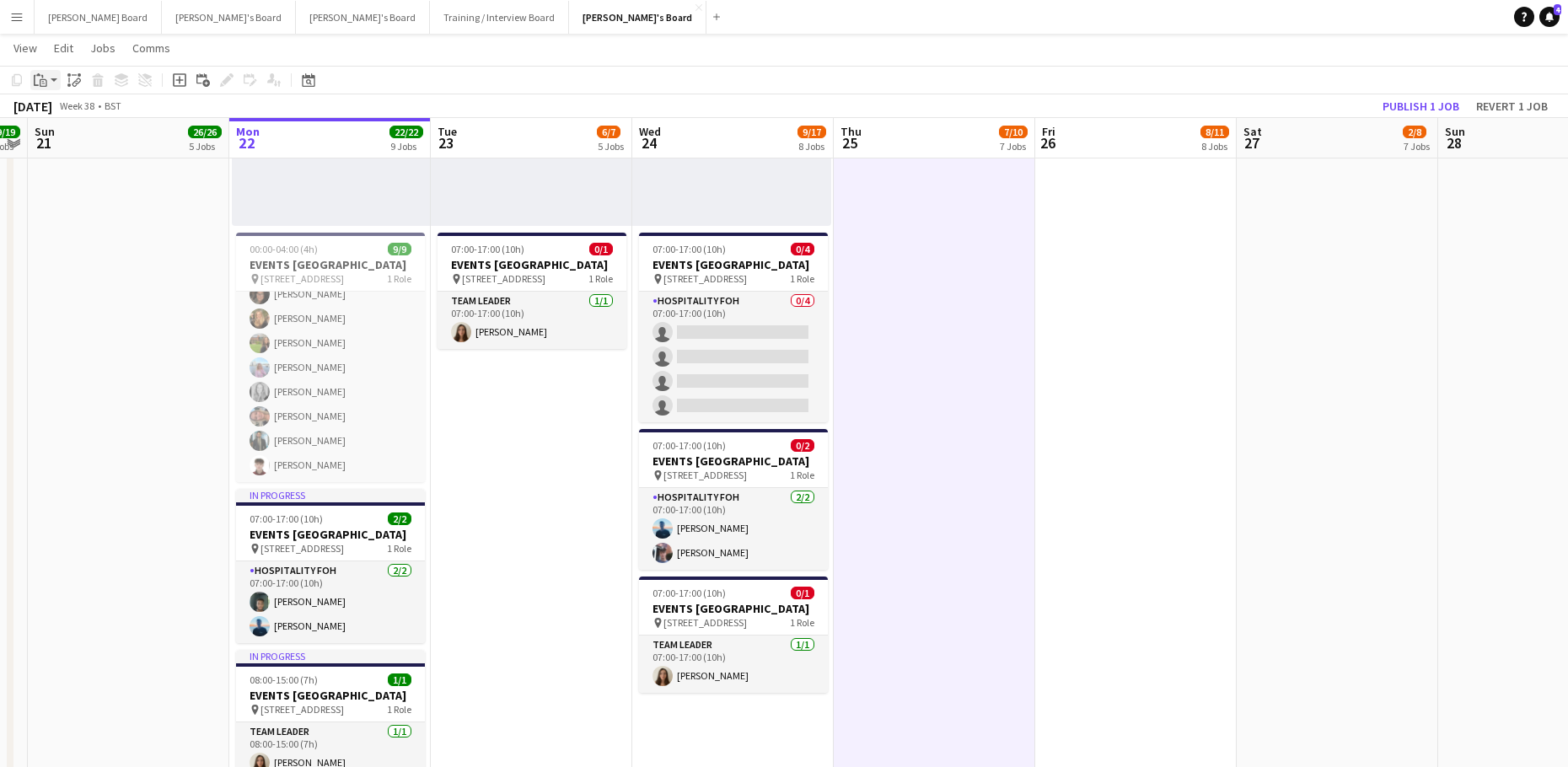
click at [50, 84] on app-action-btn "Paste" at bounding box center [45, 80] width 30 height 21
click at [63, 113] on link "Paste Ctrl+V" at bounding box center [123, 111] width 158 height 15
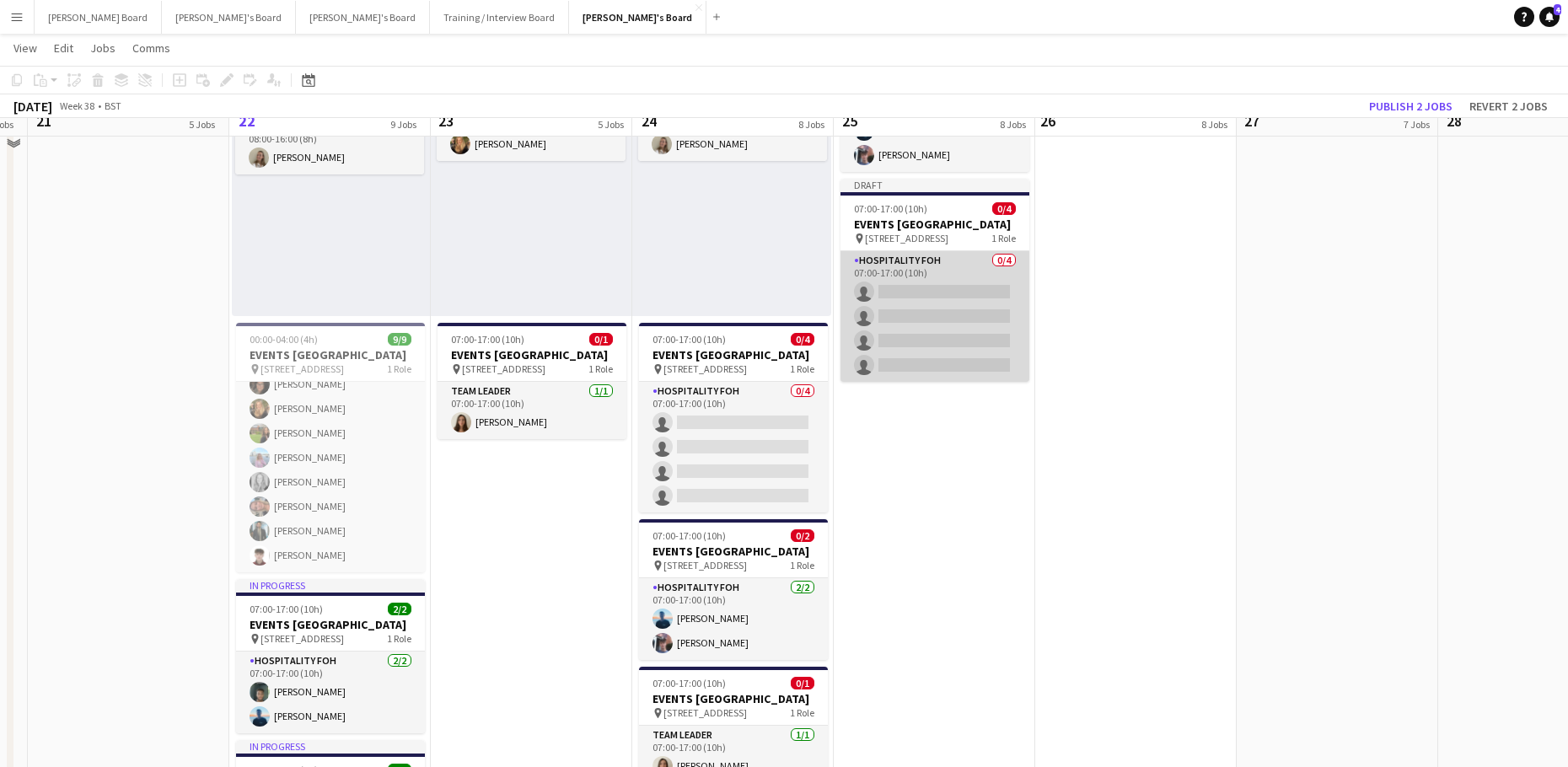
scroll to position [1247, 0]
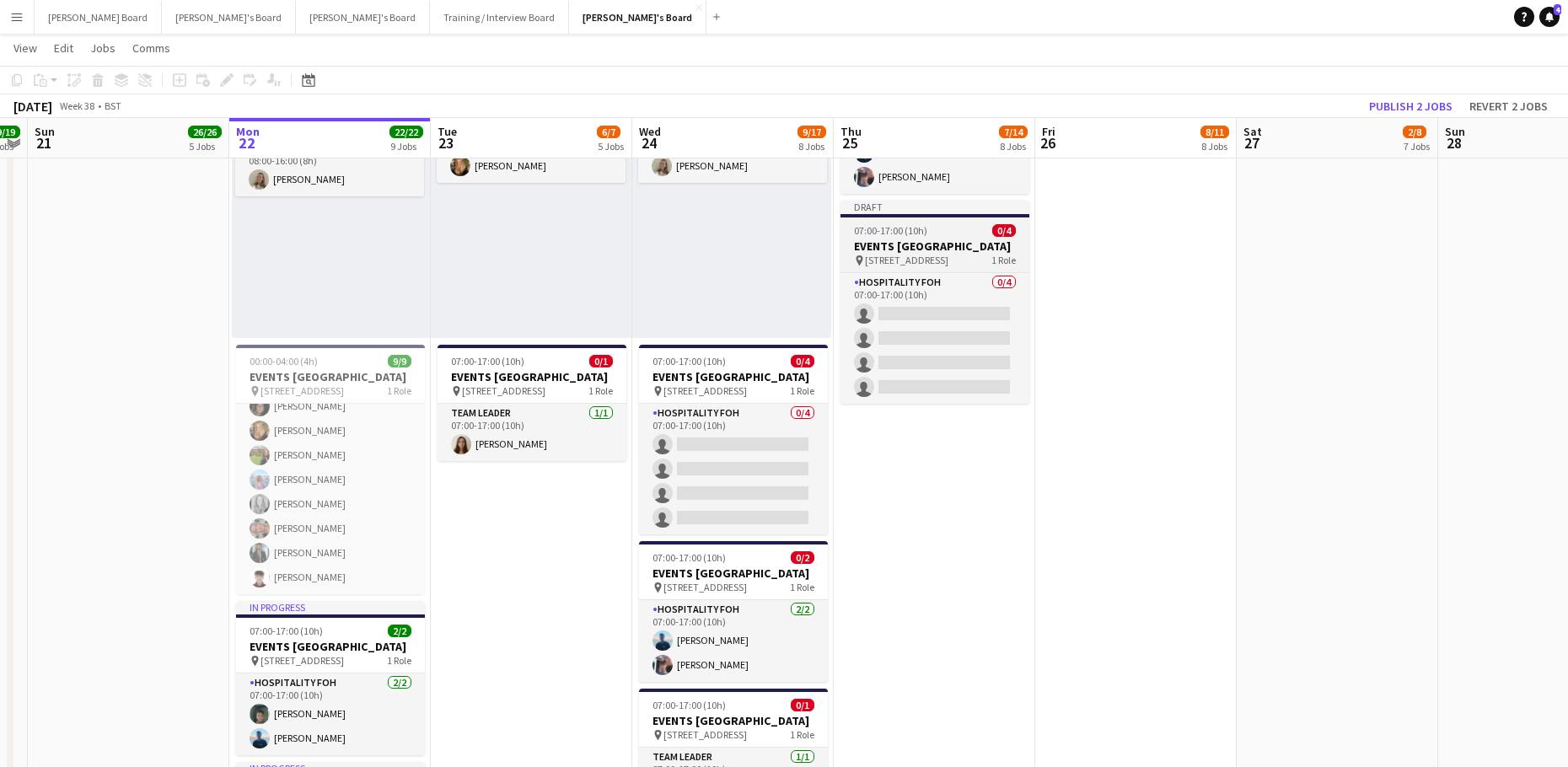
click at [888, 254] on h3 "EVENTS [GEOGRAPHIC_DATA]" at bounding box center [935, 245] width 189 height 15
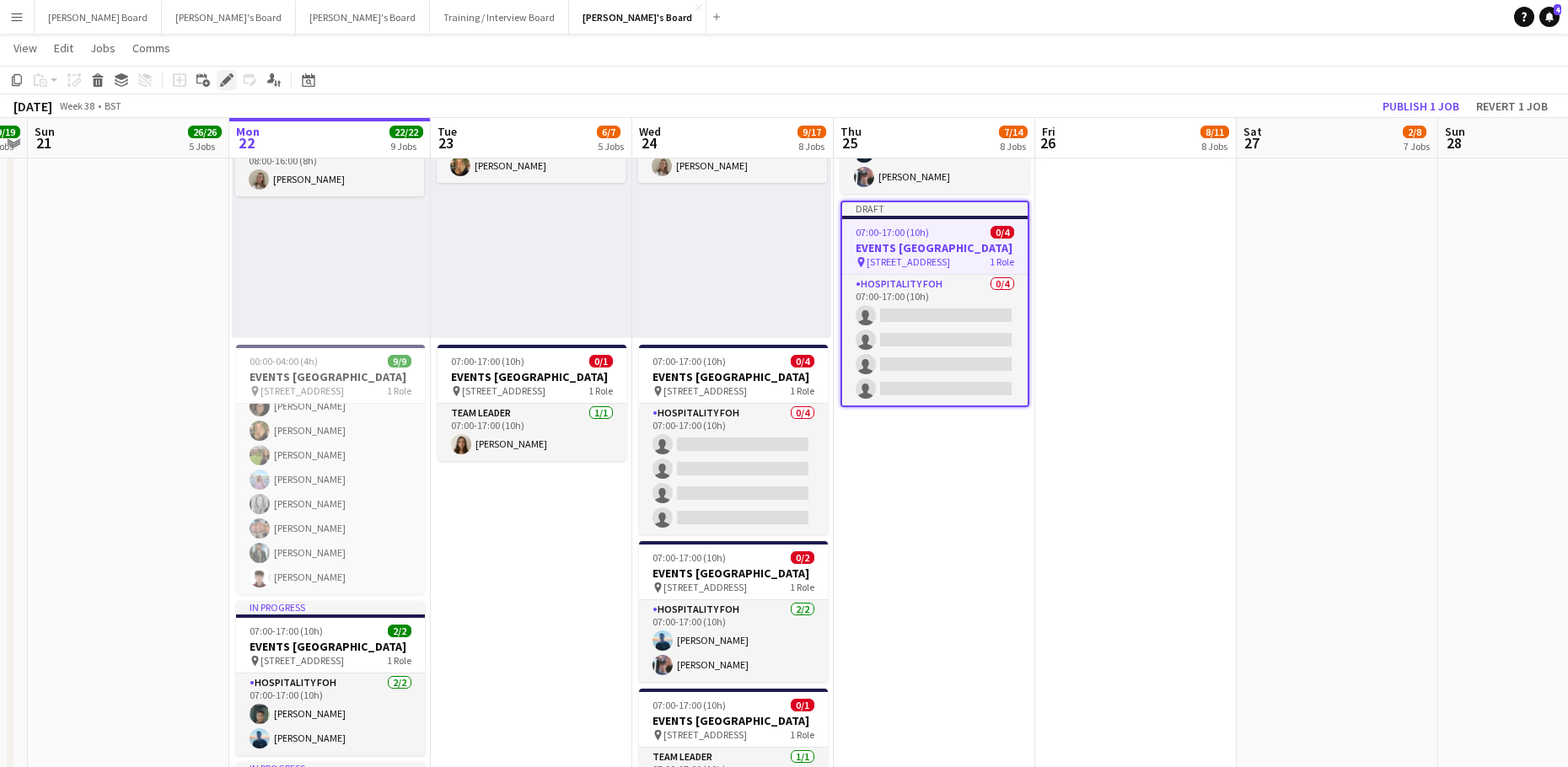
click at [228, 77] on icon at bounding box center [225, 80] width 9 height 9
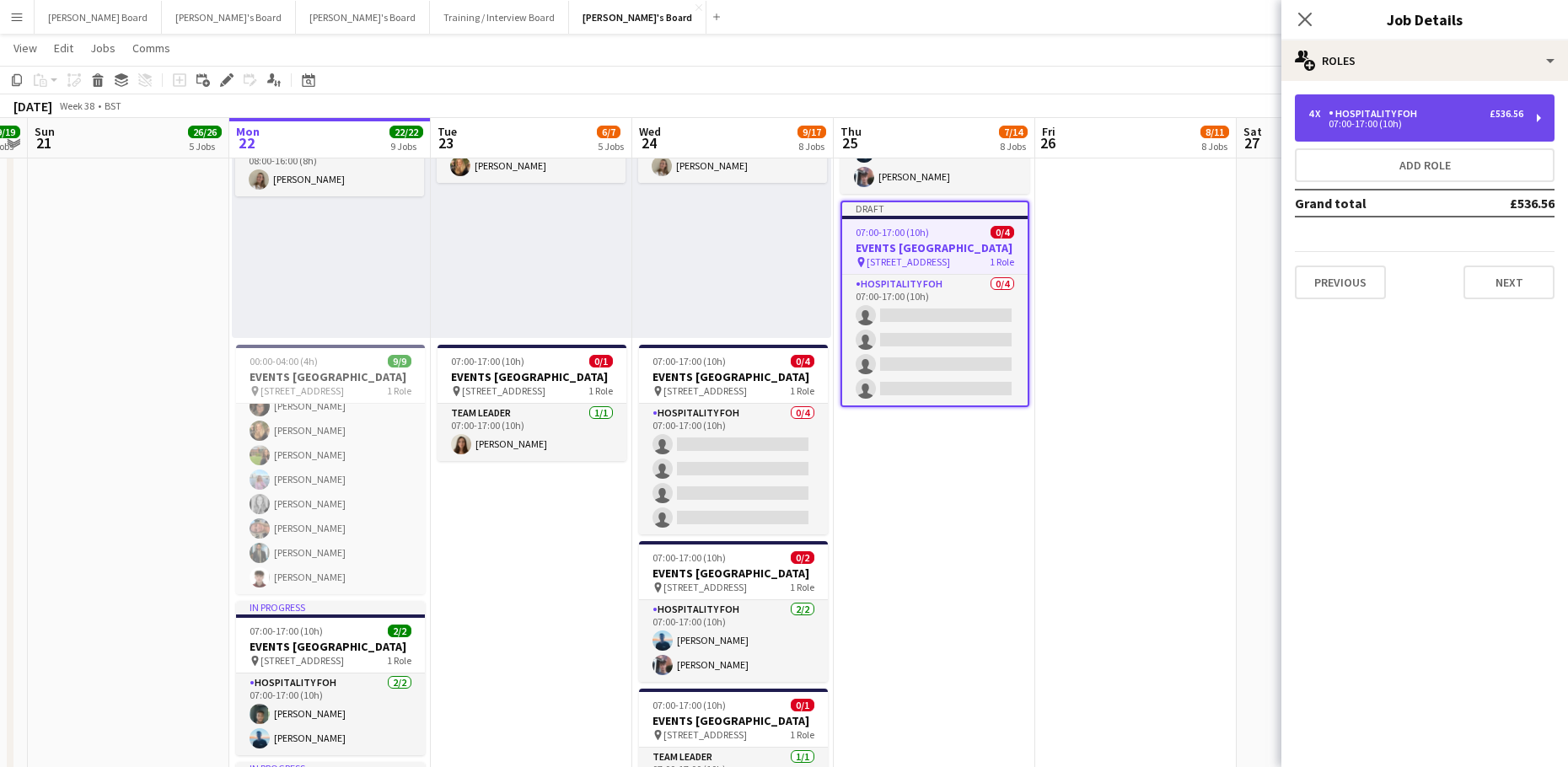
click at [1355, 135] on div "4 x Hospitality FOH £536.56 07:00-17:00 (10h)" at bounding box center [1424, 118] width 260 height 47
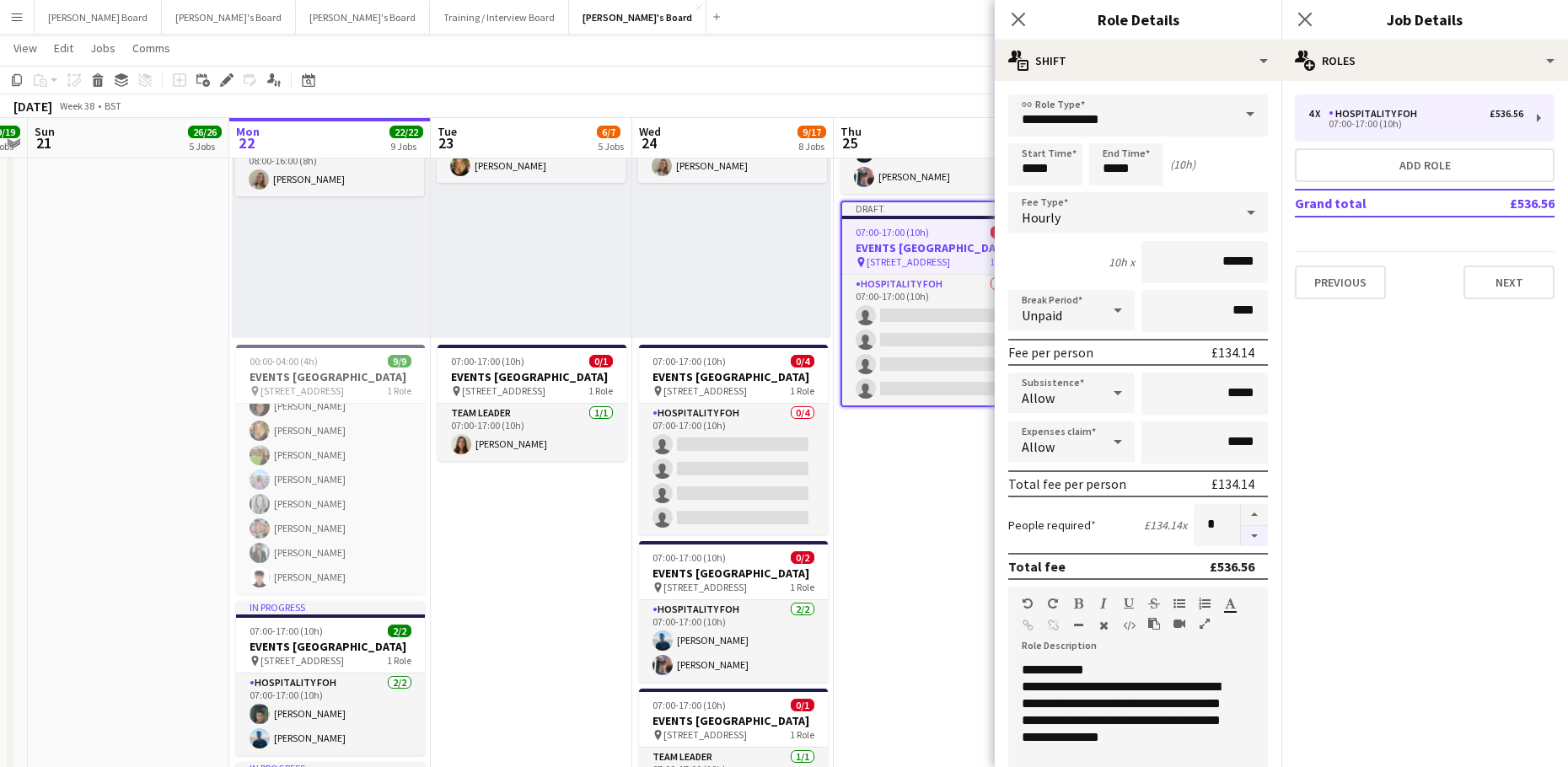
click at [1249, 532] on button "button" at bounding box center [1253, 536] width 27 height 21
type input "*"
click at [856, 574] on app-date-cell "08:00-16:00 (8h) 1/1 pin Woking, GU21 4YH 1 Role Kitchen Porter 1/1 08:00-16:00…" at bounding box center [934, 526] width 202 height 2208
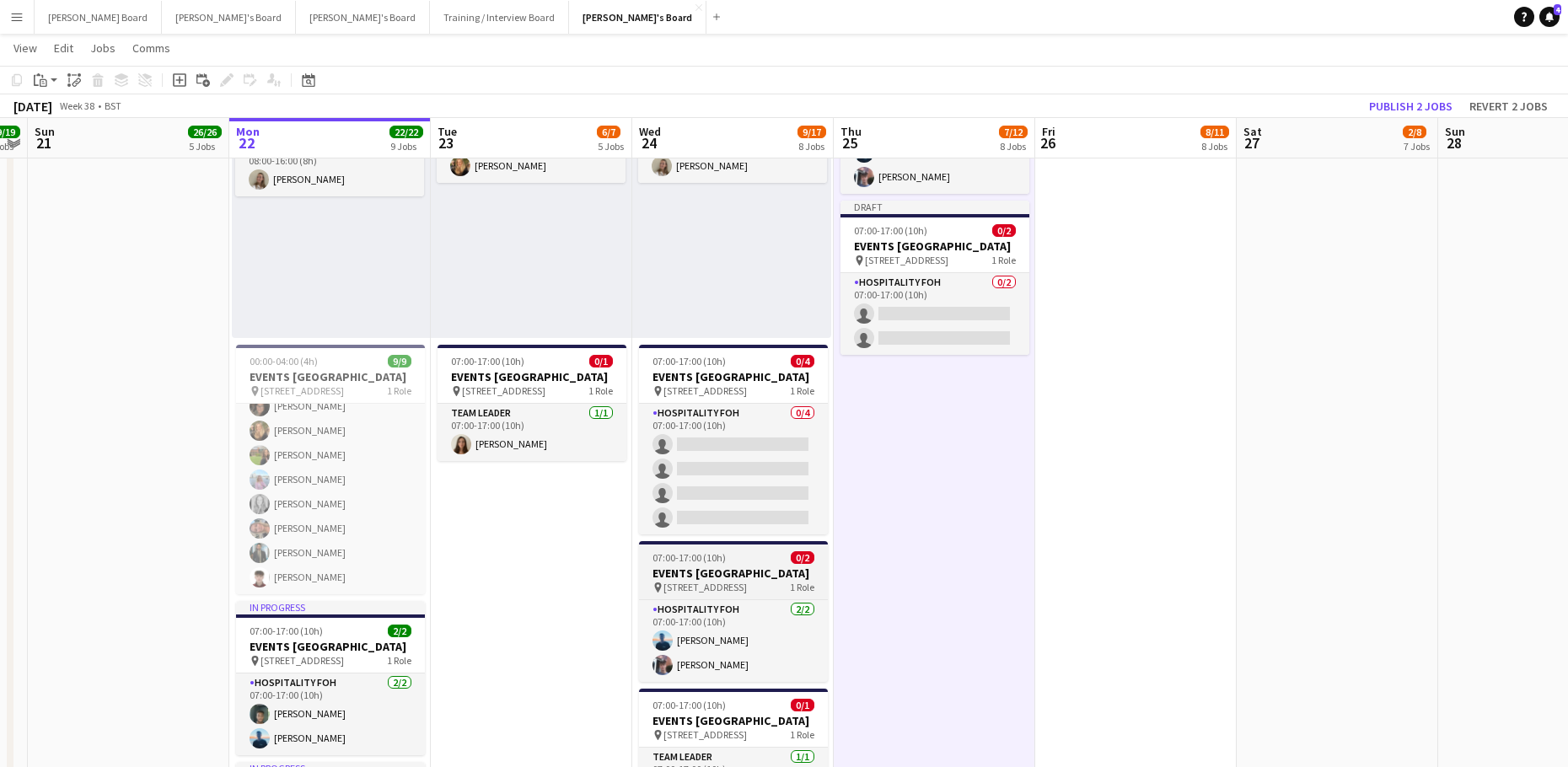
click at [656, 580] on h3 "EVENTS [GEOGRAPHIC_DATA]" at bounding box center [733, 572] width 189 height 15
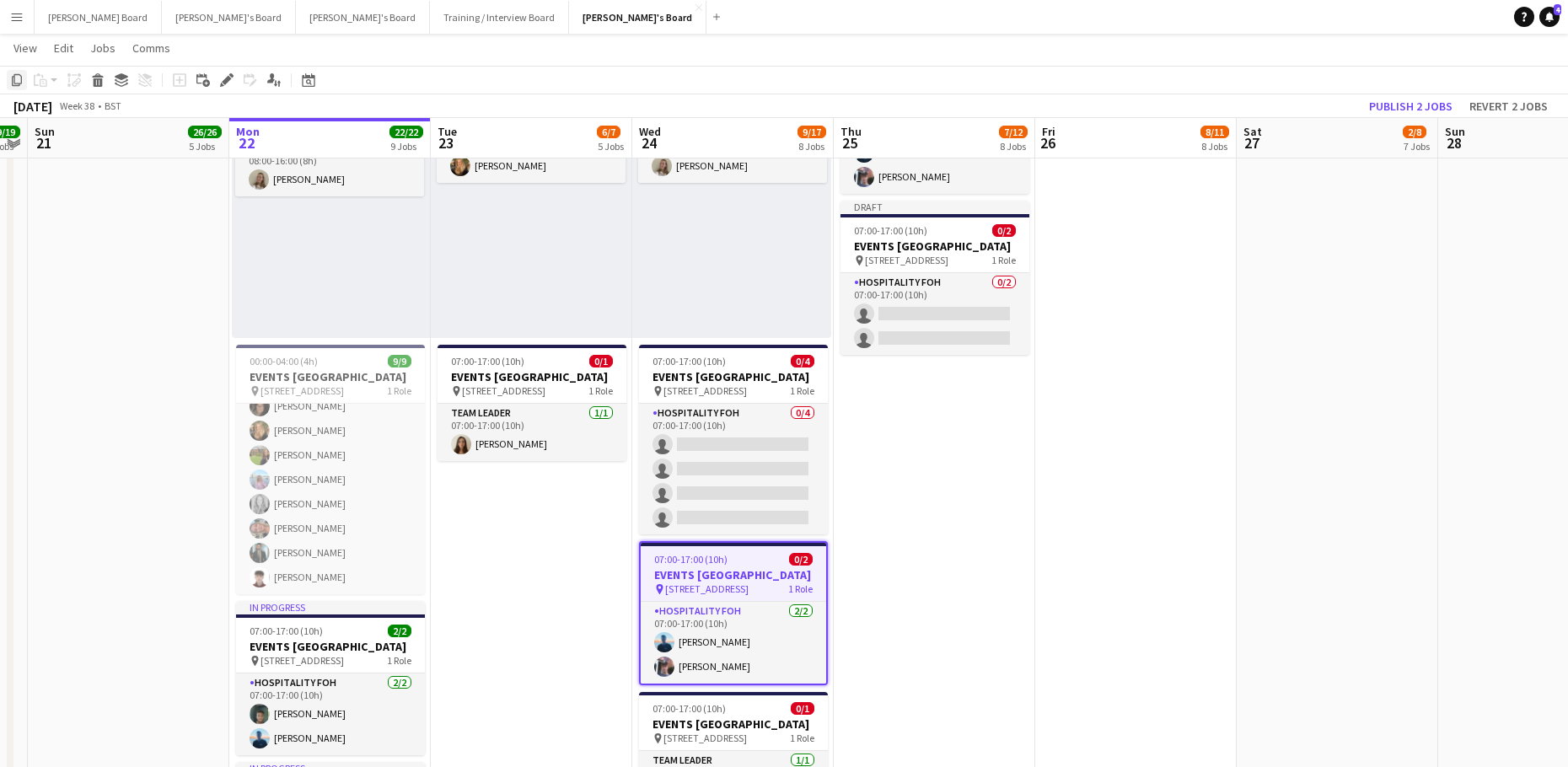
click at [10, 82] on icon "Copy" at bounding box center [17, 81] width 14 height 14
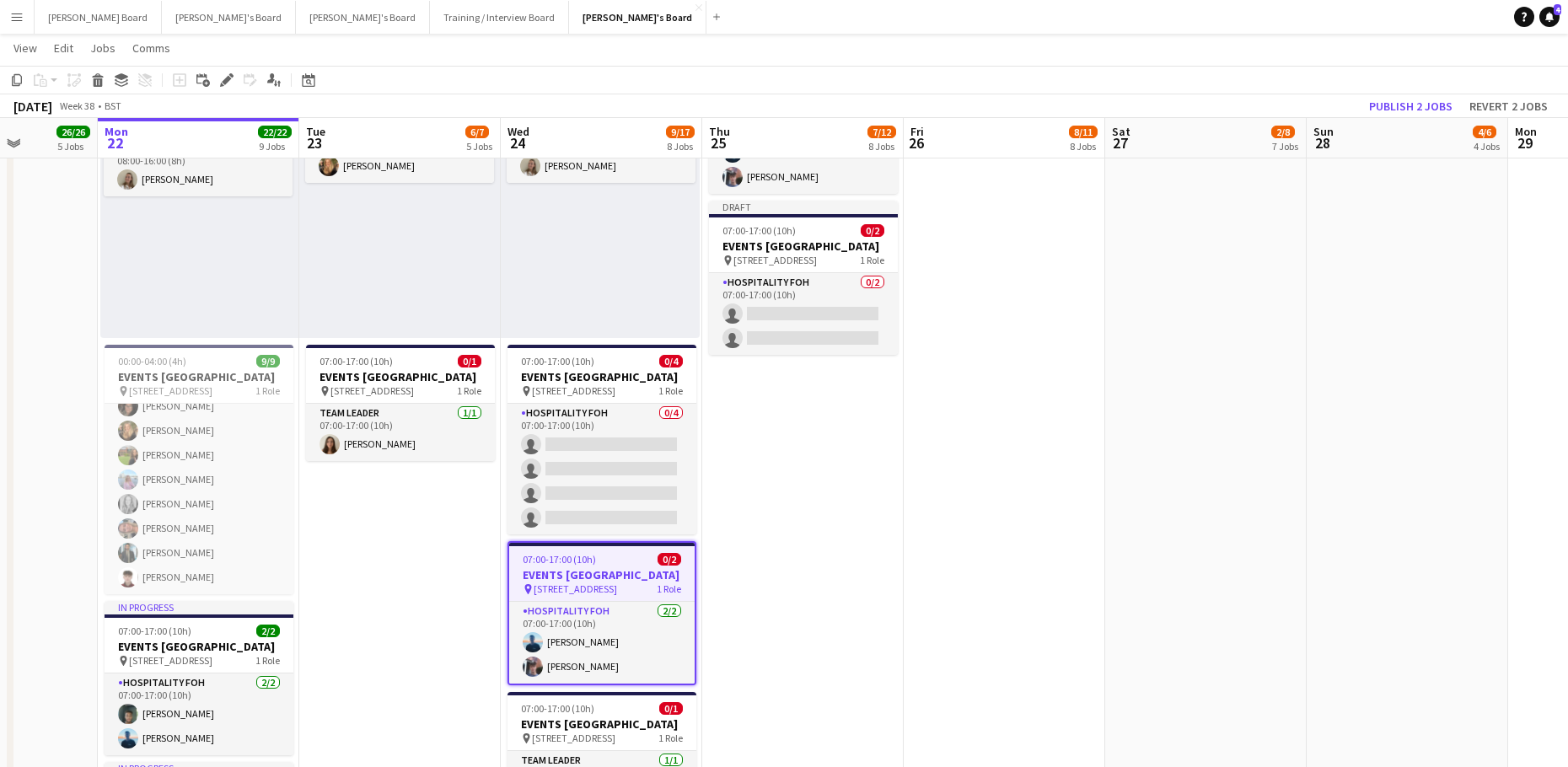
drag, startPoint x: 1169, startPoint y: 419, endPoint x: 1021, endPoint y: 439, distance: 149.3
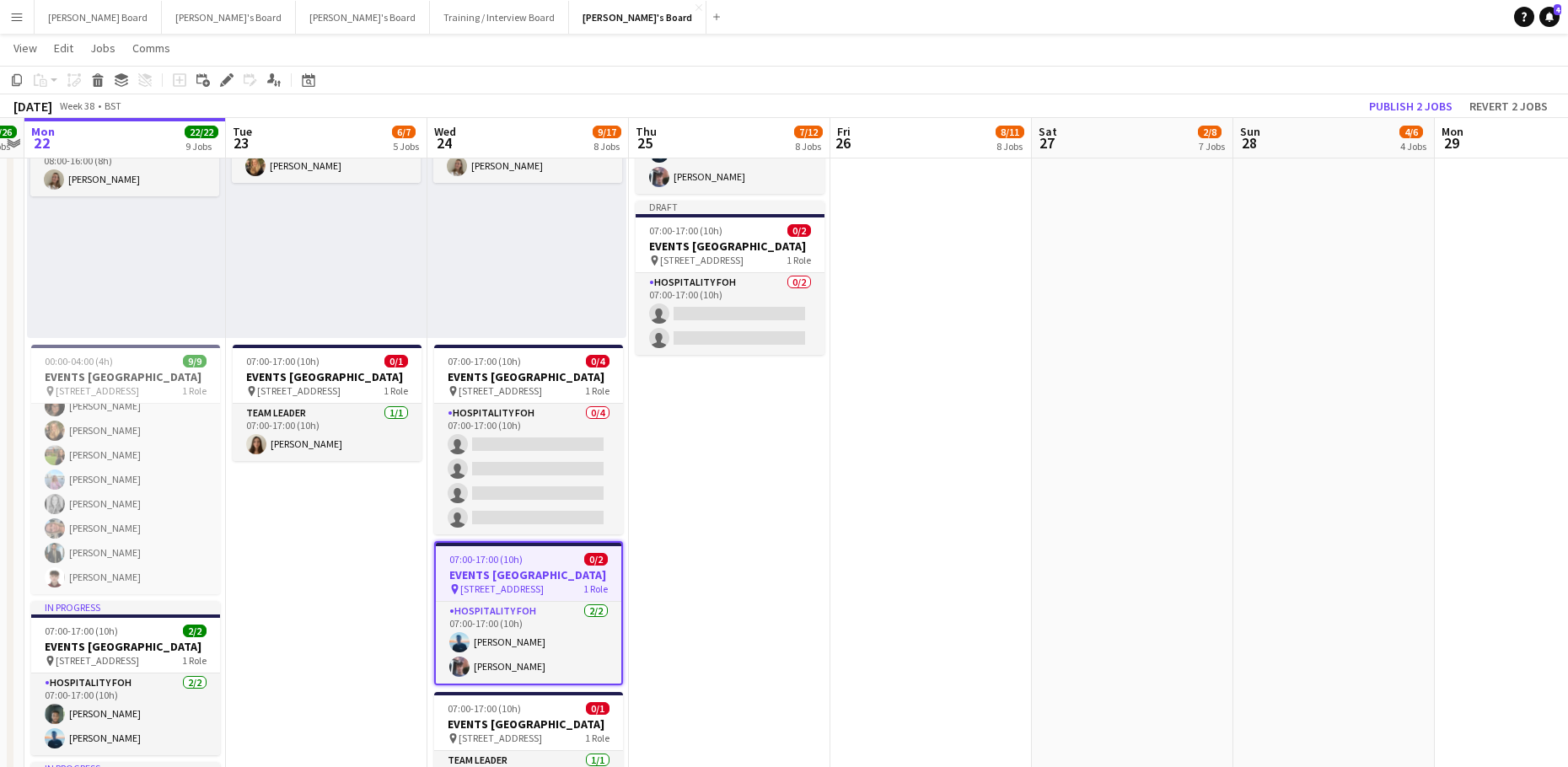
click at [929, 376] on app-date-cell "08:00-16:00 (8h) 1/1 pin Woking, GU21 4YH 1 Role Kitchen Porter 1/1 08:00-16:00…" at bounding box center [931, 526] width 202 height 2208
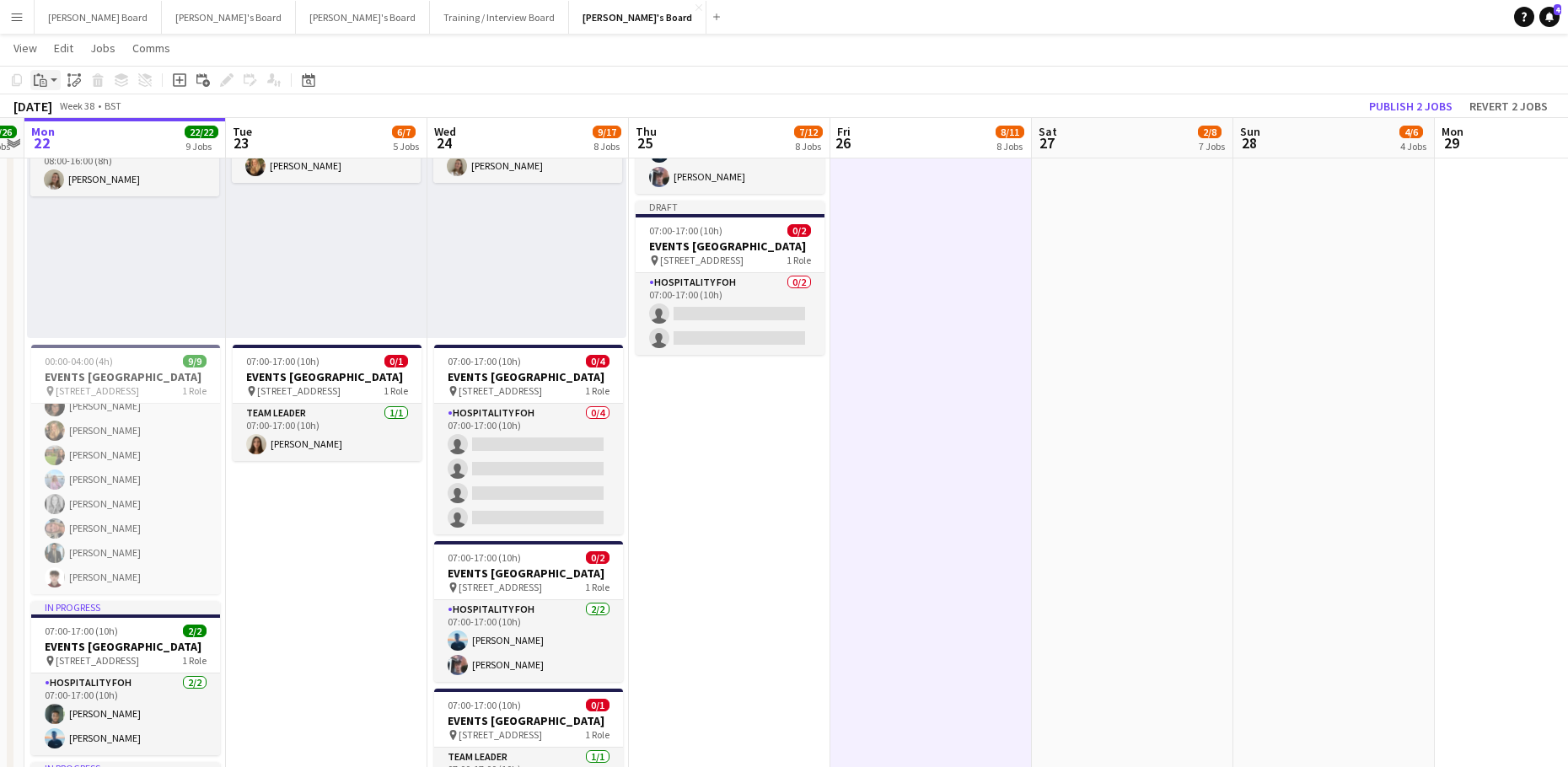
click at [54, 84] on app-action-btn "Paste" at bounding box center [45, 80] width 30 height 21
click at [84, 145] on link "Paste with crew Ctrl+Shift+V" at bounding box center [123, 140] width 158 height 15
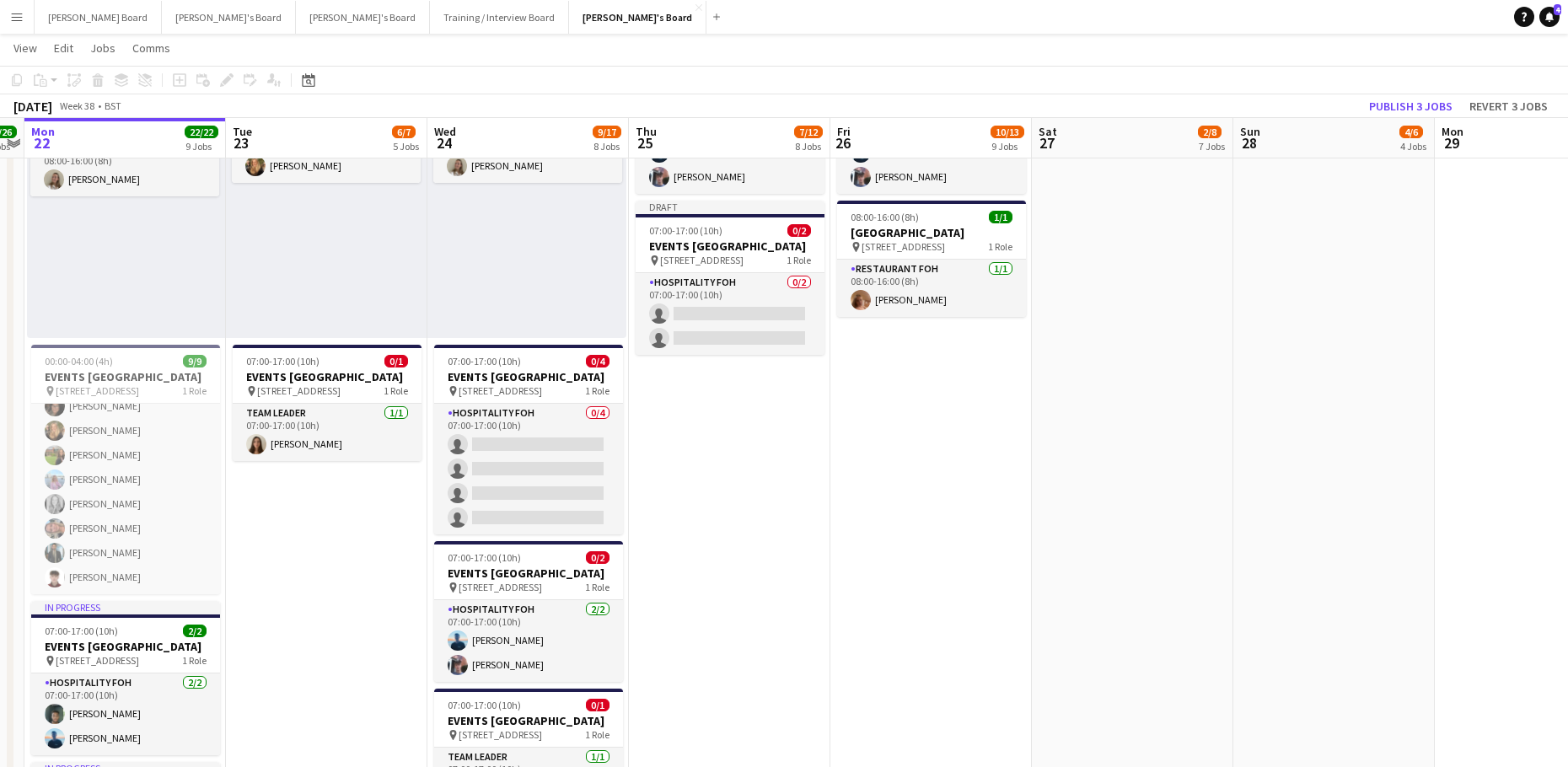
drag, startPoint x: 729, startPoint y: 358, endPoint x: 1105, endPoint y: 207, distance: 405.2
click at [730, 355] on app-card-role "Hospitality FOH 0/2 07:00-17:00 (10h) single-neutral-actions single-neutral-act…" at bounding box center [730, 314] width 189 height 82
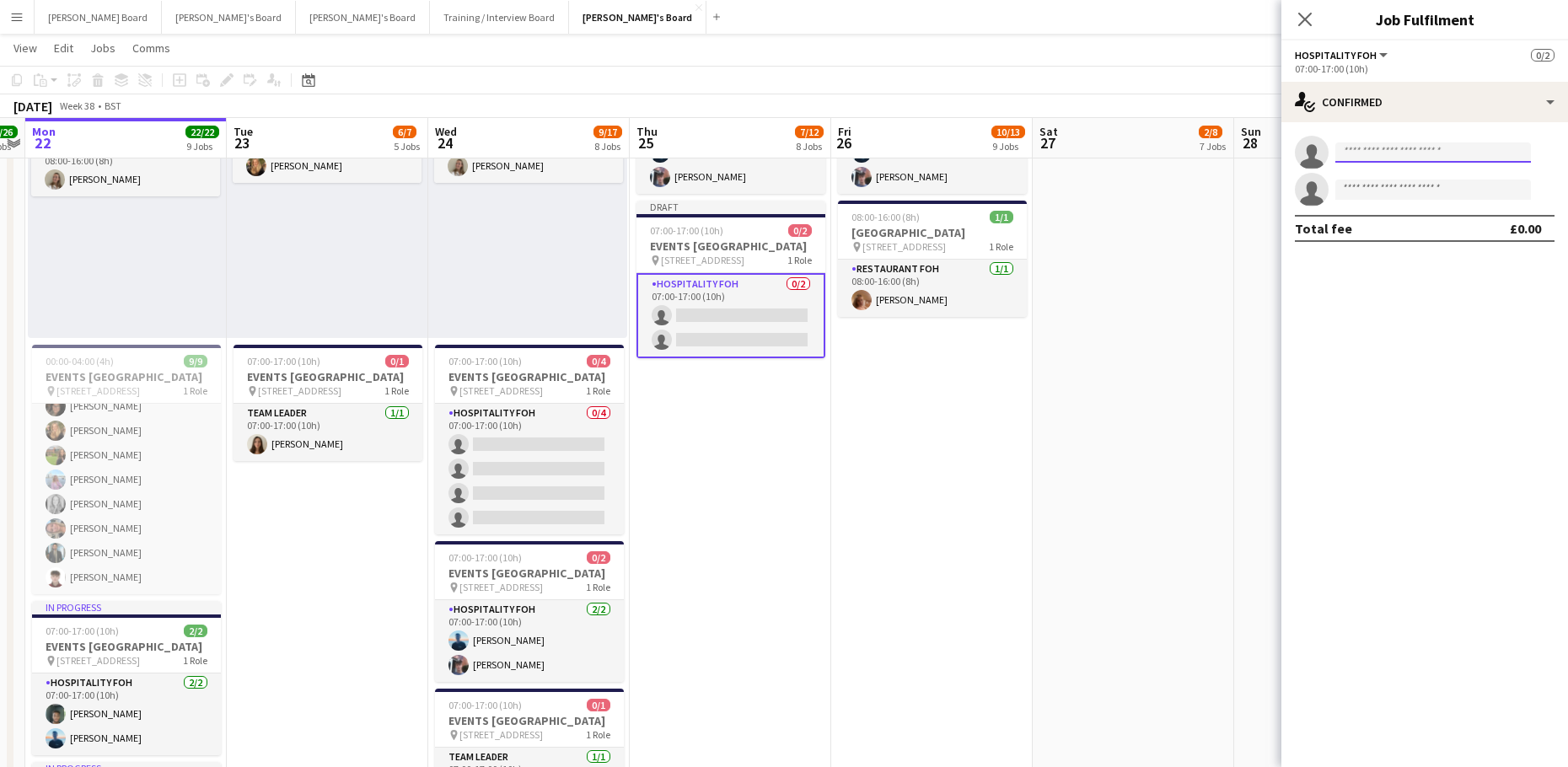
click at [1385, 150] on input at bounding box center [1432, 152] width 196 height 21
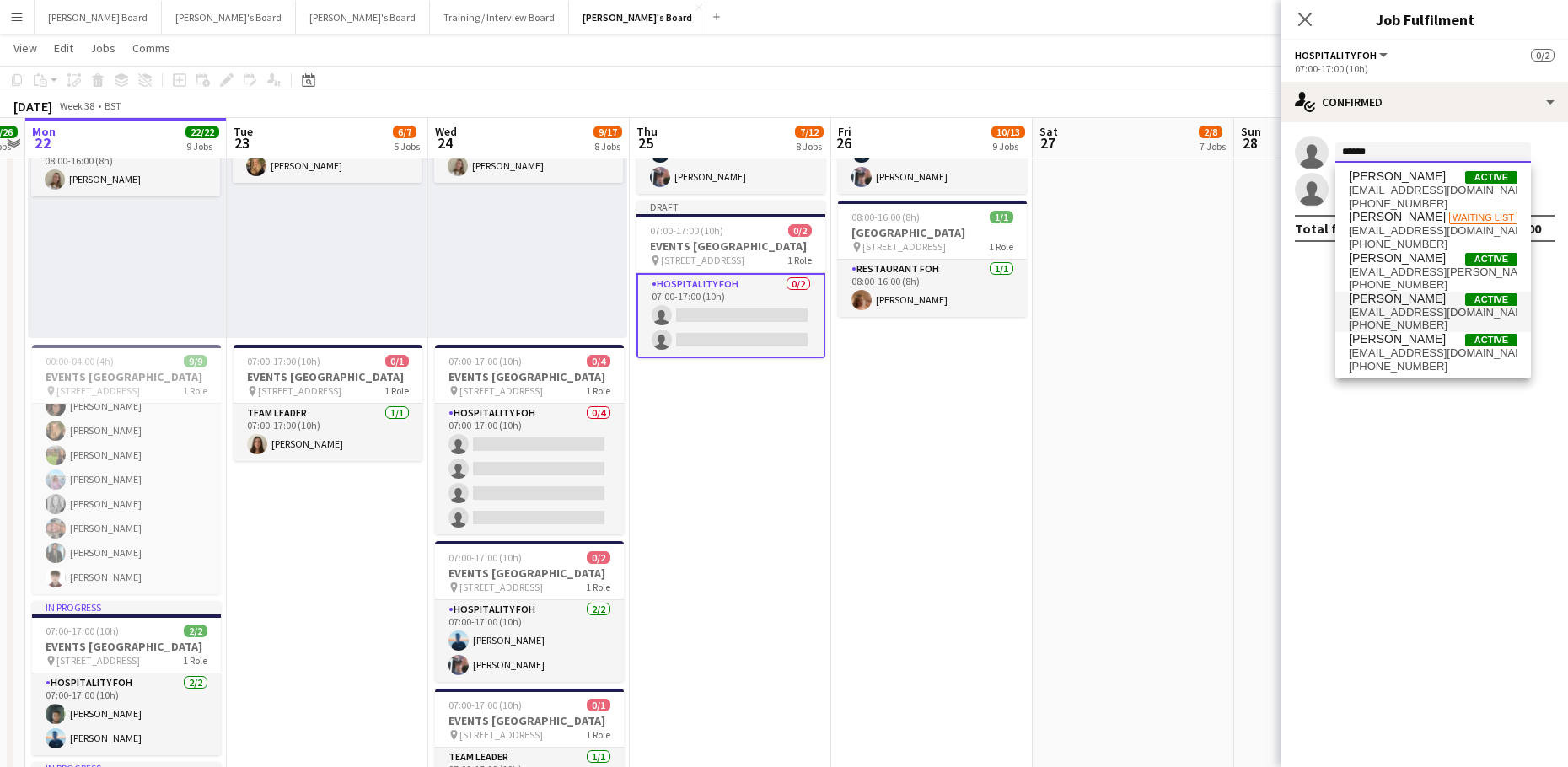
type input "******"
click at [1412, 300] on span "[PERSON_NAME]" at bounding box center [1397, 298] width 97 height 15
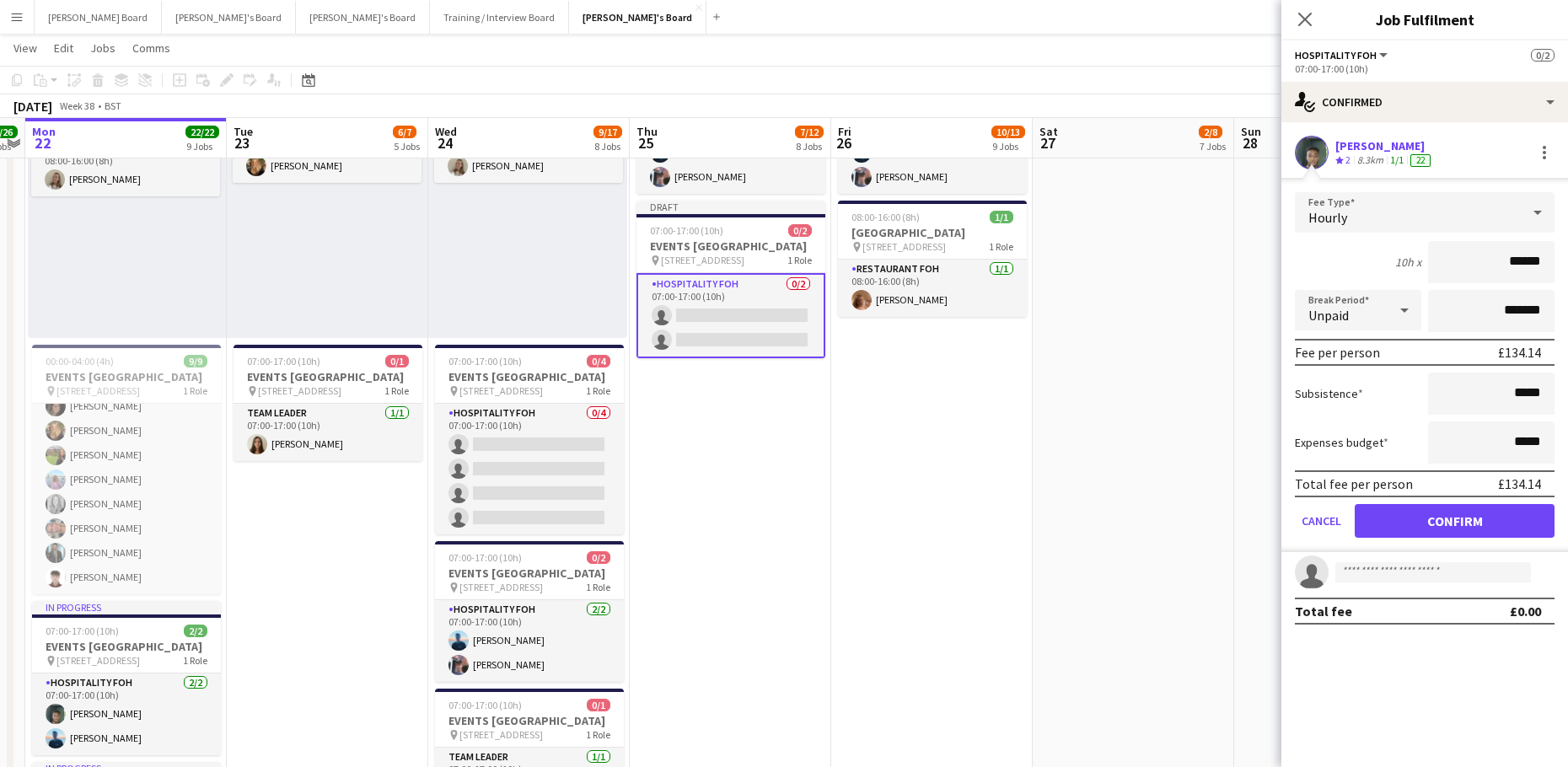
click at [1386, 500] on form "Fee Type Hourly 10h x ****** Break Period Unpaid ******* Fee per person £134.14…" at bounding box center [1423, 372] width 286 height 360
click at [1387, 508] on button "Confirm" at bounding box center [1454, 520] width 200 height 33
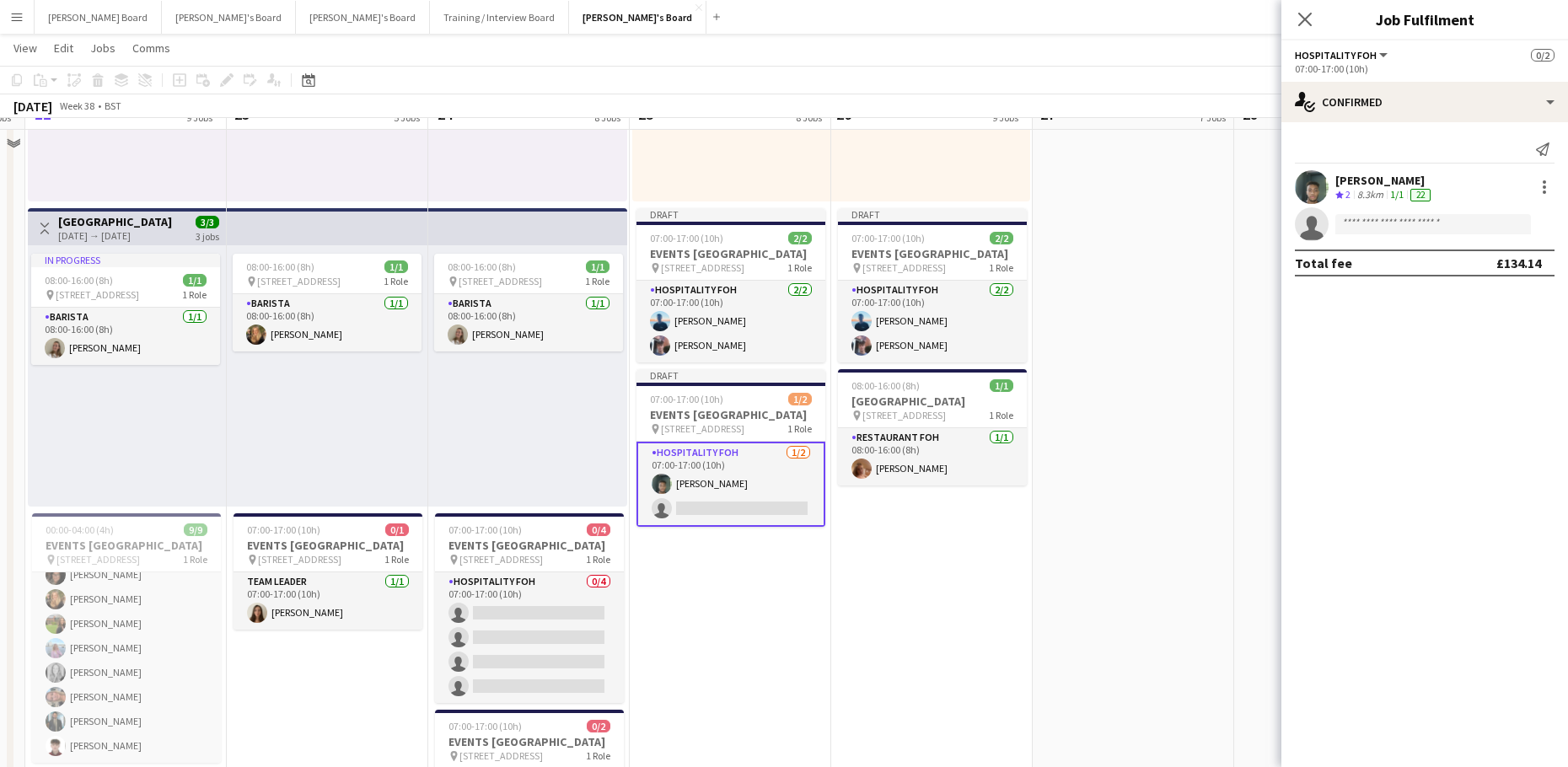
scroll to position [1022, 0]
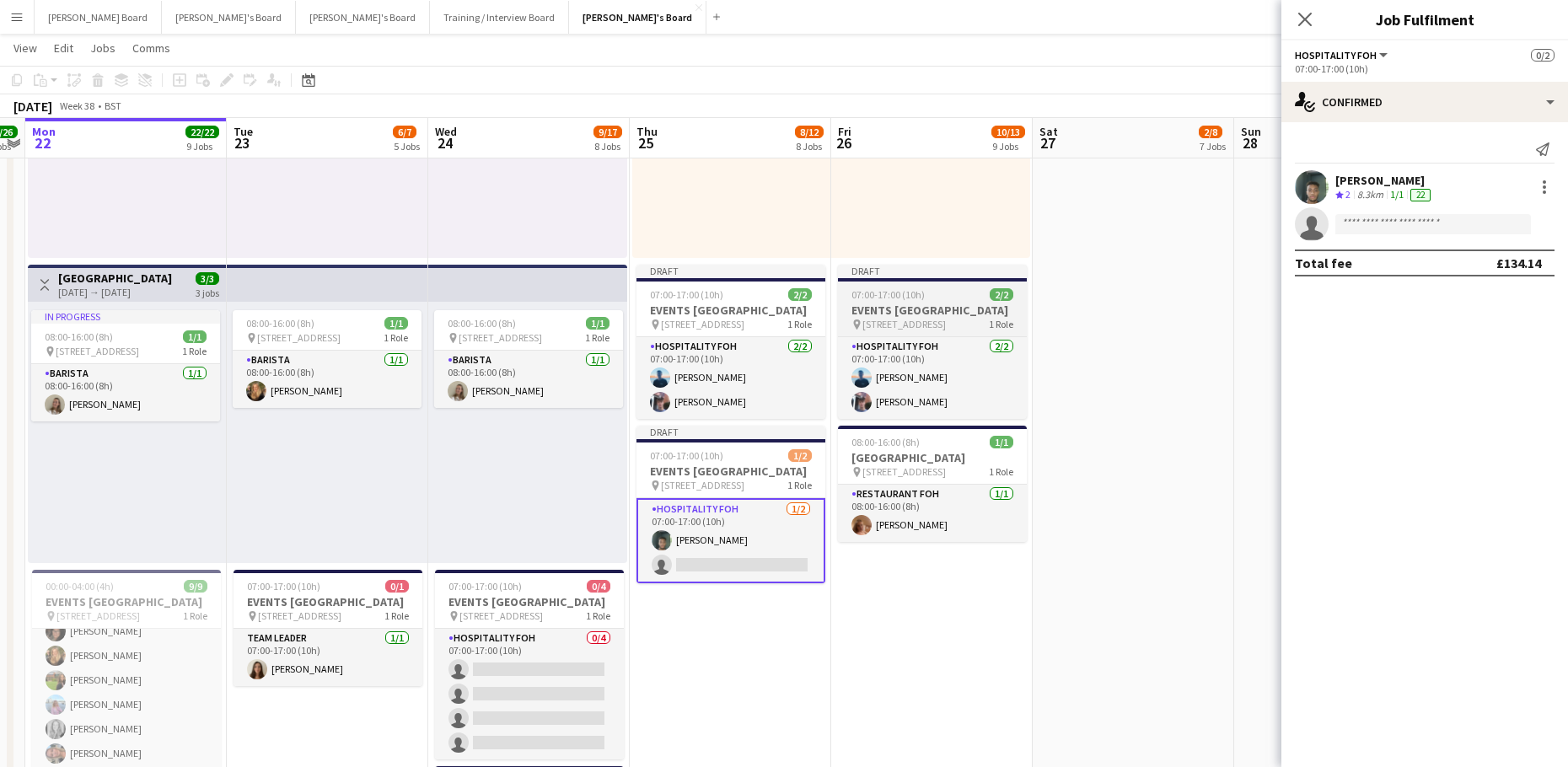
click at [886, 291] on span "07:00-17:00 (10h)" at bounding box center [887, 294] width 74 height 13
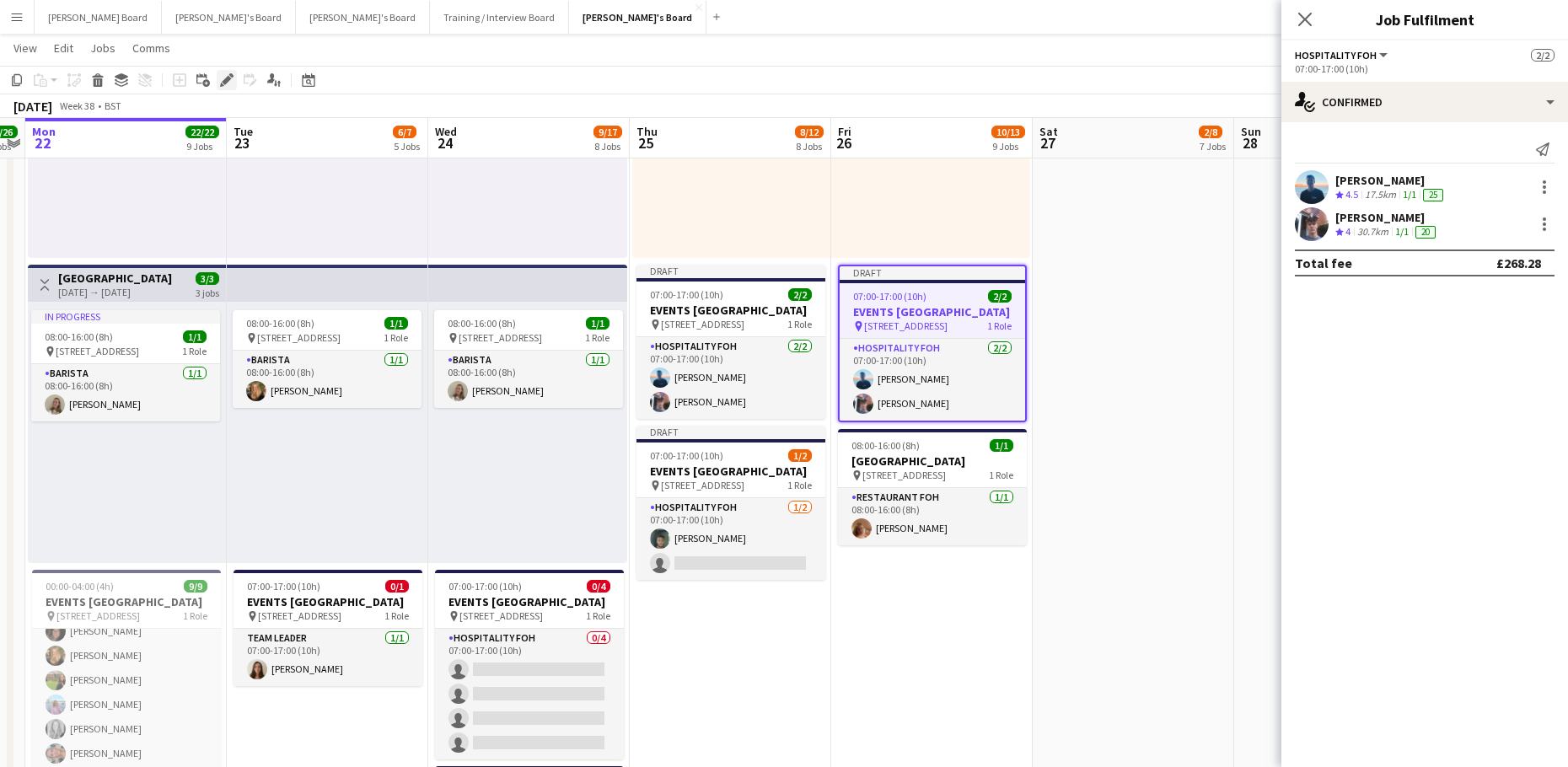
click at [226, 82] on icon at bounding box center [225, 80] width 9 height 9
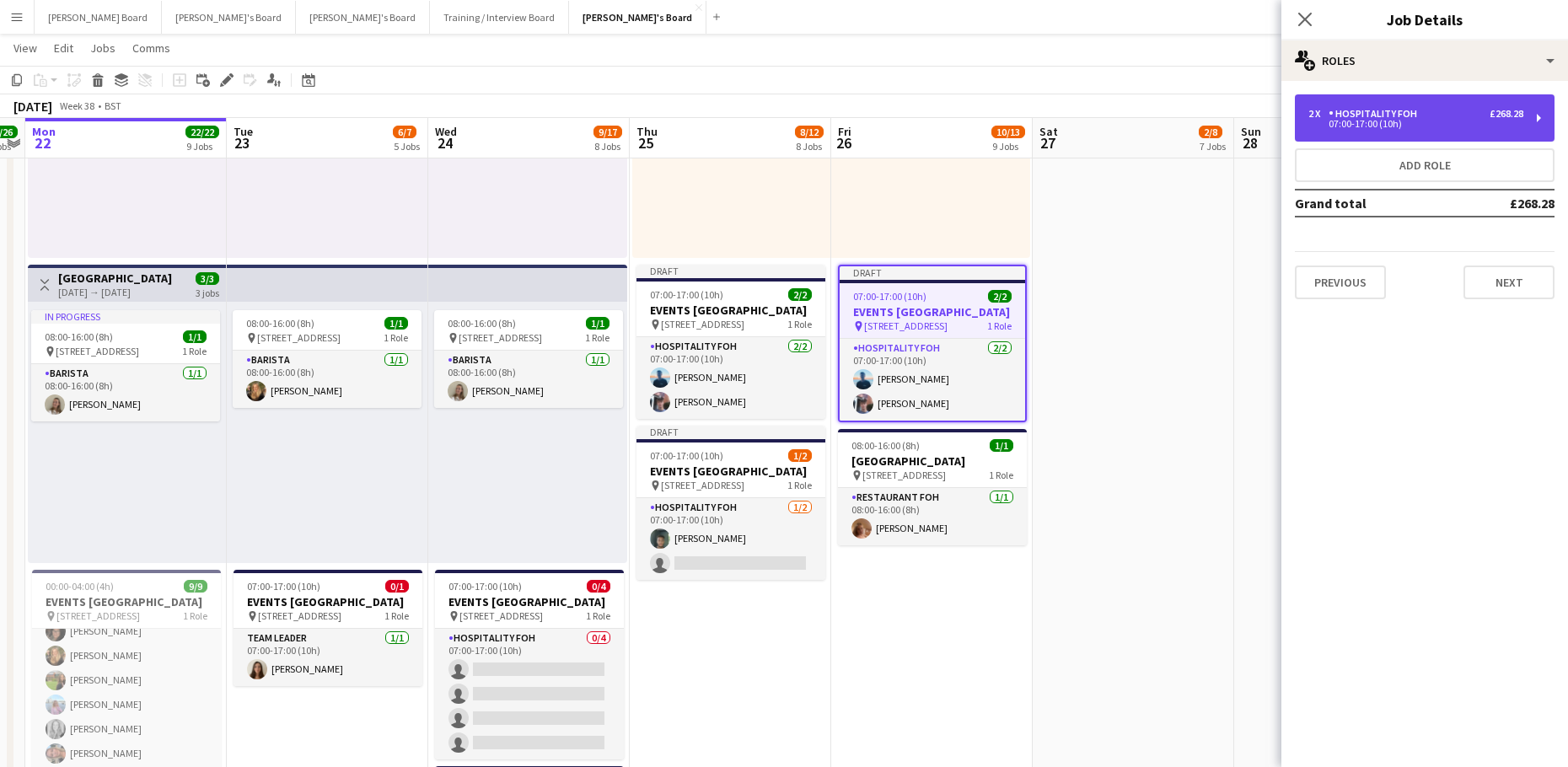
click at [1400, 120] on div "07:00-17:00 (10h)" at bounding box center [1416, 124] width 214 height 9
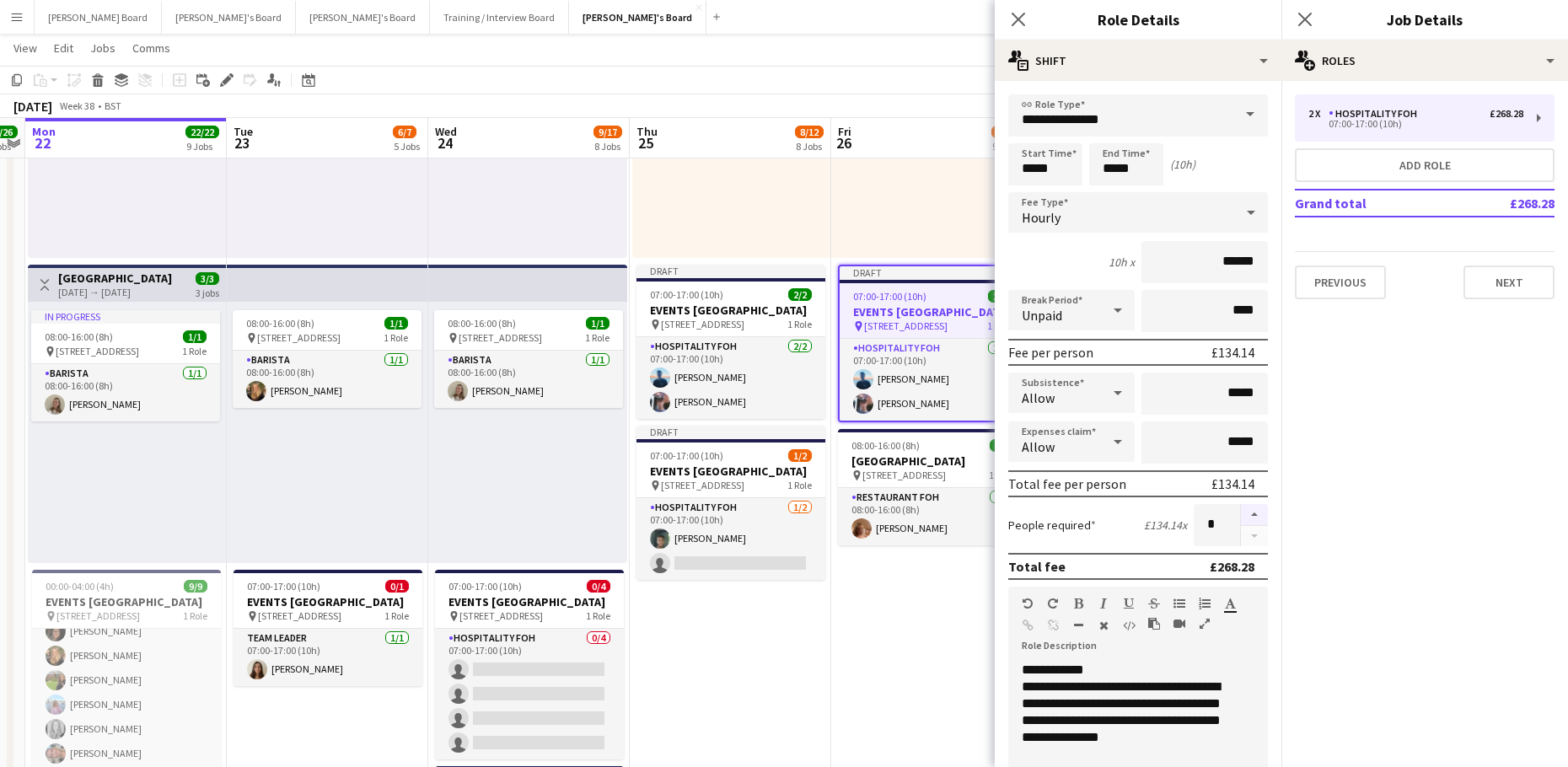
click at [1240, 518] on button "button" at bounding box center [1253, 514] width 27 height 22
type input "*"
click at [958, 399] on app-card-role "Hospitality FOH 2/2 07:00-17:00 (10h) Daniel de Caestecker Cameron Sly" at bounding box center [932, 379] width 185 height 82
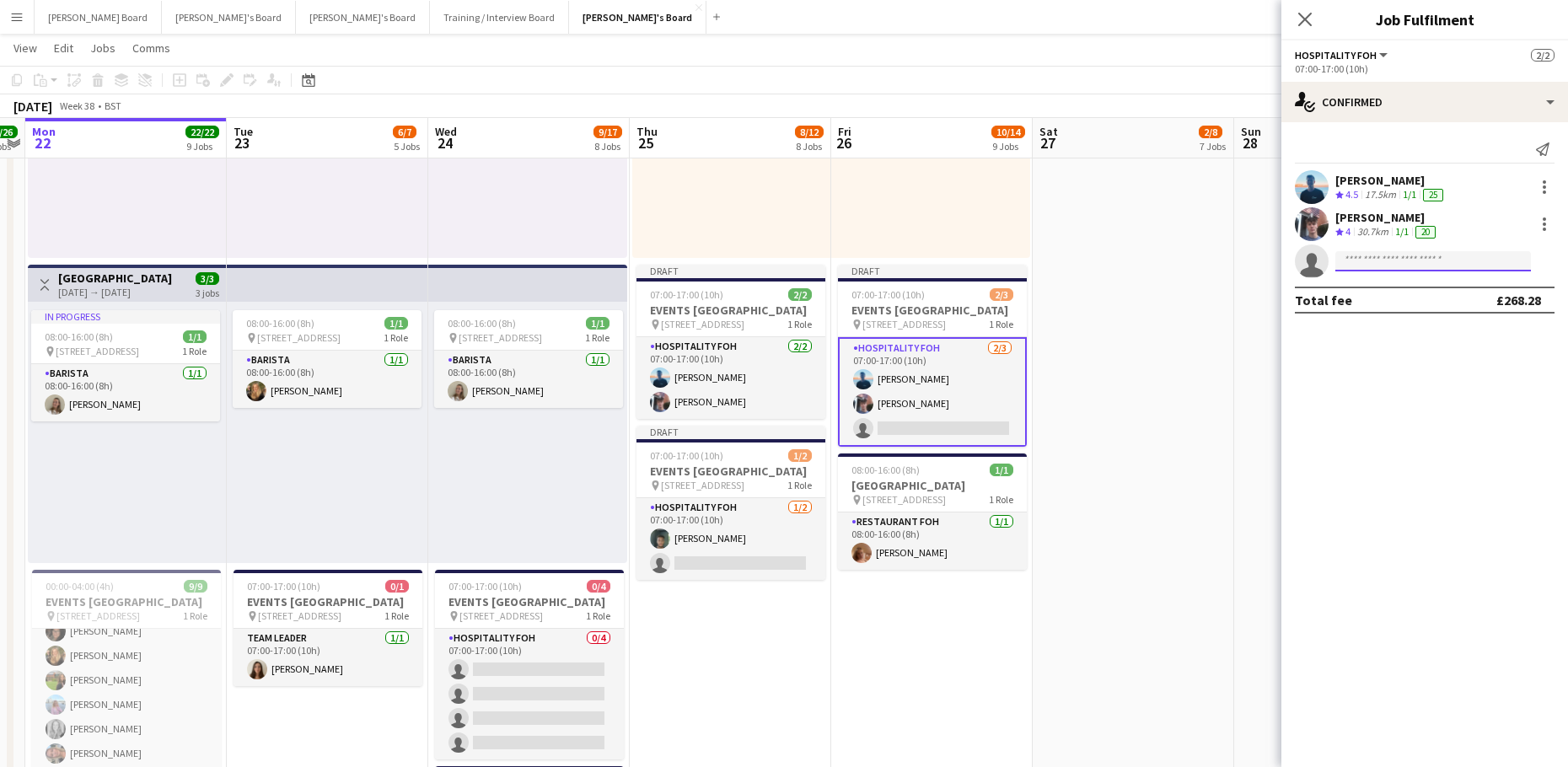
click at [1360, 255] on input at bounding box center [1432, 261] width 196 height 21
type input "******"
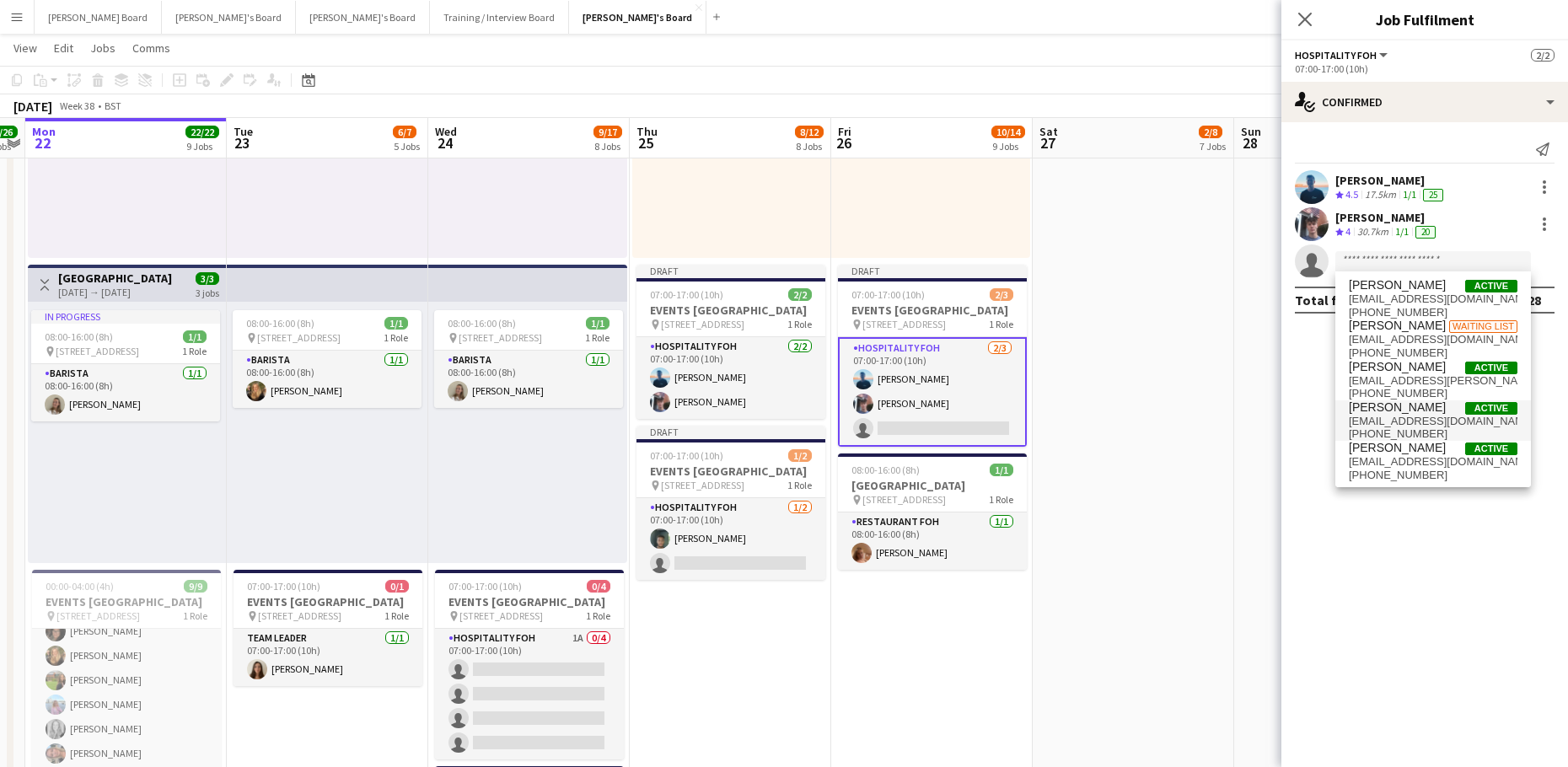
click at [1413, 410] on span "[PERSON_NAME]" at bounding box center [1397, 407] width 97 height 15
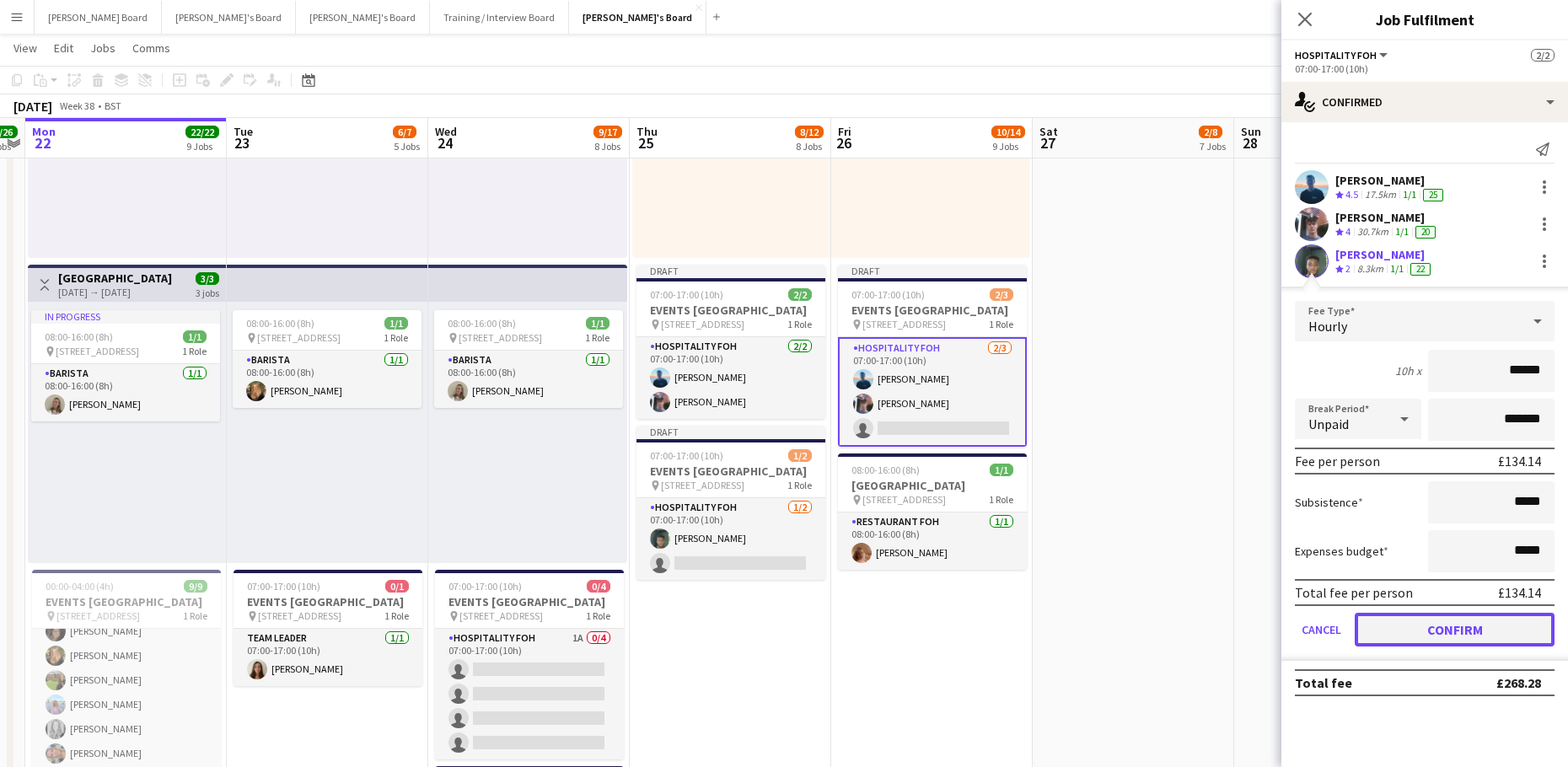
click at [1392, 622] on button "Confirm" at bounding box center [1454, 629] width 200 height 33
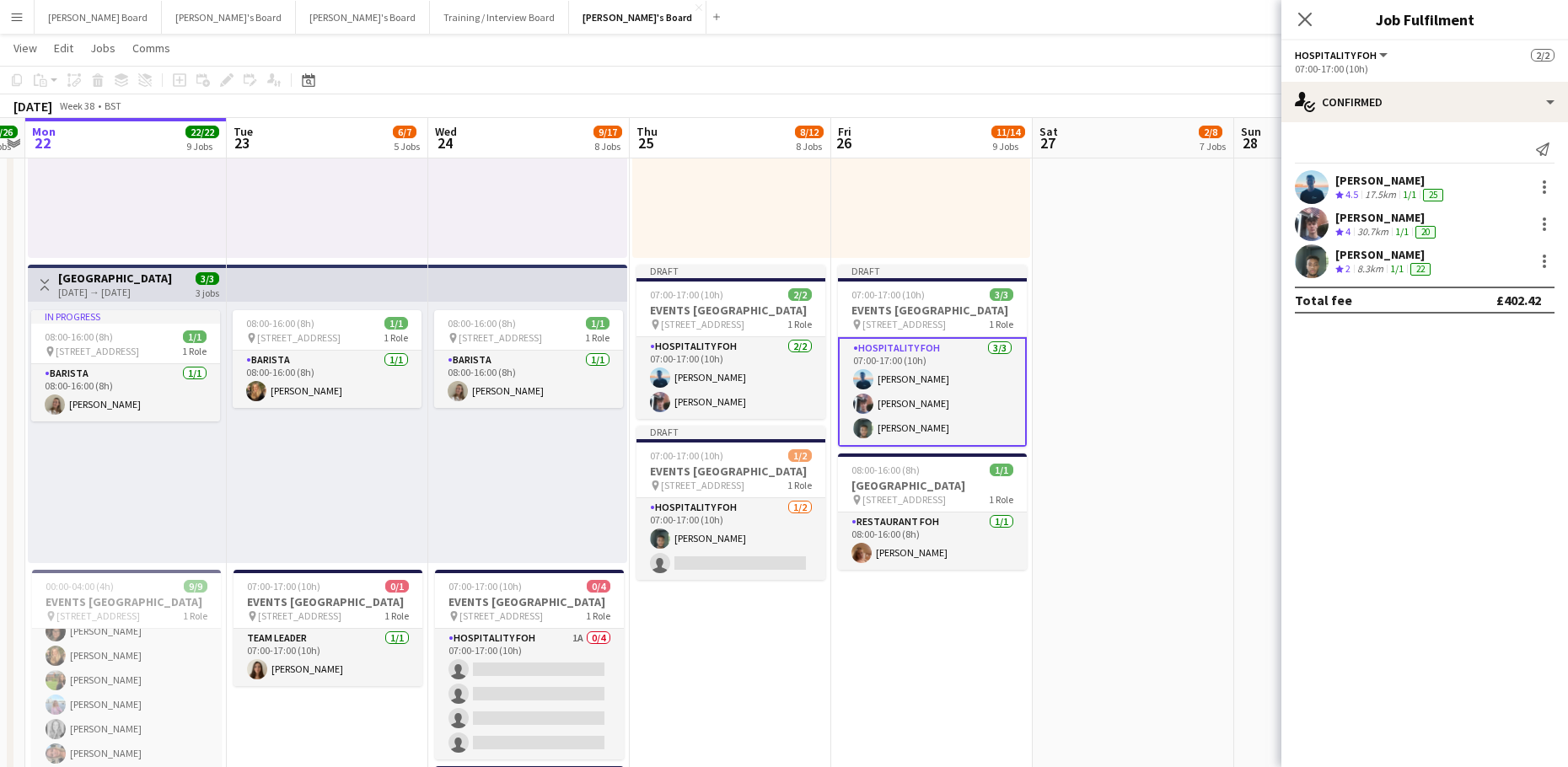
click at [1217, 492] on app-date-cell at bounding box center [1132, 751] width 202 height 2208
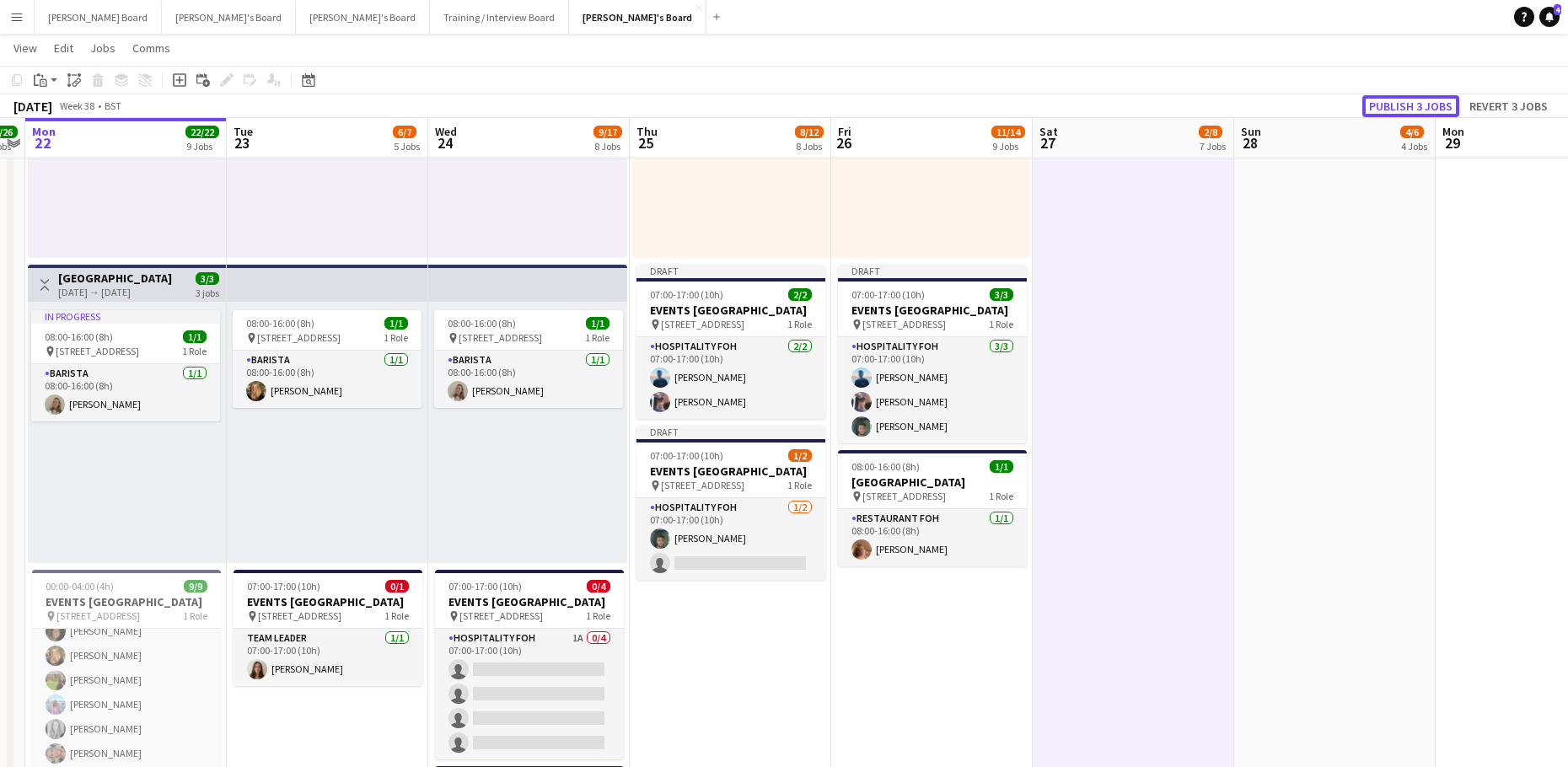
click at [1414, 105] on button "Publish 3 jobs" at bounding box center [1410, 106] width 97 height 22
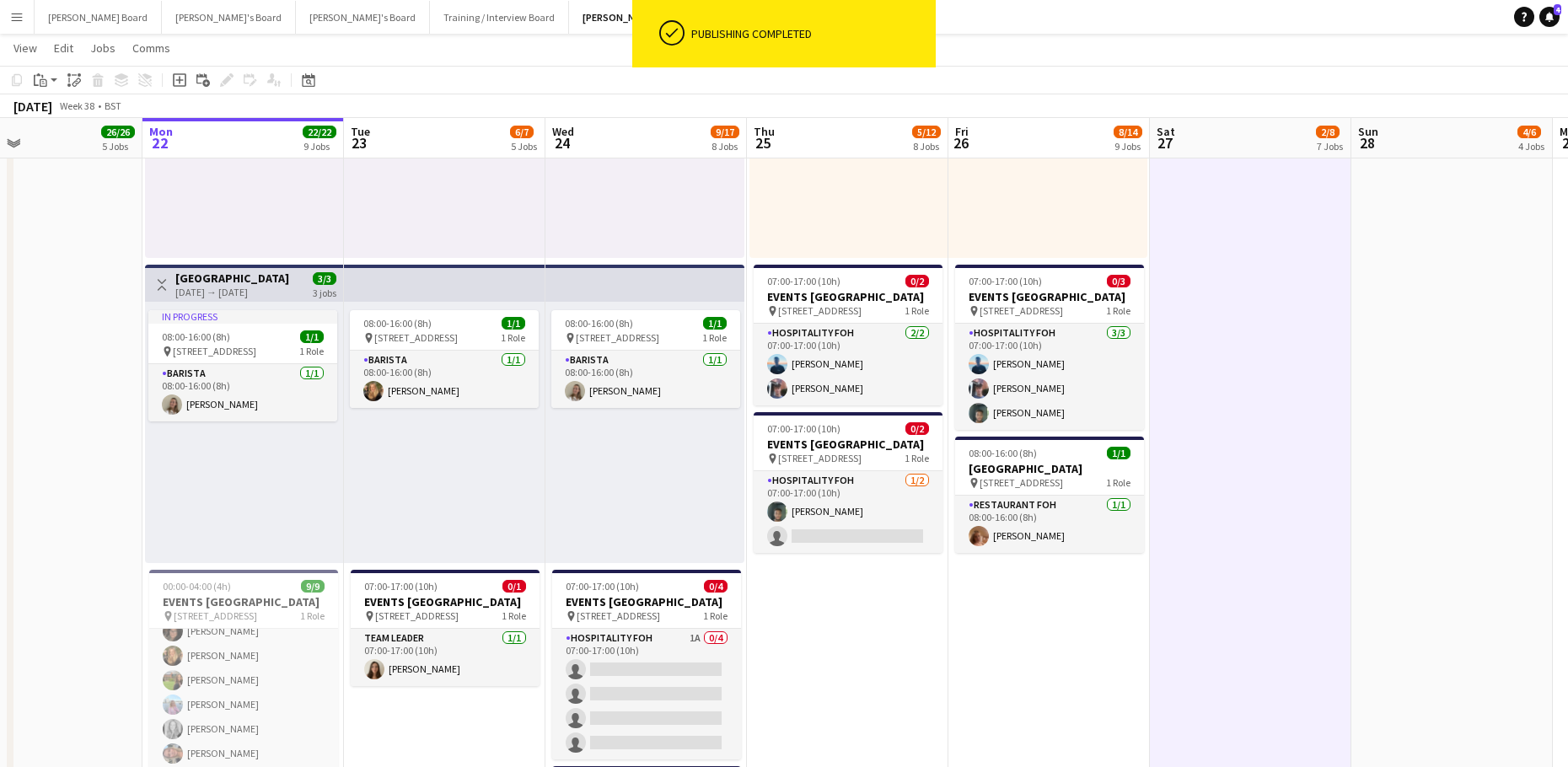
drag, startPoint x: 1130, startPoint y: 457, endPoint x: 1259, endPoint y: 419, distance: 134.5
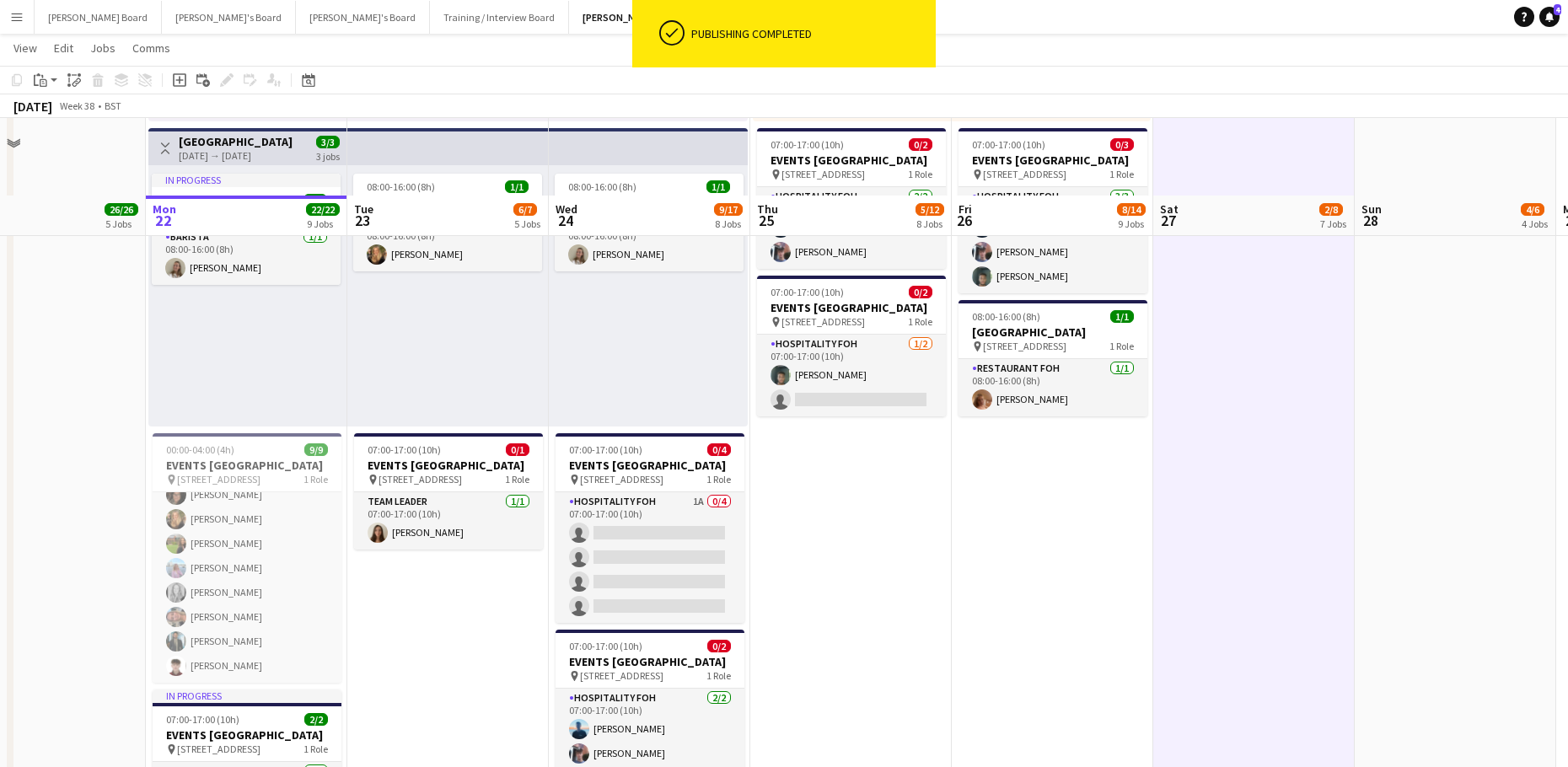
scroll to position [1247, 0]
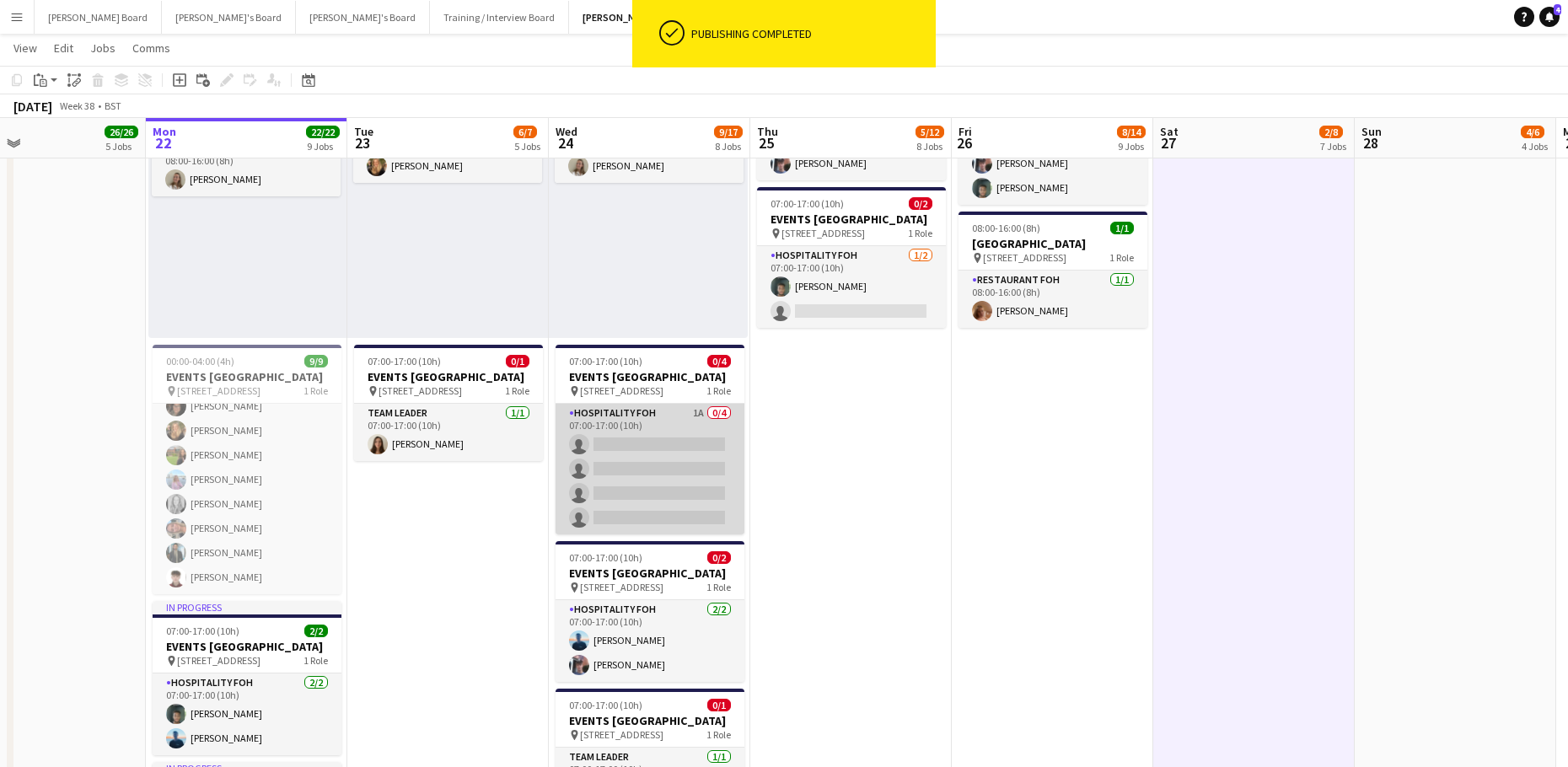
click at [591, 492] on app-card-role "Hospitality FOH 1A 0/4 07:00-17:00 (10h) single-neutral-actions single-neutral-…" at bounding box center [650, 468] width 189 height 131
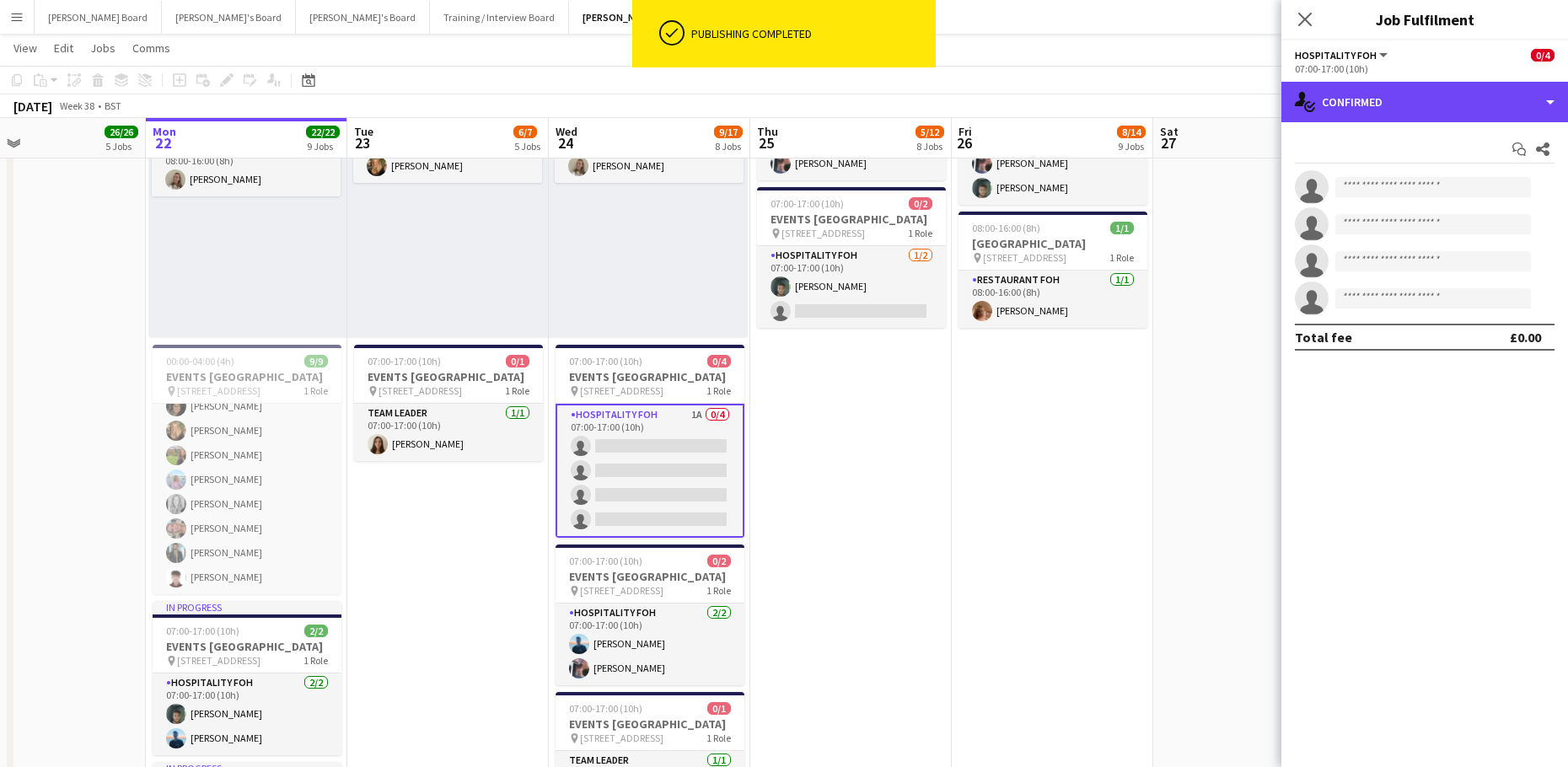
drag, startPoint x: 1365, startPoint y: 109, endPoint x: 1380, endPoint y: 128, distance: 24.2
click at [1366, 109] on div "single-neutral-actions-check-2 Confirmed" at bounding box center [1423, 101] width 286 height 40
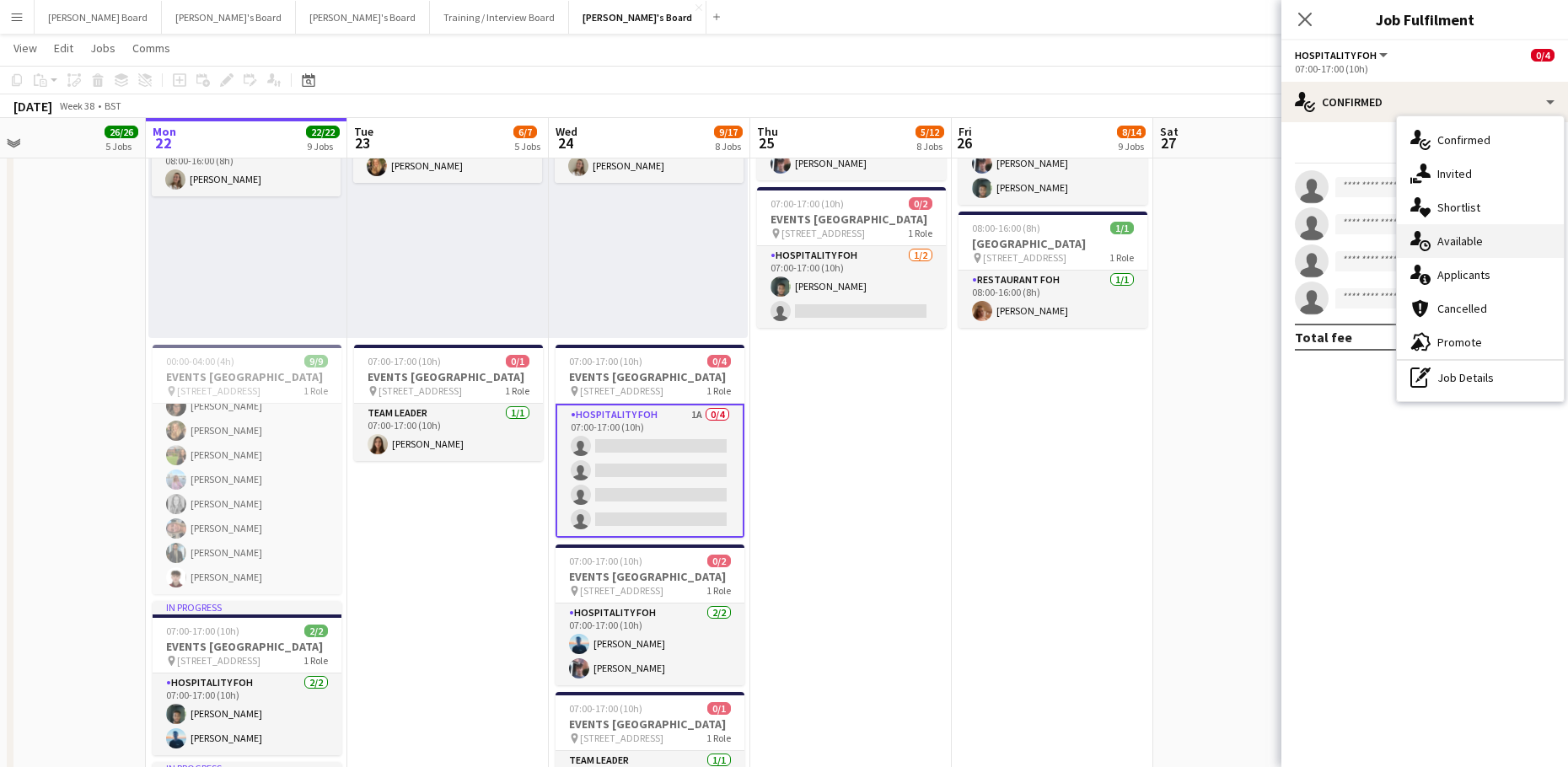
click at [1495, 249] on div "single-neutral-actions-upload Available" at bounding box center [1480, 241] width 167 height 33
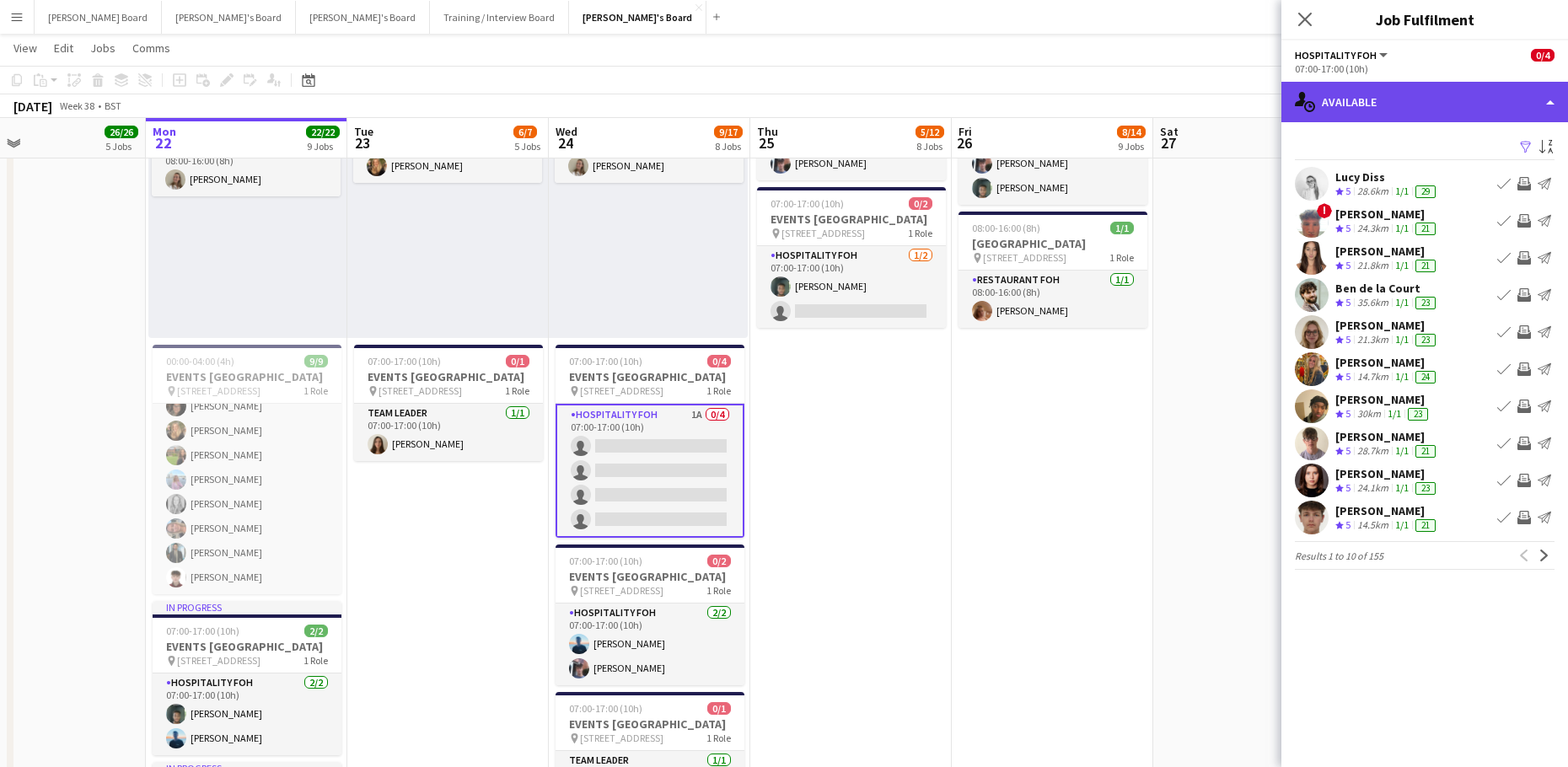
click at [1397, 112] on div "single-neutral-actions-upload Available" at bounding box center [1423, 101] width 286 height 40
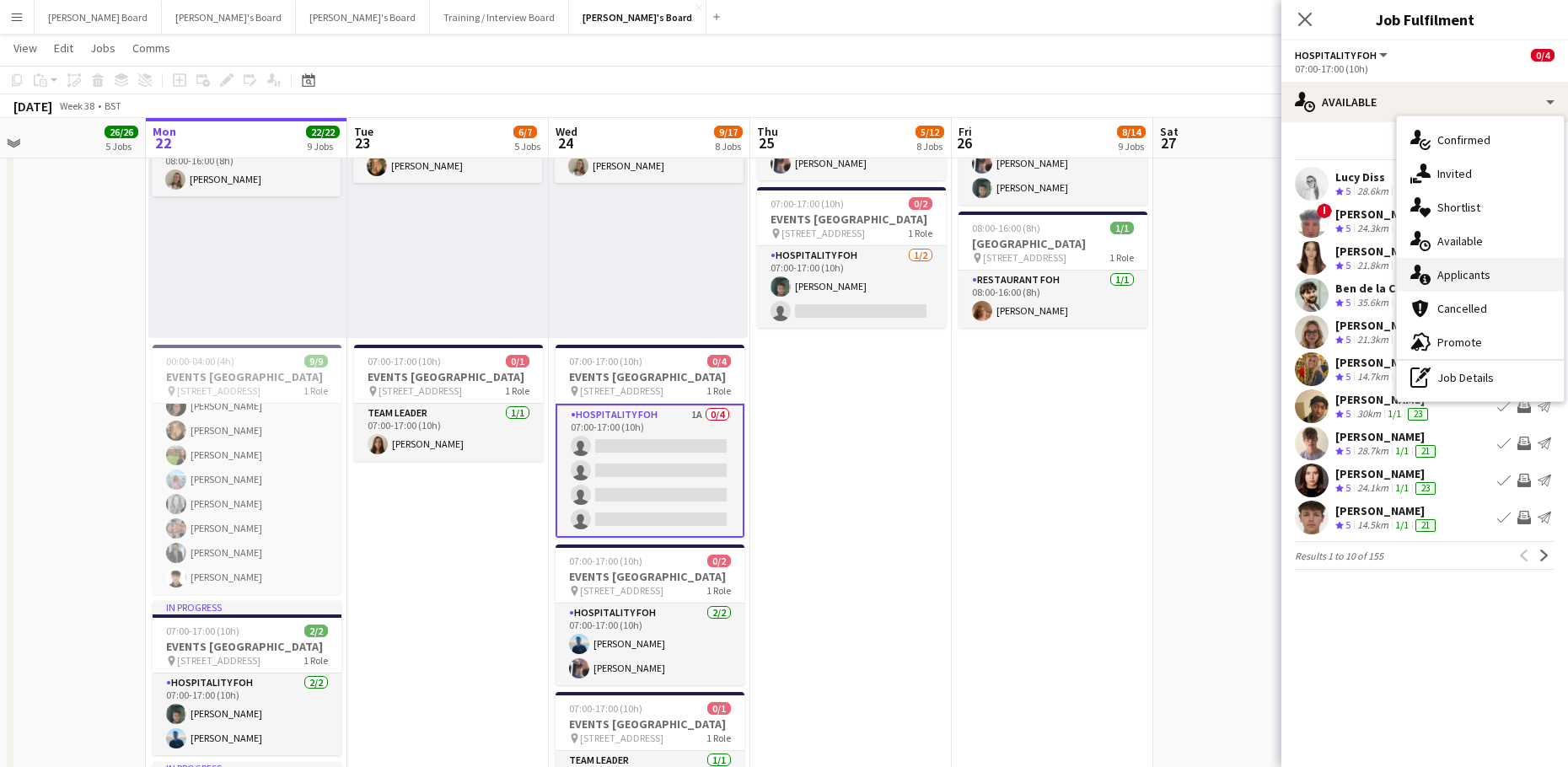
click at [1478, 280] on span "Applicants" at bounding box center [1464, 274] width 53 height 15
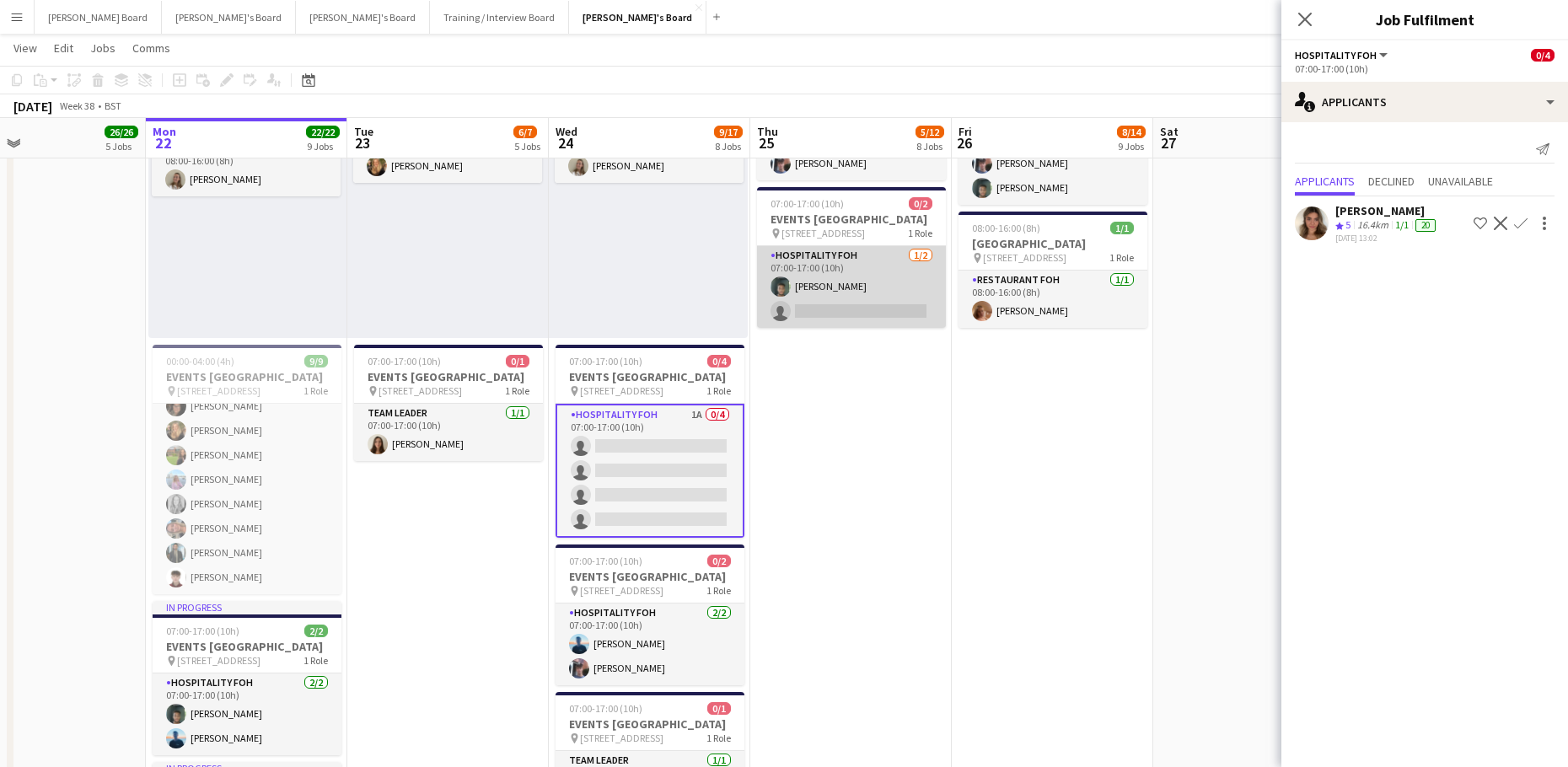
click at [885, 300] on app-card-role "Hospitality FOH 1/2 07:00-17:00 (10h) Harrison Clarke single-neutral-actions" at bounding box center [851, 286] width 189 height 82
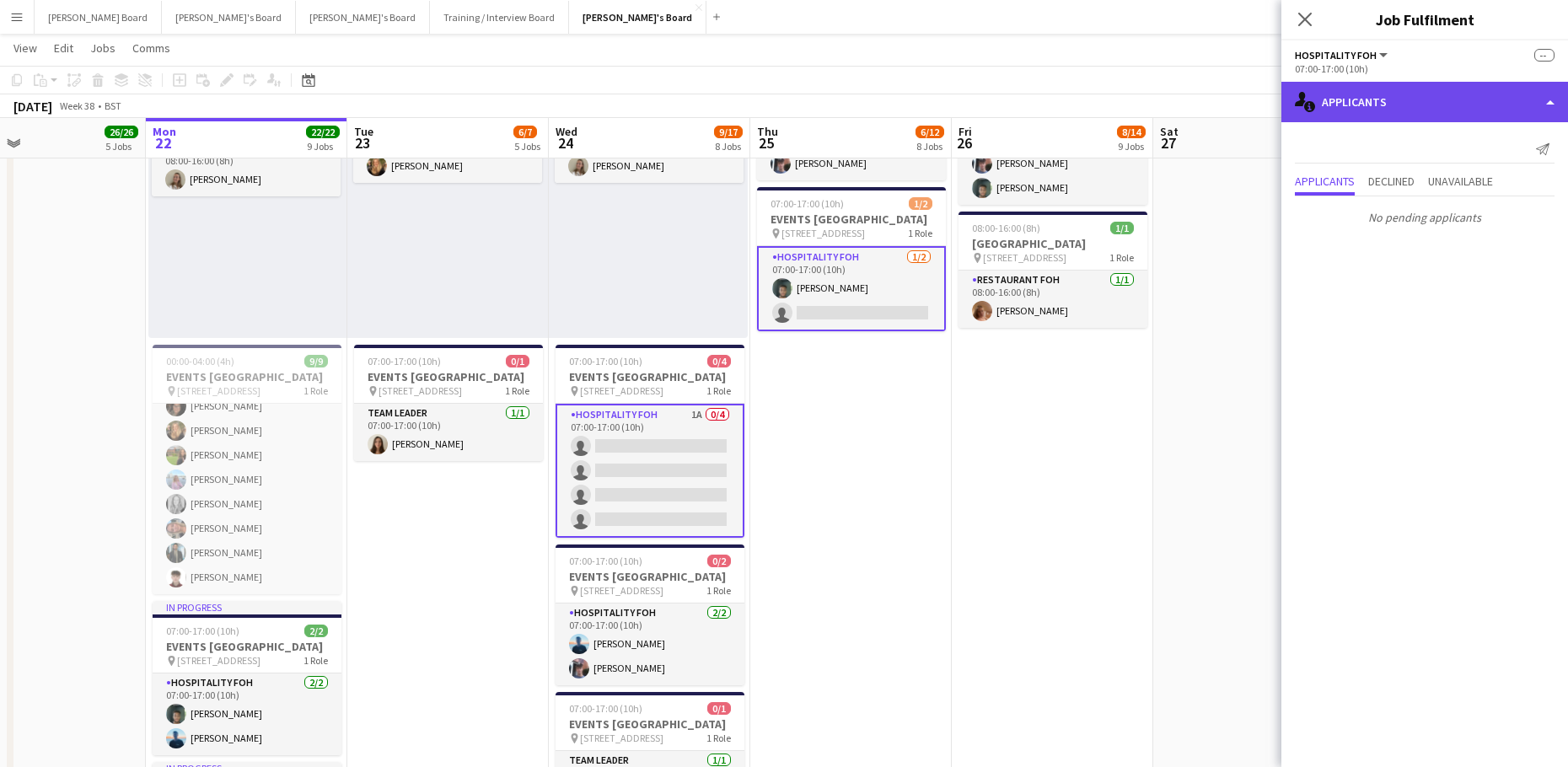
click at [1391, 109] on div "single-neutral-actions-information Applicants" at bounding box center [1423, 101] width 286 height 40
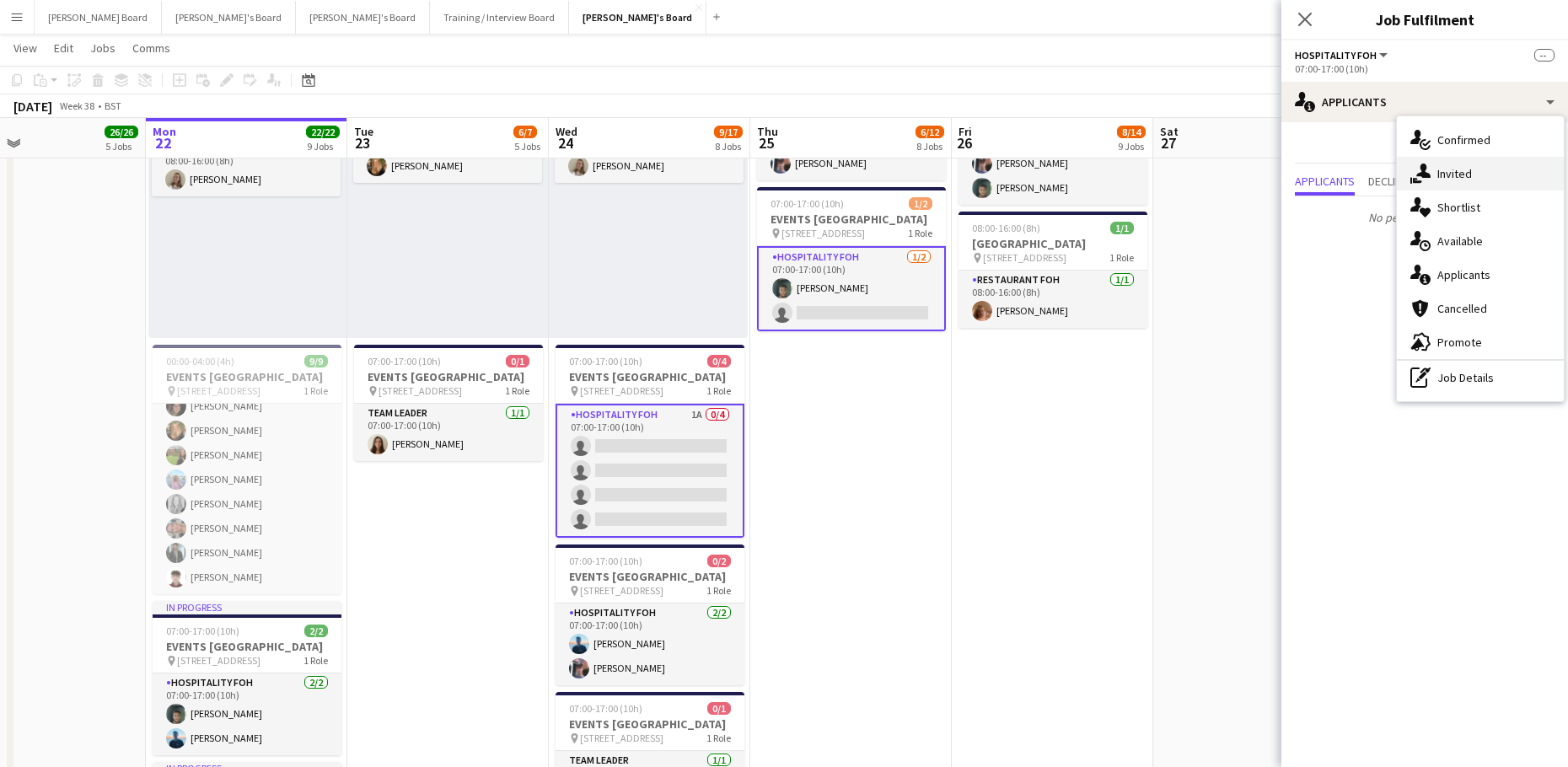
click at [1465, 176] on span "Invited" at bounding box center [1454, 173] width 34 height 15
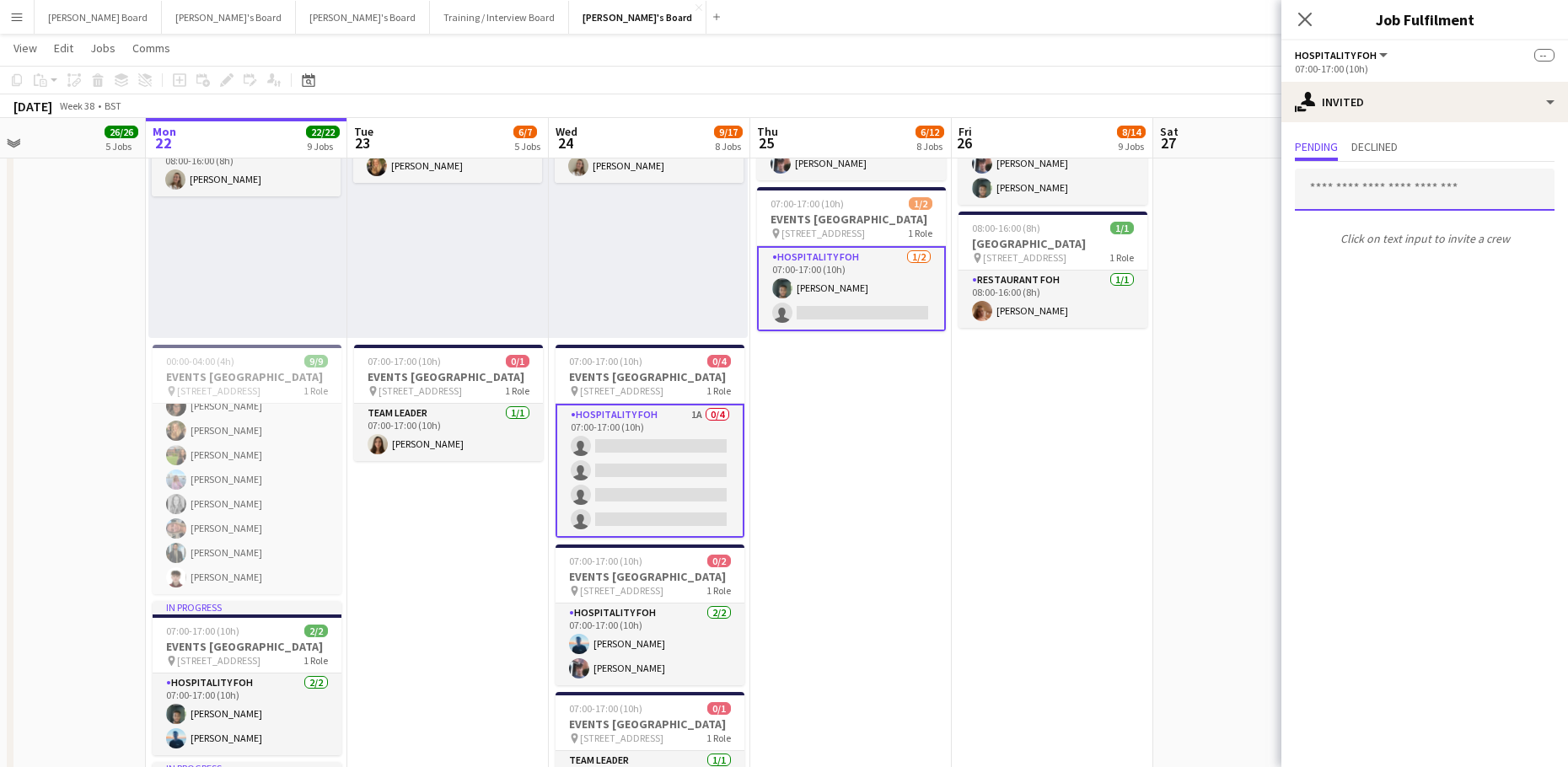
click at [1367, 197] on input "text" at bounding box center [1424, 189] width 260 height 42
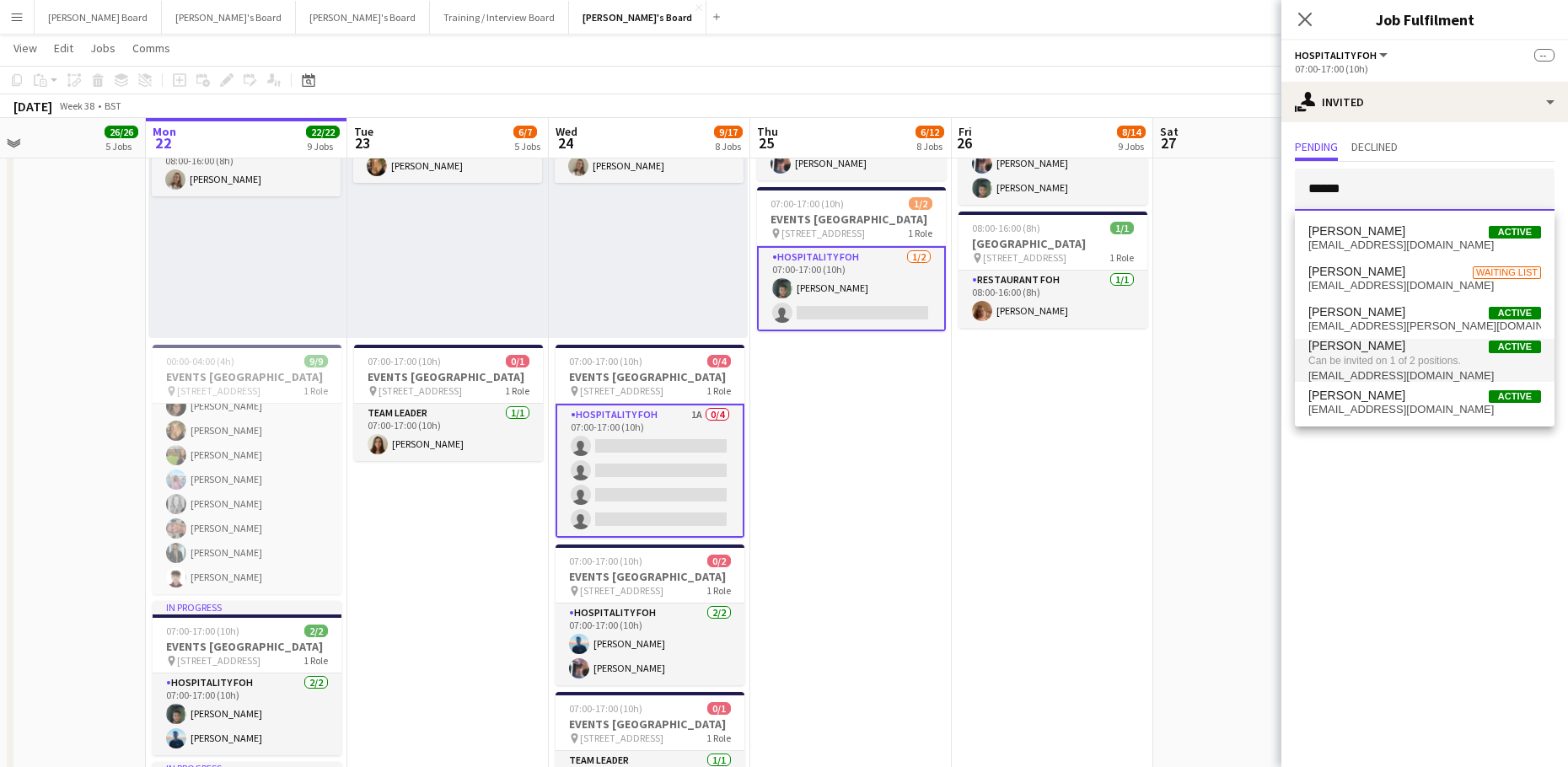
type input "******"
click at [1405, 356] on span "Can be invited on 1 of 2 positions." at bounding box center [1424, 360] width 232 height 15
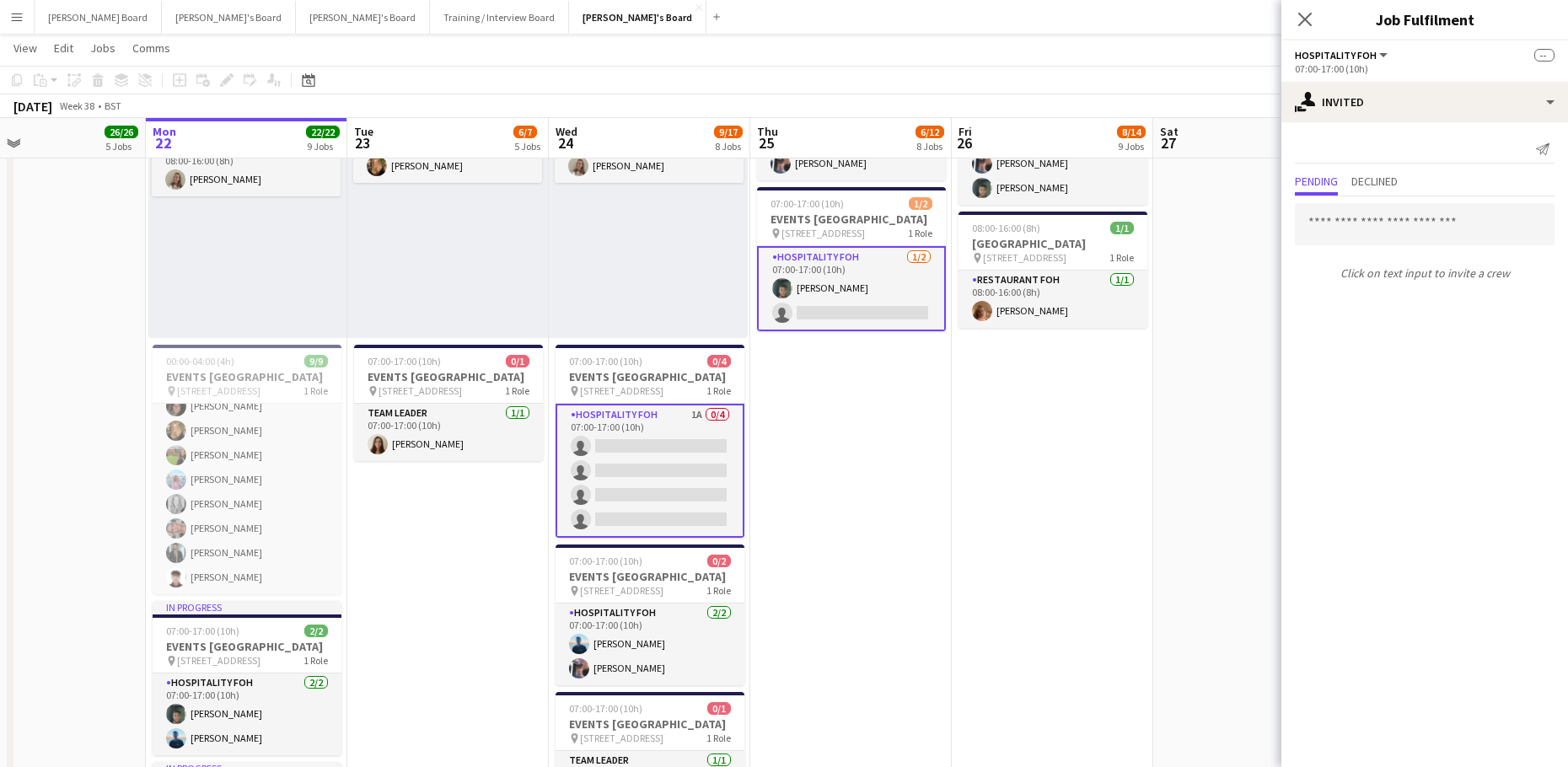
click at [861, 331] on app-card-role "Hospitality FOH 1/2 07:00-17:00 (10h) Harrison Clarke single-neutral-actions" at bounding box center [851, 288] width 189 height 86
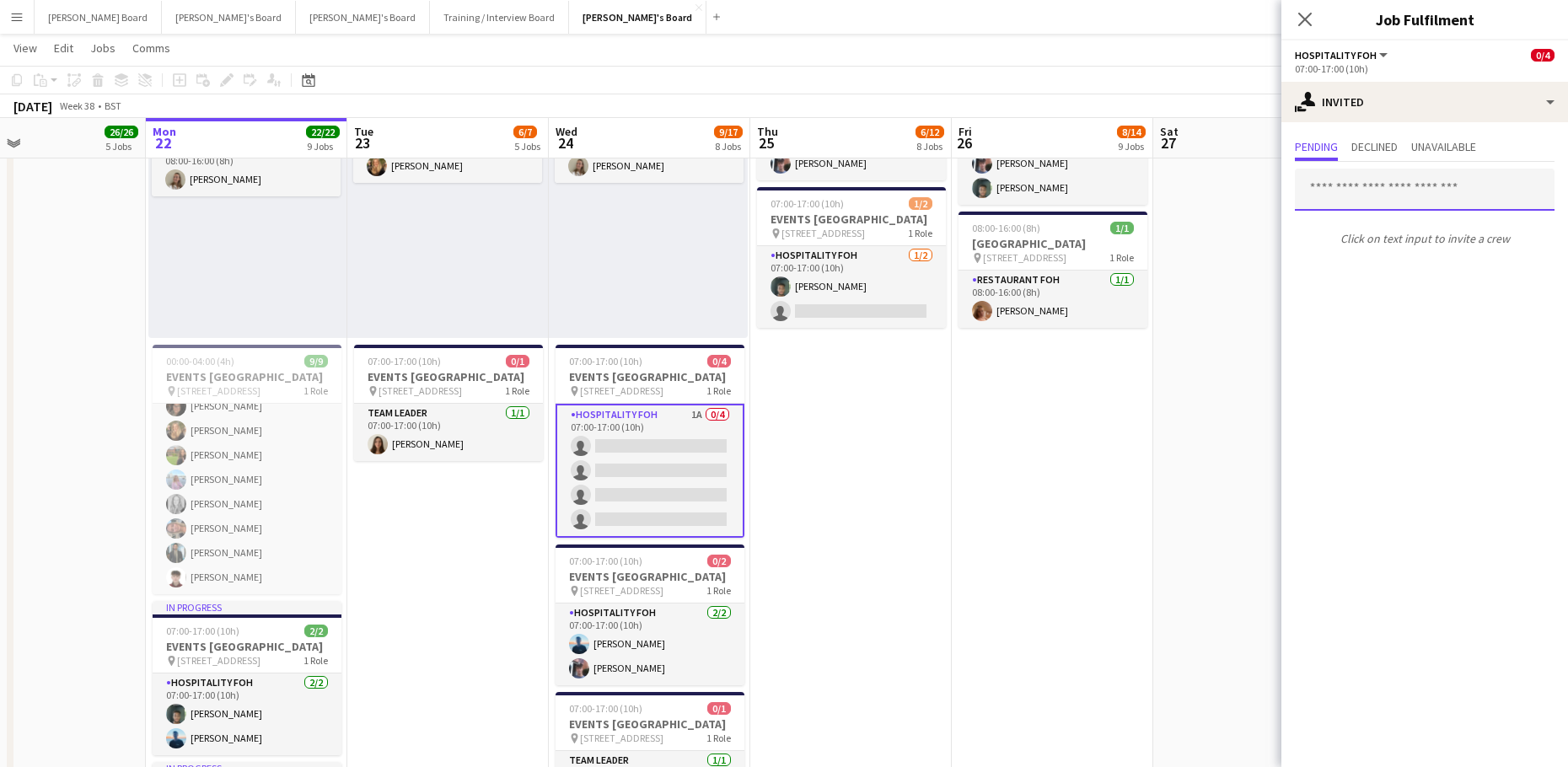
click at [1361, 189] on input "text" at bounding box center [1424, 189] width 260 height 42
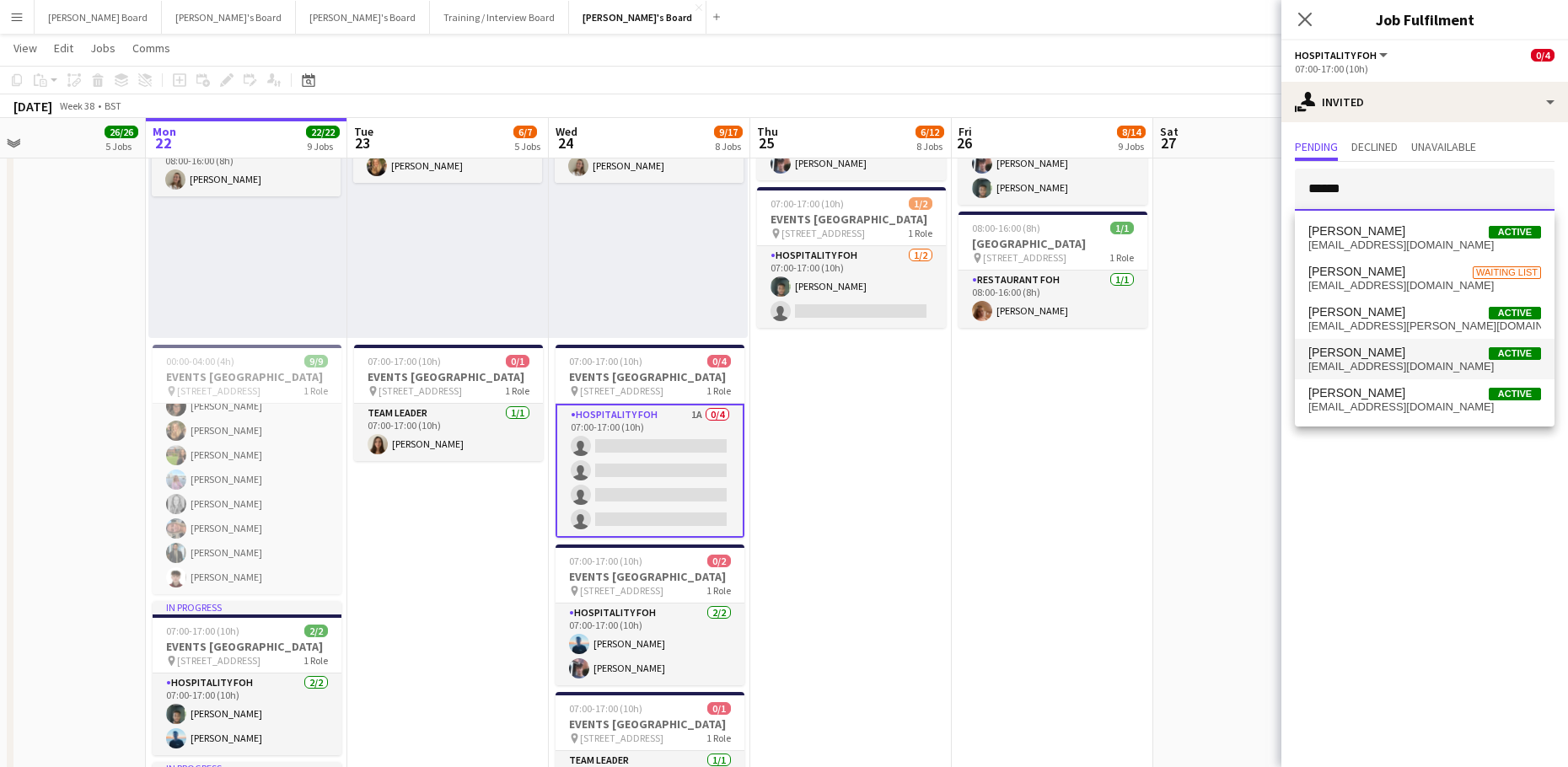
type input "******"
click at [1373, 354] on span "[PERSON_NAME]" at bounding box center [1357, 352] width 97 height 15
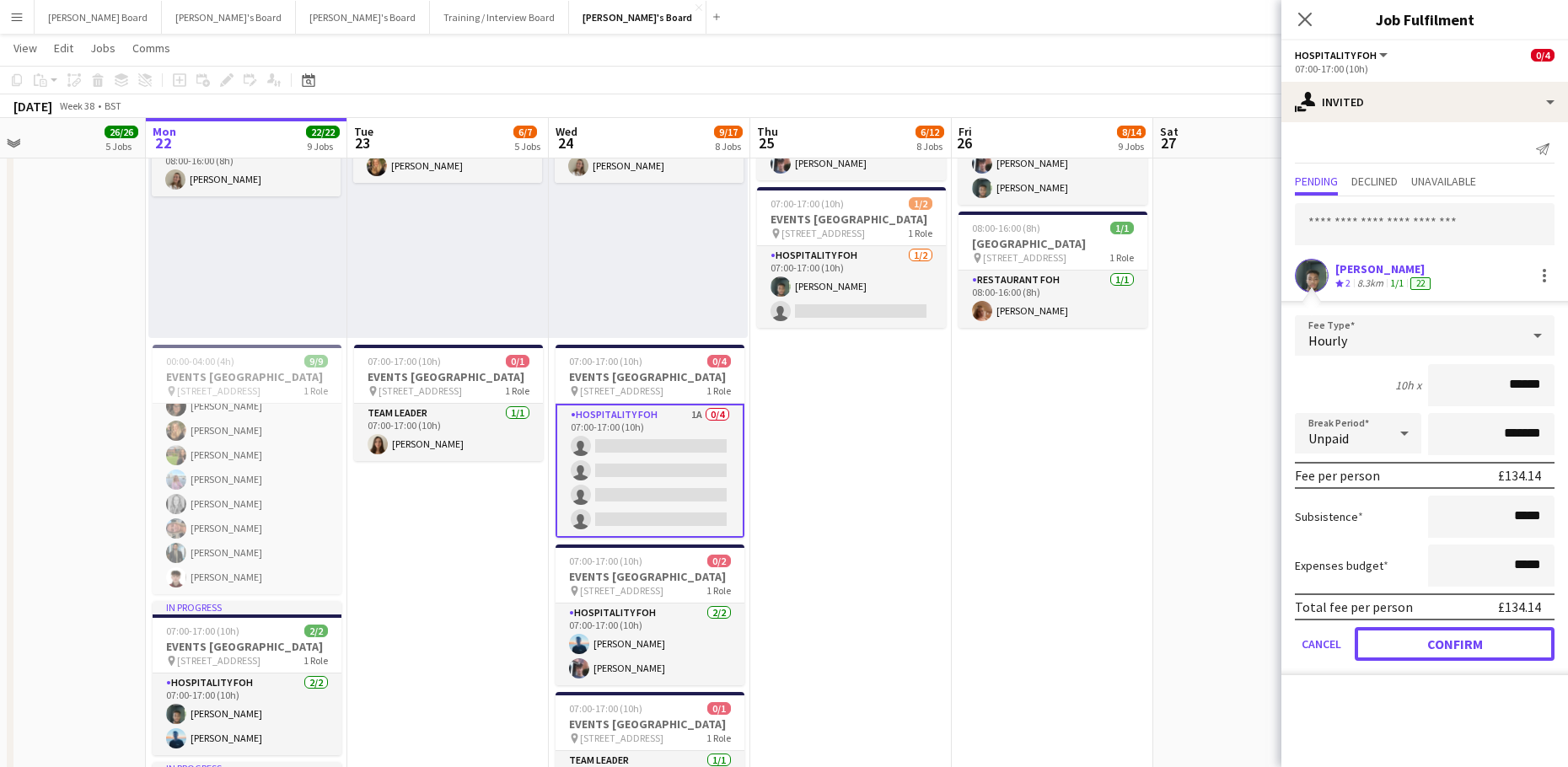
click at [1397, 639] on button "Confirm" at bounding box center [1454, 643] width 200 height 33
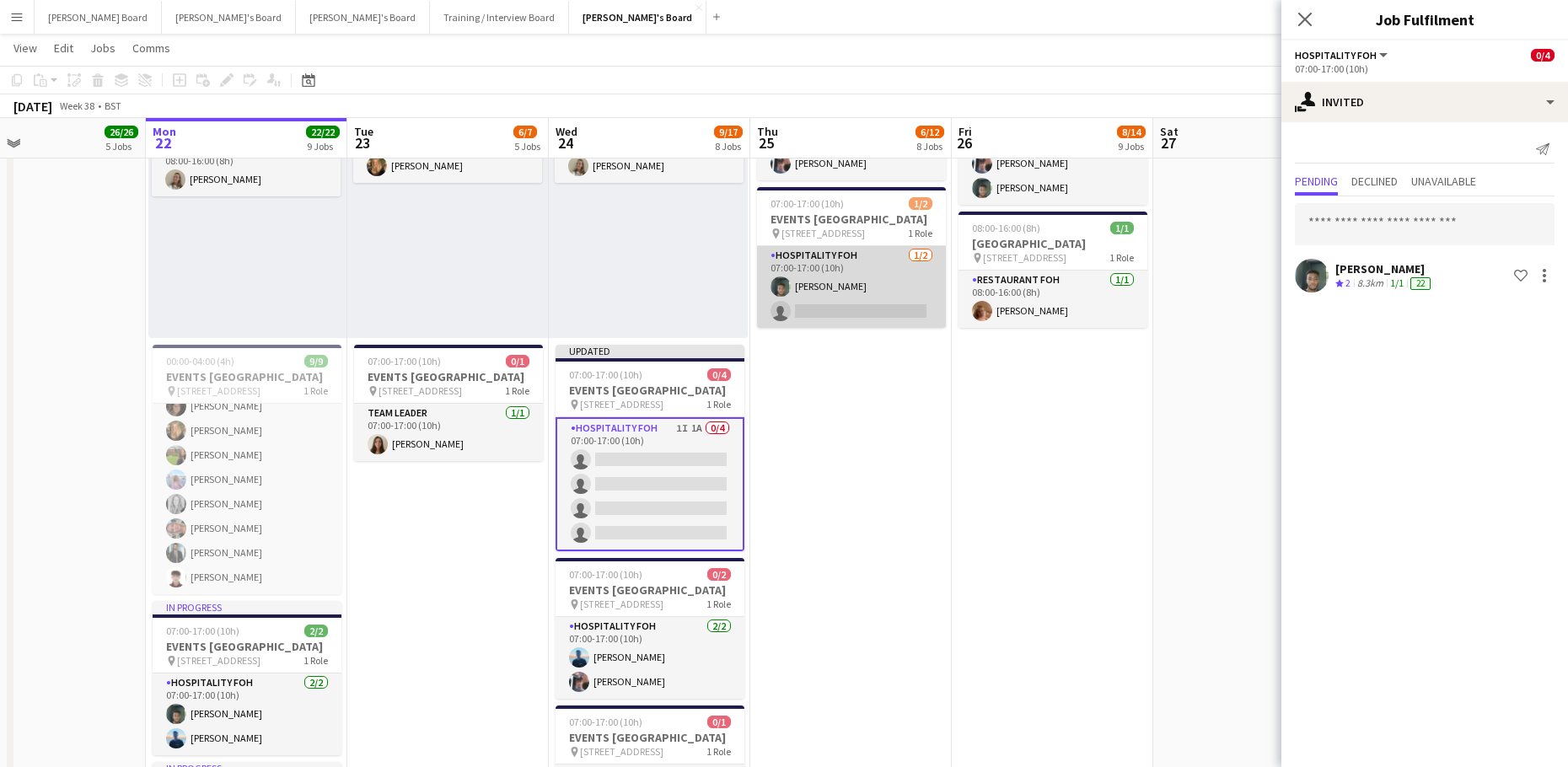
click at [892, 315] on app-card-role "Hospitality FOH 1/2 07:00-17:00 (10h) Harrison Clarke single-neutral-actions" at bounding box center [851, 286] width 189 height 82
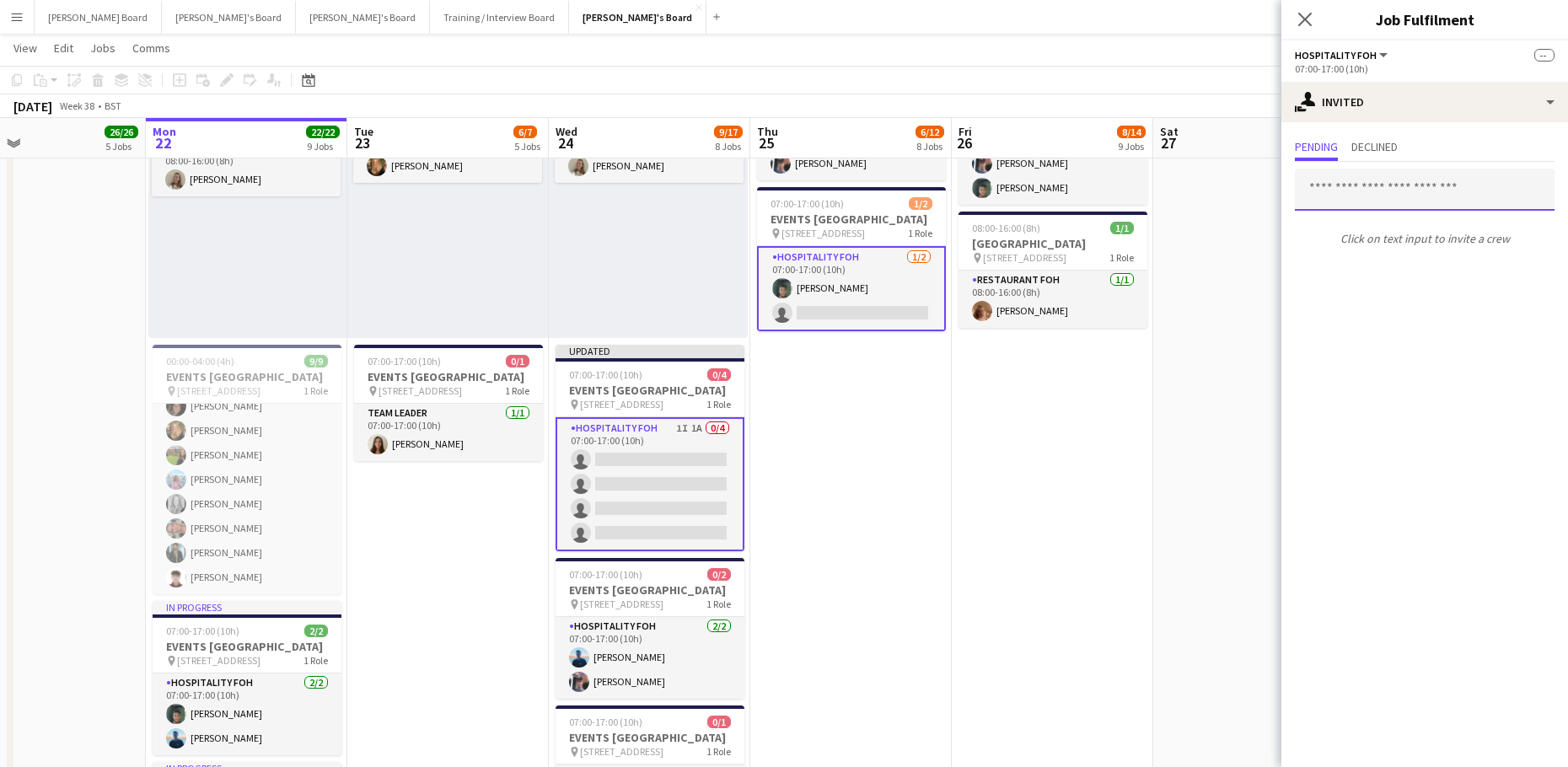
click at [1368, 201] on input "text" at bounding box center [1424, 189] width 260 height 42
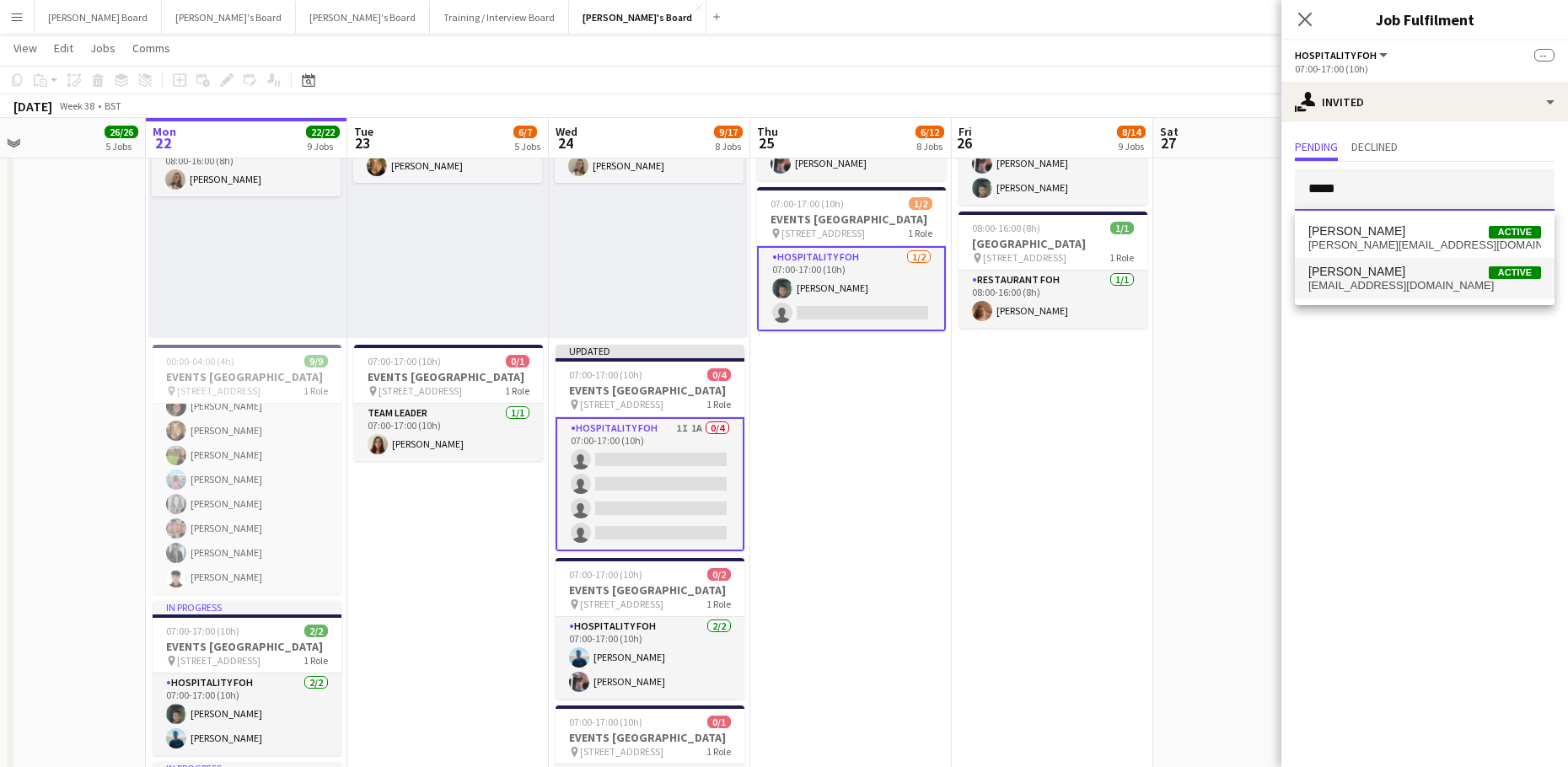
type input "*****"
click at [1371, 270] on span "Zoe Boslem Active" at bounding box center [1424, 271] width 232 height 15
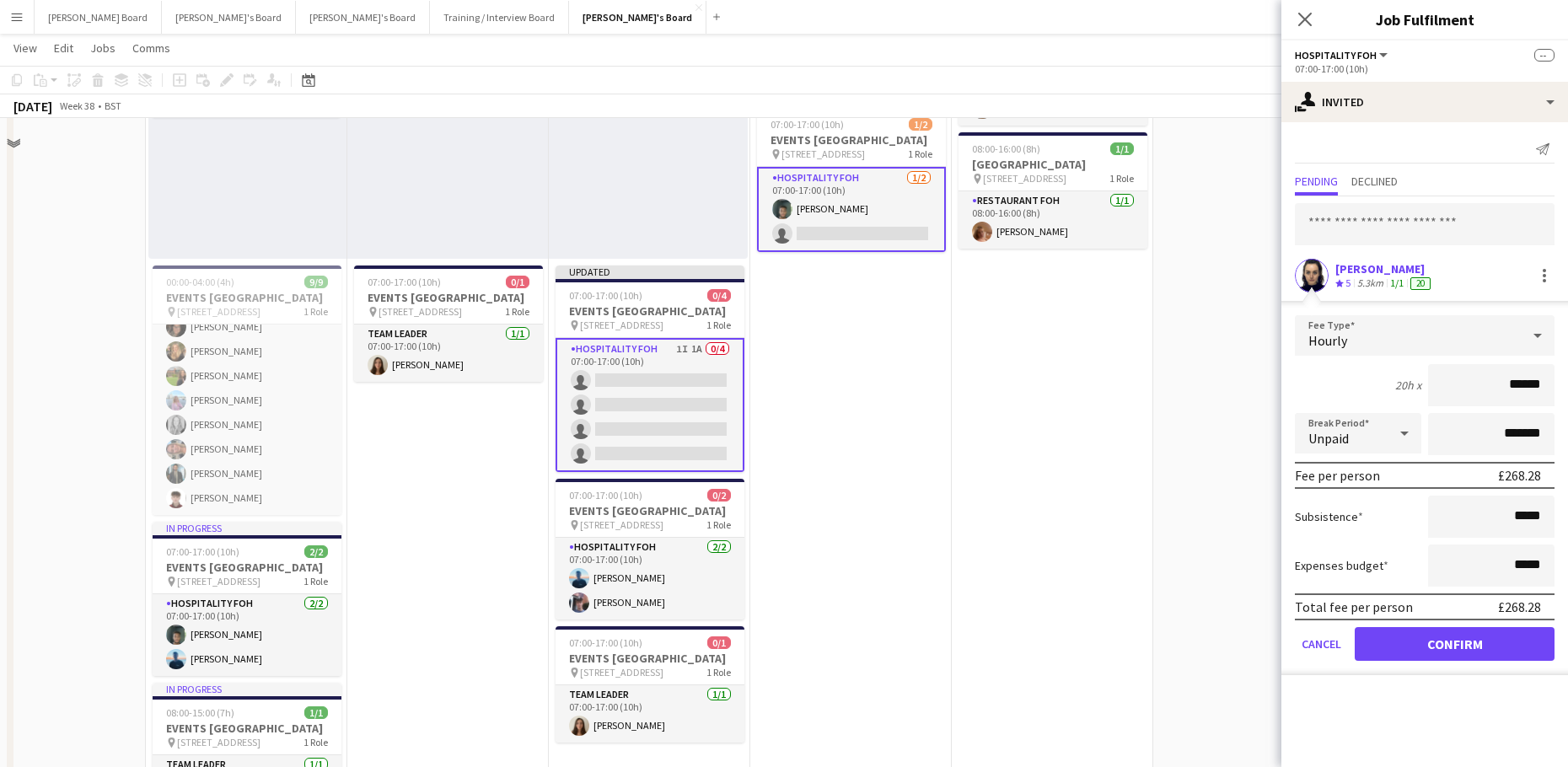
scroll to position [1359, 0]
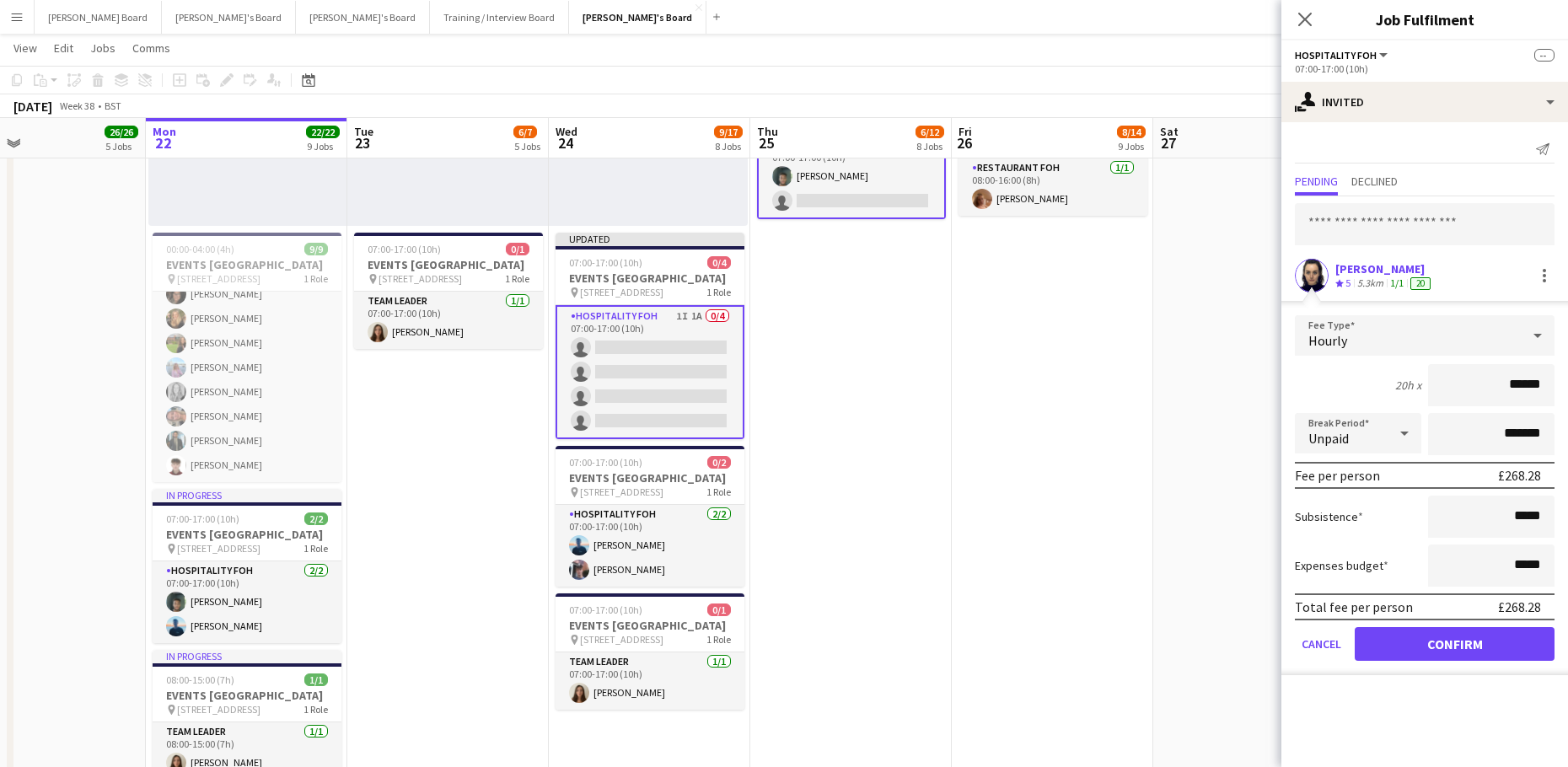
click at [1380, 620] on div "Total fee per person £268.28" at bounding box center [1424, 606] width 260 height 27
click at [1401, 638] on button "Confirm" at bounding box center [1454, 643] width 200 height 33
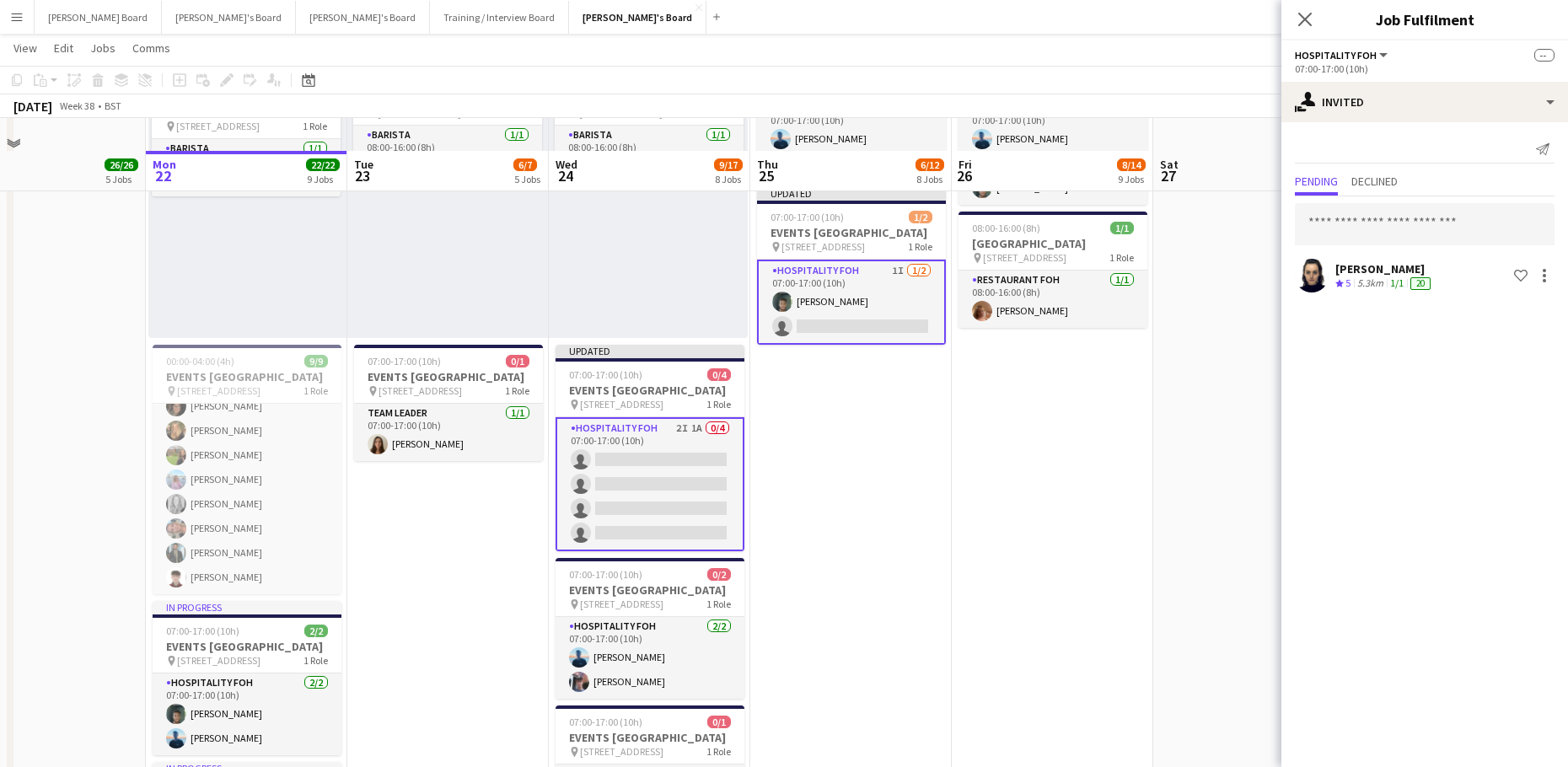
scroll to position [1135, 0]
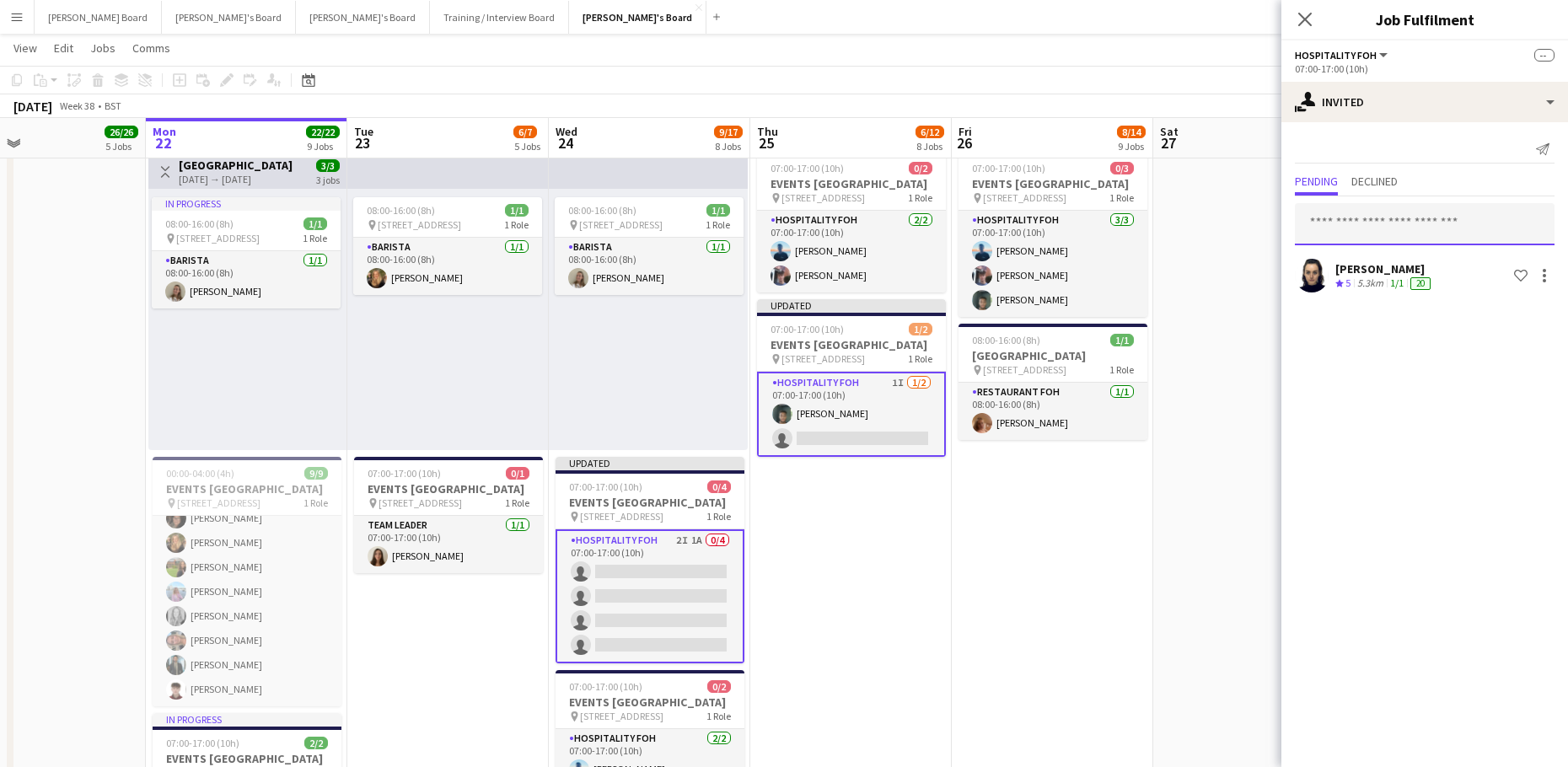
click at [1329, 229] on input "text" at bounding box center [1424, 223] width 260 height 42
type input "******"
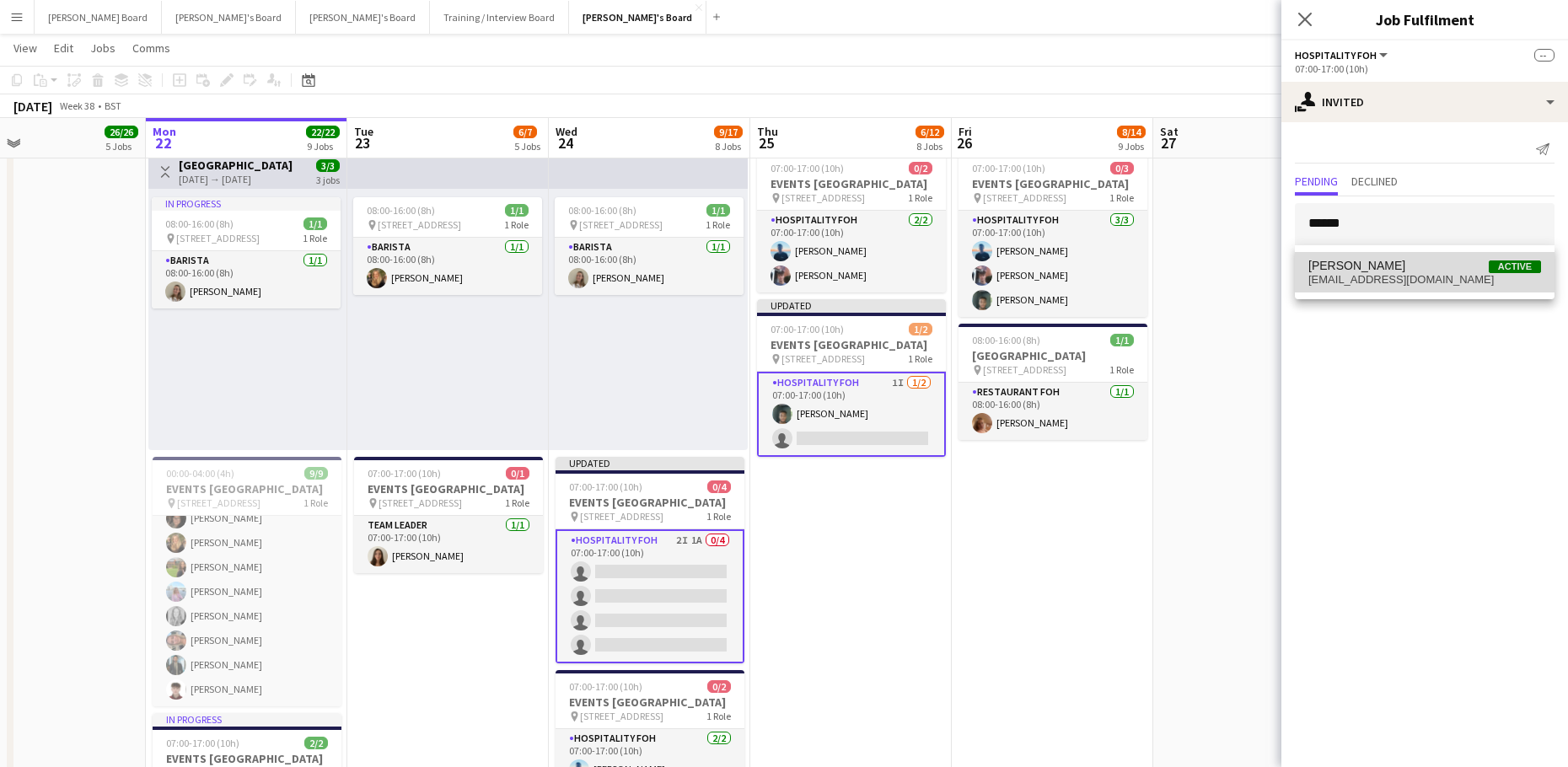
click at [1336, 285] on span "mathilde.wilkie13@gmail.com" at bounding box center [1424, 280] width 232 height 14
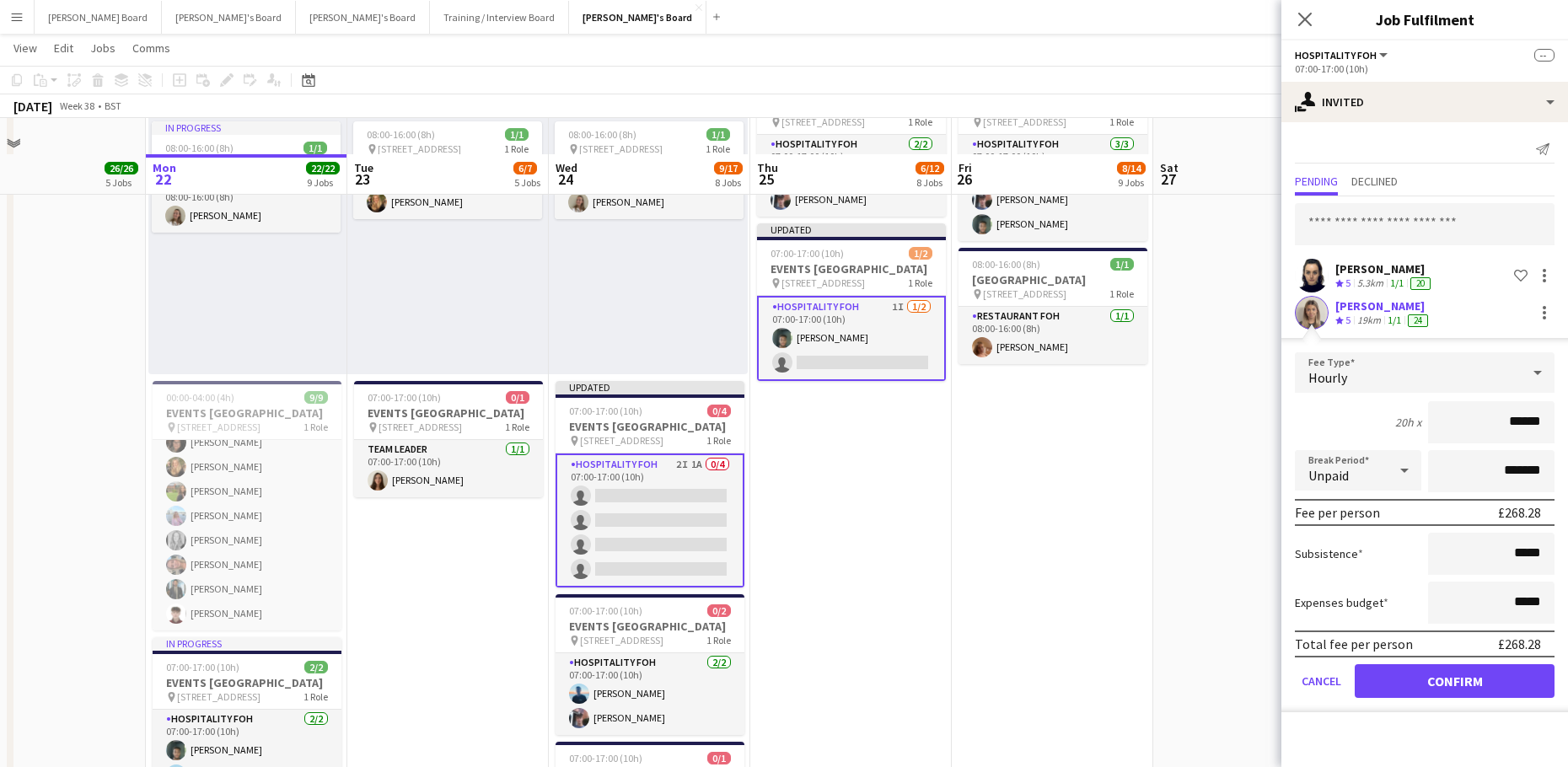
scroll to position [1247, 0]
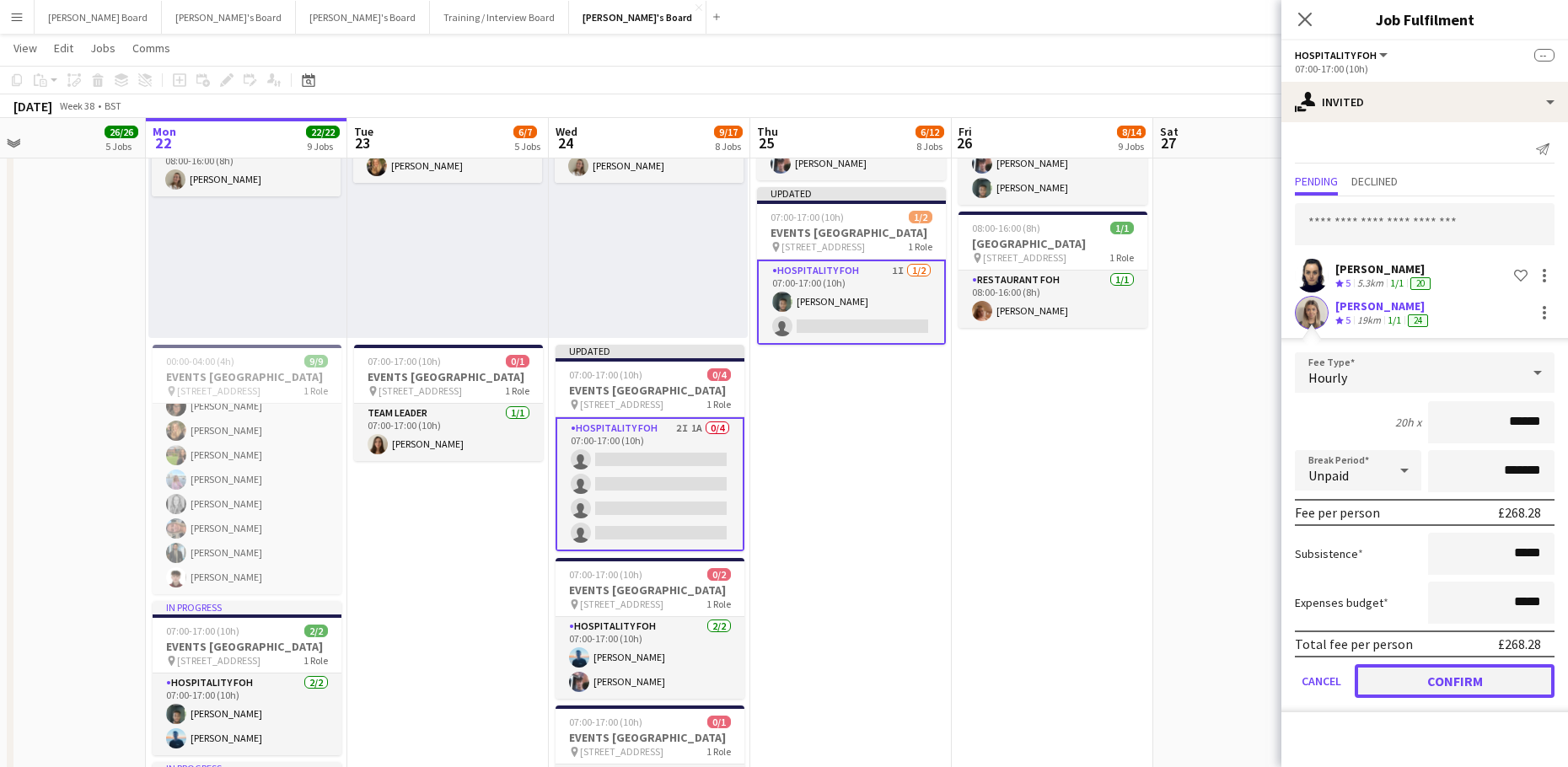
click at [1382, 676] on button "Confirm" at bounding box center [1454, 680] width 200 height 33
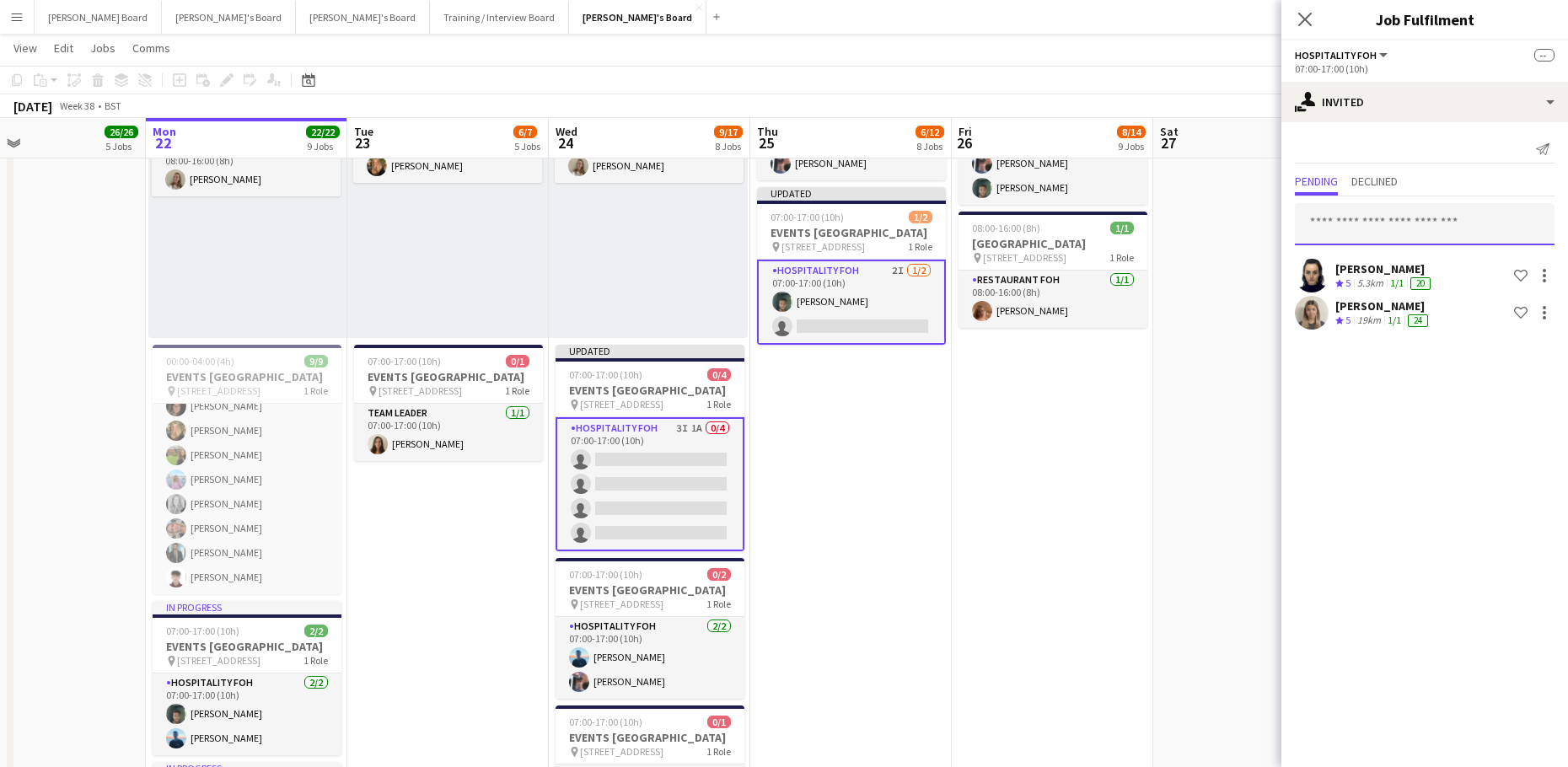
click at [1333, 214] on input "text" at bounding box center [1424, 223] width 260 height 42
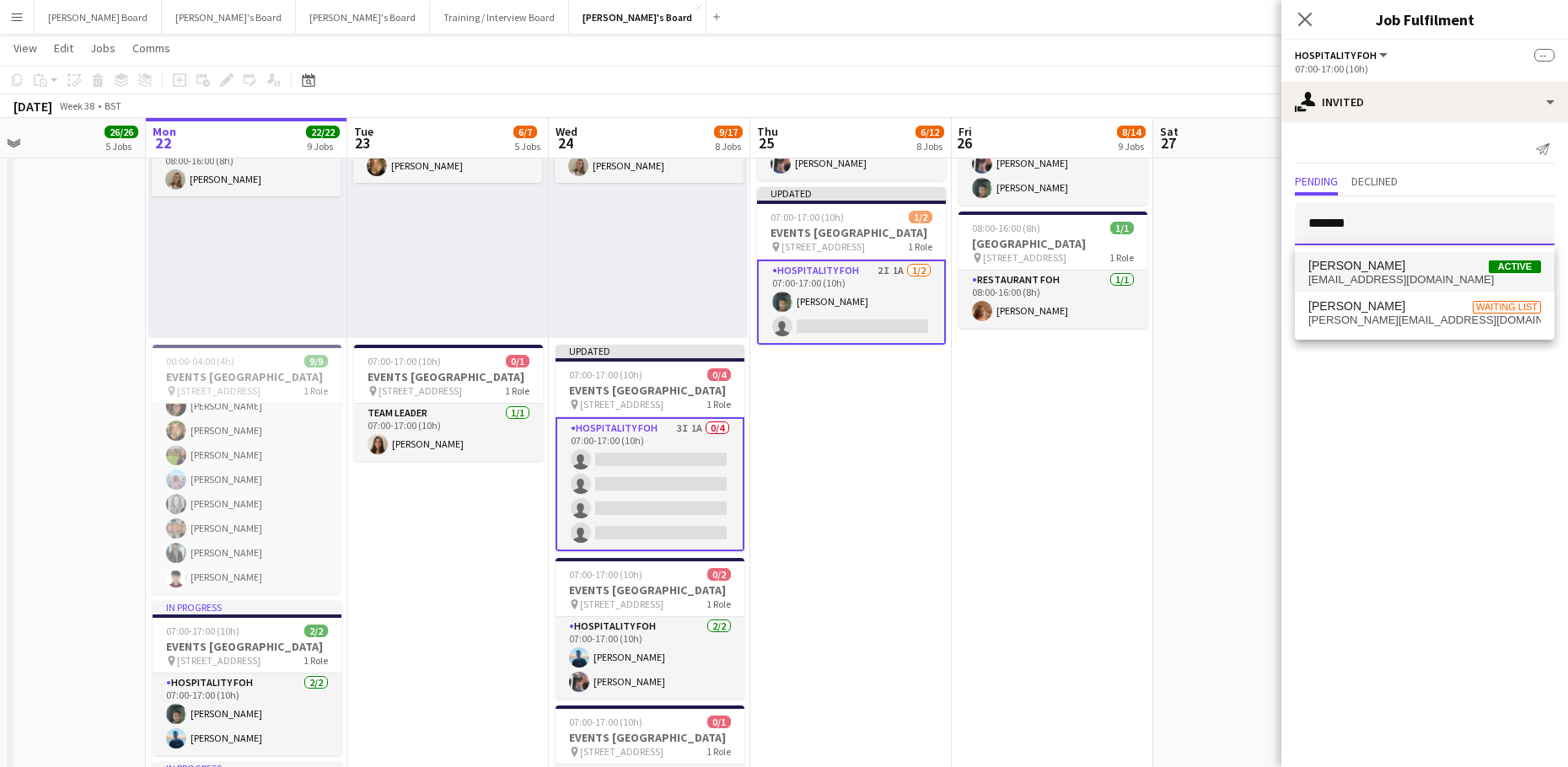
type input "*******"
click at [1382, 267] on span "Molly Harper Active" at bounding box center [1424, 266] width 232 height 15
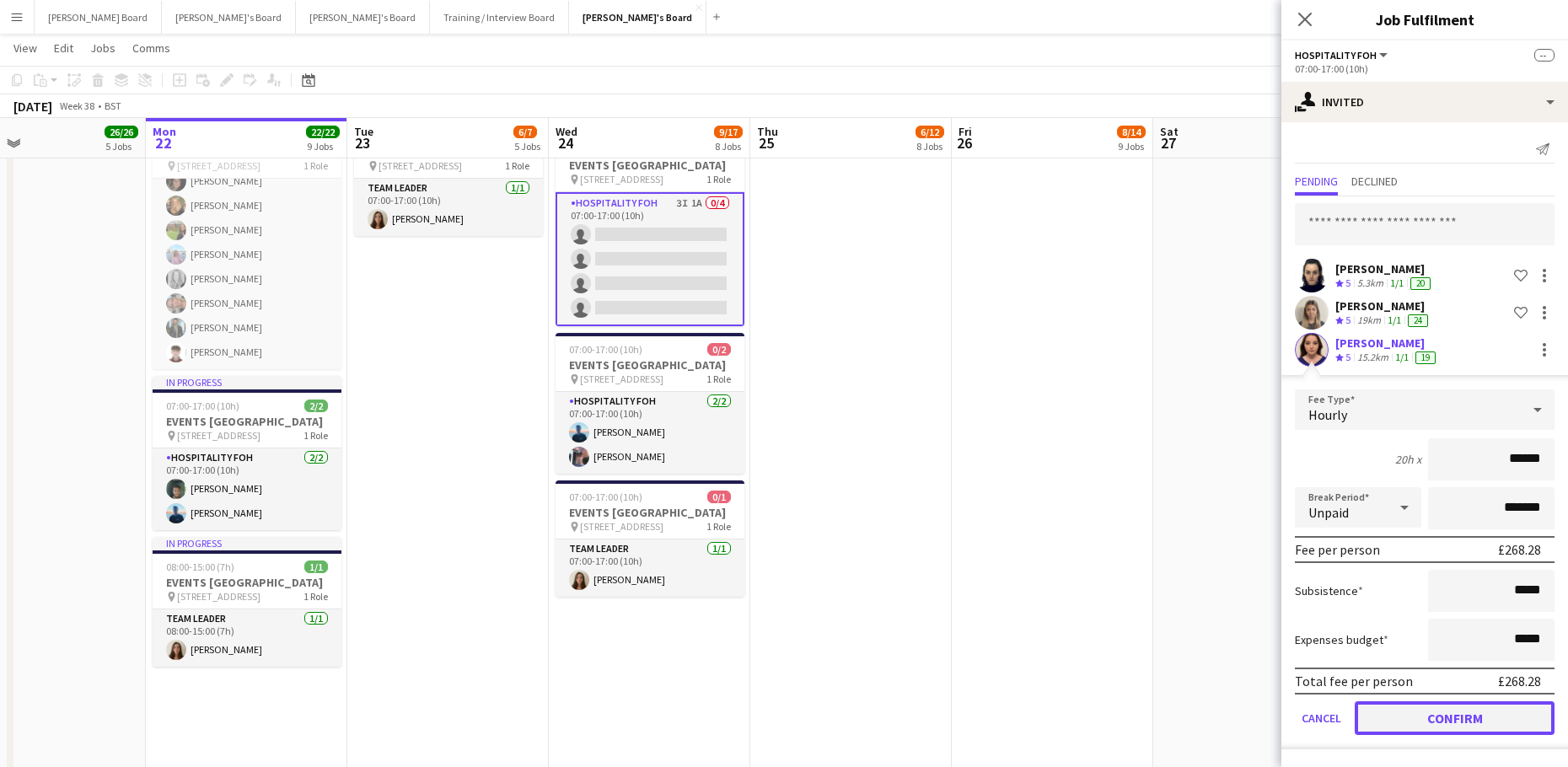
click at [1402, 715] on button "Confirm" at bounding box center [1454, 718] width 200 height 33
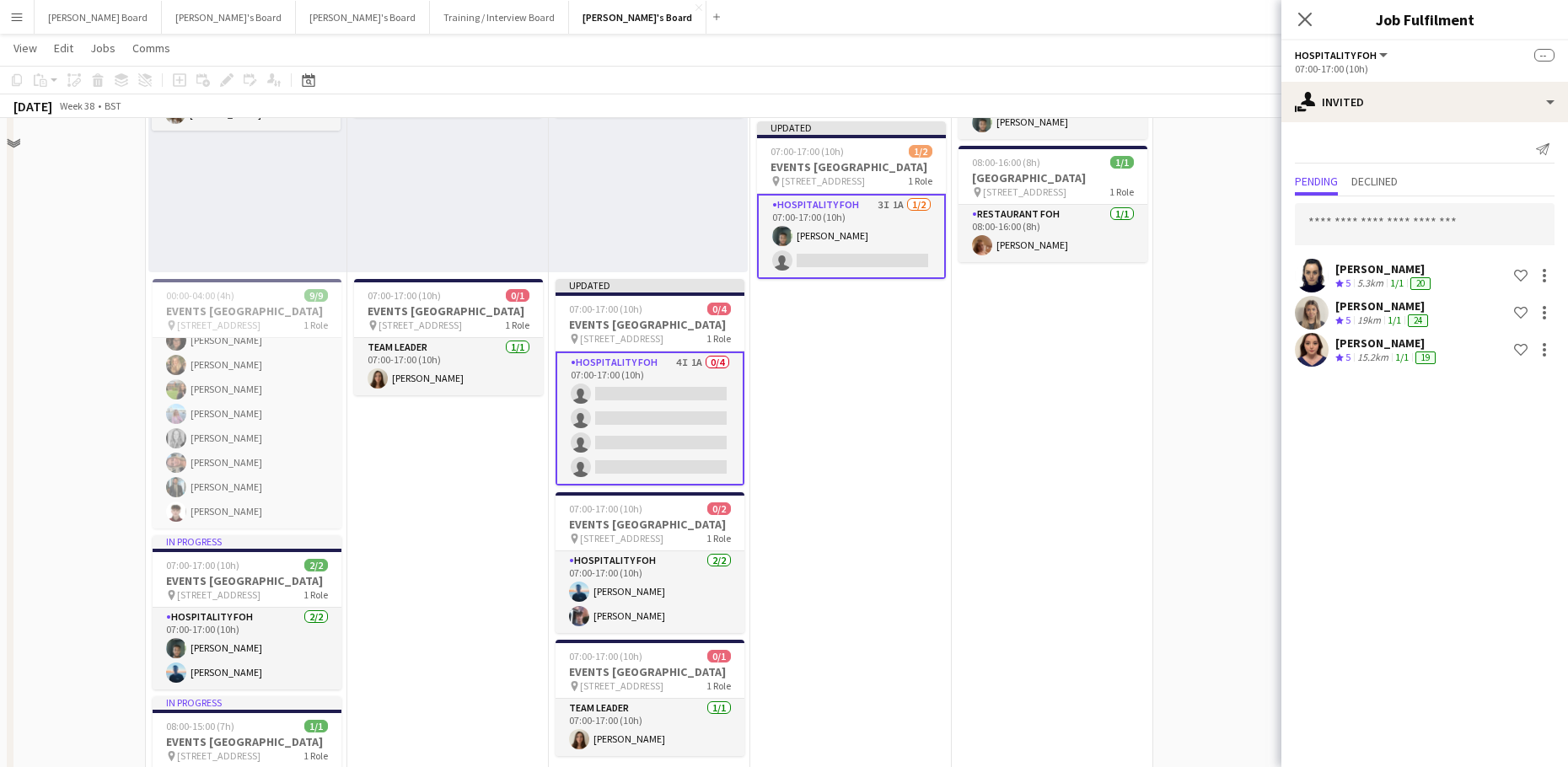
scroll to position [1135, 0]
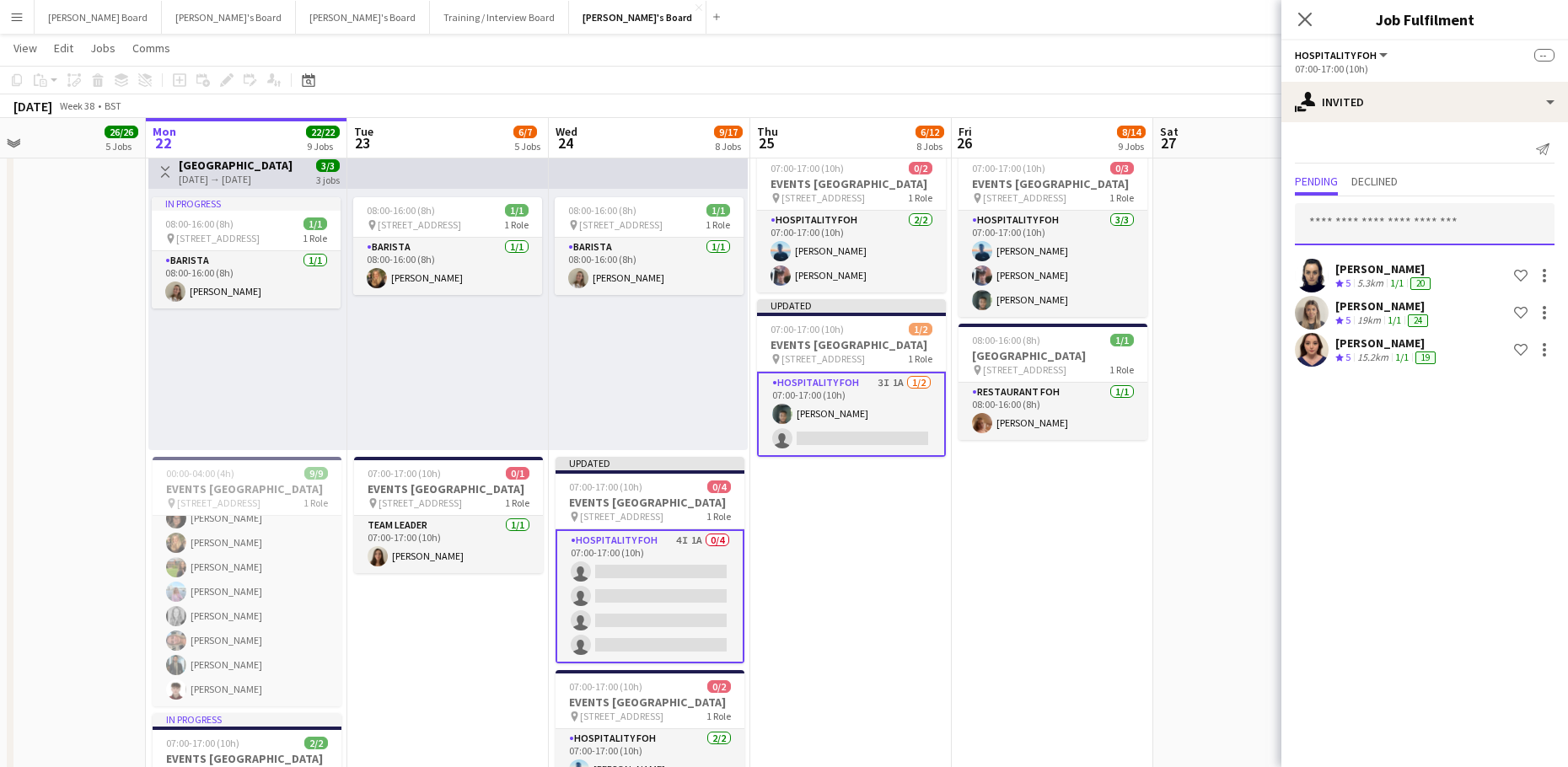
click at [1349, 227] on input "text" at bounding box center [1424, 223] width 260 height 42
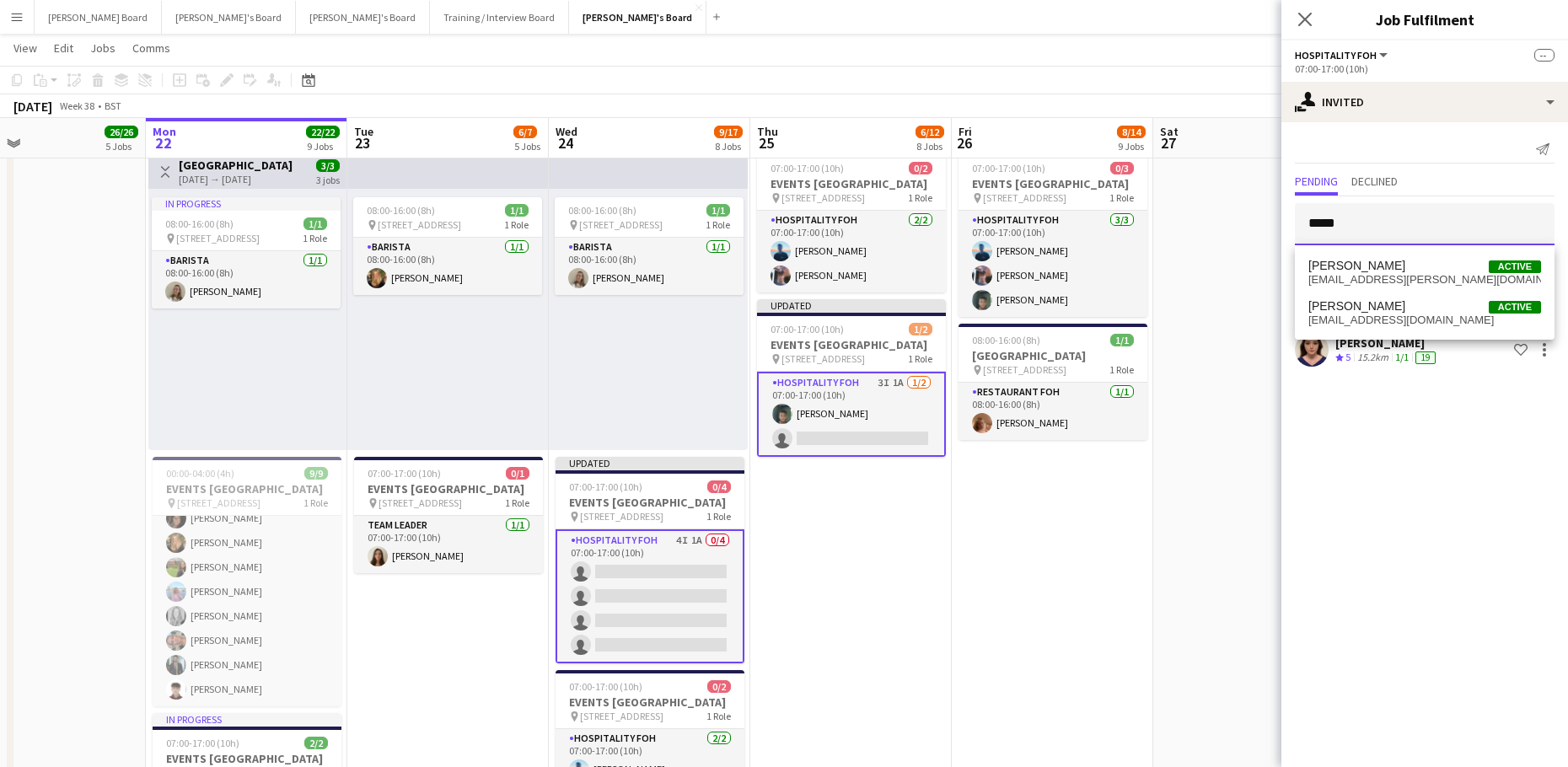
type input "*****"
click at [1432, 279] on span "jazz.gammon@gmail.com" at bounding box center [1424, 280] width 232 height 14
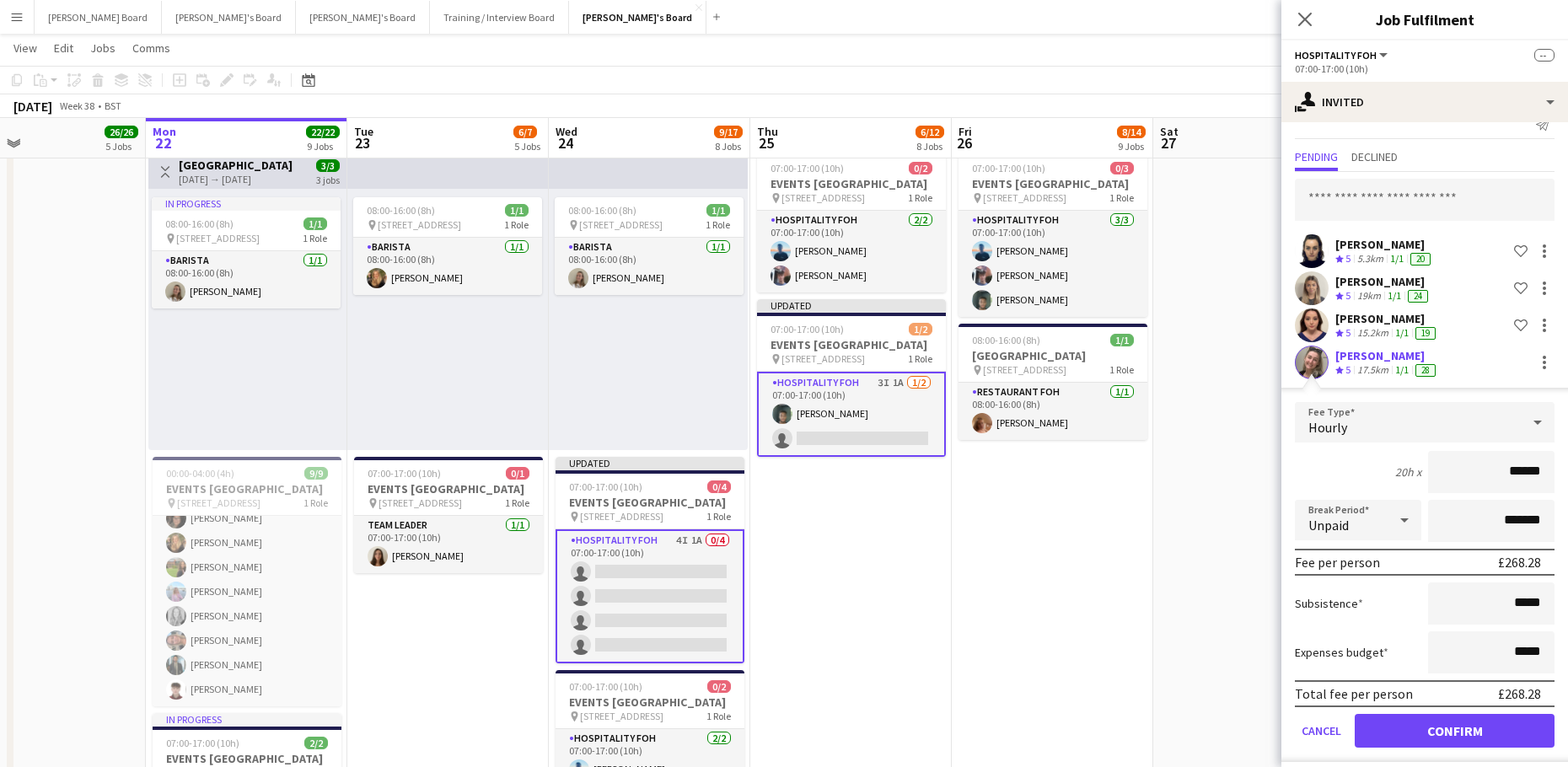
scroll to position [36, 0]
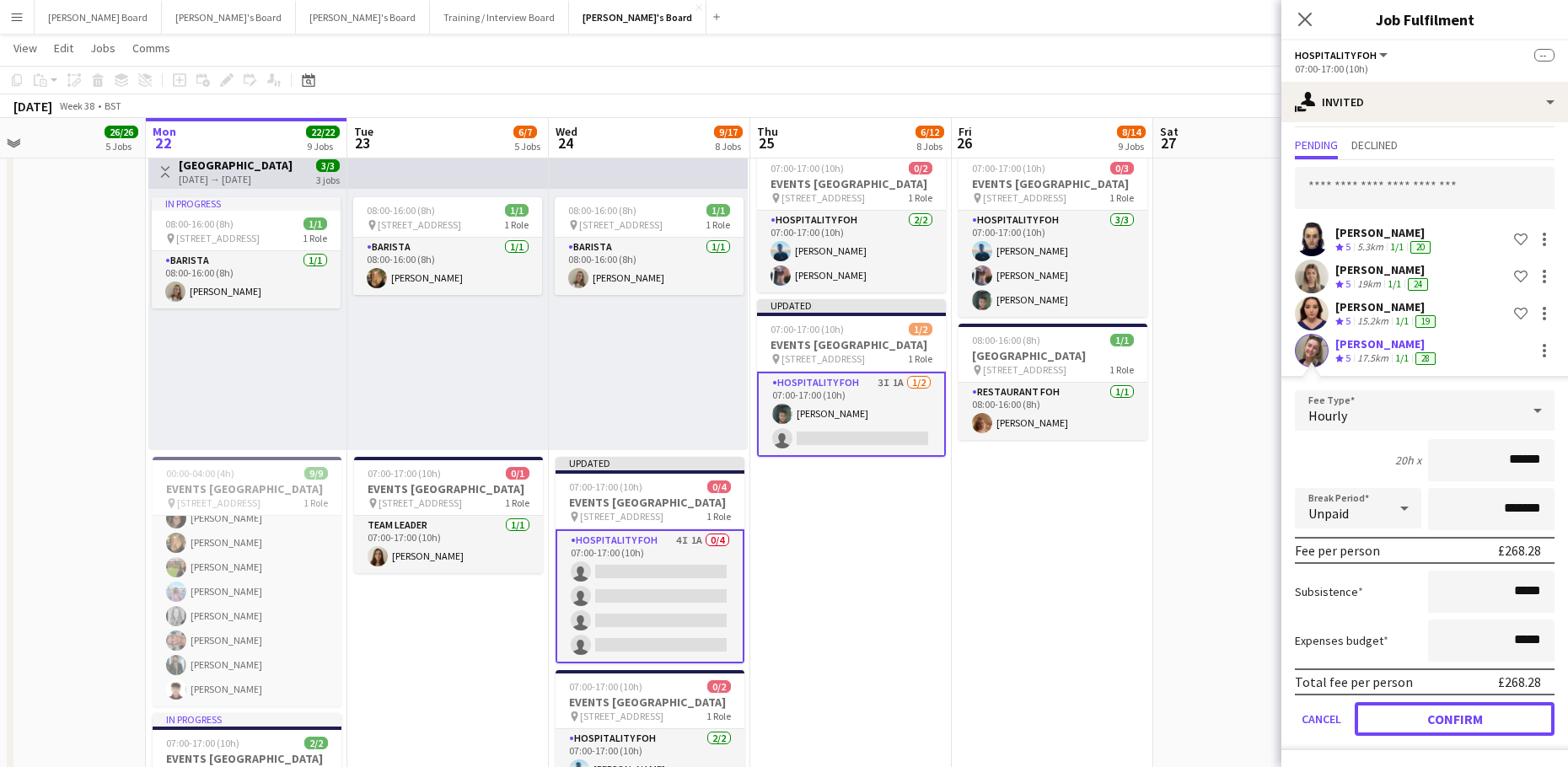
click at [1449, 717] on button "Confirm" at bounding box center [1454, 719] width 200 height 33
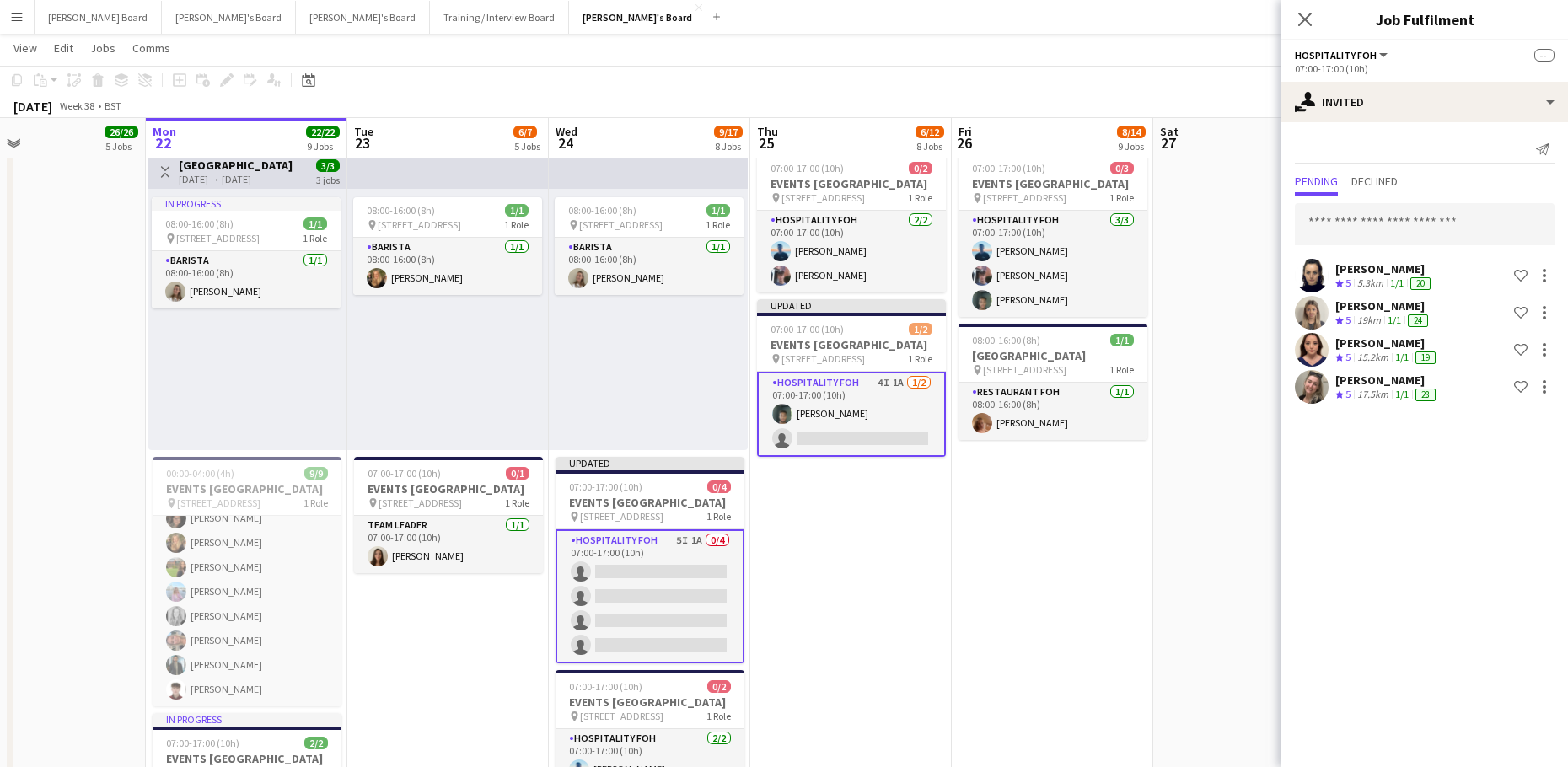
scroll to position [0, 0]
click at [1426, 222] on input "text" at bounding box center [1424, 223] width 260 height 42
type input "****"
click at [1414, 291] on mat-option "Bryn Mollet Active brynlm@icloud.com" at bounding box center [1424, 271] width 260 height 40
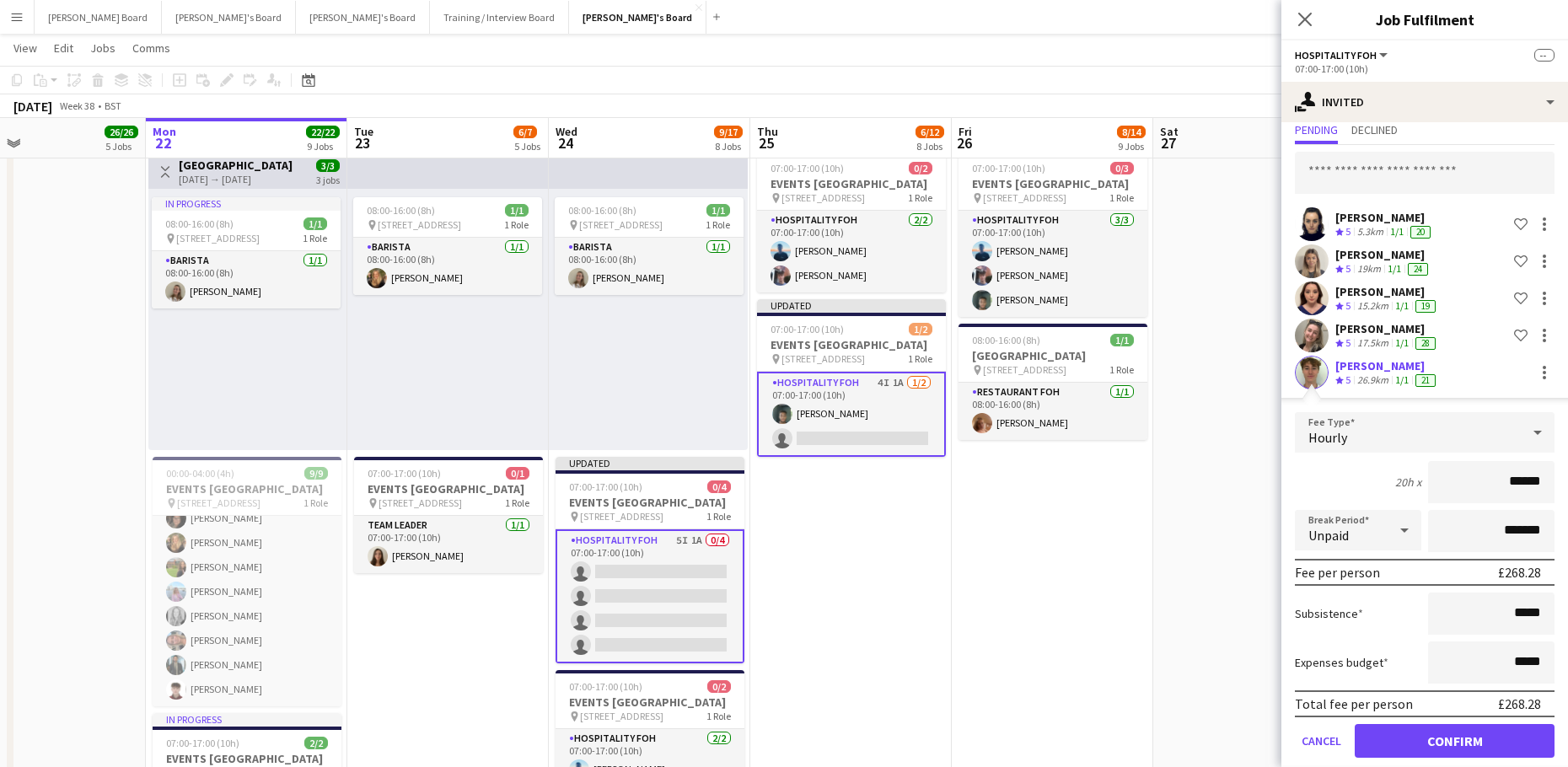
scroll to position [74, 0]
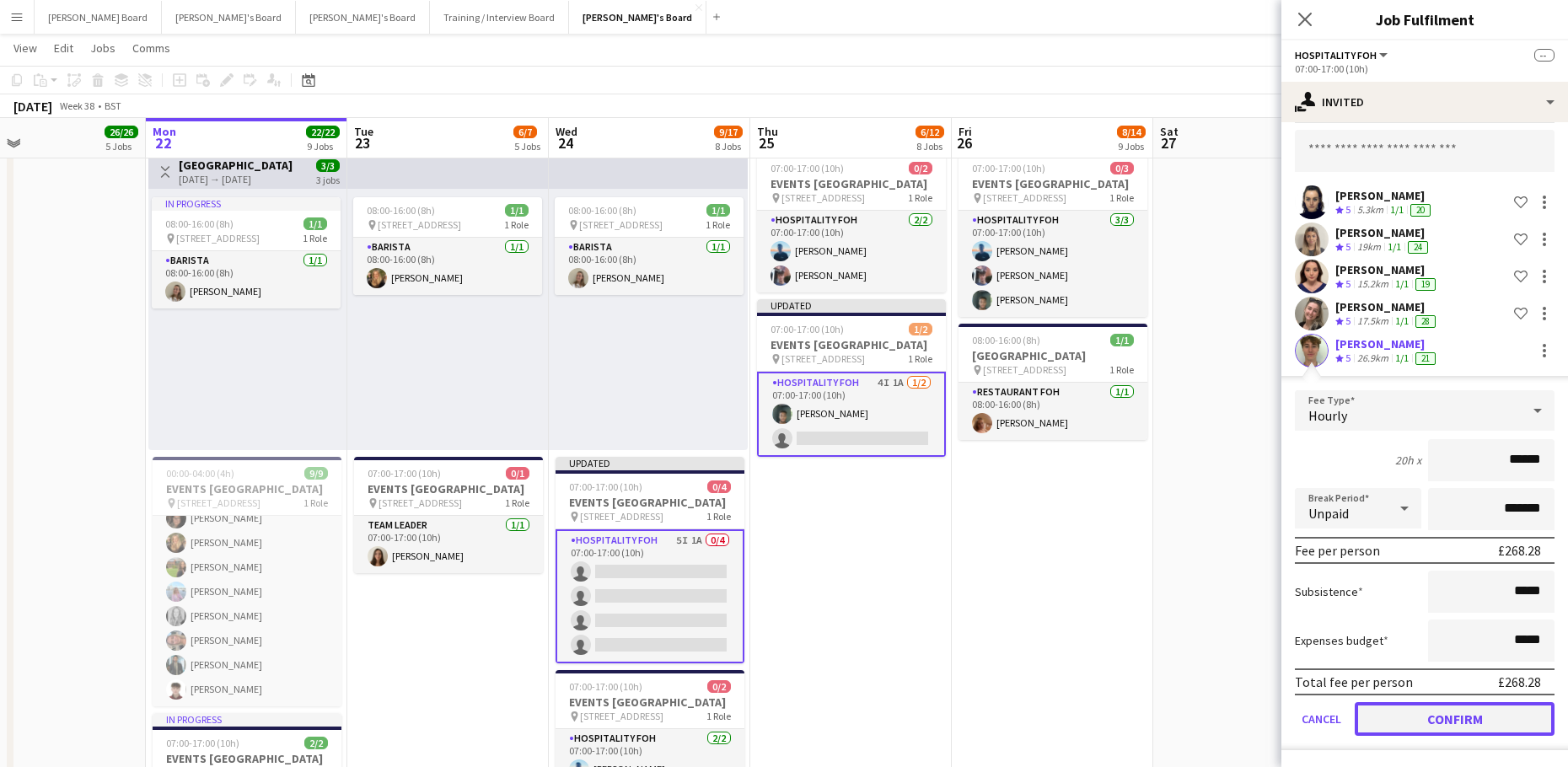
click at [1364, 721] on button "Confirm" at bounding box center [1454, 719] width 200 height 33
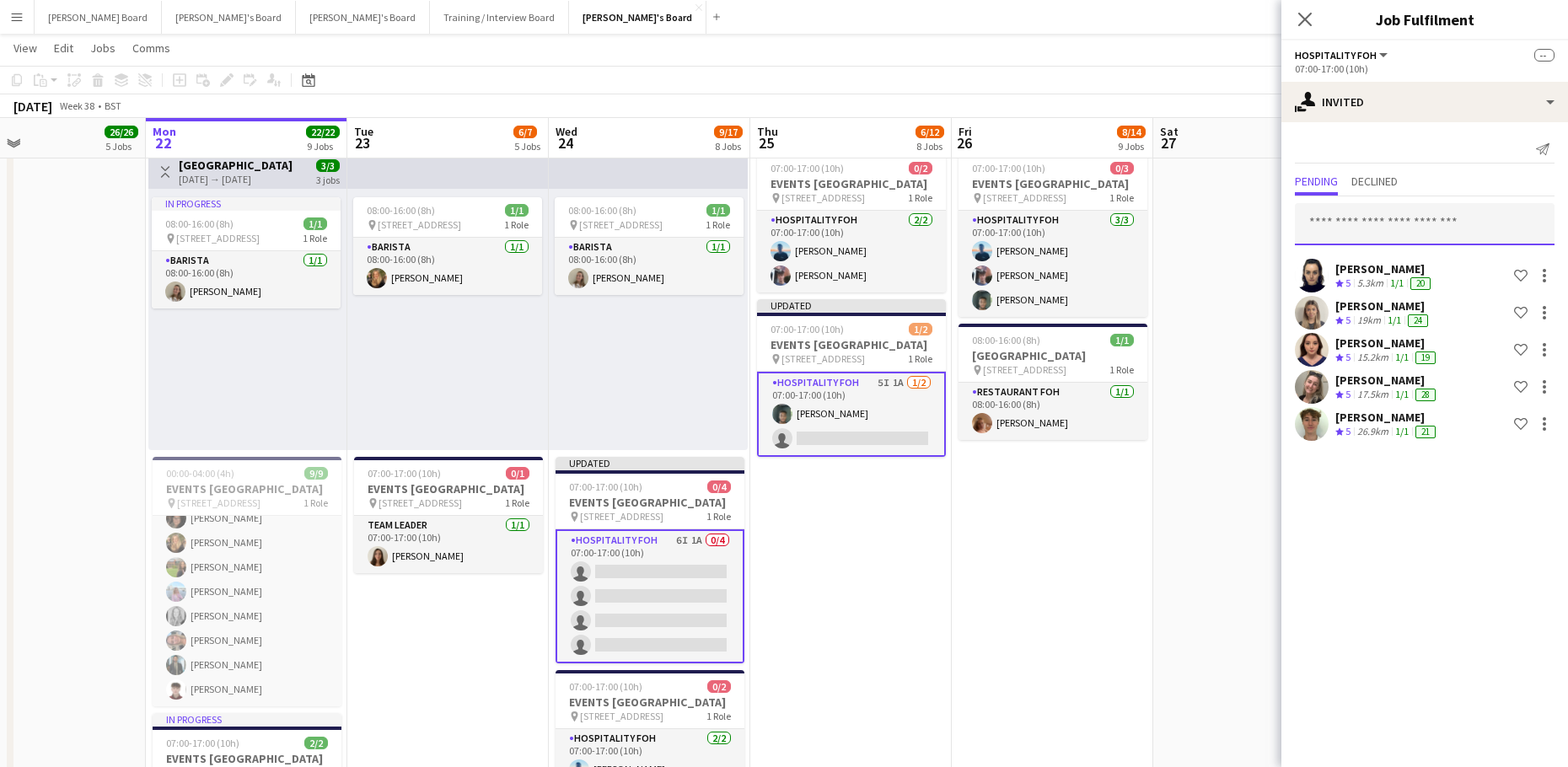
click at [1359, 225] on input "text" at bounding box center [1424, 223] width 260 height 42
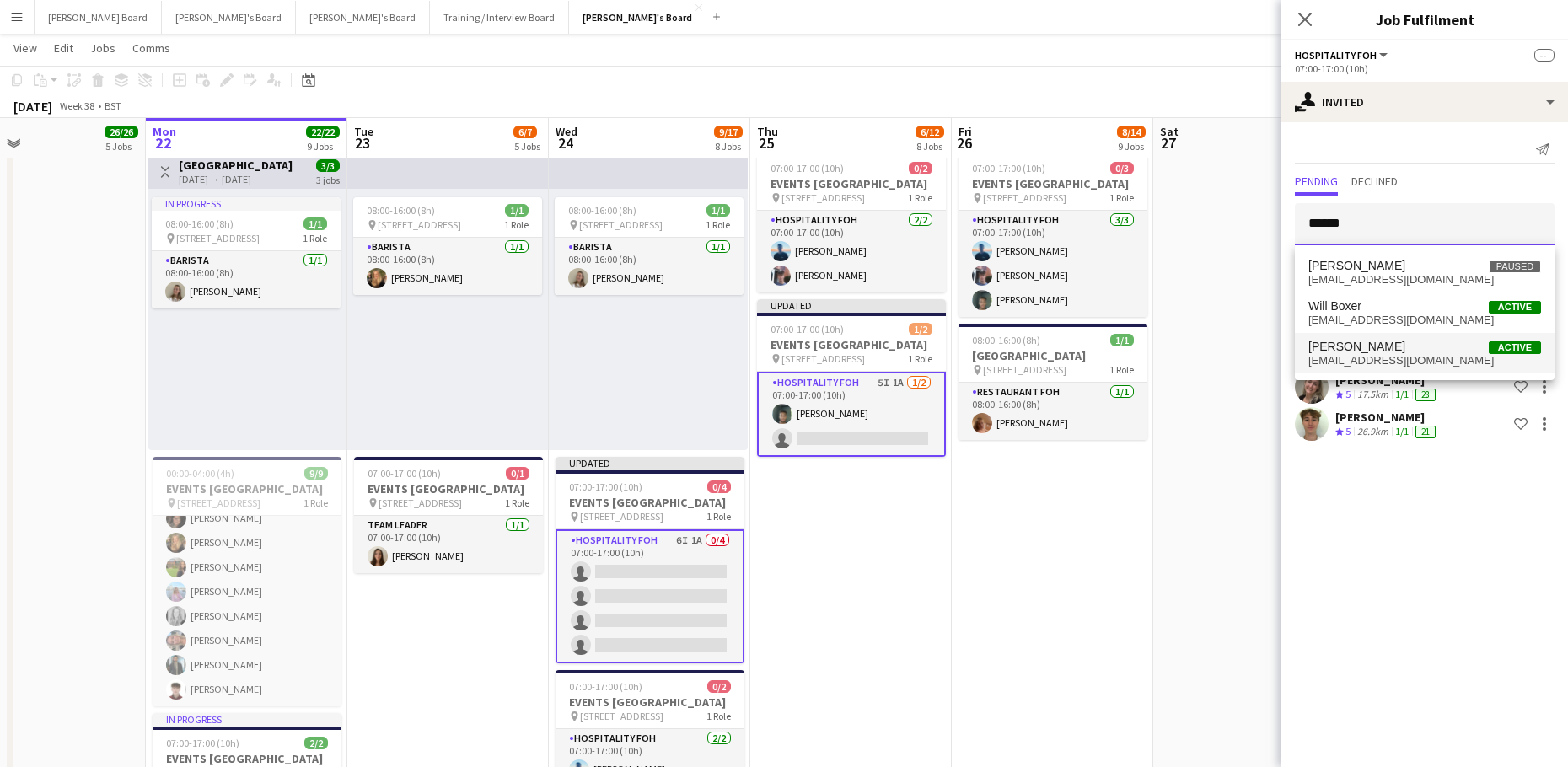
type input "******"
click at [1394, 354] on span "willjhbryan@gmail.com" at bounding box center [1424, 361] width 232 height 14
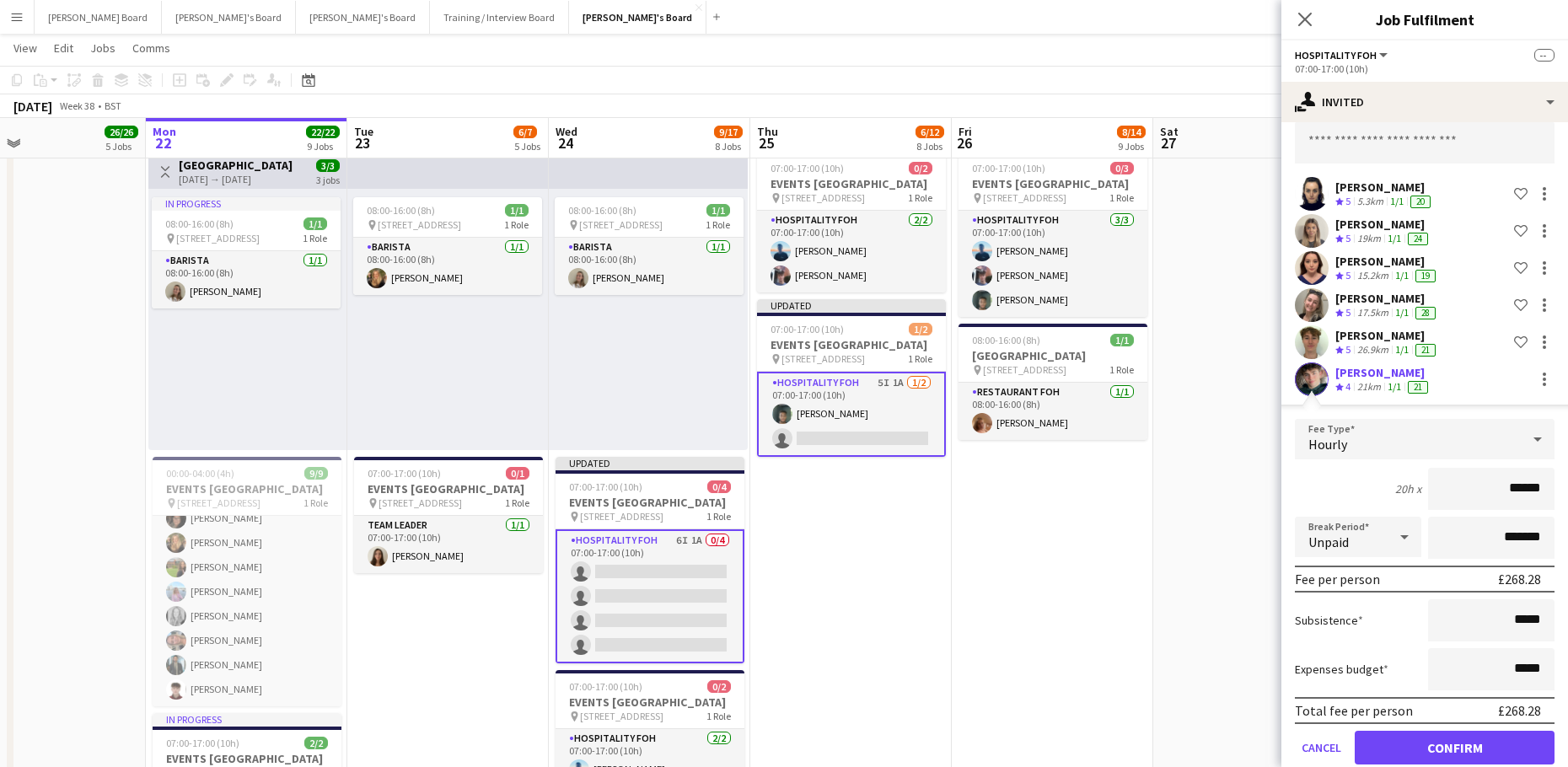
scroll to position [110, 0]
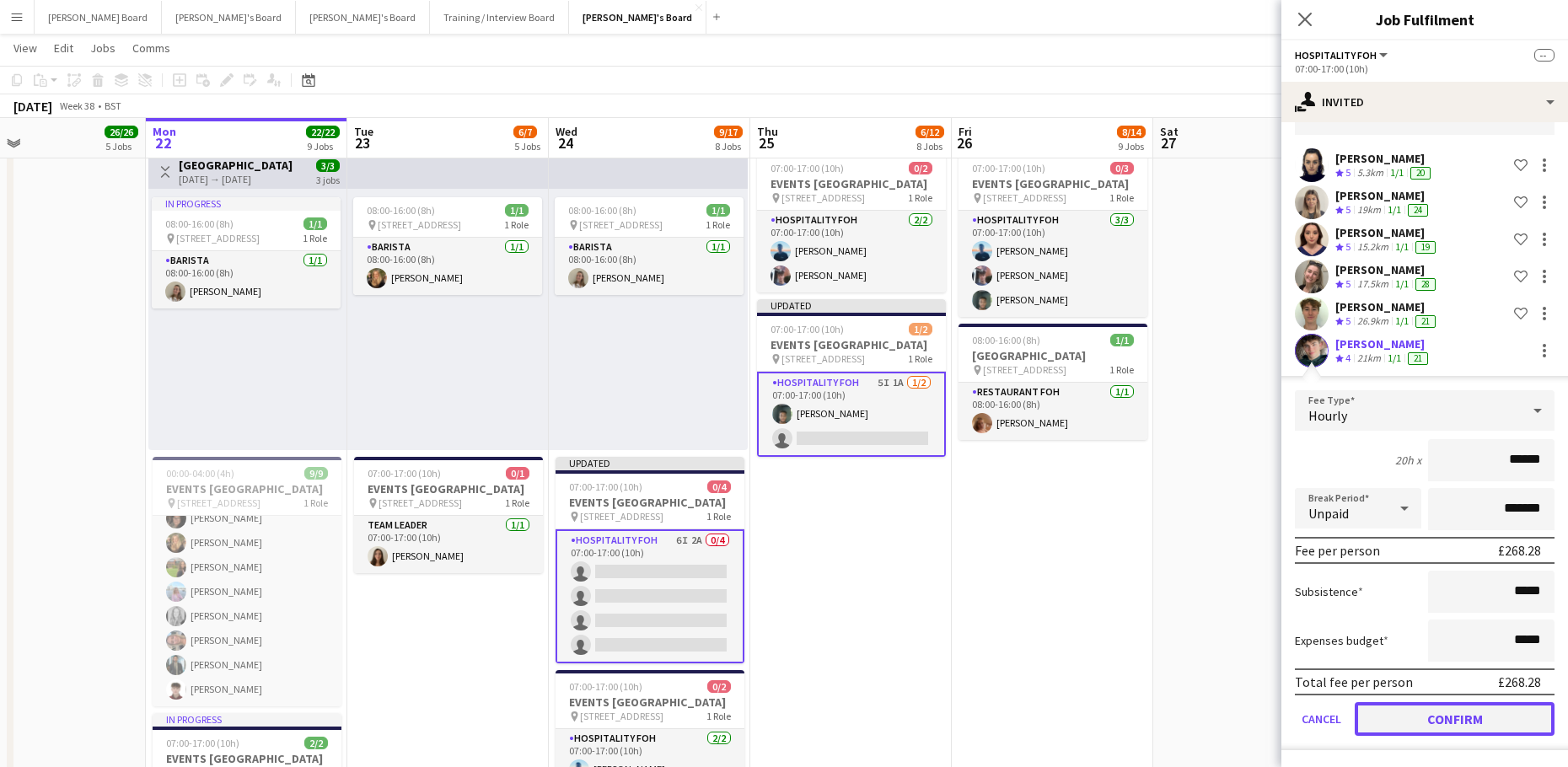
click at [1389, 717] on button "Confirm" at bounding box center [1454, 719] width 200 height 33
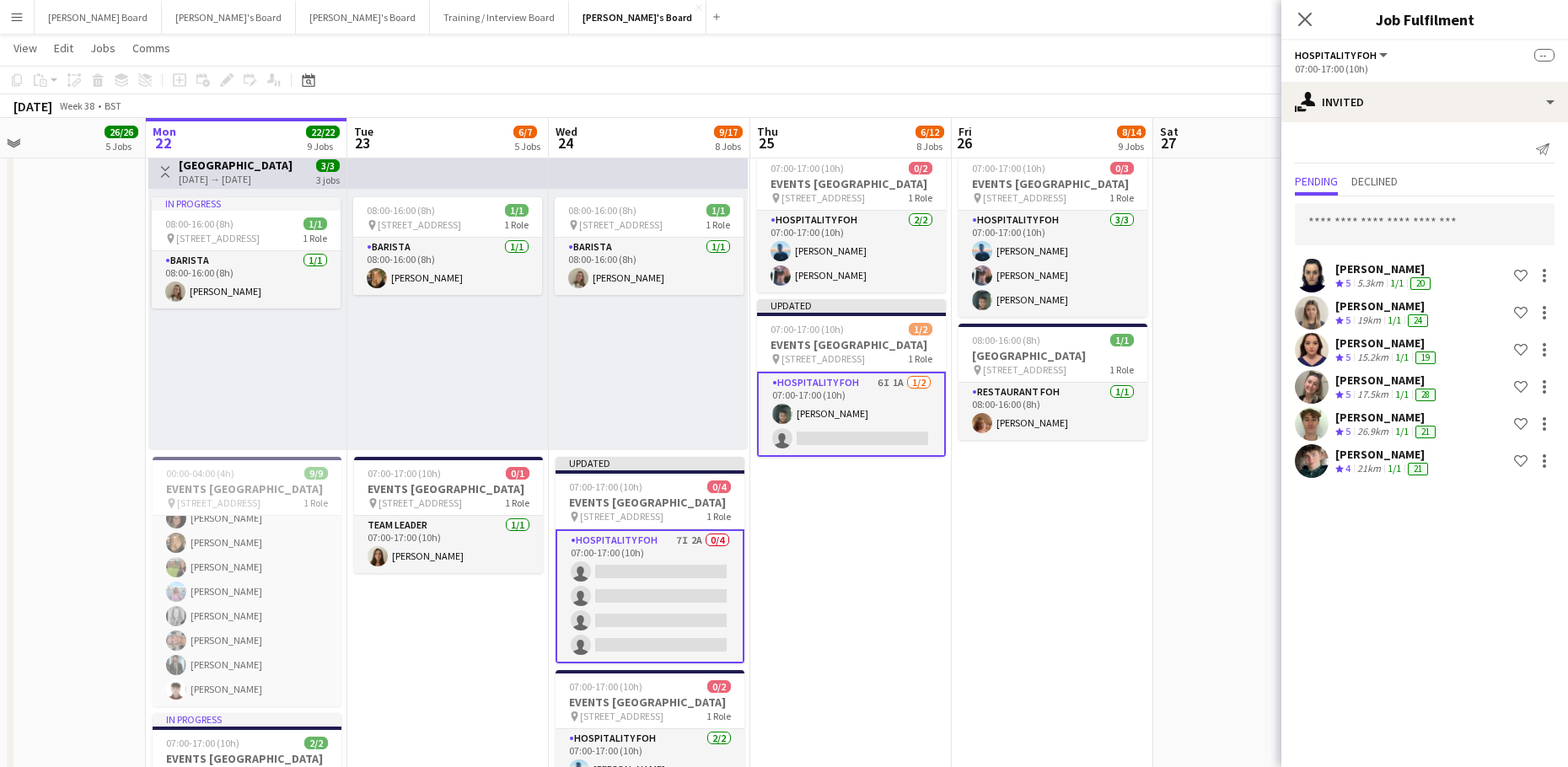
scroll to position [0, 0]
click at [1342, 221] on input "text" at bounding box center [1424, 223] width 260 height 42
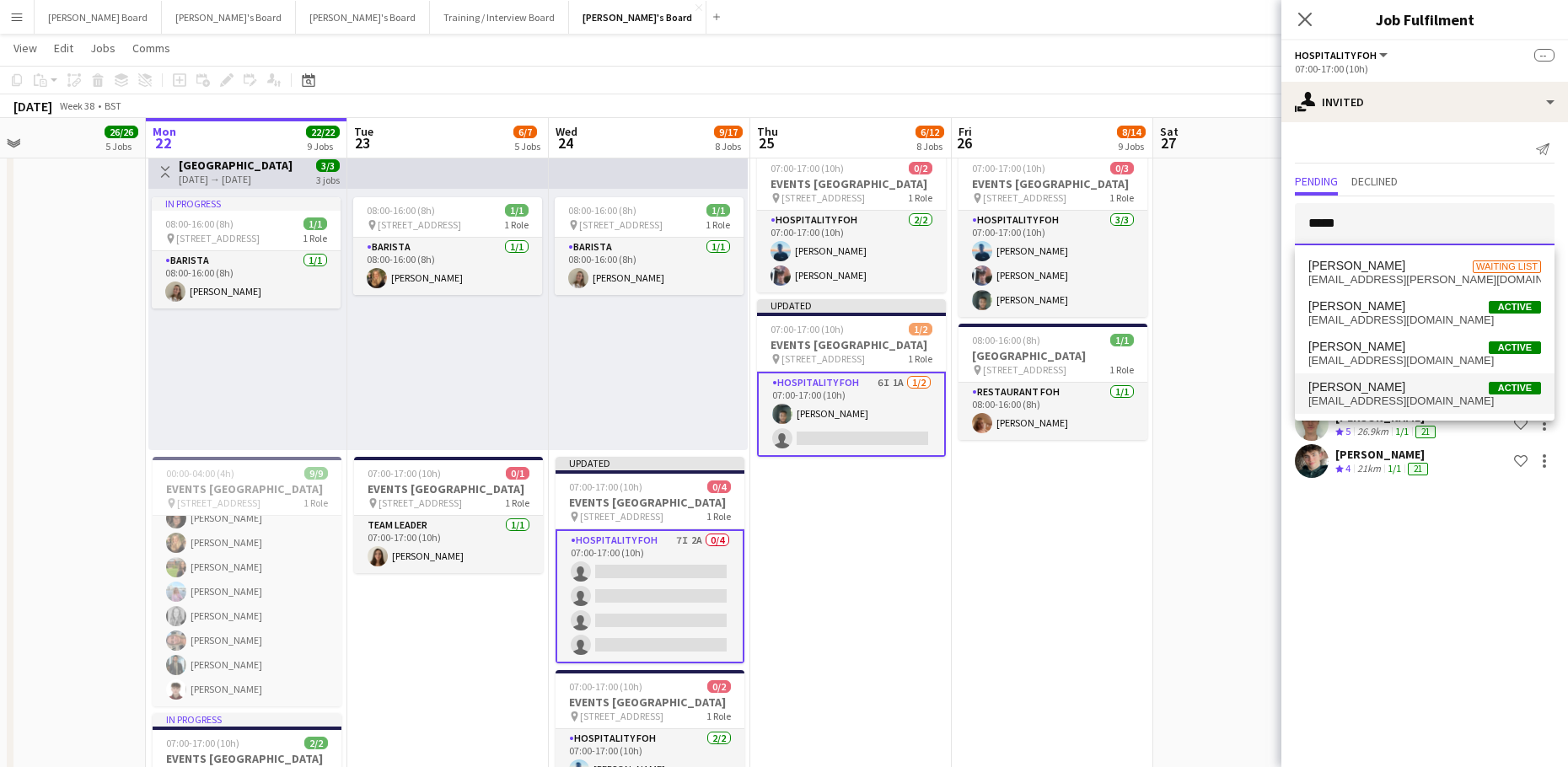
type input "*****"
click at [1351, 409] on mat-option "Ben Wilson Active benwilson360@icloud.com" at bounding box center [1424, 393] width 260 height 40
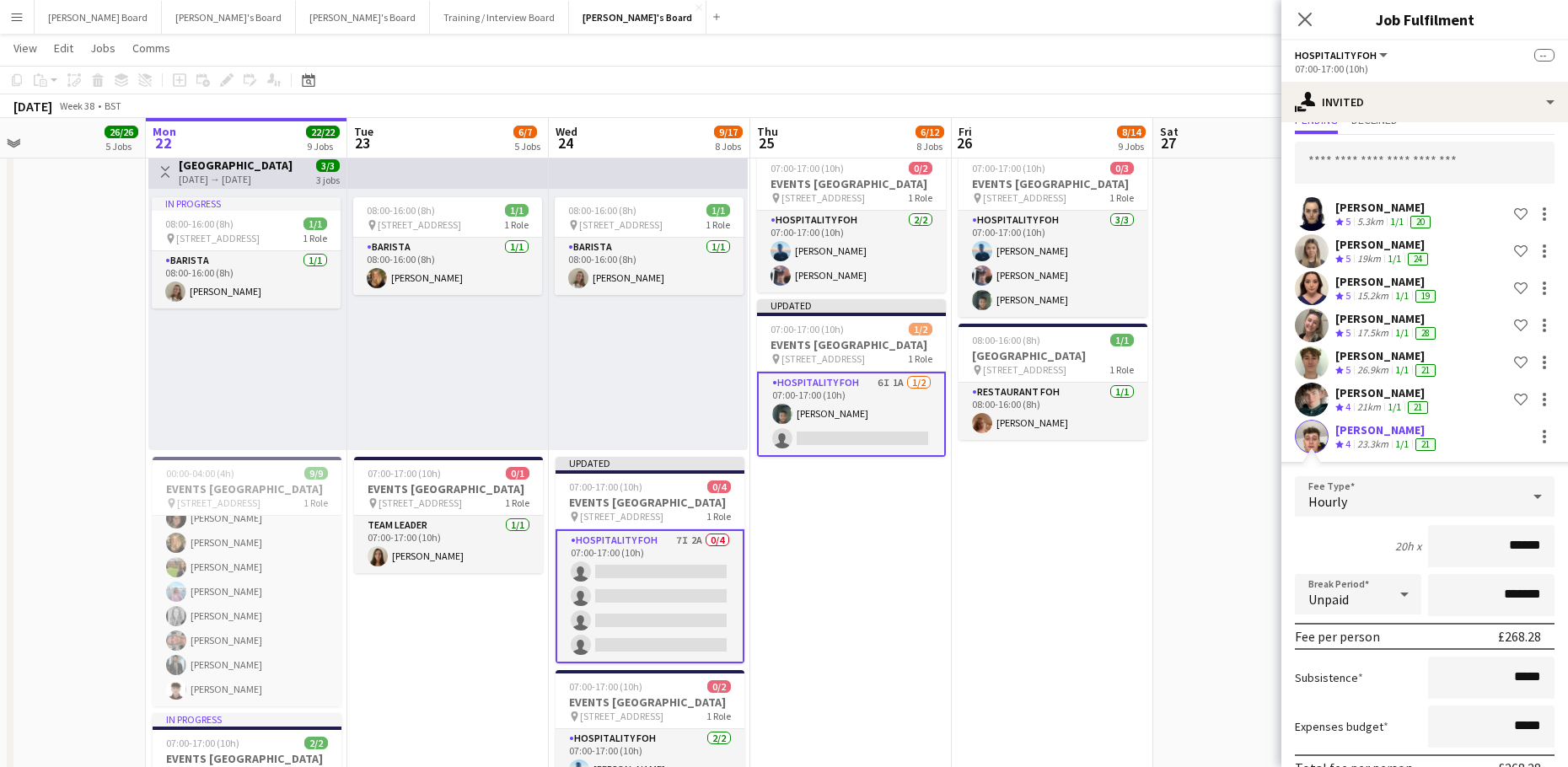
scroll to position [148, 0]
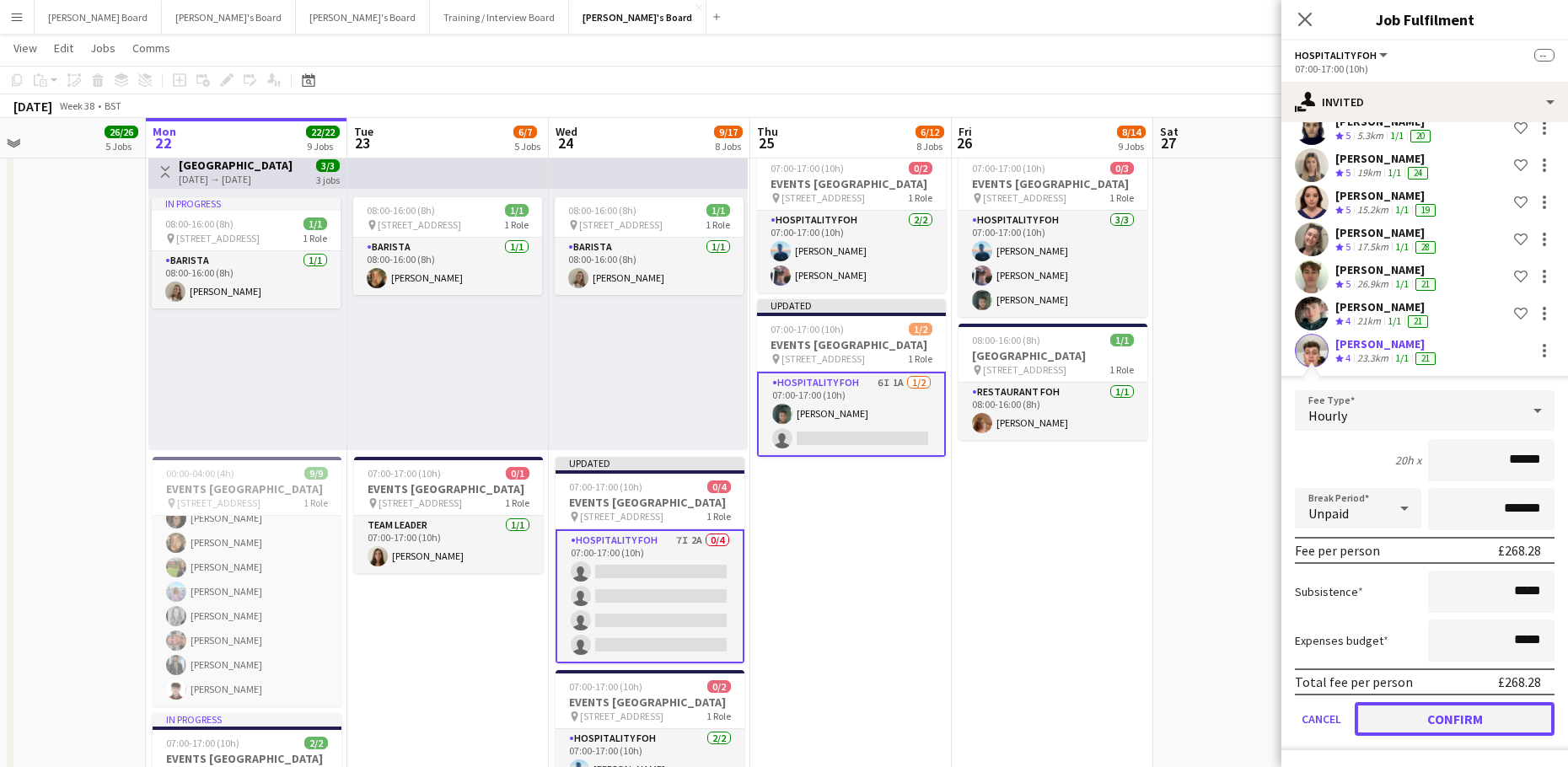
click at [1378, 718] on button "Confirm" at bounding box center [1454, 719] width 200 height 33
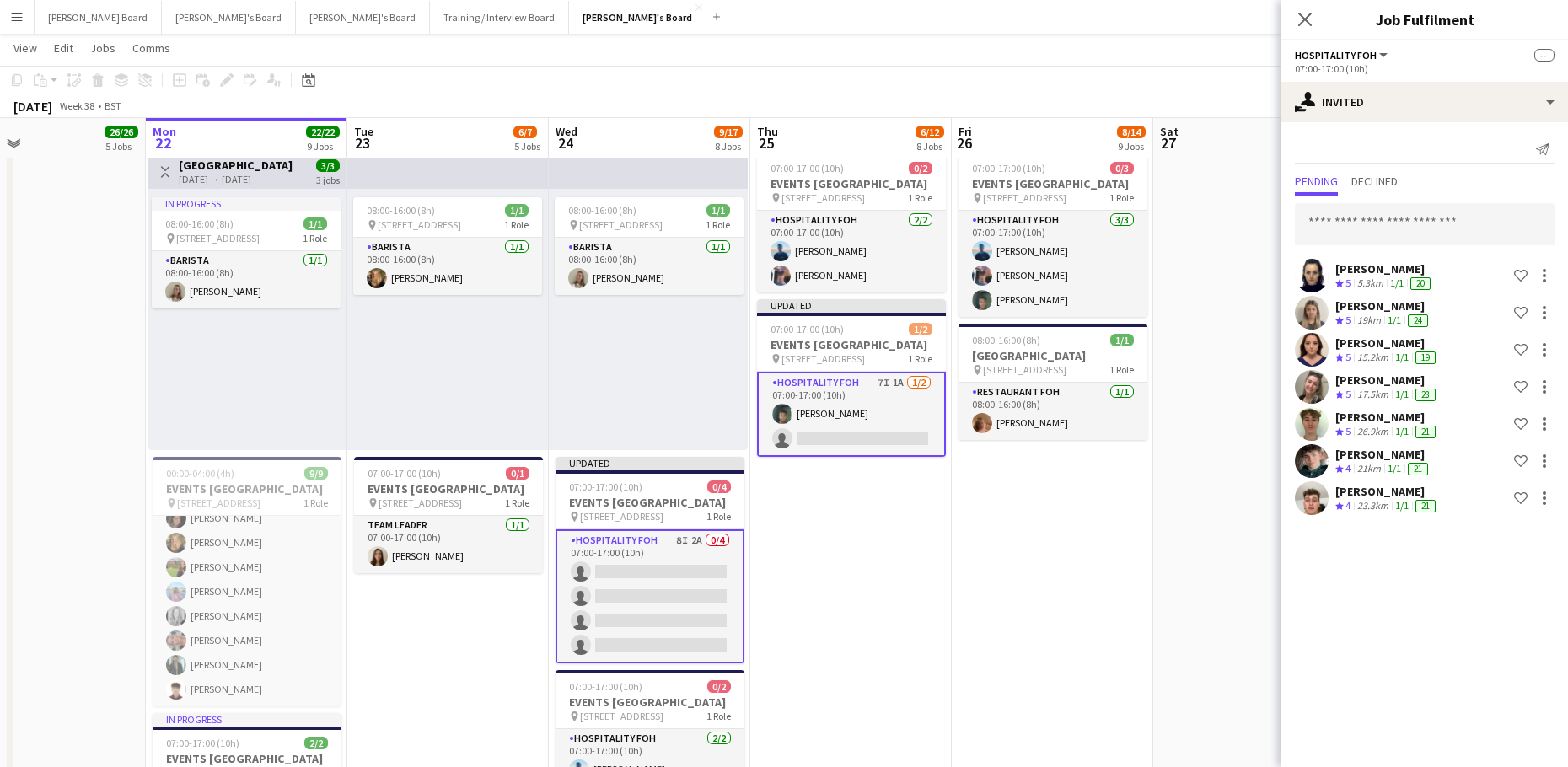
scroll to position [0, 0]
click at [1185, 623] on app-date-cell at bounding box center [1253, 638] width 202 height 2208
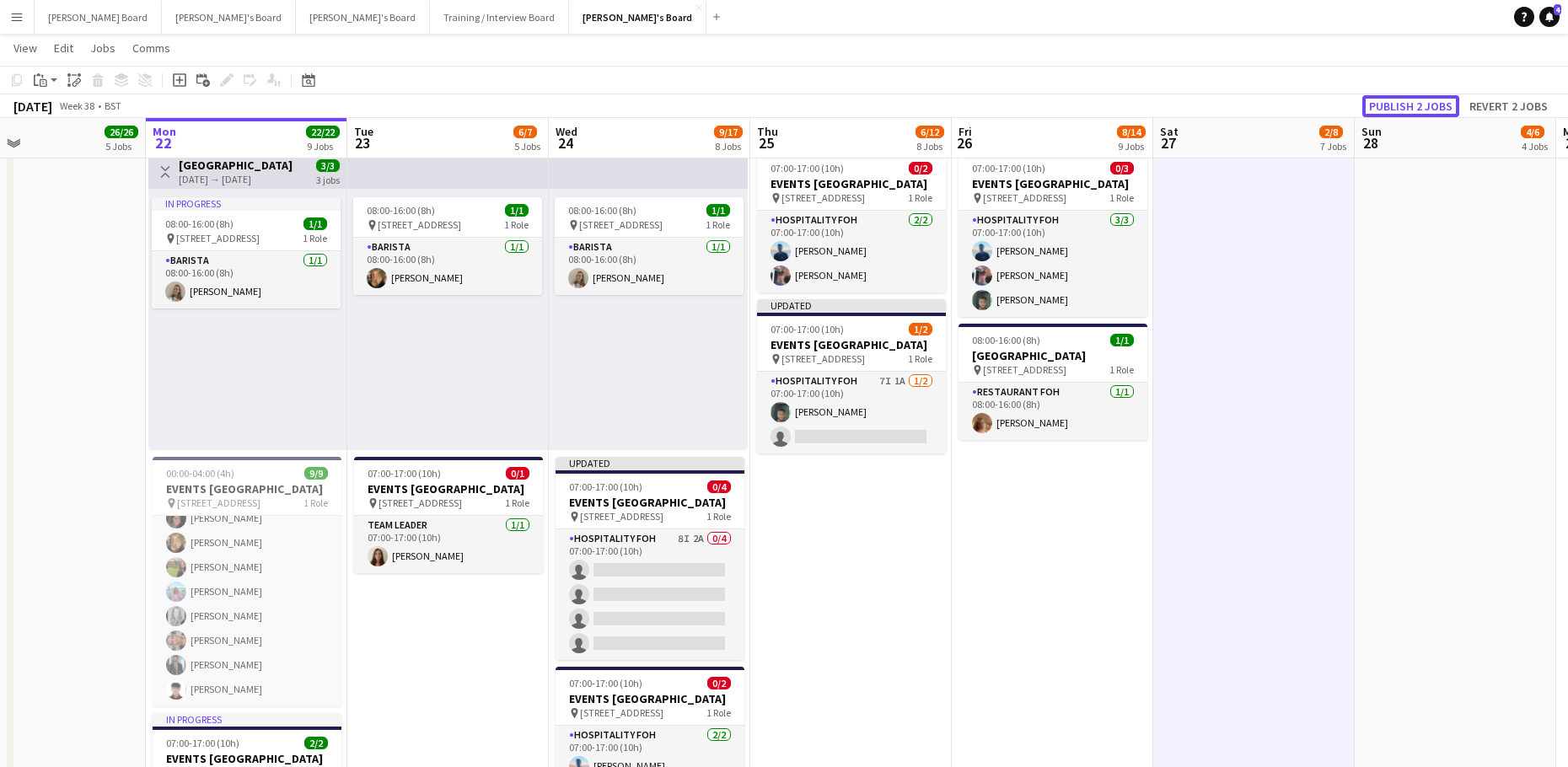
click at [1415, 100] on button "Publish 2 jobs" at bounding box center [1410, 106] width 97 height 22
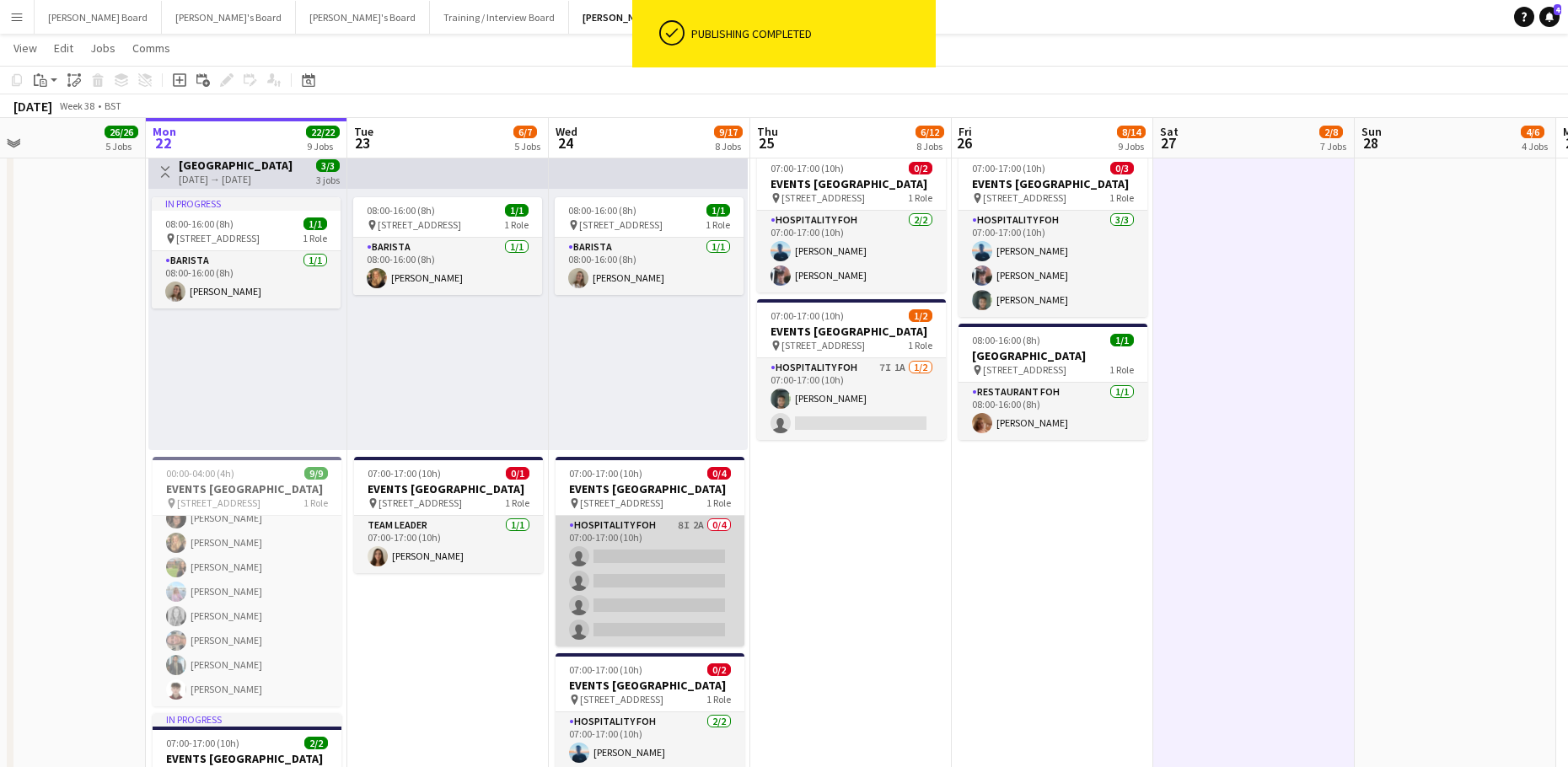
click at [668, 617] on app-card-role "Hospitality FOH 8I 2A 0/4 07:00-17:00 (10h) single-neutral-actions single-neutr…" at bounding box center [650, 580] width 189 height 131
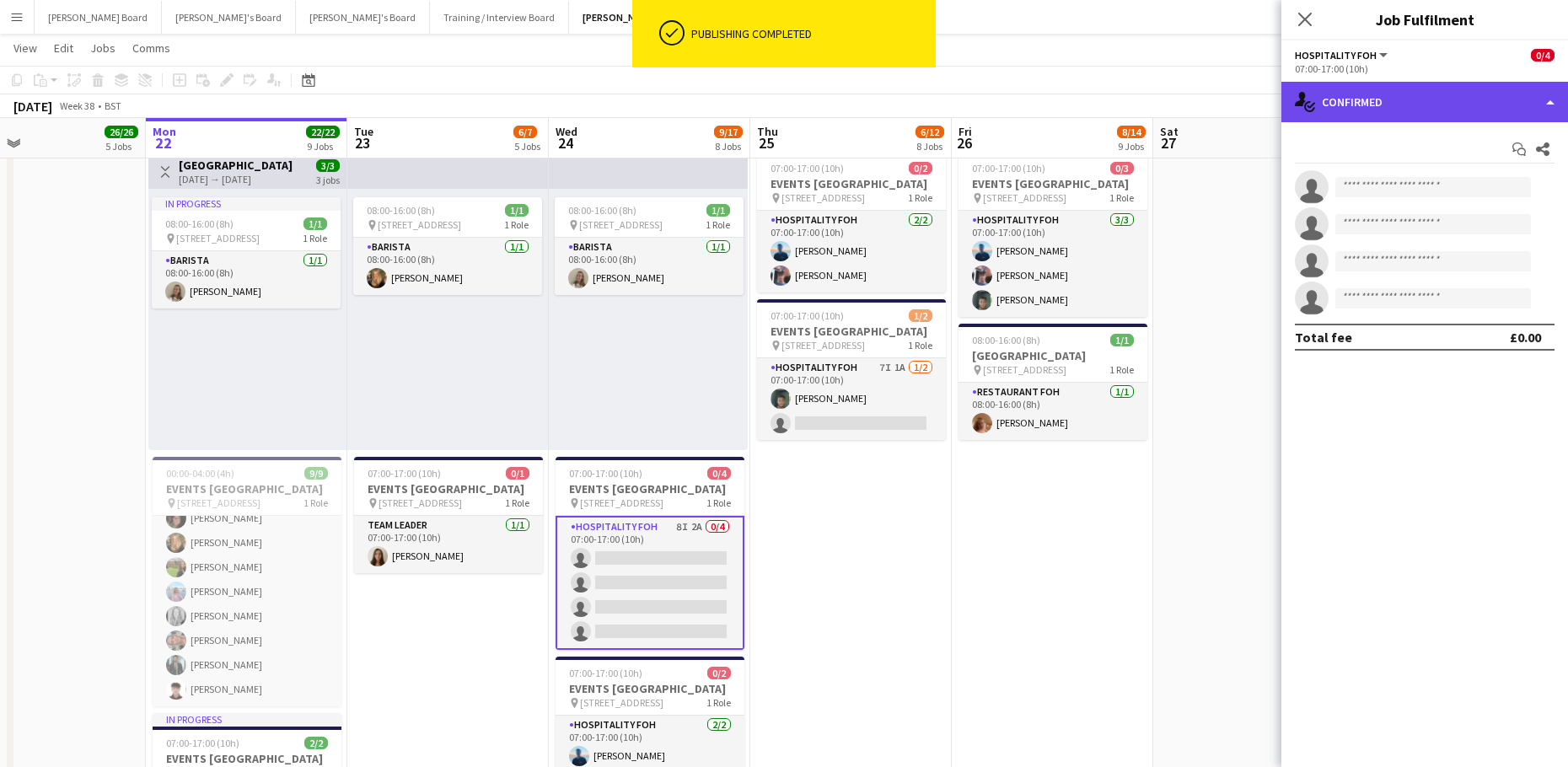
click at [1354, 86] on div "single-neutral-actions-check-2 Confirmed" at bounding box center [1423, 101] width 286 height 40
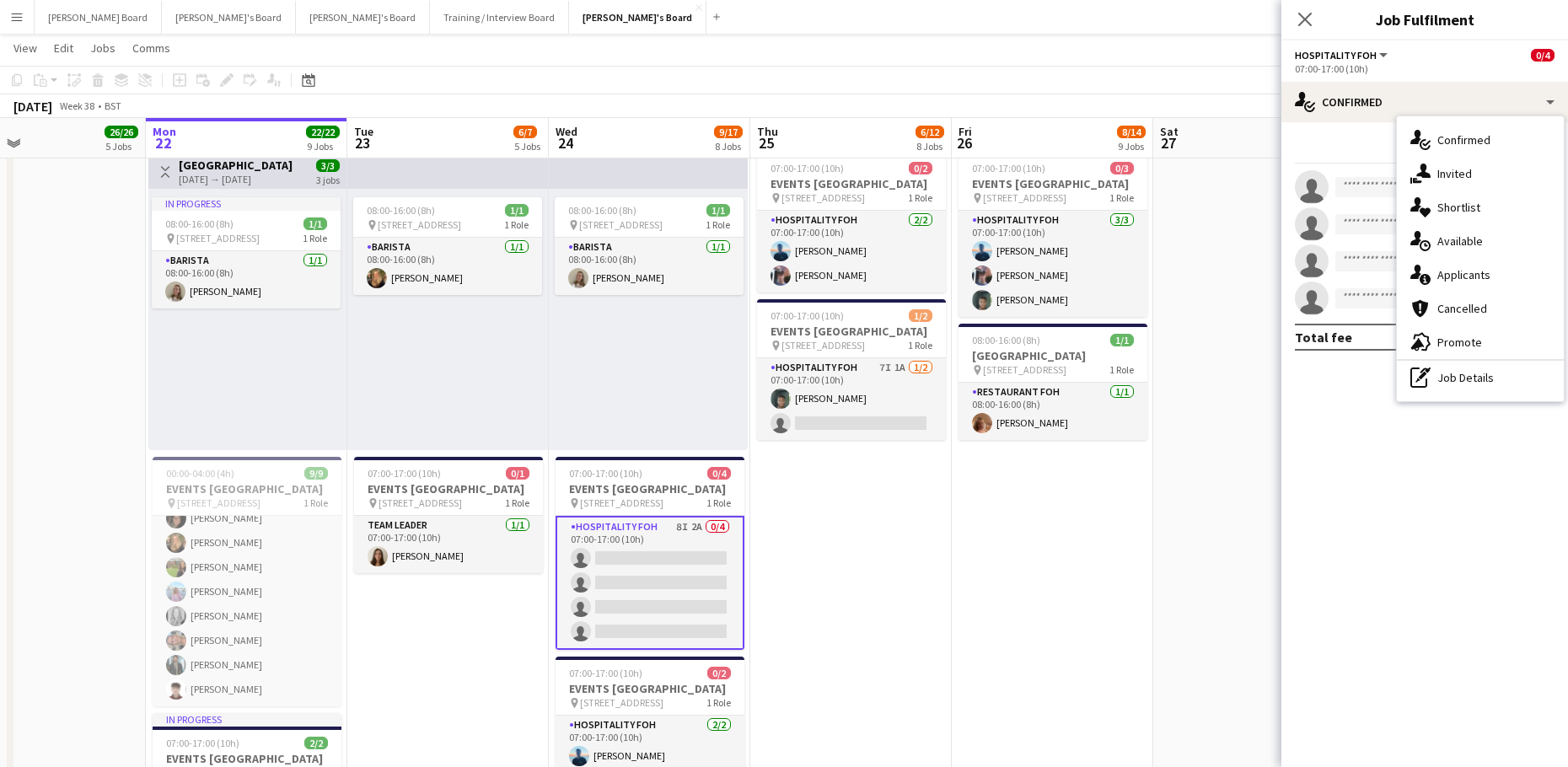
click at [1486, 280] on span "Applicants" at bounding box center [1464, 274] width 53 height 15
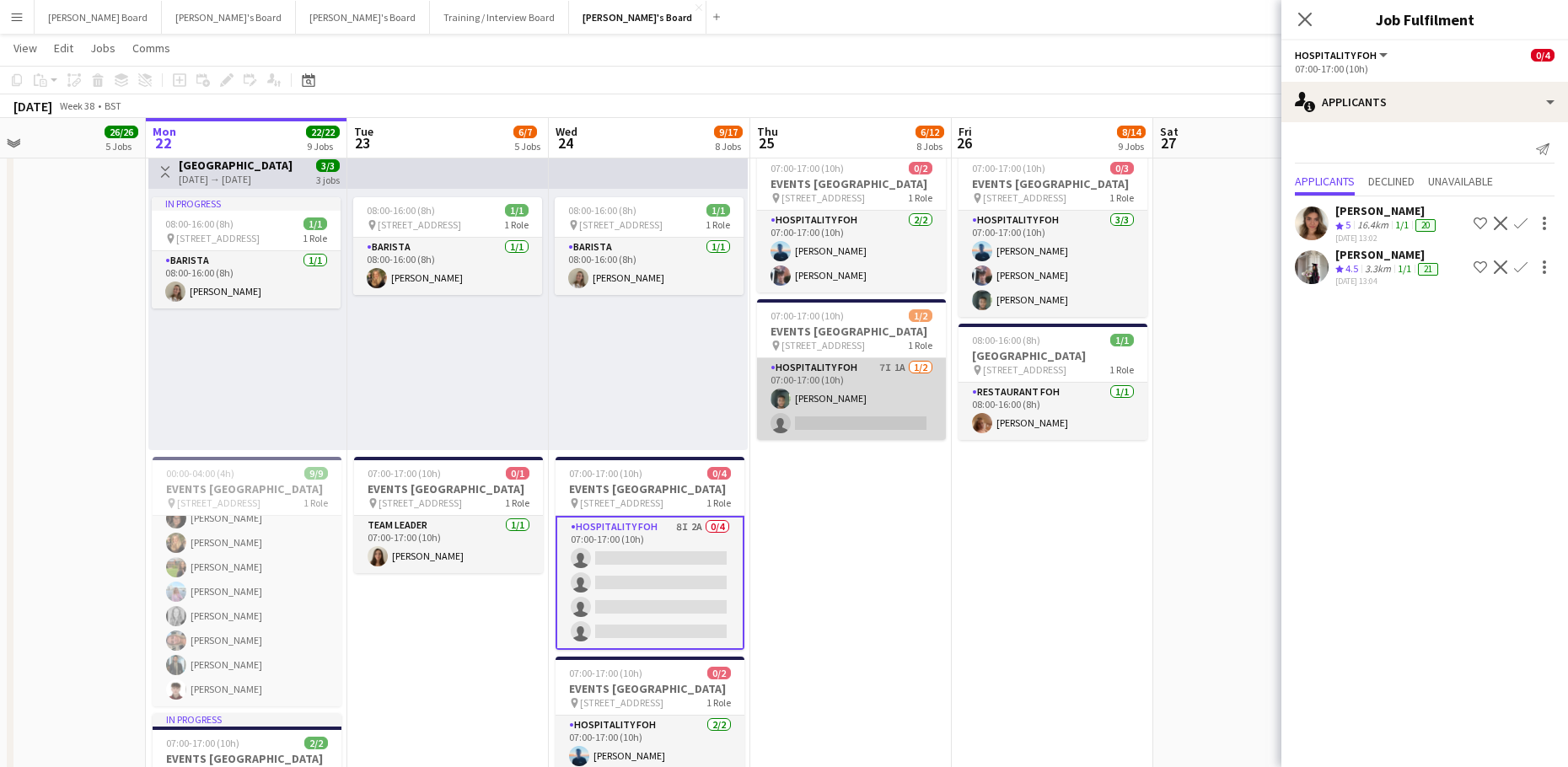
click at [898, 440] on app-card-role "Hospitality FOH 7I 1A 1/2 07:00-17:00 (10h) Harrison Clarke single-neutral-acti…" at bounding box center [851, 398] width 189 height 82
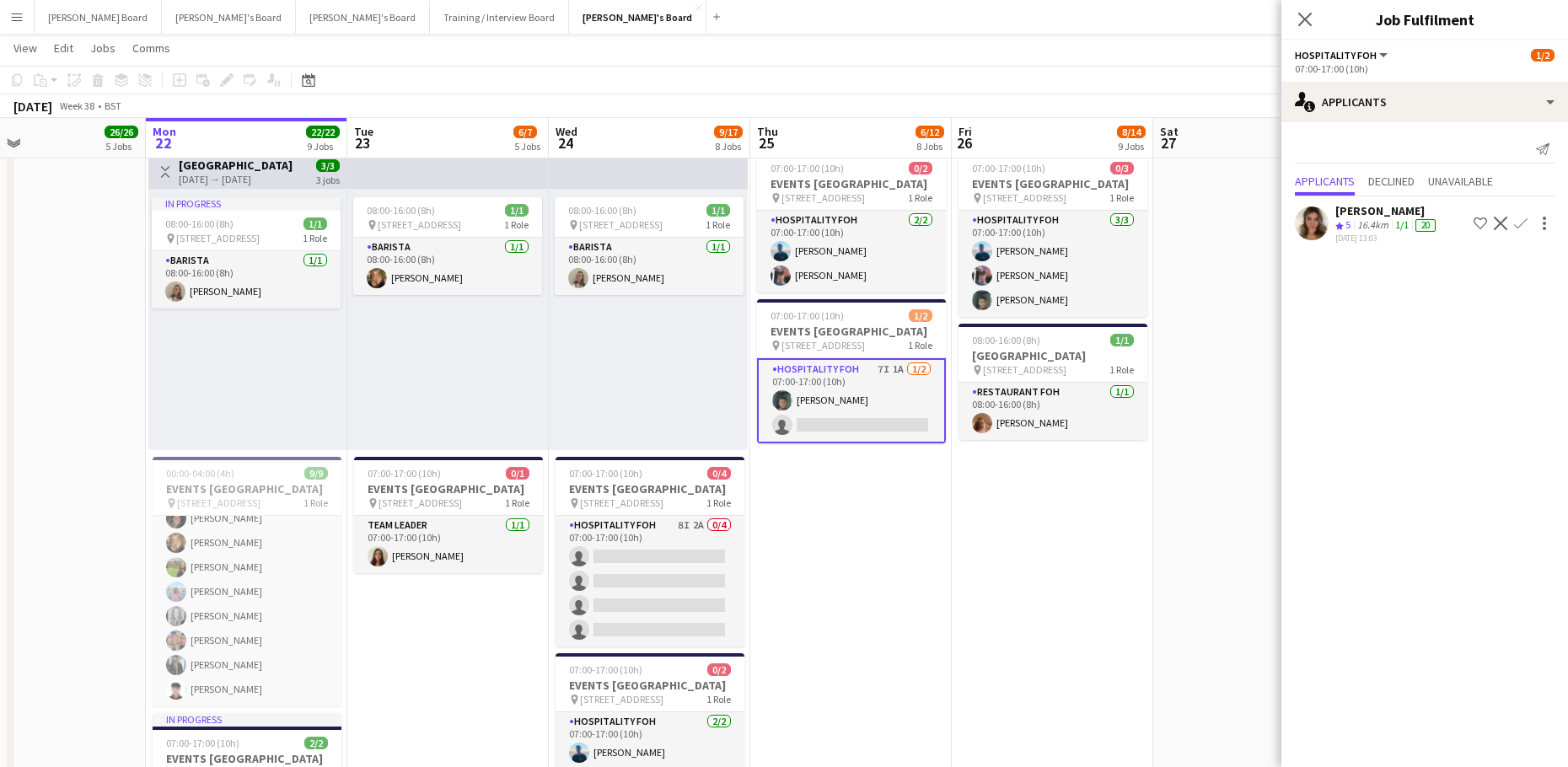
click at [1139, 573] on app-date-cell "08:00-16:00 (8h) 1/1 pin Woking, GU21 4YH 1 Role Kitchen Porter 1/1 08:00-16:00…" at bounding box center [1052, 638] width 202 height 2208
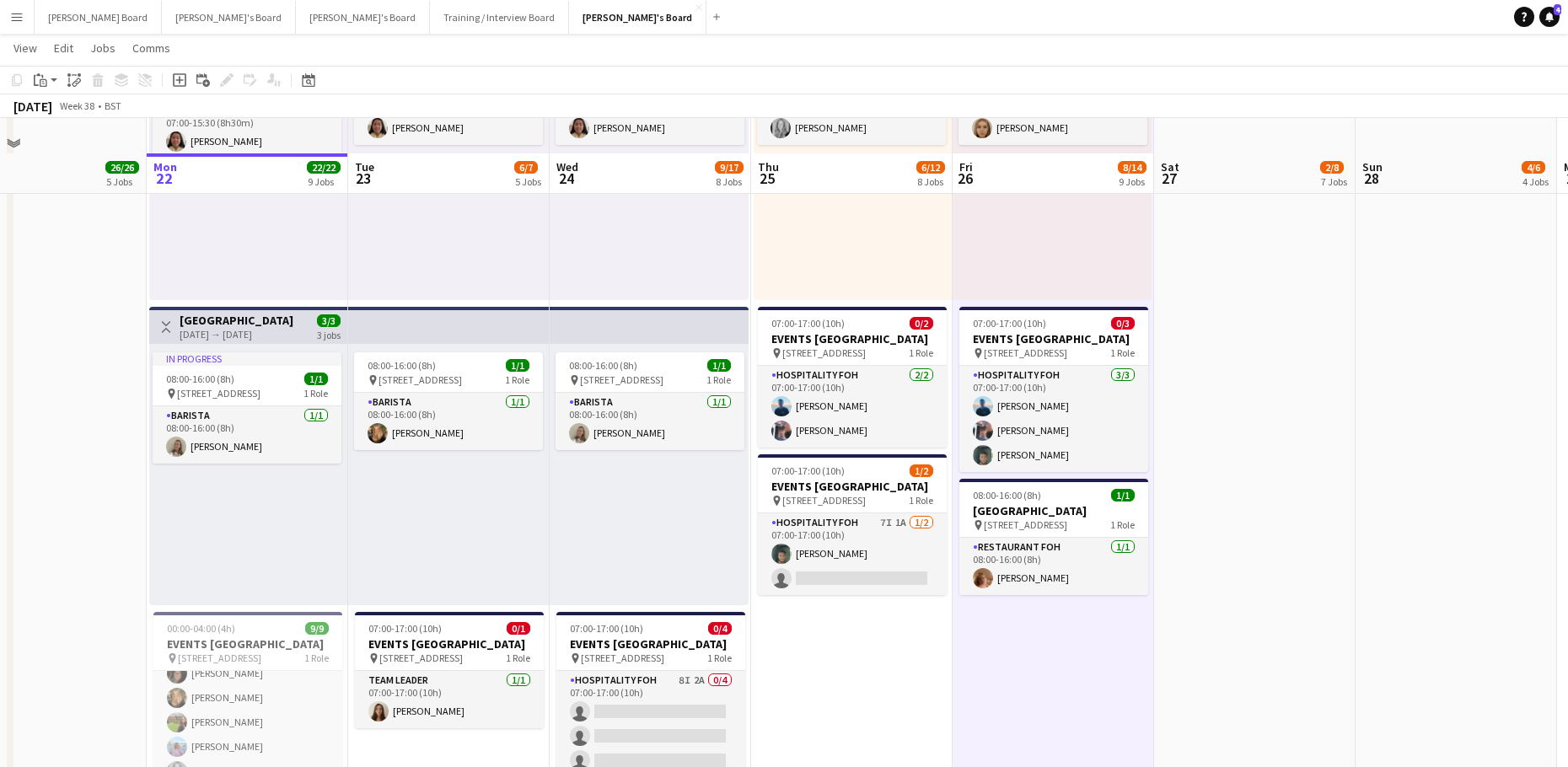
scroll to position [910, 0]
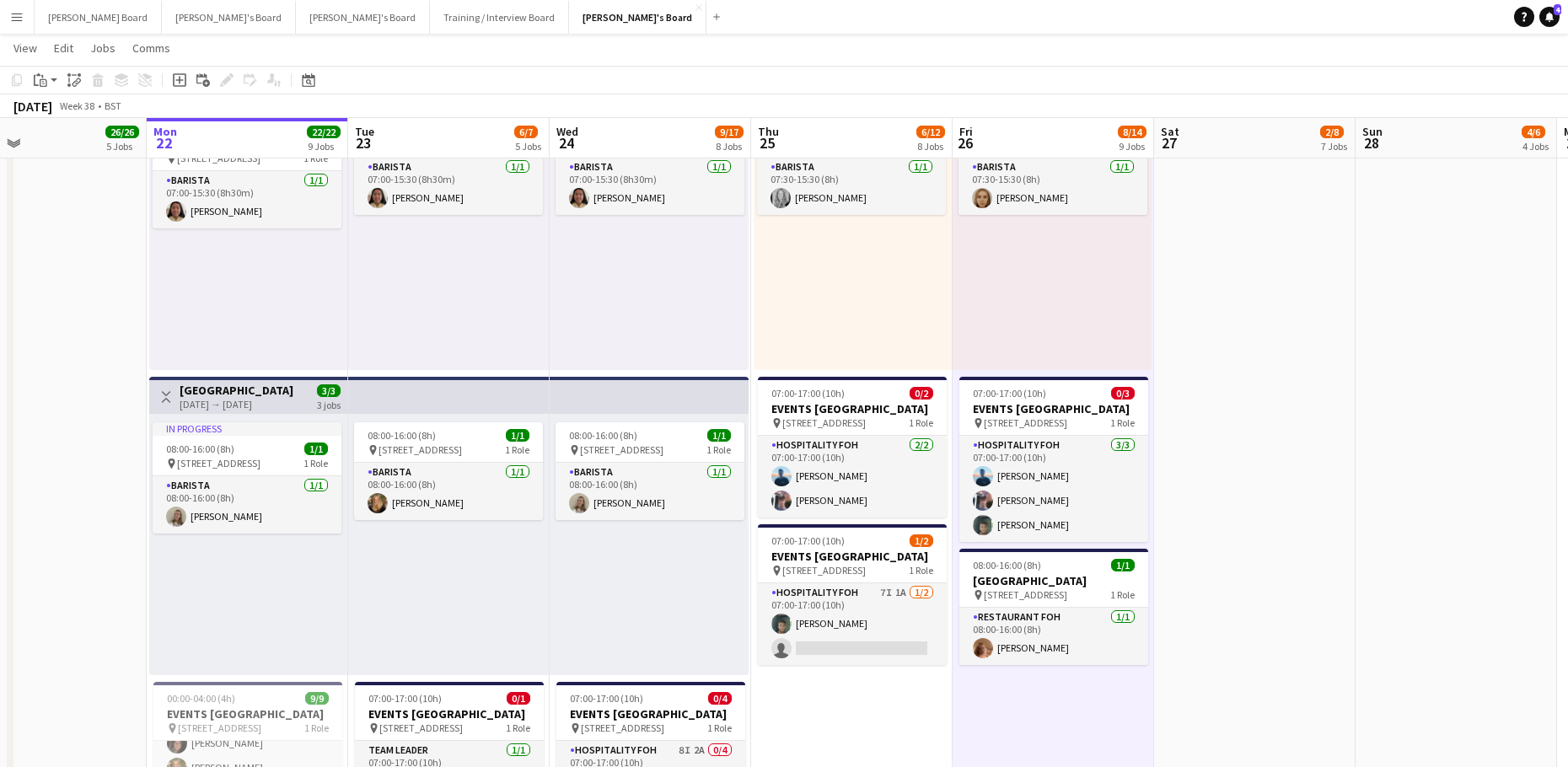
drag, startPoint x: 1330, startPoint y: 538, endPoint x: 1316, endPoint y: 520, distance: 22.8
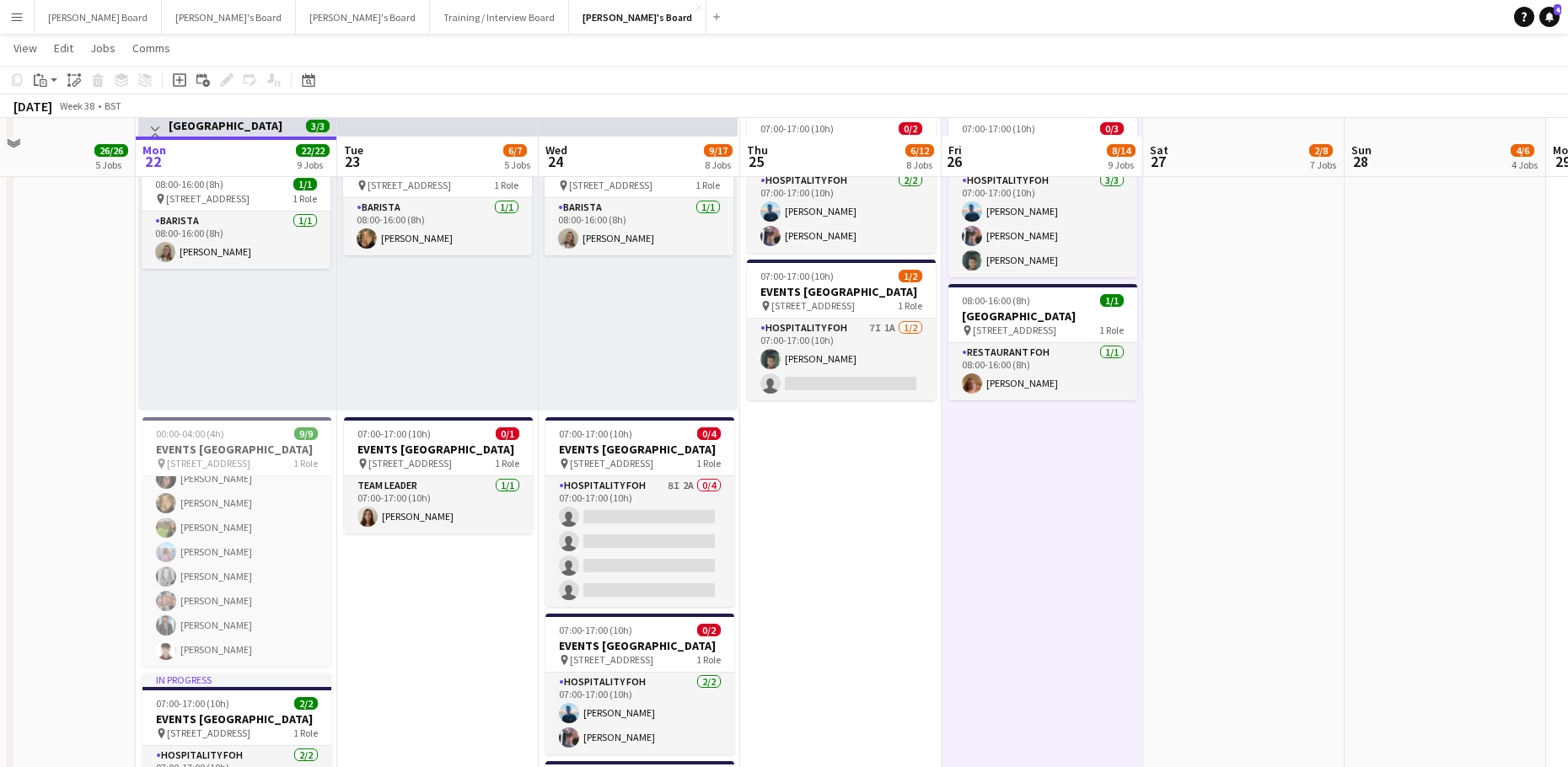
scroll to position [1135, 0]
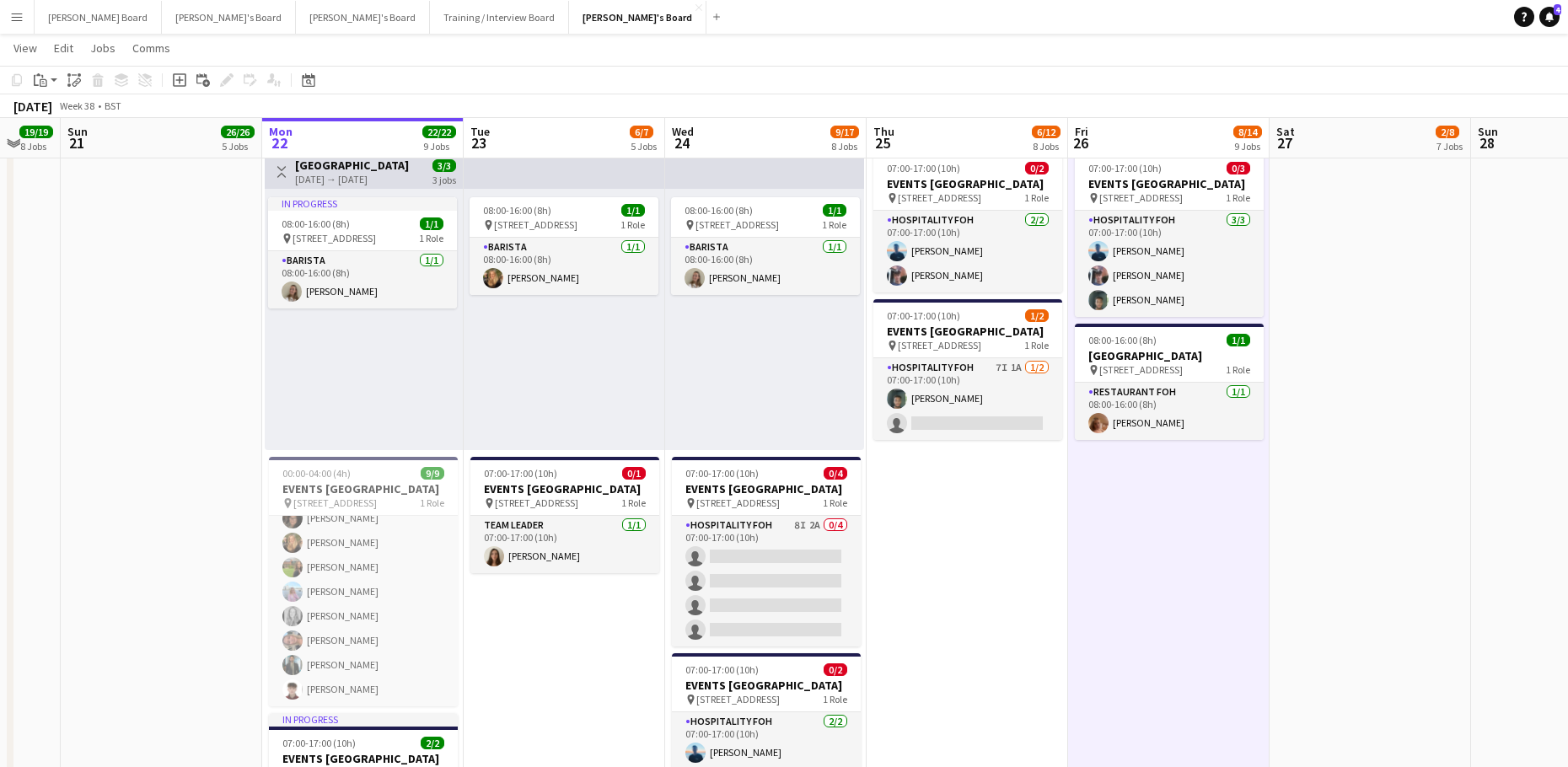
drag, startPoint x: 998, startPoint y: 585, endPoint x: 968, endPoint y: 573, distance: 32.3
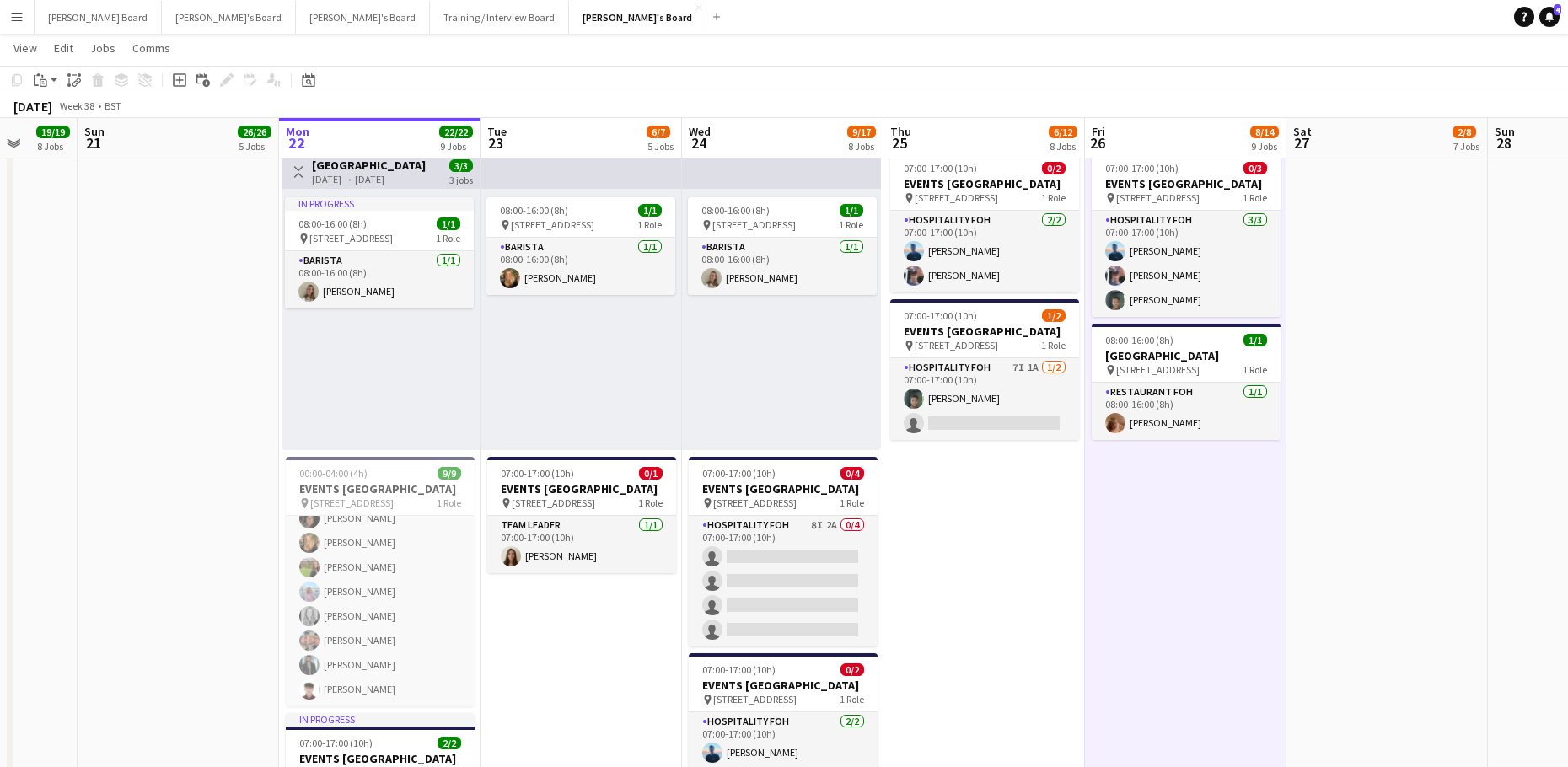
click at [1350, 646] on app-date-cell at bounding box center [1386, 638] width 202 height 2208
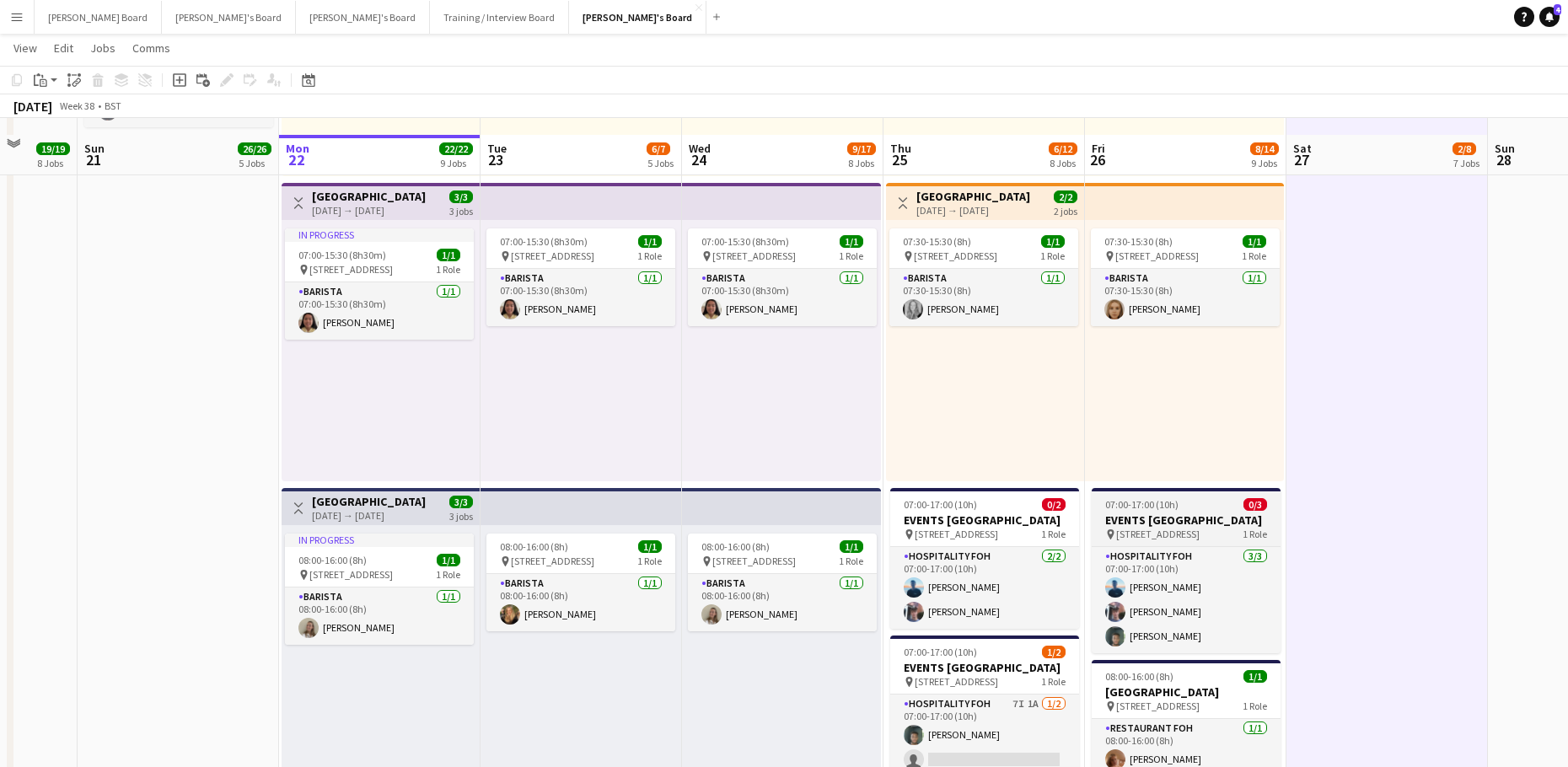
scroll to position [797, 0]
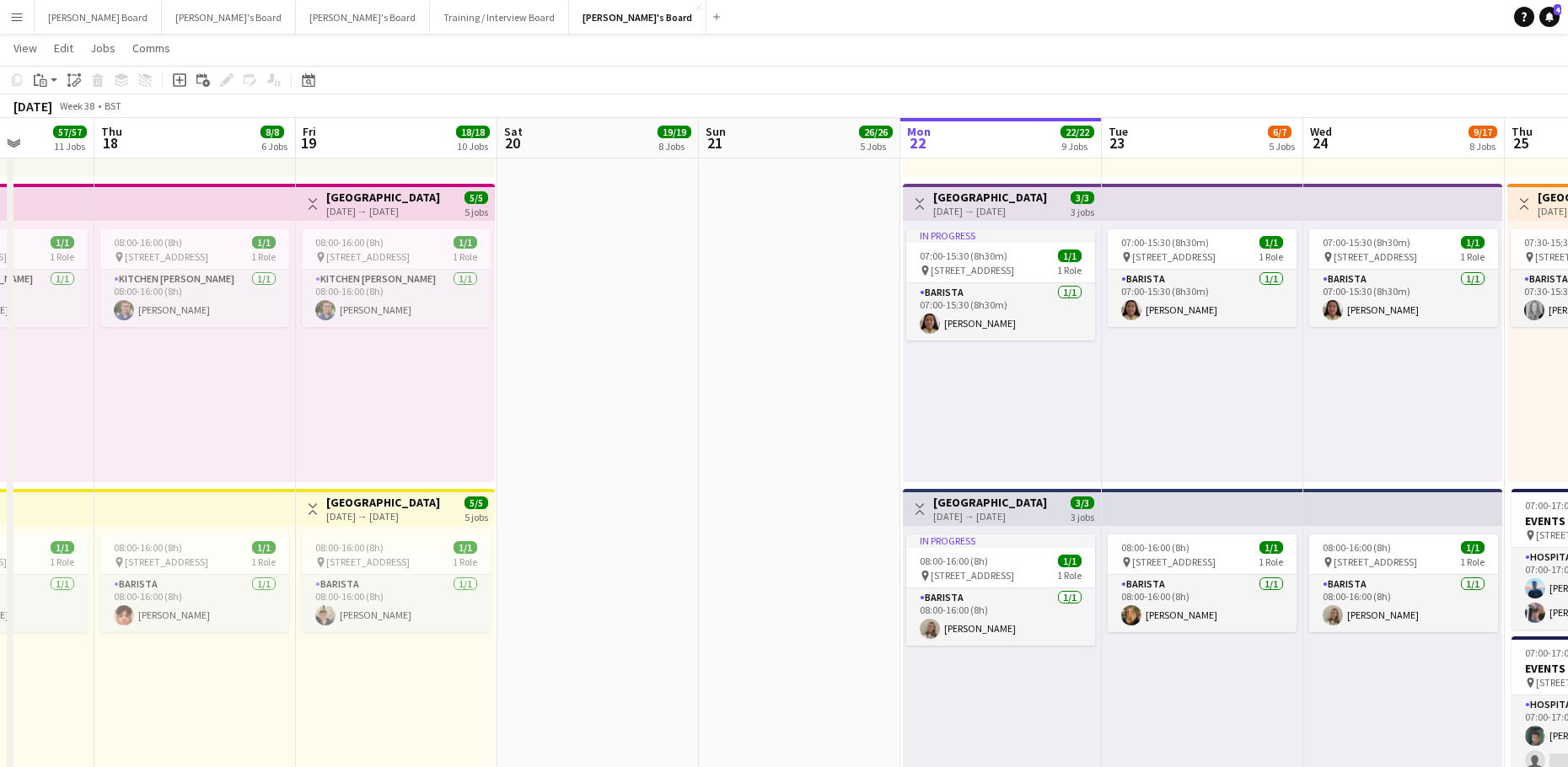
drag, startPoint x: 549, startPoint y: 392, endPoint x: 1098, endPoint y: 428, distance: 550.2
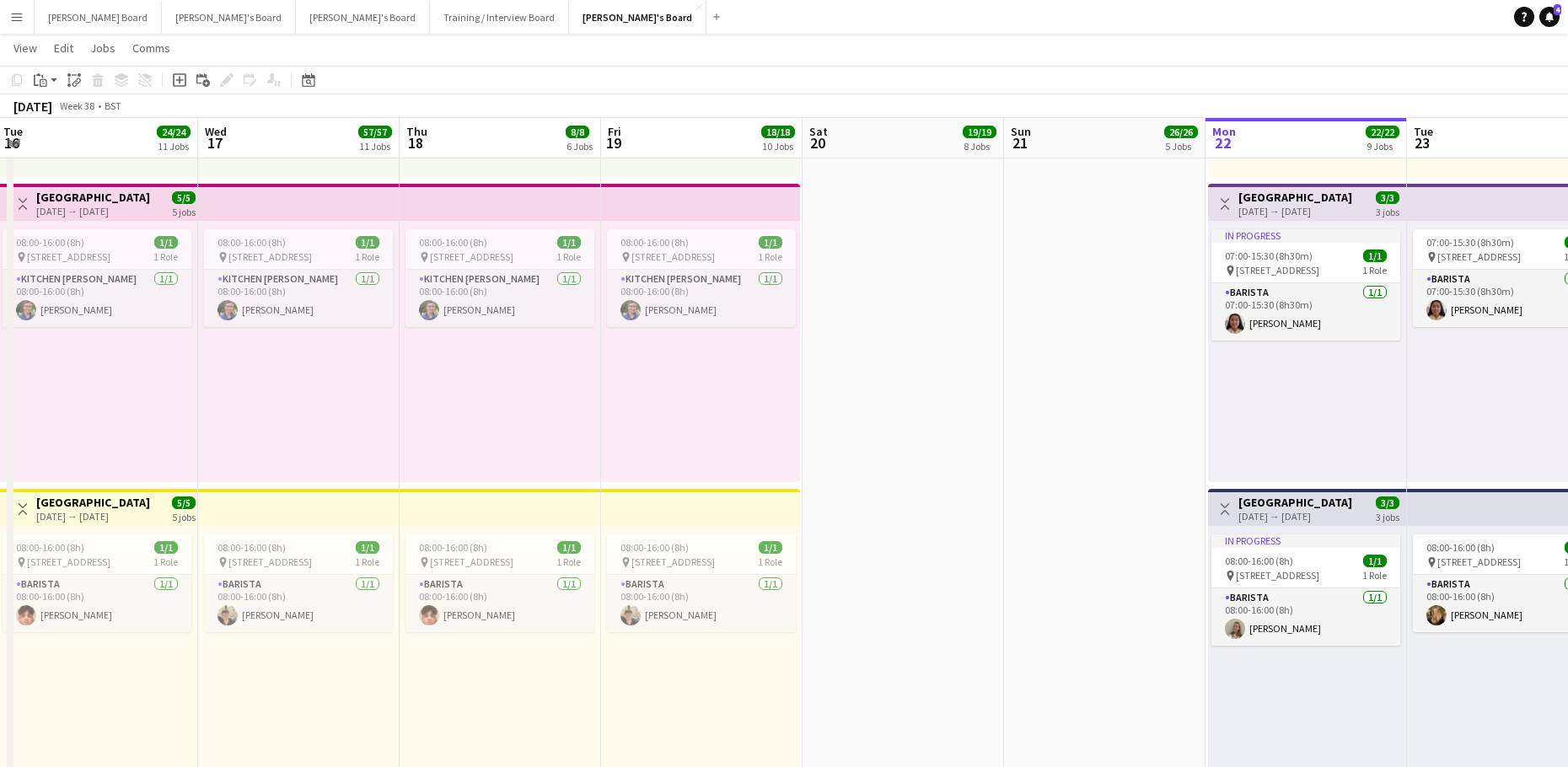
drag, startPoint x: 976, startPoint y: 263, endPoint x: 1099, endPoint y: 244, distance: 124.5
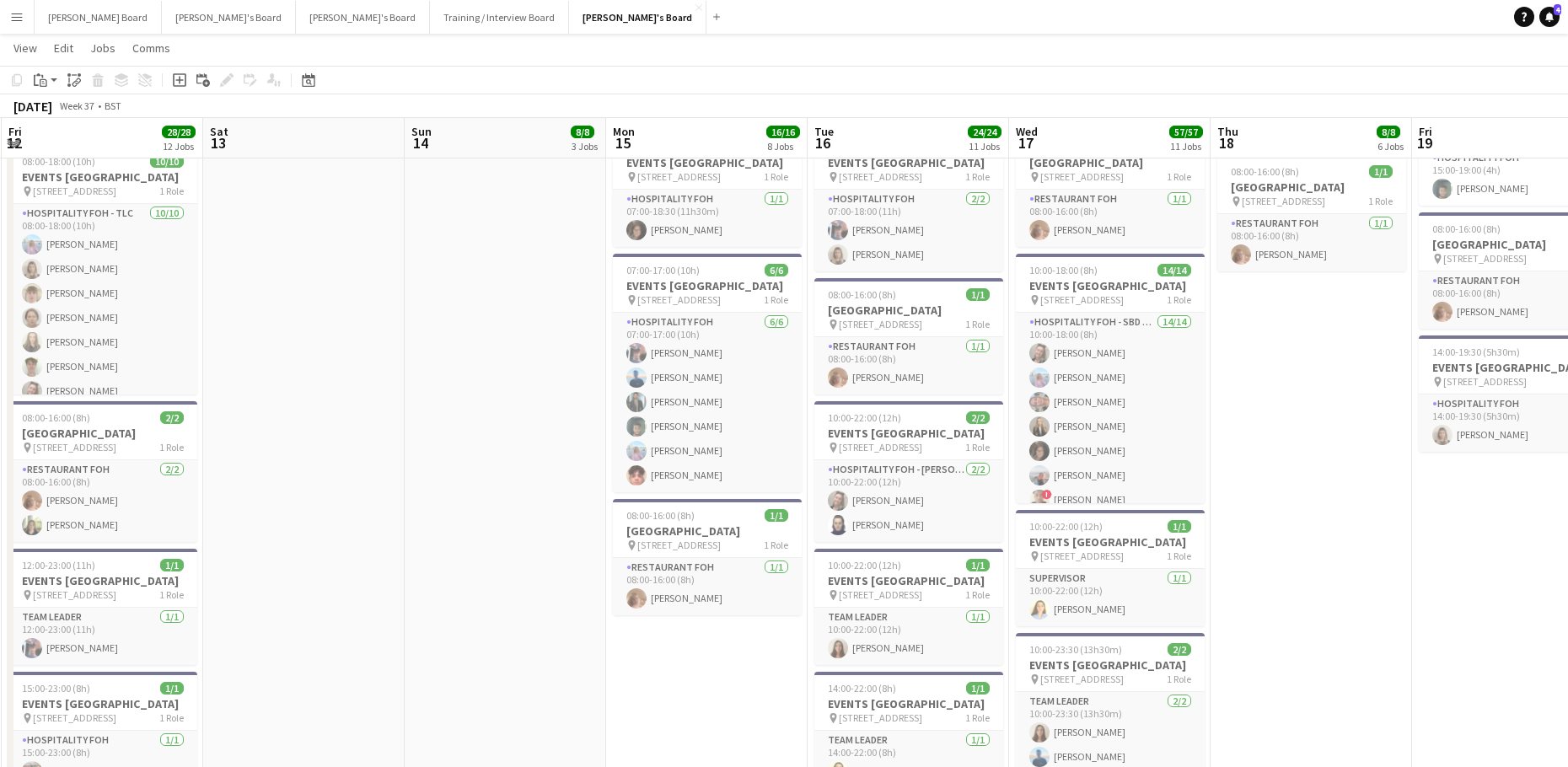
scroll to position [0, 666]
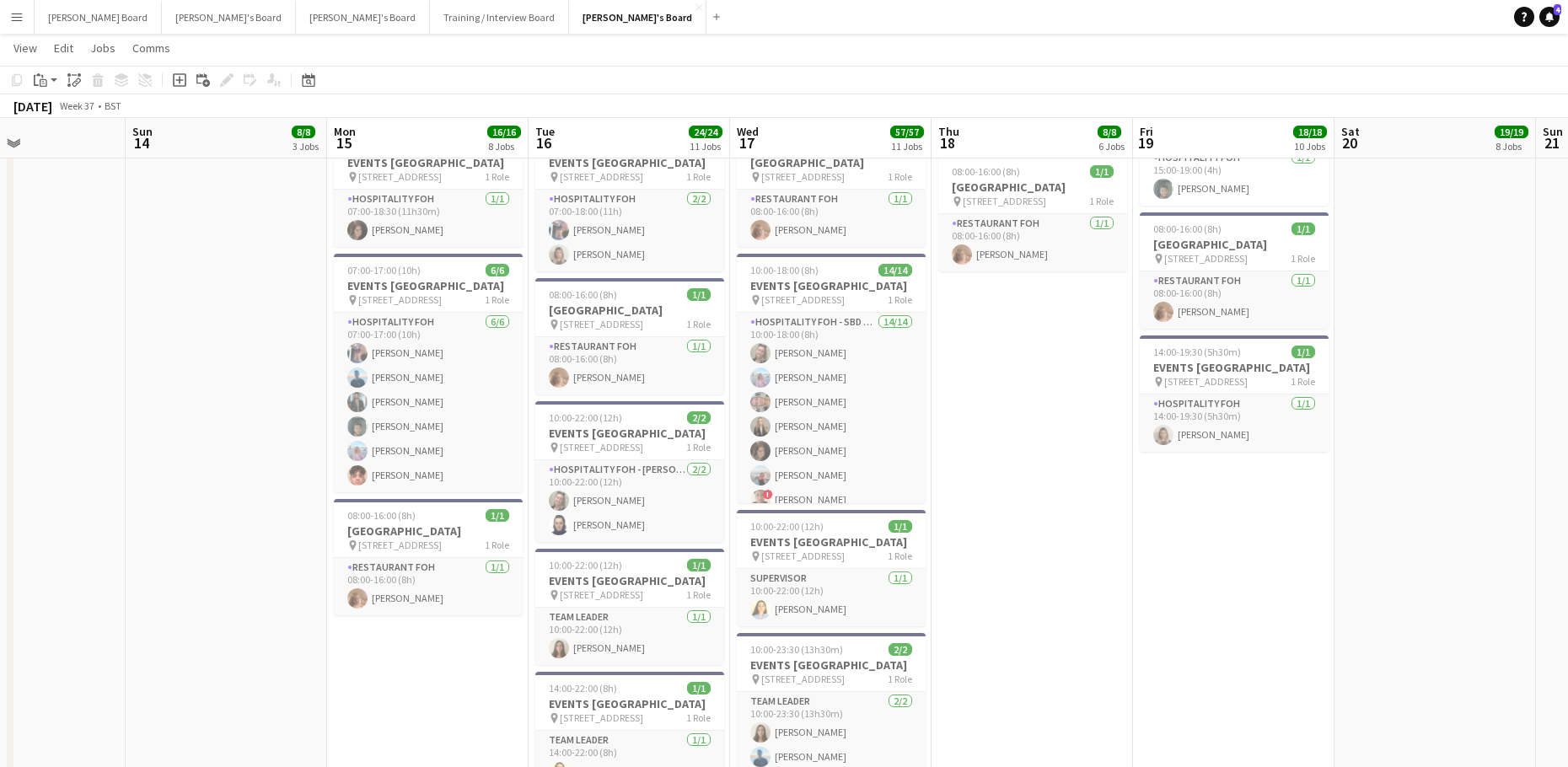
drag, startPoint x: 1150, startPoint y: 528, endPoint x: 781, endPoint y: 500, distance: 370.1
click at [881, 528] on app-calendar-viewport "Wed 10 14/14 10 Jobs Thu 11 14/14 9 Jobs Fri 12 28/28 12 Jobs Sat 13 Sun 14 8/8…" at bounding box center [784, 437] width 1568 height 4119
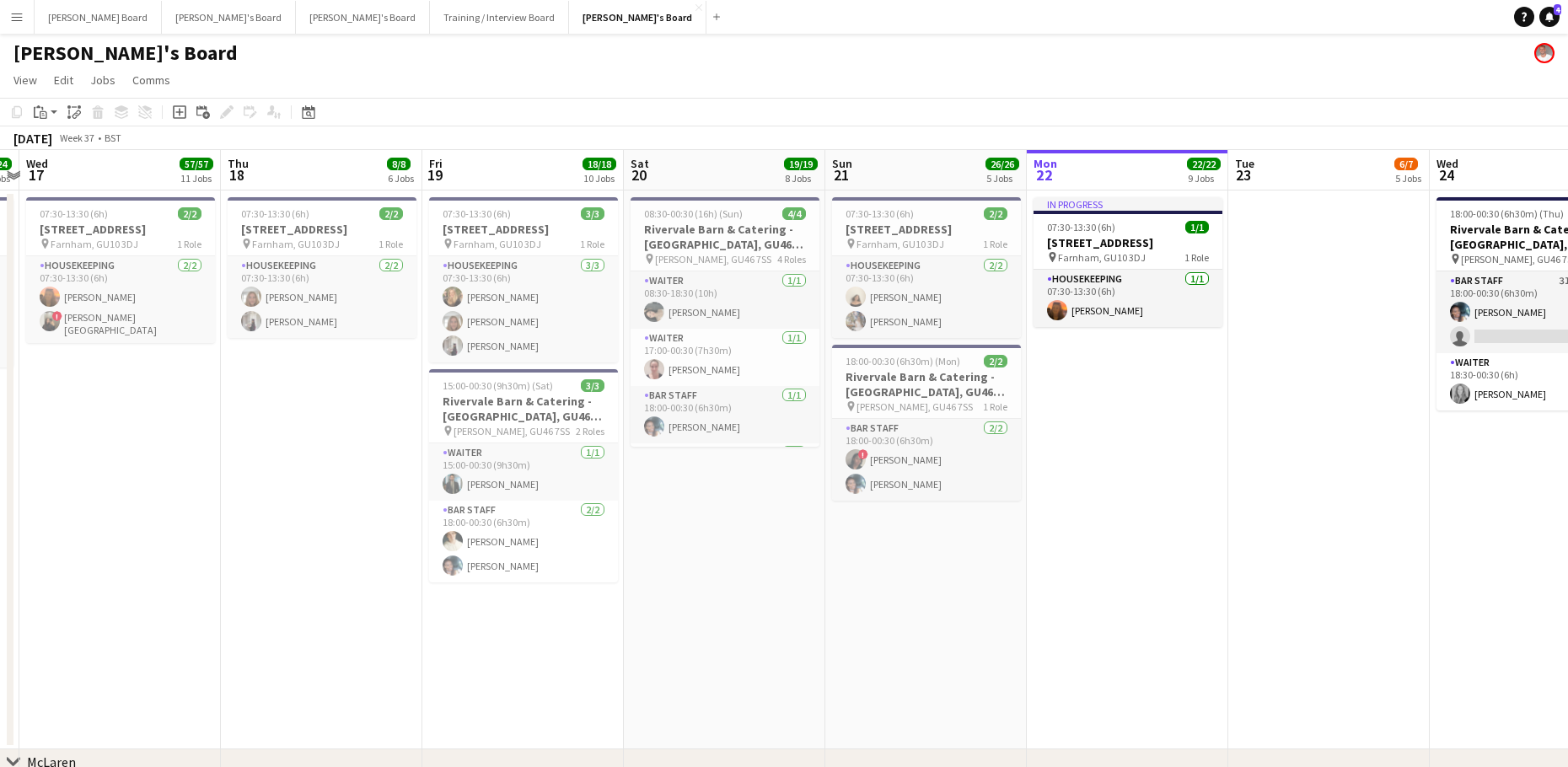
scroll to position [0, 545]
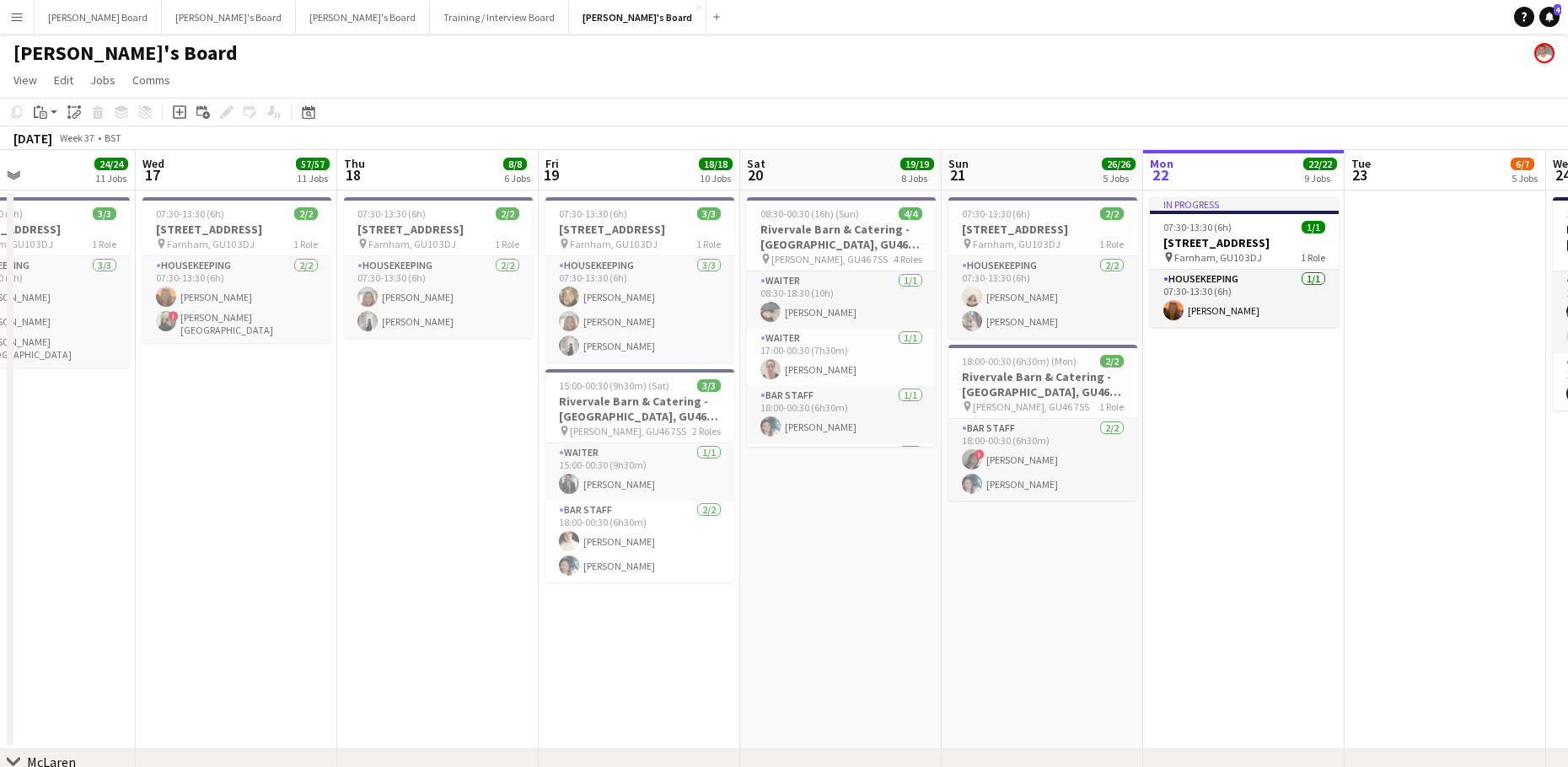
drag, startPoint x: 1281, startPoint y: 608, endPoint x: 25, endPoint y: 520, distance: 1259.1
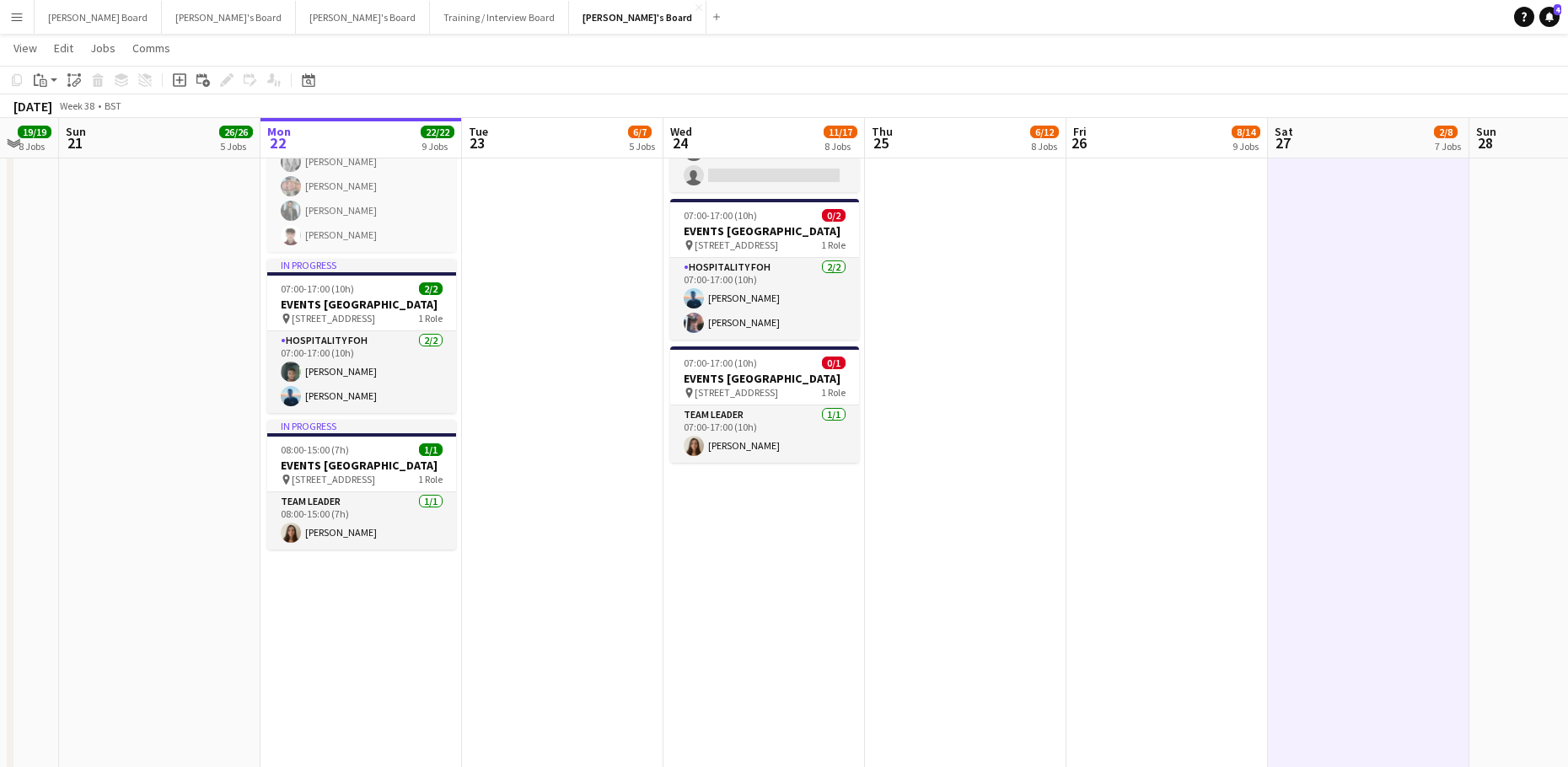
scroll to position [1684, 0]
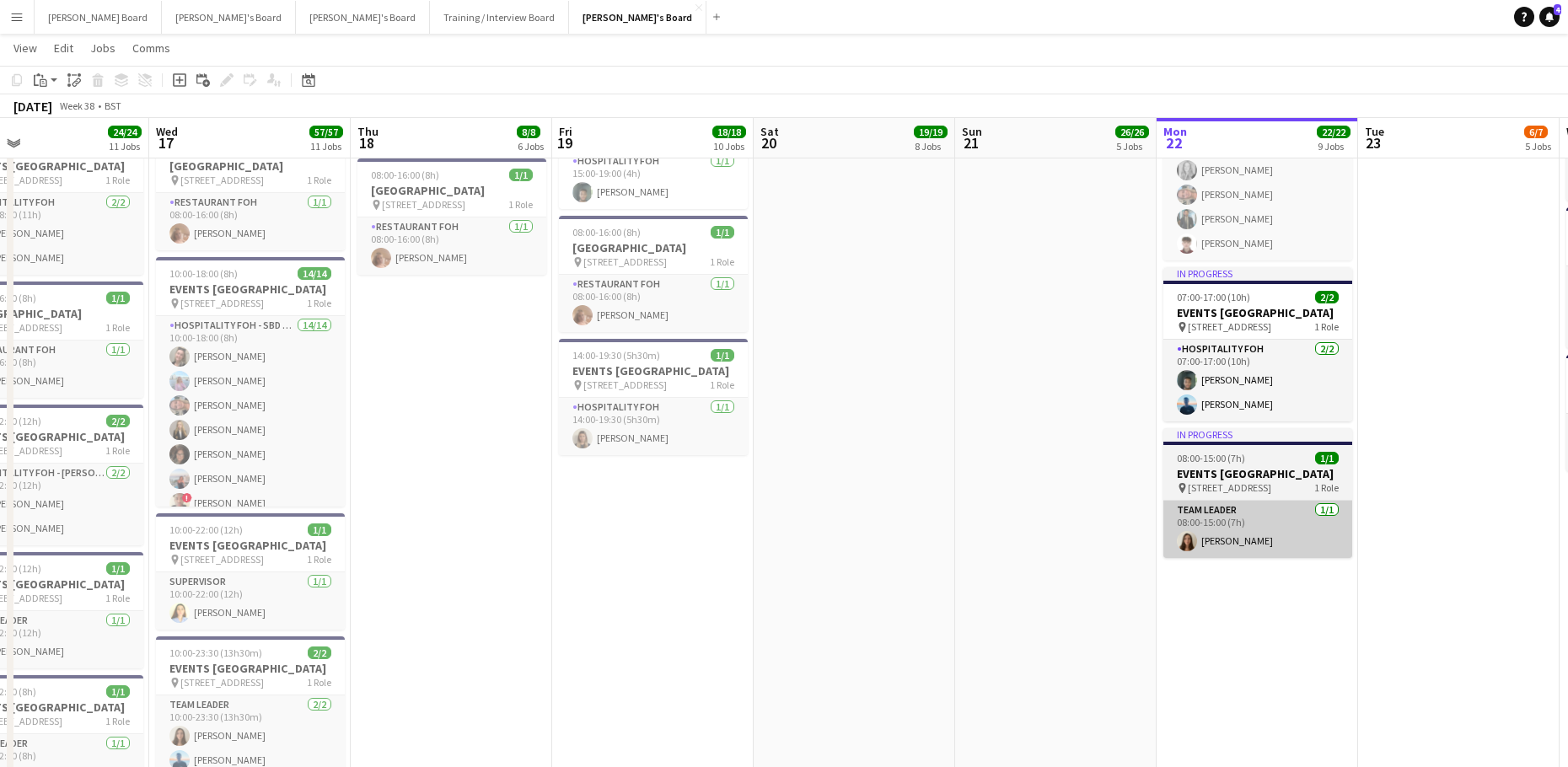
drag, startPoint x: 420, startPoint y: 553, endPoint x: 1208, endPoint y: 550, distance: 788.0
click at [1212, 554] on app-calendar-viewport "Mon 15 16/16 8 Jobs Tue 16 24/24 11 Jobs Wed 17 57/57 11 Jobs Thu 18 8/8 6 Jobs…" at bounding box center [784, 440] width 1568 height 4119
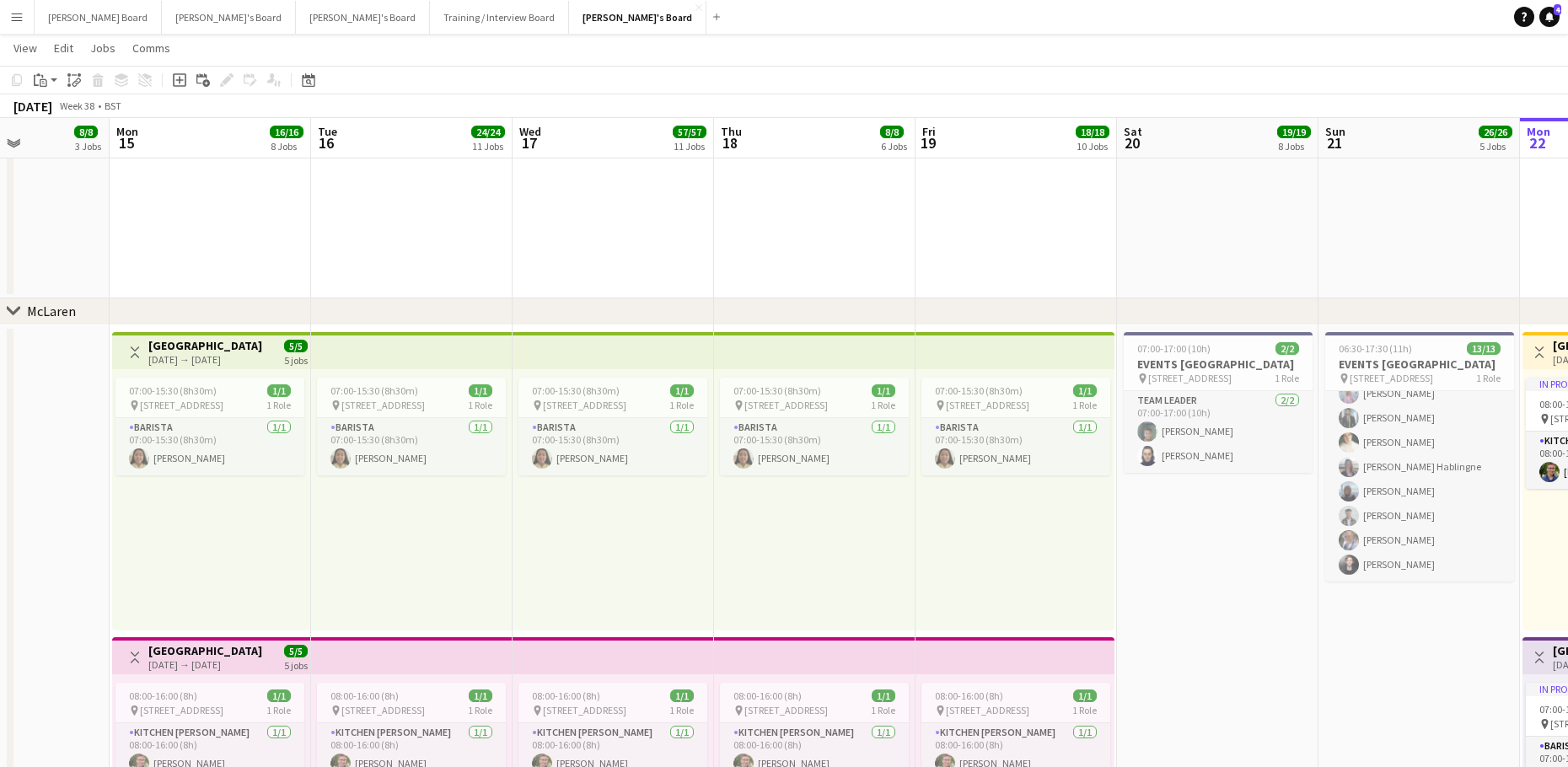
scroll to position [0, 411]
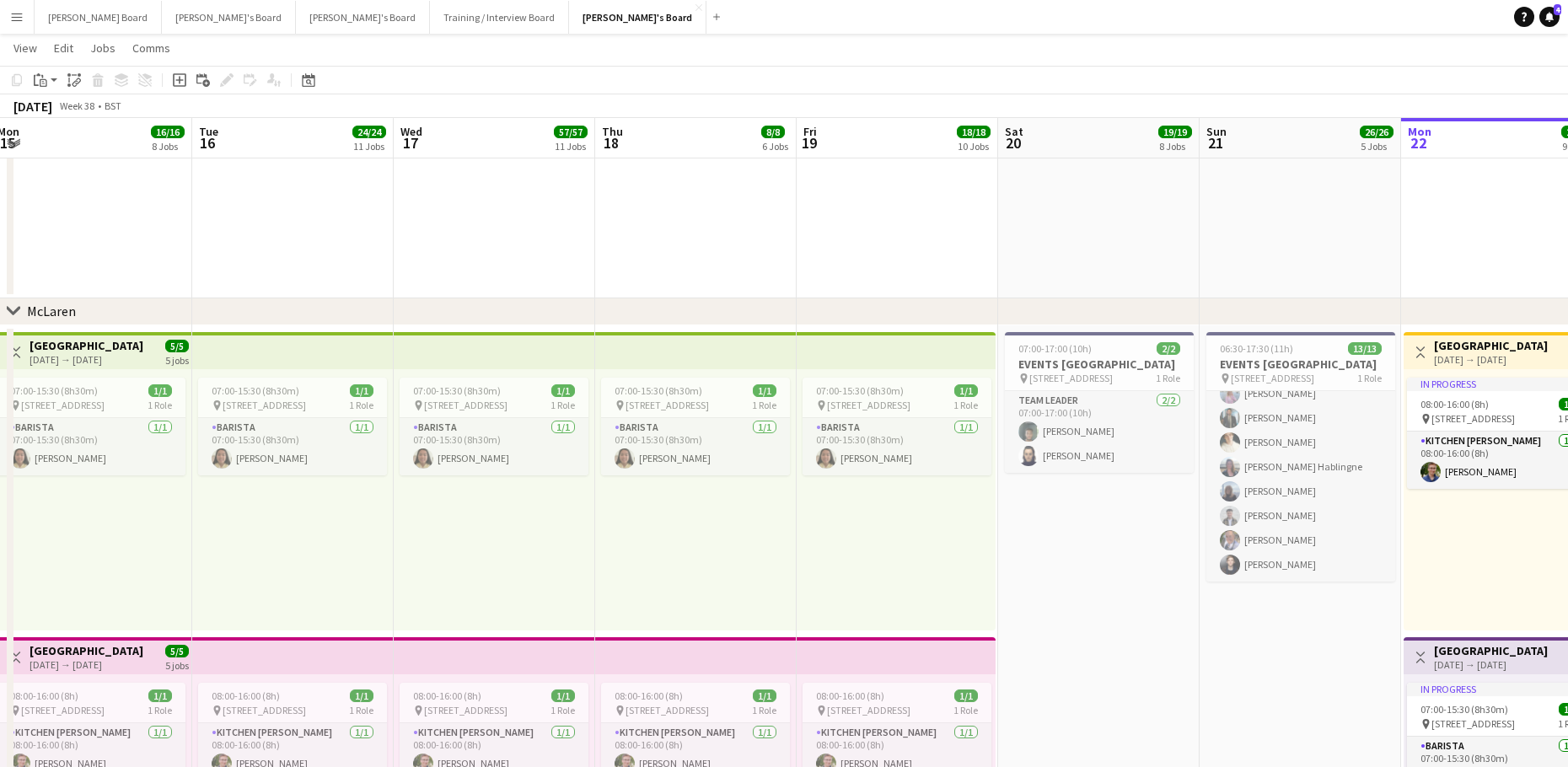
drag, startPoint x: 928, startPoint y: 566, endPoint x: 1297, endPoint y: 587, distance: 369.6
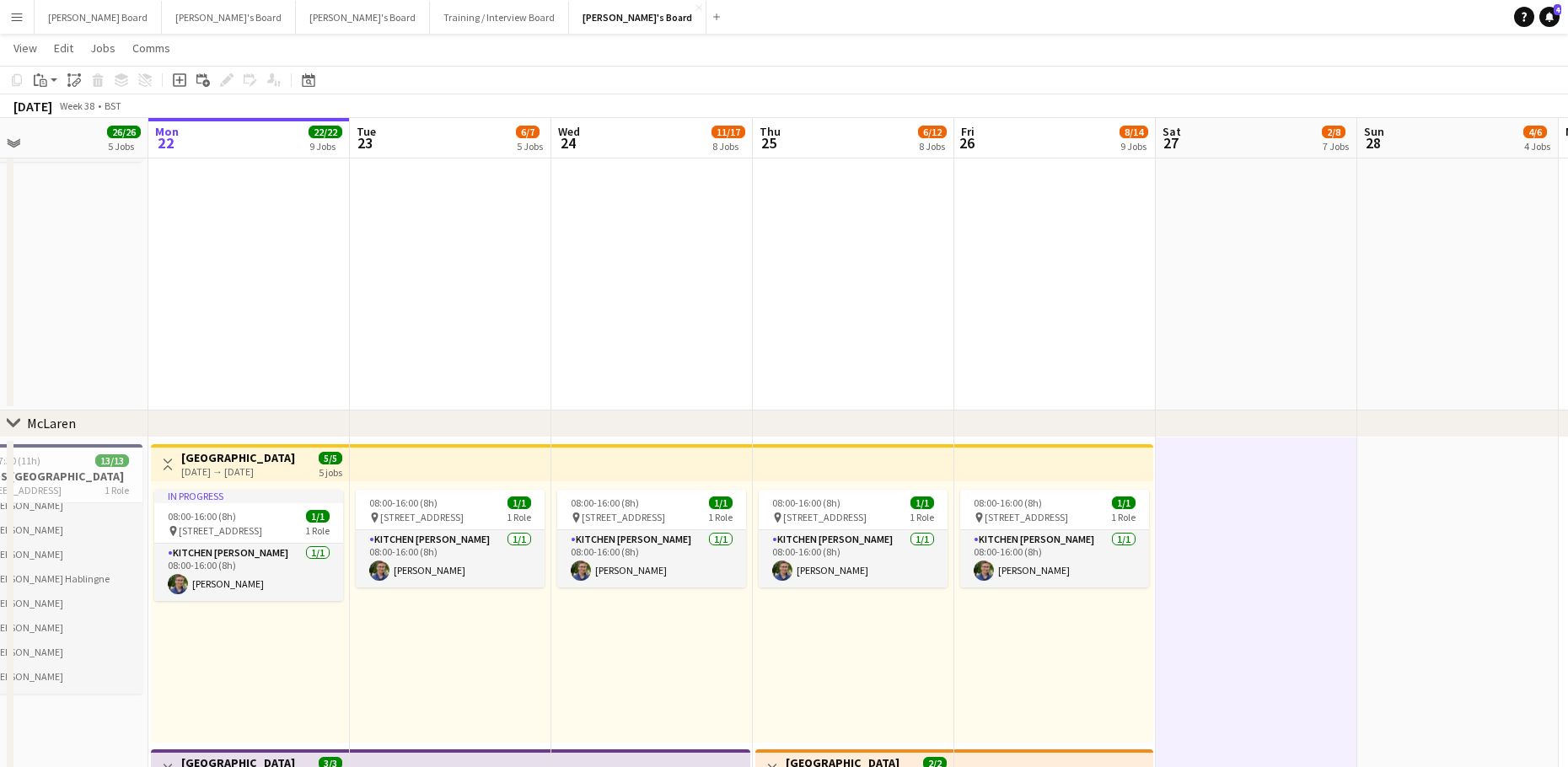
scroll to position [0, 588]
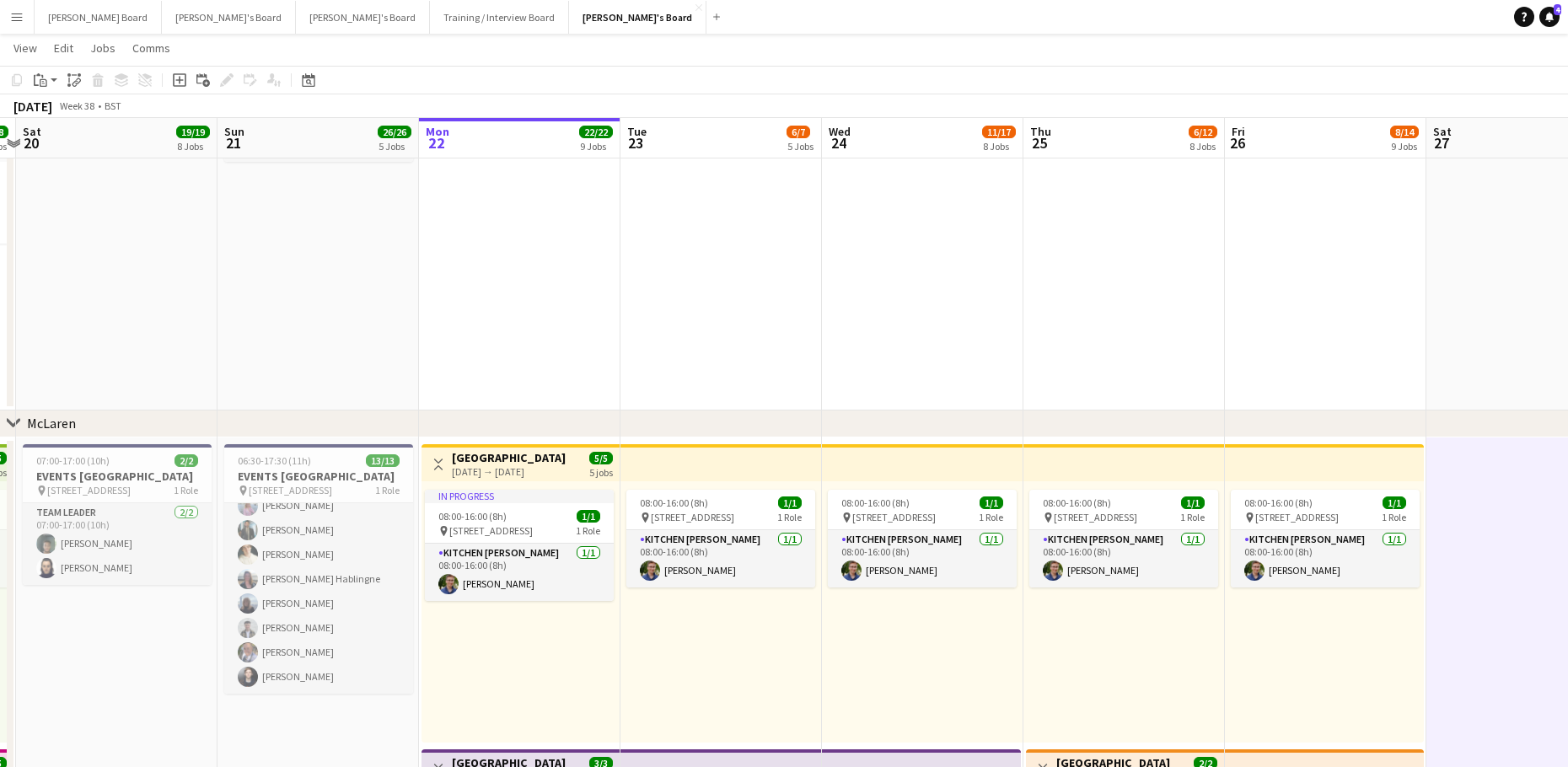
drag, startPoint x: 918, startPoint y: 357, endPoint x: 167, endPoint y: 347, distance: 751.1
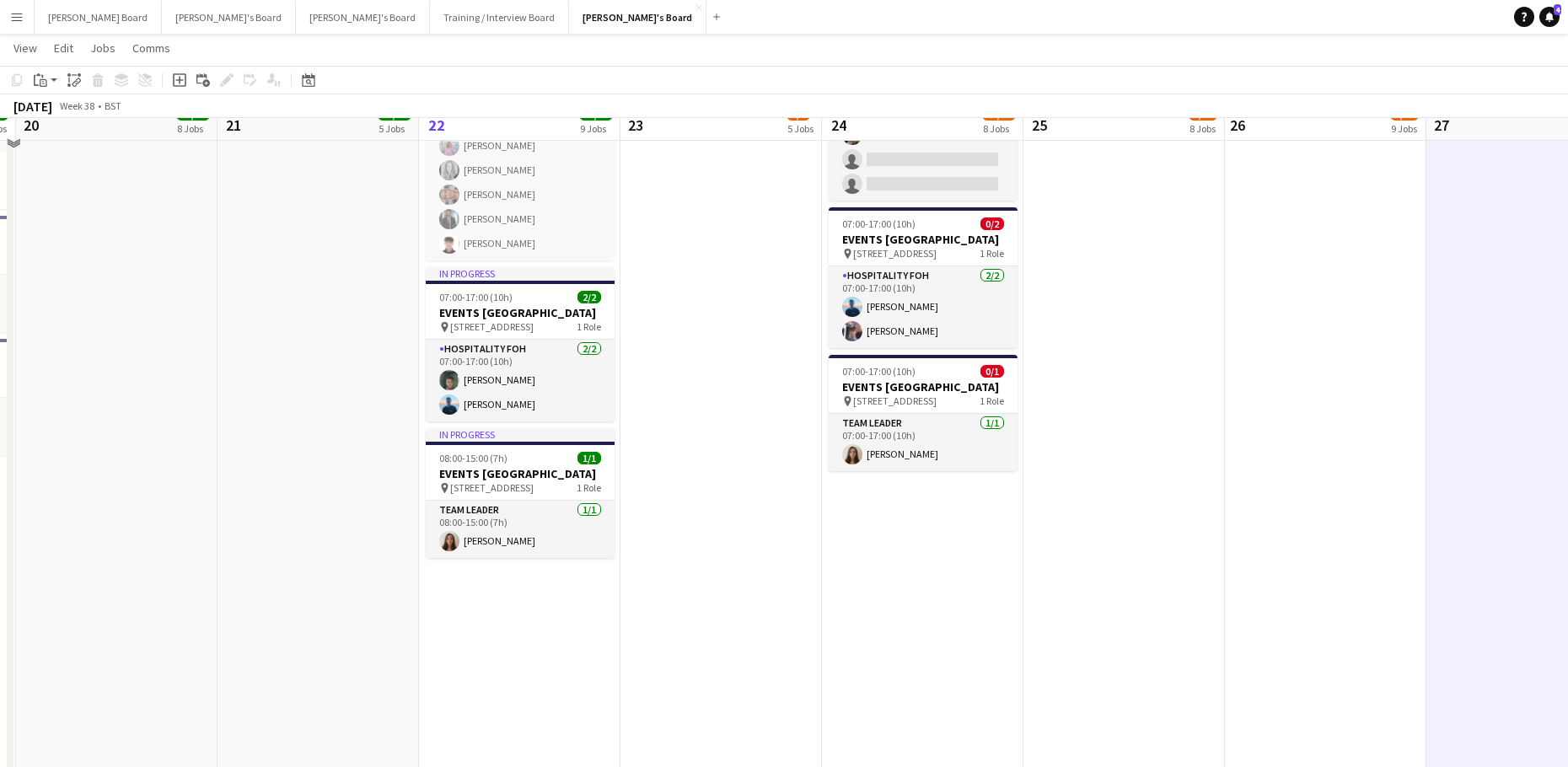
scroll to position [1460, 0]
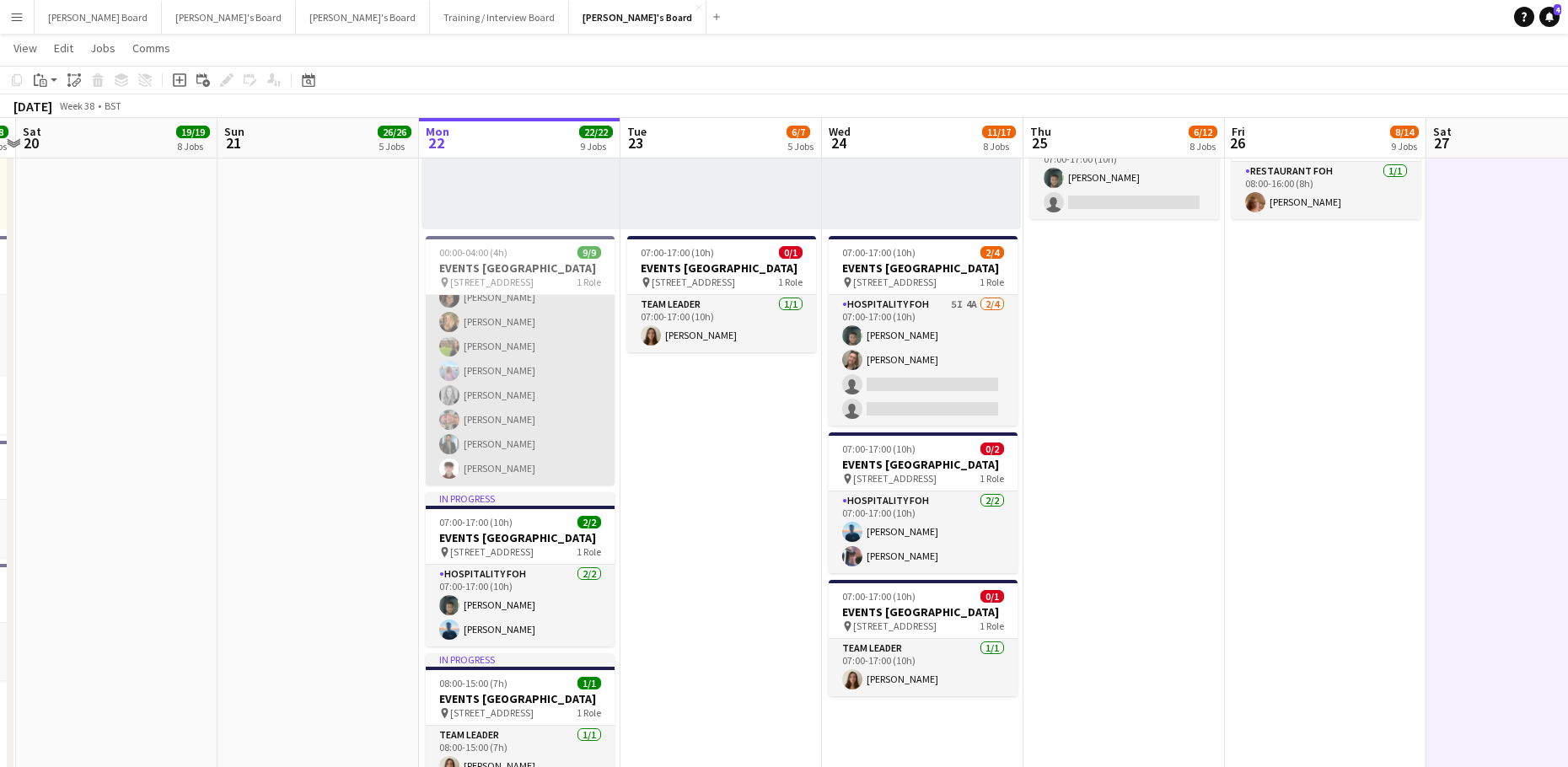
click at [559, 415] on app-card-role "4 Hour Shift Compensation [DATE] 00:00-04:00 (4h) [PERSON_NAME] [PERSON_NAME] […" at bounding box center [520, 358] width 189 height 253
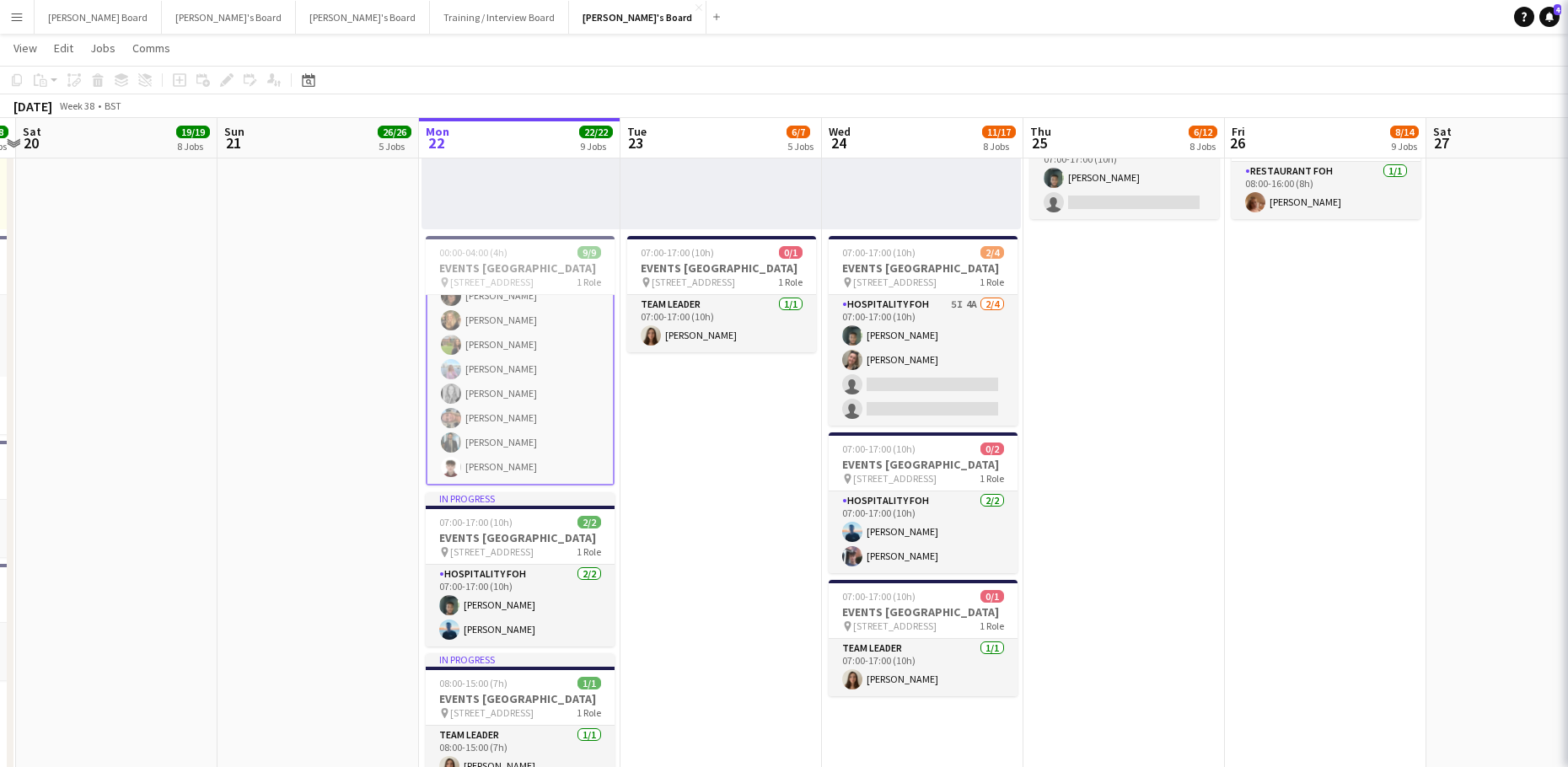
scroll to position [80, 0]
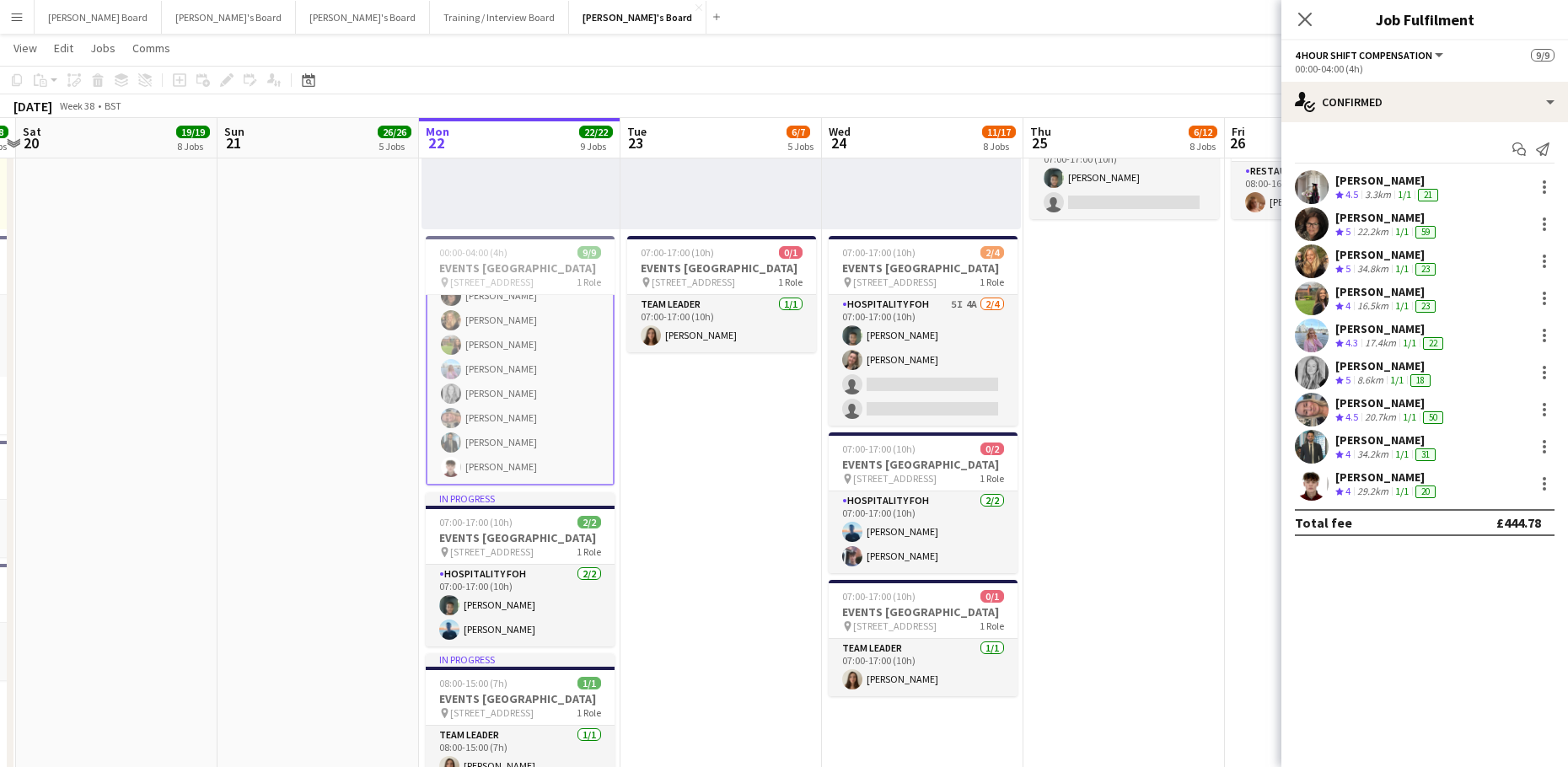
click at [1087, 446] on app-date-cell "08:00-16:00 (8h) 1/1 pin Woking, GU21 4YH 1 Role Kitchen Porter 1/1 08:00-16:00…" at bounding box center [1123, 418] width 202 height 2208
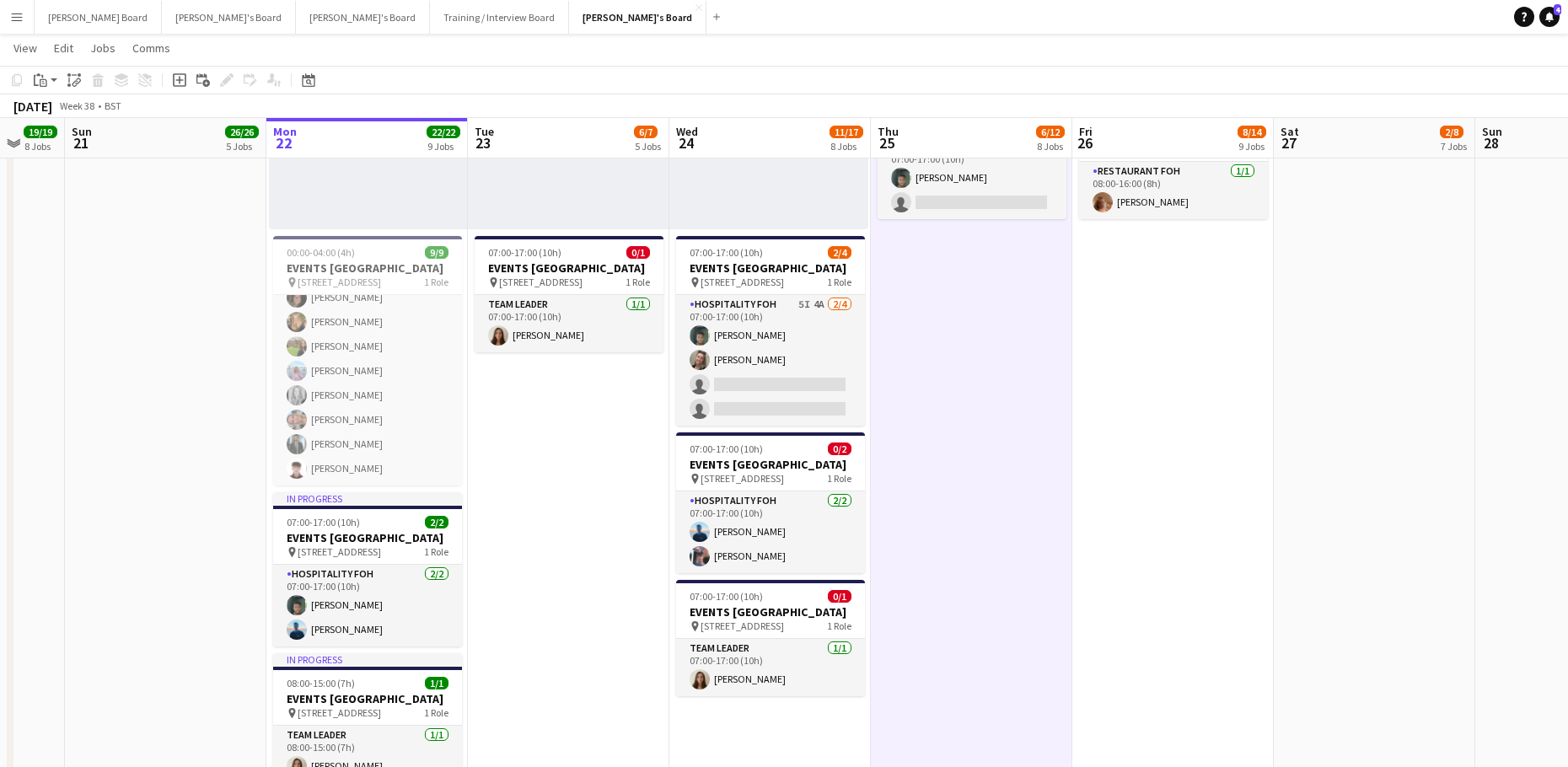
drag, startPoint x: 1151, startPoint y: 501, endPoint x: 826, endPoint y: 567, distance: 331.6
click at [826, 567] on app-calendar-viewport "Wed 17 57/57 11 Jobs Thu 18 8/8 6 Jobs Fri 19 18/18 10 Jobs Sat 20 19/19 8 Jobs…" at bounding box center [784, 665] width 1568 height 4119
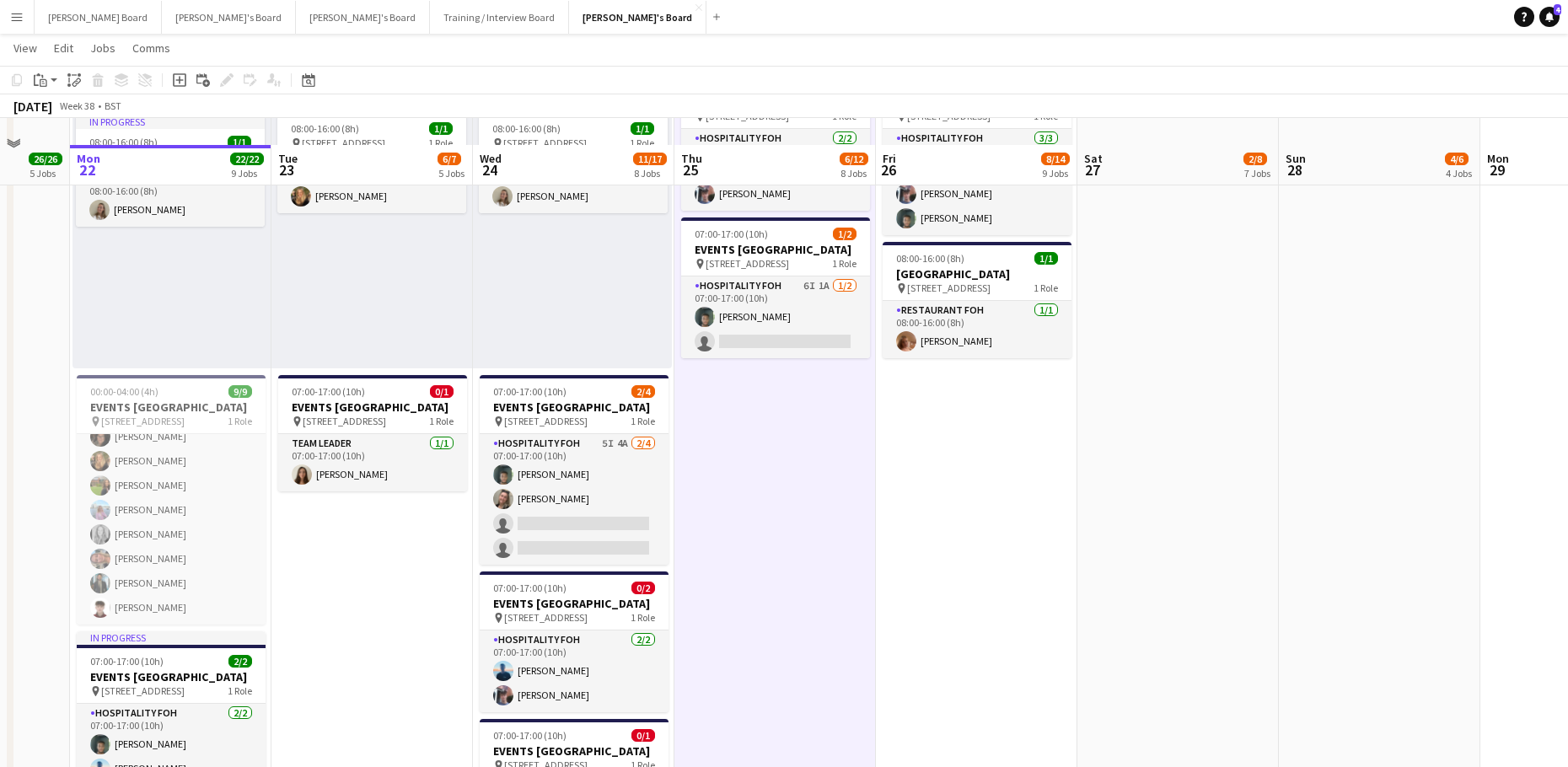
scroll to position [1348, 0]
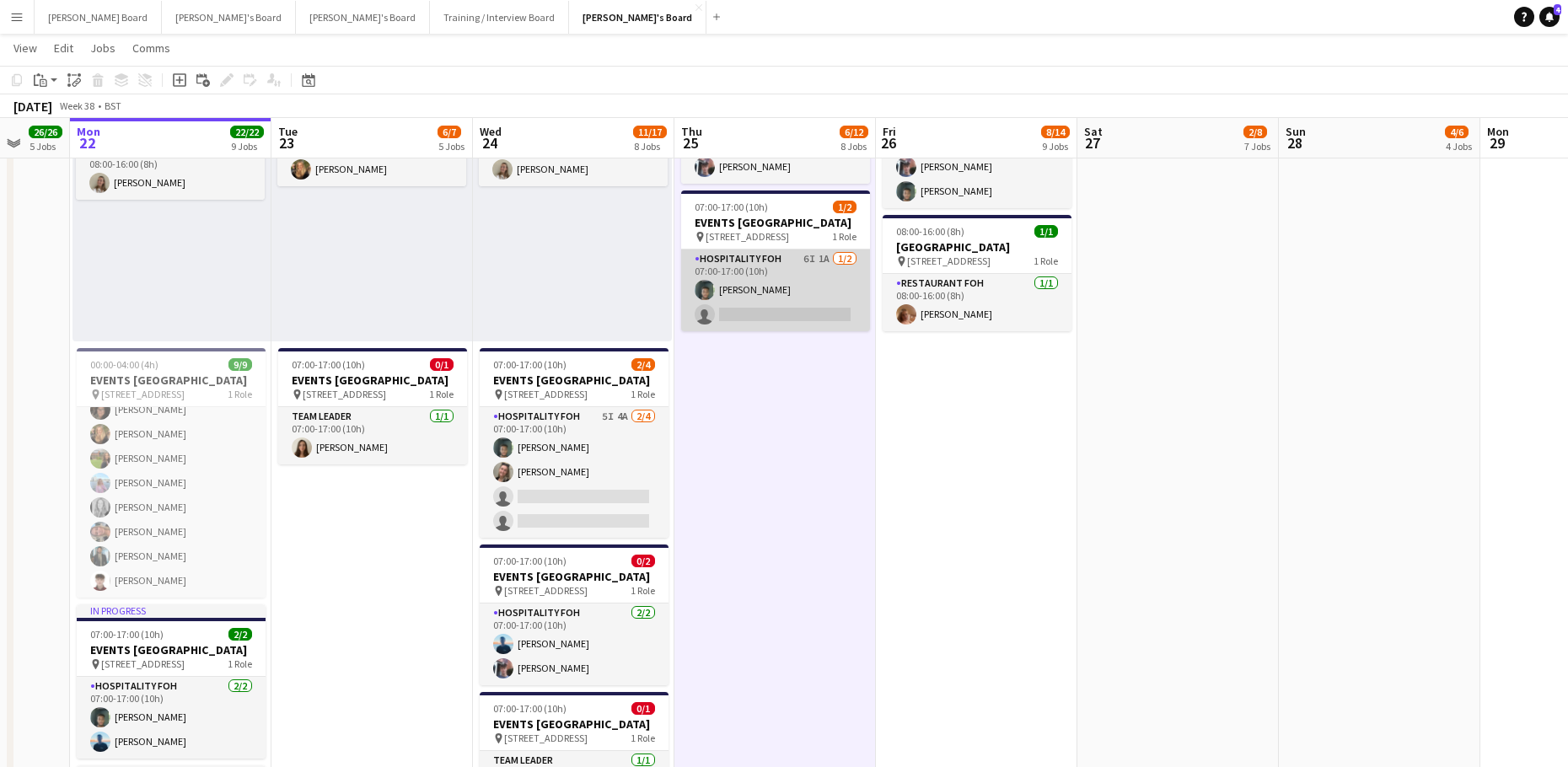
click at [734, 324] on app-card-role "Hospitality FOH 6I 1A 1/2 07:00-17:00 (10h) Harrison Clarke single-neutral-acti…" at bounding box center [775, 290] width 189 height 82
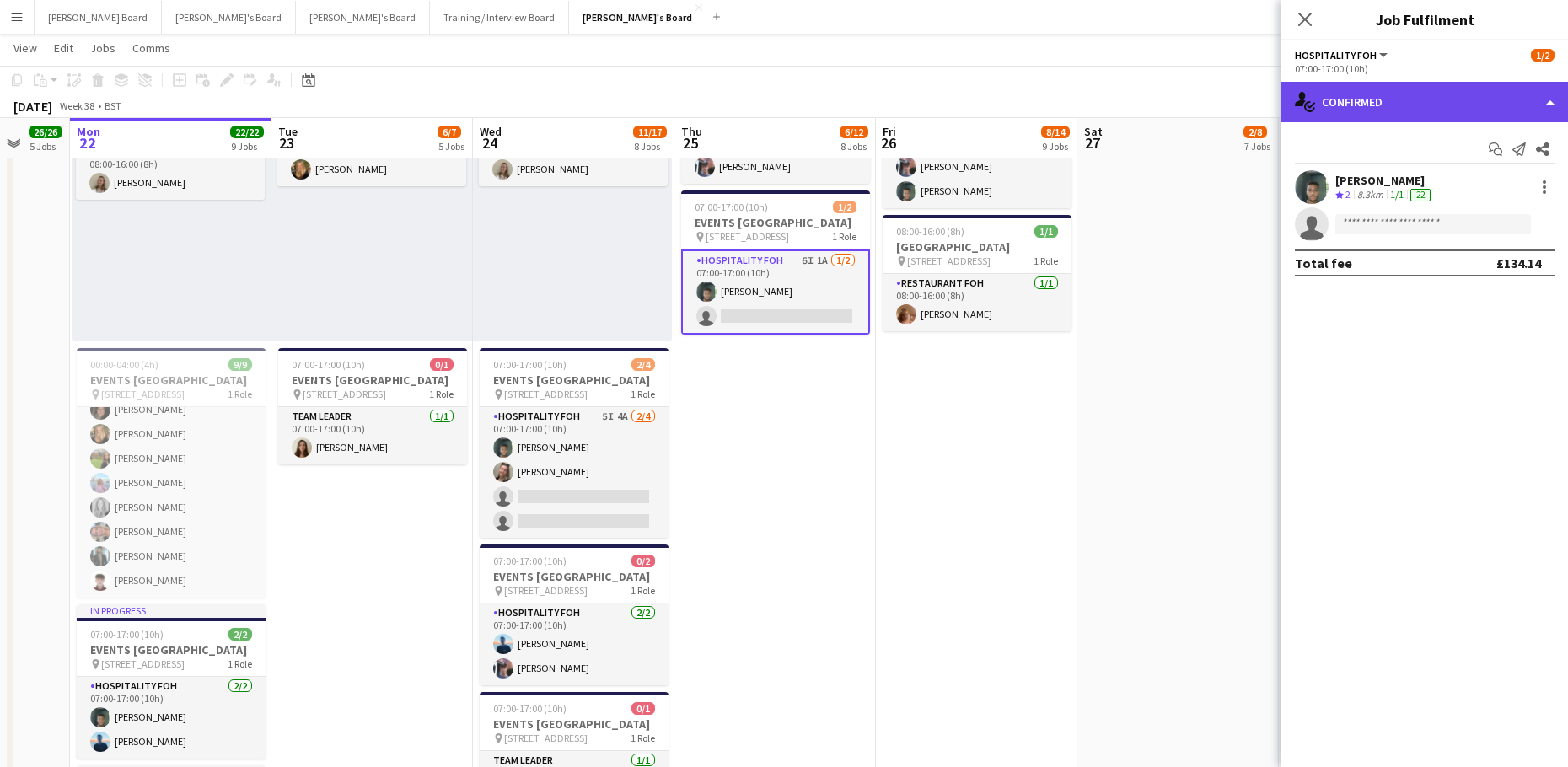
drag, startPoint x: 1448, startPoint y: 94, endPoint x: 1453, endPoint y: 109, distance: 15.8
click at [1449, 97] on div "single-neutral-actions-check-2 Confirmed" at bounding box center [1423, 101] width 286 height 40
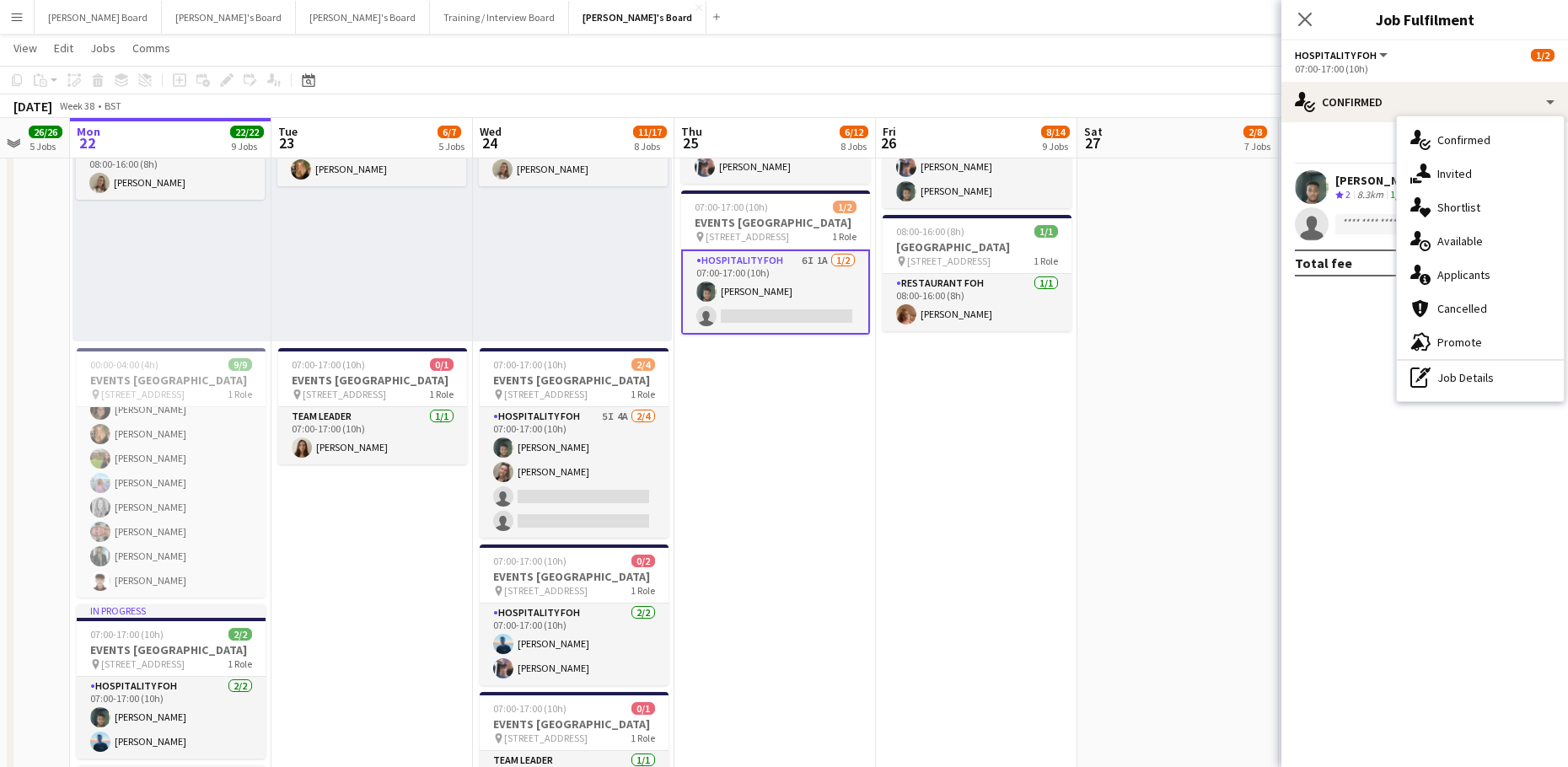
click at [1479, 259] on div "single-neutral-actions-information Applicants" at bounding box center [1480, 274] width 167 height 33
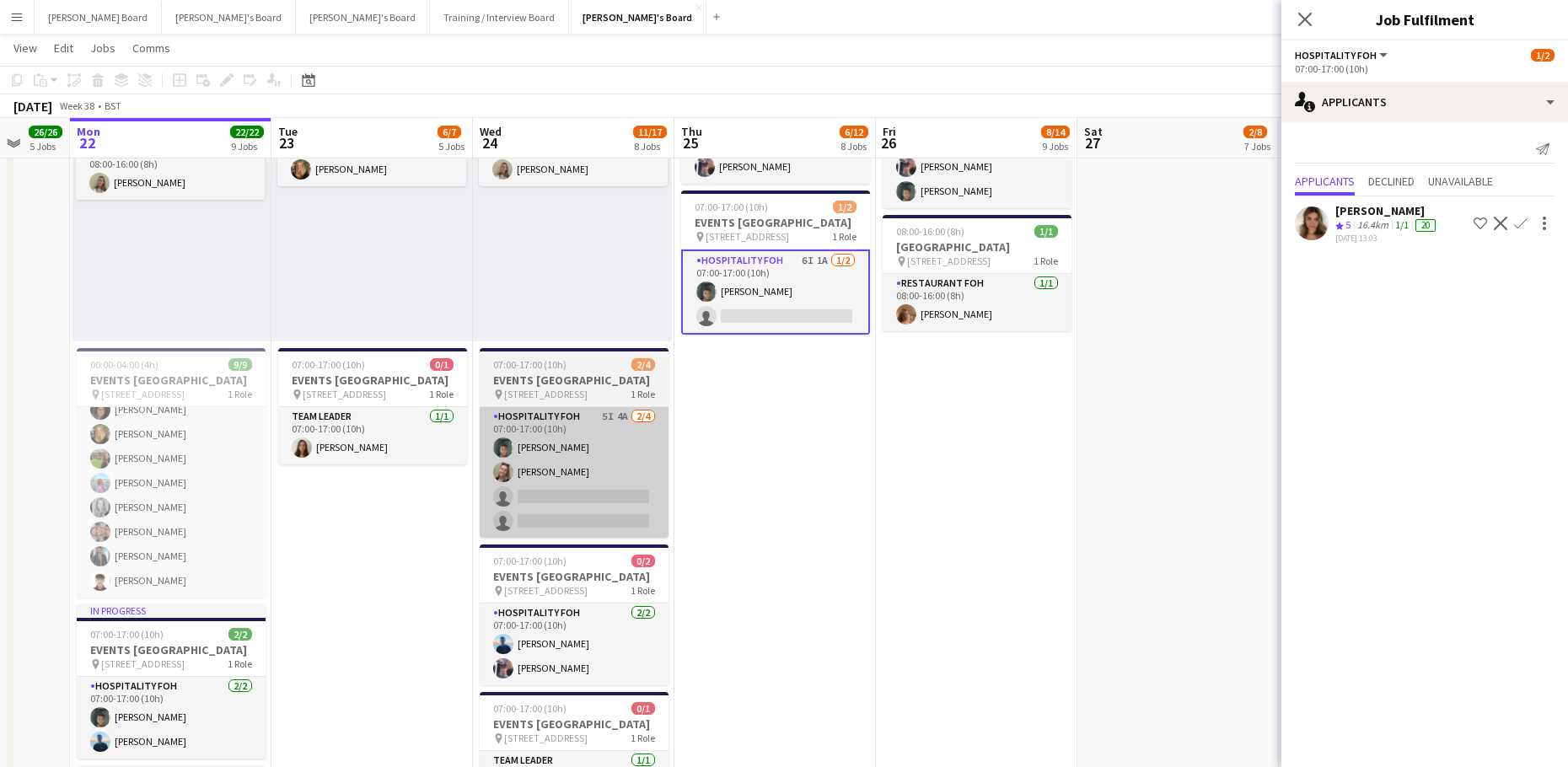
click at [661, 479] on app-card-role "Hospitality FOH 5I 4A 2/4 07:00-17:00 (10h) Harrison Clarke Jazmin Gammon singl…" at bounding box center [573, 472] width 189 height 131
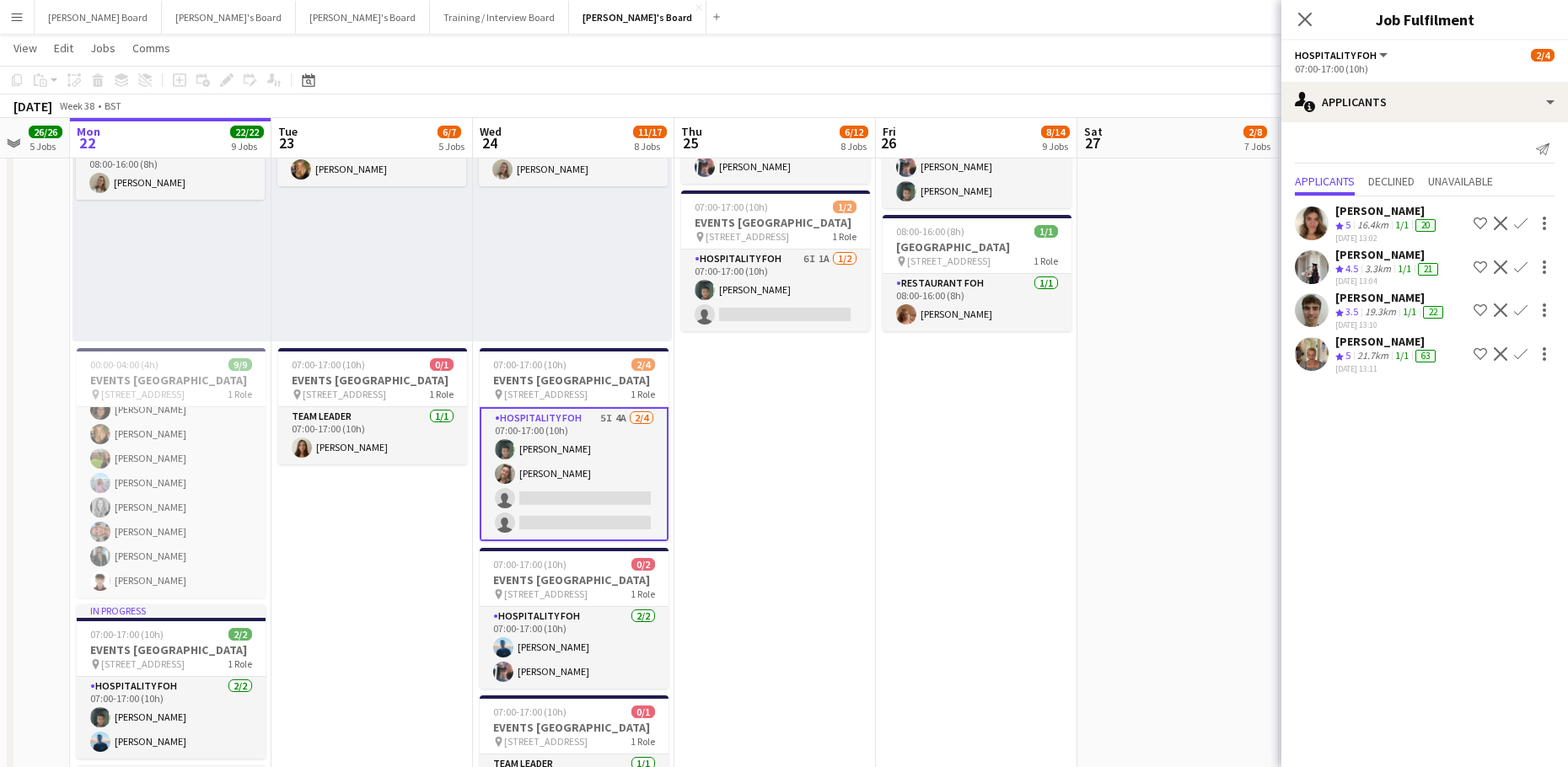
scroll to position [0, 532]
click at [1128, 596] on app-date-cell at bounding box center [1179, 530] width 202 height 2208
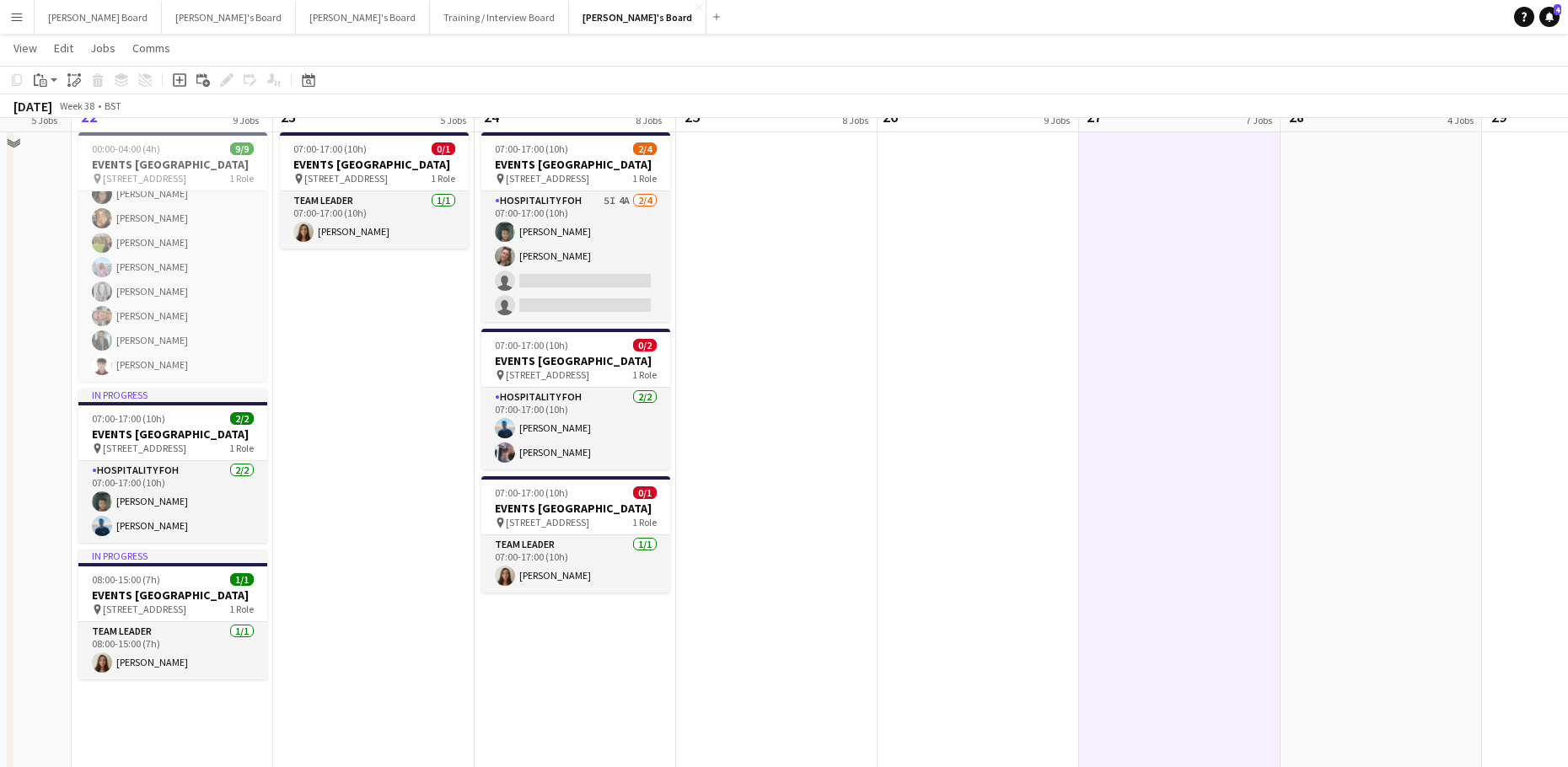
scroll to position [1573, 0]
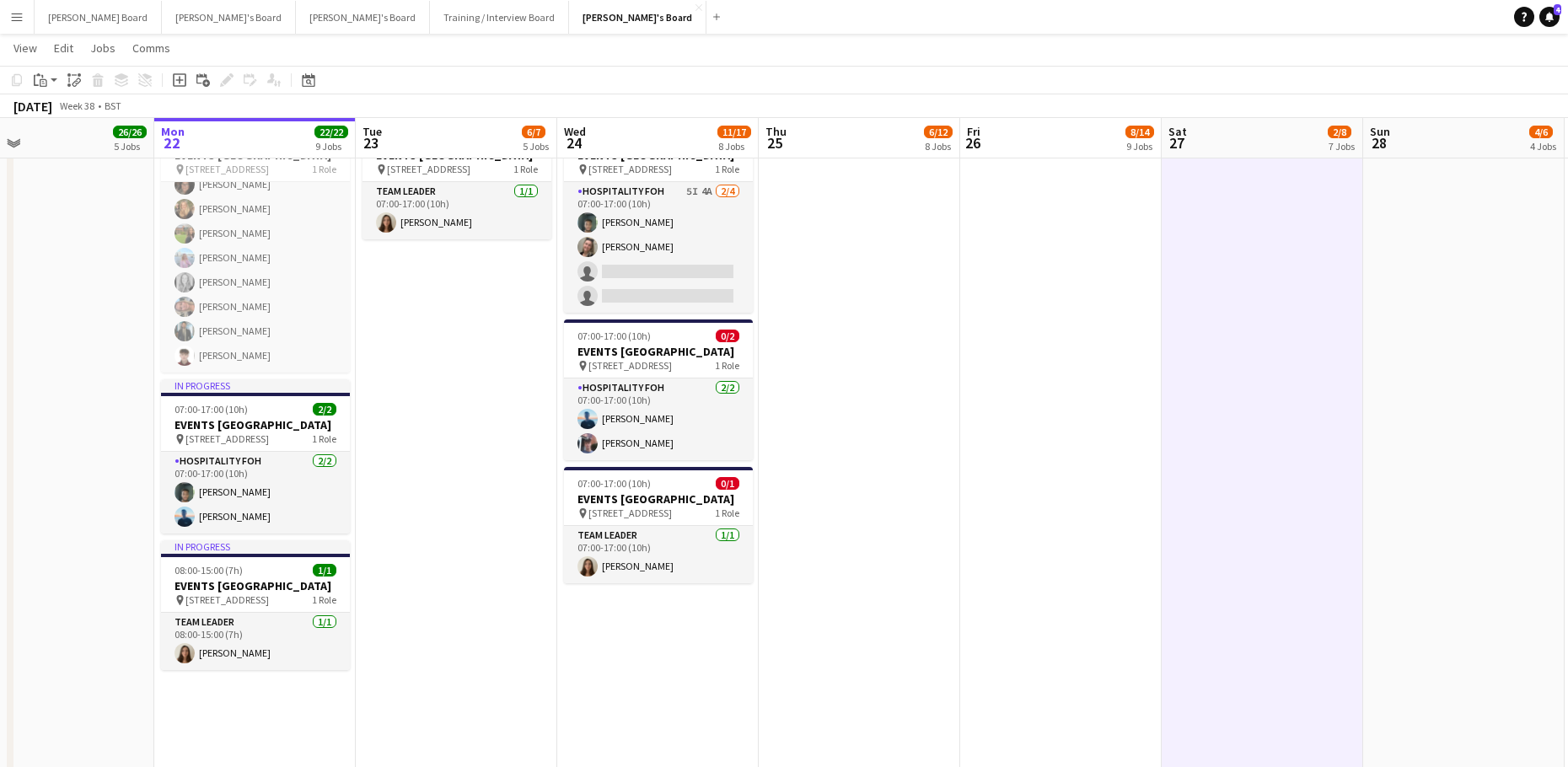
drag, startPoint x: 868, startPoint y: 566, endPoint x: 1000, endPoint y: 550, distance: 133.0
click at [999, 550] on app-calendar-viewport "Fri 19 18/18 10 Jobs Sat 20 19/19 8 Jobs Sun 21 26/26 5 Jobs Mon 22 22/22 9 Job…" at bounding box center [784, 552] width 1568 height 4119
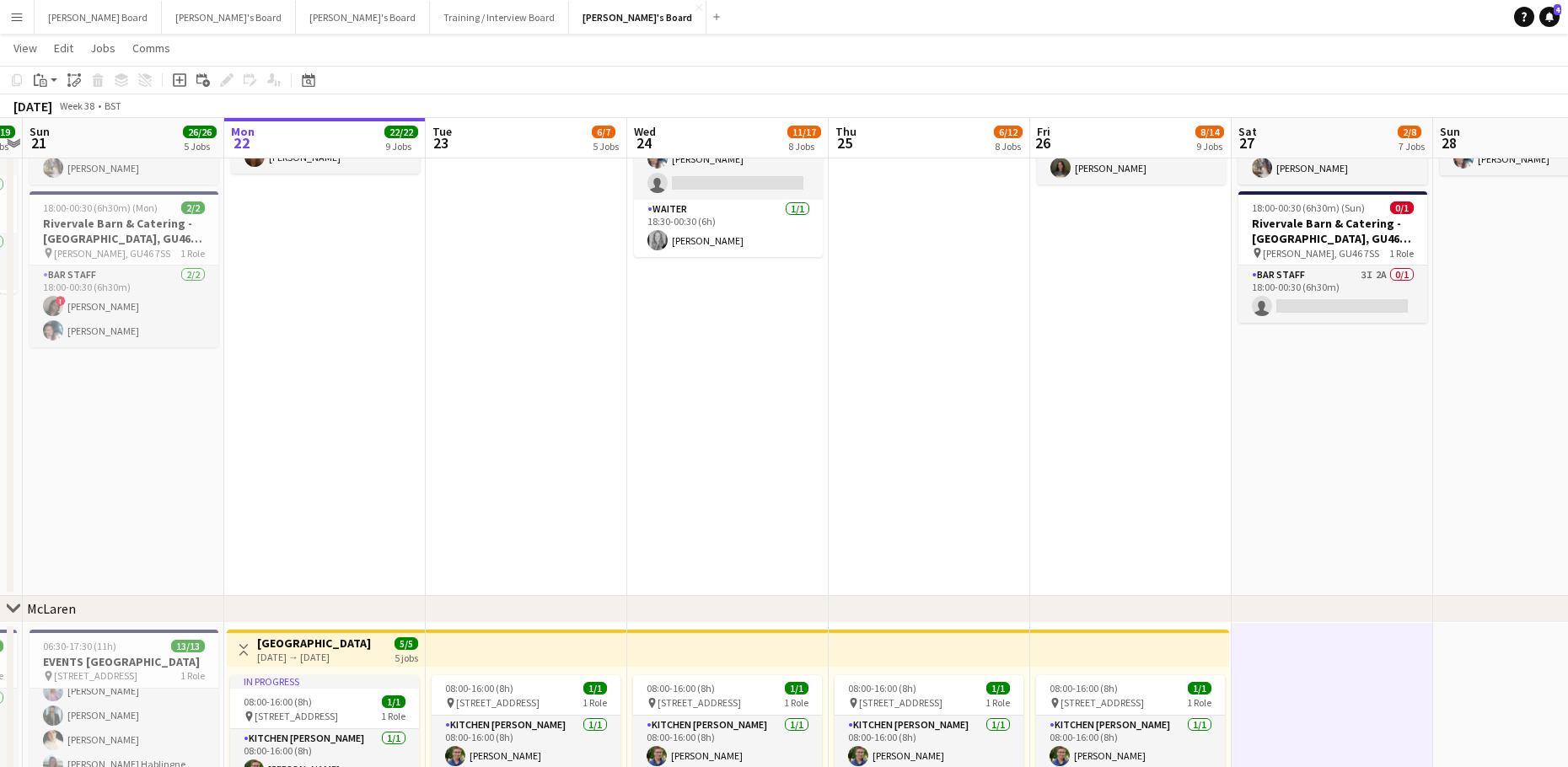
scroll to position [0, 0]
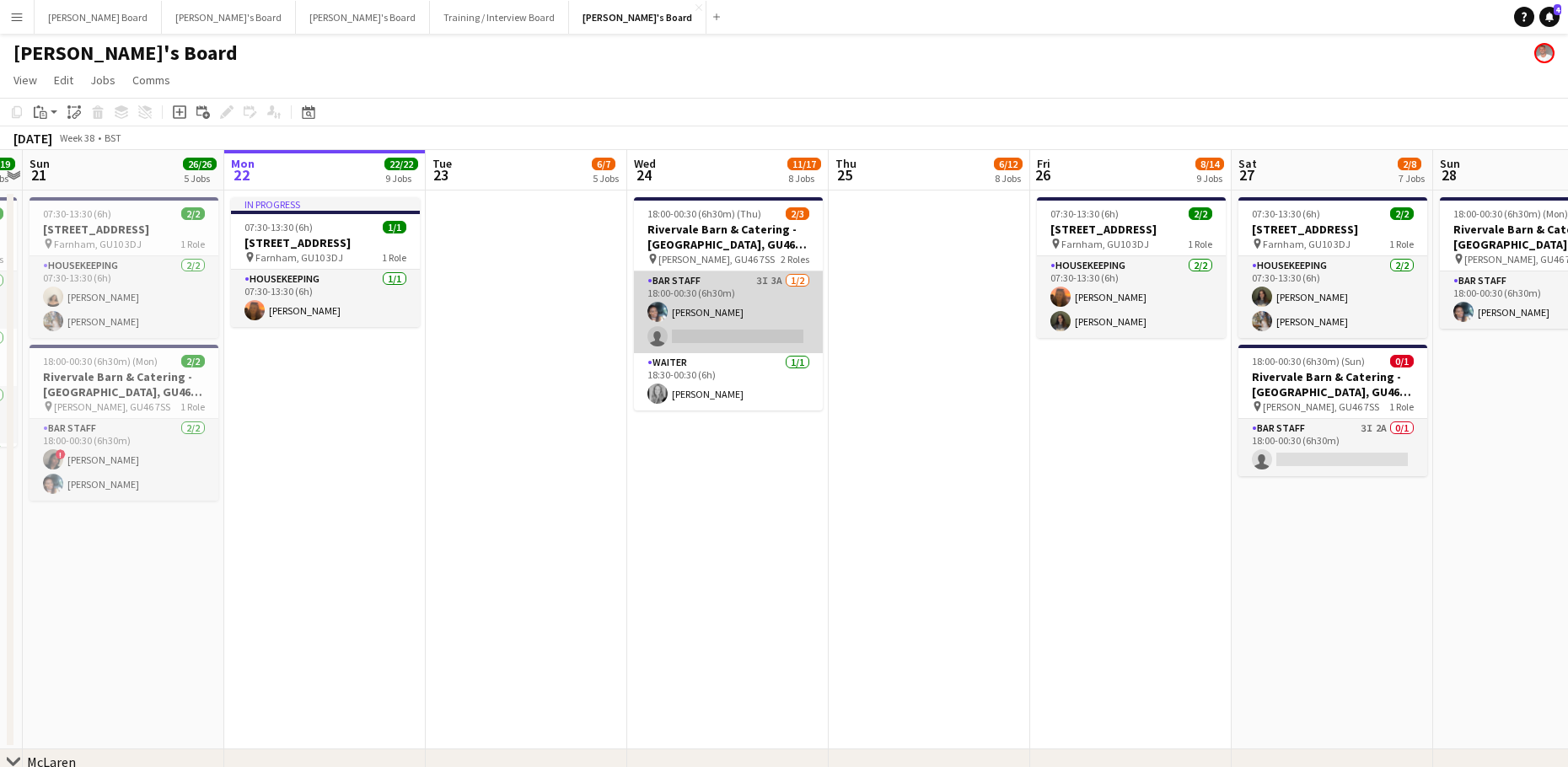
click at [710, 306] on app-card-role "BAR STAFF 3I 3A 1/2 18:00-00:30 (6h30m) Labrisca Gumbs single-neutral-actions" at bounding box center [728, 312] width 189 height 82
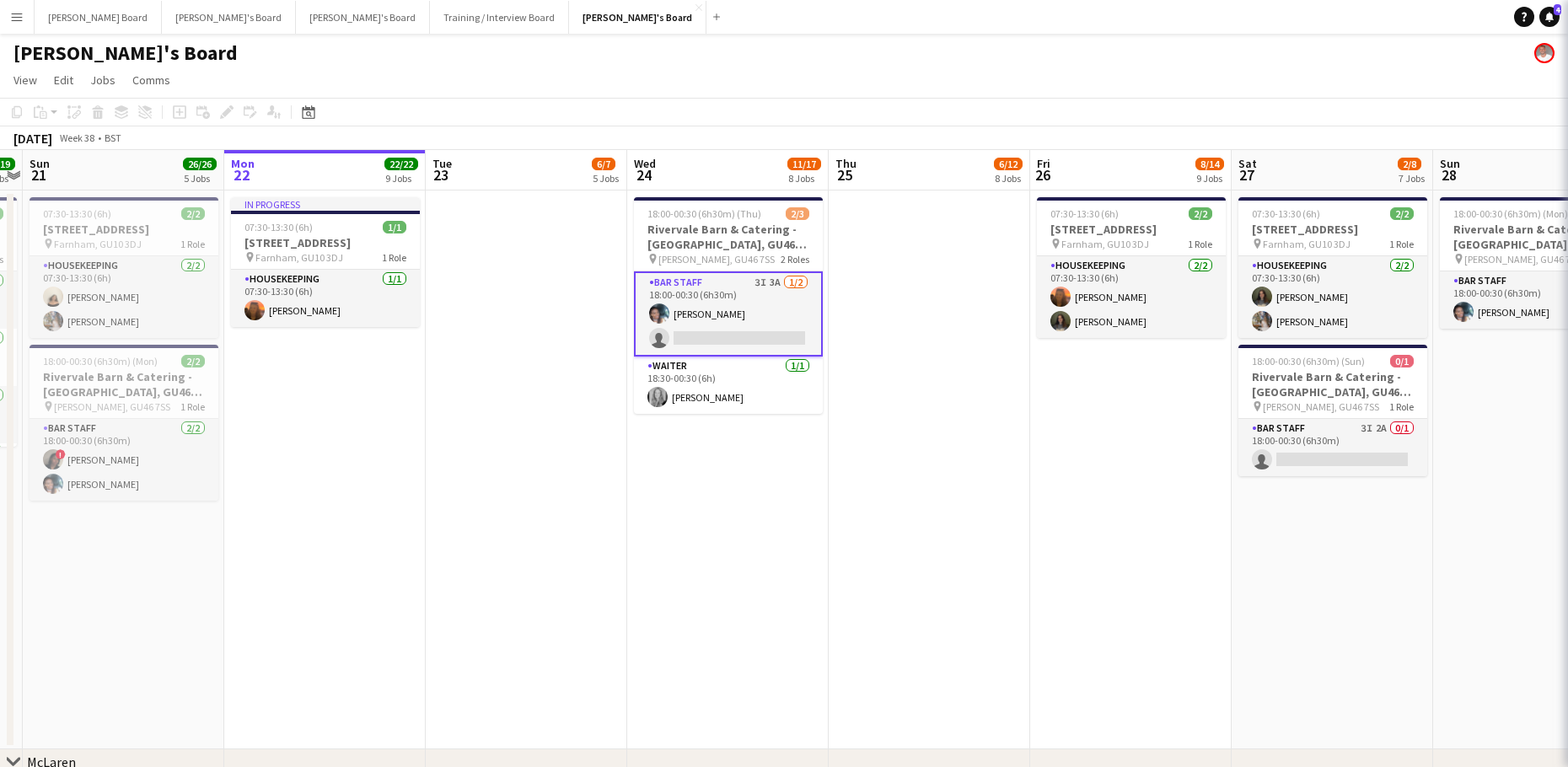
scroll to position [0, 376]
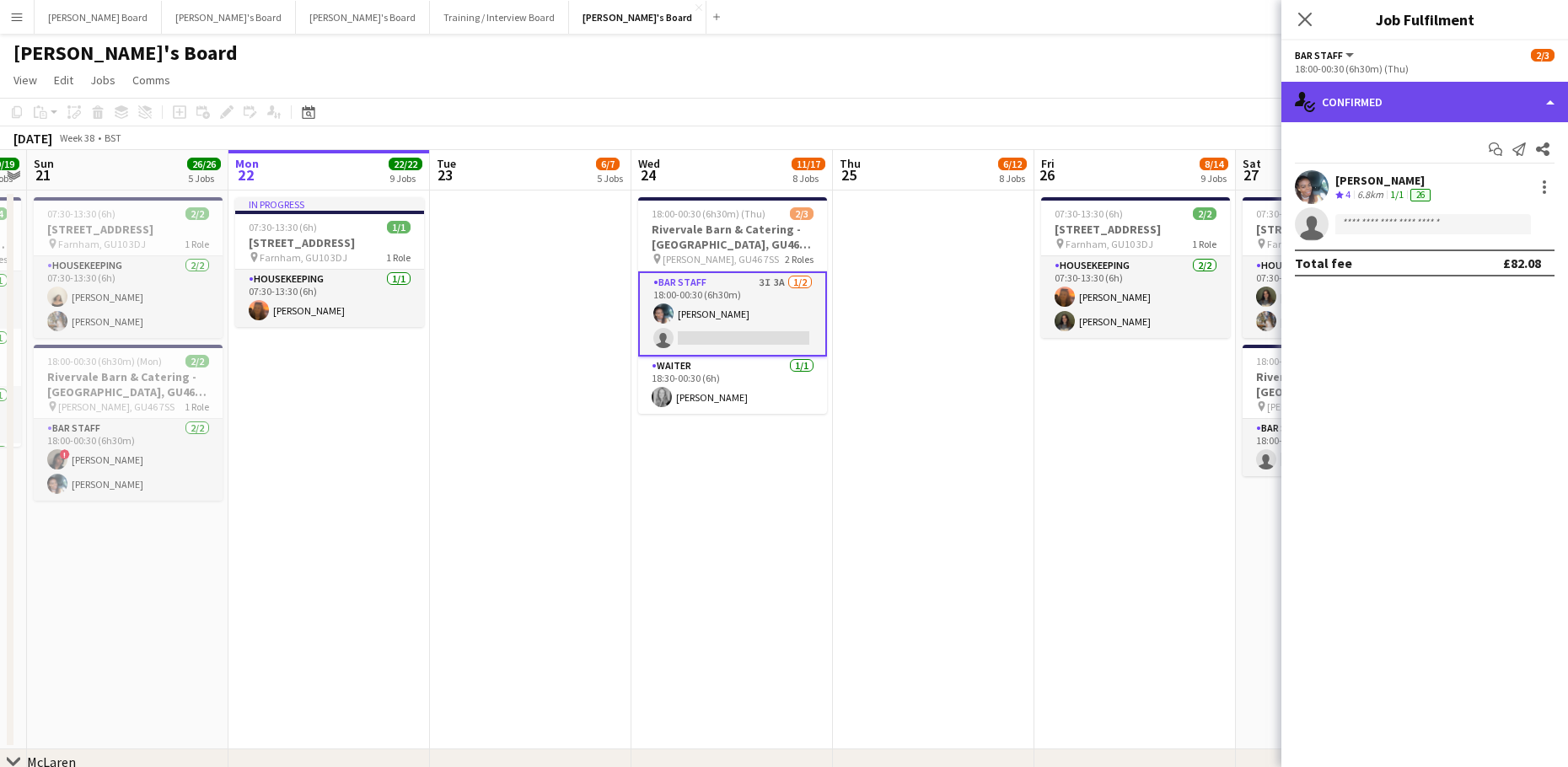
click at [1465, 92] on div "single-neutral-actions-check-2 Confirmed" at bounding box center [1423, 101] width 286 height 40
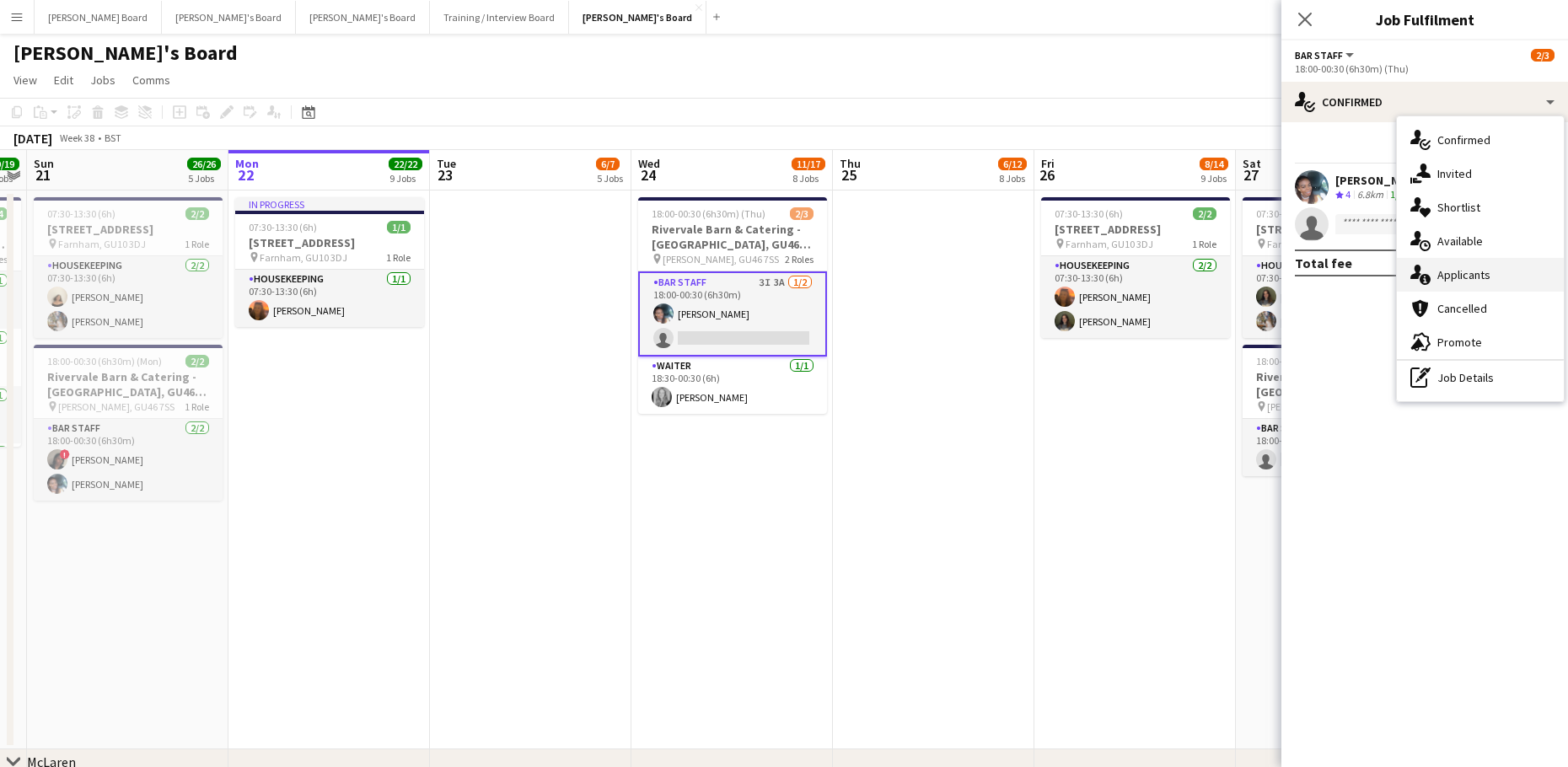
click at [1502, 269] on div "single-neutral-actions-information Applicants" at bounding box center [1480, 274] width 167 height 33
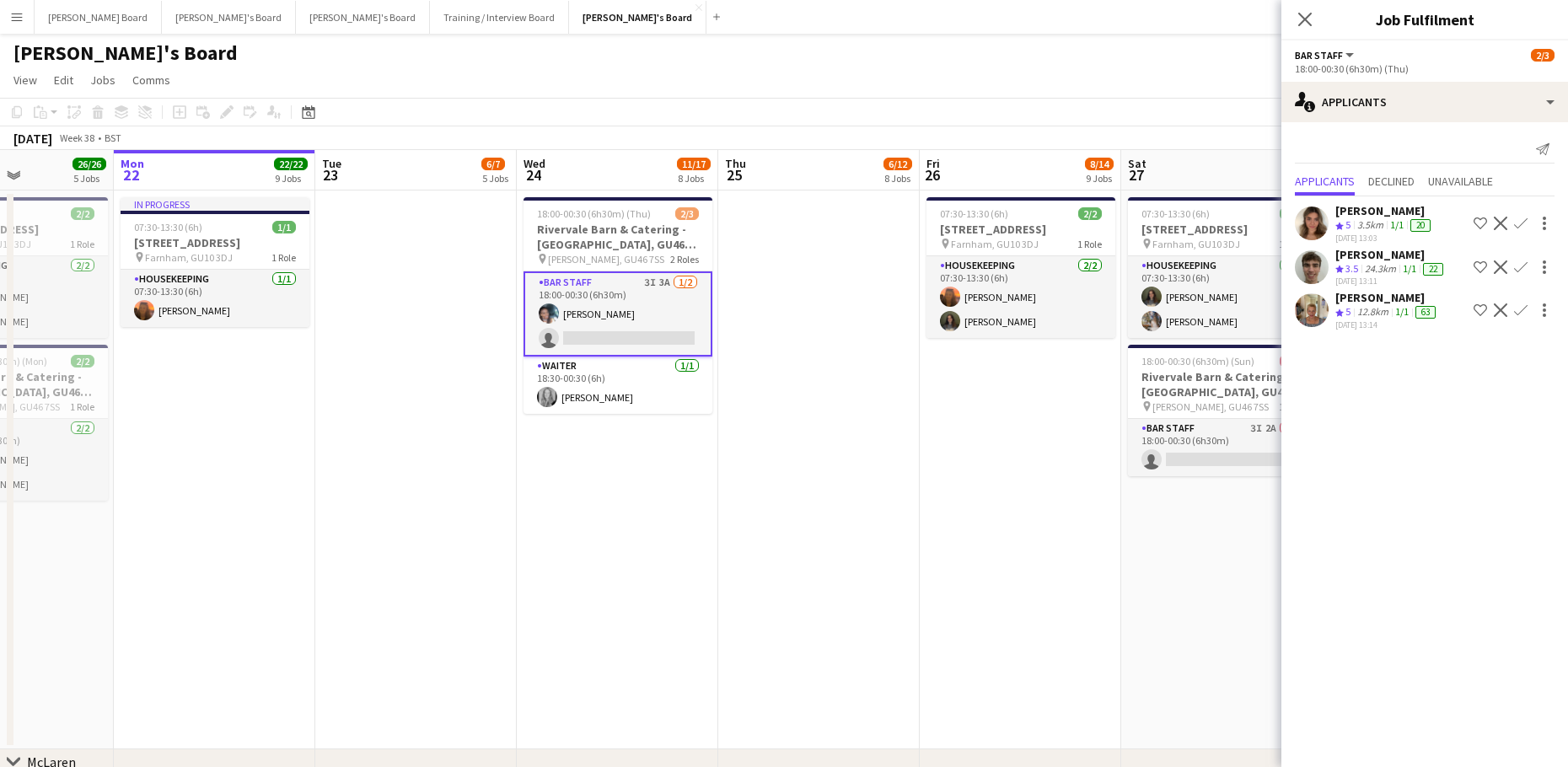
scroll to position [0, 519]
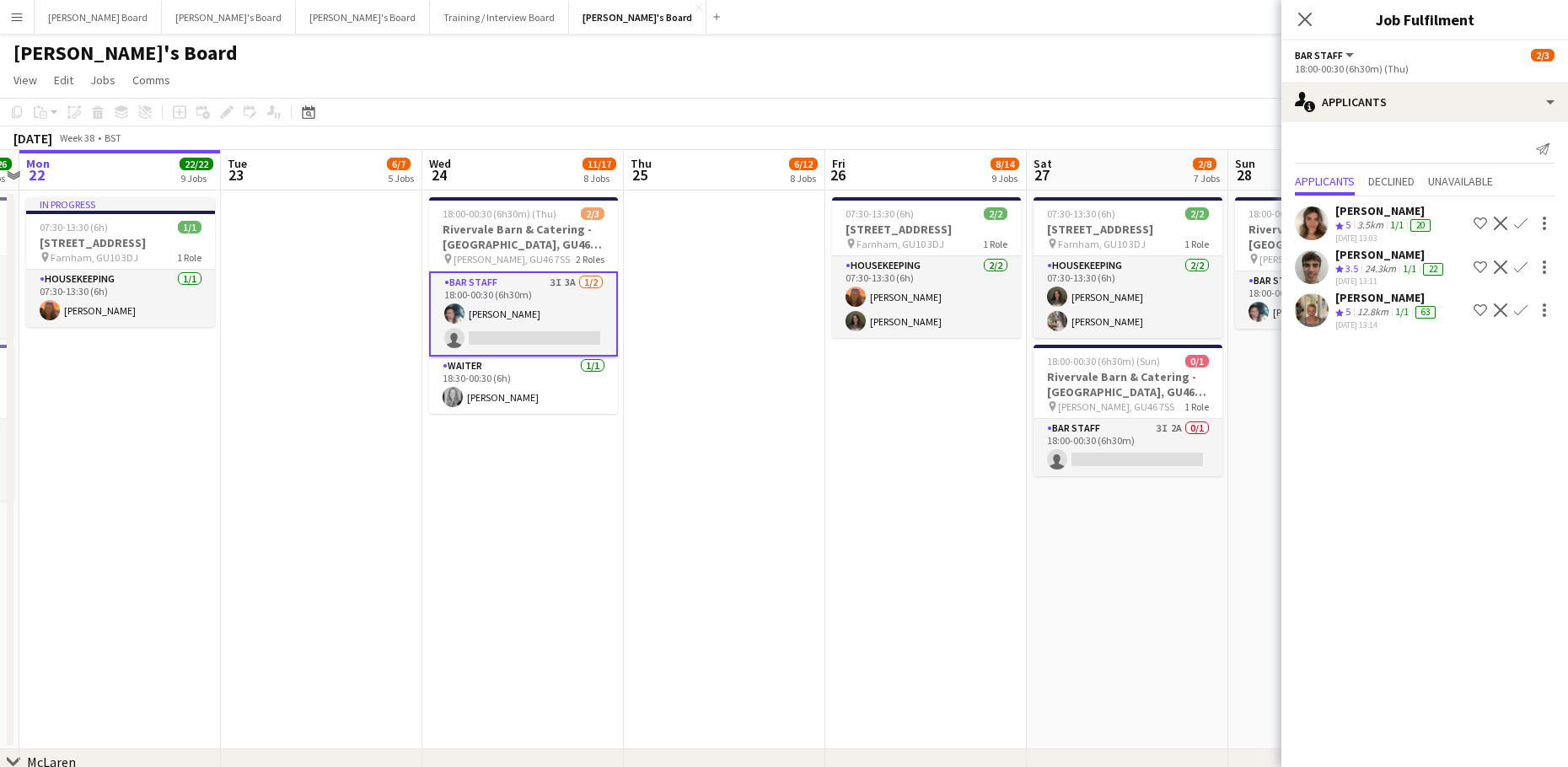
drag, startPoint x: 1191, startPoint y: 477, endPoint x: 867, endPoint y: 512, distance: 325.9
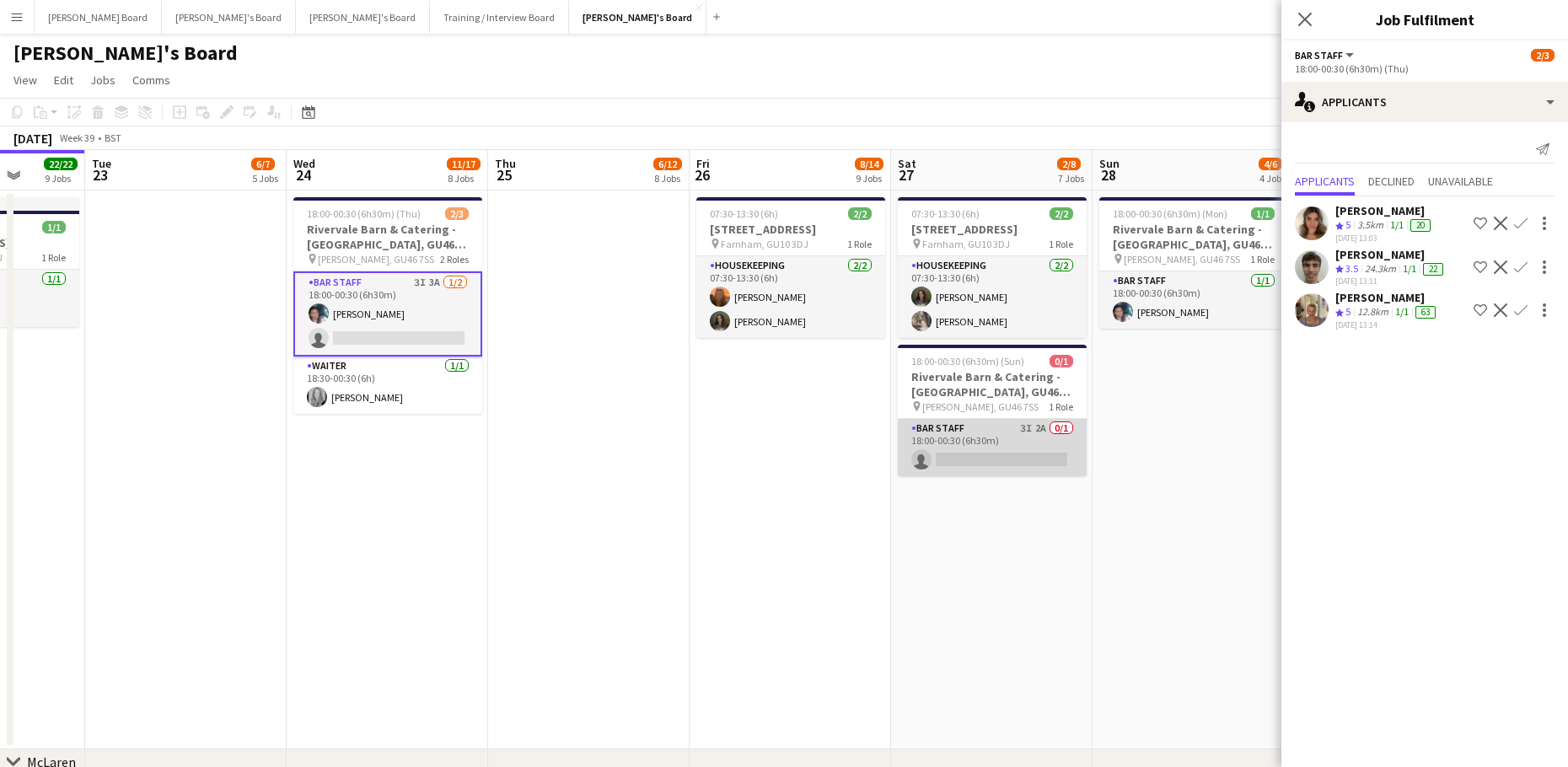
click at [986, 449] on app-card-role "BAR STAFF 3I 2A 0/1 18:00-00:30 (6h30m) single-neutral-actions" at bounding box center [992, 447] width 189 height 57
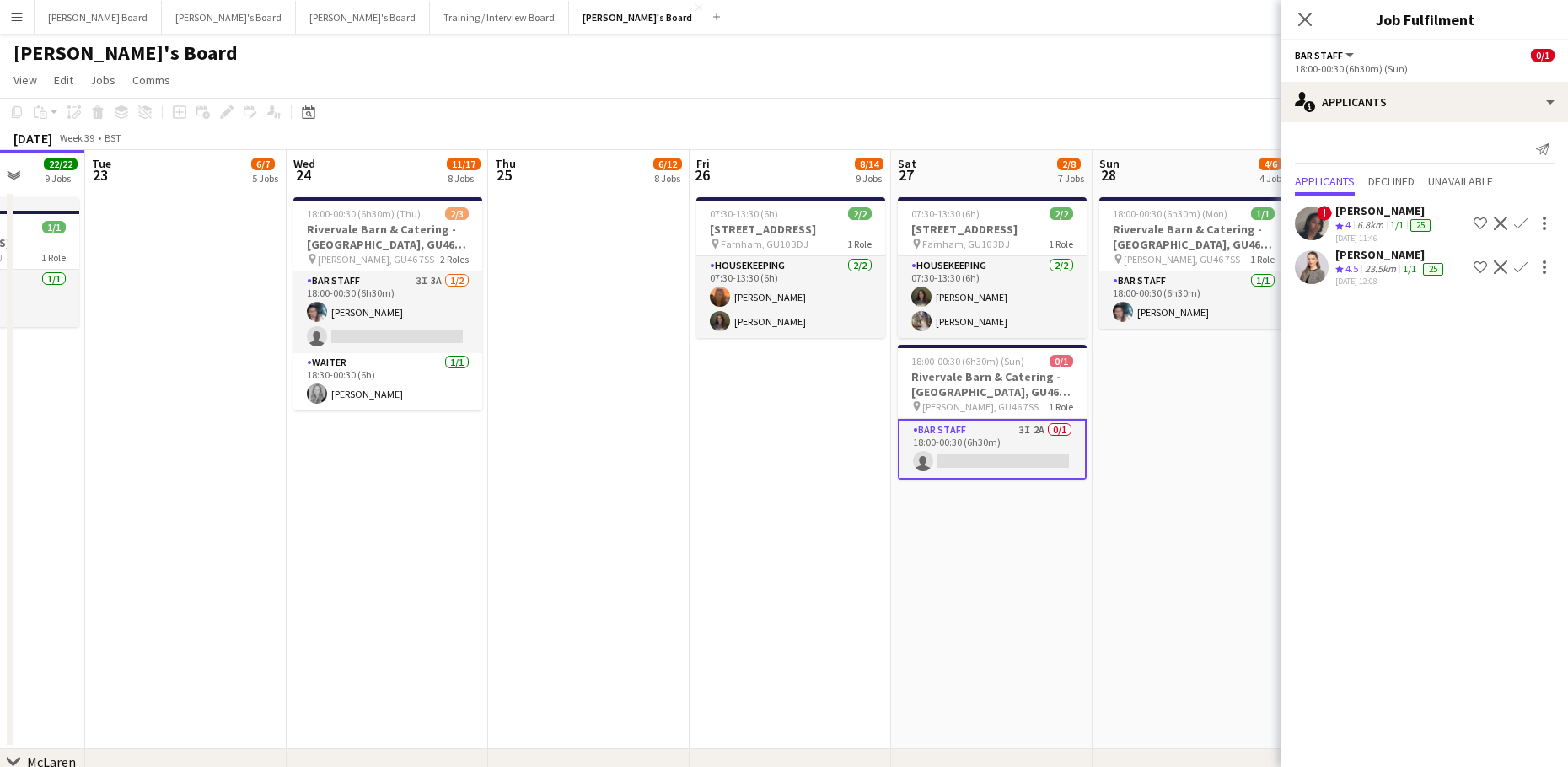
click at [621, 567] on app-date-cell at bounding box center [588, 470] width 202 height 559
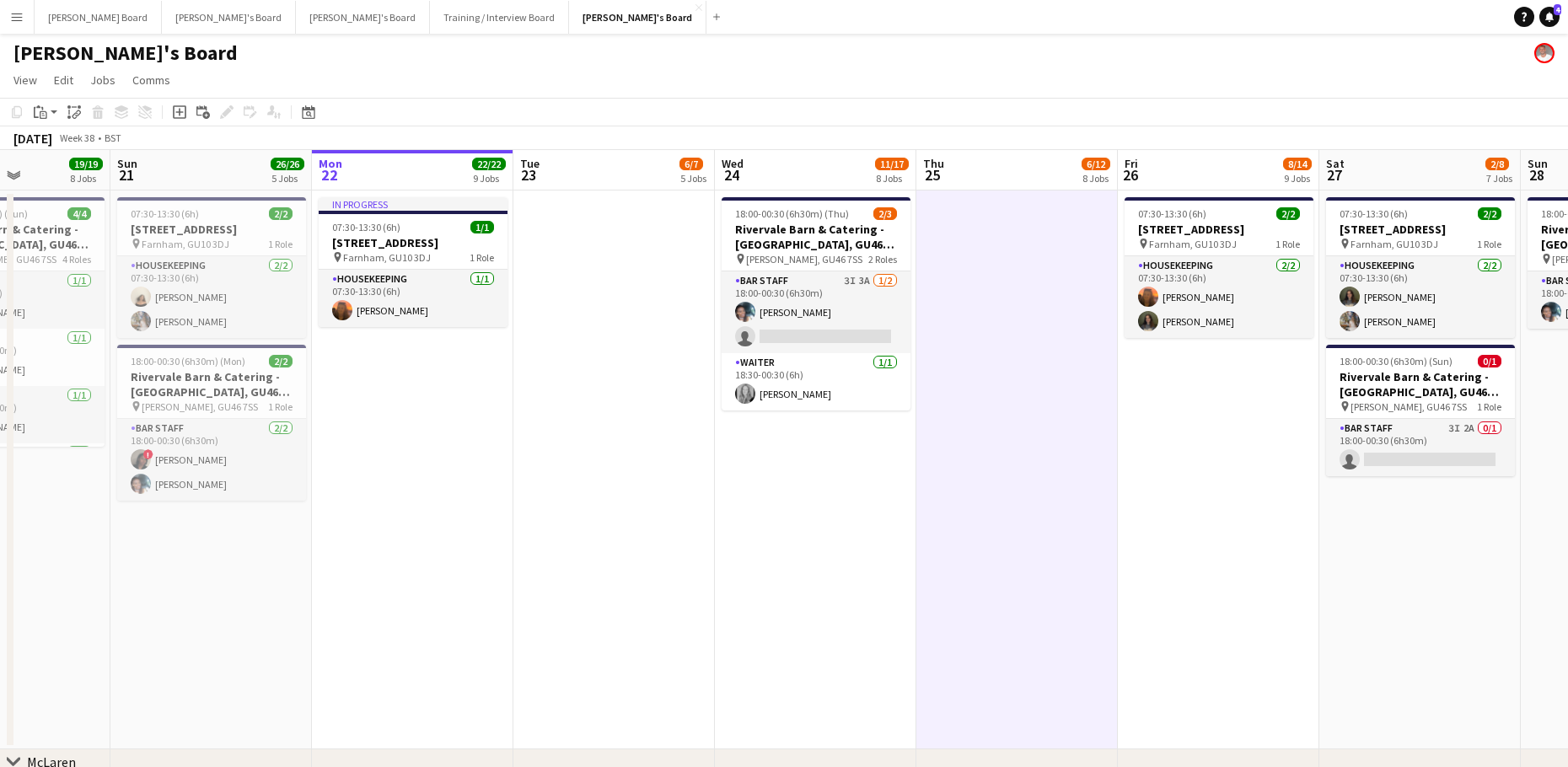
scroll to position [0, 512]
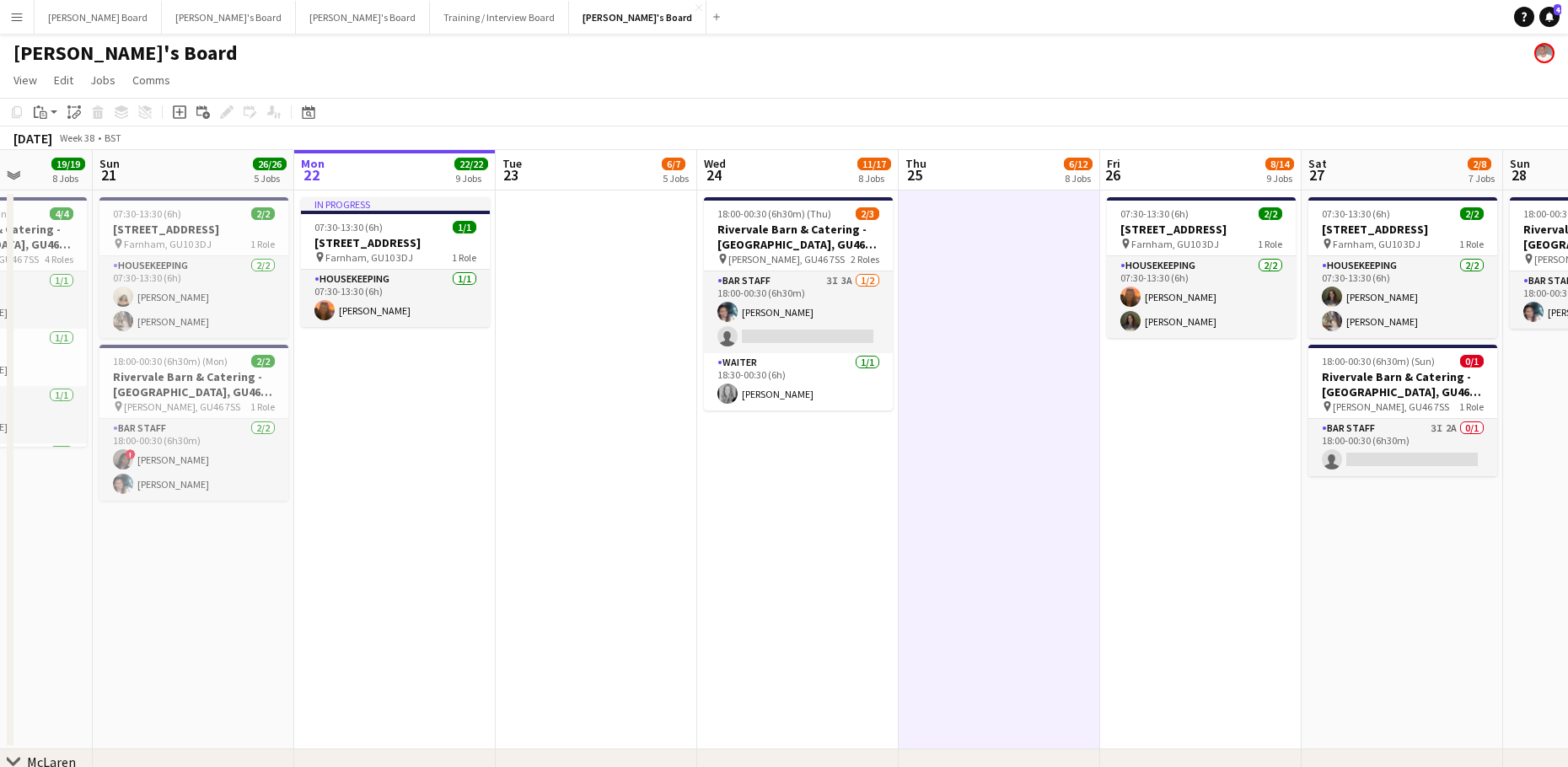
drag, startPoint x: 491, startPoint y: 576, endPoint x: 873, endPoint y: 591, distance: 382.3
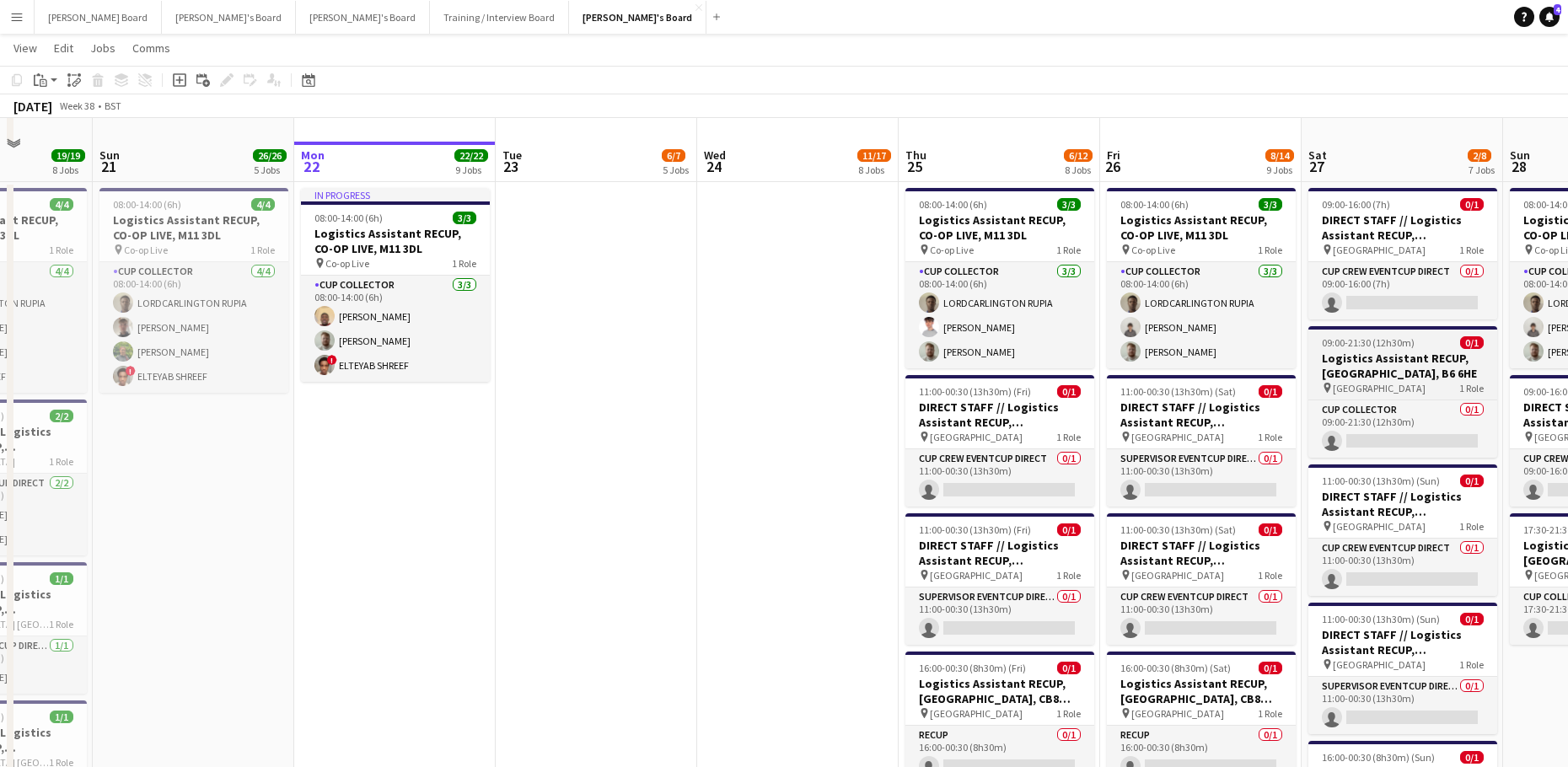
scroll to position [2856, 0]
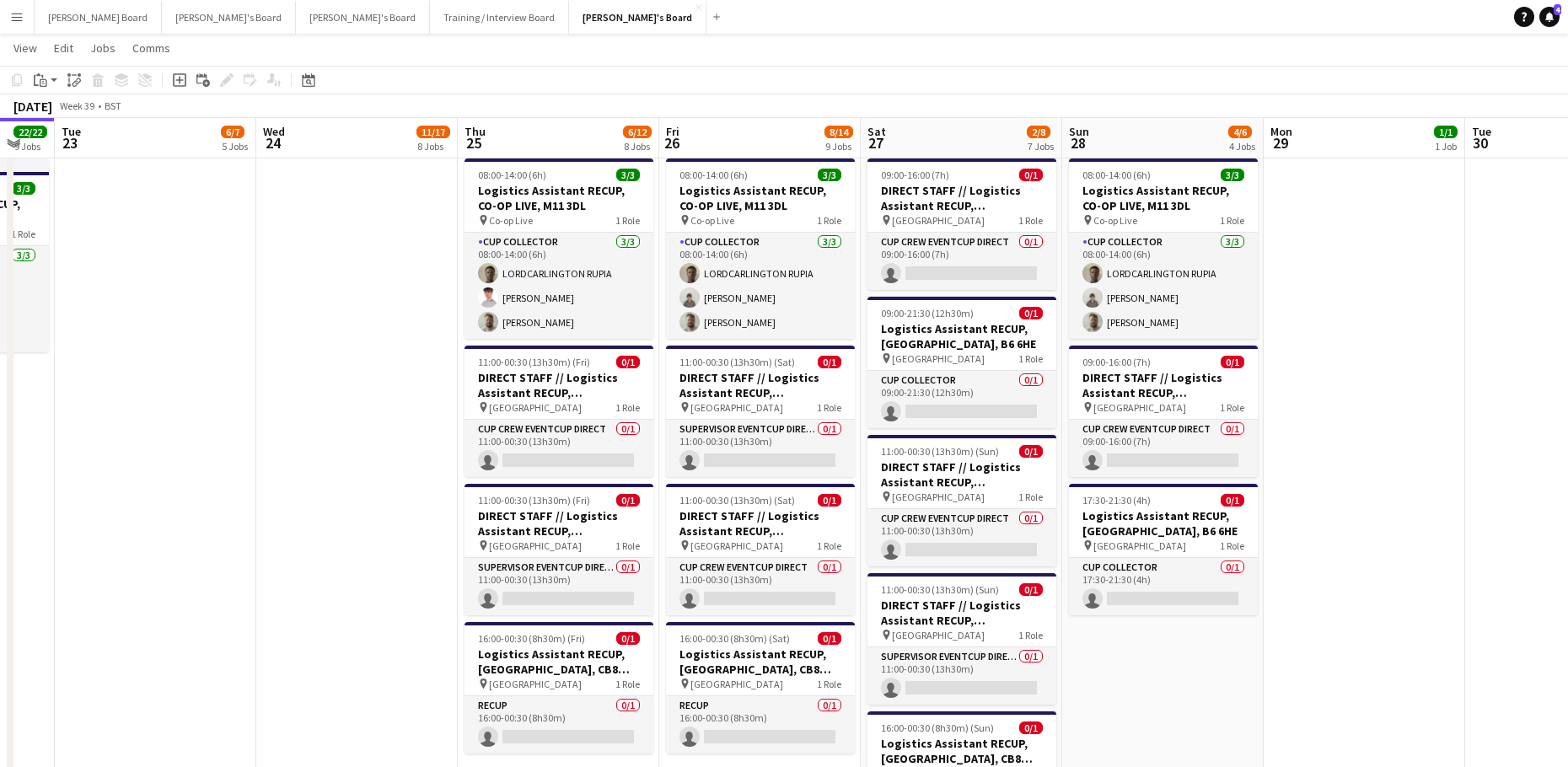
drag, startPoint x: 1381, startPoint y: 378, endPoint x: 940, endPoint y: 454, distance: 447.5
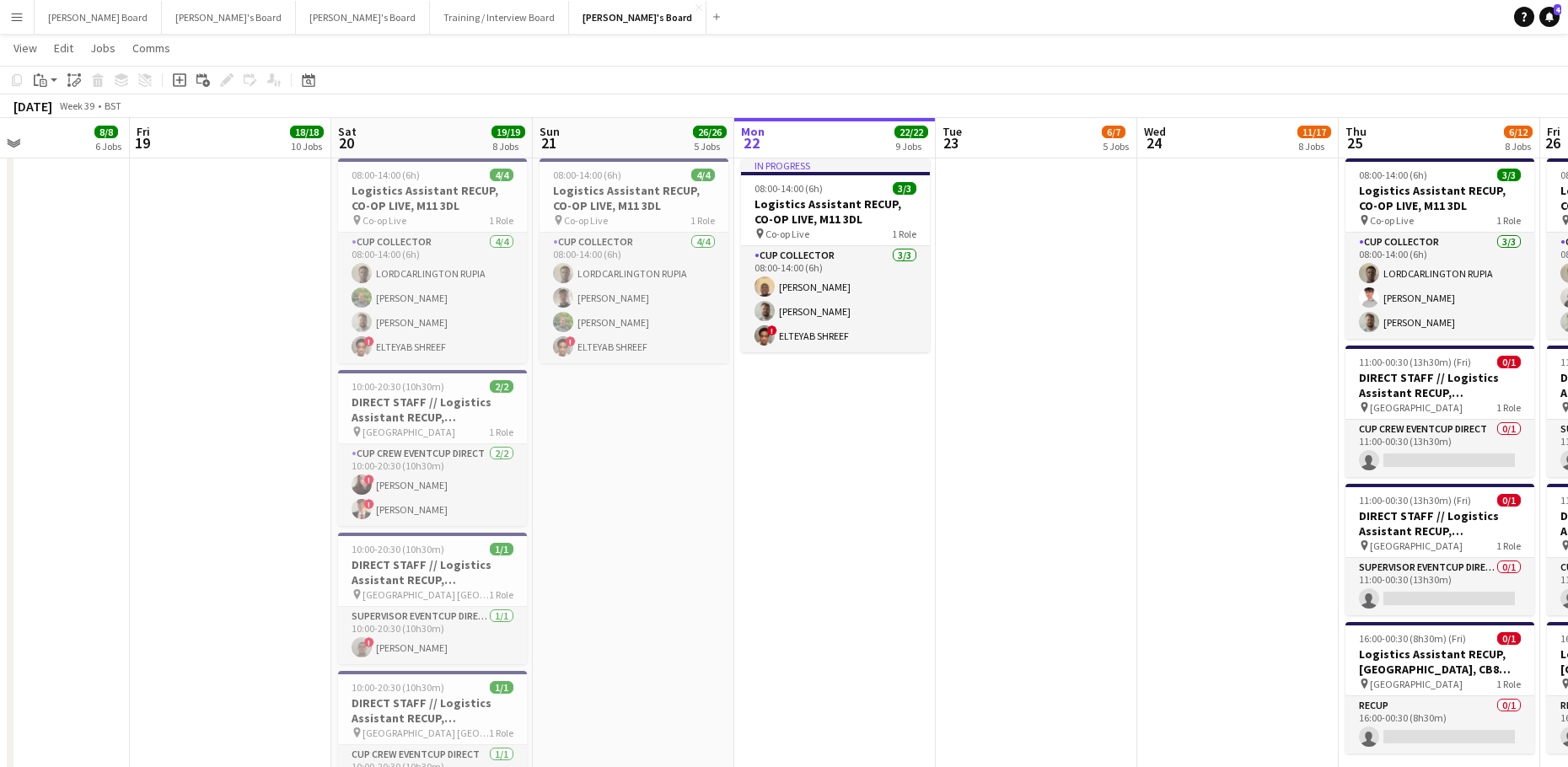
drag, startPoint x: 261, startPoint y: 510, endPoint x: 1297, endPoint y: 503, distance: 1036.0
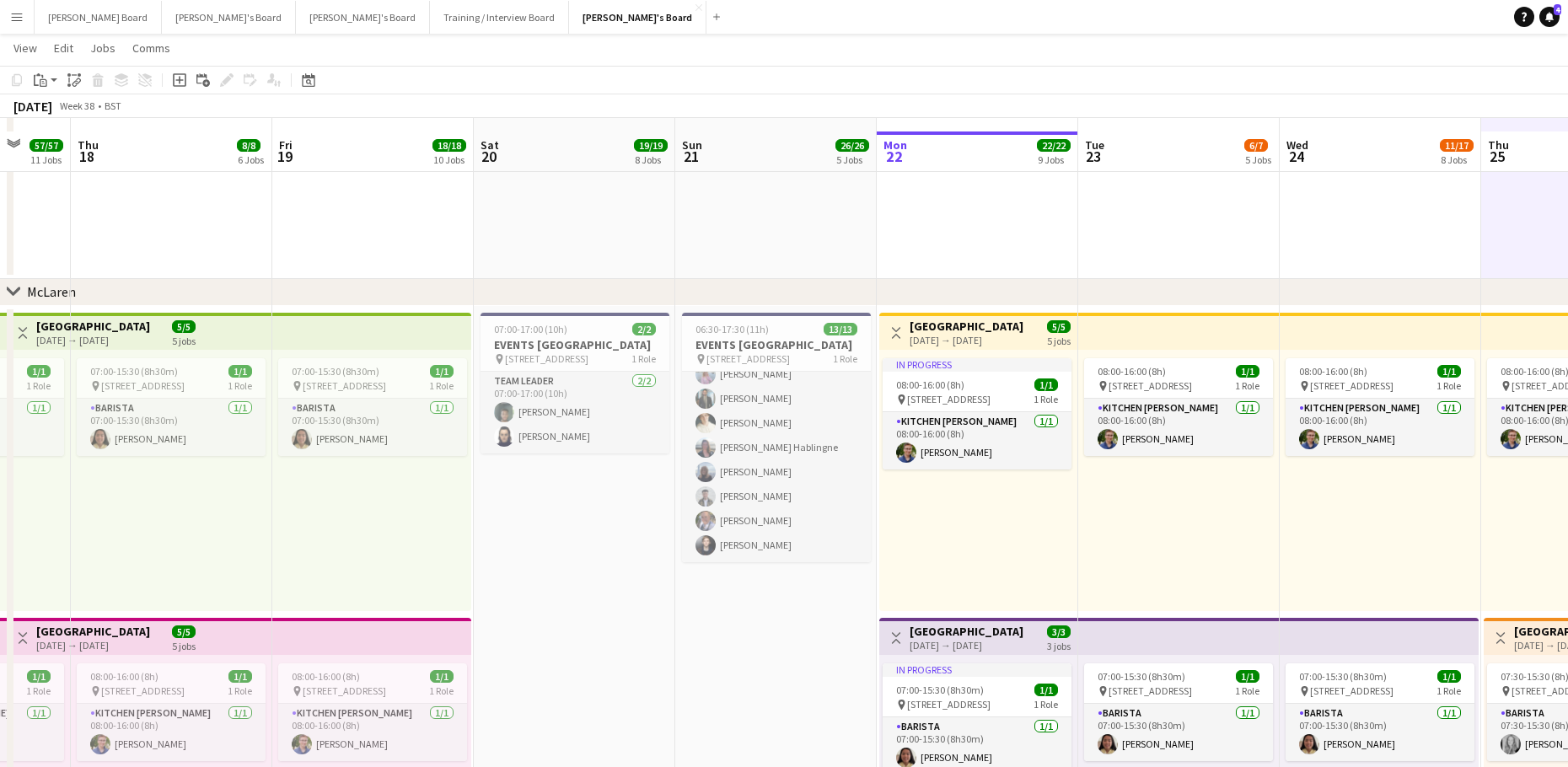
scroll to position [497, 0]
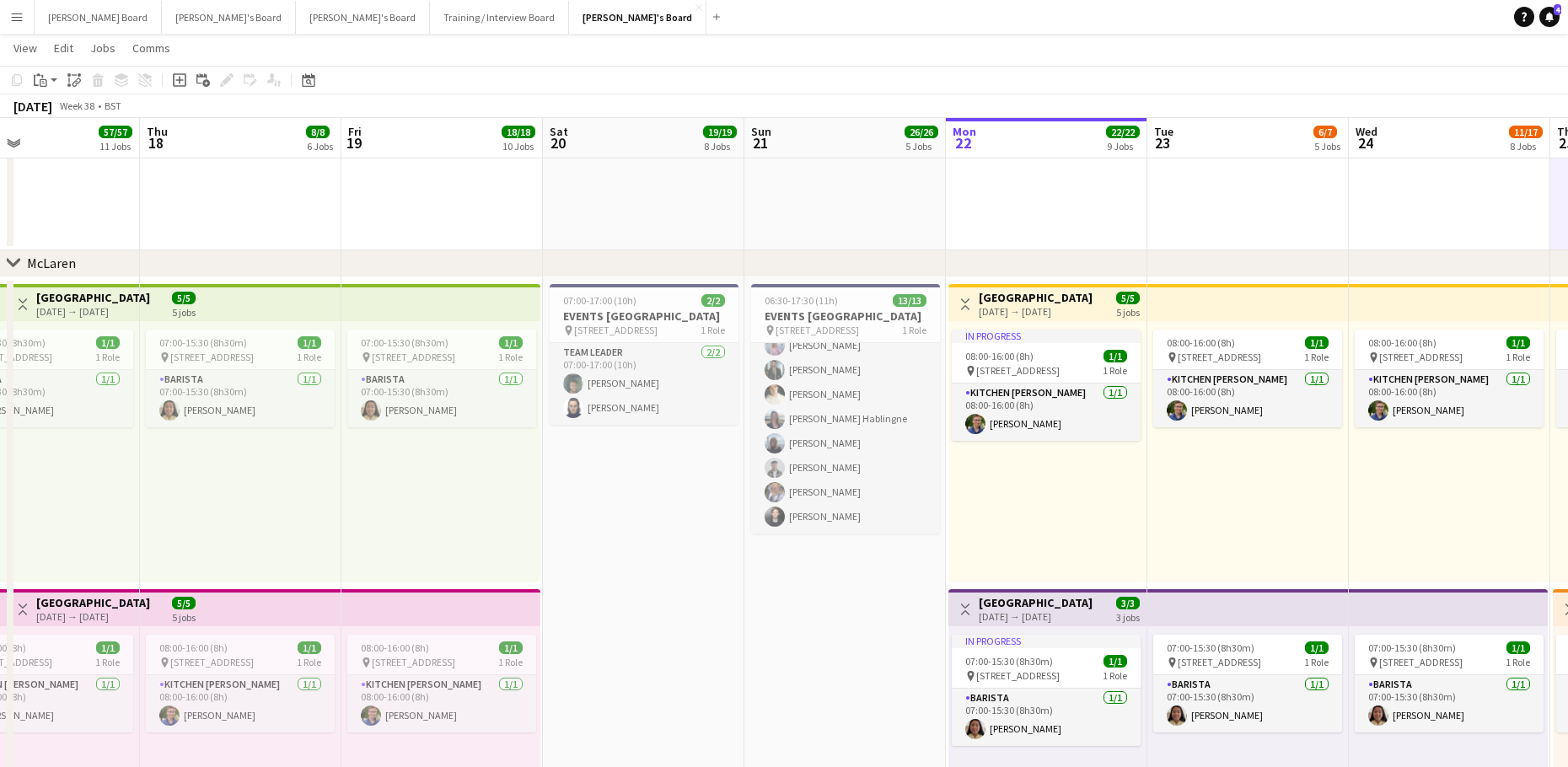
drag, startPoint x: 610, startPoint y: 620, endPoint x: 697, endPoint y: 622, distance: 87.0
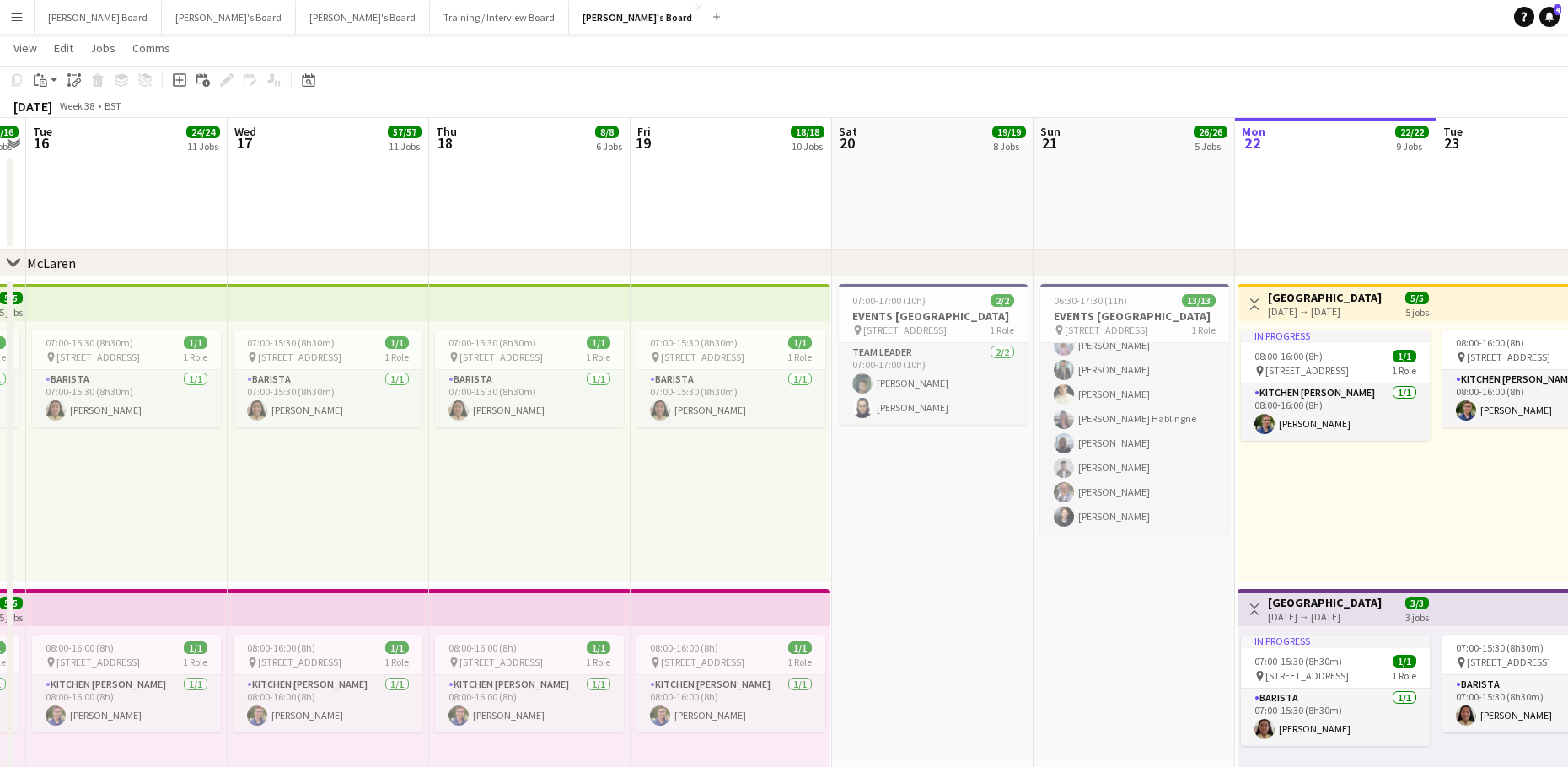
drag, startPoint x: 393, startPoint y: 471, endPoint x: 745, endPoint y: 455, distance: 352.4
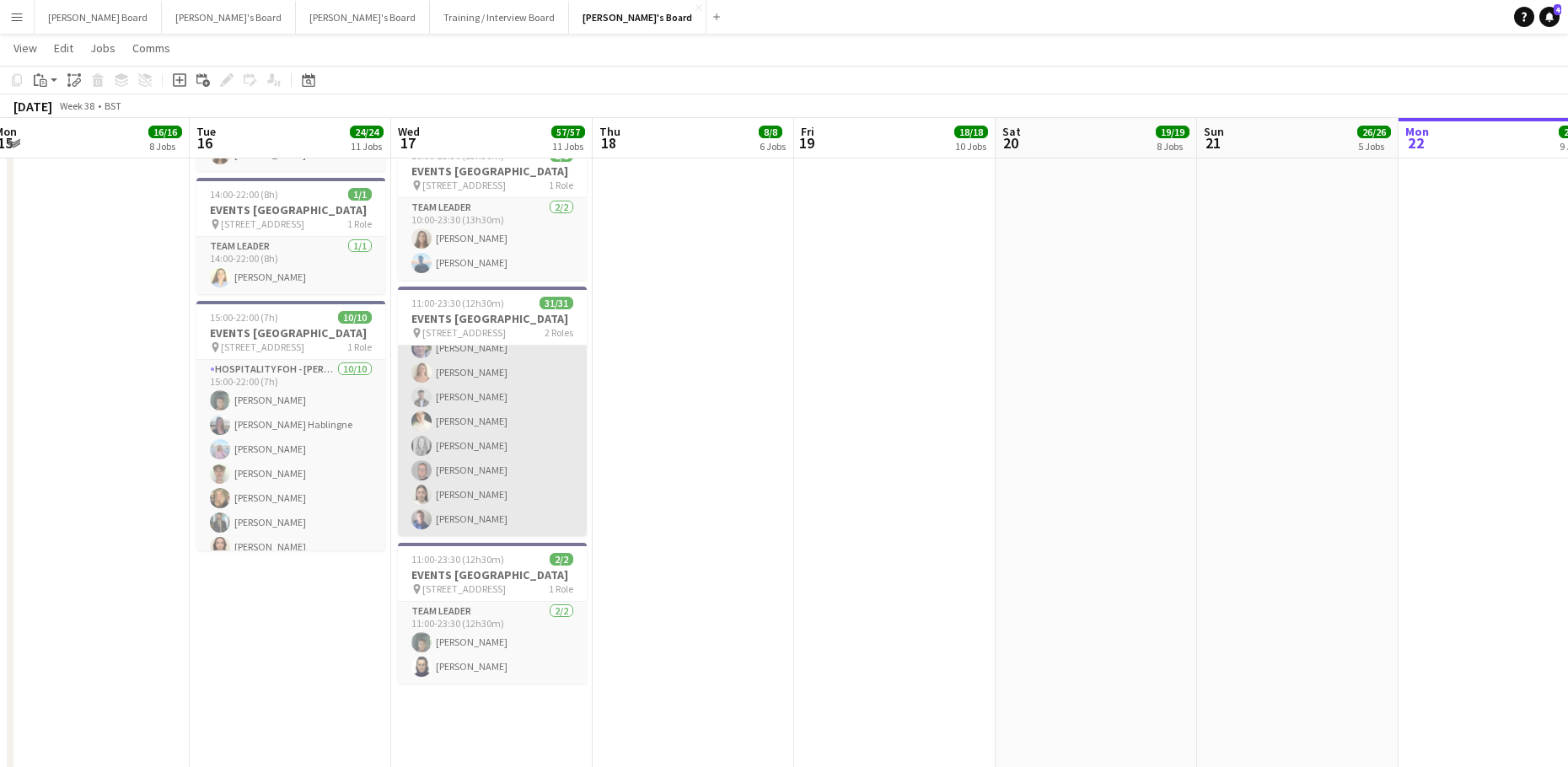
scroll to position [648, 0]
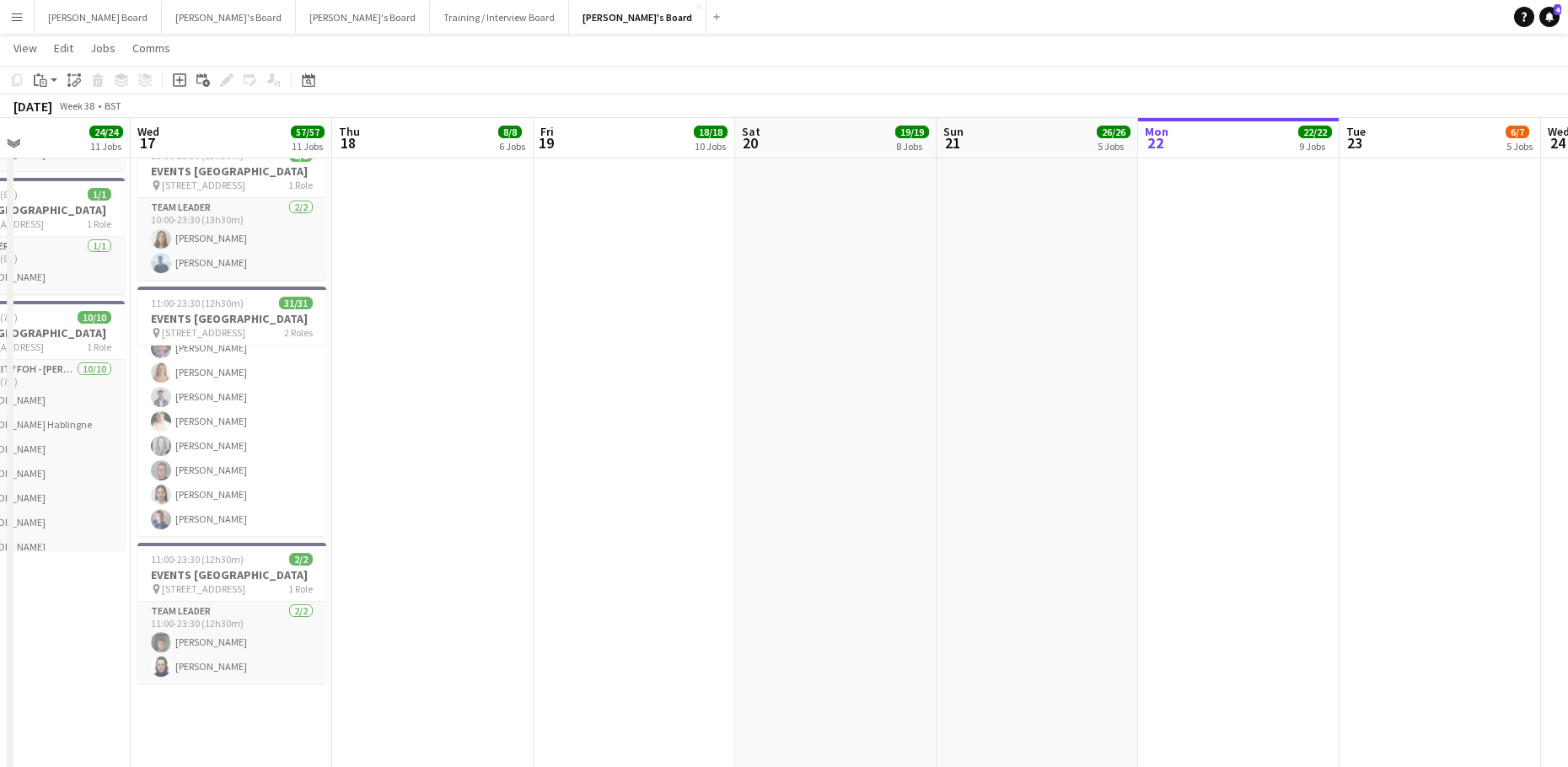
drag, startPoint x: 885, startPoint y: 500, endPoint x: 660, endPoint y: 497, distance: 225.0
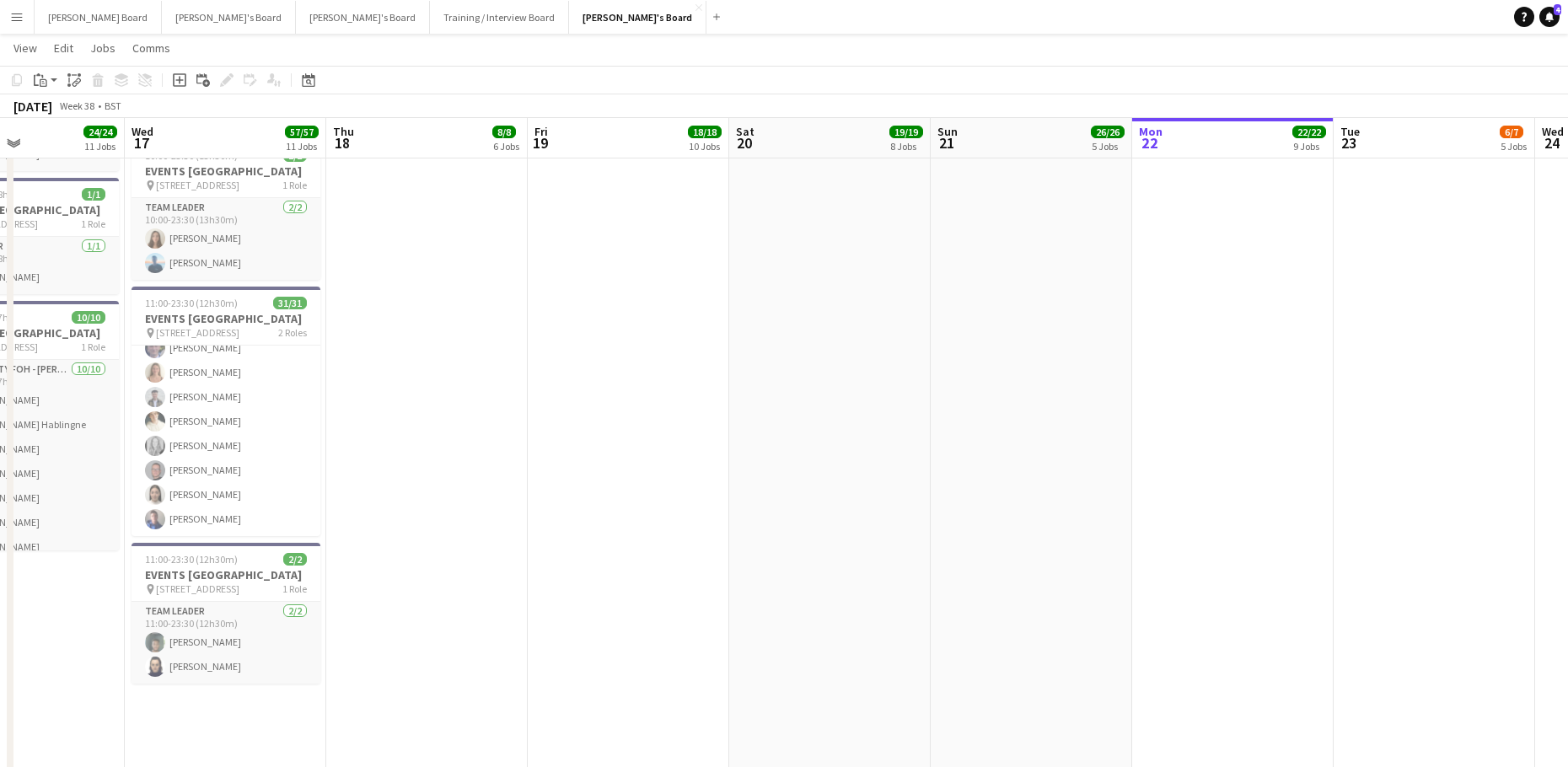
scroll to position [0, 618]
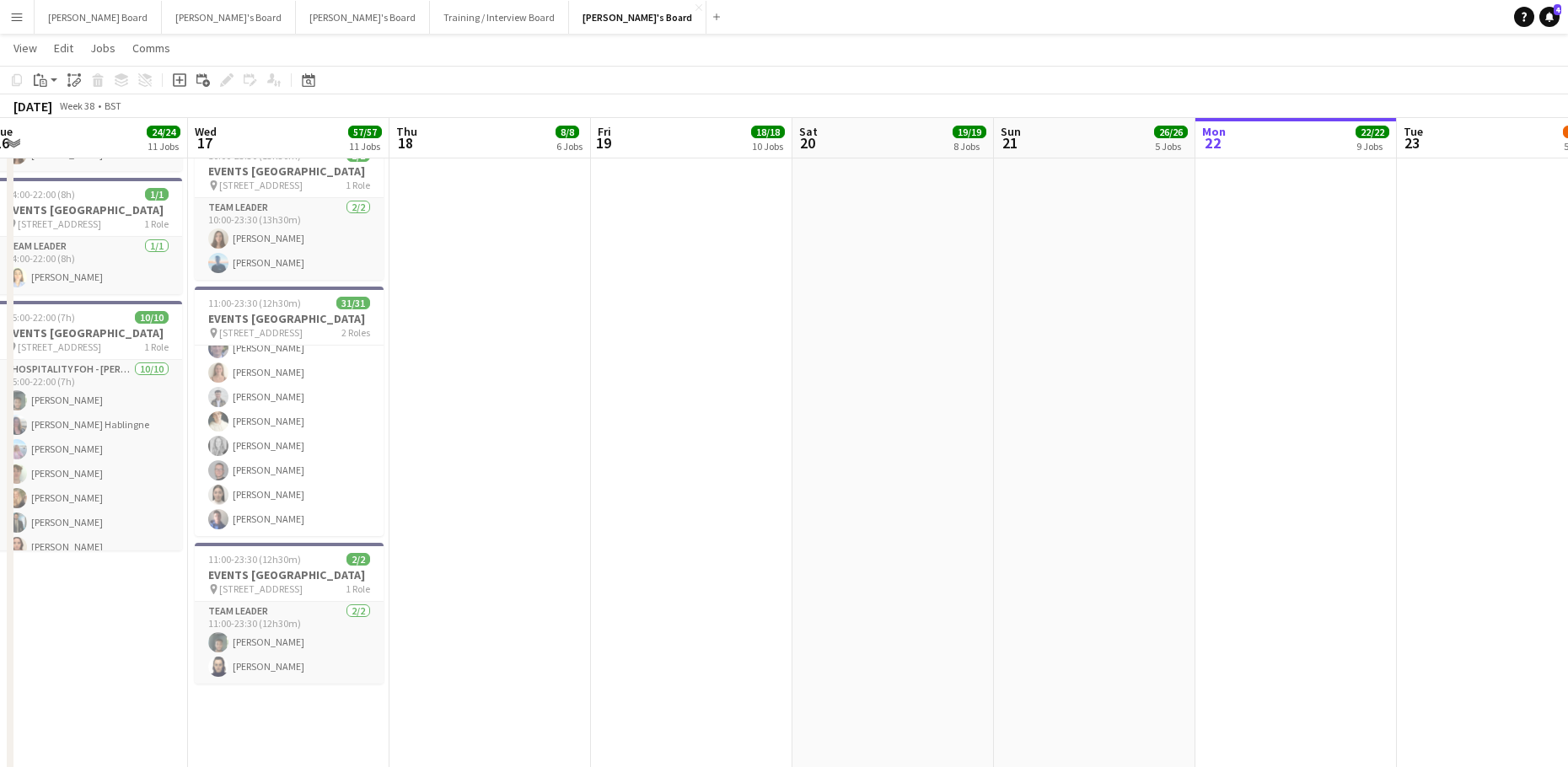
drag, startPoint x: 837, startPoint y: 485, endPoint x: 868, endPoint y: 491, distance: 31.6
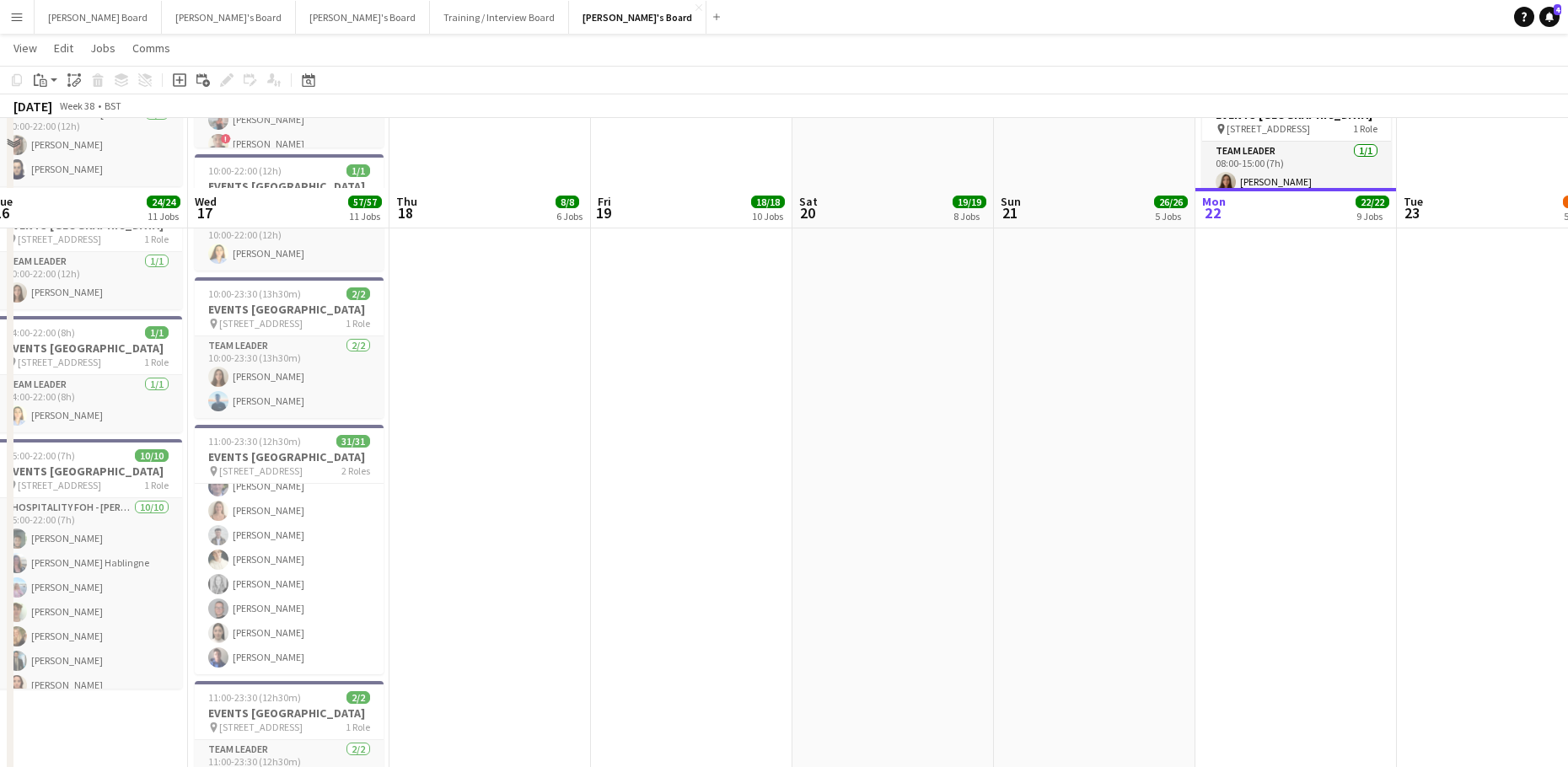
scroll to position [1958, 0]
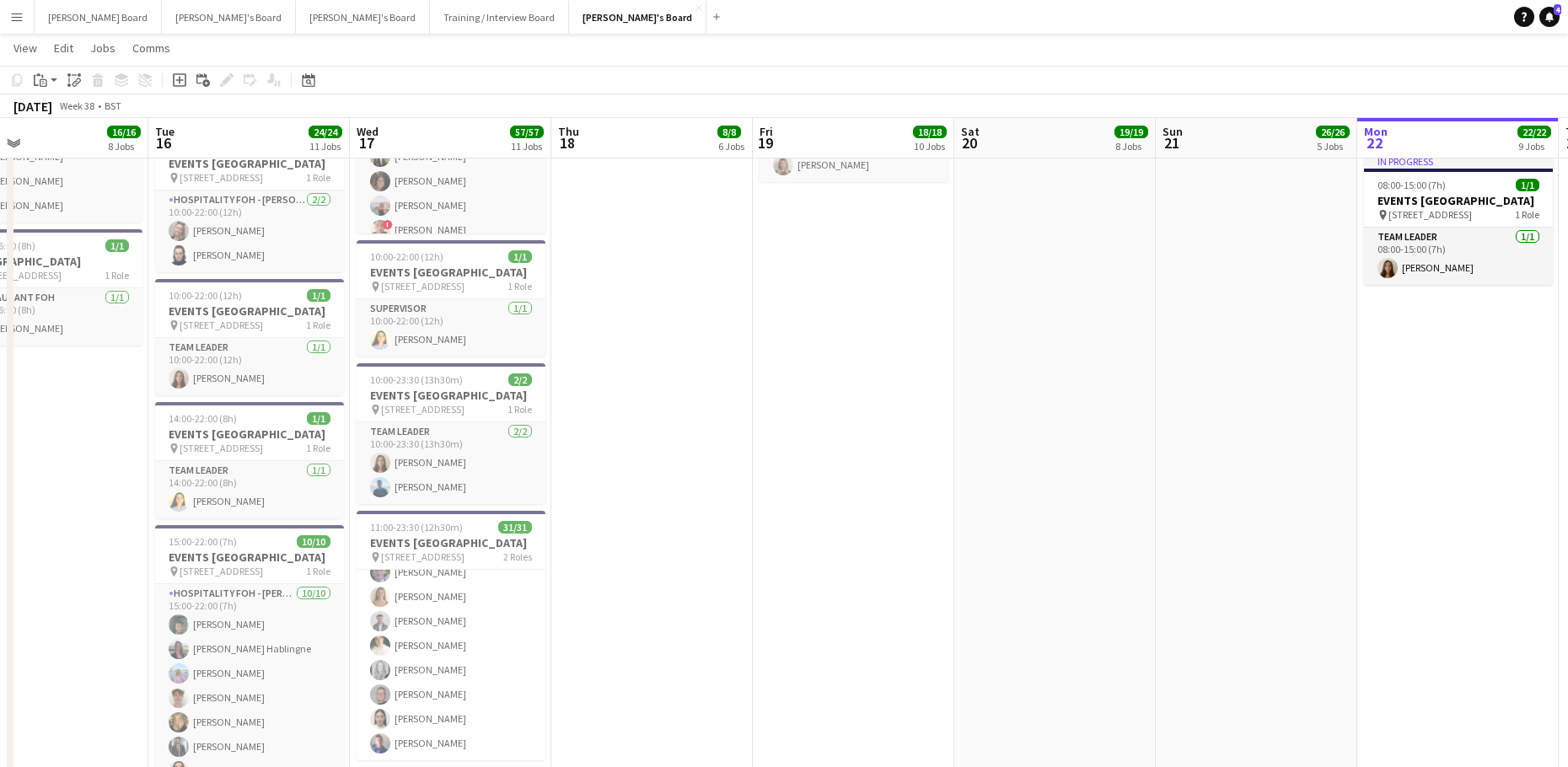
drag, startPoint x: 752, startPoint y: 578, endPoint x: 855, endPoint y: 558, distance: 104.9
click at [862, 567] on app-calendar-viewport "Sat 13 Sun 14 8/8 3 Jobs Mon 15 16/16 8 Jobs Tue 16 24/24 11 Jobs Wed 17 57/57 …" at bounding box center [784, 167] width 1568 height 4119
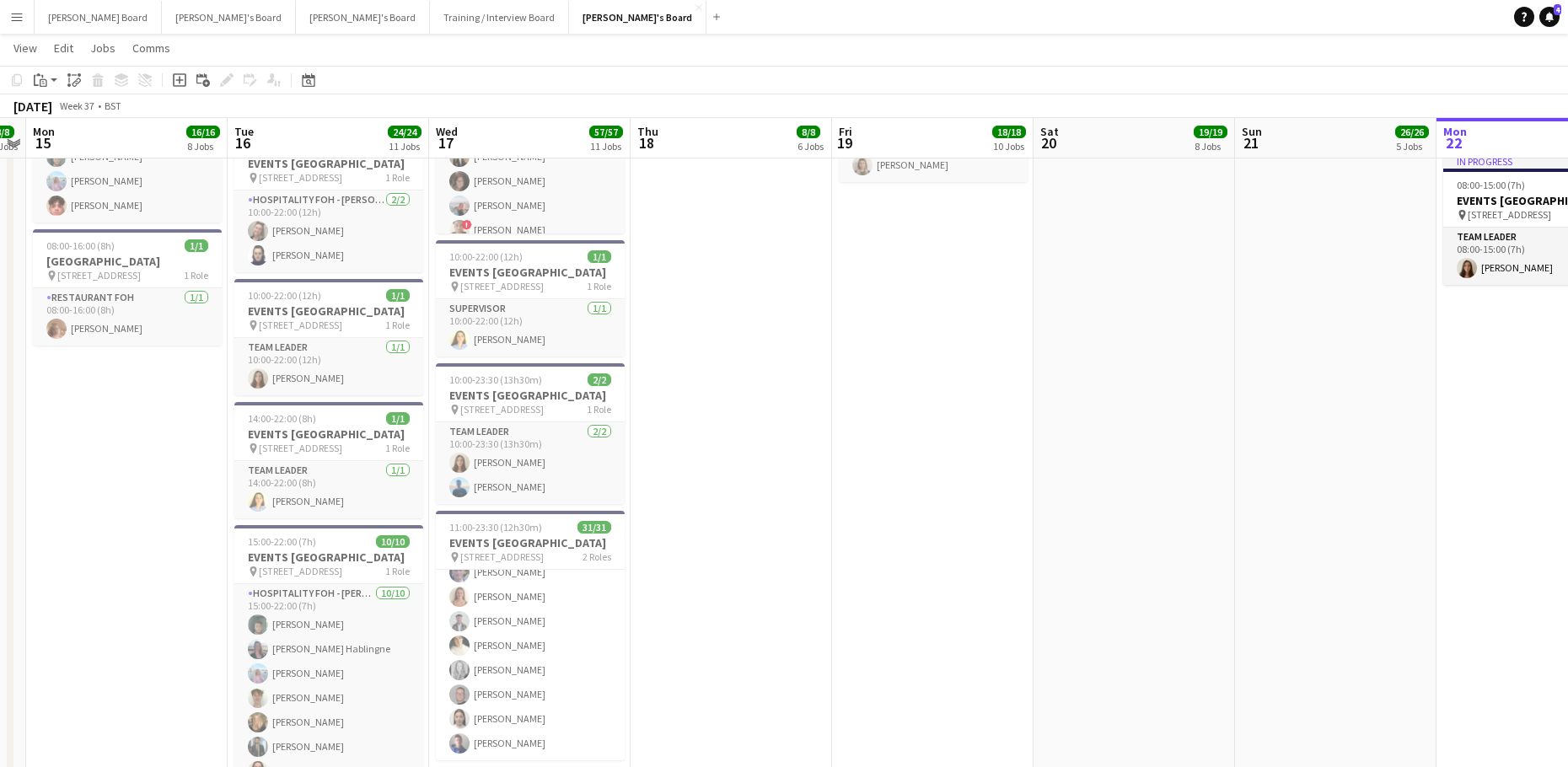
drag, startPoint x: 1243, startPoint y: 473, endPoint x: 747, endPoint y: 475, distance: 496.0
click at [752, 476] on app-calendar-viewport "Sat 13 Sun 14 8/8 3 Jobs Mon 15 16/16 8 Jobs Tue 16 24/24 11 Jobs Wed 17 57/57 …" at bounding box center [784, 167] width 1568 height 4119
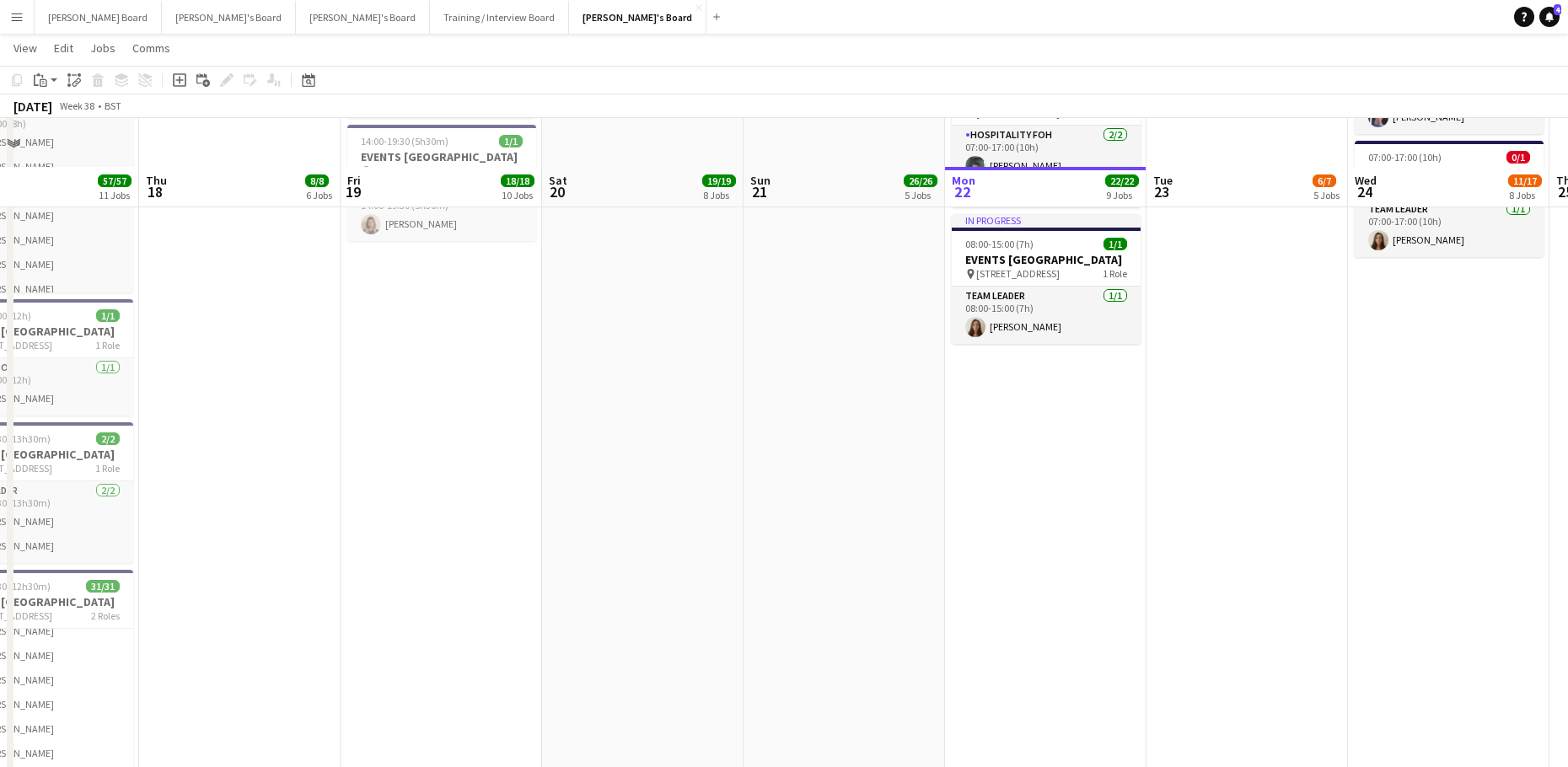
scroll to position [1845, 0]
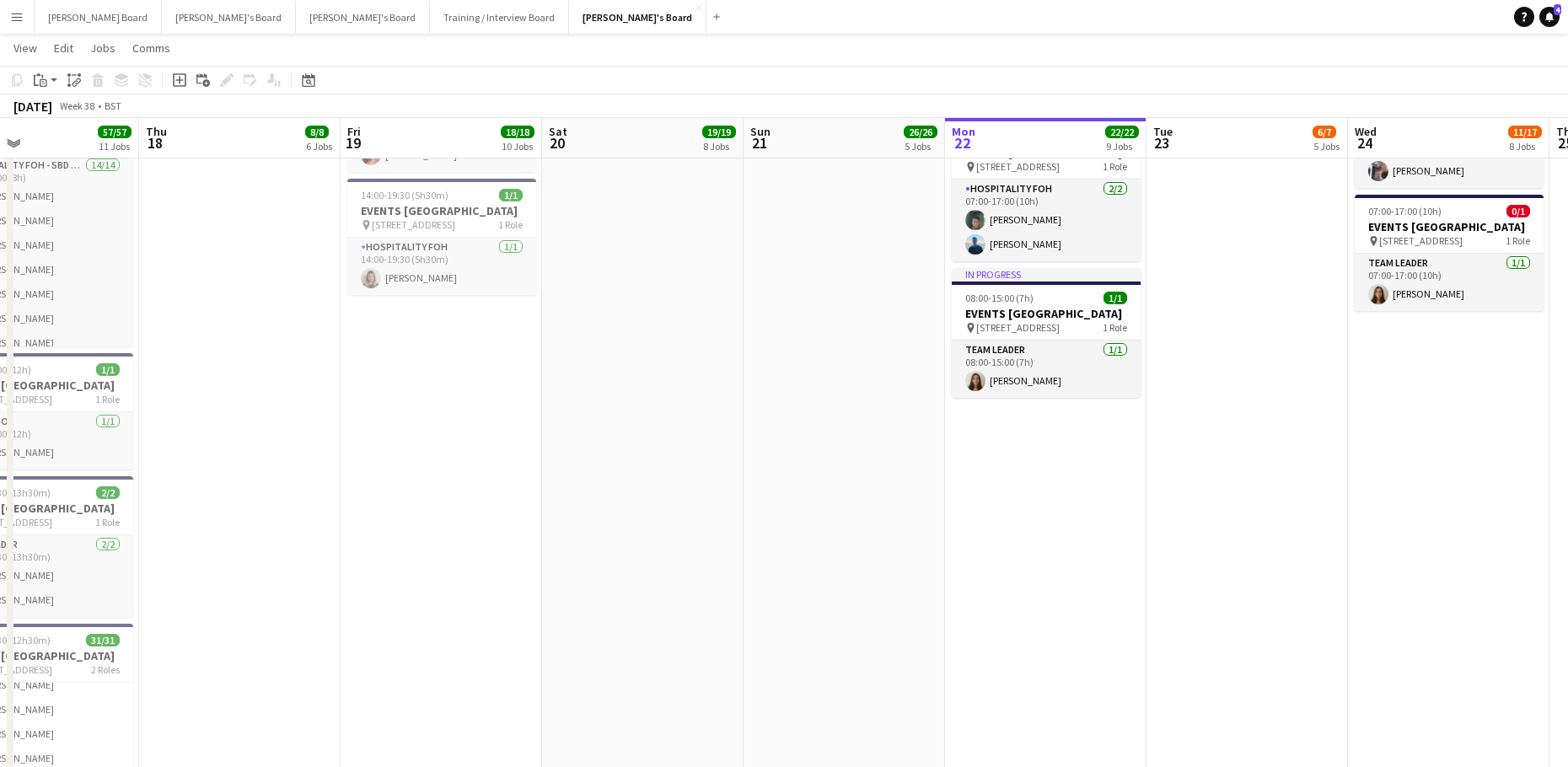
drag, startPoint x: 627, startPoint y: 586, endPoint x: 817, endPoint y: 584, distance: 190.0
click at [818, 598] on app-calendar-viewport "Mon 15 16/16 8 Jobs Tue 16 24/24 11 Jobs Wed 17 57/57 11 Jobs Thu 18 8/8 6 Jobs…" at bounding box center [784, 280] width 1568 height 4119
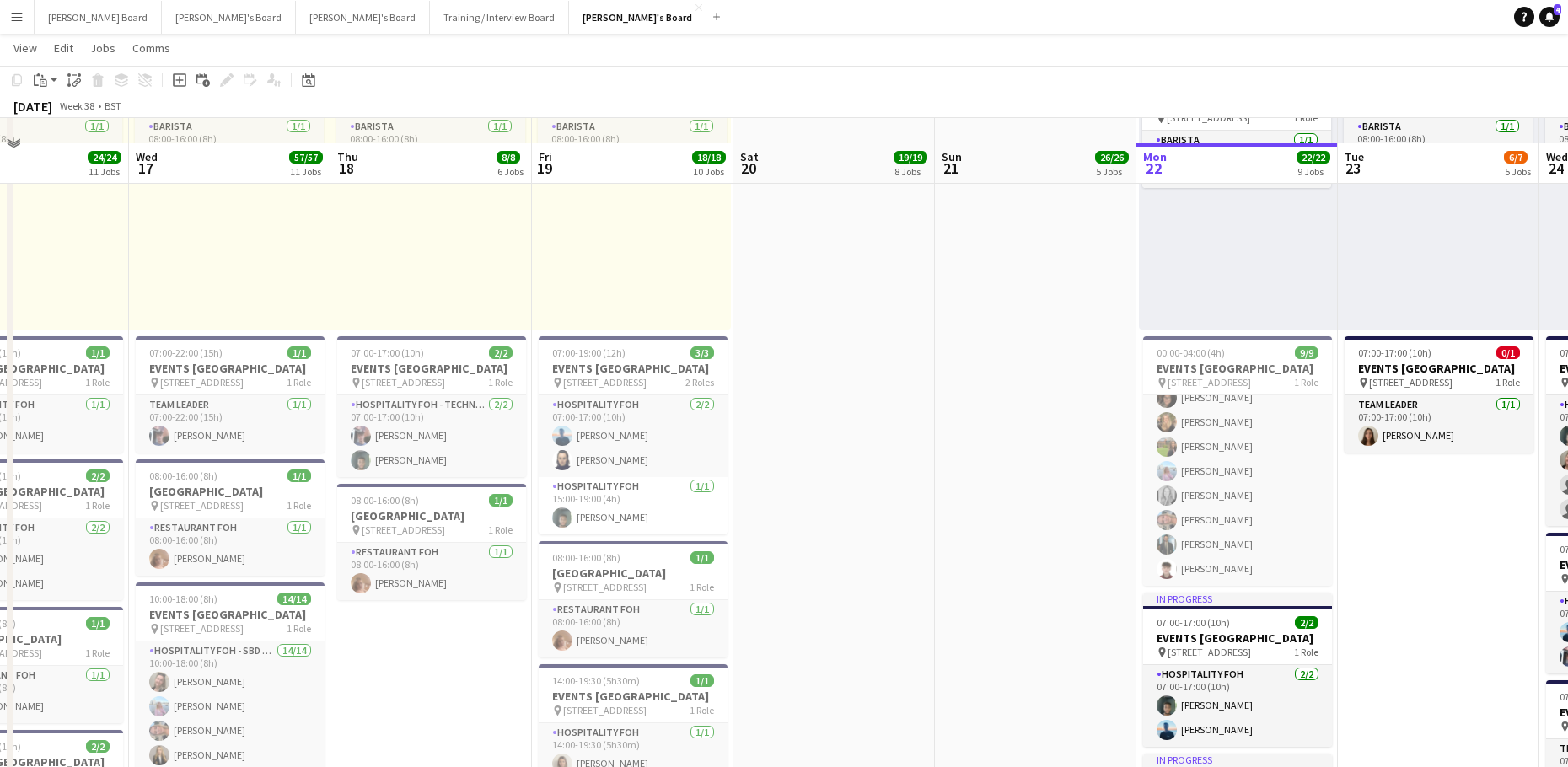
scroll to position [1396, 0]
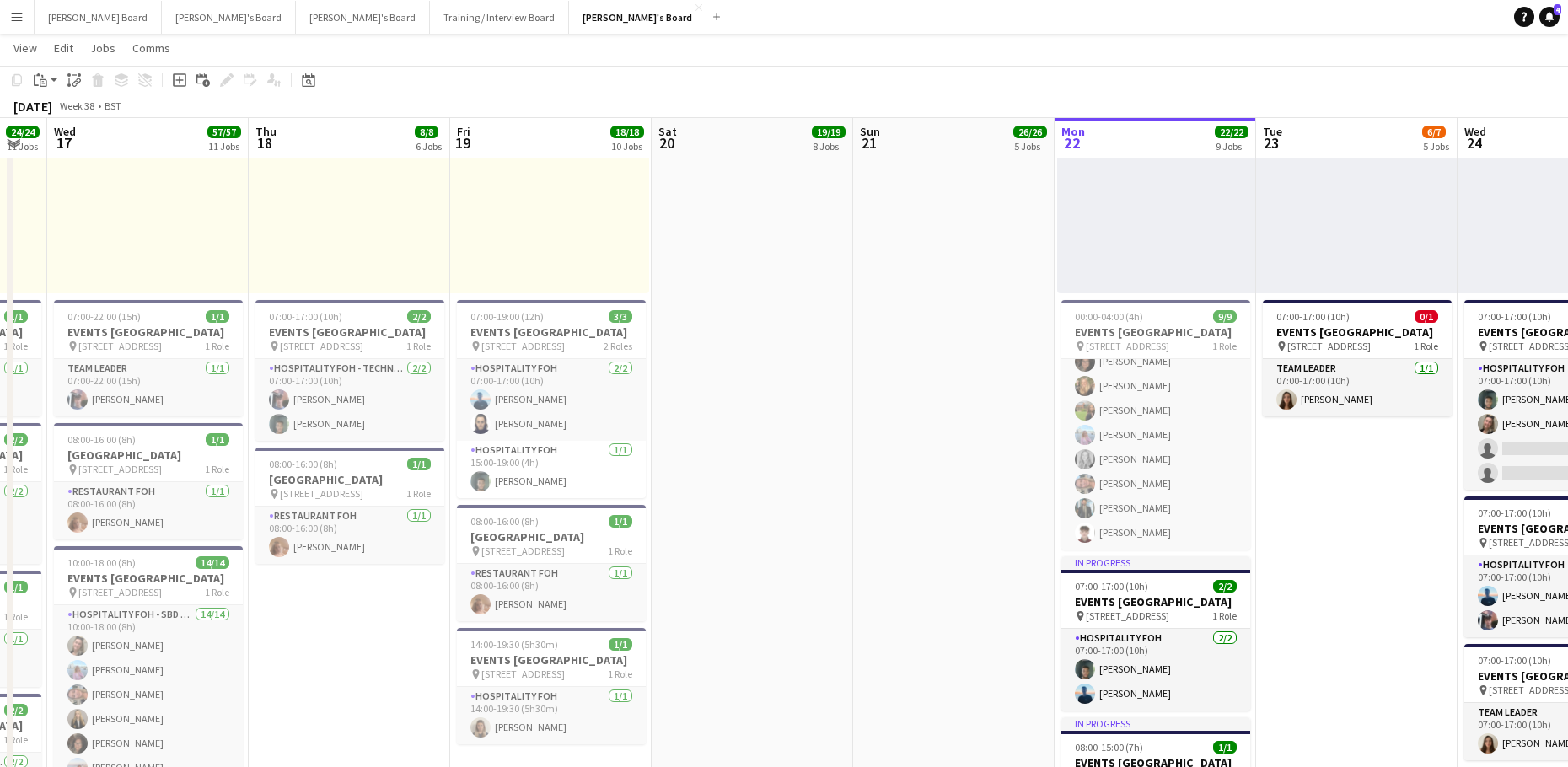
drag, startPoint x: 961, startPoint y: 566, endPoint x: 946, endPoint y: 563, distance: 15.3
click at [947, 566] on app-calendar-viewport "Sun 14 8/8 3 Jobs Mon 15 16/16 8 Jobs Tue 16 24/24 11 Jobs Wed 17 57/57 11 Jobs…" at bounding box center [784, 729] width 1568 height 4119
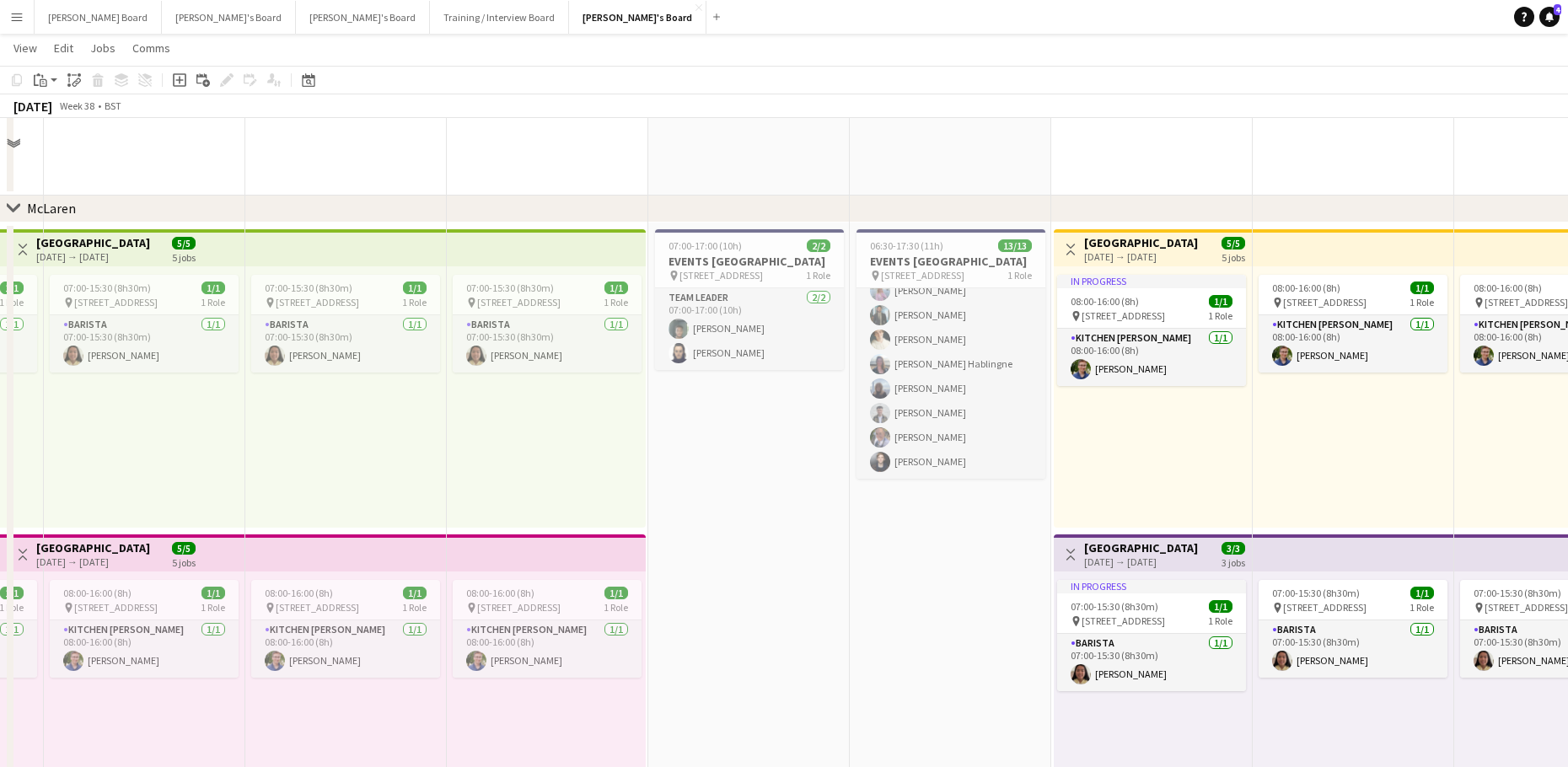
scroll to position [497, 0]
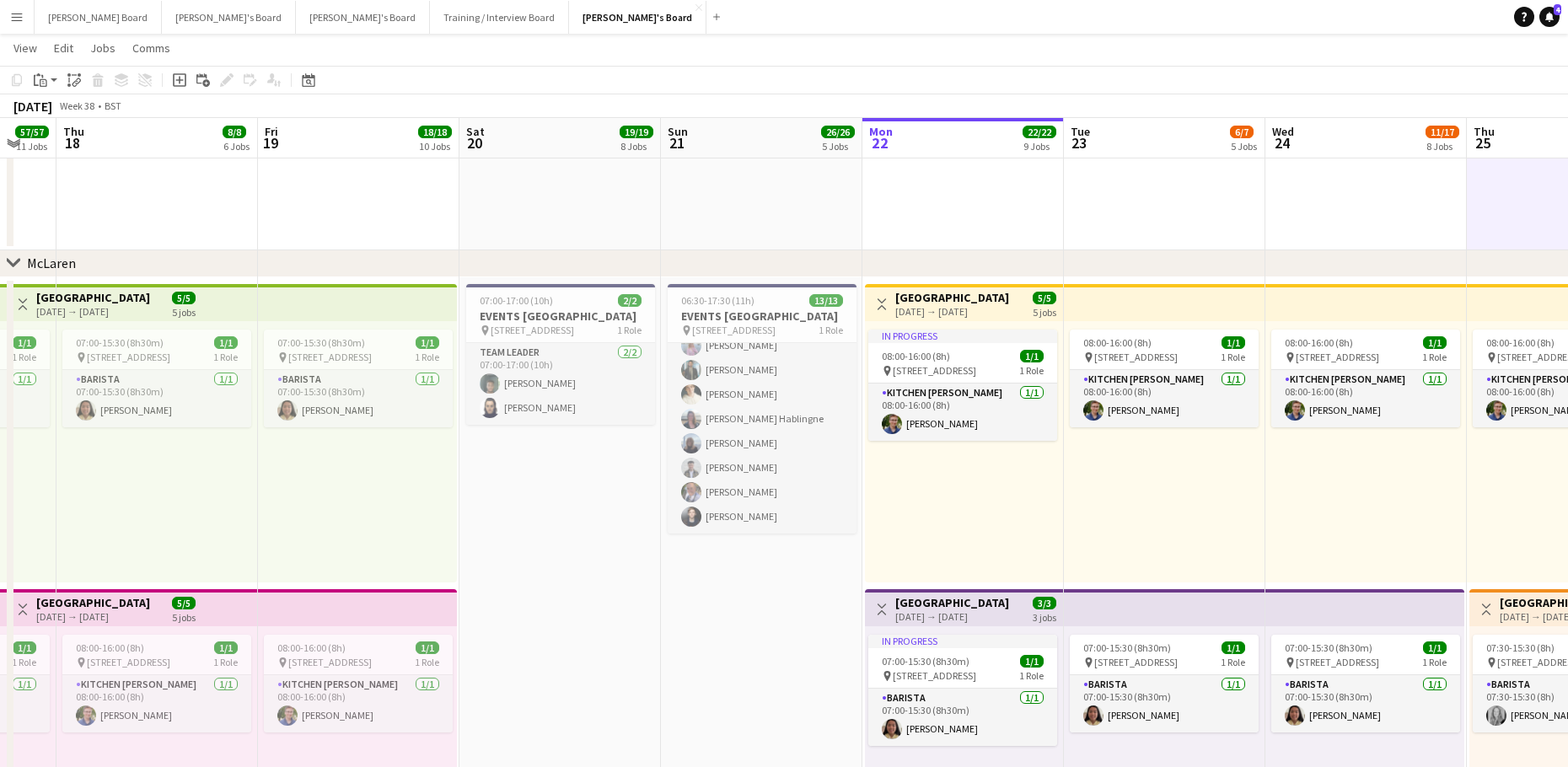
drag, startPoint x: 865, startPoint y: 526, endPoint x: 654, endPoint y: 513, distance: 211.4
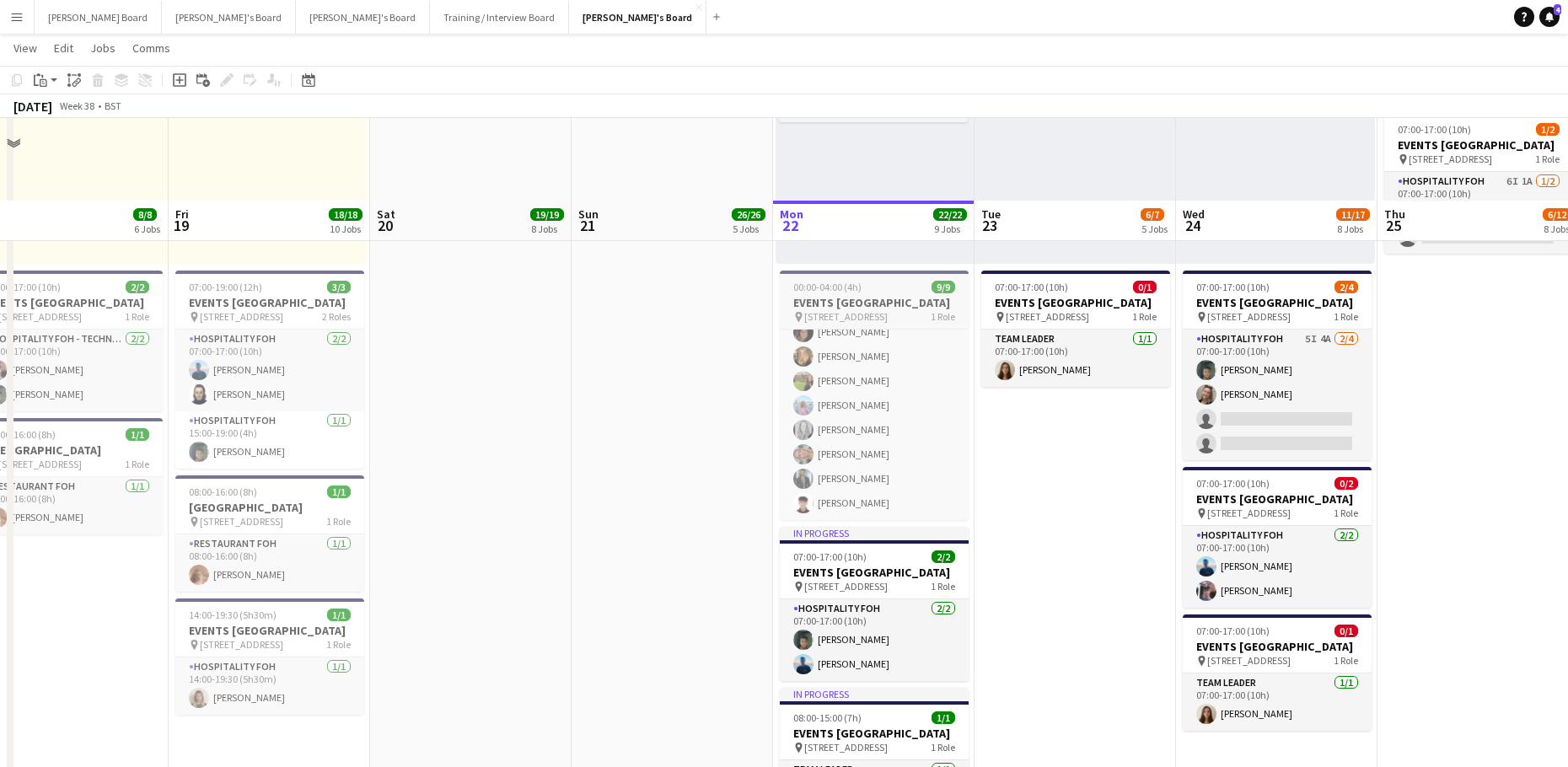
scroll to position [1396, 0]
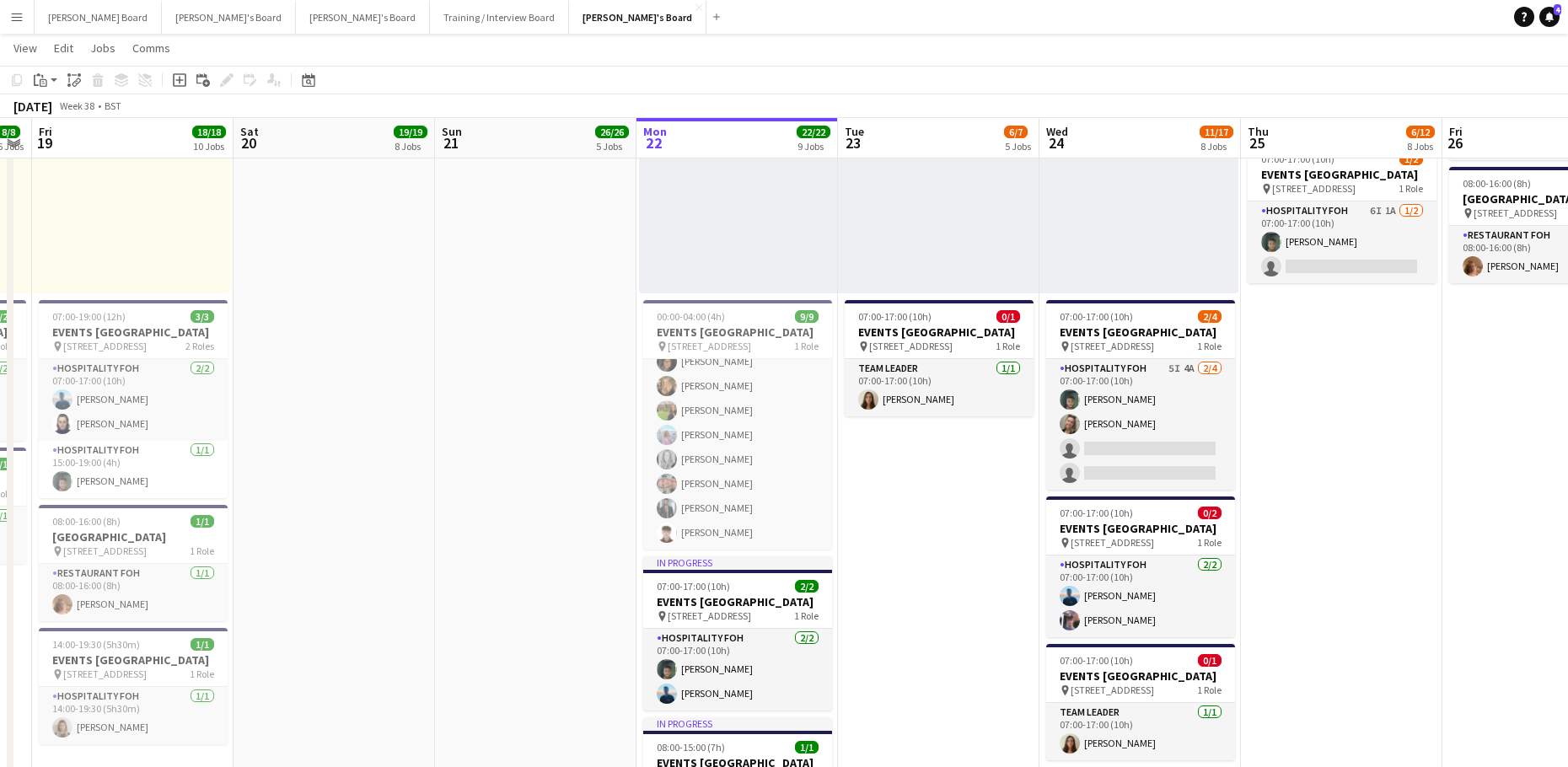
drag, startPoint x: 966, startPoint y: 662, endPoint x: 938, endPoint y: 640, distance: 35.6
click at [937, 658] on app-calendar-viewport "Tue 16 24/24 11 Jobs Wed 17 57/57 11 Jobs Thu 18 8/8 6 Jobs Fri 19 18/18 10 Job…" at bounding box center [784, 729] width 1568 height 4119
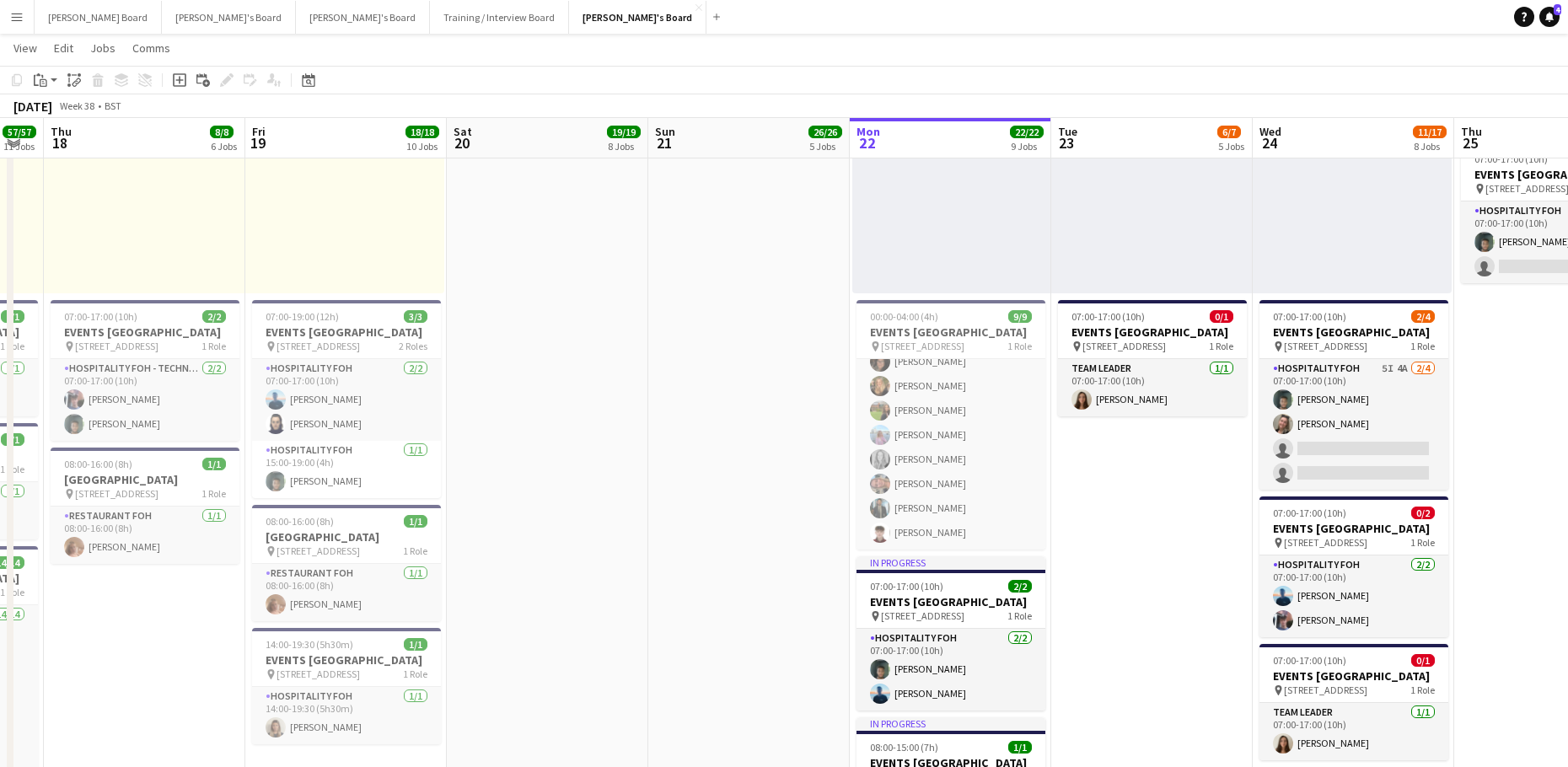
drag, startPoint x: 340, startPoint y: 626, endPoint x: 846, endPoint y: 514, distance: 518.2
click at [845, 544] on app-calendar-viewport "Tue 16 24/24 11 Jobs Wed 17 57/57 11 Jobs Thu 18 8/8 6 Jobs Fri 19 18/18 10 Job…" at bounding box center [784, 729] width 1568 height 4119
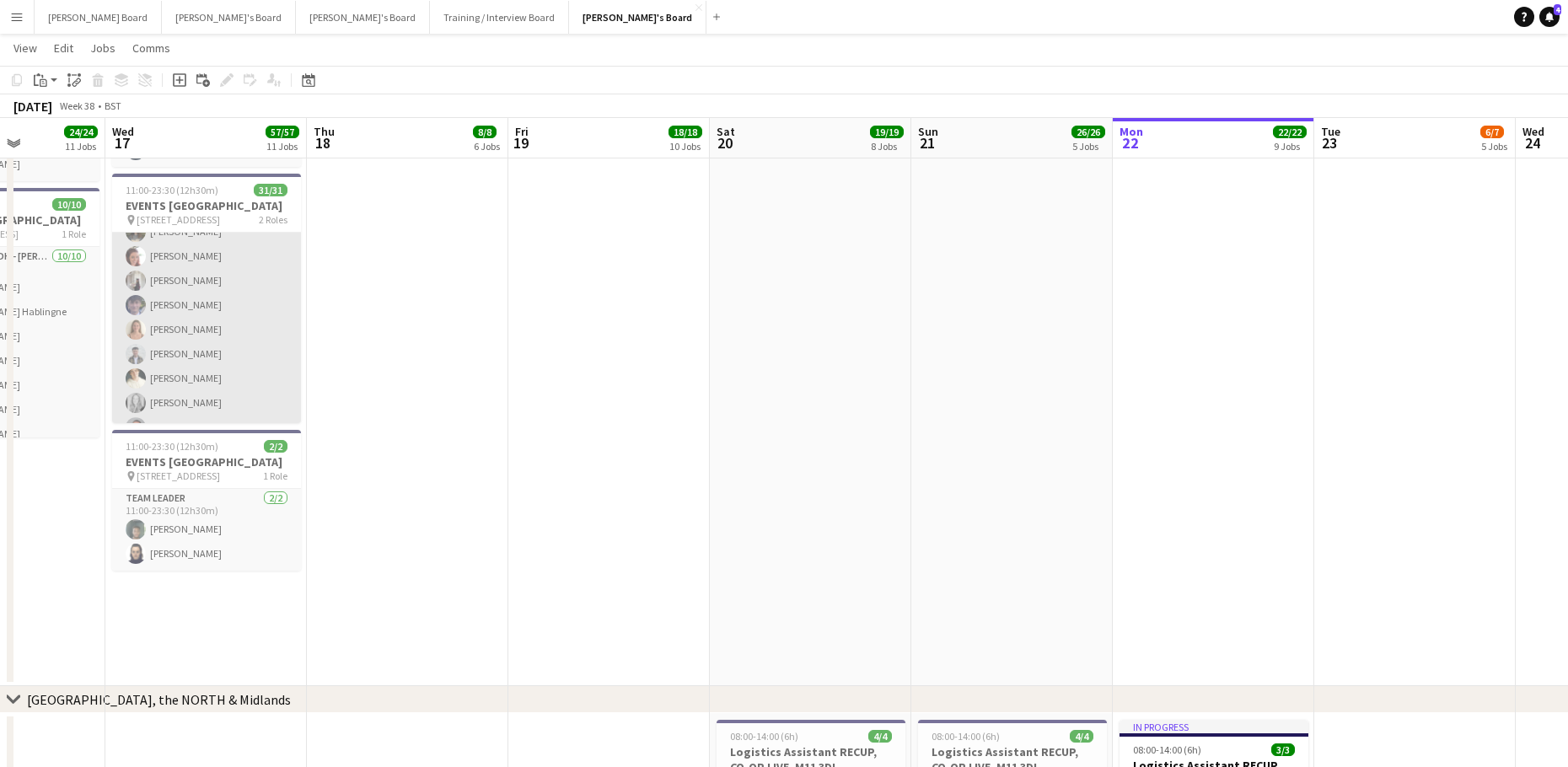
scroll to position [536, 0]
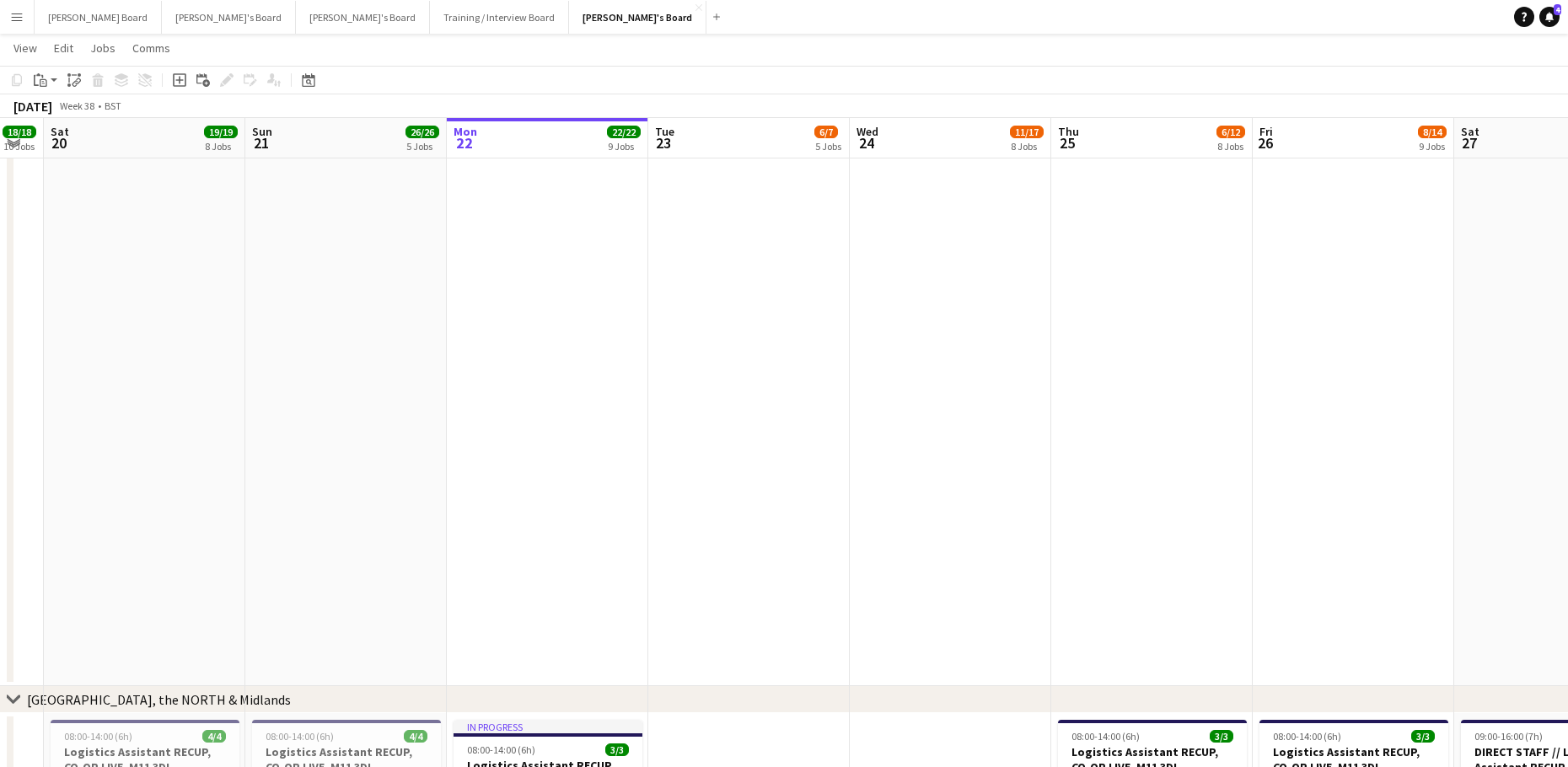
drag, startPoint x: 846, startPoint y: 538, endPoint x: 446, endPoint y: 546, distance: 400.1
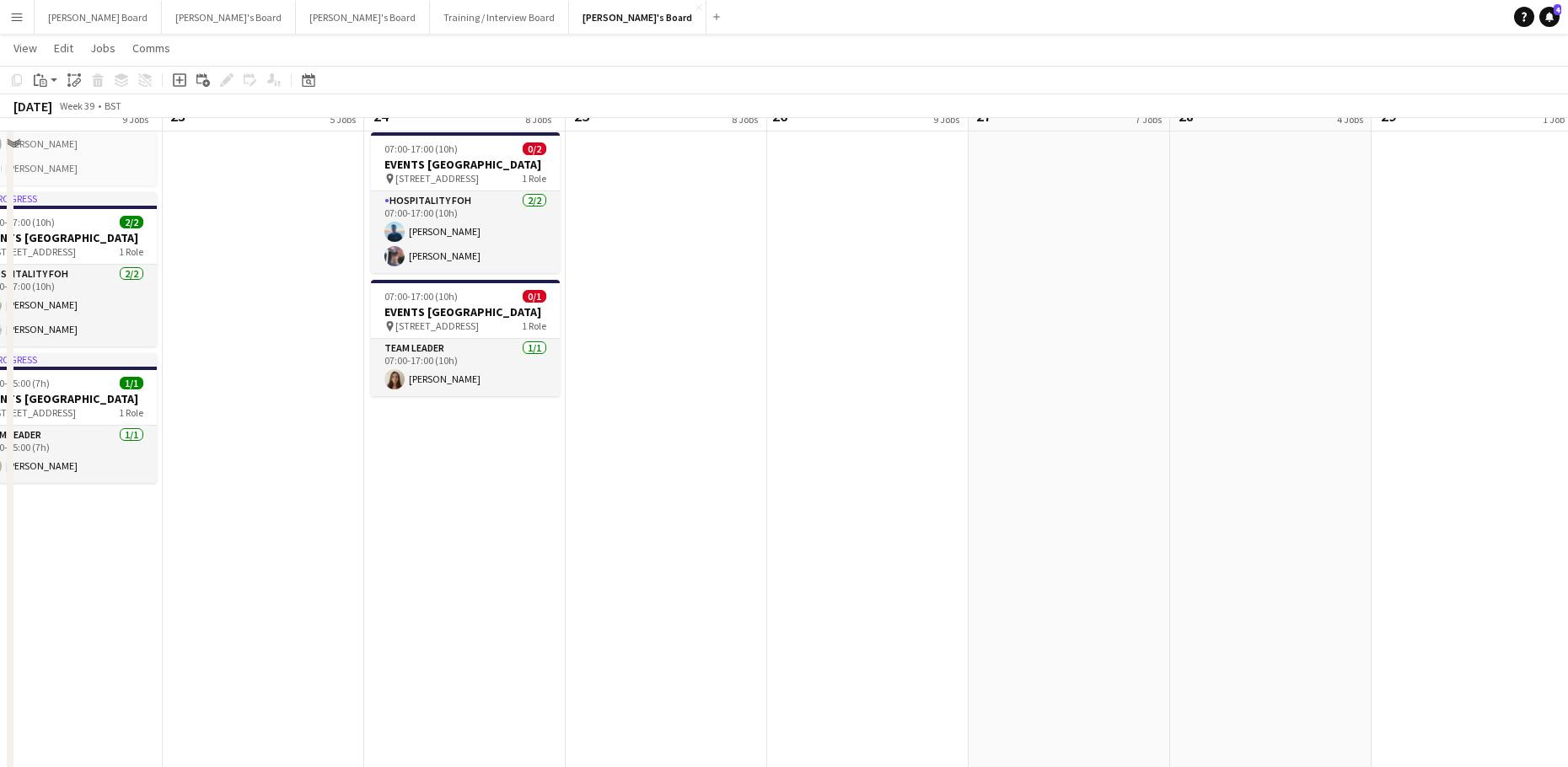
scroll to position [1733, 0]
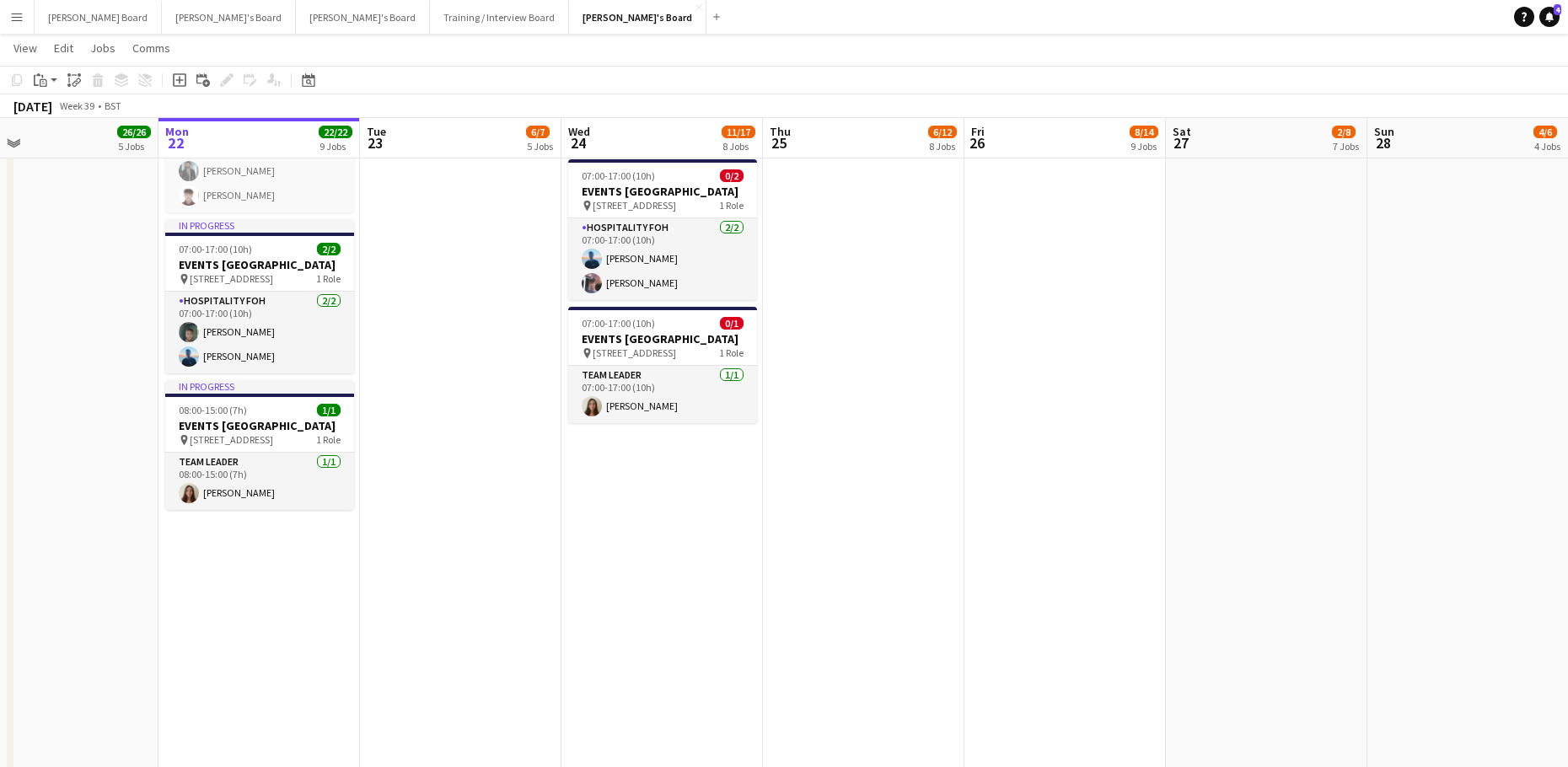
drag, startPoint x: 703, startPoint y: 608, endPoint x: 879, endPoint y: 618, distance: 176.3
click at [878, 618] on app-calendar-viewport "Fri 19 18/18 10 Jobs Sat 20 19/19 8 Jobs Sun 21 26/26 5 Jobs Mon 22 22/22 9 Job…" at bounding box center [784, 392] width 1568 height 4119
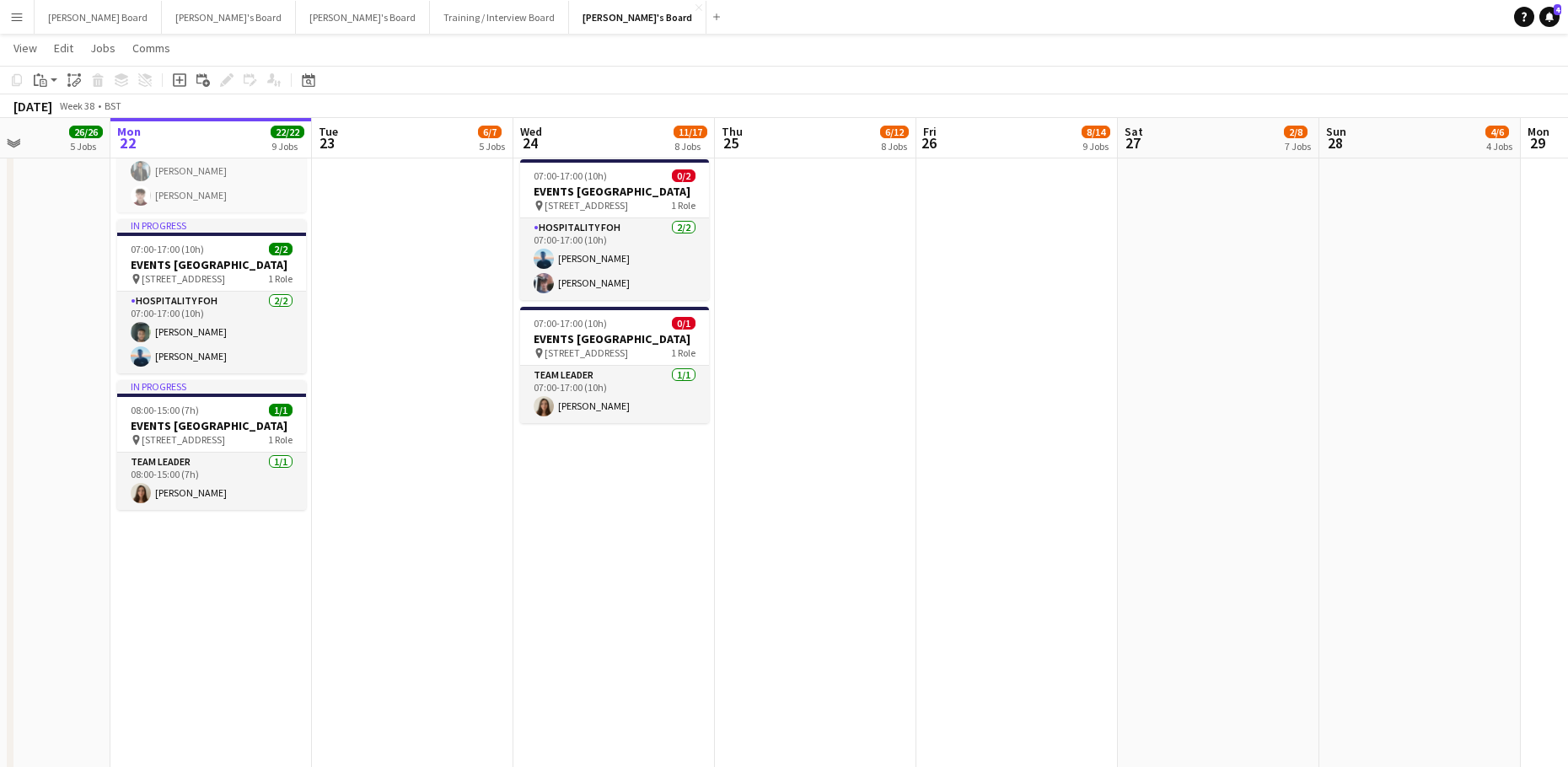
drag, startPoint x: 579, startPoint y: 634, endPoint x: 878, endPoint y: 588, distance: 302.5
click at [843, 602] on app-calendar-viewport "Fri 19 18/18 10 Jobs Sat 20 19/19 8 Jobs Sun 21 26/26 5 Jobs Mon 22 22/22 9 Job…" at bounding box center [784, 392] width 1568 height 4119
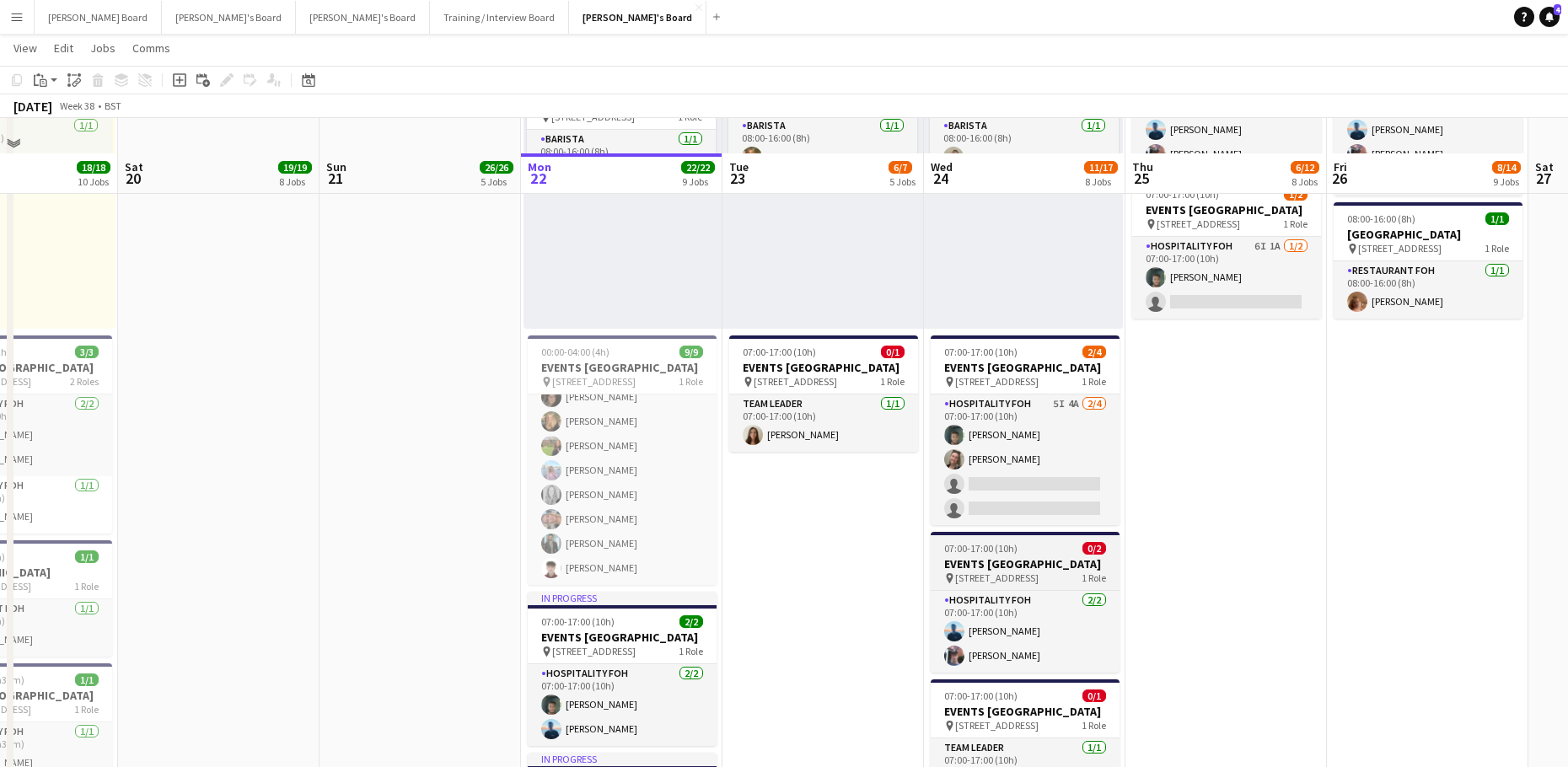
scroll to position [1396, 0]
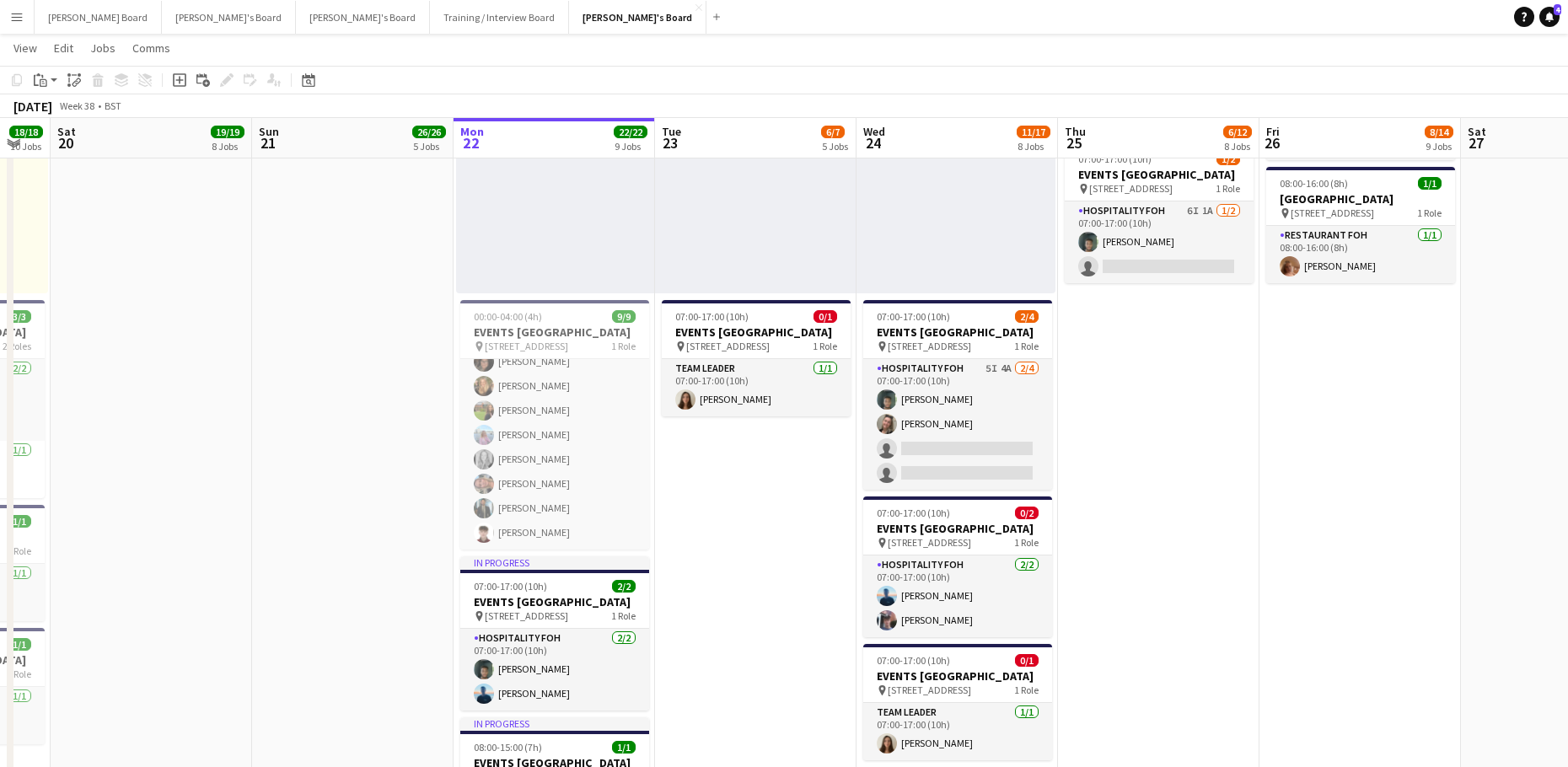
drag, startPoint x: 1274, startPoint y: 573, endPoint x: 1133, endPoint y: 579, distance: 141.1
click at [1134, 579] on app-calendar-viewport "Wed 17 57/57 11 Jobs Thu 18 8/8 6 Jobs Fri 19 18/18 10 Jobs Sat 20 19/19 8 Jobs…" at bounding box center [784, 729] width 1568 height 4119
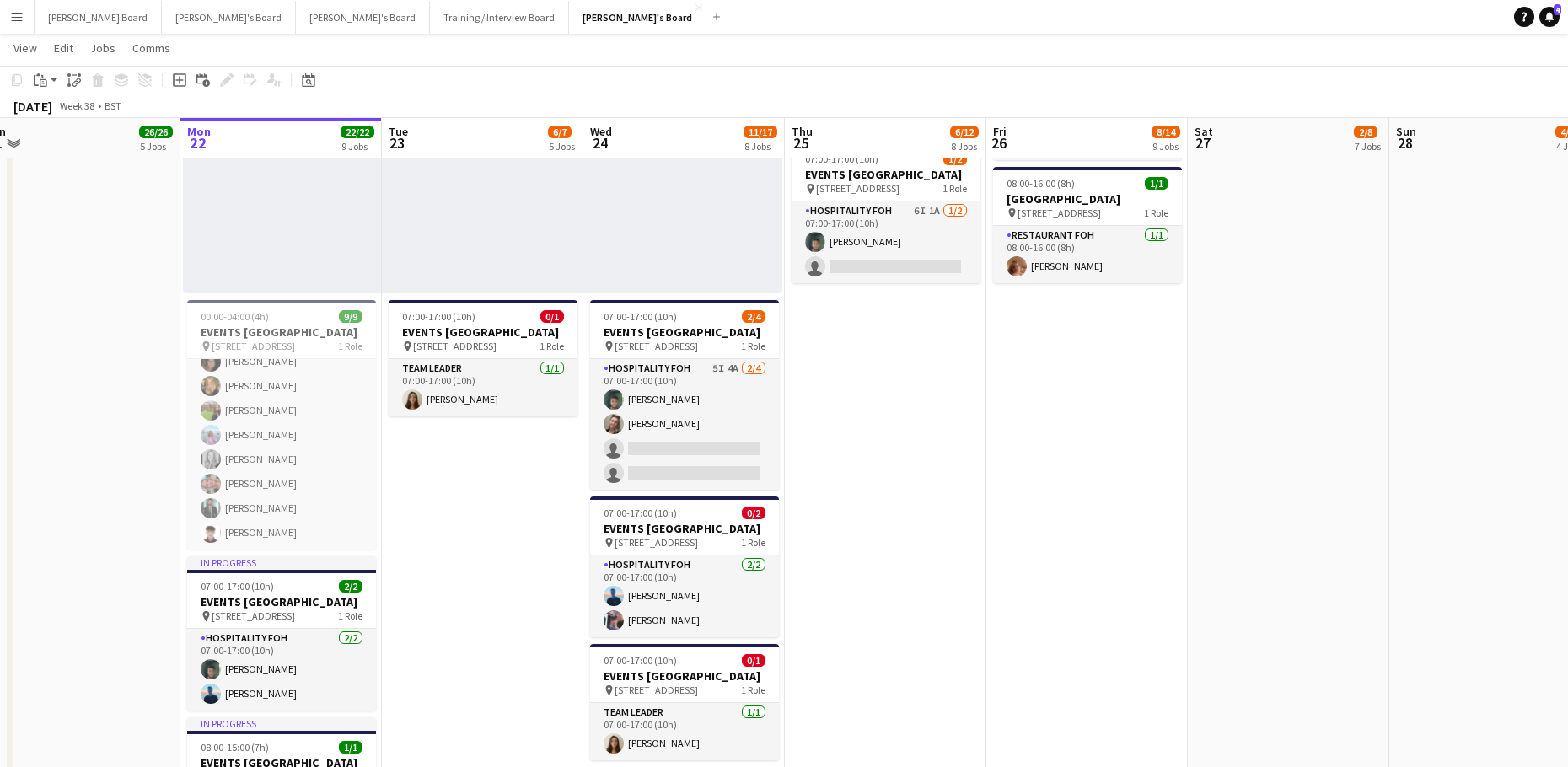
scroll to position [0, 659]
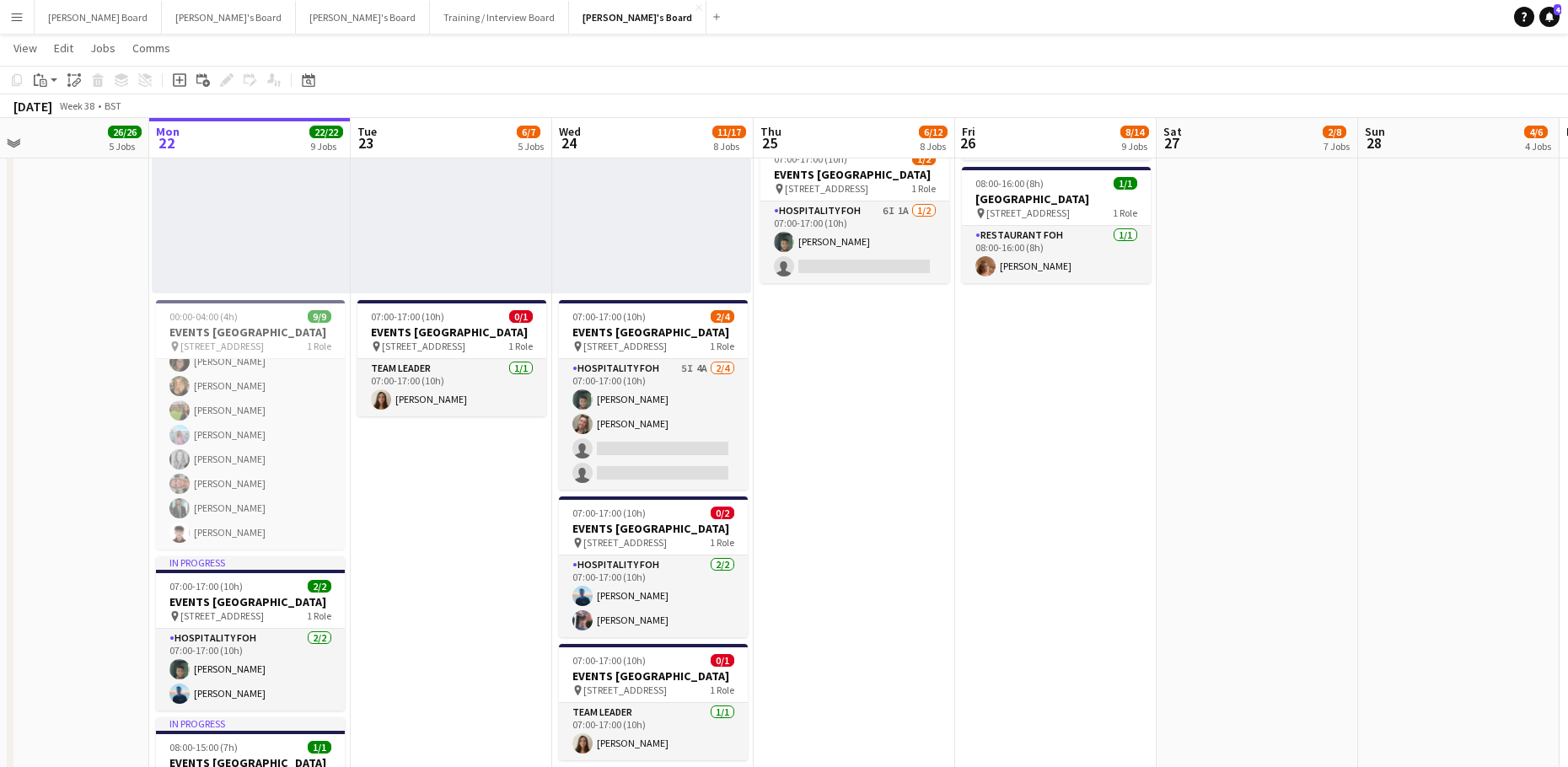
drag, startPoint x: 1091, startPoint y: 567, endPoint x: 1061, endPoint y: 569, distance: 30.1
click at [1061, 569] on app-calendar-viewport "Thu 18 8/8 6 Jobs Fri 19 18/18 10 Jobs Sat 20 19/19 8 Jobs Sun 21 26/26 5 Jobs …" at bounding box center [784, 729] width 1568 height 4119
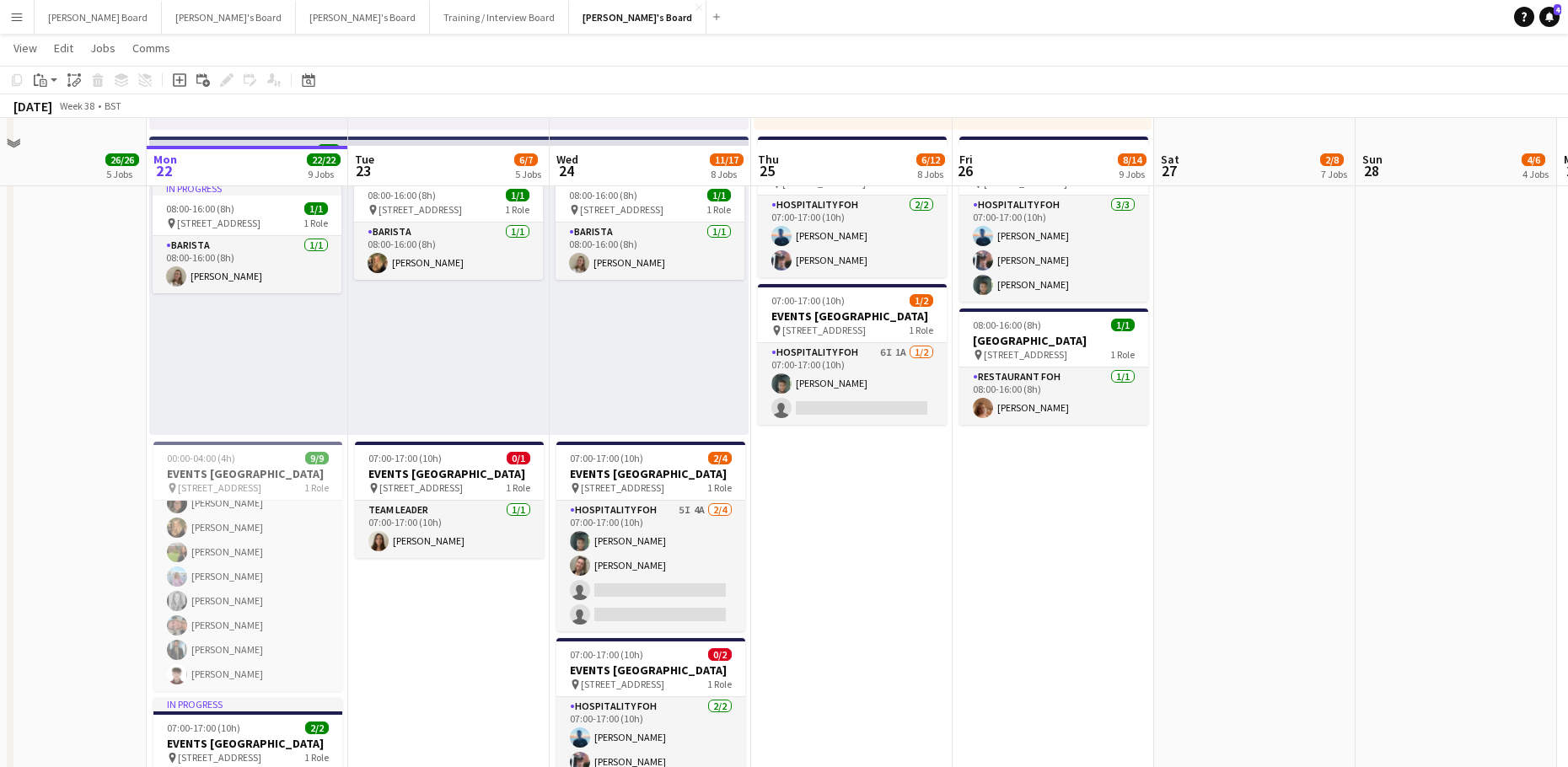
scroll to position [1284, 0]
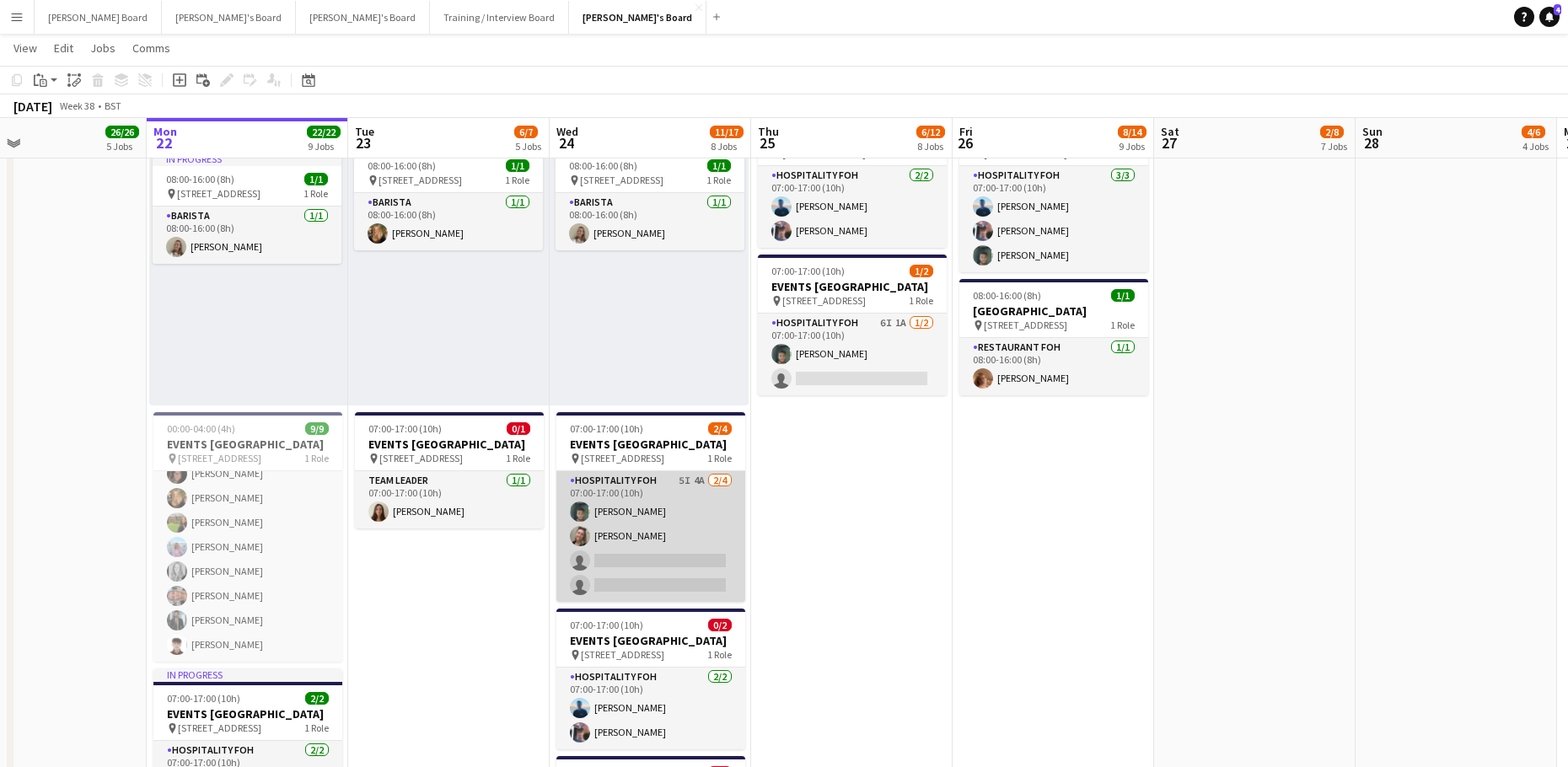
click at [650, 538] on app-card-role "Hospitality FOH 5I 4A 2/4 07:00-17:00 (10h) Harrison Clarke Jazmin Gammon singl…" at bounding box center [650, 536] width 189 height 131
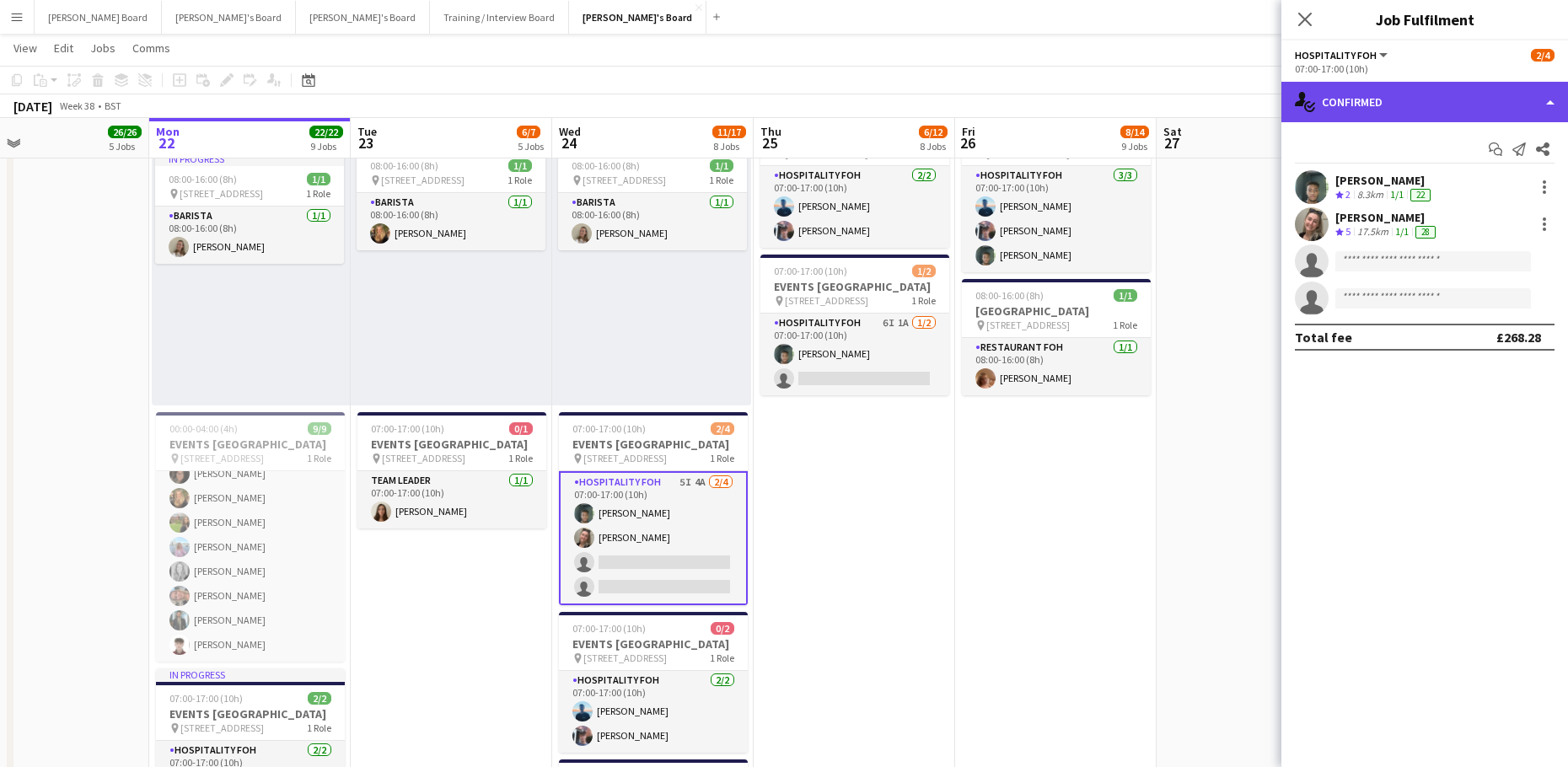
click at [1426, 114] on div "single-neutral-actions-check-2 Confirmed" at bounding box center [1423, 101] width 286 height 40
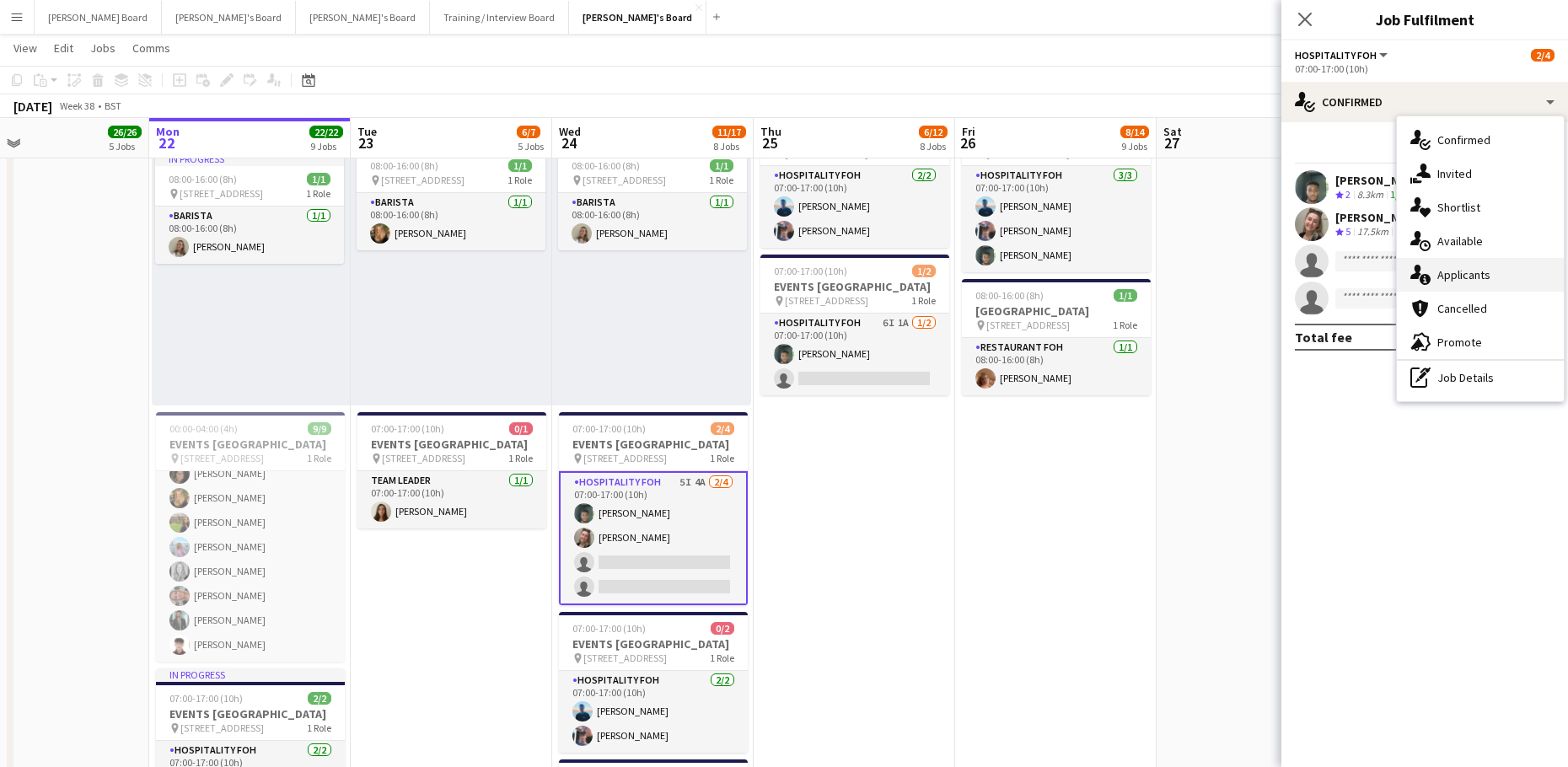
click at [1511, 285] on div "single-neutral-actions-information Applicants" at bounding box center [1480, 274] width 167 height 33
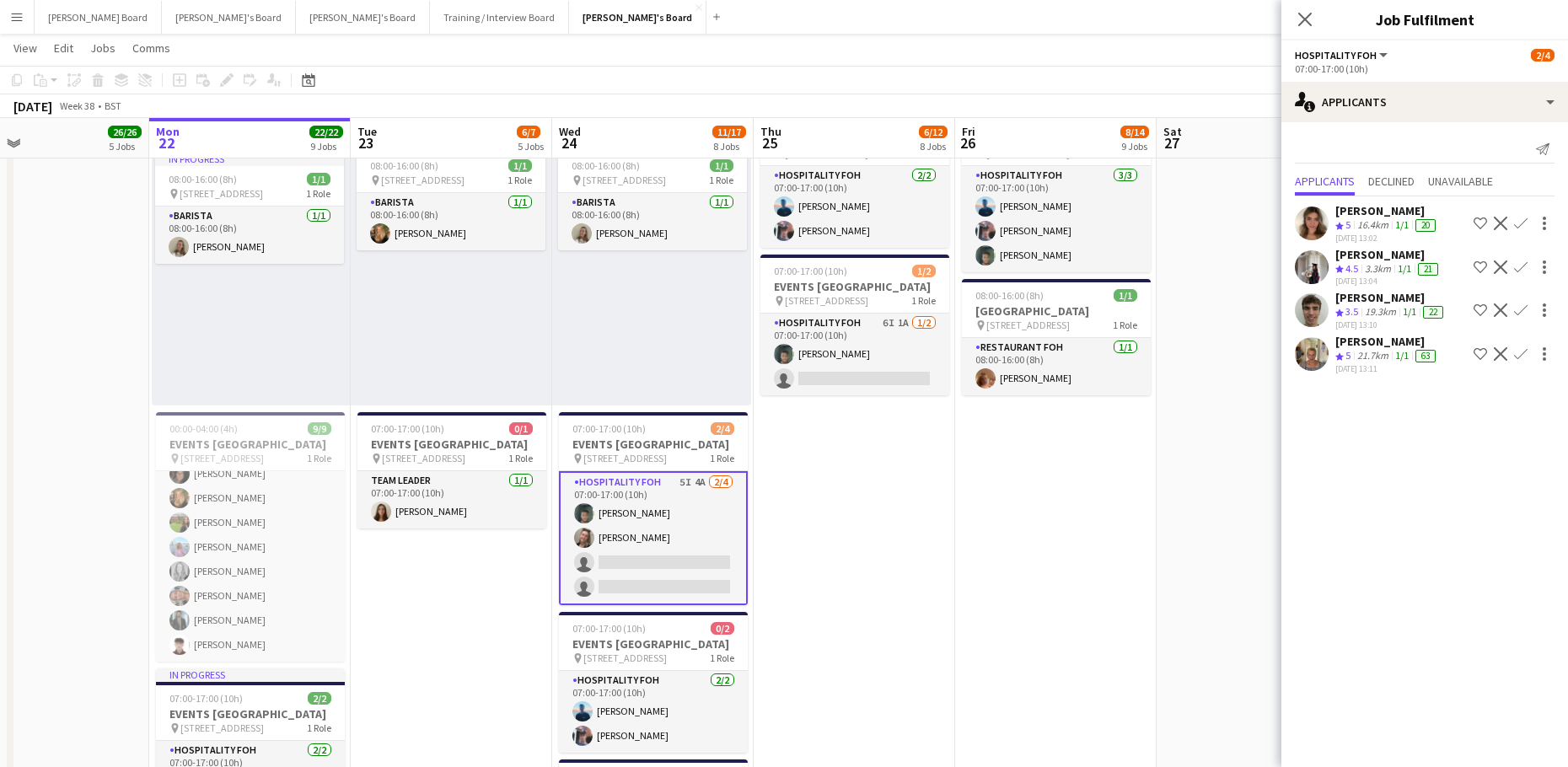
scroll to position [0, 668]
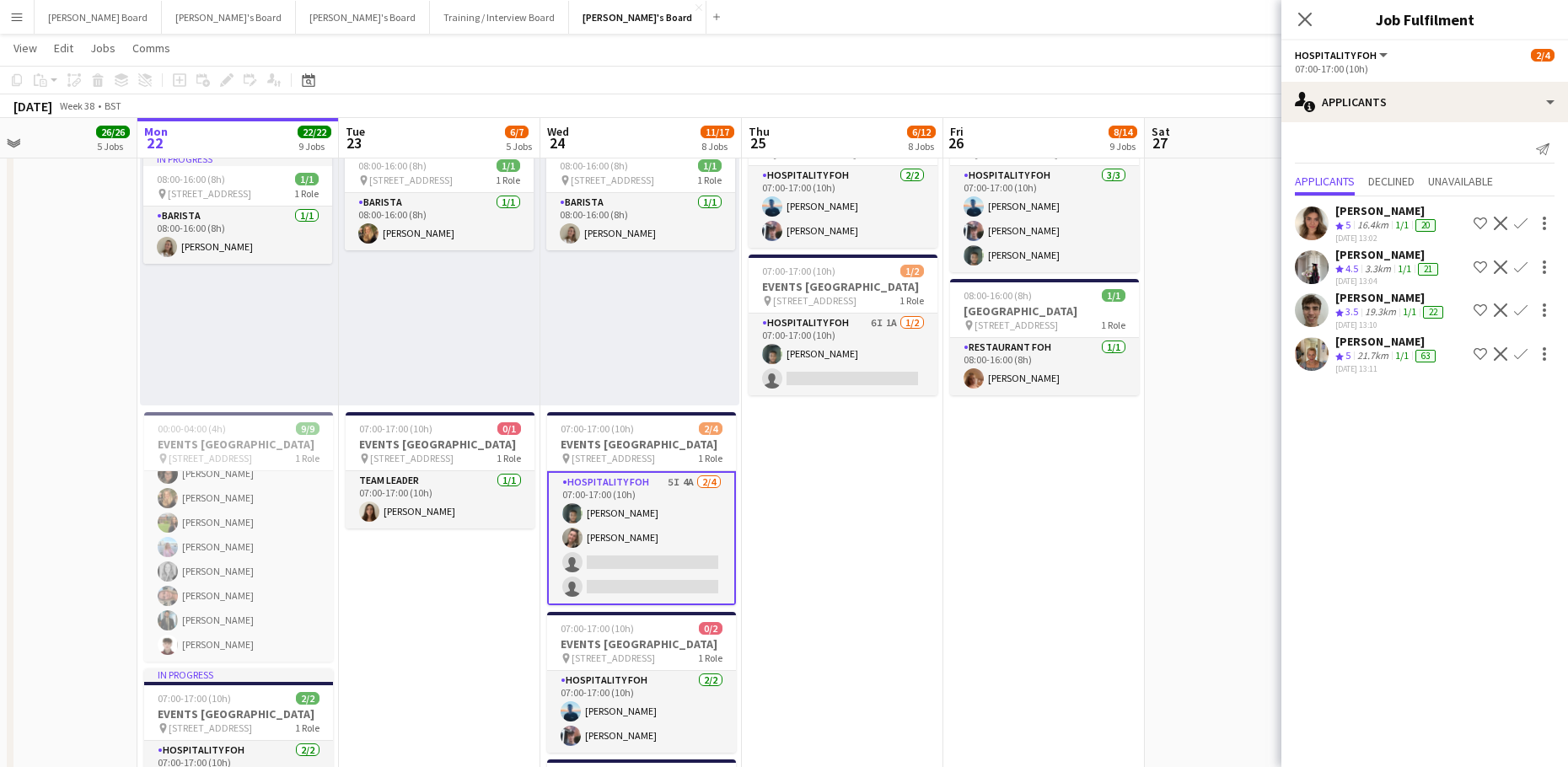
drag, startPoint x: 1025, startPoint y: 625, endPoint x: 1015, endPoint y: 513, distance: 112.4
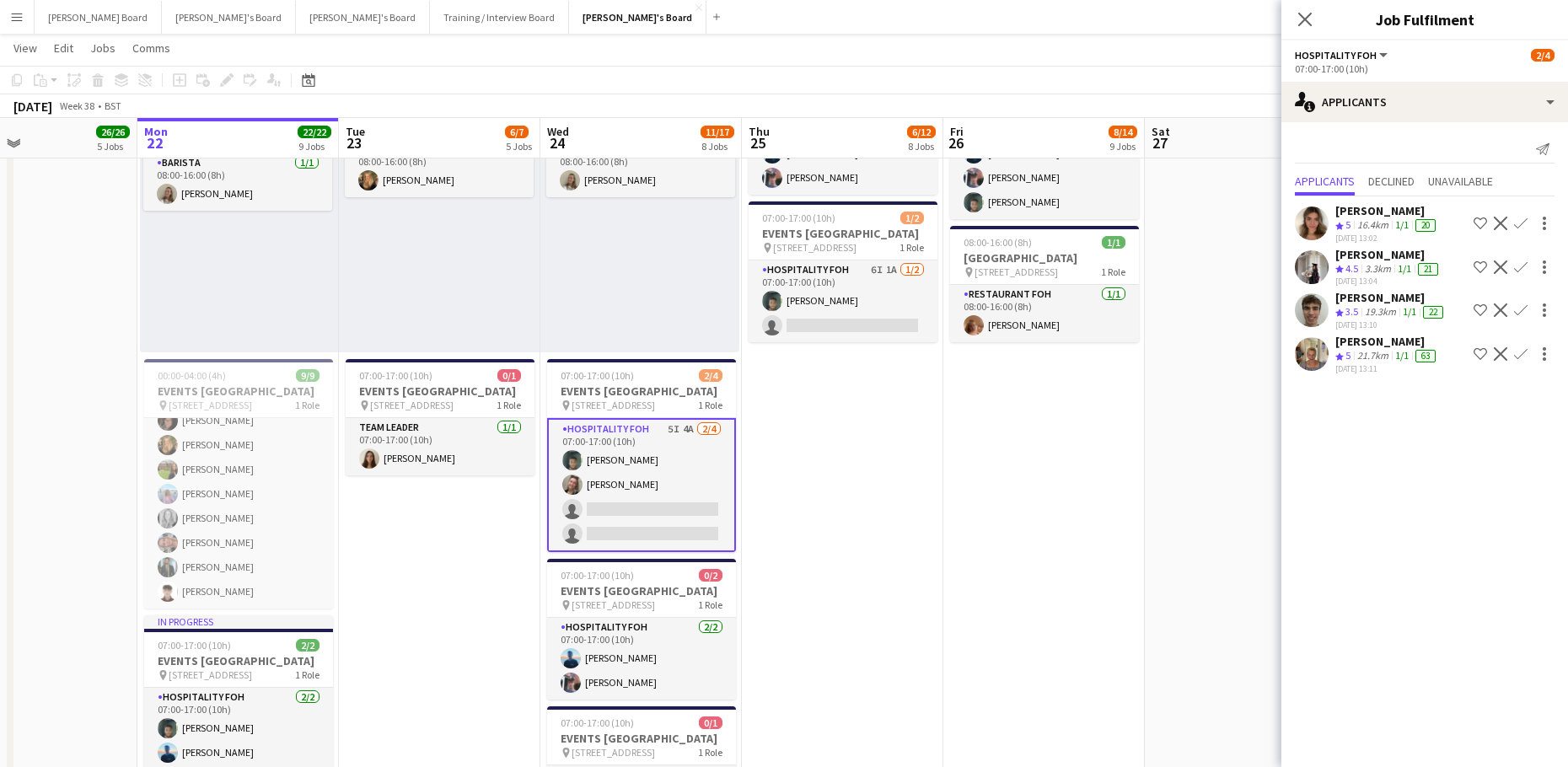
scroll to position [1396, 0]
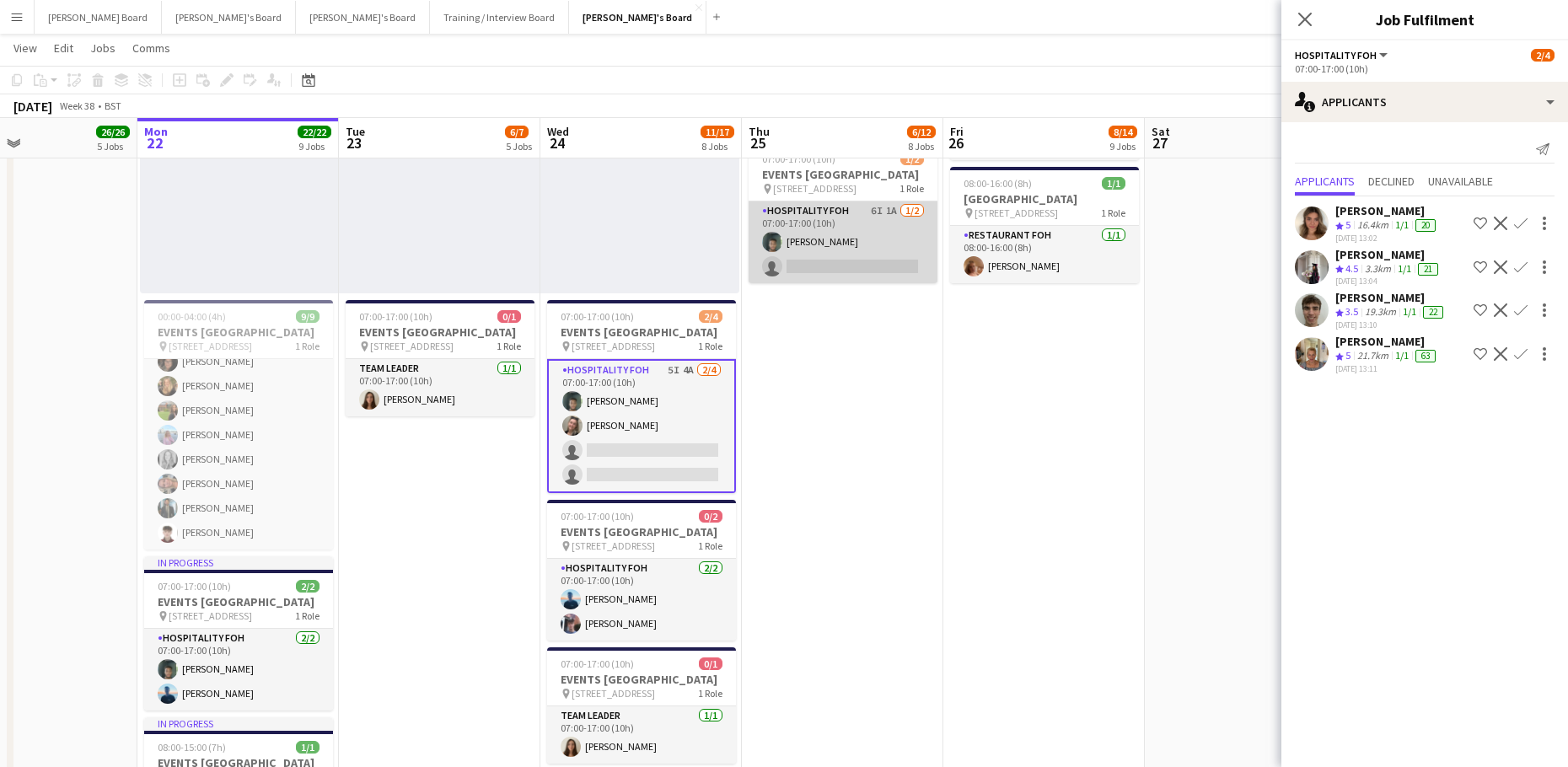
click at [885, 267] on app-card-role "Hospitality FOH 6I 1A 1/2 07:00-17:00 (10h) Harrison Clarke single-neutral-acti…" at bounding box center [843, 242] width 189 height 82
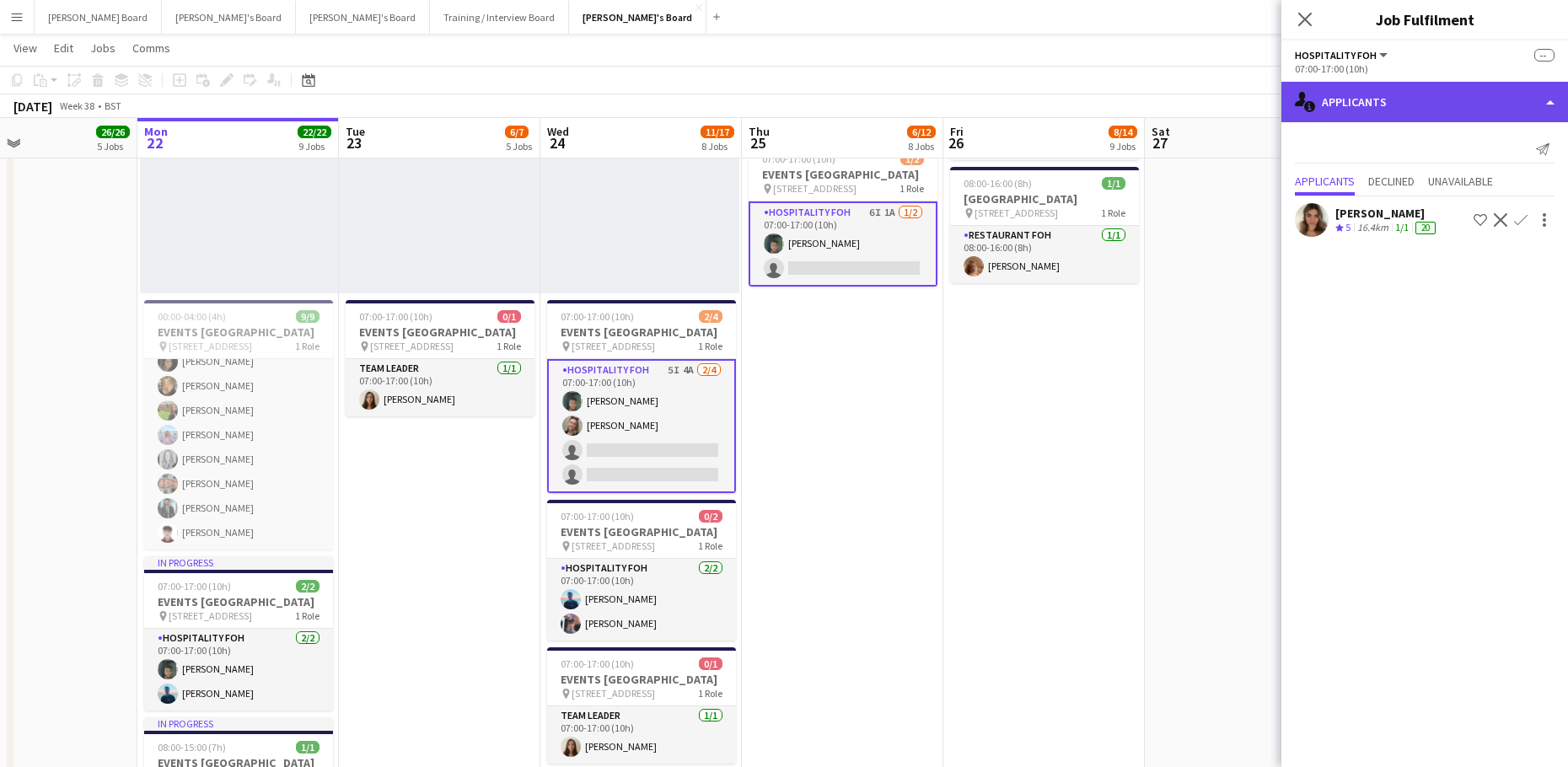
drag, startPoint x: 1395, startPoint y: 103, endPoint x: 1395, endPoint y: 117, distance: 14.0
click at [1395, 104] on div "single-neutral-actions-information Applicants" at bounding box center [1423, 101] width 286 height 40
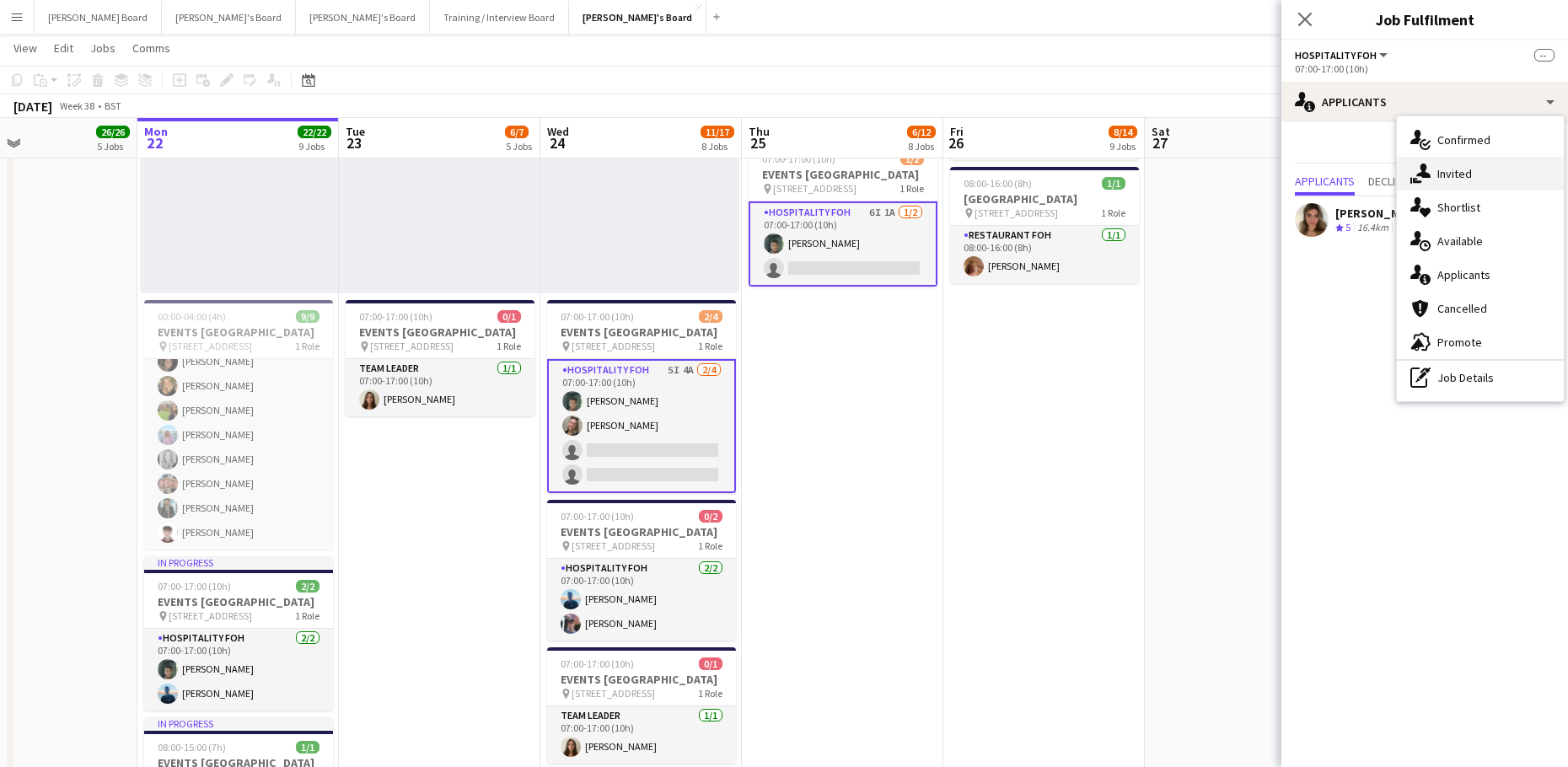
click at [1474, 167] on div "single-neutral-actions-share-1 Invited" at bounding box center [1480, 173] width 167 height 33
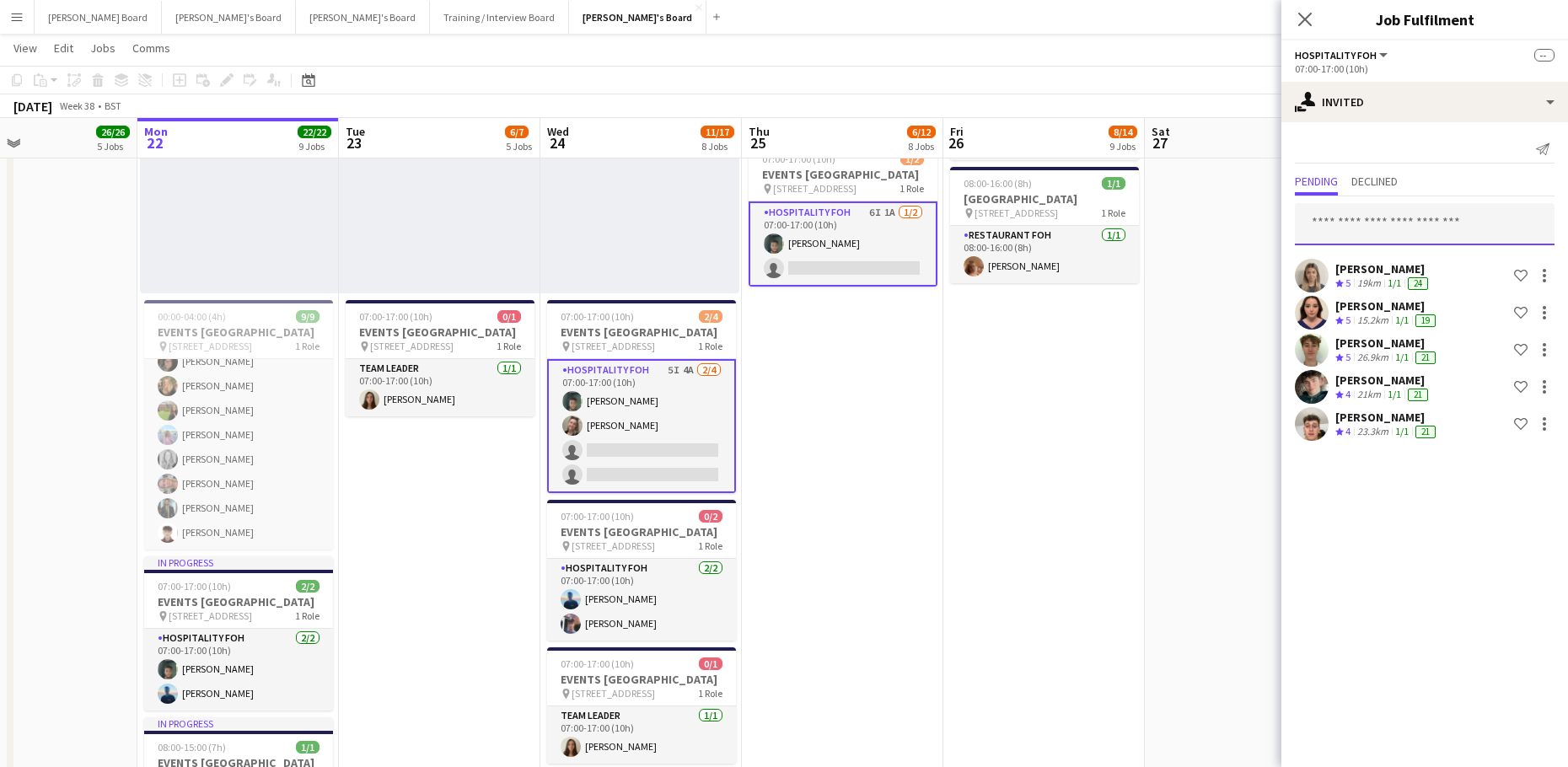
click at [1338, 218] on input "text" at bounding box center [1424, 223] width 260 height 42
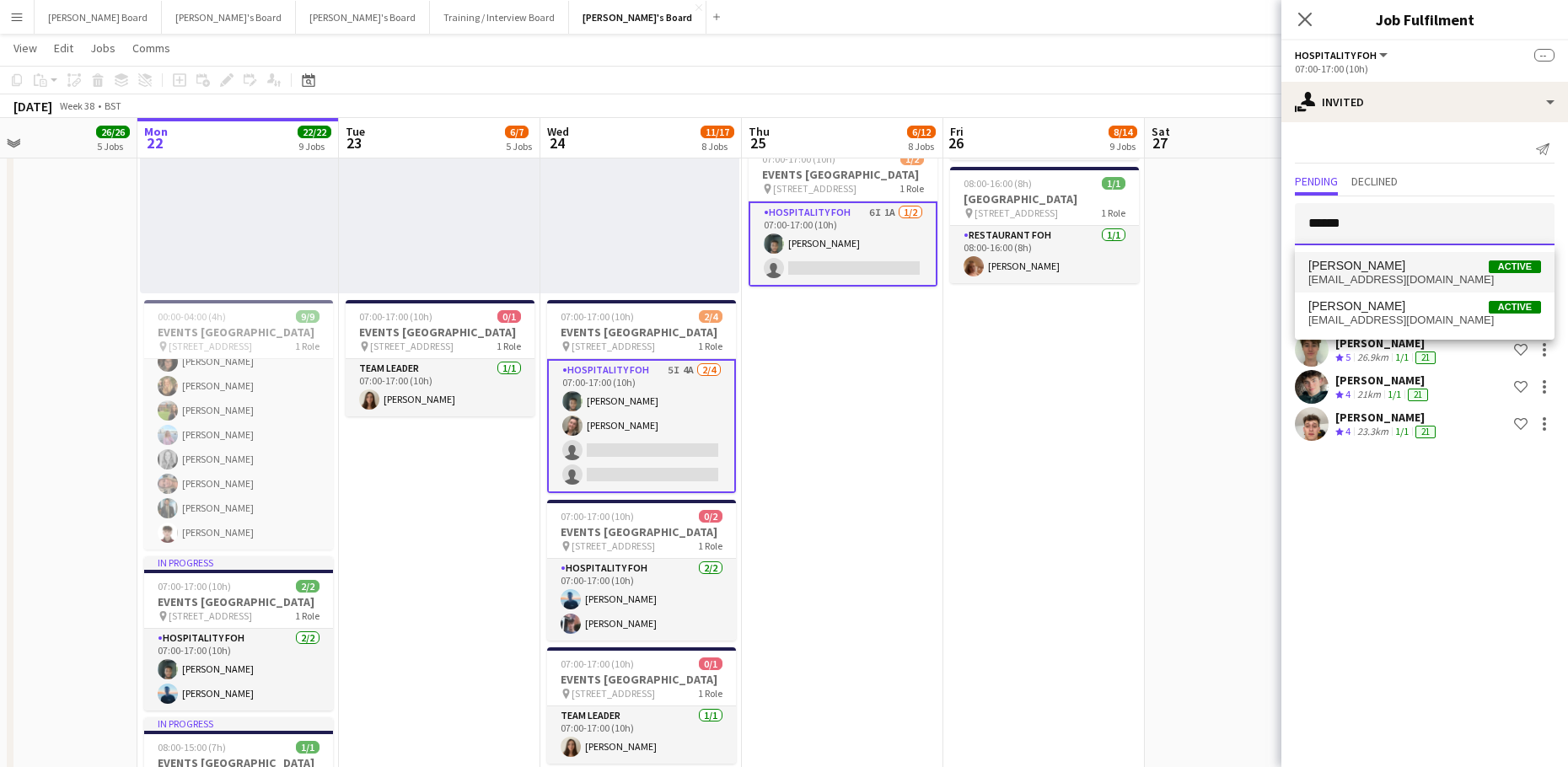
type input "******"
click at [1397, 269] on span "Max Moore Active" at bounding box center [1424, 266] width 232 height 15
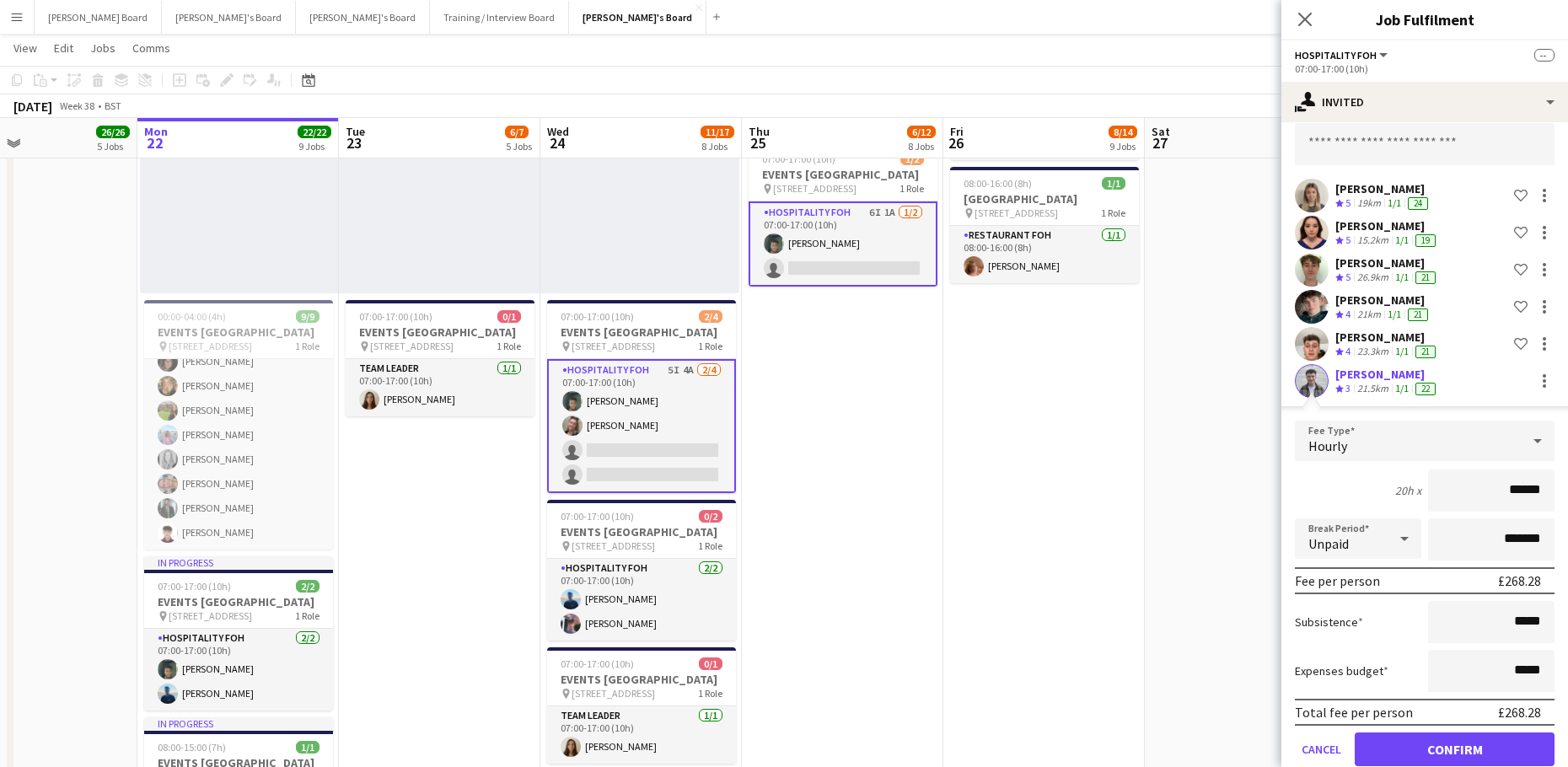
scroll to position [110, 0]
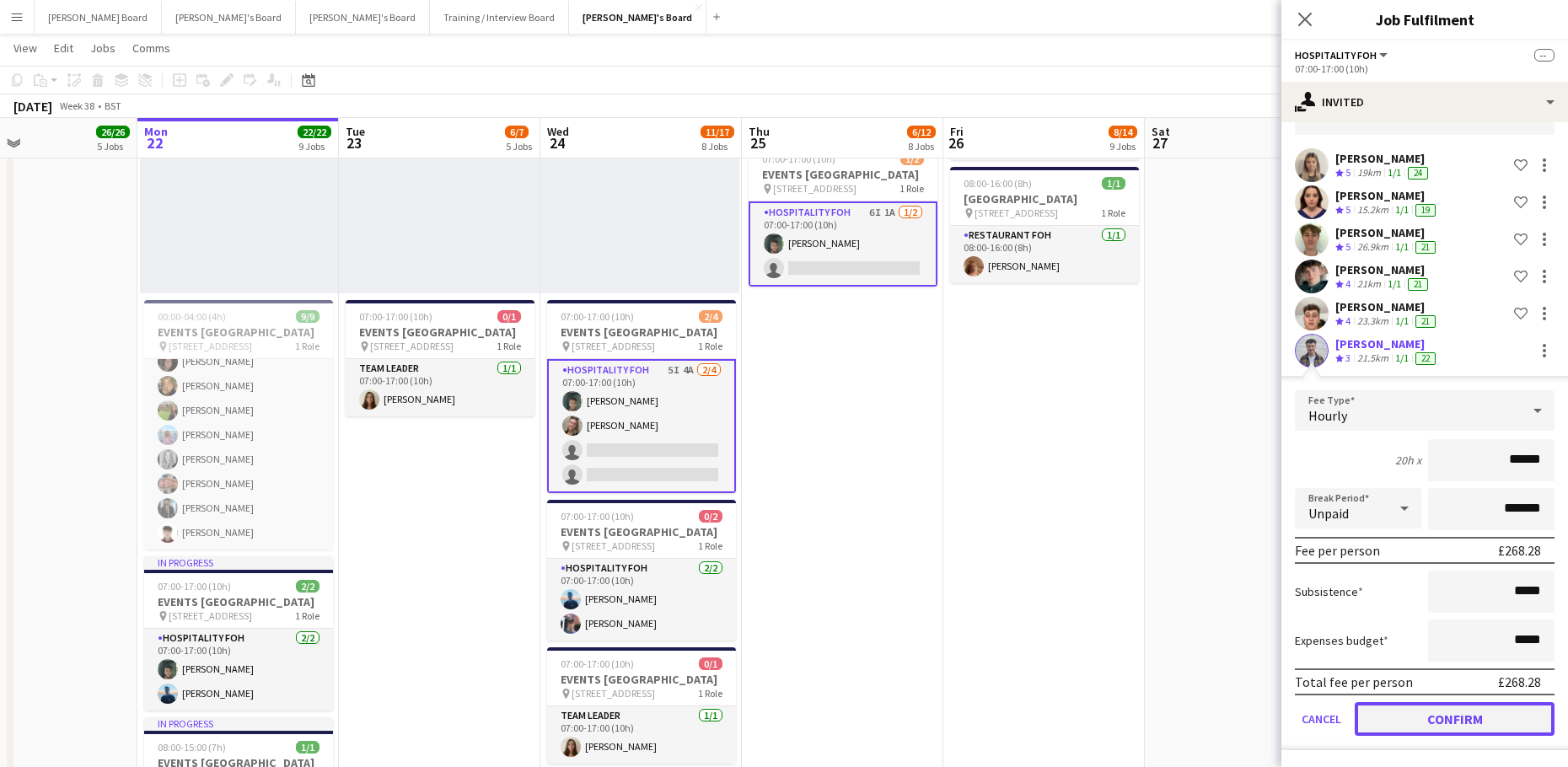
click at [1397, 721] on button "Confirm" at bounding box center [1454, 719] width 200 height 33
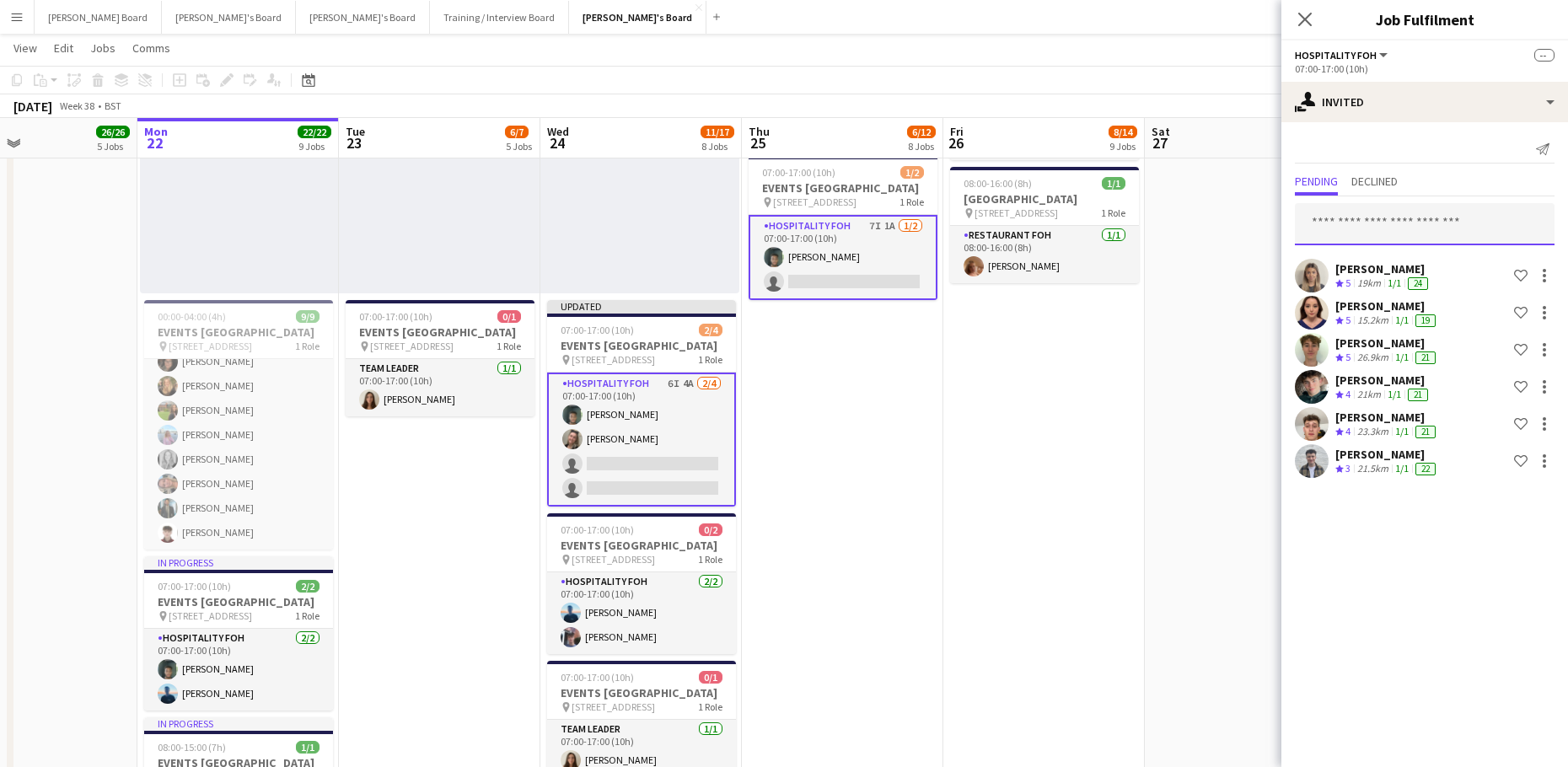
click at [1340, 237] on input "text" at bounding box center [1424, 223] width 260 height 42
drag, startPoint x: 1384, startPoint y: 218, endPoint x: 1267, endPoint y: 225, distance: 117.2
click at [1267, 225] on body "Menu Boards Boards Boards All jobs Status Workforce Workforce My Workforce Recr…" at bounding box center [784, 695] width 1568 height 4184
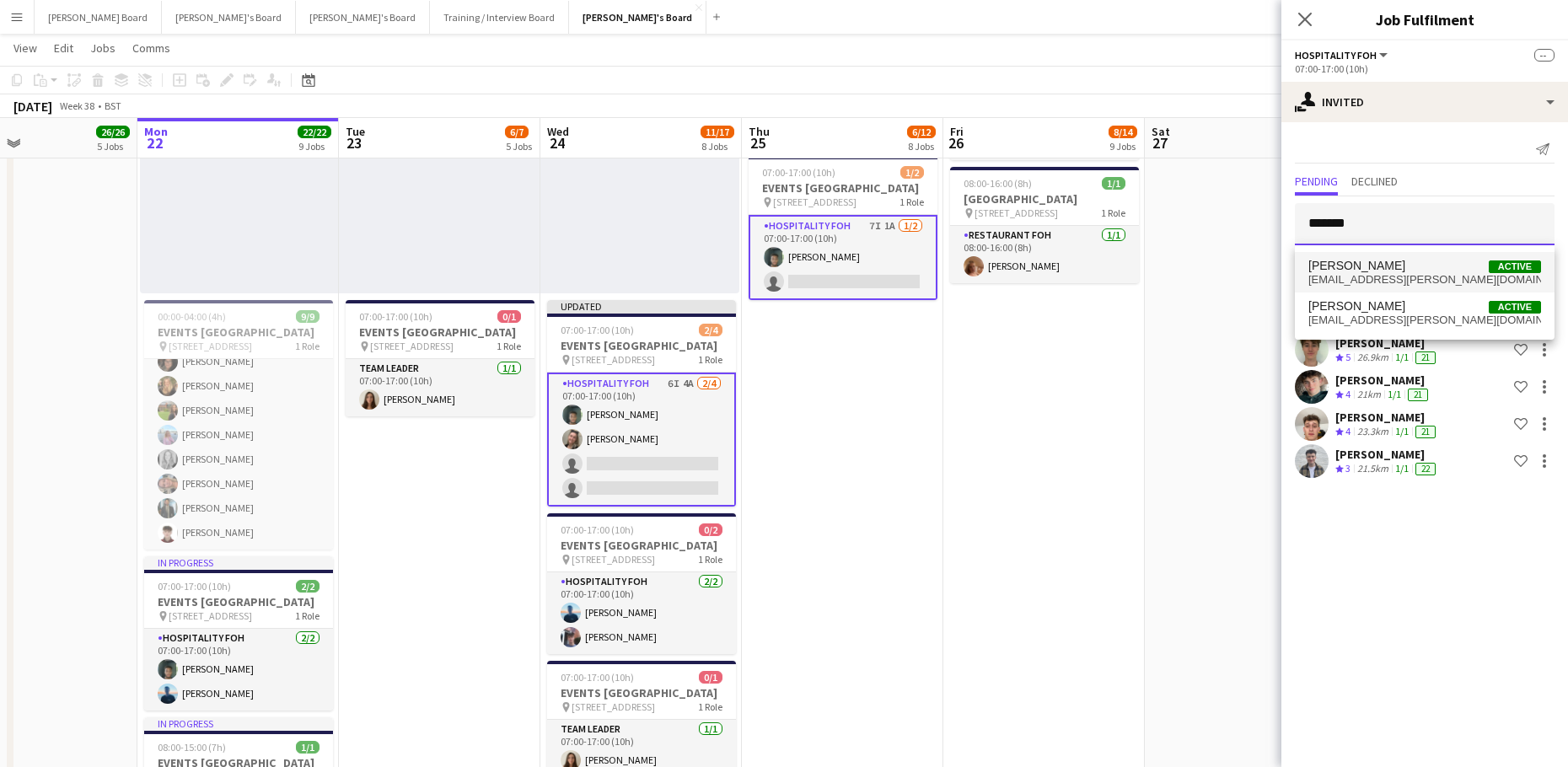
type input "*******"
click at [1419, 279] on span "megan.lj.ellis@gmail.com" at bounding box center [1424, 280] width 232 height 14
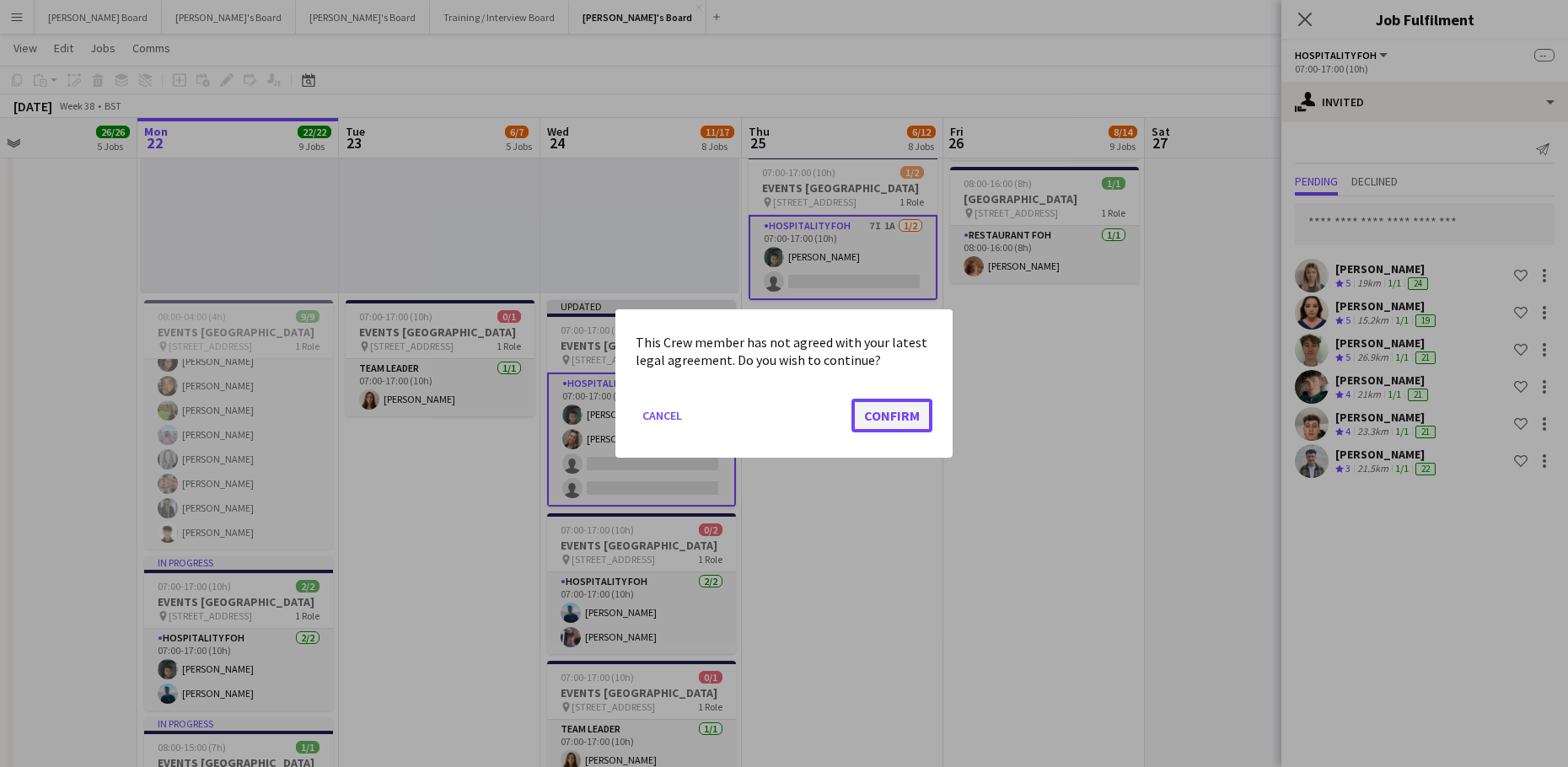
click at [889, 418] on button "Confirm" at bounding box center [891, 415] width 81 height 33
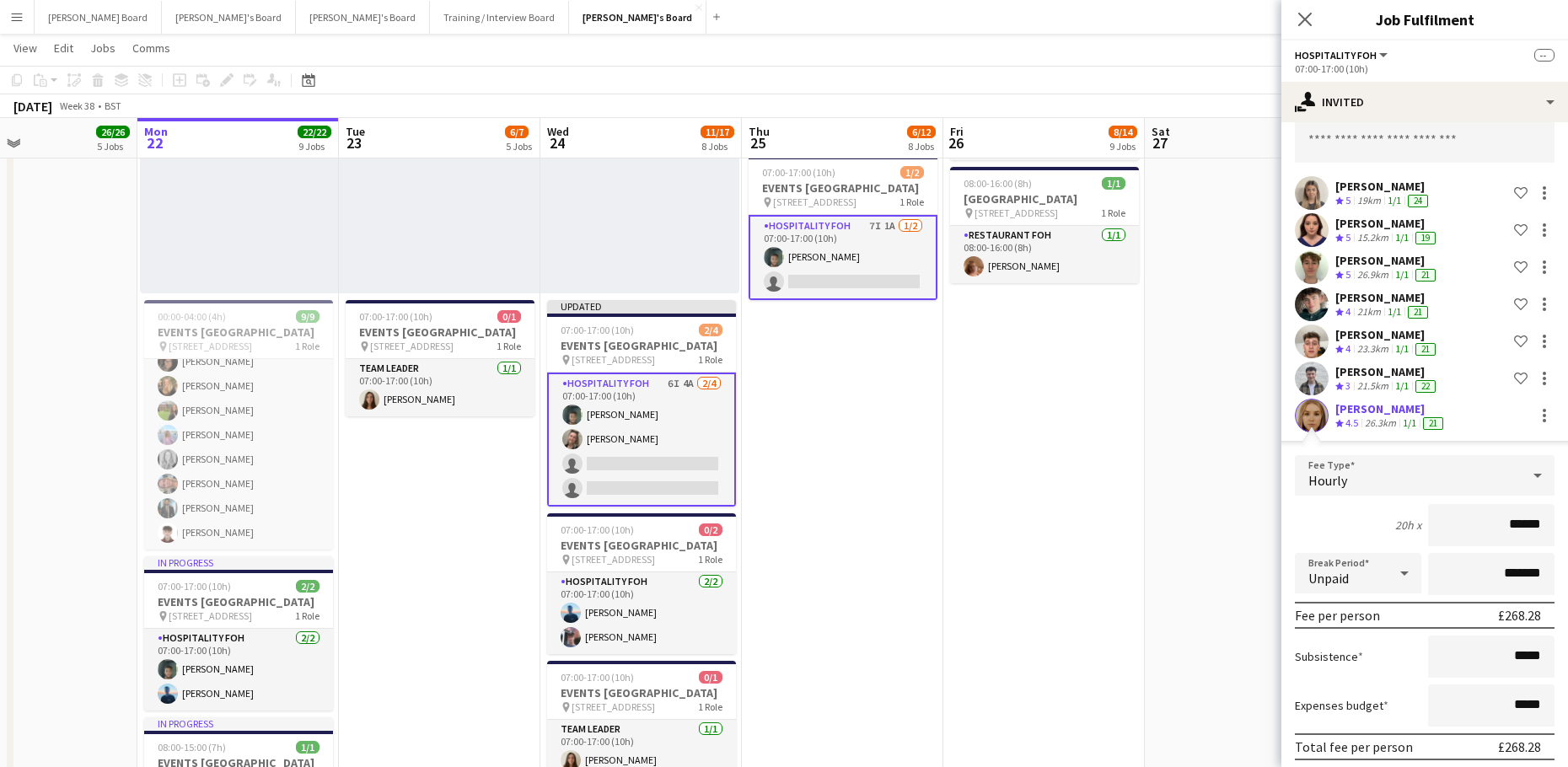
scroll to position [148, 0]
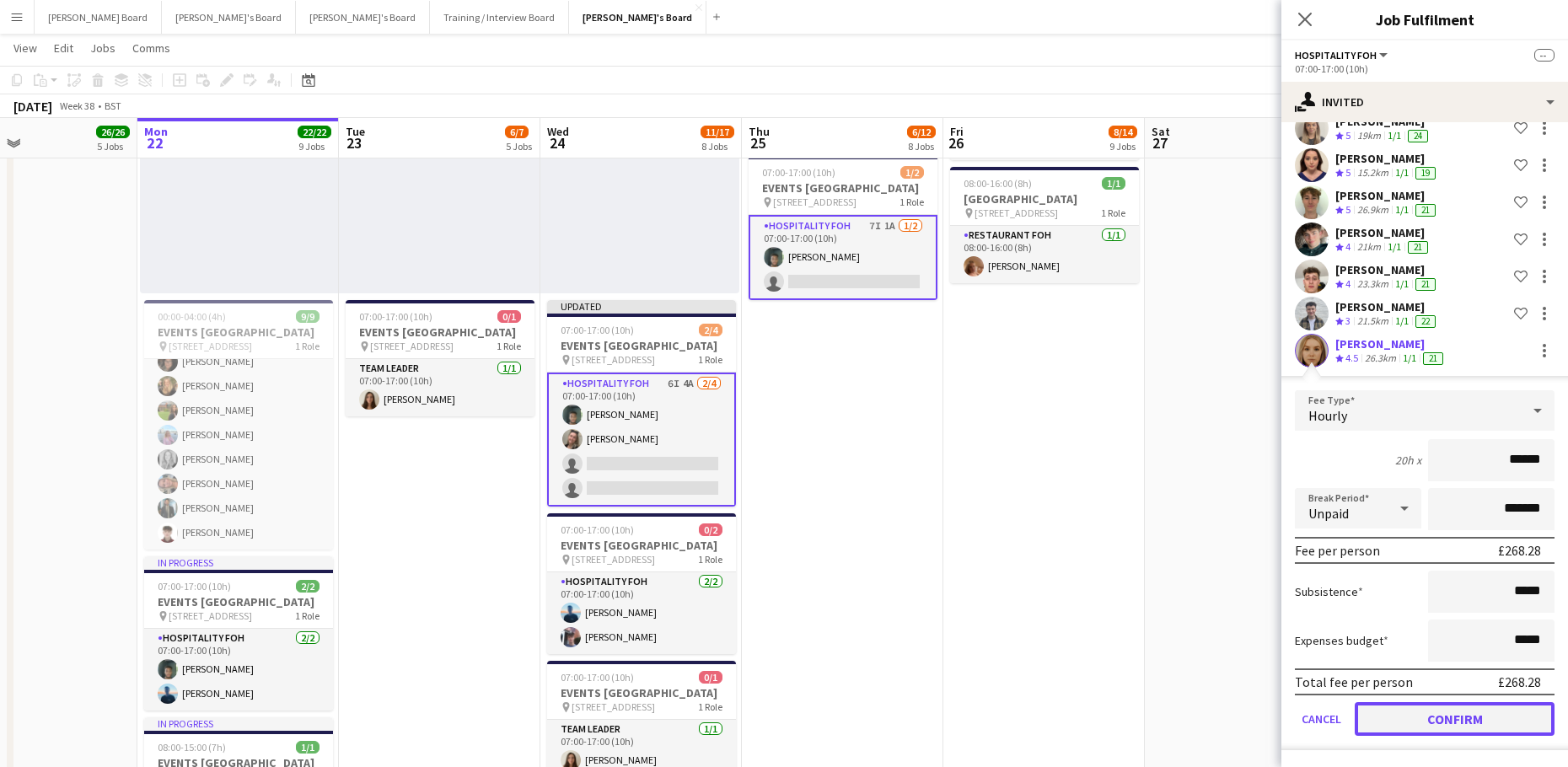
click at [1397, 730] on button "Confirm" at bounding box center [1454, 719] width 200 height 33
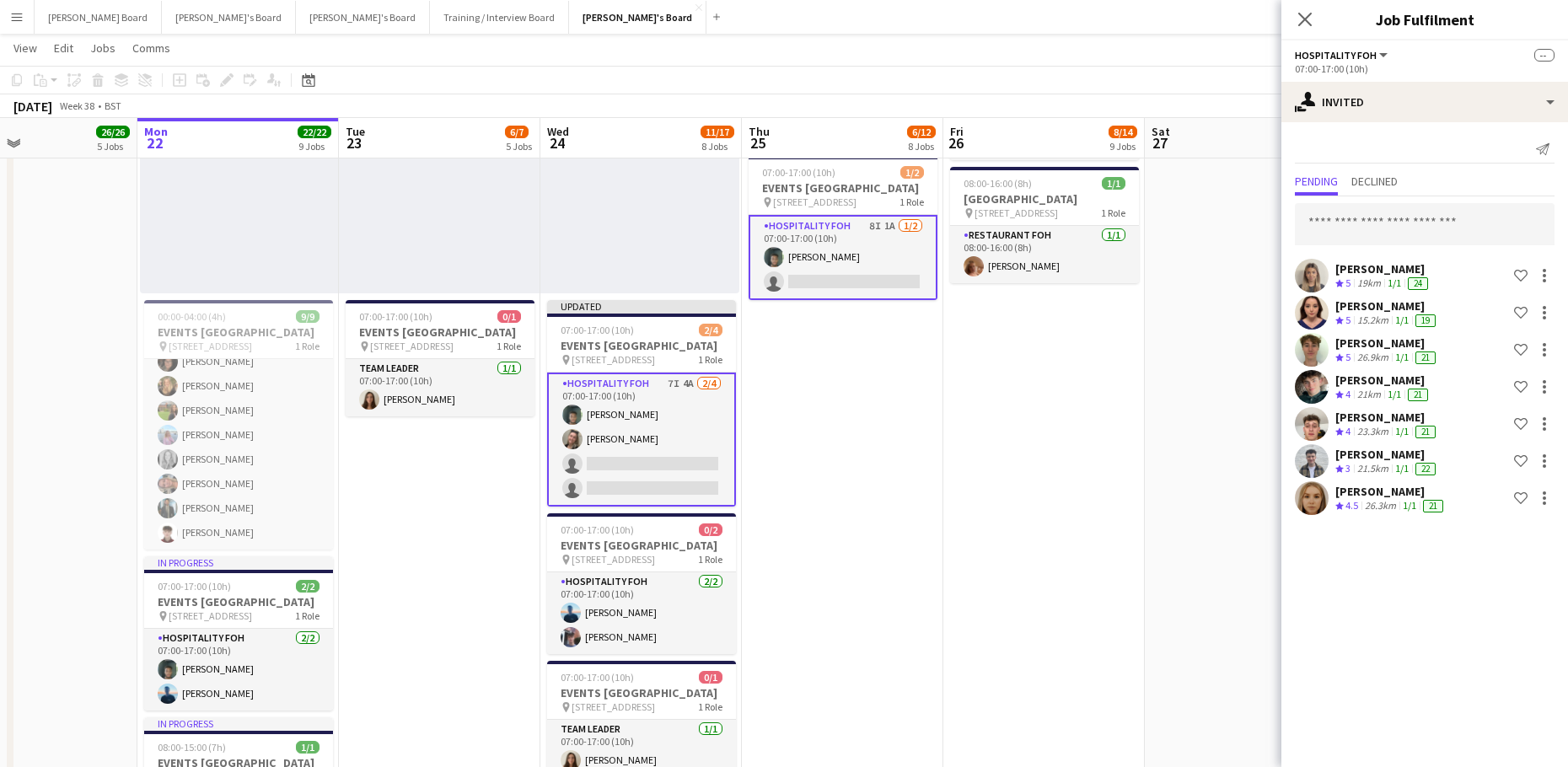
click at [1055, 597] on app-date-cell "08:00-16:00 (8h) 1/1 pin Woking, GU21 4YH 1 Role Kitchen Porter 1/1 08:00-16:00…" at bounding box center [1044, 482] width 202 height 2208
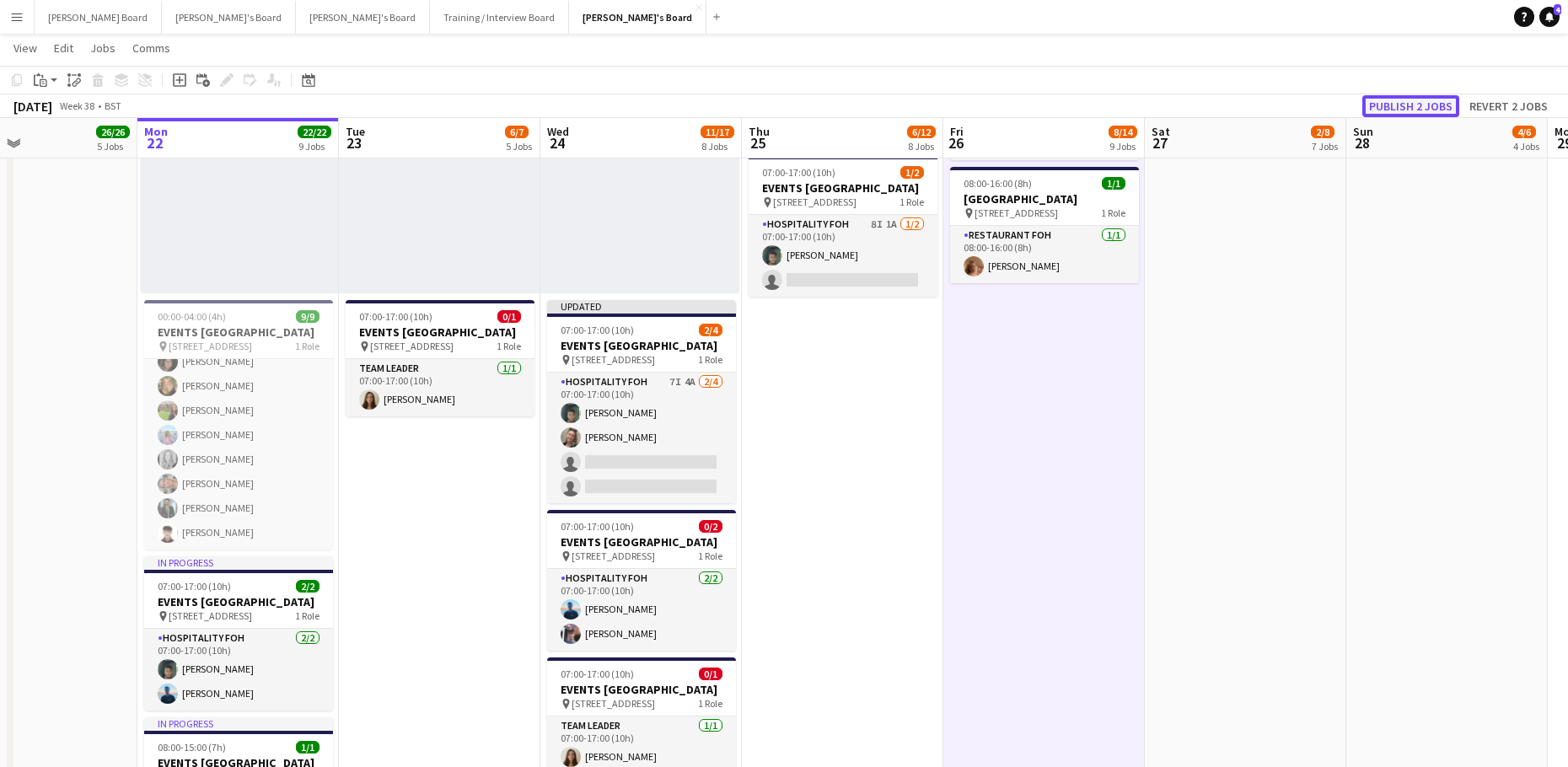
click at [1404, 115] on button "Publish 2 jobs" at bounding box center [1410, 106] width 97 height 22
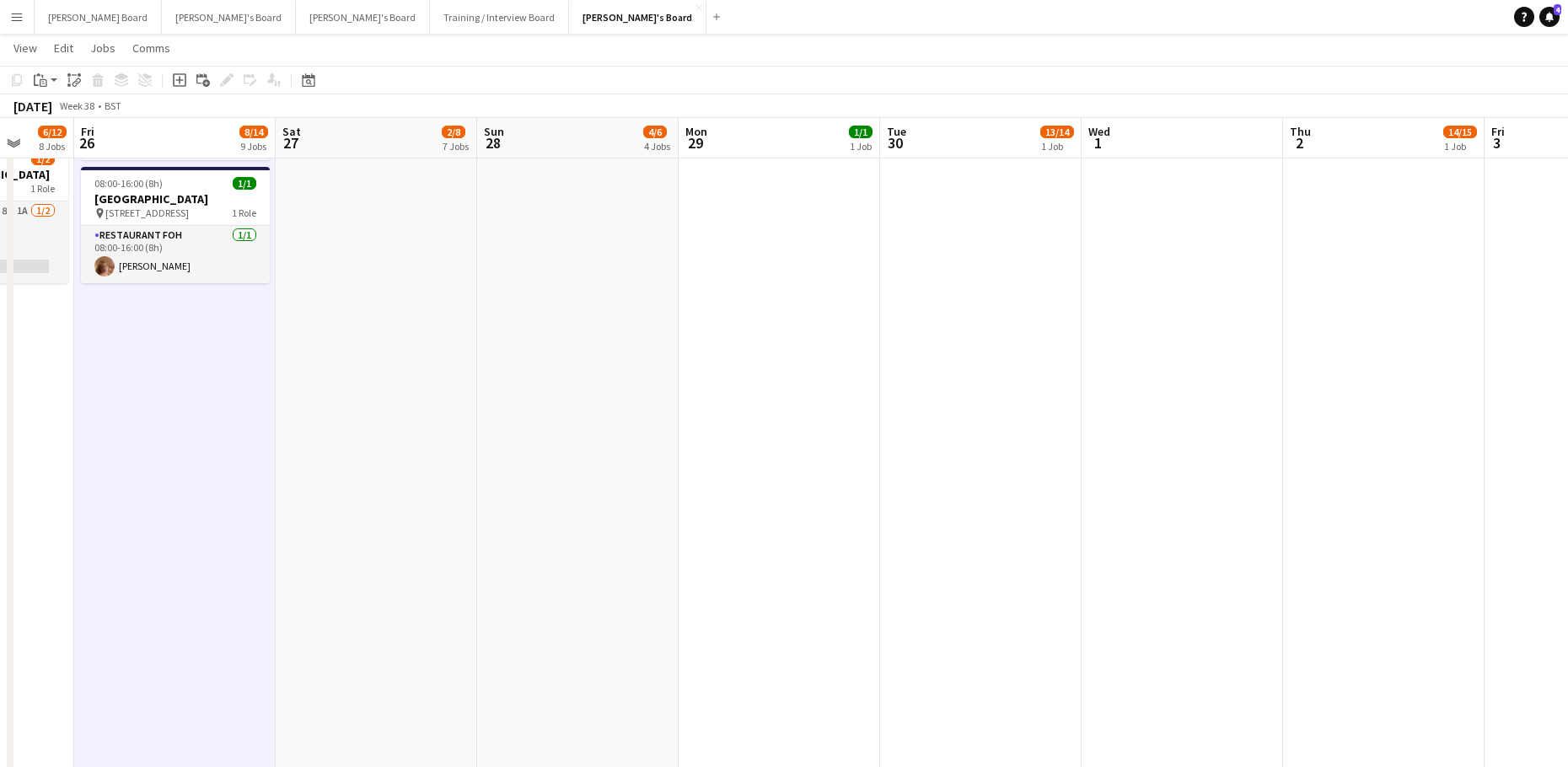
drag, startPoint x: 894, startPoint y: 602, endPoint x: 503, endPoint y: 579, distance: 391.7
click at [422, 595] on app-calendar-viewport "Tue 23 6/7 5 Jobs Wed 24 11/17 8 Jobs Thu 25 6/12 8 Jobs Fri 26 8/14 9 Jobs Sat…" at bounding box center [784, 729] width 1568 height 4119
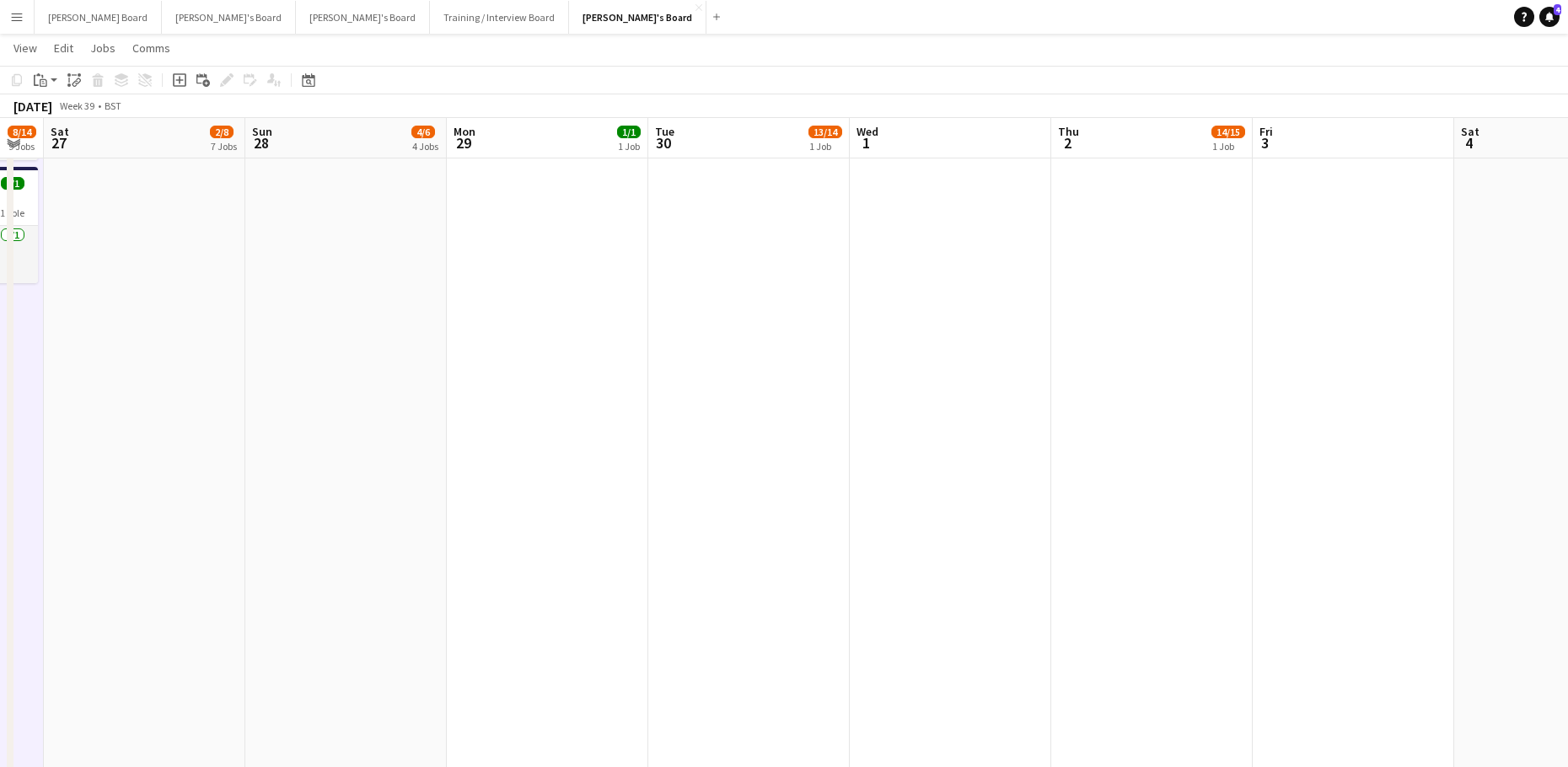
drag, startPoint x: 816, startPoint y: 570, endPoint x: 778, endPoint y: 536, distance: 51.0
click at [638, 569] on app-calendar-viewport "Tue 23 6/7 5 Jobs Wed 24 11/17 8 Jobs Thu 25 6/12 8 Jobs Fri 26 8/14 9 Jobs Sat…" at bounding box center [784, 729] width 1568 height 4119
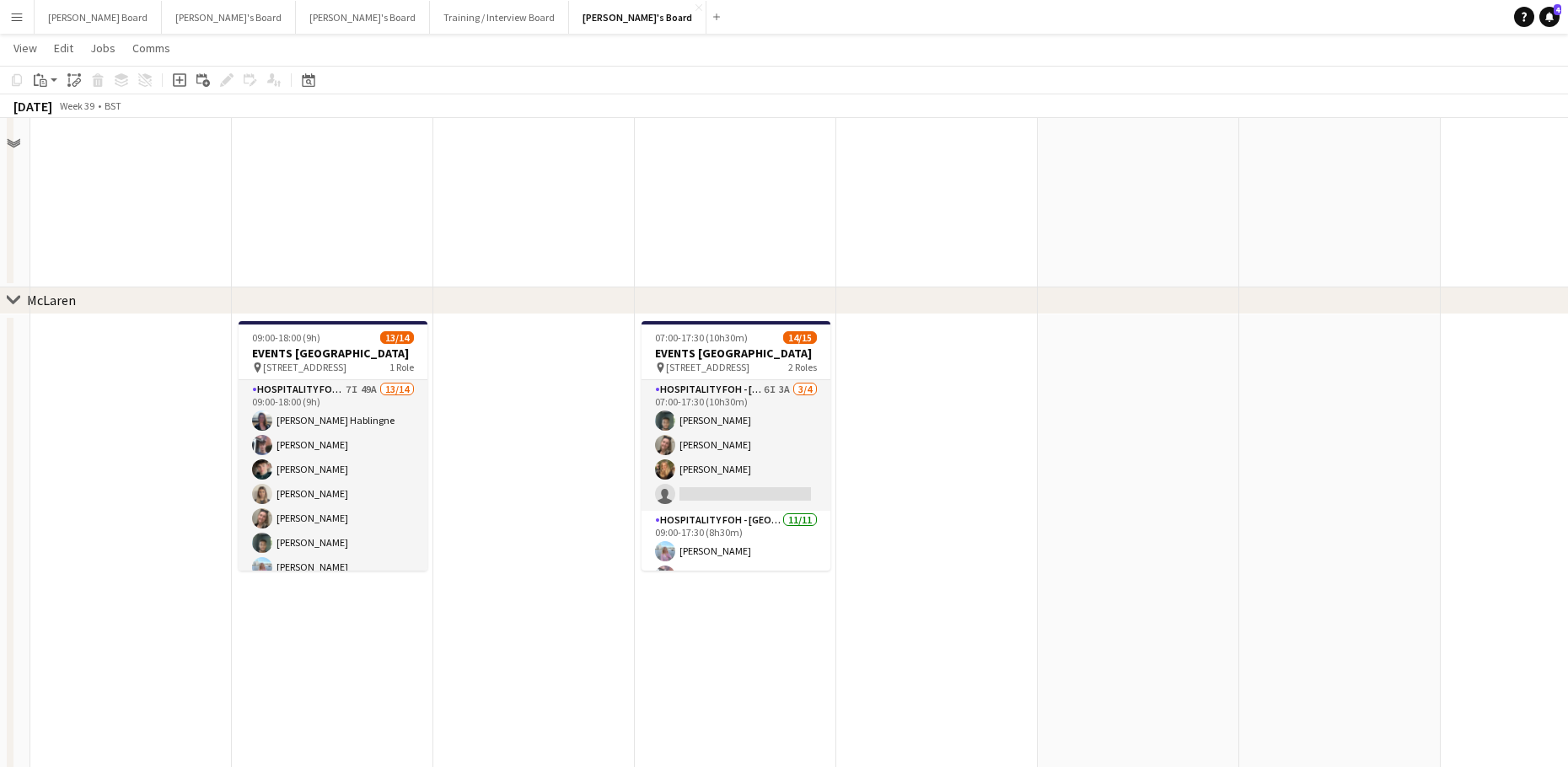
scroll to position [385, 0]
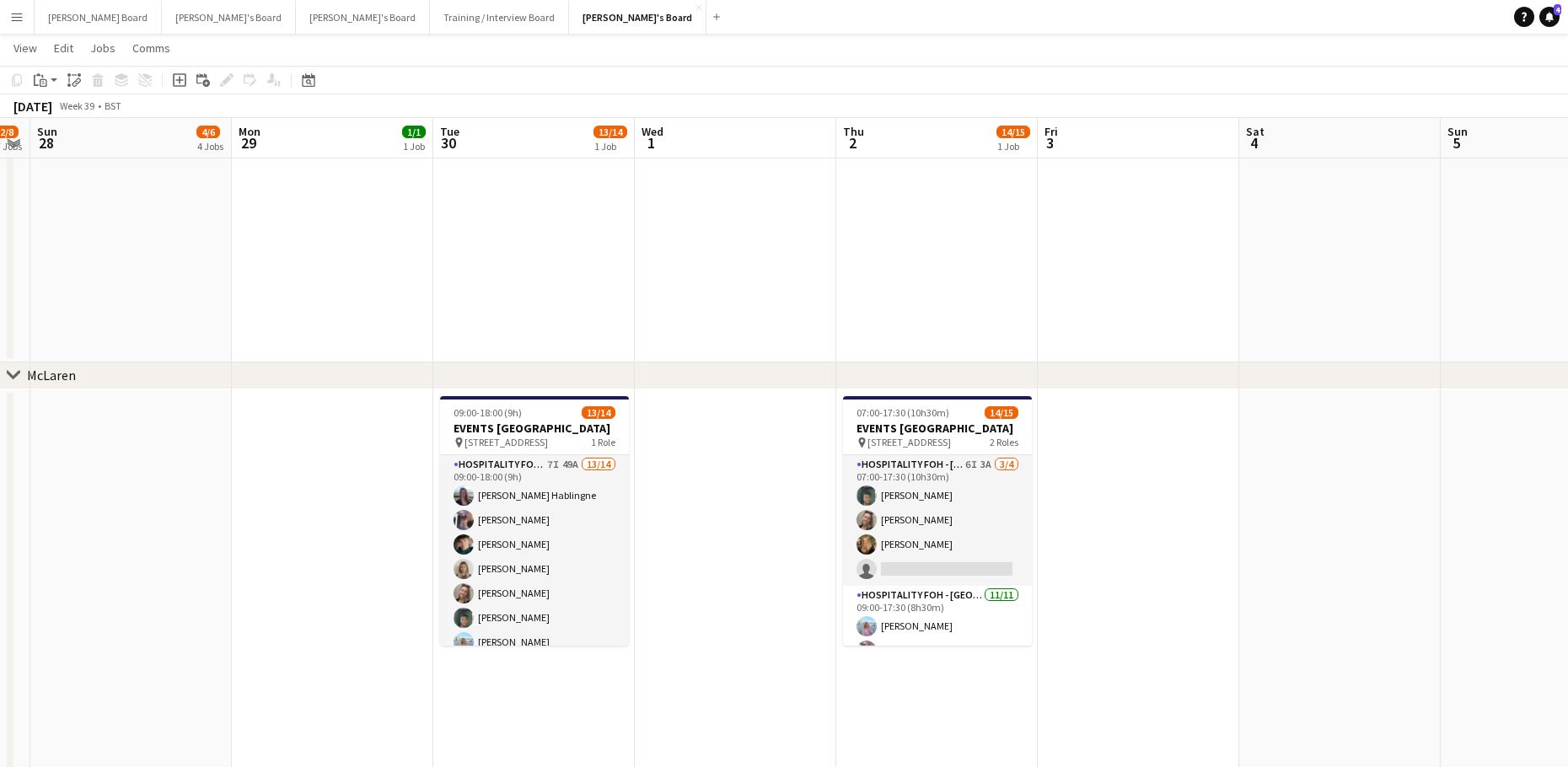
drag, startPoint x: 977, startPoint y: 586, endPoint x: 1168, endPoint y: 562, distance: 192.5
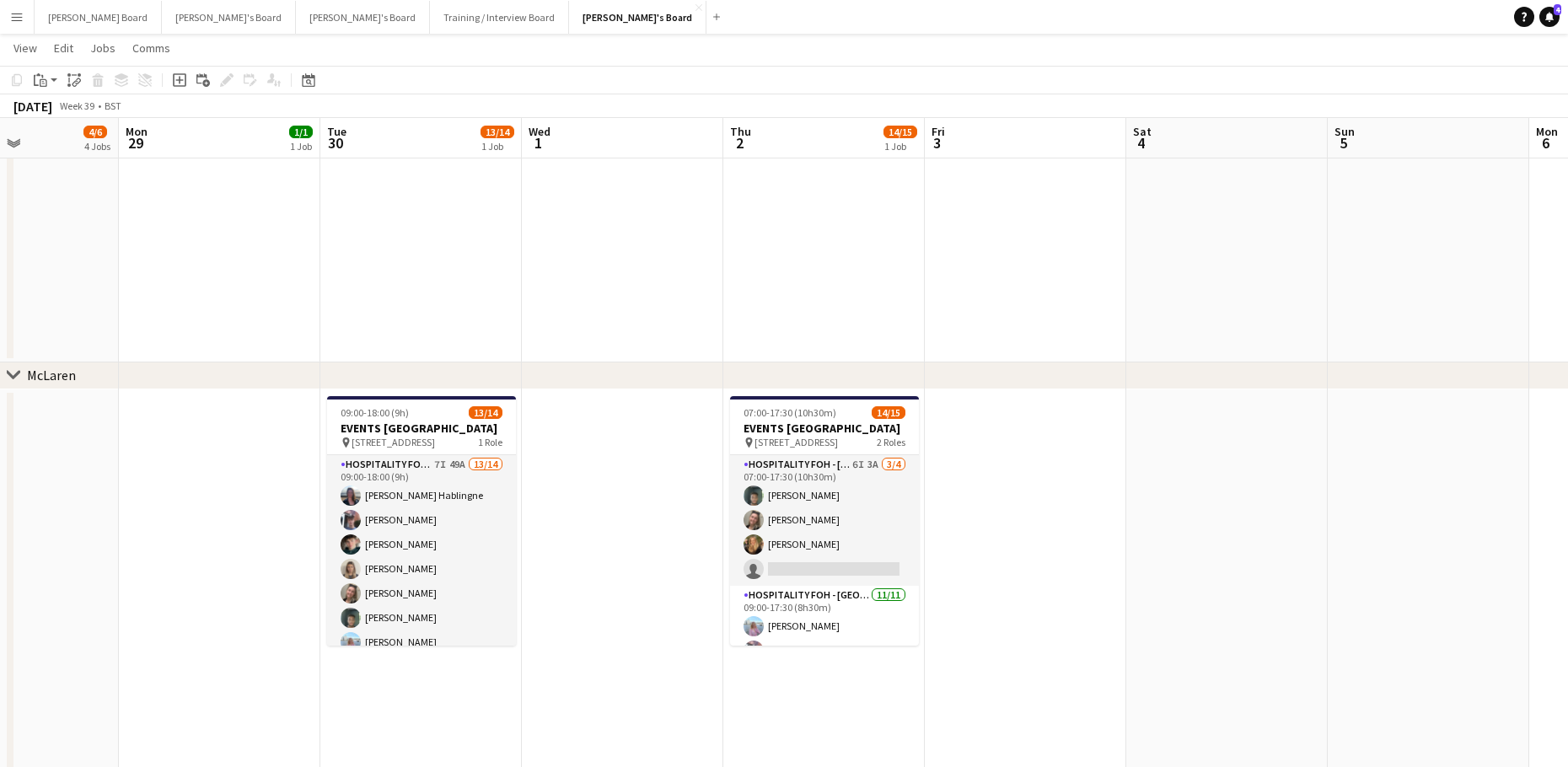
drag, startPoint x: 773, startPoint y: 619, endPoint x: 805, endPoint y: 601, distance: 36.7
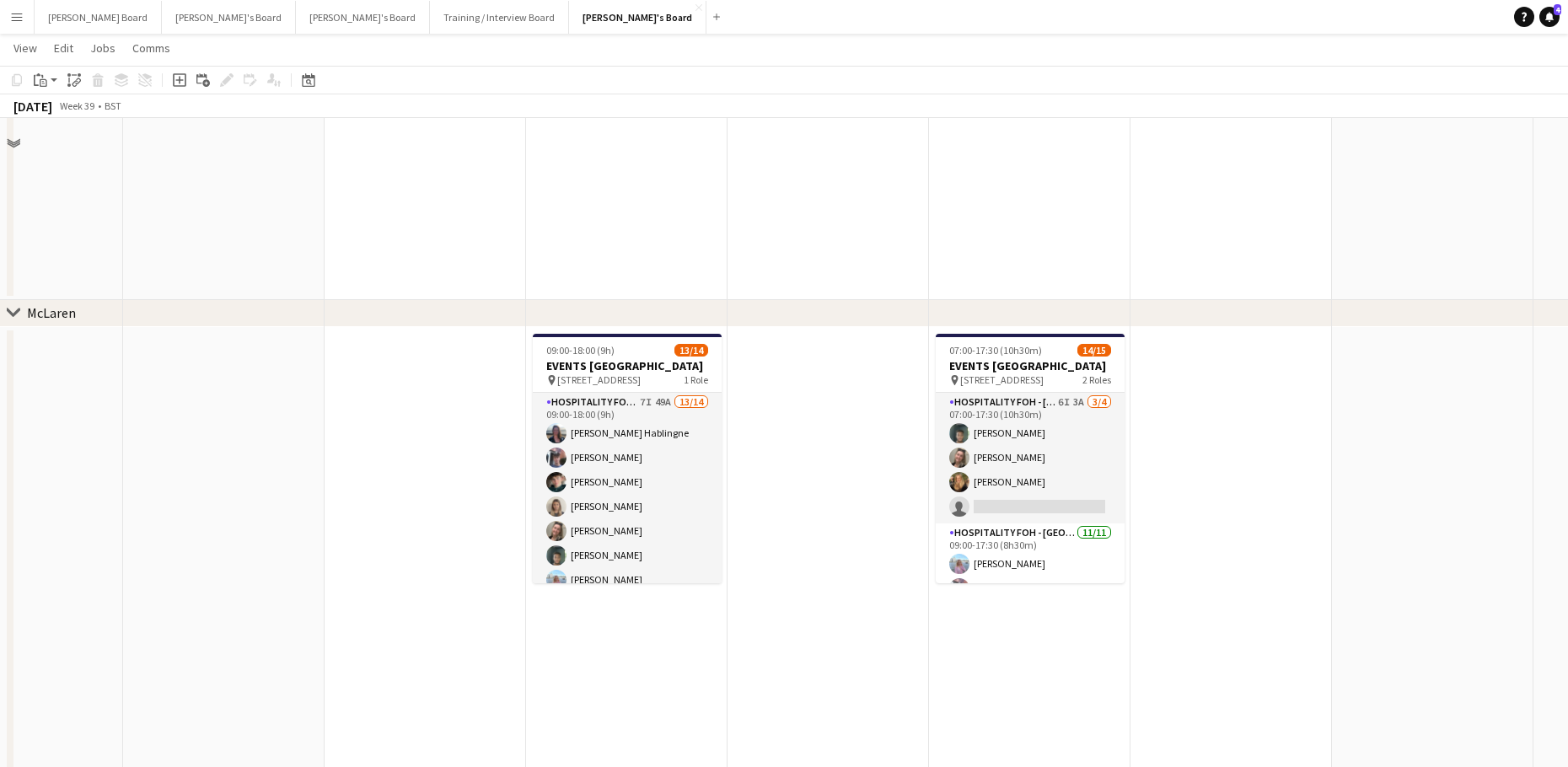
scroll to position [497, 0]
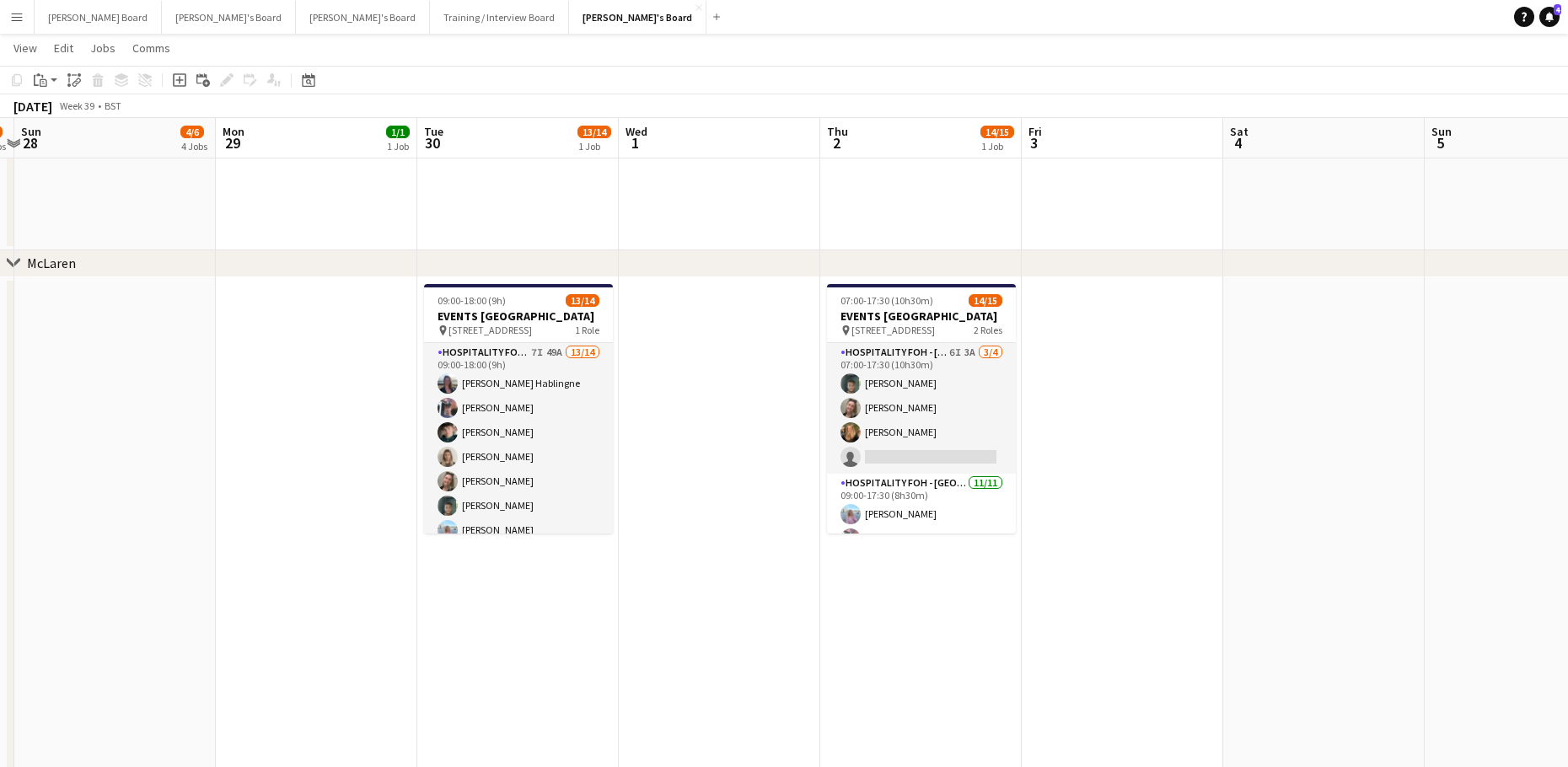
drag, startPoint x: 809, startPoint y: 491, endPoint x: 570, endPoint y: 483, distance: 239.1
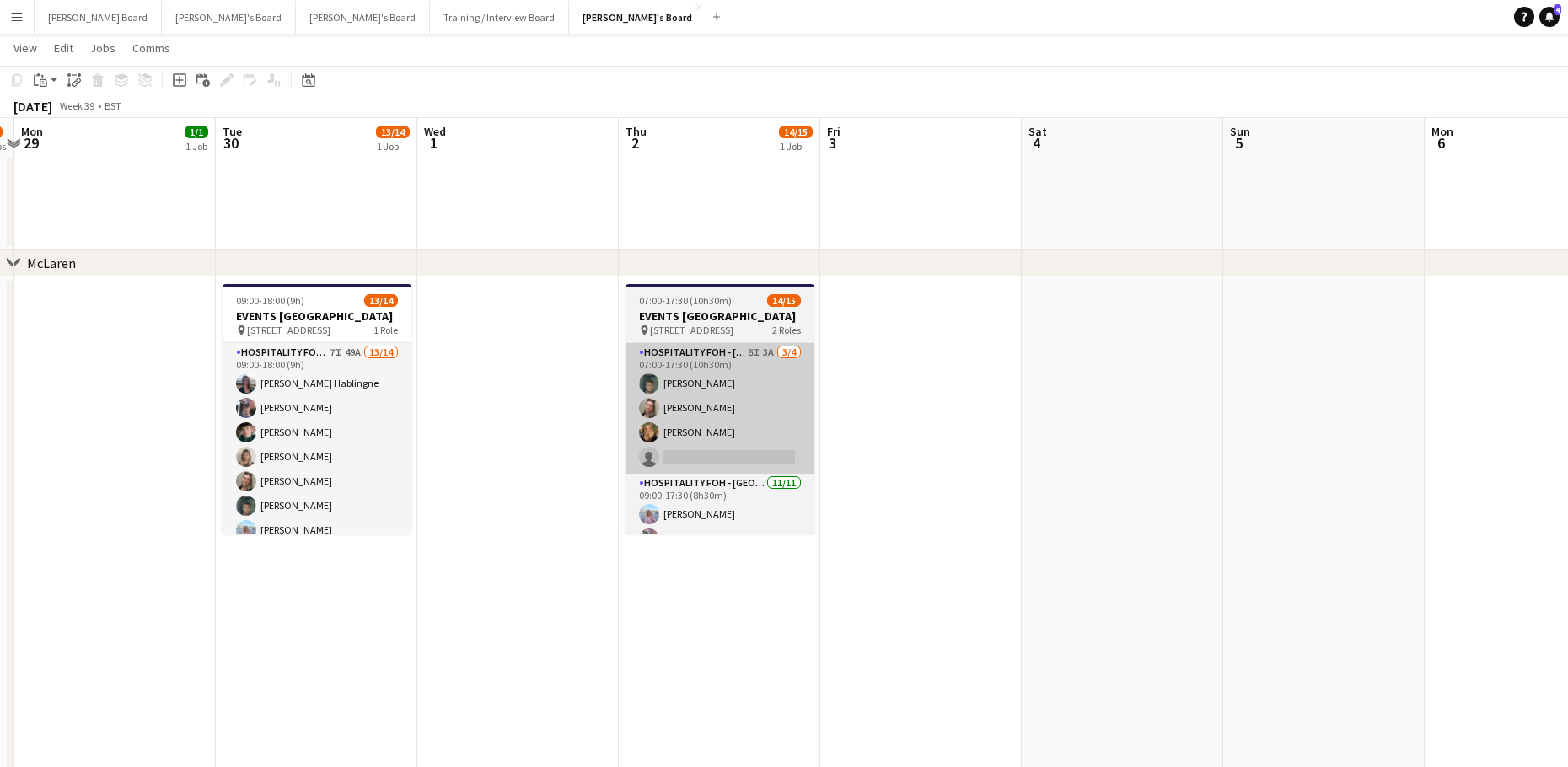
scroll to position [0, 588]
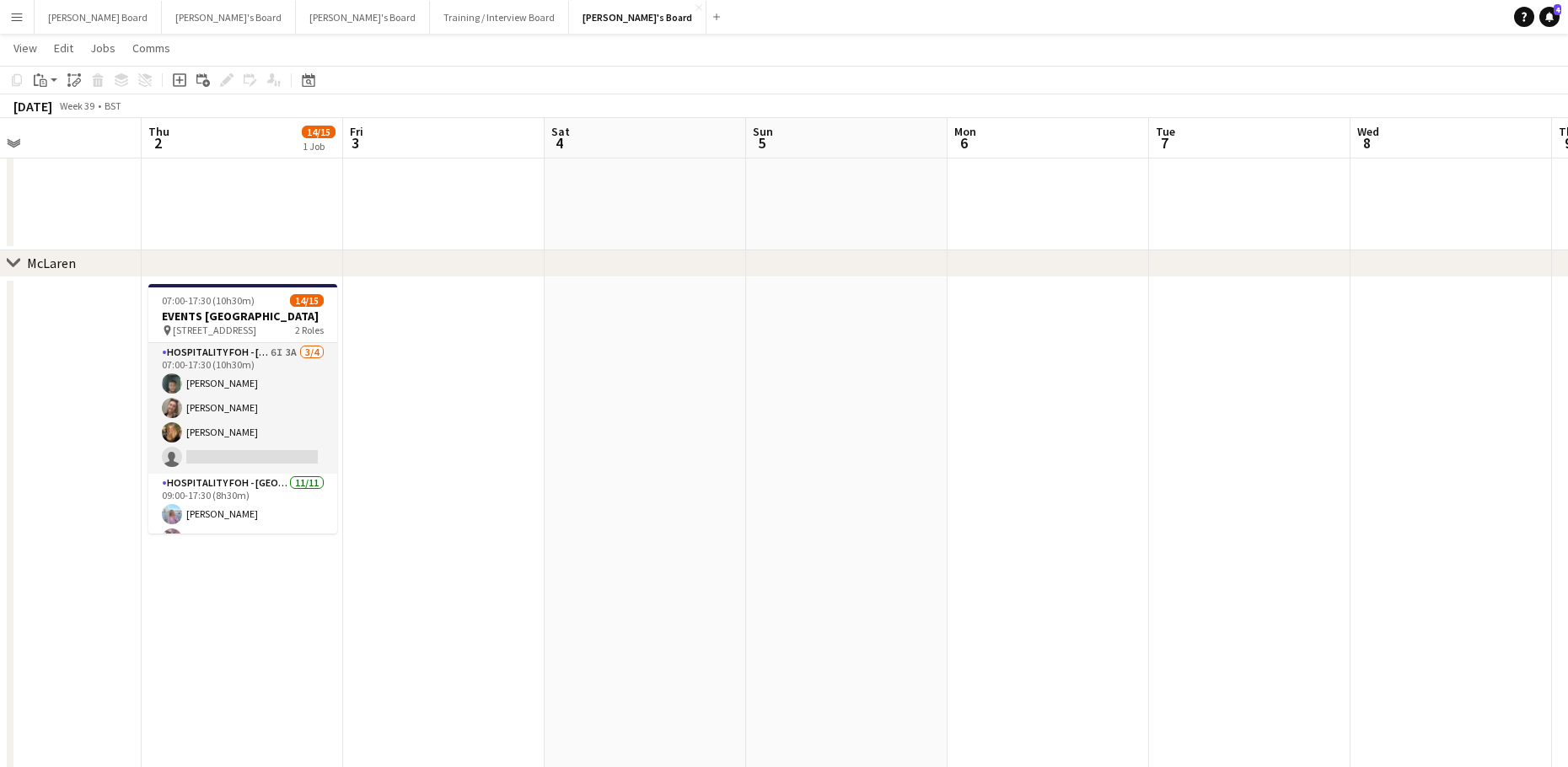
drag, startPoint x: 1262, startPoint y: 551, endPoint x: 674, endPoint y: 526, distance: 588.5
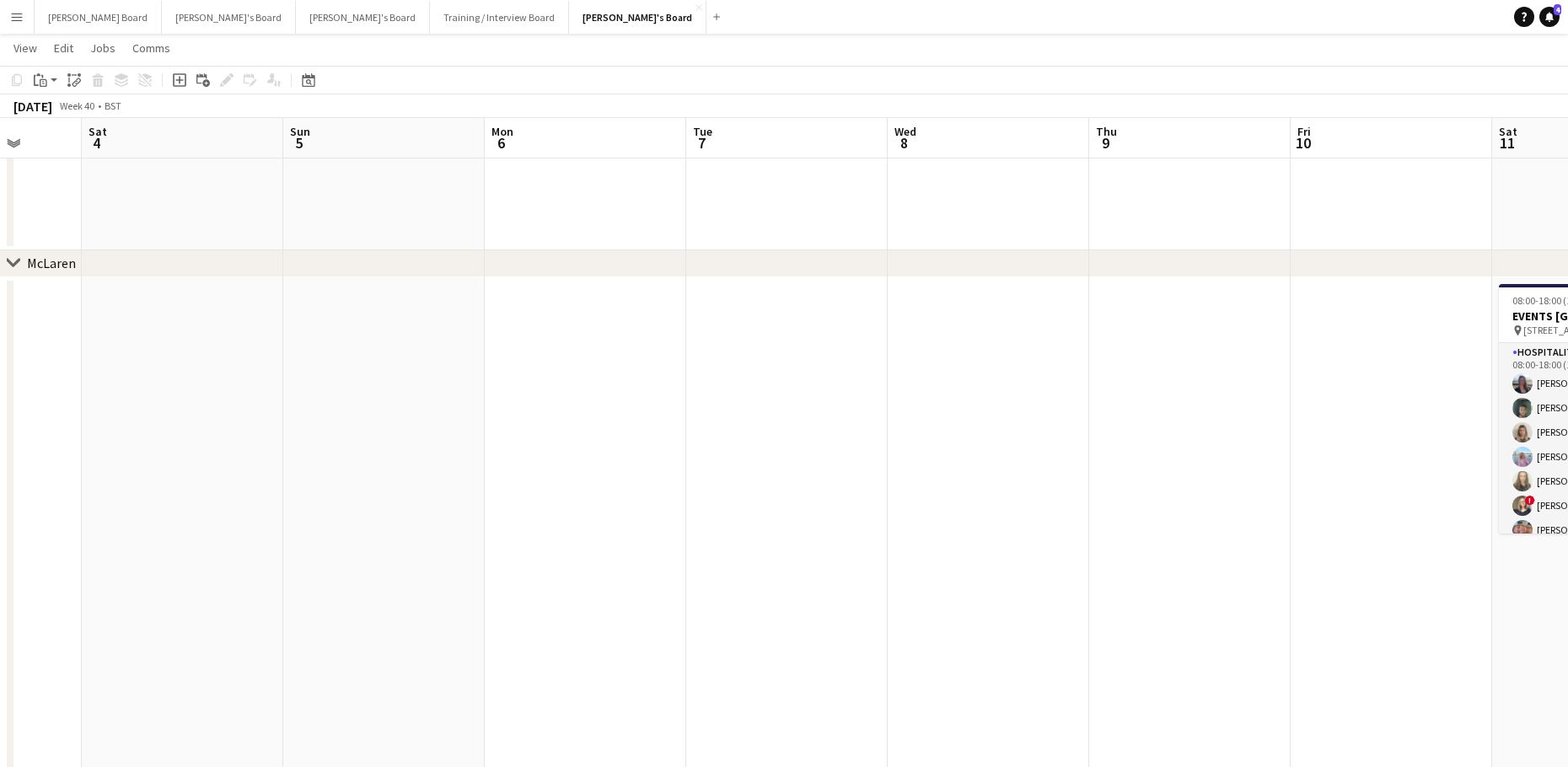
drag, startPoint x: 863, startPoint y: 542, endPoint x: 441, endPoint y: 512, distance: 423.1
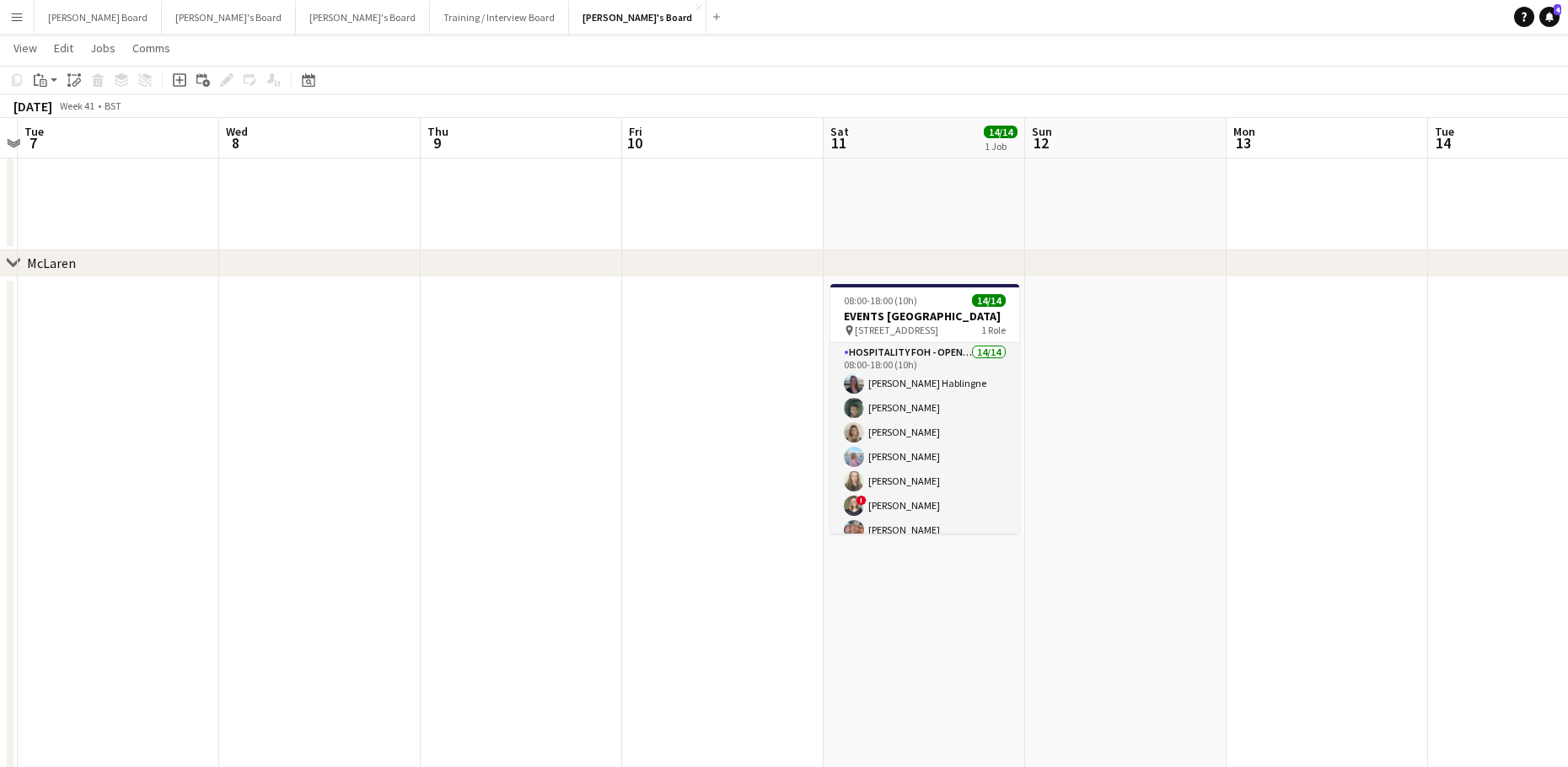
drag, startPoint x: 1227, startPoint y: 492, endPoint x: 820, endPoint y: 548, distance: 410.8
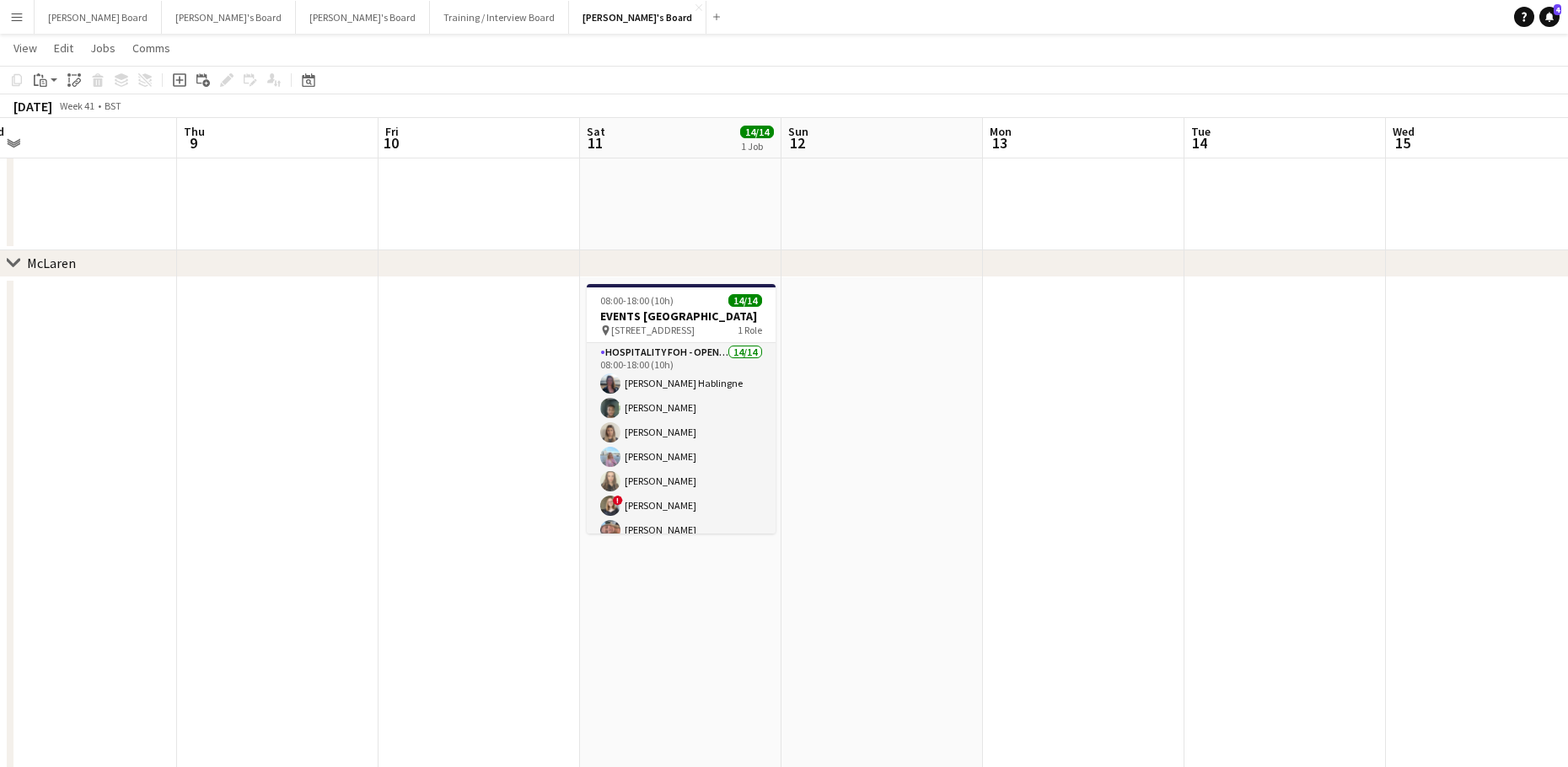
drag, startPoint x: 795, startPoint y: 545, endPoint x: 1259, endPoint y: 709, distance: 492.1
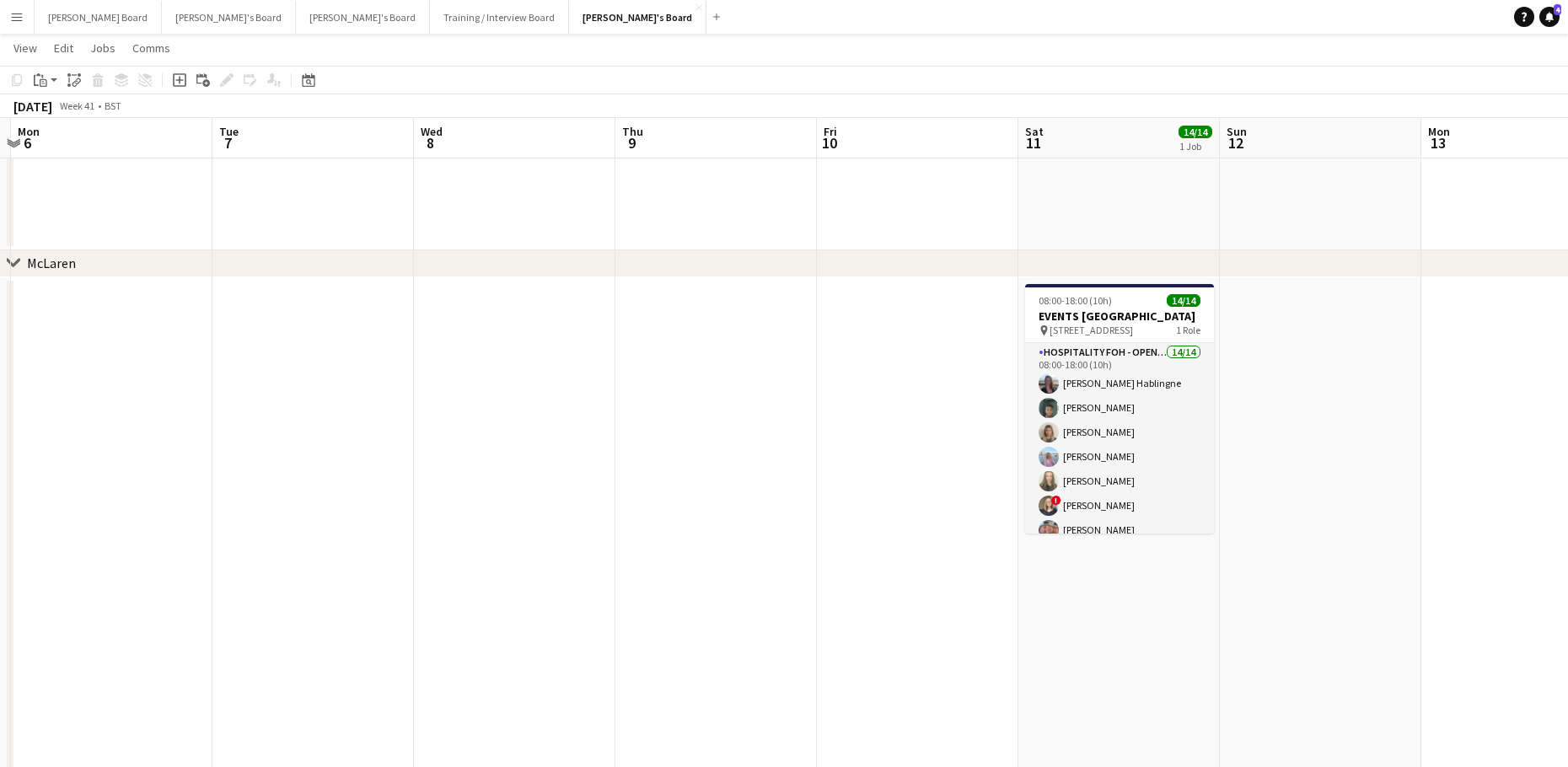
drag, startPoint x: 342, startPoint y: 556, endPoint x: 765, endPoint y: 569, distance: 423.2
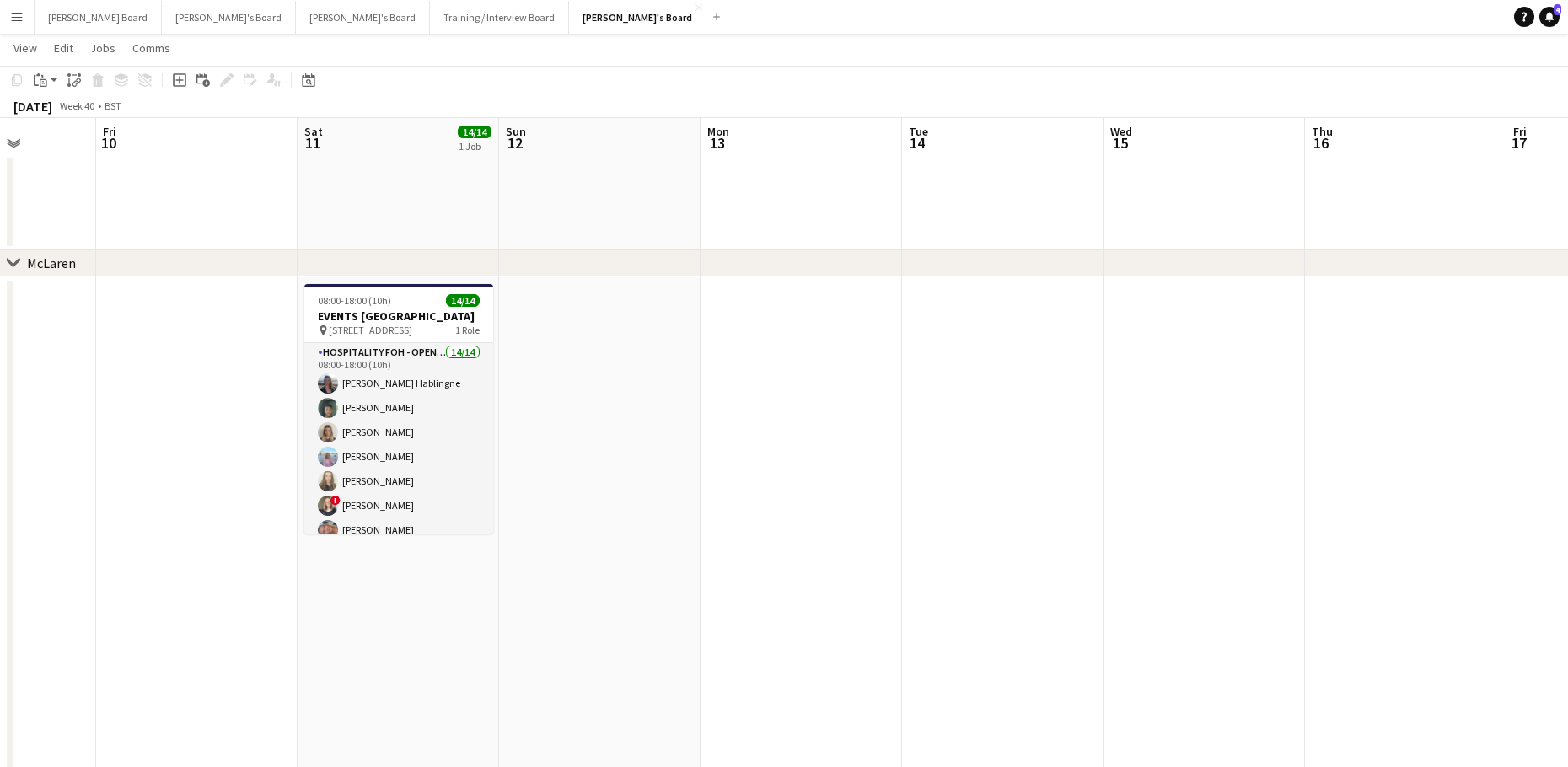
drag, startPoint x: 1380, startPoint y: 603, endPoint x: 596, endPoint y: 560, distance: 785.2
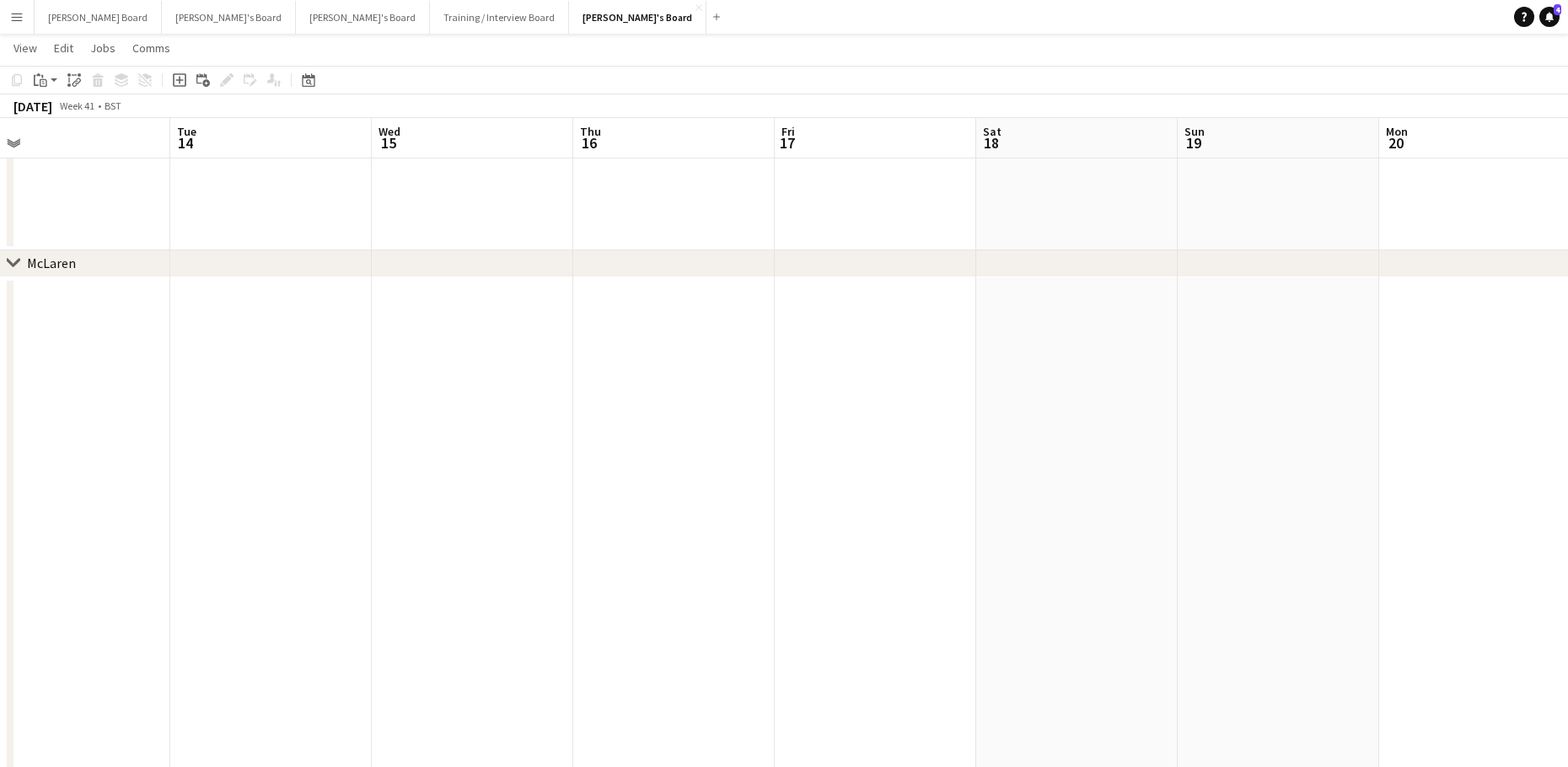
drag, startPoint x: 793, startPoint y: 550, endPoint x: 351, endPoint y: 490, distance: 446.1
drag, startPoint x: 1038, startPoint y: 520, endPoint x: 615, endPoint y: 518, distance: 423.0
drag, startPoint x: 439, startPoint y: 527, endPoint x: 1531, endPoint y: 596, distance: 1094.2
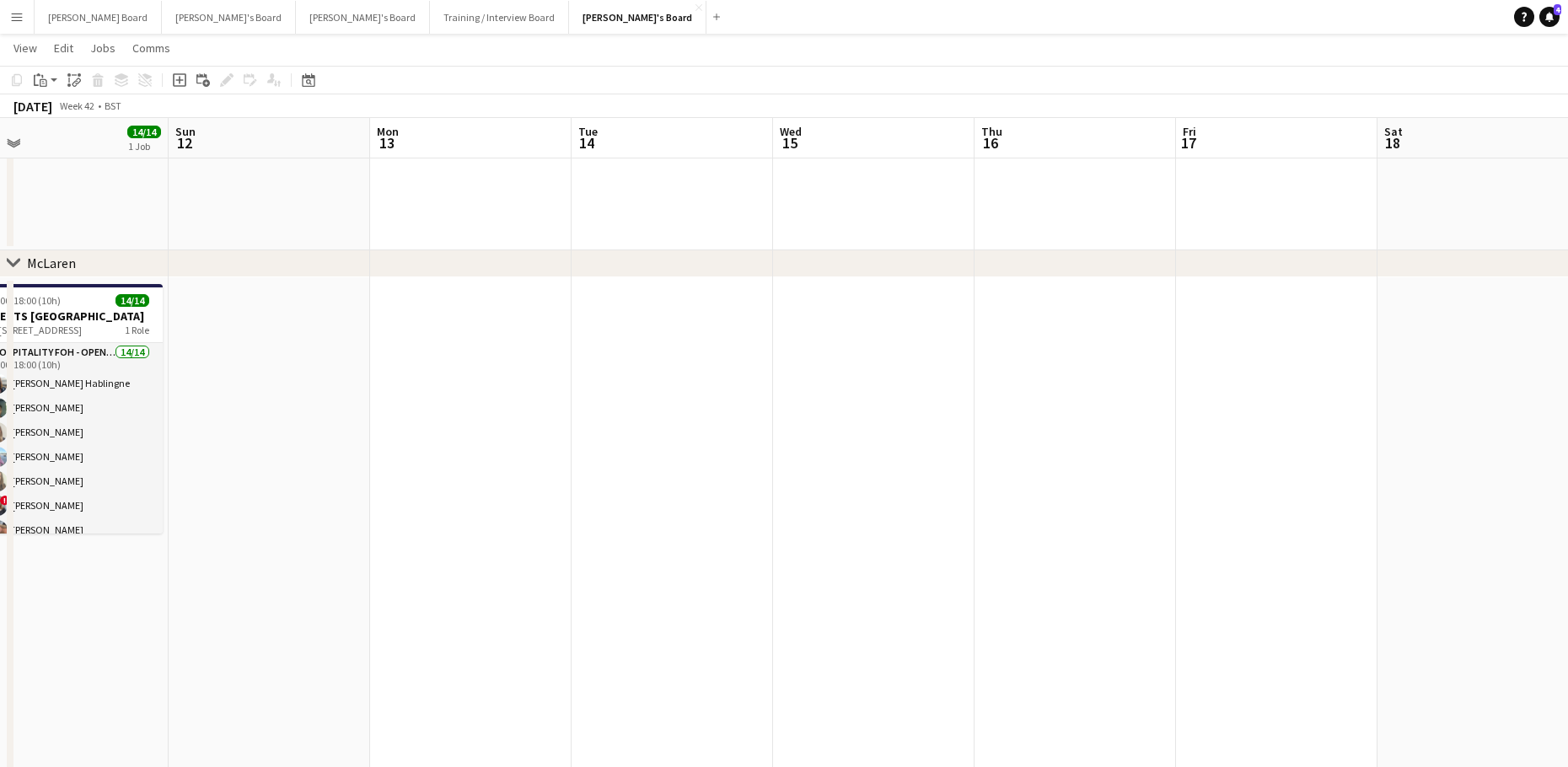
drag, startPoint x: 904, startPoint y: 518, endPoint x: 1527, endPoint y: 520, distance: 623.0
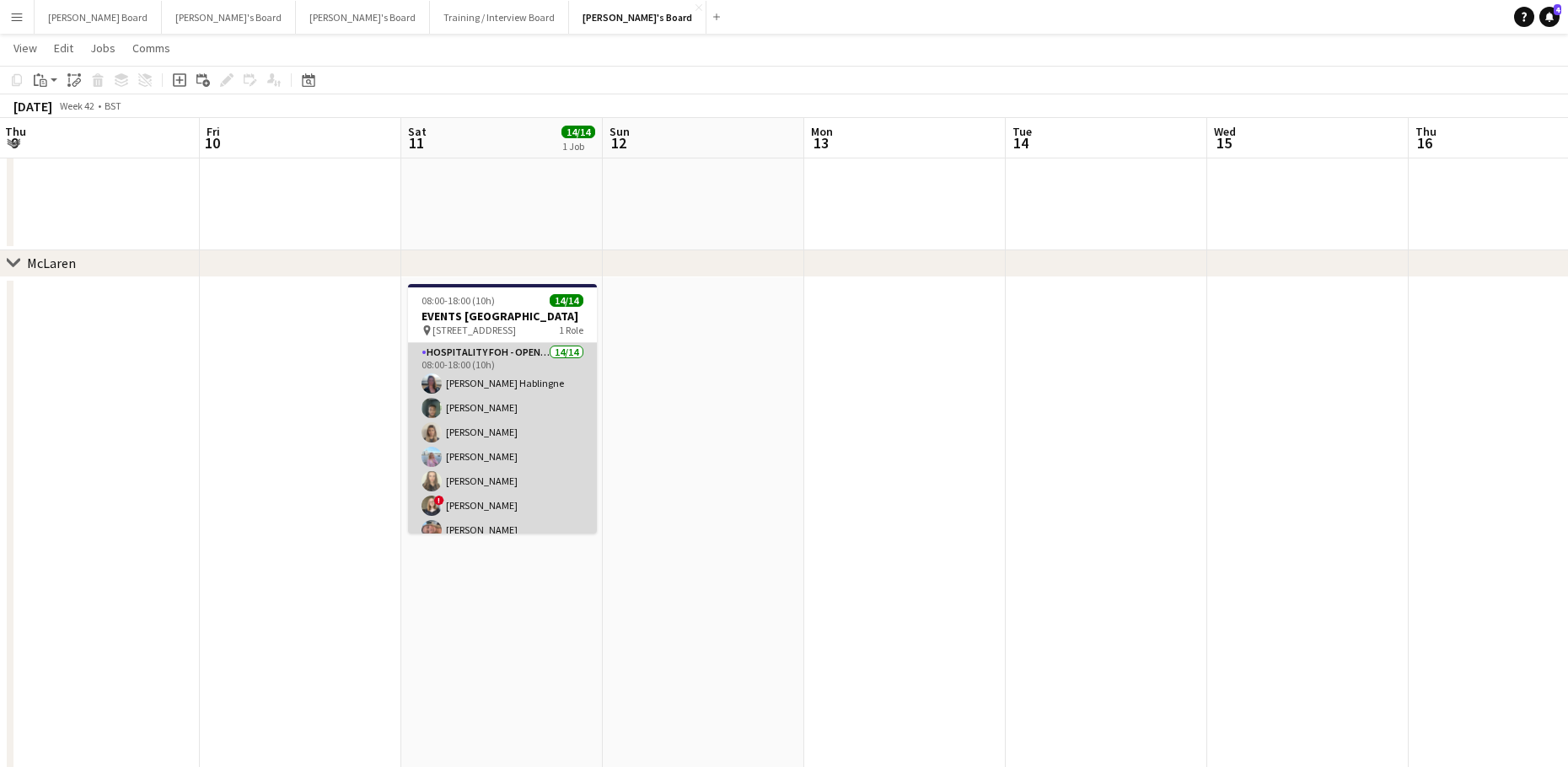
scroll to position [0, 442]
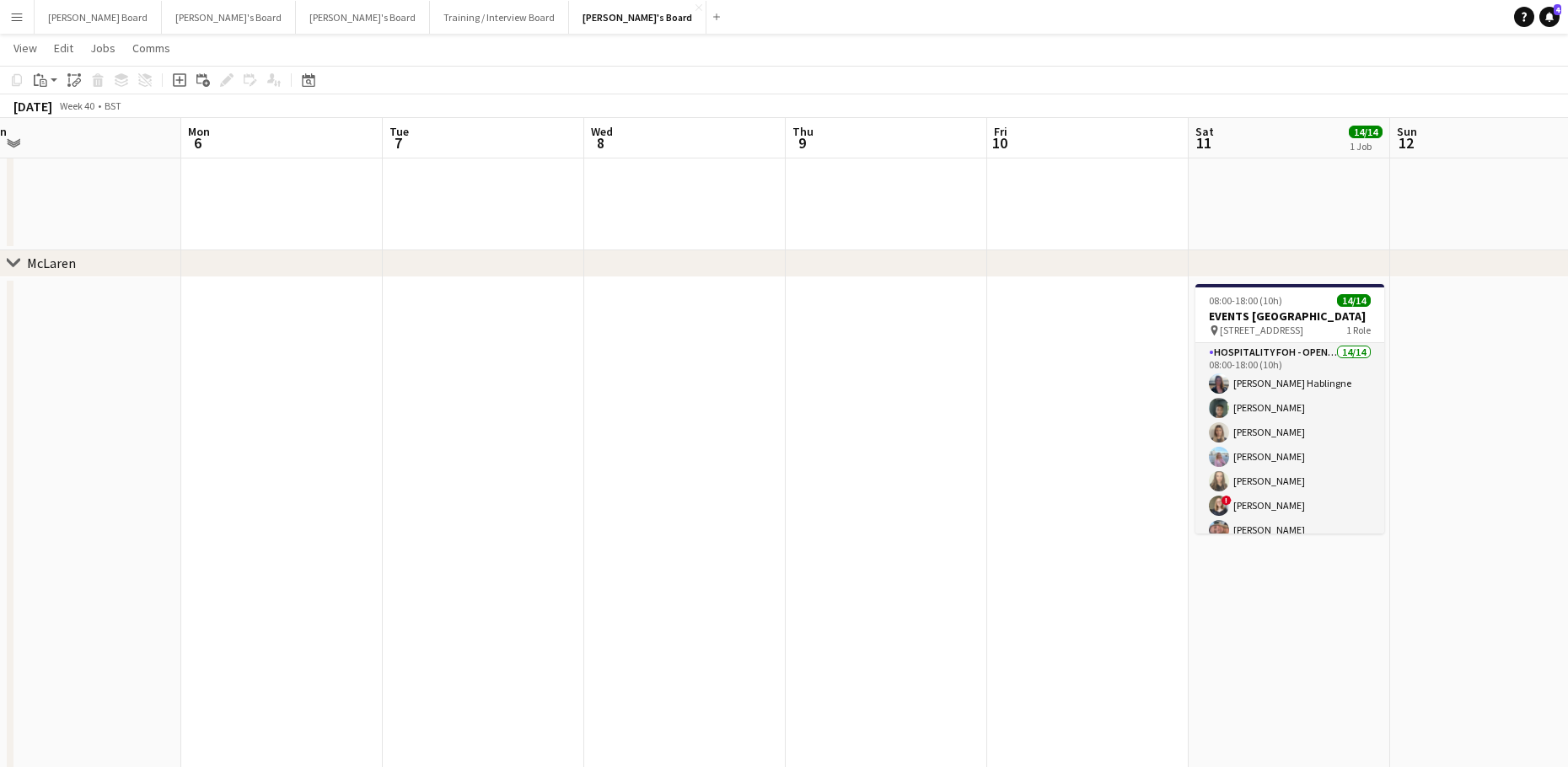
drag, startPoint x: 375, startPoint y: 503, endPoint x: 986, endPoint y: 410, distance: 618.0
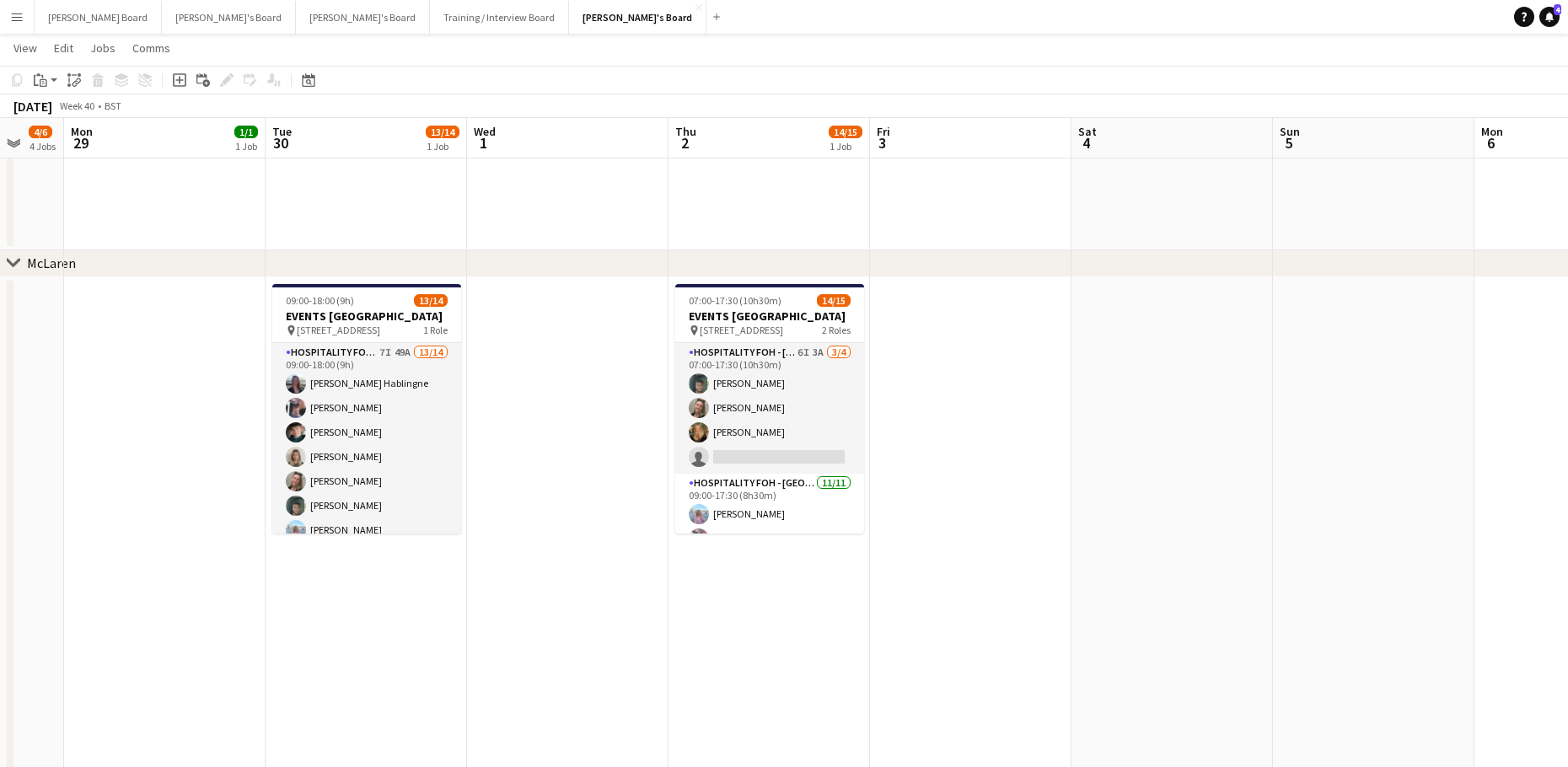
drag, startPoint x: 885, startPoint y: 597, endPoint x: 1034, endPoint y: 613, distance: 149.9
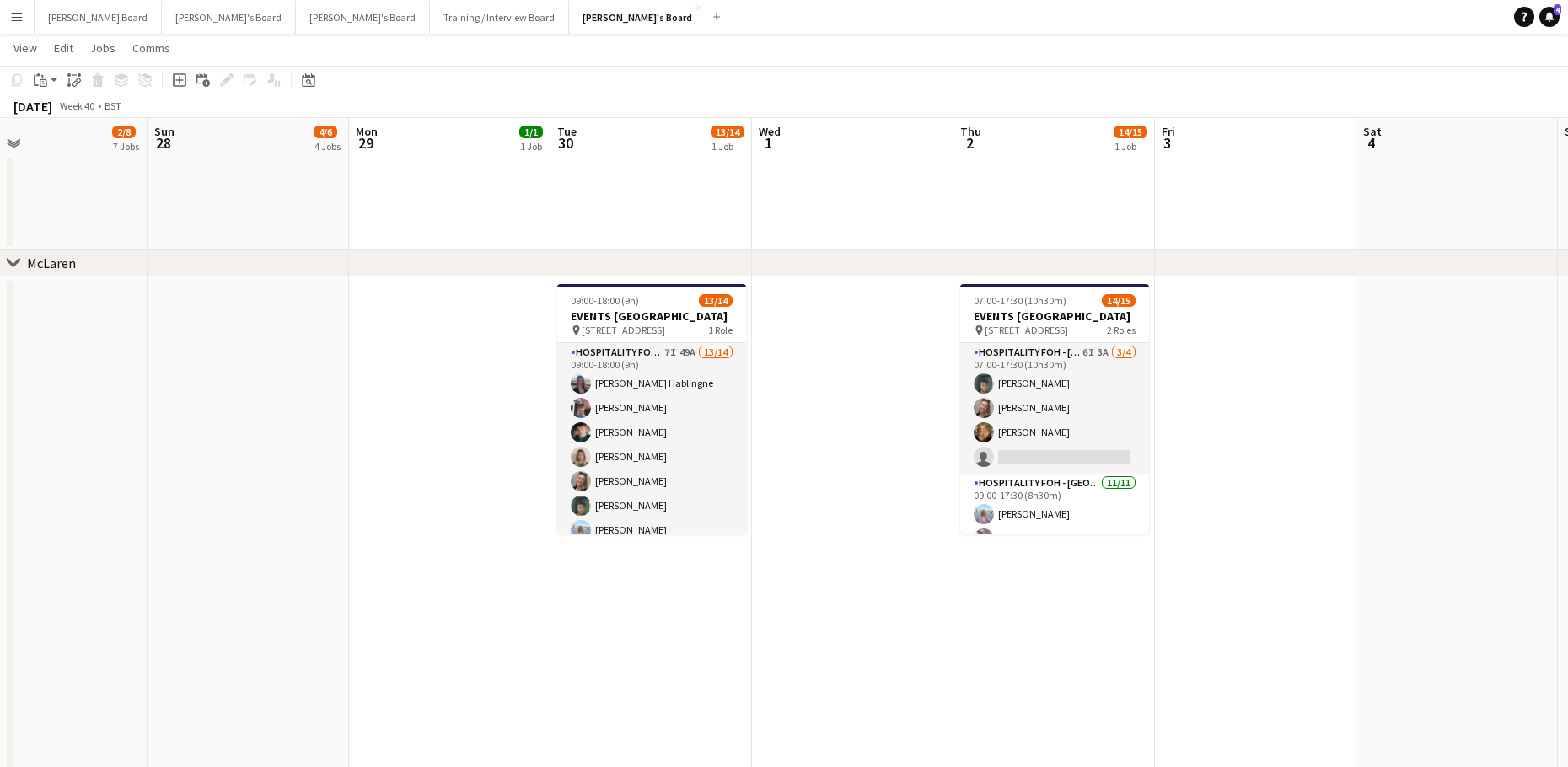
drag, startPoint x: 512, startPoint y: 574, endPoint x: 865, endPoint y: 590, distance: 353.4
click at [569, 20] on button "[PERSON_NAME]'s Board Close" at bounding box center [637, 17] width 138 height 32
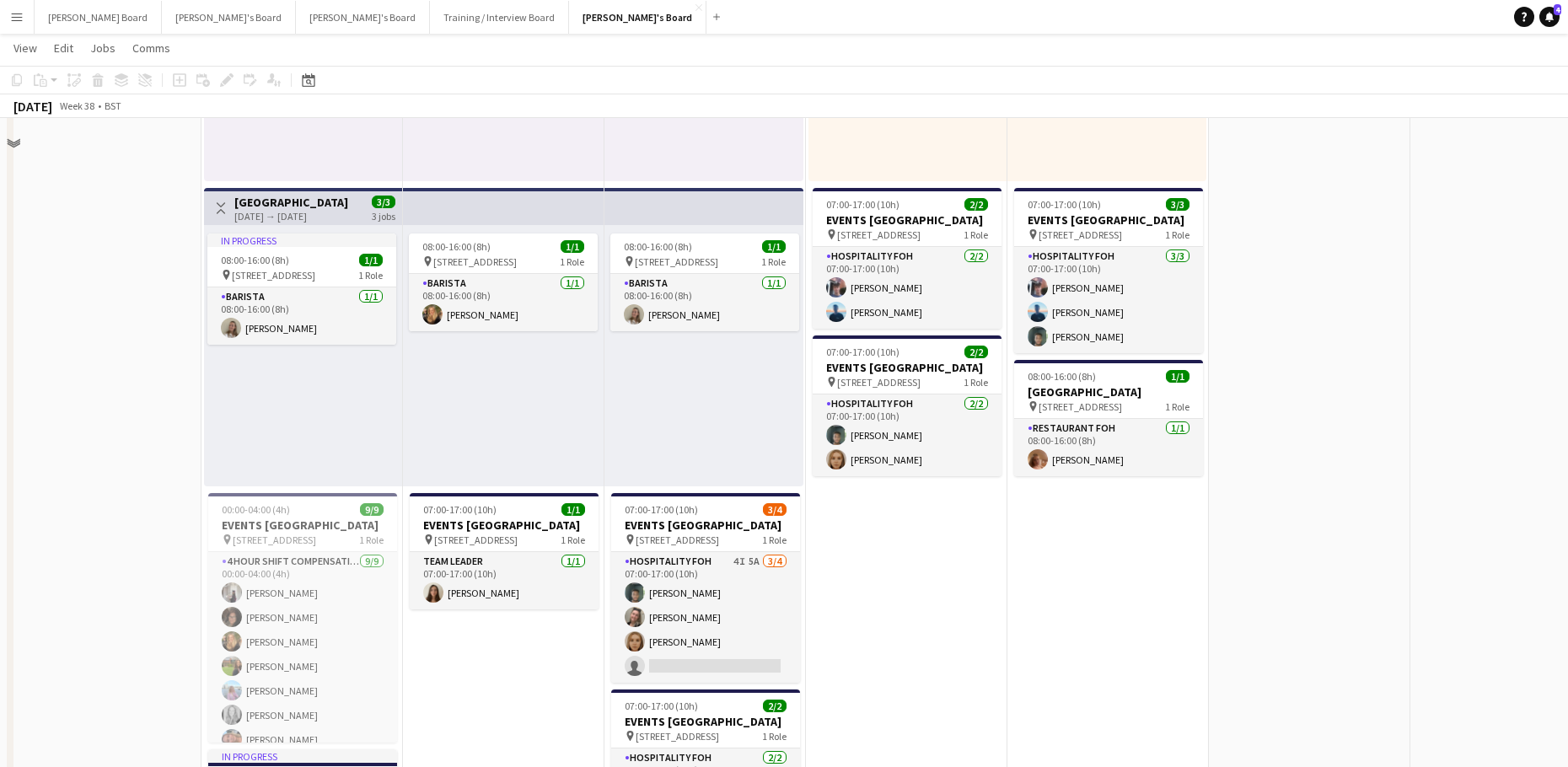
scroll to position [1236, 0]
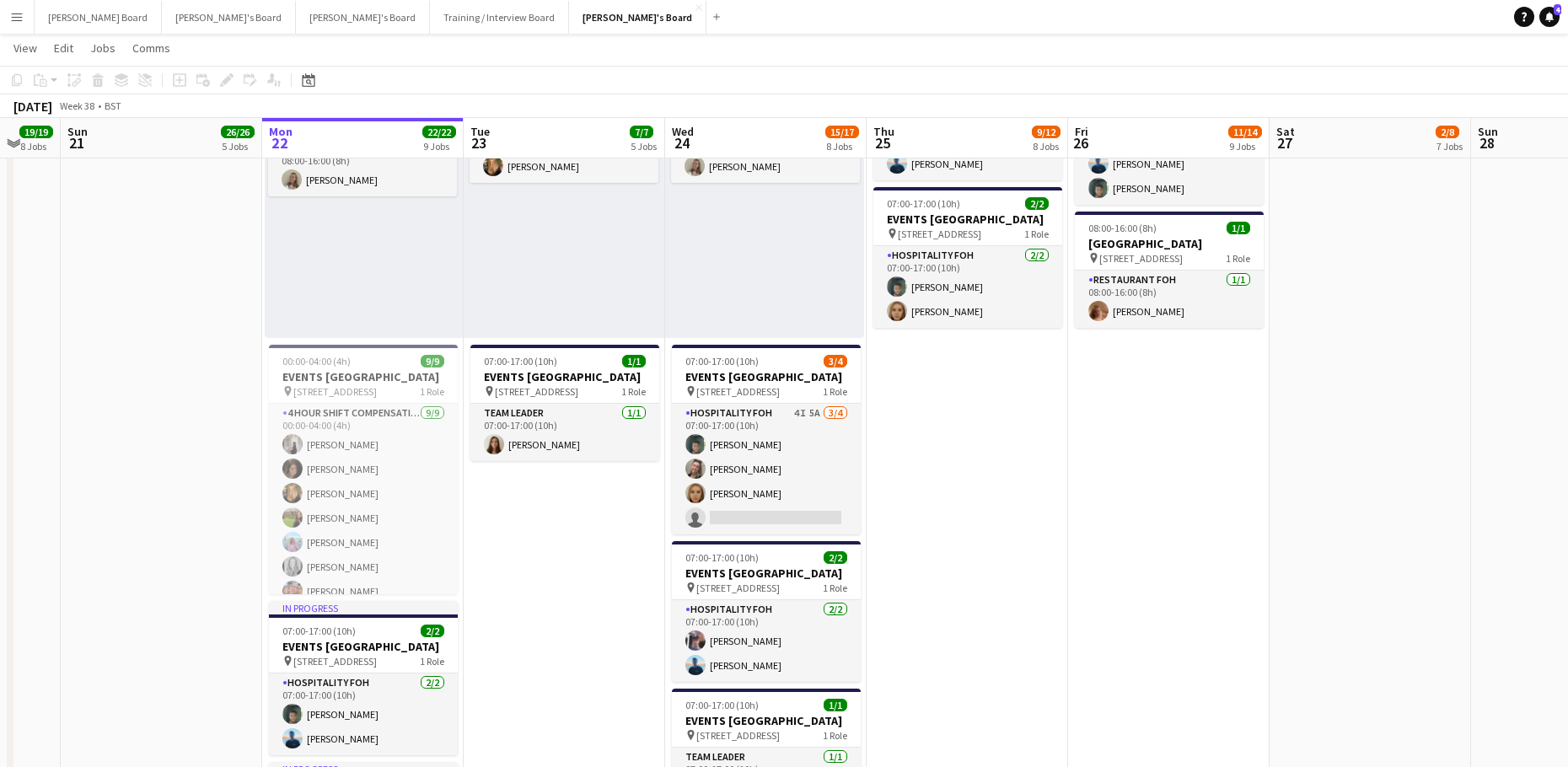
drag, startPoint x: 892, startPoint y: 533, endPoint x: 956, endPoint y: 544, distance: 64.9
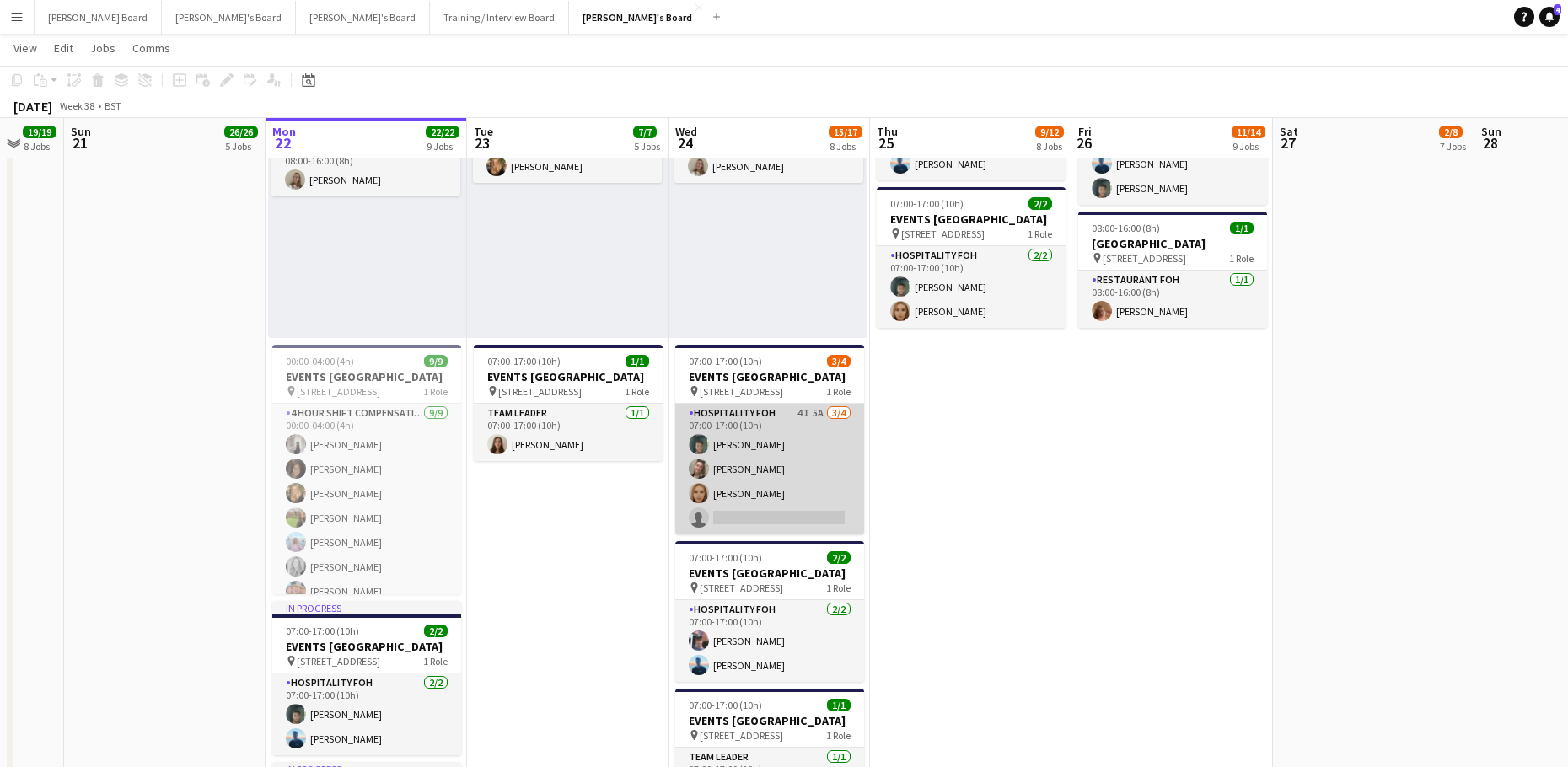
click at [744, 474] on app-card-role "Hospitality FOH 4I 5A 3/4 07:00-17:00 (10h) Harrison Clarke Jazmin Gammon Megan…" at bounding box center [769, 468] width 189 height 131
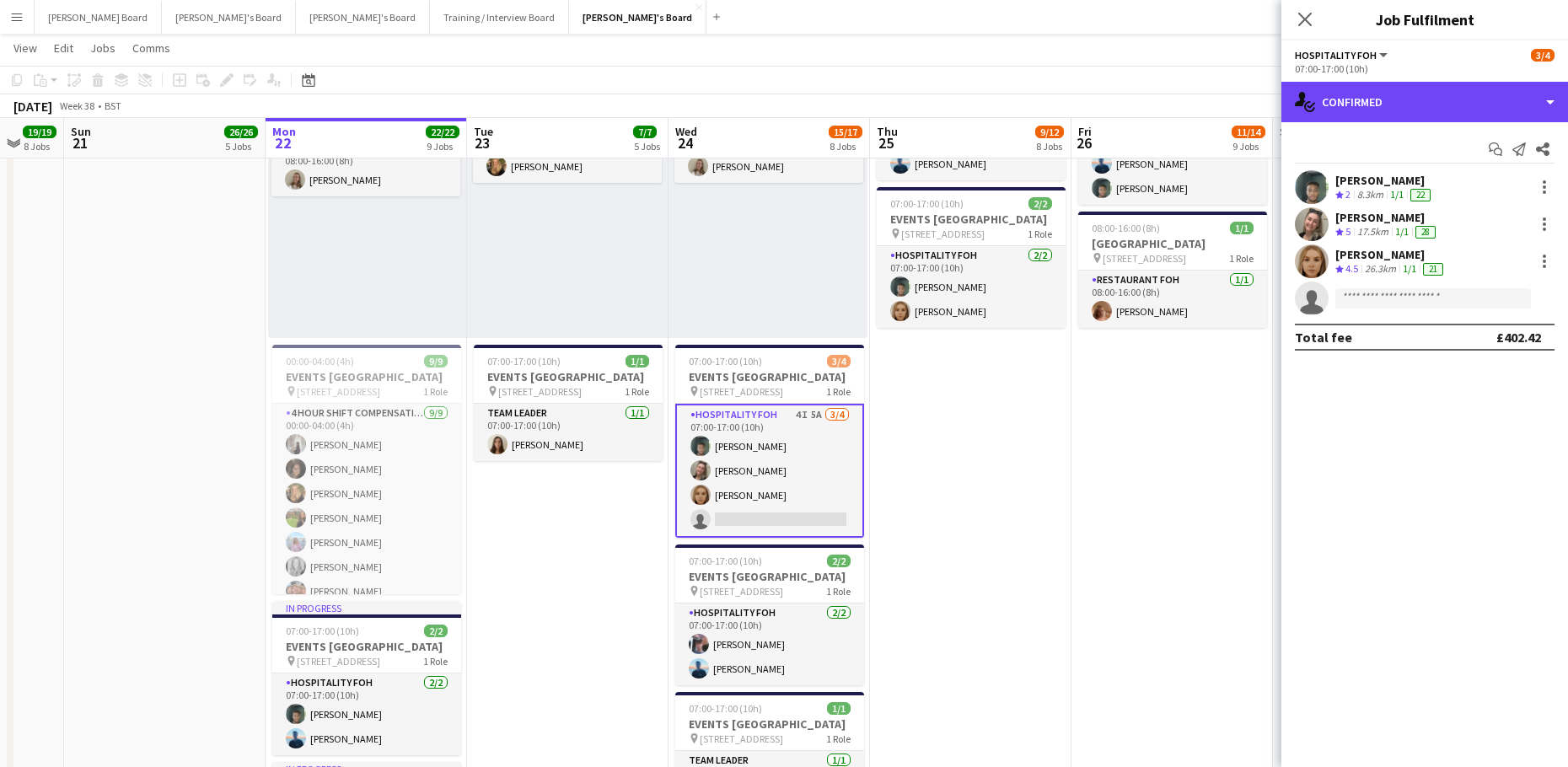
drag, startPoint x: 1405, startPoint y: 100, endPoint x: 1503, endPoint y: 232, distance: 164.4
click at [1406, 100] on div "single-neutral-actions-check-2 Confirmed" at bounding box center [1423, 101] width 286 height 40
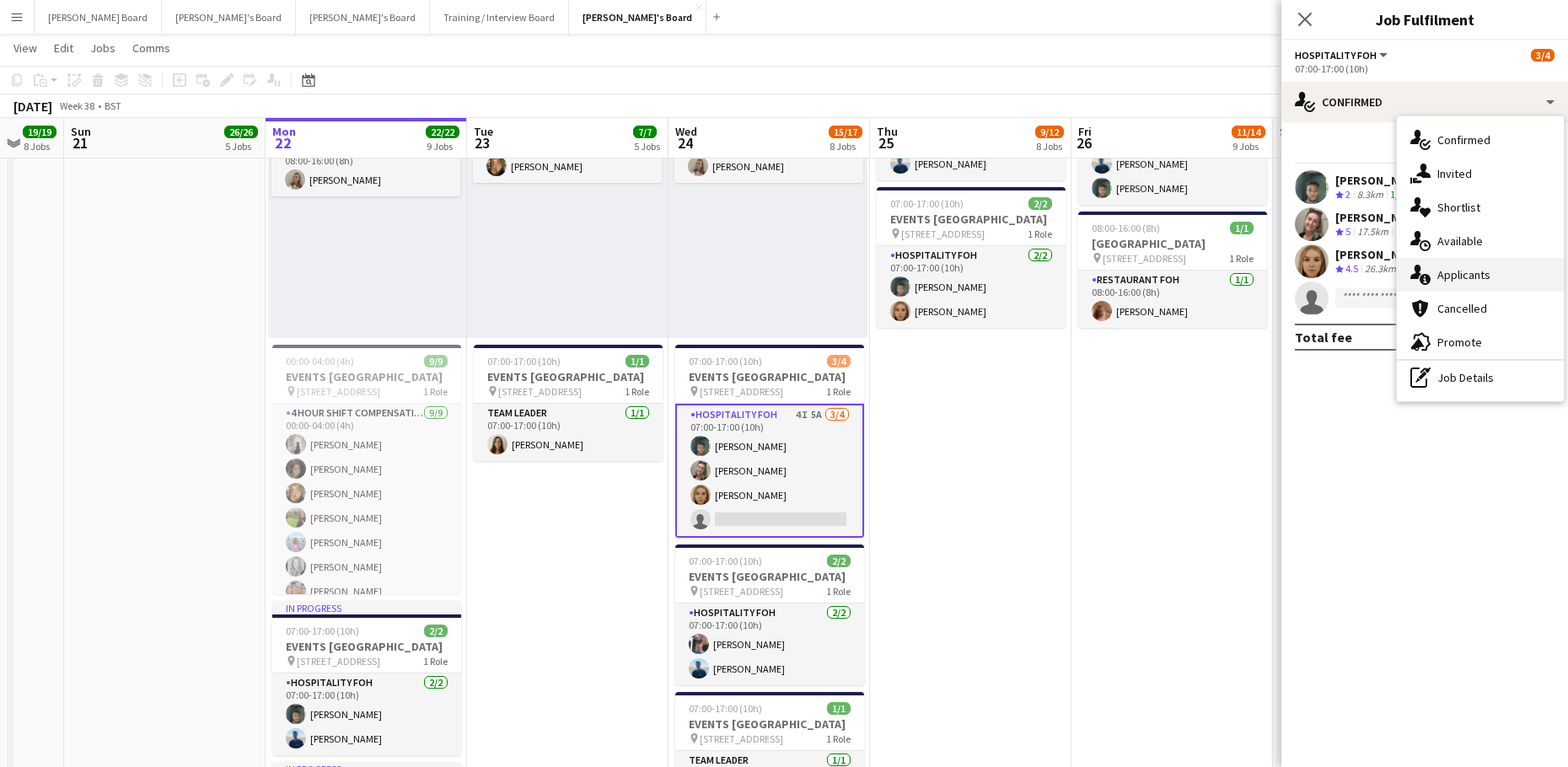
click at [1490, 285] on div "single-neutral-actions-information Applicants" at bounding box center [1480, 274] width 167 height 33
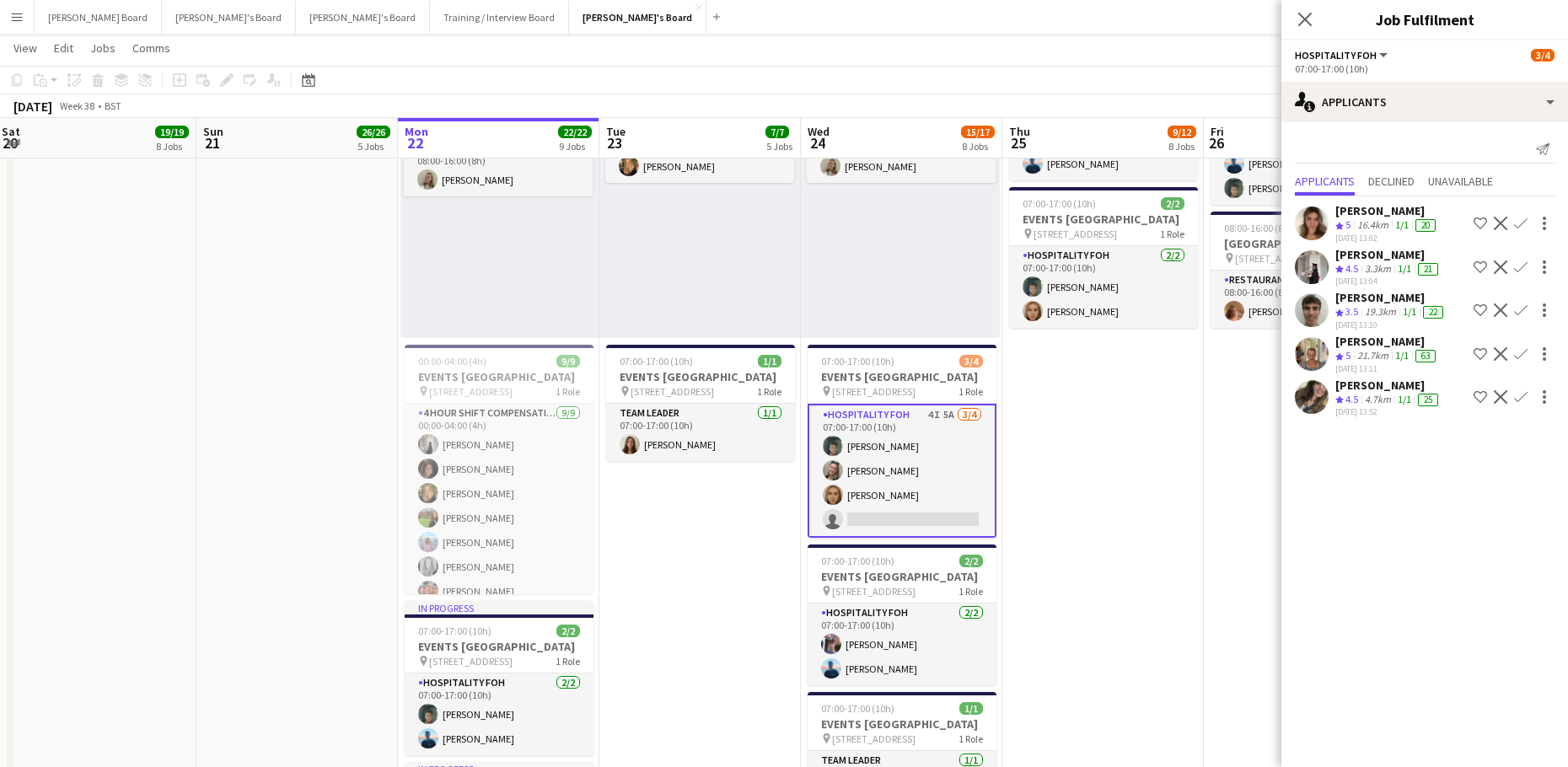
drag, startPoint x: 538, startPoint y: 603, endPoint x: 638, endPoint y: 513, distance: 134.5
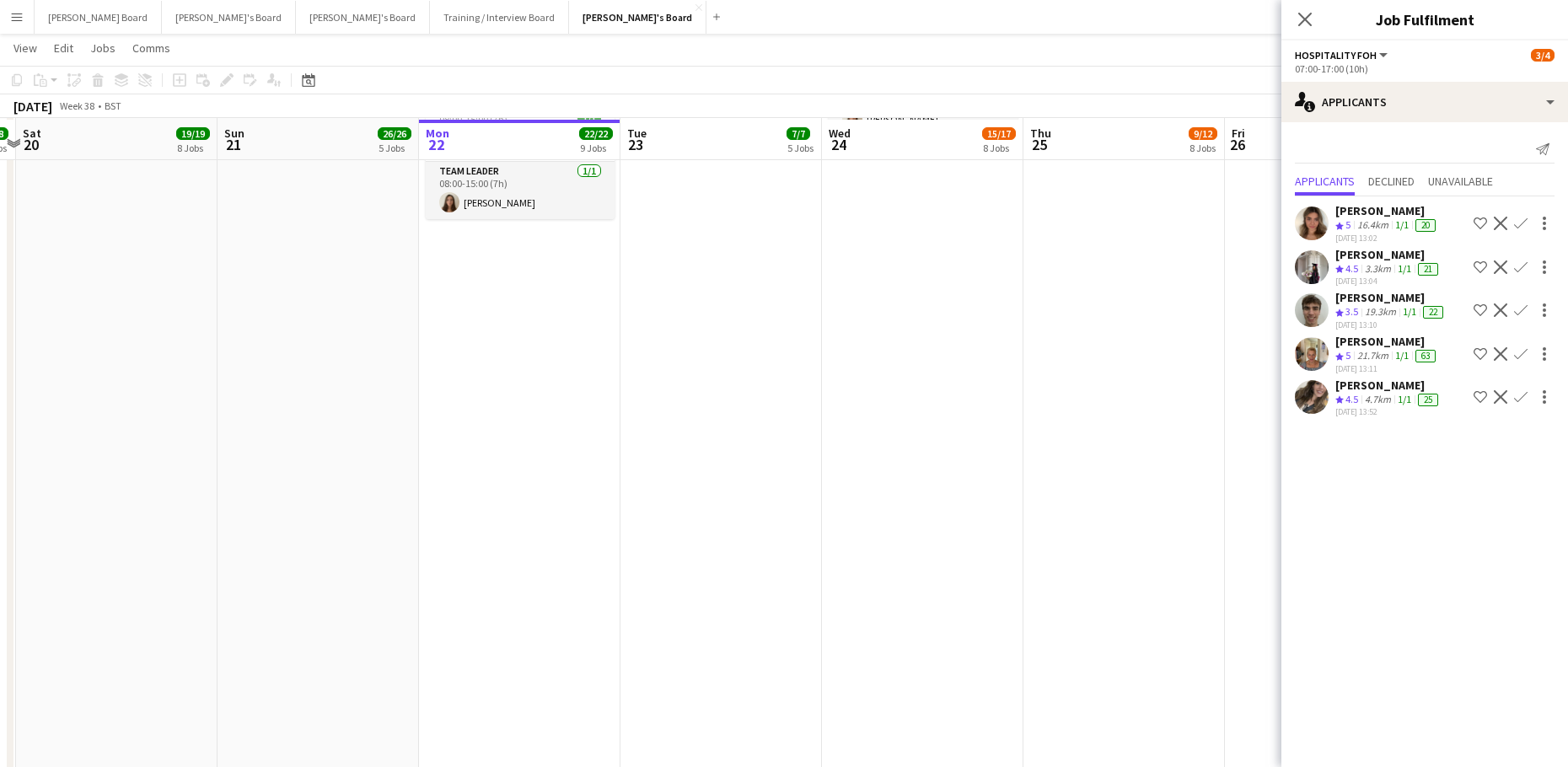
scroll to position [1910, 0]
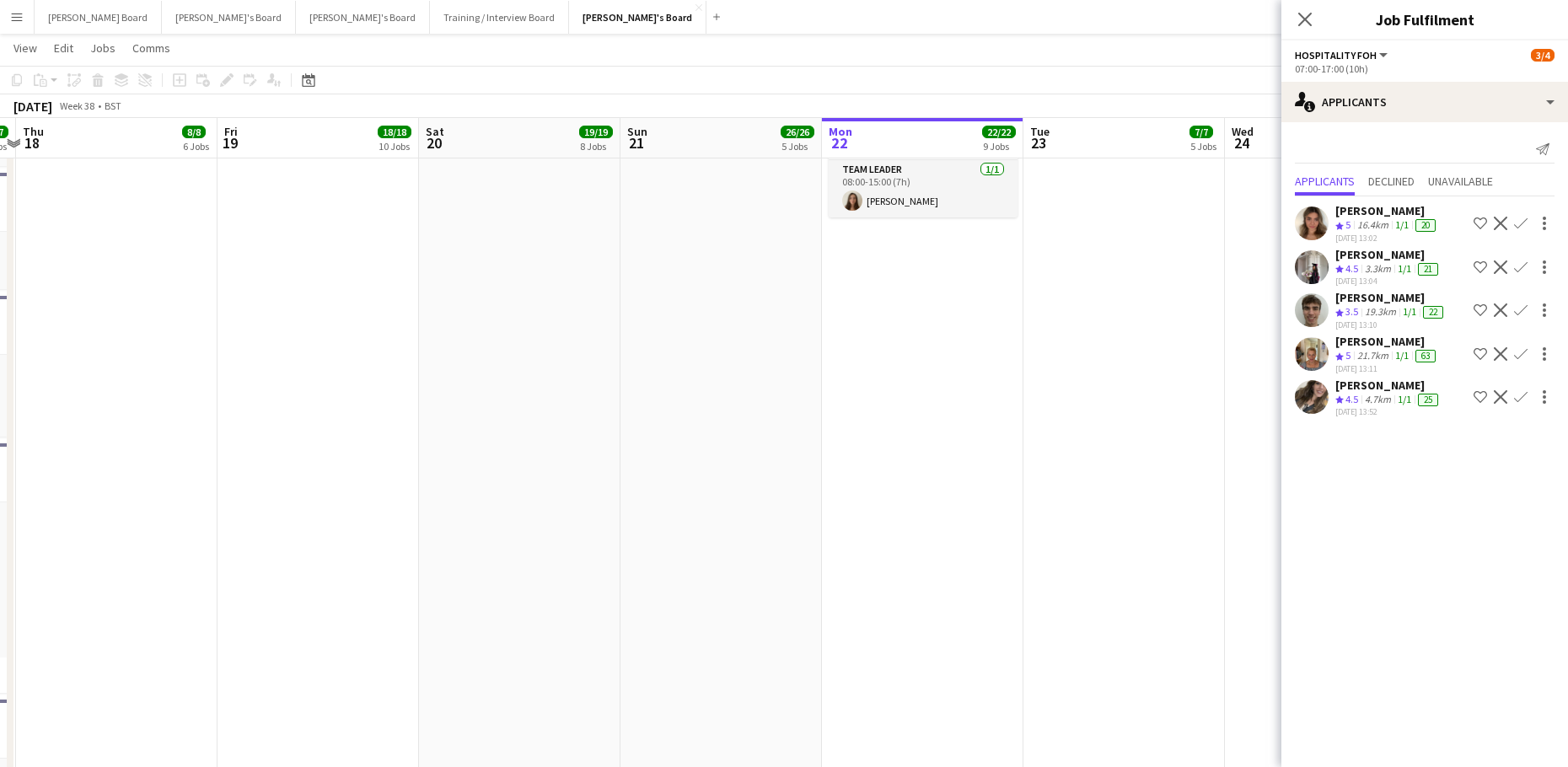
drag, startPoint x: 1099, startPoint y: 561, endPoint x: 1186, endPoint y: 559, distance: 87.0
click at [1339, 567] on body "Menu Boards Boards Boards All jobs Status Workforce Workforce My Workforce Recr…" at bounding box center [784, 125] width 1568 height 4069
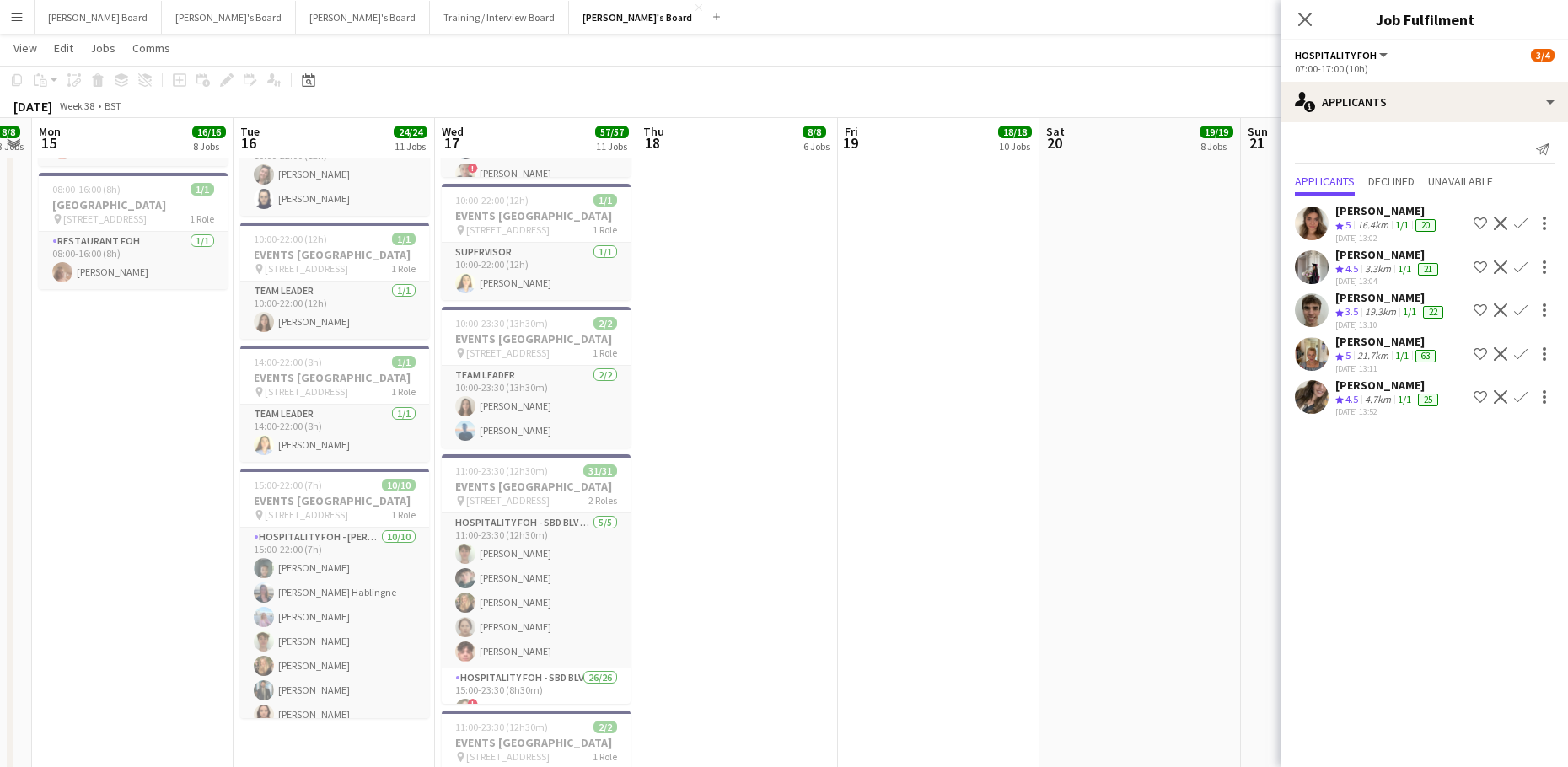
drag, startPoint x: 600, startPoint y: 556, endPoint x: 1158, endPoint y: 543, distance: 558.2
click at [1161, 548] on app-calendar-viewport "Sat 13 Sun 14 8/8 3 Jobs Mon 15 16/16 8 Jobs Tue 16 24/24 11 Jobs Wed 17 57/57 …" at bounding box center [784, 163] width 1568 height 4014
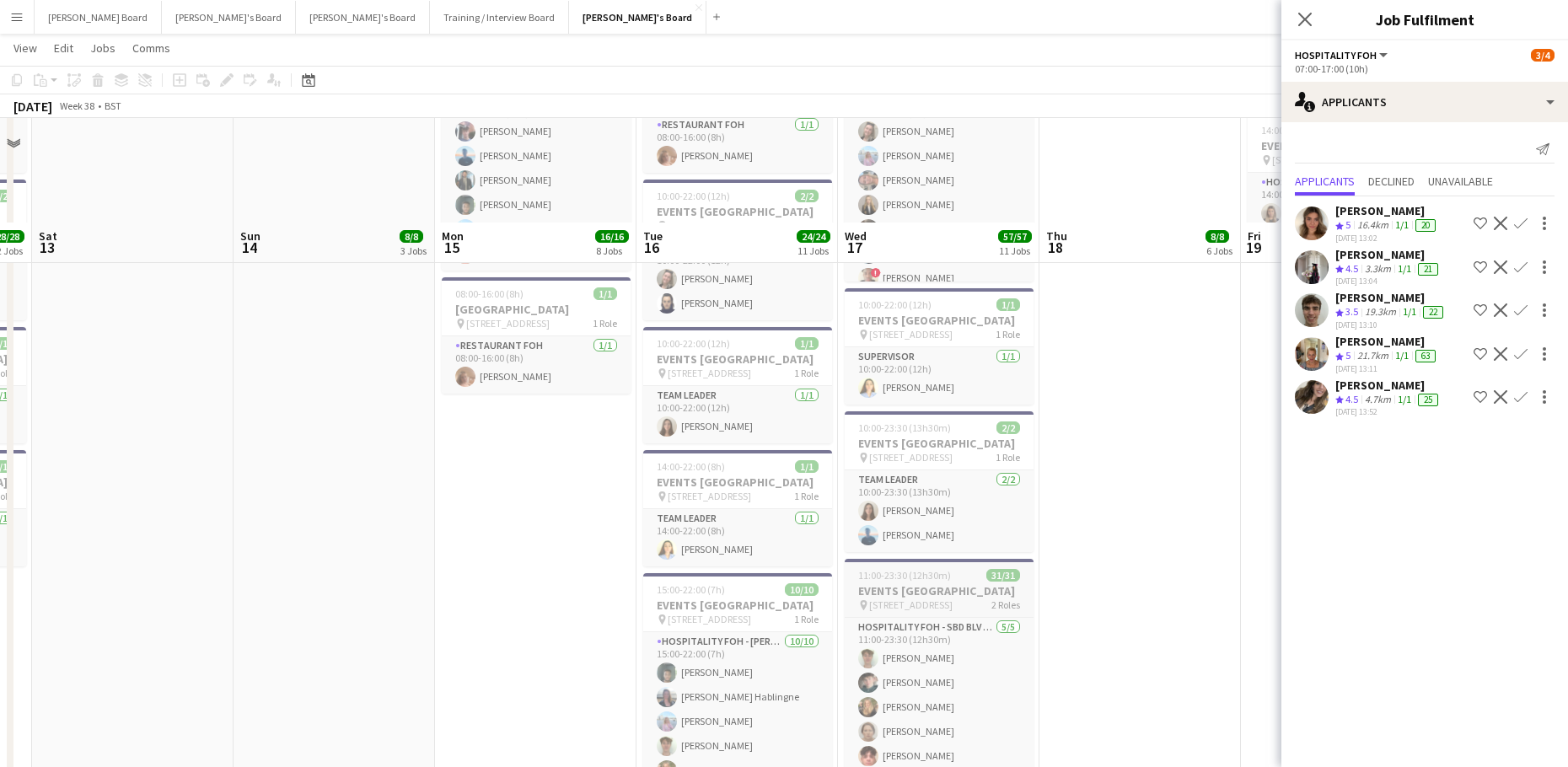
scroll to position [2014, 0]
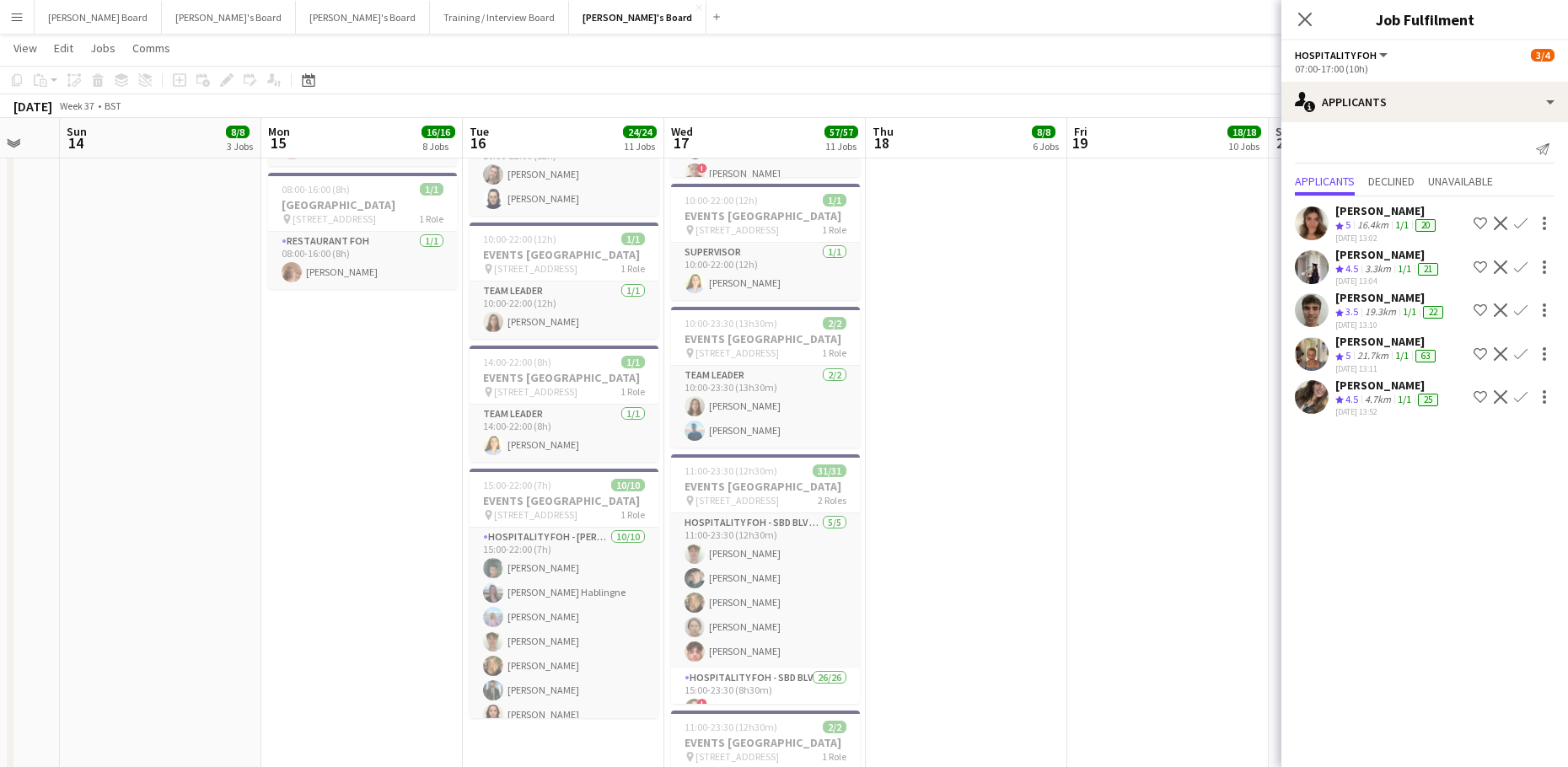
drag, startPoint x: 1103, startPoint y: 500, endPoint x: 885, endPoint y: 506, distance: 218.1
click at [891, 508] on app-calendar-viewport "Thu 11 14/14 9 Jobs Fri 12 28/28 12 Jobs Sat 13 Sun 14 8/8 3 Jobs Mon 15 16/16 …" at bounding box center [784, 110] width 1568 height 4119
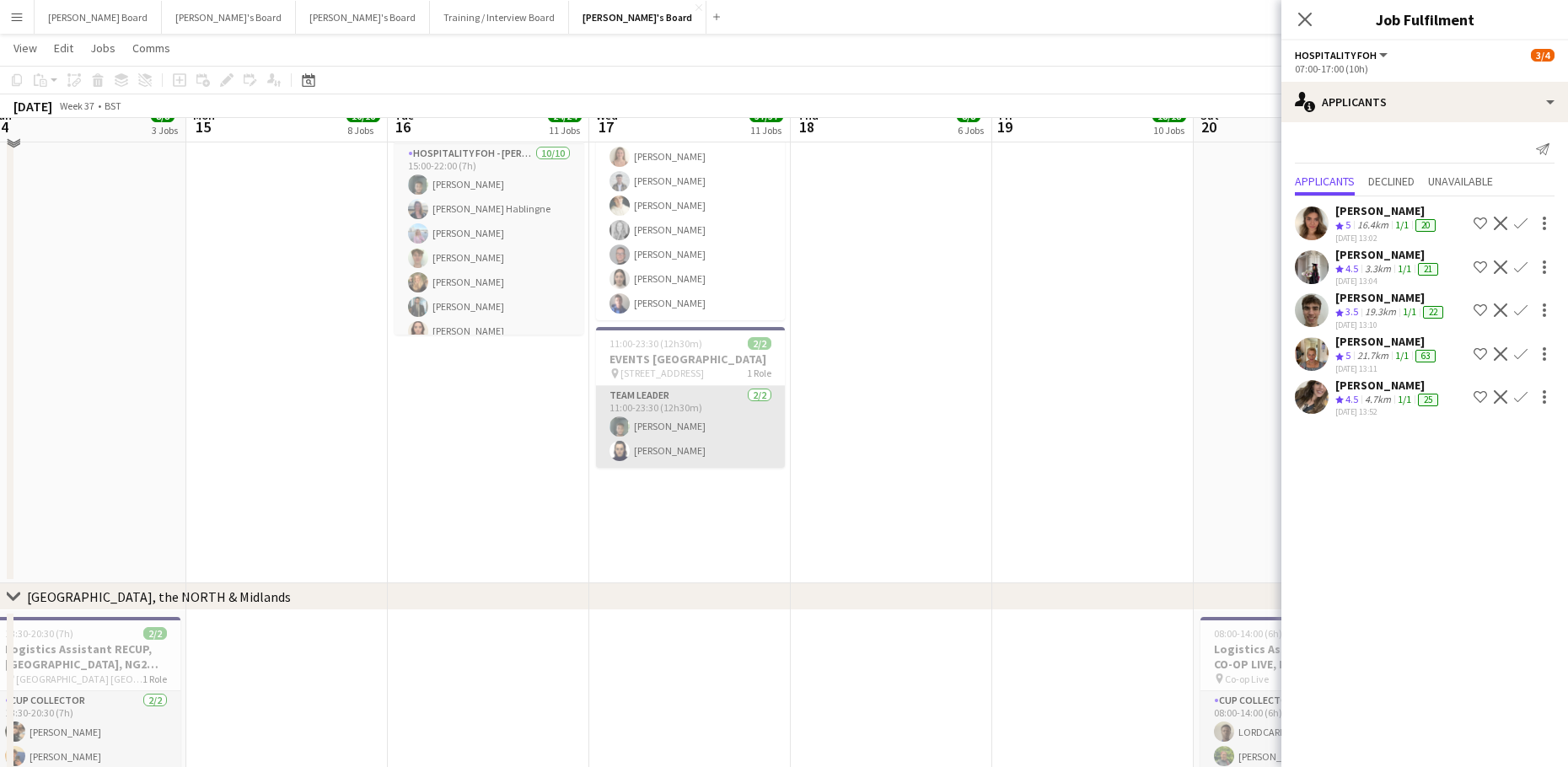
scroll to position [2351, 0]
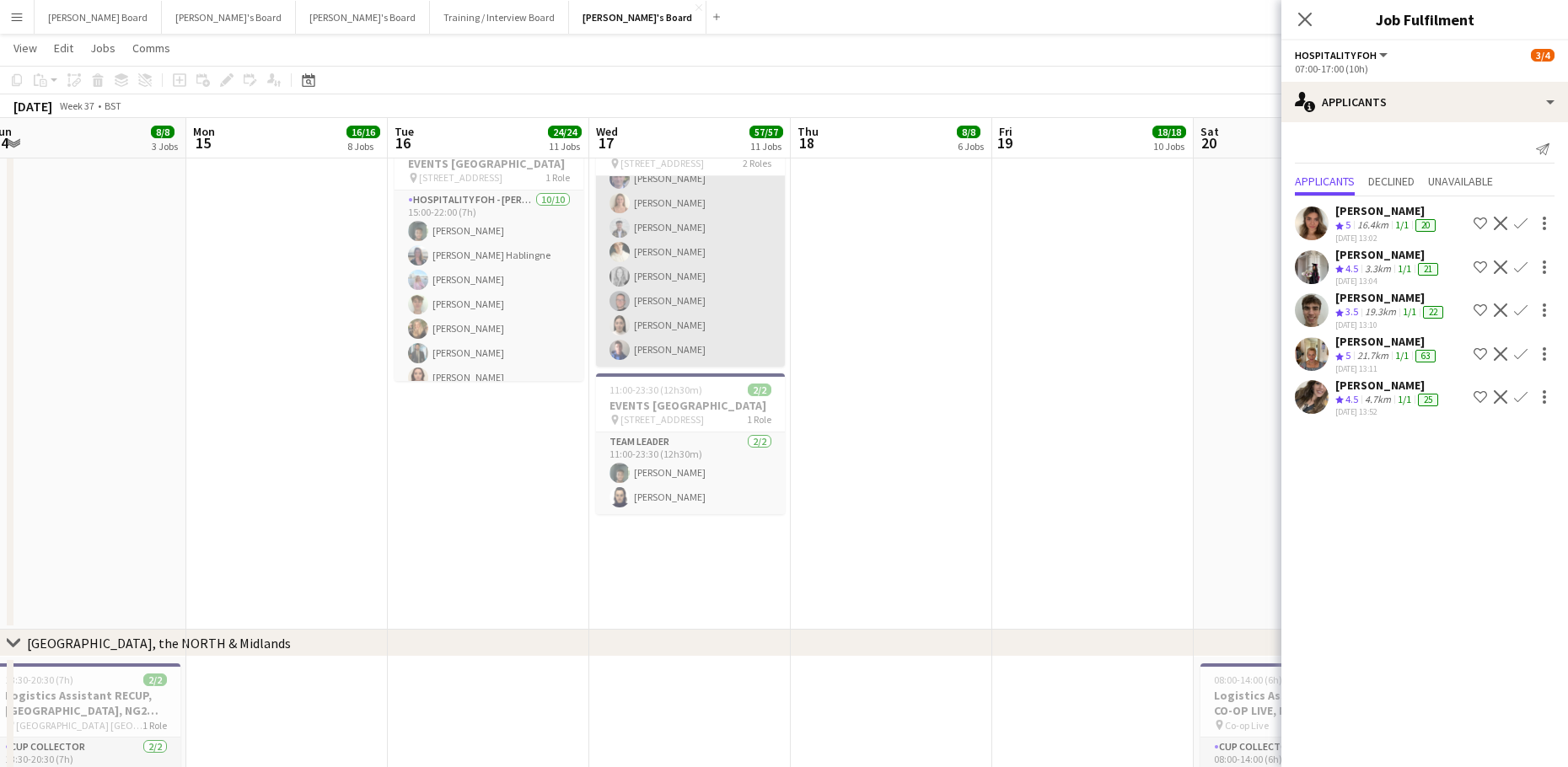
click at [679, 367] on app-card-role "Hospitality FOH - SBD BLV 26/26 15:00-23:30 (8h30m) ! Sarah Richardson Sam Gowe…" at bounding box center [691, 31] width 189 height 668
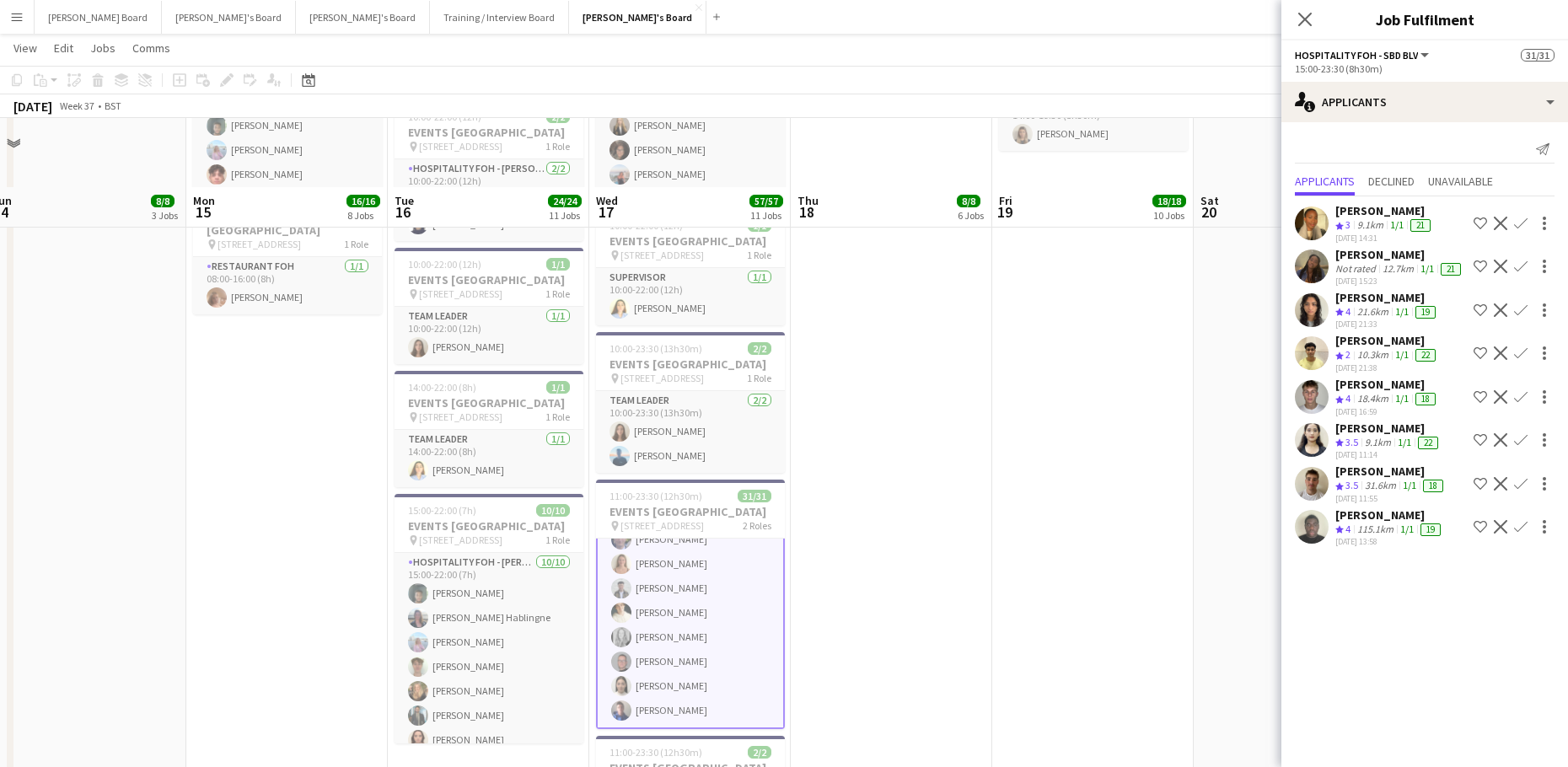
scroll to position [1902, 0]
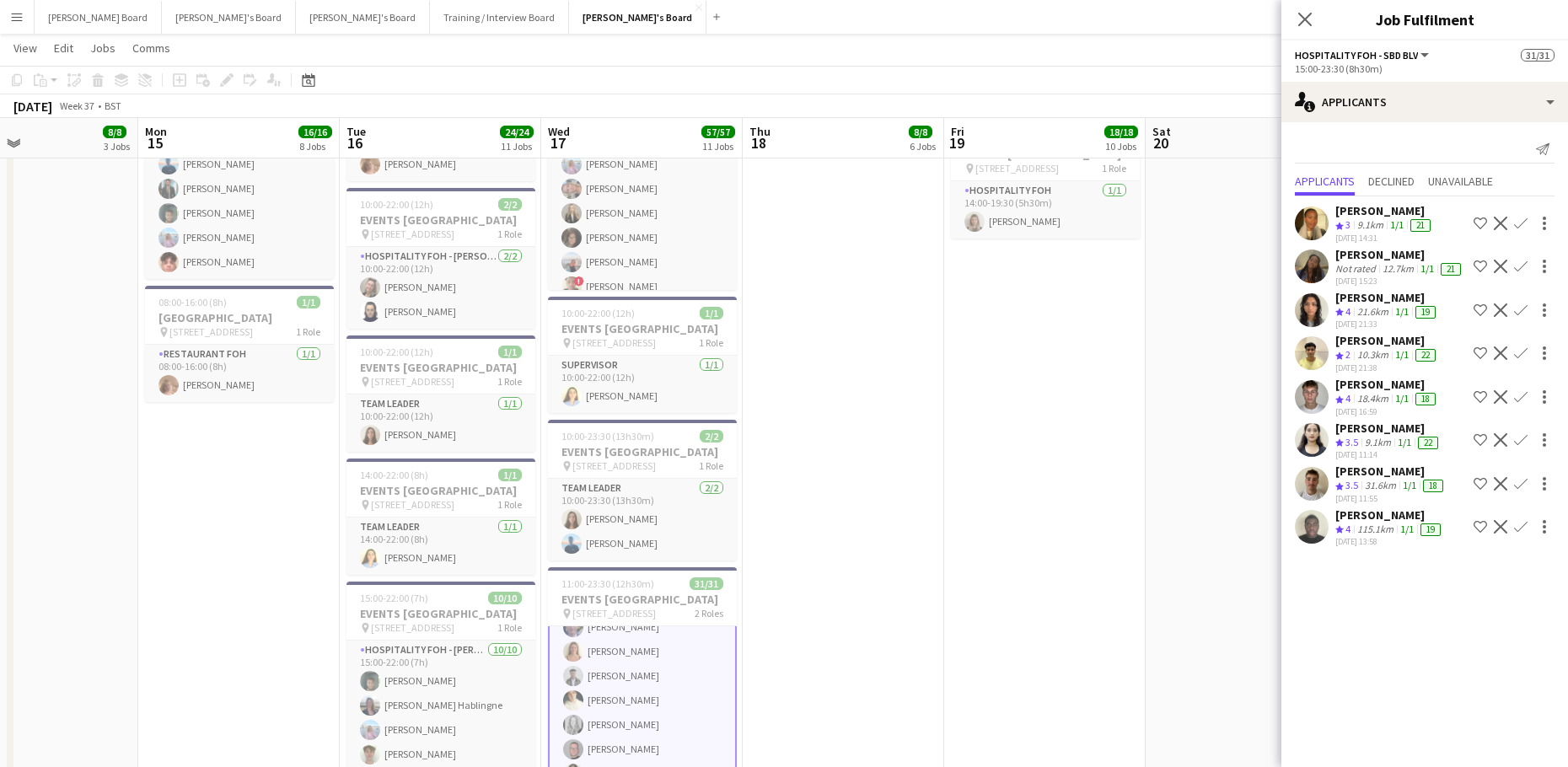
drag, startPoint x: 1076, startPoint y: 497, endPoint x: 969, endPoint y: 483, distance: 107.9
click at [993, 488] on app-calendar-viewport "Thu 11 14/14 9 Jobs Fri 12 28/28 12 Jobs Sat 13 Sun 14 8/8 3 Jobs Mon 15 16/16 …" at bounding box center [784, 223] width 1568 height 4119
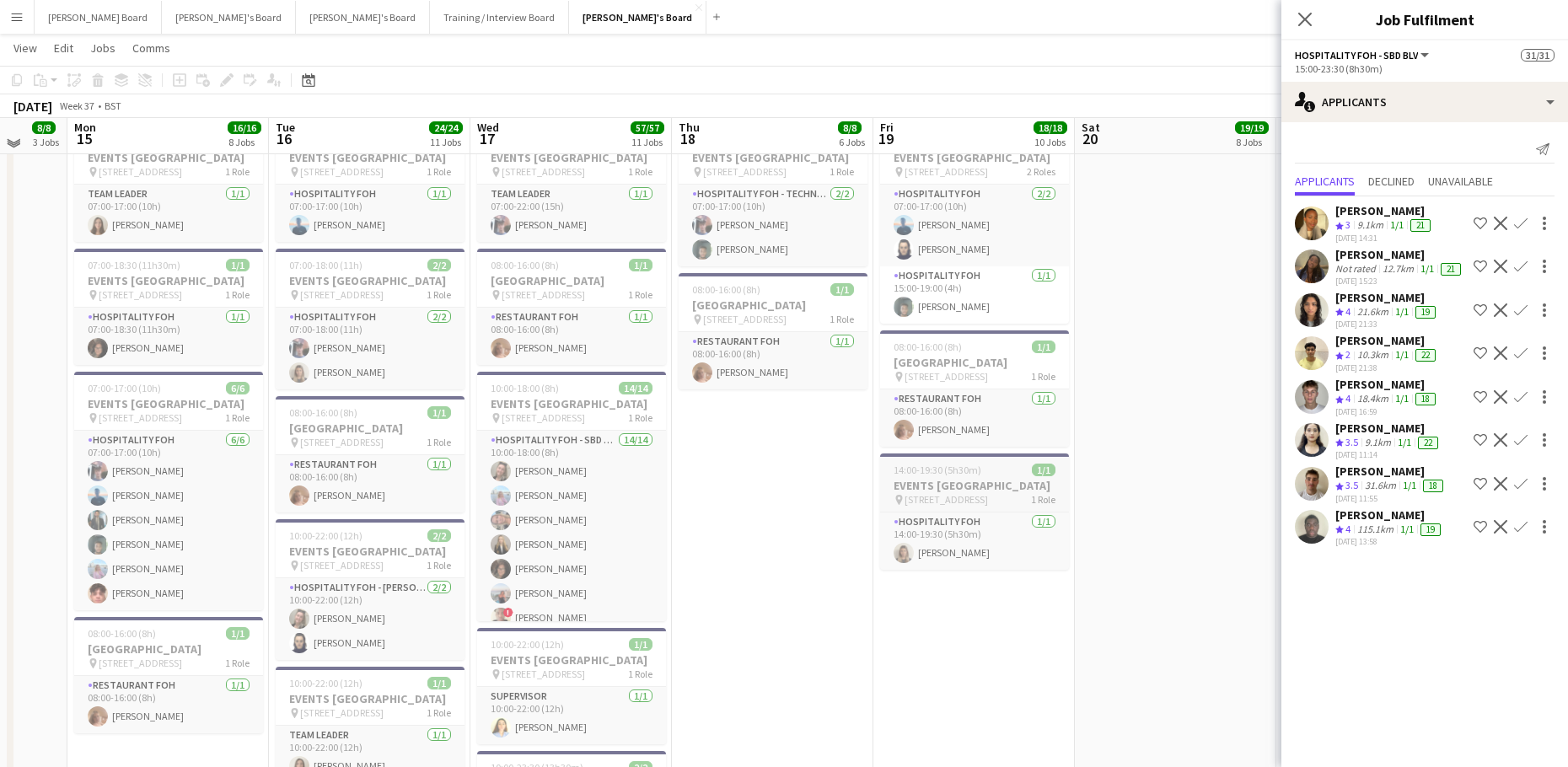
scroll to position [1564, 0]
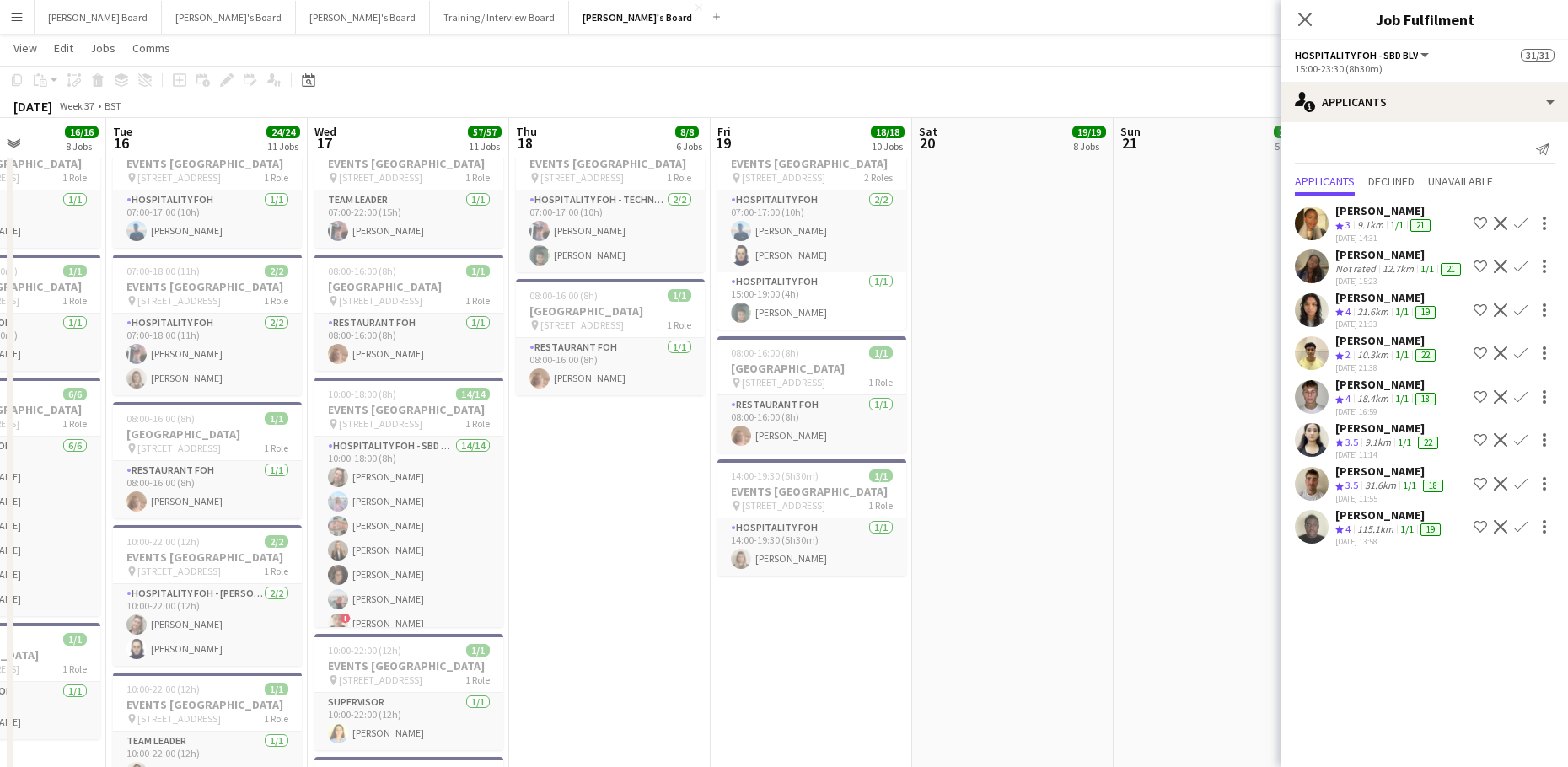
drag, startPoint x: 808, startPoint y: 524, endPoint x: 793, endPoint y: 519, distance: 15.8
click at [793, 521] on app-calendar-viewport "Fri 12 28/28 12 Jobs Sat 13 Sun 14 8/8 3 Jobs Mon 15 16/16 8 Jobs Tue 16 24/24 …" at bounding box center [784, 560] width 1568 height 4119
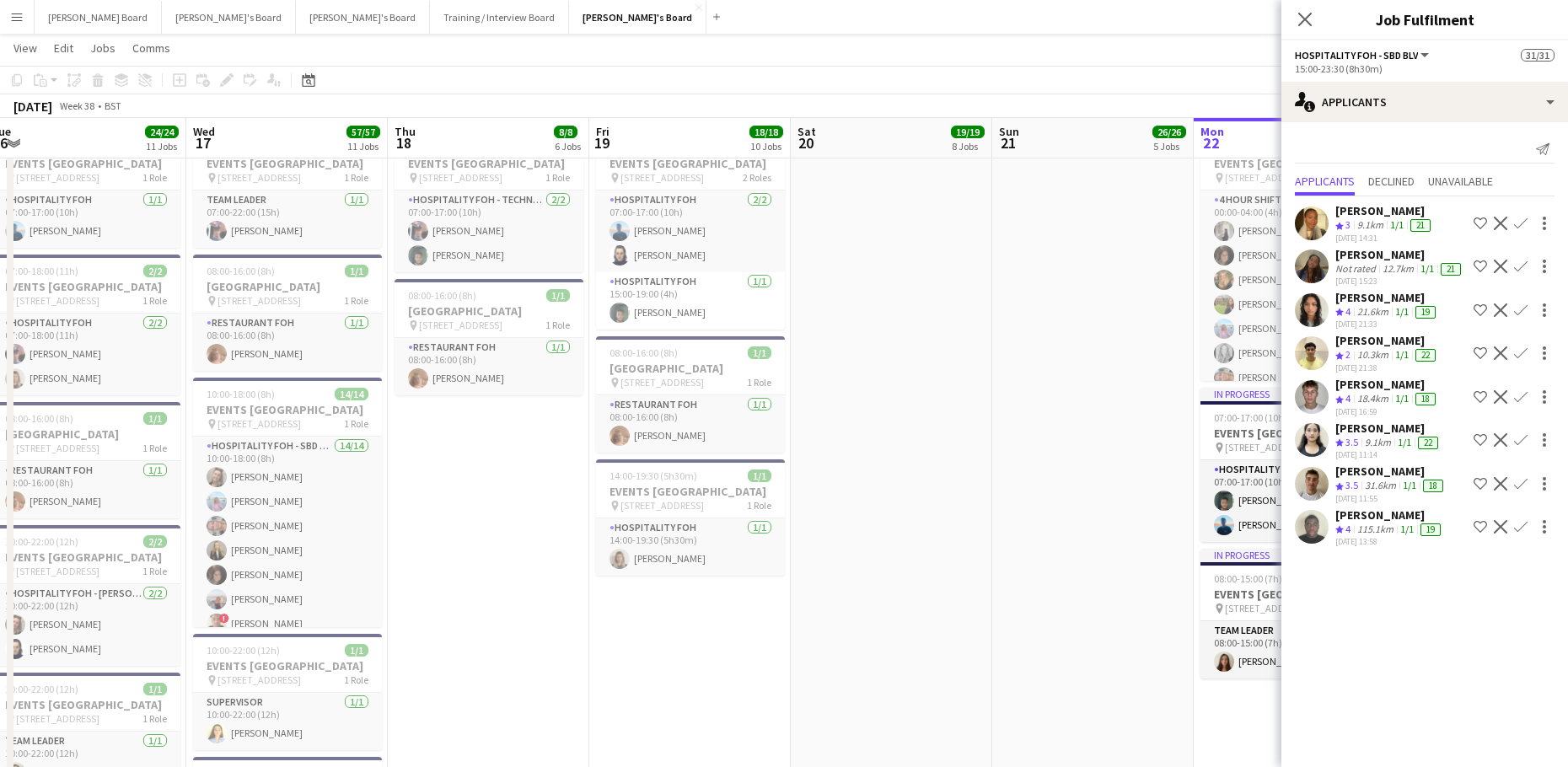
scroll to position [0, 582]
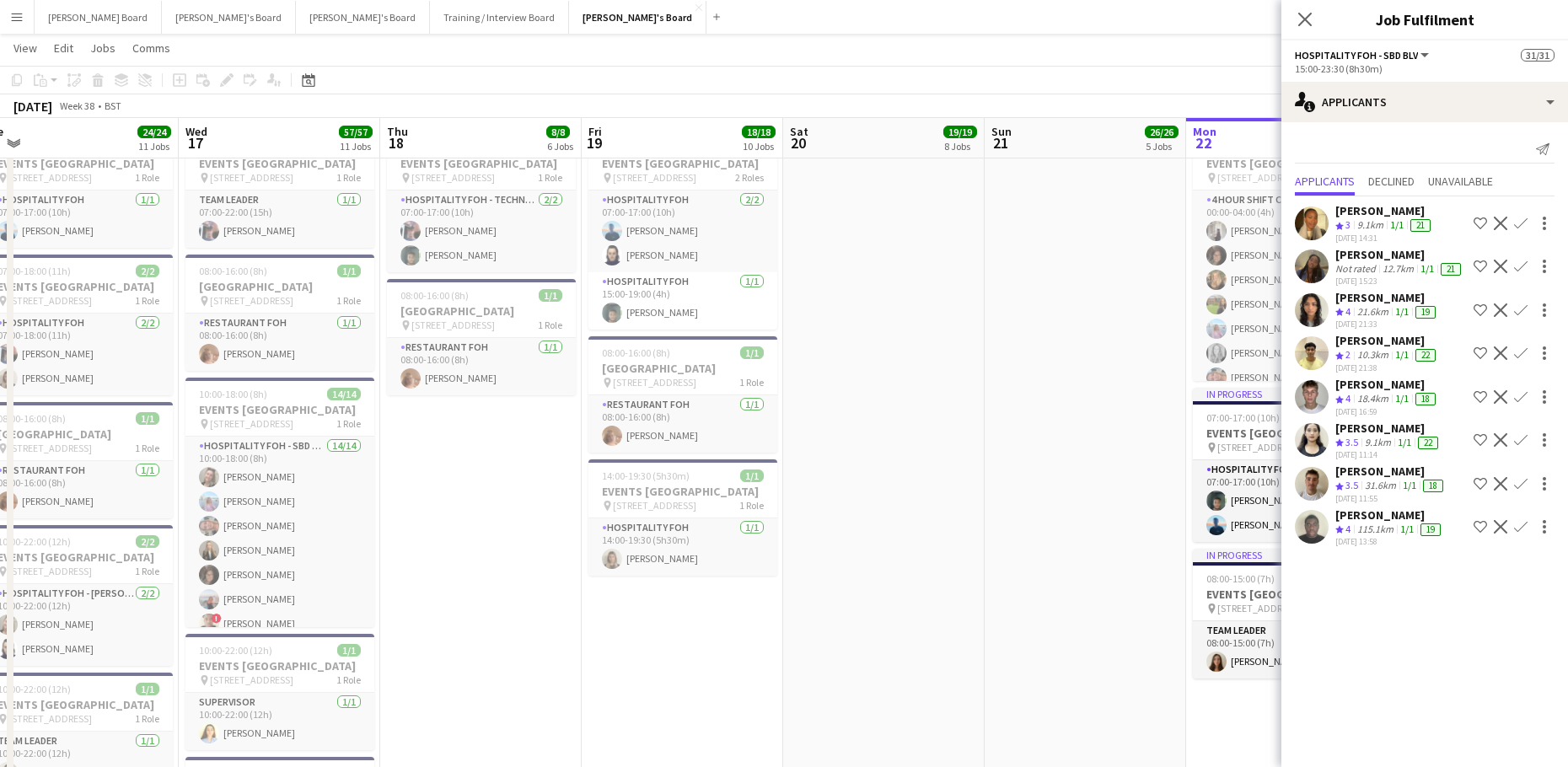
drag, startPoint x: 949, startPoint y: 559, endPoint x: 820, endPoint y: 559, distance: 129.0
click at [816, 562] on app-calendar-viewport "Sat 13 Sun 14 8/8 3 Jobs Mon 15 16/16 8 Jobs Tue 16 24/24 11 Jobs Wed 17 57/57 …" at bounding box center [784, 560] width 1568 height 4119
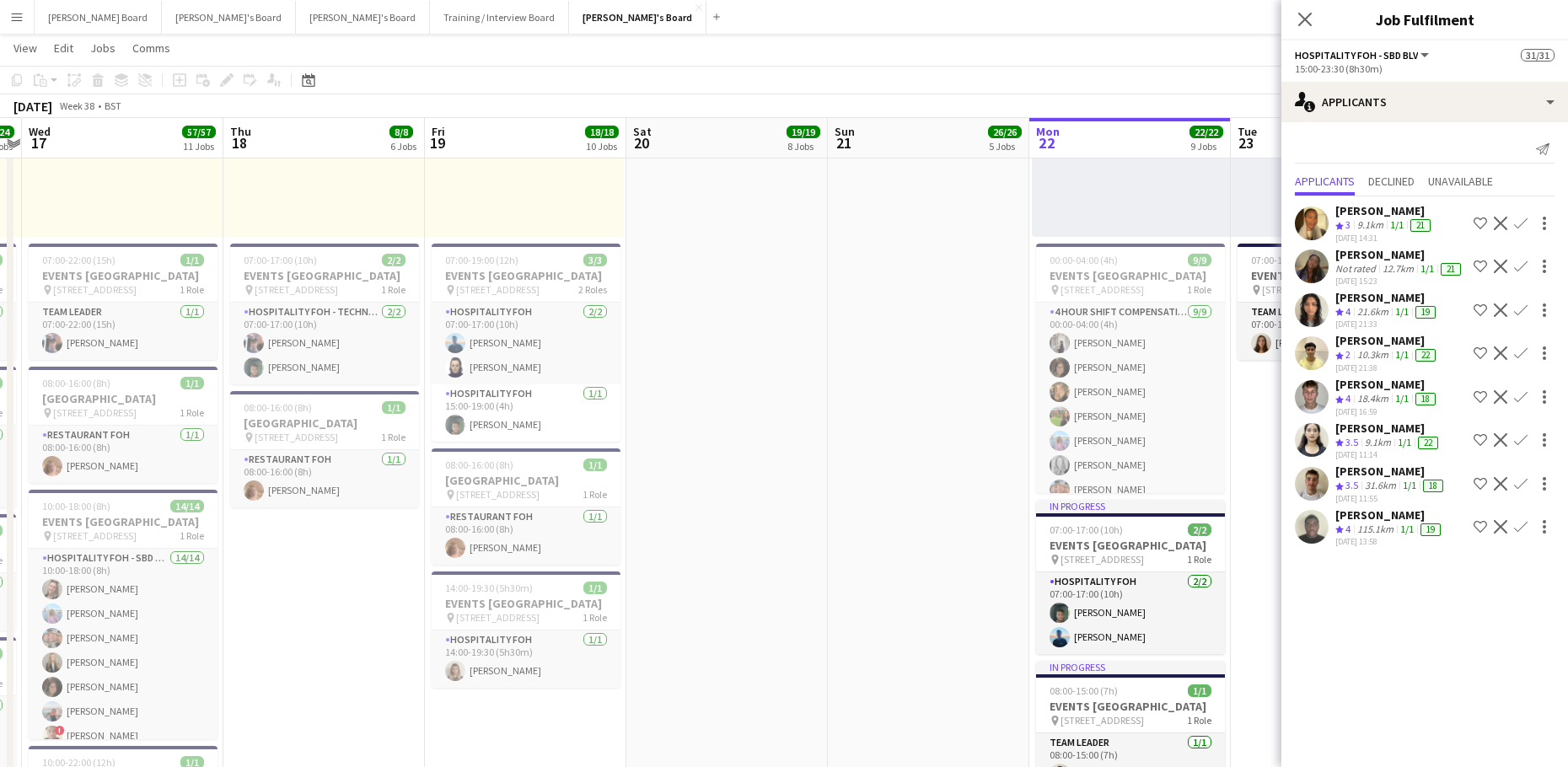
scroll to position [0, 590]
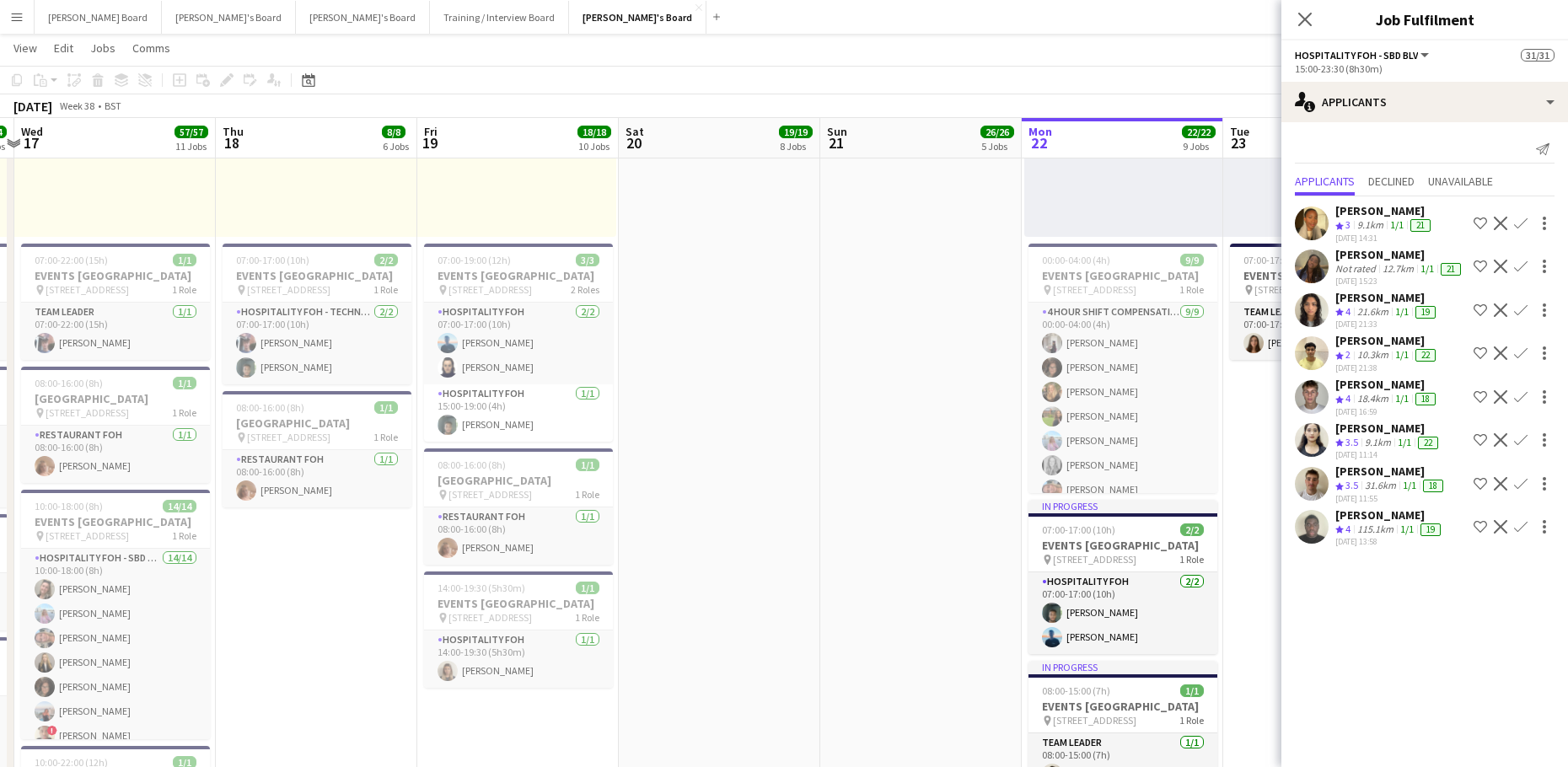
drag, startPoint x: 950, startPoint y: 560, endPoint x: 752, endPoint y: 554, distance: 198.1
click at [748, 566] on app-calendar-viewport "Sun 14 8/8 3 Jobs Mon 15 16/16 8 Jobs Tue 16 24/24 11 Jobs Wed 17 57/57 11 Jobs…" at bounding box center [784, 673] width 1568 height 4119
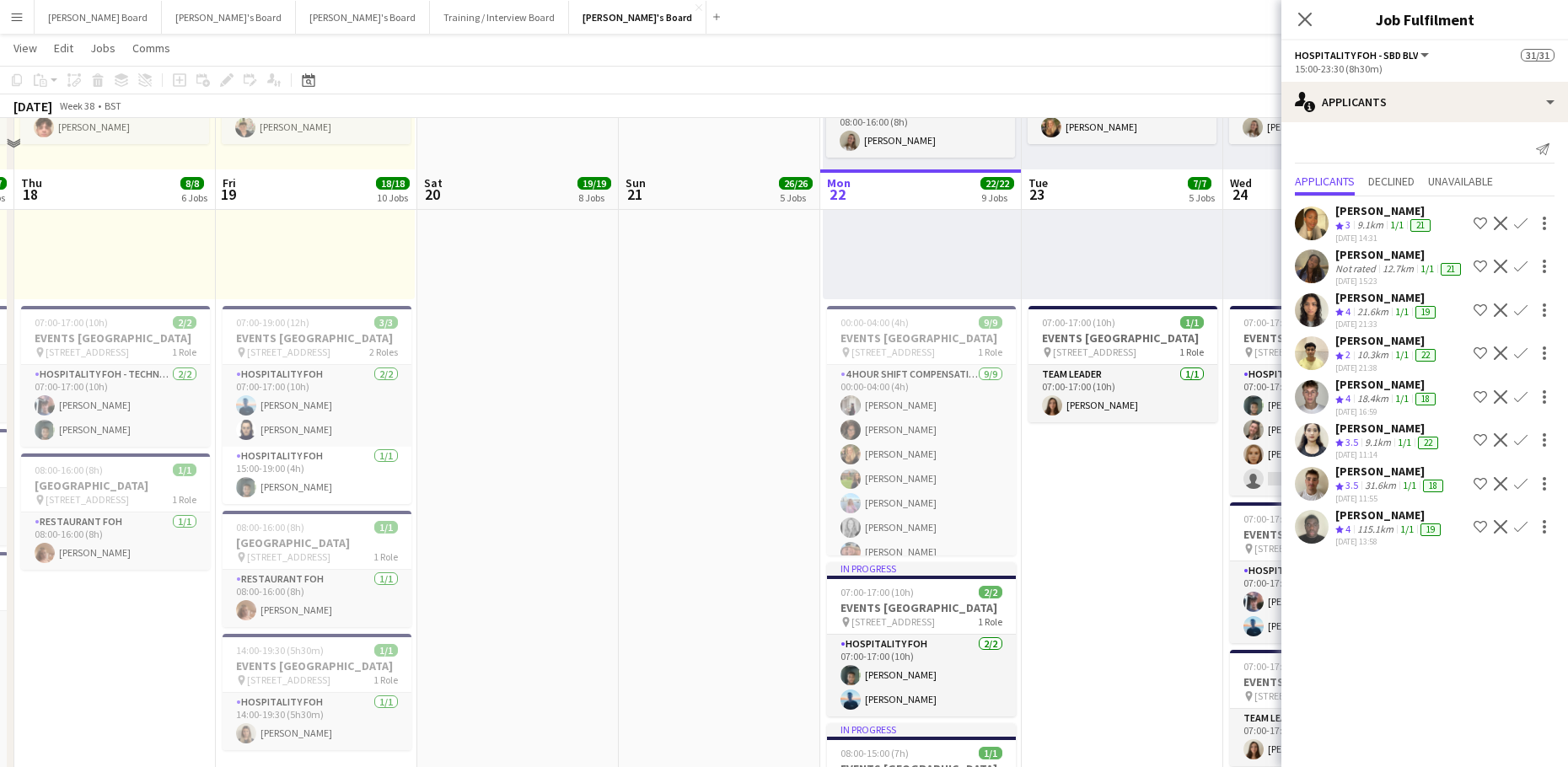
scroll to position [1452, 0]
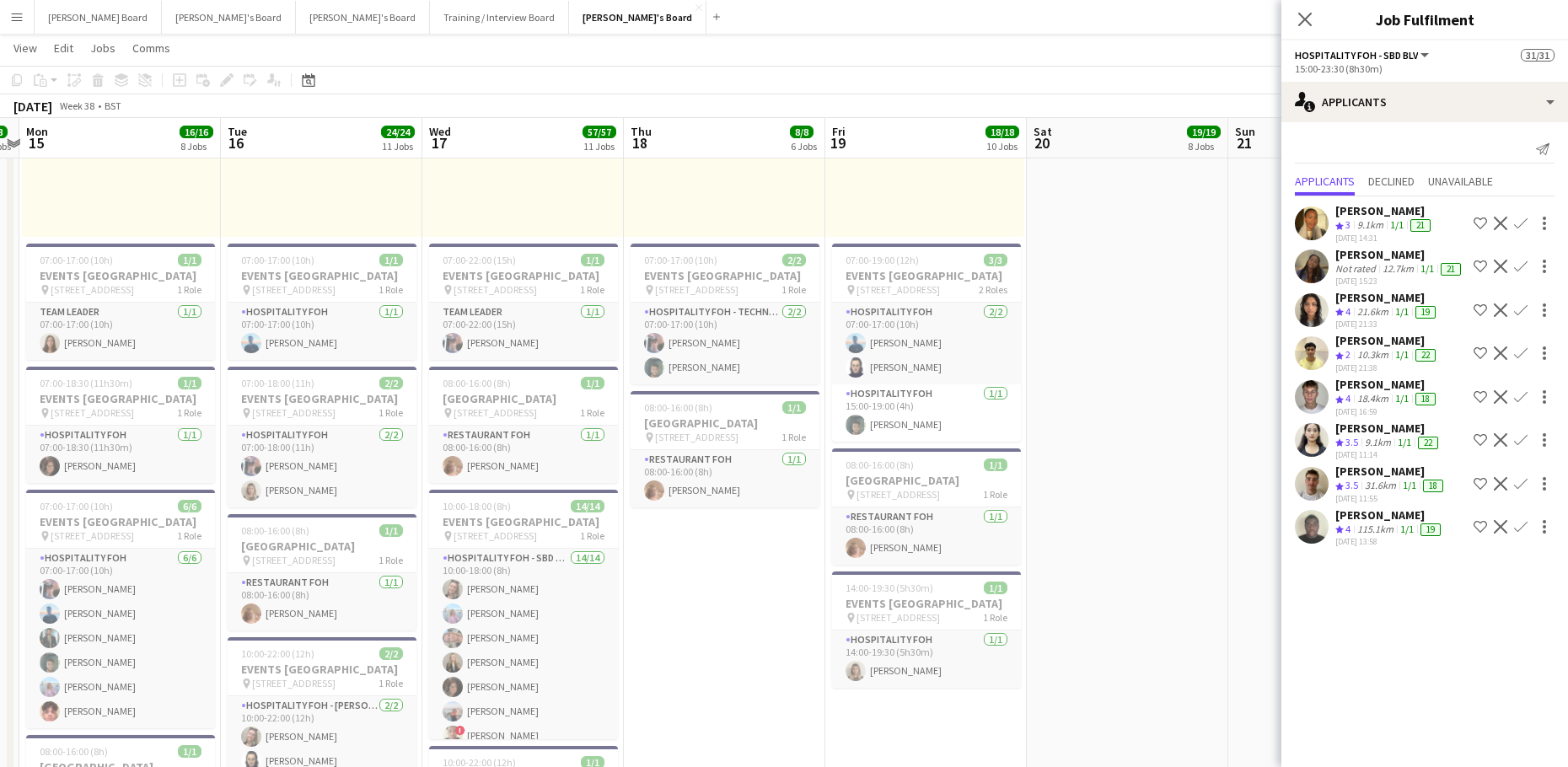
drag, startPoint x: 415, startPoint y: 495, endPoint x: 887, endPoint y: 486, distance: 472.1
click at [1201, 483] on app-calendar-viewport "Sun 14 8/8 3 Jobs Mon 15 16/16 8 Jobs Tue 16 24/24 11 Jobs Wed 17 57/57 11 Jobs…" at bounding box center [784, 673] width 1568 height 4119
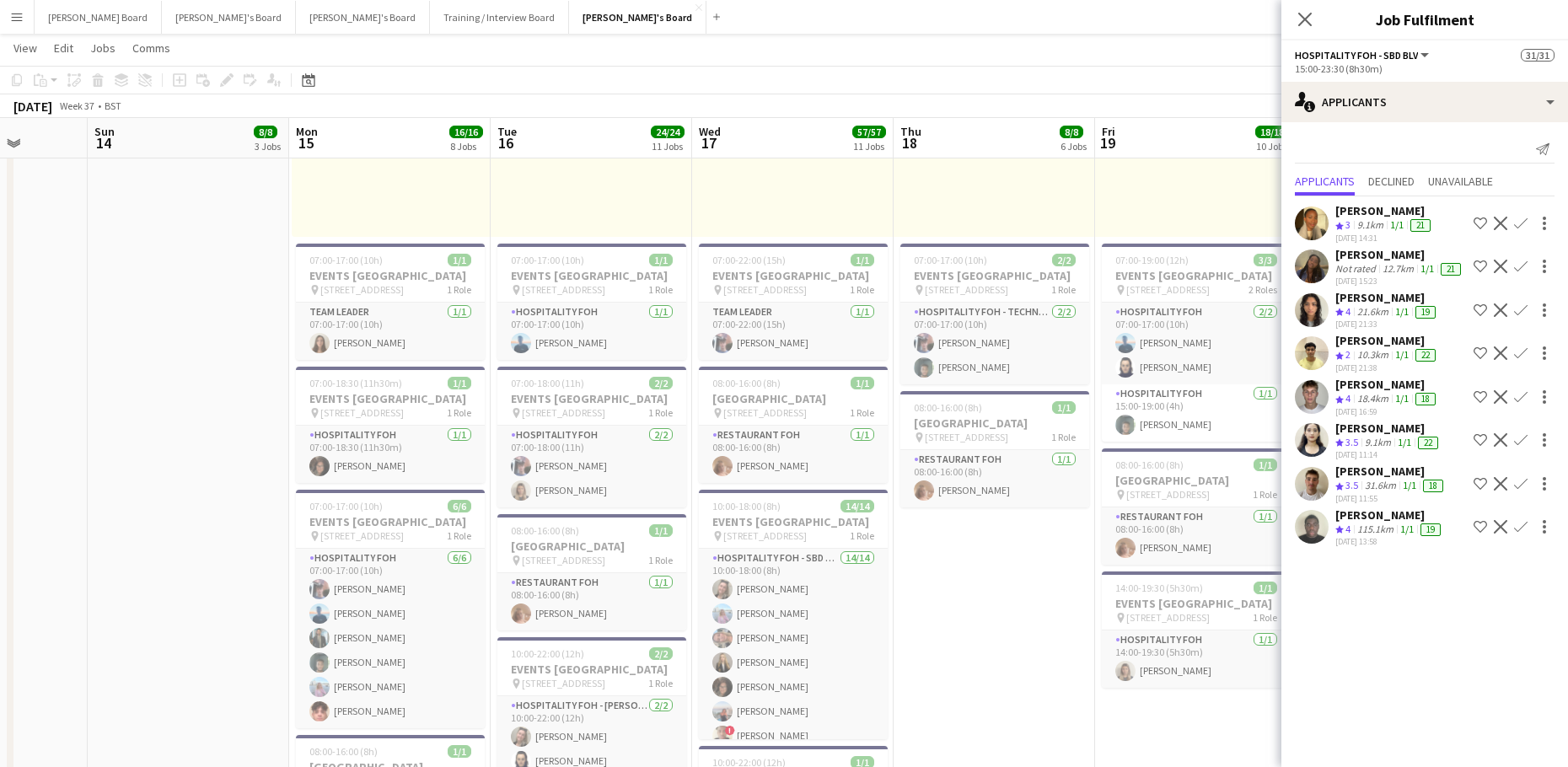
drag, startPoint x: 497, startPoint y: 478, endPoint x: 874, endPoint y: 441, distance: 378.8
click at [866, 442] on app-calendar-viewport "Thu 11 14/14 9 Jobs Fri 12 28/28 12 Jobs Sat 13 Sun 14 8/8 3 Jobs Mon 15 16/16 …" at bounding box center [784, 673] width 1568 height 4119
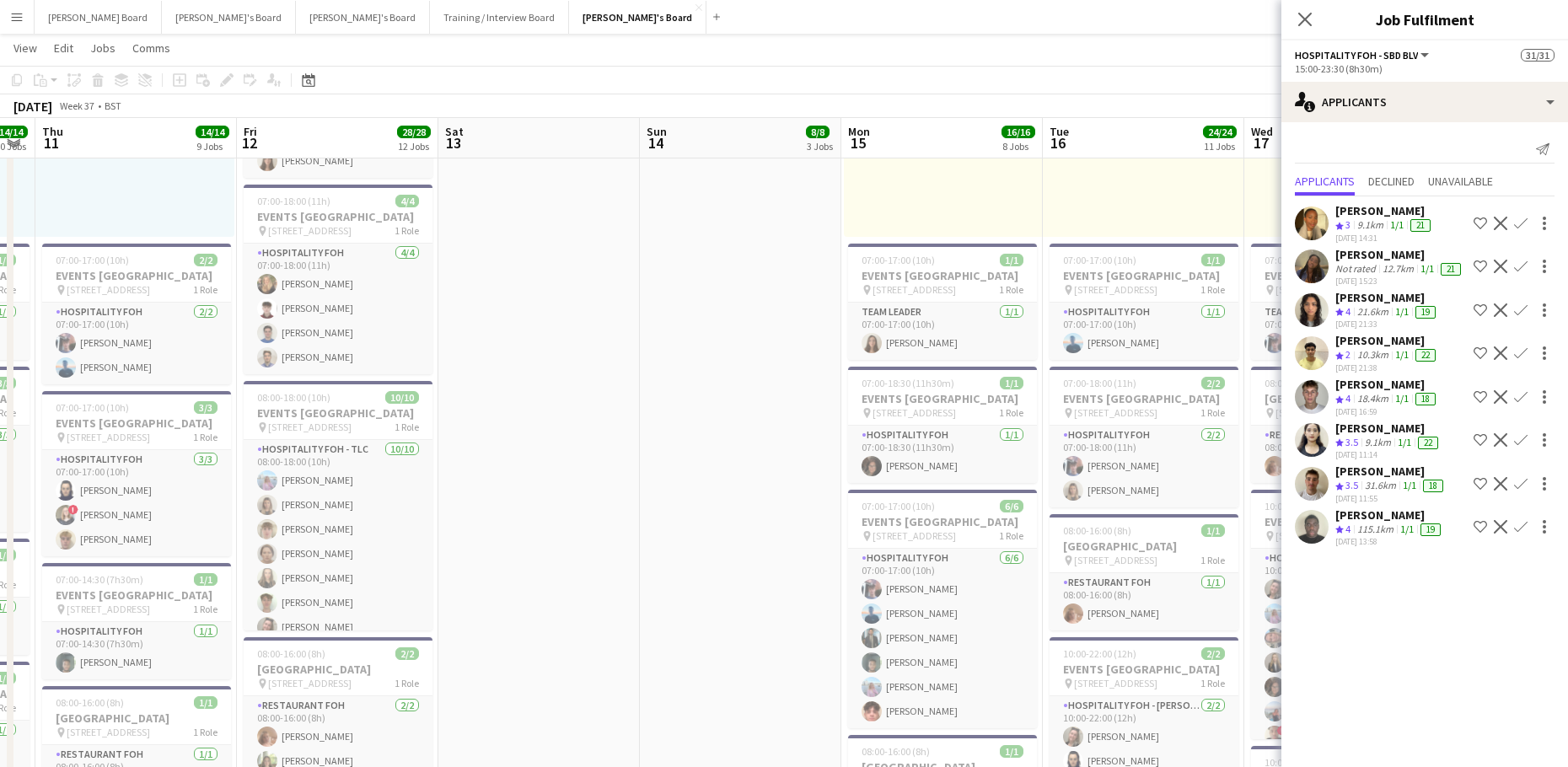
drag, startPoint x: 494, startPoint y: 420, endPoint x: 856, endPoint y: 417, distance: 362.0
click at [841, 419] on app-calendar-viewport "Tue 9 8/8 7 Jobs Wed 10 14/14 10 Jobs Thu 11 14/14 9 Jobs Fri 12 28/28 12 Jobs …" at bounding box center [784, 673] width 1568 height 4119
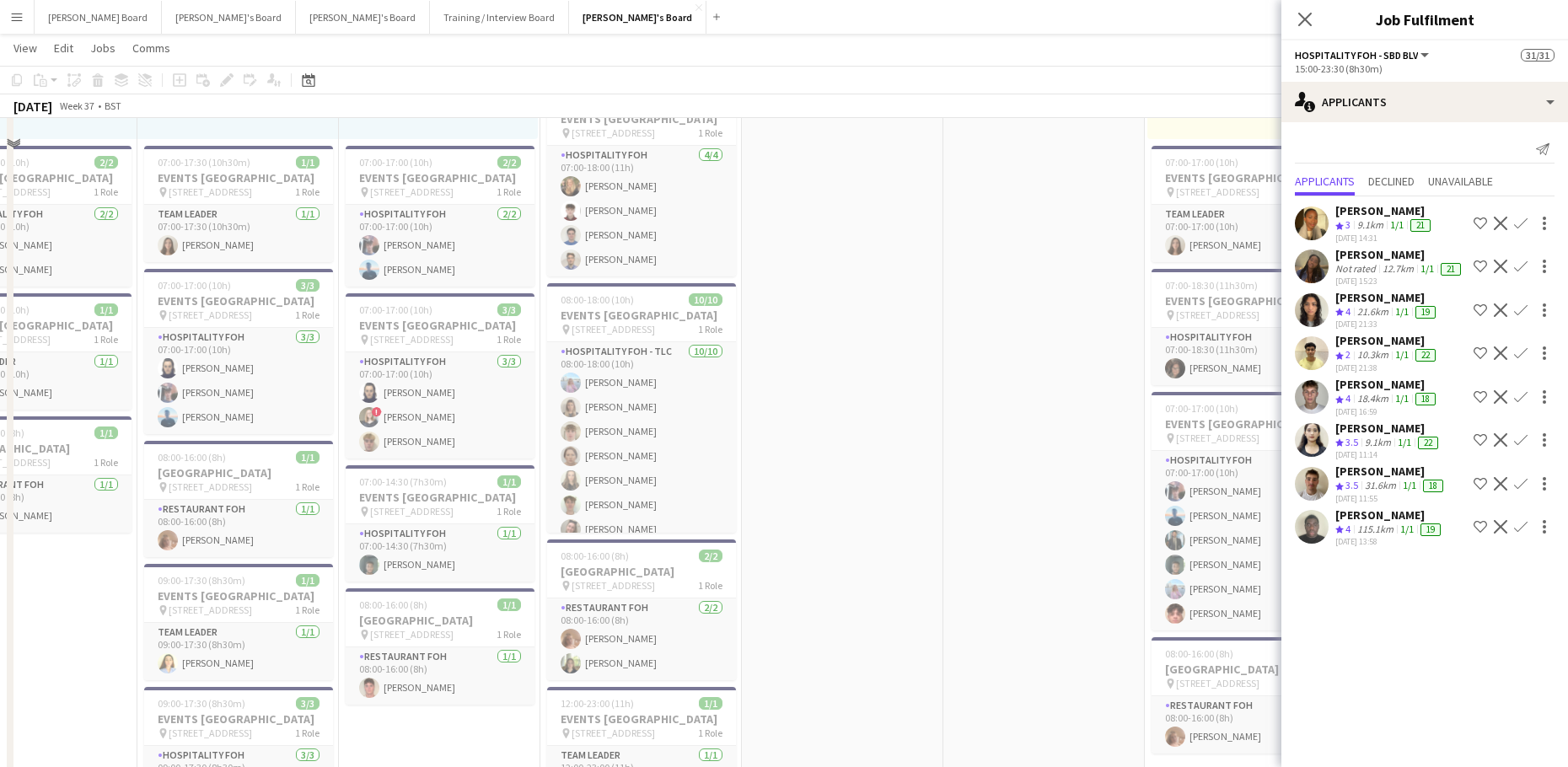
scroll to position [1340, 0]
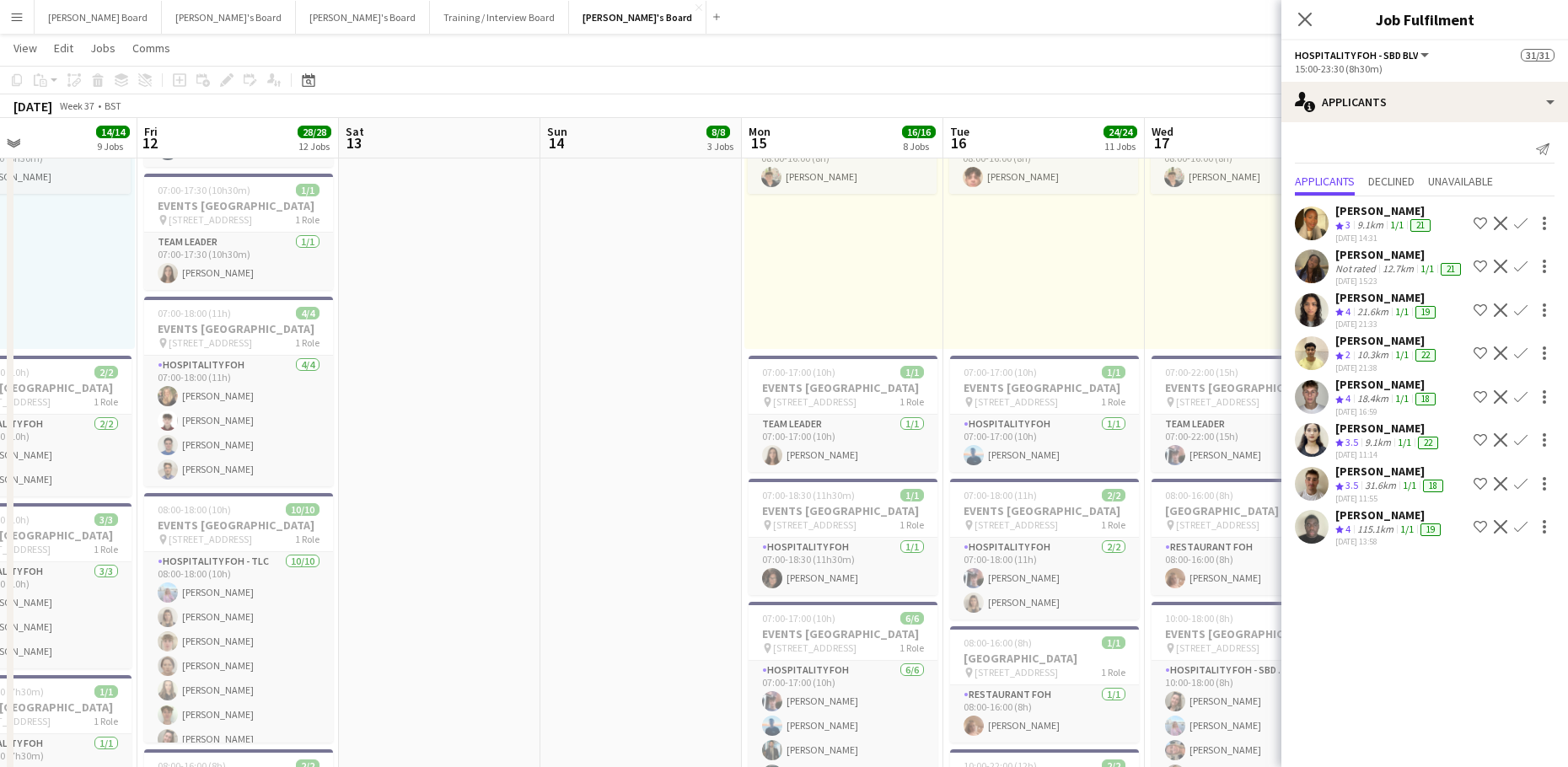
drag, startPoint x: 934, startPoint y: 575, endPoint x: 191, endPoint y: 558, distance: 743.2
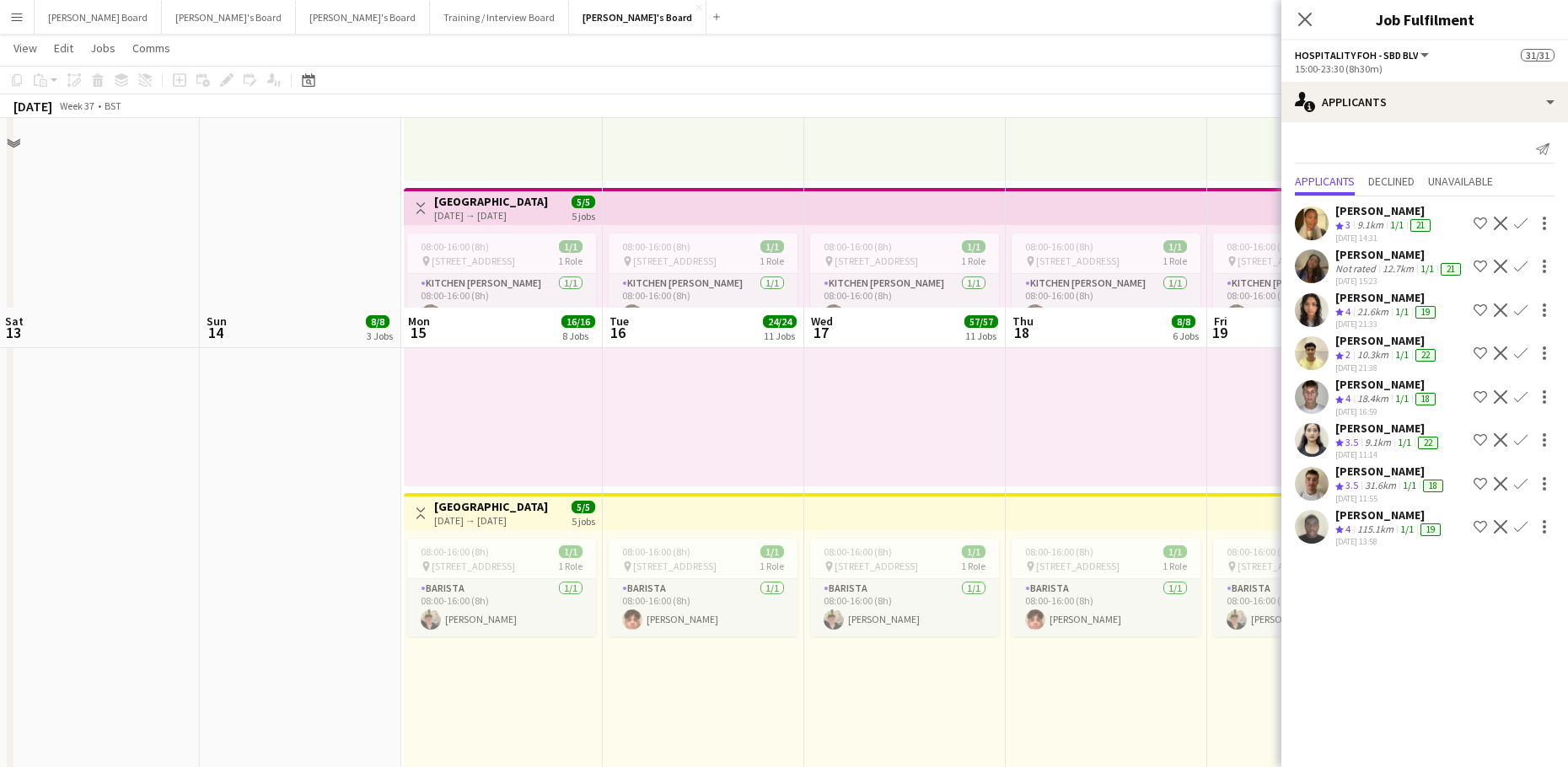
scroll to position [779, 0]
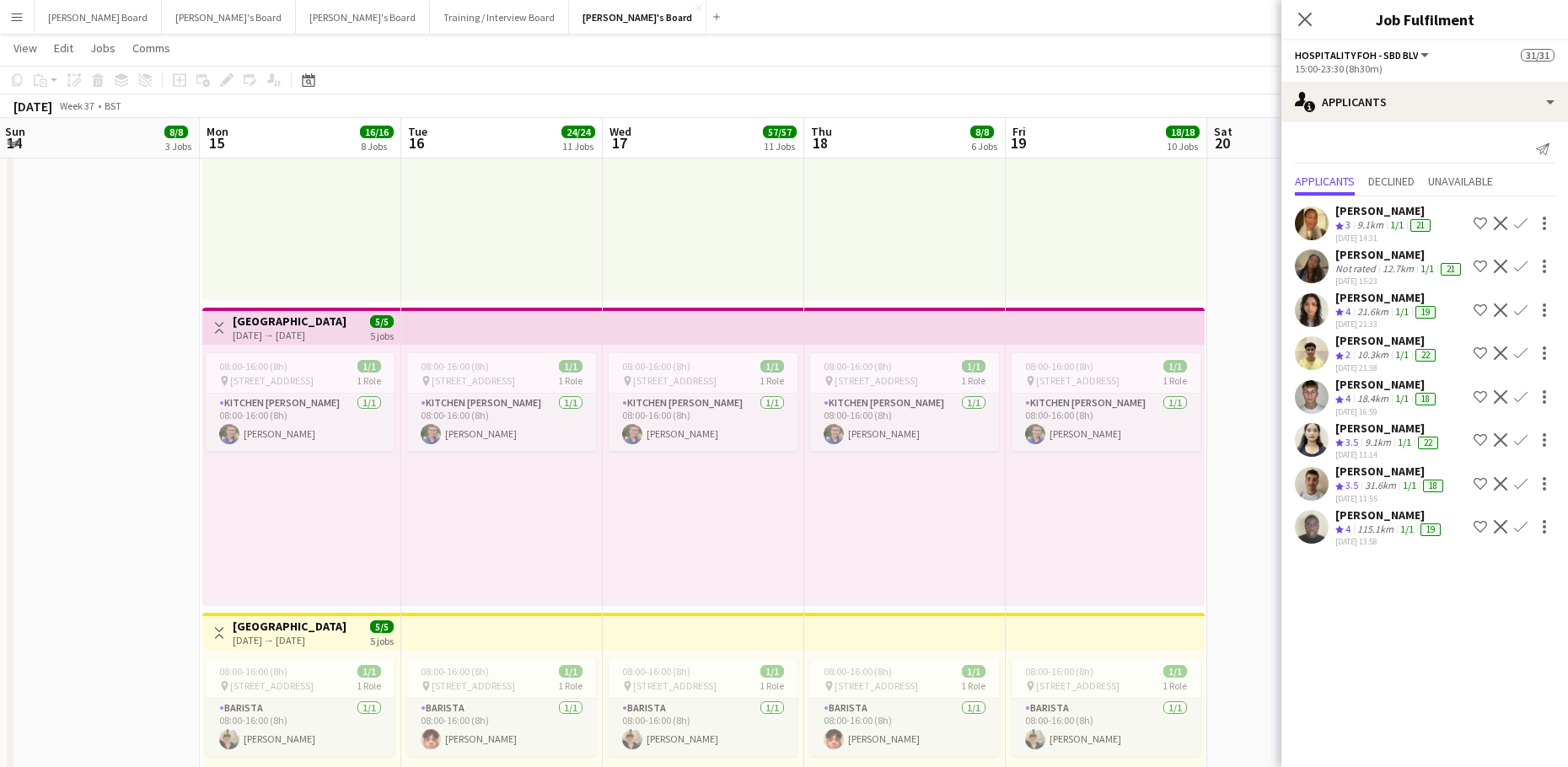
drag, startPoint x: 679, startPoint y: 536, endPoint x: 158, endPoint y: 482, distance: 523.8
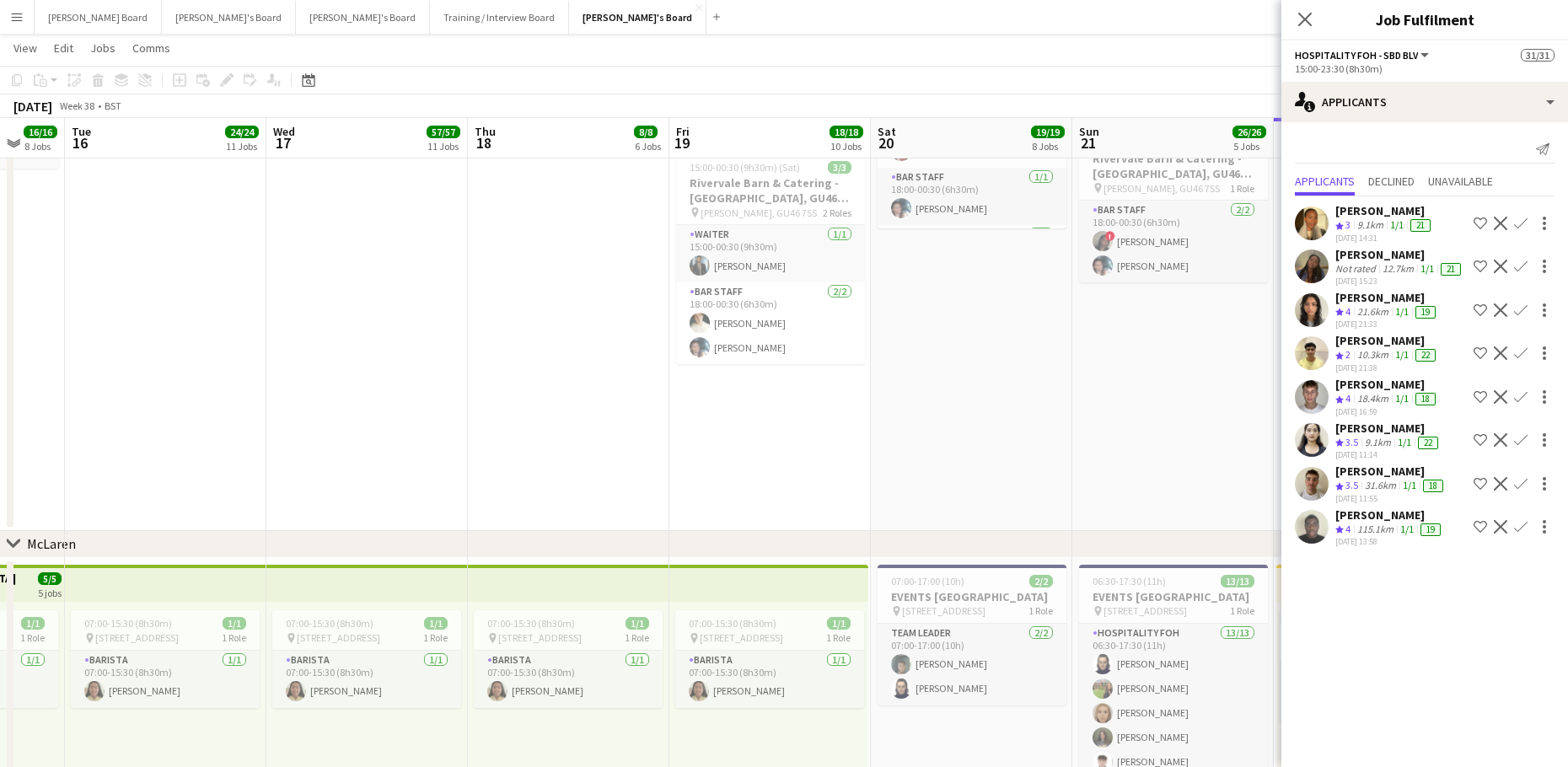
scroll to position [0, 486]
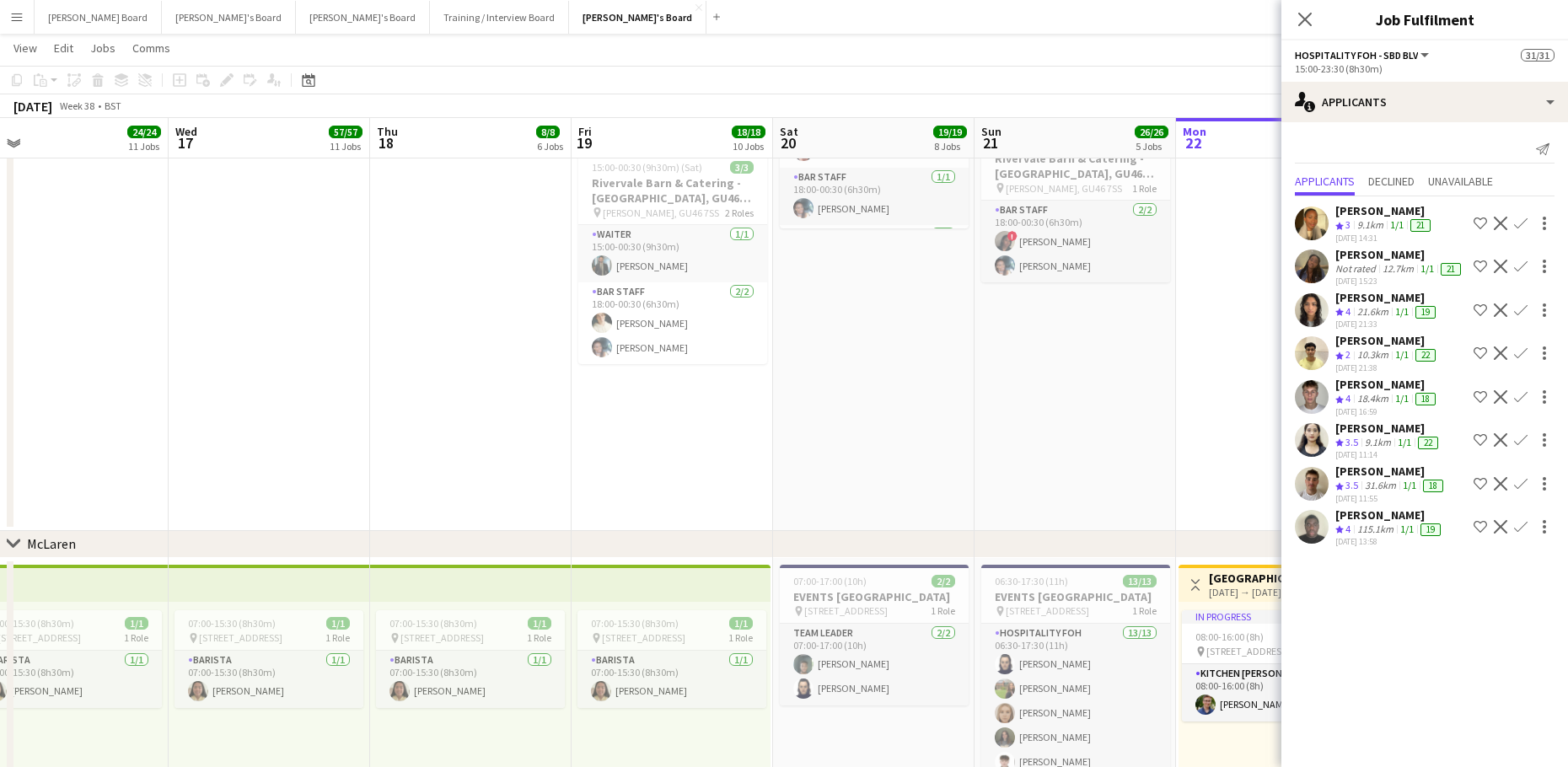
drag, startPoint x: 941, startPoint y: 502, endPoint x: 644, endPoint y: 441, distance: 303.2
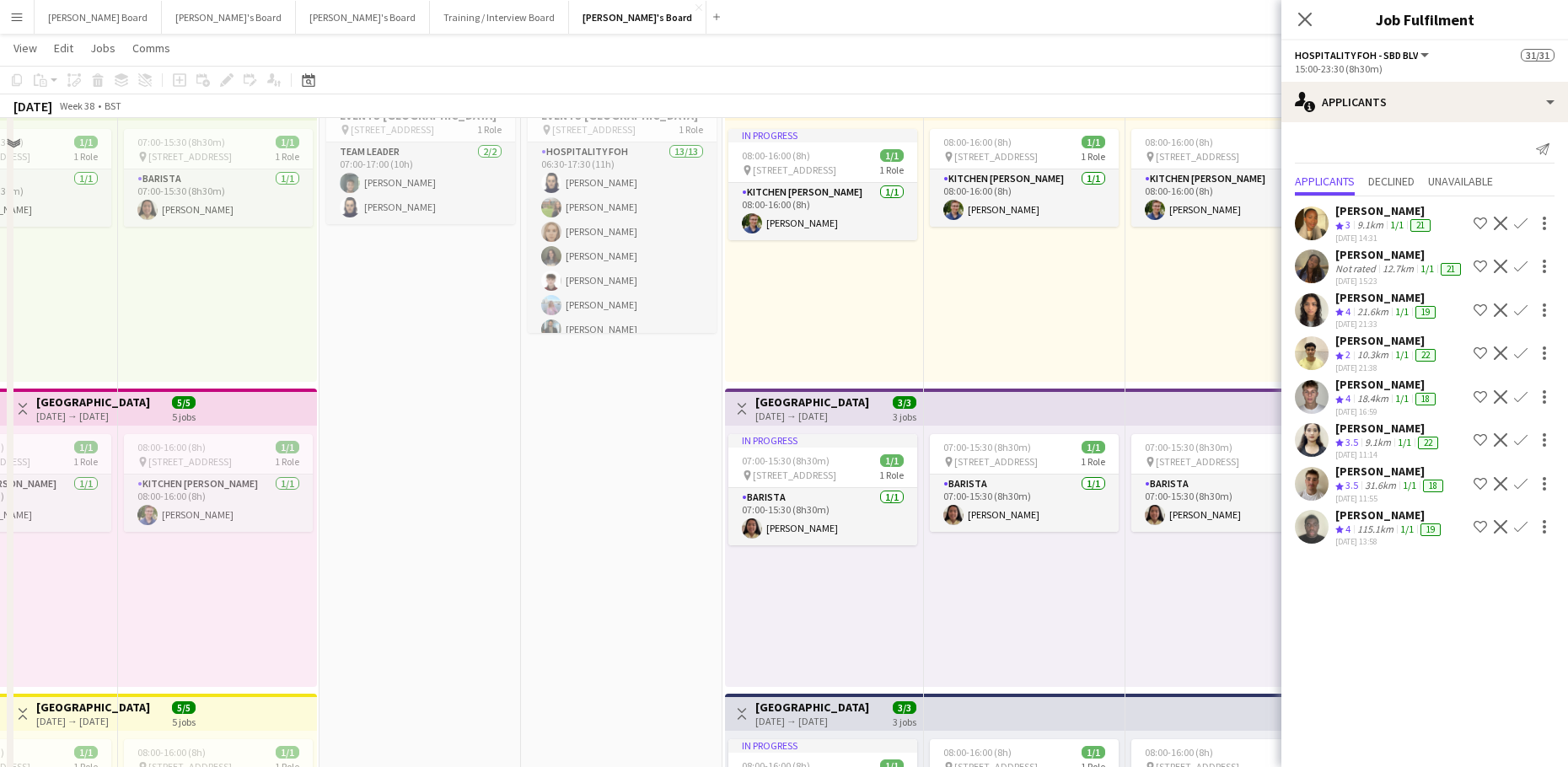
scroll to position [779, 0]
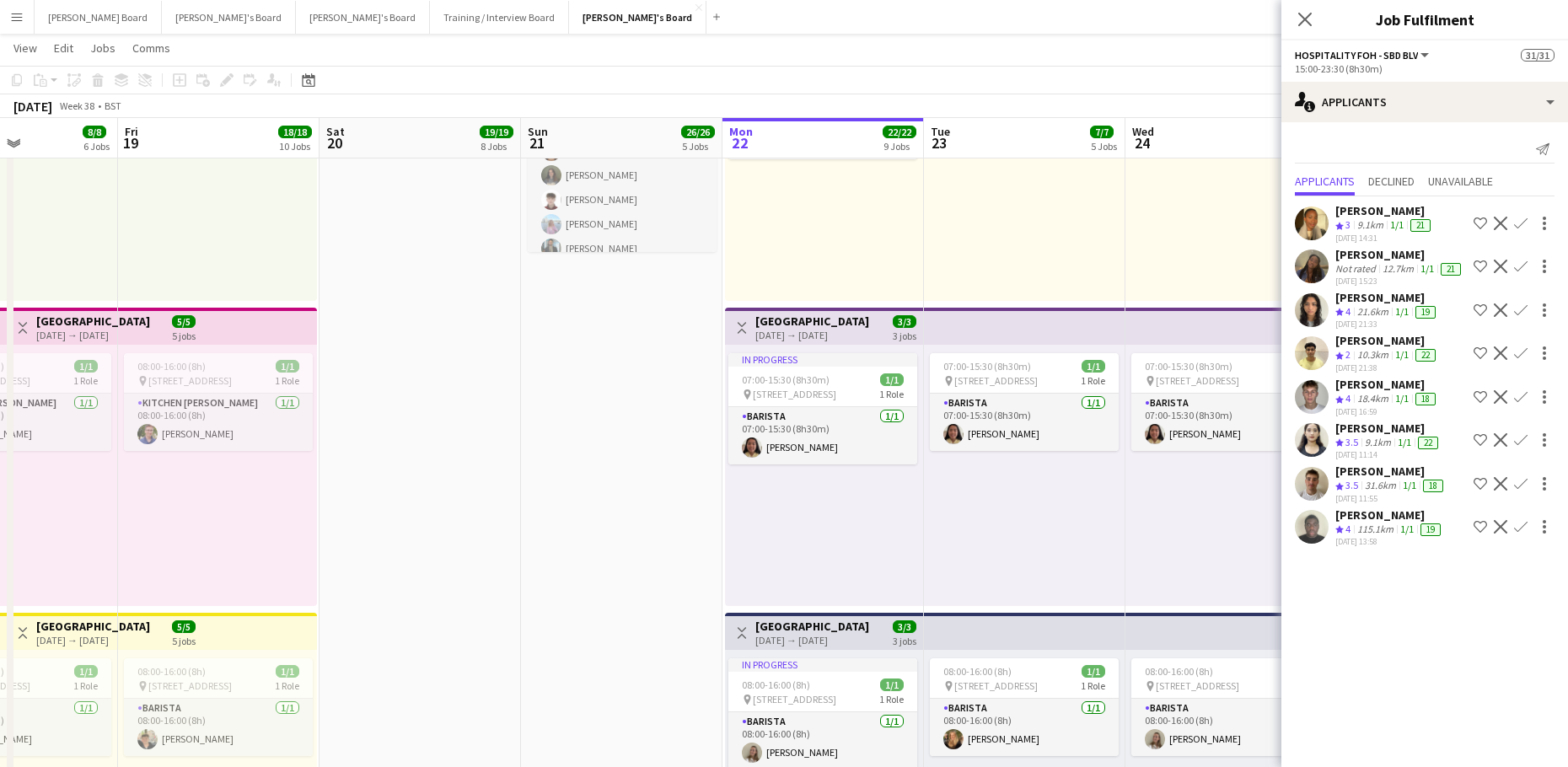
drag, startPoint x: 729, startPoint y: 491, endPoint x: 463, endPoint y: 457, distance: 268.2
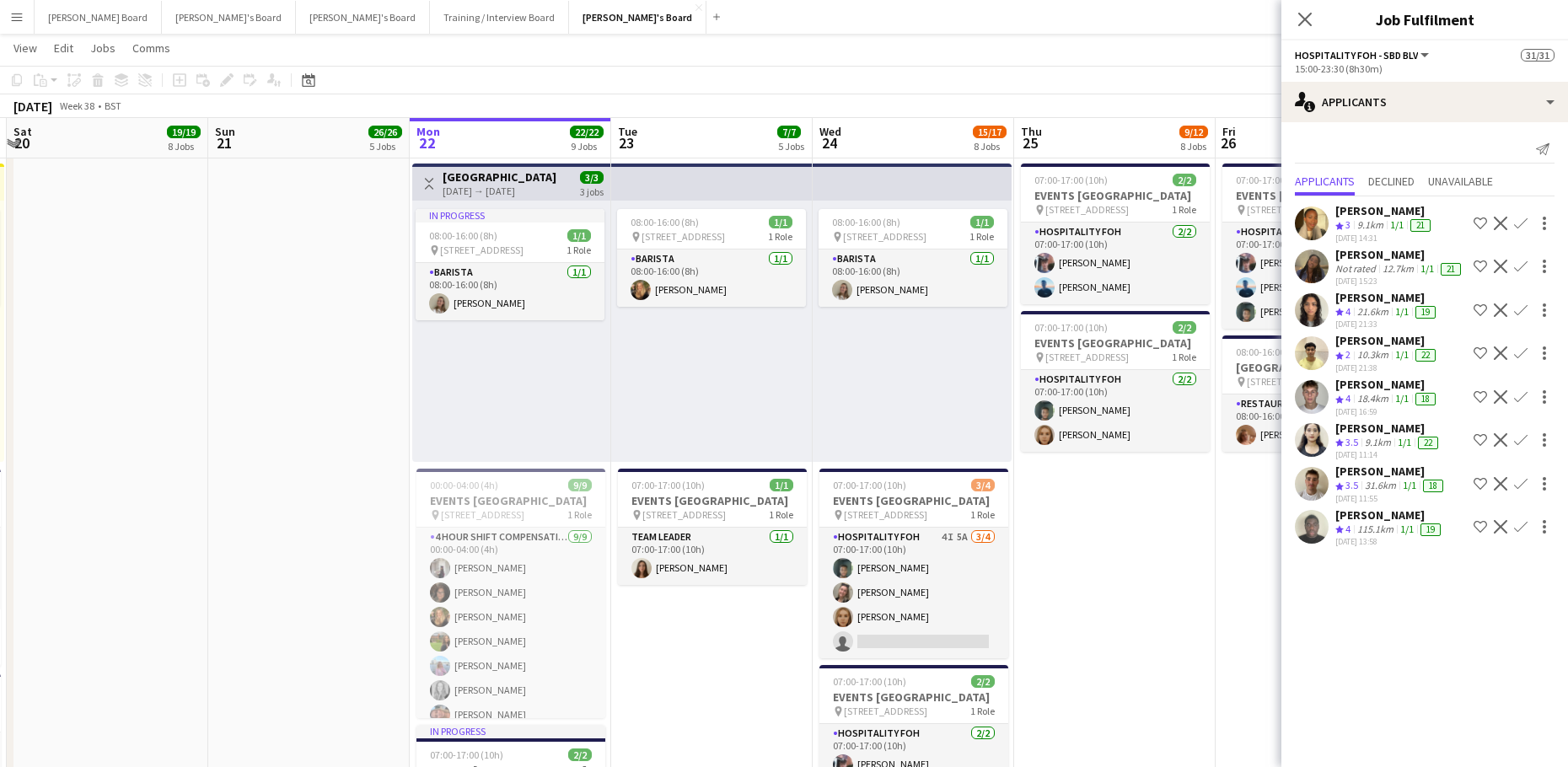
scroll to position [0, 461]
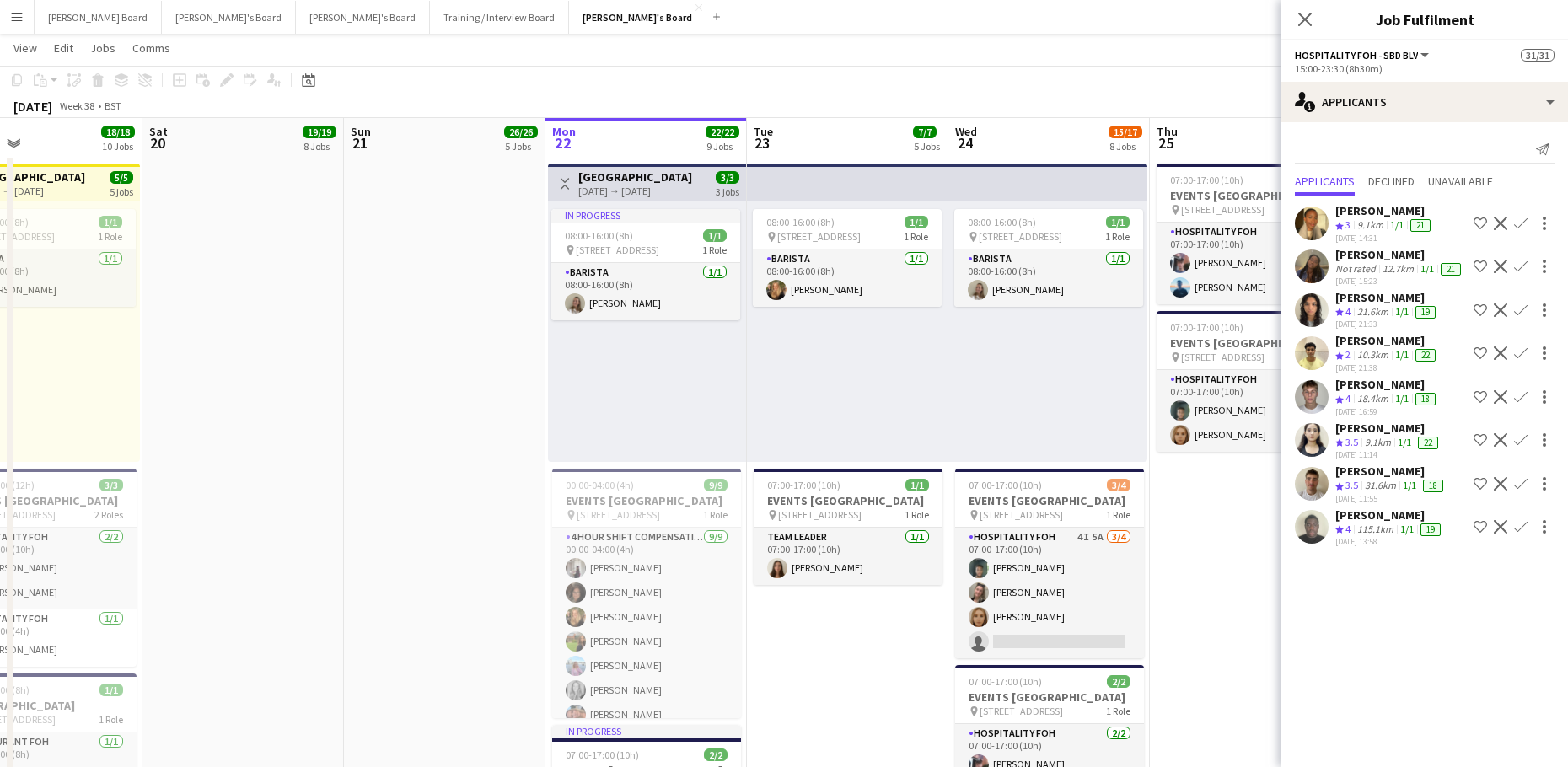
drag, startPoint x: 643, startPoint y: 534, endPoint x: 899, endPoint y: 569, distance: 258.4
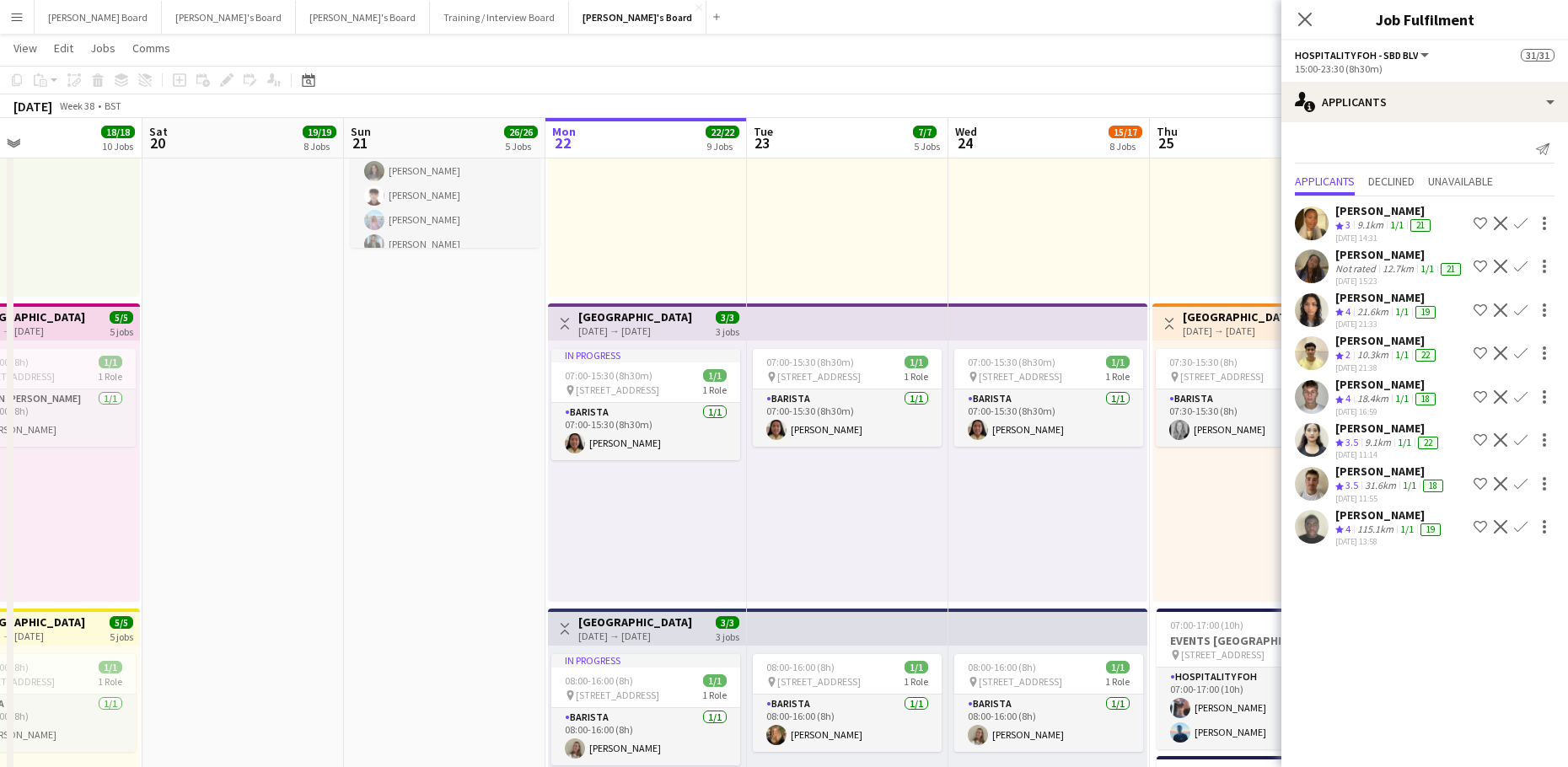
scroll to position [779, 0]
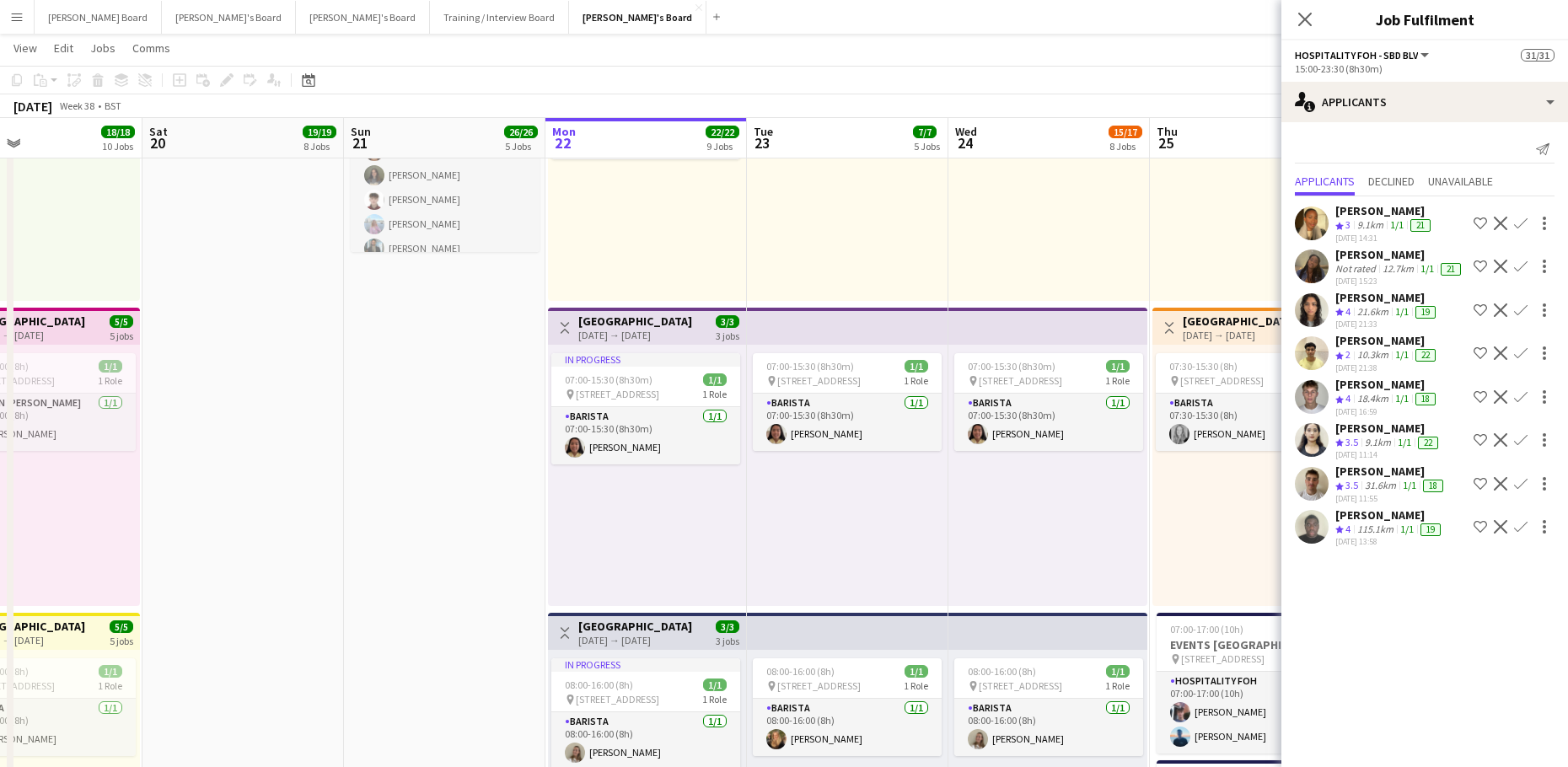
drag, startPoint x: 779, startPoint y: 520, endPoint x: 795, endPoint y: 519, distance: 16.0
click at [779, 524] on div "07:00-15:30 (8h30m) 1/1 pin Woking, GU21 4YH 1 Role Barista 1/1 07:00-15:30 (8h…" at bounding box center [847, 475] width 202 height 262
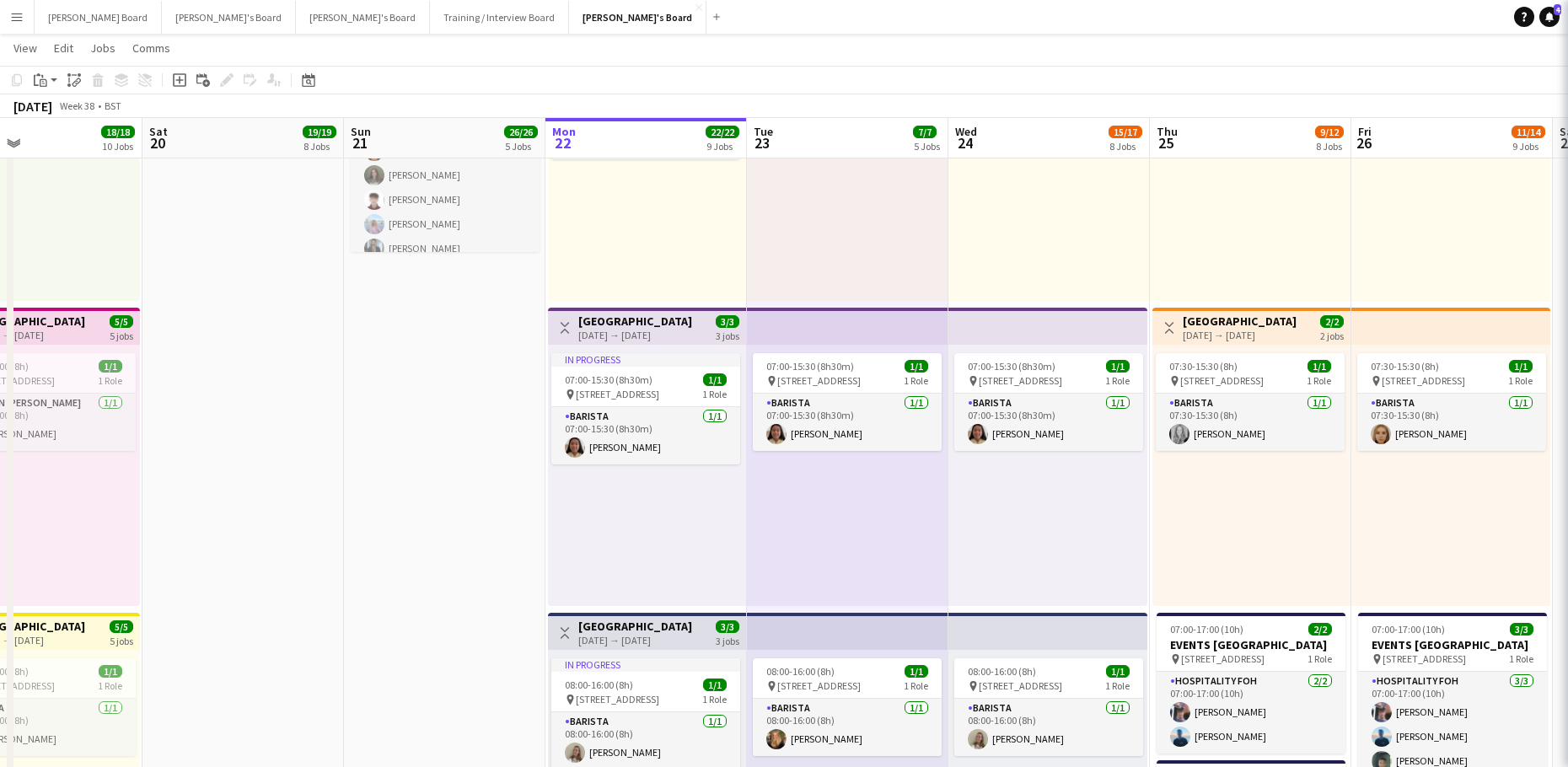
scroll to position [0, 461]
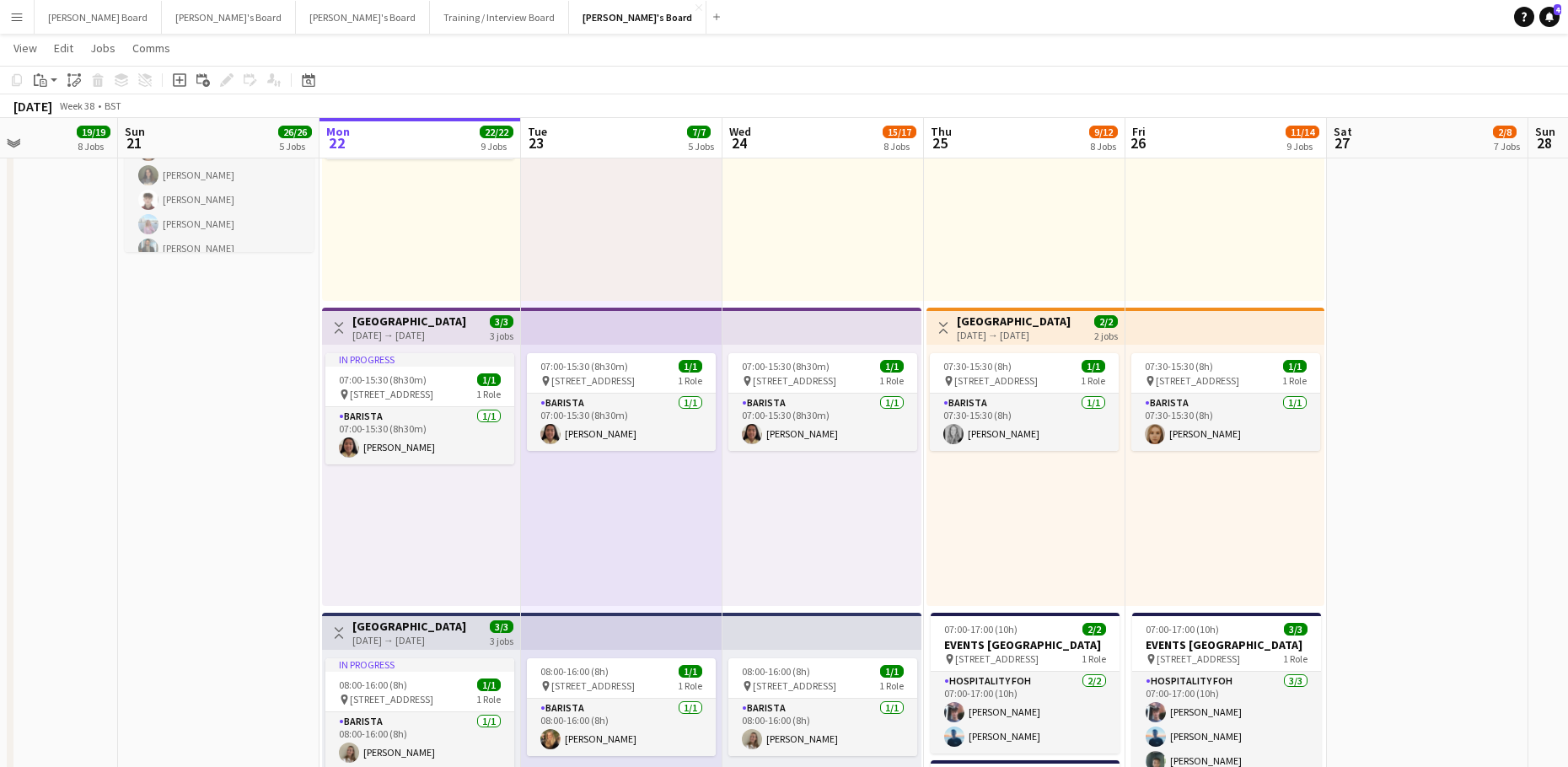
drag, startPoint x: 1051, startPoint y: 557, endPoint x: 1243, endPoint y: 561, distance: 192.0
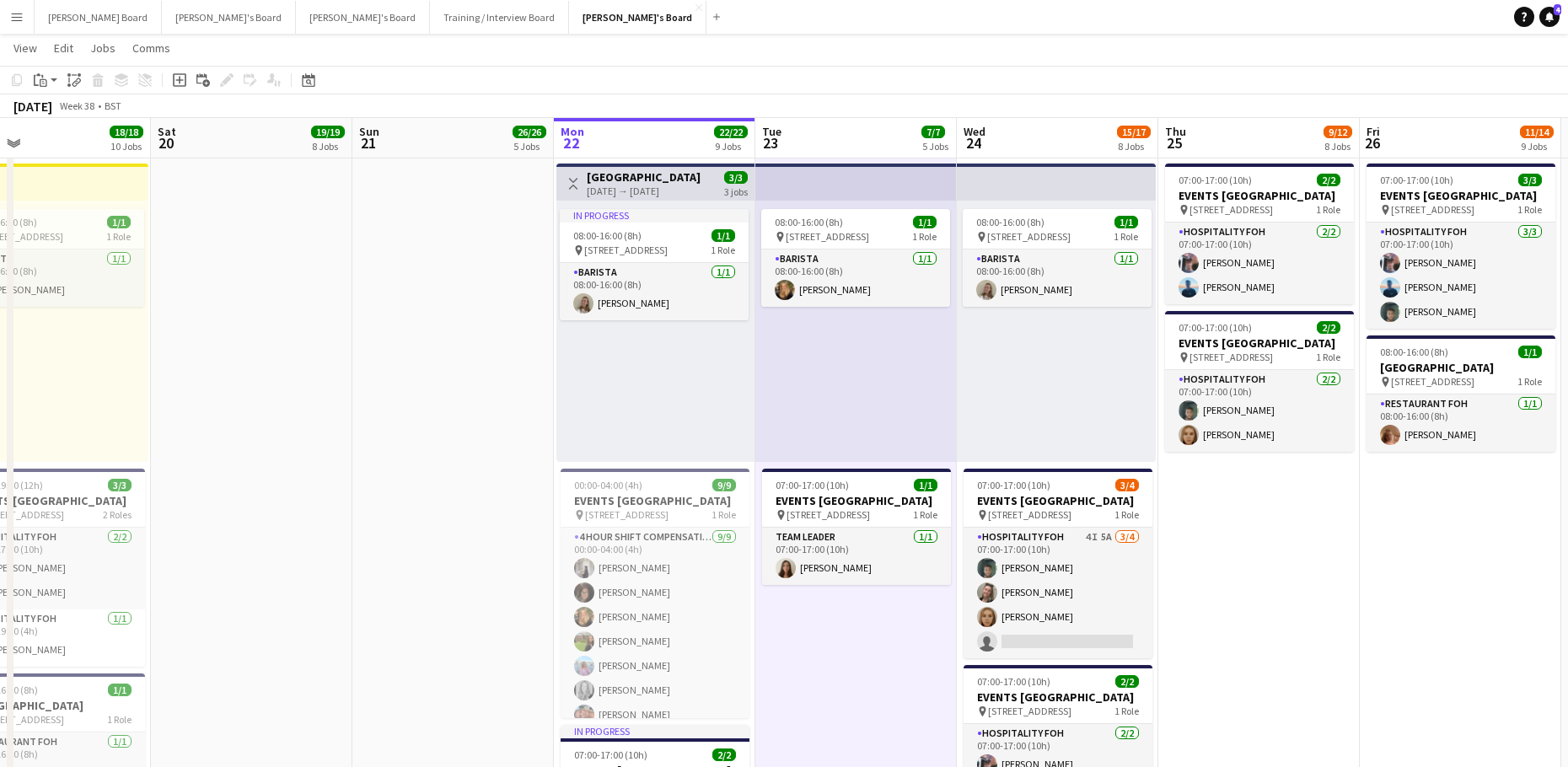
scroll to position [0, 584]
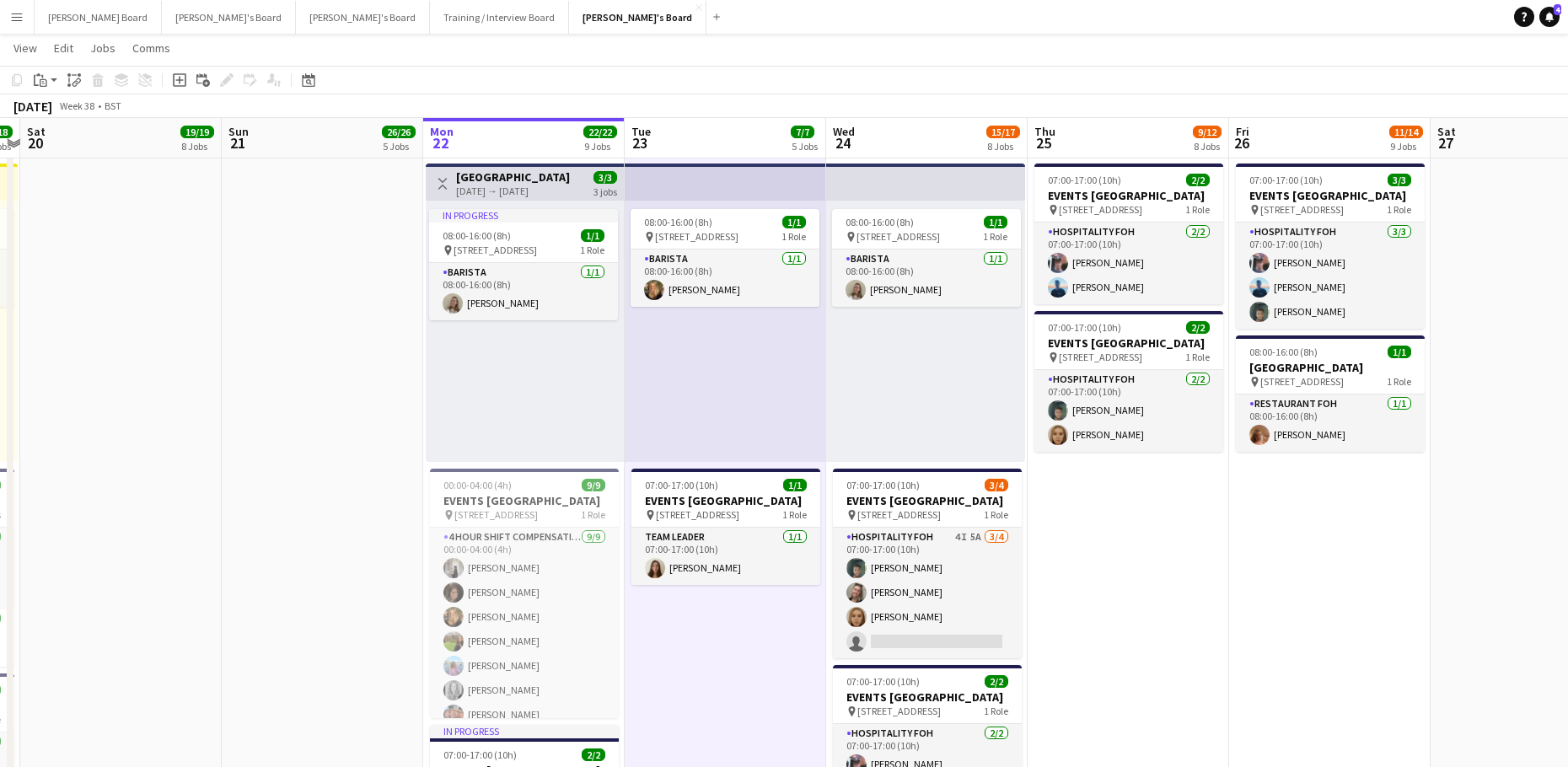
drag, startPoint x: 1221, startPoint y: 566, endPoint x: 902, endPoint y: 616, distance: 322.9
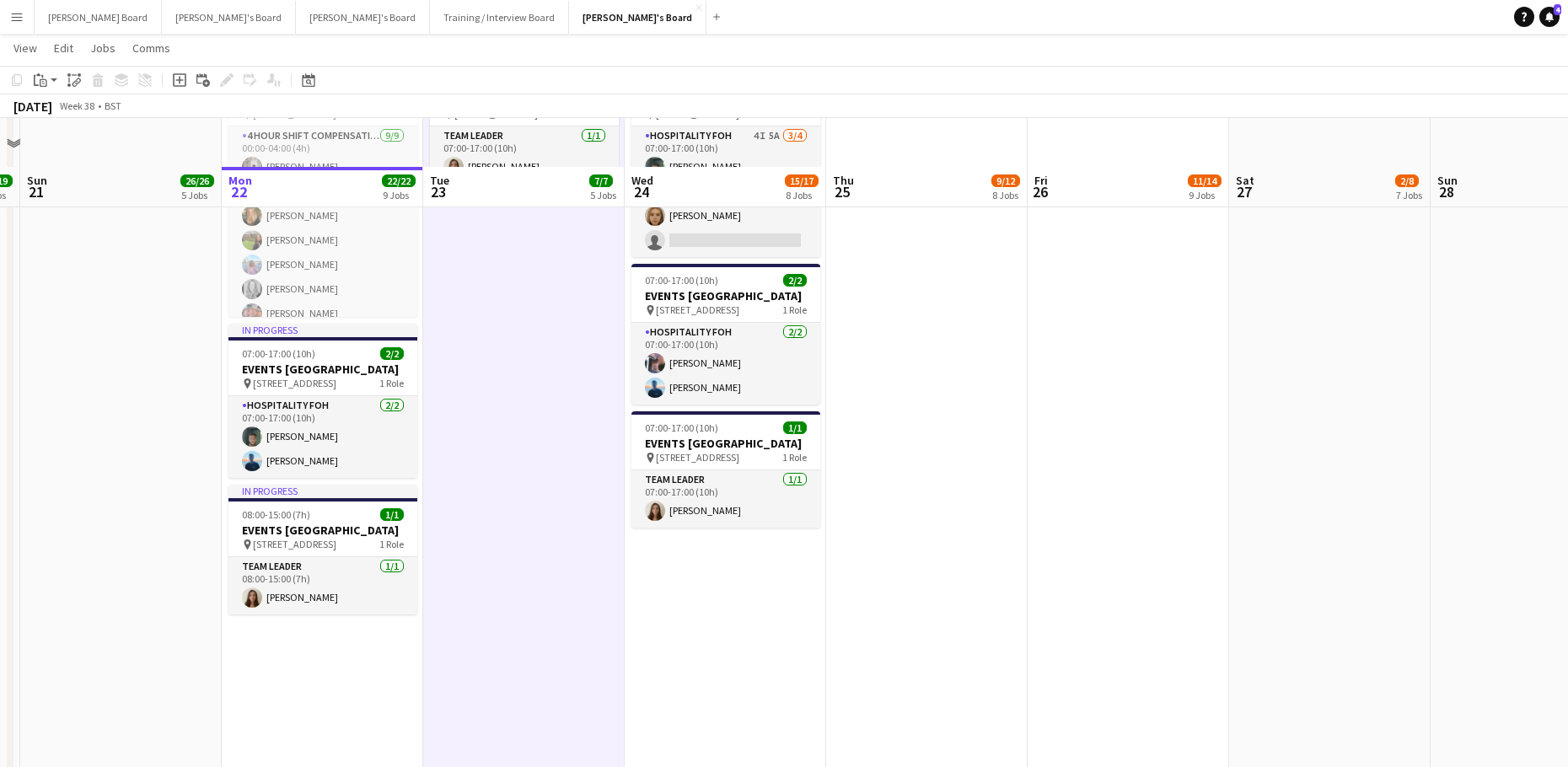
scroll to position [1452, 0]
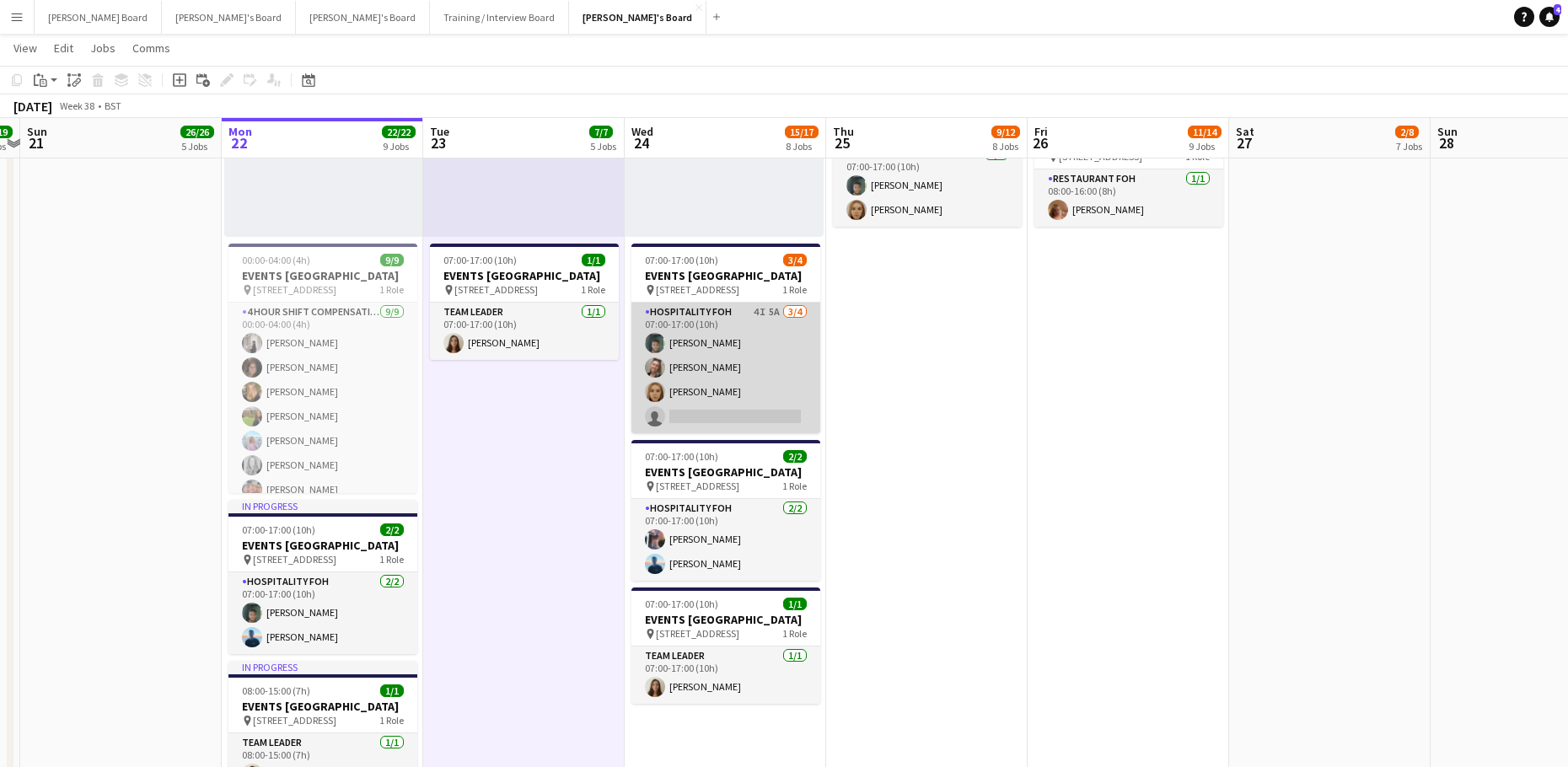
click at [755, 385] on app-card-role "Hospitality FOH 4I 5A 3/4 07:00-17:00 (10h) Harrison Clarke Jazmin Gammon Megan…" at bounding box center [726, 368] width 189 height 131
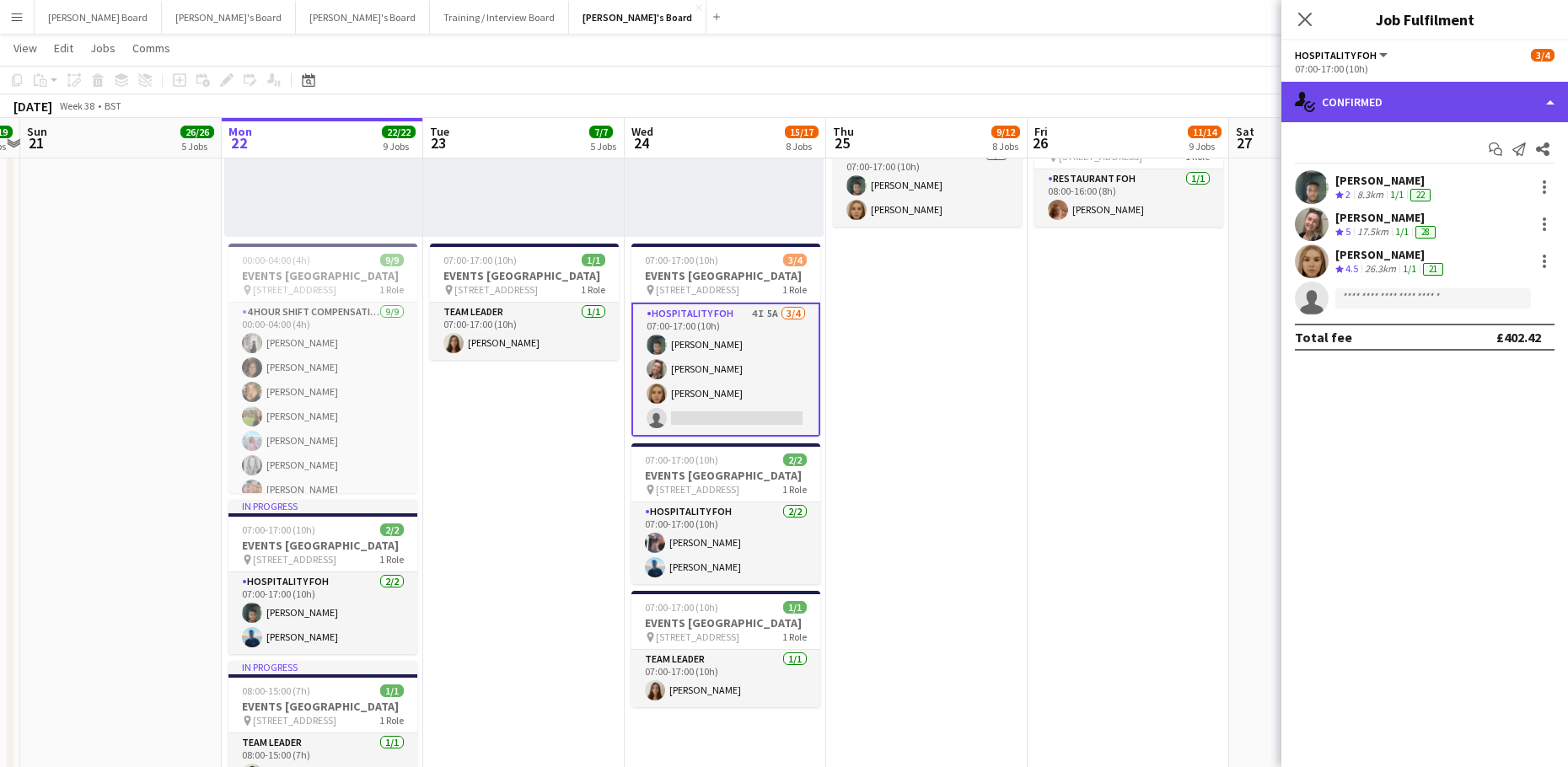
click at [1415, 95] on div "single-neutral-actions-check-2 Confirmed" at bounding box center [1423, 101] width 286 height 40
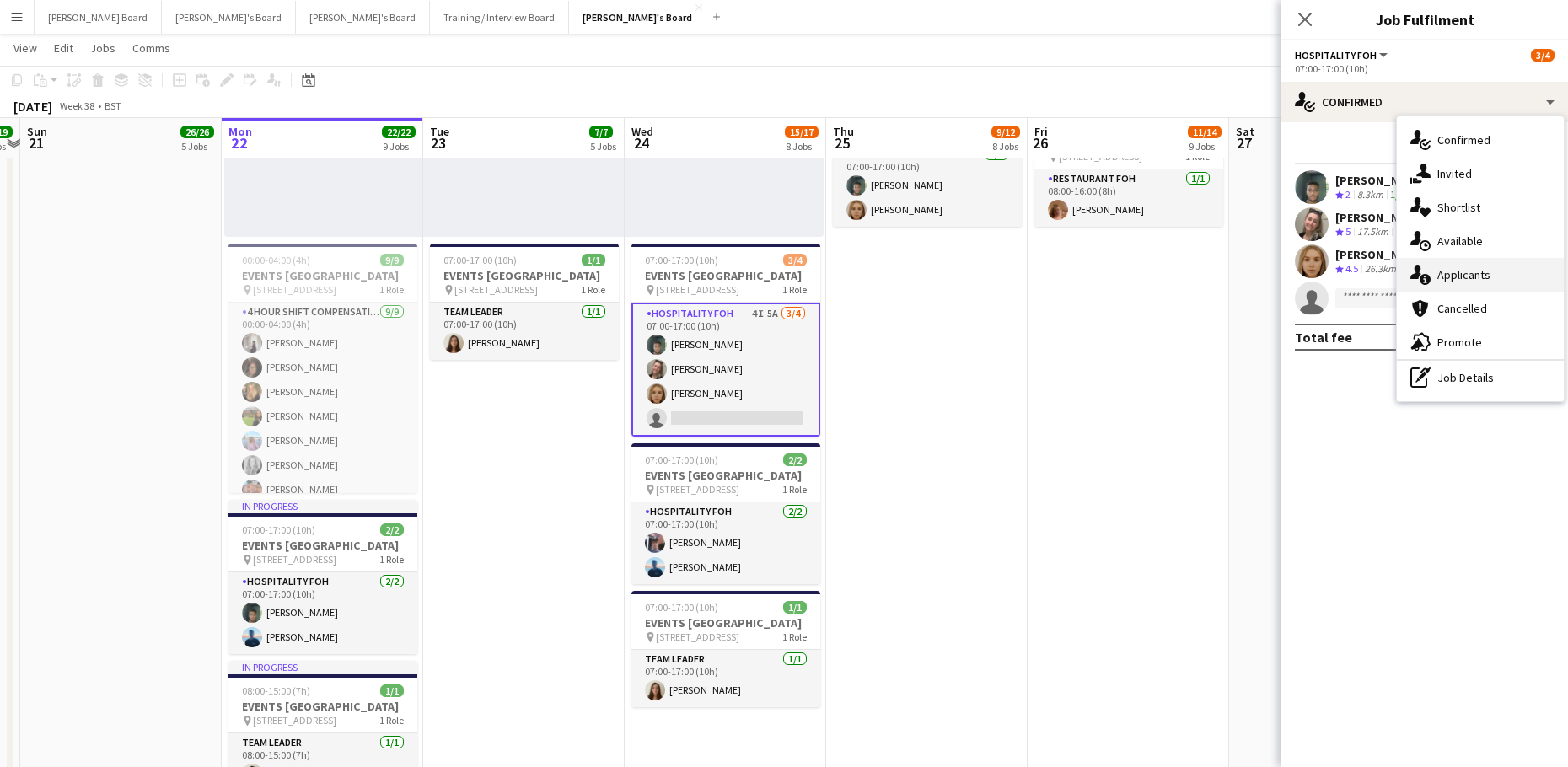
click at [1491, 272] on div "single-neutral-actions-information Applicants" at bounding box center [1480, 274] width 167 height 33
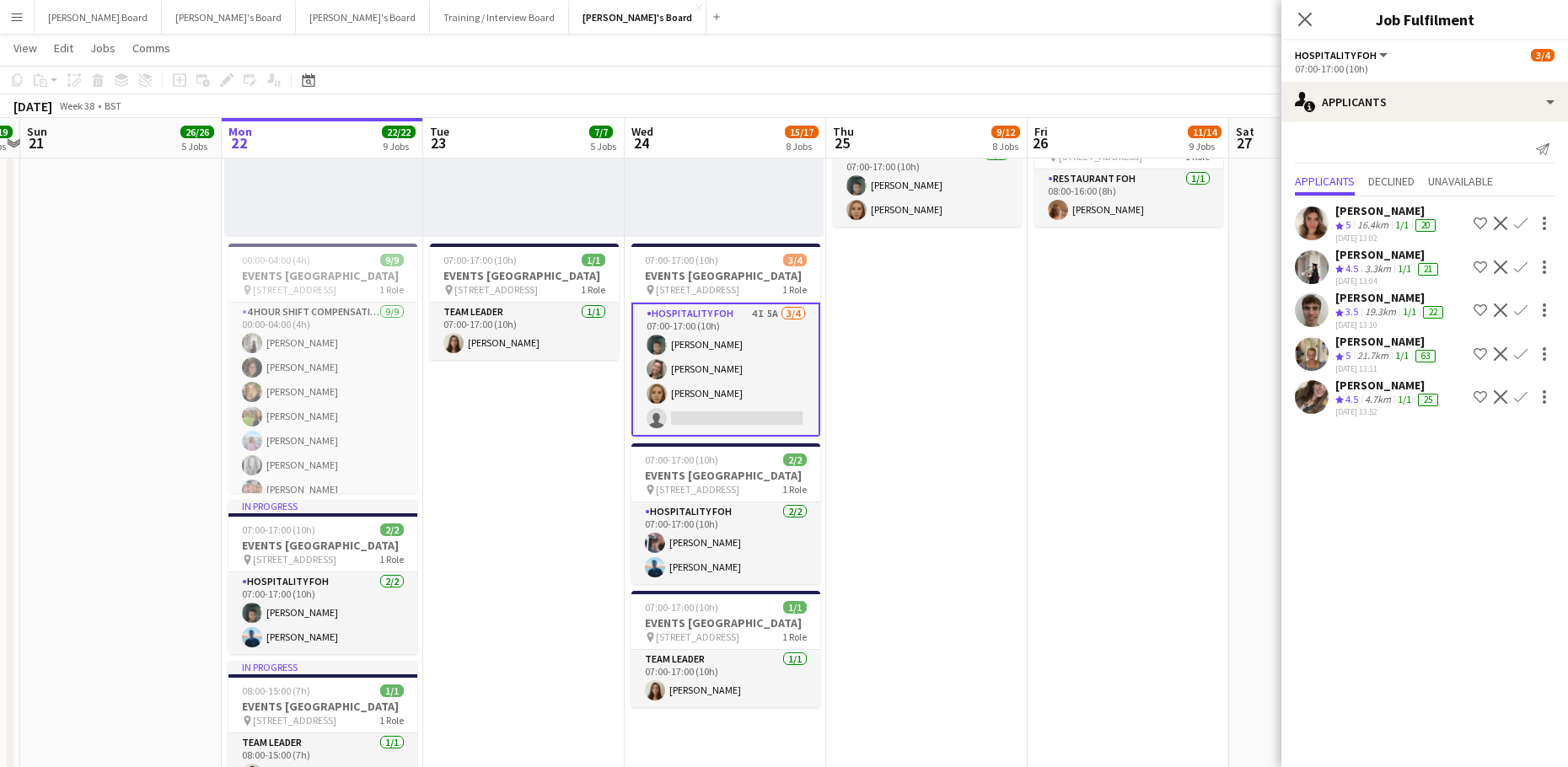
click at [1167, 520] on app-date-cell "08:00-16:00 (8h) 1/1 pin Woking, GU21 4YH 1 Role Kitchen Porter 1/1 08:00-16:00…" at bounding box center [1127, 425] width 202 height 2208
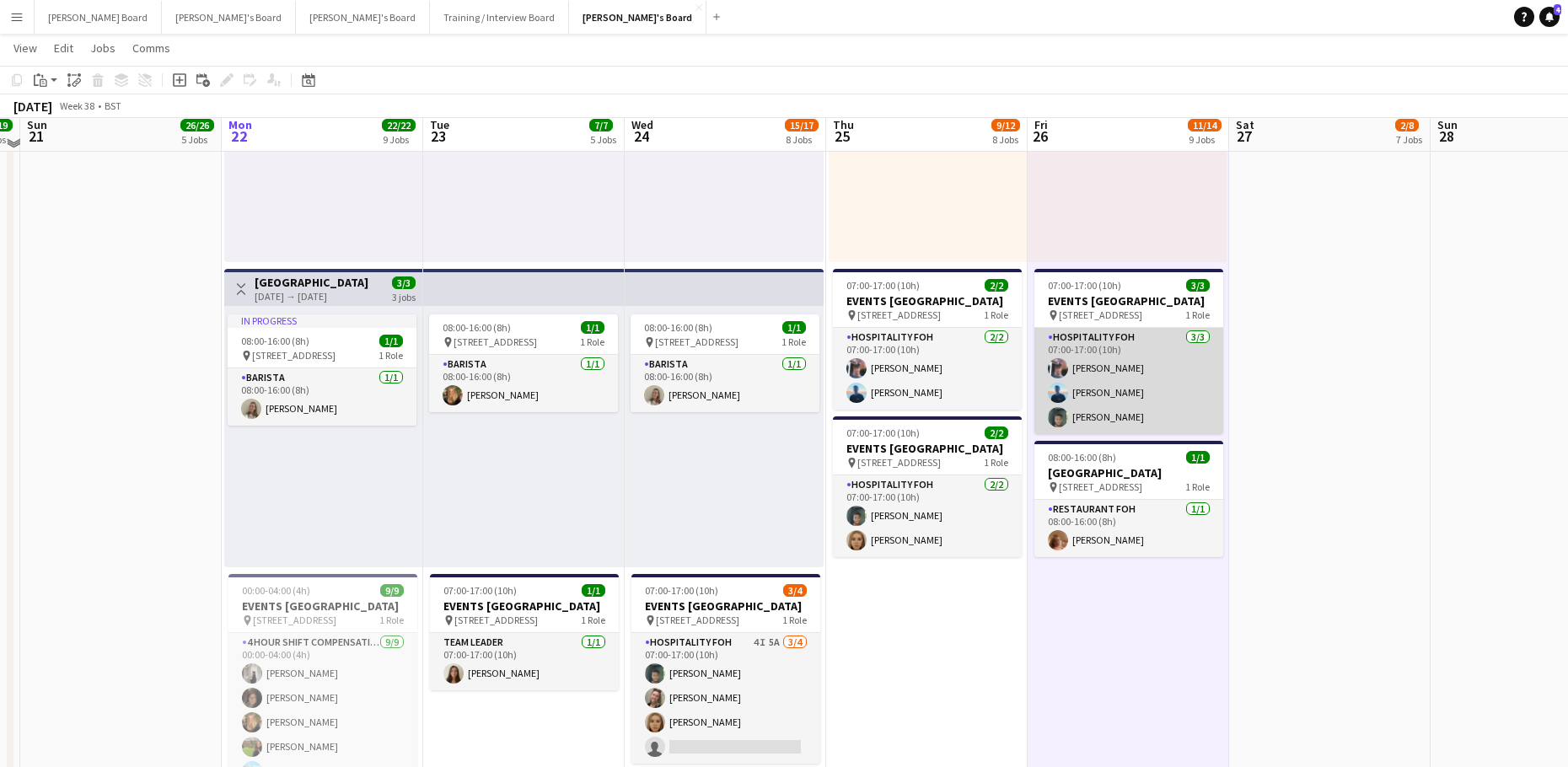
scroll to position [1115, 0]
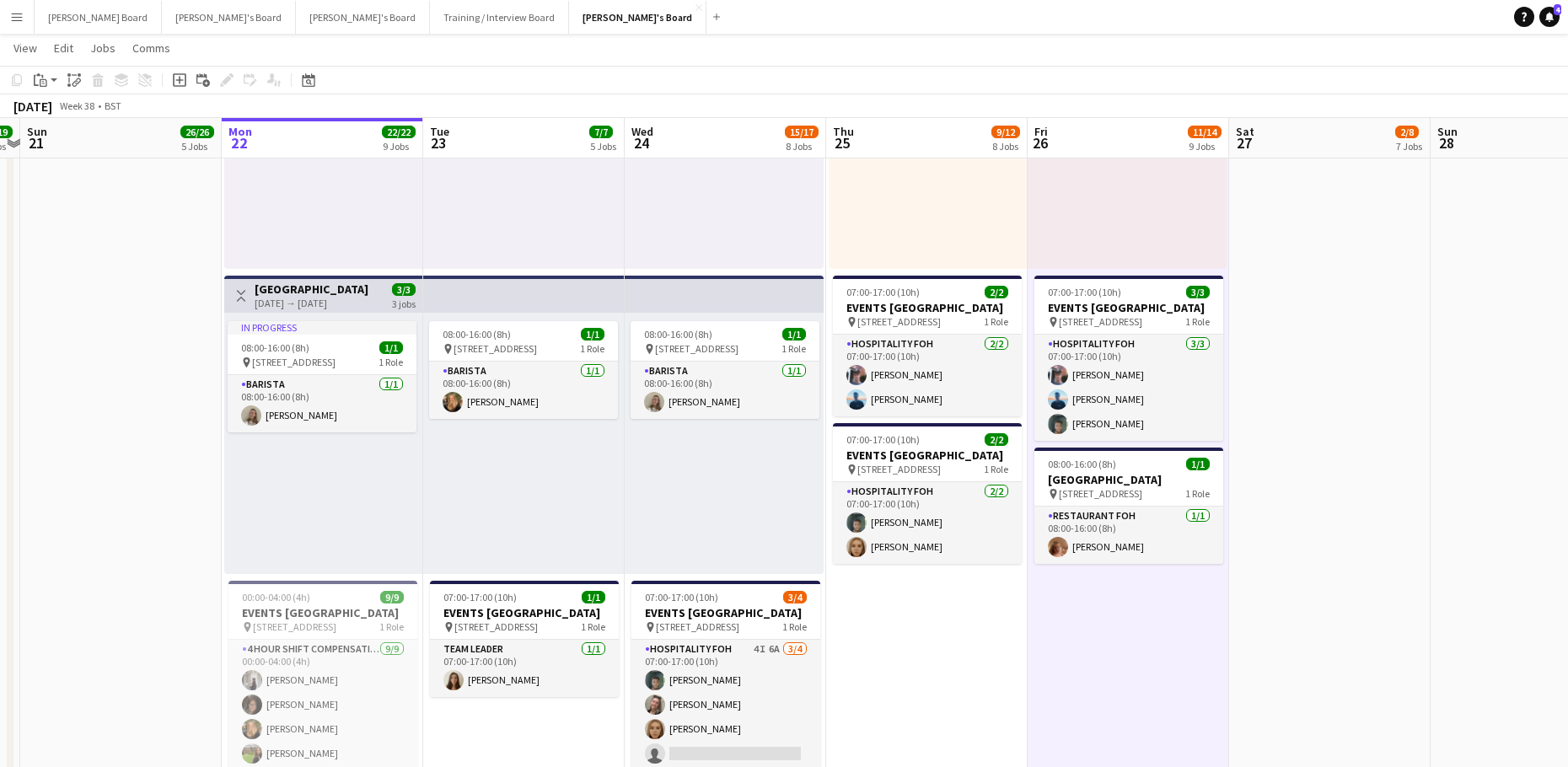
click at [1292, 582] on app-date-cell at bounding box center [1329, 762] width 202 height 2208
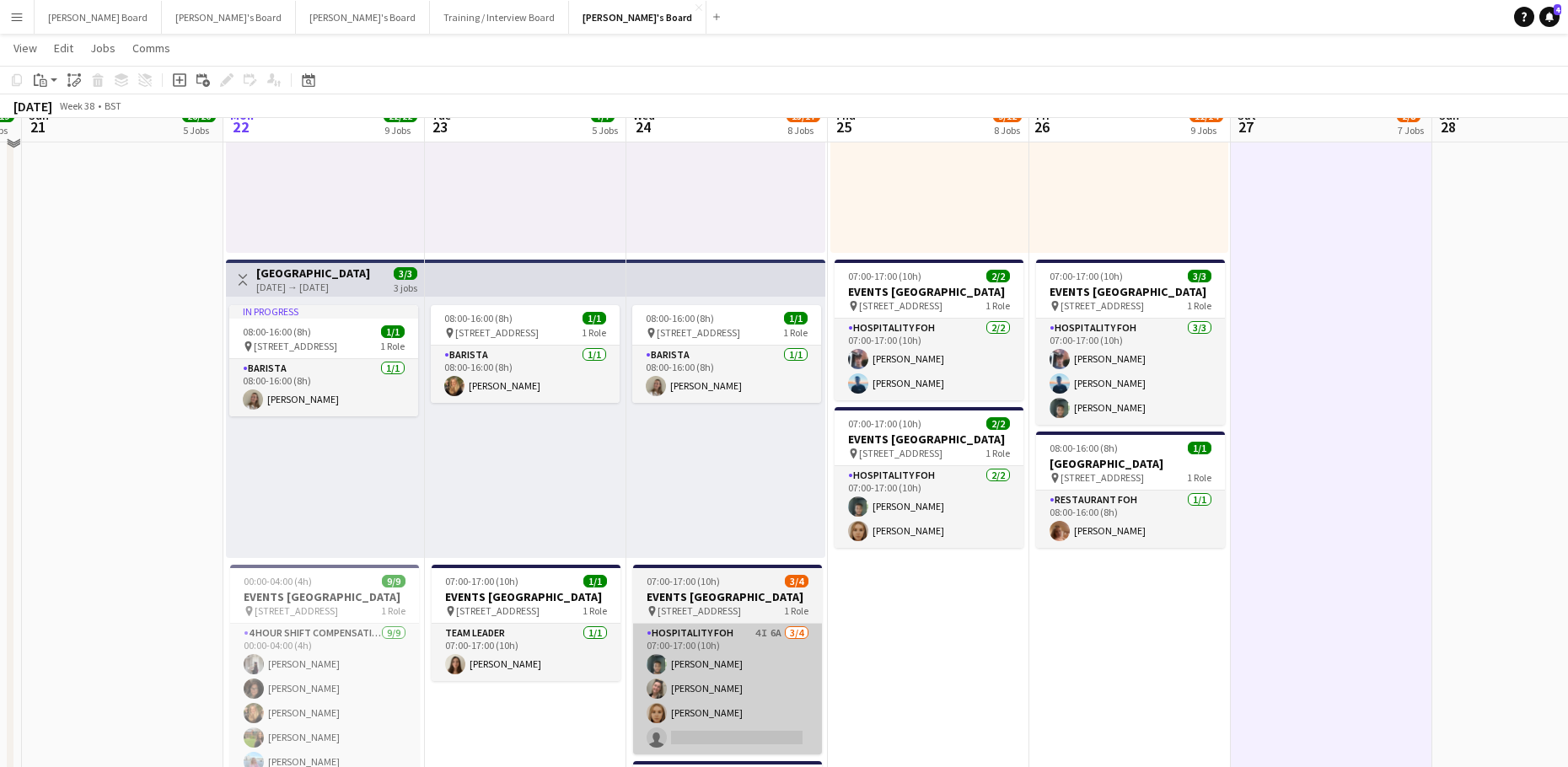
scroll to position [1227, 0]
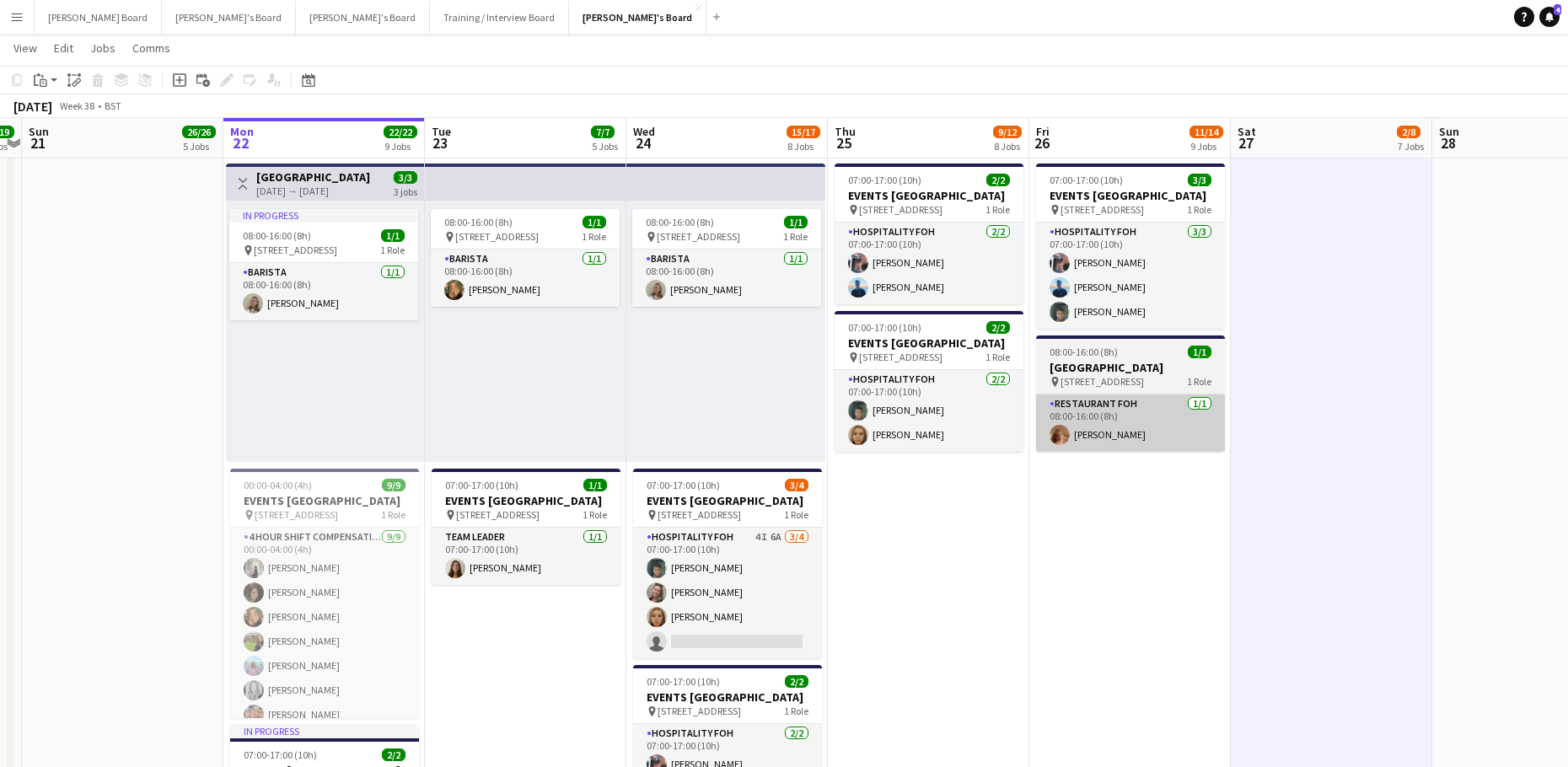
drag, startPoint x: 773, startPoint y: 588, endPoint x: 1076, endPoint y: 460, distance: 328.9
click at [776, 588] on app-card-role "Hospitality FOH 4I 6A 3/4 07:00-17:00 (10h) Harrison Clarke Jazmin Gammon Megan…" at bounding box center [727, 592] width 189 height 131
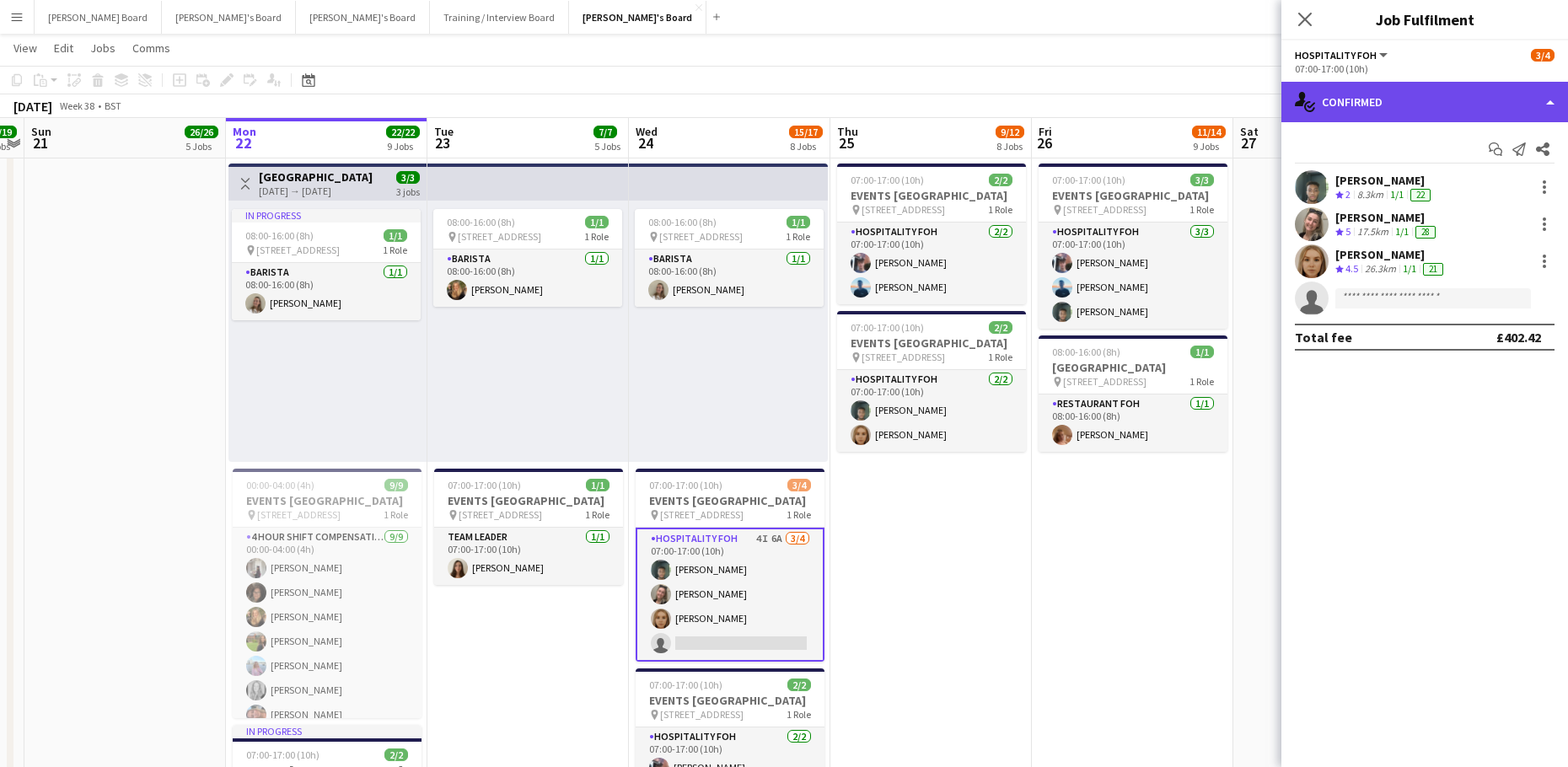
click at [1432, 106] on div "single-neutral-actions-check-2 Confirmed" at bounding box center [1423, 101] width 286 height 40
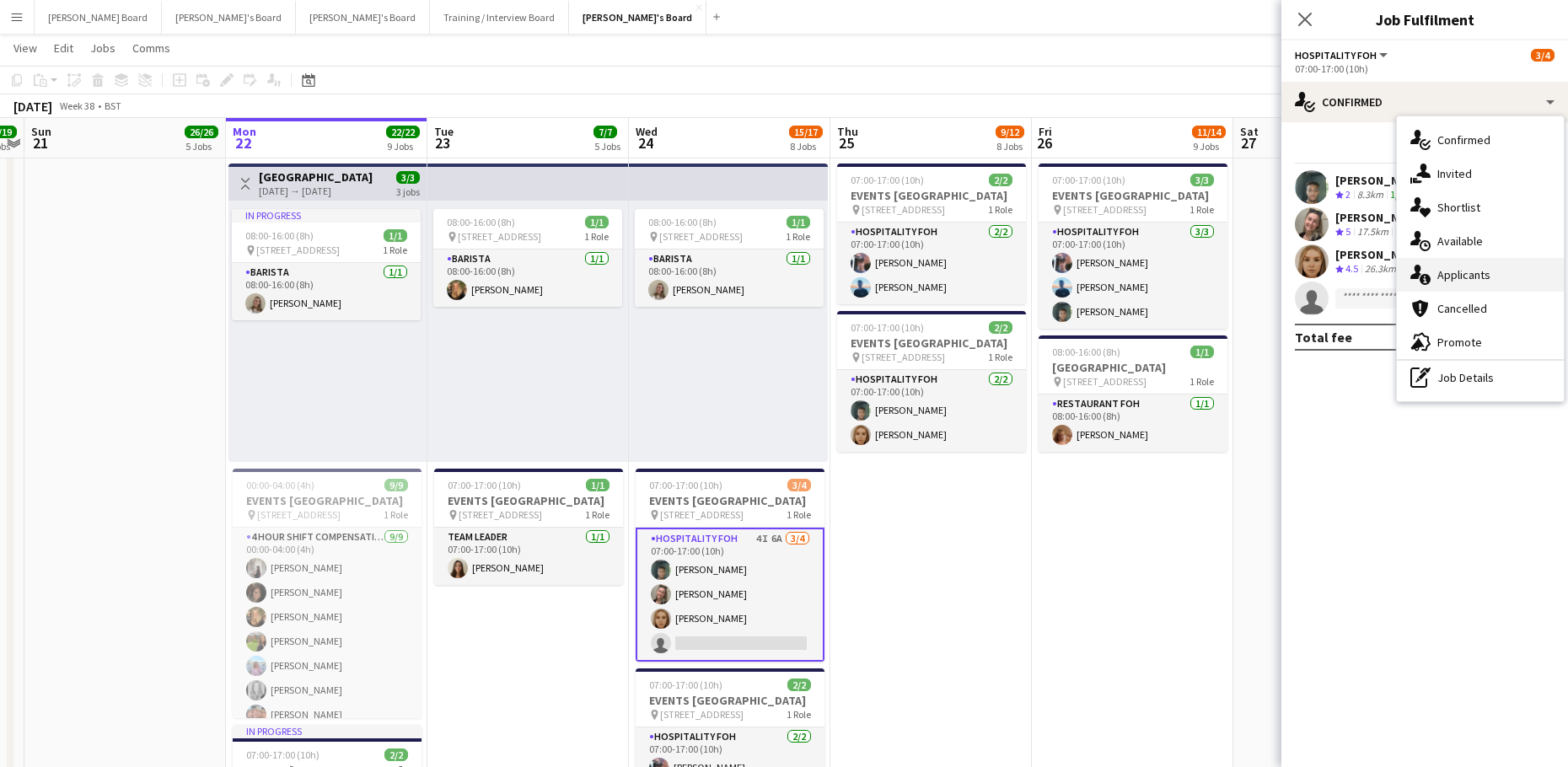
click at [1508, 269] on div "single-neutral-actions-information Applicants" at bounding box center [1480, 274] width 167 height 33
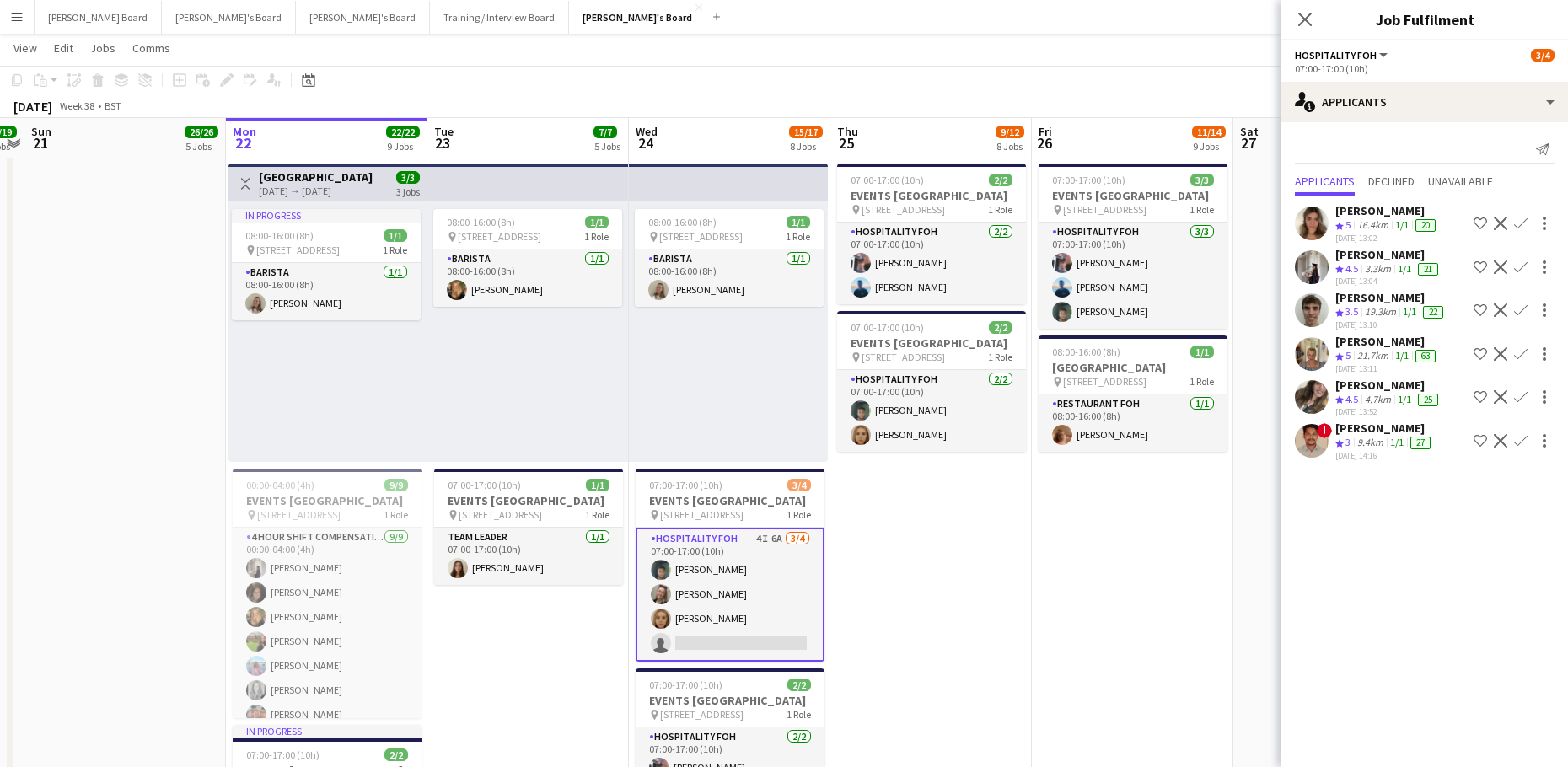
click at [1502, 447] on app-icon "Decline" at bounding box center [1500, 441] width 14 height 14
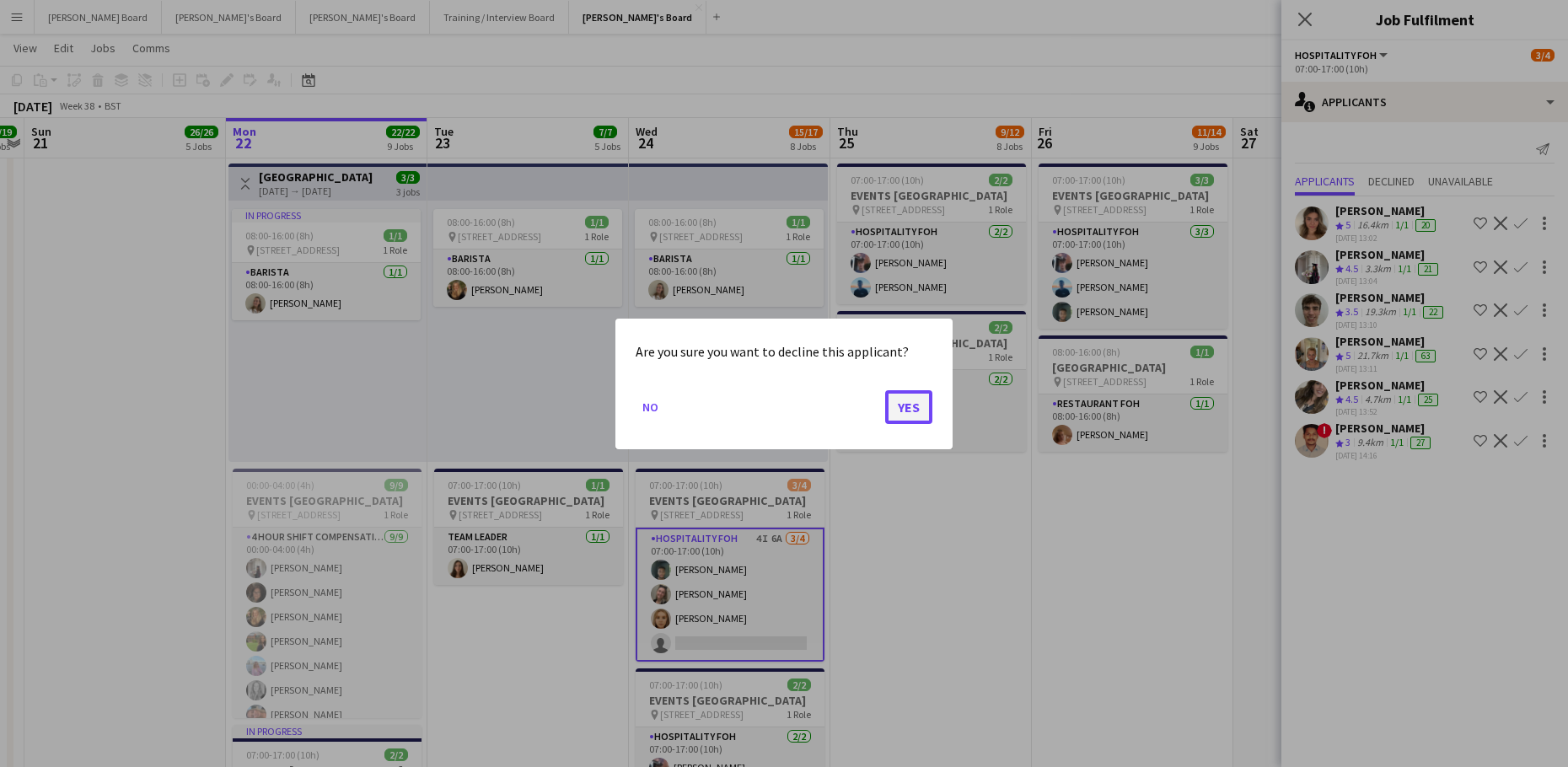
click at [902, 405] on button "Yes" at bounding box center [909, 406] width 47 height 33
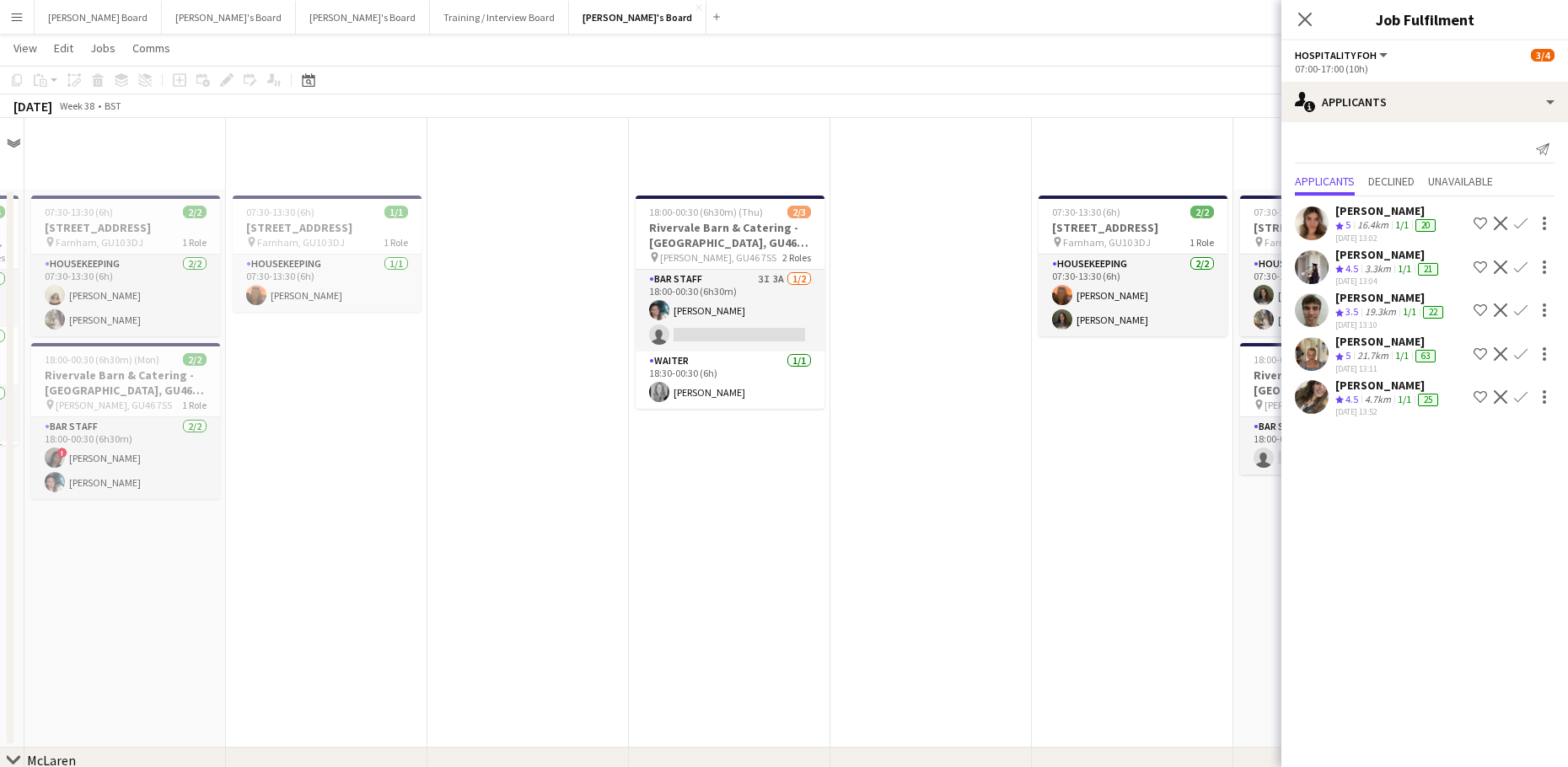
scroll to position [1227, 0]
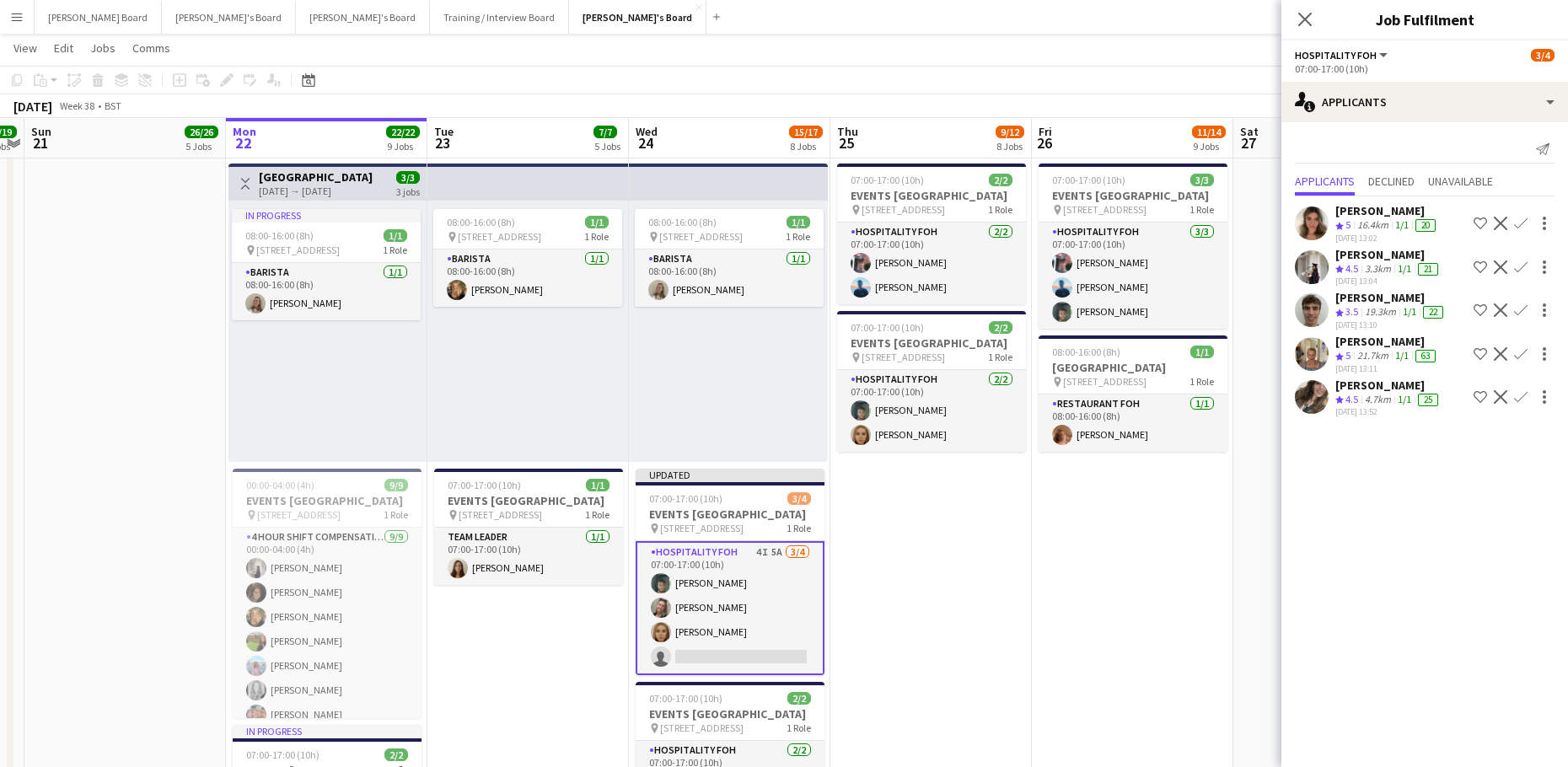
click at [1033, 615] on app-date-cell "08:00-16:00 (8h) 1/1 pin Woking, GU21 4YH 1 Role Kitchen Porter 1/1 08:00-16:00…" at bounding box center [1132, 650] width 202 height 2208
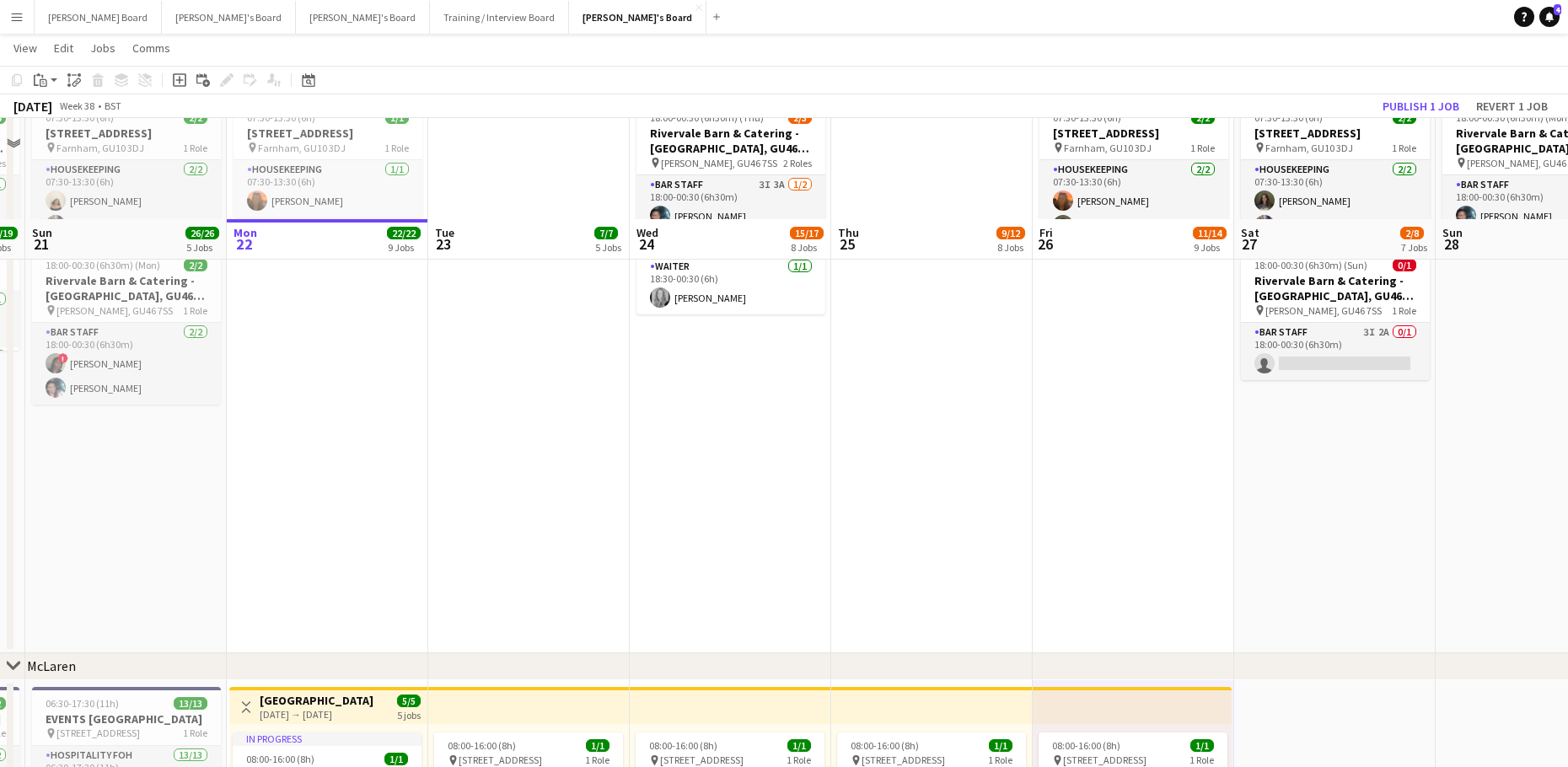
scroll to position [0, 0]
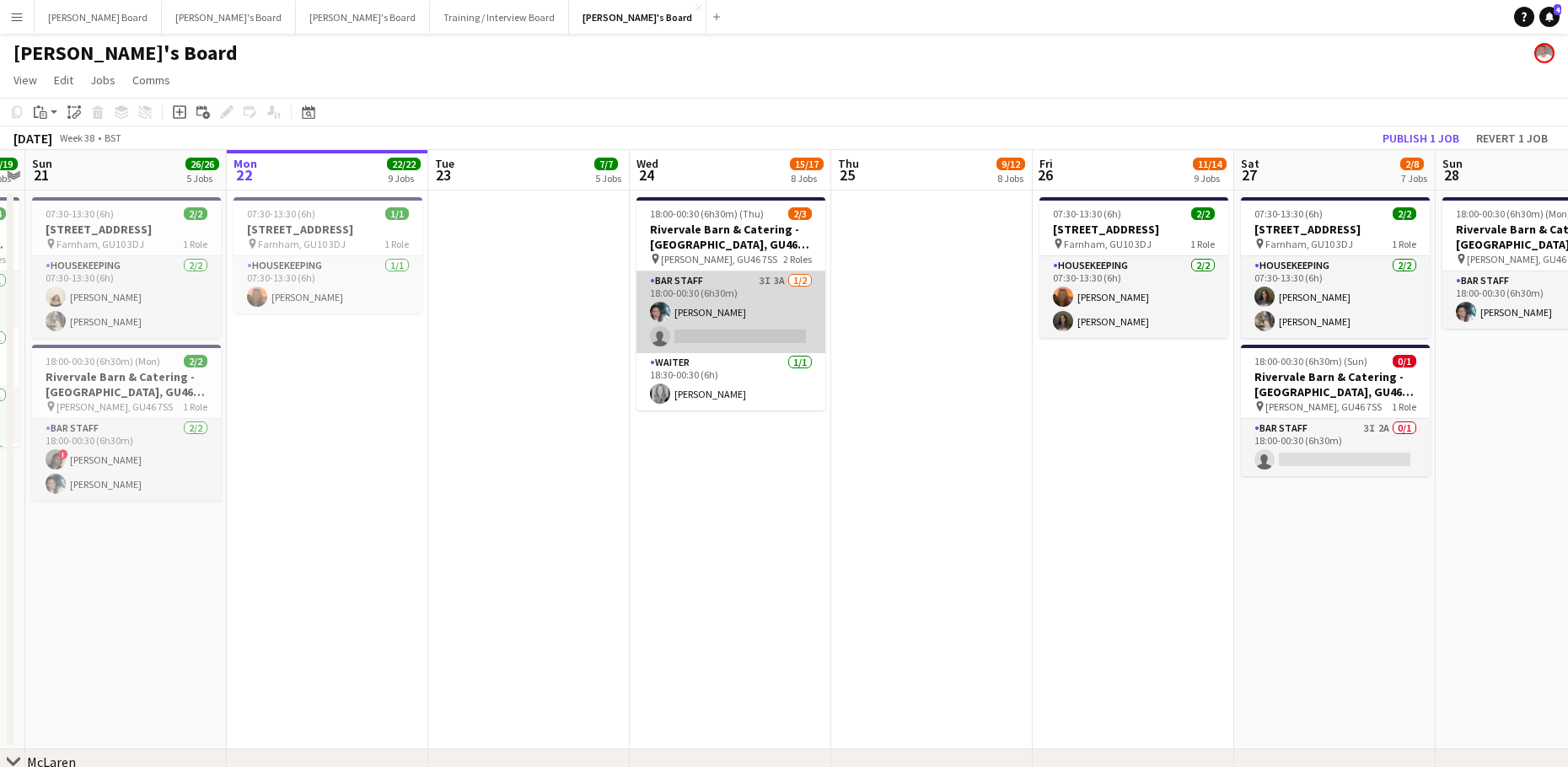
click at [734, 303] on app-card-role "BAR STAFF 3I 3A 1/2 18:00-00:30 (6h30m) Labrisca Gumbs single-neutral-actions" at bounding box center [731, 312] width 189 height 82
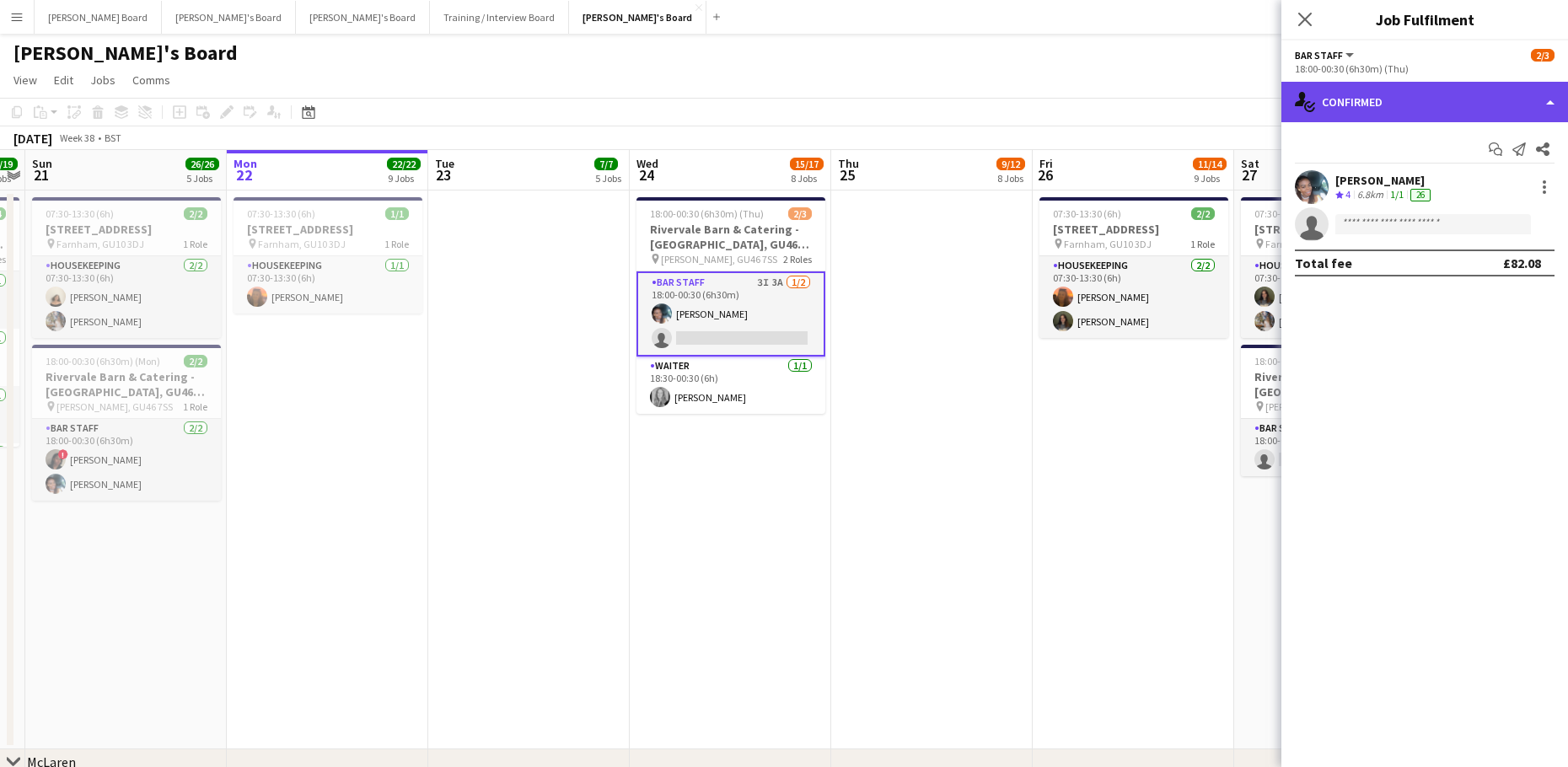
drag, startPoint x: 1462, startPoint y: 97, endPoint x: 1464, endPoint y: 107, distance: 10.2
click at [1462, 97] on div "single-neutral-actions-check-2 Confirmed" at bounding box center [1423, 101] width 286 height 40
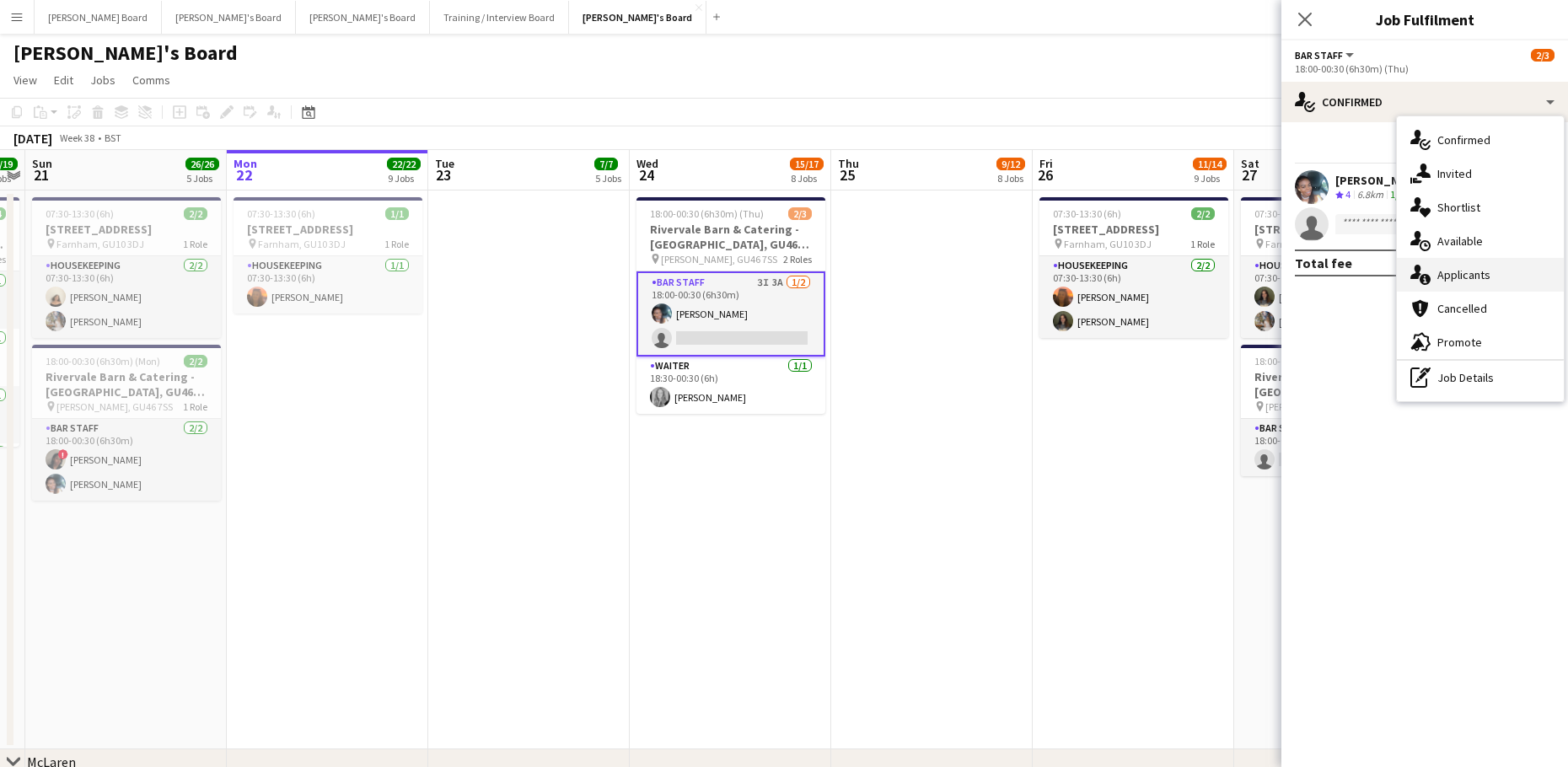
click at [1482, 275] on span "Applicants" at bounding box center [1464, 274] width 53 height 15
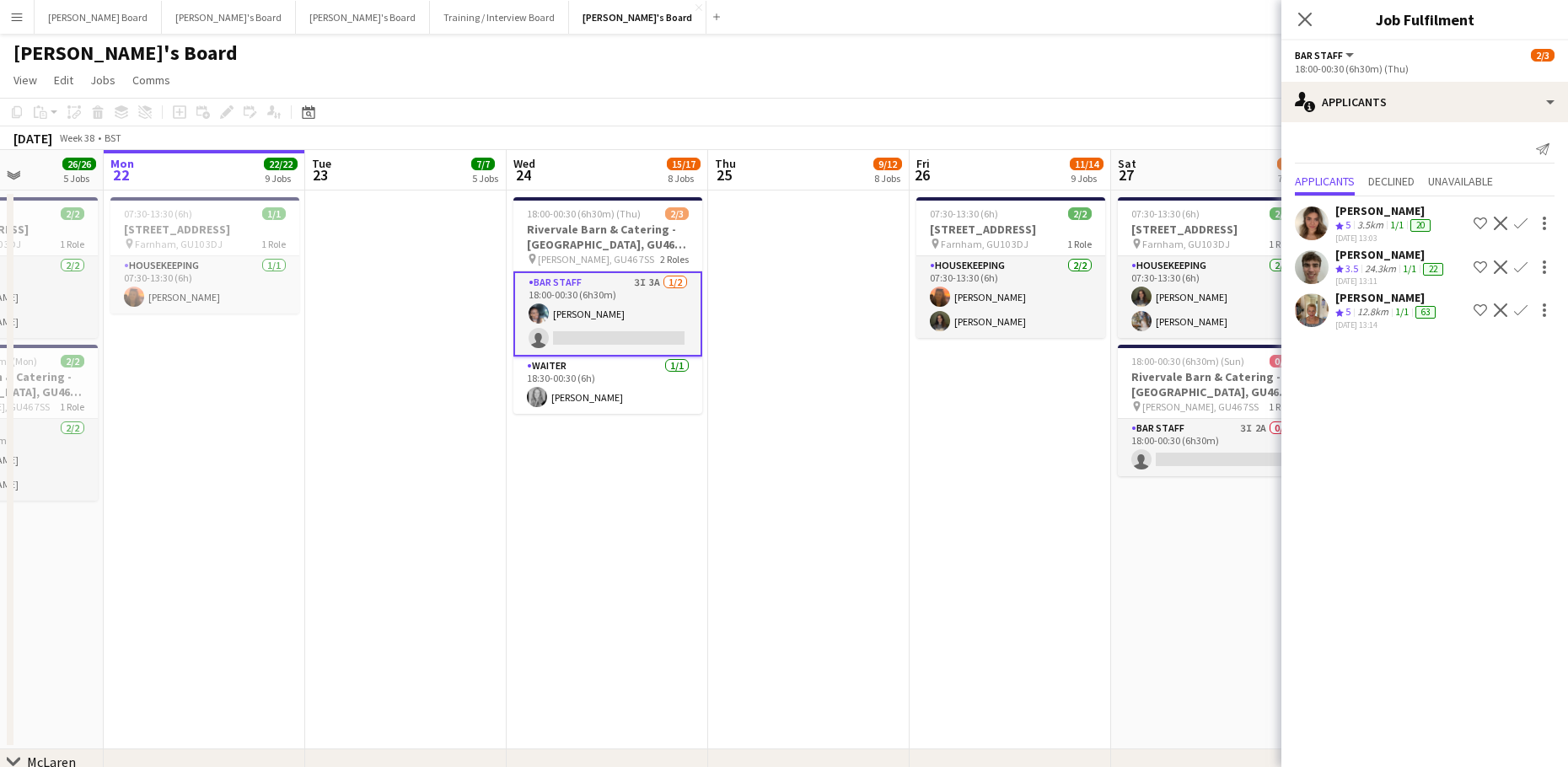
drag, startPoint x: 1121, startPoint y: 467, endPoint x: 1021, endPoint y: 535, distance: 120.9
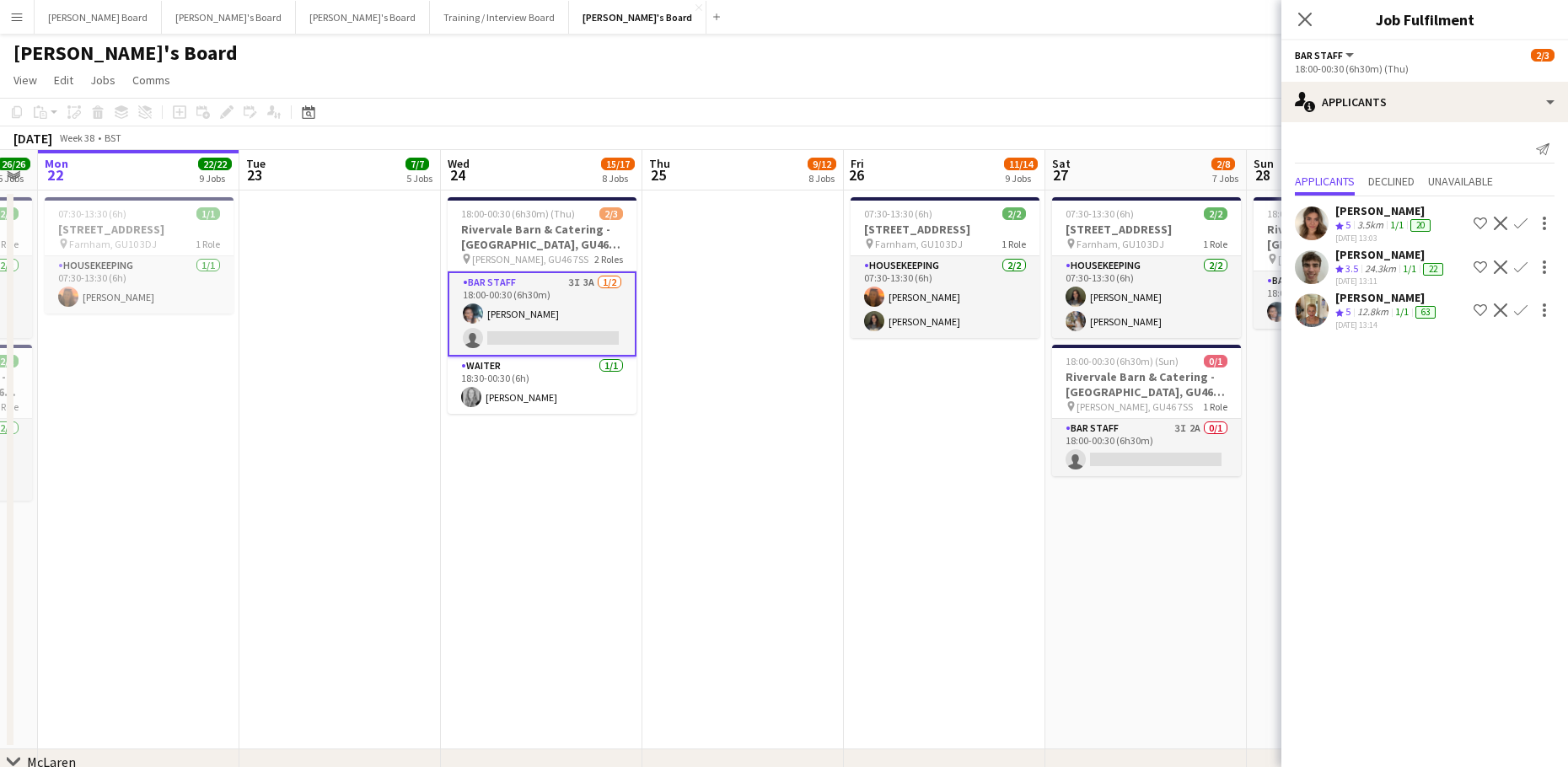
click at [1144, 448] on app-card-role "BAR STAFF 3I 2A 0/1 18:00-00:30 (6h30m) single-neutral-actions" at bounding box center [1148, 447] width 189 height 57
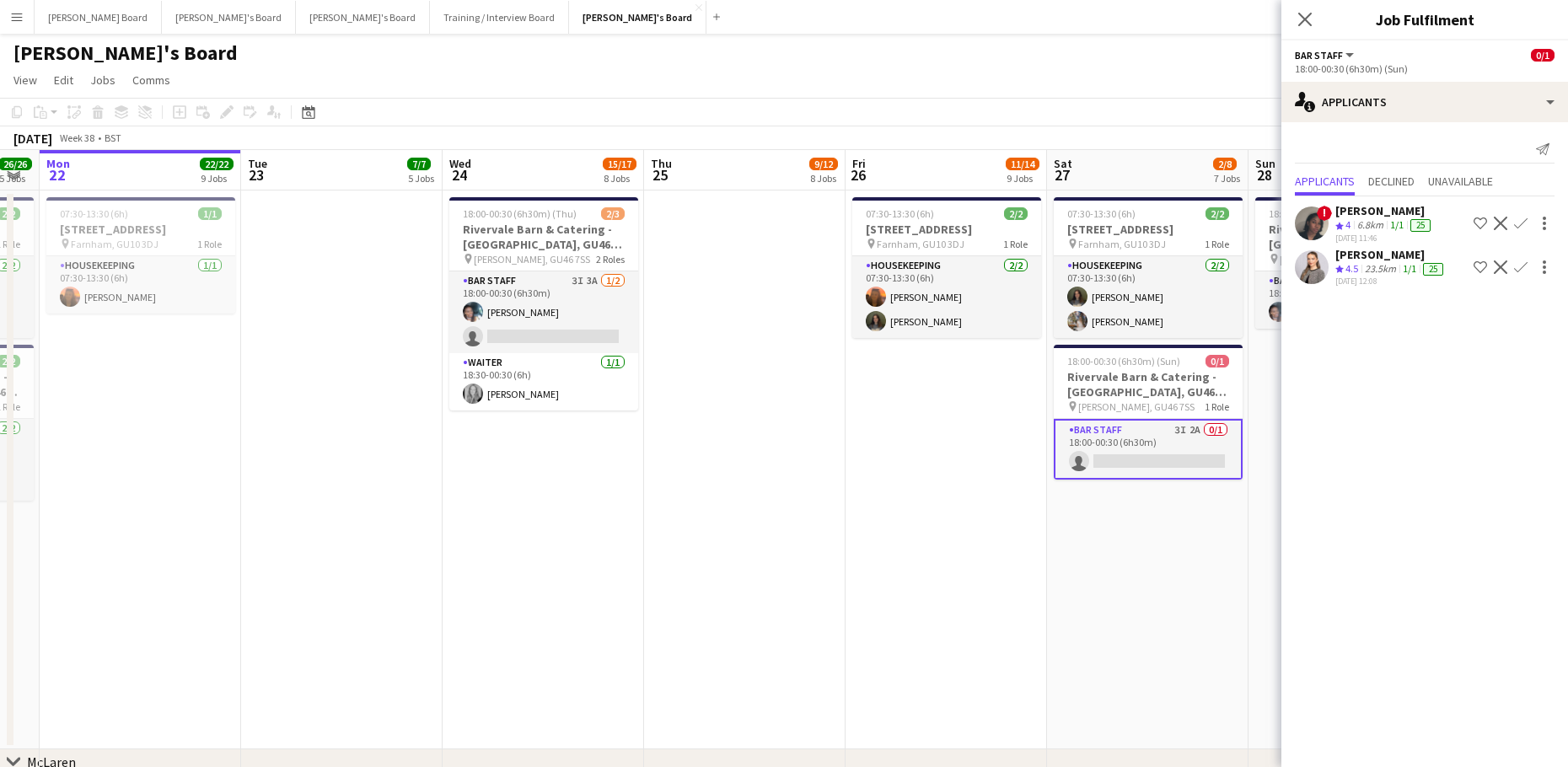
click at [1407, 263] on app-skills-label "1/1" at bounding box center [1410, 267] width 14 height 13
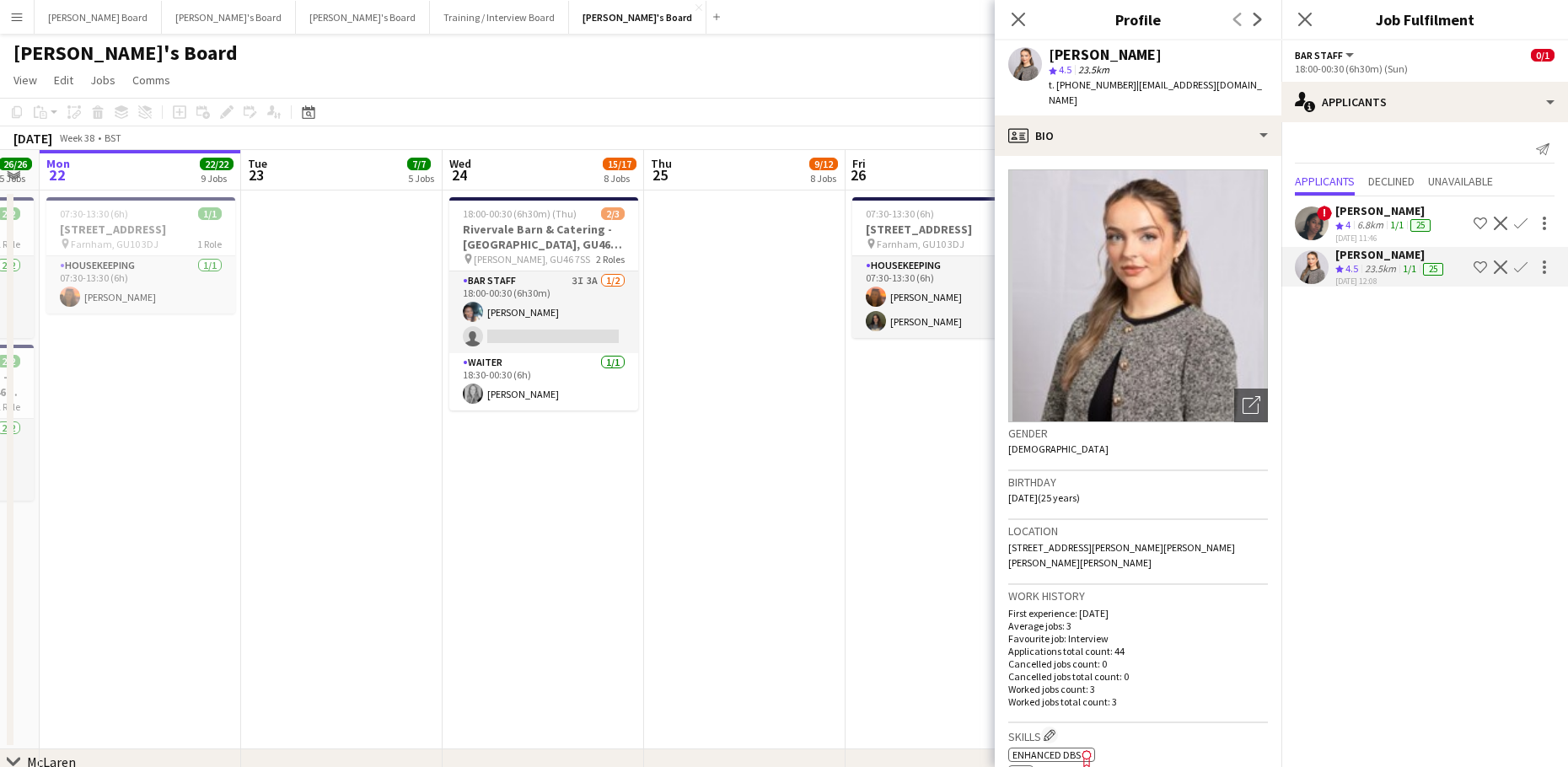
click at [727, 424] on app-date-cell at bounding box center [745, 470] width 202 height 559
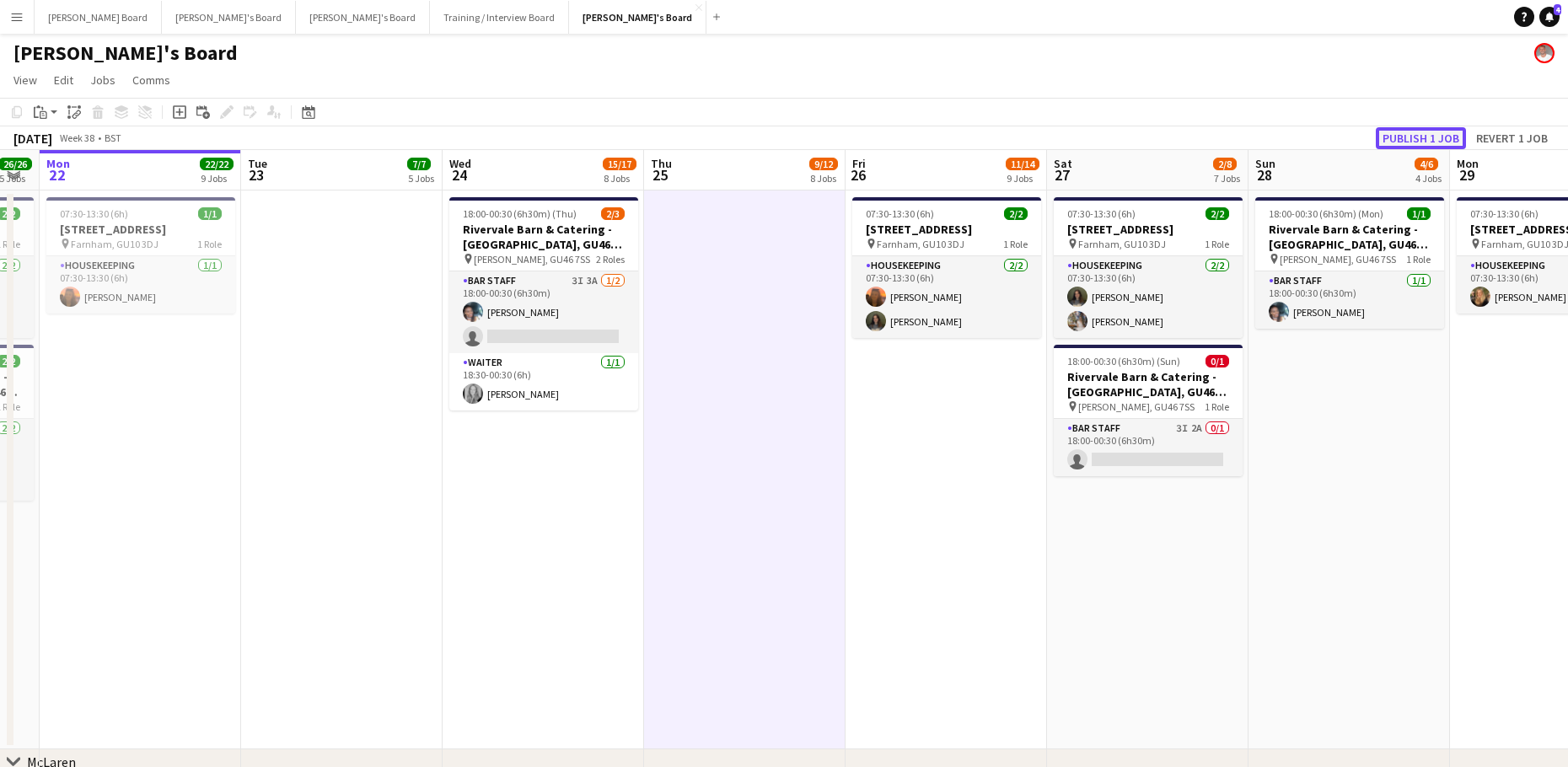
click at [1405, 135] on button "Publish 1 job" at bounding box center [1420, 138] width 90 height 22
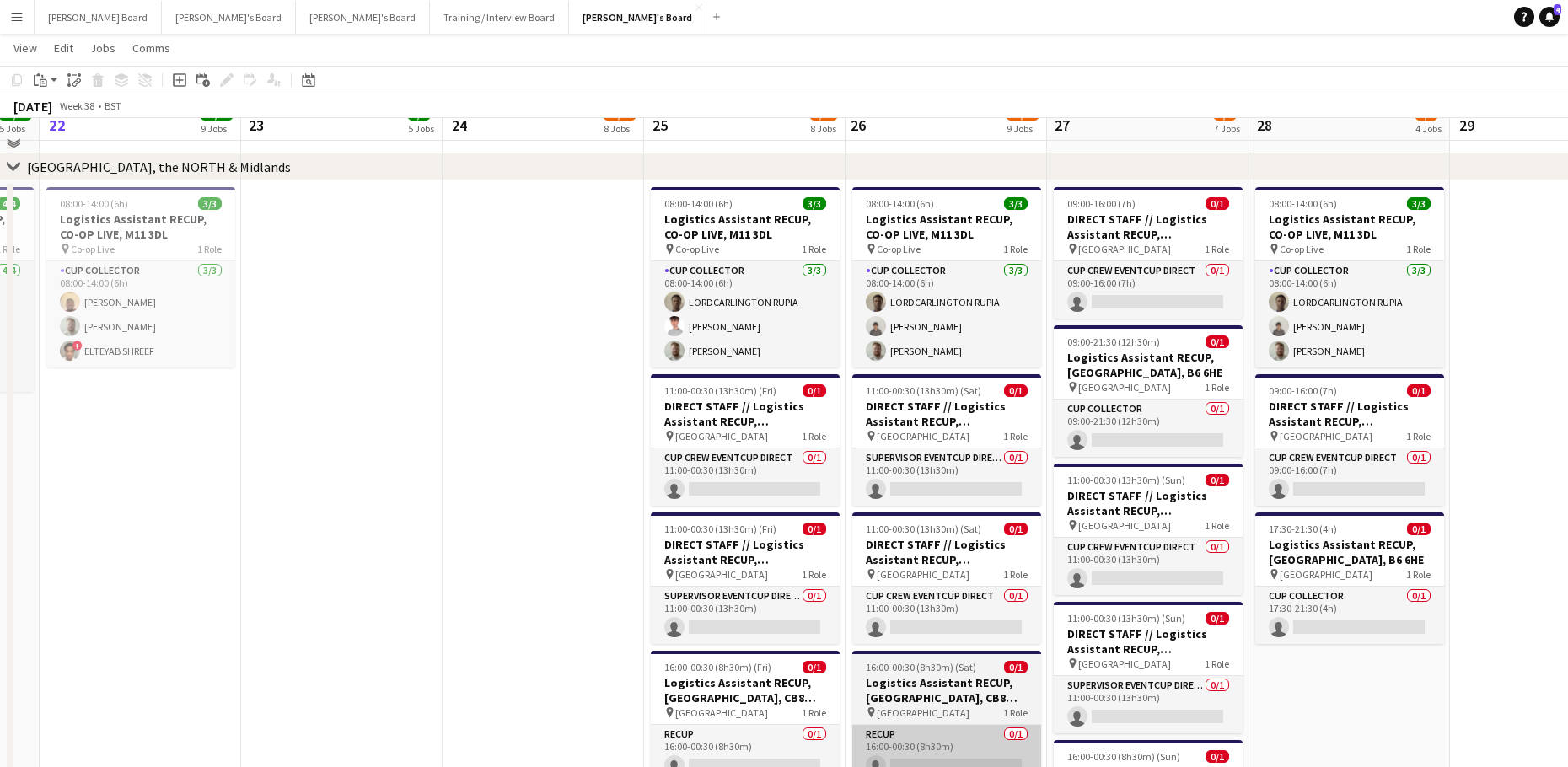
scroll to position [2807, 0]
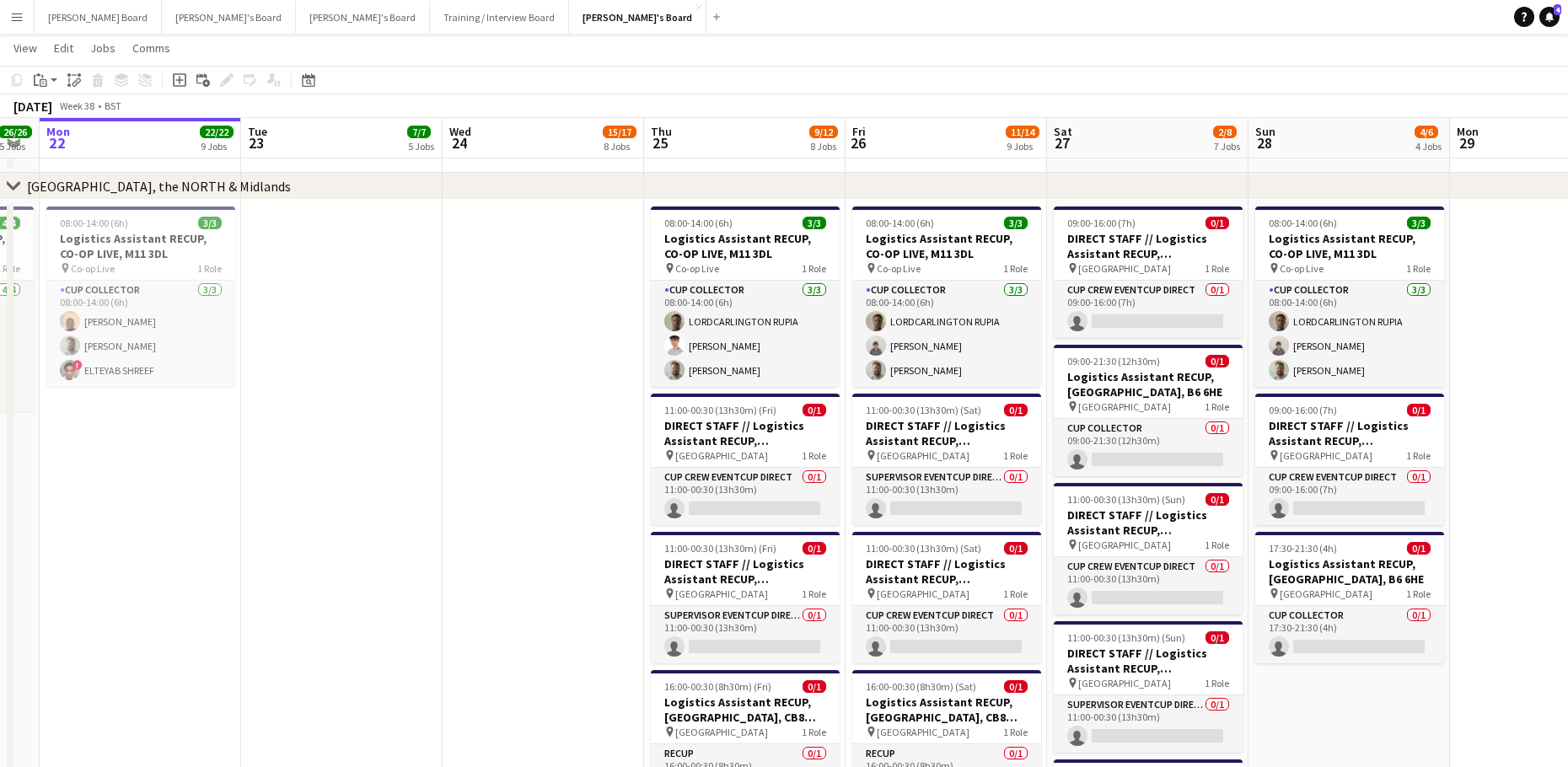
click at [568, 556] on app-date-cell at bounding box center [543, 565] width 202 height 732
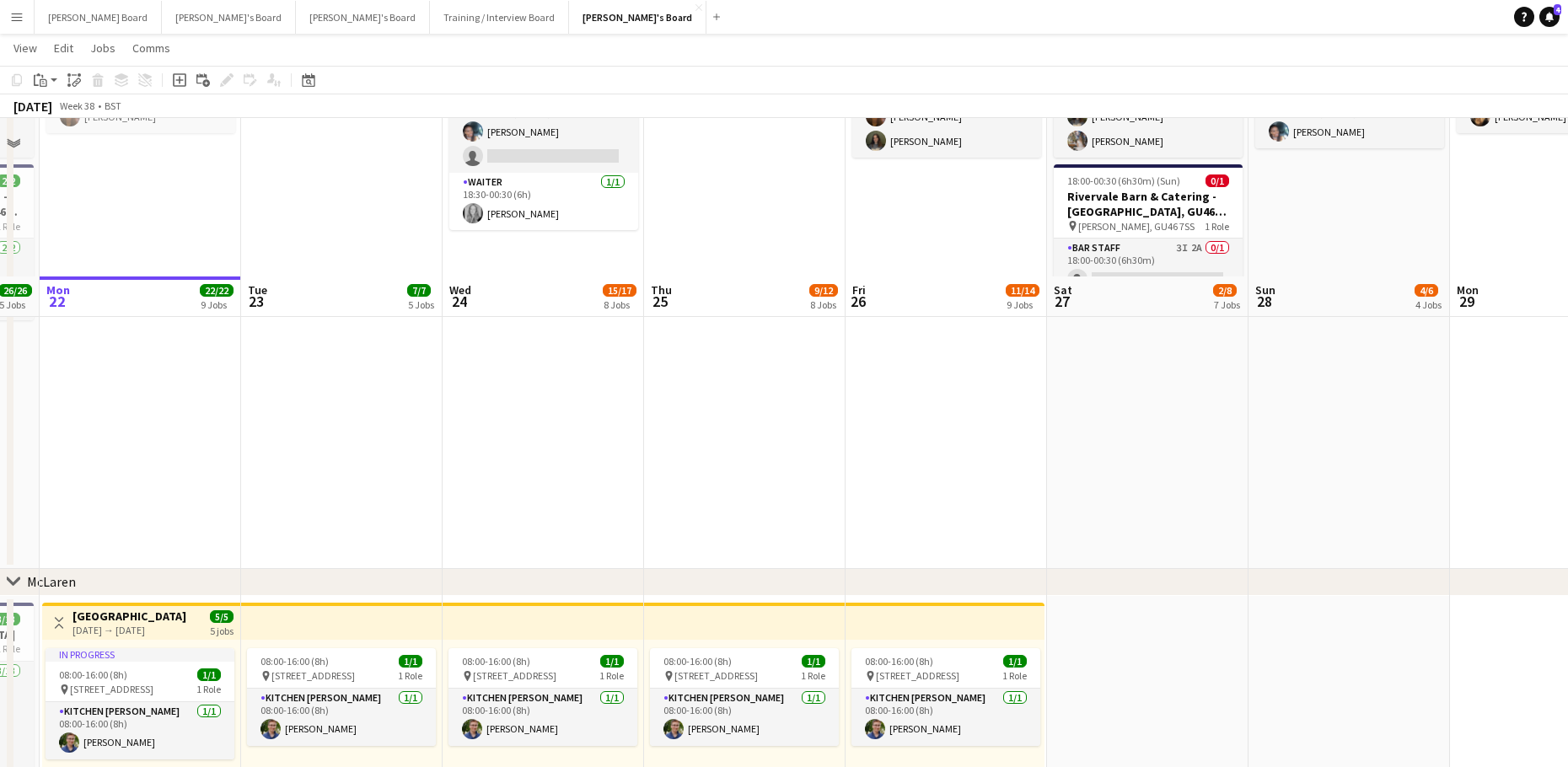
scroll to position [0, 0]
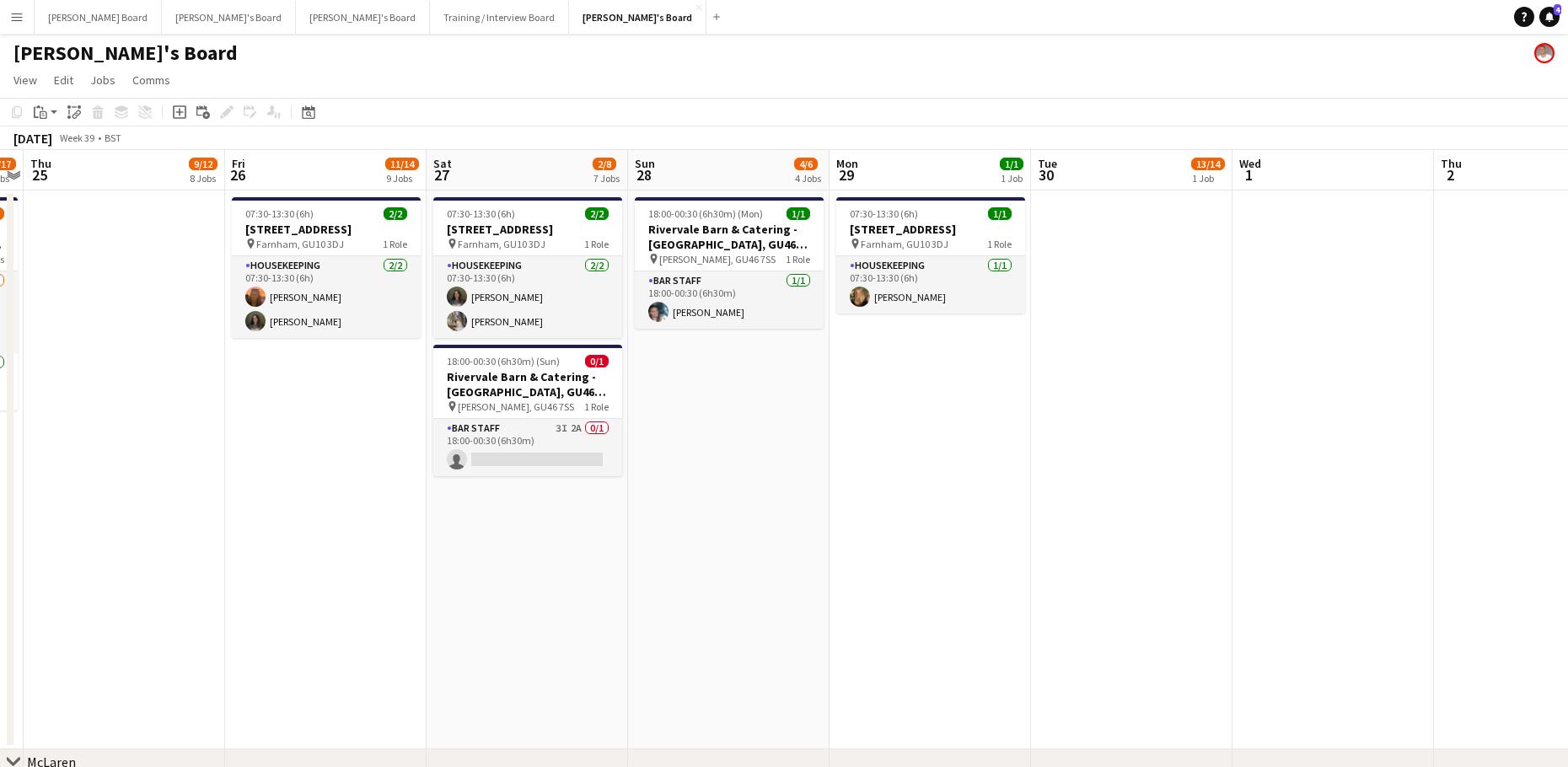
drag, startPoint x: 1367, startPoint y: 600, endPoint x: 1158, endPoint y: 593, distance: 209.1
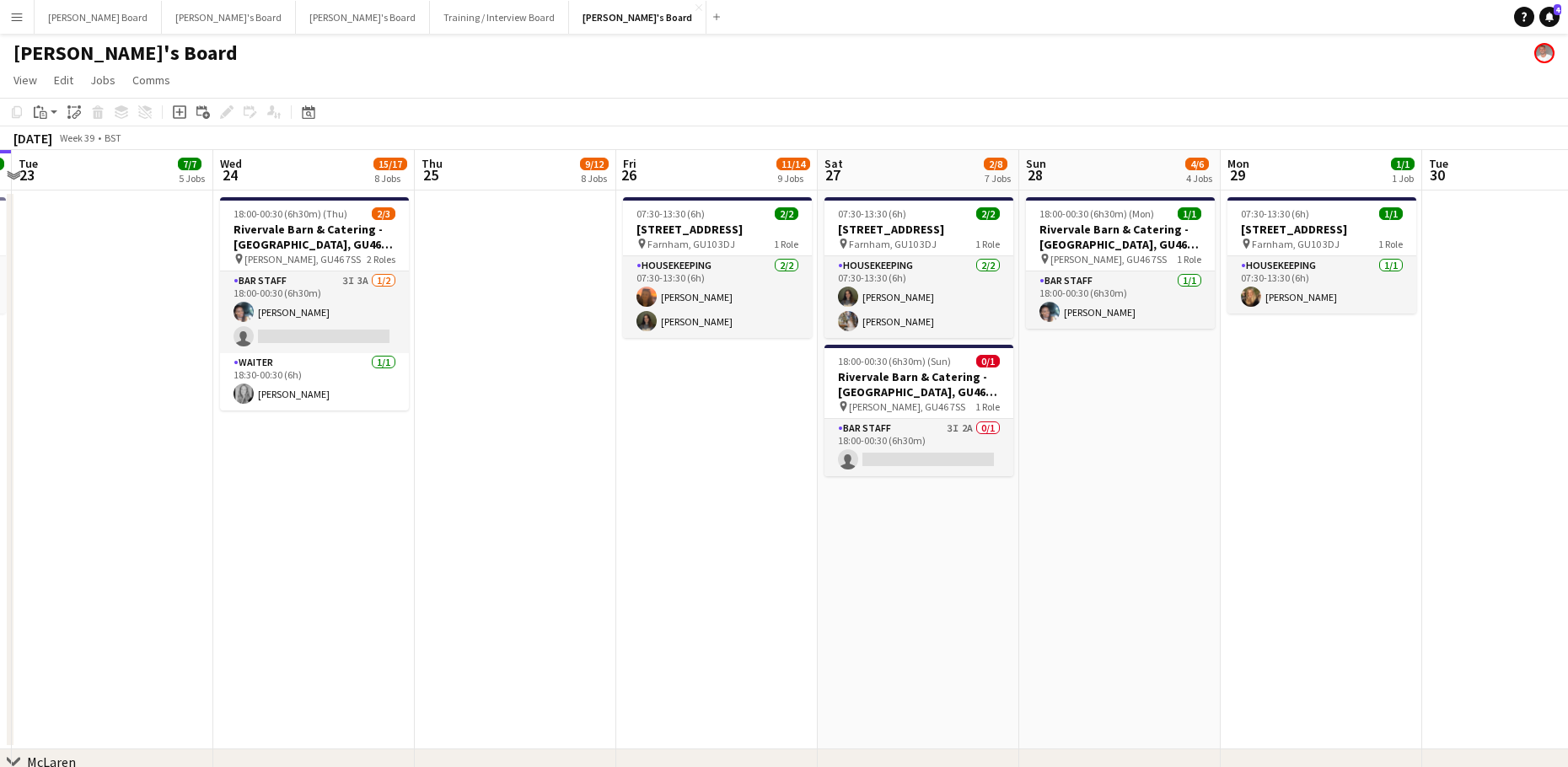
drag, startPoint x: 1367, startPoint y: 578, endPoint x: 1388, endPoint y: 655, distance: 79.8
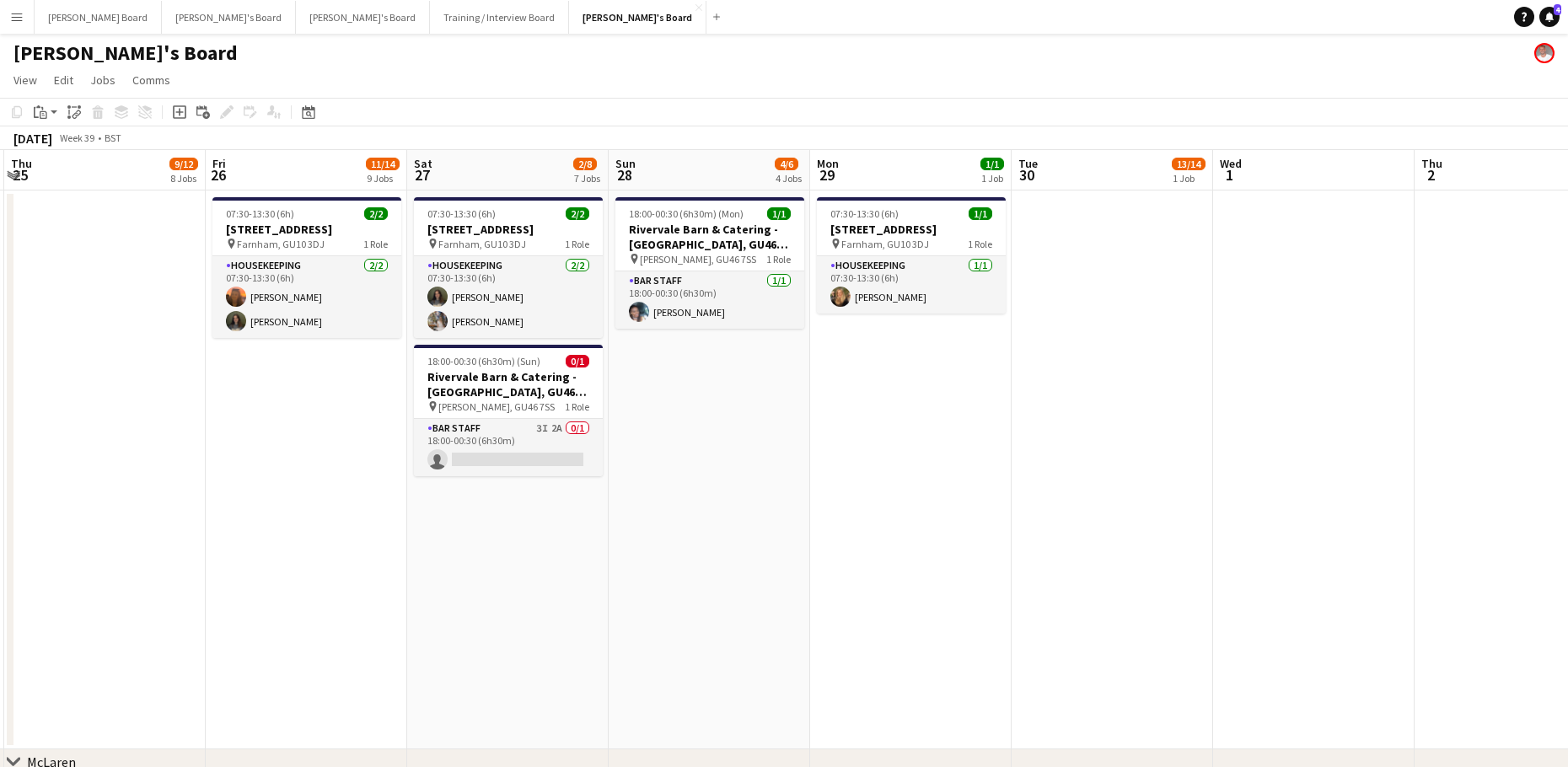
drag, startPoint x: 1210, startPoint y: 635, endPoint x: 825, endPoint y: 617, distance: 385.4
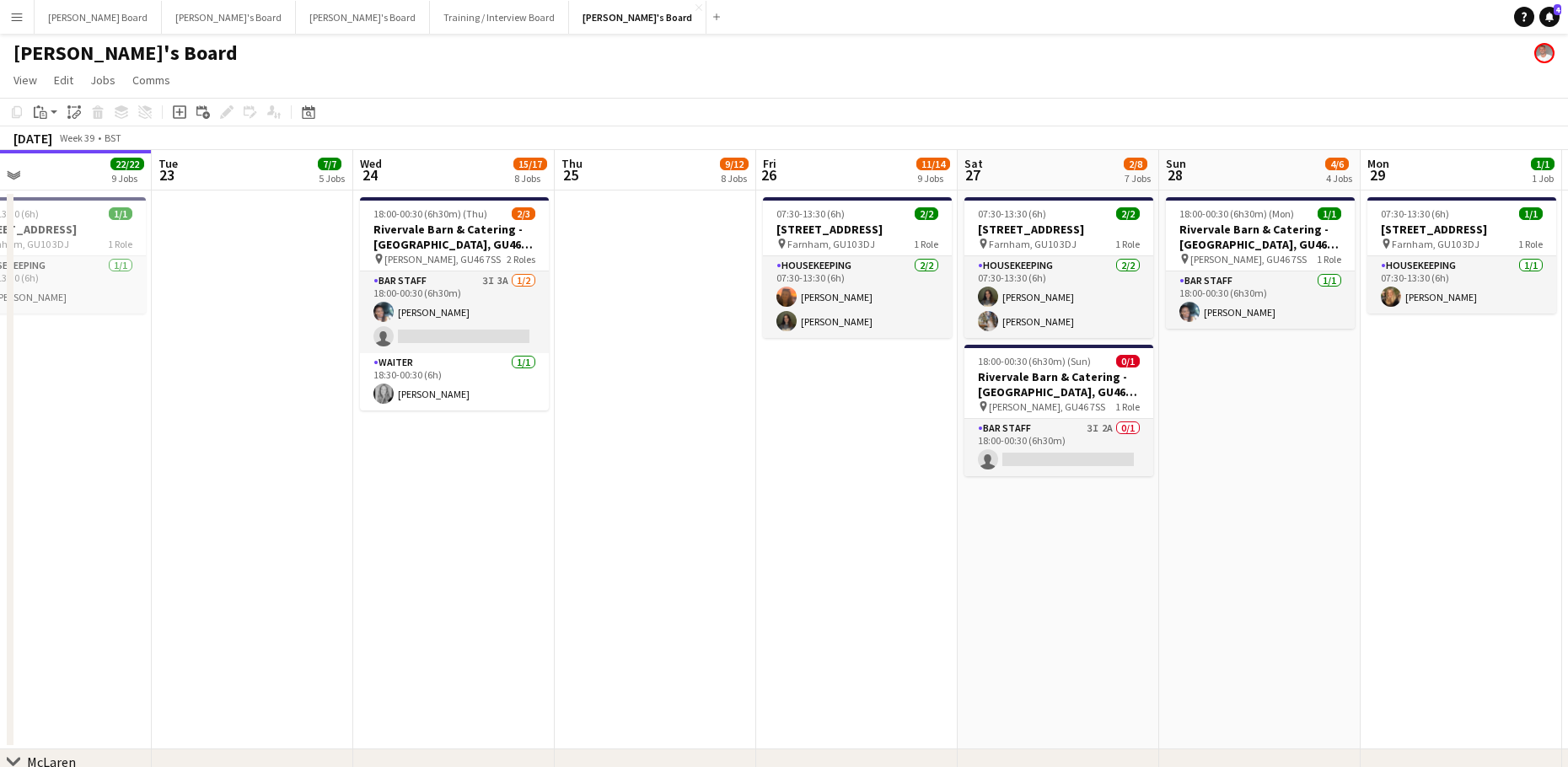
drag, startPoint x: 232, startPoint y: 559, endPoint x: 800, endPoint y: 672, distance: 579.1
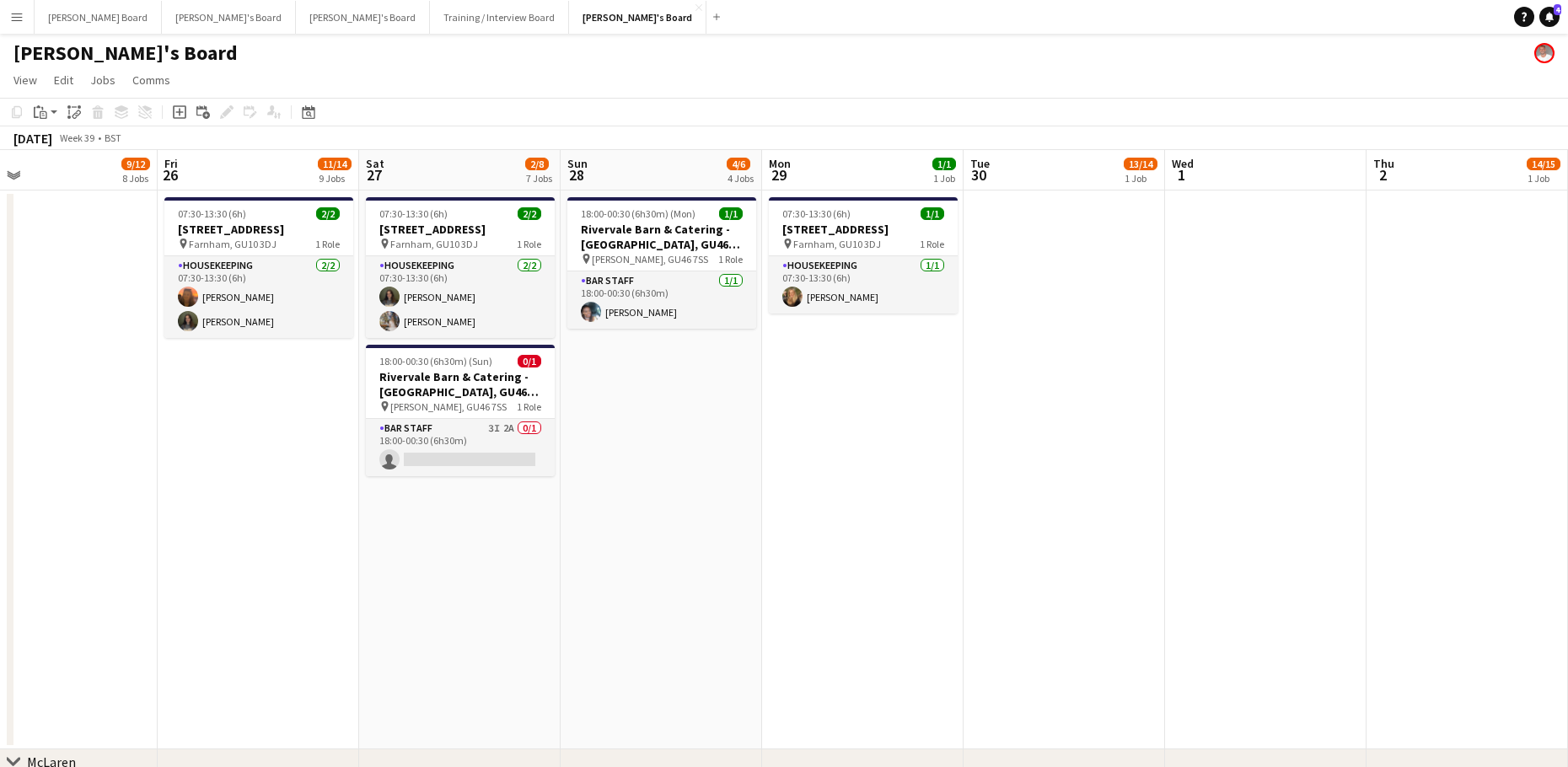
drag, startPoint x: 1191, startPoint y: 602, endPoint x: 657, endPoint y: 596, distance: 534.0
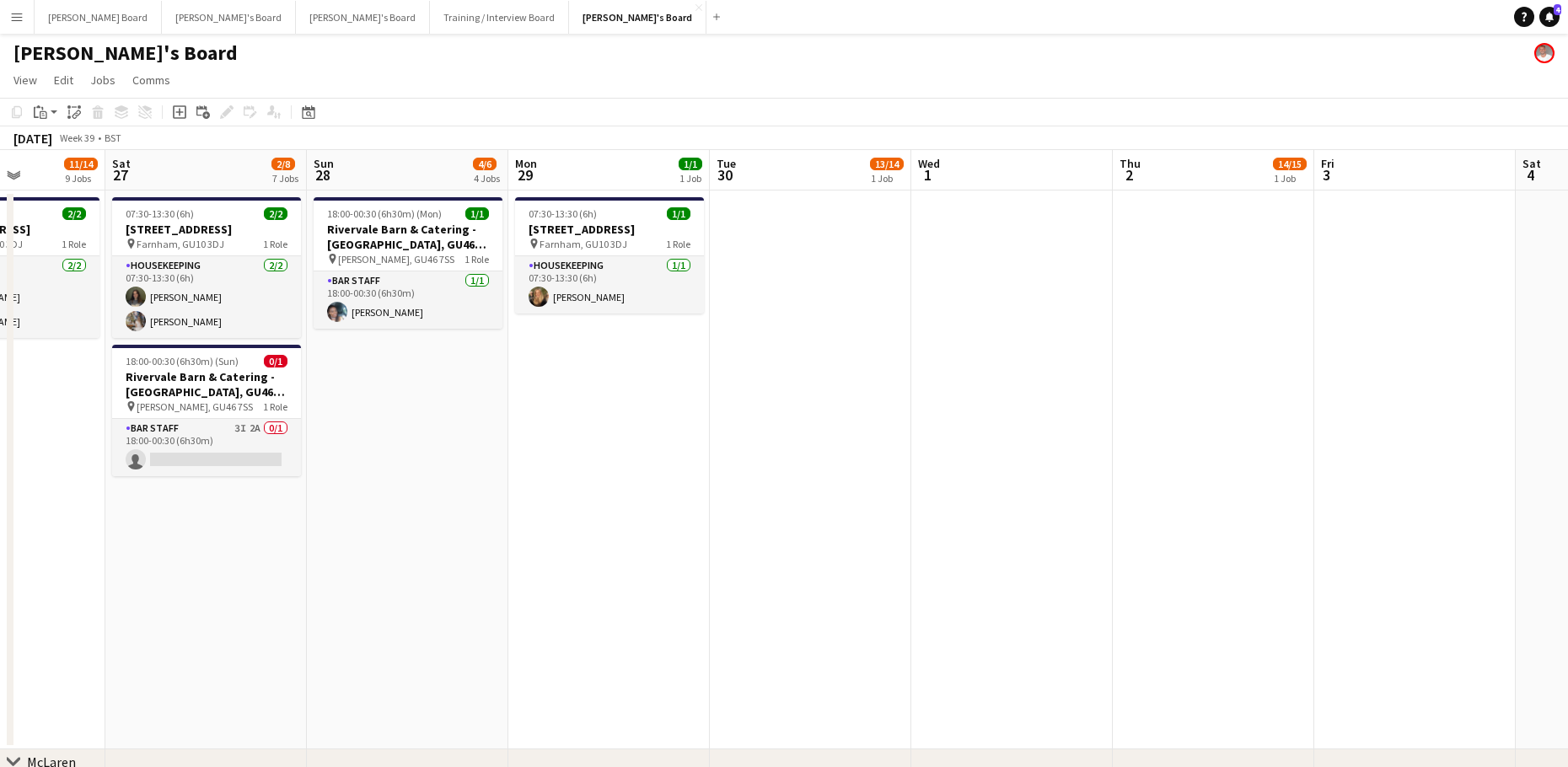
drag, startPoint x: 1280, startPoint y: 530, endPoint x: 761, endPoint y: 510, distance: 519.4
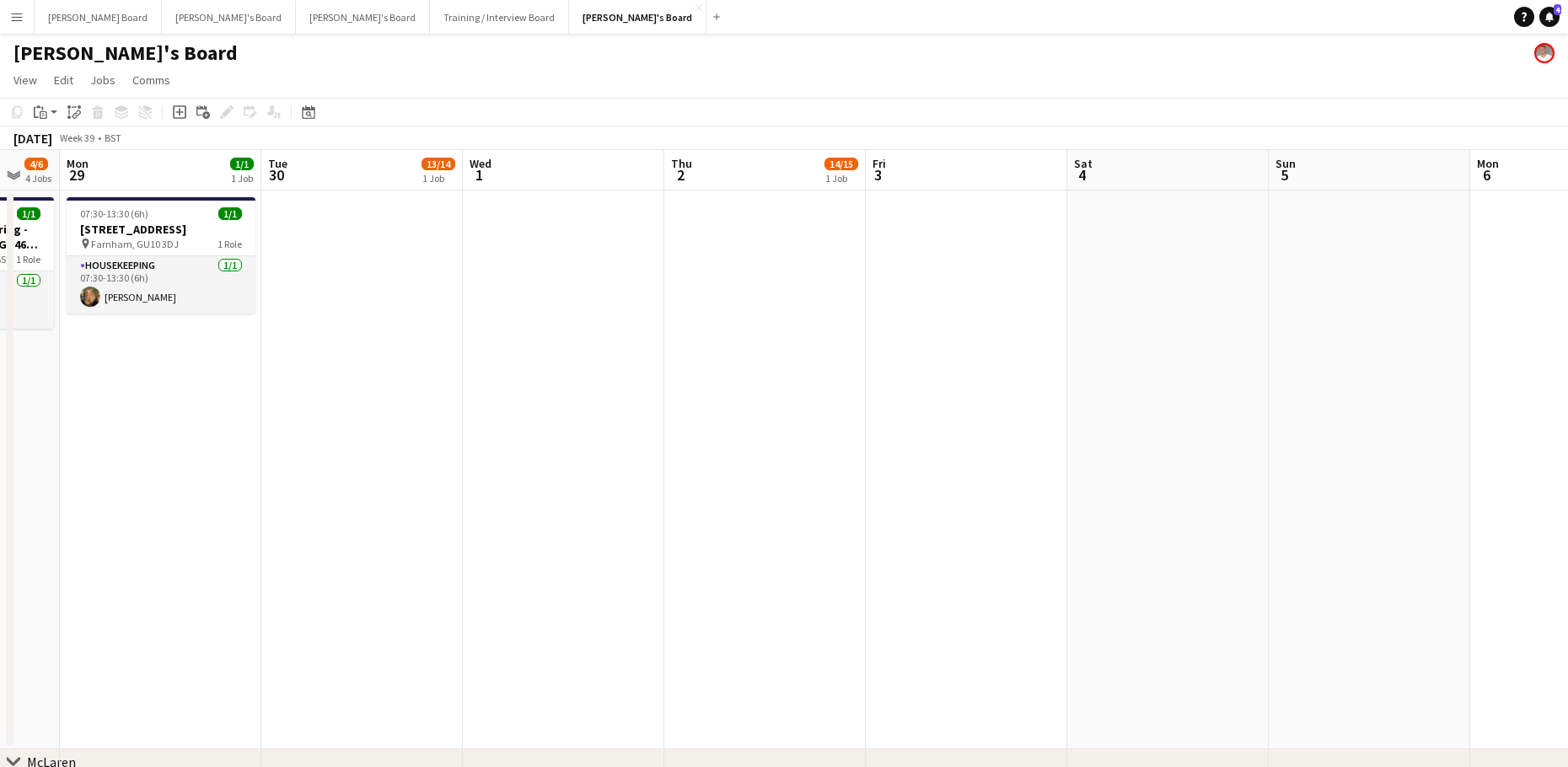
drag, startPoint x: 1431, startPoint y: 479, endPoint x: 935, endPoint y: 498, distance: 496.4
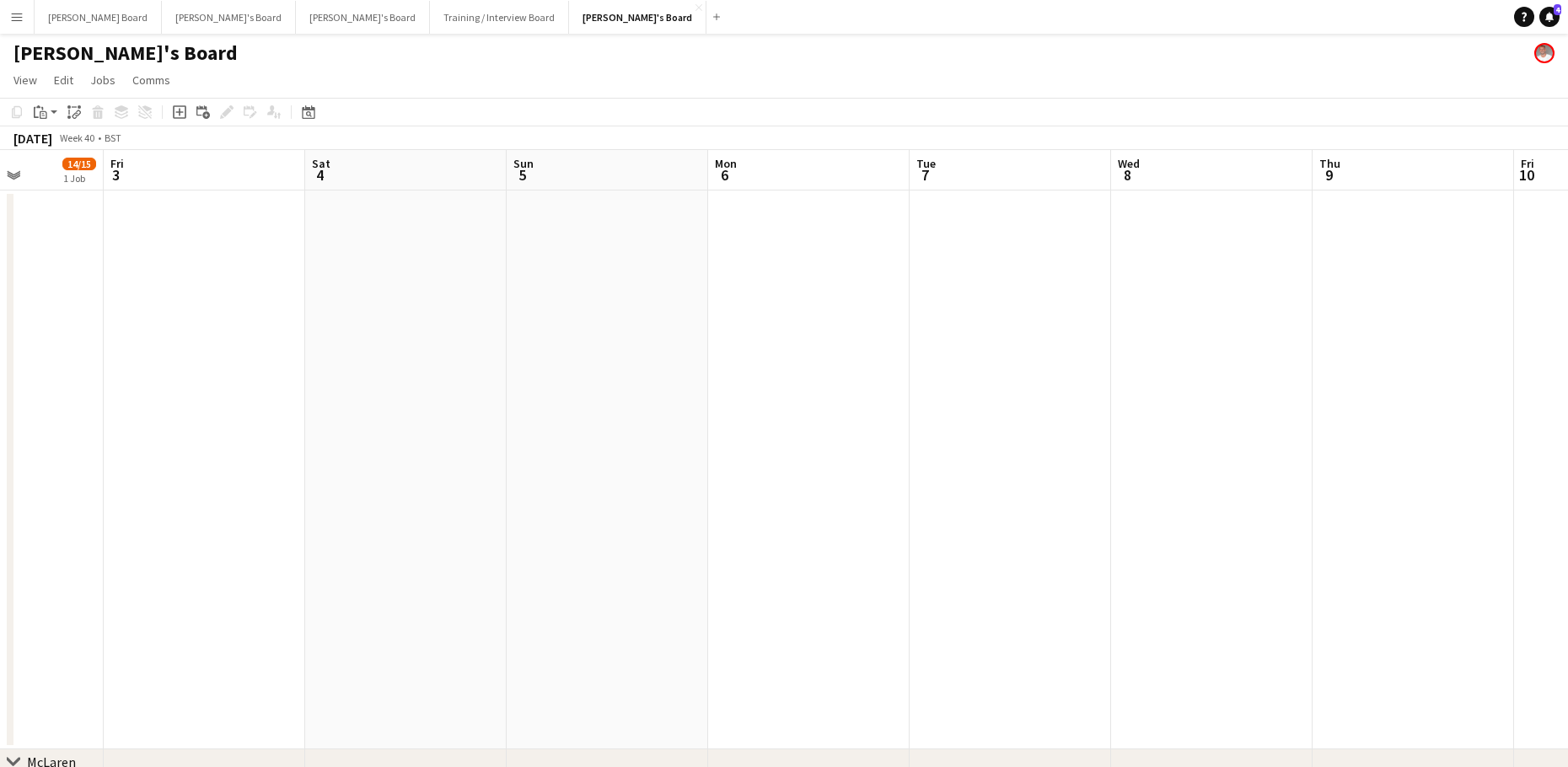
drag, startPoint x: 1221, startPoint y: 511, endPoint x: 942, endPoint y: 484, distance: 280.3
click at [569, 13] on button "[PERSON_NAME]'s Board Close" at bounding box center [637, 17] width 138 height 32
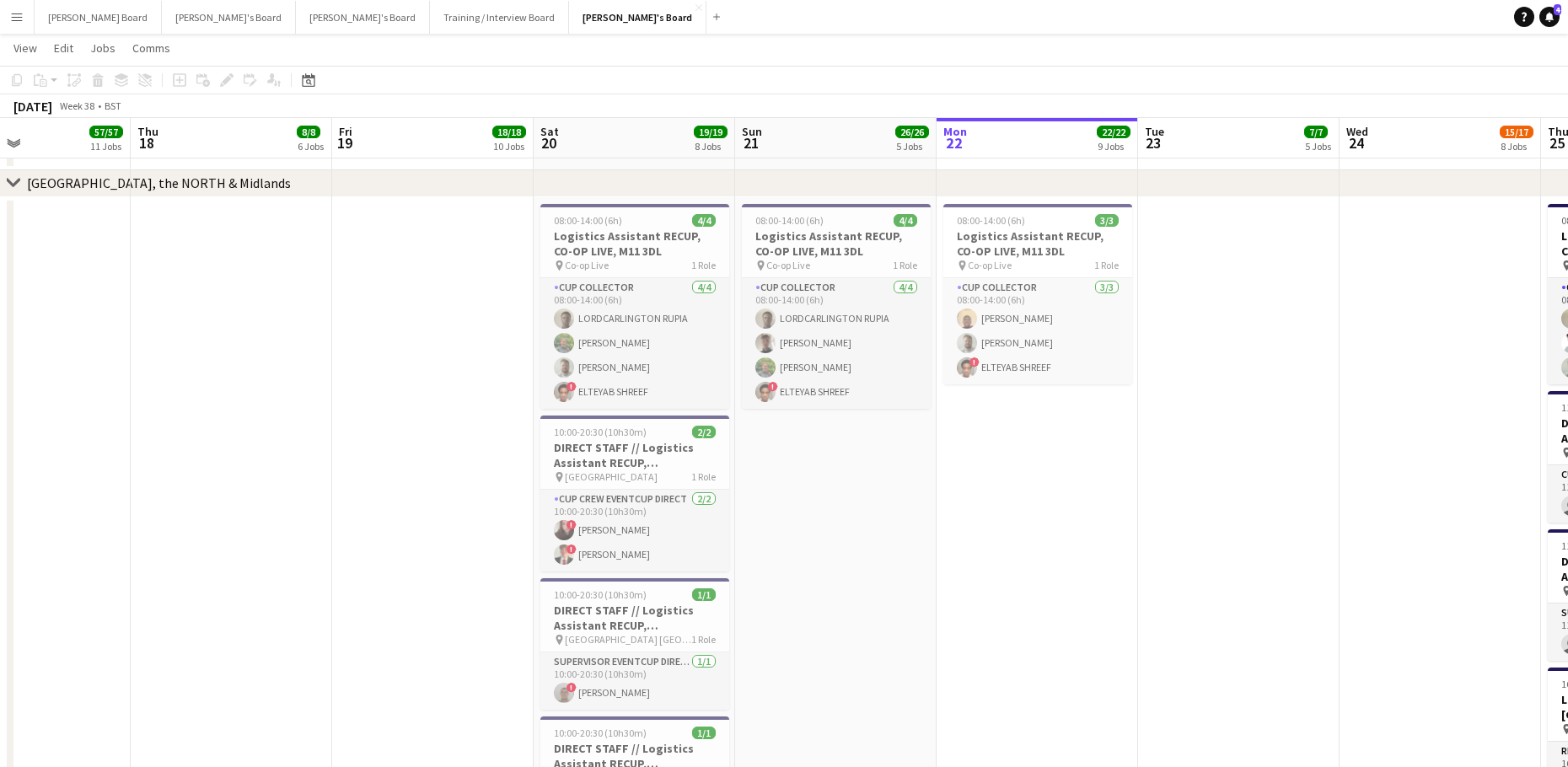
scroll to position [0, 386]
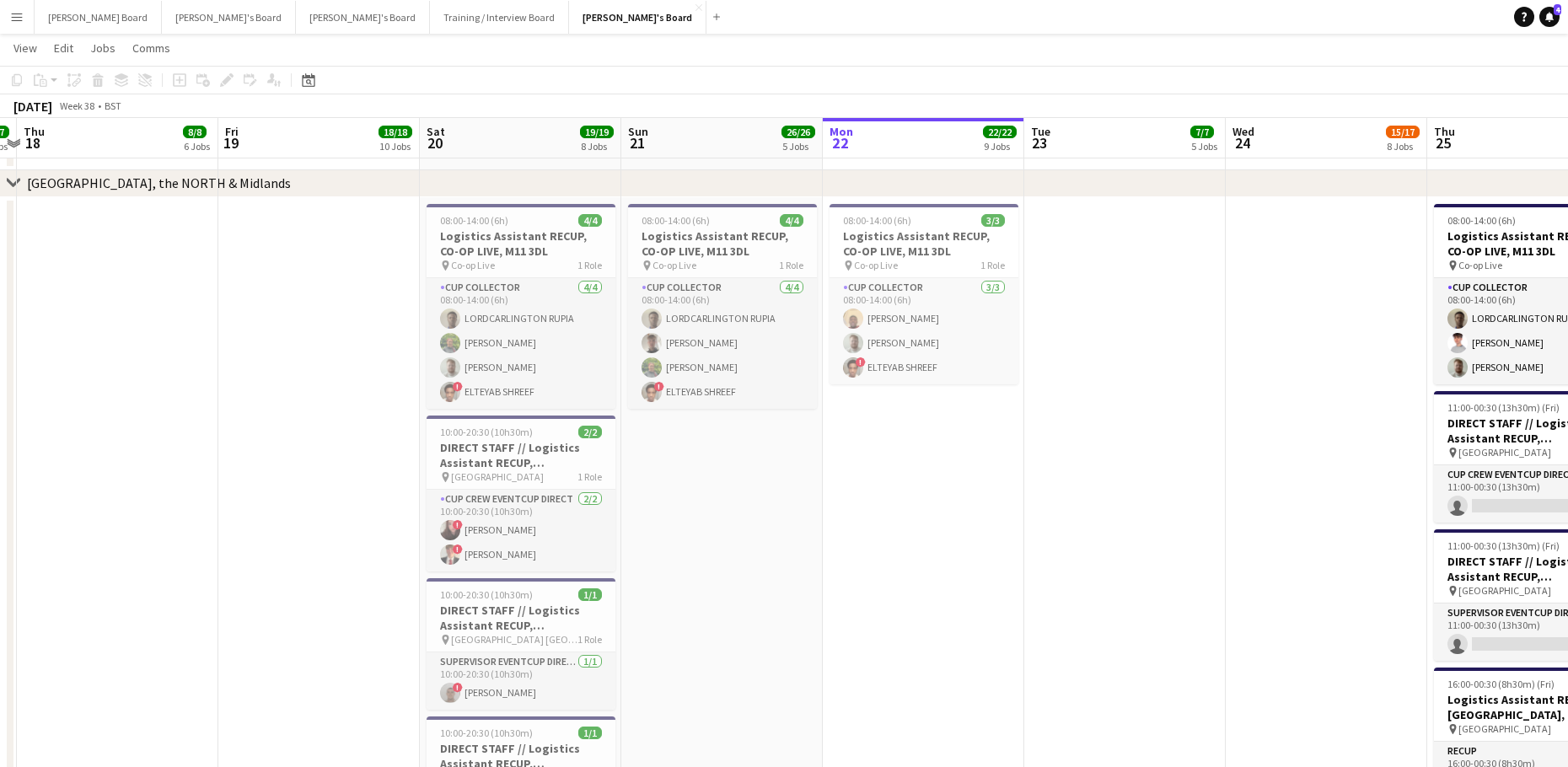
drag, startPoint x: 591, startPoint y: 544, endPoint x: 1032, endPoint y: 597, distance: 444.2
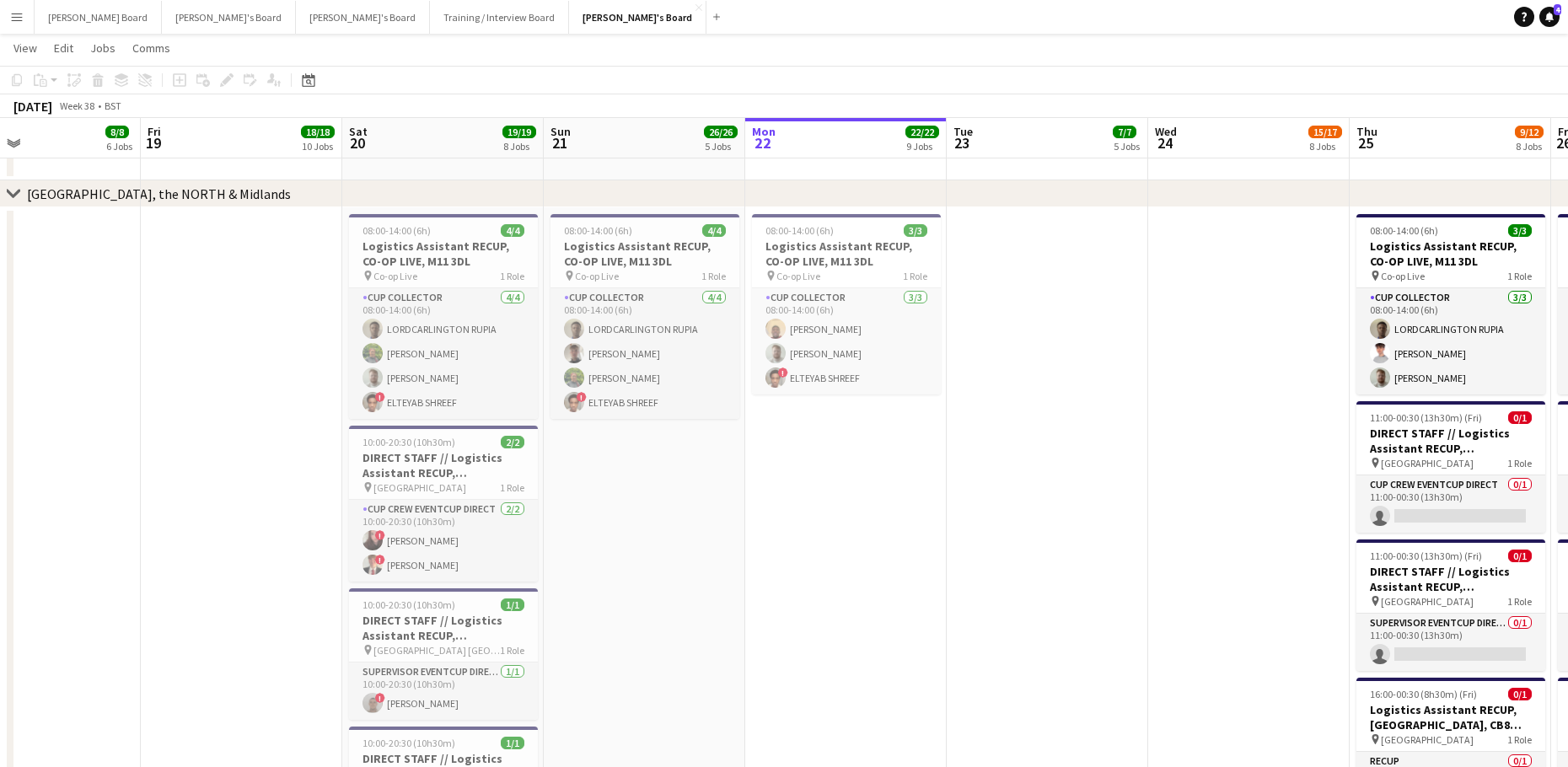
scroll to position [0, 616]
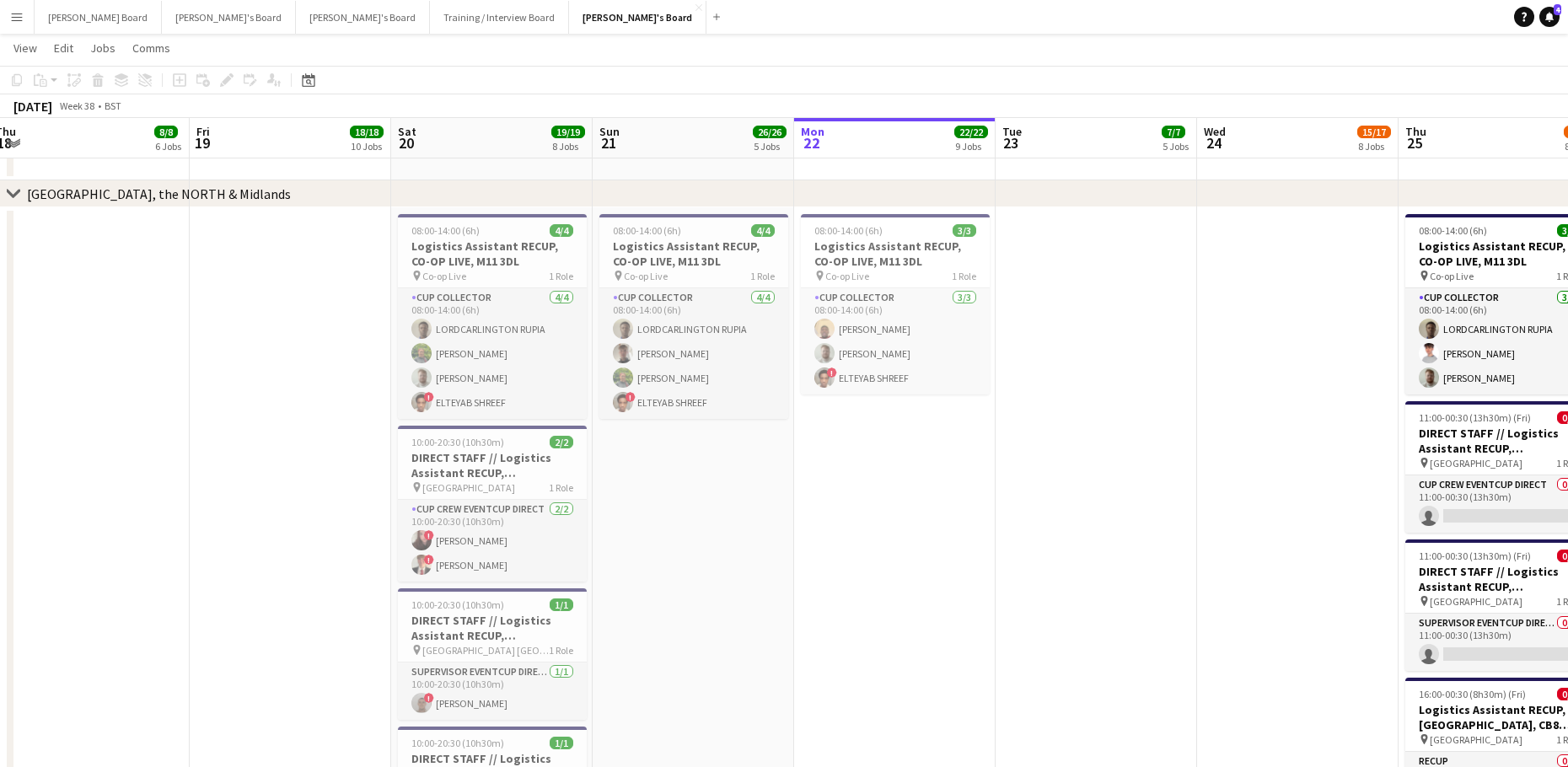
drag, startPoint x: 1017, startPoint y: 617, endPoint x: 819, endPoint y: 597, distance: 199.0
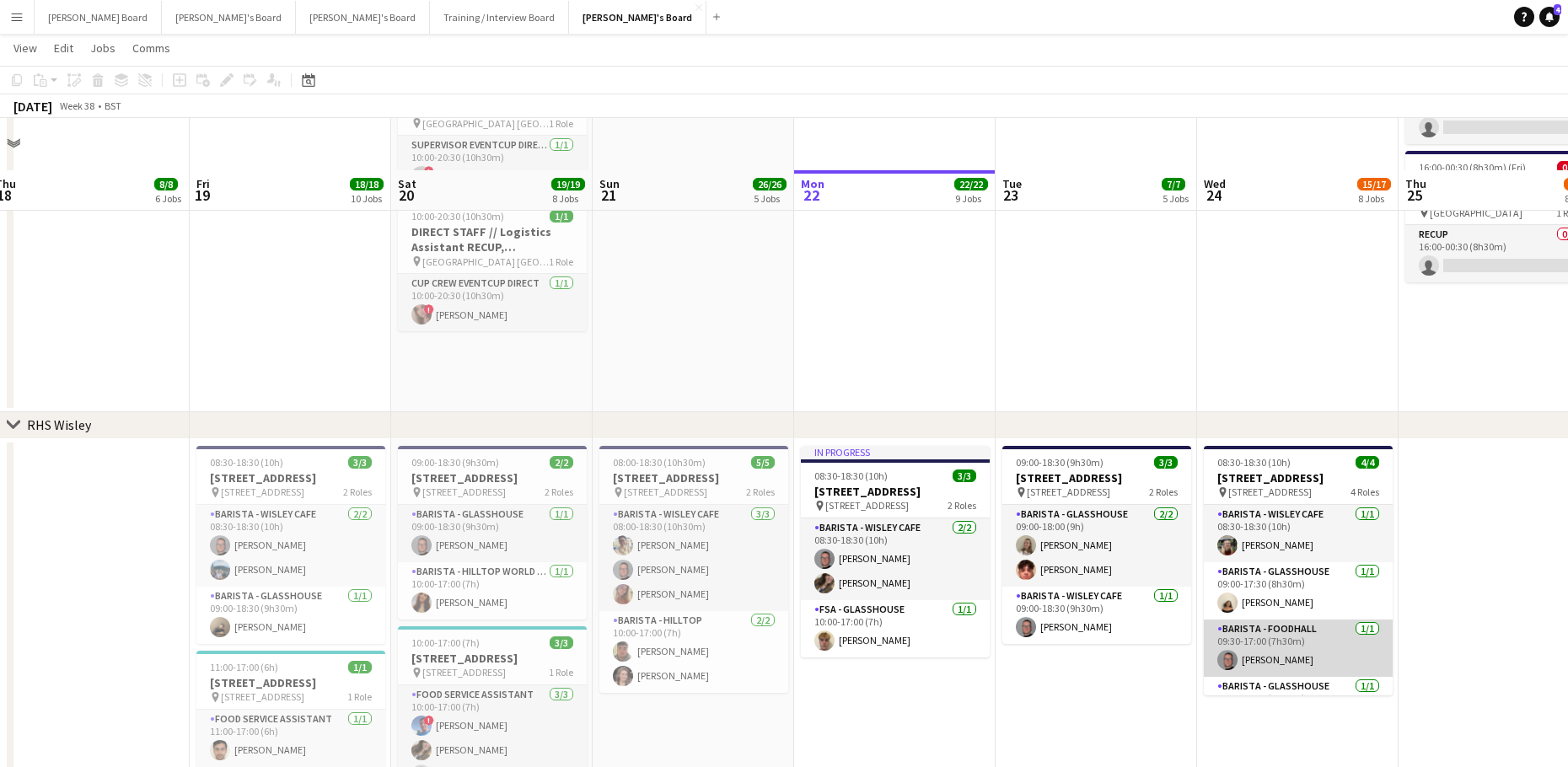
scroll to position [3314, 0]
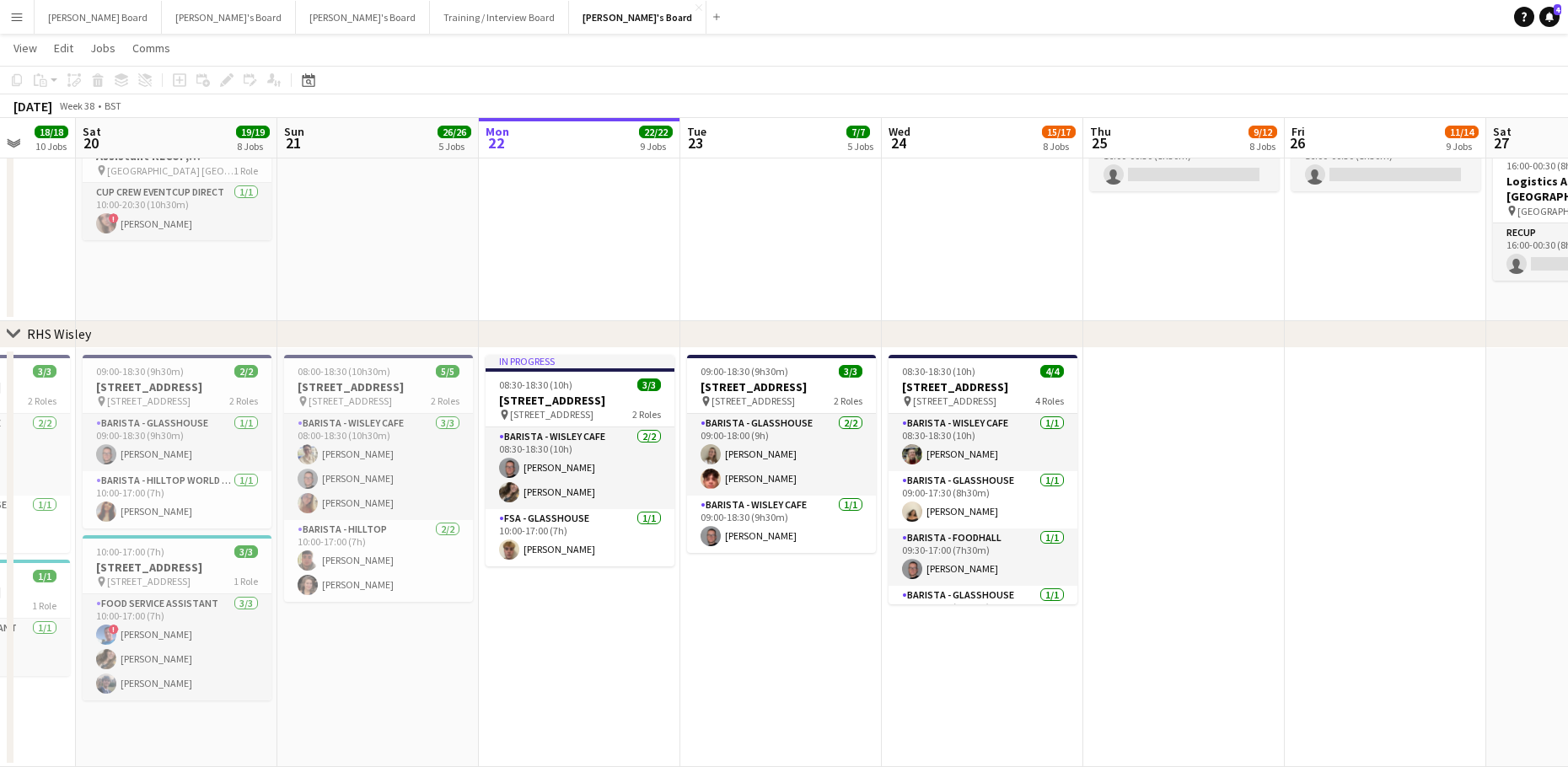
drag, startPoint x: 1177, startPoint y: 668, endPoint x: 1116, endPoint y: 661, distance: 61.4
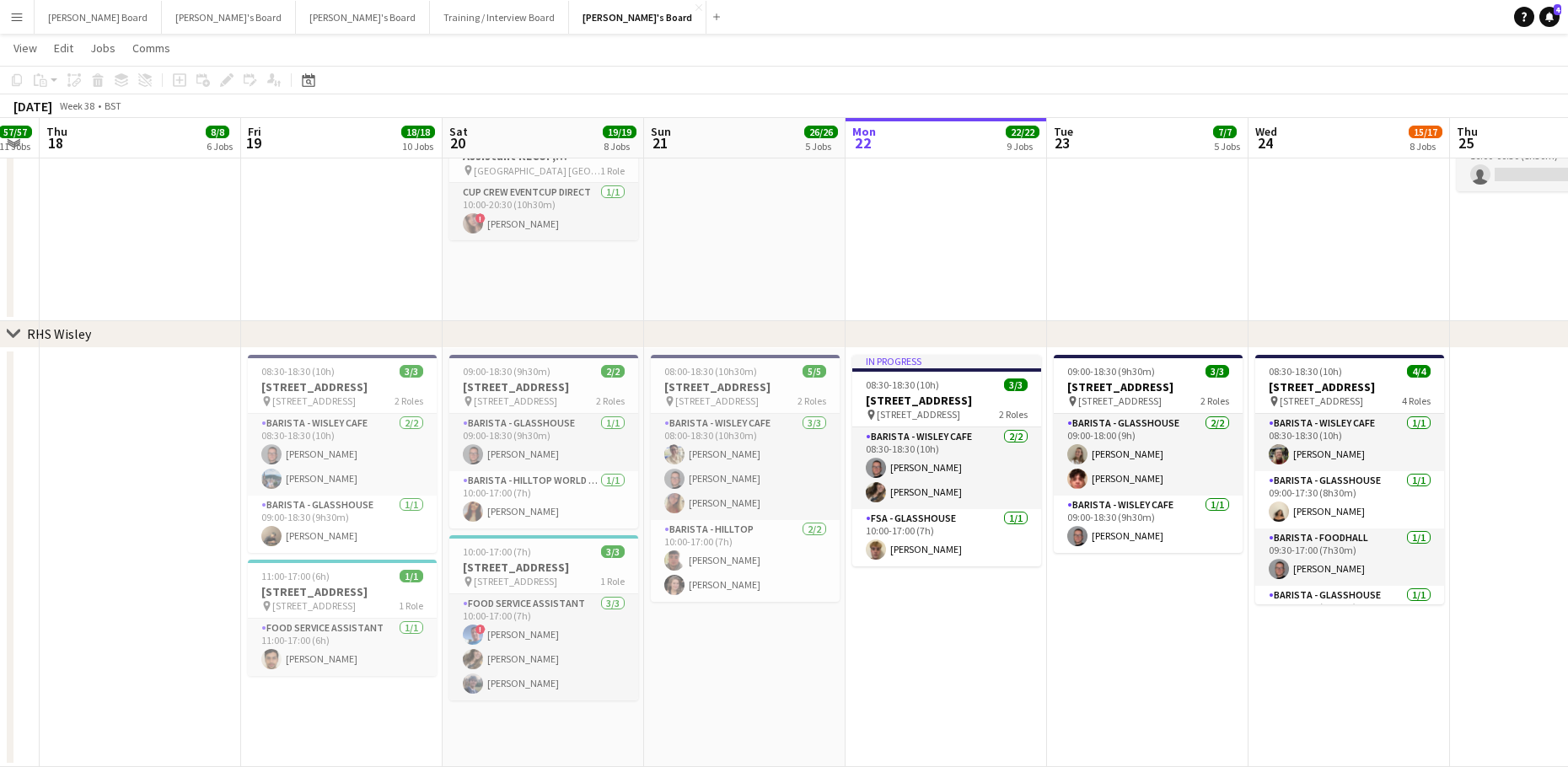
drag, startPoint x: 464, startPoint y: 679, endPoint x: 866, endPoint y: 692, distance: 402.2
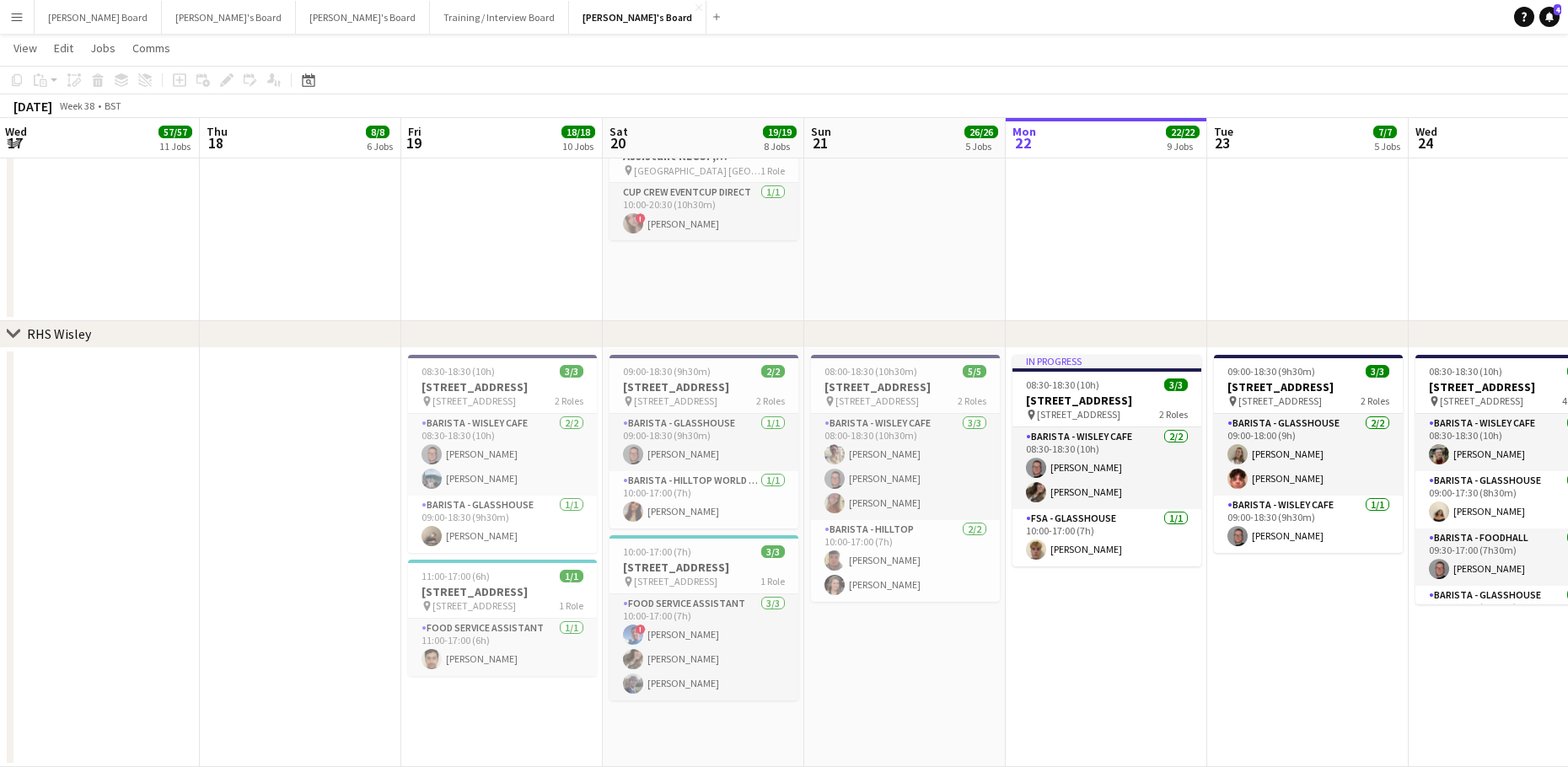
drag, startPoint x: 348, startPoint y: 578, endPoint x: 1064, endPoint y: 585, distance: 716.0
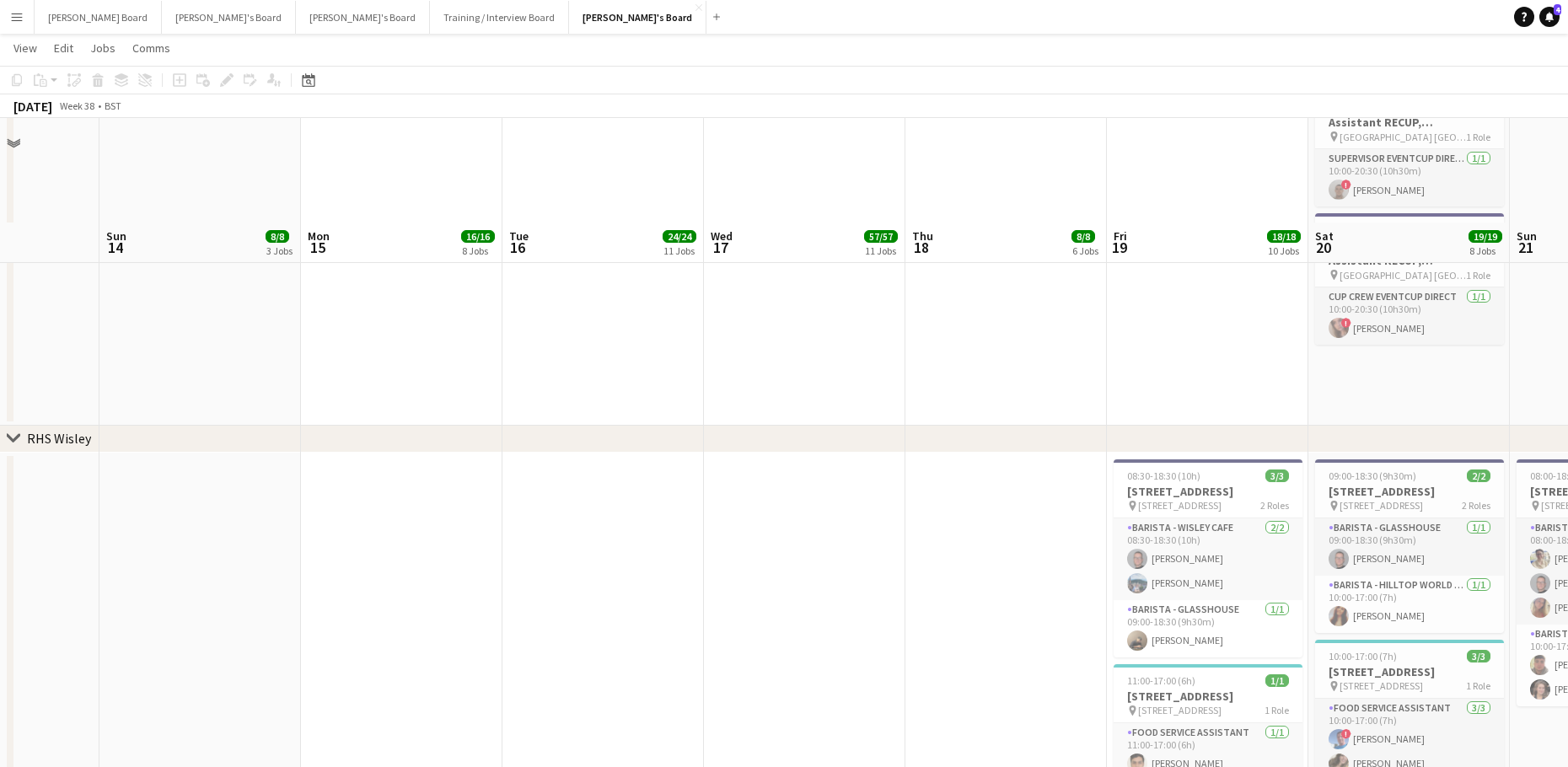
drag, startPoint x: 431, startPoint y: 564, endPoint x: 1088, endPoint y: 612, distance: 658.8
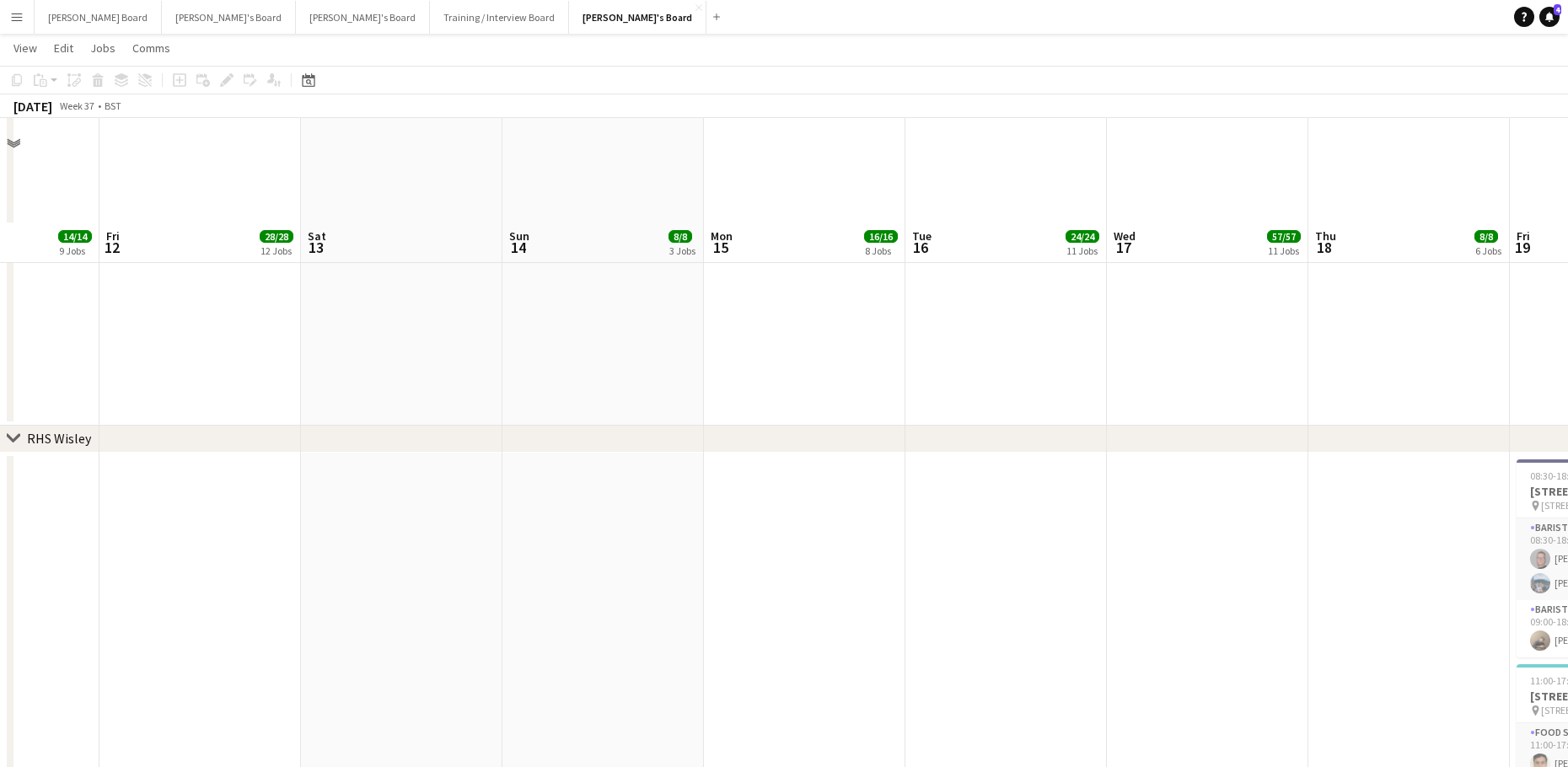
scroll to position [3418, 0]
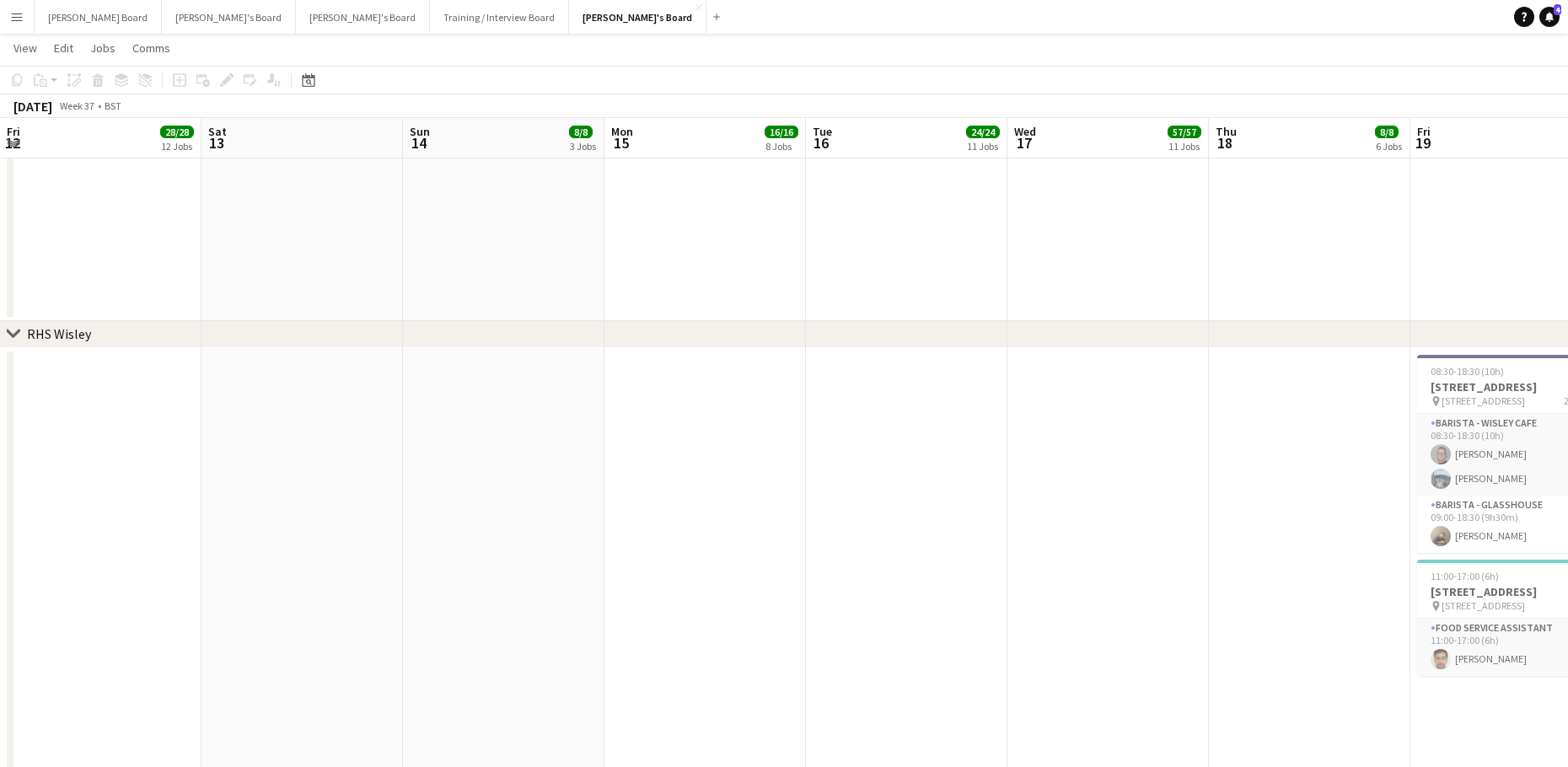
drag, startPoint x: 585, startPoint y: 573, endPoint x: 410, endPoint y: 556, distance: 175.8
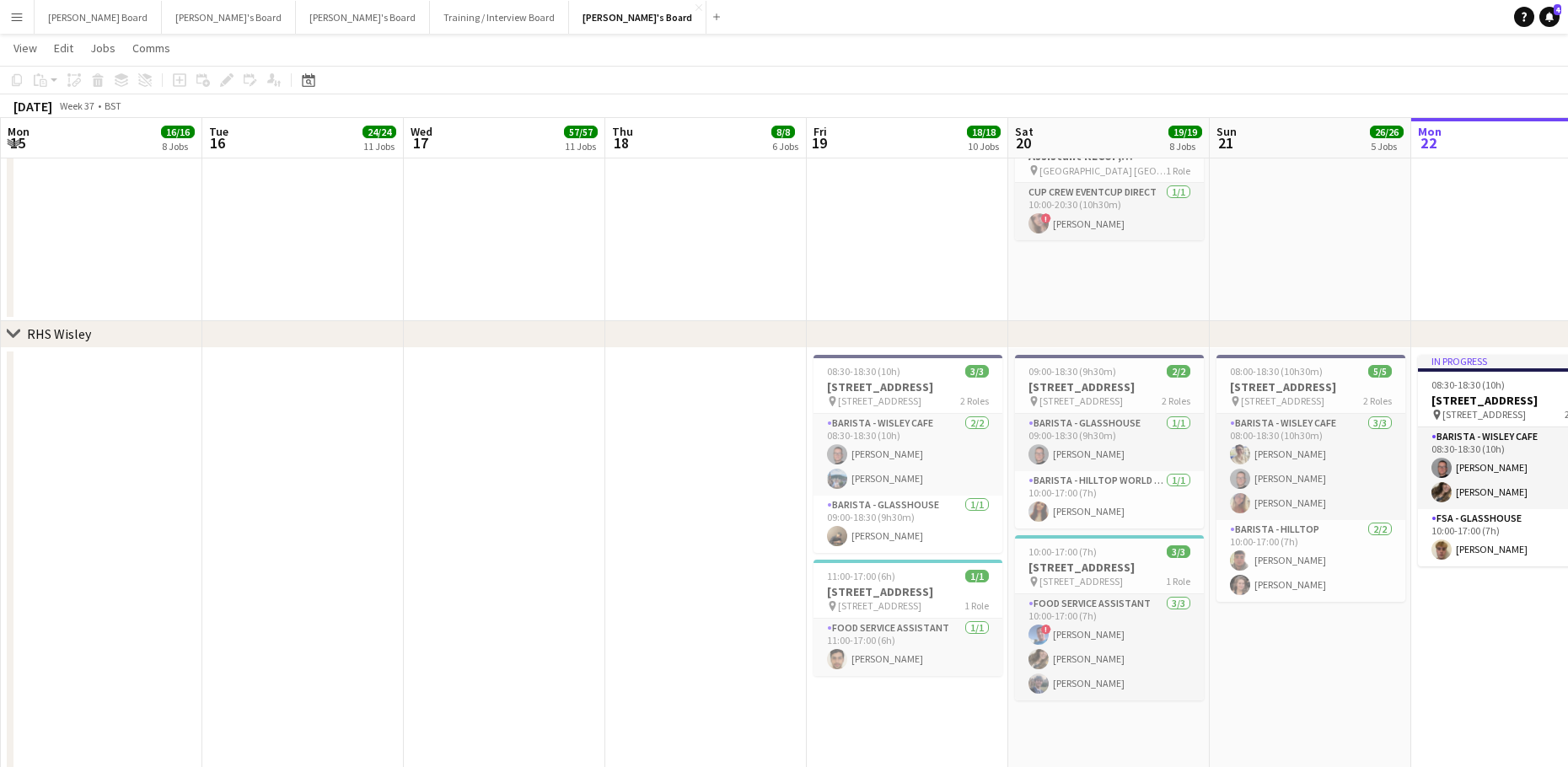
drag, startPoint x: 511, startPoint y: 514, endPoint x: 32, endPoint y: 456, distance: 482.5
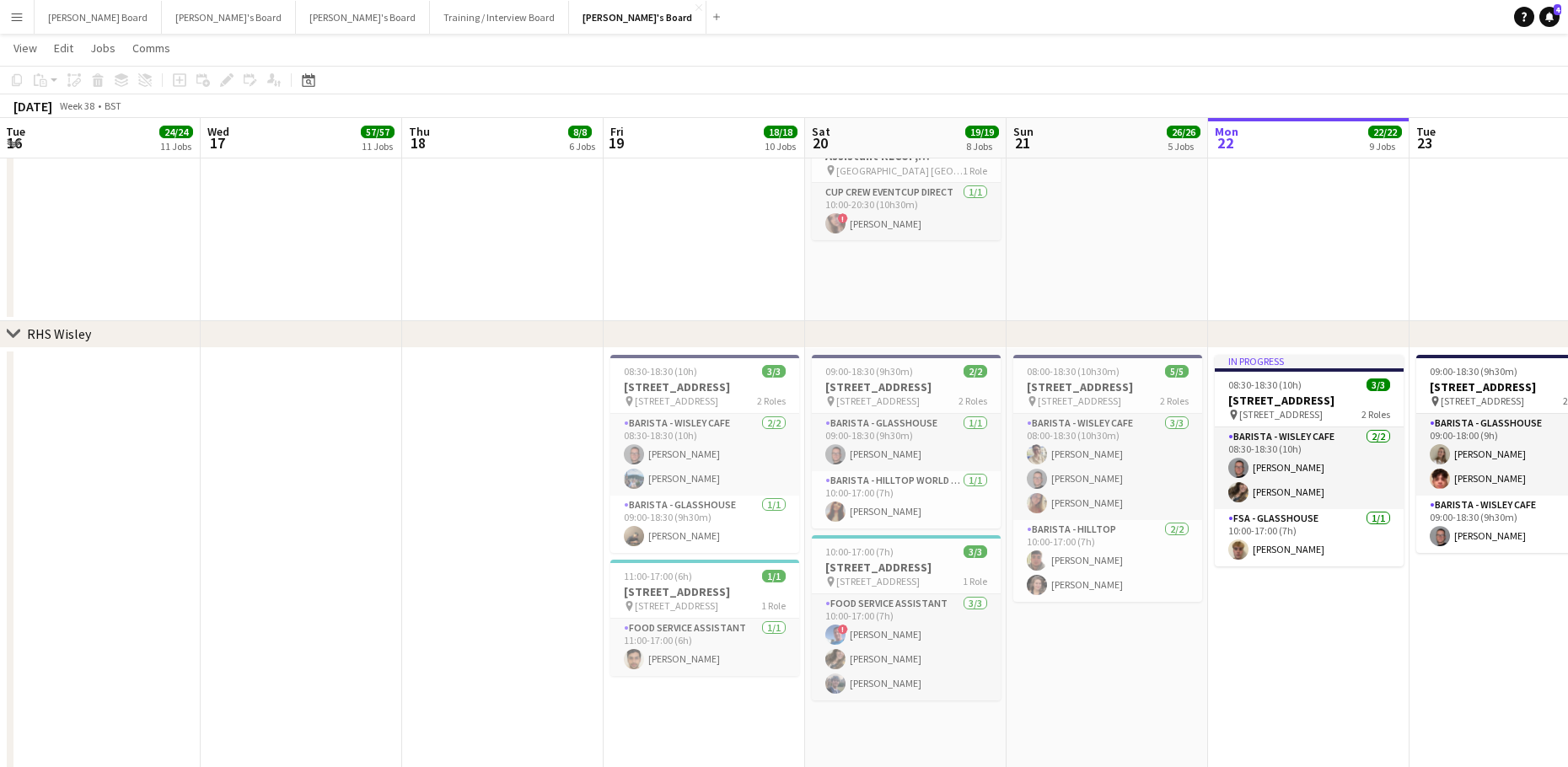
click at [229, 441] on app-date-cell at bounding box center [301, 763] width 202 height 831
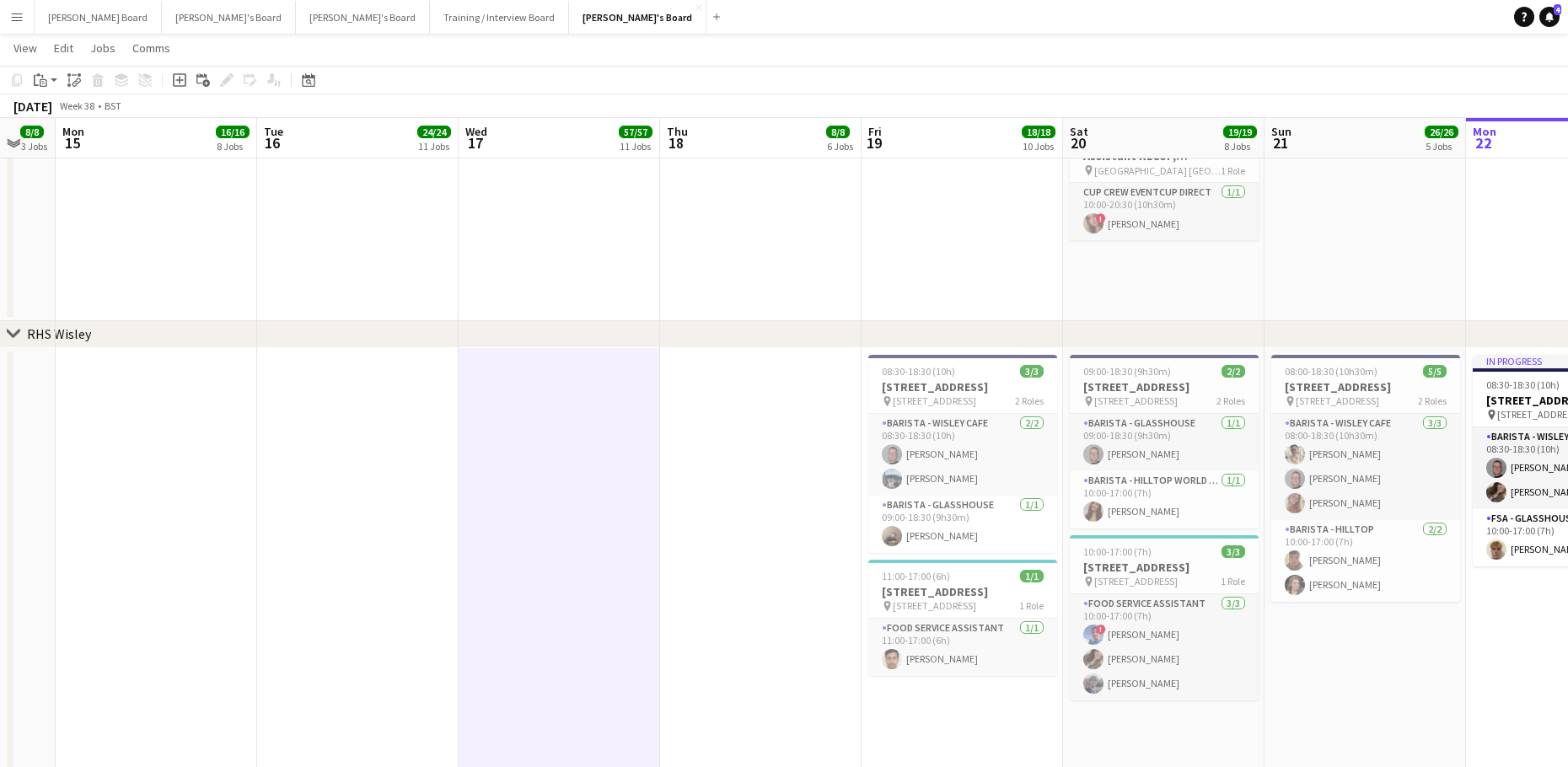
drag, startPoint x: 364, startPoint y: 504, endPoint x: 673, endPoint y: 531, distance: 310.2
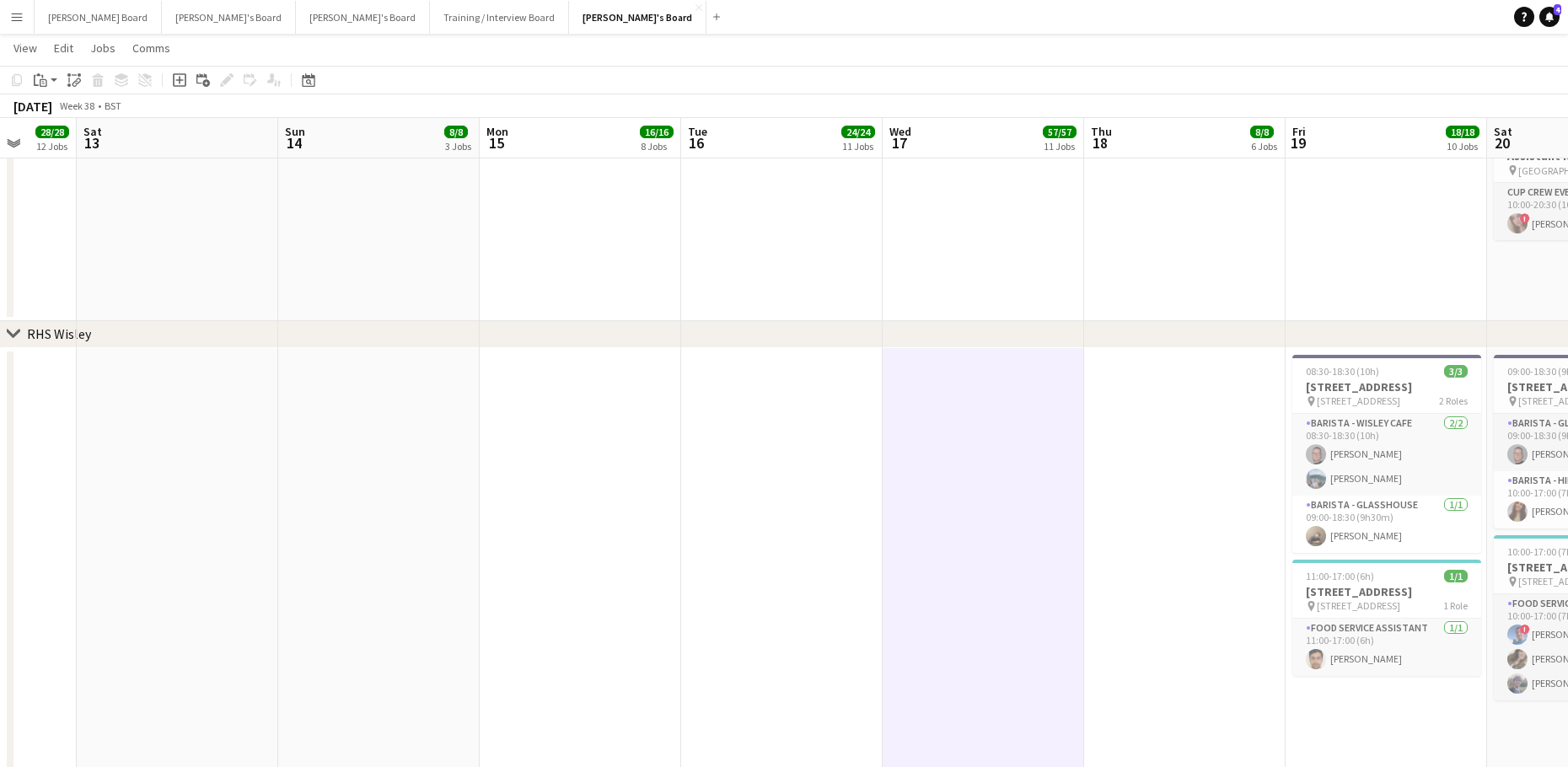
drag, startPoint x: 863, startPoint y: 517, endPoint x: 1067, endPoint y: 508, distance: 204.2
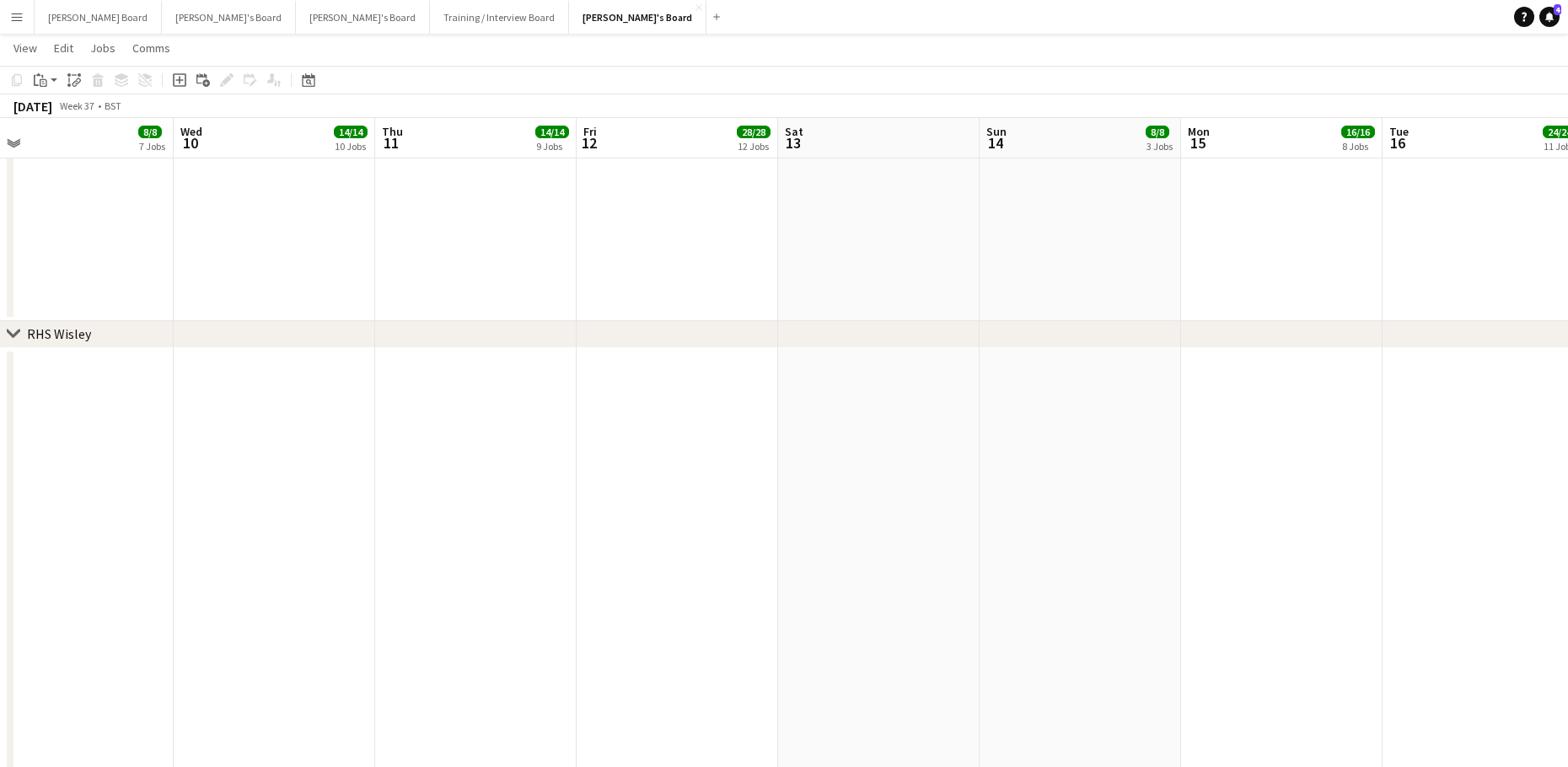
drag, startPoint x: 774, startPoint y: 513, endPoint x: 739, endPoint y: 515, distance: 35.1
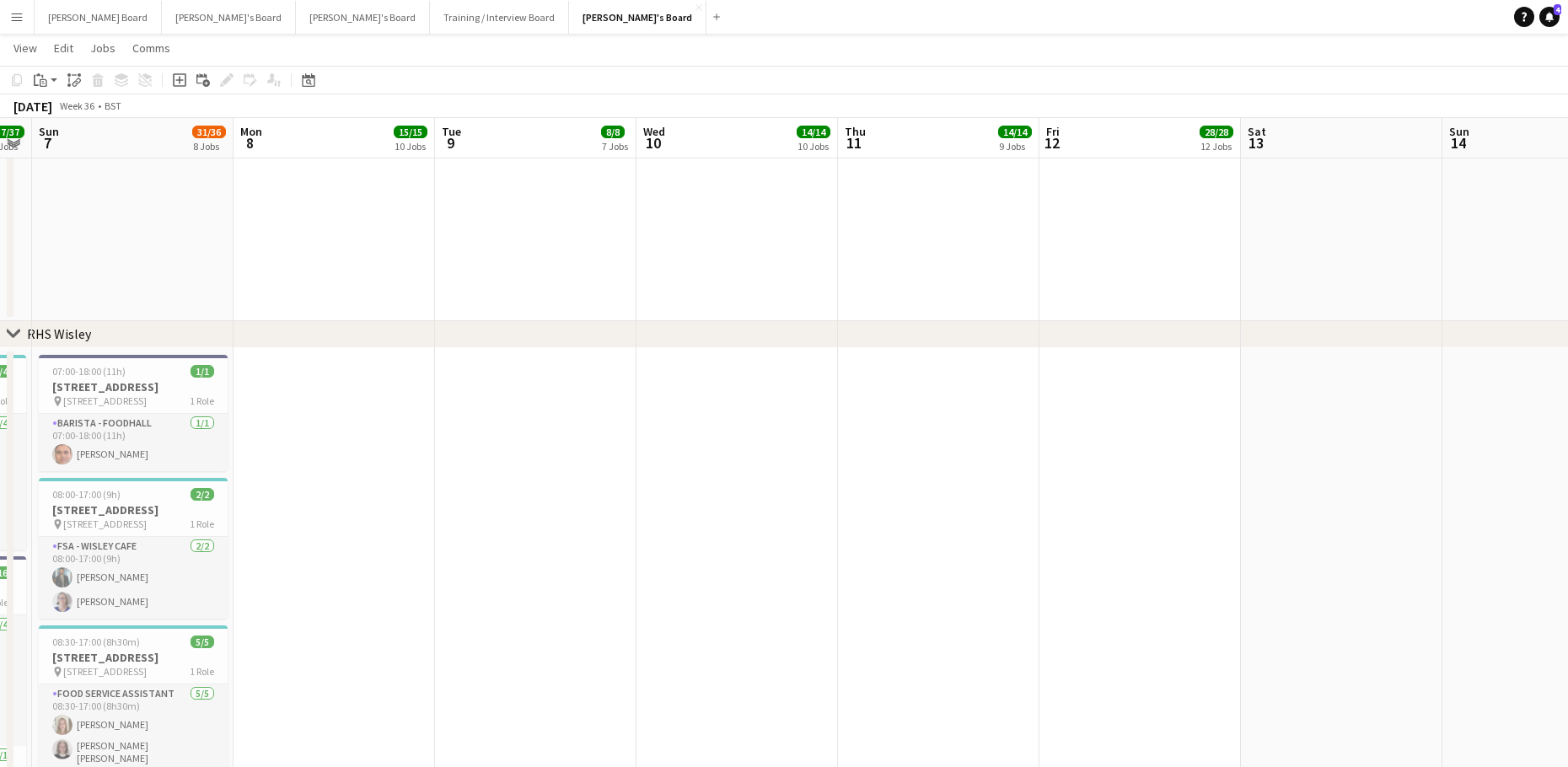
scroll to position [0, 485]
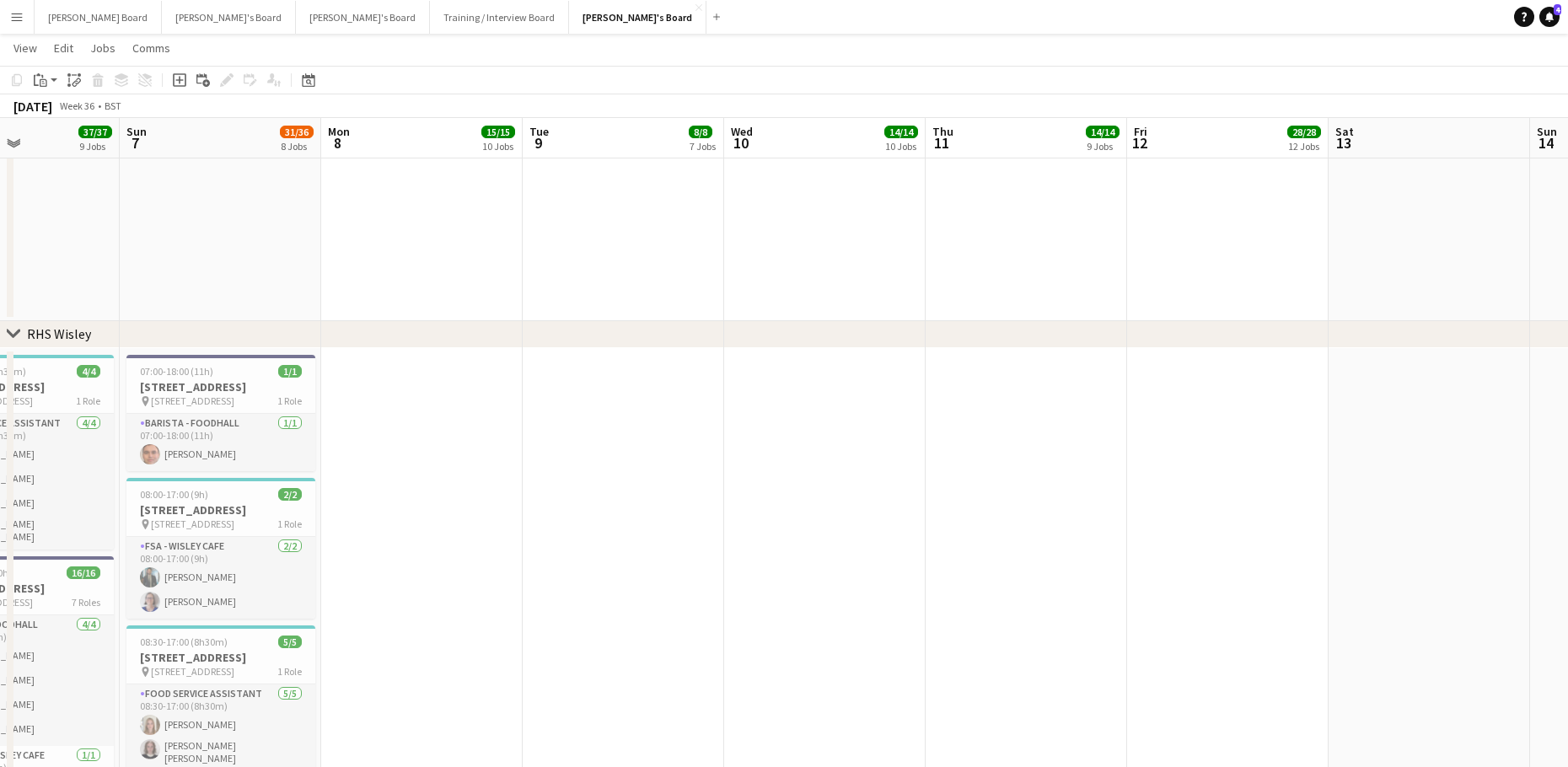
drag, startPoint x: 694, startPoint y: 524, endPoint x: 942, endPoint y: 537, distance: 248.3
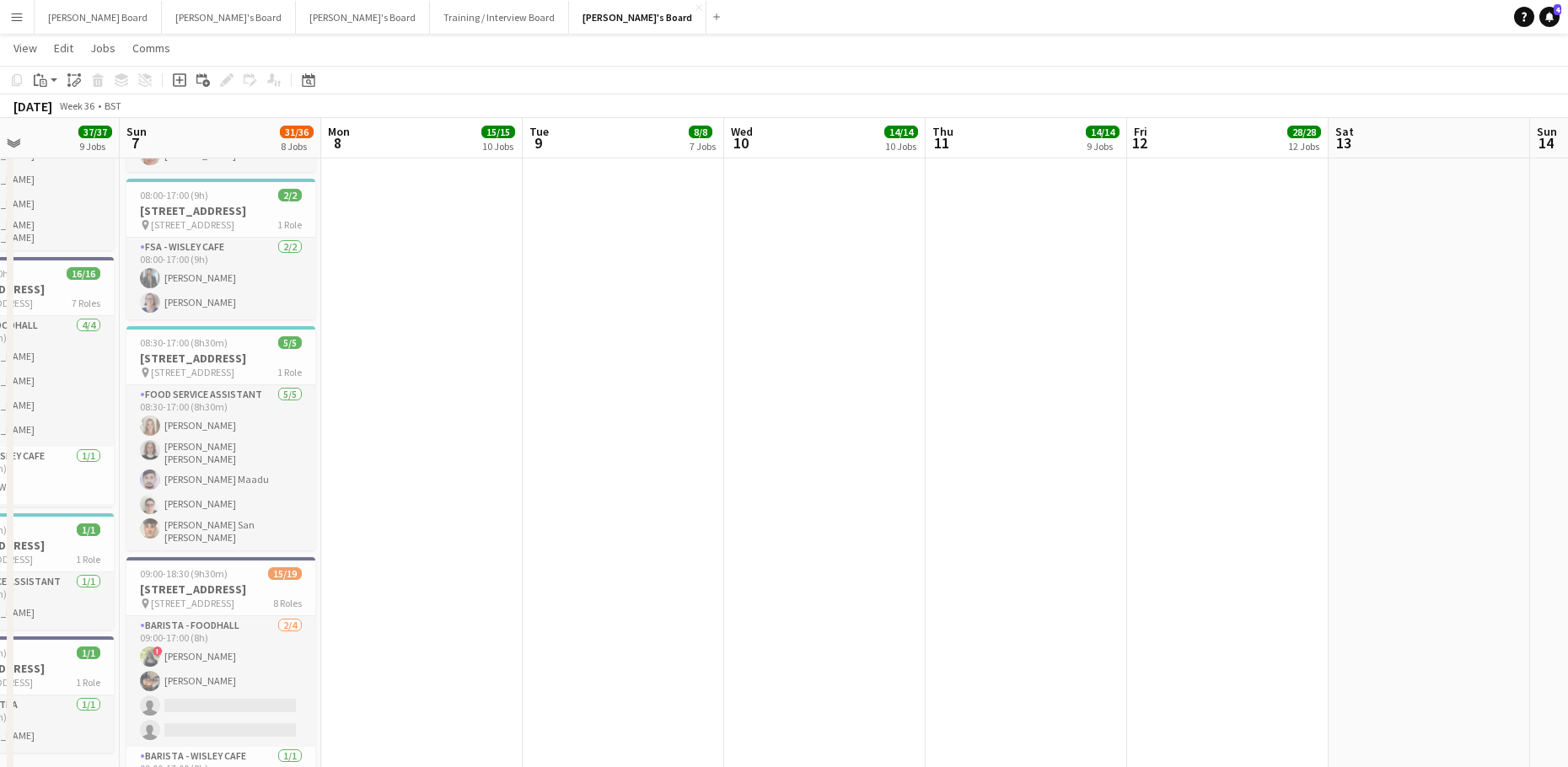
scroll to position [3763, 0]
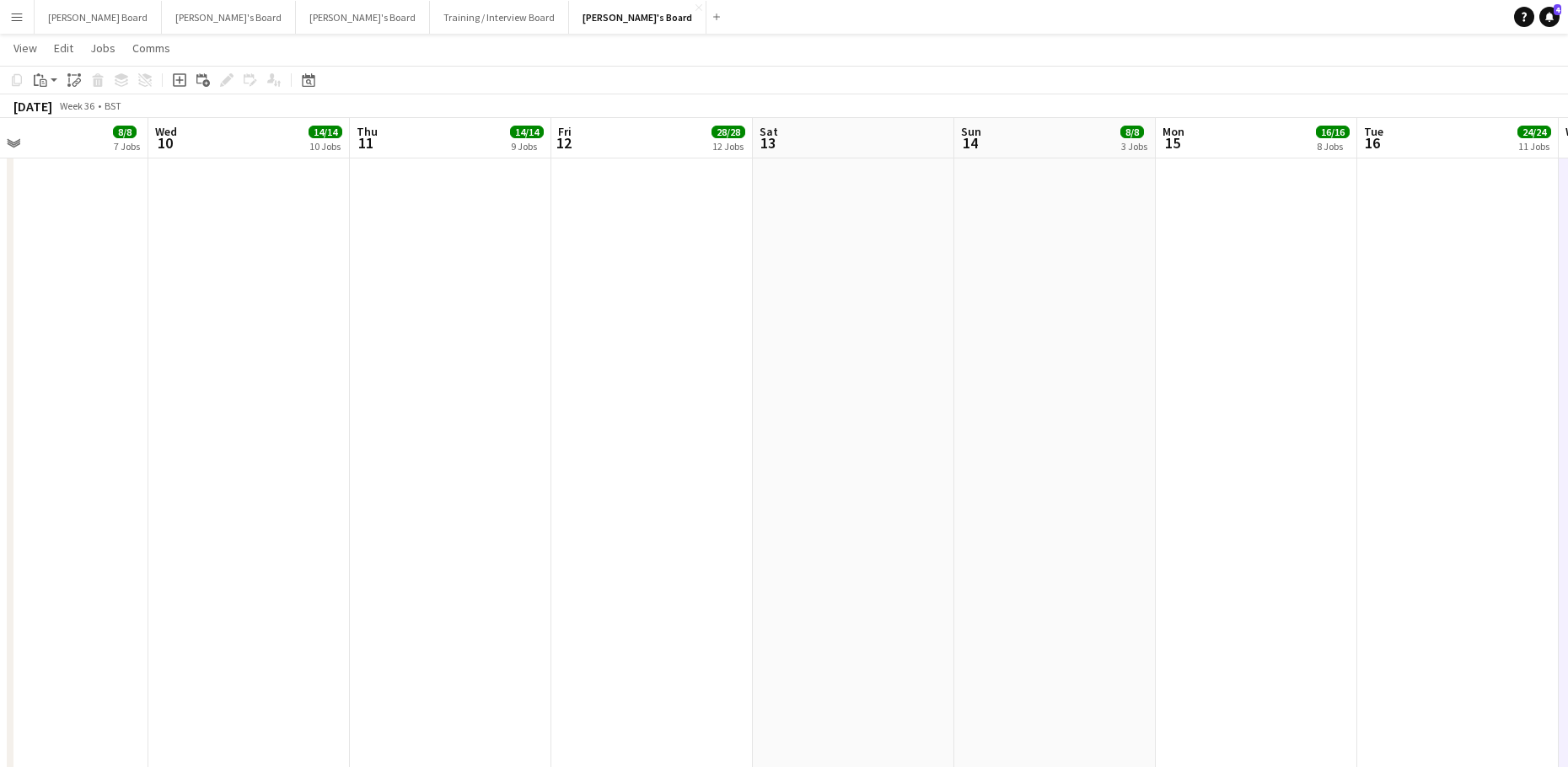
drag, startPoint x: 1055, startPoint y: 528, endPoint x: 388, endPoint y: 443, distance: 672.4
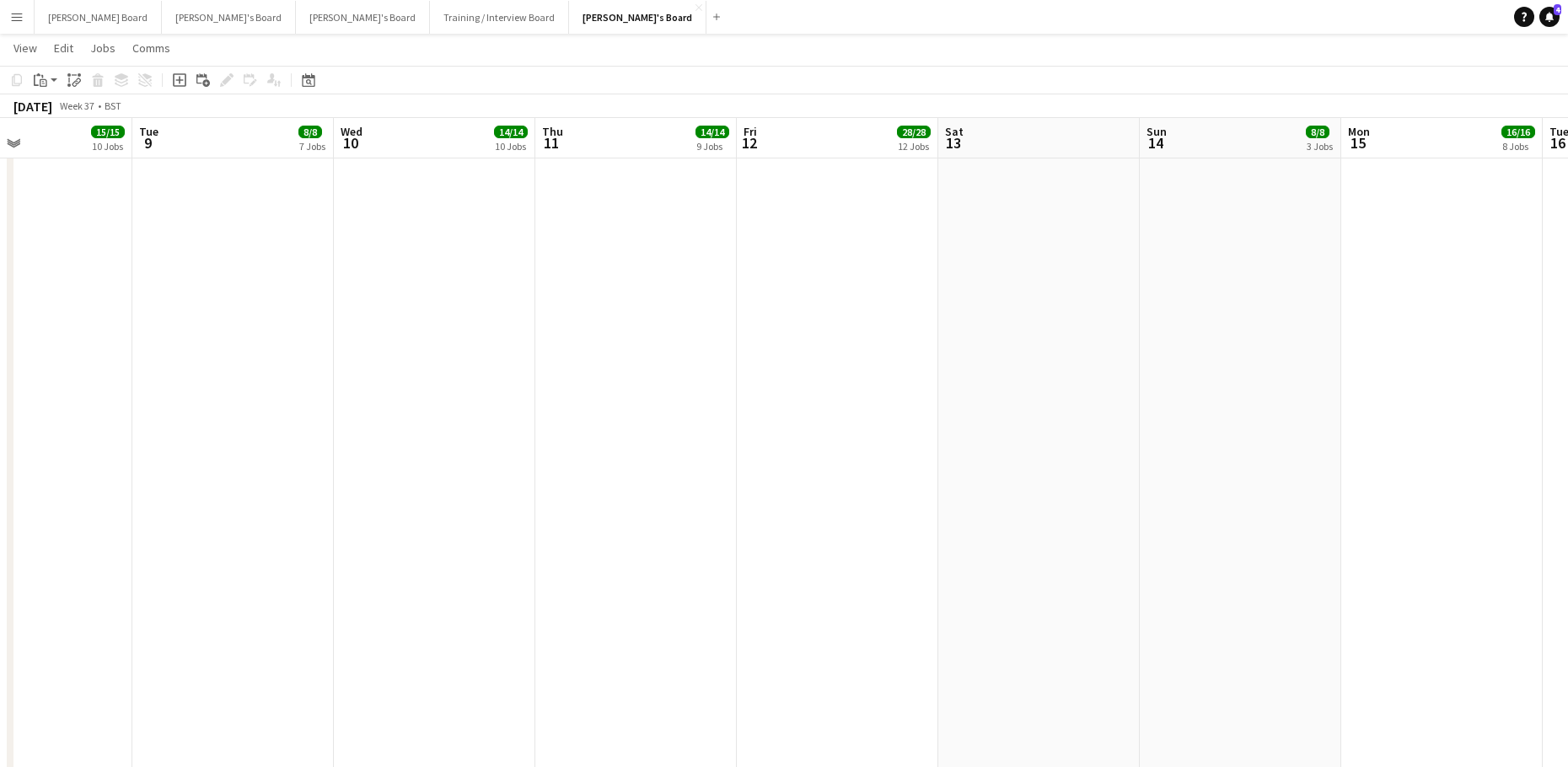
drag, startPoint x: 551, startPoint y: 448, endPoint x: 1204, endPoint y: 500, distance: 655.1
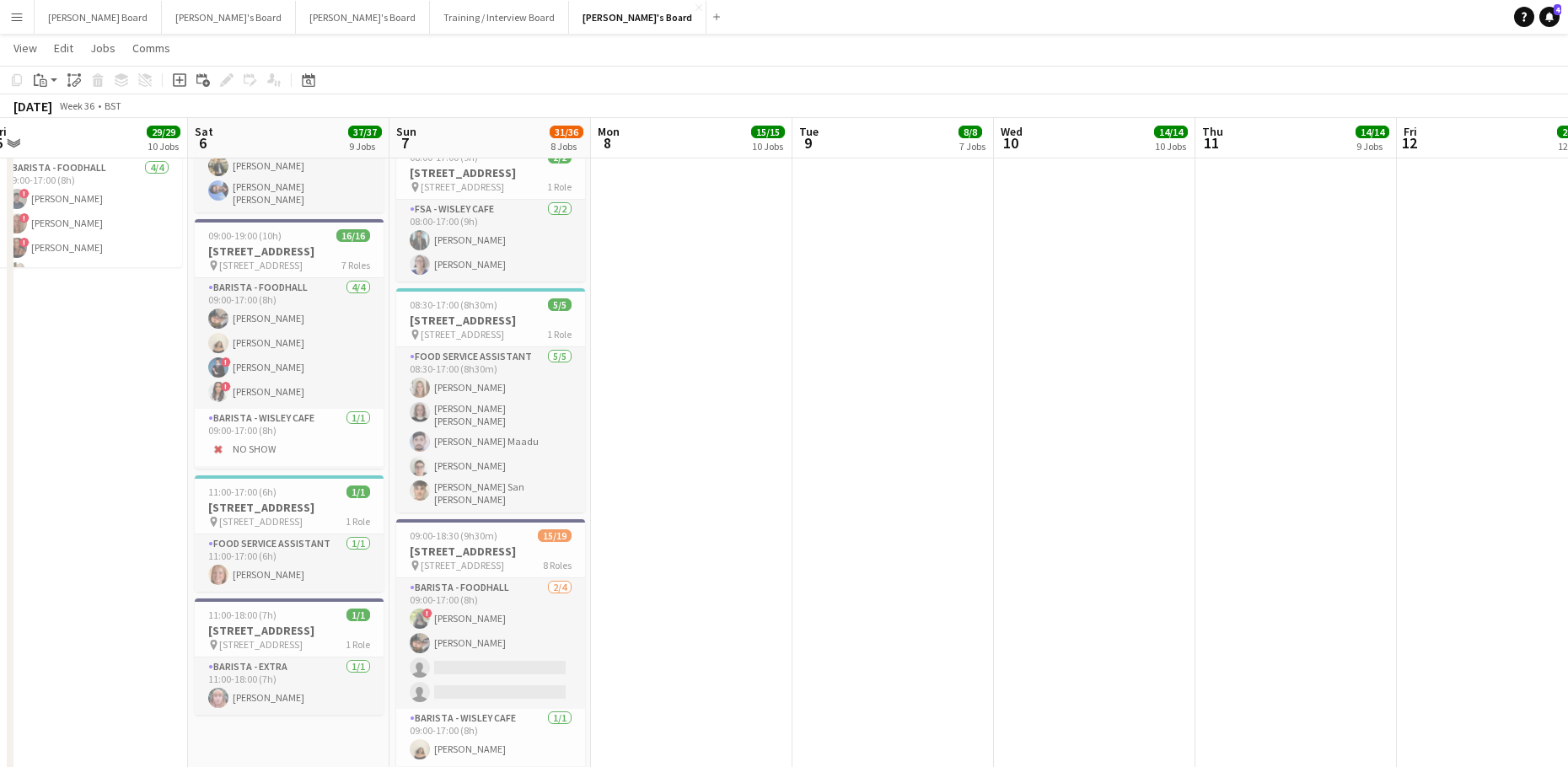
drag, startPoint x: 425, startPoint y: 526, endPoint x: 667, endPoint y: 538, distance: 242.3
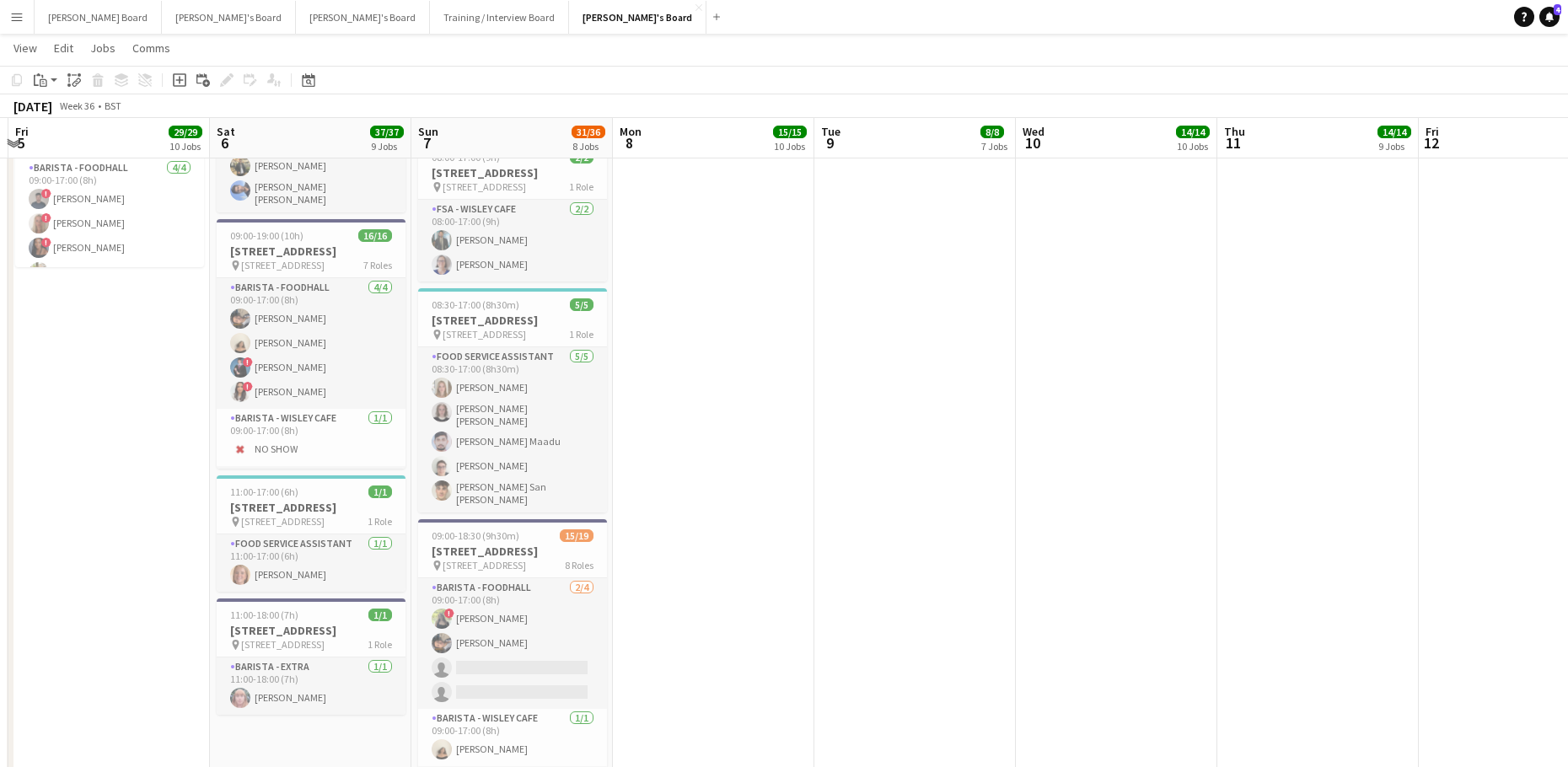
drag, startPoint x: 1083, startPoint y: 550, endPoint x: 2, endPoint y: 447, distance: 1085.9
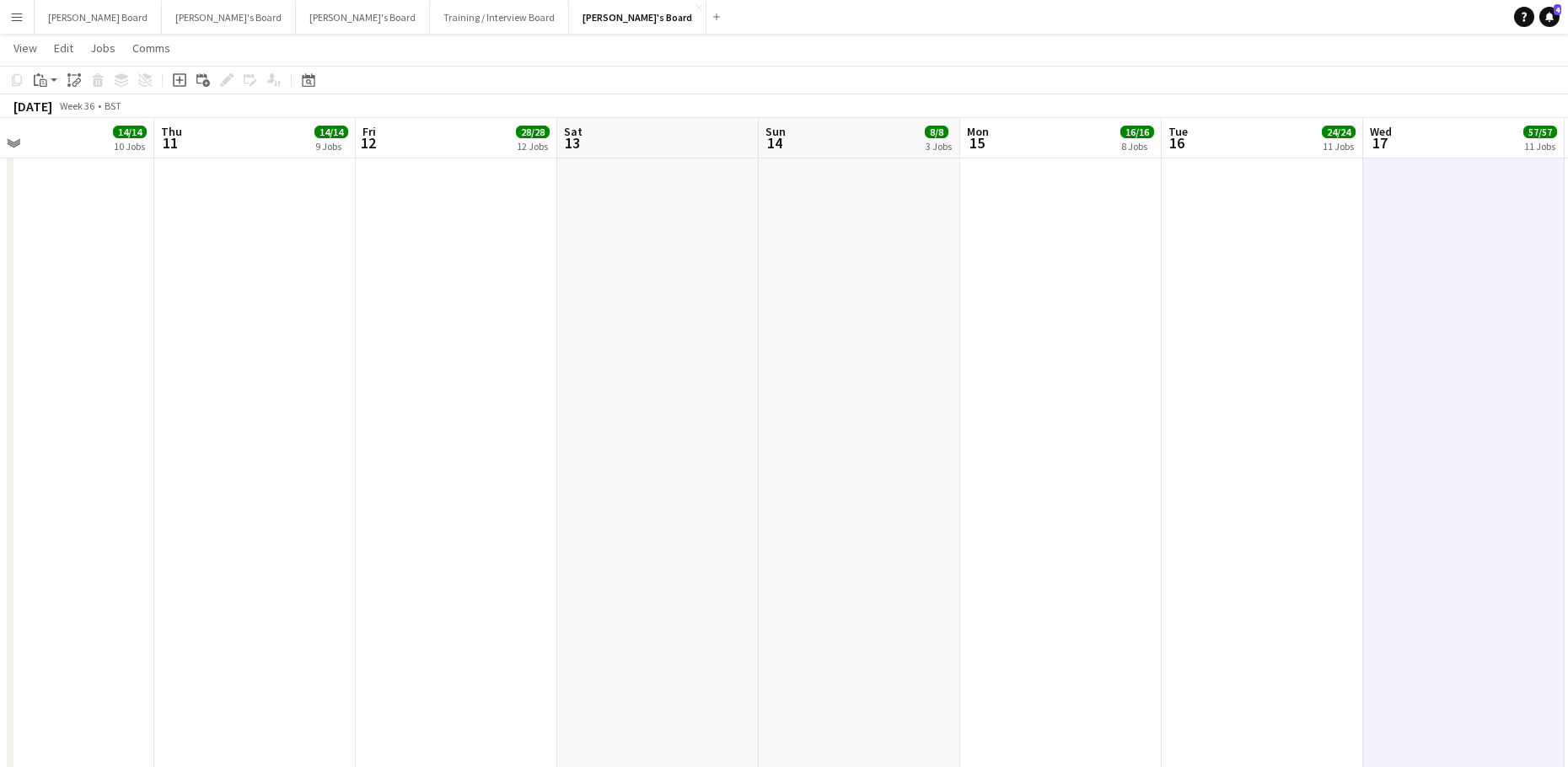
drag, startPoint x: 453, startPoint y: 502, endPoint x: 159, endPoint y: 492, distance: 294.2
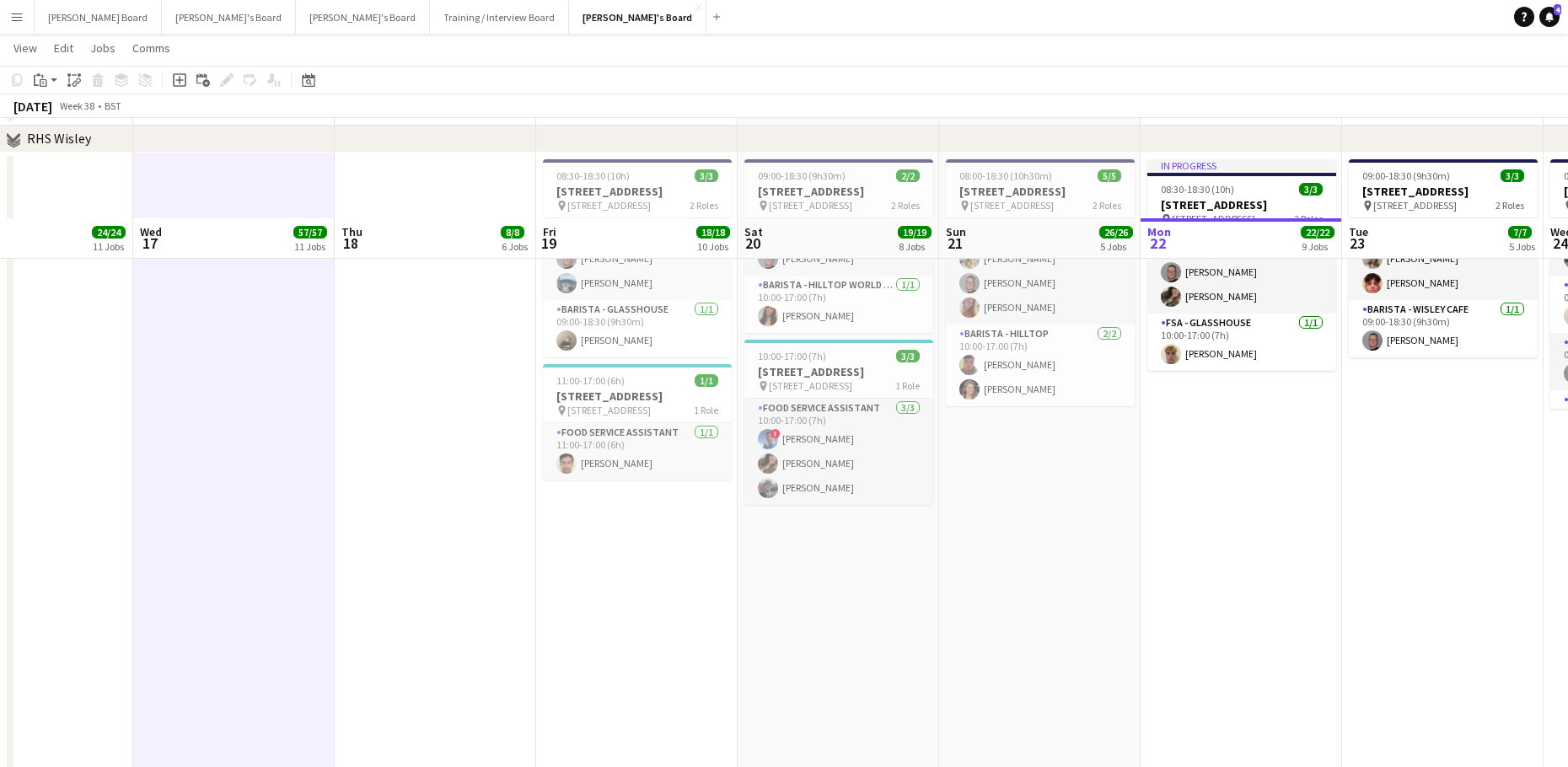
scroll to position [3538, 0]
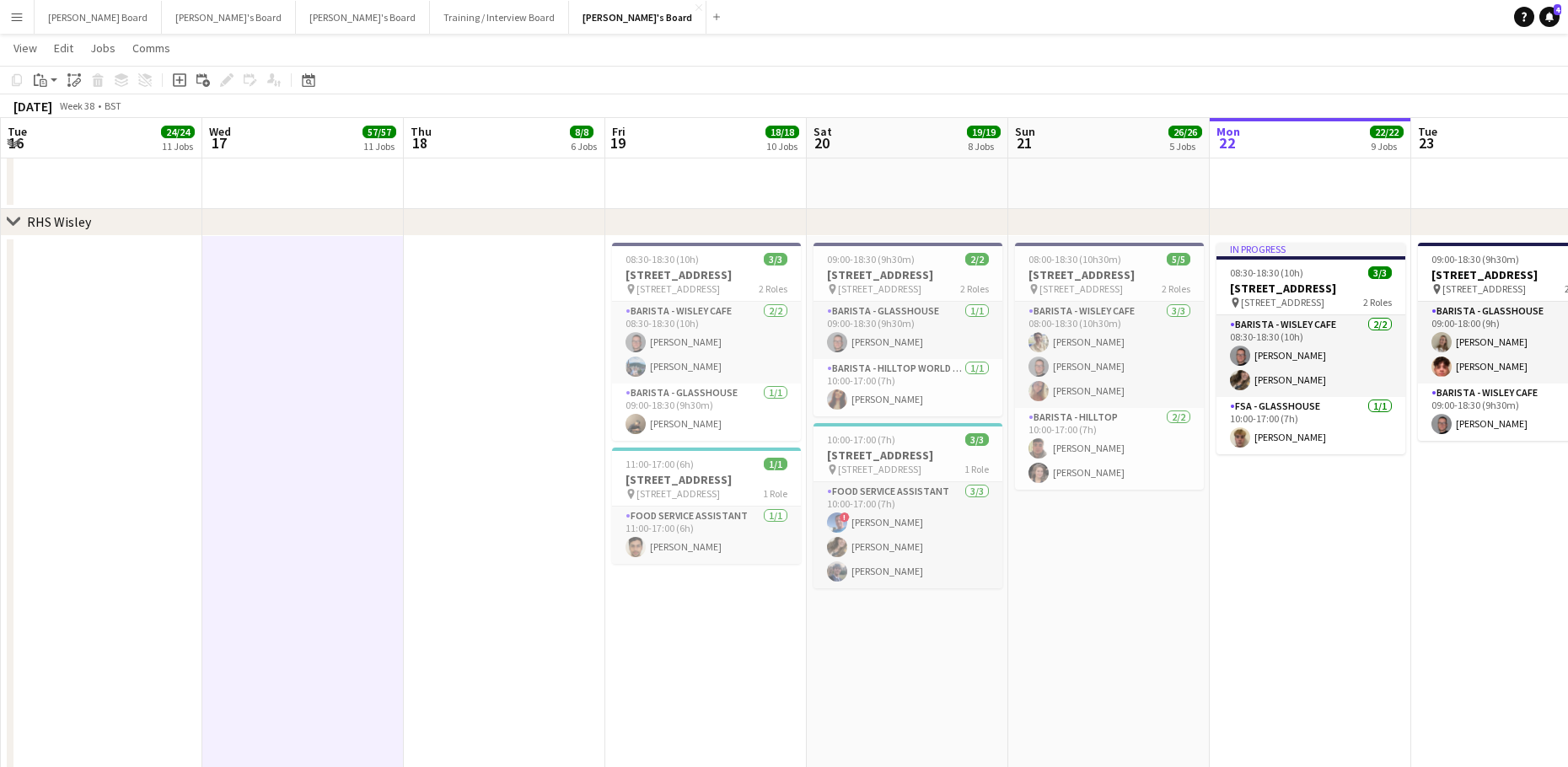
drag, startPoint x: 1314, startPoint y: 647, endPoint x: 959, endPoint y: 626, distance: 355.6
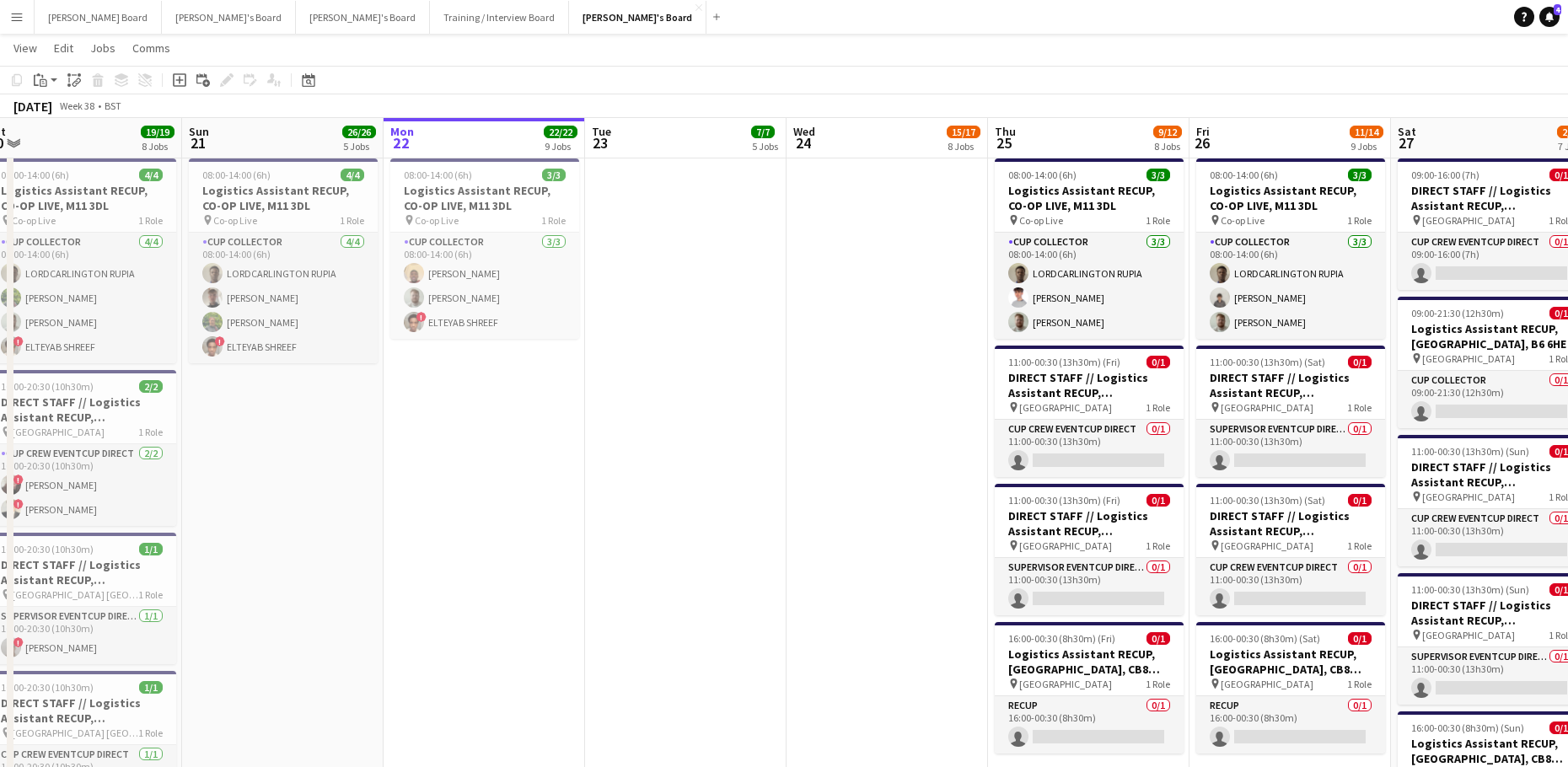
scroll to position [0, 568]
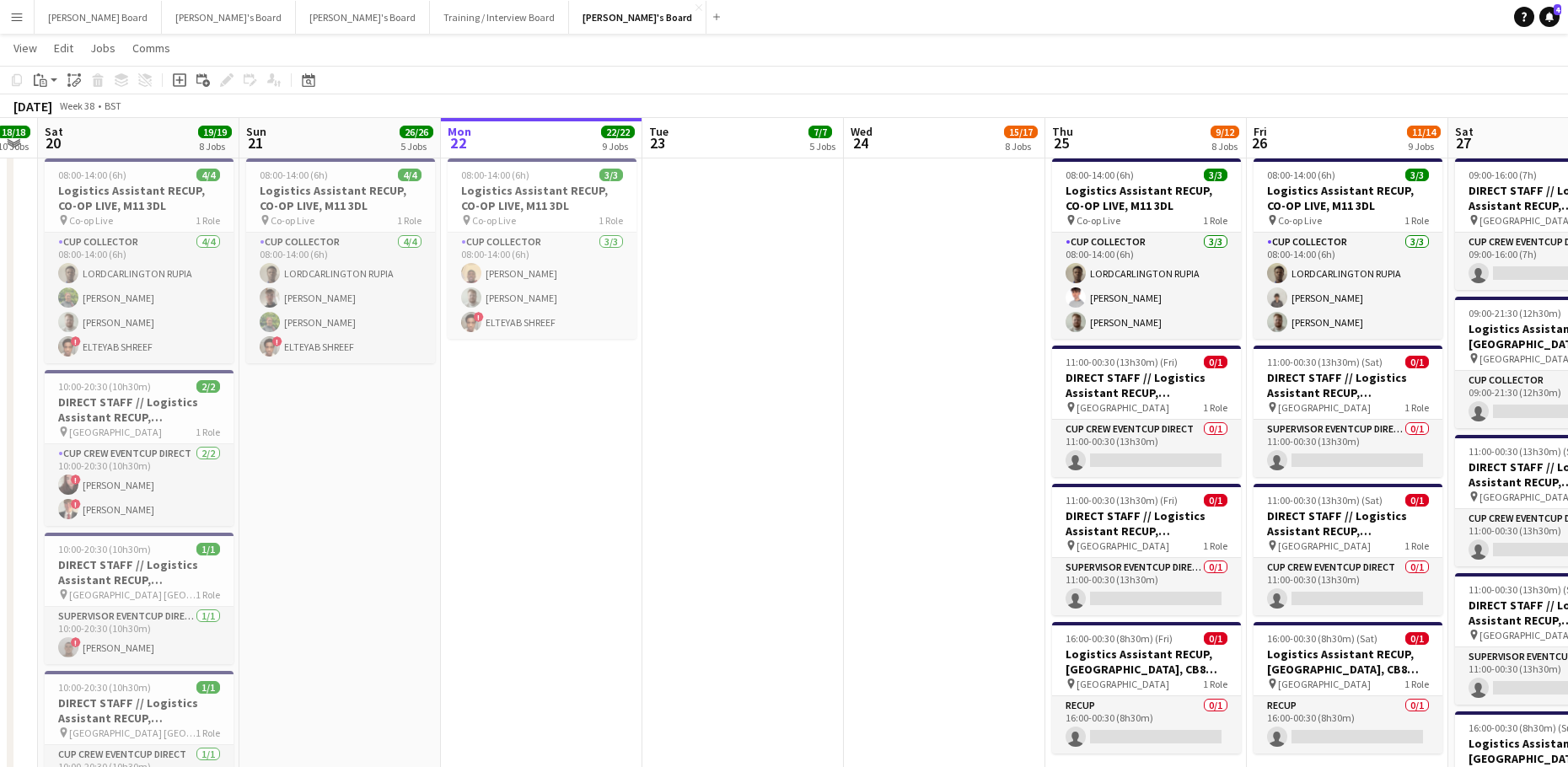
drag, startPoint x: 988, startPoint y: 640, endPoint x: 956, endPoint y: 640, distance: 32.0
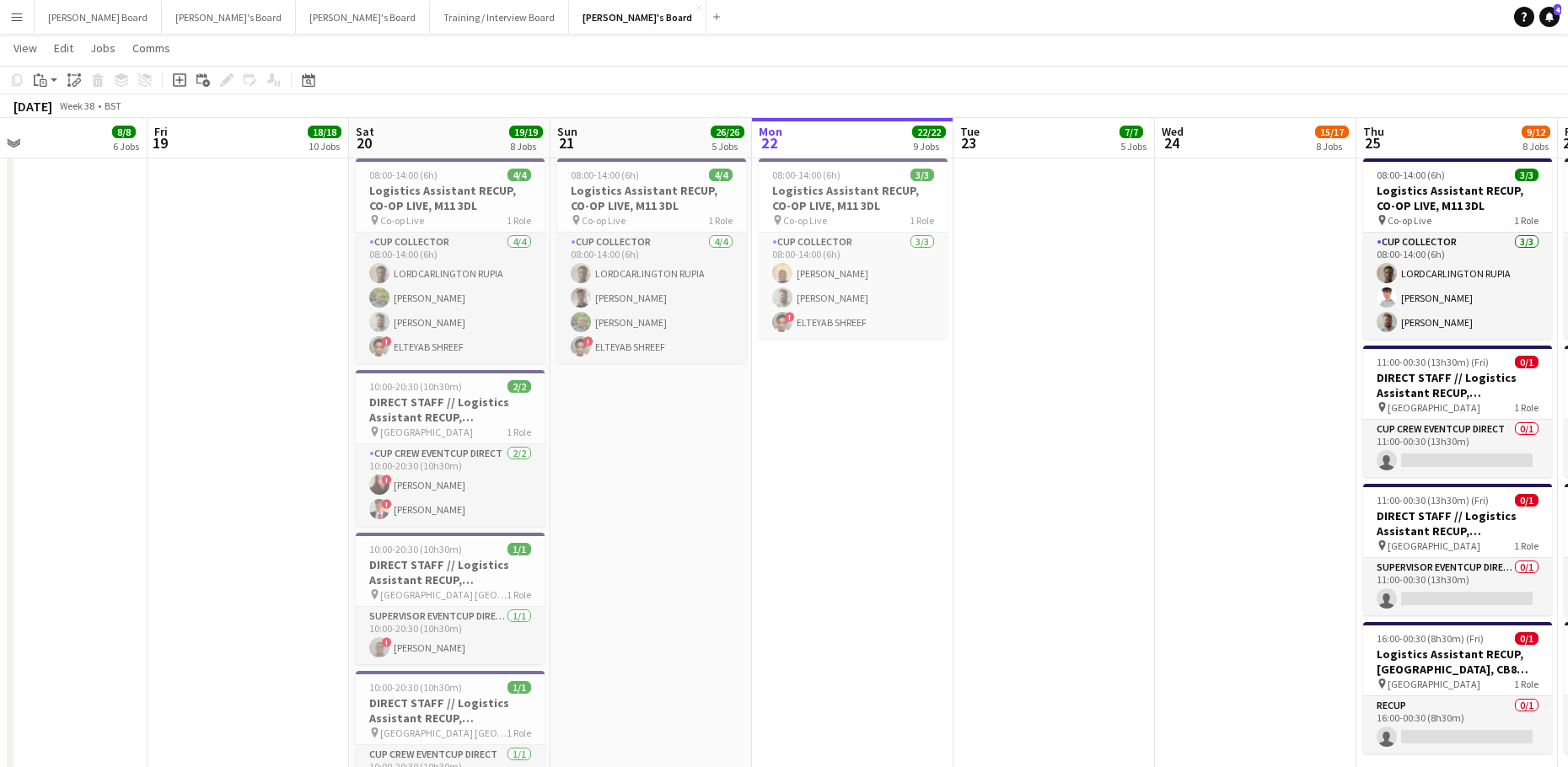
scroll to position [0, 656]
drag, startPoint x: 632, startPoint y: 529, endPoint x: 944, endPoint y: 594, distance: 318.7
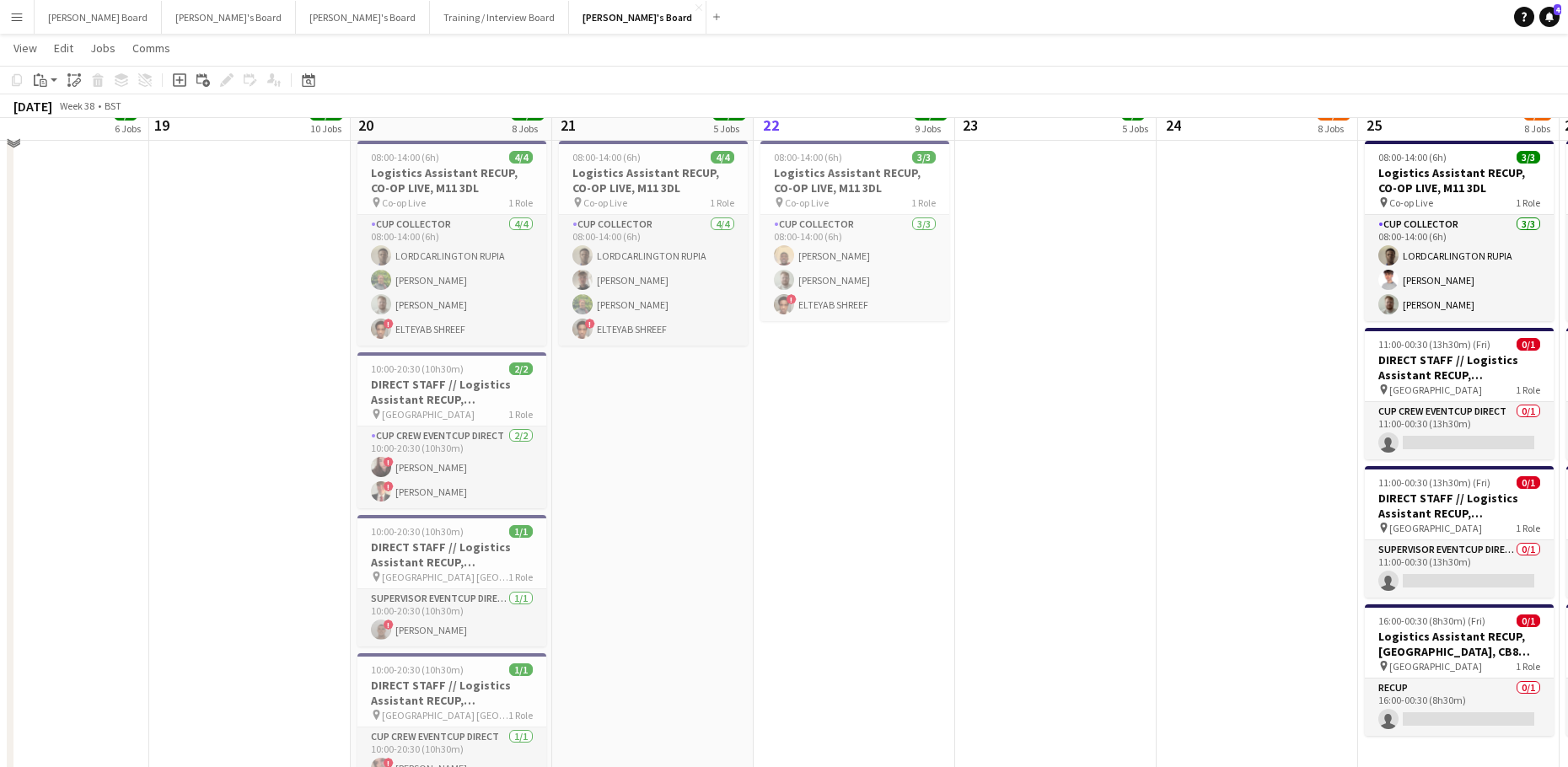
scroll to position [2978, 0]
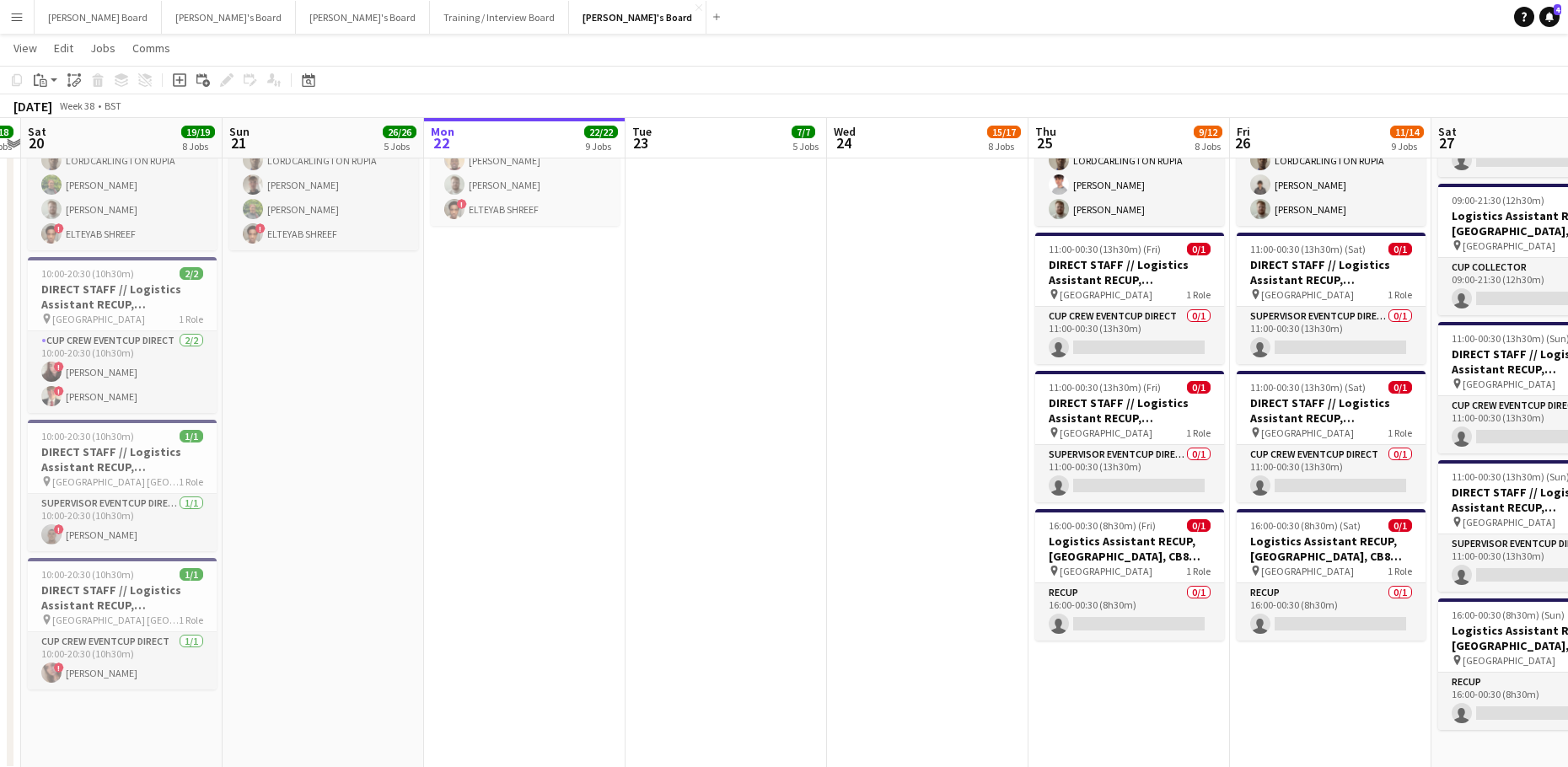
drag, startPoint x: 1186, startPoint y: 553, endPoint x: 715, endPoint y: 589, distance: 472.4
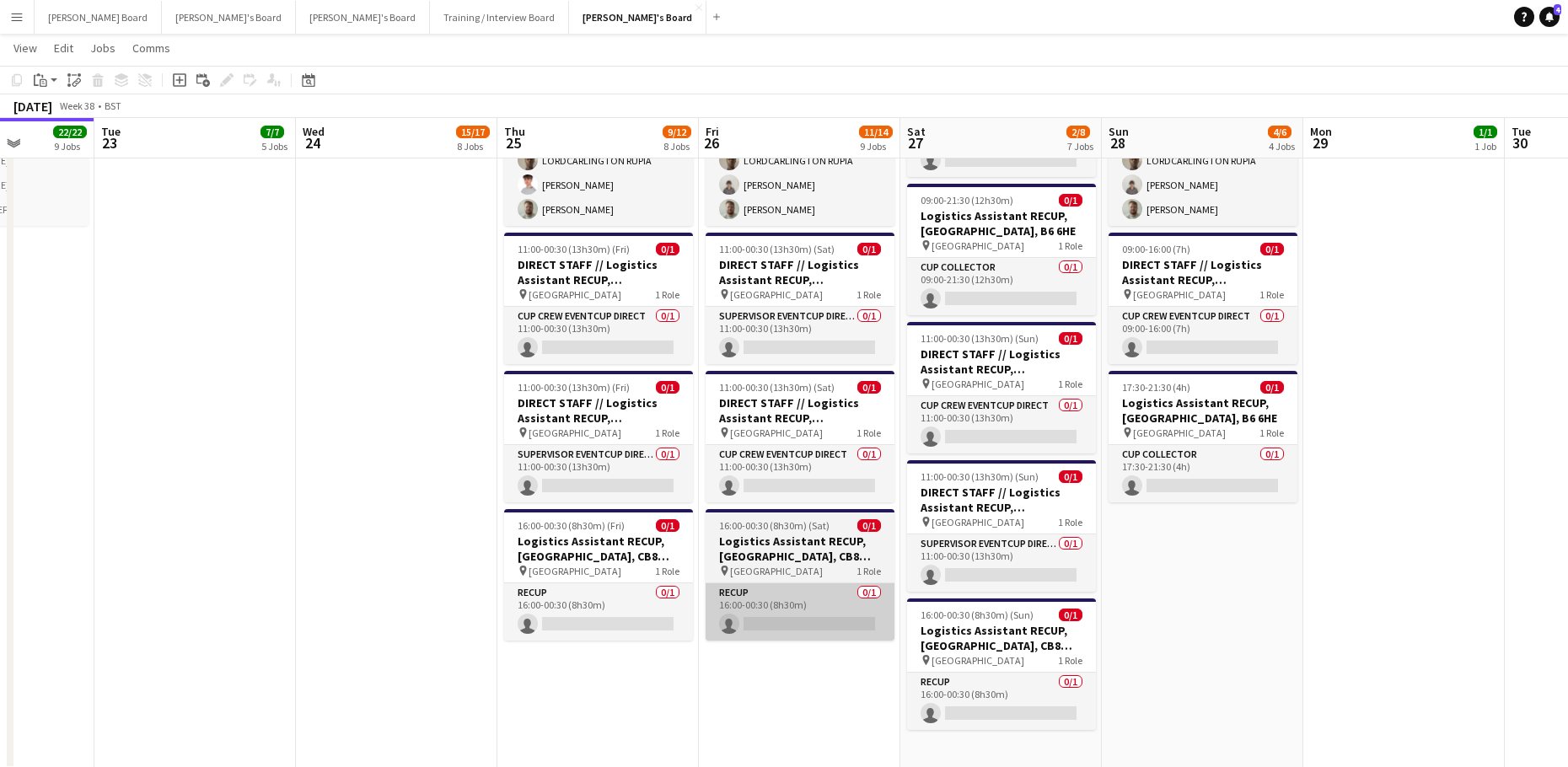
drag, startPoint x: 973, startPoint y: 592, endPoint x: 875, endPoint y: 627, distance: 104.1
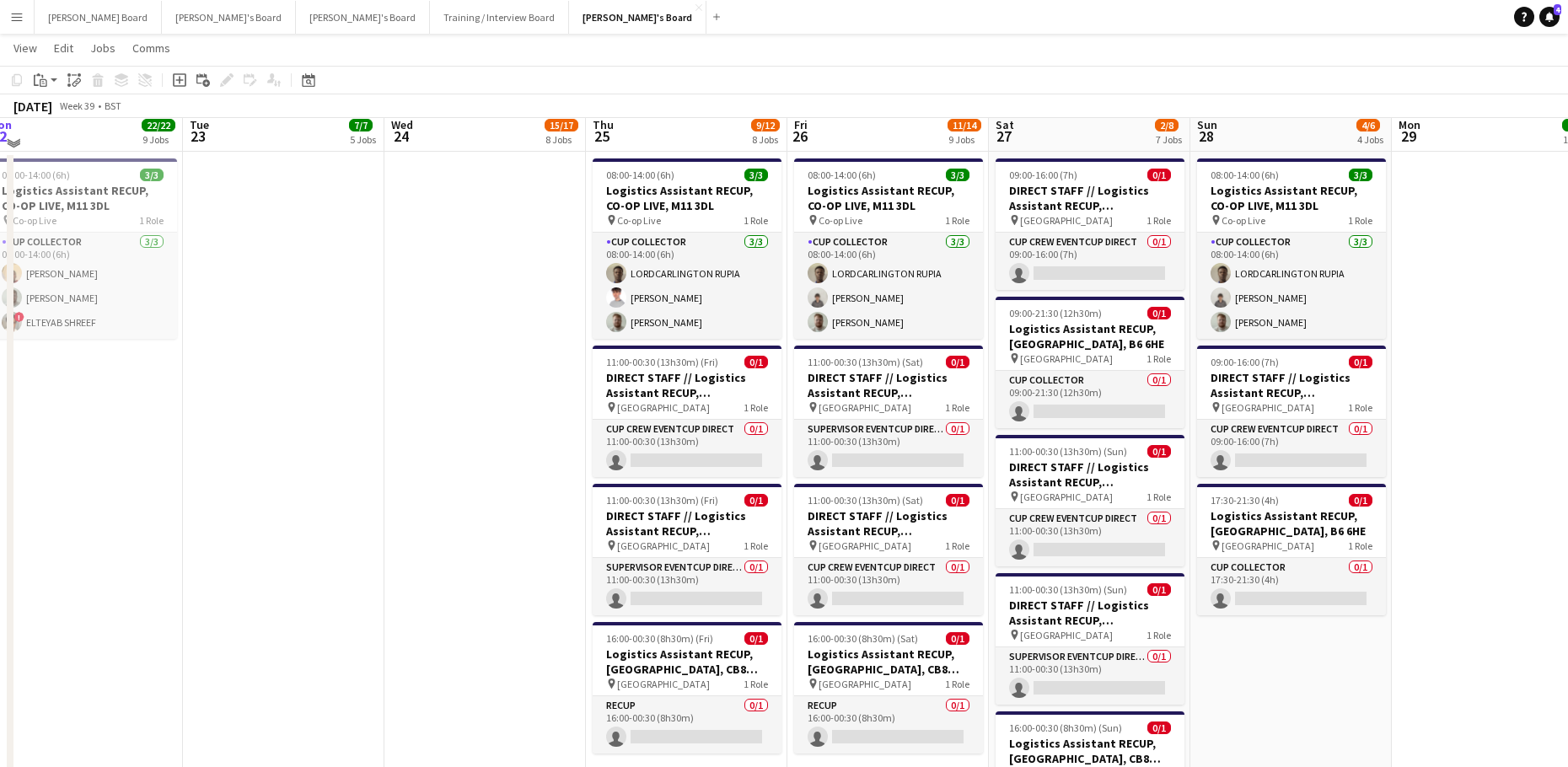
scroll to position [2752, 0]
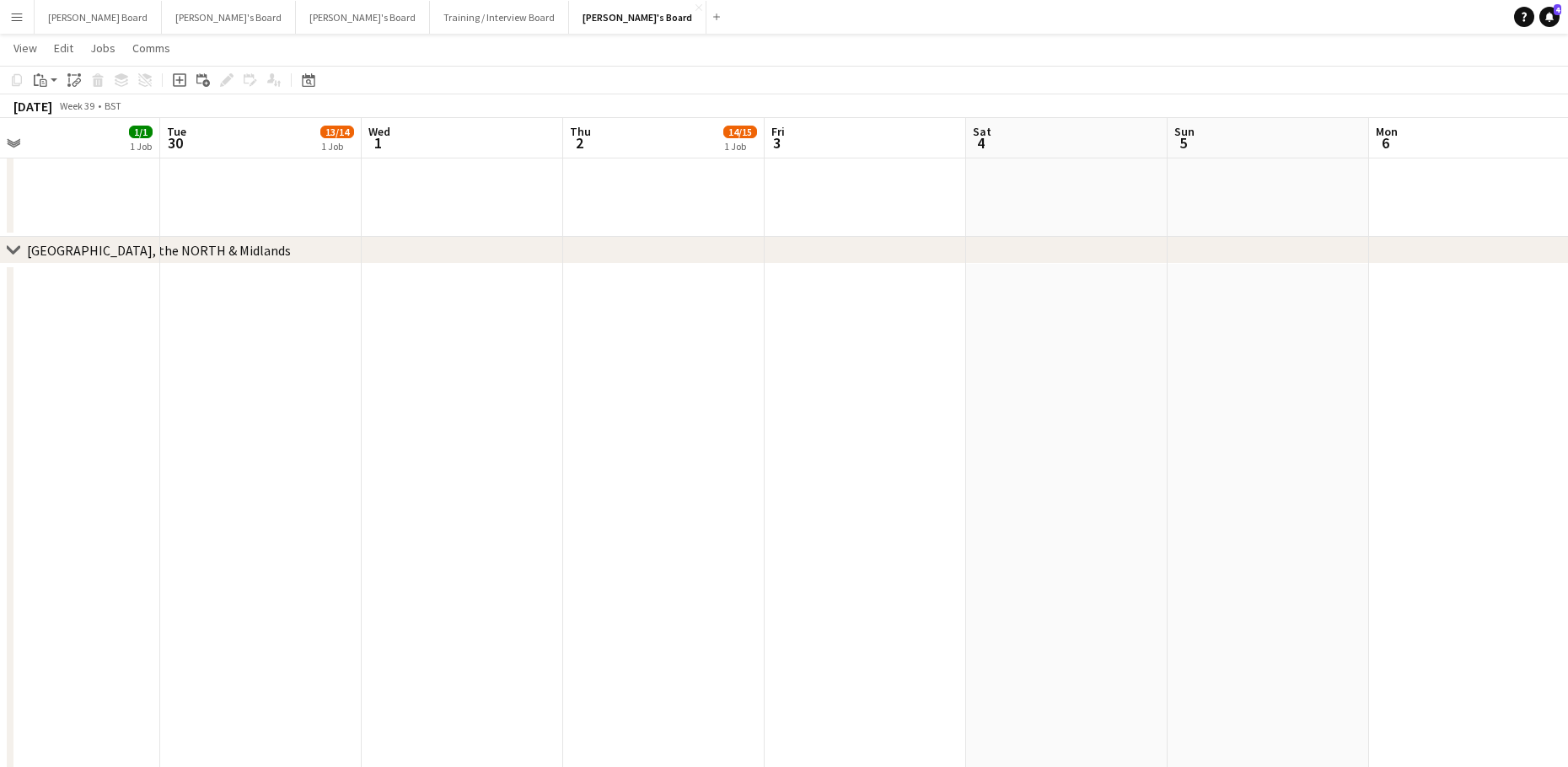
drag, startPoint x: 1434, startPoint y: 513, endPoint x: 26, endPoint y: 528, distance: 1408.1
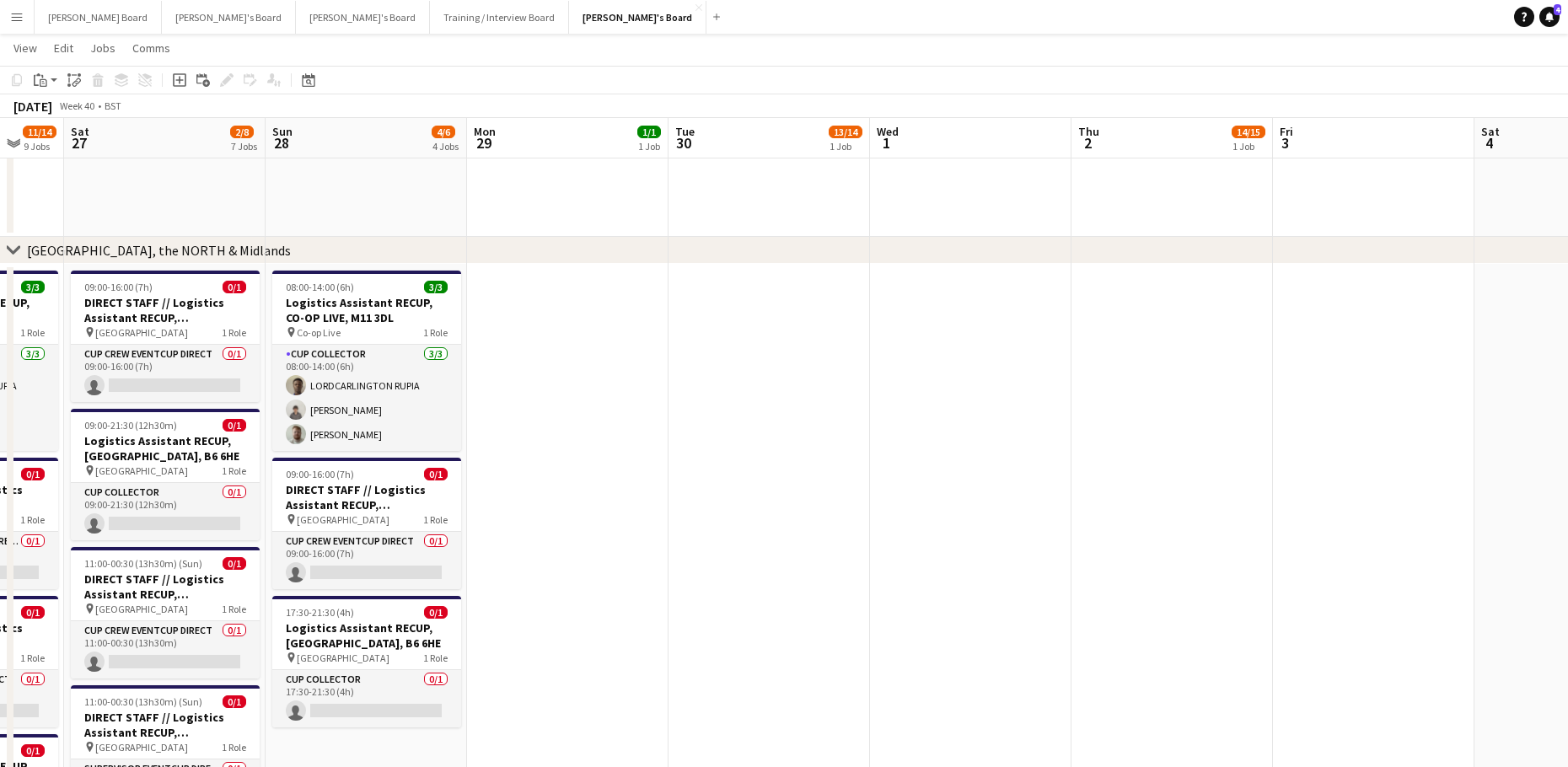
drag, startPoint x: 524, startPoint y: 542, endPoint x: 1310, endPoint y: 658, distance: 794.5
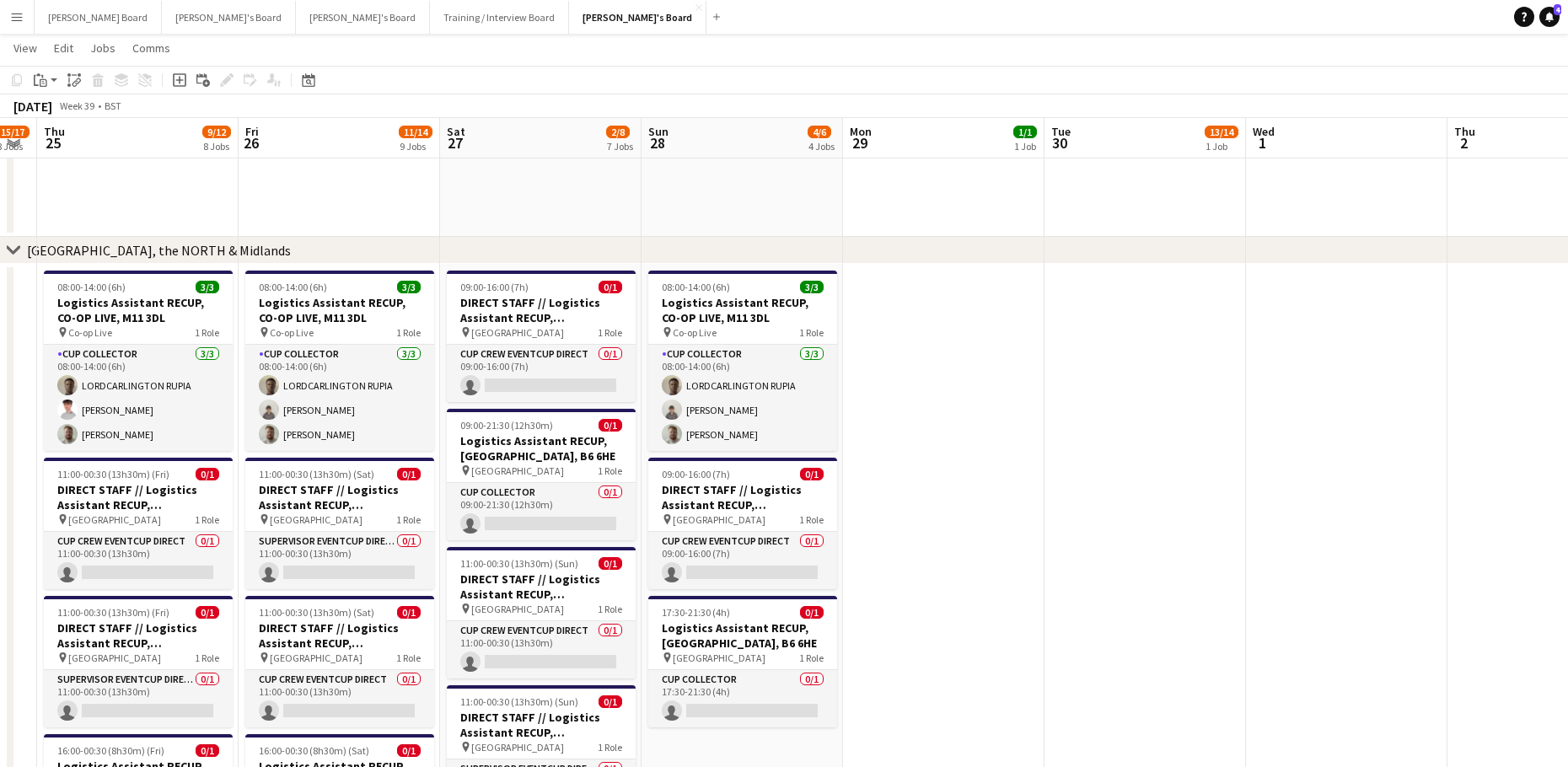
drag, startPoint x: 948, startPoint y: 628, endPoint x: 1214, endPoint y: 662, distance: 268.2
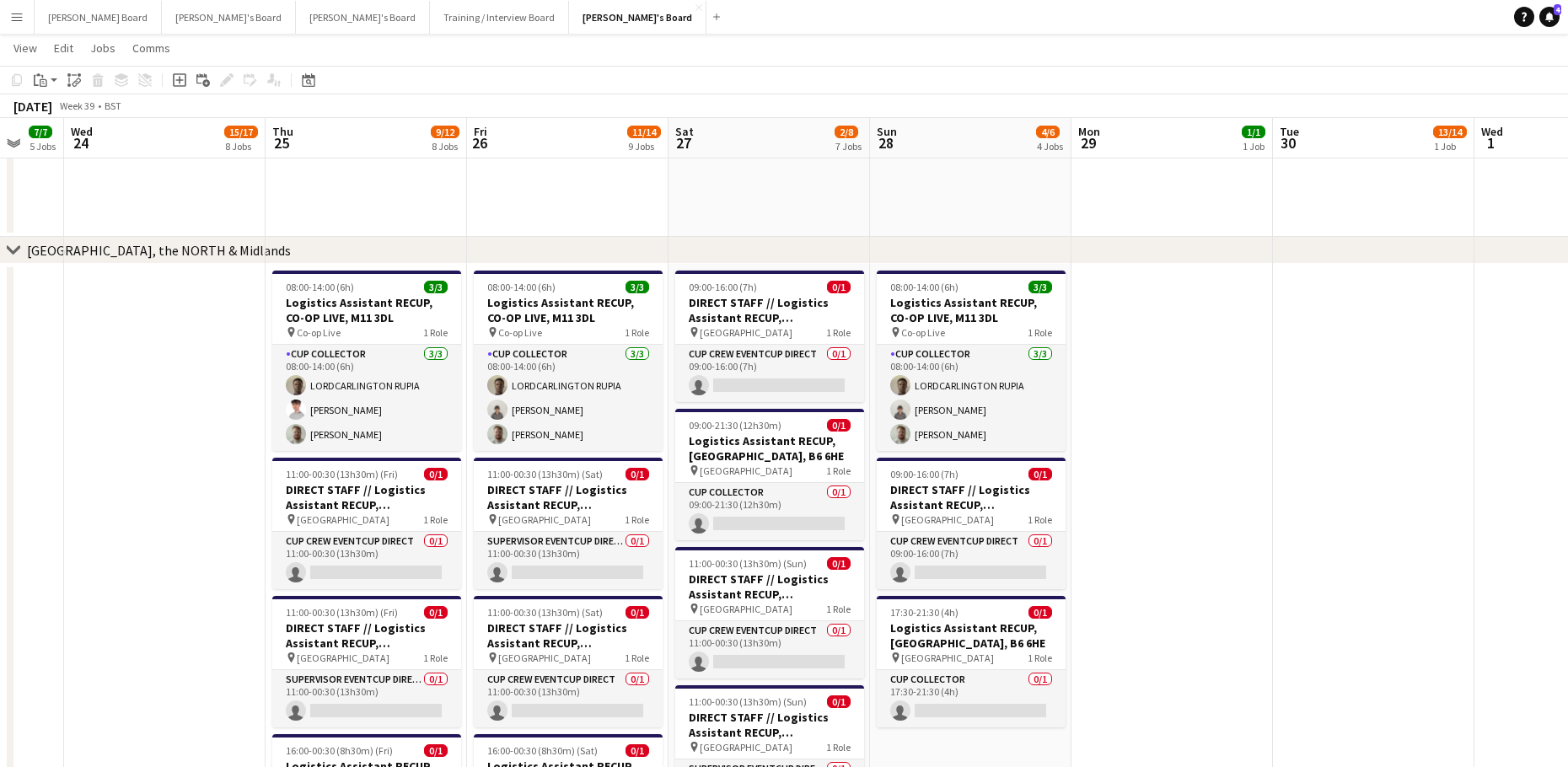
scroll to position [0, 435]
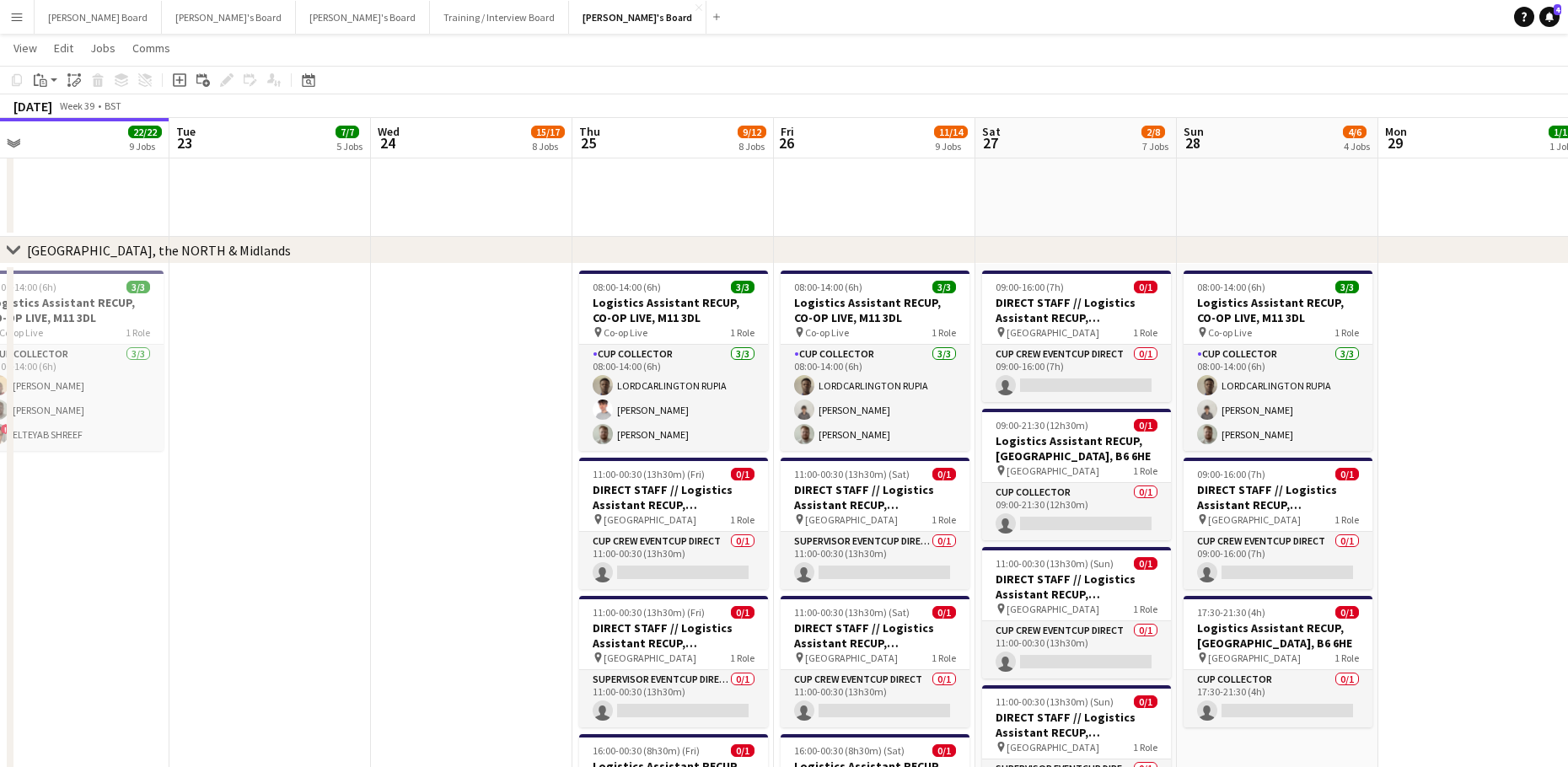
drag, startPoint x: 1067, startPoint y: 655, endPoint x: 1567, endPoint y: 695, distance: 501.6
drag, startPoint x: 375, startPoint y: 593, endPoint x: 376, endPoint y: 603, distance: 10.0
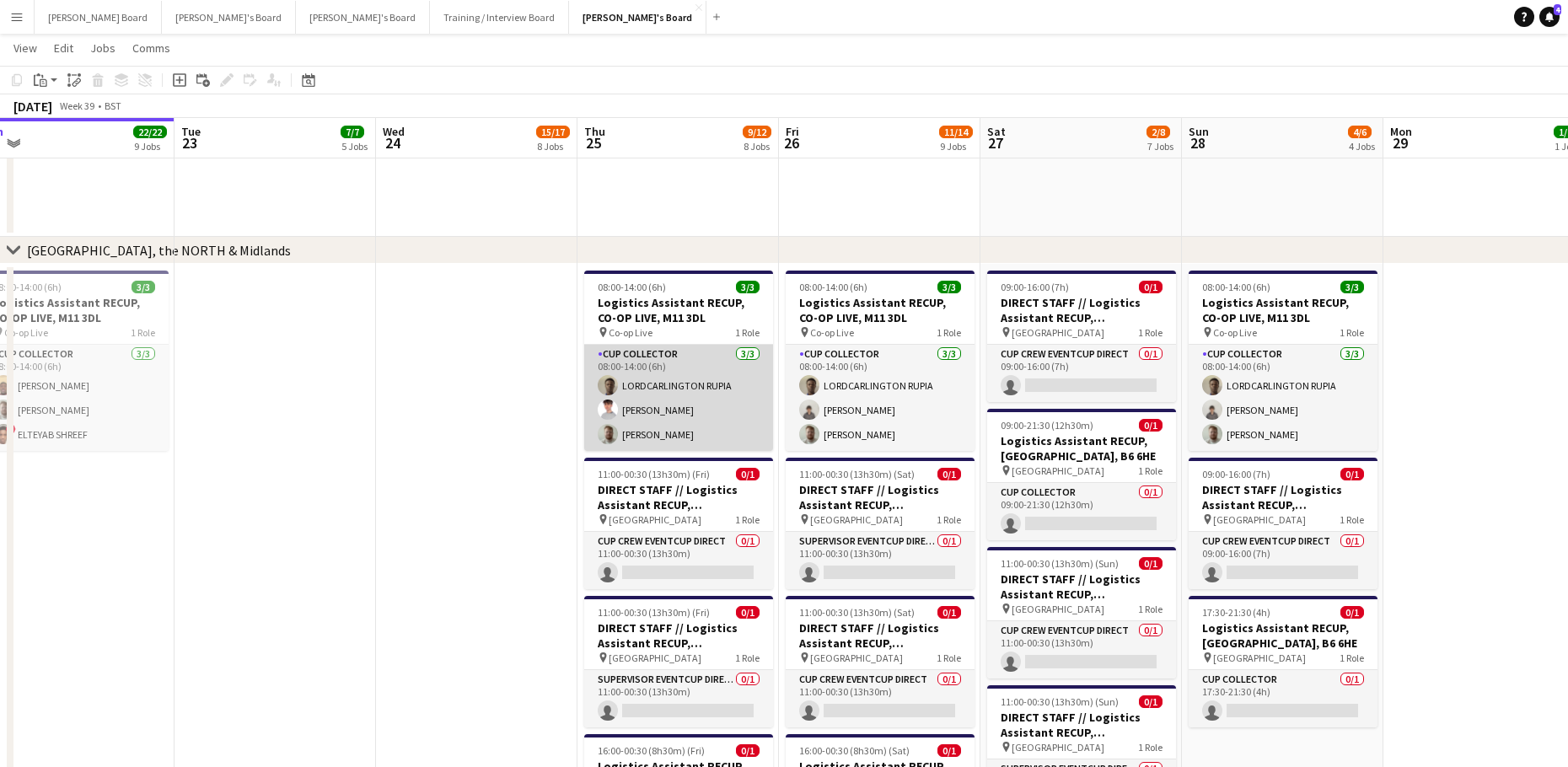
drag, startPoint x: 822, startPoint y: 167, endPoint x: 612, endPoint y: 402, distance: 315.2
click at [609, 401] on app-user-avatar at bounding box center [607, 409] width 21 height 21
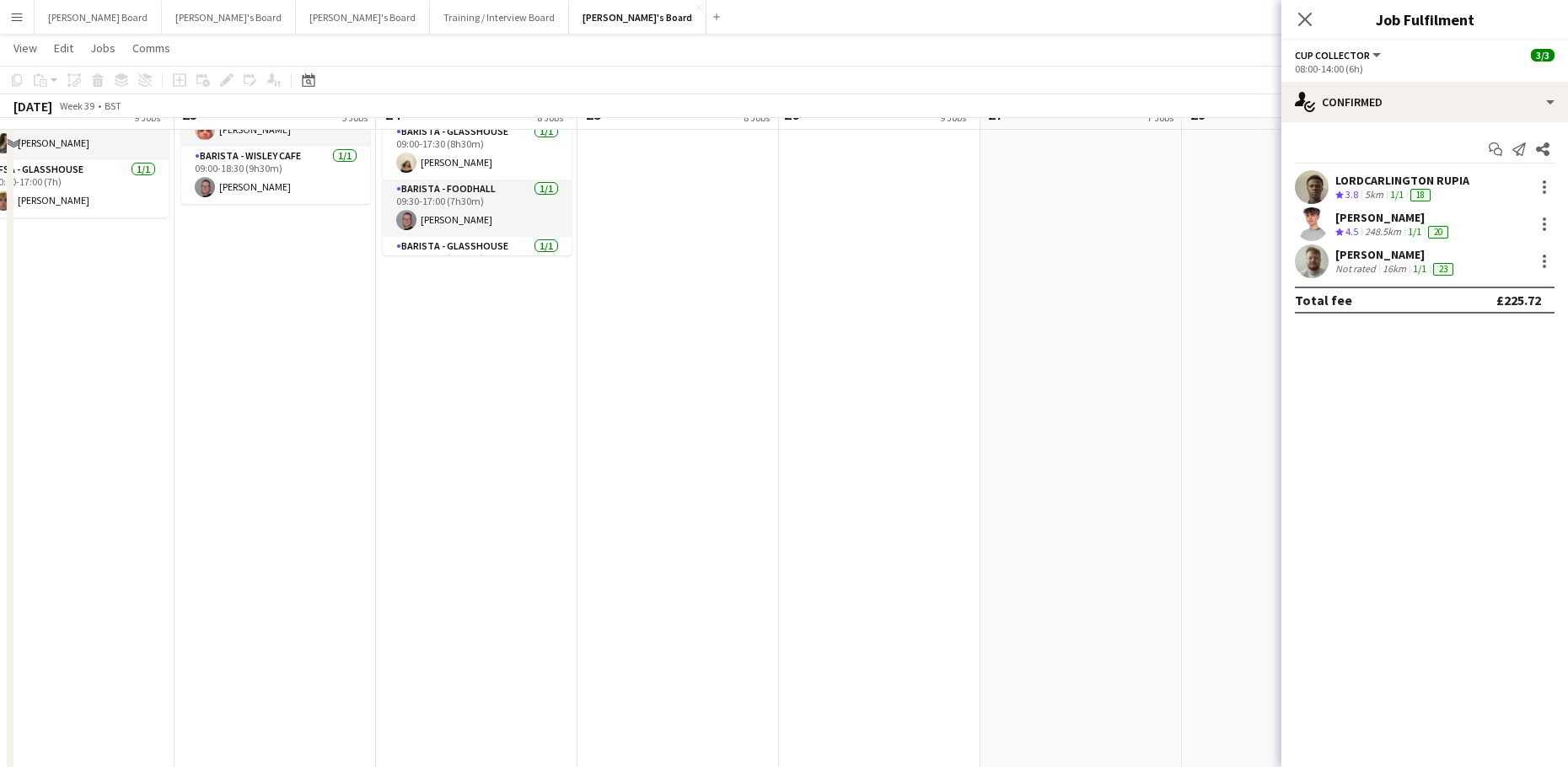
scroll to position [3837, 0]
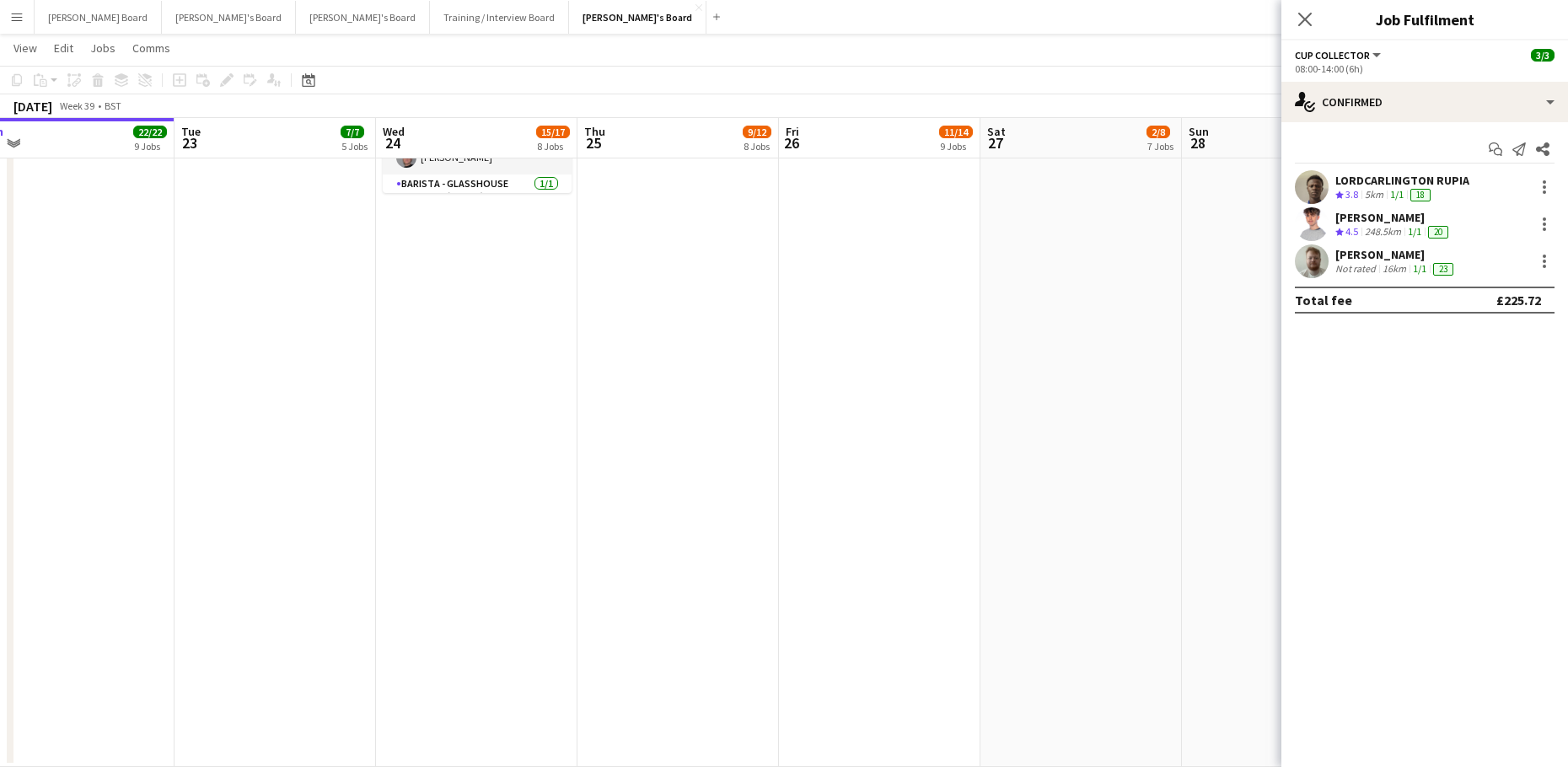
click at [621, 442] on app-date-cell at bounding box center [678, 352] width 202 height 831
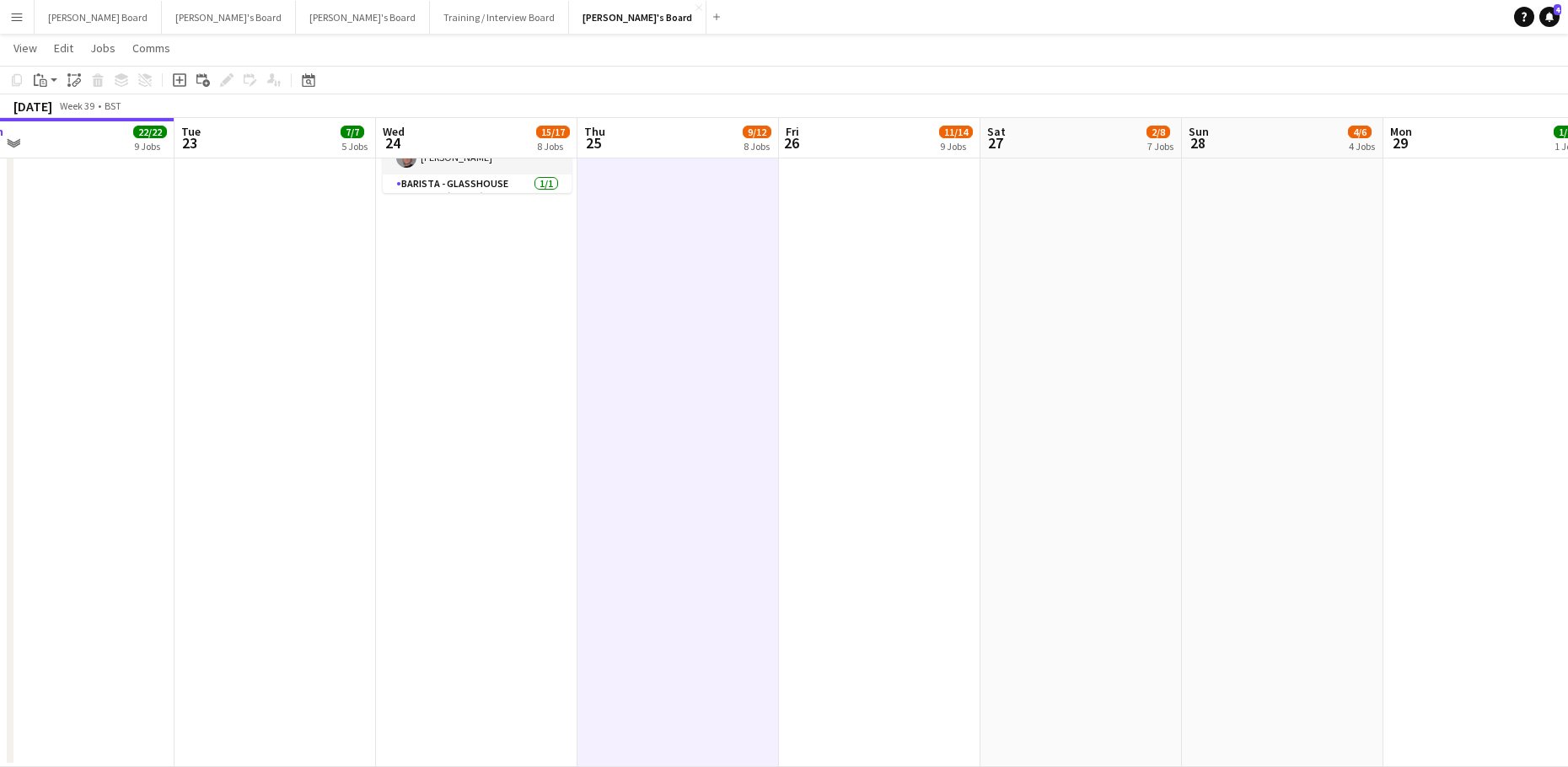
drag, startPoint x: 358, startPoint y: 576, endPoint x: 633, endPoint y: 573, distance: 275.0
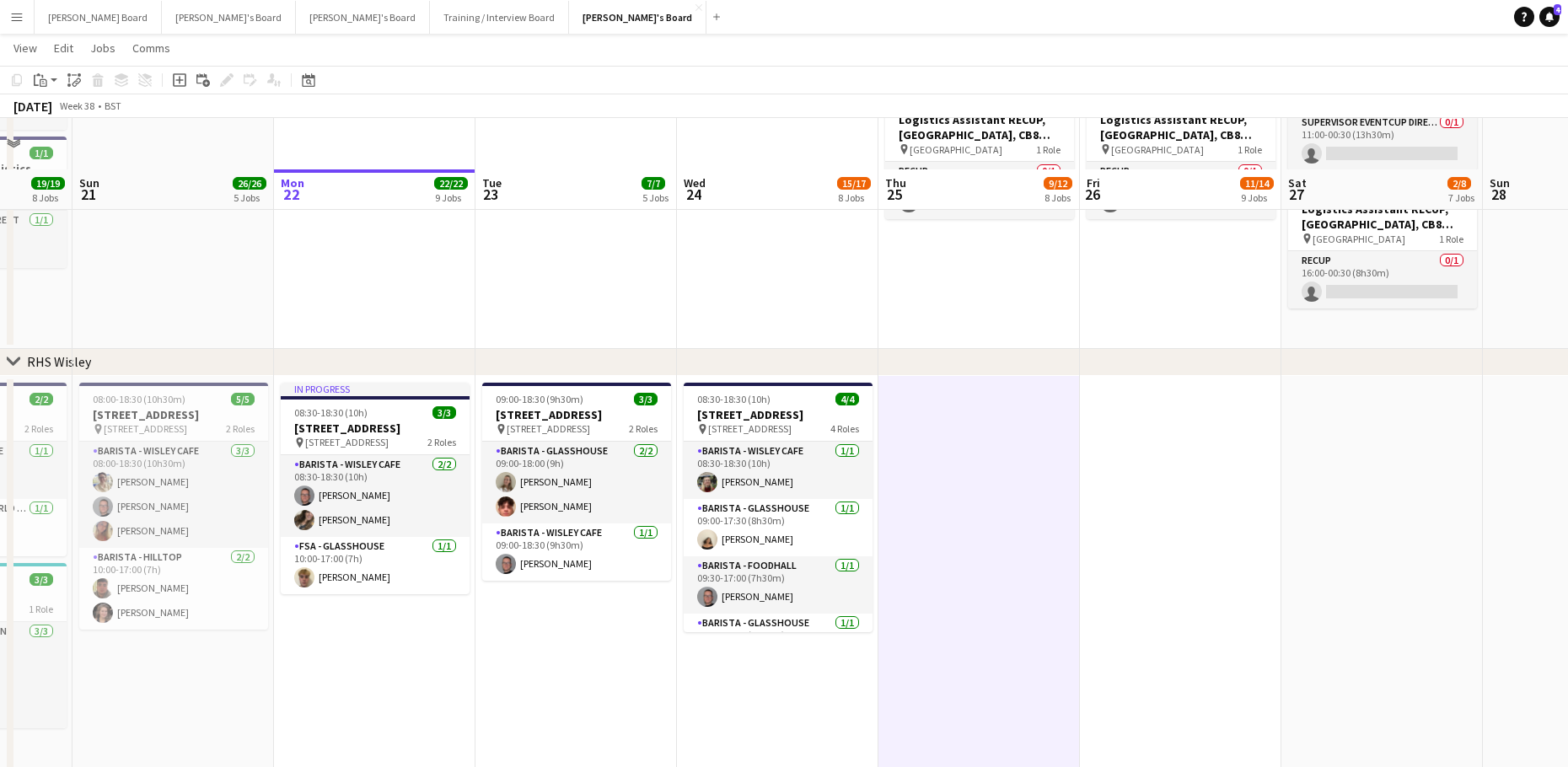
scroll to position [3389, 0]
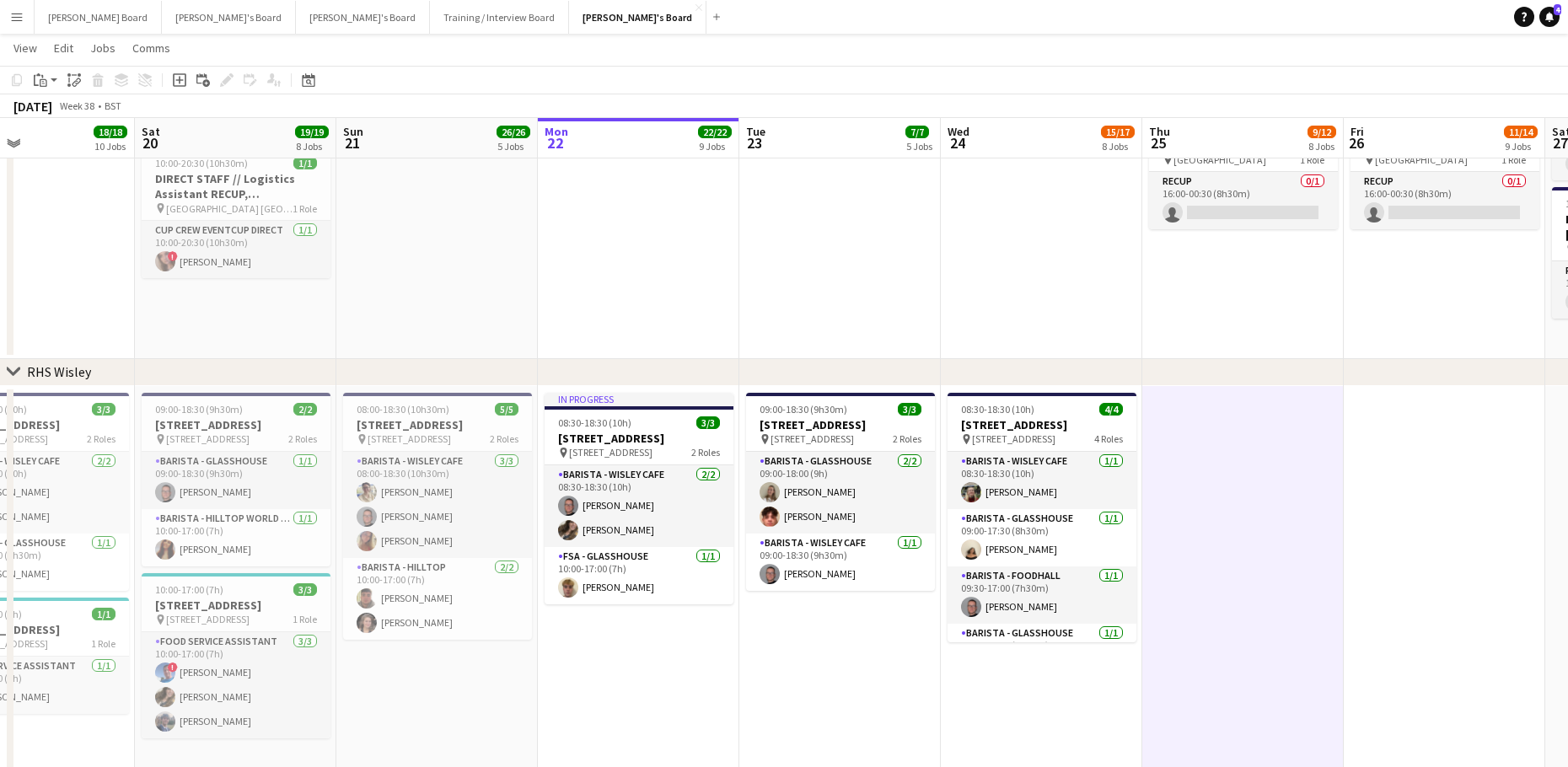
drag, startPoint x: 448, startPoint y: 671, endPoint x: 777, endPoint y: 679, distance: 329.1
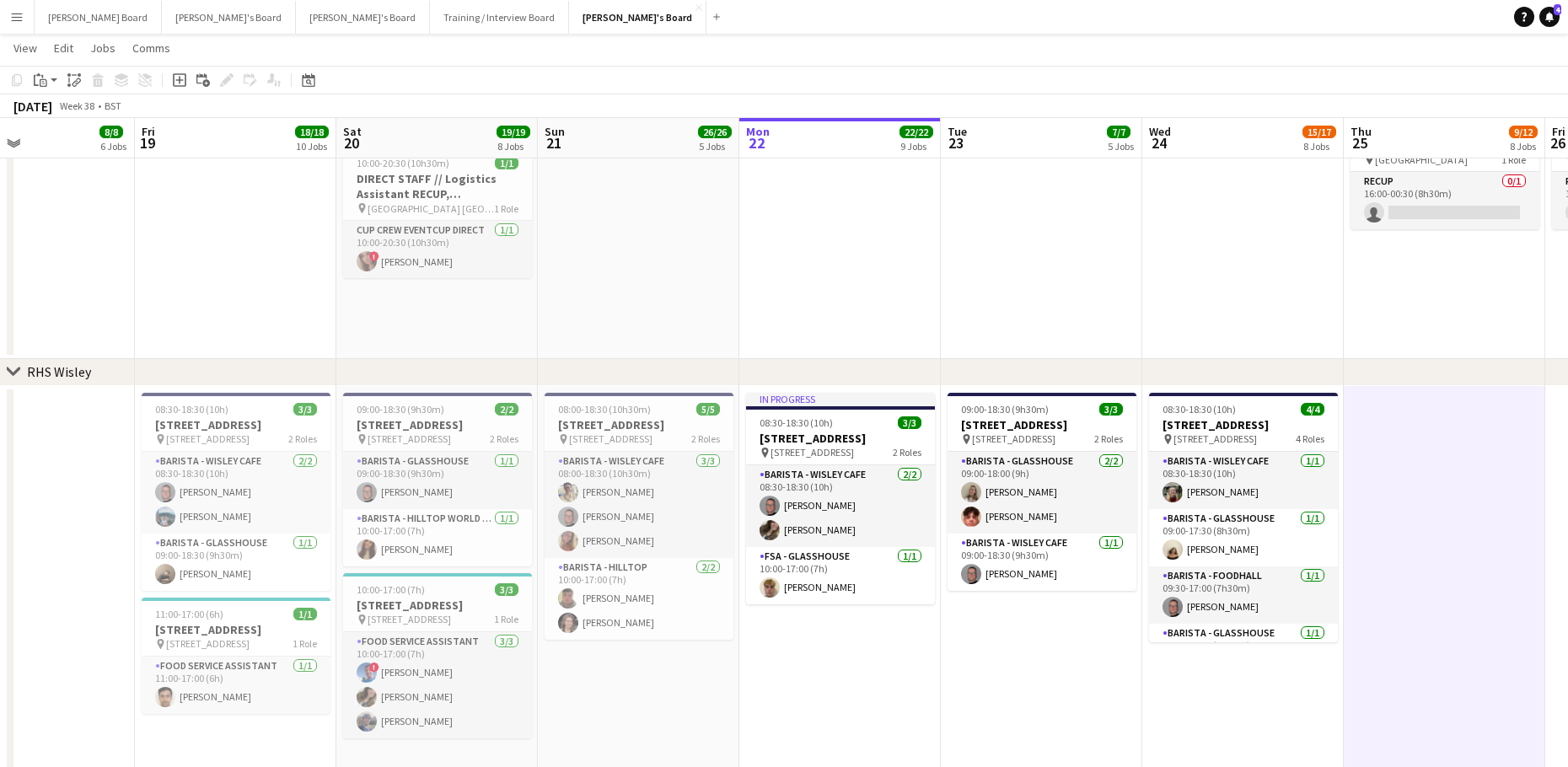
scroll to position [0, 352]
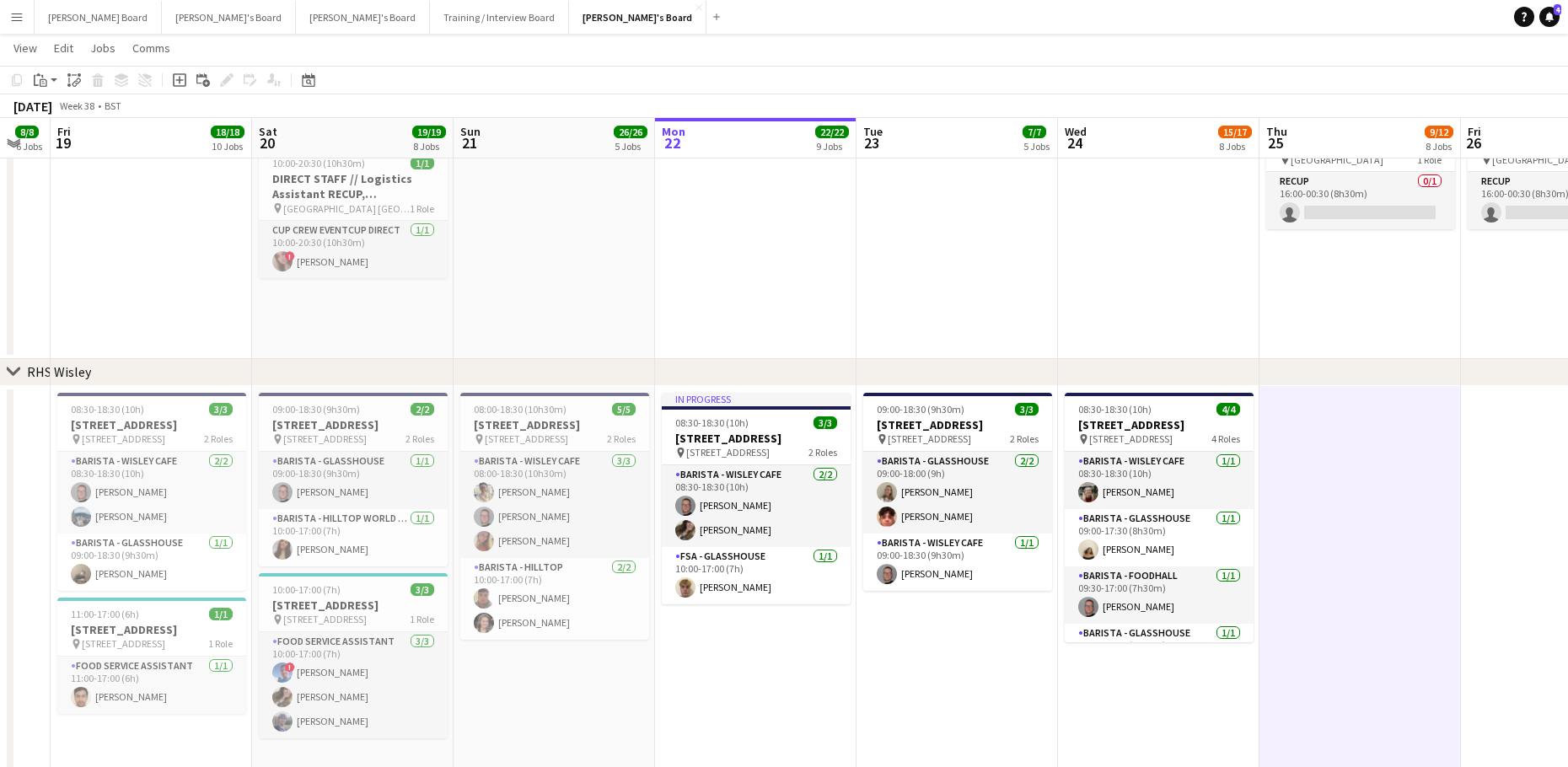
drag, startPoint x: 541, startPoint y: 690, endPoint x: 774, endPoint y: 668, distance: 234.0
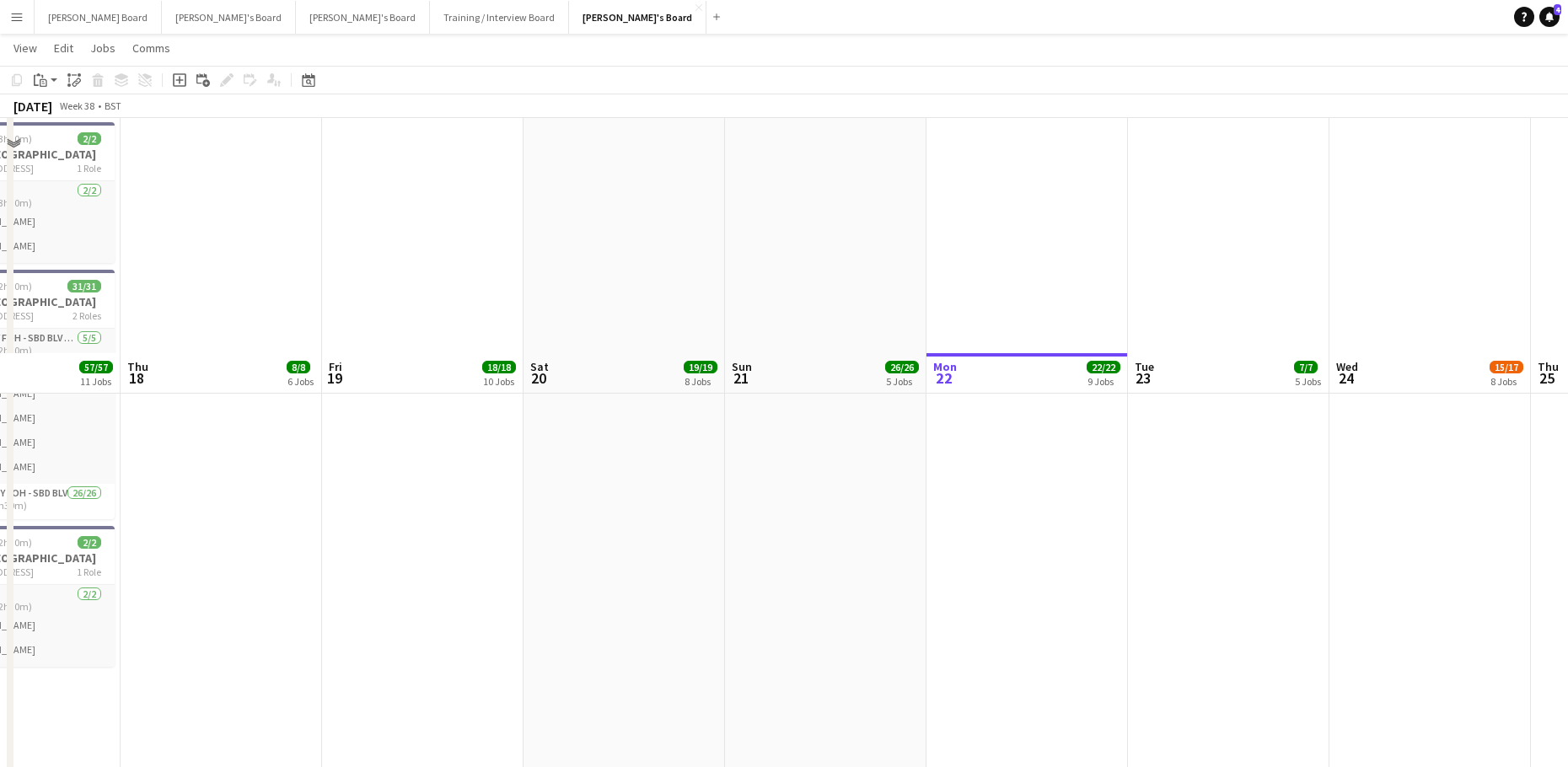
scroll to position [2040, 0]
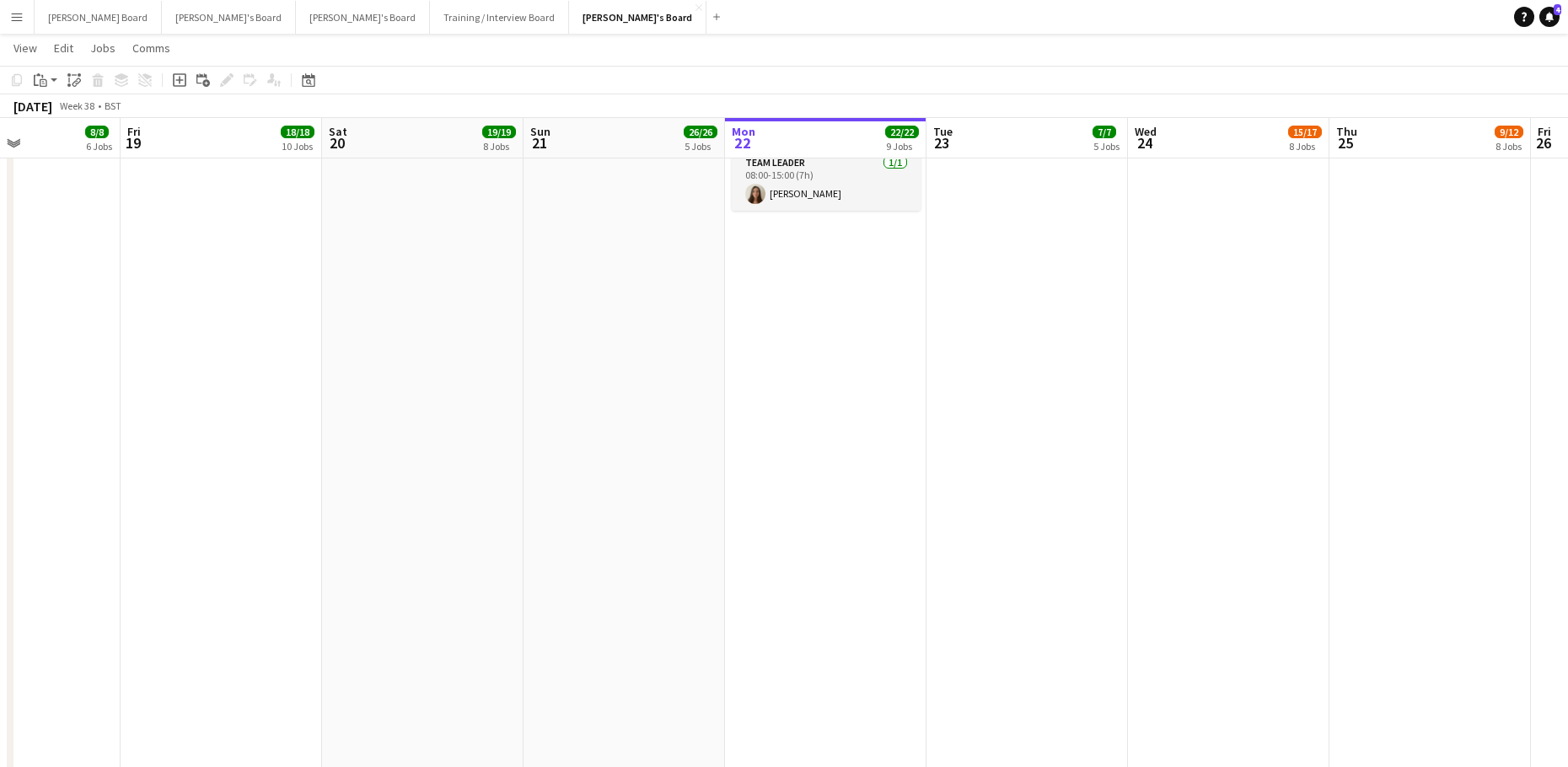
drag, startPoint x: 833, startPoint y: 623, endPoint x: 652, endPoint y: 607, distance: 181.7
click at [644, 611] on app-calendar-viewport "Tue 16 24/24 11 Jobs Wed 17 57/57 11 Jobs Thu 18 8/8 6 Jobs Fri 19 18/18 10 Job…" at bounding box center [784, 294] width 1568 height 4538
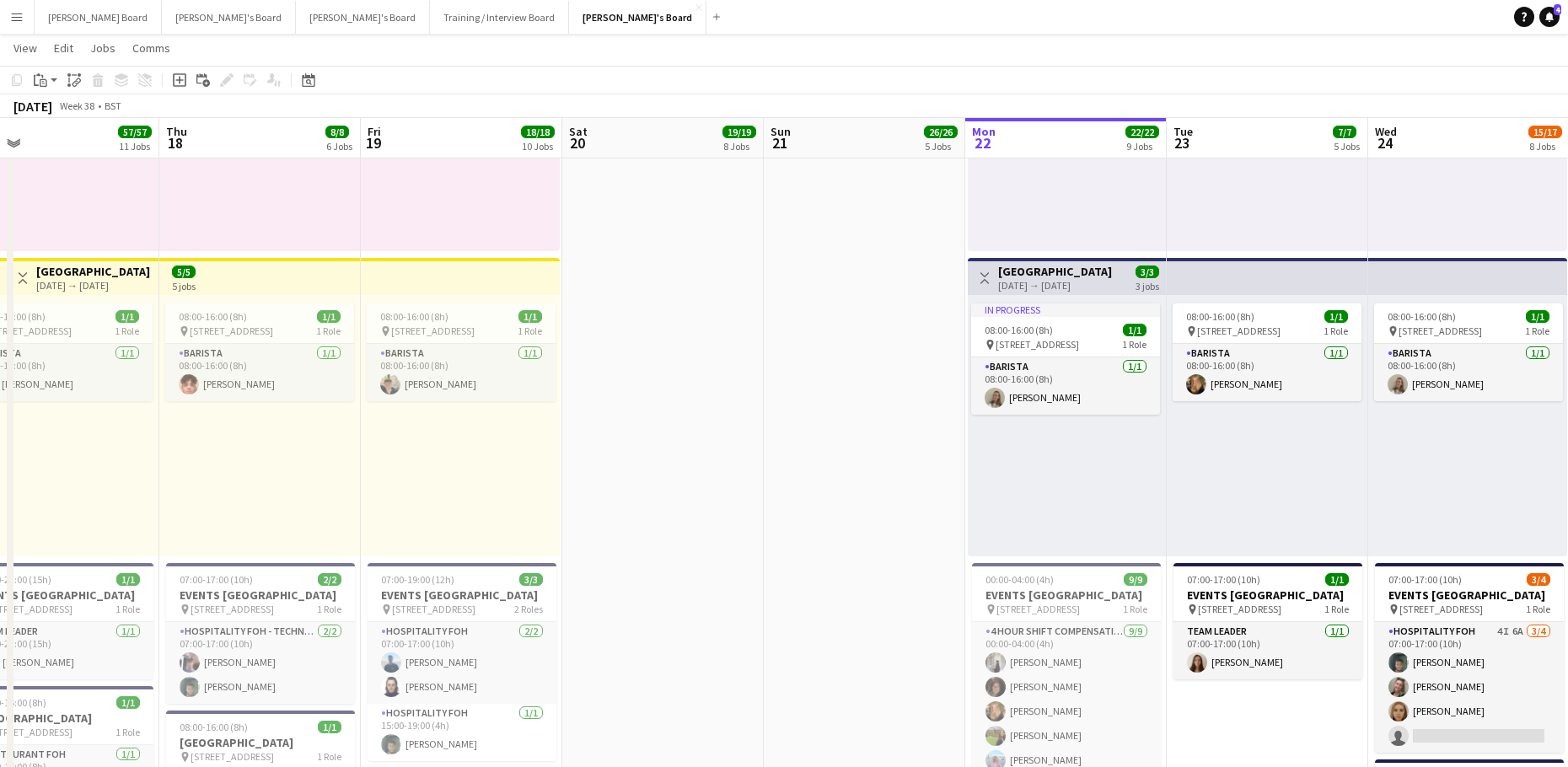
scroll to position [0, 448]
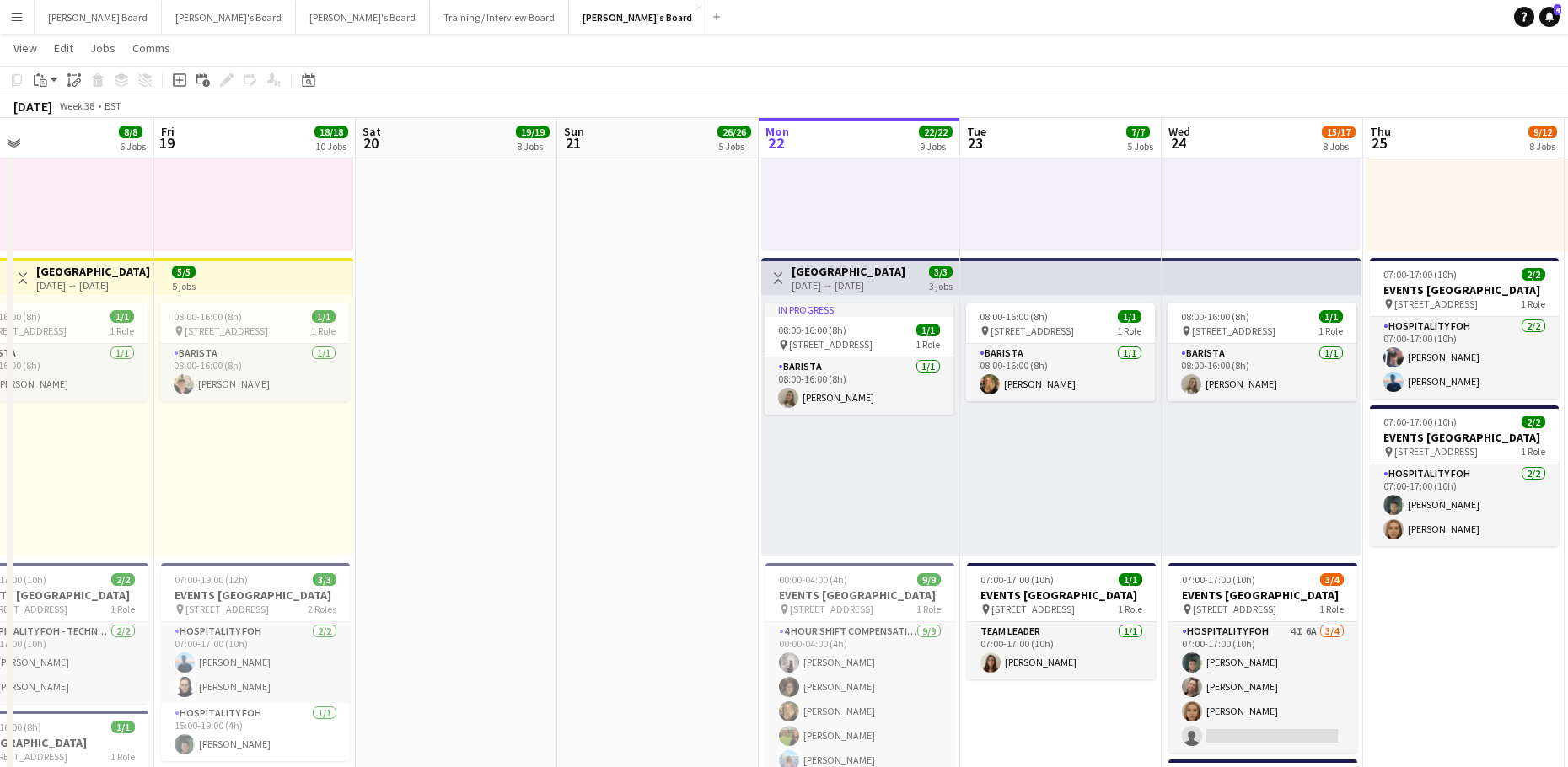
drag, startPoint x: 372, startPoint y: 609, endPoint x: 947, endPoint y: 635, distance: 575.6
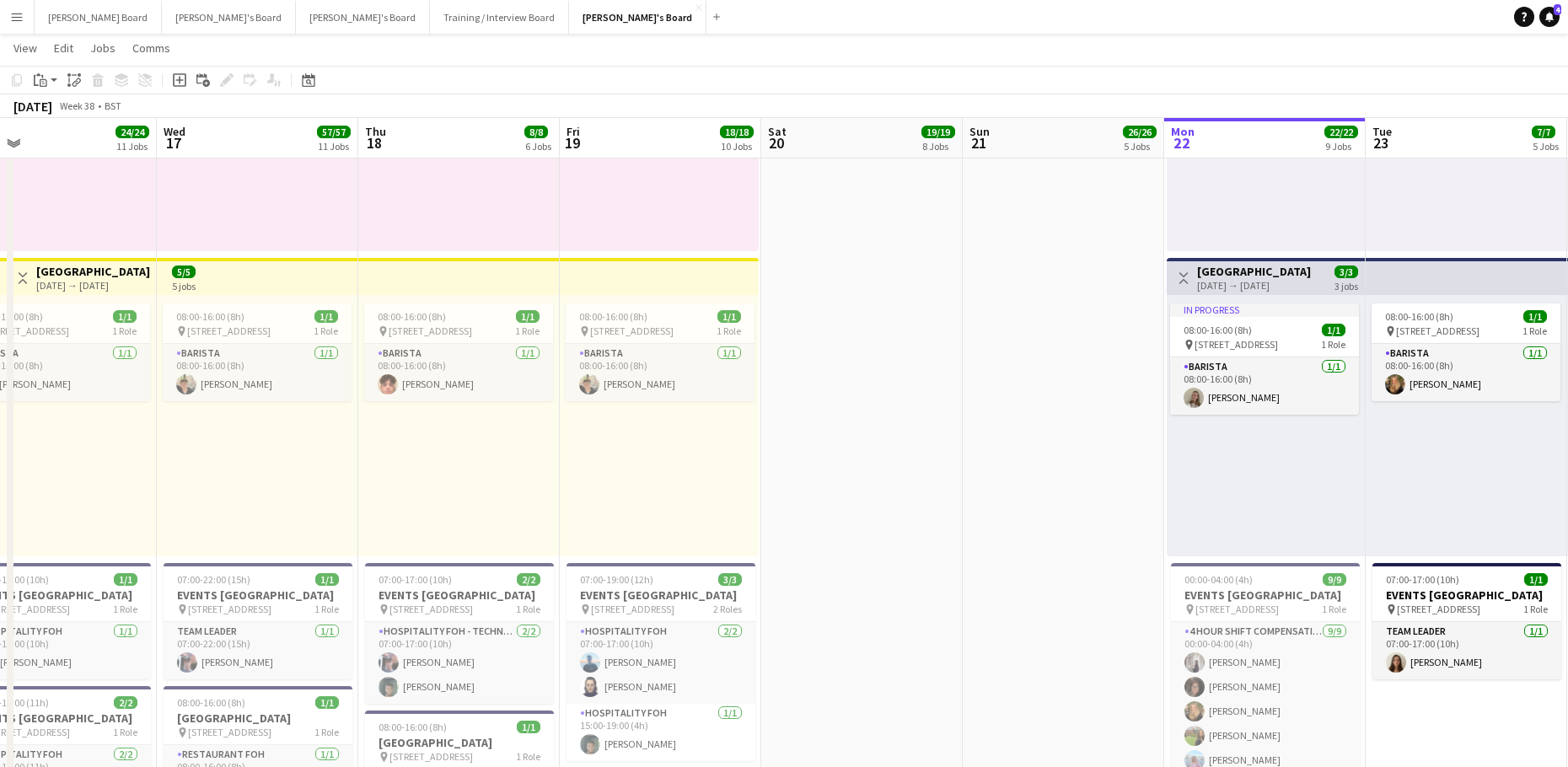
scroll to position [0, 602]
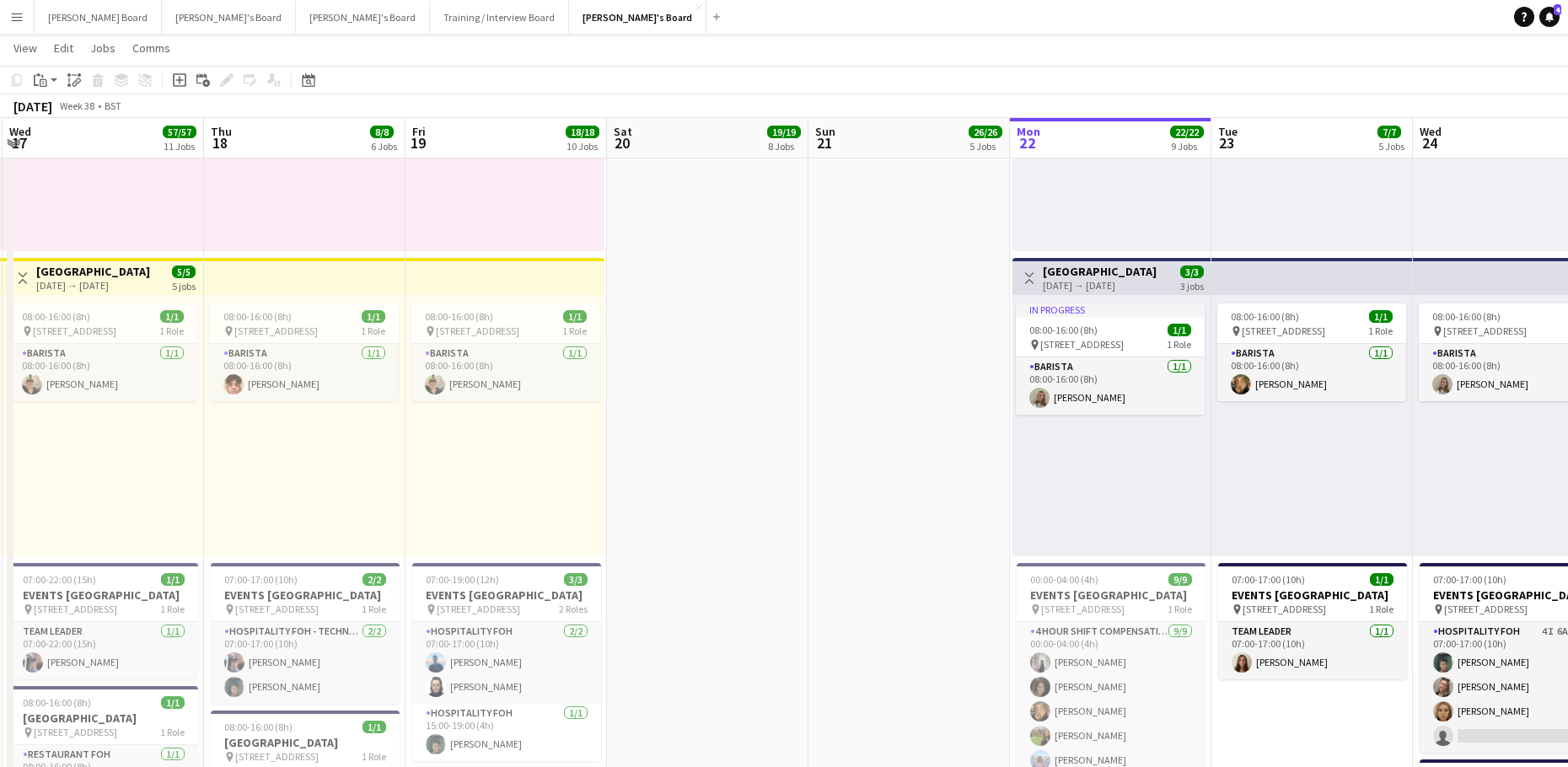
drag, startPoint x: 760, startPoint y: 577, endPoint x: 761, endPoint y: 558, distance: 19.0
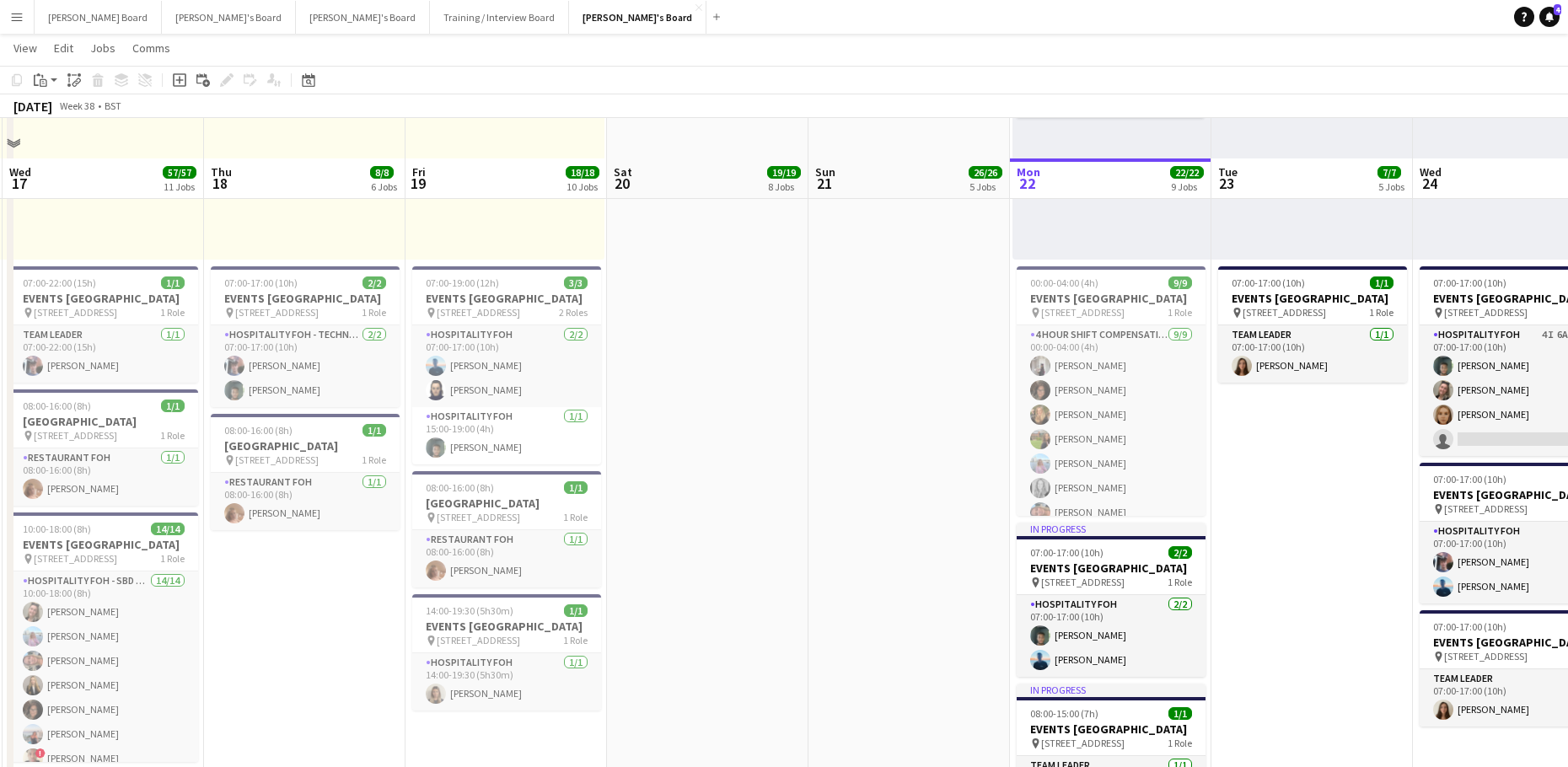
scroll to position [1479, 0]
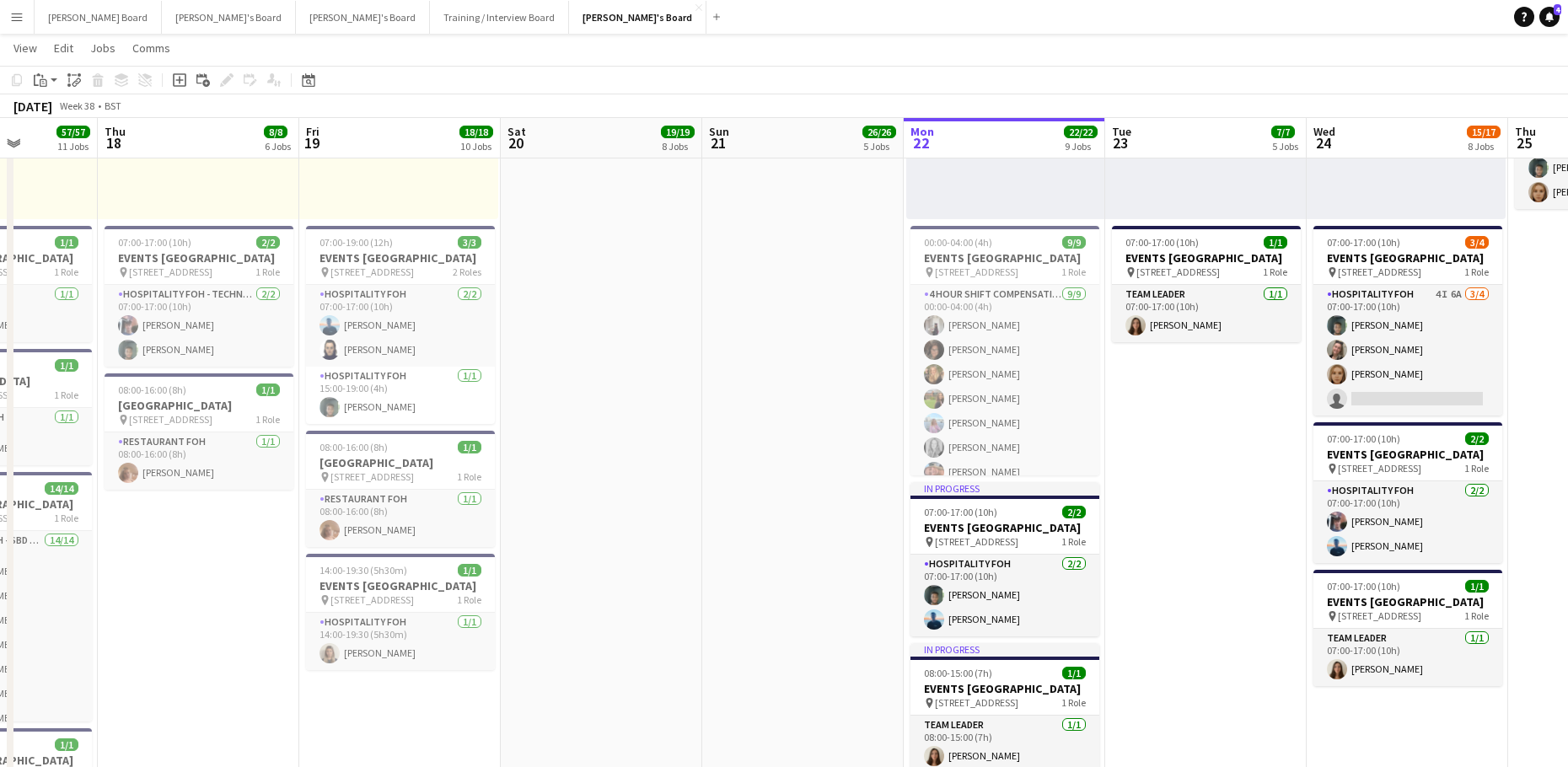
drag, startPoint x: 832, startPoint y: 491, endPoint x: 517, endPoint y: 504, distance: 315.3
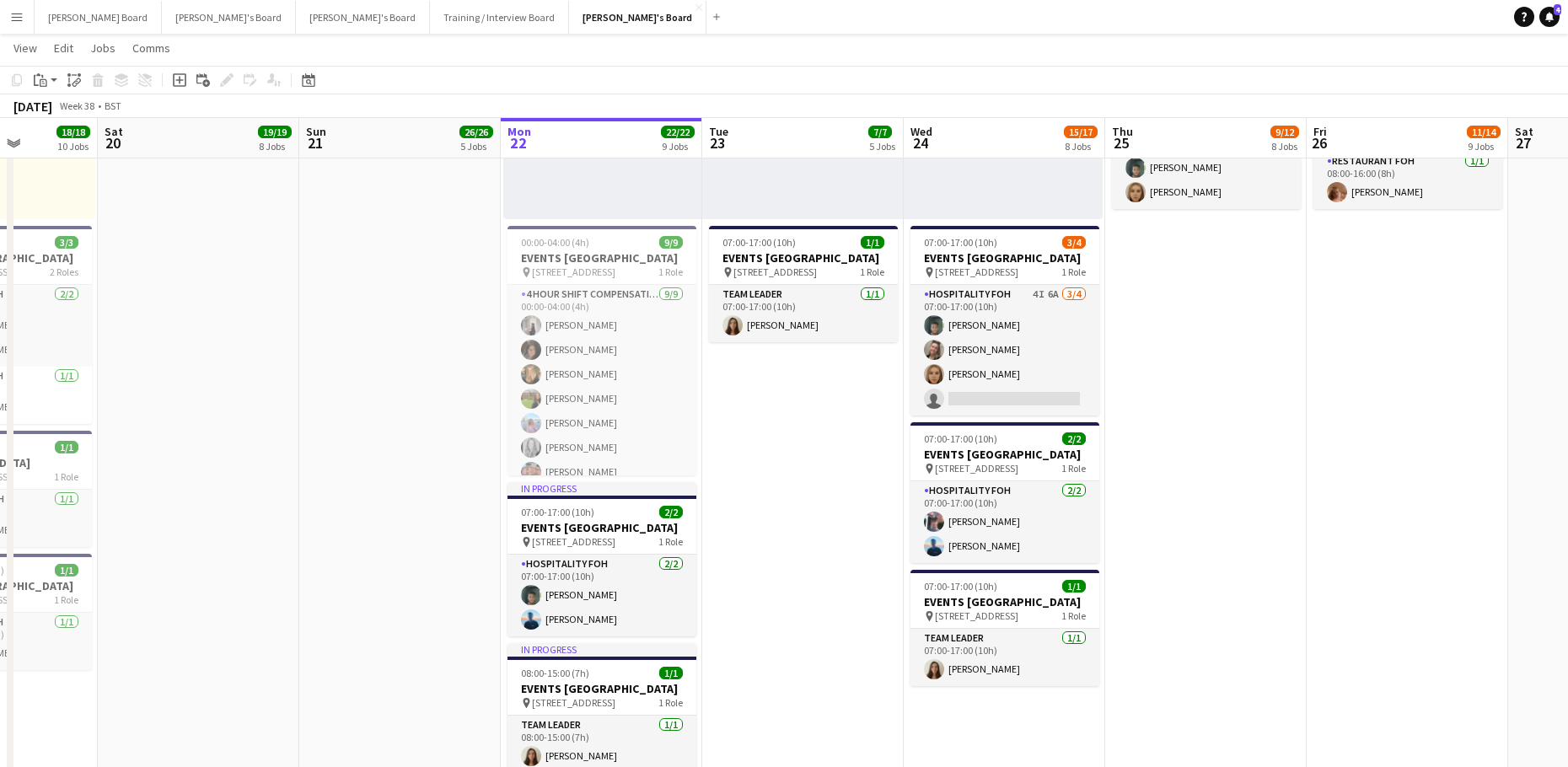
scroll to position [0, 521]
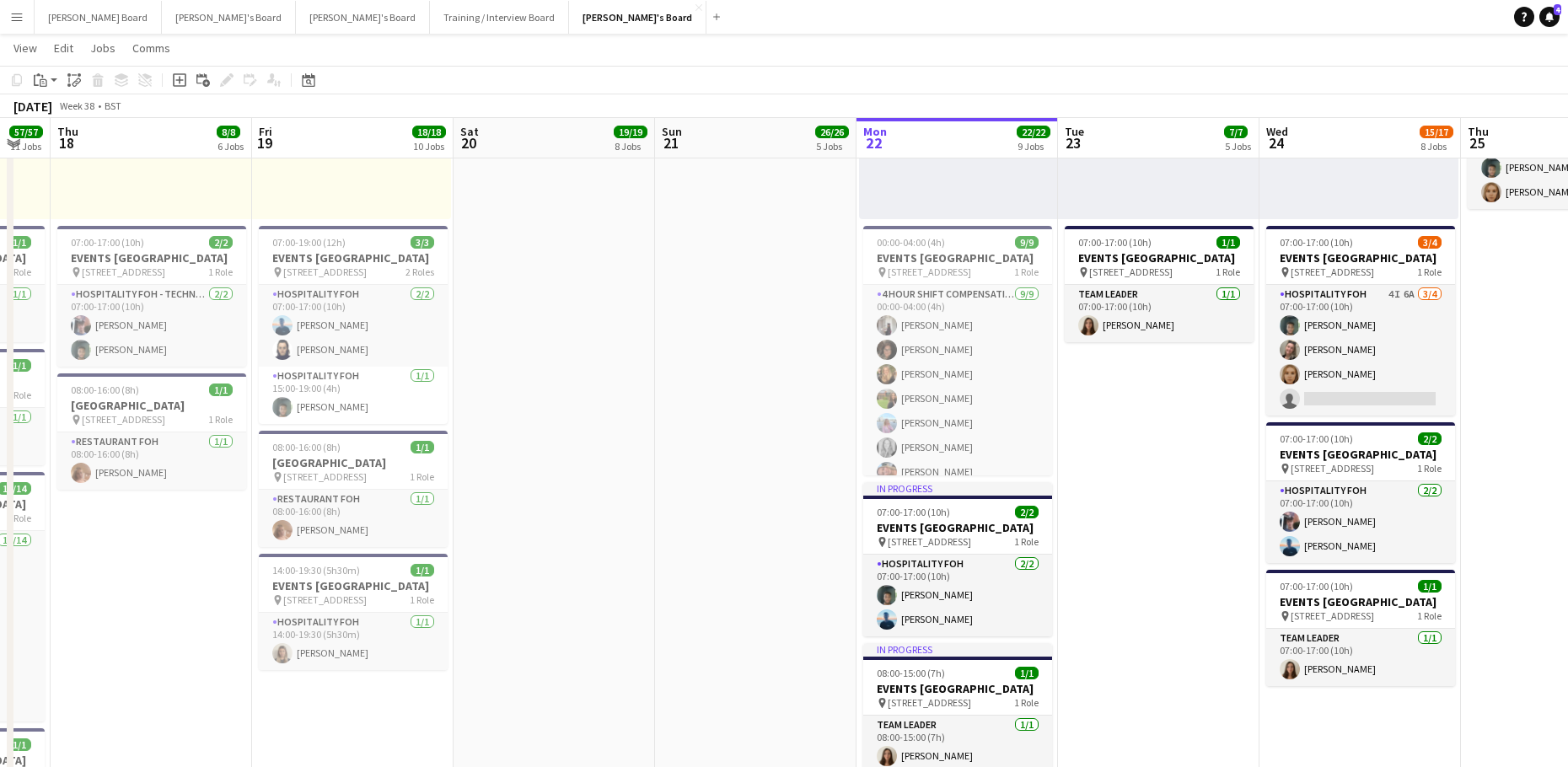
drag, startPoint x: 457, startPoint y: 502, endPoint x: 620, endPoint y: 539, distance: 167.1
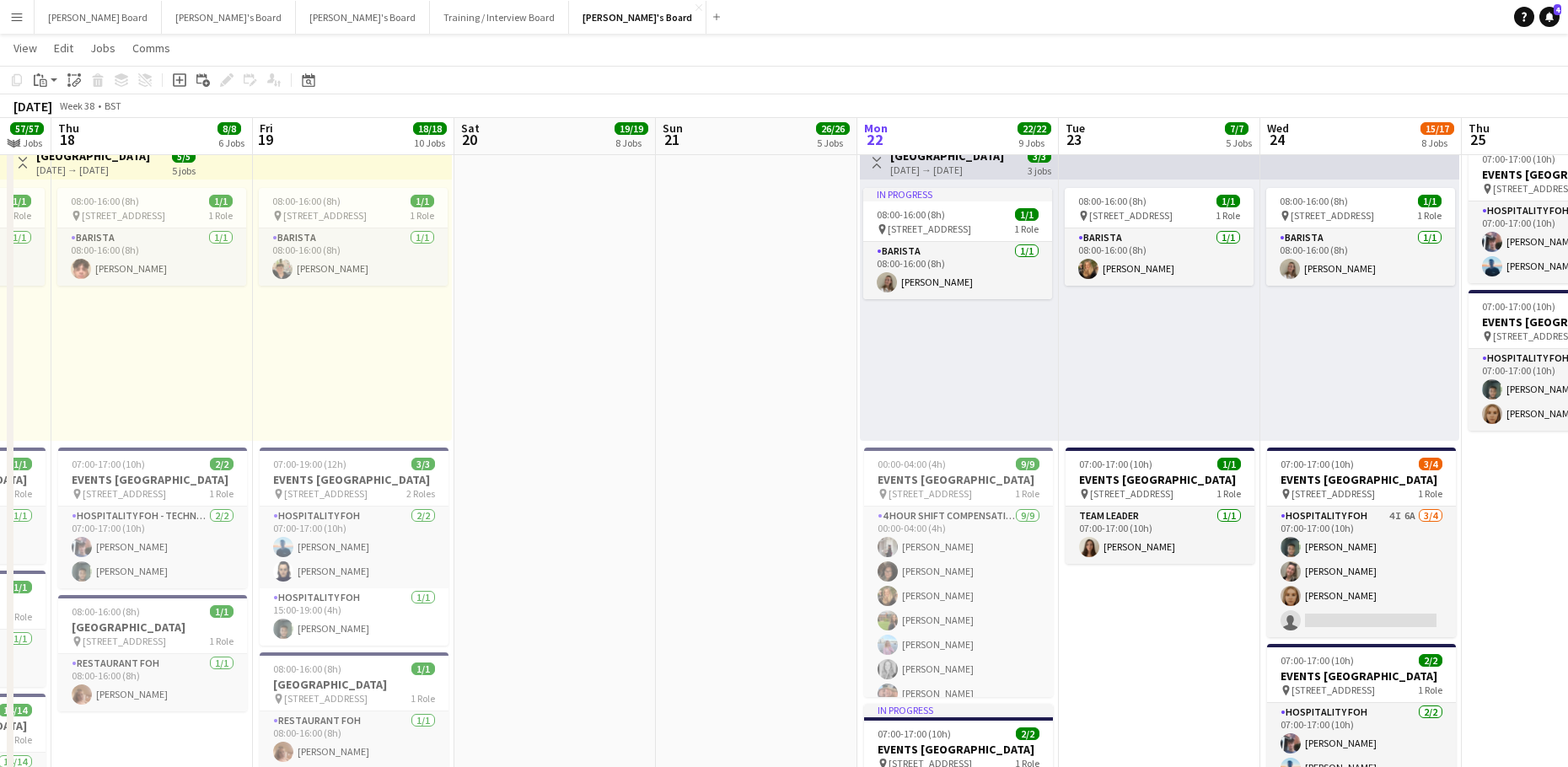
scroll to position [1254, 0]
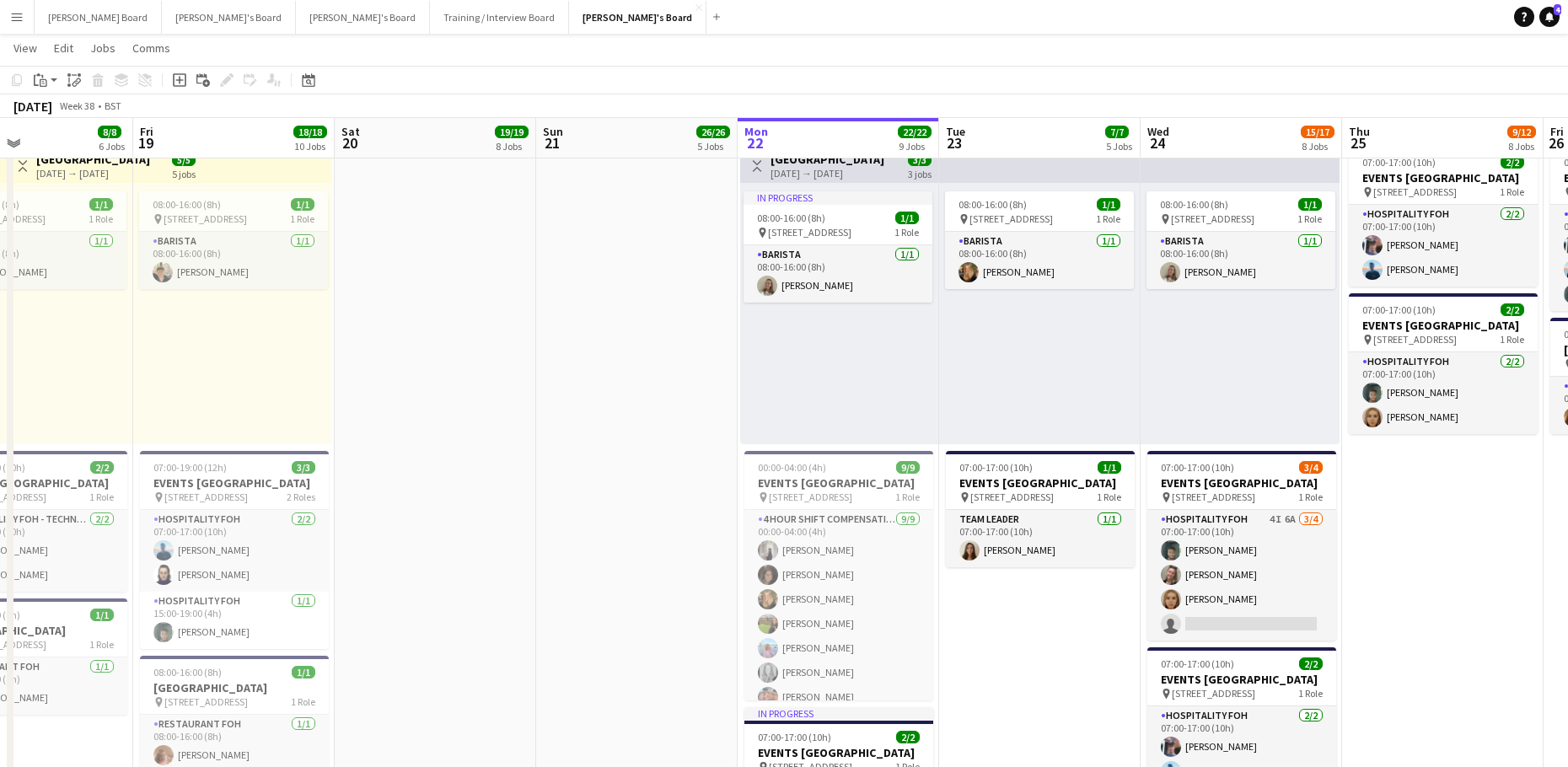
drag, startPoint x: 650, startPoint y: 452, endPoint x: 467, endPoint y: 448, distance: 183.0
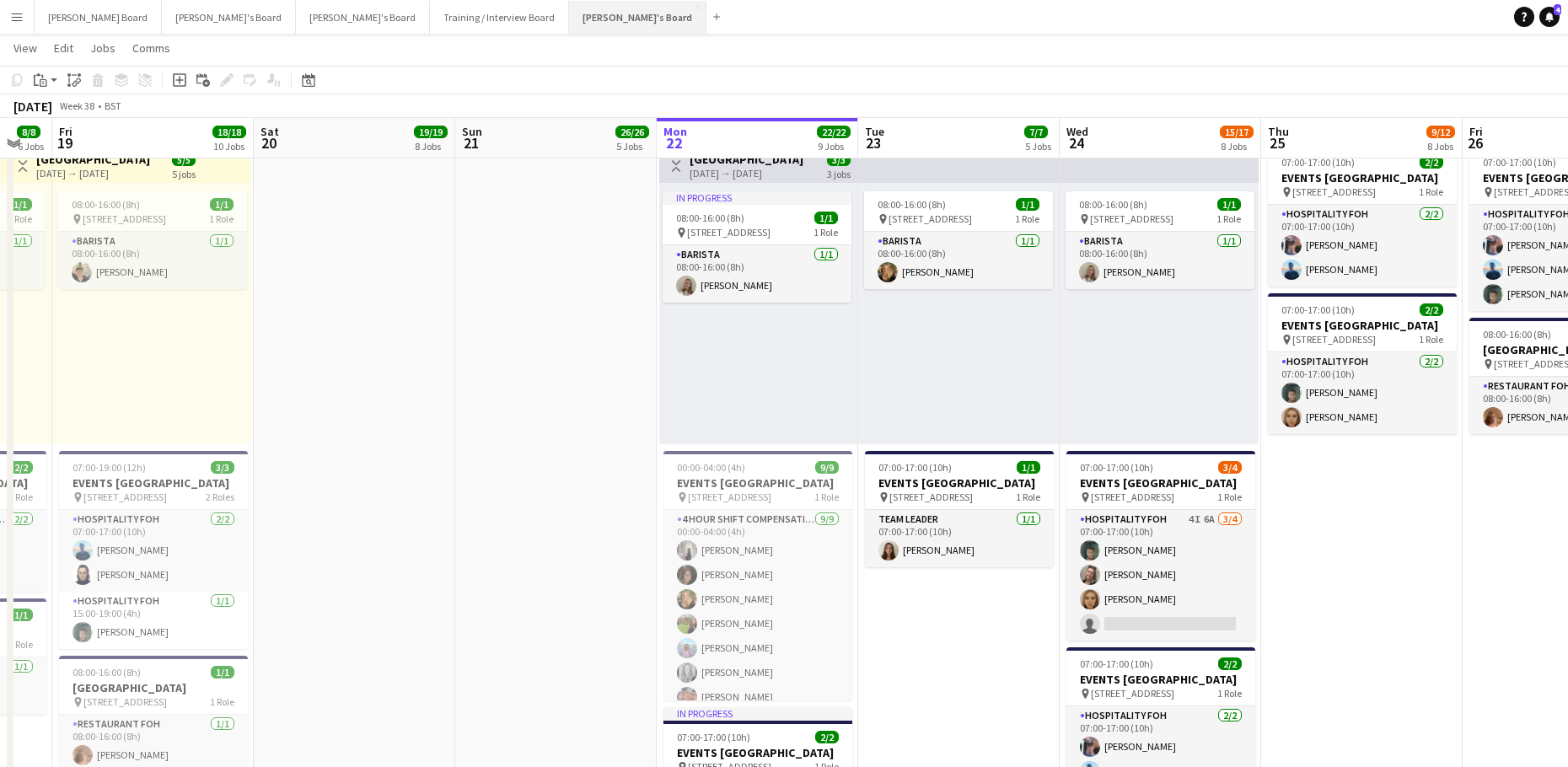
click at [569, 25] on button "[PERSON_NAME]'s Board Close" at bounding box center [637, 17] width 138 height 32
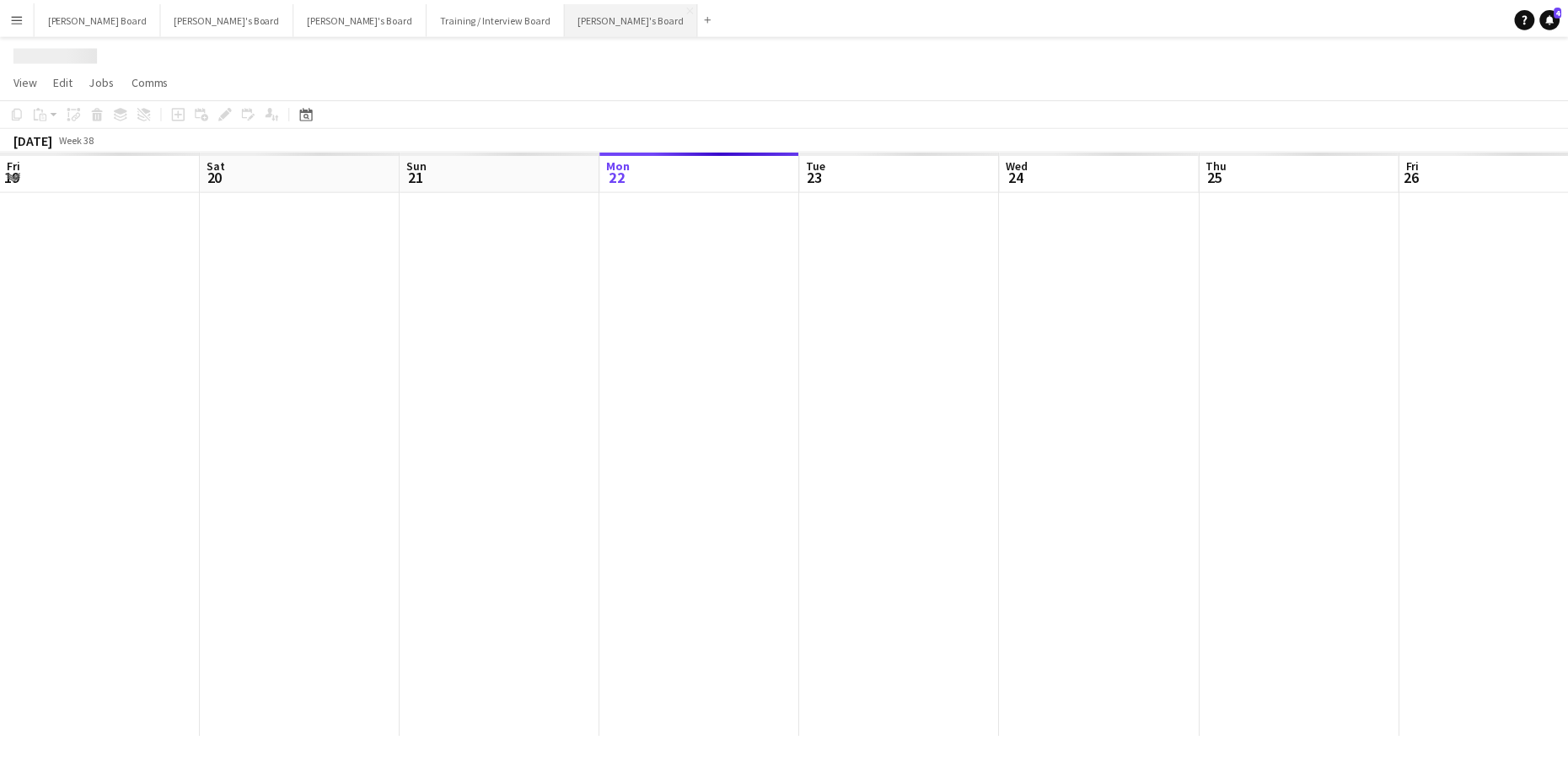
scroll to position [0, 403]
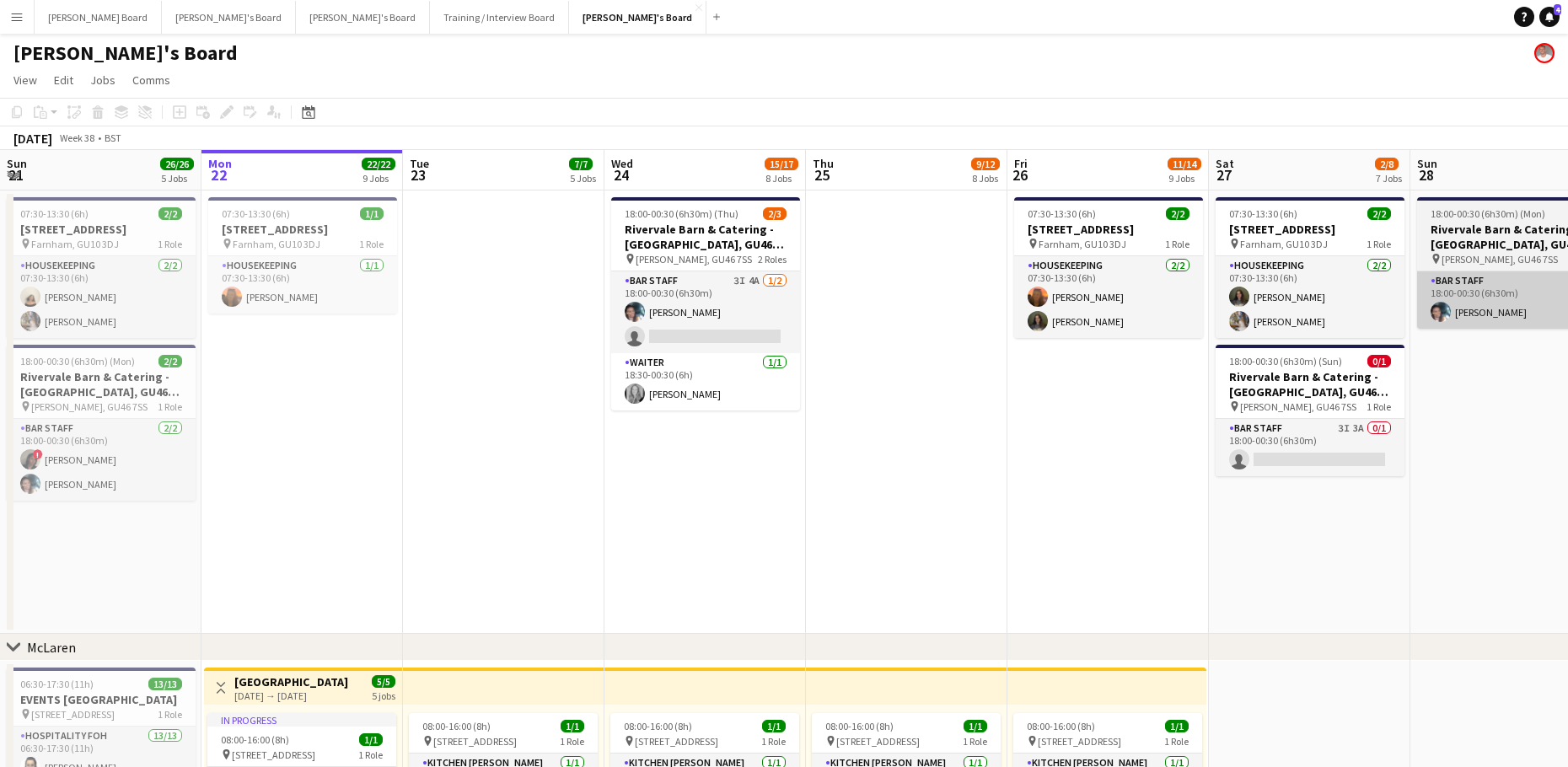
drag, startPoint x: 699, startPoint y: 318, endPoint x: 1545, endPoint y: 306, distance: 846.1
click at [699, 318] on app-card-role "BAR STAFF 3I 4A 1/2 18:00-00:30 (6h30m) Labrisca Gumbs single-neutral-actions" at bounding box center [705, 312] width 189 height 82
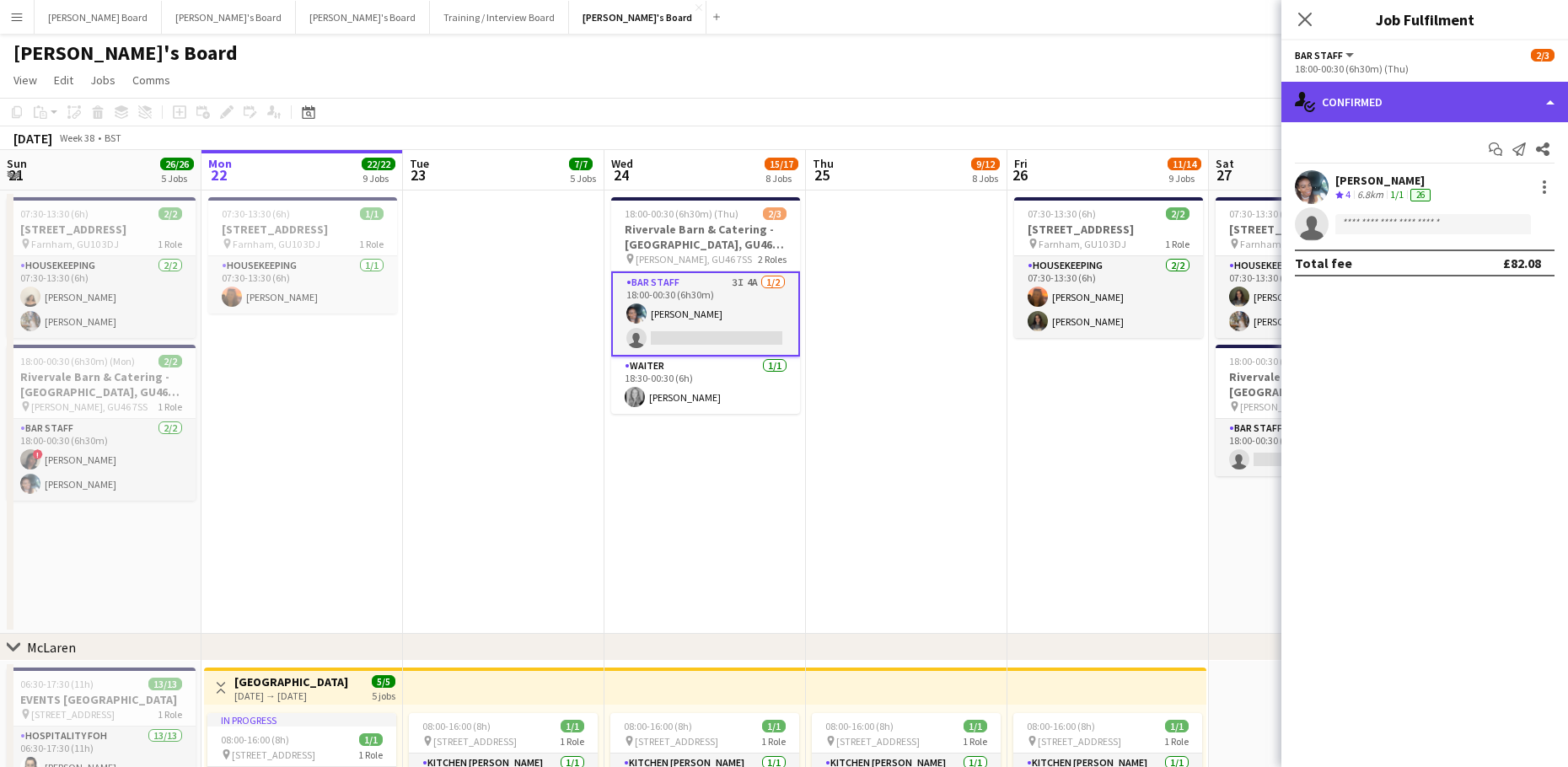
click at [1375, 120] on div "single-neutral-actions-check-2 Confirmed" at bounding box center [1423, 101] width 286 height 40
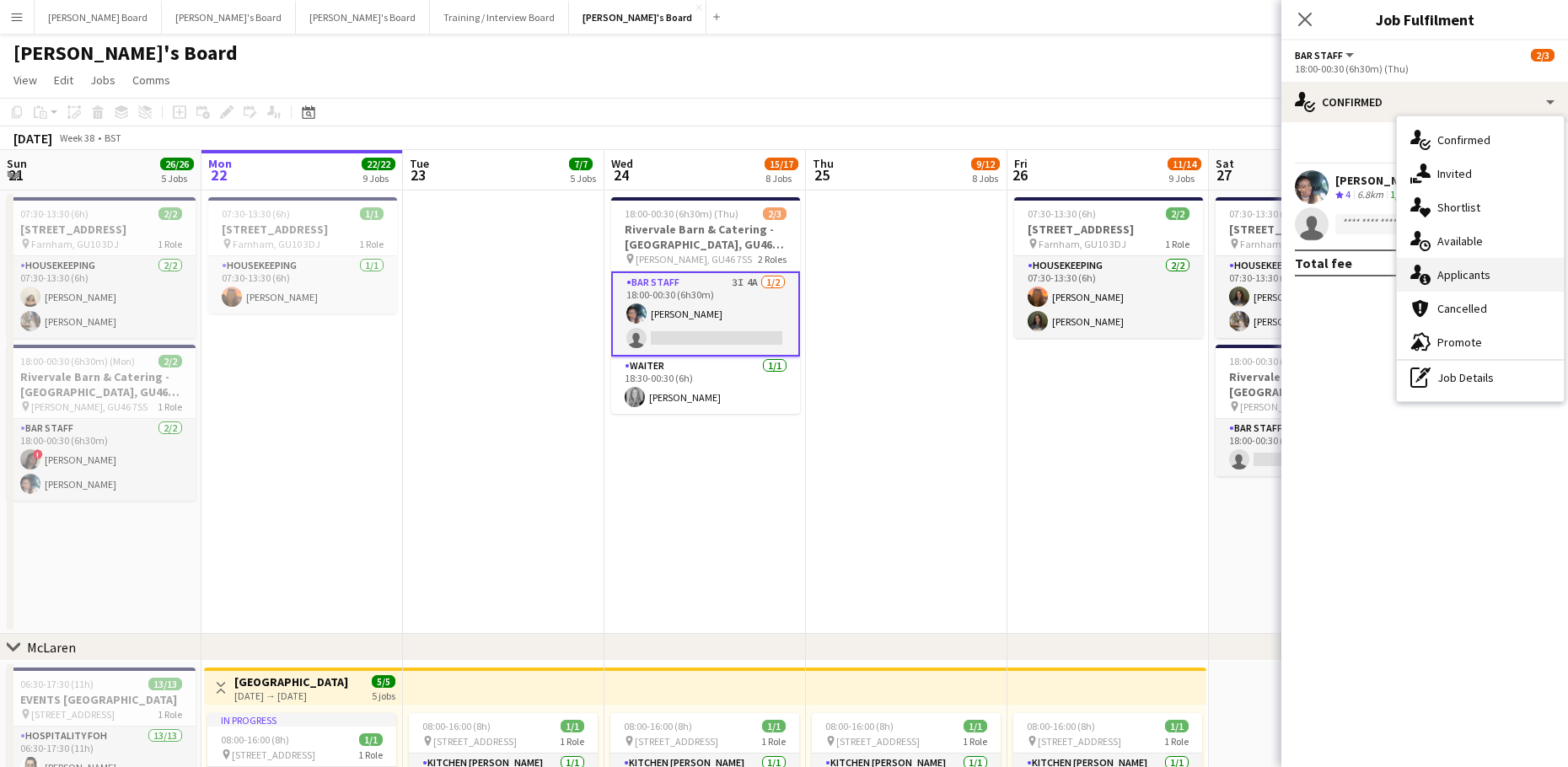
click at [1475, 264] on div "single-neutral-actions-information Applicants" at bounding box center [1480, 274] width 167 height 33
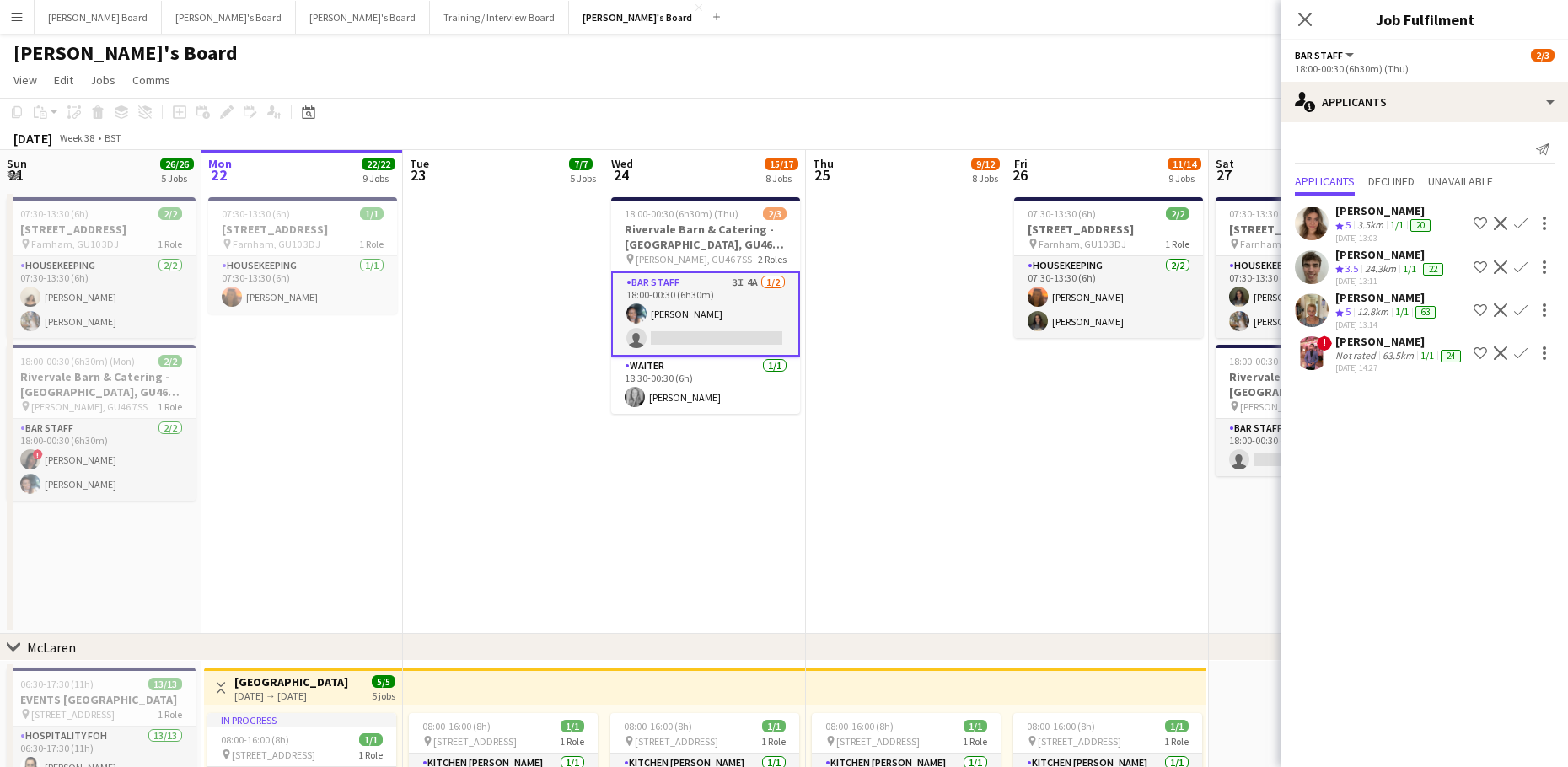
click at [1330, 374] on div "! Abdul Raheem Not rated 63.5km 1/1 24 22-09-2025 14:27 Shortlist crew Decline …" at bounding box center [1423, 353] width 286 height 39
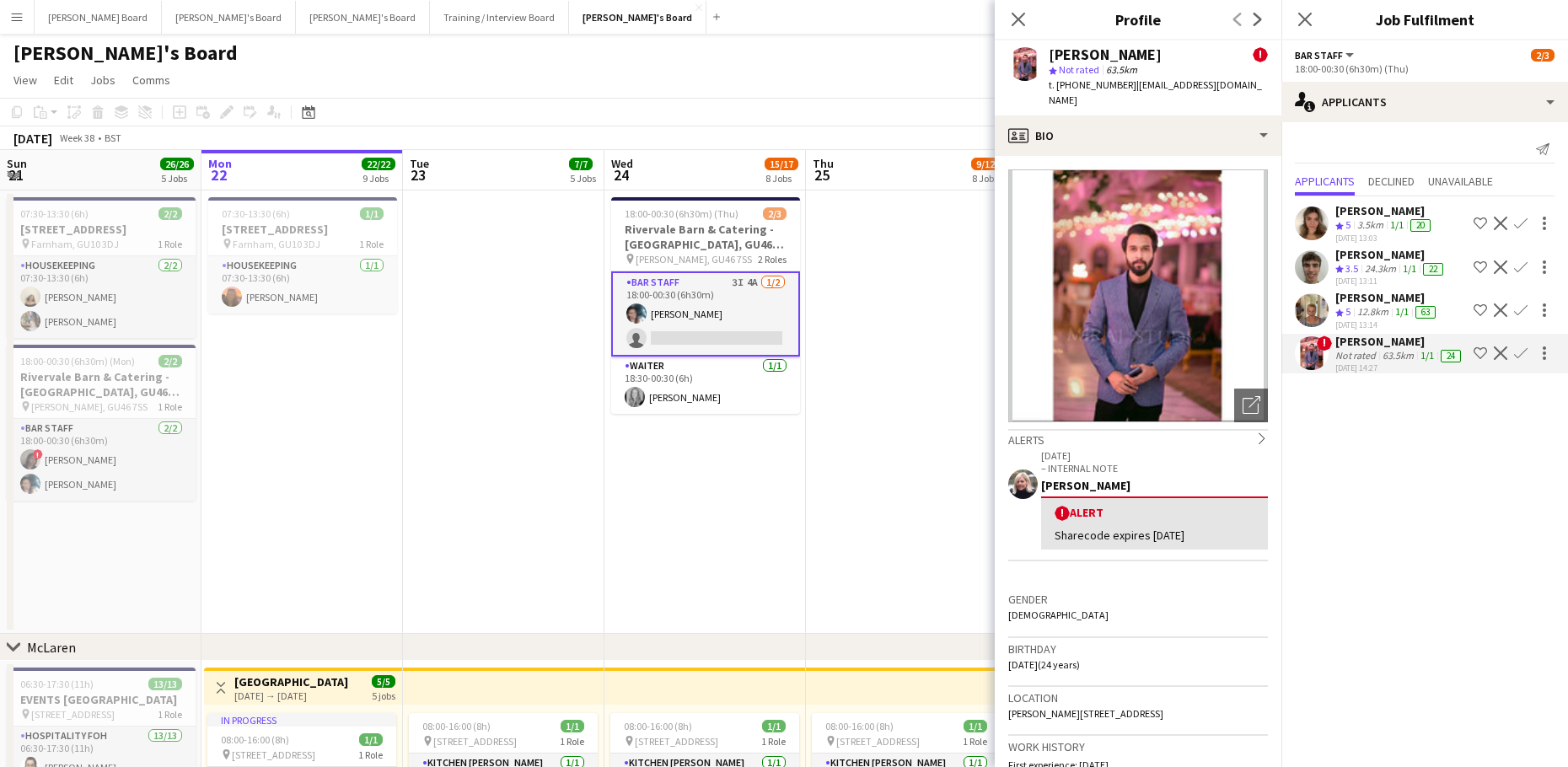
click at [1493, 360] on app-icon "Decline" at bounding box center [1500, 353] width 14 height 14
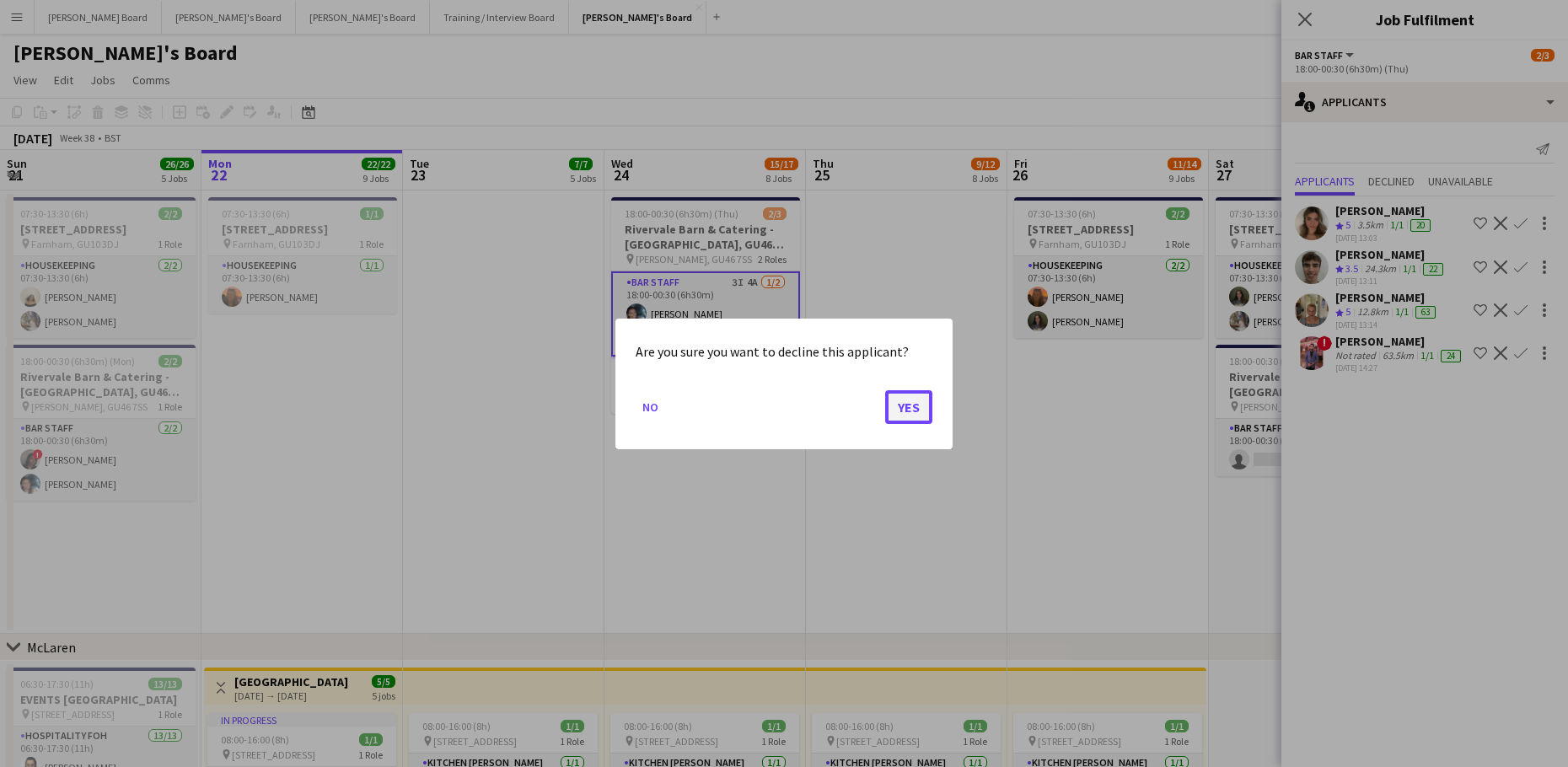
click at [919, 409] on button "Yes" at bounding box center [909, 406] width 47 height 33
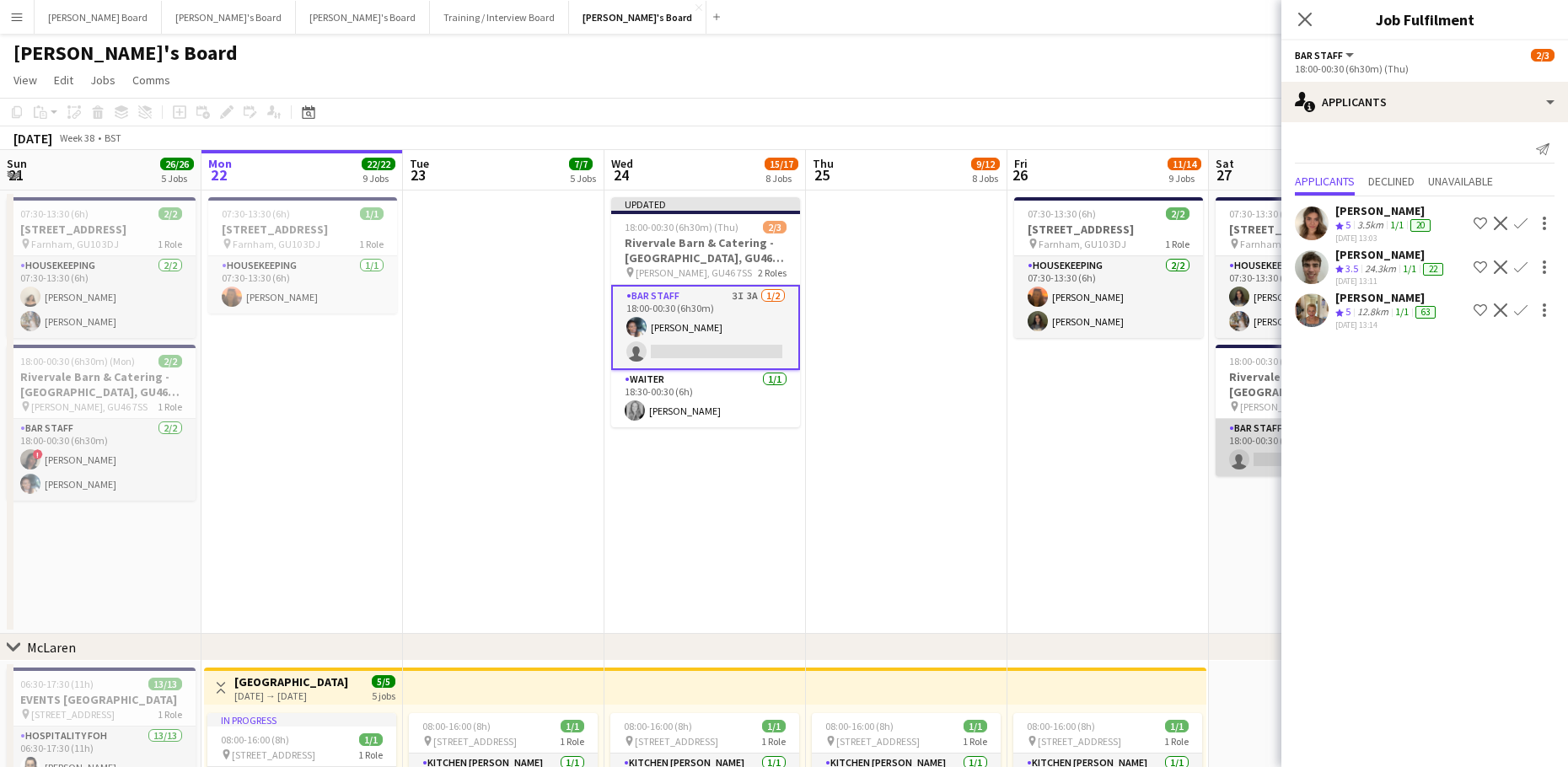
click at [1247, 427] on app-card-role "BAR STAFF 3I 3A 0/1 18:00-00:30 (6h30m) single-neutral-actions" at bounding box center [1309, 447] width 189 height 57
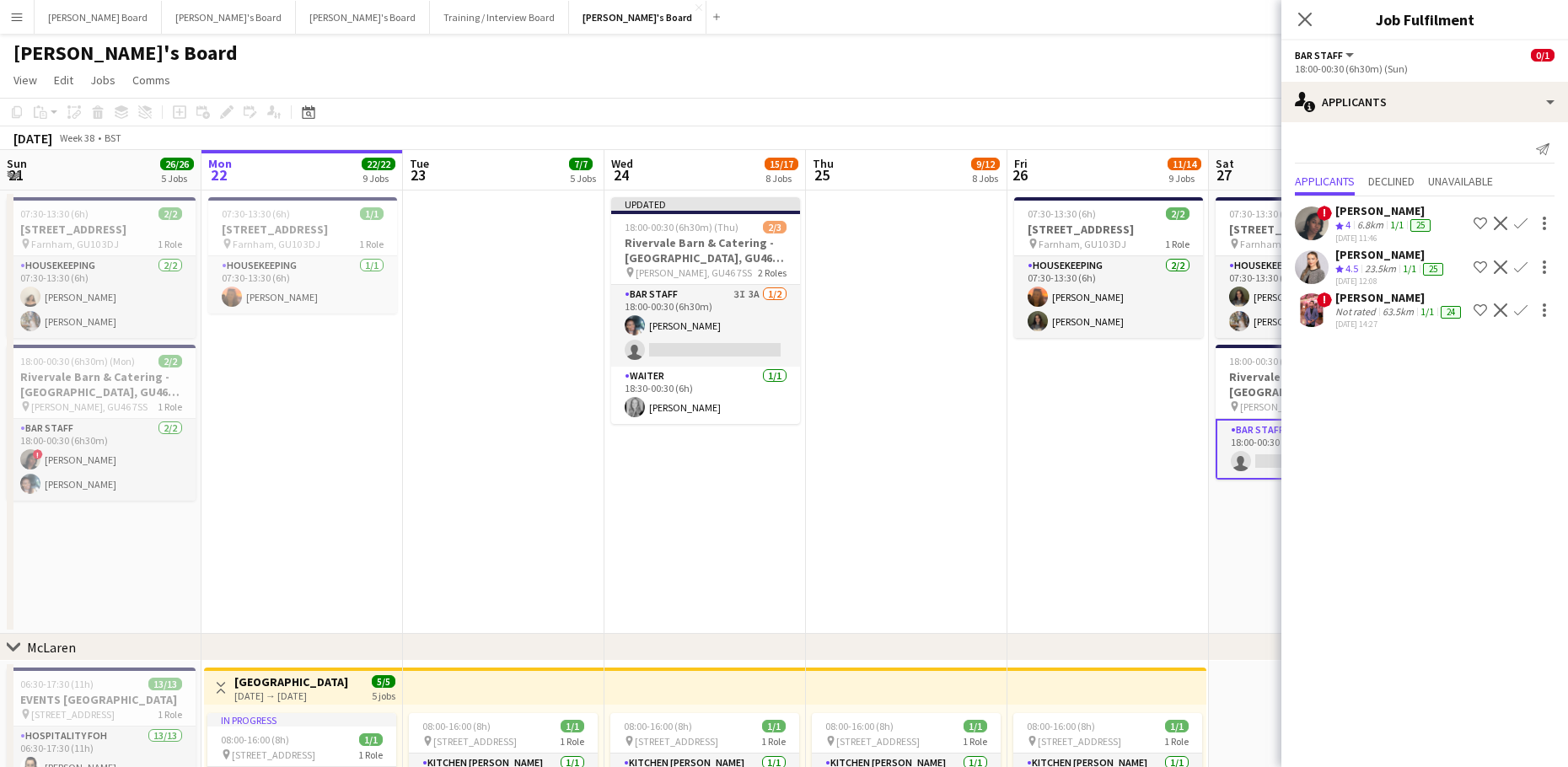
click at [1499, 309] on app-icon "Decline" at bounding box center [1500, 310] width 14 height 14
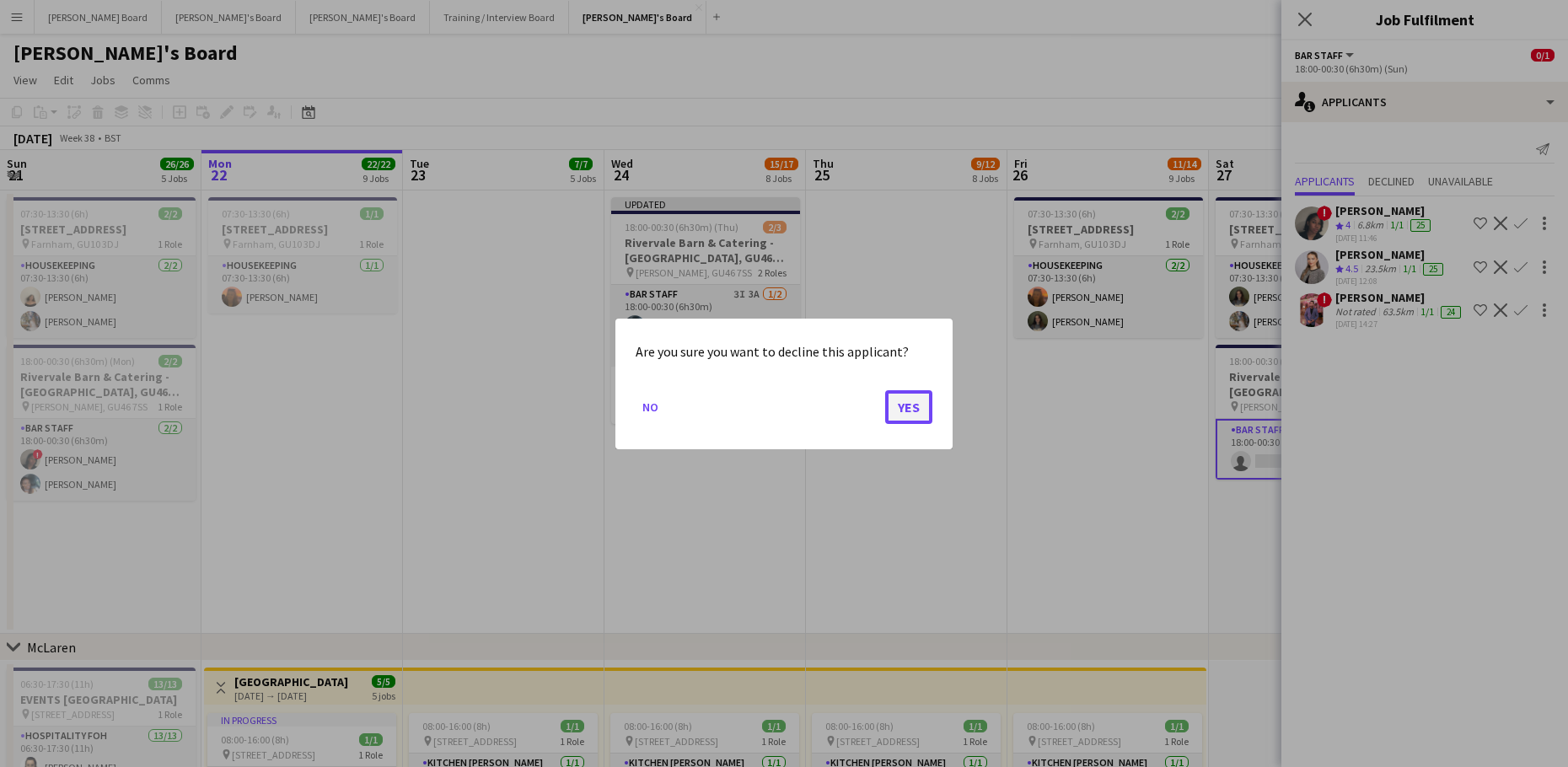
click at [921, 407] on button "Yes" at bounding box center [909, 406] width 47 height 33
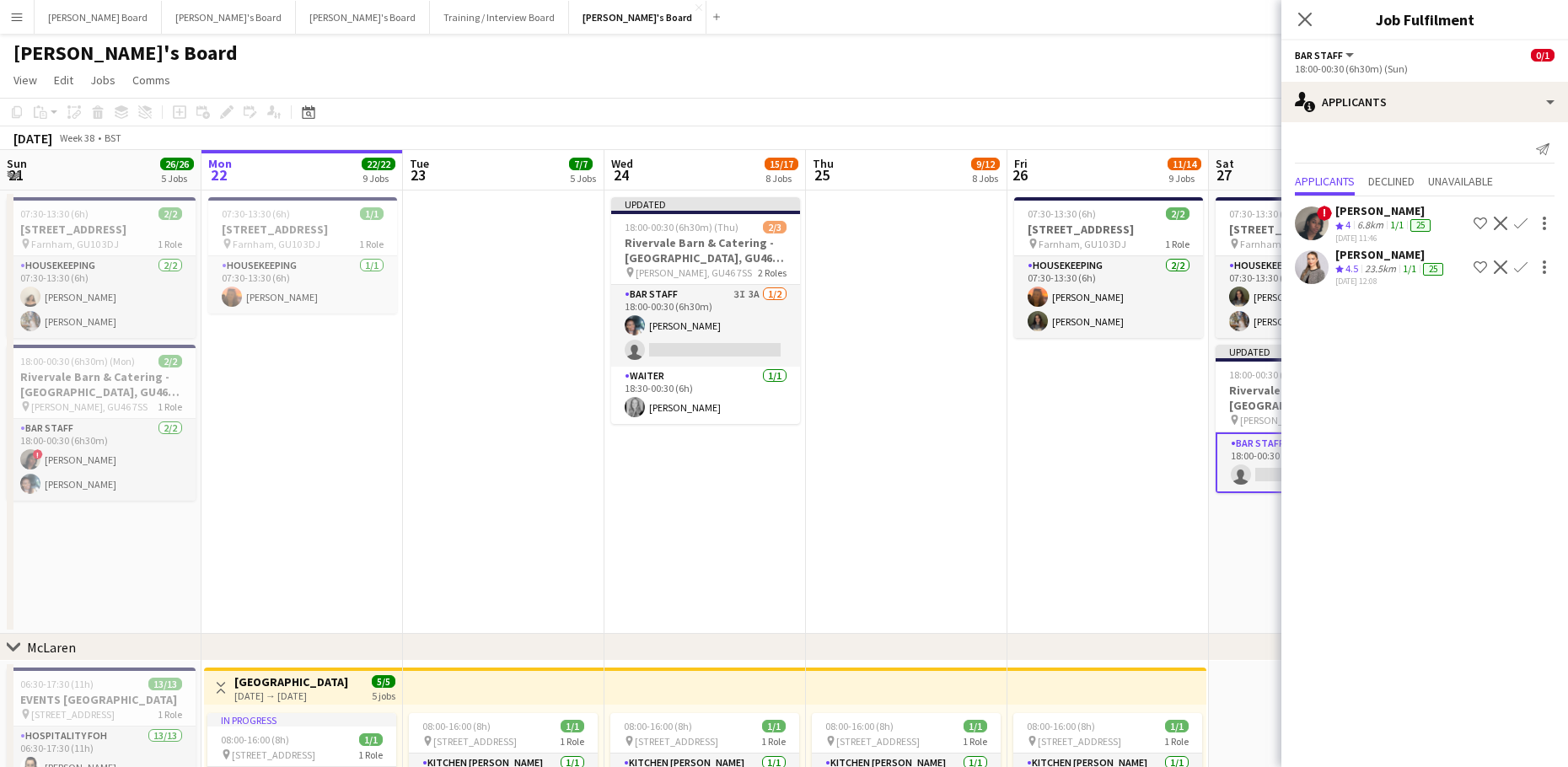
click at [959, 409] on app-date-cell at bounding box center [906, 412] width 202 height 443
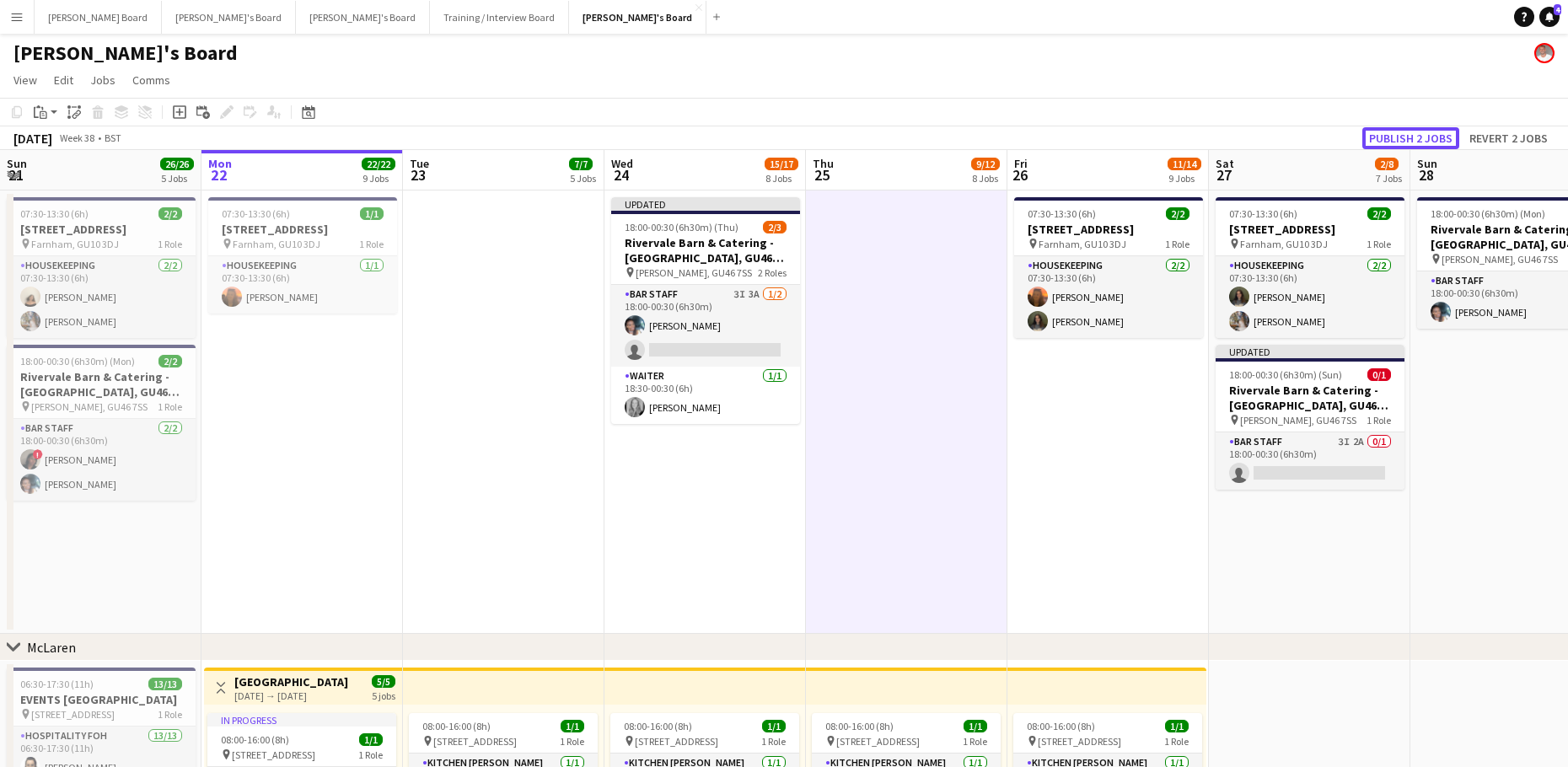
click at [1420, 130] on button "Publish 2 jobs" at bounding box center [1410, 138] width 97 height 22
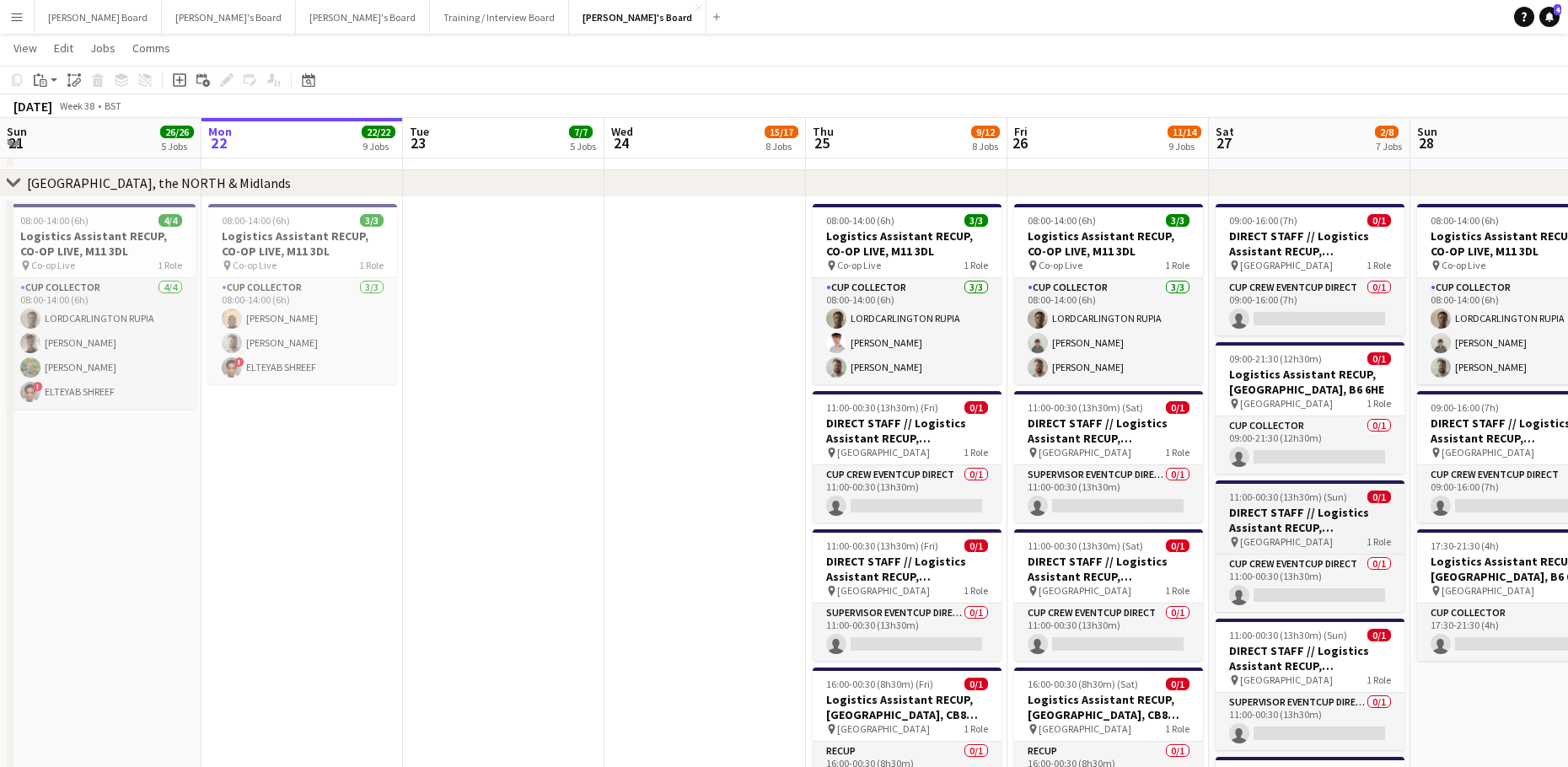
scroll to position [0, 607]
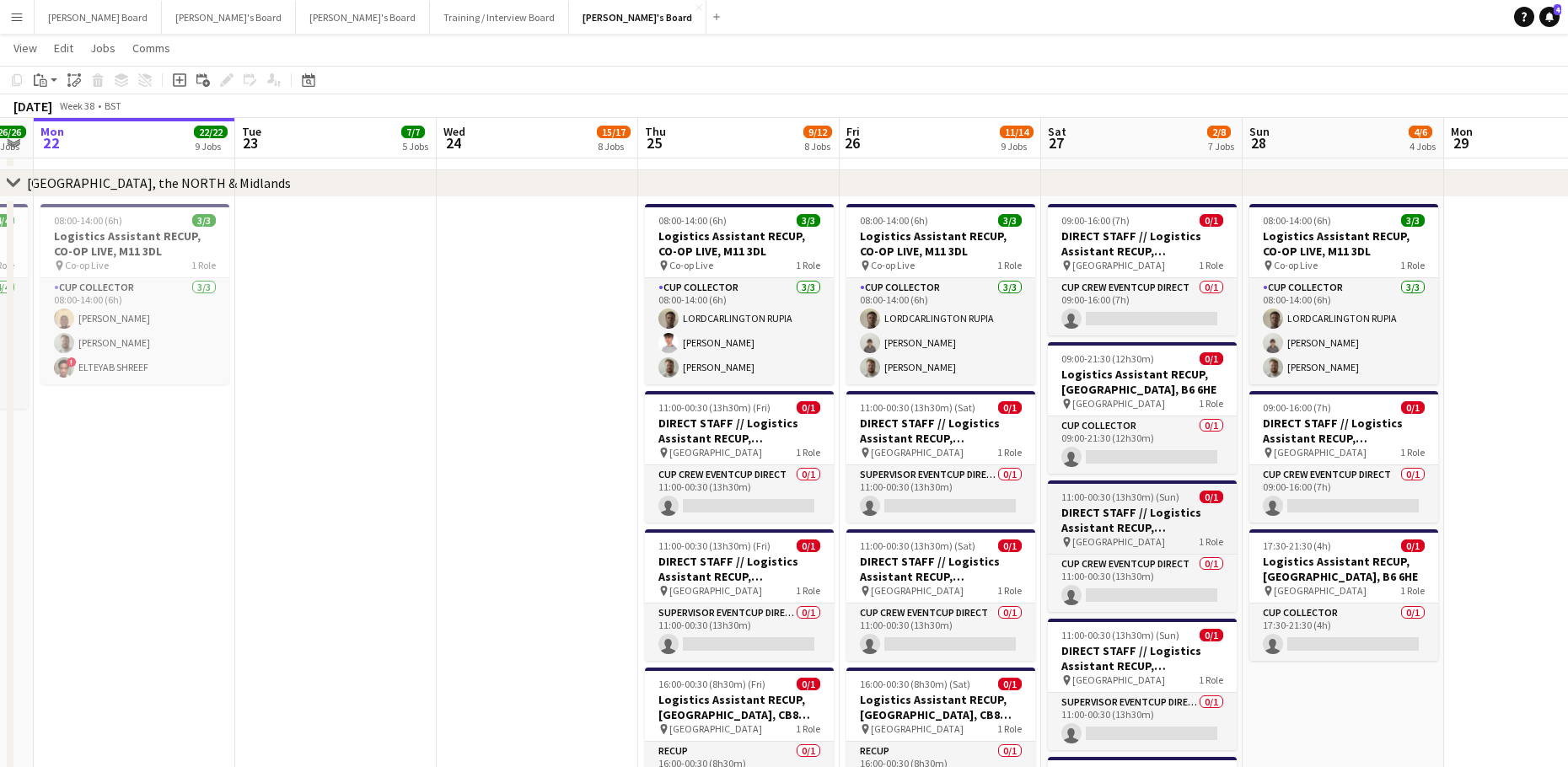
drag, startPoint x: 1250, startPoint y: 540, endPoint x: 1044, endPoint y: 542, distance: 206.0
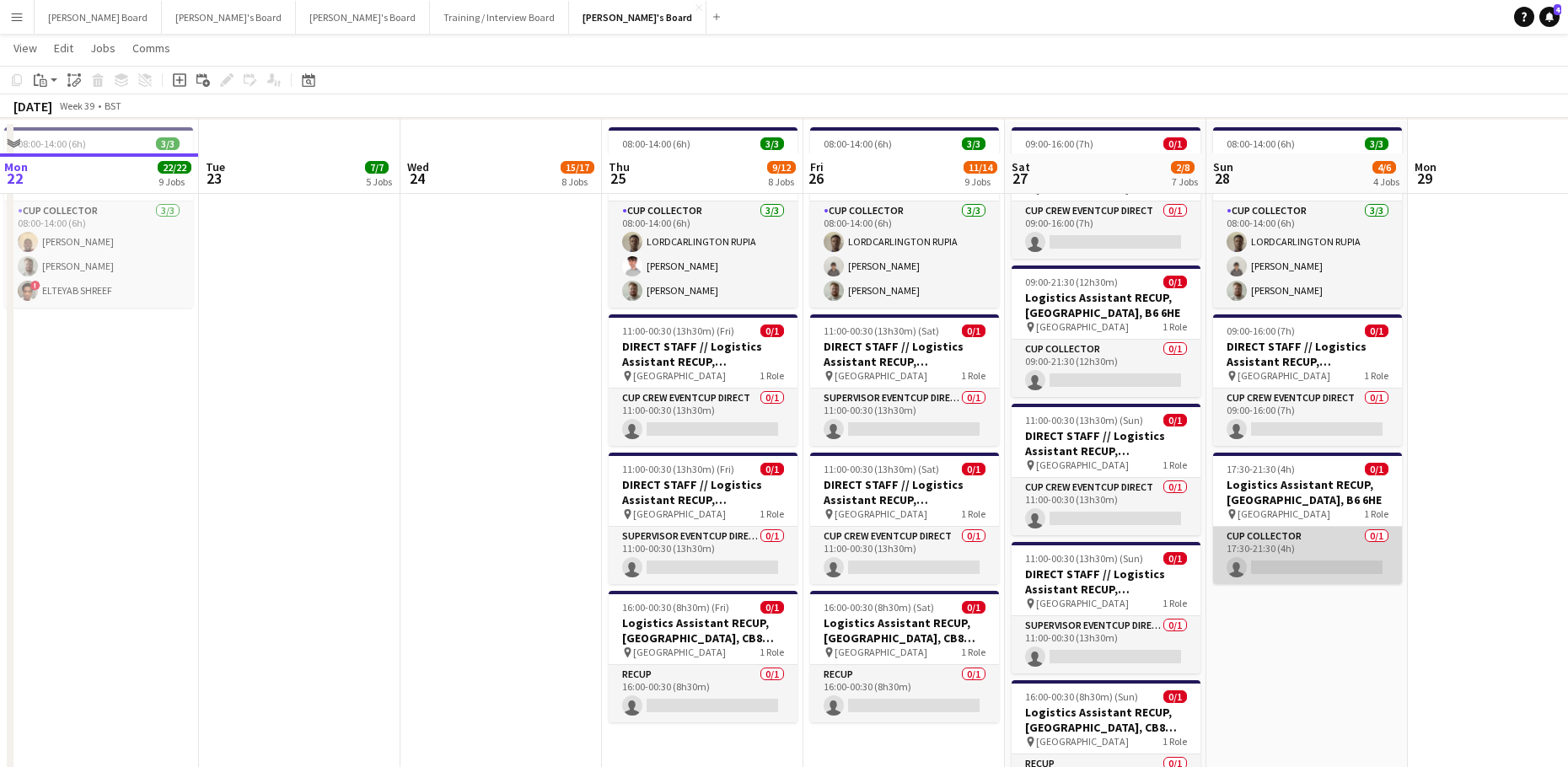
scroll to position [2807, 0]
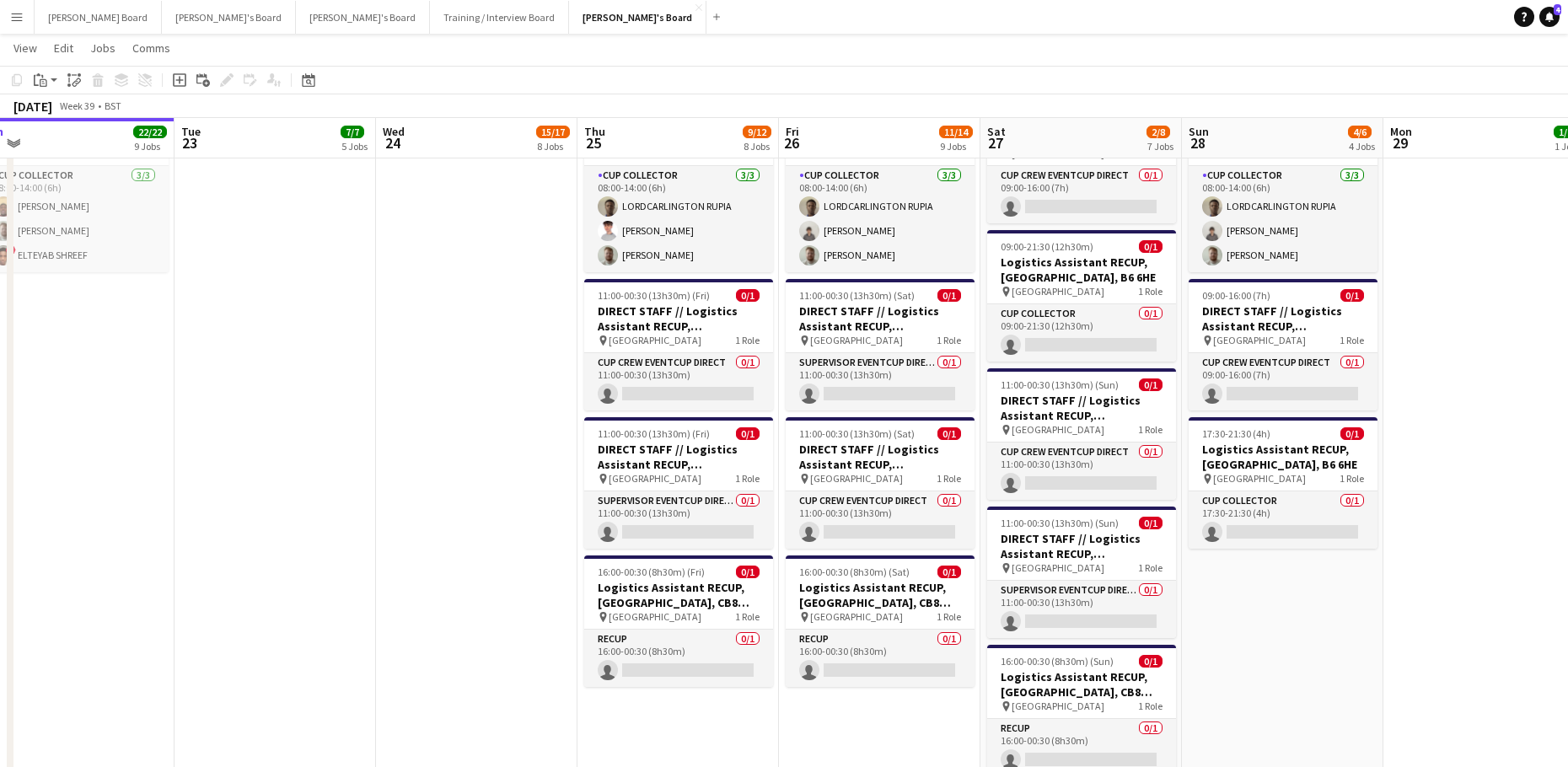
drag, startPoint x: 243, startPoint y: 638, endPoint x: 993, endPoint y: 632, distance: 750.0
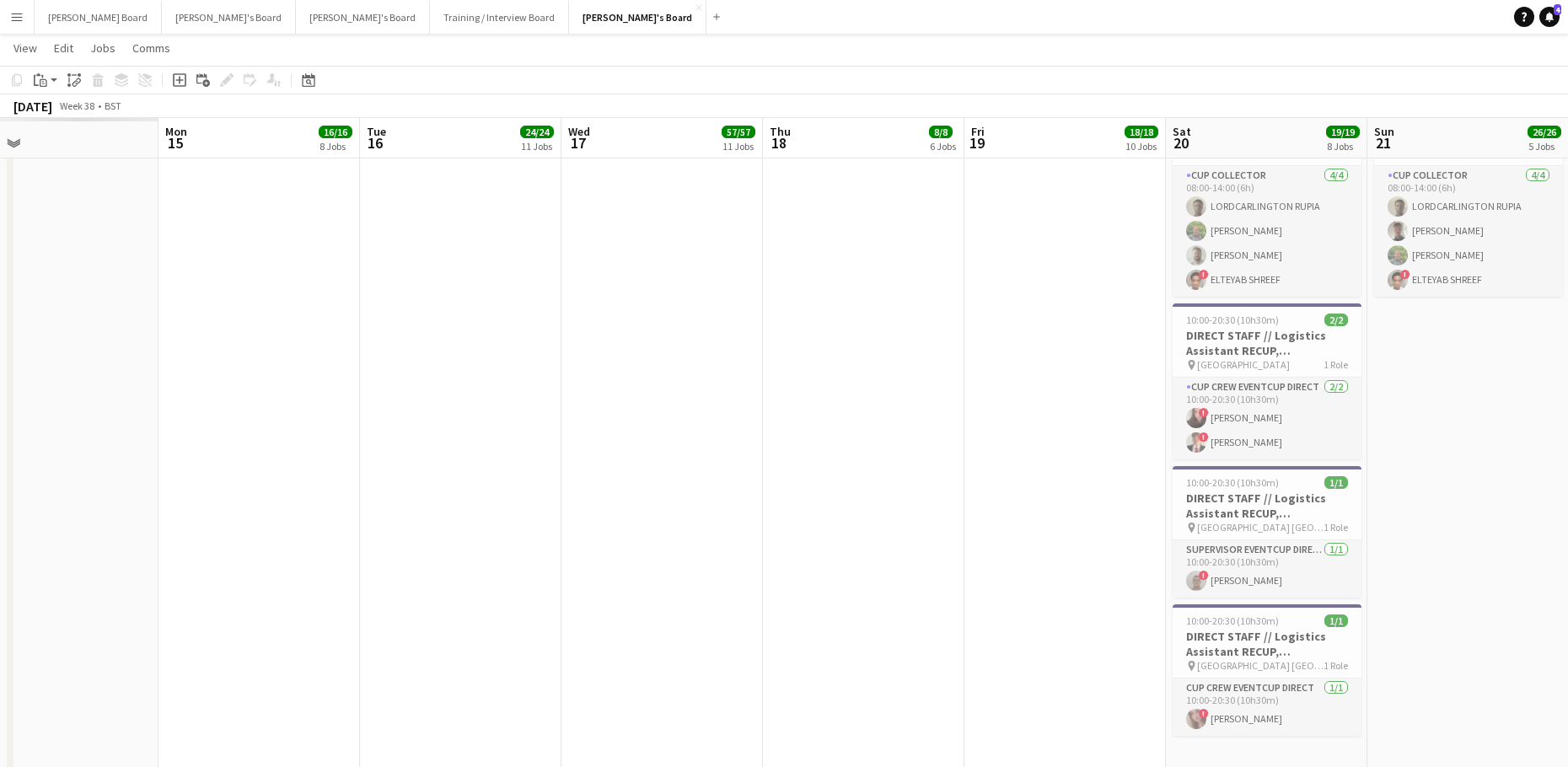
drag, startPoint x: 620, startPoint y: 553, endPoint x: 1277, endPoint y: 552, distance: 657.0
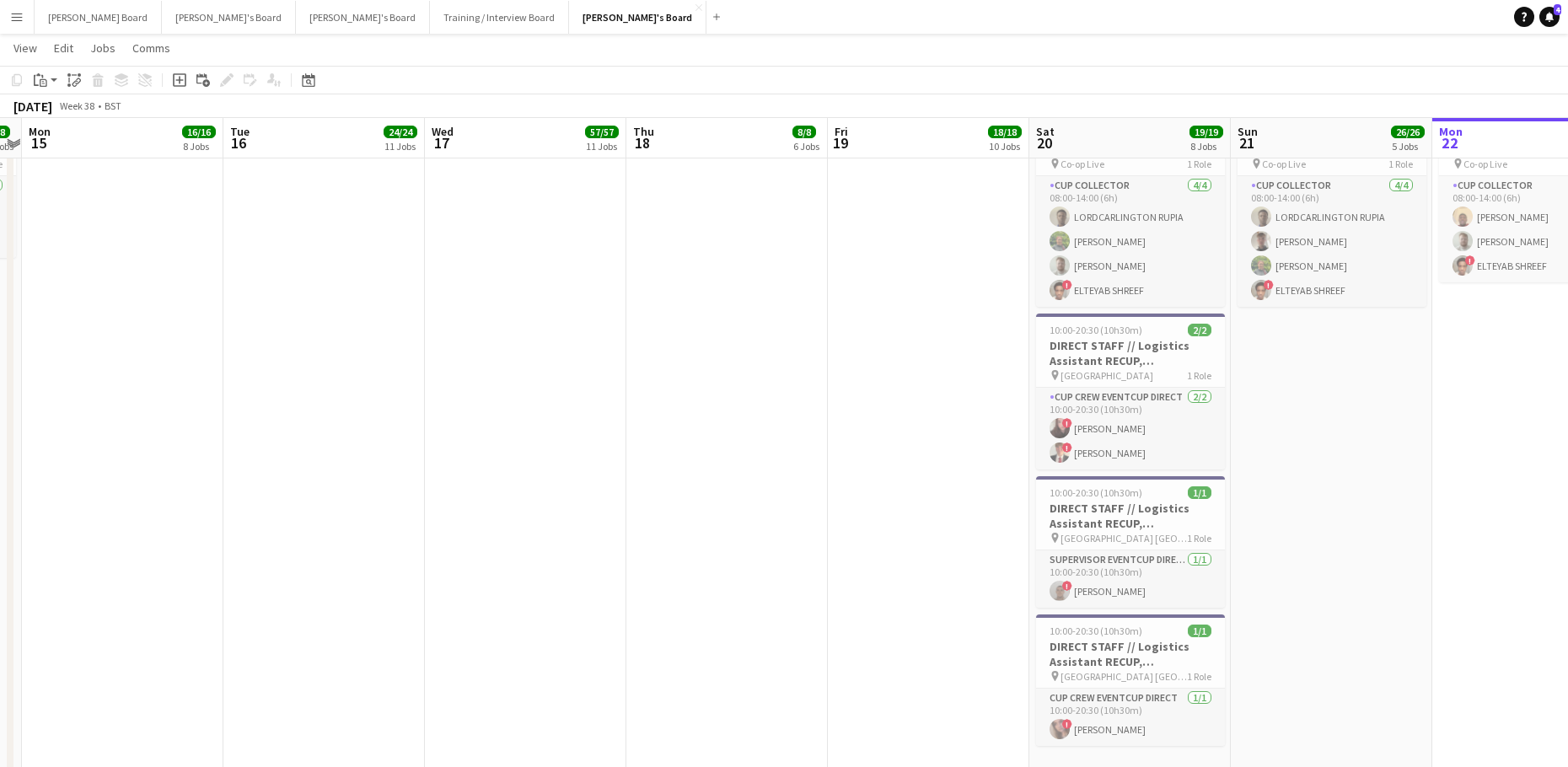
drag, startPoint x: 1438, startPoint y: 580, endPoint x: 1441, endPoint y: 591, distance: 11.4
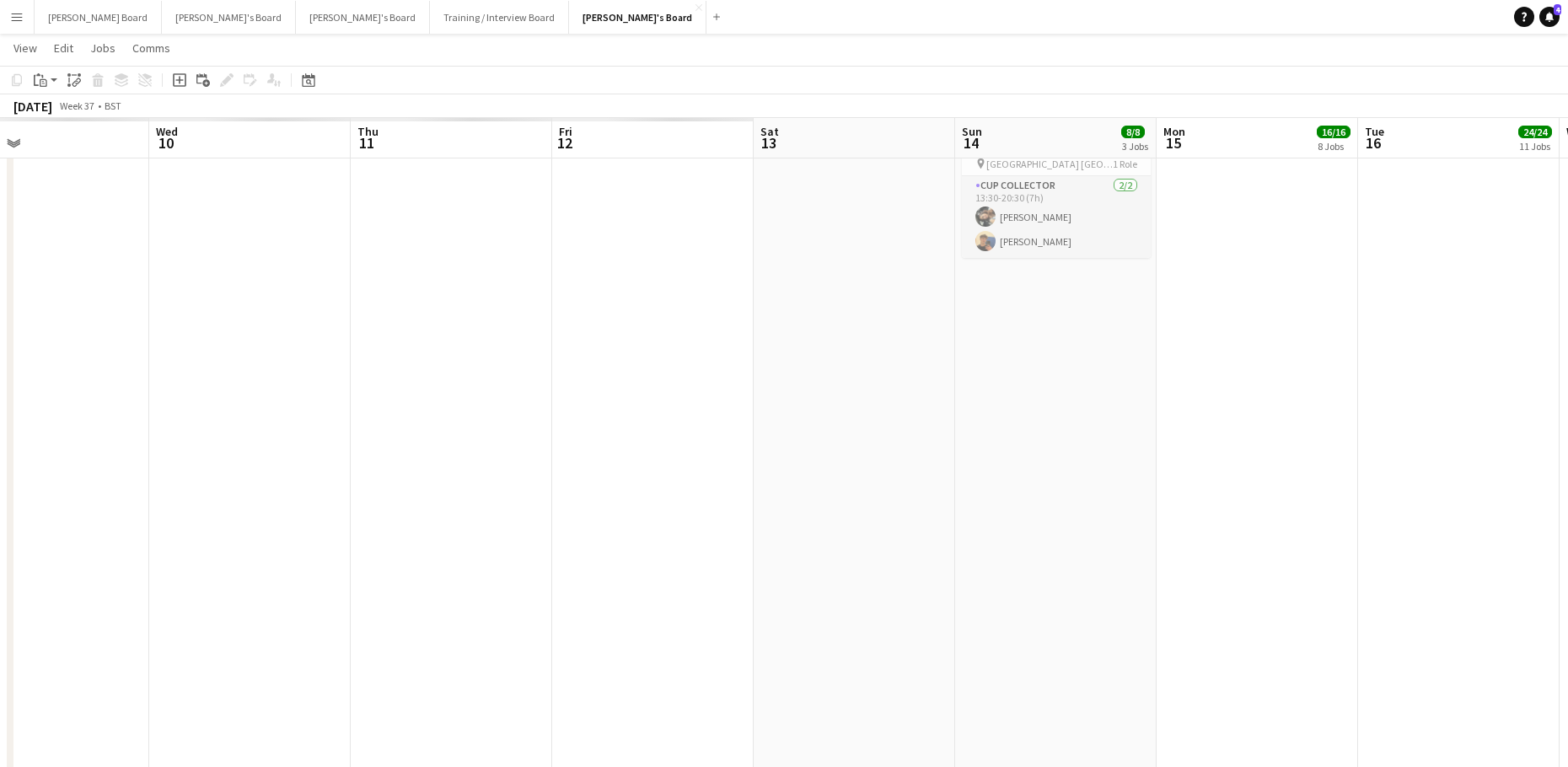
drag, startPoint x: 1233, startPoint y: 577, endPoint x: 1055, endPoint y: 520, distance: 186.9
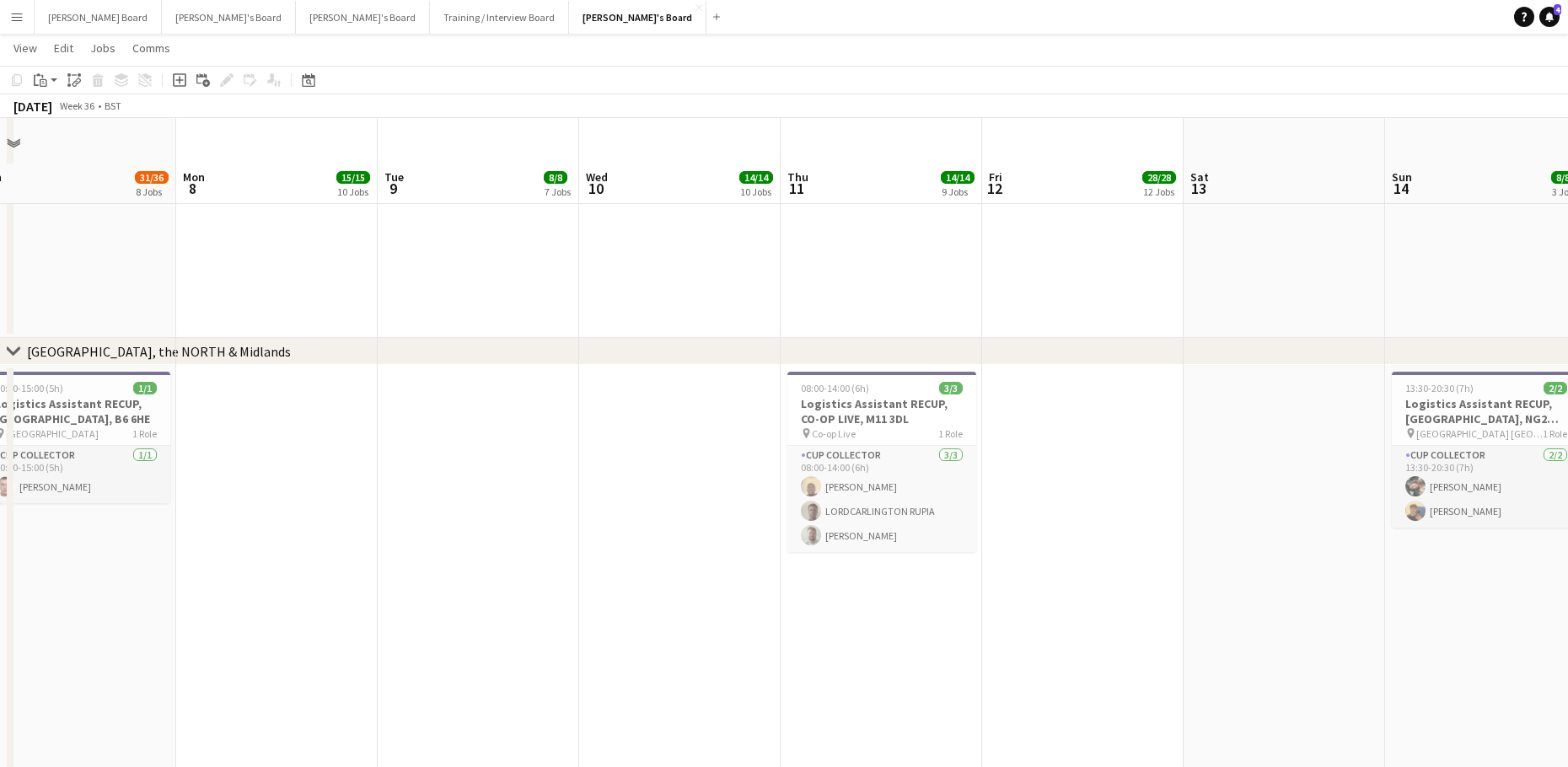
scroll to position [2696, 0]
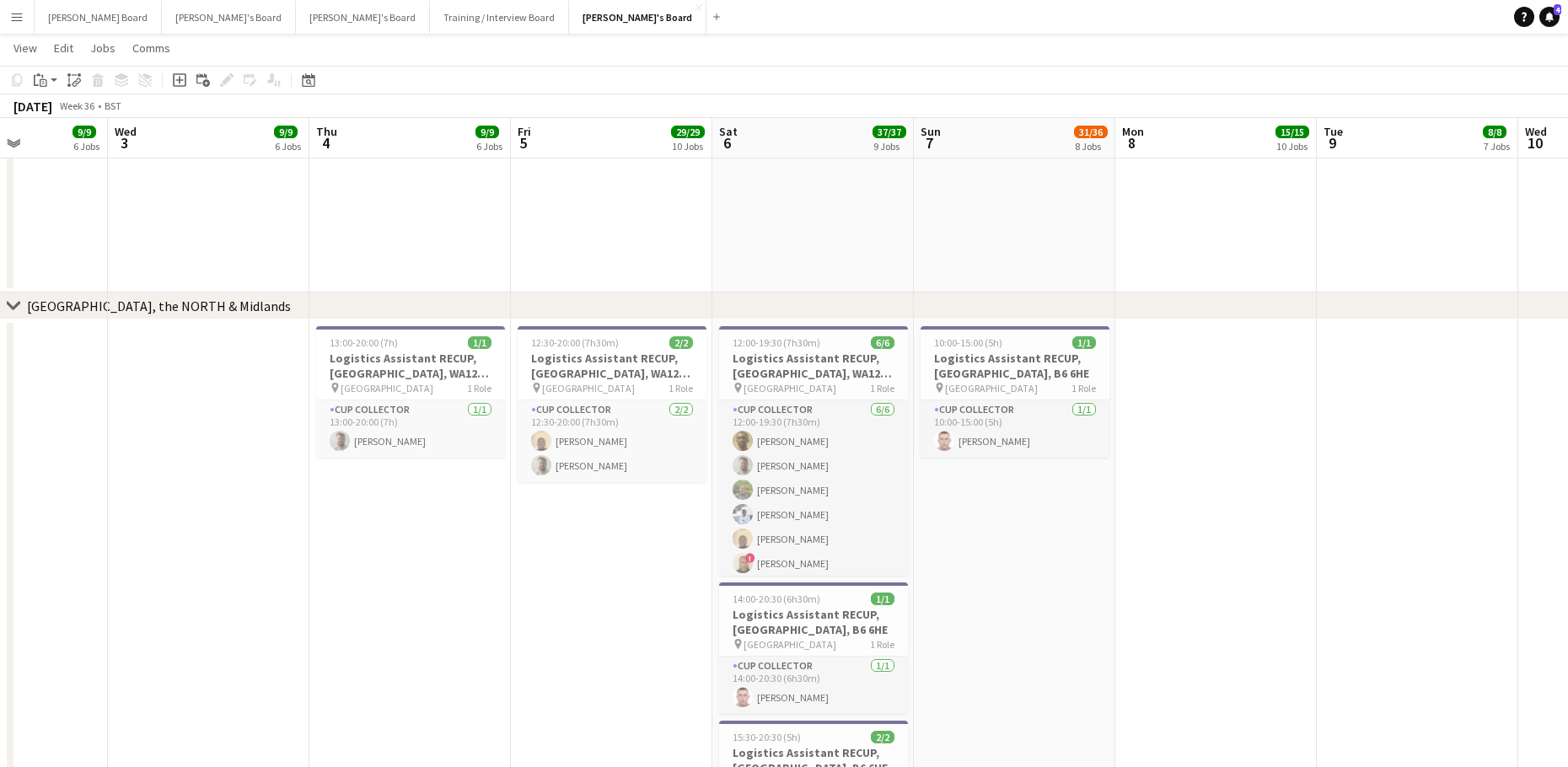
drag, startPoint x: 722, startPoint y: 568, endPoint x: 1536, endPoint y: 601, distance: 814.7
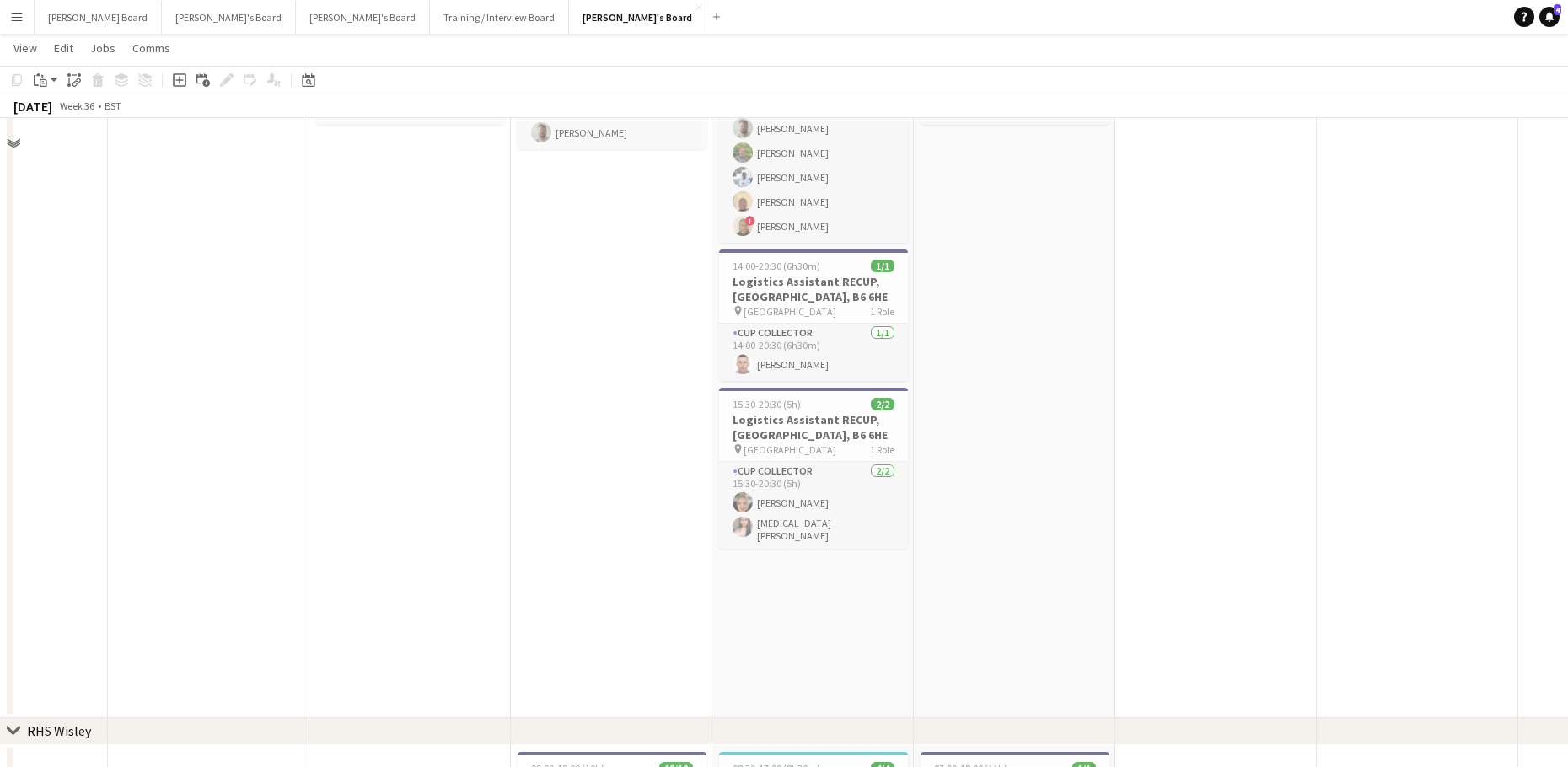
scroll to position [3034, 0]
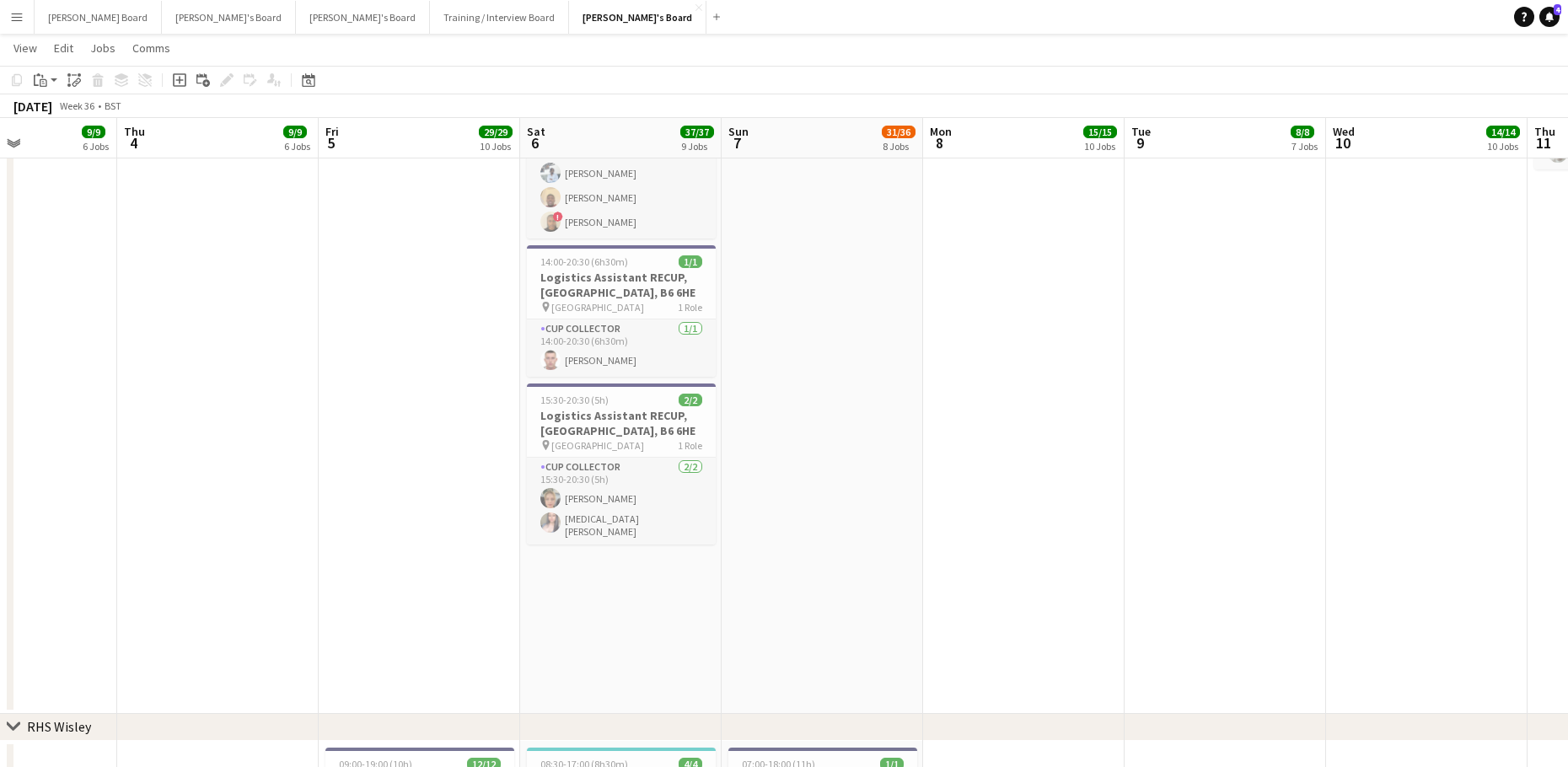
drag, startPoint x: 1184, startPoint y: 570, endPoint x: 974, endPoint y: 587, distance: 210.7
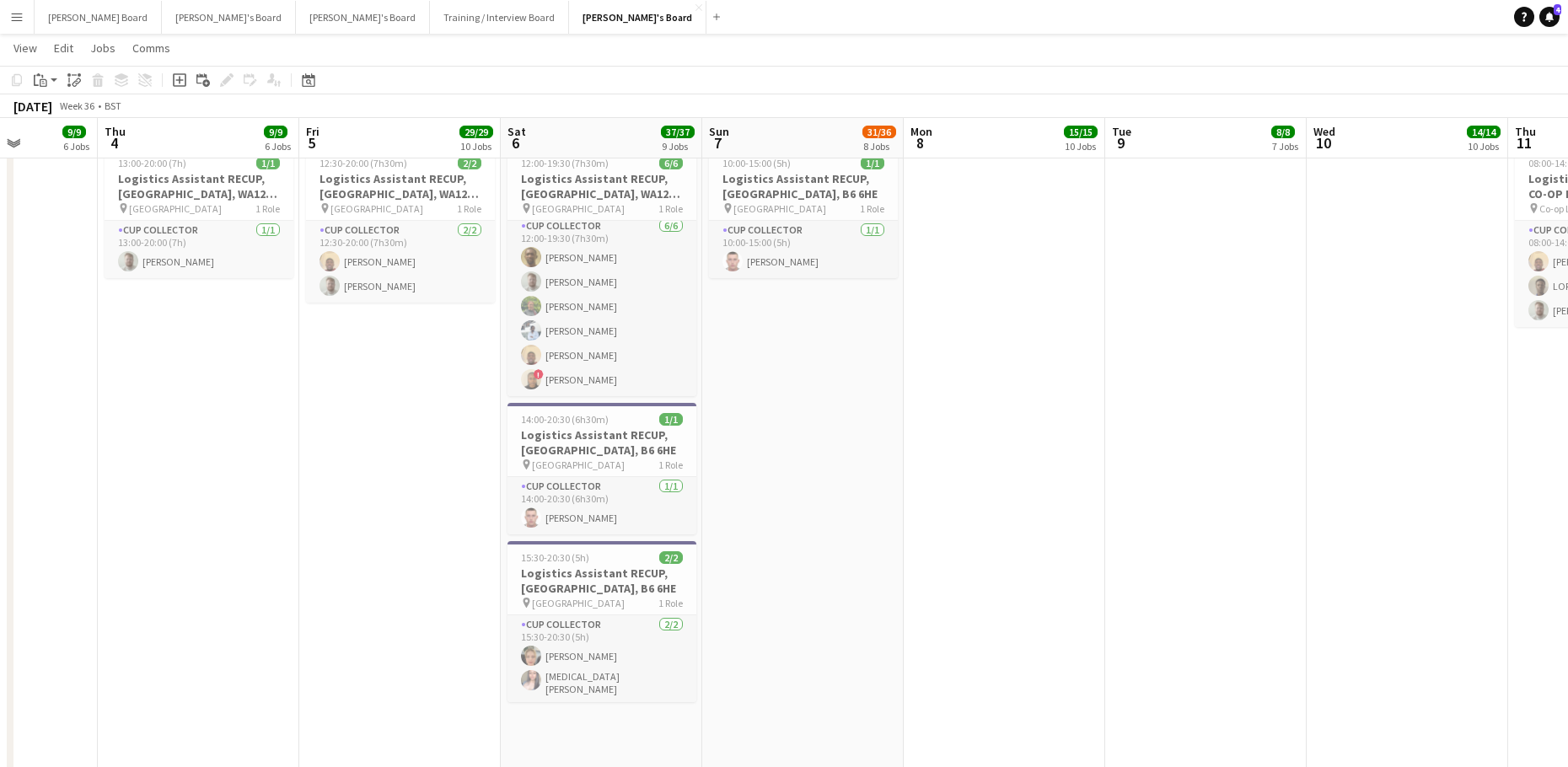
scroll to position [2696, 0]
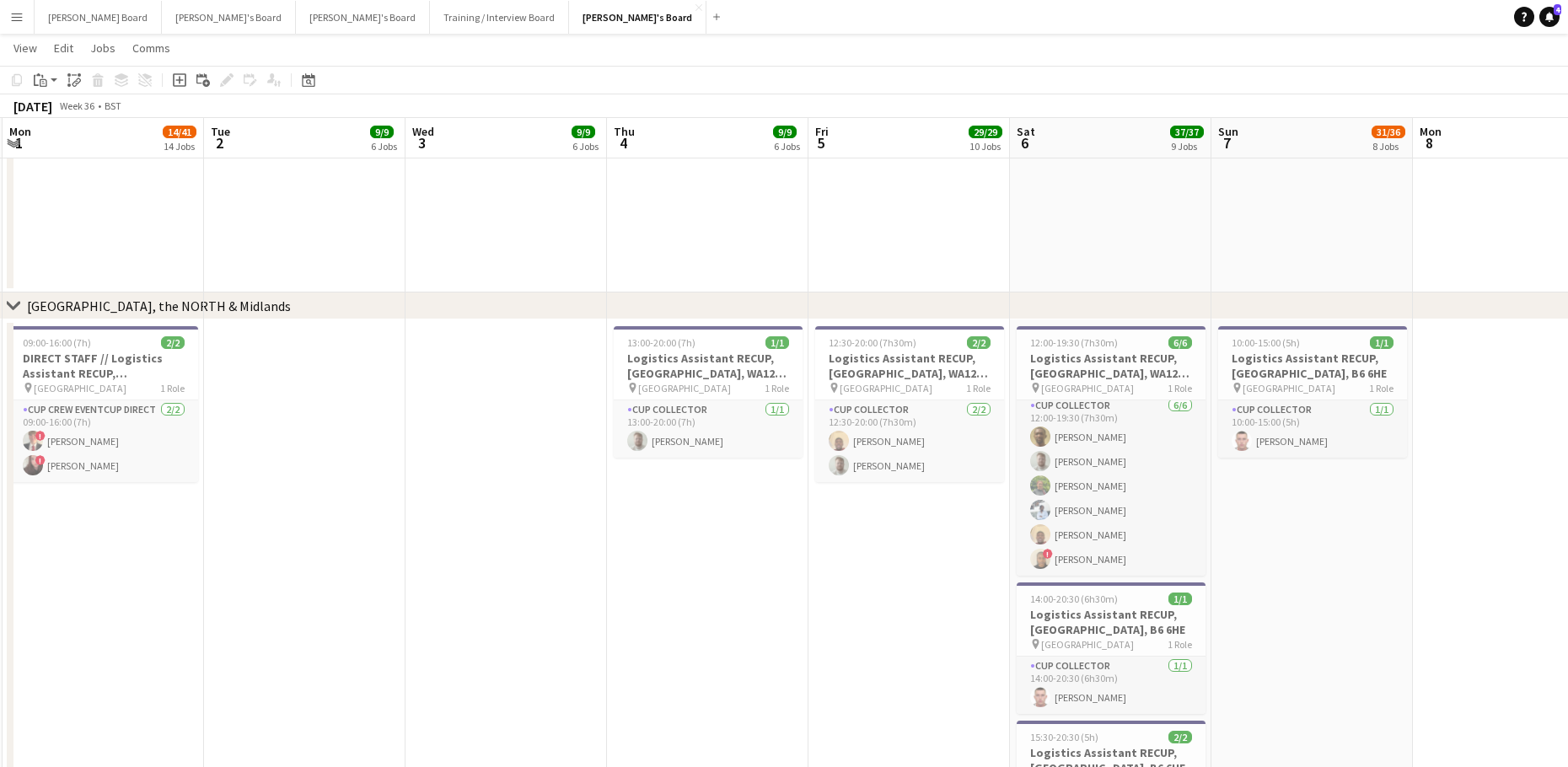
drag, startPoint x: 385, startPoint y: 597, endPoint x: 771, endPoint y: 616, distance: 386.5
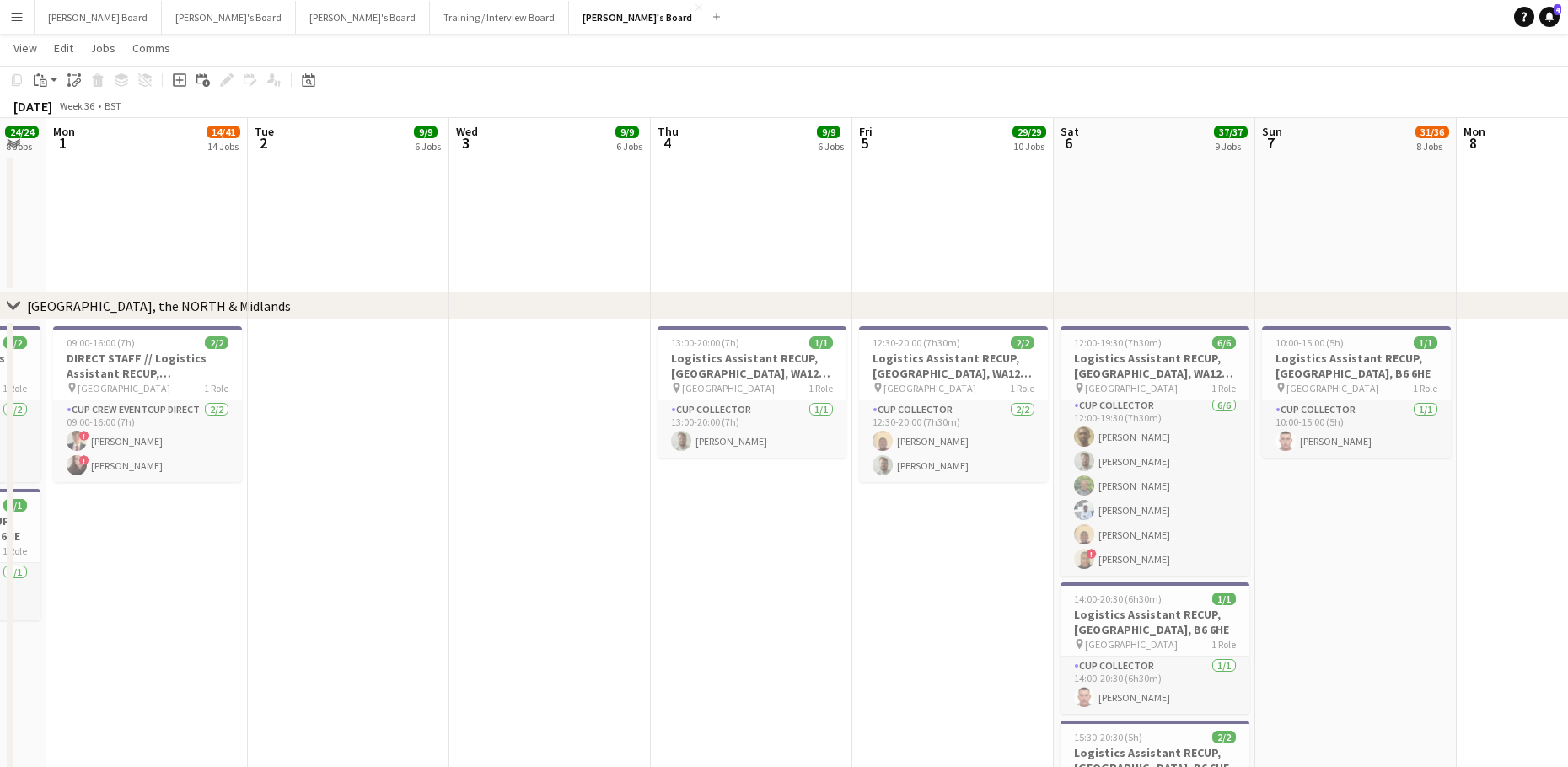
scroll to position [2838, 0]
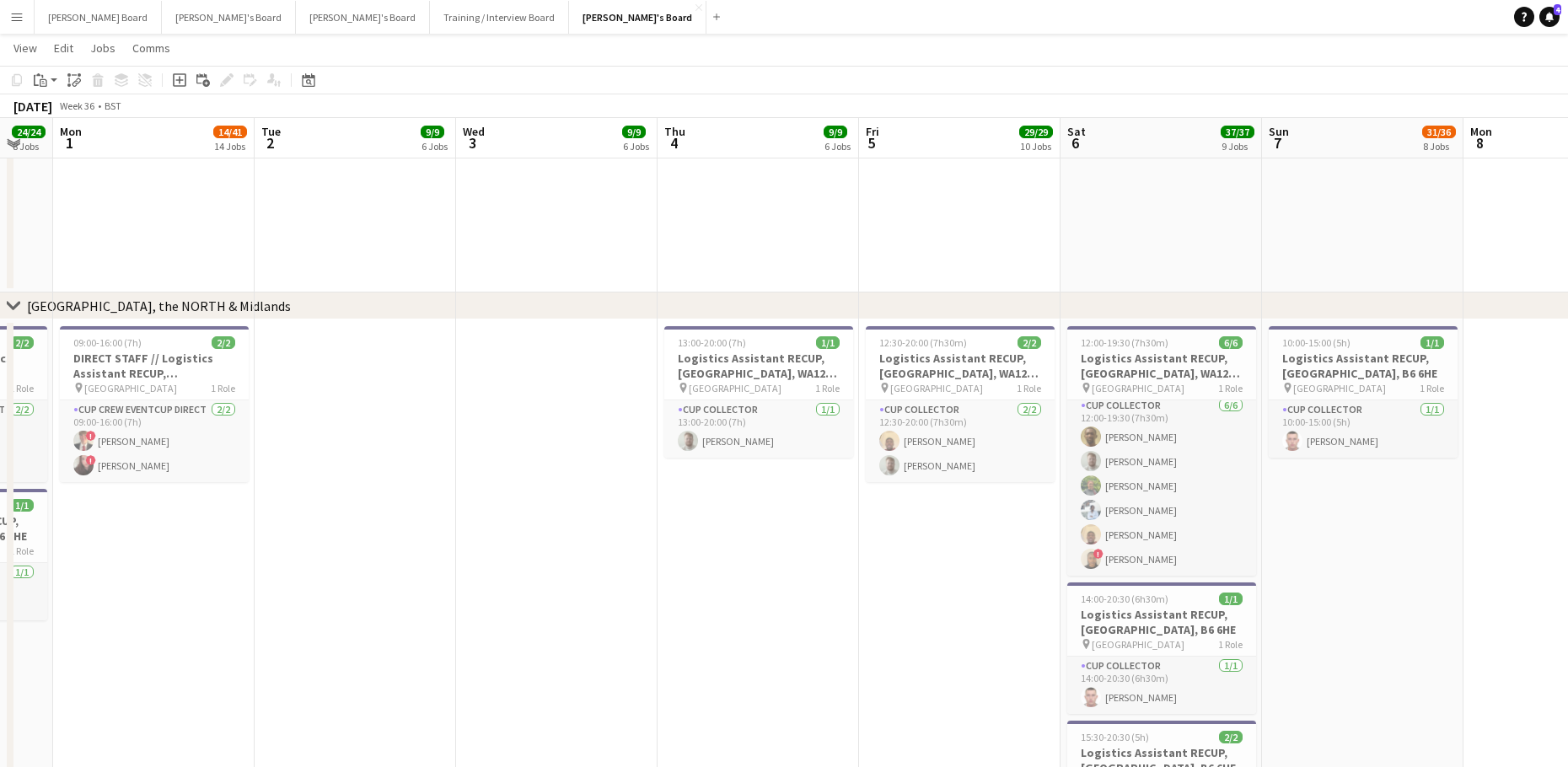
drag, startPoint x: 534, startPoint y: 615, endPoint x: 1028, endPoint y: 615, distance: 494.0
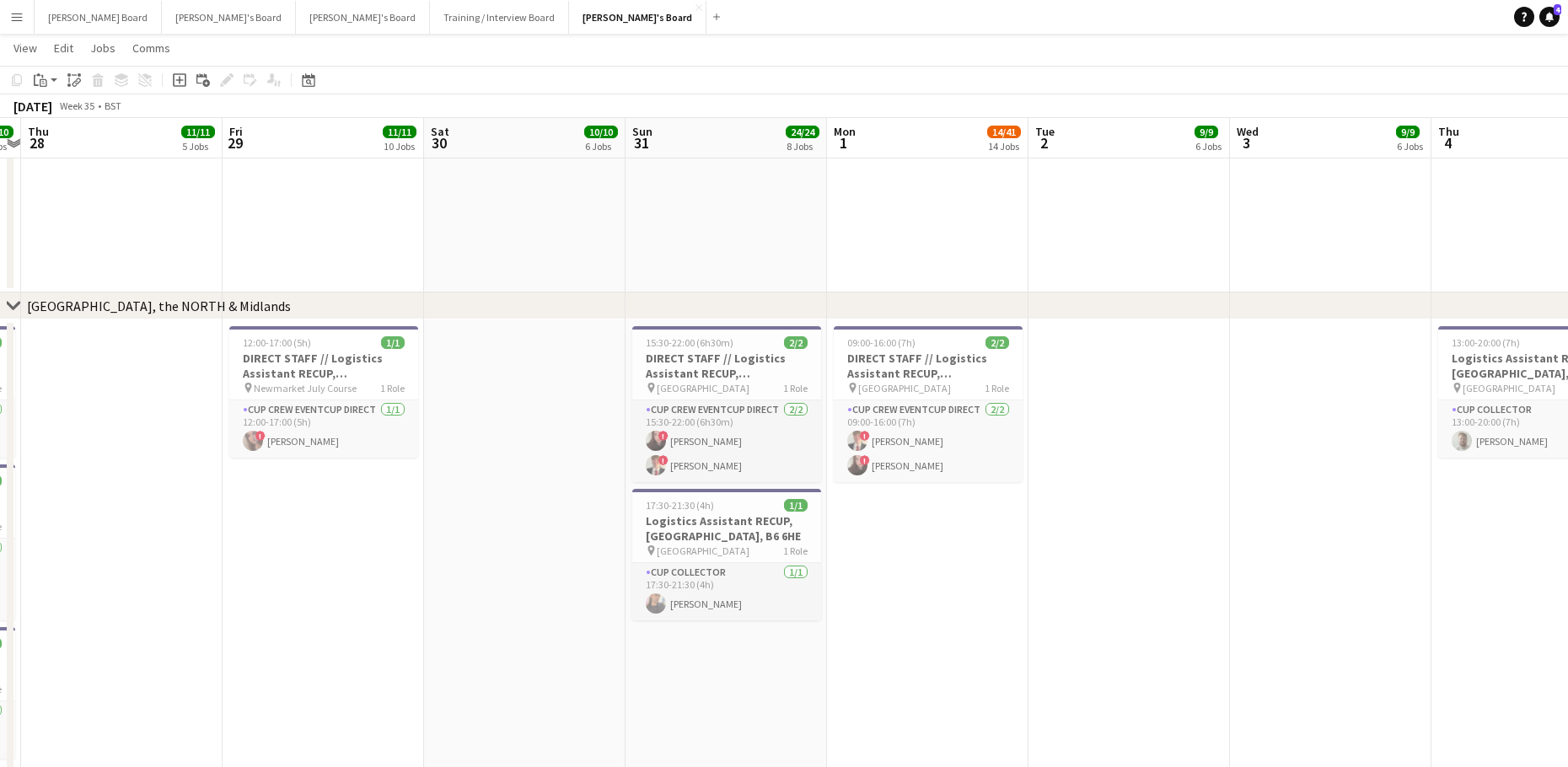
drag, startPoint x: 974, startPoint y: 620, endPoint x: 1020, endPoint y: 603, distance: 49.0
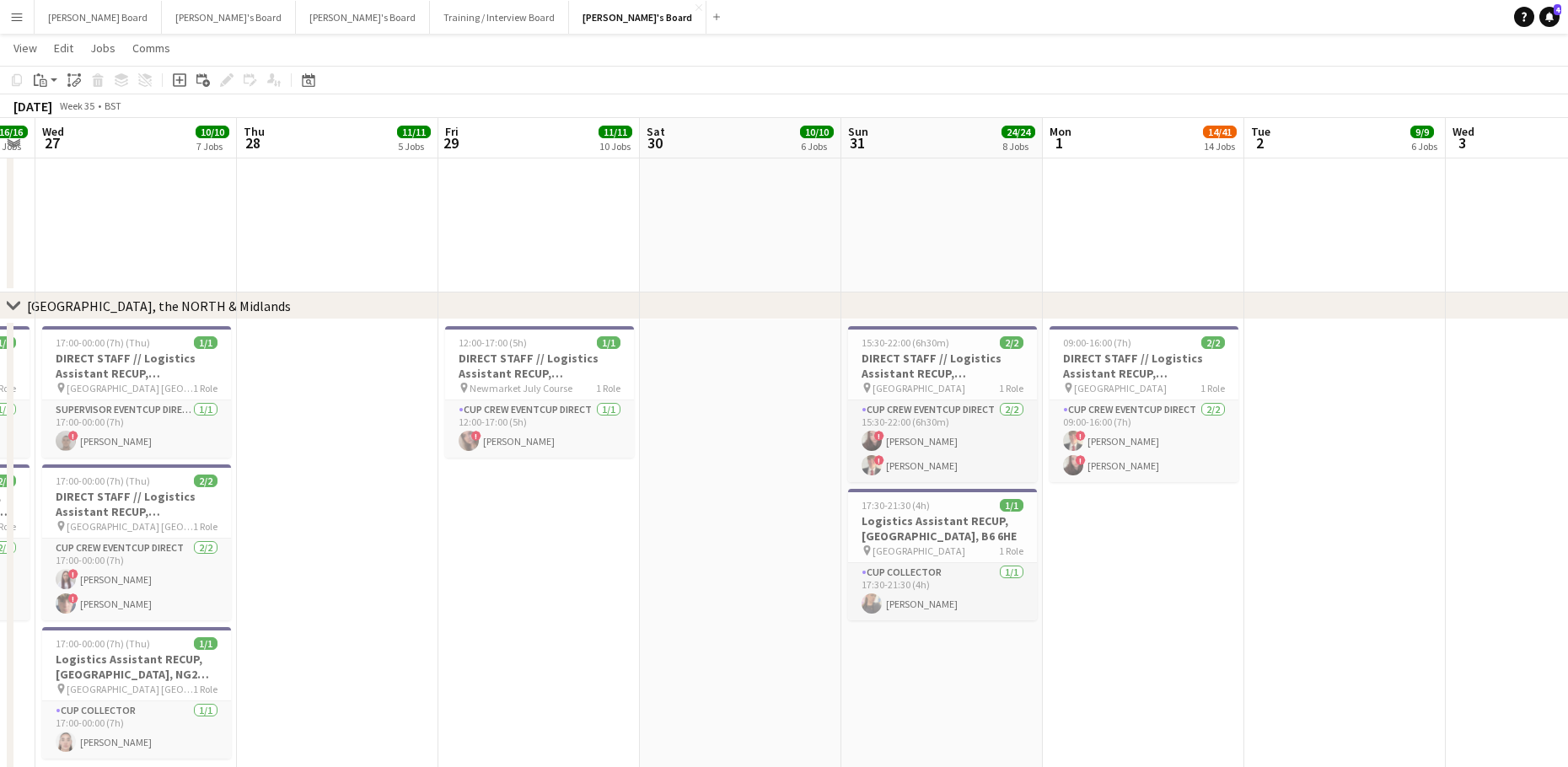
drag, startPoint x: 344, startPoint y: 645, endPoint x: 1101, endPoint y: 650, distance: 757.0
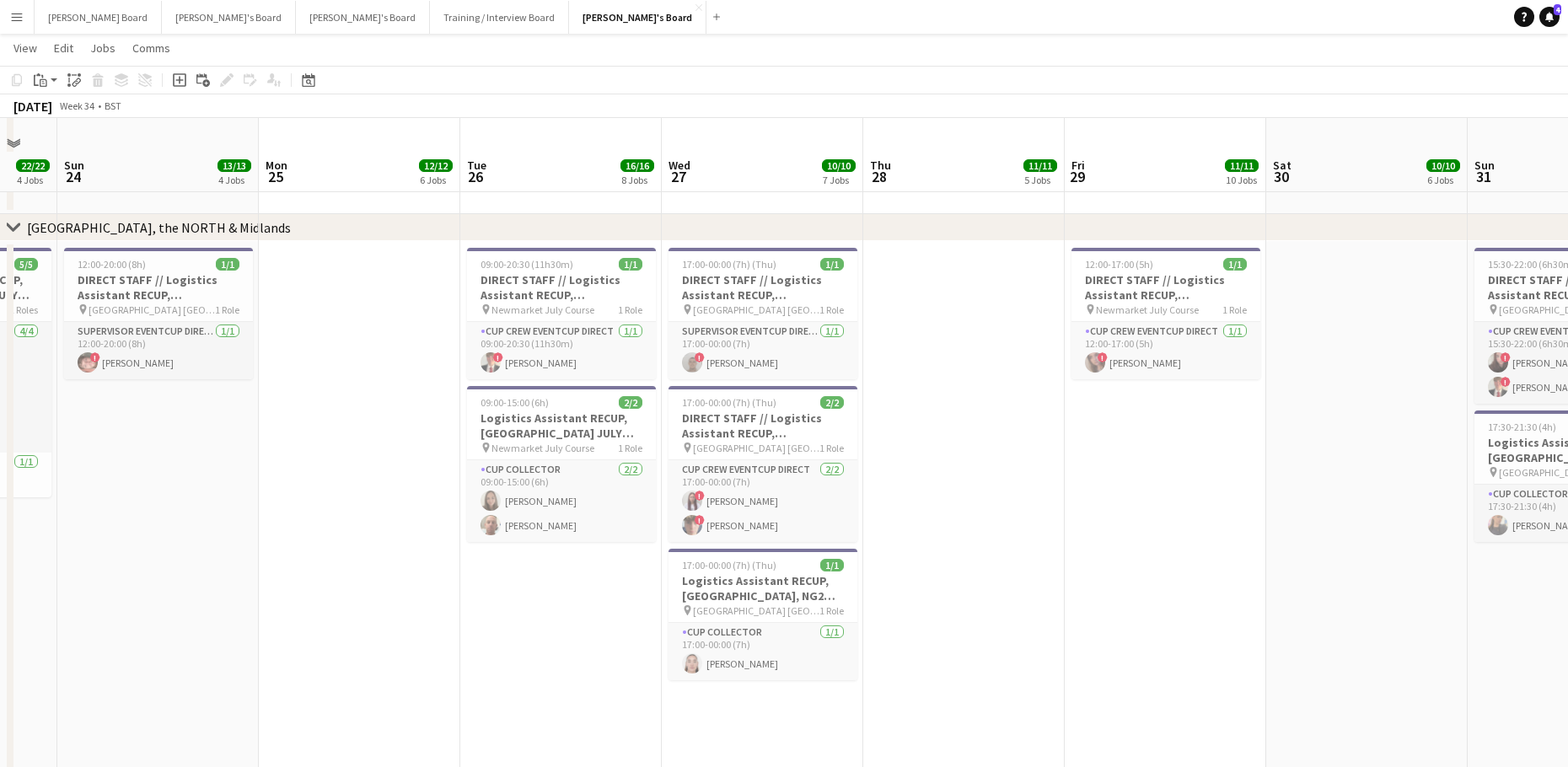
scroll to position [2950, 0]
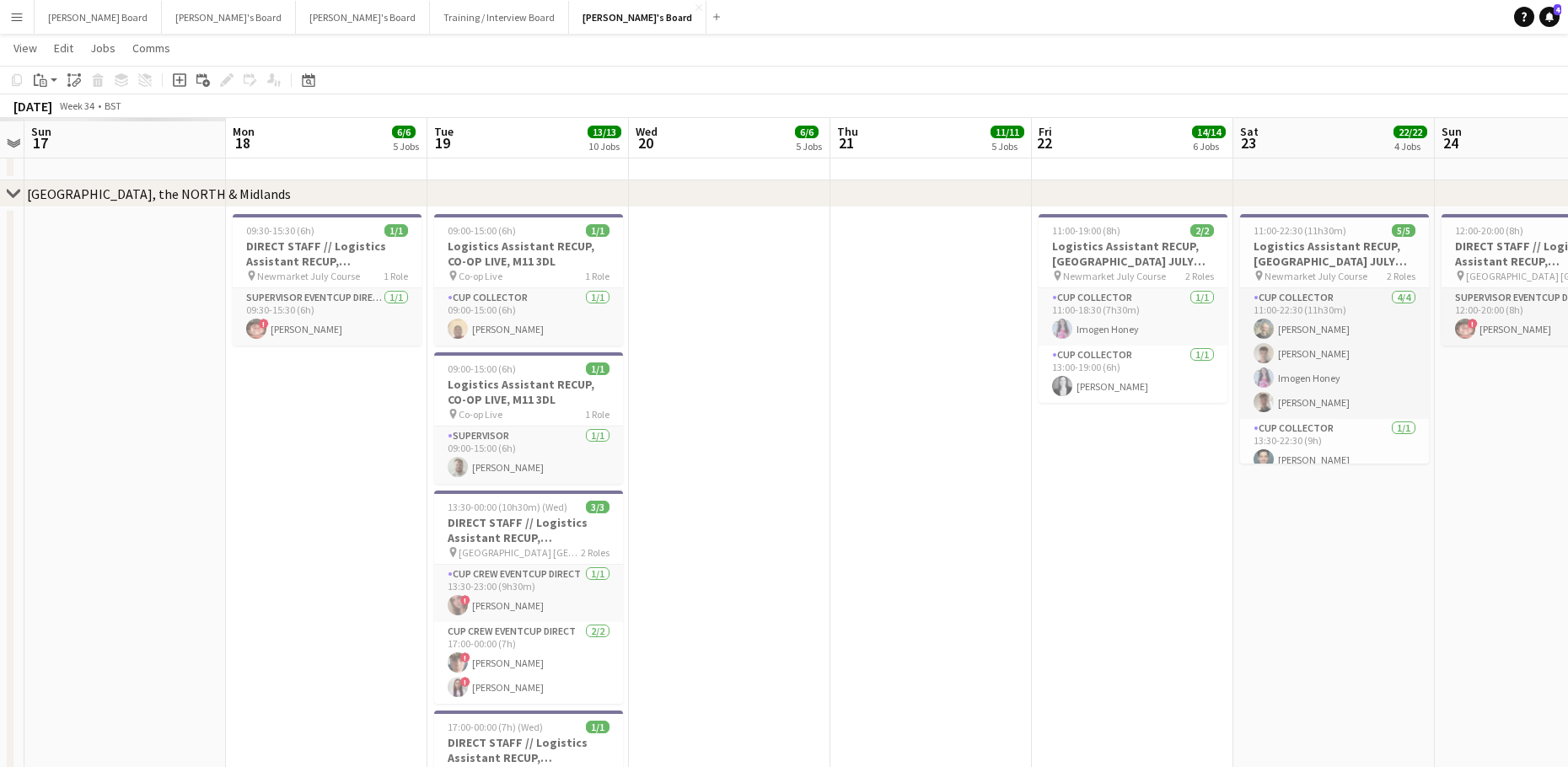
drag, startPoint x: 631, startPoint y: 626, endPoint x: 1417, endPoint y: 729, distance: 792.7
drag, startPoint x: 719, startPoint y: 597, endPoint x: 1148, endPoint y: 608, distance: 429.1
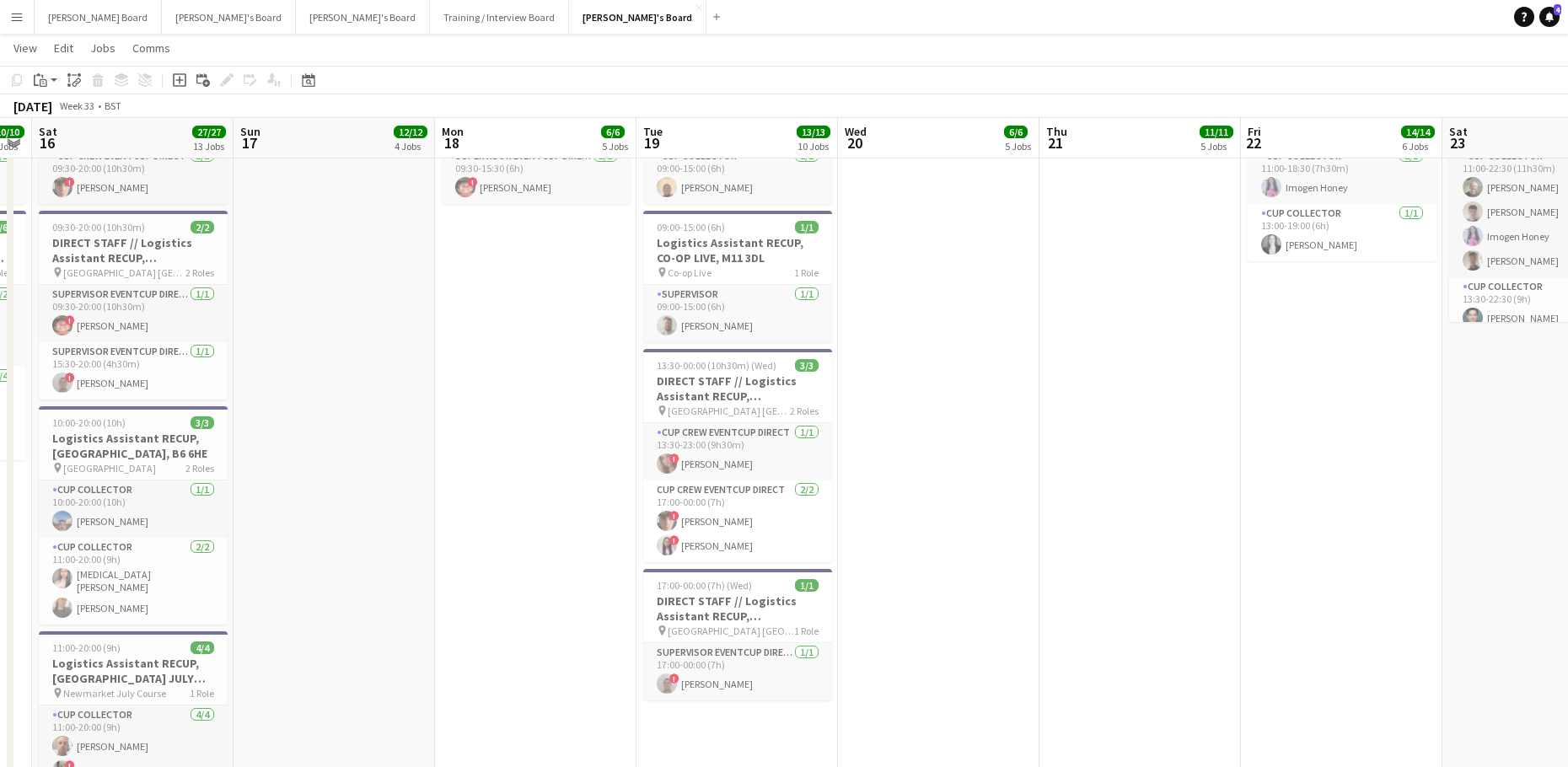
scroll to position [3062, 0]
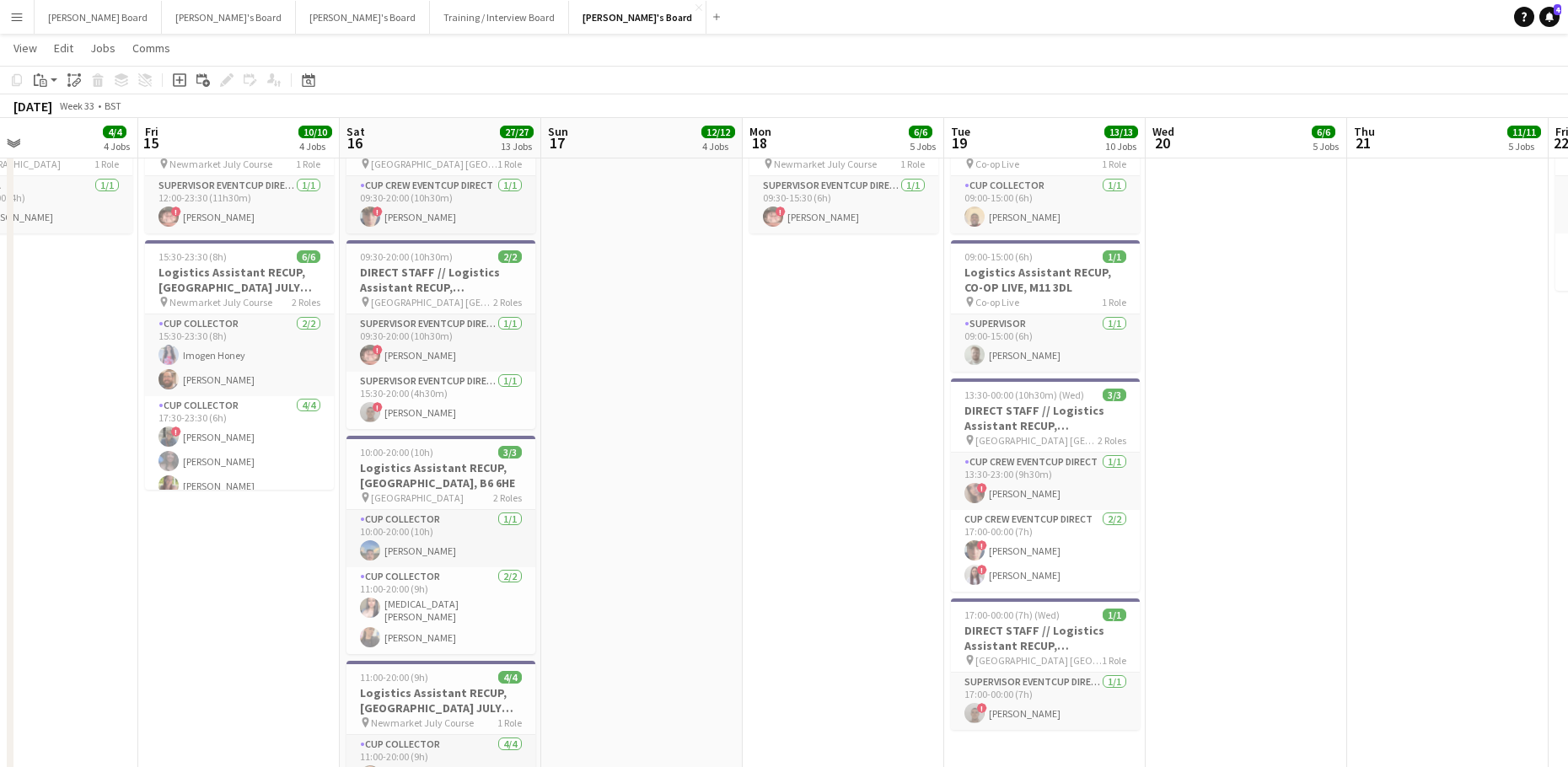
drag, startPoint x: 485, startPoint y: 643, endPoint x: 822, endPoint y: 634, distance: 337.1
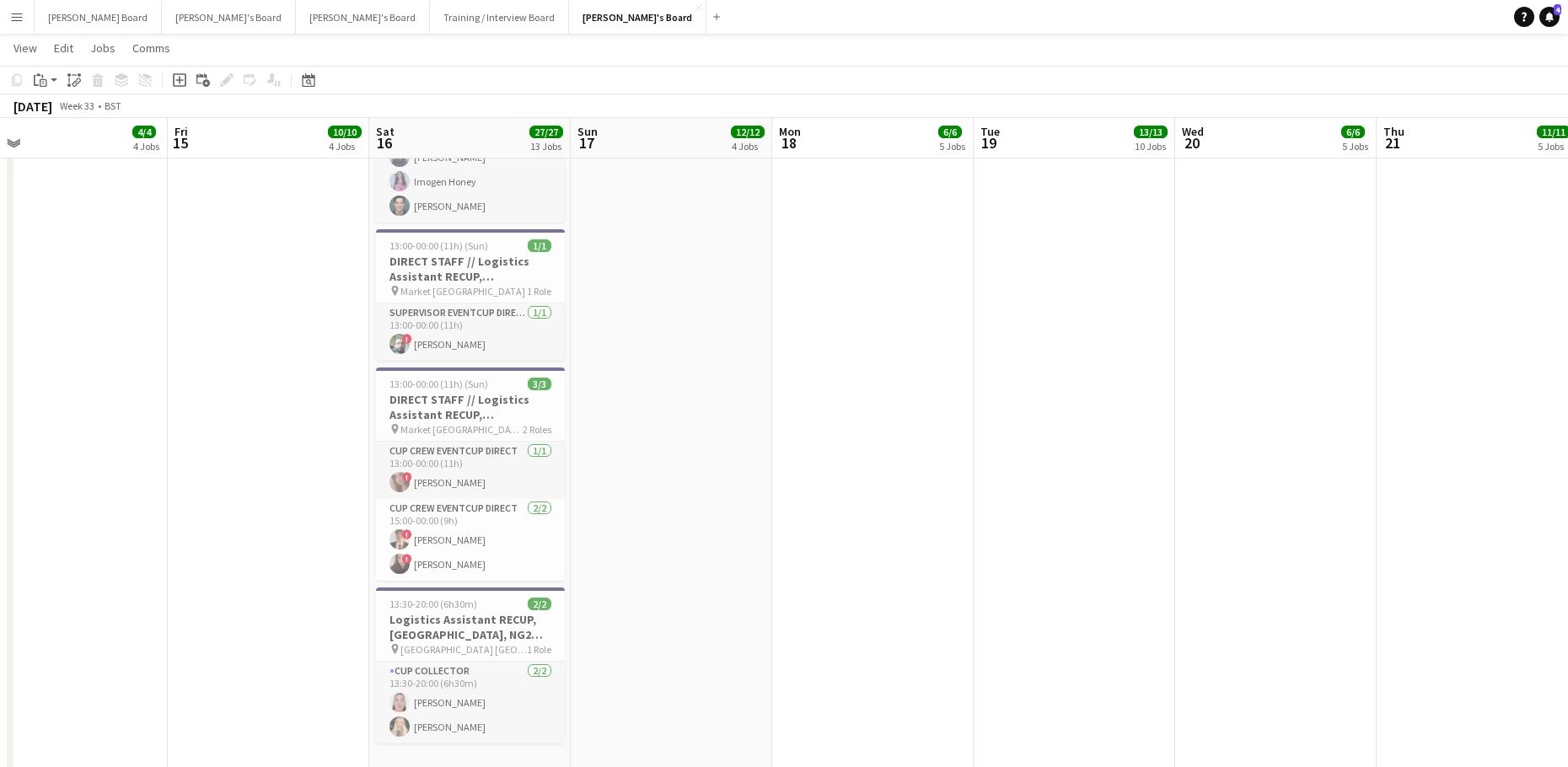
scroll to position [3737, 0]
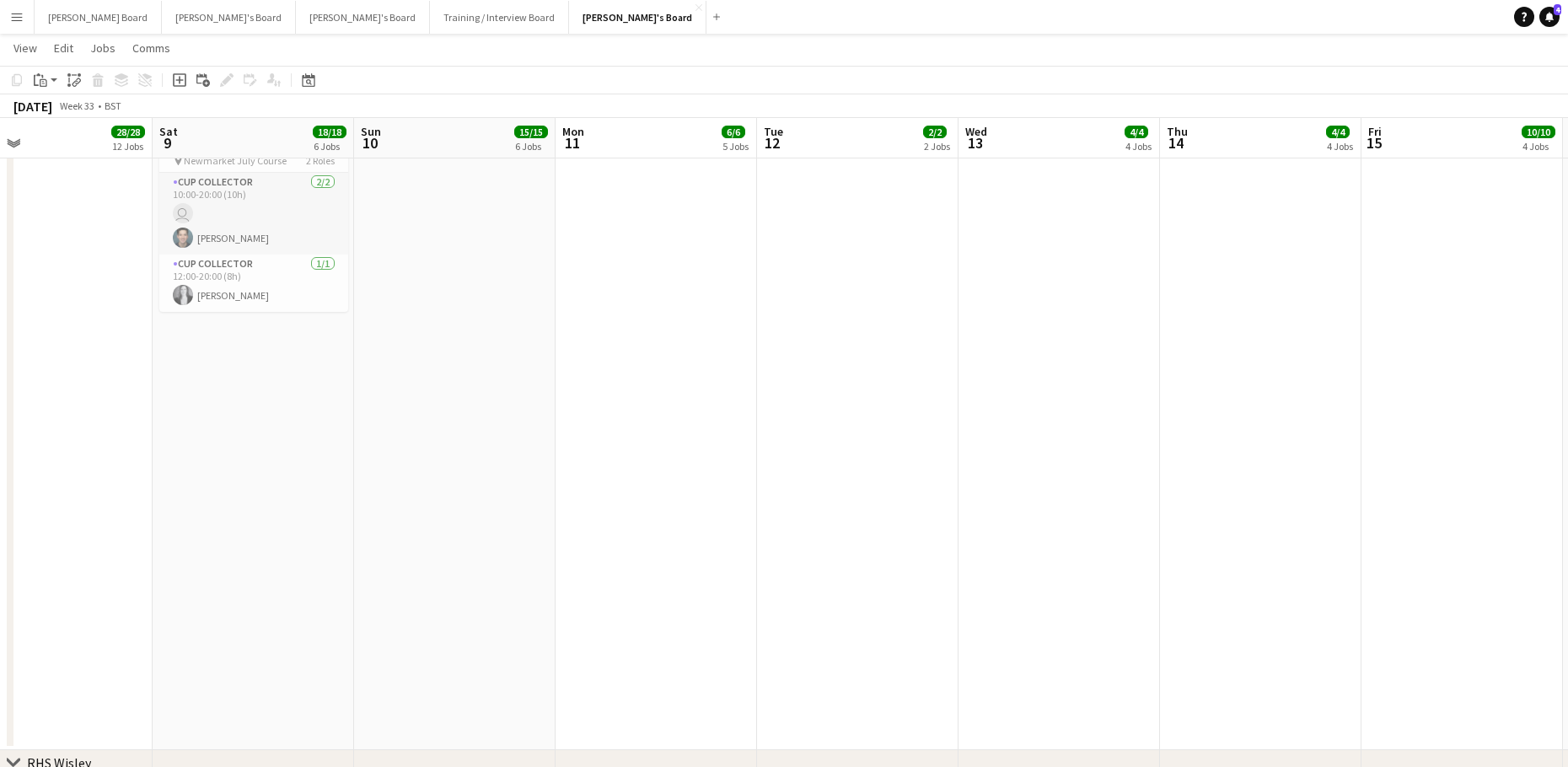
drag, startPoint x: 197, startPoint y: 548, endPoint x: 1189, endPoint y: 633, distance: 995.6
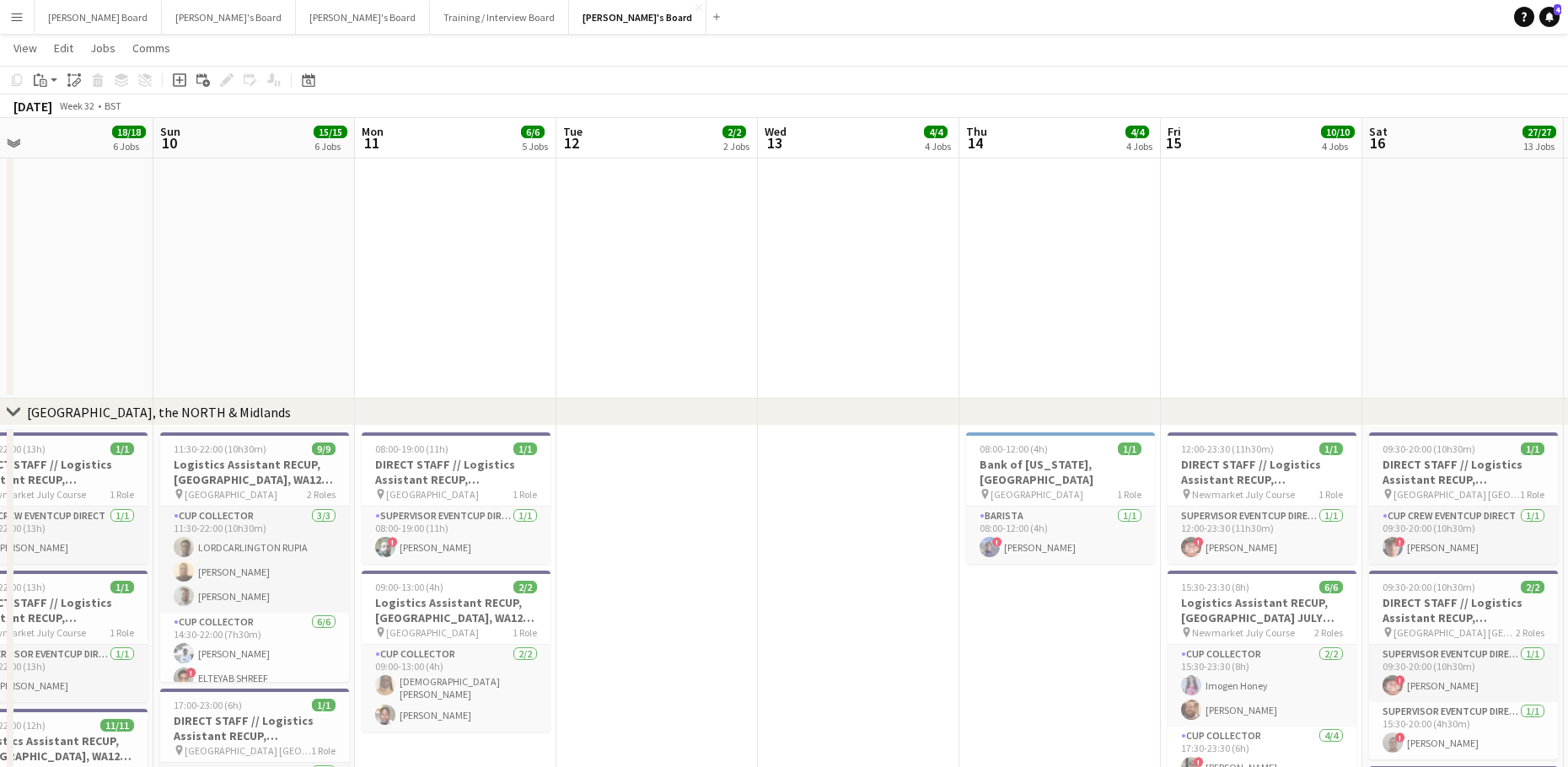
scroll to position [3175, 0]
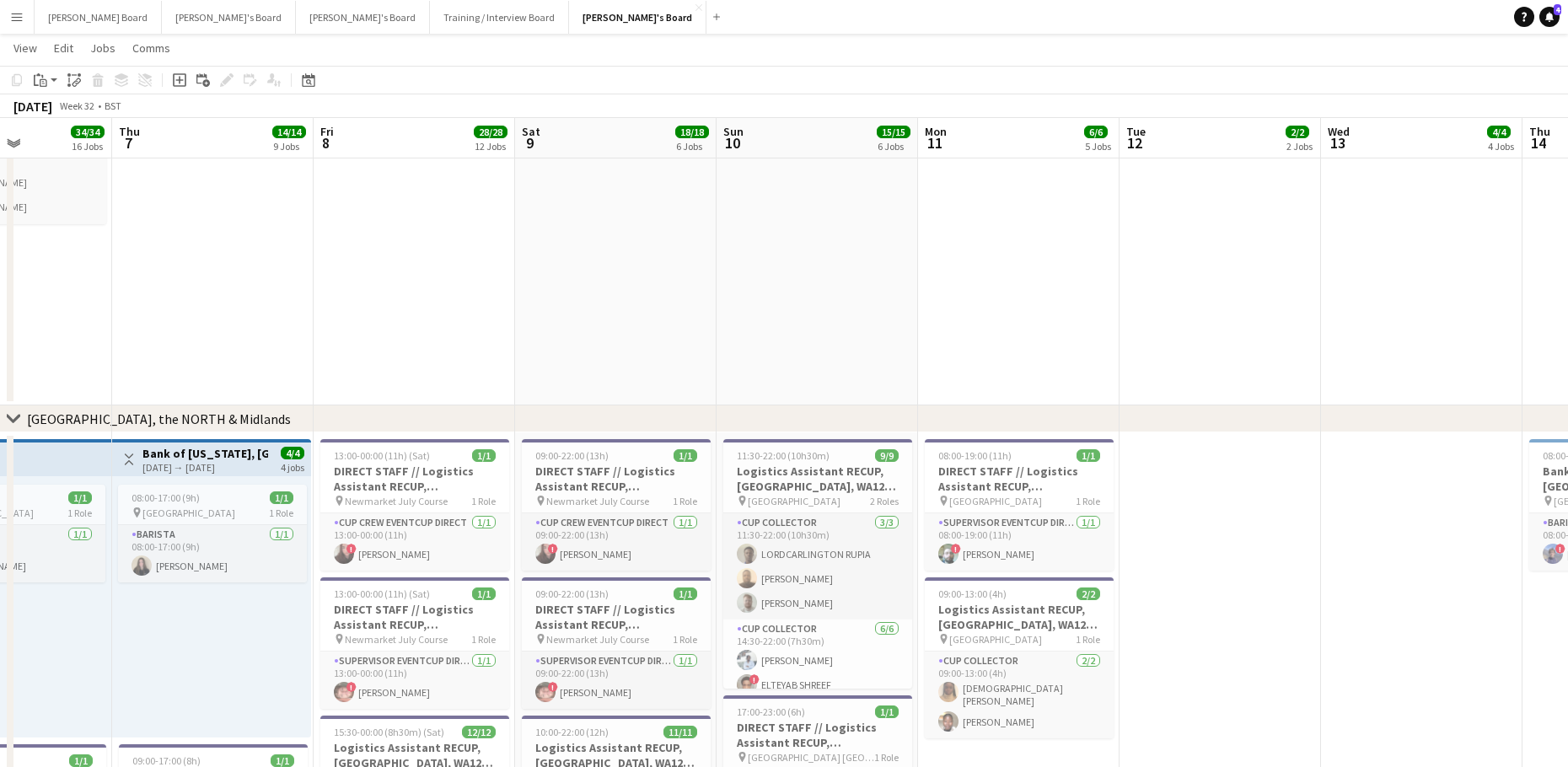
drag, startPoint x: 751, startPoint y: 642, endPoint x: 1325, endPoint y: 618, distance: 574.5
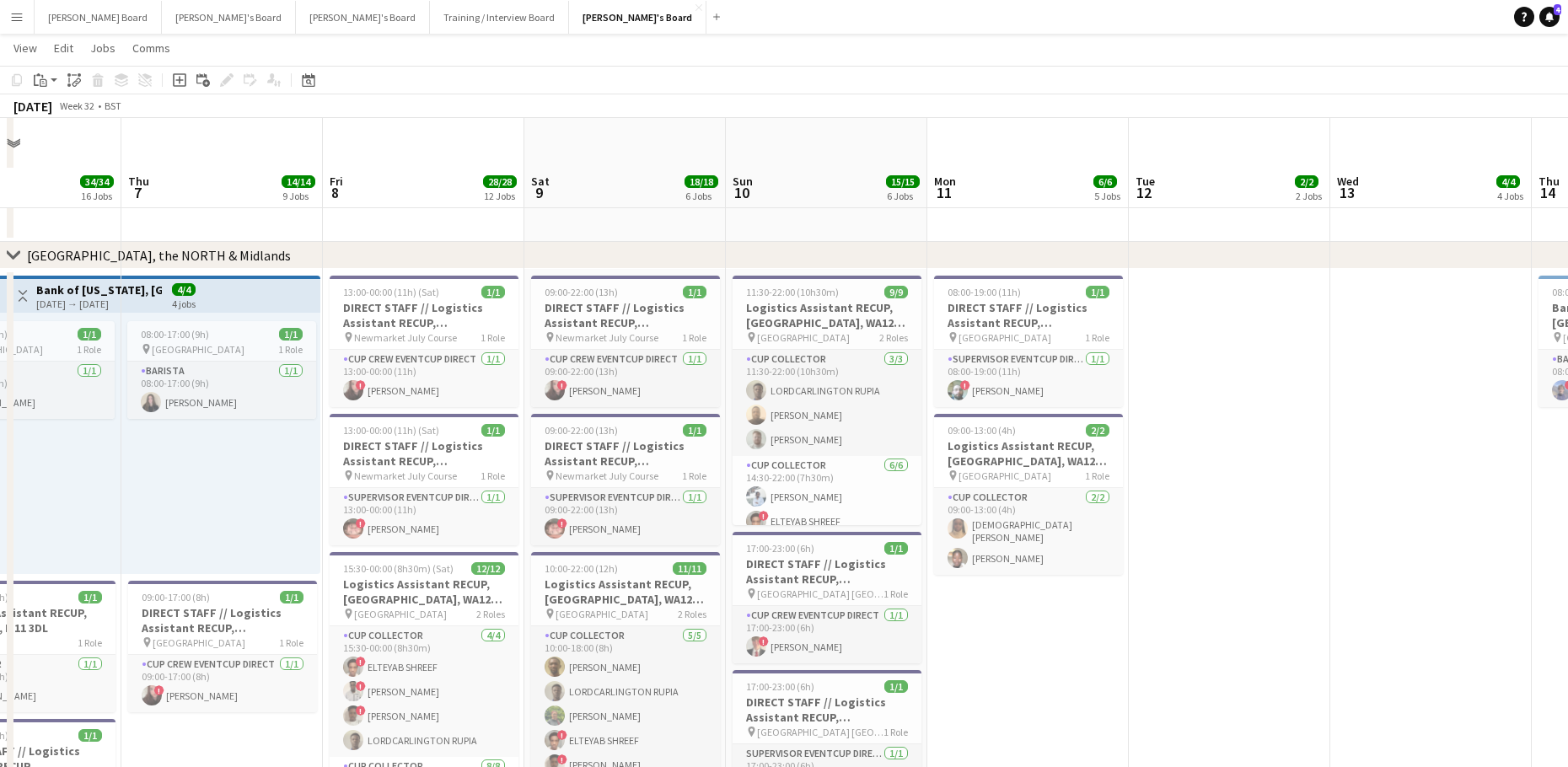
scroll to position [3399, 0]
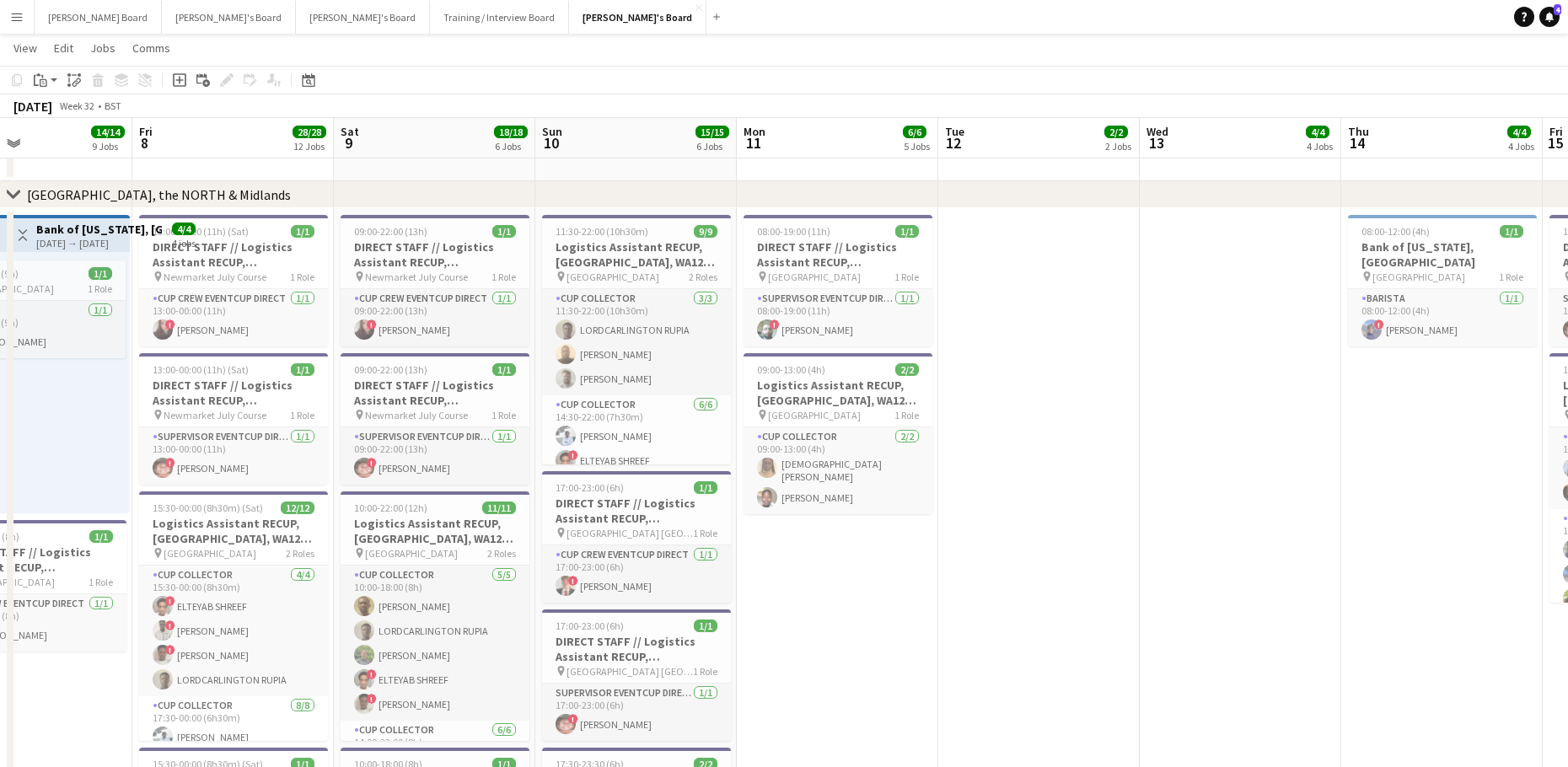
drag, startPoint x: 1187, startPoint y: 487, endPoint x: 1012, endPoint y: 495, distance: 175.2
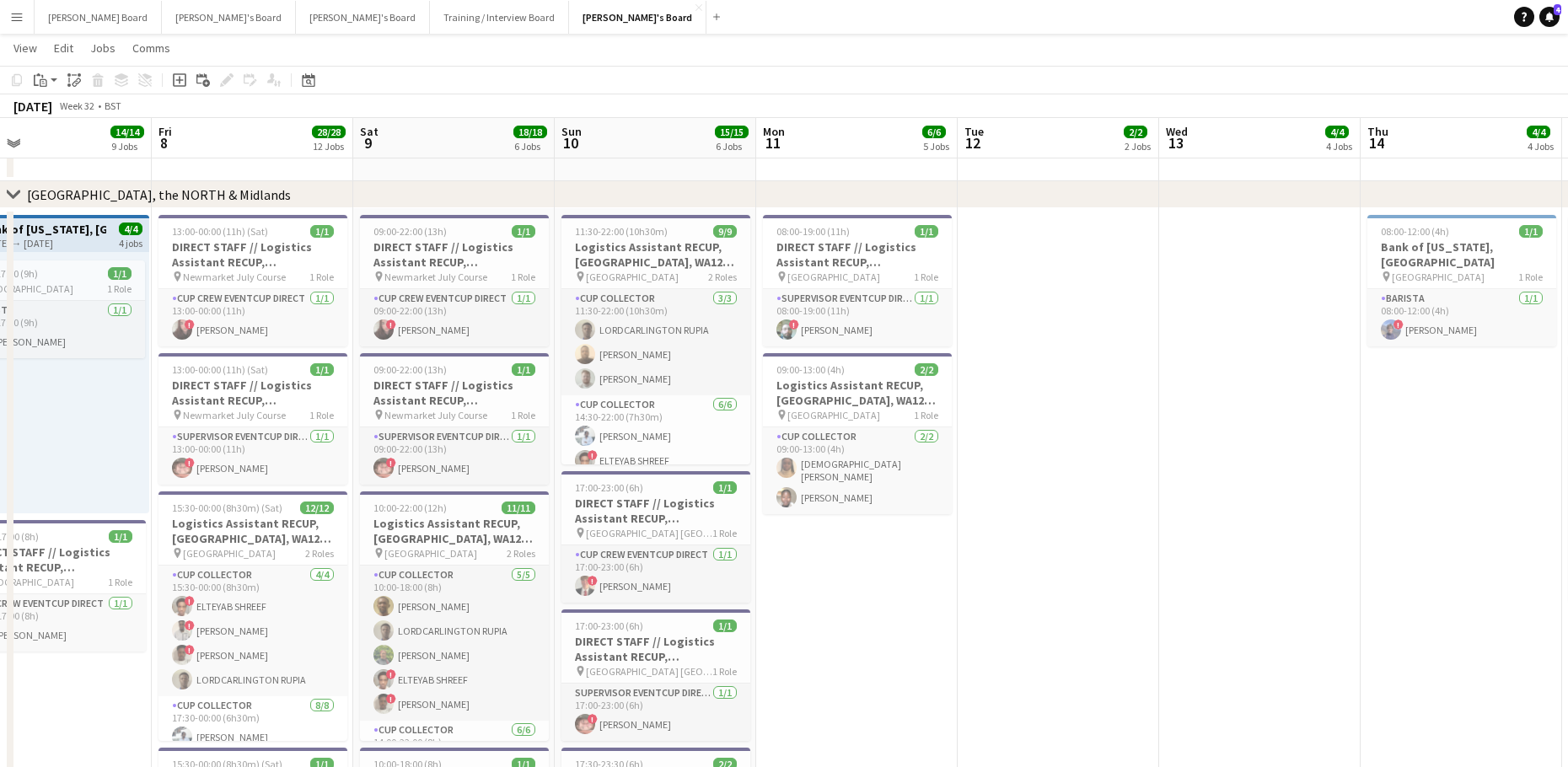
drag, startPoint x: 816, startPoint y: 577, endPoint x: 854, endPoint y: 569, distance: 38.8
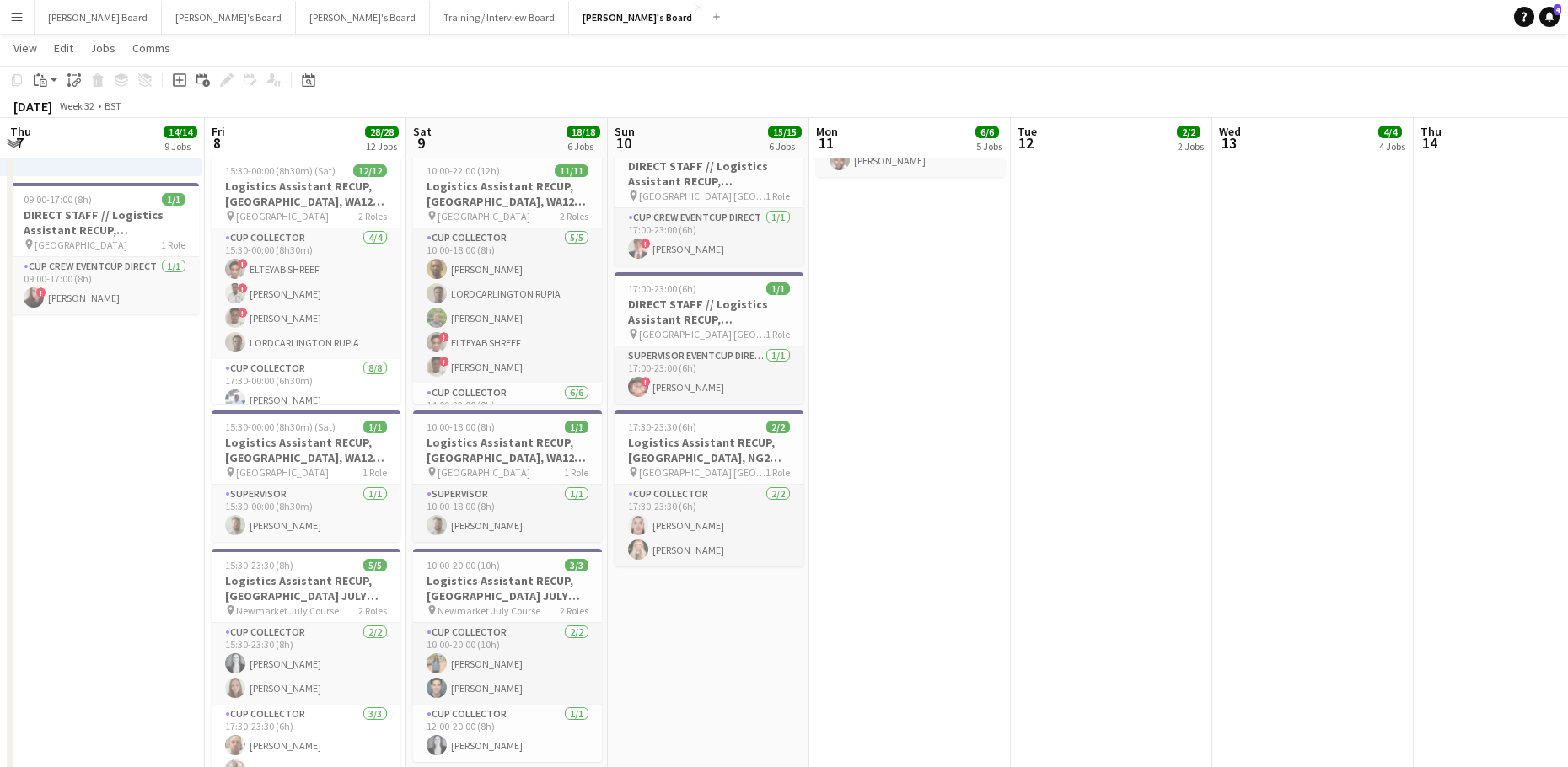
drag, startPoint x: 612, startPoint y: 669, endPoint x: 673, endPoint y: 639, distance: 68.0
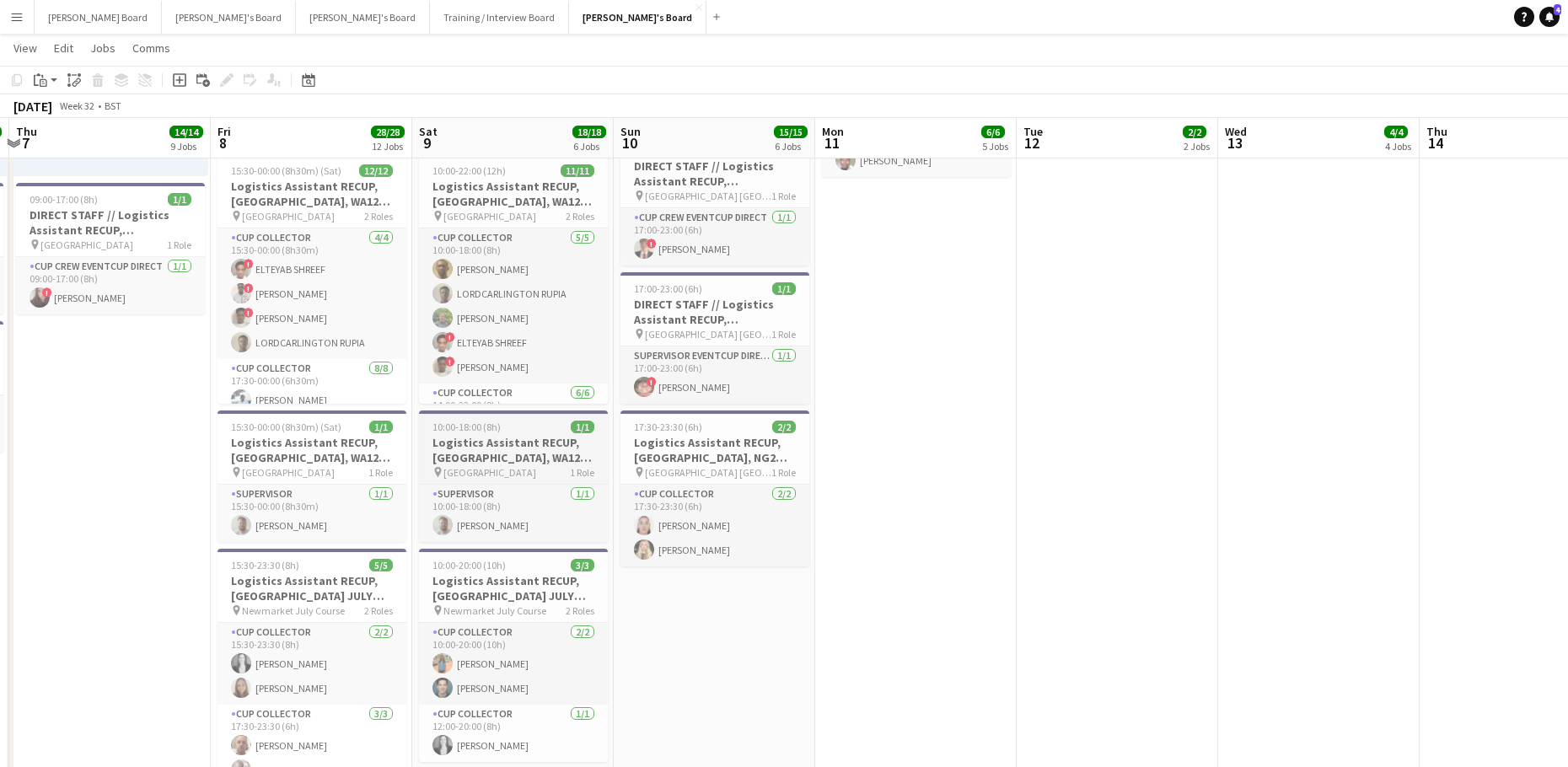
click at [459, 420] on app-job-card "10:00-18:00 (8h) 1/1 Logistics Assistant RECUP, HAYDOCK PARK, WA12 0HQ pin Hayd…" at bounding box center [513, 476] width 189 height 132
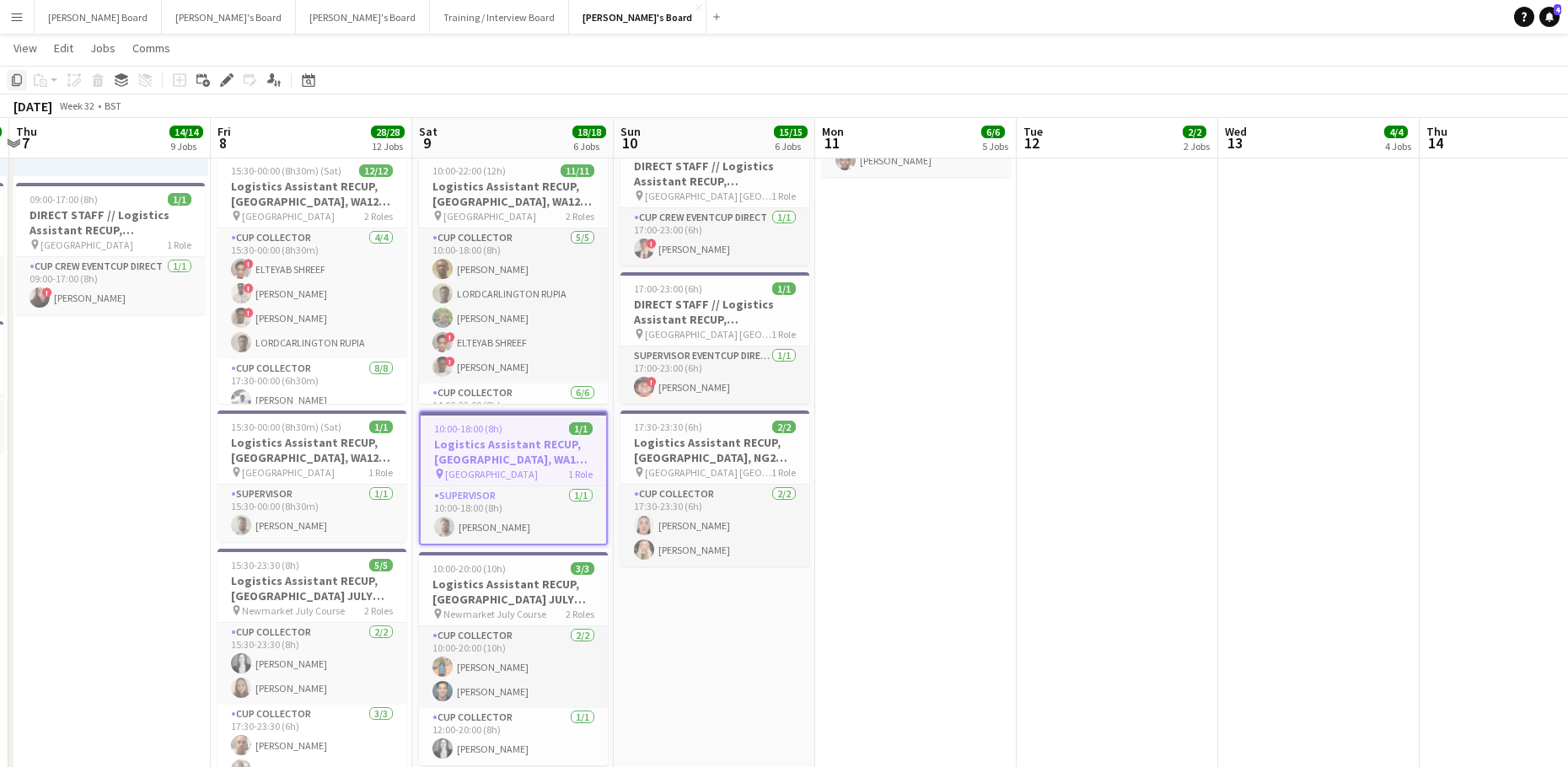
click at [15, 80] on icon "Copy" at bounding box center [17, 81] width 14 height 14
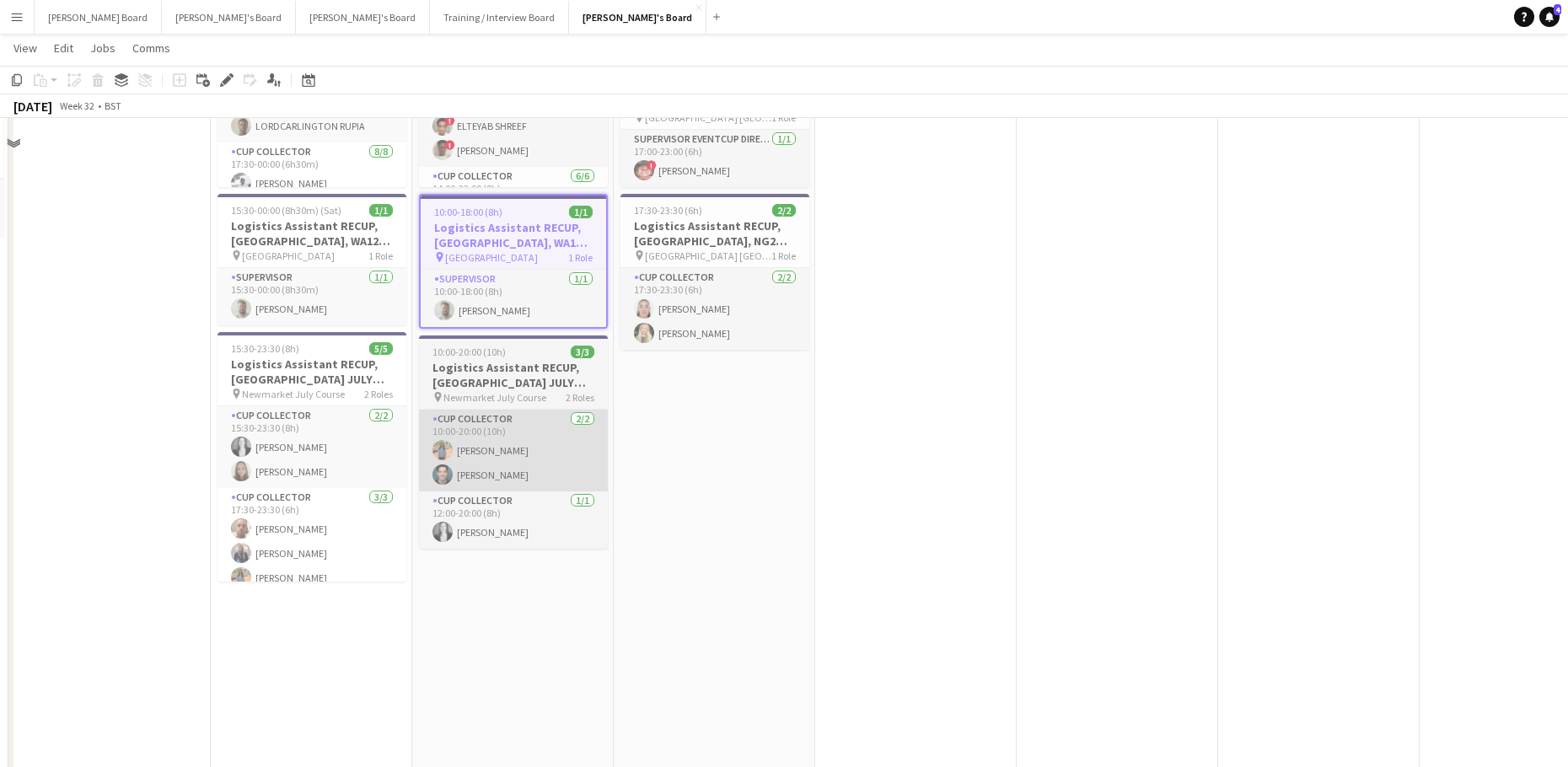
scroll to position [3961, 0]
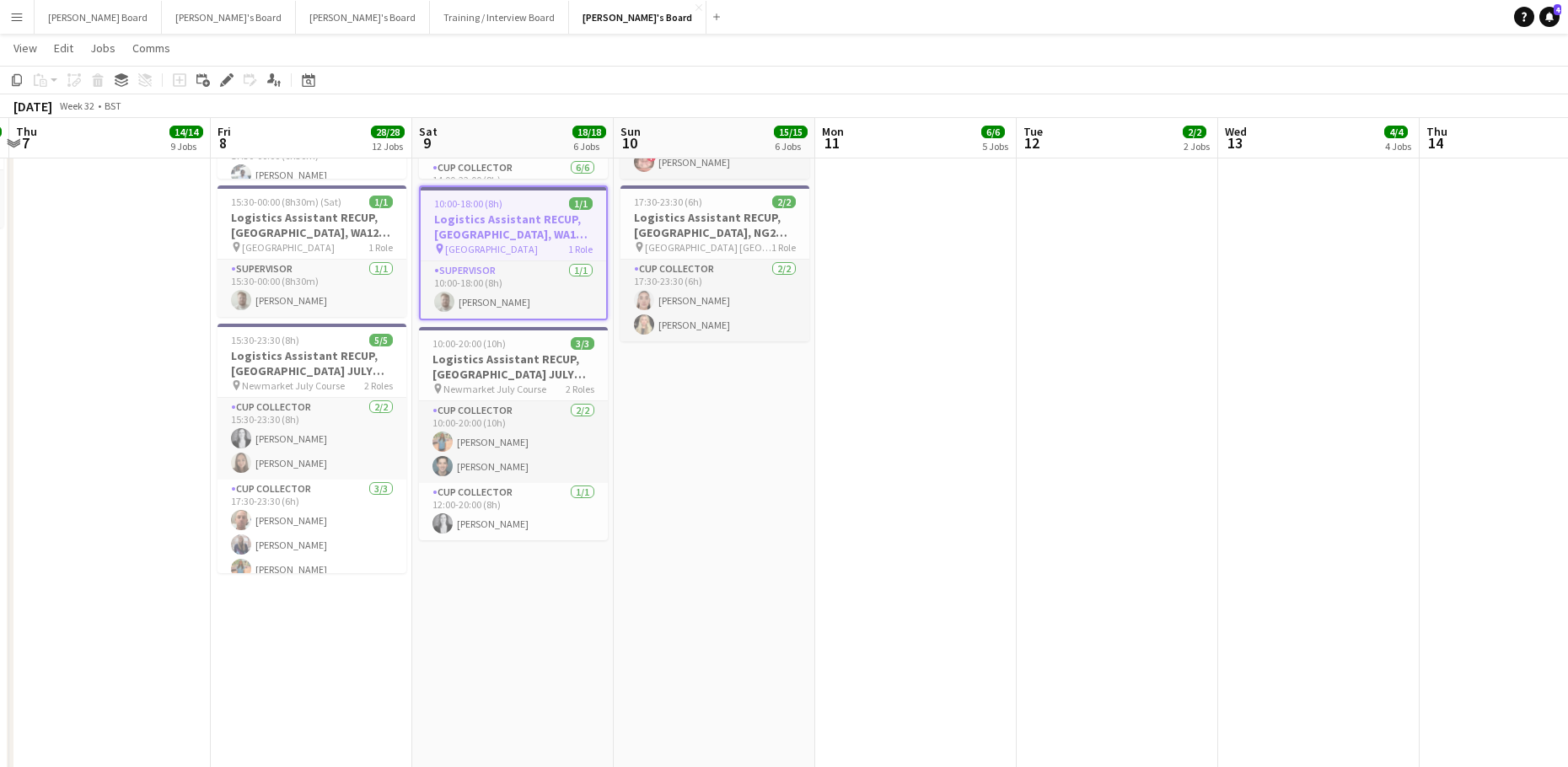
click at [475, 655] on app-date-cell "09:00-22:00 (13h) 1/1 DIRECT STAFF // Logistics Assistant RECUP, NEWMARKET JULY…" at bounding box center [513, 310] width 202 height 1328
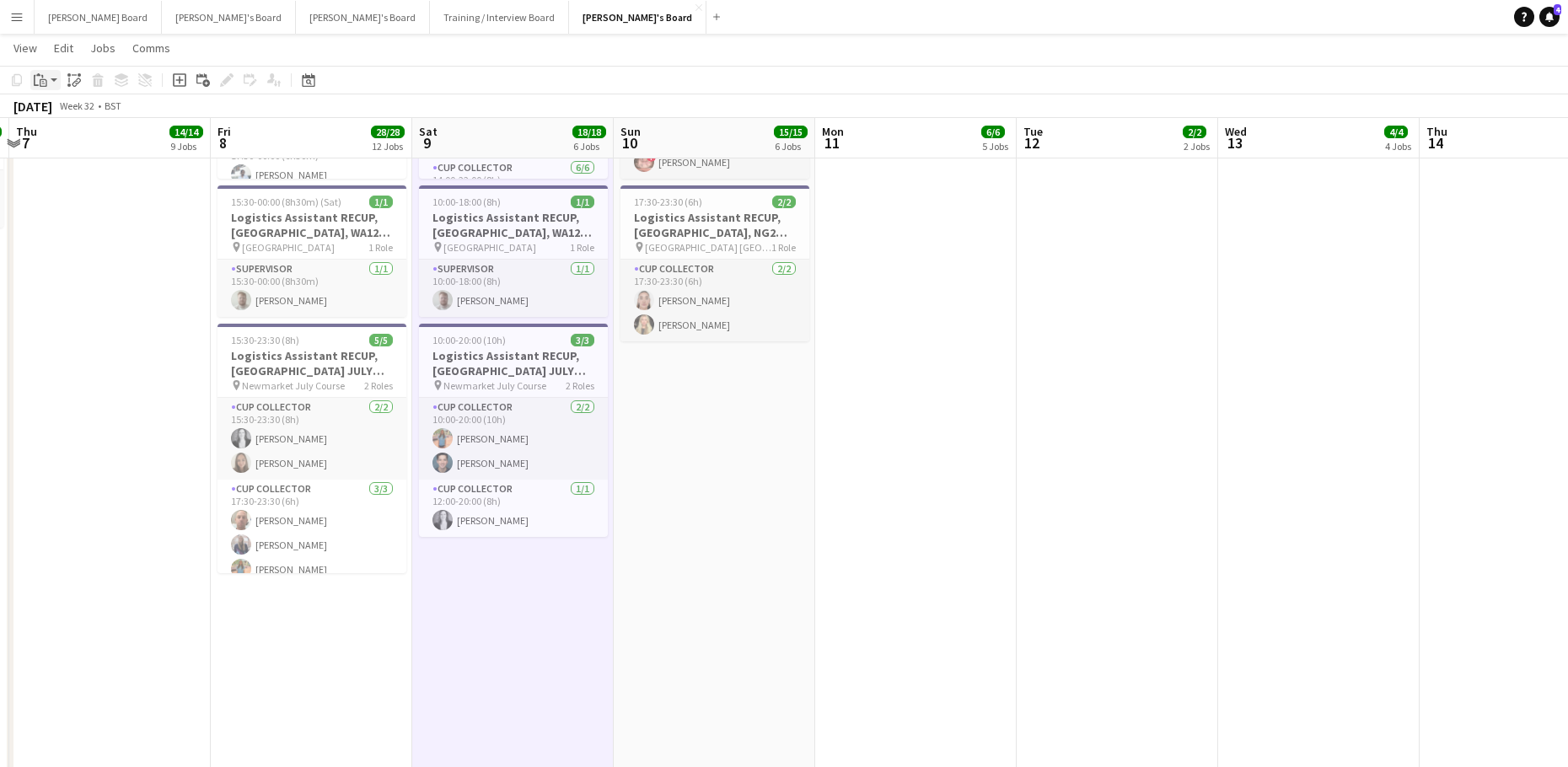
click at [50, 79] on div "Paste" at bounding box center [40, 80] width 21 height 21
click at [60, 107] on link "Paste Ctrl+V" at bounding box center [123, 111] width 158 height 15
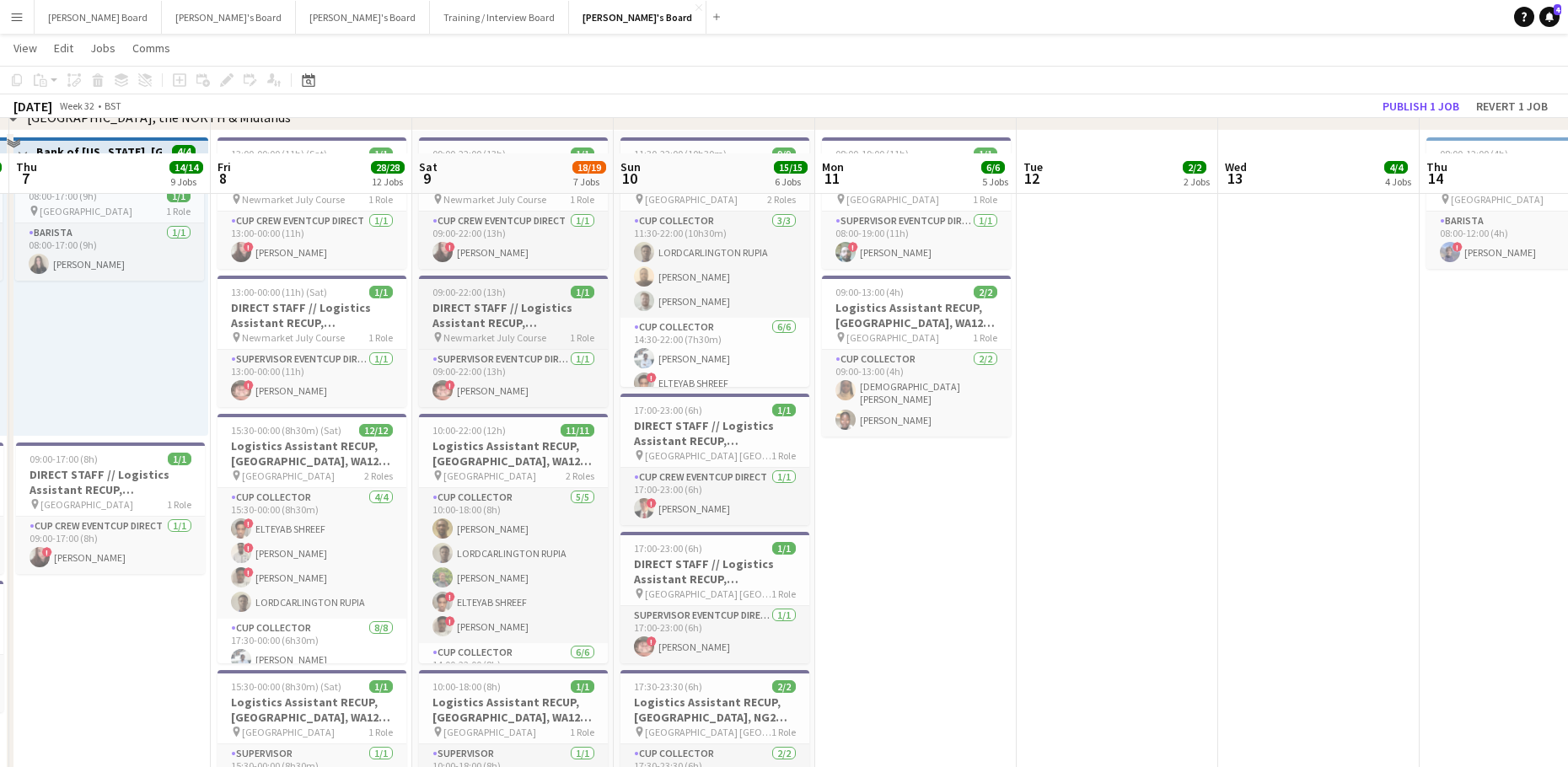
scroll to position [3512, 0]
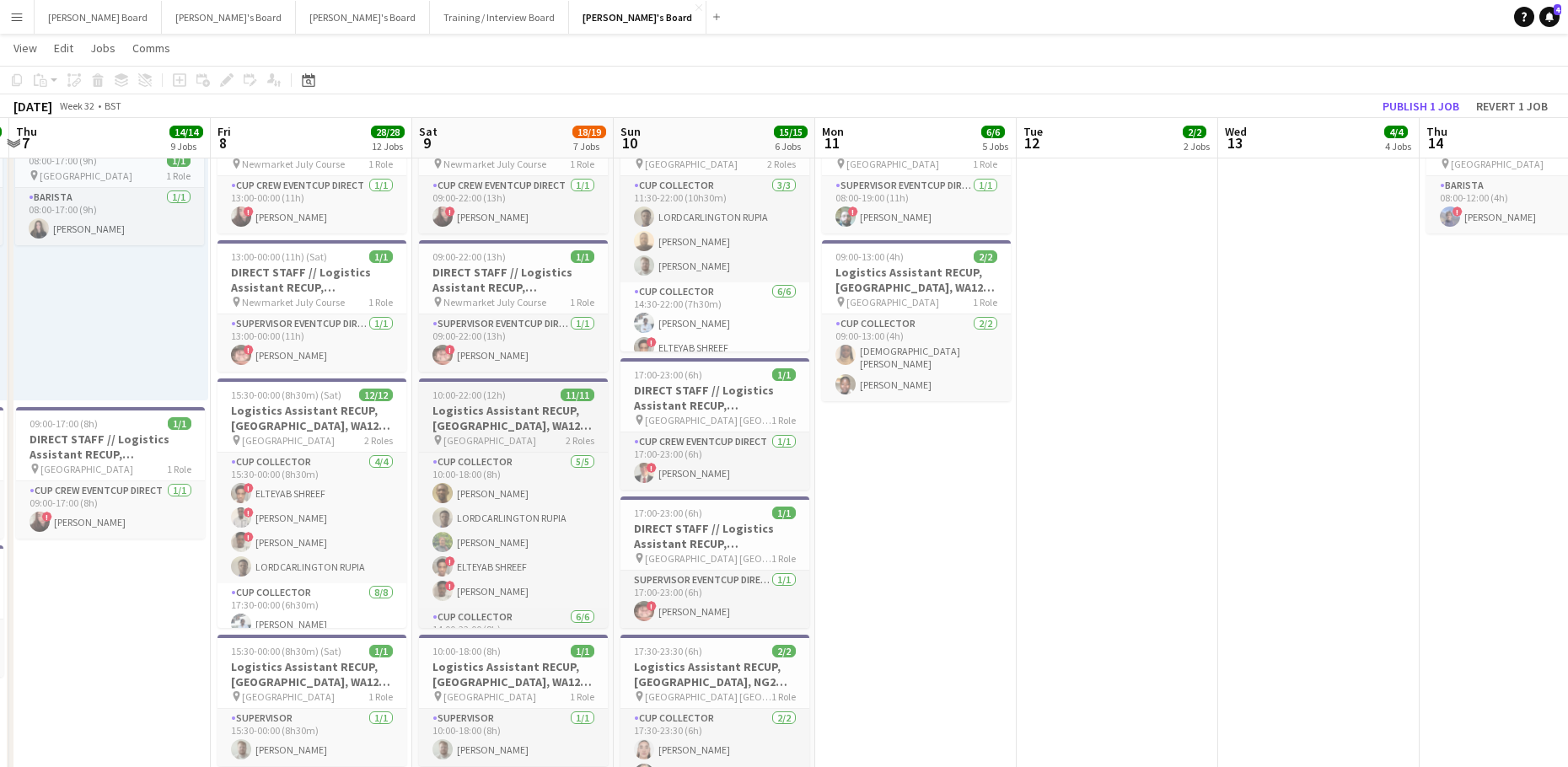
click at [492, 406] on h3 "Logistics Assistant RECUP, [GEOGRAPHIC_DATA], WA12 0HQ" at bounding box center [513, 418] width 189 height 30
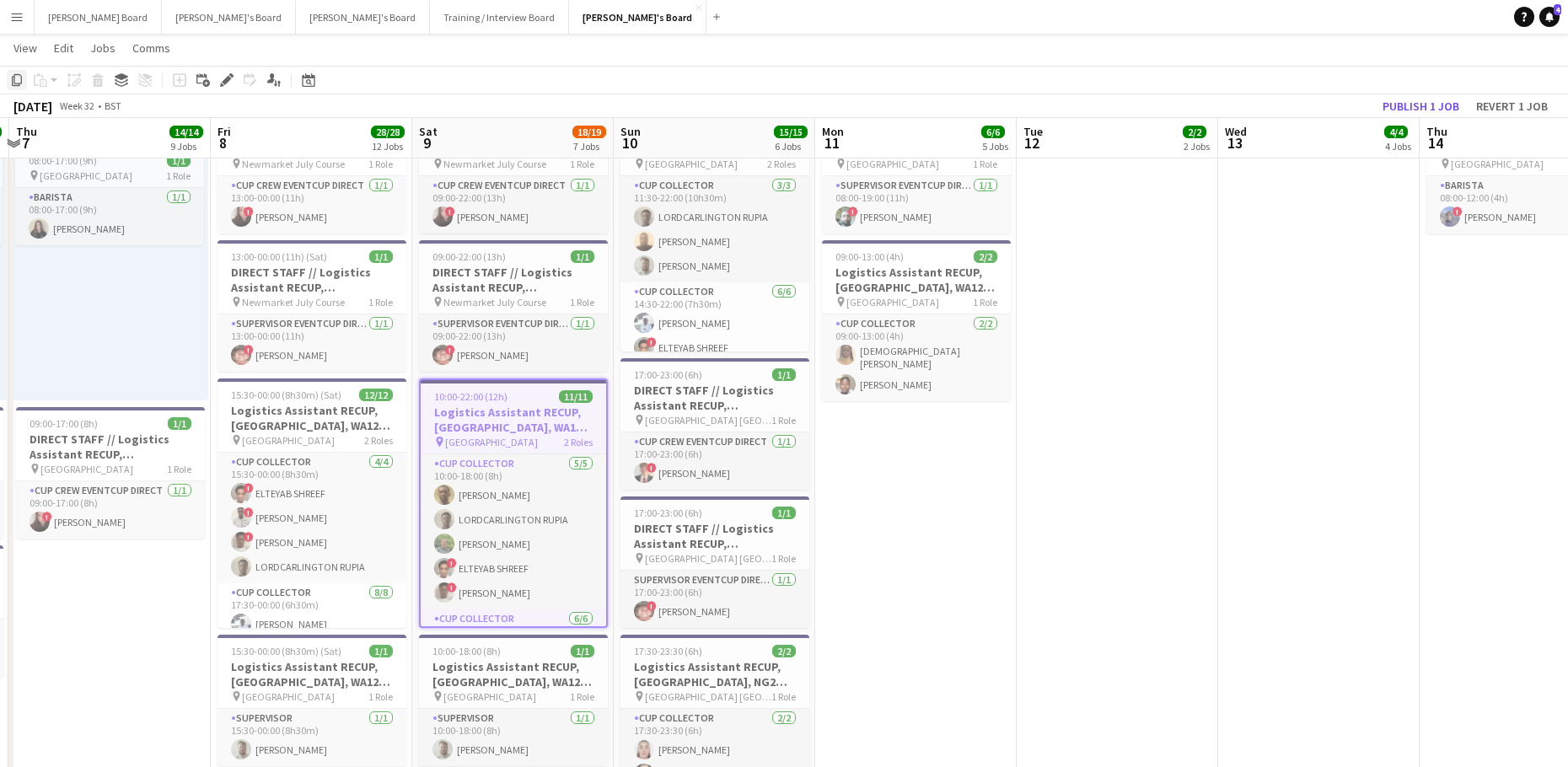
click at [14, 83] on icon "Copy" at bounding box center [17, 81] width 14 height 14
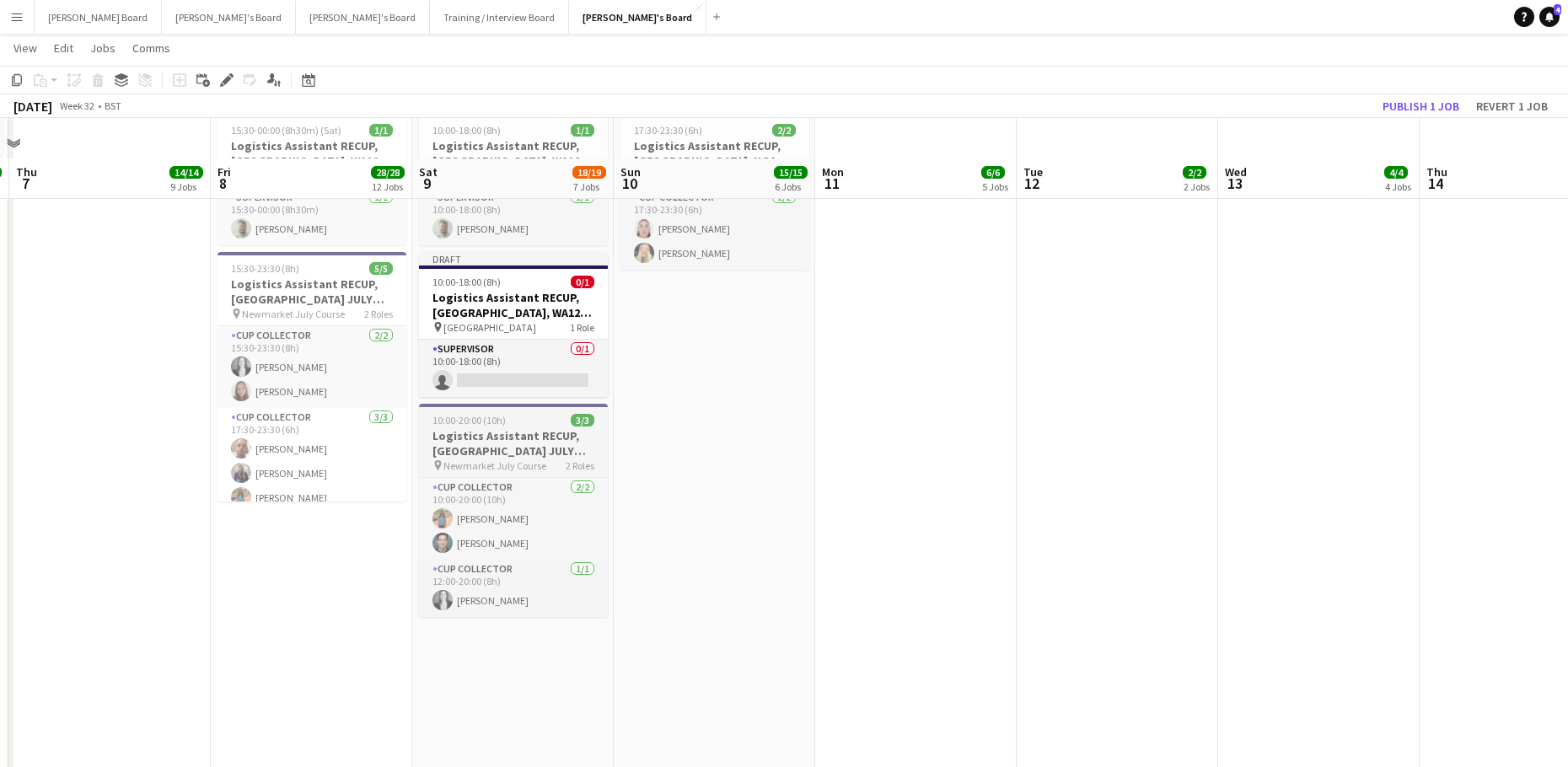
scroll to position [4073, 0]
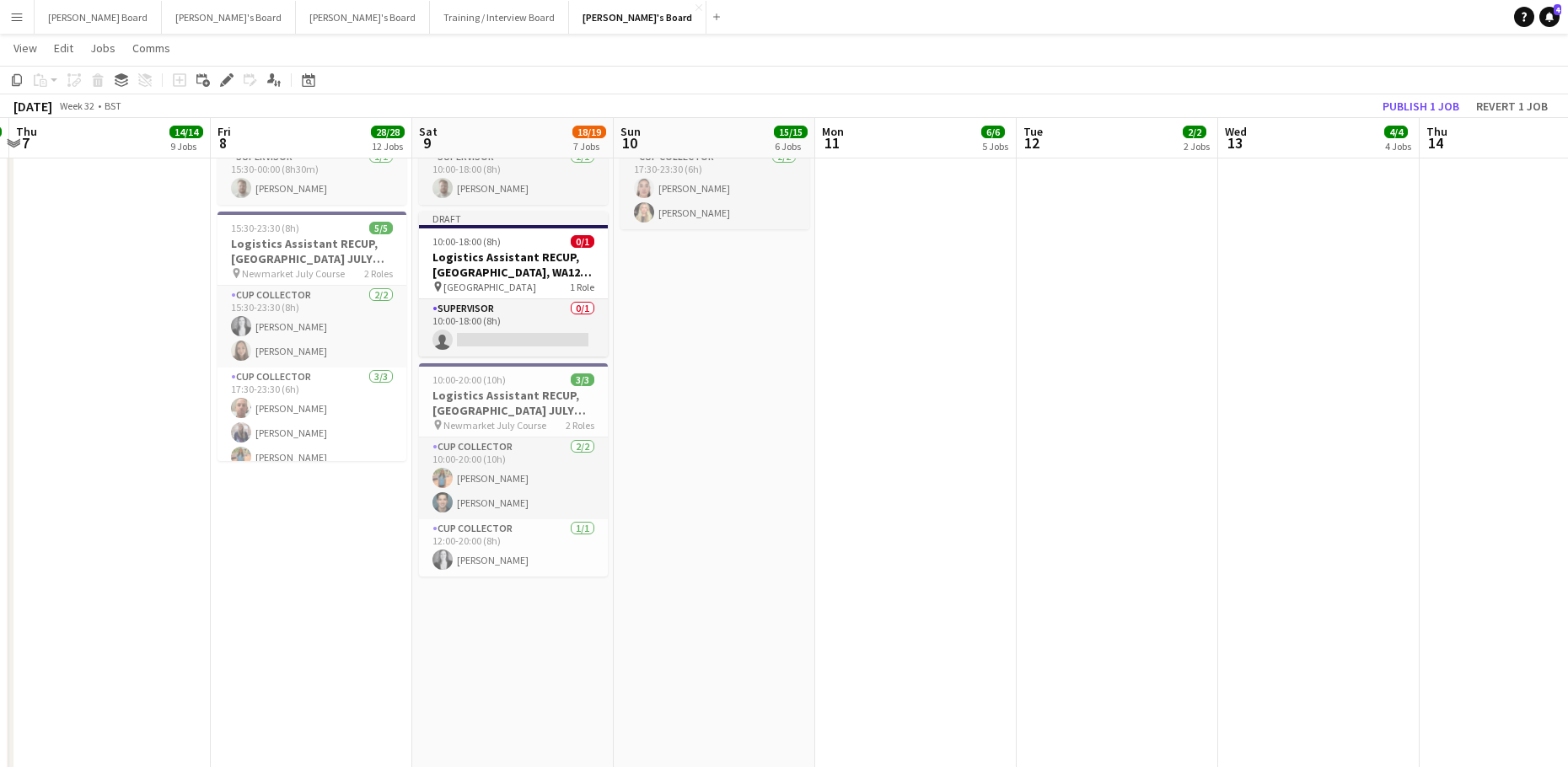
click at [493, 654] on app-date-cell "09:00-22:00 (13h) 1/1 DIRECT STAFF // Logistics Assistant RECUP, NEWMARKET JULY…" at bounding box center [513, 198] width 202 height 1328
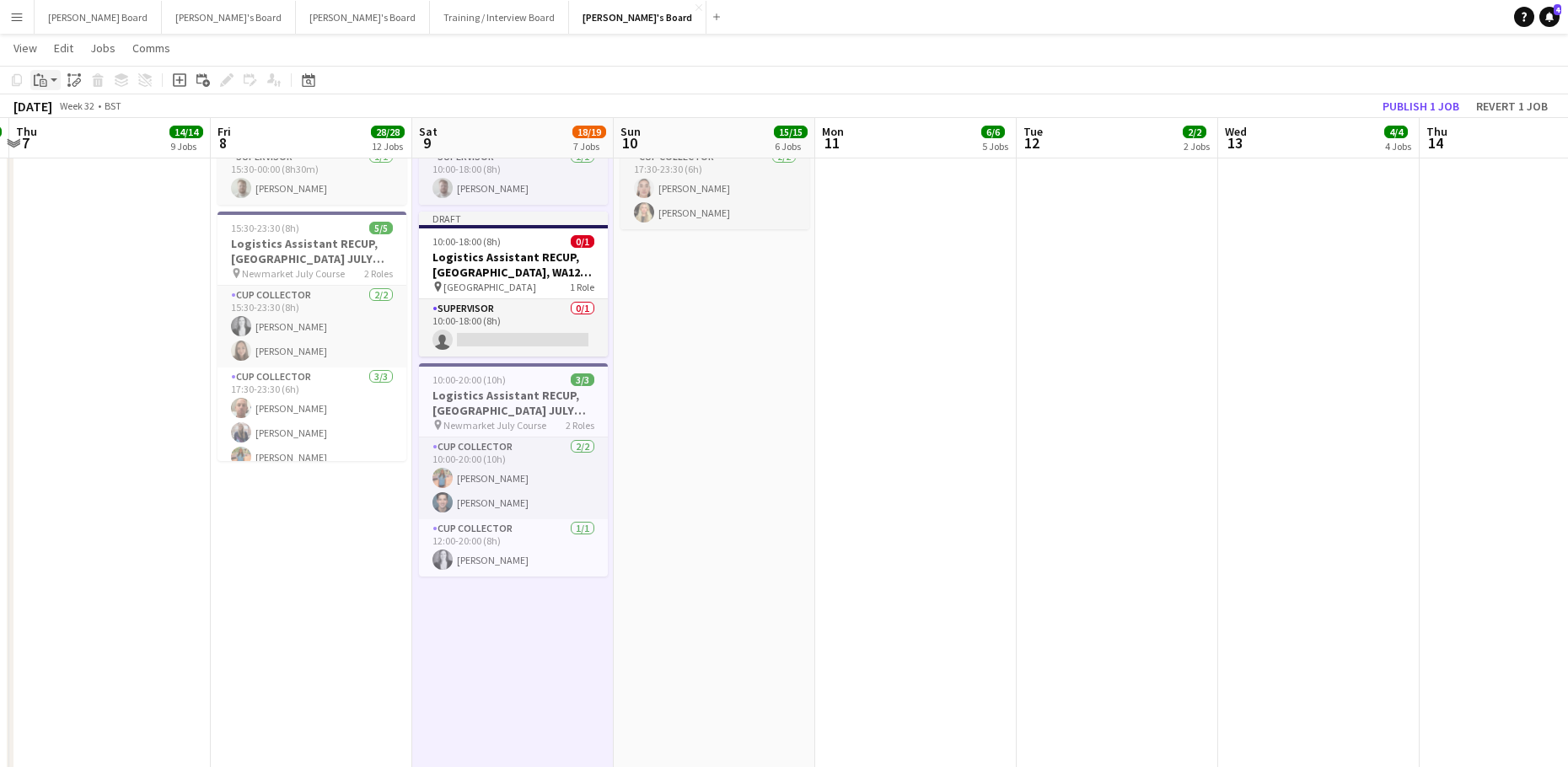
click at [53, 85] on app-action-btn "Paste" at bounding box center [45, 80] width 30 height 21
click at [58, 110] on link "Paste Ctrl+V" at bounding box center [123, 111] width 158 height 15
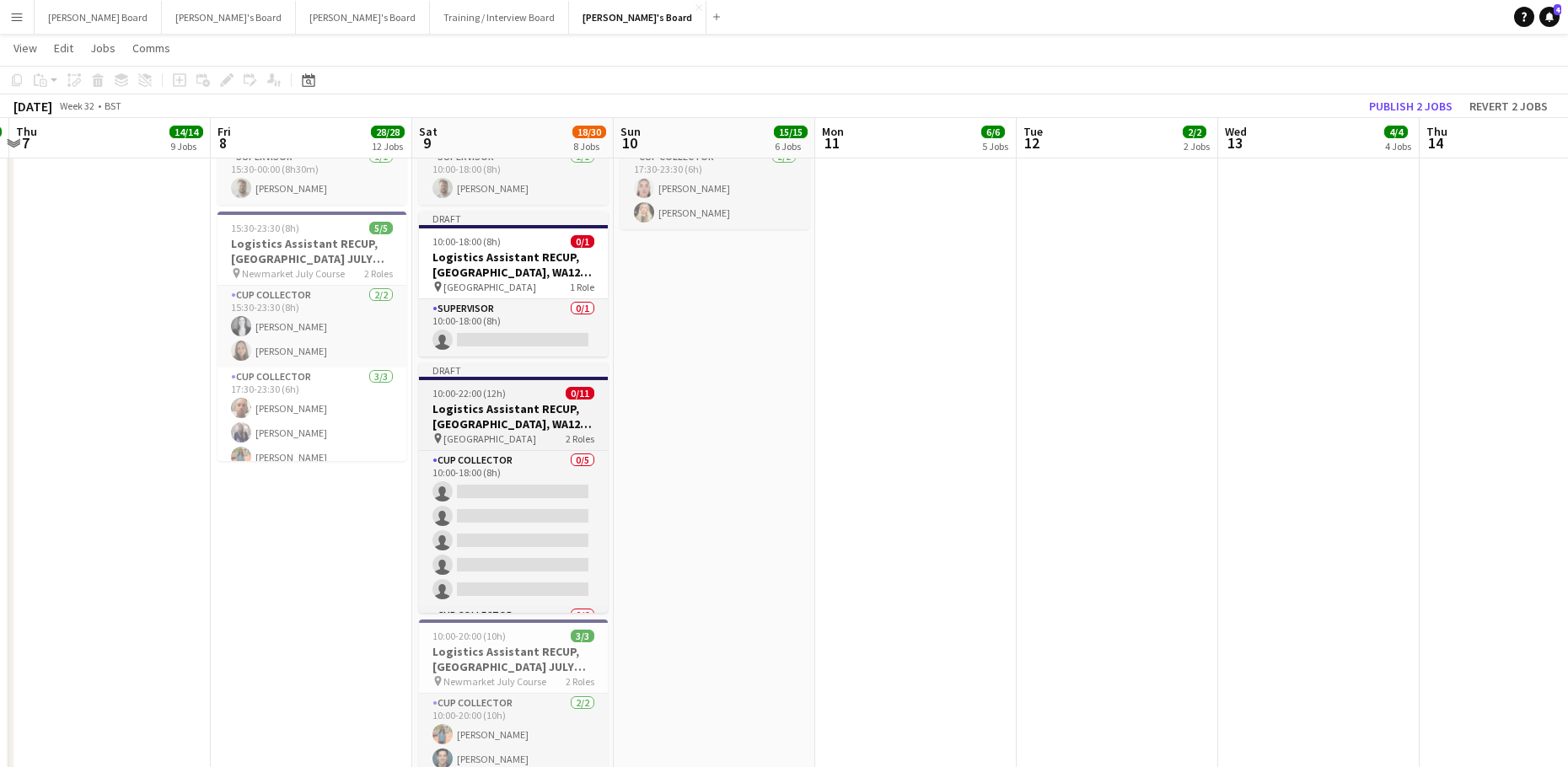
click at [504, 400] on app-job-card "Draft 10:00-22:00 (12h) 0/11 Logistics Assistant RECUP, HAYDOCK PARK, WA12 0HQ …" at bounding box center [513, 488] width 189 height 250
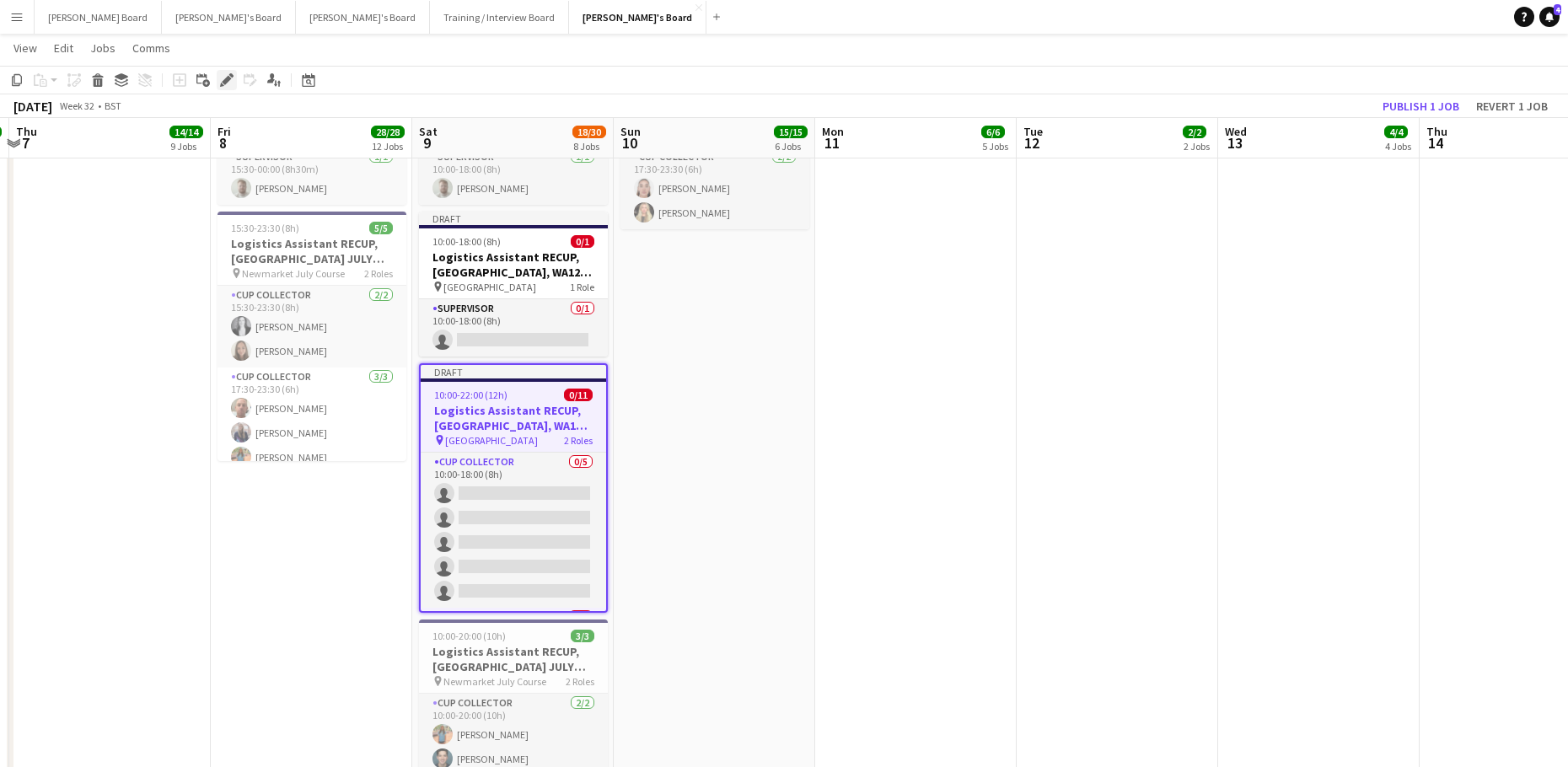
click at [232, 78] on icon at bounding box center [231, 76] width 4 height 4
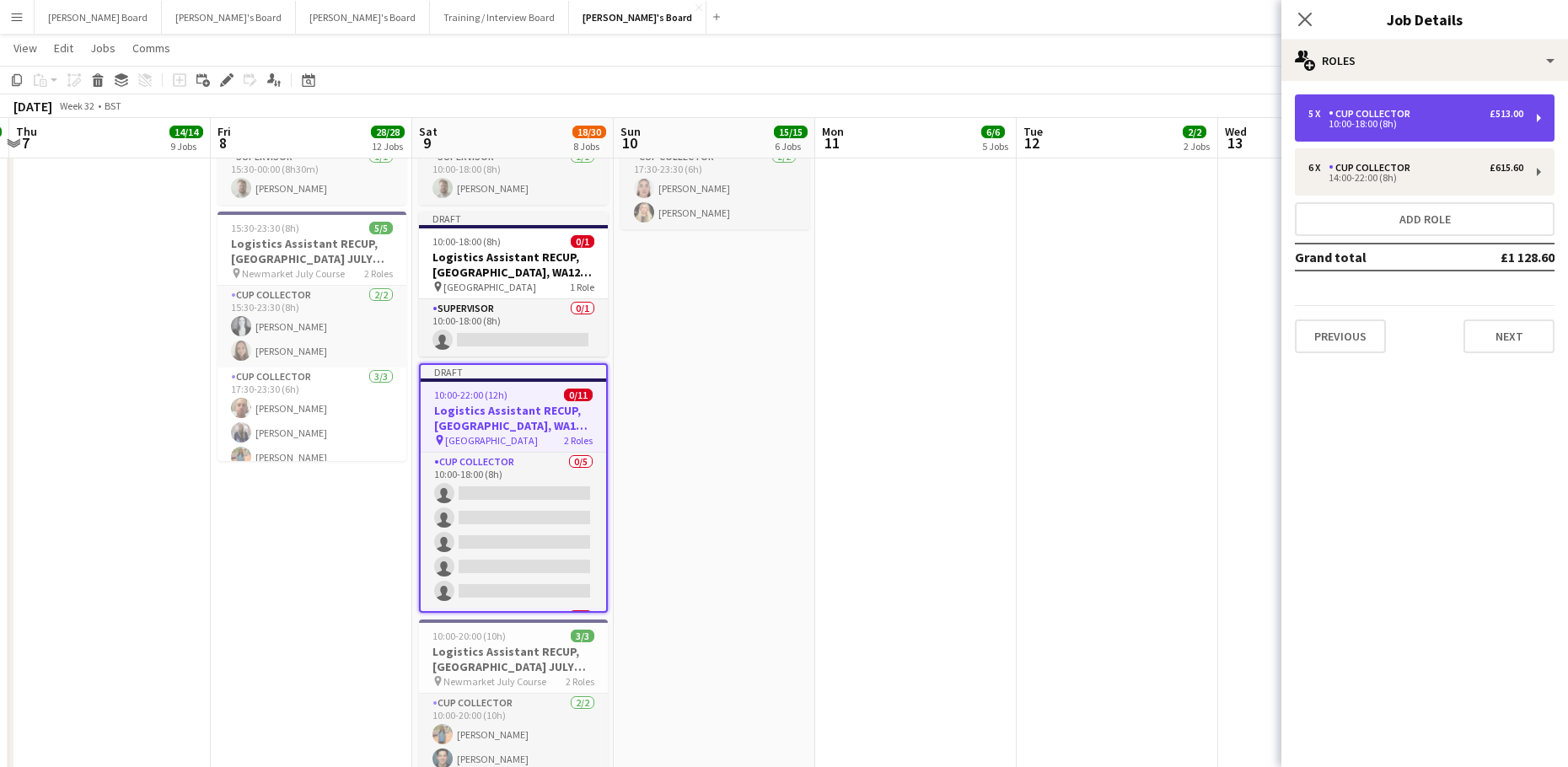
click at [1392, 110] on div "CUP COLLECTOR" at bounding box center [1372, 114] width 89 height 12
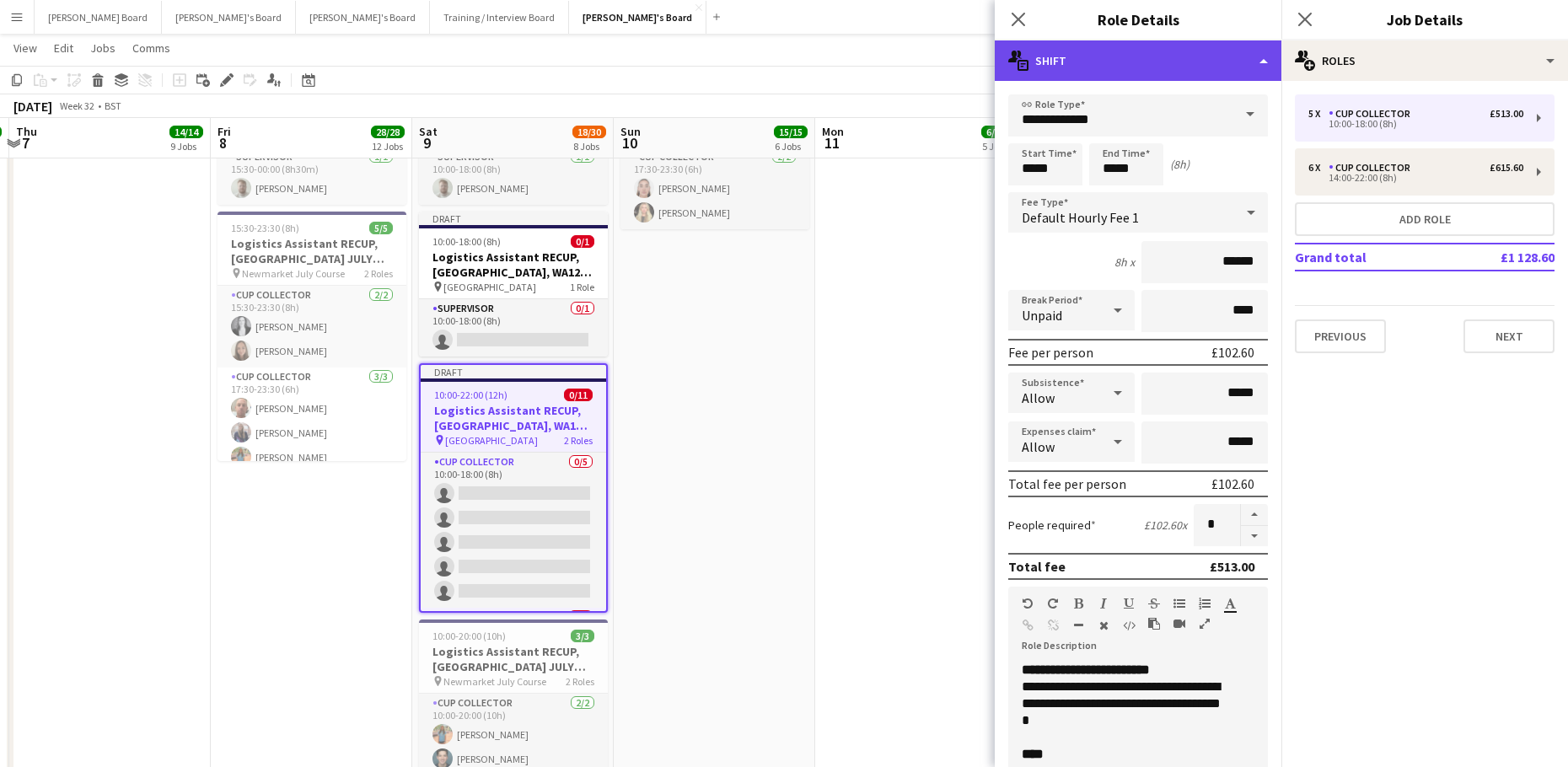
click at [1140, 49] on div "multiple-actions-text Shift" at bounding box center [1137, 60] width 286 height 40
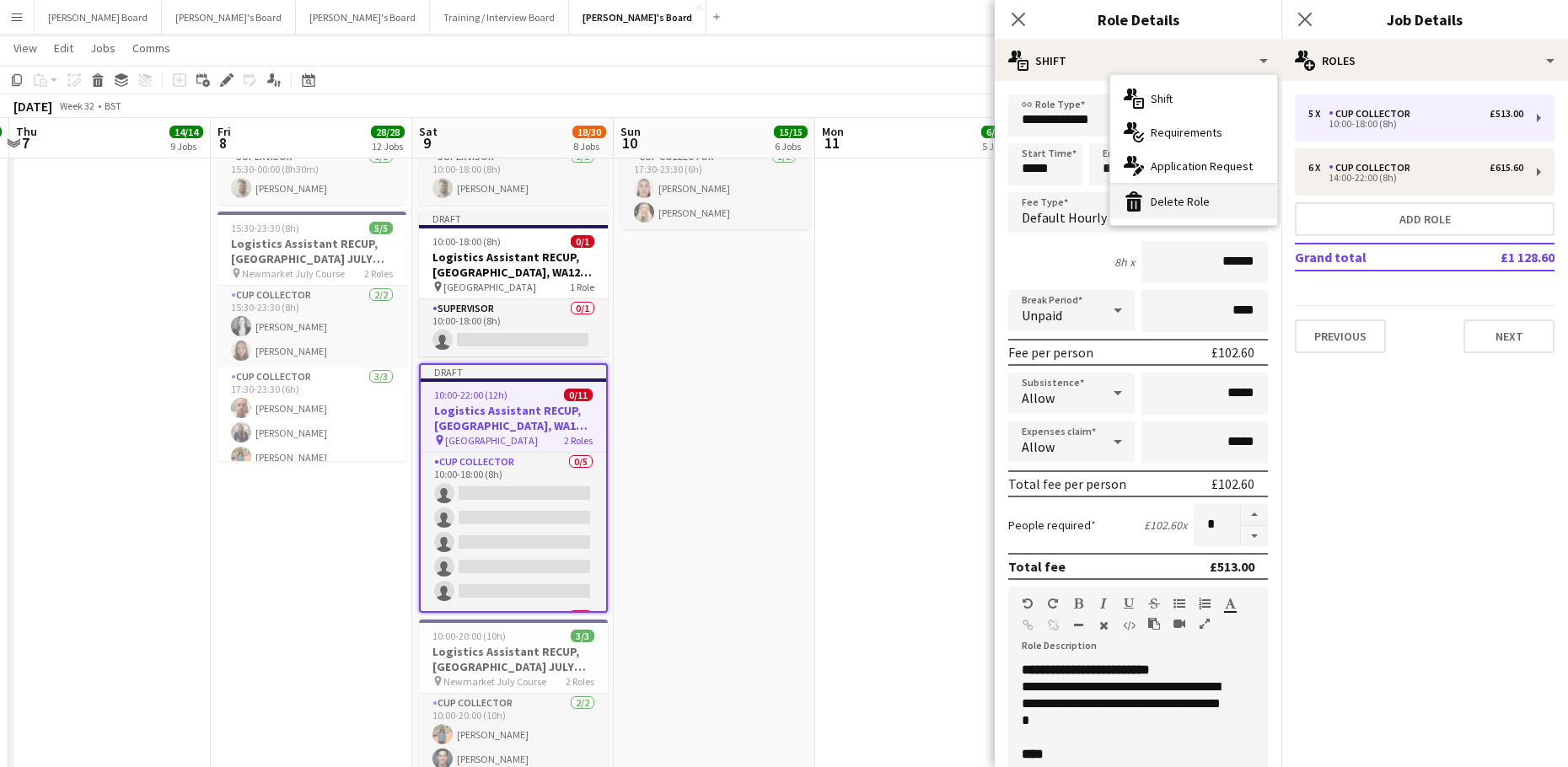
click at [1191, 206] on div "bin-2 Delete Role" at bounding box center [1193, 202] width 167 height 33
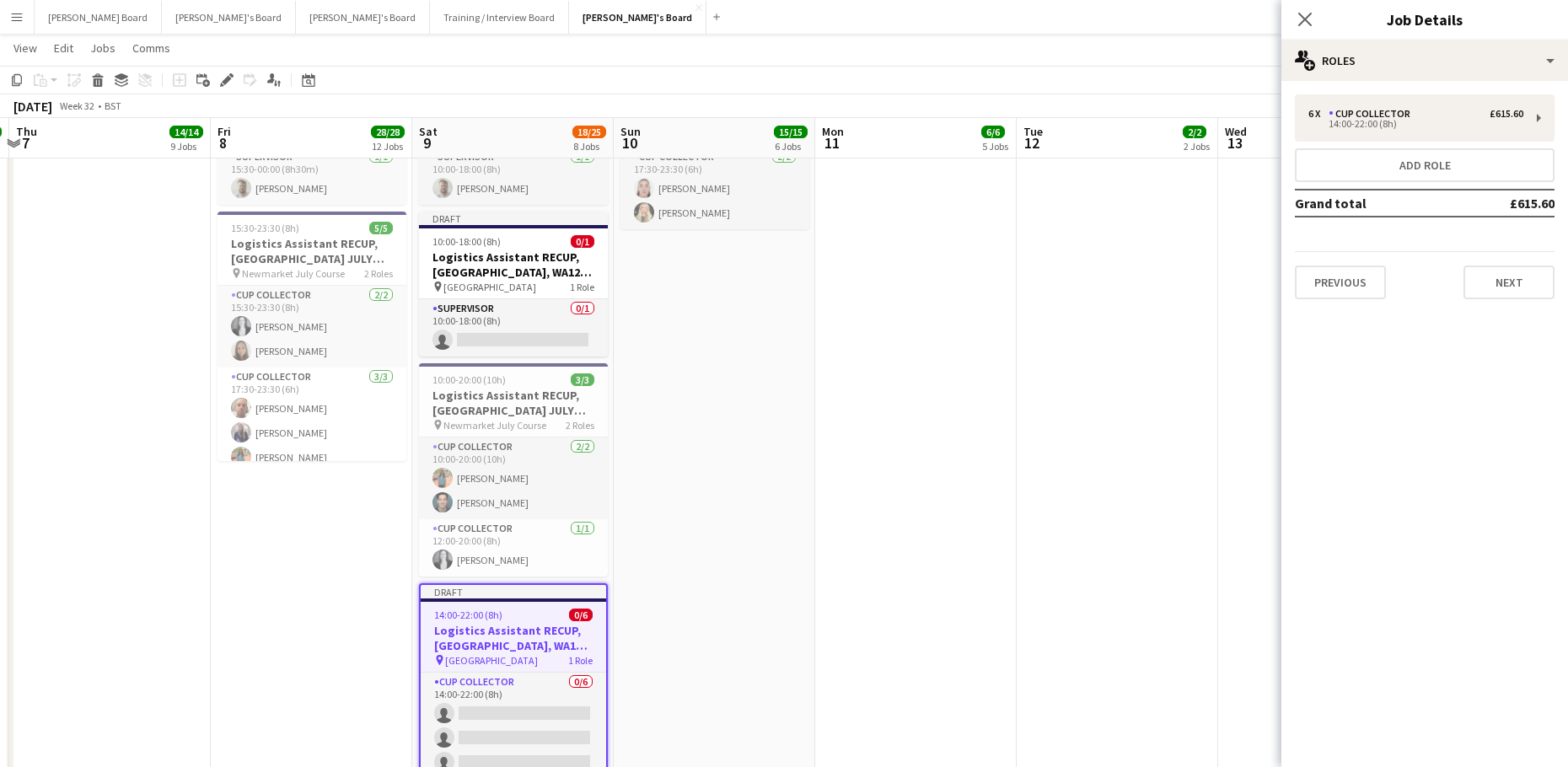
click at [885, 556] on app-date-cell "08:00-19:00 (11h) 1/1 DIRECT STAFF // Logistics Assistant RECUP, [GEOGRAPHIC_DA…" at bounding box center [915, 203] width 202 height 1338
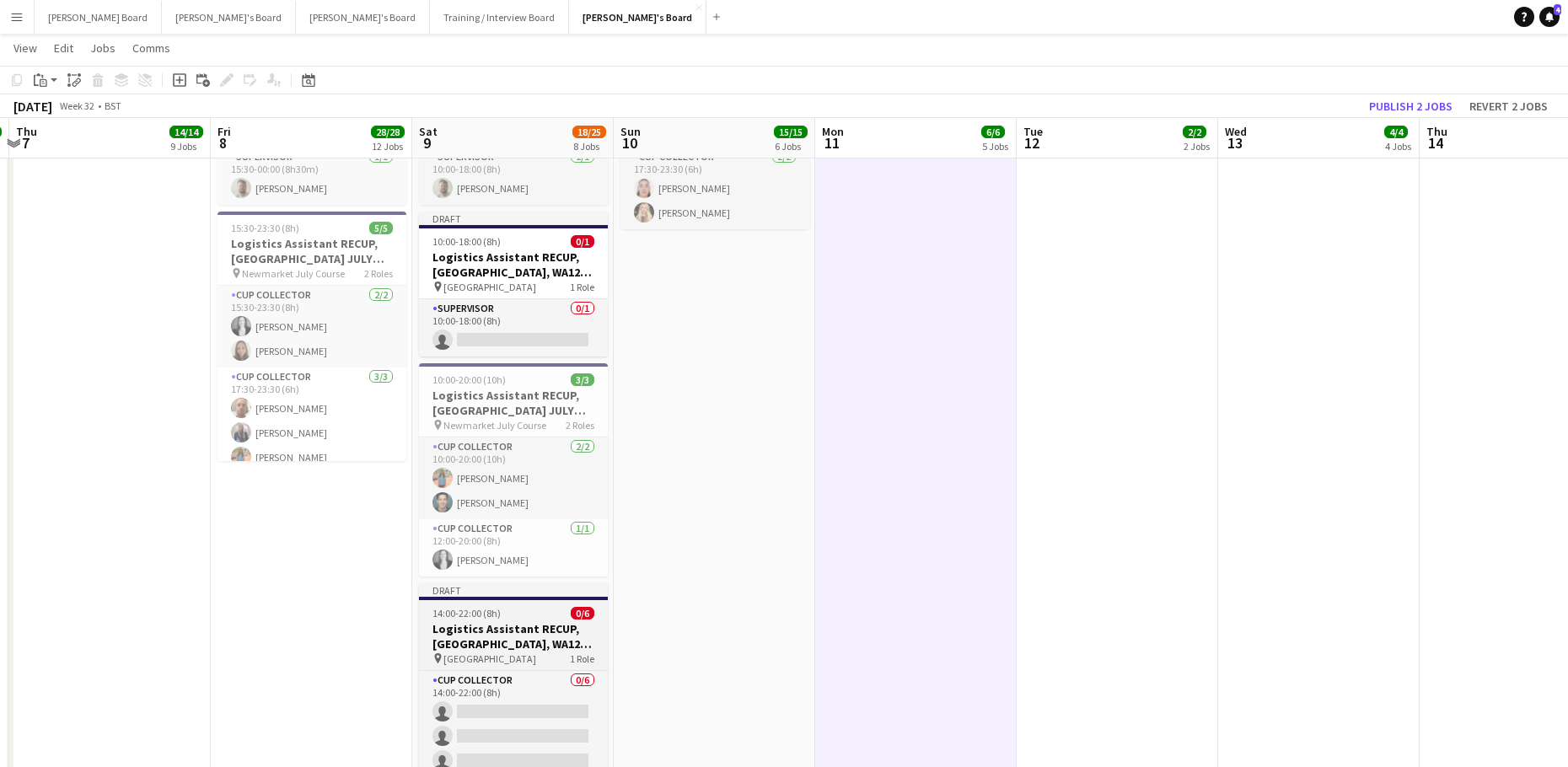
click at [442, 627] on h3 "Logistics Assistant RECUP, [GEOGRAPHIC_DATA], WA12 0HQ" at bounding box center [513, 635] width 189 height 30
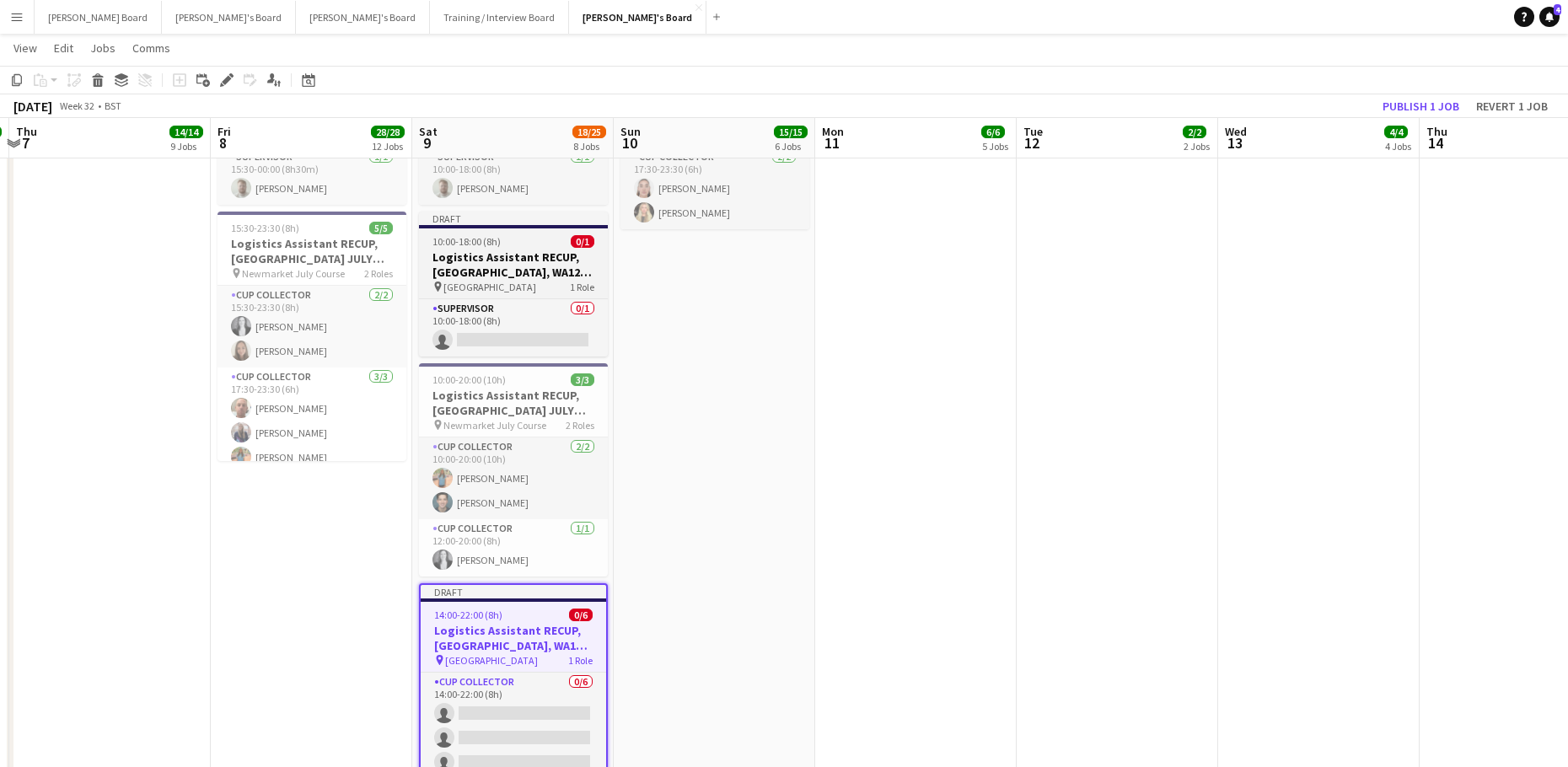
click at [474, 260] on h3 "Logistics Assistant RECUP, [GEOGRAPHIC_DATA], WA12 0HQ" at bounding box center [513, 265] width 189 height 30
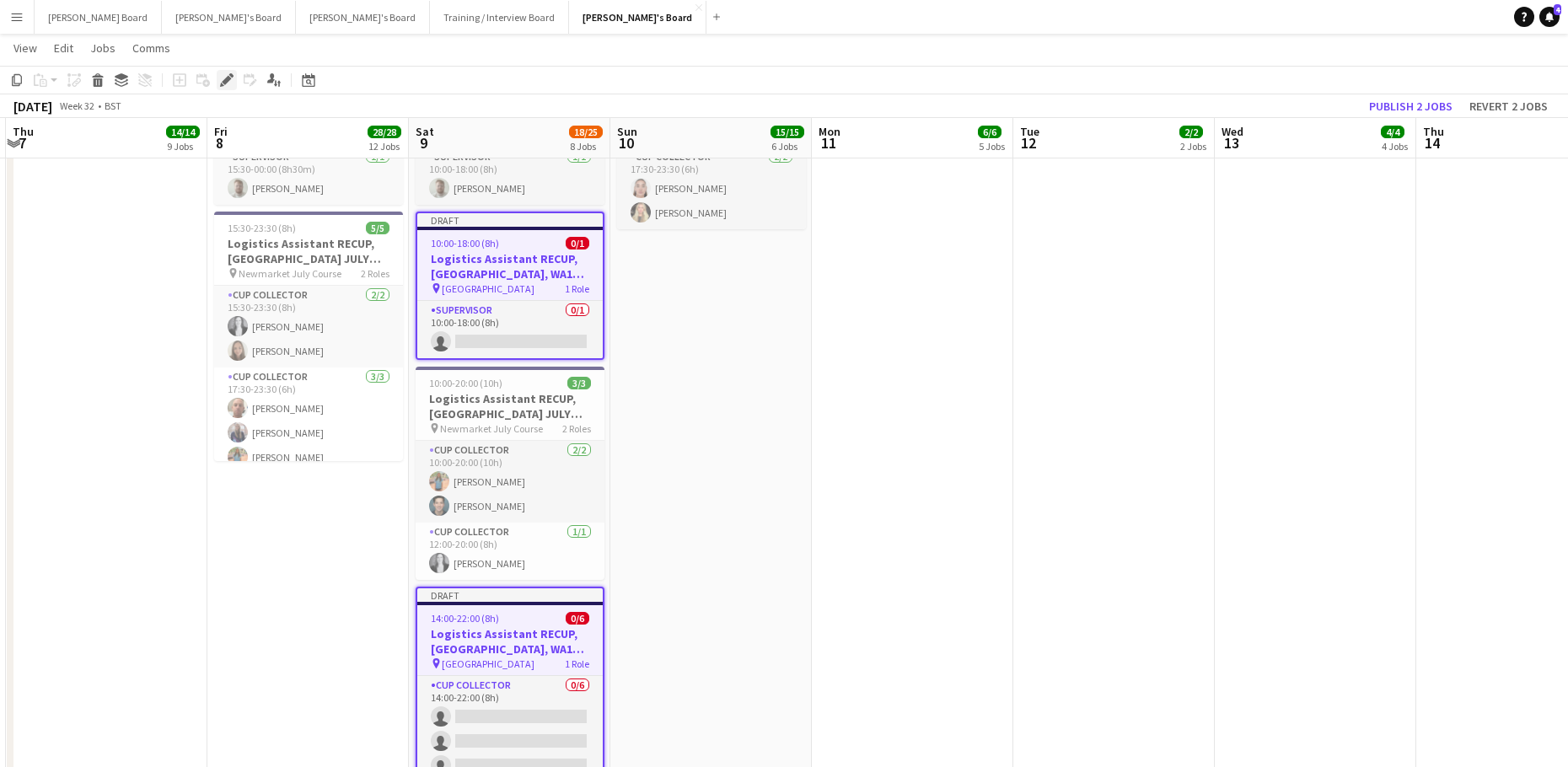
click at [225, 82] on icon at bounding box center [225, 80] width 9 height 9
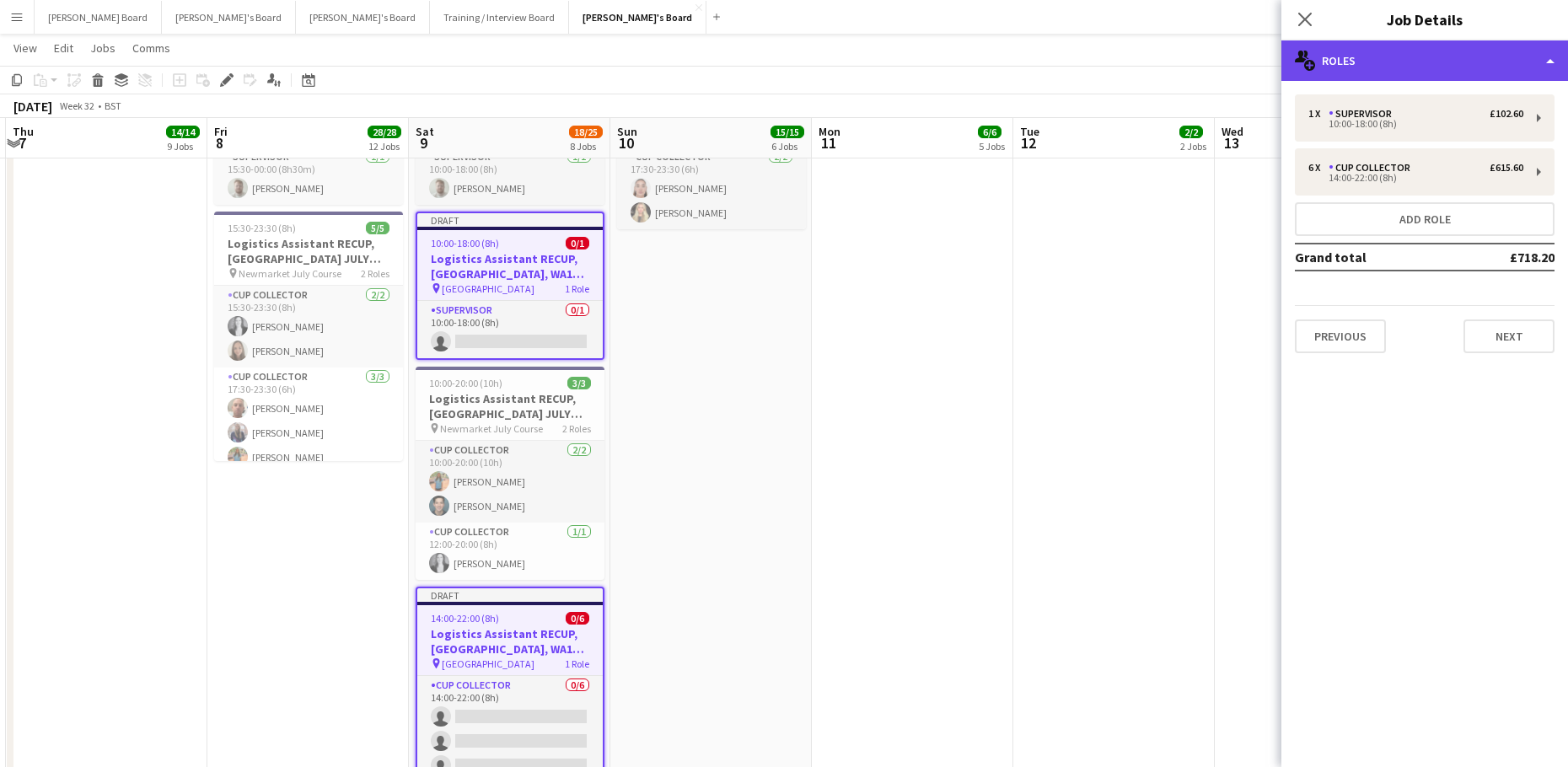
click at [1401, 68] on div "multiple-users-add Roles" at bounding box center [1423, 60] width 286 height 40
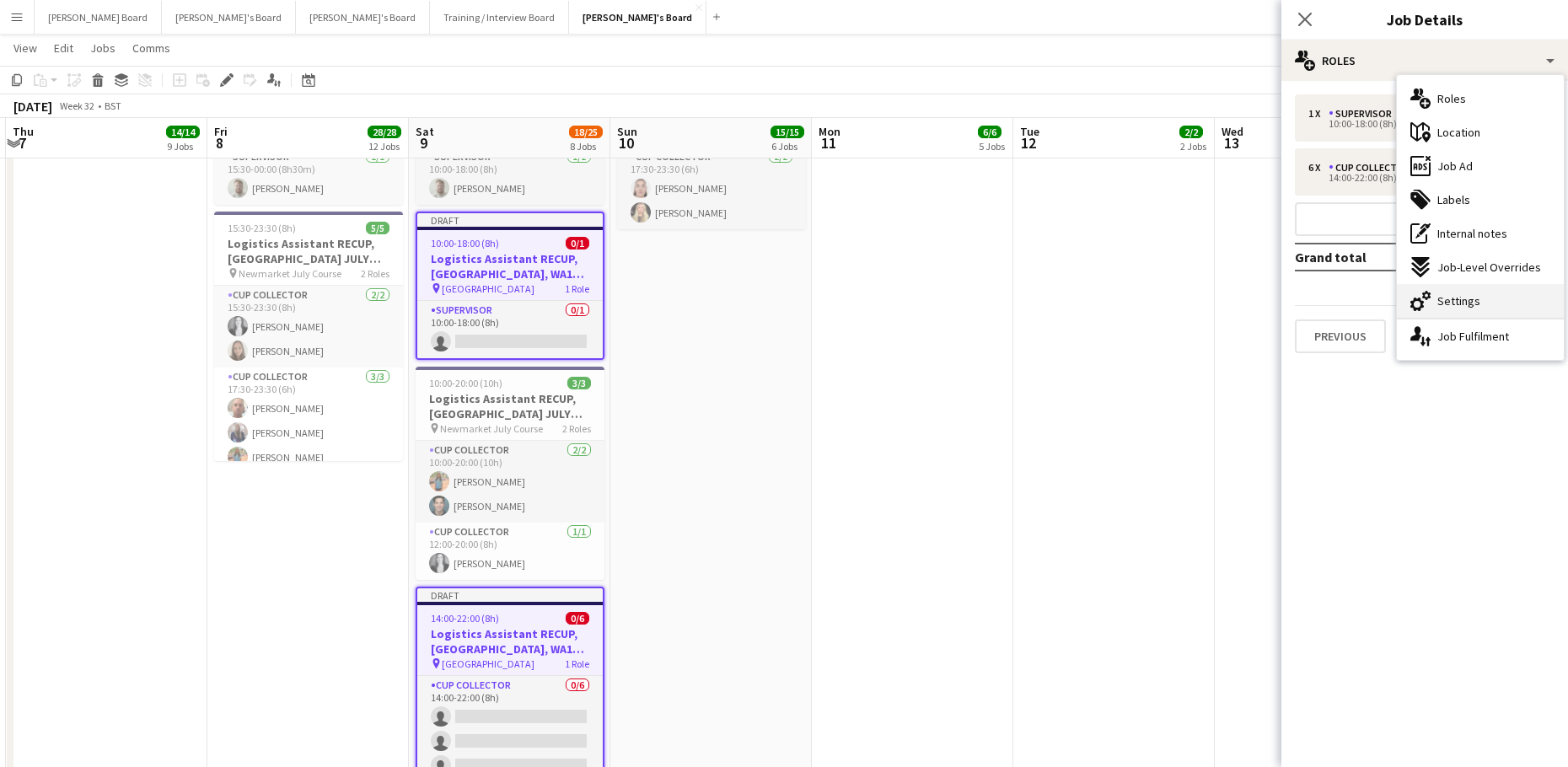
click at [1466, 313] on div "cog-double-3 Settings" at bounding box center [1480, 301] width 167 height 33
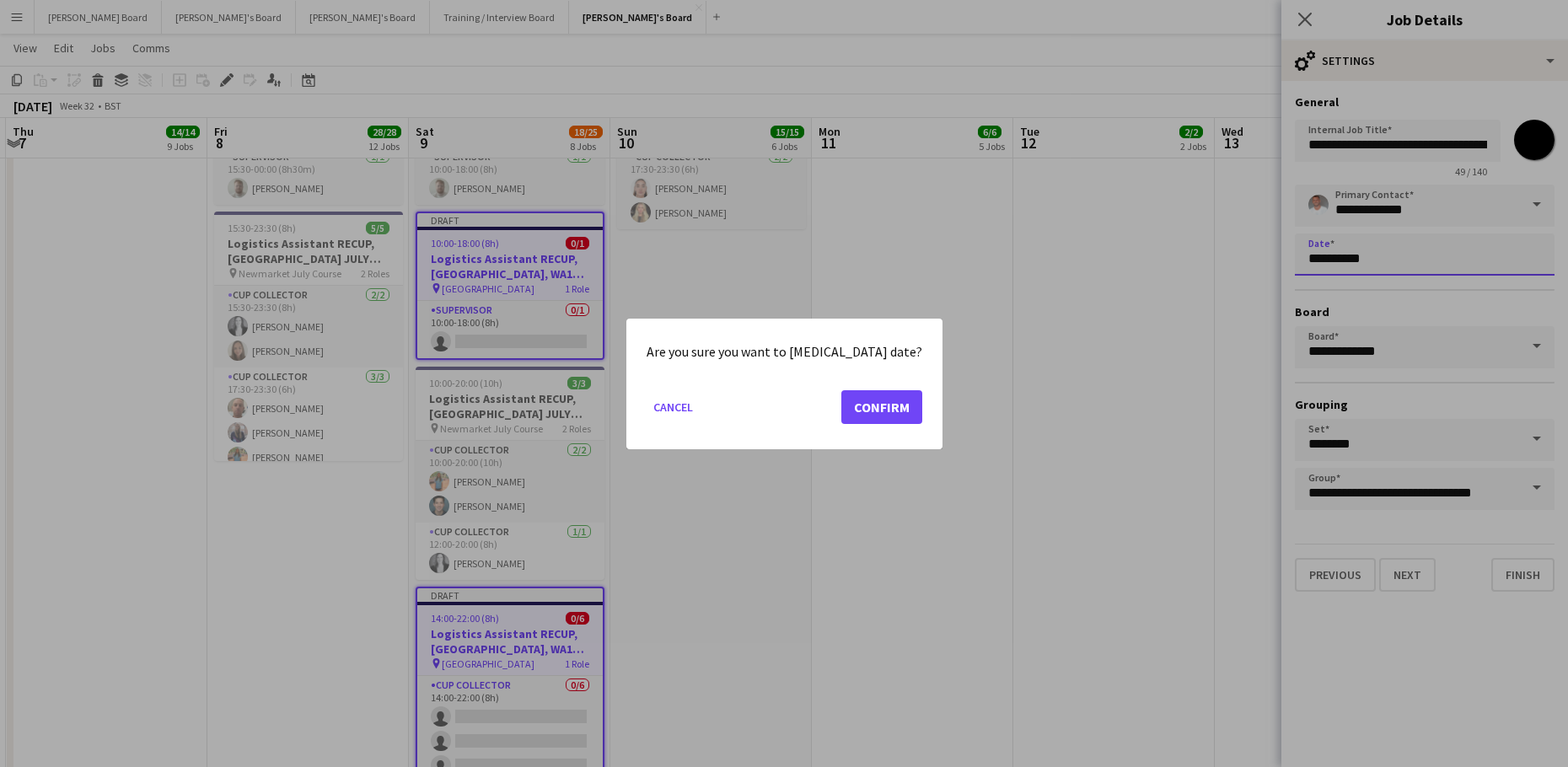
scroll to position [0, 0]
click at [896, 402] on button "Confirm" at bounding box center [881, 406] width 81 height 33
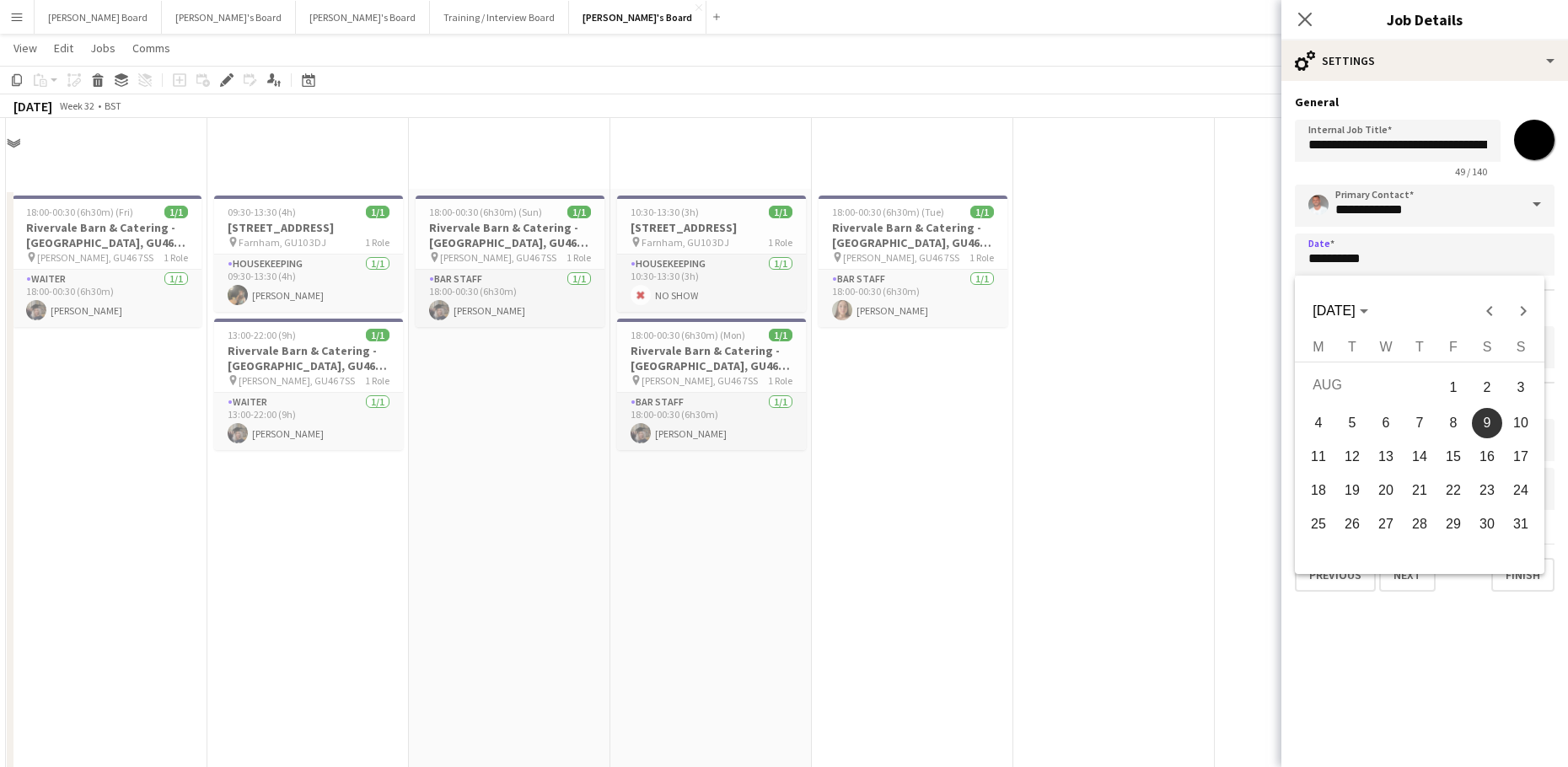
scroll to position [4073, 0]
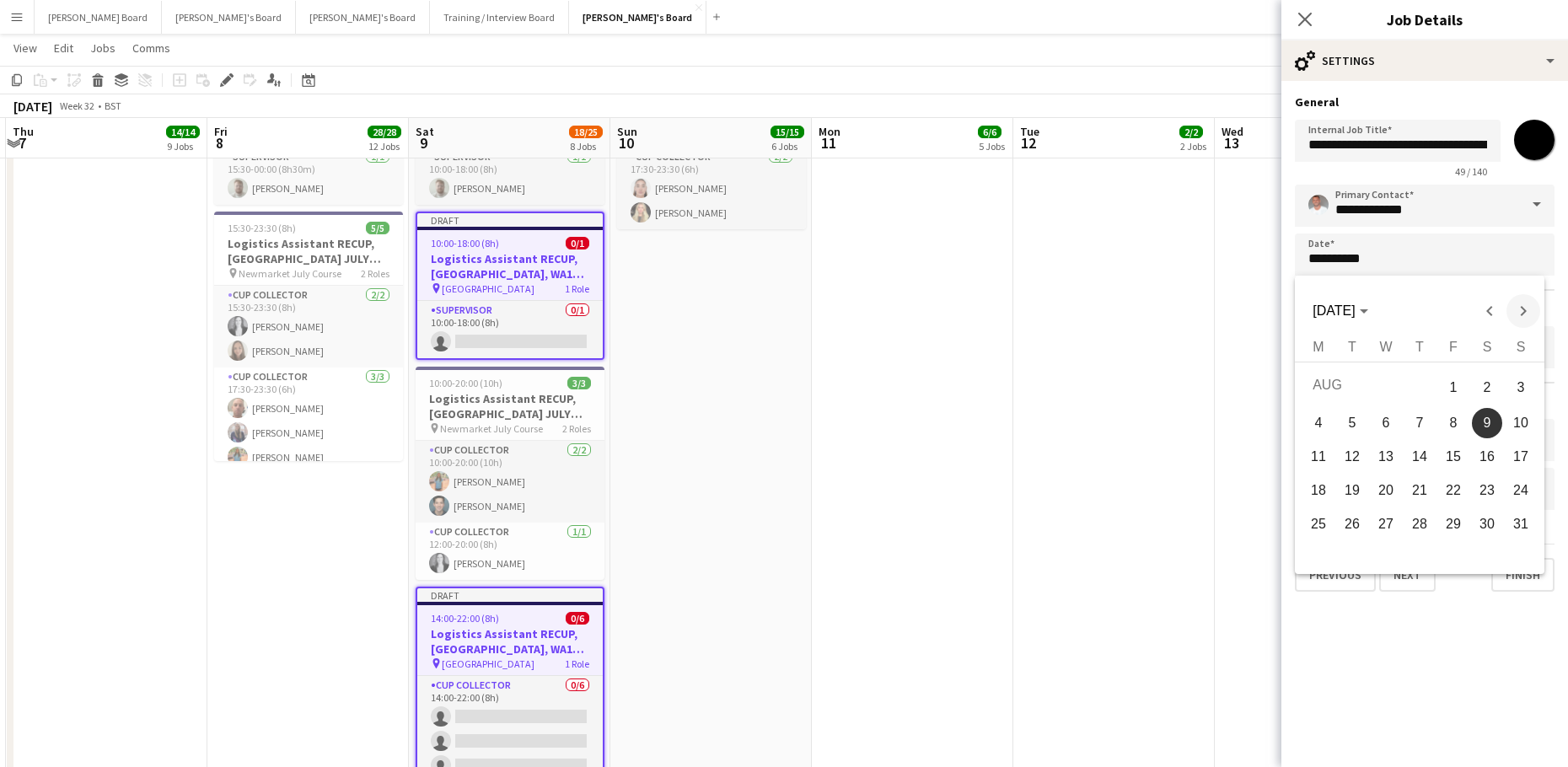
click at [1515, 304] on span "Next month" at bounding box center [1523, 311] width 33 height 33
click at [1486, 515] on span "27" at bounding box center [1486, 519] width 30 height 30
type input "**********"
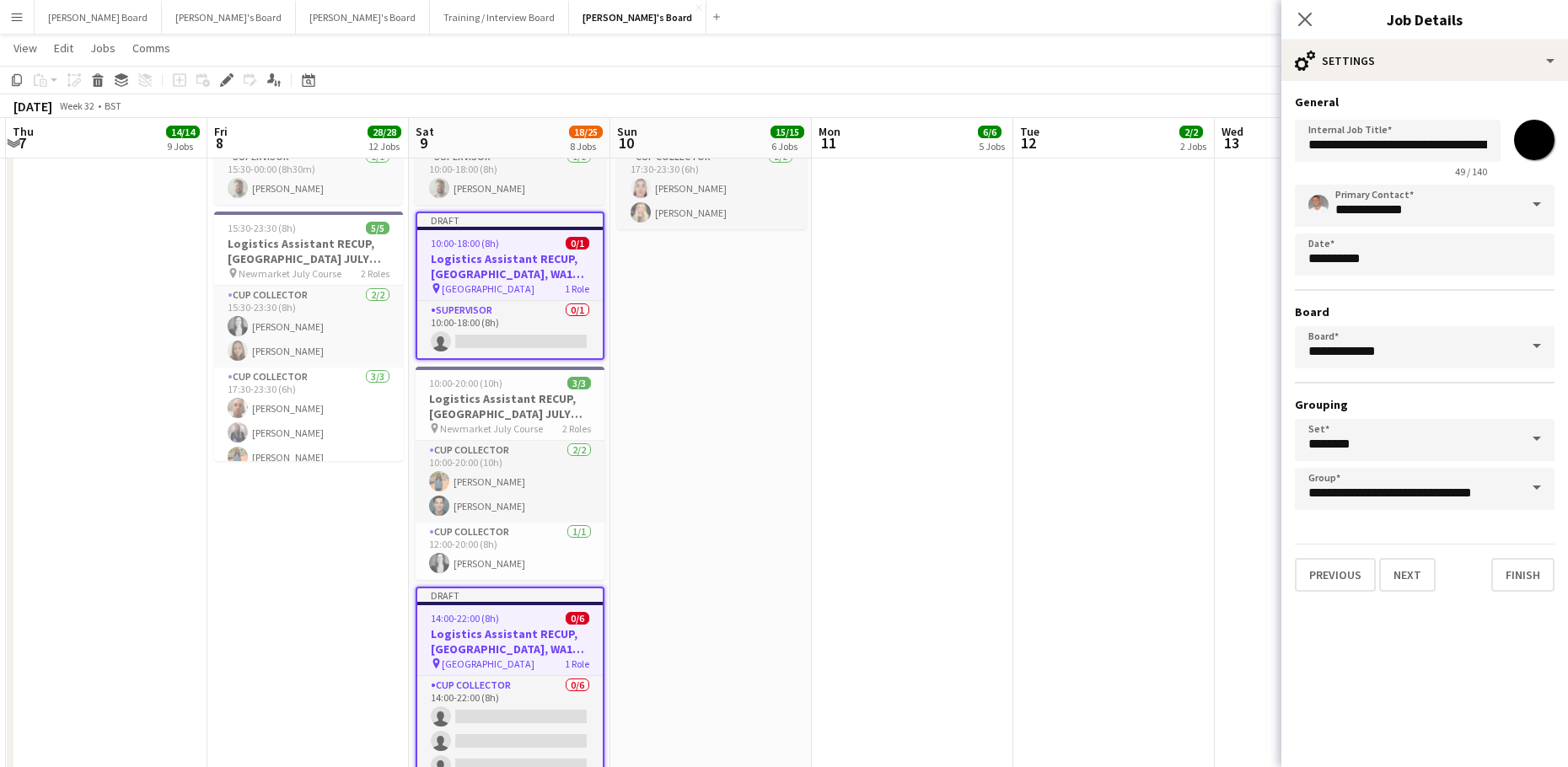
click at [1139, 461] on app-date-cell at bounding box center [1114, 203] width 202 height 1338
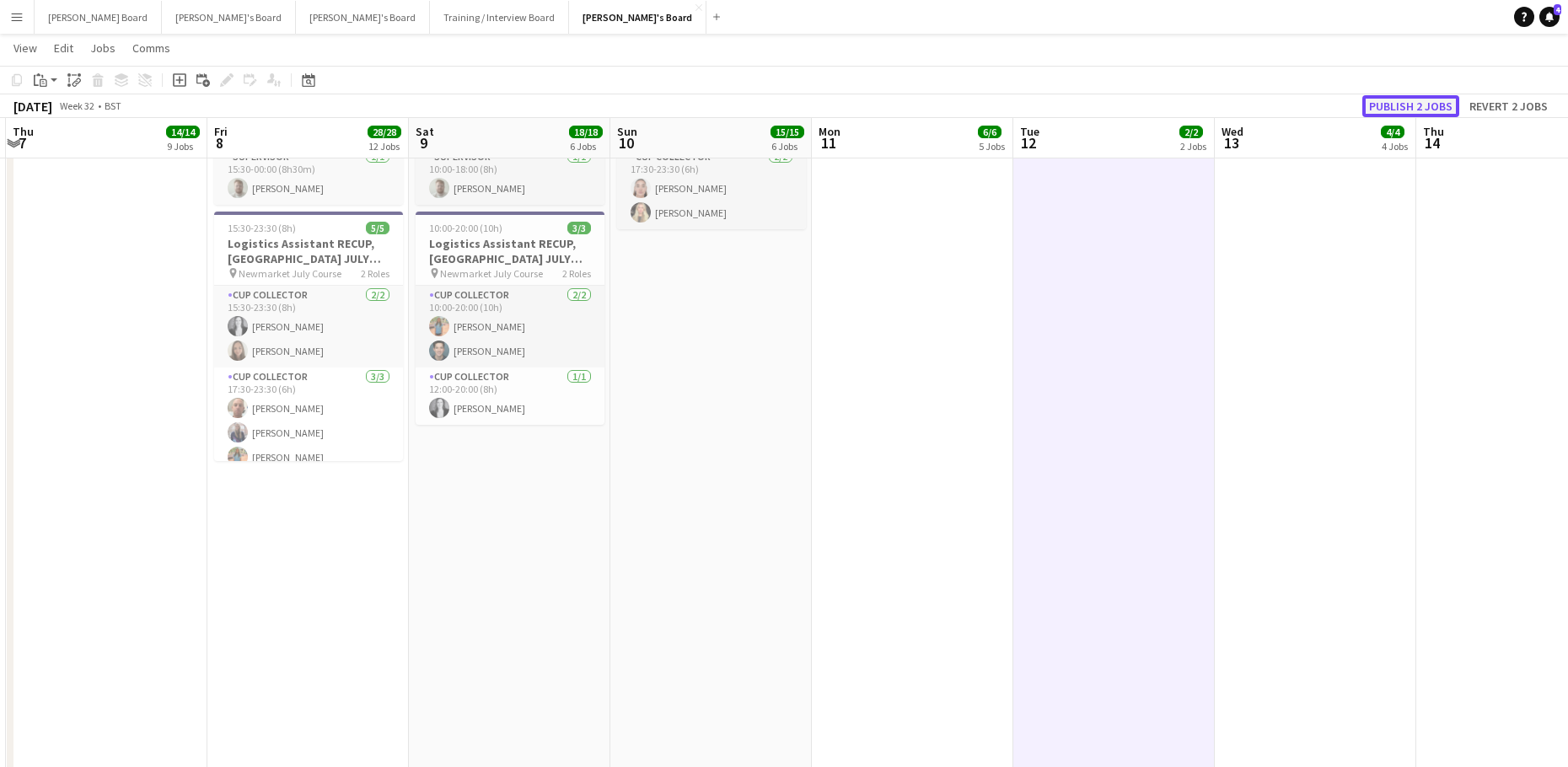
click at [1425, 107] on button "Publish 2 jobs" at bounding box center [1410, 106] width 97 height 22
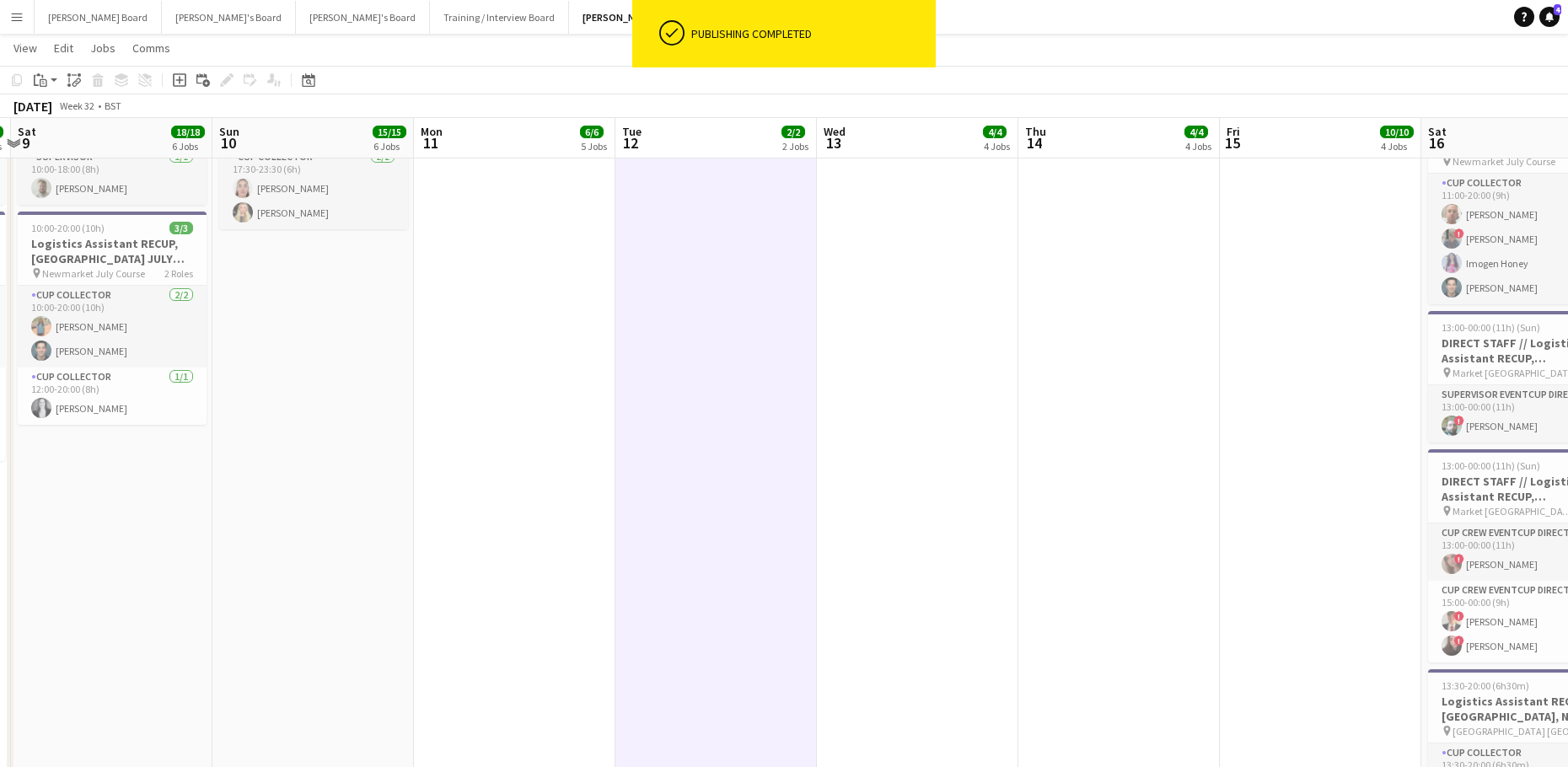
drag, startPoint x: 1256, startPoint y: 437, endPoint x: 72, endPoint y: 410, distance: 1184.3
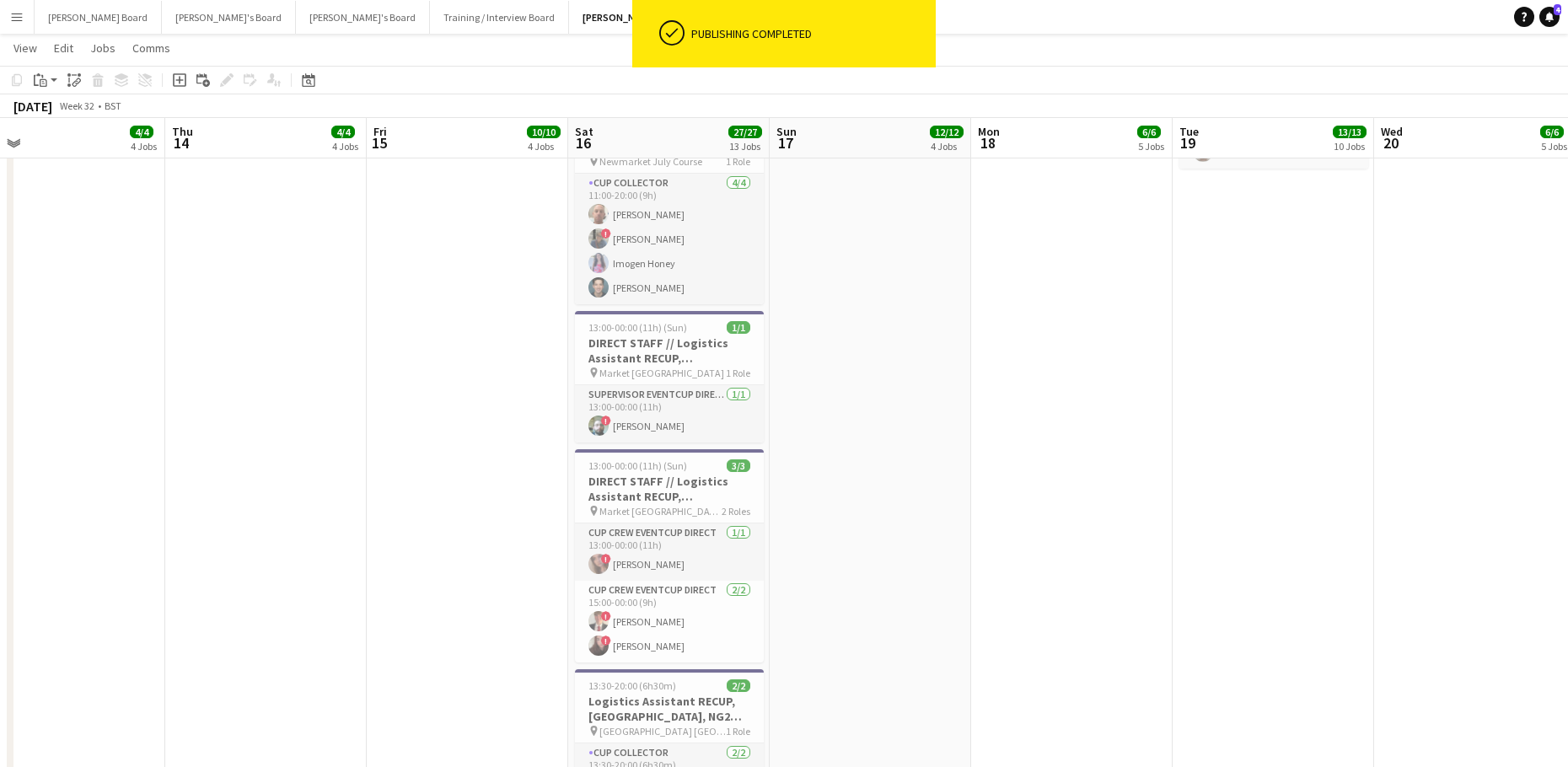
drag, startPoint x: 1480, startPoint y: 343, endPoint x: 513, endPoint y: 354, distance: 967.1
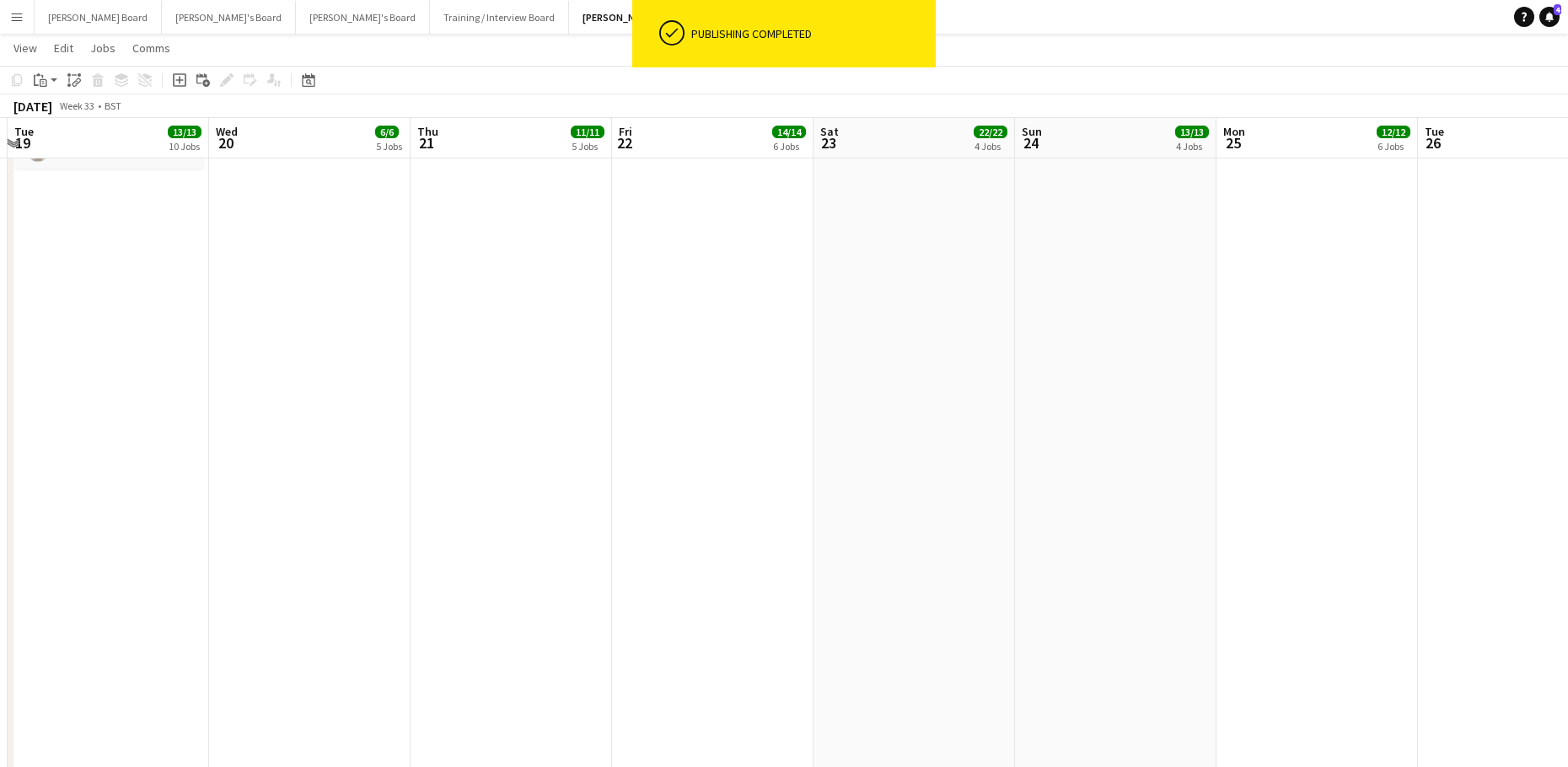
drag, startPoint x: 939, startPoint y: 312, endPoint x: 1103, endPoint y: 362, distance: 171.5
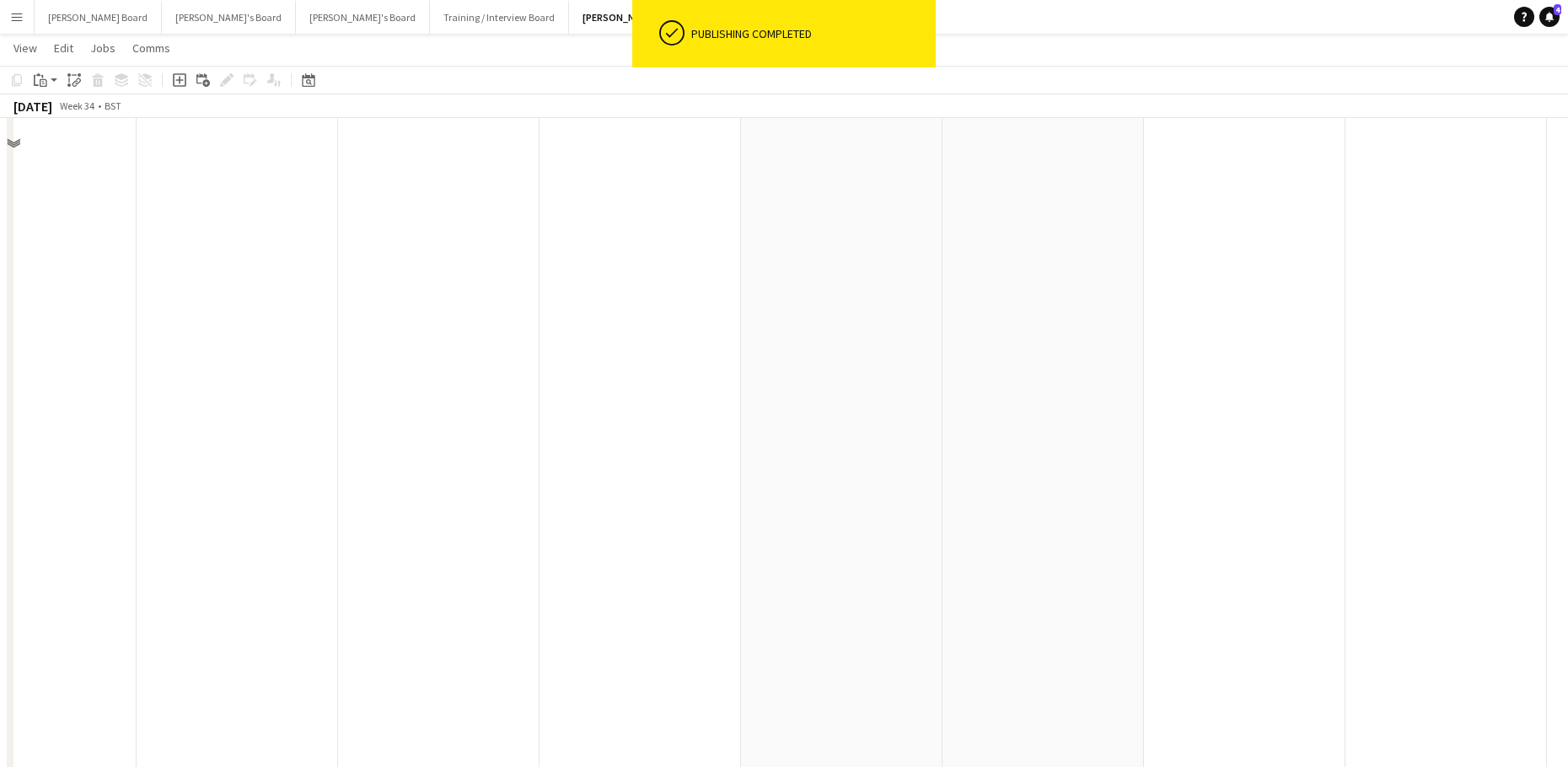
scroll to position [3399, 0]
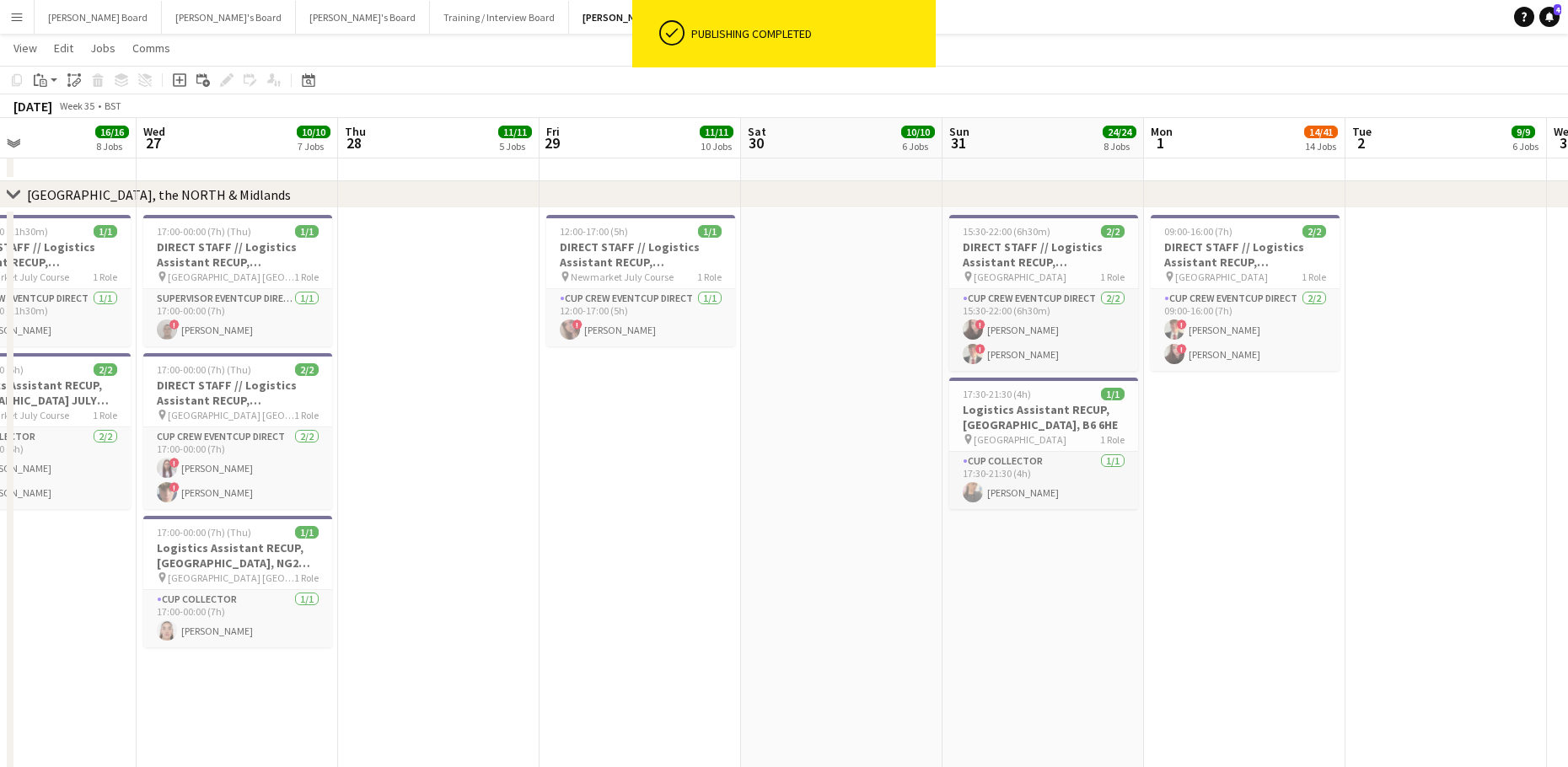
drag, startPoint x: 1156, startPoint y: 550, endPoint x: 661, endPoint y: 520, distance: 495.9
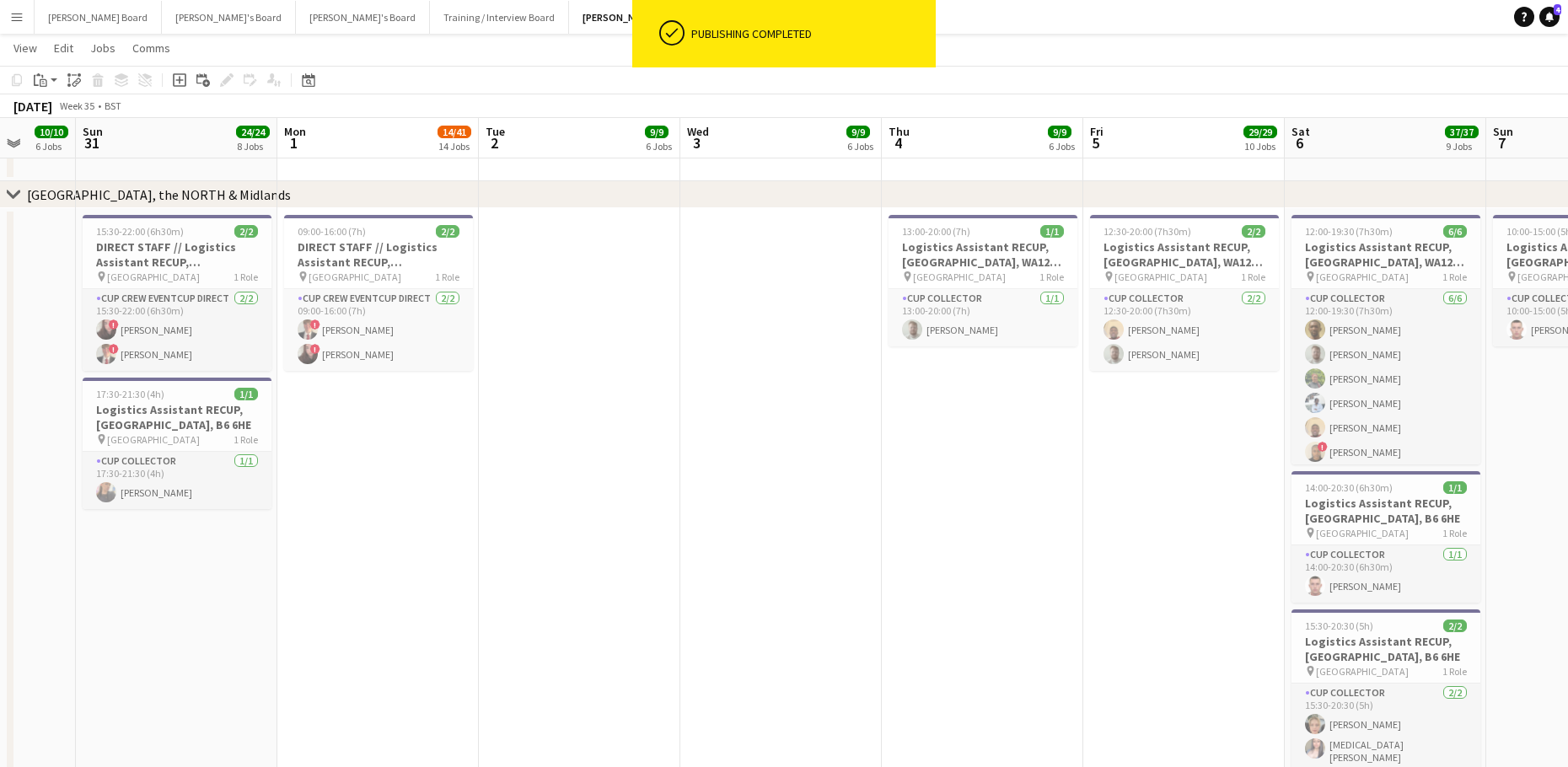
drag, startPoint x: 808, startPoint y: 531, endPoint x: 514, endPoint y: 531, distance: 294.0
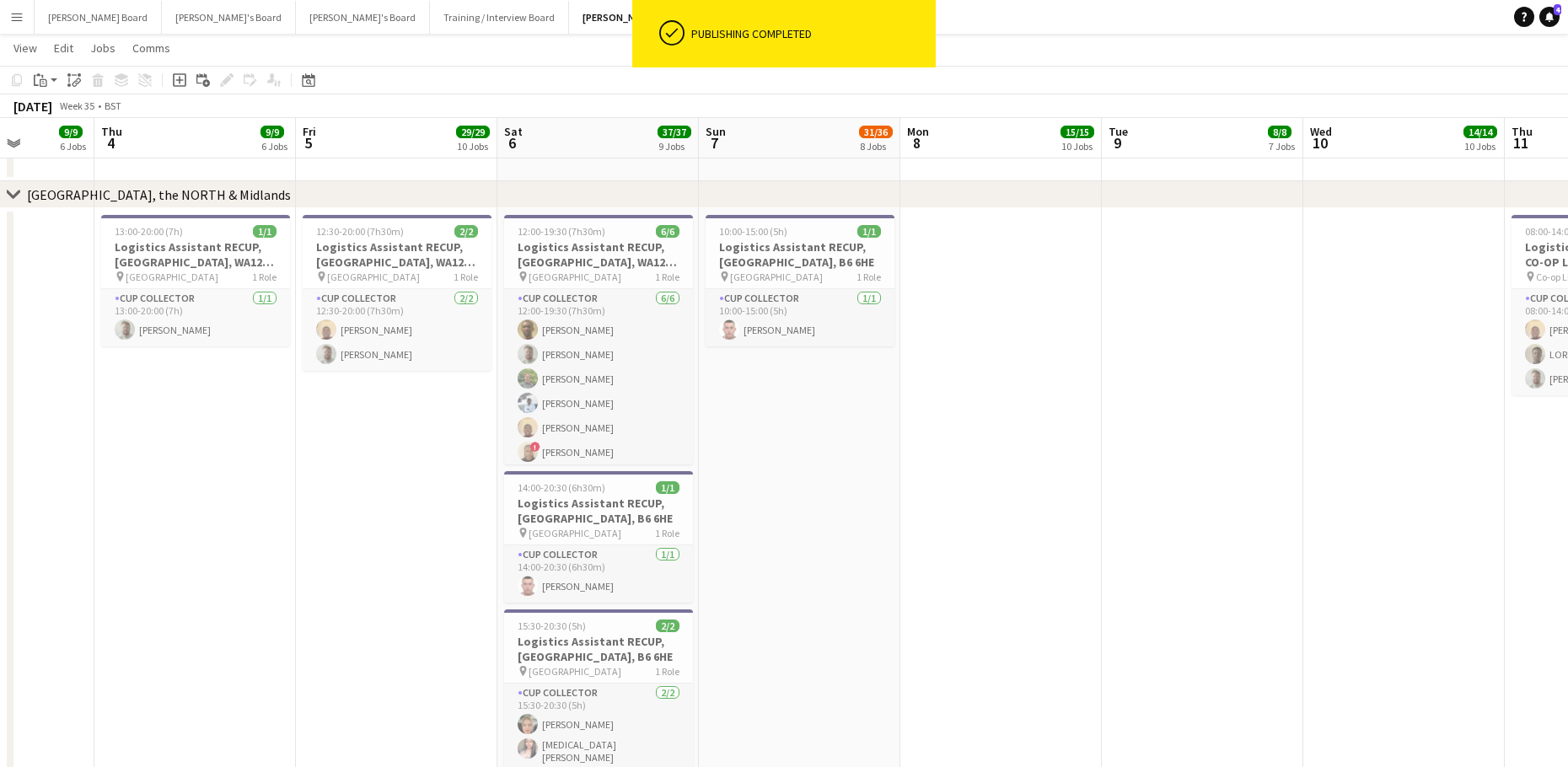
drag, startPoint x: 382, startPoint y: 494, endPoint x: 1175, endPoint y: 457, distance: 793.9
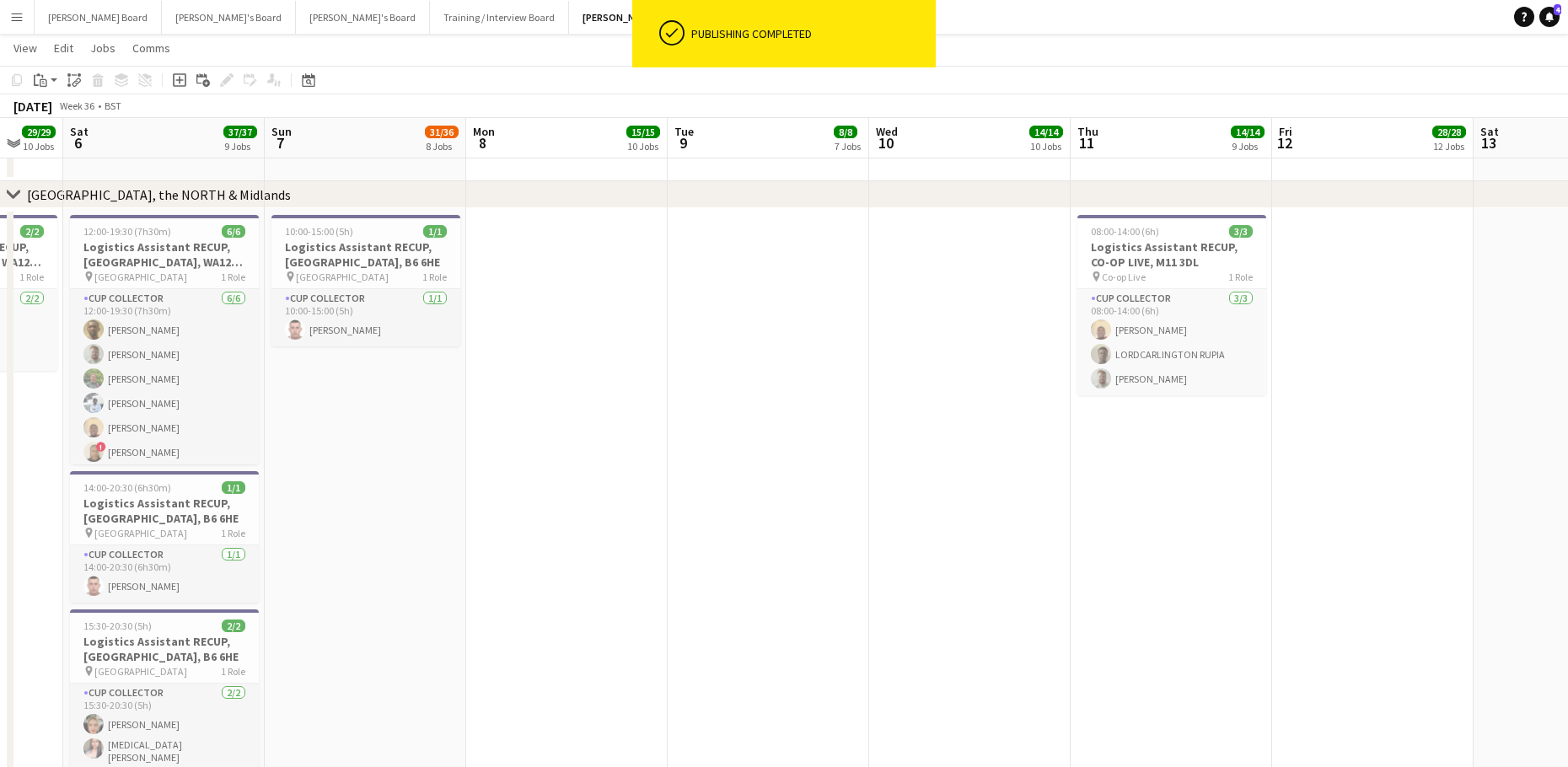
drag, startPoint x: 850, startPoint y: 494, endPoint x: 927, endPoint y: 444, distance: 91.8
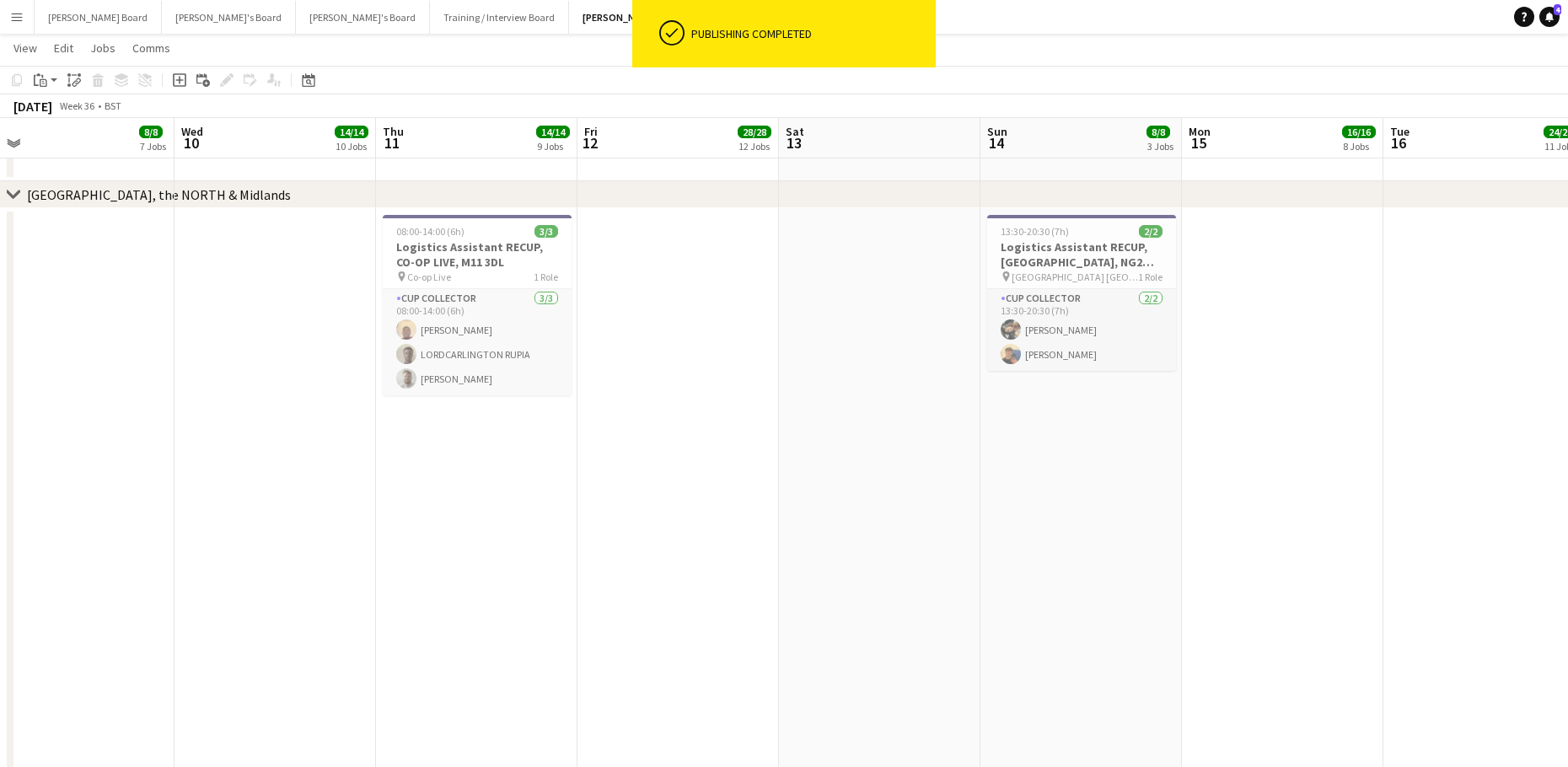
drag, startPoint x: 485, startPoint y: 461, endPoint x: 979, endPoint y: 397, distance: 498.1
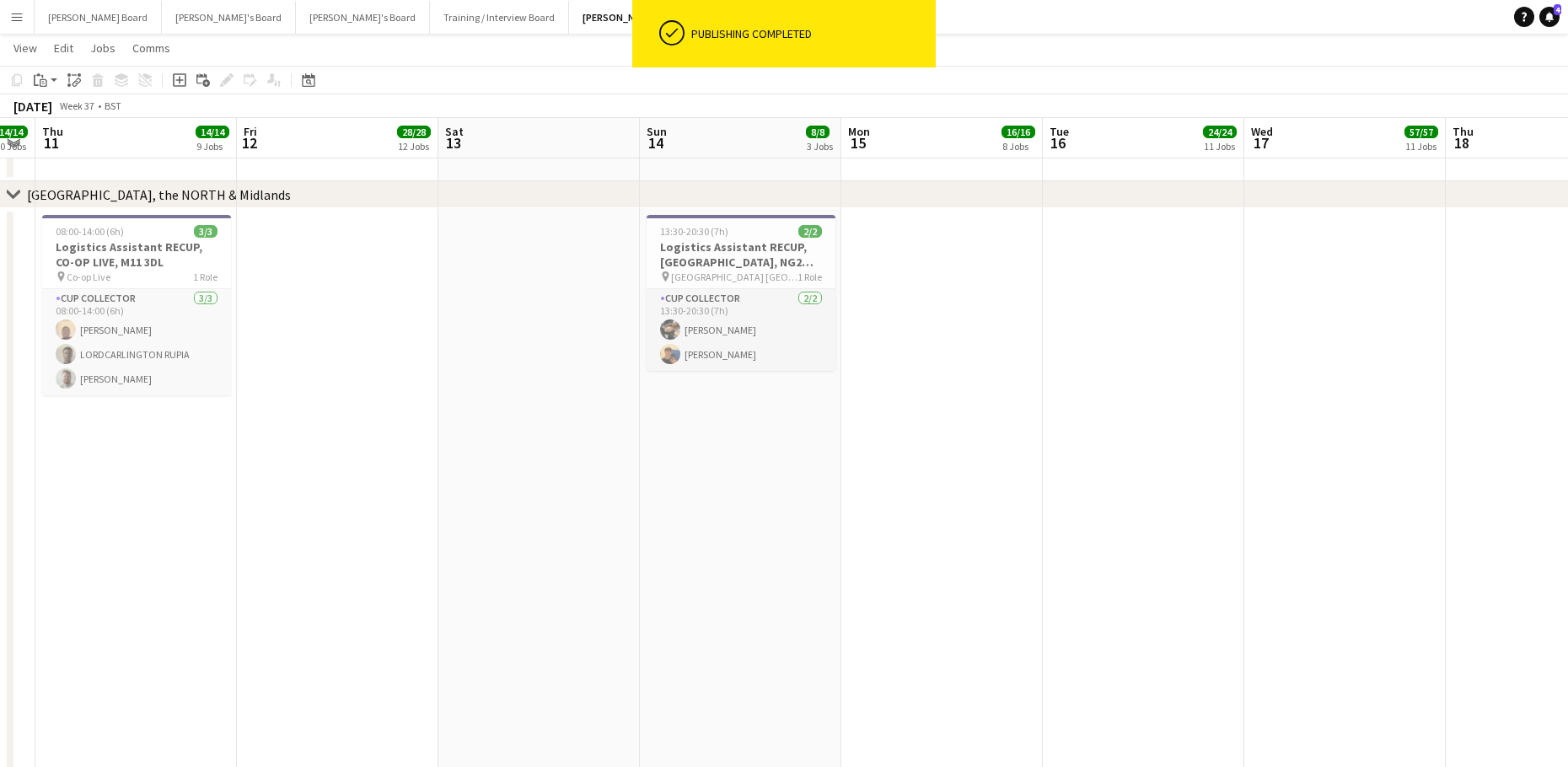
drag, startPoint x: 723, startPoint y: 433, endPoint x: 674, endPoint y: 418, distance: 51.2
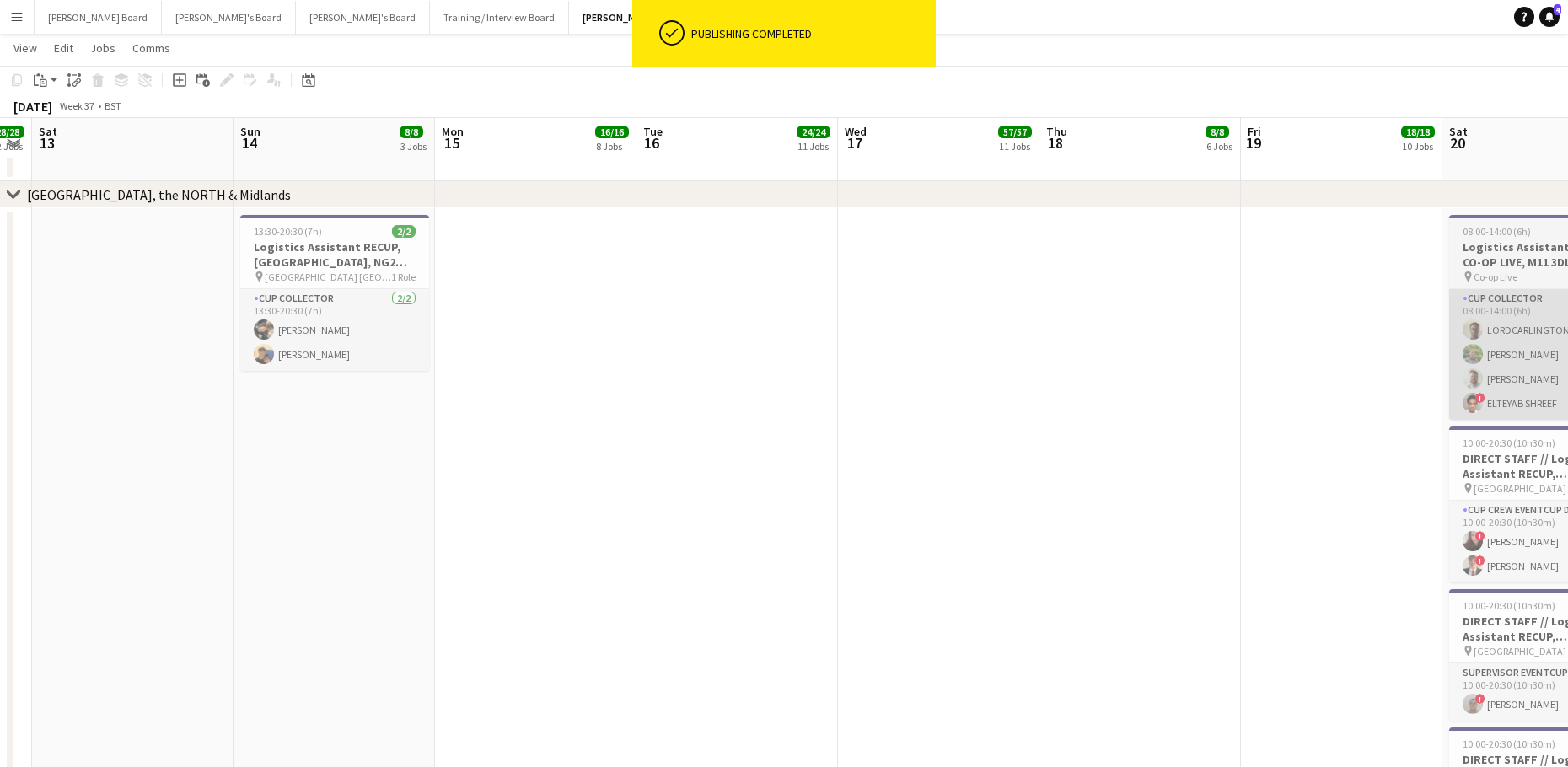
drag, startPoint x: 875, startPoint y: 431, endPoint x: 1055, endPoint y: 404, distance: 182.0
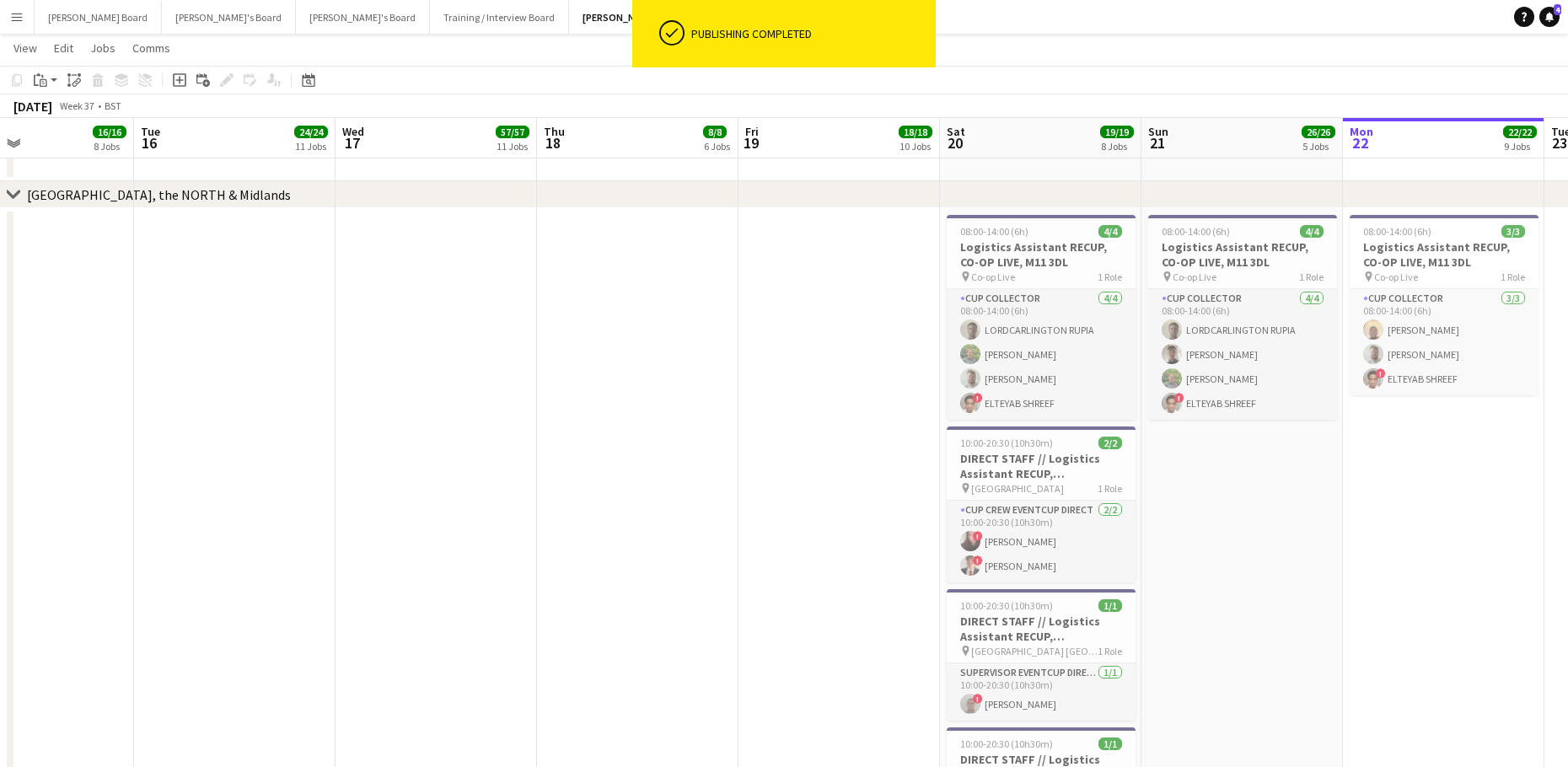
drag, startPoint x: 1010, startPoint y: 421, endPoint x: 581, endPoint y: 420, distance: 429.0
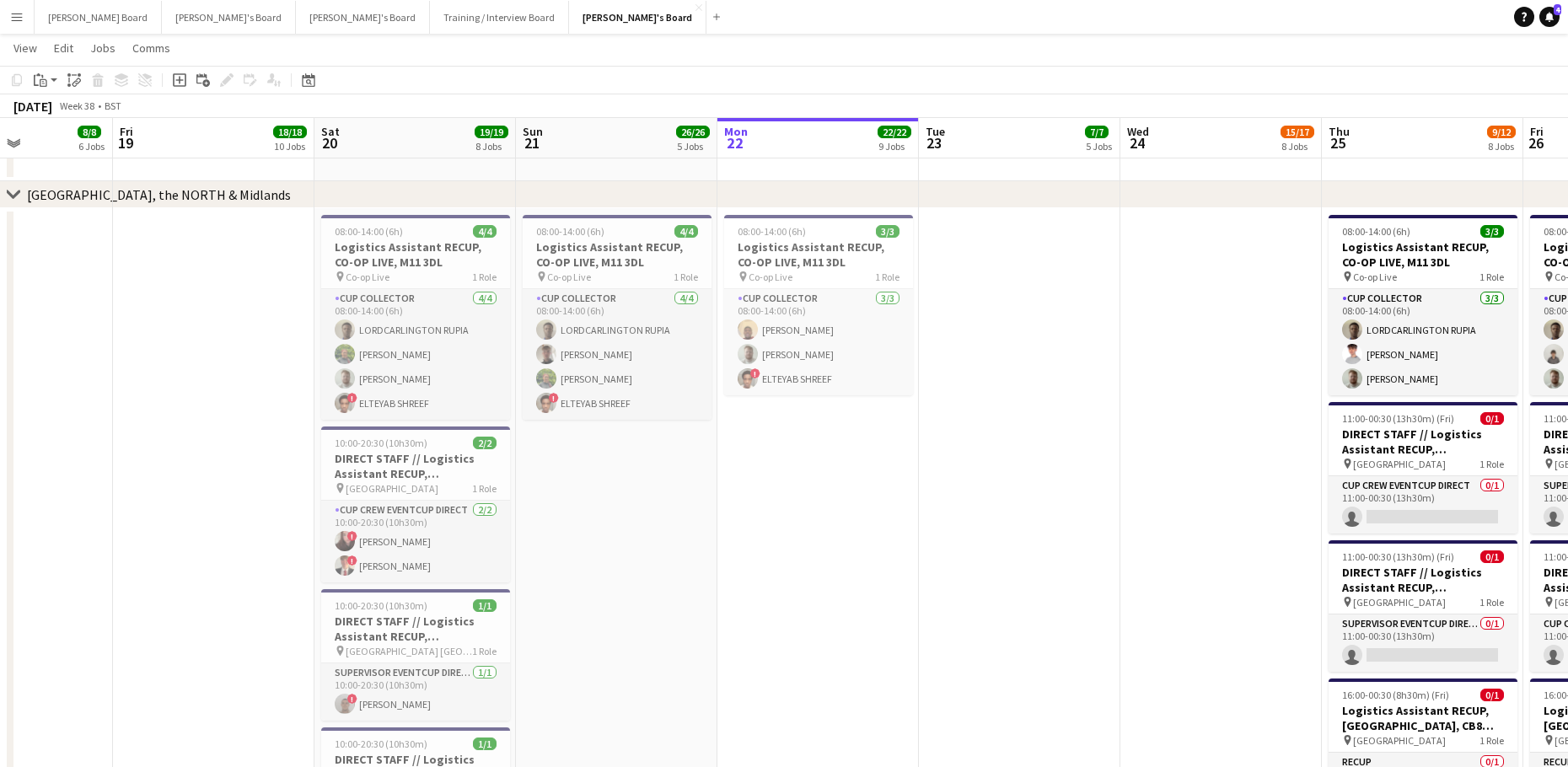
drag, startPoint x: 857, startPoint y: 502, endPoint x: 0, endPoint y: 500, distance: 857.0
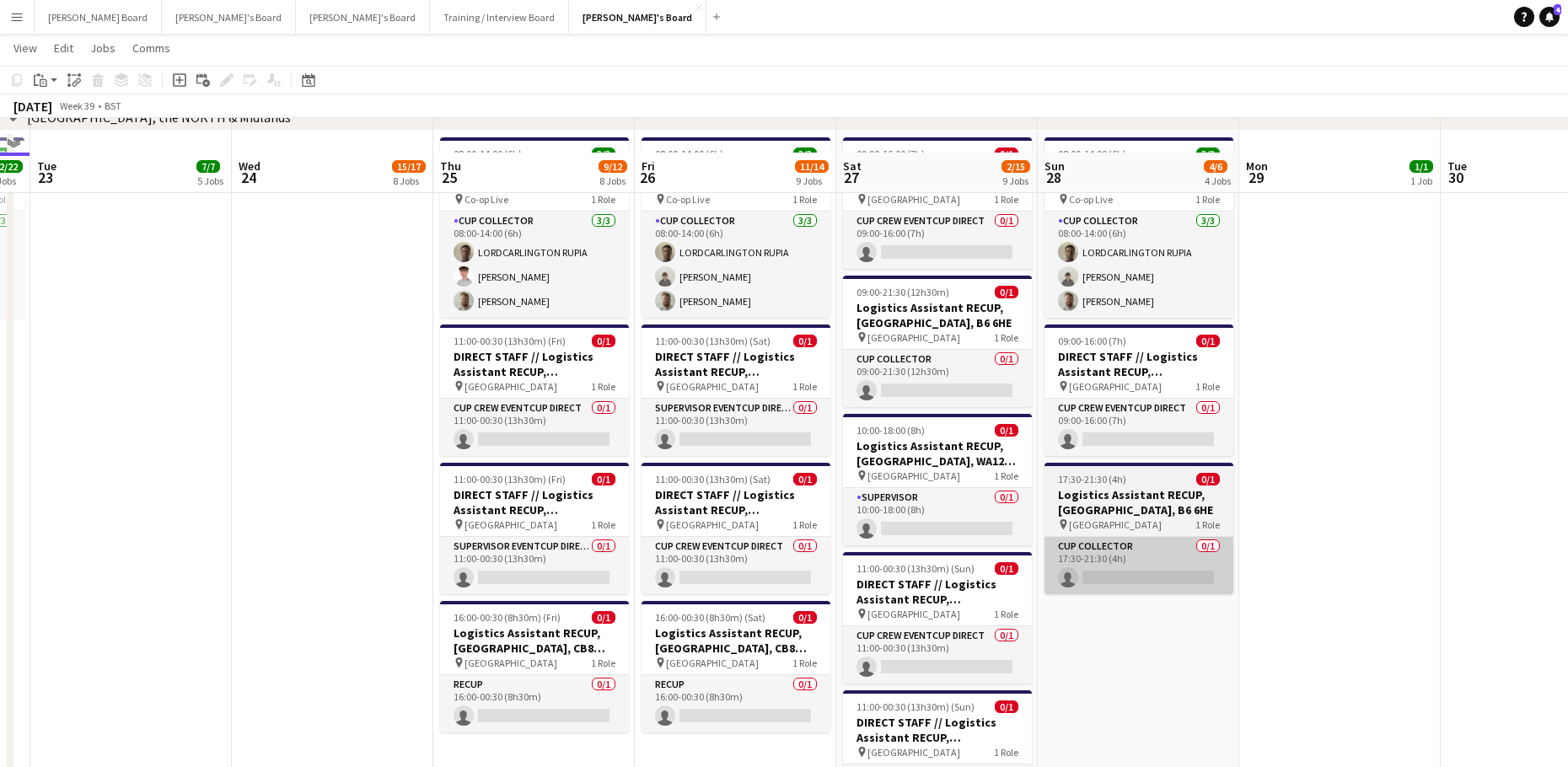
scroll to position [3511, 0]
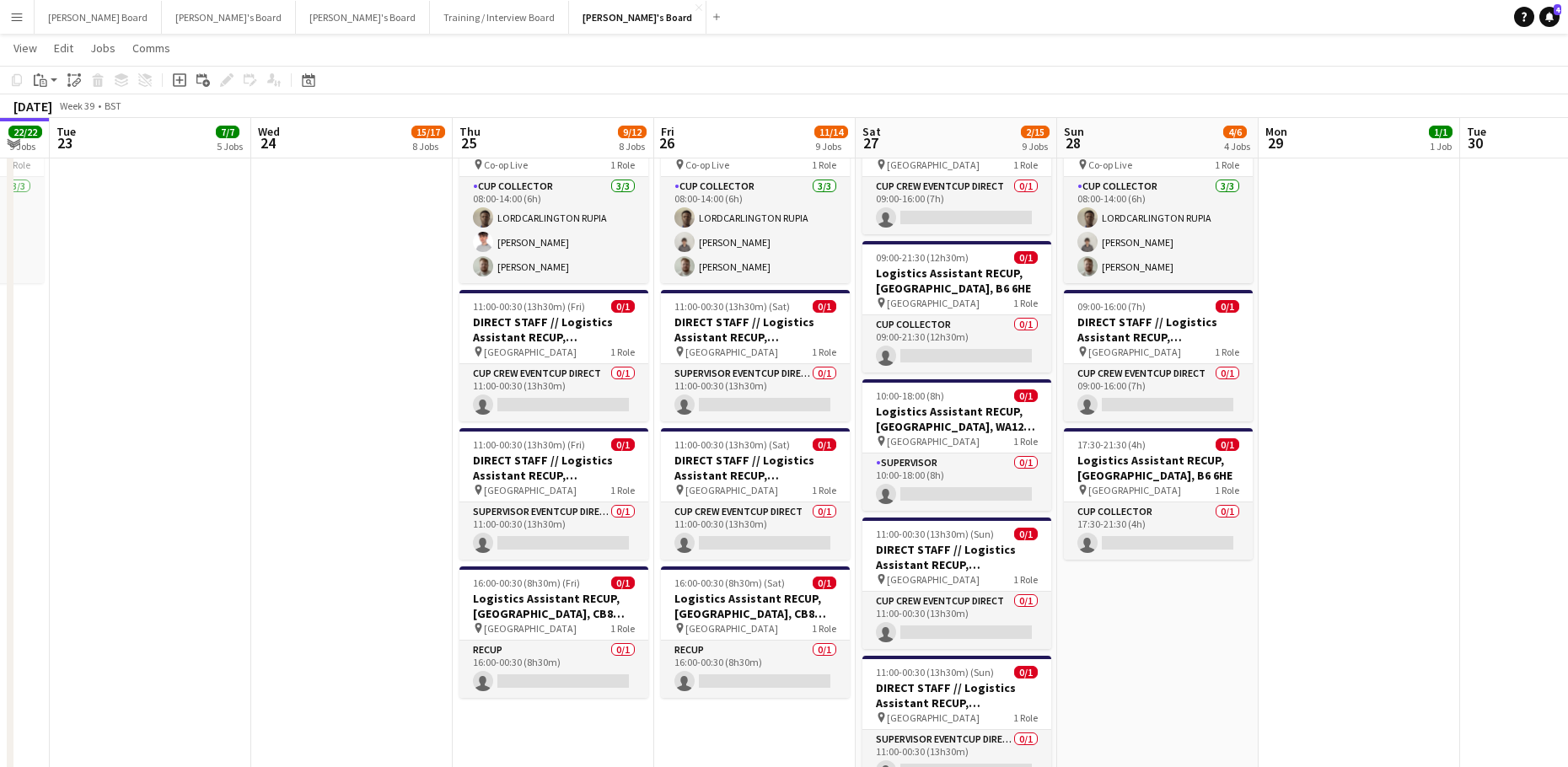
drag, startPoint x: 1212, startPoint y: 564, endPoint x: 1016, endPoint y: 603, distance: 199.8
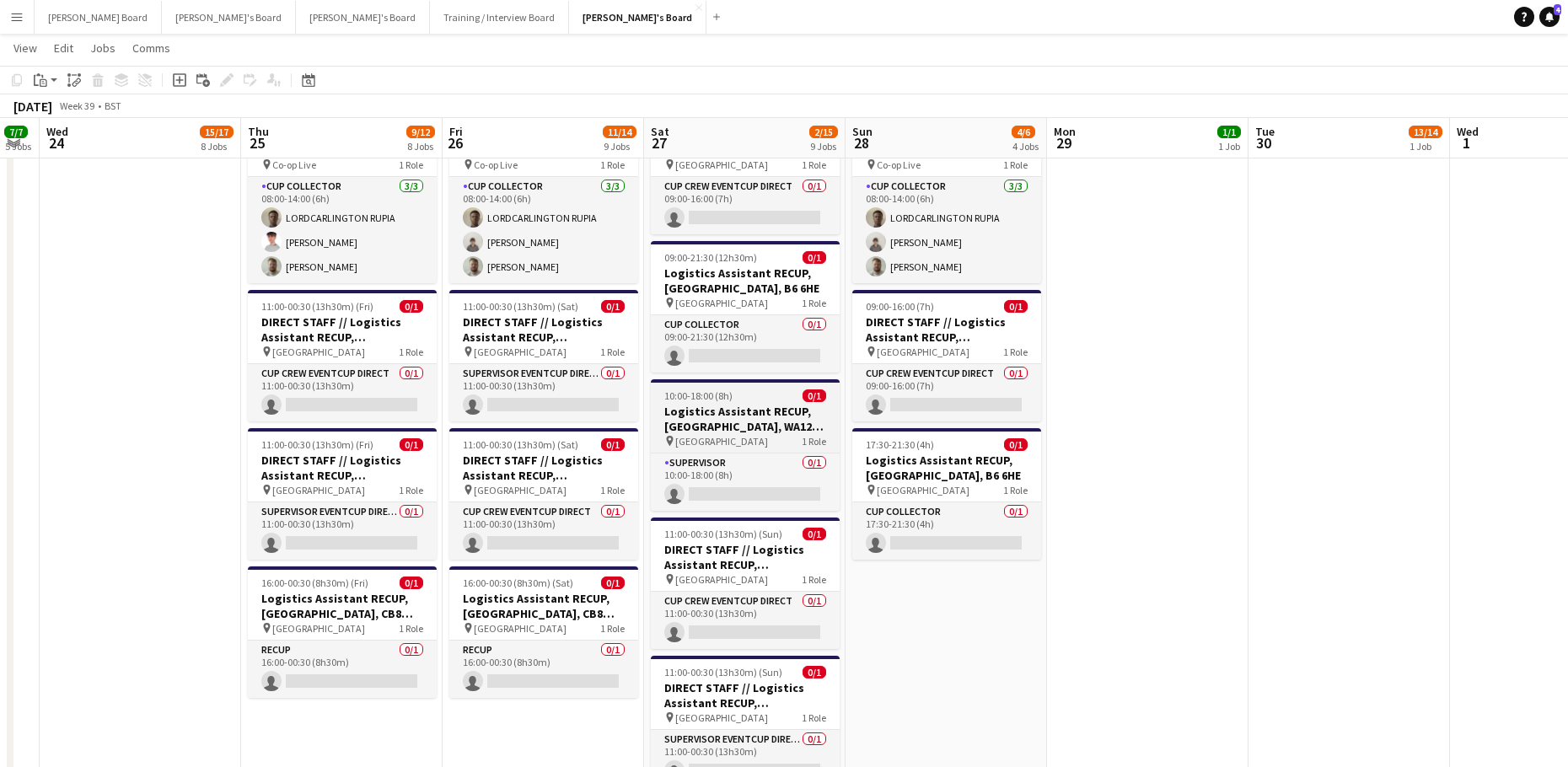
drag, startPoint x: 686, startPoint y: 392, endPoint x: 697, endPoint y: 401, distance: 14.2
click at [686, 394] on span "10:00-18:00 (8h)" at bounding box center [697, 395] width 68 height 13
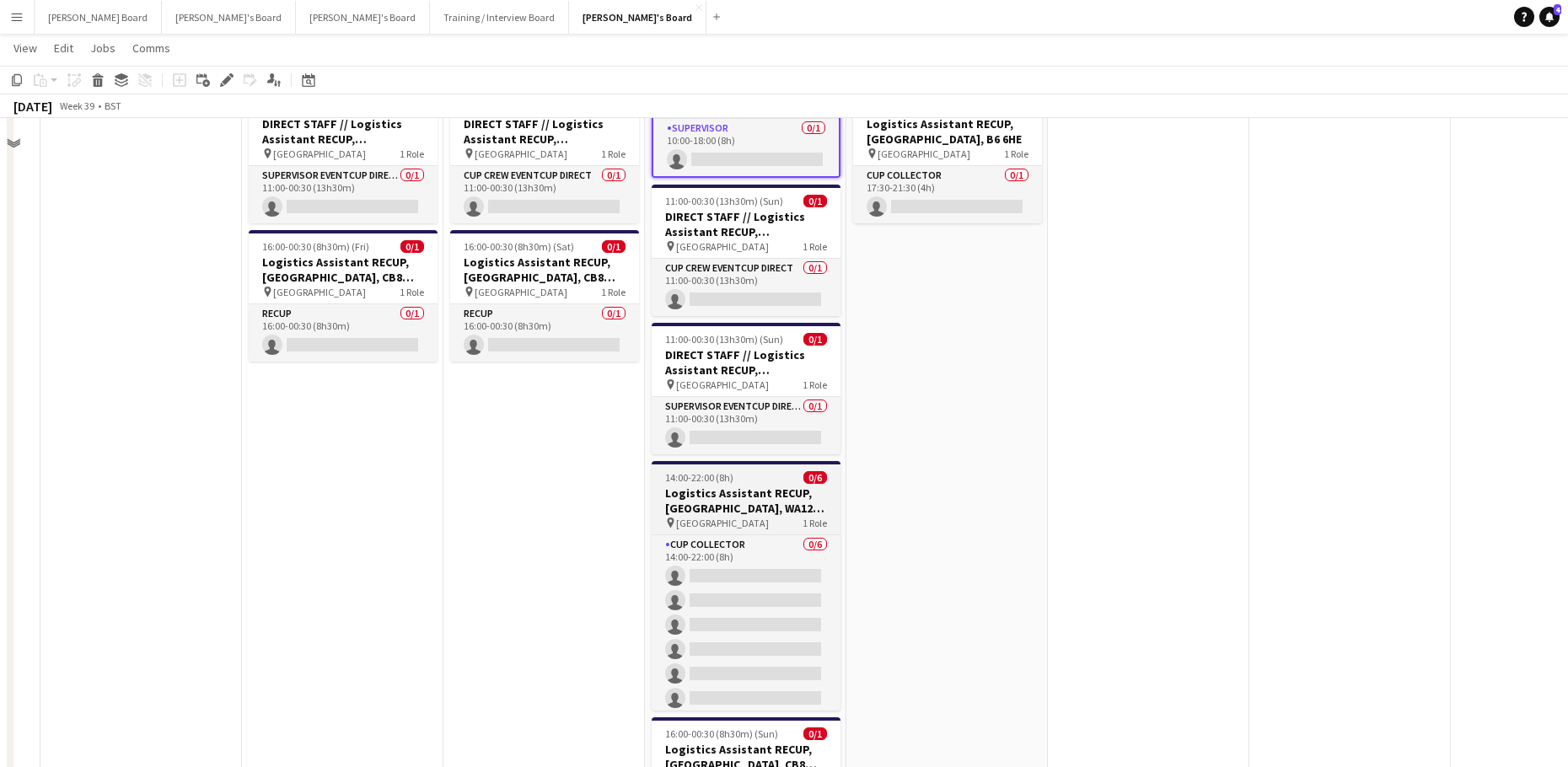
scroll to position [3849, 0]
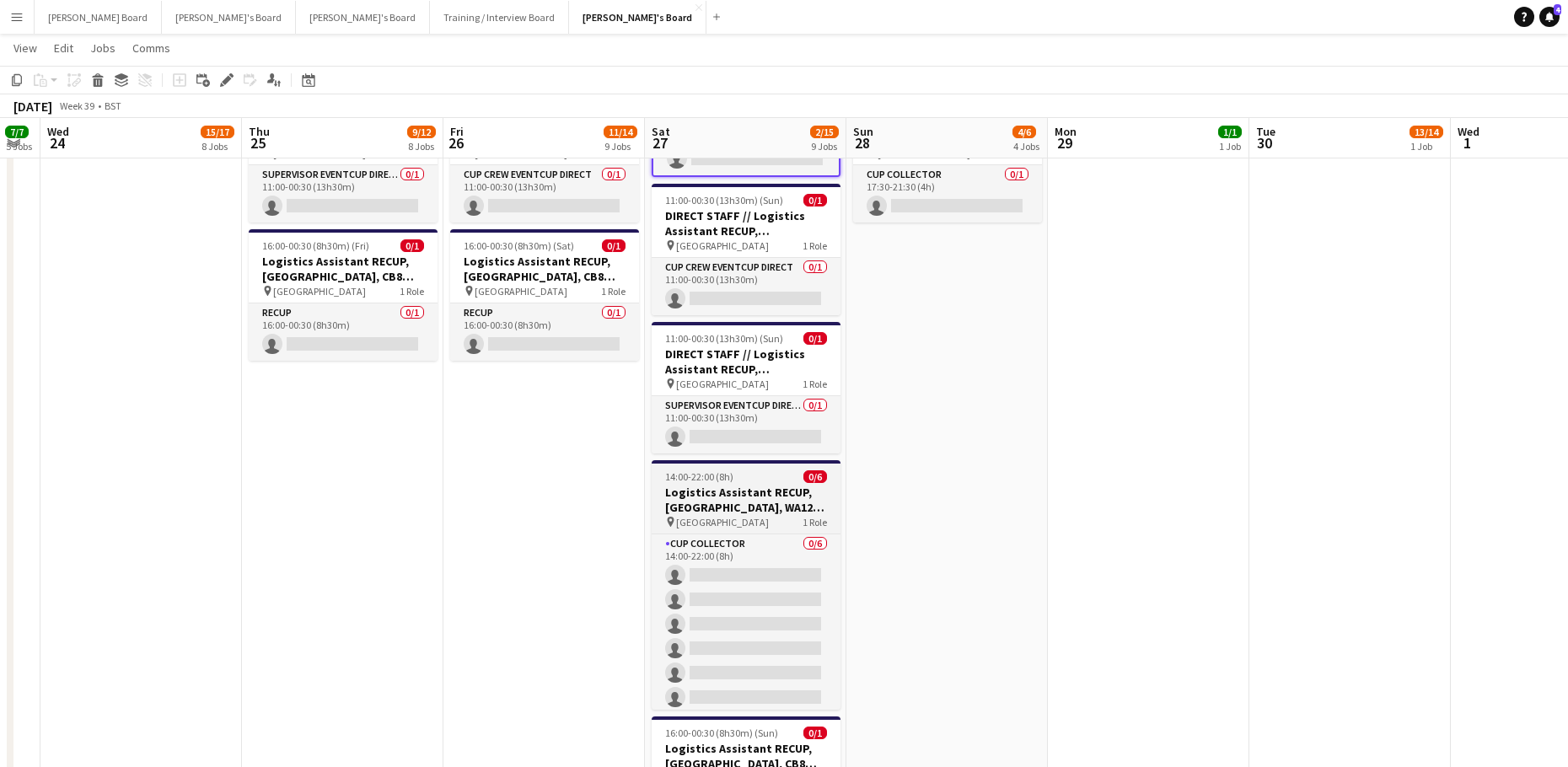
click at [705, 475] on span "14:00-22:00 (8h)" at bounding box center [698, 476] width 68 height 13
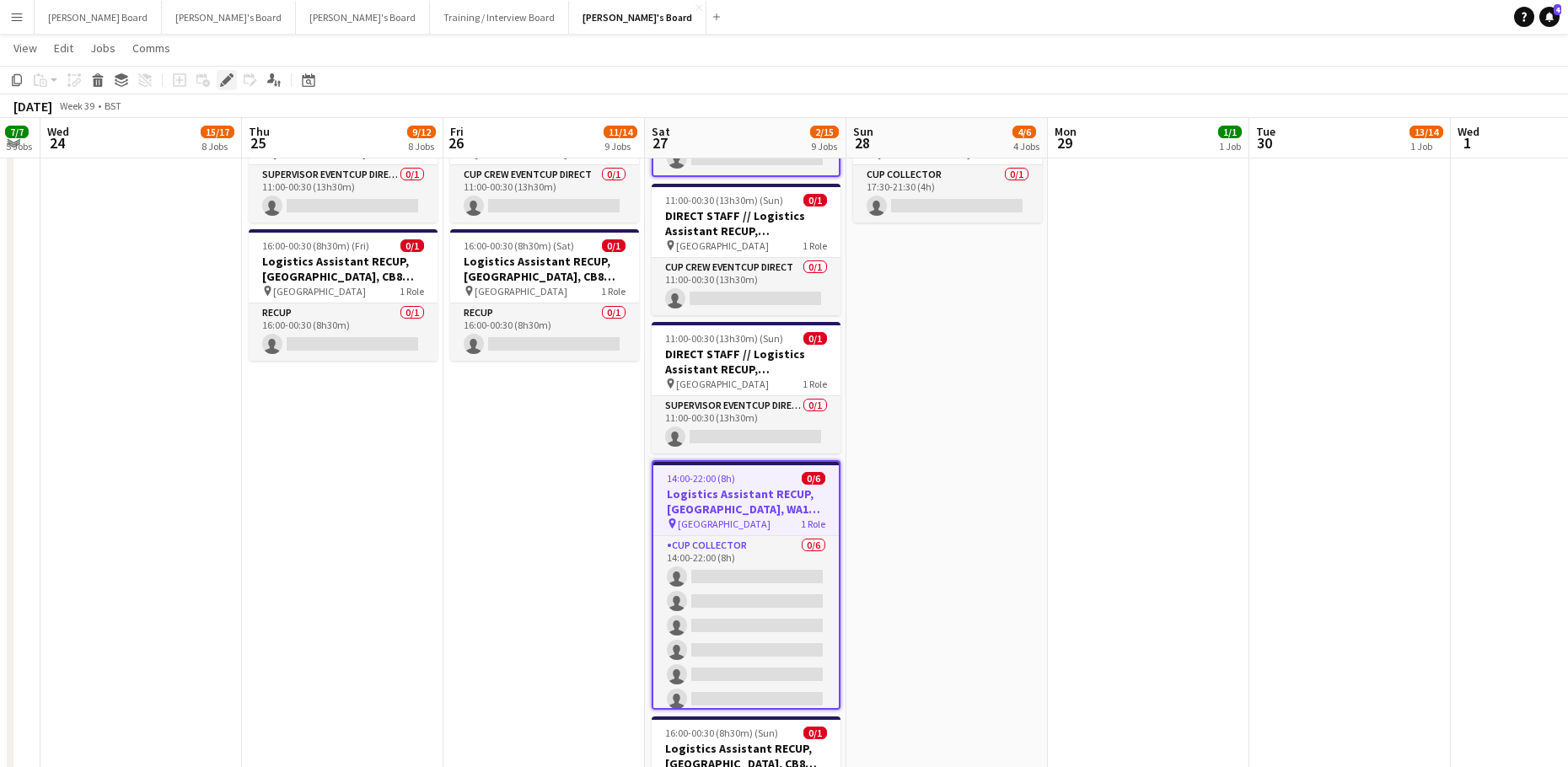
click at [226, 75] on icon "Edit" at bounding box center [227, 81] width 14 height 14
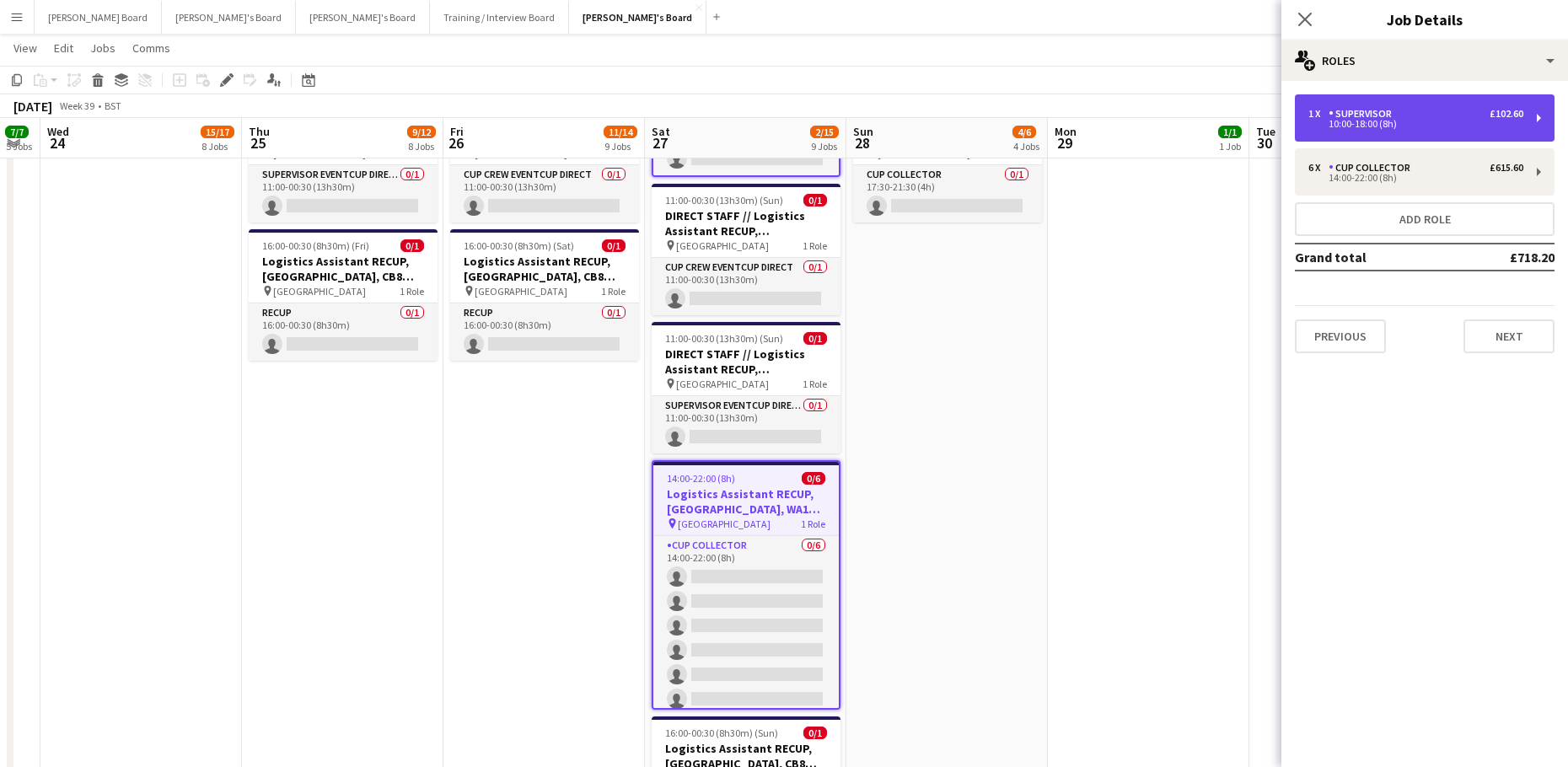
click at [1376, 109] on div "Supervisor" at bounding box center [1362, 114] width 70 height 12
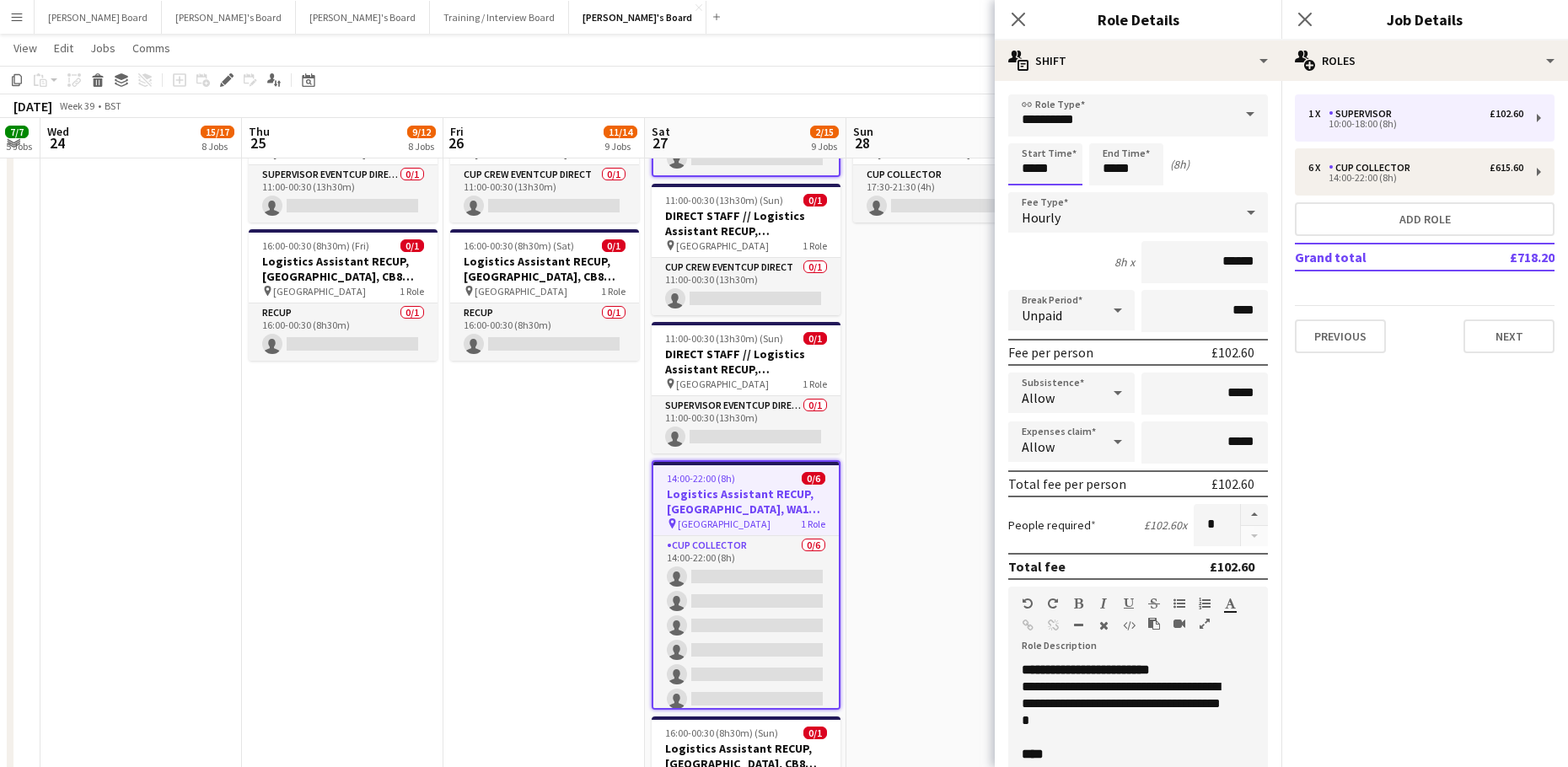
click at [1036, 161] on input "*****" at bounding box center [1045, 164] width 74 height 42
click at [1031, 133] on div at bounding box center [1028, 135] width 33 height 17
type input "*****"
click at [1031, 133] on div at bounding box center [1028, 135] width 33 height 17
click at [1114, 173] on input "*****" at bounding box center [1125, 164] width 74 height 42
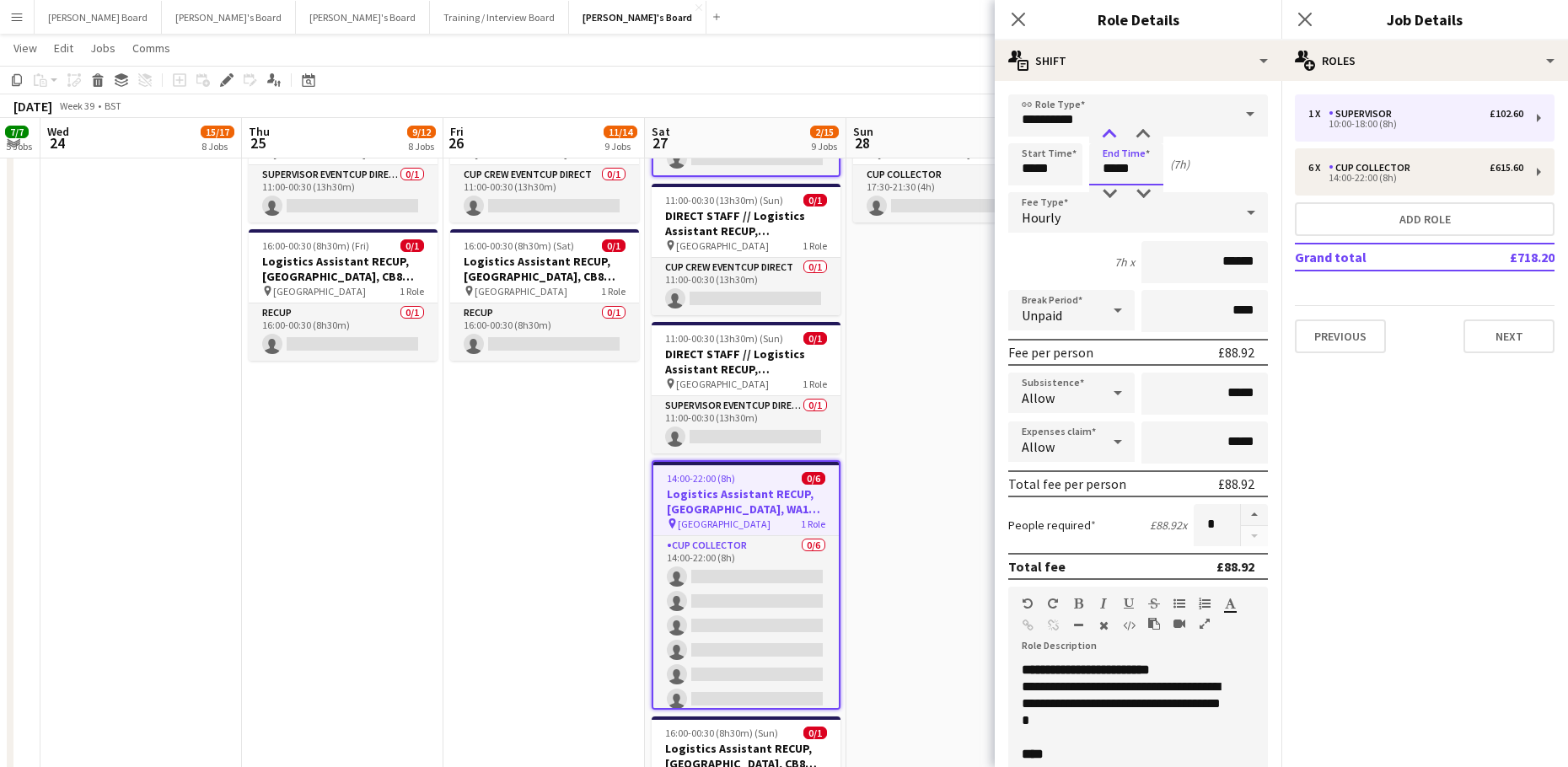
click at [1114, 139] on div at bounding box center [1109, 135] width 33 height 17
type input "*****"
click at [1114, 139] on div at bounding box center [1109, 135] width 33 height 17
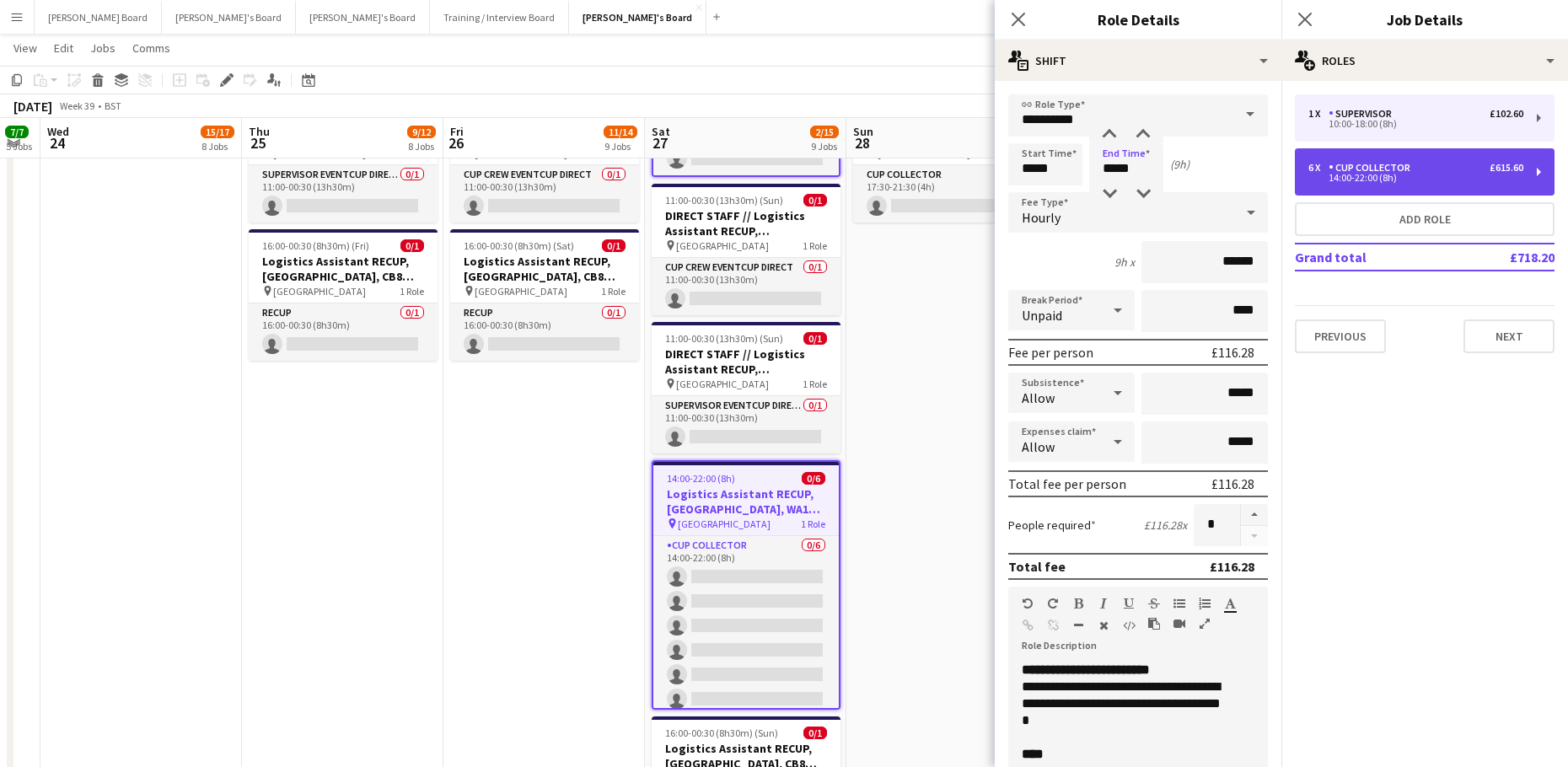
click at [1392, 166] on div "CUP COLLECTOR" at bounding box center [1372, 167] width 89 height 12
type input "**********"
type input "*****"
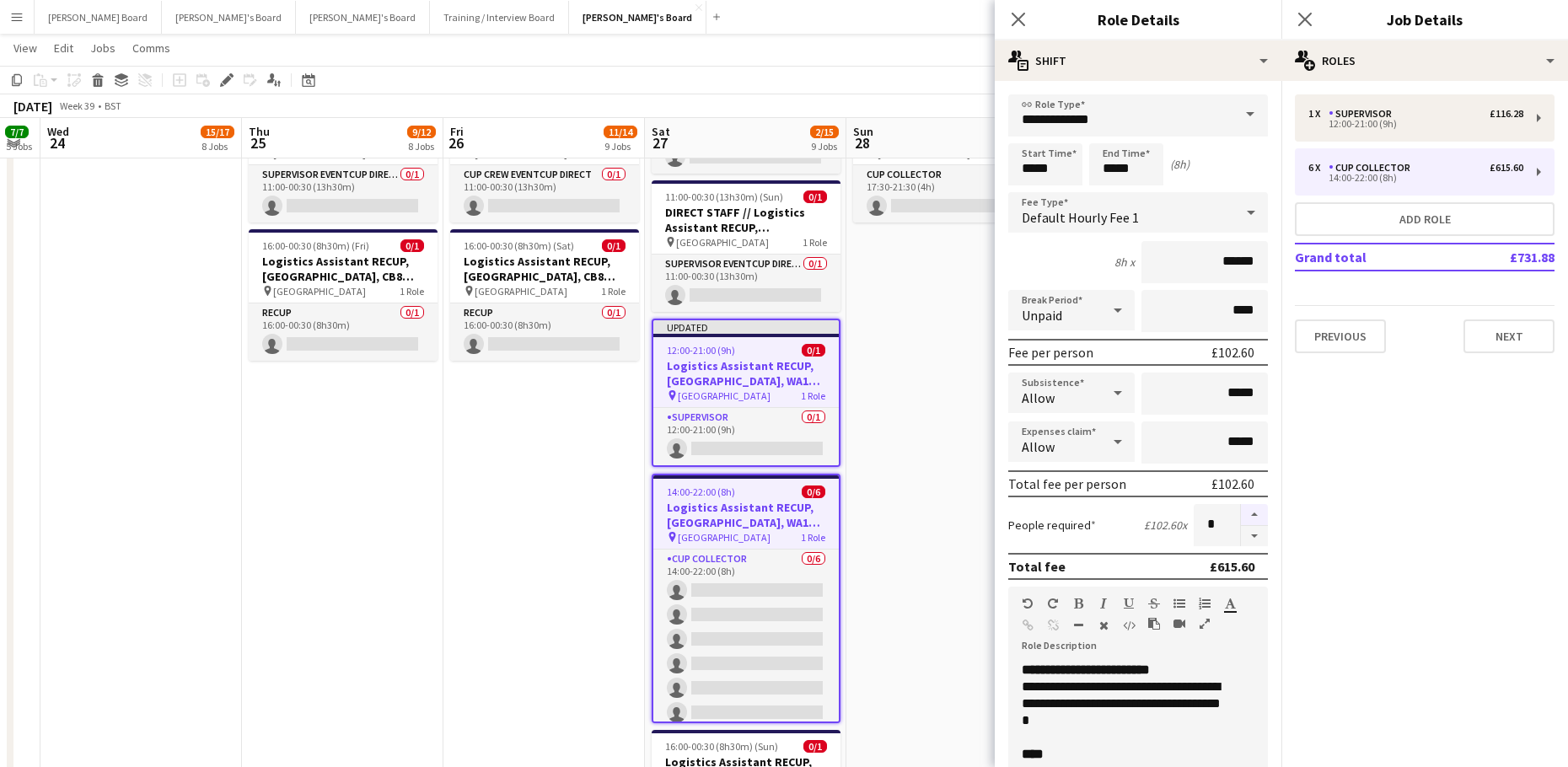
click at [1240, 514] on button "button" at bounding box center [1253, 514] width 27 height 22
type input "*"
click at [931, 431] on app-date-cell "08:00-14:00 (6h) 3/3 Logistics Assistant RECUP, CO-OP LIVE, M11 3DL pin Co-op L…" at bounding box center [946, 423] width 202 height 1328
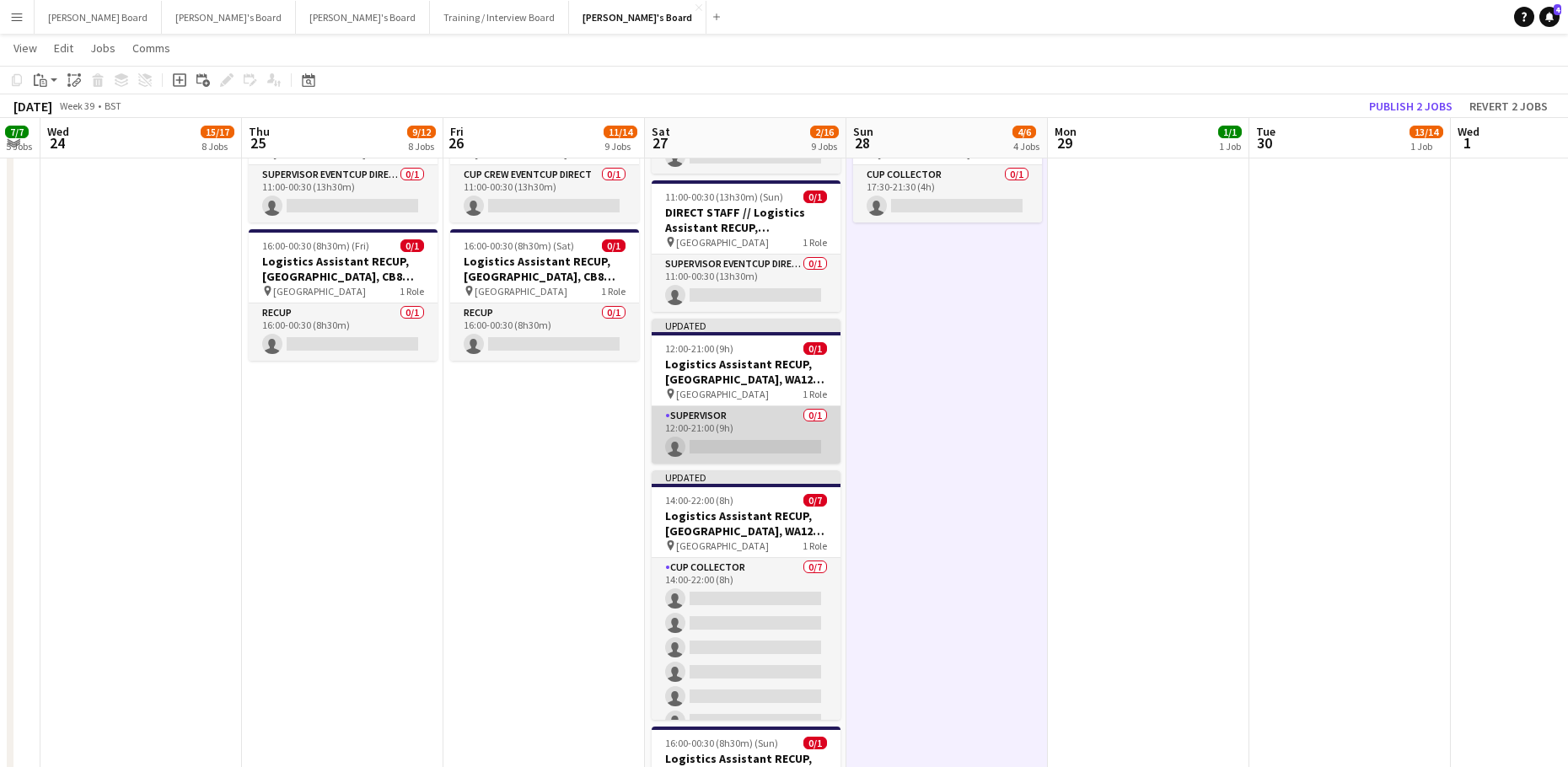
click at [738, 447] on app-card-role "Supervisor 0/1 12:00-21:00 (9h) single-neutral-actions" at bounding box center [746, 435] width 189 height 57
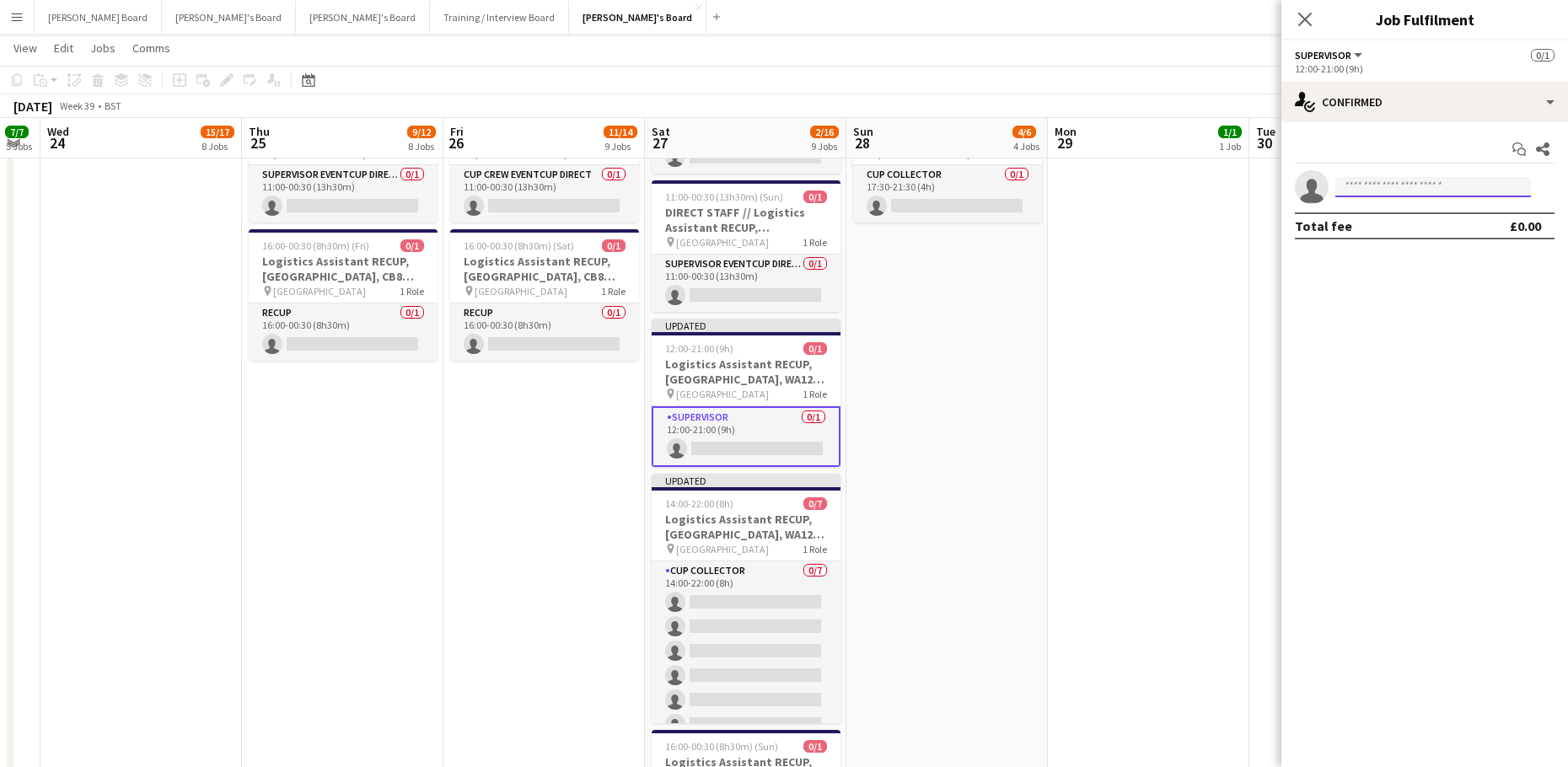
click at [1403, 188] on input at bounding box center [1432, 187] width 196 height 21
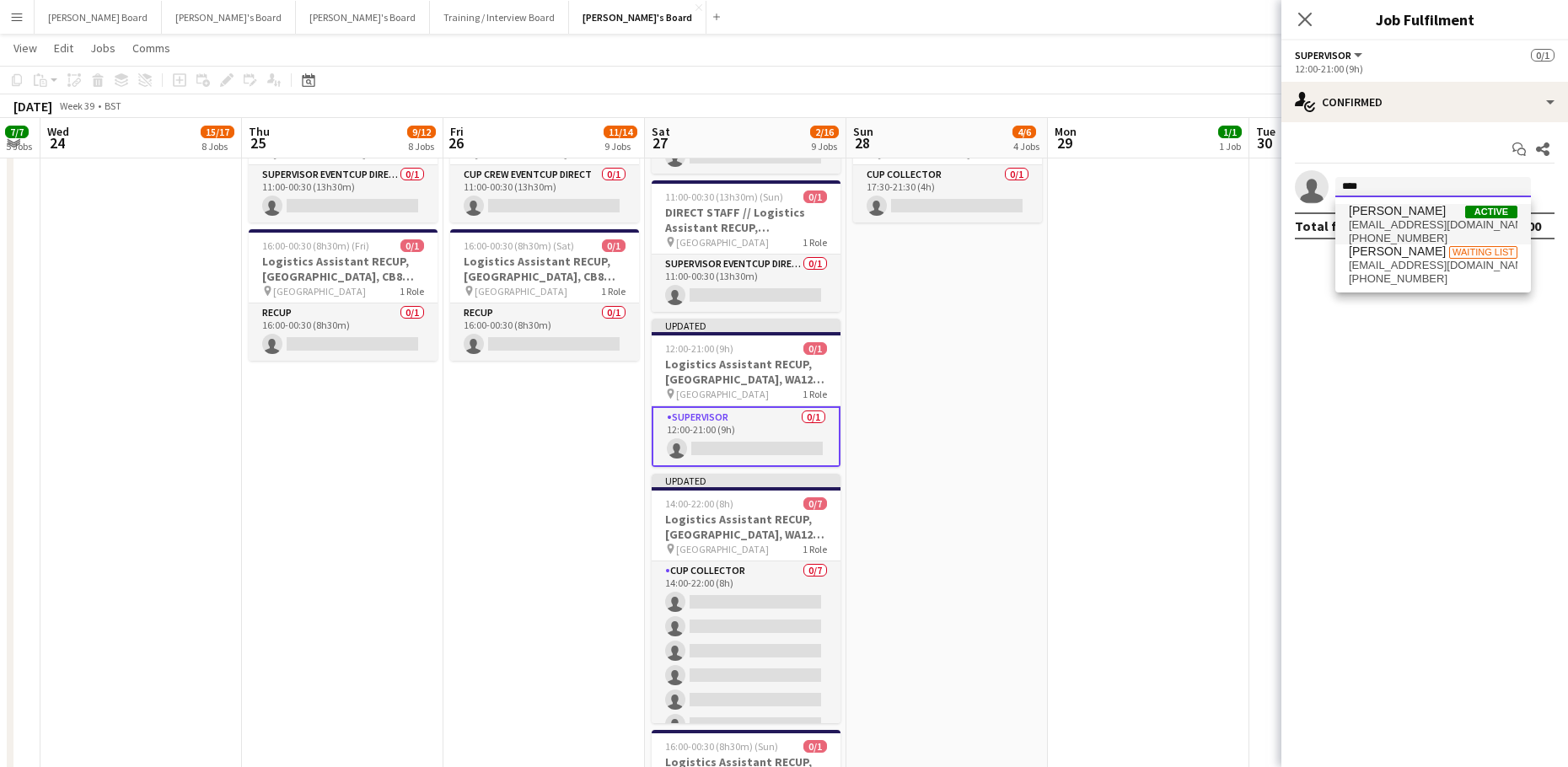
type input "****"
click at [1381, 225] on span "21359695@stu.mmu.ac.uk" at bounding box center [1432, 225] width 168 height 14
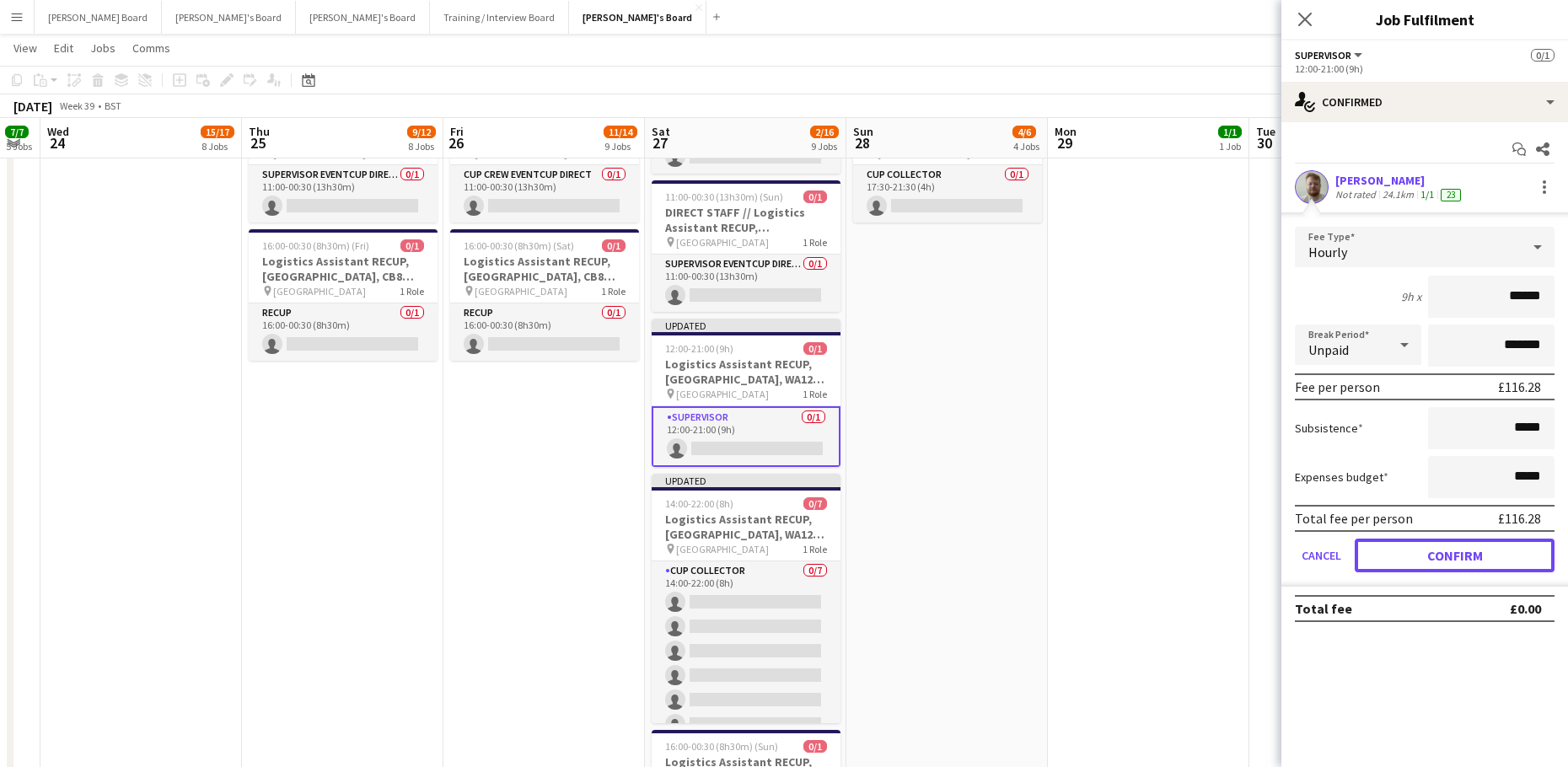
click at [1380, 559] on button "Confirm" at bounding box center [1454, 555] width 200 height 33
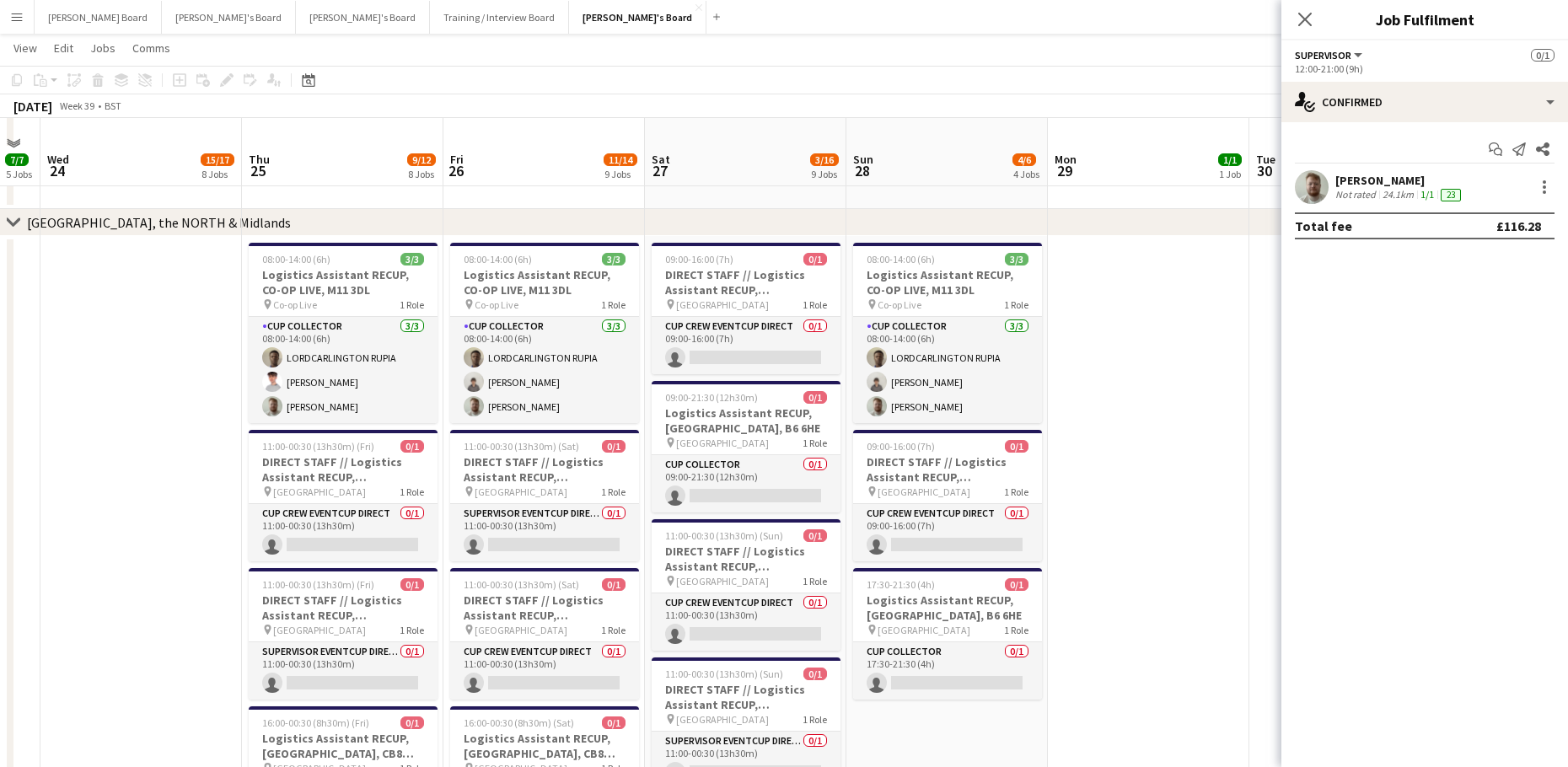
scroll to position [3399, 0]
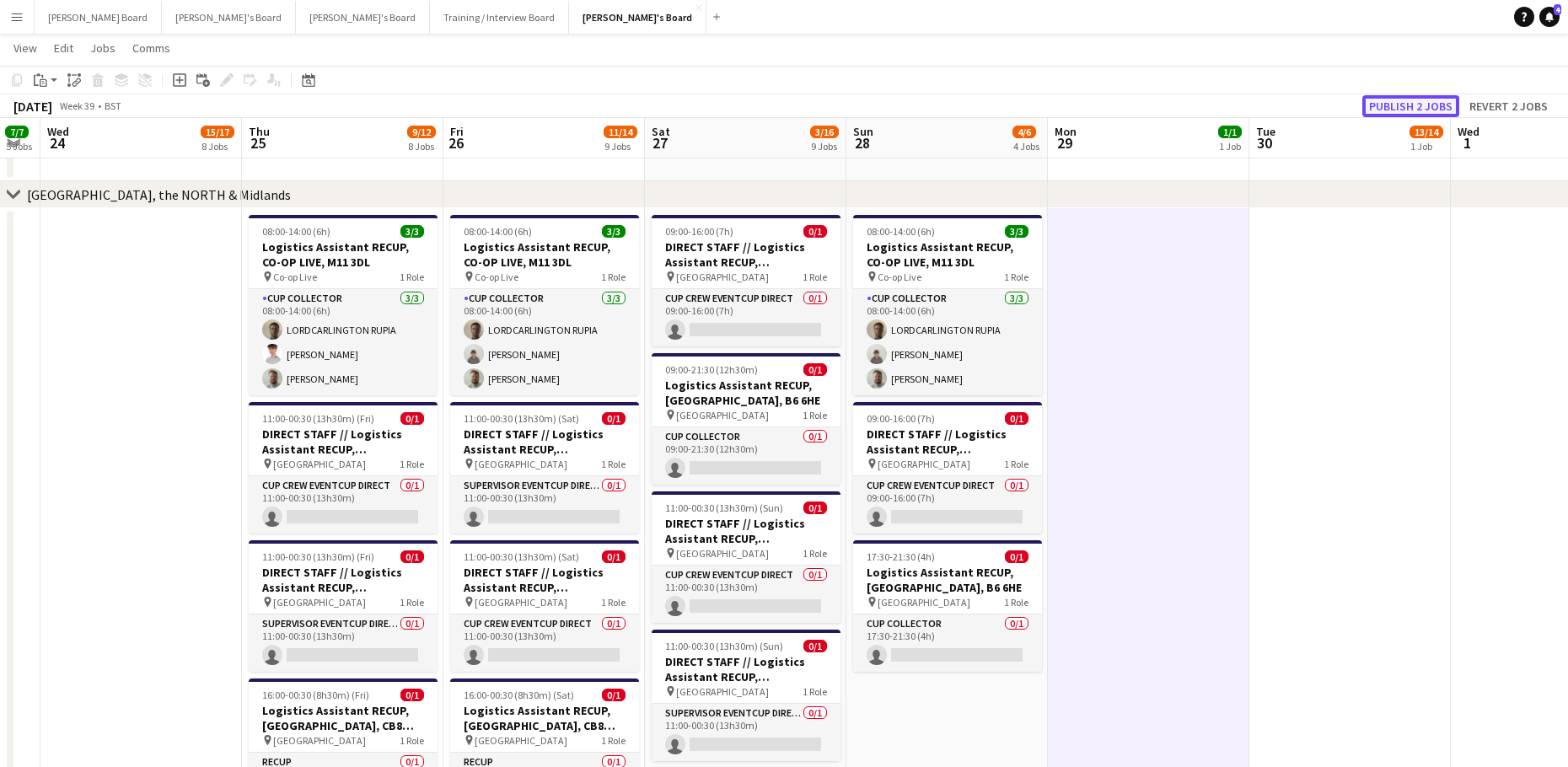
click at [1395, 100] on button "Publish 2 jobs" at bounding box center [1410, 106] width 97 height 22
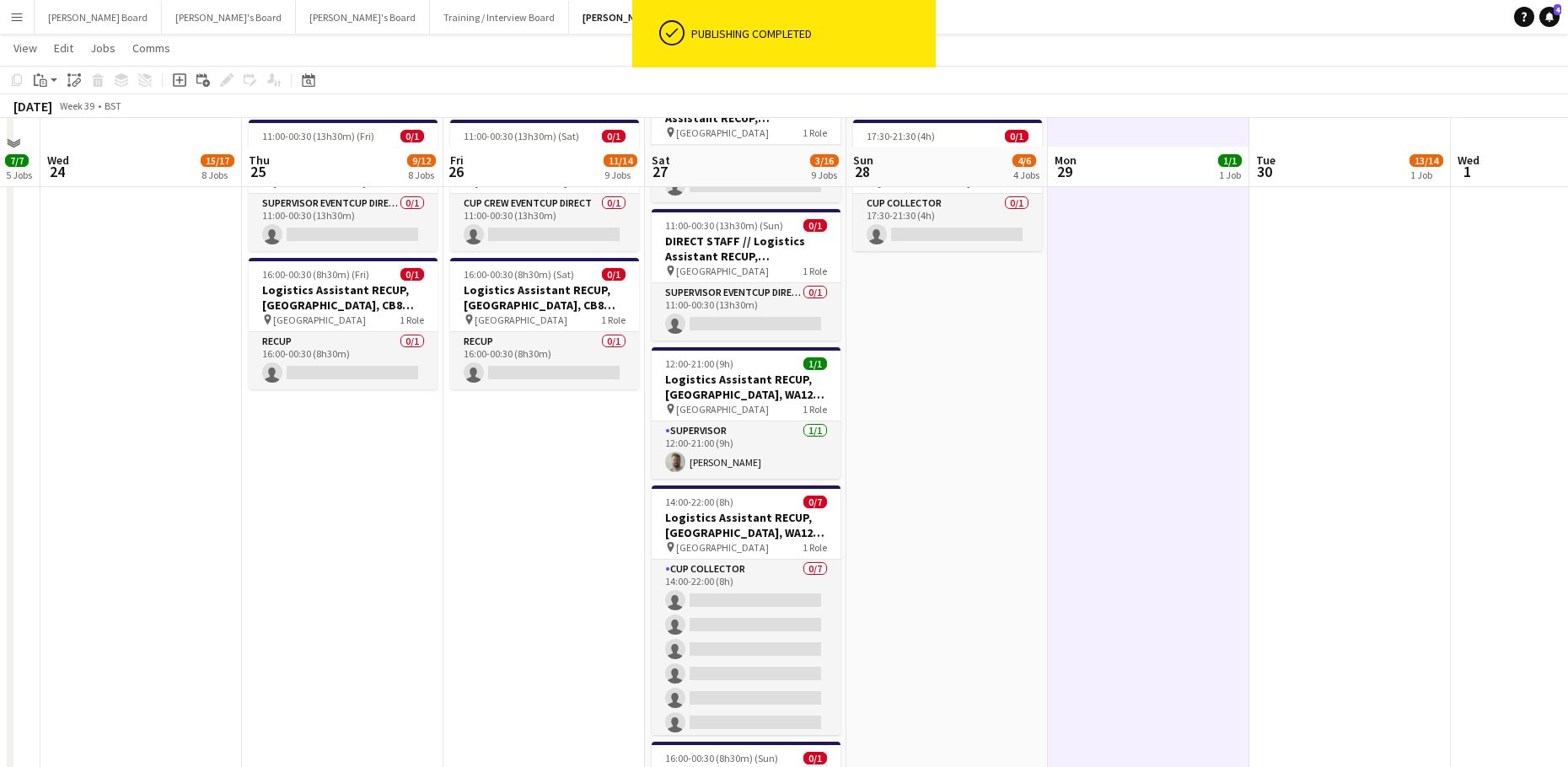
scroll to position [3849, 0]
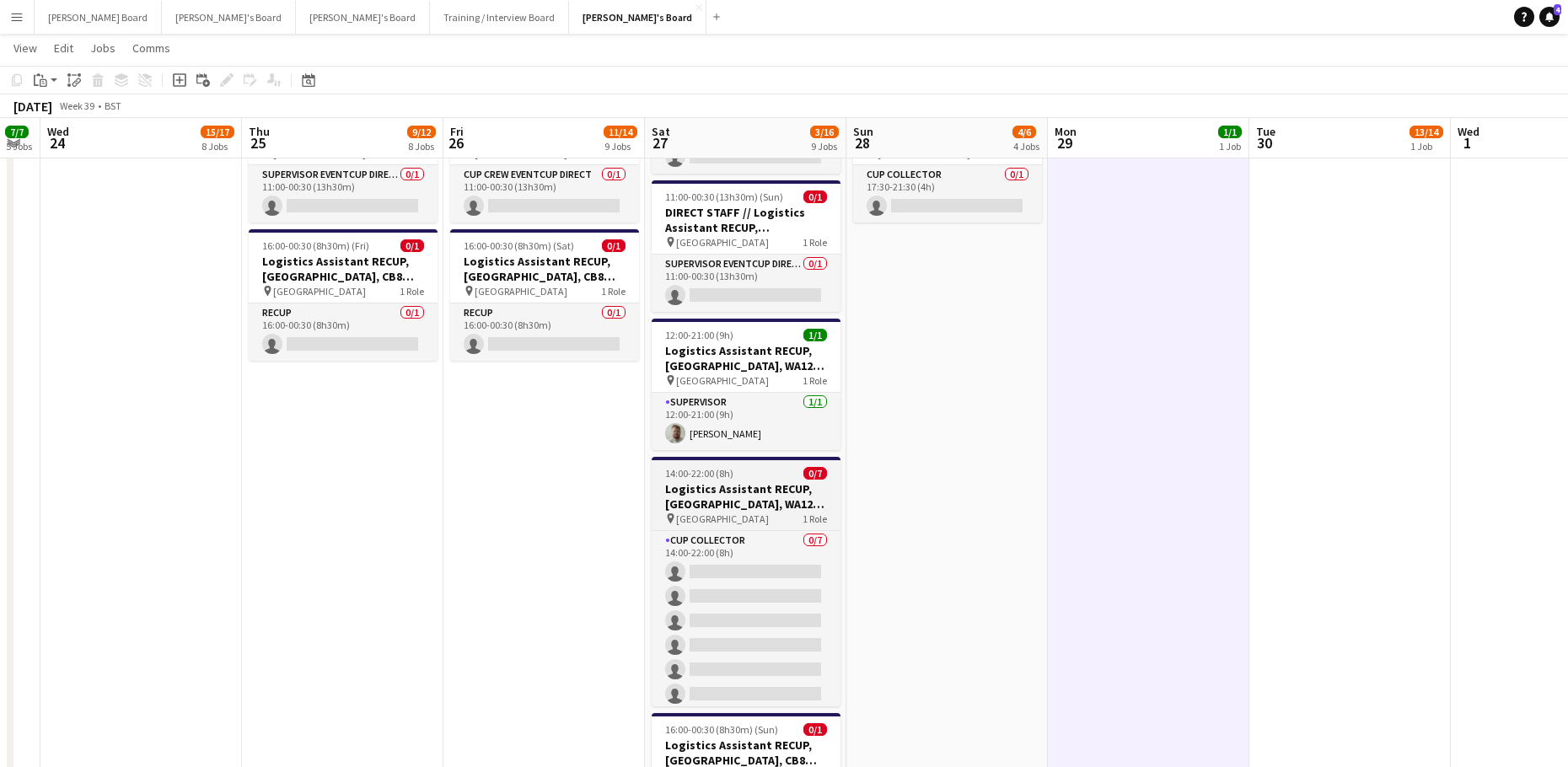
click at [695, 492] on h3 "Logistics Assistant RECUP, [GEOGRAPHIC_DATA], WA12 0HQ" at bounding box center [746, 496] width 189 height 30
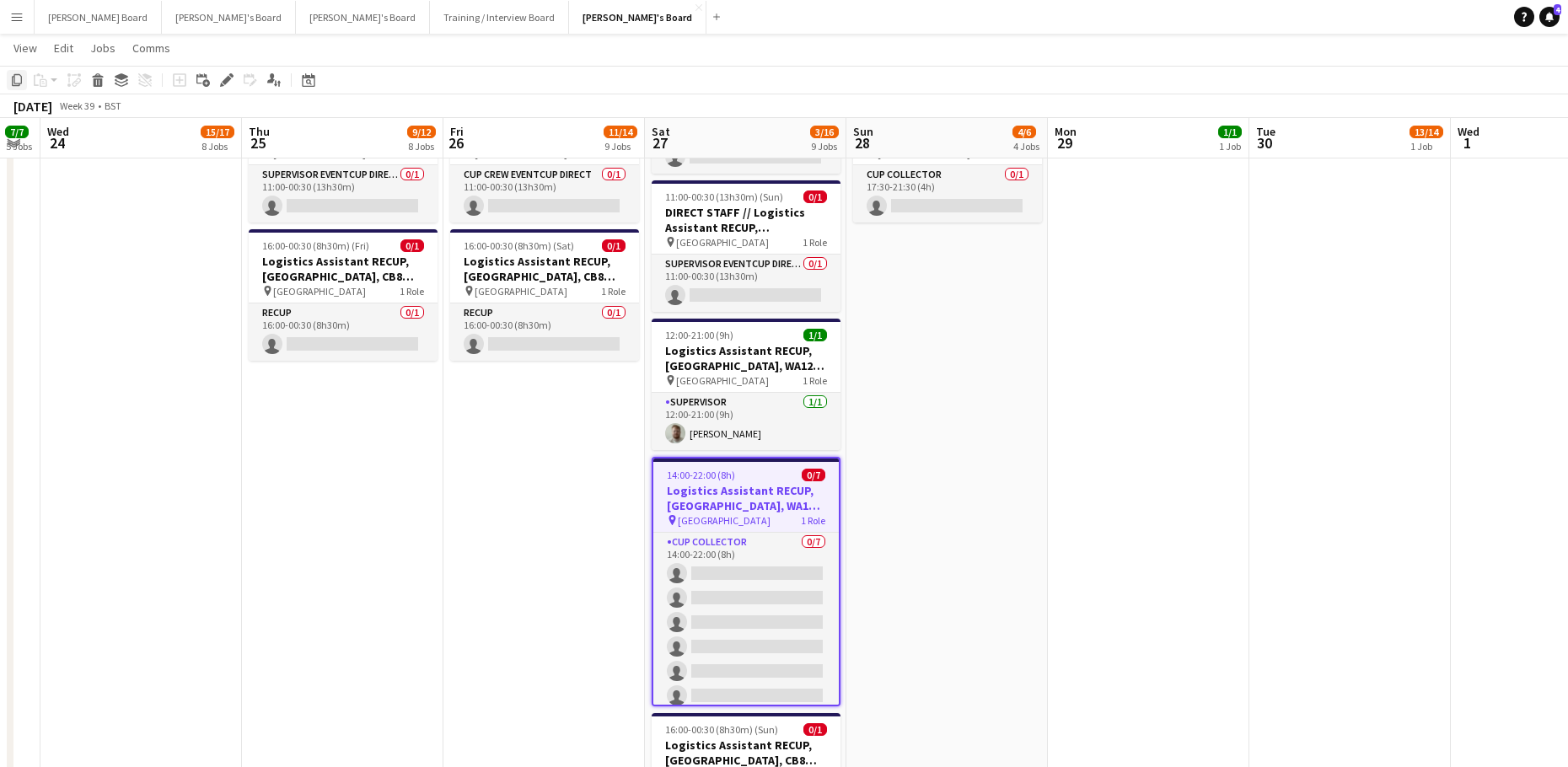
click at [20, 86] on icon at bounding box center [17, 80] width 10 height 12
click at [470, 442] on app-date-cell "08:00-14:00 (6h) 3/3 Logistics Assistant RECUP, CO-OP LIVE, M11 3DL pin Co-op L…" at bounding box center [544, 423] width 202 height 1328
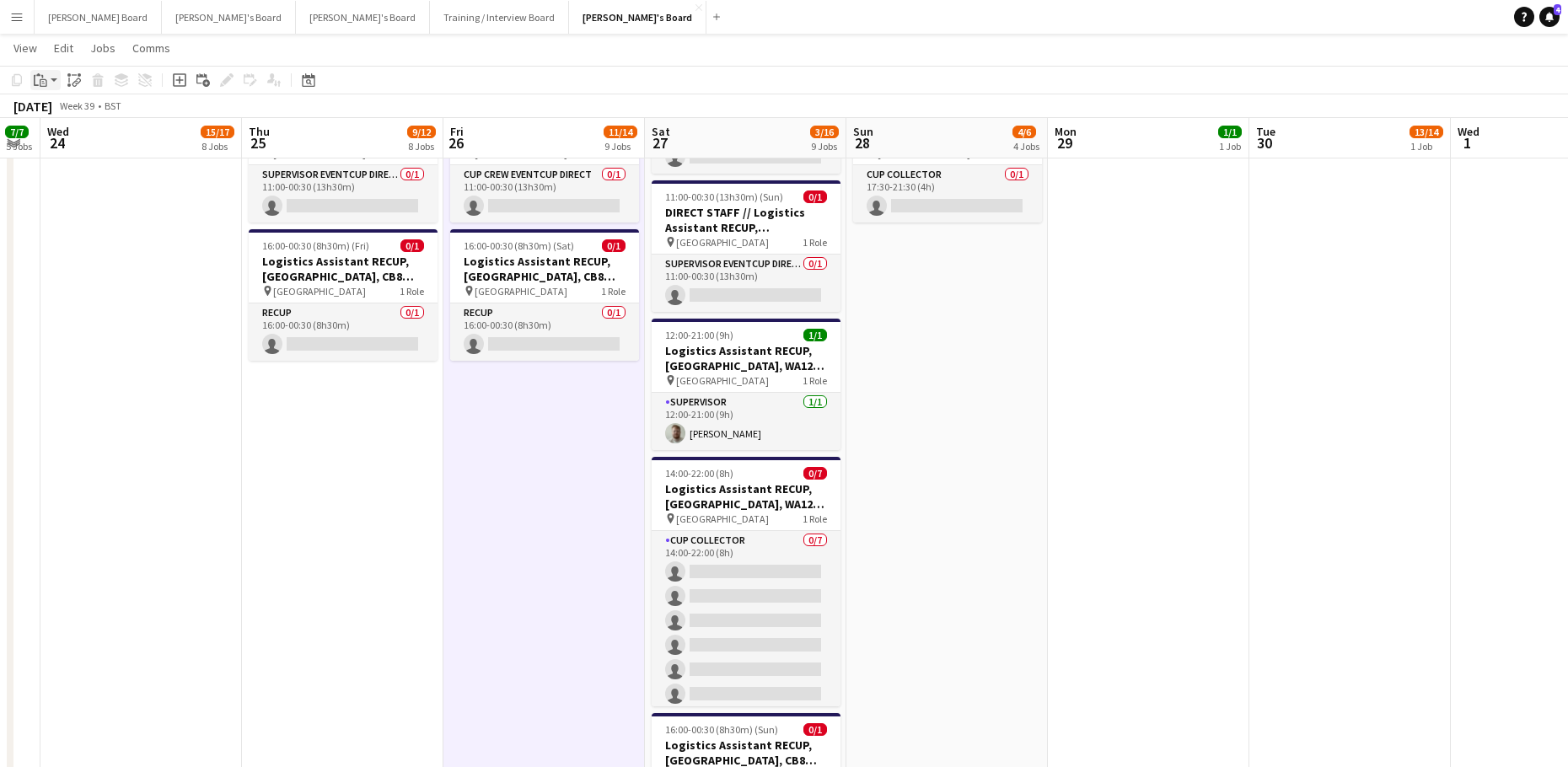
click at [50, 78] on app-action-btn "Paste" at bounding box center [45, 80] width 30 height 21
click at [53, 109] on link "Paste Ctrl+V" at bounding box center [123, 111] width 158 height 15
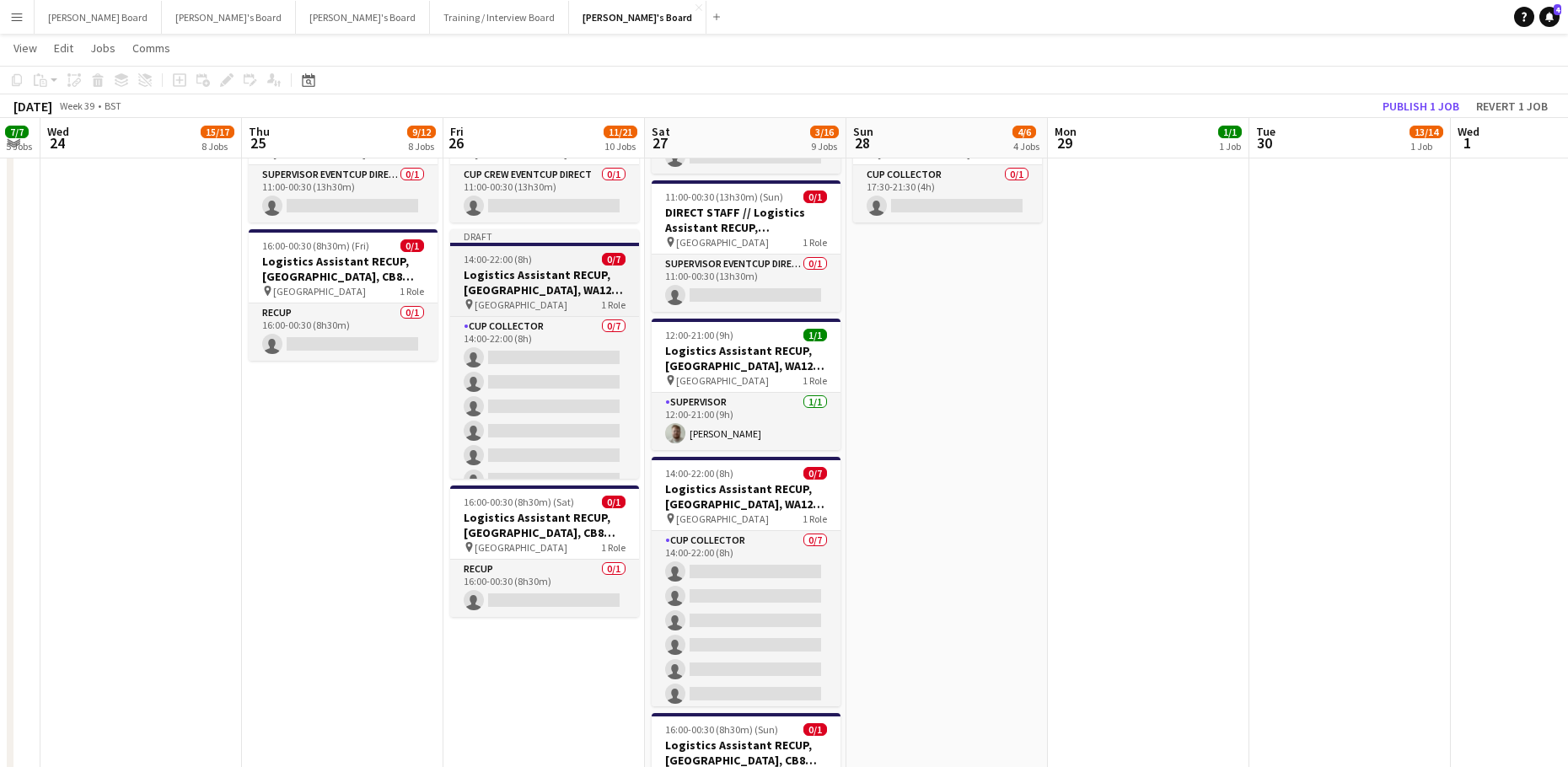
click at [479, 266] on app-job-card "Draft 14:00-22:00 (8h) 0/7 Logistics Assistant RECUP, HAYDOCK PARK, WA12 0HQ pi…" at bounding box center [544, 354] width 189 height 250
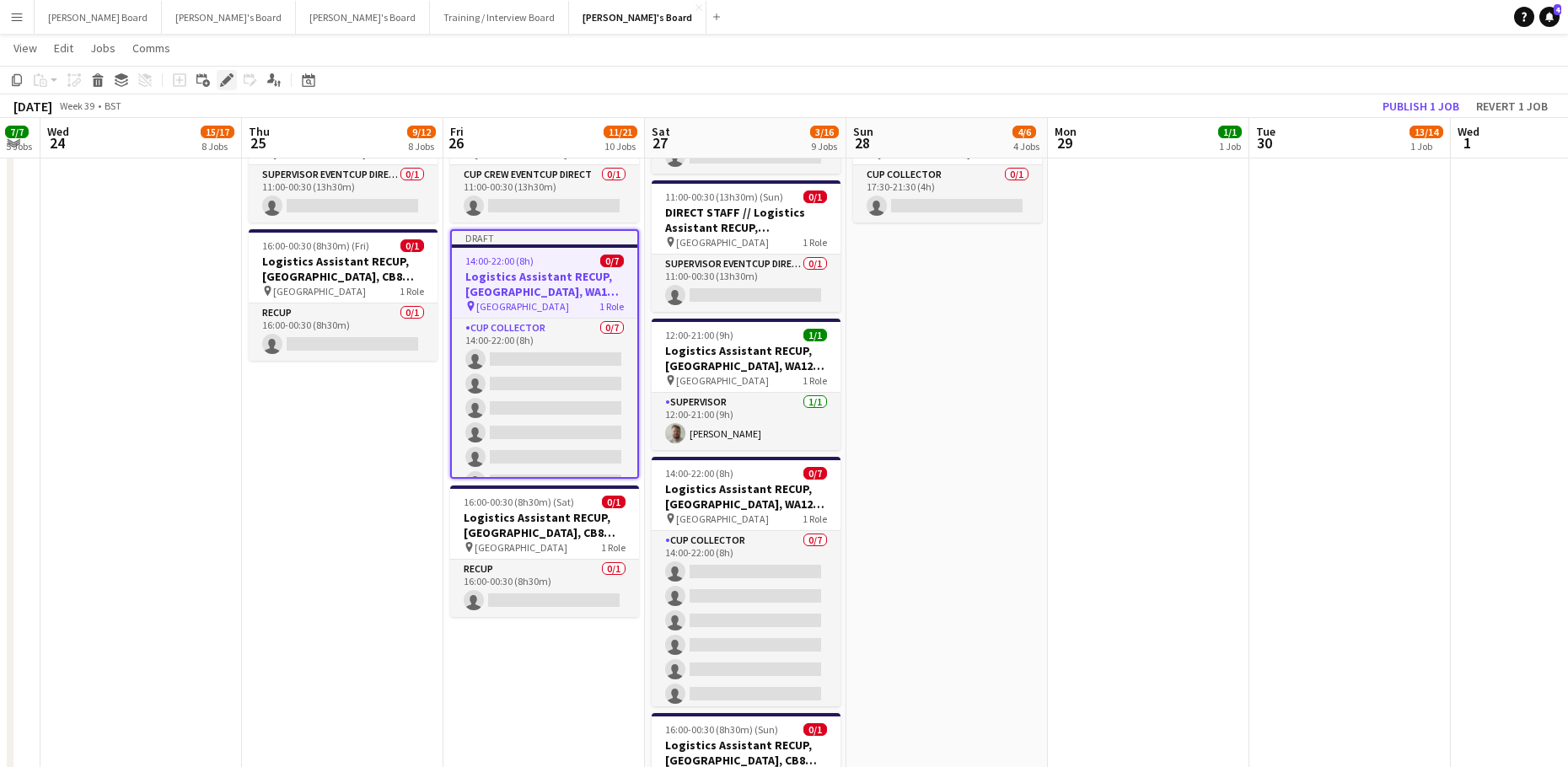
click at [226, 81] on icon at bounding box center [225, 80] width 9 height 9
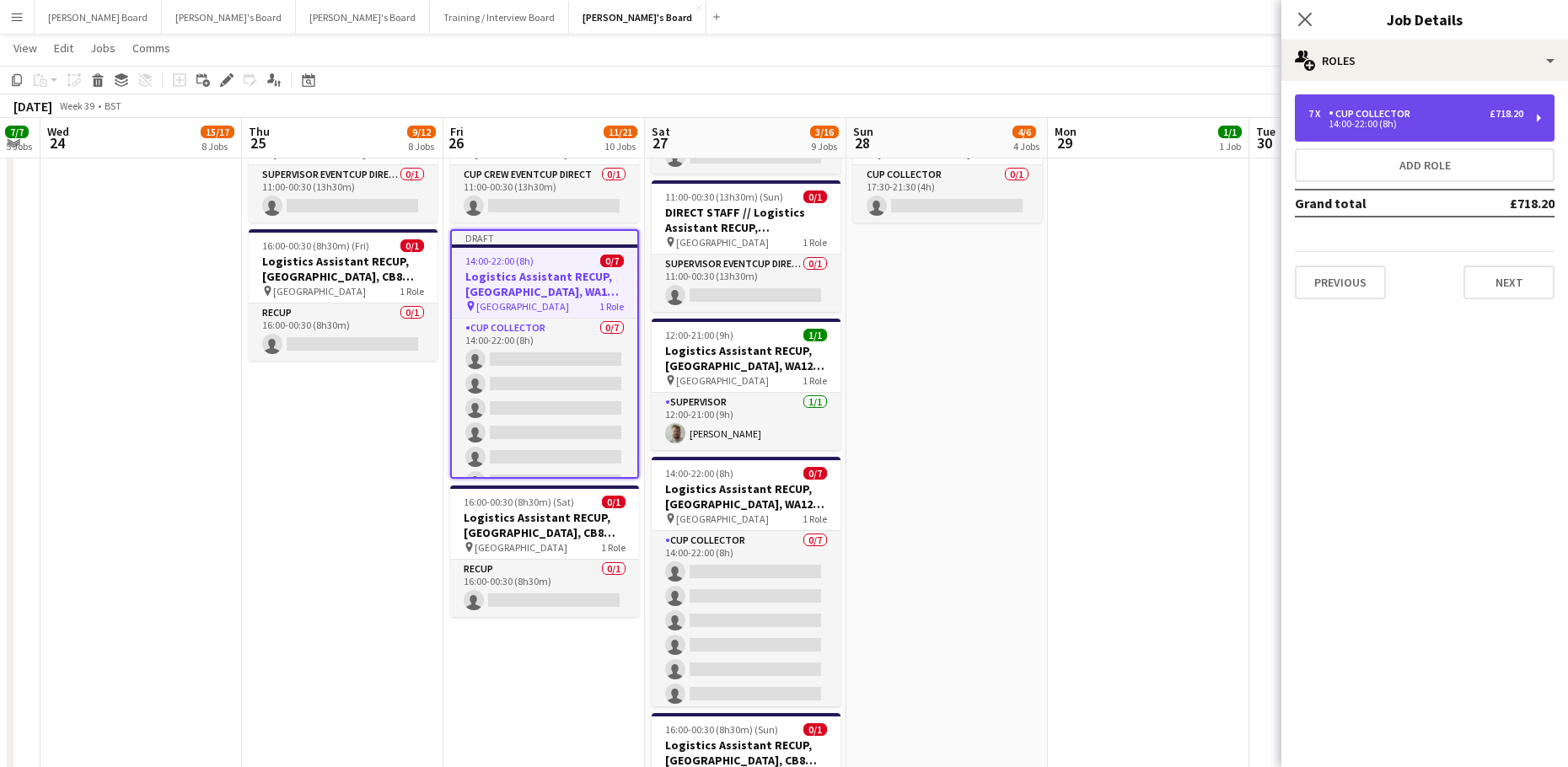
click at [1415, 112] on div "7 x CUP COLLECTOR £718.20" at bounding box center [1416, 114] width 214 height 12
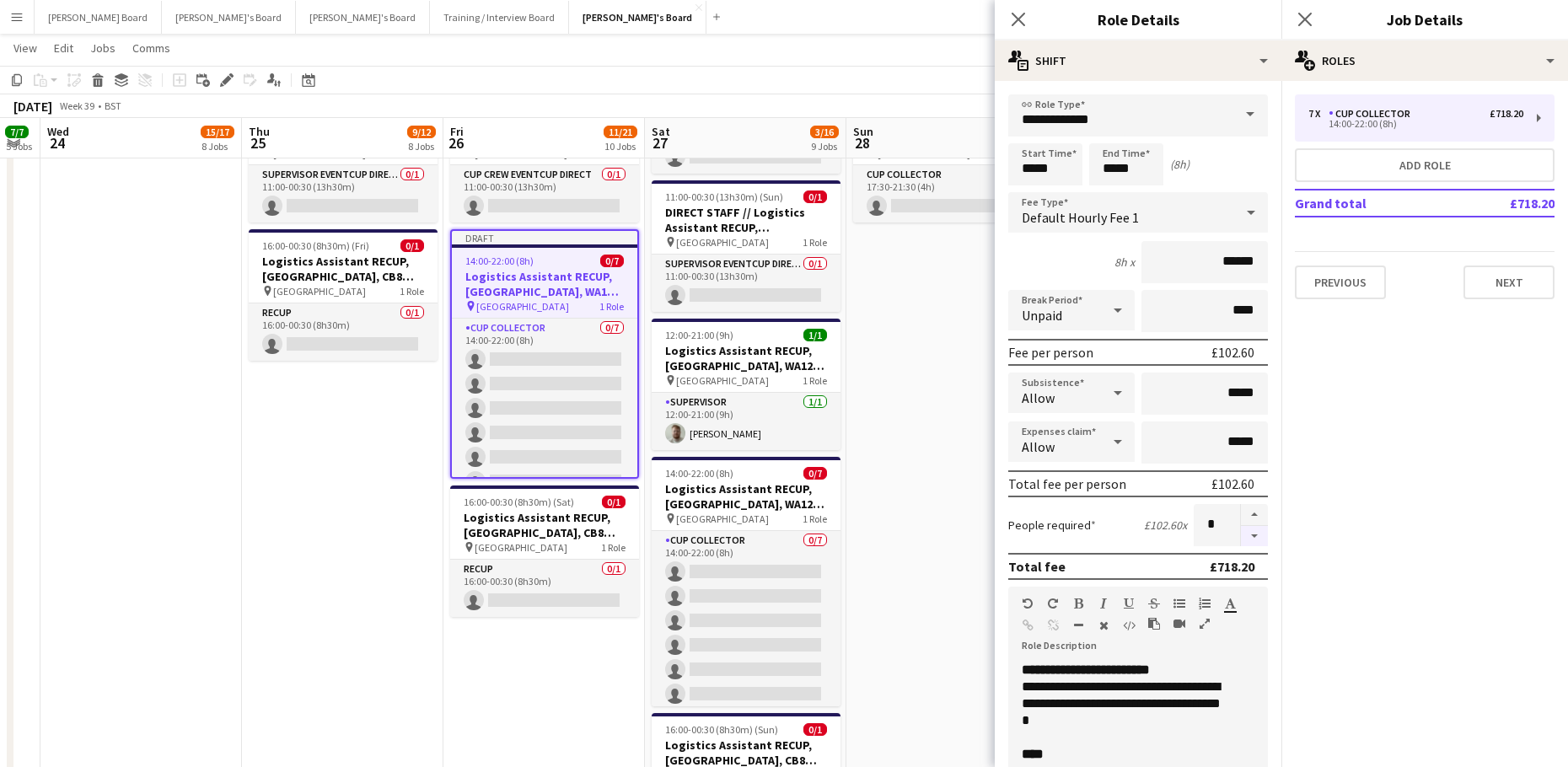
click at [1241, 536] on button "button" at bounding box center [1253, 536] width 27 height 21
click at [1242, 535] on button "button" at bounding box center [1253, 536] width 27 height 21
click at [1243, 535] on button "button" at bounding box center [1253, 536] width 27 height 21
click at [1244, 535] on button "button" at bounding box center [1253, 536] width 27 height 21
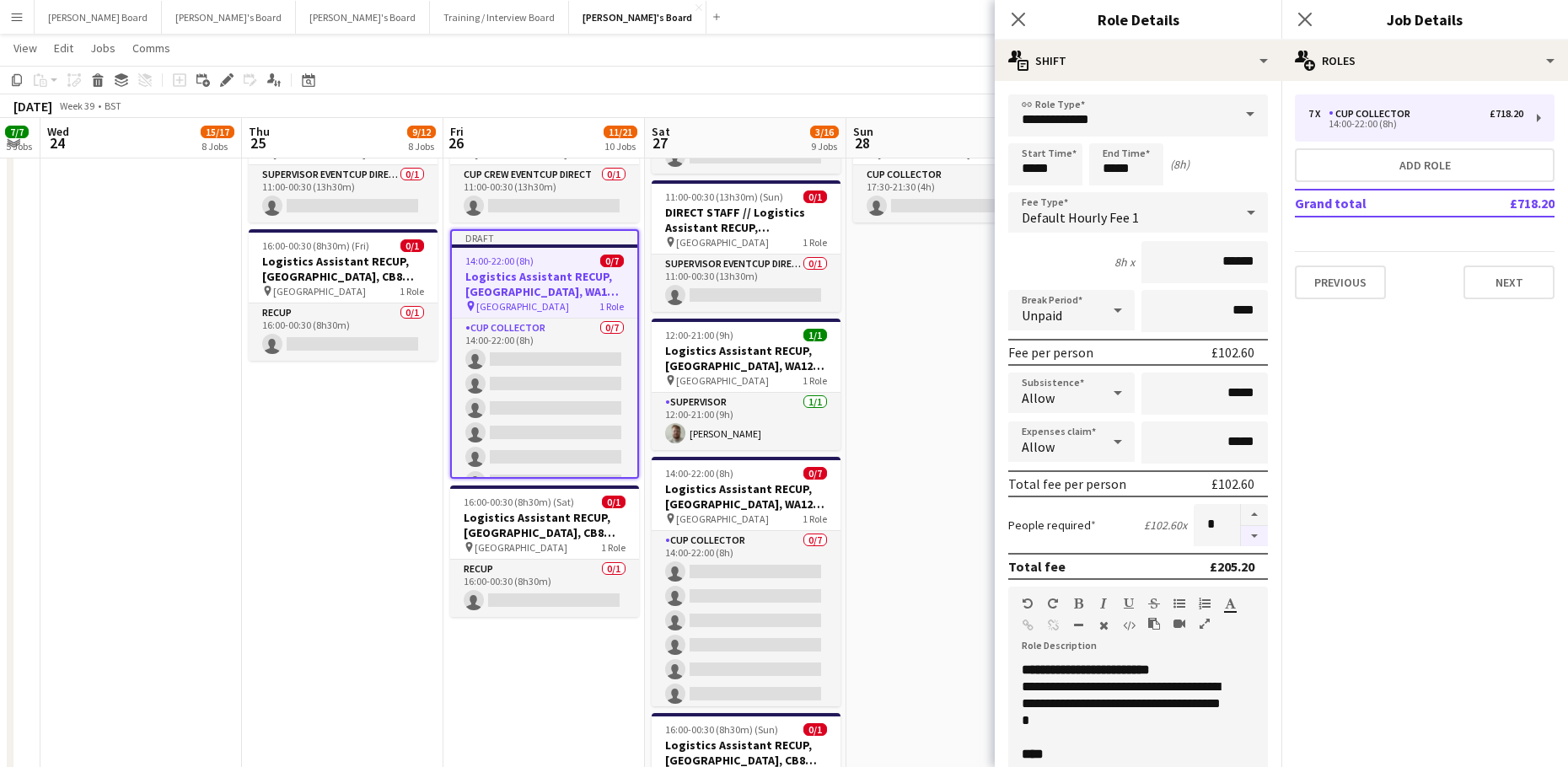
click at [1244, 535] on button "button" at bounding box center [1253, 536] width 27 height 21
type input "*"
click at [1045, 160] on input "*****" at bounding box center [1045, 164] width 74 height 42
click at [1029, 187] on div at bounding box center [1028, 193] width 33 height 17
click at [1029, 188] on div at bounding box center [1028, 193] width 33 height 17
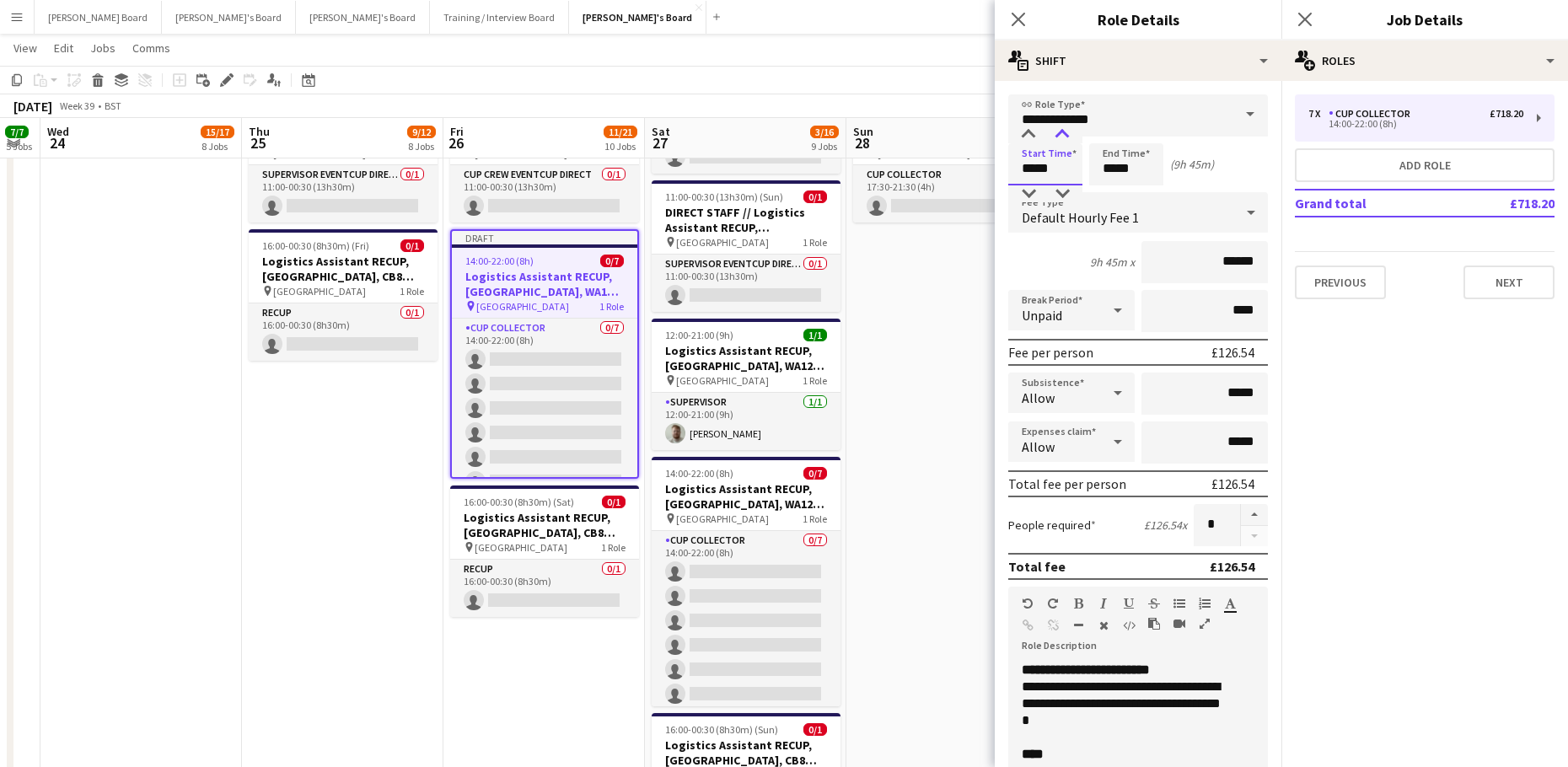
click at [1058, 139] on div at bounding box center [1061, 135] width 33 height 17
type input "*****"
click at [1058, 139] on div at bounding box center [1061, 135] width 33 height 17
click at [1119, 163] on input "*****" at bounding box center [1125, 164] width 74 height 42
click at [1113, 177] on input "*****" at bounding box center [1125, 164] width 74 height 42
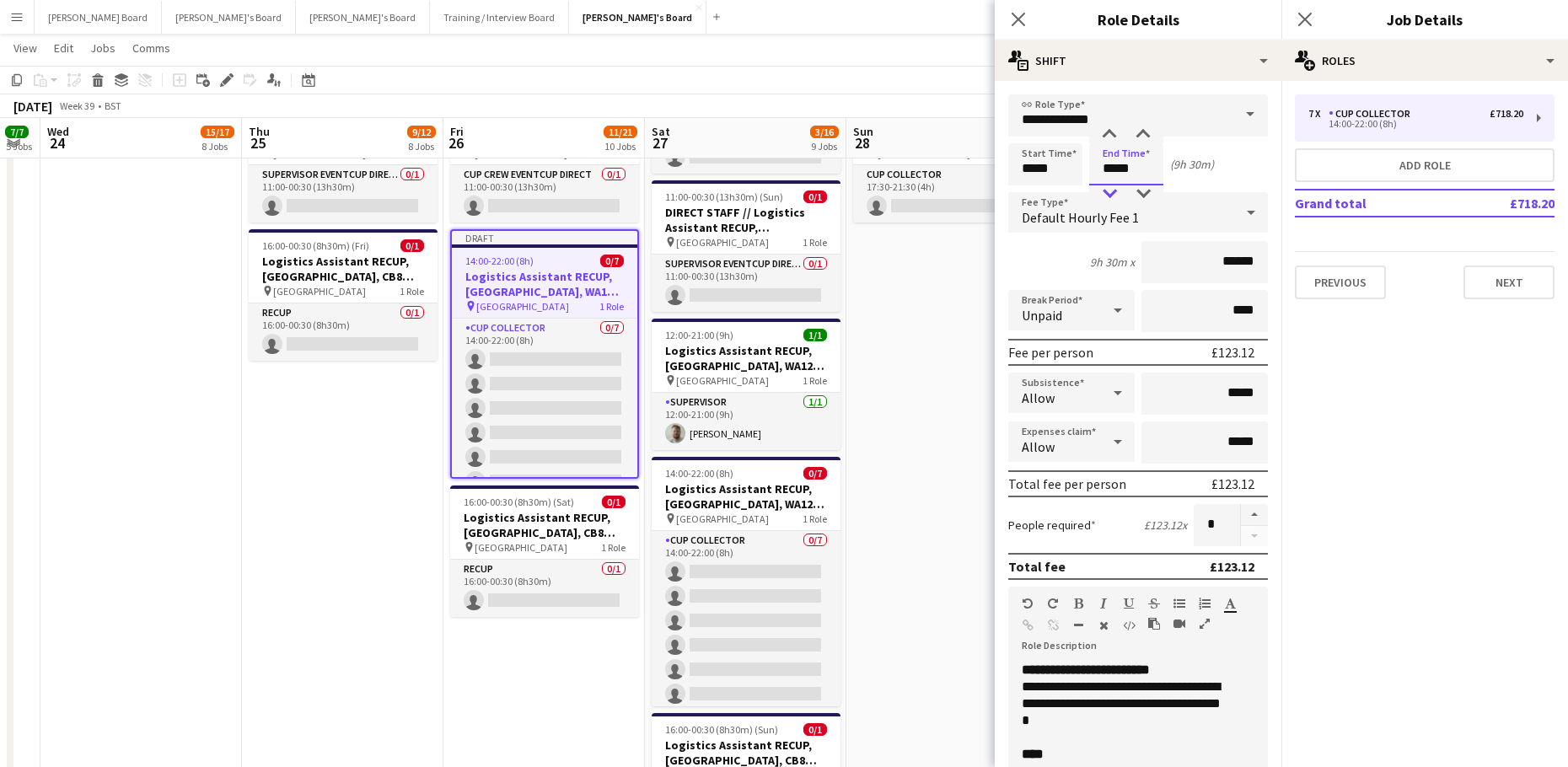
click at [1111, 186] on div at bounding box center [1109, 193] width 33 height 17
type input "*****"
click at [1111, 186] on div at bounding box center [1109, 193] width 33 height 17
click at [918, 362] on app-date-cell "08:00-14:00 (6h) 3/3 Logistics Assistant RECUP, CO-OP LIVE, M11 3DL pin Co-op L…" at bounding box center [946, 423] width 202 height 1328
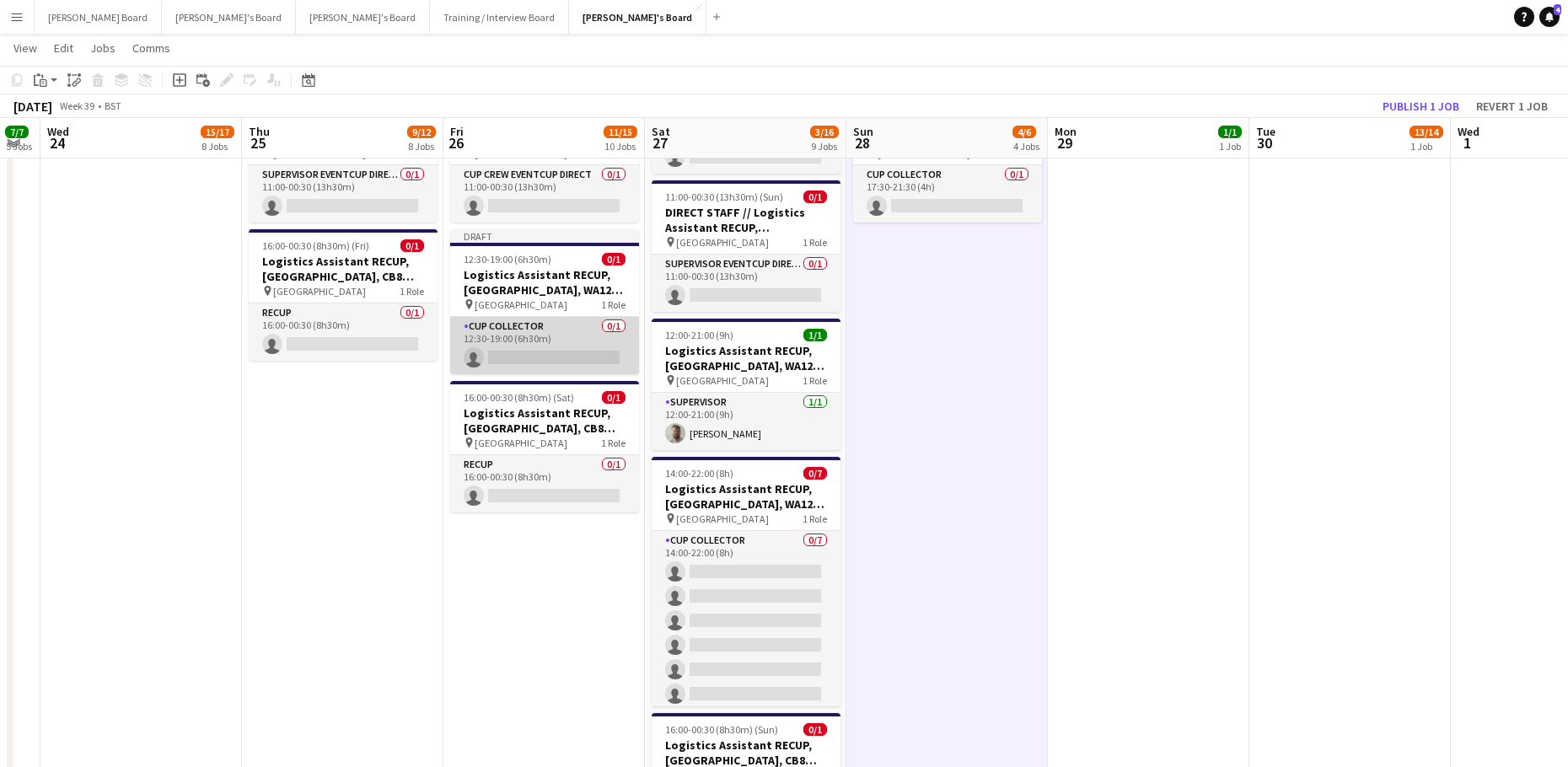
click at [523, 349] on app-card-role "CUP COLLECTOR 0/1 12:30-19:00 (6h30m) single-neutral-actions" at bounding box center [544, 345] width 189 height 57
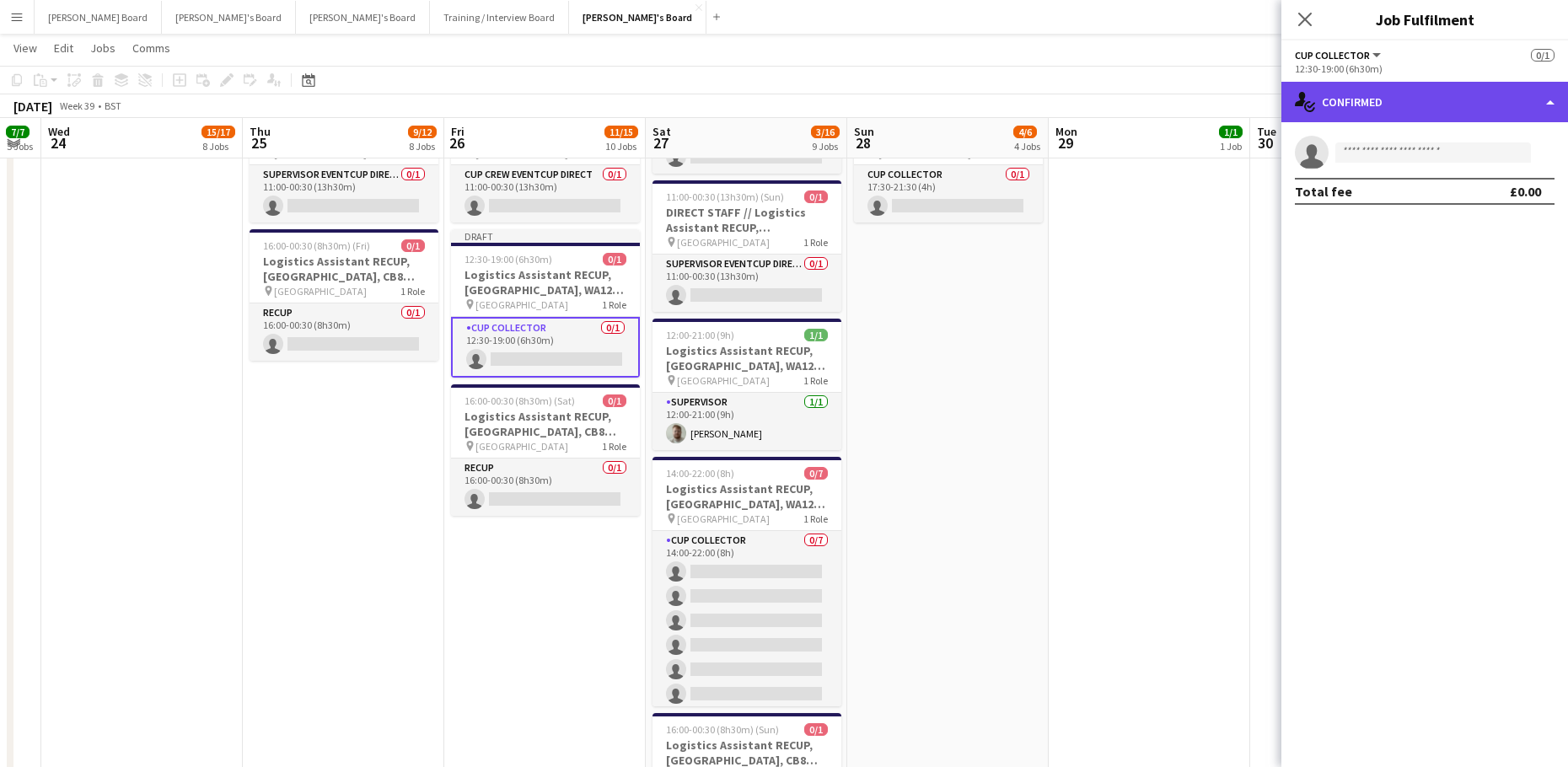
drag, startPoint x: 1420, startPoint y: 86, endPoint x: 1417, endPoint y: 97, distance: 11.4
click at [1420, 86] on div "single-neutral-actions-check-2 Confirmed" at bounding box center [1423, 101] width 286 height 40
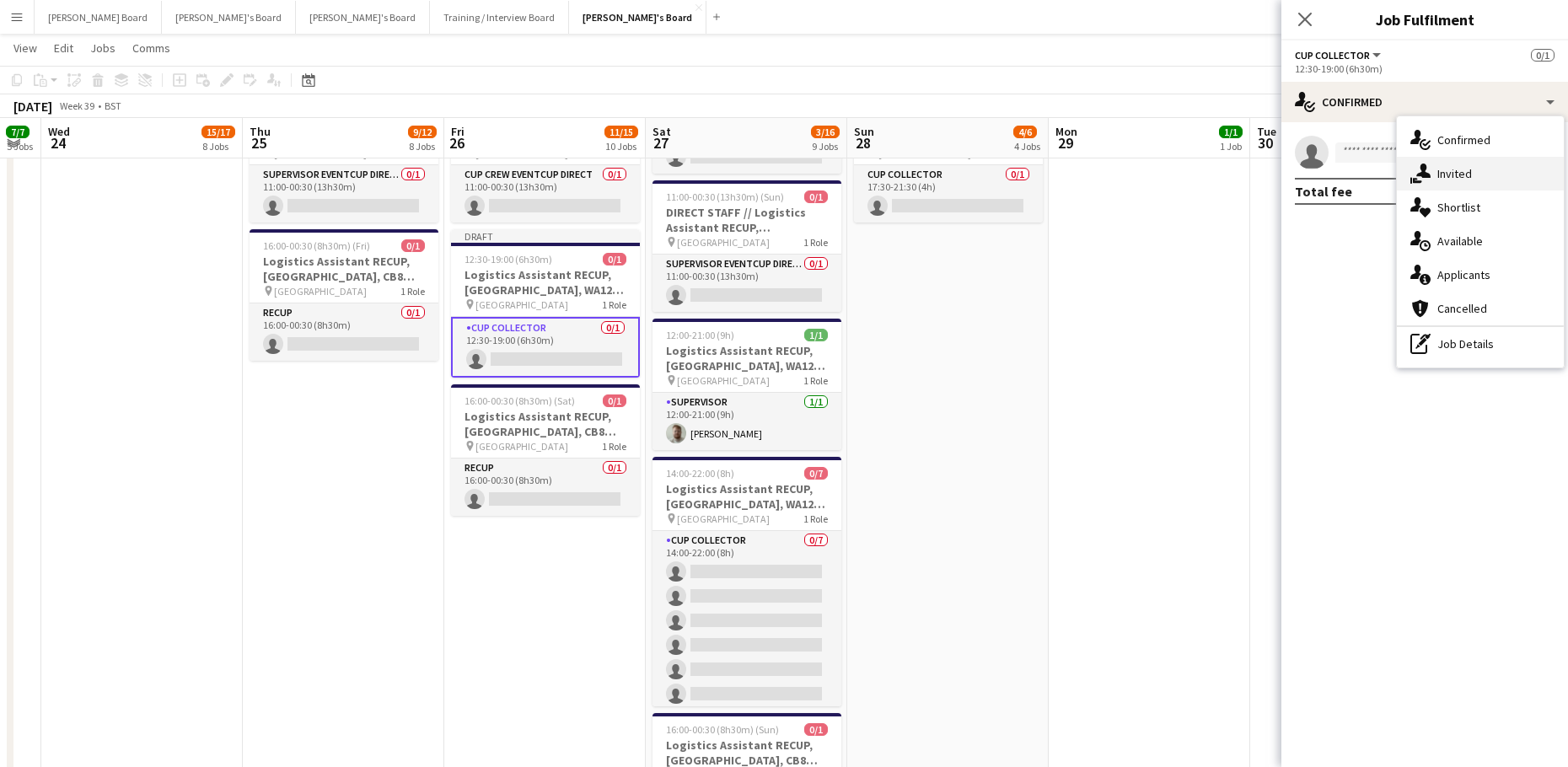
click at [1461, 184] on div "single-neutral-actions-share-1 Invited" at bounding box center [1480, 173] width 167 height 33
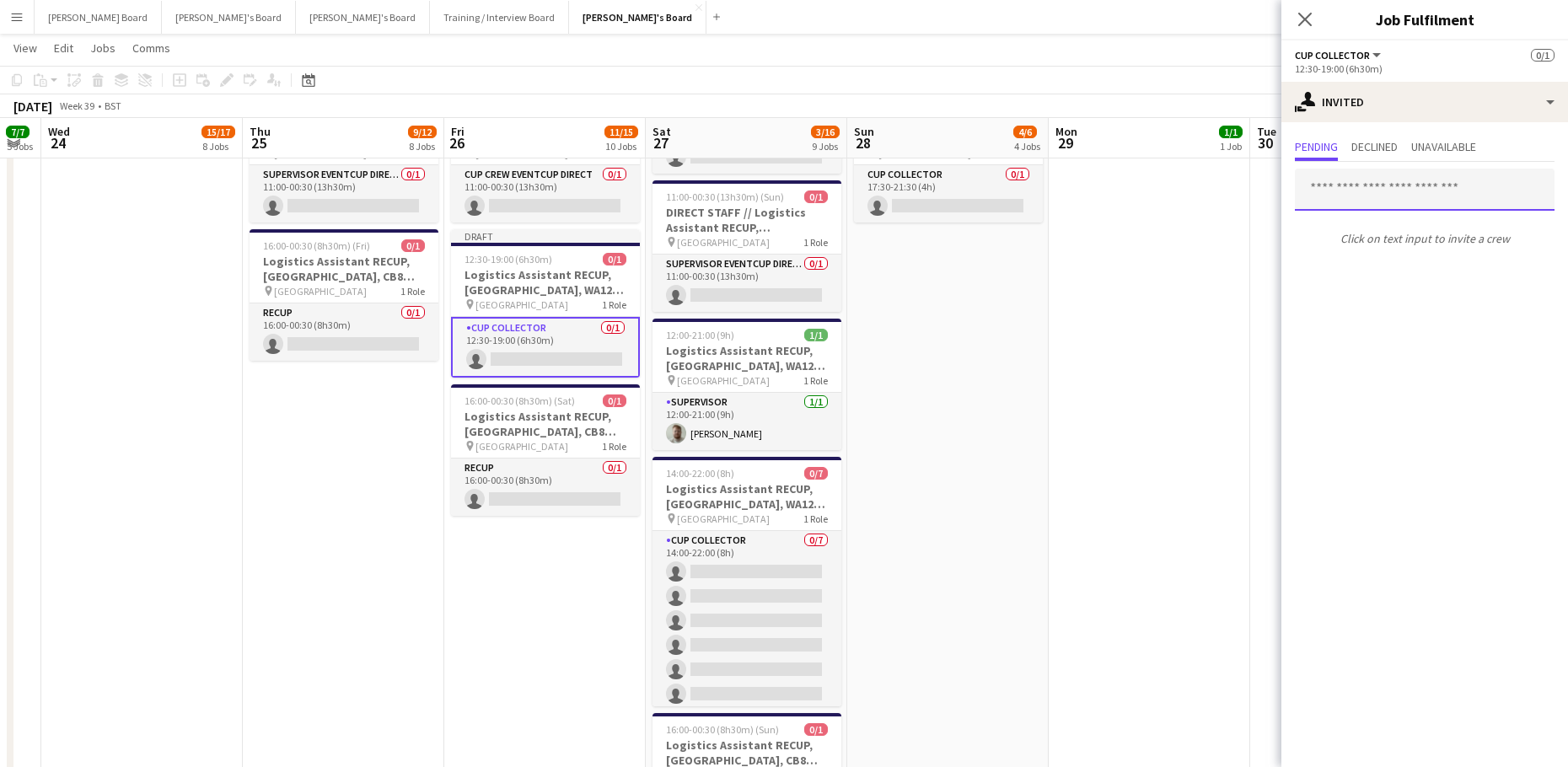
click at [1339, 189] on input "text" at bounding box center [1424, 189] width 260 height 42
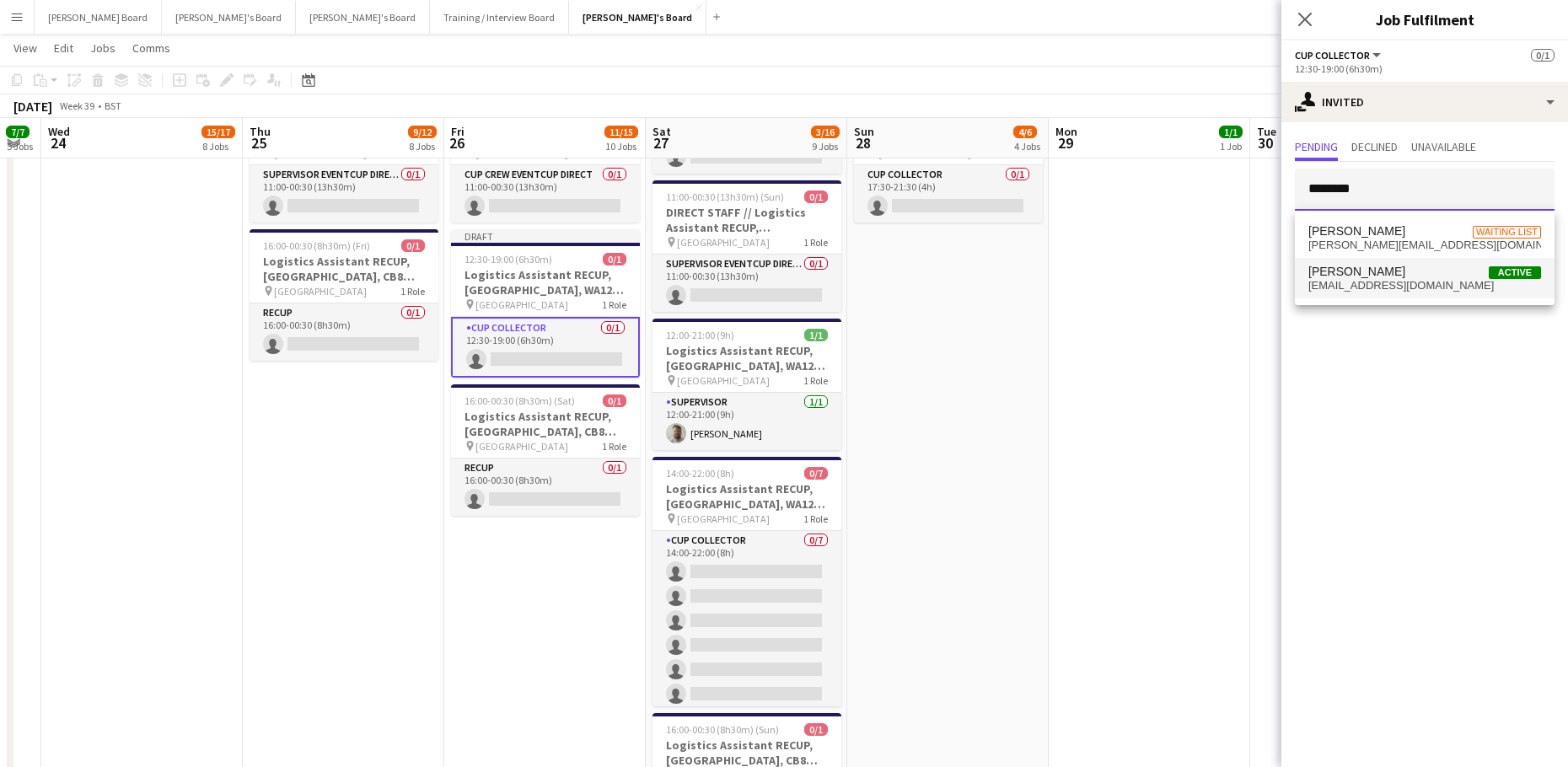
type input "********"
click at [1380, 279] on span "danagams13@gmail.com" at bounding box center [1424, 286] width 232 height 14
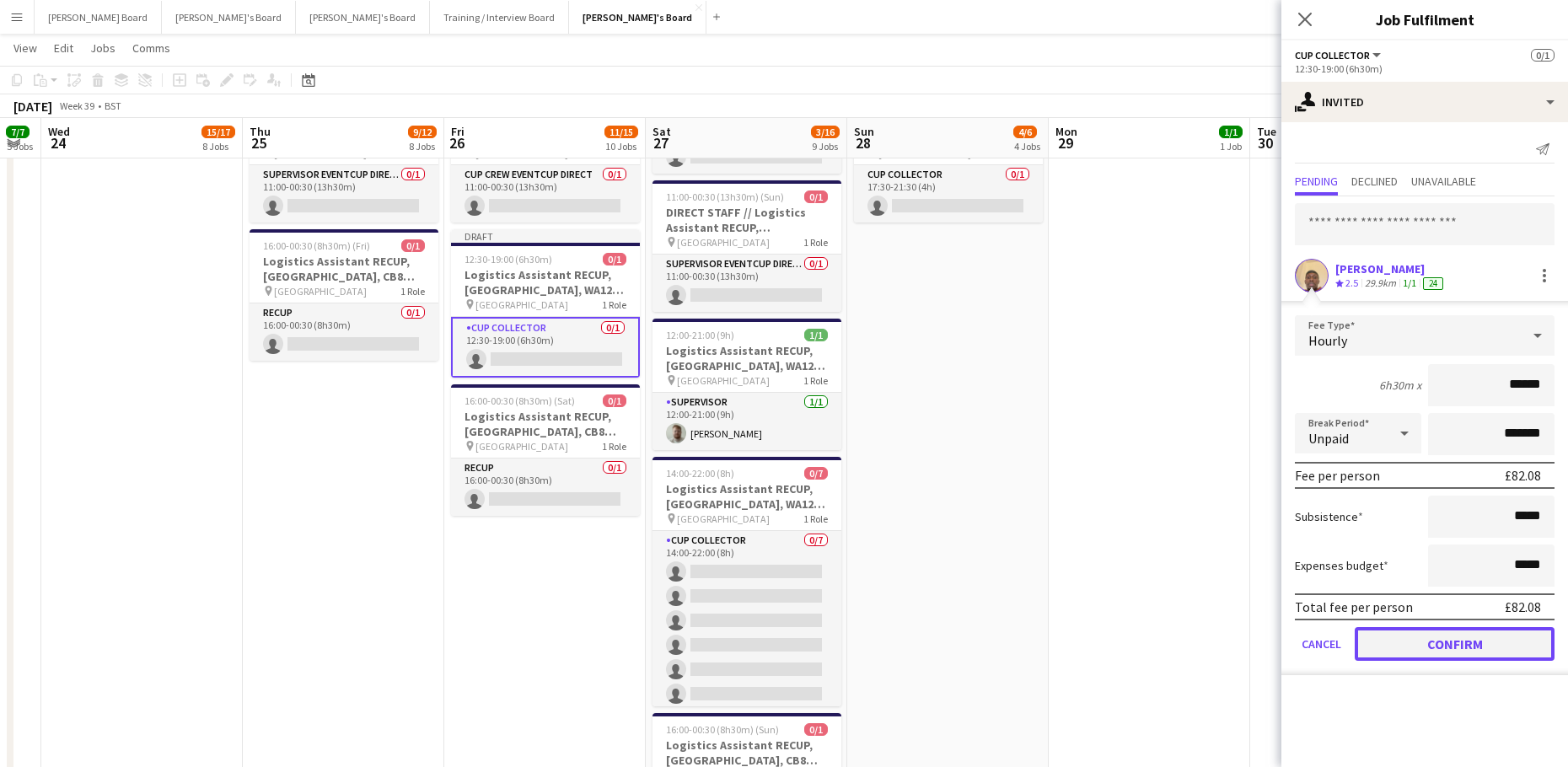
click at [1424, 640] on button "Confirm" at bounding box center [1454, 643] width 200 height 33
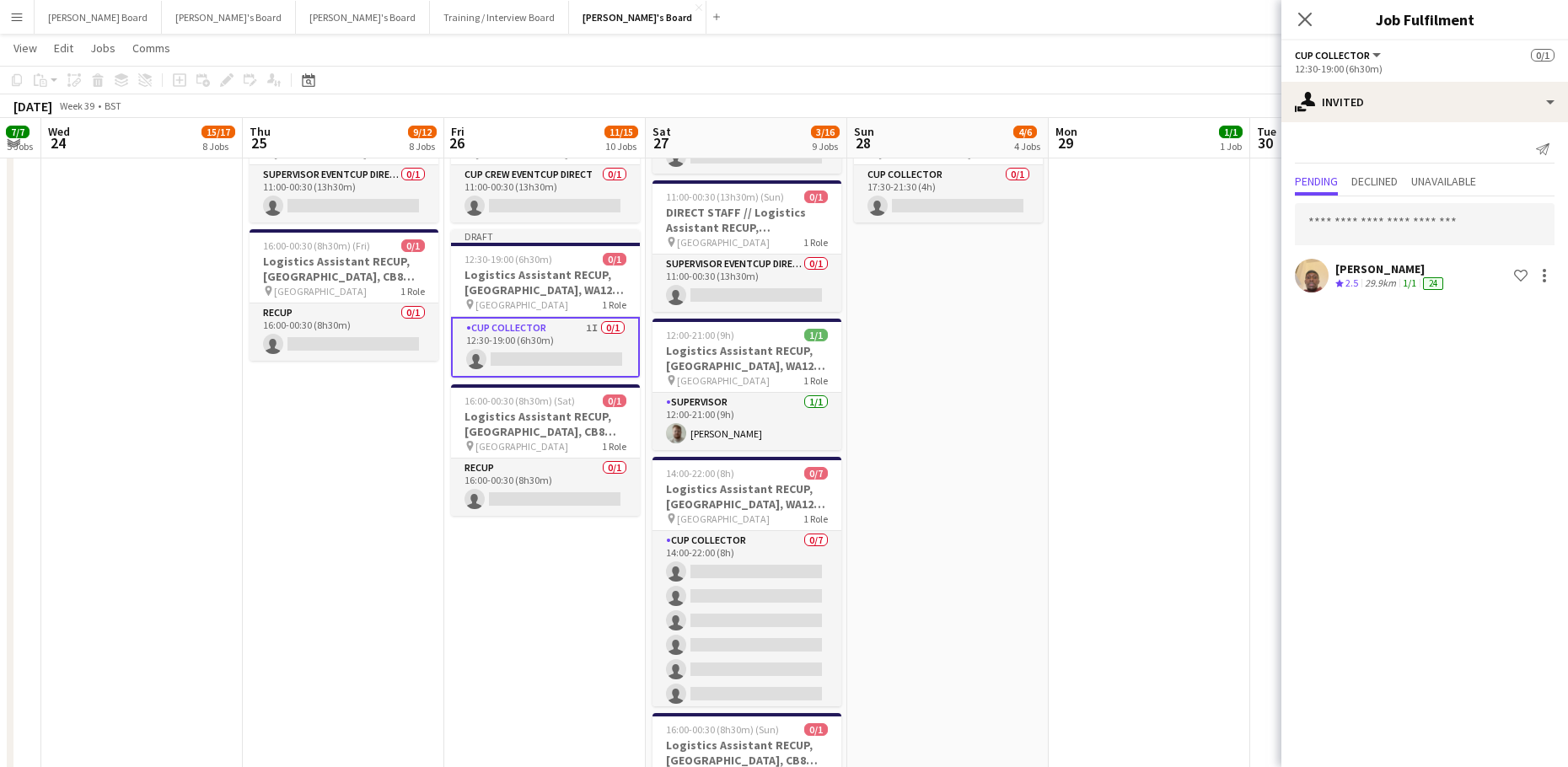
click at [1195, 524] on app-date-cell at bounding box center [1149, 423] width 202 height 1328
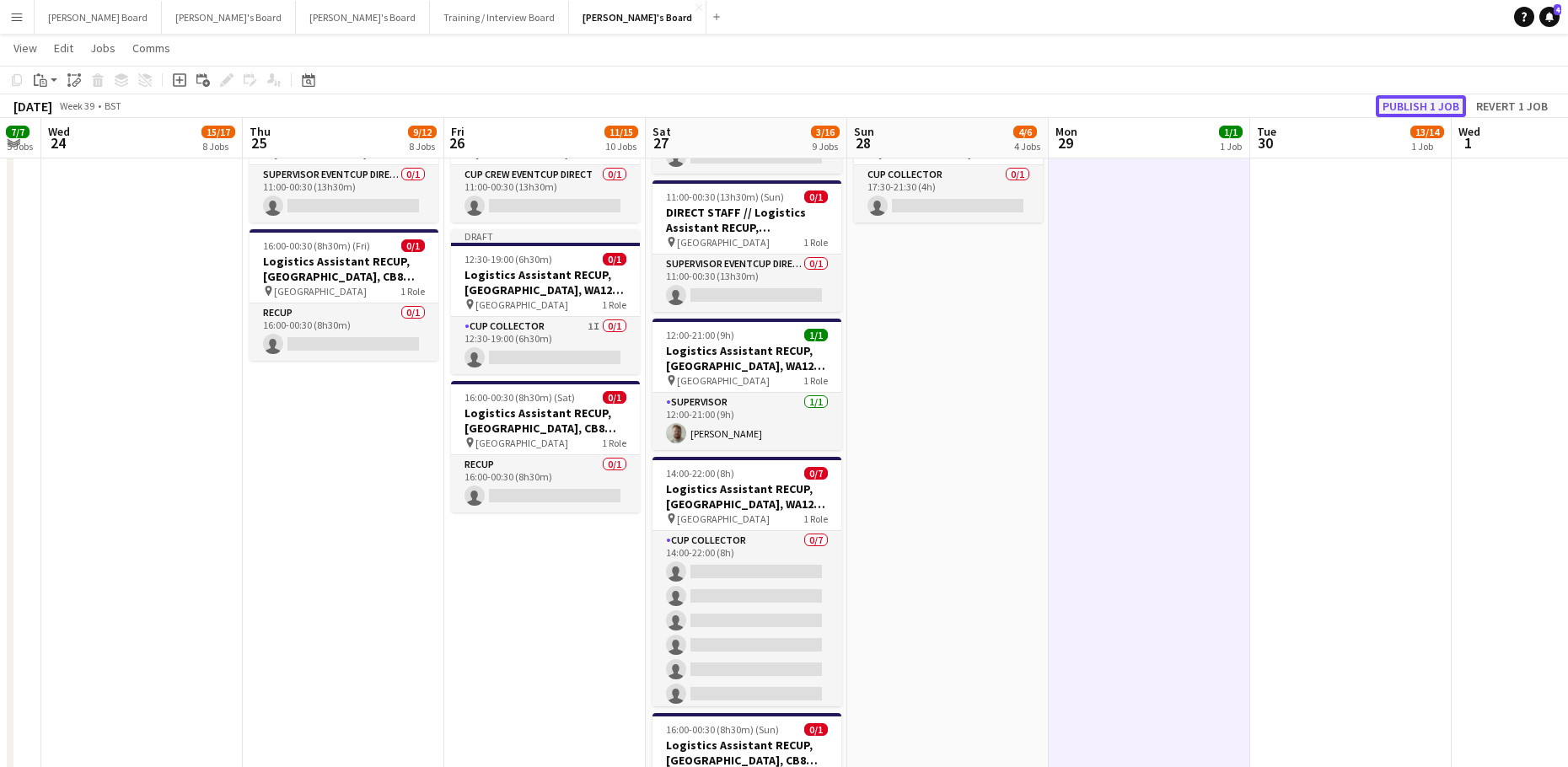
click at [1431, 97] on button "Publish 1 job" at bounding box center [1420, 106] width 90 height 22
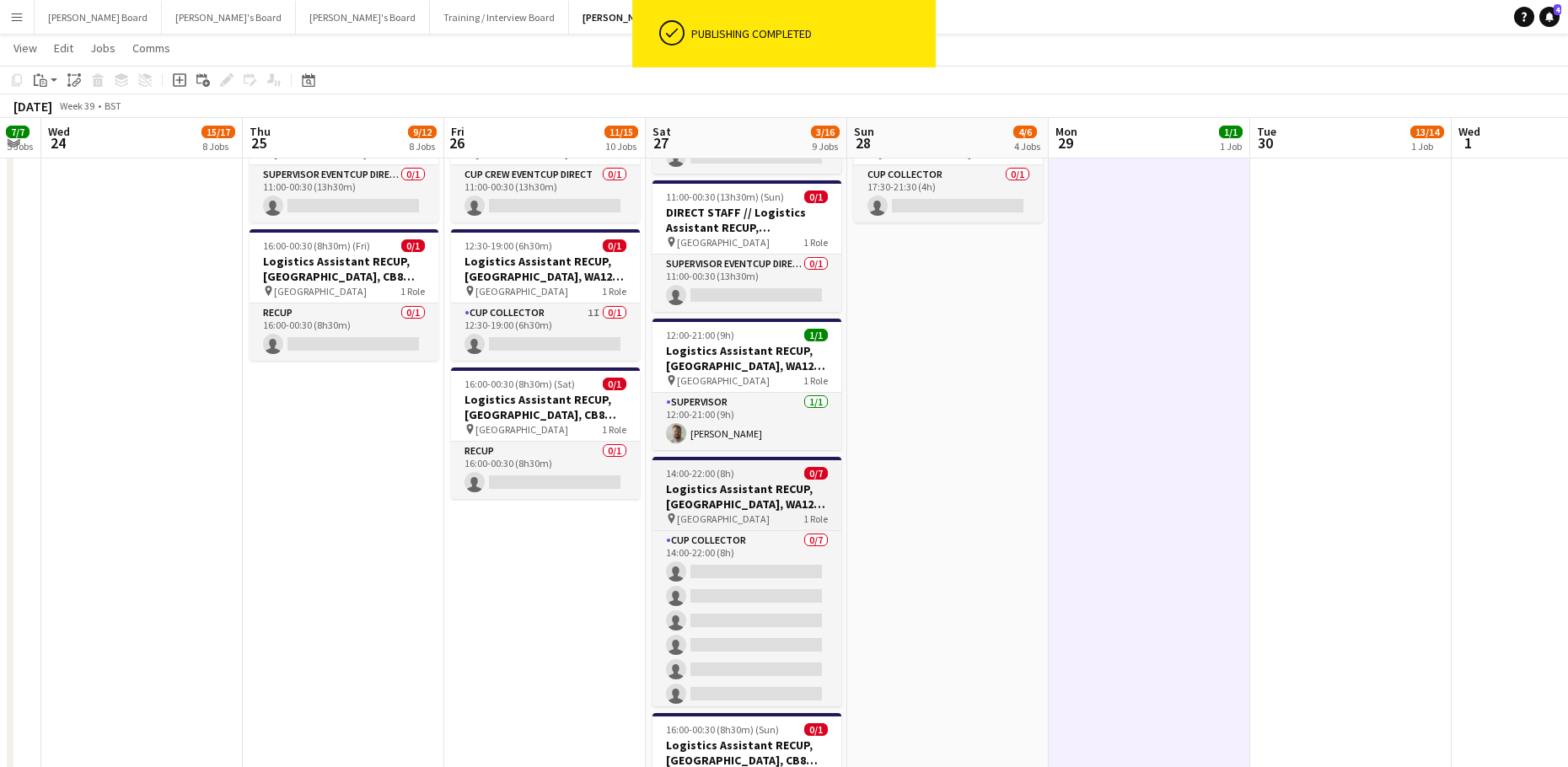
click at [741, 494] on h3 "Logistics Assistant RECUP, [GEOGRAPHIC_DATA], WA12 0HQ" at bounding box center [747, 496] width 189 height 30
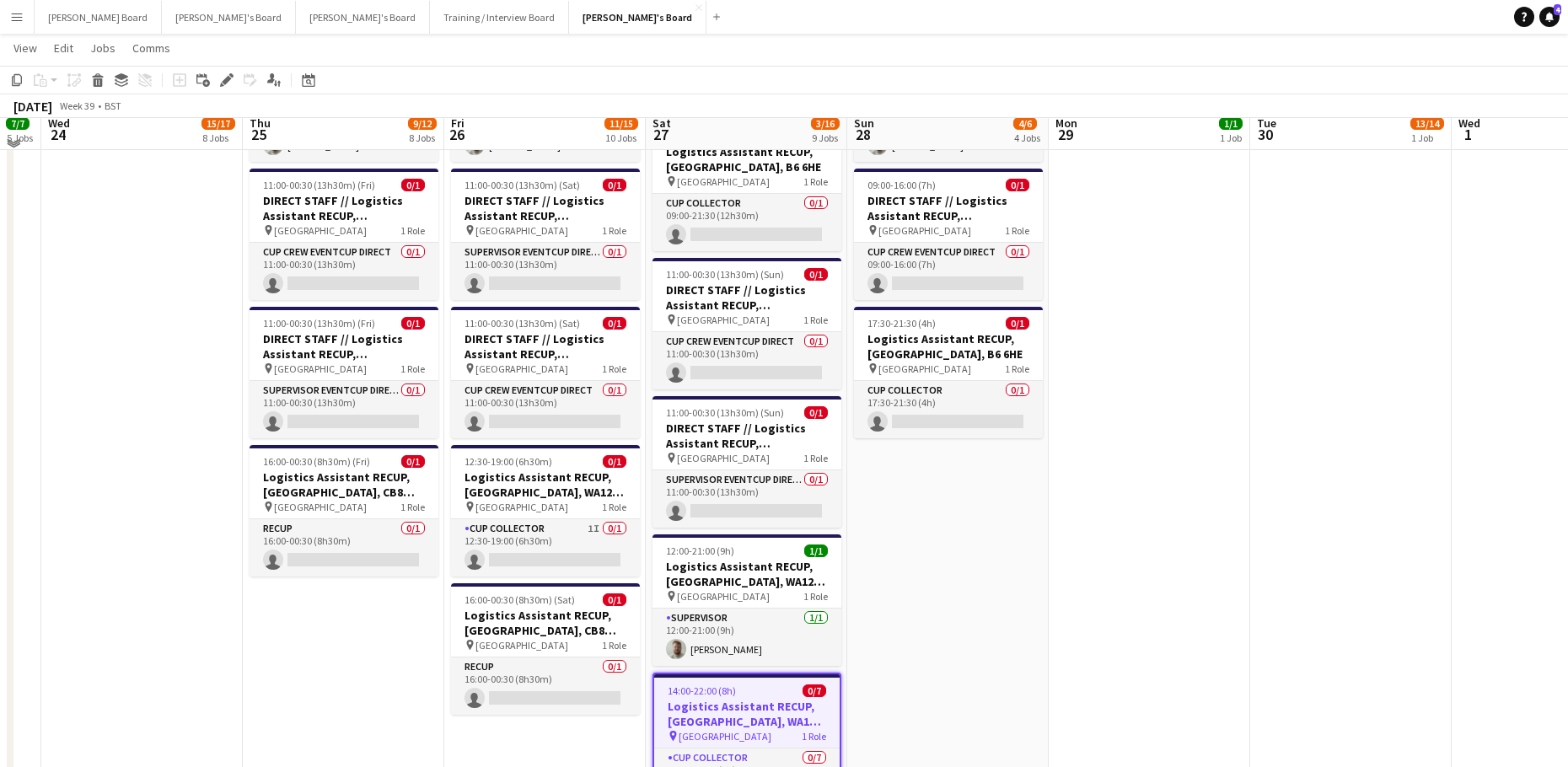
scroll to position [3625, 0]
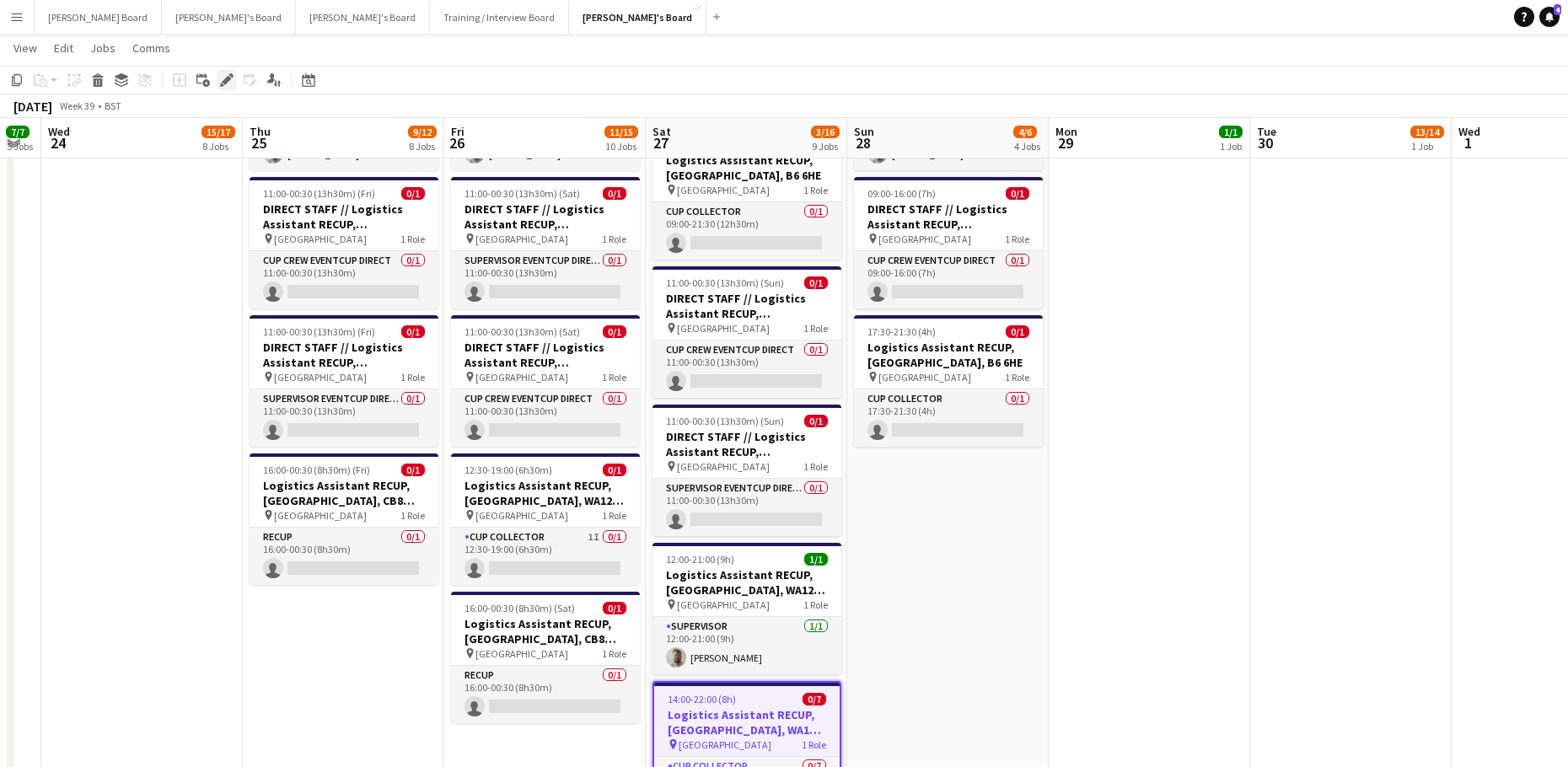
click at [229, 79] on icon at bounding box center [225, 80] width 9 height 9
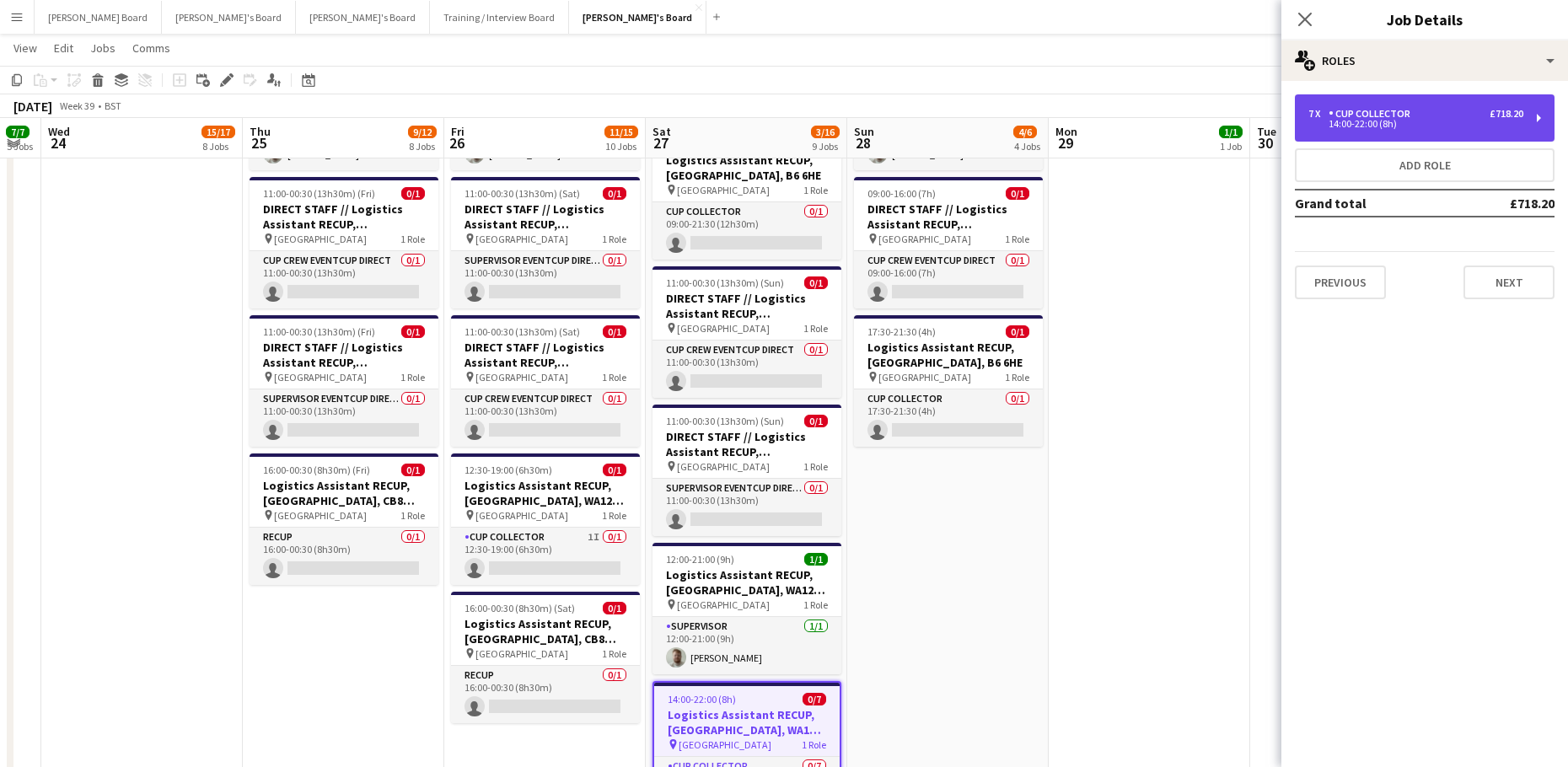
click at [1417, 133] on div "7 x CUP COLLECTOR £718.20 14:00-22:00 (8h)" at bounding box center [1424, 118] width 260 height 47
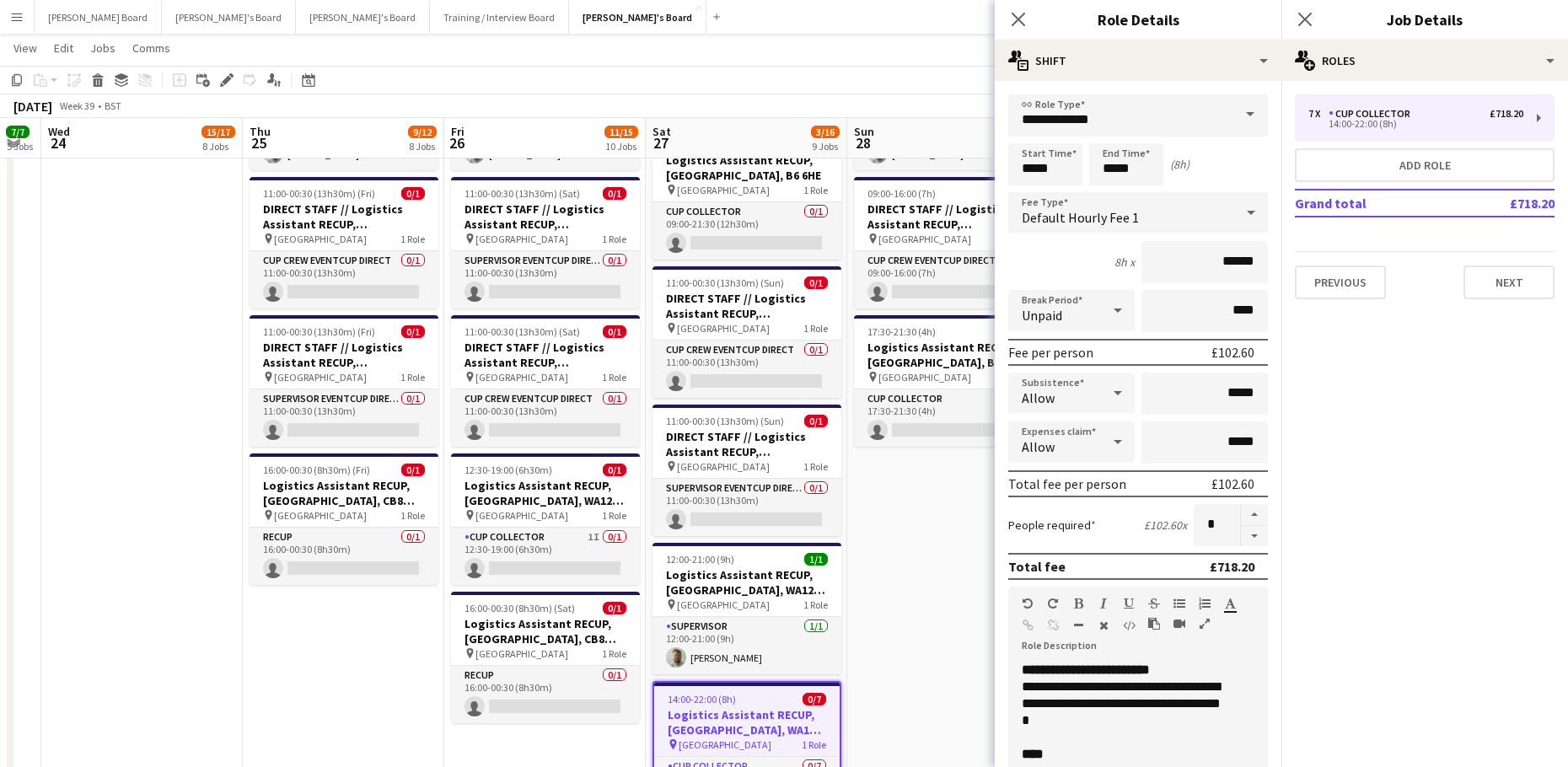
drag, startPoint x: 1035, startPoint y: 139, endPoint x: 1046, endPoint y: 162, distance: 25.5
click at [1035, 140] on form "**********" at bounding box center [1137, 618] width 286 height 1047
click at [1048, 168] on input "*****" at bounding box center [1045, 164] width 74 height 42
click at [1030, 195] on div at bounding box center [1028, 193] width 33 height 17
type input "*****"
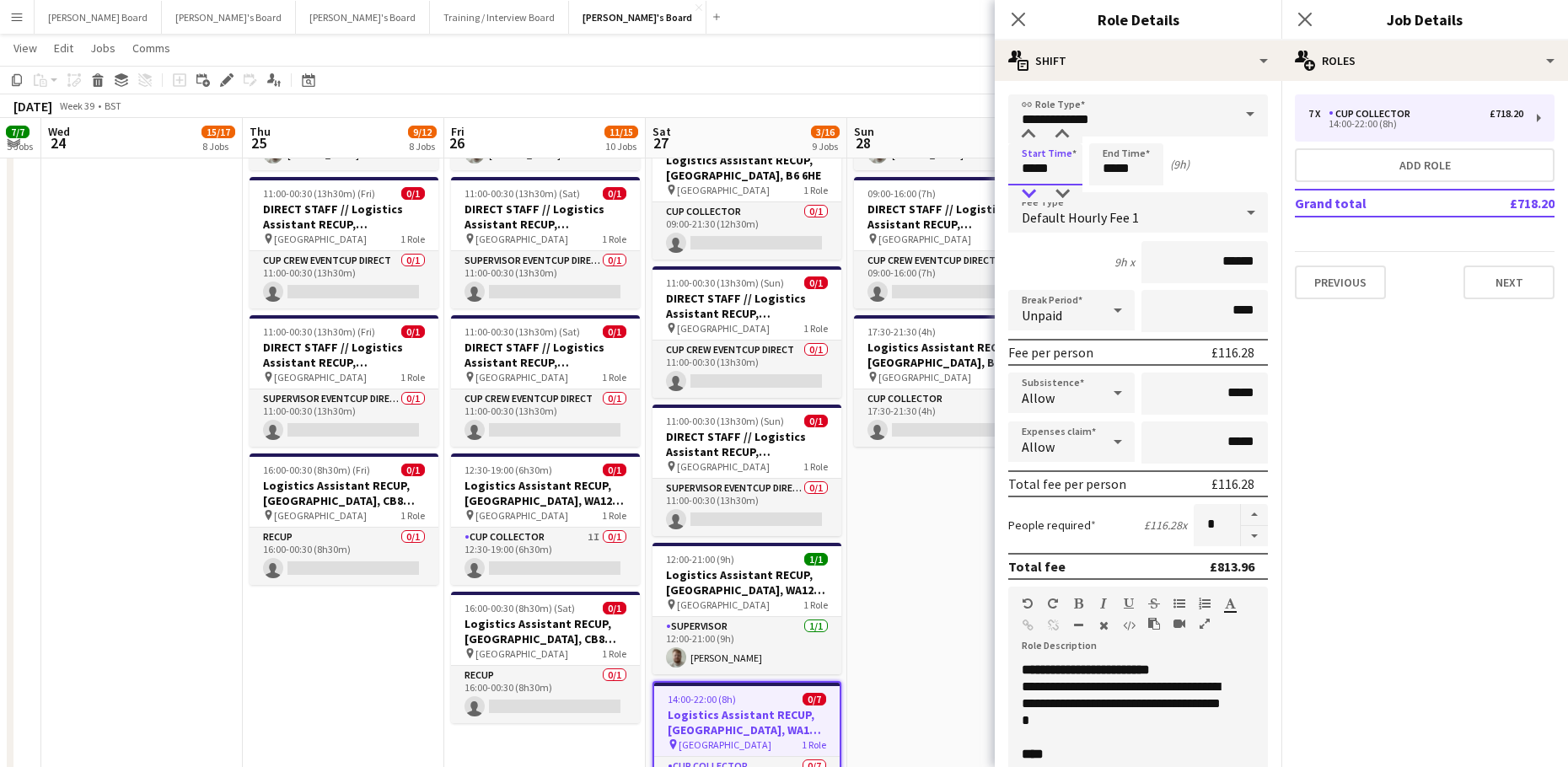
click at [1030, 195] on div at bounding box center [1028, 193] width 33 height 17
click at [1126, 175] on input "*****" at bounding box center [1125, 164] width 74 height 42
type input "*****"
click at [1106, 191] on div at bounding box center [1109, 193] width 33 height 17
click at [921, 574] on app-date-cell "08:00-14:00 (6h) 3/3 Logistics Assistant RECUP, CO-OP LIVE, M11 3DL pin Co-op L…" at bounding box center [947, 647] width 202 height 1328
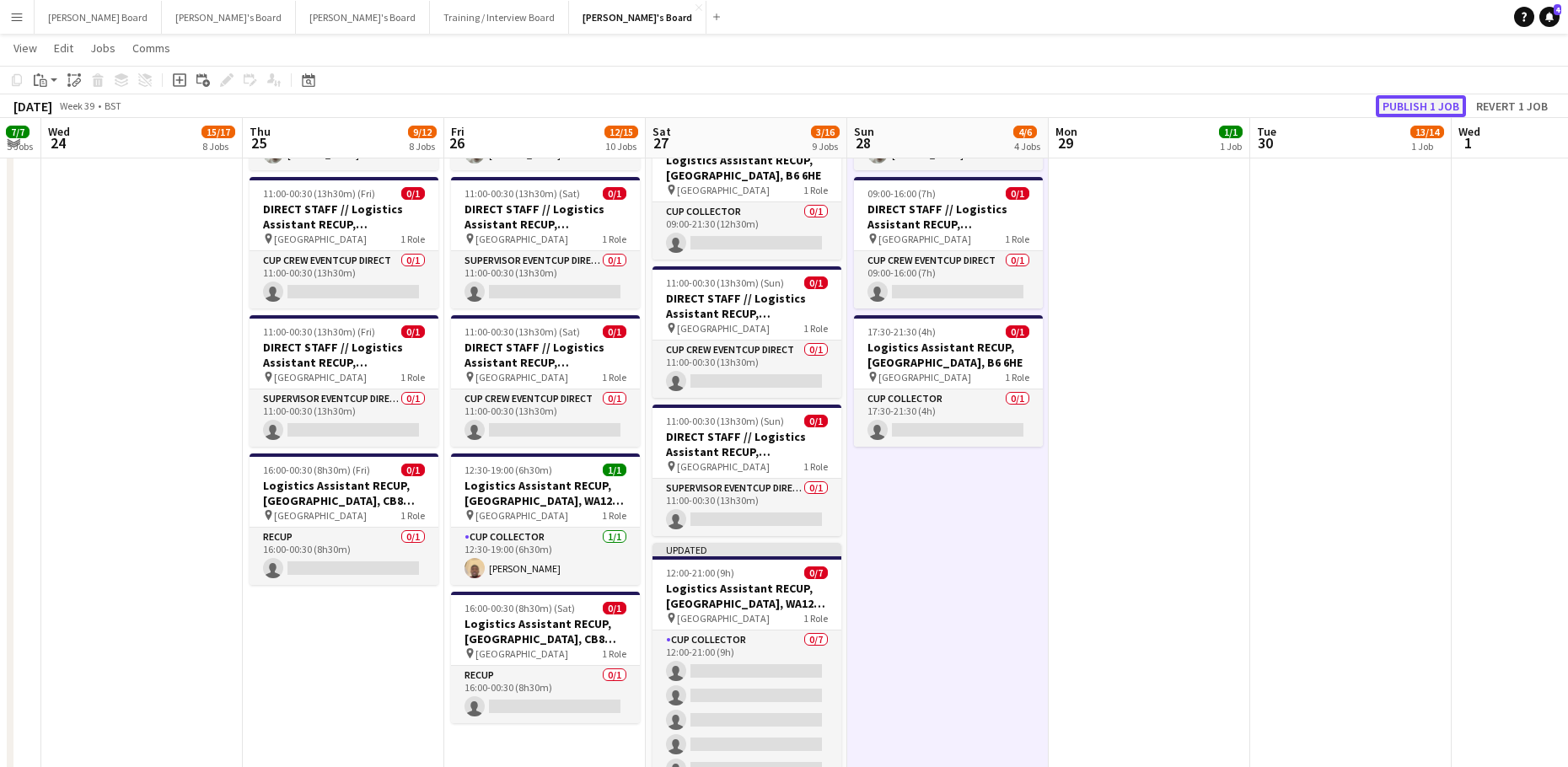
click at [1414, 115] on button "Publish 1 job" at bounding box center [1420, 106] width 90 height 22
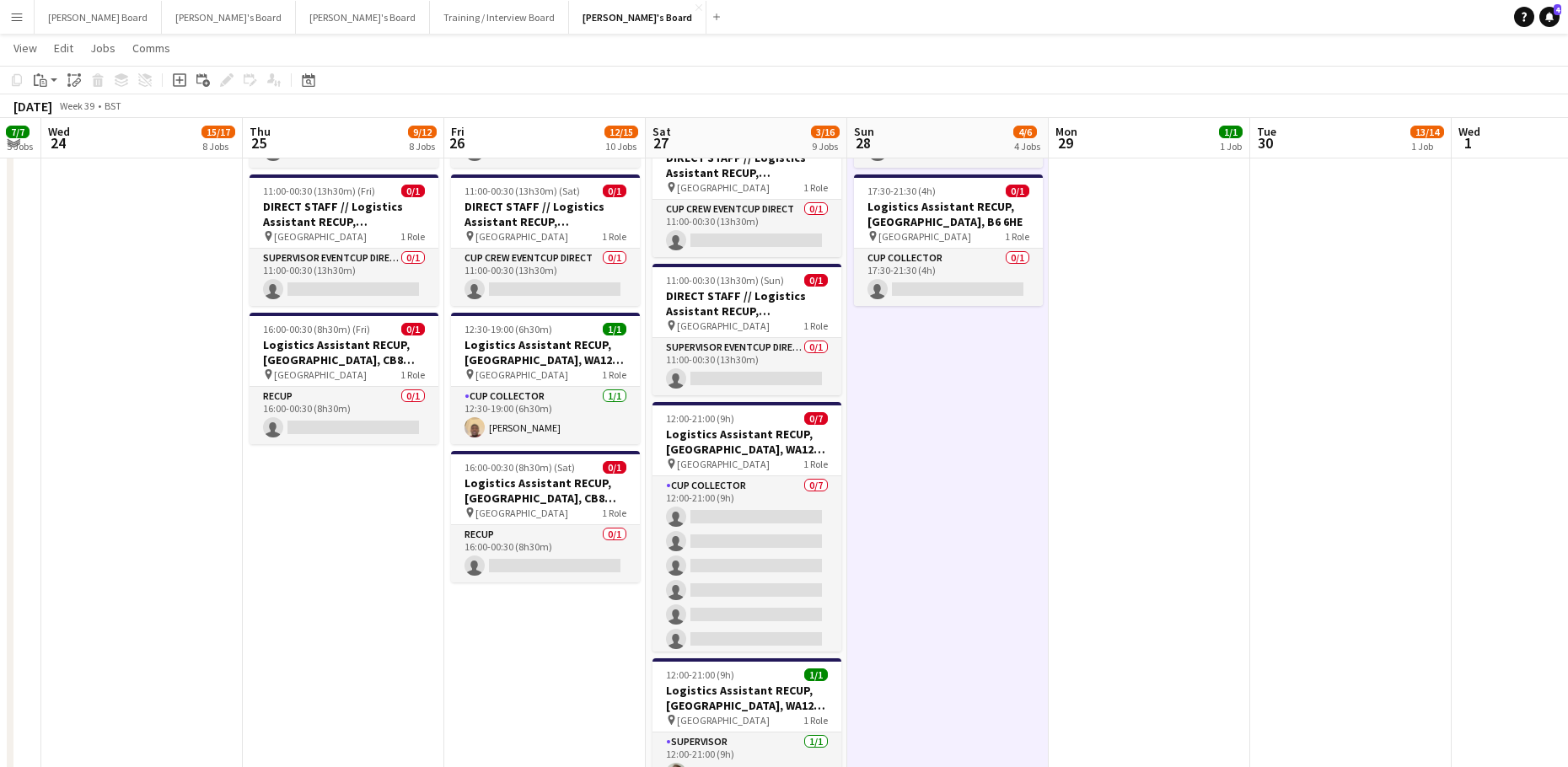
scroll to position [3737, 0]
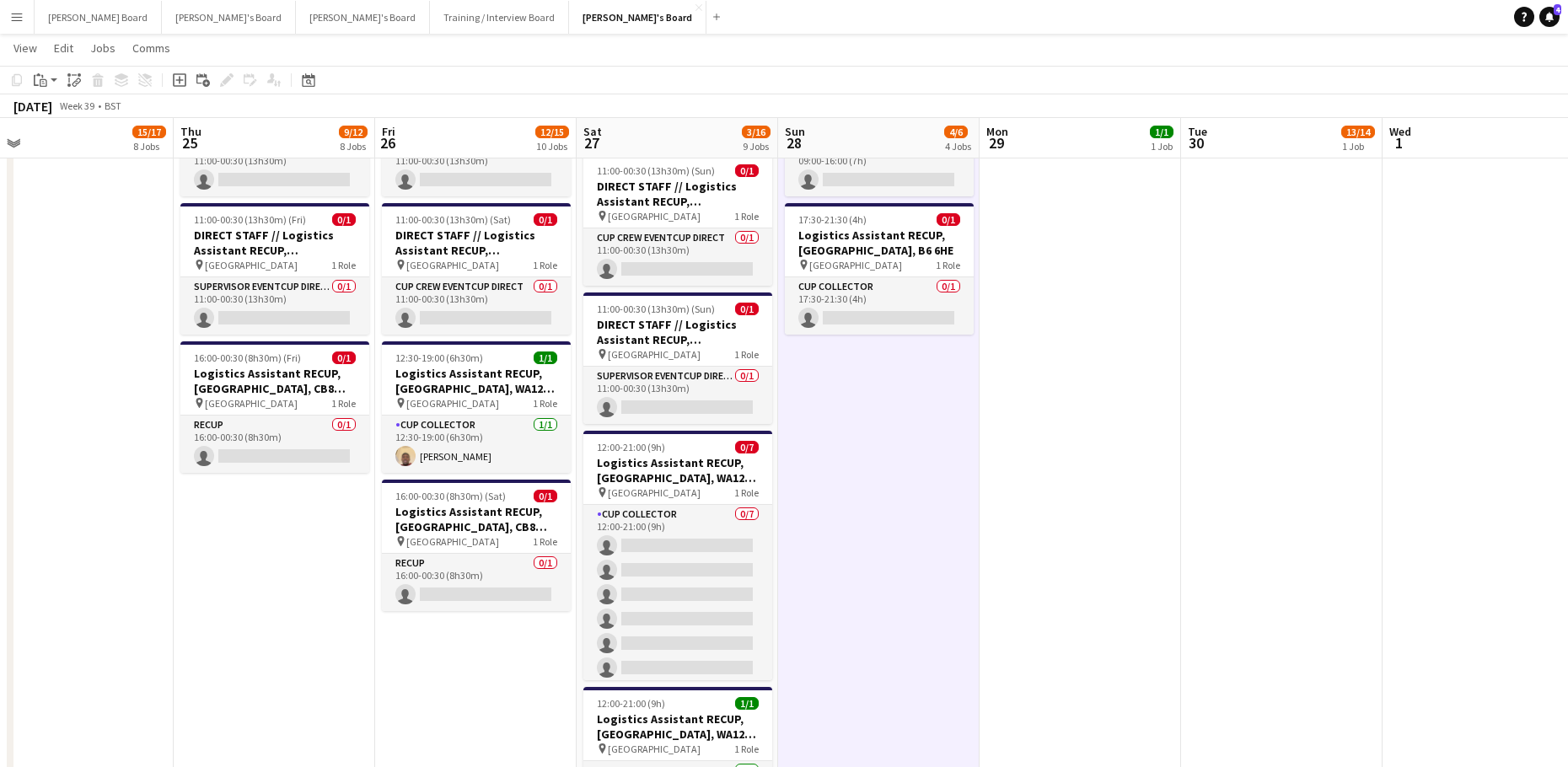
drag, startPoint x: 1022, startPoint y: 598, endPoint x: 908, endPoint y: 577, distance: 115.9
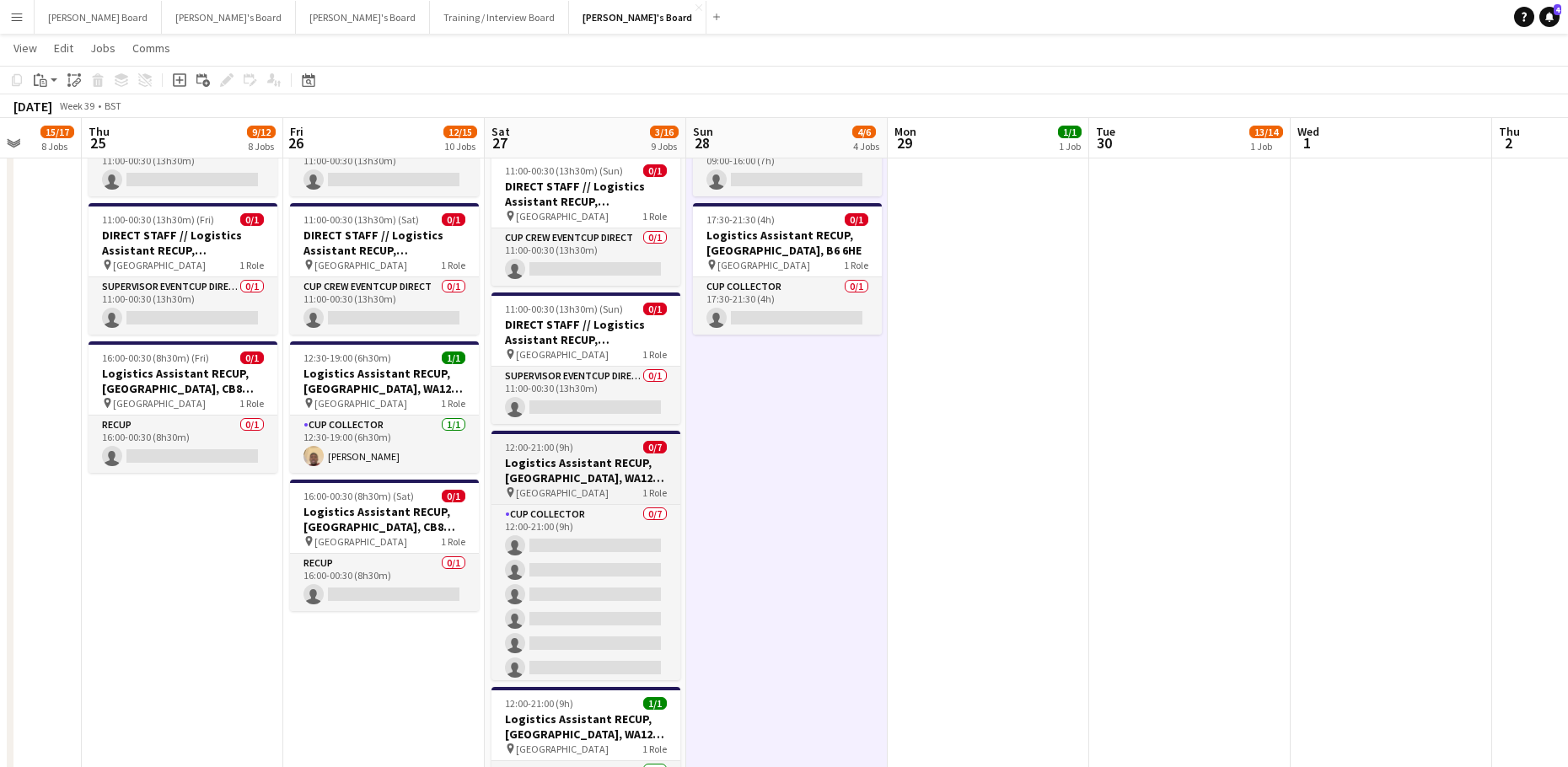
click at [565, 459] on h3 "Logistics Assistant RECUP, [GEOGRAPHIC_DATA], WA12 0HQ" at bounding box center [585, 470] width 189 height 30
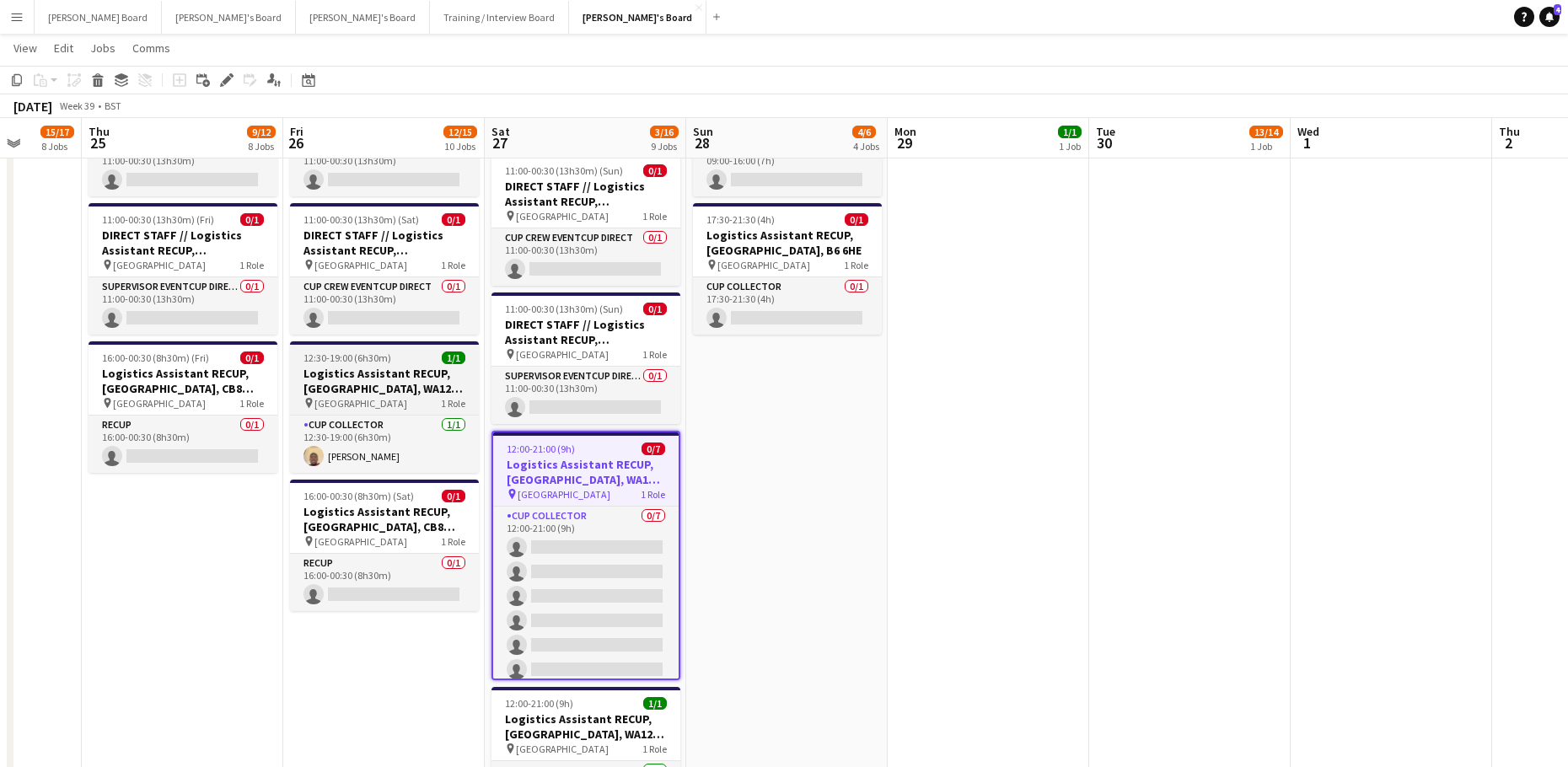
click at [342, 351] on span "12:30-19:00 (6h30m)" at bounding box center [346, 357] width 88 height 13
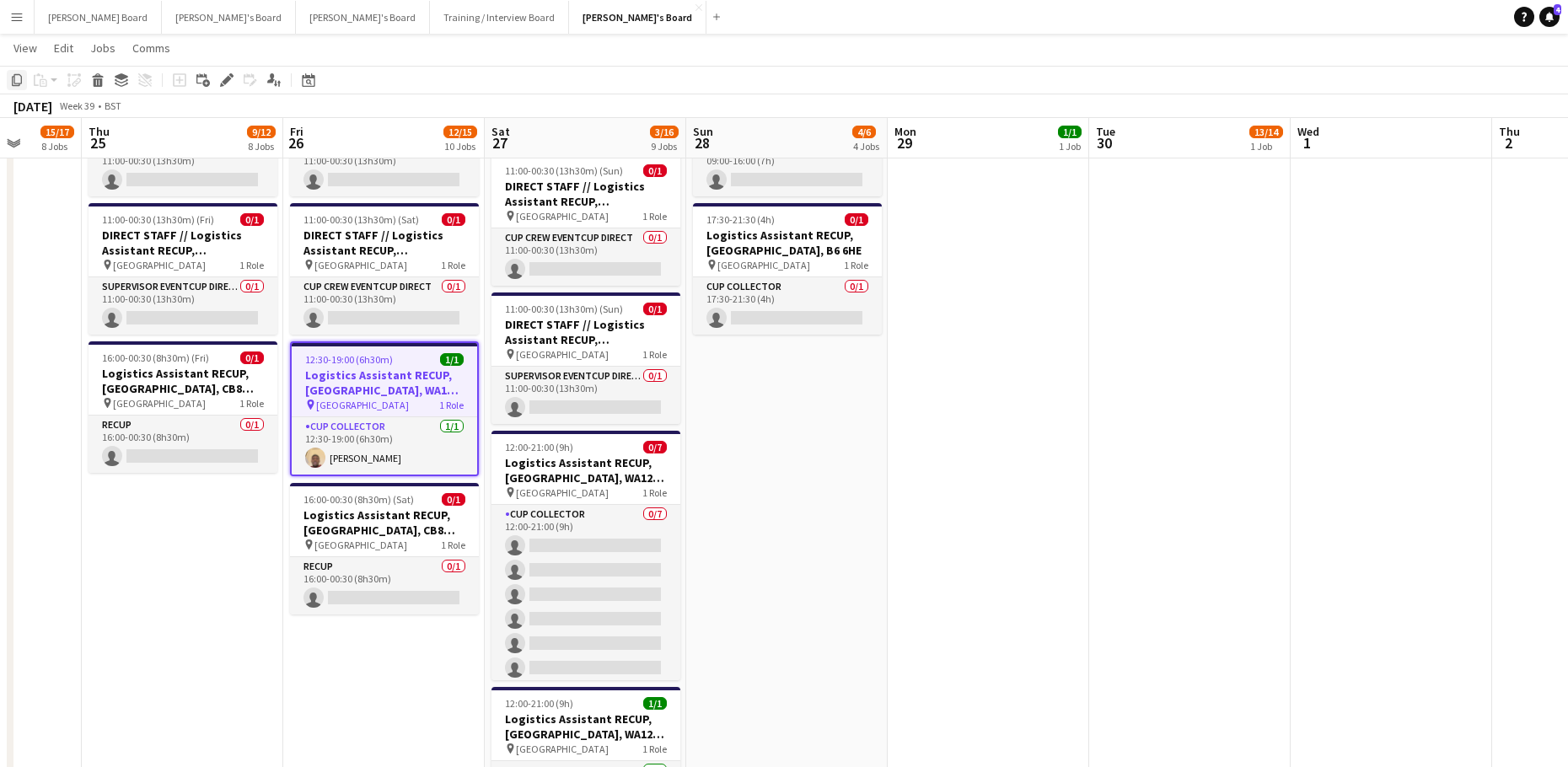
click at [18, 80] on icon "Copy" at bounding box center [17, 81] width 14 height 14
click at [1126, 308] on app-date-cell at bounding box center [1189, 535] width 202 height 1328
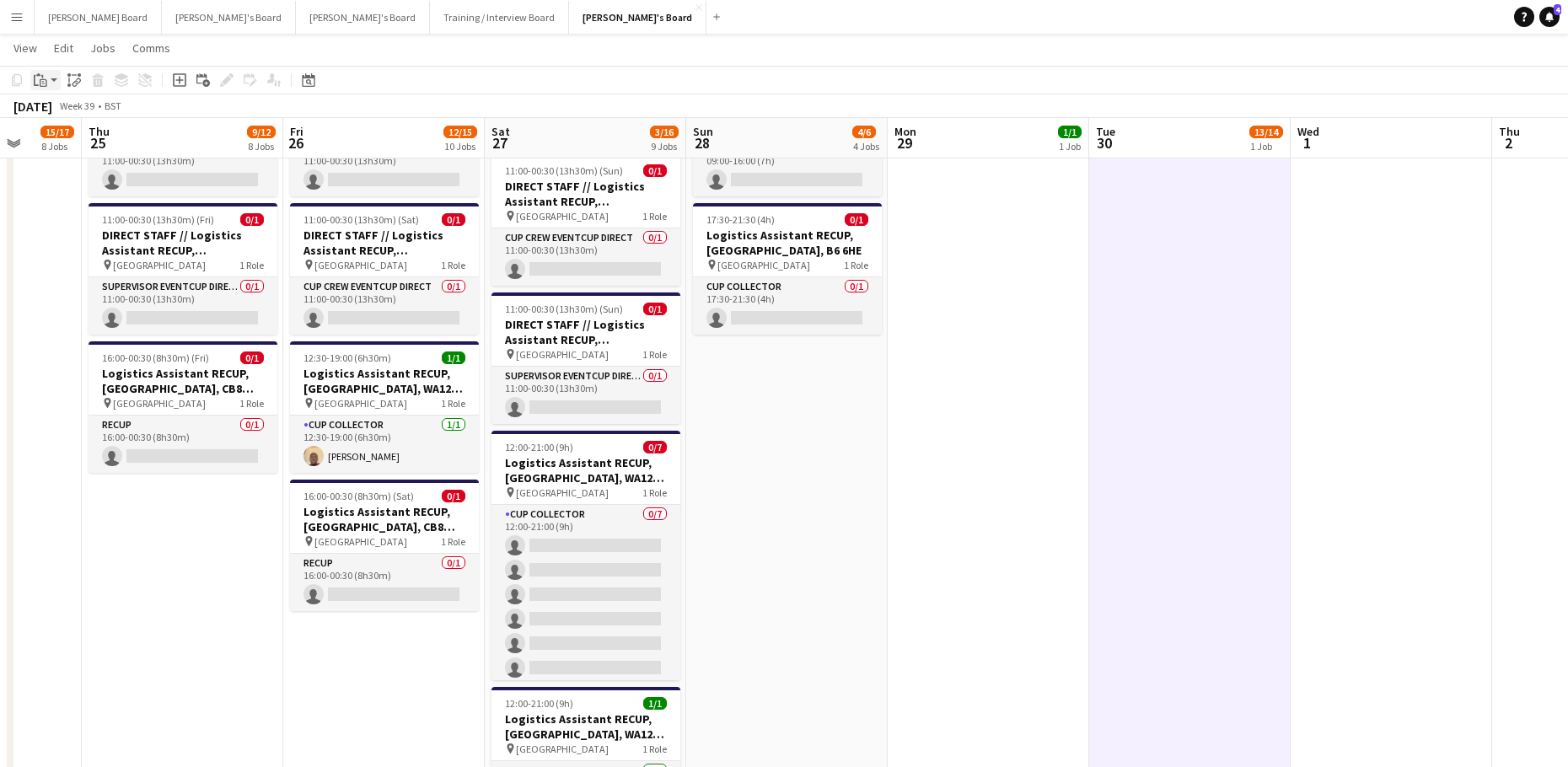
click at [51, 84] on app-action-btn "Paste" at bounding box center [45, 80] width 30 height 21
click at [53, 110] on link "Paste Ctrl+V" at bounding box center [123, 111] width 158 height 15
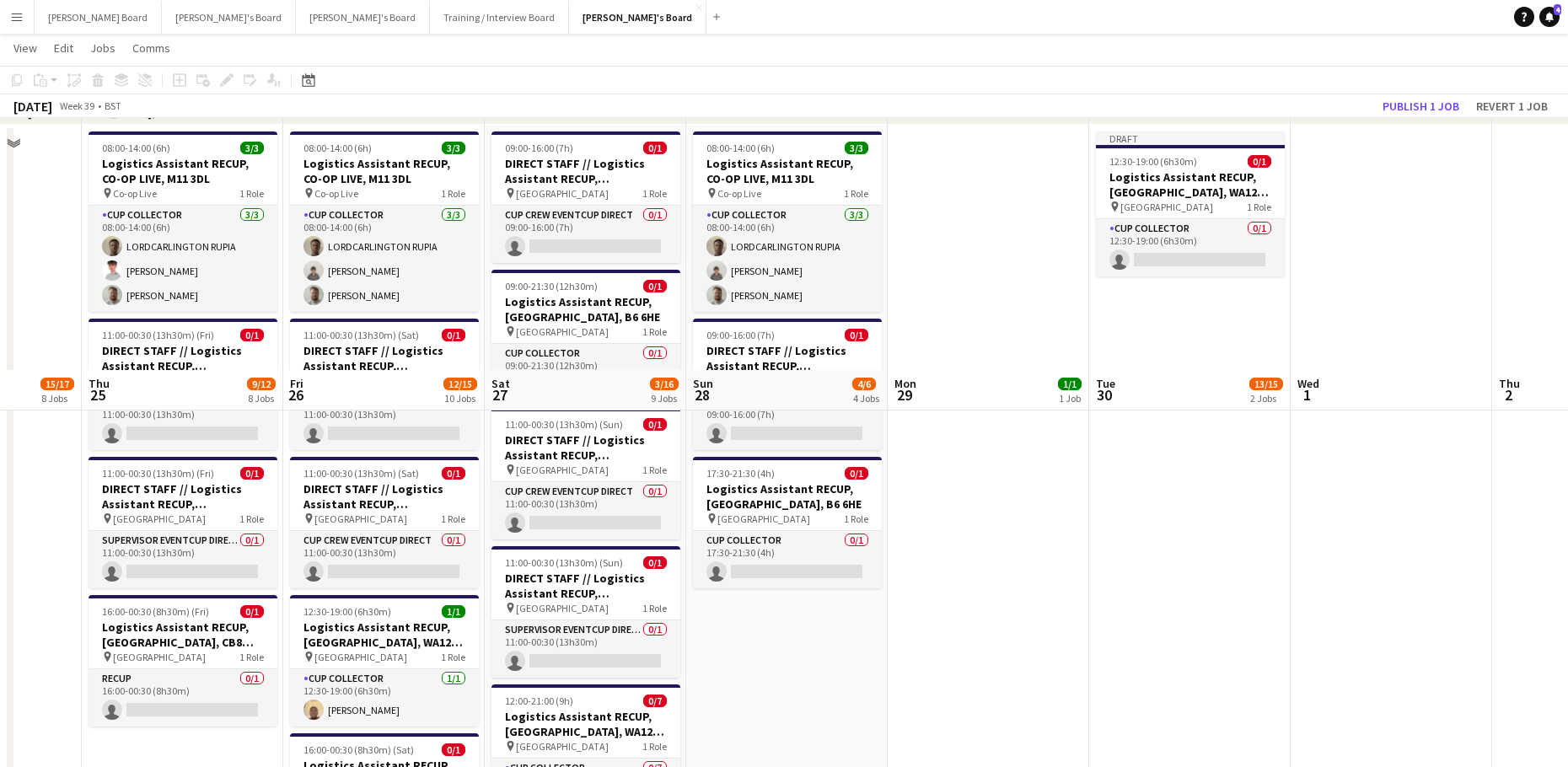
scroll to position [3399, 0]
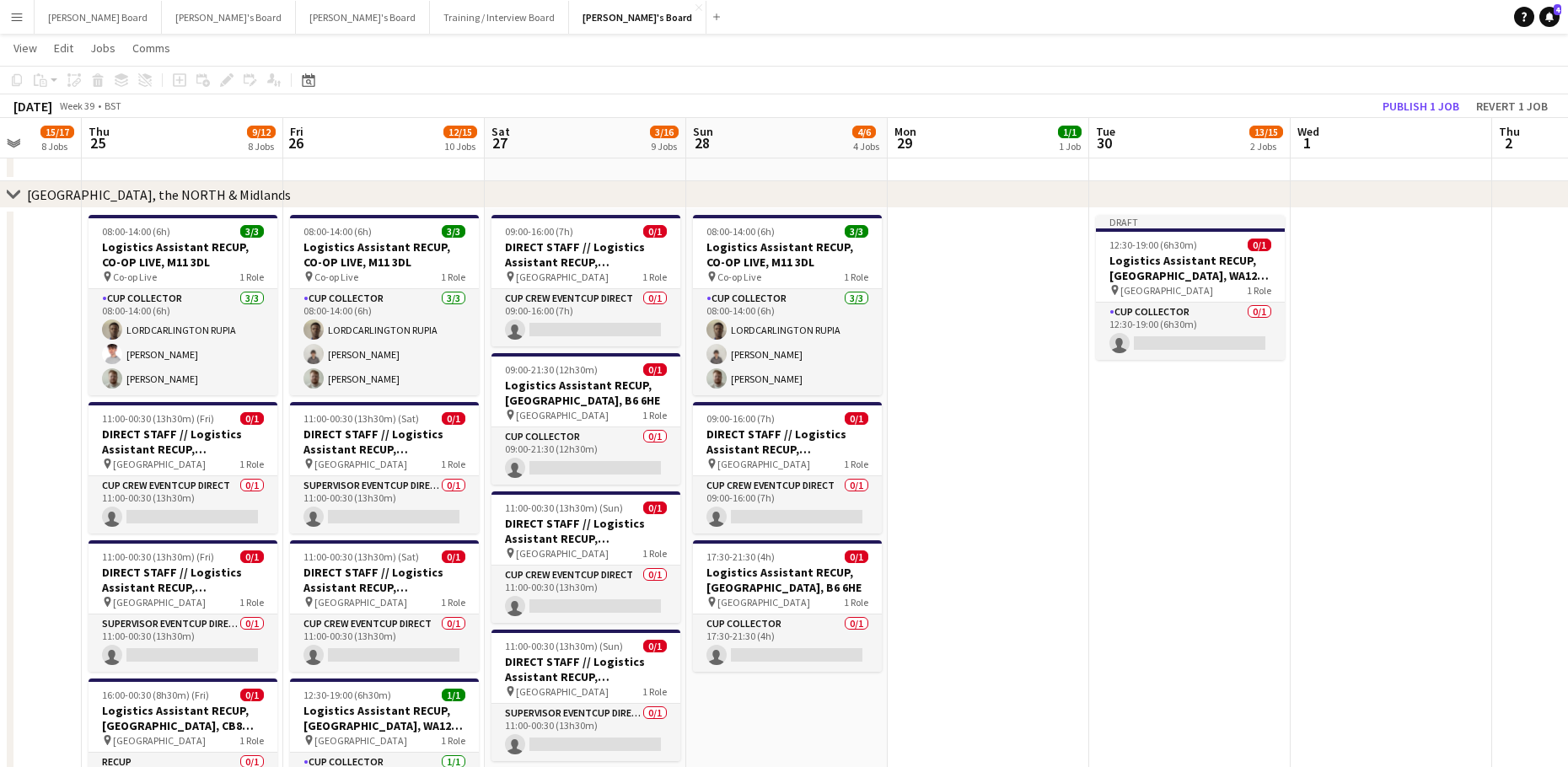
click at [1134, 194] on div "chevron-right MANCHESTER, the NORTH & Midlands" at bounding box center [784, 194] width 1568 height 27
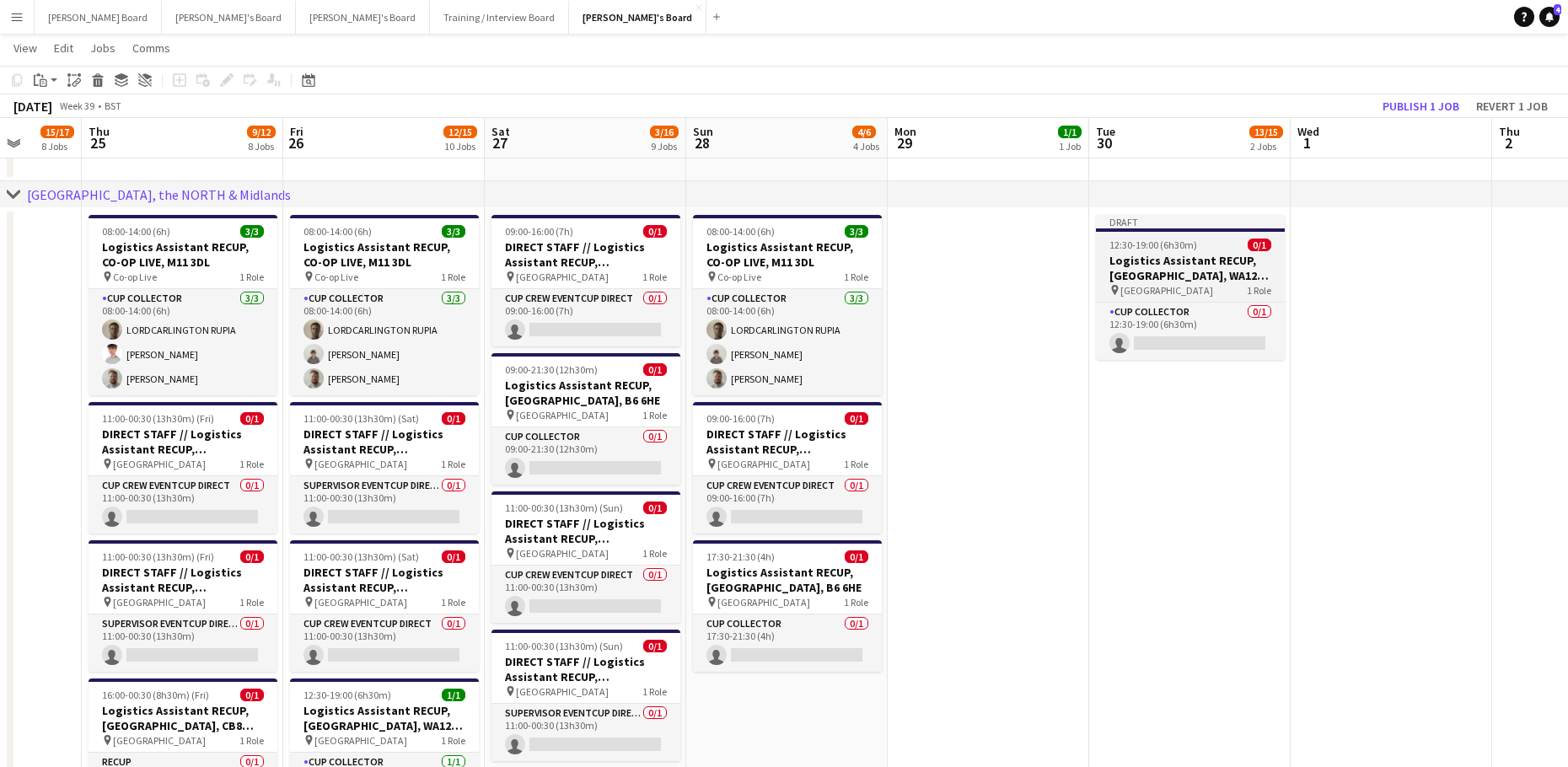
click at [1135, 238] on app-job-card "Draft 12:30-19:00 (6h30m) 0/1 Logistics Assistant RECUP, HAYDOCK PARK, WA12 0HQ…" at bounding box center [1190, 286] width 189 height 145
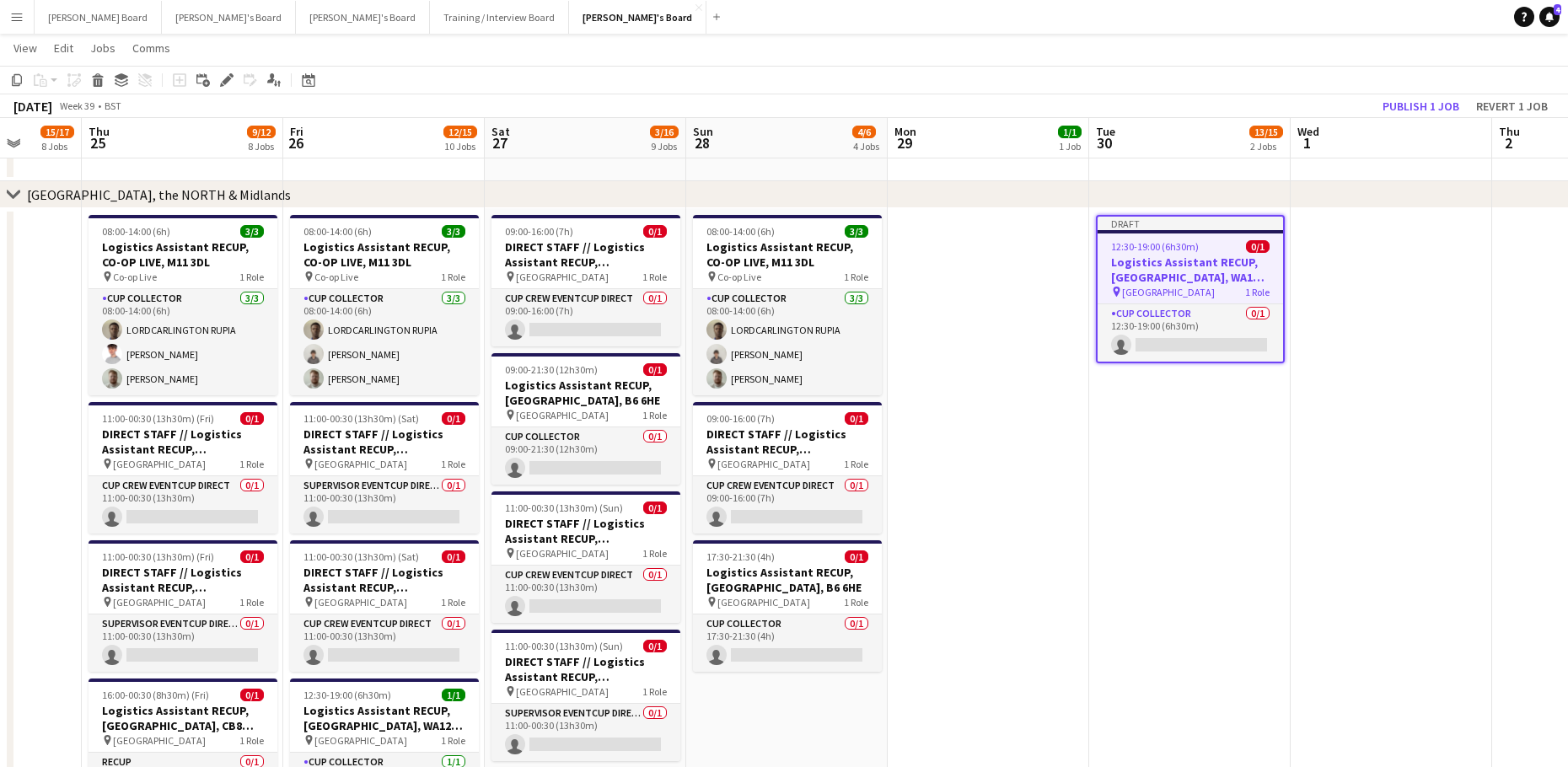
scroll to position [0, 521]
click at [228, 79] on icon at bounding box center [225, 80] width 9 height 9
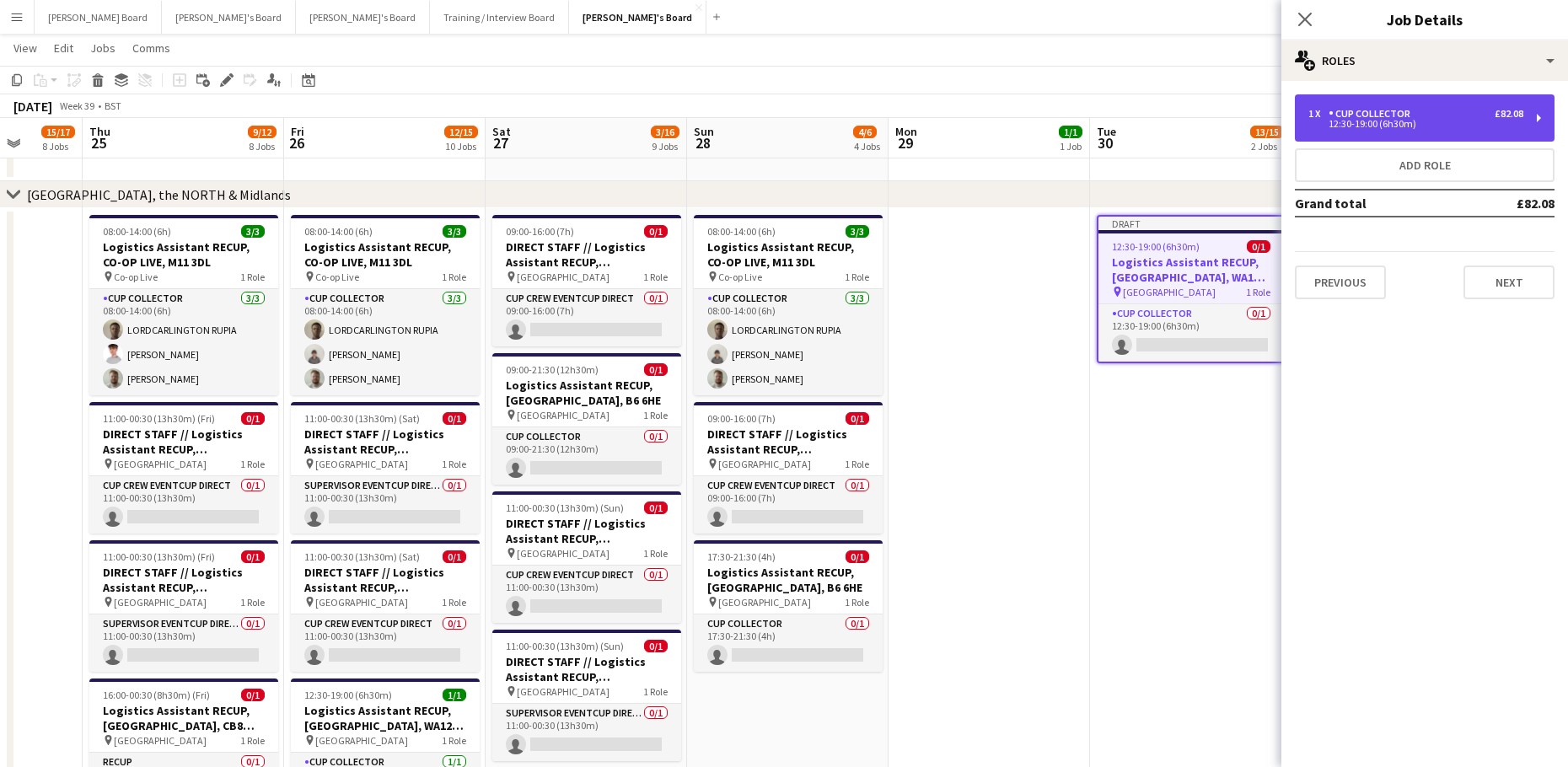
click at [1335, 117] on div "CUP COLLECTOR" at bounding box center [1372, 114] width 89 height 12
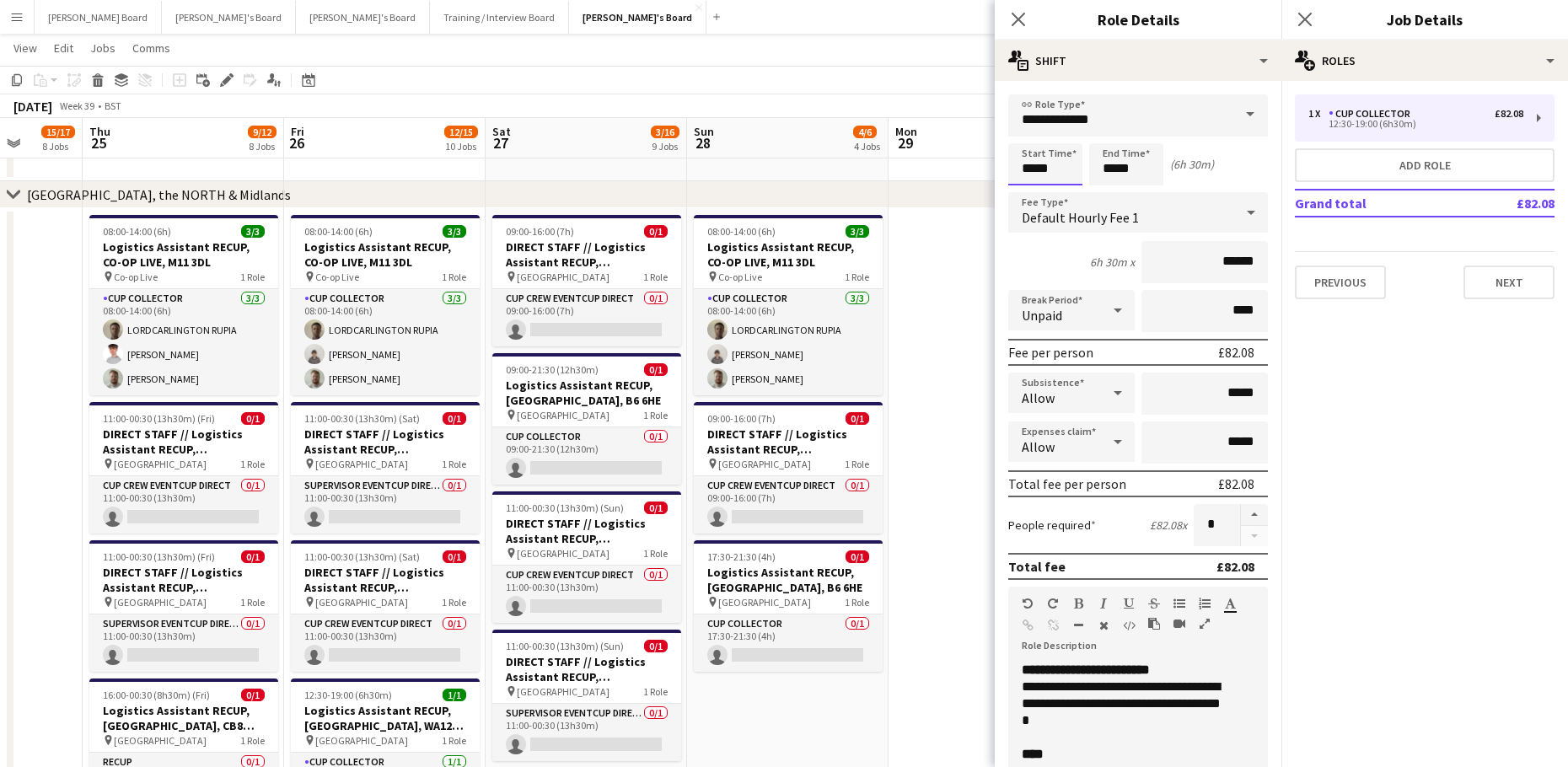
click at [1050, 167] on input "*****" at bounding box center [1045, 164] width 74 height 42
click at [1033, 187] on div at bounding box center [1028, 193] width 33 height 17
click at [1024, 132] on div at bounding box center [1028, 135] width 33 height 17
click at [1027, 189] on div at bounding box center [1028, 193] width 33 height 17
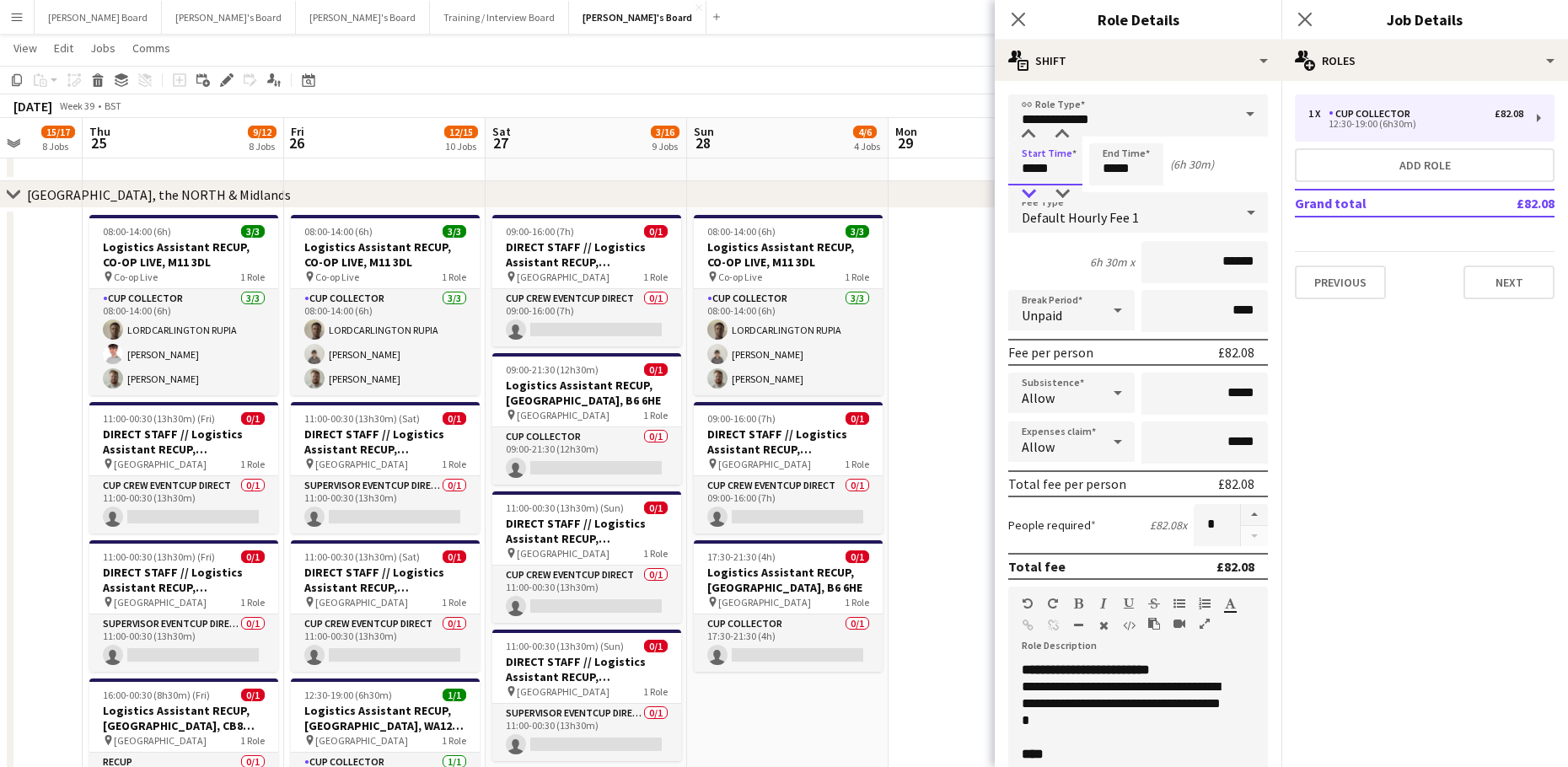
click at [1027, 191] on div at bounding box center [1028, 193] width 33 height 17
click at [1065, 187] on div at bounding box center [1061, 193] width 33 height 17
type input "*****"
click at [1065, 187] on div at bounding box center [1061, 193] width 33 height 17
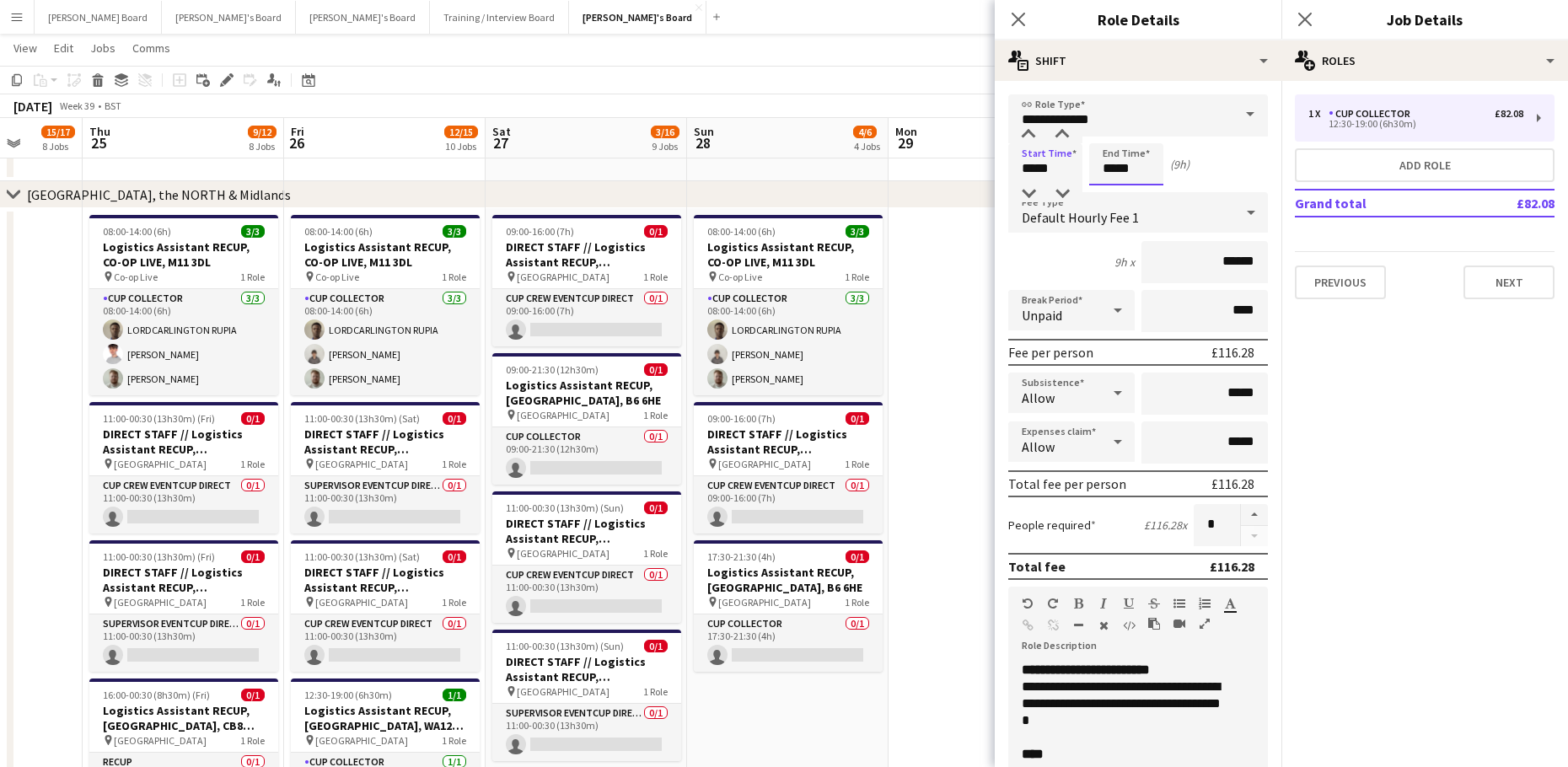
click at [1128, 171] on input "*****" at bounding box center [1125, 164] width 74 height 42
click at [1110, 186] on div at bounding box center [1109, 193] width 33 height 17
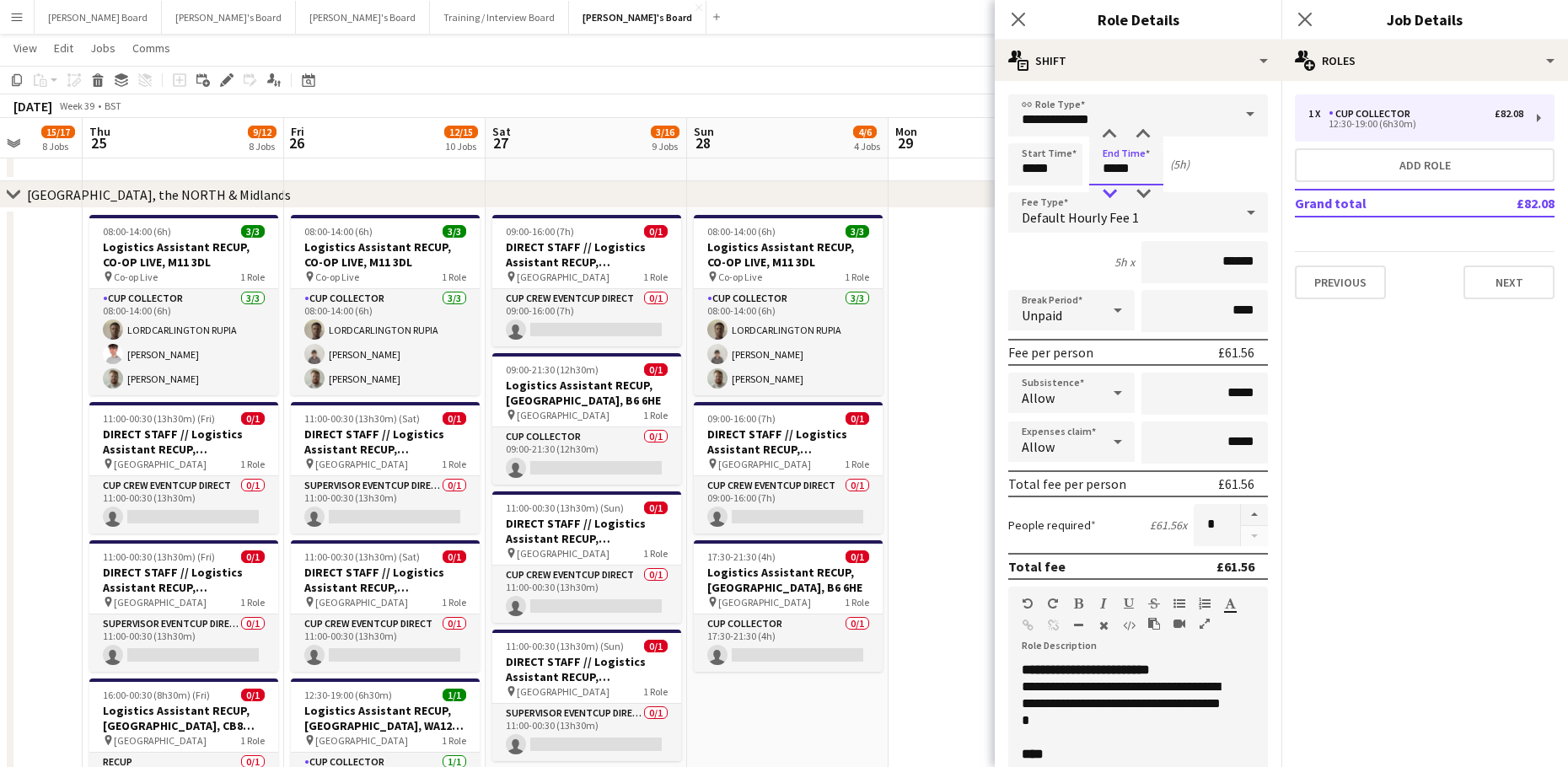
click at [1110, 186] on div at bounding box center [1109, 193] width 33 height 17
click at [1109, 141] on div at bounding box center [1109, 135] width 33 height 17
type input "*****"
click at [1109, 141] on div at bounding box center [1109, 135] width 33 height 17
click at [1247, 511] on button "button" at bounding box center [1253, 514] width 27 height 22
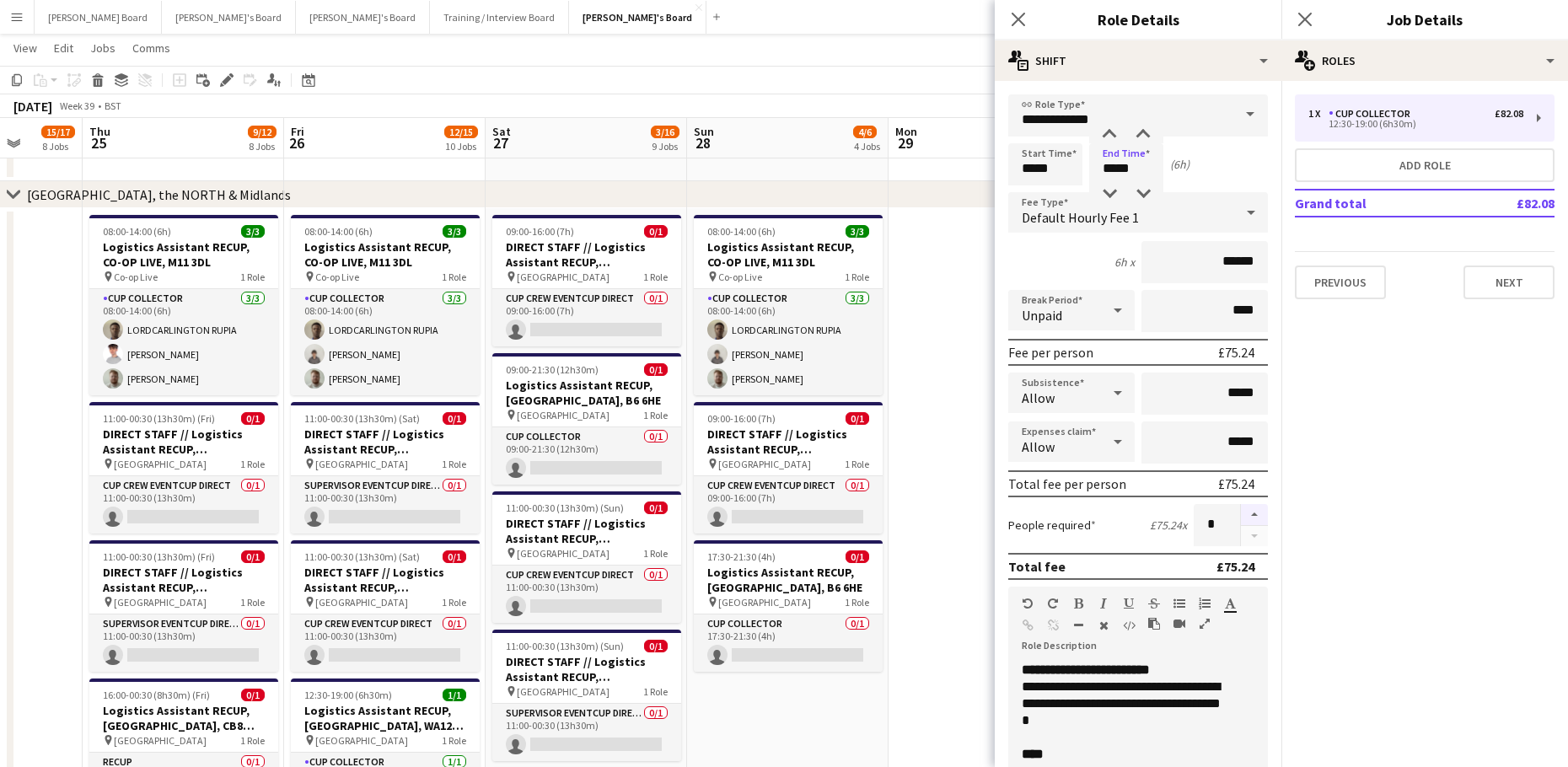
type input "*"
drag, startPoint x: 967, startPoint y: 379, endPoint x: 1028, endPoint y: 298, distance: 101.4
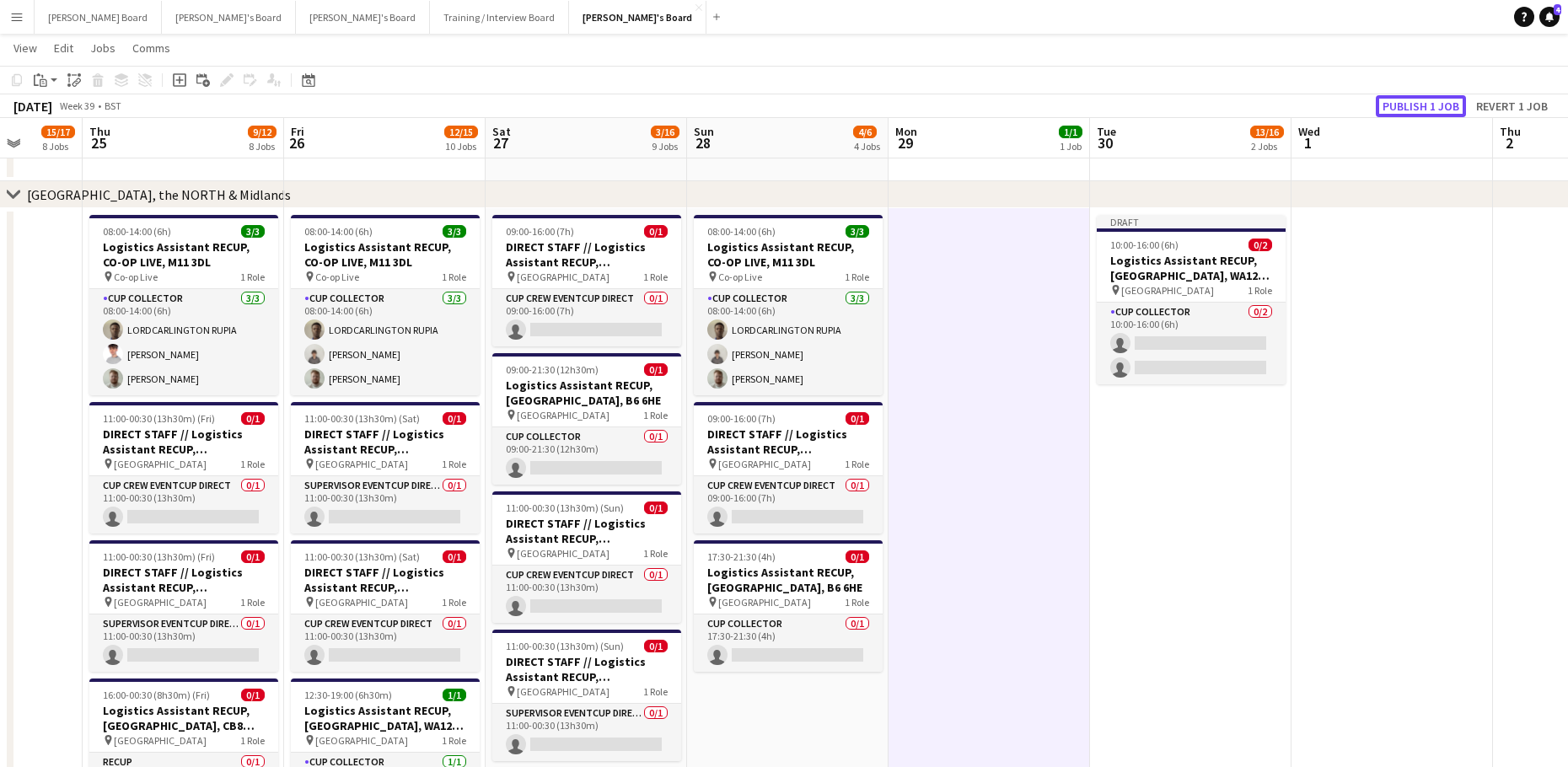
click at [1427, 110] on button "Publish 1 job" at bounding box center [1420, 106] width 90 height 22
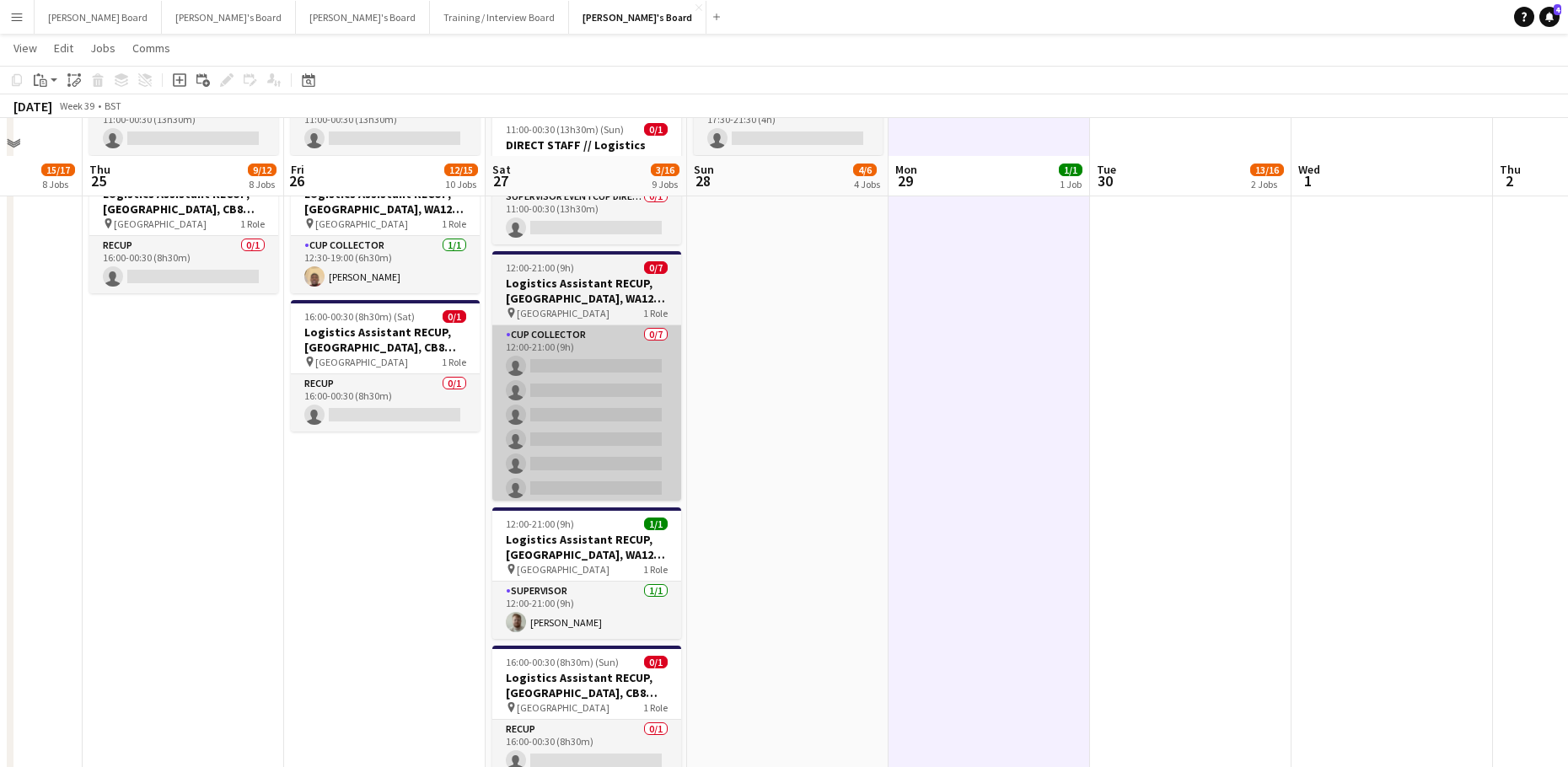
scroll to position [3849, 0]
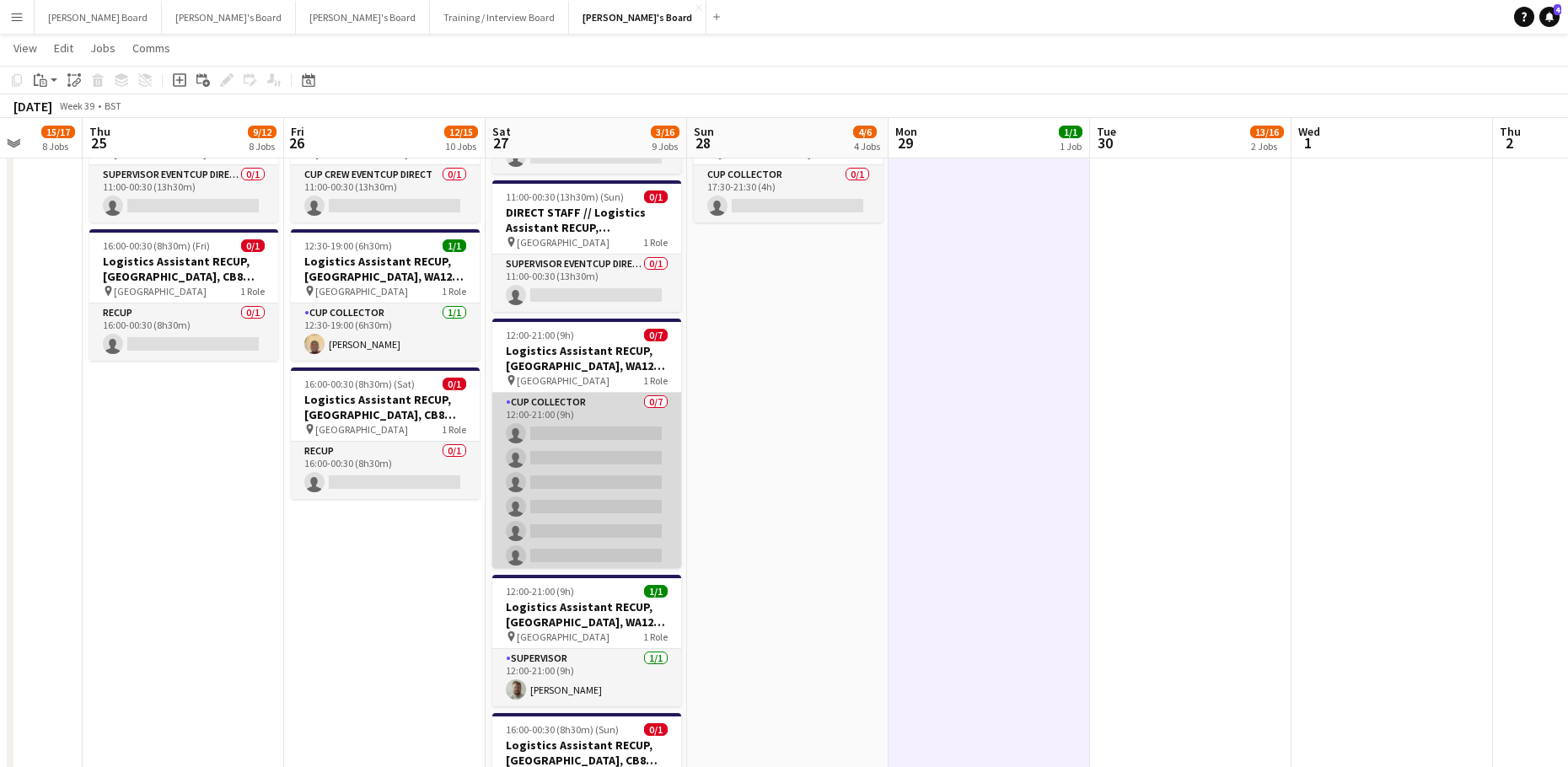
drag, startPoint x: 603, startPoint y: 528, endPoint x: 614, endPoint y: 542, distance: 17.8
click at [605, 527] on app-card-role "CUP COLLECTOR 0/7 12:00-21:00 (9h) single-neutral-actions single-neutral-action…" at bounding box center [586, 494] width 189 height 204
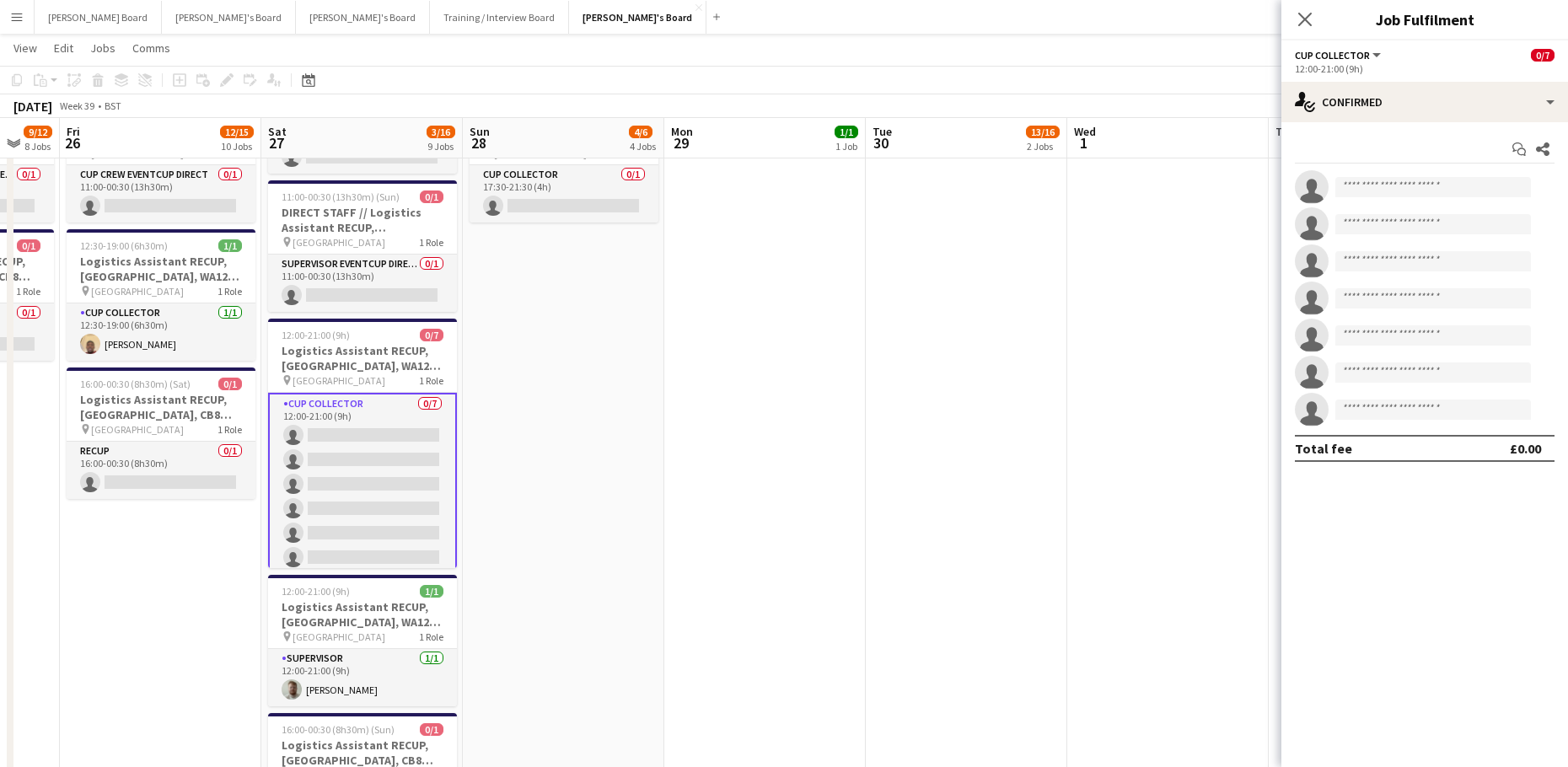
drag, startPoint x: 1081, startPoint y: 504, endPoint x: 980, endPoint y: 531, distance: 104.5
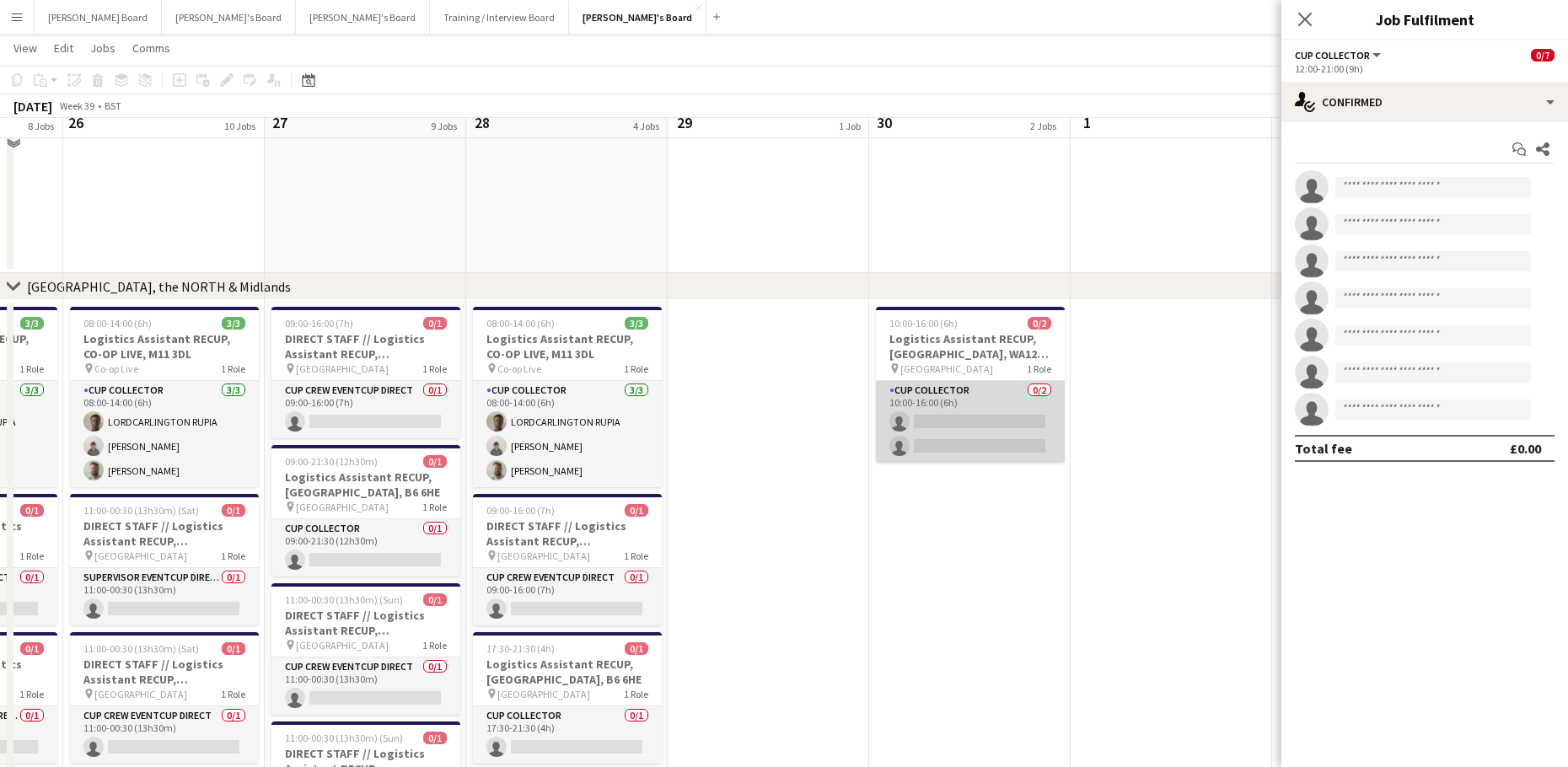
scroll to position [3287, 0]
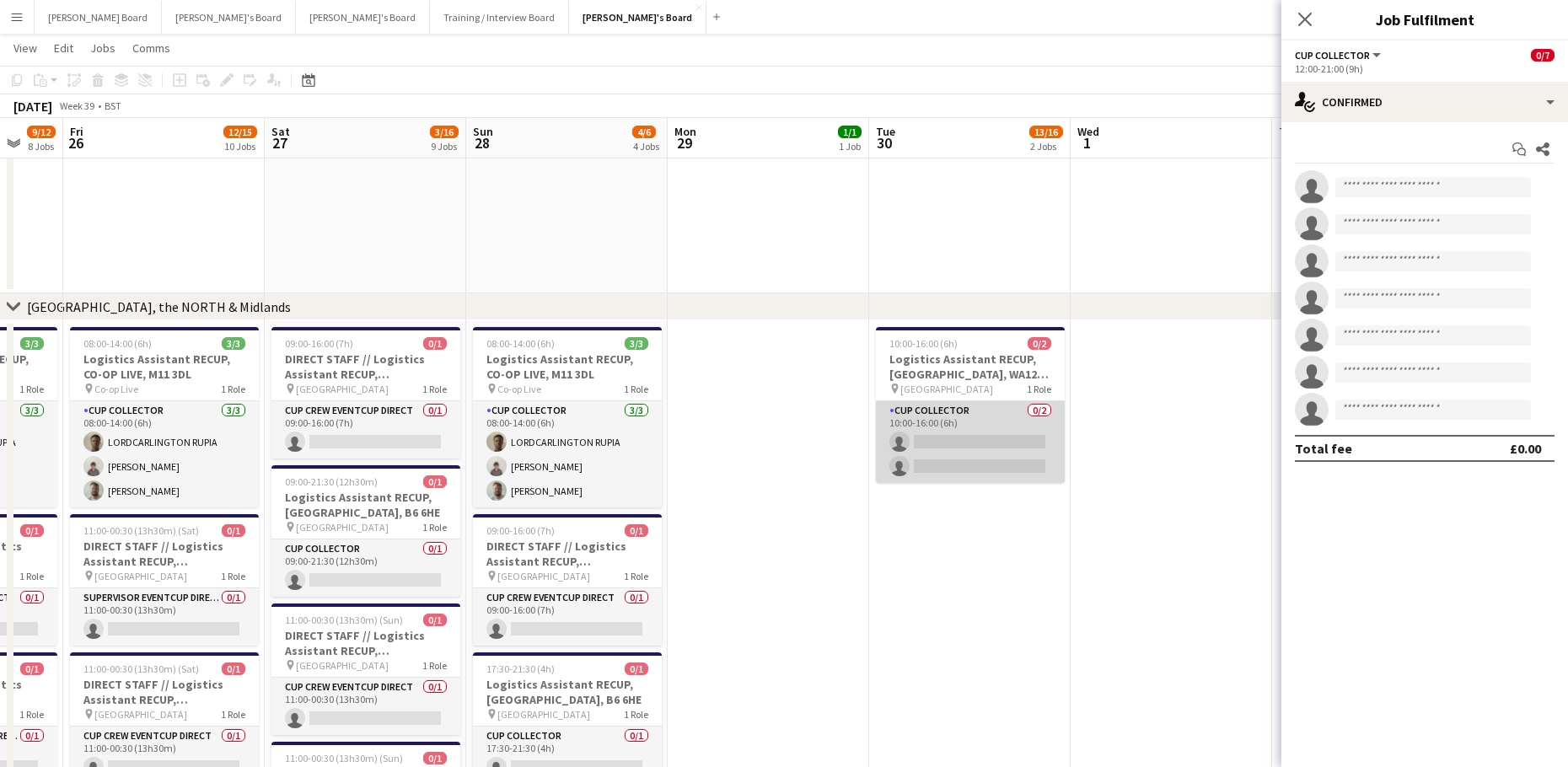
click at [992, 438] on app-card-role "CUP COLLECTOR 0/2 10:00-16:00 (6h) single-neutral-actions single-neutral-actions" at bounding box center [970, 442] width 189 height 82
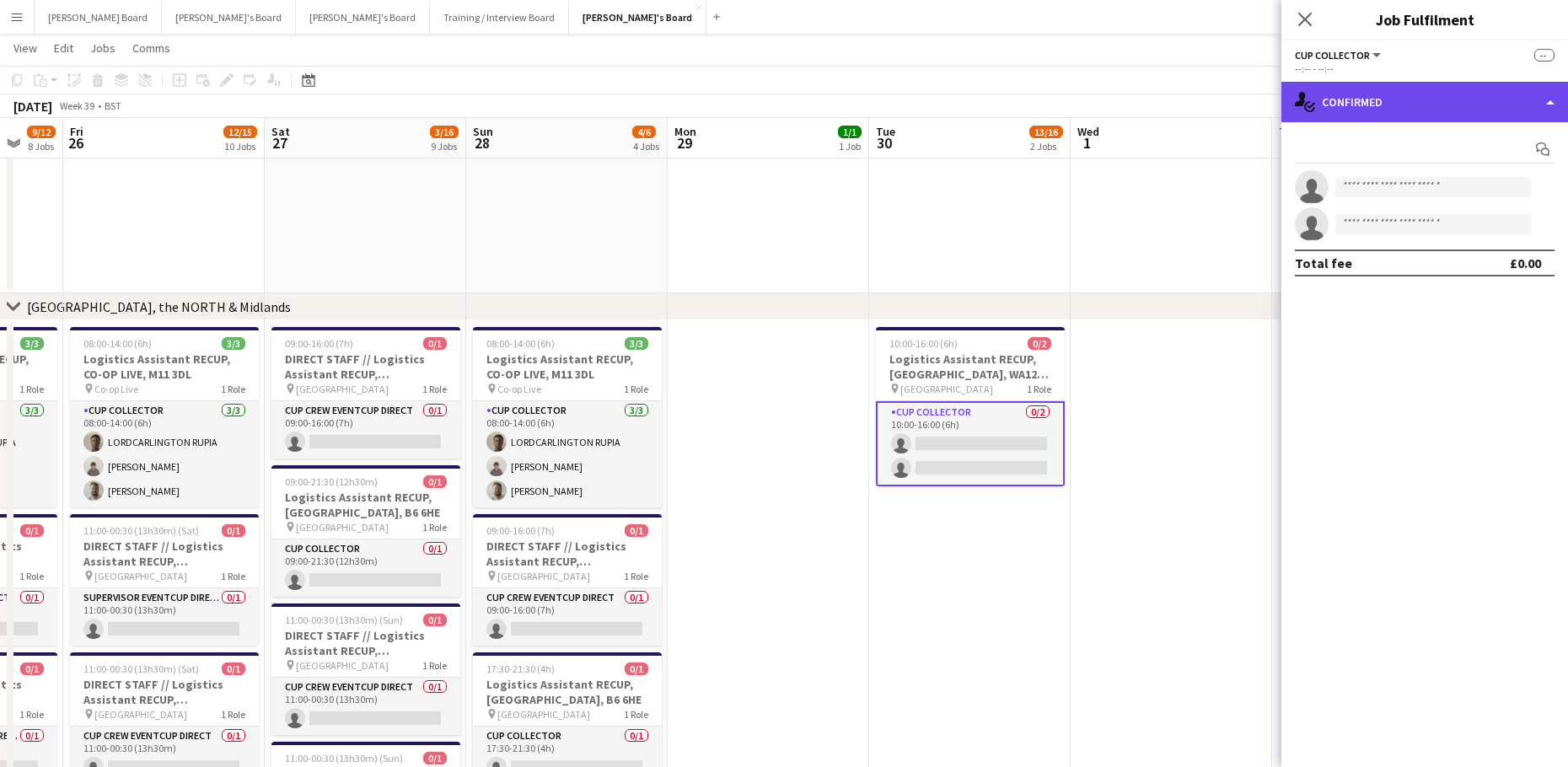
click at [1419, 101] on div "single-neutral-actions-check-2 Confirmed" at bounding box center [1423, 101] width 286 height 40
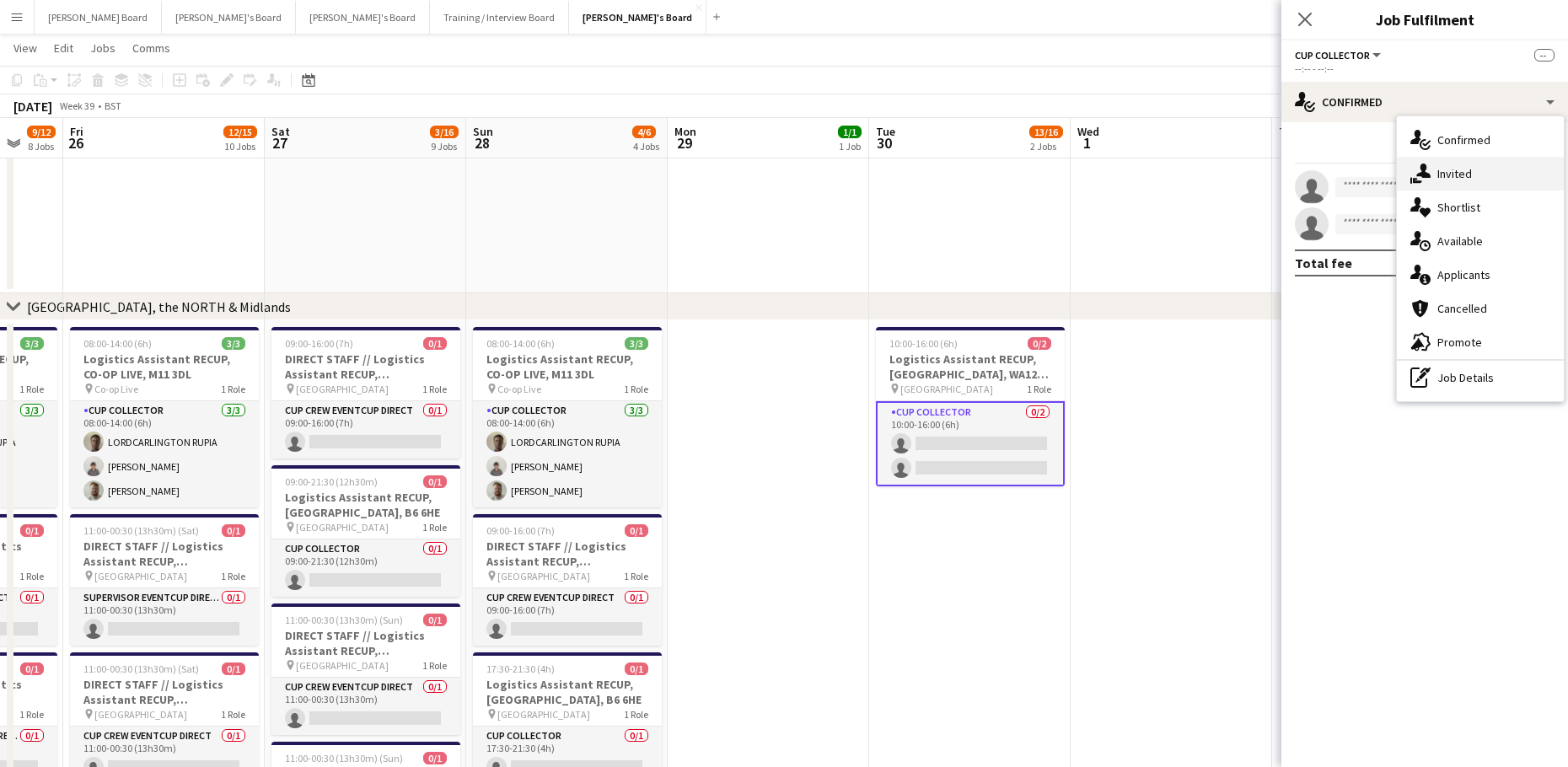
click at [1488, 178] on div "single-neutral-actions-share-1 Invited" at bounding box center [1480, 173] width 167 height 33
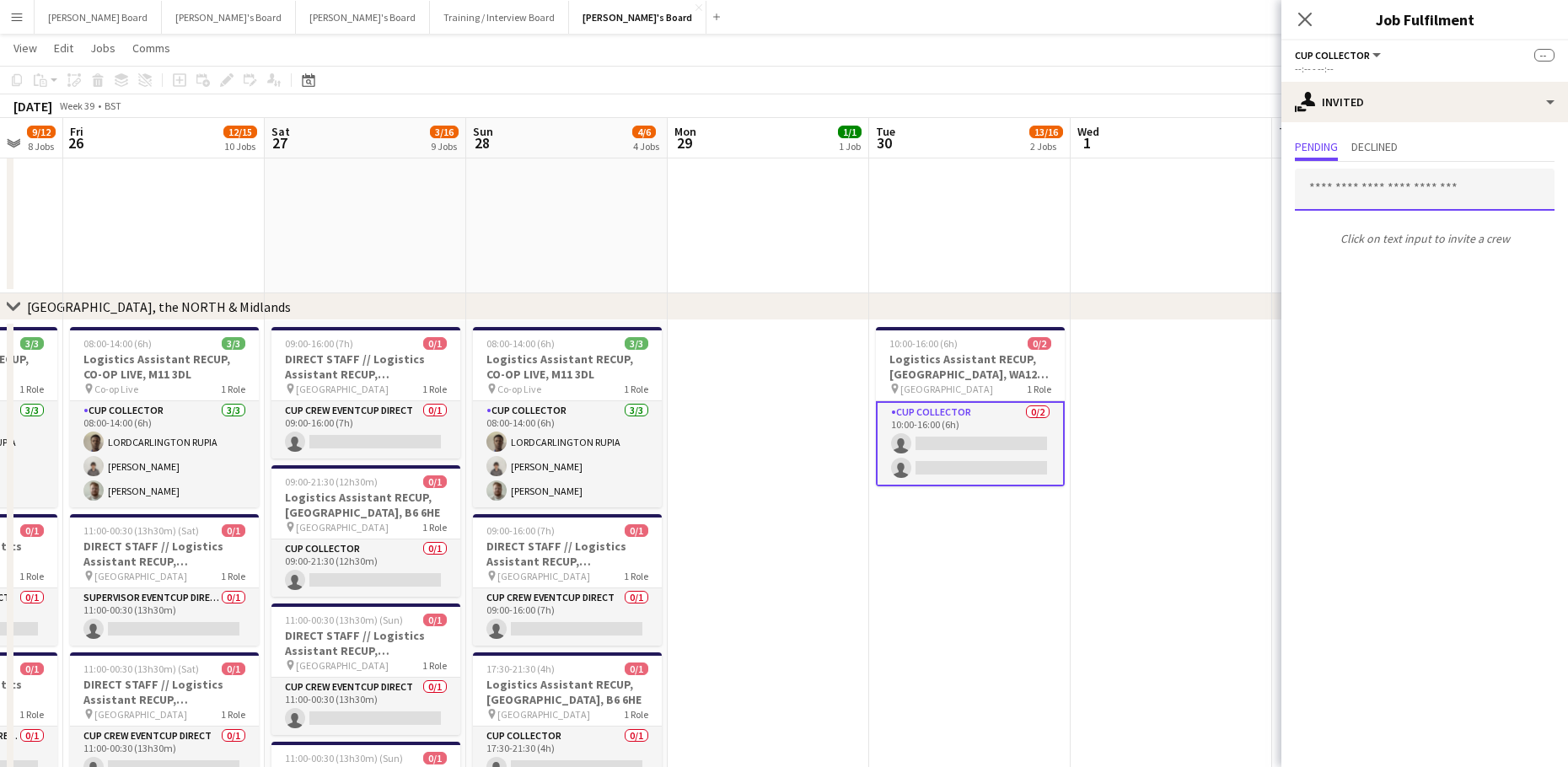
click at [1368, 175] on input "text" at bounding box center [1424, 189] width 260 height 42
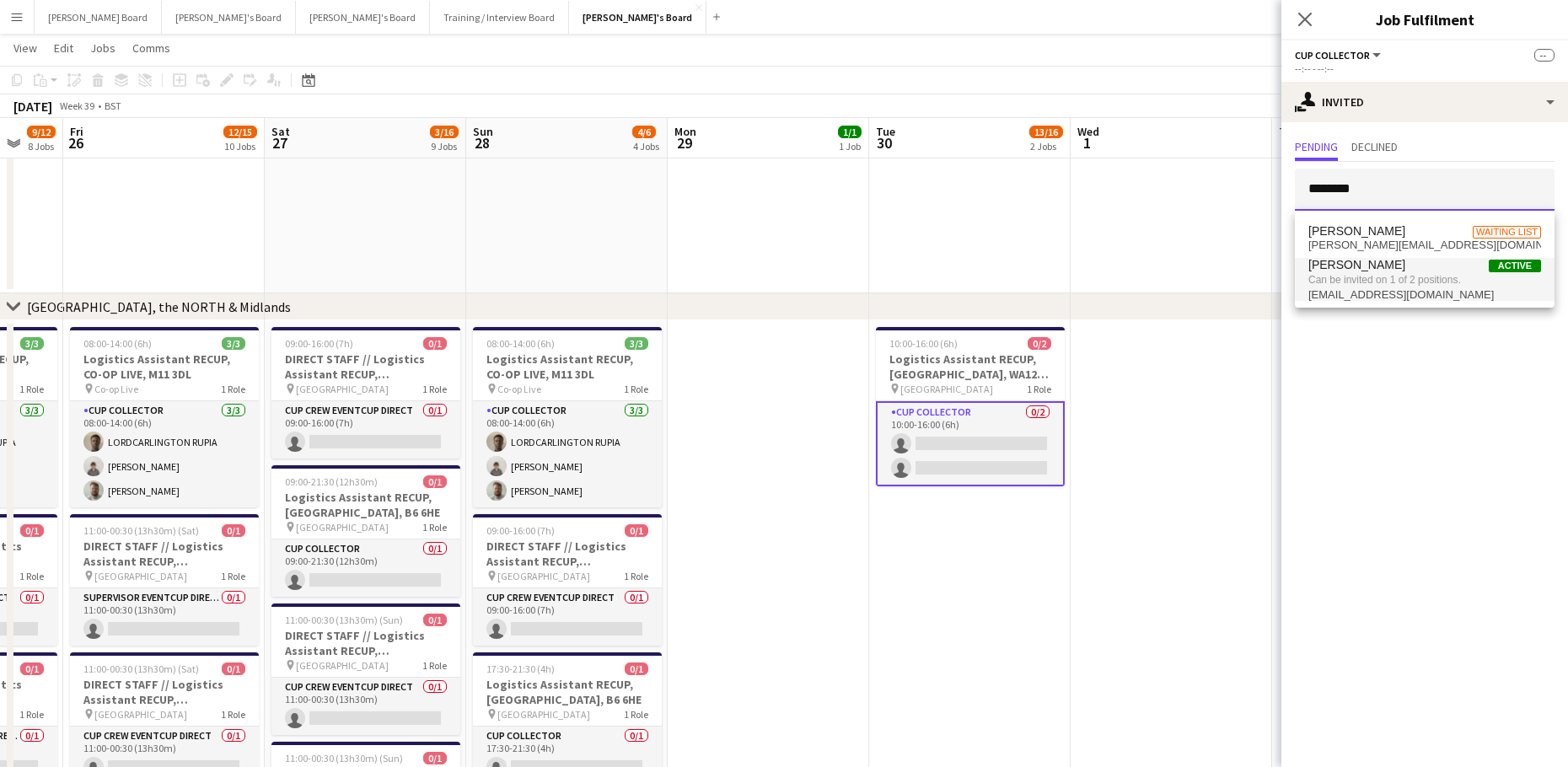
type input "********"
click at [1378, 285] on span "Can be invited on 1 of 2 positions." at bounding box center [1424, 279] width 232 height 15
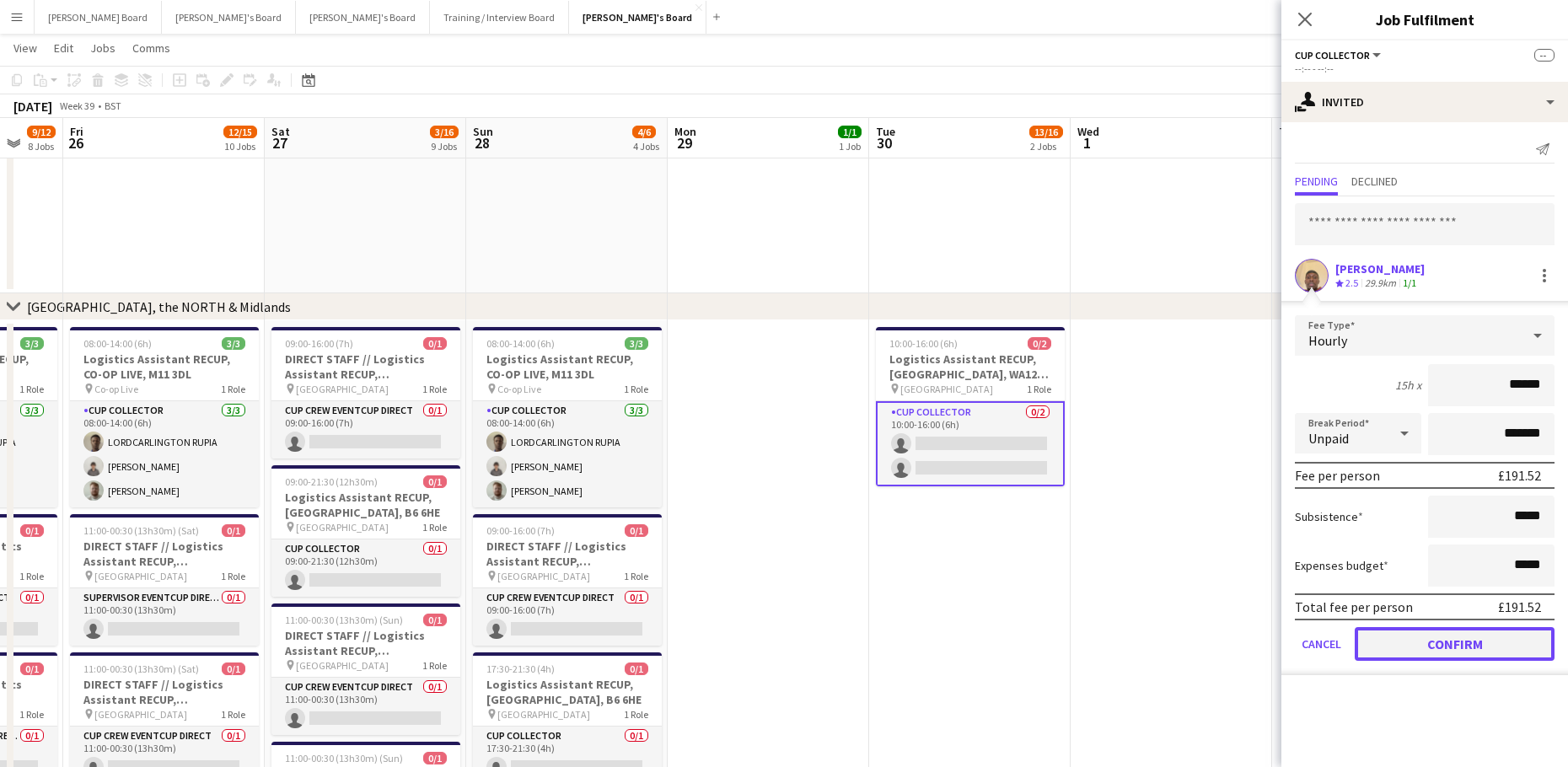
click at [1376, 641] on button "Confirm" at bounding box center [1454, 643] width 200 height 33
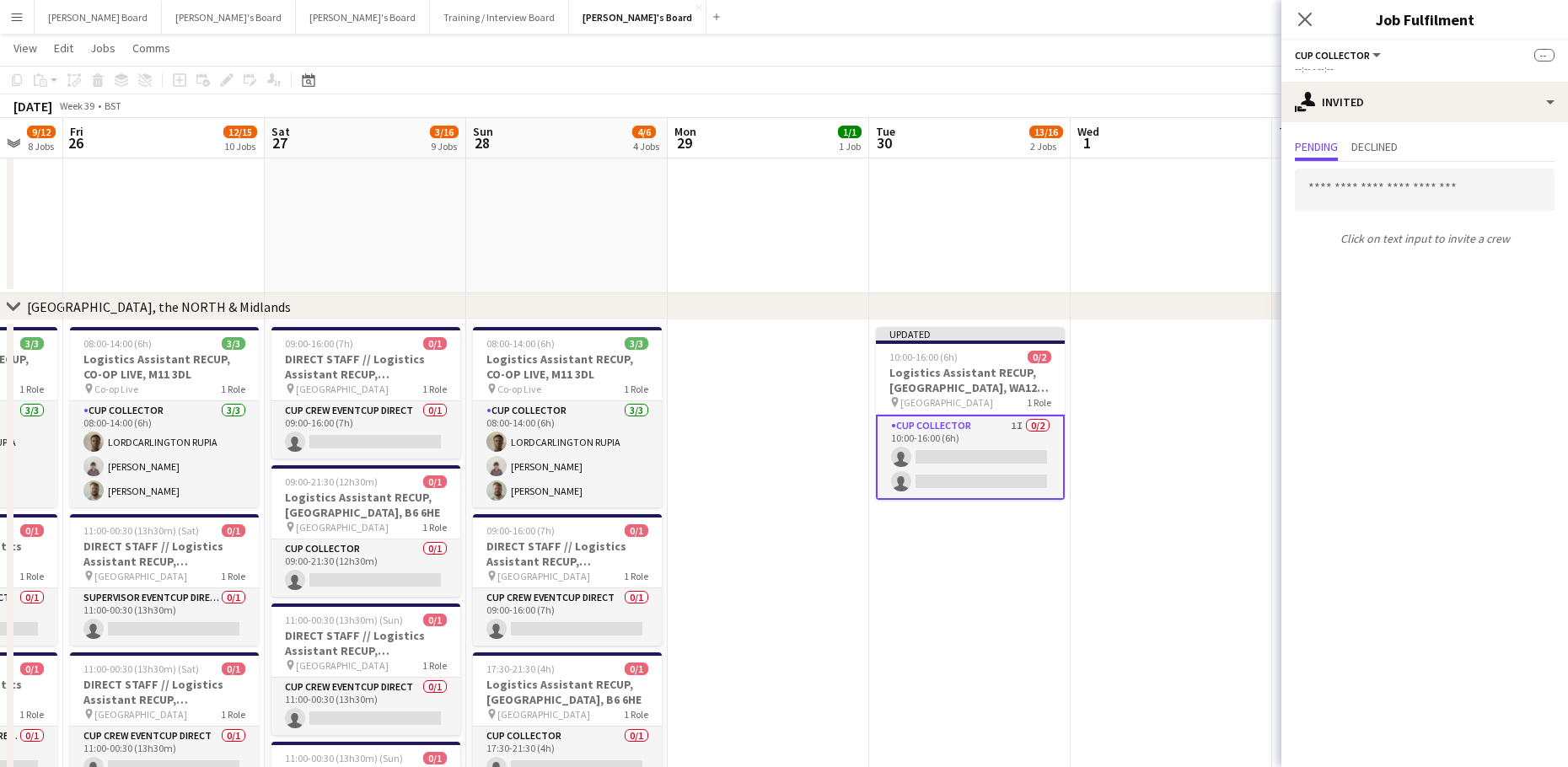
click at [949, 468] on app-card-role "CUP COLLECTOR 1I 0/2 10:00-16:00 (6h) single-neutral-actions single-neutral-act…" at bounding box center [970, 457] width 189 height 86
click at [950, 467] on app-card-role "CUP COLLECTOR 1I 0/2 10:00-16:00 (6h) single-neutral-actions single-neutral-act…" at bounding box center [970, 457] width 189 height 86
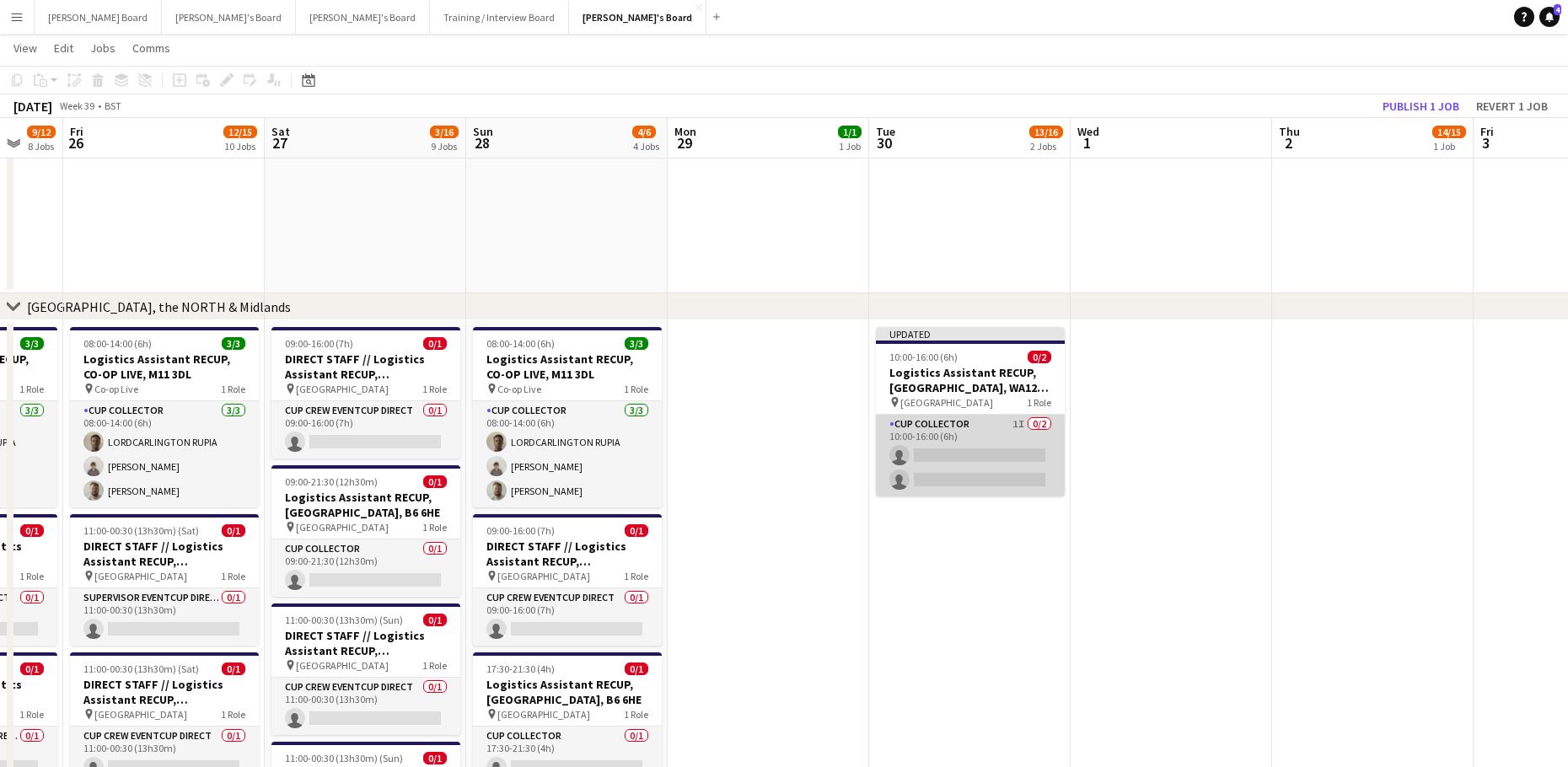
scroll to position [0, 539]
click at [951, 467] on app-card-role "CUP COLLECTOR 1I 0/2 10:00-16:00 (6h) single-neutral-actions single-neutral-act…" at bounding box center [972, 455] width 189 height 82
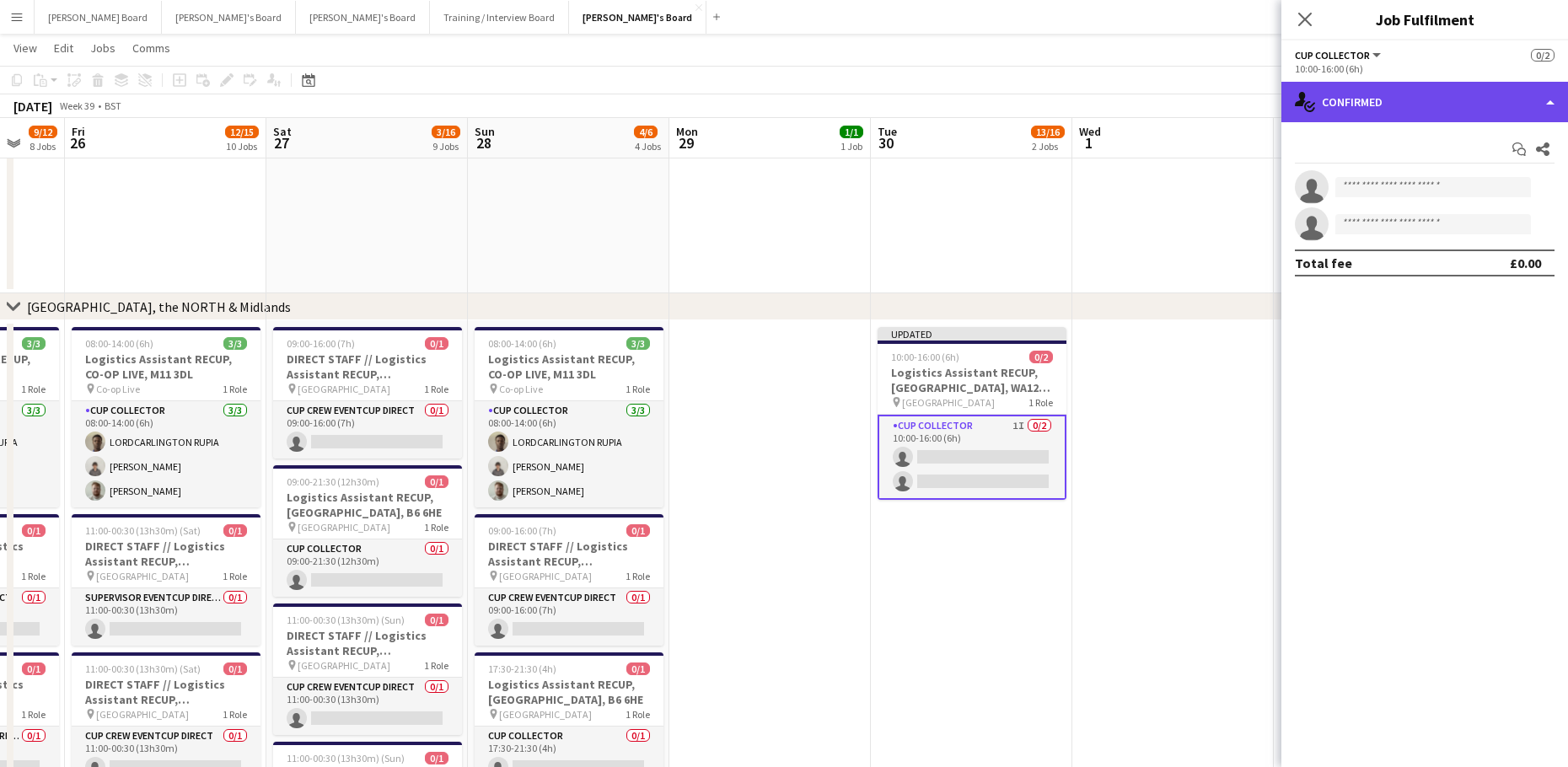
drag, startPoint x: 1373, startPoint y: 103, endPoint x: 1417, endPoint y: 147, distance: 62.2
click at [1374, 103] on div "single-neutral-actions-check-2 Confirmed" at bounding box center [1423, 101] width 286 height 40
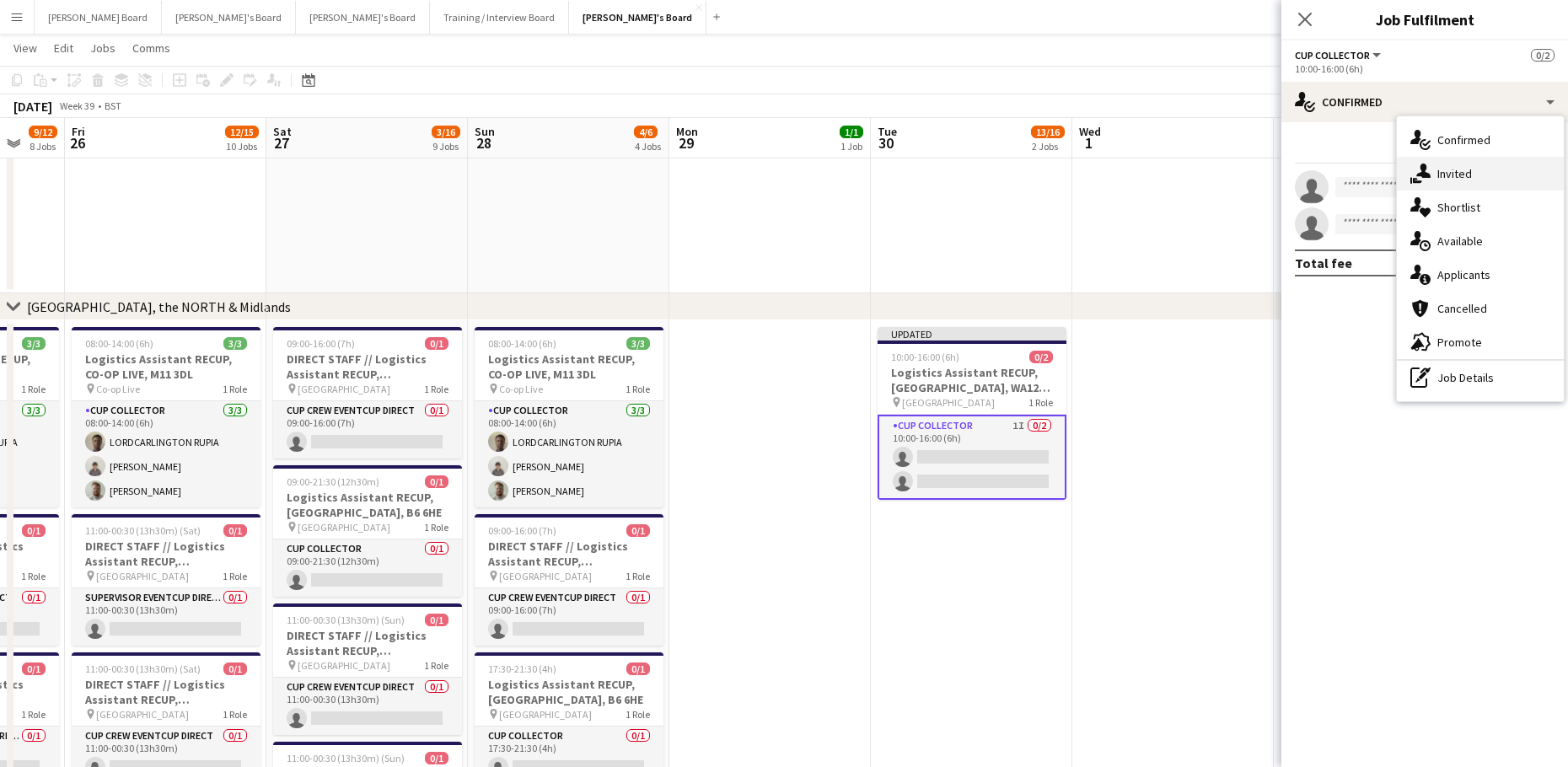
click at [1445, 170] on span "Invited" at bounding box center [1454, 173] width 34 height 15
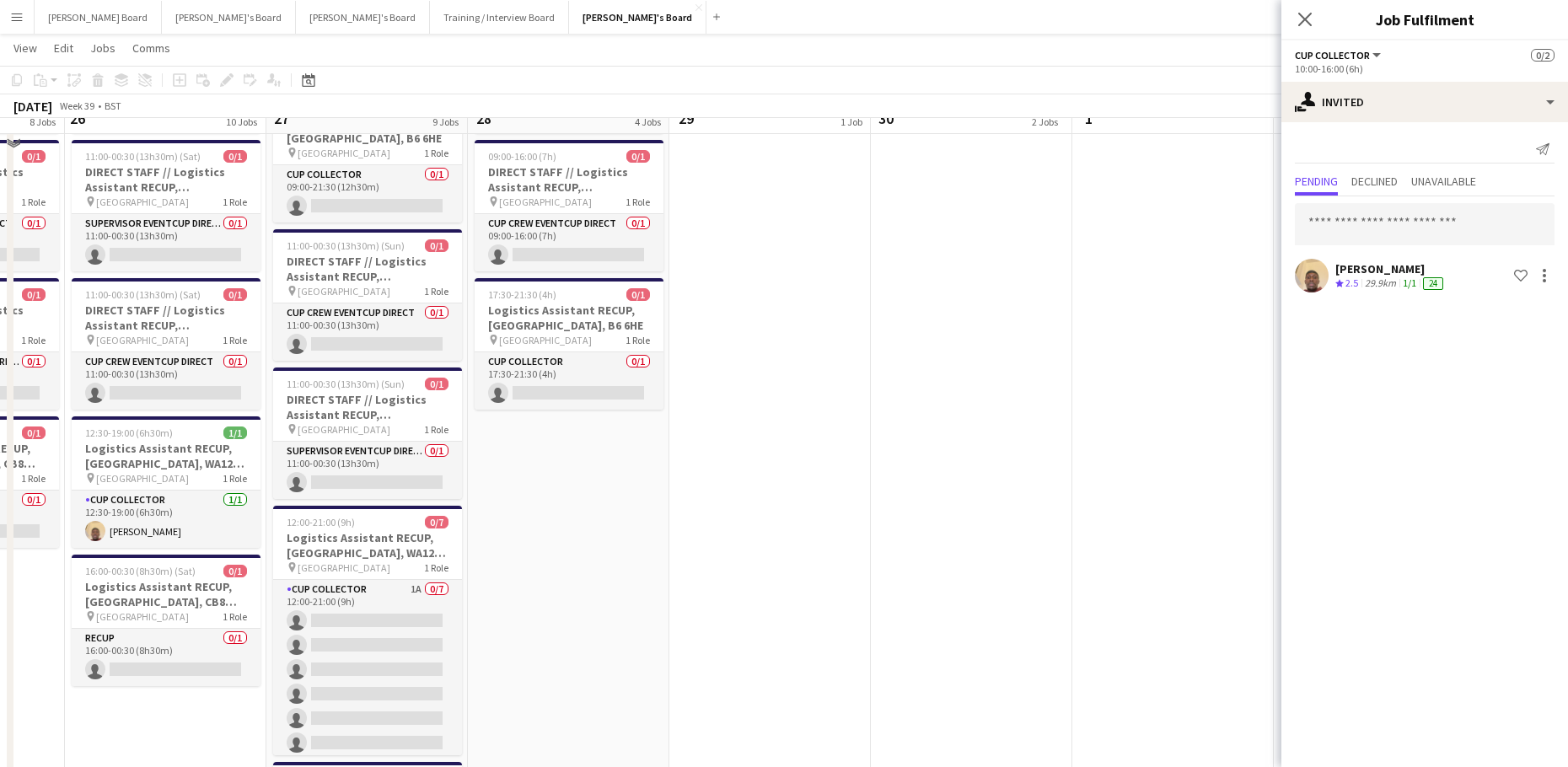
scroll to position [3737, 0]
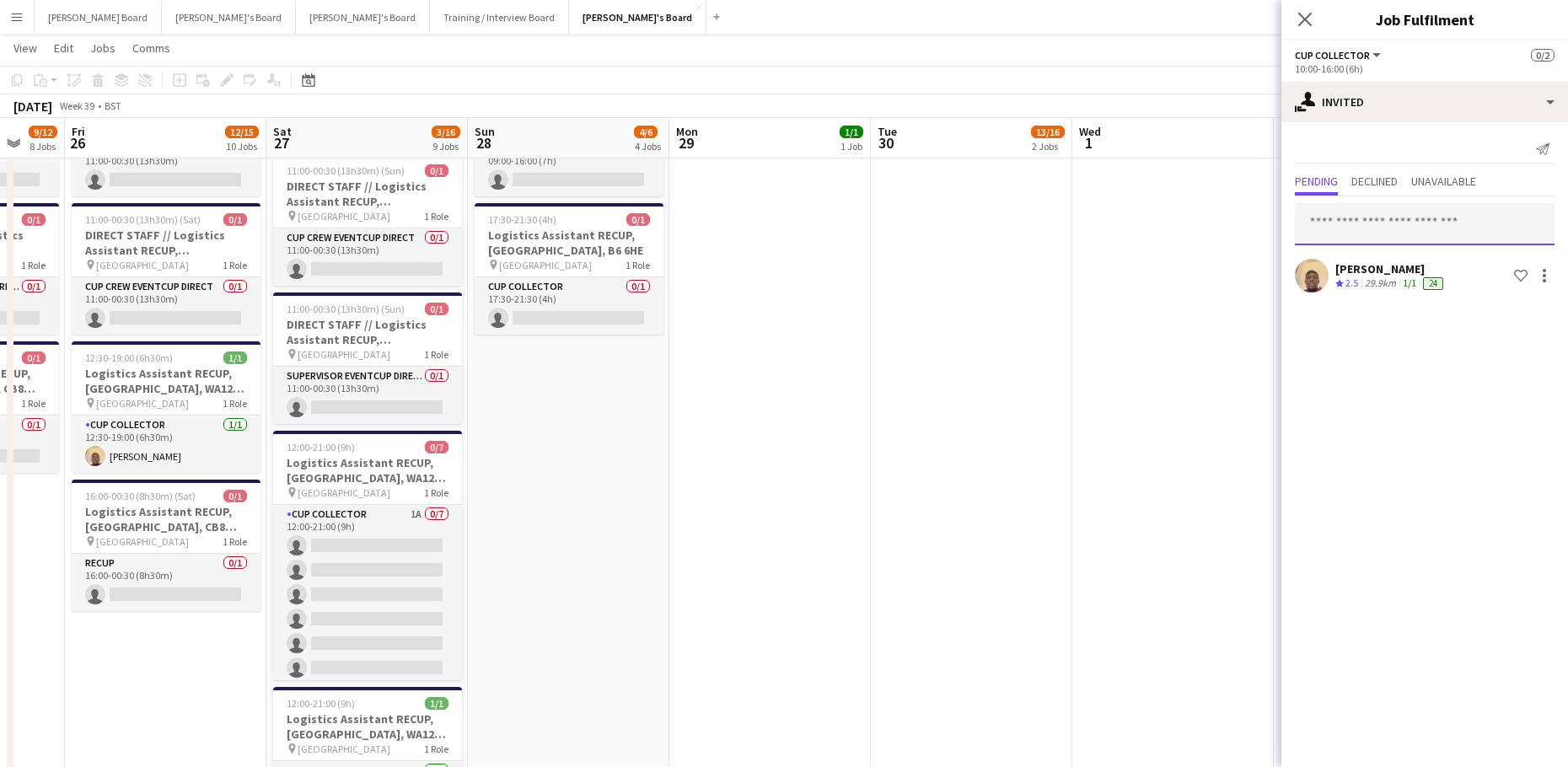
click at [1348, 226] on input "text" at bounding box center [1424, 223] width 260 height 42
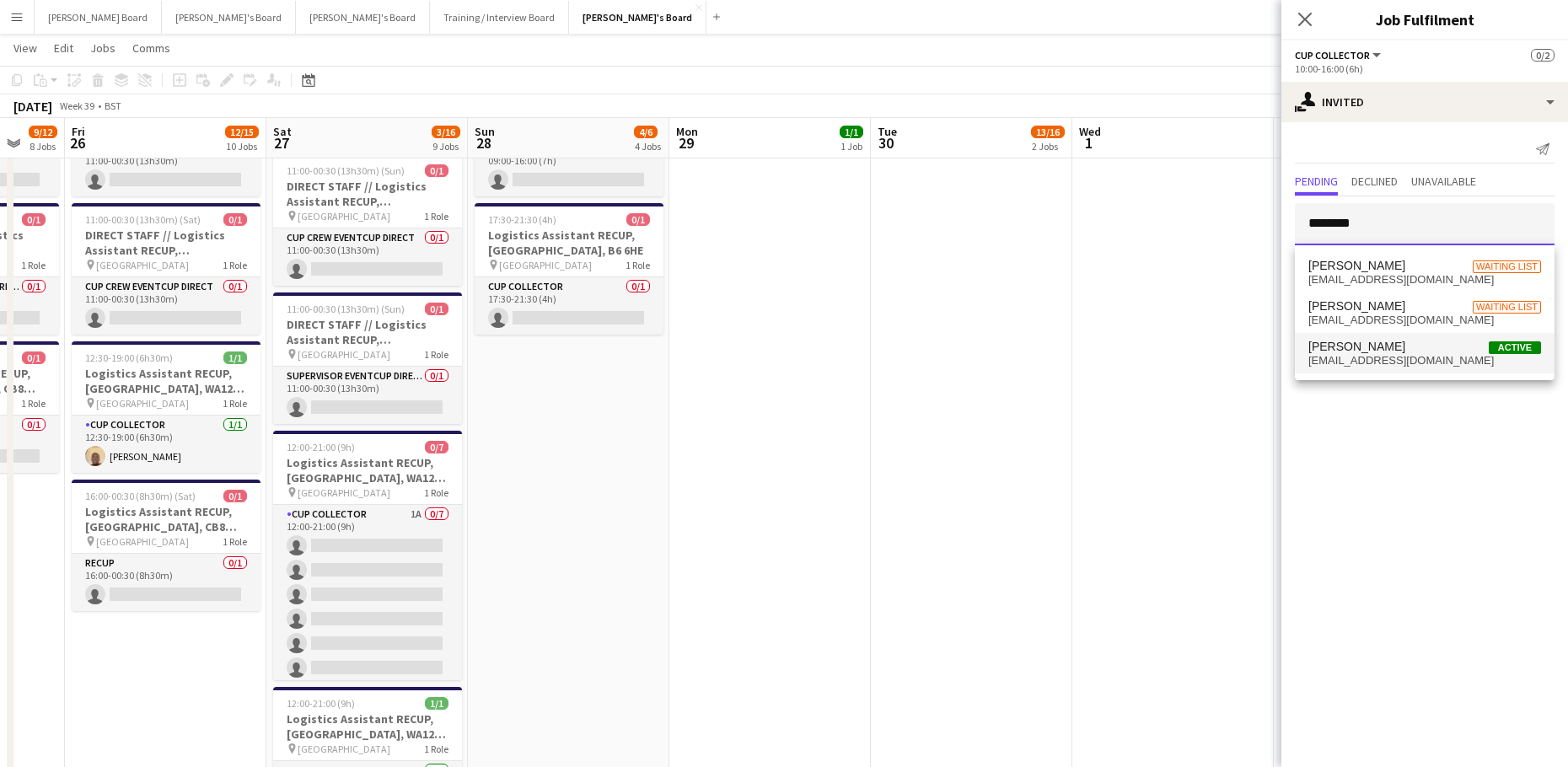
type input "********"
click at [1414, 349] on span "[PERSON_NAME] Active" at bounding box center [1424, 346] width 232 height 15
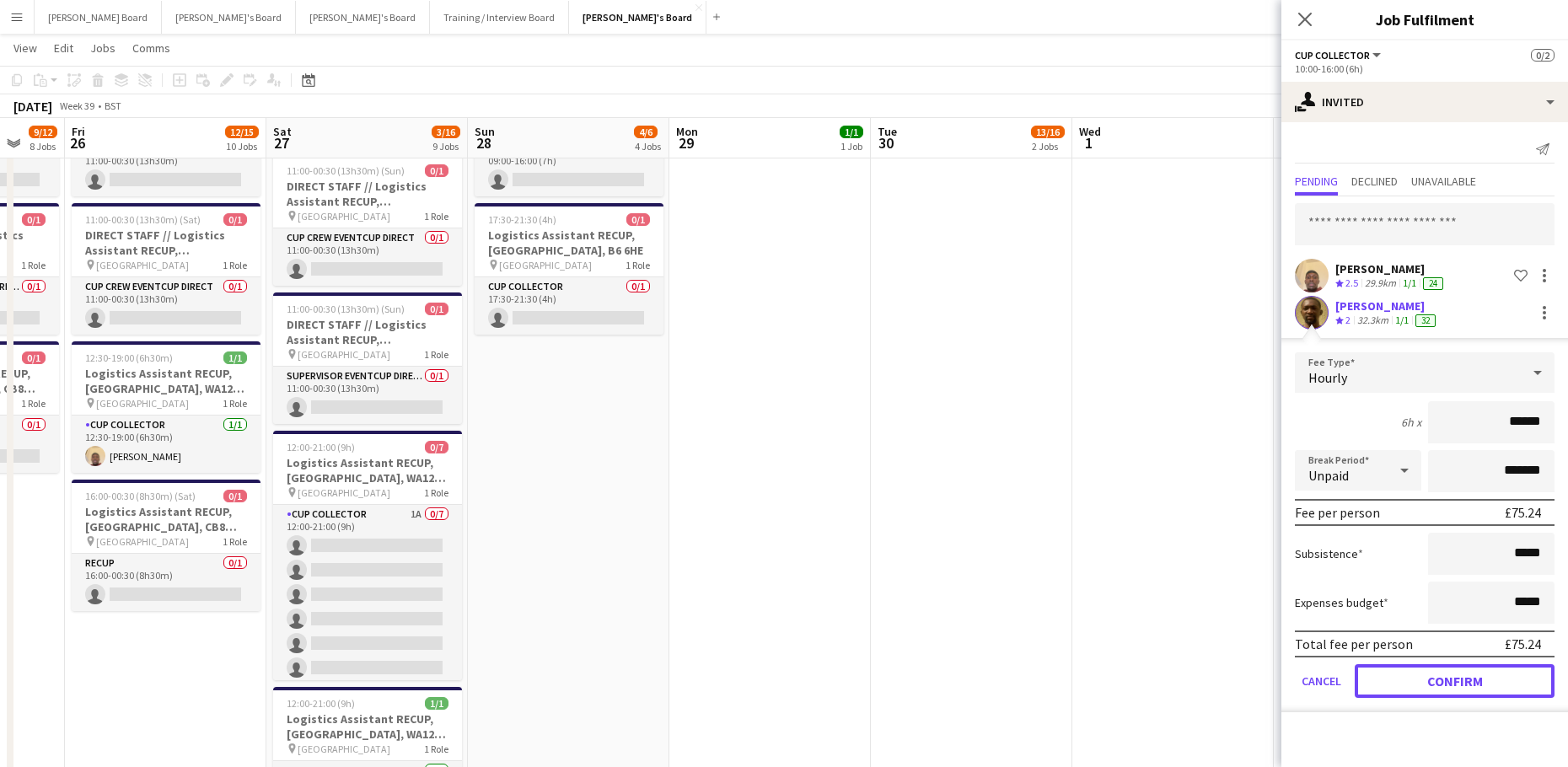
click at [1428, 682] on button "Confirm" at bounding box center [1454, 680] width 200 height 33
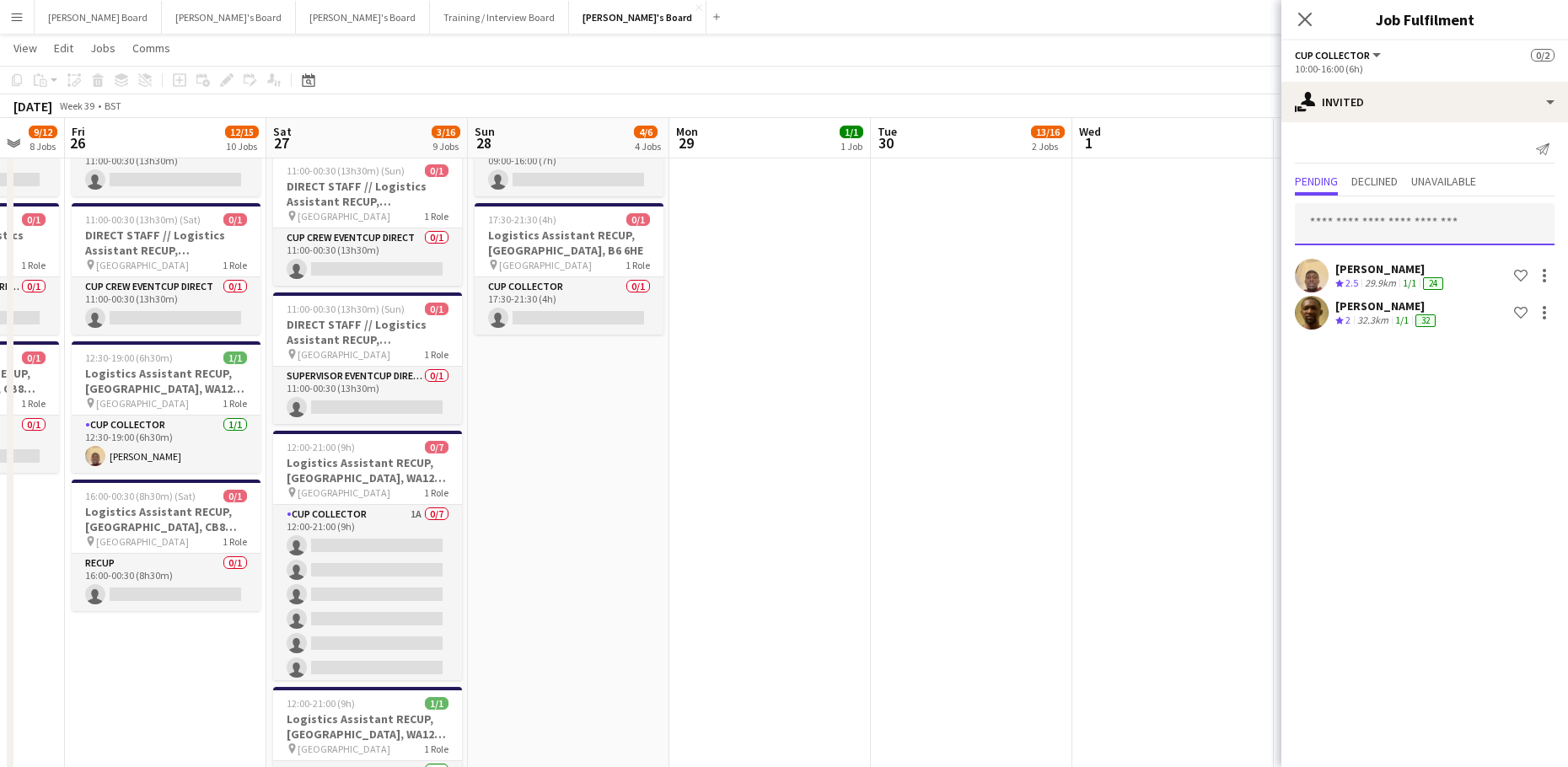
click at [1346, 213] on input "text" at bounding box center [1424, 223] width 260 height 42
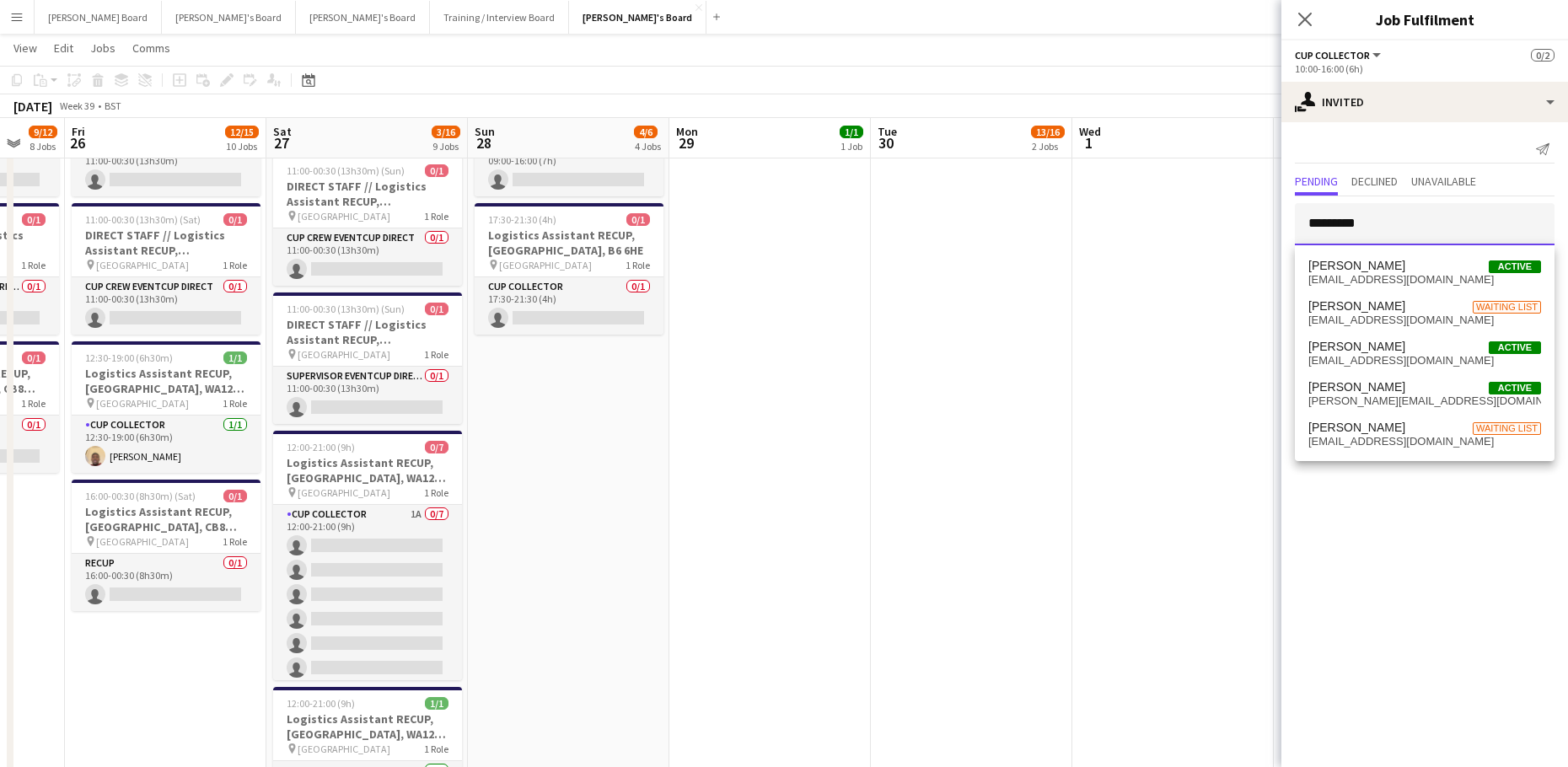
type input "********"
click at [1374, 250] on div "Georgina Avins Active georginaavins@outlook.com Georgina Clarke Waiting list ge…" at bounding box center [1424, 352] width 260 height 215
click at [1356, 273] on span "[EMAIL_ADDRESS][DOMAIN_NAME]" at bounding box center [1424, 280] width 232 height 14
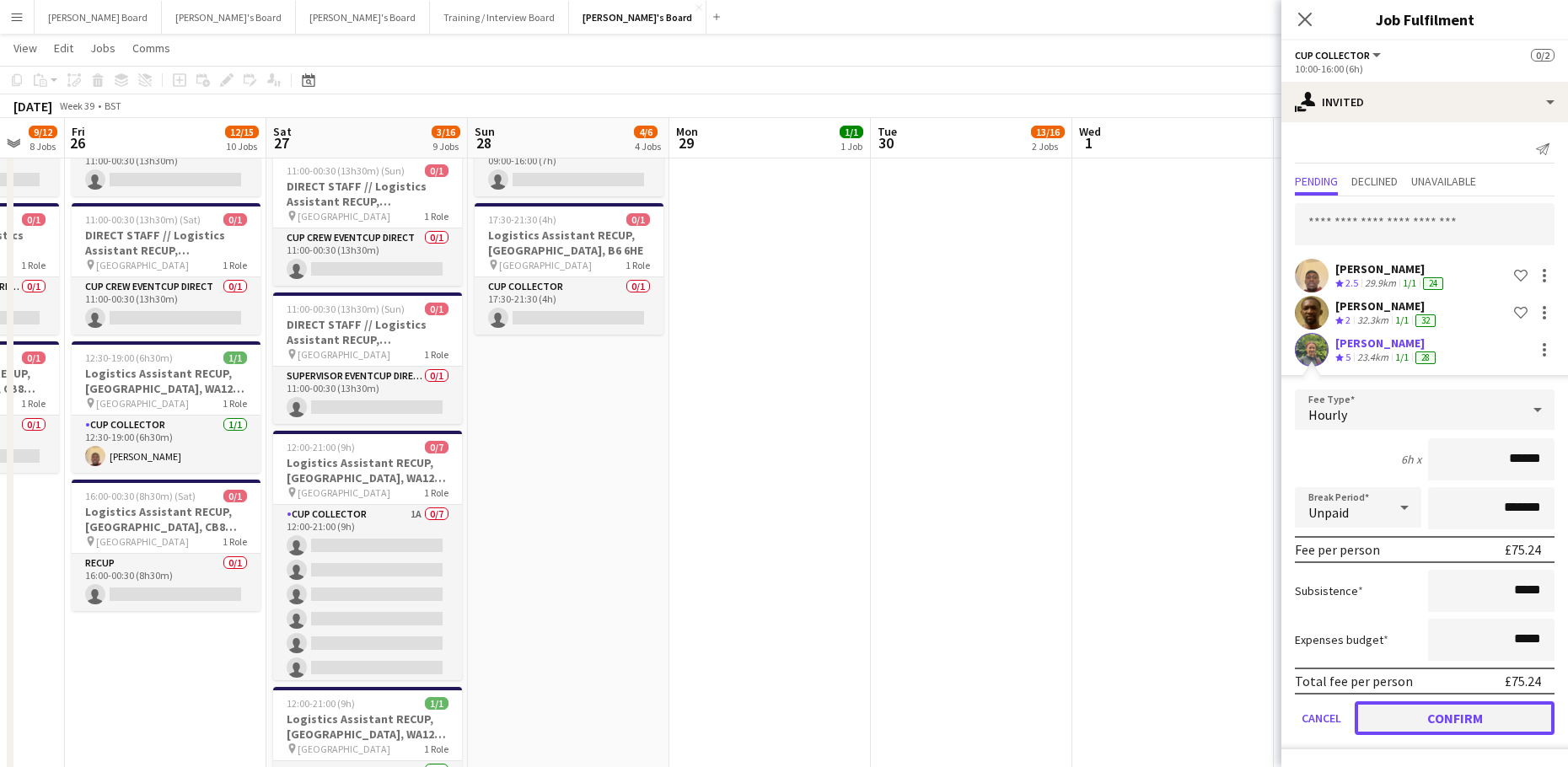
click at [1426, 719] on button "Confirm" at bounding box center [1454, 718] width 200 height 33
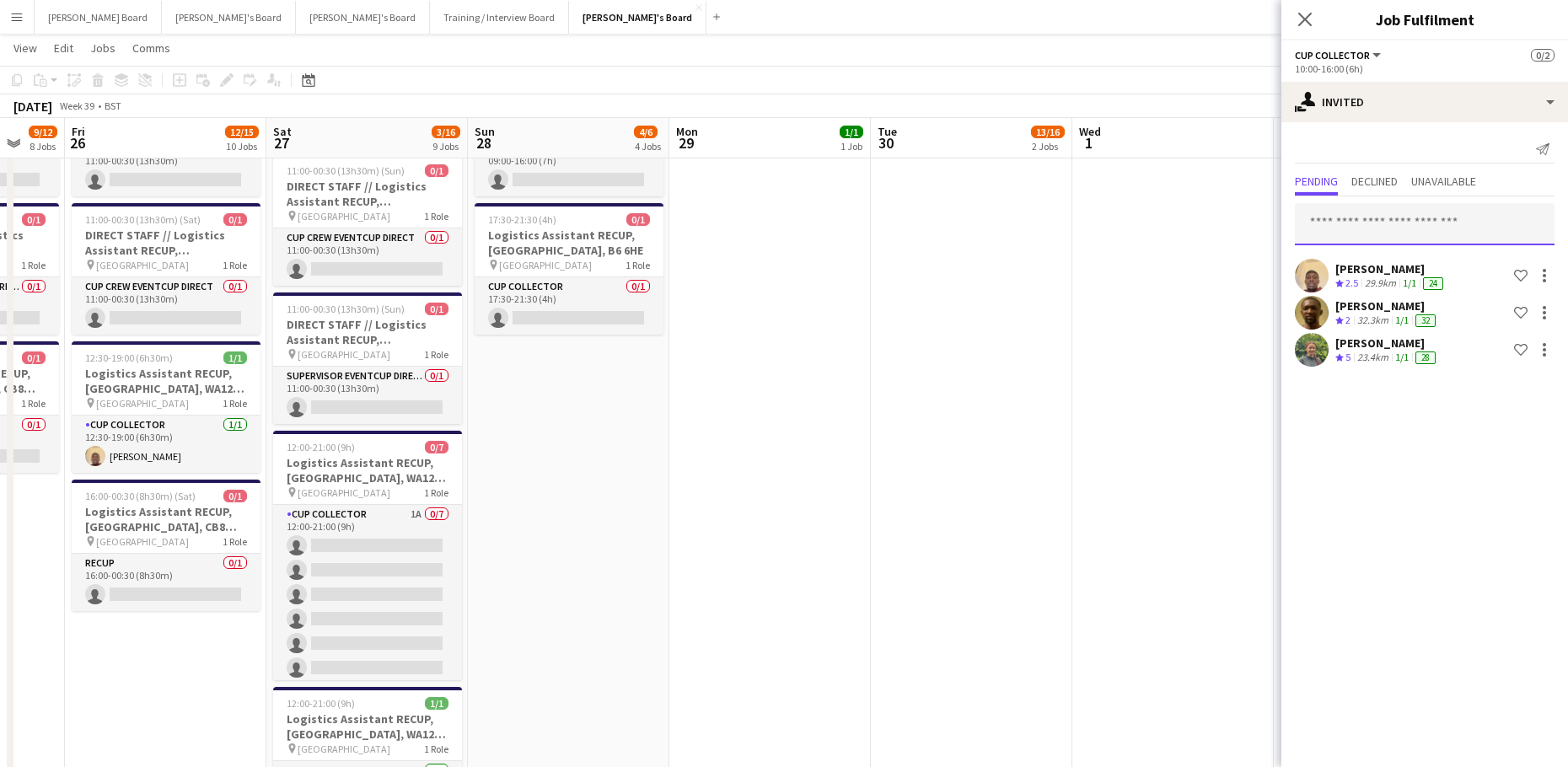
click at [1326, 232] on input "text" at bounding box center [1424, 223] width 260 height 42
type input "*****"
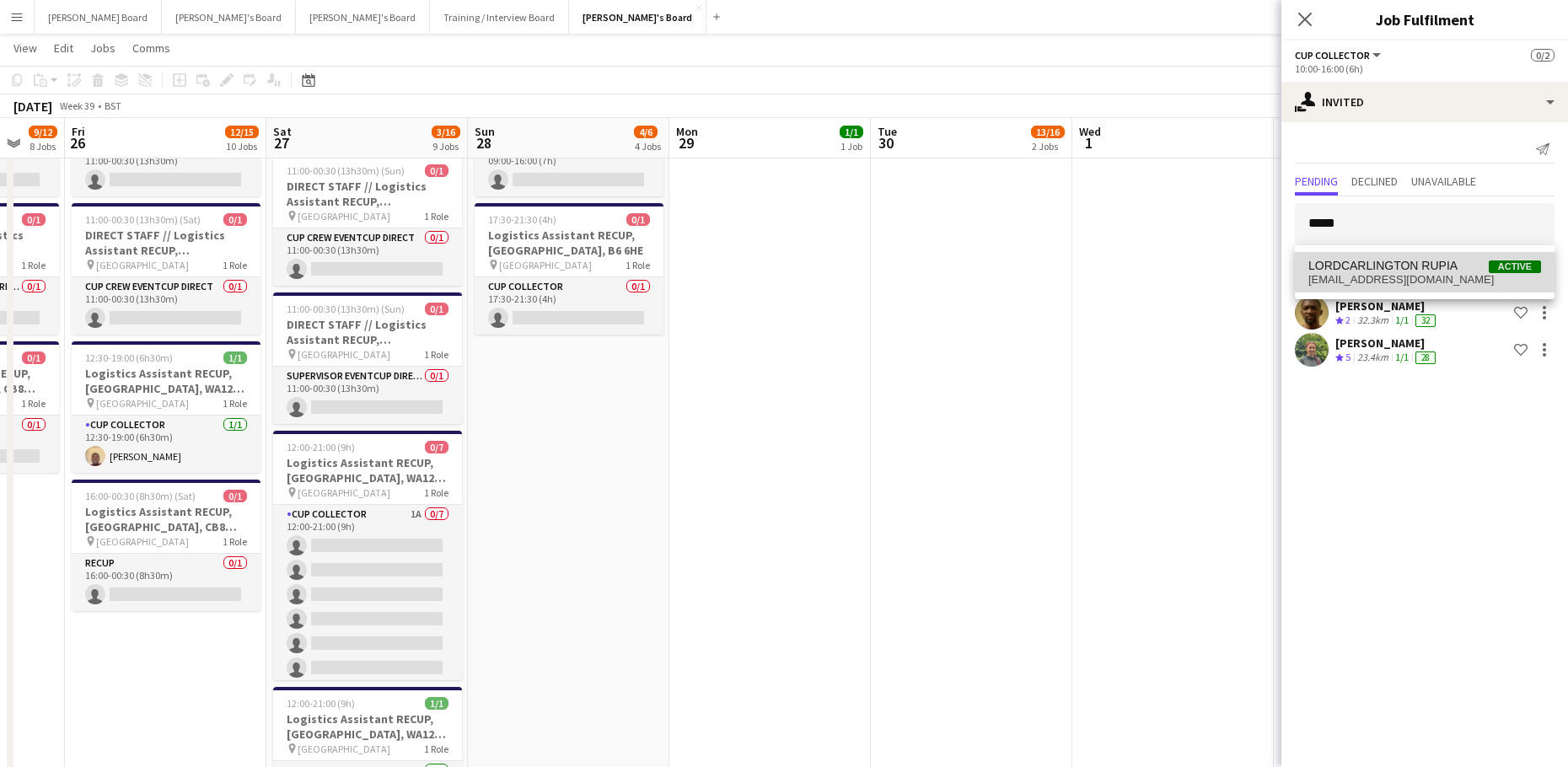
click at [1397, 277] on span "[EMAIL_ADDRESS][DOMAIN_NAME]" at bounding box center [1424, 280] width 232 height 14
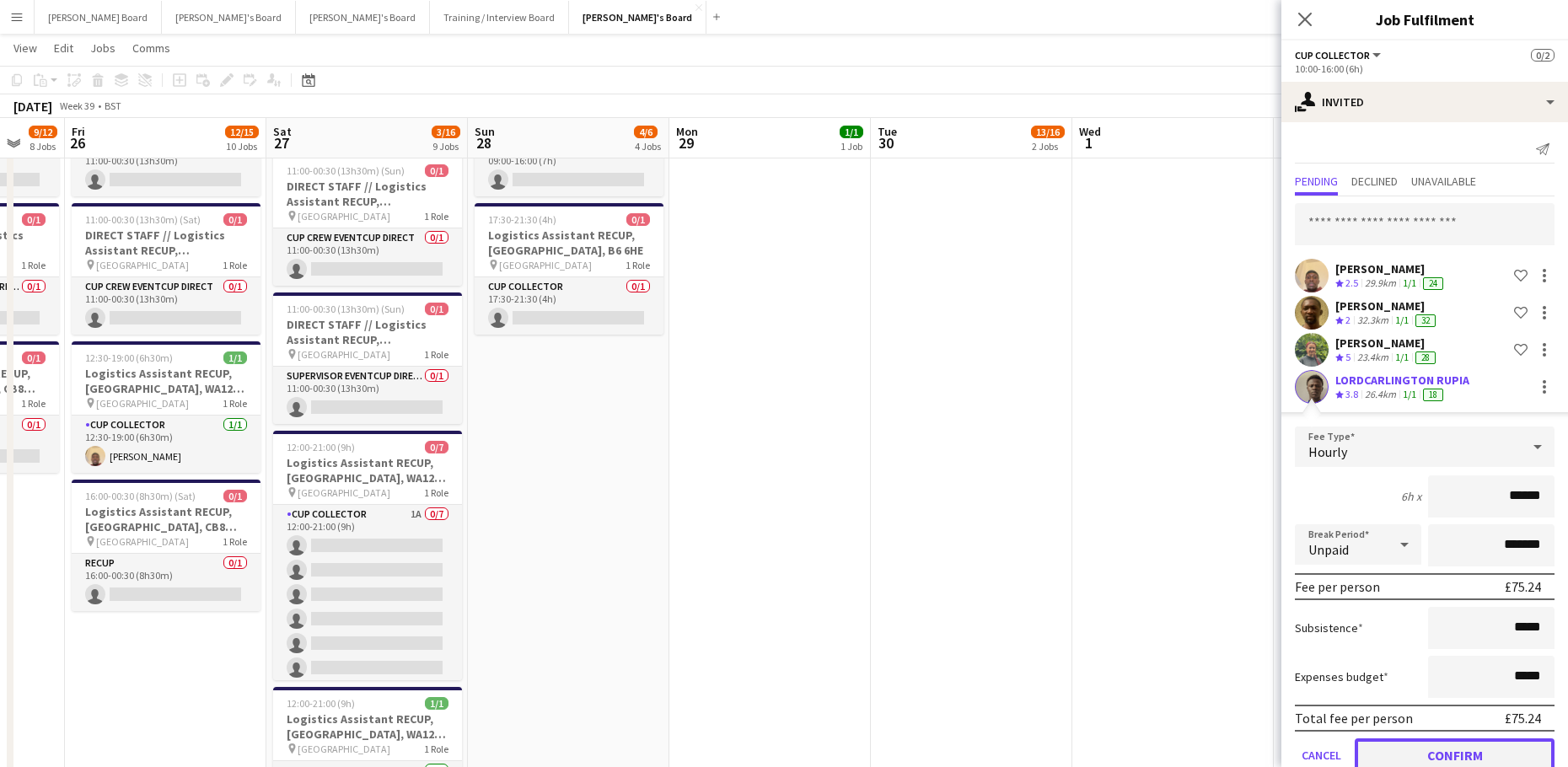
click at [1434, 747] on button "Confirm" at bounding box center [1454, 754] width 200 height 33
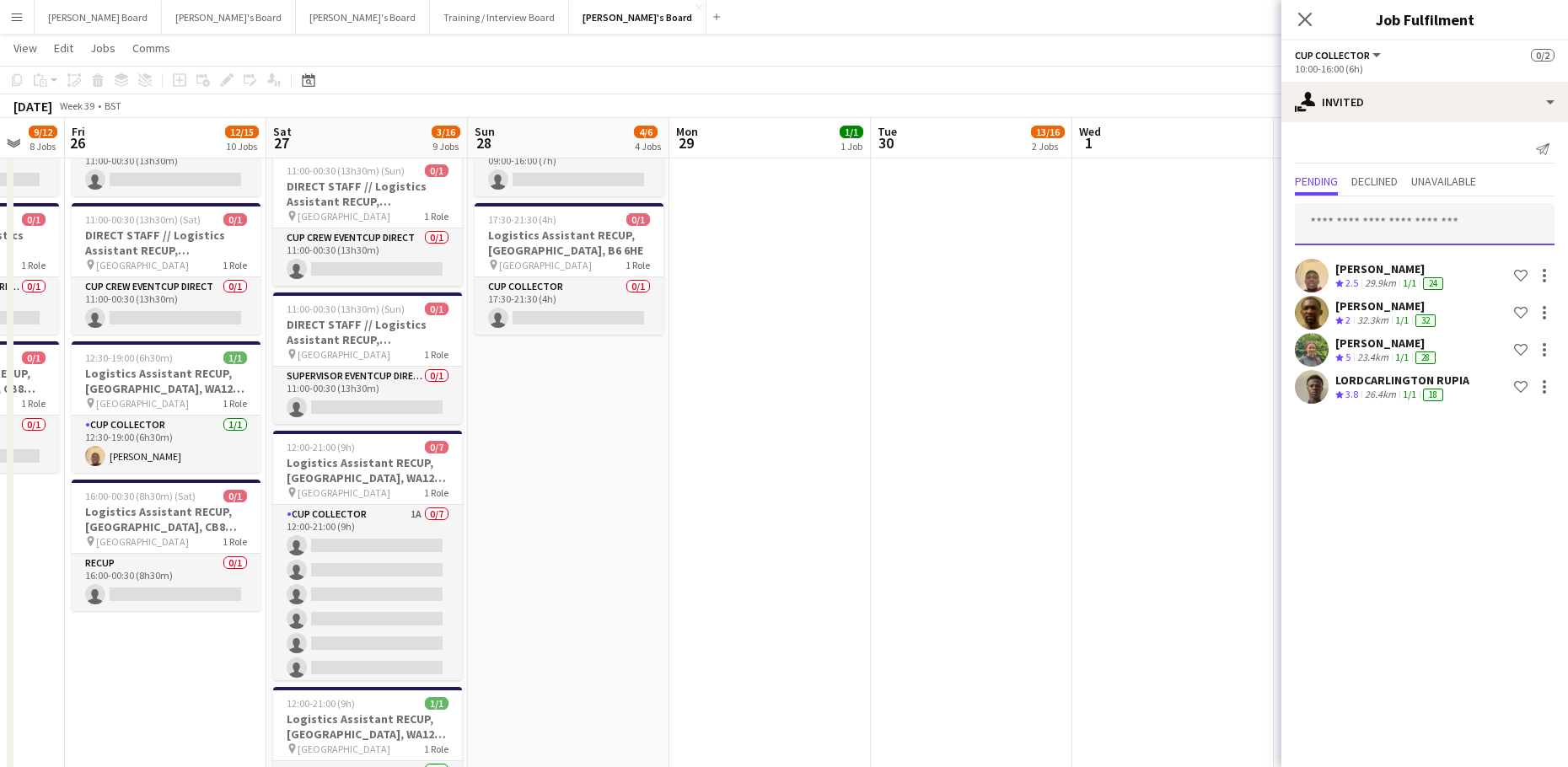
click at [1377, 215] on input "text" at bounding box center [1424, 223] width 260 height 42
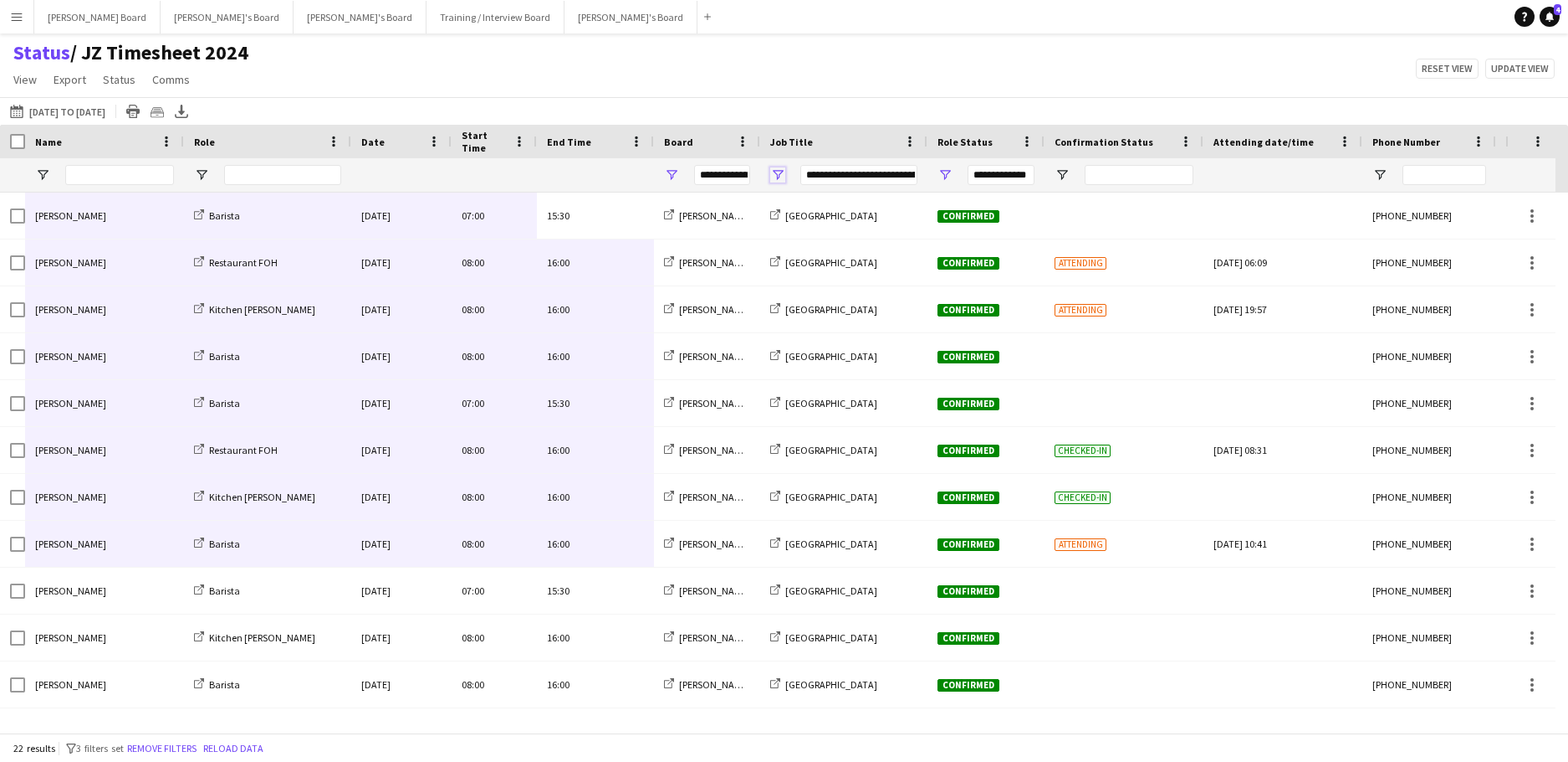
click at [777, 176] on span "Open Filter Menu" at bounding box center [777, 174] width 15 height 15
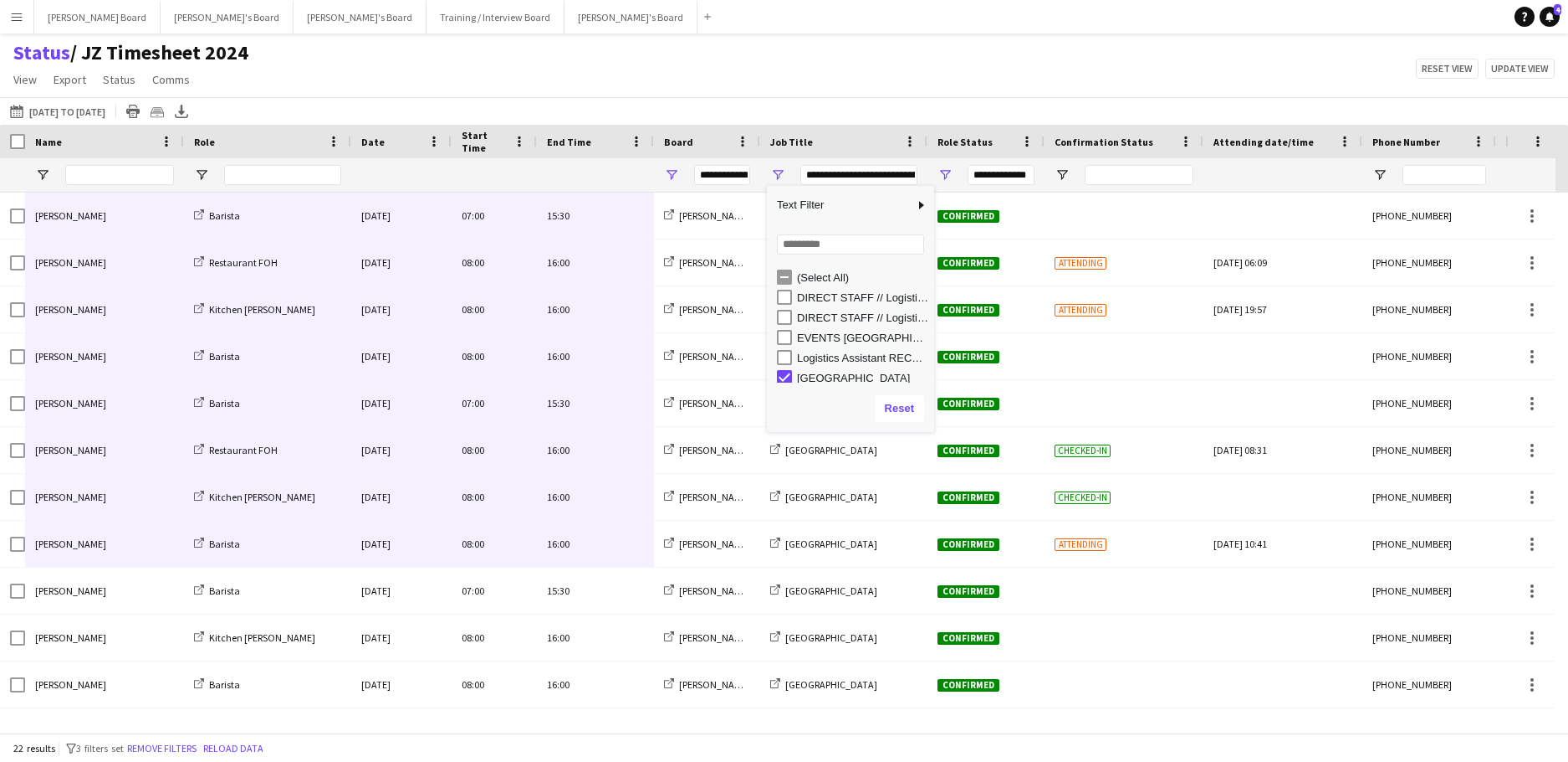
click at [781, 271] on div "(Select All)" at bounding box center [855, 276] width 157 height 21
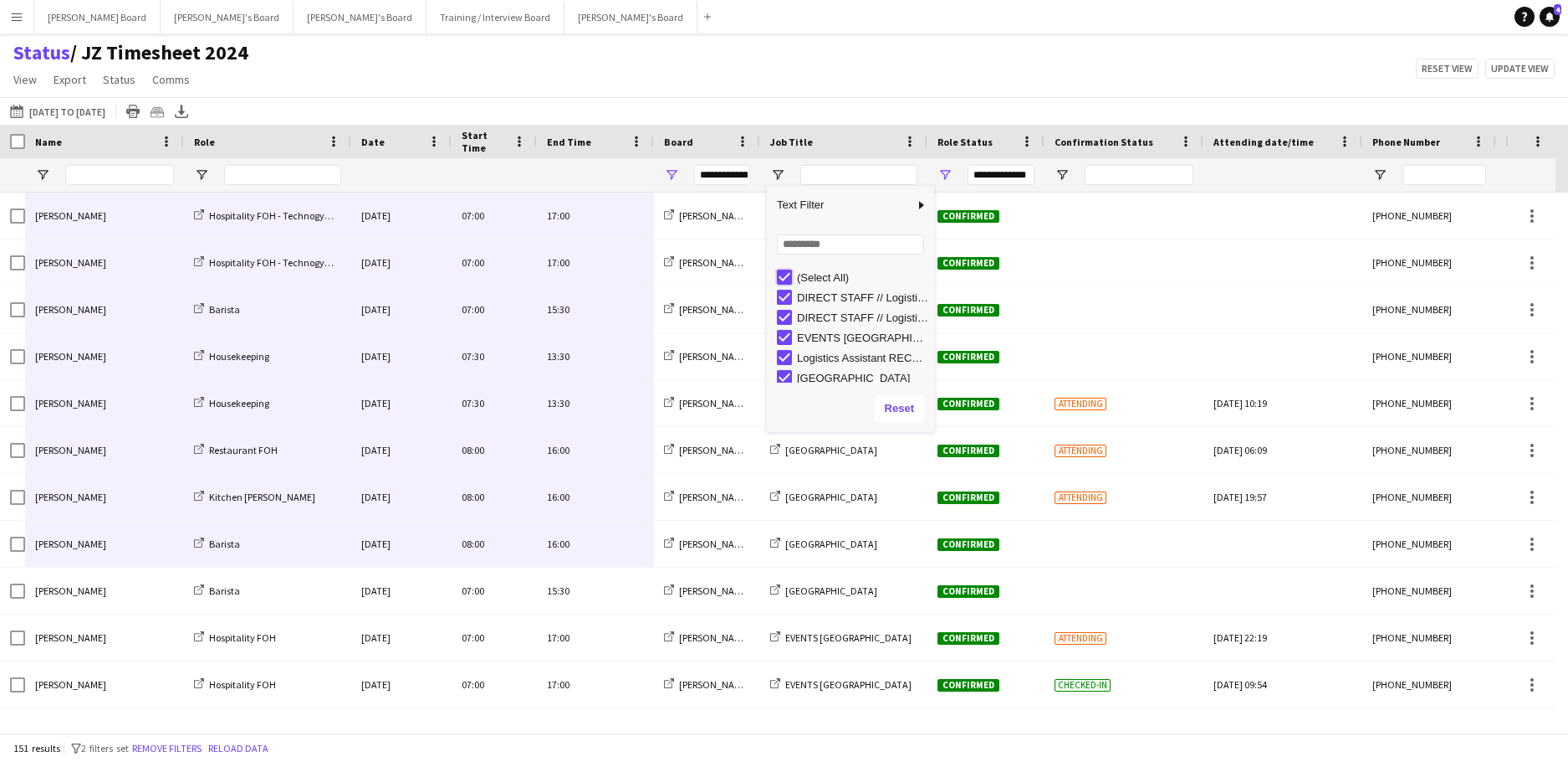
type input "***"
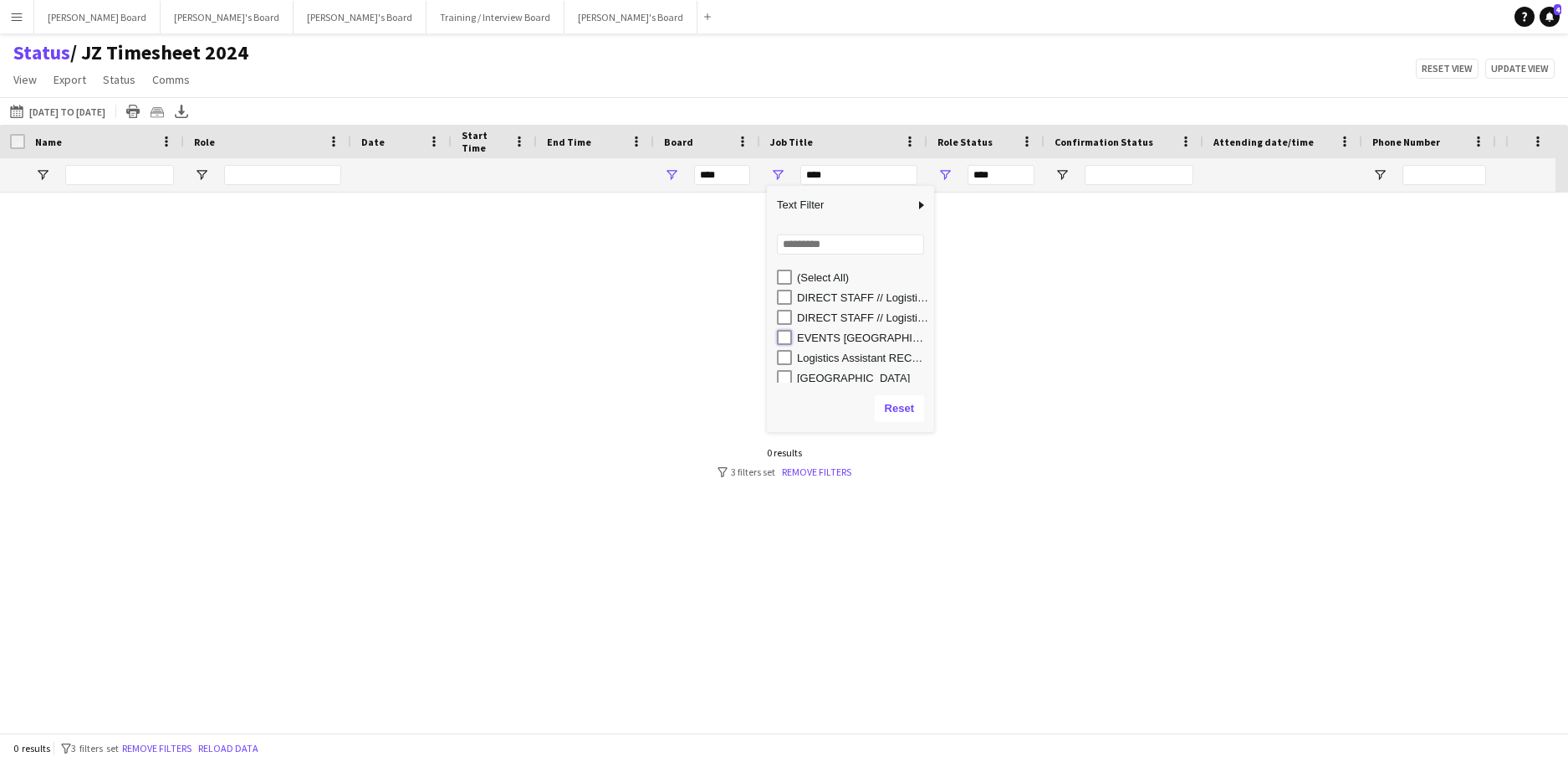
type input "**********"
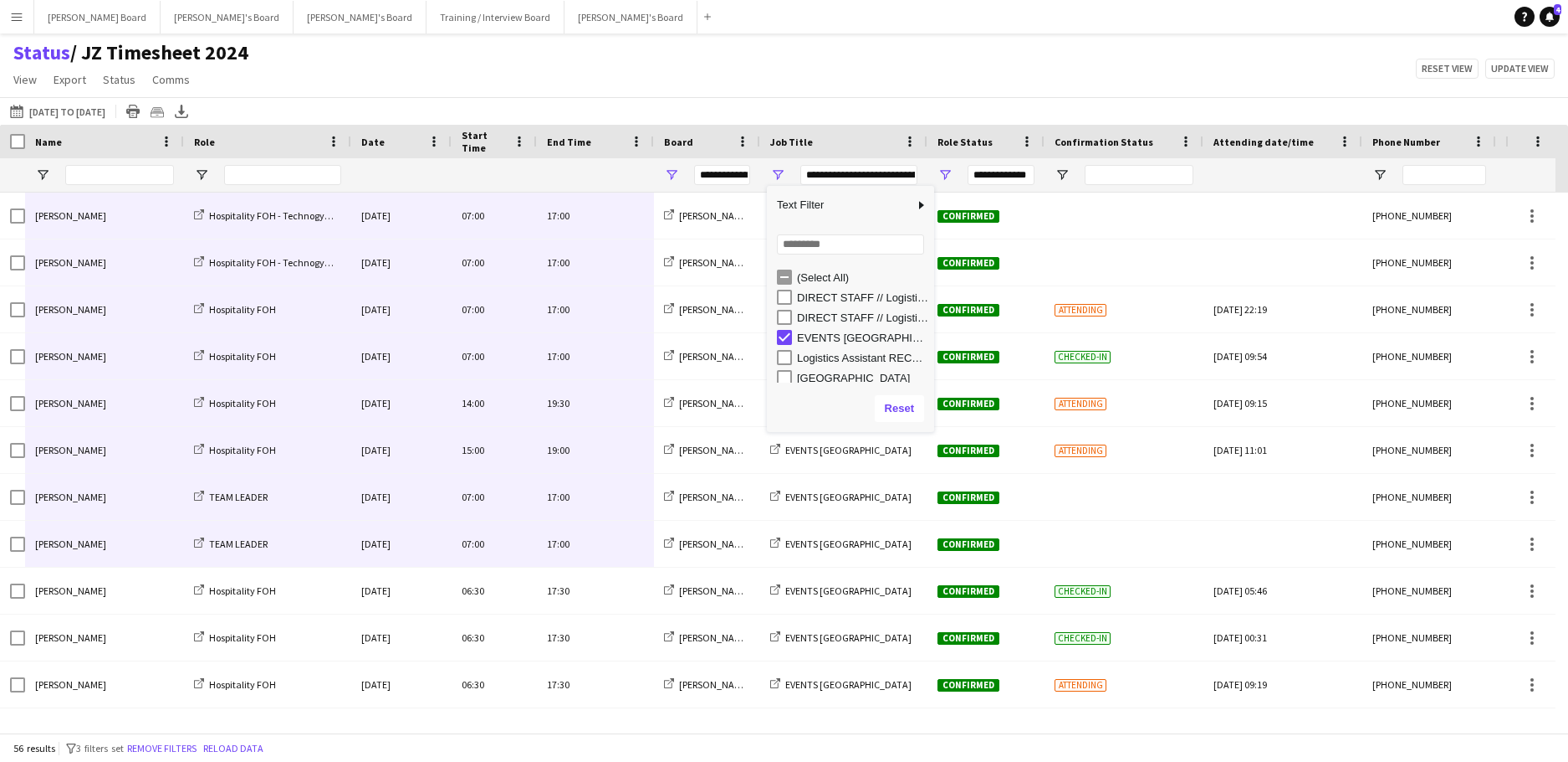
click at [566, 56] on div "Status / JZ Timesheet 2024 View Views Default view Airshow Accreditation Airsho…" at bounding box center [784, 68] width 1568 height 57
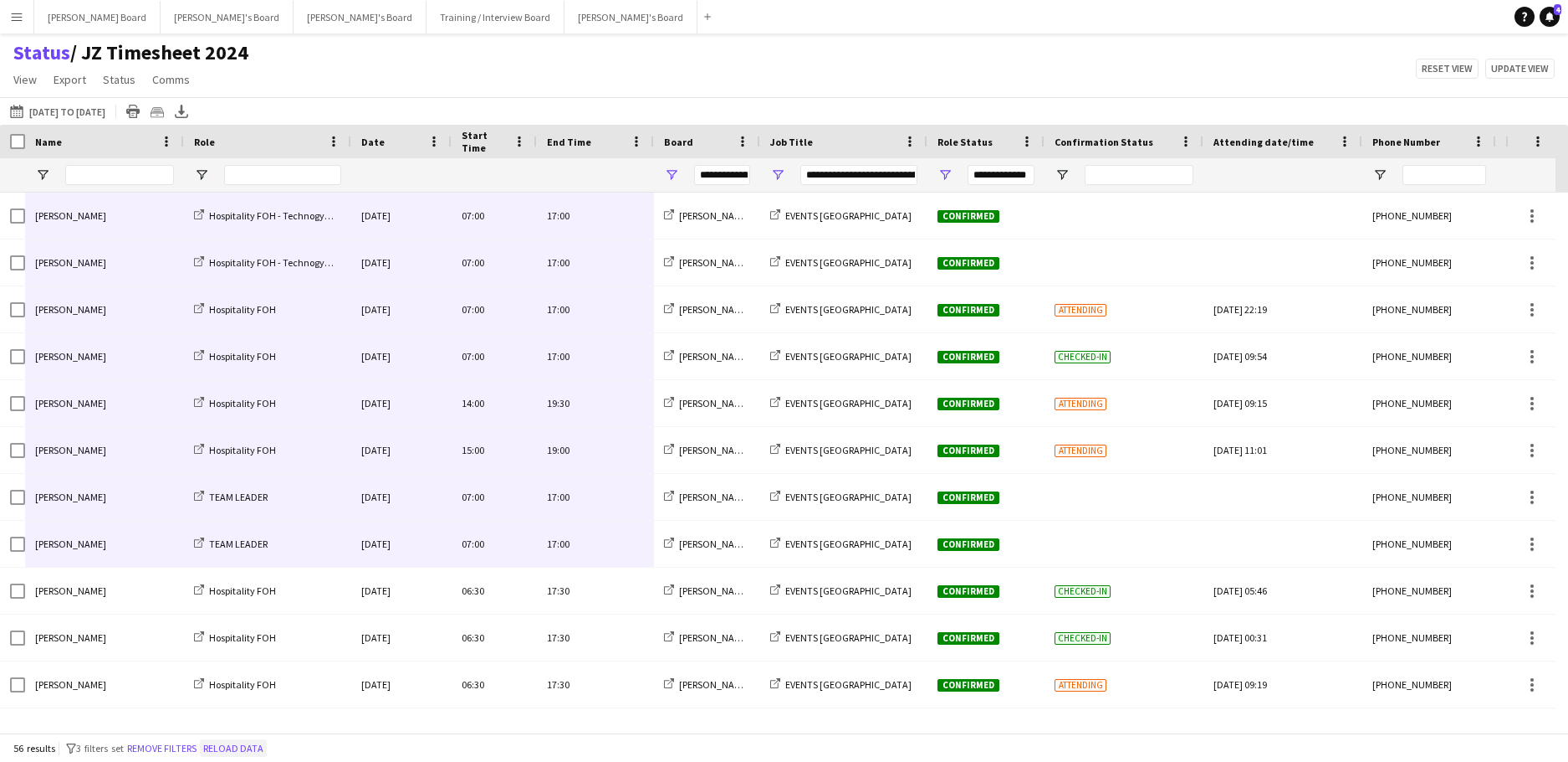
click at [254, 746] on button "Reload data" at bounding box center [233, 747] width 67 height 19
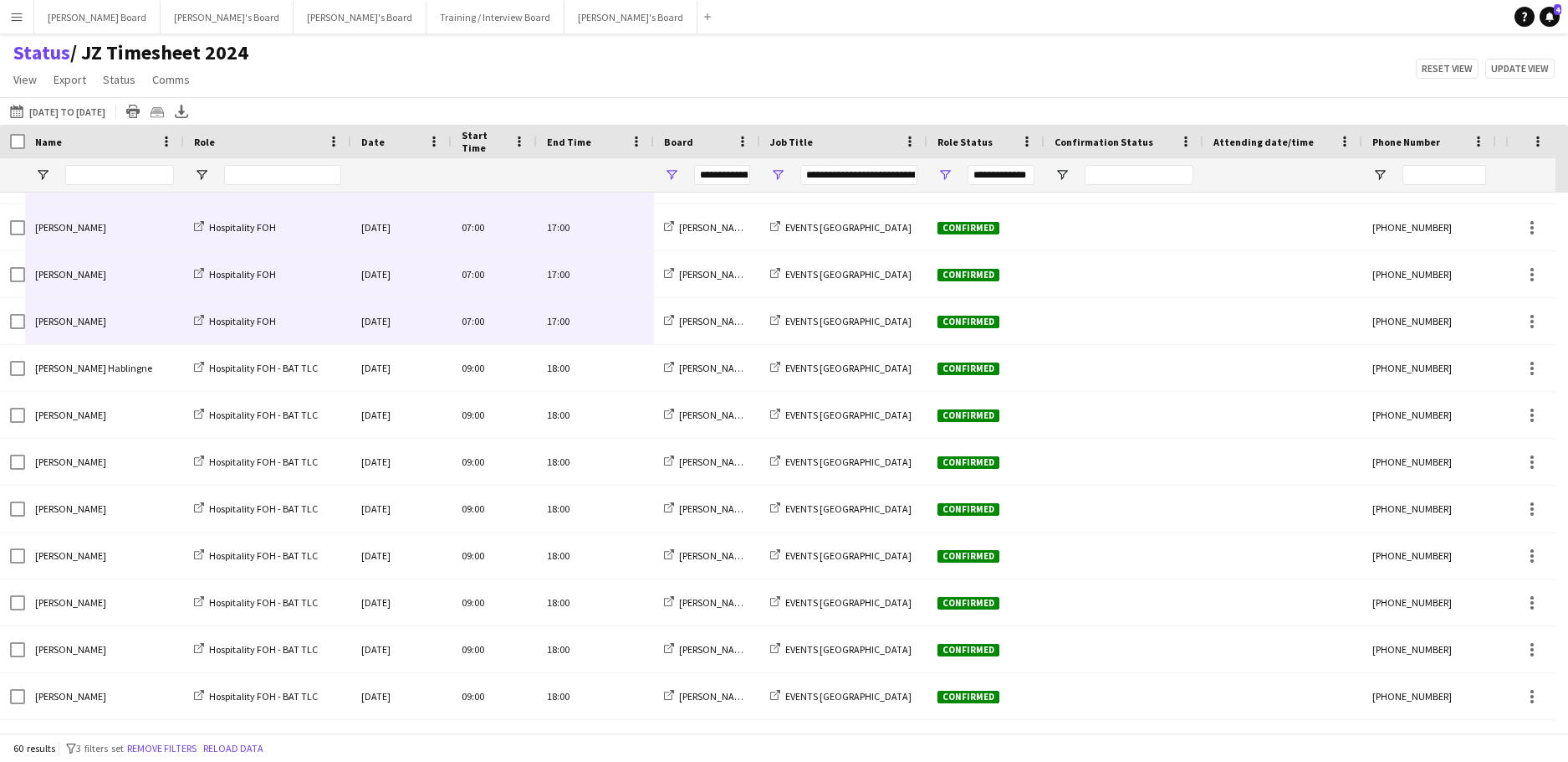
drag, startPoint x: 616, startPoint y: 419, endPoint x: 167, endPoint y: 327, distance: 458.3
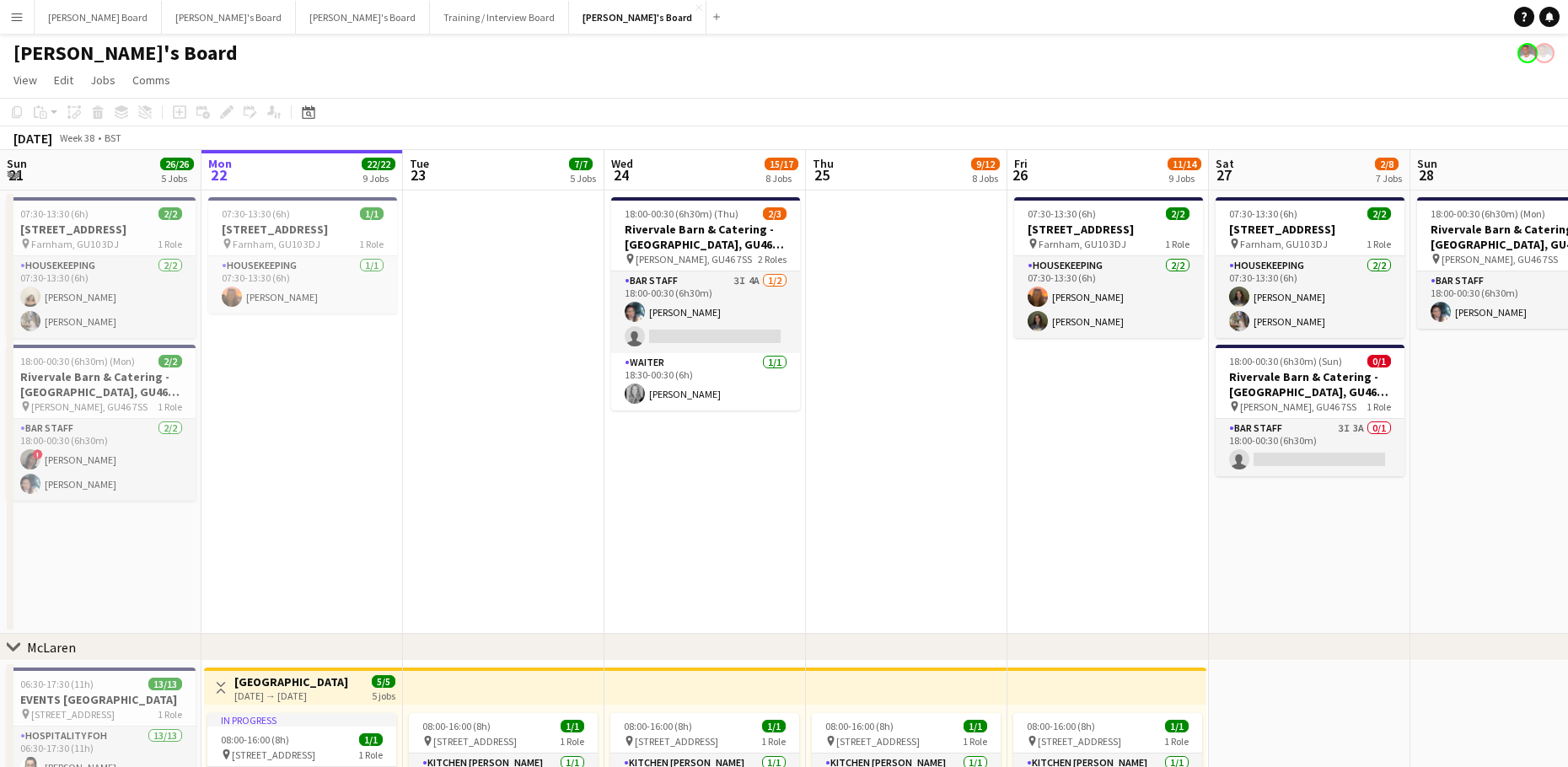
click at [19, 19] on app-icon "Menu" at bounding box center [17, 17] width 14 height 14
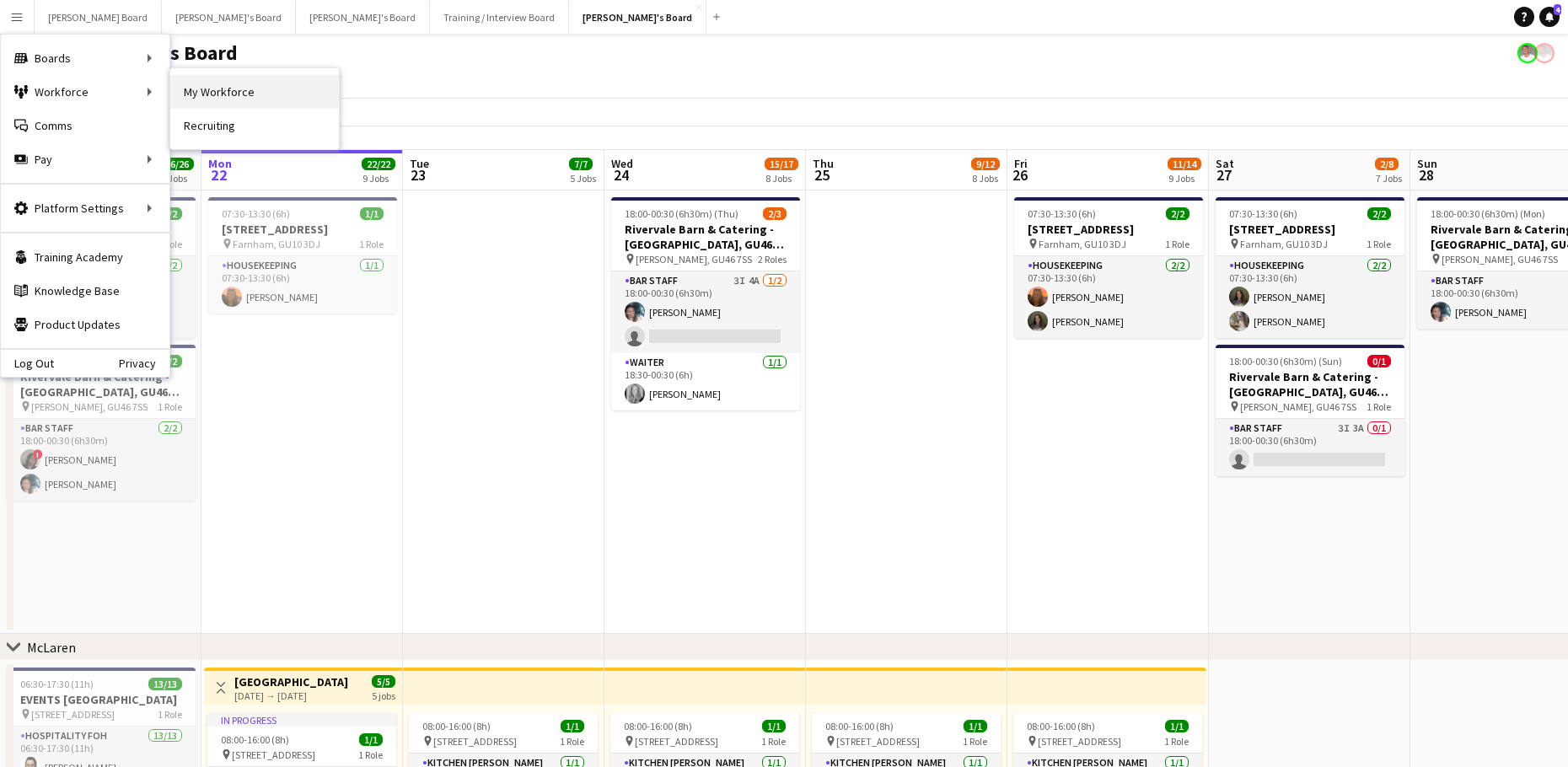
click at [244, 83] on link "My Workforce" at bounding box center [254, 91] width 168 height 33
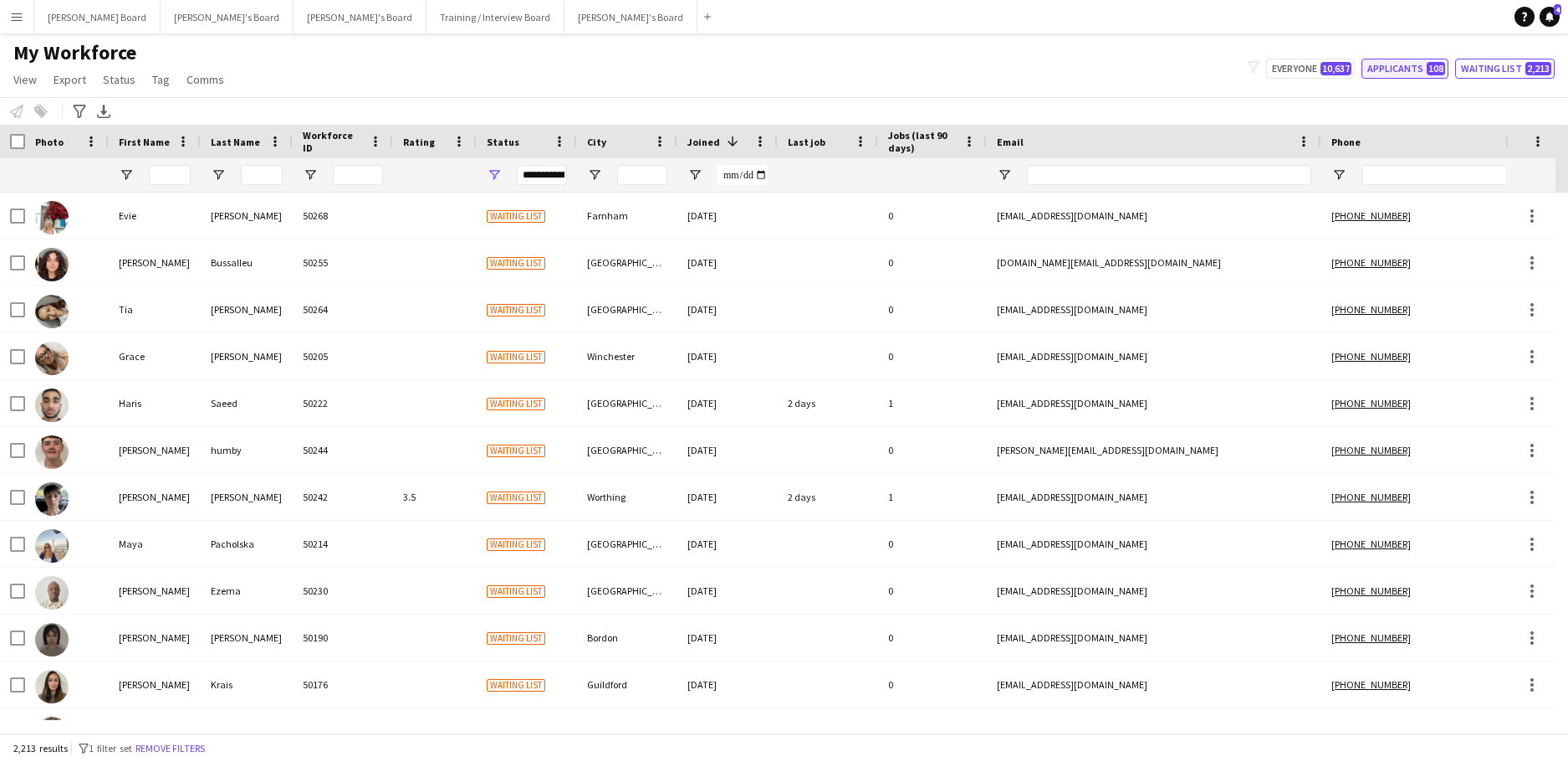
click at [1425, 70] on button "Applicants 108" at bounding box center [1405, 68] width 87 height 21
type input "**********"
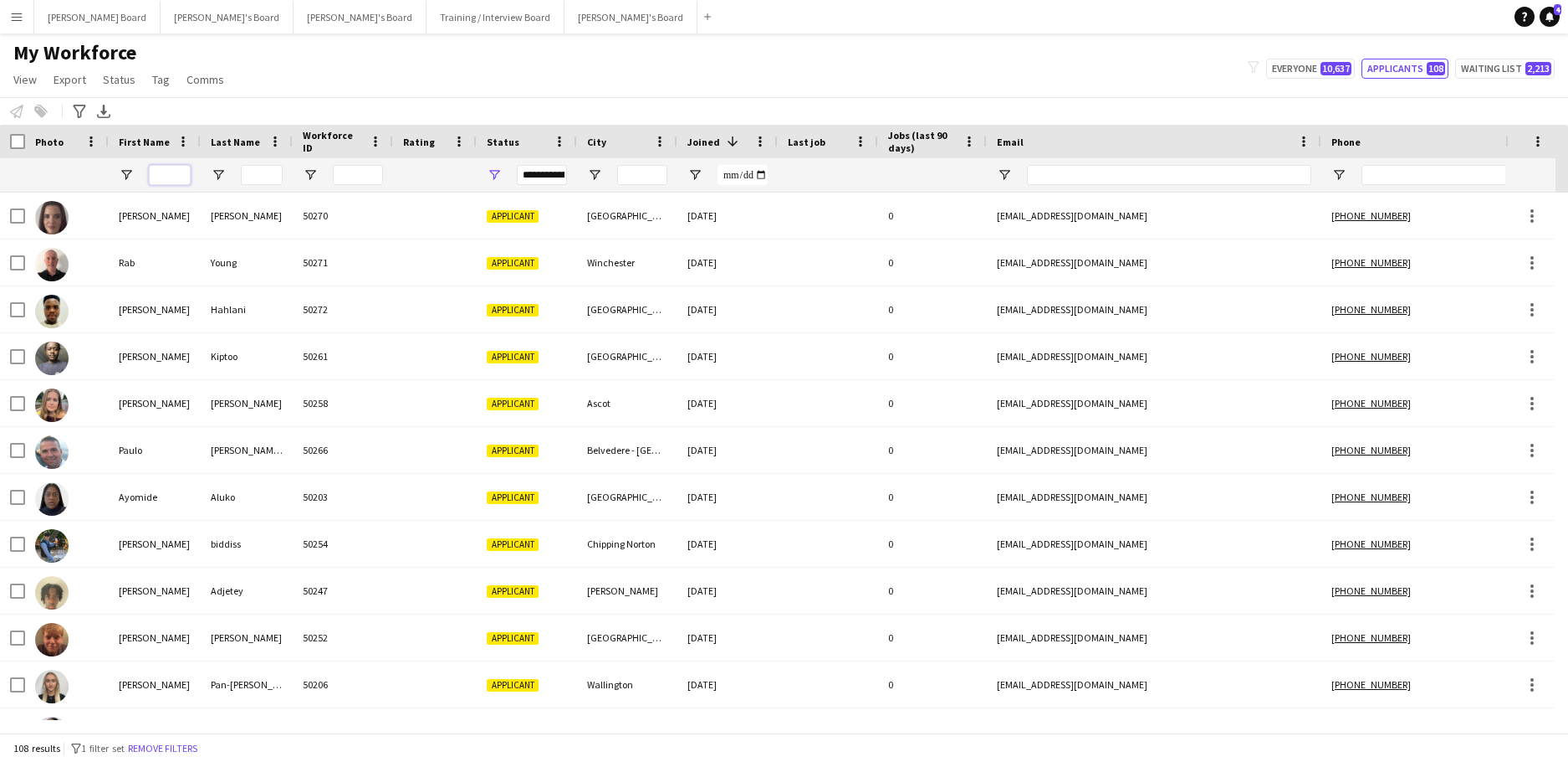
click at [177, 180] on input "First Name Filter Input" at bounding box center [169, 175] width 42 height 21
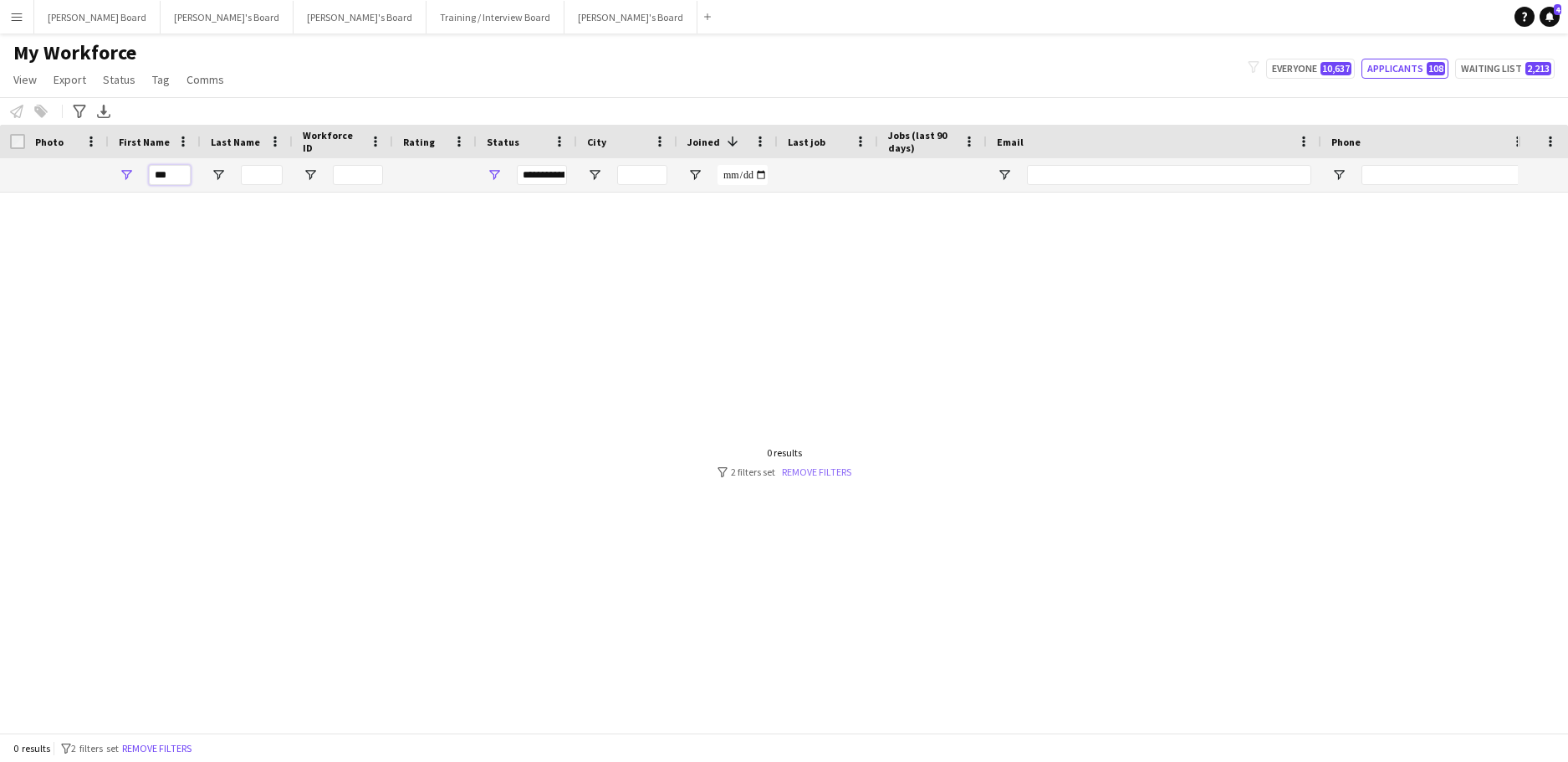
type input "***"
click at [798, 469] on link "Remove filters" at bounding box center [816, 471] width 69 height 13
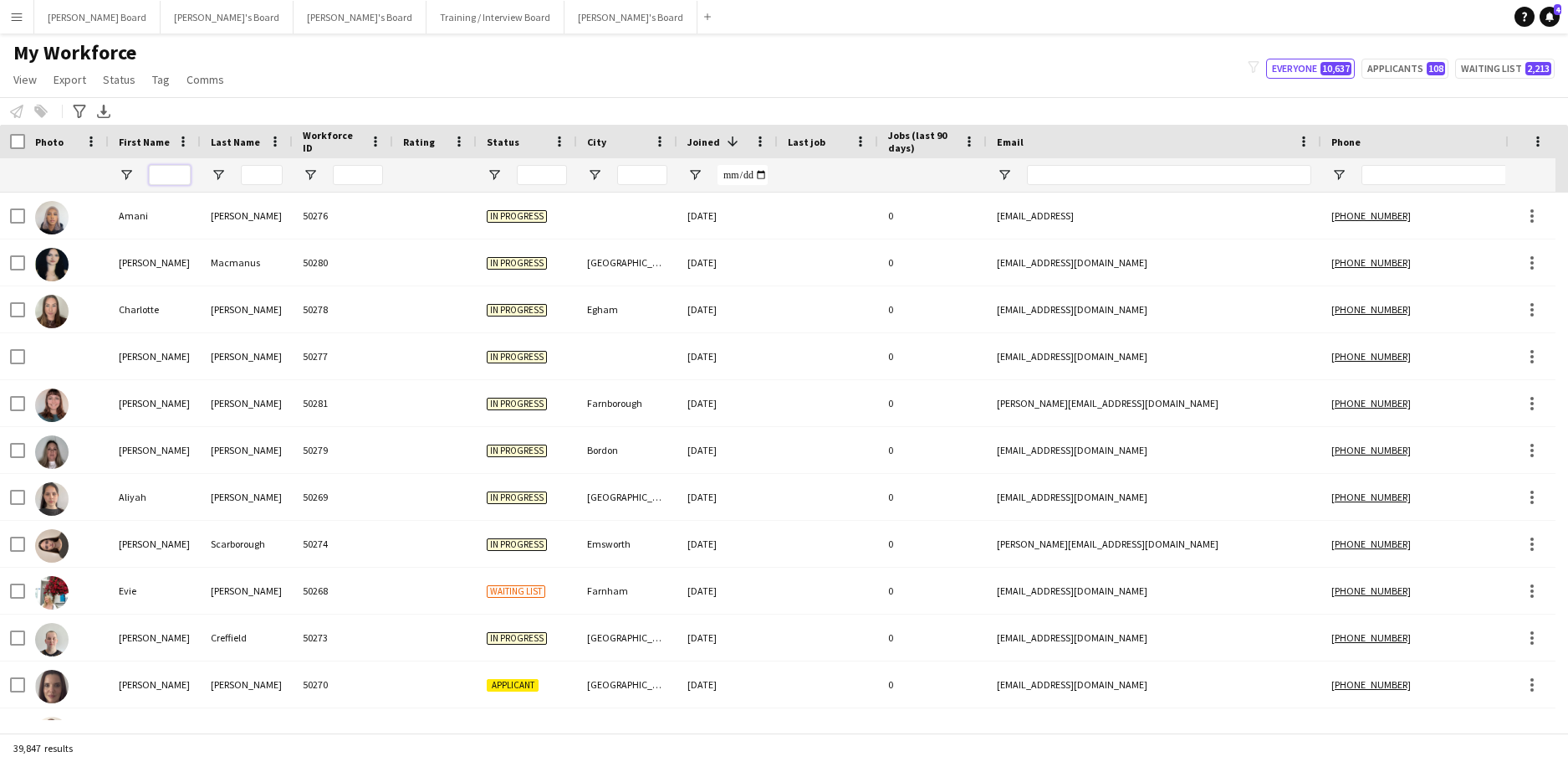
click at [169, 171] on input "First Name Filter Input" at bounding box center [169, 175] width 42 height 21
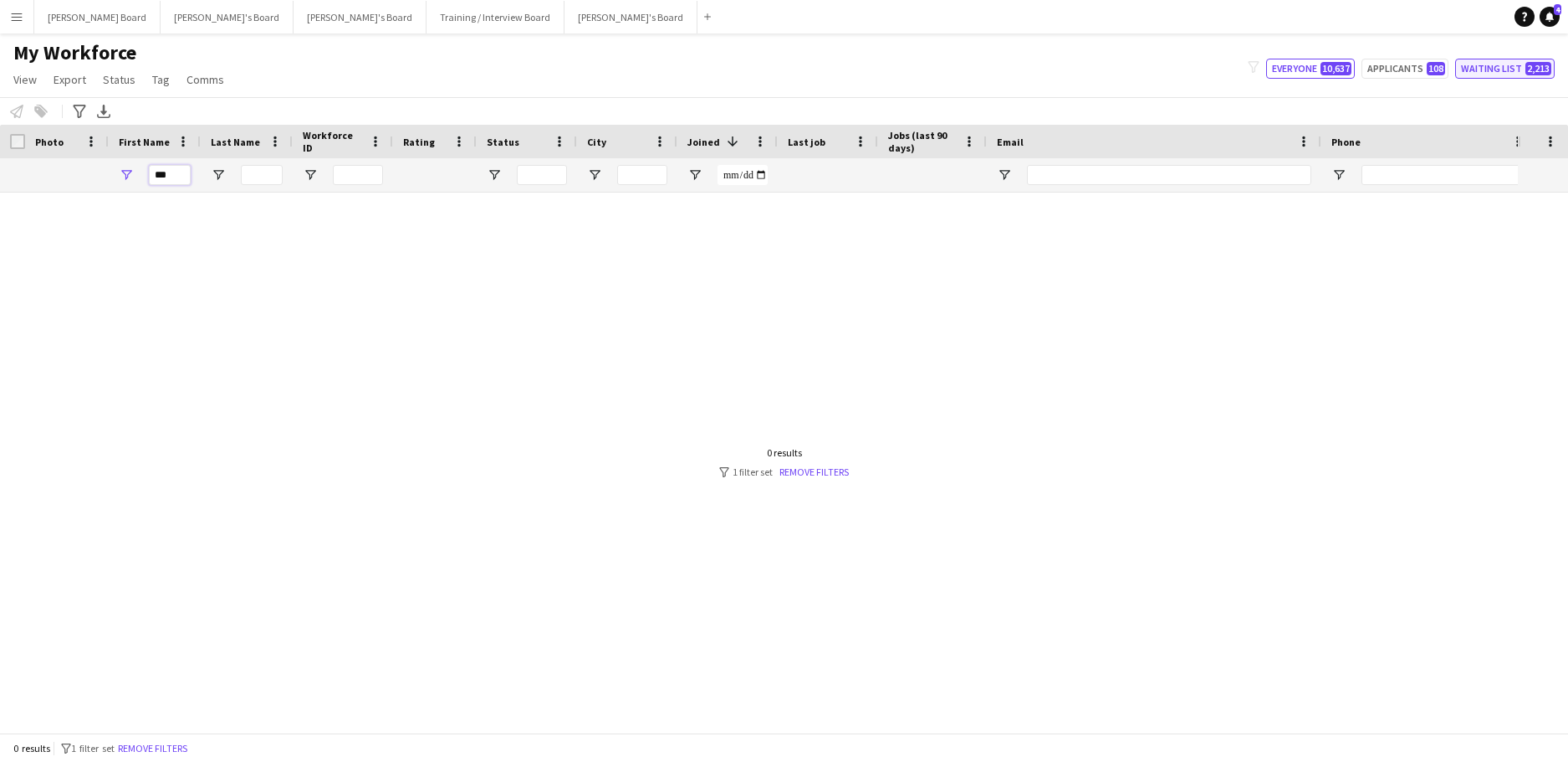
type input "***"
click at [1498, 74] on button "Waiting list 2,213" at bounding box center [1506, 68] width 100 height 21
type input "**********"
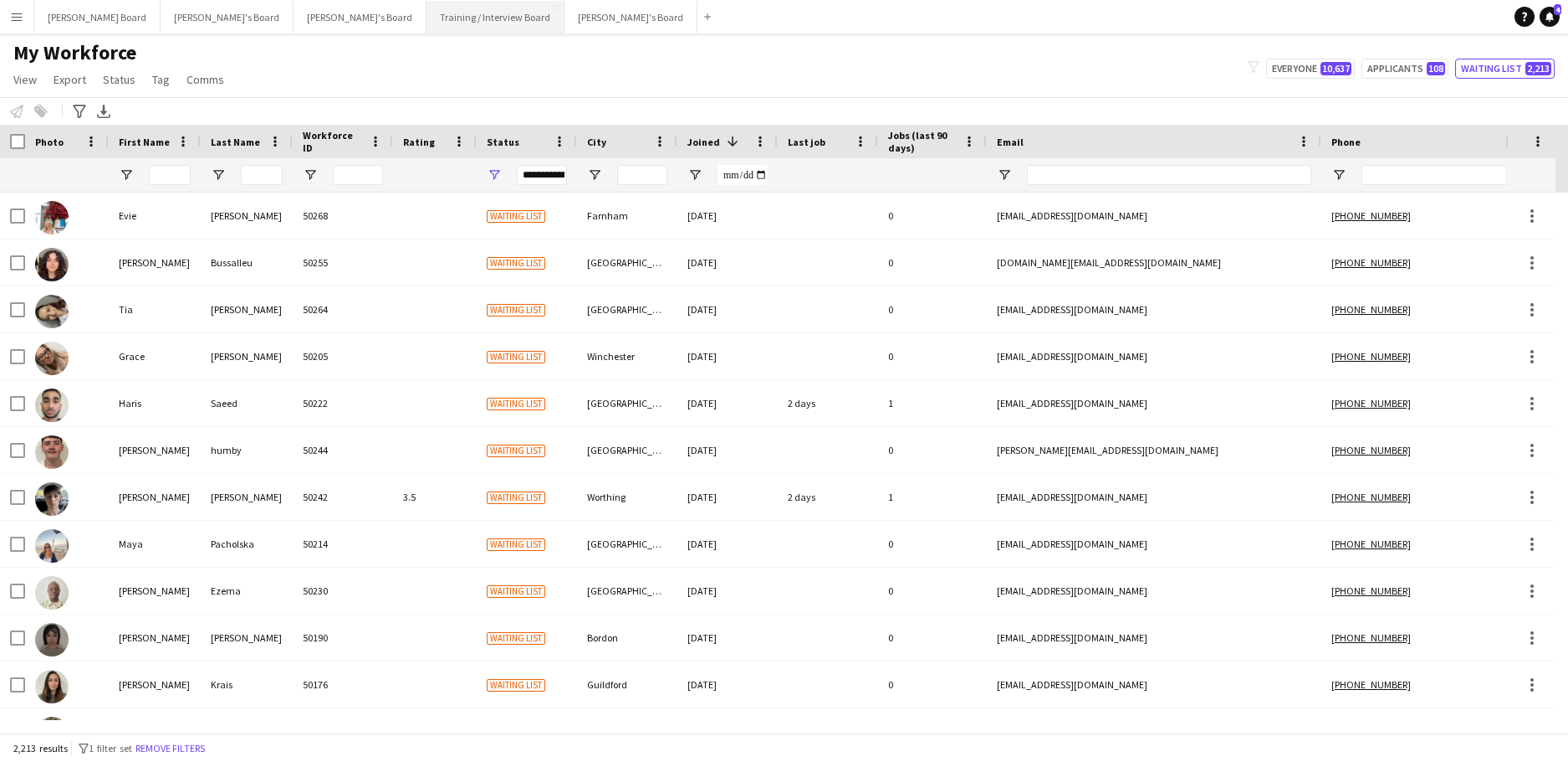
click at [427, 18] on button "Training / Interview Board Close" at bounding box center [495, 17] width 138 height 32
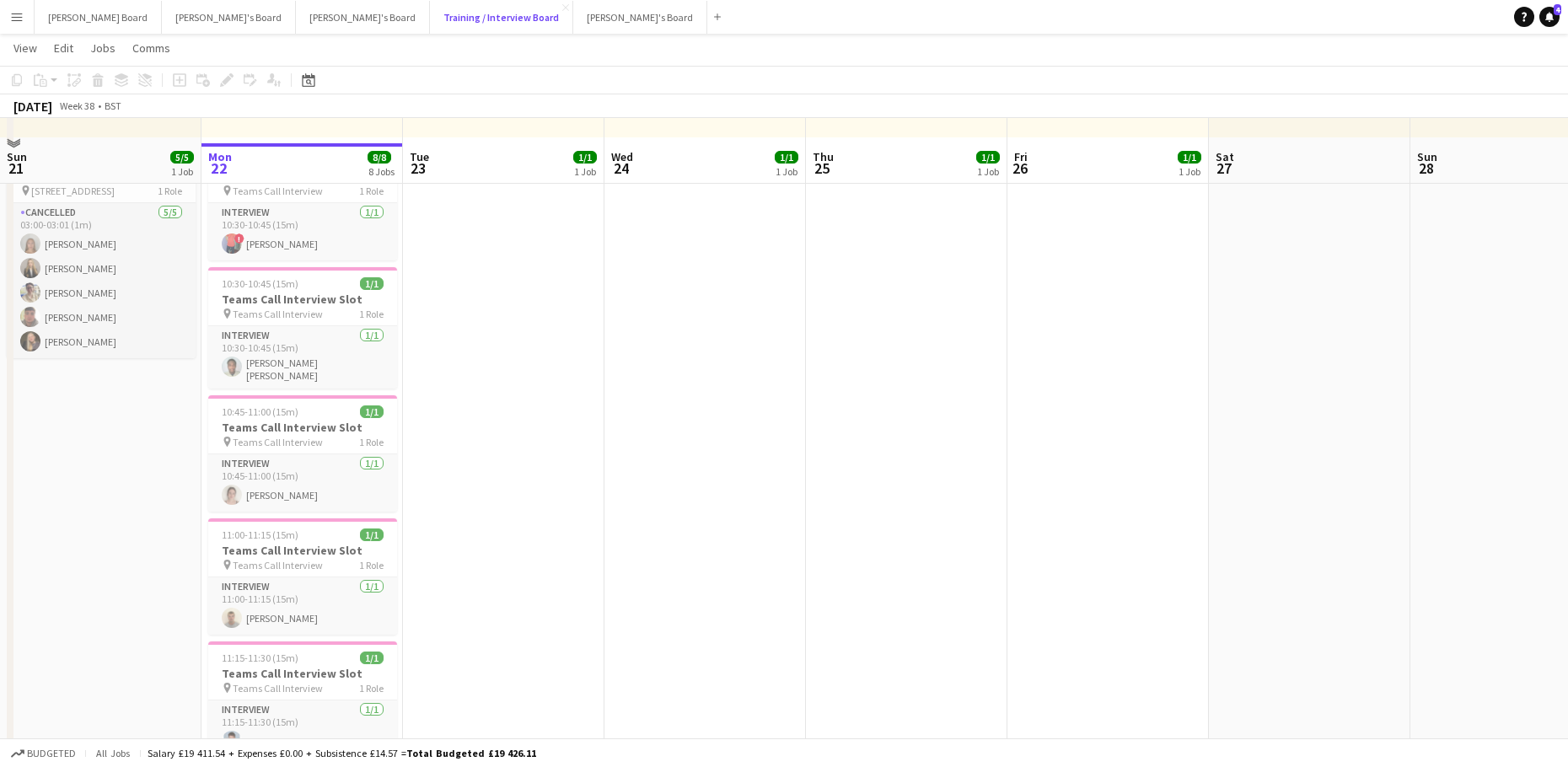
scroll to position [225, 0]
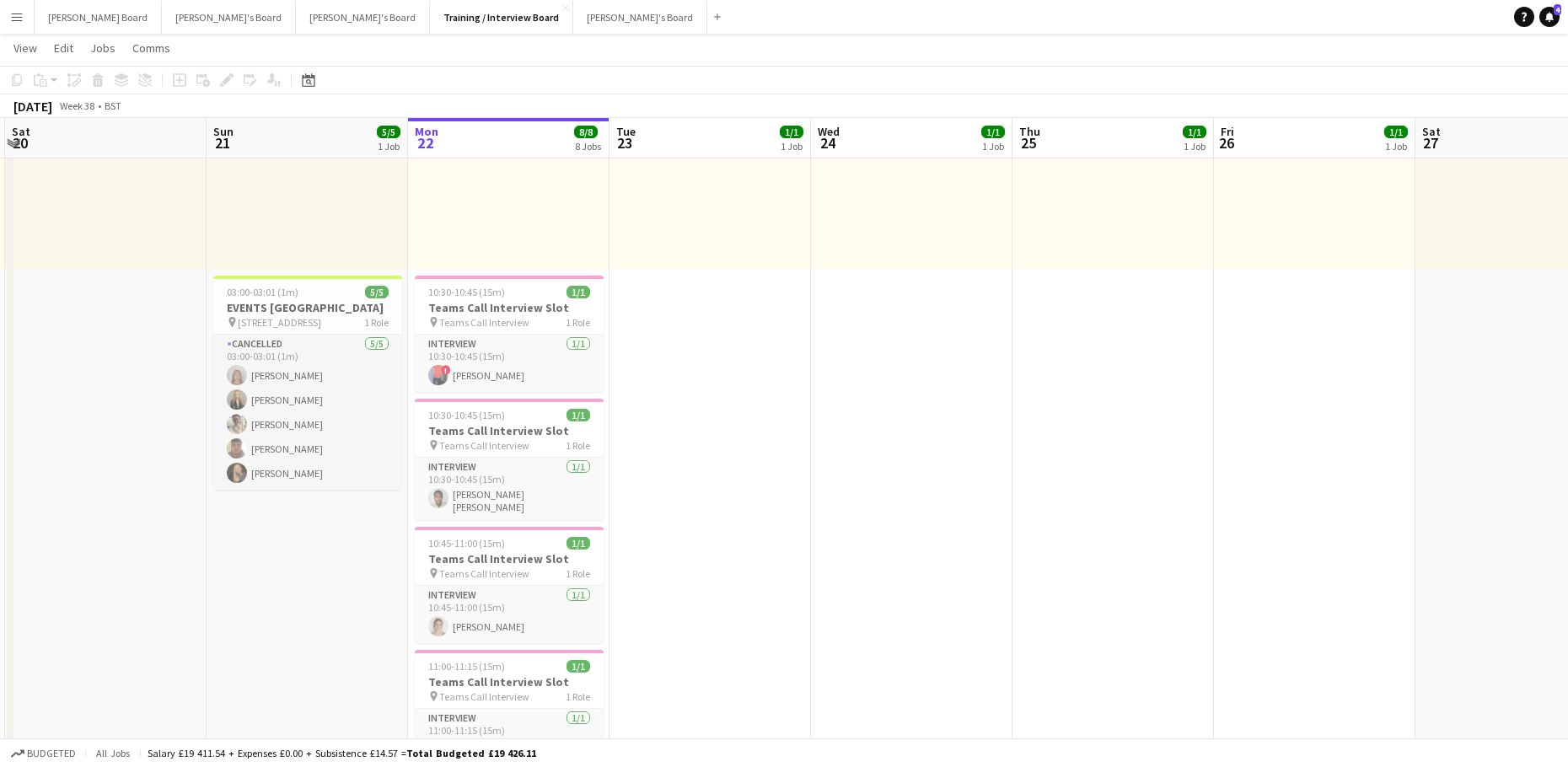
drag, startPoint x: 503, startPoint y: 446, endPoint x: 747, endPoint y: 443, distance: 244.0
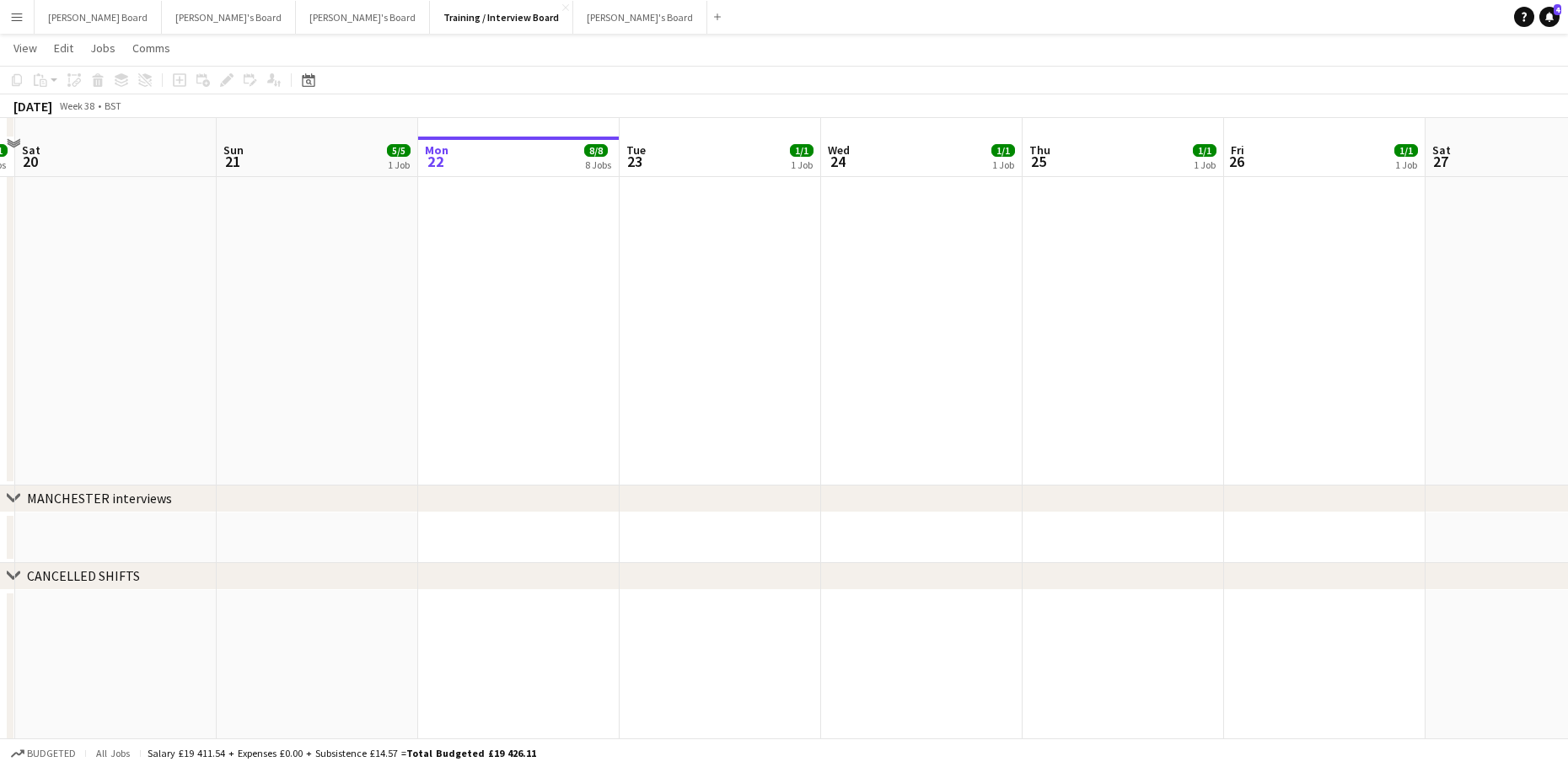
scroll to position [2471, 0]
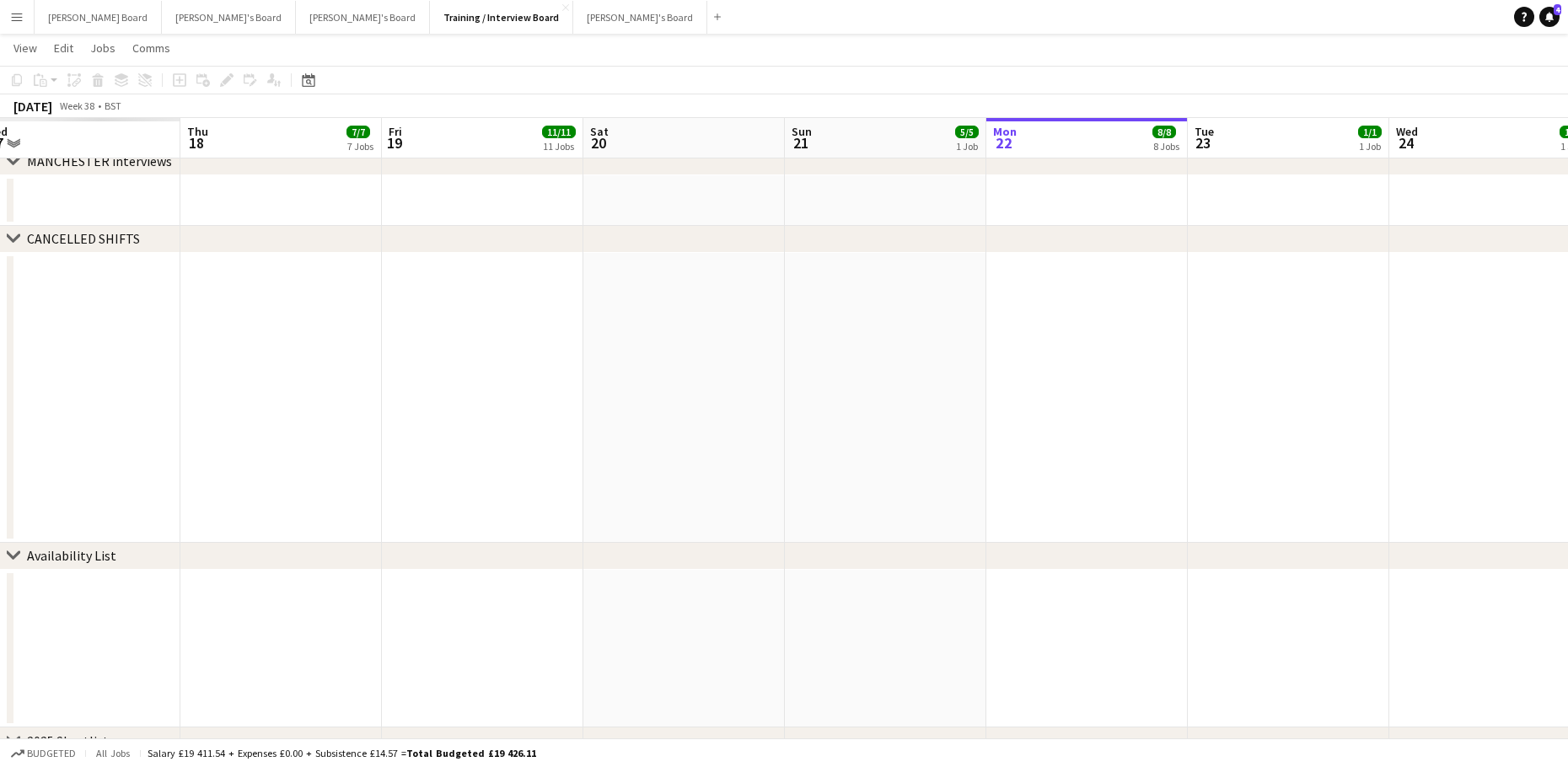
drag, startPoint x: 531, startPoint y: 467, endPoint x: 1123, endPoint y: 491, distance: 592.5
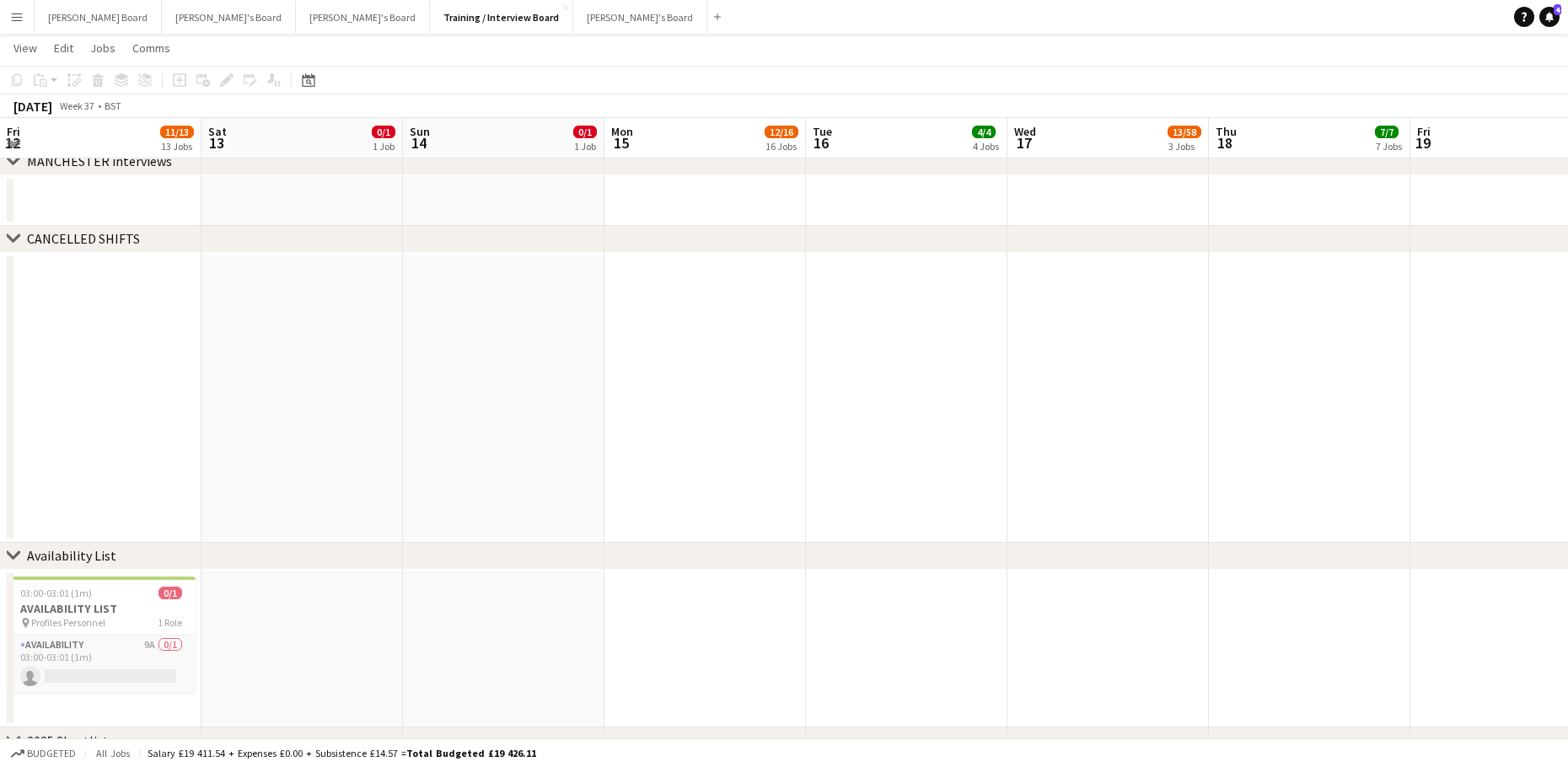
drag, startPoint x: 450, startPoint y: 453, endPoint x: 1248, endPoint y: 481, distance: 798.5
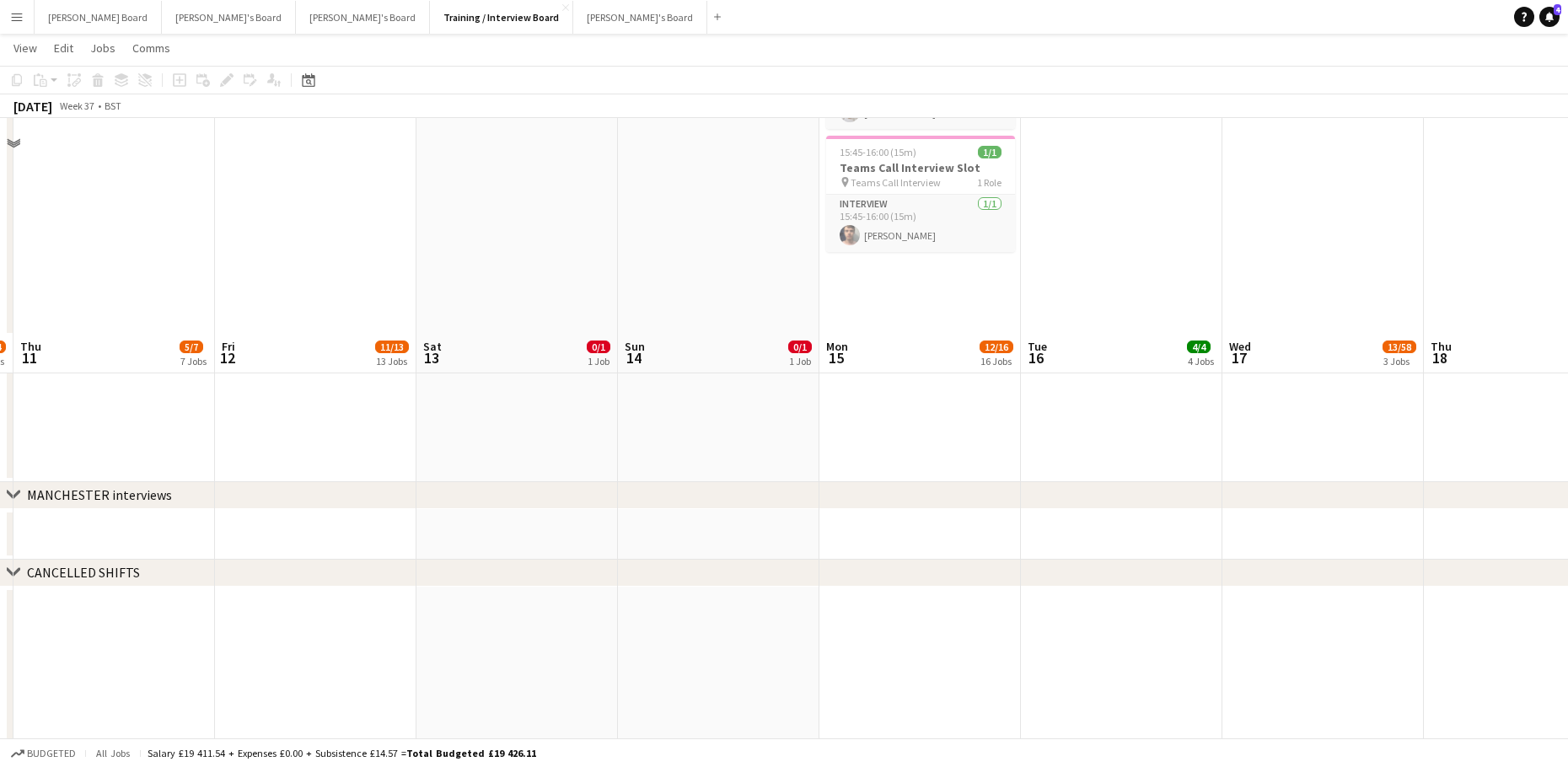
scroll to position [2134, 0]
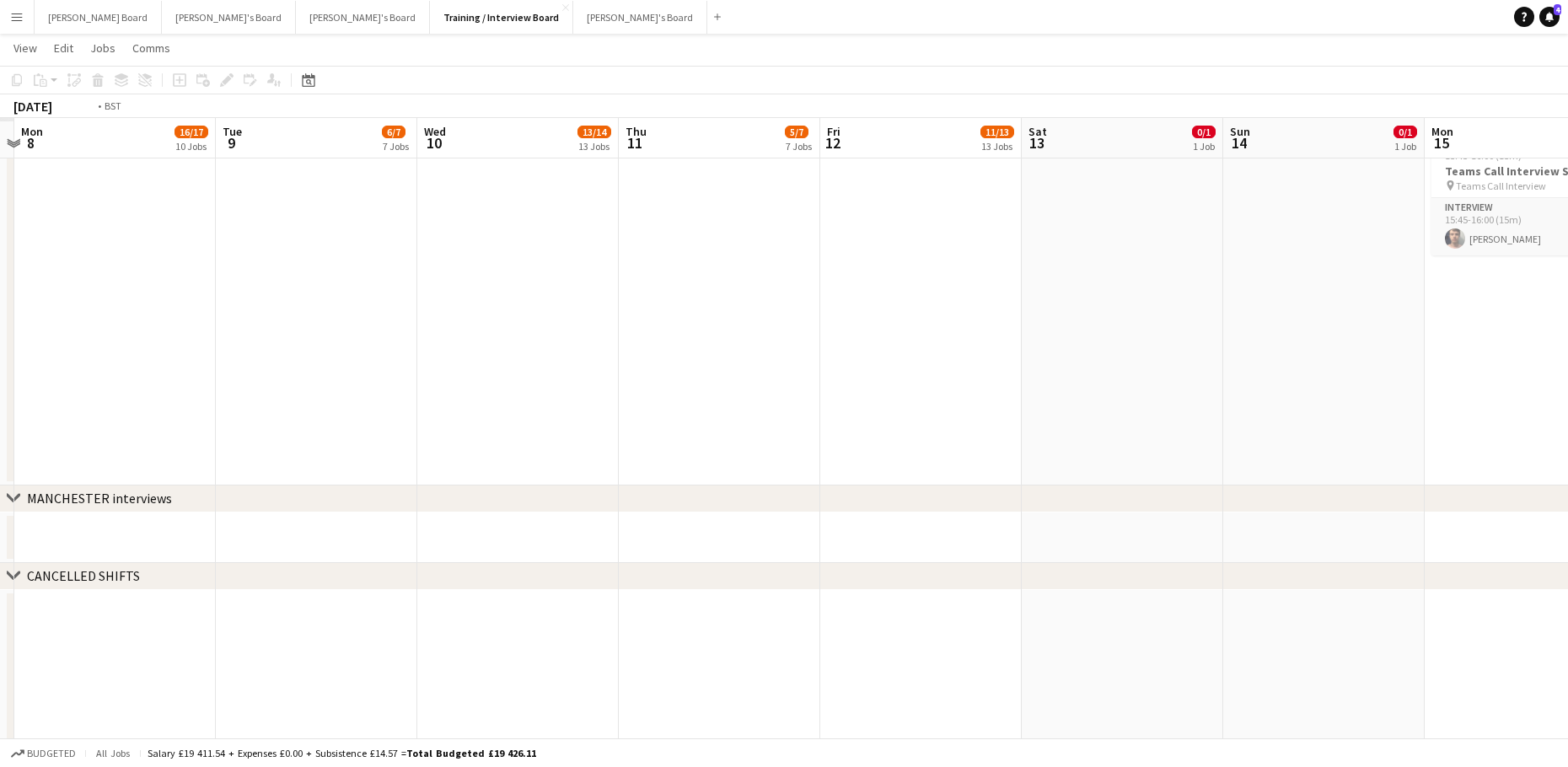
drag, startPoint x: 235, startPoint y: 459, endPoint x: 844, endPoint y: 392, distance: 612.7
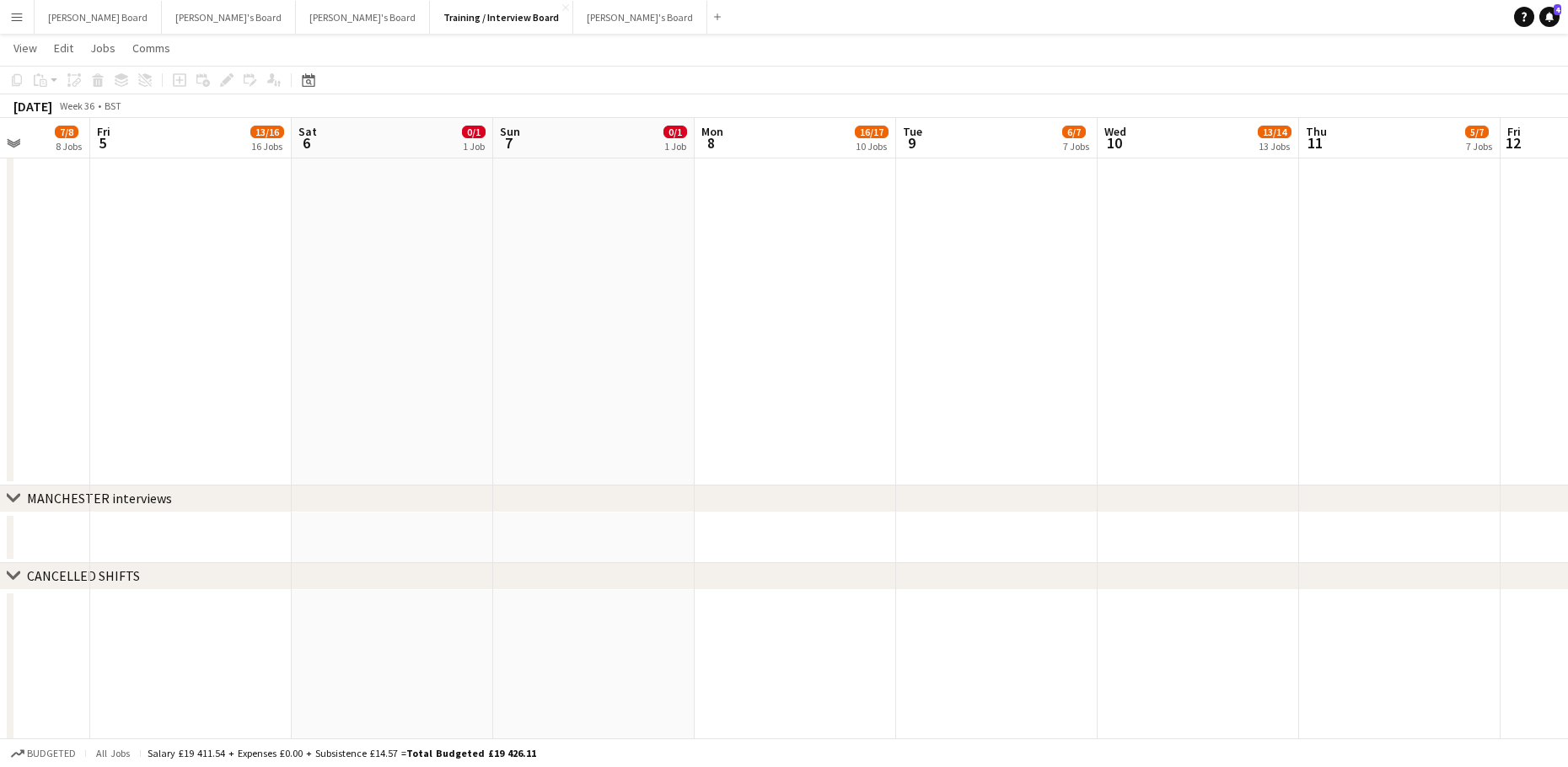
drag, startPoint x: 590, startPoint y: 447, endPoint x: 814, endPoint y: 455, distance: 224.1
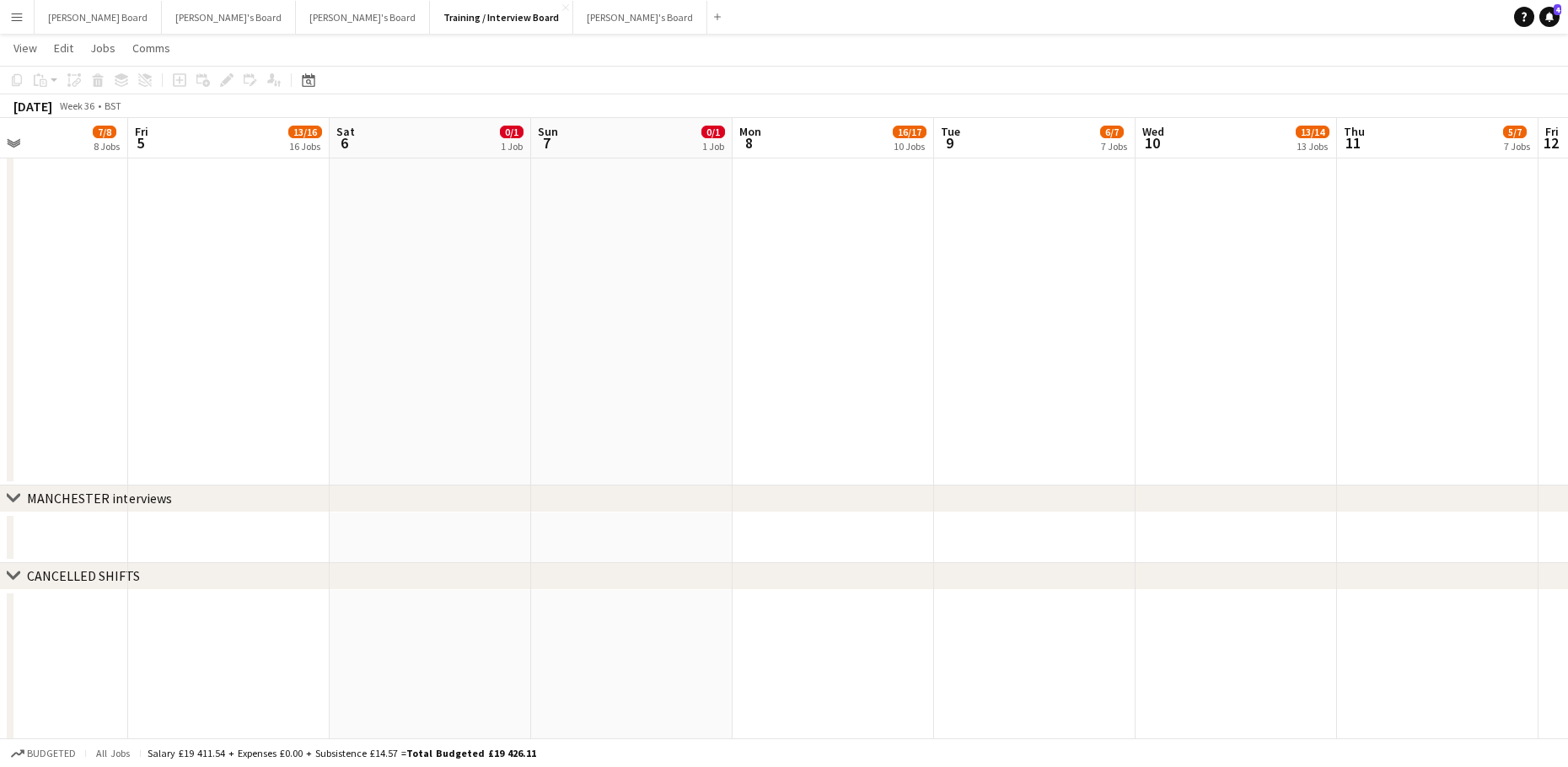
drag, startPoint x: 173, startPoint y: 472, endPoint x: 817, endPoint y: 477, distance: 644.0
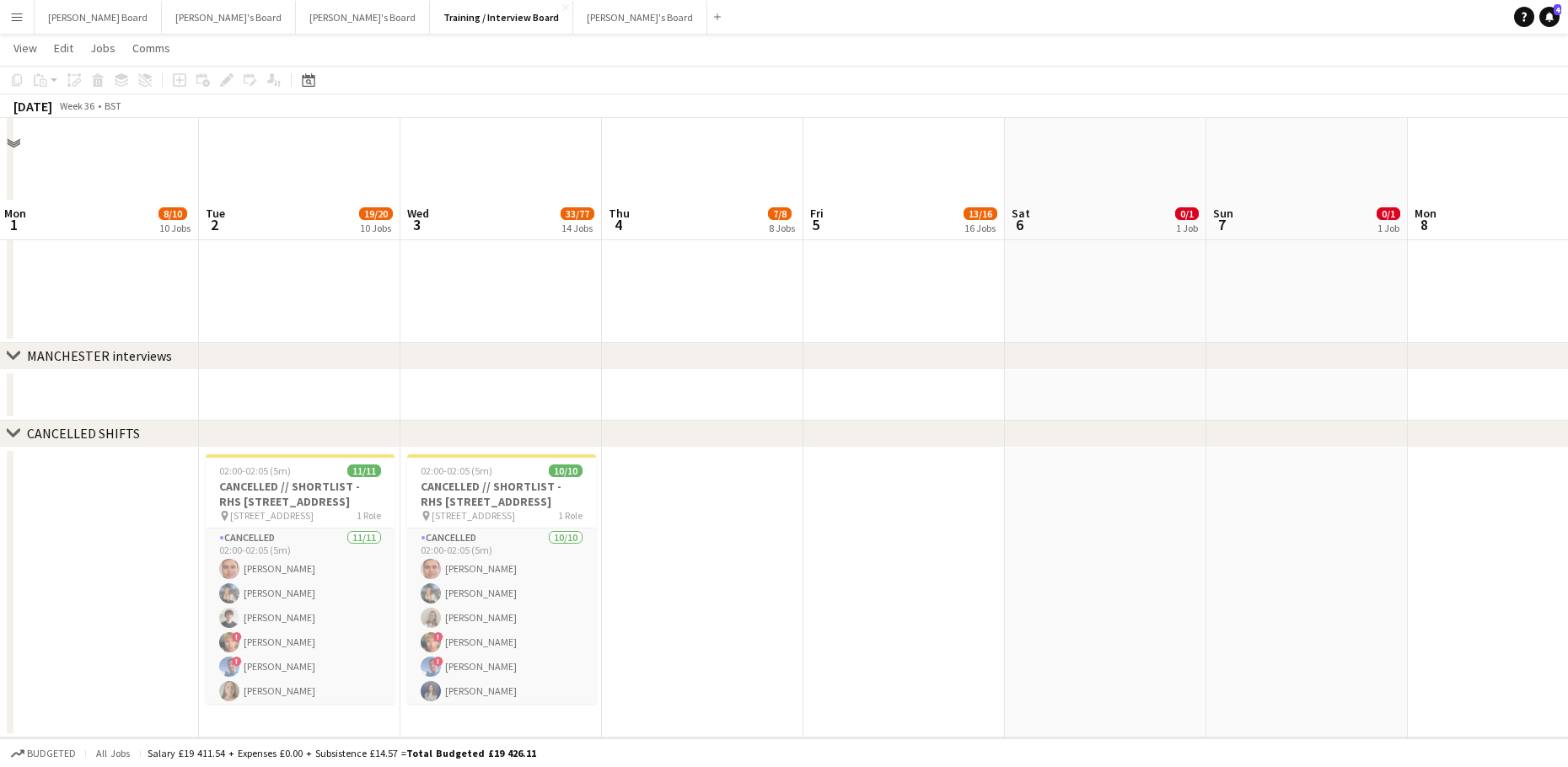
scroll to position [2359, 0]
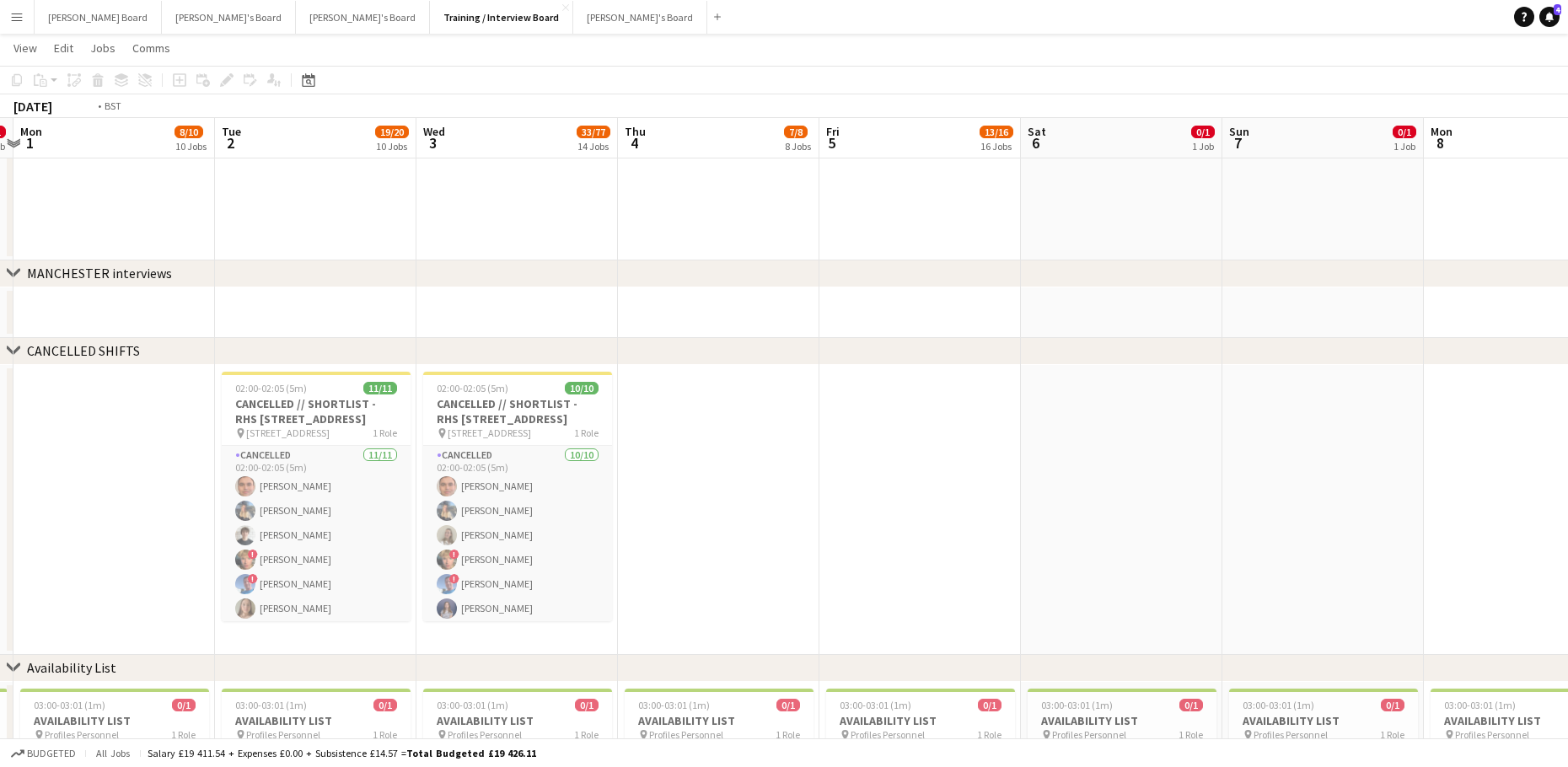
drag, startPoint x: 307, startPoint y: 445, endPoint x: 1136, endPoint y: 477, distance: 829.6
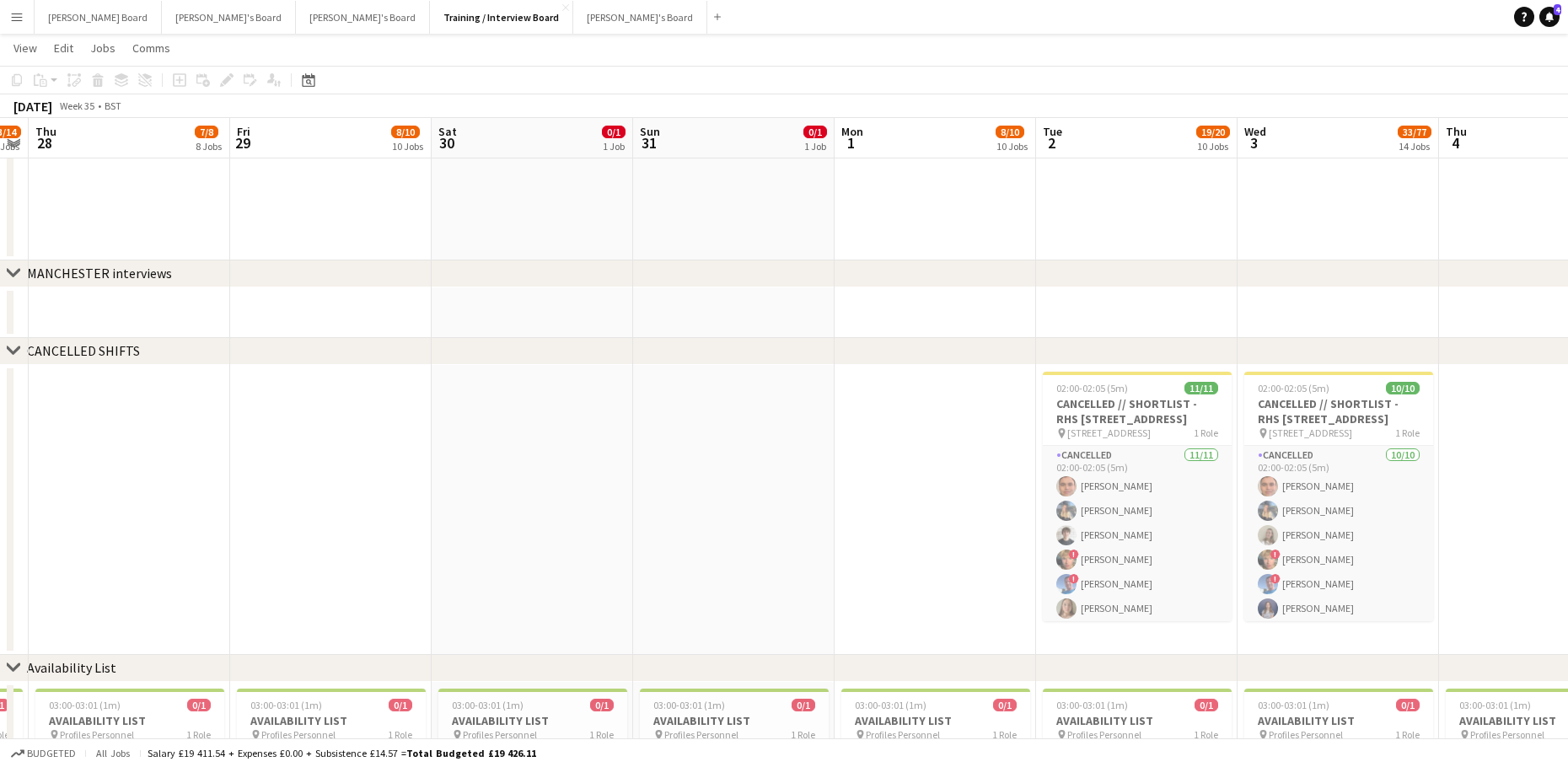
drag, startPoint x: 721, startPoint y: 449, endPoint x: 1150, endPoint y: 470, distance: 429.5
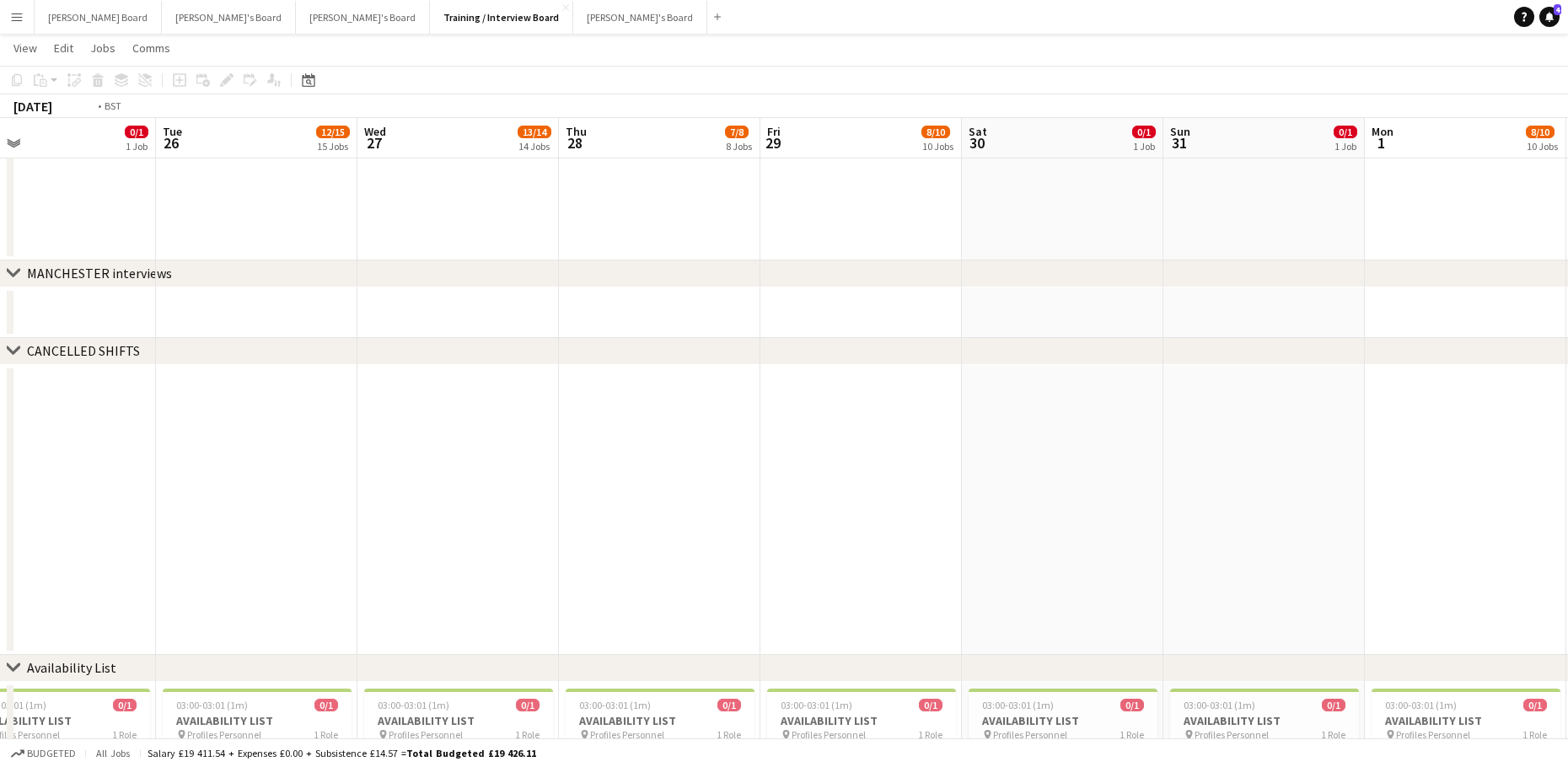
drag, startPoint x: 559, startPoint y: 449, endPoint x: 1106, endPoint y: 458, distance: 547.1
drag, startPoint x: 791, startPoint y: 426, endPoint x: 818, endPoint y: 411, distance: 30.9
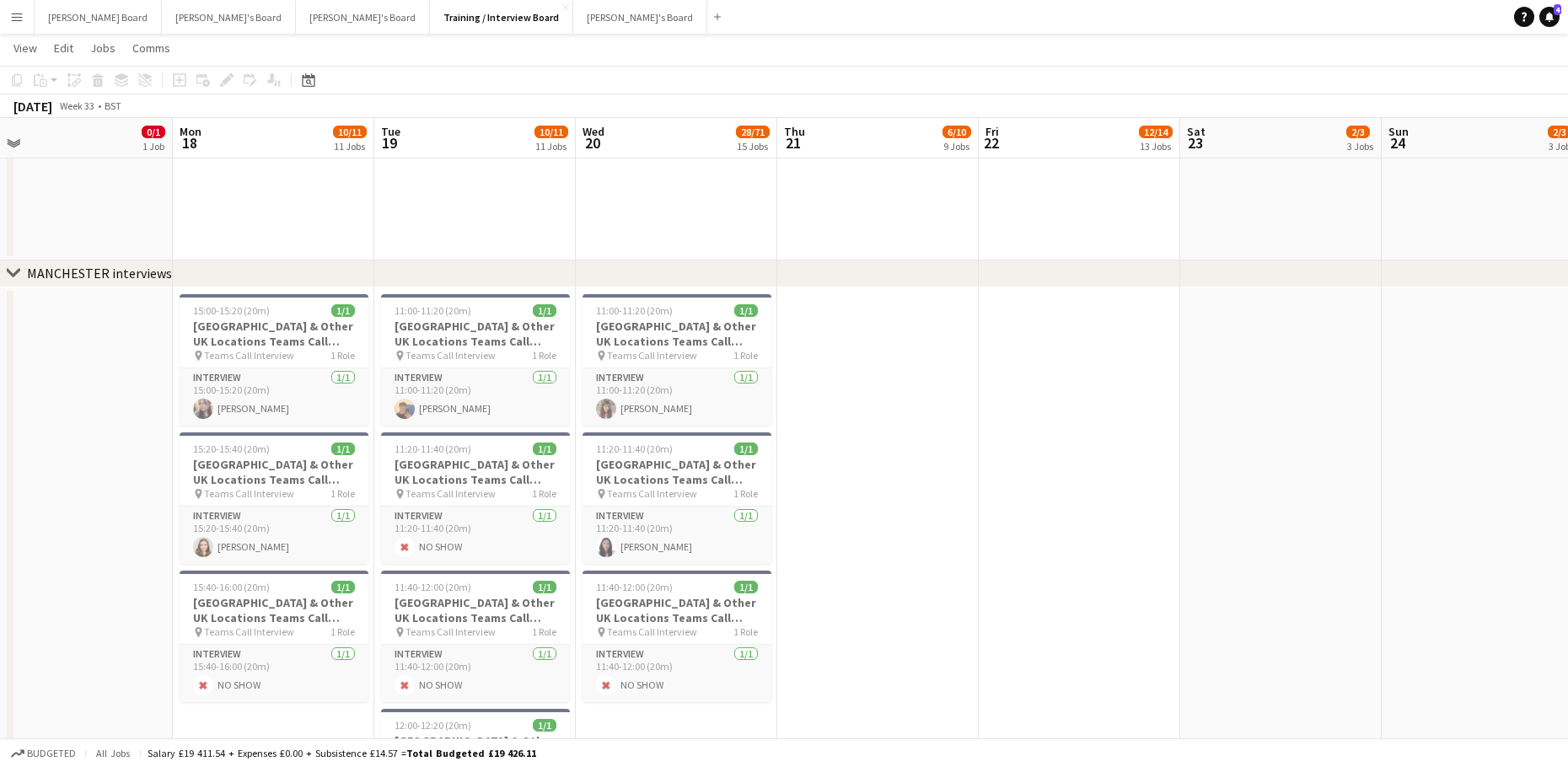
scroll to position [0, 403]
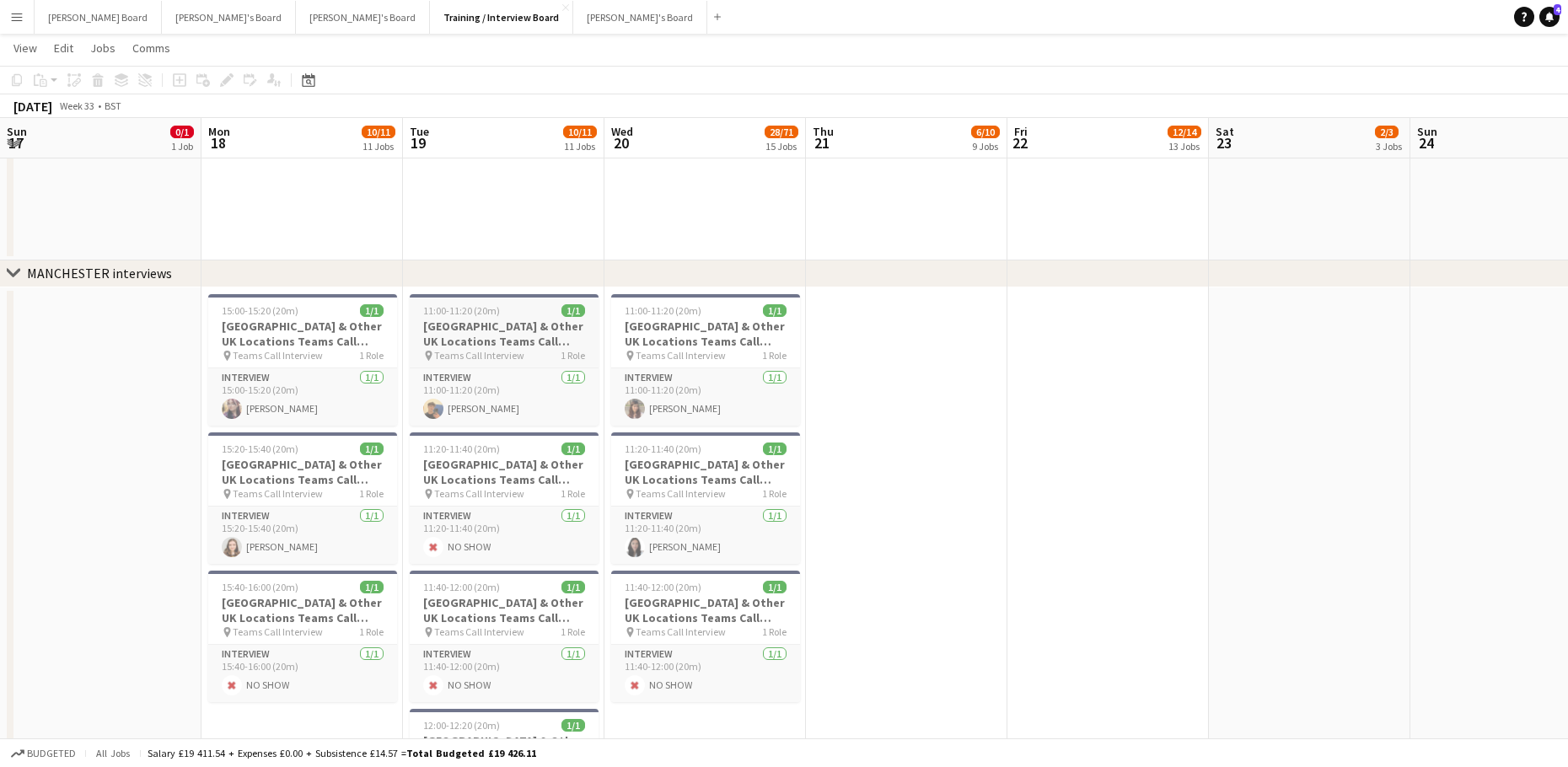
click at [438, 331] on h3 "[GEOGRAPHIC_DATA] & Other UK Locations Teams Call Interview Slot" at bounding box center [504, 333] width 189 height 30
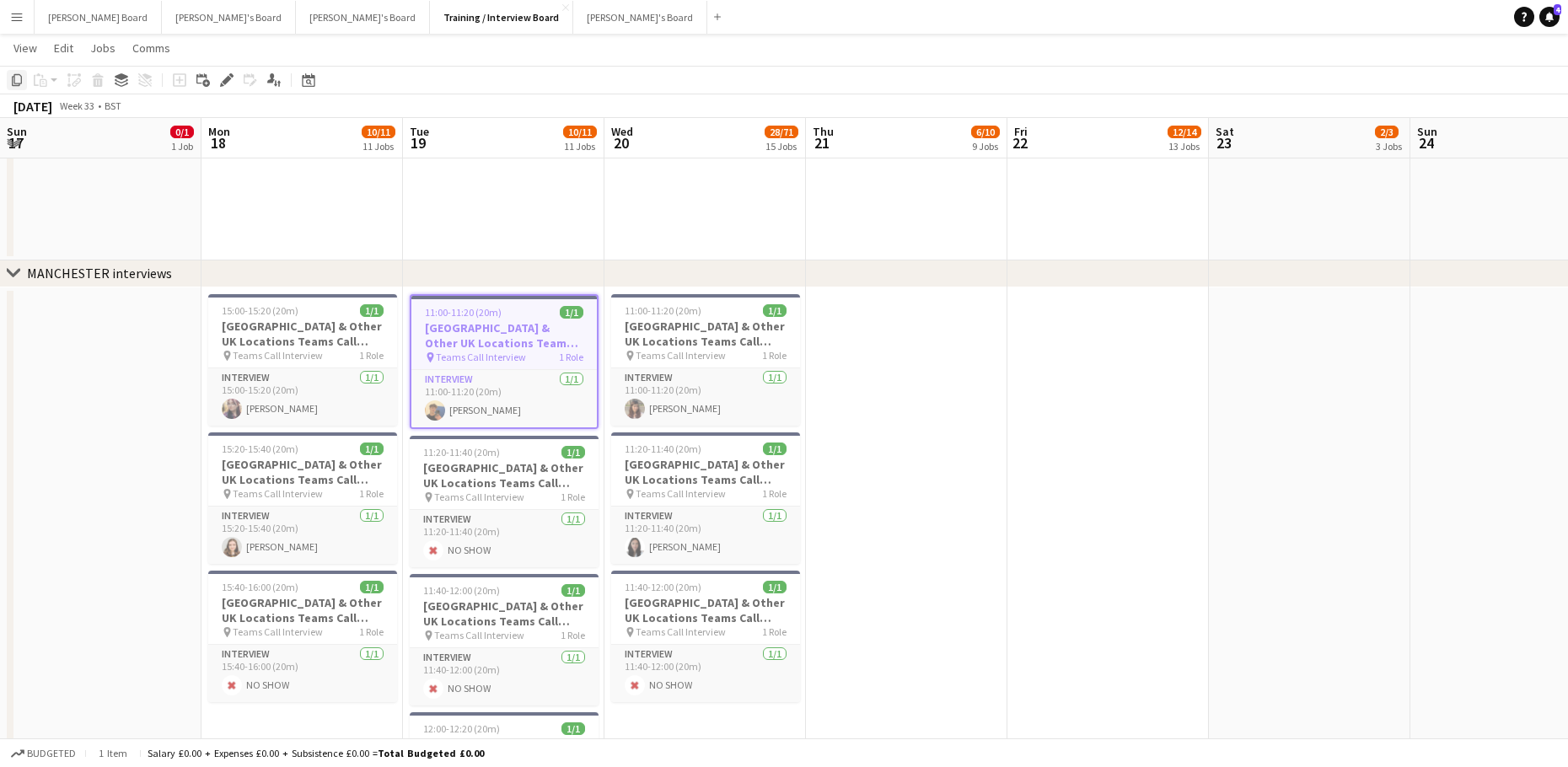
click at [10, 74] on icon "Copy" at bounding box center [17, 81] width 14 height 14
click at [430, 30] on button "Training / Interview Board Close" at bounding box center [502, 17] width 144 height 32
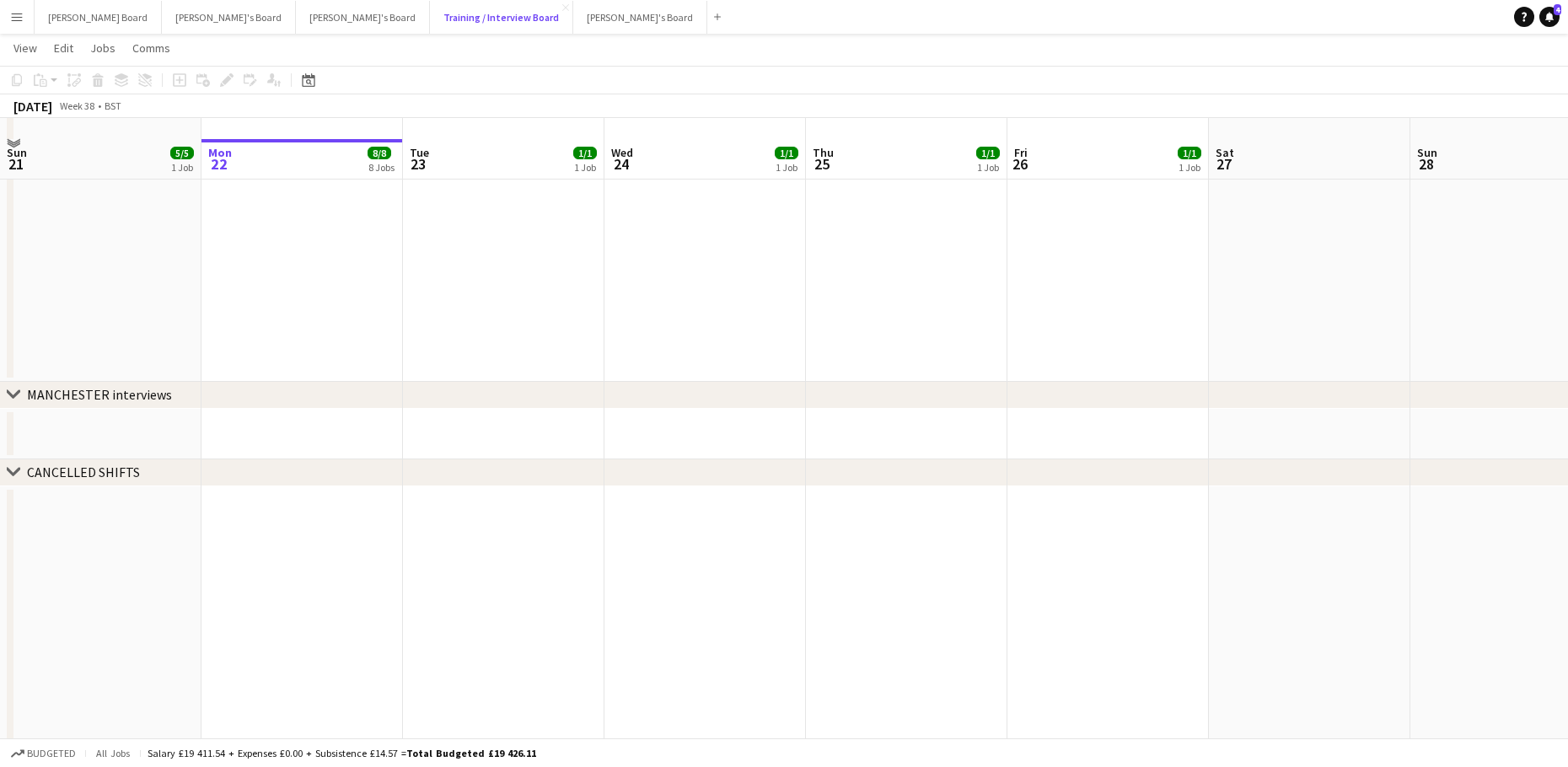
scroll to position [2237, 0]
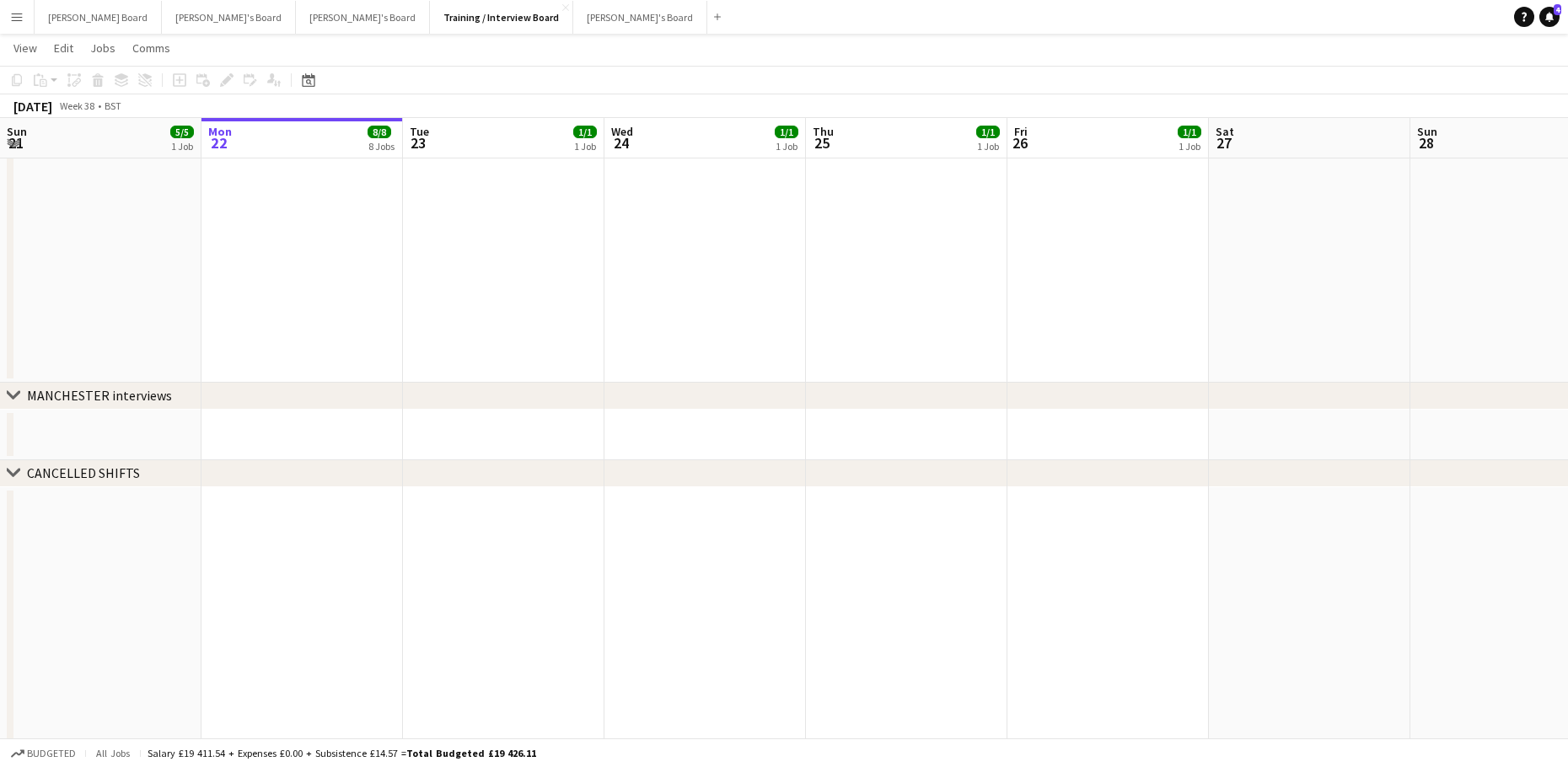
click at [486, 442] on app-date-cell at bounding box center [504, 434] width 202 height 50
click at [56, 80] on app-action-btn "Paste" at bounding box center [45, 80] width 30 height 21
click at [50, 111] on link "Paste Ctrl+V" at bounding box center [123, 111] width 158 height 15
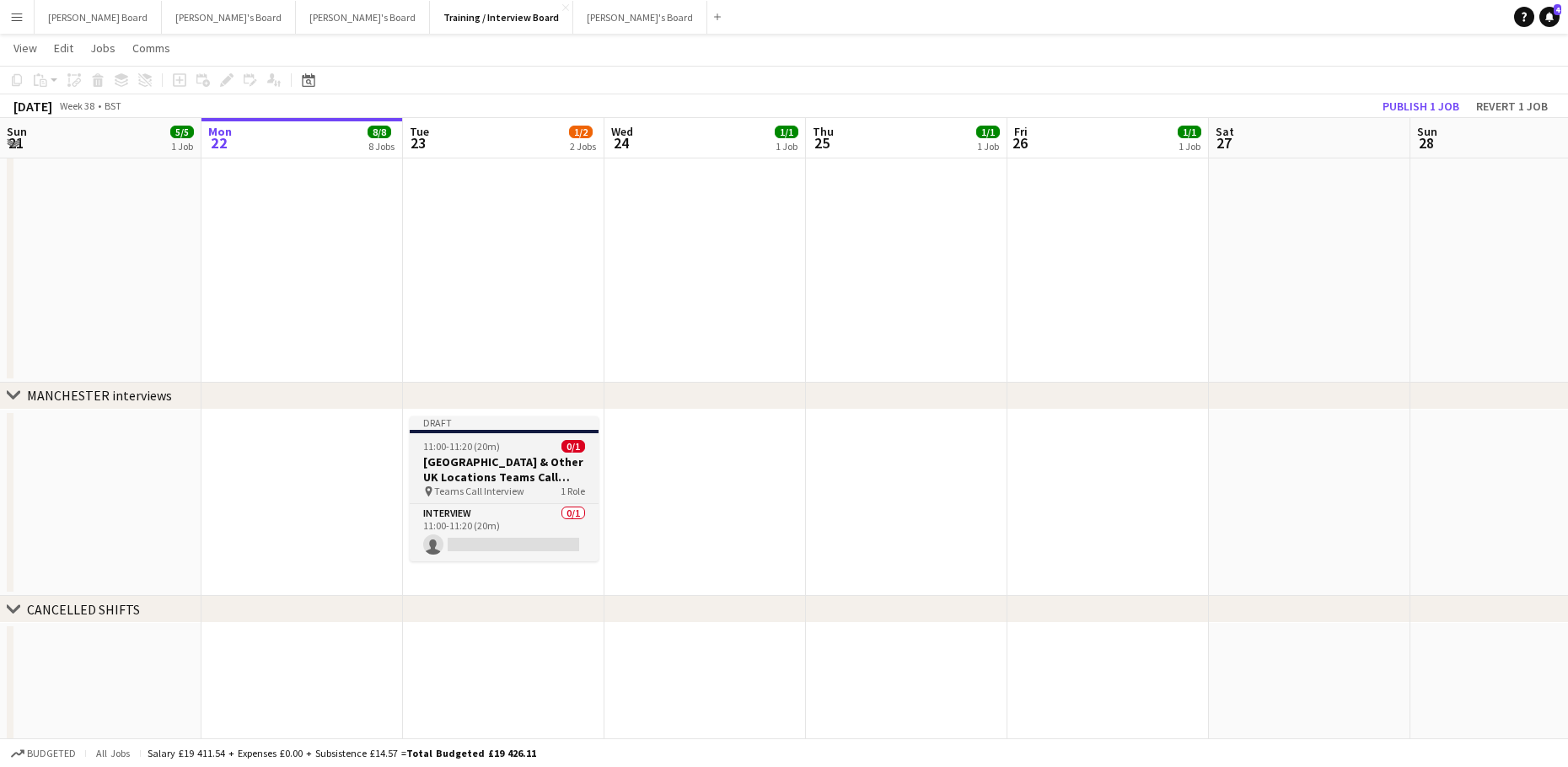
click at [465, 435] on app-job-card "Draft 11:00-11:20 (20m) 0/1 [GEOGRAPHIC_DATA] & Other UK Locations Teams Call I…" at bounding box center [504, 488] width 189 height 145
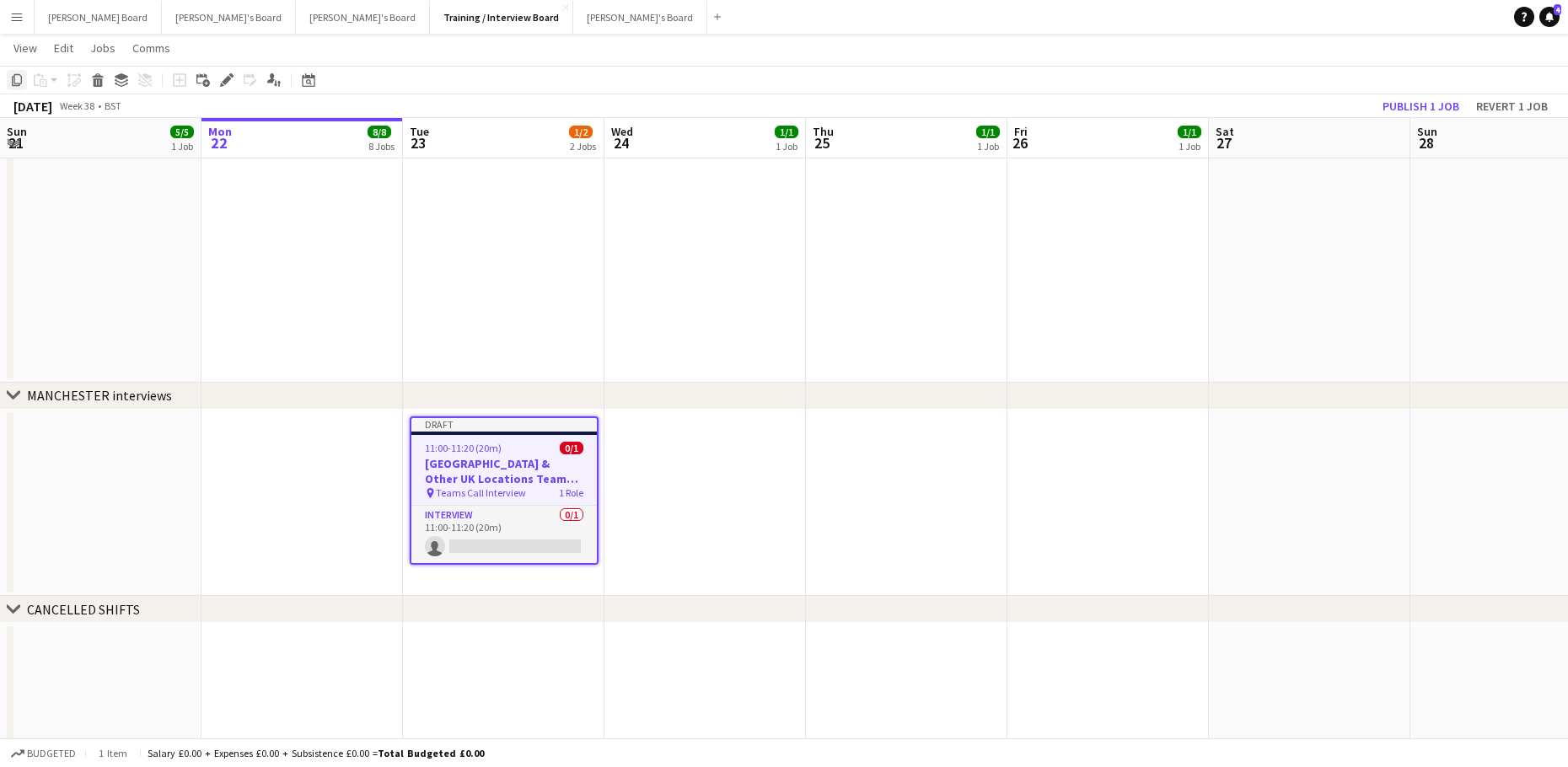
click at [14, 85] on icon "Copy" at bounding box center [17, 81] width 14 height 14
click at [451, 572] on app-date-cell "Draft 11:00-11:20 (20m) 0/1 [GEOGRAPHIC_DATA] & Other UK Locations Teams Call I…" at bounding box center [504, 502] width 202 height 187
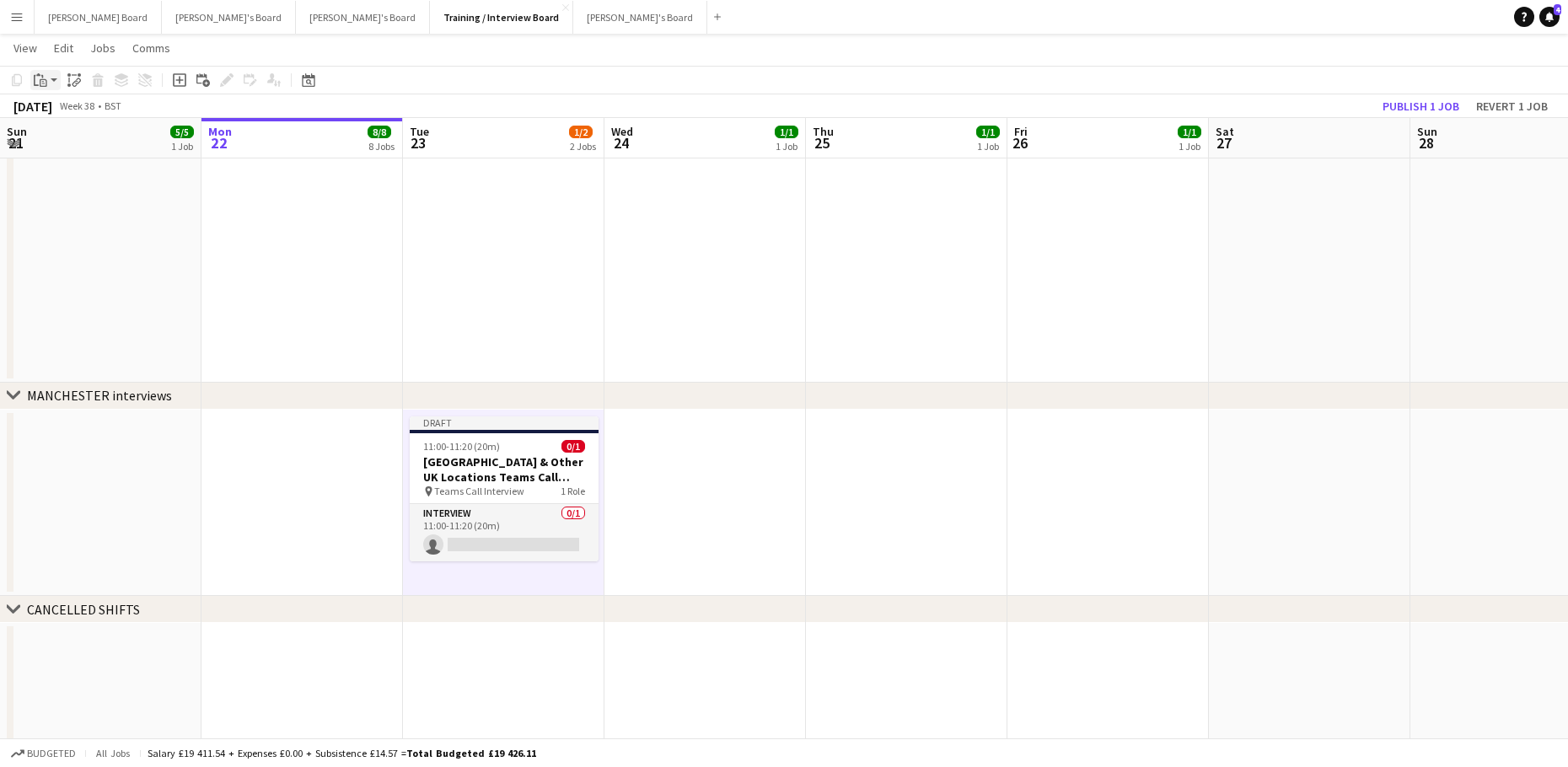
click at [35, 78] on icon "Paste" at bounding box center [40, 81] width 14 height 14
click at [54, 106] on link "Paste Ctrl+V" at bounding box center [123, 111] width 158 height 15
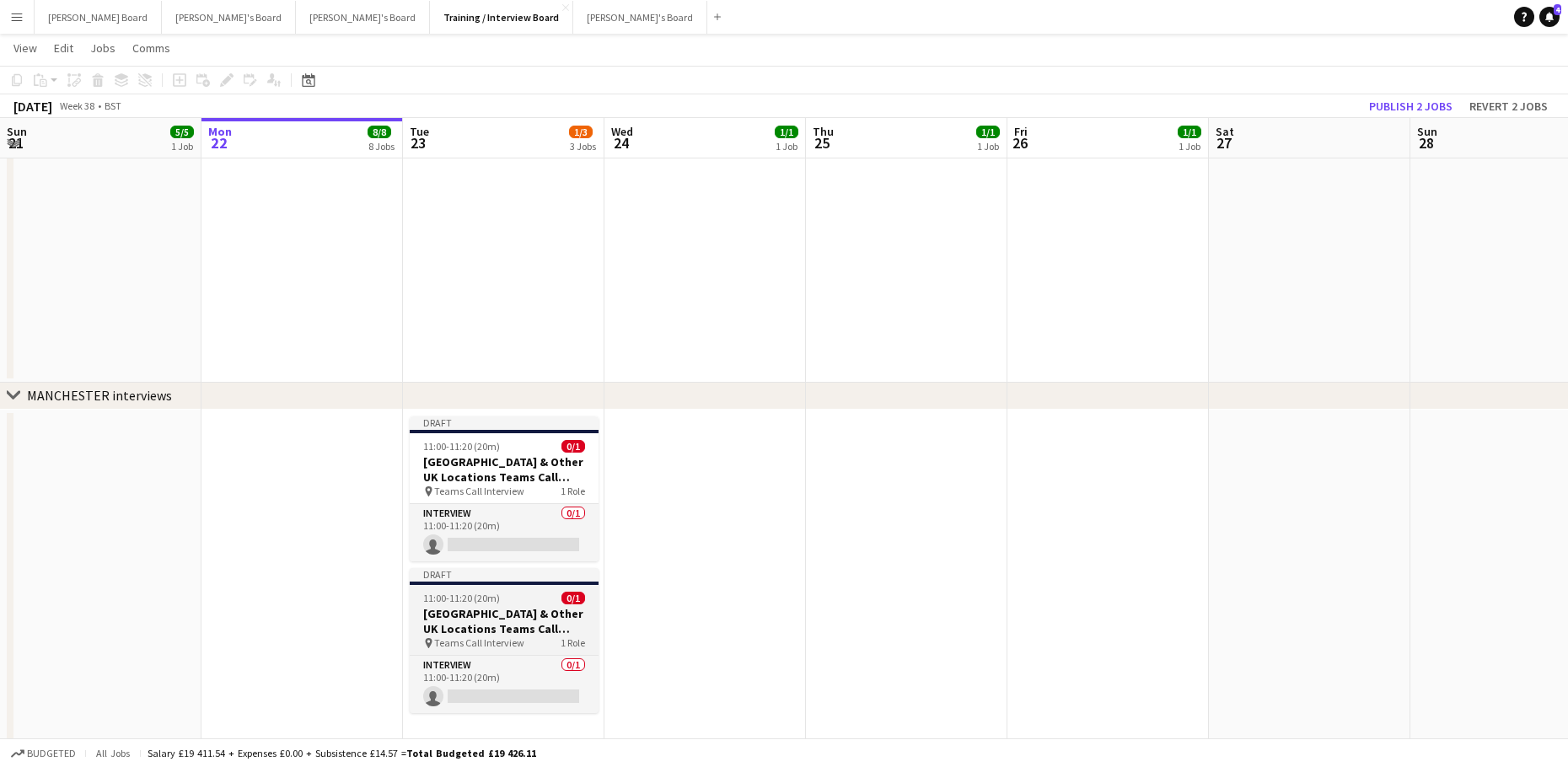
click at [478, 601] on span "11:00-11:20 (20m)" at bounding box center [461, 597] width 77 height 13
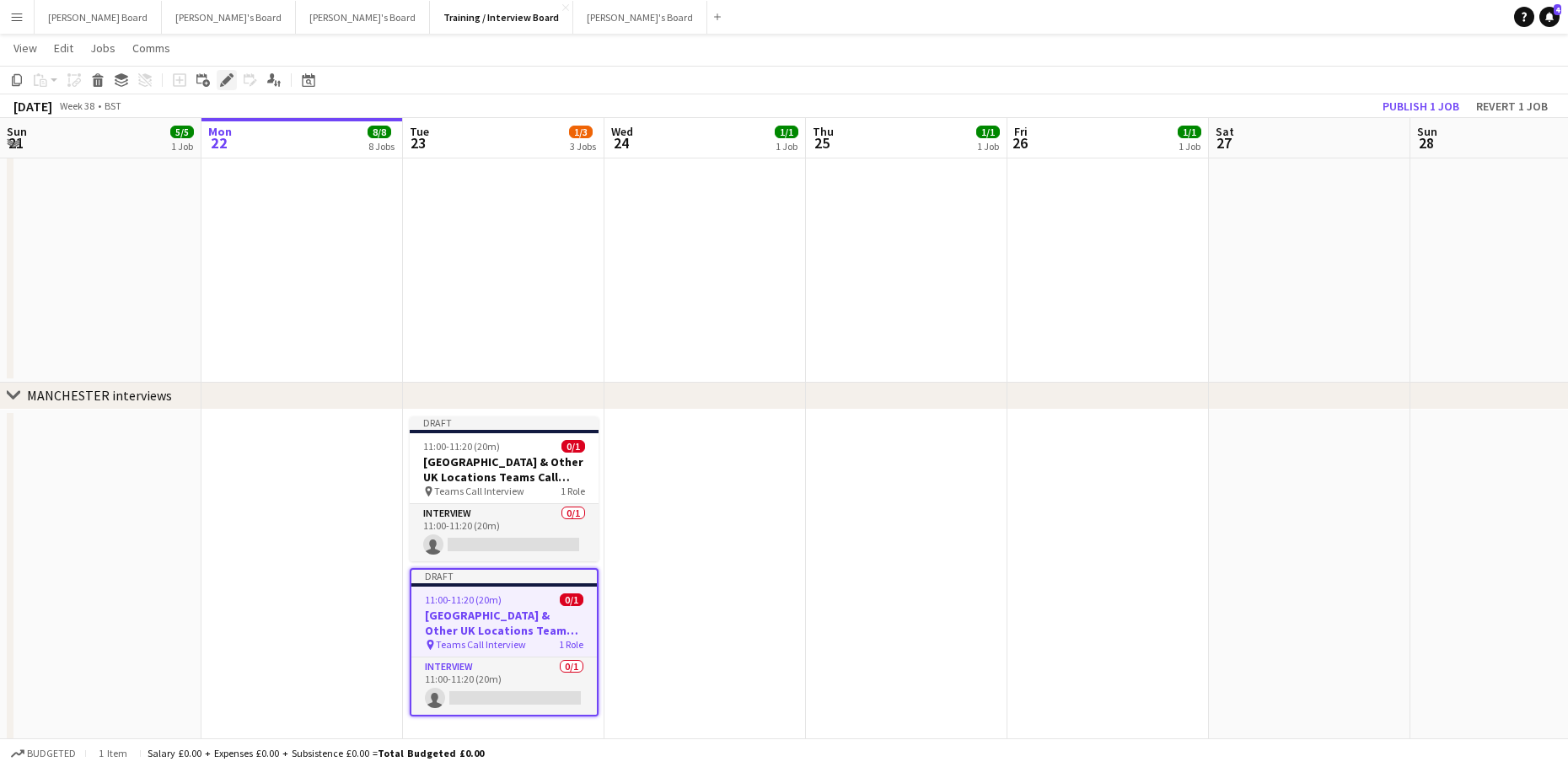
click at [225, 79] on icon "Edit" at bounding box center [227, 81] width 14 height 14
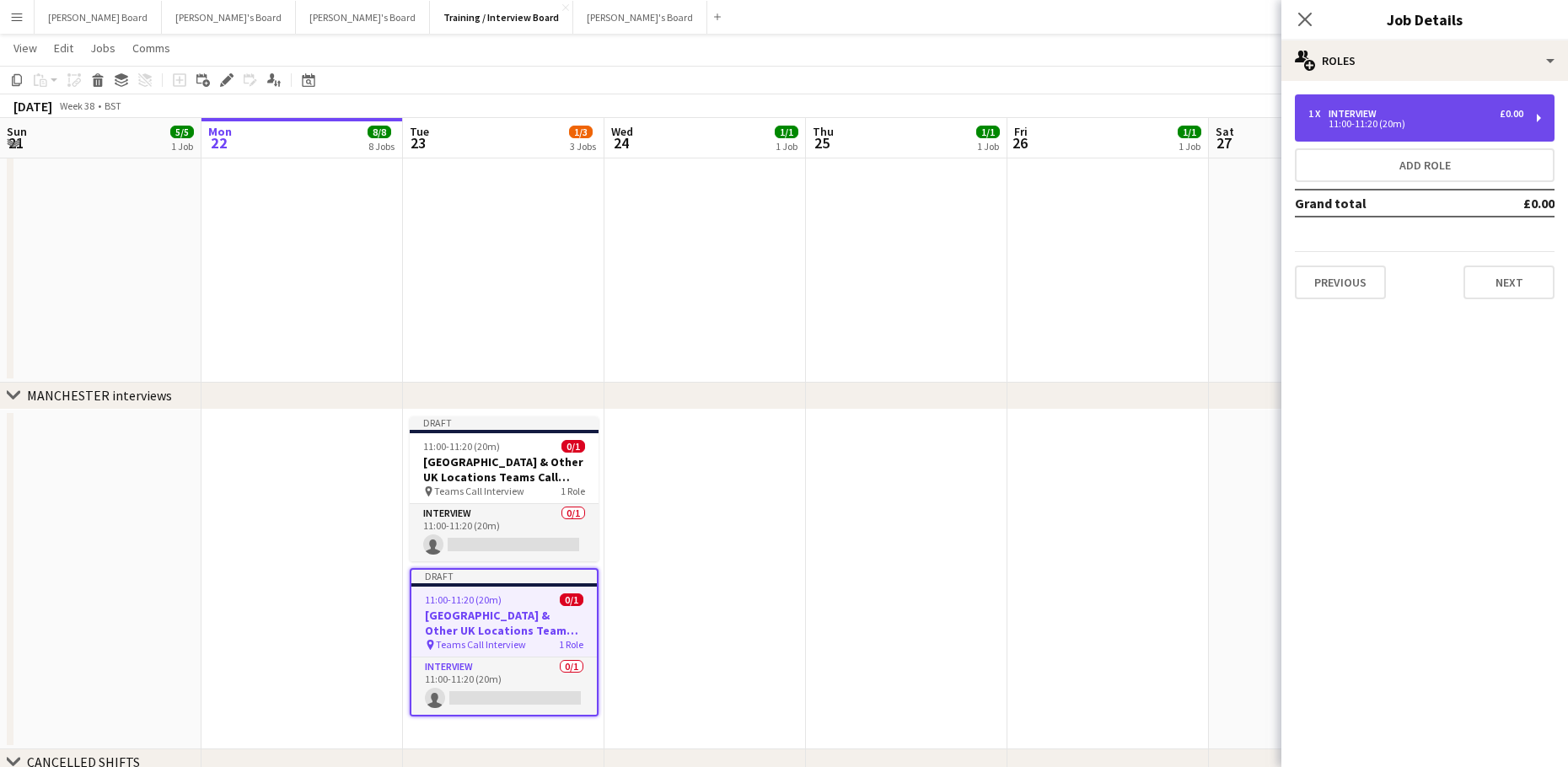
click at [1361, 107] on div "1 x Interview £0.00 11:00-11:20 (20m)" at bounding box center [1424, 118] width 260 height 47
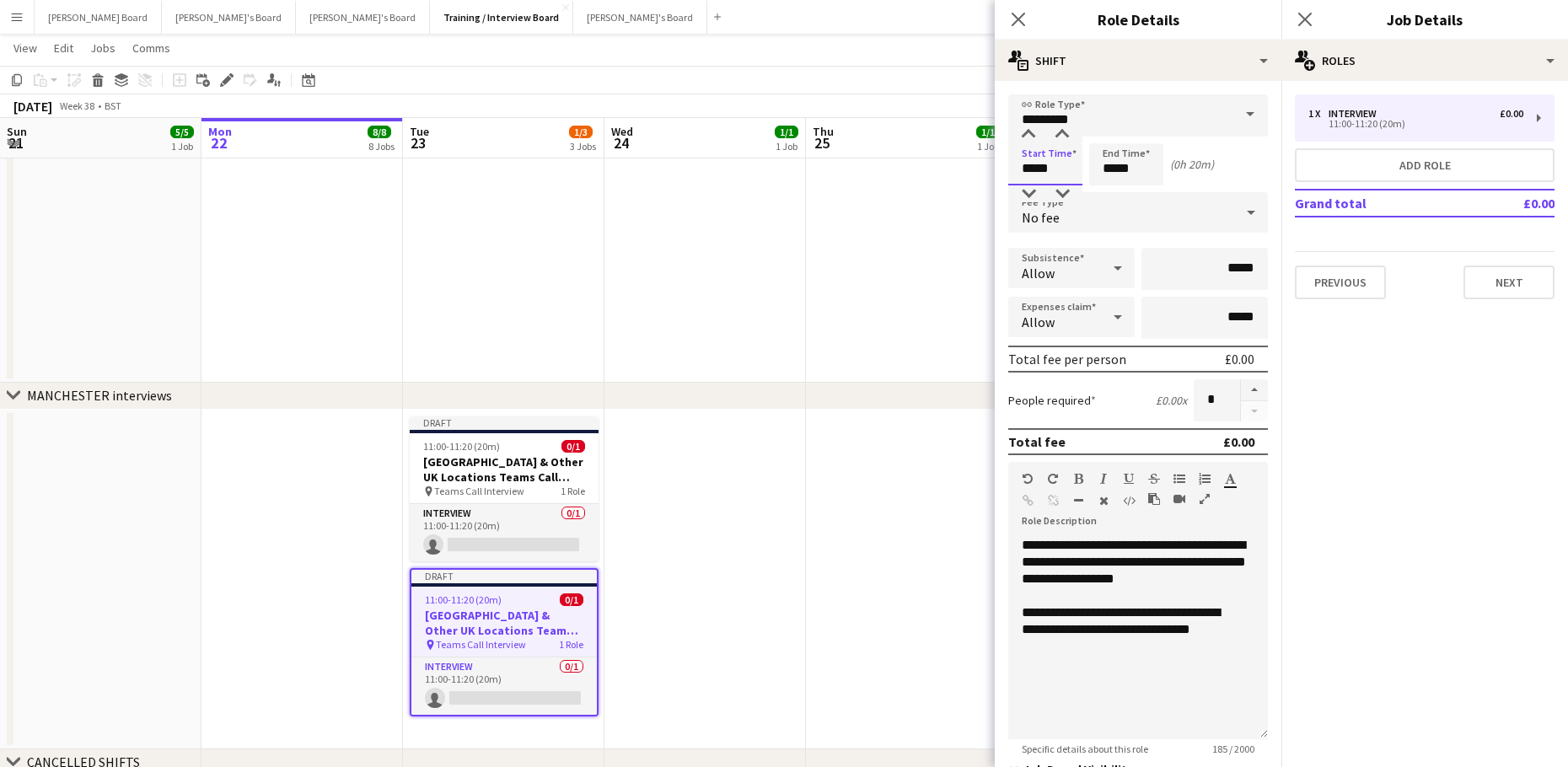
click at [1041, 163] on input "*****" at bounding box center [1045, 164] width 74 height 42
type input "*****"
drag, startPoint x: 885, startPoint y: 579, endPoint x: 871, endPoint y: 573, distance: 15.2
click at [884, 579] on app-date-cell at bounding box center [906, 578] width 202 height 339
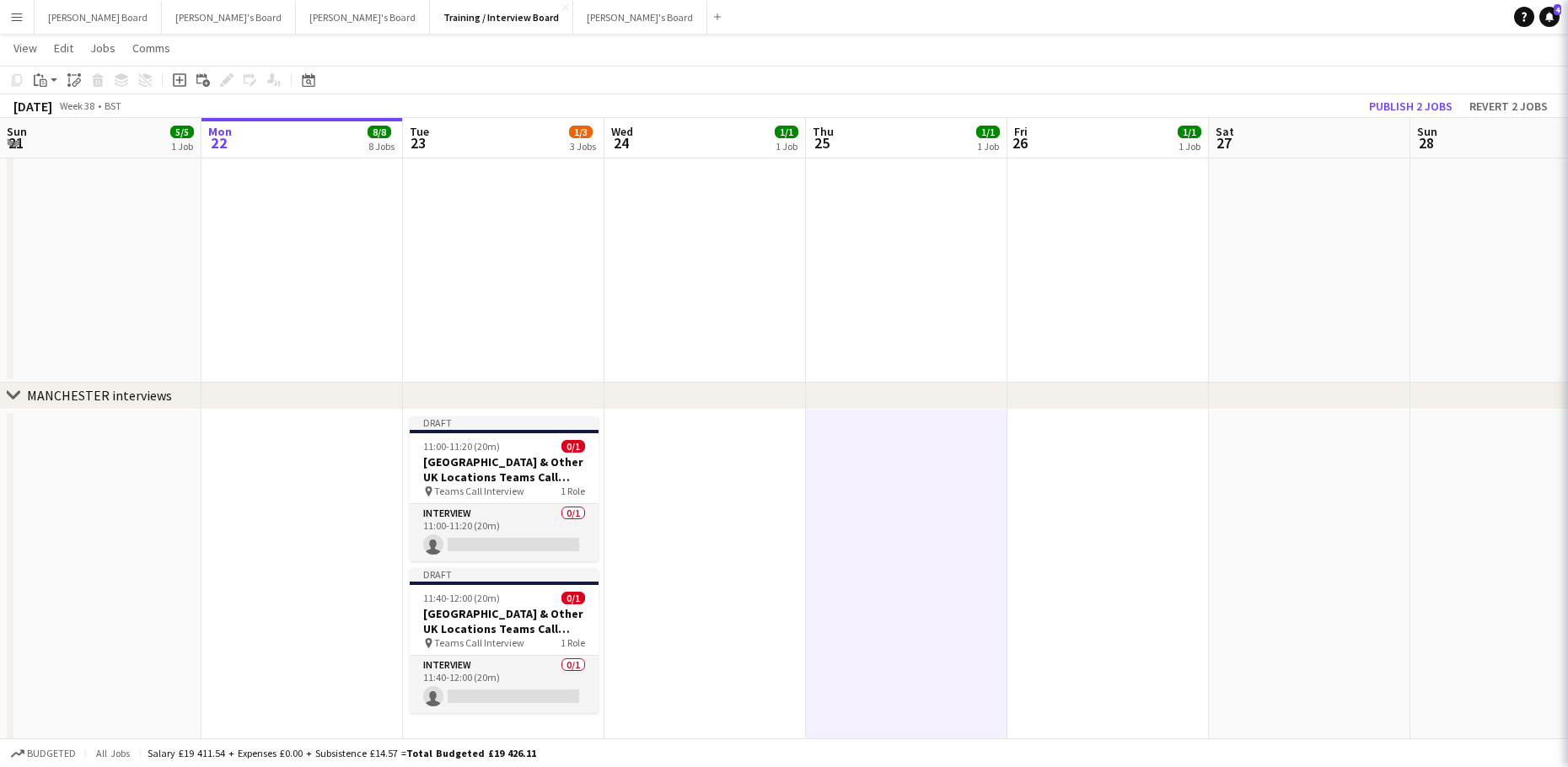
scroll to position [0, 403]
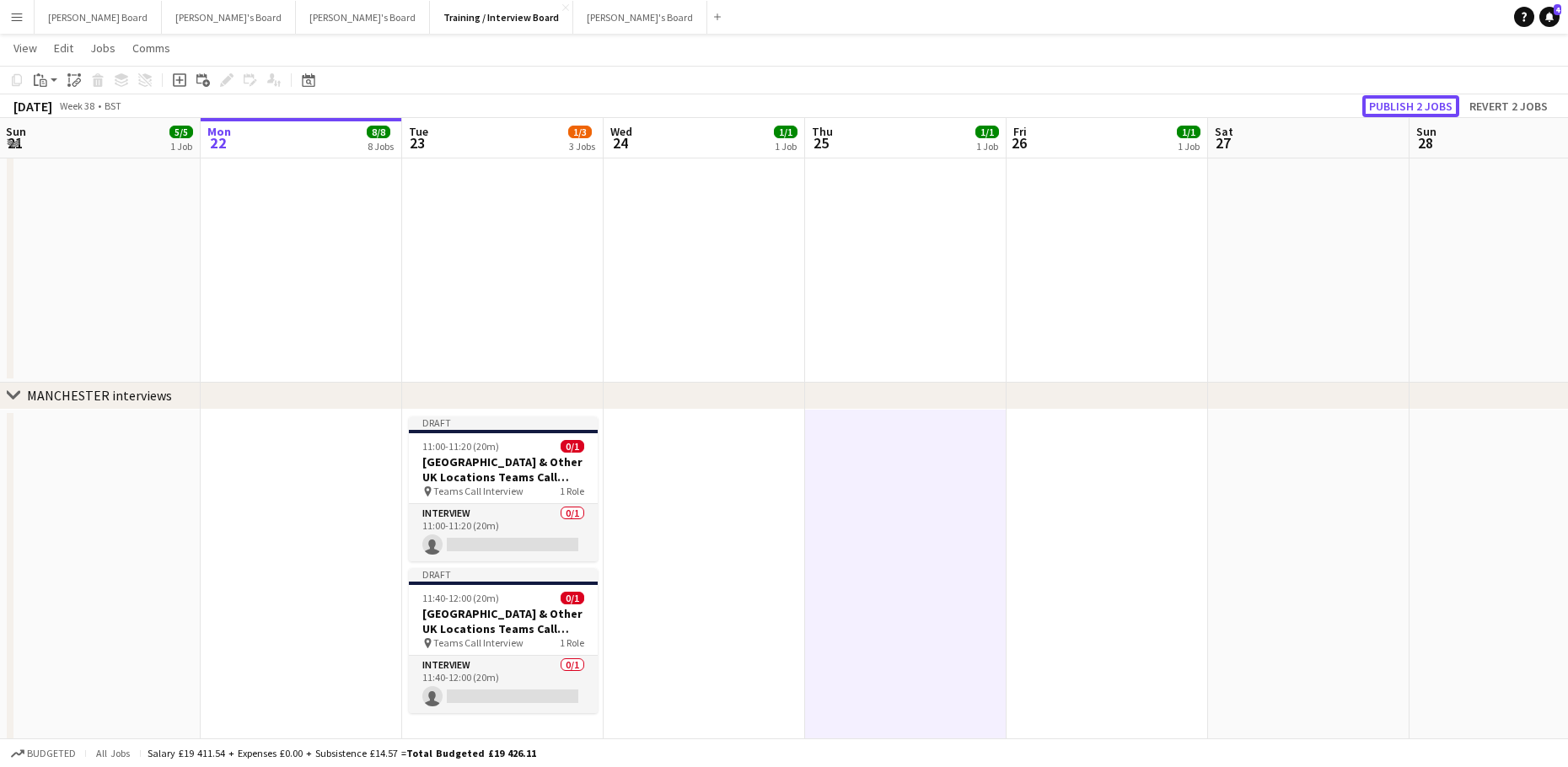
click at [1409, 97] on button "Publish 2 jobs" at bounding box center [1410, 106] width 97 height 22
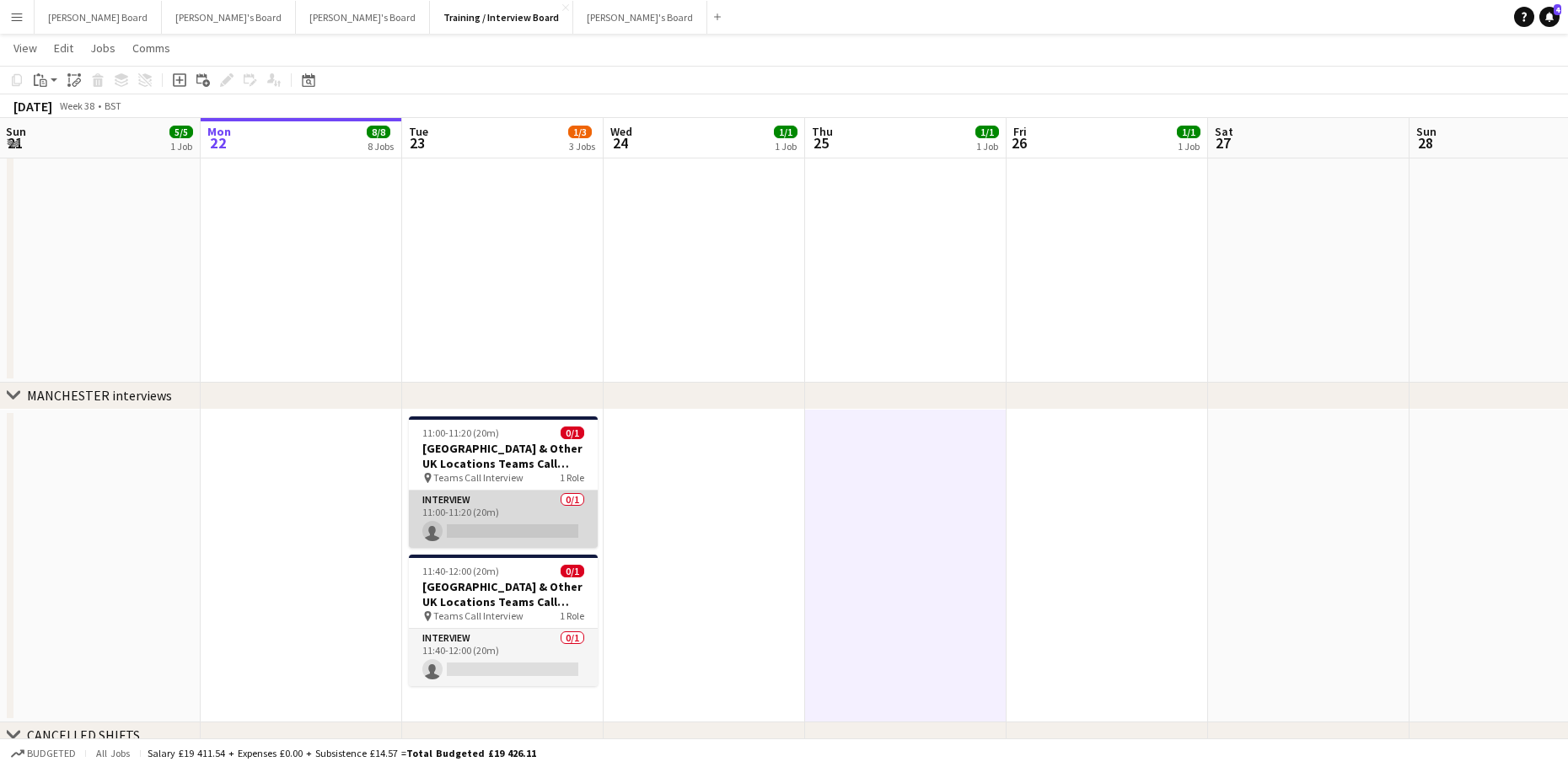
click at [485, 526] on app-card-role "Interview 0/1 11:00-11:20 (20m) single-neutral-actions" at bounding box center [504, 519] width 189 height 57
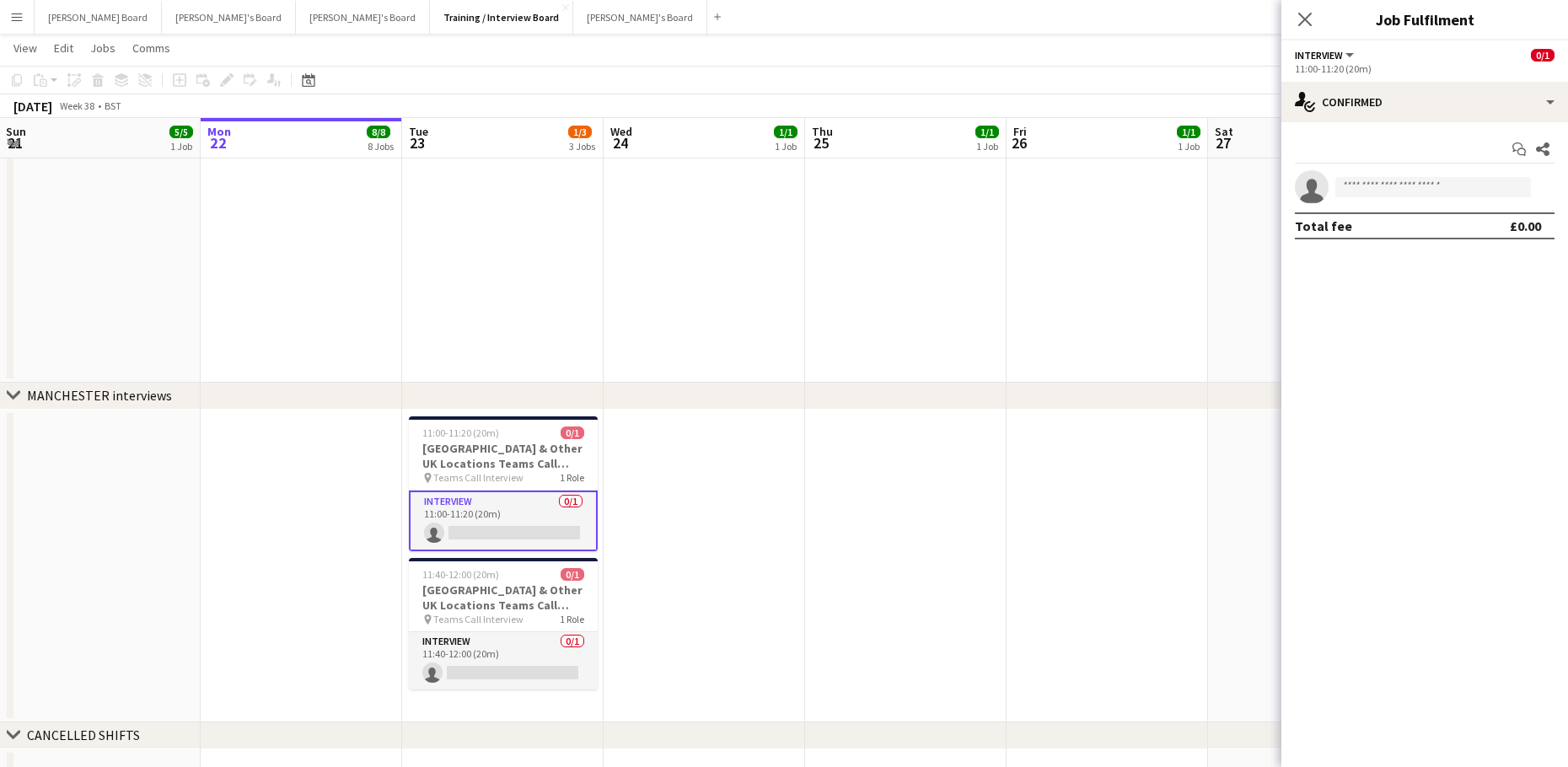
click at [1379, 173] on app-invite-slot "single-neutral-actions" at bounding box center [1423, 187] width 286 height 33
click at [1398, 179] on input at bounding box center [1432, 187] width 196 height 21
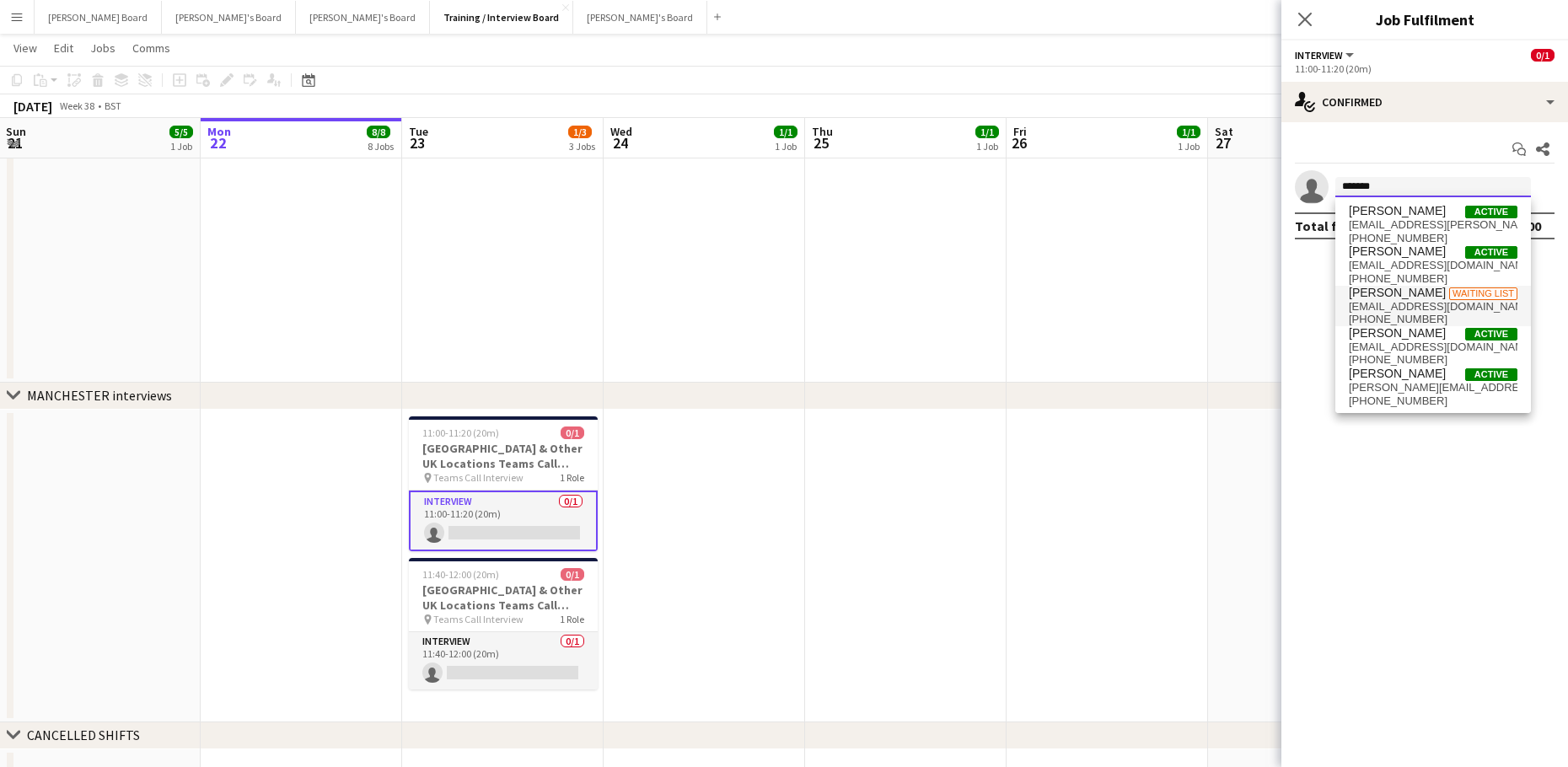
type input "*******"
click at [1429, 300] on span "[EMAIL_ADDRESS][DOMAIN_NAME]" at bounding box center [1432, 307] width 168 height 14
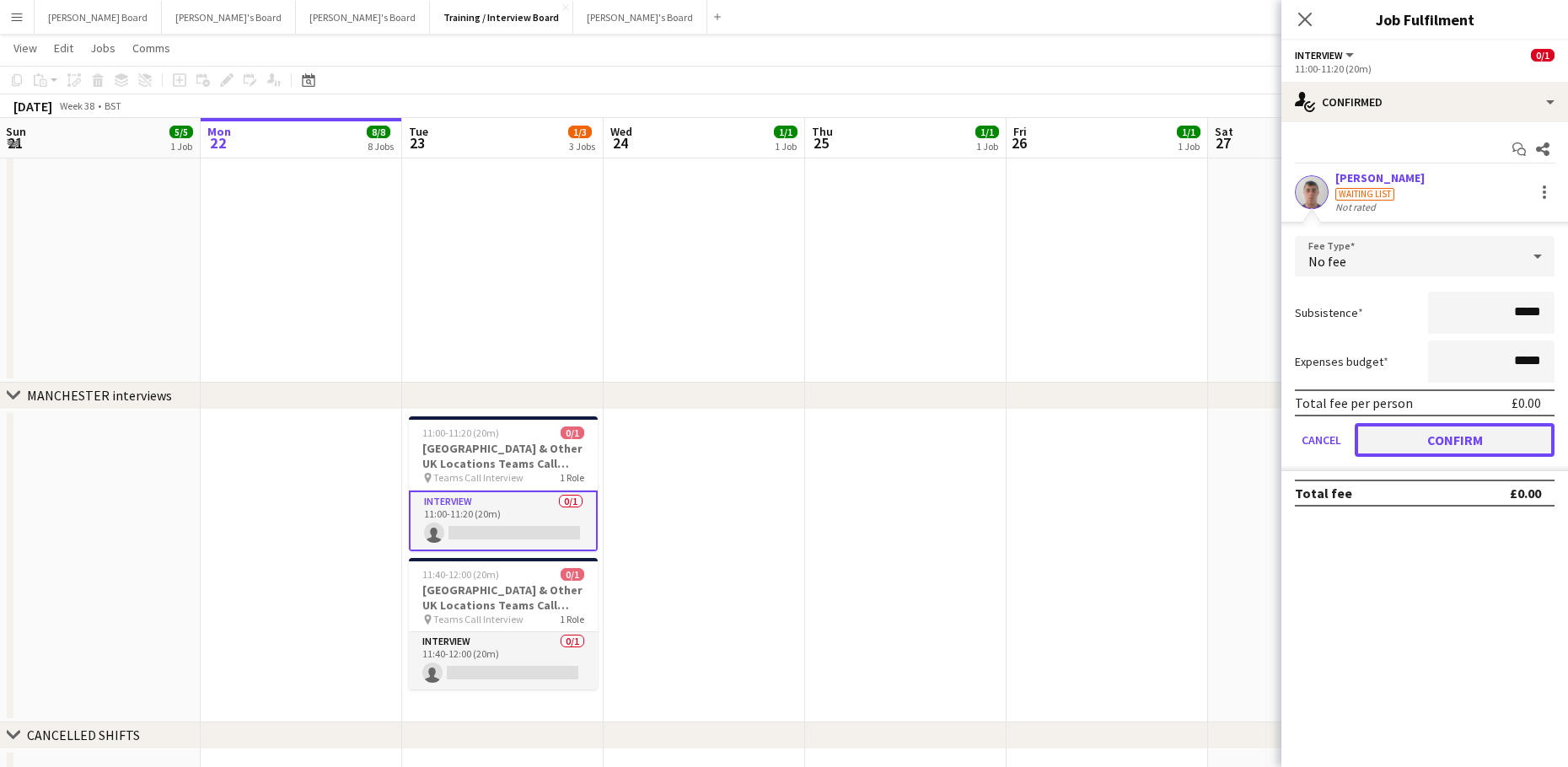
click at [1407, 442] on button "Confirm" at bounding box center [1454, 440] width 200 height 33
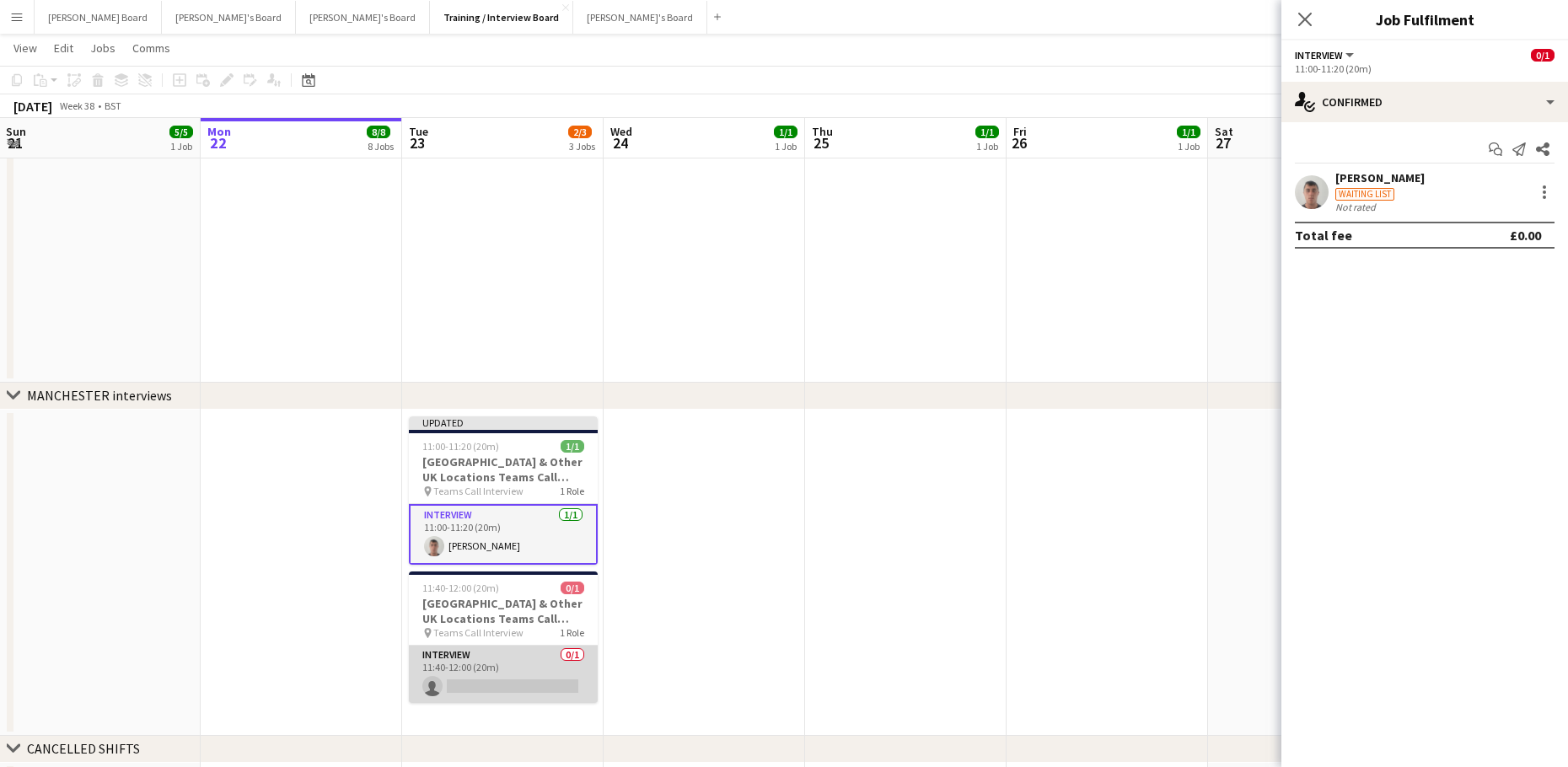
click at [527, 686] on app-card-role "Interview 0/1 11:40-12:00 (20m) single-neutral-actions" at bounding box center [504, 674] width 189 height 57
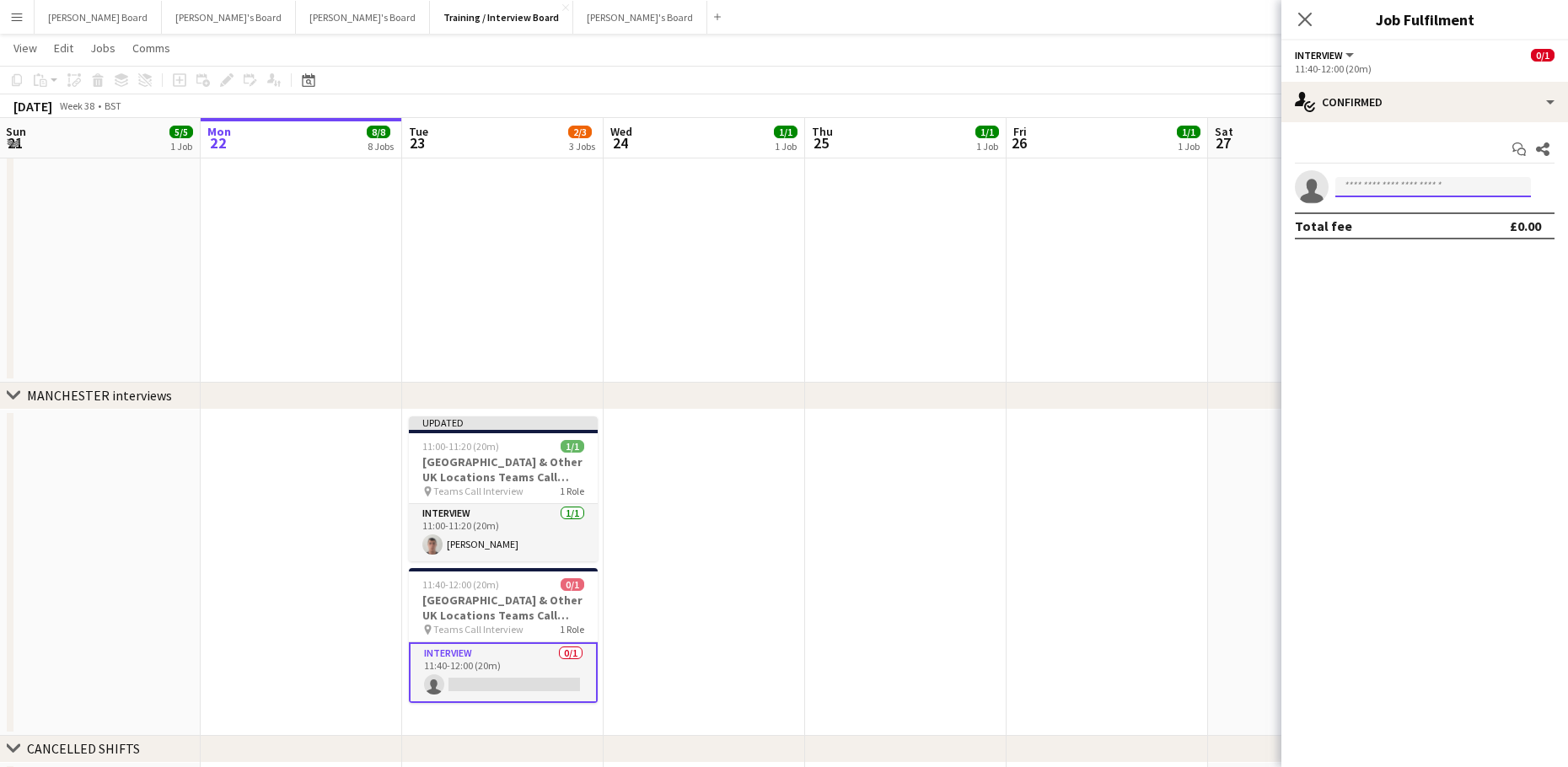
click at [1397, 187] on input at bounding box center [1432, 187] width 196 height 21
type input "****"
click at [1402, 214] on span "[PERSON_NAME]" at bounding box center [1397, 210] width 97 height 15
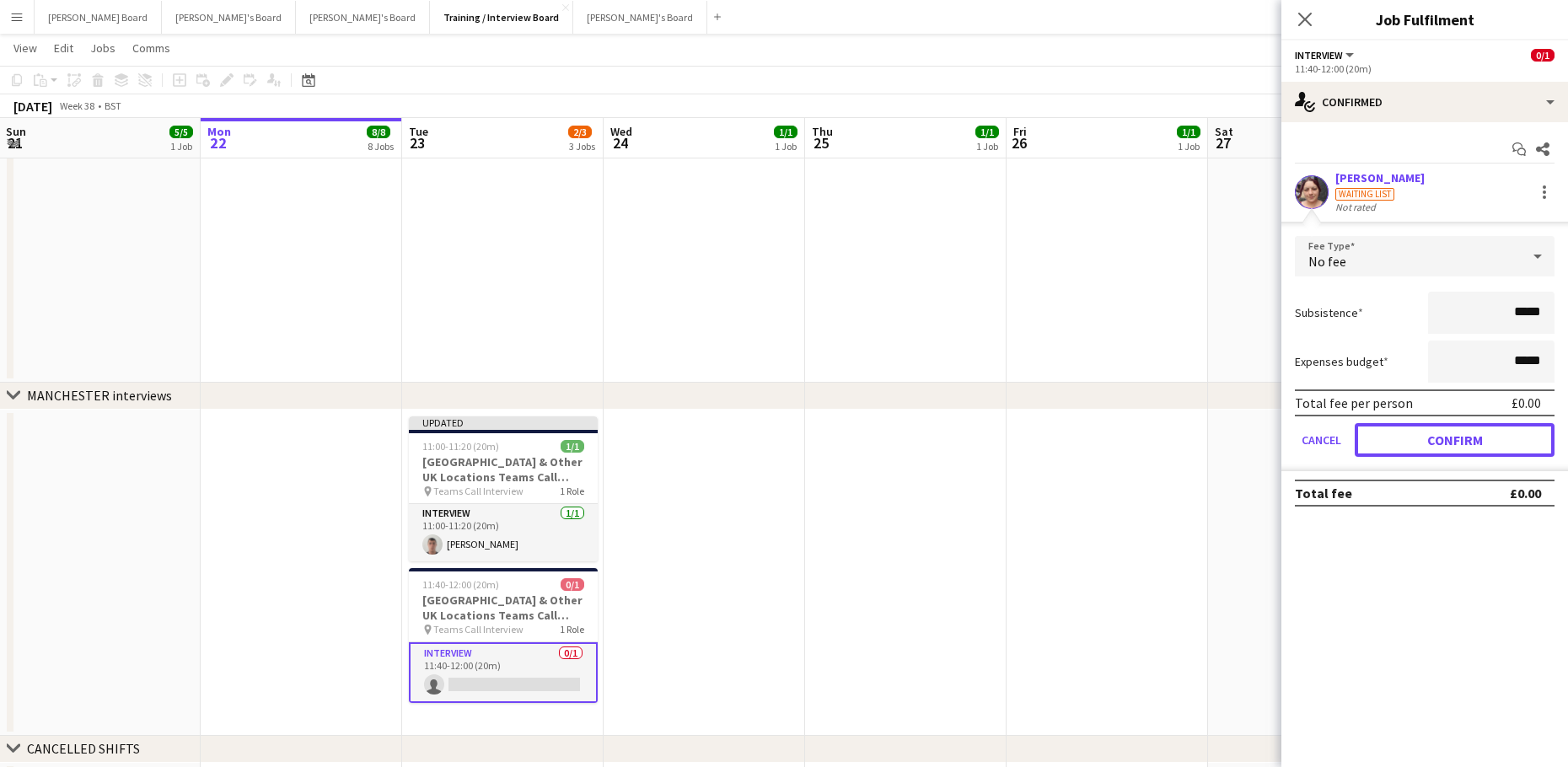
drag, startPoint x: 1388, startPoint y: 438, endPoint x: 1334, endPoint y: 425, distance: 55.5
click at [1387, 438] on button "Confirm" at bounding box center [1454, 440] width 200 height 33
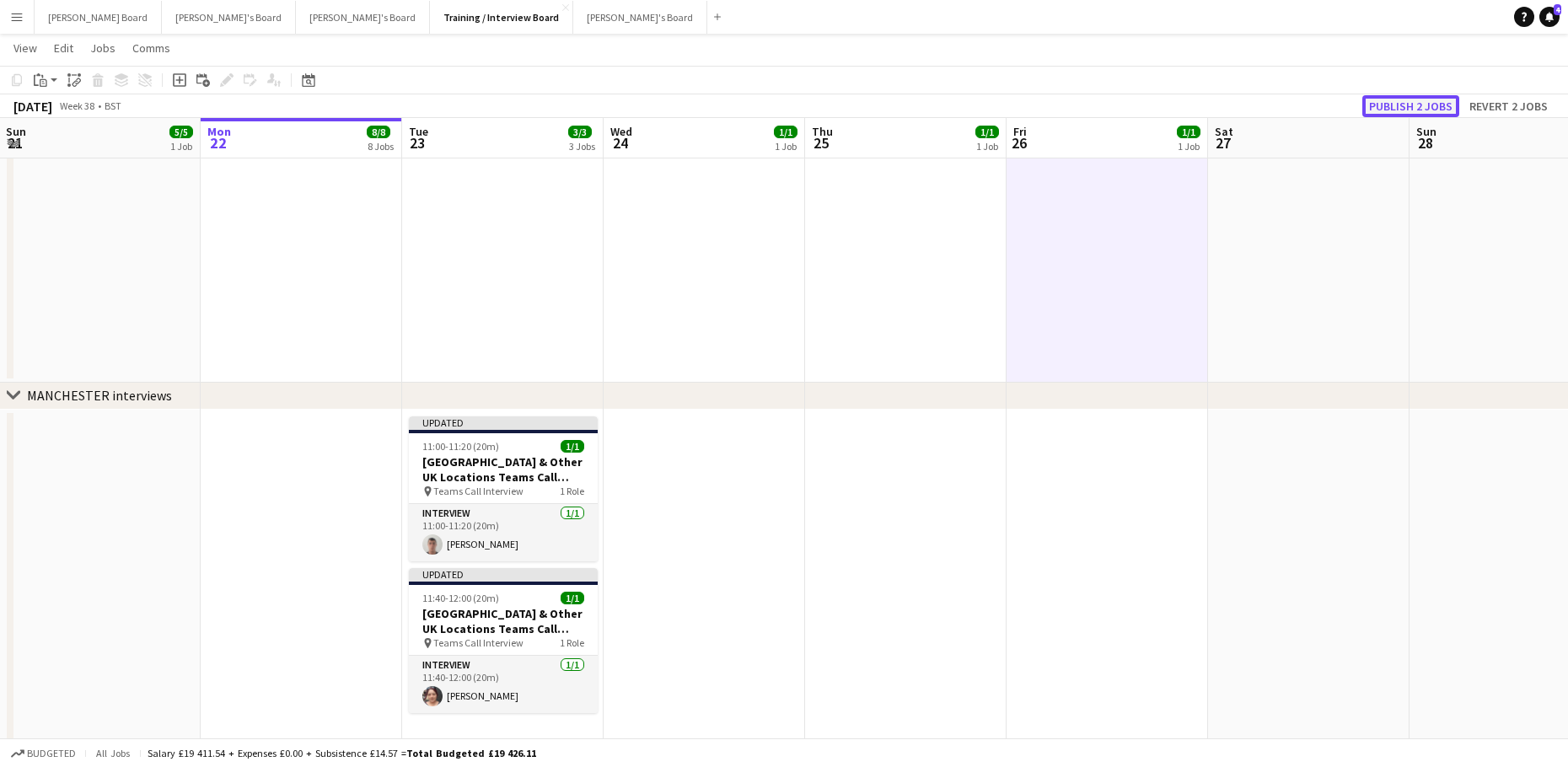
click at [1396, 112] on button "Publish 2 jobs" at bounding box center [1410, 106] width 97 height 22
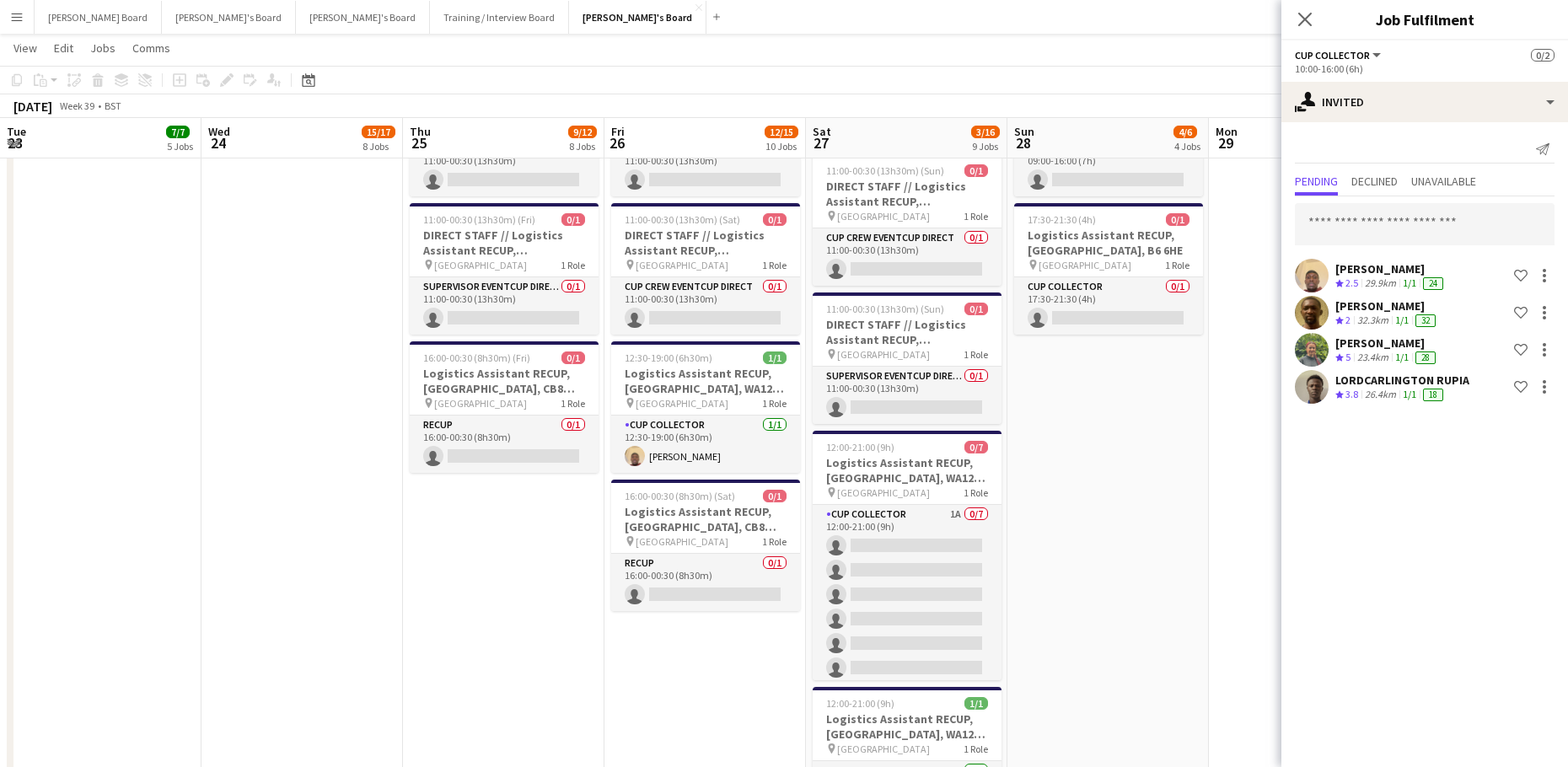
scroll to position [0, 539]
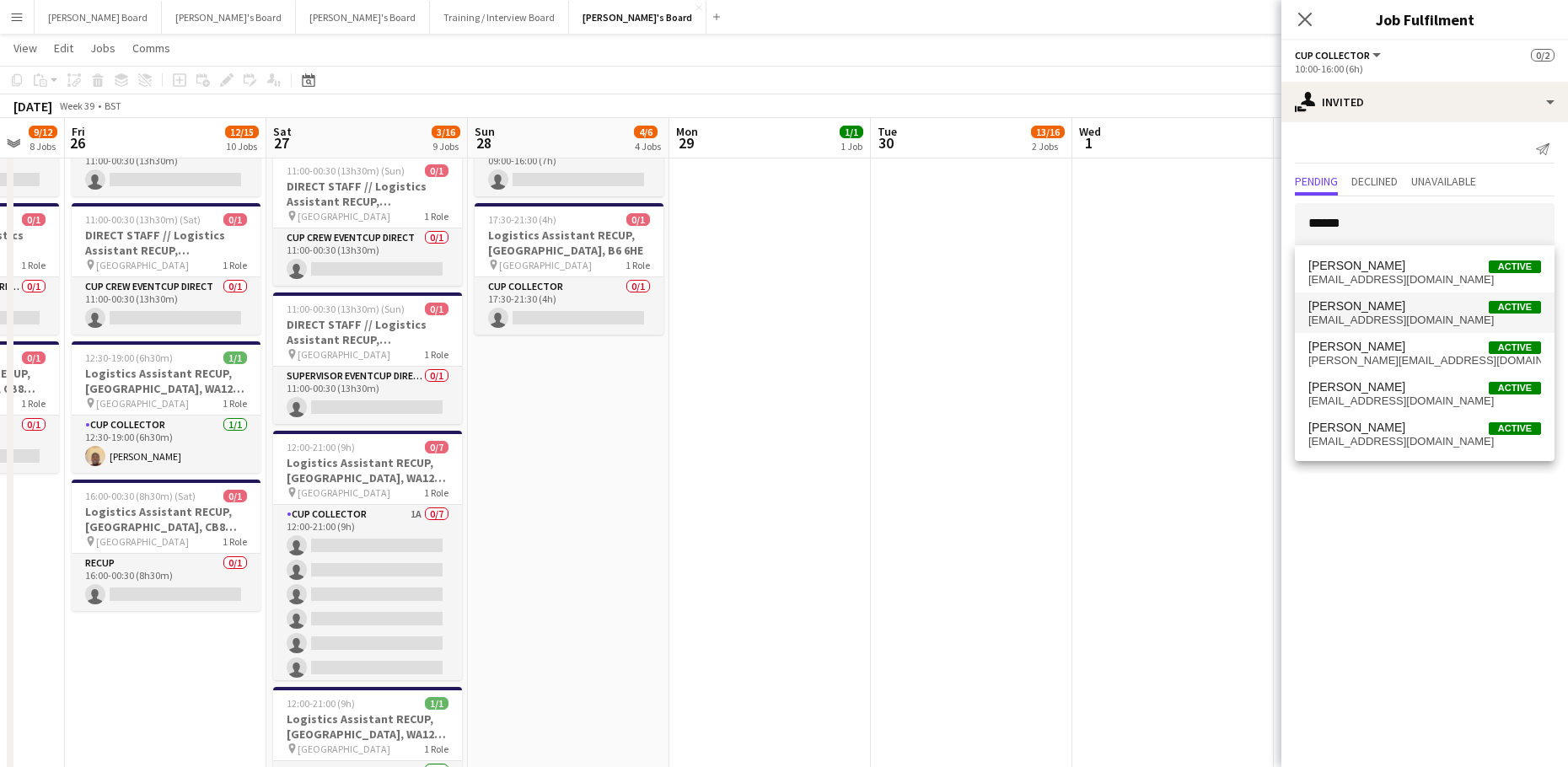
type input "******"
click at [1422, 324] on span "[EMAIL_ADDRESS][DOMAIN_NAME]" at bounding box center [1424, 321] width 232 height 14
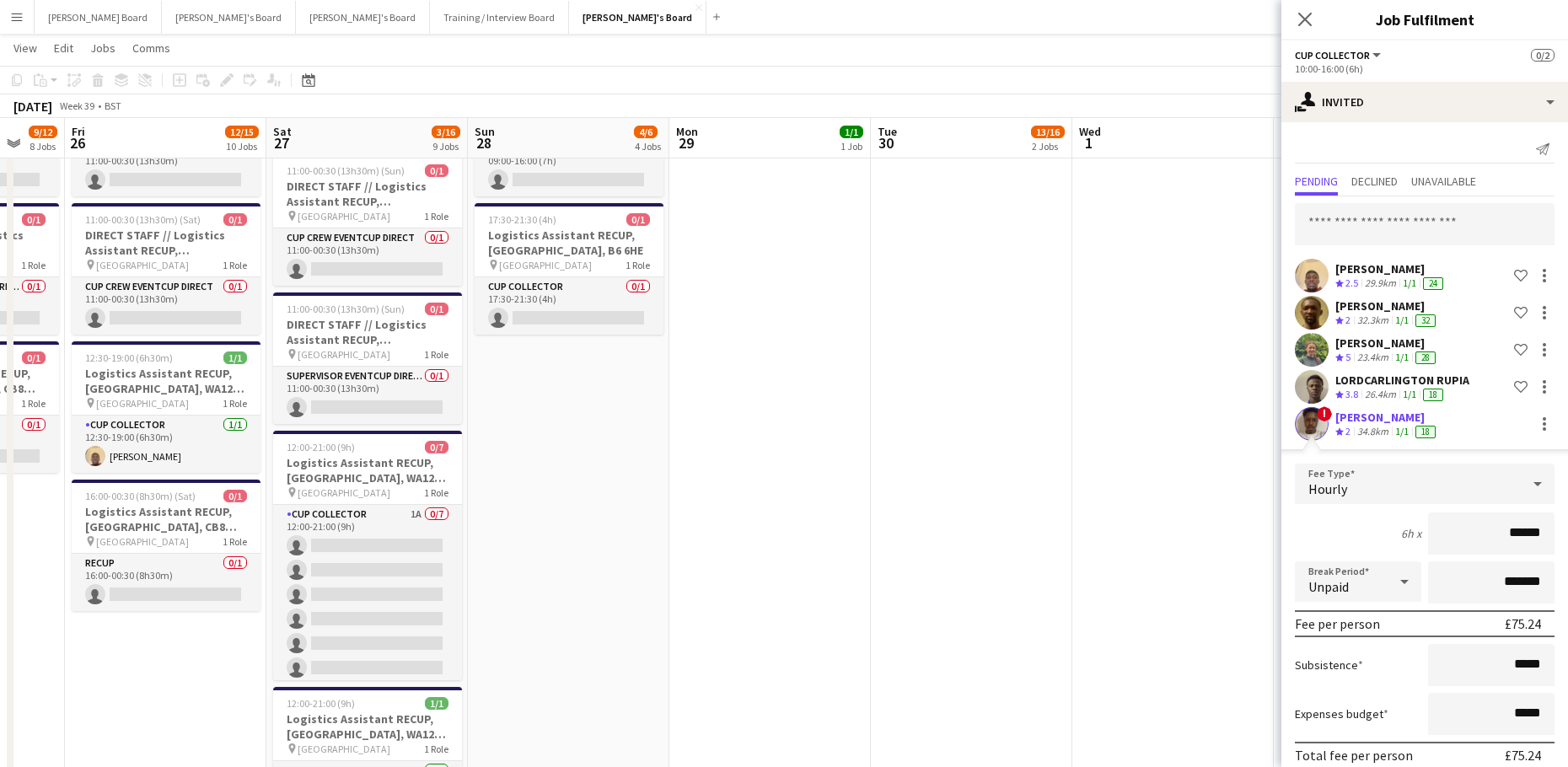
scroll to position [74, 0]
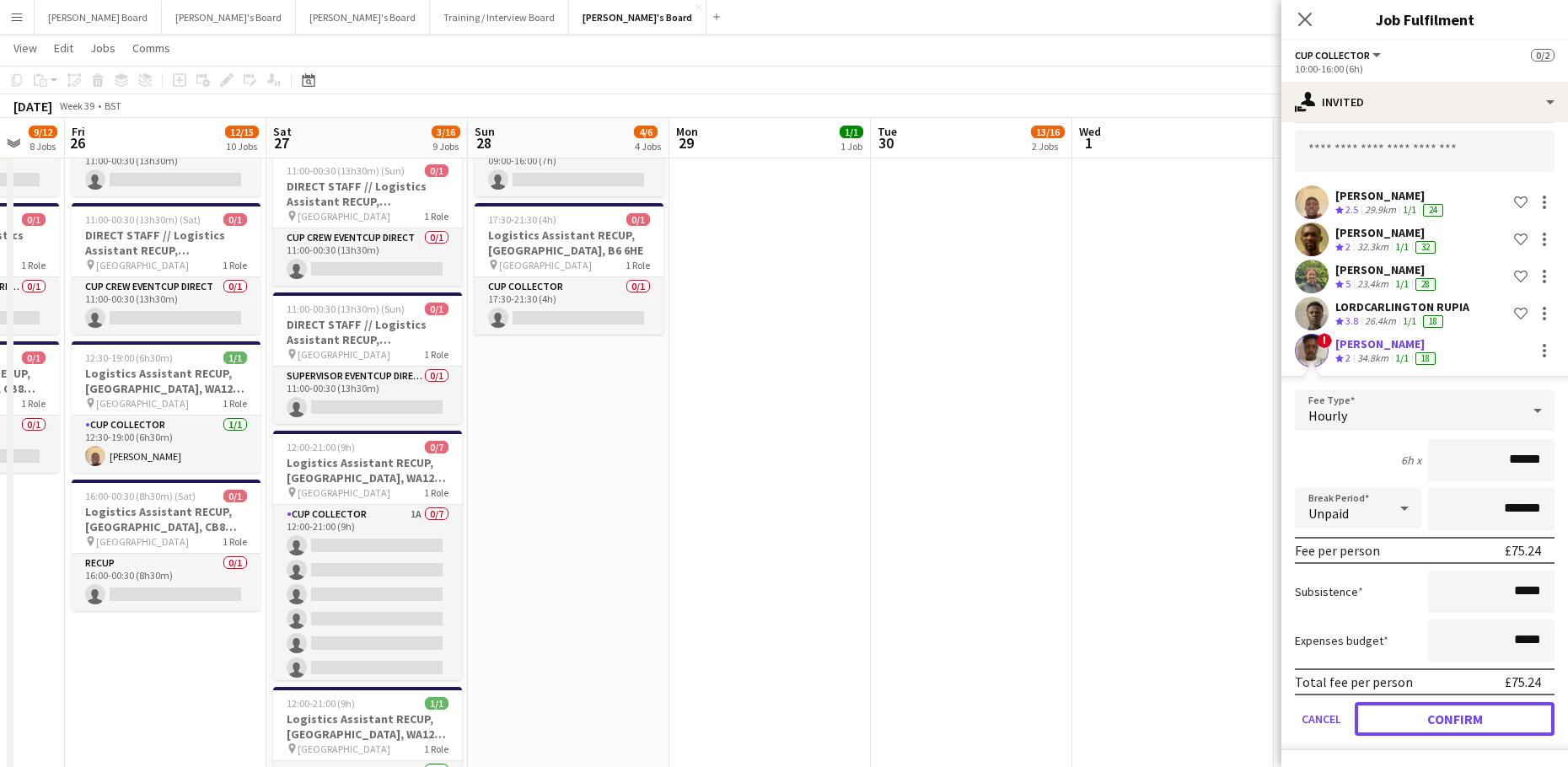
click at [1417, 716] on button "Confirm" at bounding box center [1454, 719] width 200 height 33
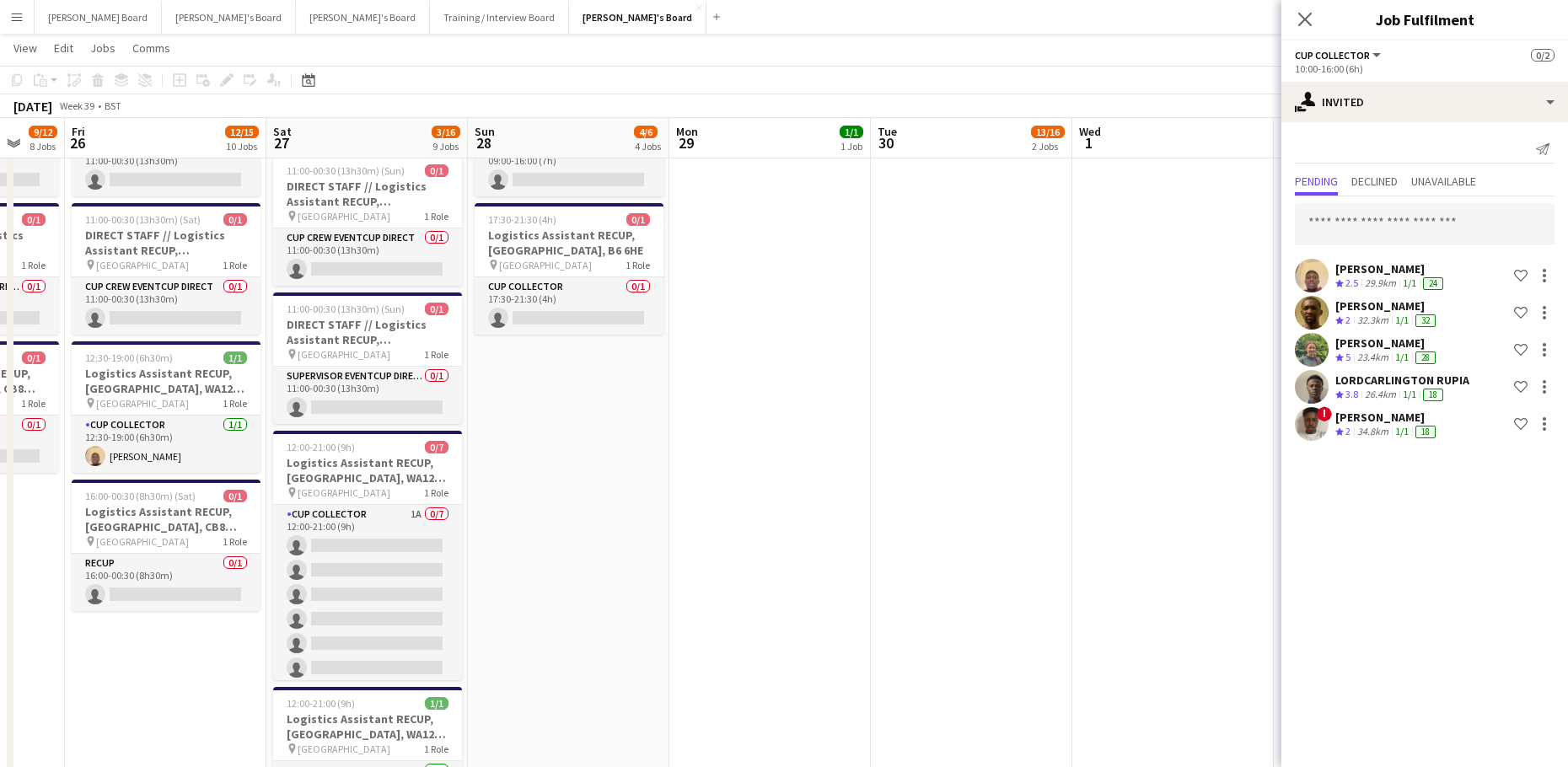
scroll to position [0, 0]
click at [1340, 211] on input "text" at bounding box center [1424, 223] width 260 height 42
type input "*****"
click at [1341, 262] on span "ELTEYAB SHREEF" at bounding box center [1359, 266] width 103 height 15
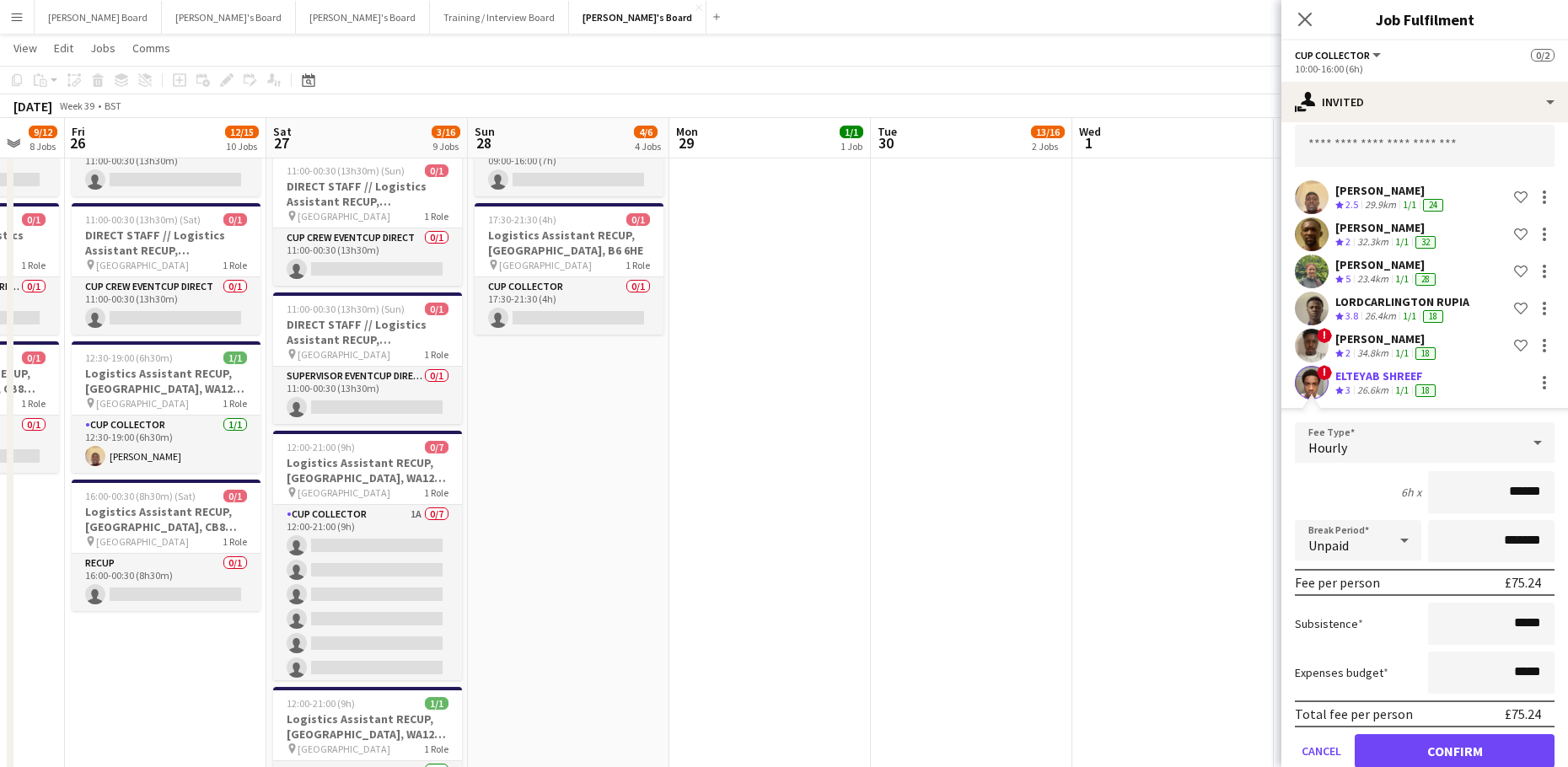
scroll to position [110, 0]
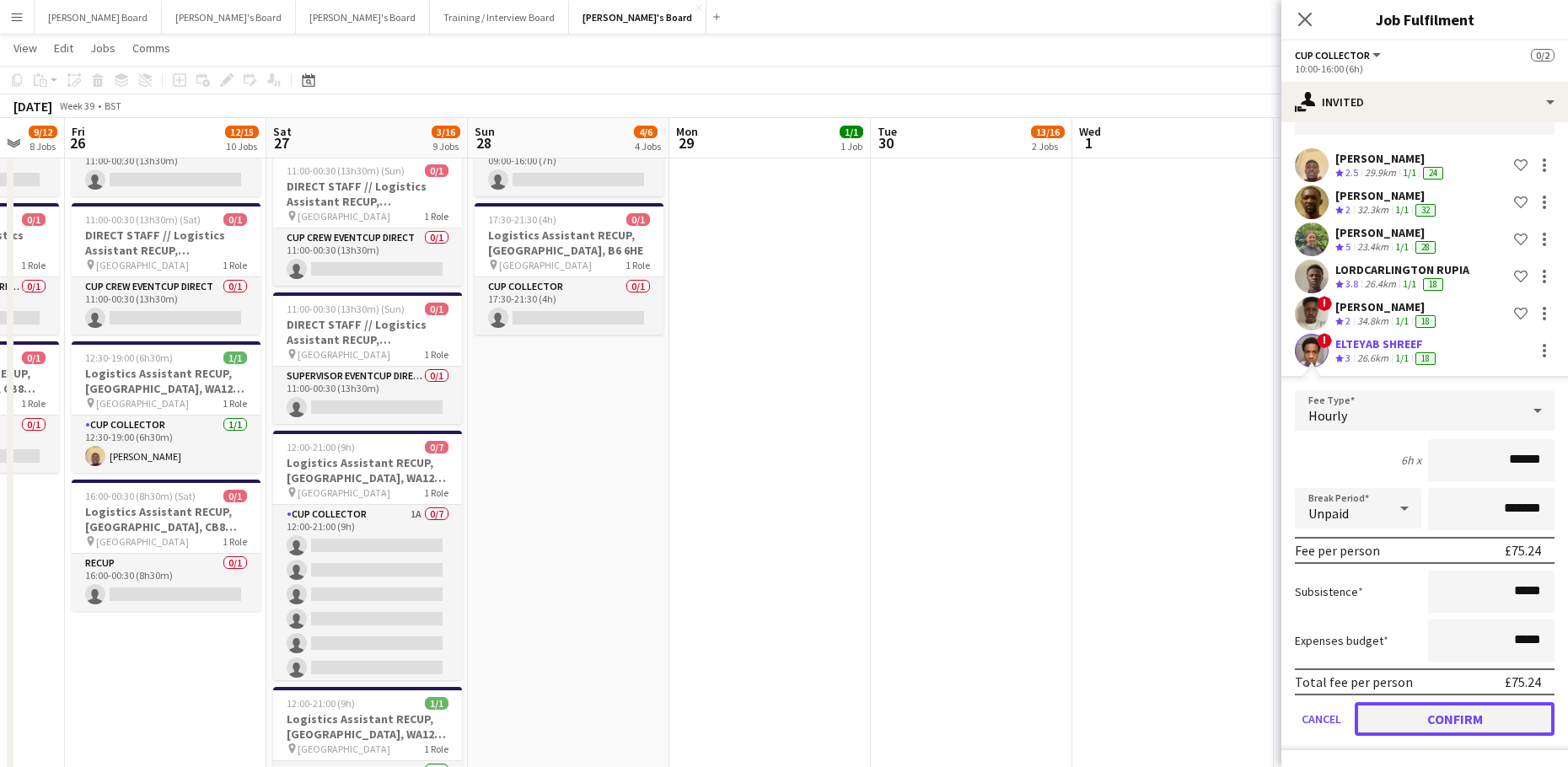
click at [1403, 703] on button "Confirm" at bounding box center [1454, 719] width 200 height 33
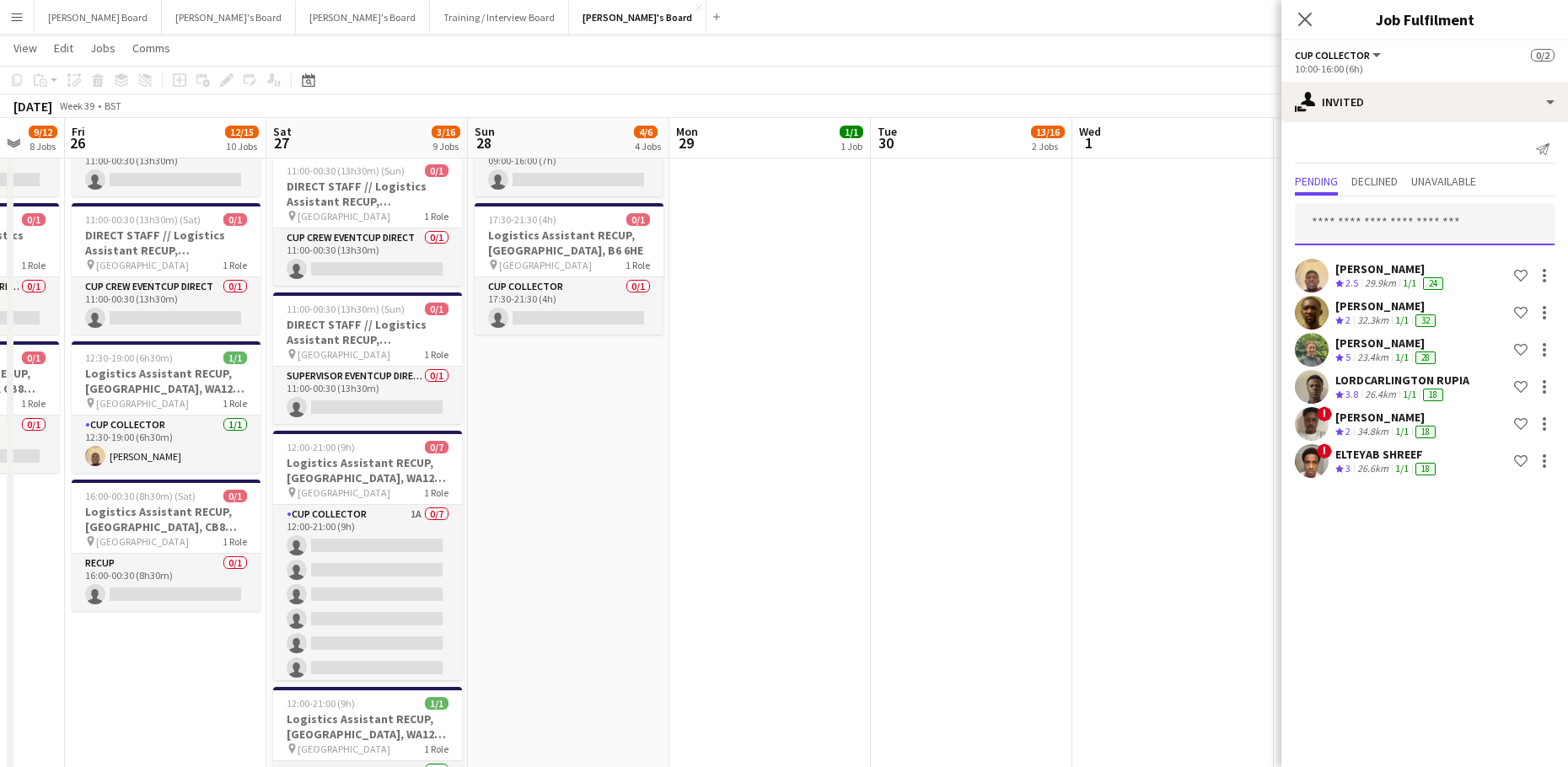
click at [1363, 229] on input "text" at bounding box center [1424, 223] width 260 height 42
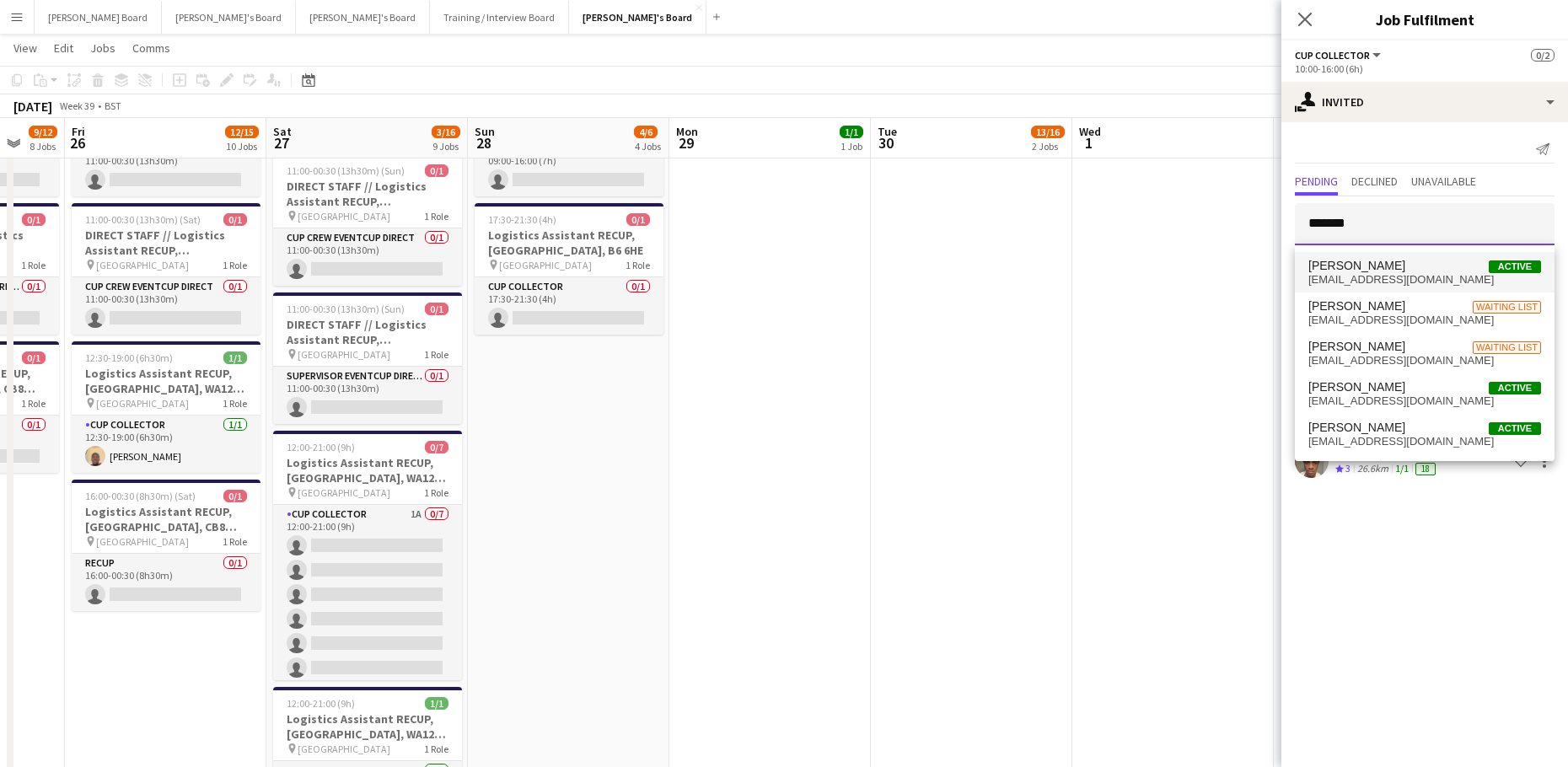
type input "*******"
click at [1456, 265] on span "[PERSON_NAME] Active" at bounding box center [1424, 266] width 232 height 15
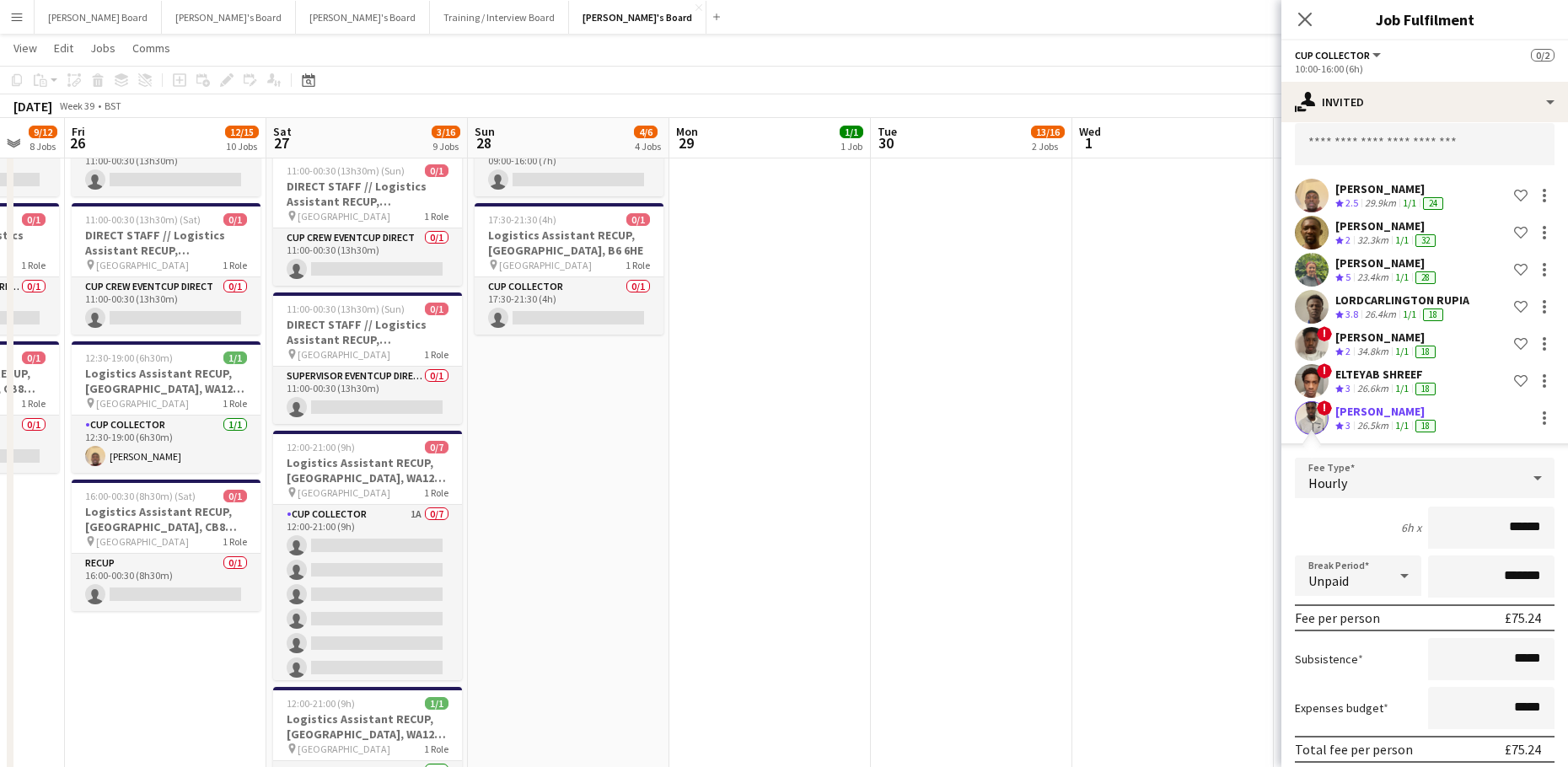
scroll to position [112, 0]
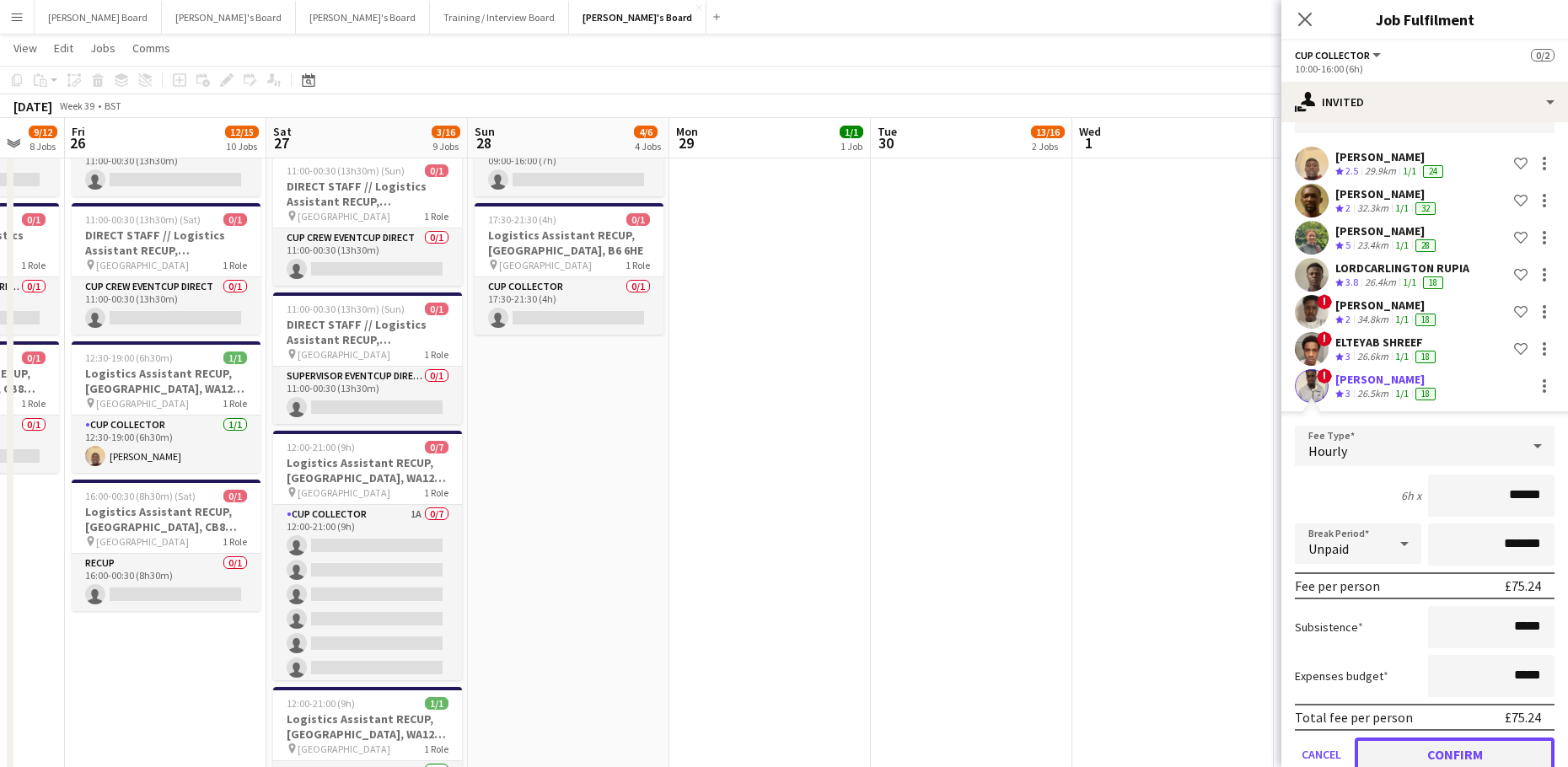
click at [1443, 745] on button "Confirm" at bounding box center [1454, 754] width 200 height 33
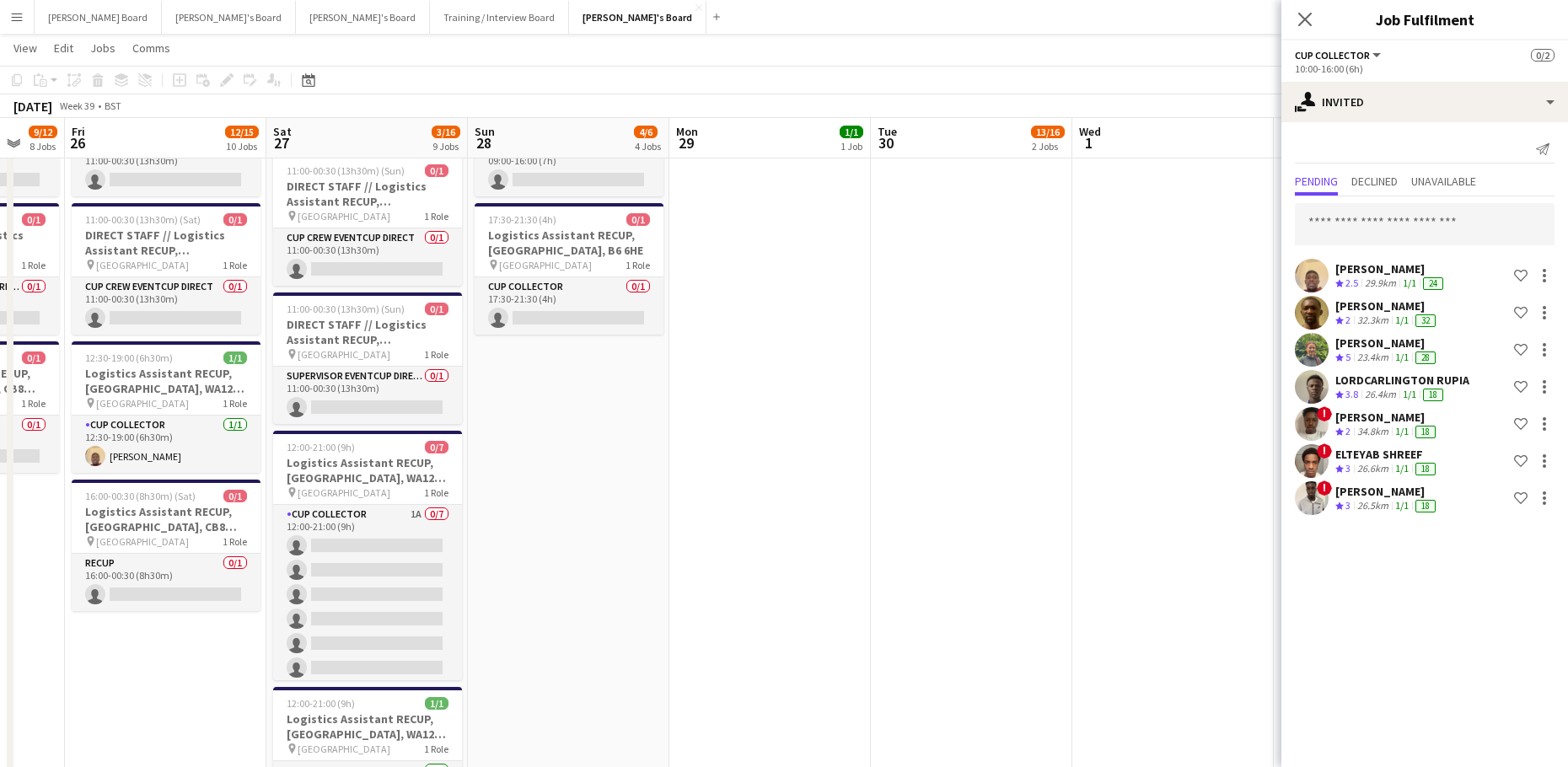
scroll to position [0, 0]
click at [1356, 232] on input "text" at bounding box center [1424, 223] width 260 height 42
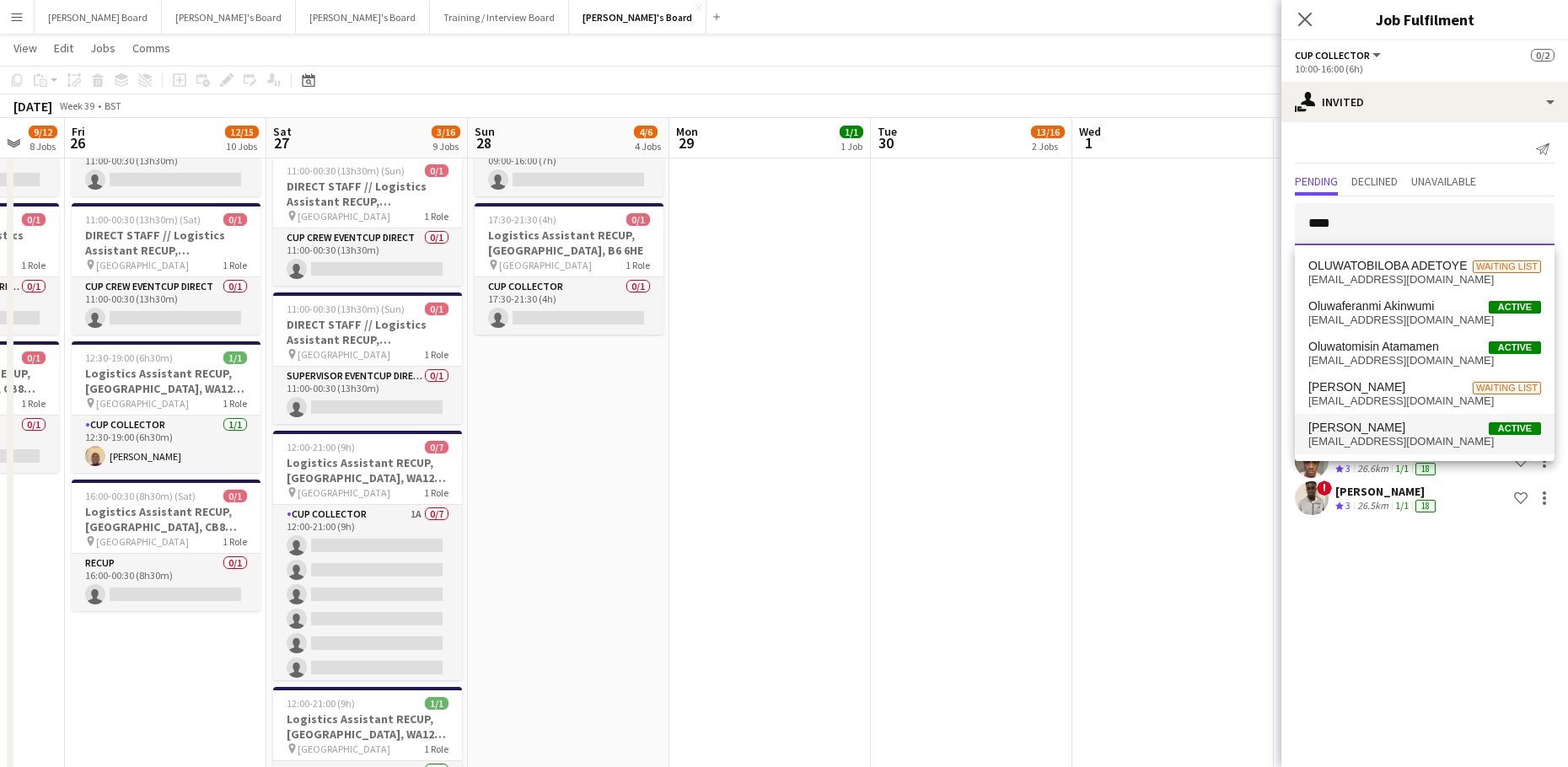
type input "****"
click at [1433, 433] on span "[PERSON_NAME] Active" at bounding box center [1424, 428] width 232 height 15
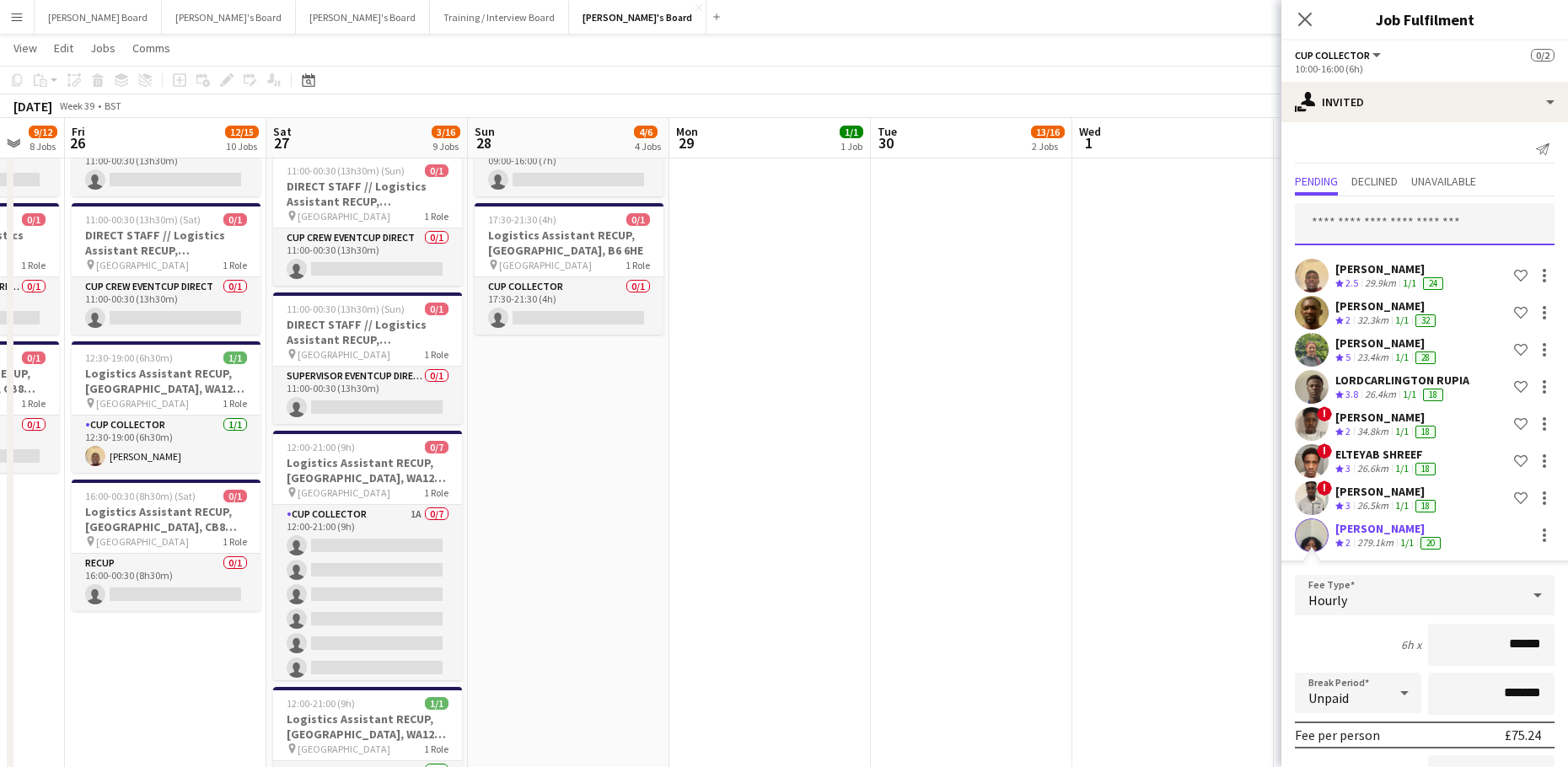
click at [1373, 227] on input "text" at bounding box center [1424, 223] width 260 height 42
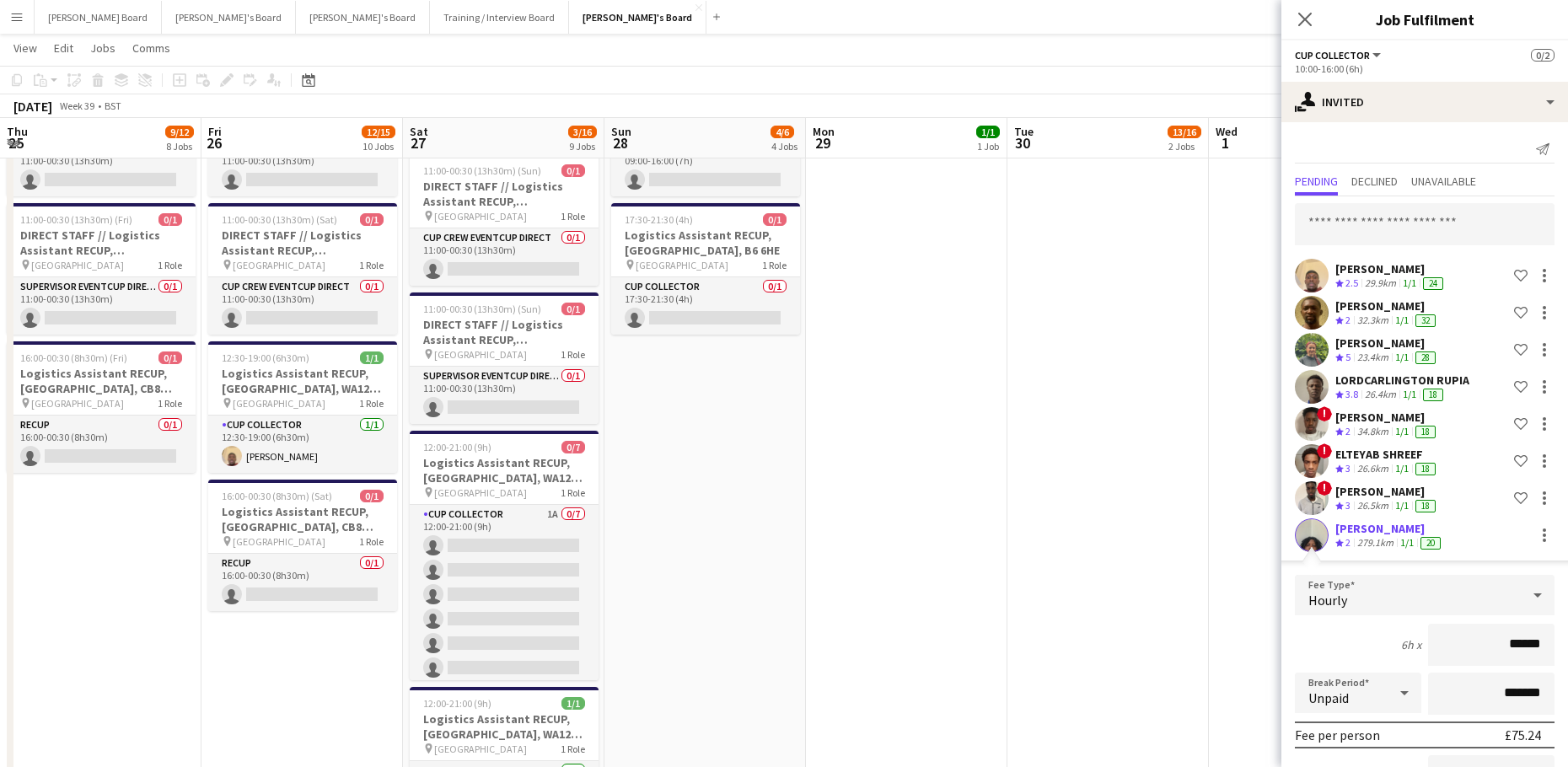
drag, startPoint x: 610, startPoint y: 534, endPoint x: 1137, endPoint y: 514, distance: 527.4
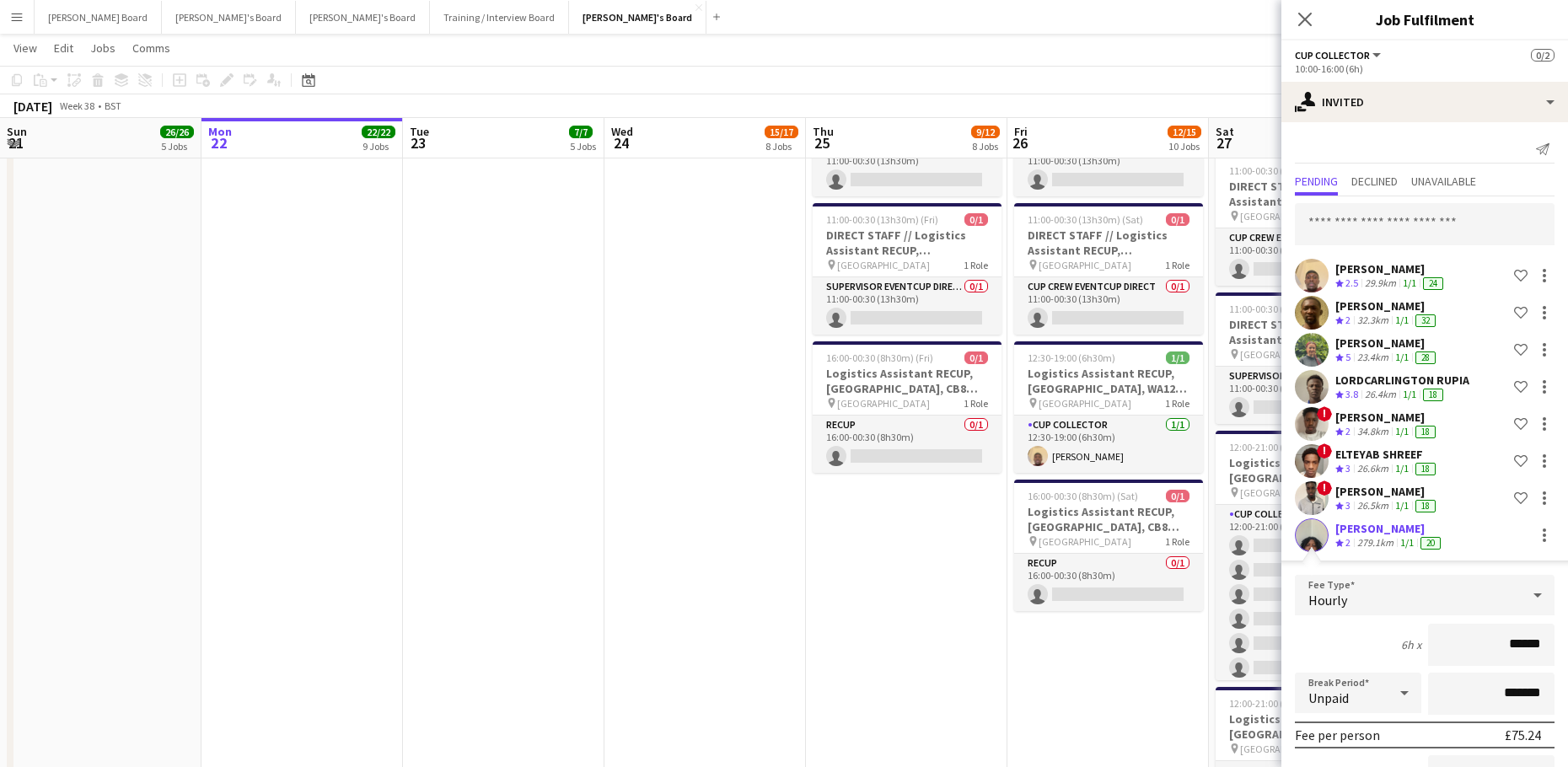
drag, startPoint x: 744, startPoint y: 559, endPoint x: 916, endPoint y: 553, distance: 172.1
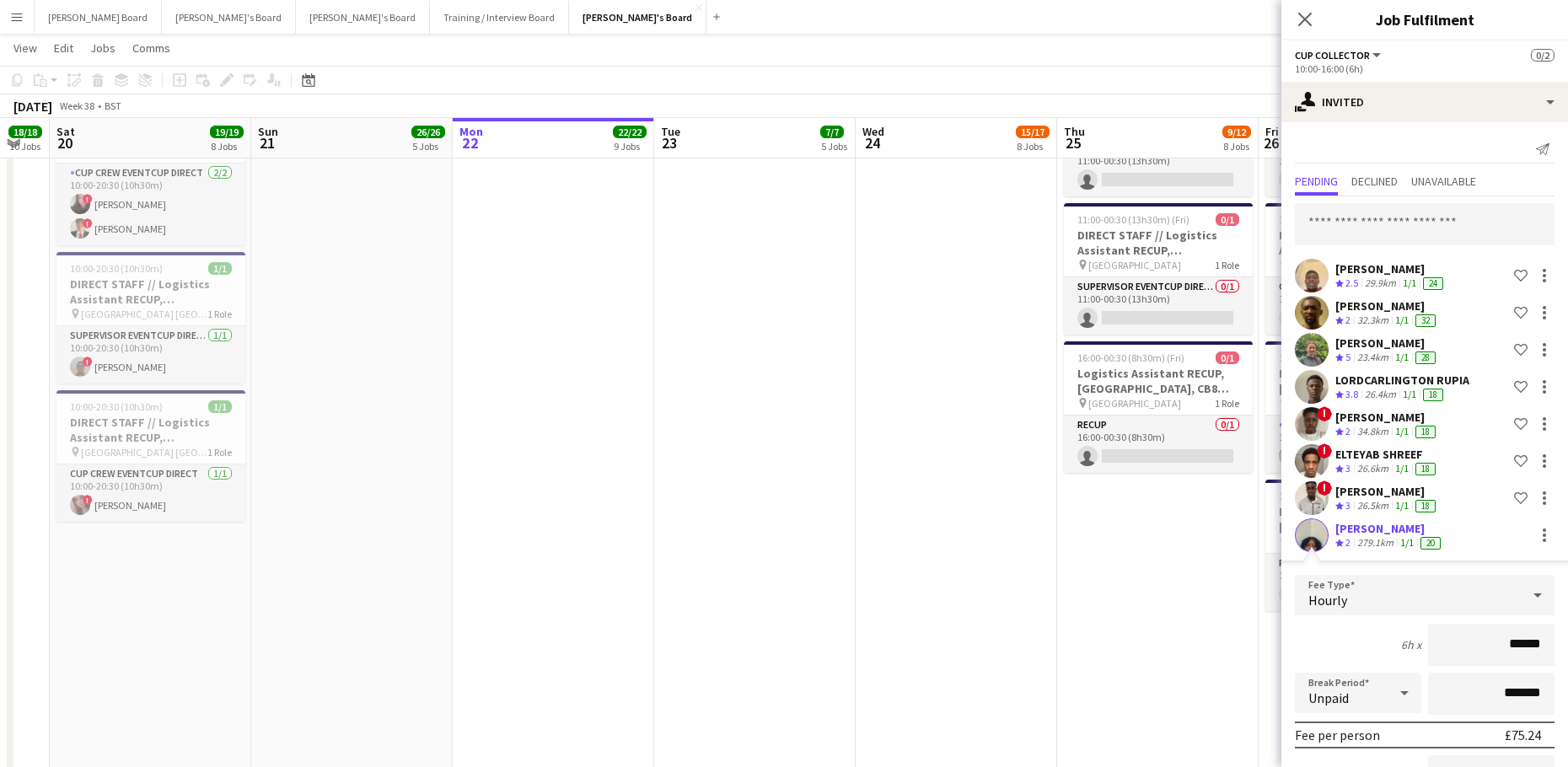
drag, startPoint x: 494, startPoint y: 573, endPoint x: 952, endPoint y: 535, distance: 459.6
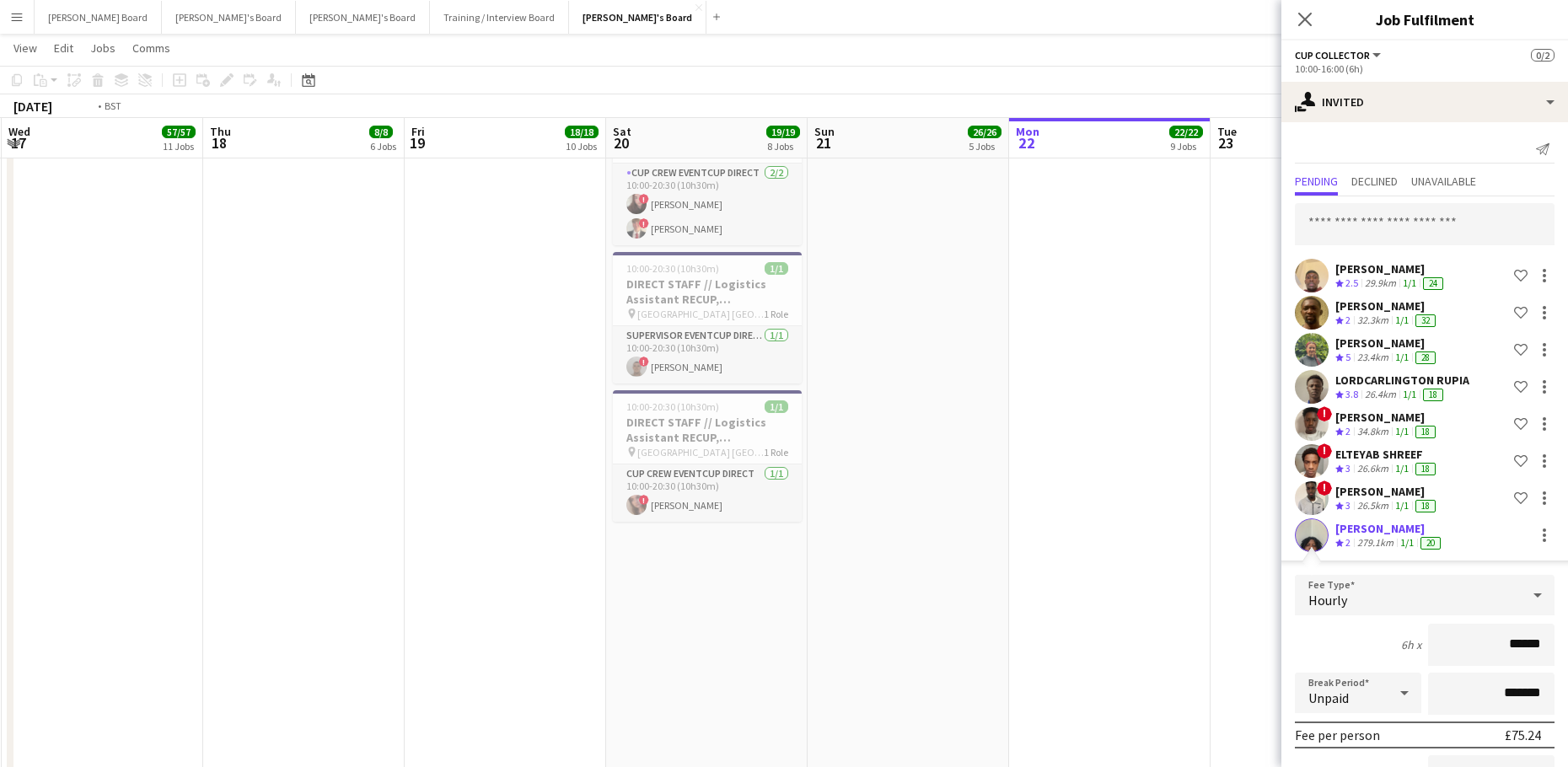
drag, startPoint x: 538, startPoint y: 532, endPoint x: 973, endPoint y: 500, distance: 436.2
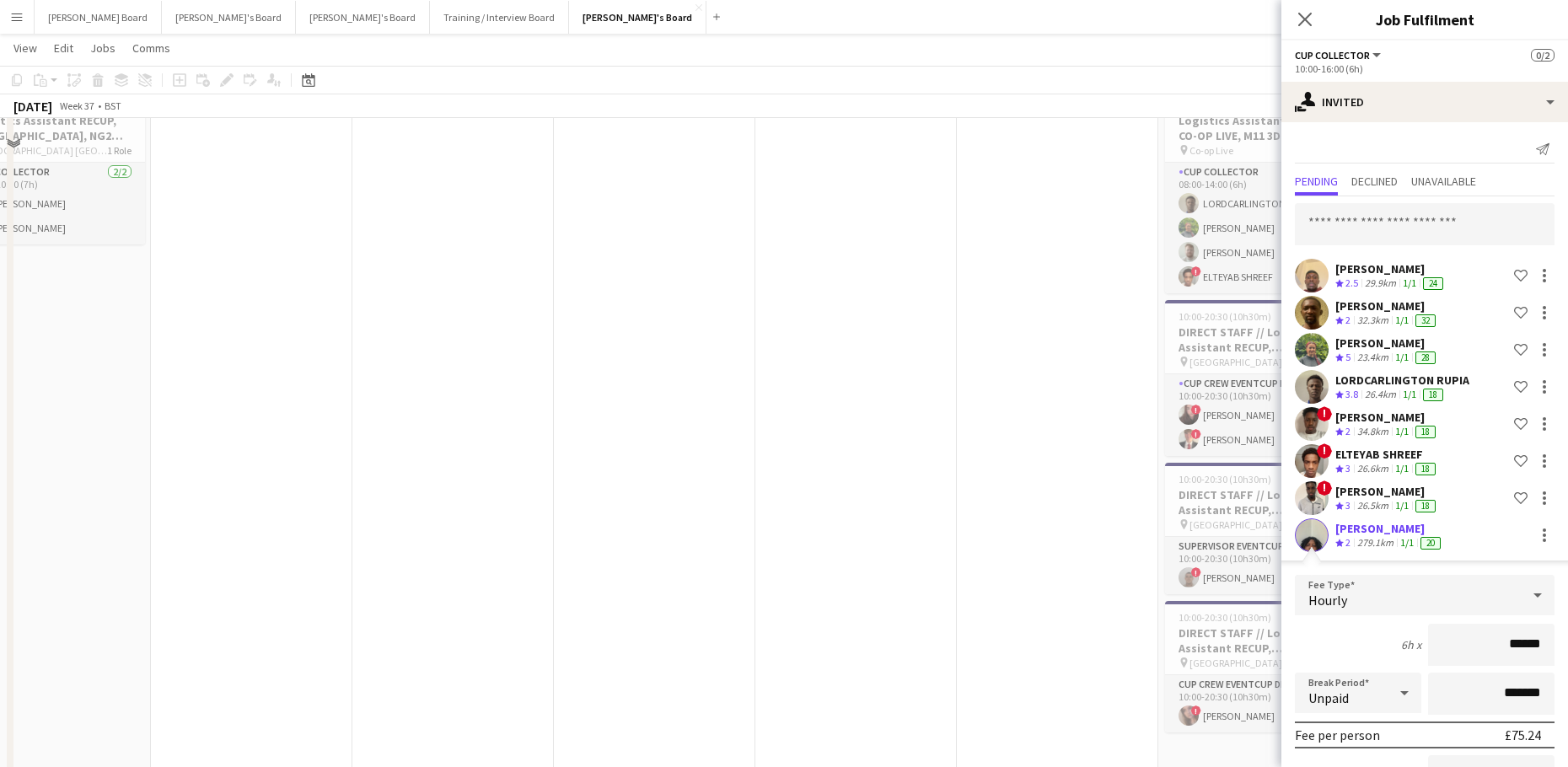
scroll to position [3399, 0]
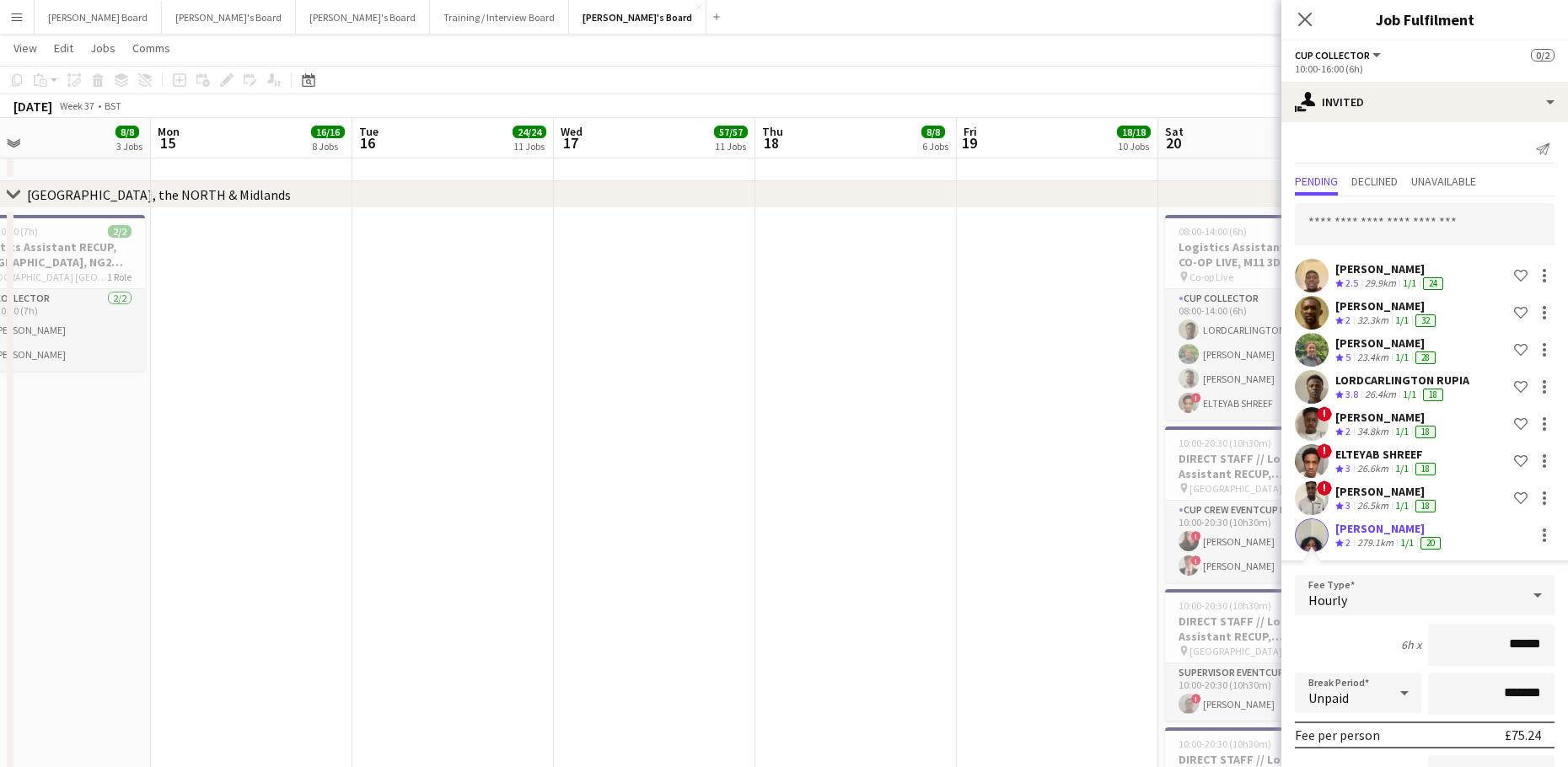
drag, startPoint x: 271, startPoint y: 564, endPoint x: 1067, endPoint y: 542, distance: 796.3
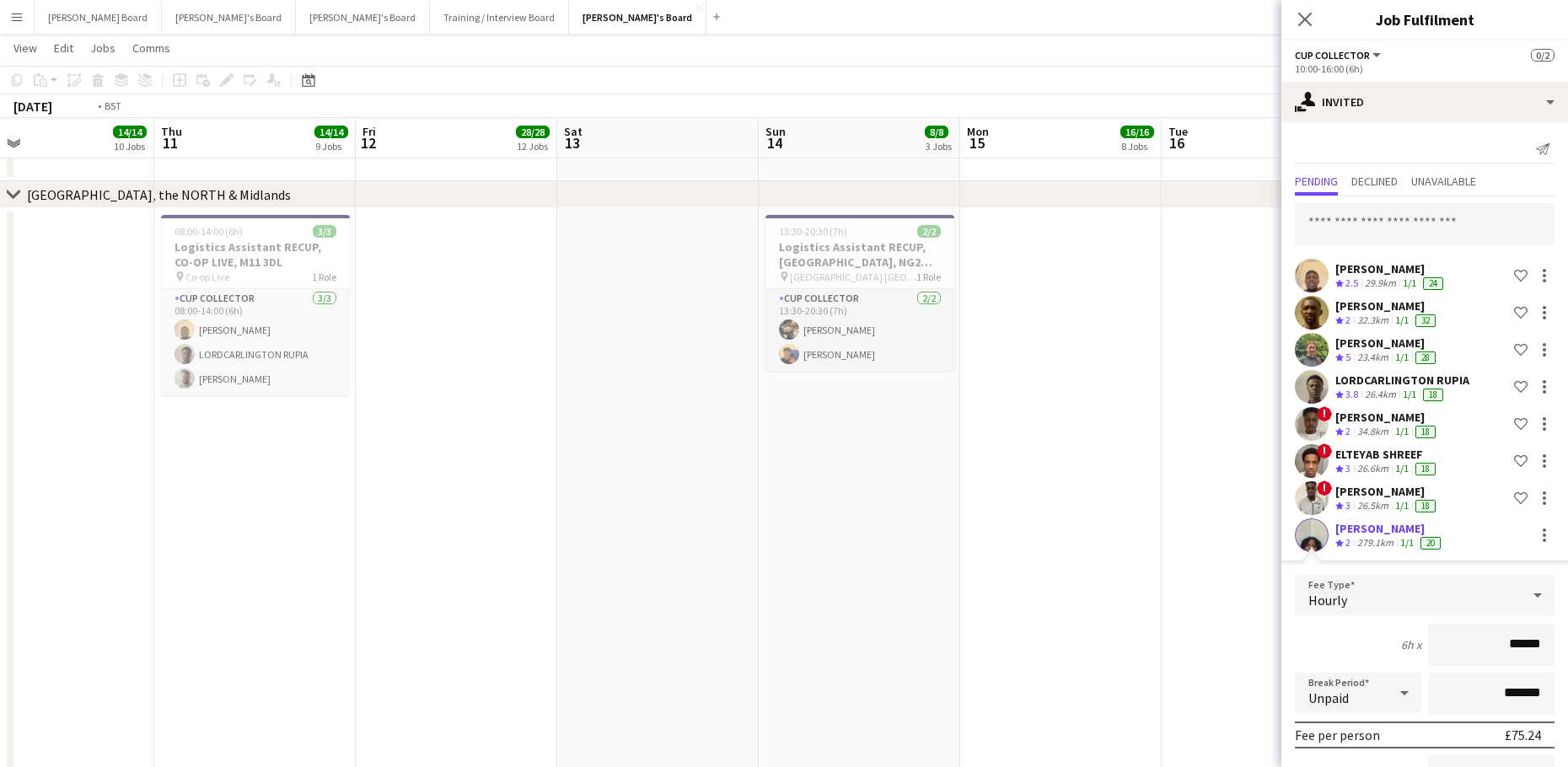
drag, startPoint x: 425, startPoint y: 554, endPoint x: 1010, endPoint y: 529, distance: 585.5
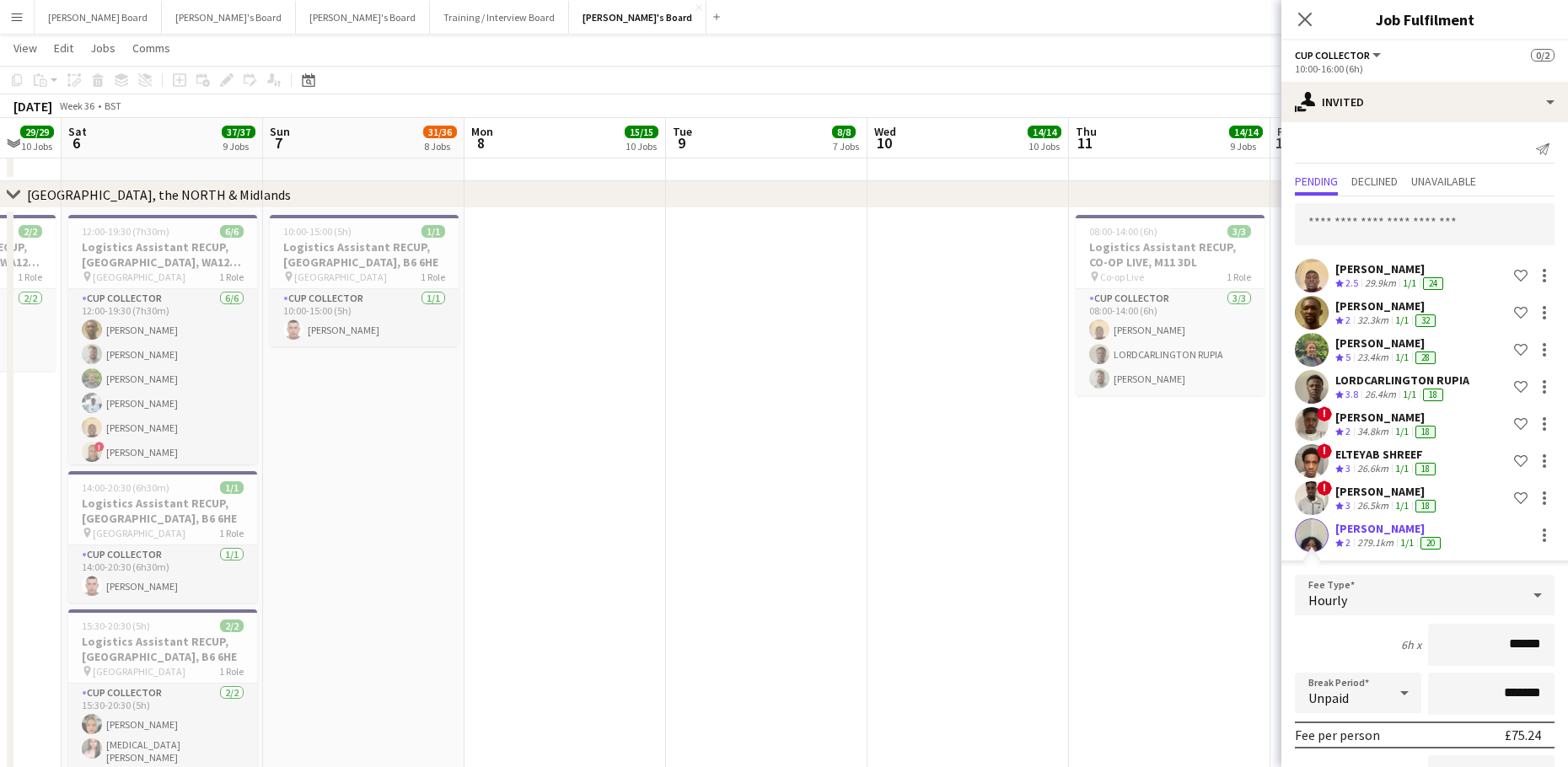
drag, startPoint x: 568, startPoint y: 553, endPoint x: 790, endPoint y: 541, distance: 222.3
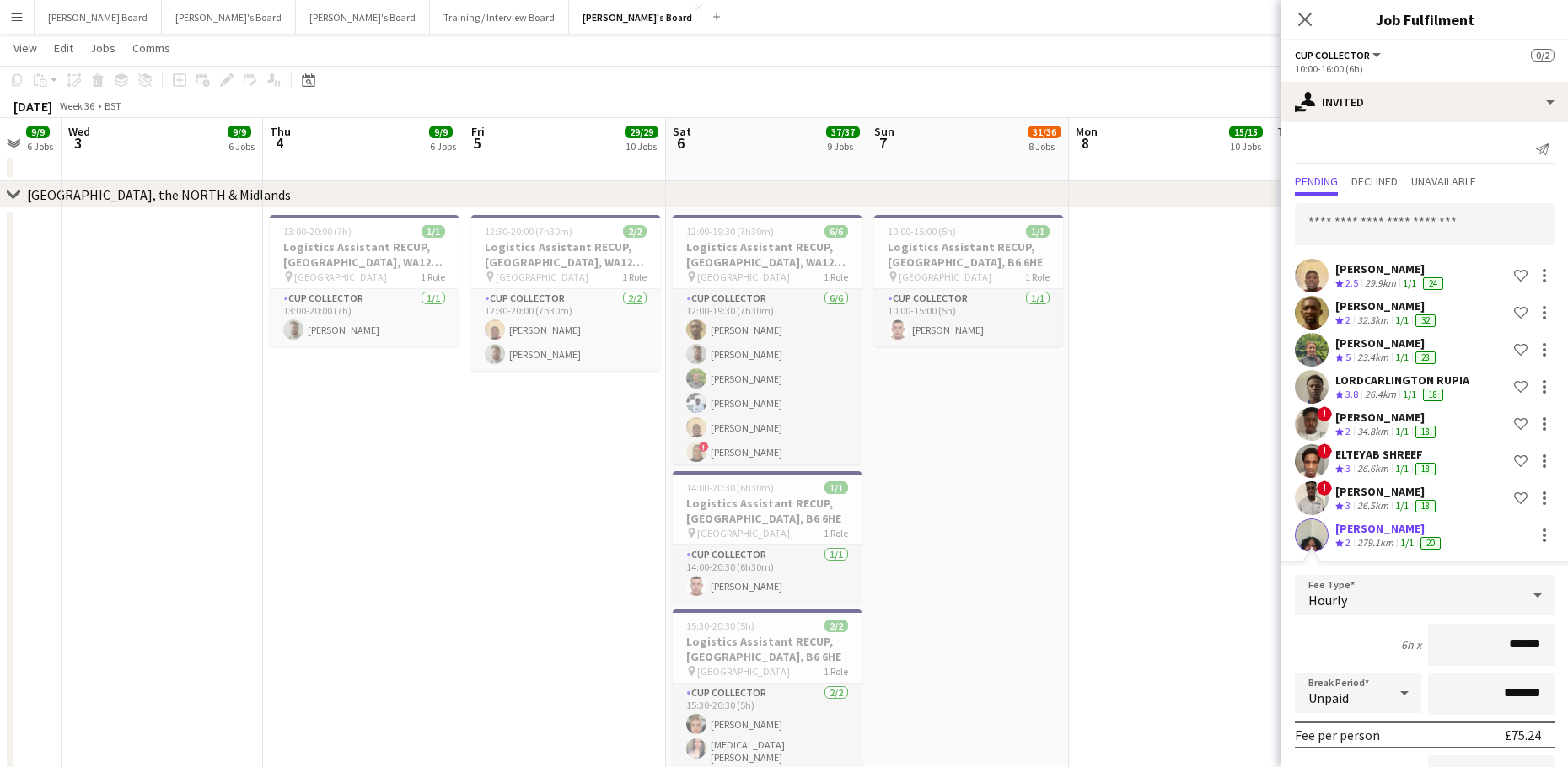
drag, startPoint x: 1017, startPoint y: 557, endPoint x: 851, endPoint y: 532, distance: 167.9
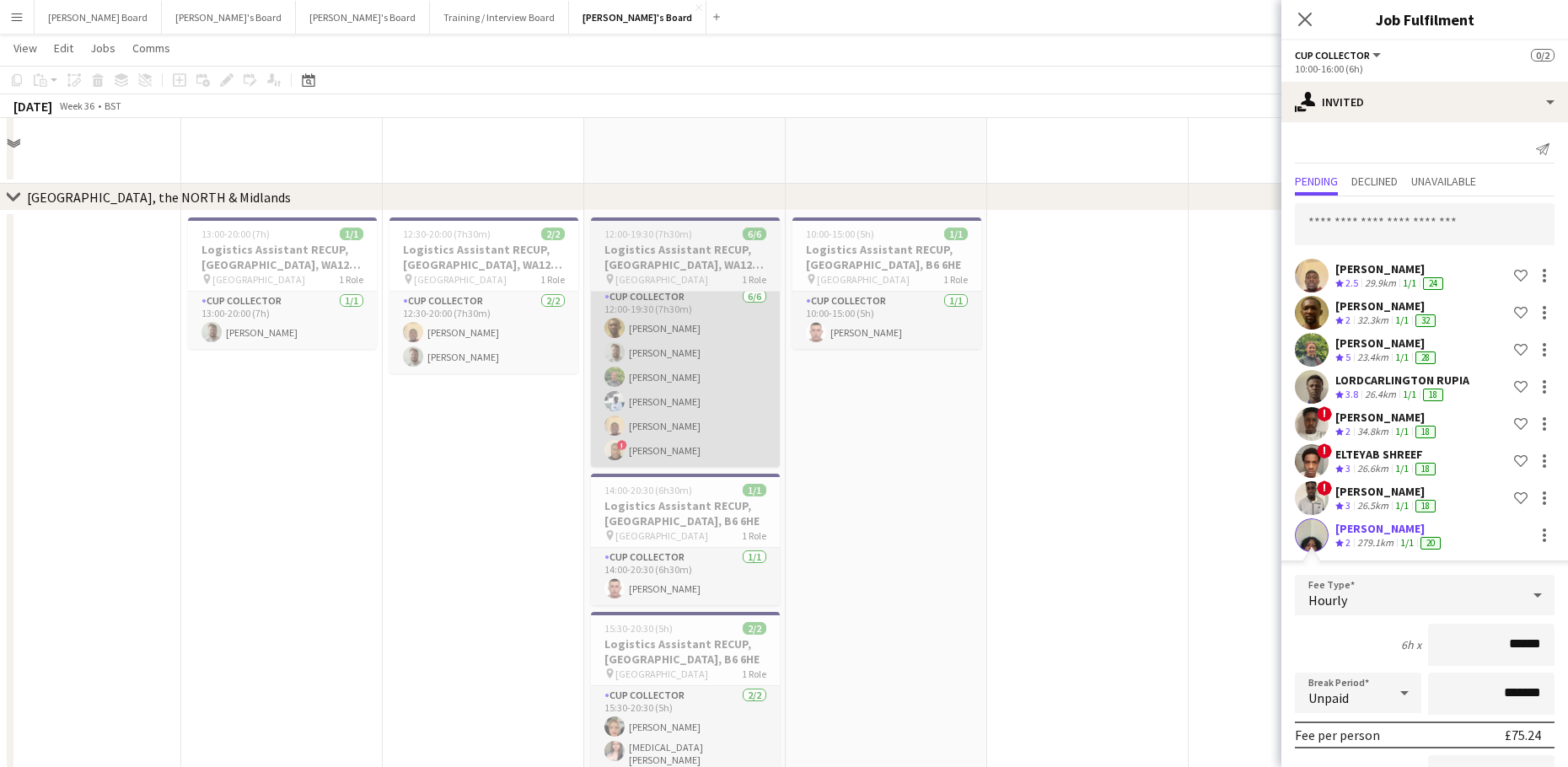
scroll to position [3287, 0]
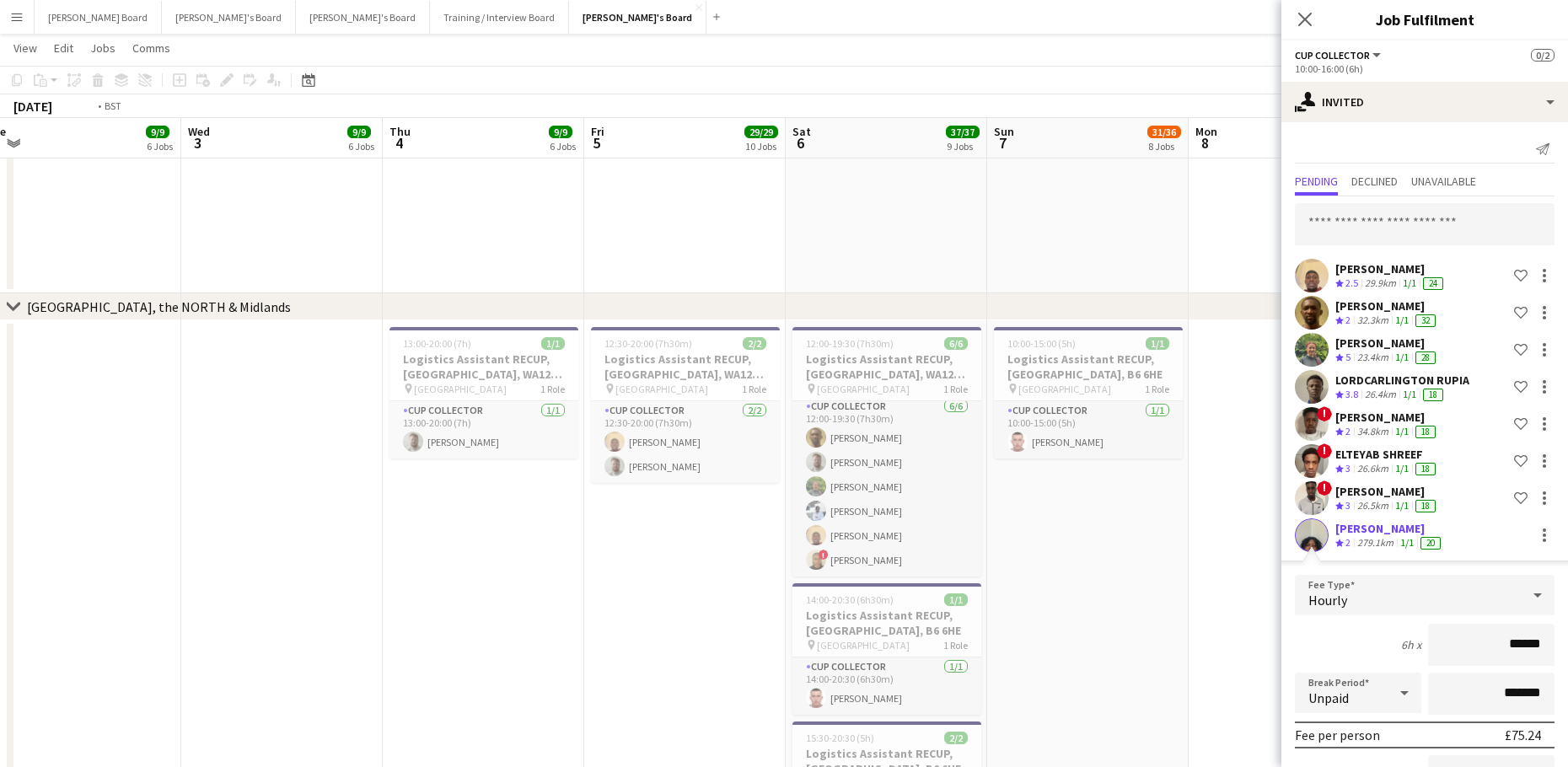
drag, startPoint x: 225, startPoint y: 646, endPoint x: 484, endPoint y: 629, distance: 259.6
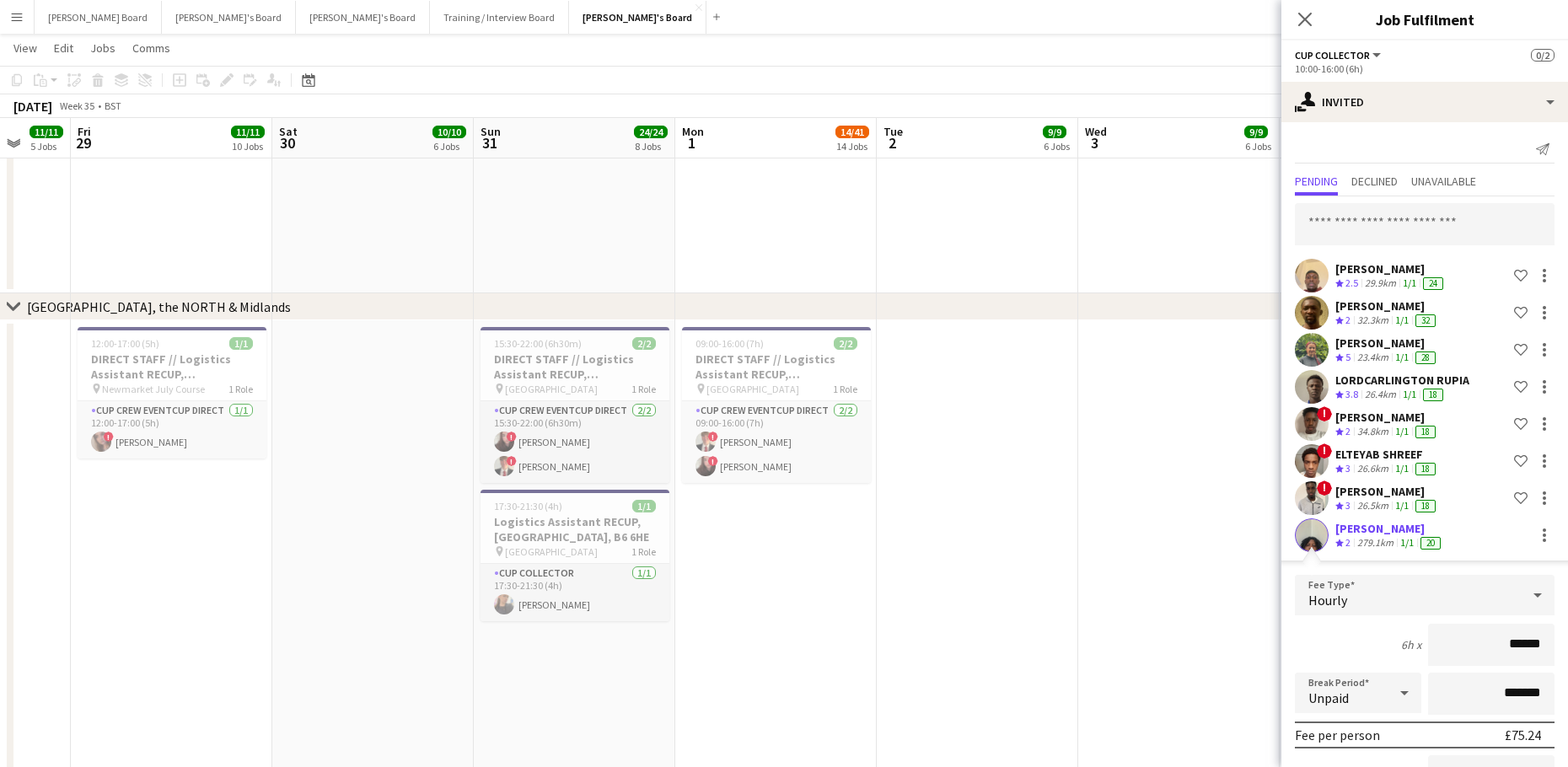
drag, startPoint x: 429, startPoint y: 634, endPoint x: 567, endPoint y: 597, distance: 142.9
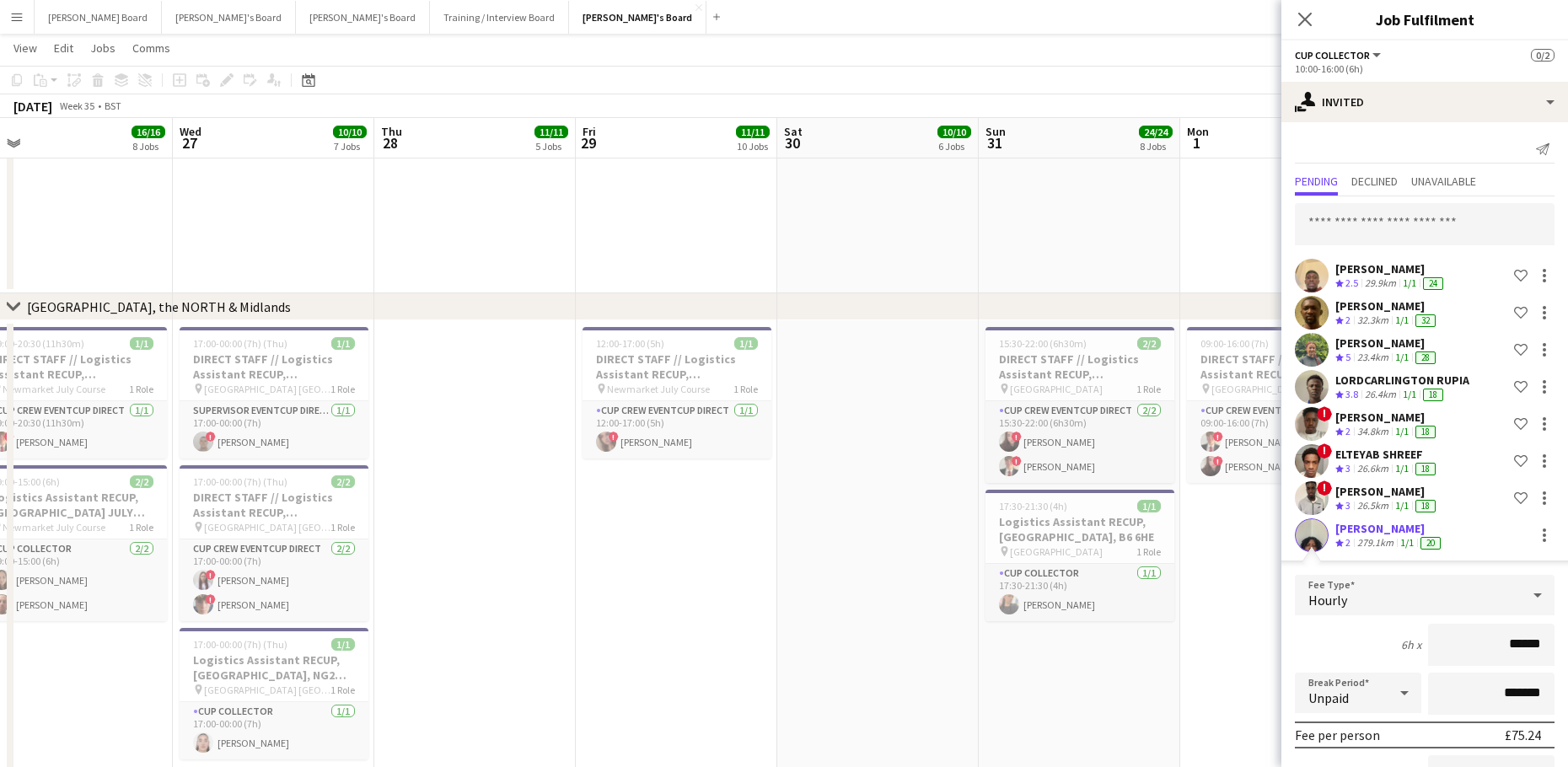
drag, startPoint x: 752, startPoint y: 569, endPoint x: 909, endPoint y: 565, distance: 157.1
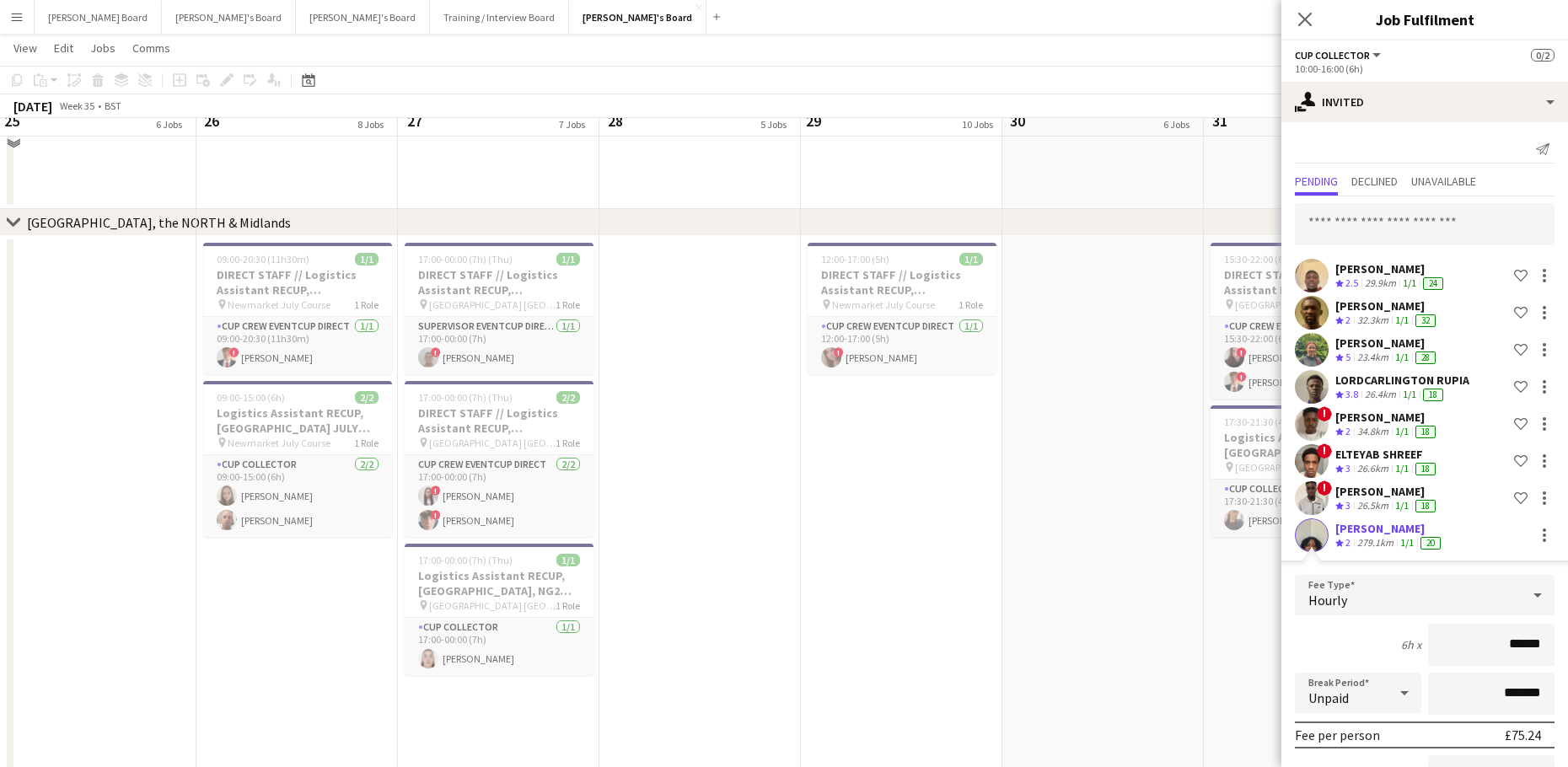
scroll to position [3511, 0]
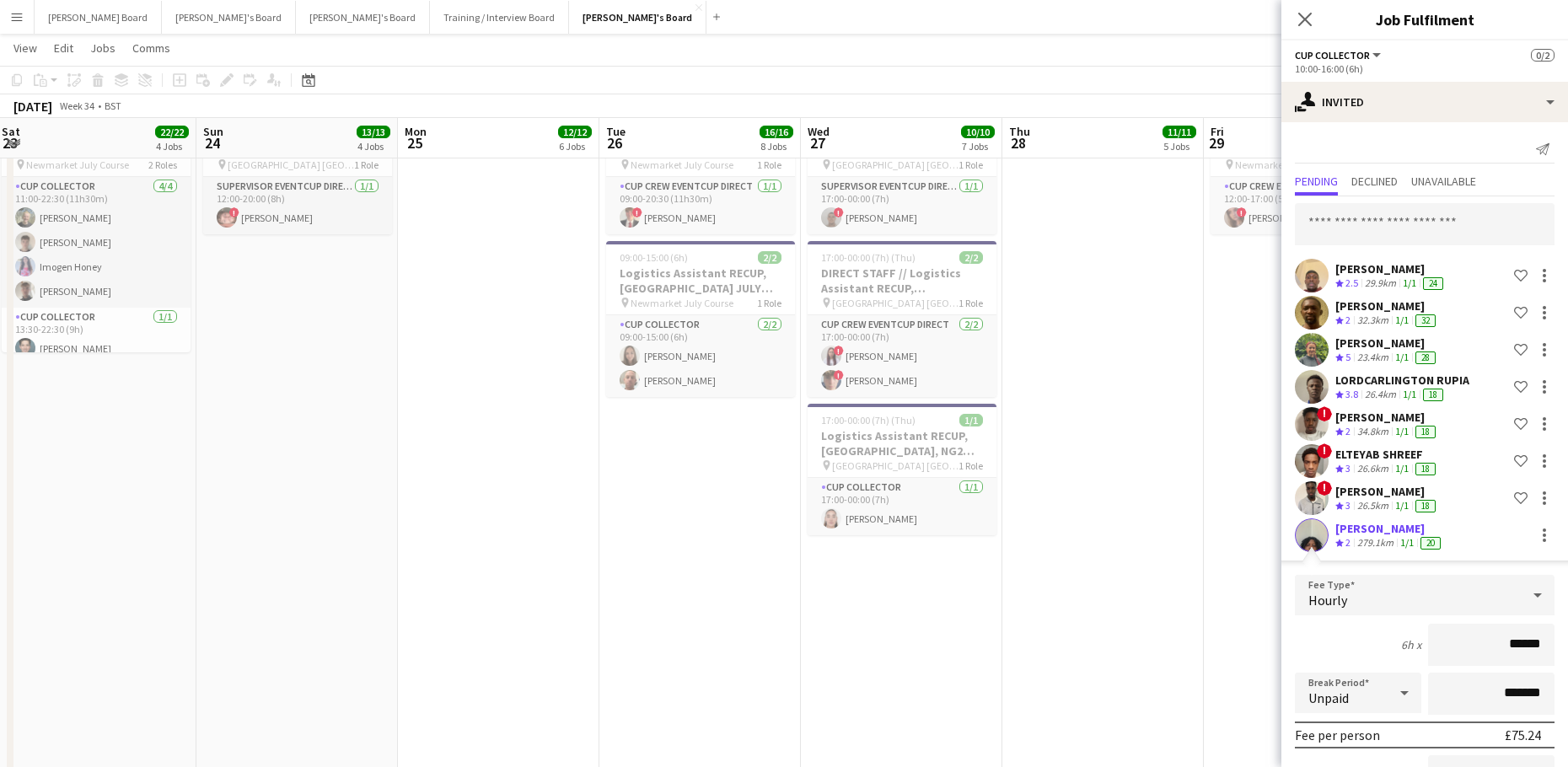
drag, startPoint x: 408, startPoint y: 573, endPoint x: 1156, endPoint y: 573, distance: 748.0
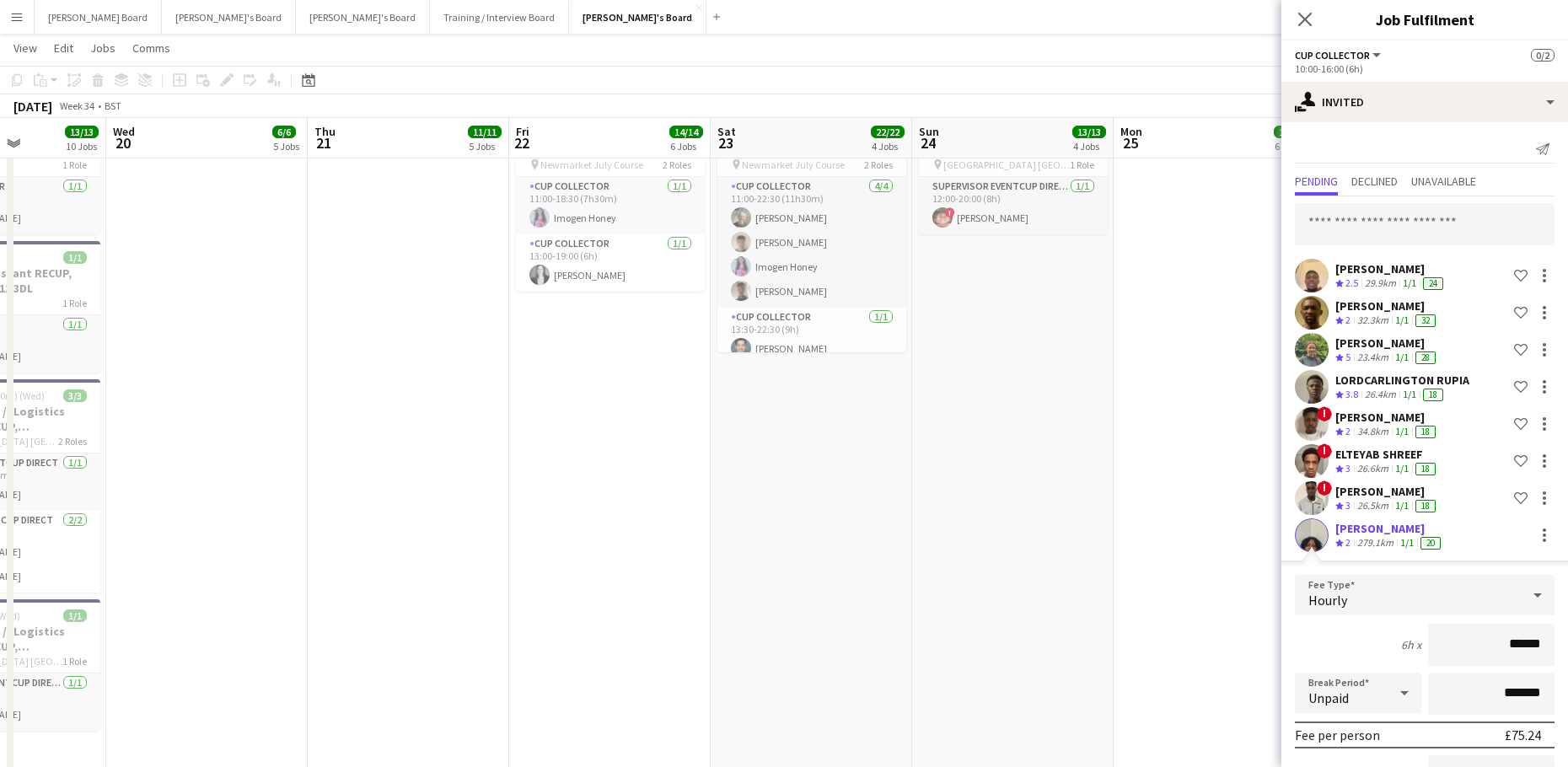
scroll to position [0, 433]
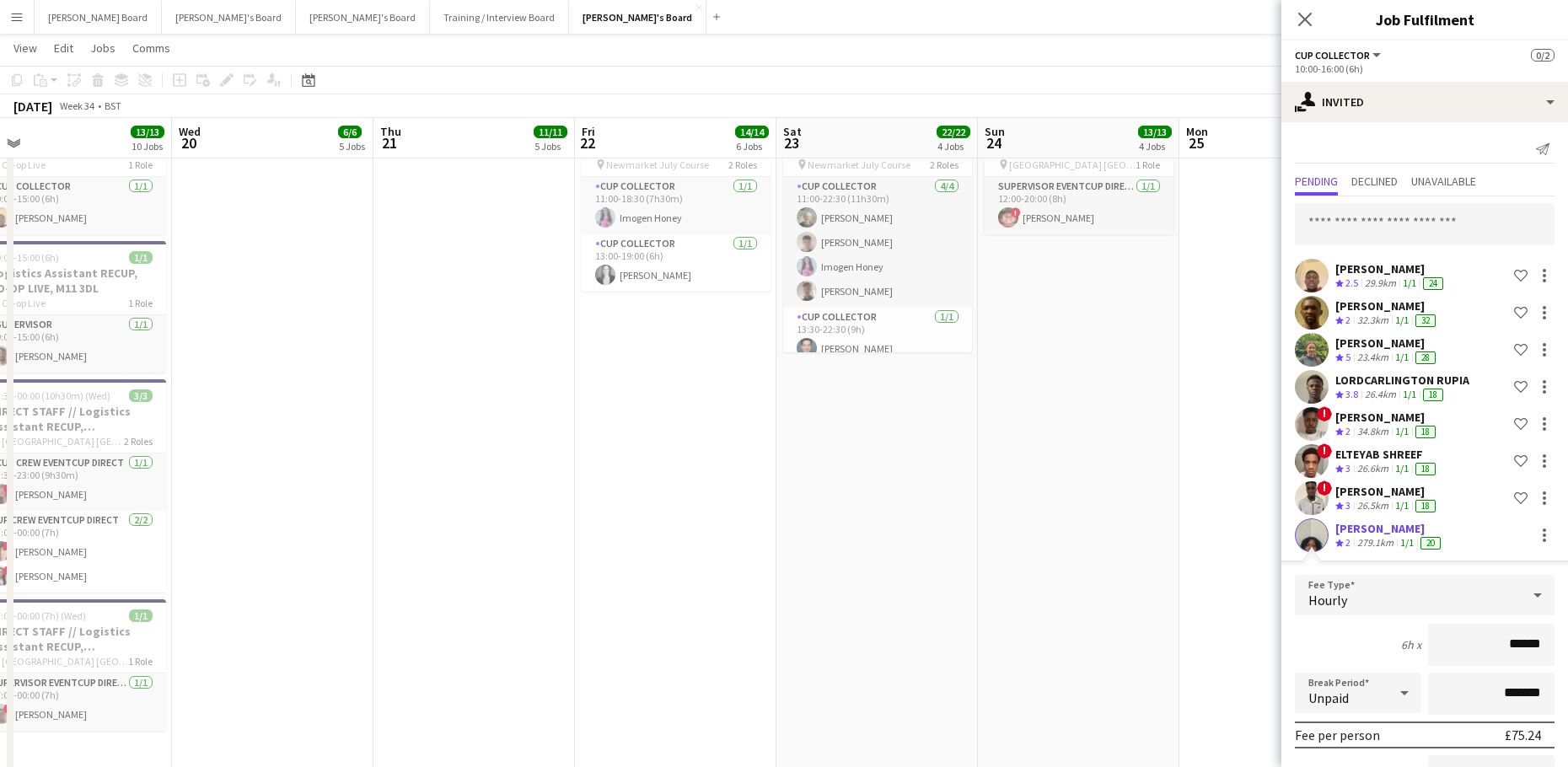
drag, startPoint x: 538, startPoint y: 577, endPoint x: 756, endPoint y: 579, distance: 218.0
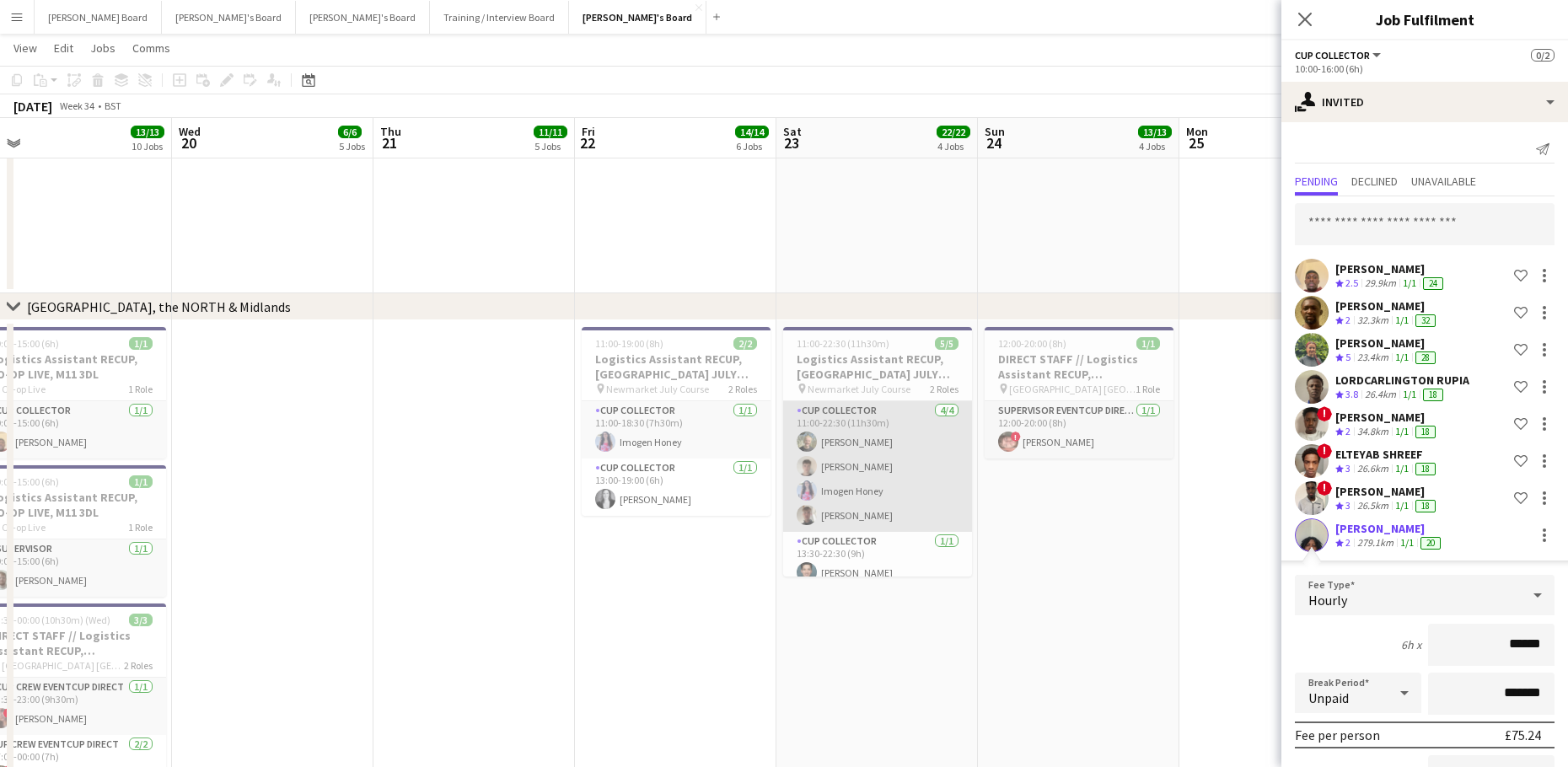
scroll to position [13, 0]
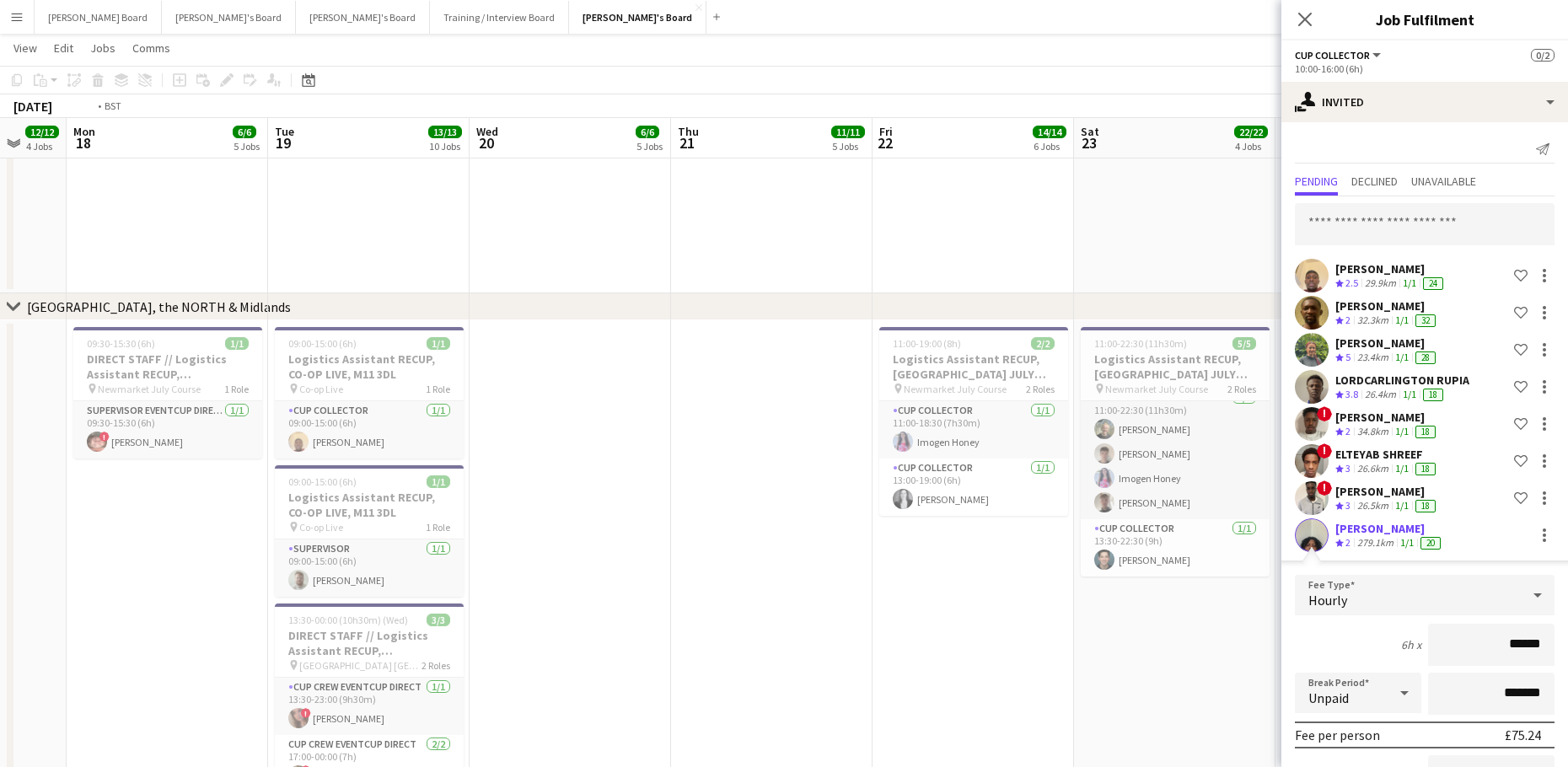
drag, startPoint x: 397, startPoint y: 621, endPoint x: 907, endPoint y: 626, distance: 510.0
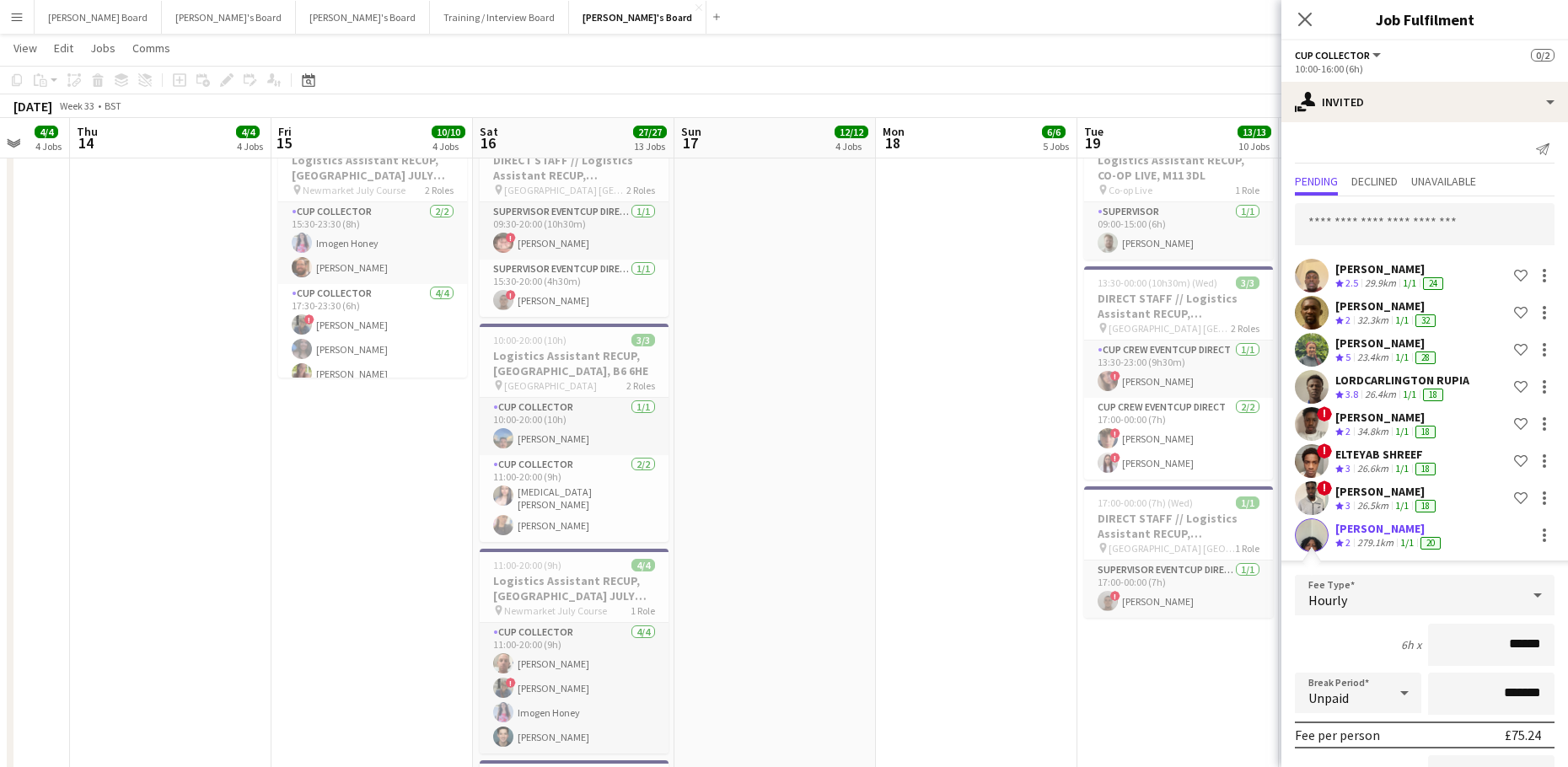
scroll to position [0, 443]
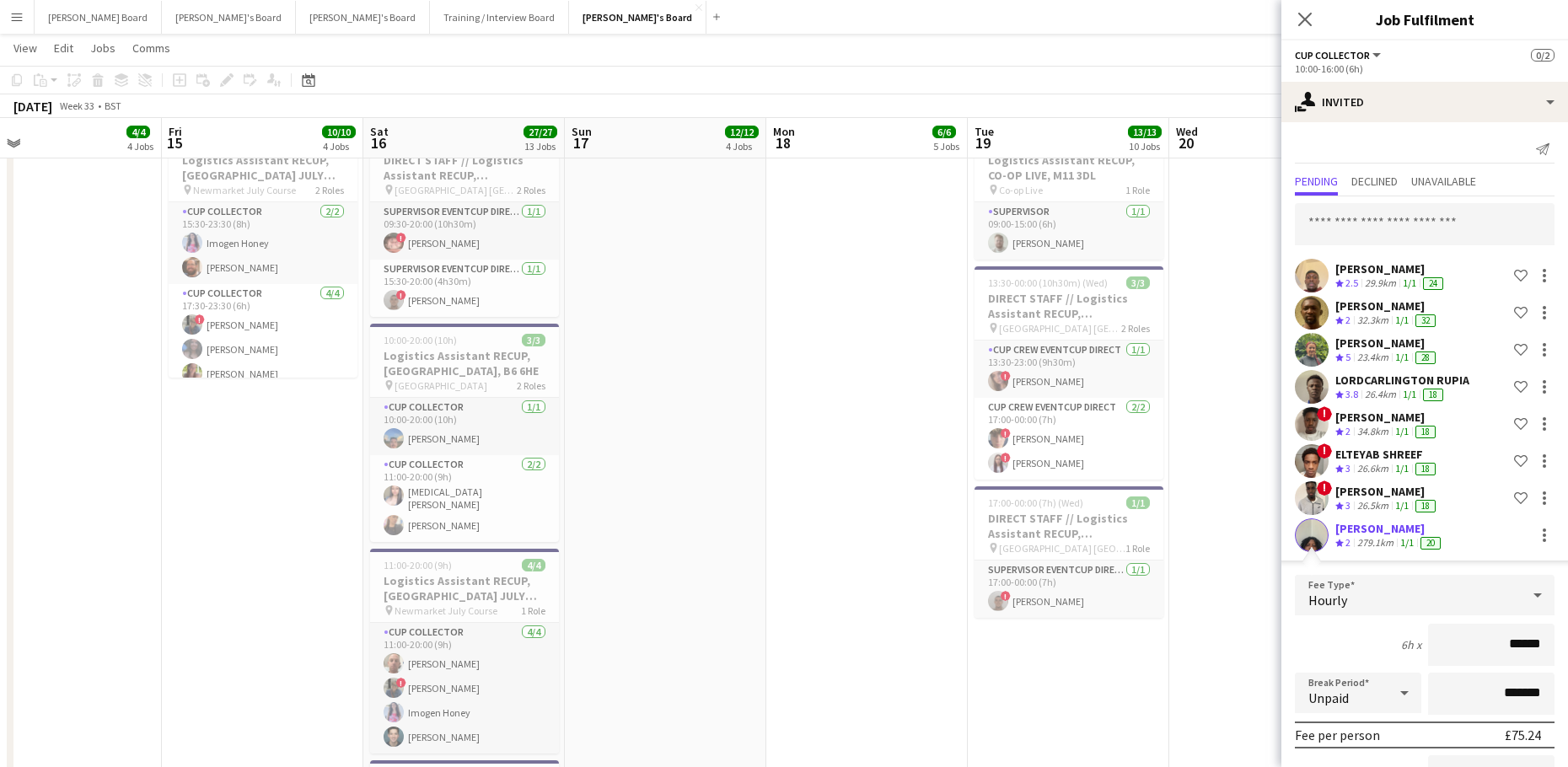
drag, startPoint x: 296, startPoint y: 560, endPoint x: 1138, endPoint y: 591, distance: 842.6
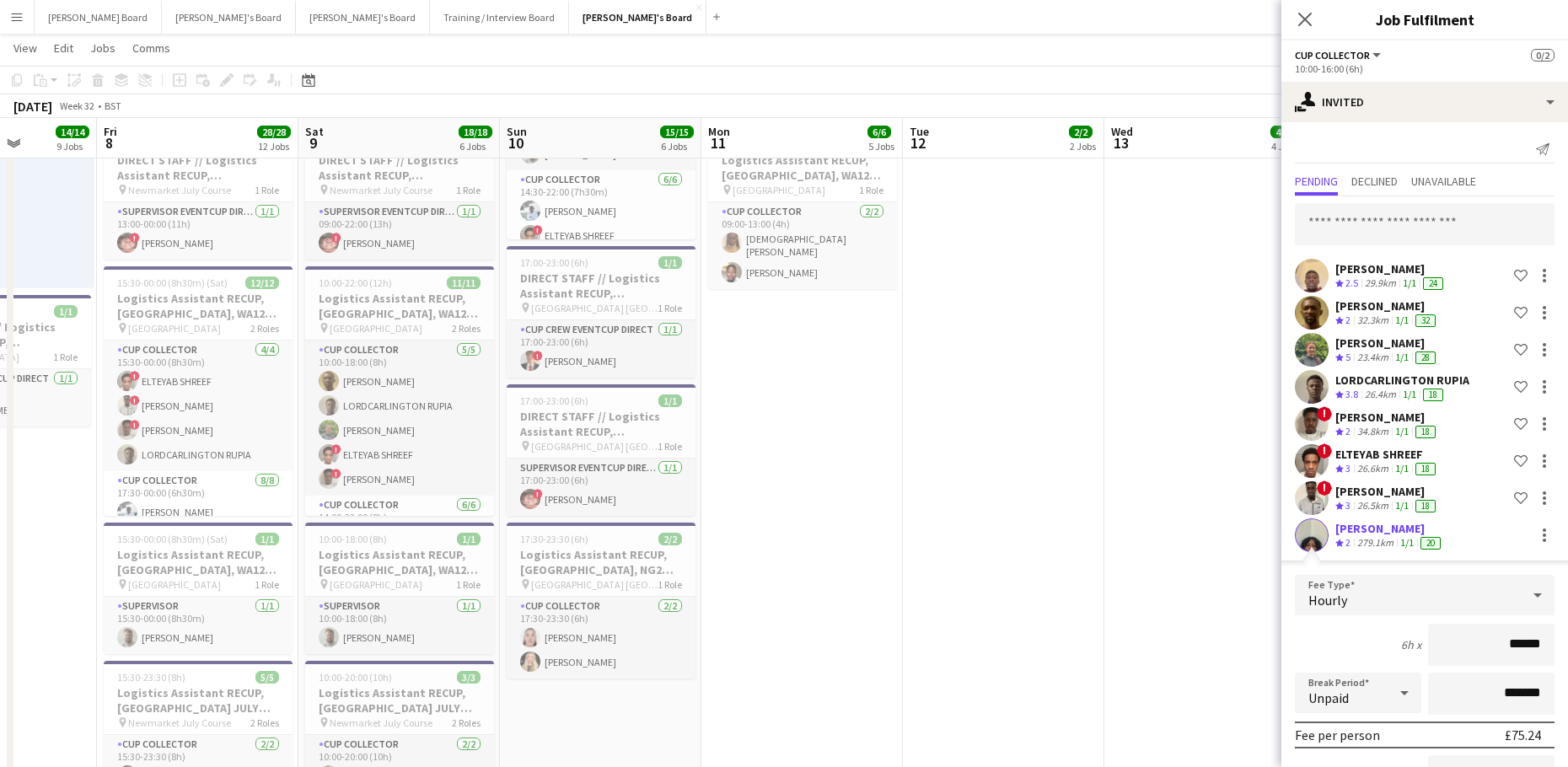
scroll to position [0, 403]
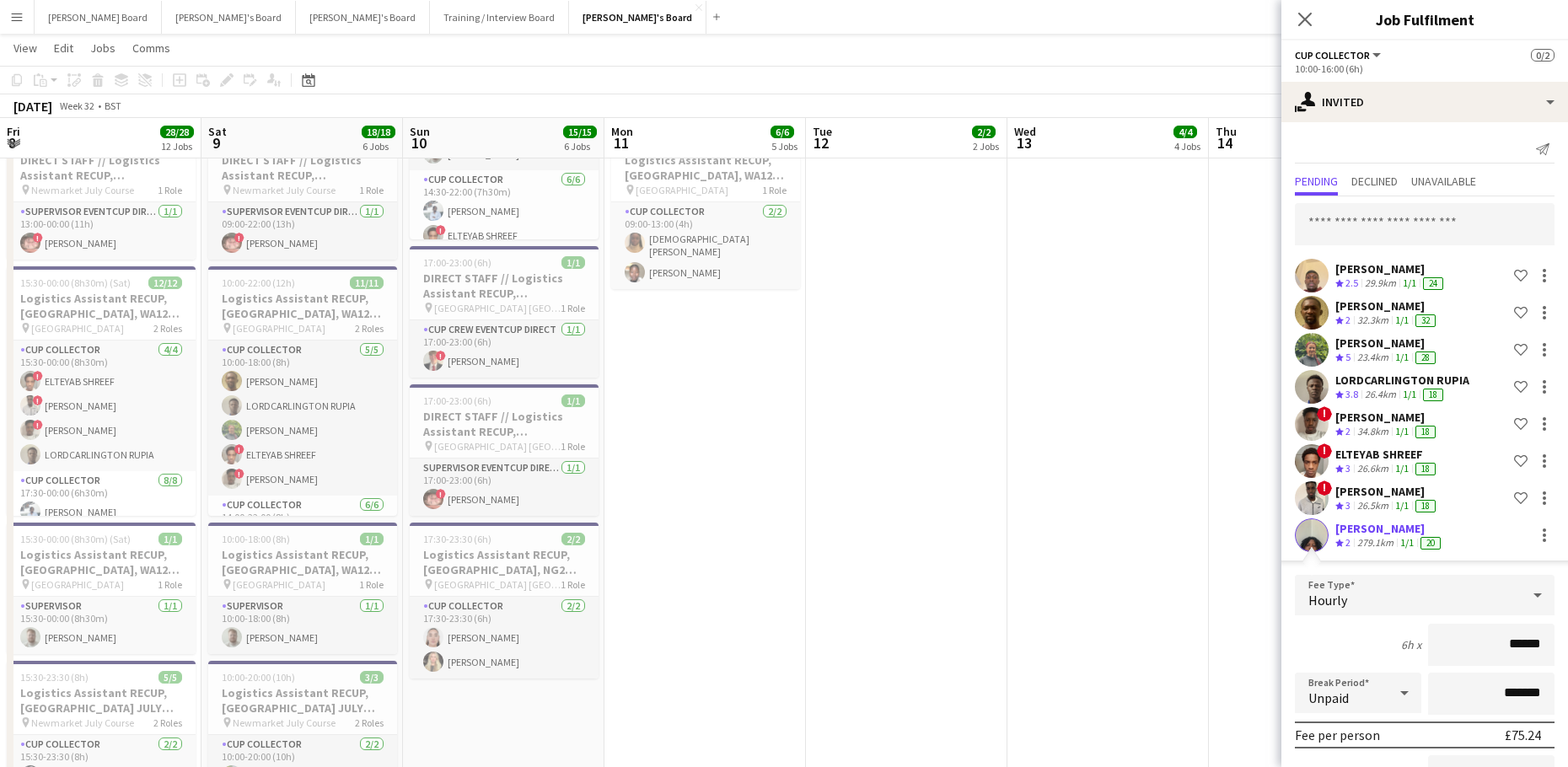
drag, startPoint x: 230, startPoint y: 508, endPoint x: 1399, endPoint y: 513, distance: 1169.0
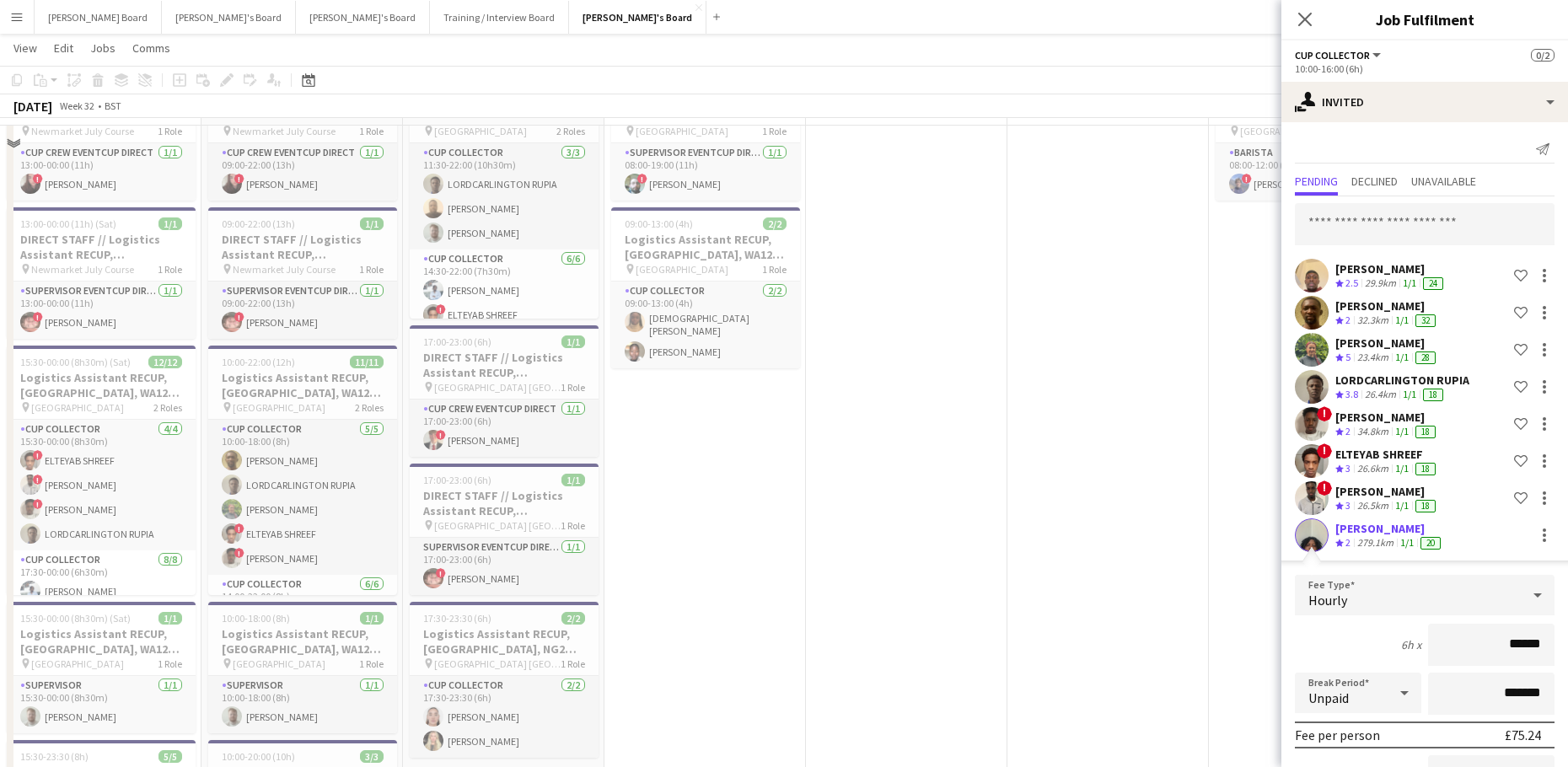
scroll to position [3511, 0]
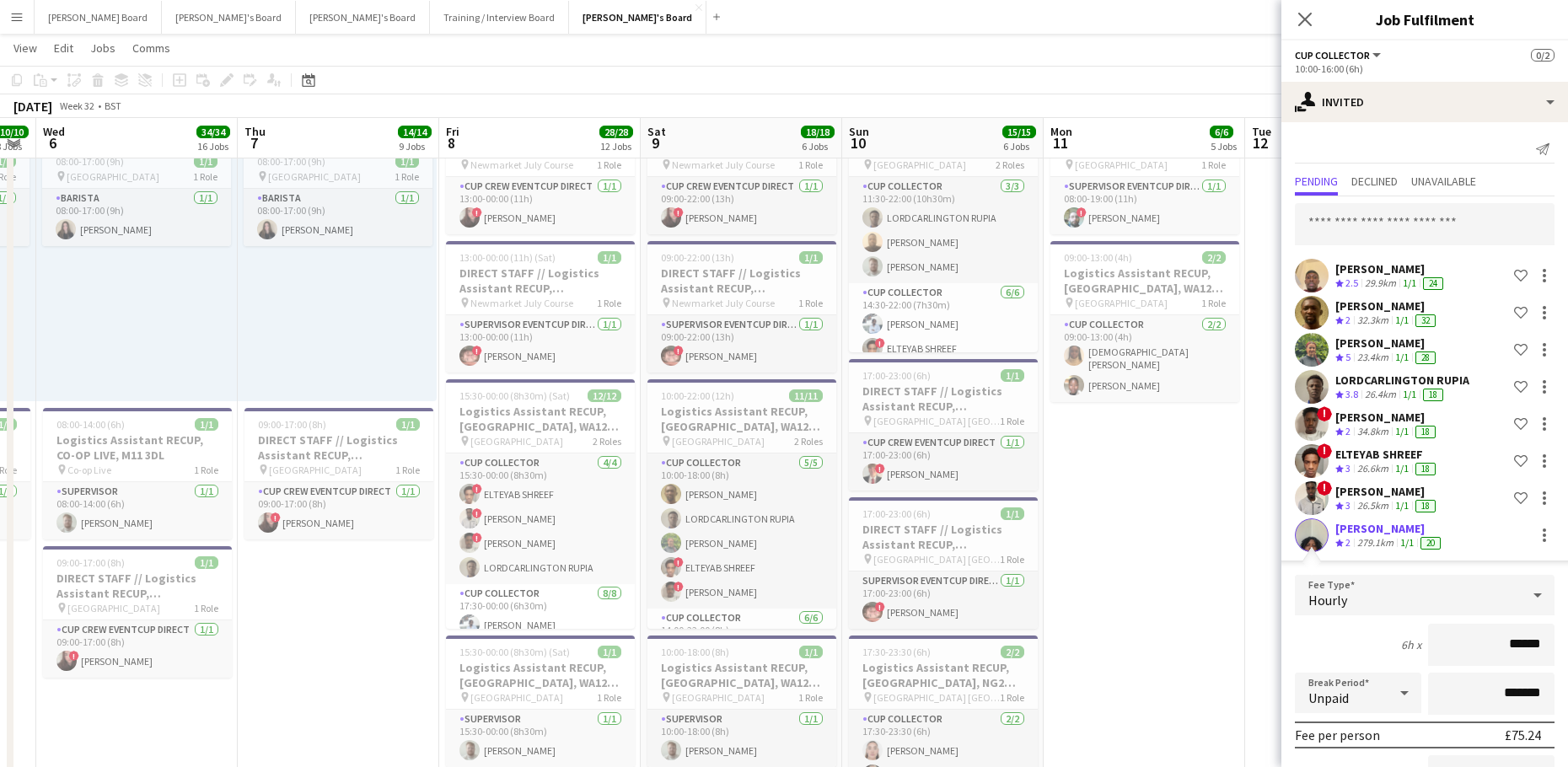
drag, startPoint x: 698, startPoint y: 551, endPoint x: 1085, endPoint y: 540, distance: 387.2
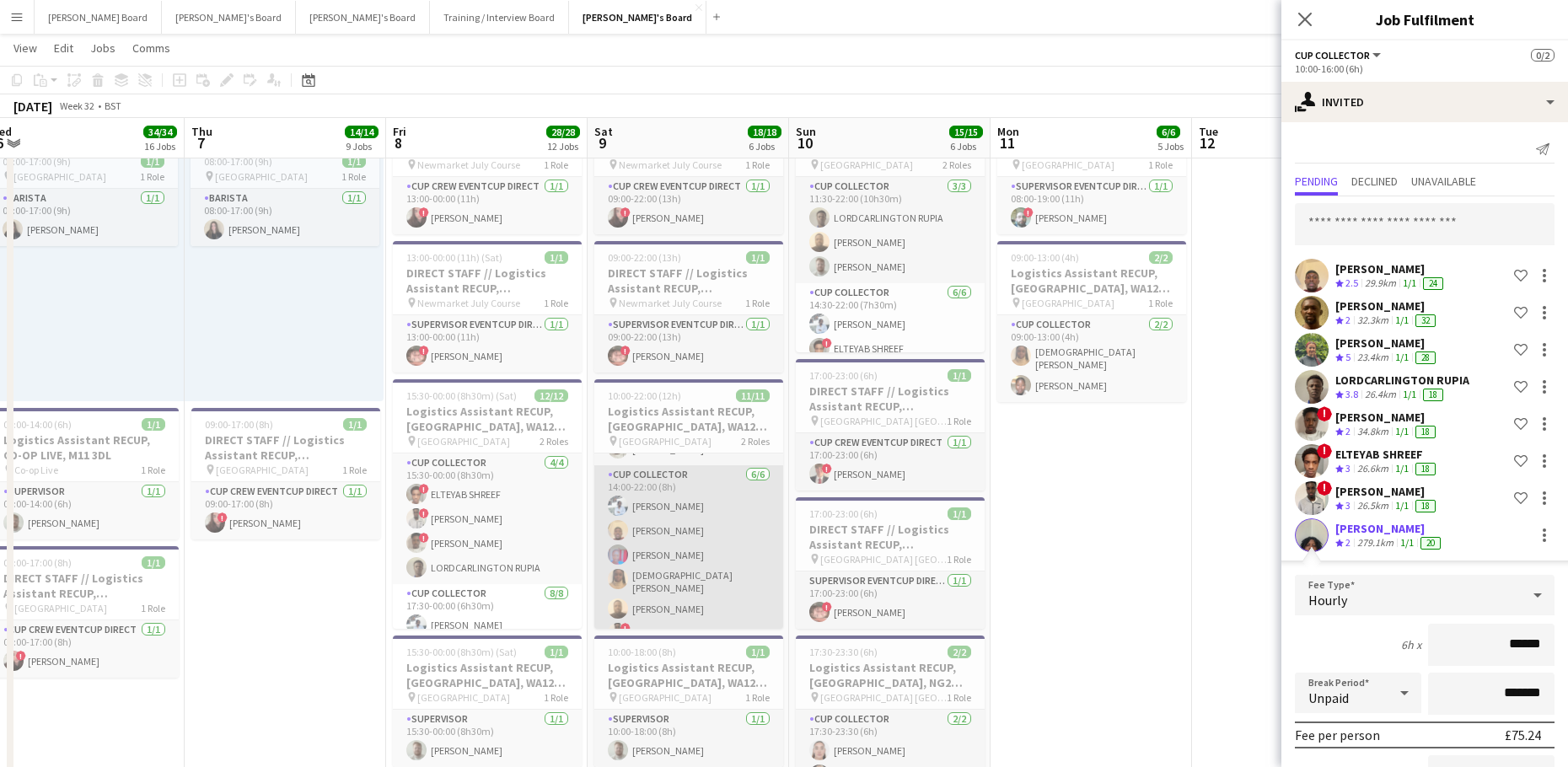
scroll to position [159, 0]
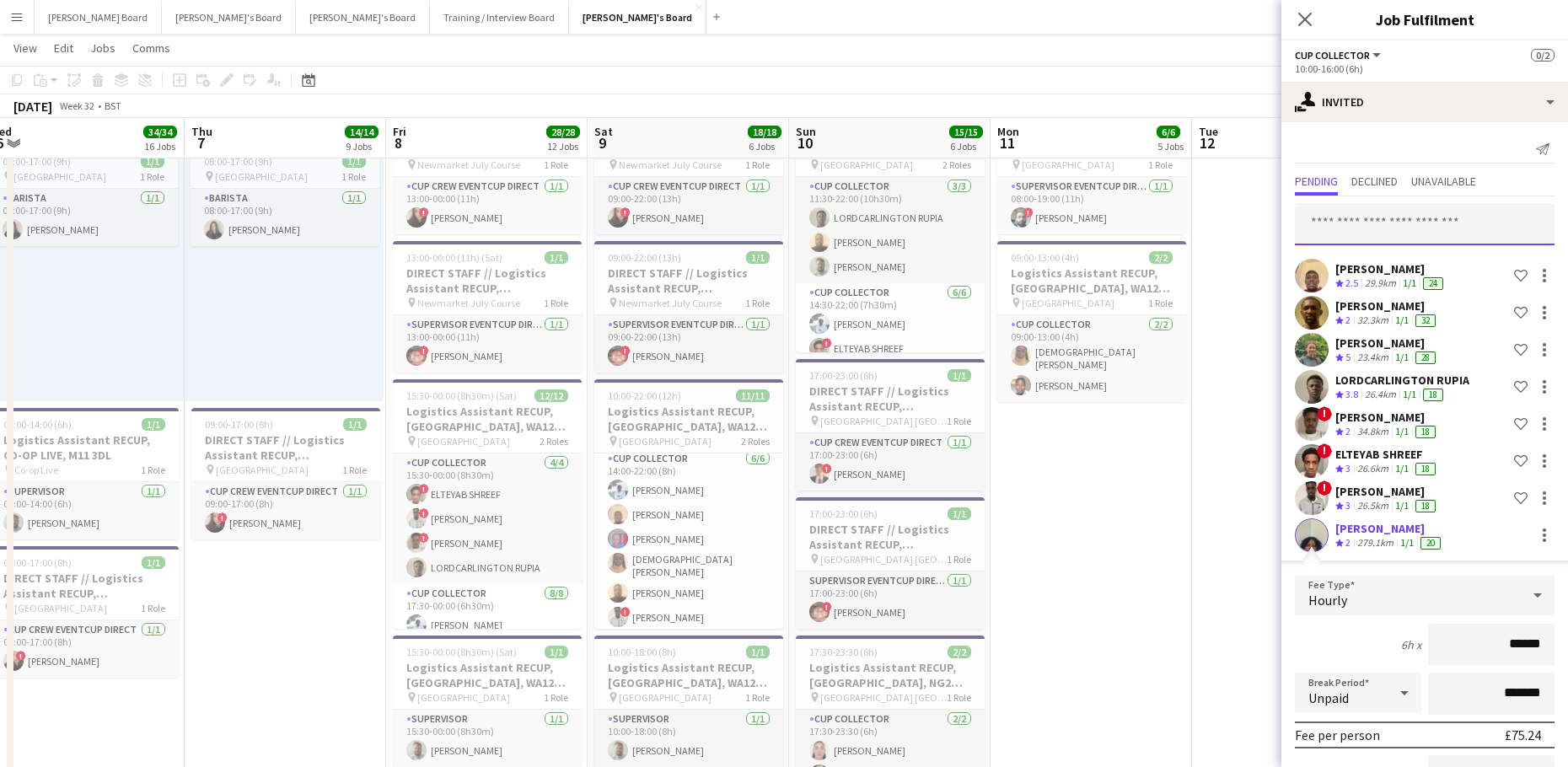
click at [1371, 214] on input "text" at bounding box center [1424, 223] width 260 height 42
type input "******"
click at [1405, 271] on span "[PERSON_NAME]" at bounding box center [1357, 266] width 97 height 15
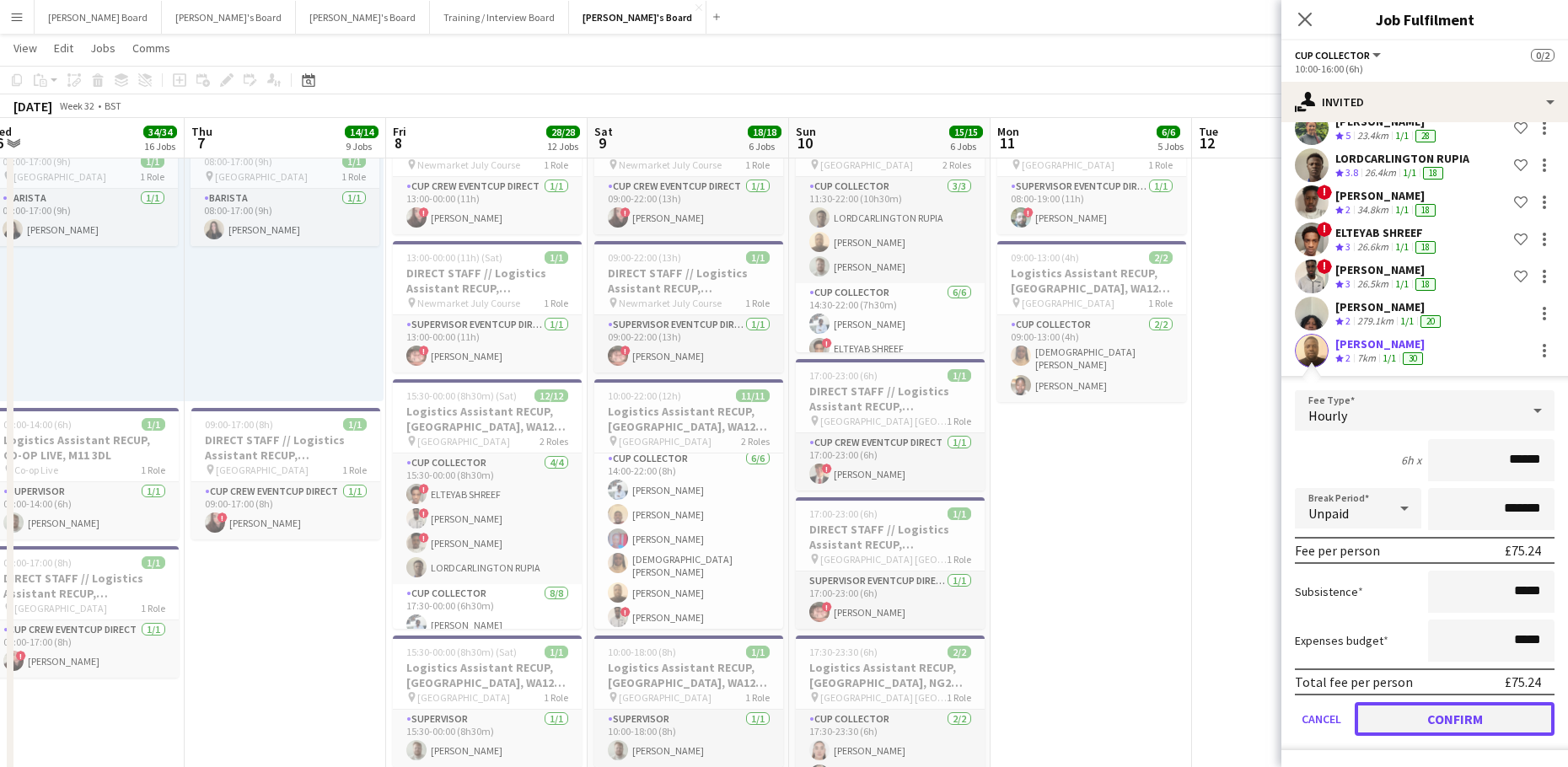
click at [1418, 716] on button "Confirm" at bounding box center [1454, 719] width 200 height 33
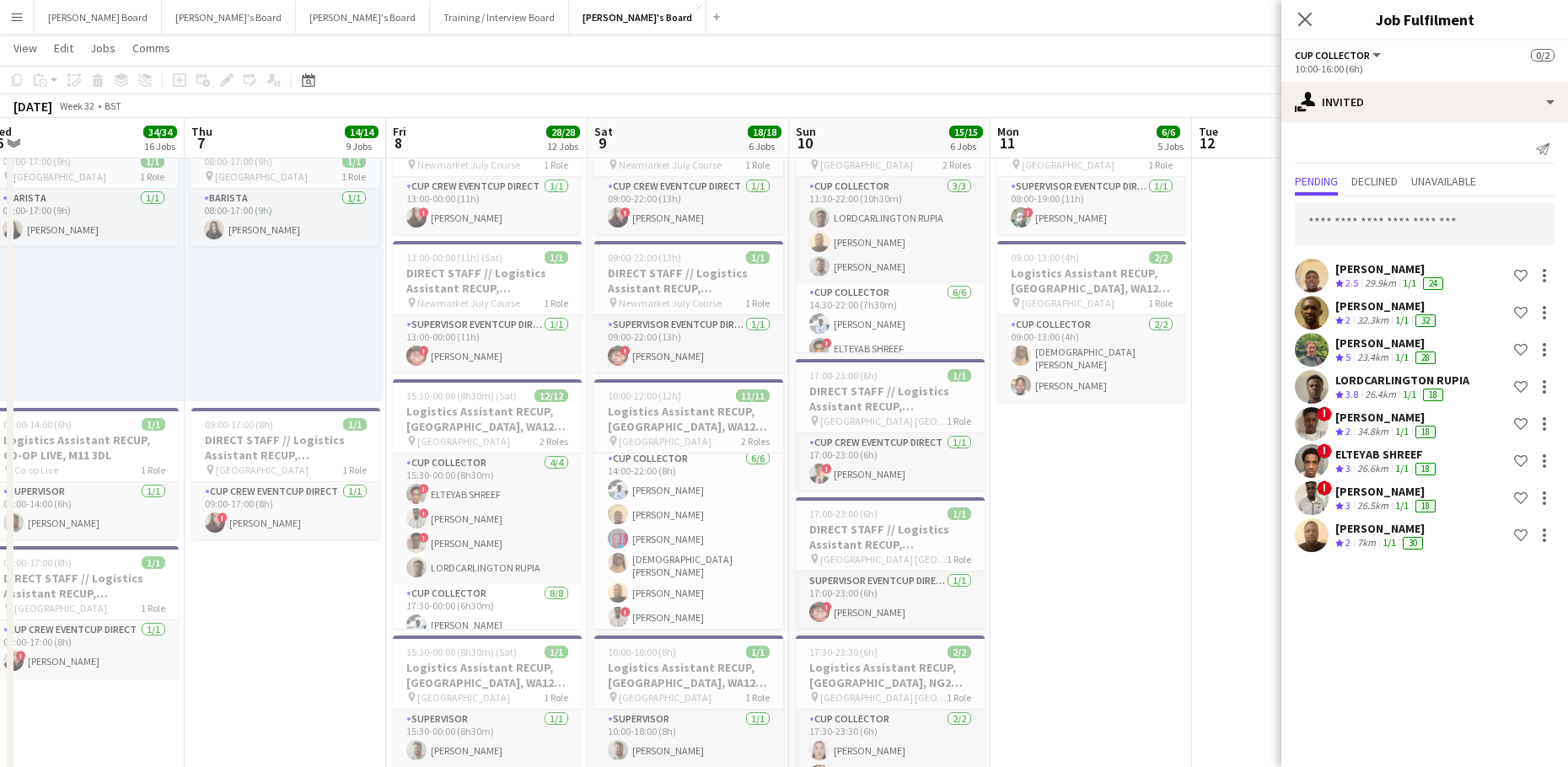
scroll to position [0, 0]
click at [1115, 498] on app-date-cell "08:00-19:00 (11h) 1/1 DIRECT STAFF // Logistics Assistant RECUP, [GEOGRAPHIC_DA…" at bounding box center [1091, 760] width 202 height 1328
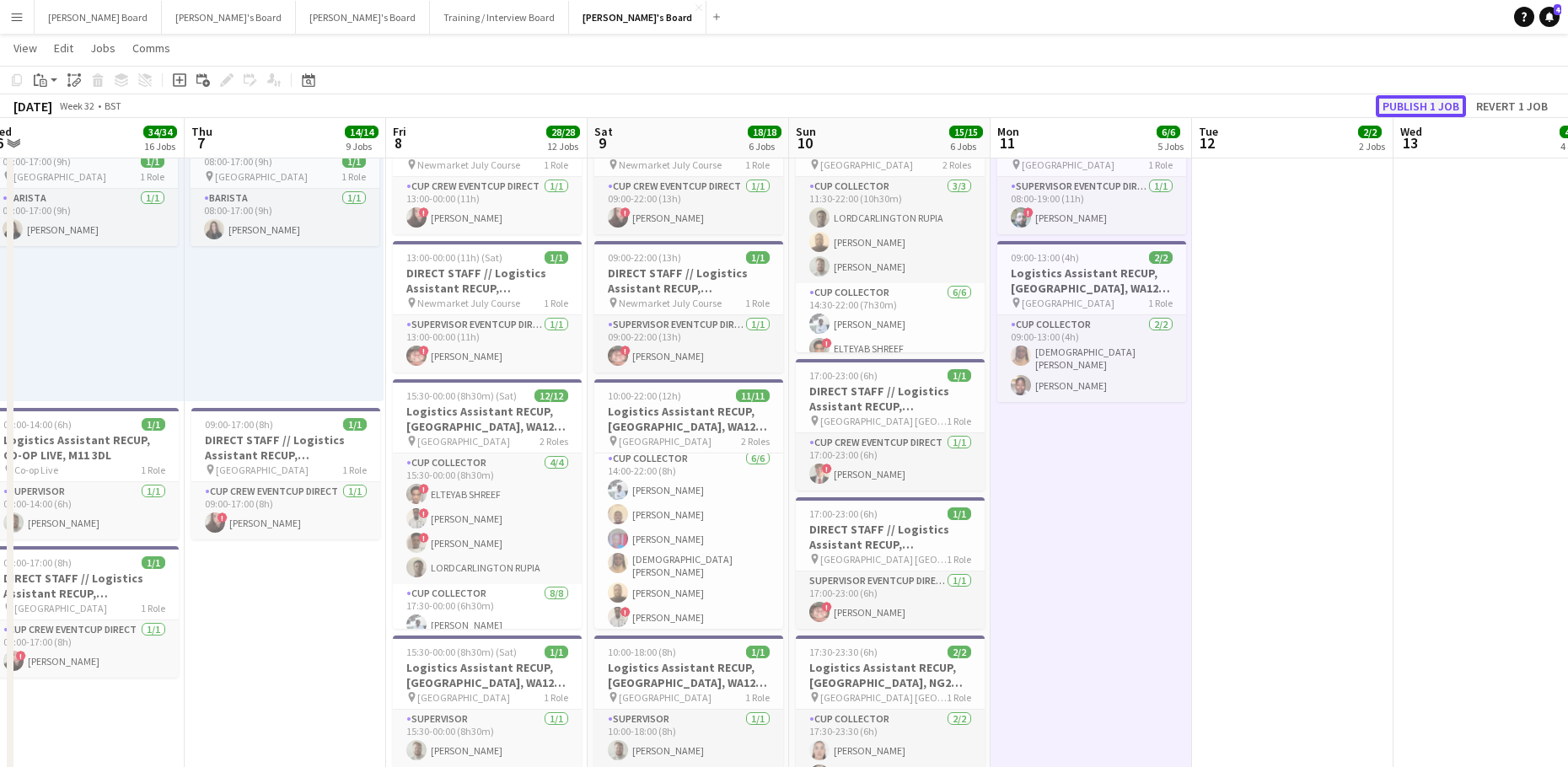
click at [1415, 107] on button "Publish 1 job" at bounding box center [1420, 106] width 90 height 22
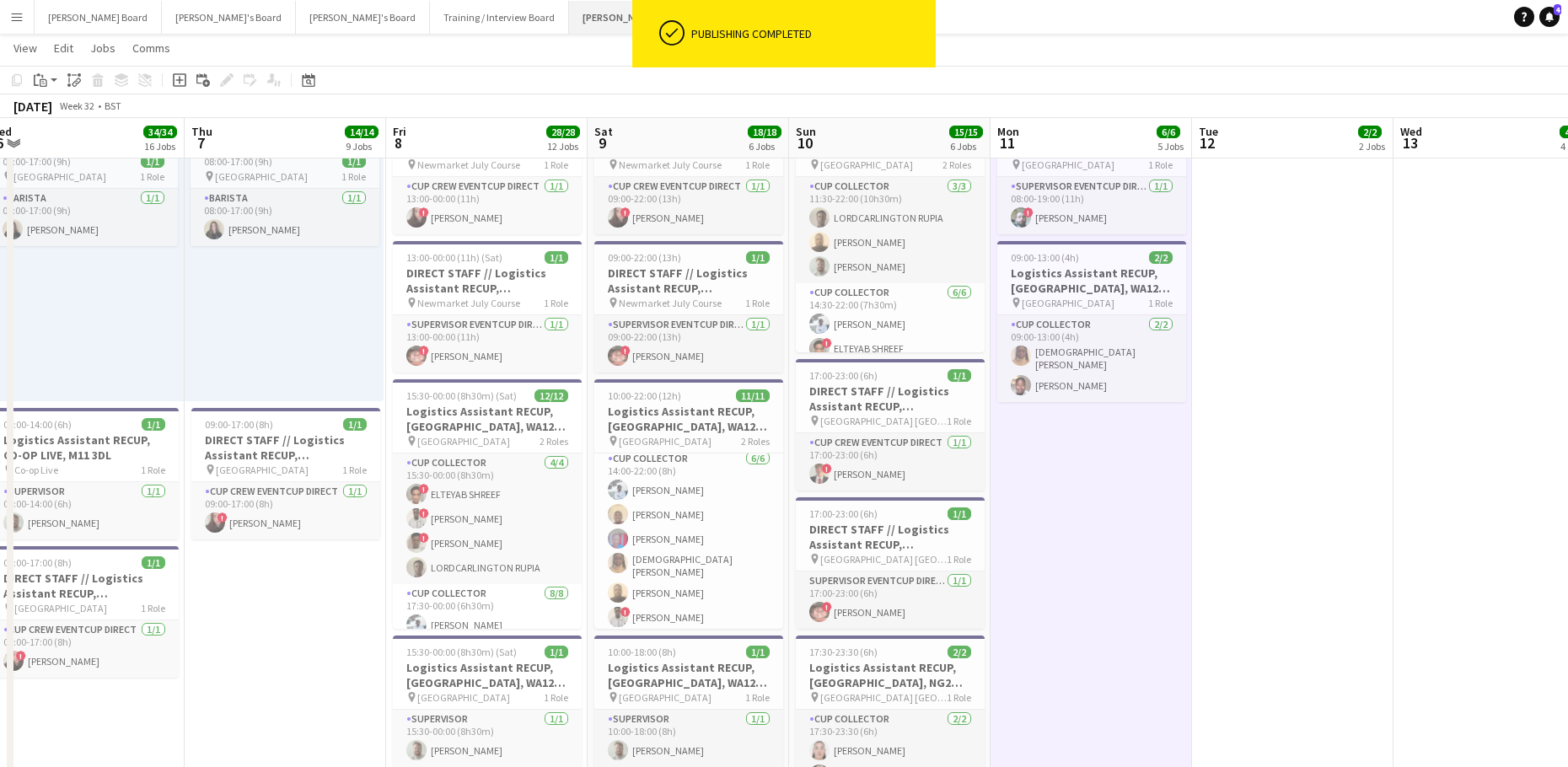
click at [569, 14] on button "[PERSON_NAME]'s Board Close" at bounding box center [637, 17] width 138 height 32
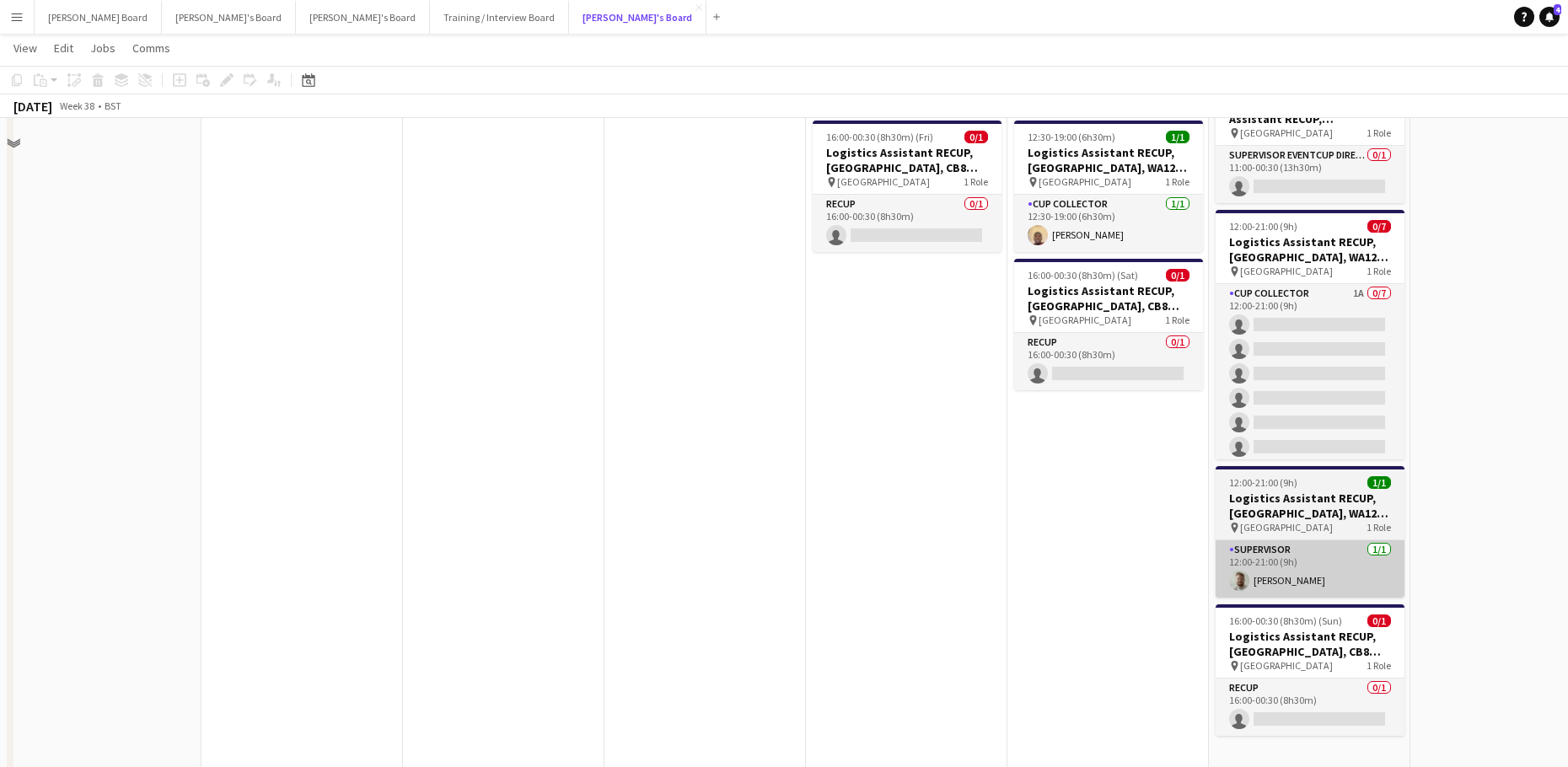
scroll to position [3258, 0]
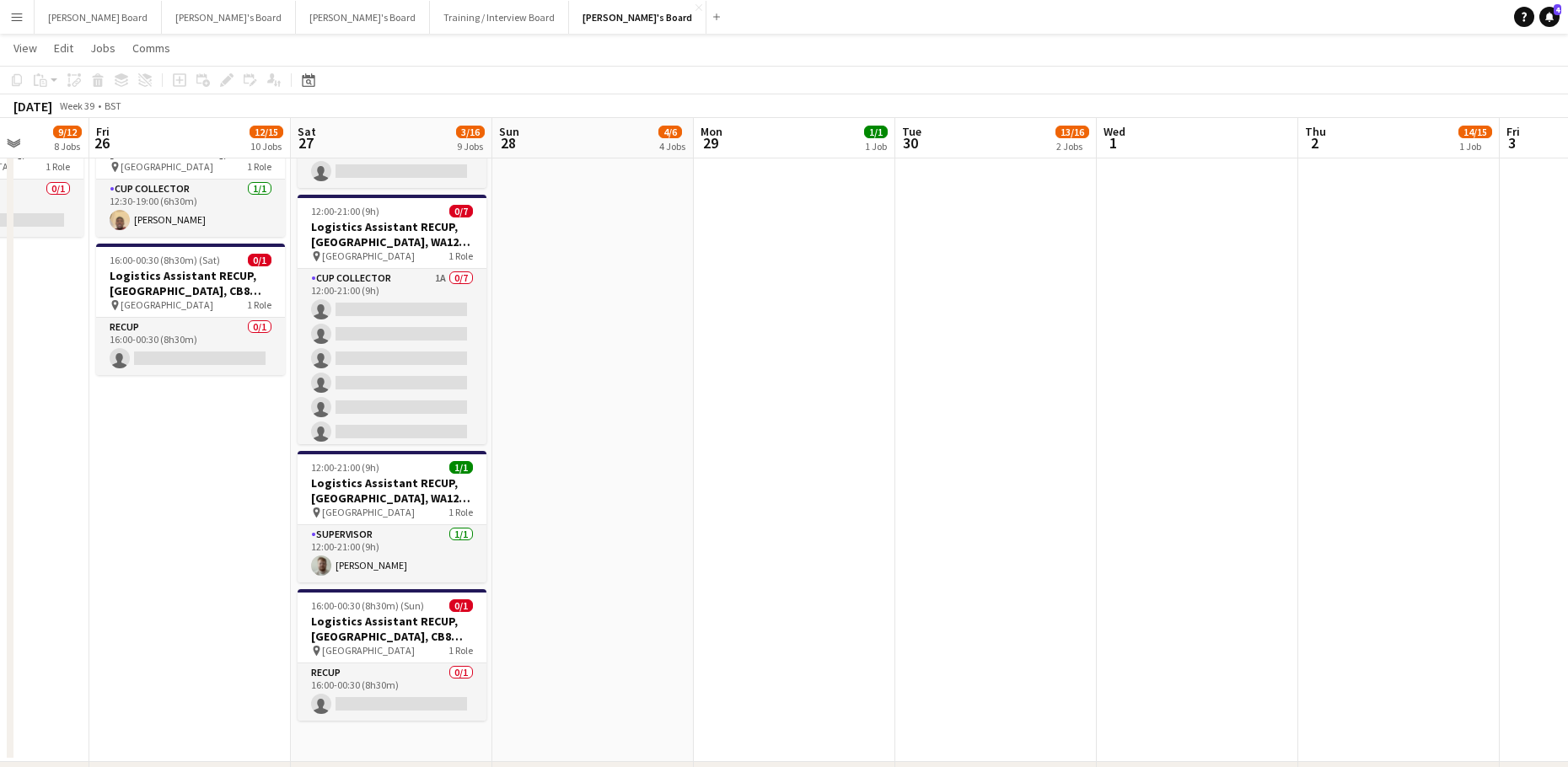
drag, startPoint x: 770, startPoint y: 585, endPoint x: 513, endPoint y: 614, distance: 258.6
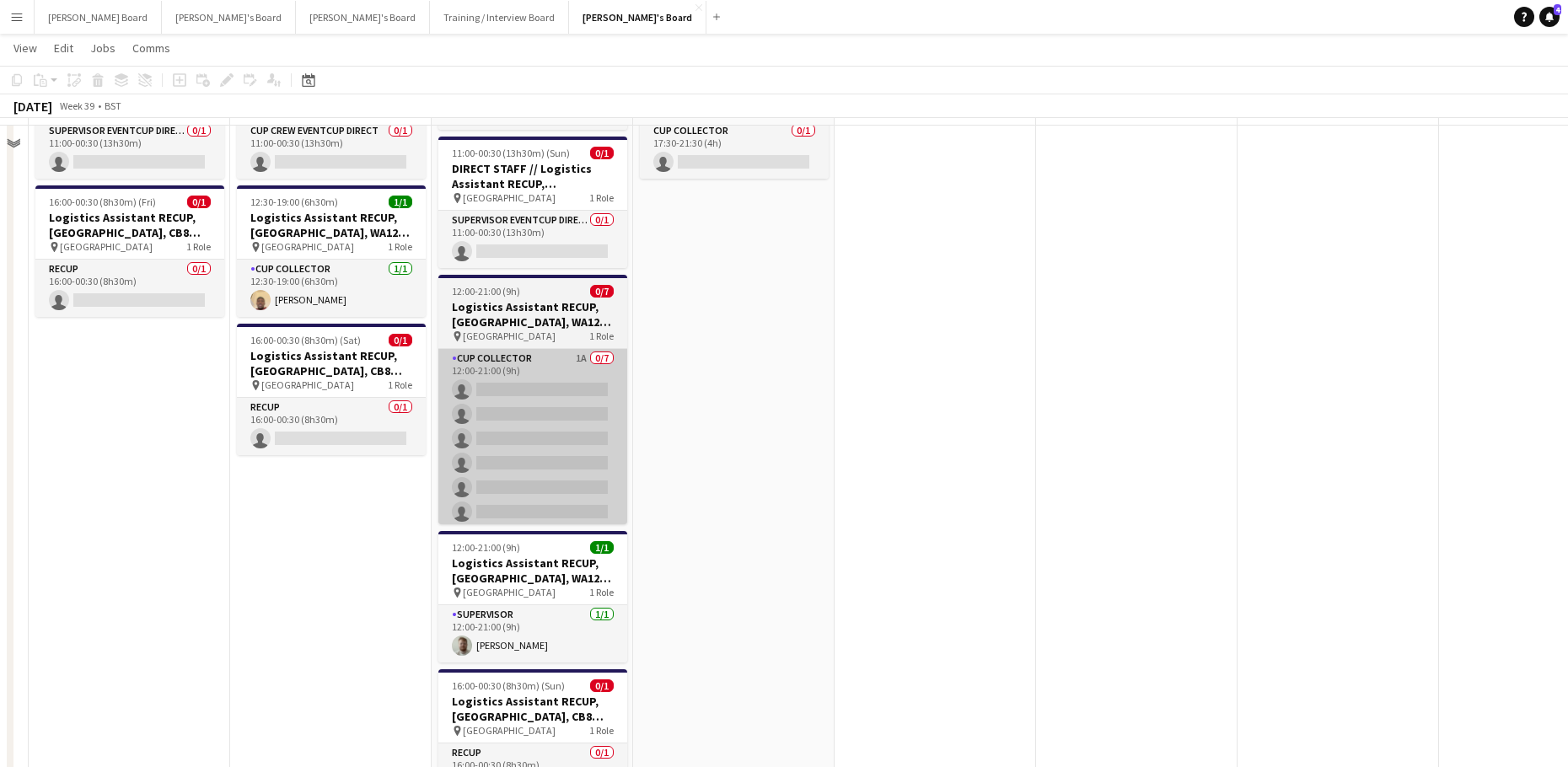
scroll to position [3145, 0]
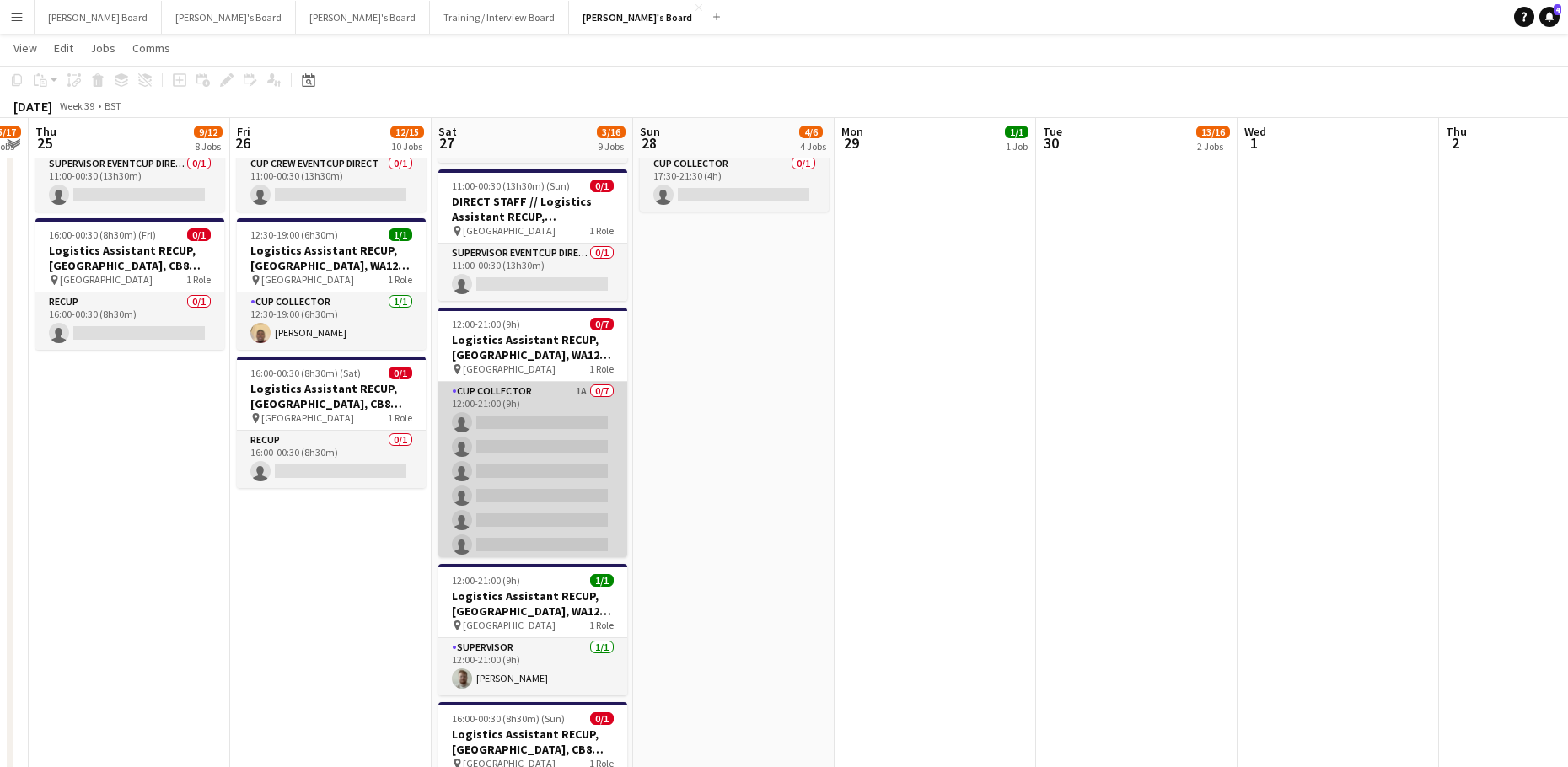
click at [537, 517] on app-card-role "CUP COLLECTOR 1A 0/7 12:00-21:00 (9h) single-neutral-actions single-neutral-act…" at bounding box center [533, 483] width 189 height 204
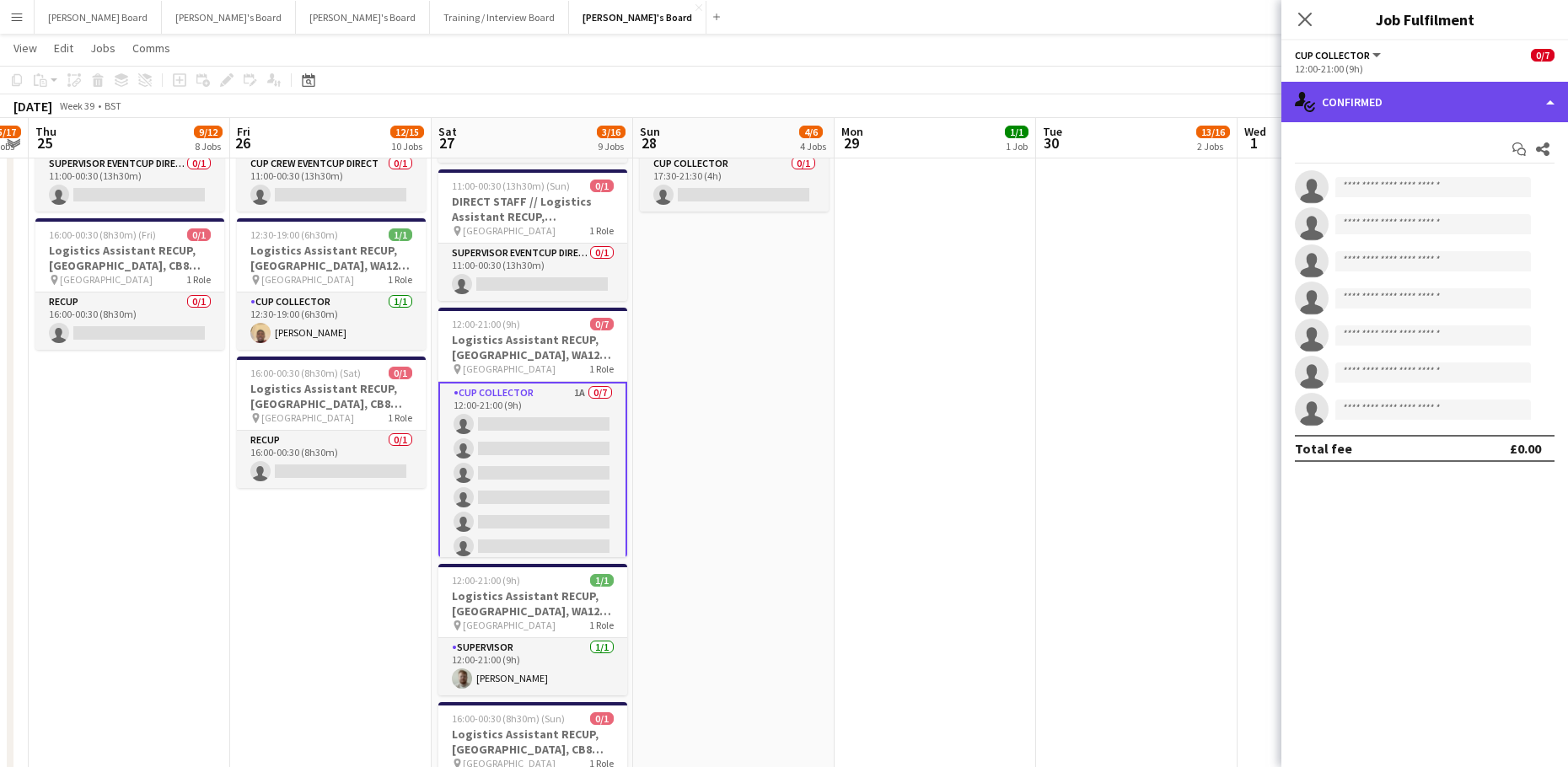
click at [1362, 100] on div "single-neutral-actions-check-2 Confirmed" at bounding box center [1423, 101] width 286 height 40
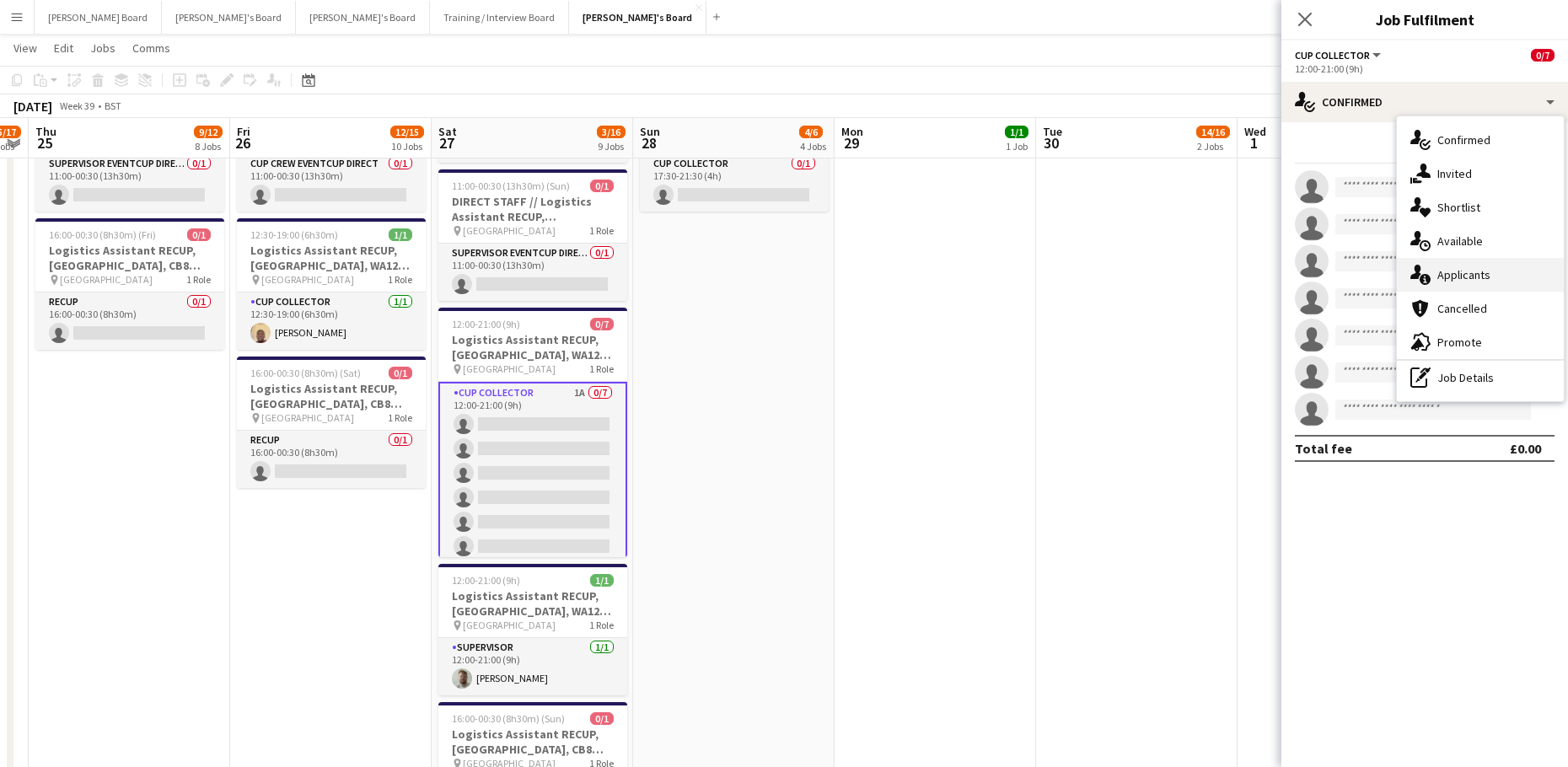
click at [1481, 278] on span "Applicants" at bounding box center [1464, 274] width 53 height 15
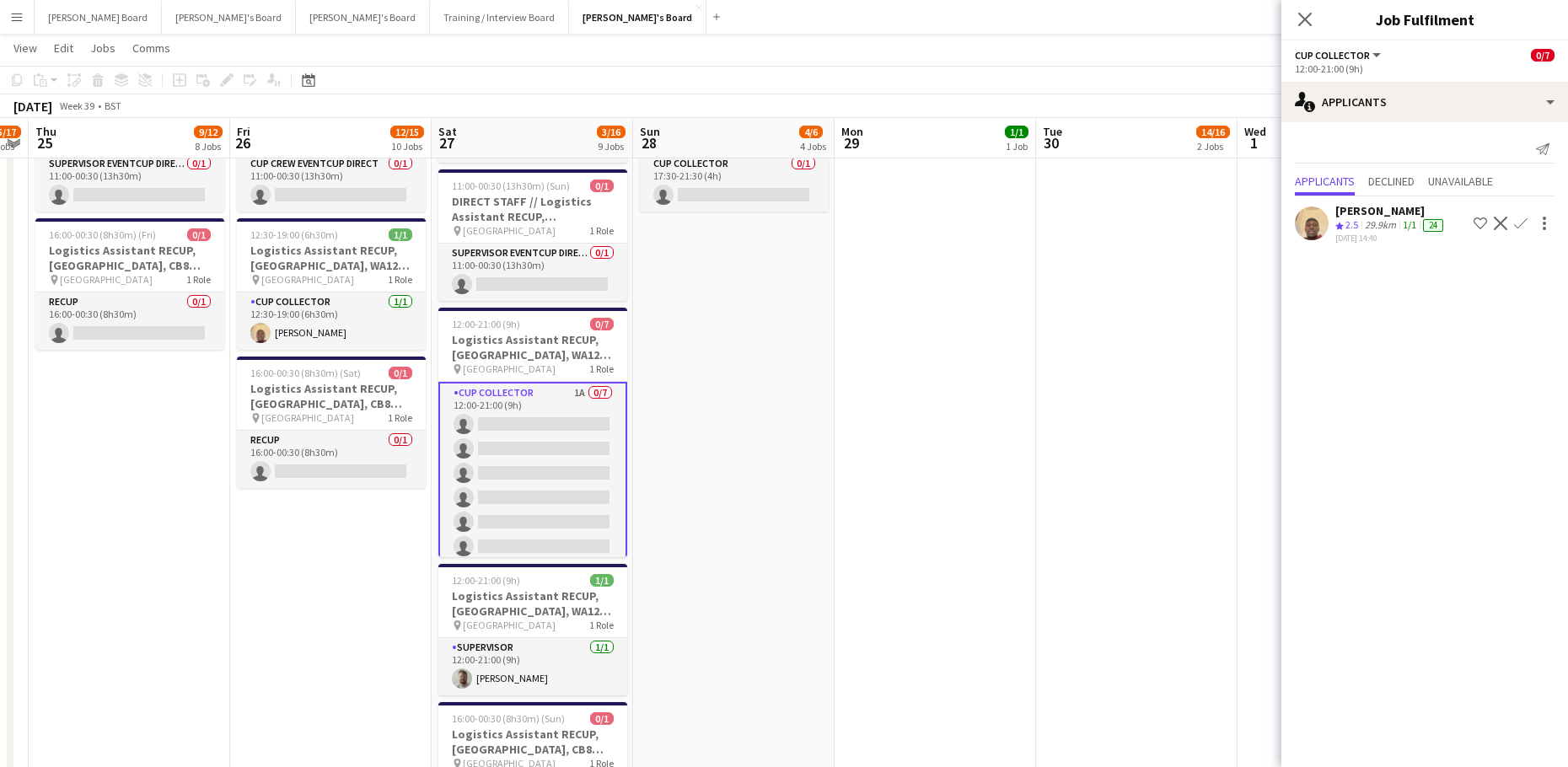
click at [1513, 216] on button "Confirm" at bounding box center [1520, 223] width 21 height 21
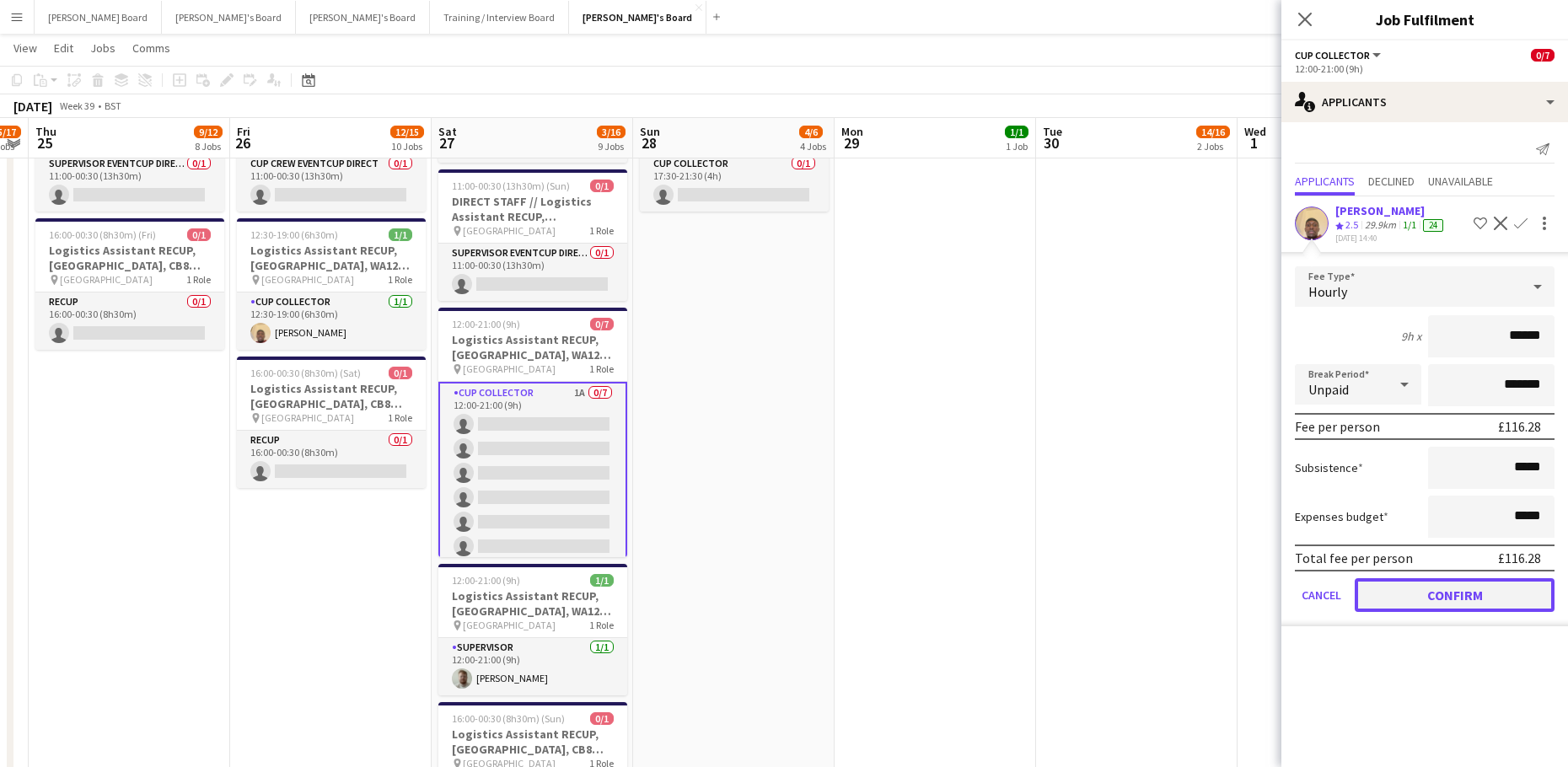
click at [1433, 591] on button "Confirm" at bounding box center [1454, 595] width 200 height 33
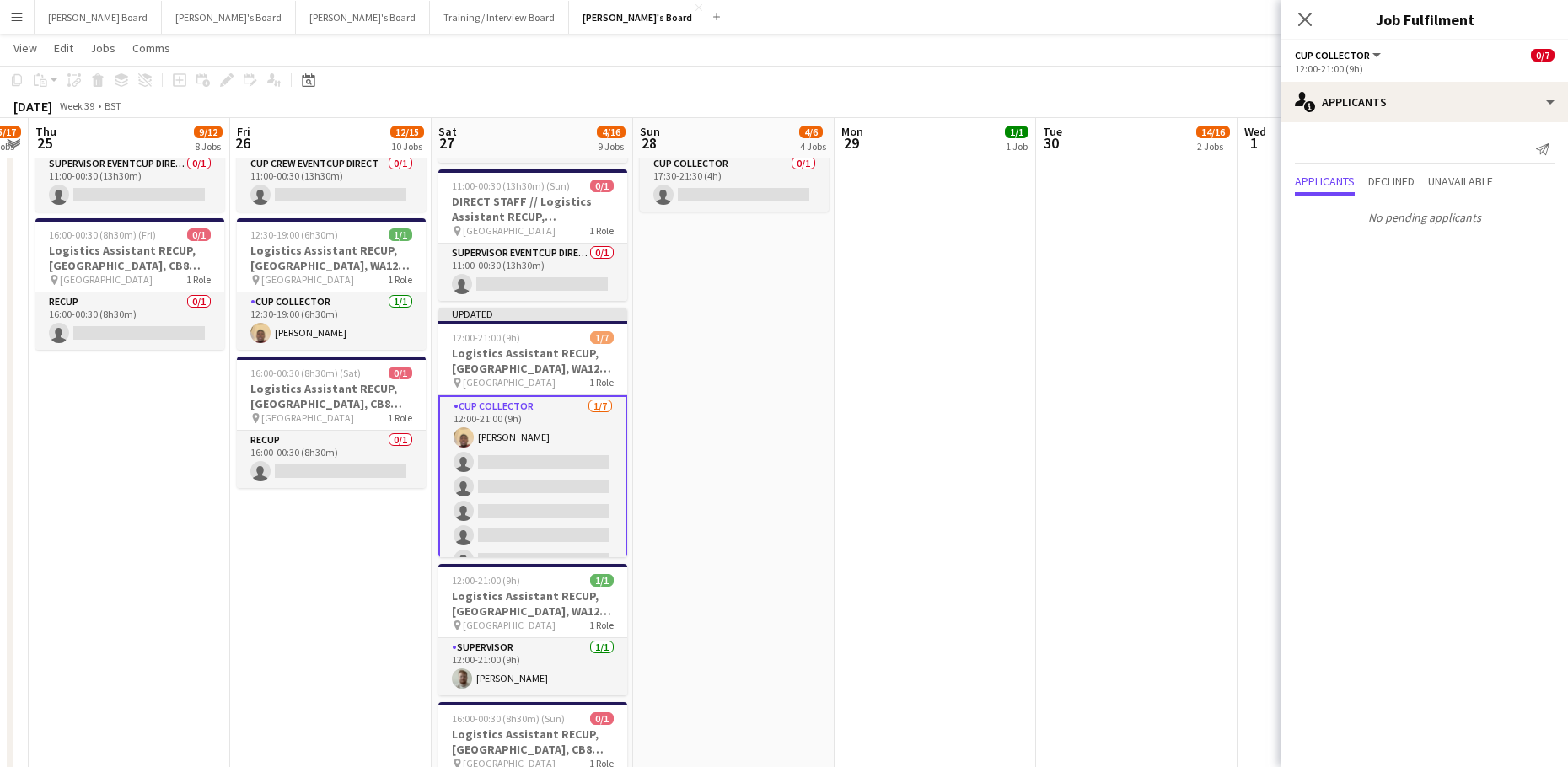
click at [968, 540] on app-date-cell at bounding box center [935, 311] width 202 height 1126
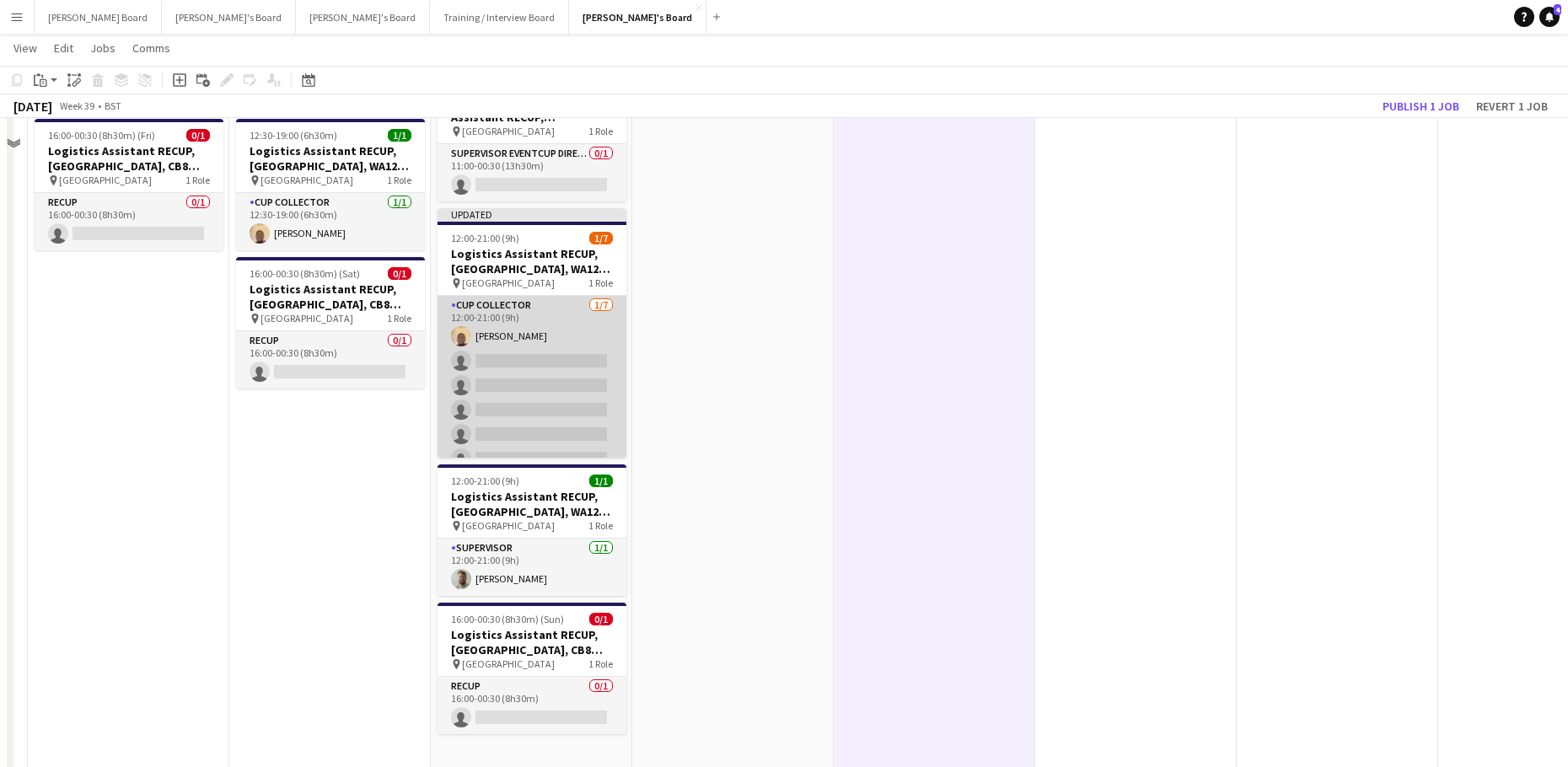
scroll to position [3258, 0]
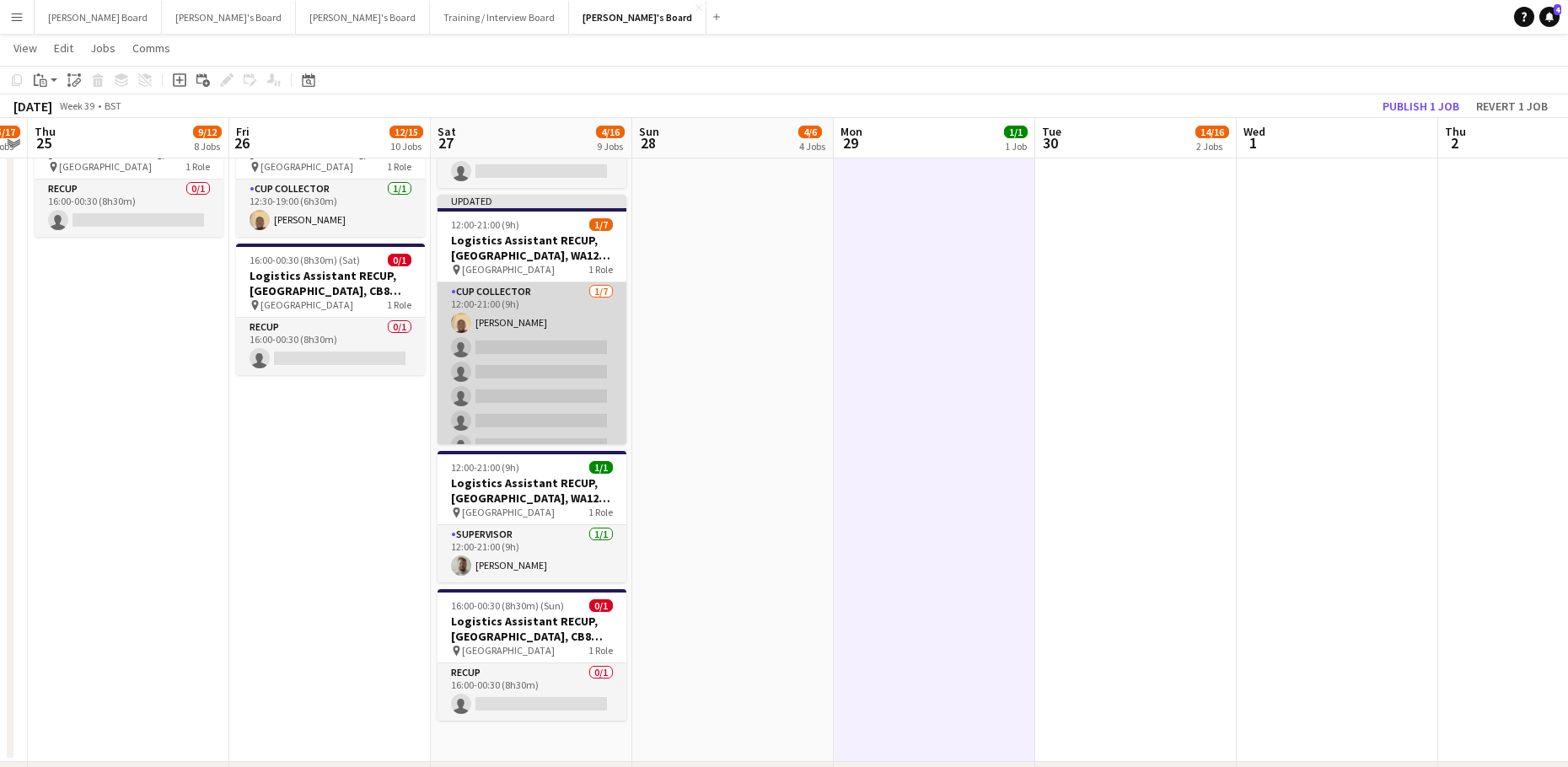
click at [531, 372] on app-card-role "CUP COLLECTOR [DATE] 12:00-21:00 (9h) [PERSON_NAME] single-neutral-actions sing…" at bounding box center [532, 384] width 189 height 204
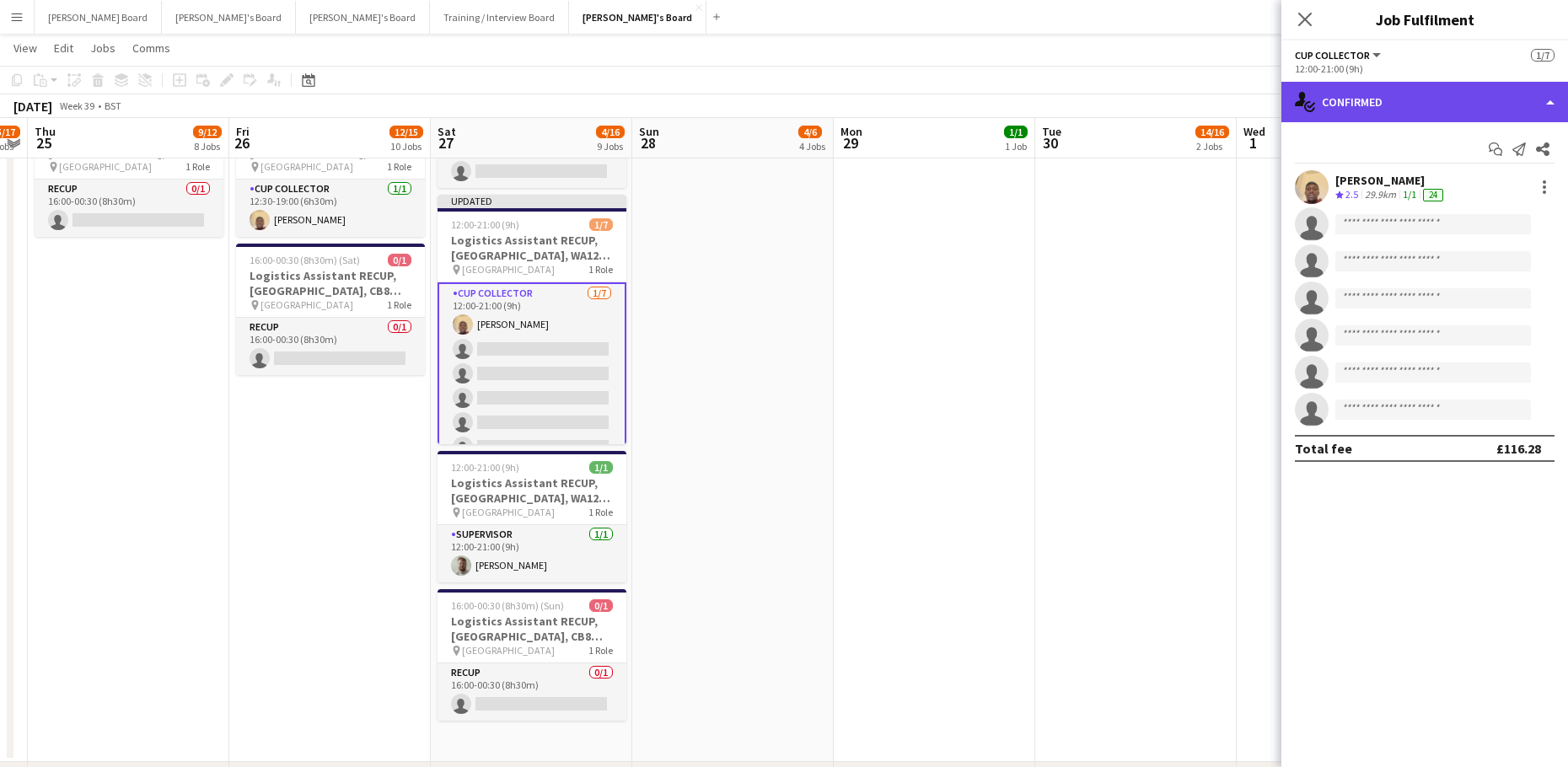
click at [1374, 112] on div "single-neutral-actions-check-2 Confirmed" at bounding box center [1423, 101] width 286 height 40
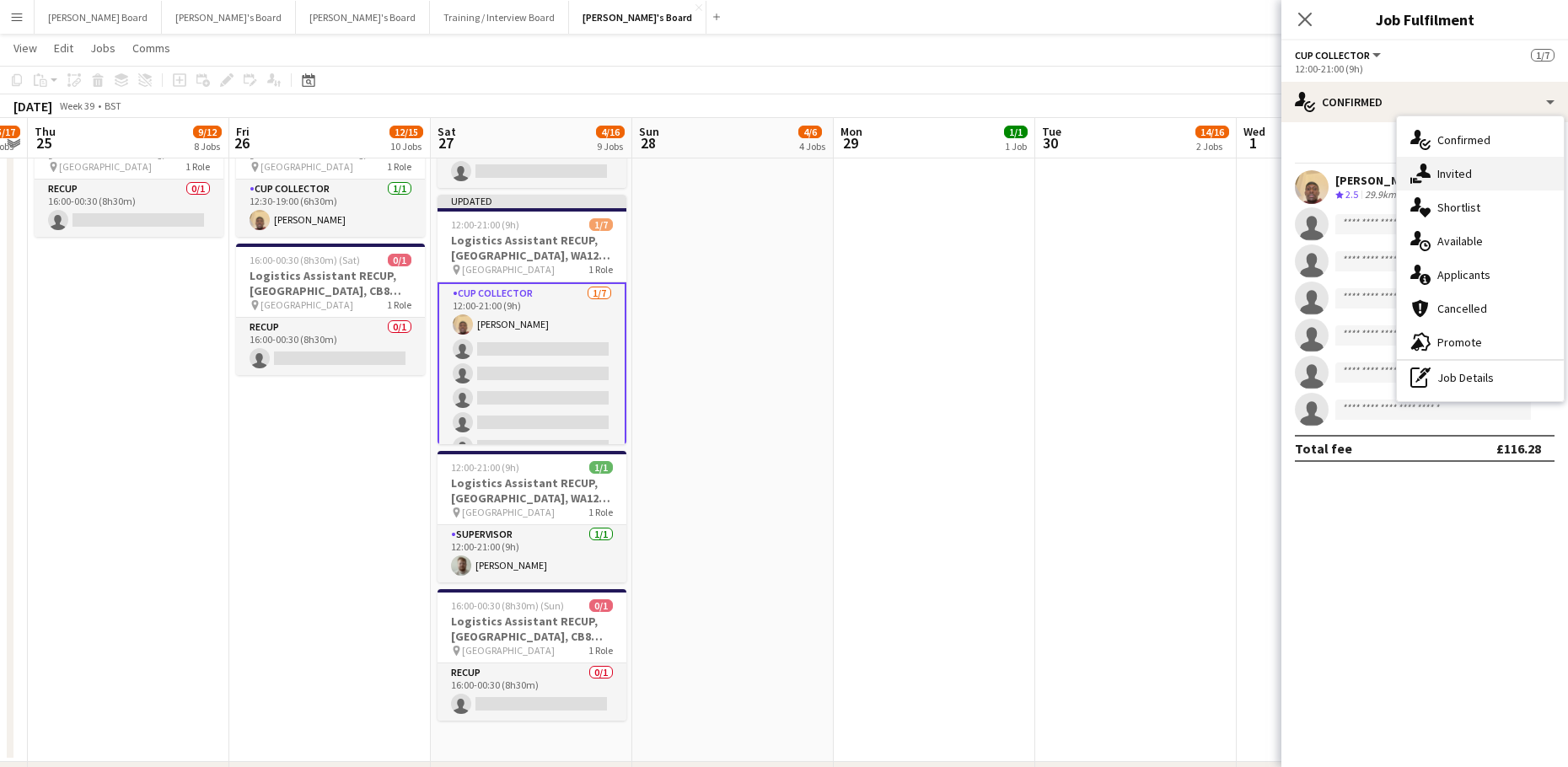
click at [1468, 174] on span "Invited" at bounding box center [1454, 173] width 34 height 15
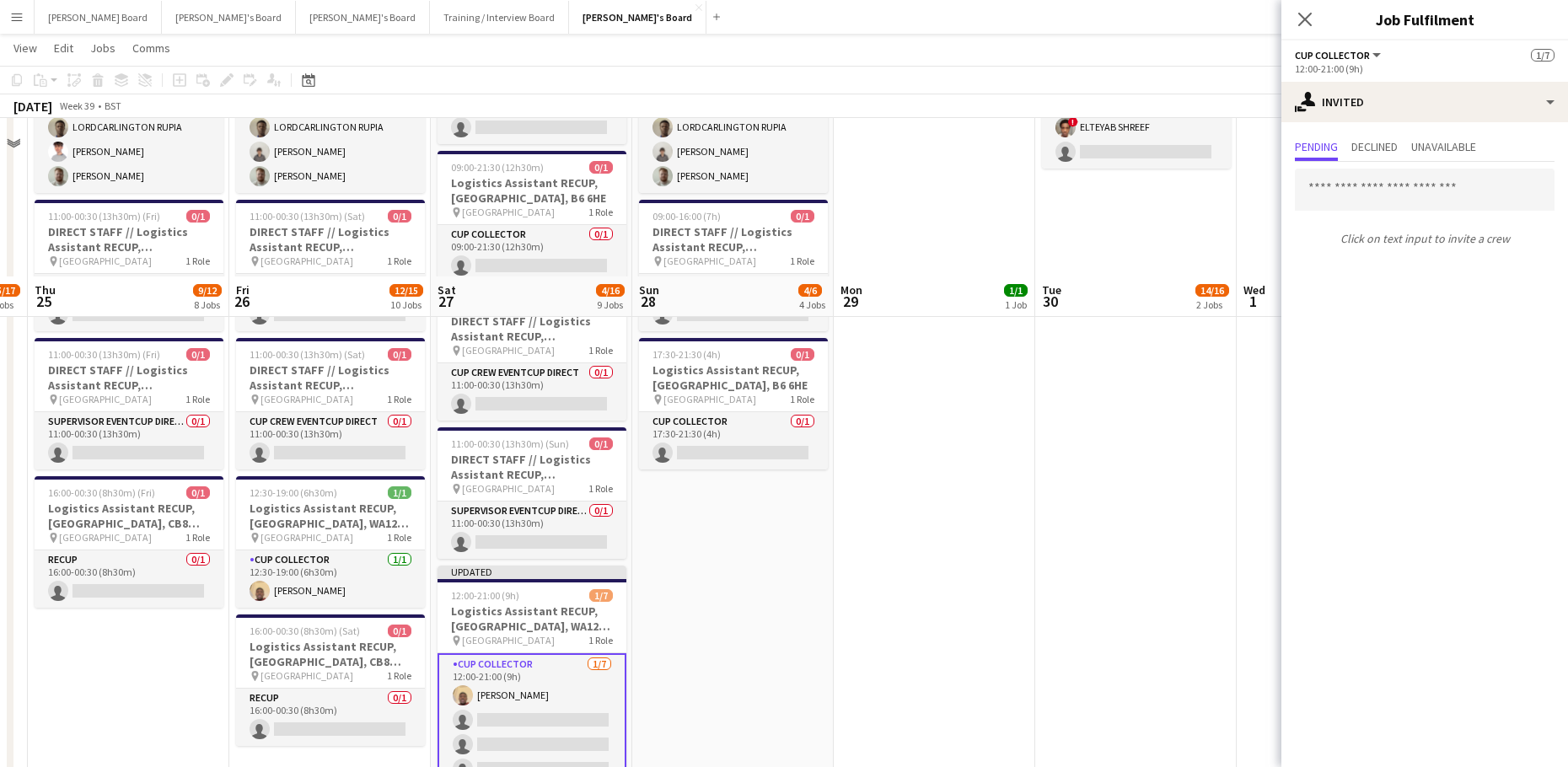
scroll to position [0, 0]
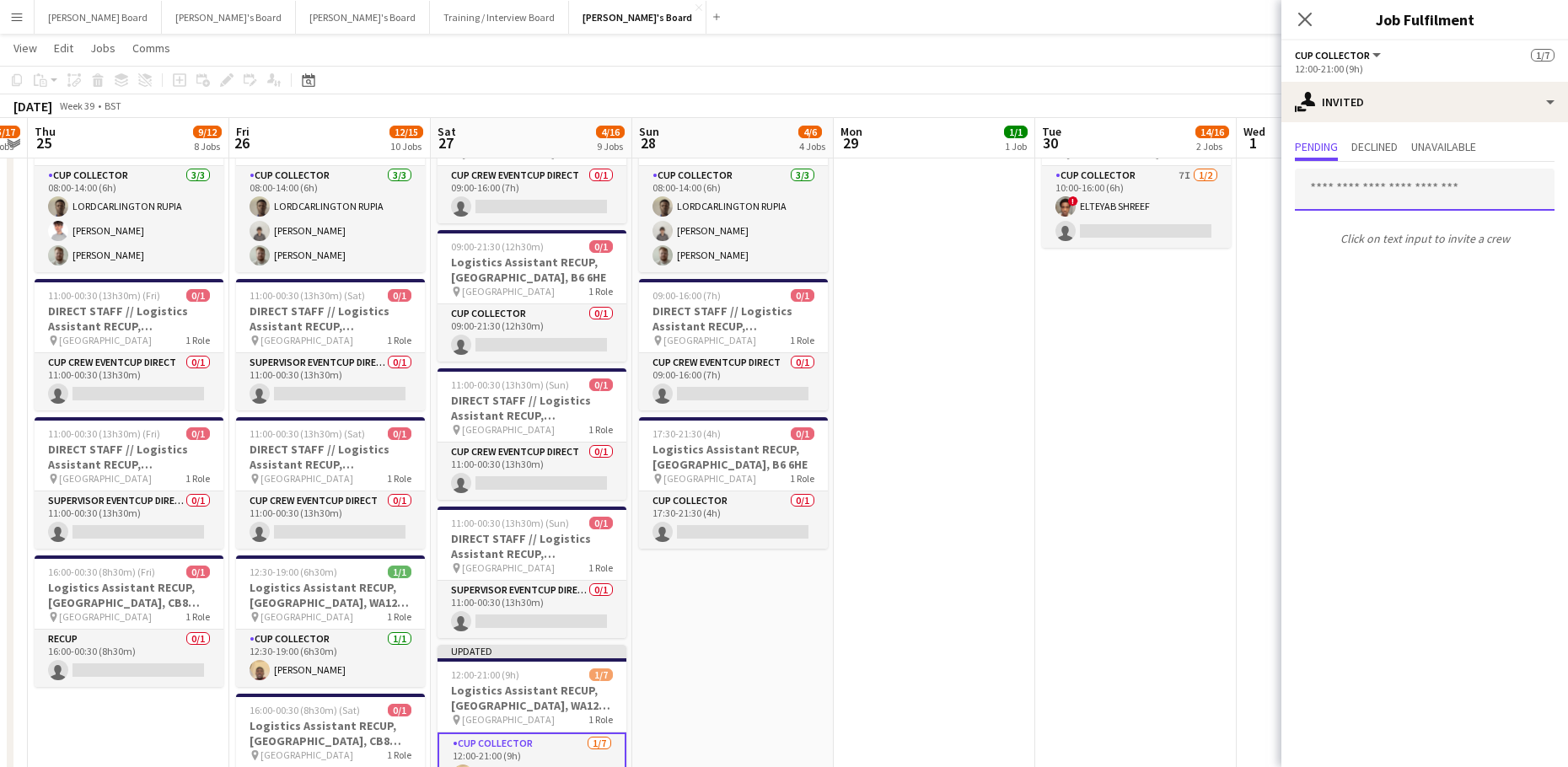
click at [1390, 191] on input "text" at bounding box center [1424, 189] width 260 height 42
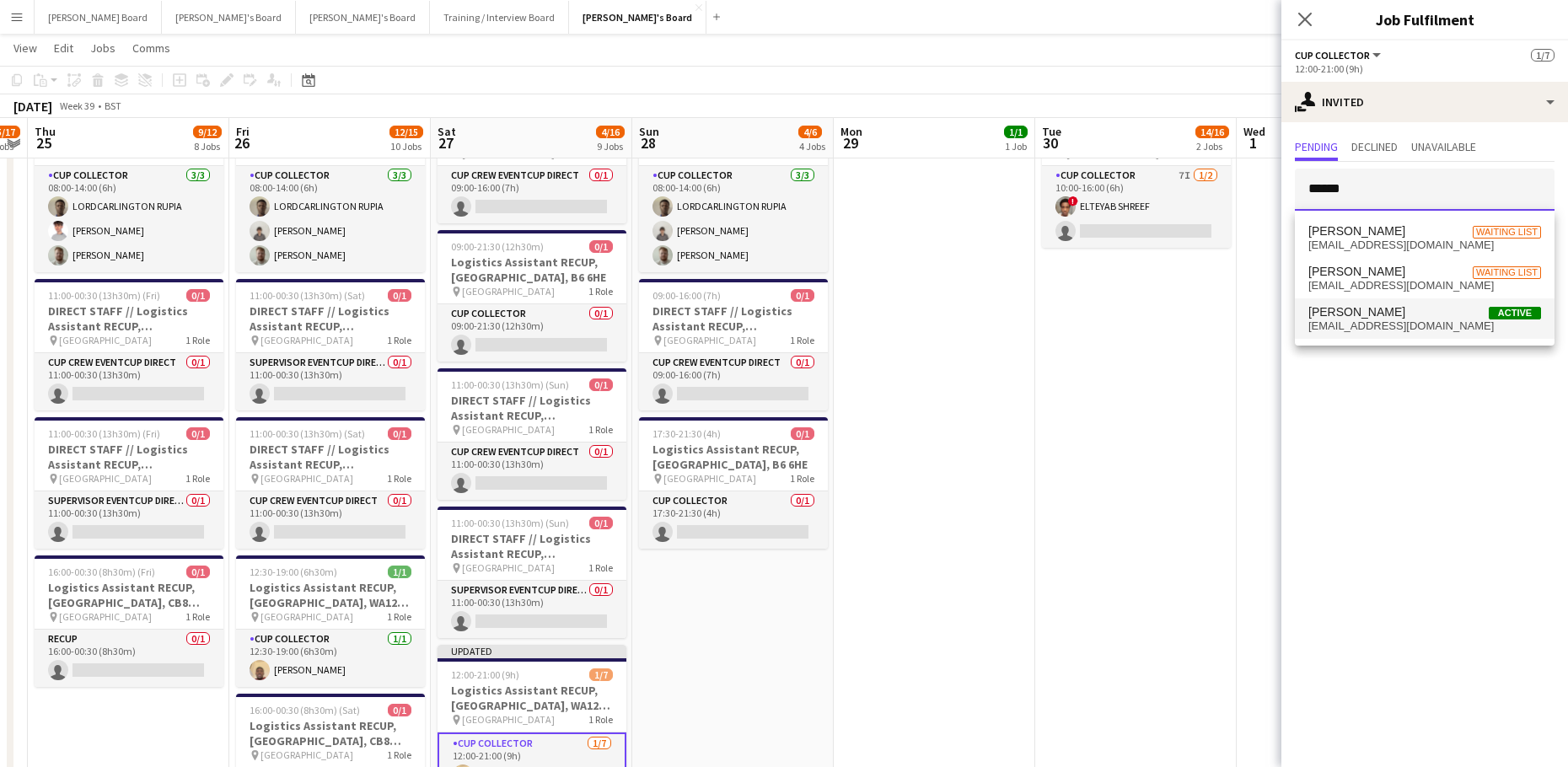
type input "******"
click at [1425, 315] on span "[PERSON_NAME] Active" at bounding box center [1424, 312] width 232 height 15
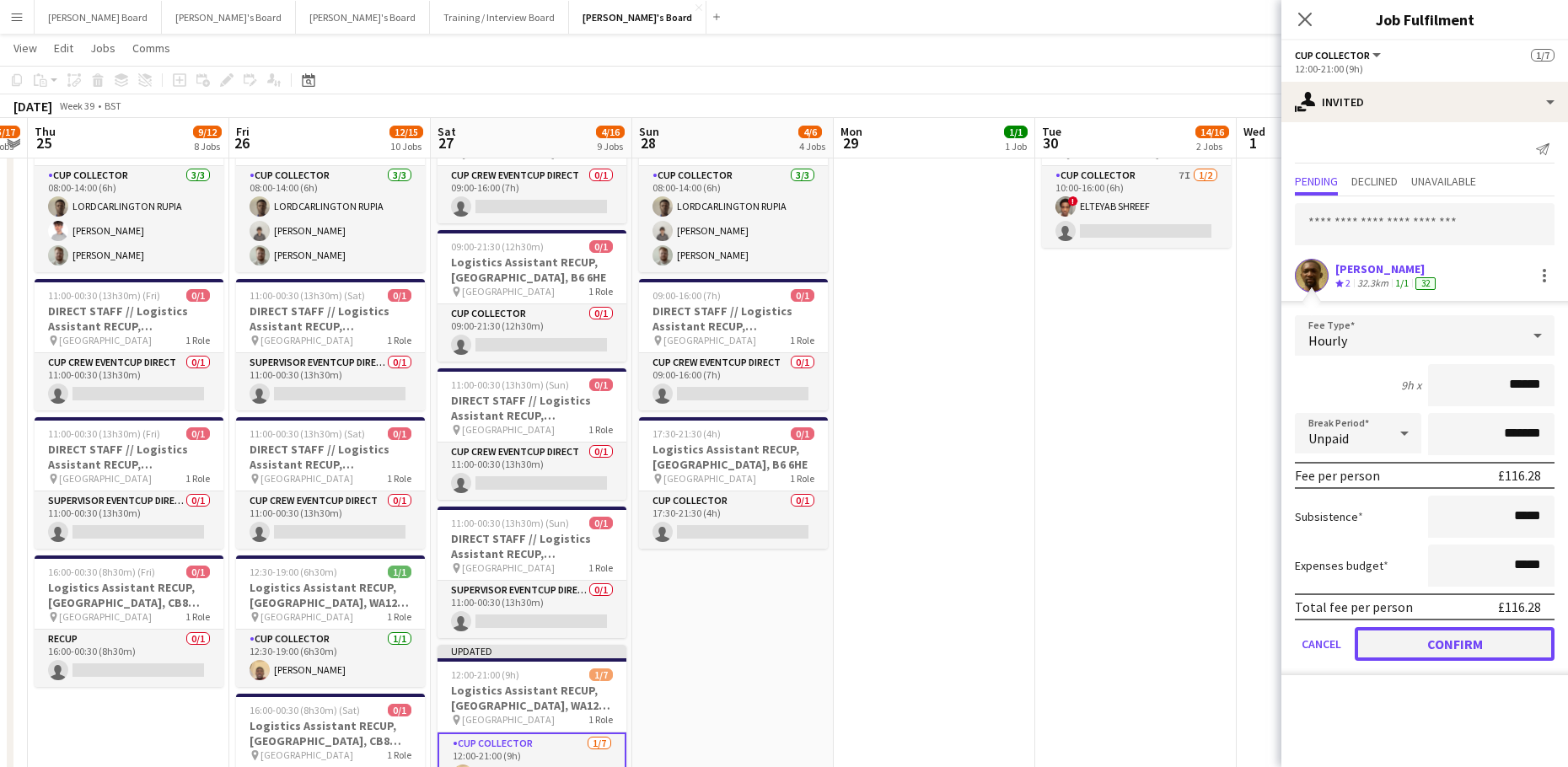
click at [1448, 644] on button "Confirm" at bounding box center [1454, 643] width 200 height 33
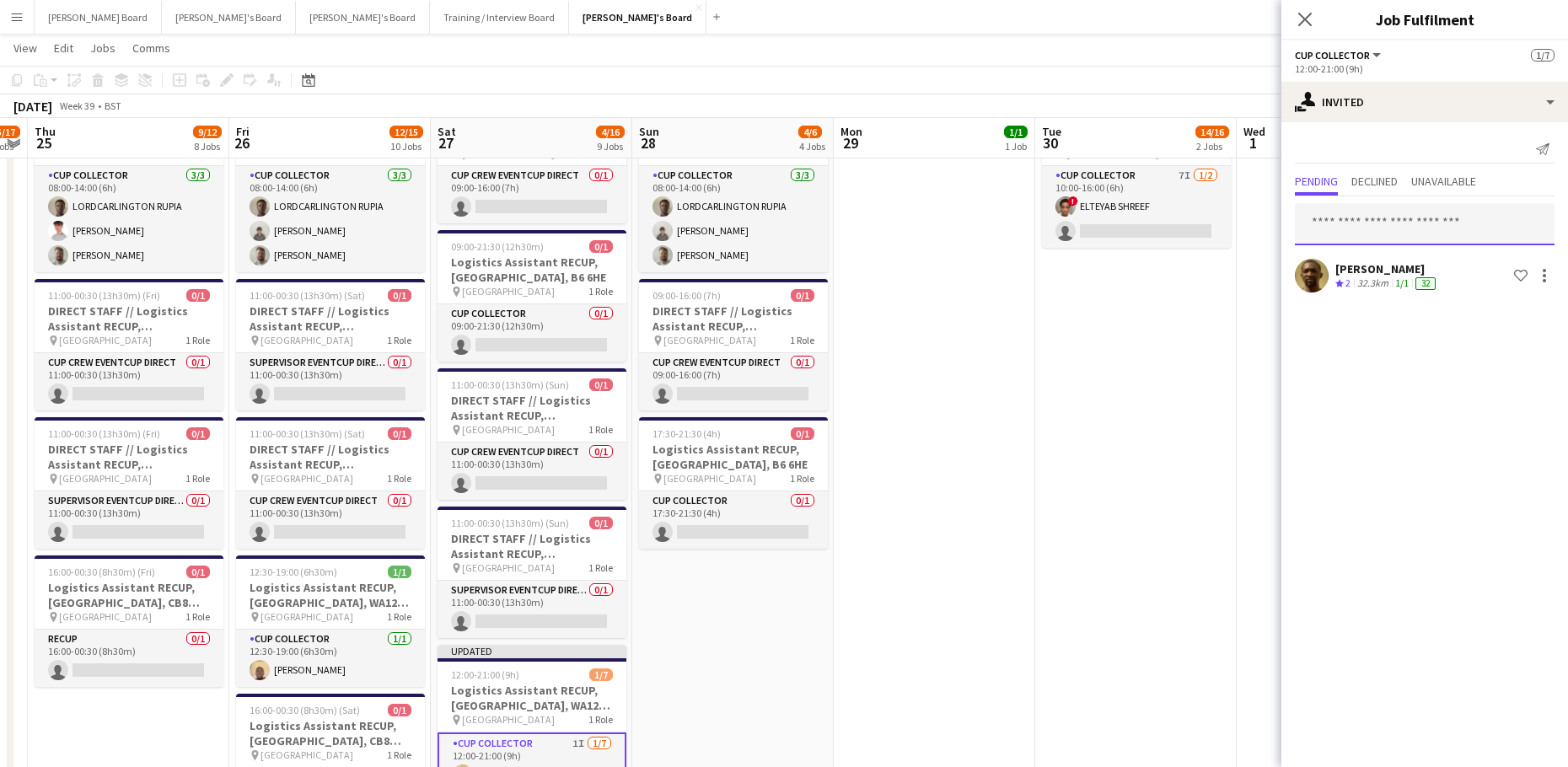
click at [1356, 220] on input "text" at bounding box center [1424, 223] width 260 height 42
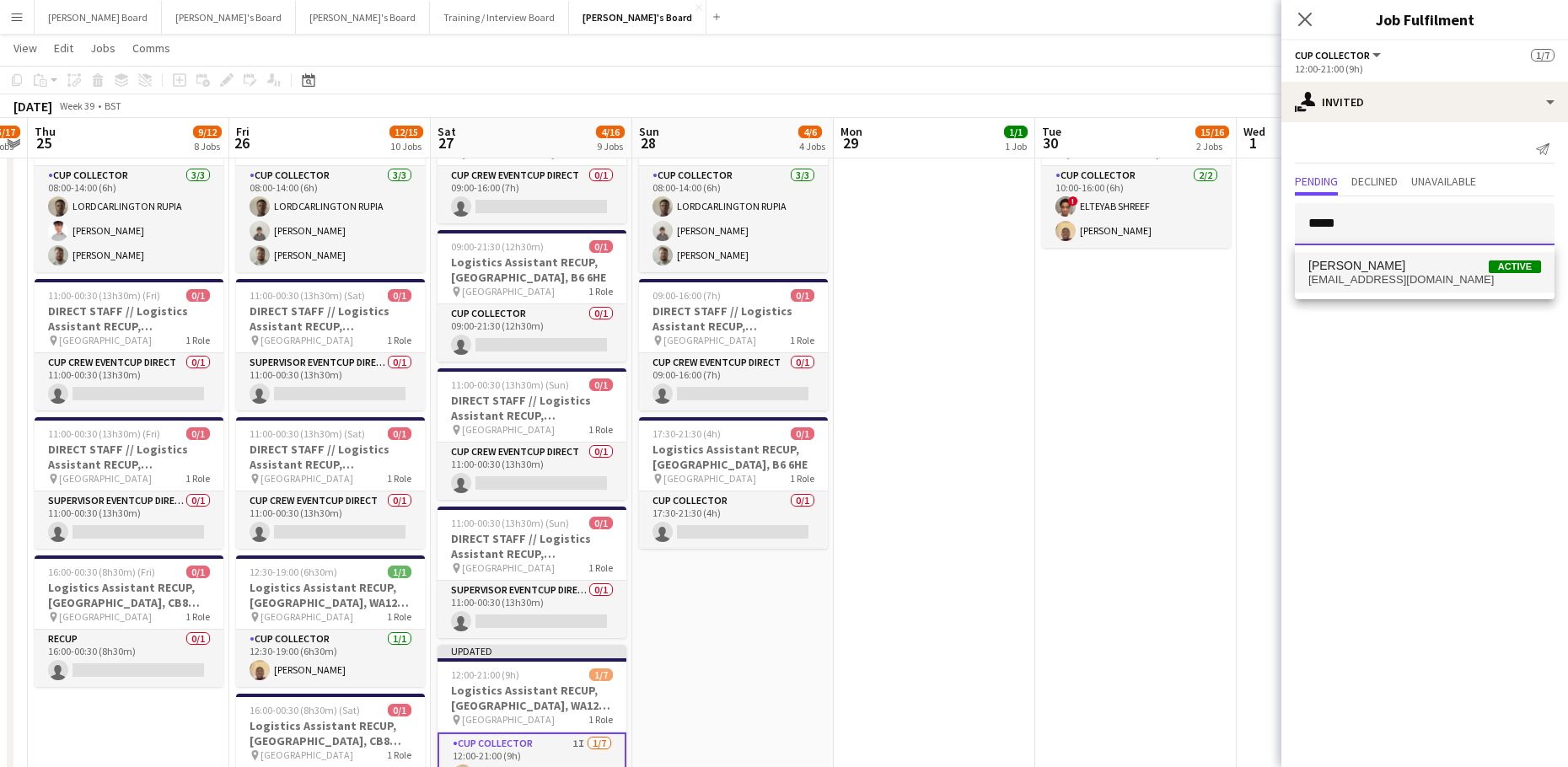
type input "*****"
click at [1413, 264] on span "[PERSON_NAME] Active" at bounding box center [1424, 266] width 232 height 15
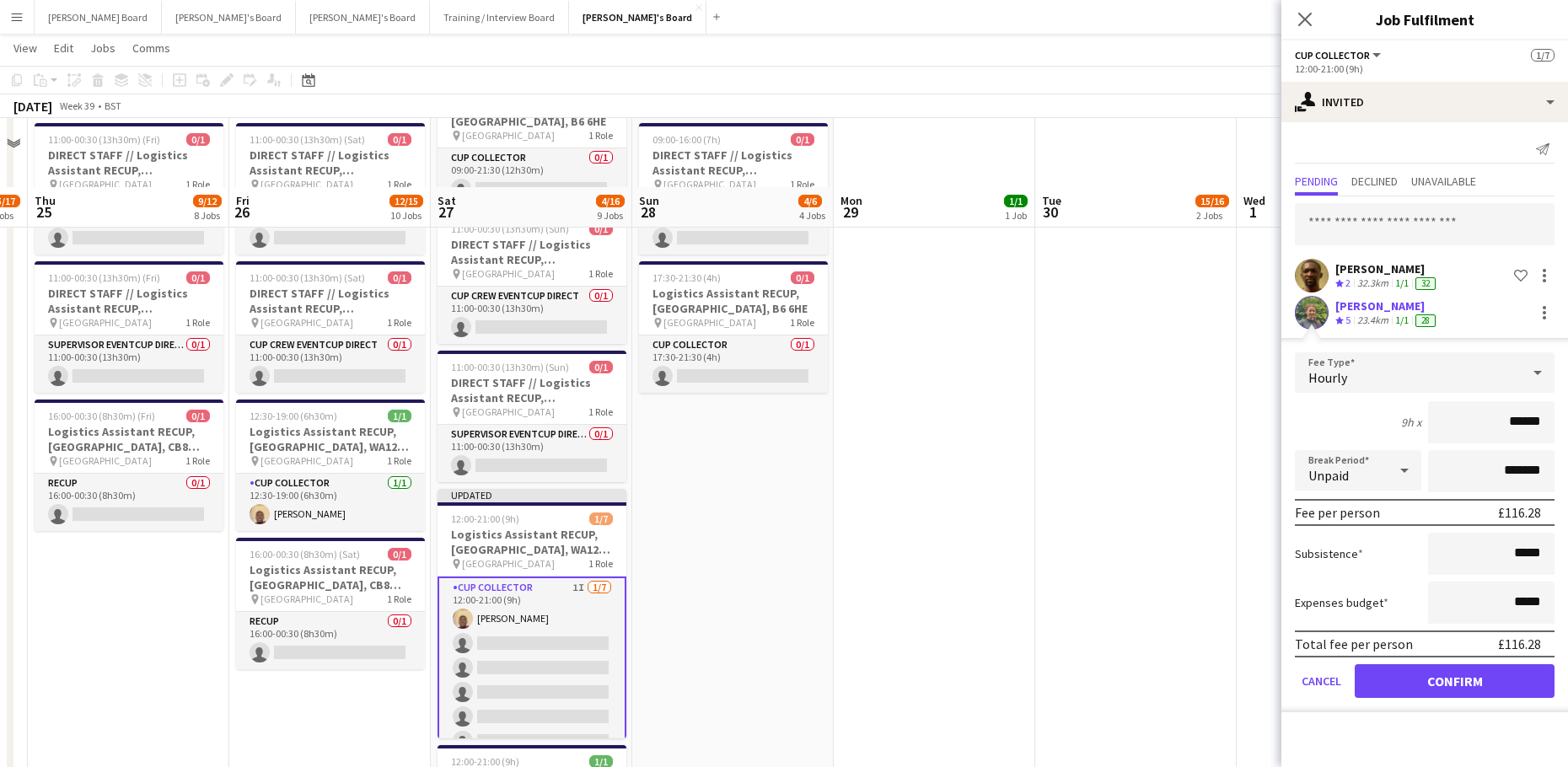
scroll to position [3033, 0]
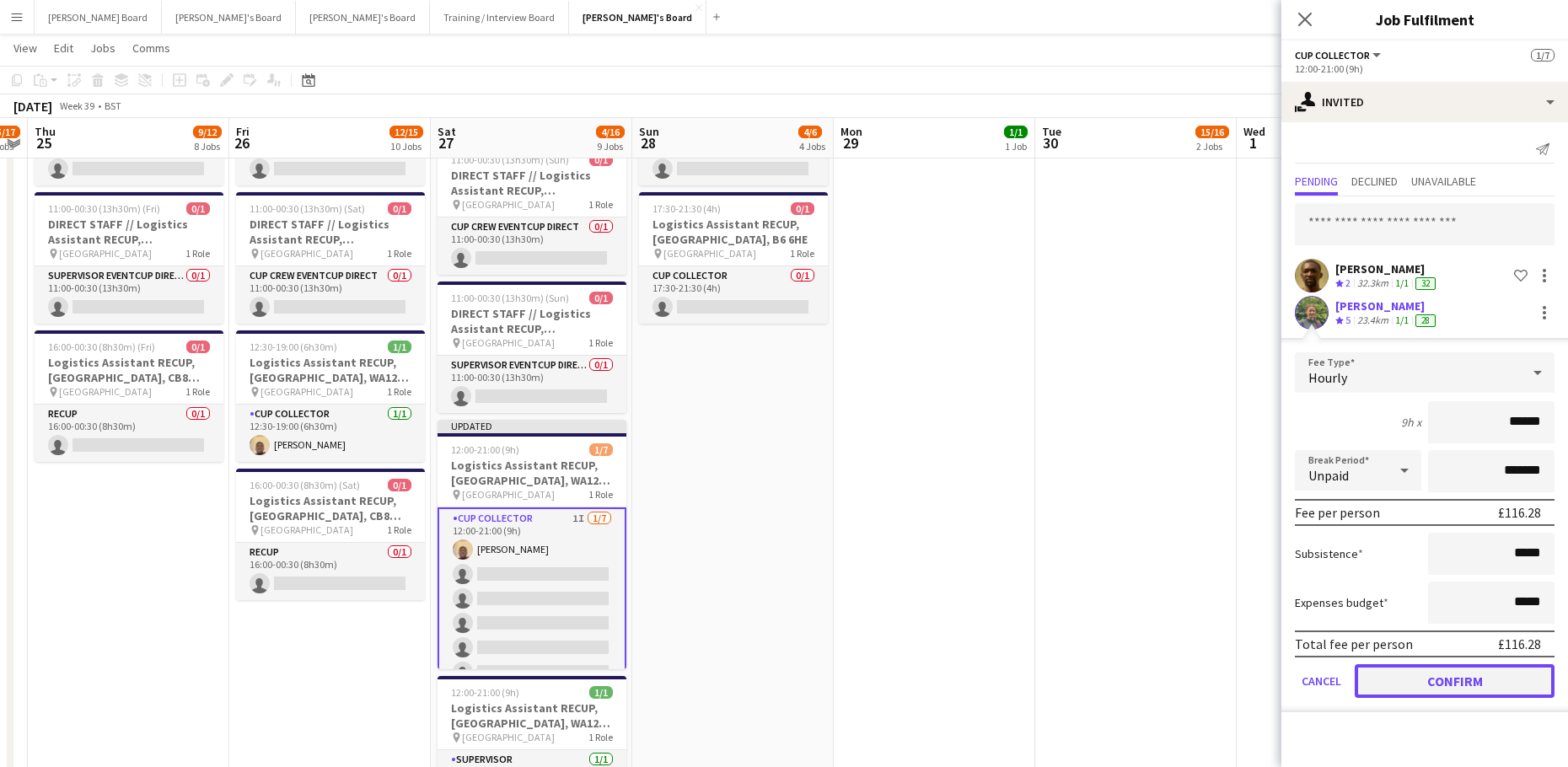
click at [1396, 685] on button "Confirm" at bounding box center [1454, 680] width 200 height 33
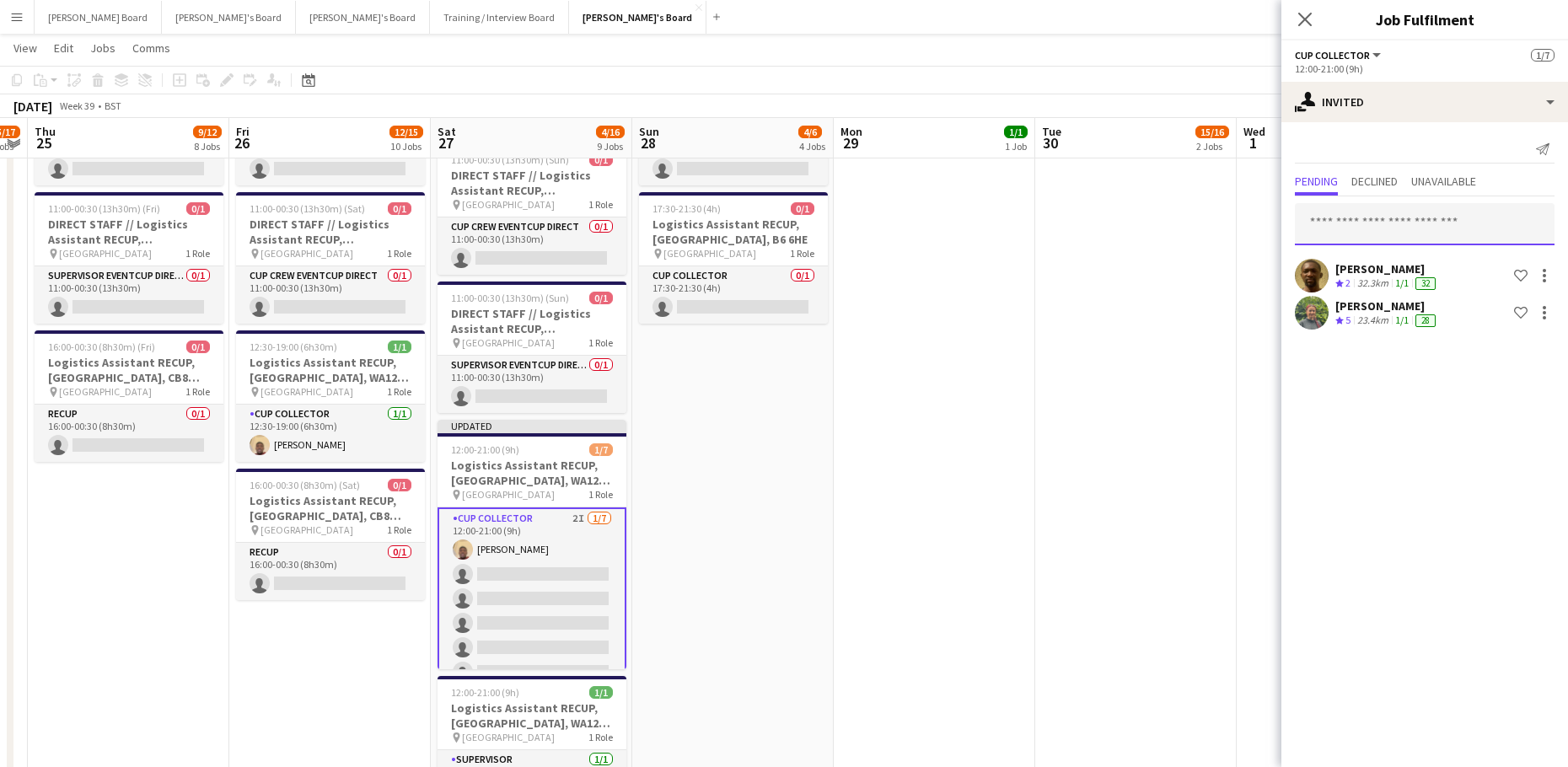
click at [1332, 226] on input "text" at bounding box center [1424, 223] width 260 height 42
type input "*****"
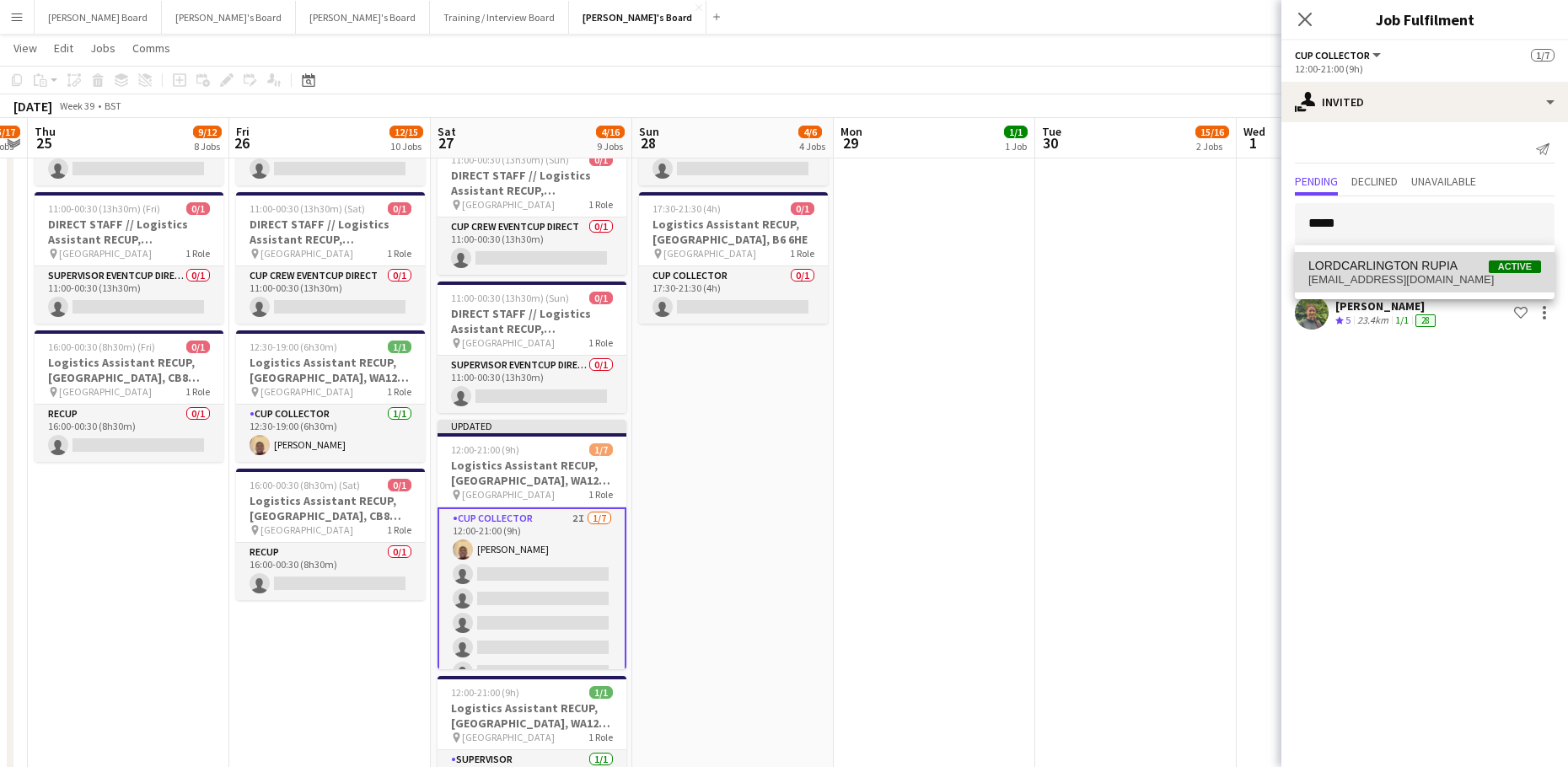
click at [1361, 267] on span "LORDCARLINGTON RUPIA" at bounding box center [1383, 266] width 150 height 15
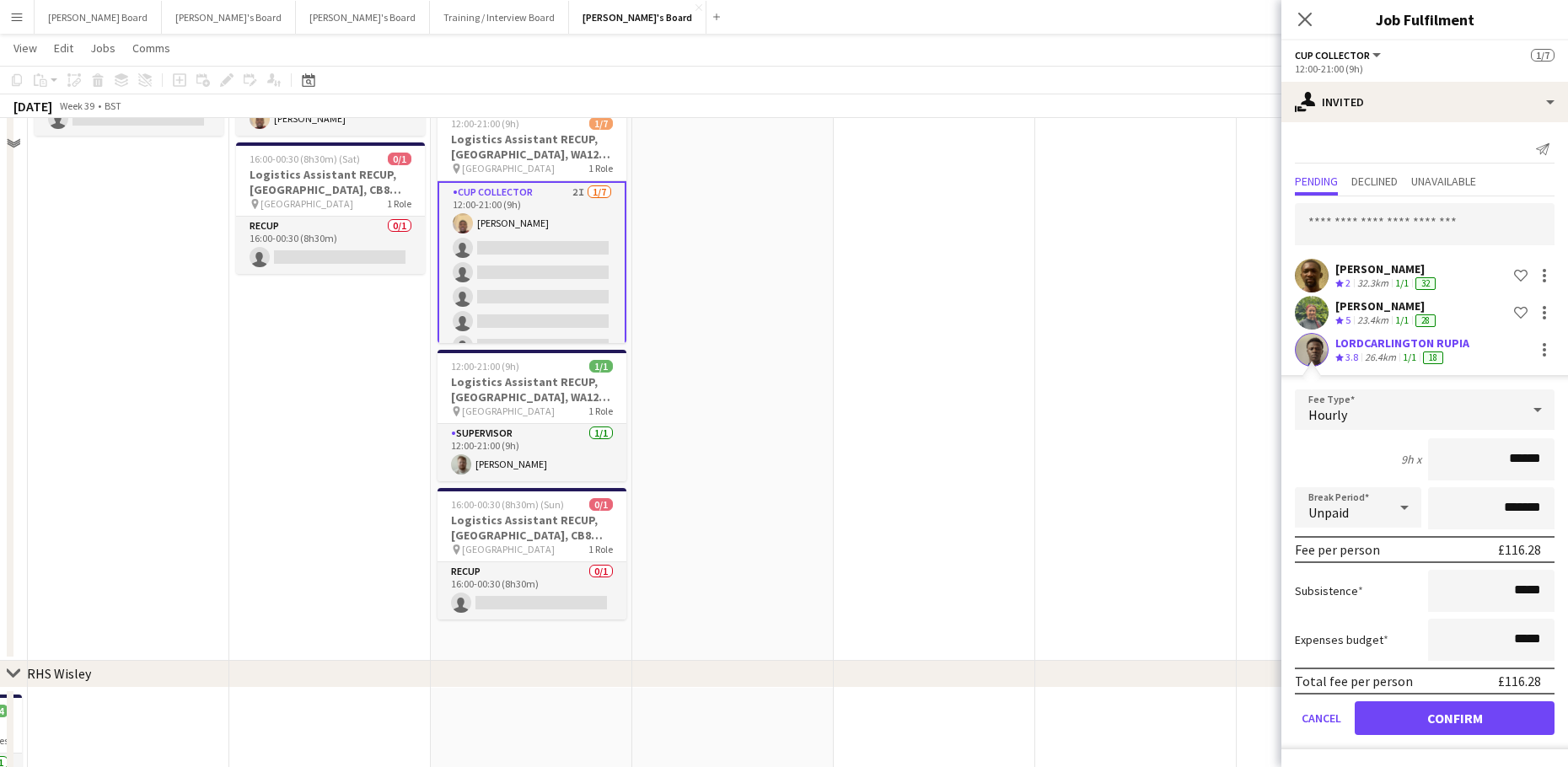
scroll to position [3370, 0]
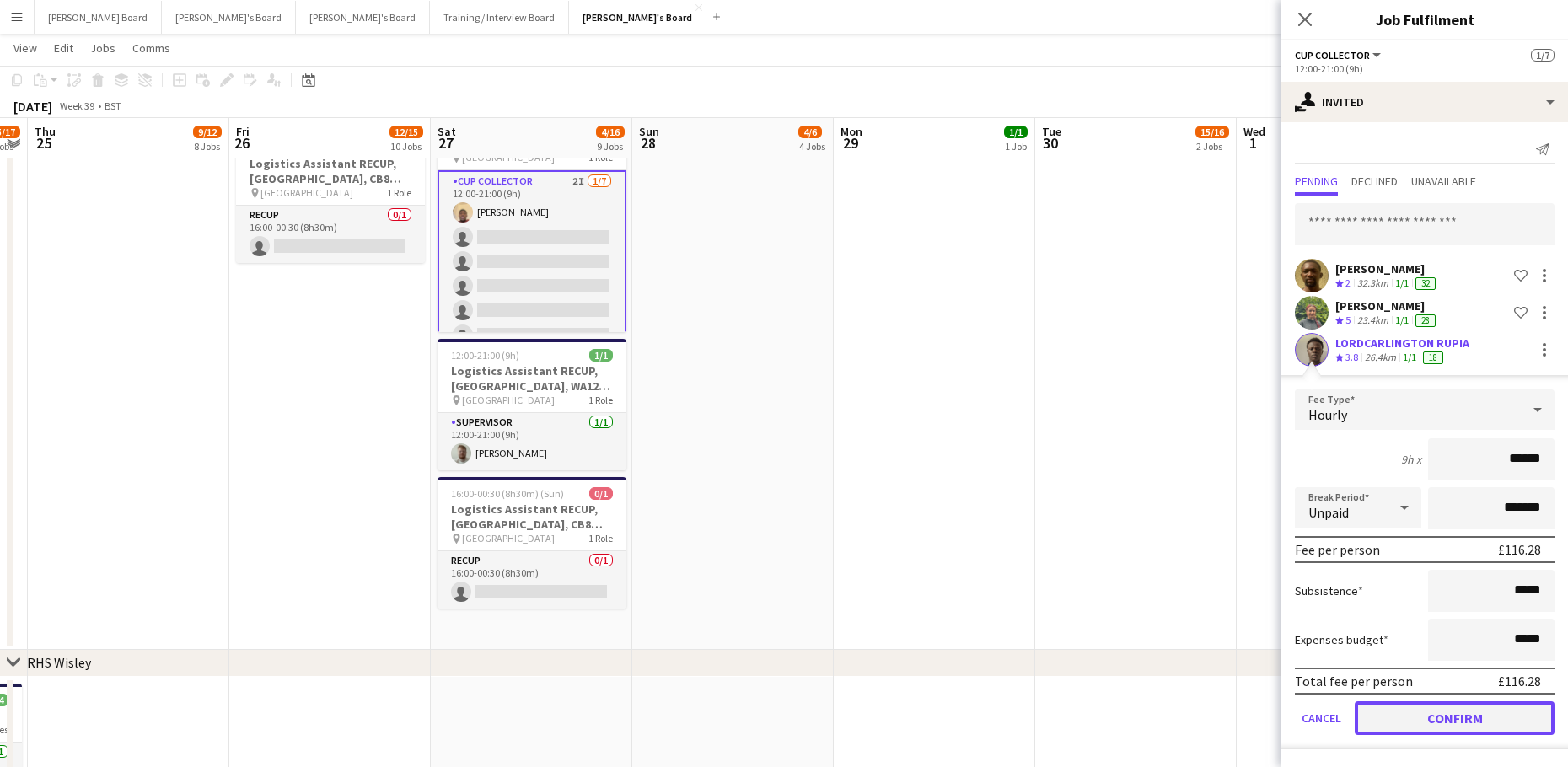
click at [1393, 716] on button "Confirm" at bounding box center [1454, 718] width 200 height 33
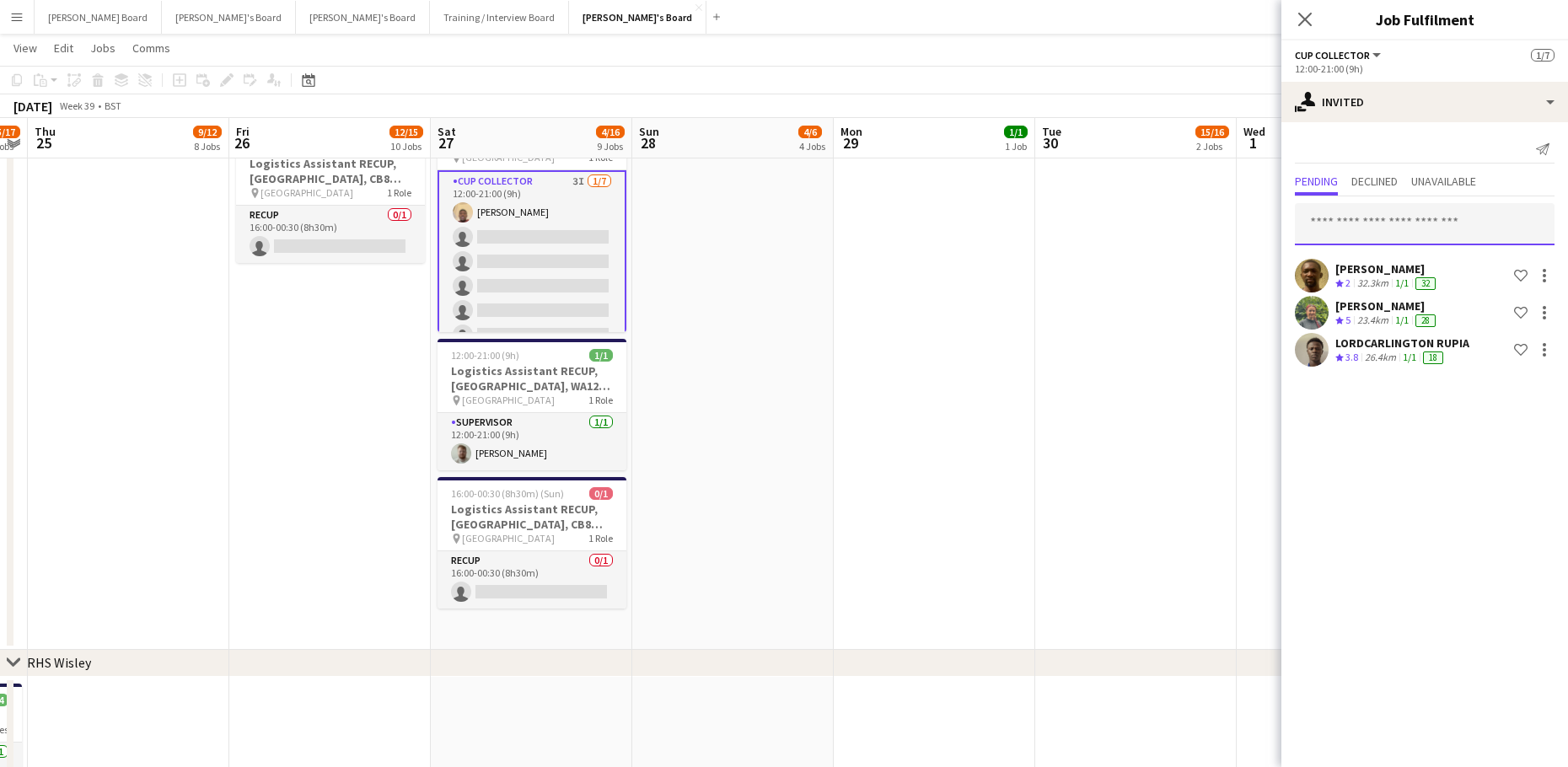
click at [1412, 223] on input "text" at bounding box center [1424, 223] width 260 height 42
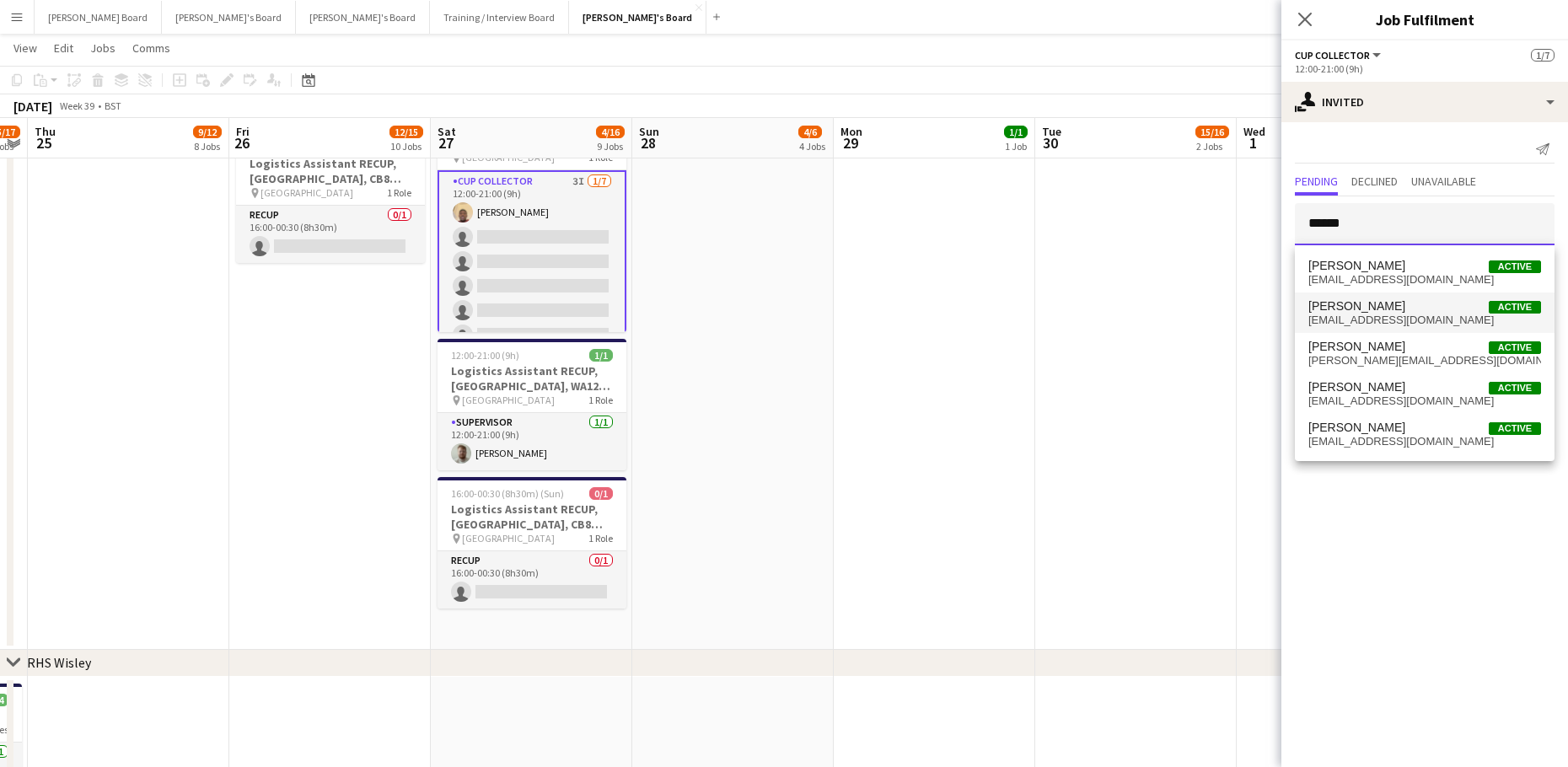
type input "******"
click at [1420, 322] on span "[EMAIL_ADDRESS][DOMAIN_NAME]" at bounding box center [1424, 321] width 232 height 14
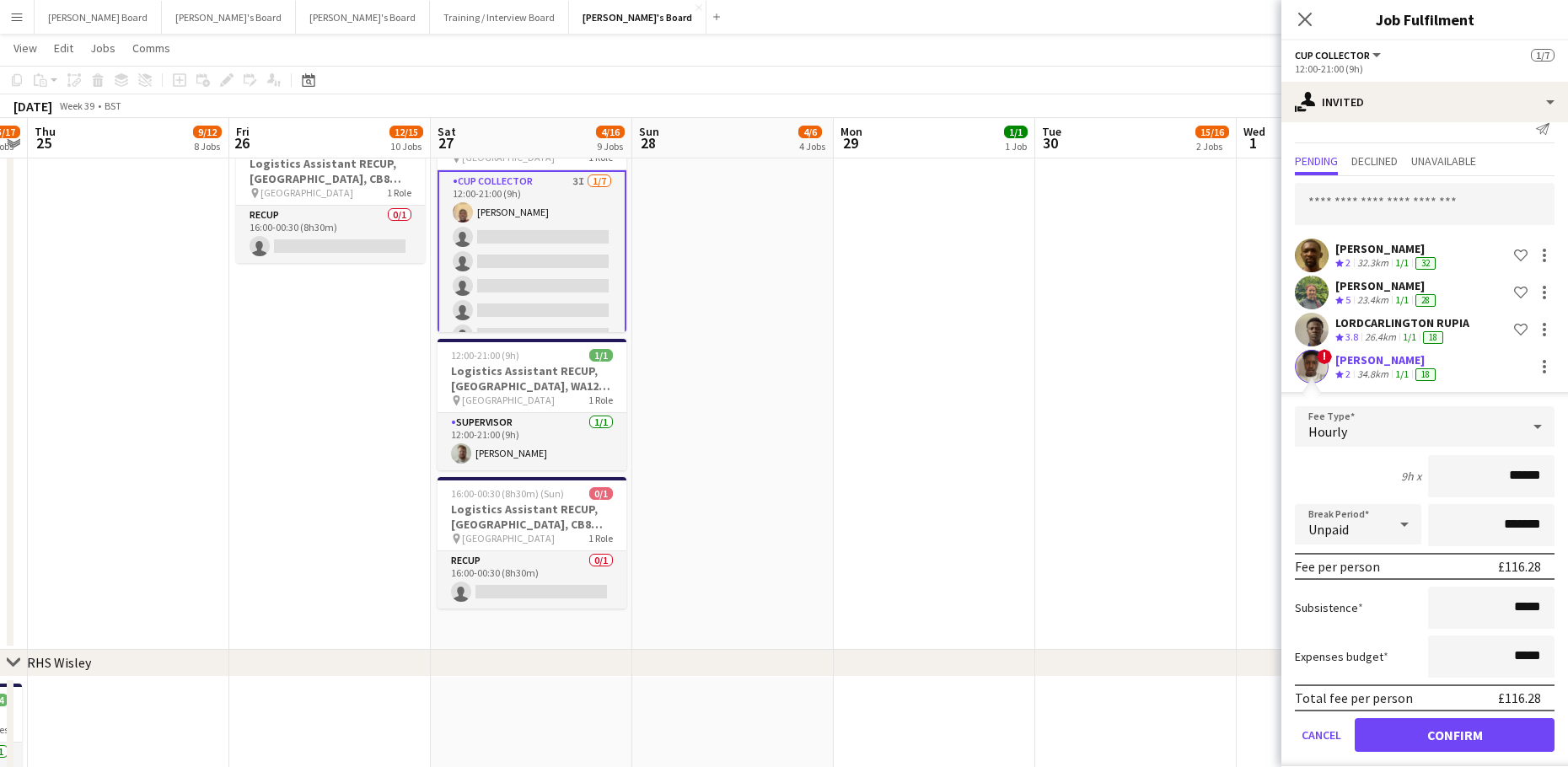
scroll to position [36, 0]
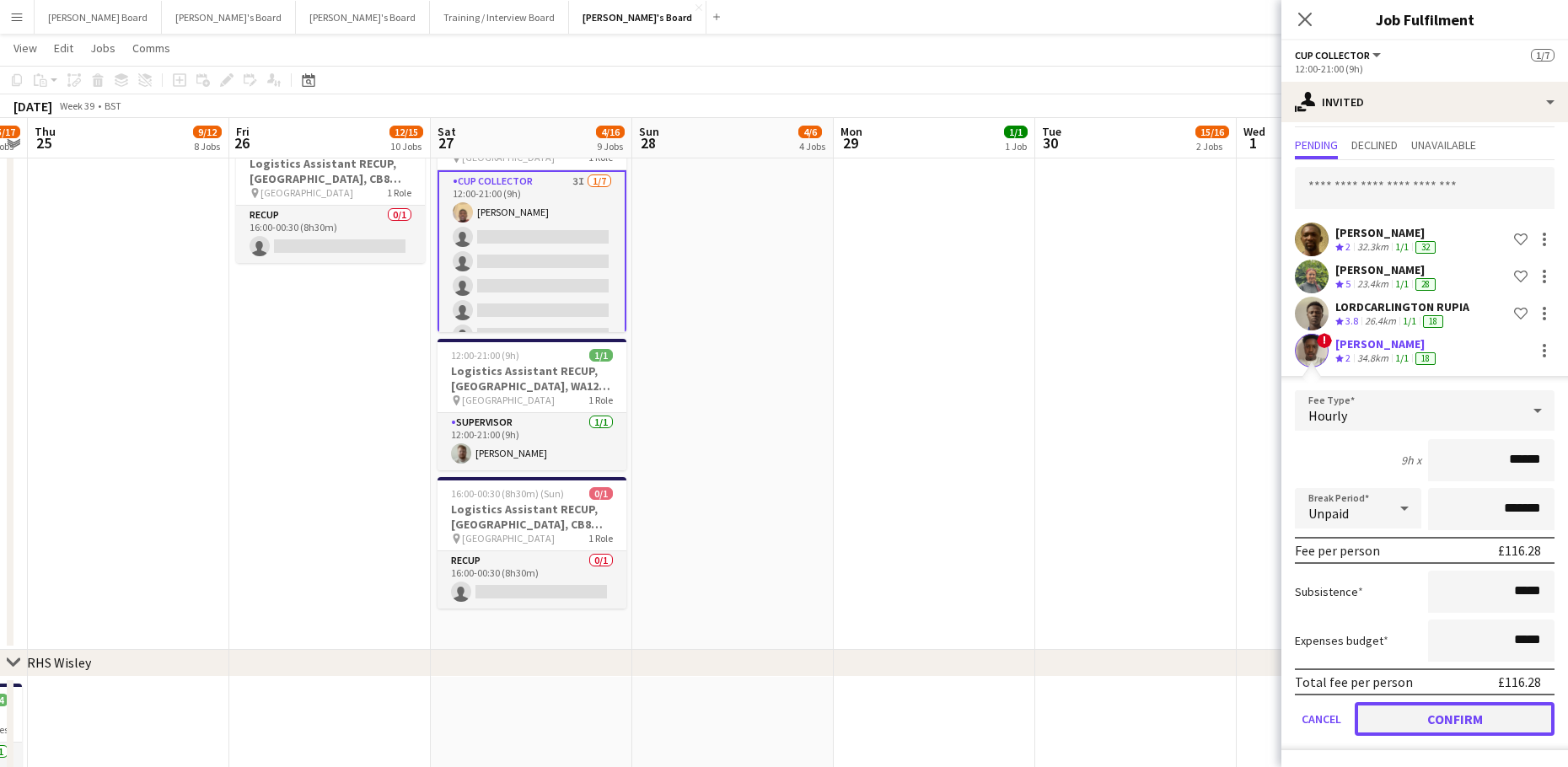
click at [1406, 716] on button "Confirm" at bounding box center [1454, 719] width 200 height 33
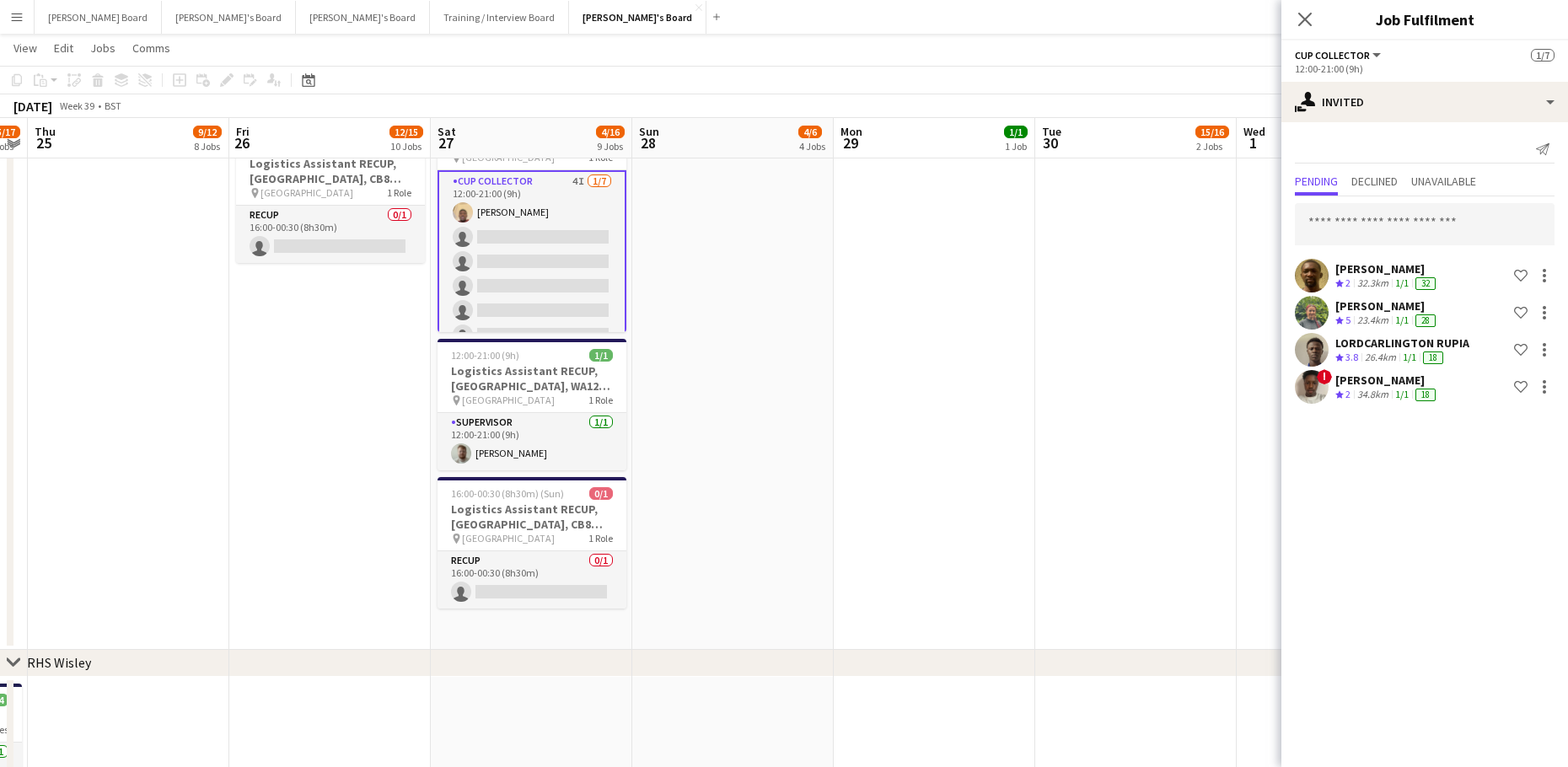
scroll to position [0, 0]
click at [1382, 223] on input "text" at bounding box center [1424, 223] width 260 height 42
type input "*****"
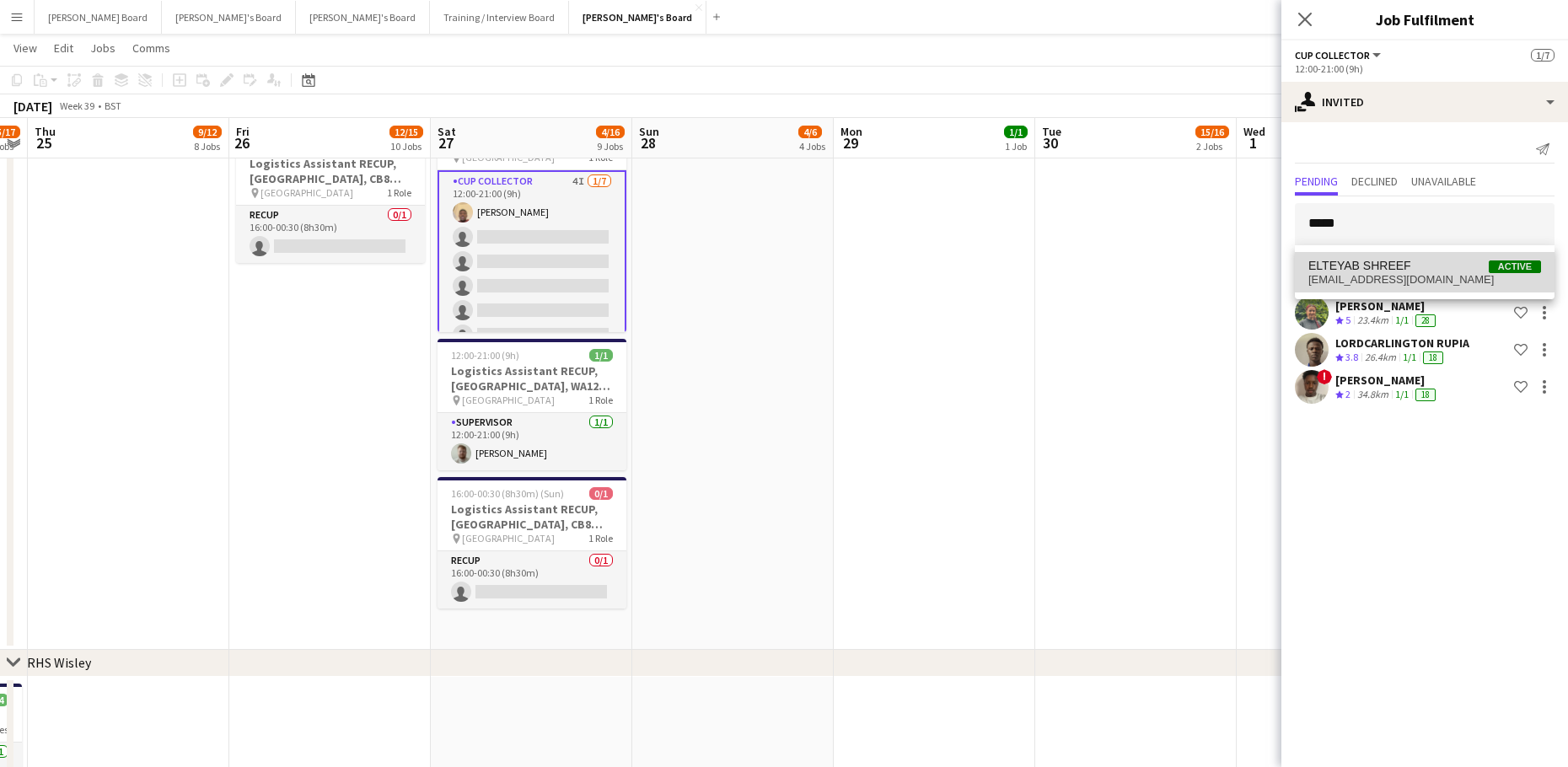
click at [1402, 264] on span "ELTEYAB SHREEF" at bounding box center [1359, 266] width 103 height 15
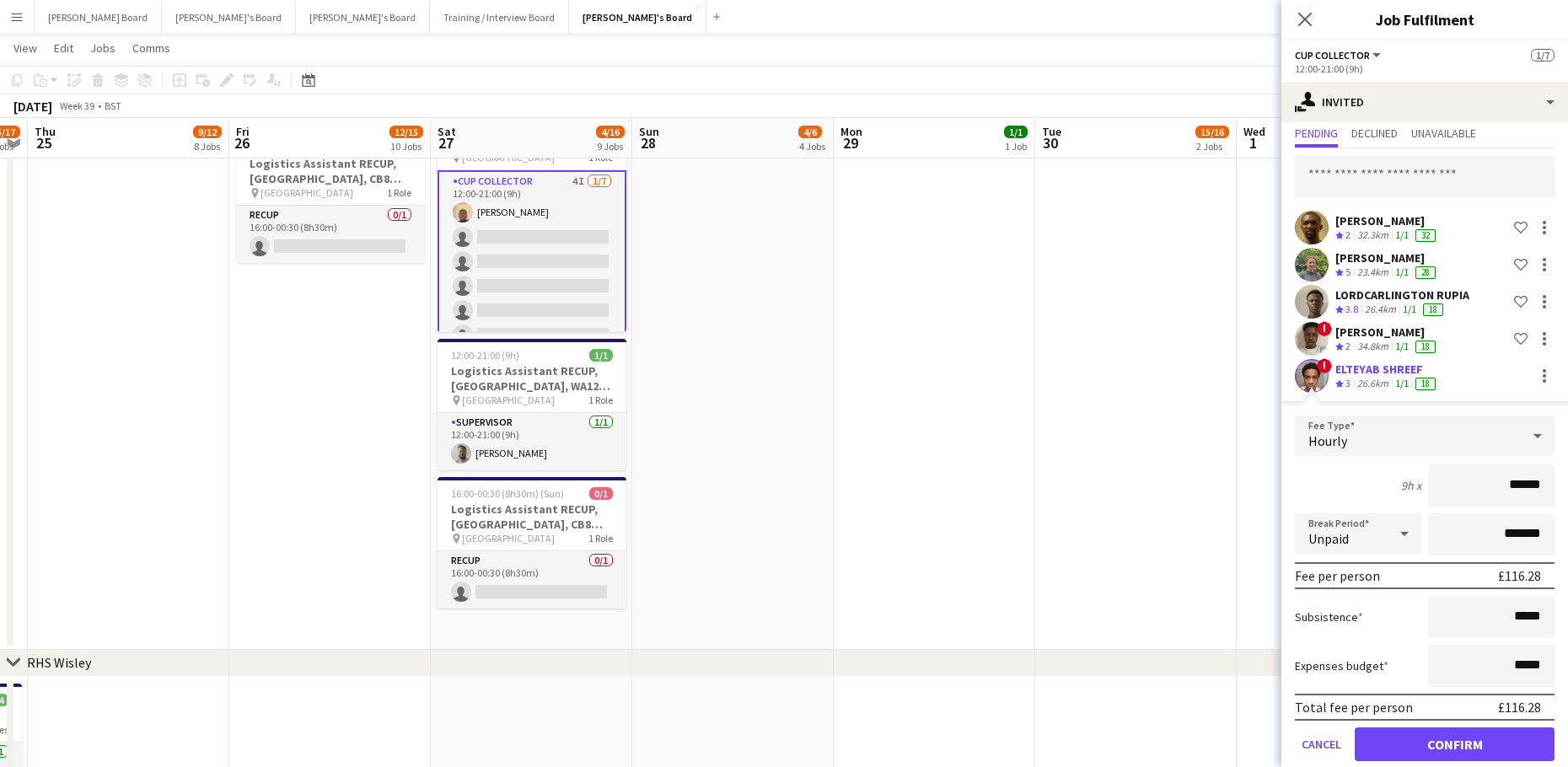
scroll to position [74, 0]
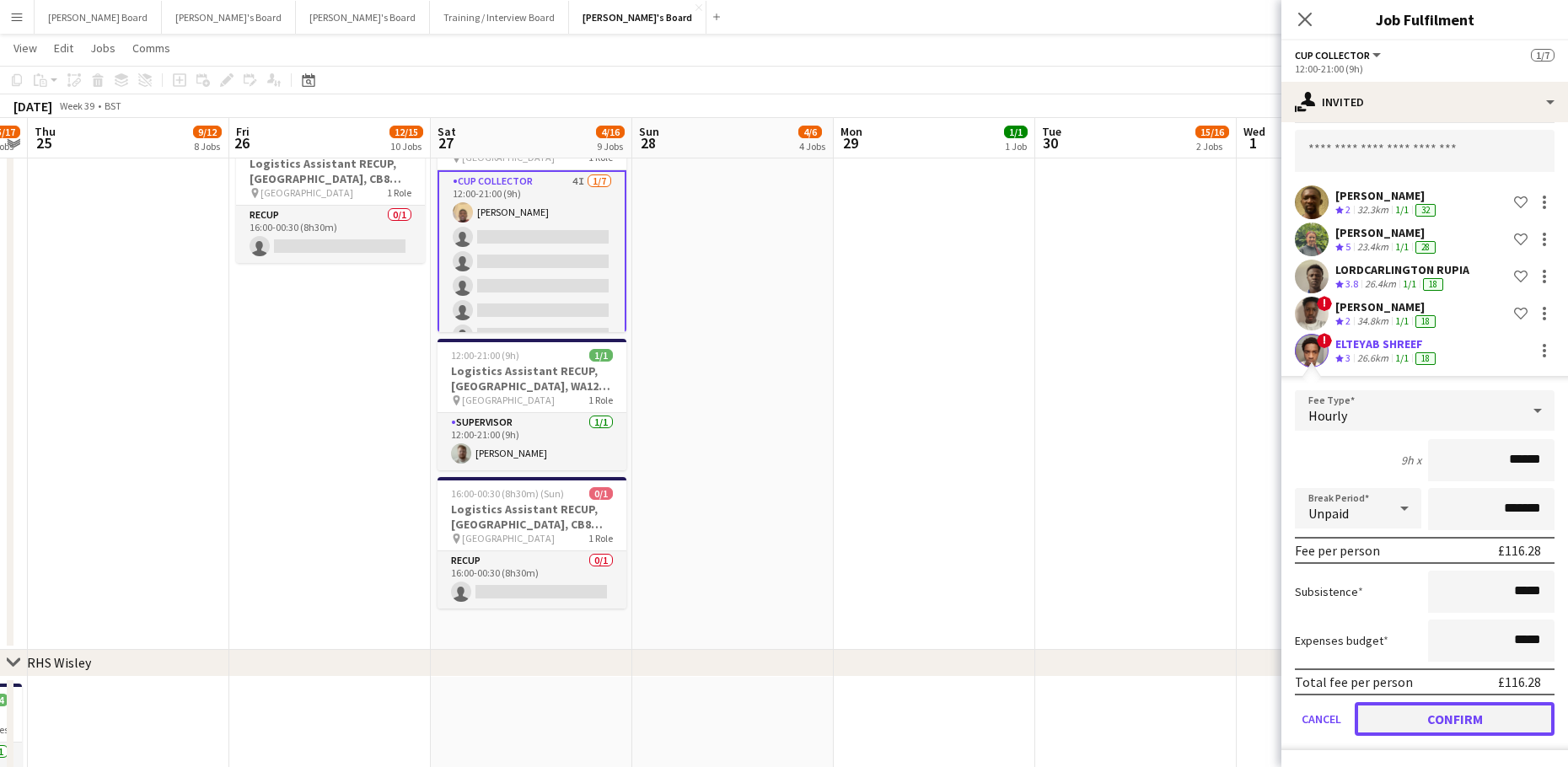
click at [1415, 718] on button "Confirm" at bounding box center [1454, 719] width 200 height 33
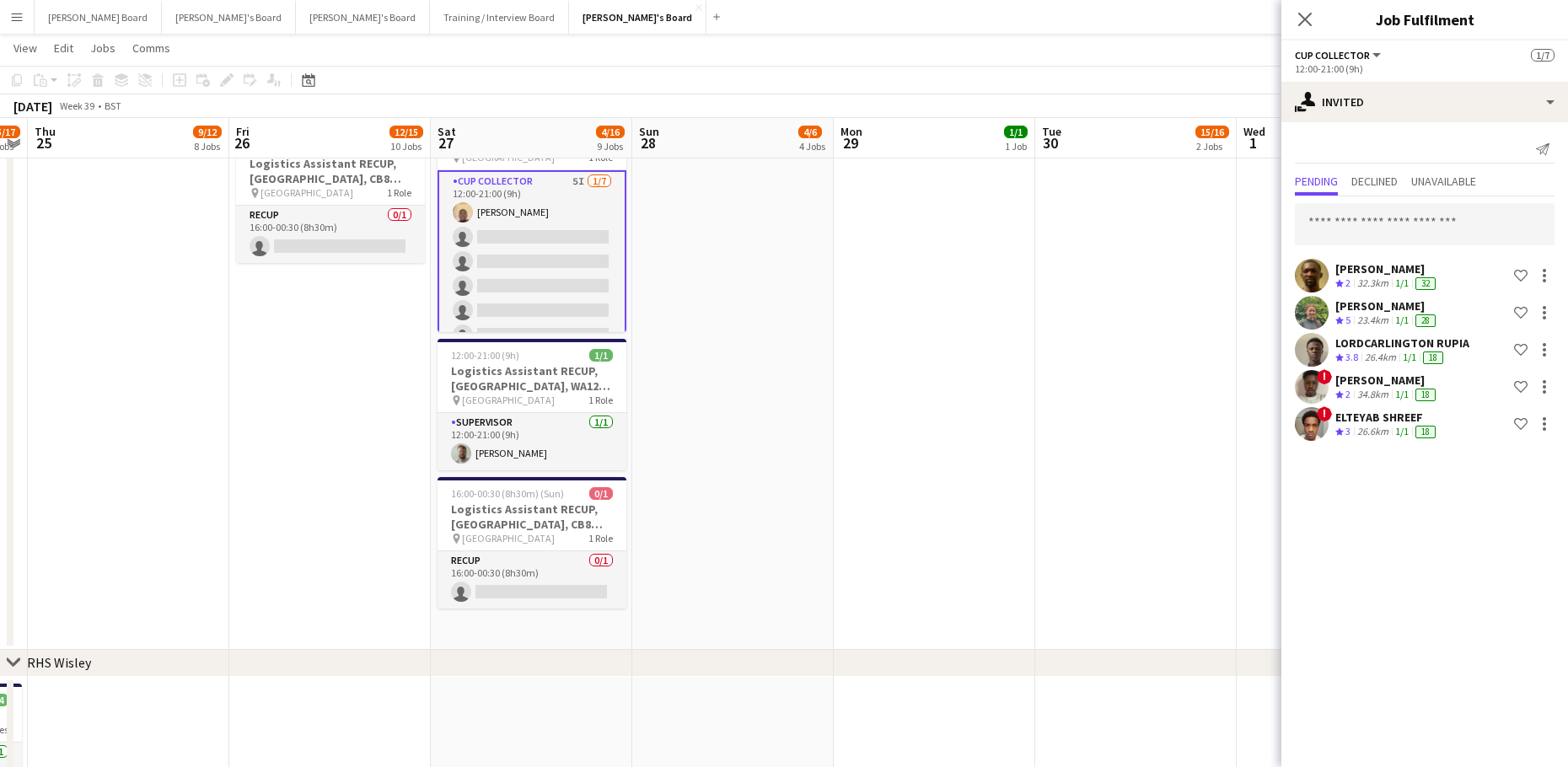
scroll to position [0, 0]
click at [1356, 231] on input "text" at bounding box center [1424, 223] width 260 height 42
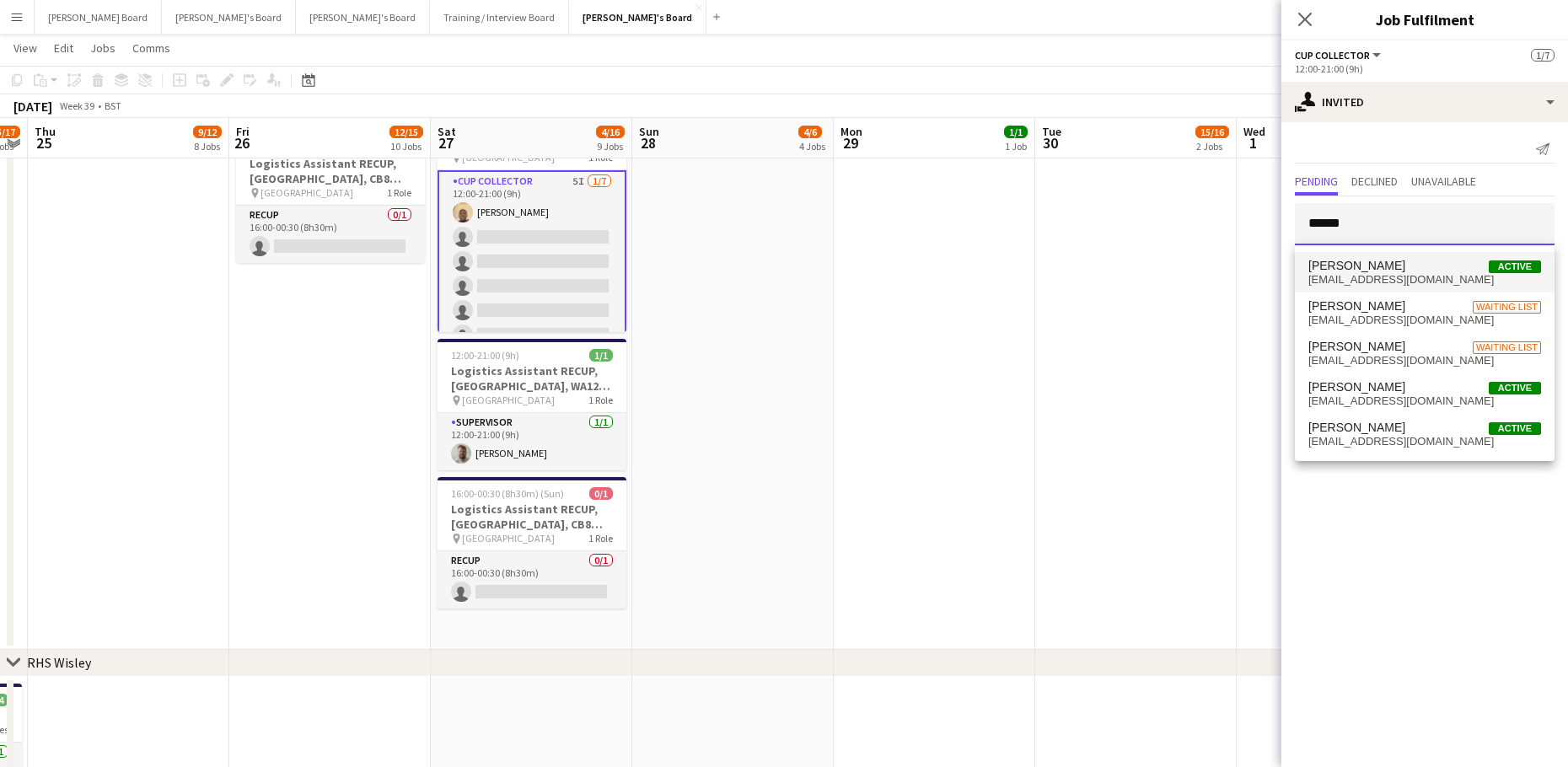
type input "******"
click at [1469, 270] on span "[PERSON_NAME] Active" at bounding box center [1424, 266] width 232 height 15
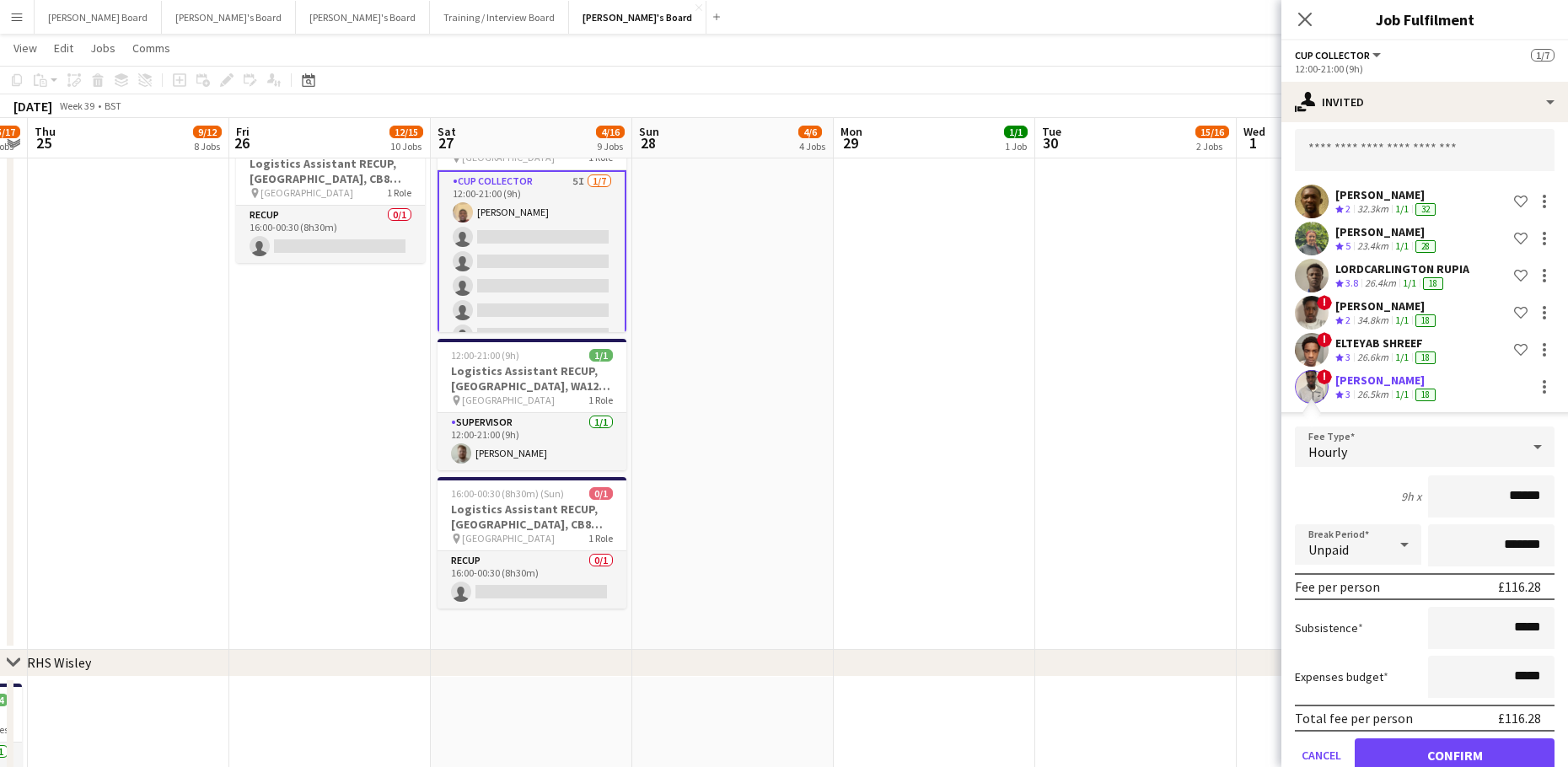
scroll to position [110, 0]
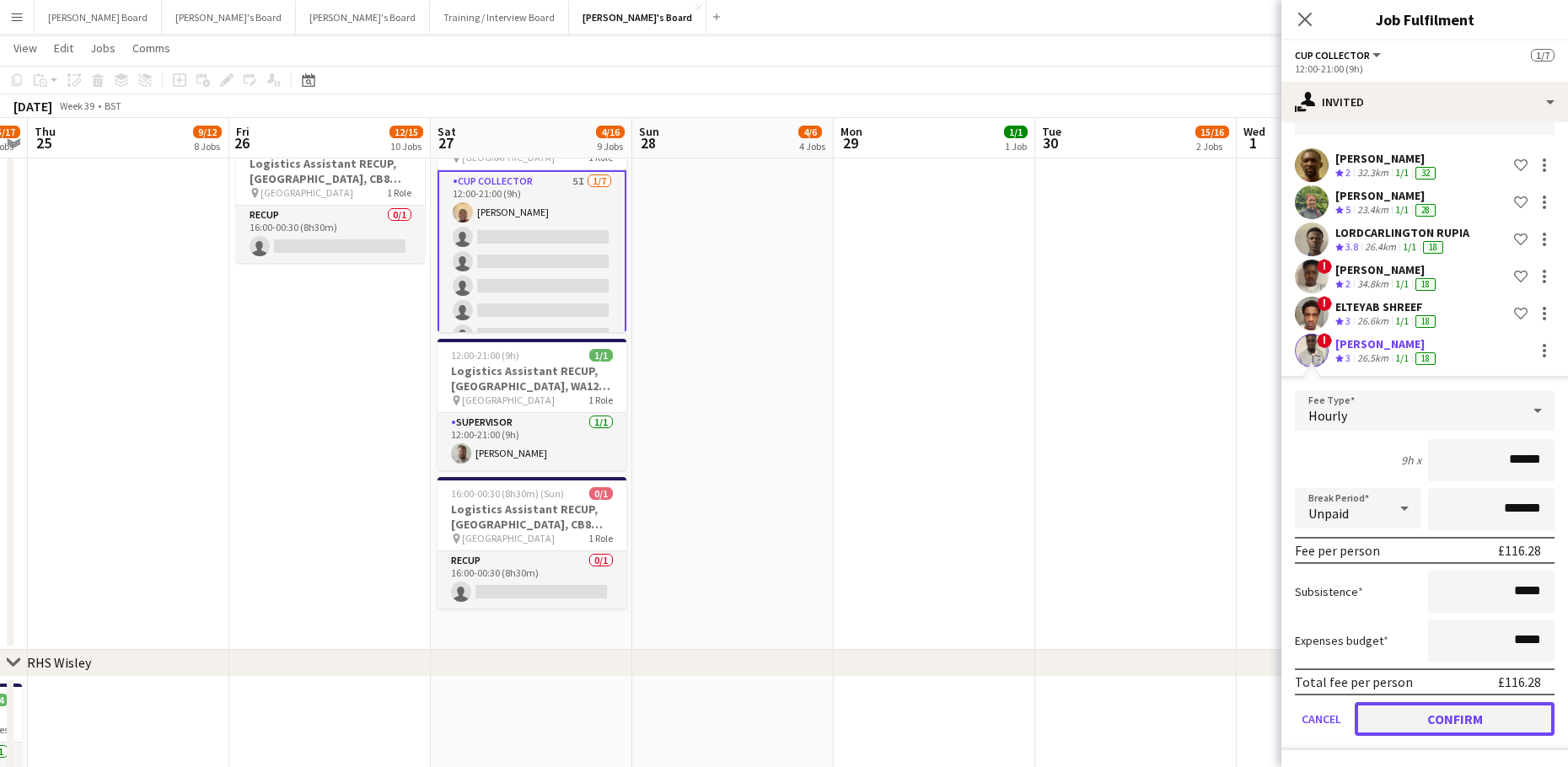
click at [1432, 727] on button "Confirm" at bounding box center [1454, 719] width 200 height 33
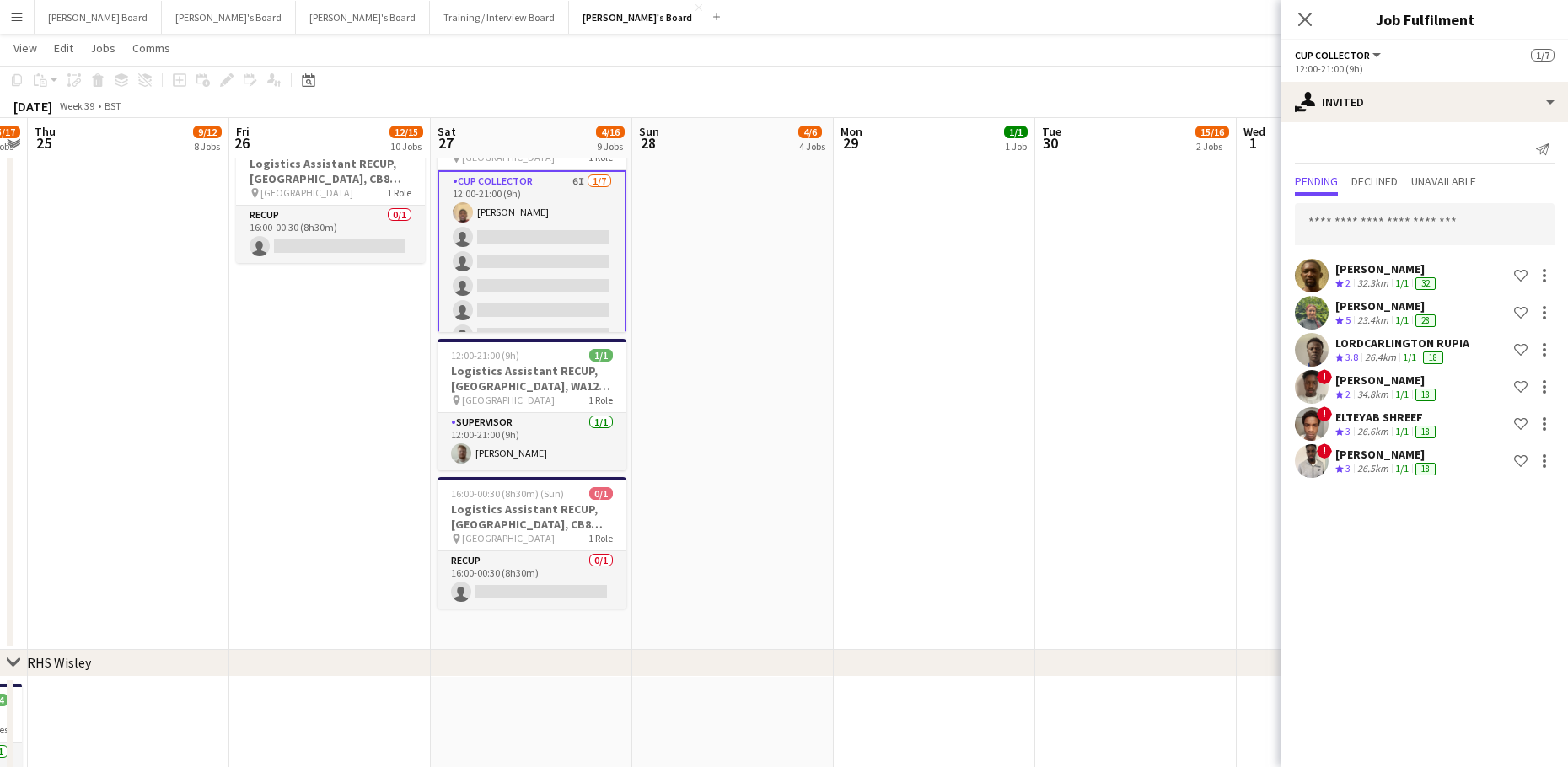
scroll to position [0, 0]
click at [1365, 220] on input "text" at bounding box center [1424, 223] width 260 height 42
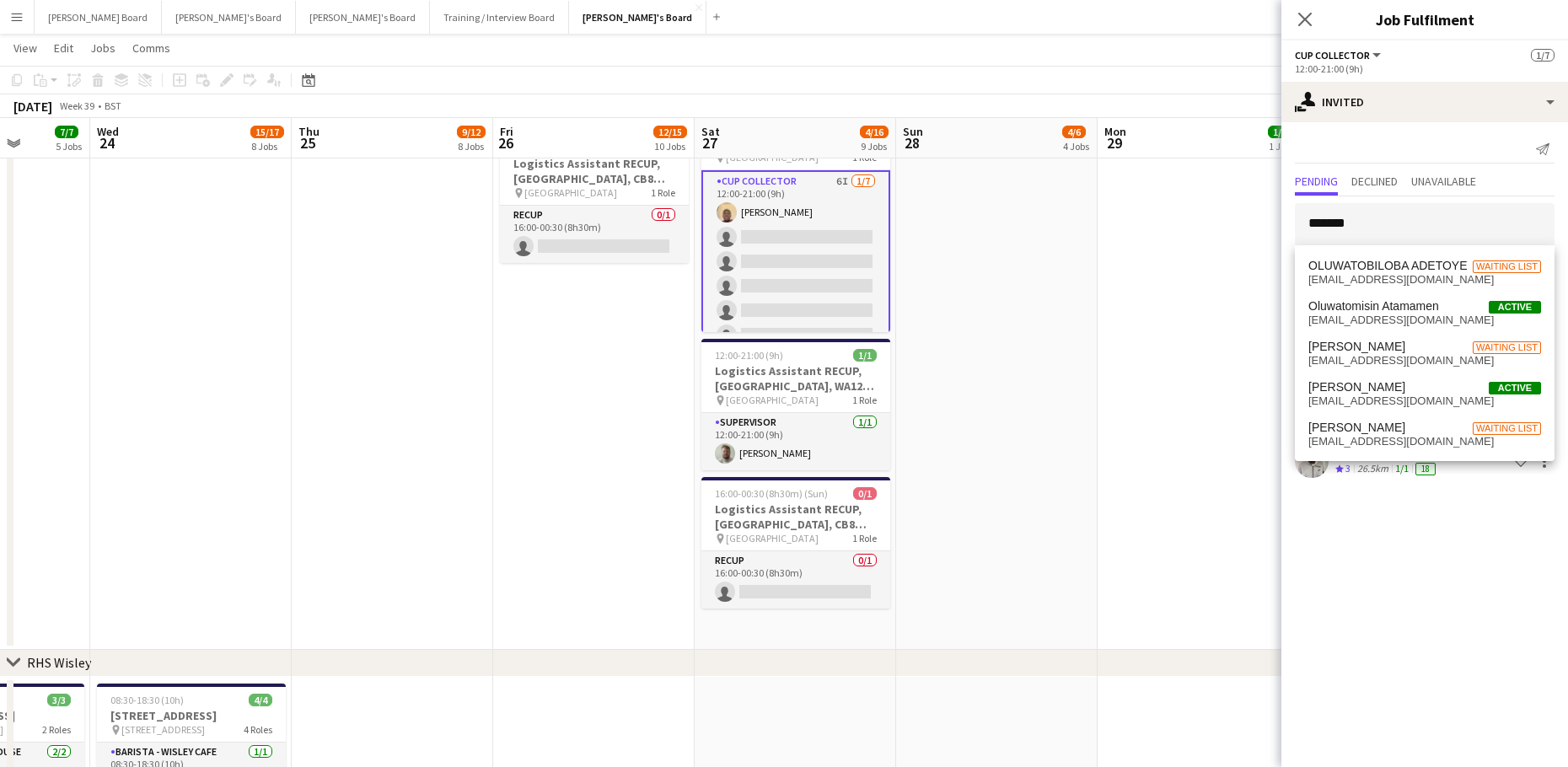
drag, startPoint x: 954, startPoint y: 479, endPoint x: 1404, endPoint y: 489, distance: 450.1
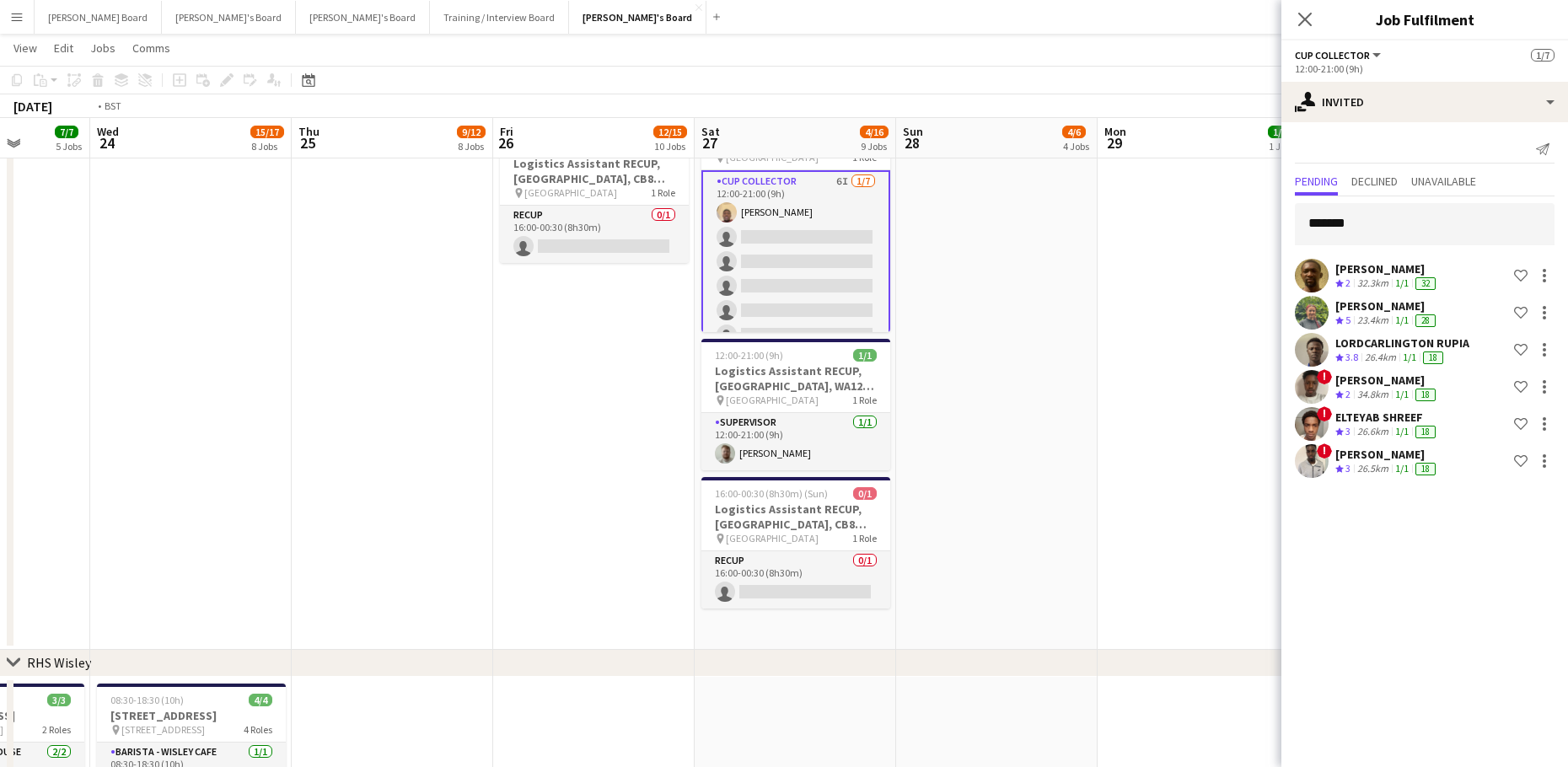
drag, startPoint x: 876, startPoint y: 498, endPoint x: 836, endPoint y: 519, distance: 45.2
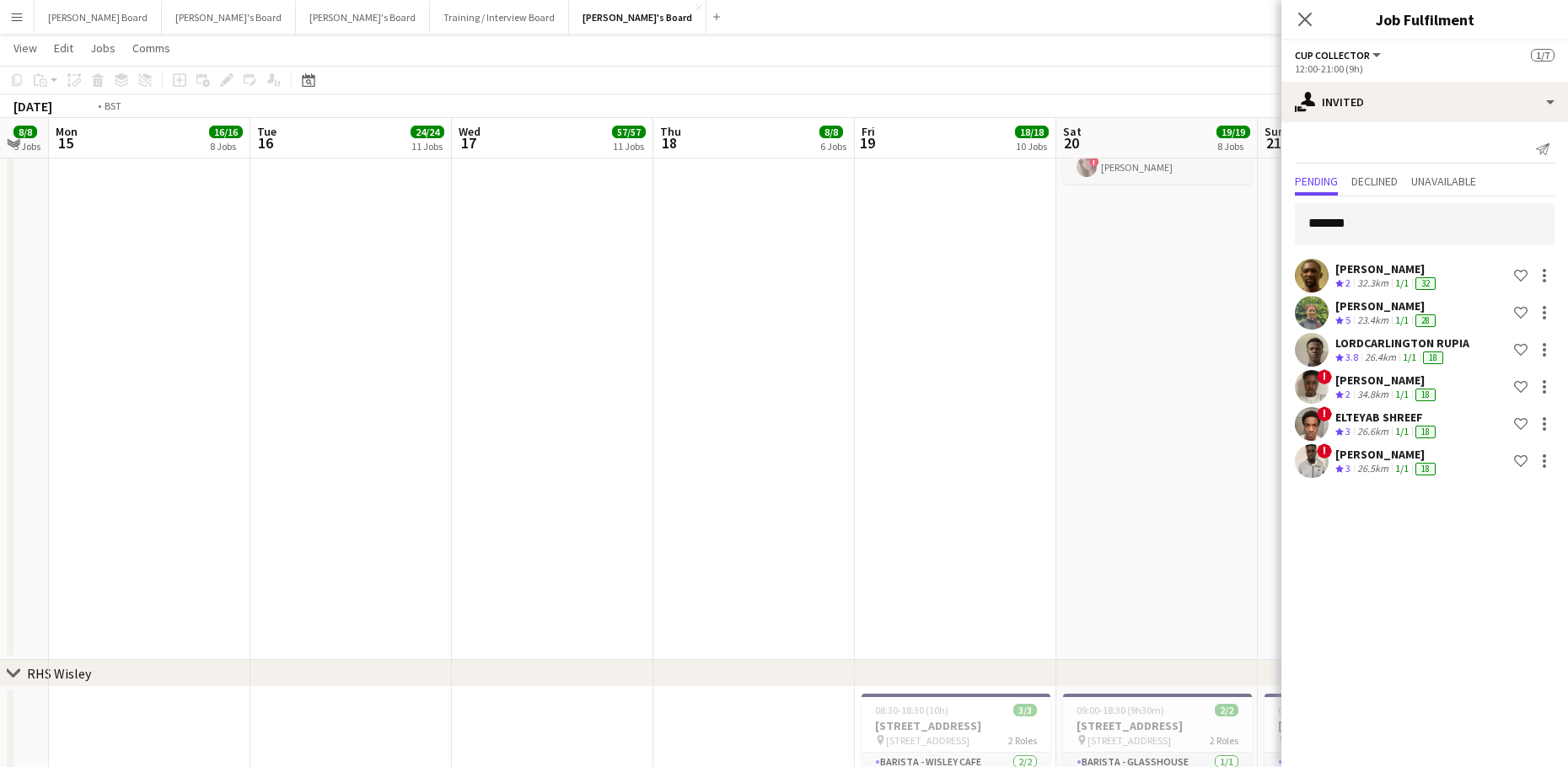
scroll to position [0, 403]
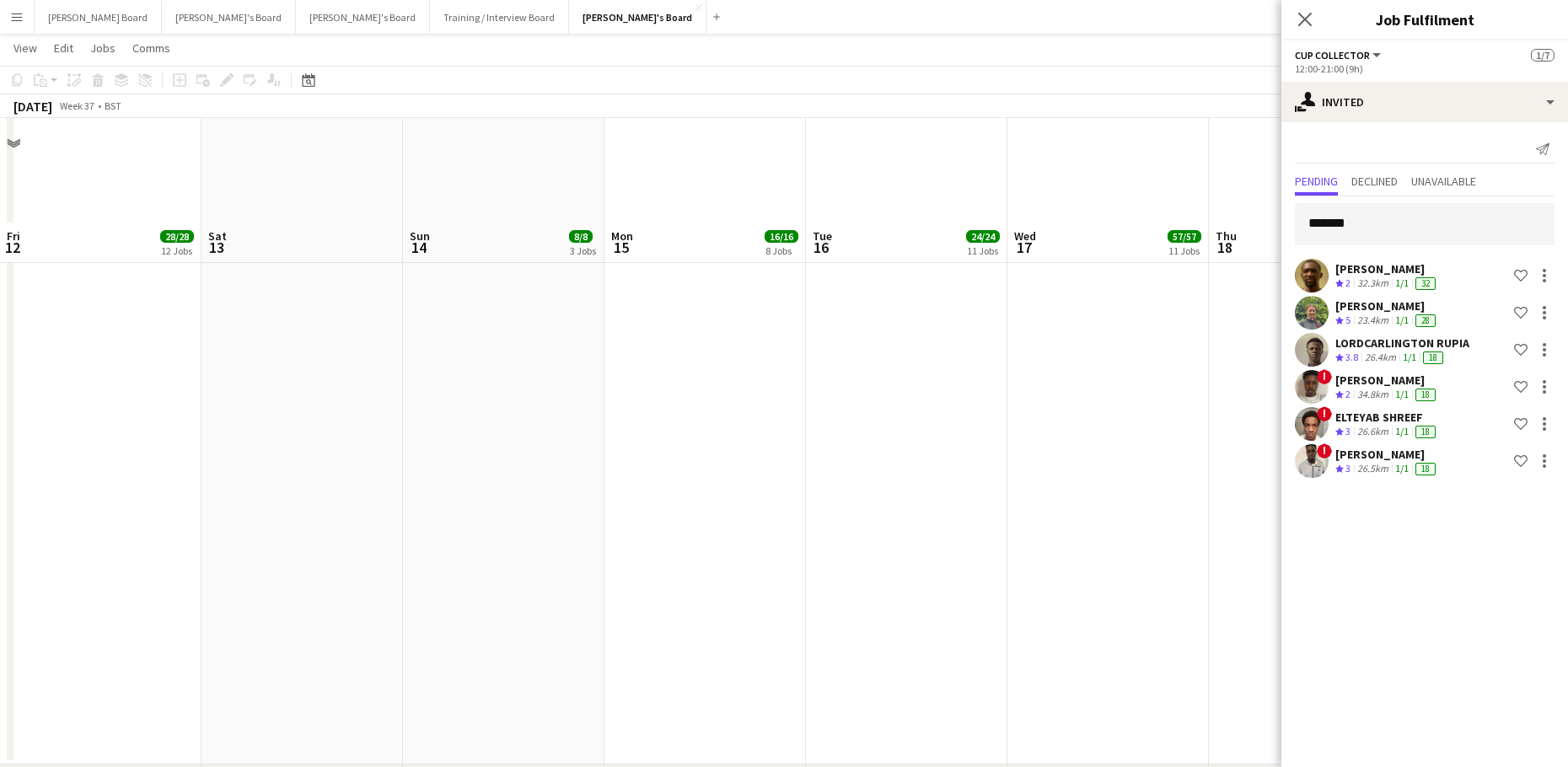
scroll to position [3474, 0]
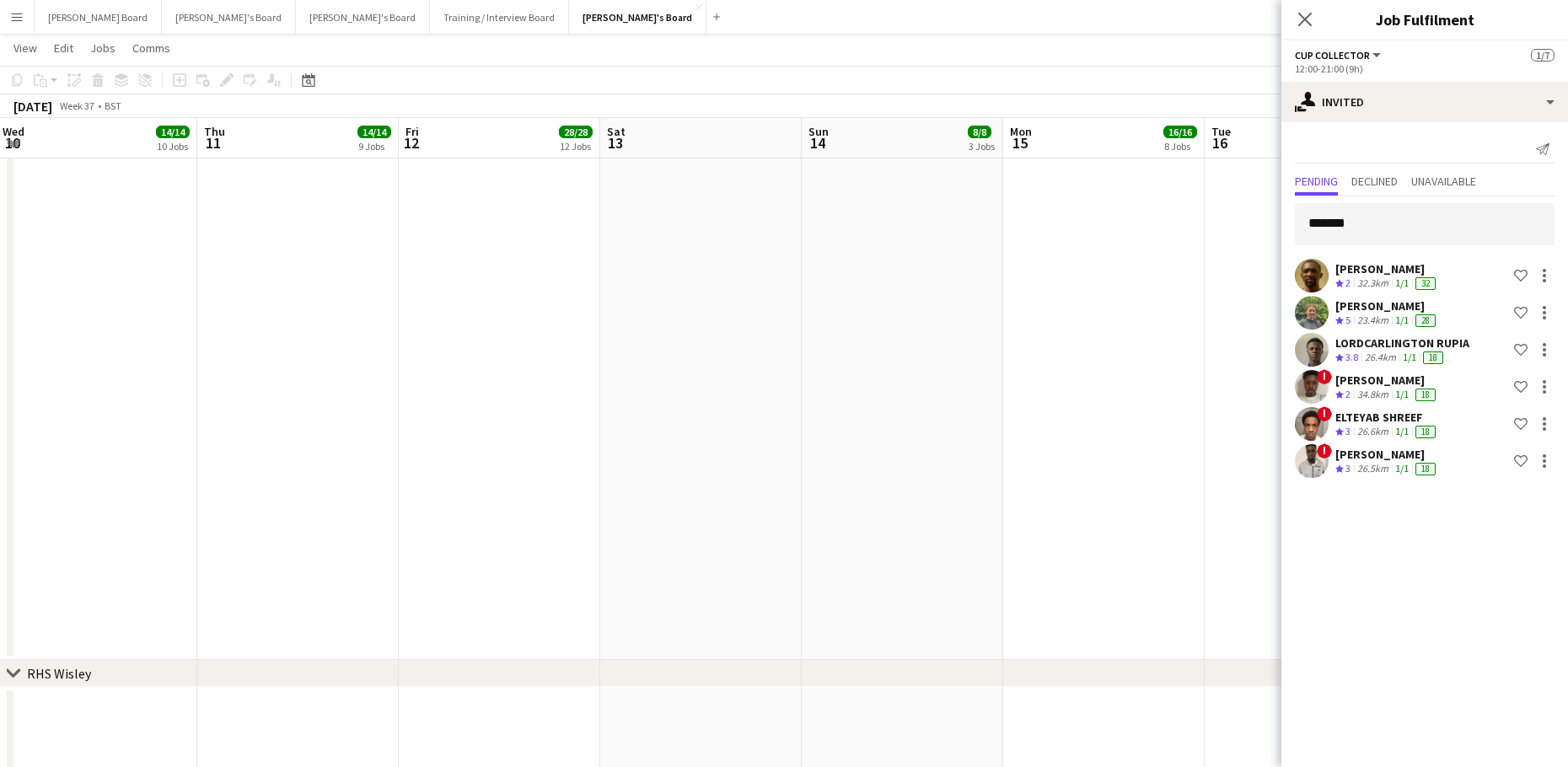
drag, startPoint x: 963, startPoint y: 484, endPoint x: 975, endPoint y: 498, distance: 18.4
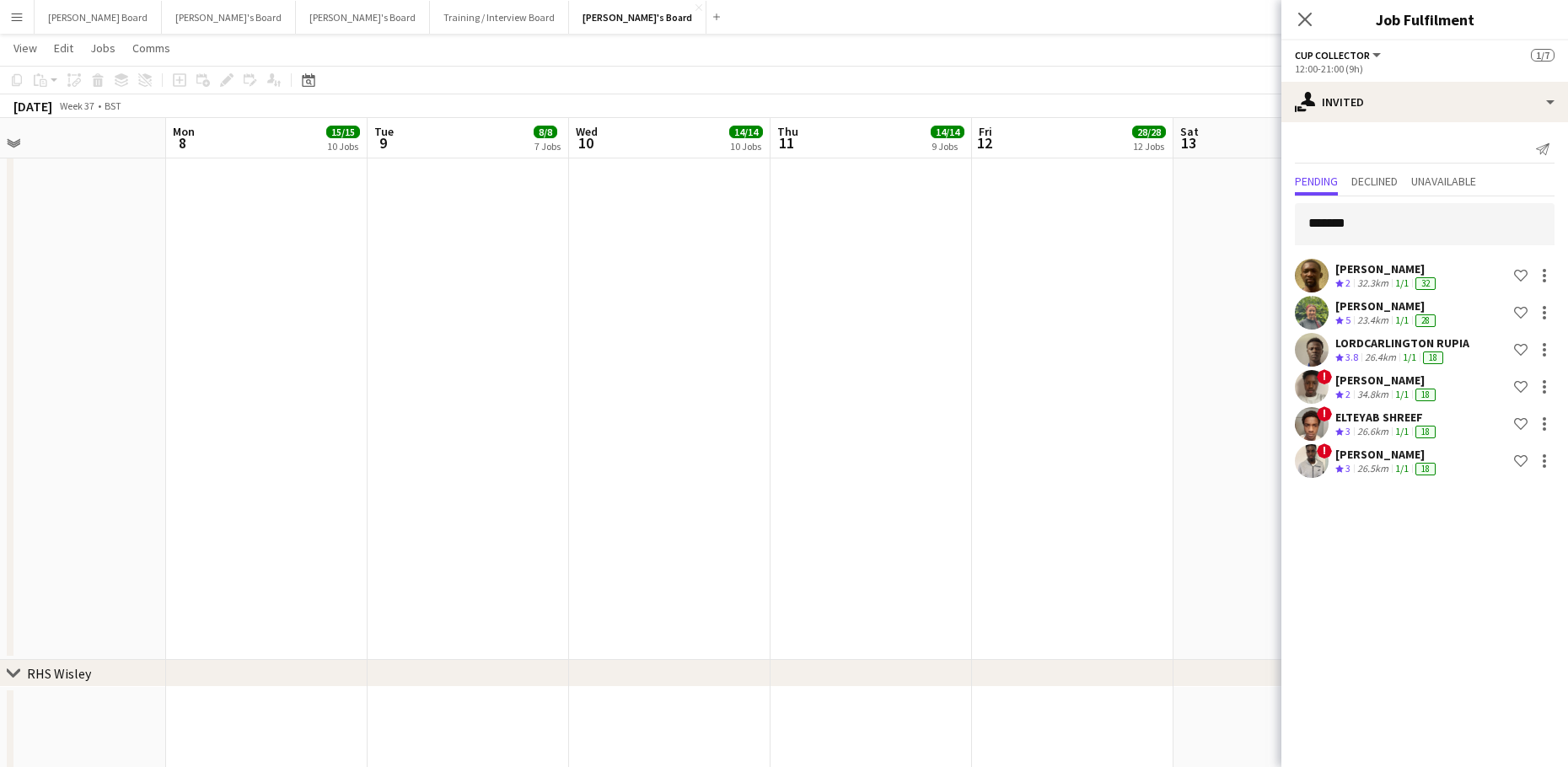
drag, startPoint x: 975, startPoint y: 498, endPoint x: 865, endPoint y: 510, distance: 110.7
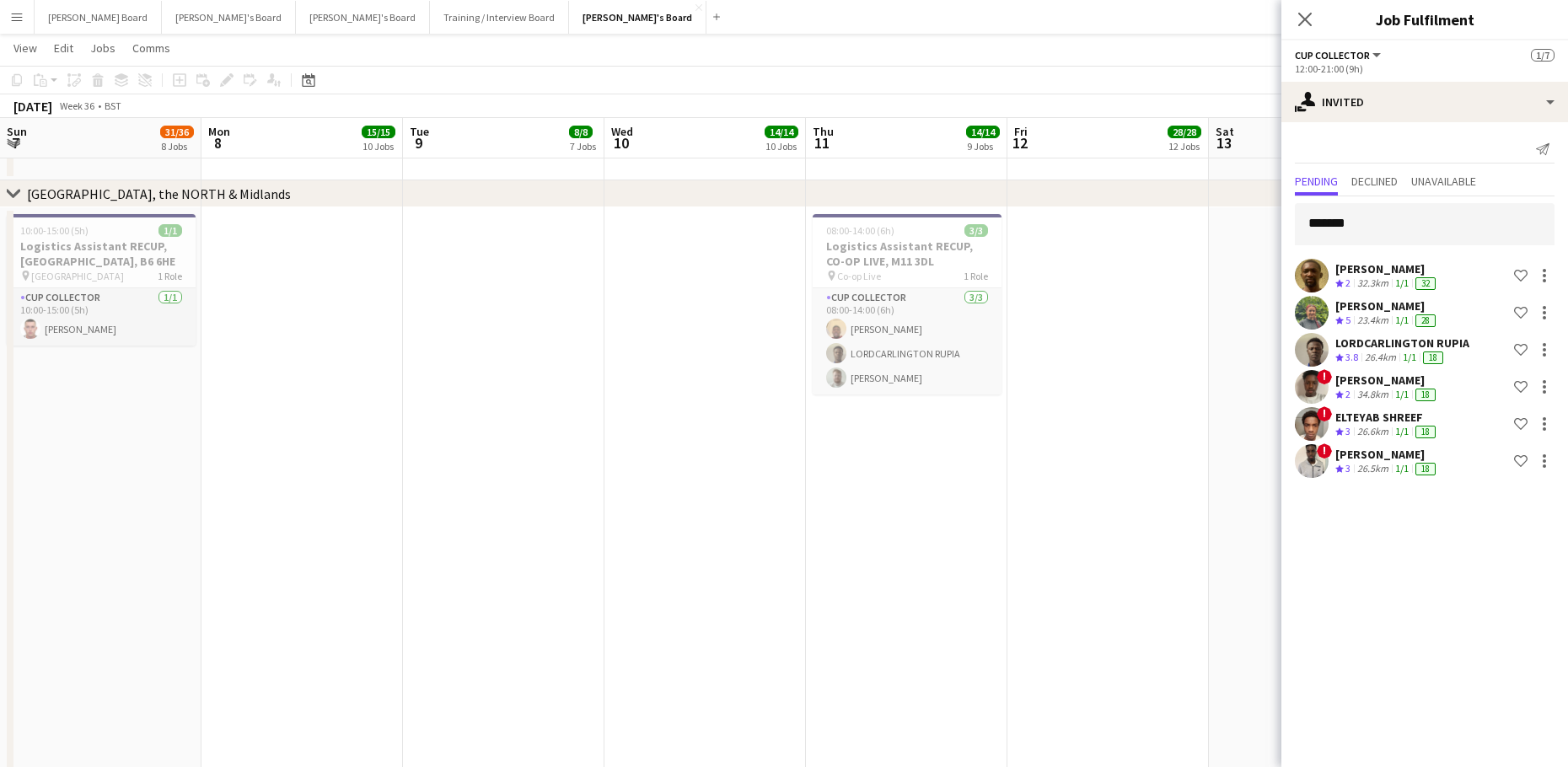
scroll to position [2808, 0]
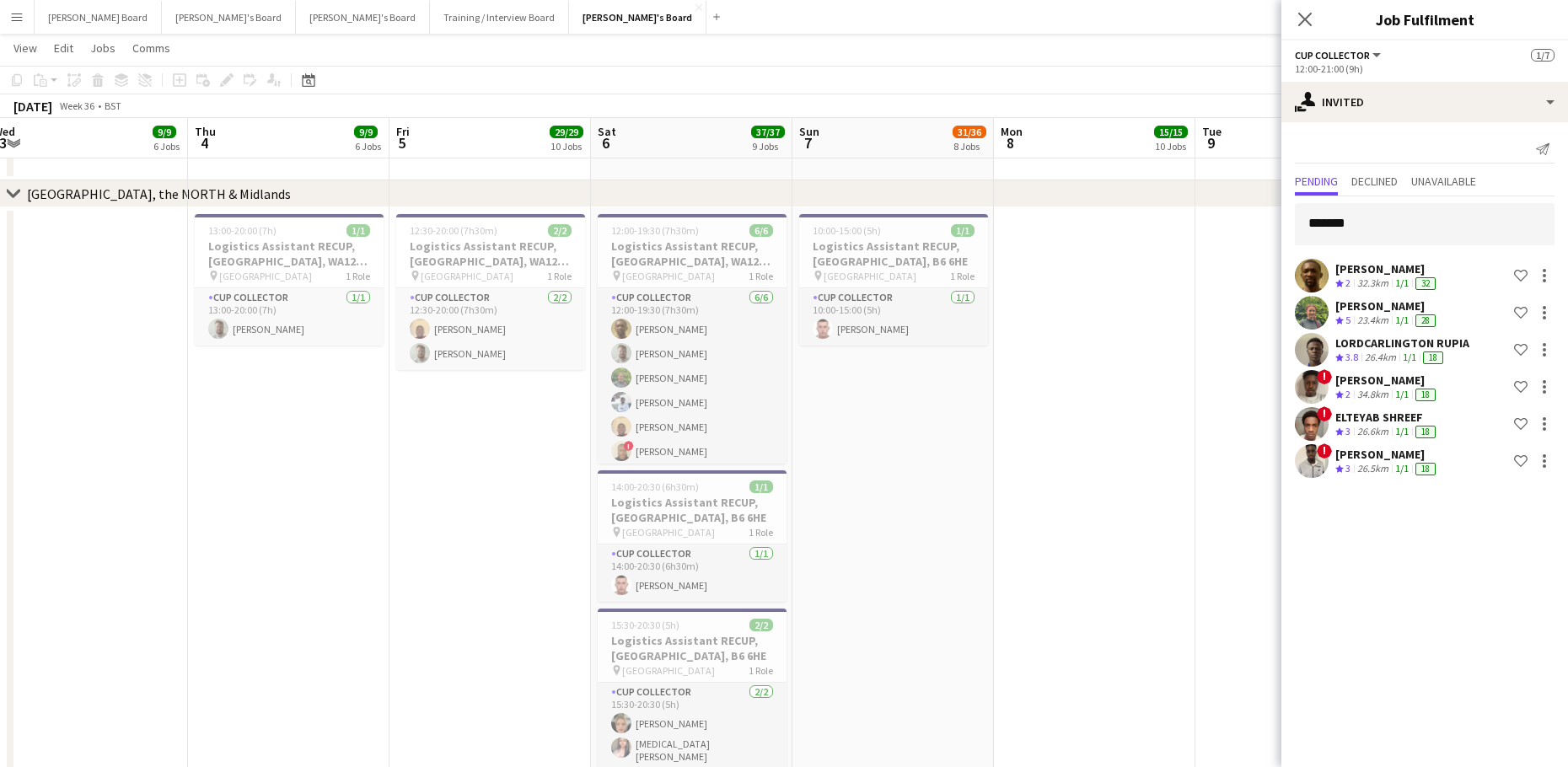
drag, startPoint x: 621, startPoint y: 597, endPoint x: 1081, endPoint y: 606, distance: 460.1
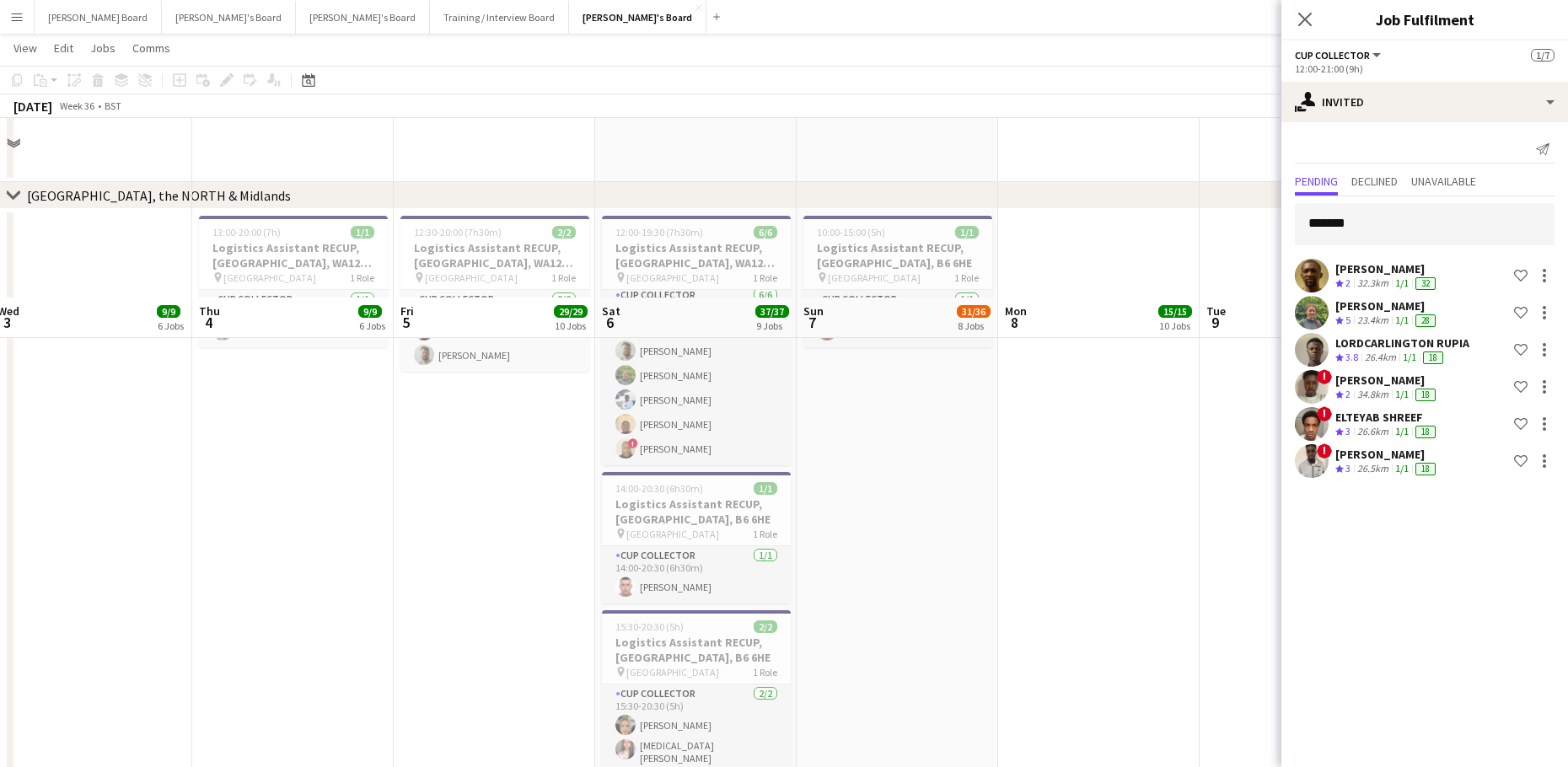
scroll to position [2584, 0]
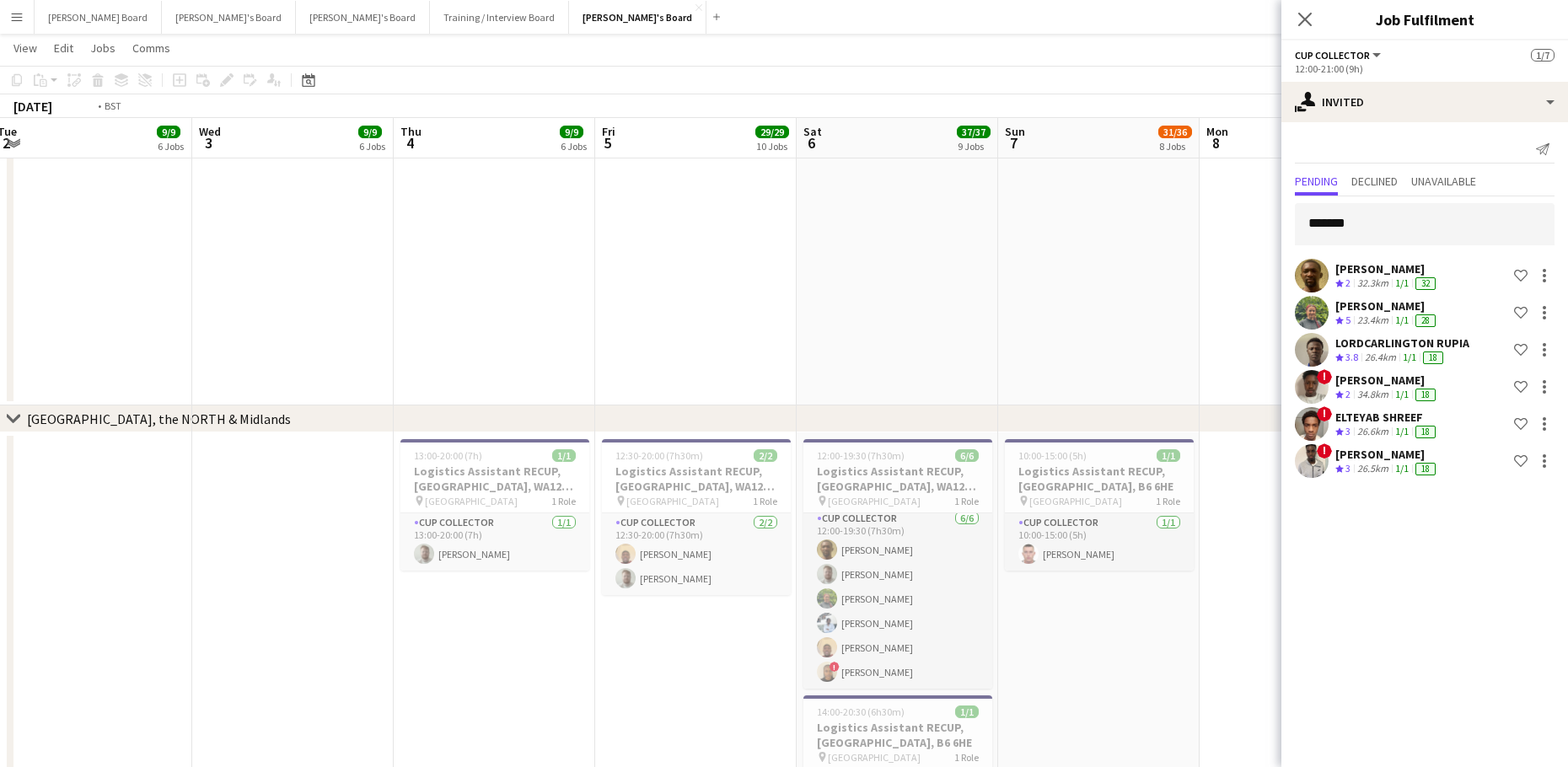
drag, startPoint x: 263, startPoint y: 580, endPoint x: 769, endPoint y: 567, distance: 506.2
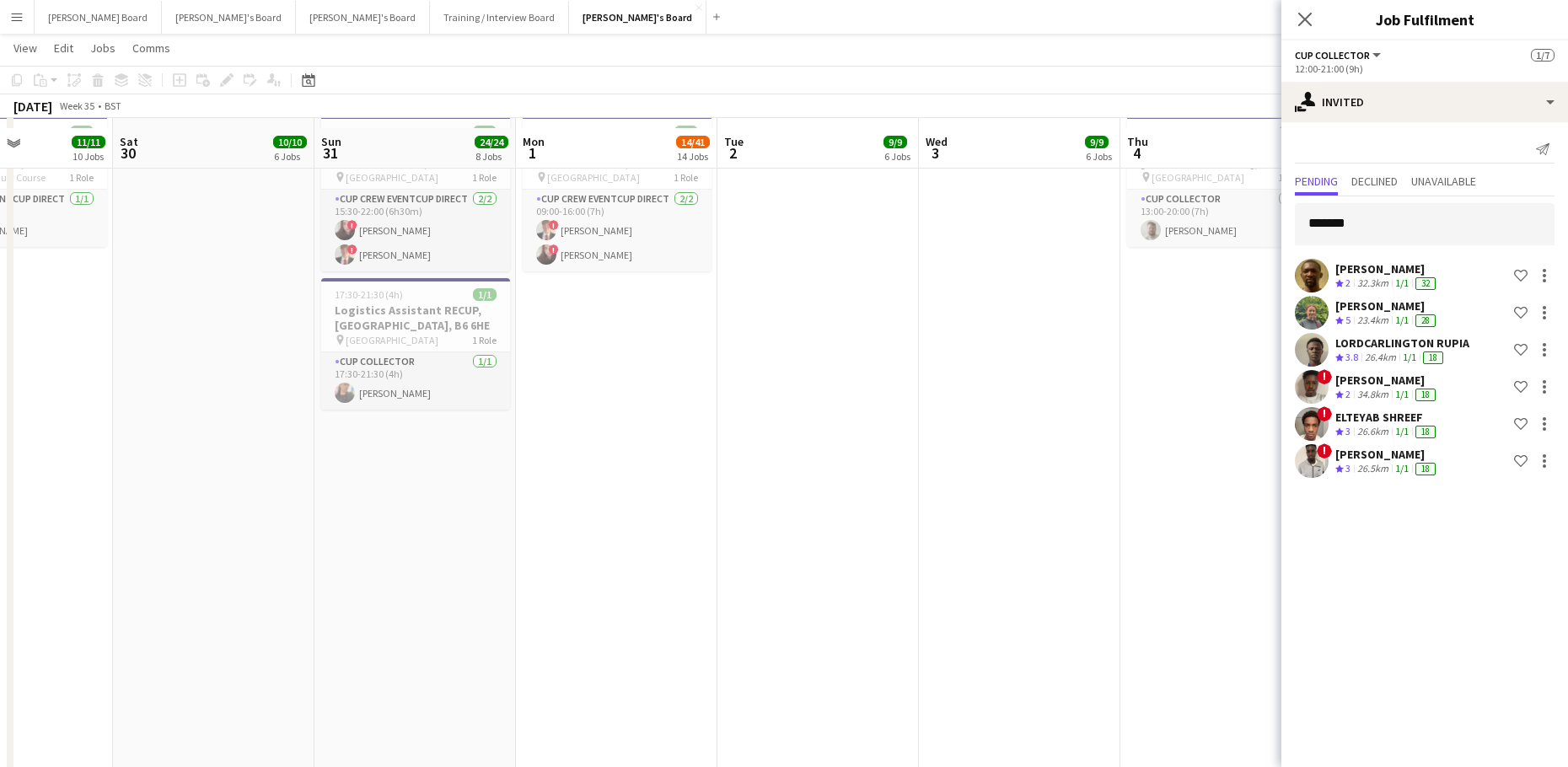
scroll to position [3062, 0]
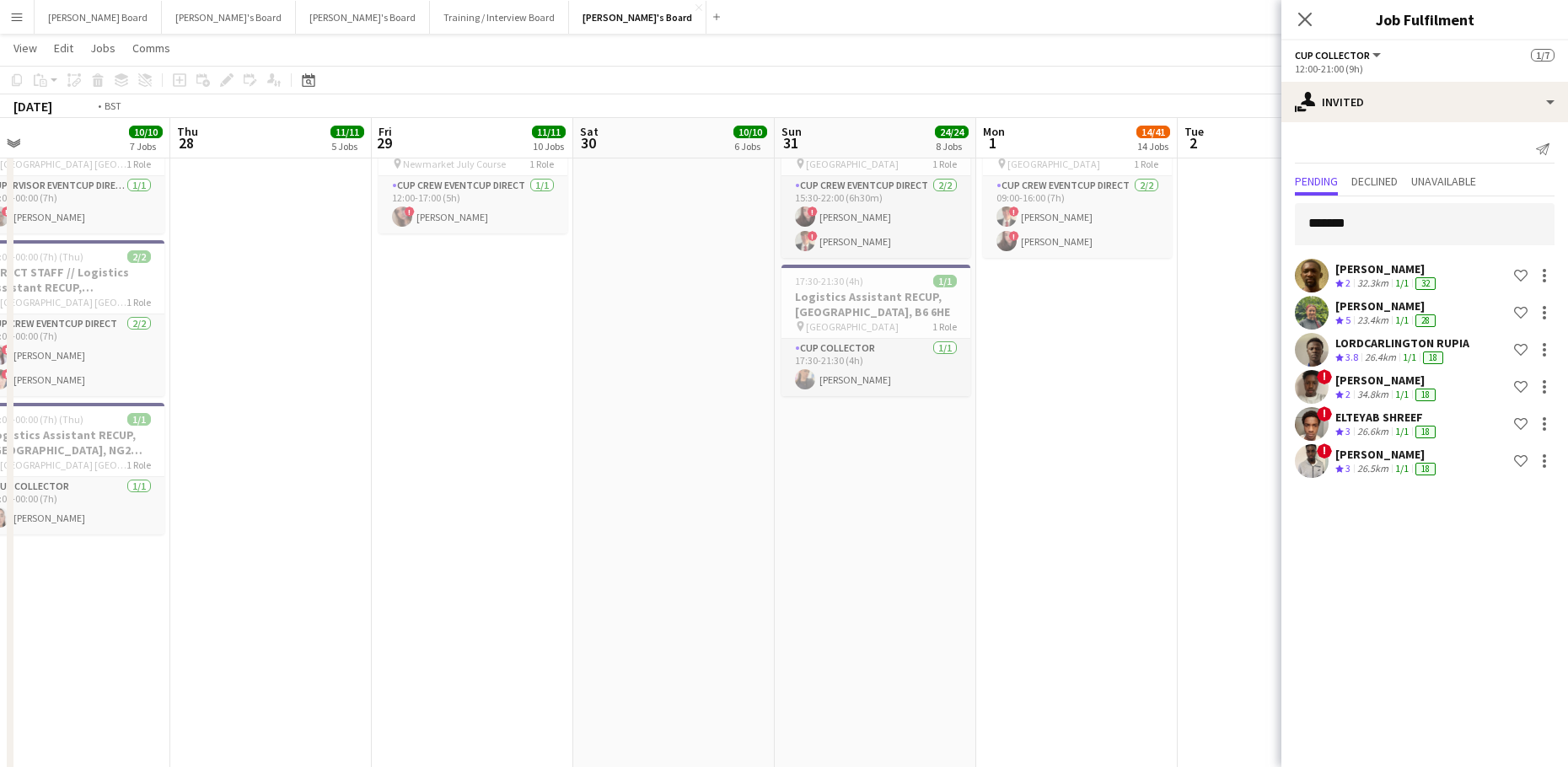
drag, startPoint x: 417, startPoint y: 562, endPoint x: 1297, endPoint y: 591, distance: 880.5
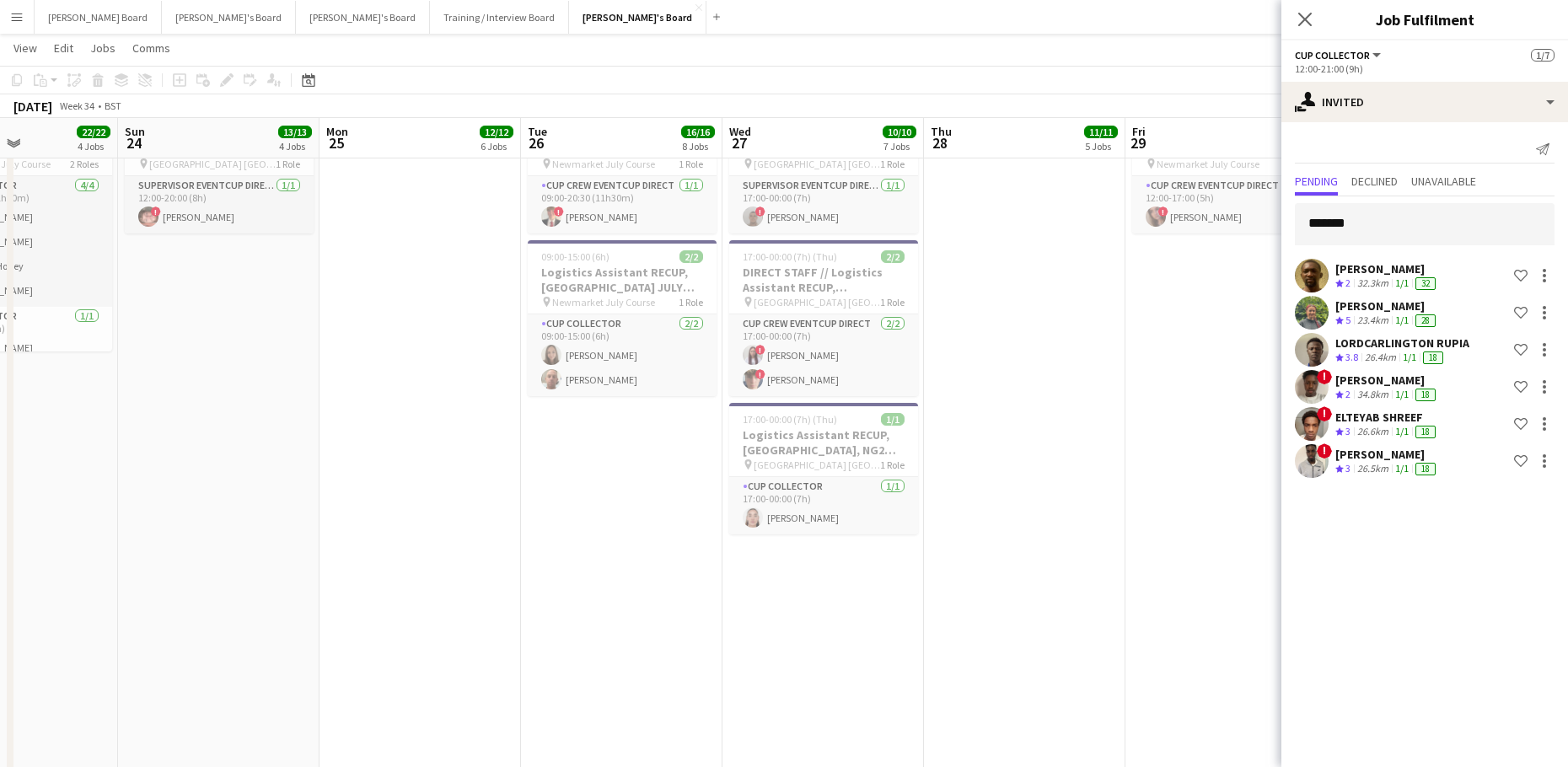
drag, startPoint x: 367, startPoint y: 541, endPoint x: 980, endPoint y: 570, distance: 613.7
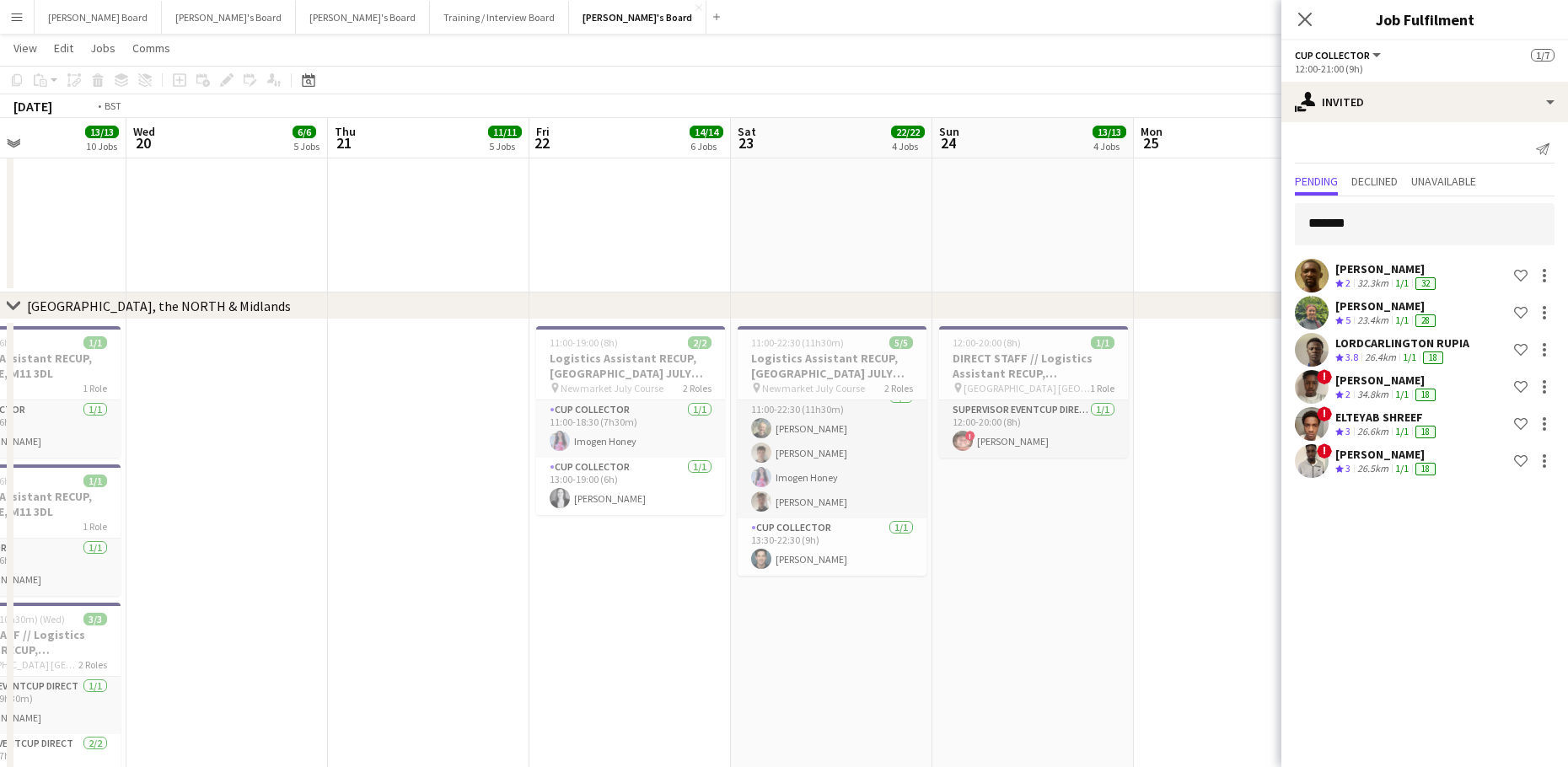
scroll to position [0, 458]
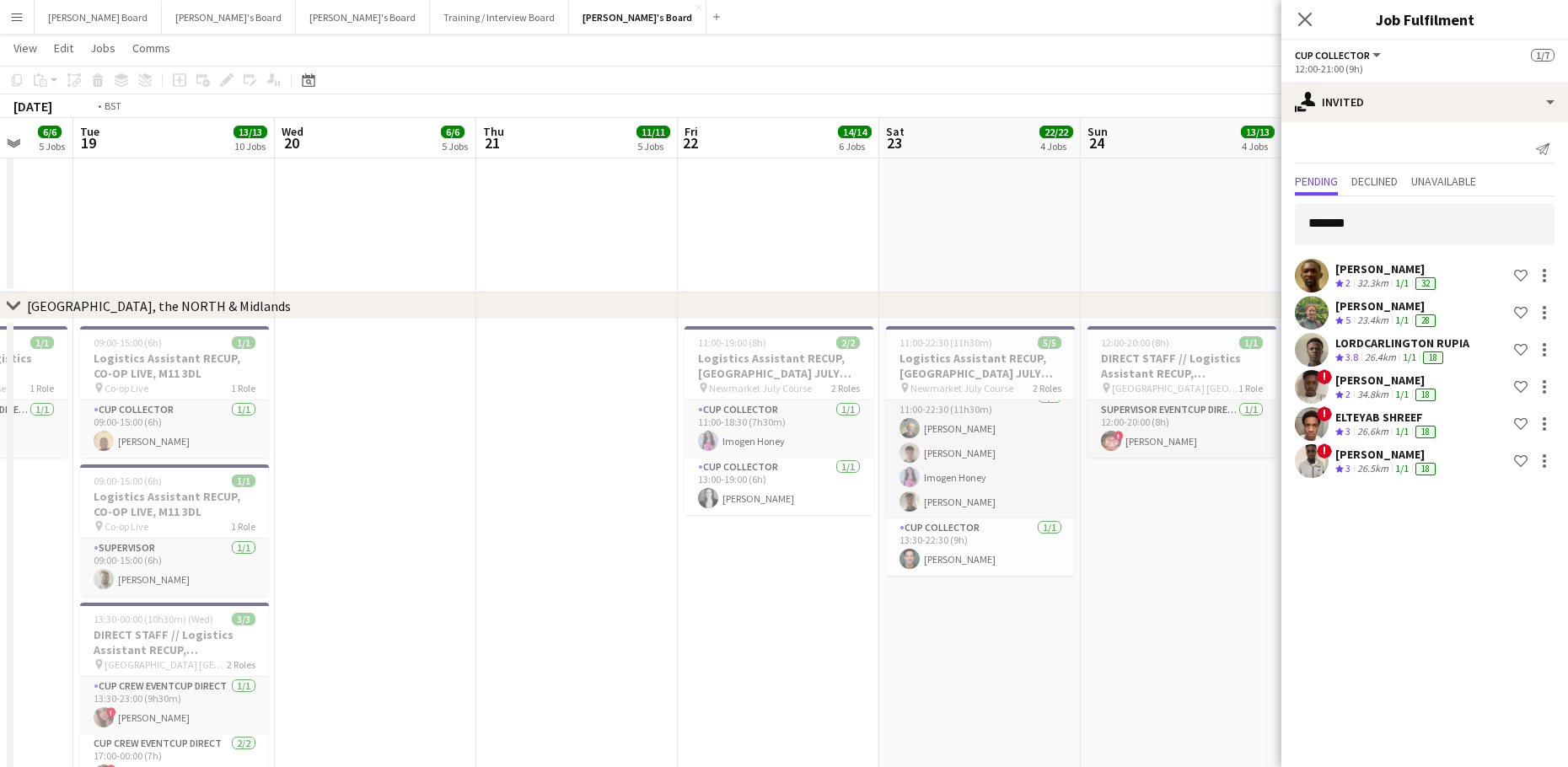
drag, startPoint x: 171, startPoint y: 634, endPoint x: 1391, endPoint y: 615, distance: 1220.1
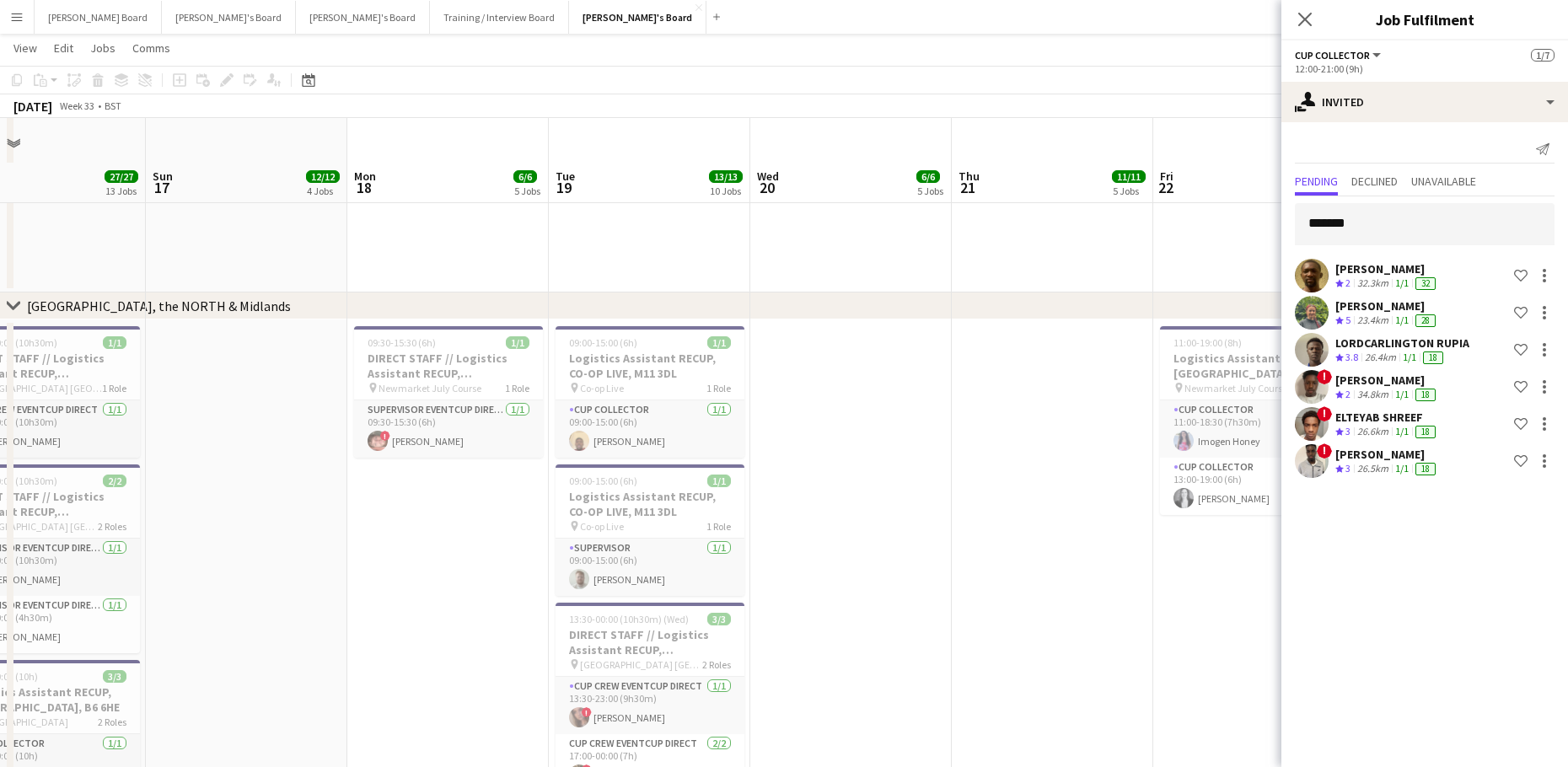
scroll to position [3062, 0]
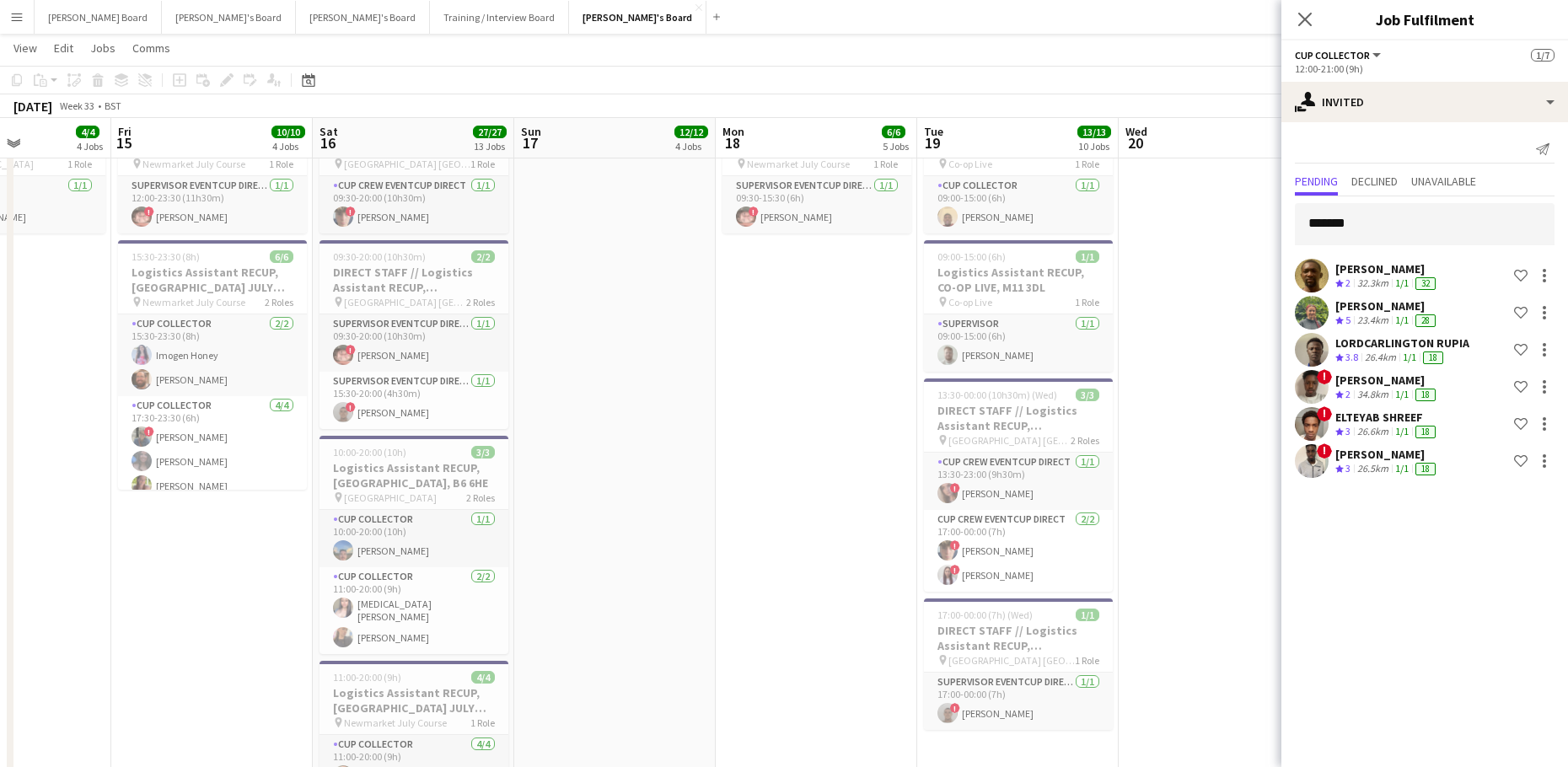
drag, startPoint x: 315, startPoint y: 568, endPoint x: 922, endPoint y: 576, distance: 607.1
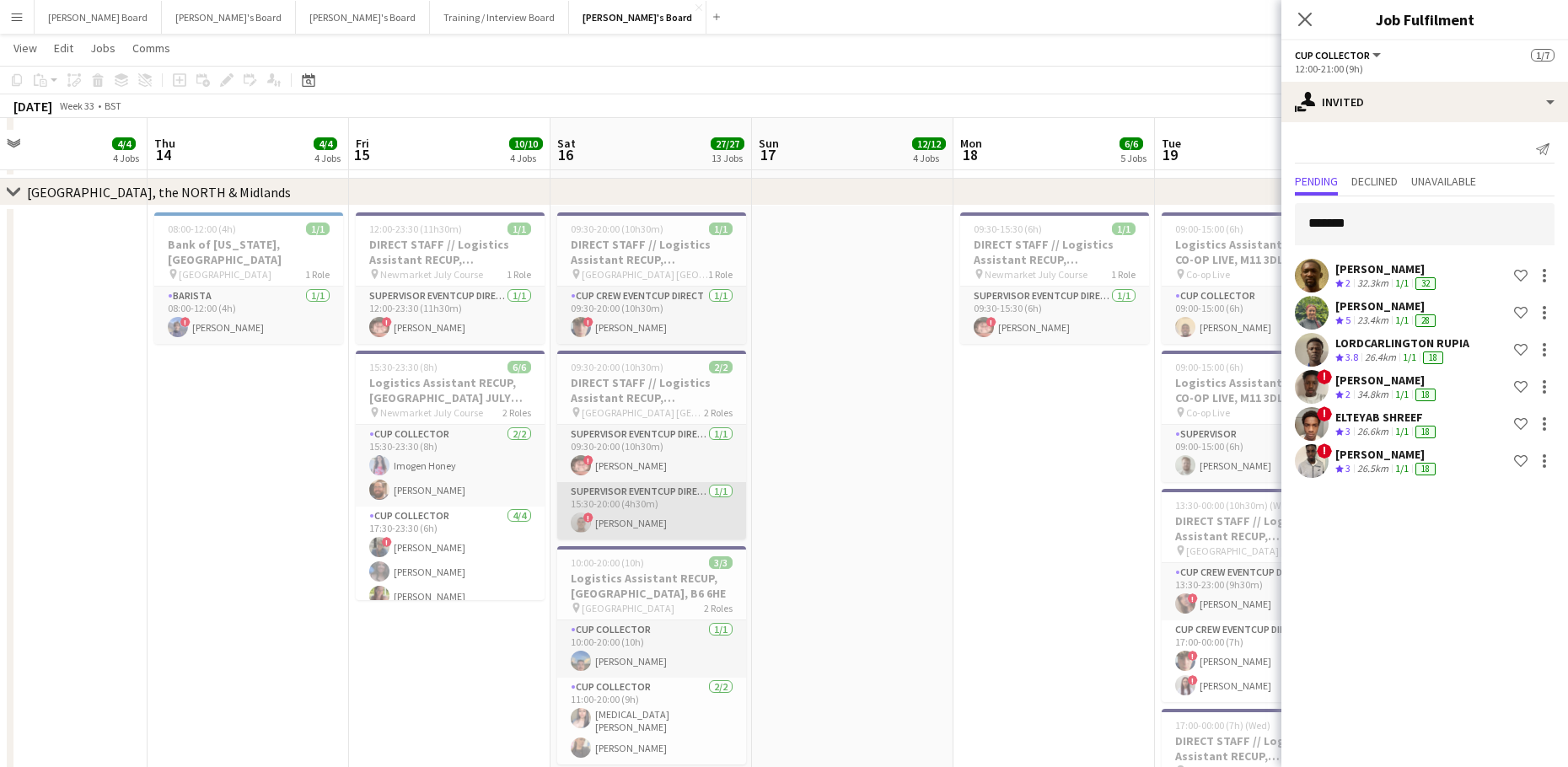
scroll to position [2950, 0]
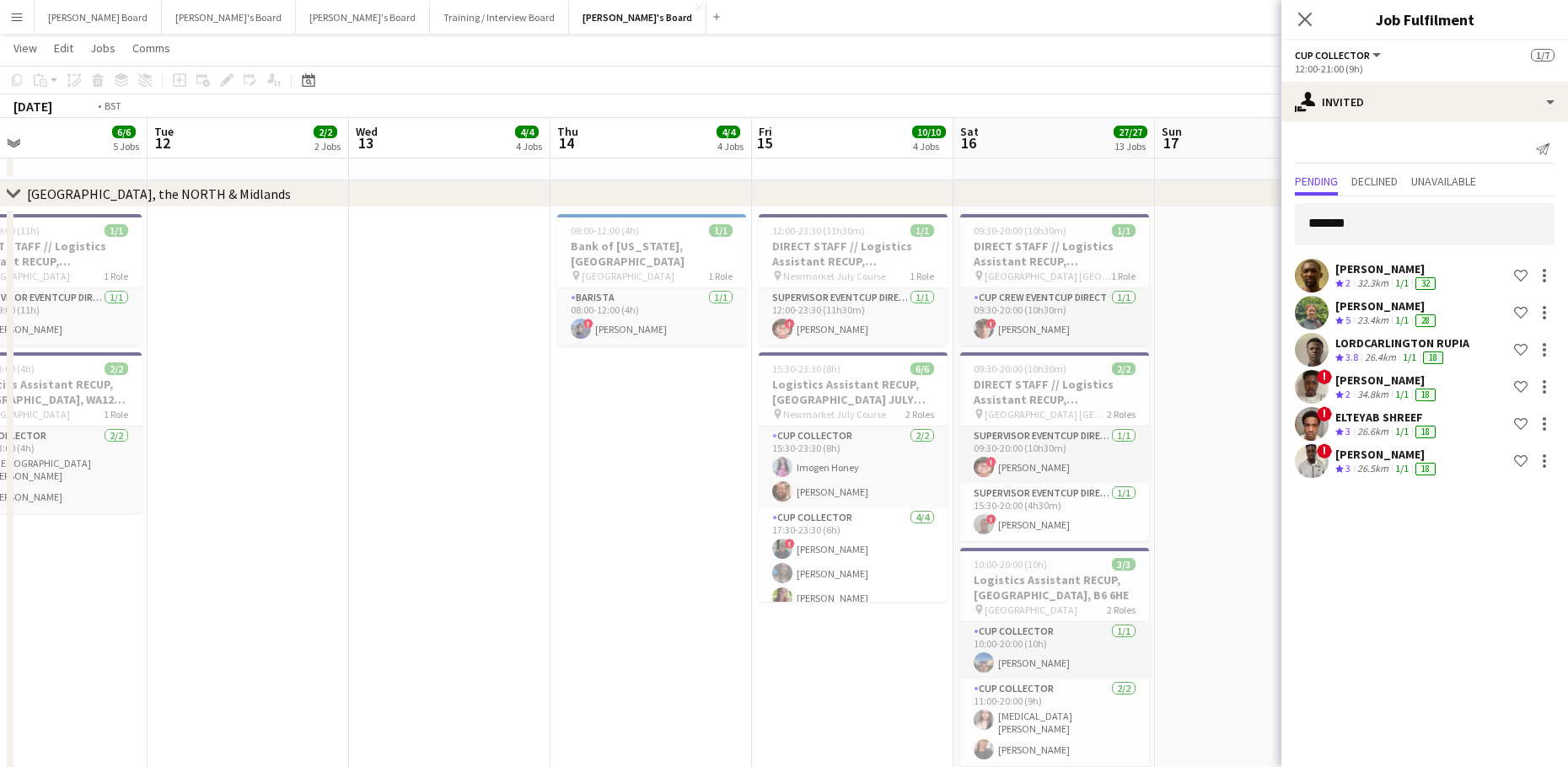
drag, startPoint x: 238, startPoint y: 540, endPoint x: 1009, endPoint y: 565, distance: 771.4
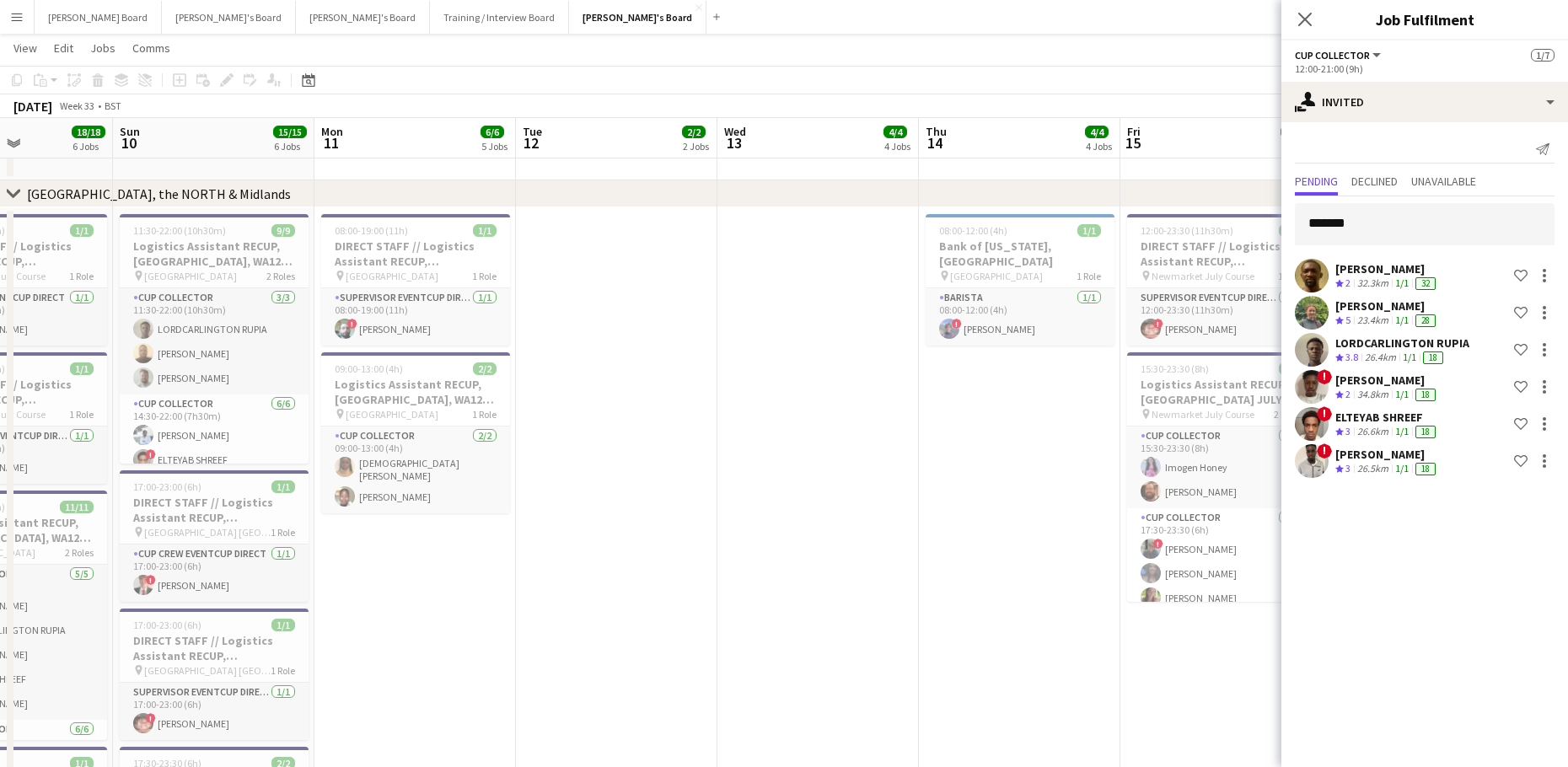
scroll to position [0, 423]
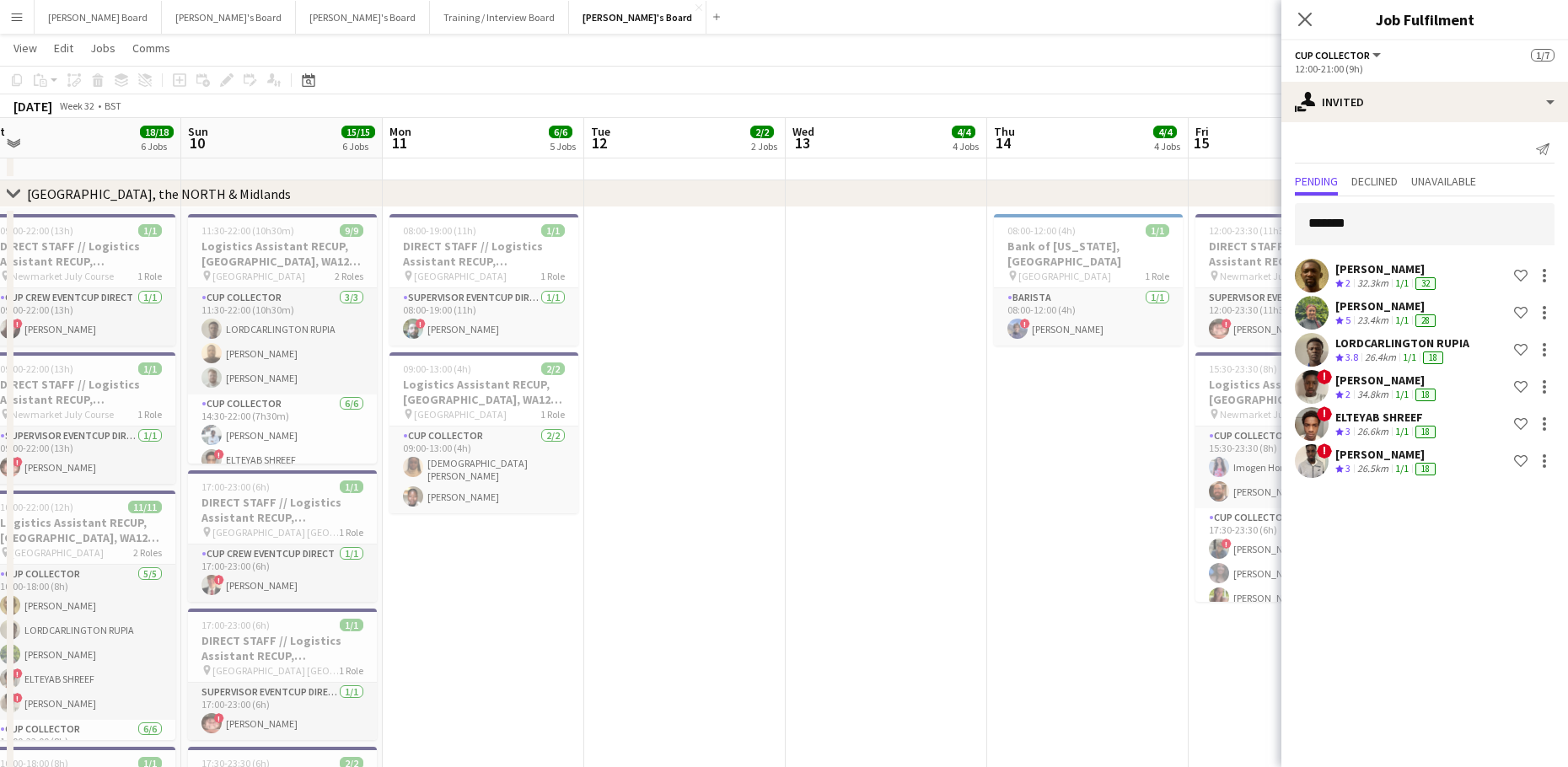
drag, startPoint x: 504, startPoint y: 559, endPoint x: 749, endPoint y: 546, distance: 245.3
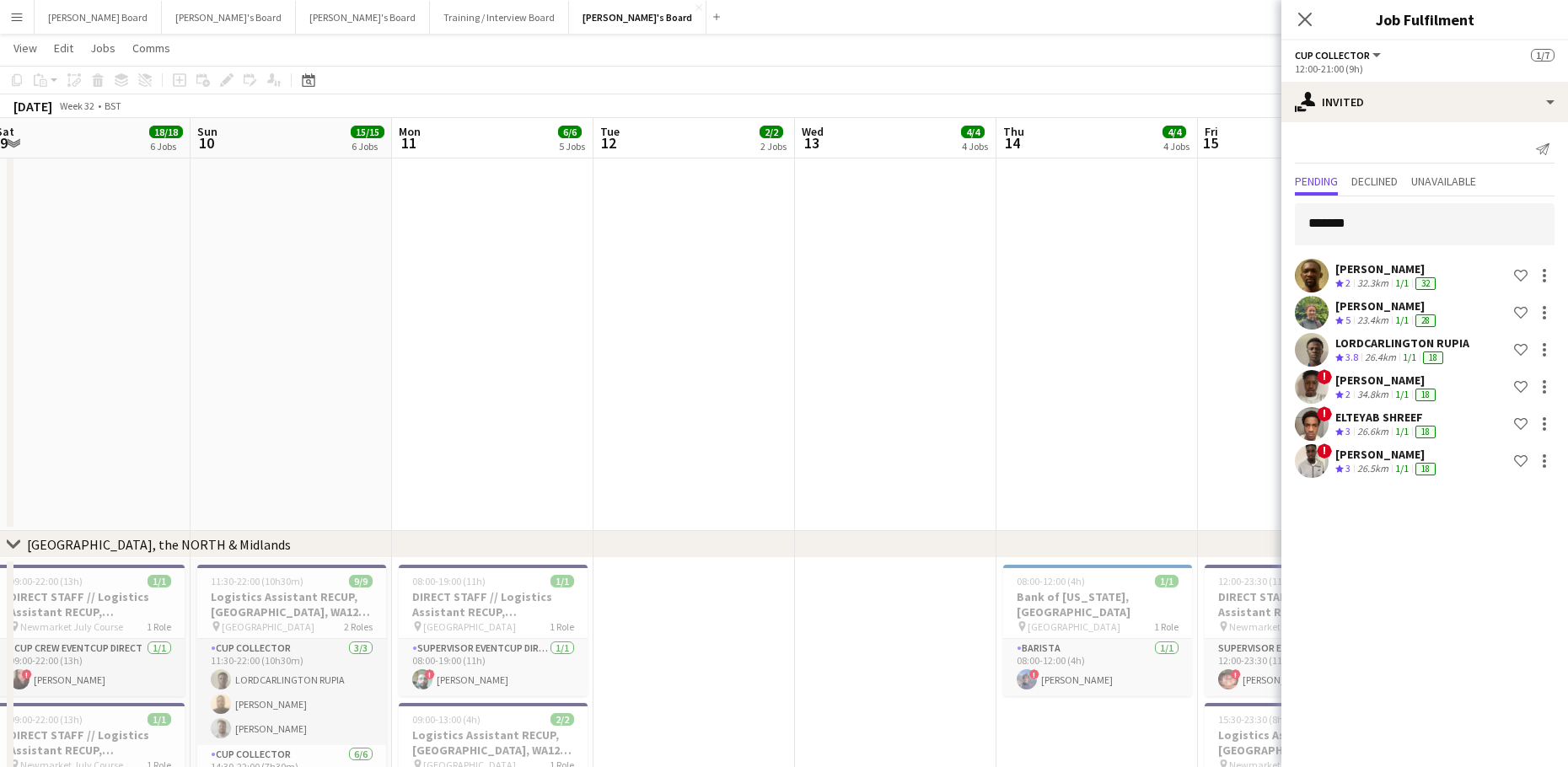
drag, startPoint x: 861, startPoint y: 409, endPoint x: 697, endPoint y: 409, distance: 164.0
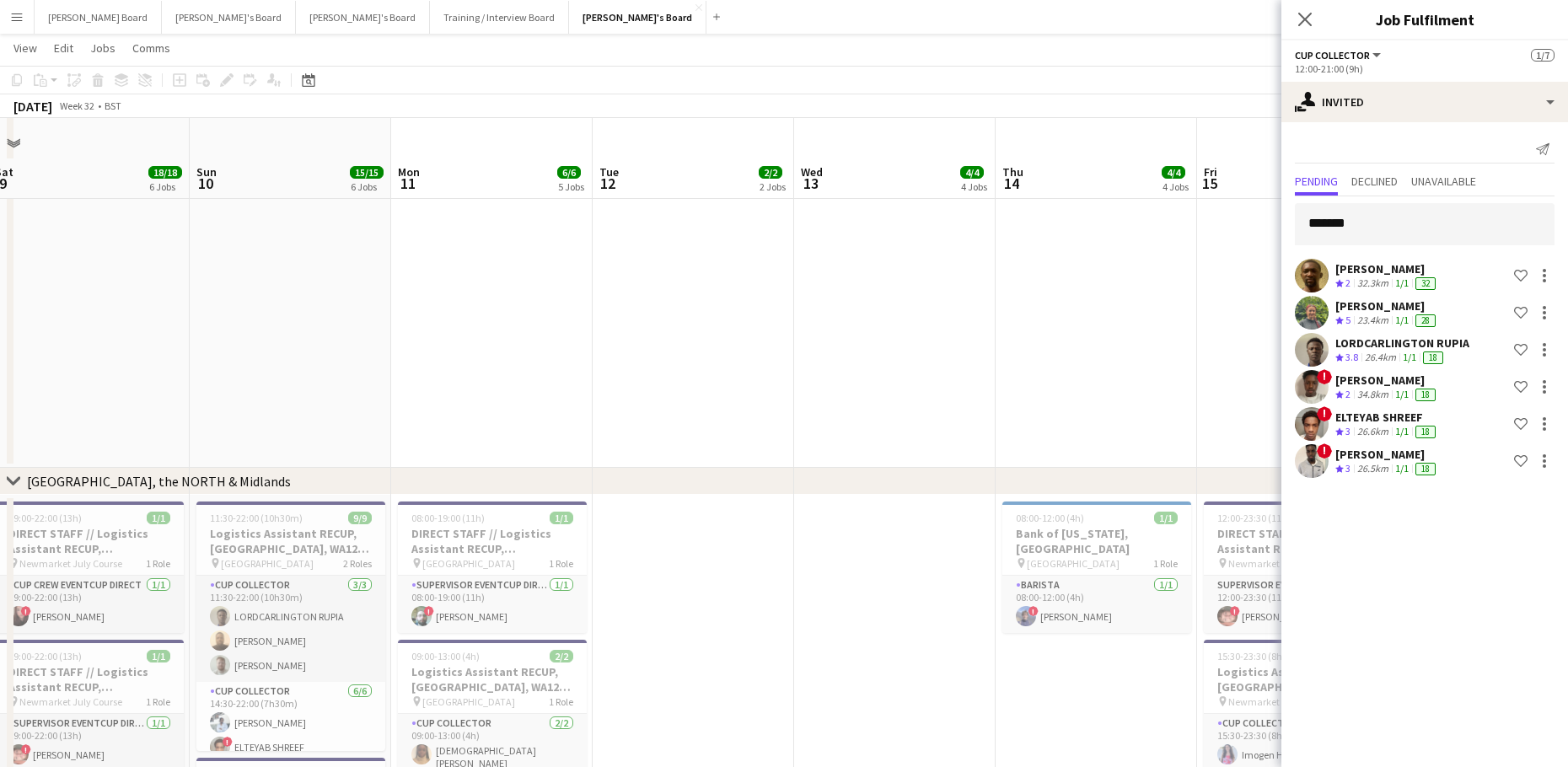
scroll to position [3161, 0]
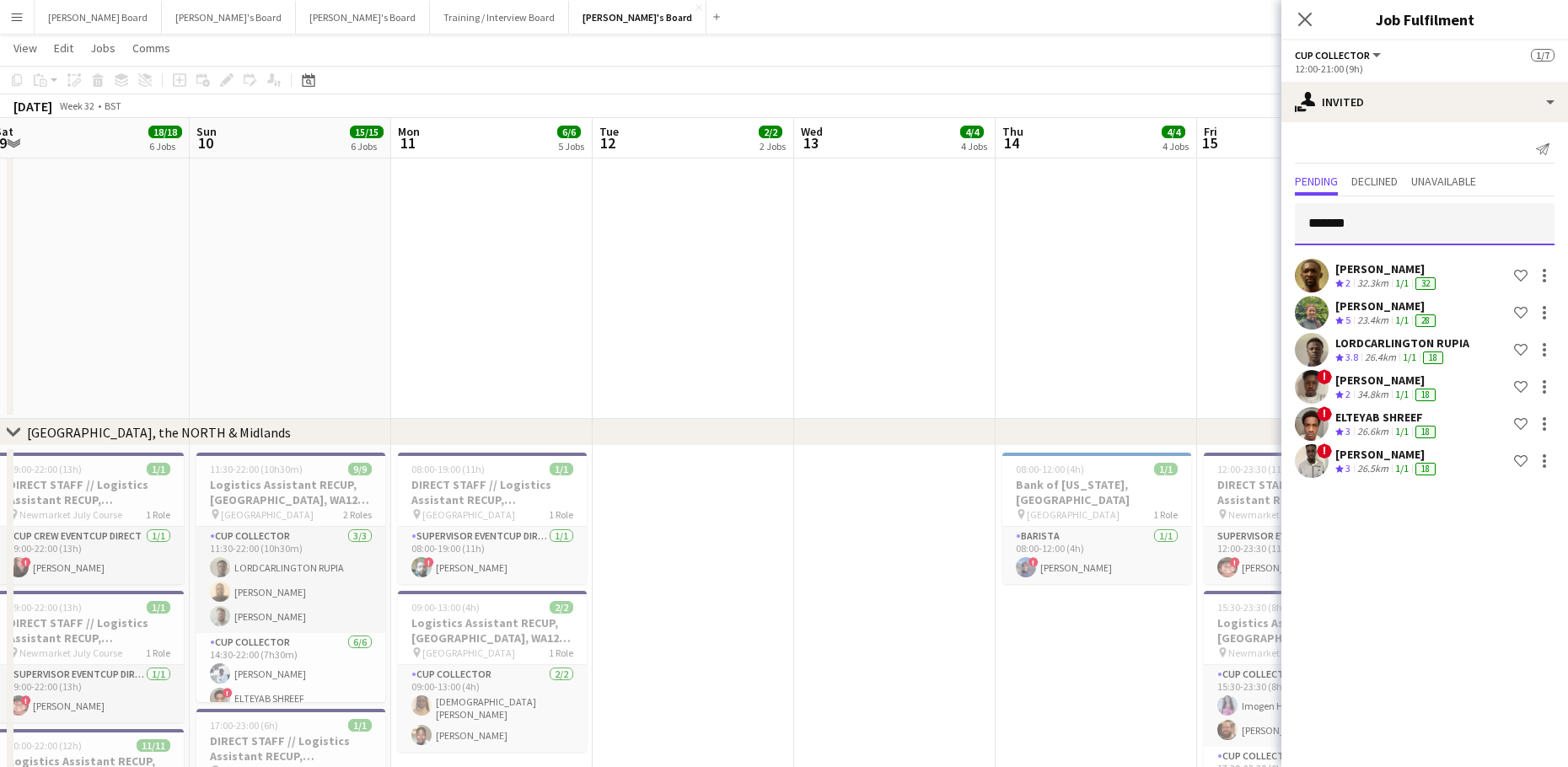
click at [1365, 212] on input "*******" at bounding box center [1424, 223] width 260 height 42
type input "******"
click at [1405, 262] on span "[PERSON_NAME]" at bounding box center [1357, 266] width 97 height 15
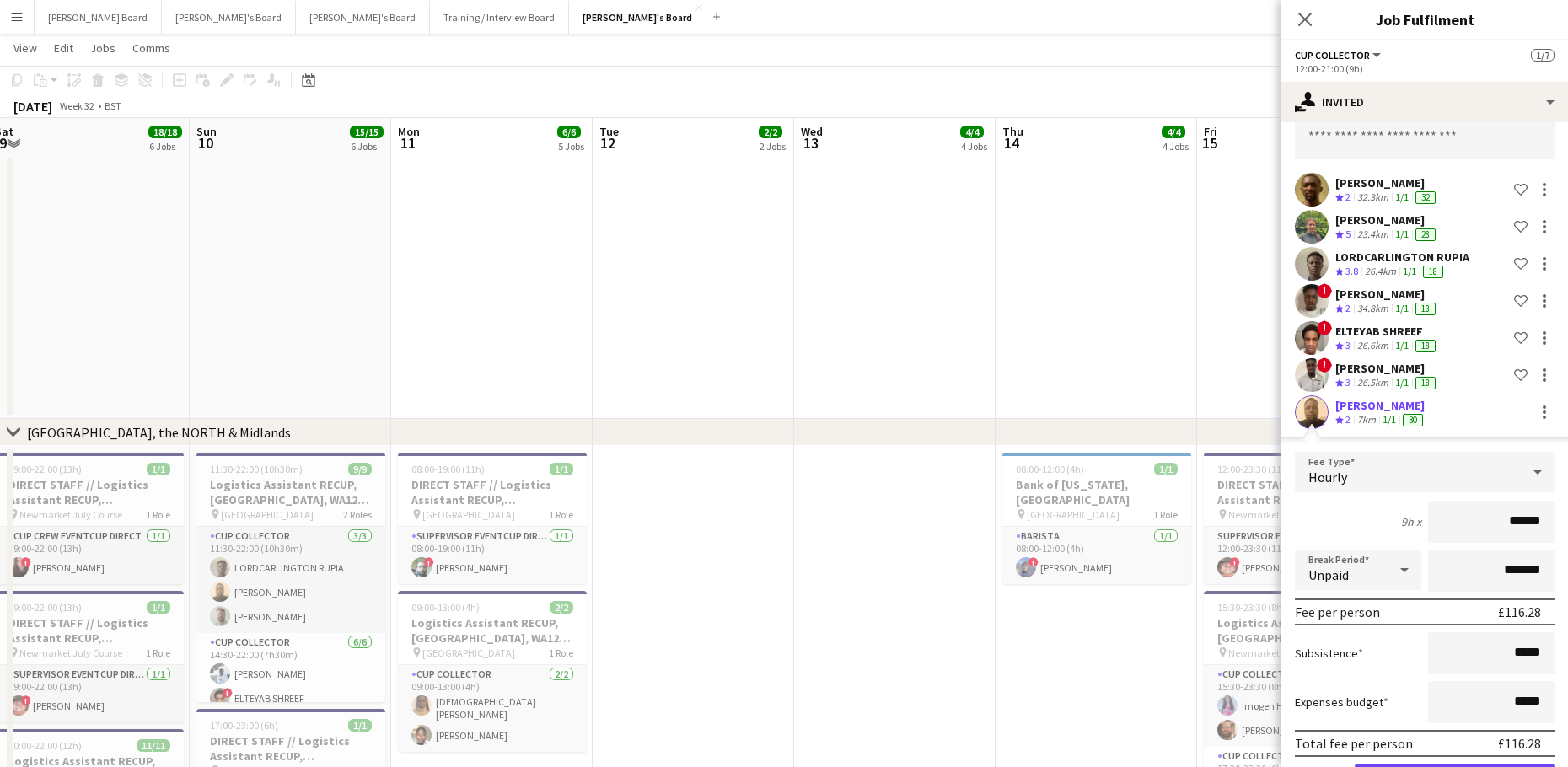
scroll to position [148, 0]
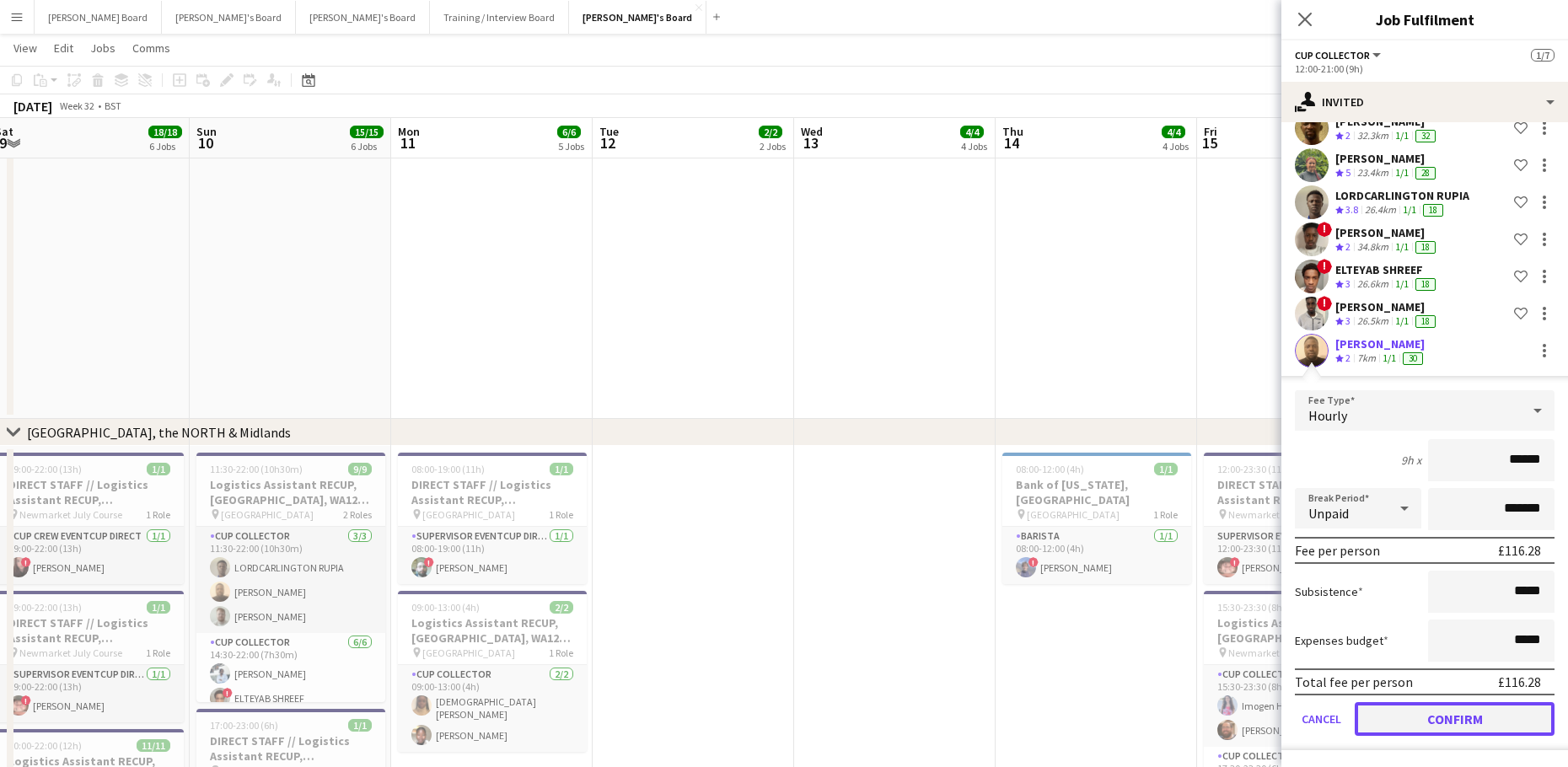
click at [1391, 718] on button "Confirm" at bounding box center [1454, 719] width 200 height 33
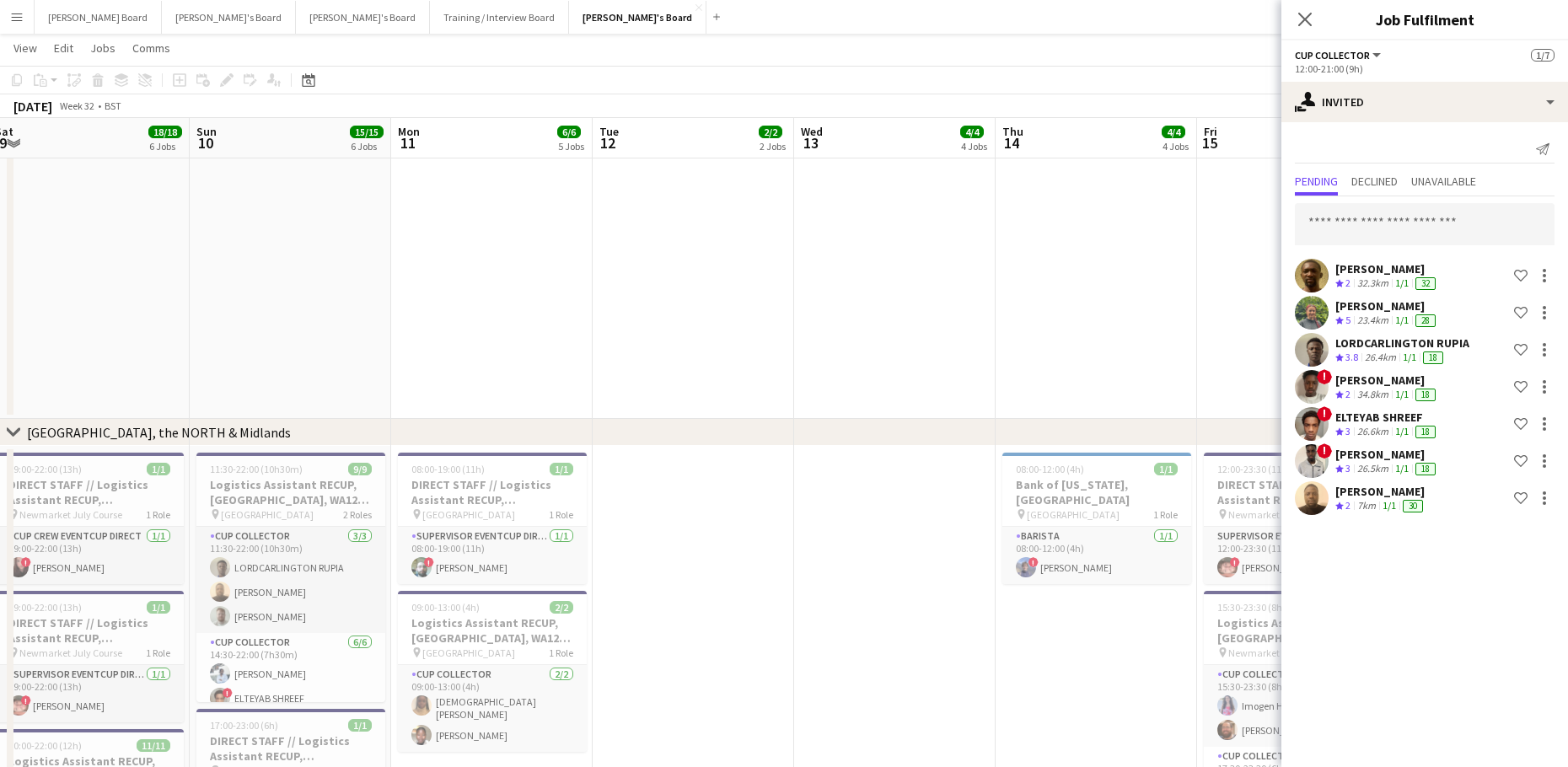
scroll to position [0, 0]
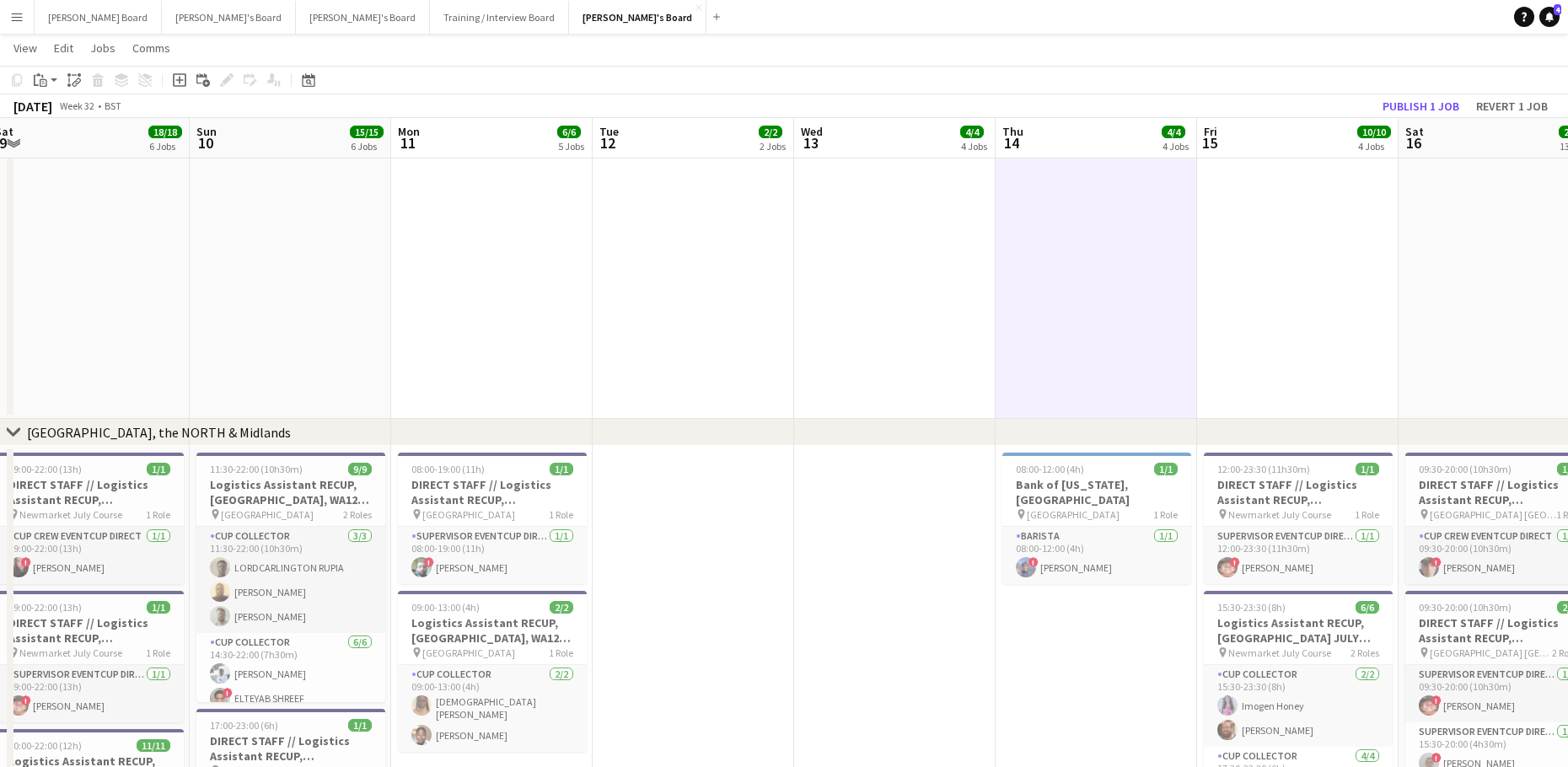
click at [1425, 86] on app-toolbar "Copy Paste Paste Ctrl+V Paste with crew Ctrl+Shift+V Paste linked Job [GEOGRAPH…" at bounding box center [784, 80] width 1568 height 29
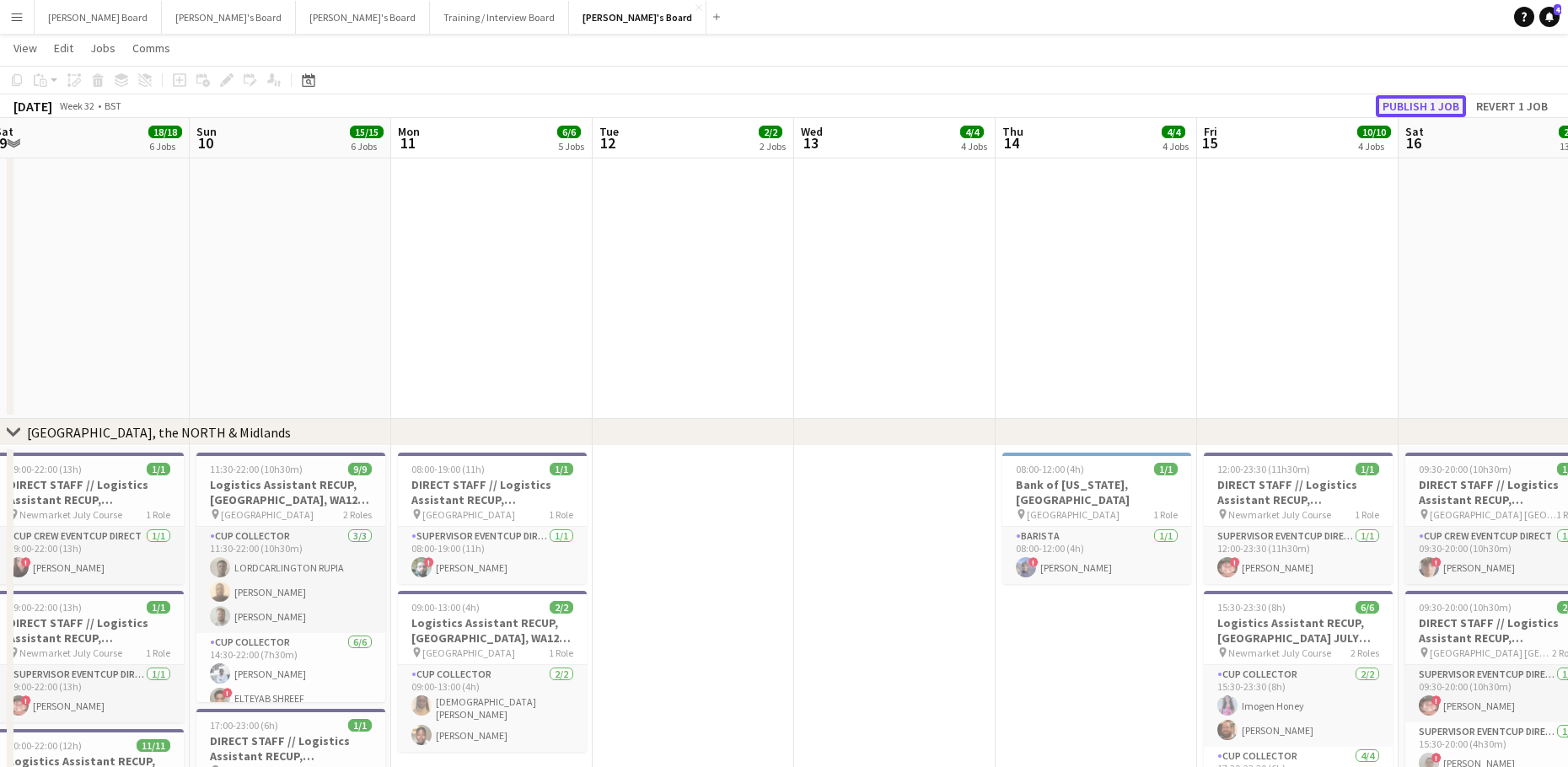
click at [1424, 97] on button "Publish 1 job" at bounding box center [1420, 106] width 90 height 22
click at [569, 27] on button "[PERSON_NAME]'s Board Close" at bounding box center [637, 17] width 138 height 32
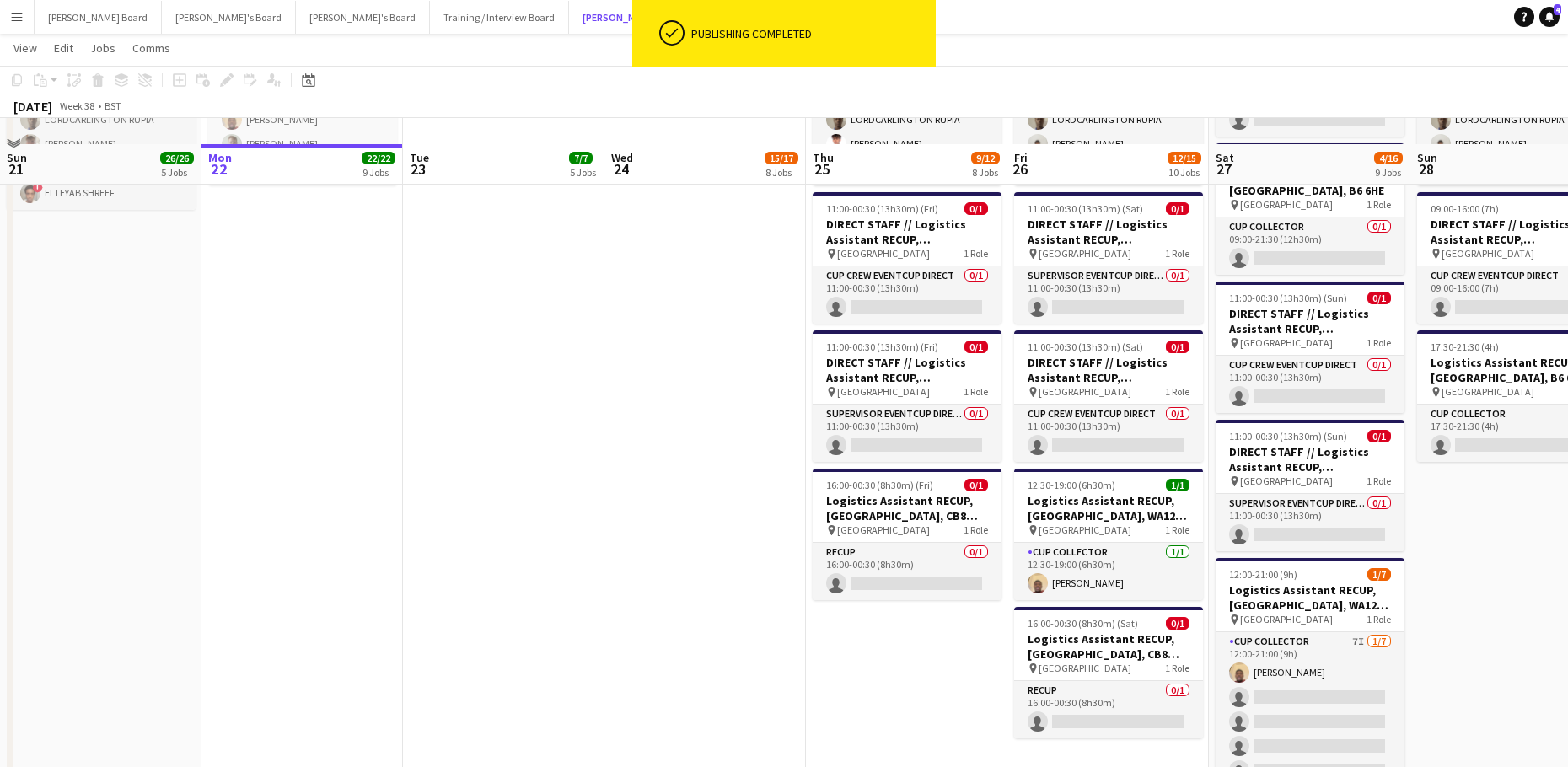
scroll to position [2920, 0]
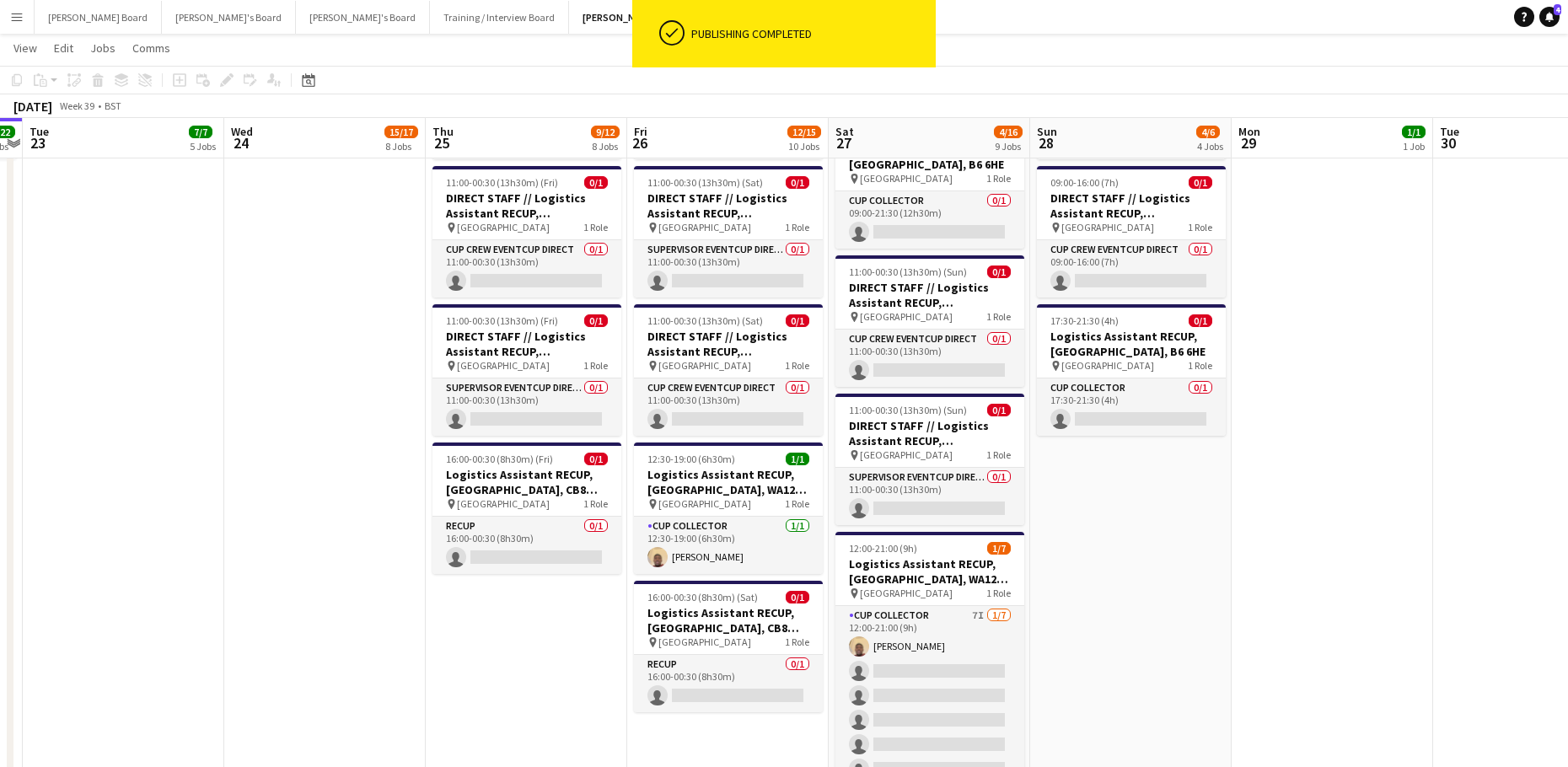
drag, startPoint x: 1462, startPoint y: 568, endPoint x: 1032, endPoint y: 608, distance: 431.9
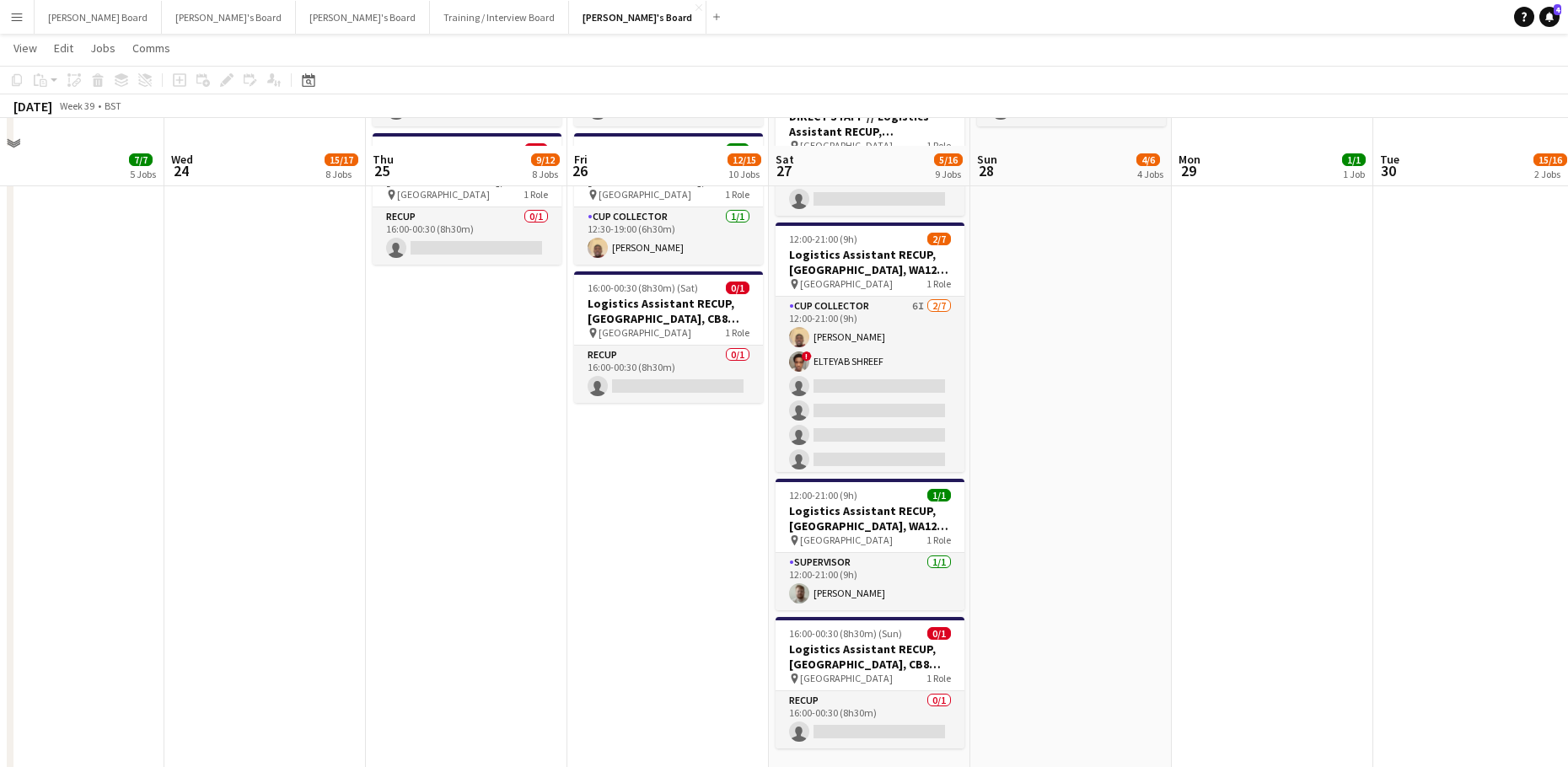
scroll to position [3258, 0]
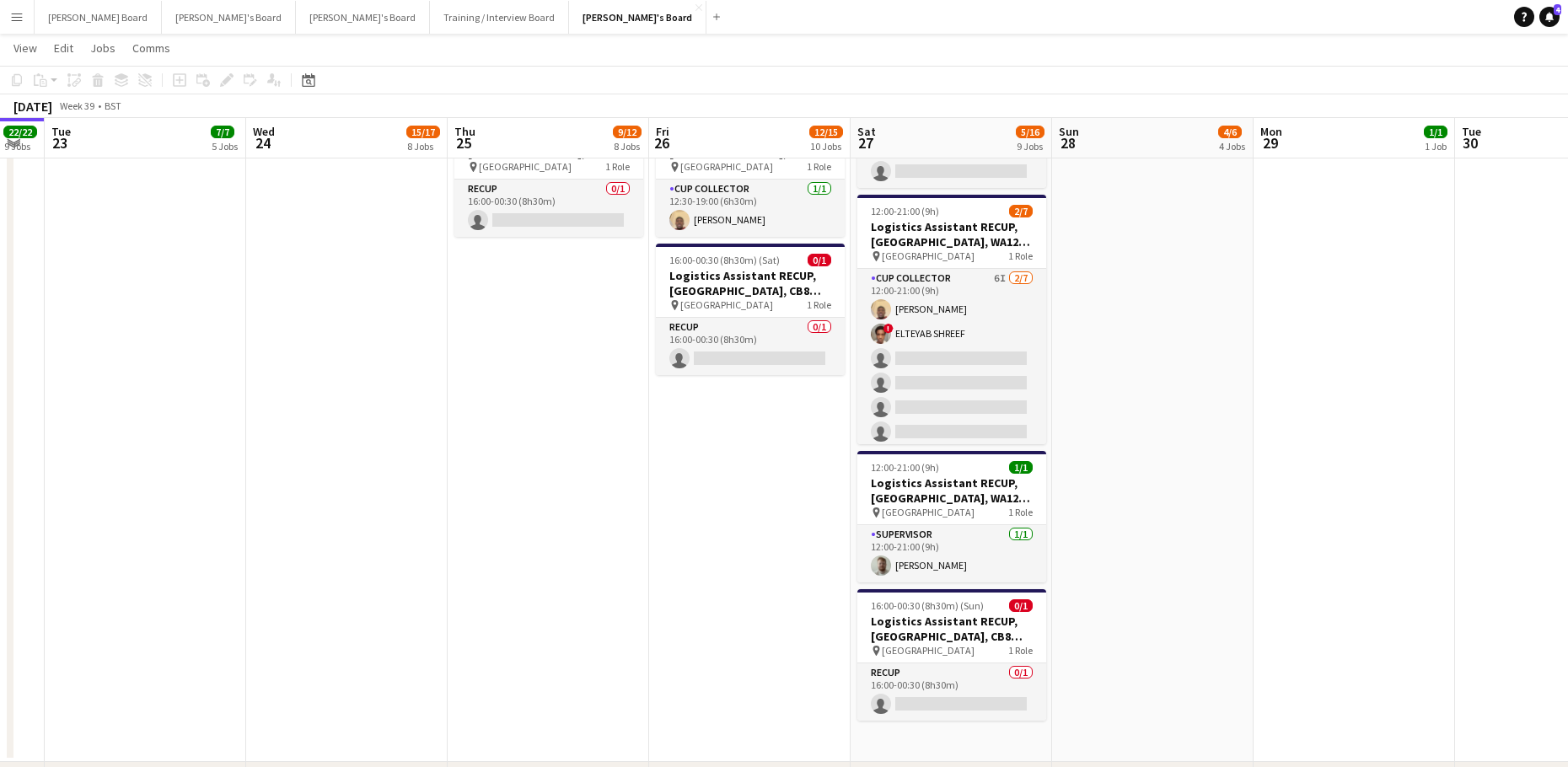
drag, startPoint x: 1171, startPoint y: 522, endPoint x: 1009, endPoint y: 530, distance: 162.2
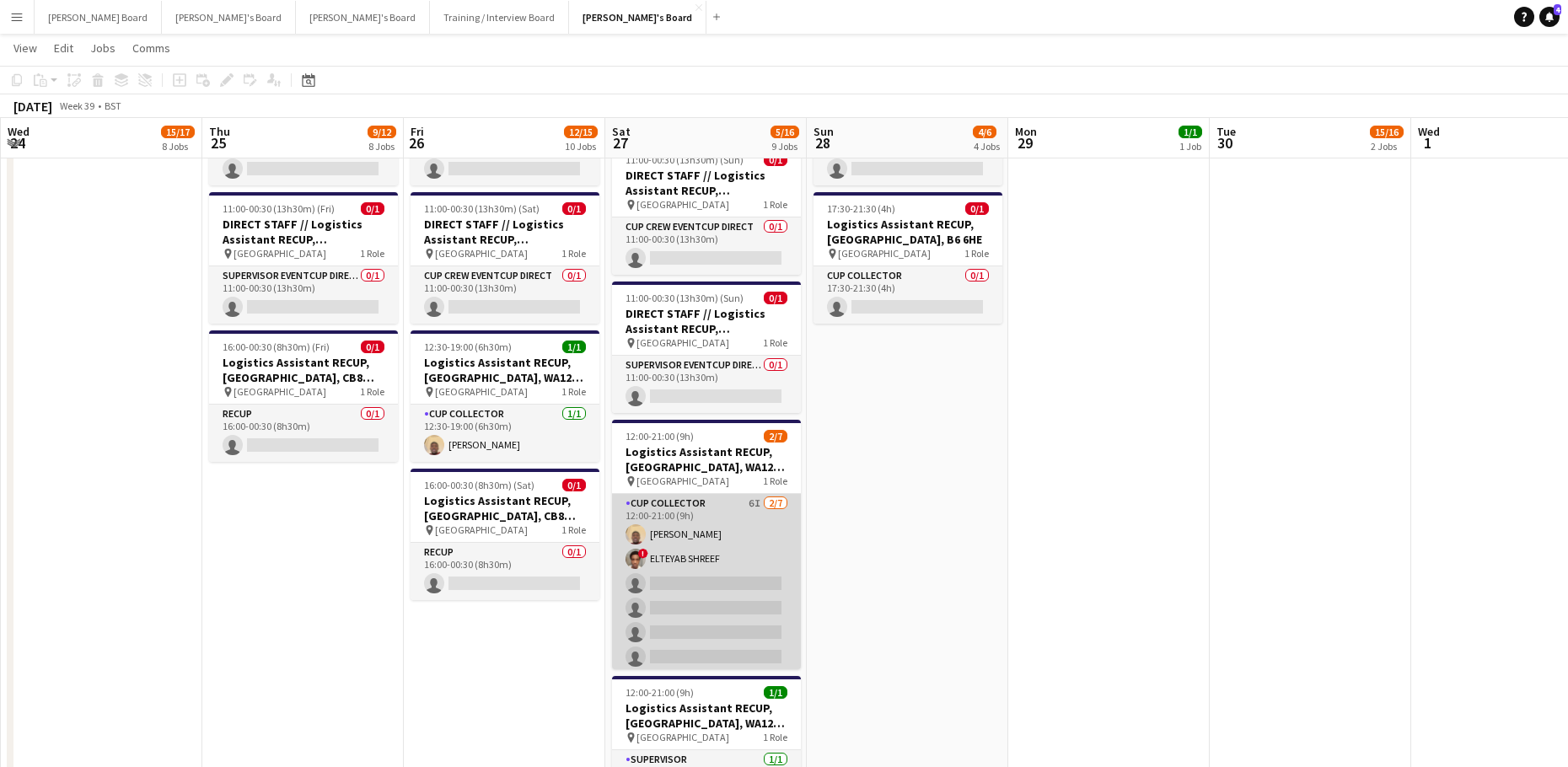
click at [715, 617] on app-card-role "CUP COLLECTOR 6I [DATE] 12:00-21:00 (9h) [PERSON_NAME] ! ELTEYAB SHREEF single-…" at bounding box center [706, 595] width 189 height 204
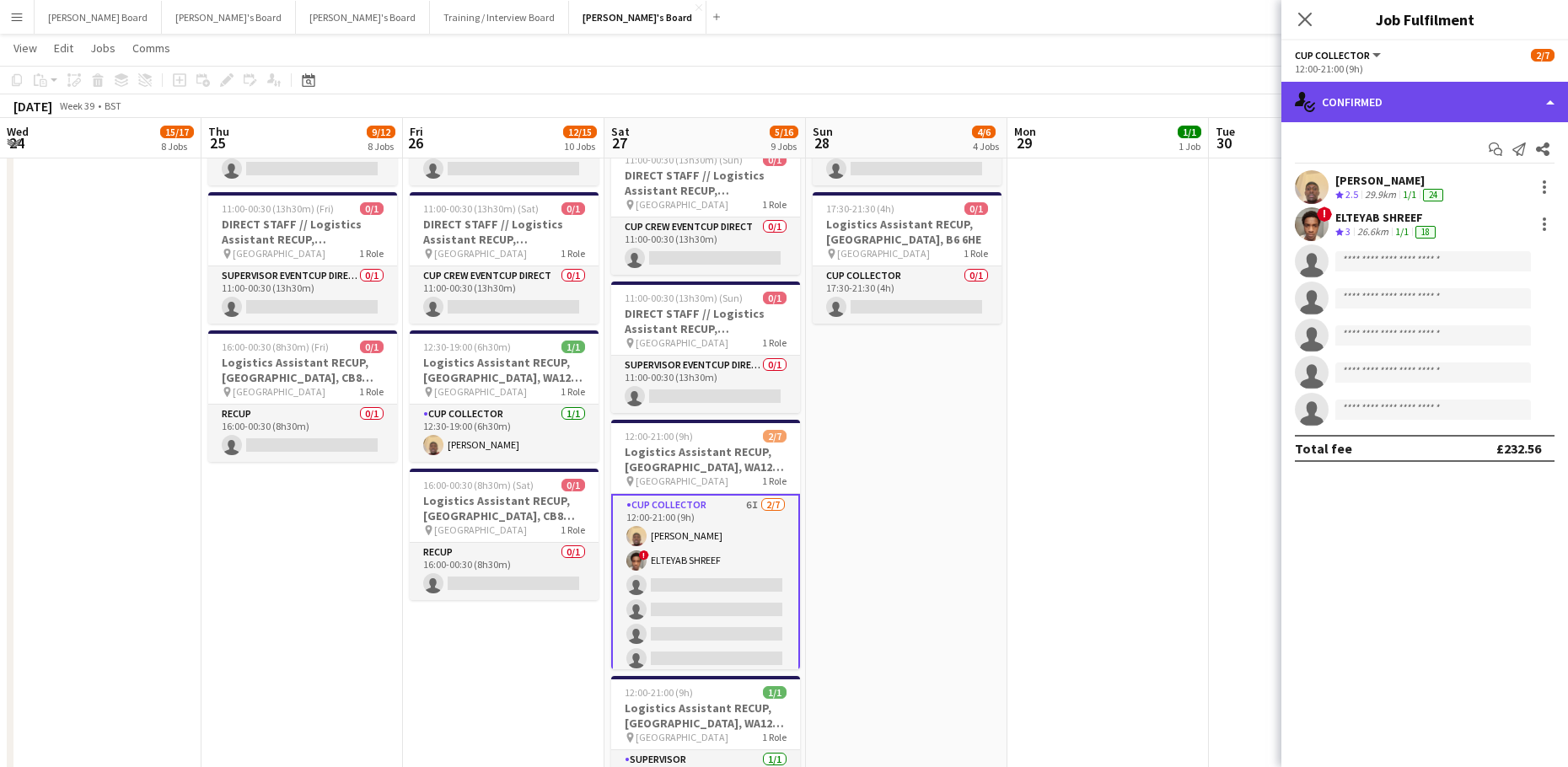
click at [1413, 115] on div "single-neutral-actions-check-2 Confirmed" at bounding box center [1423, 101] width 286 height 40
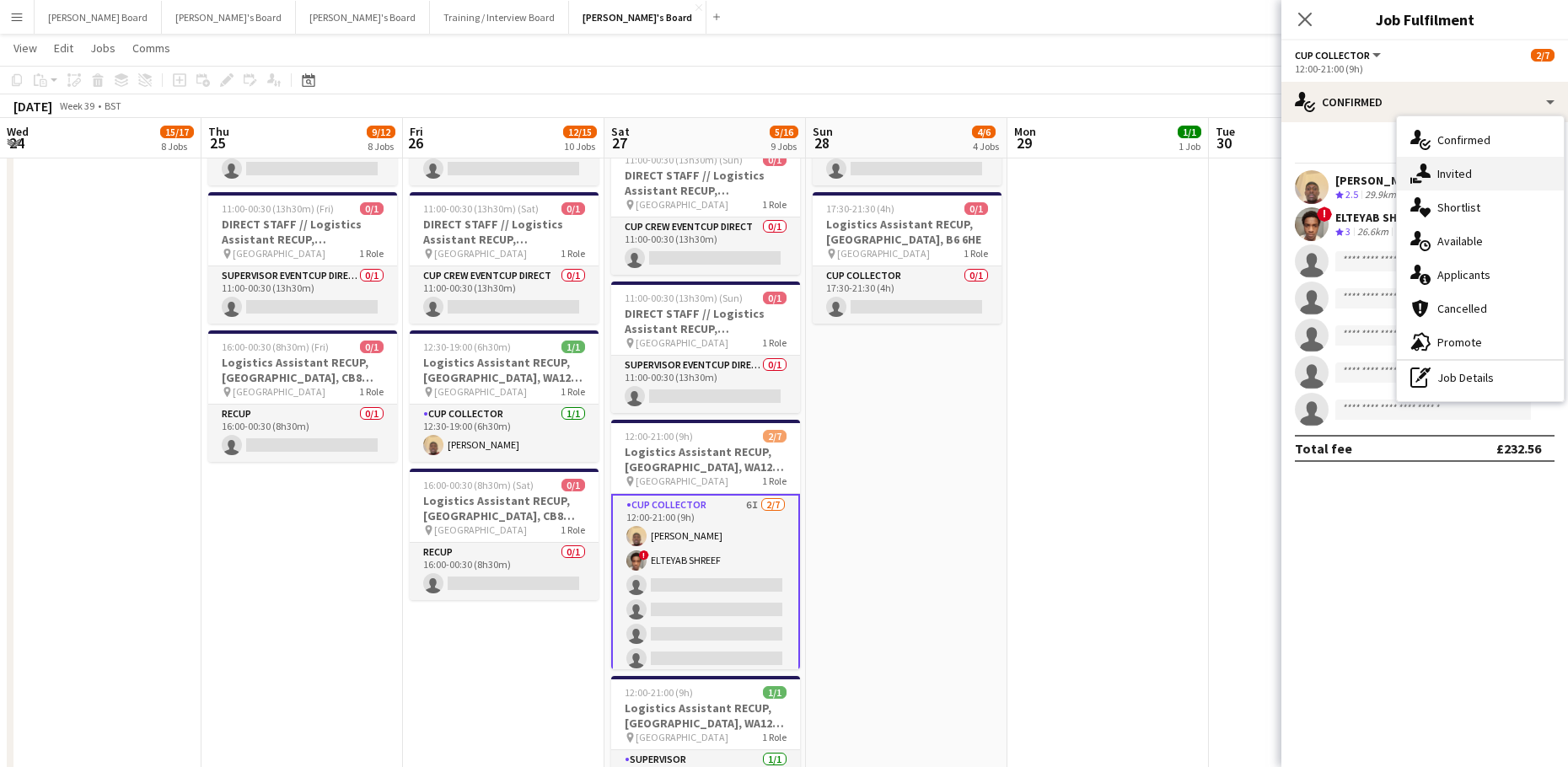
click at [1488, 185] on div "single-neutral-actions-share-1 Invited" at bounding box center [1480, 173] width 167 height 33
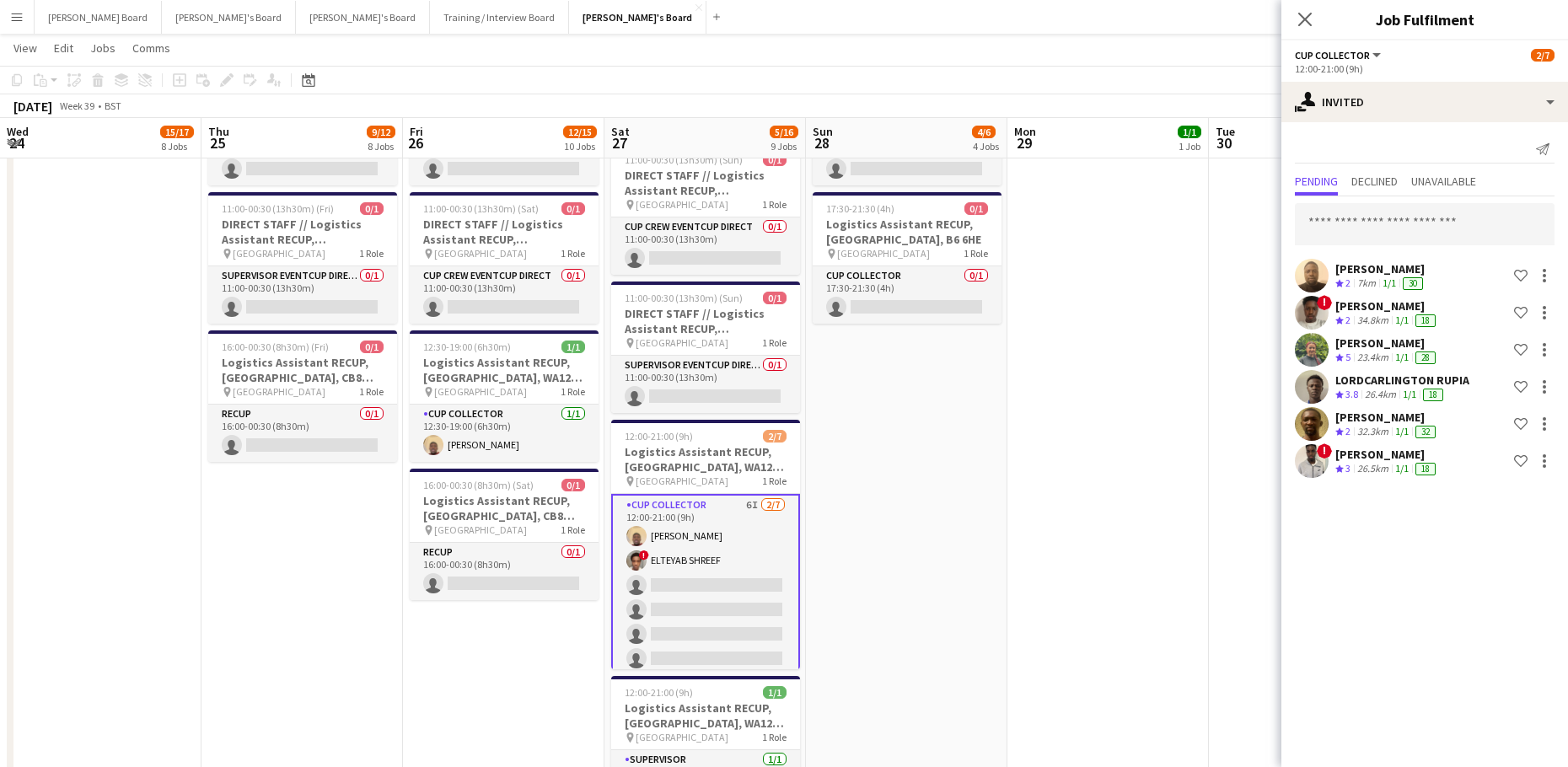
click at [1115, 617] on app-date-cell at bounding box center [1108, 423] width 202 height 1126
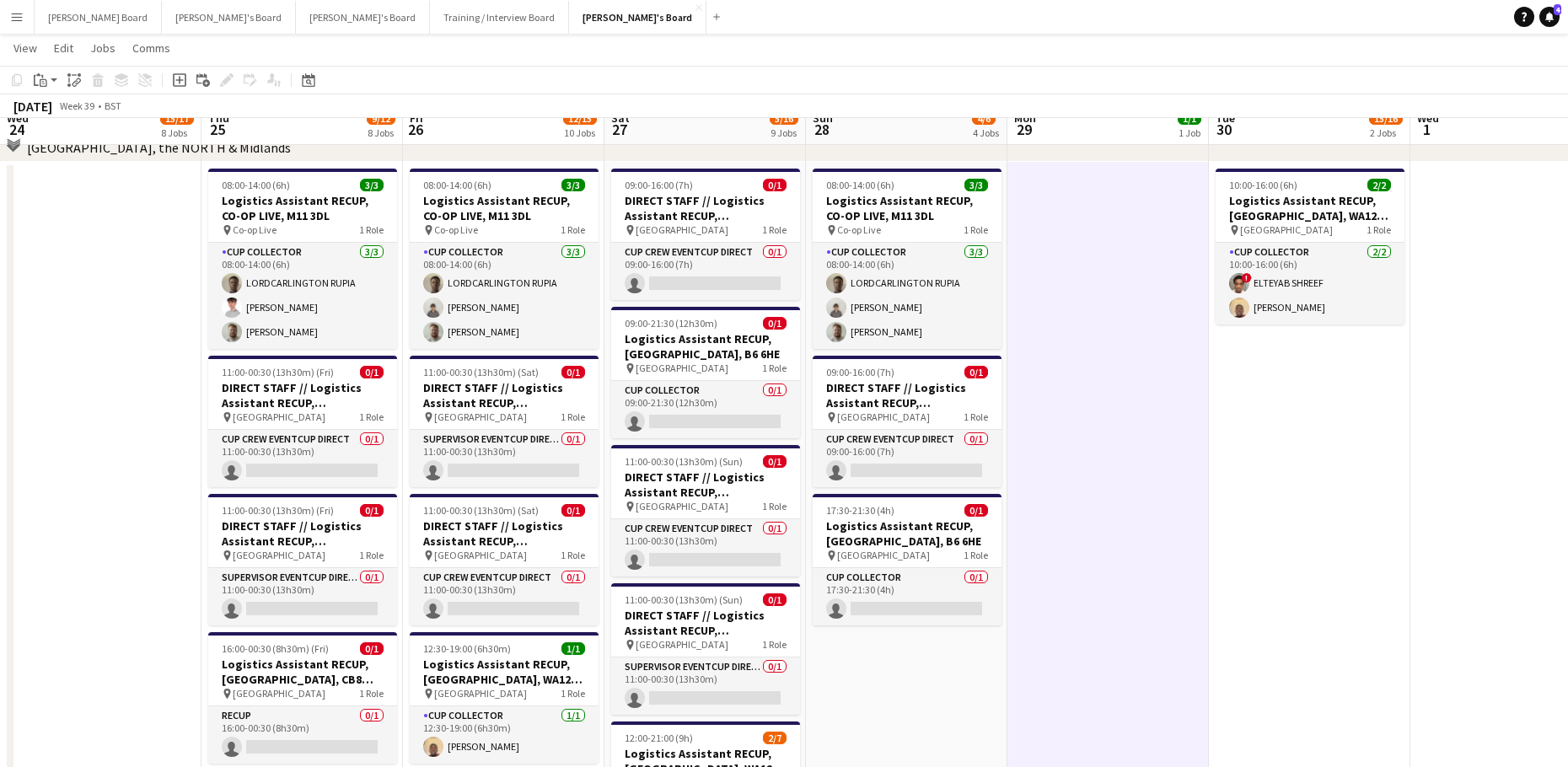
scroll to position [2696, 0]
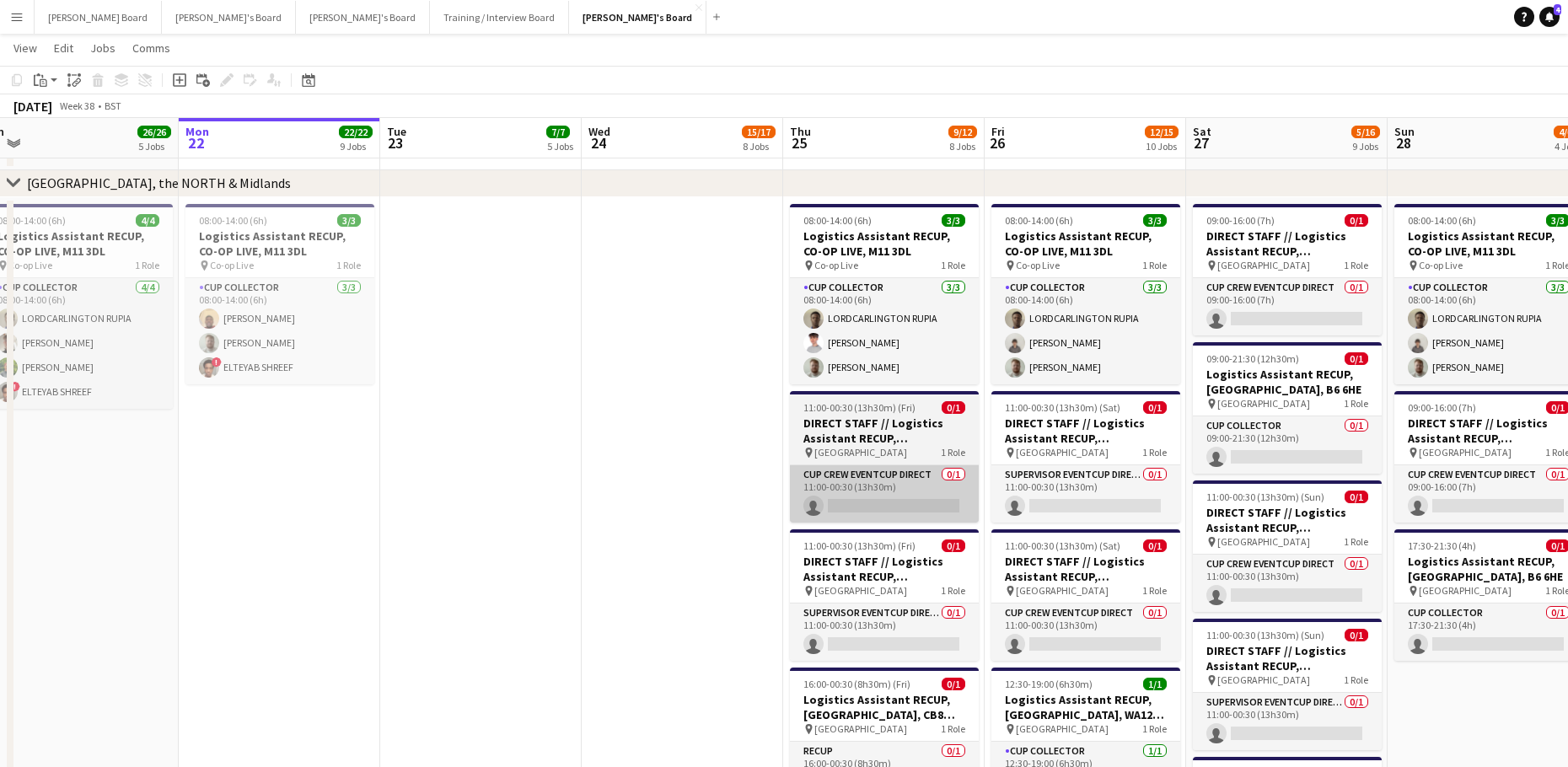
drag, startPoint x: 235, startPoint y: 499, endPoint x: 858, endPoint y: 500, distance: 623.0
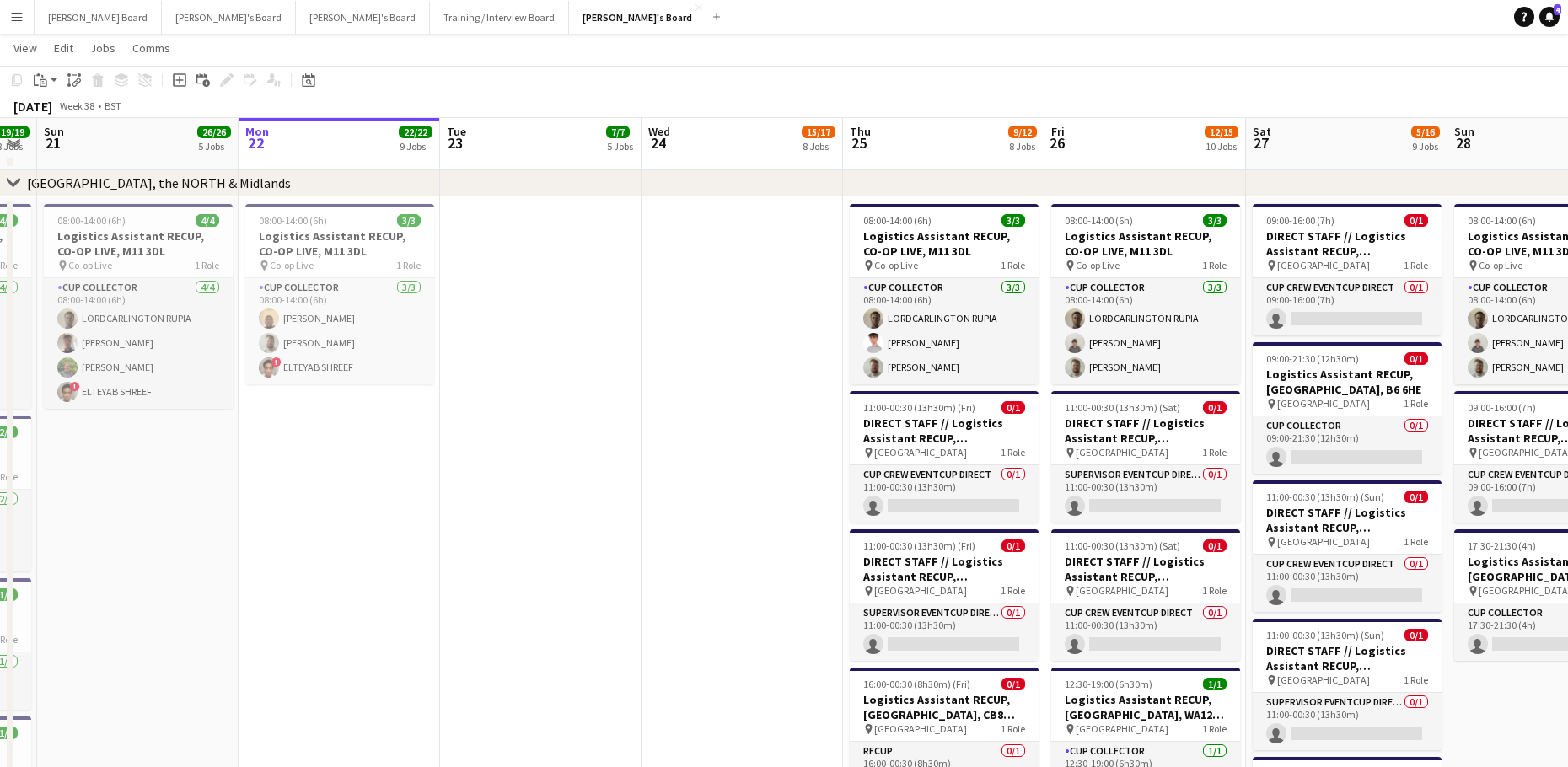
scroll to position [0, 376]
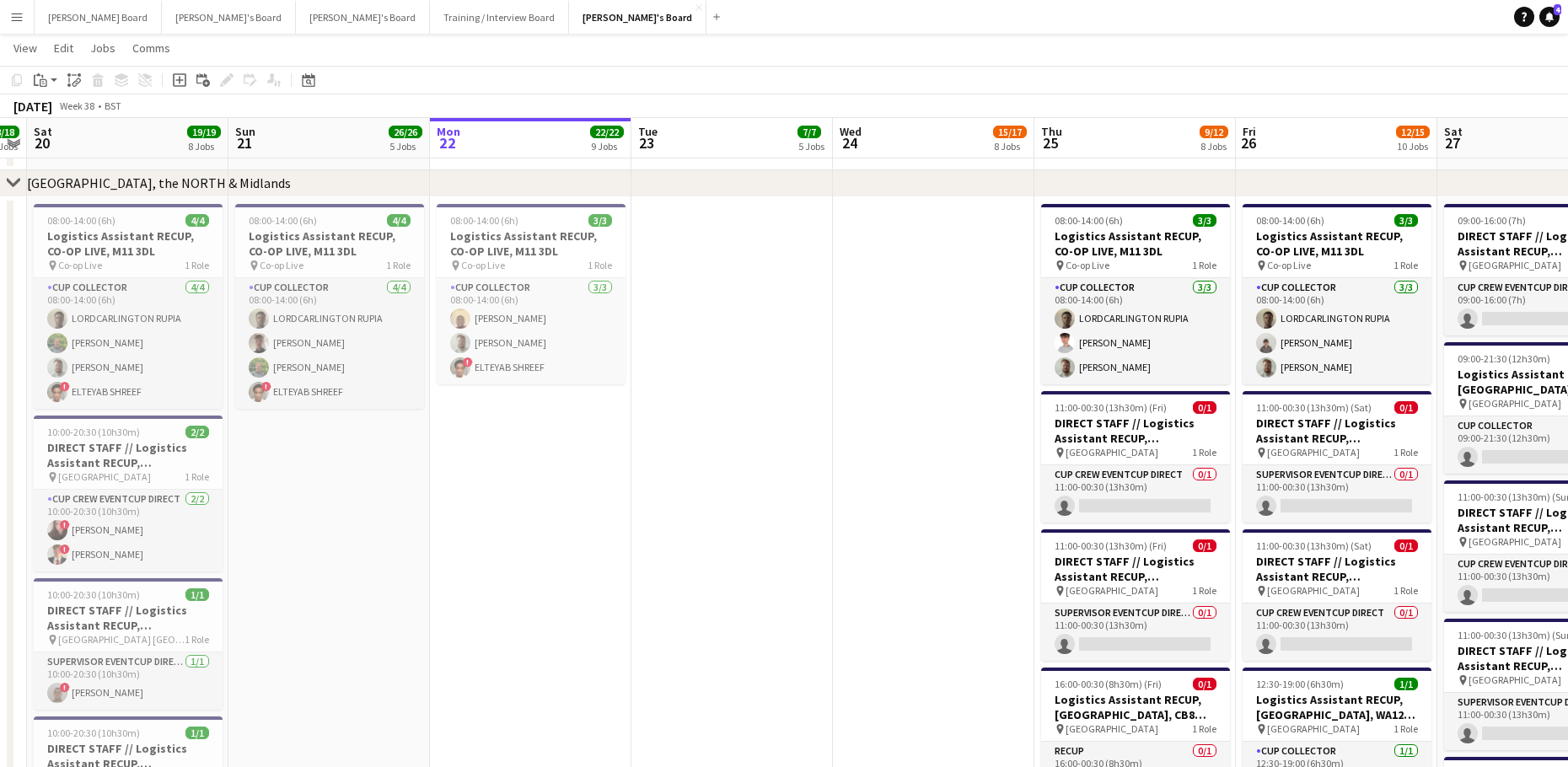
drag, startPoint x: 407, startPoint y: 500, endPoint x: 598, endPoint y: 520, distance: 192.0
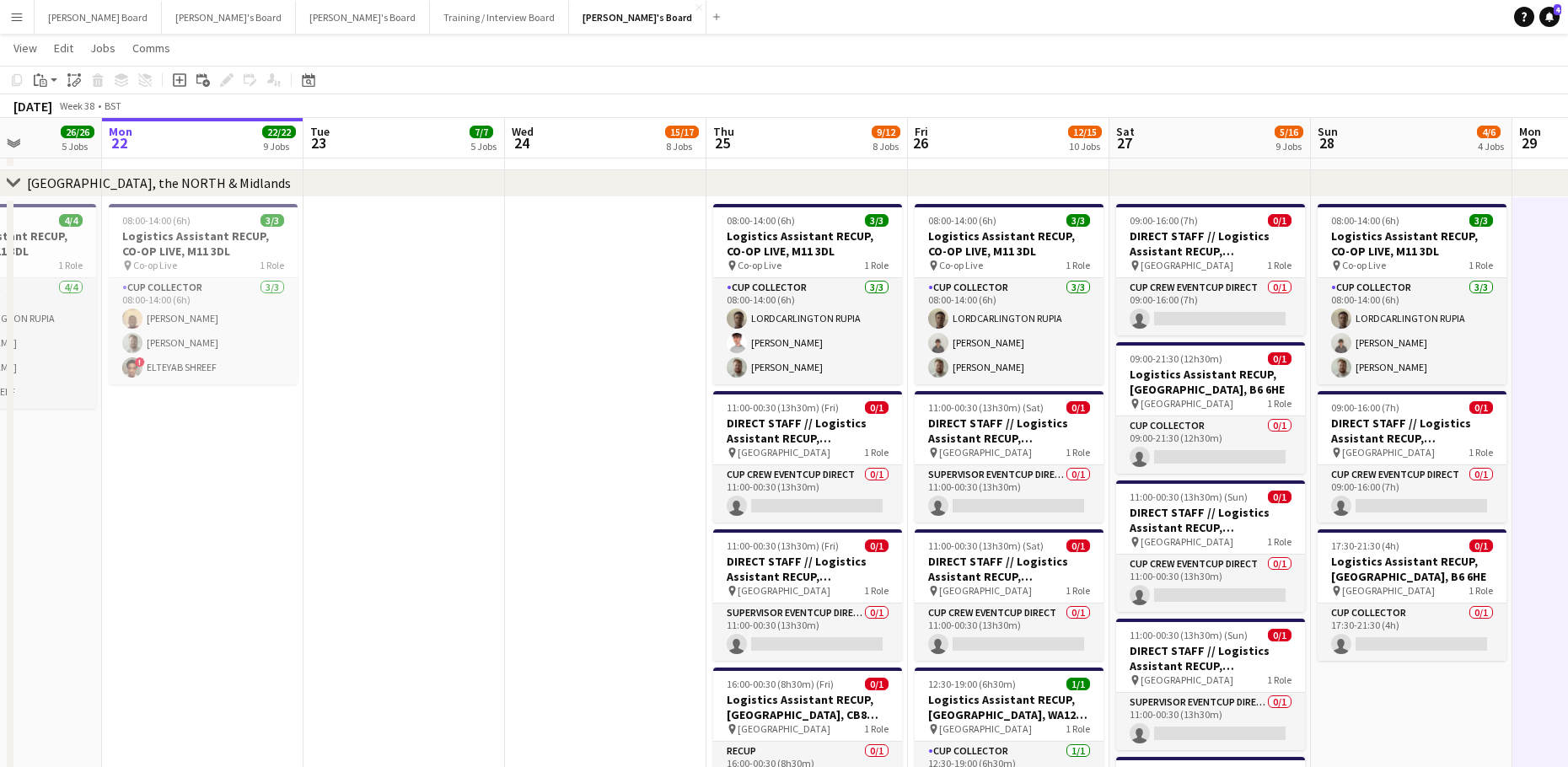
drag, startPoint x: 564, startPoint y: 492, endPoint x: 397, endPoint y: 492, distance: 167.0
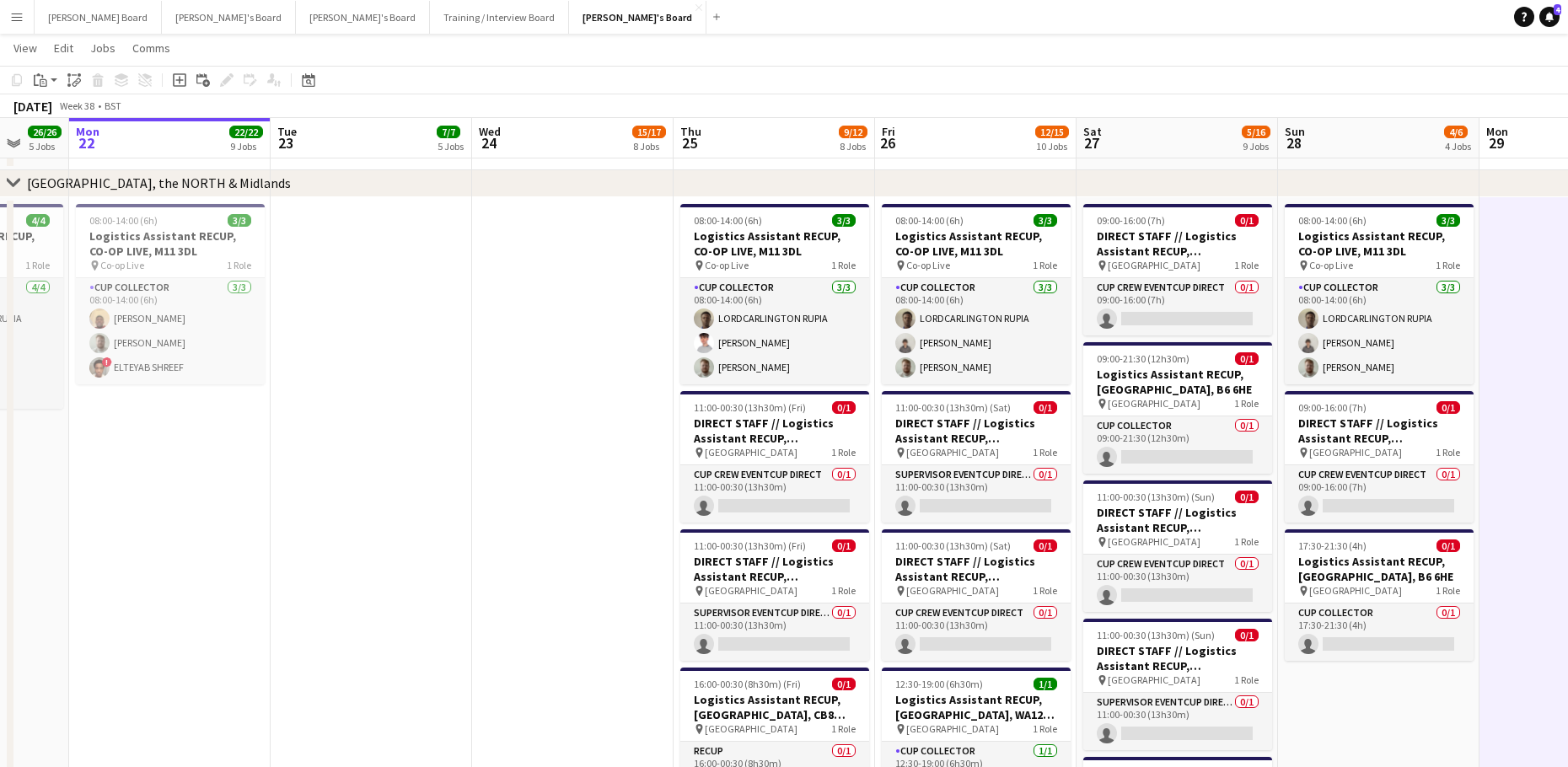
scroll to position [0, 358]
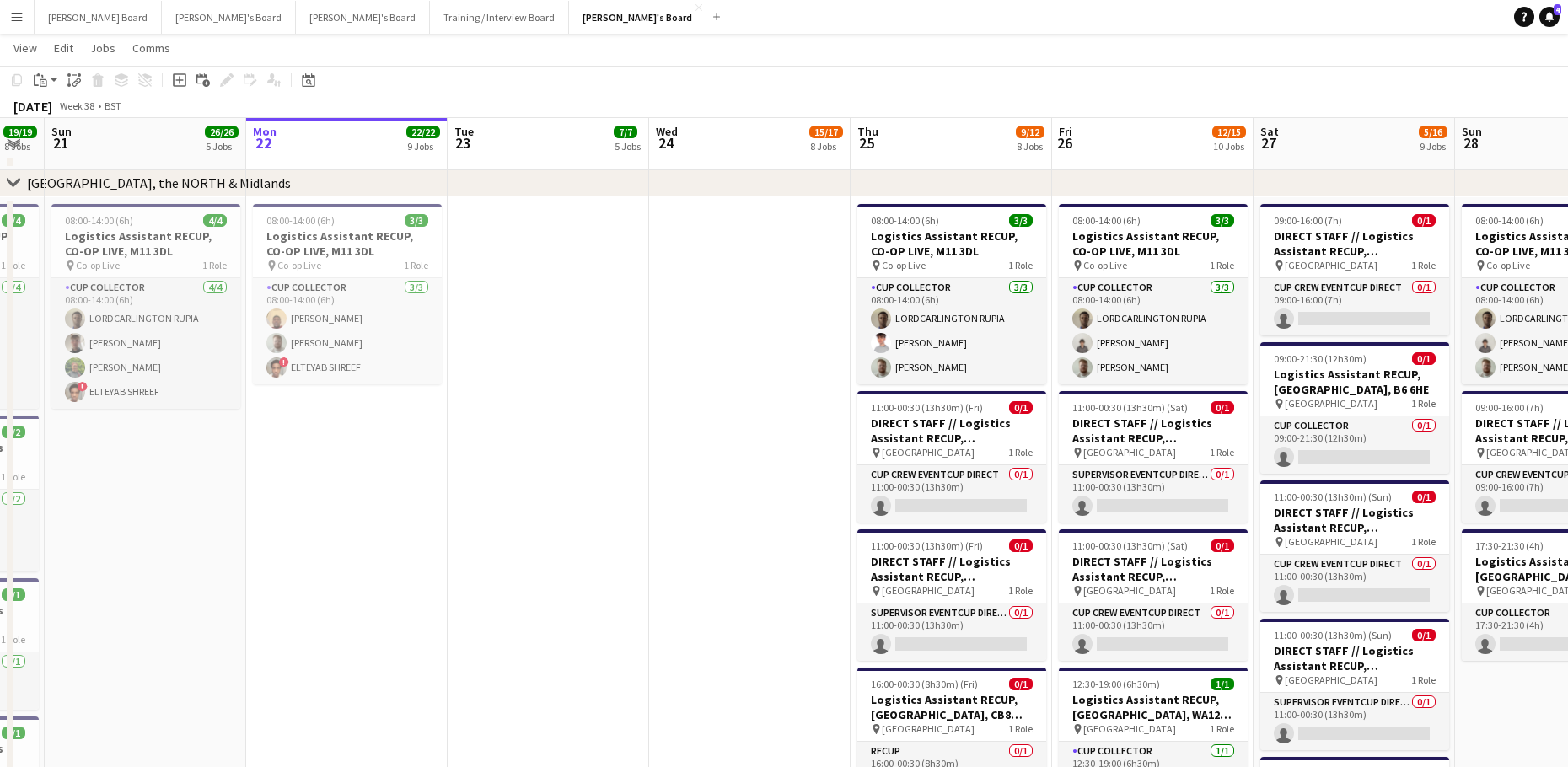
drag, startPoint x: 436, startPoint y: 508, endPoint x: 555, endPoint y: 515, distance: 119.2
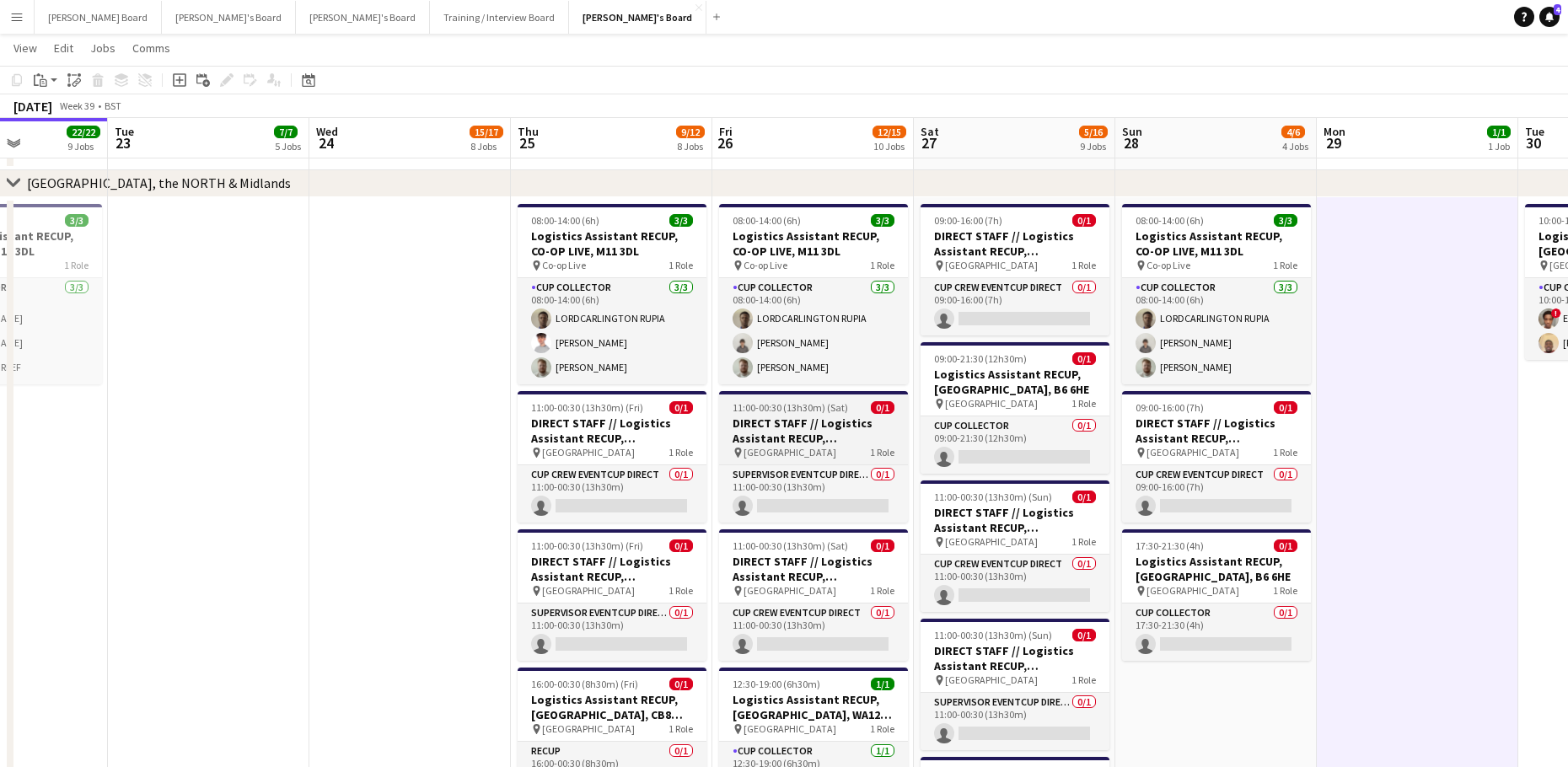
drag, startPoint x: 1096, startPoint y: 439, endPoint x: 806, endPoint y: 445, distance: 290.1
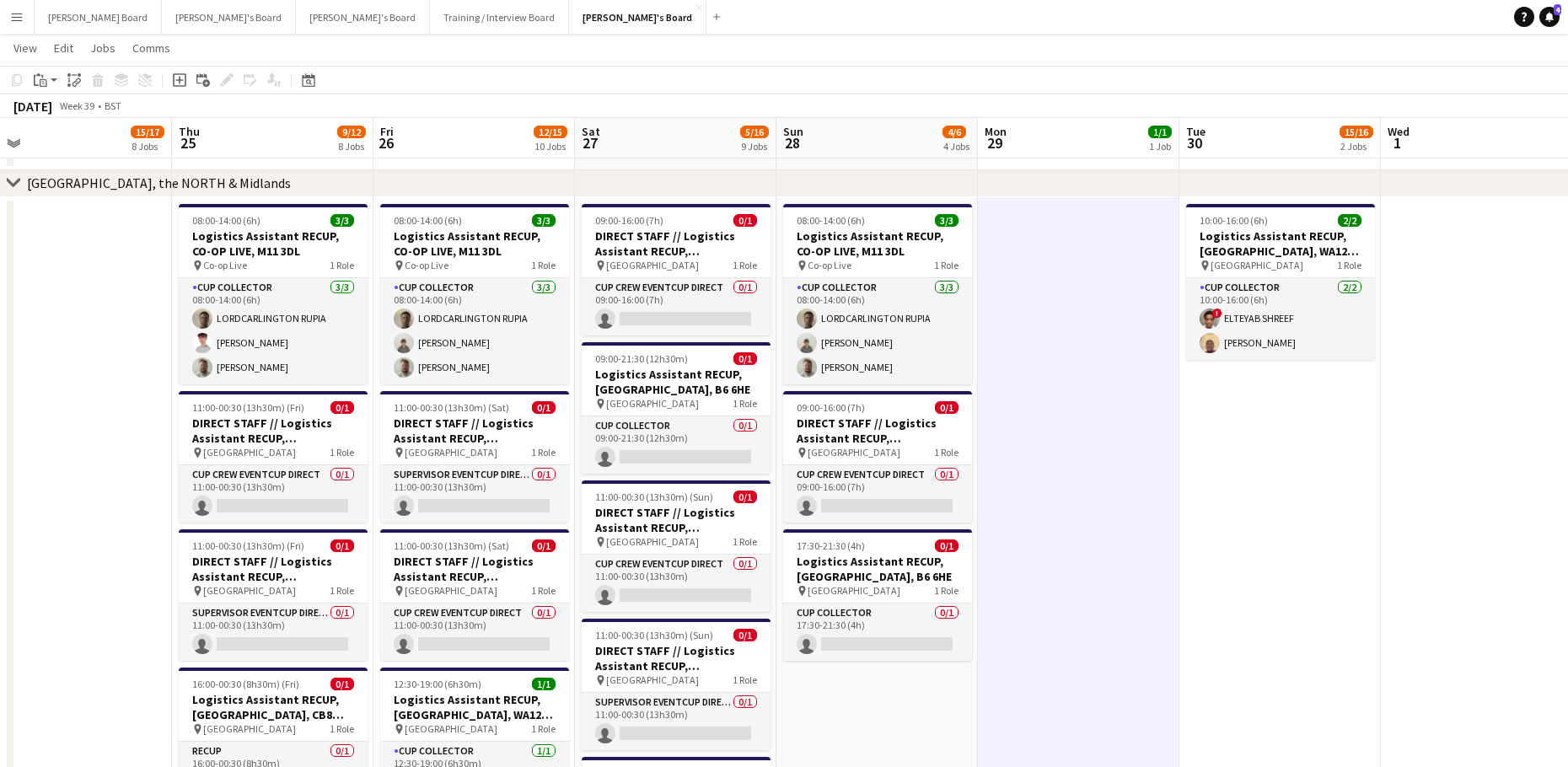
scroll to position [0, 625]
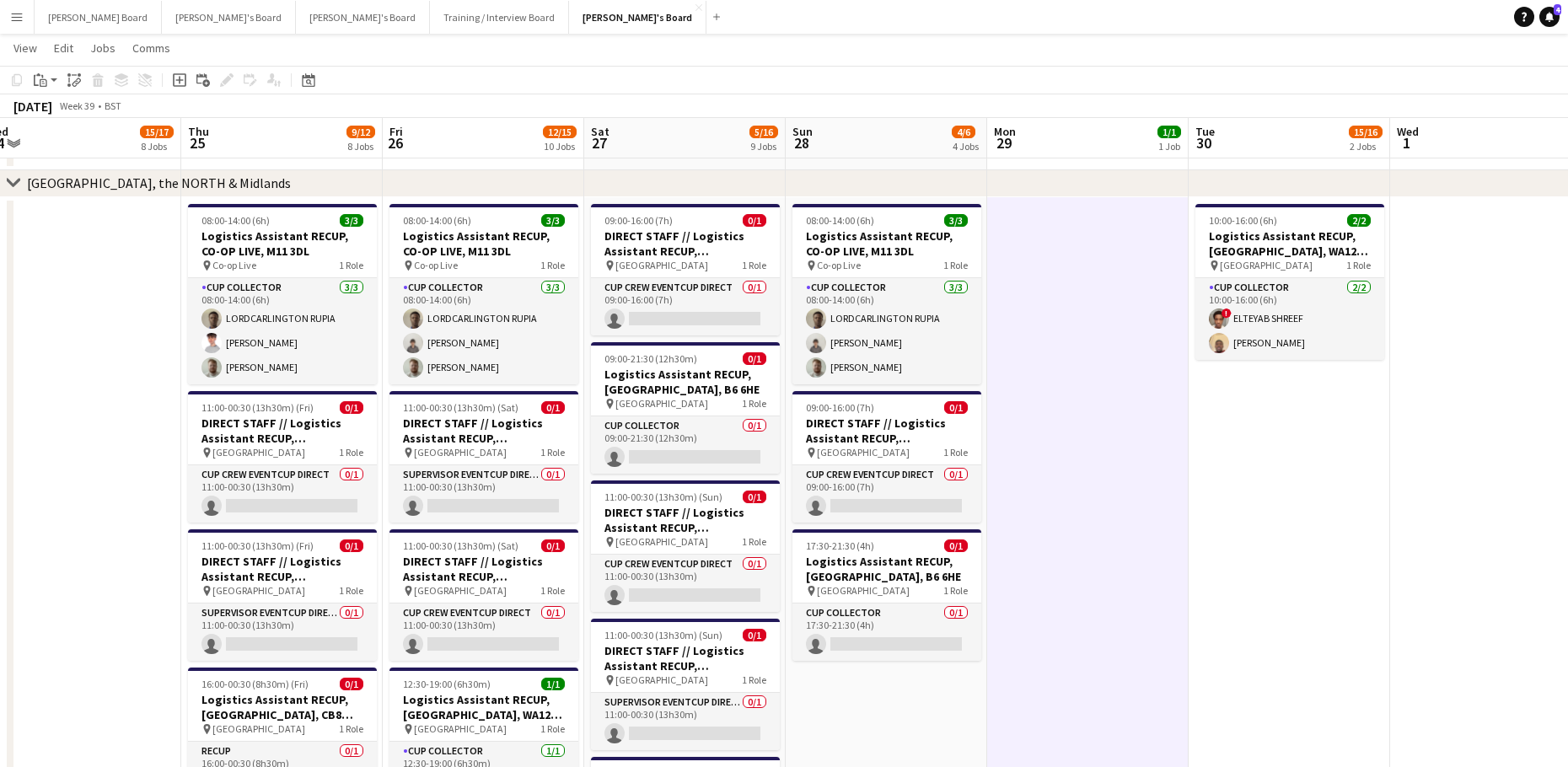
drag, startPoint x: 1297, startPoint y: 461, endPoint x: 1035, endPoint y: 543, distance: 274.5
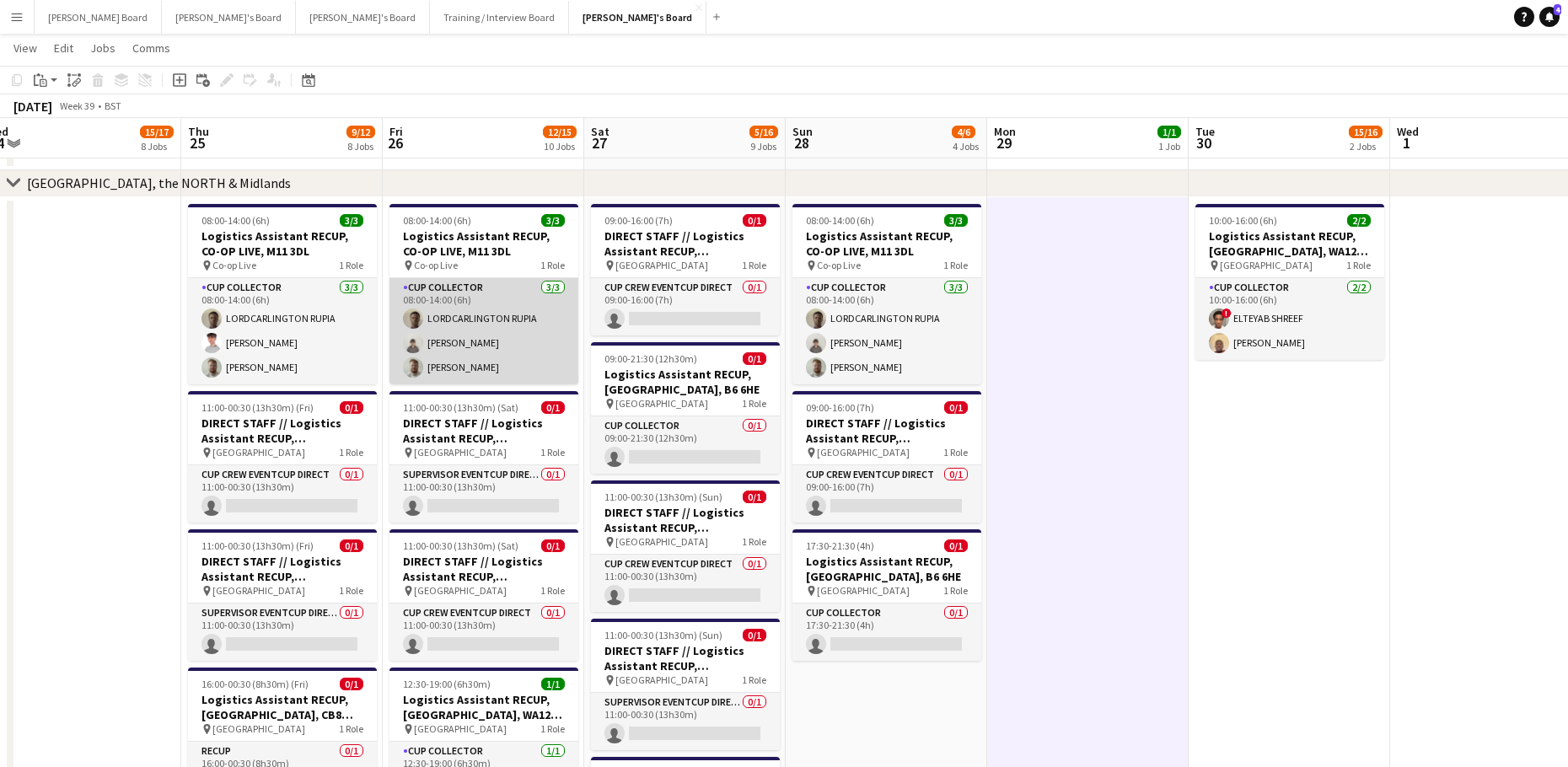
click at [492, 347] on app-card-role "CUP COLLECTOR [DATE] 08:00-14:00 (6h) LORDCARLINGTON RUPIA [PERSON_NAME] [PERSO…" at bounding box center [484, 331] width 189 height 106
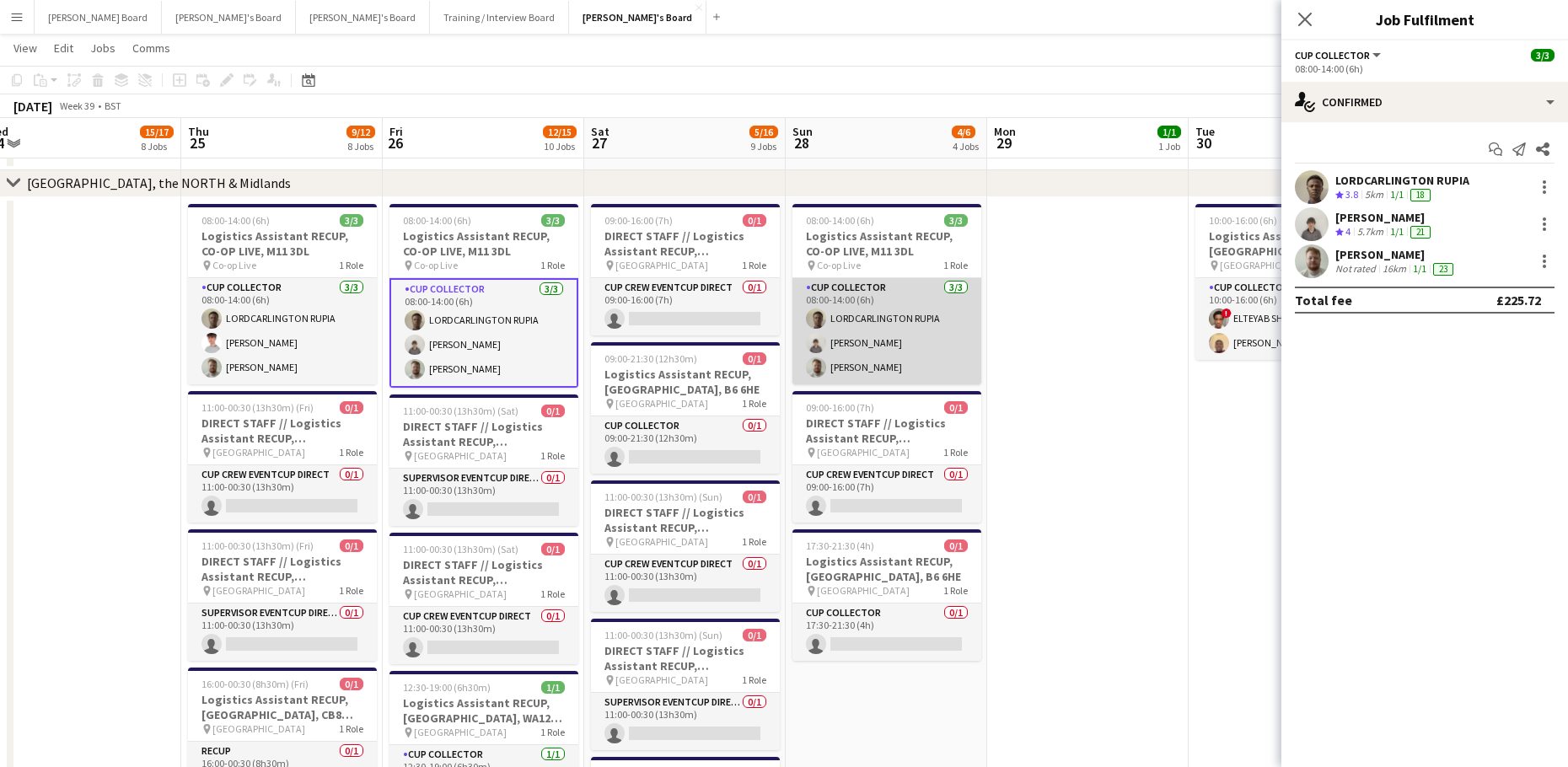
click at [879, 339] on app-card-role "CUP COLLECTOR [DATE] 08:00-14:00 (6h) LORDCARLINGTON RUPIA [PERSON_NAME] [PERSO…" at bounding box center [886, 331] width 189 height 106
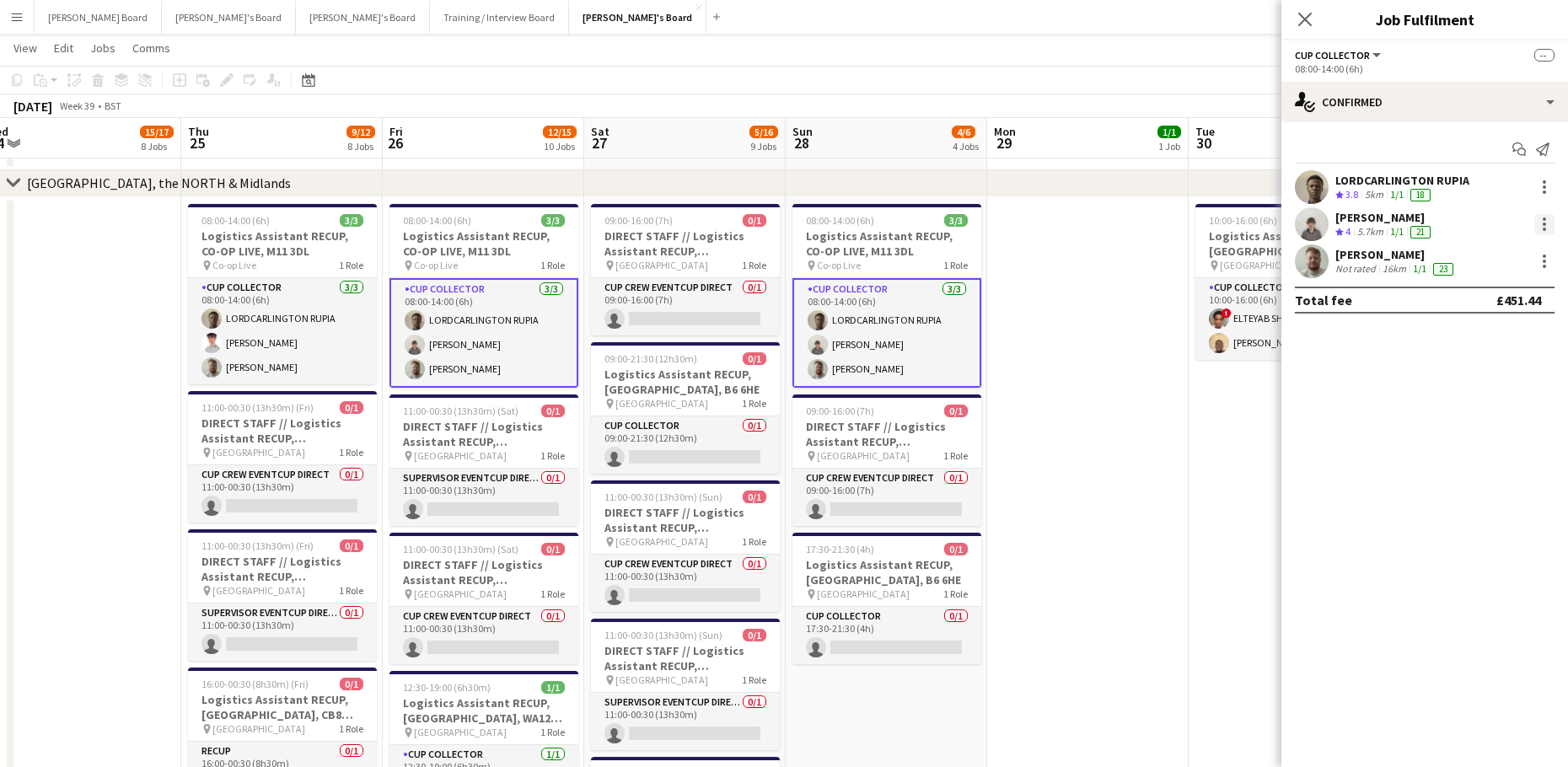
click at [1540, 220] on div at bounding box center [1543, 224] width 21 height 21
click at [1459, 374] on span "Remove" at bounding box center [1461, 376] width 50 height 15
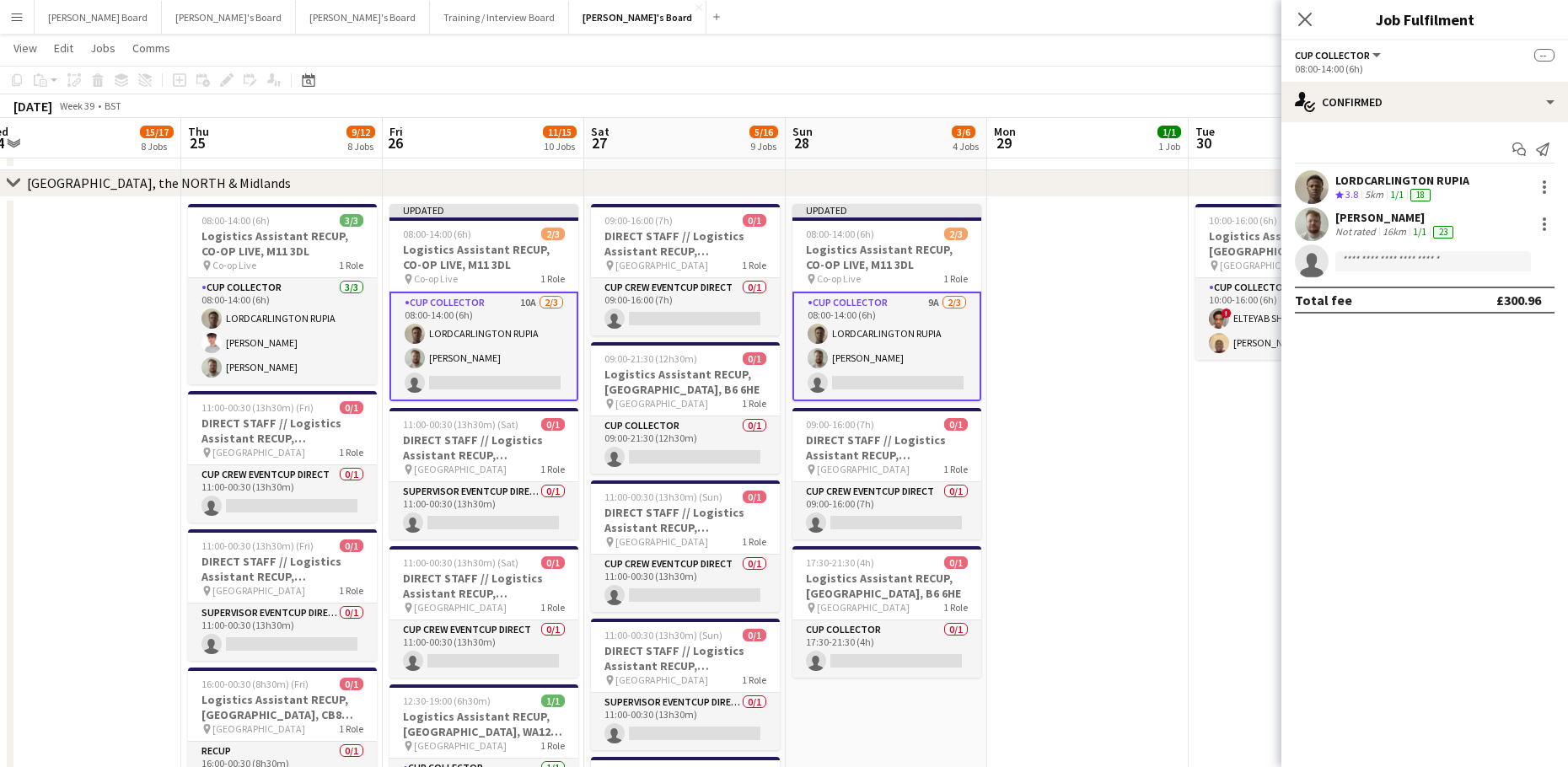
click at [1122, 368] on app-date-cell at bounding box center [1087, 759] width 202 height 1126
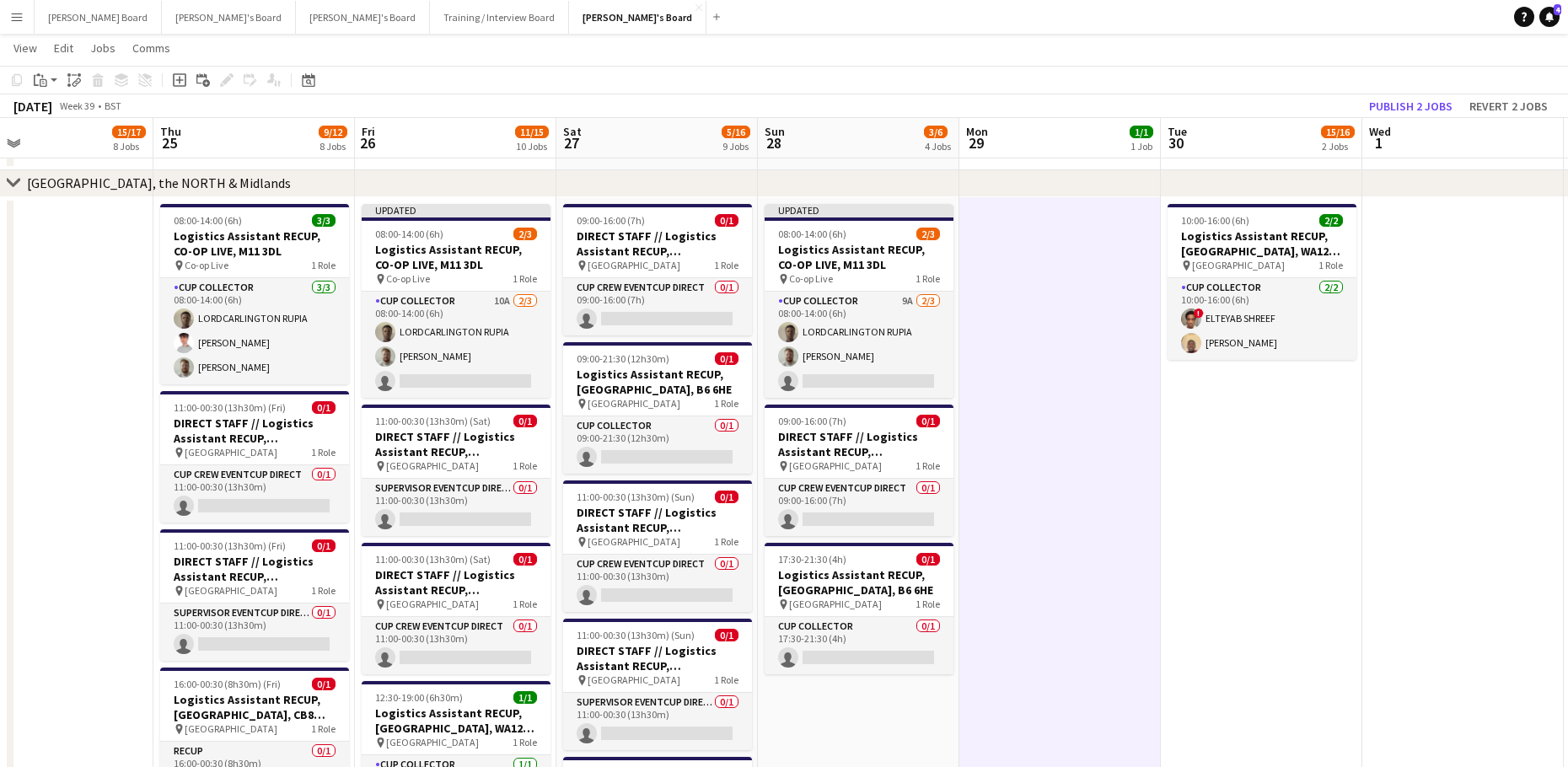
drag, startPoint x: 1198, startPoint y: 455, endPoint x: 833, endPoint y: 508, distance: 368.8
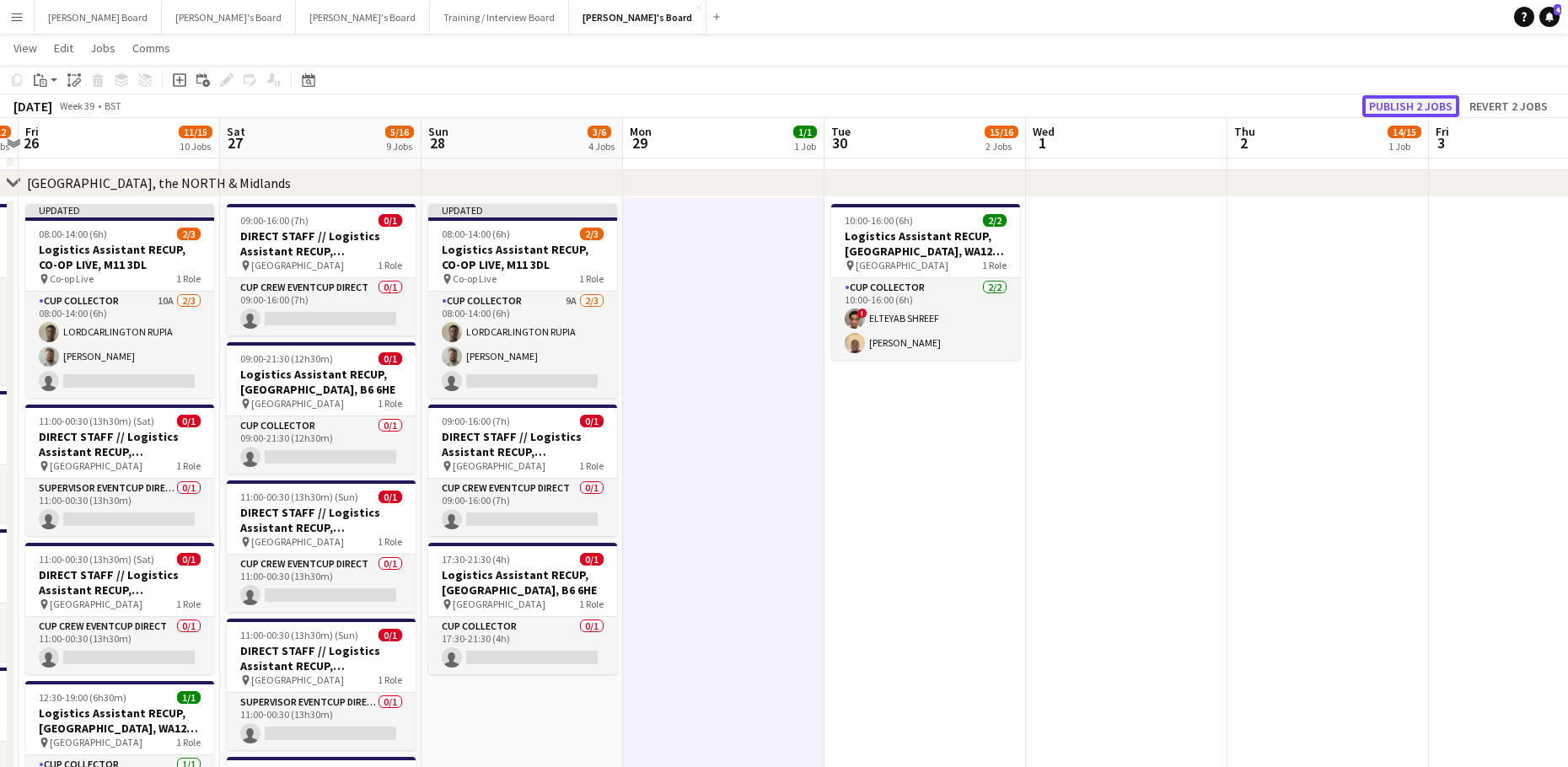
click at [1420, 106] on button "Publish 2 jobs" at bounding box center [1410, 106] width 97 height 22
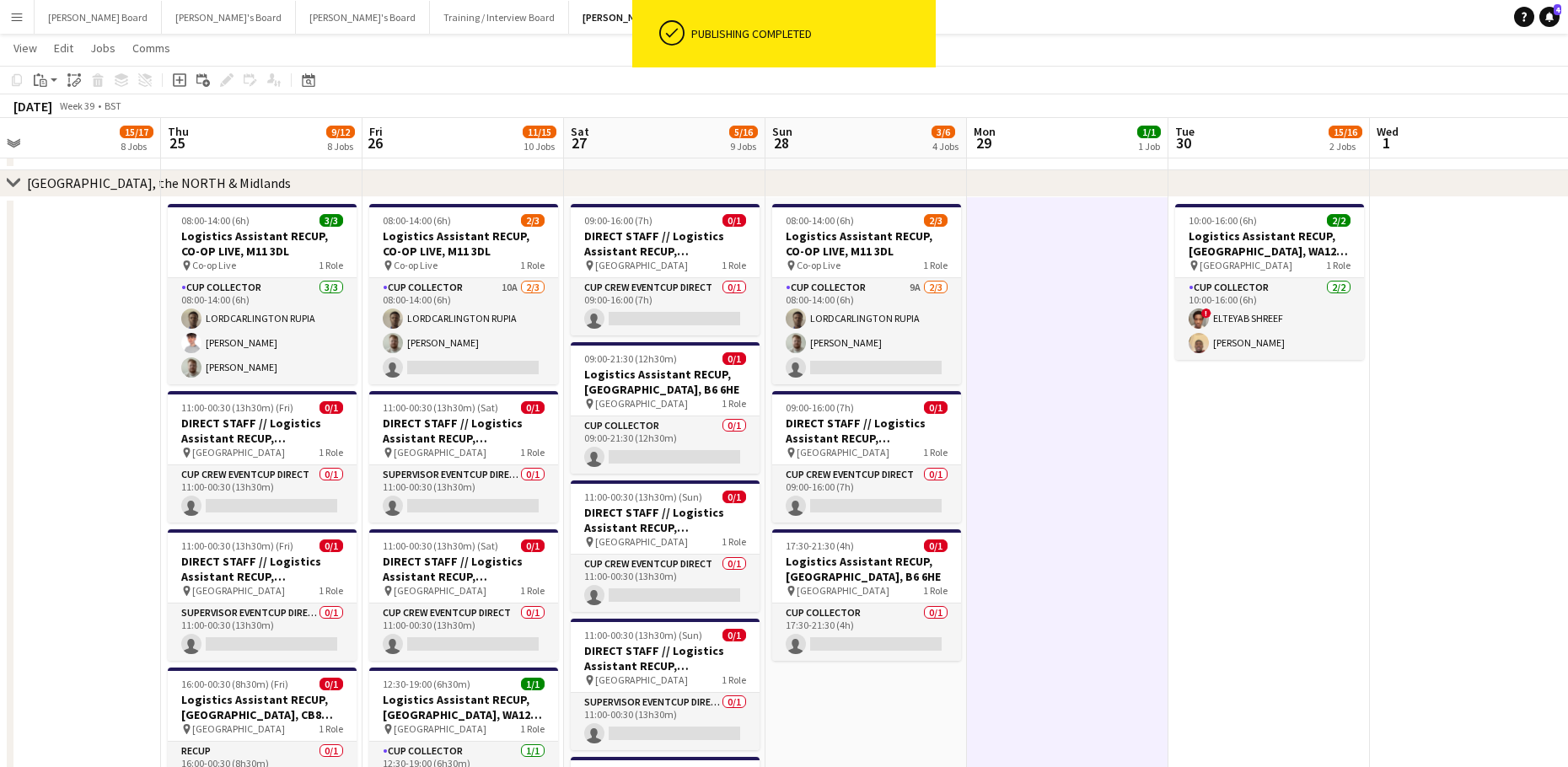
scroll to position [0, 504]
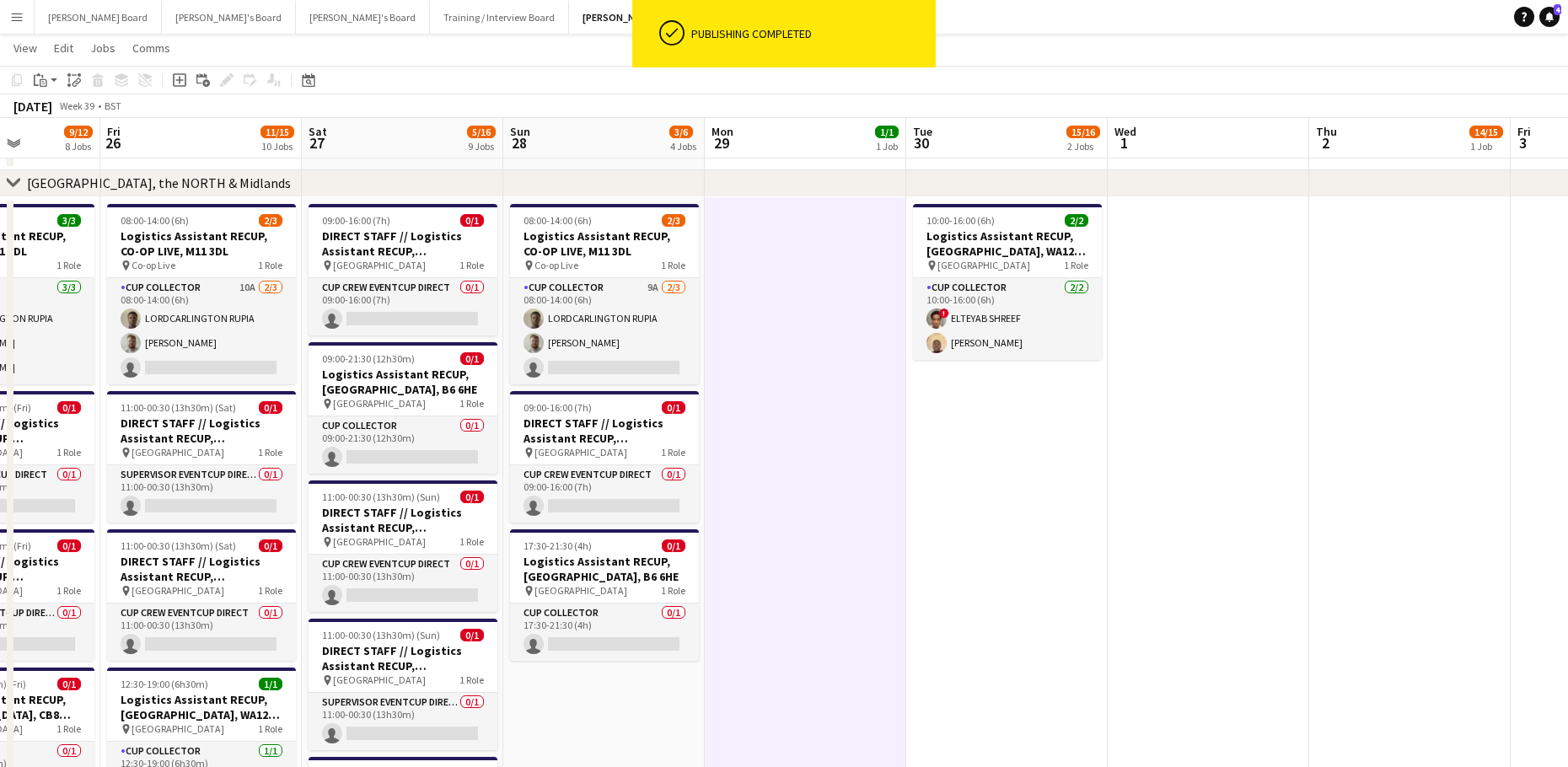
drag, startPoint x: 1456, startPoint y: 464, endPoint x: 1602, endPoint y: 643, distance: 231.0
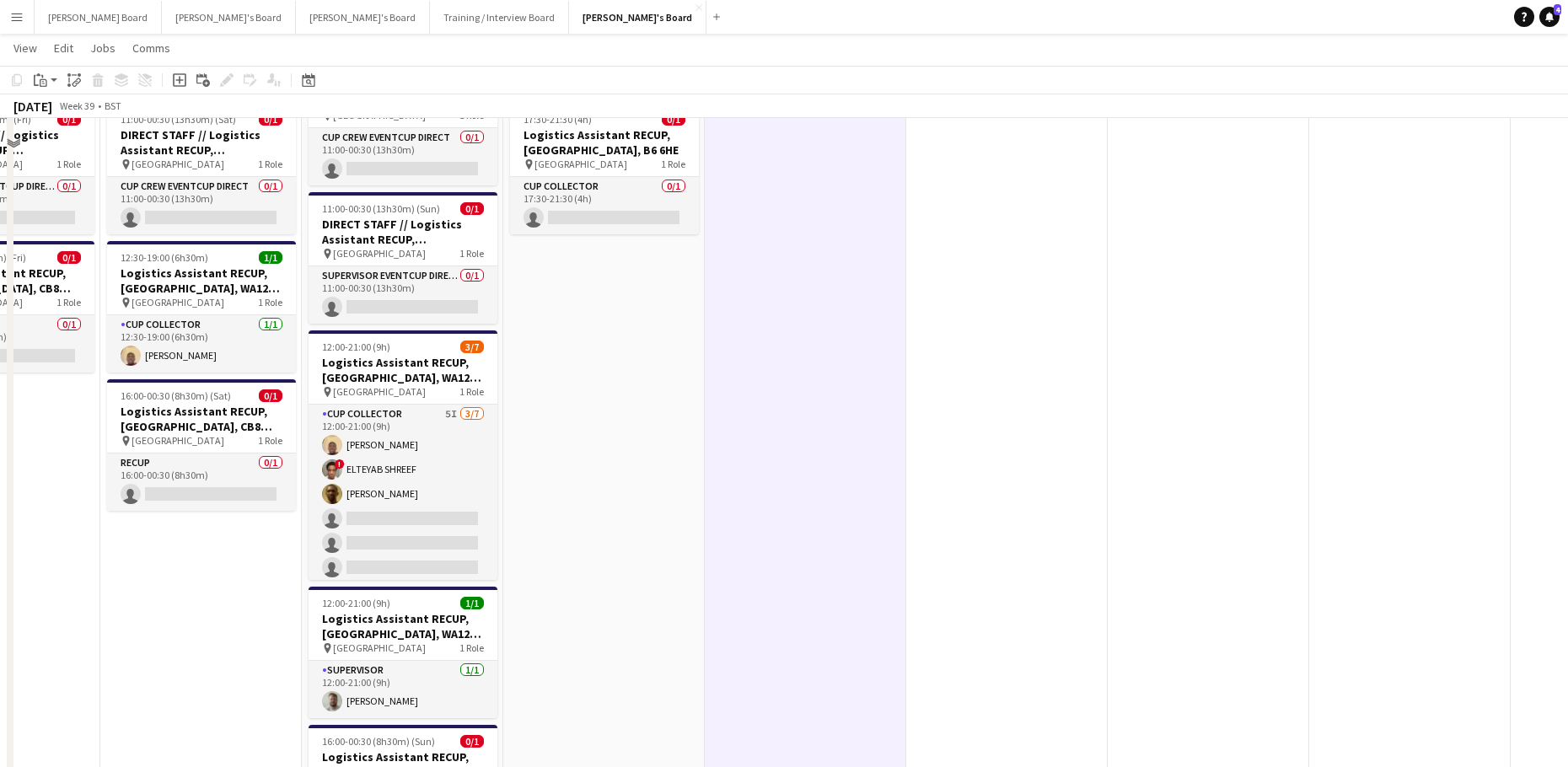
scroll to position [3145, 0]
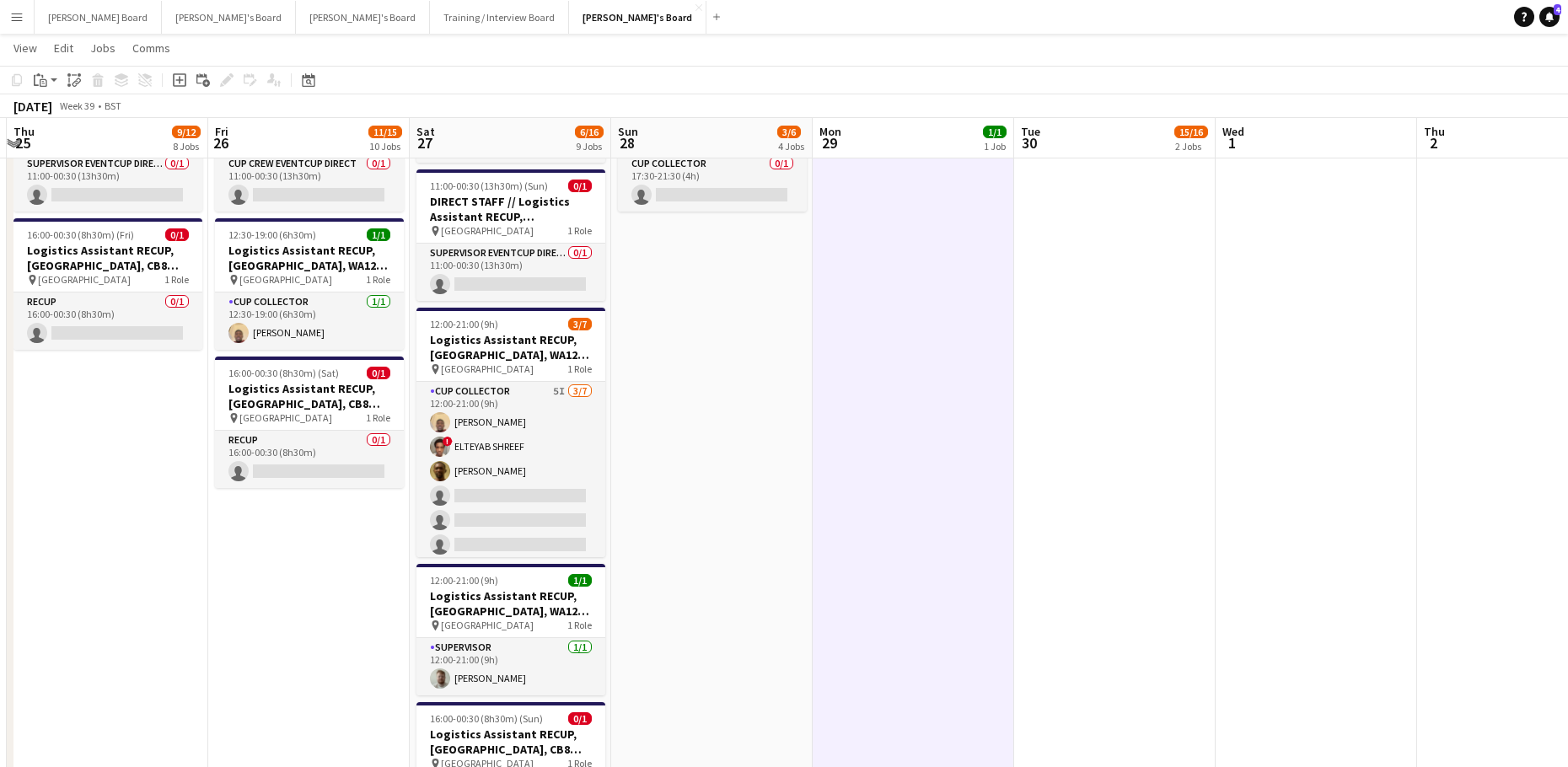
drag, startPoint x: 637, startPoint y: 484, endPoint x: 822, endPoint y: 491, distance: 185.1
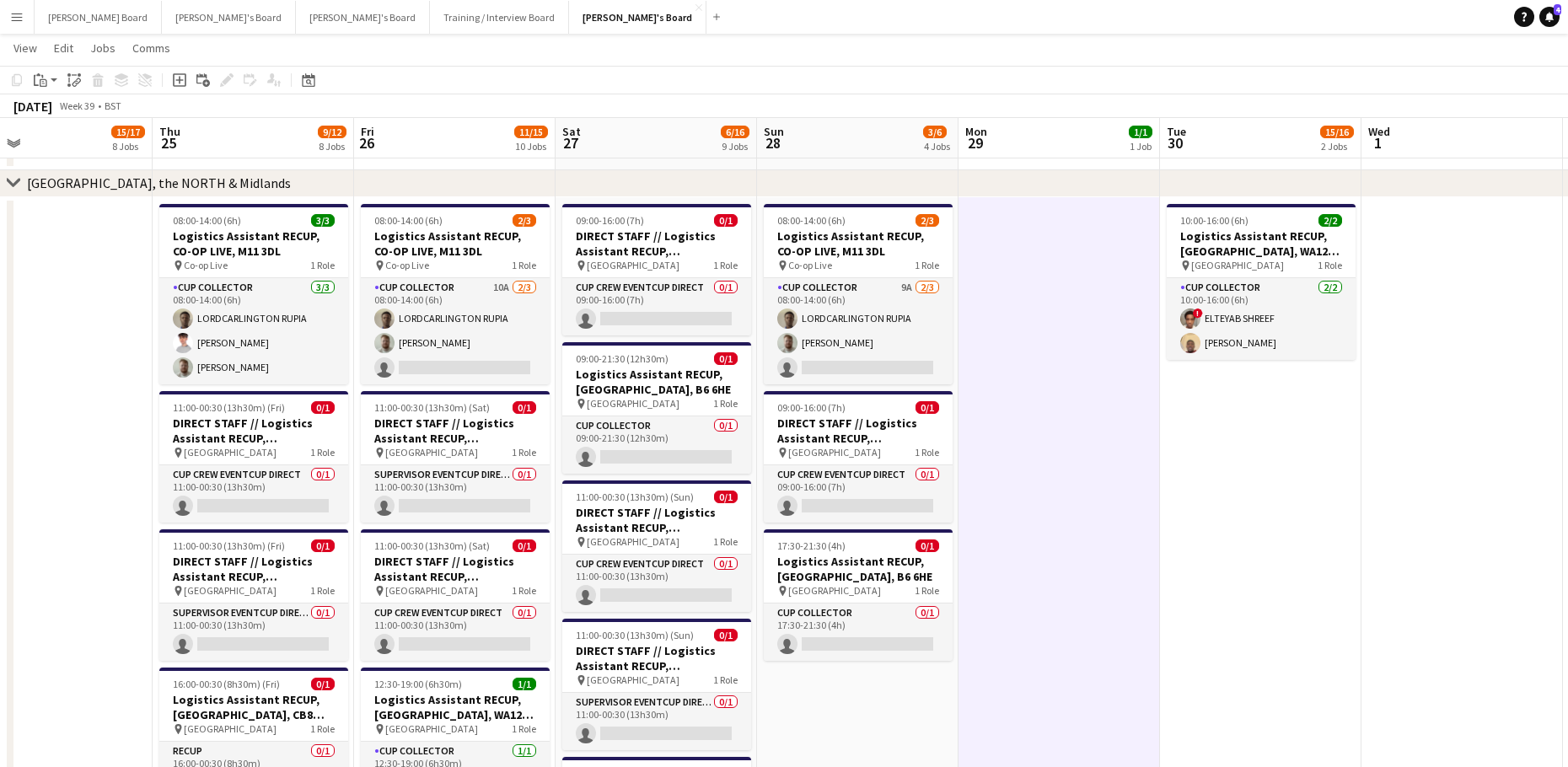
scroll to position [0, 394]
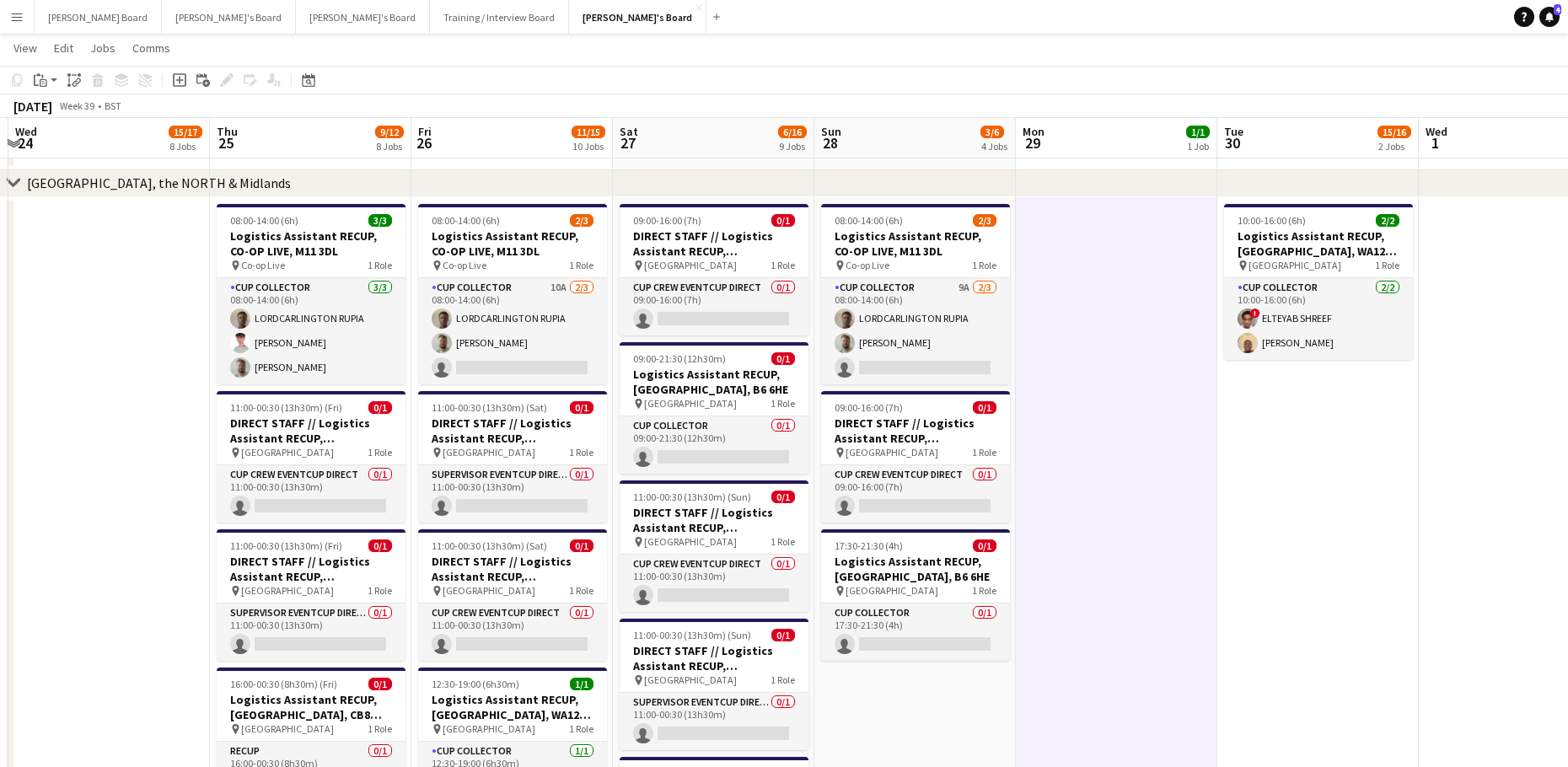
drag, startPoint x: 1028, startPoint y: 504, endPoint x: 1146, endPoint y: 516, distance: 118.6
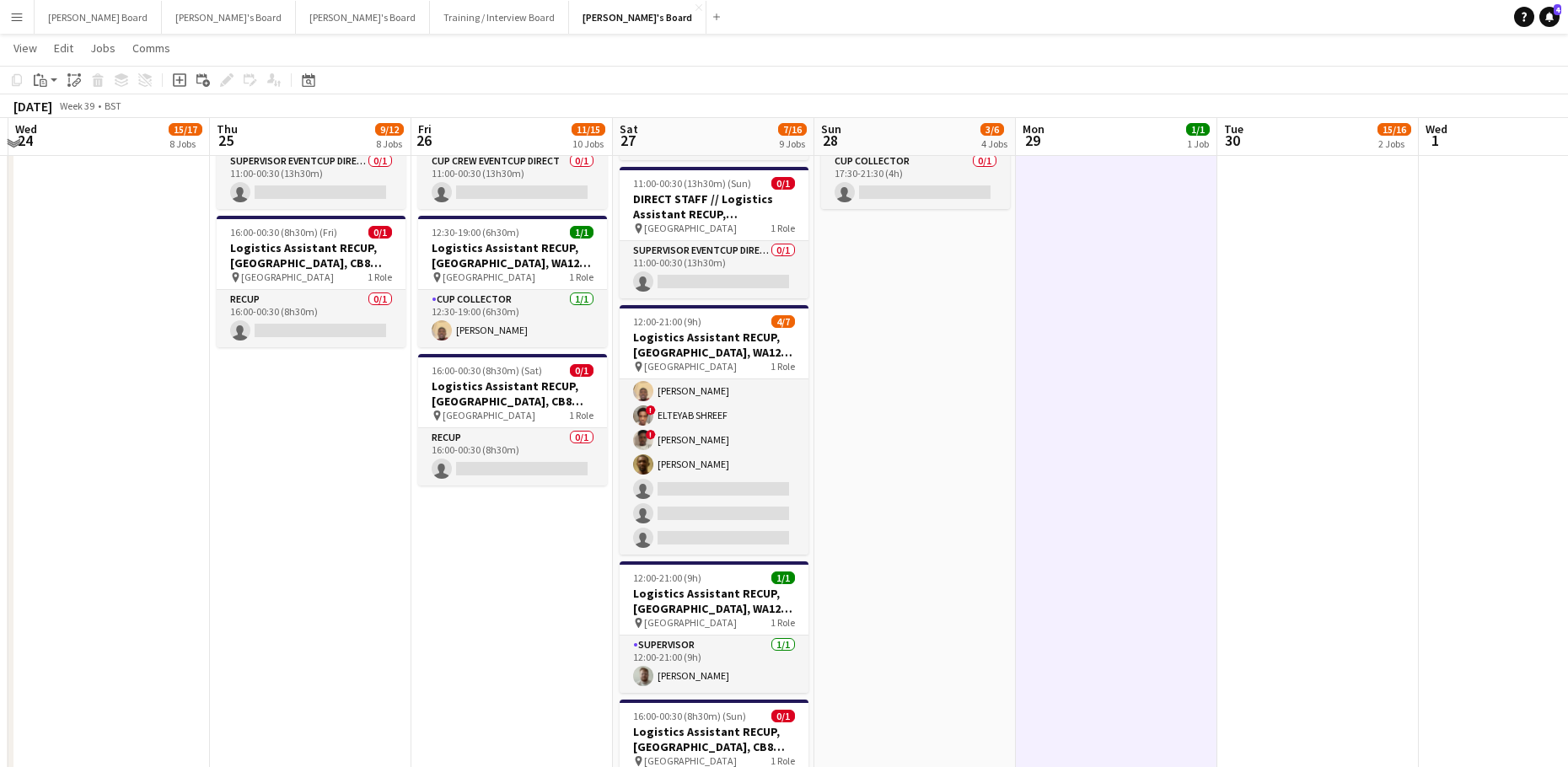
scroll to position [3258, 0]
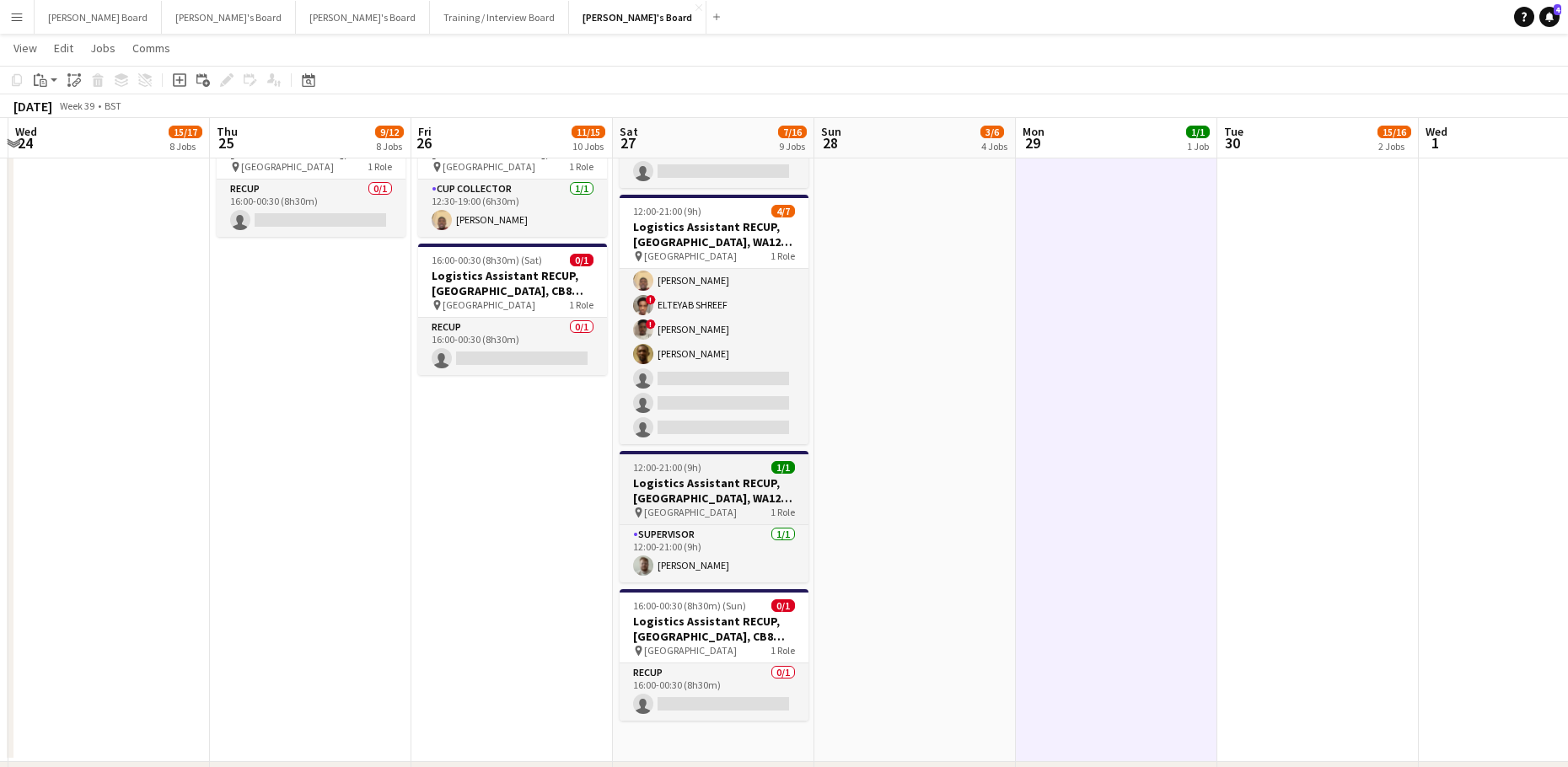
drag, startPoint x: 910, startPoint y: 528, endPoint x: 514, endPoint y: 517, distance: 396.2
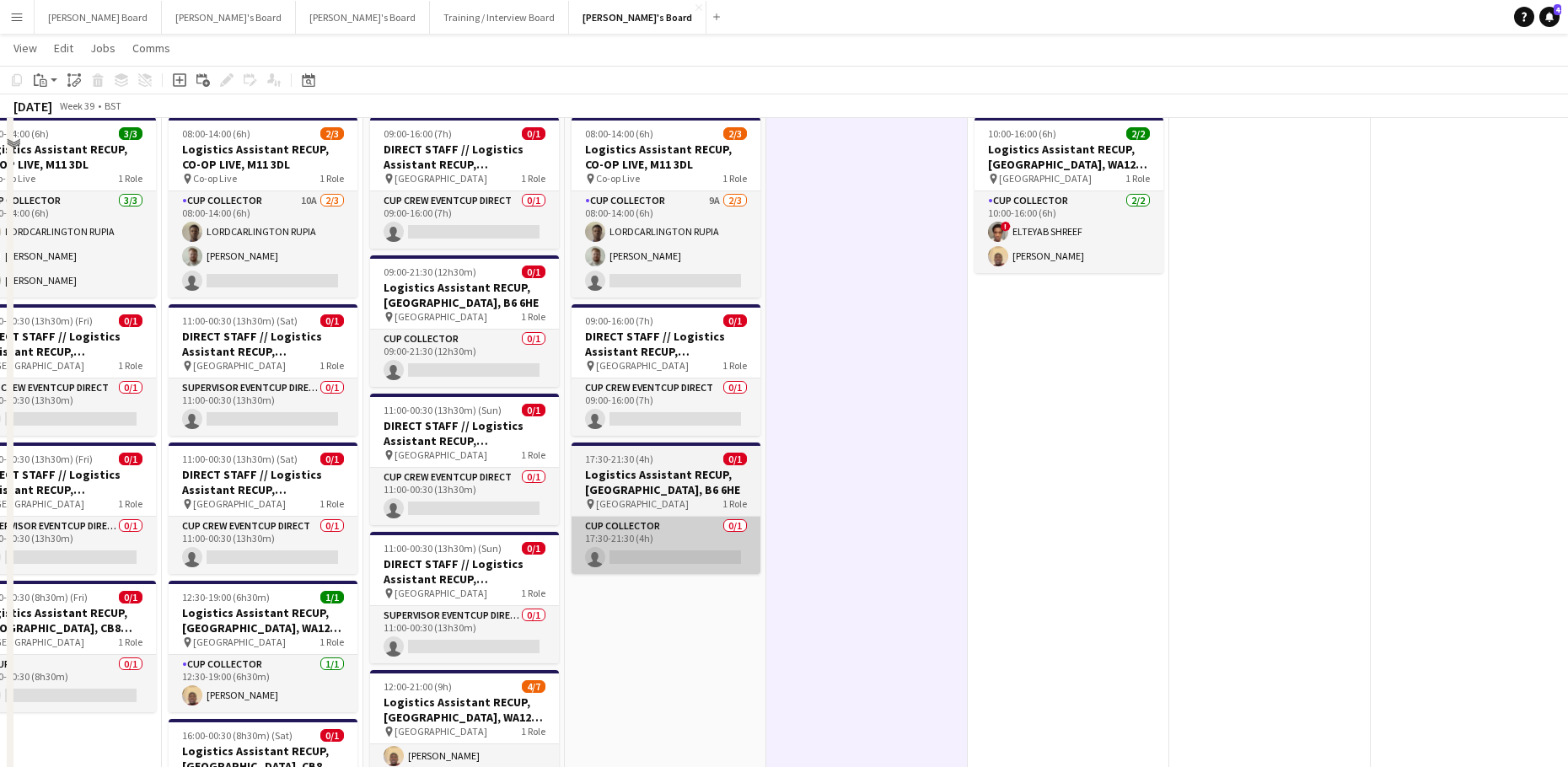
scroll to position [2696, 0]
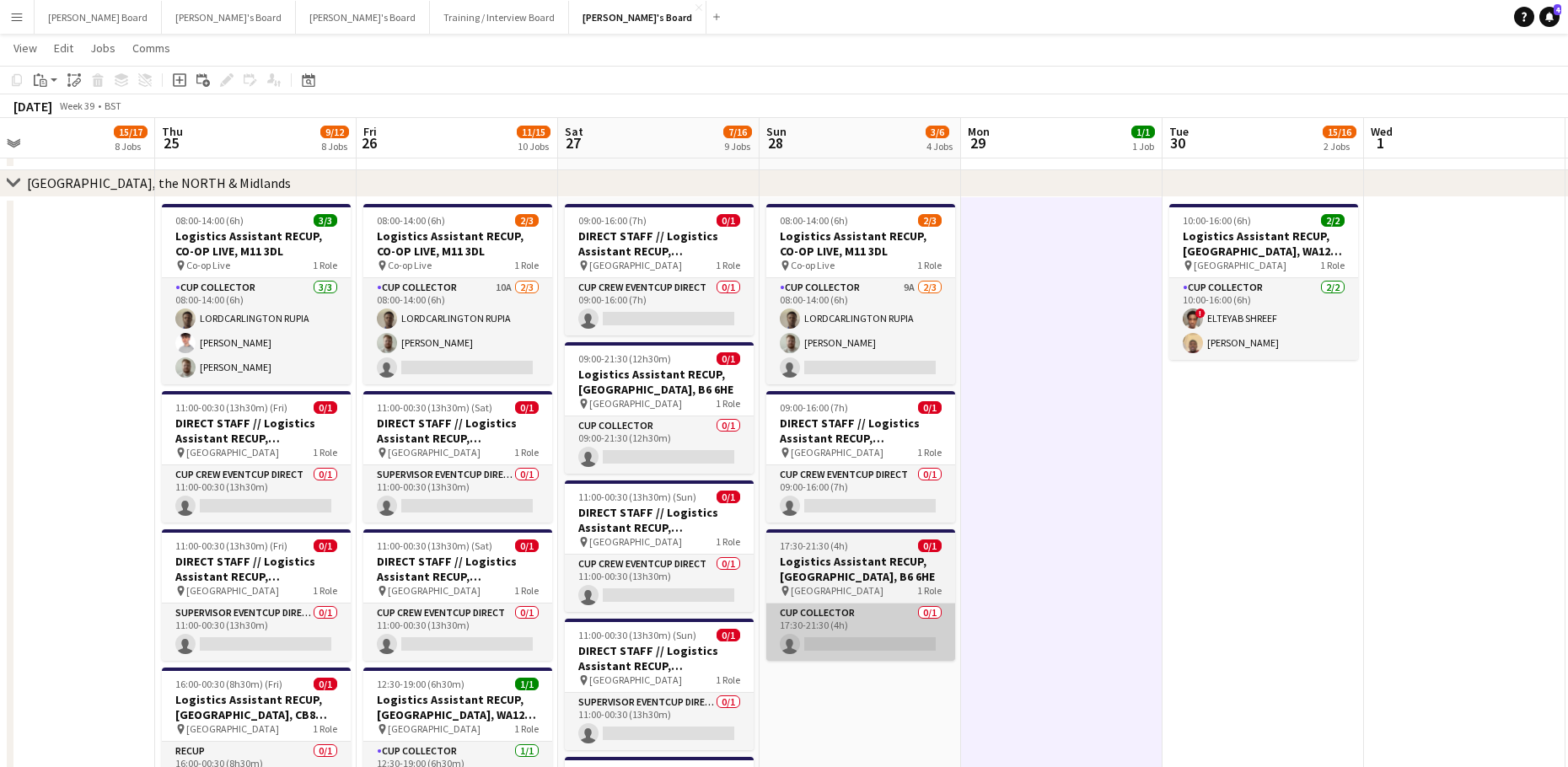
drag, startPoint x: 737, startPoint y: 679, endPoint x: 957, endPoint y: 645, distance: 222.6
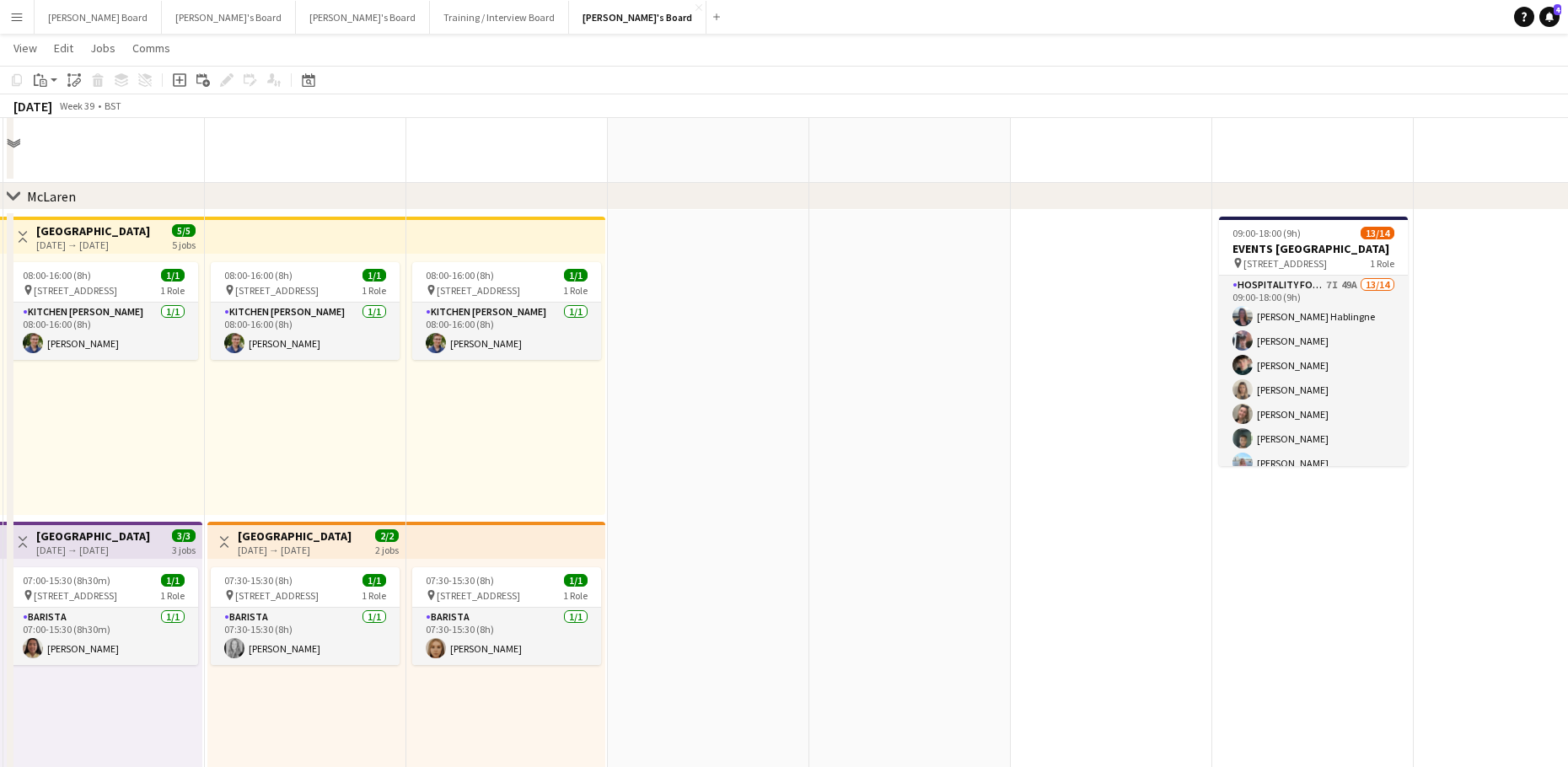
scroll to position [337, 0]
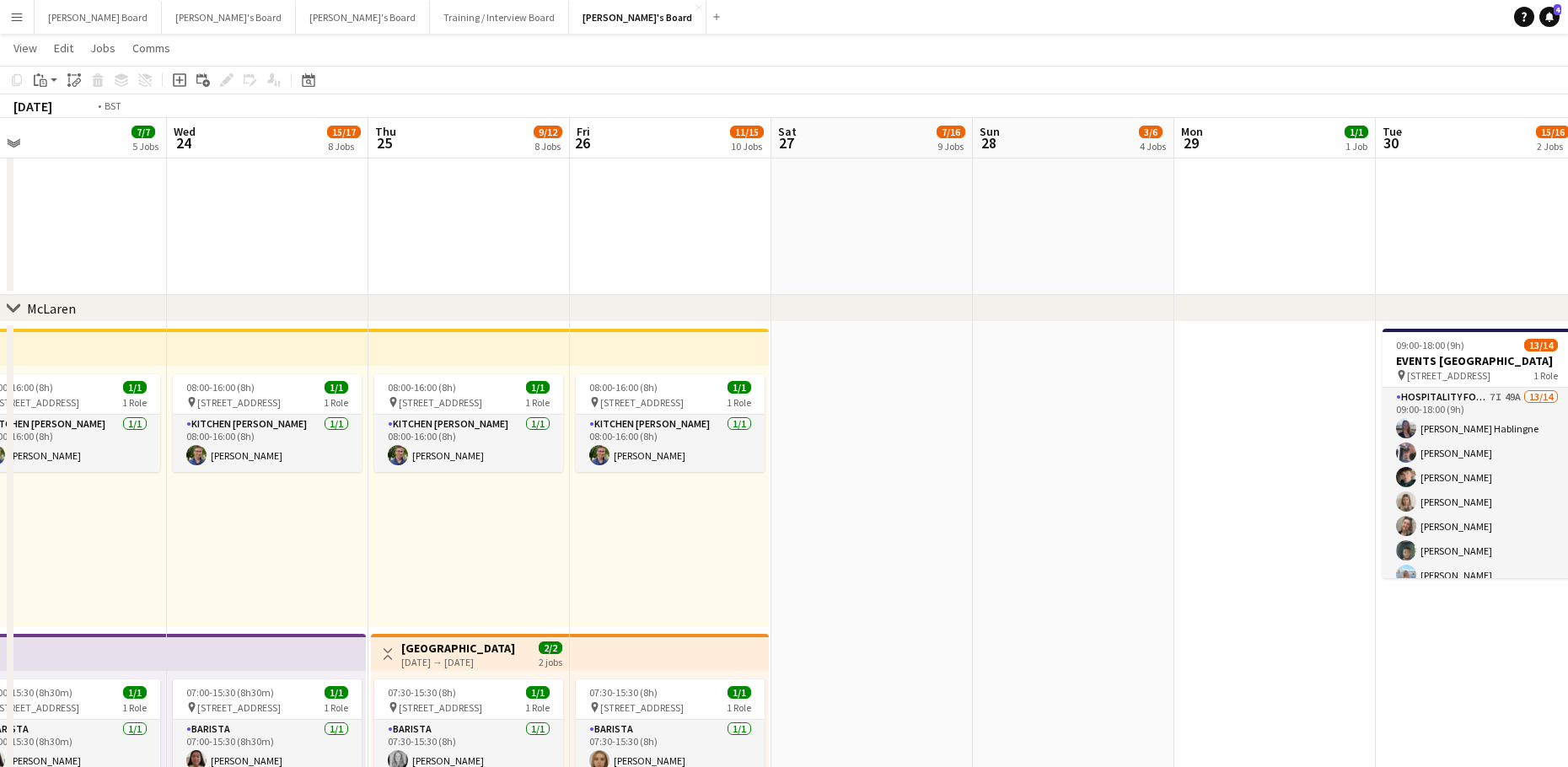
drag, startPoint x: 992, startPoint y: 632, endPoint x: 1367, endPoint y: 607, distance: 375.8
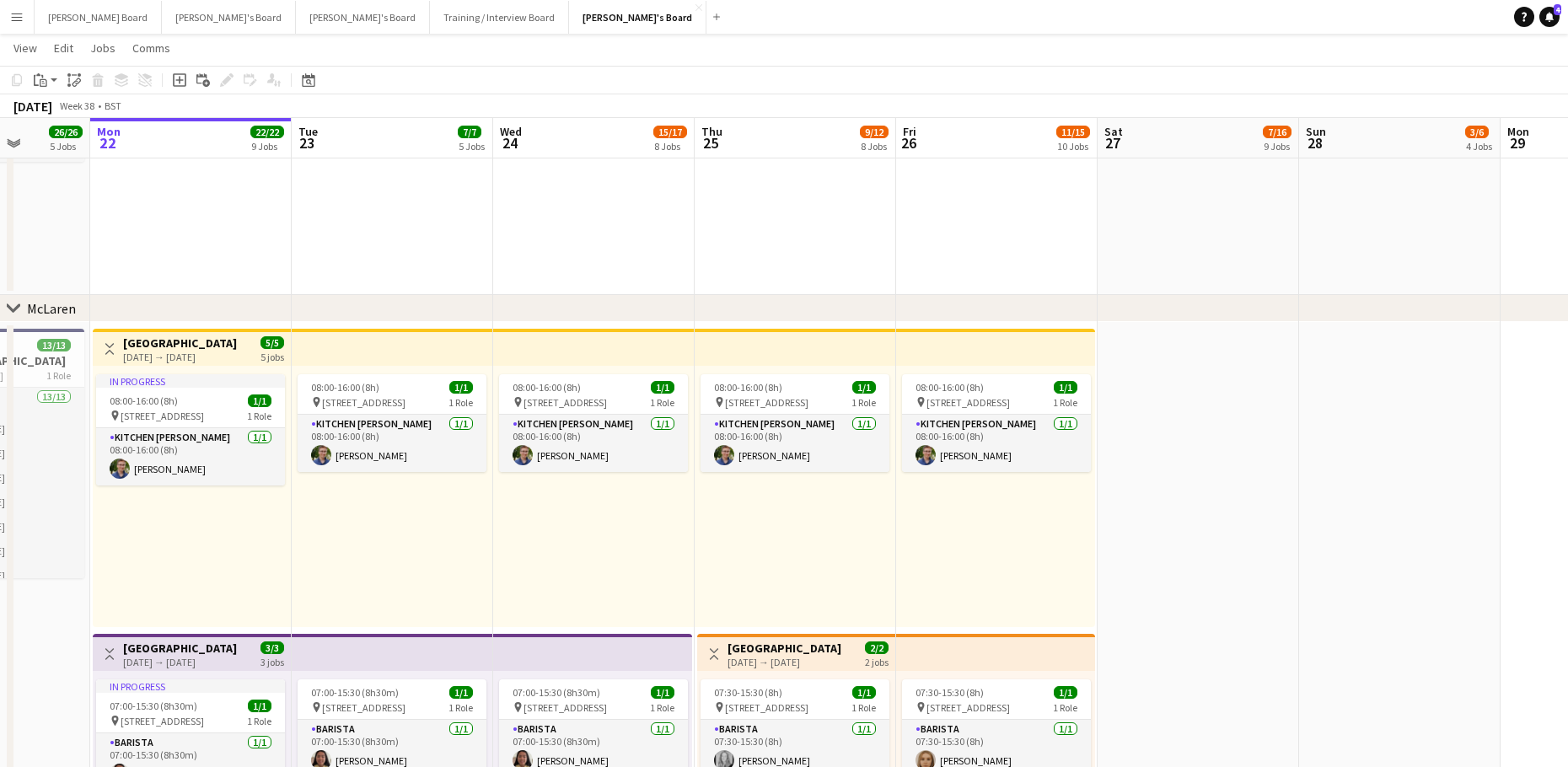
drag, startPoint x: 1263, startPoint y: 597, endPoint x: 1142, endPoint y: 606, distance: 121.3
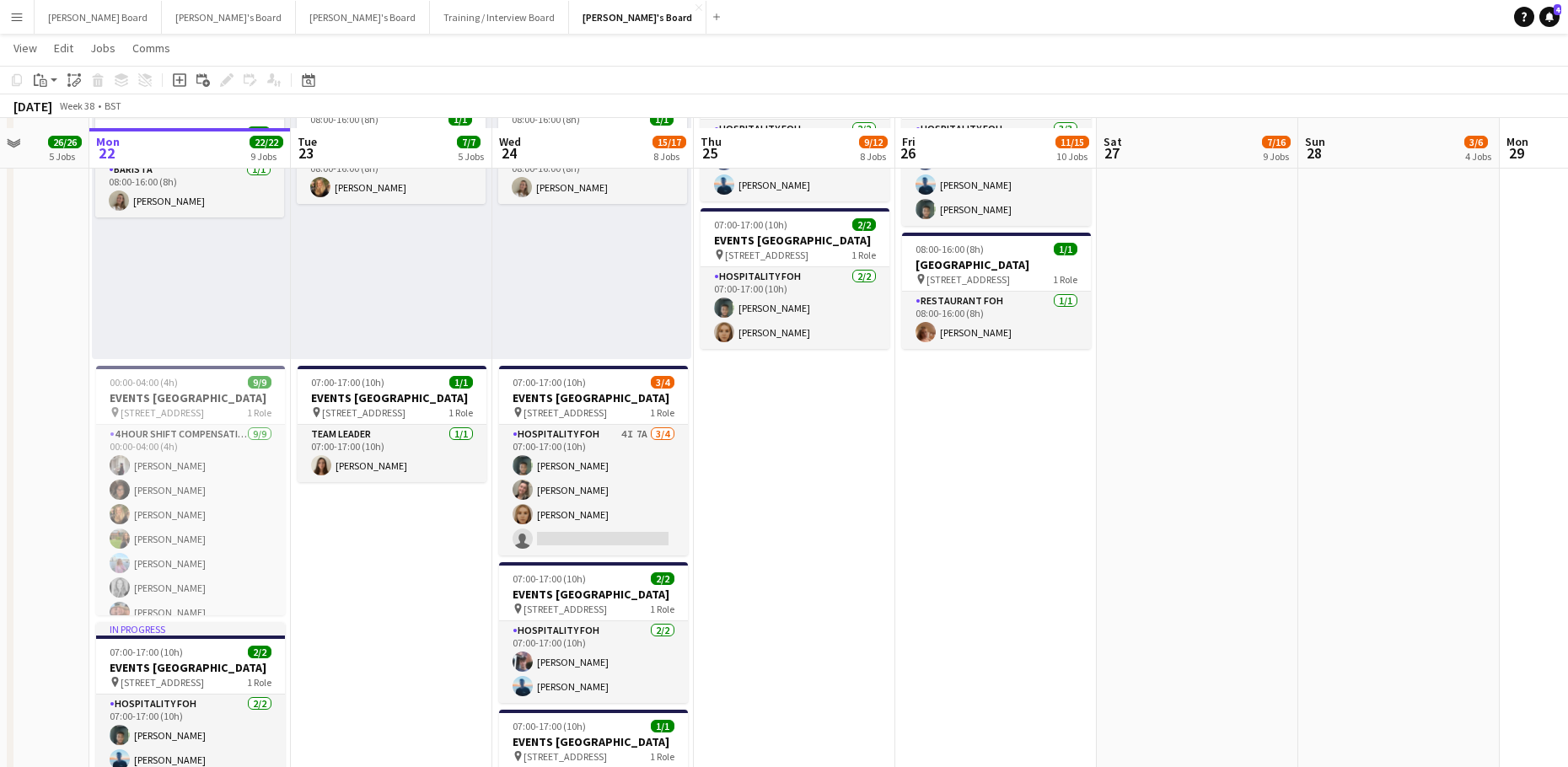
scroll to position [1236, 0]
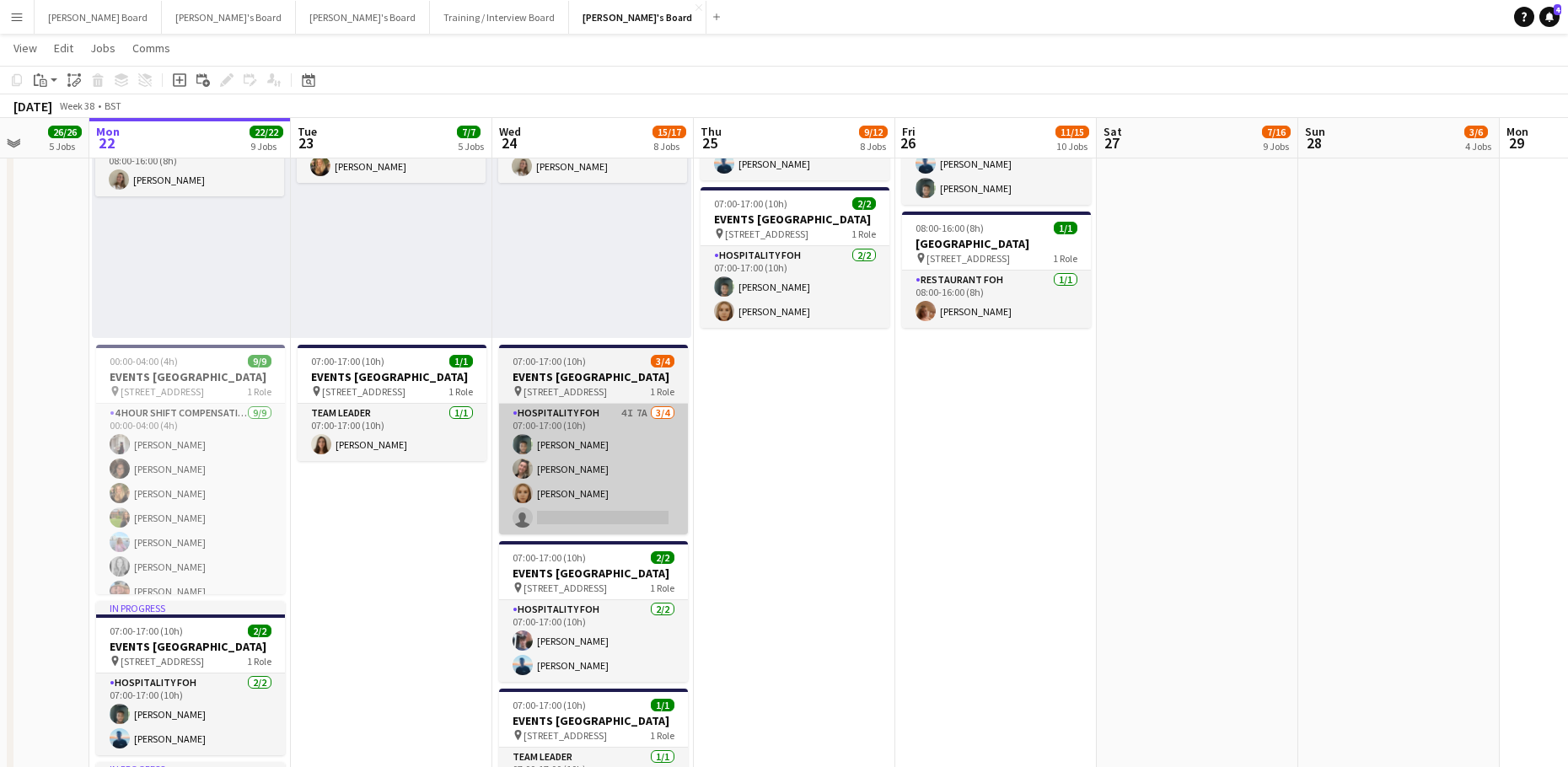
click at [593, 507] on app-card-role "Hospitality FOH 4I 7A [DATE] 07:00-17:00 (10h) [PERSON_NAME] [PERSON_NAME] [PER…" at bounding box center [593, 468] width 189 height 131
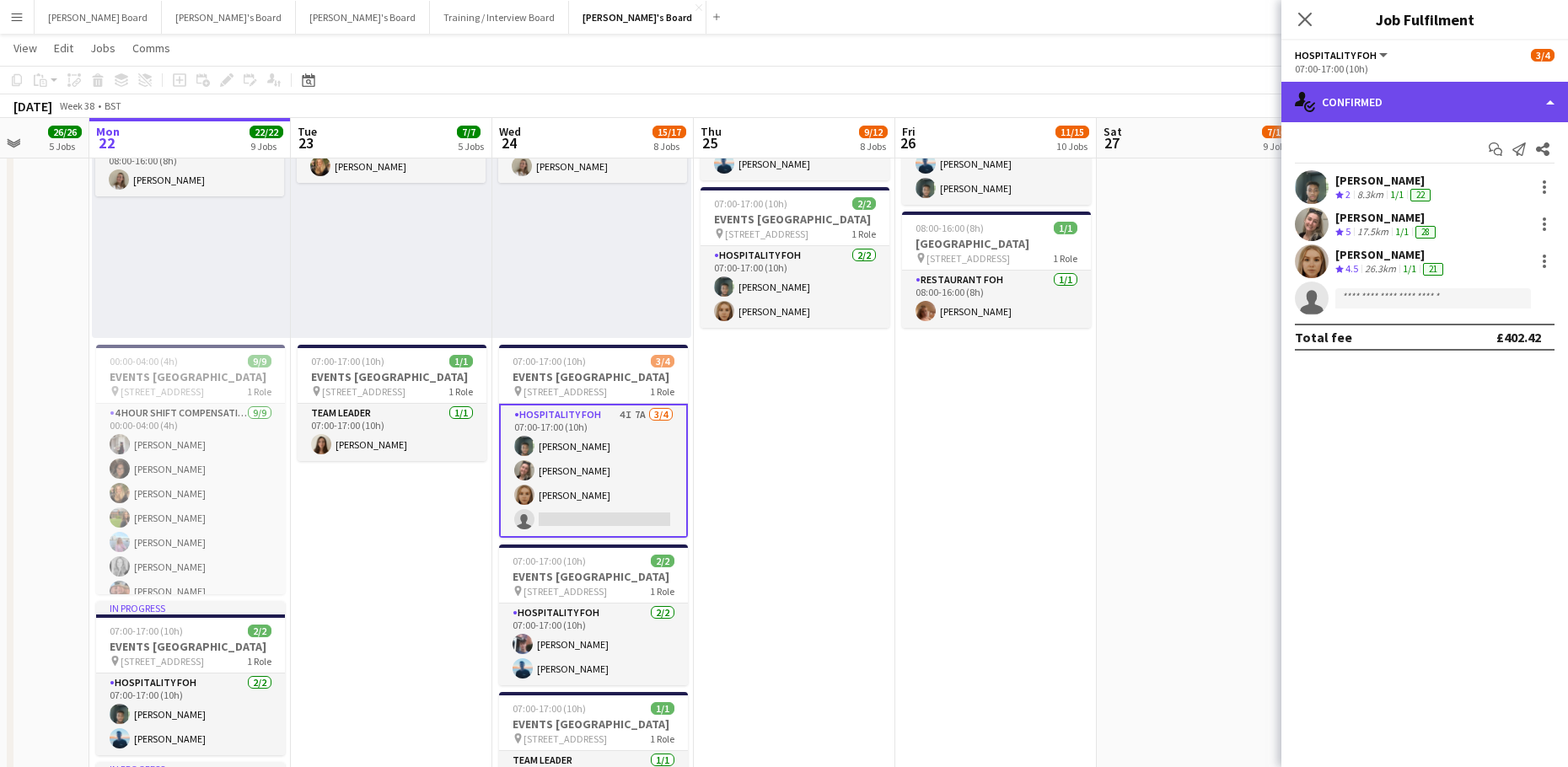
click at [1361, 103] on div "single-neutral-actions-check-2 Confirmed" at bounding box center [1423, 101] width 286 height 40
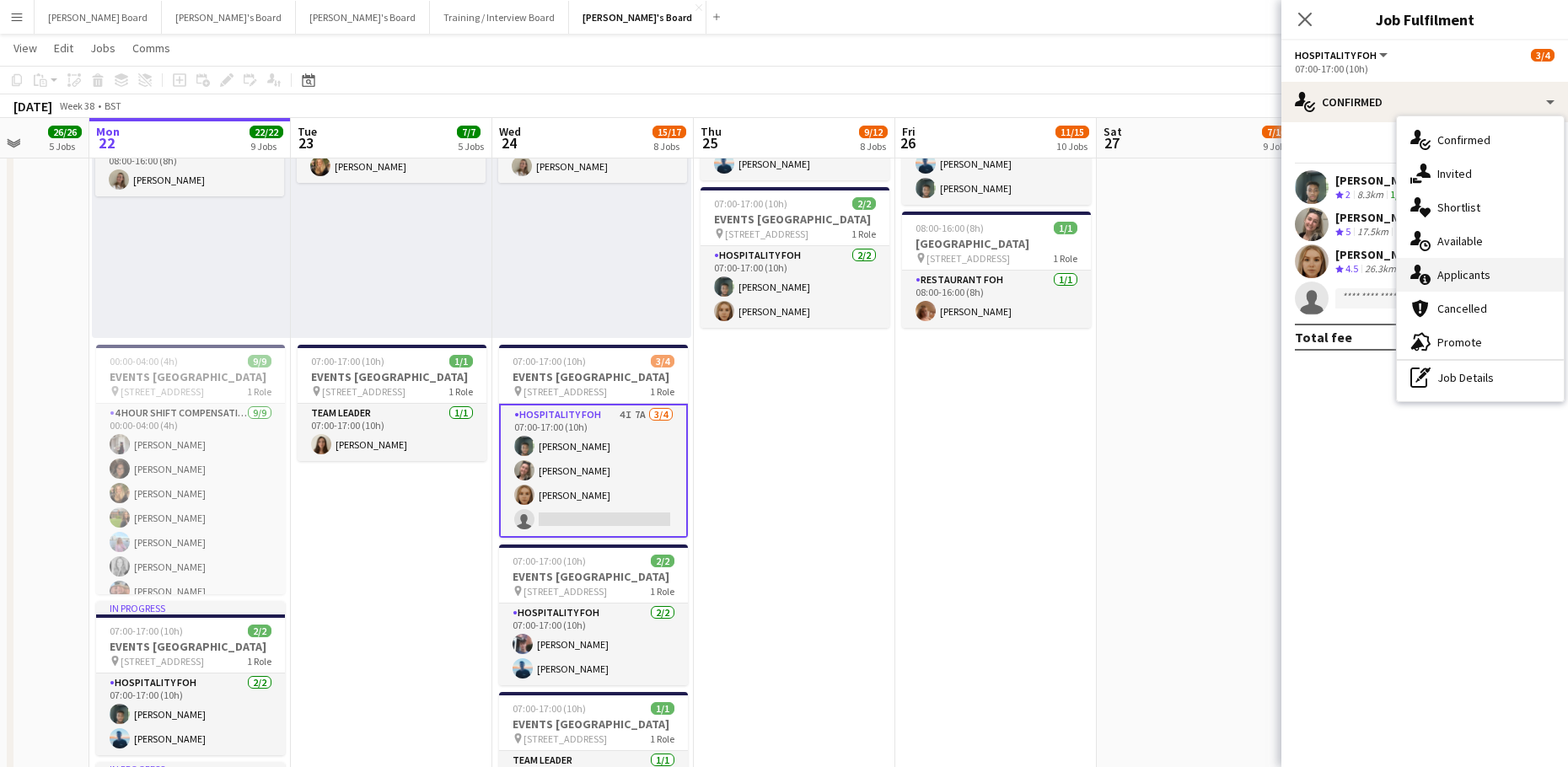
click at [1482, 262] on div "single-neutral-actions-information Applicants" at bounding box center [1480, 274] width 167 height 33
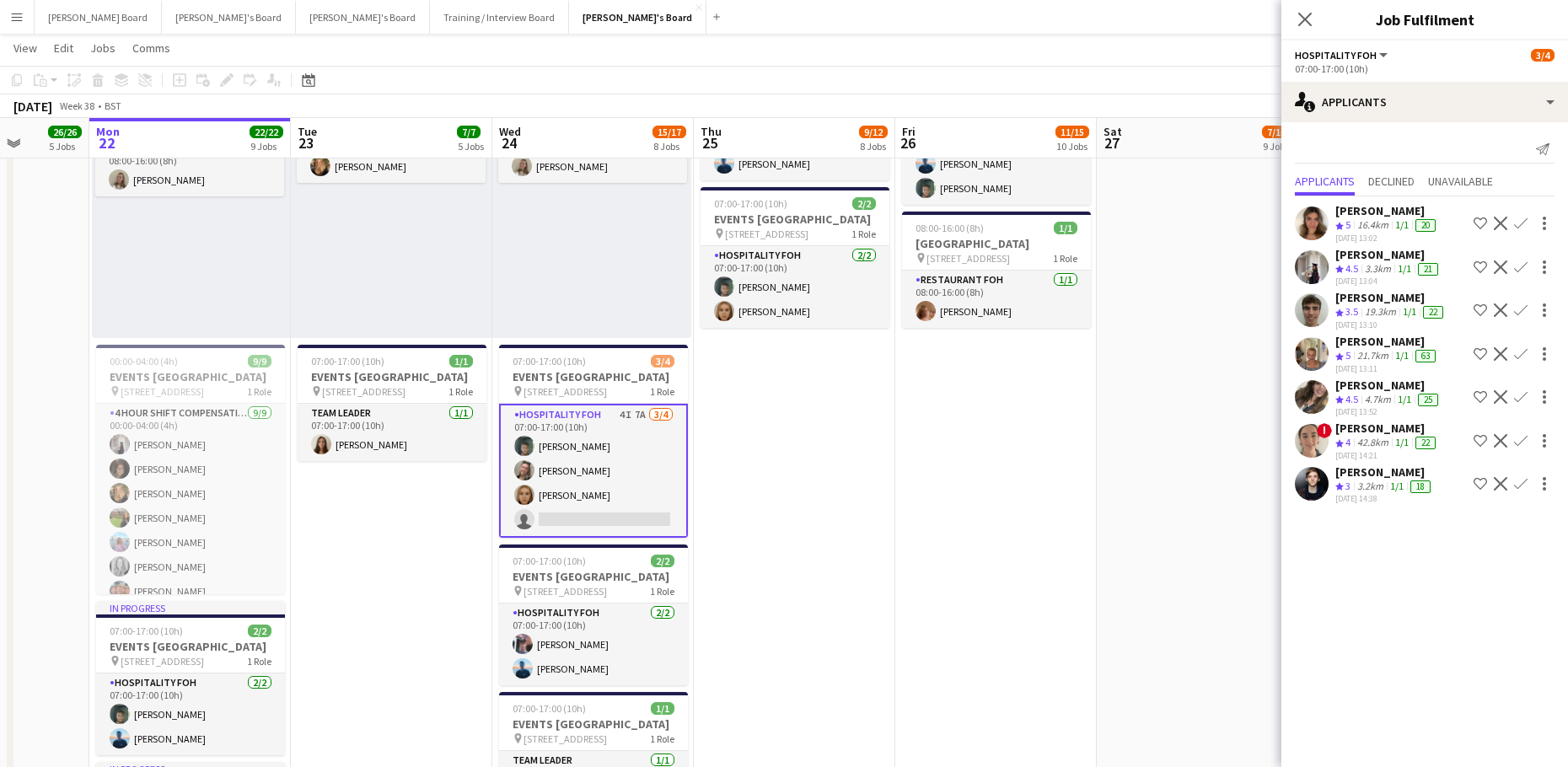
click at [1129, 583] on app-date-cell at bounding box center [1197, 526] width 202 height 2208
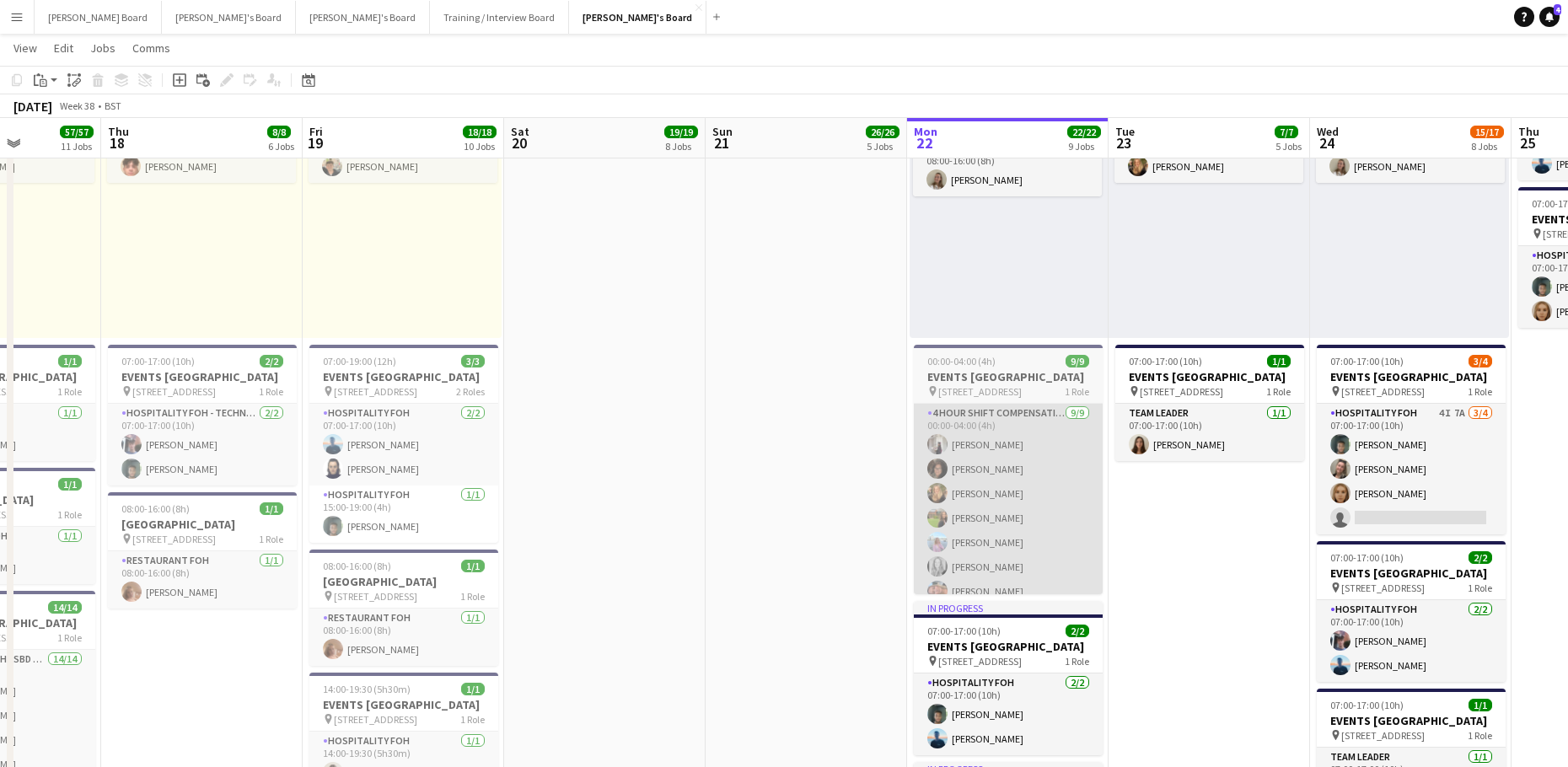
drag, startPoint x: 287, startPoint y: 516, endPoint x: 1137, endPoint y: 498, distance: 850.2
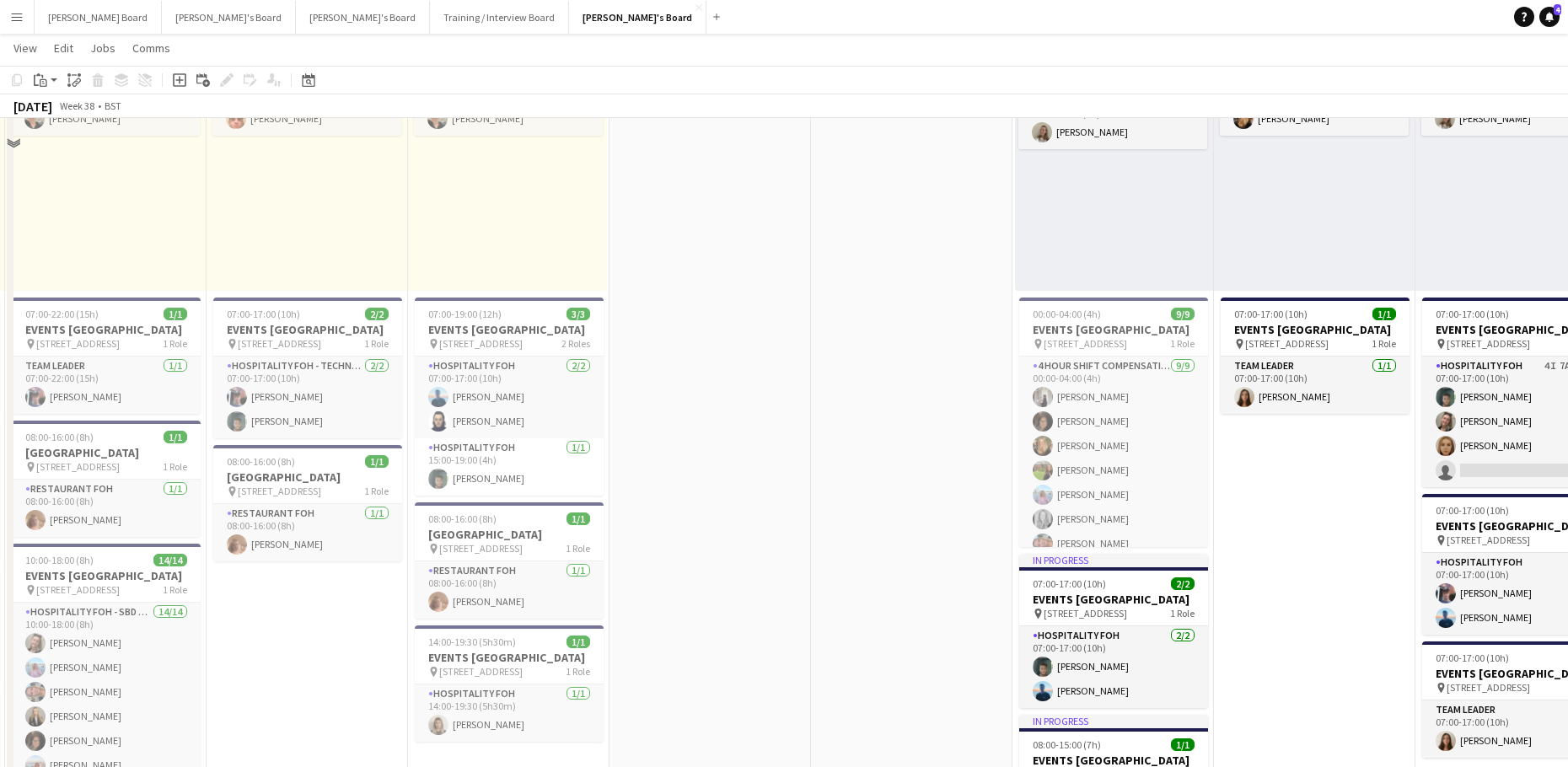
scroll to position [1348, 0]
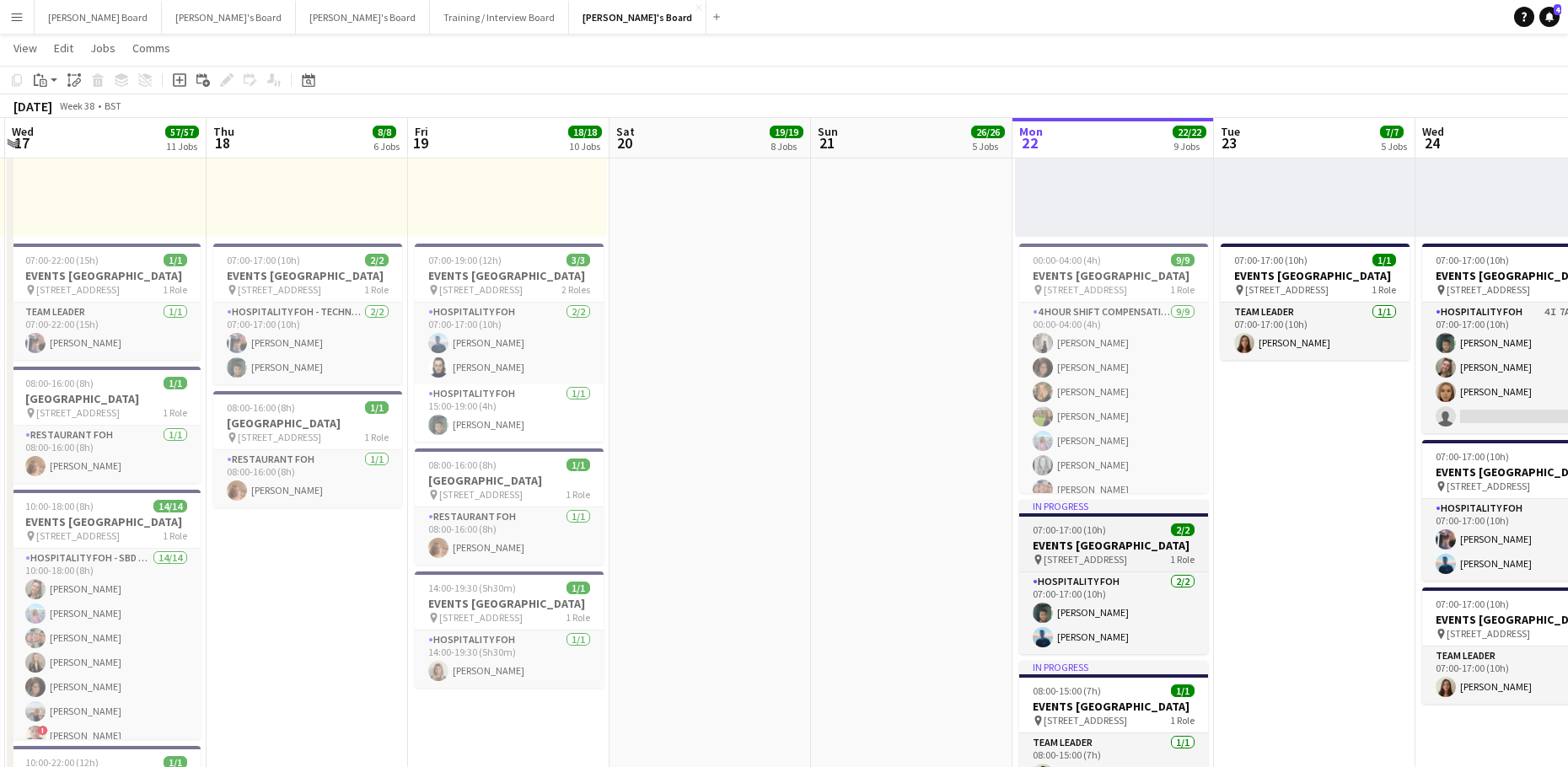
drag, startPoint x: 1073, startPoint y: 557, endPoint x: 621, endPoint y: 535, distance: 452.5
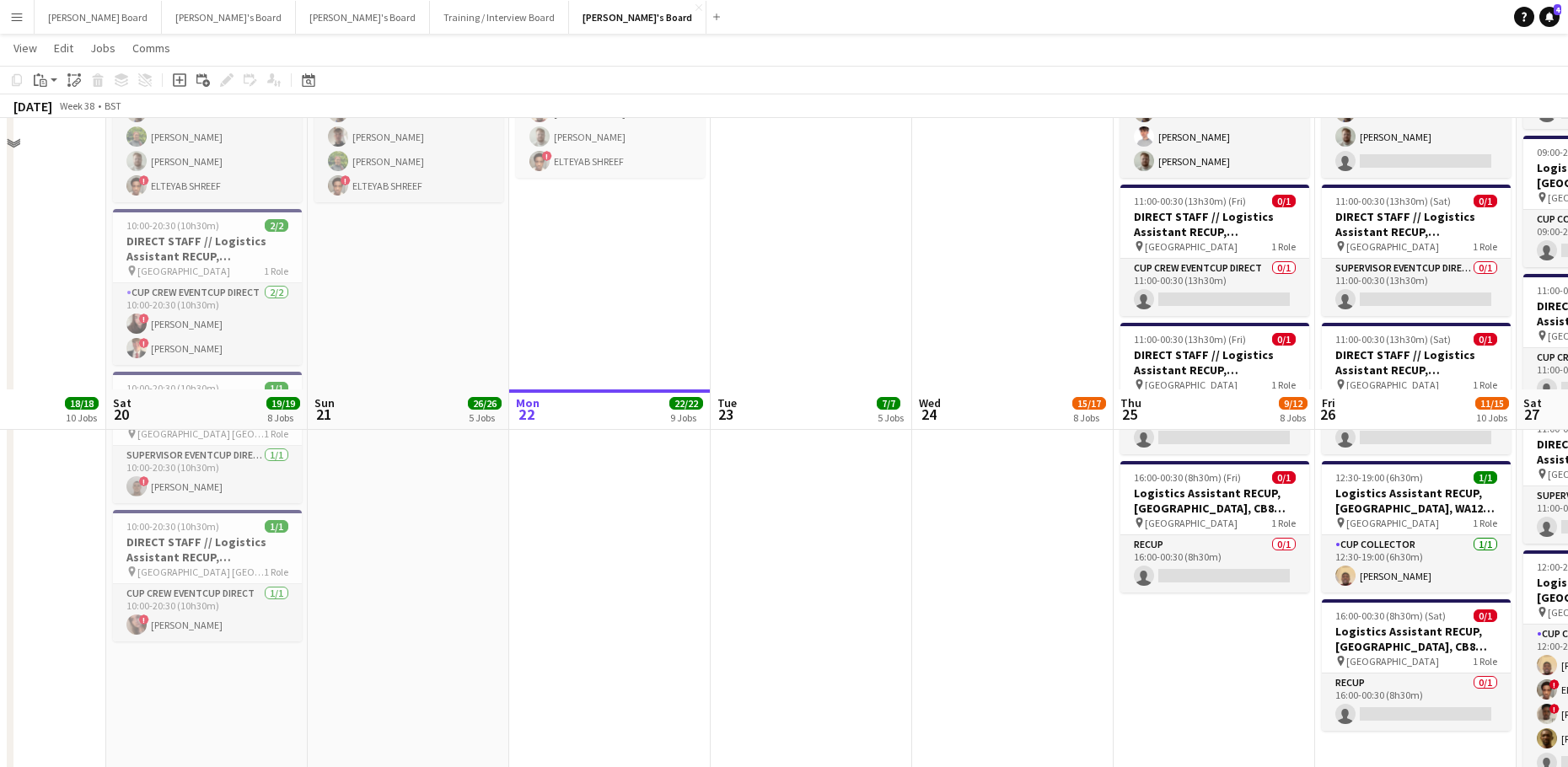
scroll to position [3258, 0]
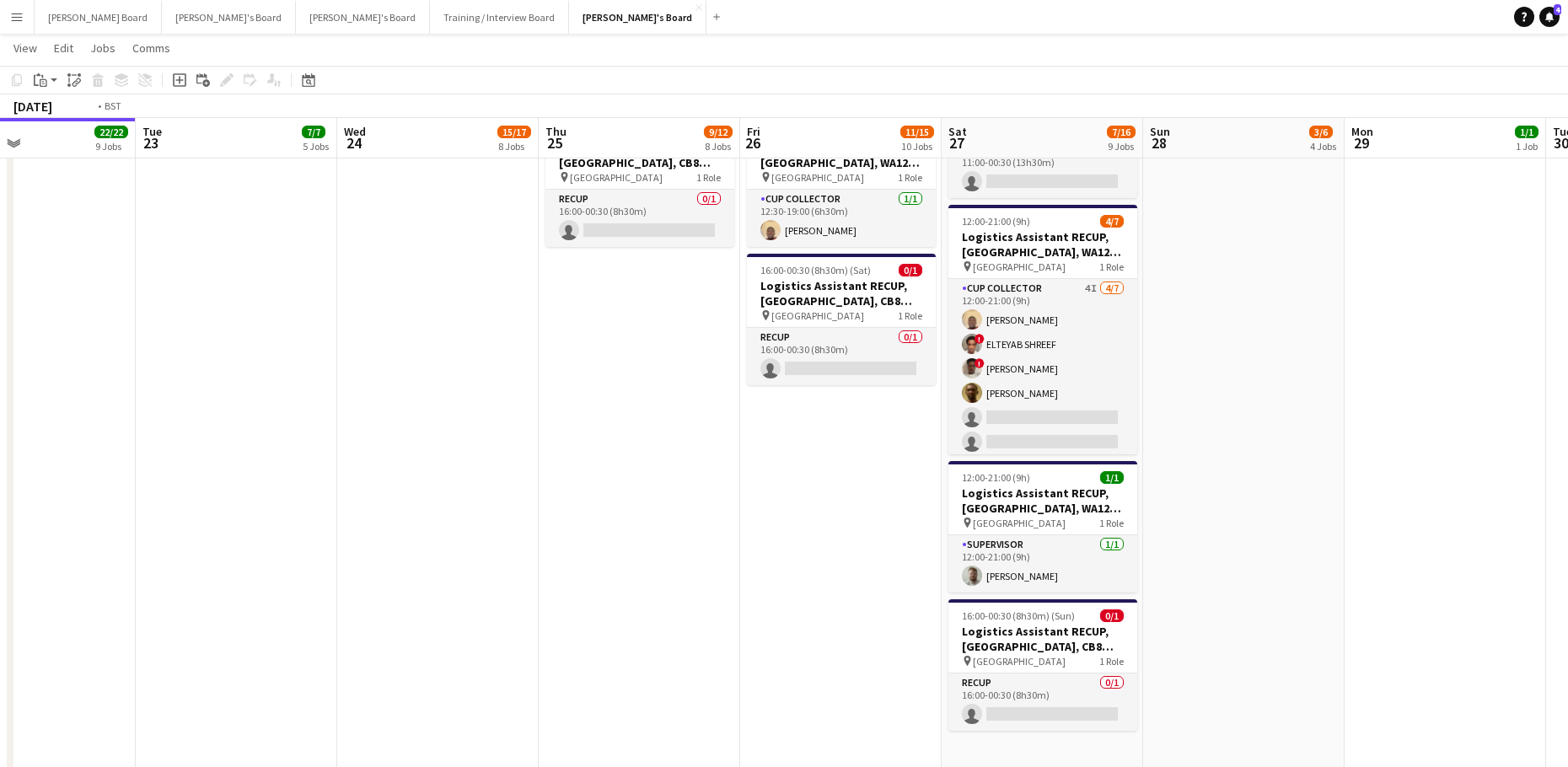
drag, startPoint x: 1355, startPoint y: 559, endPoint x: 756, endPoint y: 584, distance: 599.5
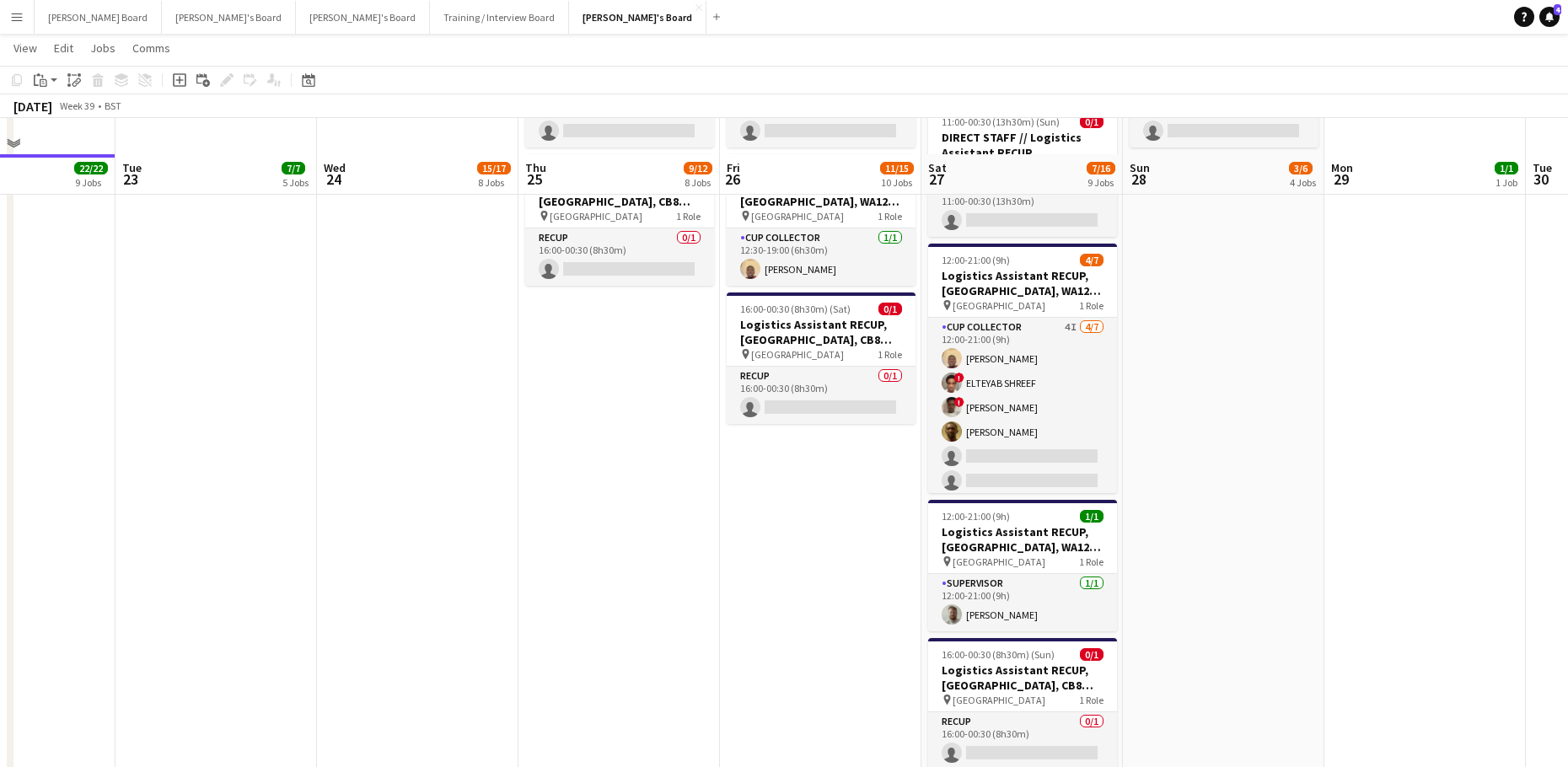
scroll to position [3145, 0]
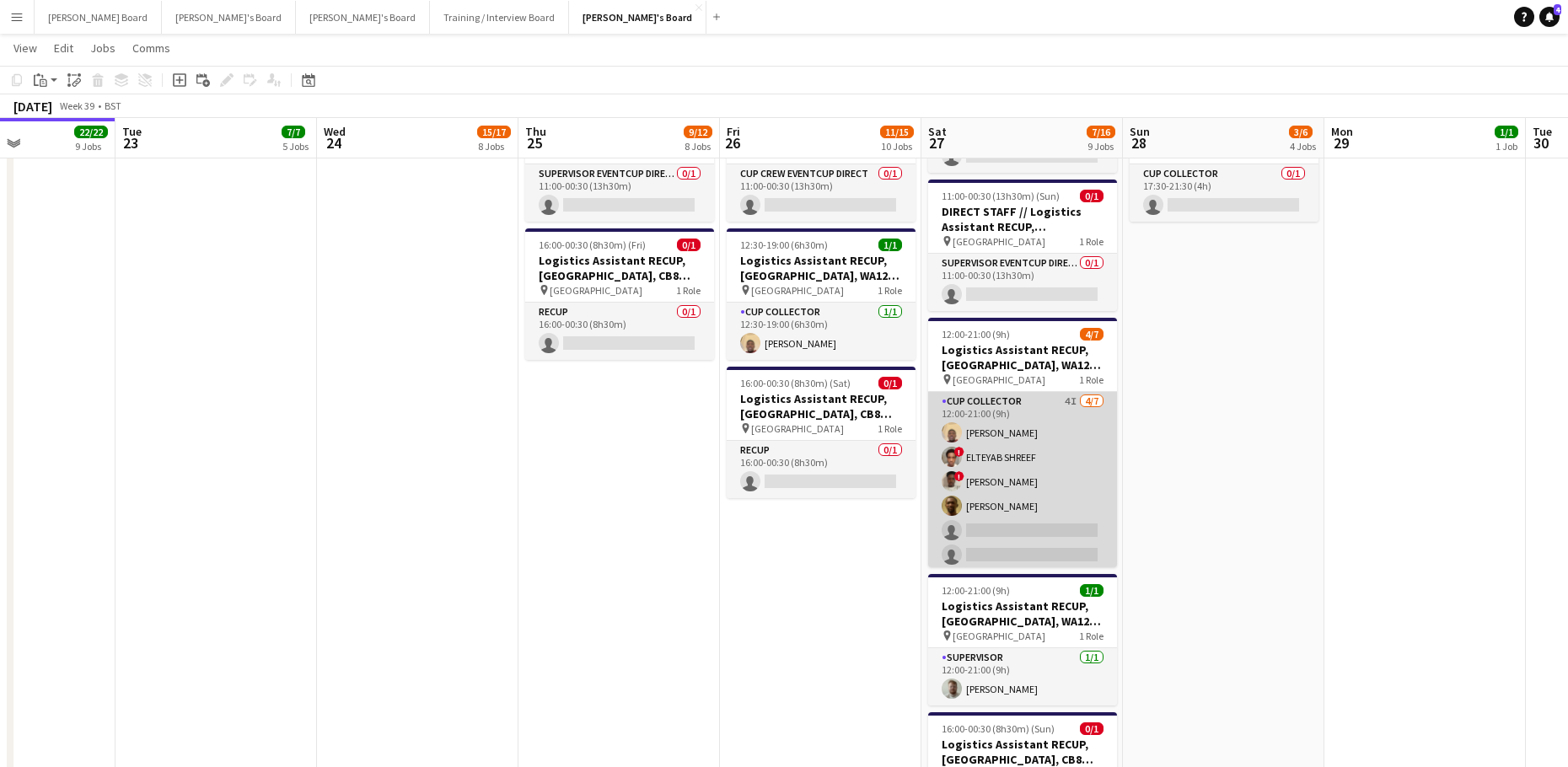
click at [1040, 506] on app-card-role "CUP COLLECTOR 4I [DATE] 12:00-21:00 (9h) [PERSON_NAME] ! ELTEYAB SHREEF ! [PERS…" at bounding box center [1022, 493] width 189 height 204
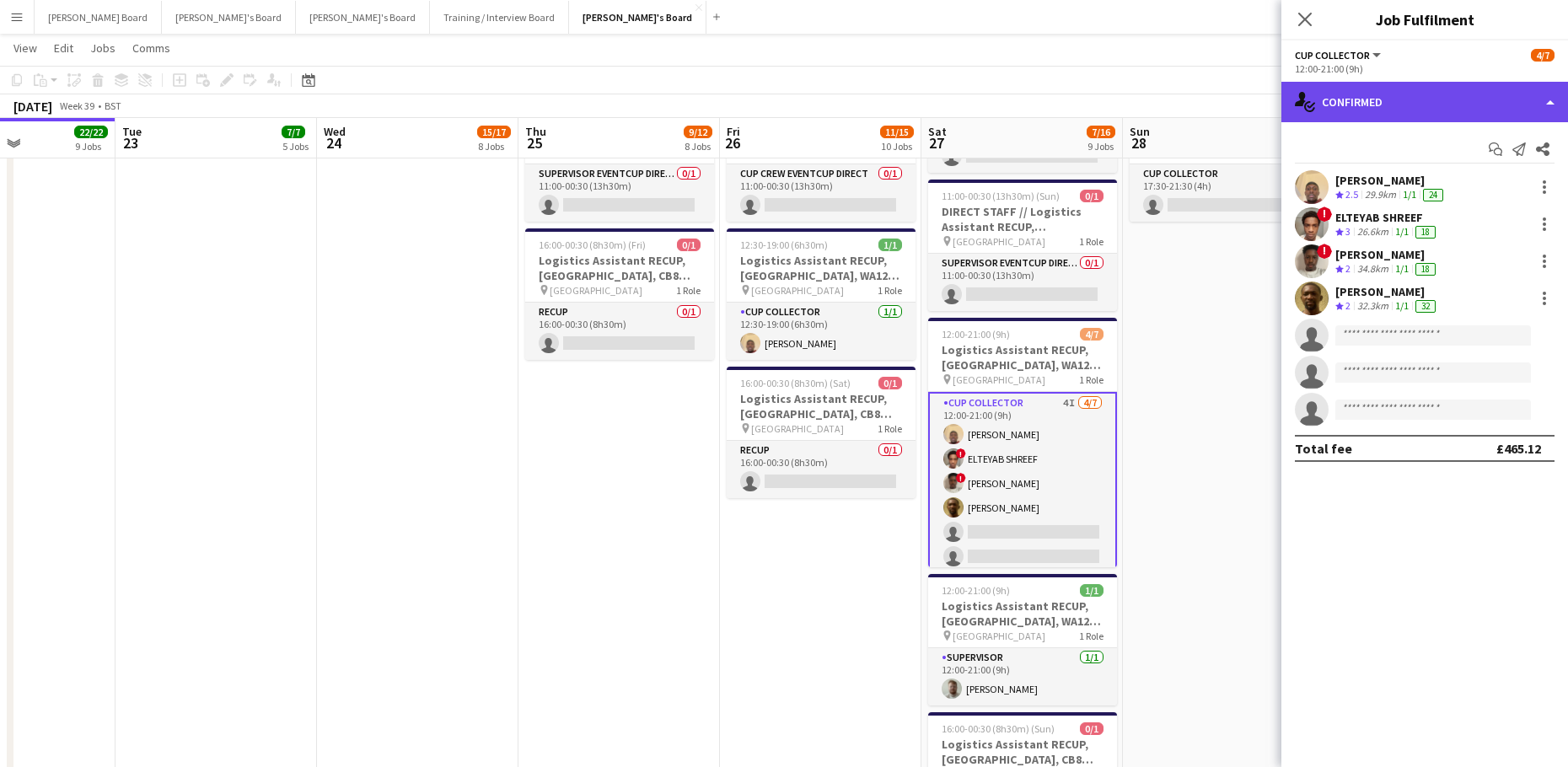
click at [1365, 97] on div "single-neutral-actions-check-2 Confirmed" at bounding box center [1423, 101] width 286 height 40
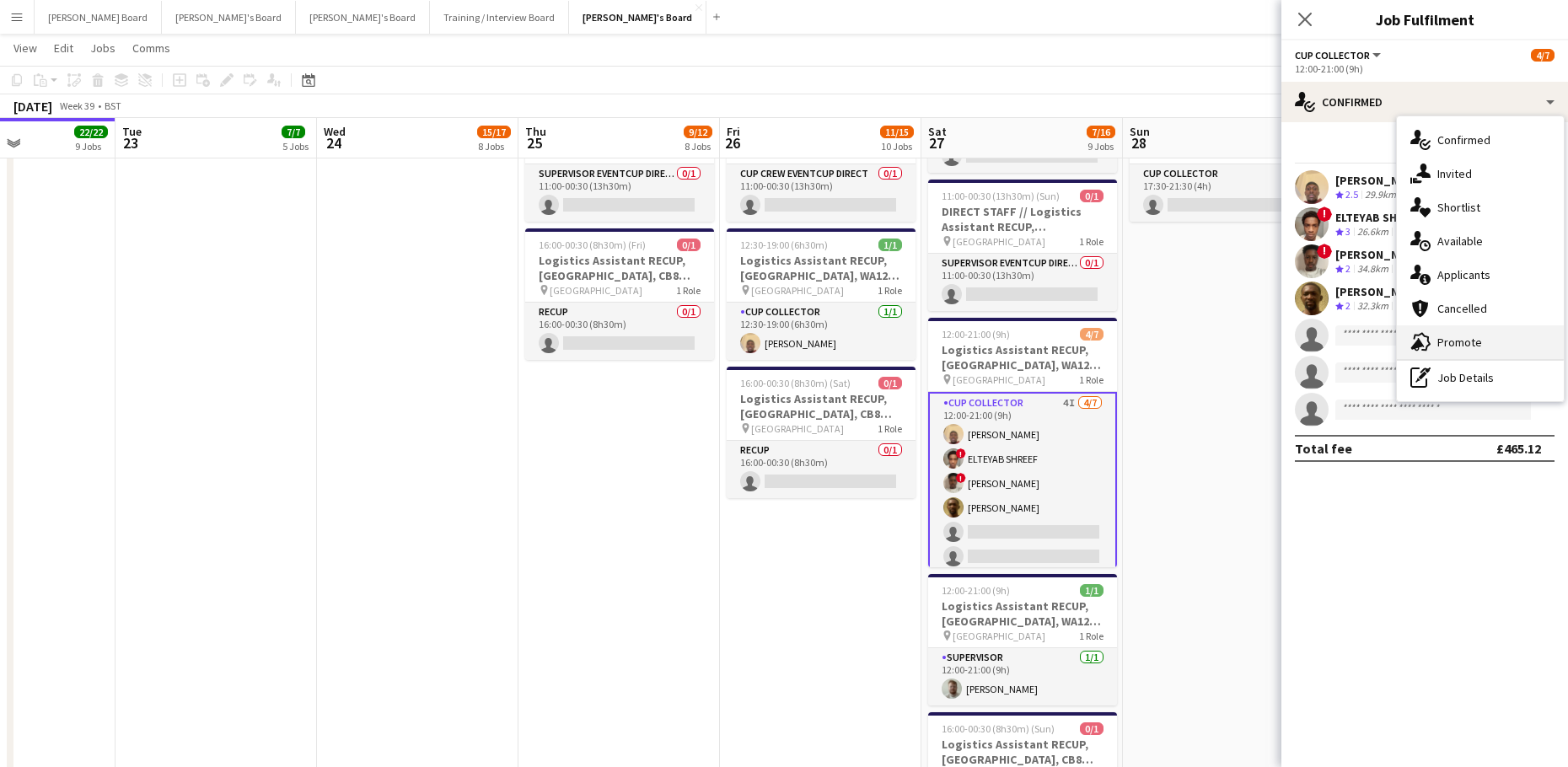
click at [1467, 336] on span "Promote" at bounding box center [1459, 341] width 44 height 15
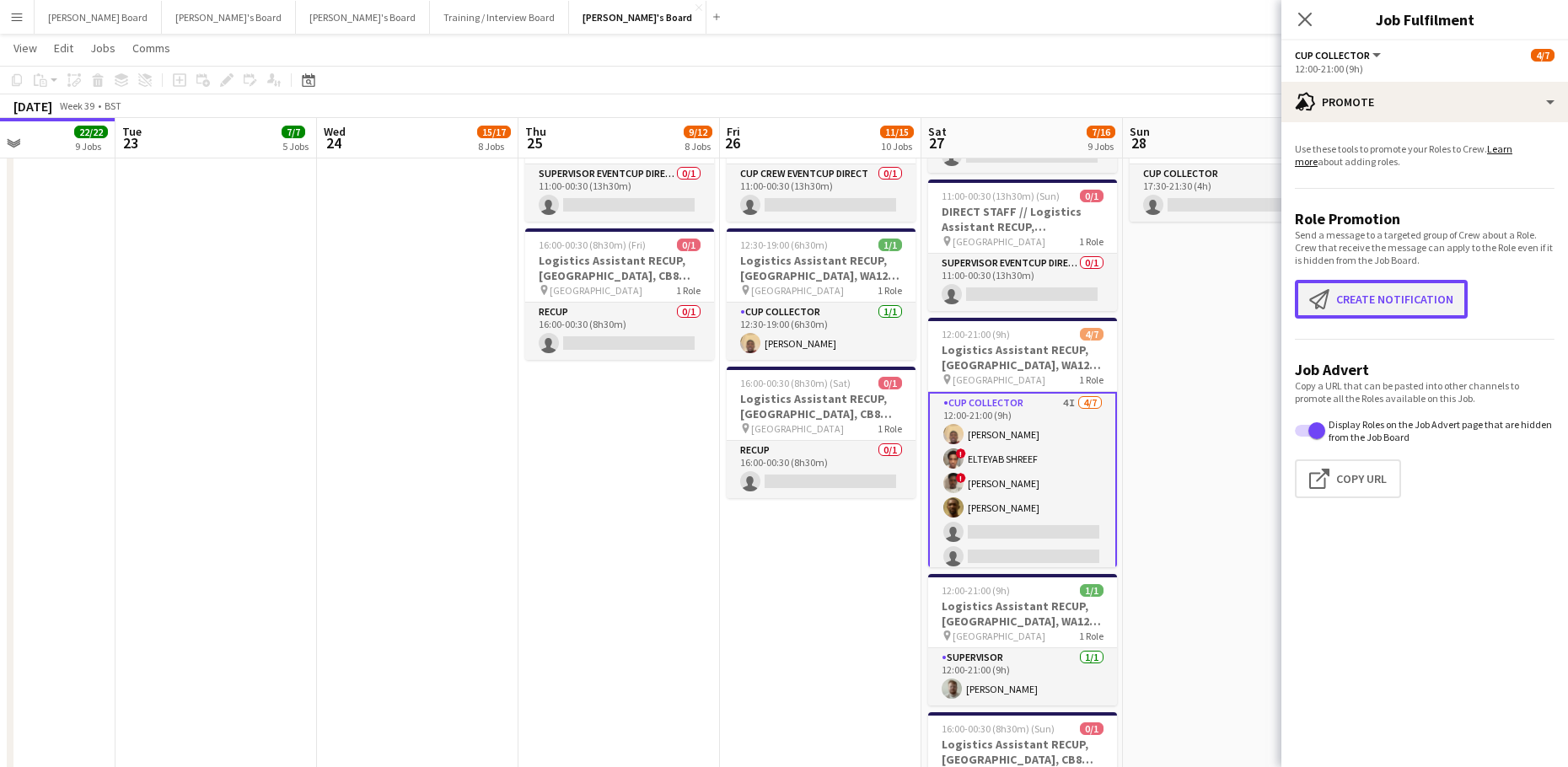
click at [1401, 303] on button "Create notification Create notification" at bounding box center [1381, 298] width 173 height 38
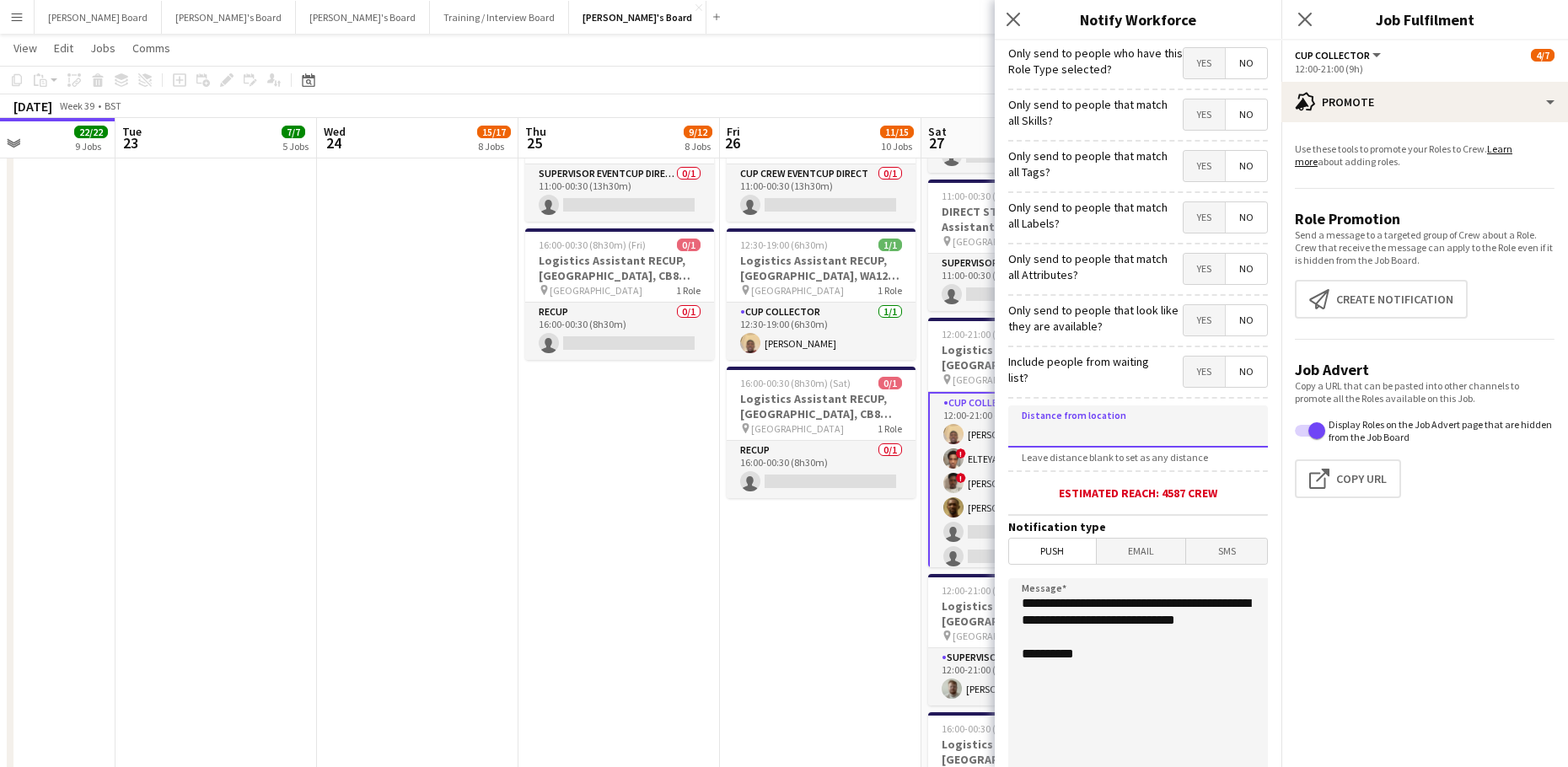
click at [1119, 423] on input at bounding box center [1138, 426] width 260 height 42
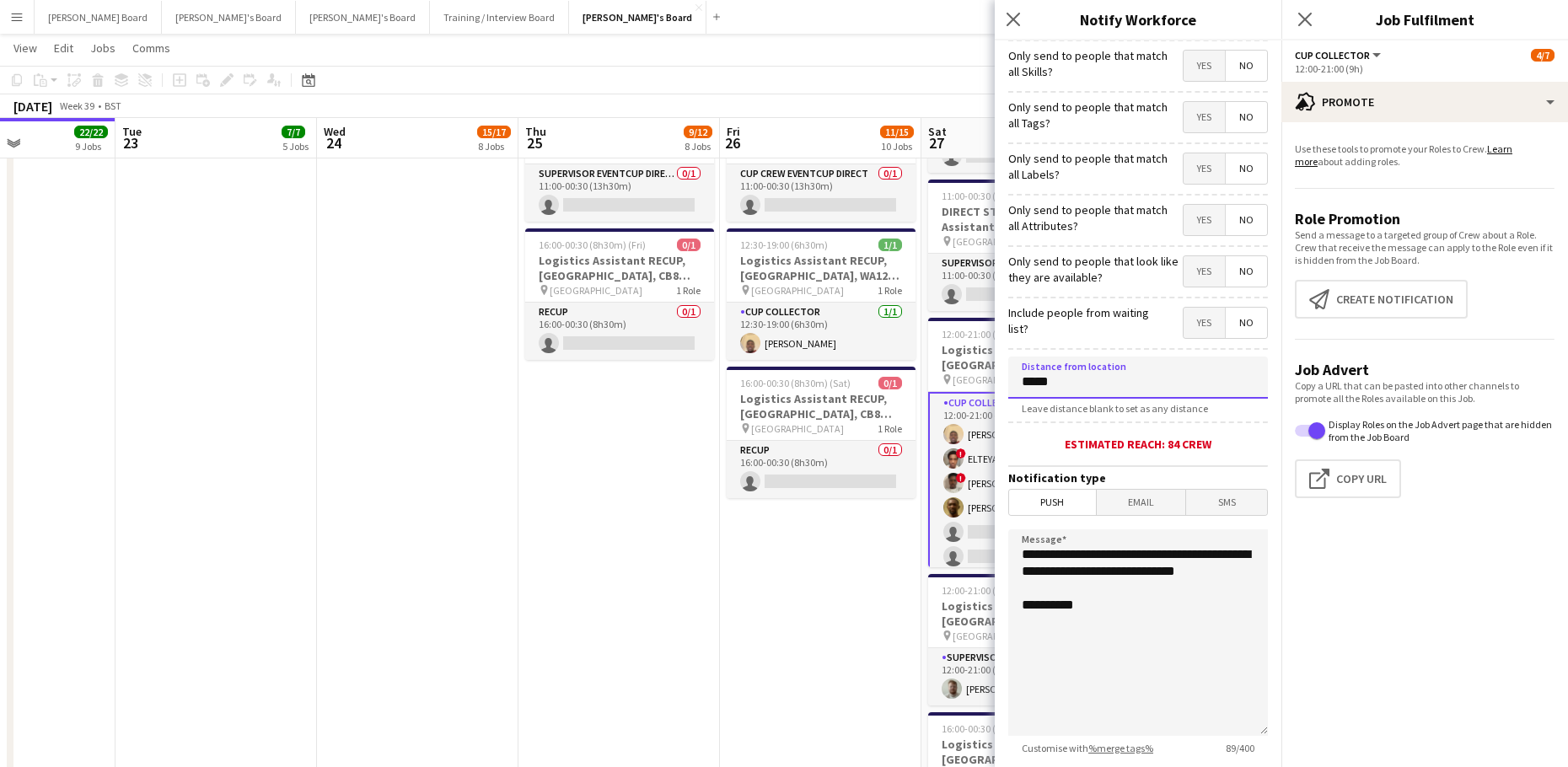
scroll to position [161, 0]
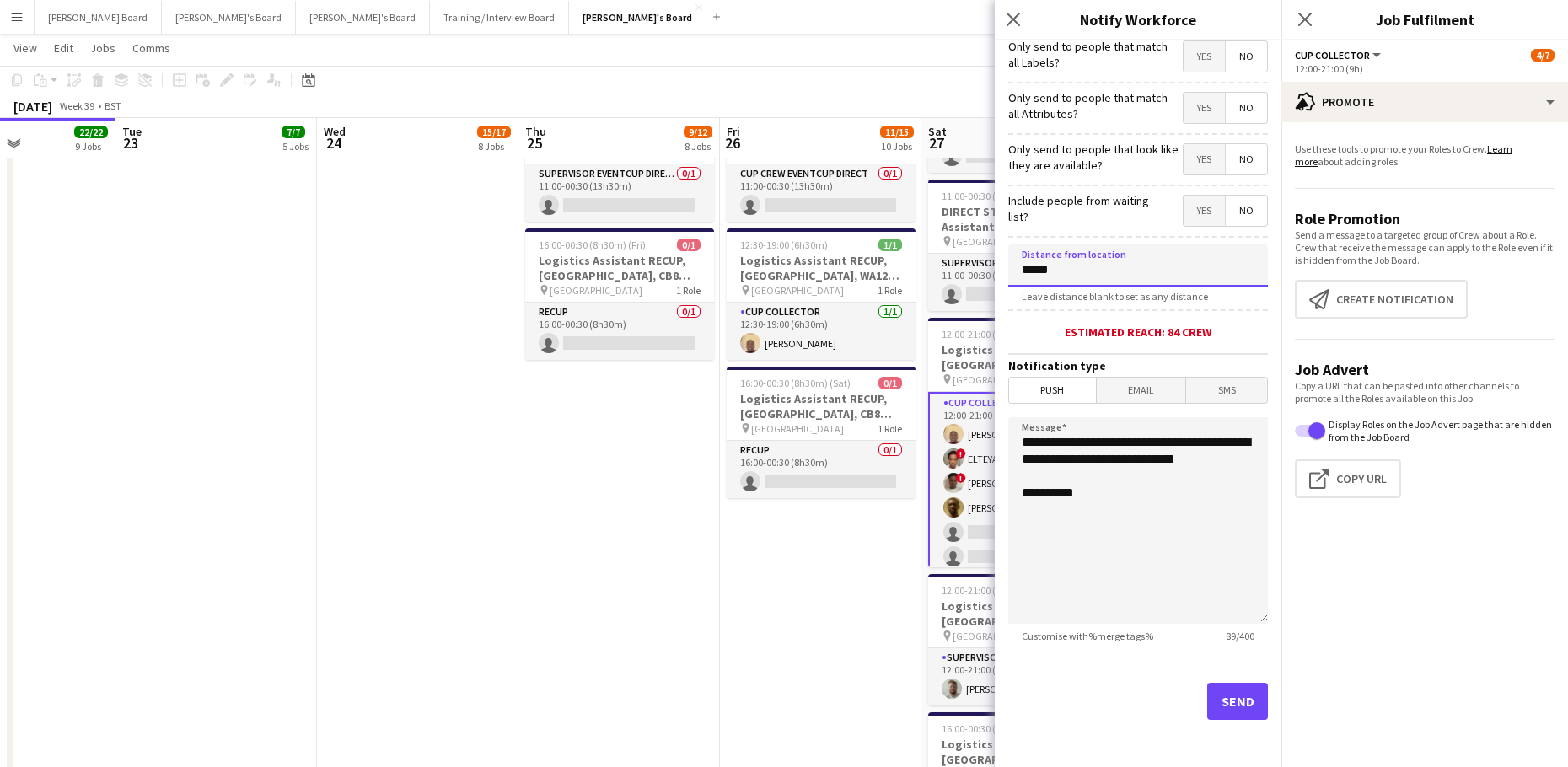
type input "*****"
click at [1216, 702] on button "Send" at bounding box center [1237, 701] width 61 height 37
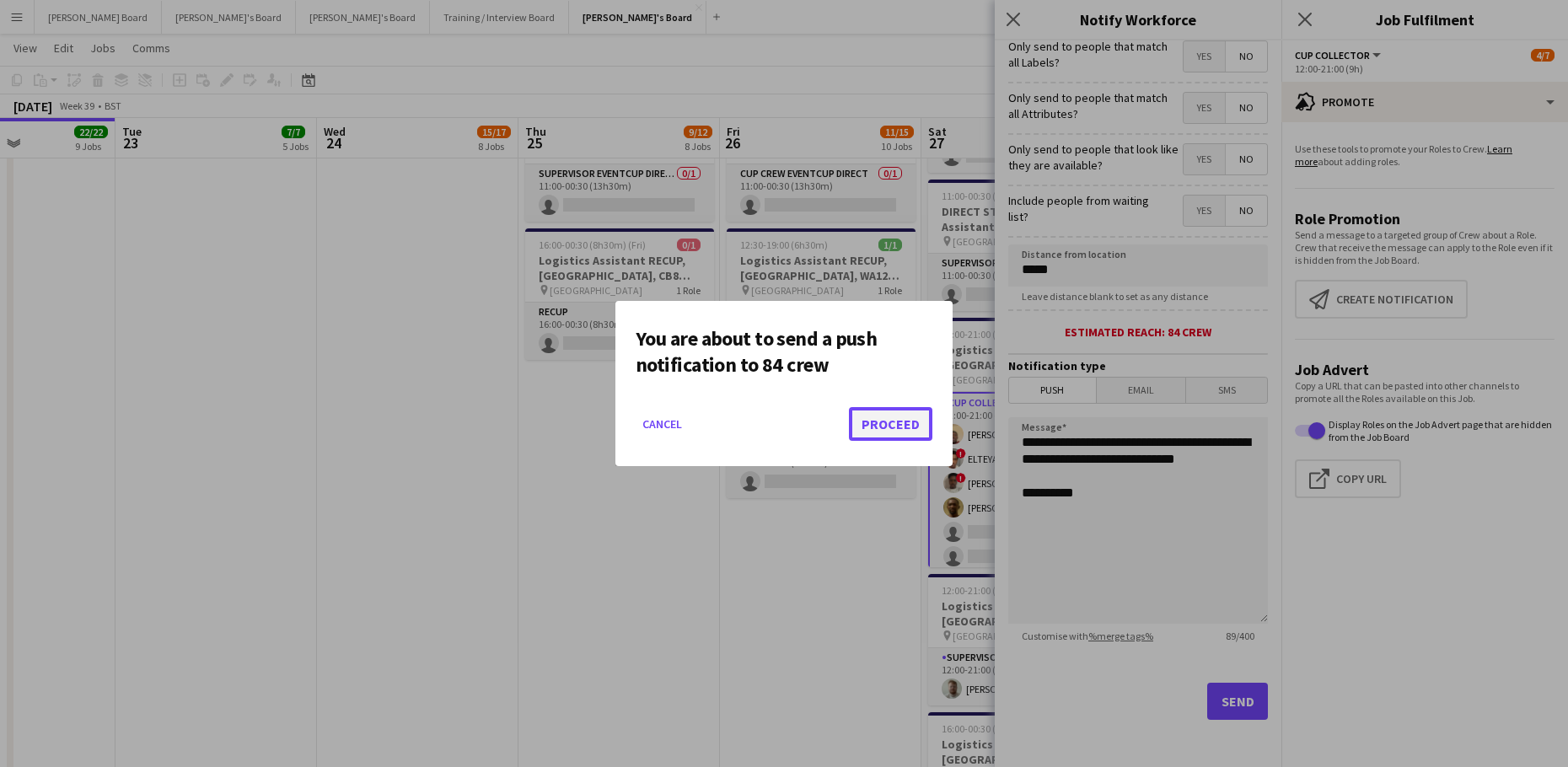
click at [902, 424] on button "Proceed" at bounding box center [890, 424] width 84 height 33
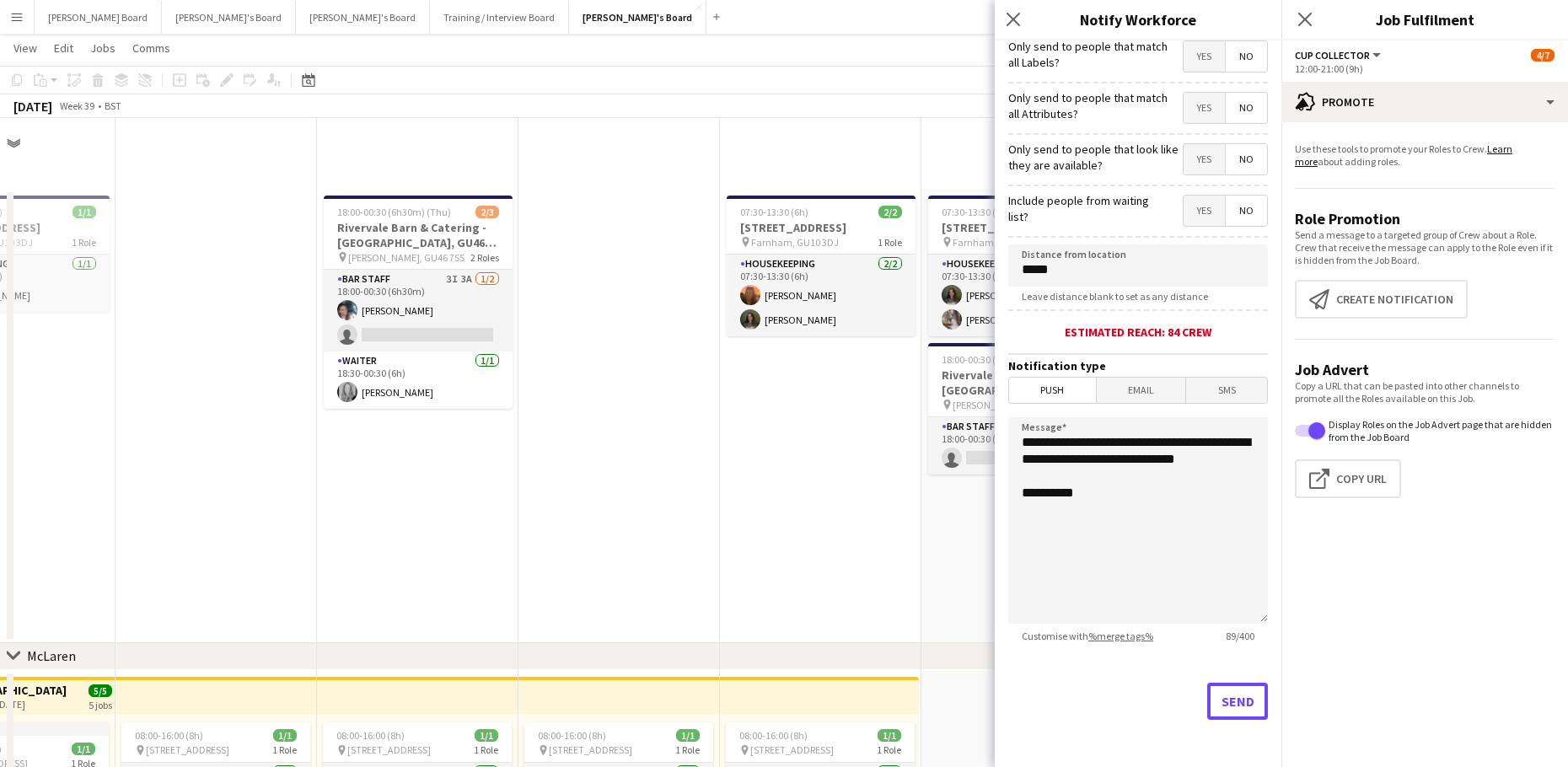
scroll to position [3145, 0]
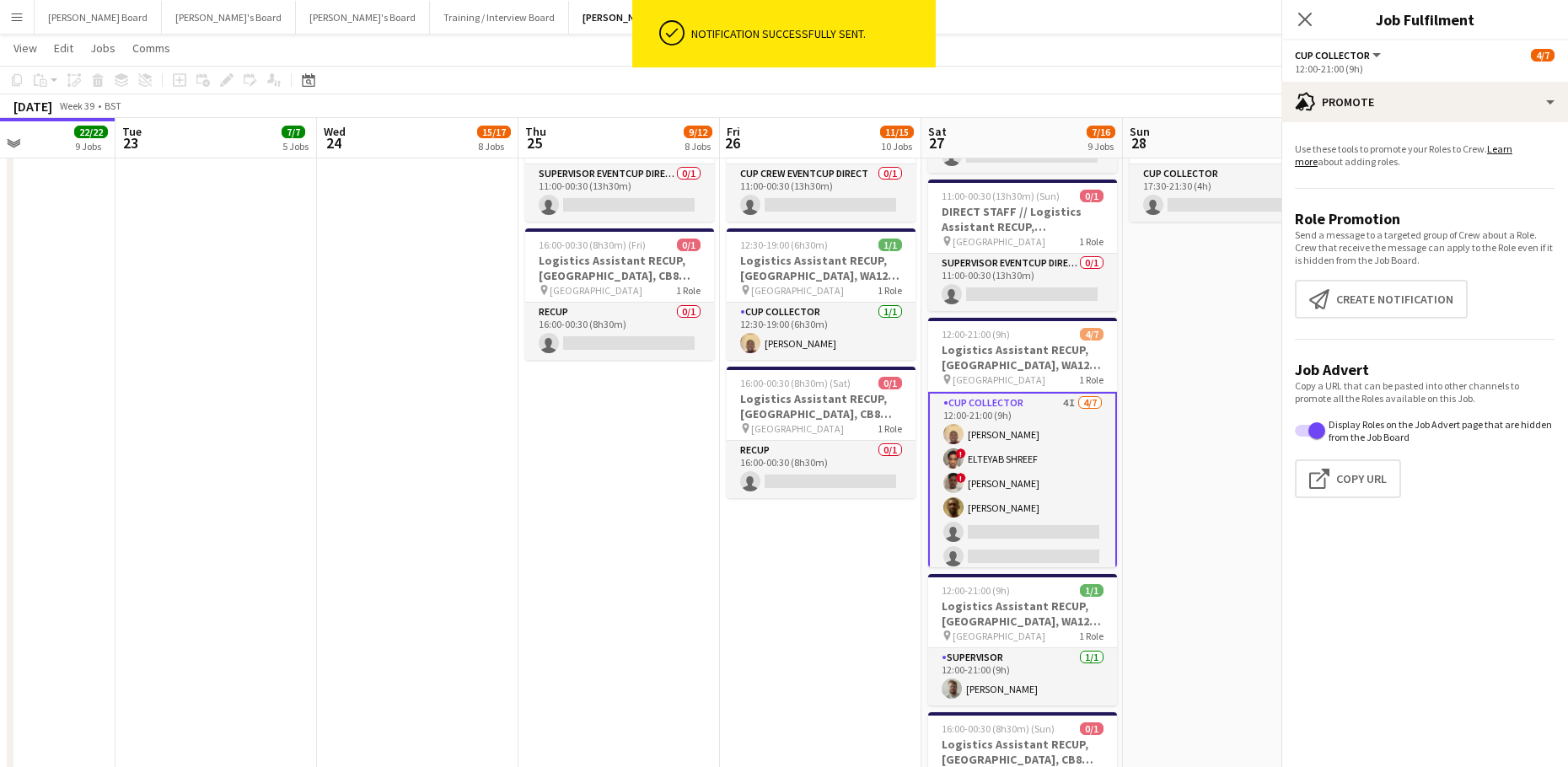
click at [570, 490] on app-date-cell "08:00-14:00 (6h) 3/3 Logistics Assistant RECUP, CO-OP LIVE, M11 3DL pin Co-op L…" at bounding box center [619, 321] width 202 height 1126
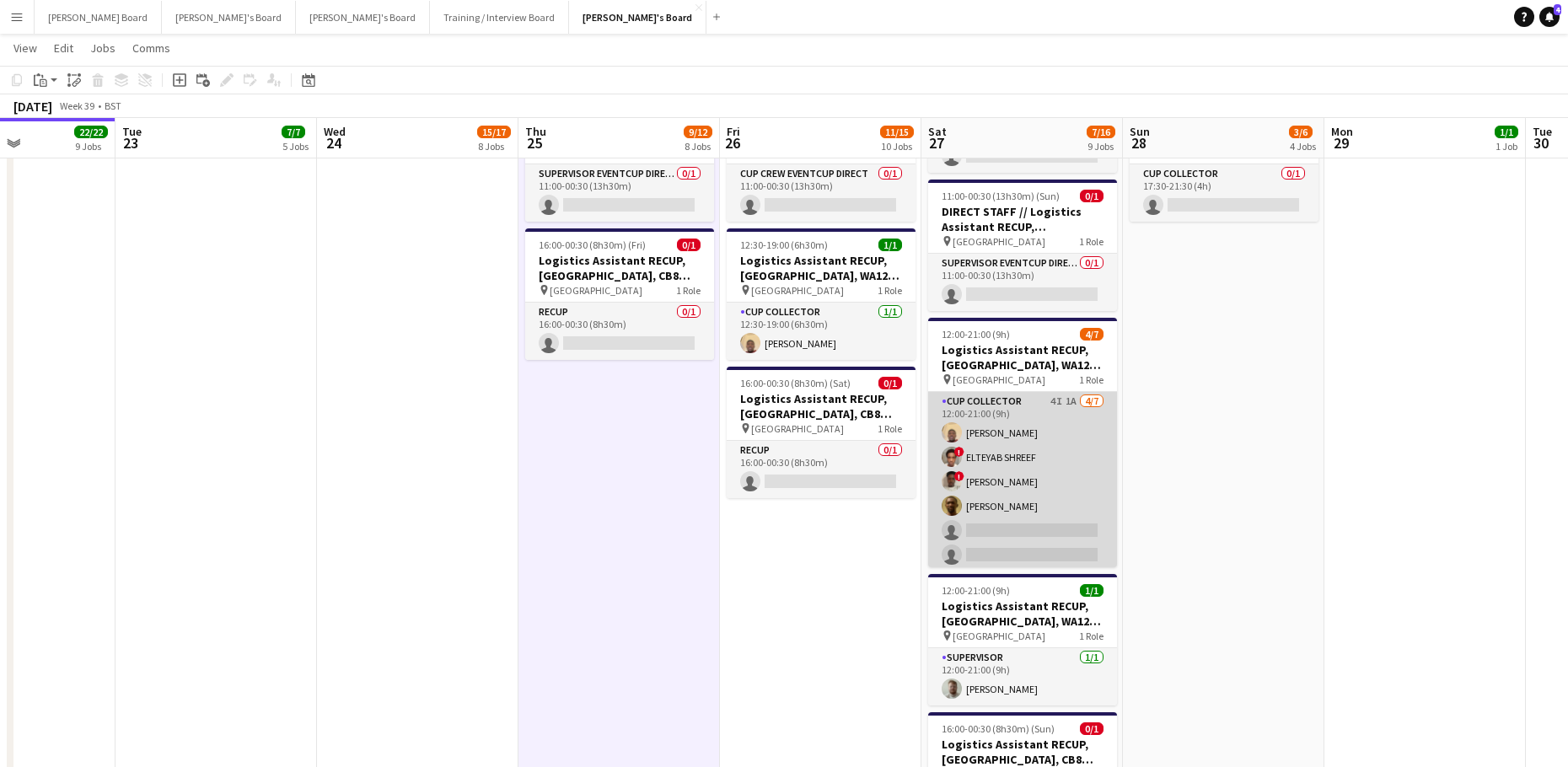
click at [1002, 509] on app-card-role "CUP COLLECTOR 4I 1A [DATE] 12:00-21:00 (9h) [PERSON_NAME] ! ELTEYAB SHREEF ! [P…" at bounding box center [1022, 493] width 189 height 204
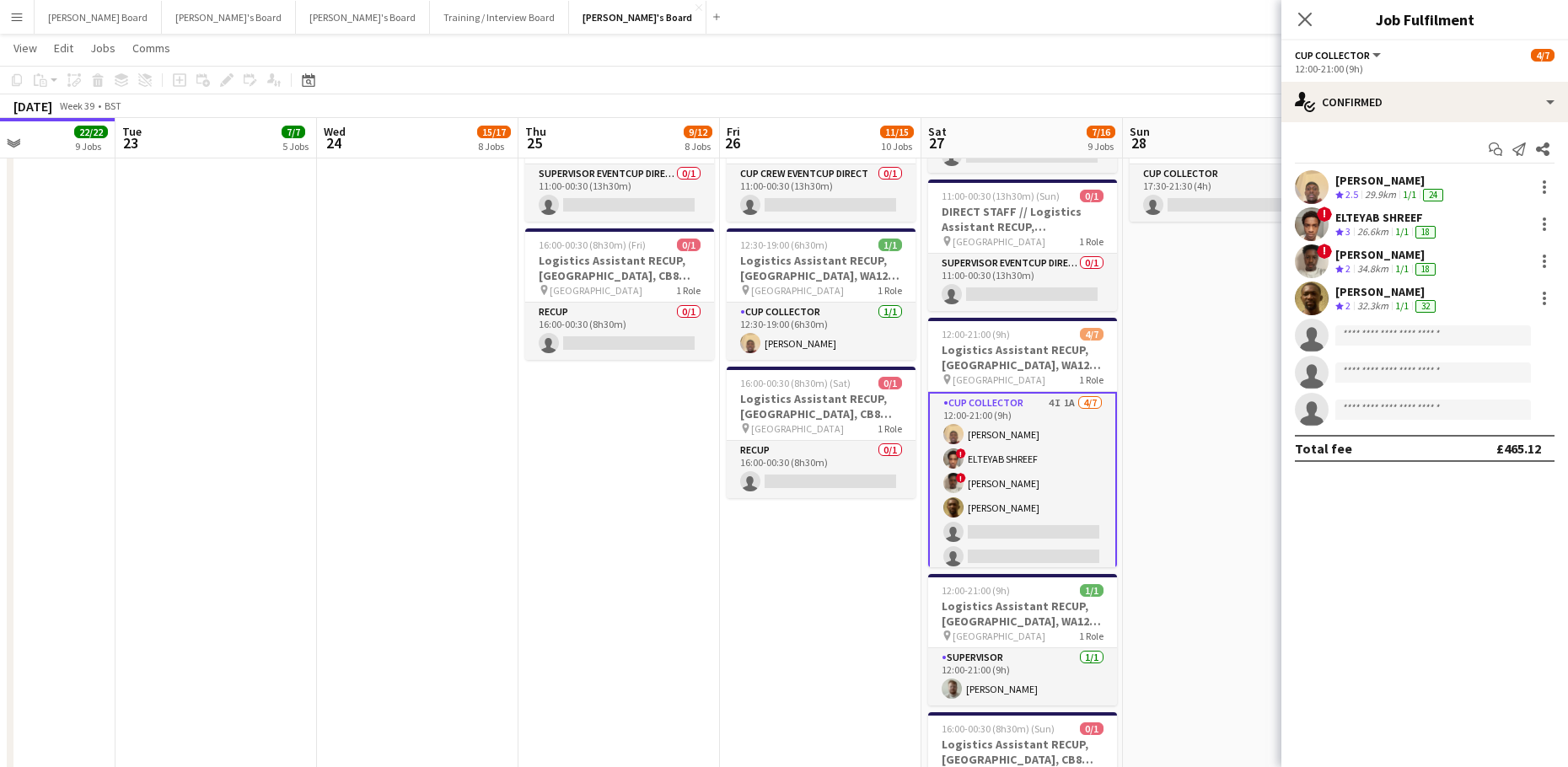
drag, startPoint x: 1371, startPoint y: 80, endPoint x: 1382, endPoint y: 101, distance: 23.7
click at [1371, 81] on app-options-switcher "CUP COLLECTOR All roles CUP COLLECTOR [DATE] 12:00-21:00 (9h)" at bounding box center [1423, 61] width 286 height 41
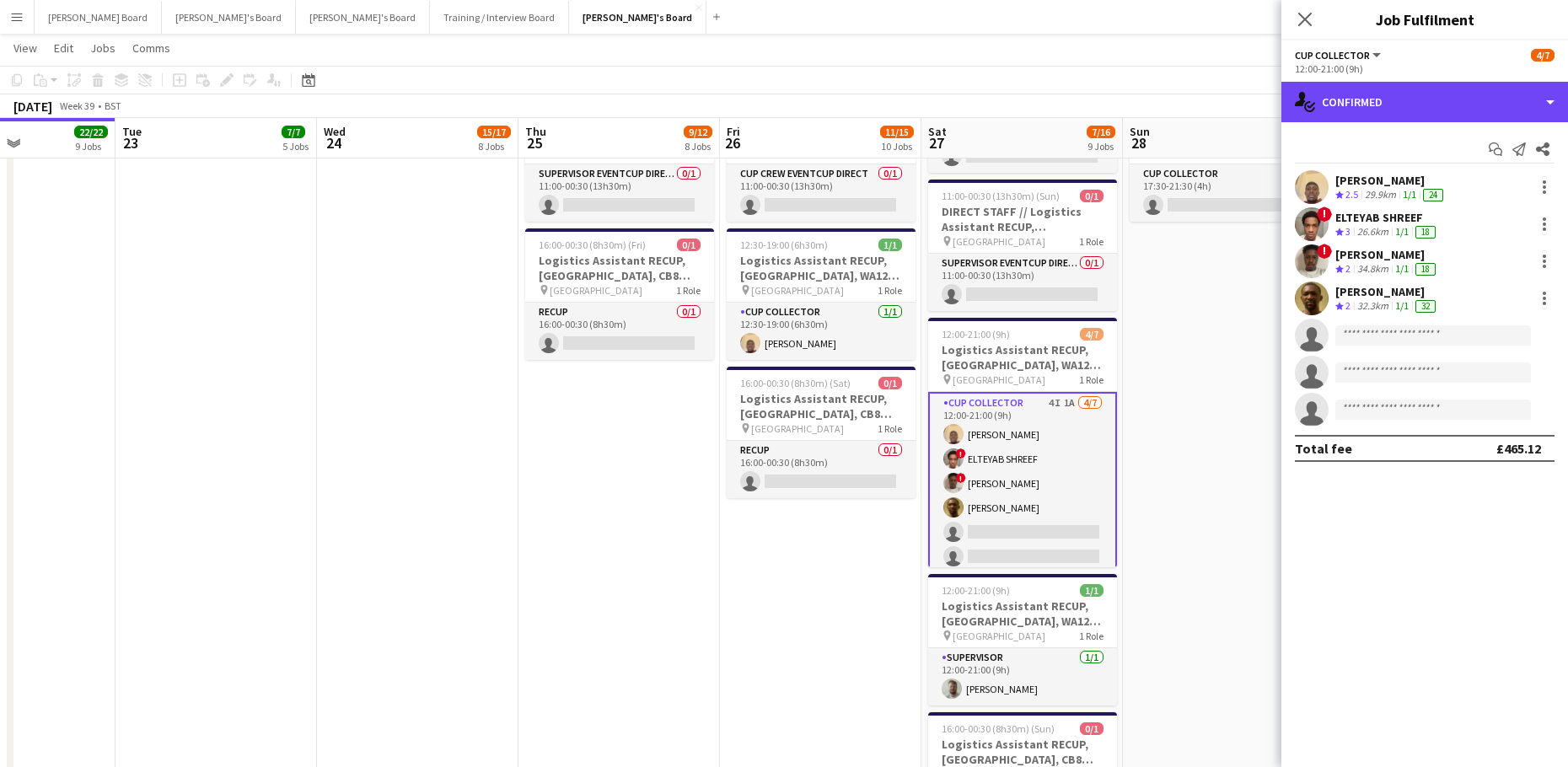
drag, startPoint x: 1385, startPoint y: 114, endPoint x: 1400, endPoint y: 129, distance: 21.2
click at [1385, 115] on div "single-neutral-actions-check-2 Confirmed" at bounding box center [1423, 101] width 286 height 40
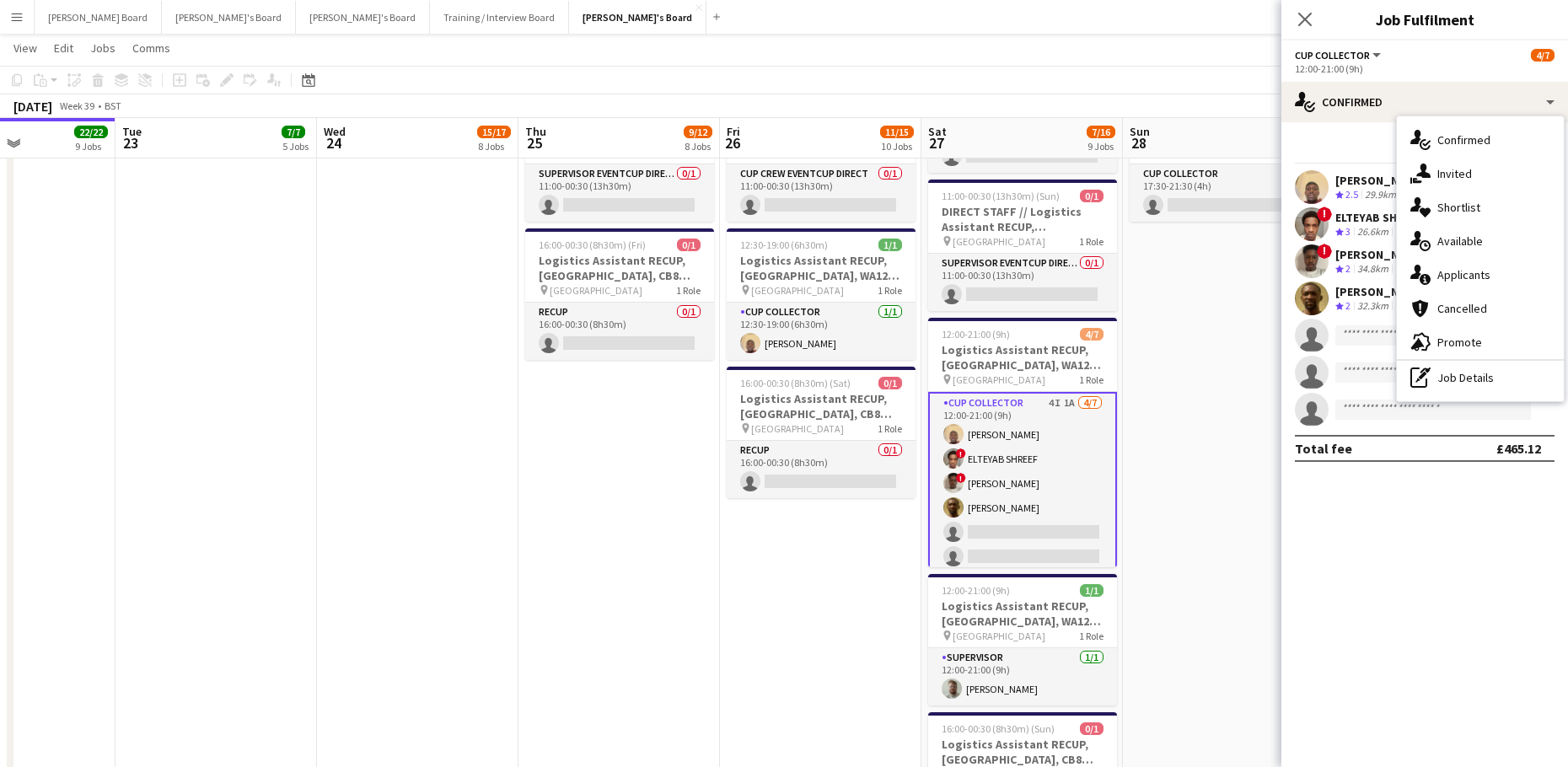
click at [1502, 273] on div "single-neutral-actions-information Applicants" at bounding box center [1480, 274] width 167 height 33
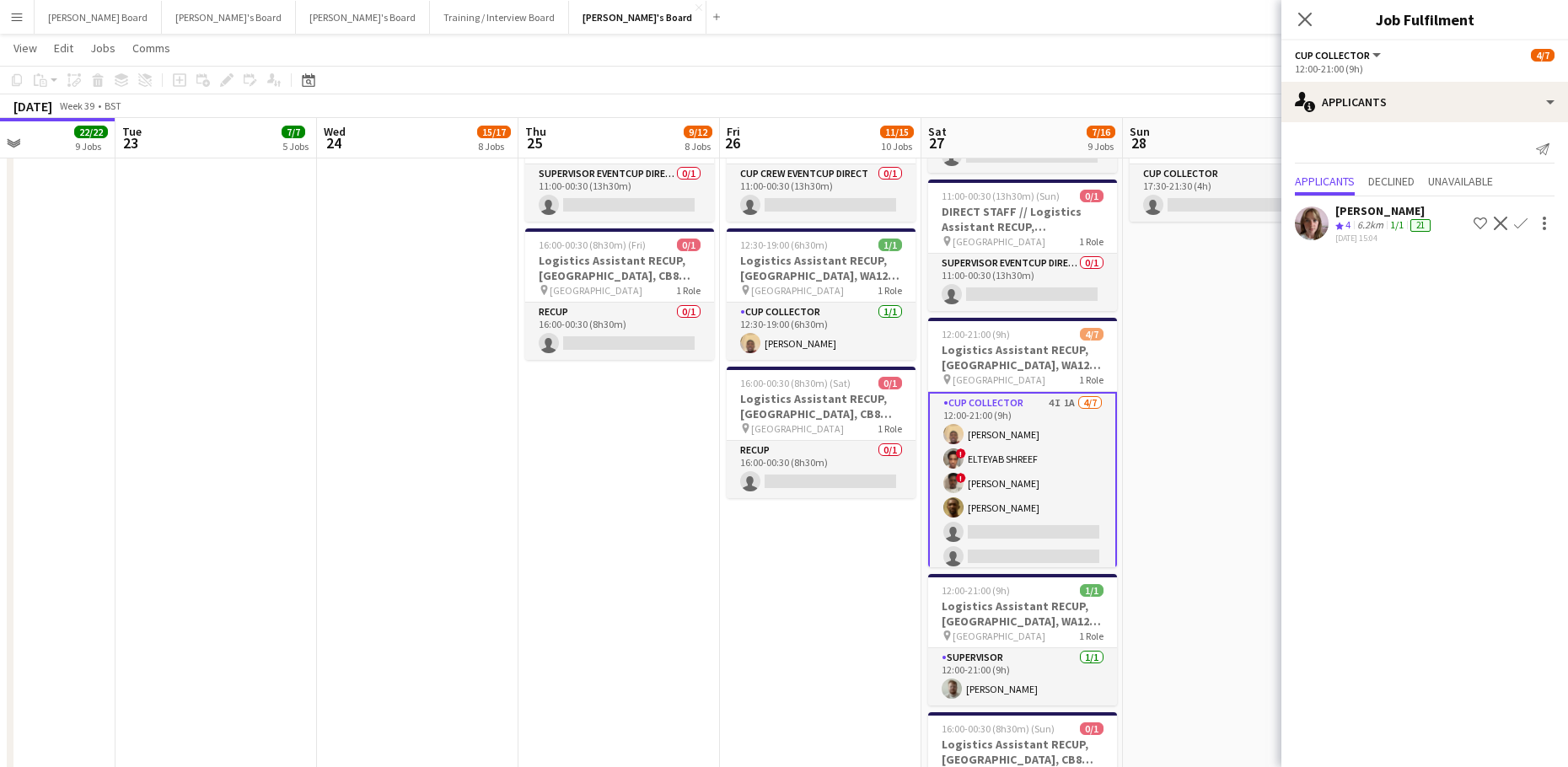
click at [1231, 280] on app-date-cell "08:00-14:00 (6h) 2/3 Logistics Assistant RECUP, CO-OP LIVE, M11 3DL pin Co-op L…" at bounding box center [1223, 321] width 202 height 1126
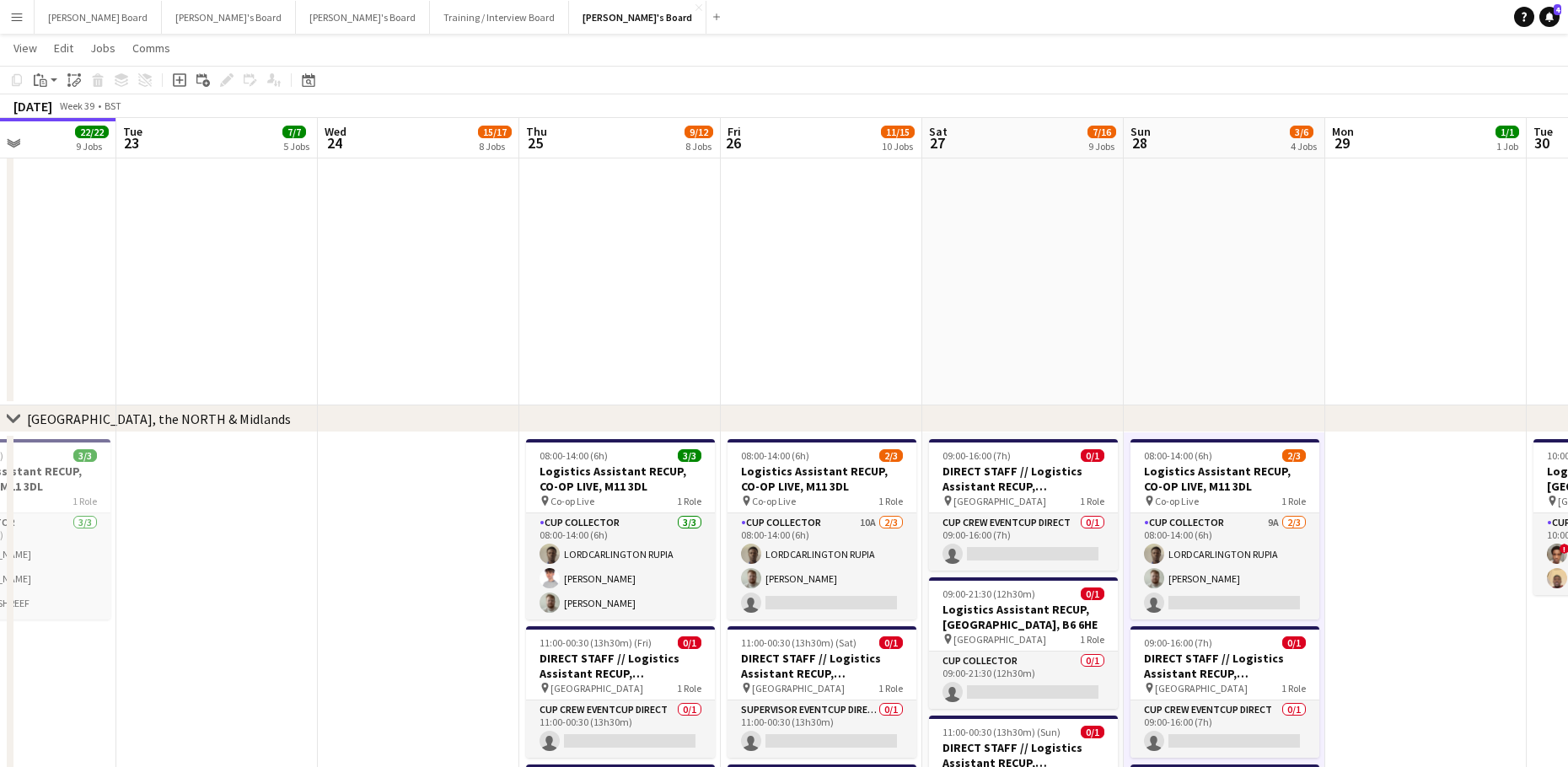
scroll to position [2583, 0]
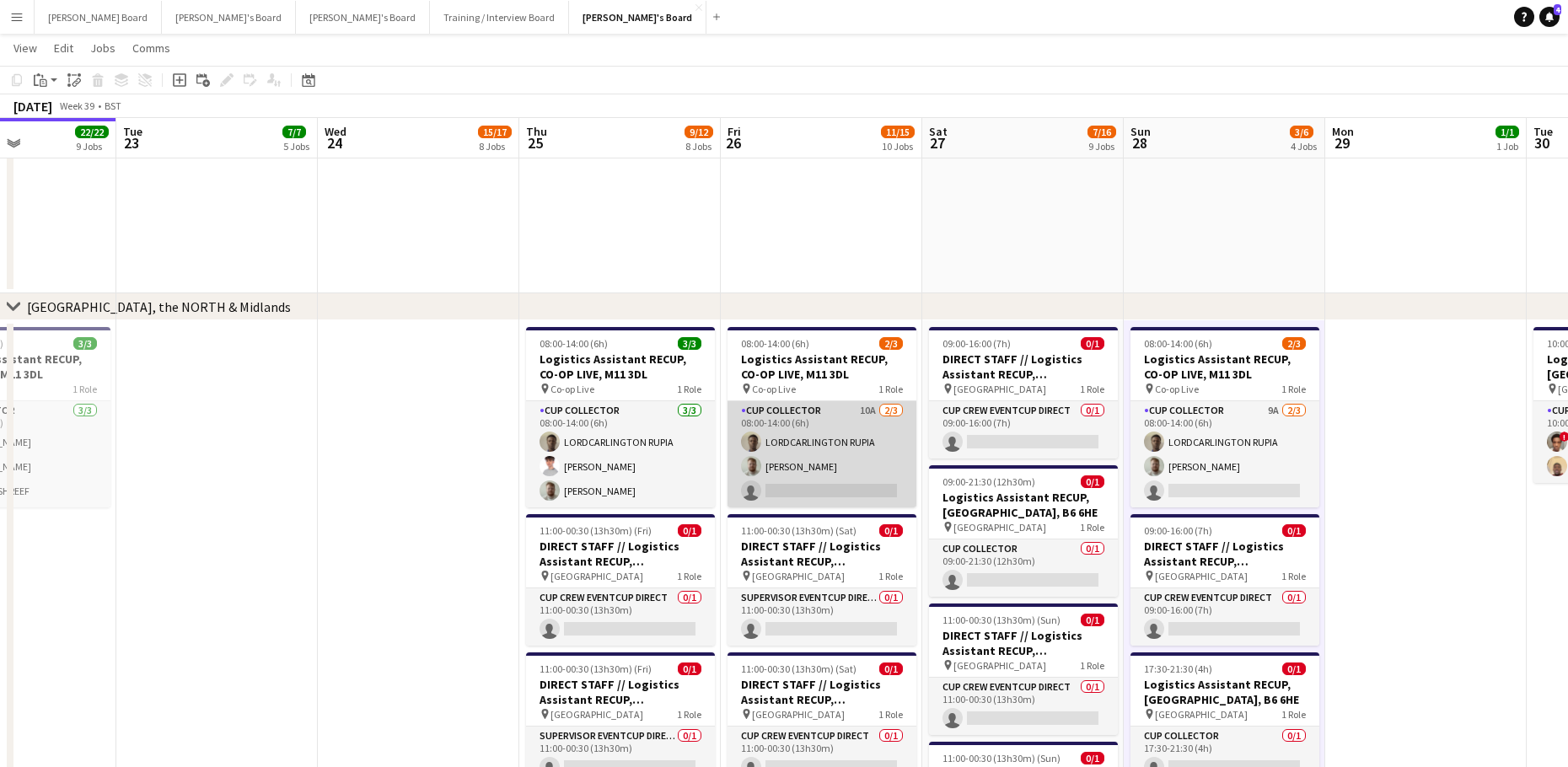
click at [836, 453] on app-card-role "CUP COLLECTOR 10A [DATE] 08:00-14:00 (6h) LORDCARLINGTON RUPIA [PERSON_NAME] si…" at bounding box center [821, 454] width 189 height 106
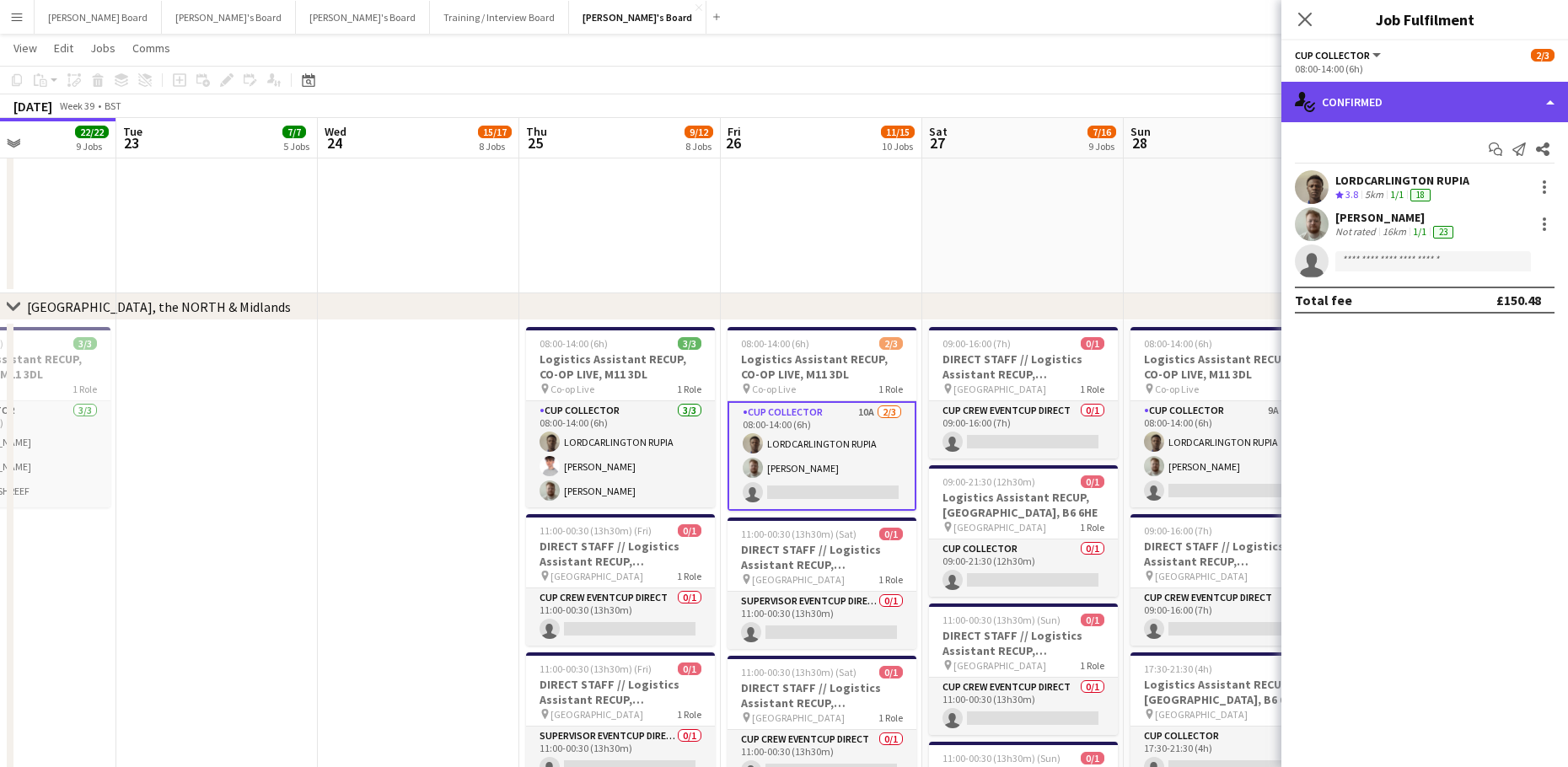
click at [1373, 96] on div "single-neutral-actions-check-2 Confirmed" at bounding box center [1423, 101] width 286 height 40
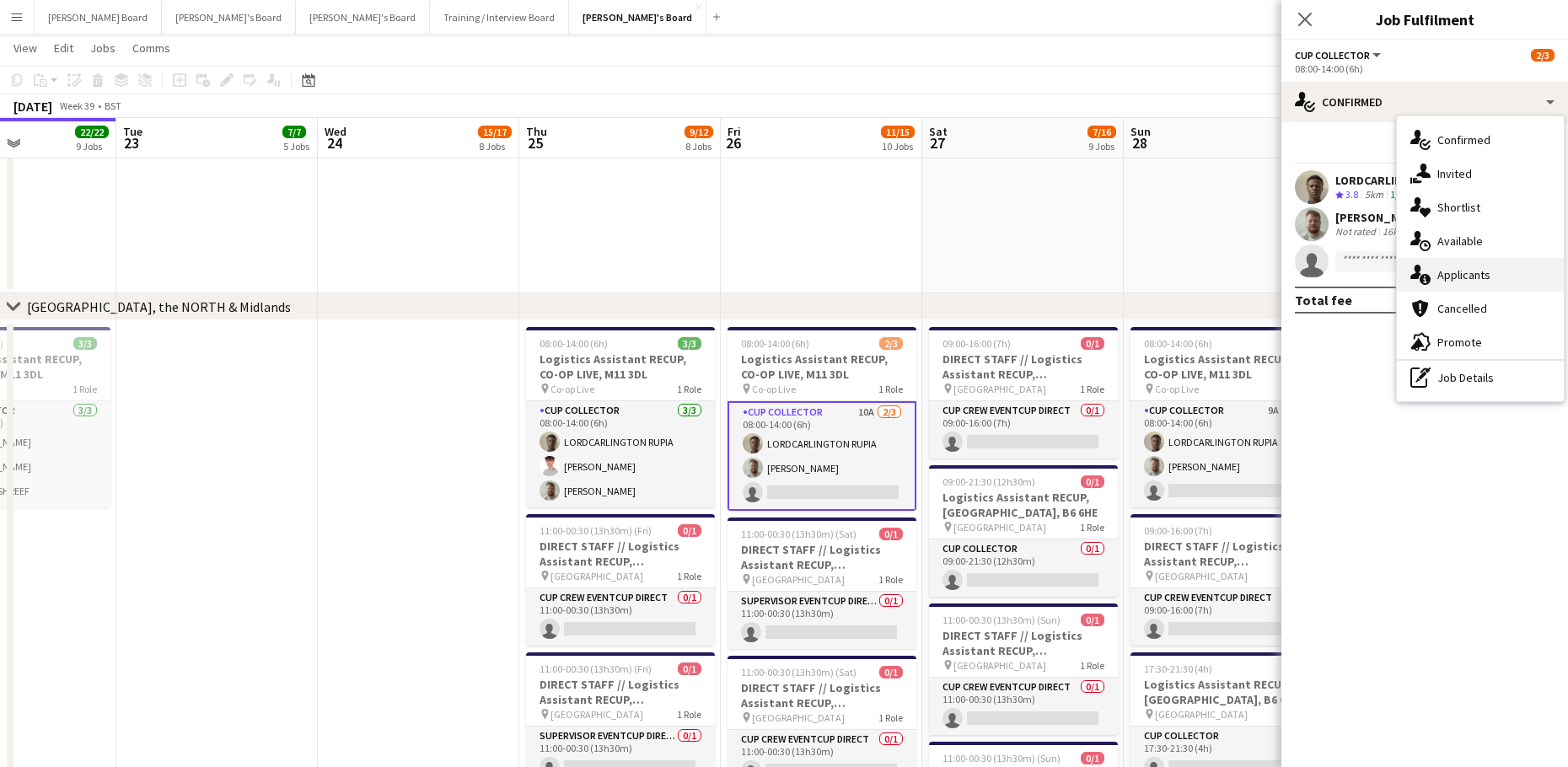
click at [1496, 281] on div "single-neutral-actions-information Applicants" at bounding box center [1480, 274] width 167 height 33
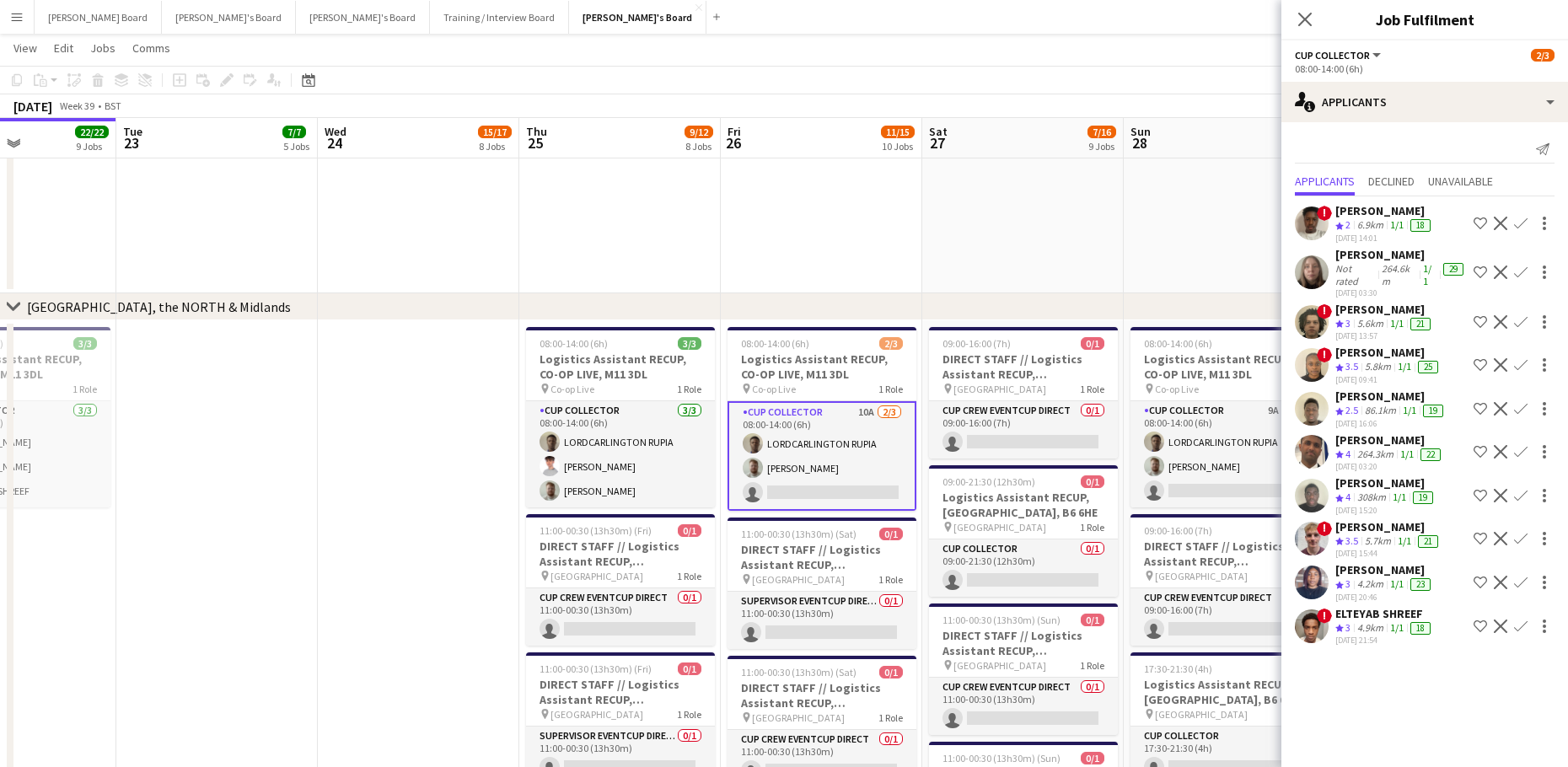
click at [1370, 550] on div "[DATE] 15:44" at bounding box center [1388, 553] width 106 height 11
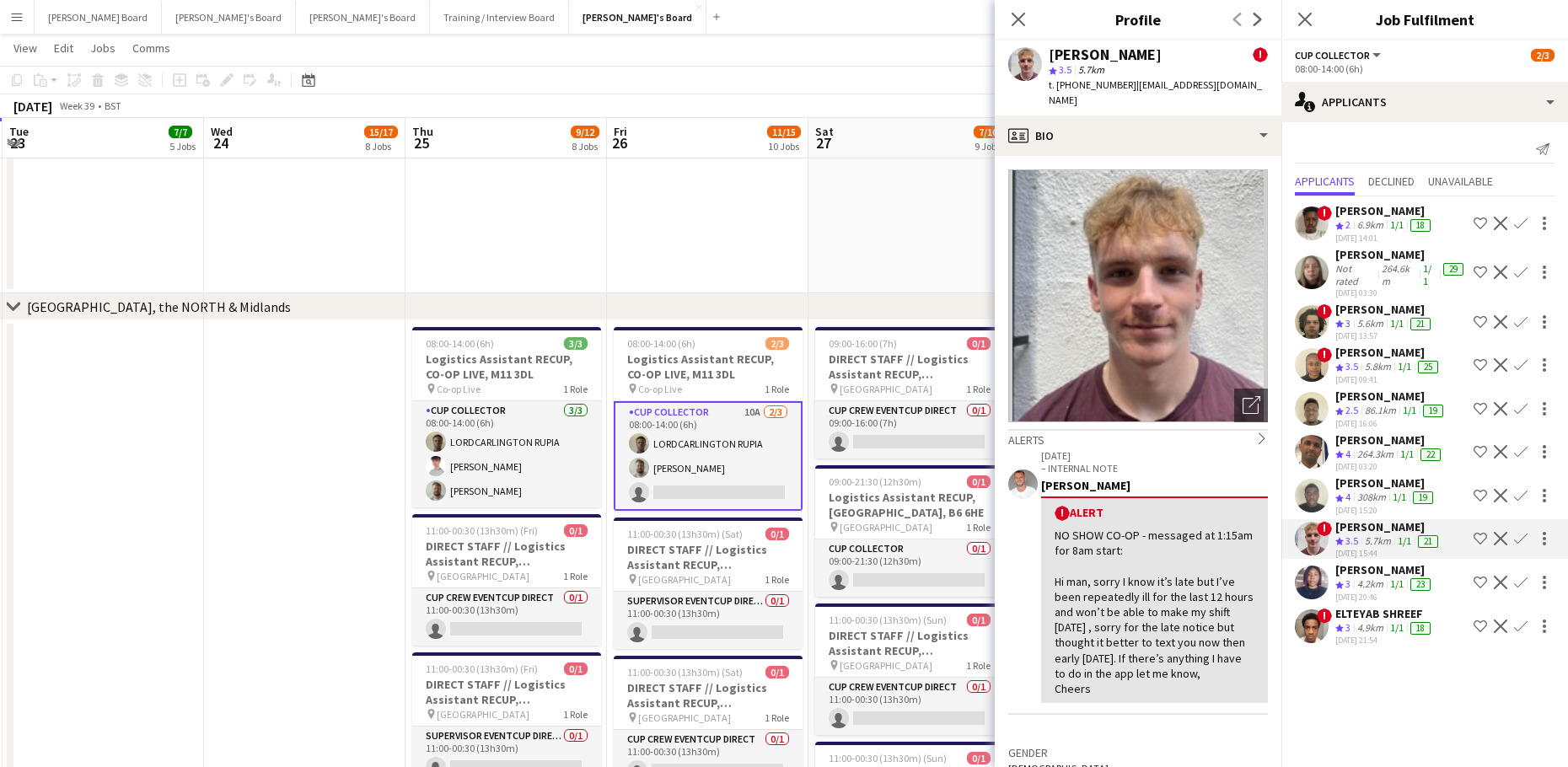
drag, startPoint x: 944, startPoint y: 617, endPoint x: 821, endPoint y: 625, distance: 123.3
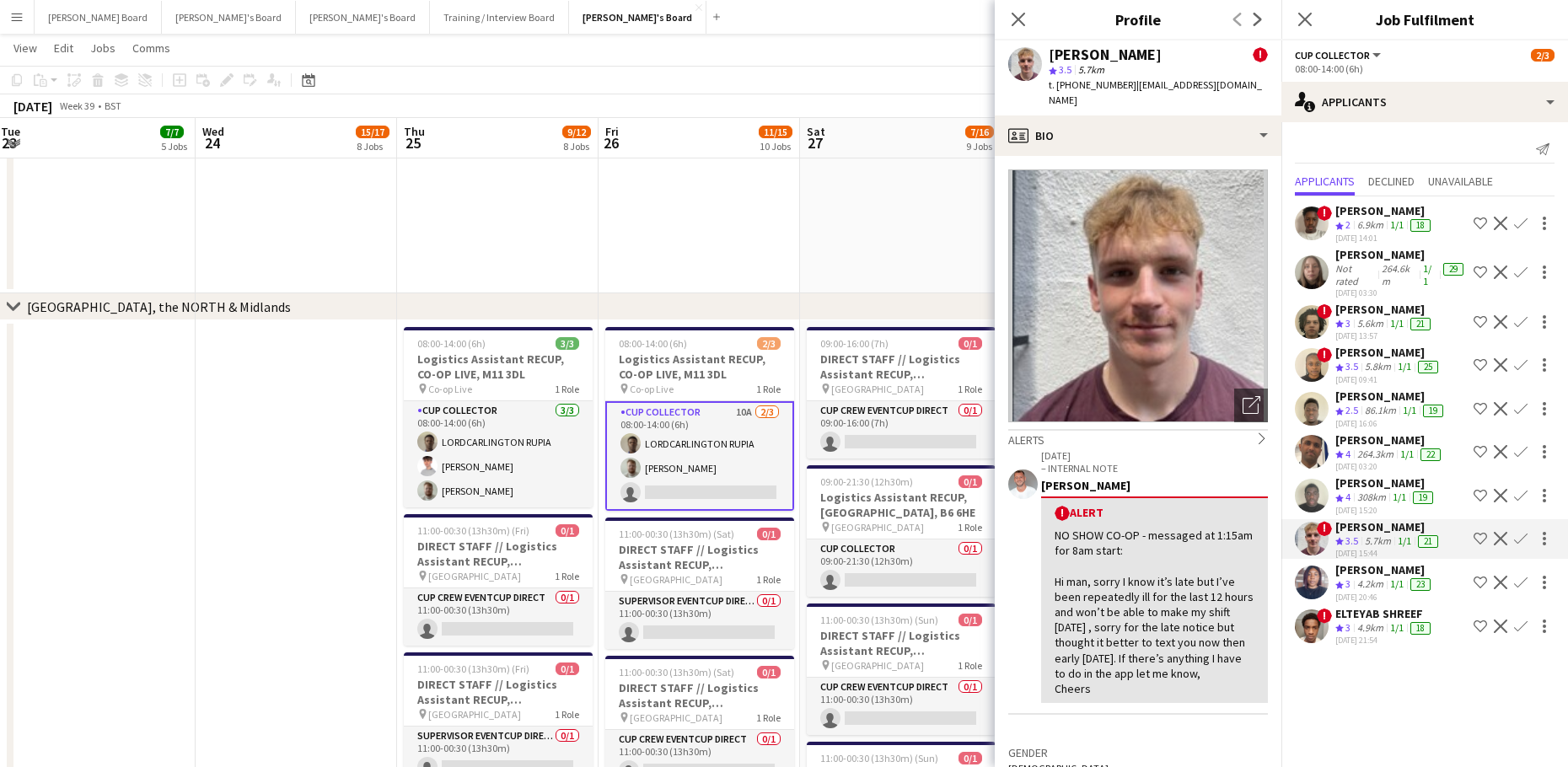
click at [1497, 538] on app-icon "Decline" at bounding box center [1500, 539] width 14 height 14
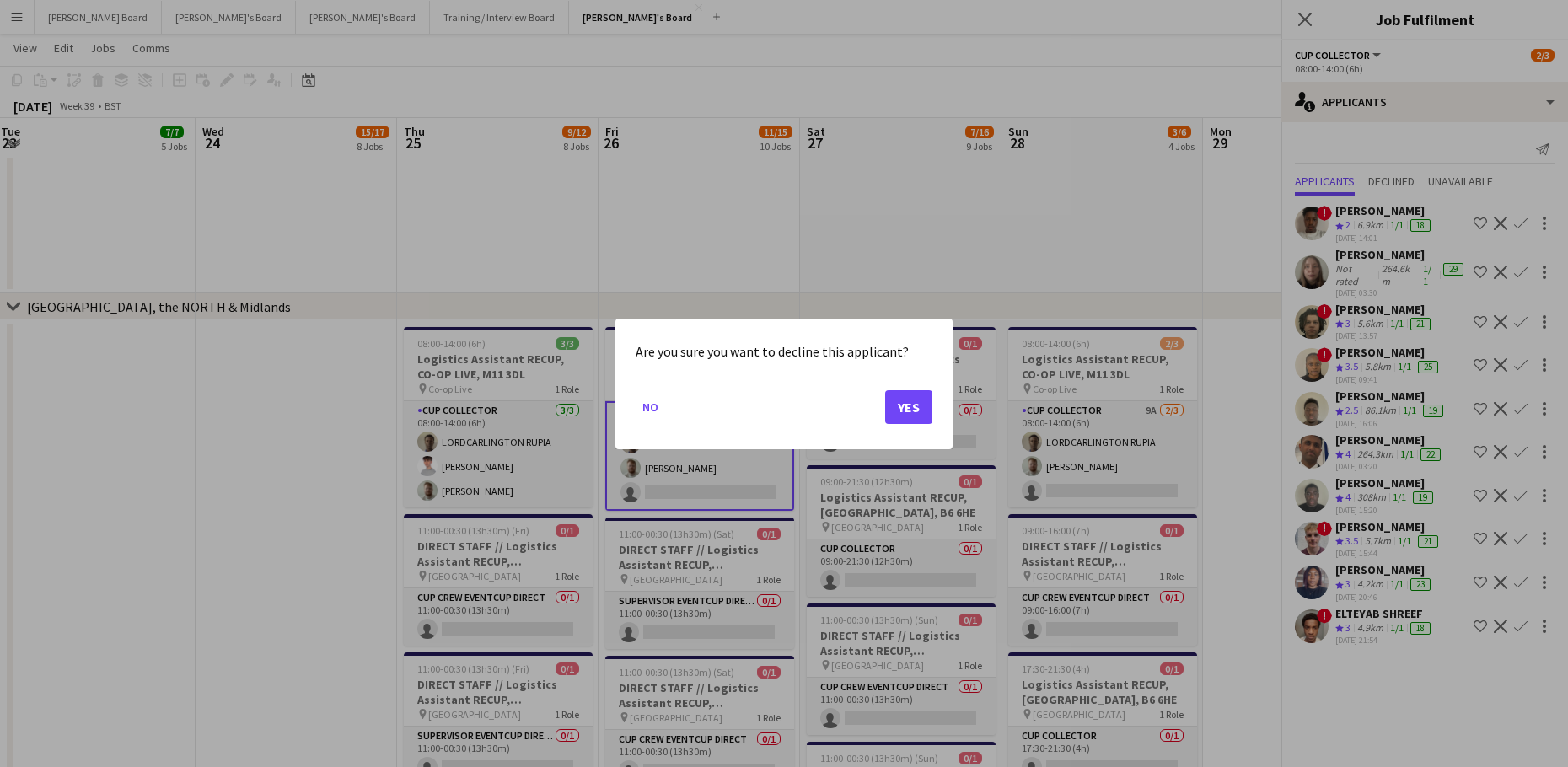
scroll to position [0, 0]
click at [910, 412] on button "Yes" at bounding box center [909, 406] width 47 height 33
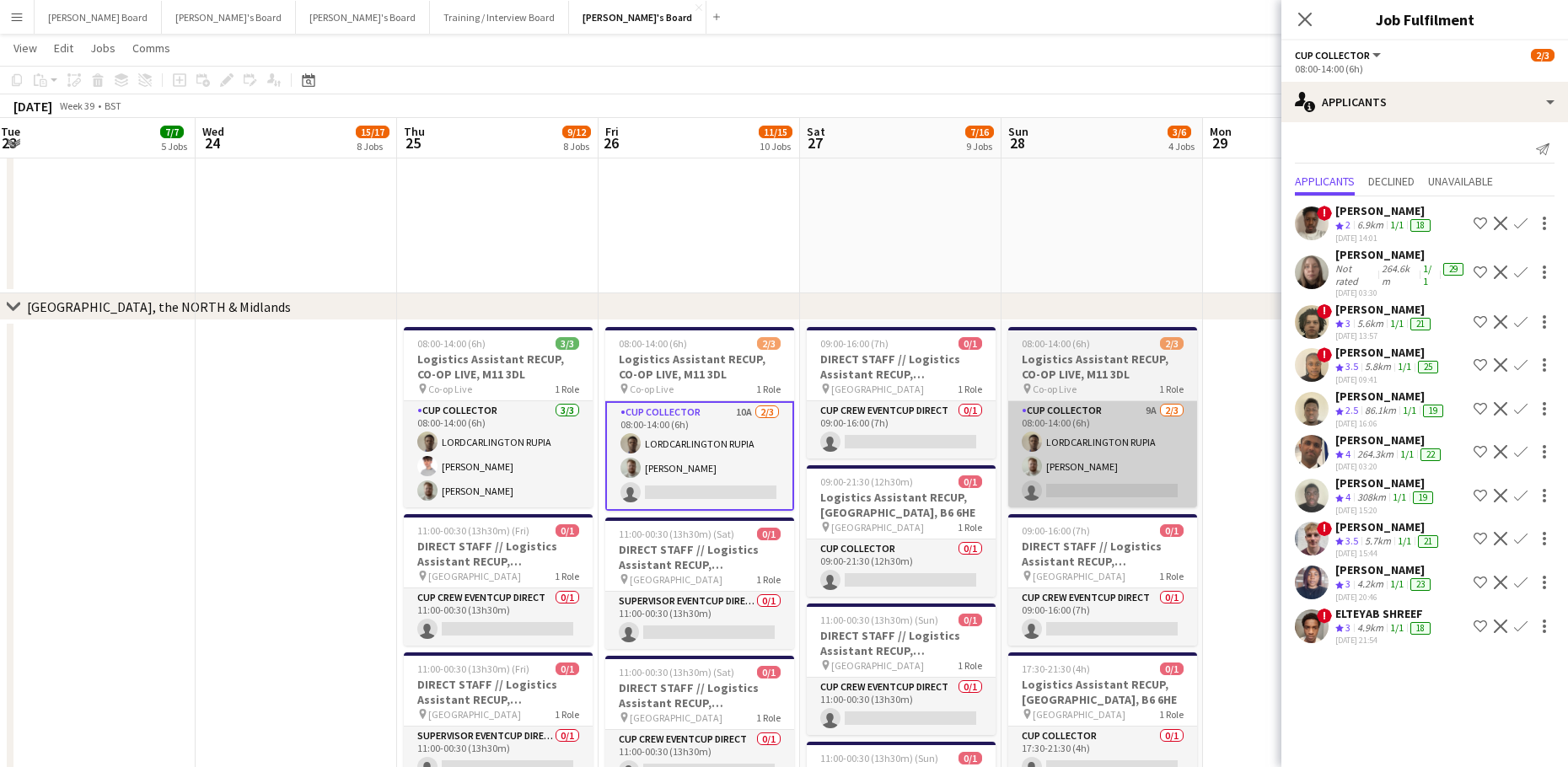
scroll to position [2583, 0]
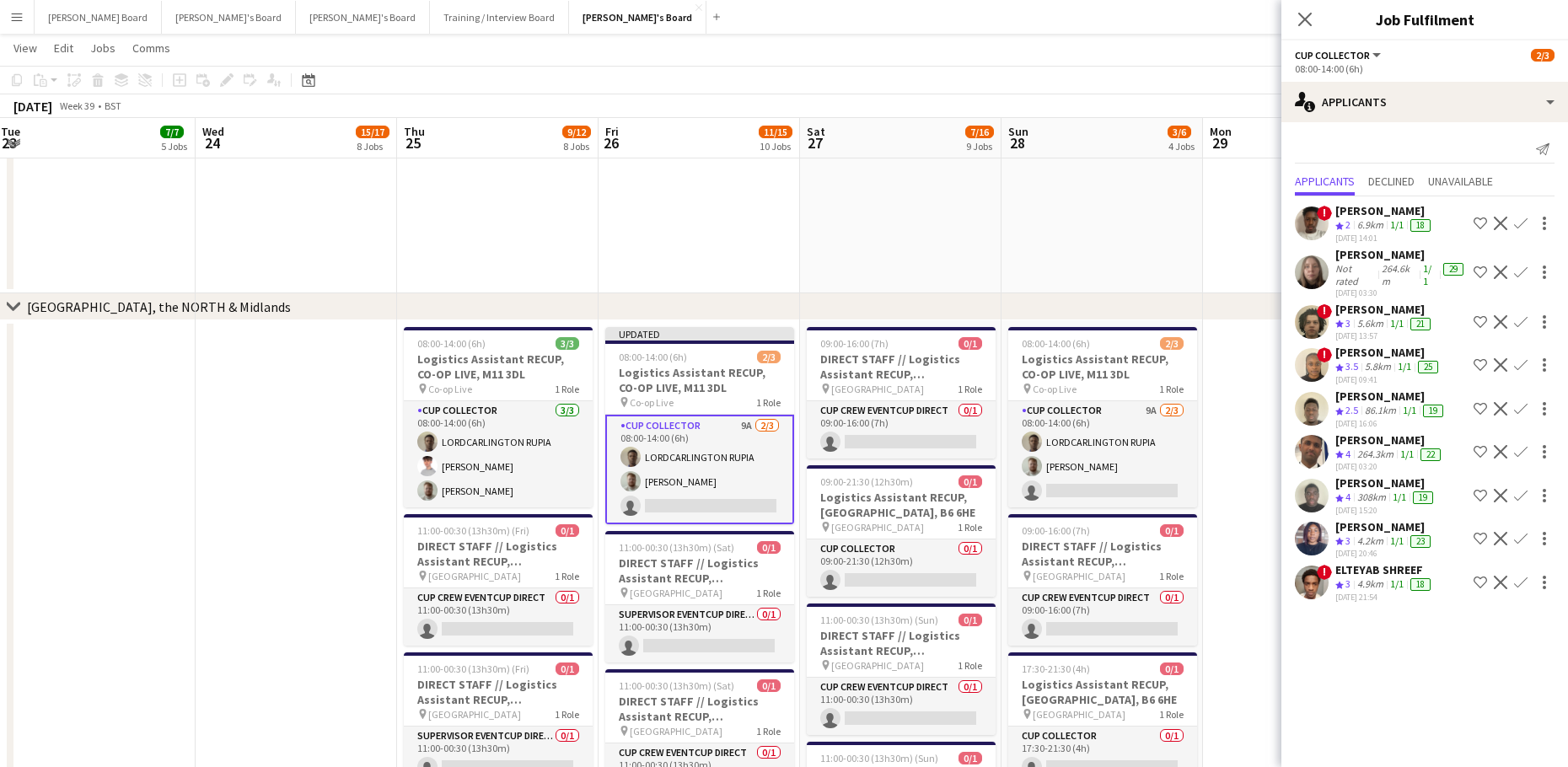
click at [1503, 449] on app-icon "Decline" at bounding box center [1500, 451] width 14 height 14
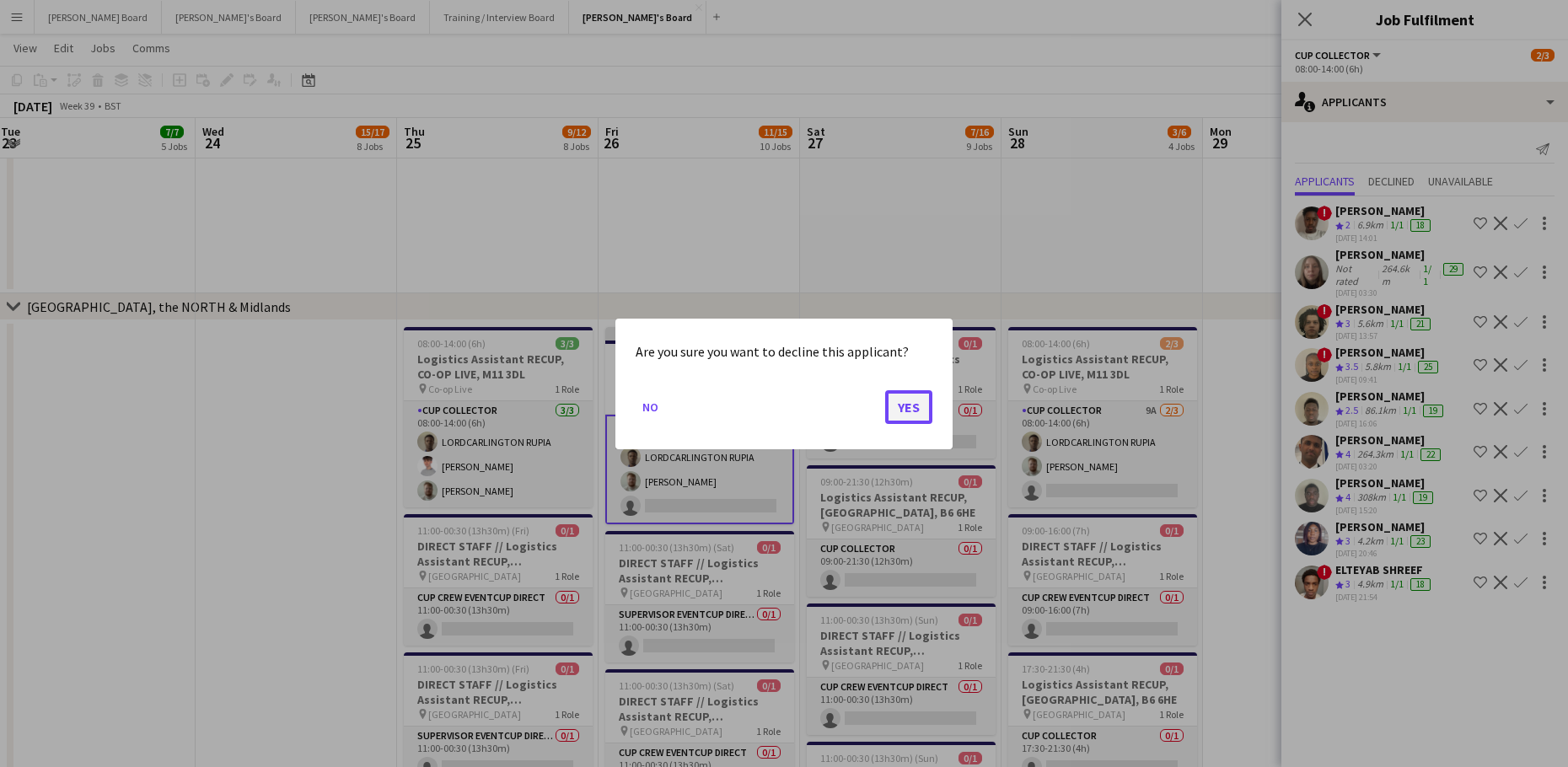
click at [909, 405] on button "Yes" at bounding box center [909, 406] width 47 height 33
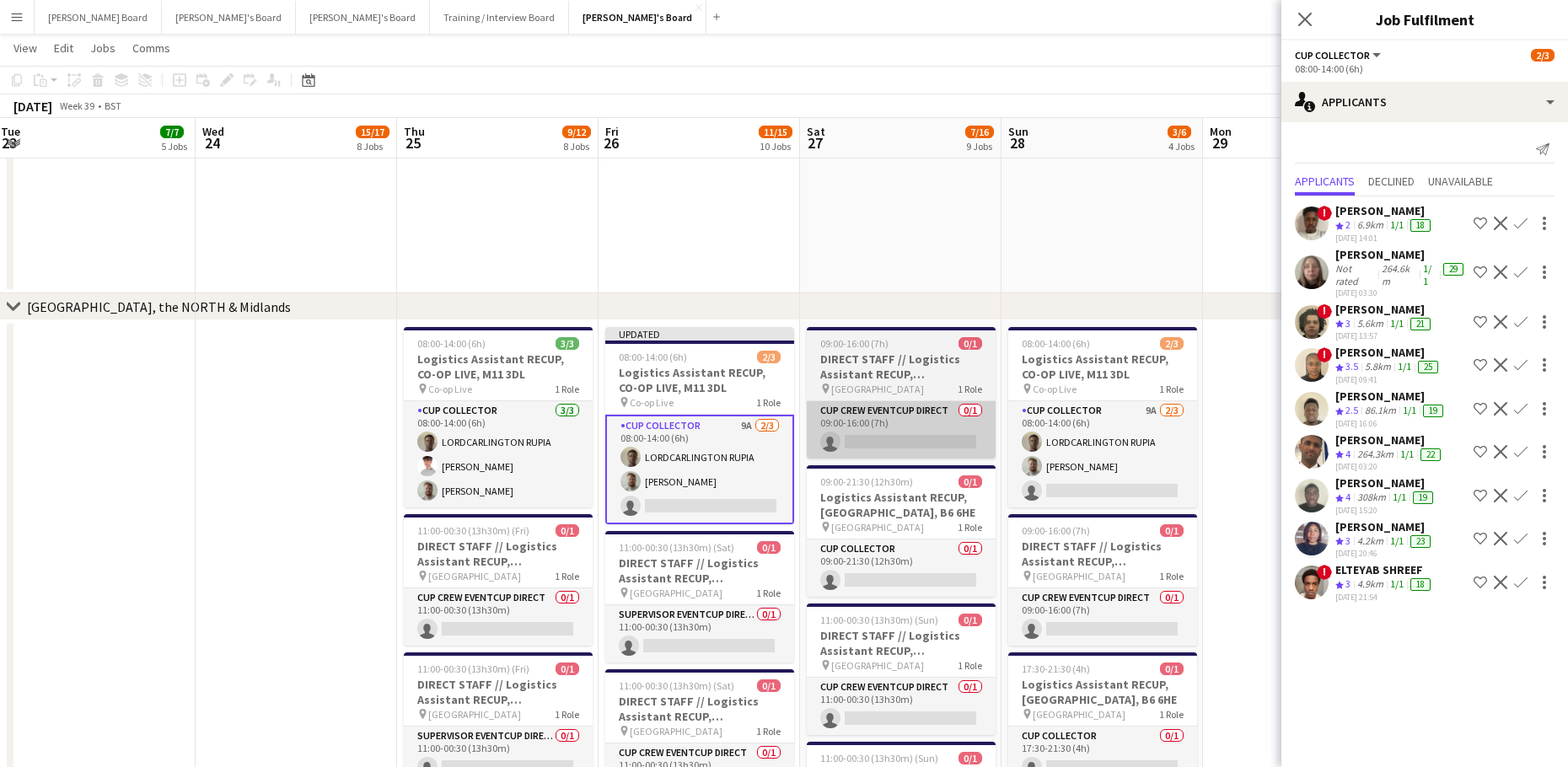
scroll to position [2583, 0]
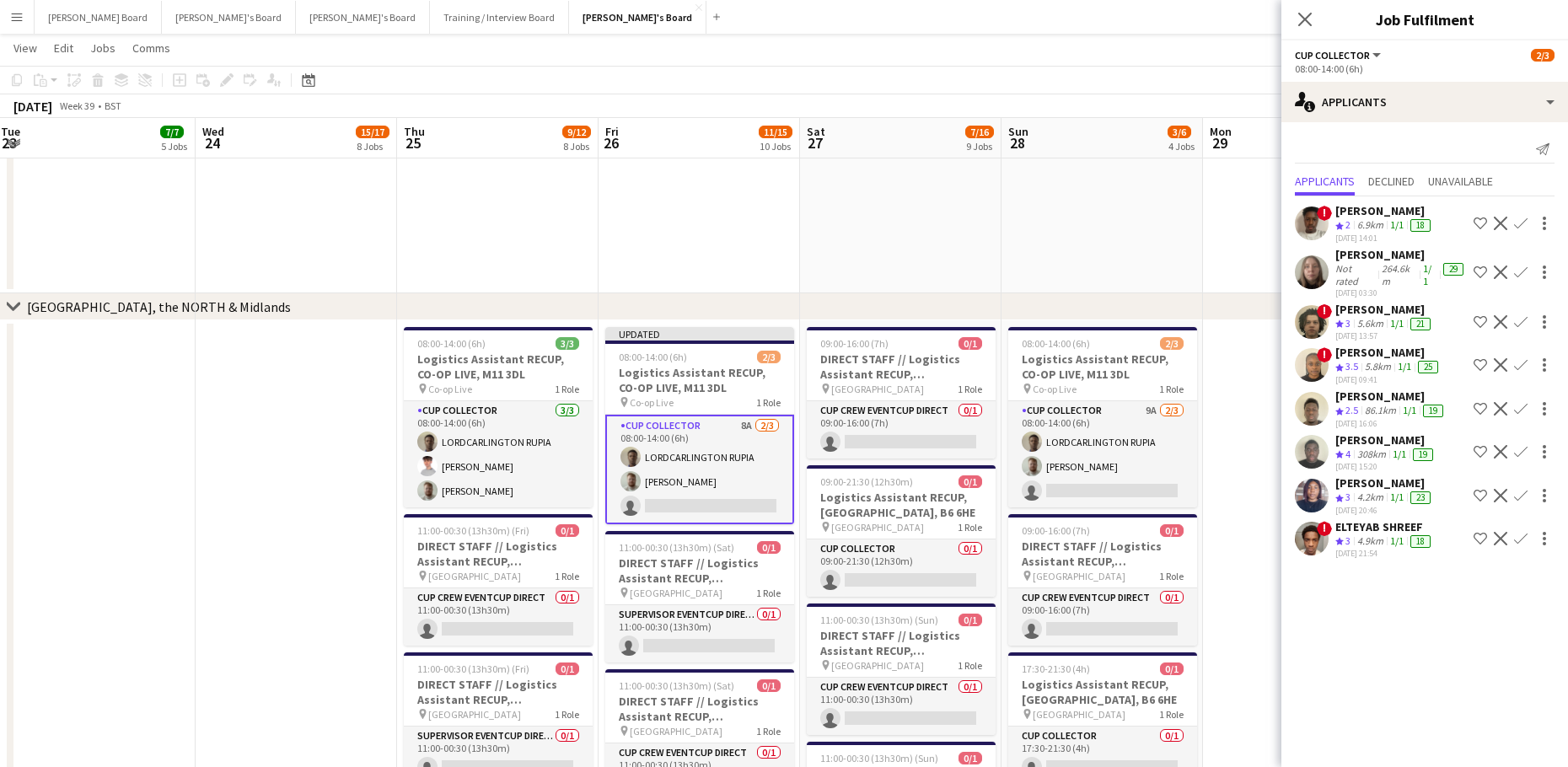
click at [1494, 409] on app-icon "Decline" at bounding box center [1500, 409] width 14 height 14
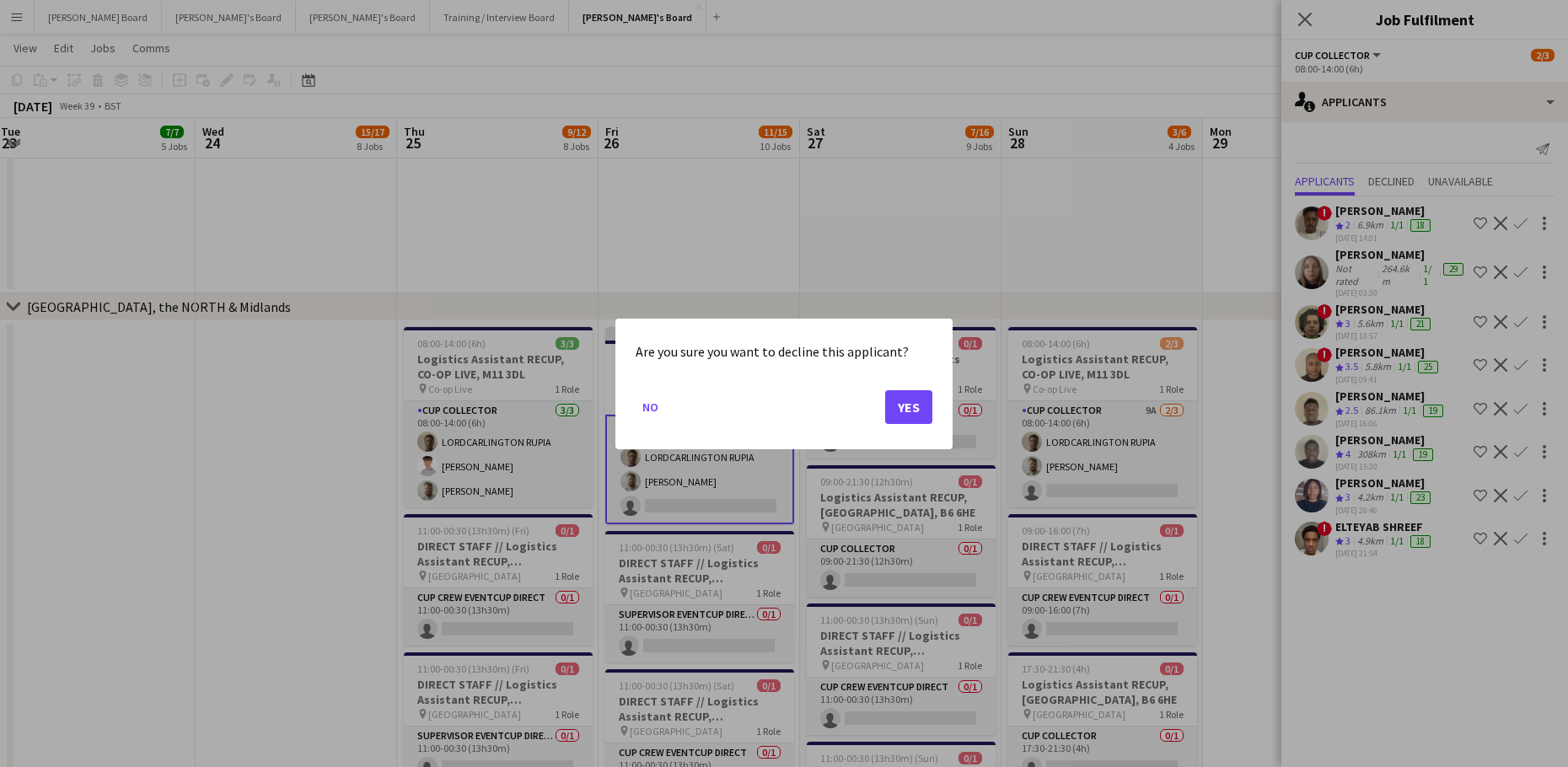
scroll to position [0, 0]
click at [896, 408] on button "Yes" at bounding box center [909, 406] width 47 height 33
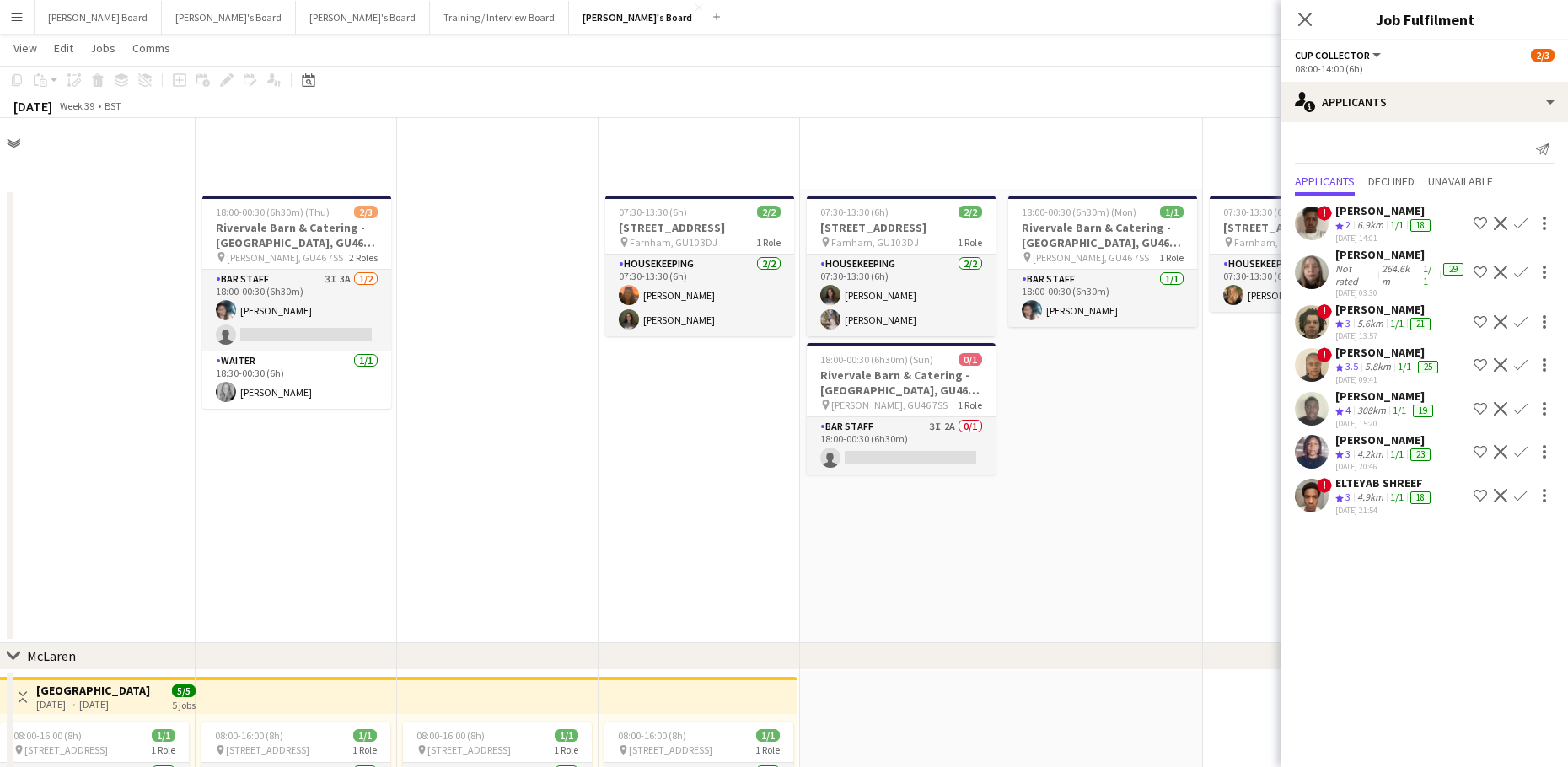
scroll to position [2583, 0]
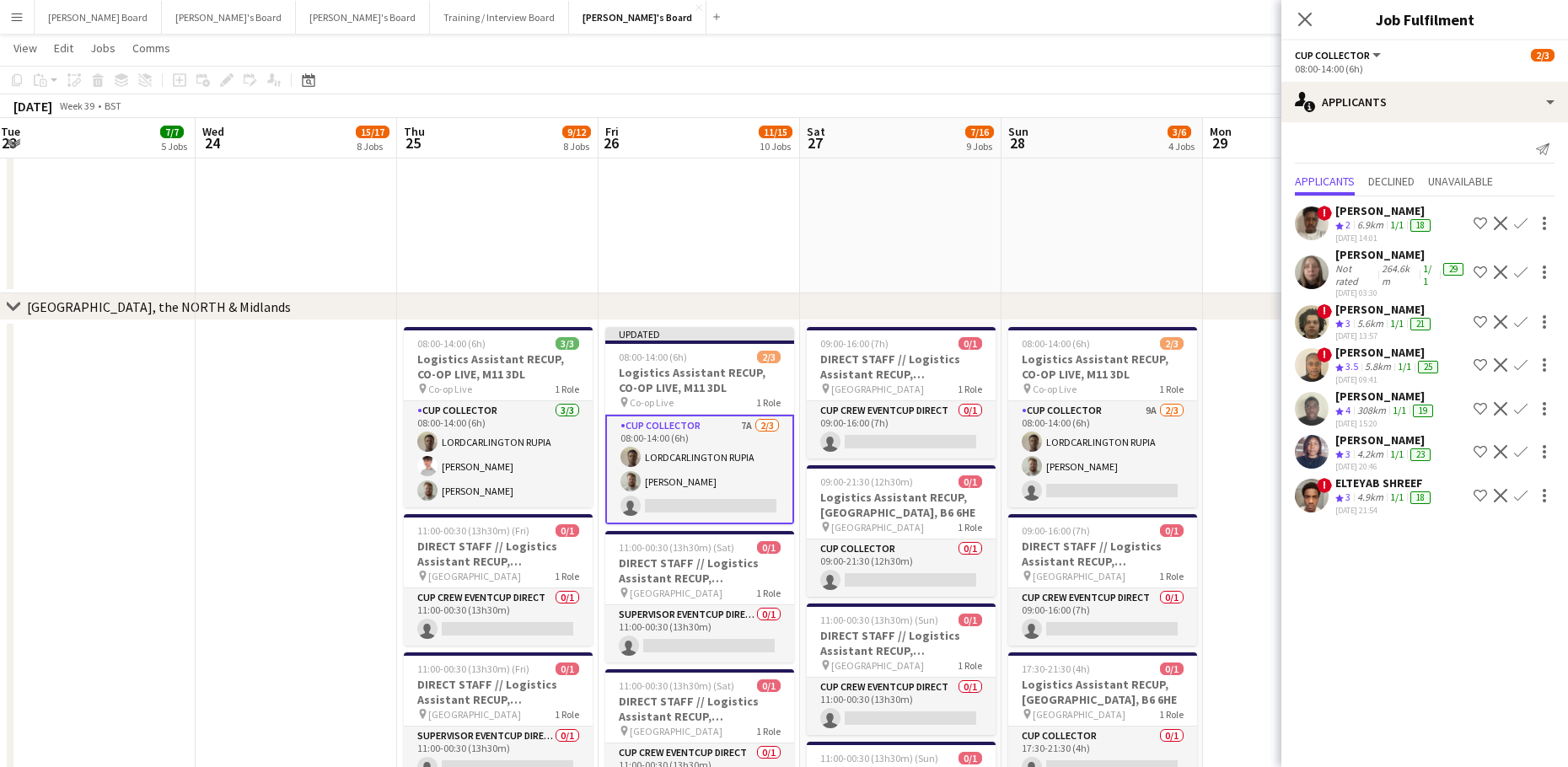
drag, startPoint x: 1409, startPoint y: 359, endPoint x: 1439, endPoint y: 361, distance: 30.1
click at [1410, 359] on div "[PERSON_NAME]" at bounding box center [1388, 351] width 106 height 15
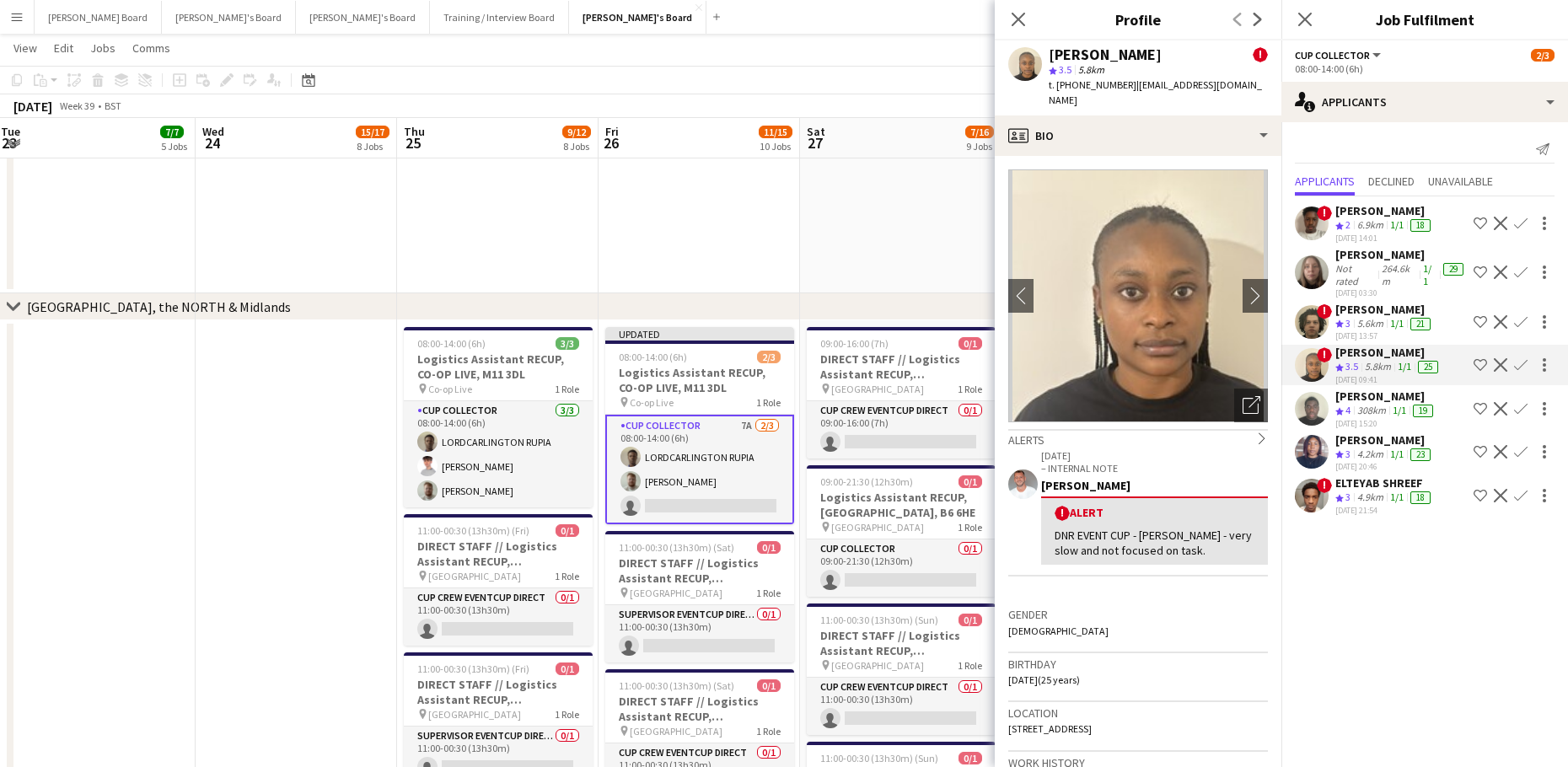
click at [1502, 364] on app-icon "Decline" at bounding box center [1500, 365] width 14 height 14
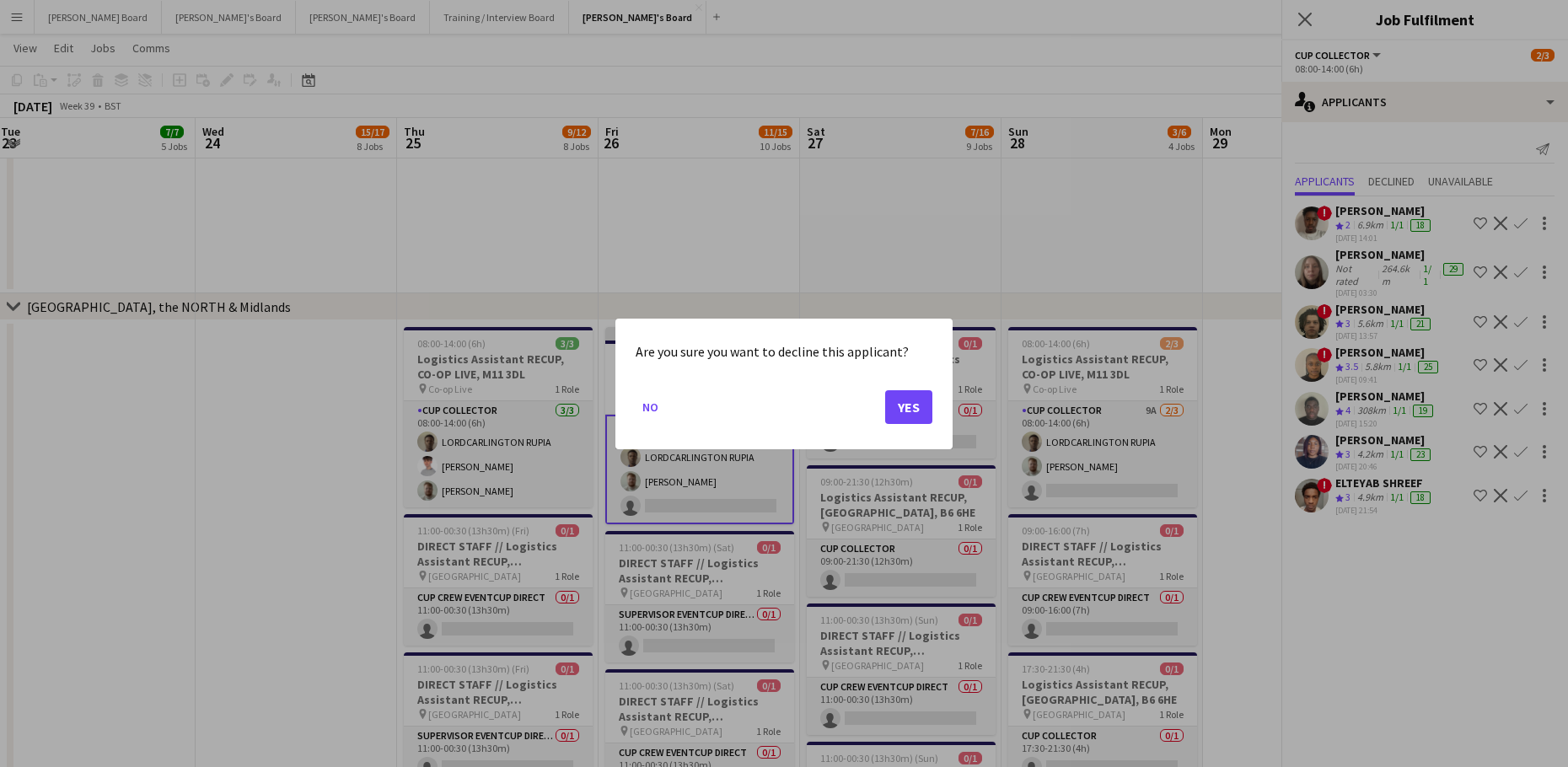
scroll to position [0, 0]
click at [908, 394] on button "Yes" at bounding box center [909, 406] width 47 height 33
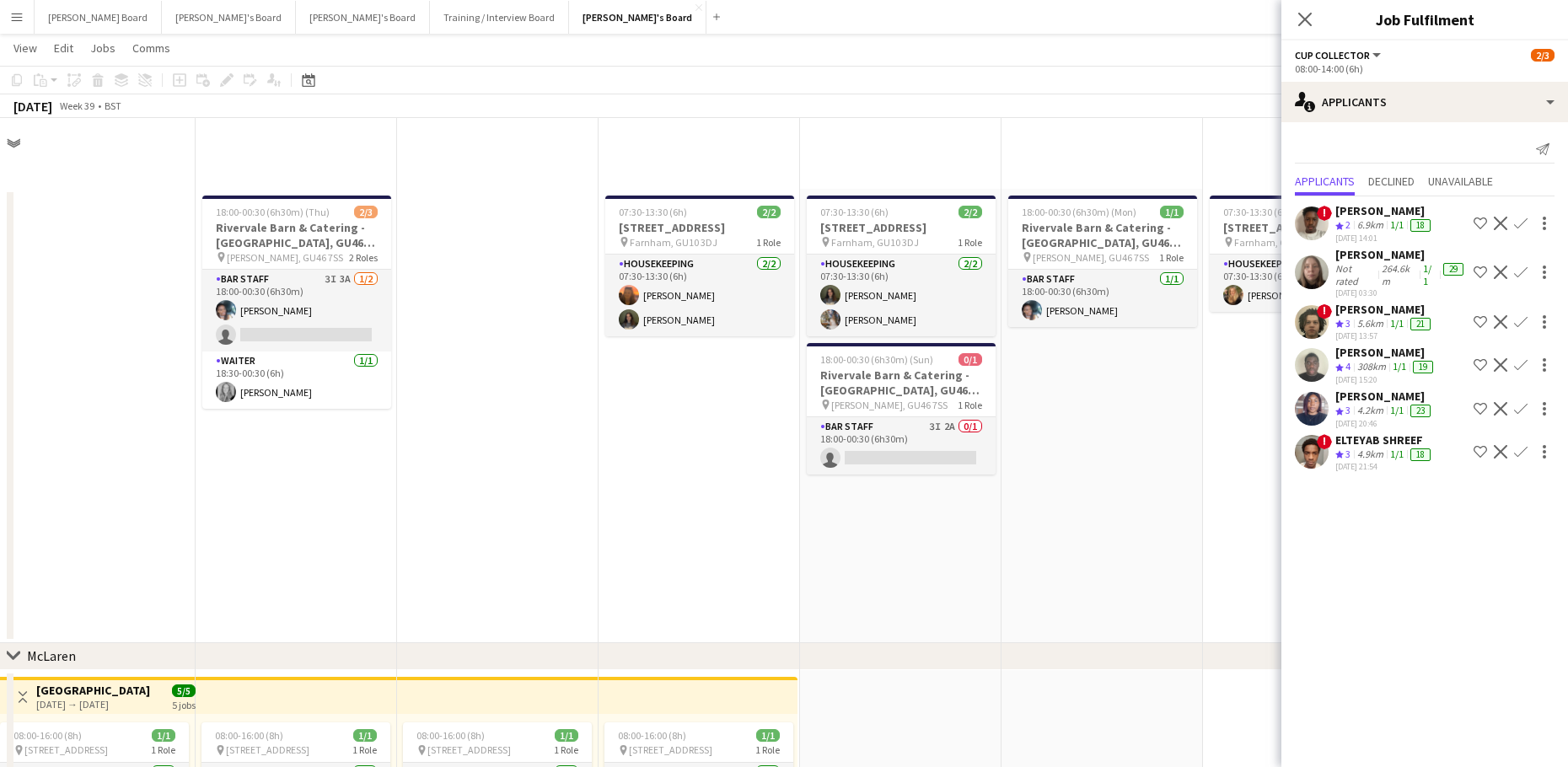
scroll to position [2583, 0]
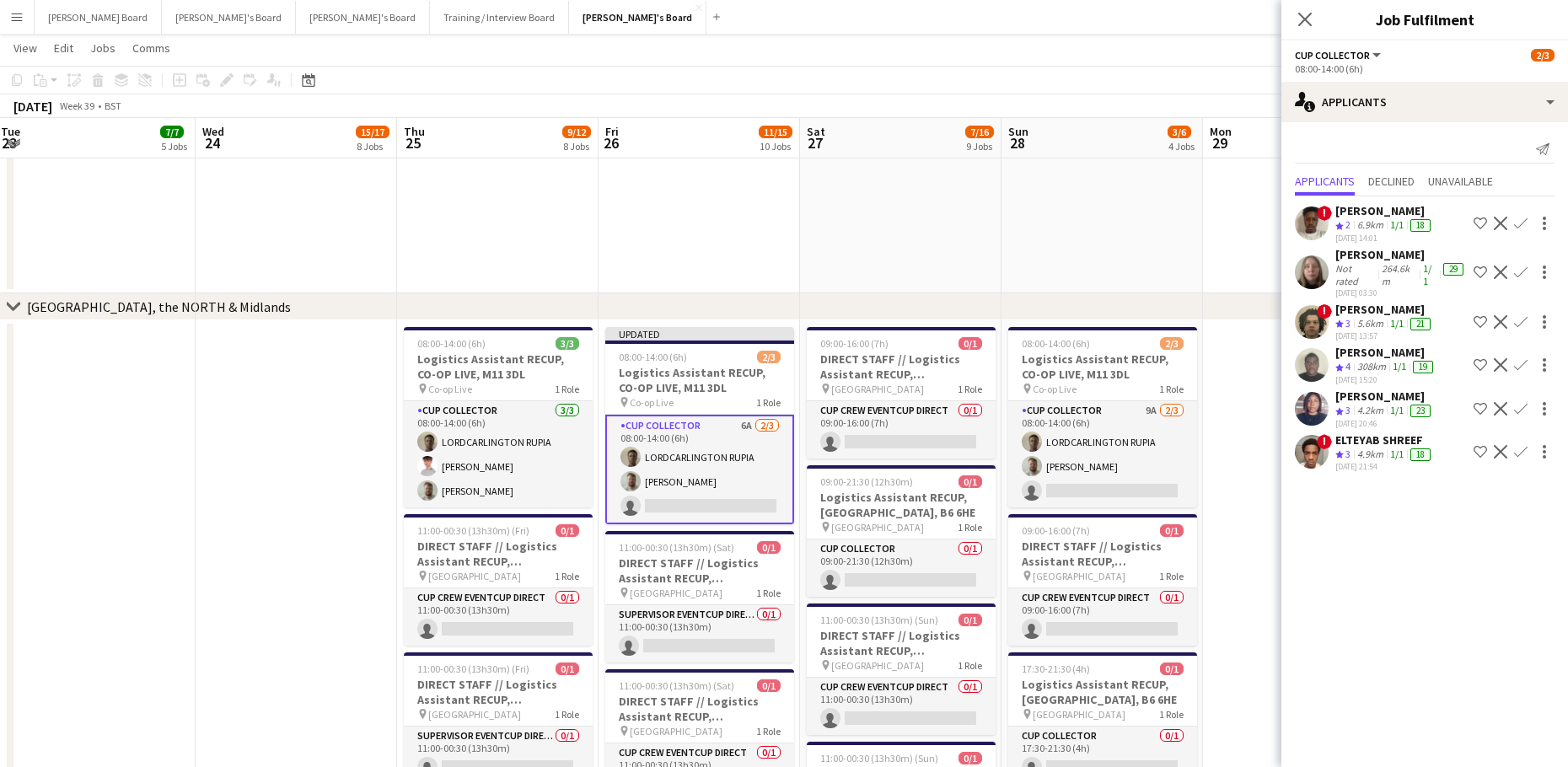
click at [1336, 323] on icon "Crew rating" at bounding box center [1339, 324] width 9 height 9
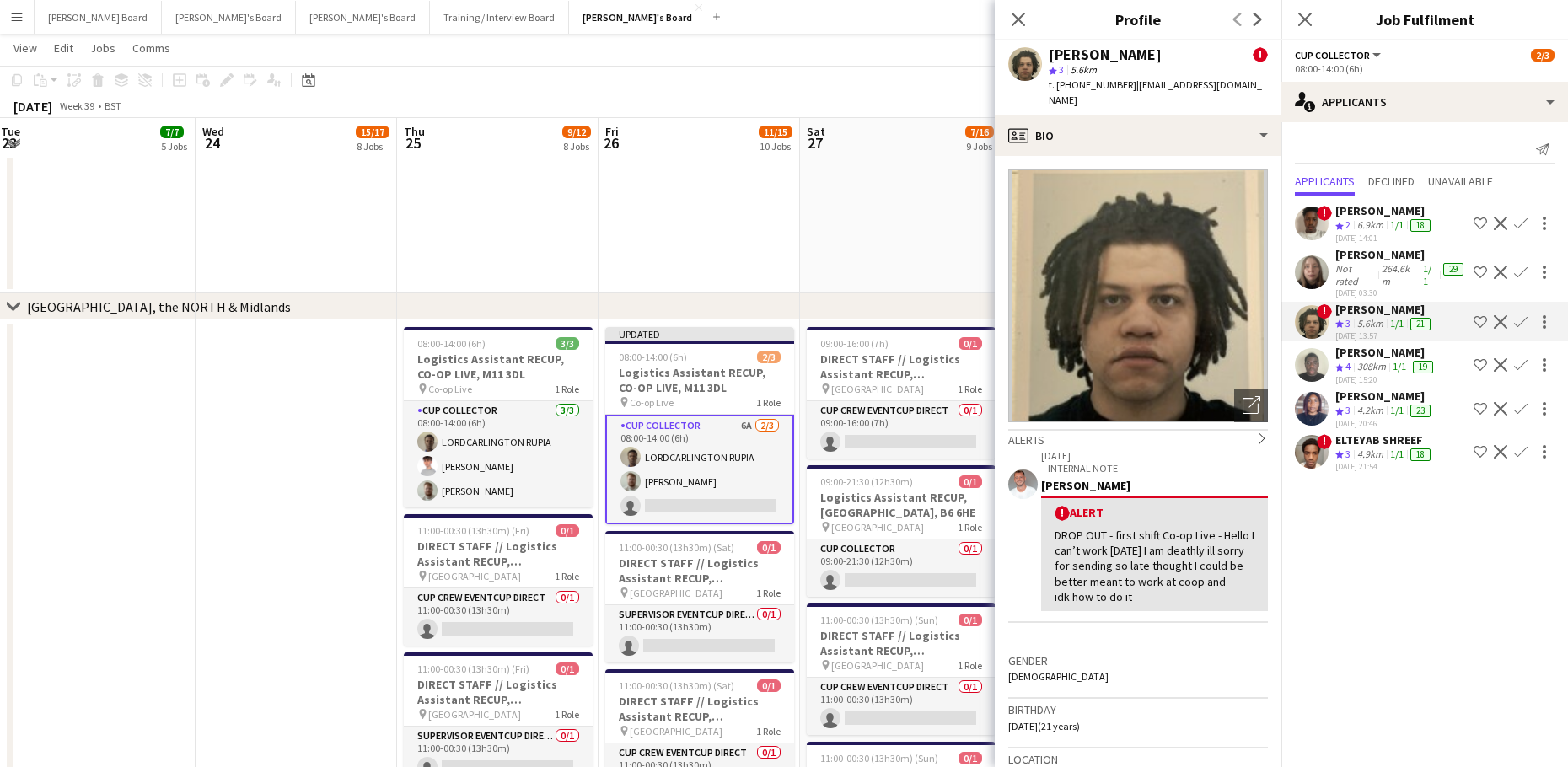
click at [1498, 321] on app-icon "Decline" at bounding box center [1500, 322] width 14 height 14
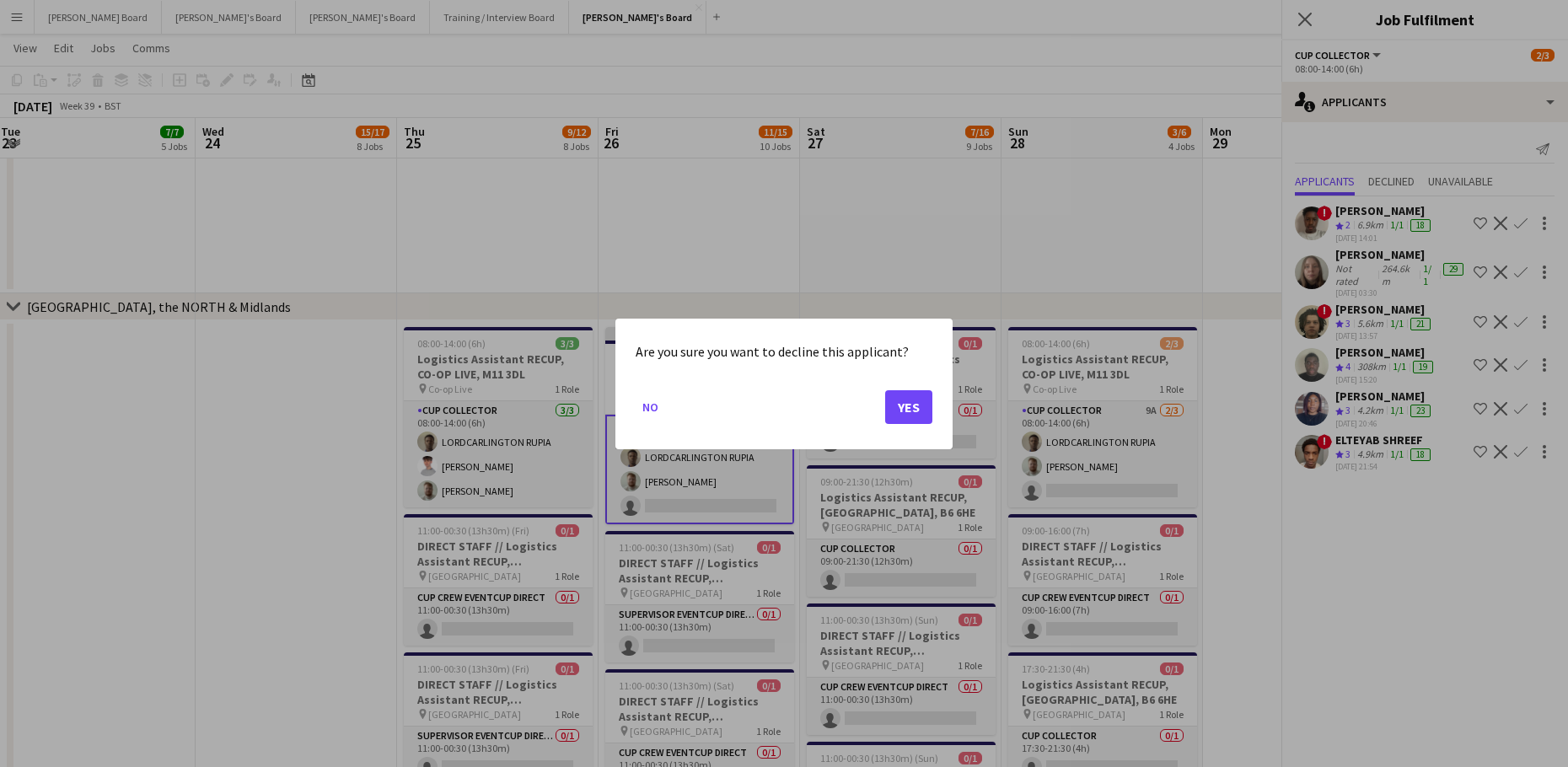
scroll to position [0, 0]
click at [917, 404] on button "Yes" at bounding box center [909, 406] width 47 height 33
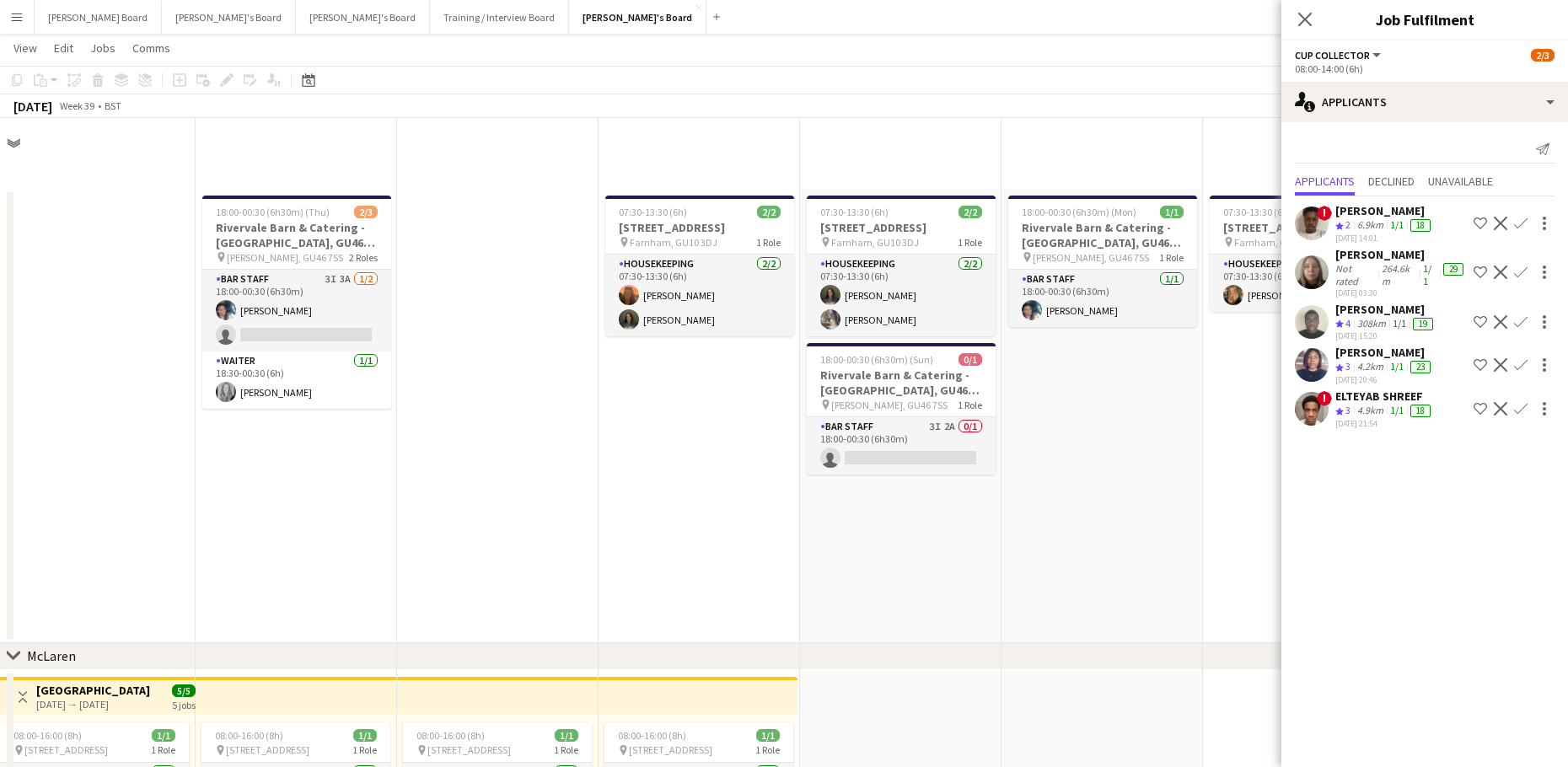
scroll to position [2583, 0]
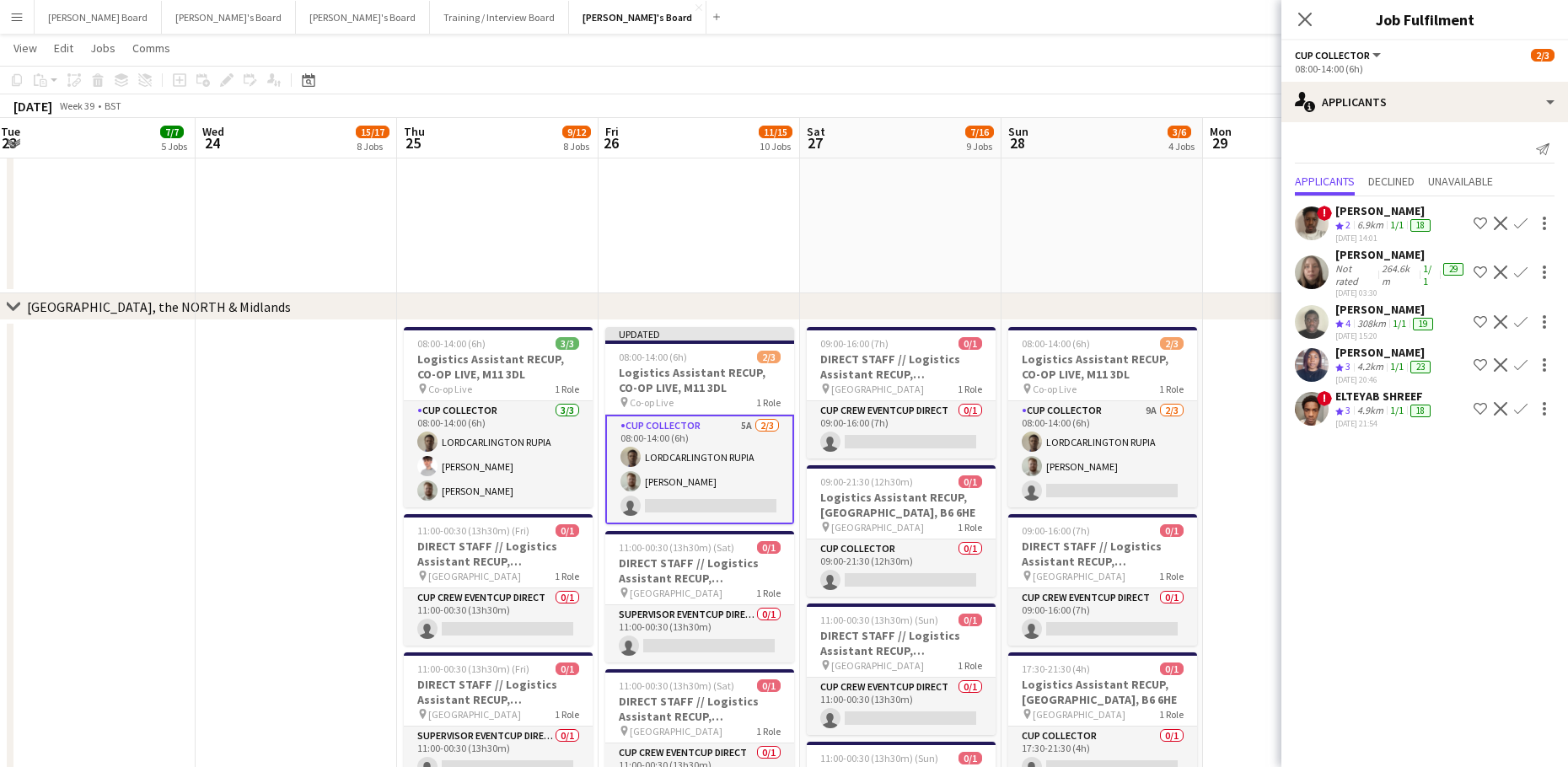
click at [1393, 270] on div "264.6km" at bounding box center [1399, 274] width 42 height 26
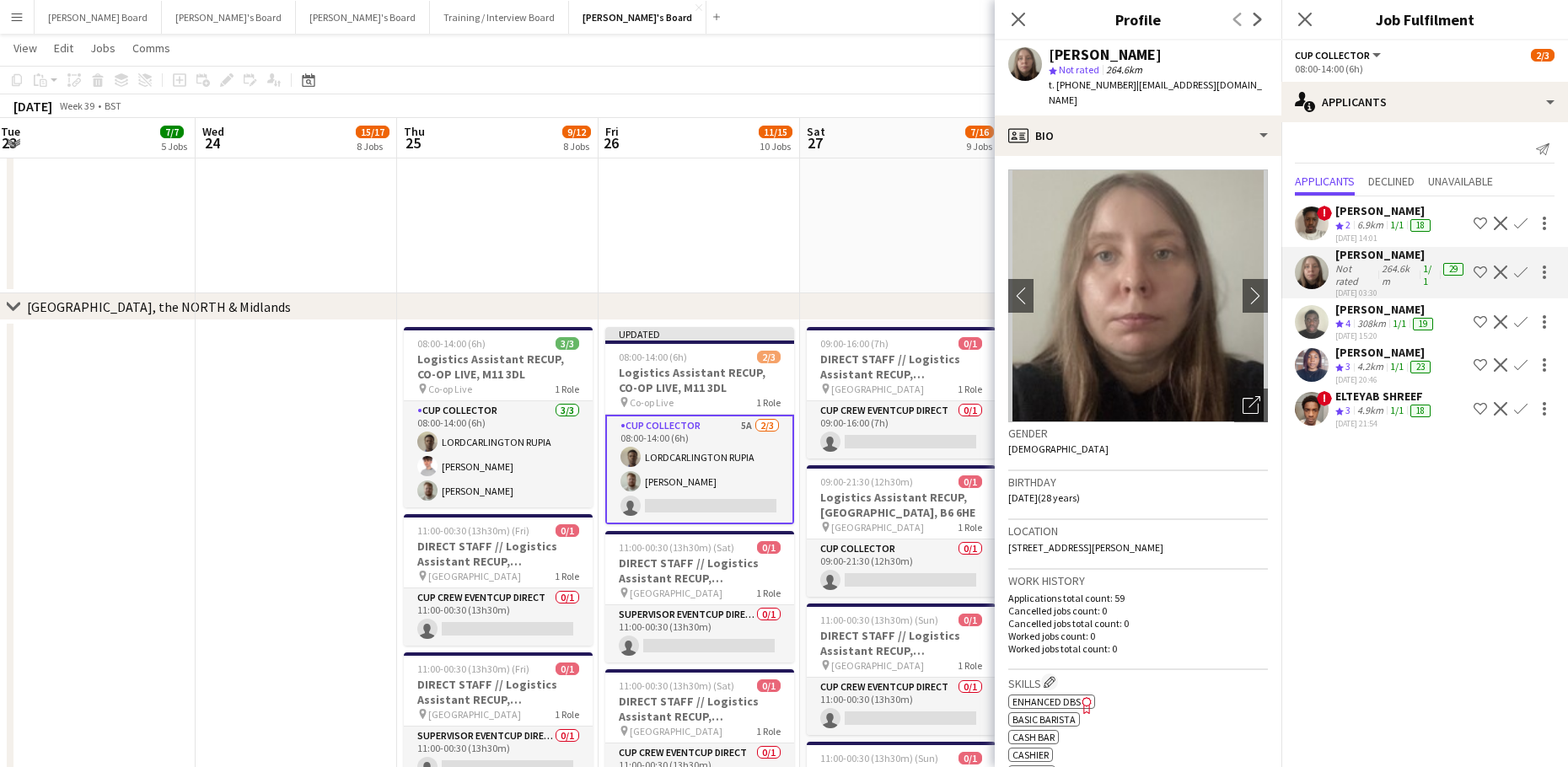
click at [1496, 271] on app-icon "Decline" at bounding box center [1500, 272] width 14 height 14
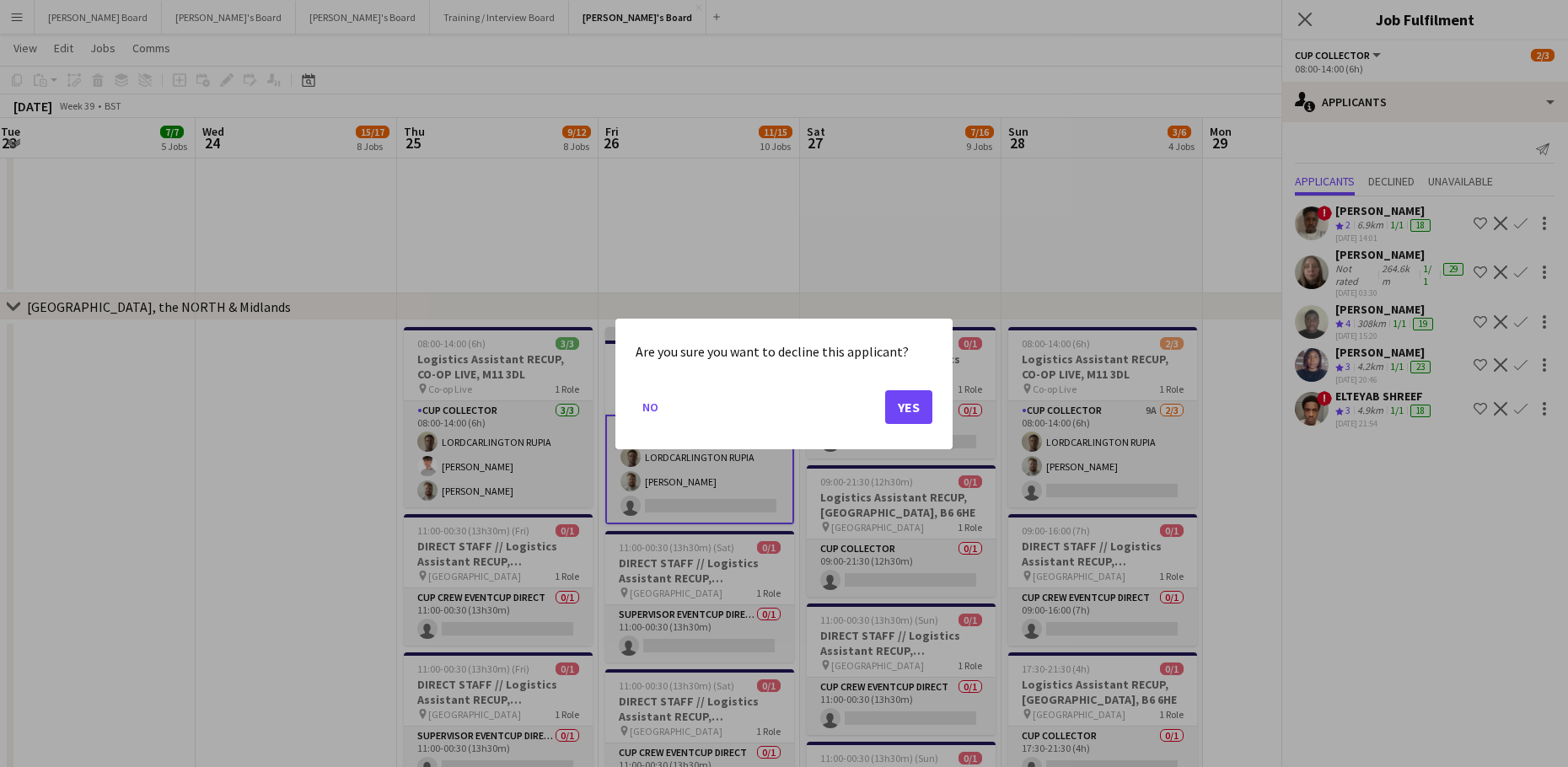
scroll to position [0, 0]
click at [901, 408] on button "Yes" at bounding box center [909, 406] width 47 height 33
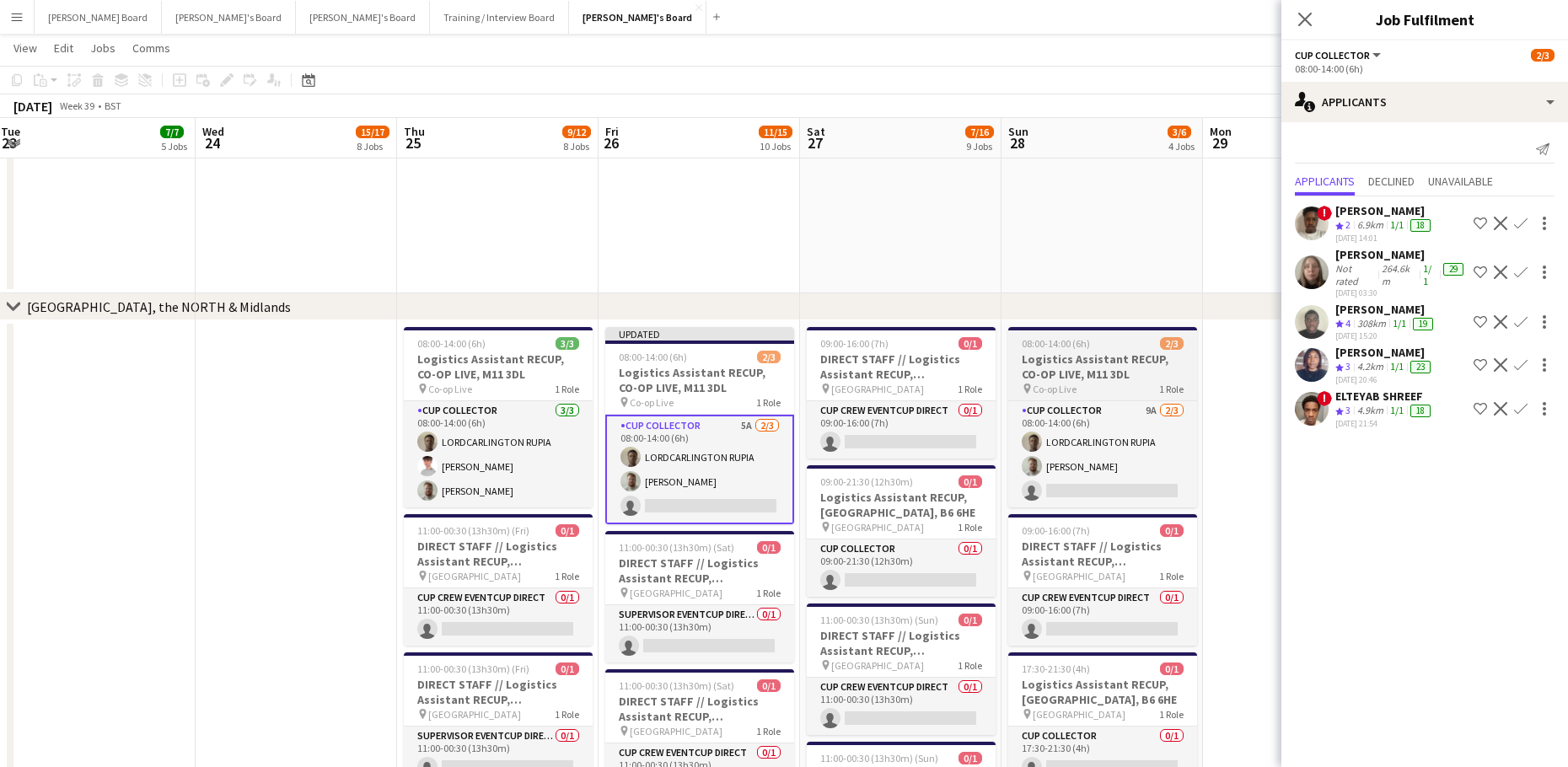
scroll to position [2583, 0]
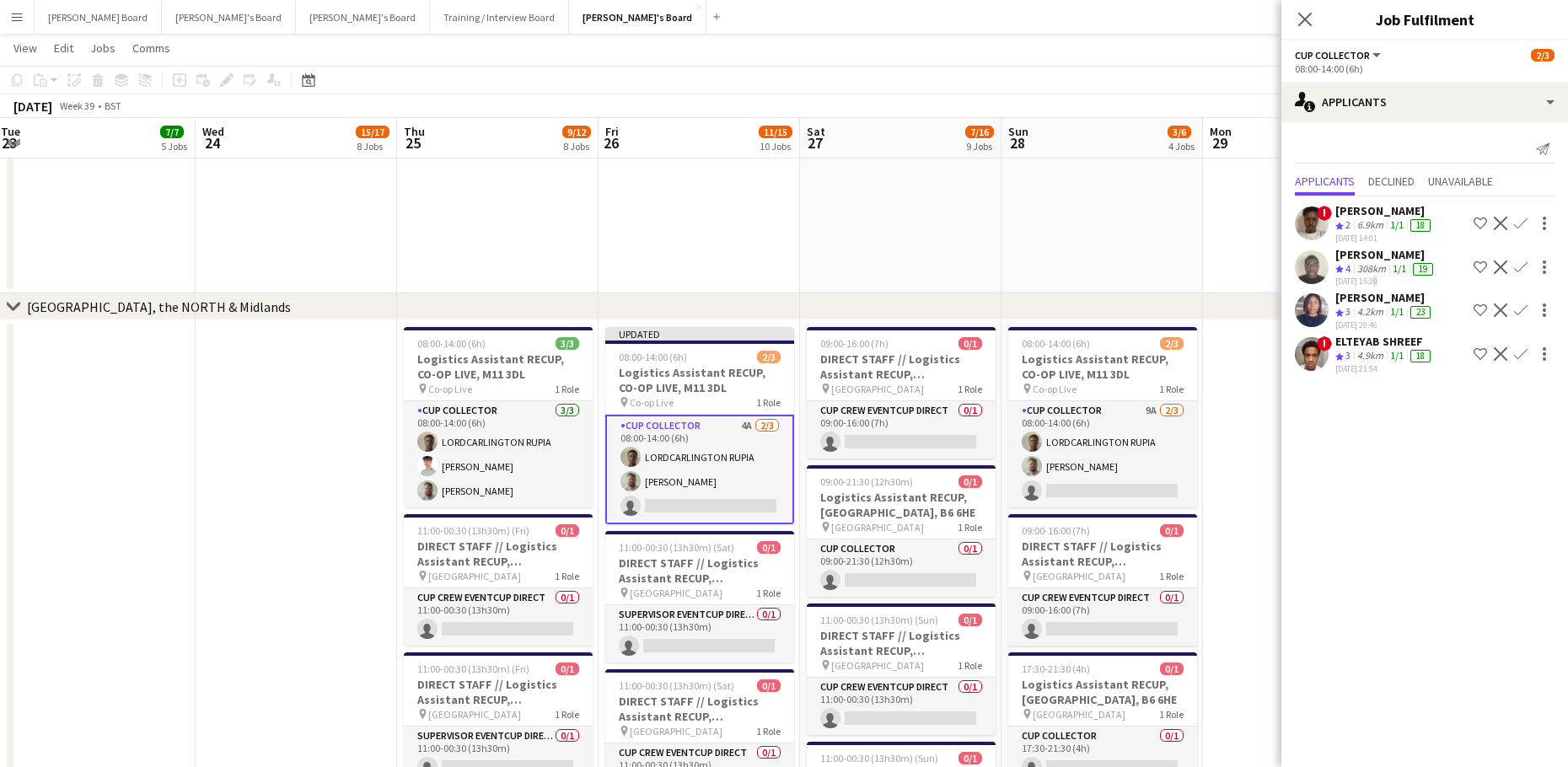
click at [1377, 279] on div "[DATE] 15:20" at bounding box center [1385, 280] width 101 height 11
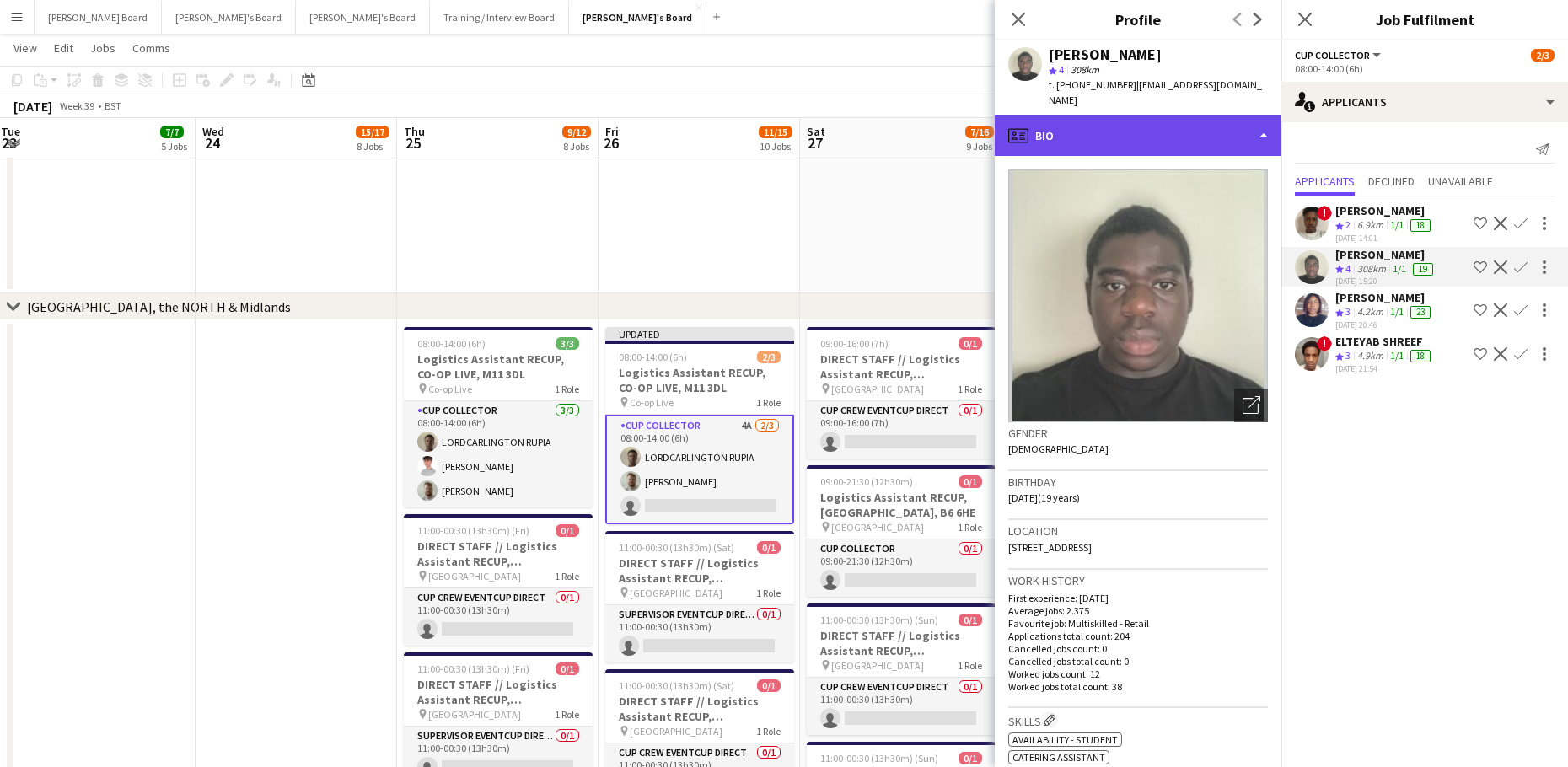
click at [1141, 144] on div "profile Bio" at bounding box center [1137, 135] width 286 height 40
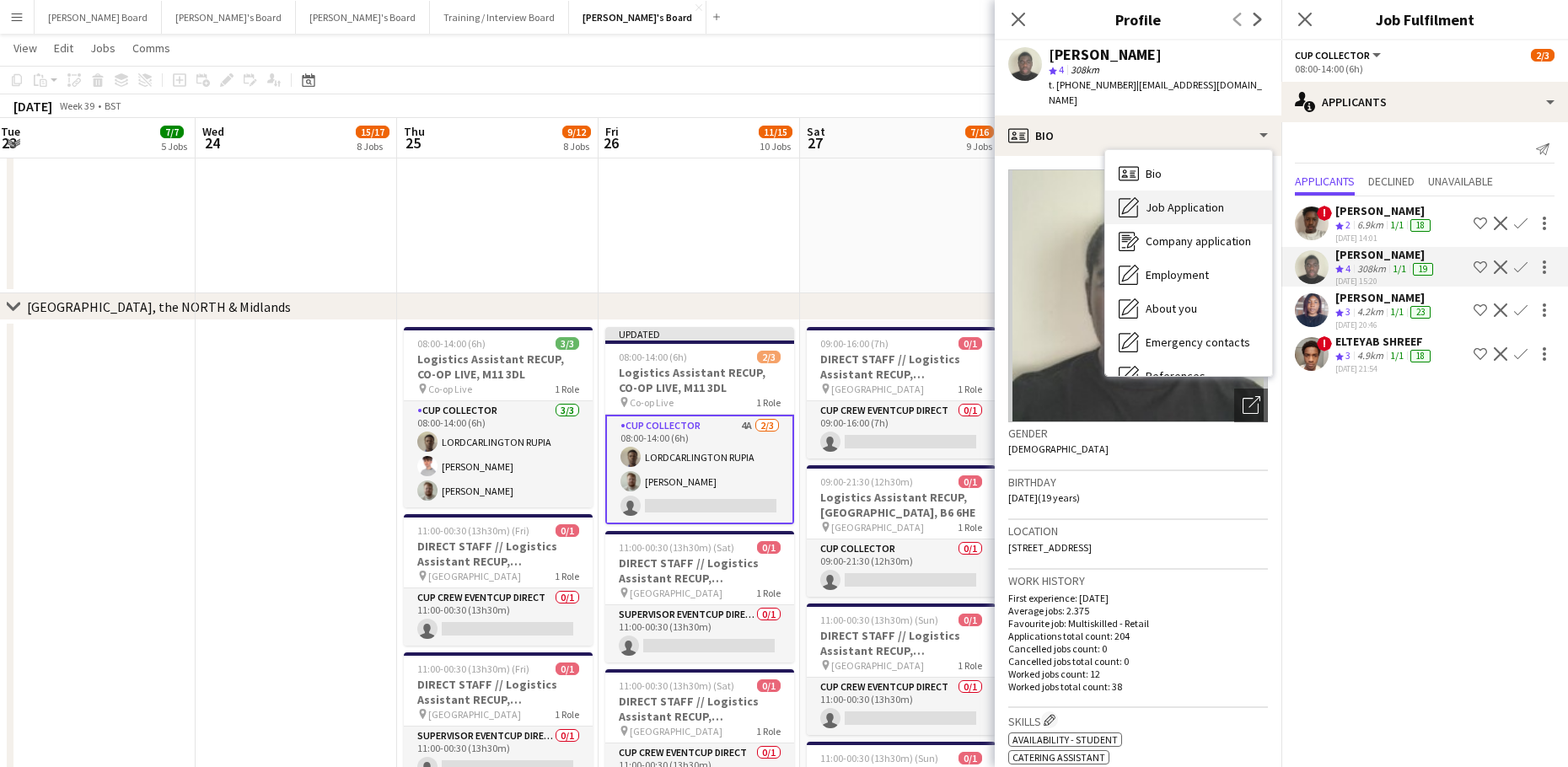
click at [1168, 201] on span "Job Application" at bounding box center [1184, 206] width 79 height 15
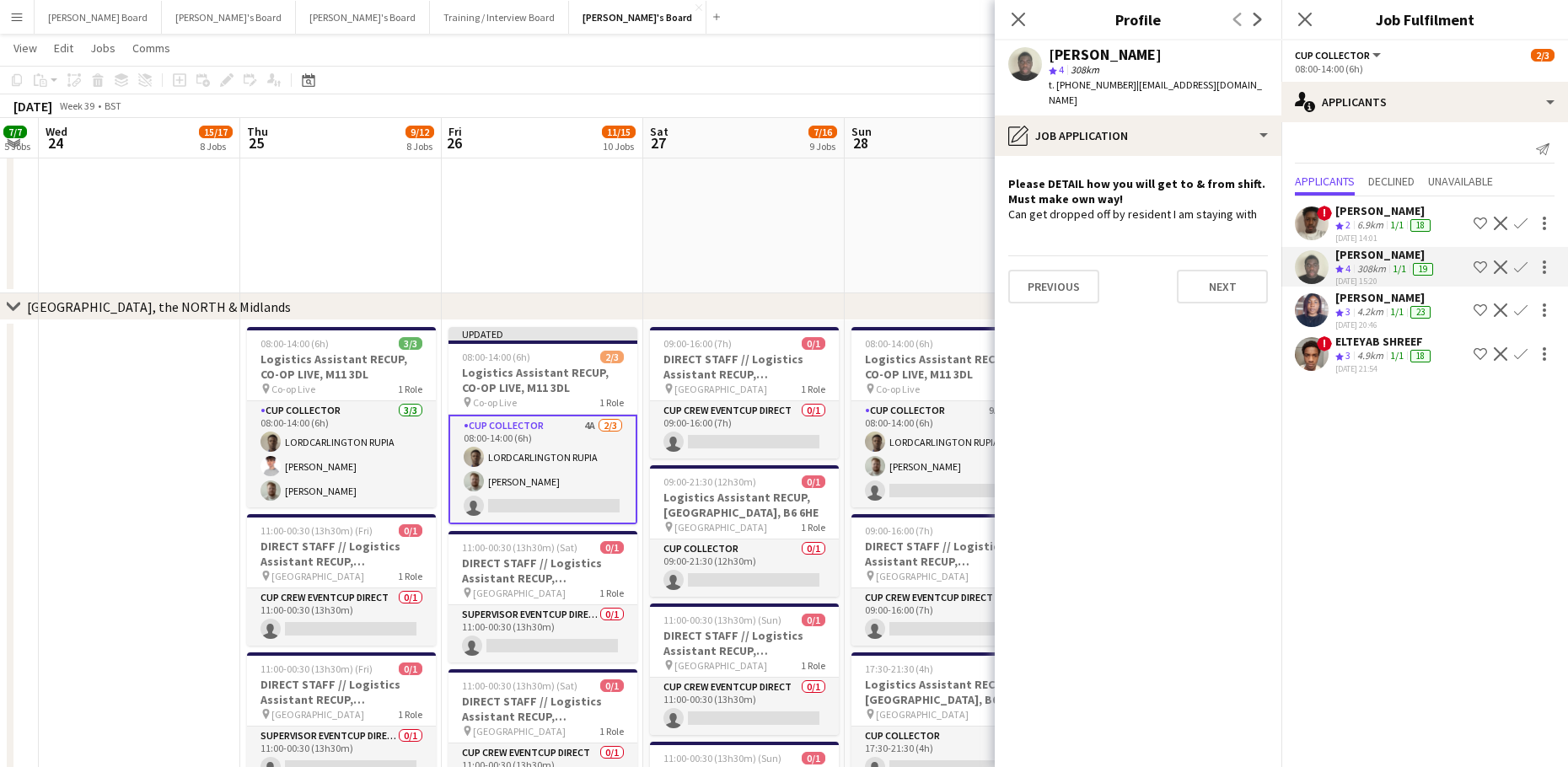
scroll to position [0, 619]
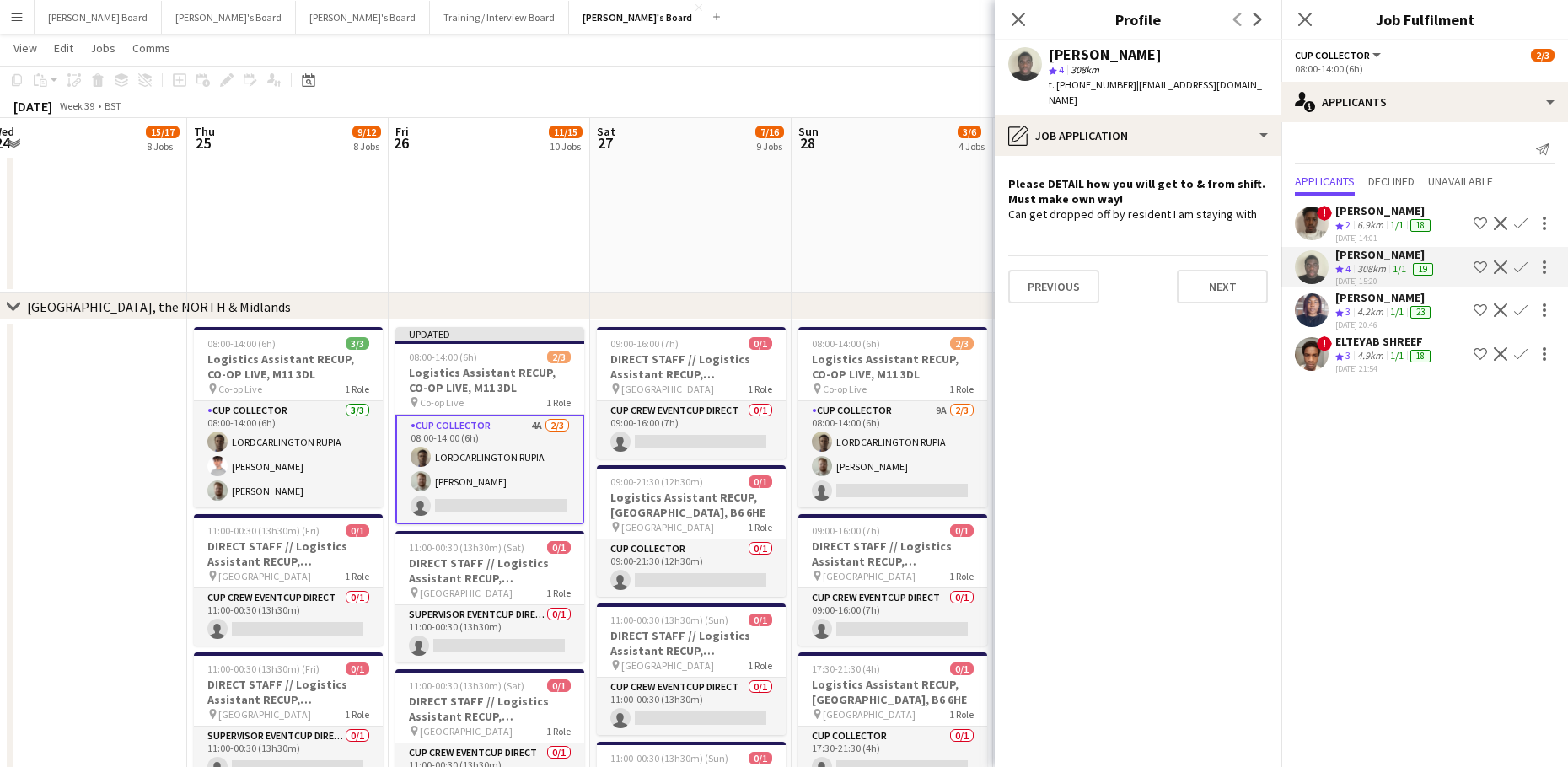
drag, startPoint x: 967, startPoint y: 373, endPoint x: 754, endPoint y: 414, distance: 216.9
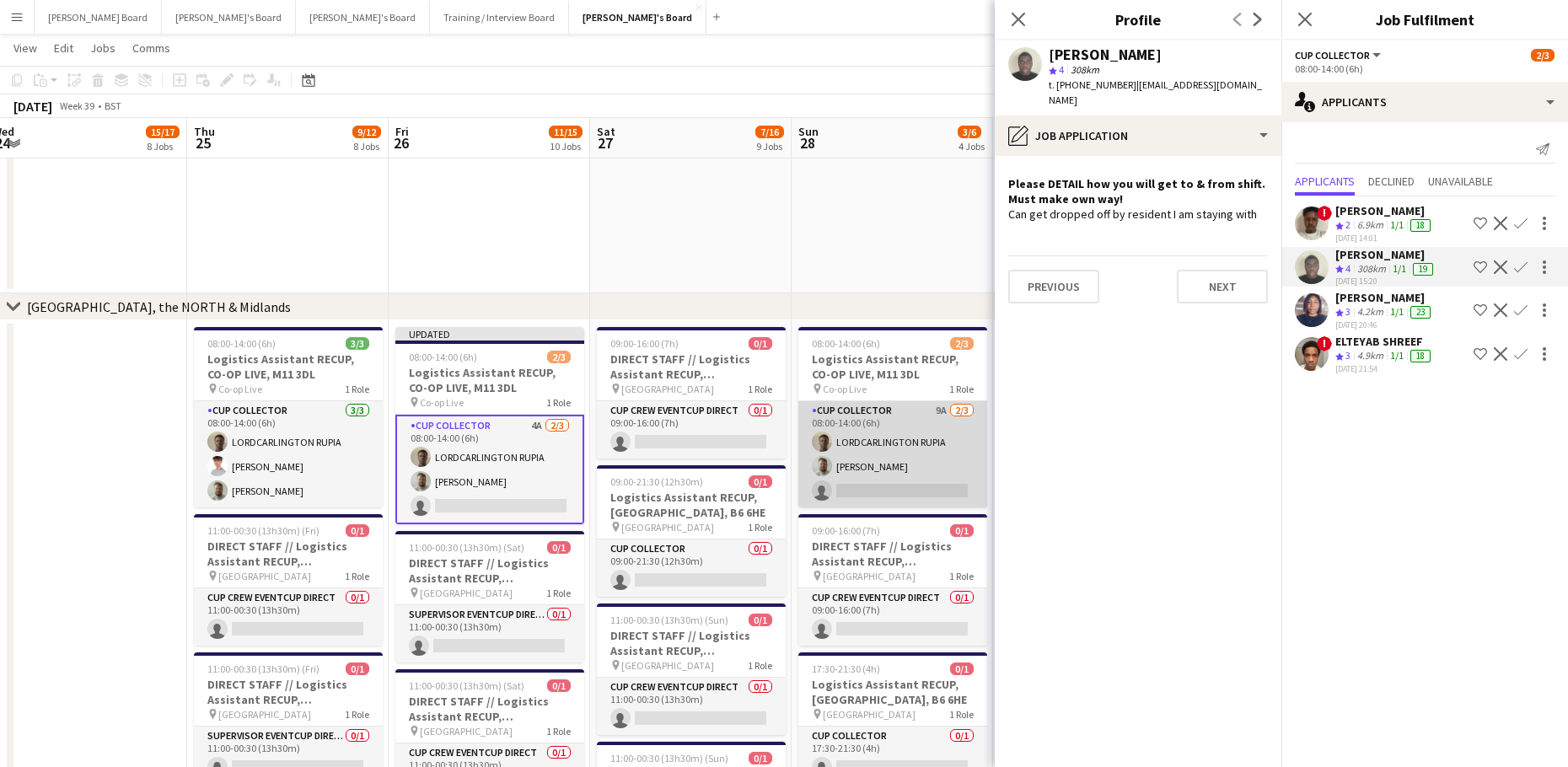
click at [878, 457] on app-card-role "CUP COLLECTOR 9A [DATE] 08:00-14:00 (6h) LORDCARLINGTON RUPIA [PERSON_NAME] sin…" at bounding box center [892, 454] width 189 height 106
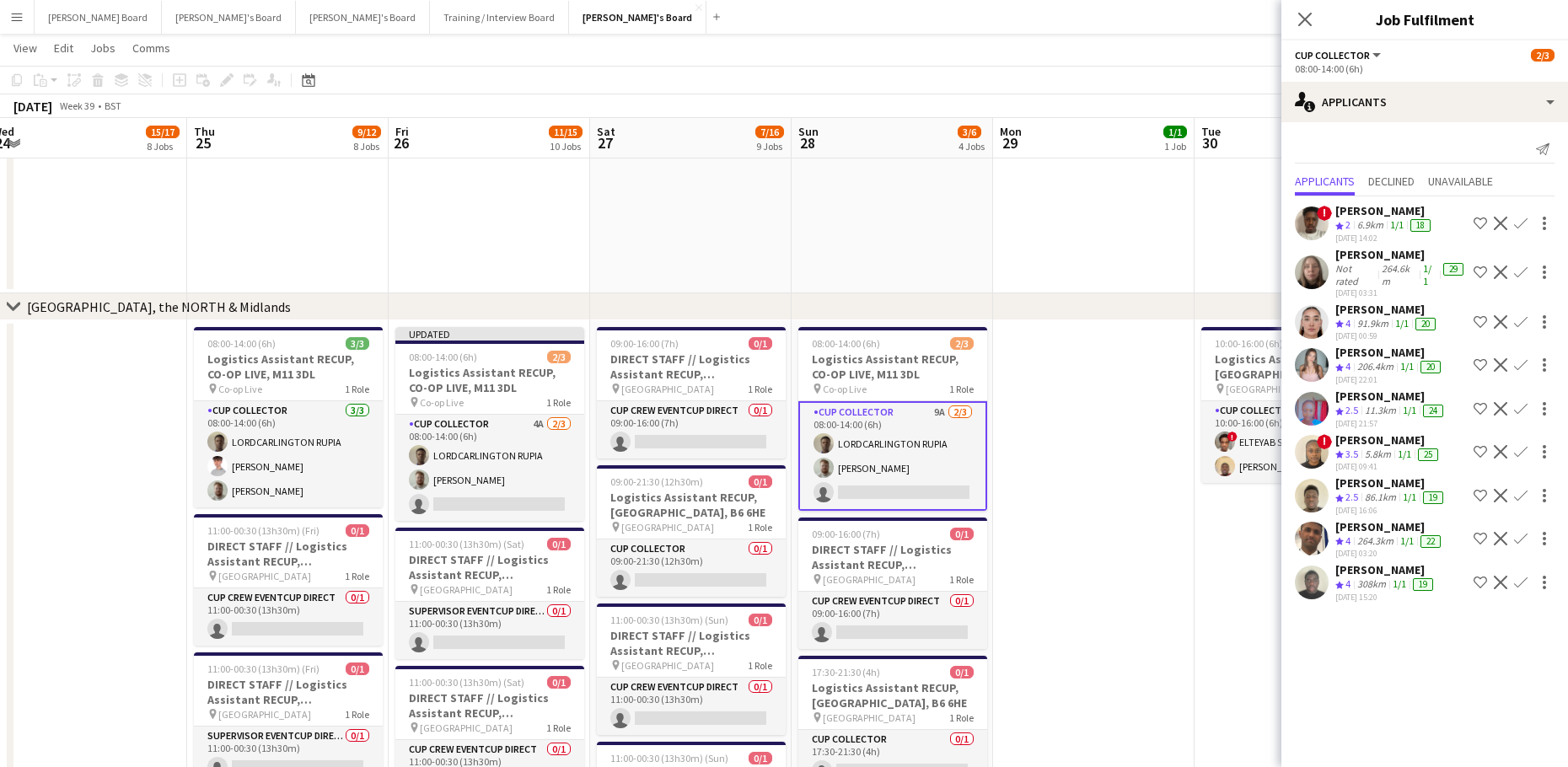
click at [1505, 449] on app-icon "Decline" at bounding box center [1500, 451] width 14 height 14
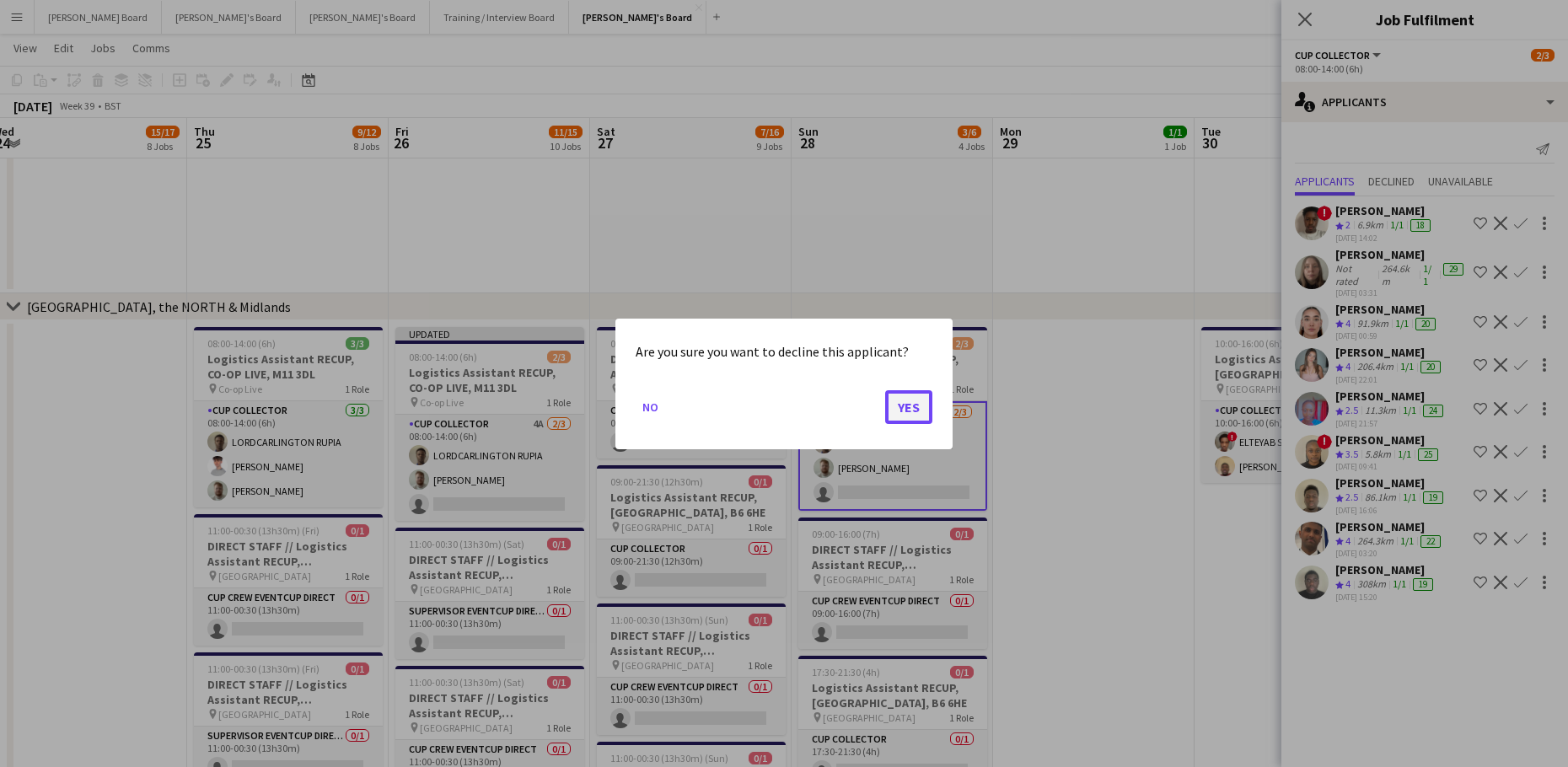
click at [907, 411] on button "Yes" at bounding box center [909, 406] width 47 height 33
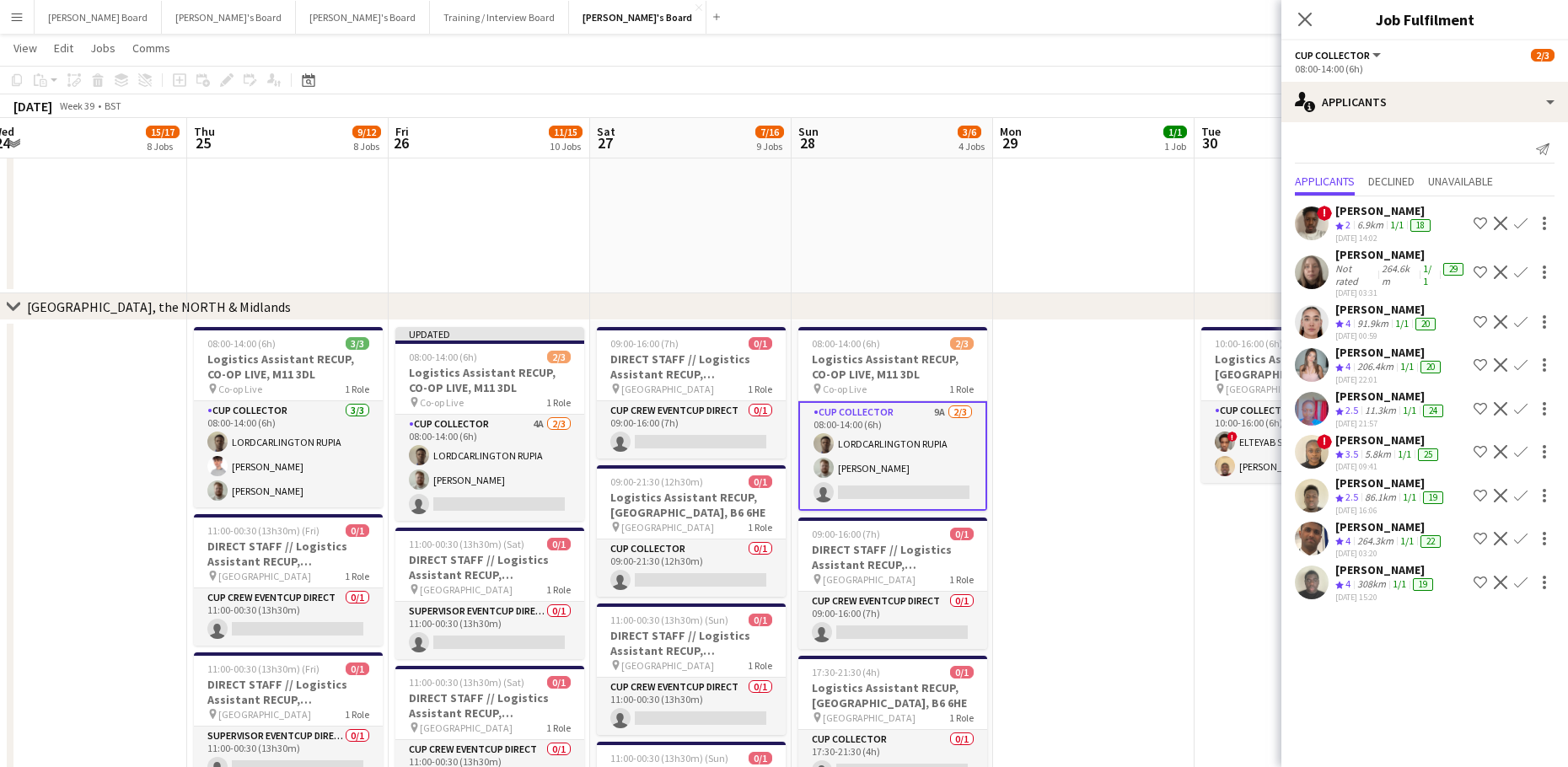
scroll to position [2583, 0]
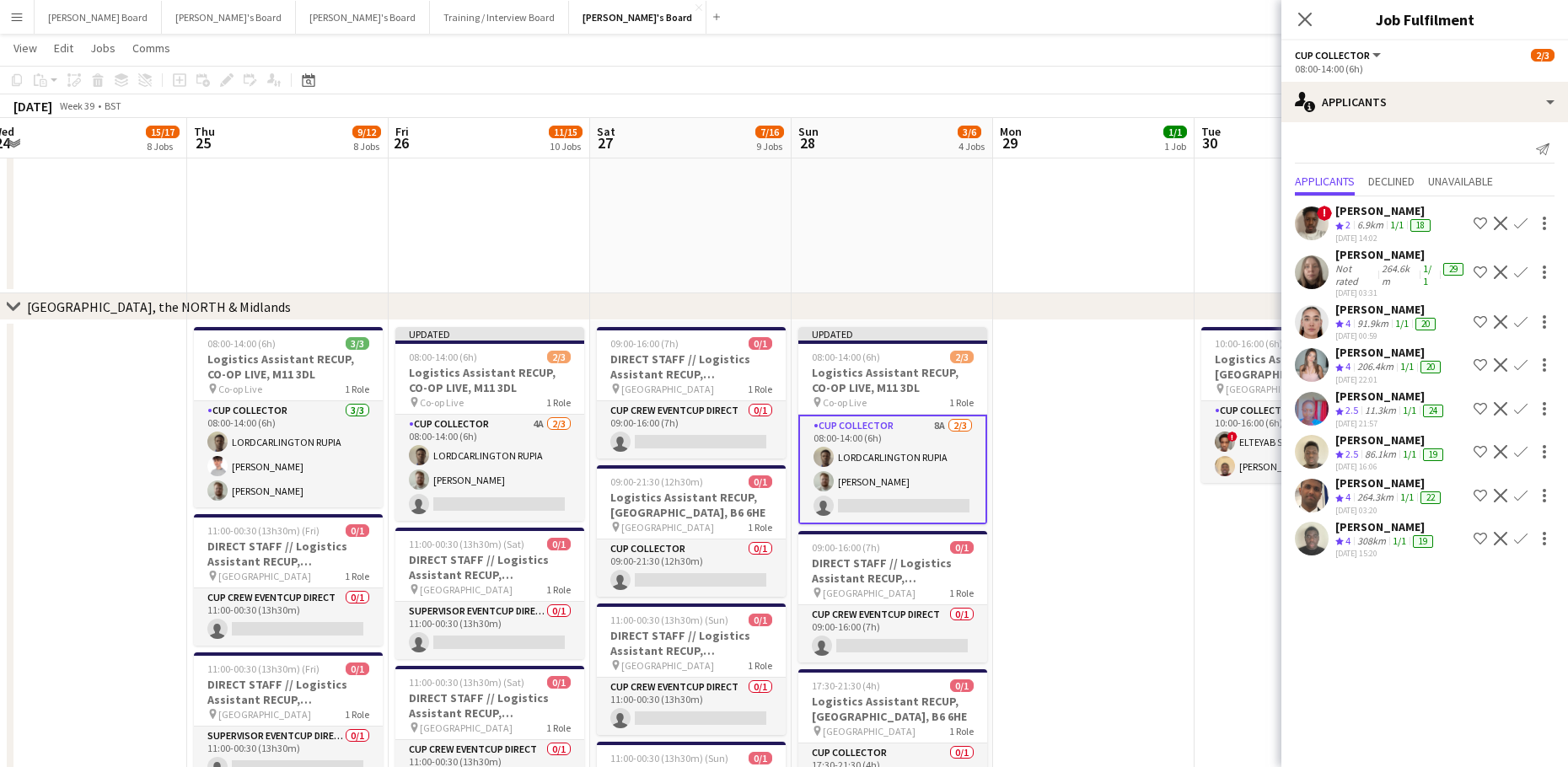
click at [1479, 448] on app-icon "Shortlist crew" at bounding box center [1480, 451] width 14 height 14
click at [1475, 448] on app-icon "Remove crew from shortlist" at bounding box center [1480, 451] width 14 height 14
click at [1497, 446] on app-icon "Decline" at bounding box center [1500, 451] width 14 height 14
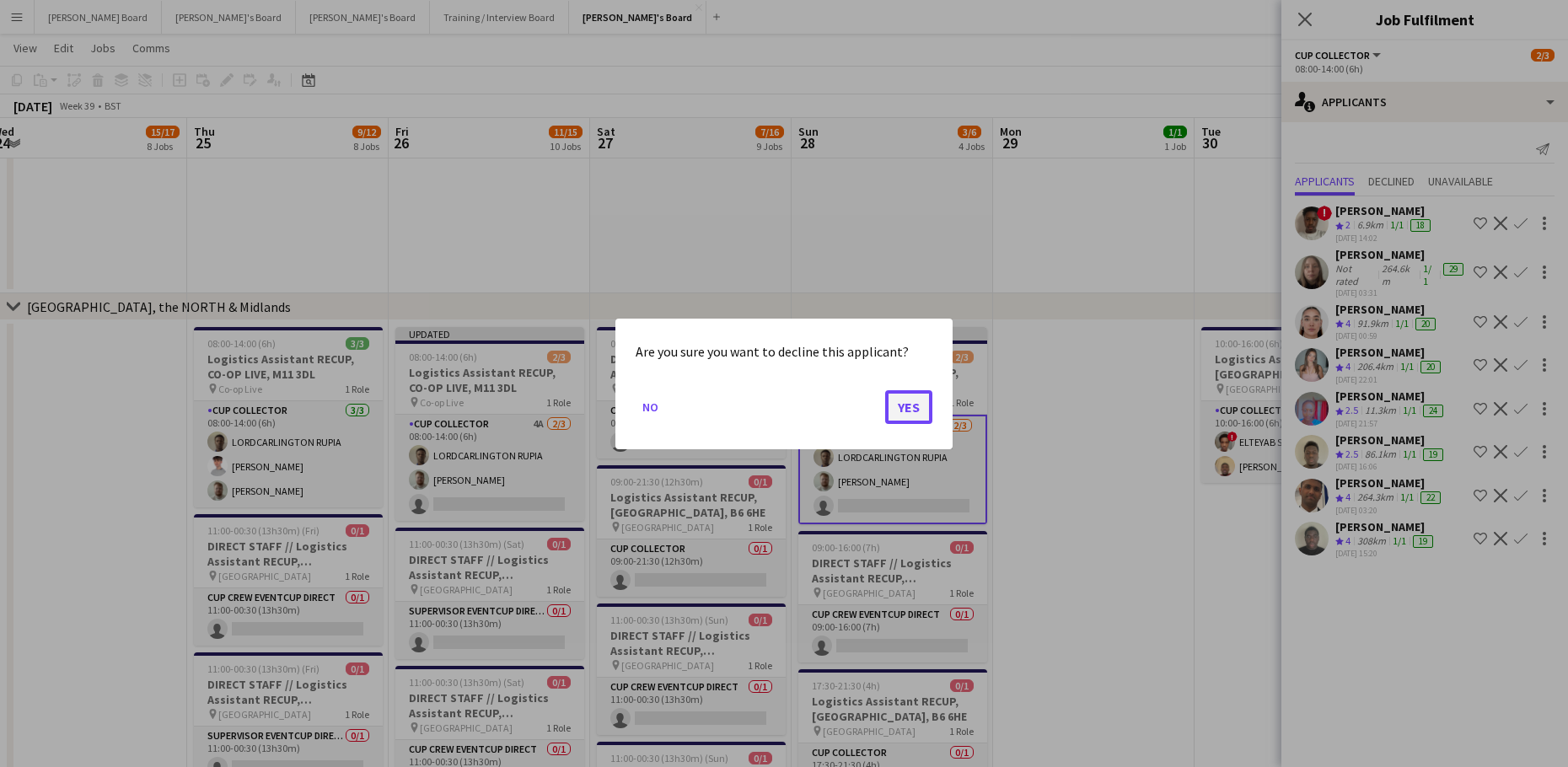
click at [909, 411] on button "Yes" at bounding box center [909, 406] width 47 height 33
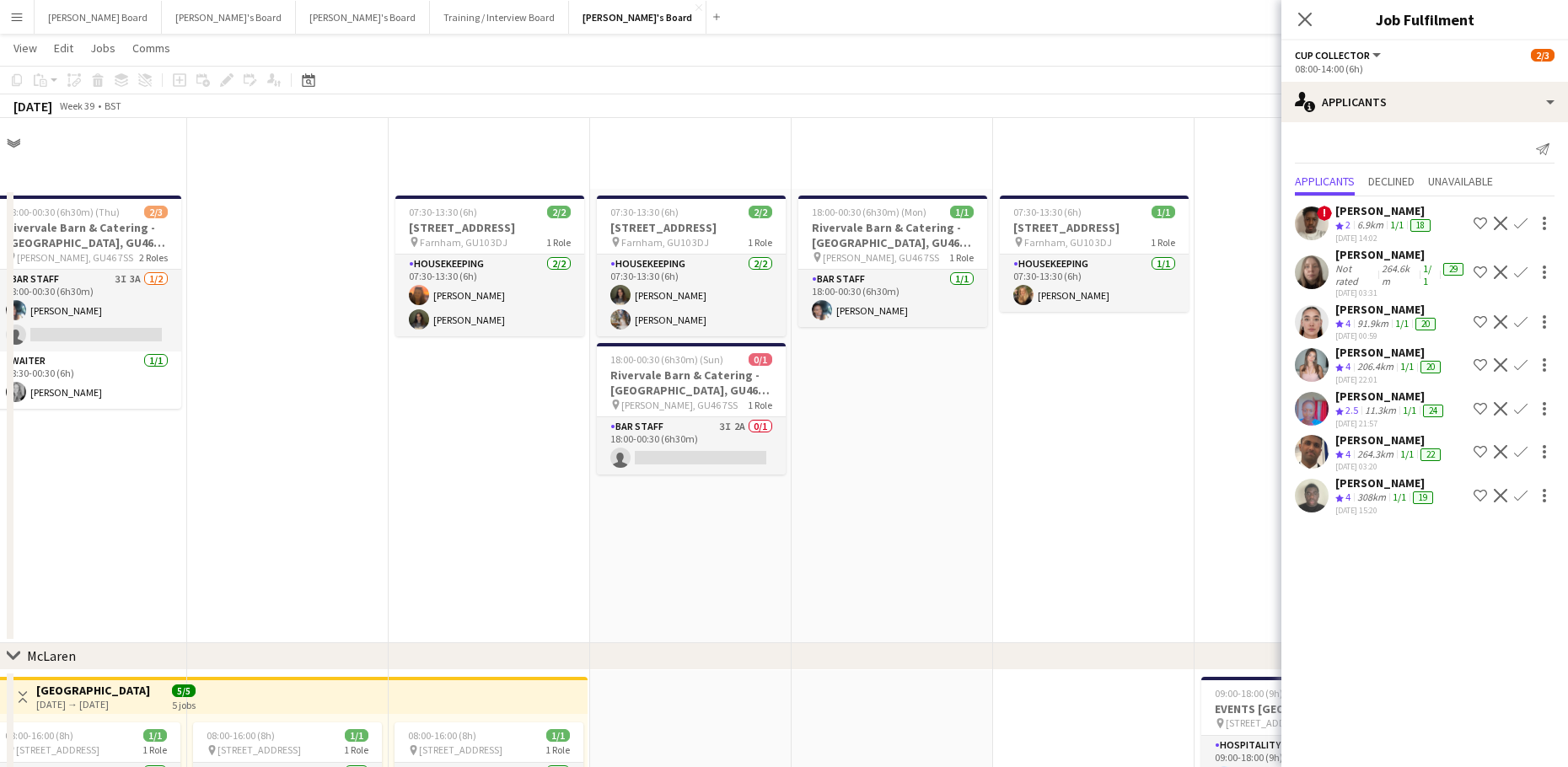
scroll to position [2583, 0]
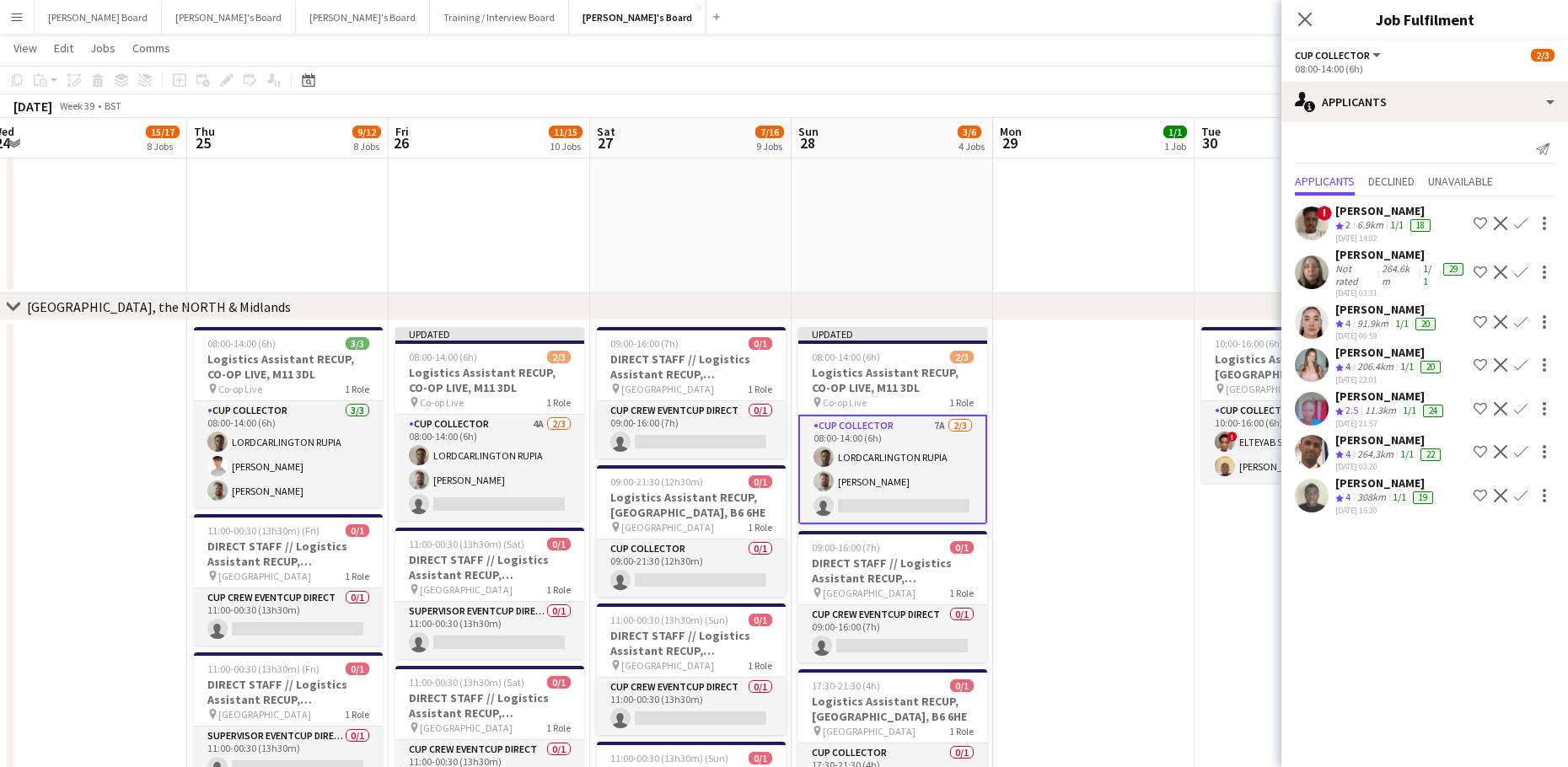
click at [1501, 454] on app-icon "Decline" at bounding box center [1500, 451] width 14 height 14
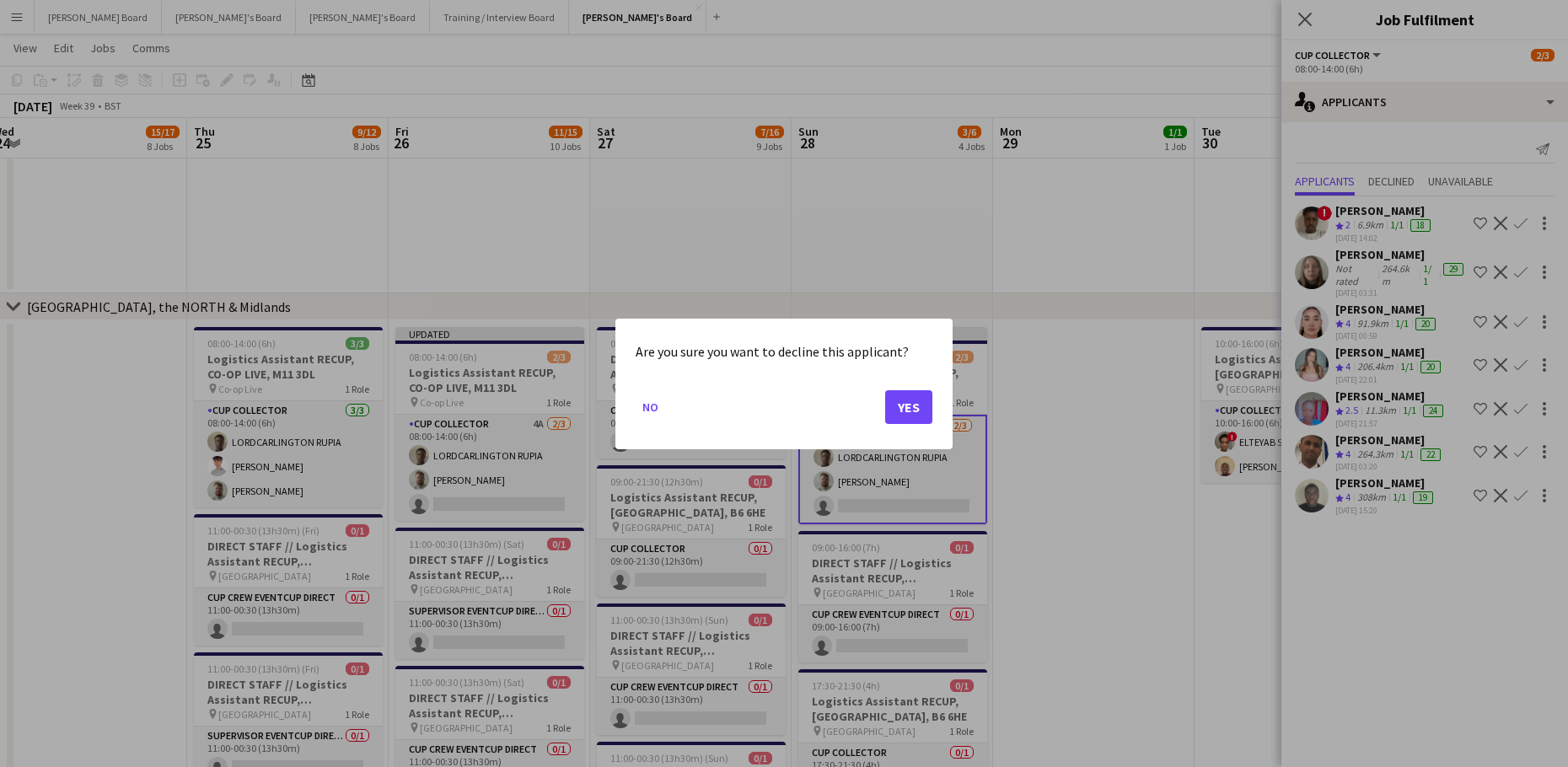
scroll to position [0, 0]
click at [903, 403] on button "Yes" at bounding box center [909, 406] width 47 height 33
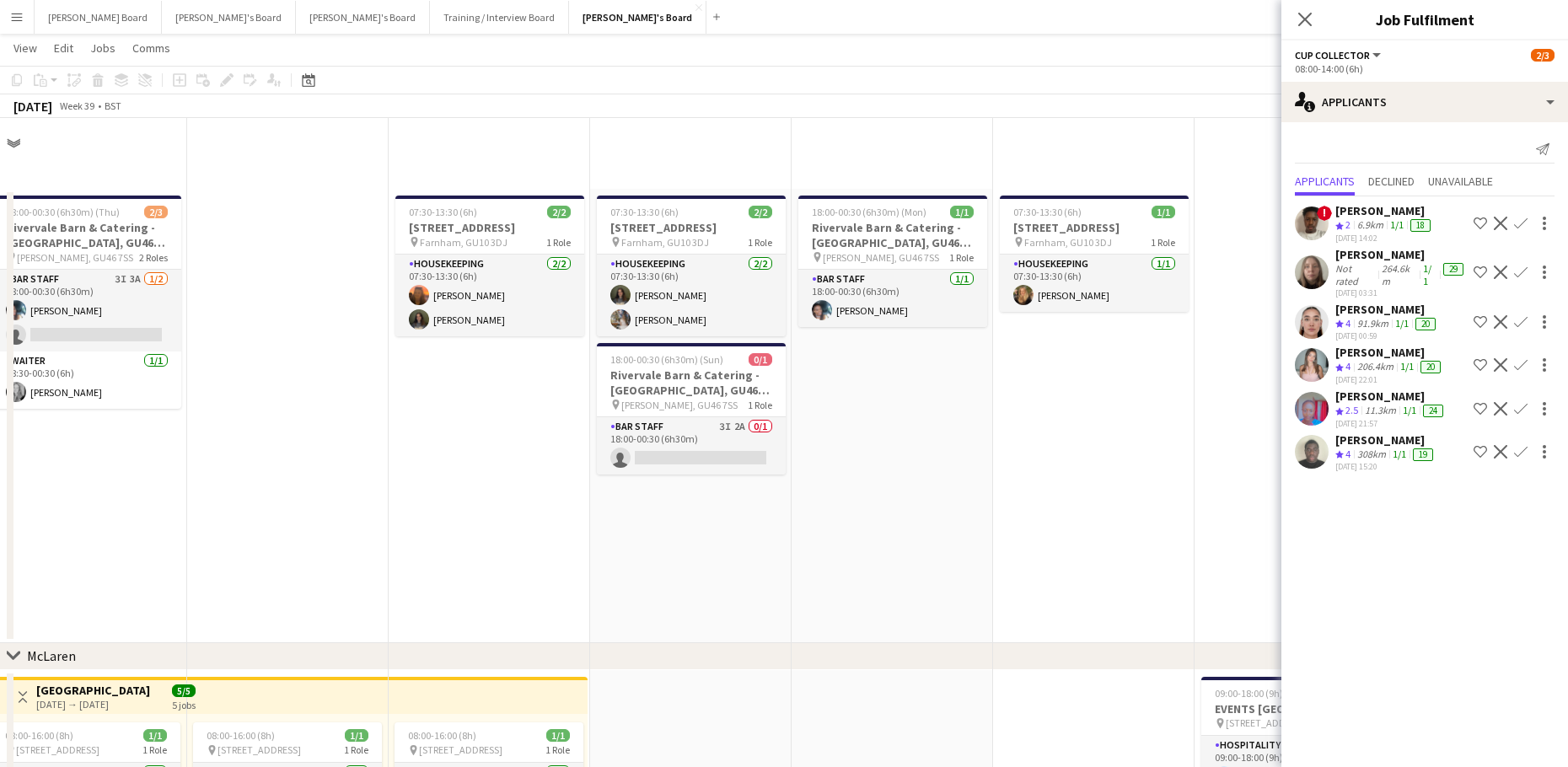
scroll to position [2583, 0]
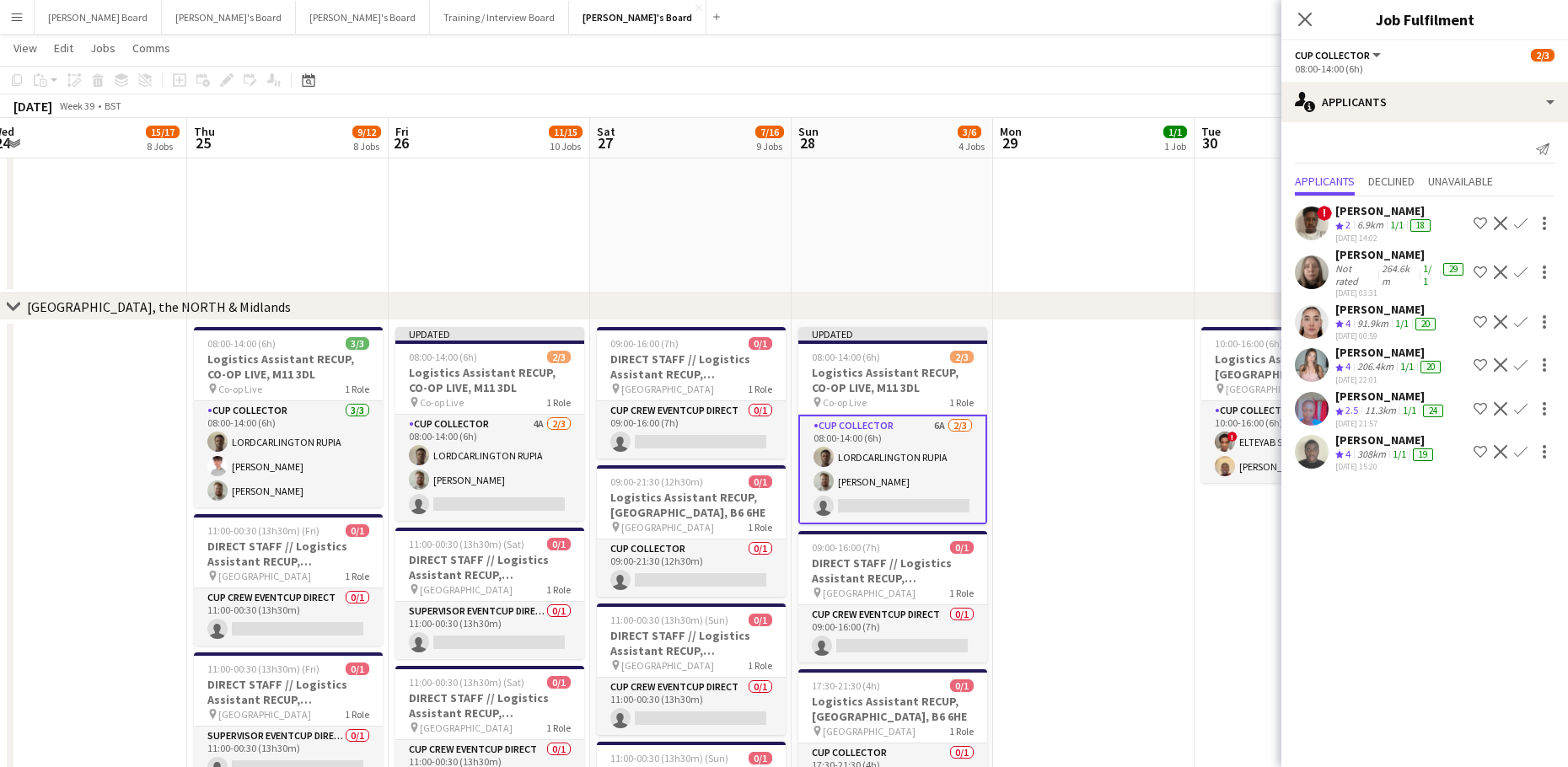
click at [1312, 316] on app-user-avatar at bounding box center [1311, 322] width 33 height 33
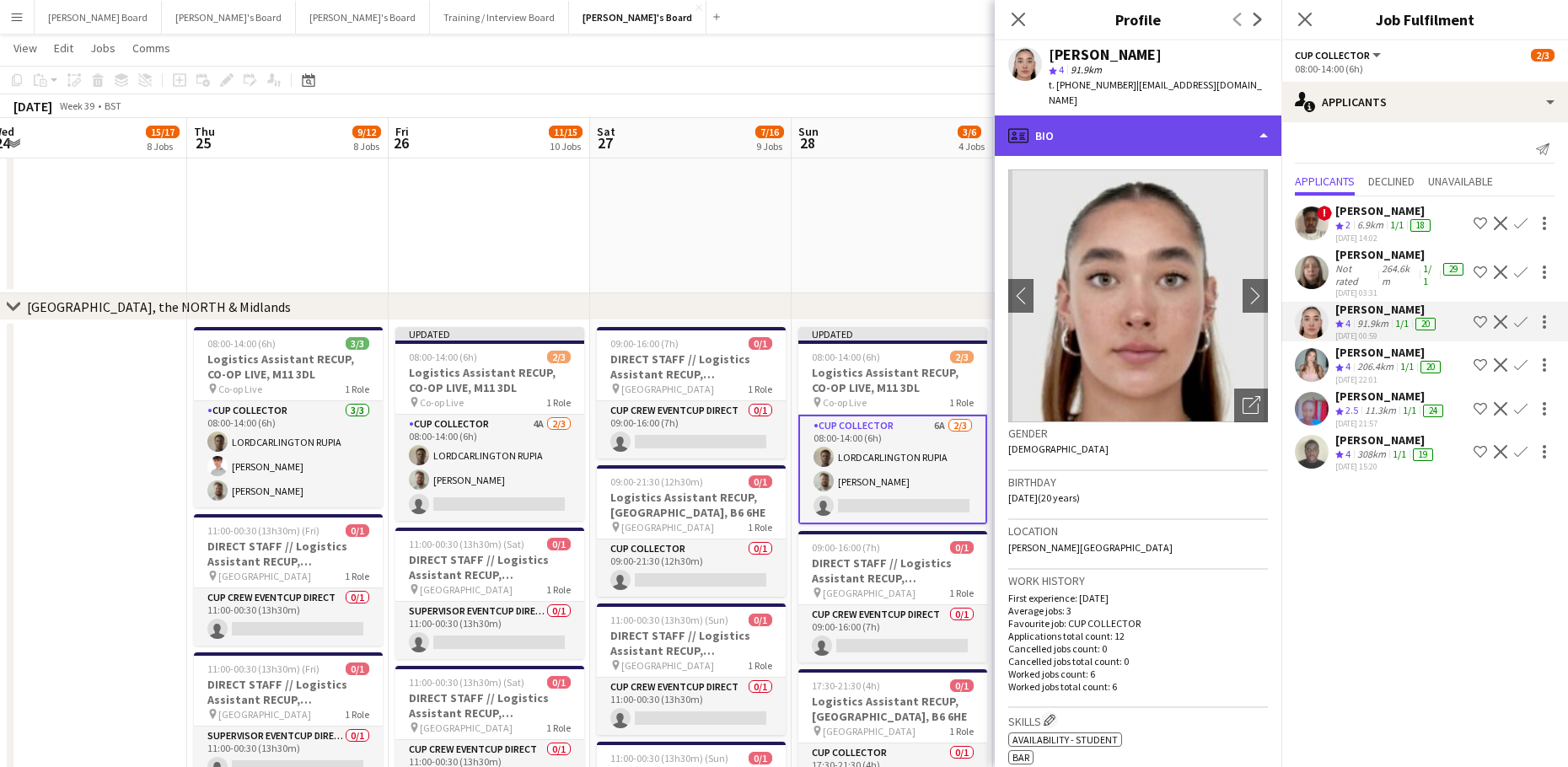
click at [1116, 139] on div "profile Bio" at bounding box center [1137, 135] width 286 height 40
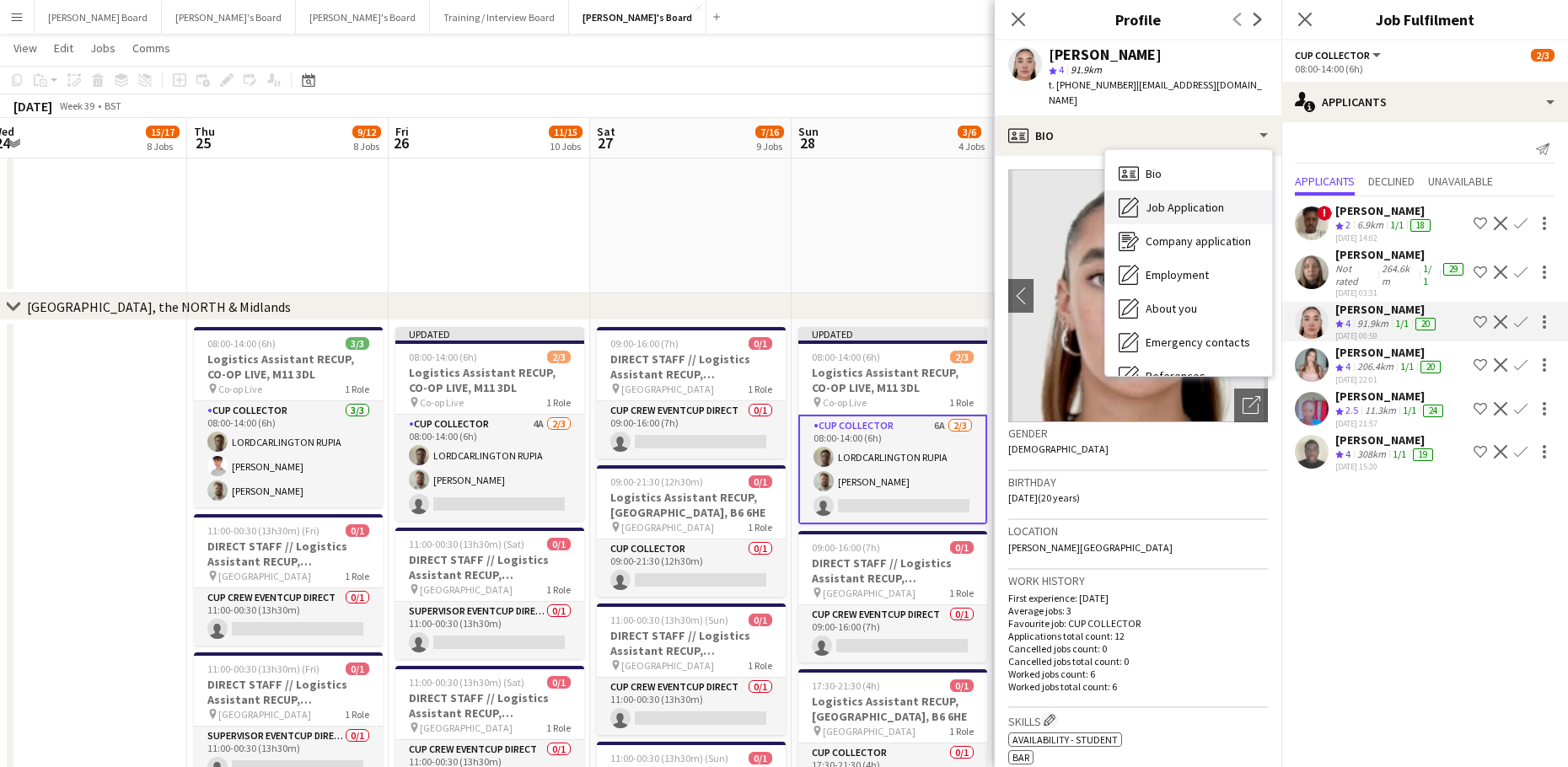
click at [1186, 203] on div "Job Application Job Application" at bounding box center [1188, 207] width 167 height 33
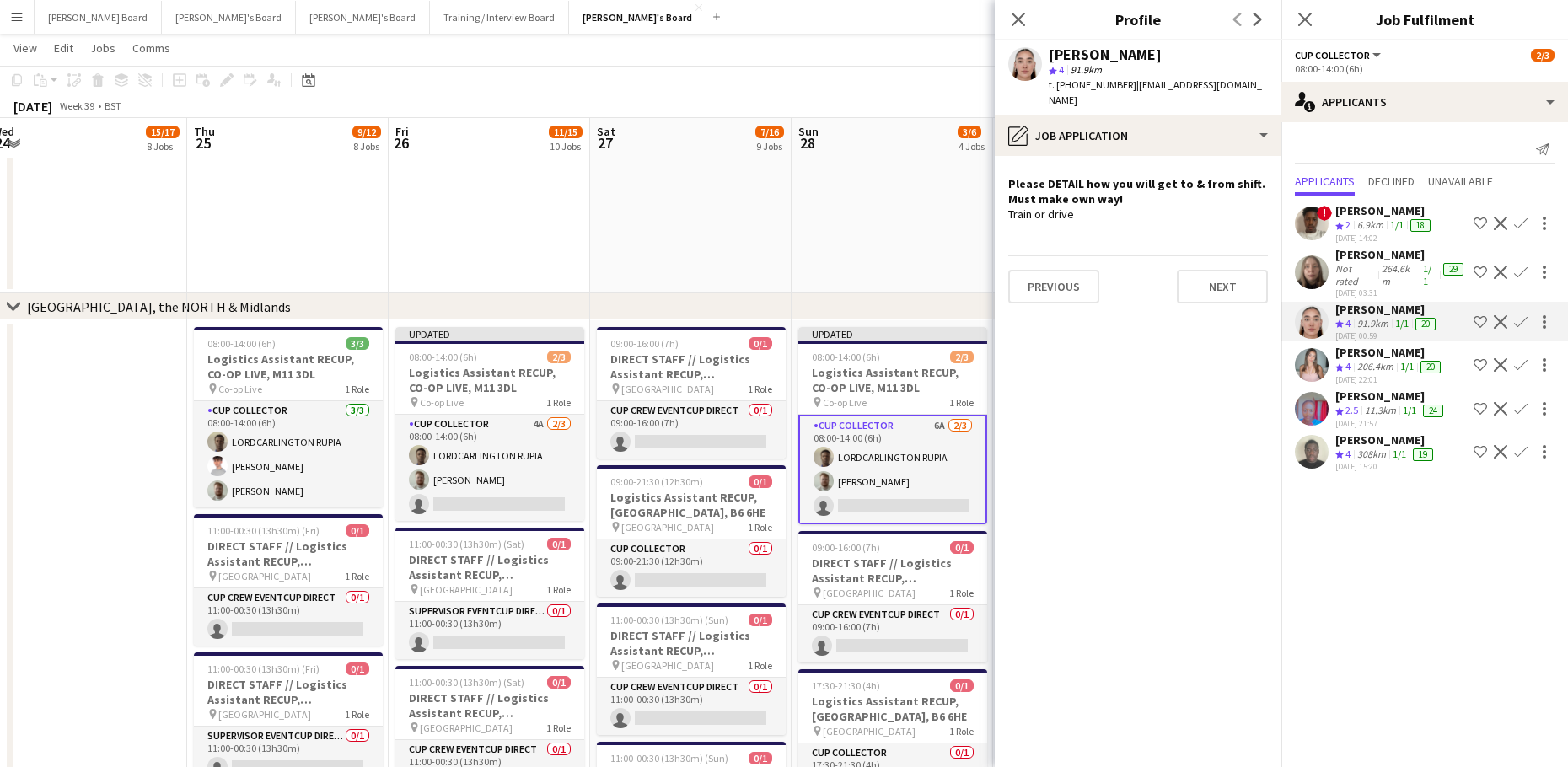
click at [1500, 315] on app-icon "Decline" at bounding box center [1500, 322] width 14 height 14
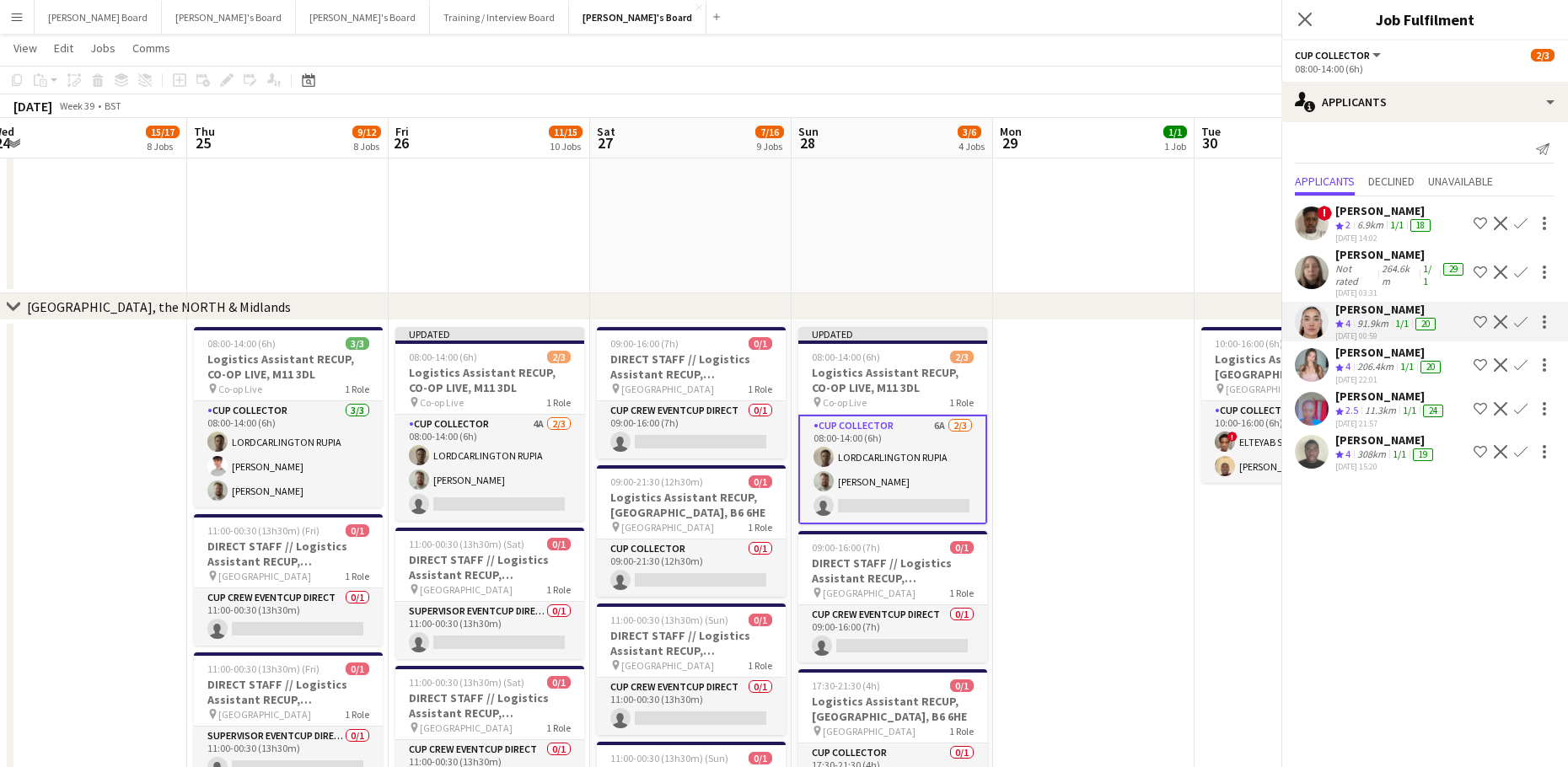
scroll to position [0, 0]
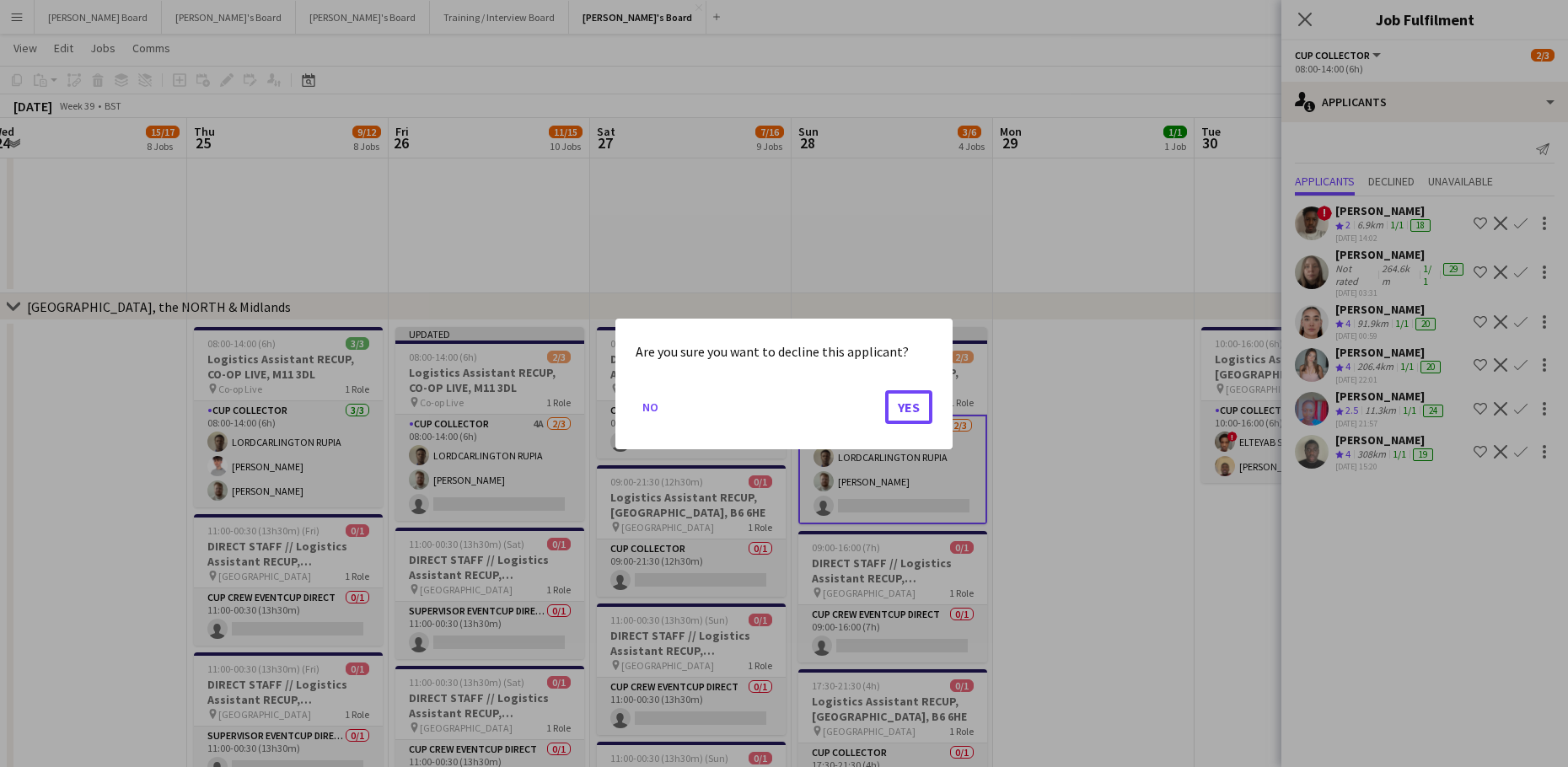
drag, startPoint x: 925, startPoint y: 403, endPoint x: 1162, endPoint y: 383, distance: 237.8
click at [927, 402] on button "Yes" at bounding box center [909, 406] width 47 height 33
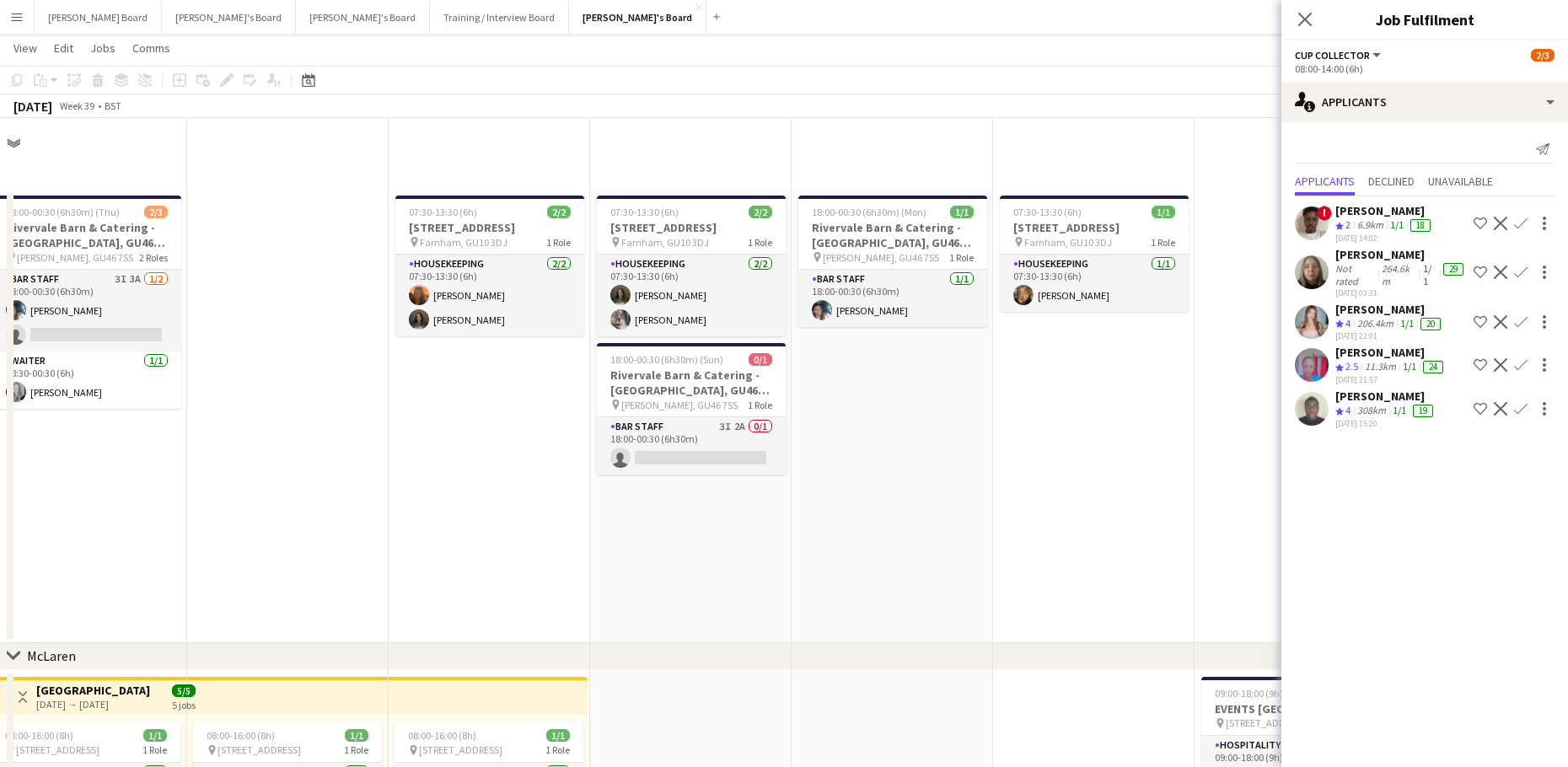
scroll to position [2583, 0]
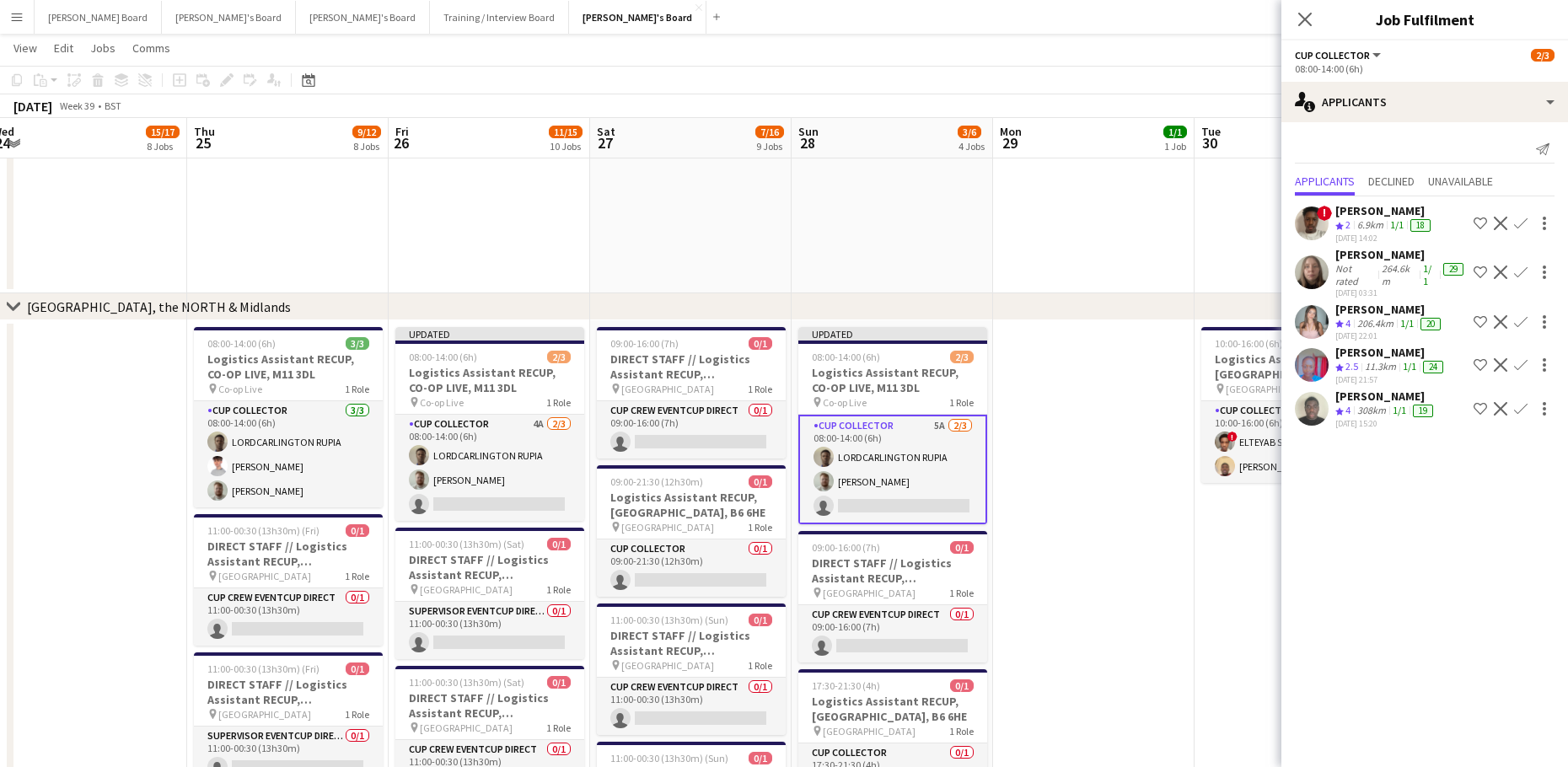
click at [1499, 266] on app-icon "Decline" at bounding box center [1500, 272] width 14 height 14
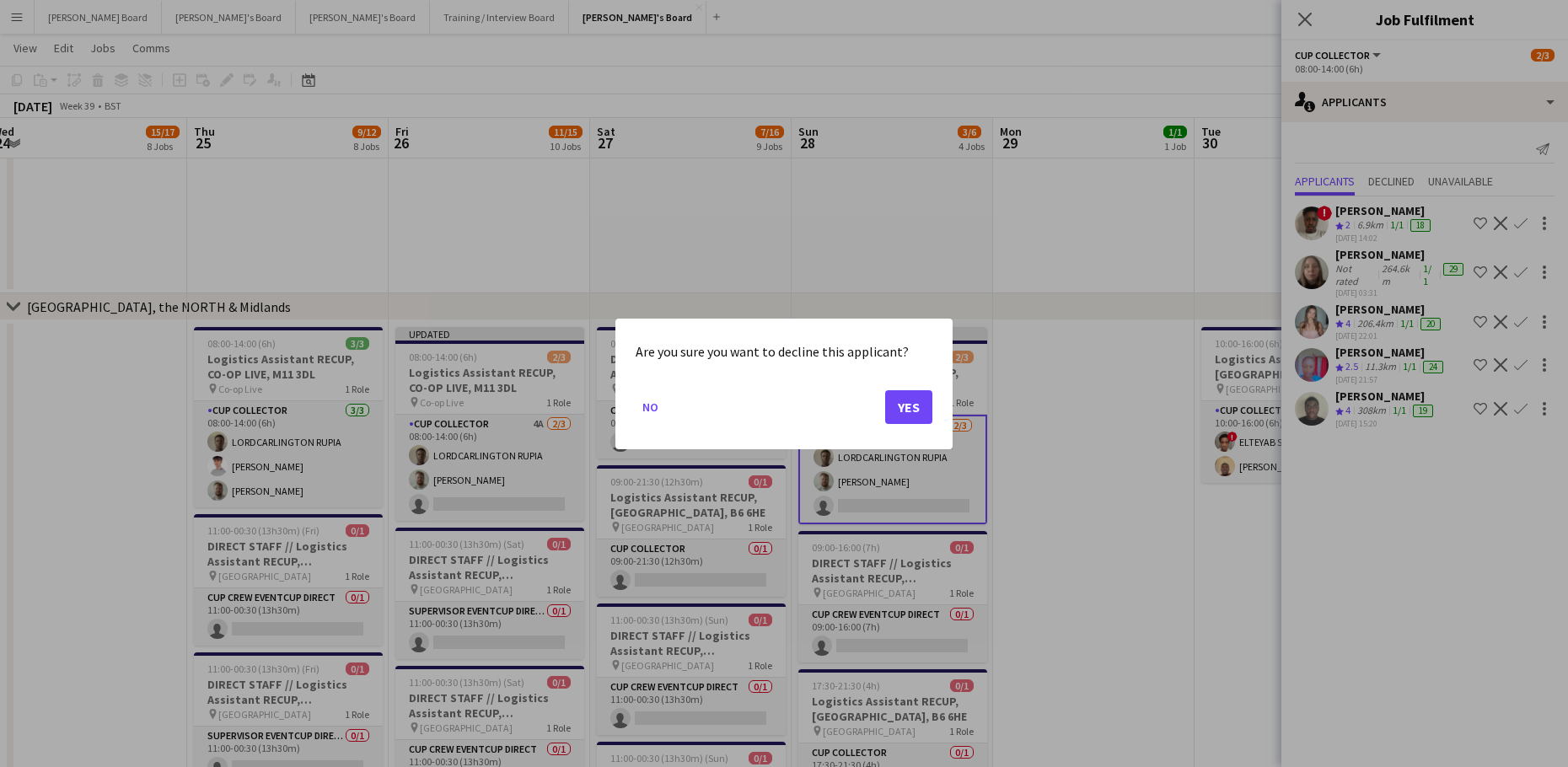
scroll to position [0, 0]
click at [899, 386] on mat-dialog-actions "No Yes" at bounding box center [784, 412] width 297 height 72
click at [892, 393] on button "Yes" at bounding box center [909, 406] width 47 height 33
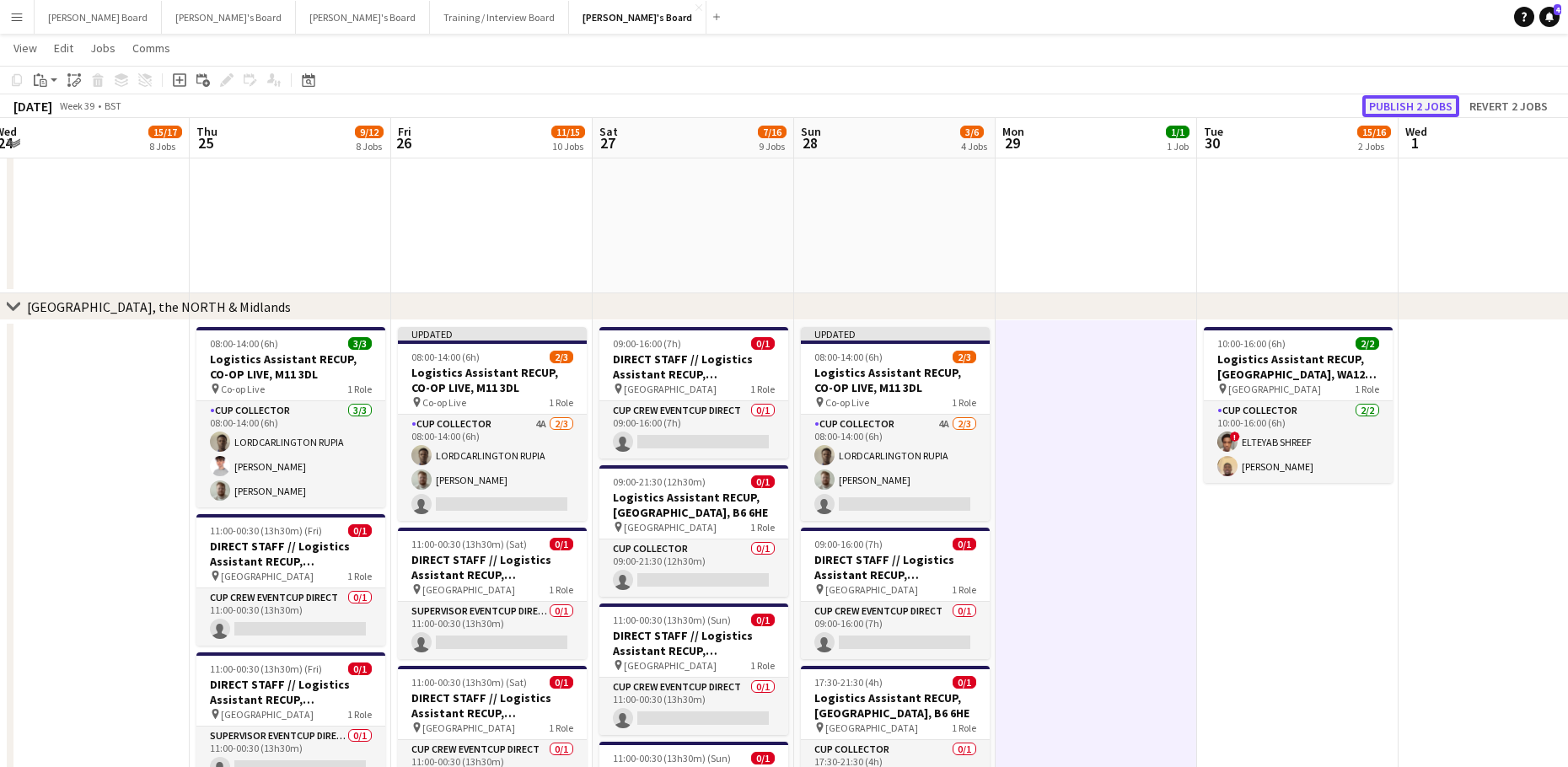
click at [1413, 104] on button "Publish 2 jobs" at bounding box center [1410, 106] width 97 height 22
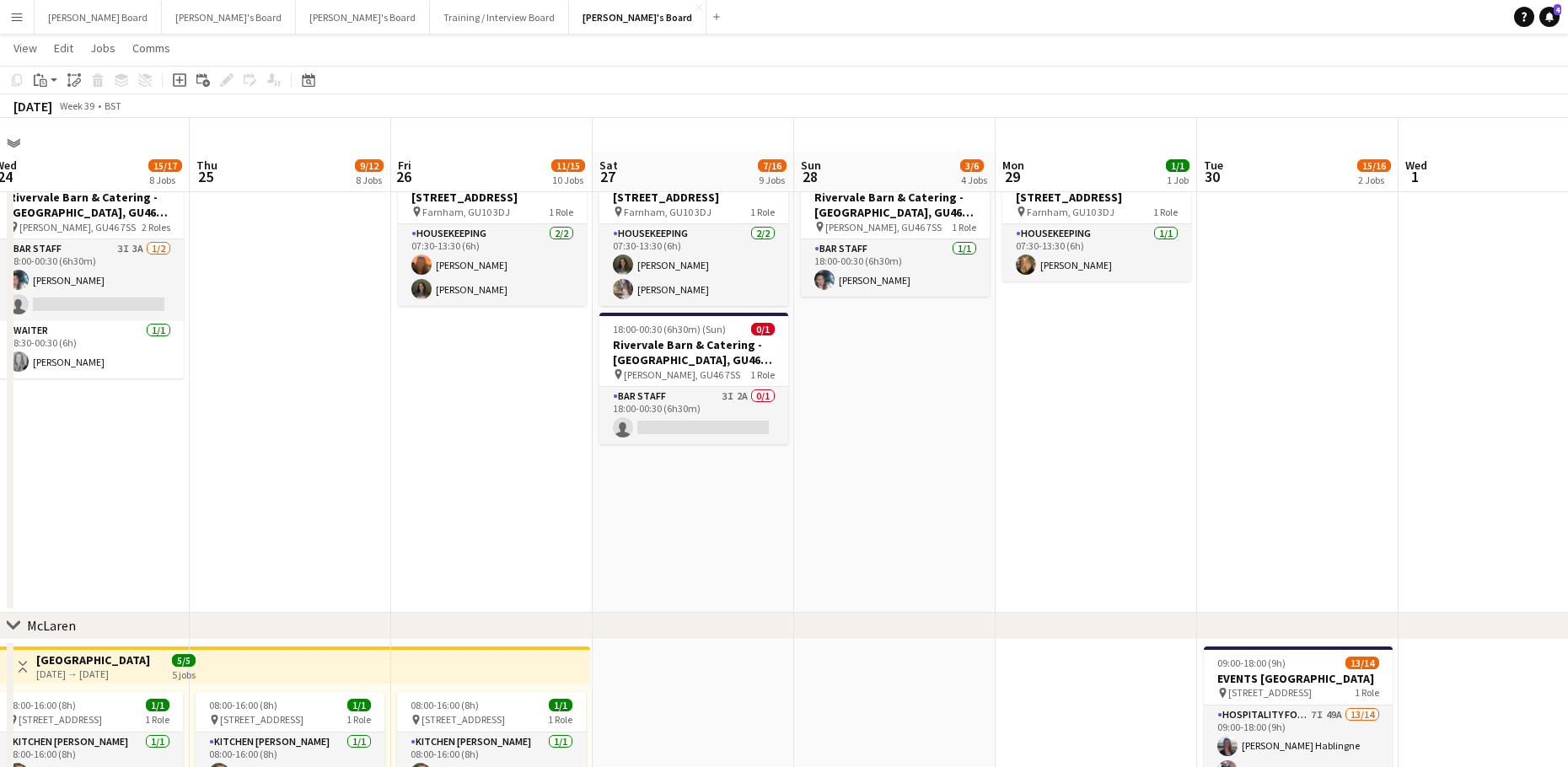
scroll to position [0, 0]
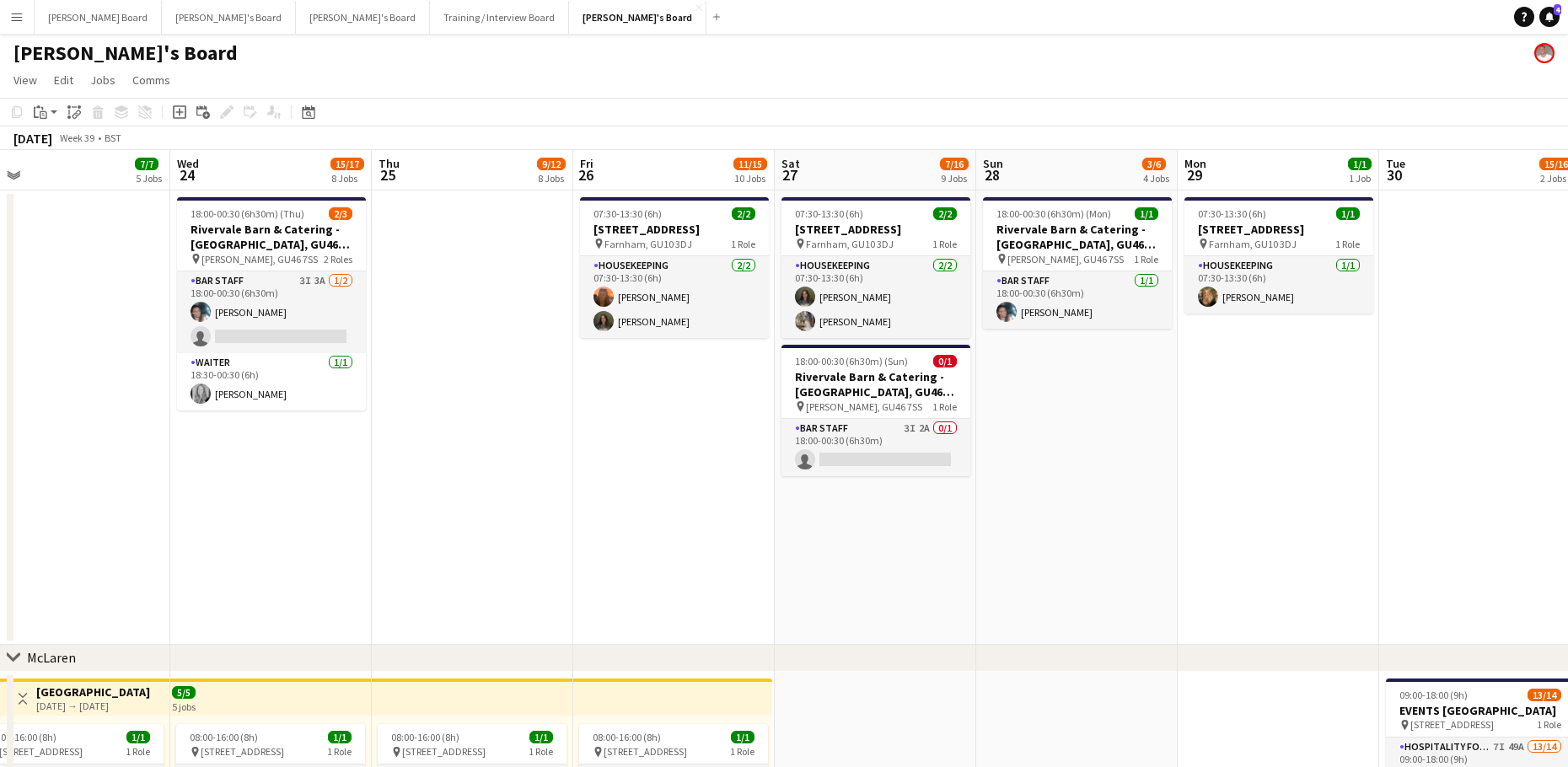
drag, startPoint x: 375, startPoint y: 467, endPoint x: 629, endPoint y: 476, distance: 254.2
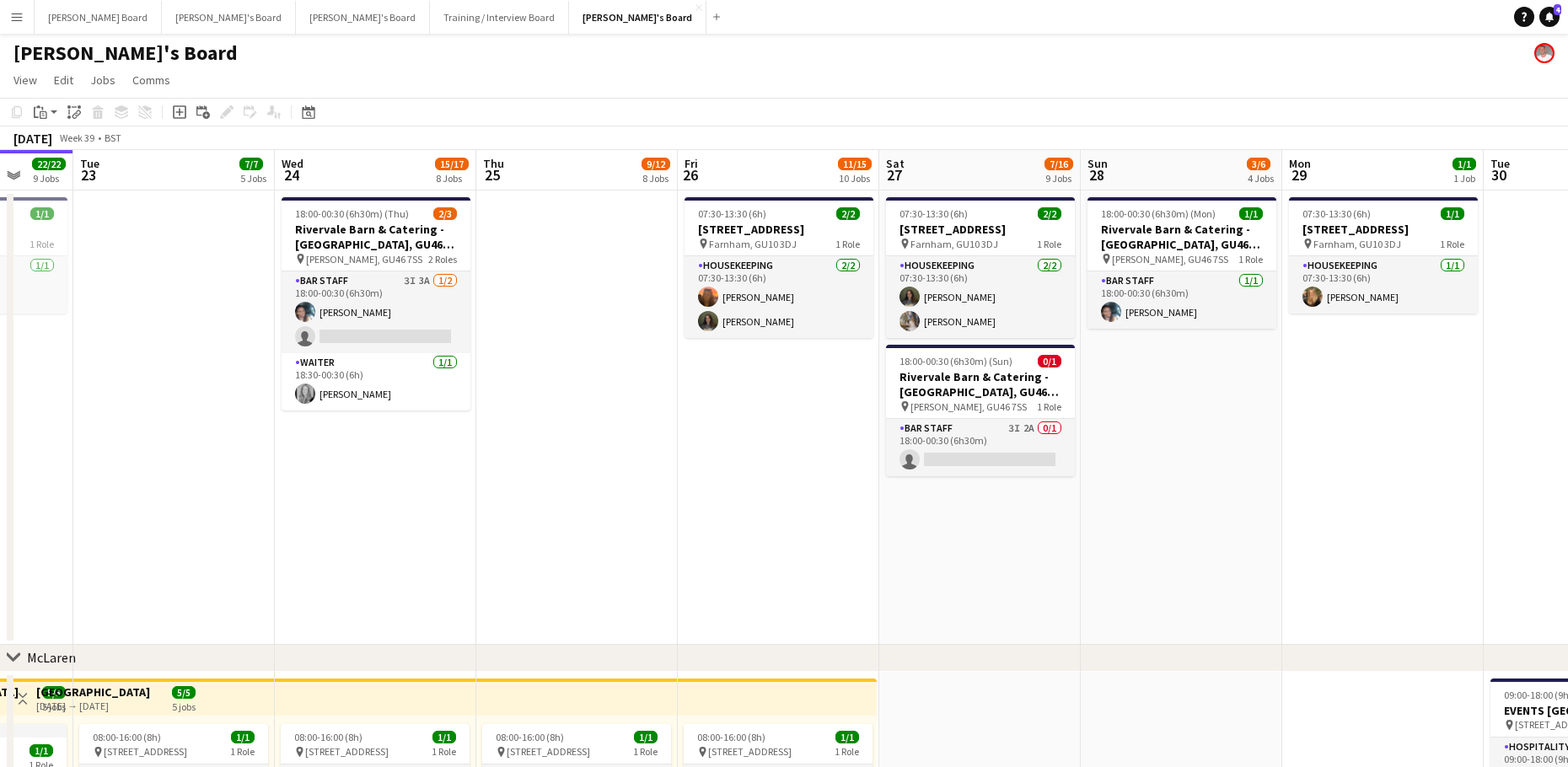
scroll to position [0, 685]
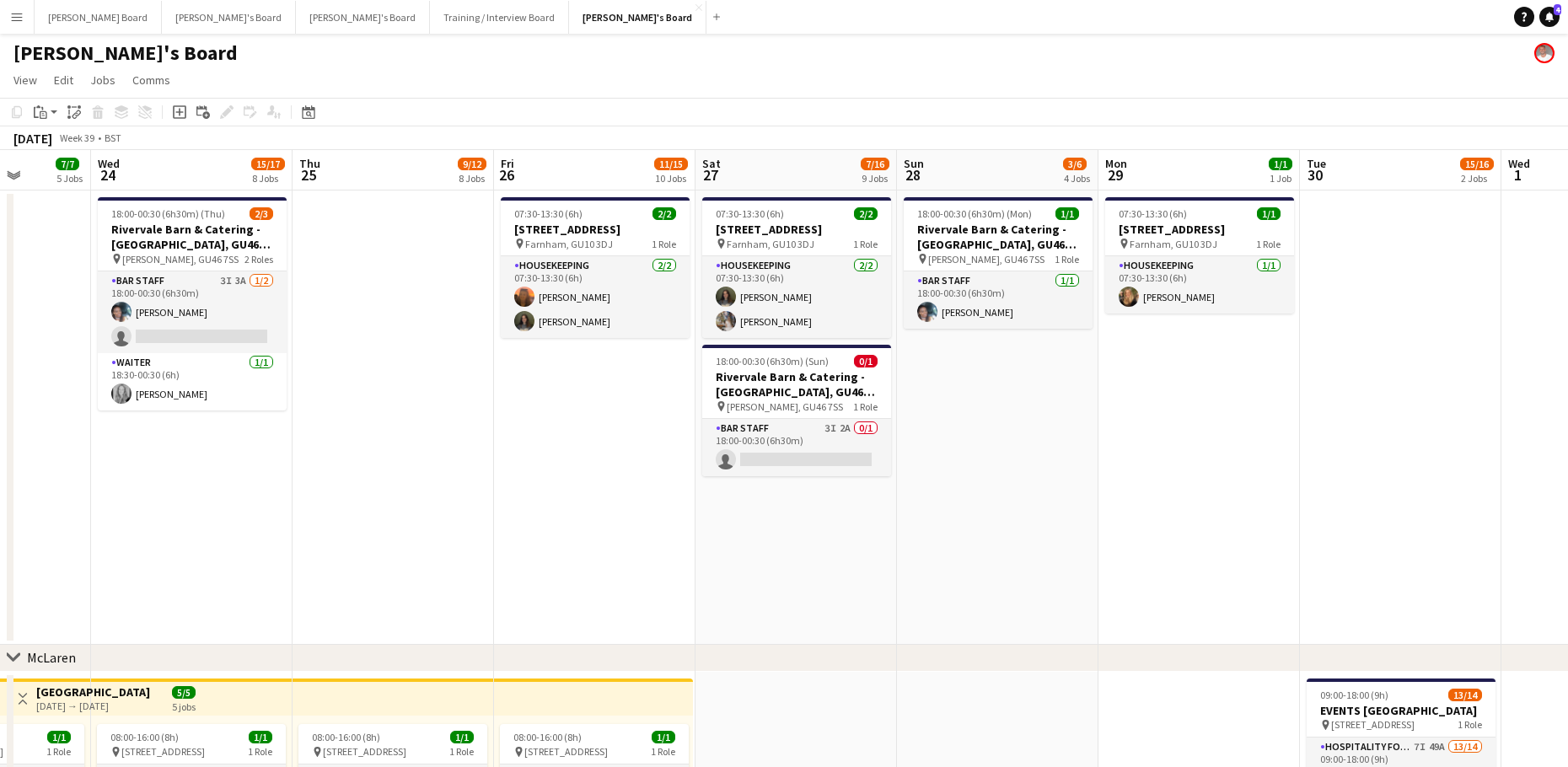
drag, startPoint x: 1235, startPoint y: 480, endPoint x: 662, endPoint y: 498, distance: 573.3
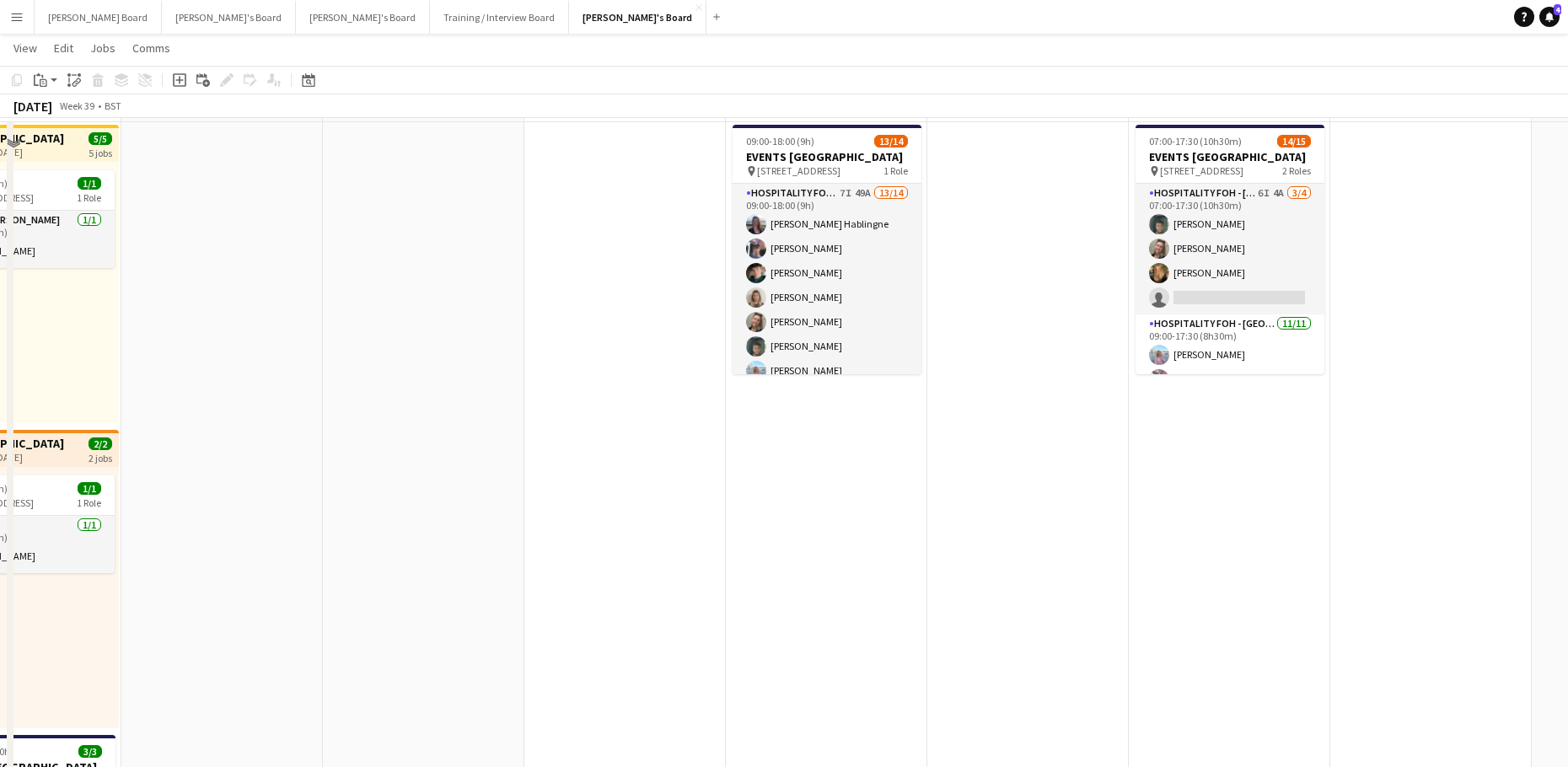
scroll to position [561, 0]
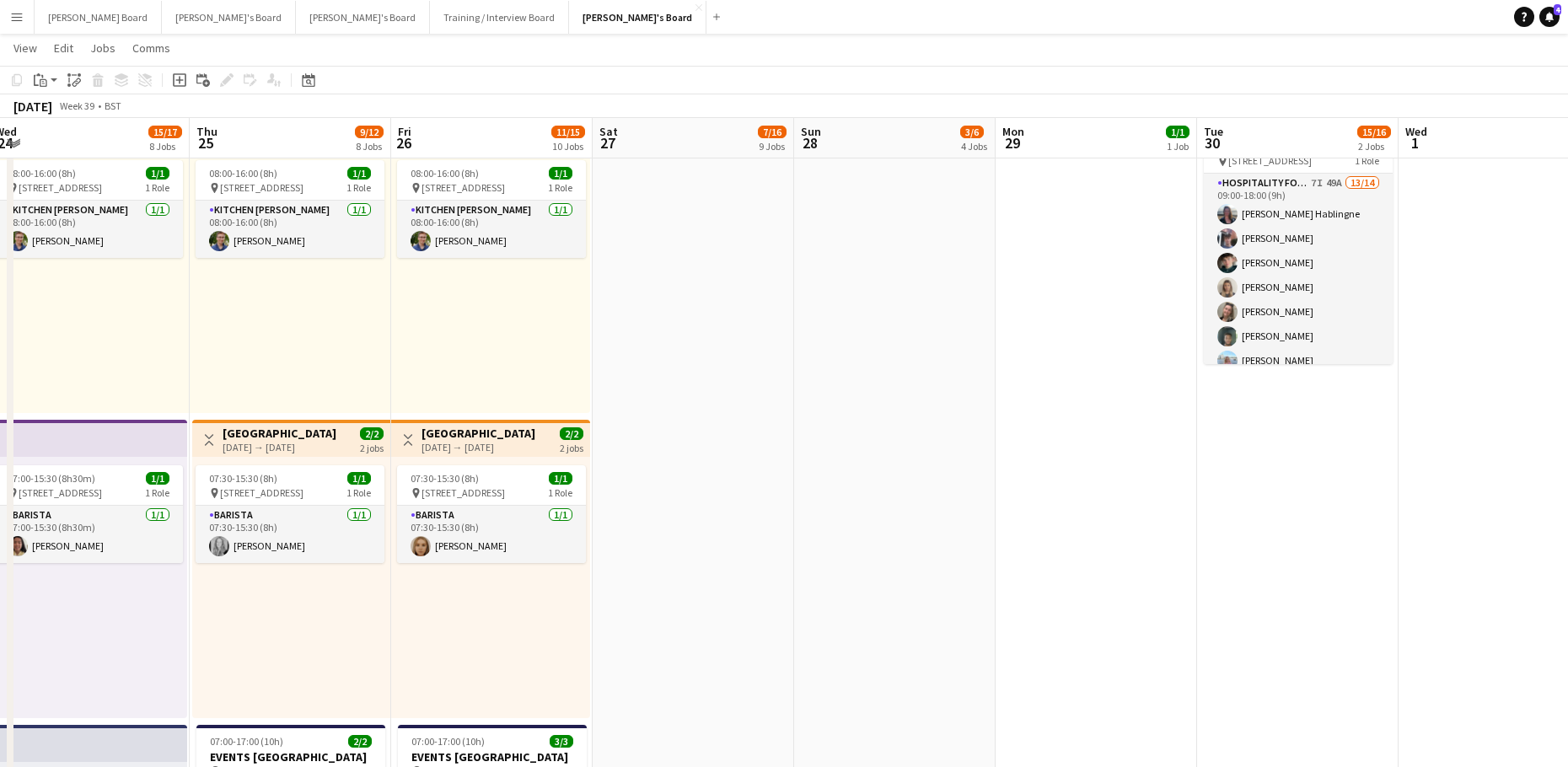
drag, startPoint x: 240, startPoint y: 556, endPoint x: 1066, endPoint y: 581, distance: 826.4
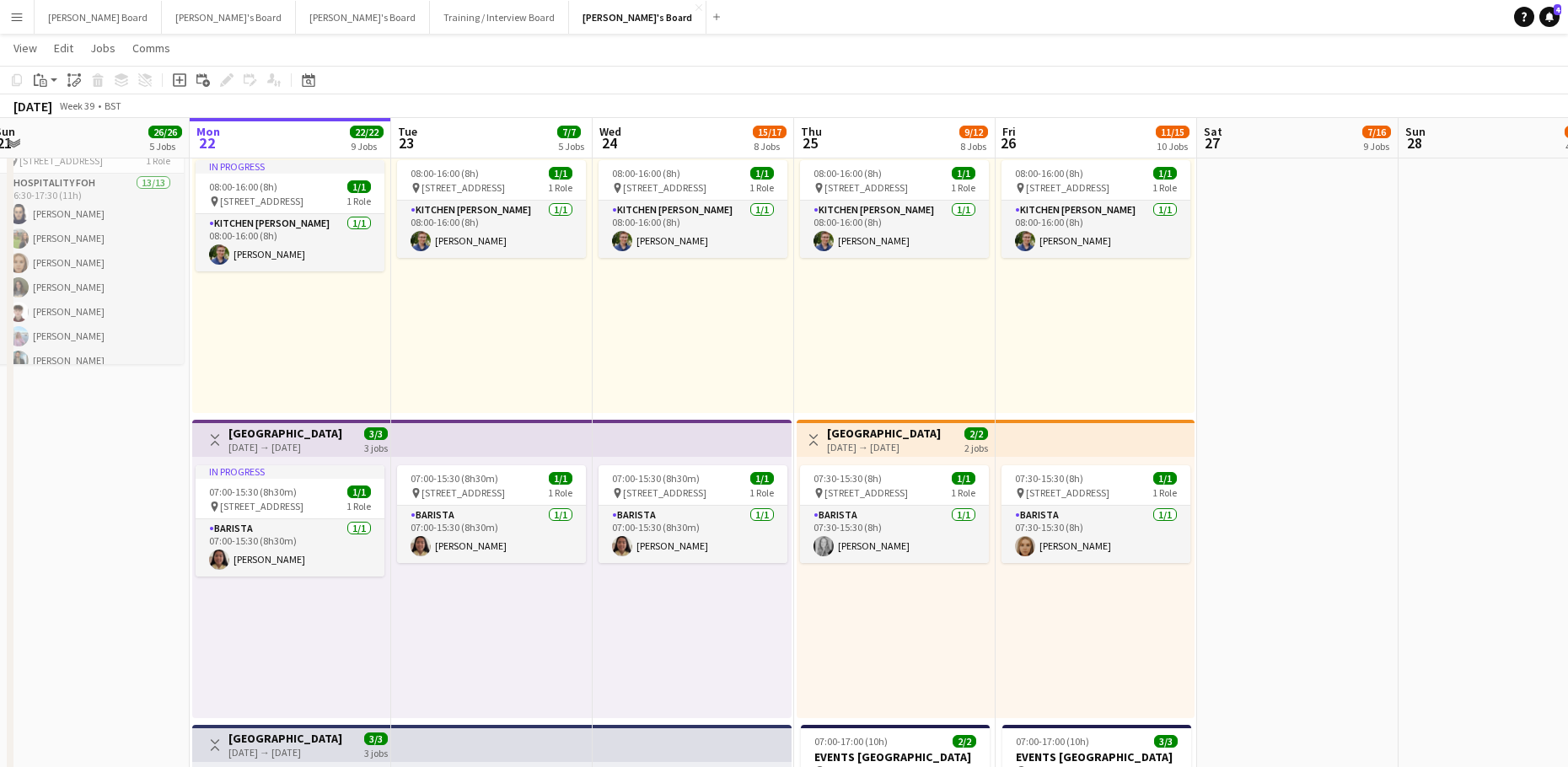
scroll to position [0, 589]
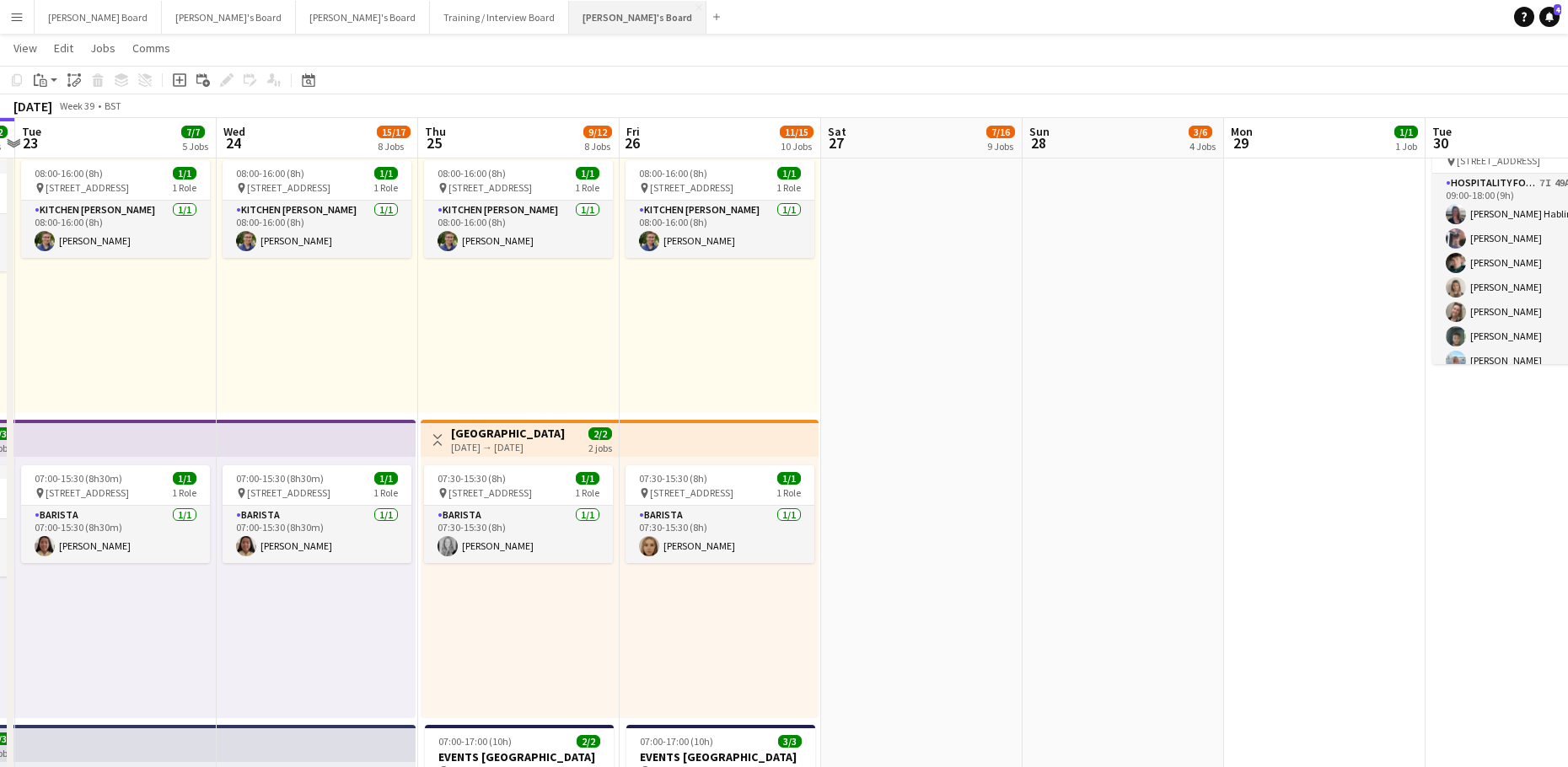
click at [569, 14] on button "[PERSON_NAME]'s Board Close" at bounding box center [637, 17] width 138 height 32
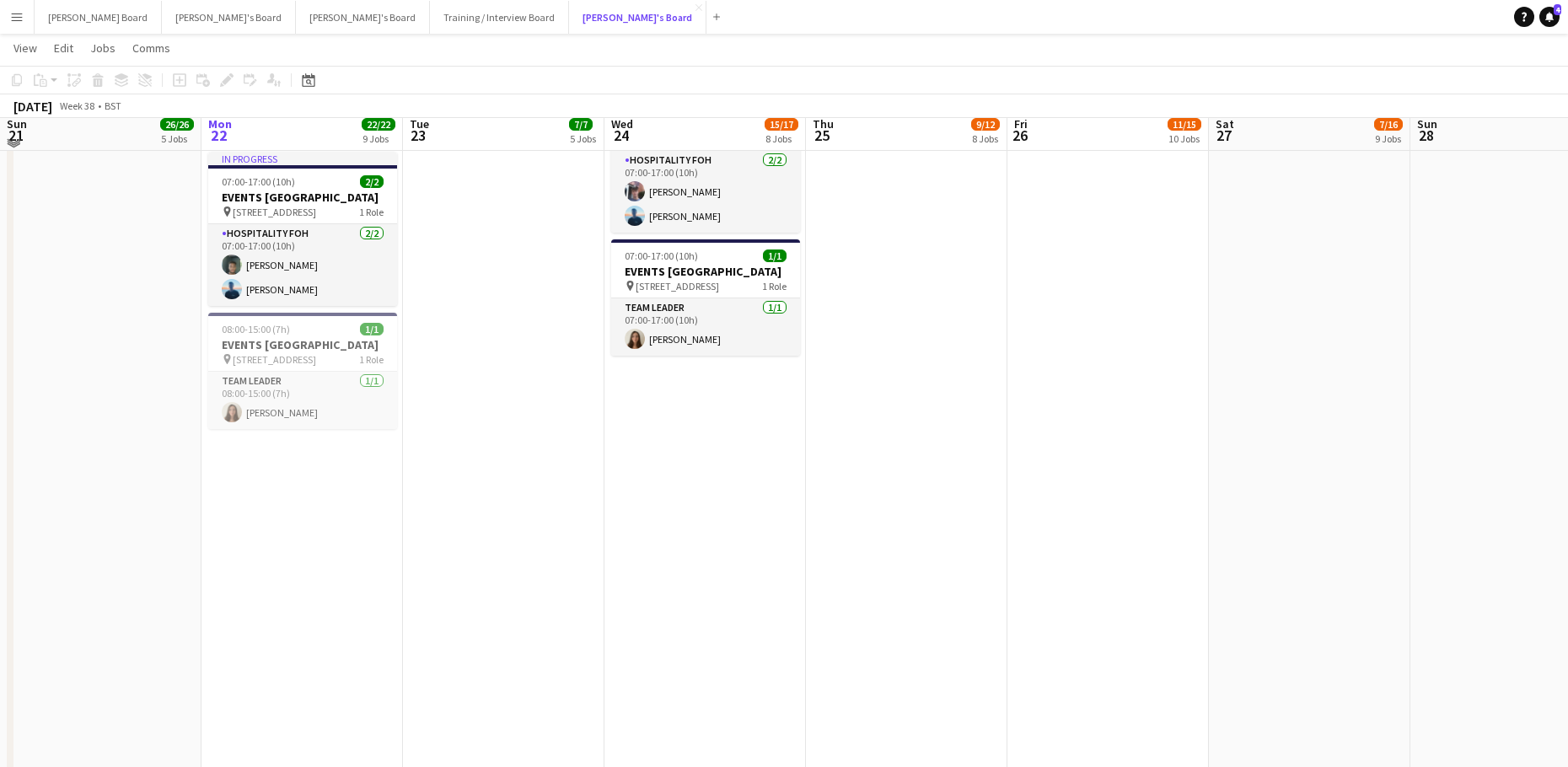
scroll to position [1460, 0]
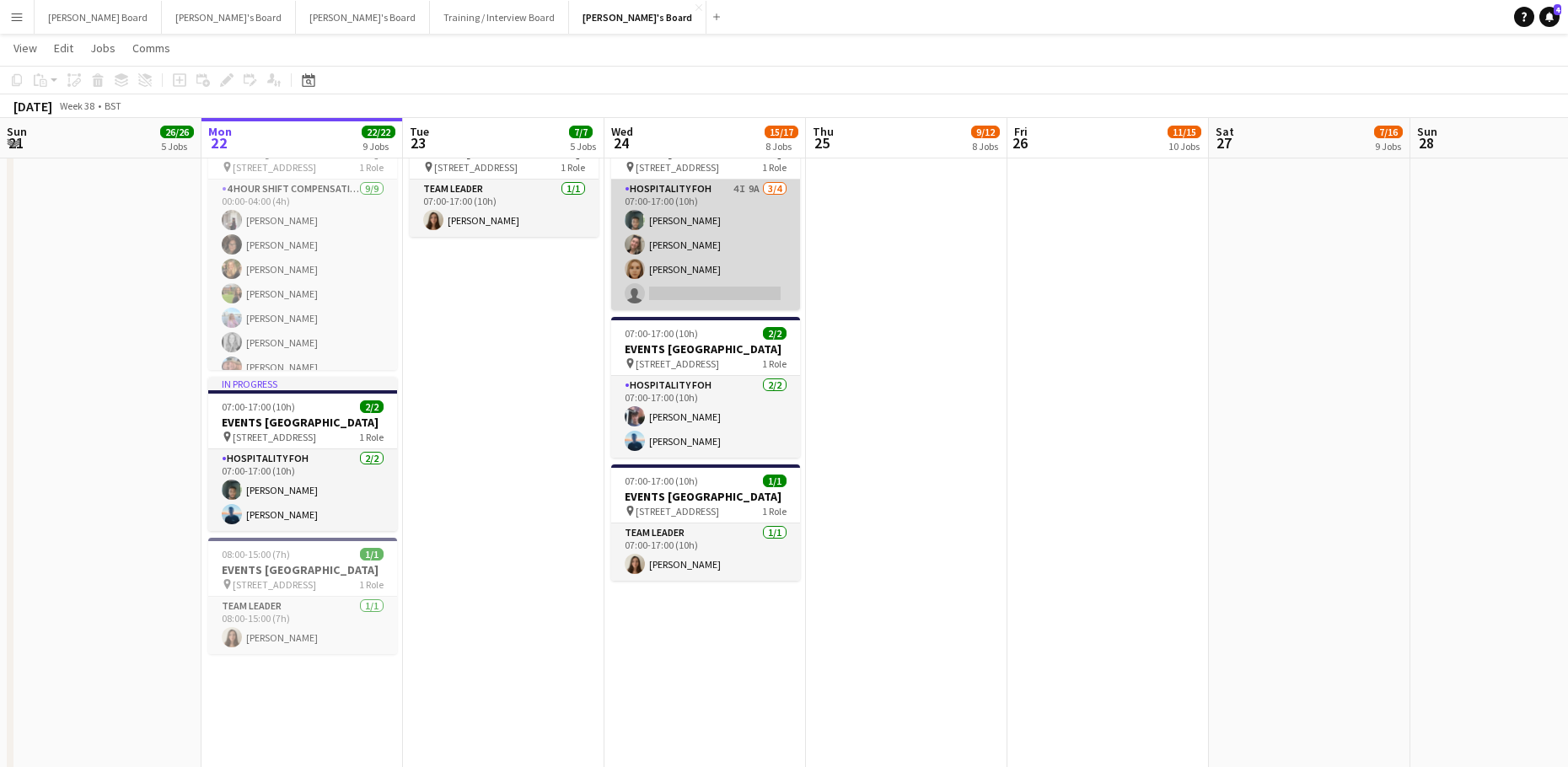
click at [758, 280] on app-card-role "Hospitality FOH 4I 9A [DATE] 07:00-17:00 (10h) [PERSON_NAME] [PERSON_NAME] [PER…" at bounding box center [705, 244] width 189 height 131
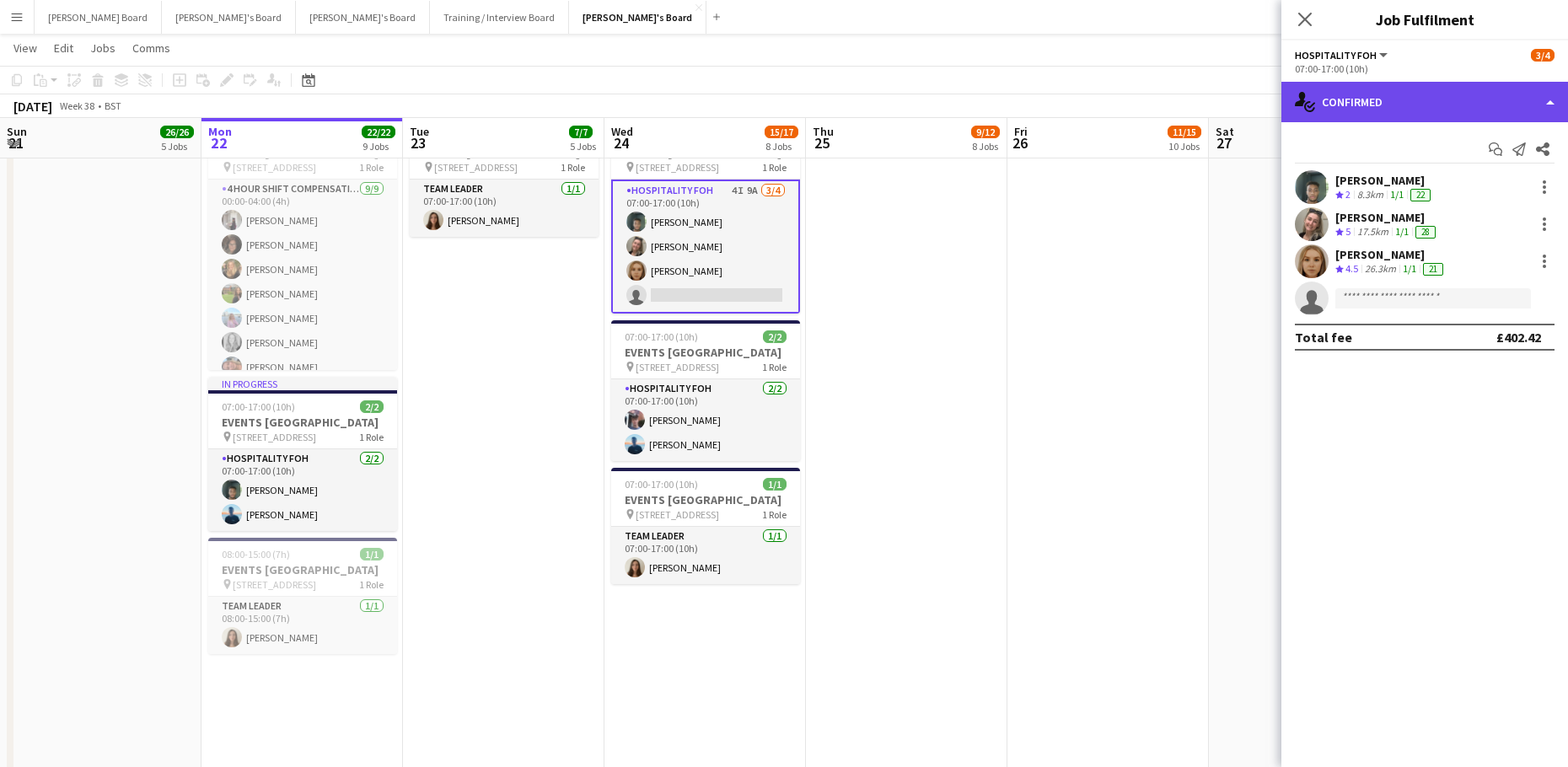
drag, startPoint x: 1366, startPoint y: 103, endPoint x: 1442, endPoint y: 279, distance: 191.7
click at [1367, 104] on div "single-neutral-actions-check-2 Confirmed" at bounding box center [1423, 101] width 286 height 40
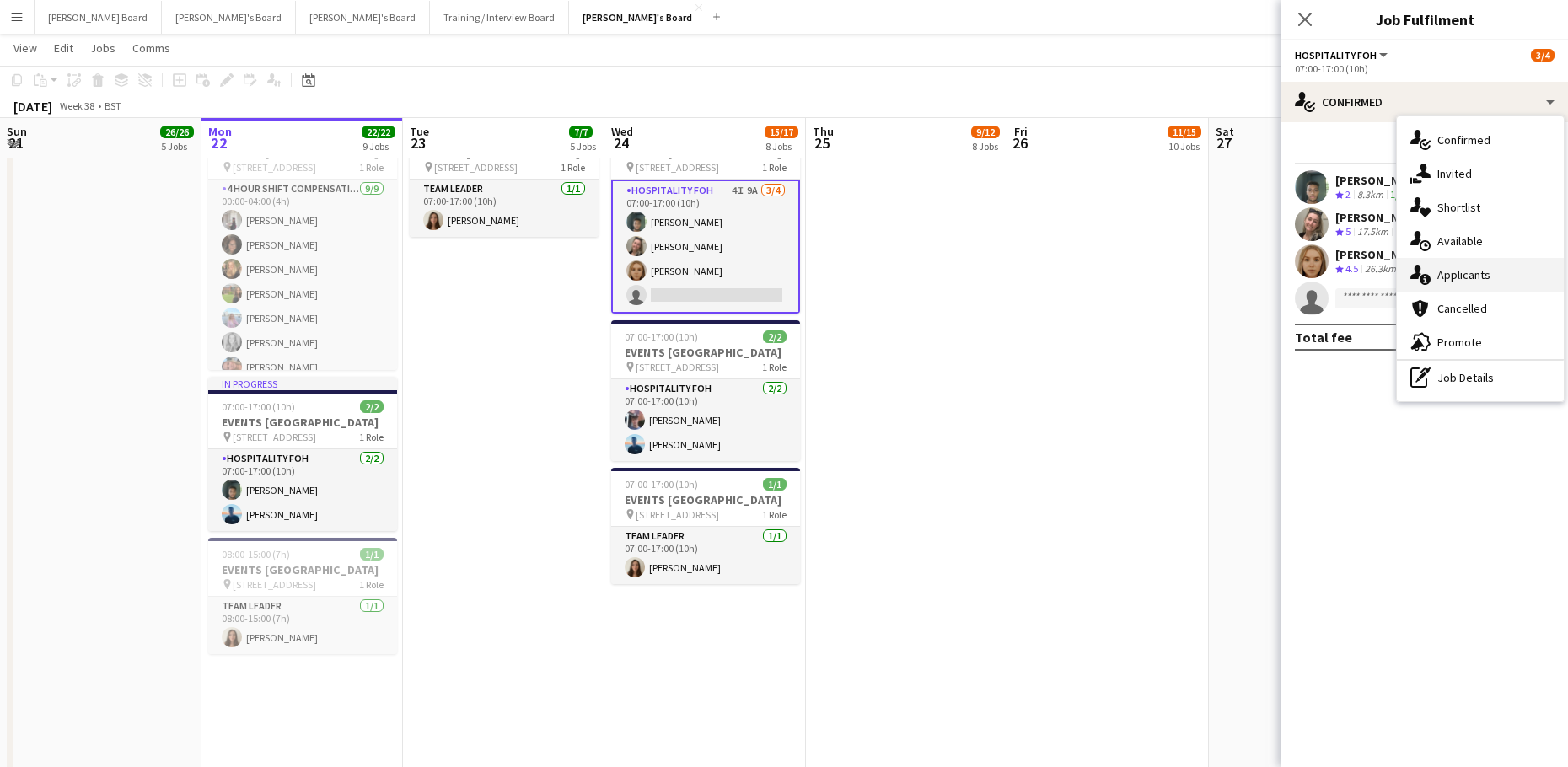
click at [1475, 283] on div "single-neutral-actions-information Applicants" at bounding box center [1480, 274] width 167 height 33
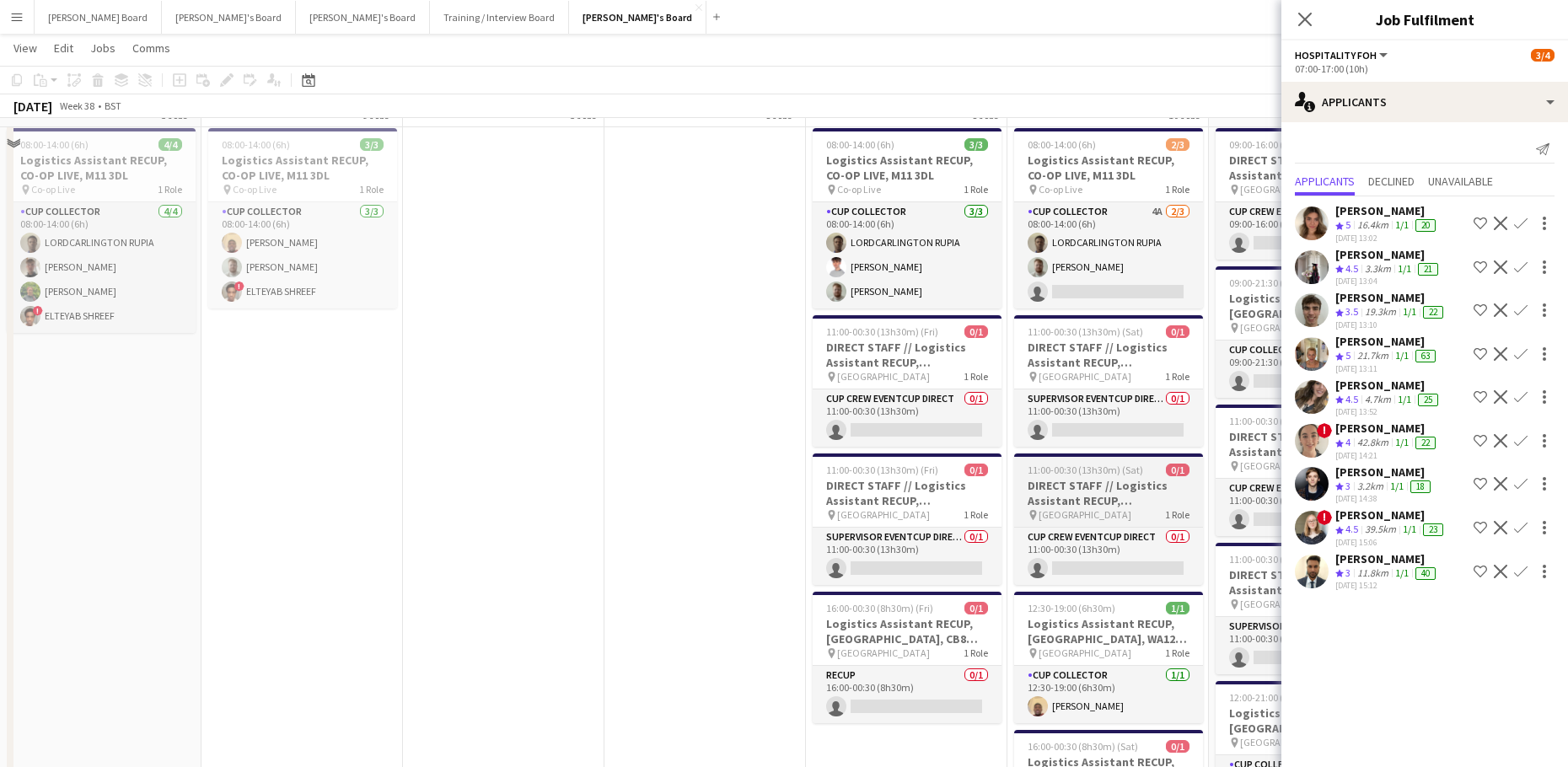
scroll to position [2807, 0]
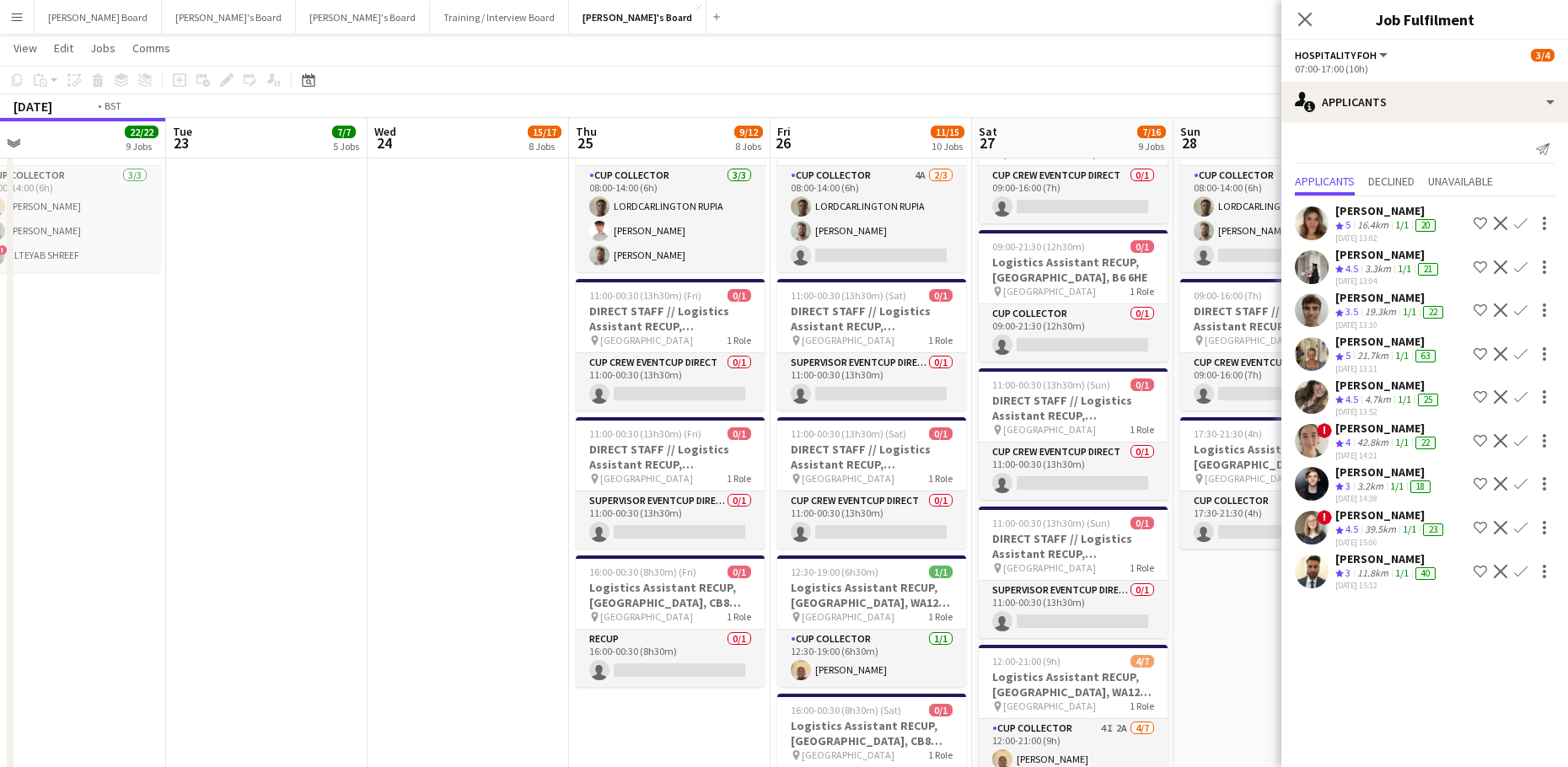
drag, startPoint x: 1152, startPoint y: 486, endPoint x: 893, endPoint y: 512, distance: 260.3
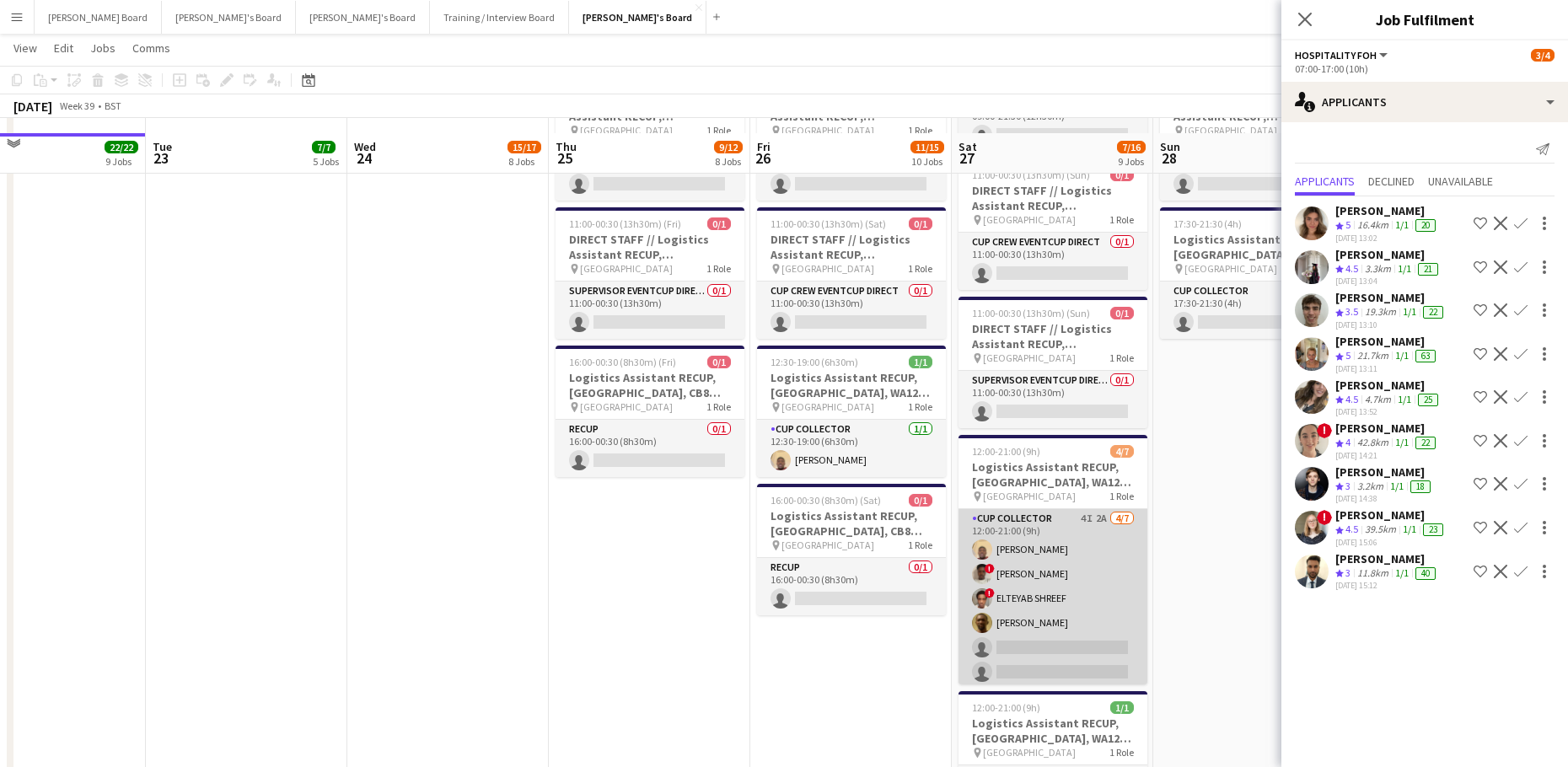
scroll to position [3033, 0]
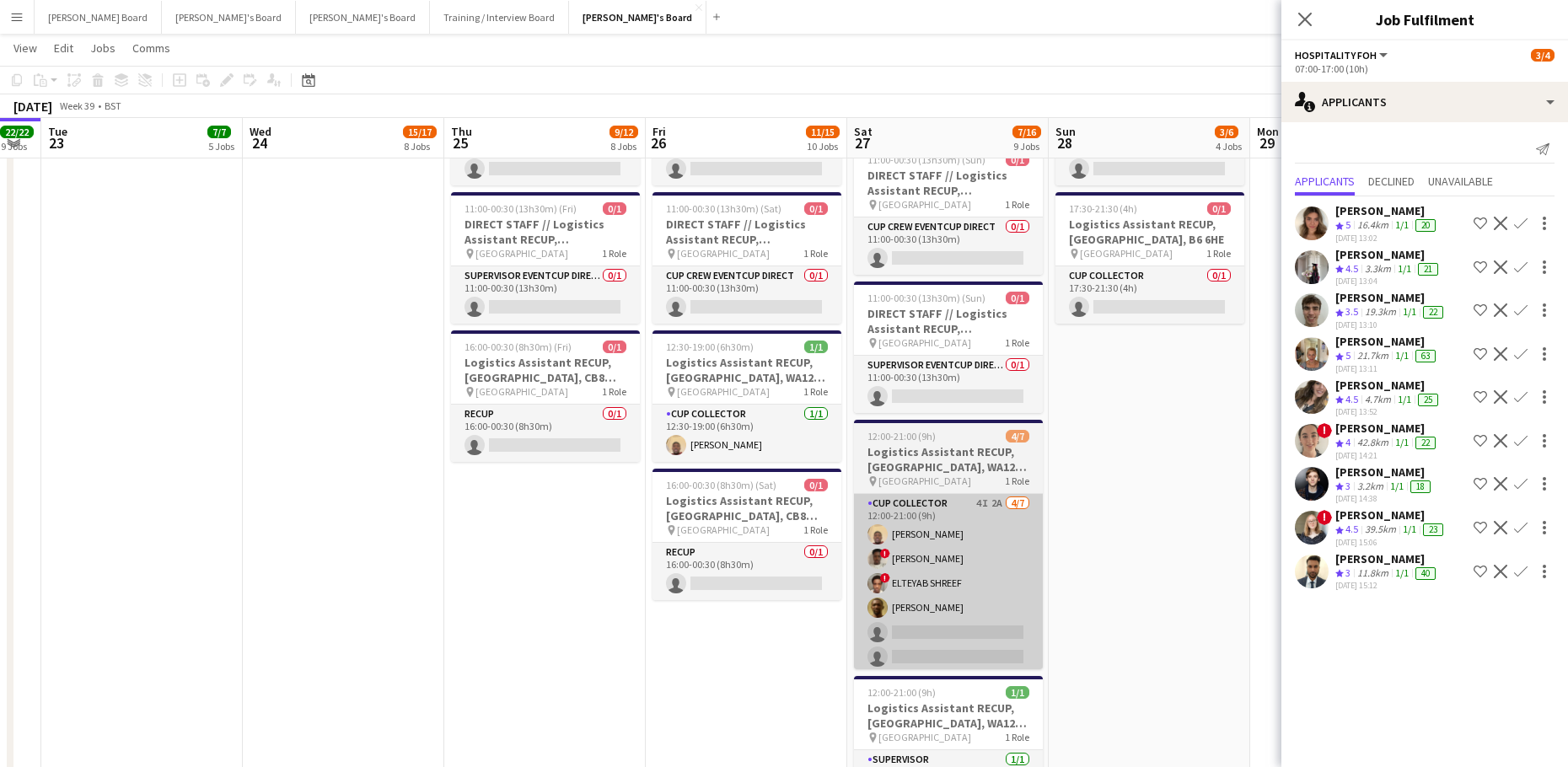
drag, startPoint x: 1169, startPoint y: 616, endPoint x: 886, endPoint y: 604, distance: 283.3
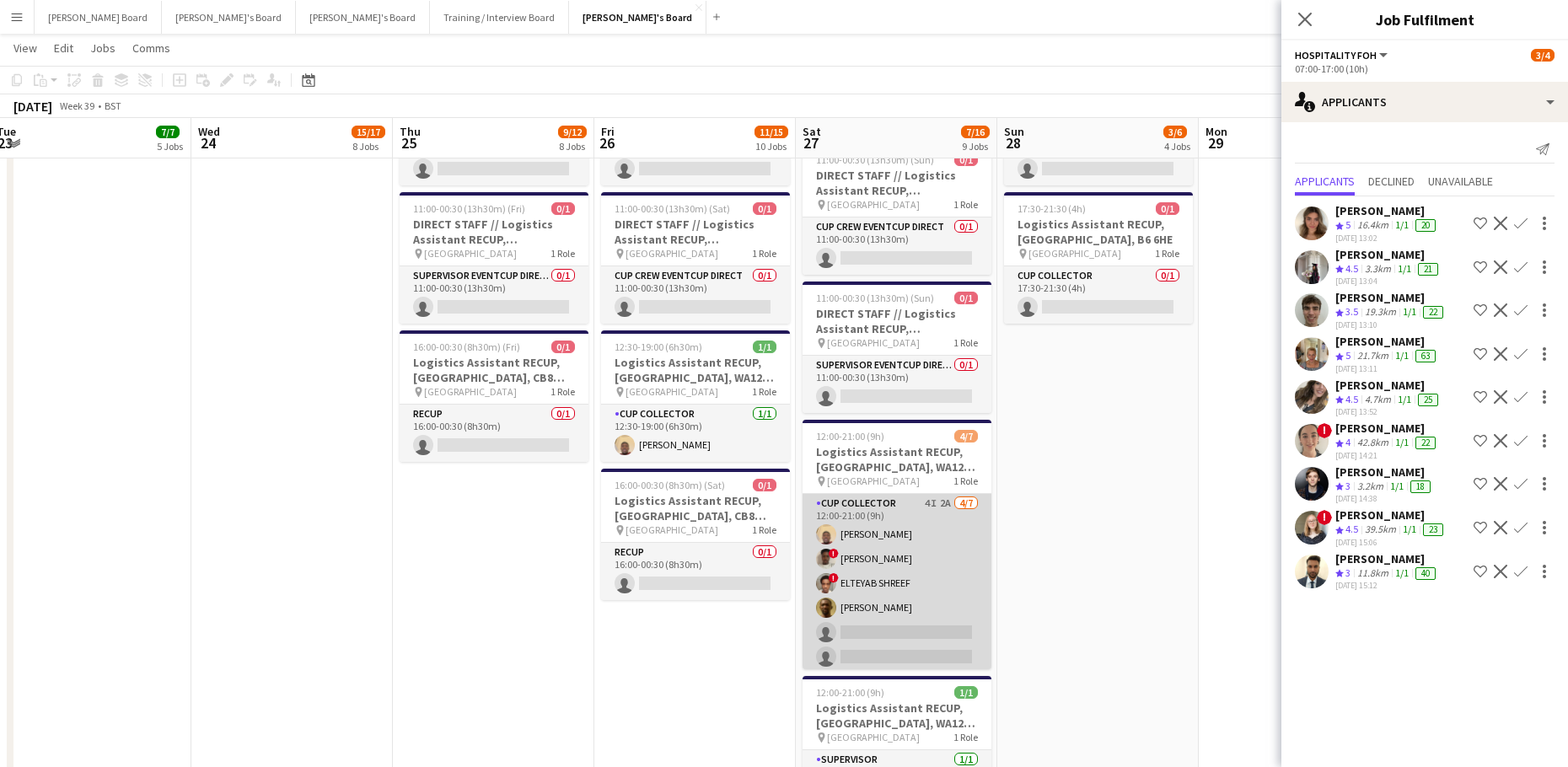
click at [856, 600] on app-card-role "CUP COLLECTOR 4I 2A [DATE] 12:00-21:00 (9h) [PERSON_NAME] ! [PERSON_NAME] ! ELT…" at bounding box center [897, 595] width 189 height 204
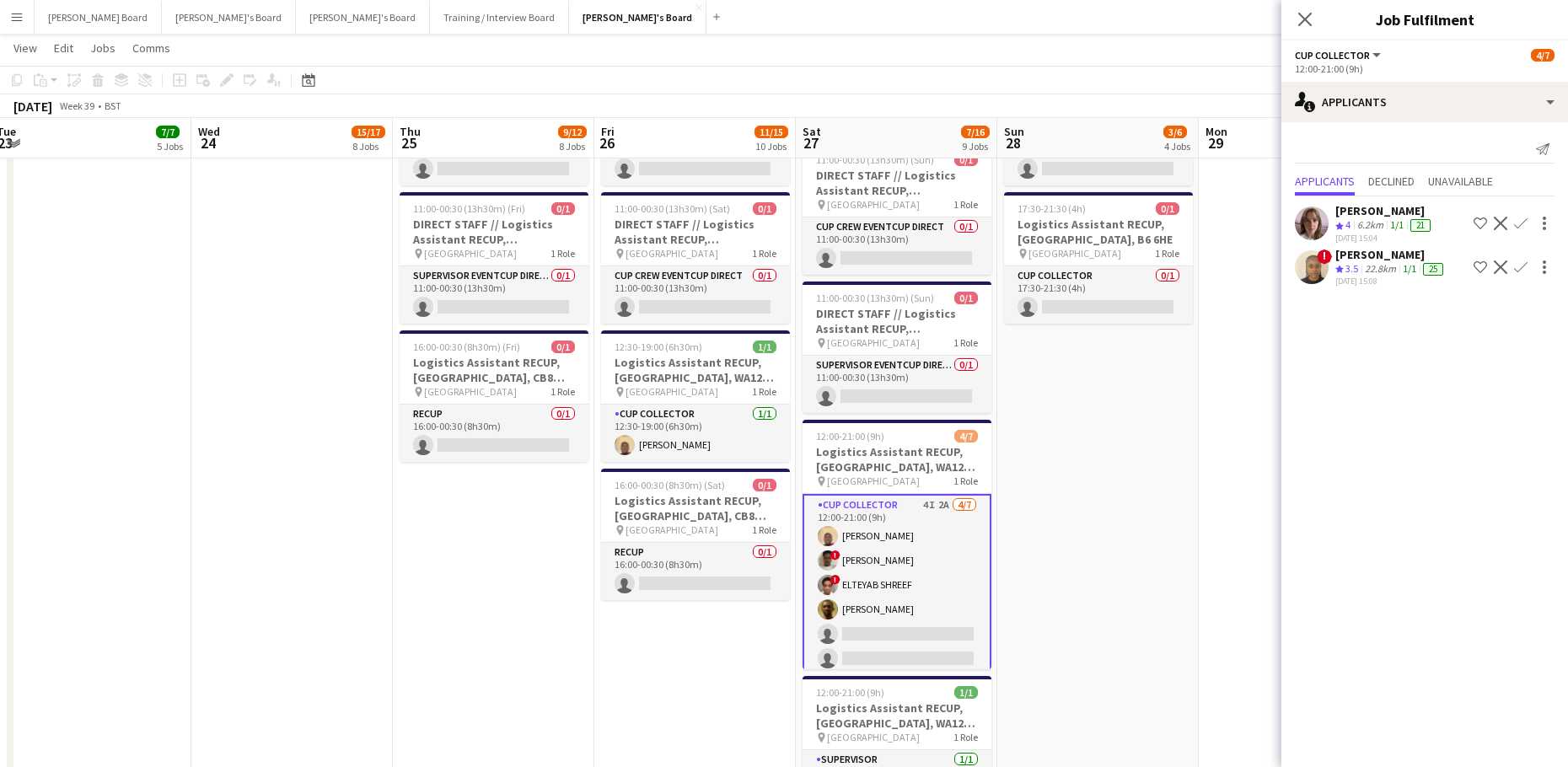
click at [1371, 253] on div "[PERSON_NAME]" at bounding box center [1390, 254] width 111 height 15
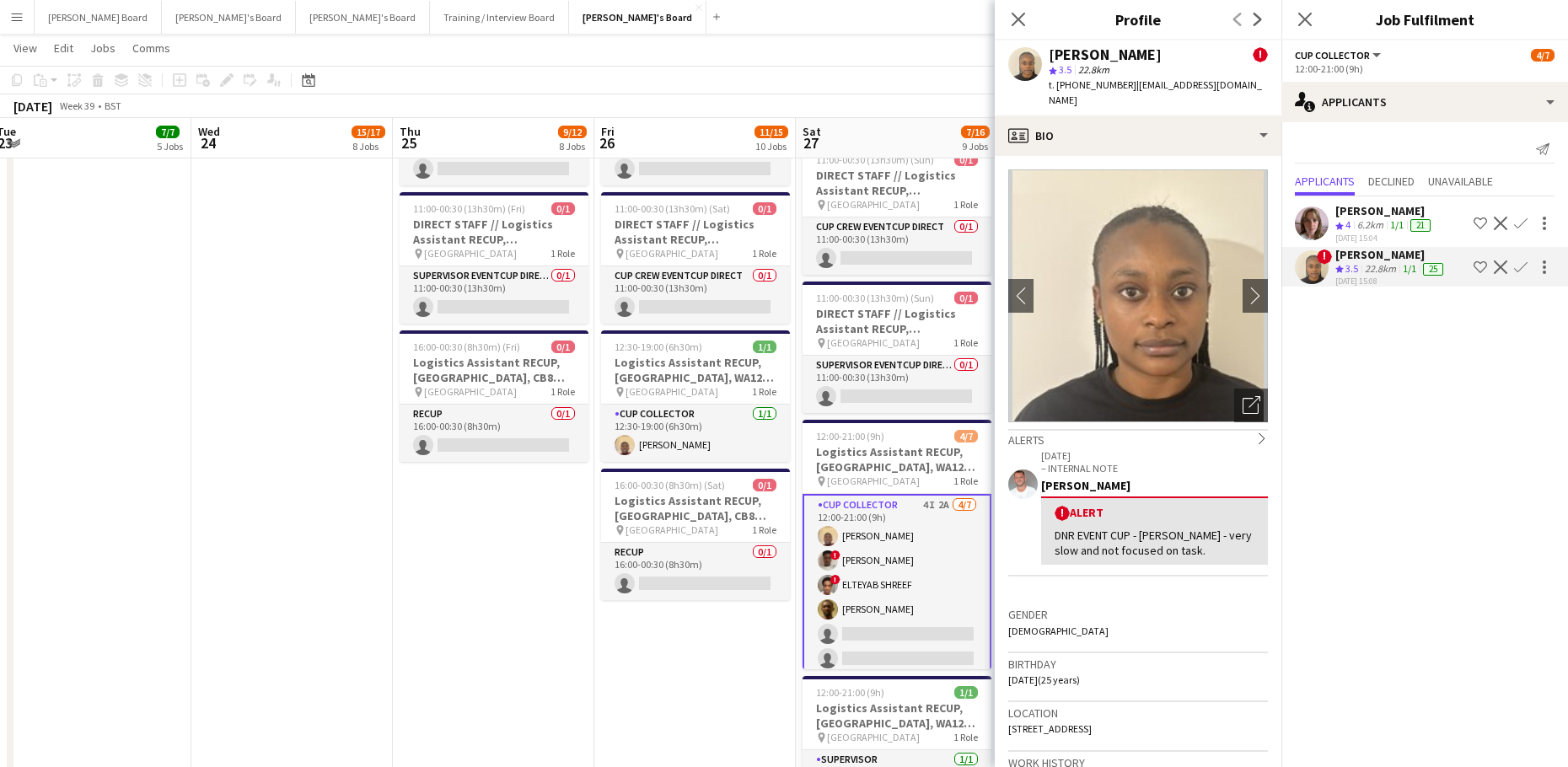
click at [1501, 262] on app-icon "Decline" at bounding box center [1500, 267] width 14 height 14
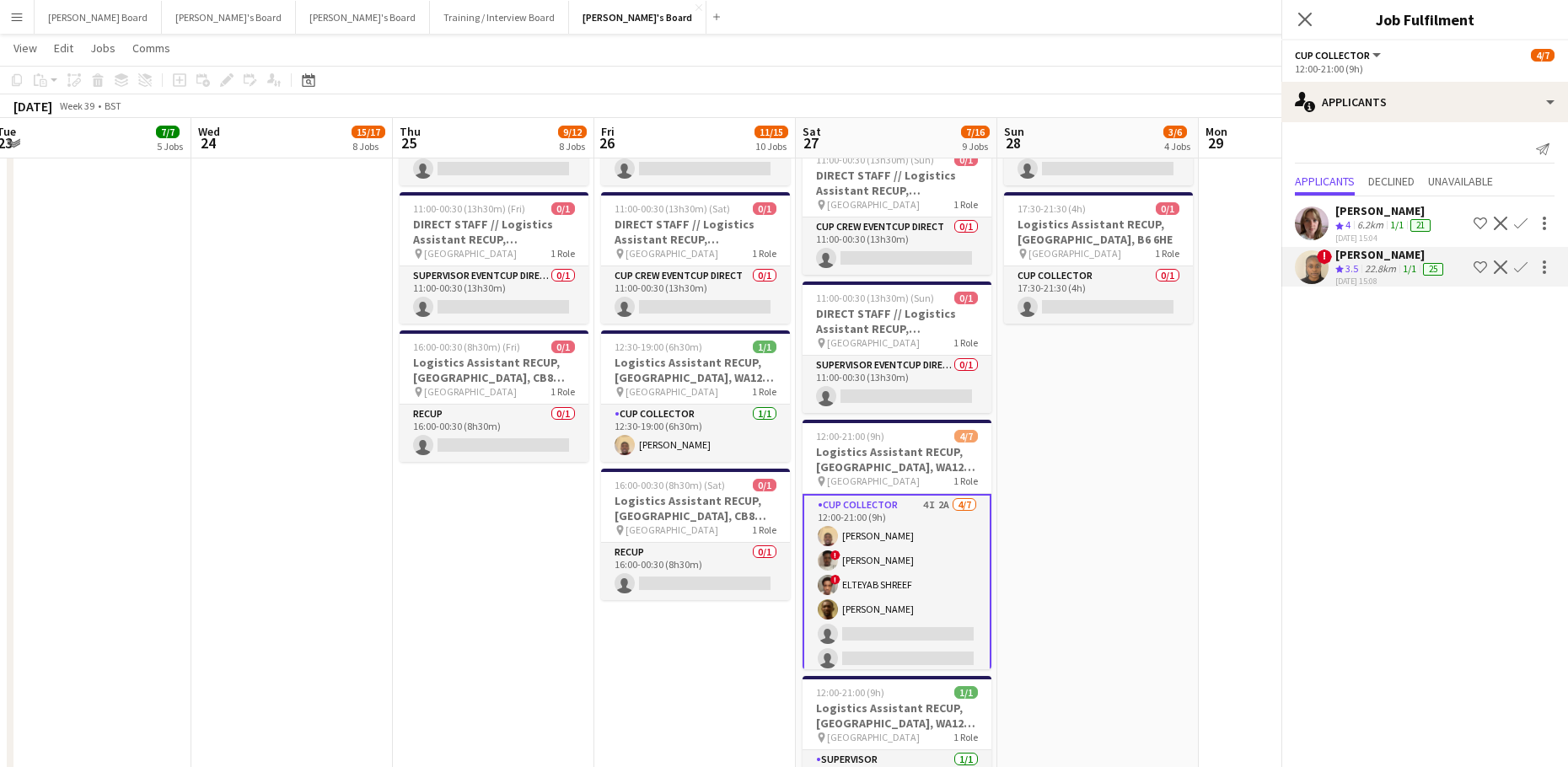
scroll to position [0, 0]
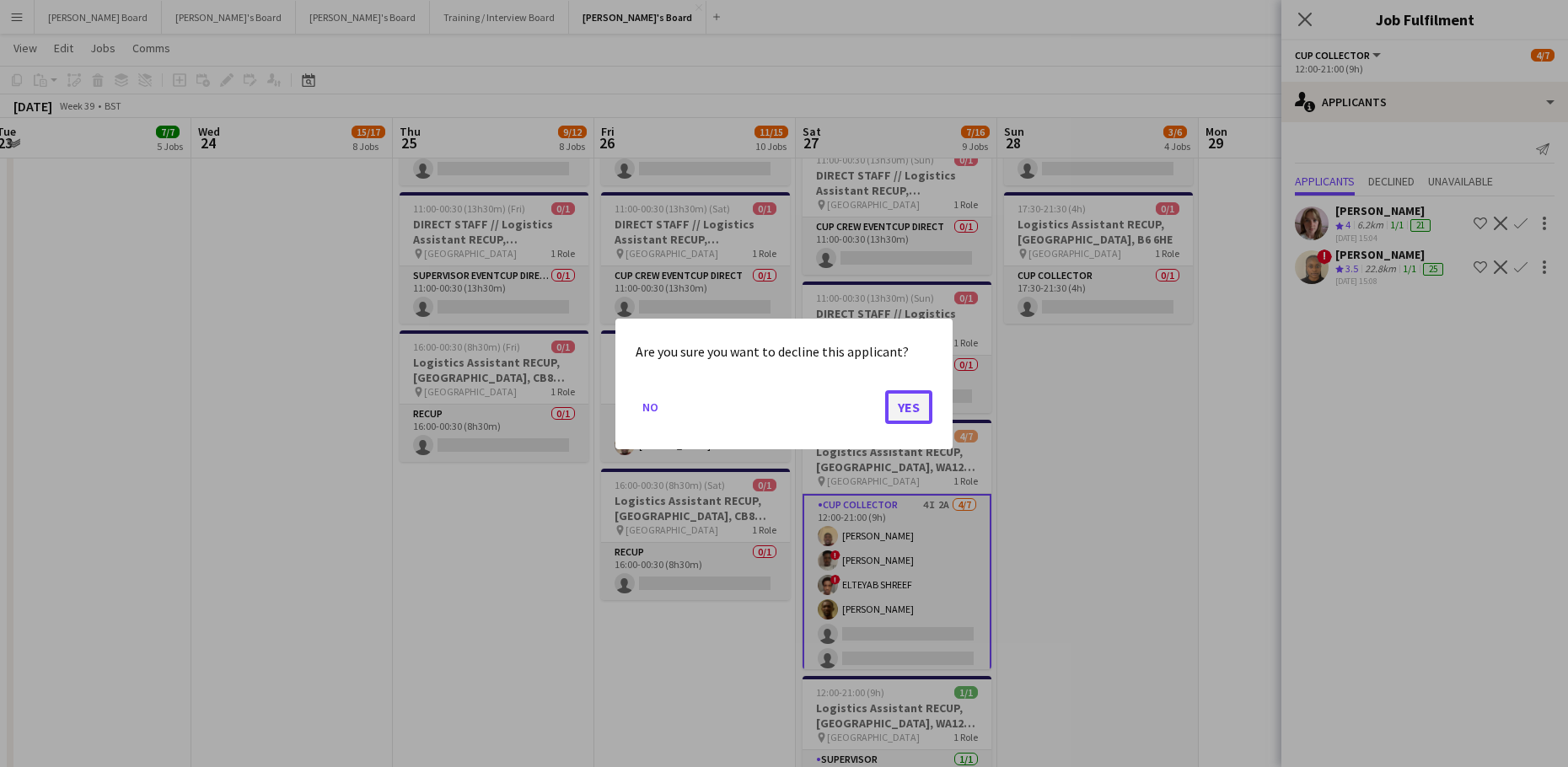
drag, startPoint x: 923, startPoint y: 405, endPoint x: 990, endPoint y: 414, distance: 67.6
click at [925, 405] on button "Yes" at bounding box center [909, 406] width 47 height 33
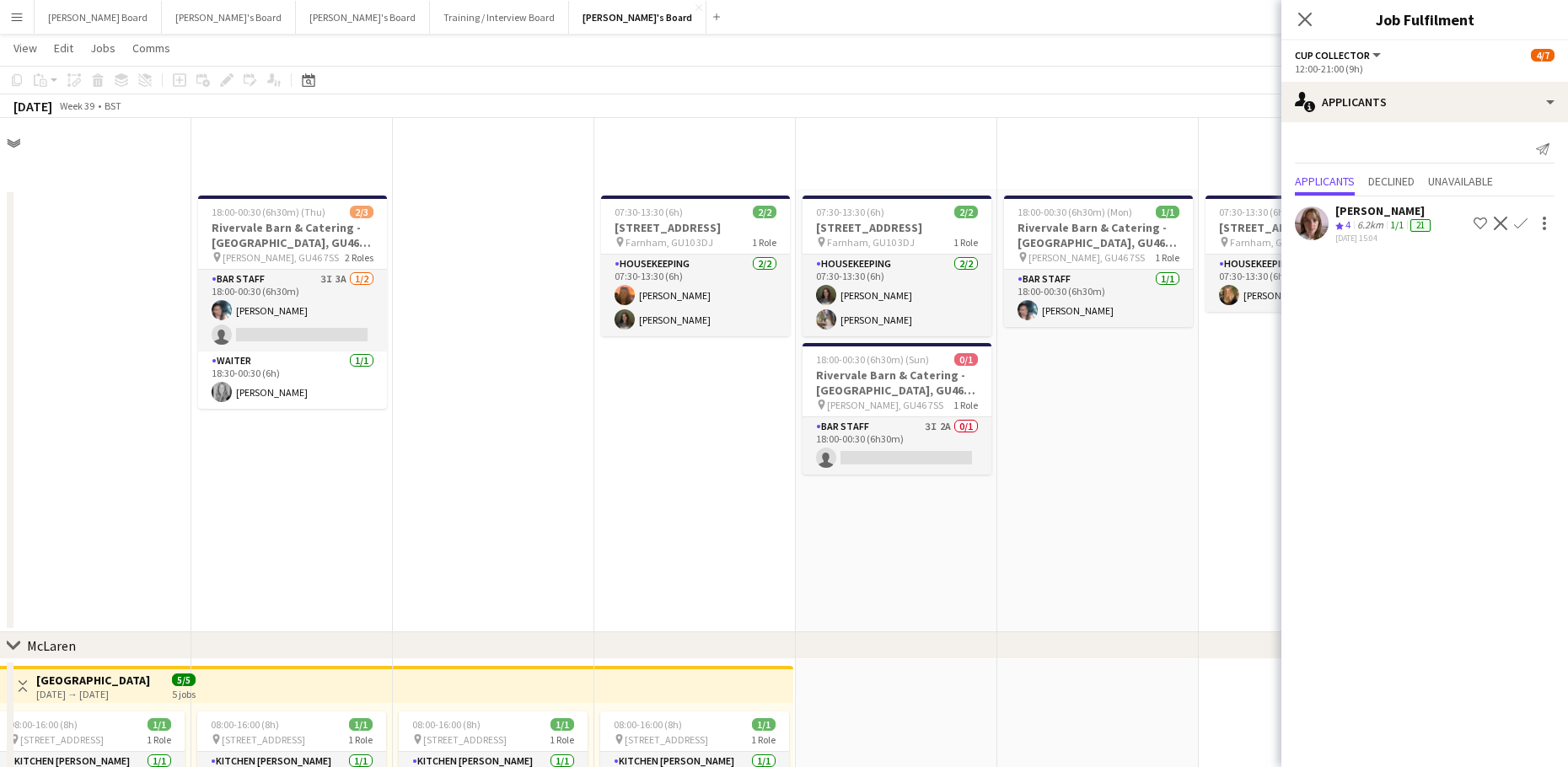
scroll to position [3033, 0]
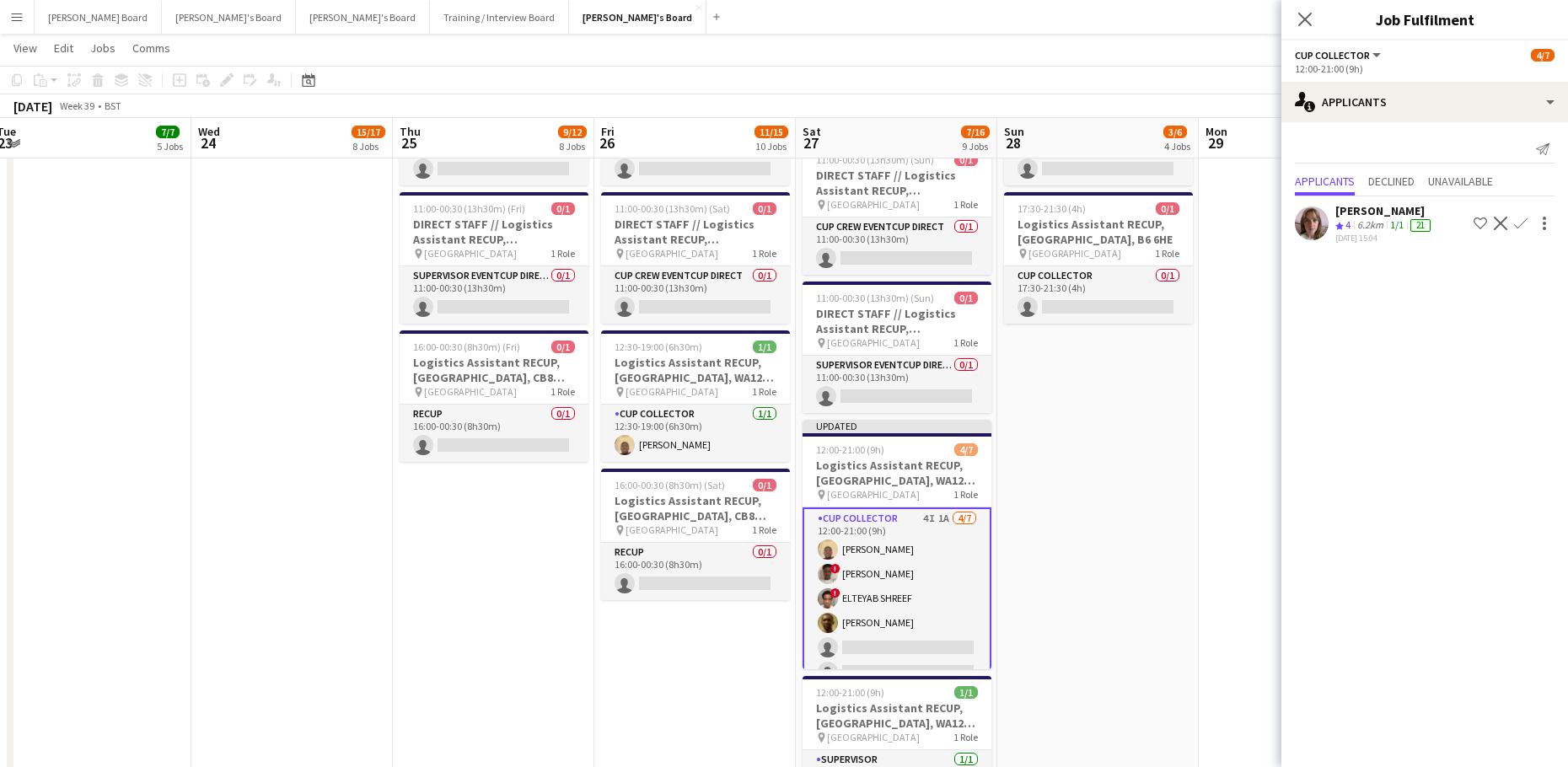
click at [1116, 438] on app-date-cell "08:00-14:00 (6h) 2/3 Logistics Assistant RECUP, CO-OP LIVE, M11 3DL pin Co-op L…" at bounding box center [1098, 423] width 202 height 1126
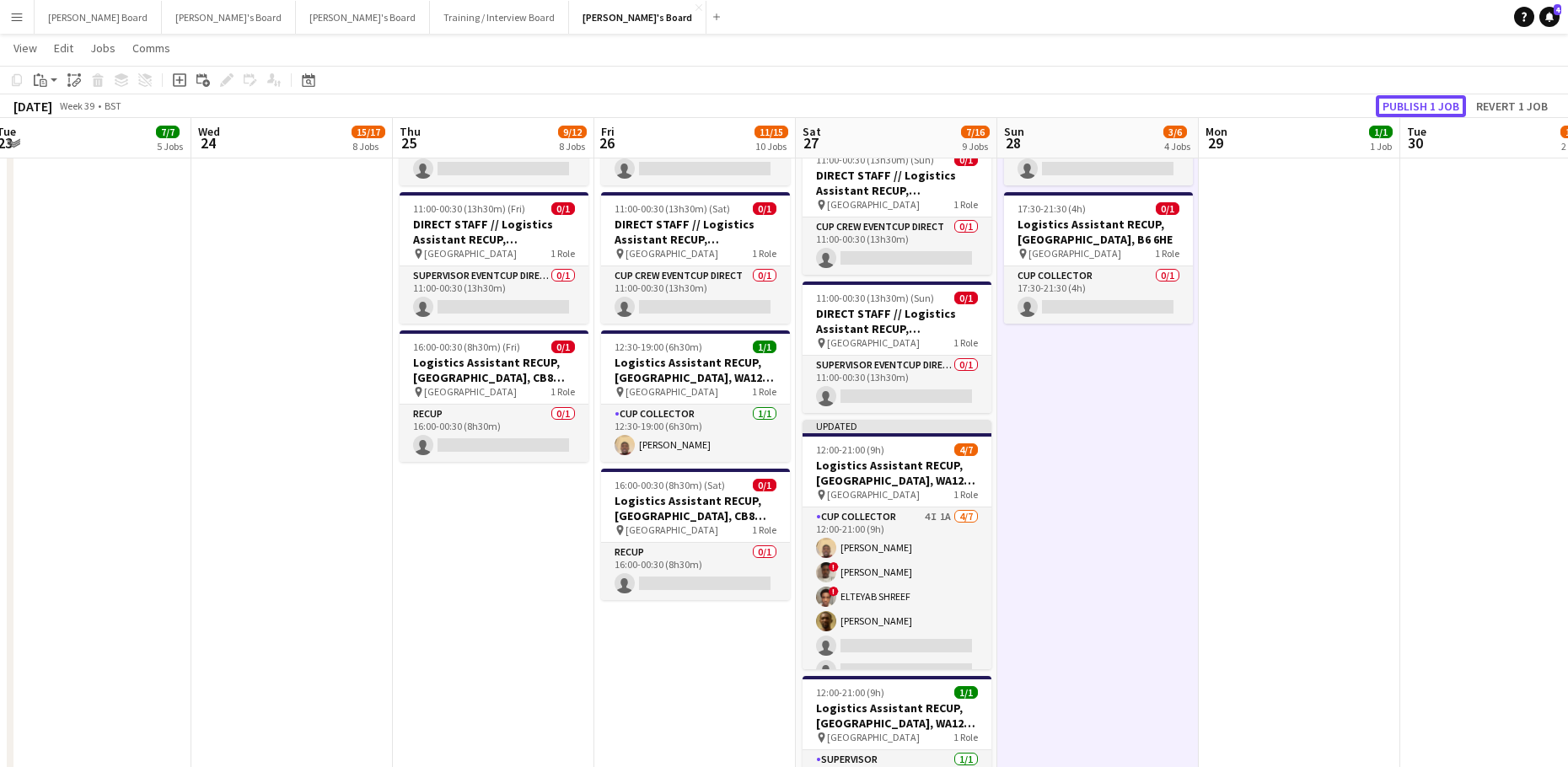
click at [1411, 107] on button "Publish 1 job" at bounding box center [1420, 106] width 90 height 22
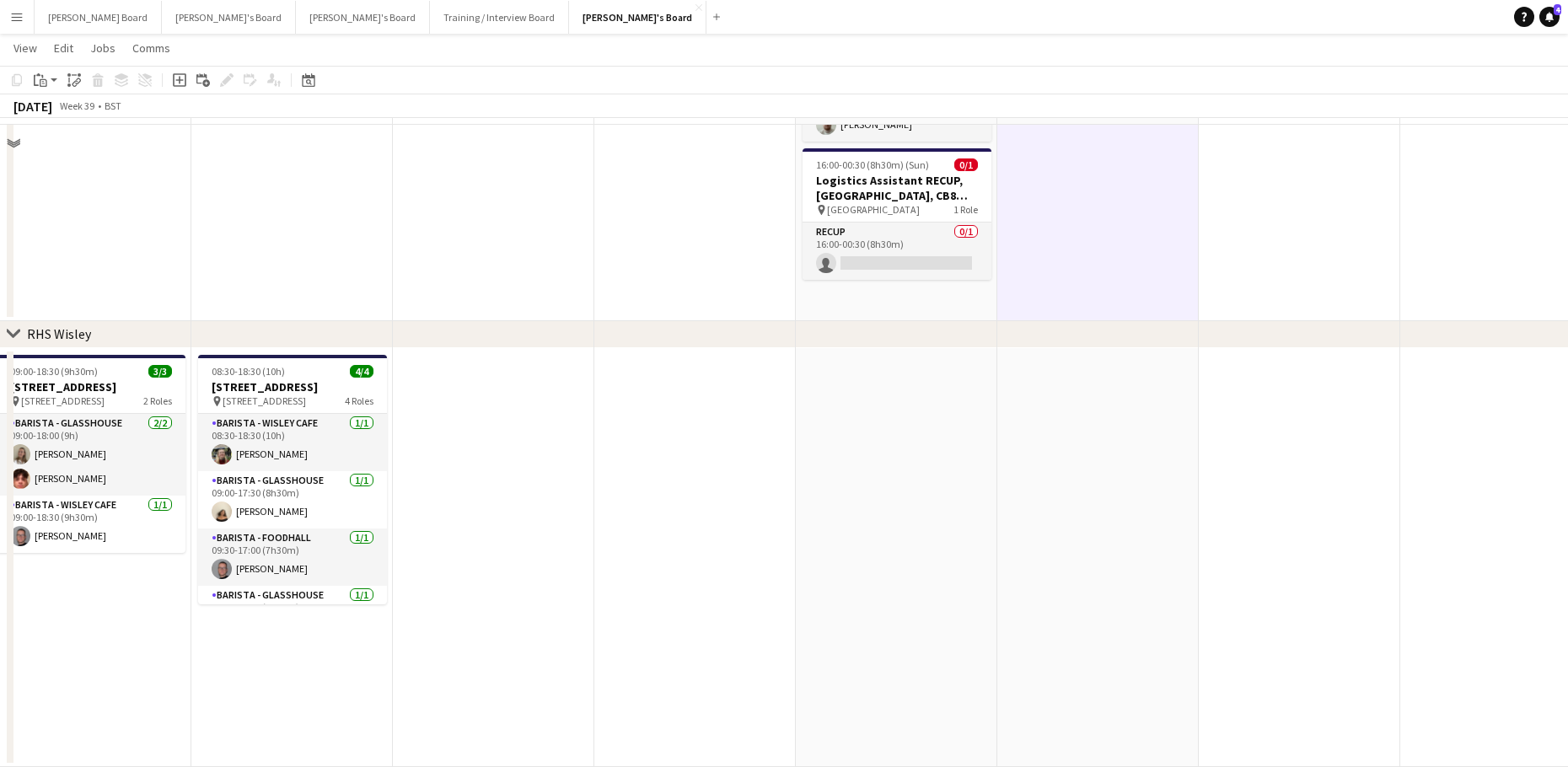
scroll to position [3698, 0]
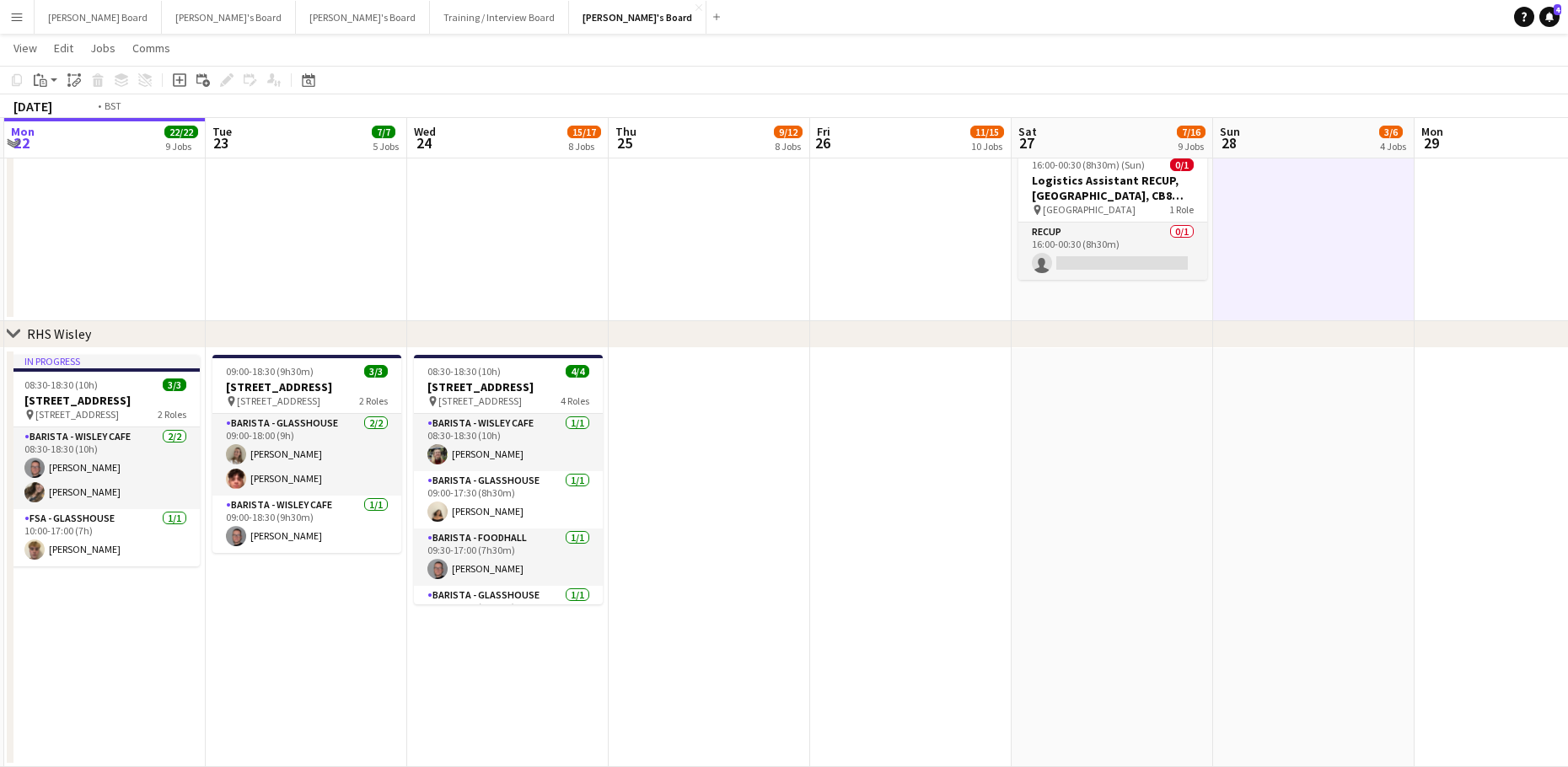
drag, startPoint x: 550, startPoint y: 586, endPoint x: 844, endPoint y: 583, distance: 294.0
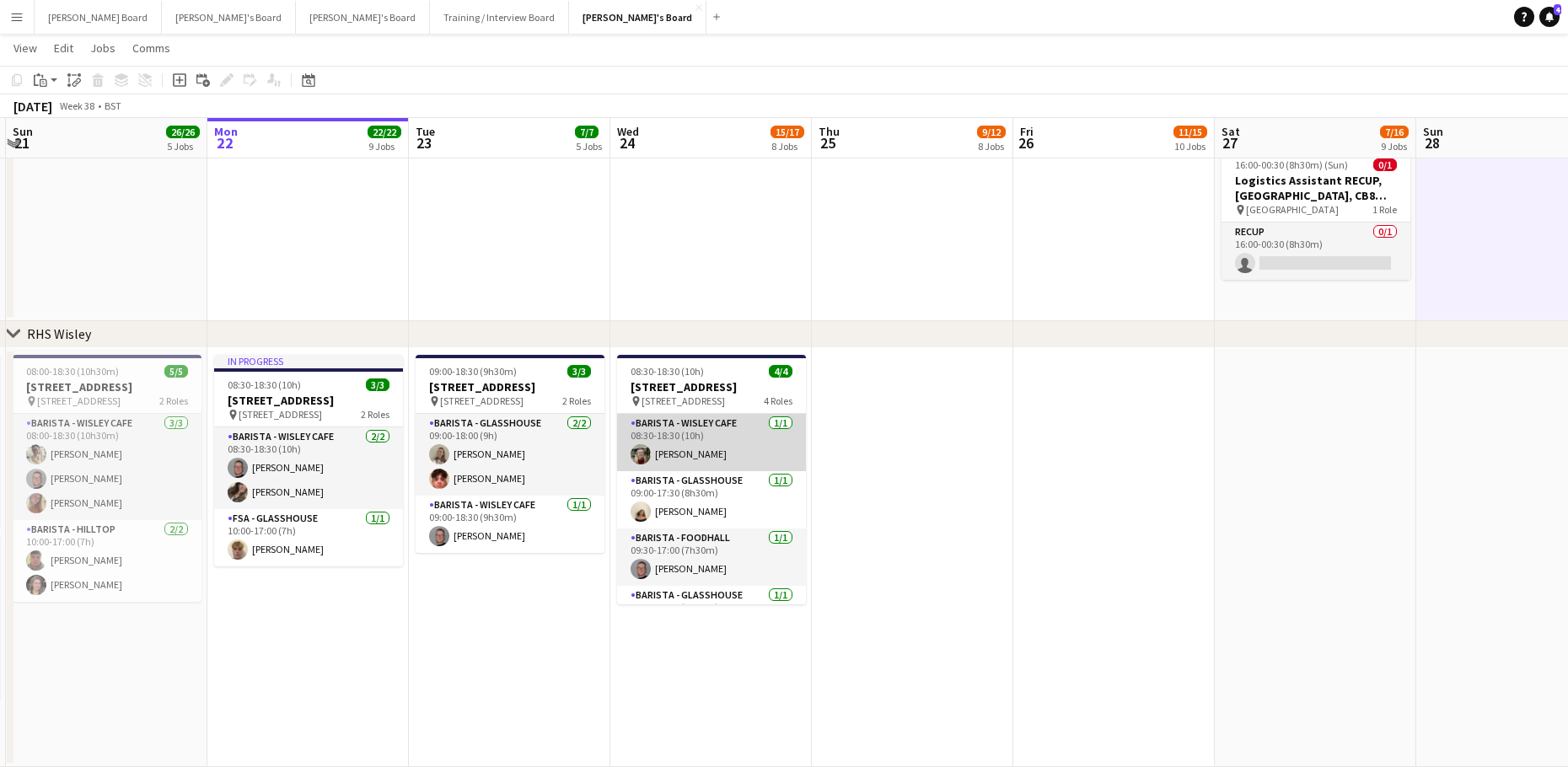
click at [747, 467] on app-card-role "Barista - Wisley Cafe [DATE] 08:30-18:30 (10h) [PERSON_NAME]" at bounding box center [711, 442] width 189 height 57
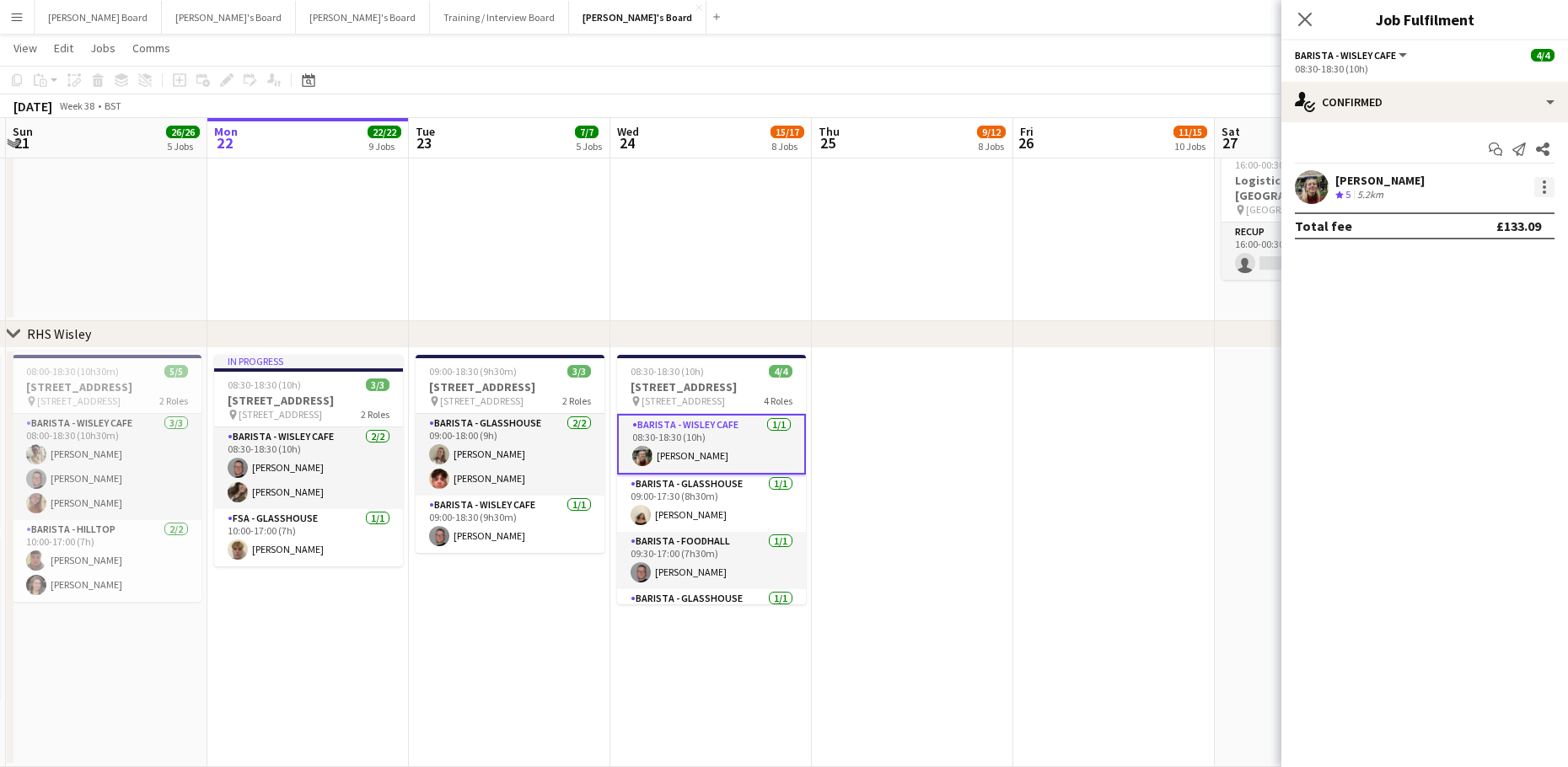
click at [1549, 189] on div at bounding box center [1543, 187] width 21 height 21
click at [1482, 374] on span "Remove" at bounding box center [1461, 380] width 50 height 15
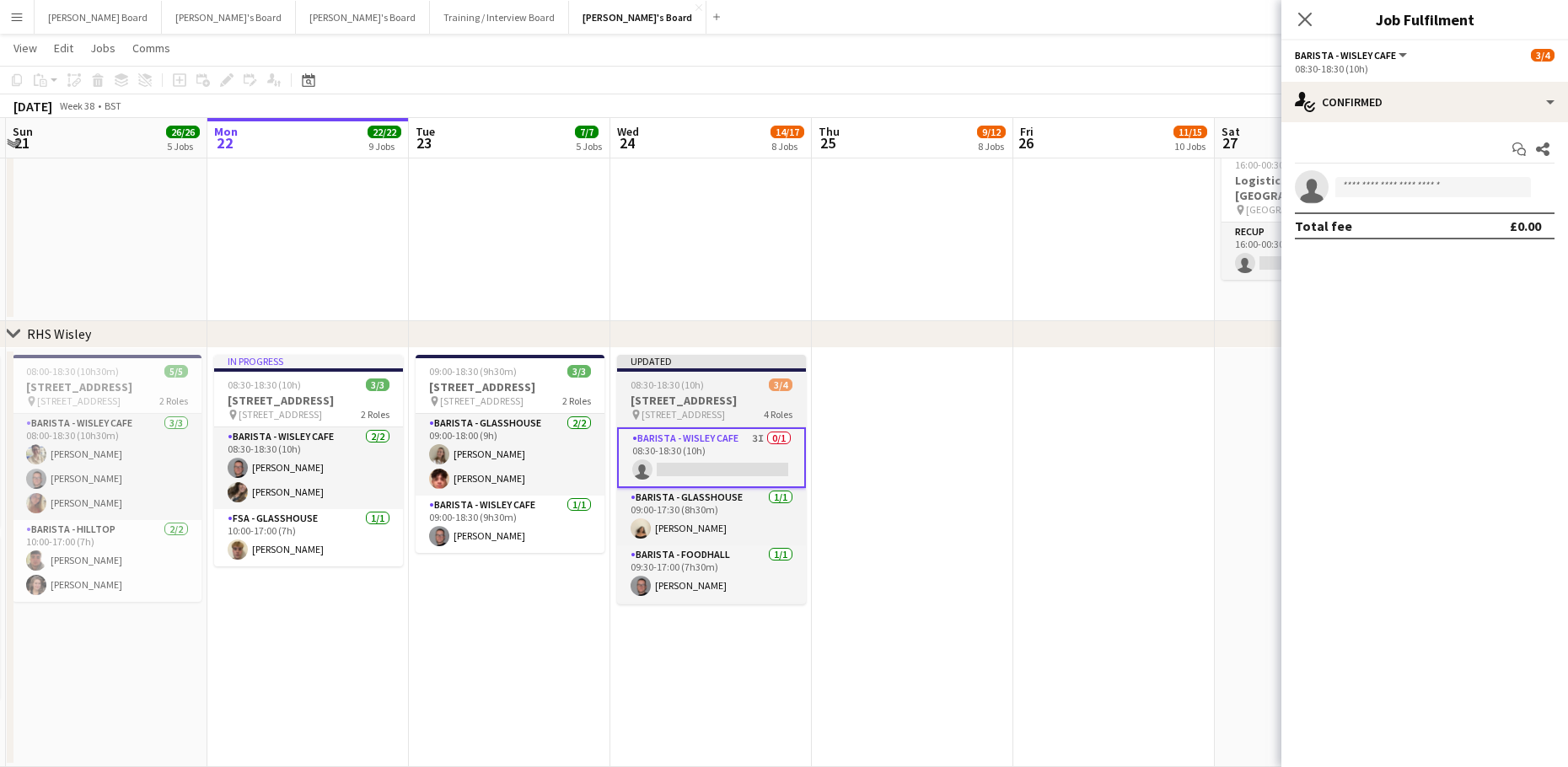
click at [684, 399] on h3 "[STREET_ADDRESS]" at bounding box center [711, 399] width 189 height 15
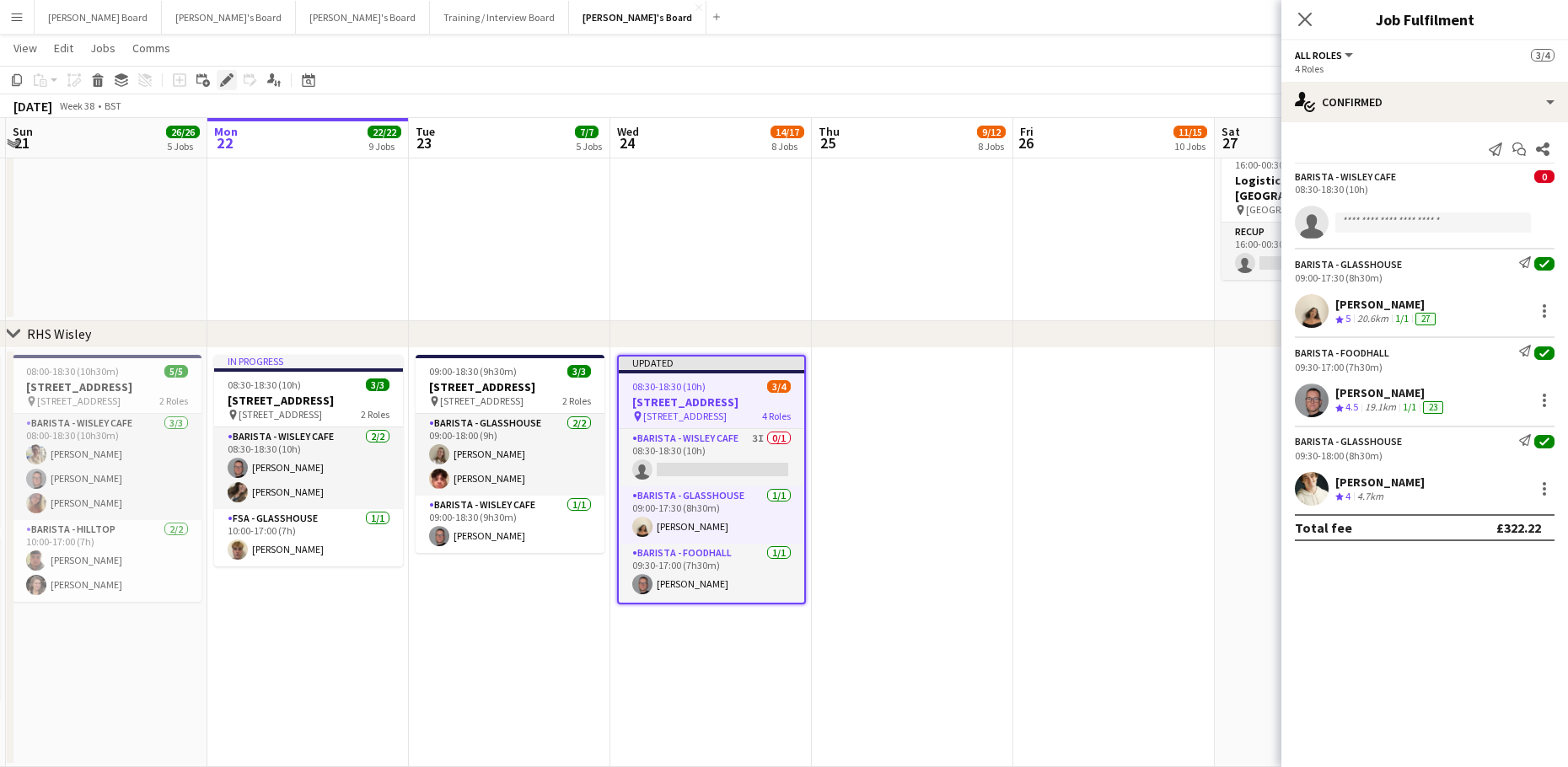
click at [218, 87] on div "Edit" at bounding box center [226, 80] width 21 height 21
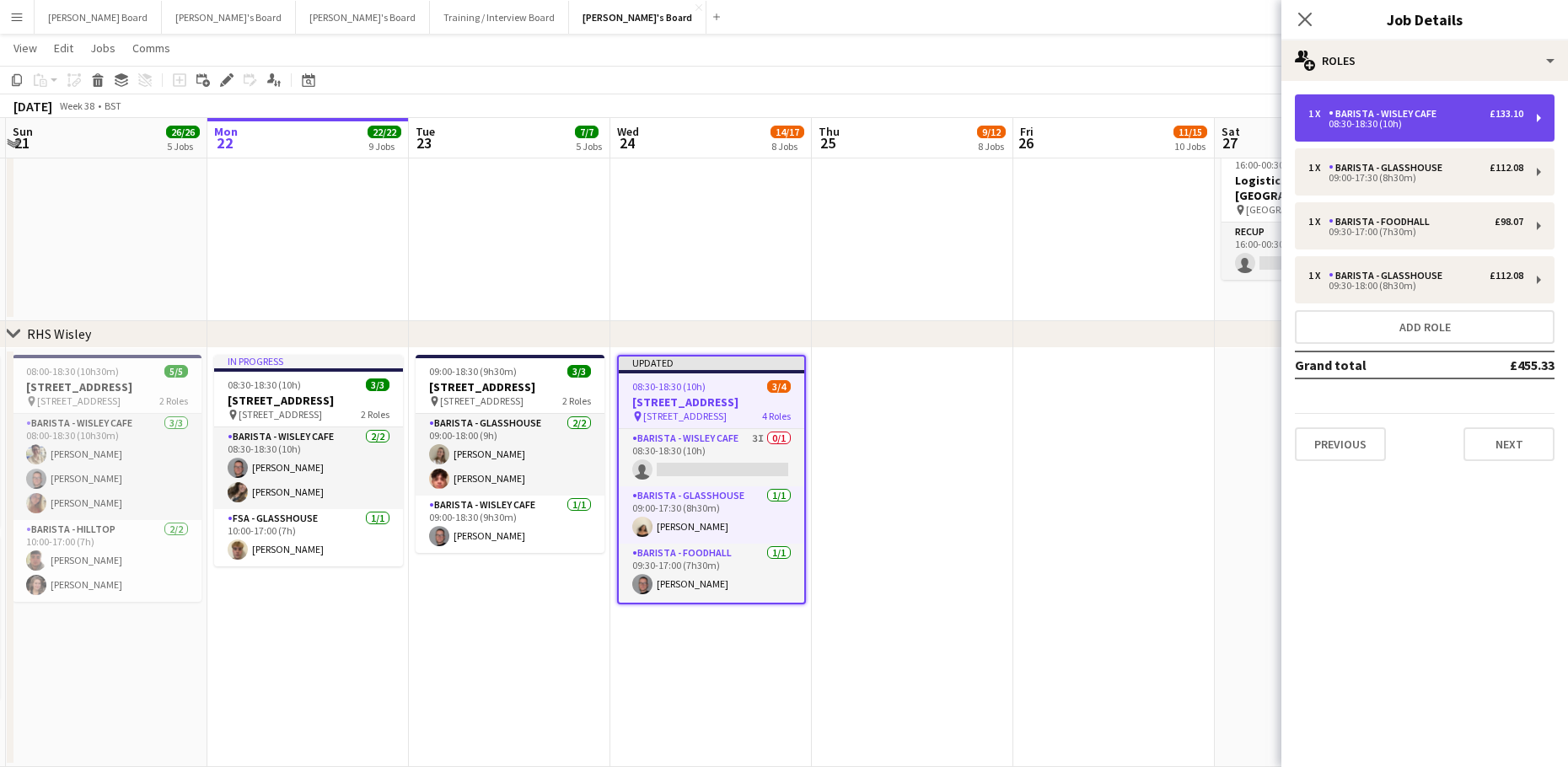
click at [1376, 128] on div "08:30-18:30 (10h)" at bounding box center [1416, 124] width 214 height 9
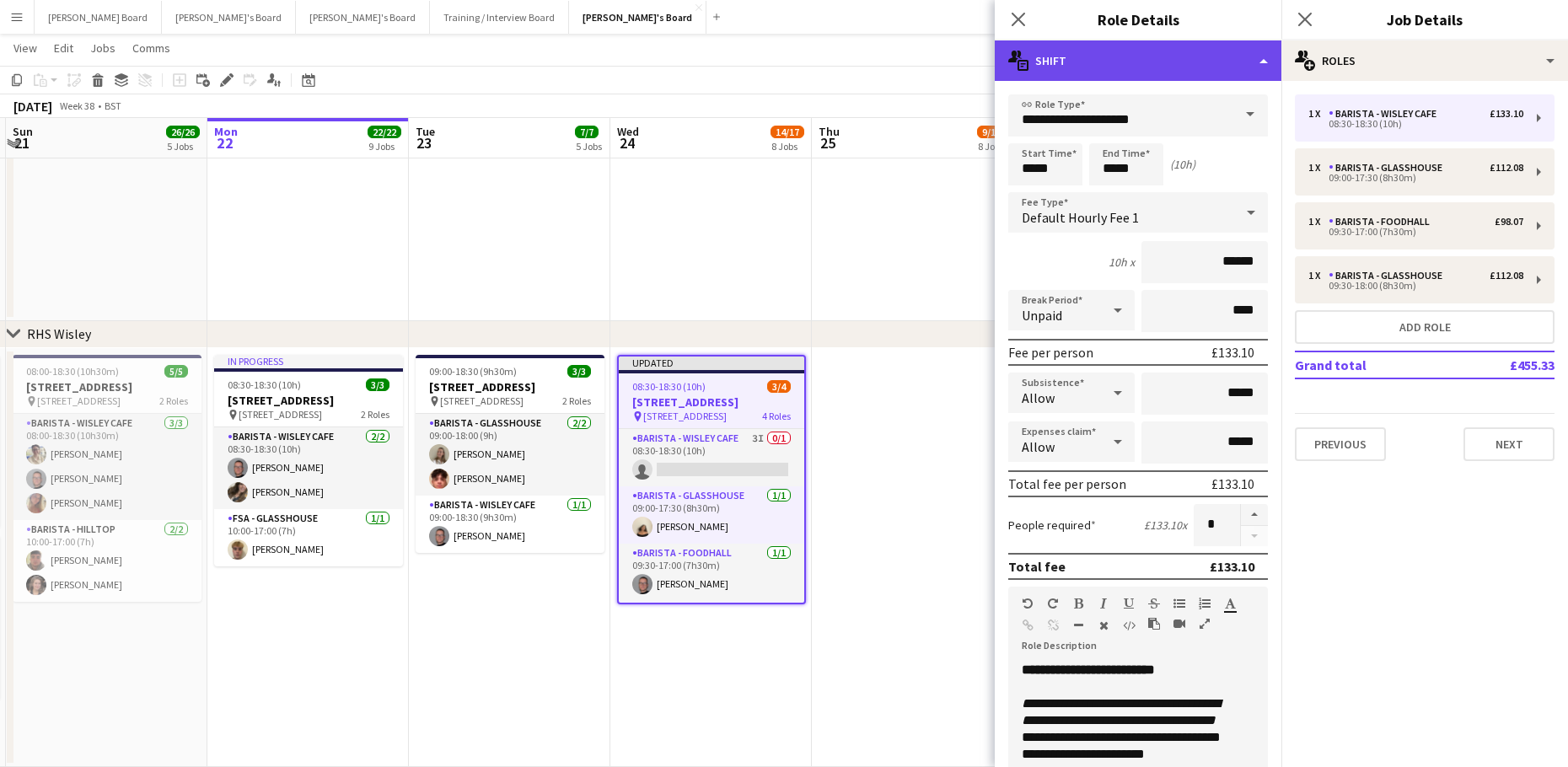
click at [1084, 68] on div "multiple-actions-text Shift" at bounding box center [1137, 60] width 286 height 40
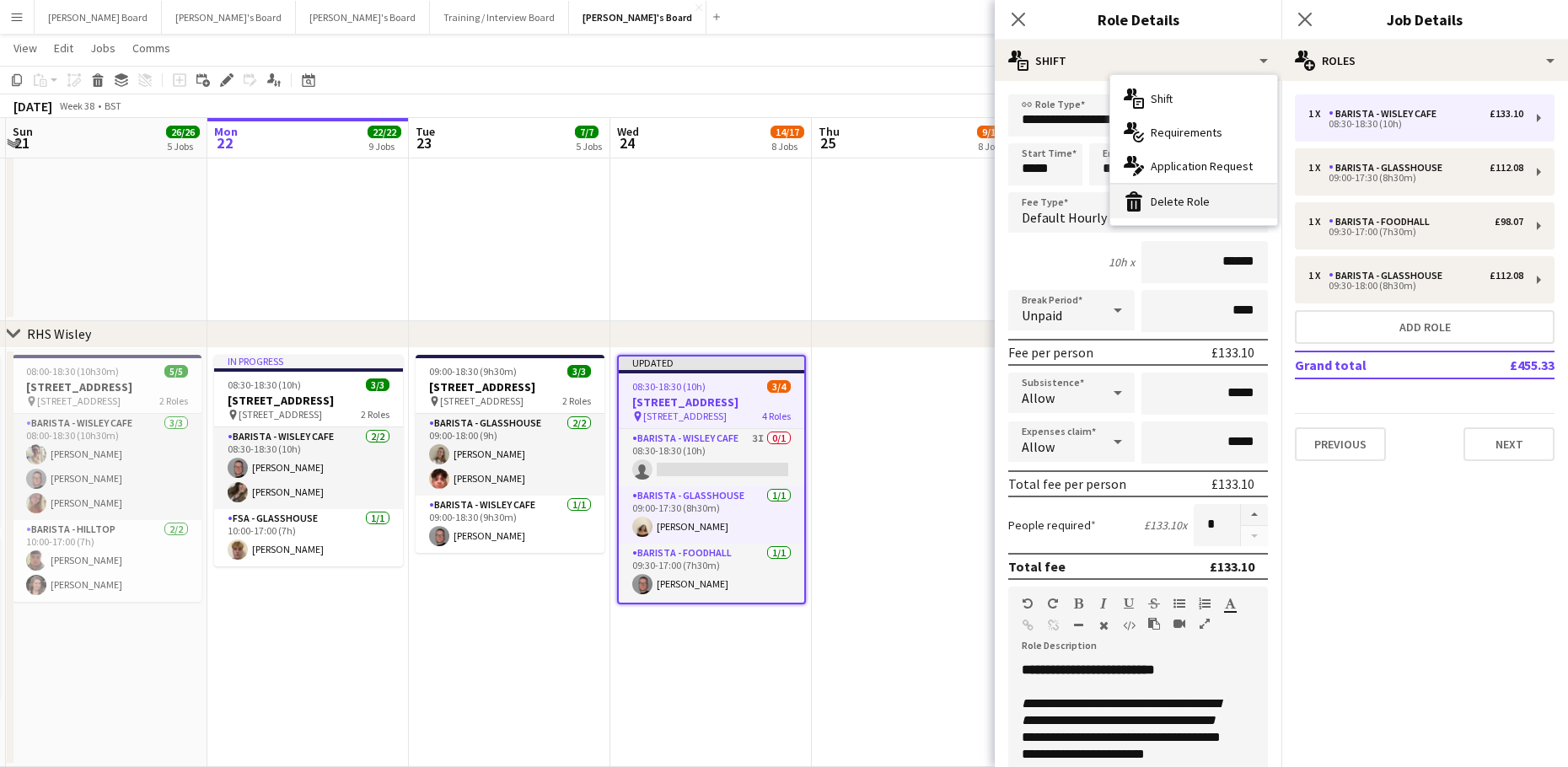
click at [1146, 204] on div "bin-2 Delete Role" at bounding box center [1193, 202] width 167 height 33
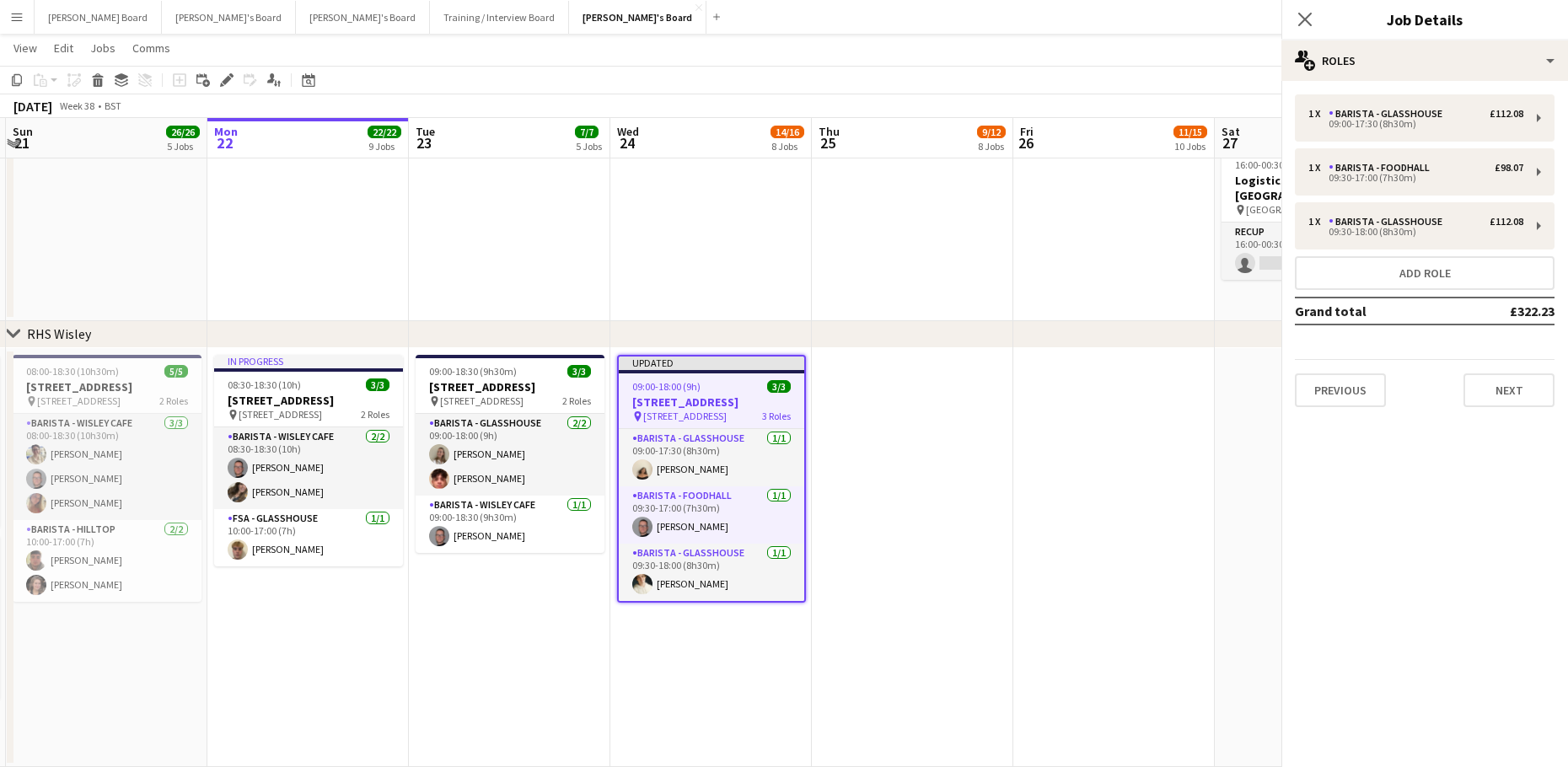
click at [883, 402] on app-date-cell at bounding box center [912, 558] width 202 height 419
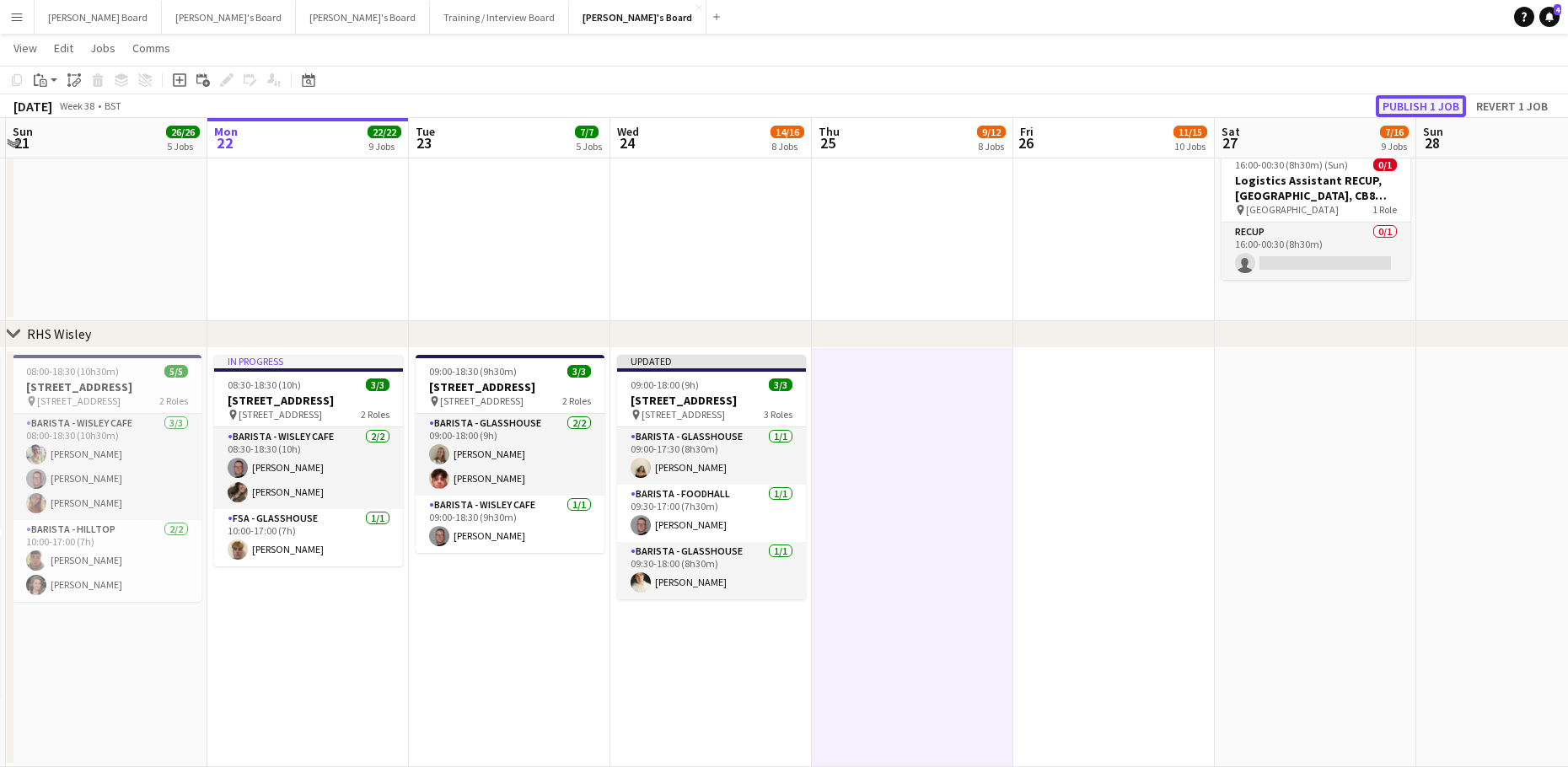
click at [1394, 110] on button "Publish 1 job" at bounding box center [1420, 106] width 90 height 22
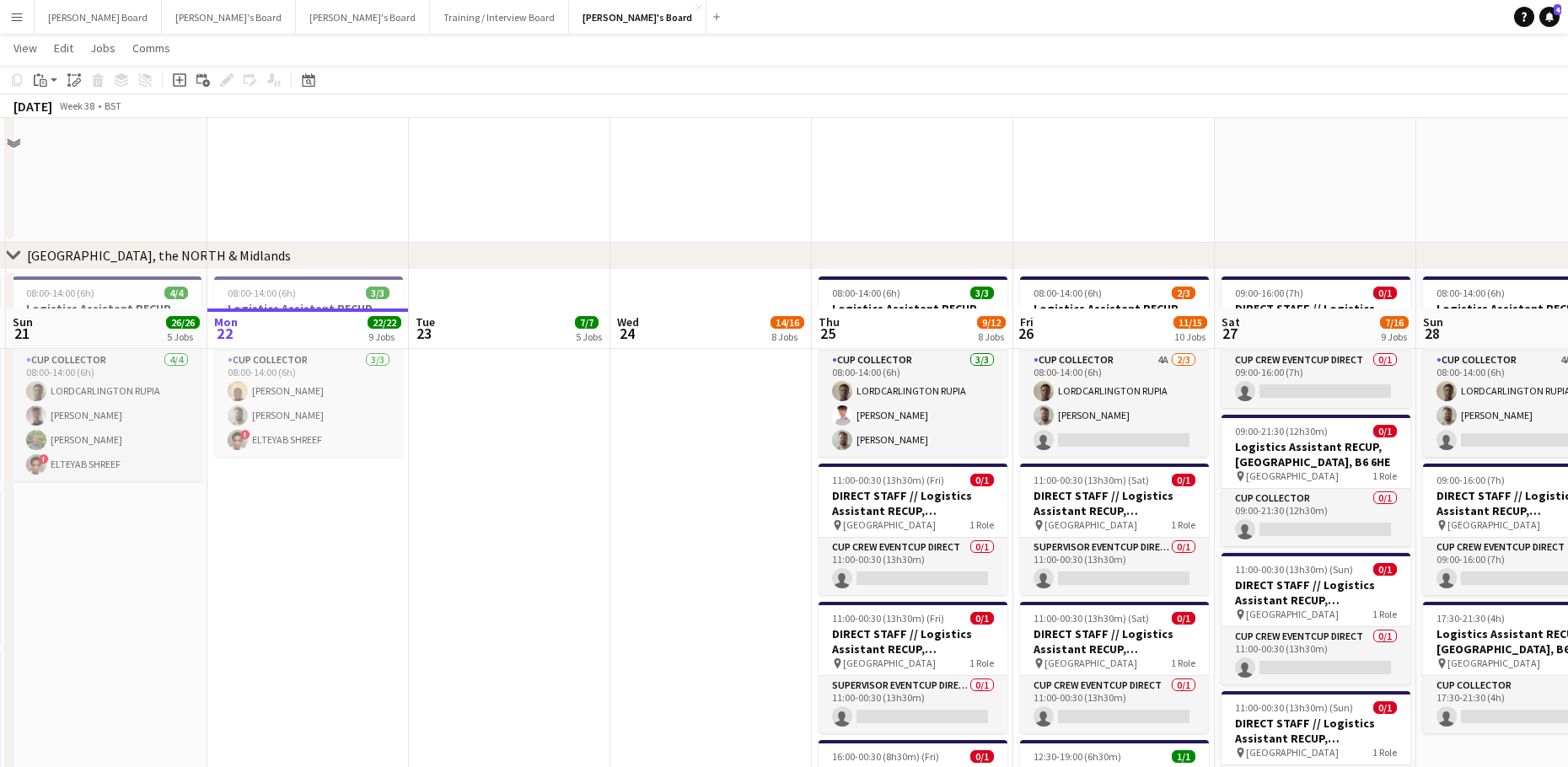
scroll to position [3137, 0]
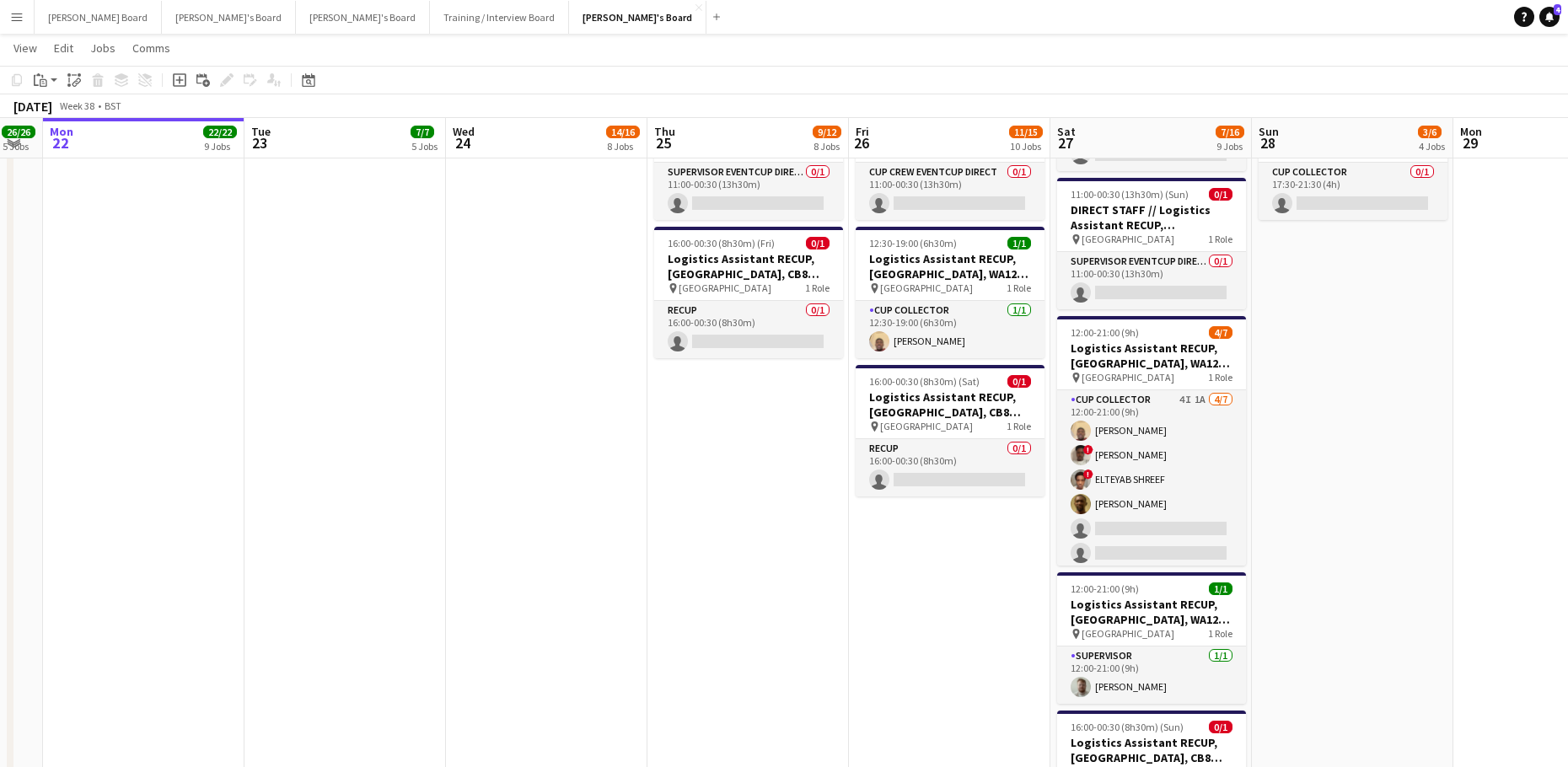
drag, startPoint x: 1197, startPoint y: 626, endPoint x: 1107, endPoint y: 620, distance: 90.2
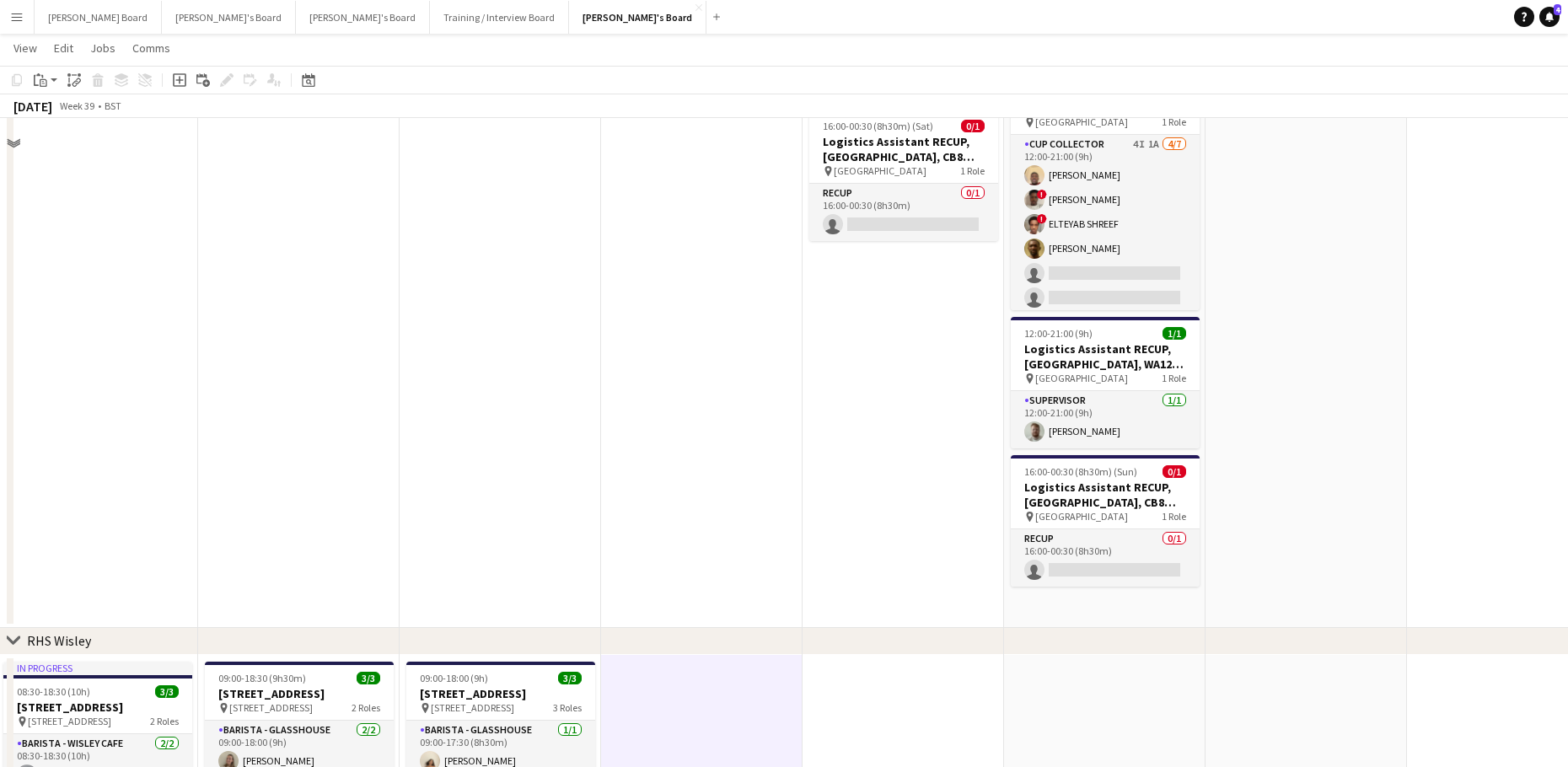
scroll to position [3473, 0]
